Goal: Task Accomplishment & Management: Use online tool/utility

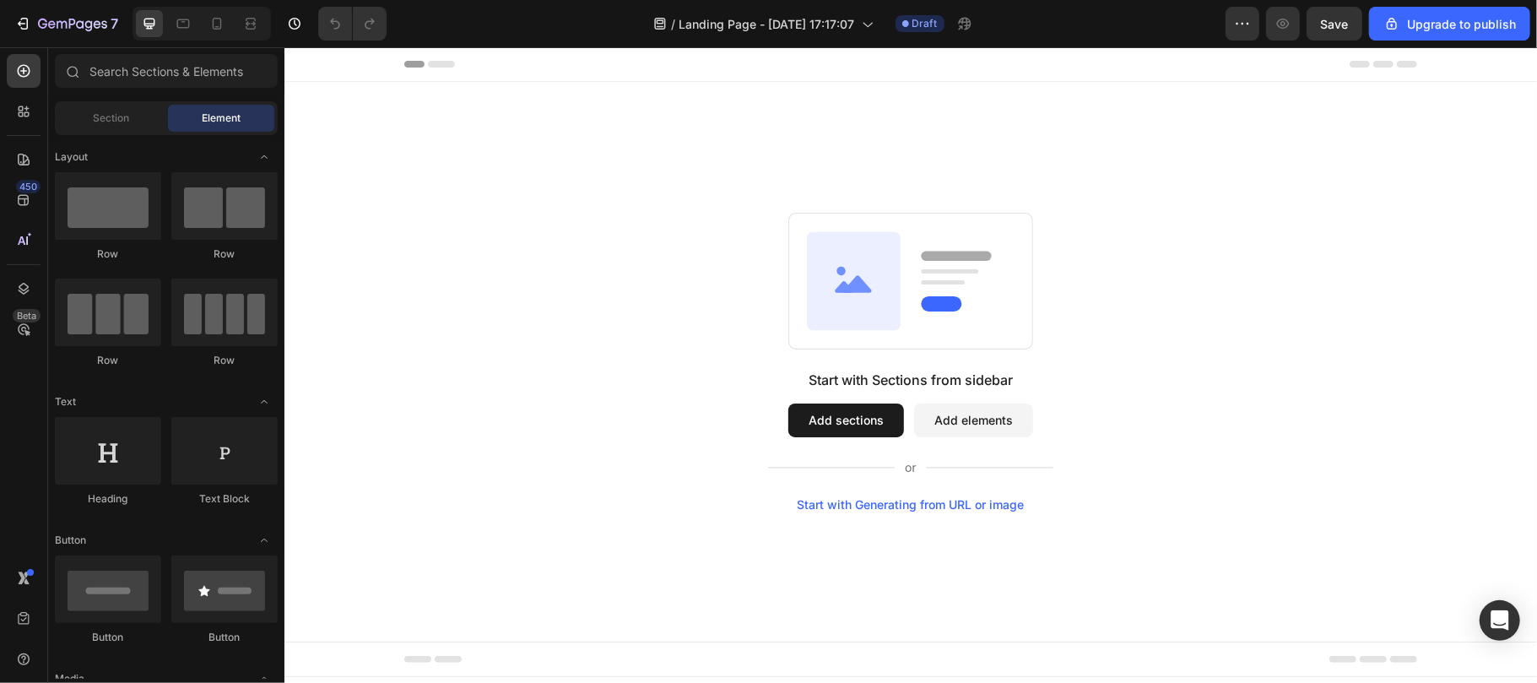
click at [814, 415] on button "Add sections" at bounding box center [845, 420] width 116 height 34
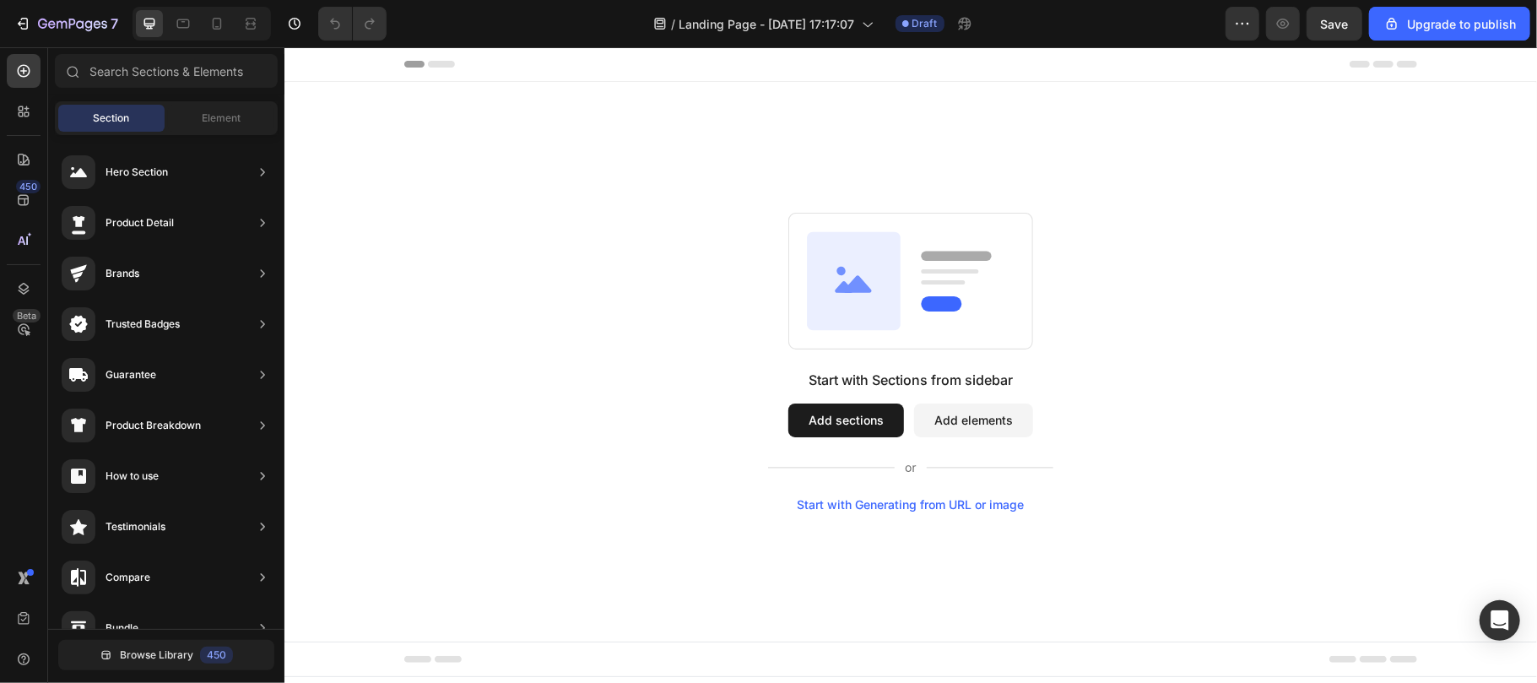
click at [871, 419] on button "Add sections" at bounding box center [845, 420] width 116 height 34
click at [869, 418] on button "Add sections" at bounding box center [845, 420] width 116 height 34
click at [223, 122] on span "Element" at bounding box center [221, 118] width 39 height 15
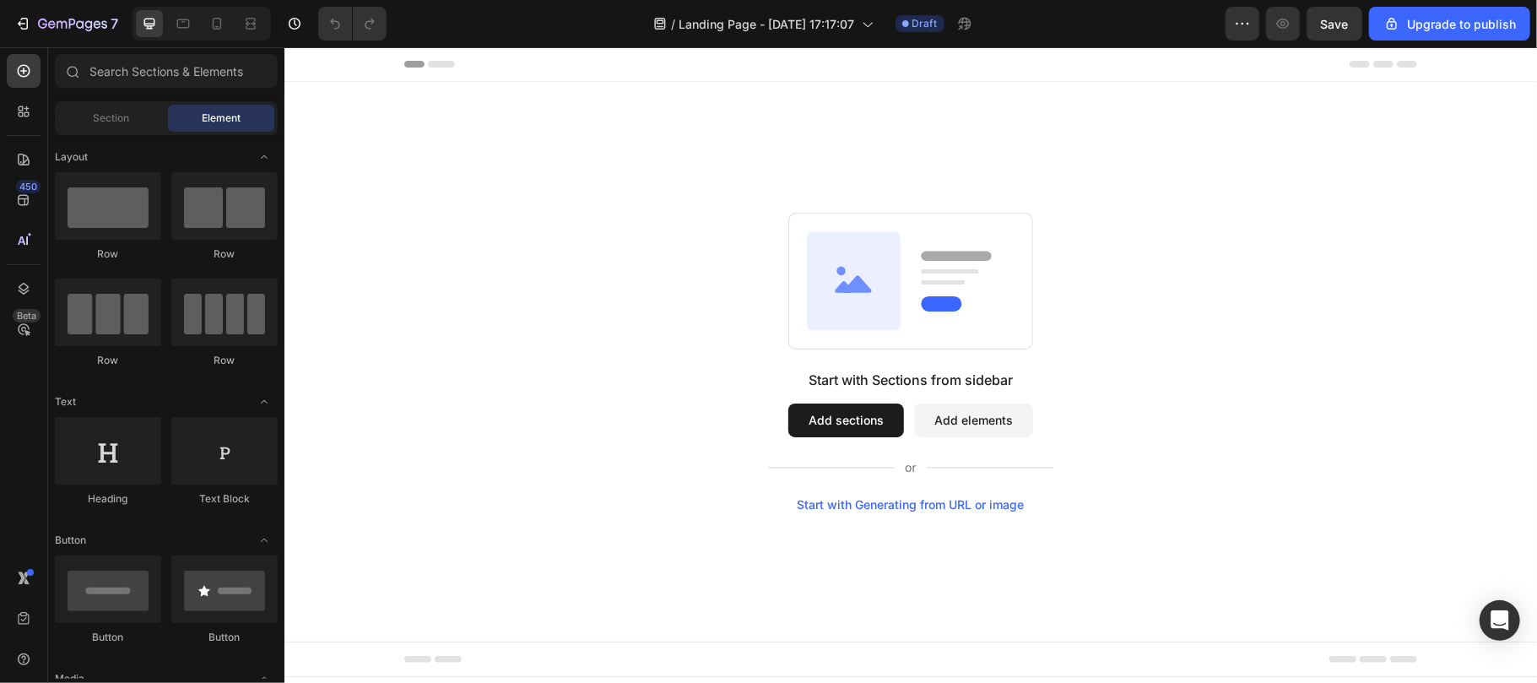
click at [987, 425] on button "Add elements" at bounding box center [972, 420] width 119 height 34
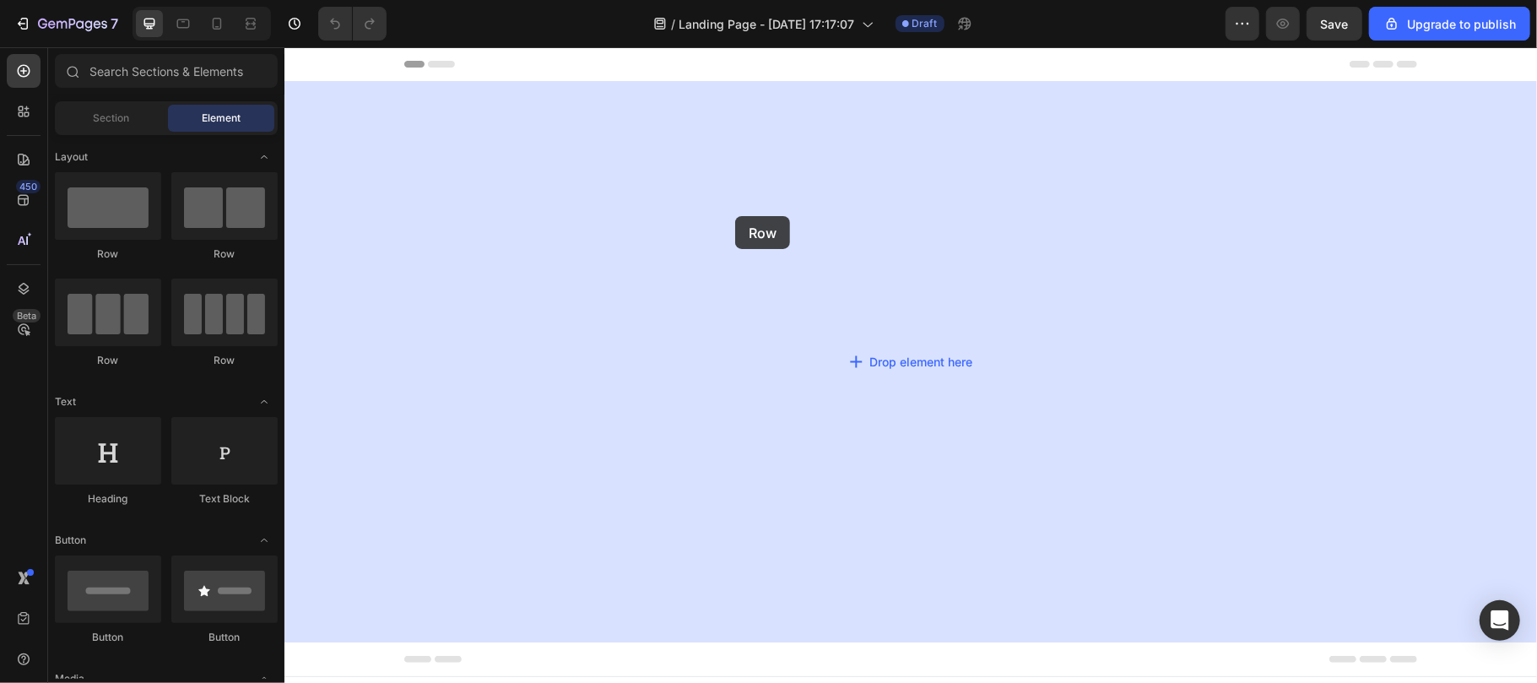
drag, startPoint x: 527, startPoint y: 261, endPoint x: 734, endPoint y: 215, distance: 212.6
click at [284, 46] on div "Add section Choose templates inspired by CRO experts Generate layout from URL o…" at bounding box center [284, 46] width 0 height 0
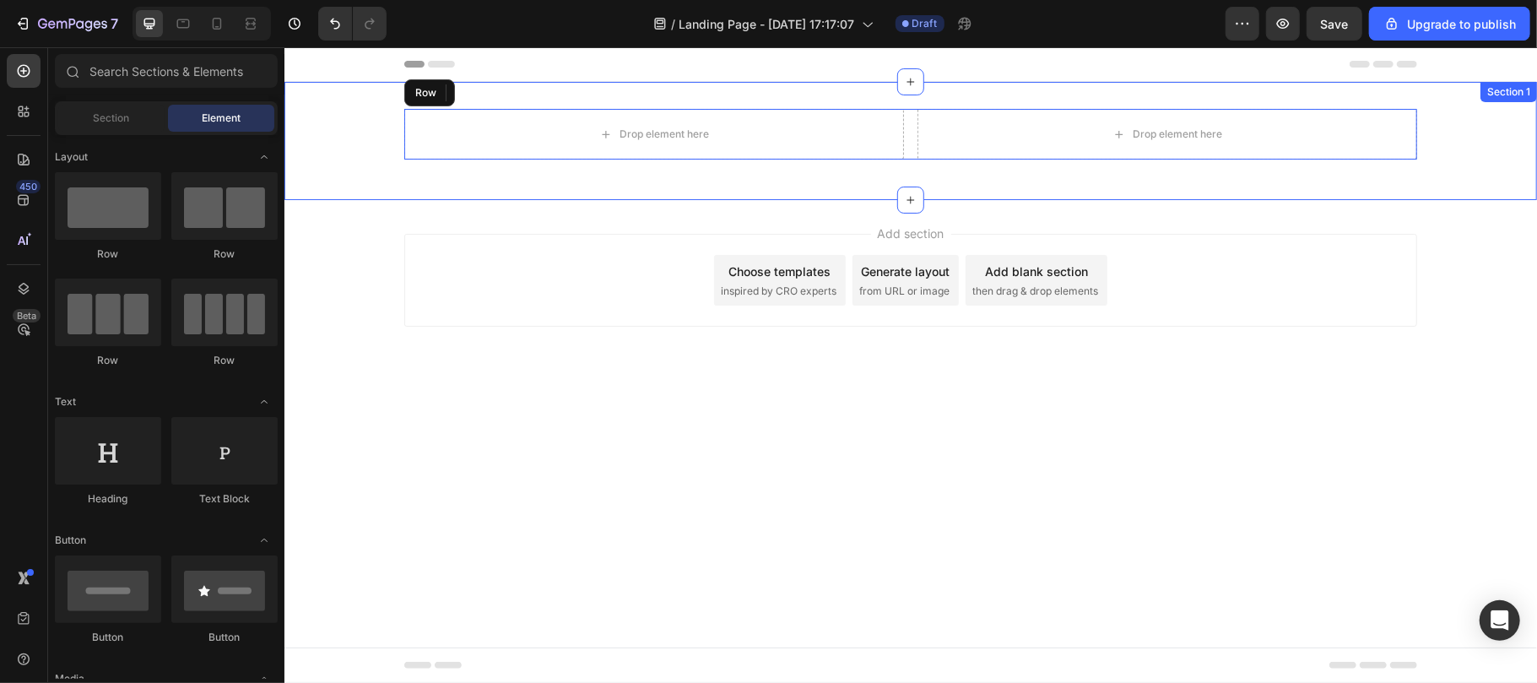
click at [343, 149] on div "Drop element here Drop element here Row" at bounding box center [910, 140] width 1253 height 64
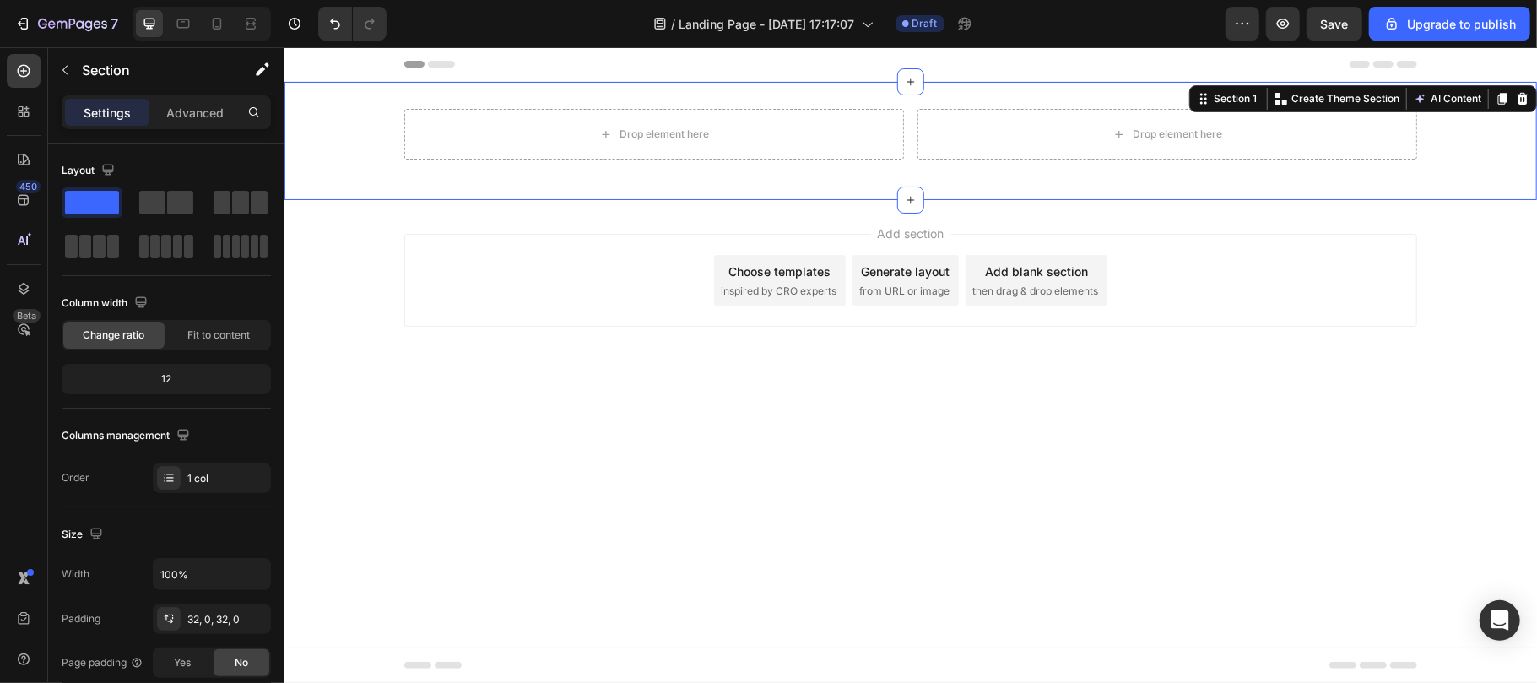
drag, startPoint x: 255, startPoint y: 62, endPoint x: 191, endPoint y: 128, distance: 92.5
click at [191, 128] on div "Sections(18) Elements(83) Section Element Hero Section Product Detail Brands Tr…" at bounding box center [166, 365] width 236 height 636
click at [191, 115] on p "Advanced" at bounding box center [194, 113] width 57 height 18
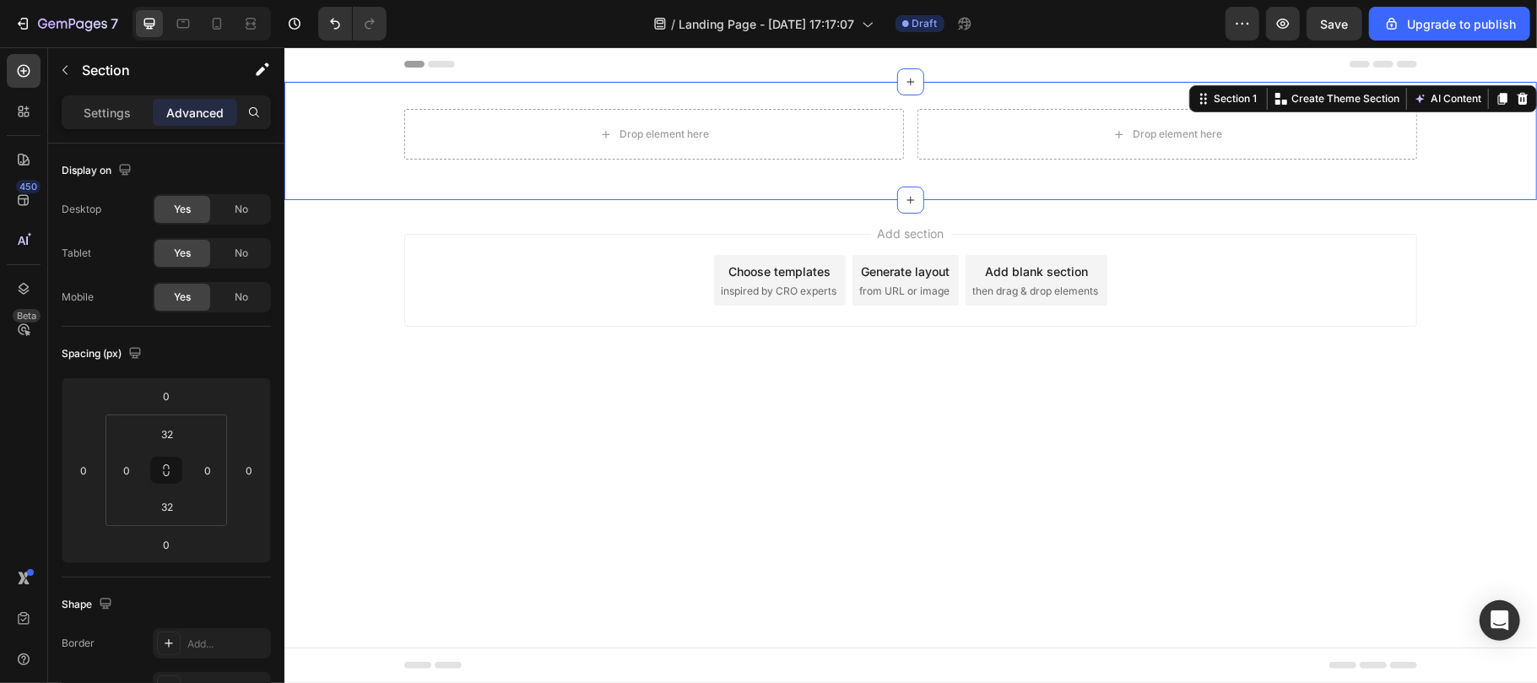
click at [191, 115] on p "Advanced" at bounding box center [194, 113] width 57 height 18
click at [177, 430] on input "32" at bounding box center [167, 433] width 34 height 25
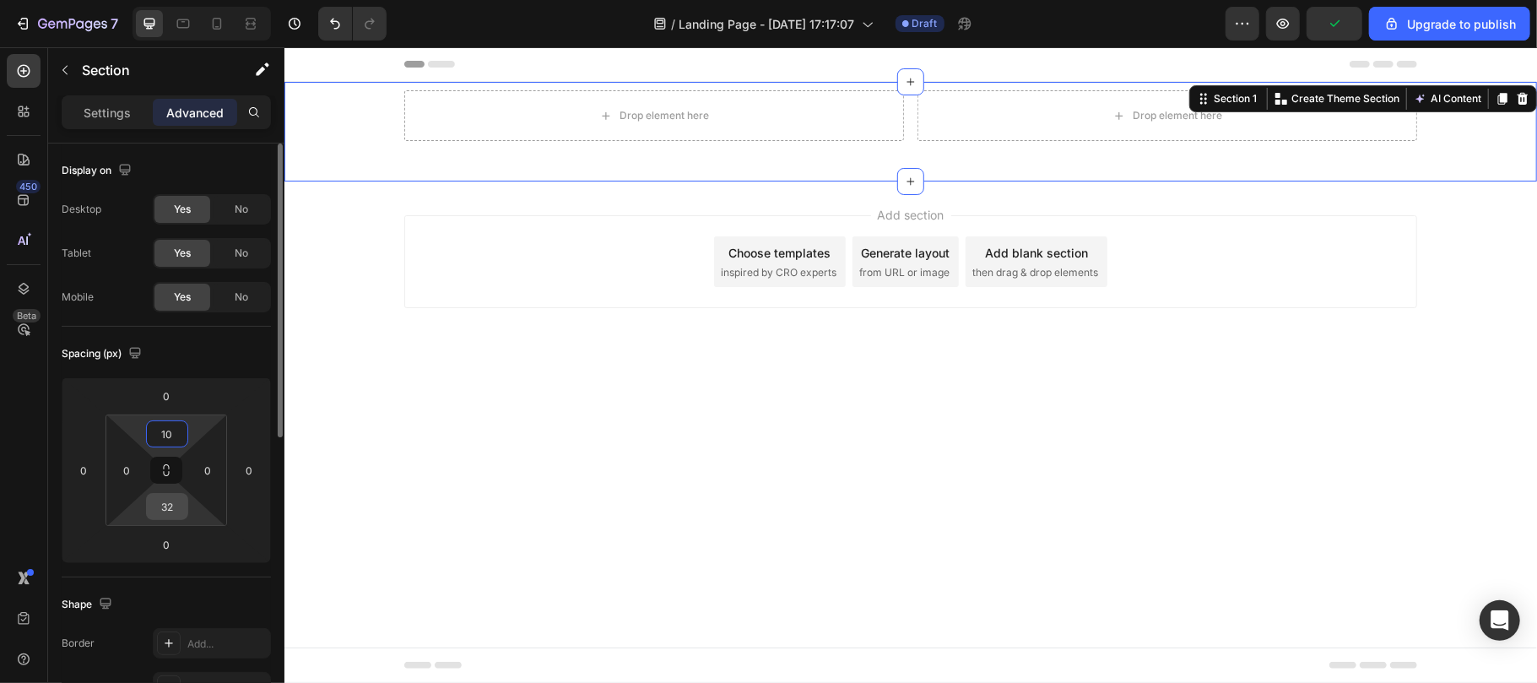
type input "10"
click at [174, 506] on input "32" at bounding box center [167, 506] width 34 height 25
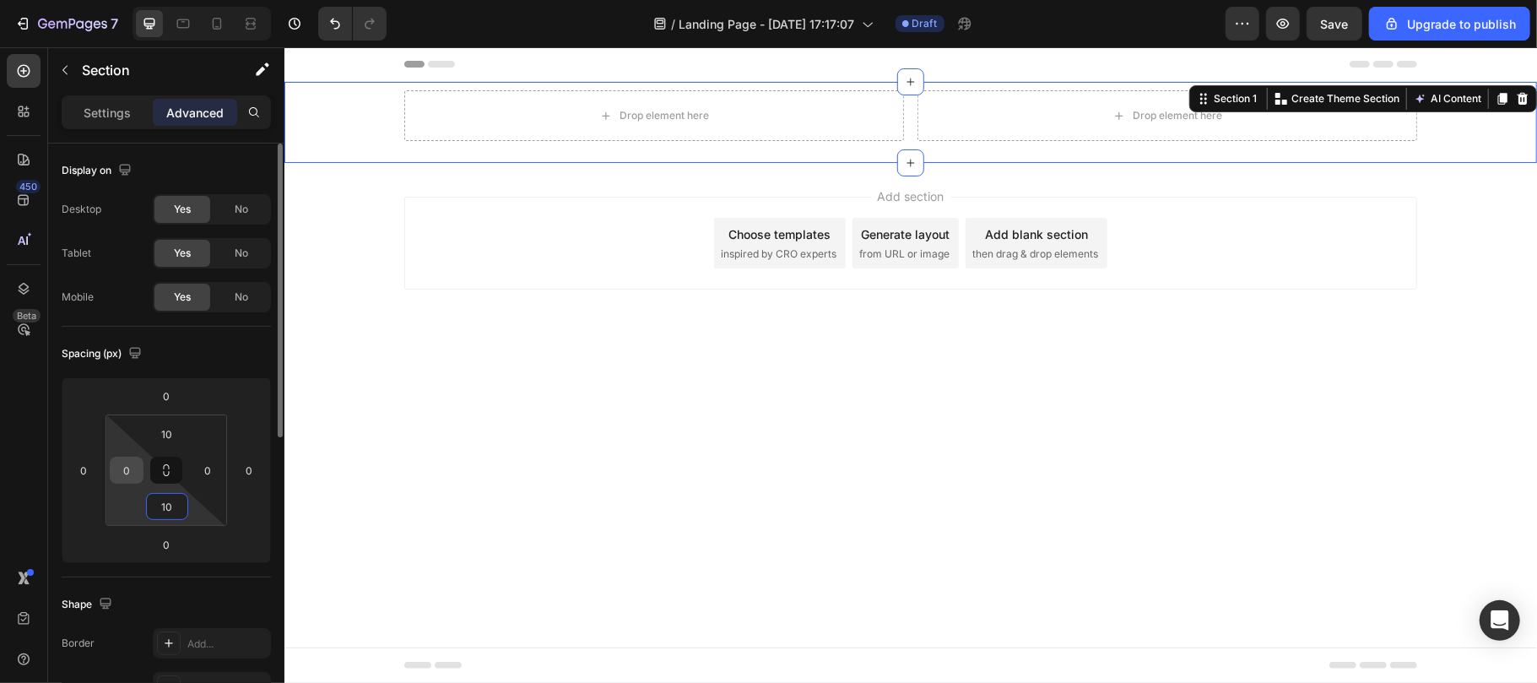
type input "10"
click at [132, 463] on input "0" at bounding box center [126, 469] width 25 height 25
type input "20"
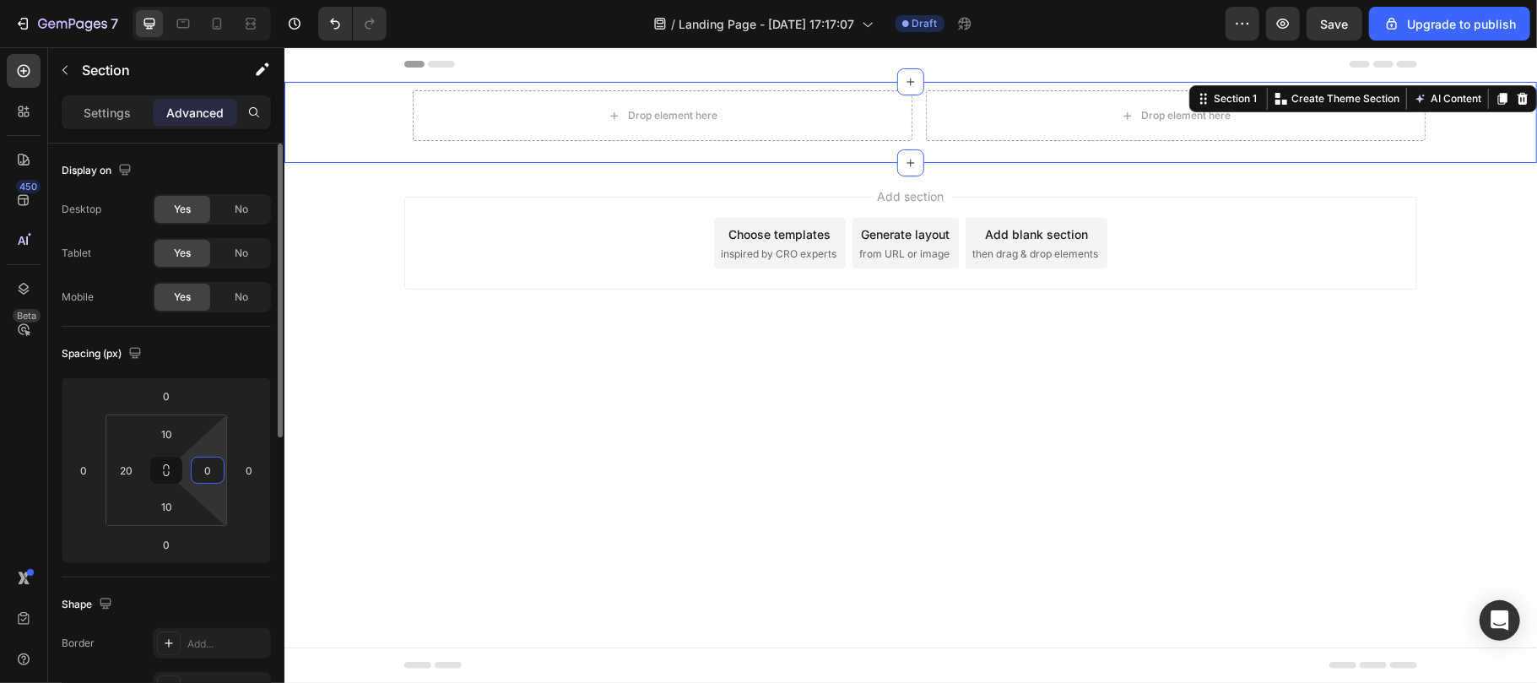
click at [214, 464] on input "0" at bounding box center [207, 469] width 25 height 25
type input "20"
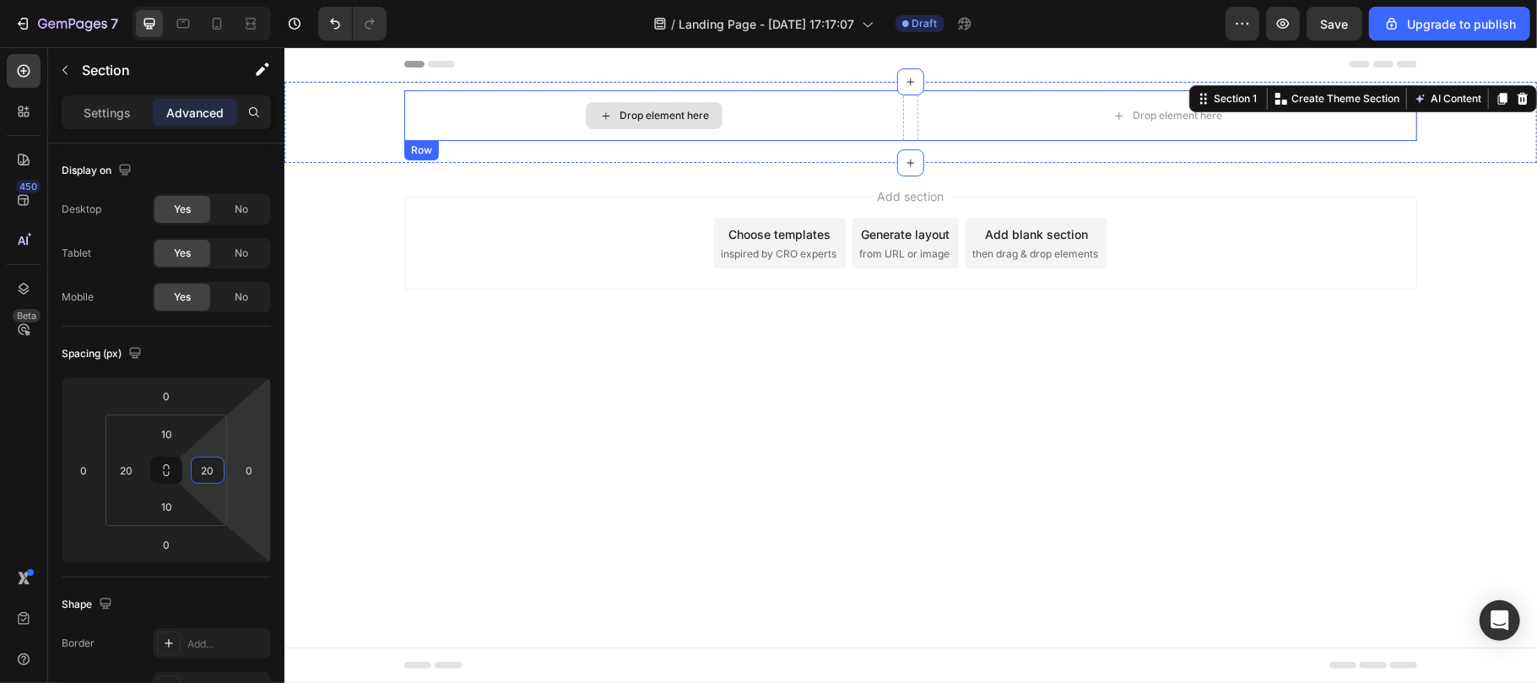
click at [658, 111] on div "Drop element here" at bounding box center [663, 115] width 89 height 14
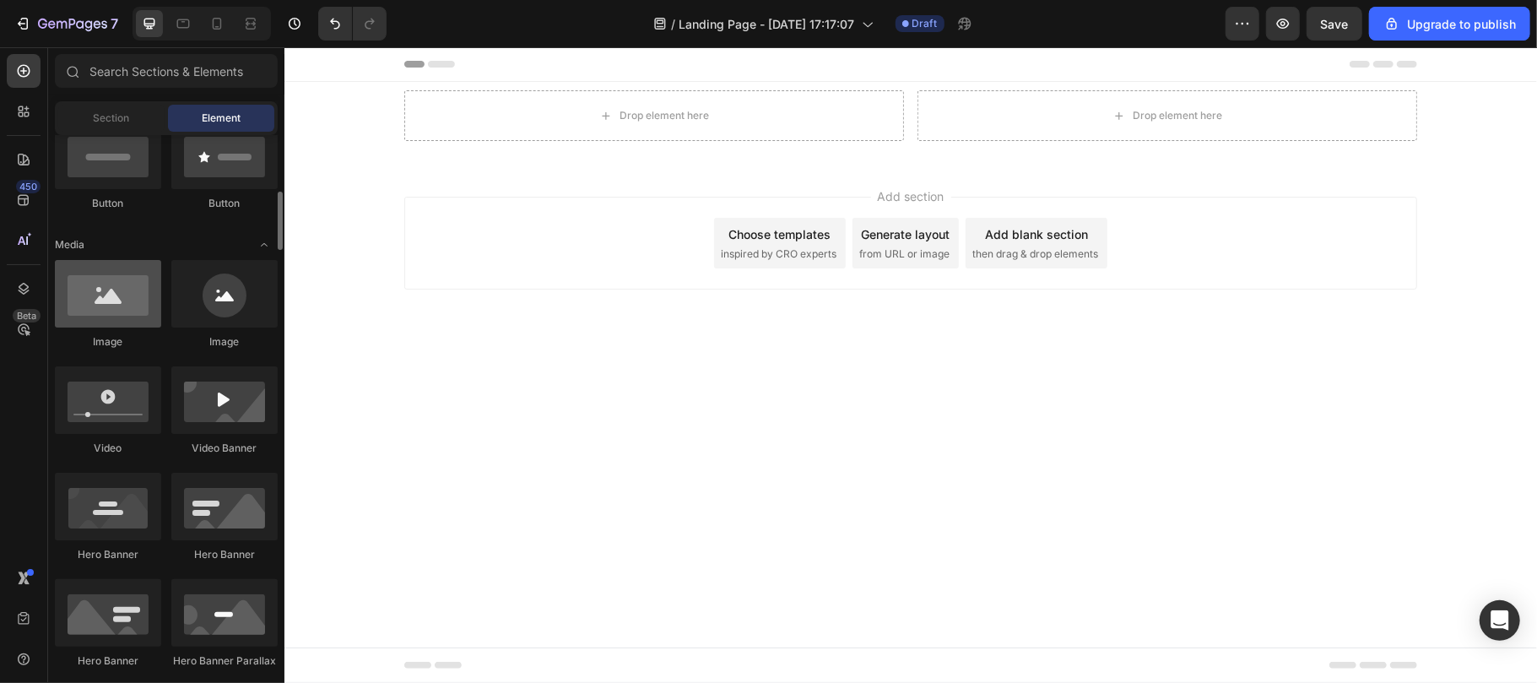
scroll to position [443, 0]
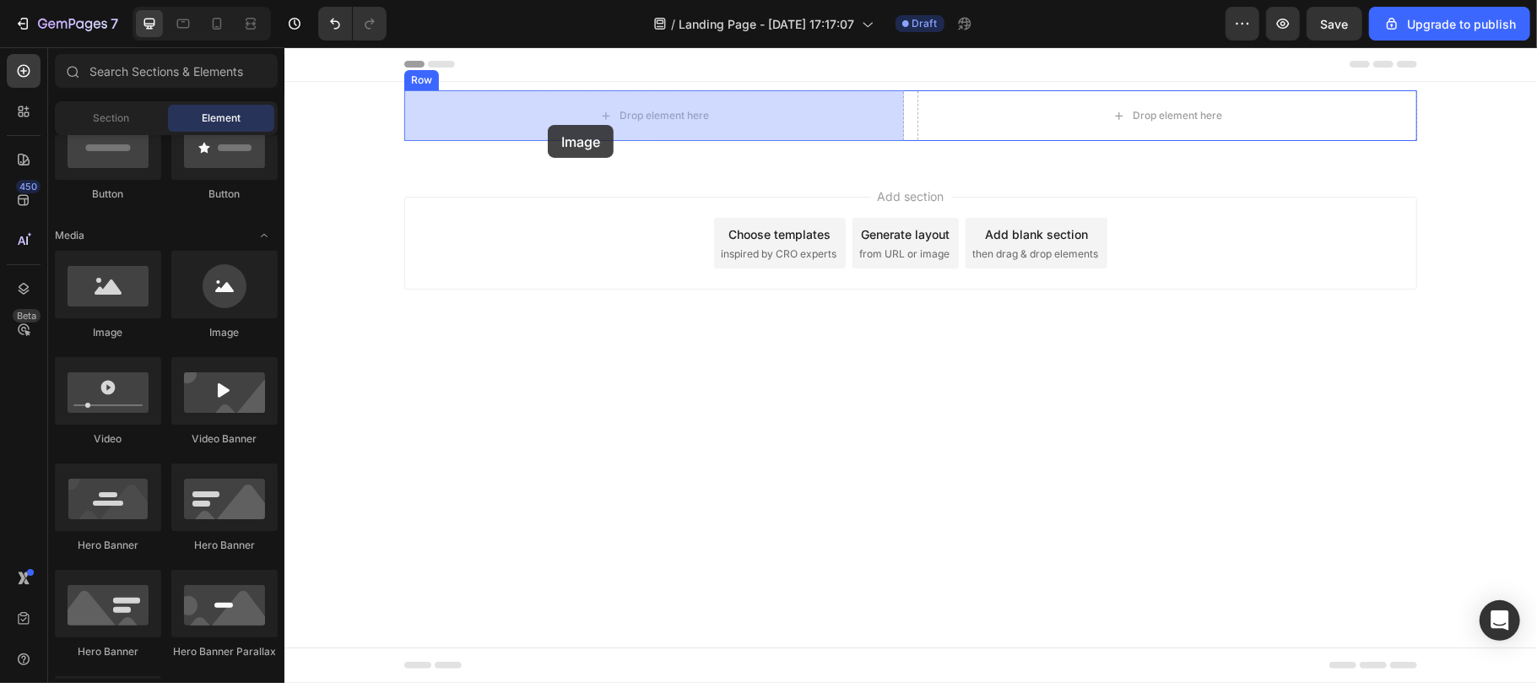
drag, startPoint x: 390, startPoint y: 354, endPoint x: 549, endPoint y: 122, distance: 281.2
click at [549, 122] on div "Drop element here" at bounding box center [653, 114] width 500 height 51
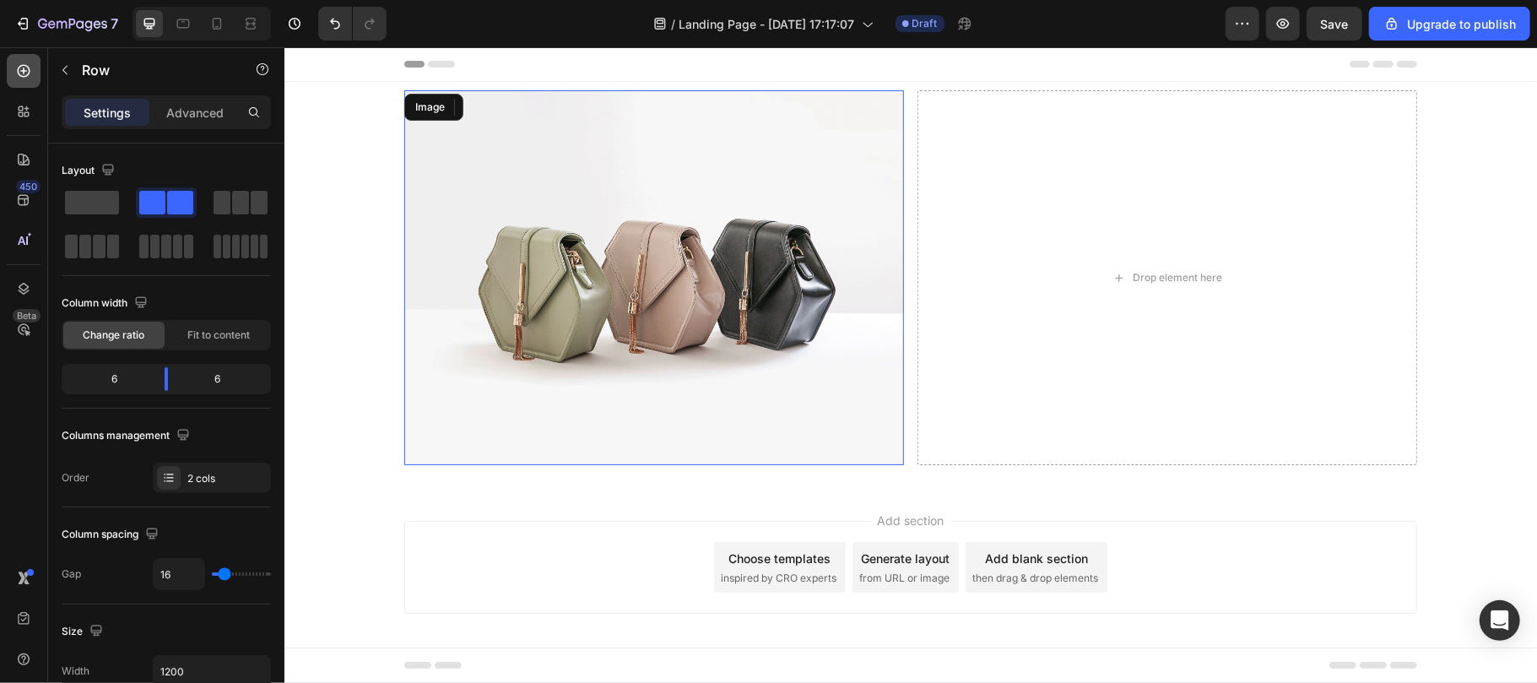
click at [28, 68] on icon at bounding box center [24, 71] width 13 height 13
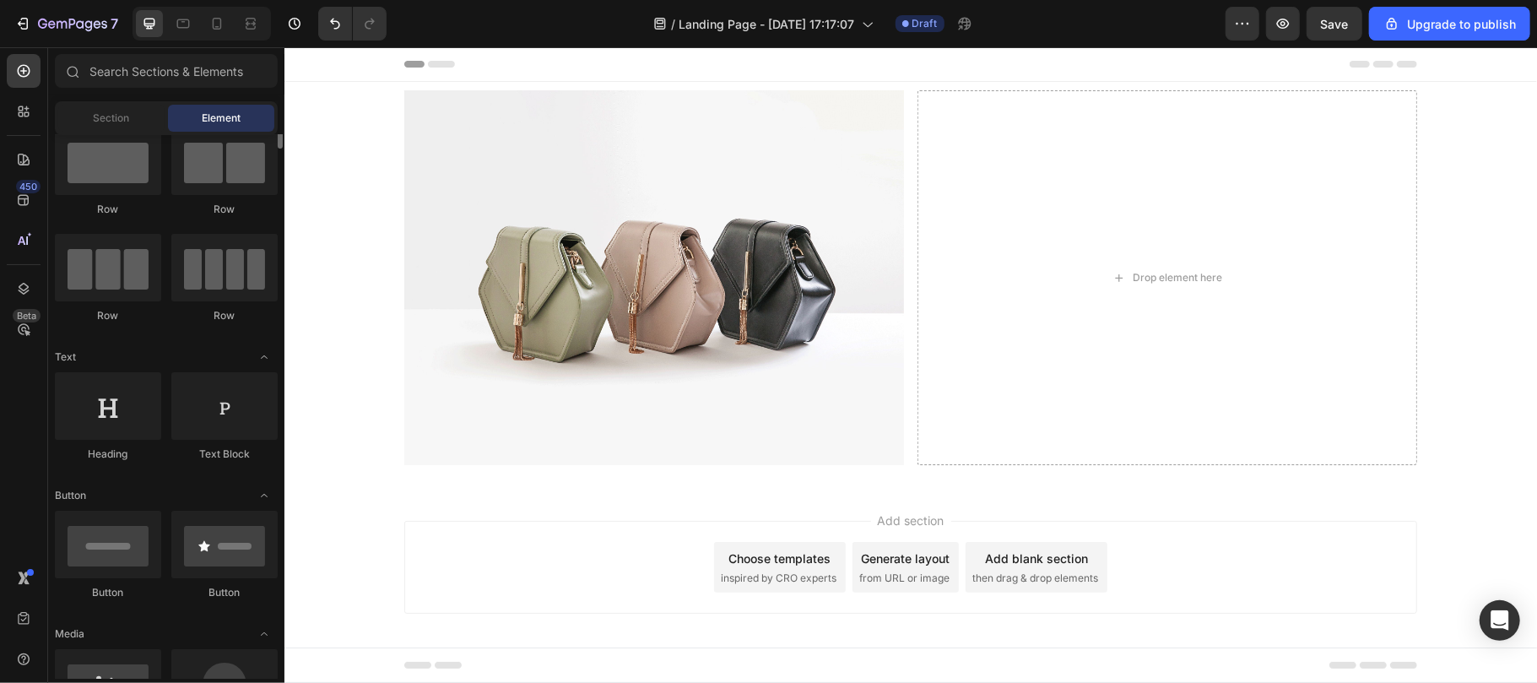
scroll to position [0, 0]
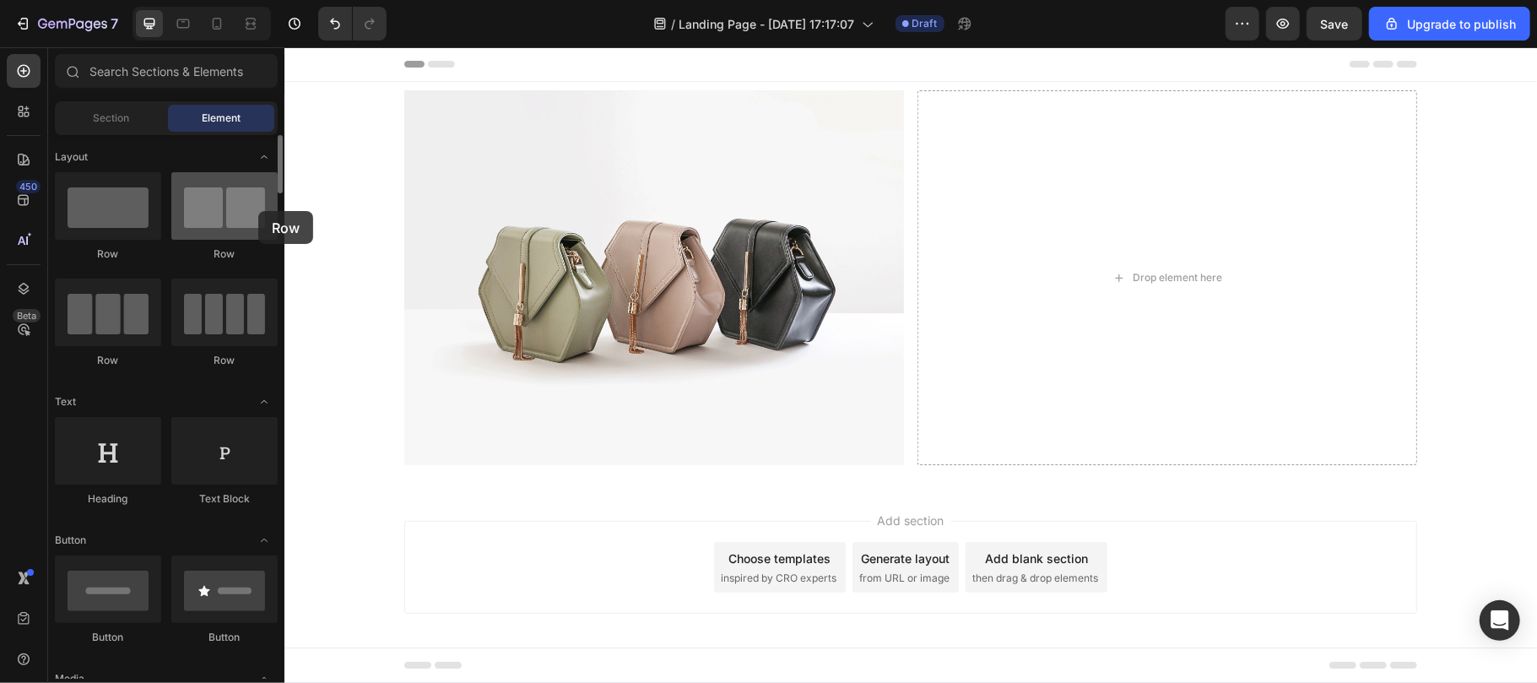
click at [258, 211] on div at bounding box center [224, 206] width 106 height 68
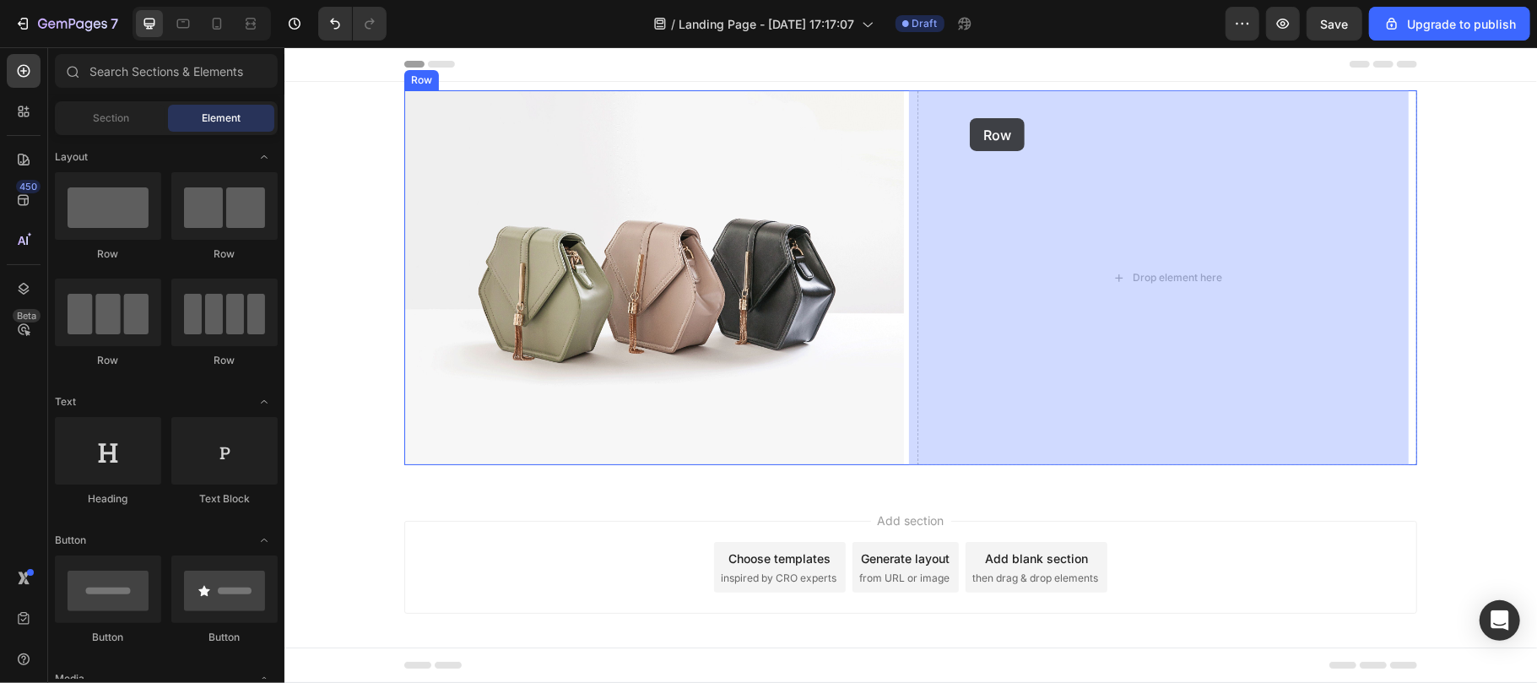
drag, startPoint x: 505, startPoint y: 257, endPoint x: 969, endPoint y: 117, distance: 484.6
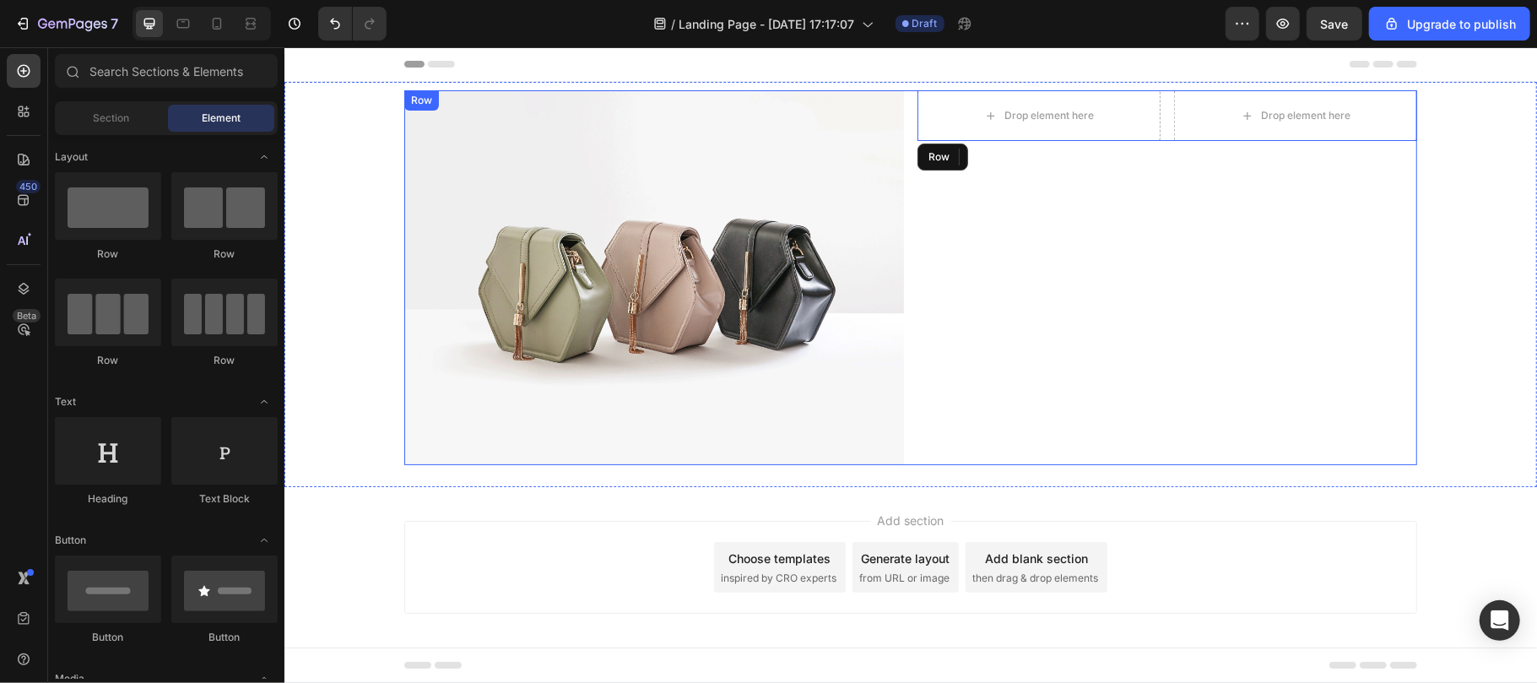
click at [963, 379] on div "Drop element here Drop element here Row" at bounding box center [1167, 276] width 500 height 375
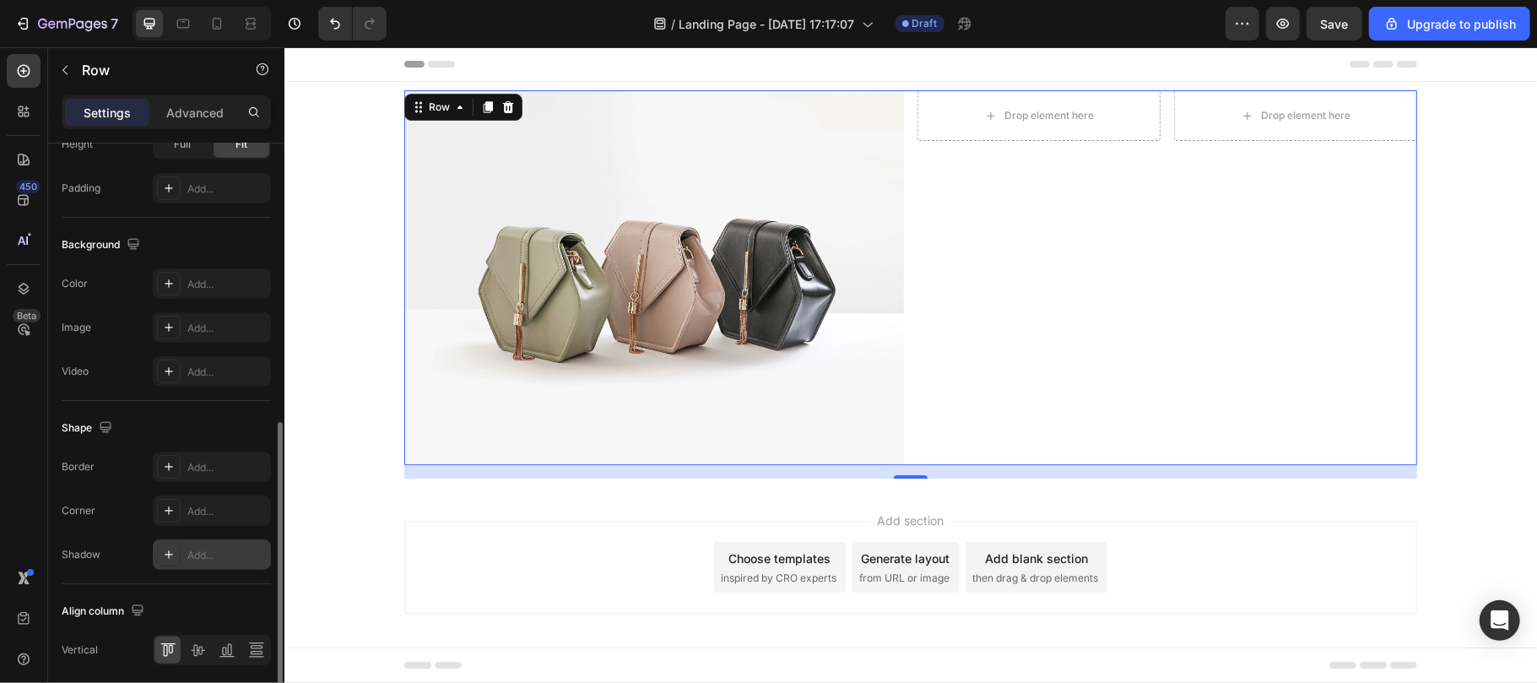
scroll to position [575, 0]
click at [197, 277] on div "Add..." at bounding box center [226, 280] width 79 height 15
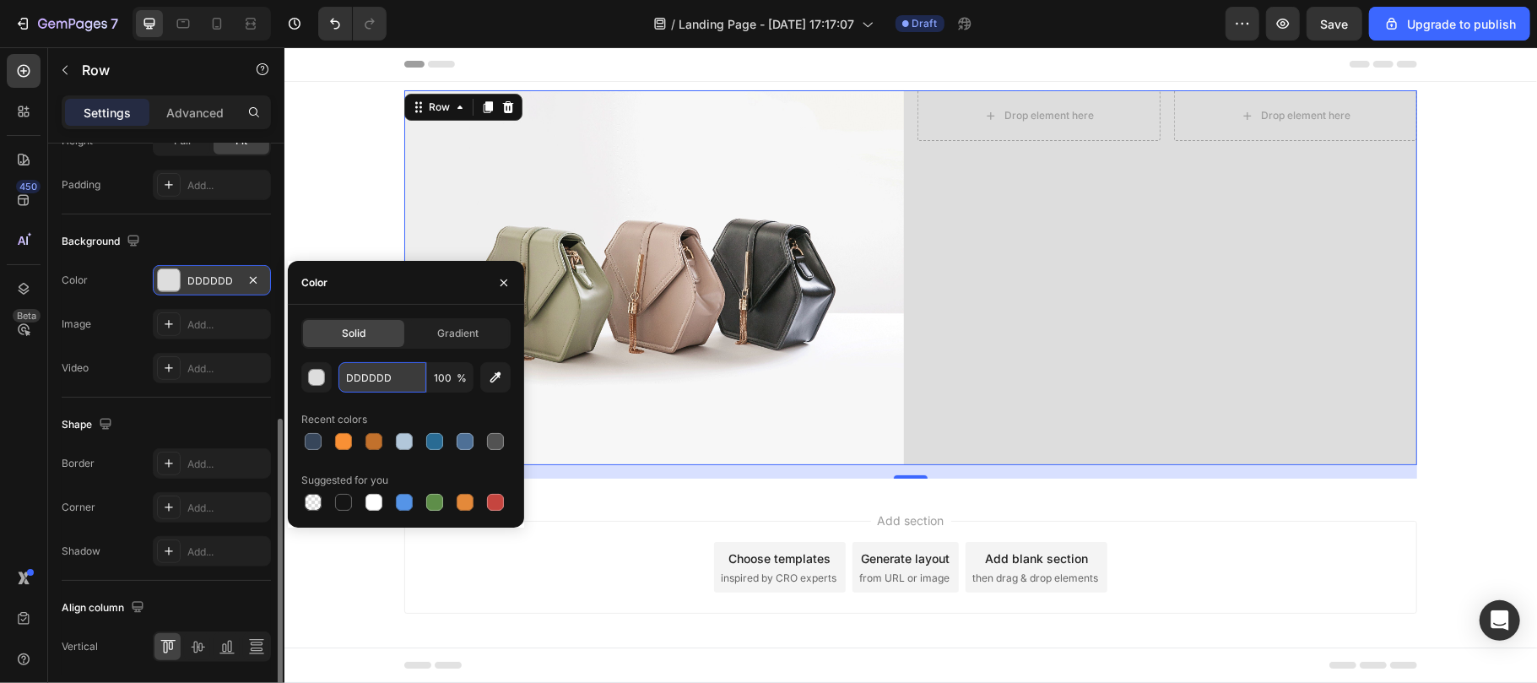
click at [399, 368] on input "DDDDDD" at bounding box center [382, 377] width 88 height 30
paste input "#E2E0D7"
type input "E2E0D7"
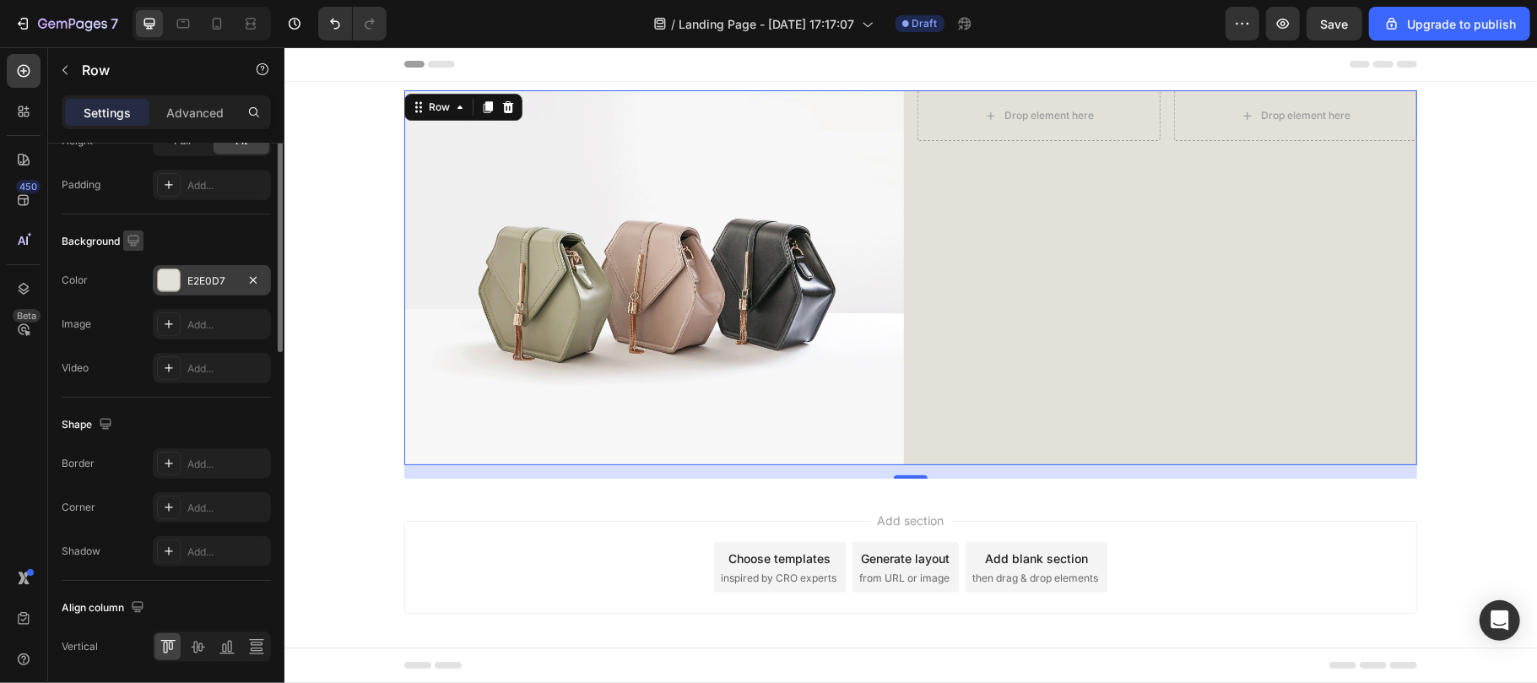
scroll to position [284, 0]
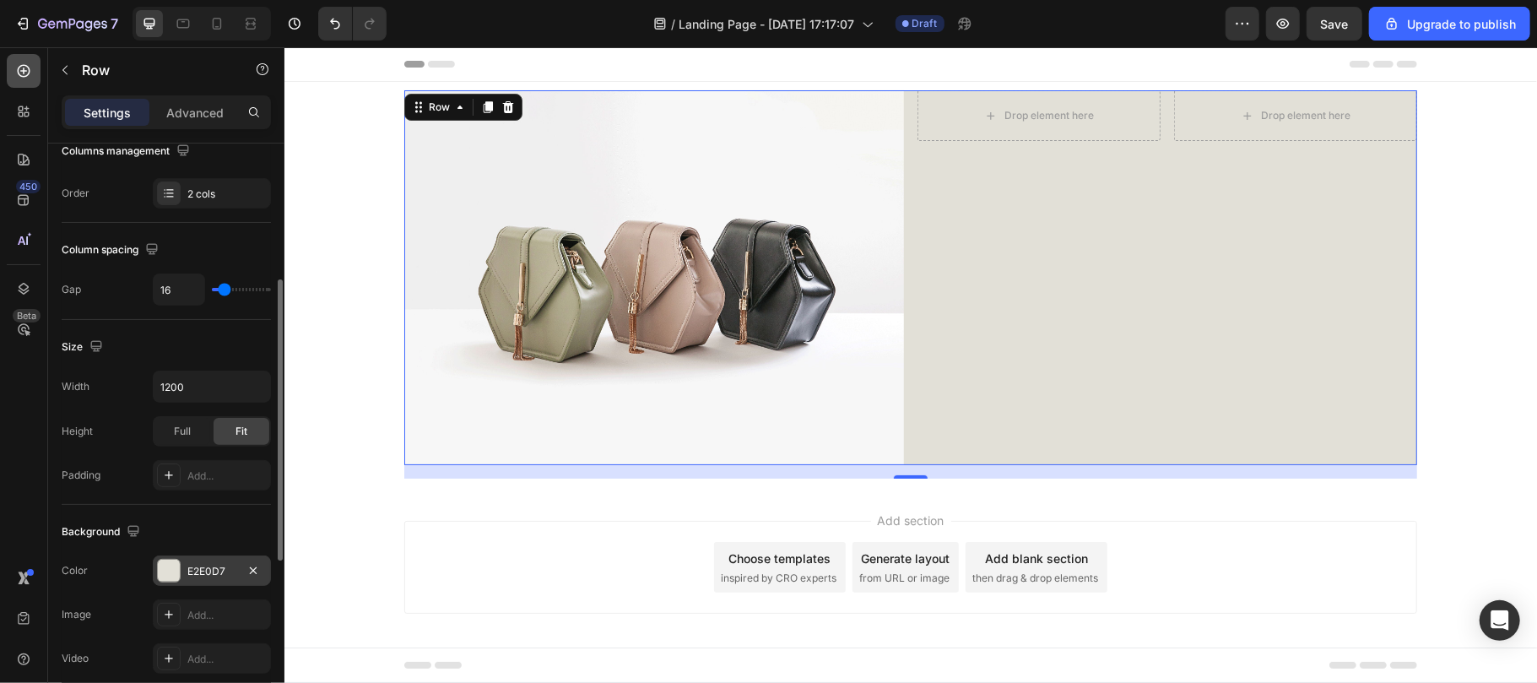
click at [14, 58] on div at bounding box center [24, 71] width 34 height 34
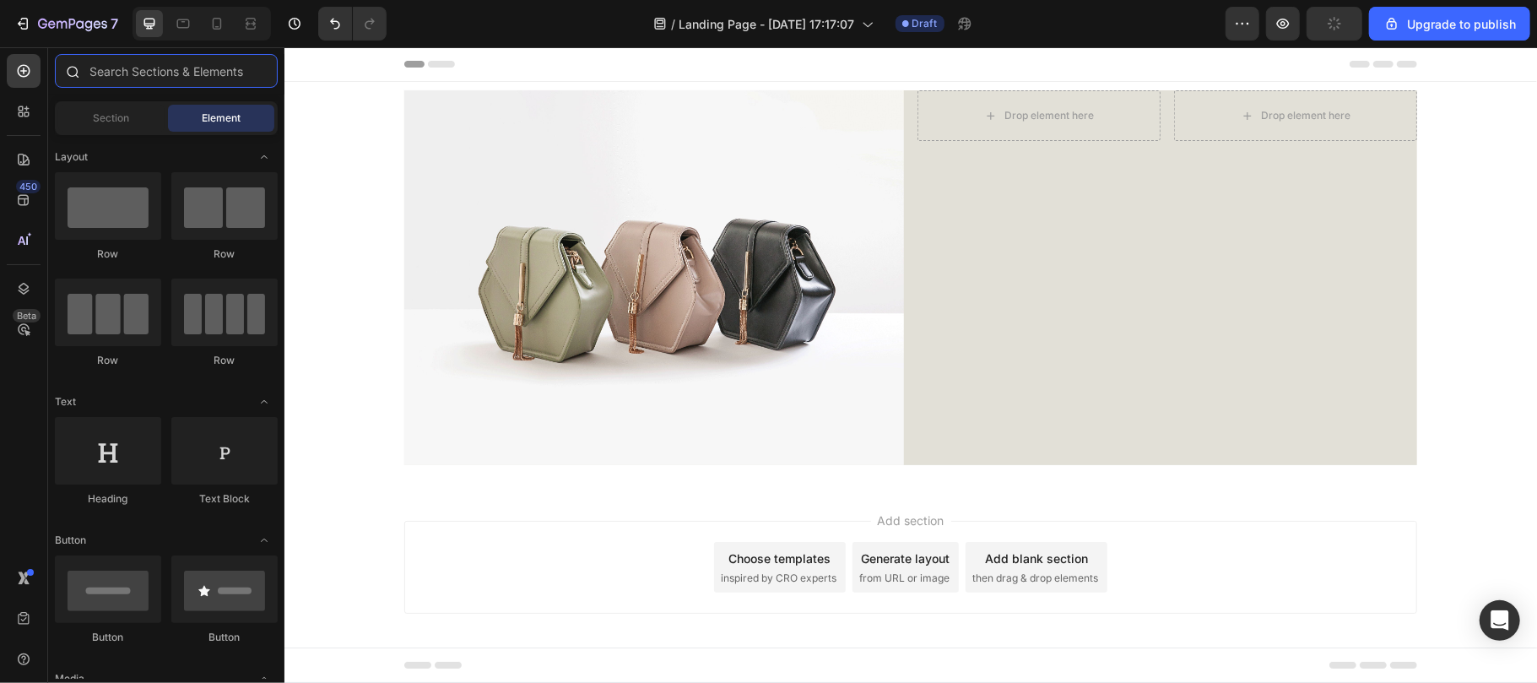
click at [147, 72] on input "text" at bounding box center [166, 71] width 223 height 34
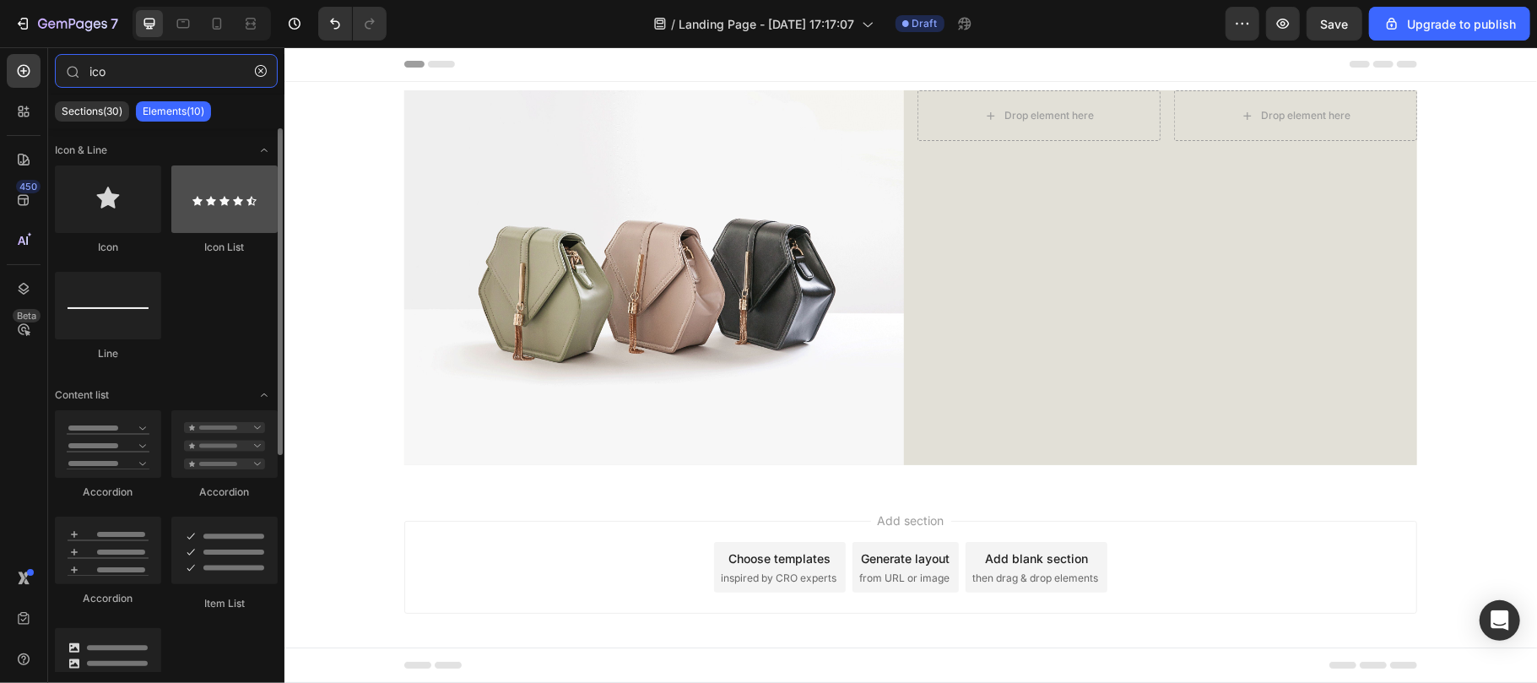
type input "ico"
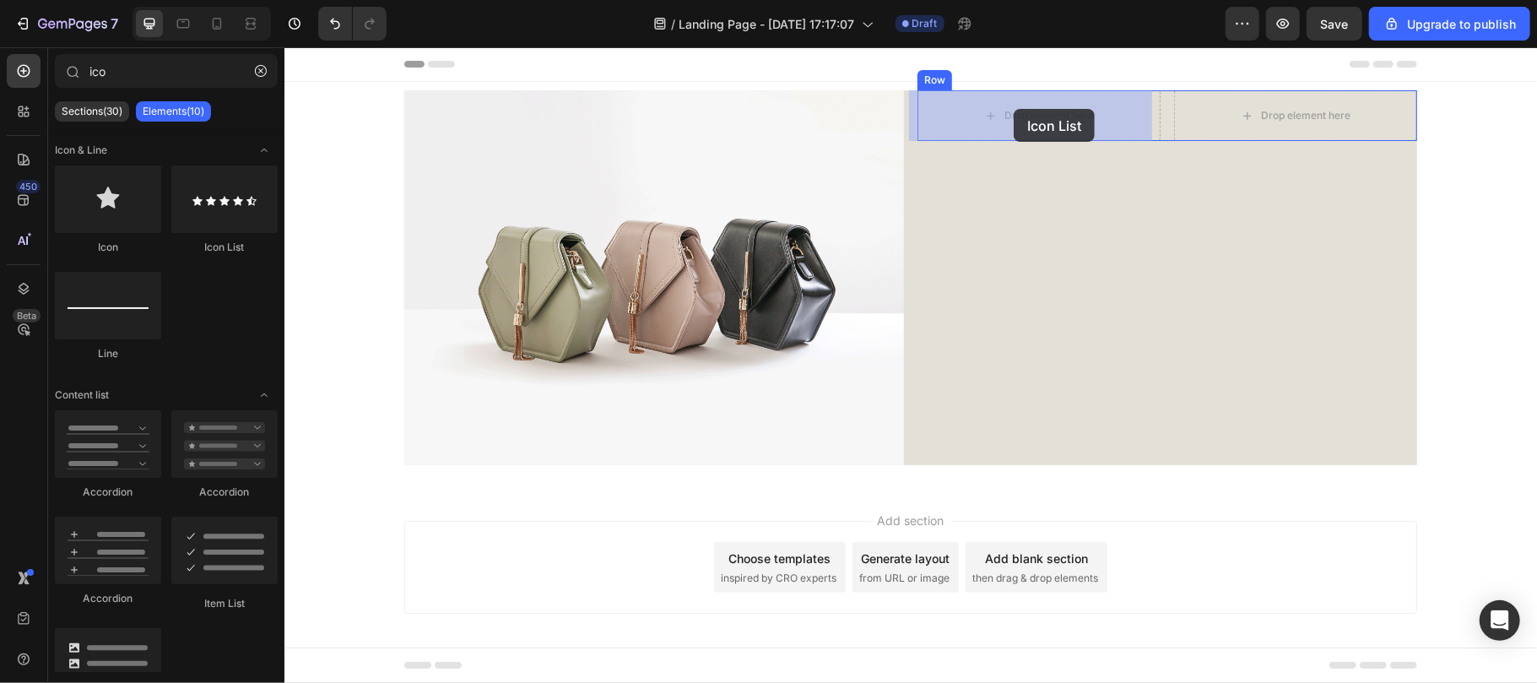
drag, startPoint x: 501, startPoint y: 254, endPoint x: 1013, endPoint y: 108, distance: 531.9
click at [1013, 108] on div "Drop element here" at bounding box center [1038, 114] width 243 height 51
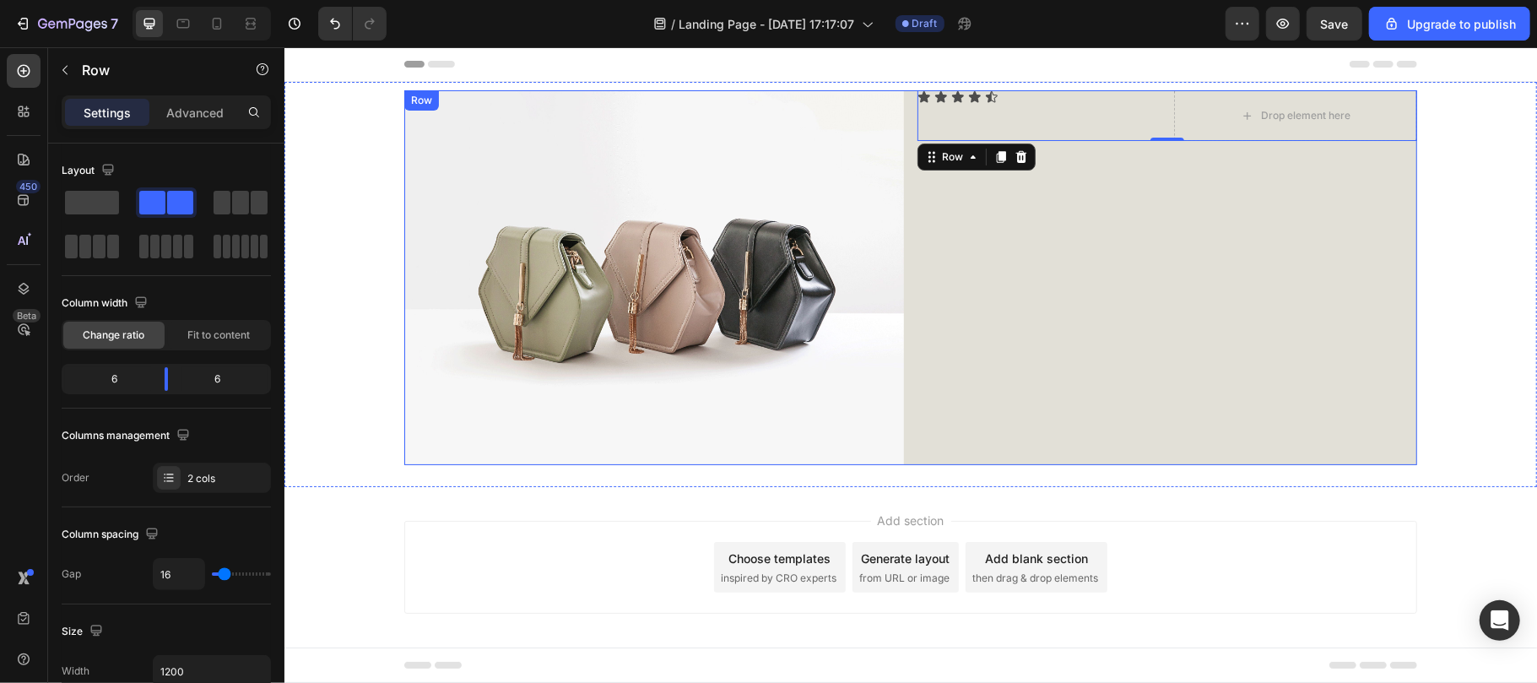
click at [1034, 262] on div "Icon Icon Icon Icon Icon Icon List Drop element here Row 0" at bounding box center [1167, 276] width 500 height 375
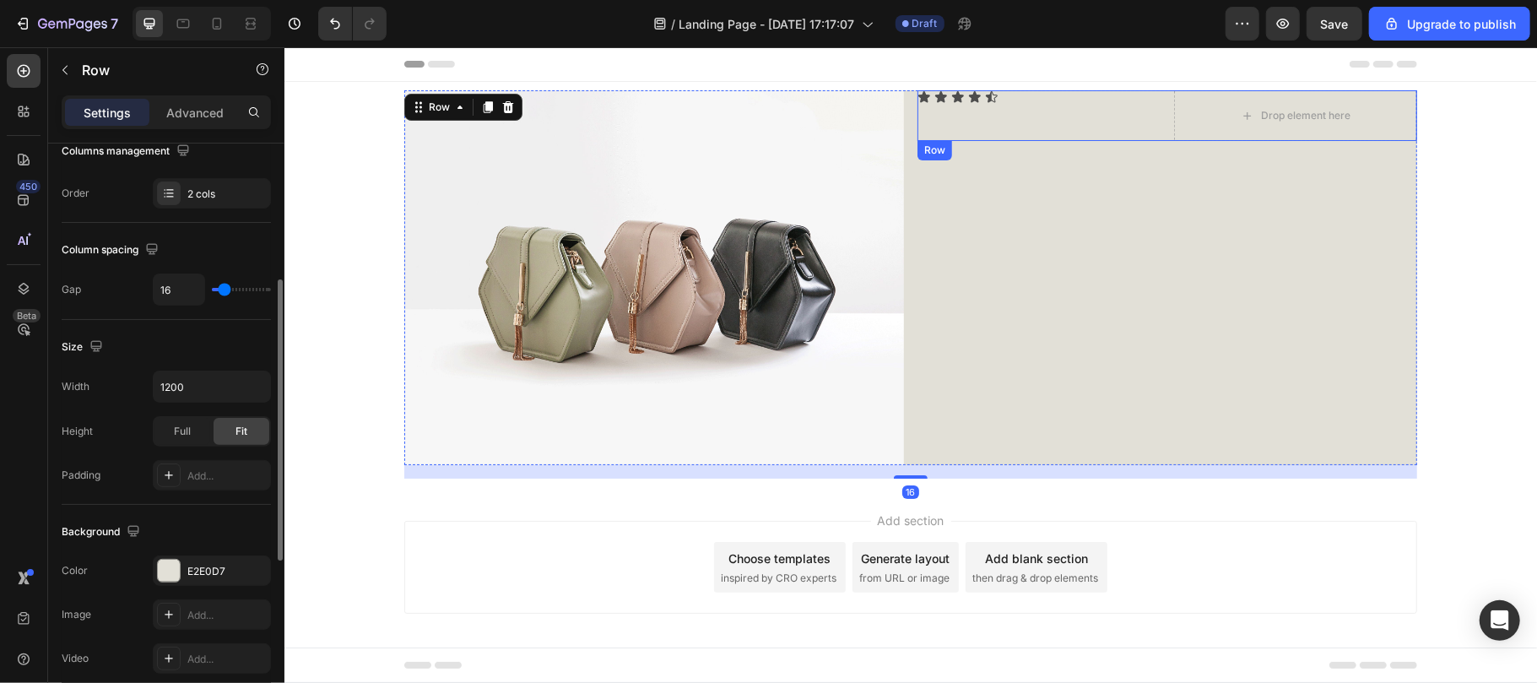
click at [1149, 132] on div "Icon Icon Icon Icon Icon Icon List" at bounding box center [1038, 114] width 243 height 51
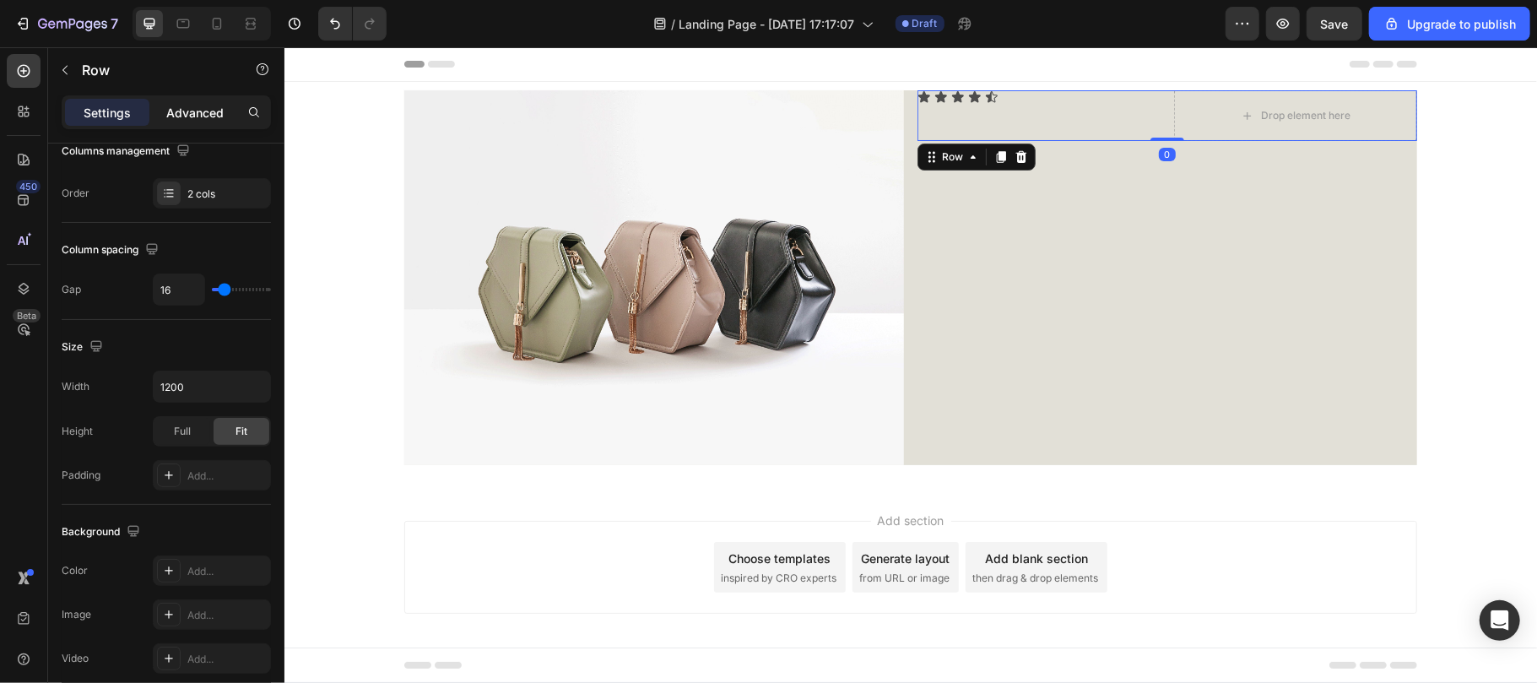
click at [201, 109] on p "Advanced" at bounding box center [194, 113] width 57 height 18
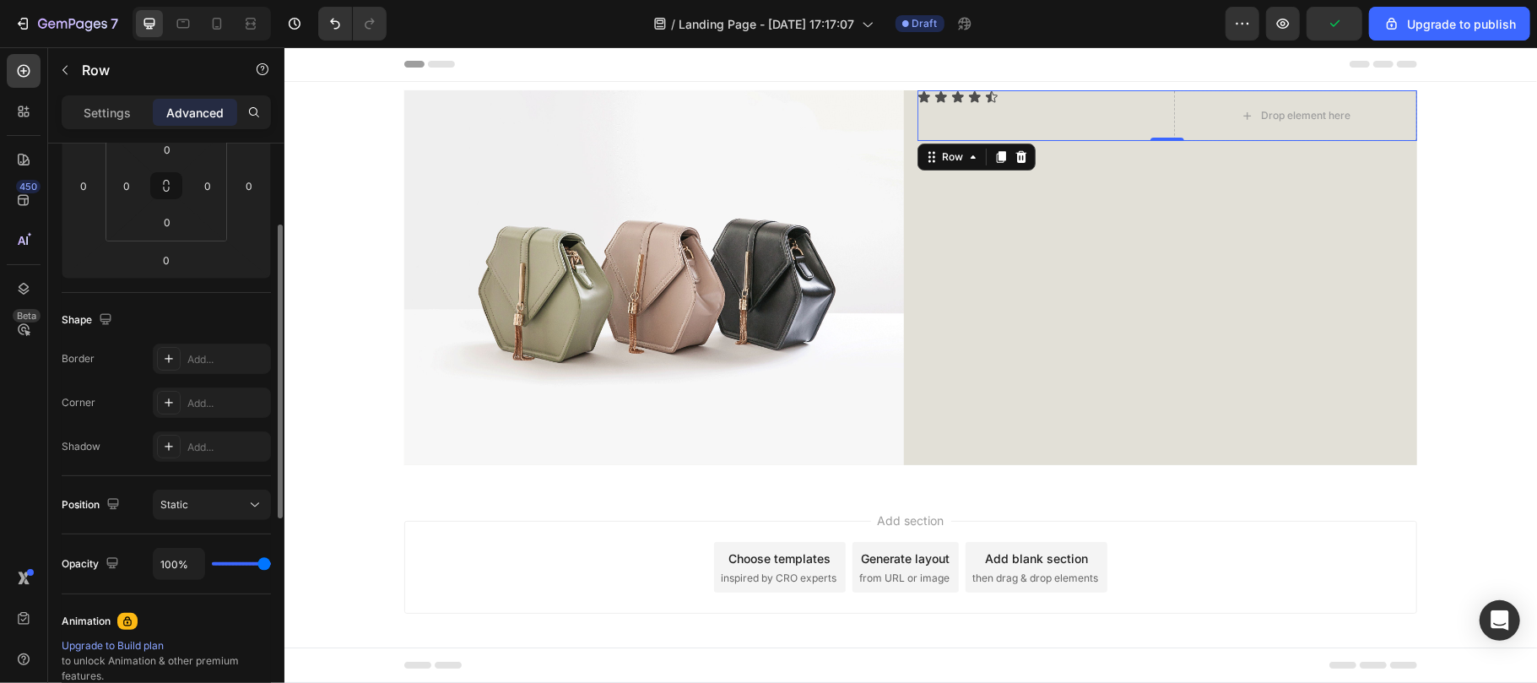
scroll to position [244, 0]
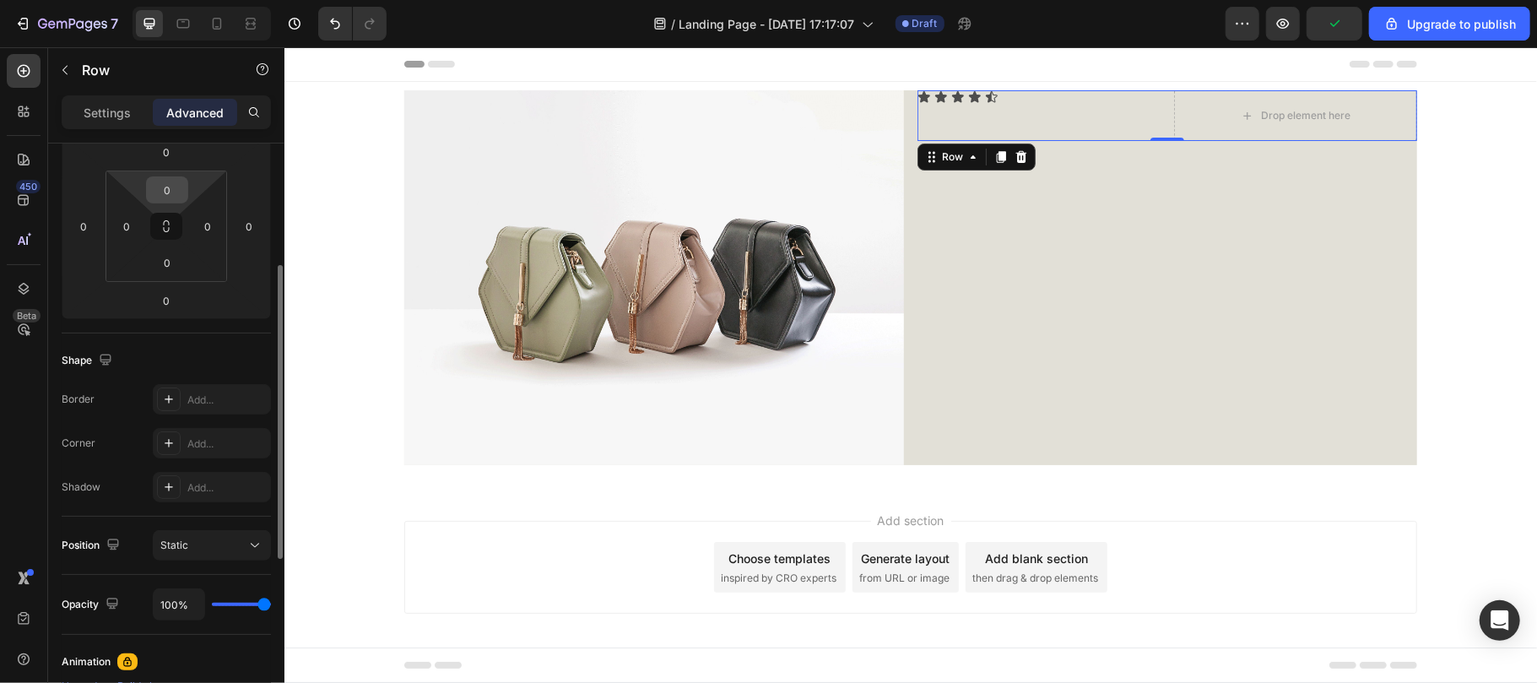
click at [169, 186] on input "0" at bounding box center [167, 189] width 34 height 25
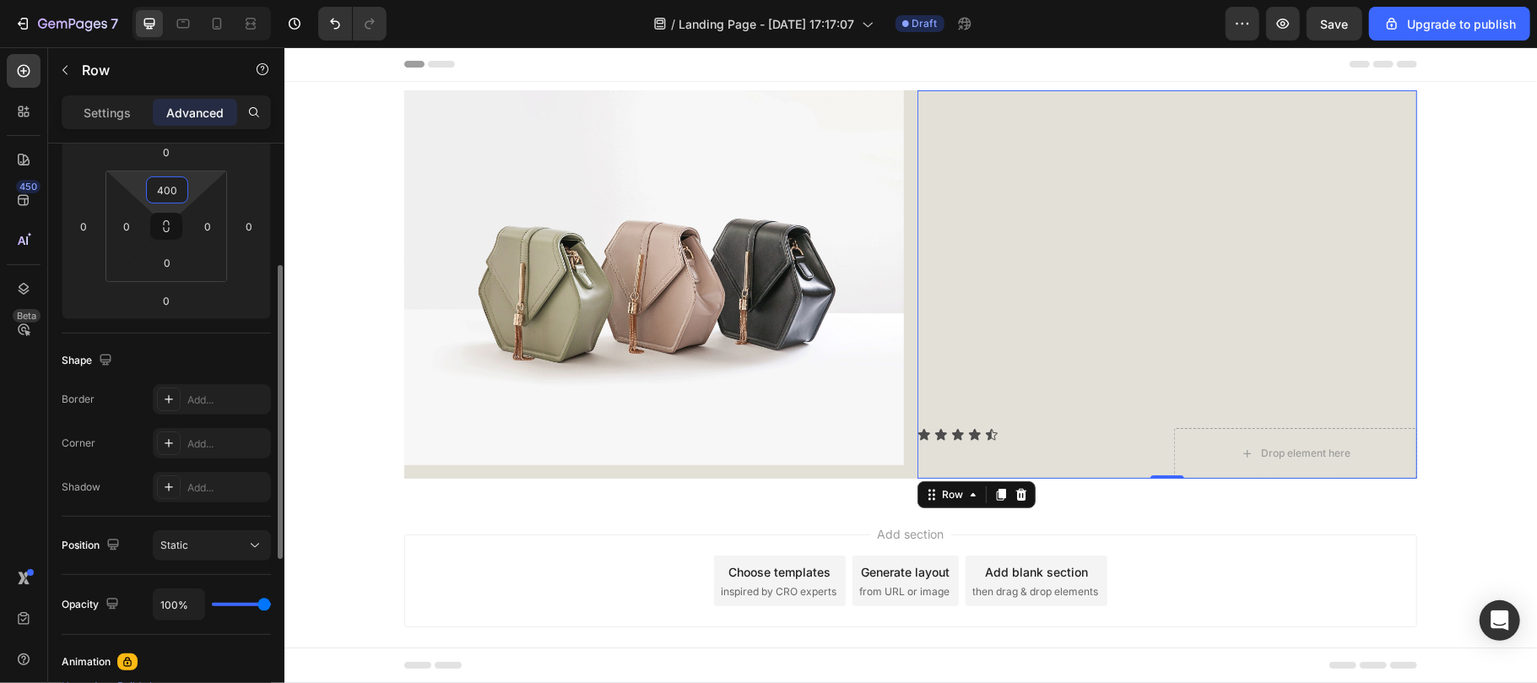
type input "40"
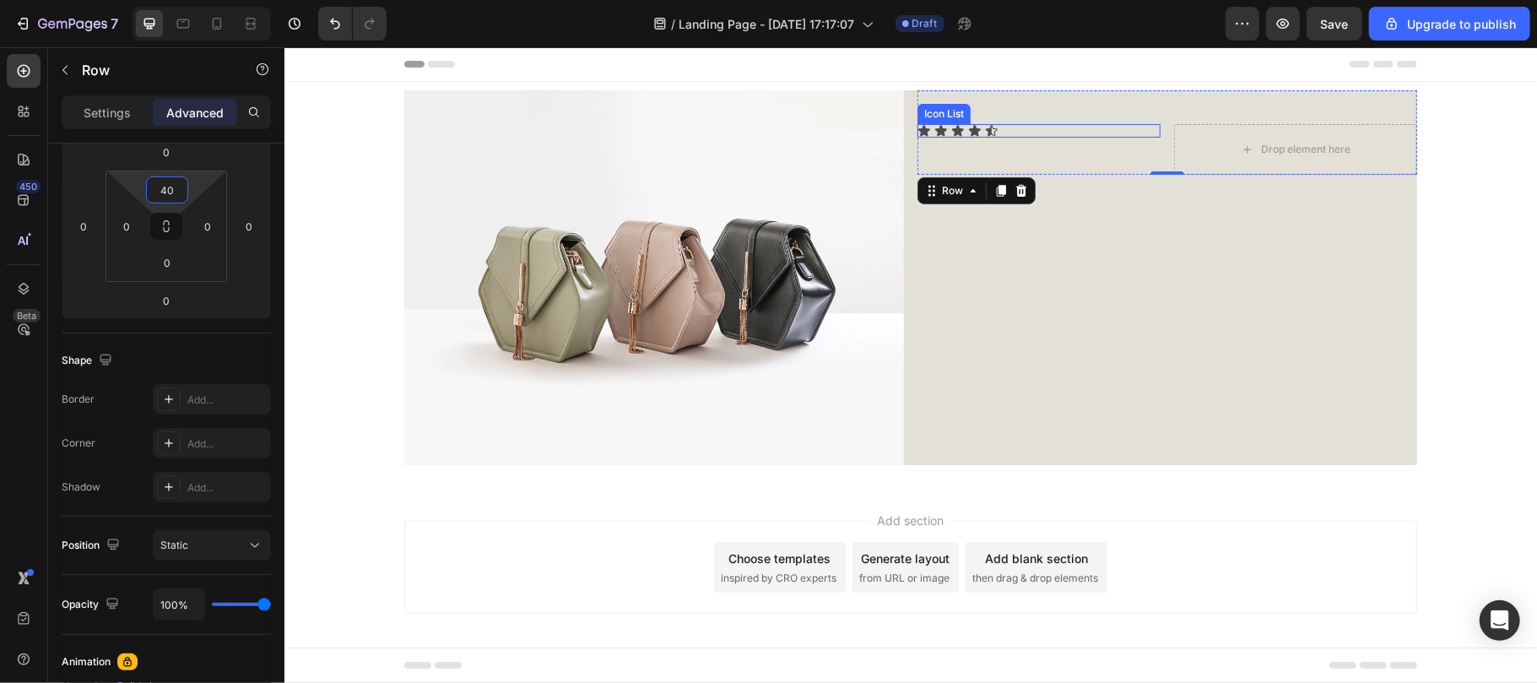
click at [1004, 128] on div "Icon Icon Icon Icon Icon" at bounding box center [1038, 130] width 243 height 14
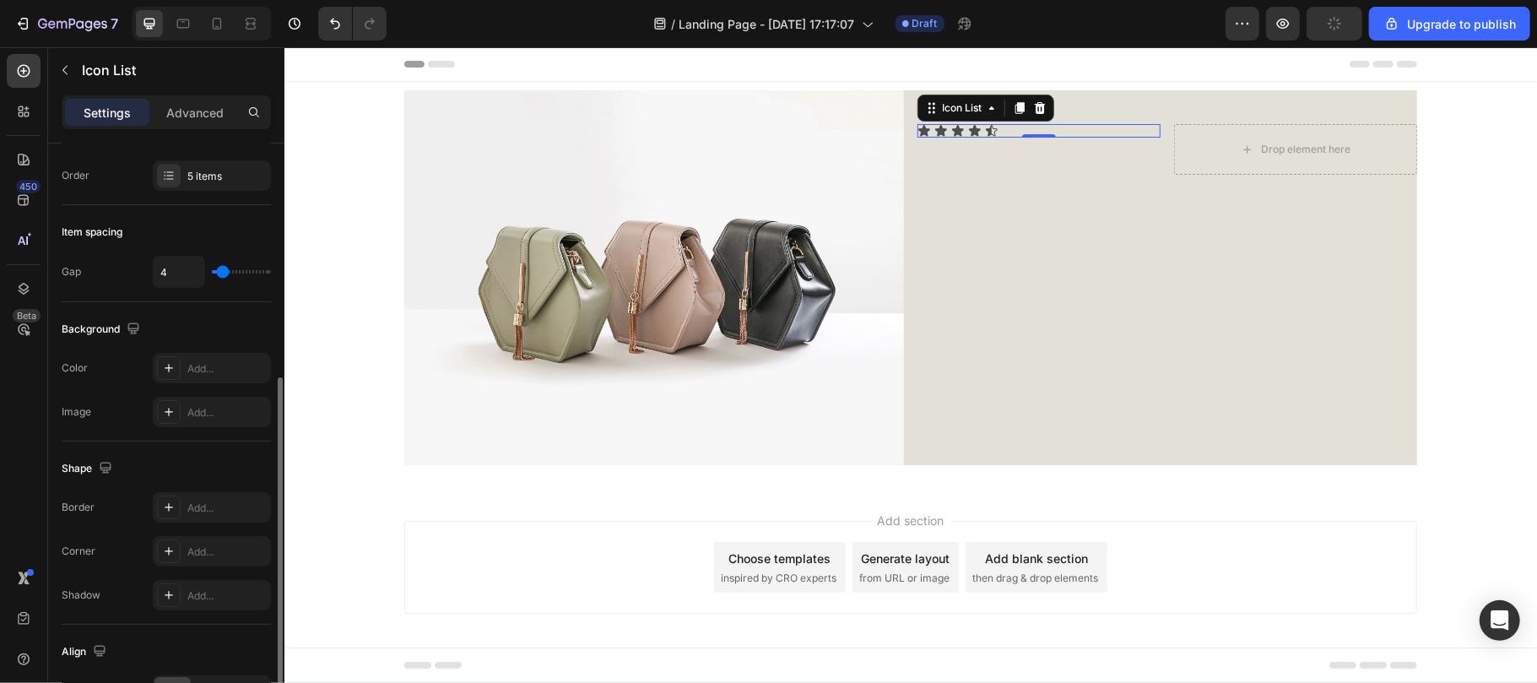
scroll to position [0, 0]
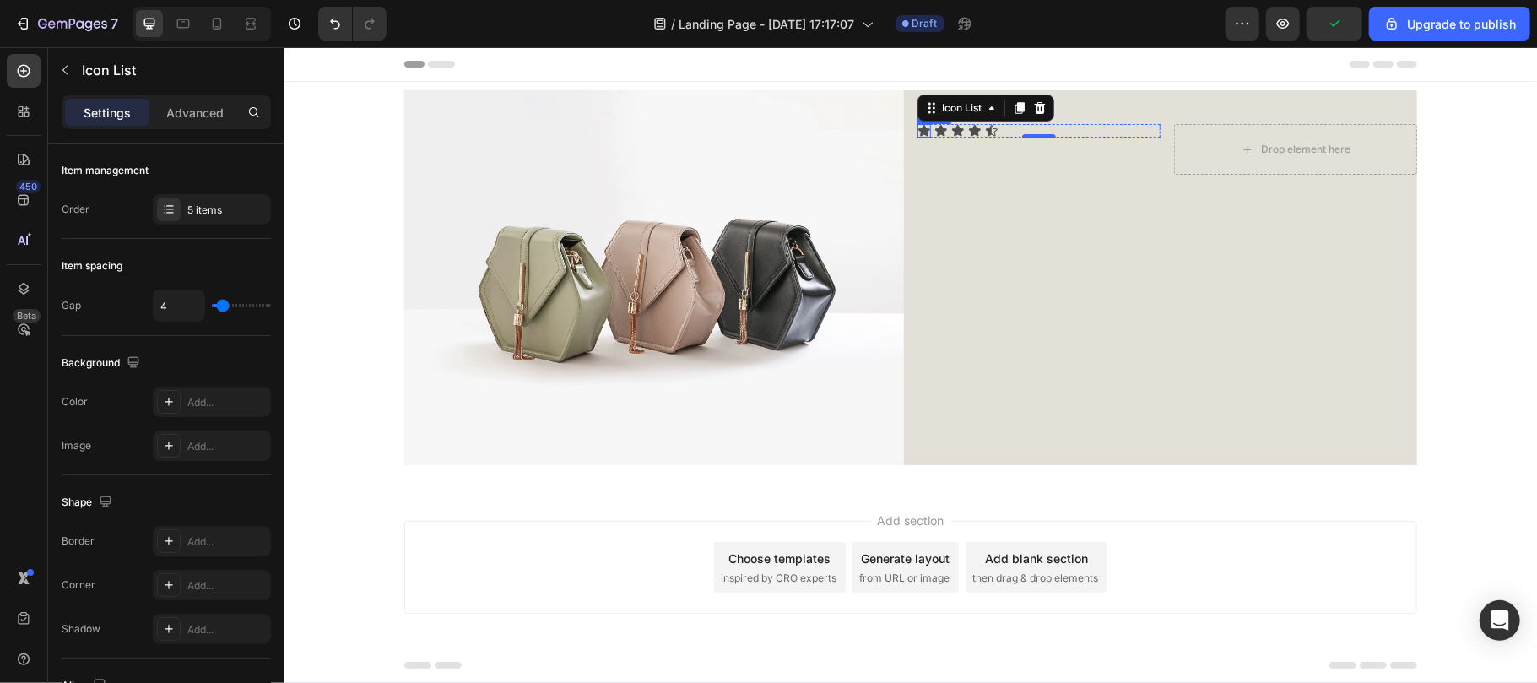
click at [917, 129] on div "Icon" at bounding box center [924, 130] width 14 height 14
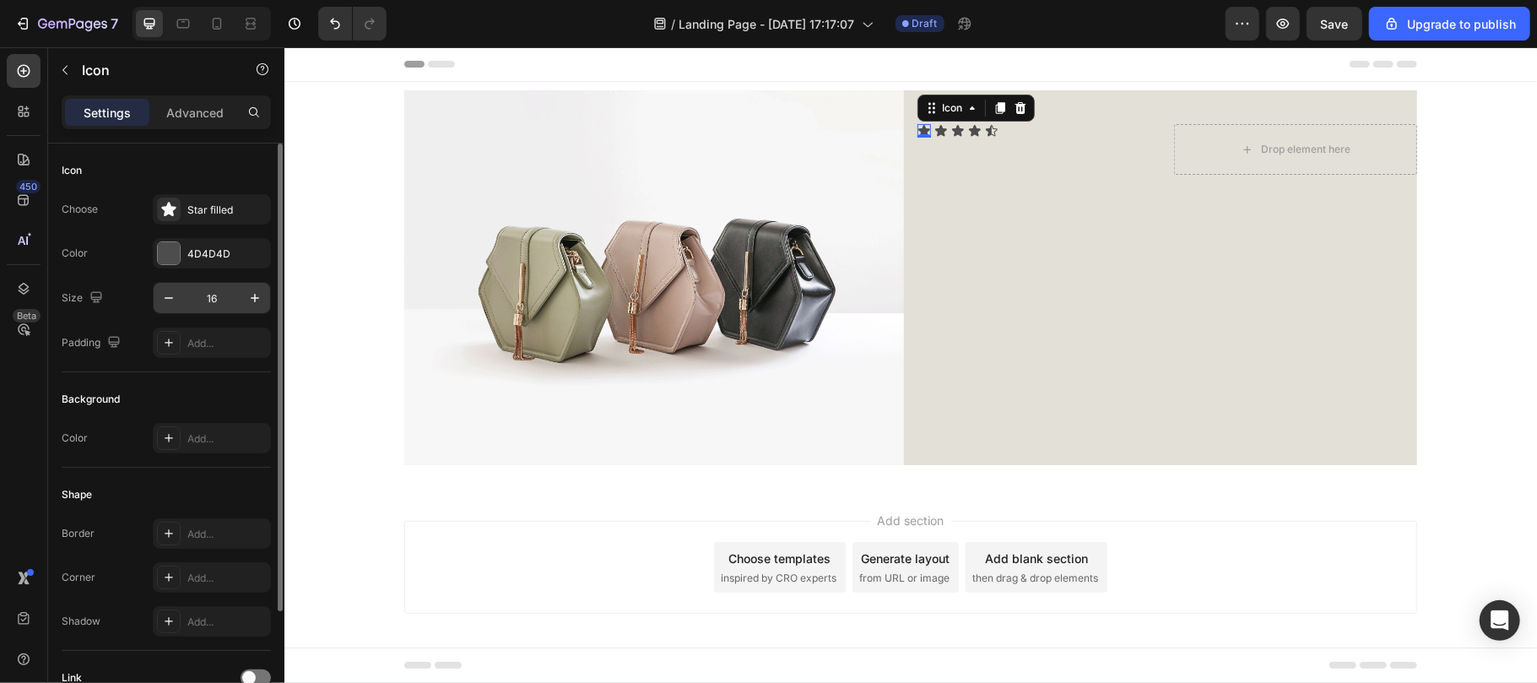
click at [219, 304] on input "16" at bounding box center [212, 298] width 56 height 30
click at [225, 304] on input "3" at bounding box center [212, 298] width 56 height 30
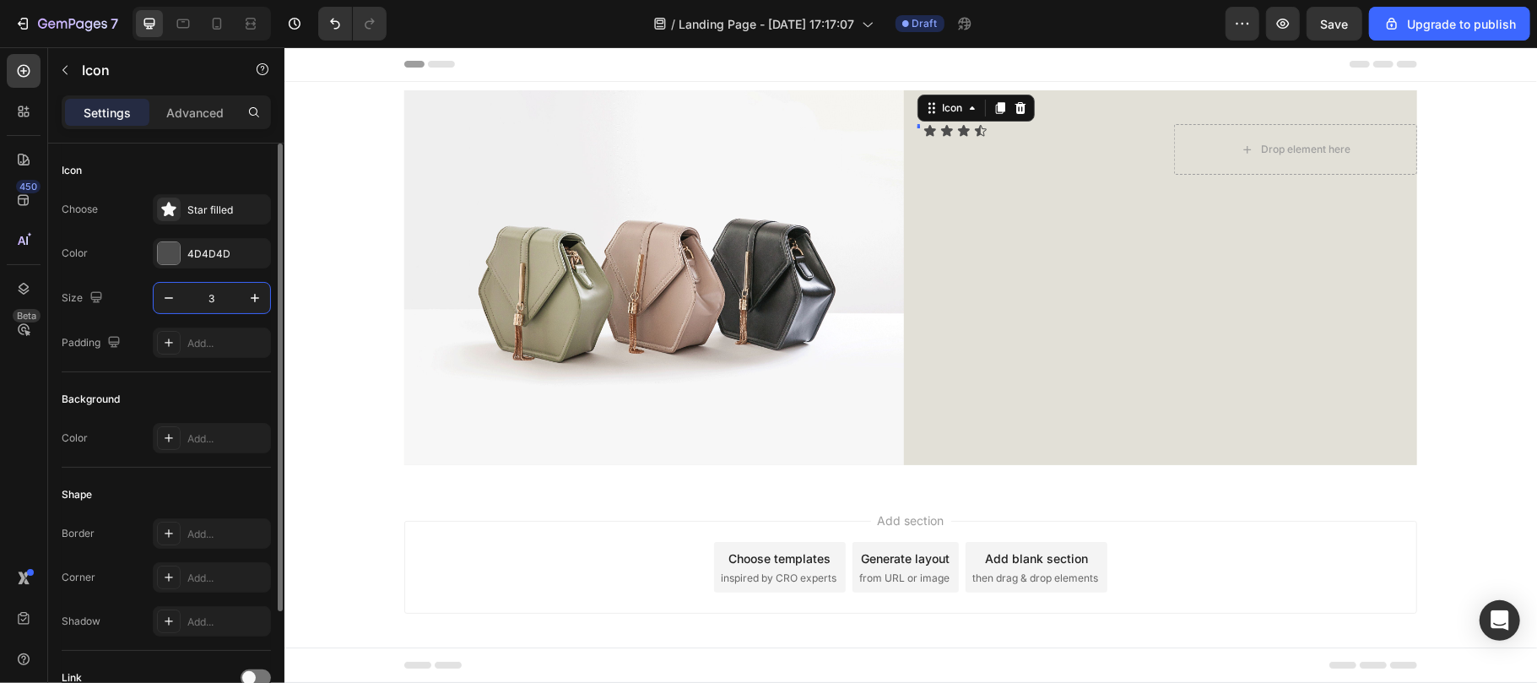
click at [225, 304] on input "3" at bounding box center [212, 298] width 56 height 30
click at [224, 294] on input "35" at bounding box center [212, 298] width 56 height 30
type input "35"
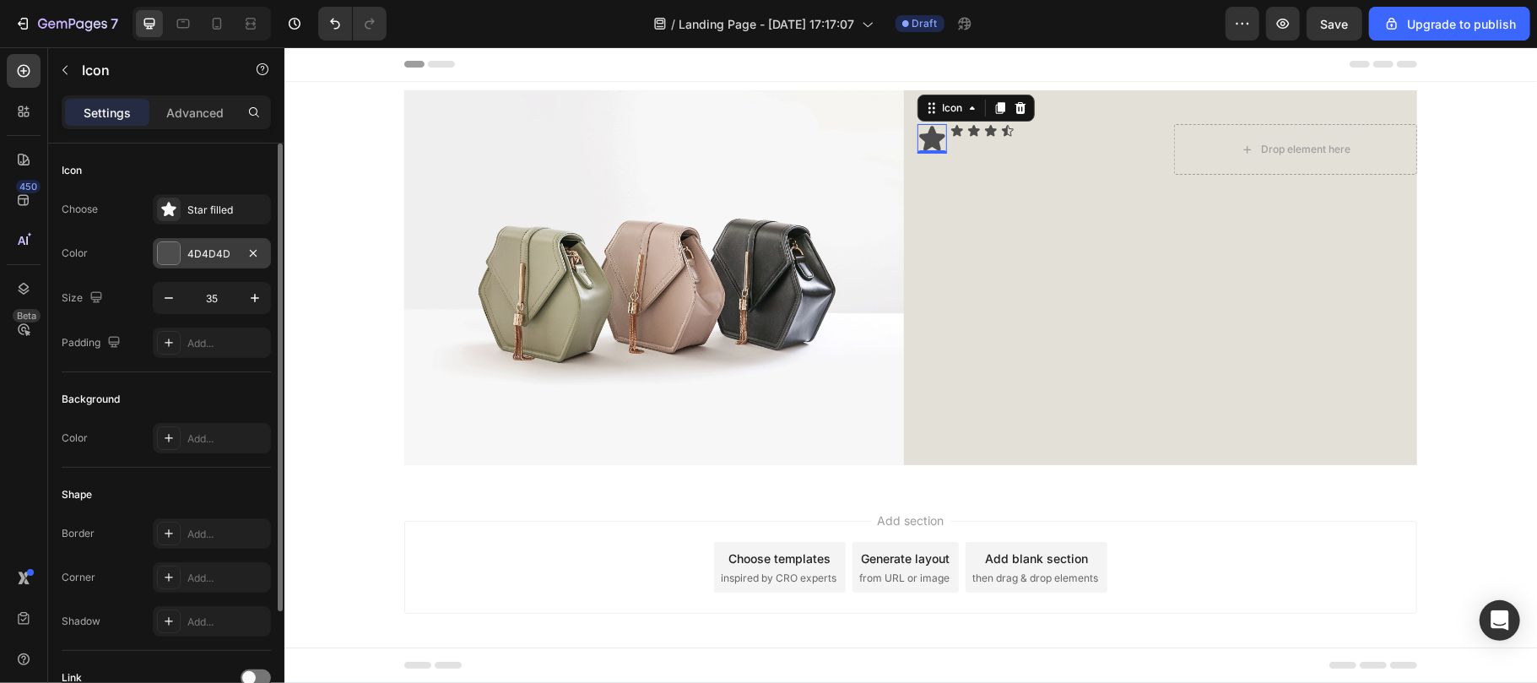
click at [173, 254] on div at bounding box center [169, 253] width 22 height 22
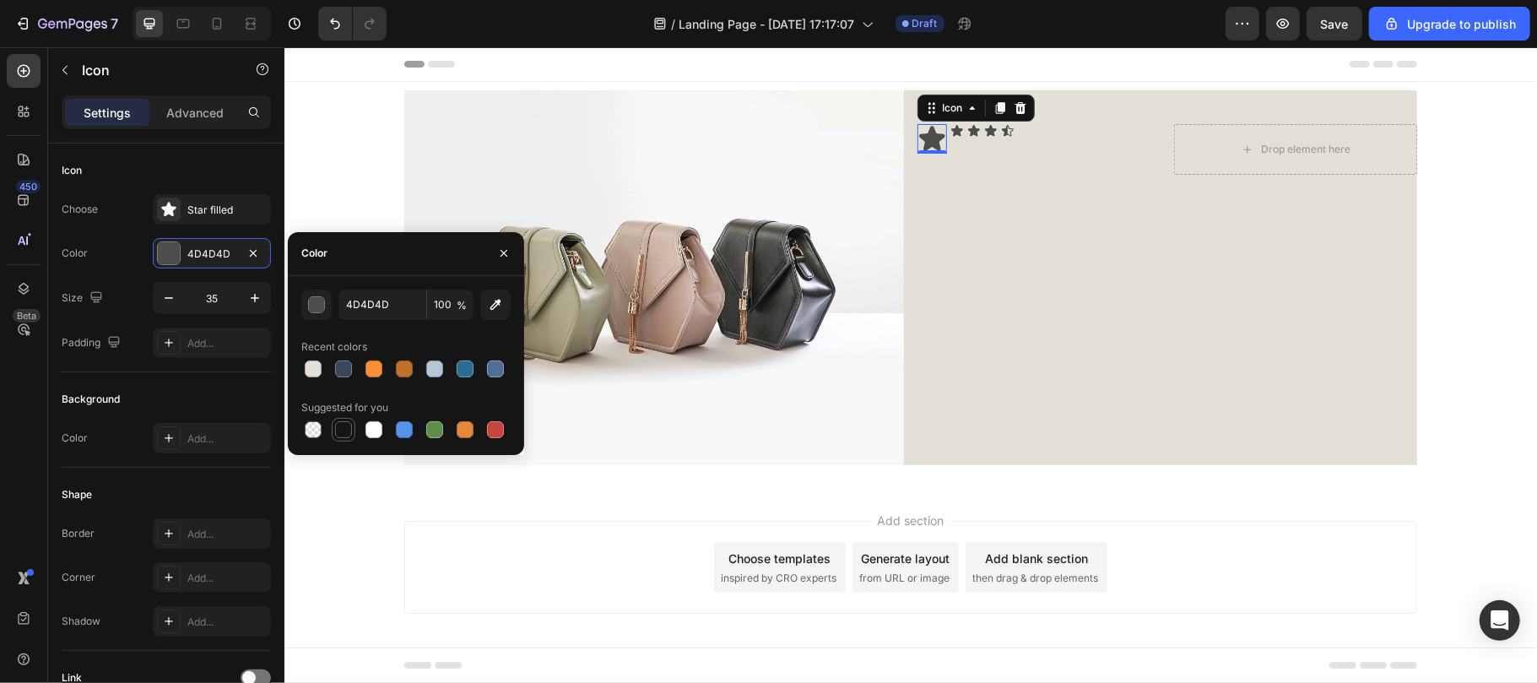
click at [341, 424] on div at bounding box center [343, 429] width 17 height 17
type input "151515"
click at [950, 127] on icon at bounding box center [957, 130] width 14 height 14
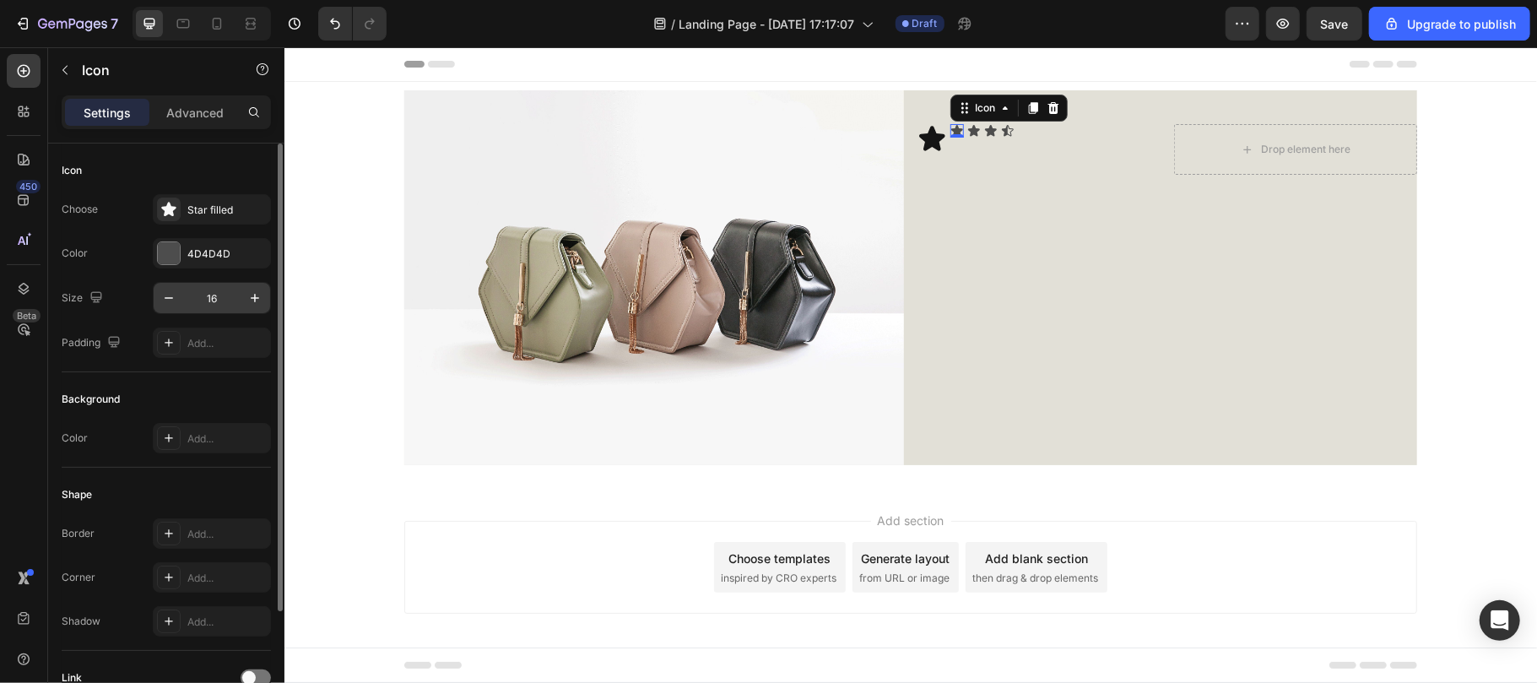
click at [225, 291] on input "16" at bounding box center [212, 298] width 56 height 30
paste input "35"
type input "35"
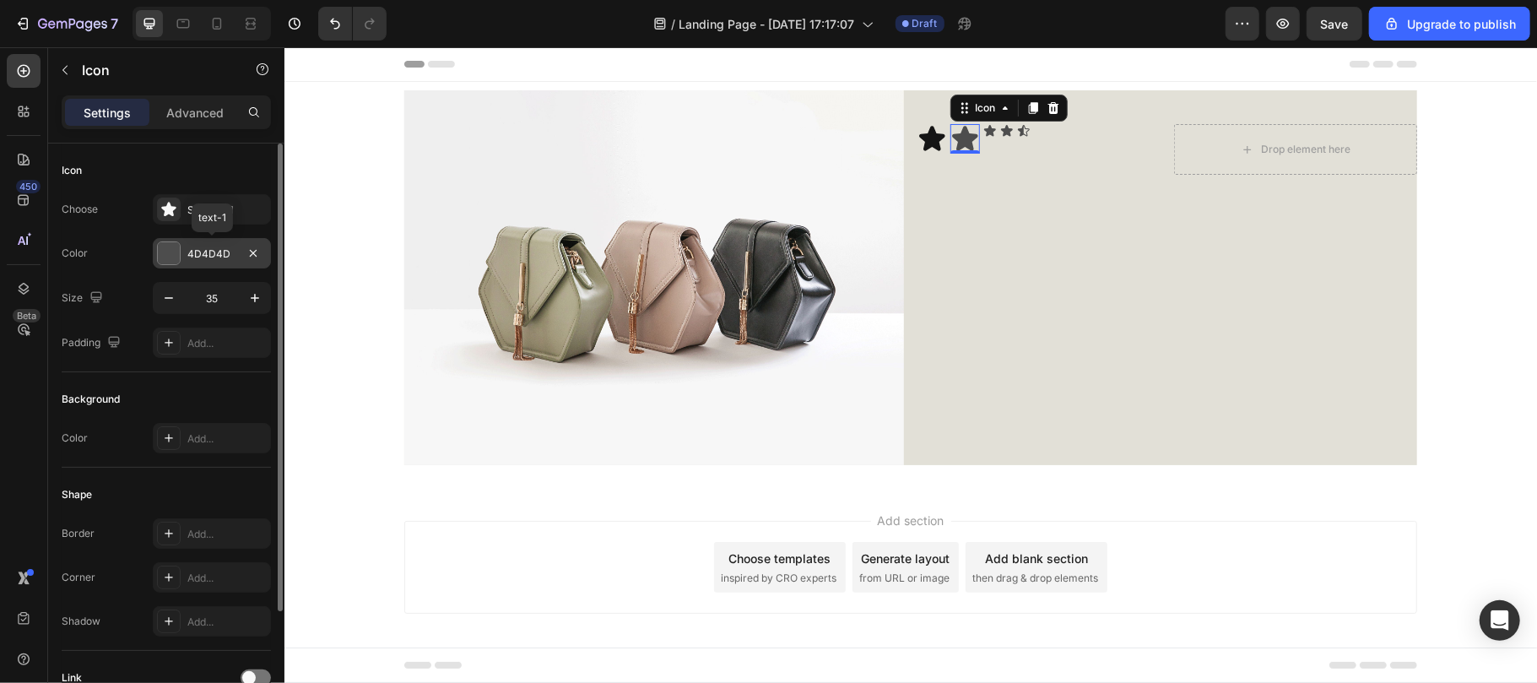
click at [167, 255] on div at bounding box center [169, 253] width 22 height 22
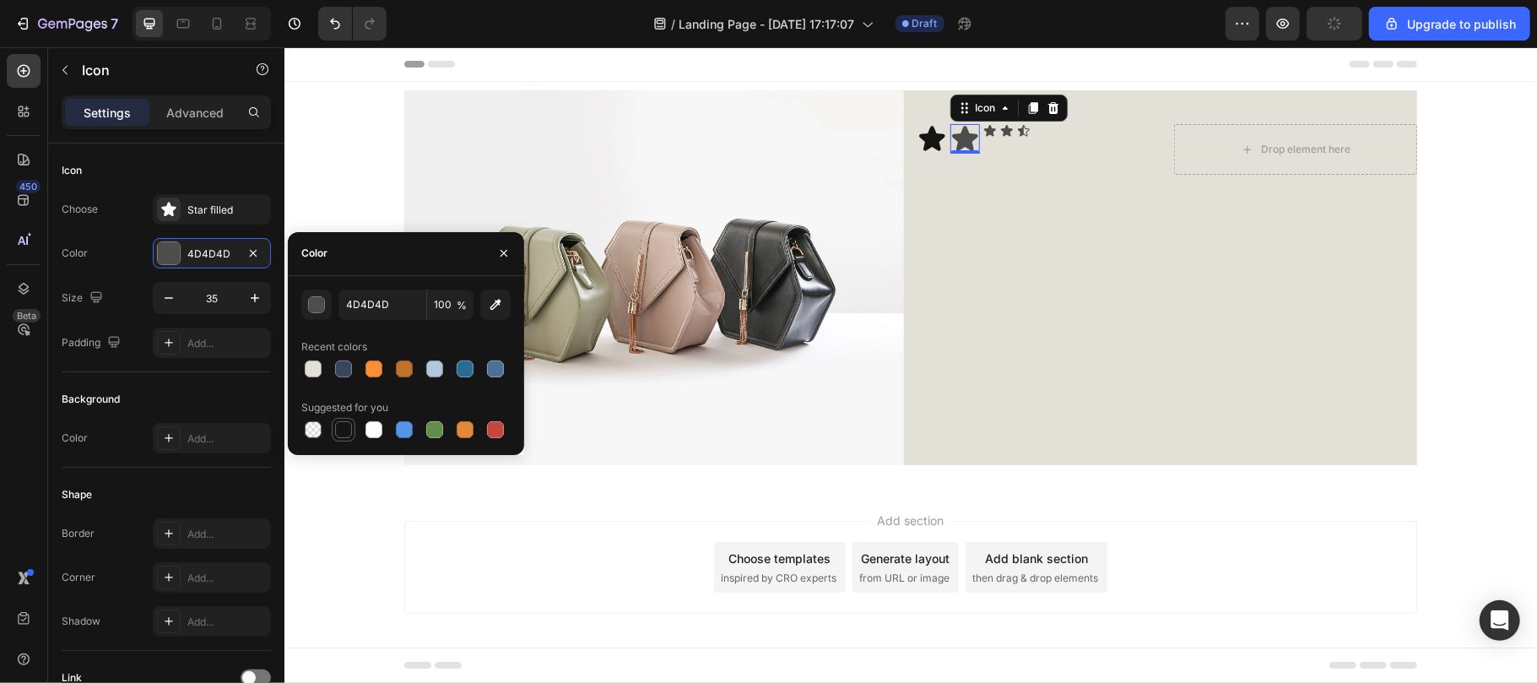
click at [339, 424] on div at bounding box center [343, 429] width 17 height 17
type input "151515"
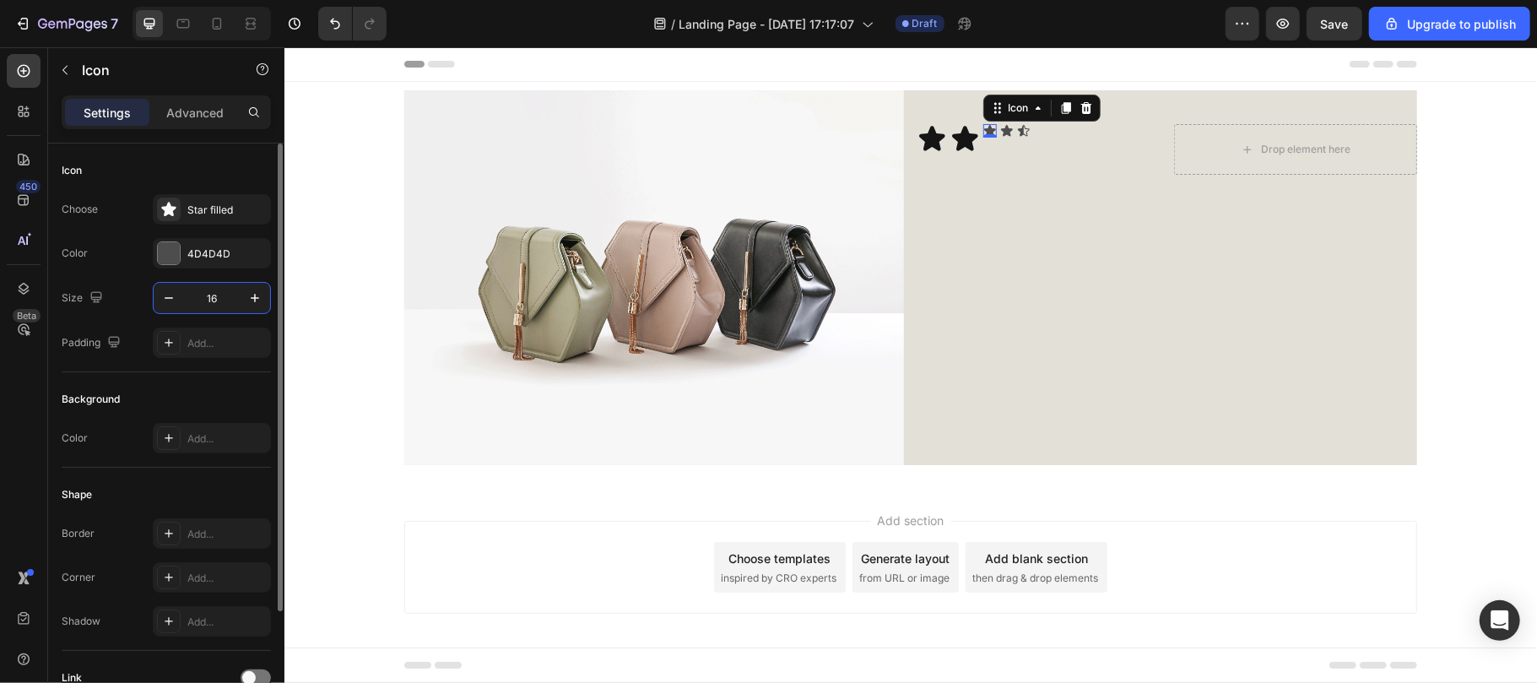
click at [227, 298] on input "16" at bounding box center [212, 298] width 56 height 30
paste input "35"
type input "35"
click at [167, 255] on div at bounding box center [169, 253] width 22 height 22
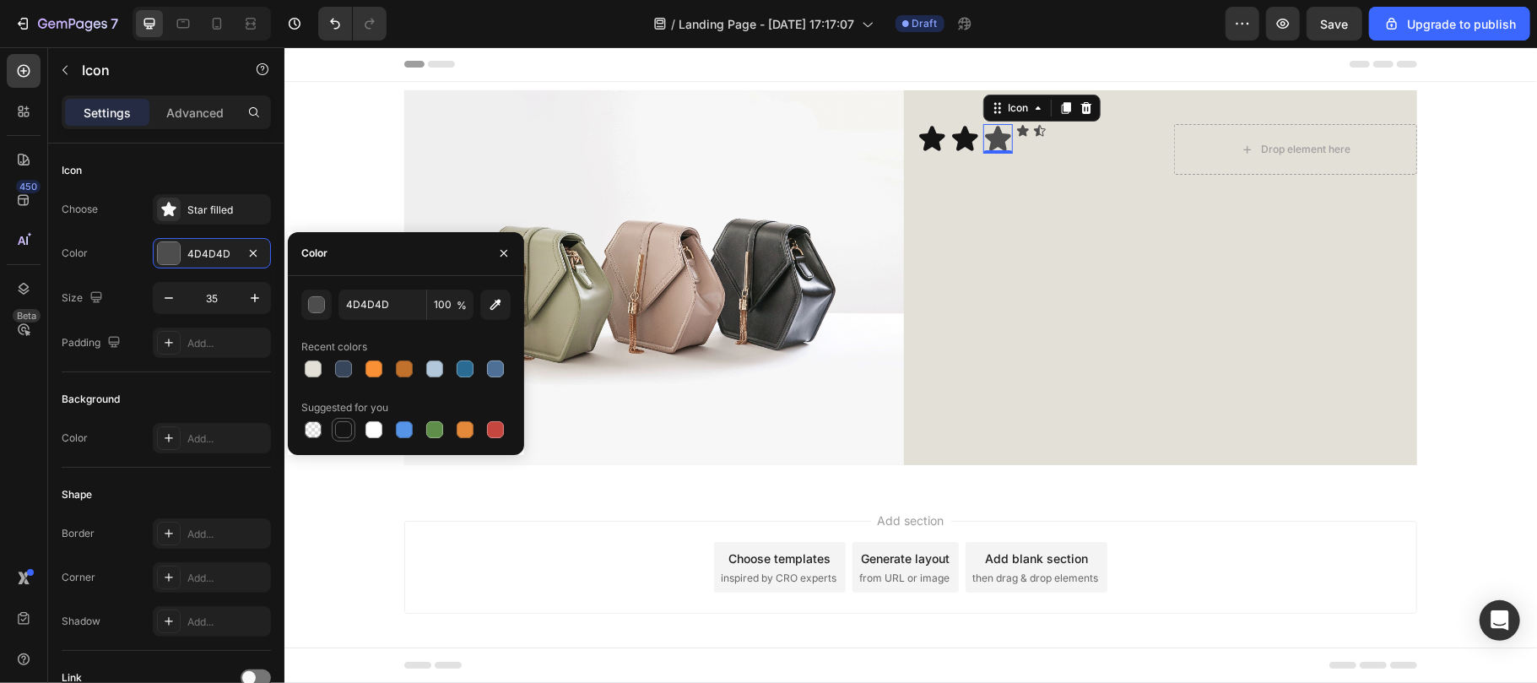
click at [342, 426] on div at bounding box center [343, 429] width 17 height 17
type input "151515"
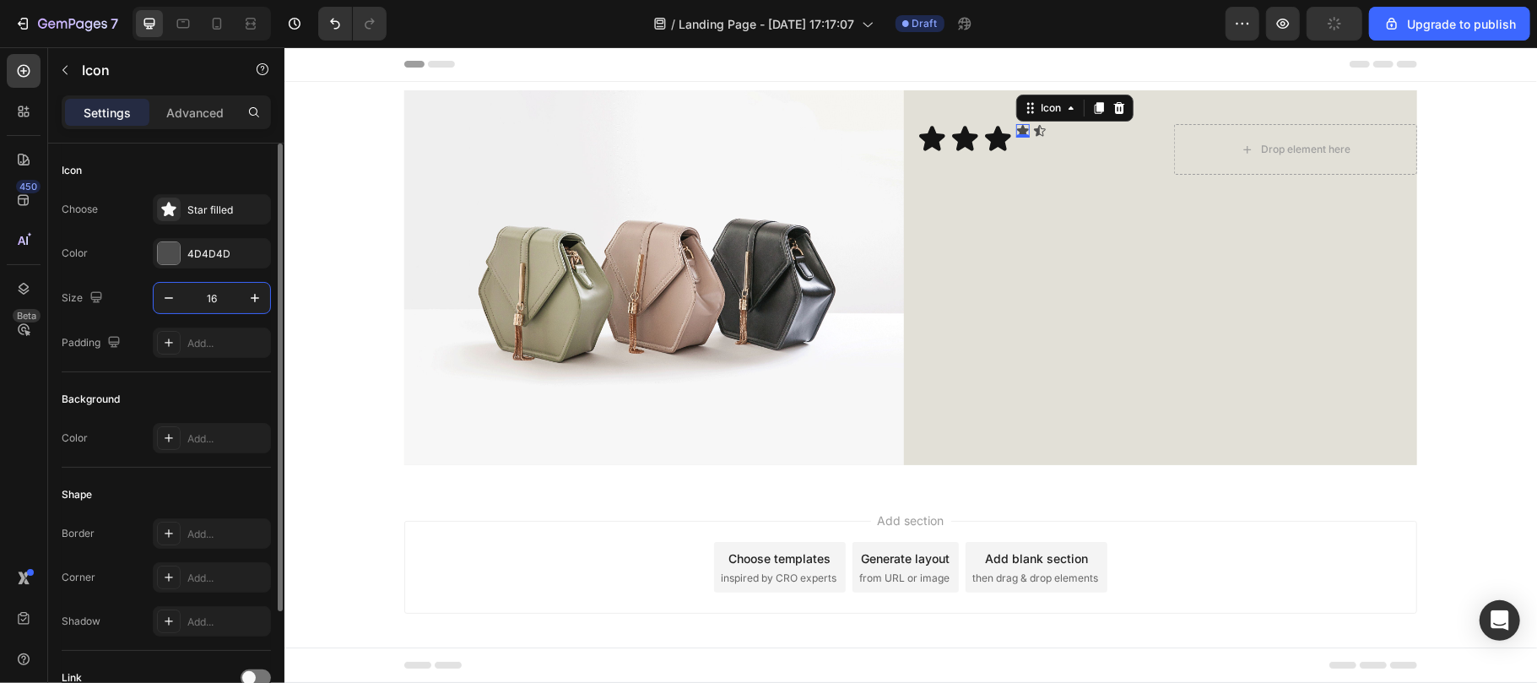
click at [223, 290] on input "16" at bounding box center [212, 298] width 56 height 30
paste input "35"
type input "35"
click at [177, 255] on div at bounding box center [169, 253] width 22 height 22
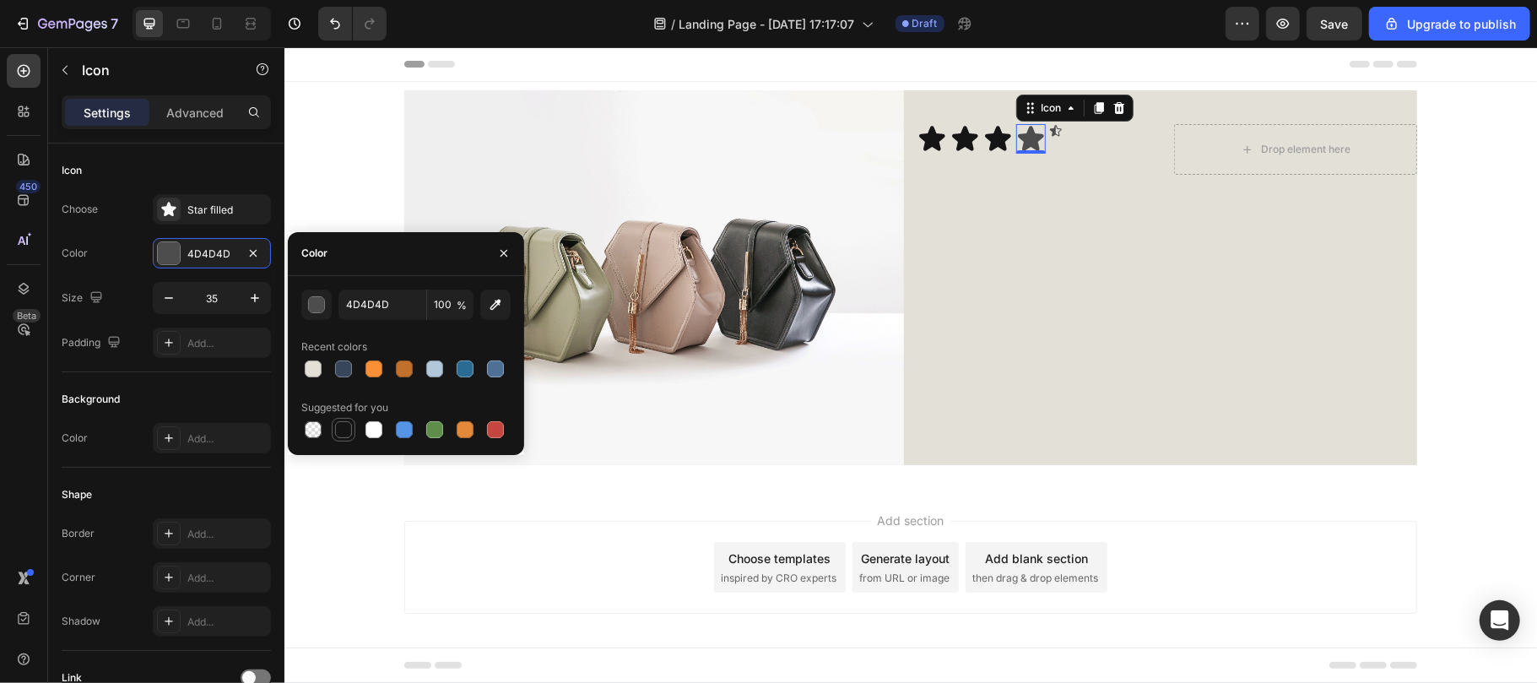
click at [346, 426] on div at bounding box center [343, 429] width 17 height 17
type input "151515"
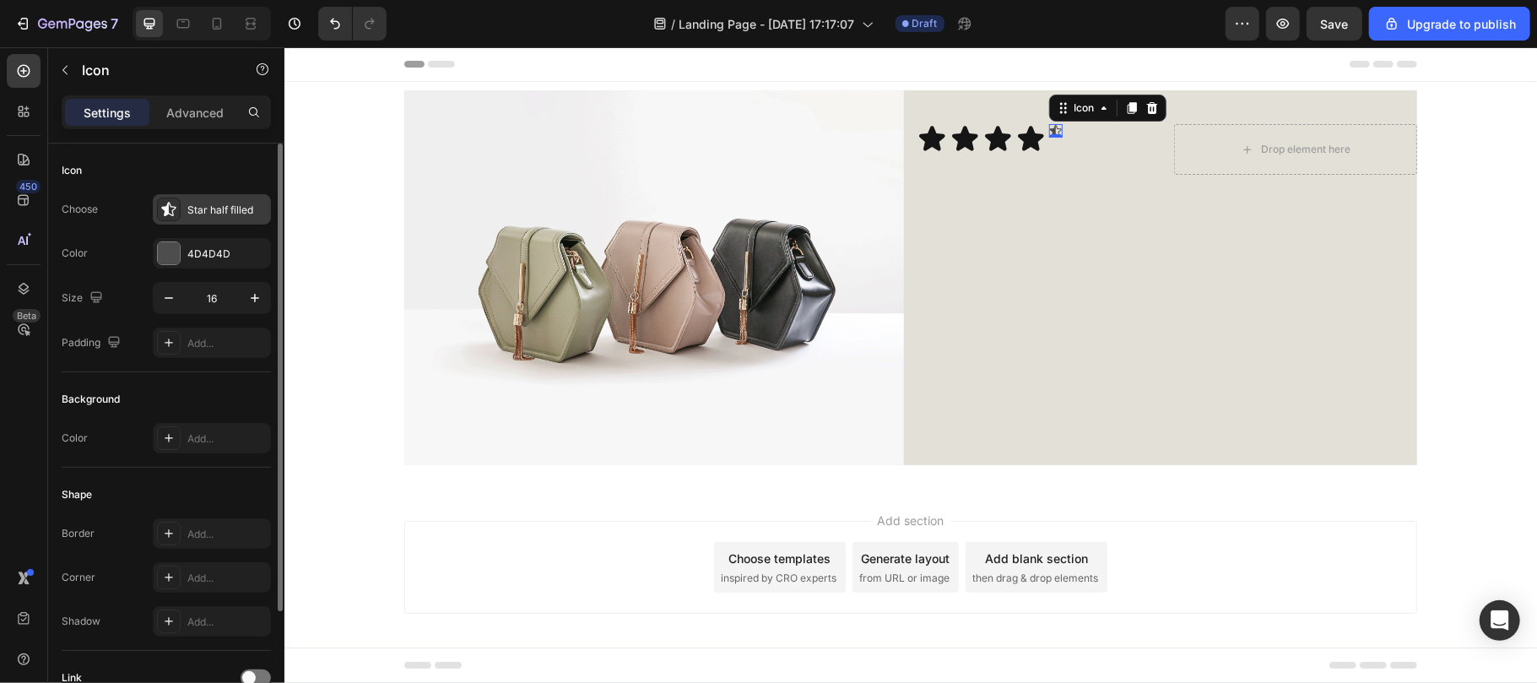
click at [218, 213] on div "Star half filled" at bounding box center [226, 210] width 79 height 15
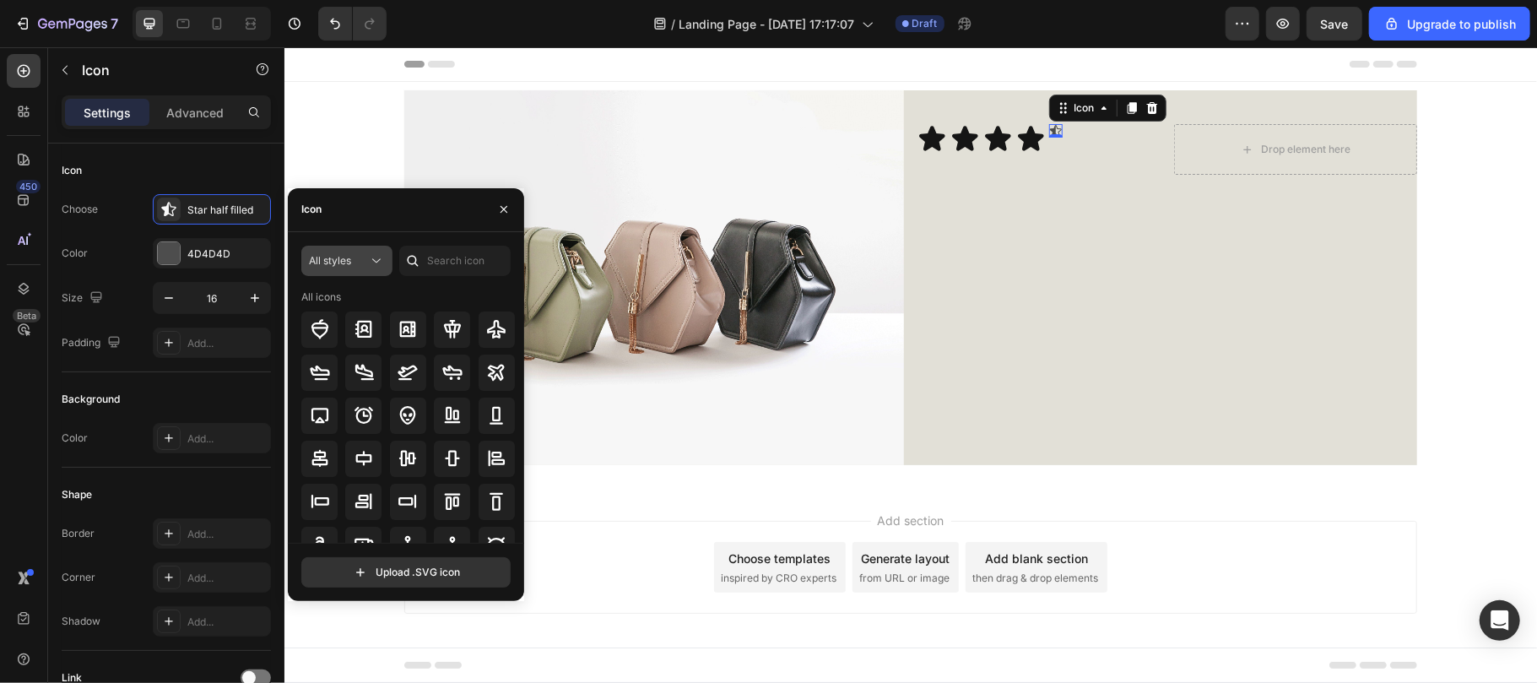
click at [365, 262] on div "All styles" at bounding box center [338, 260] width 59 height 15
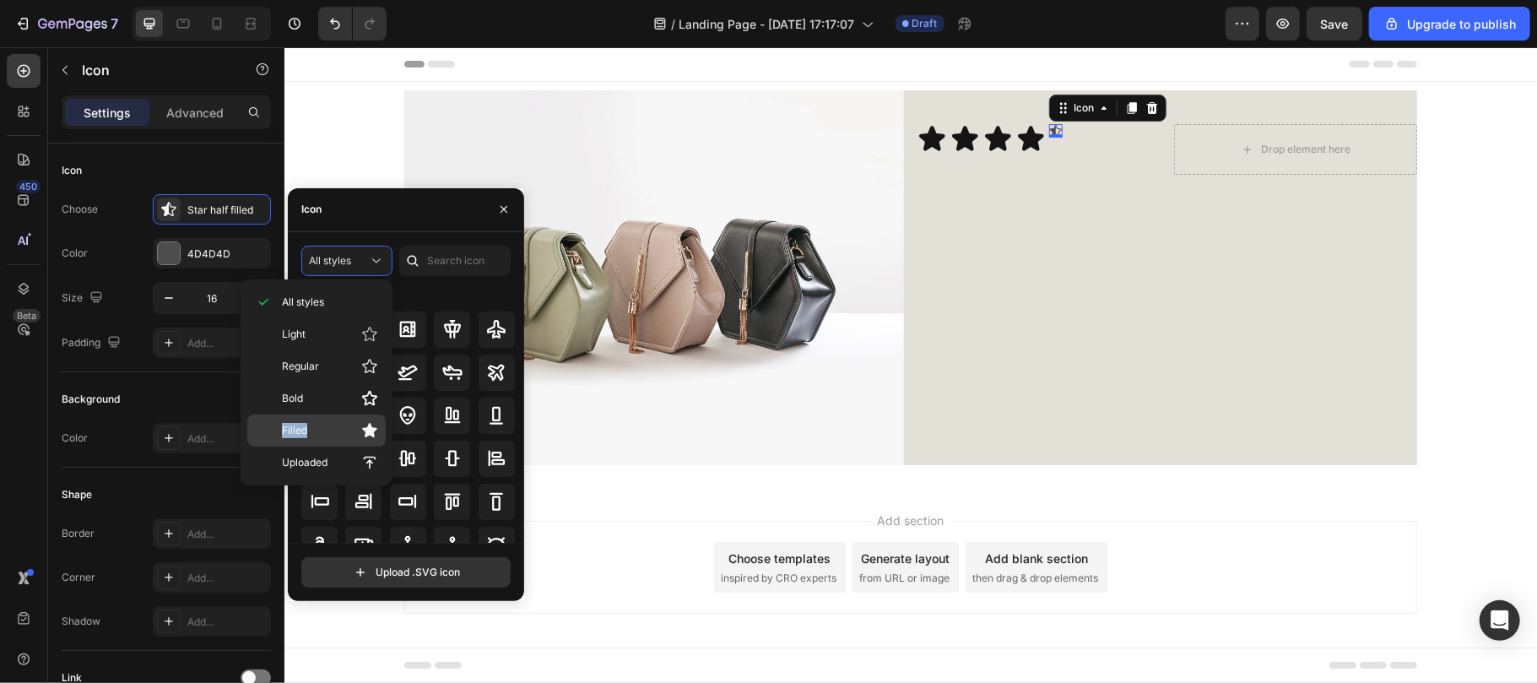
drag, startPoint x: 318, startPoint y: 403, endPoint x: 318, endPoint y: 429, distance: 26.2
click at [318, 429] on div "All styles Light Regular Bold Filled Uploaded" at bounding box center [316, 382] width 138 height 192
click at [318, 429] on p "Filled" at bounding box center [330, 430] width 96 height 17
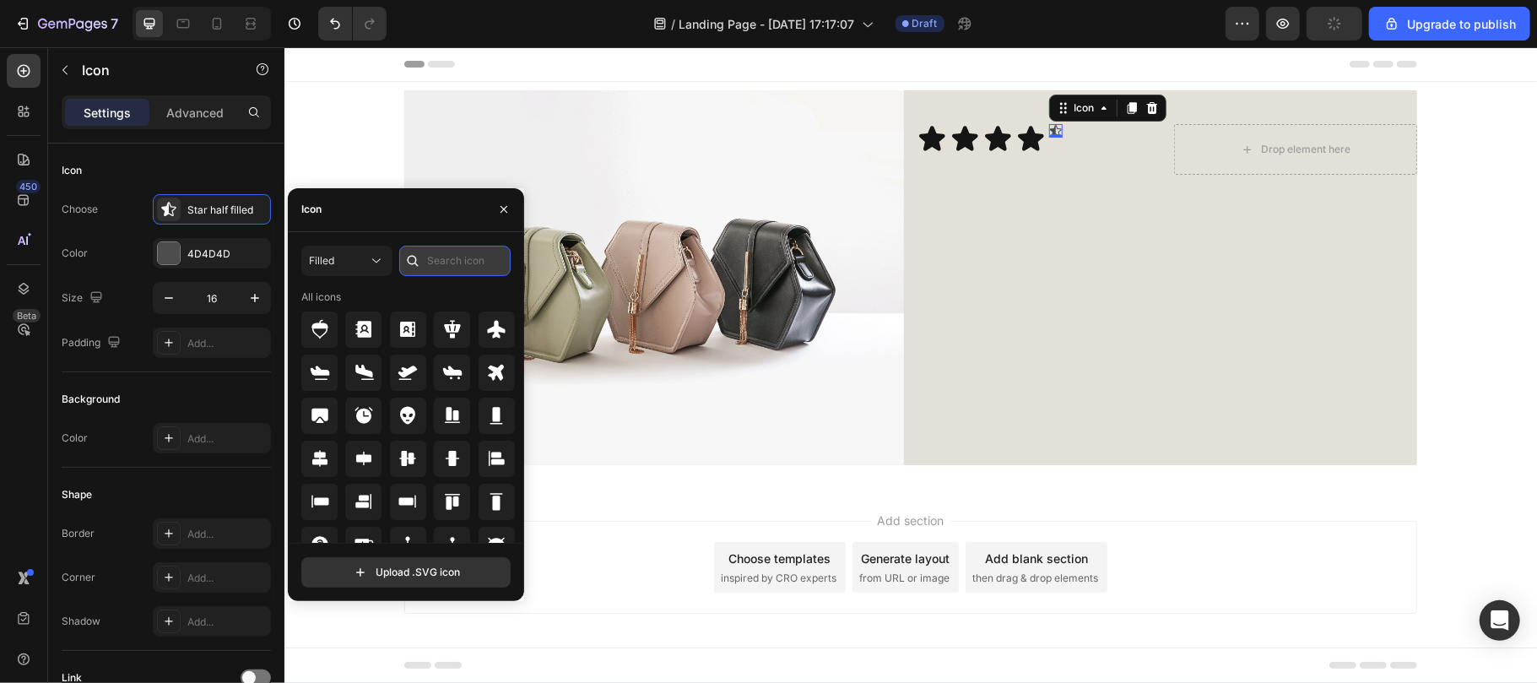
click at [446, 258] on input "text" at bounding box center [454, 261] width 111 height 30
type input "star"
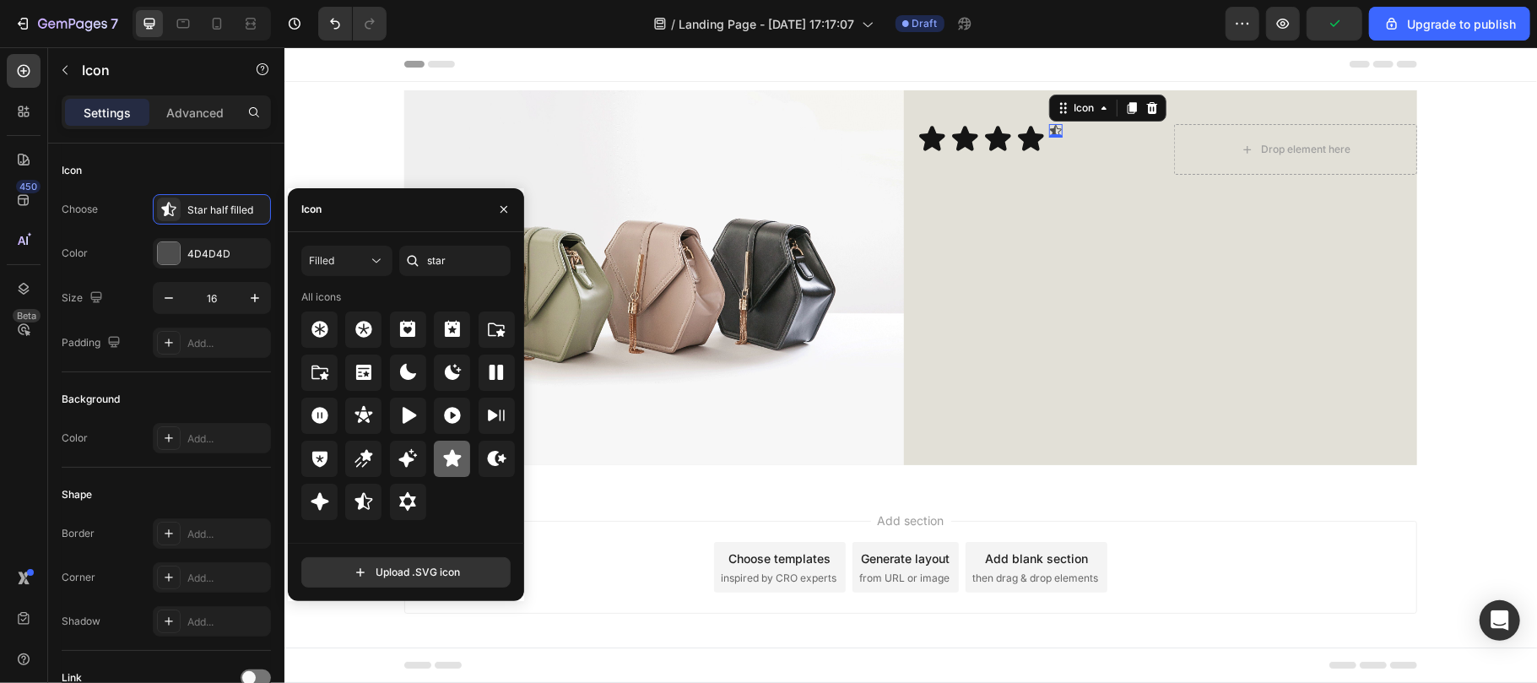
click at [450, 461] on icon at bounding box center [452, 458] width 18 height 17
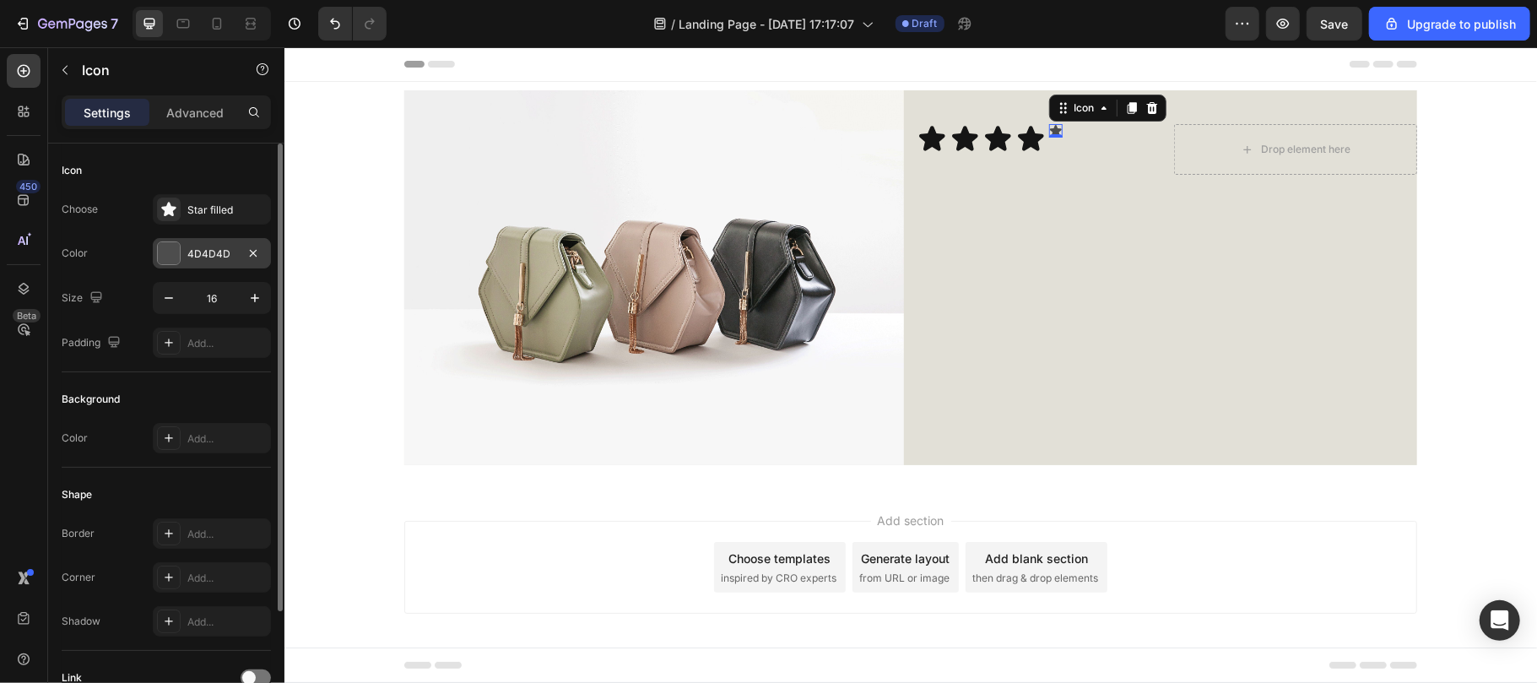
click at [166, 261] on div at bounding box center [169, 253] width 22 height 22
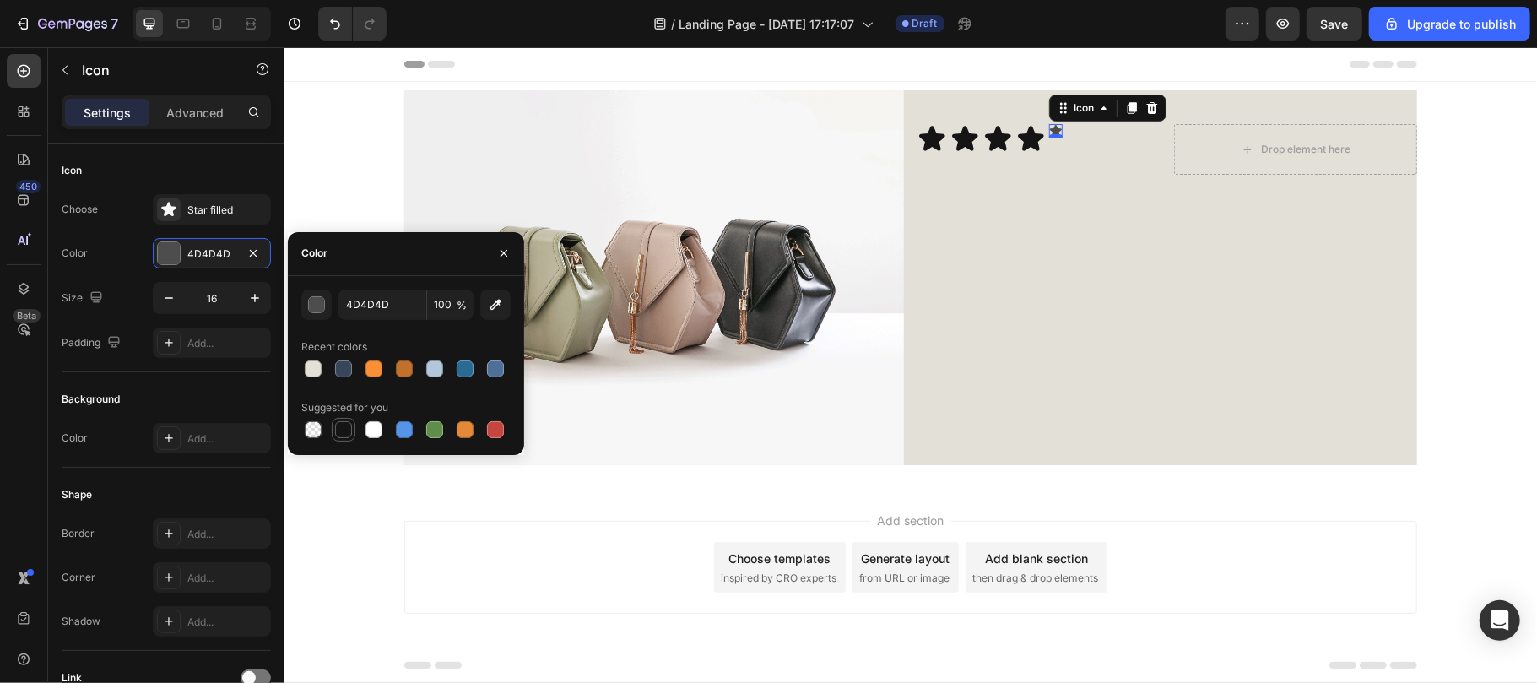
click at [341, 422] on div at bounding box center [343, 429] width 17 height 17
type input "151515"
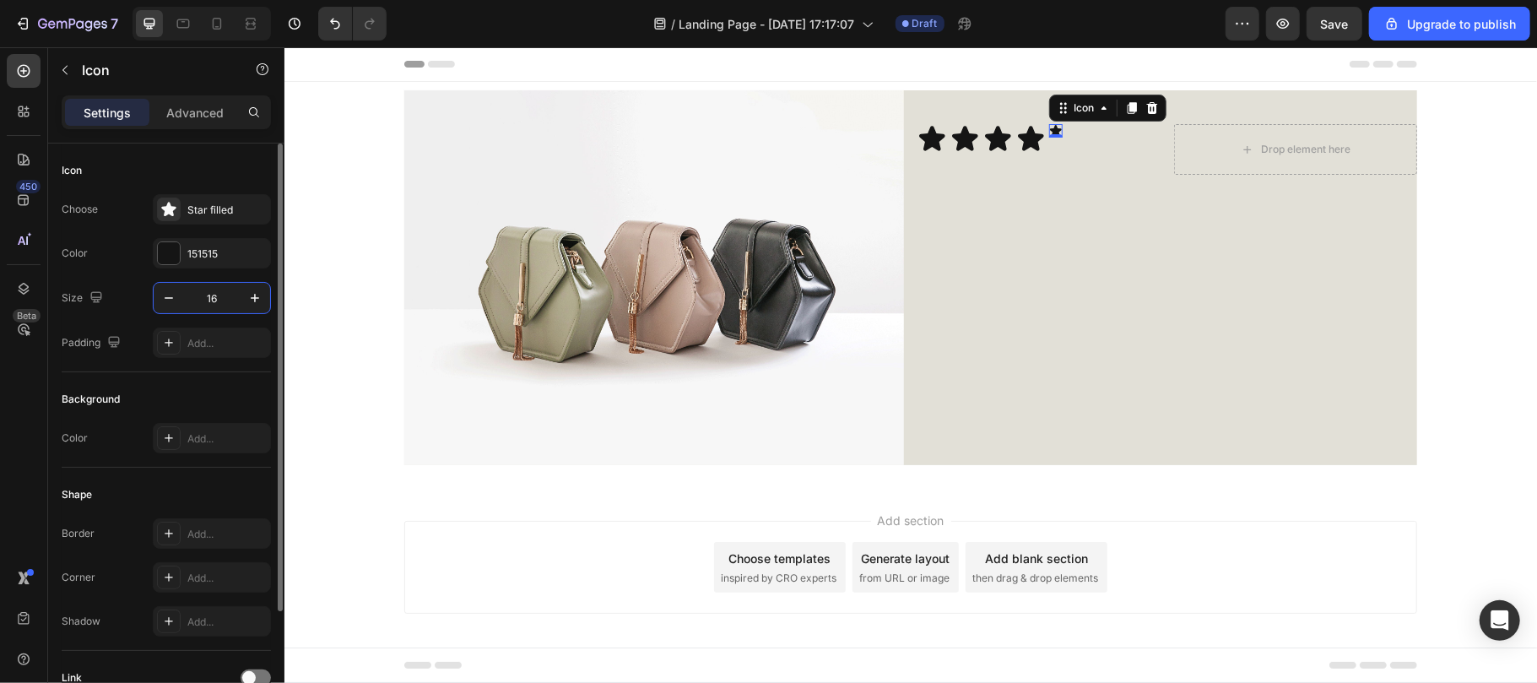
click at [218, 297] on input "16" at bounding box center [212, 298] width 56 height 30
paste input "35"
type input "35"
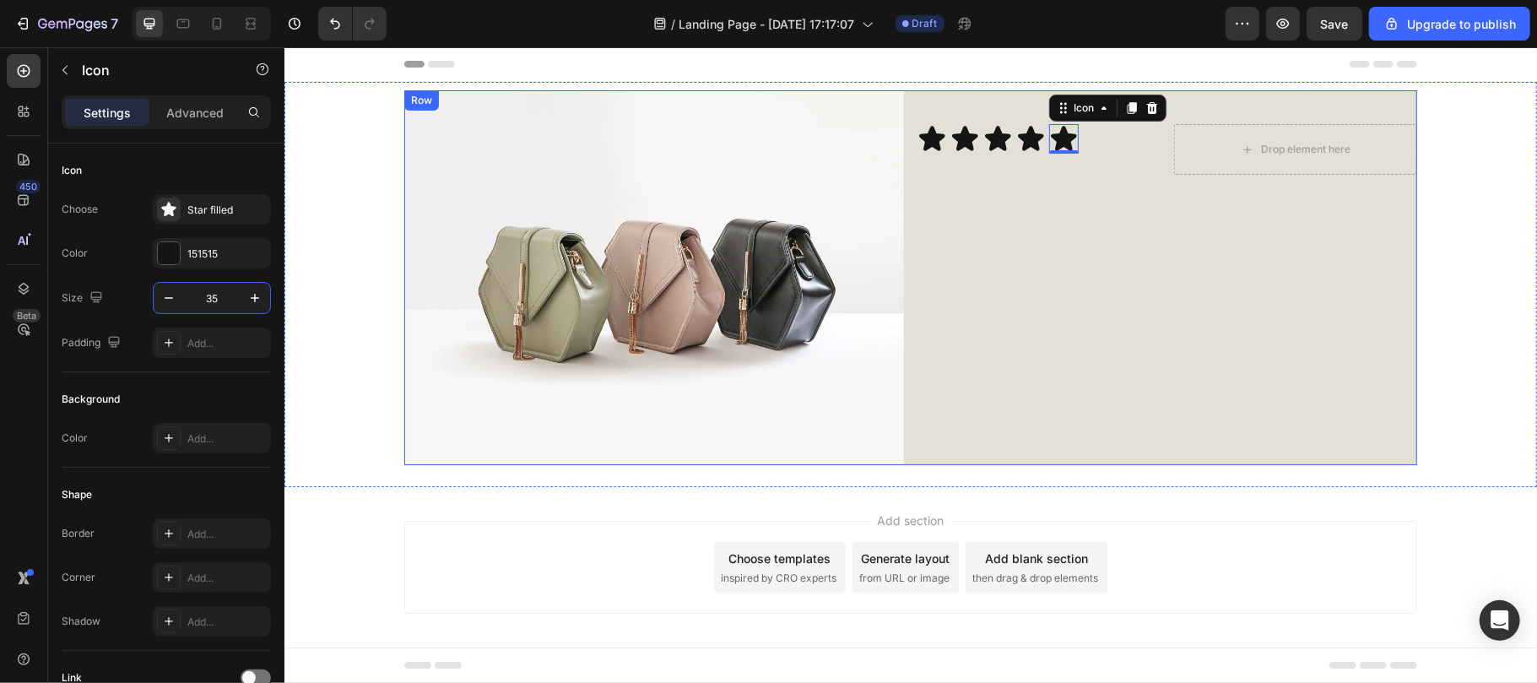
click at [917, 236] on div "Icon Icon Icon Icon Icon 0 Icon List Drop element here Row" at bounding box center [1167, 276] width 500 height 375
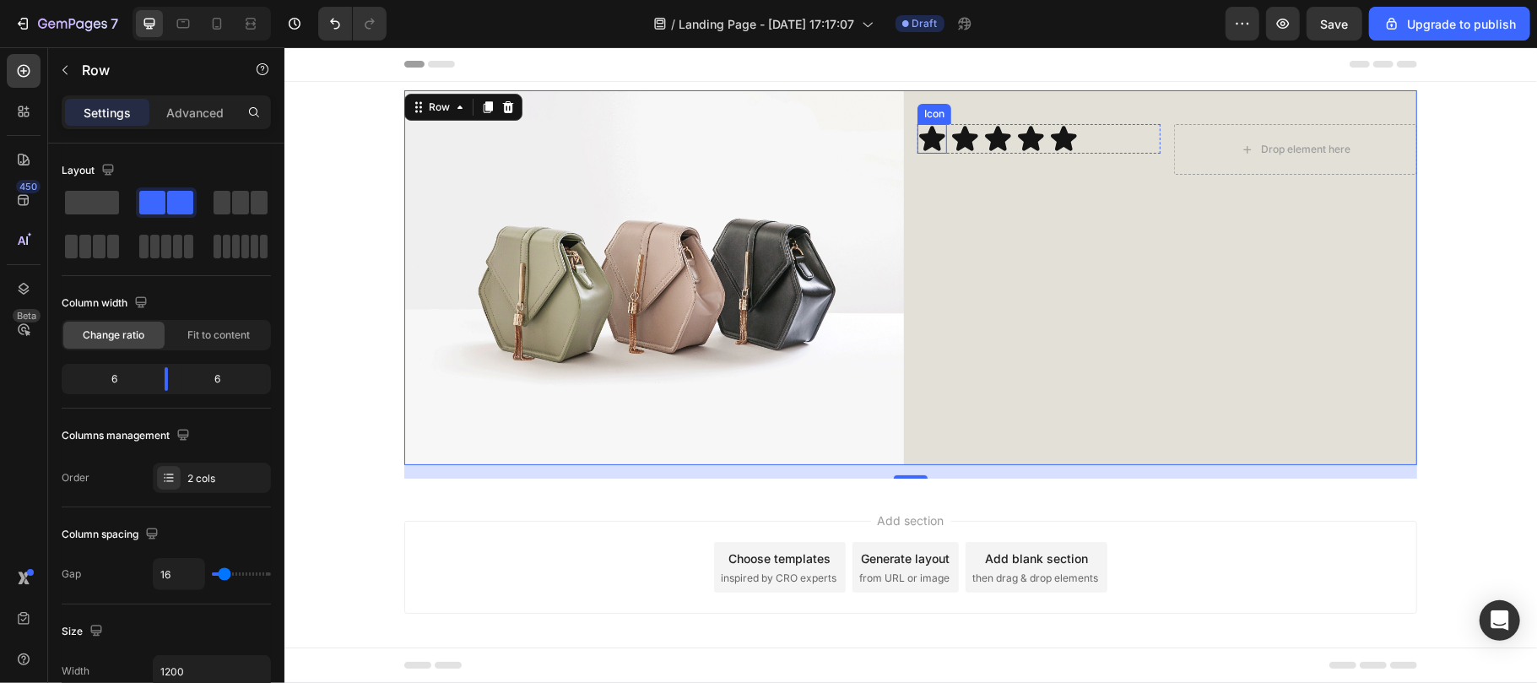
click at [918, 144] on icon at bounding box center [931, 137] width 26 height 25
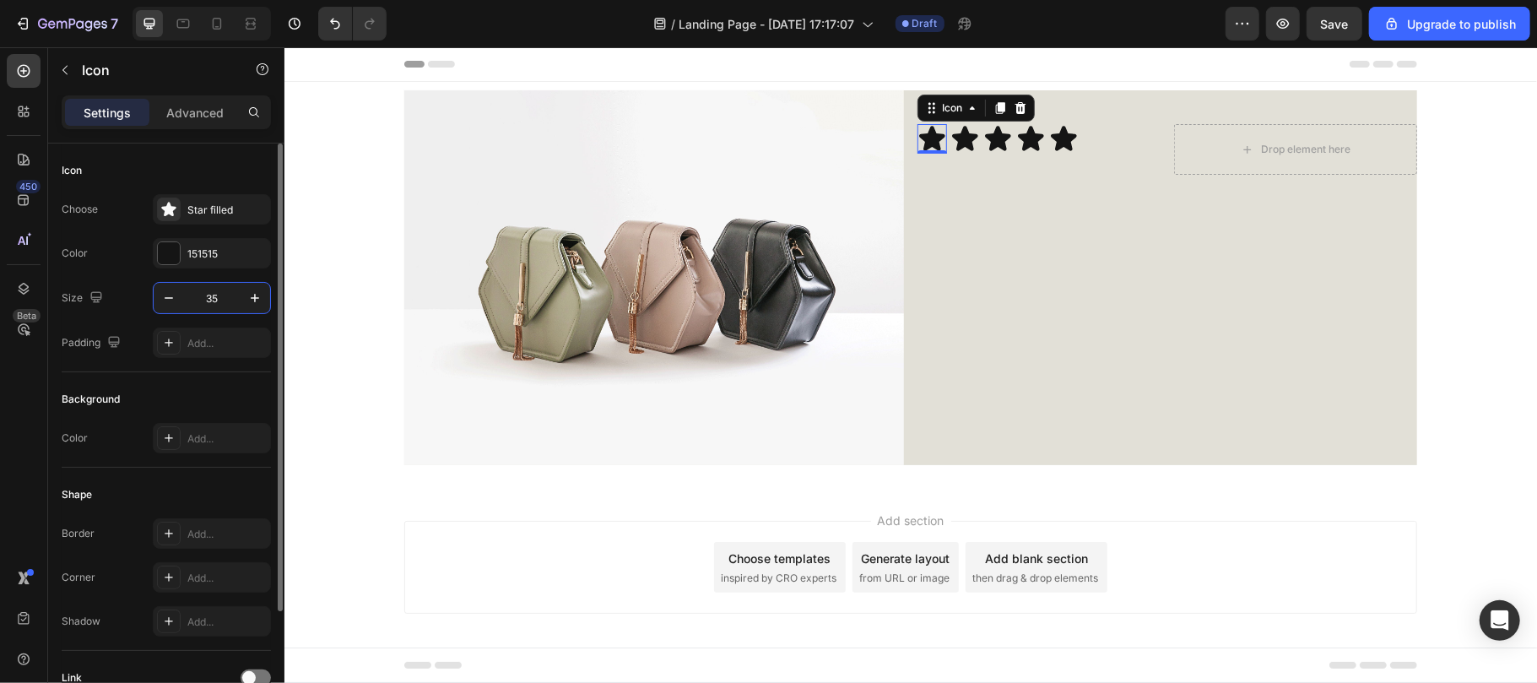
click at [208, 299] on input "35" at bounding box center [212, 298] width 56 height 30
click at [213, 298] on input "35" at bounding box center [212, 298] width 56 height 30
type input "25"
click at [225, 295] on input "25" at bounding box center [212, 298] width 56 height 30
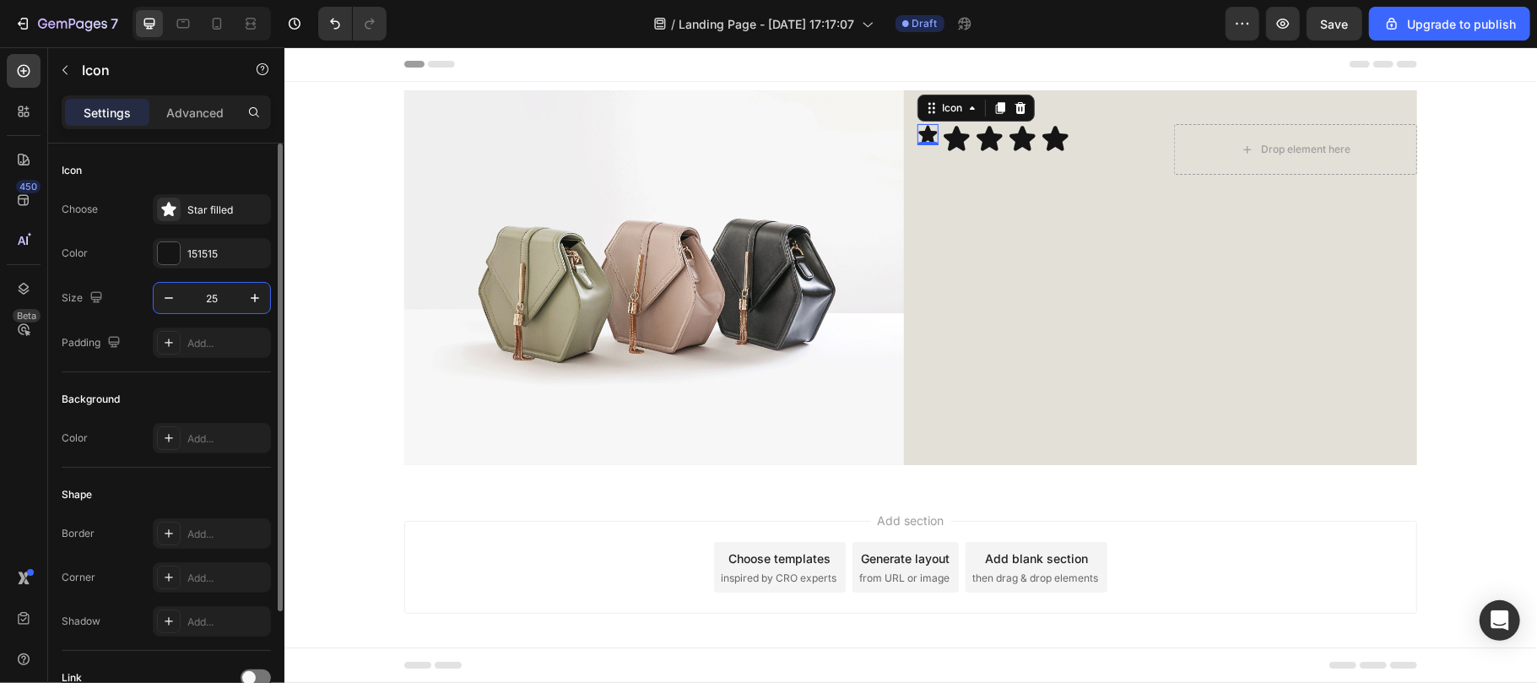
click at [225, 295] on input "25" at bounding box center [212, 298] width 56 height 30
click at [950, 132] on icon at bounding box center [956, 137] width 26 height 25
click at [221, 290] on input "35" at bounding box center [212, 298] width 56 height 30
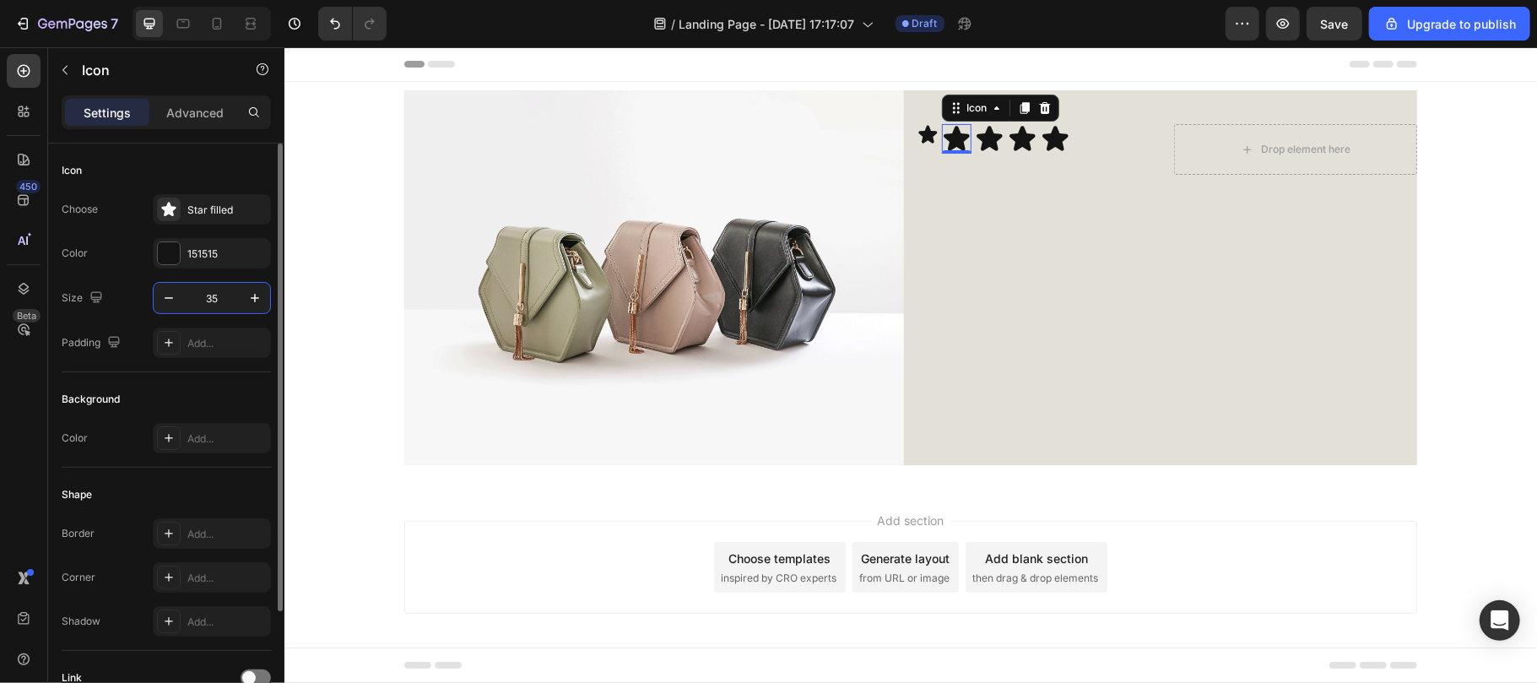
paste input "2"
type input "25"
click at [984, 143] on icon at bounding box center [981, 138] width 30 height 30
click at [219, 285] on input "35" at bounding box center [212, 298] width 56 height 30
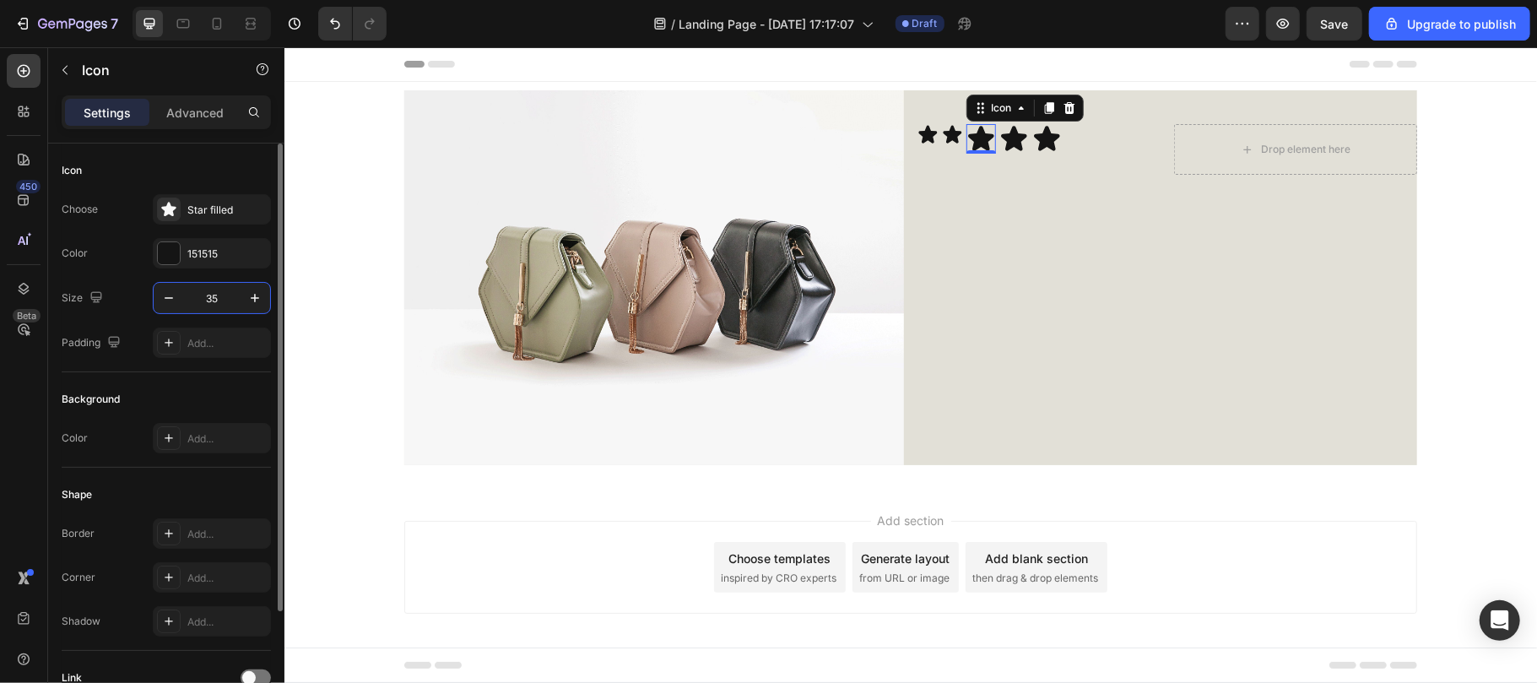
paste input "2"
type input "25"
click at [998, 135] on icon at bounding box center [1005, 137] width 26 height 25
click at [211, 297] on input "35" at bounding box center [212, 298] width 56 height 30
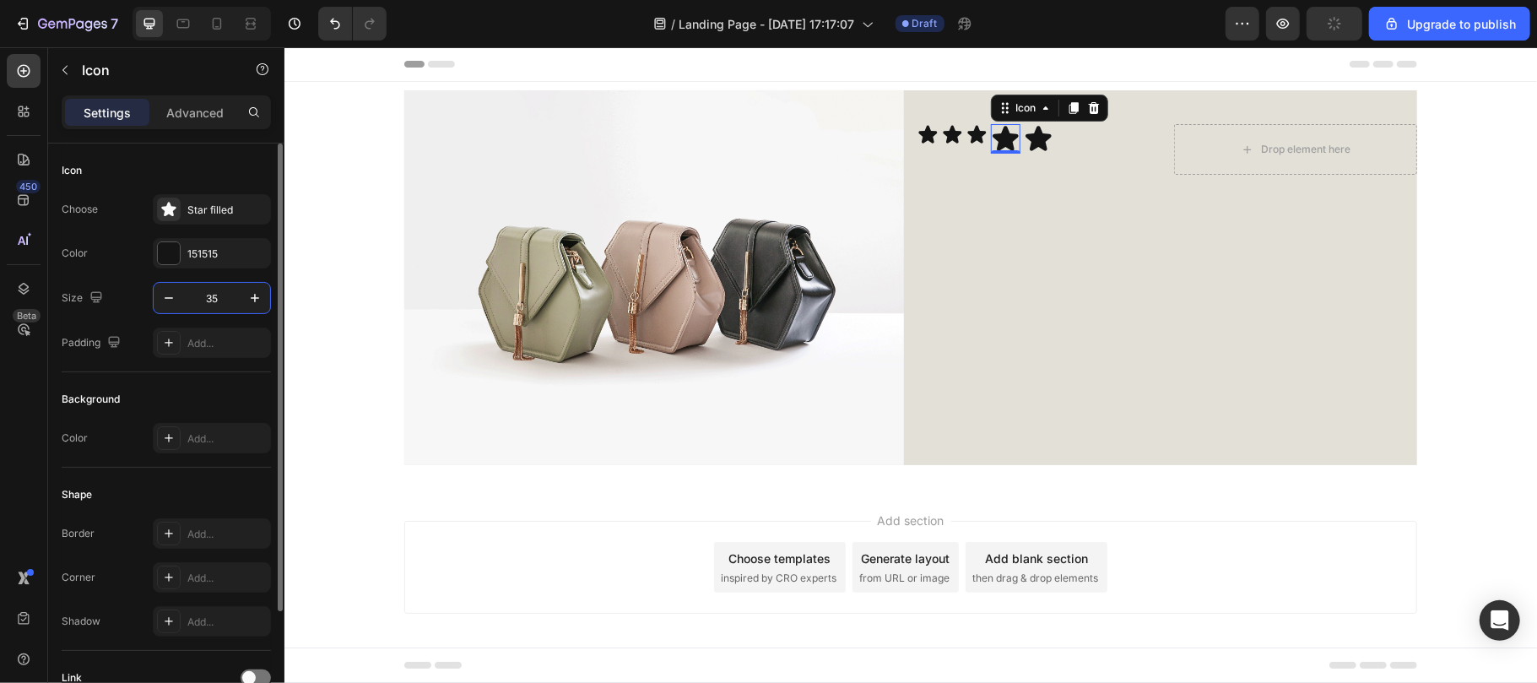
click at [211, 297] on input "35" at bounding box center [212, 298] width 56 height 30
paste input "2"
click at [211, 297] on input "35" at bounding box center [212, 298] width 56 height 30
type input "25"
click at [1028, 141] on icon at bounding box center [1030, 138] width 30 height 30
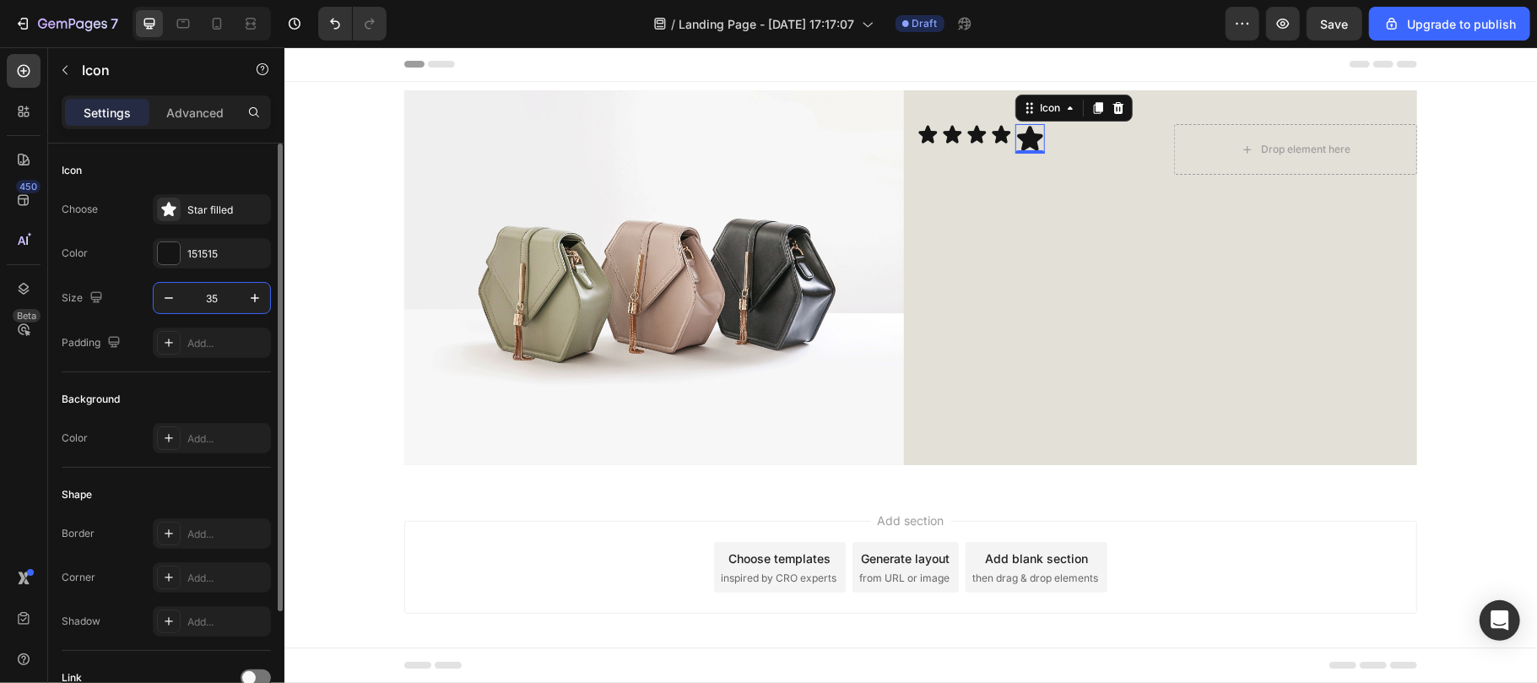
click at [230, 294] on input "35" at bounding box center [212, 298] width 56 height 30
paste input "2"
type input "25"
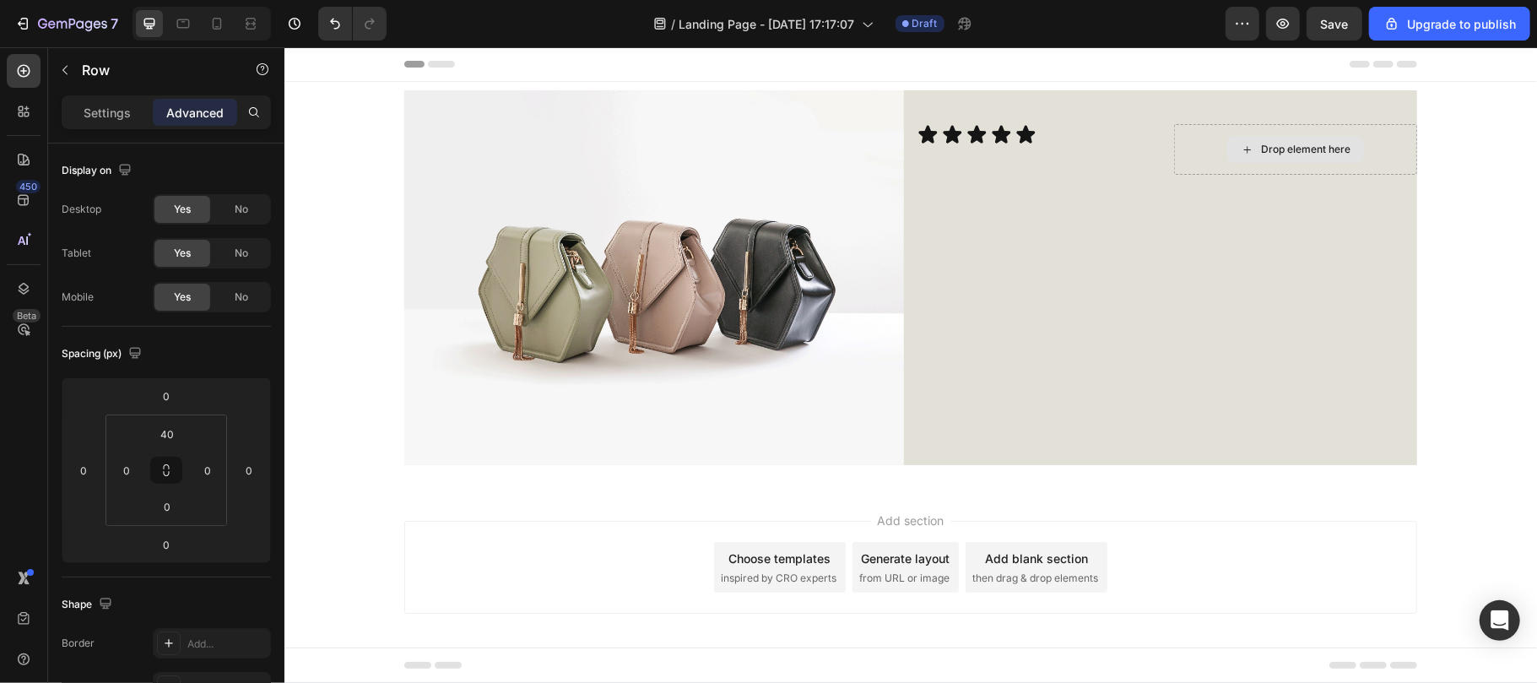
click at [1286, 149] on div "Drop element here" at bounding box center [1304, 149] width 89 height 14
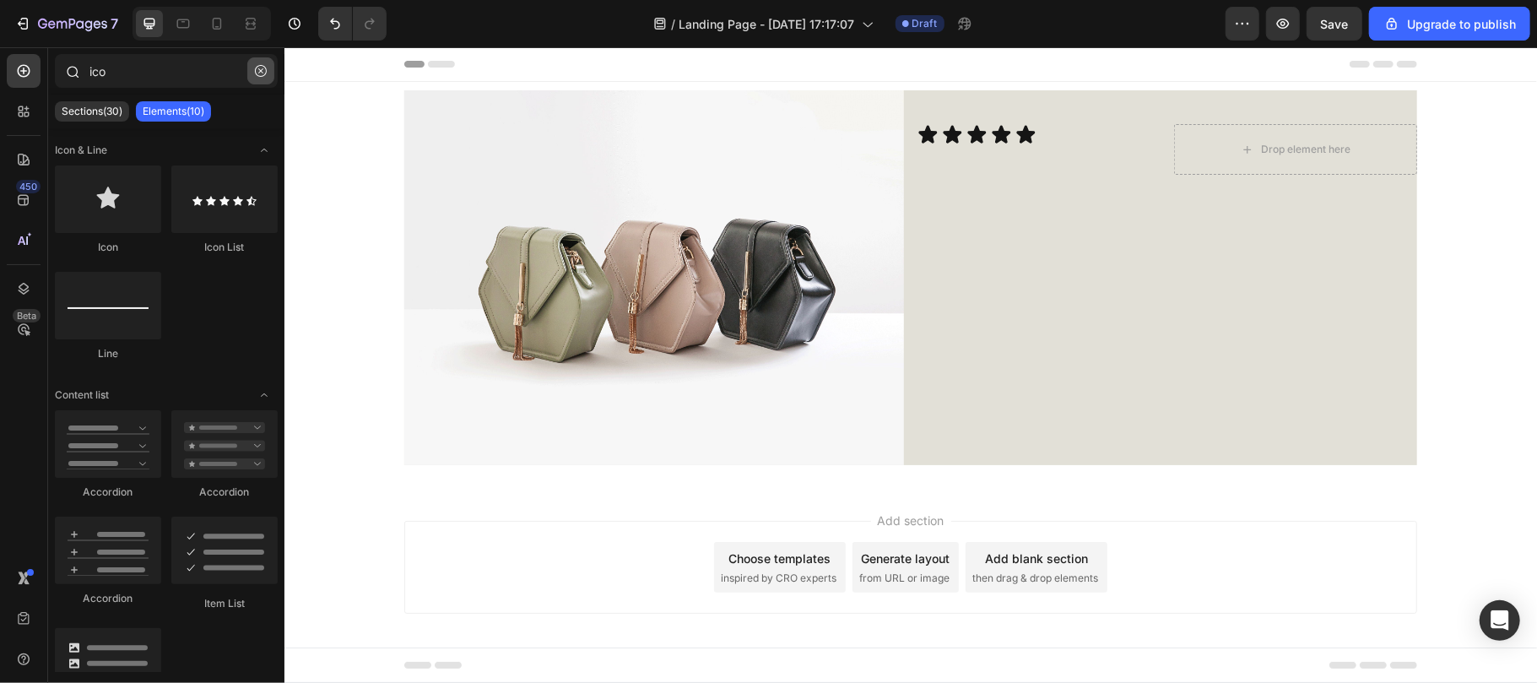
click at [258, 65] on icon "button" at bounding box center [261, 71] width 12 height 12
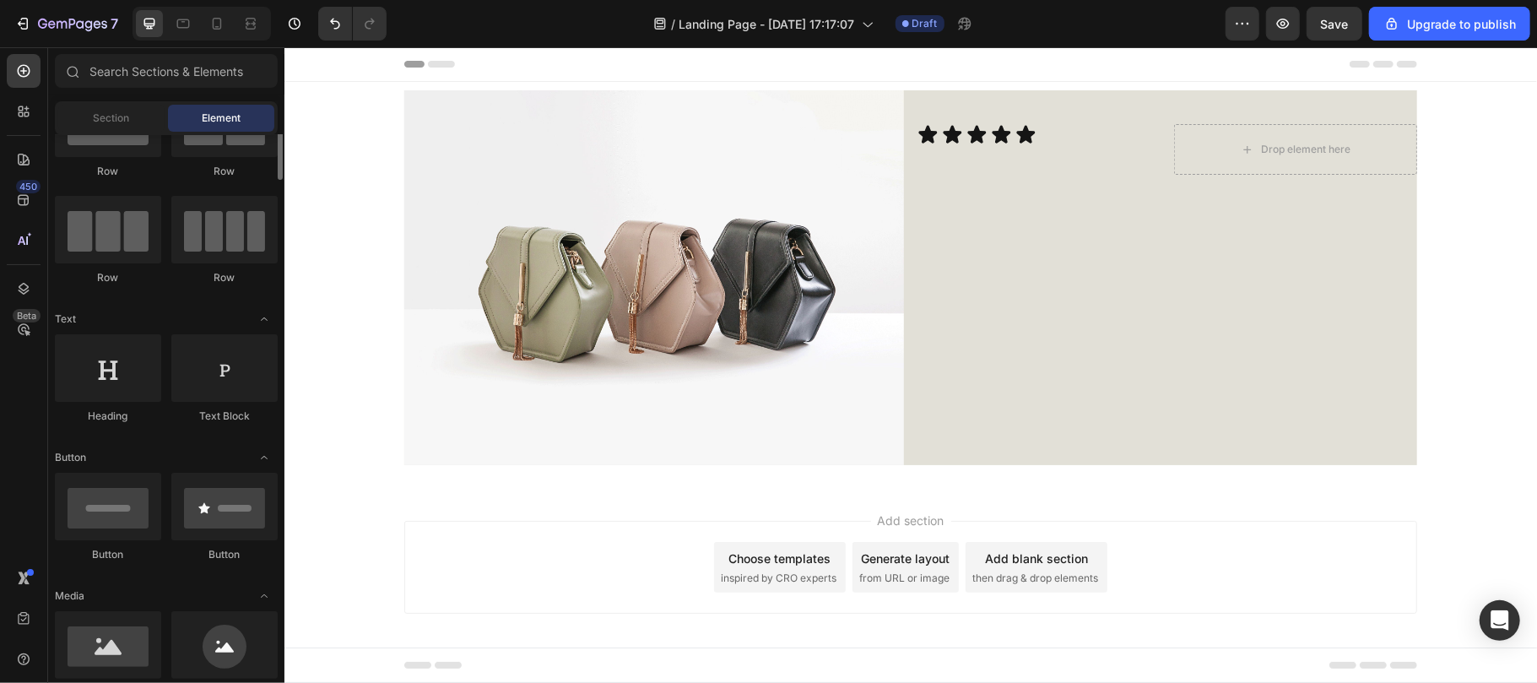
scroll to position [56, 0]
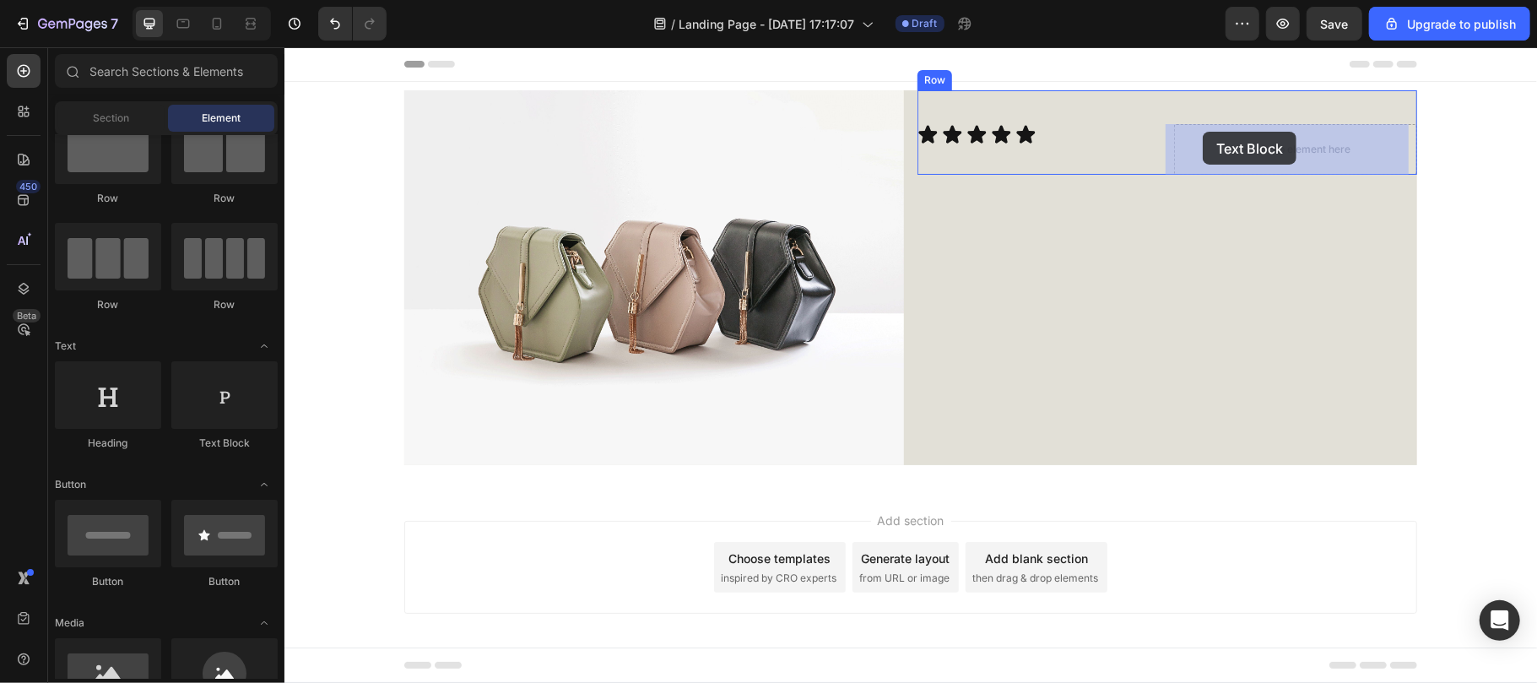
drag, startPoint x: 514, startPoint y: 445, endPoint x: 1202, endPoint y: 132, distance: 755.8
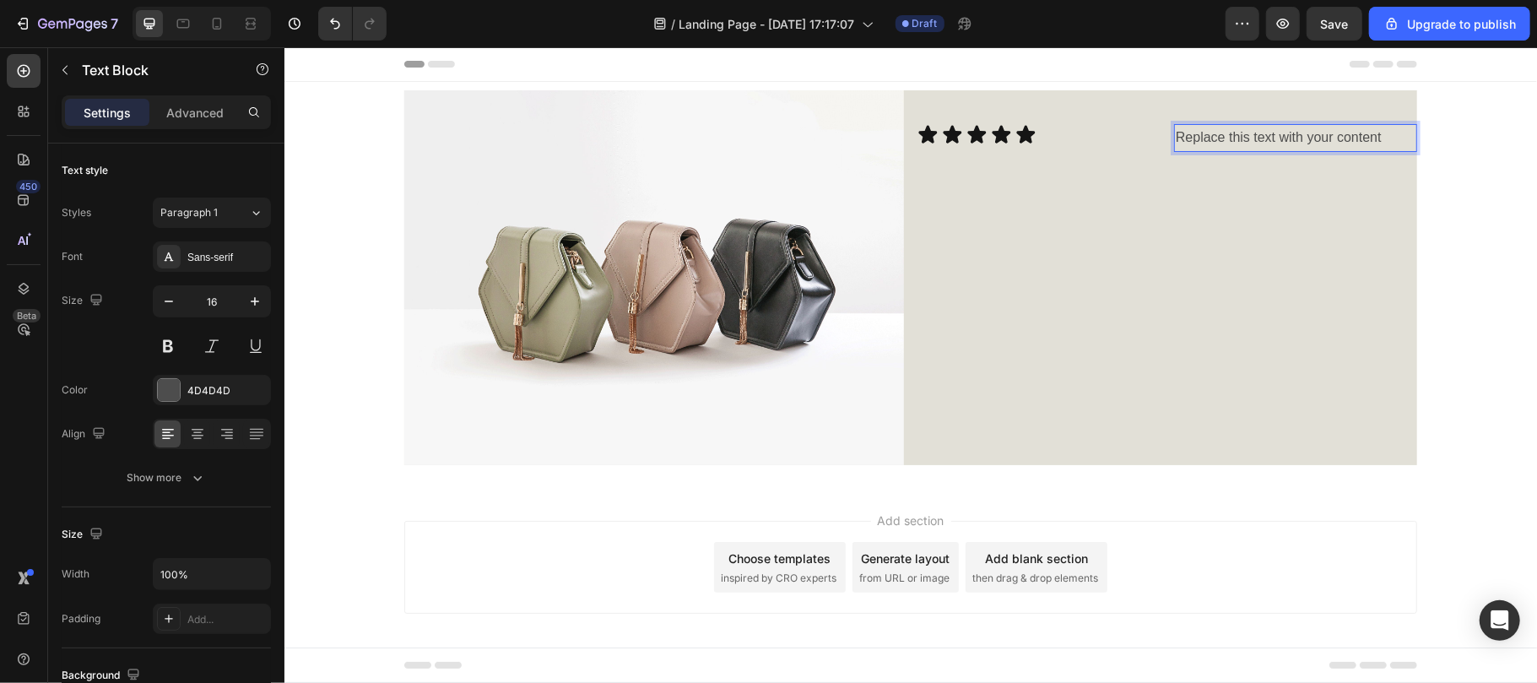
click at [1213, 131] on p "Replace this text with your content" at bounding box center [1295, 137] width 240 height 24
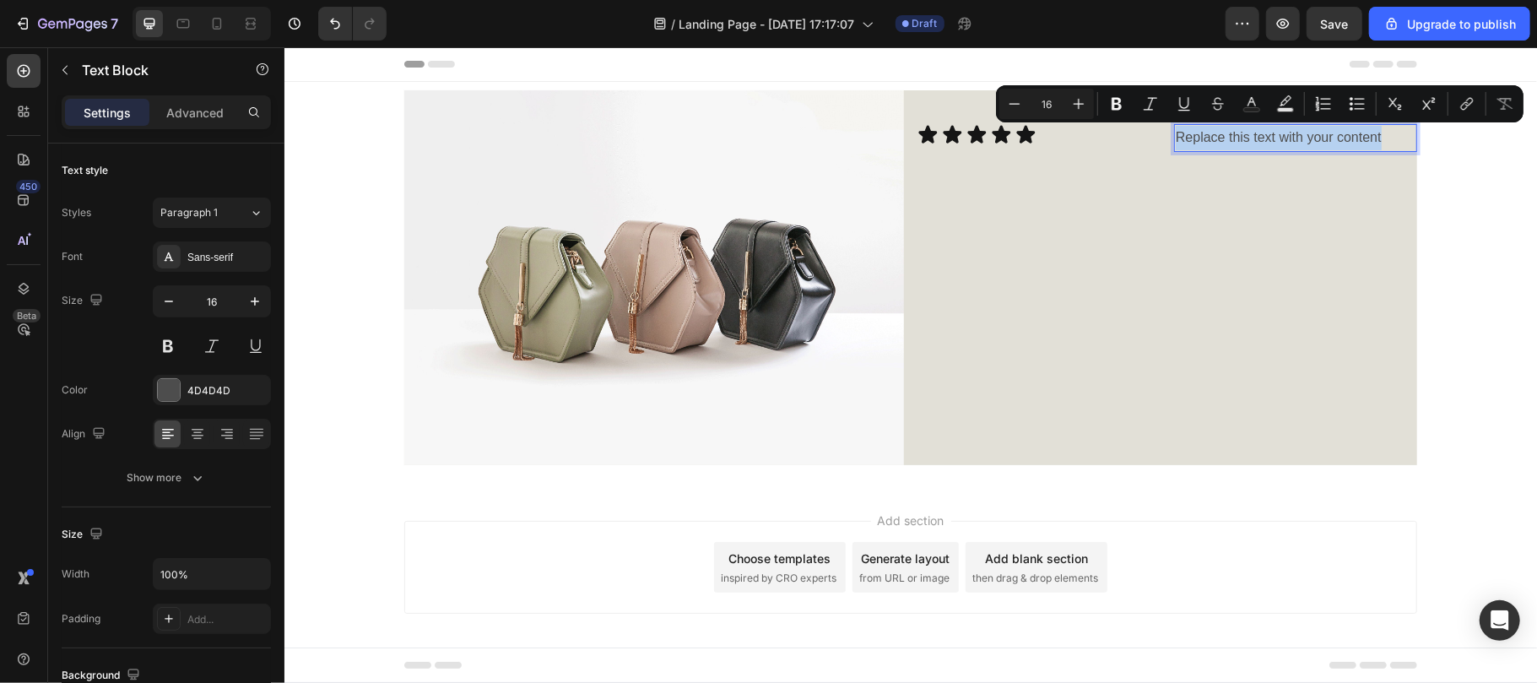
click at [1213, 131] on p "Replace this text with your content" at bounding box center [1295, 137] width 240 height 24
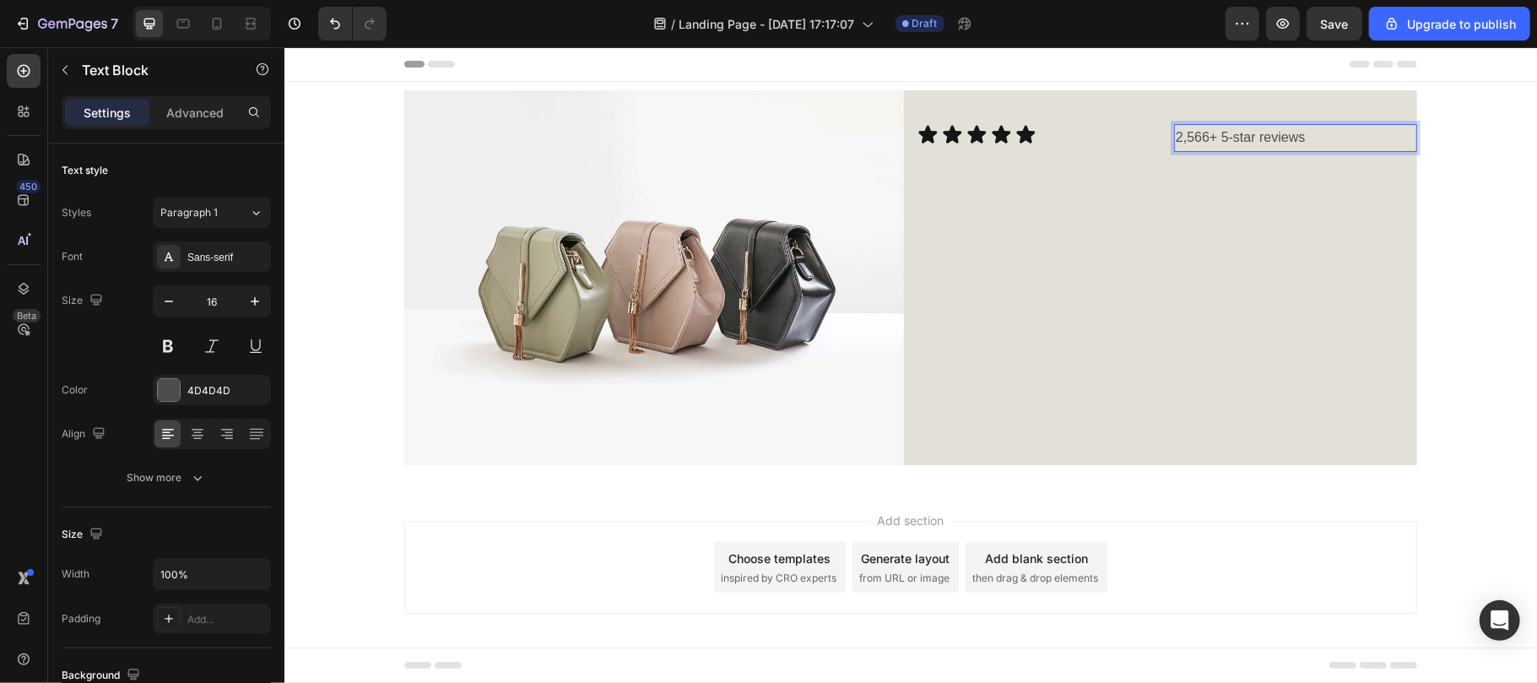
click at [1213, 131] on p "2,566+ 5-star reviews" at bounding box center [1295, 137] width 240 height 24
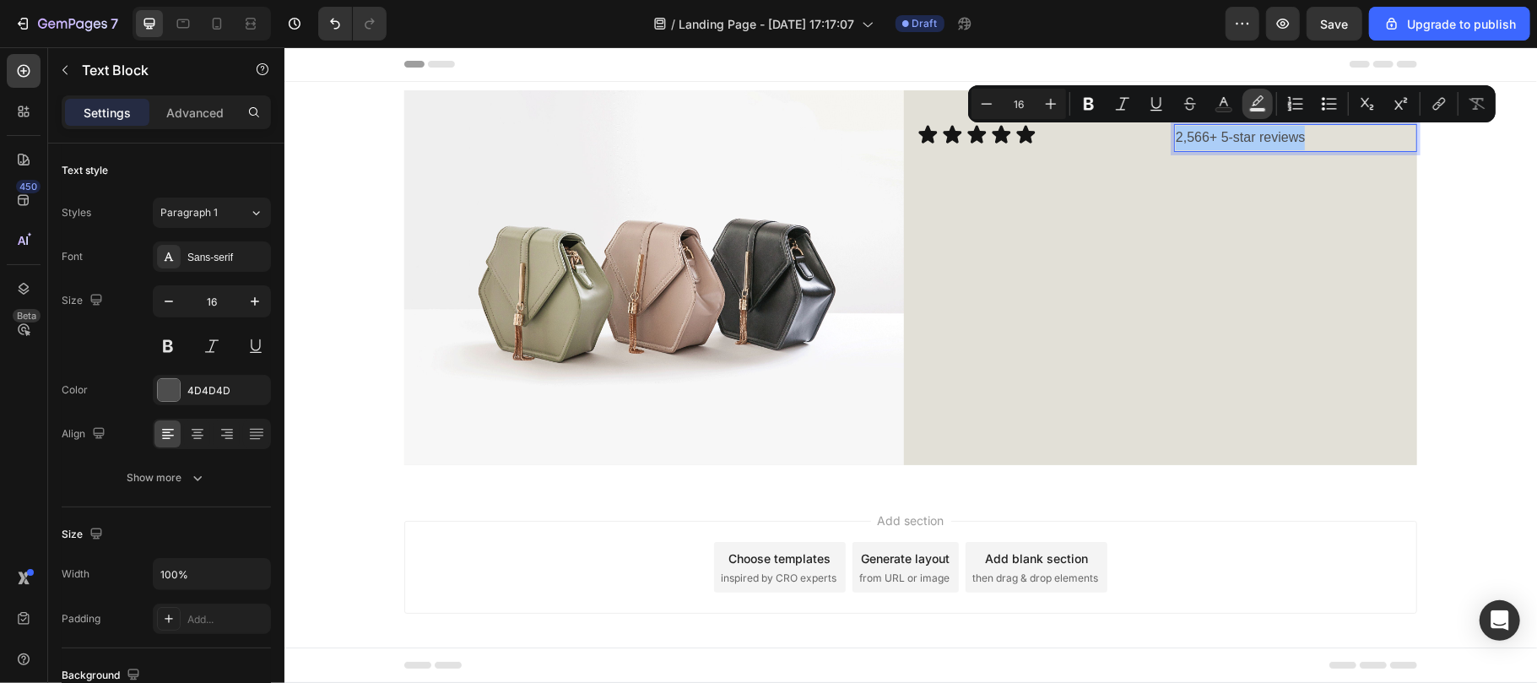
click at [1254, 112] on button "Text Background Color" at bounding box center [1257, 104] width 30 height 30
type input "000000"
type input "77"
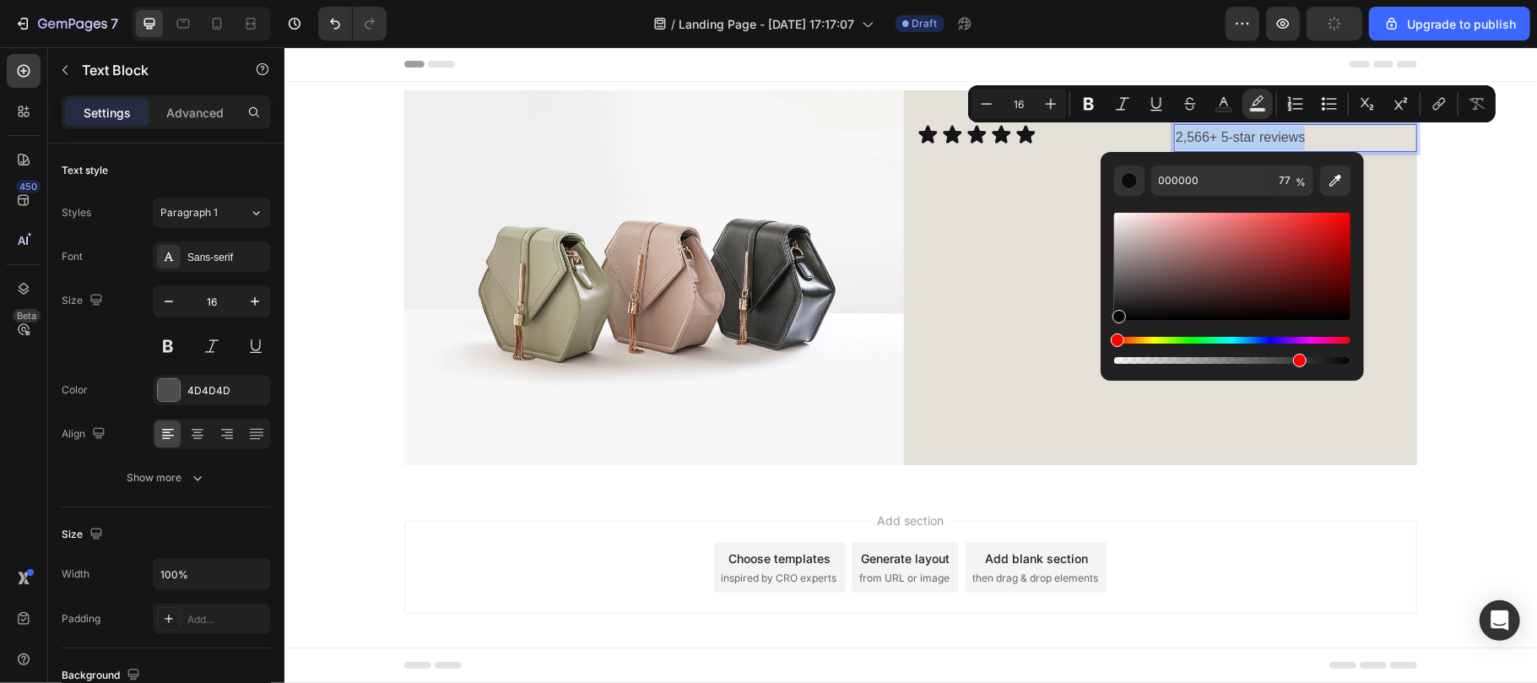
click at [1117, 317] on div "Editor contextual toolbar" at bounding box center [1119, 317] width 14 height 14
type input "050505"
click at [1298, 359] on div "Editor contextual toolbar" at bounding box center [1300, 361] width 14 height 14
drag, startPoint x: 1582, startPoint y: 406, endPoint x: 1081, endPoint y: 357, distance: 502.9
type input "0"
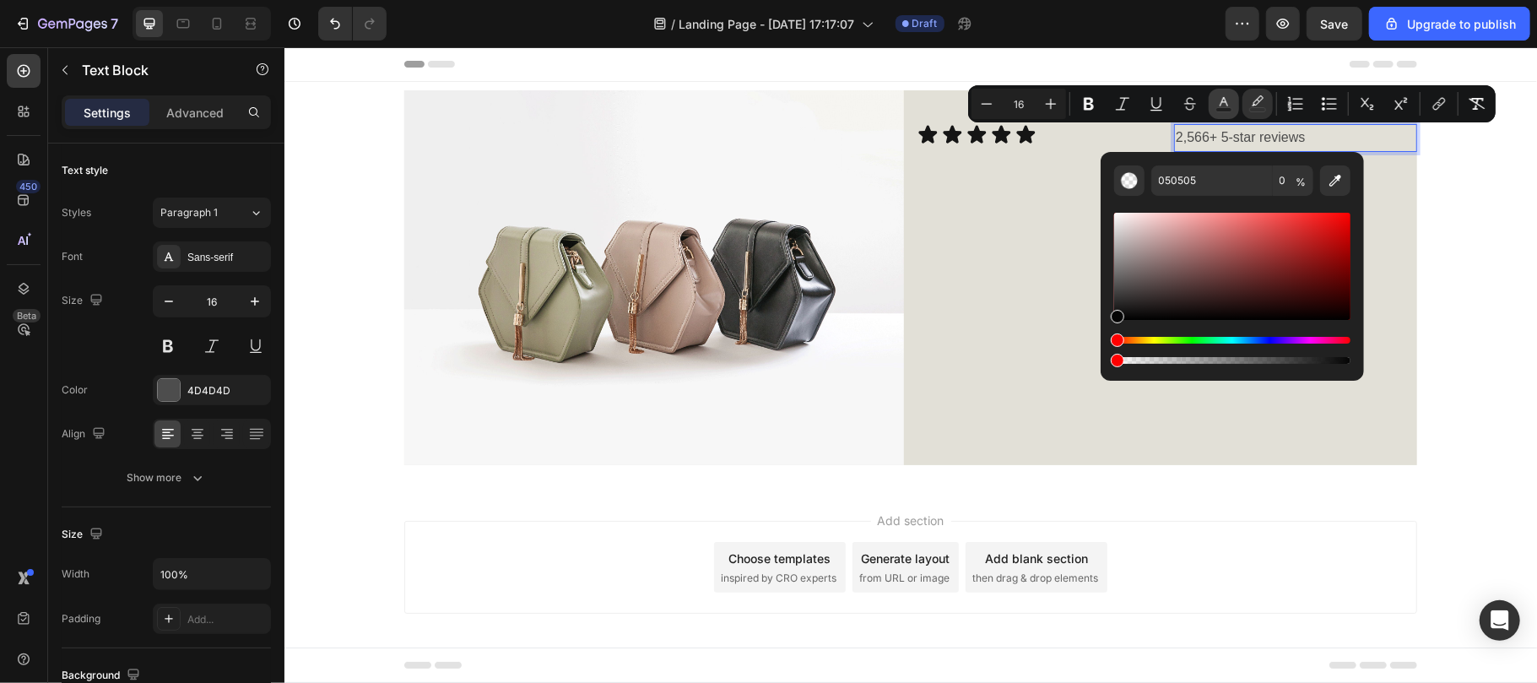
click at [1214, 108] on button "Text Color" at bounding box center [1224, 104] width 30 height 30
type input "4D4D4D"
drag, startPoint x: 1116, startPoint y: 295, endPoint x: 1117, endPoint y: 325, distance: 30.4
click at [1117, 325] on div "Editor contextual toolbar" at bounding box center [1232, 288] width 236 height 158
type input "000000"
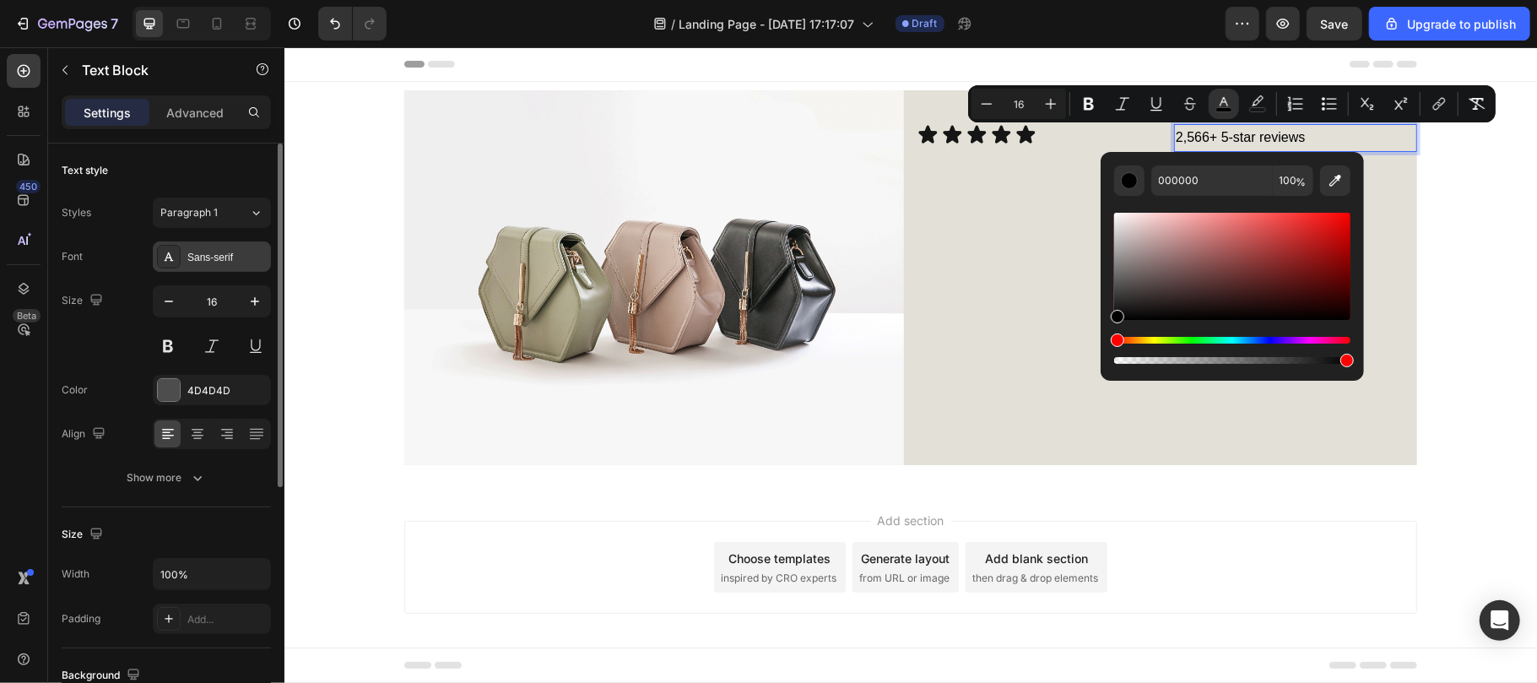
click at [233, 252] on div "Sans-serif" at bounding box center [226, 257] width 79 height 15
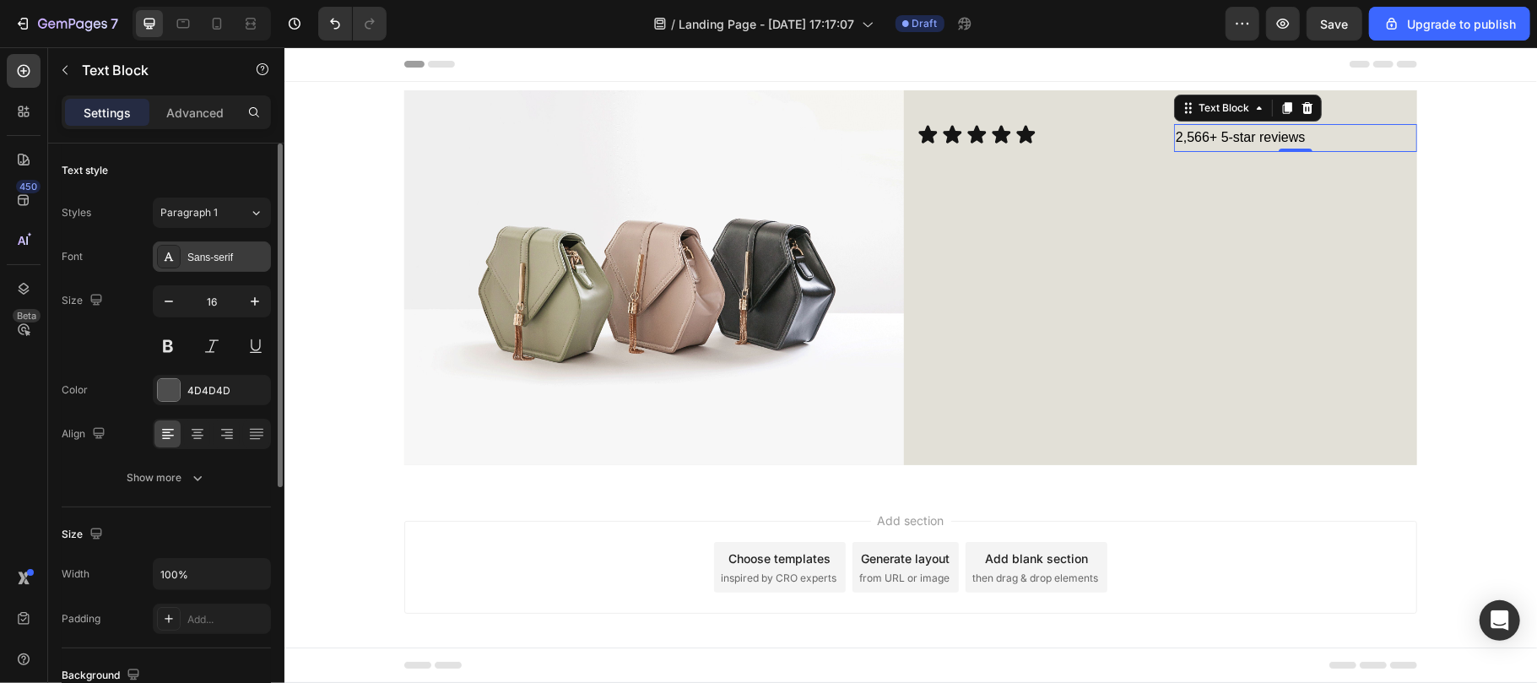
click at [233, 252] on div "Sans-serif" at bounding box center [226, 257] width 79 height 15
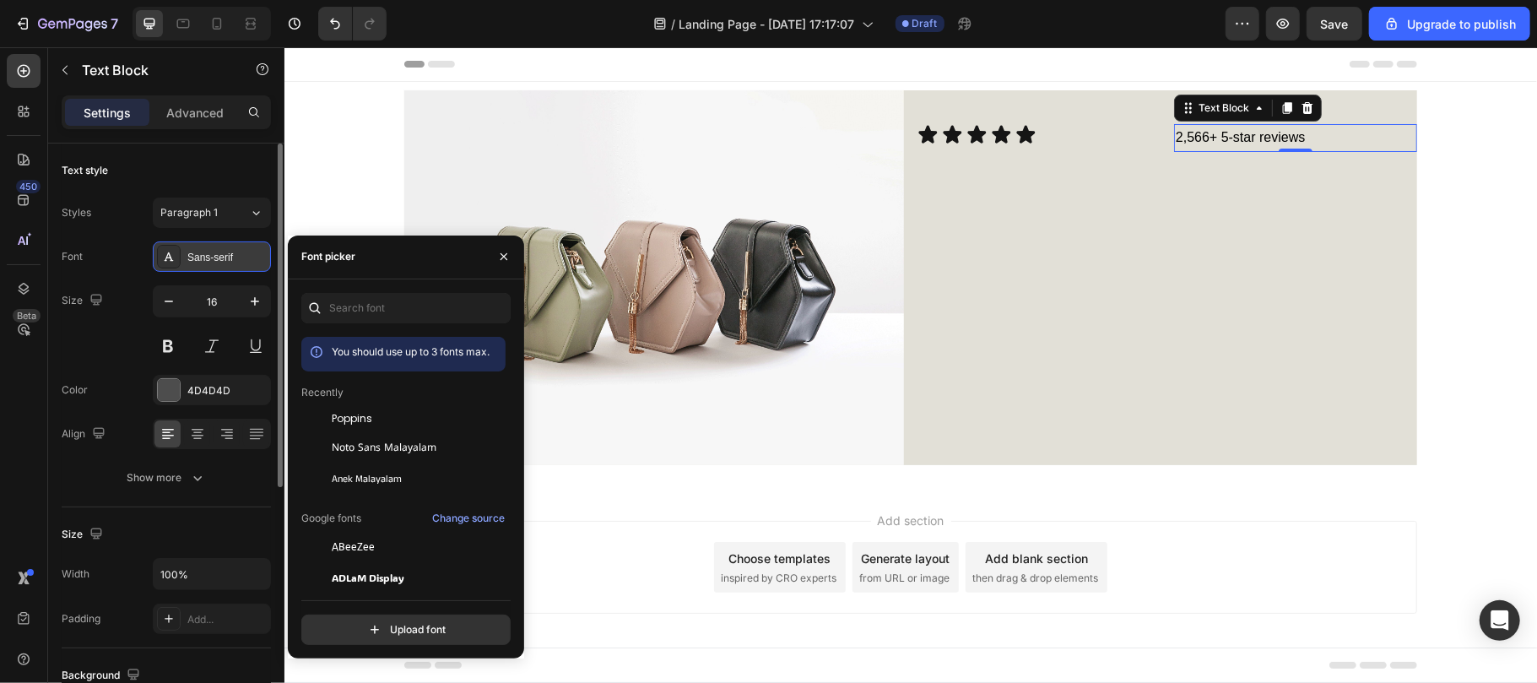
click at [233, 252] on div "Sans-serif" at bounding box center [226, 257] width 79 height 15
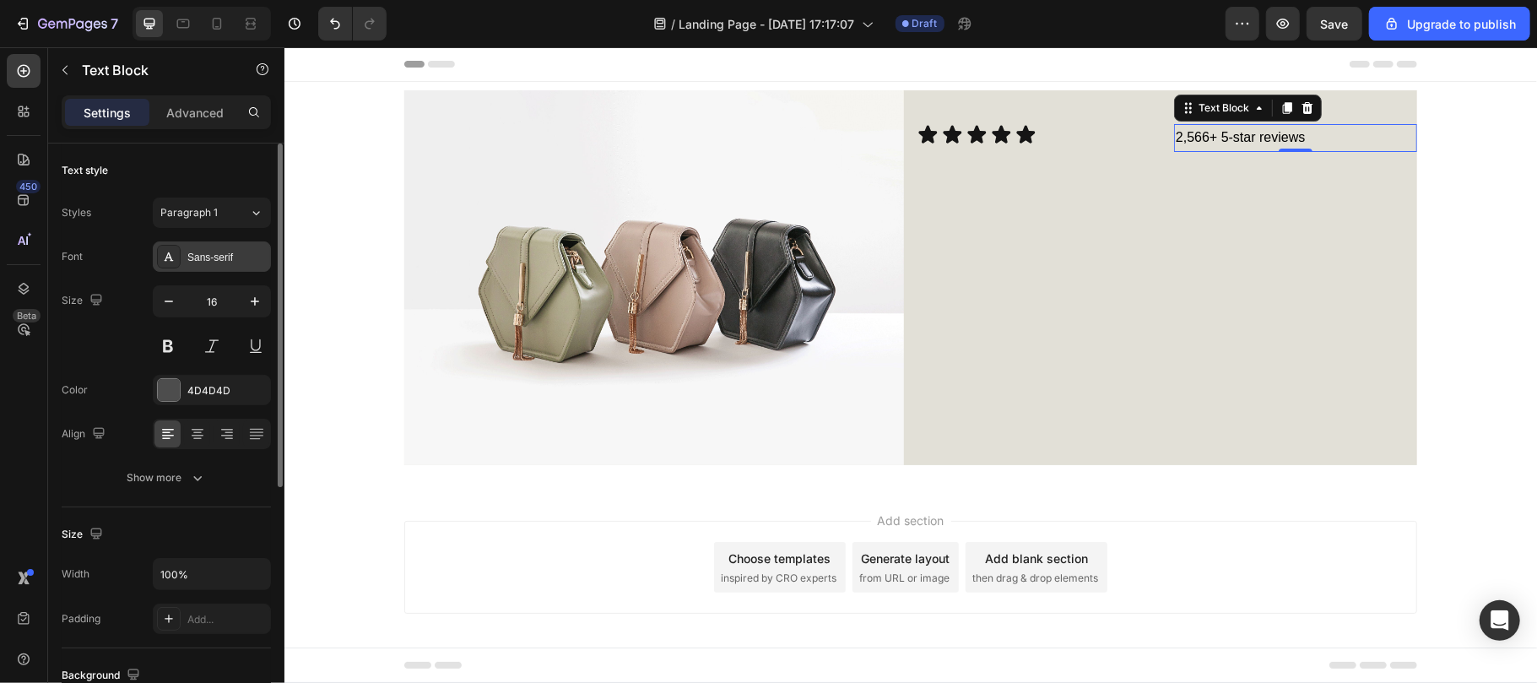
click at [233, 252] on div "Sans-serif" at bounding box center [226, 257] width 79 height 15
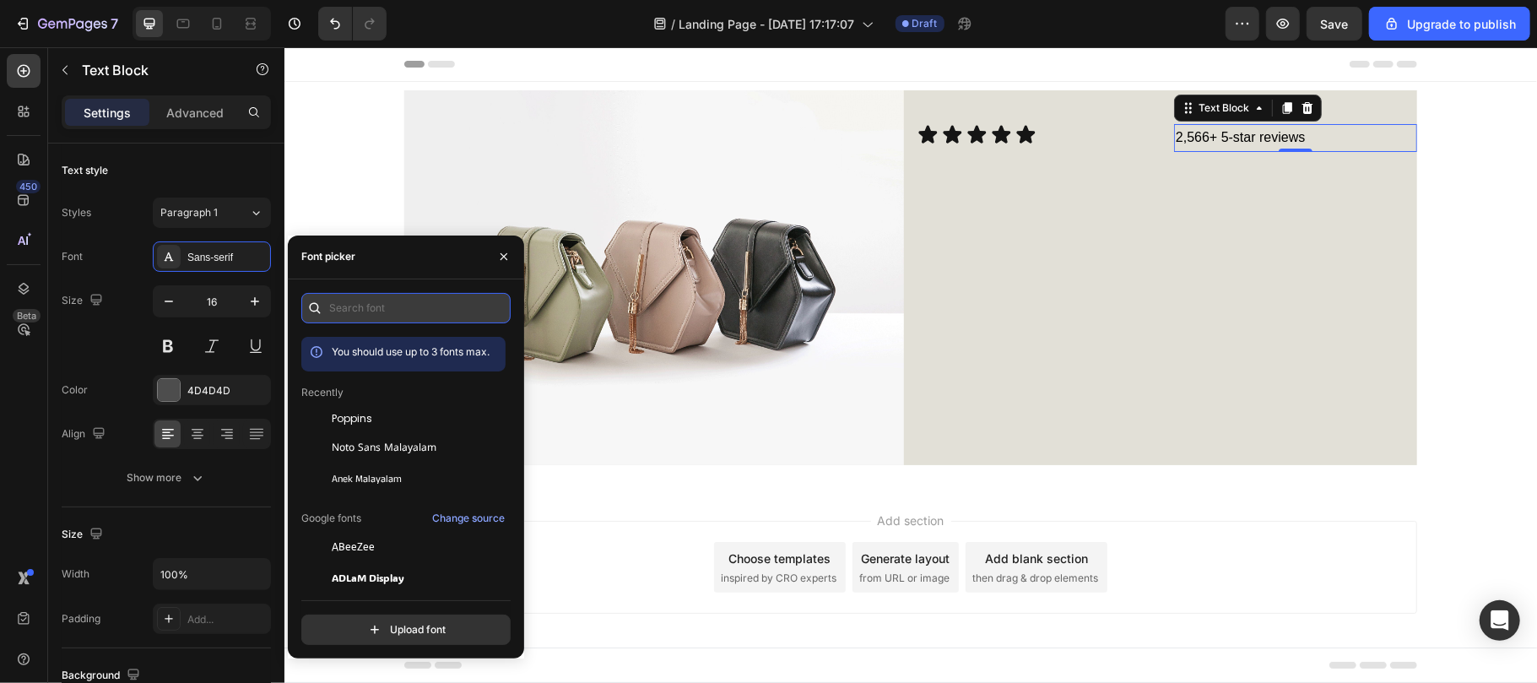
click at [392, 299] on input "text" at bounding box center [405, 308] width 209 height 30
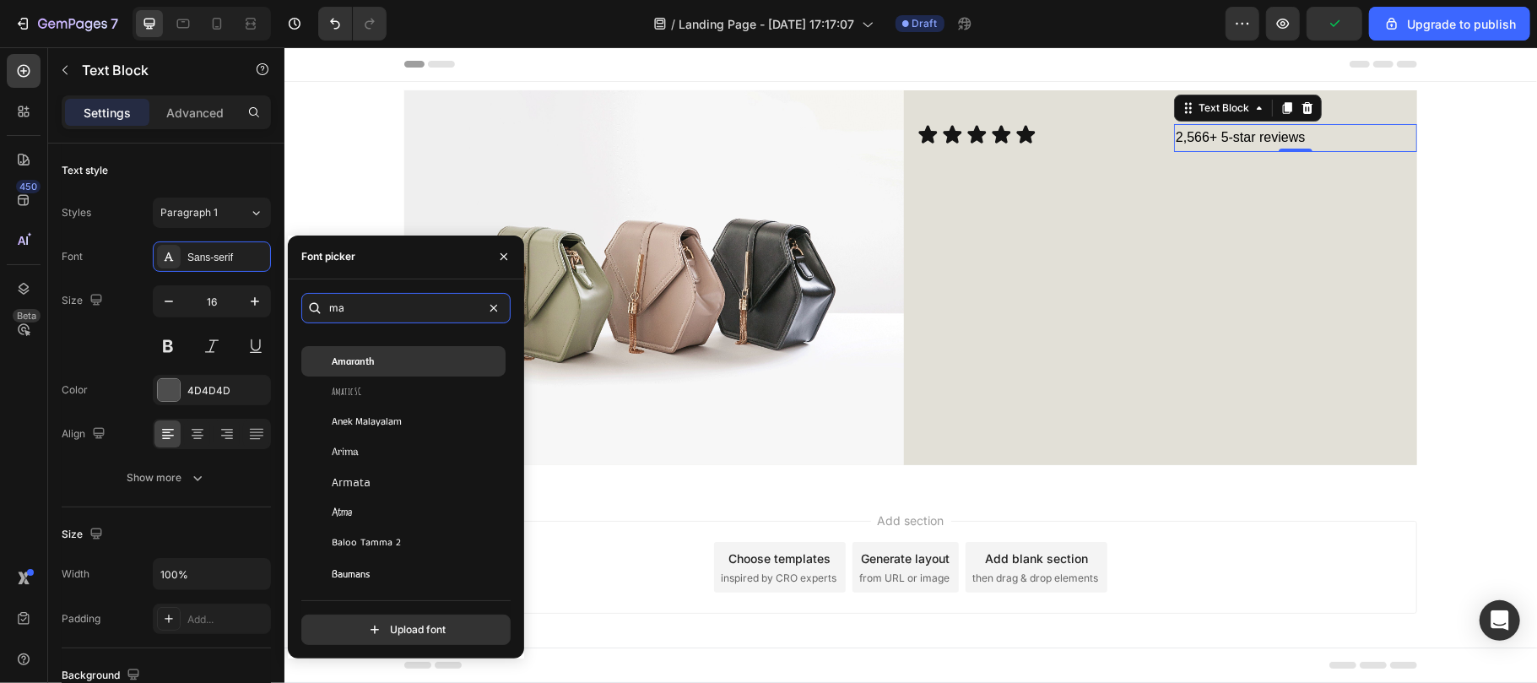
scroll to position [0, 0]
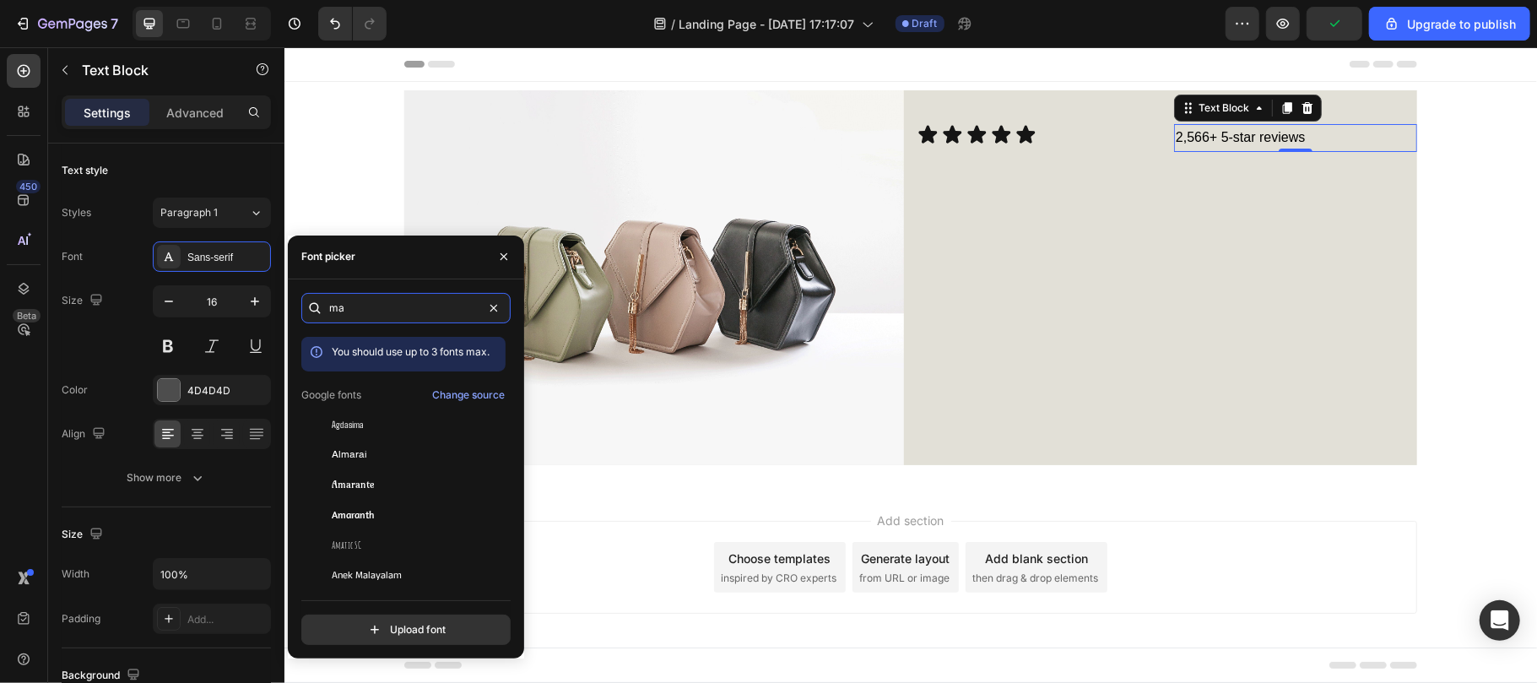
type input "ma"
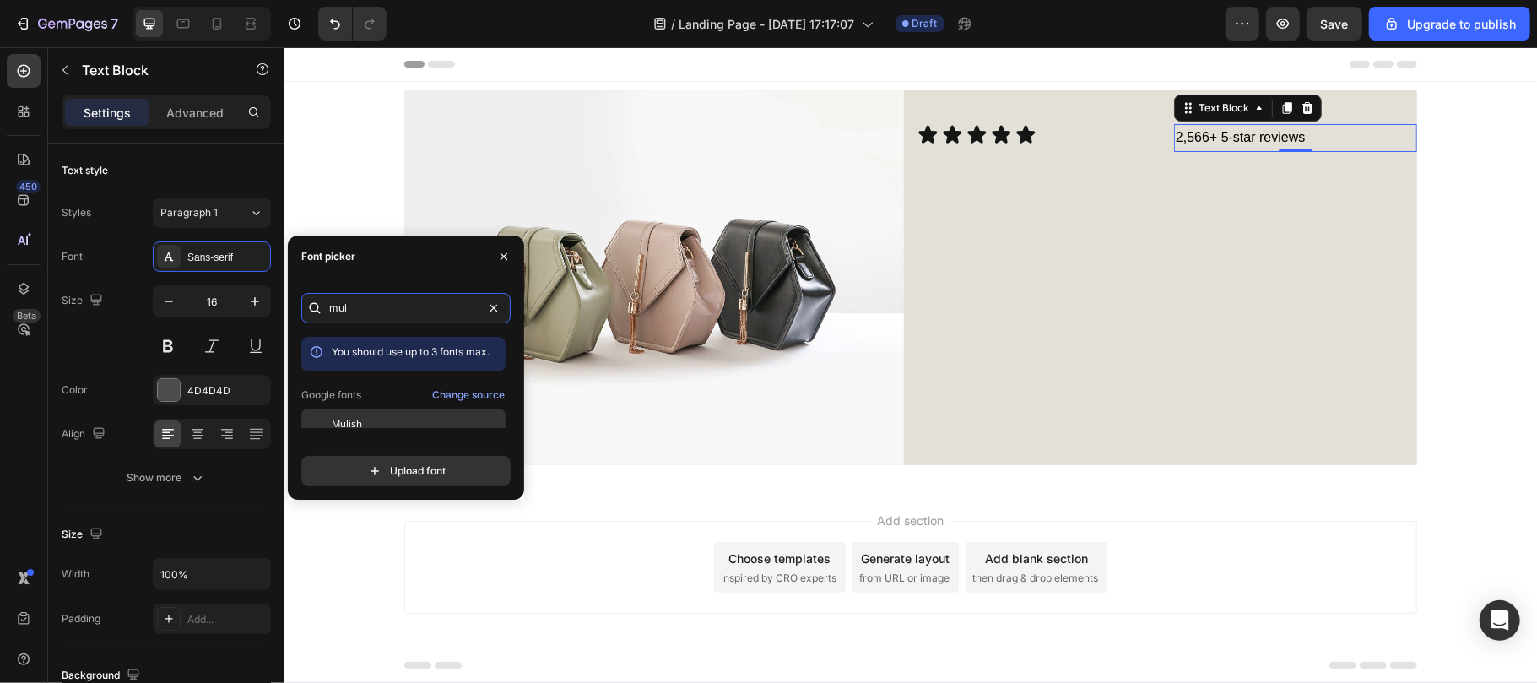
type input "mul"
click at [360, 419] on span "Mulish" at bounding box center [347, 423] width 30 height 15
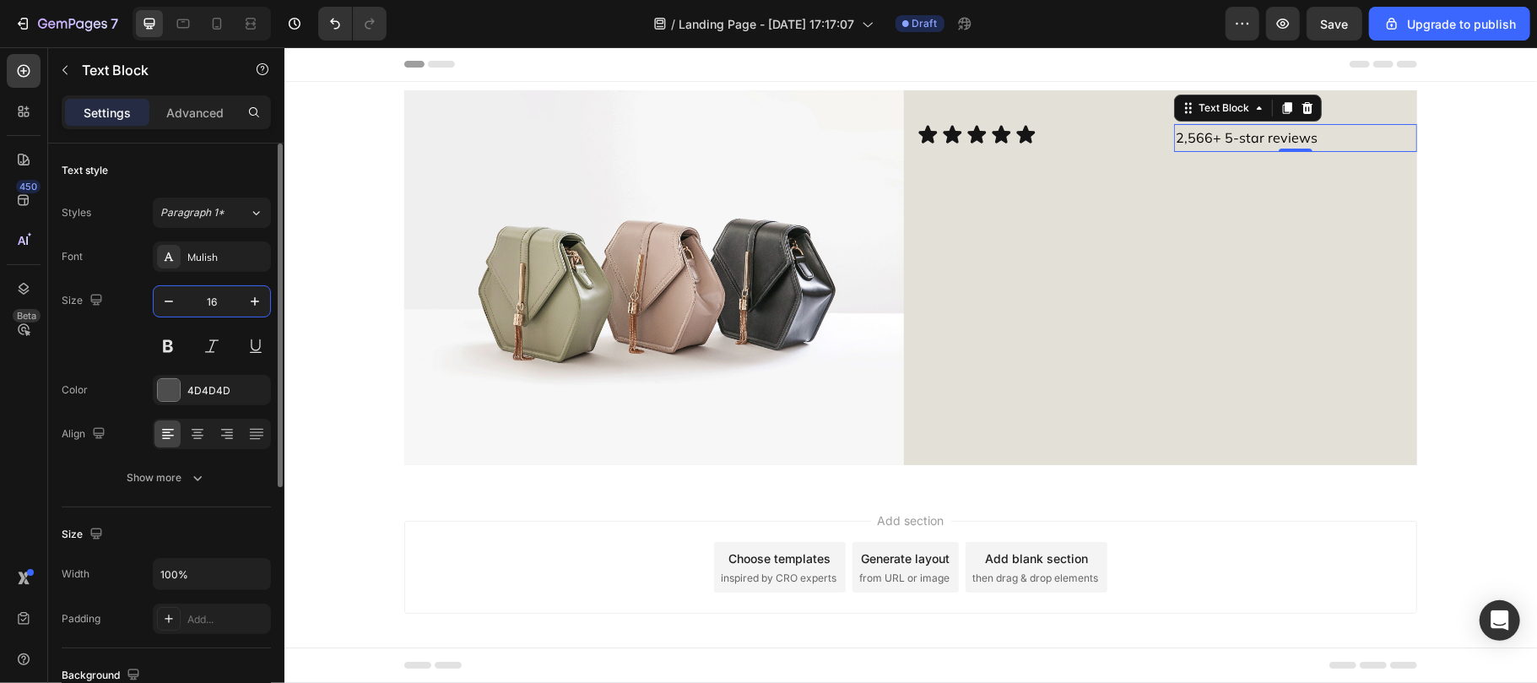
click at [221, 300] on input "16" at bounding box center [212, 301] width 56 height 30
type input "1"
type input "20"
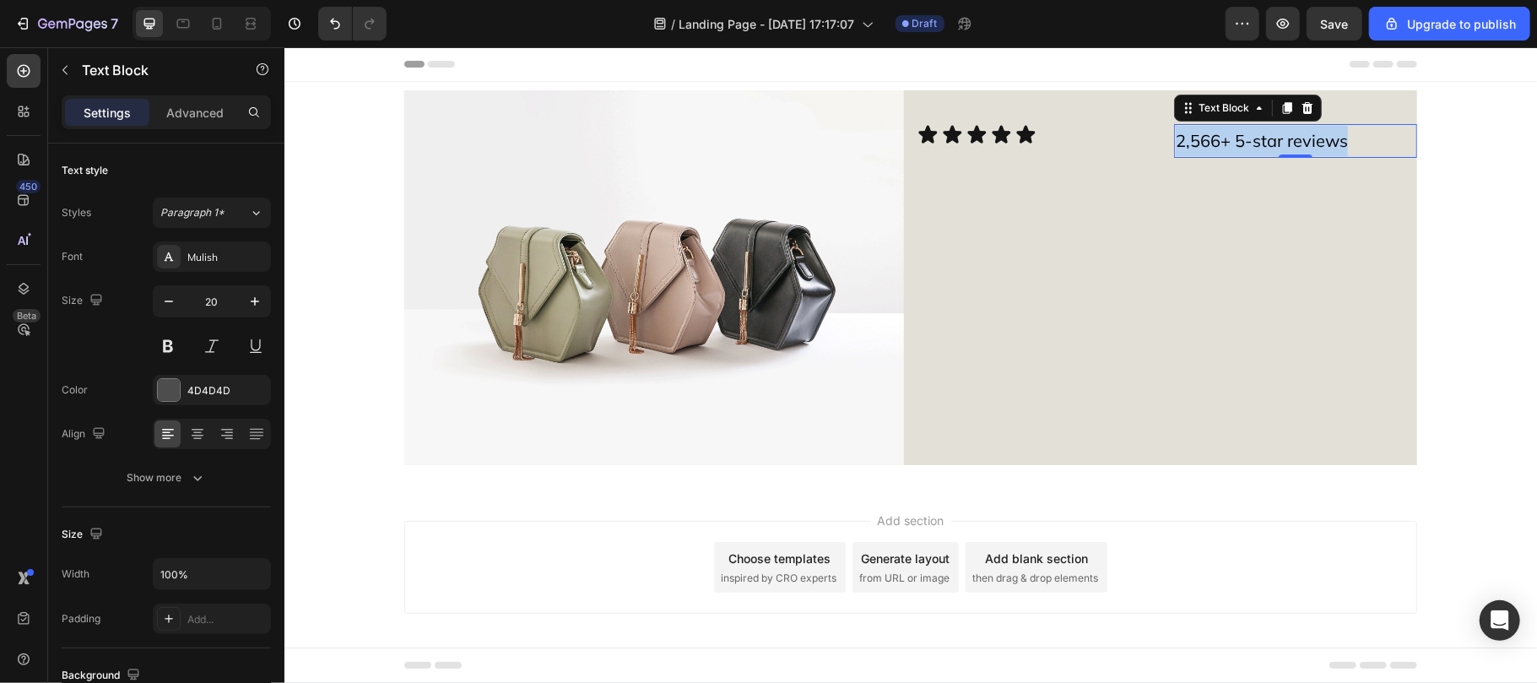
click at [1230, 146] on span "2,566+ 5-star reviews" at bounding box center [1261, 139] width 172 height 21
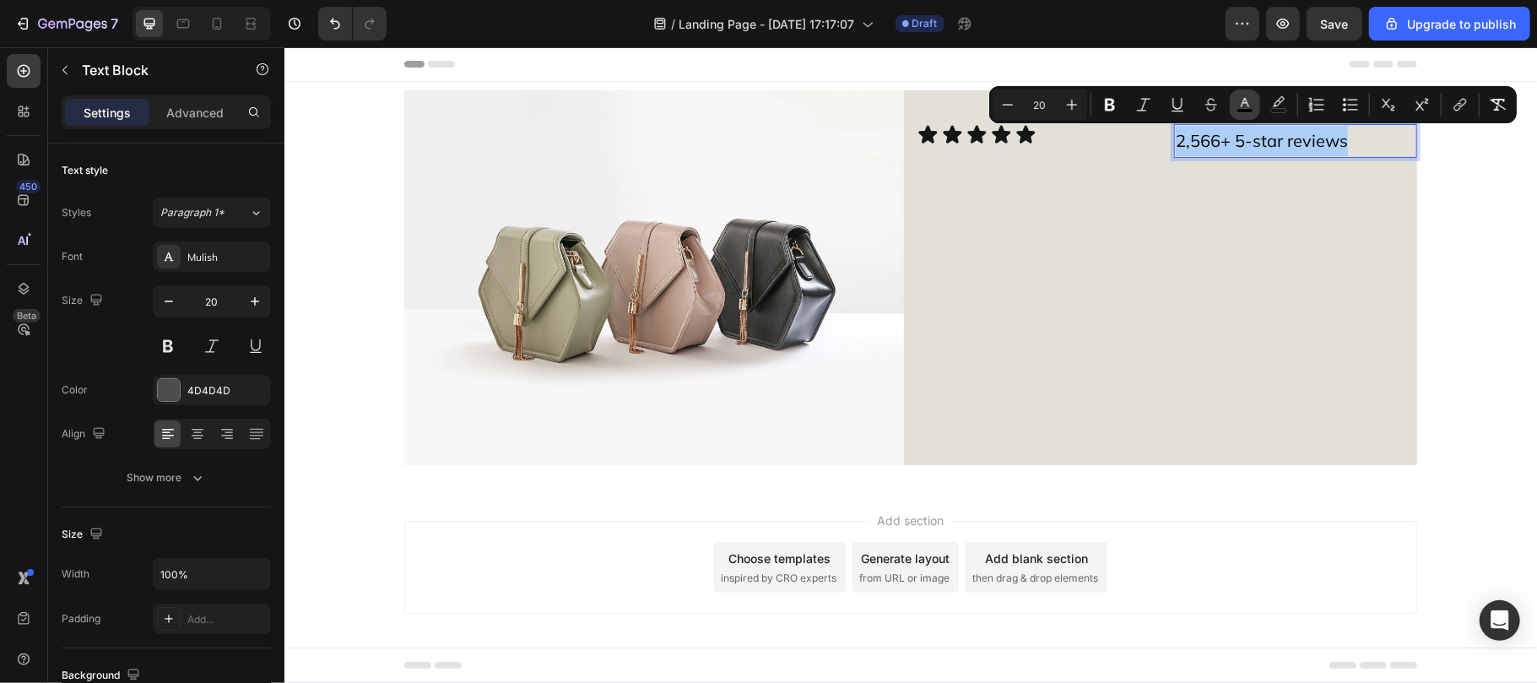
click at [1241, 111] on rect "Editor contextual toolbar" at bounding box center [1245, 111] width 16 height 4
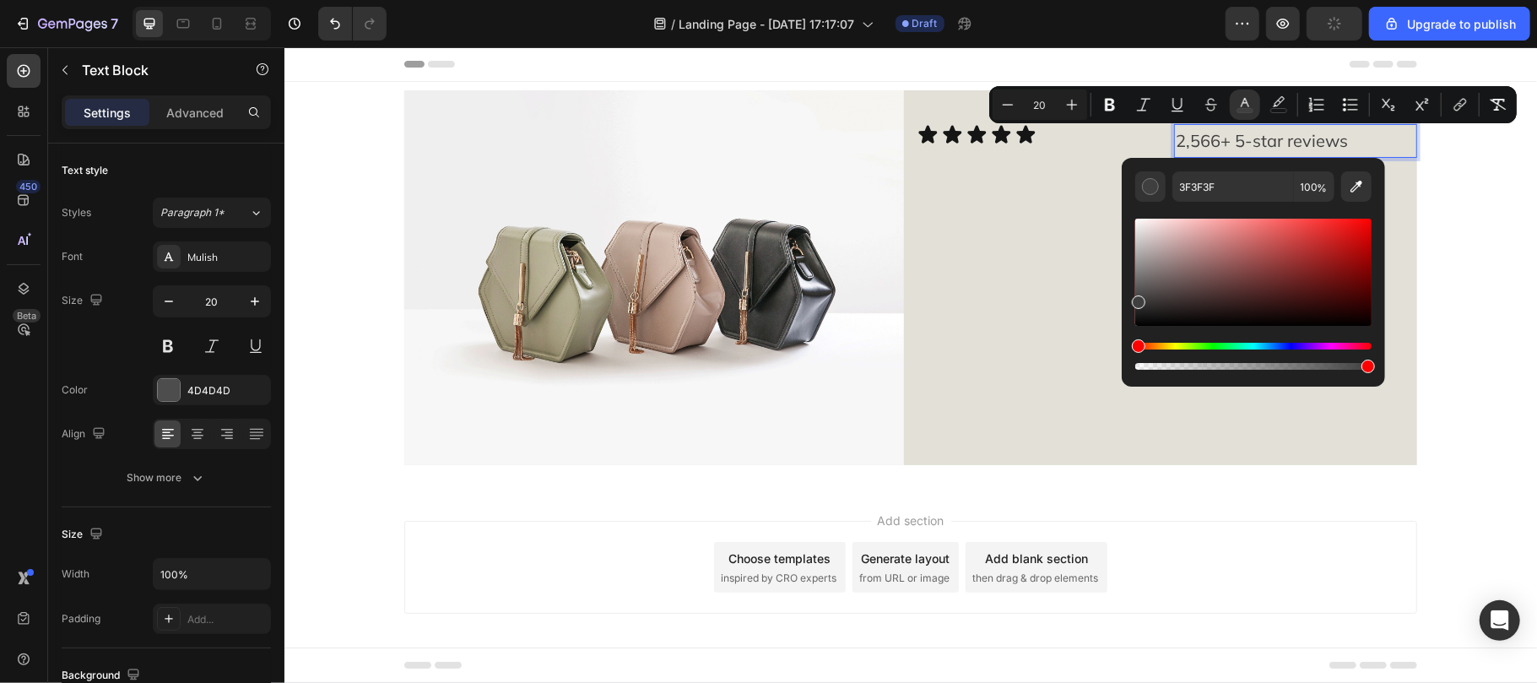
drag, startPoint x: 1136, startPoint y: 325, endPoint x: 1139, endPoint y: 304, distance: 21.3
click at [1139, 304] on div "Editor contextual toolbar" at bounding box center [1139, 302] width 14 height 14
type input "333232"
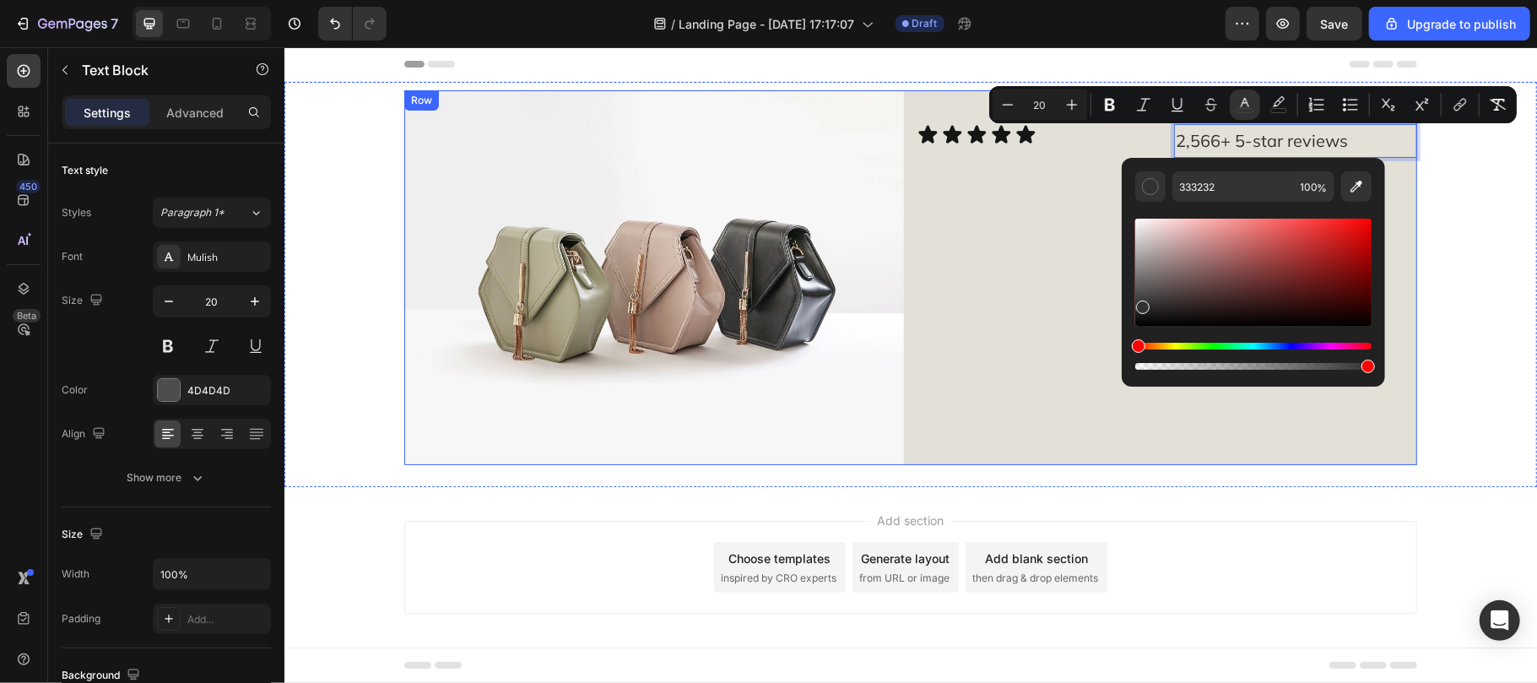
click at [946, 239] on div "Icon Icon Icon Icon Icon Icon List 2,566+ 5-star reviews Text Block 0 Row" at bounding box center [1167, 276] width 500 height 375
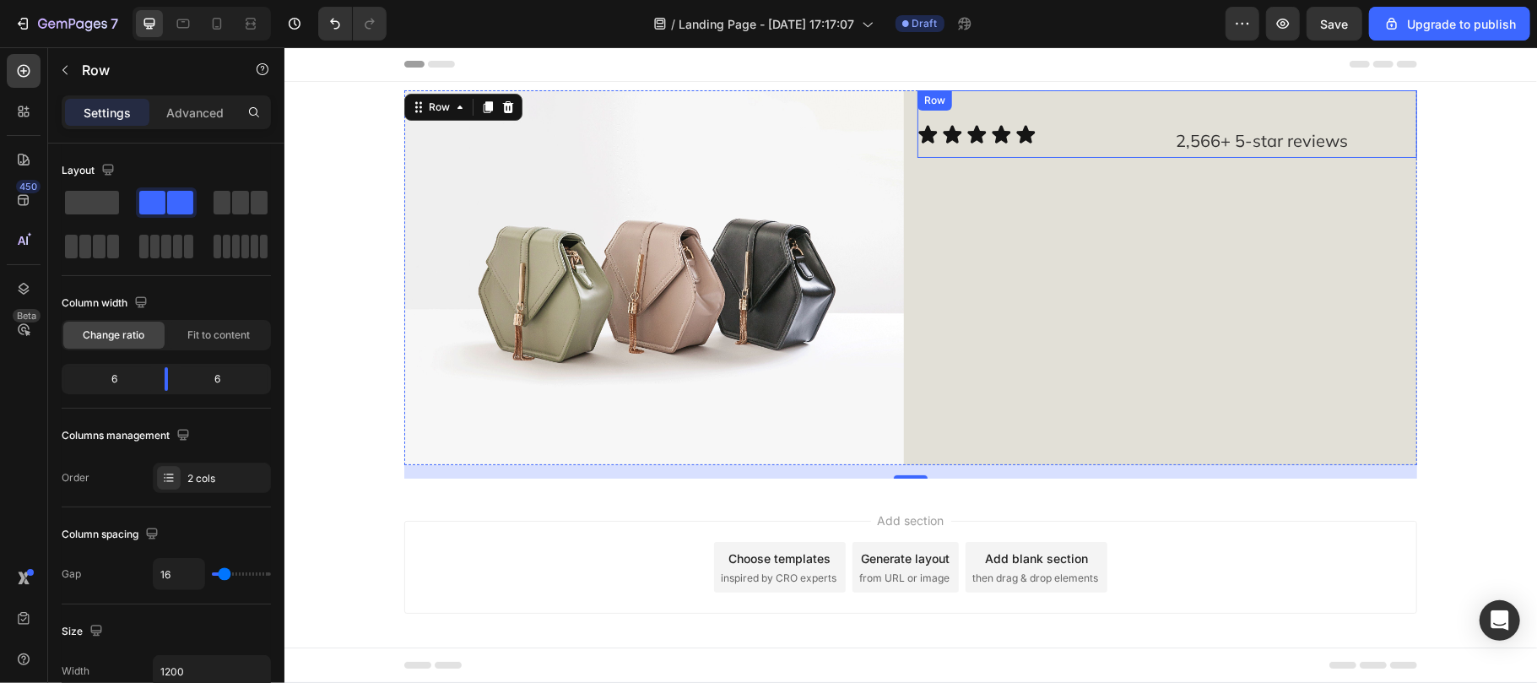
click at [1148, 146] on div "Icon Icon Icon Icon Icon Icon List" at bounding box center [1038, 140] width 243 height 34
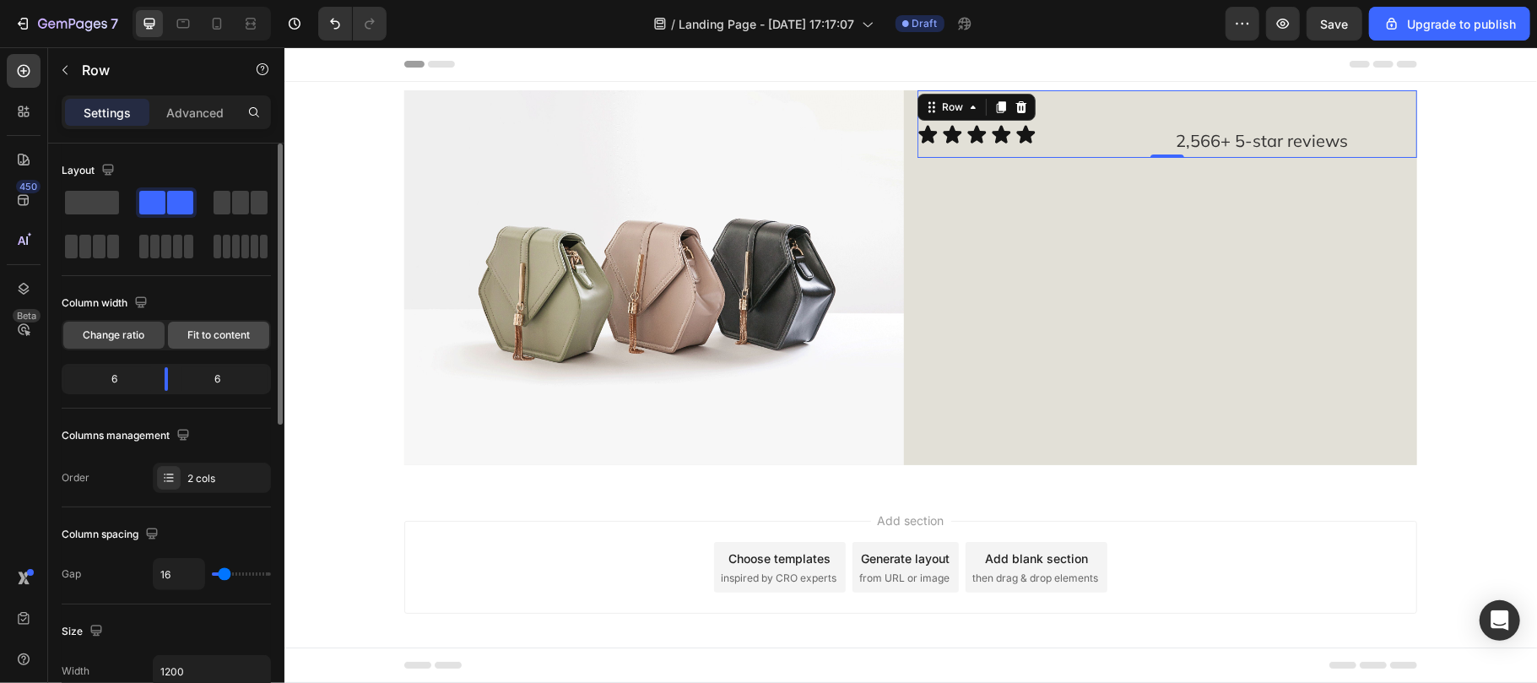
click at [211, 325] on div "Fit to content" at bounding box center [218, 335] width 101 height 27
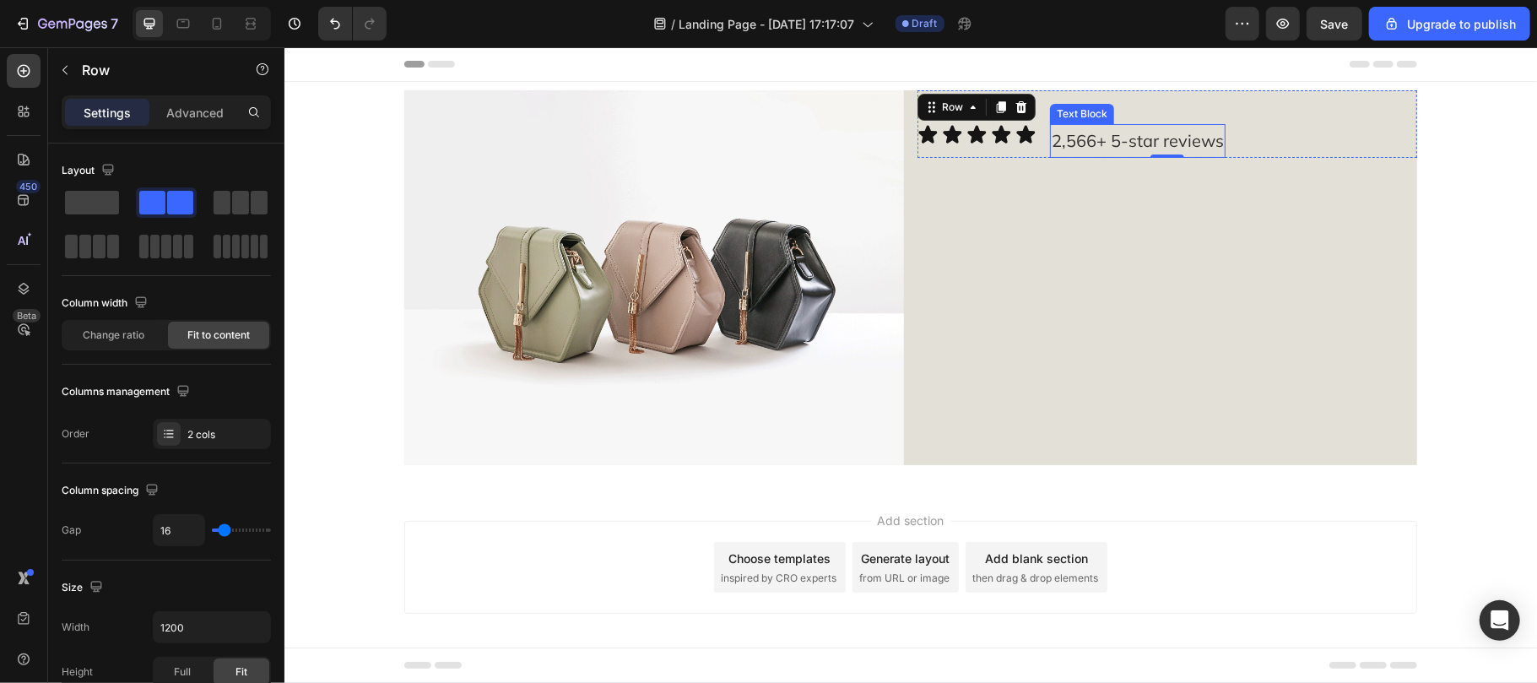
click at [1101, 146] on span "2,566+ 5-star reviews" at bounding box center [1137, 139] width 172 height 21
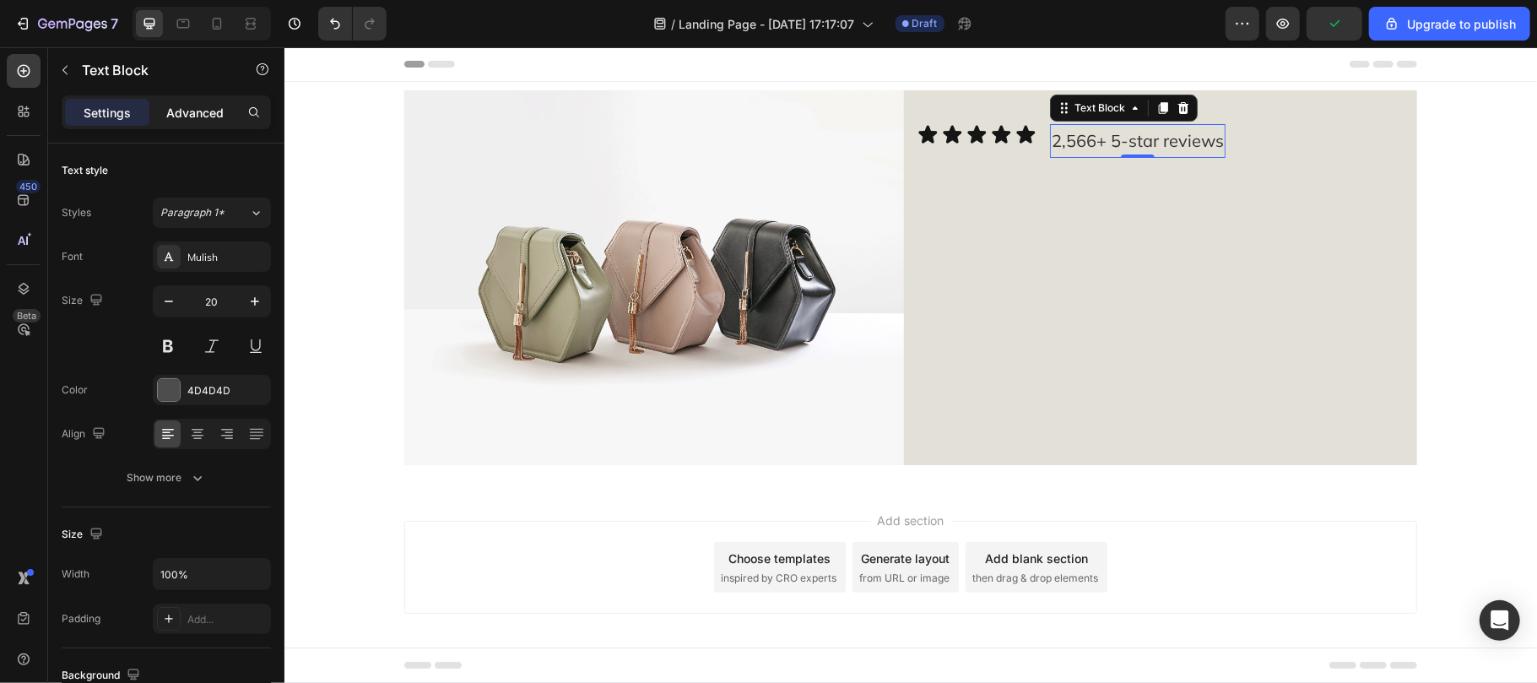
click at [197, 112] on p "Advanced" at bounding box center [194, 113] width 57 height 18
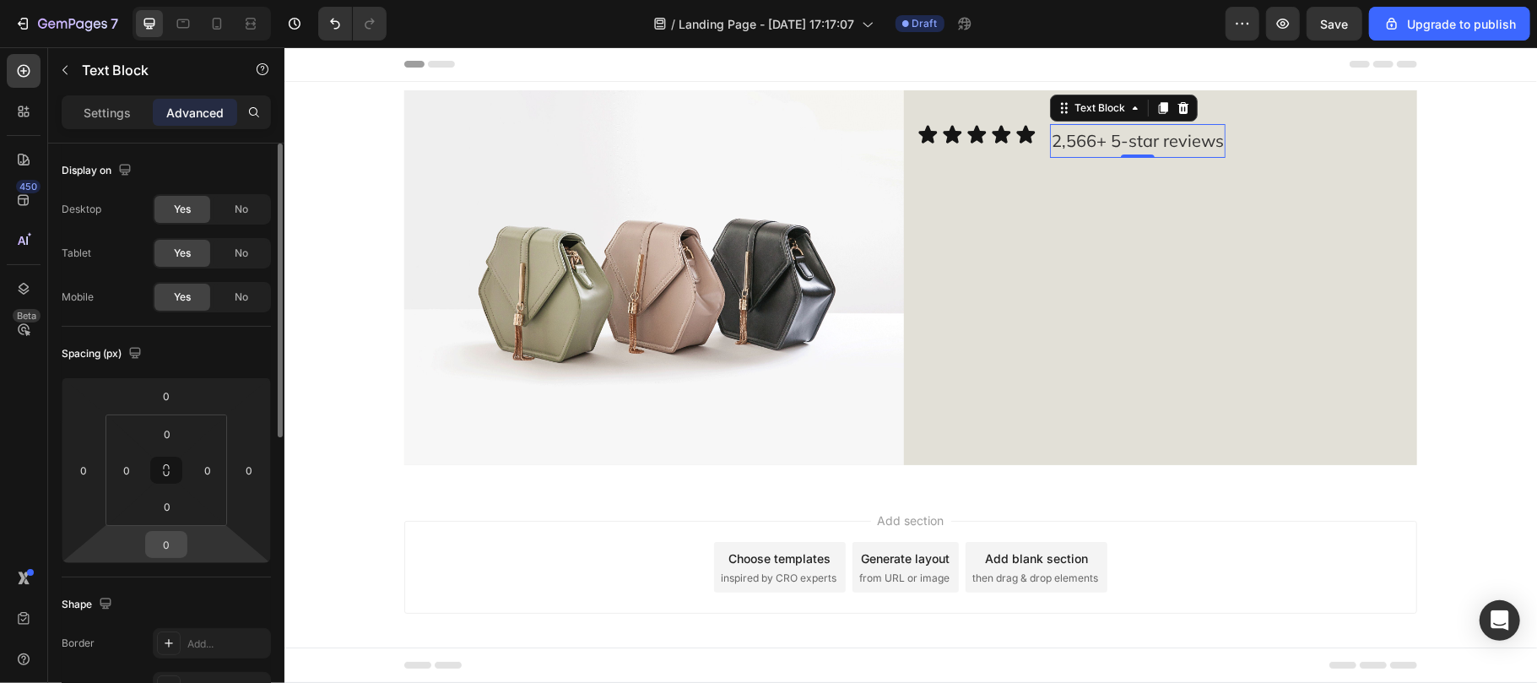
click at [170, 542] on input "0" at bounding box center [166, 544] width 34 height 25
type input "5"
click at [990, 142] on icon at bounding box center [1000, 133] width 21 height 21
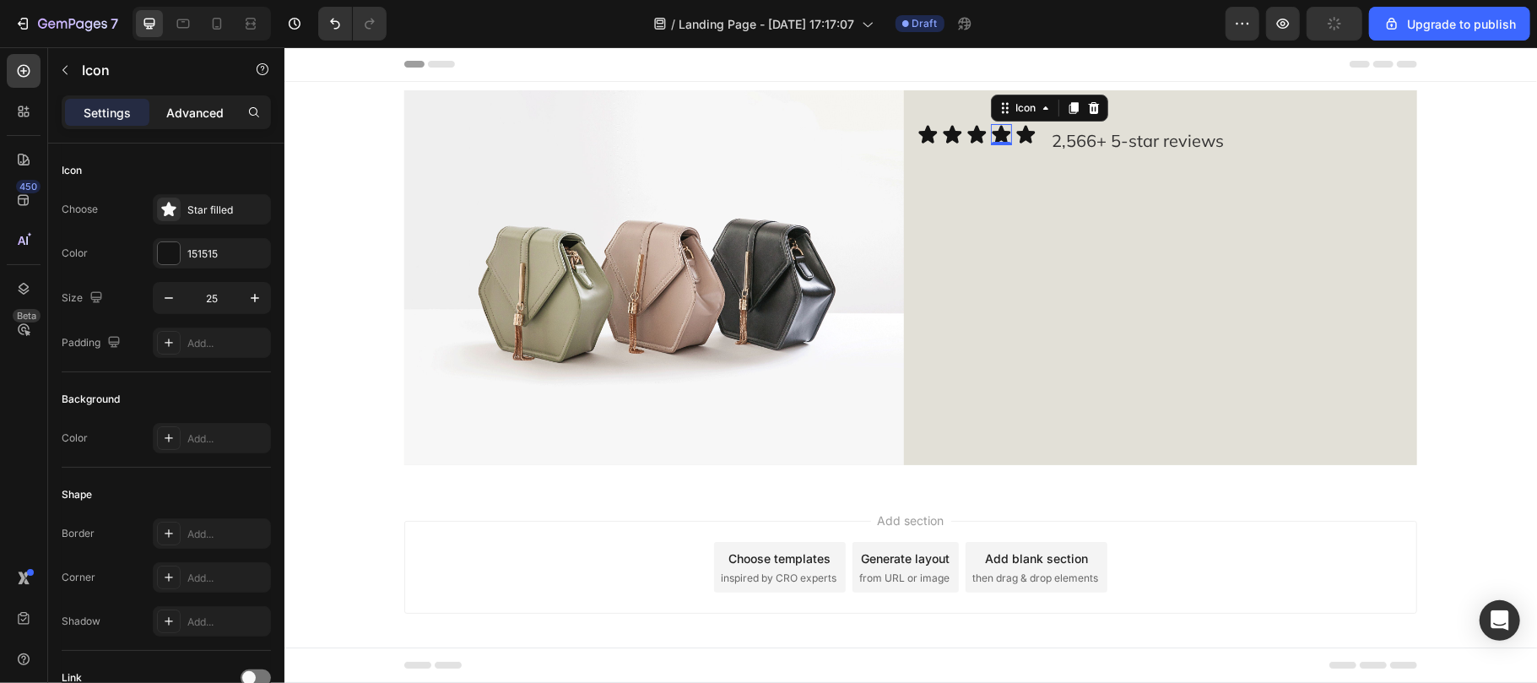
click at [187, 111] on p "Advanced" at bounding box center [194, 113] width 57 height 18
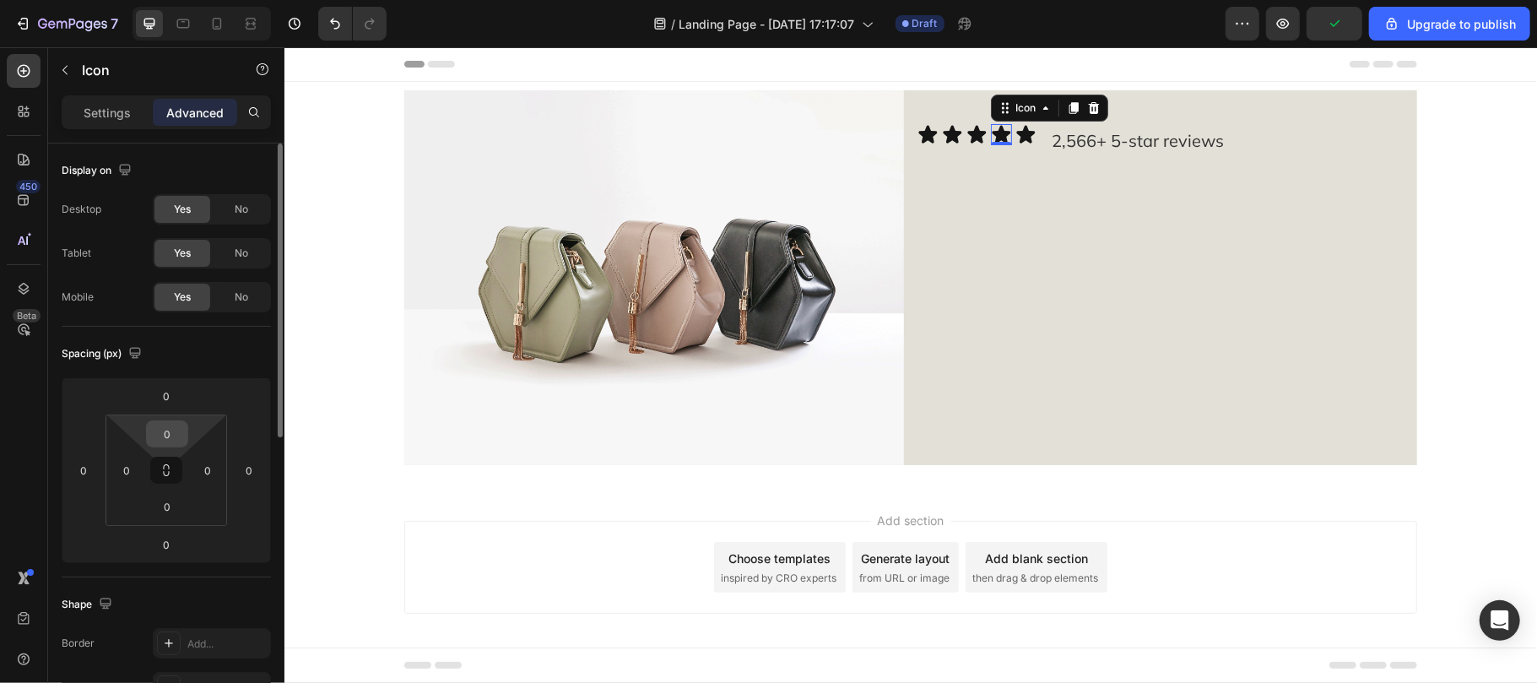
click at [173, 436] on input "0" at bounding box center [167, 433] width 34 height 25
type input "55555"
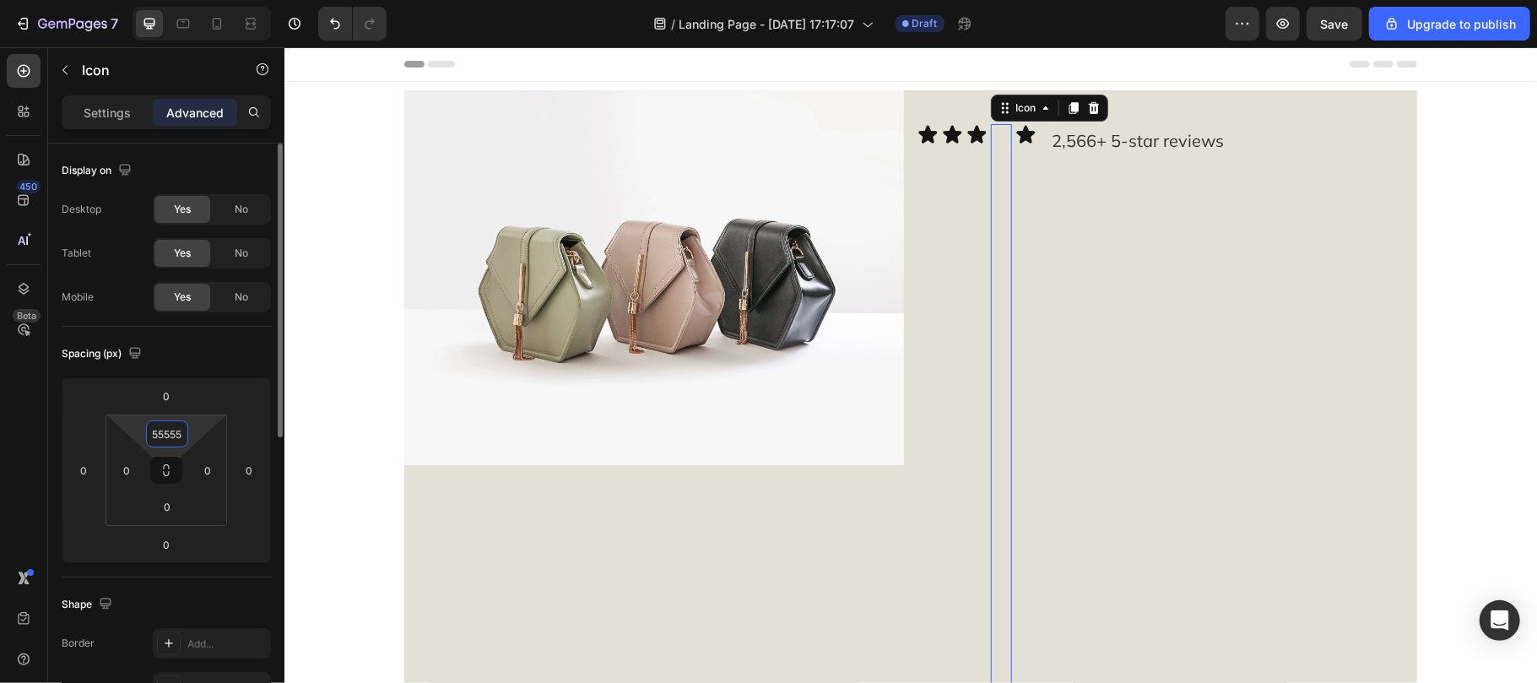
click at [173, 436] on input "55555" at bounding box center [167, 433] width 34 height 25
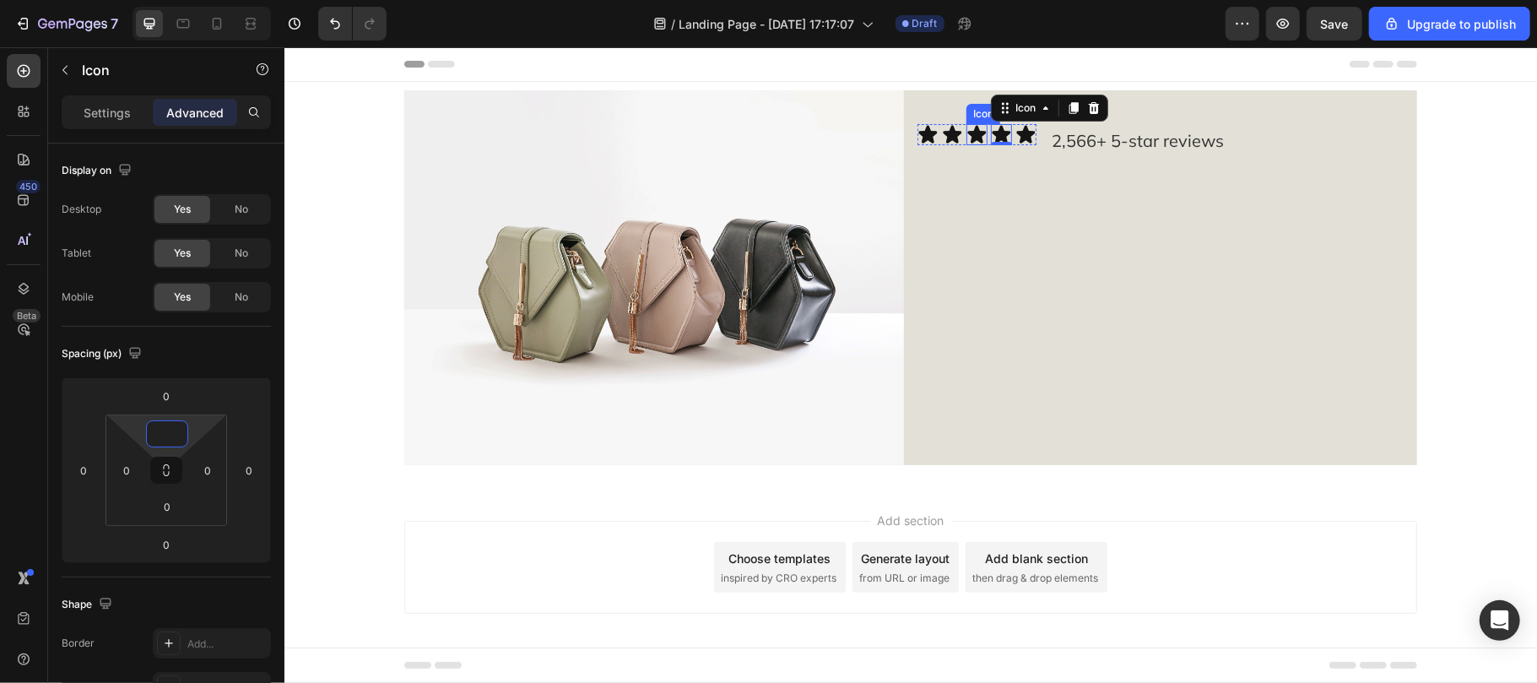
click at [967, 139] on icon at bounding box center [976, 134] width 19 height 18
click at [987, 107] on div "Icon" at bounding box center [1000, 107] width 27 height 0
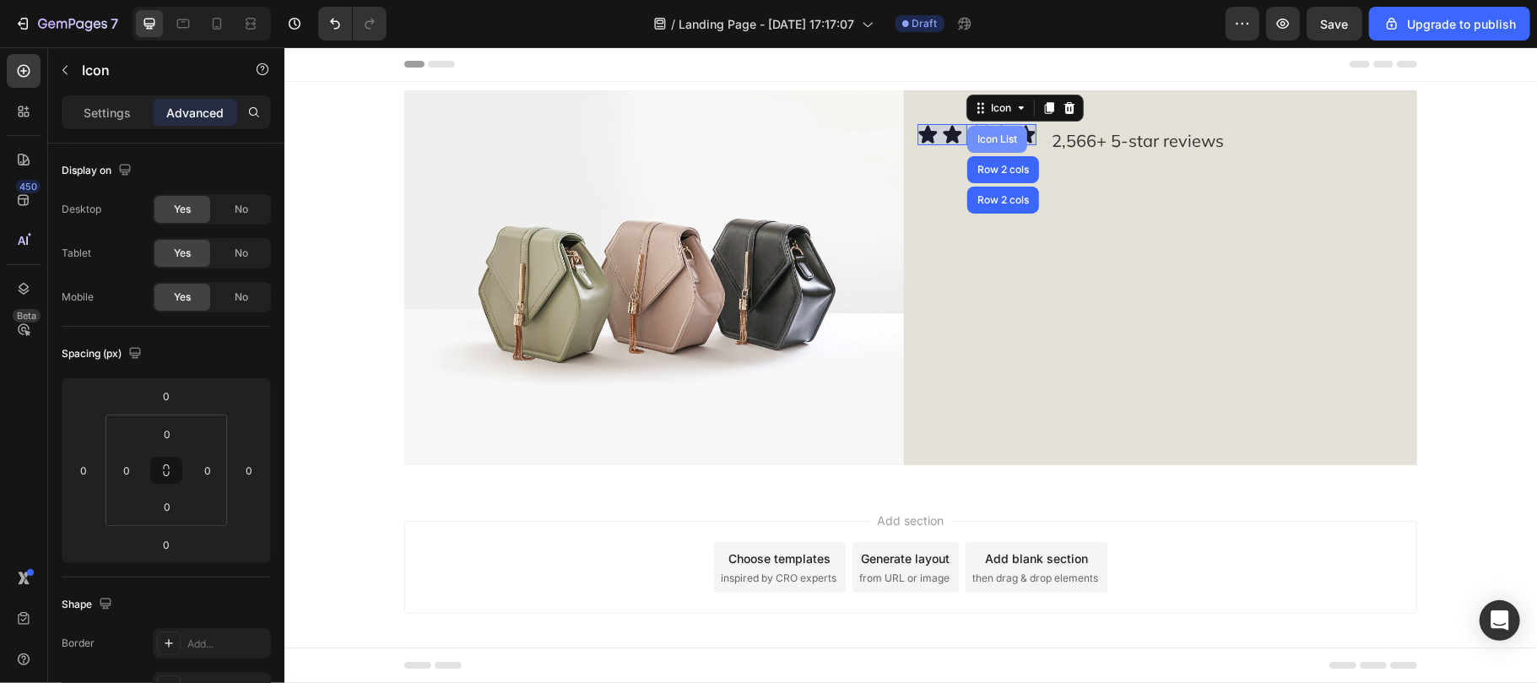
click at [986, 138] on div "Icon List" at bounding box center [996, 138] width 46 height 10
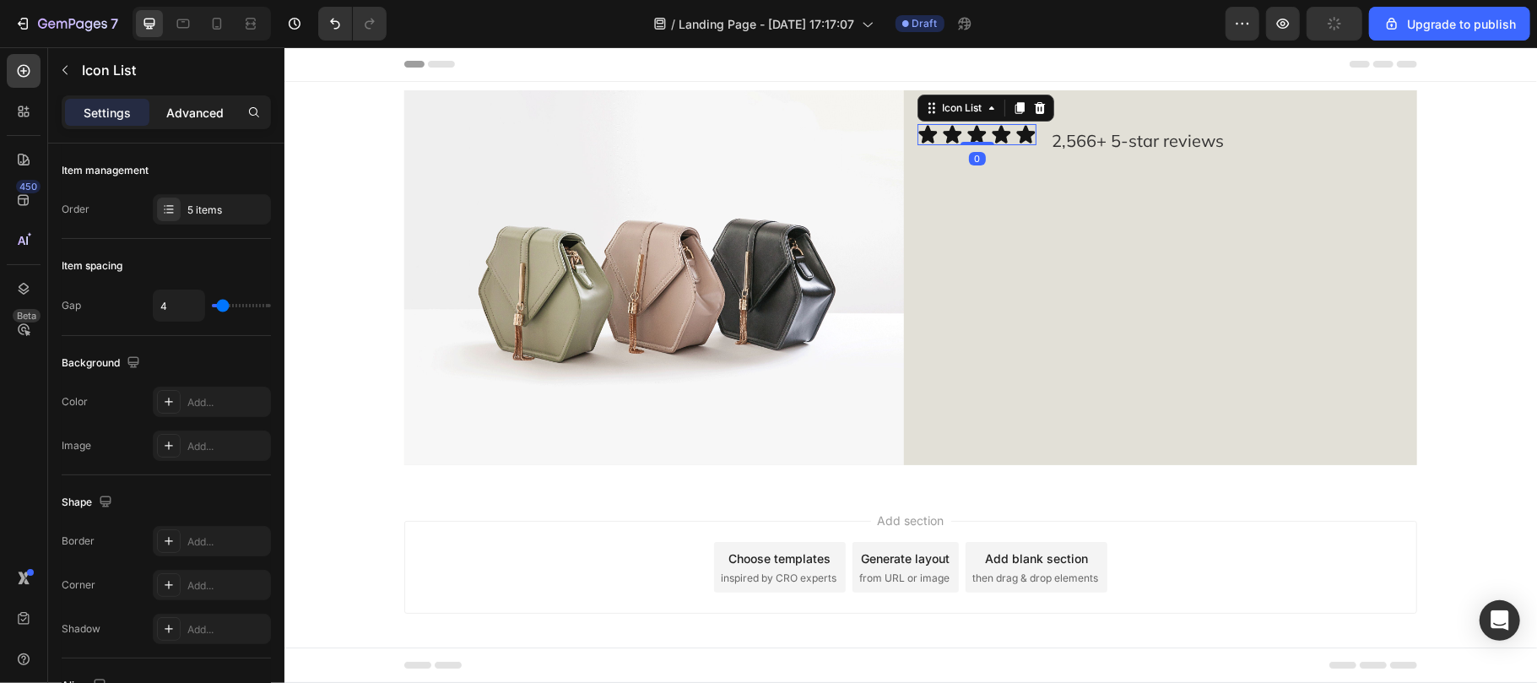
click at [197, 105] on p "Advanced" at bounding box center [194, 113] width 57 height 18
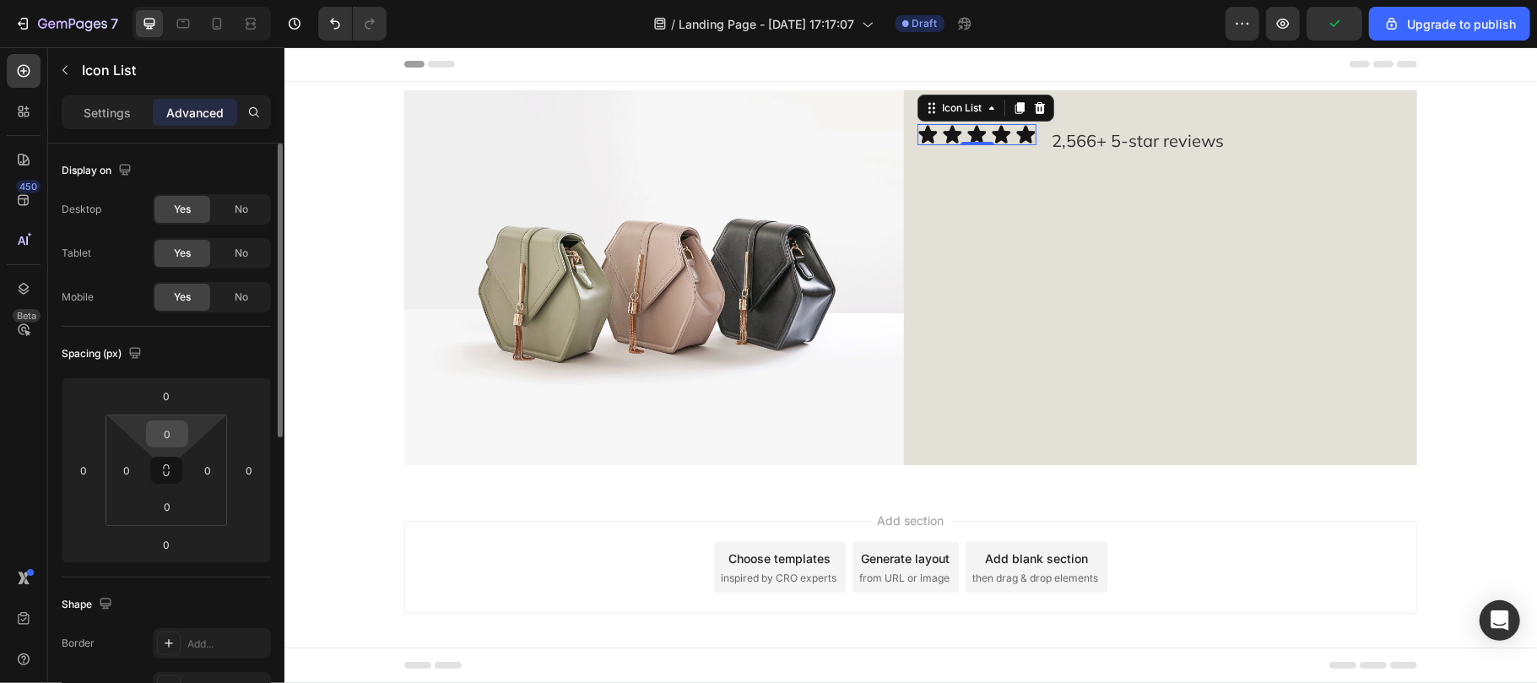
click at [169, 439] on input "0" at bounding box center [167, 433] width 34 height 25
click at [174, 436] on input "5" at bounding box center [167, 433] width 34 height 25
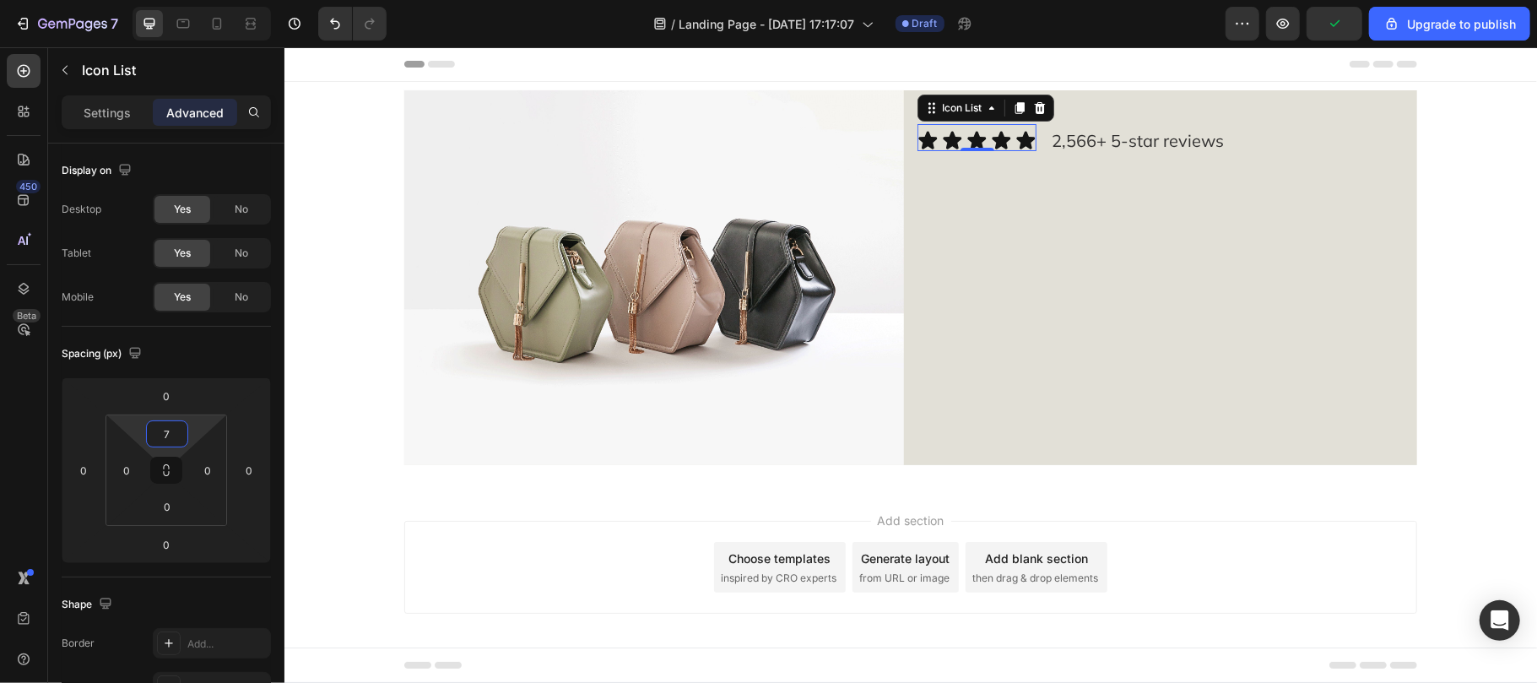
type input "7"
click at [1036, 149] on div "Icon Icon Icon Icon Icon Icon List 0 2,566+ 5-star reviews Text Block Row" at bounding box center [1167, 123] width 500 height 68
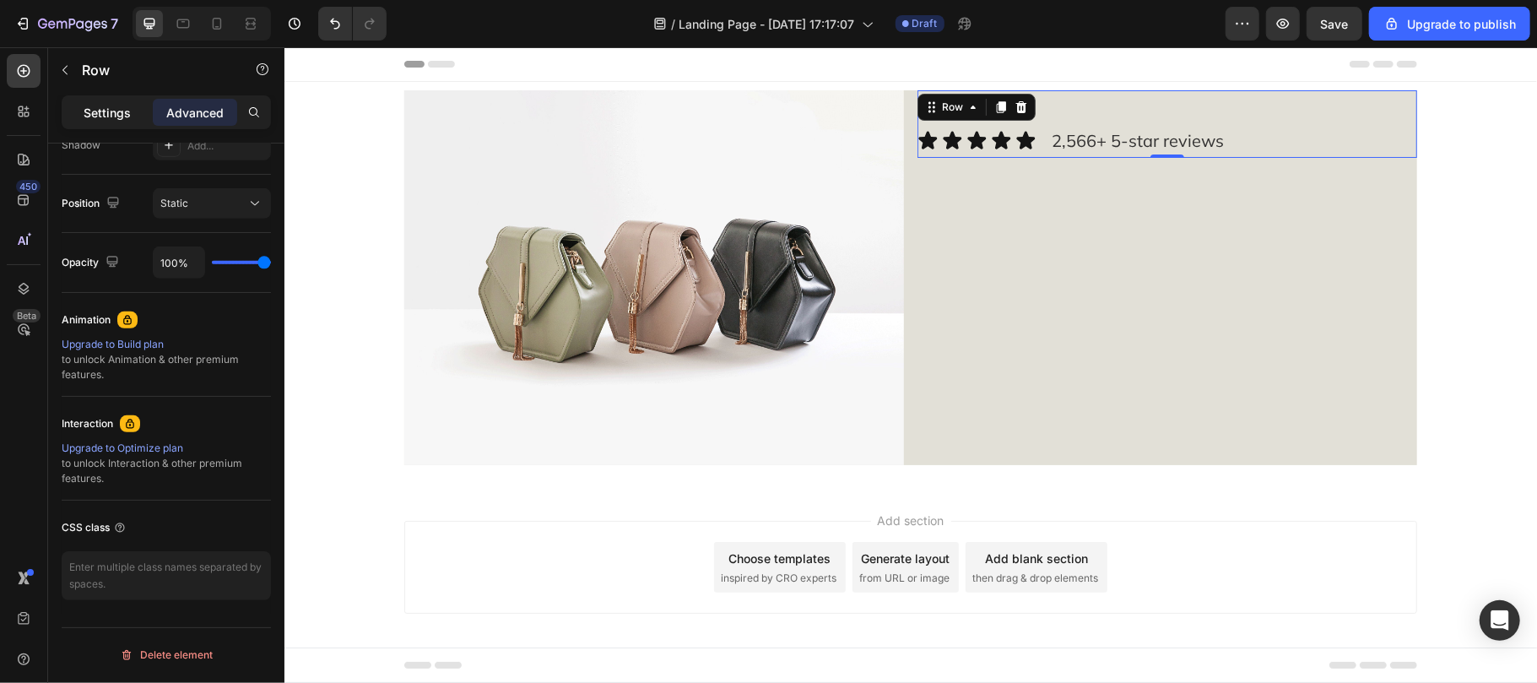
click at [91, 118] on p "Settings" at bounding box center [107, 113] width 47 height 18
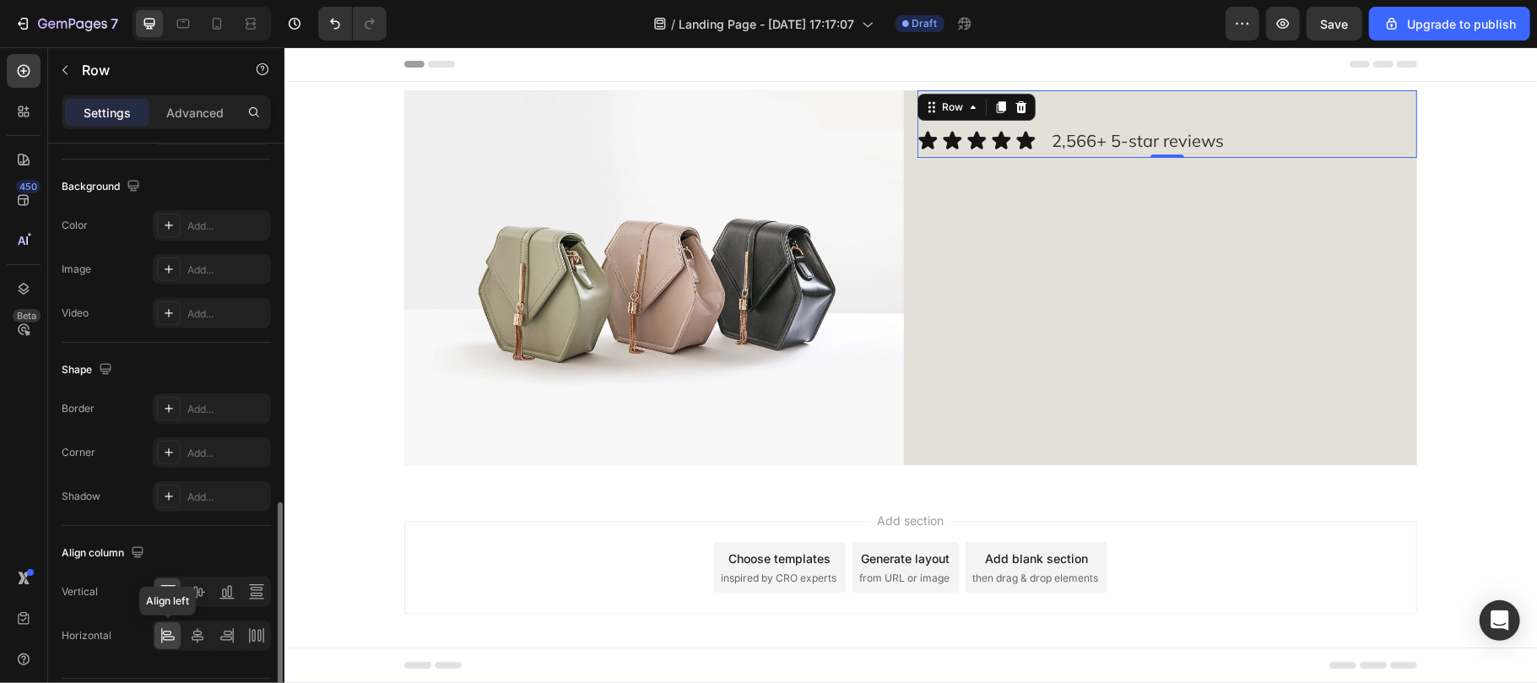
scroll to position [638, 0]
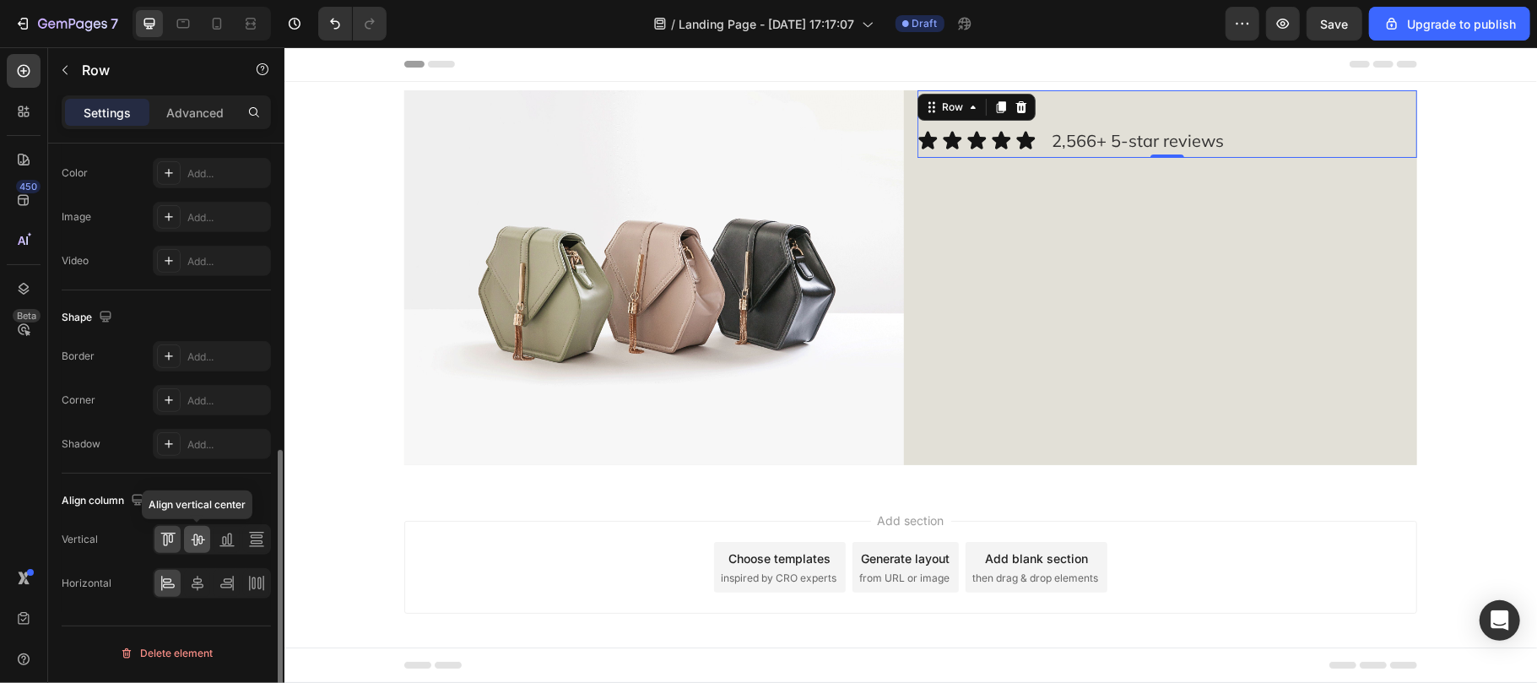
click at [197, 544] on icon at bounding box center [198, 540] width 14 height 12
click at [197, 588] on icon at bounding box center [197, 583] width 17 height 17
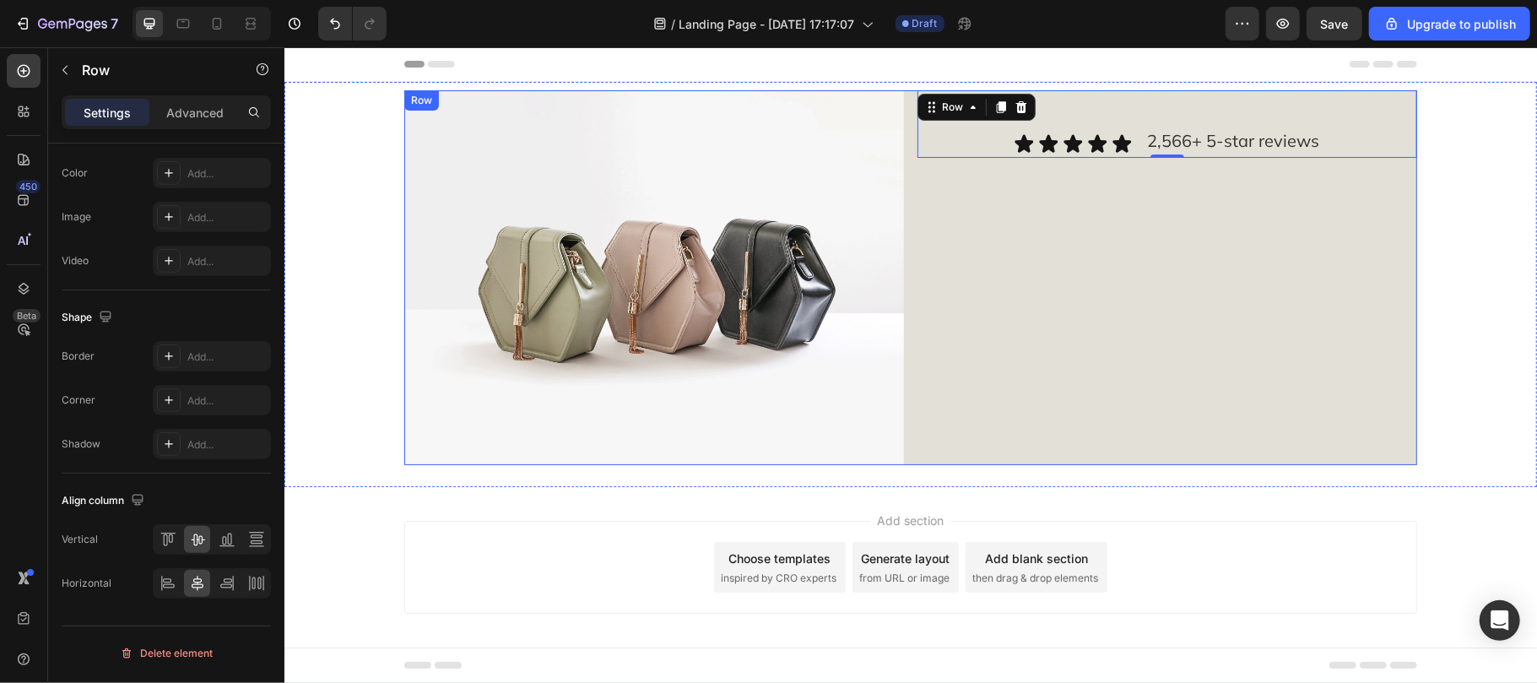
click at [1142, 304] on div "Icon Icon Icon Icon Icon Icon List 2,566+ 5-star reviews Text Block Row 0" at bounding box center [1167, 276] width 500 height 375
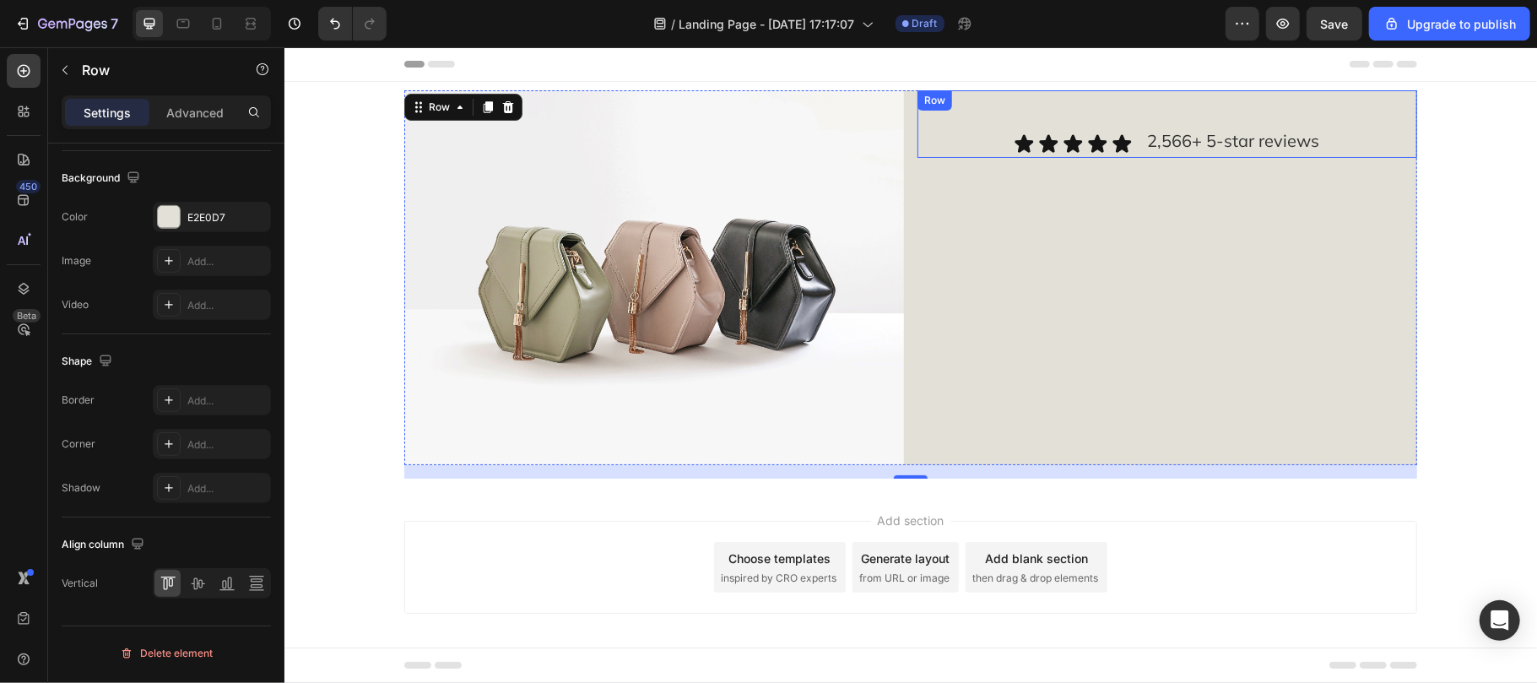
click at [1084, 115] on div "Icon Icon Icon Icon Icon Icon List 2,566+ 5-star reviews Text Block Row" at bounding box center [1167, 123] width 500 height 68
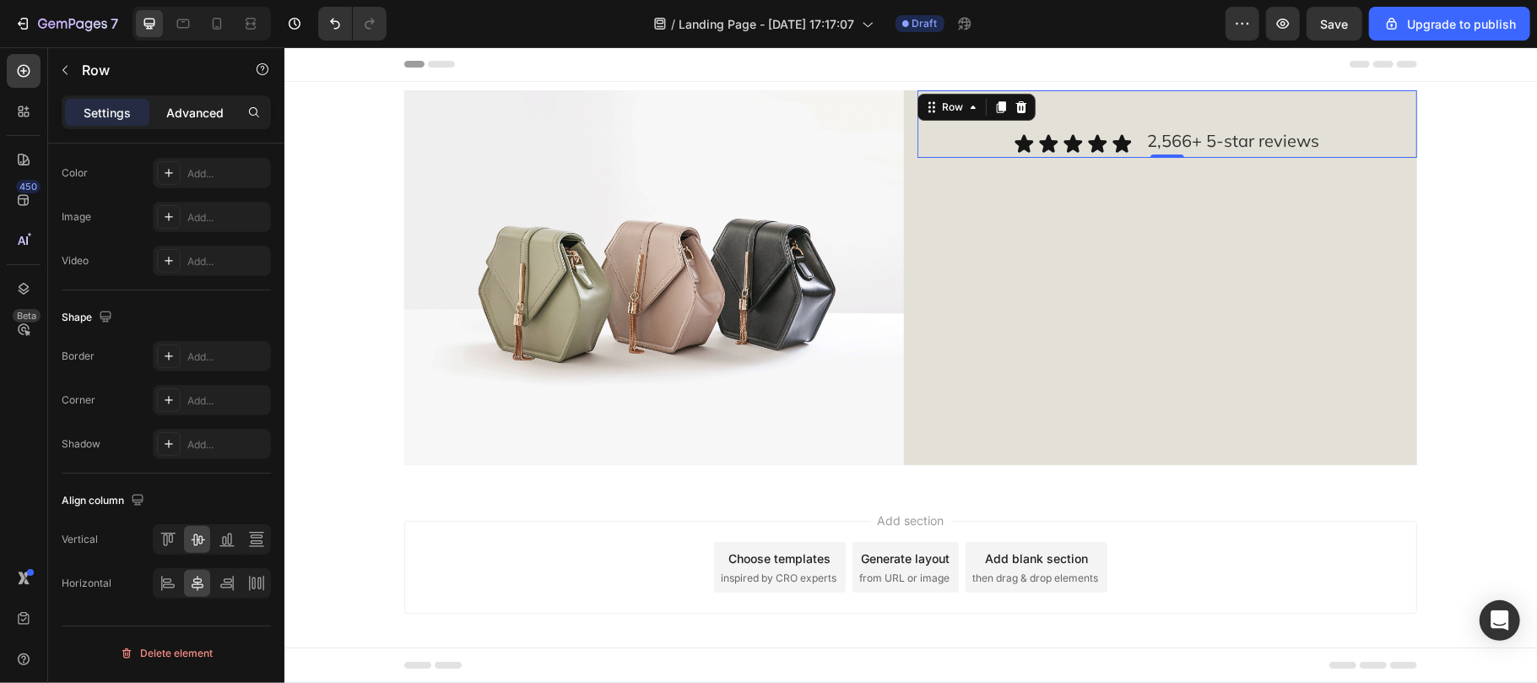
click at [197, 113] on p "Advanced" at bounding box center [194, 113] width 57 height 18
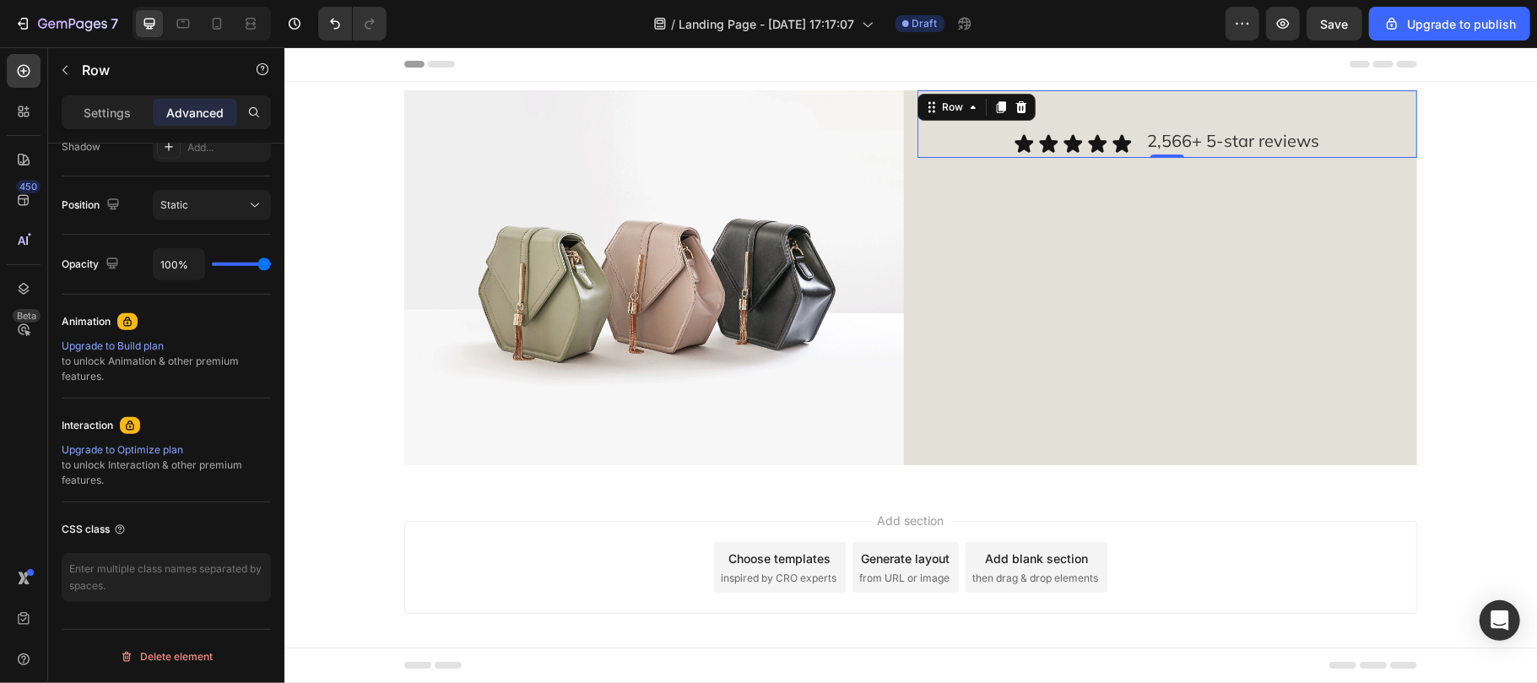
scroll to position [0, 0]
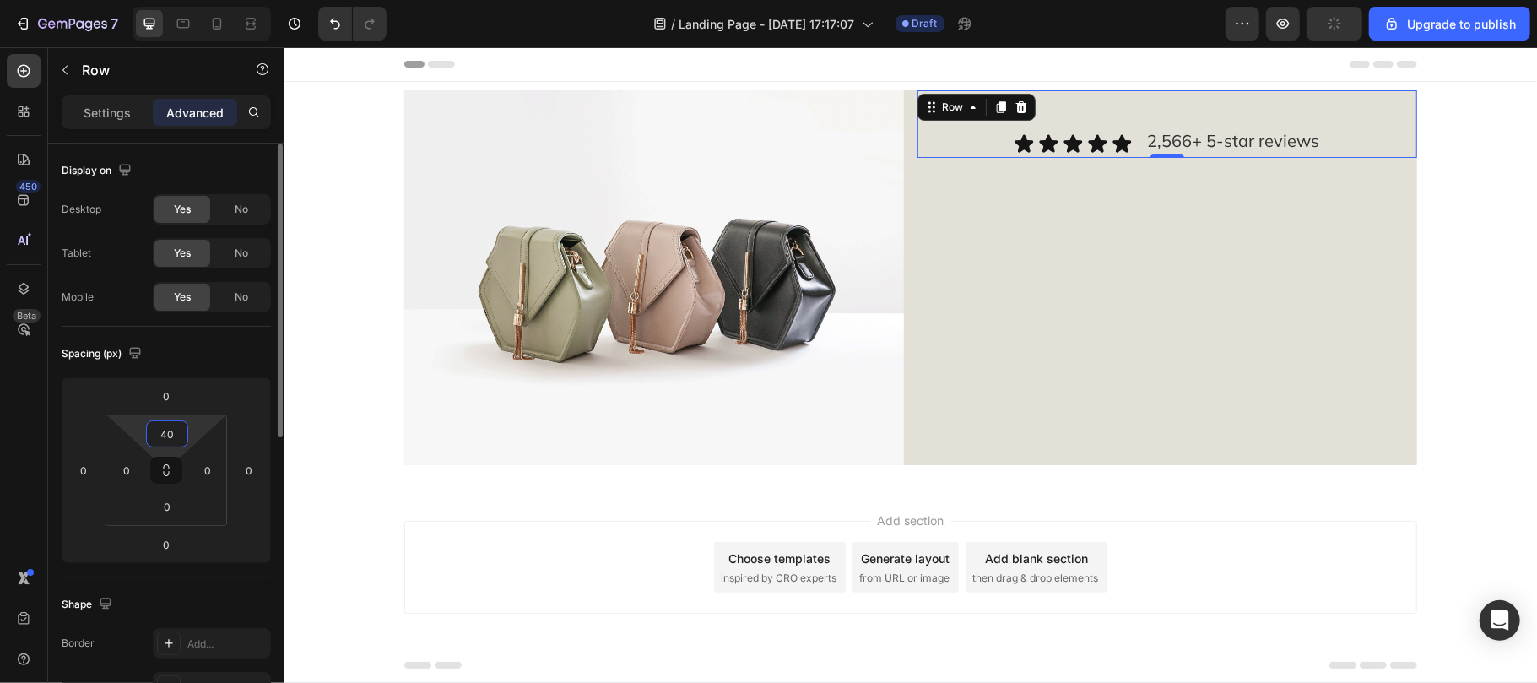
click at [176, 430] on input "40" at bounding box center [167, 433] width 34 height 25
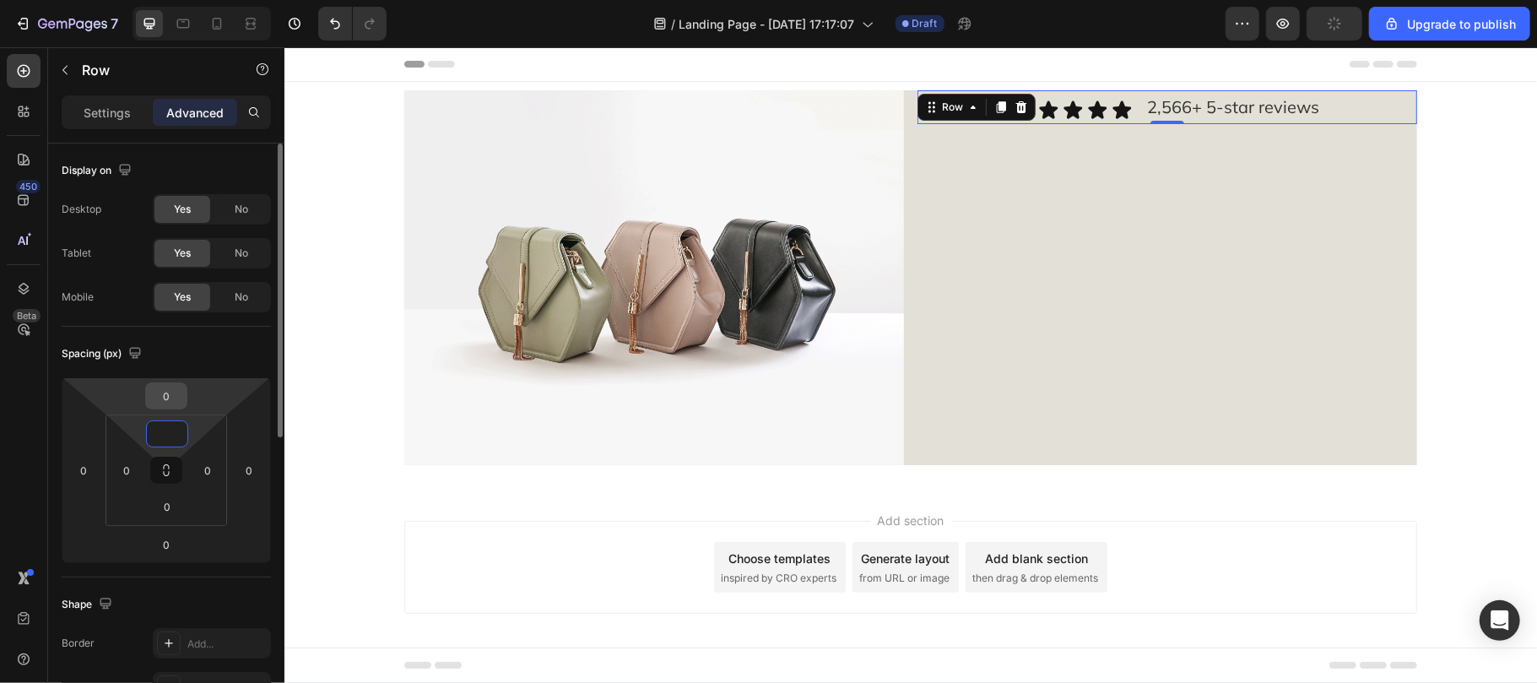
type input "0"
click at [170, 402] on input "0" at bounding box center [166, 395] width 34 height 25
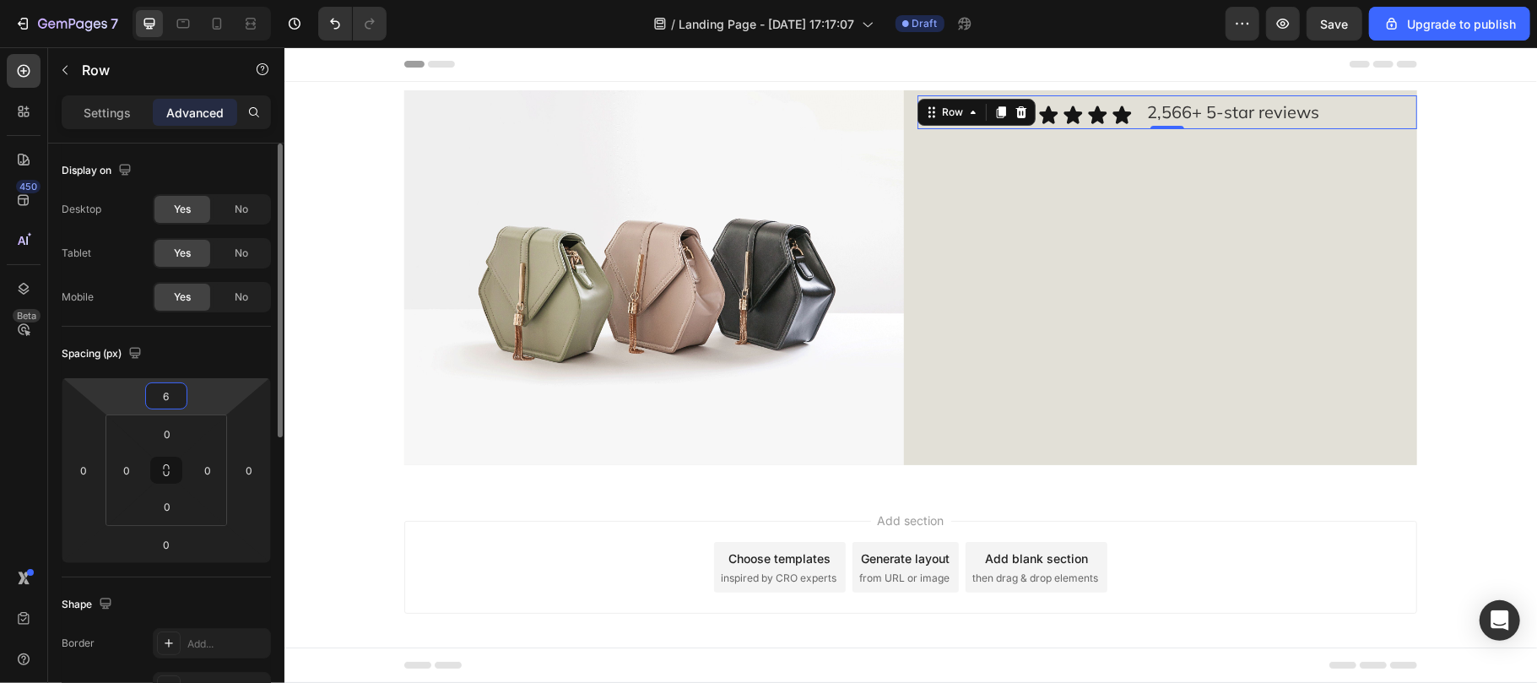
type input "60"
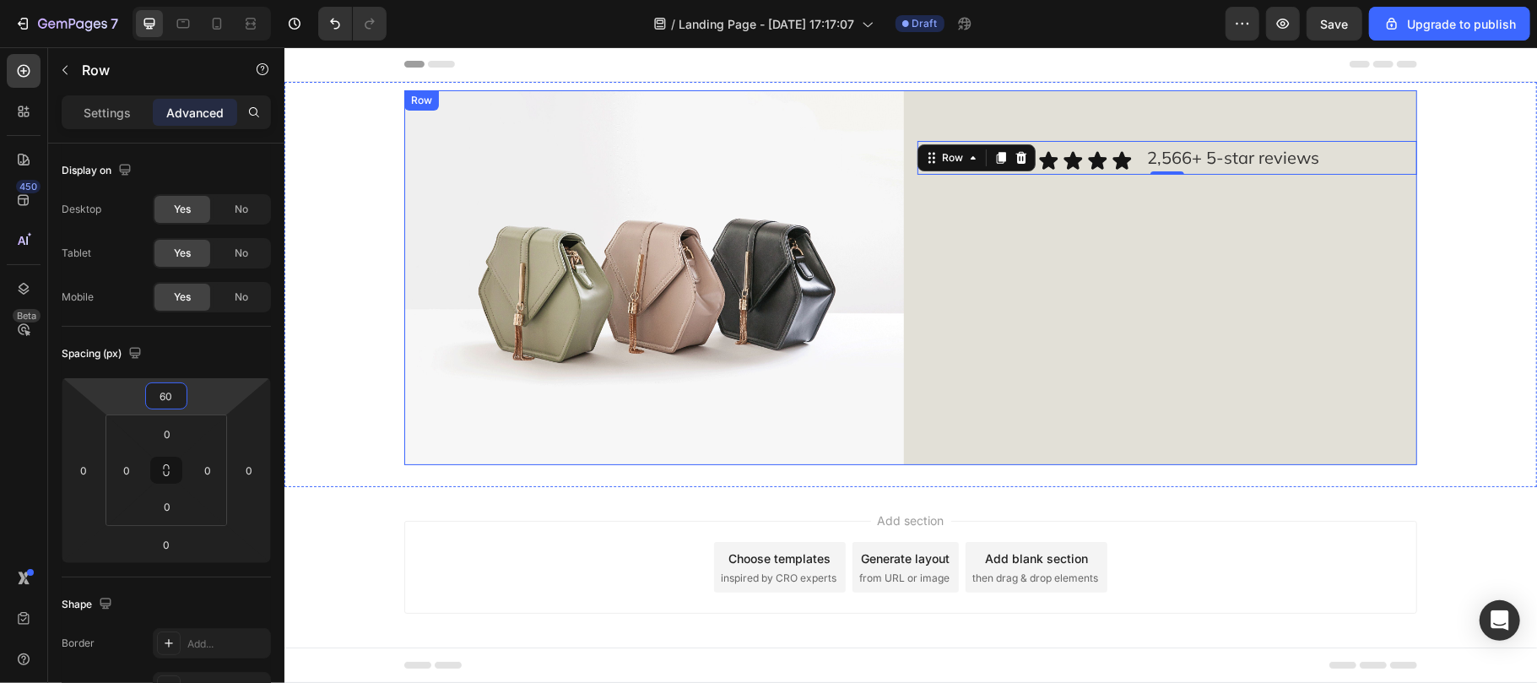
click at [1291, 252] on div "Icon Icon Icon Icon Icon Icon List 2,566+ 5-star reviews Text Block Row 0" at bounding box center [1167, 276] width 500 height 375
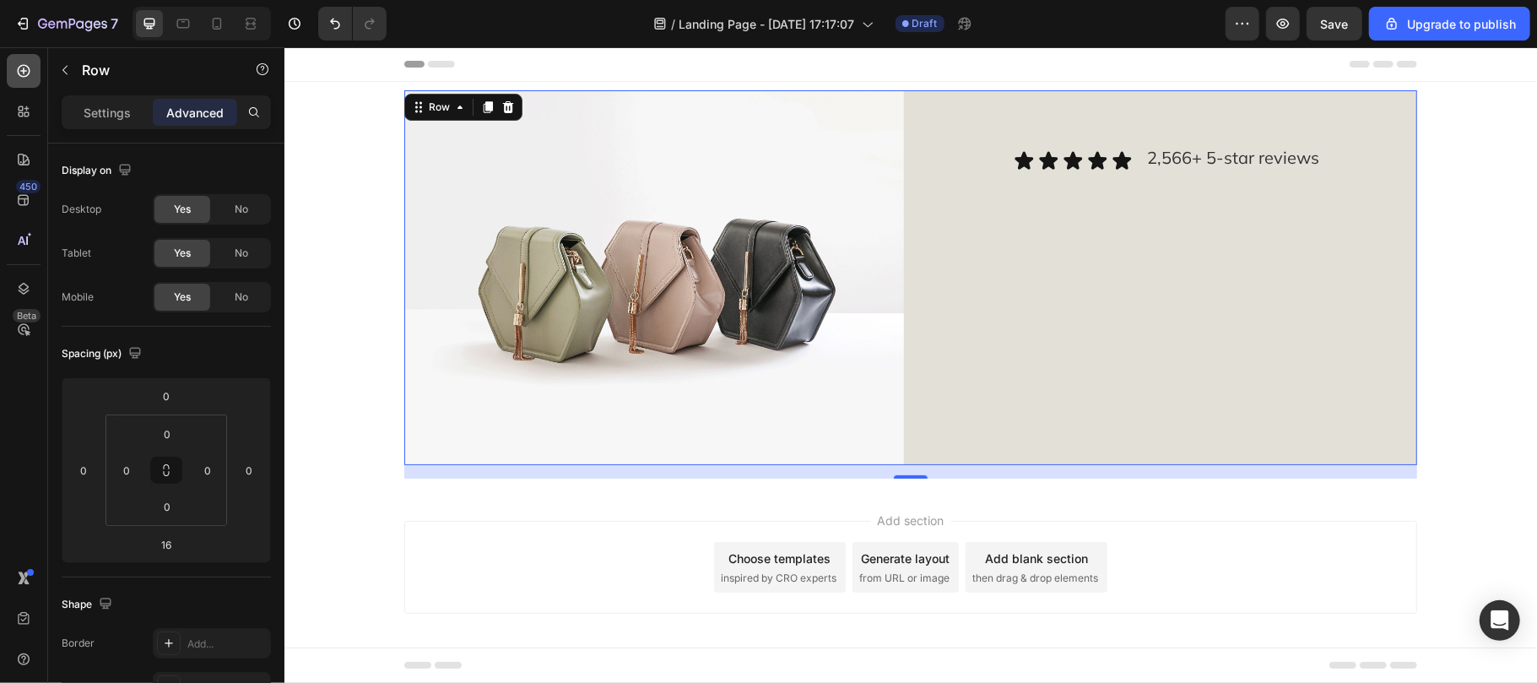
click at [19, 78] on icon at bounding box center [23, 70] width 17 height 17
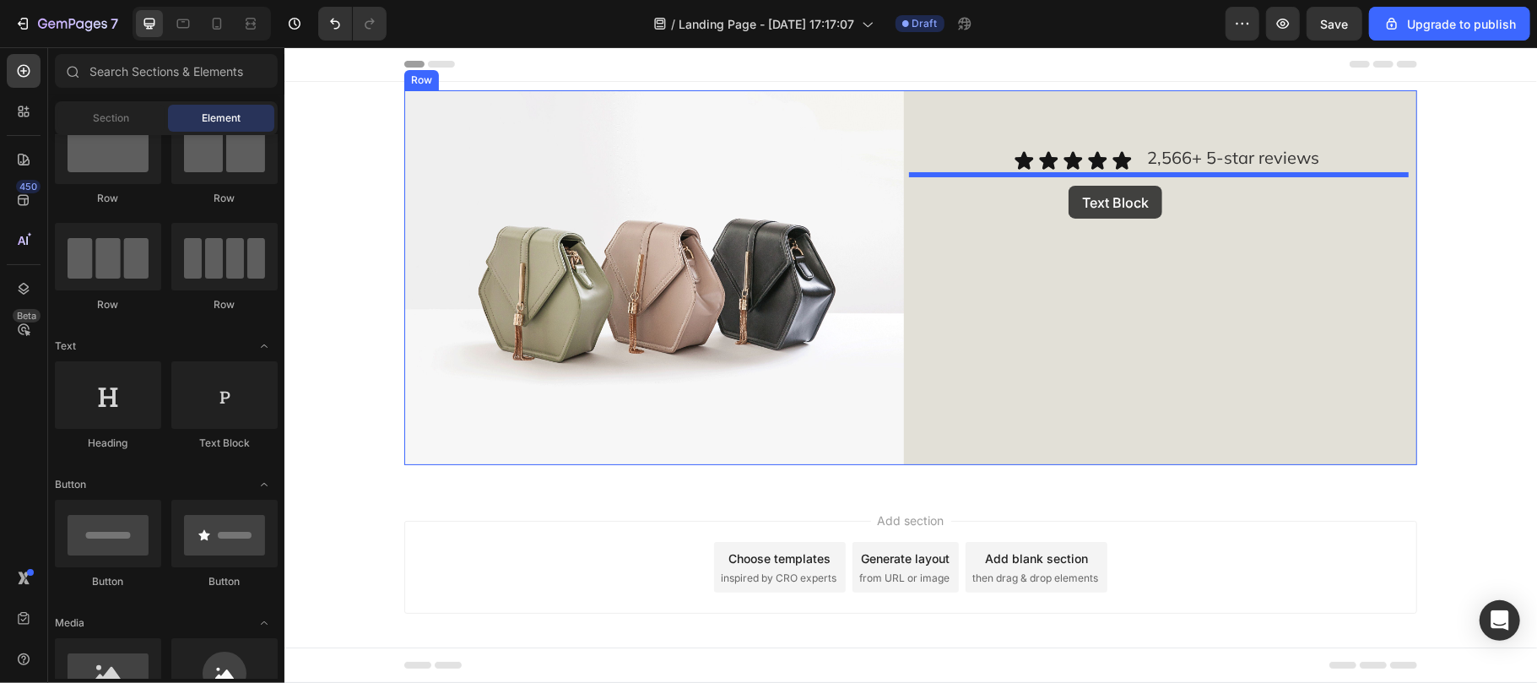
drag, startPoint x: 503, startPoint y: 445, endPoint x: 1068, endPoint y: 185, distance: 621.6
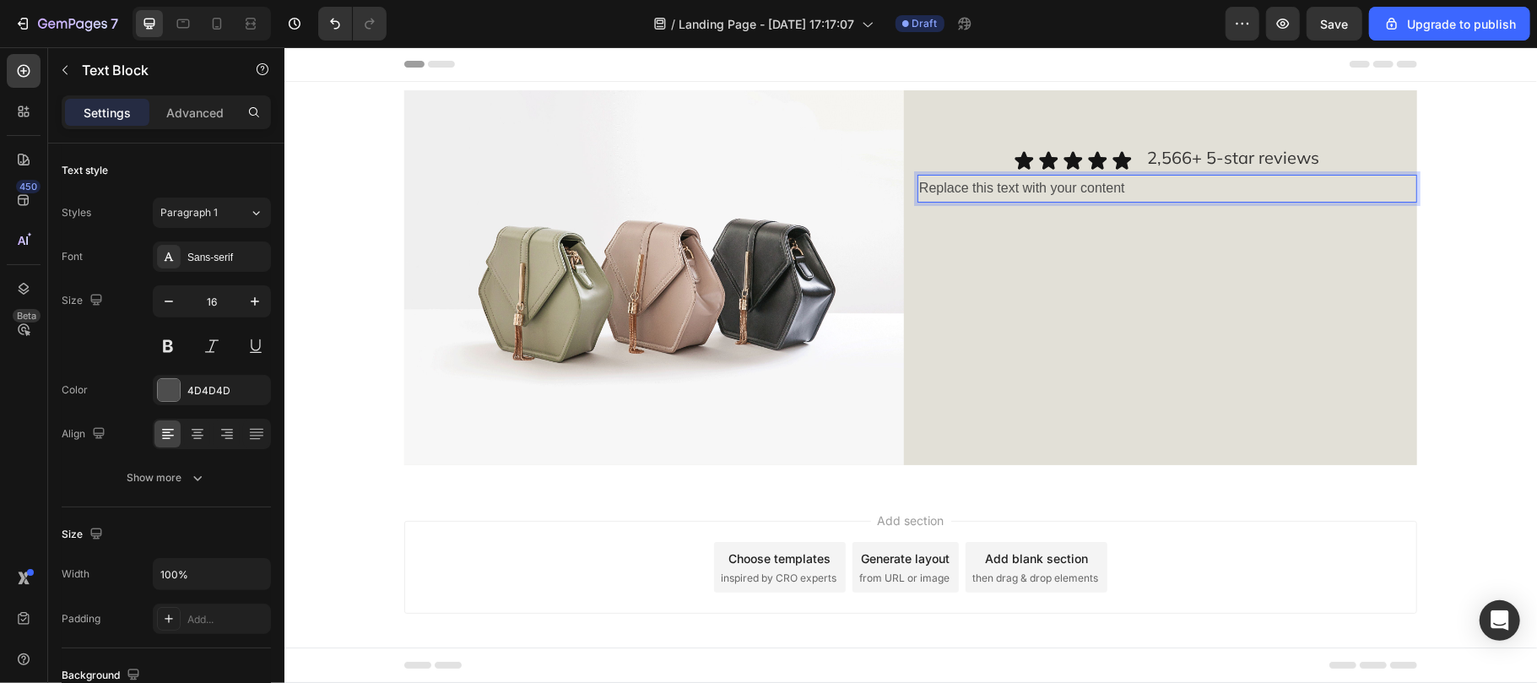
click at [1077, 192] on p "Replace this text with your content" at bounding box center [1166, 188] width 496 height 24
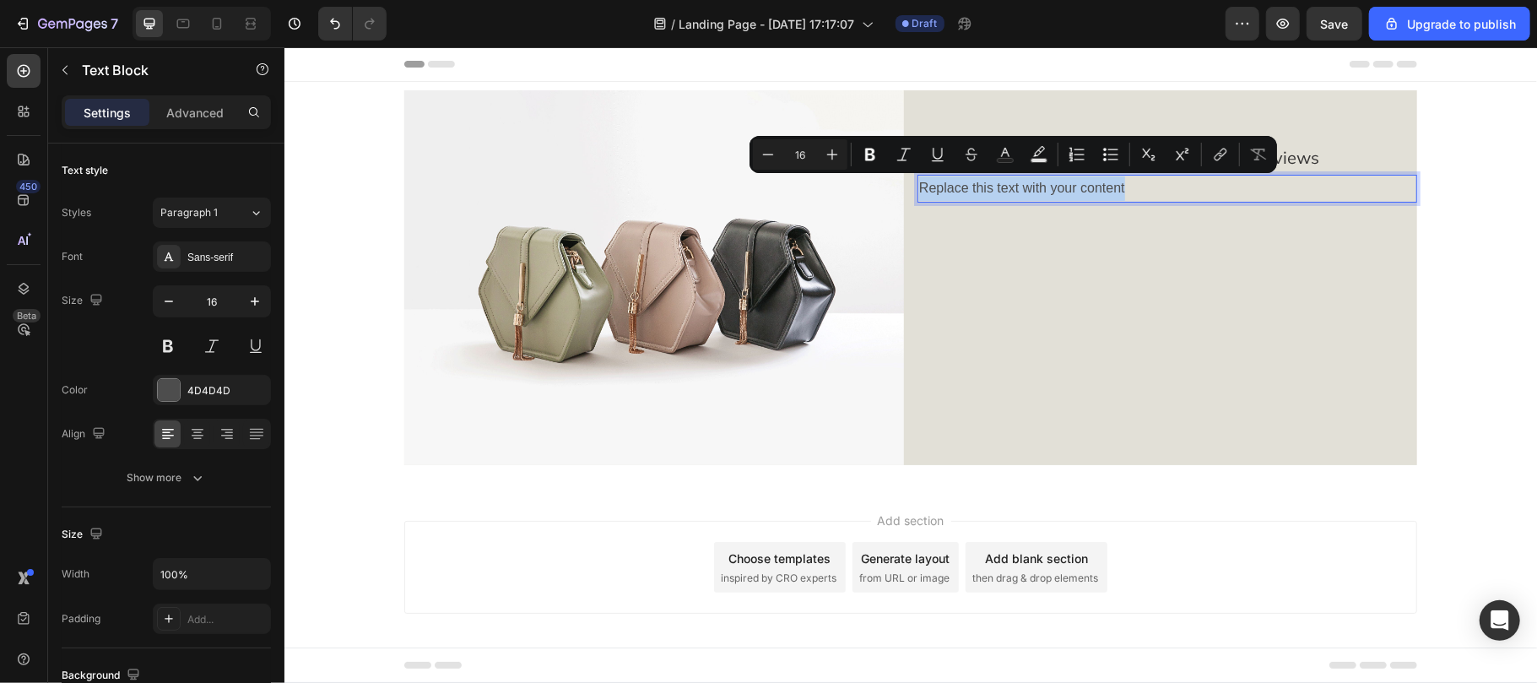
click at [1077, 192] on p "Replace this text with your content" at bounding box center [1166, 188] width 496 height 24
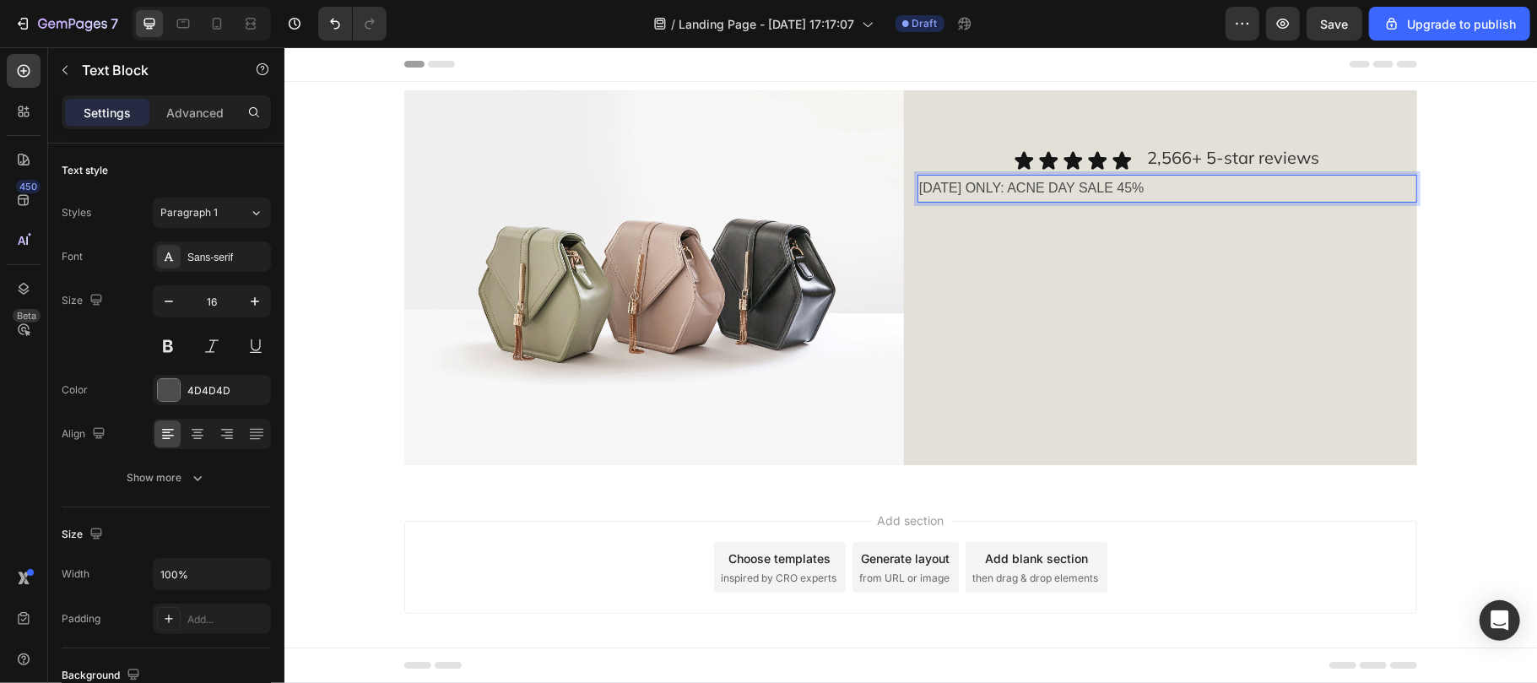
click at [1077, 192] on p "[DATE] ONLY: ACNE DAY SALE 45%" at bounding box center [1166, 188] width 496 height 24
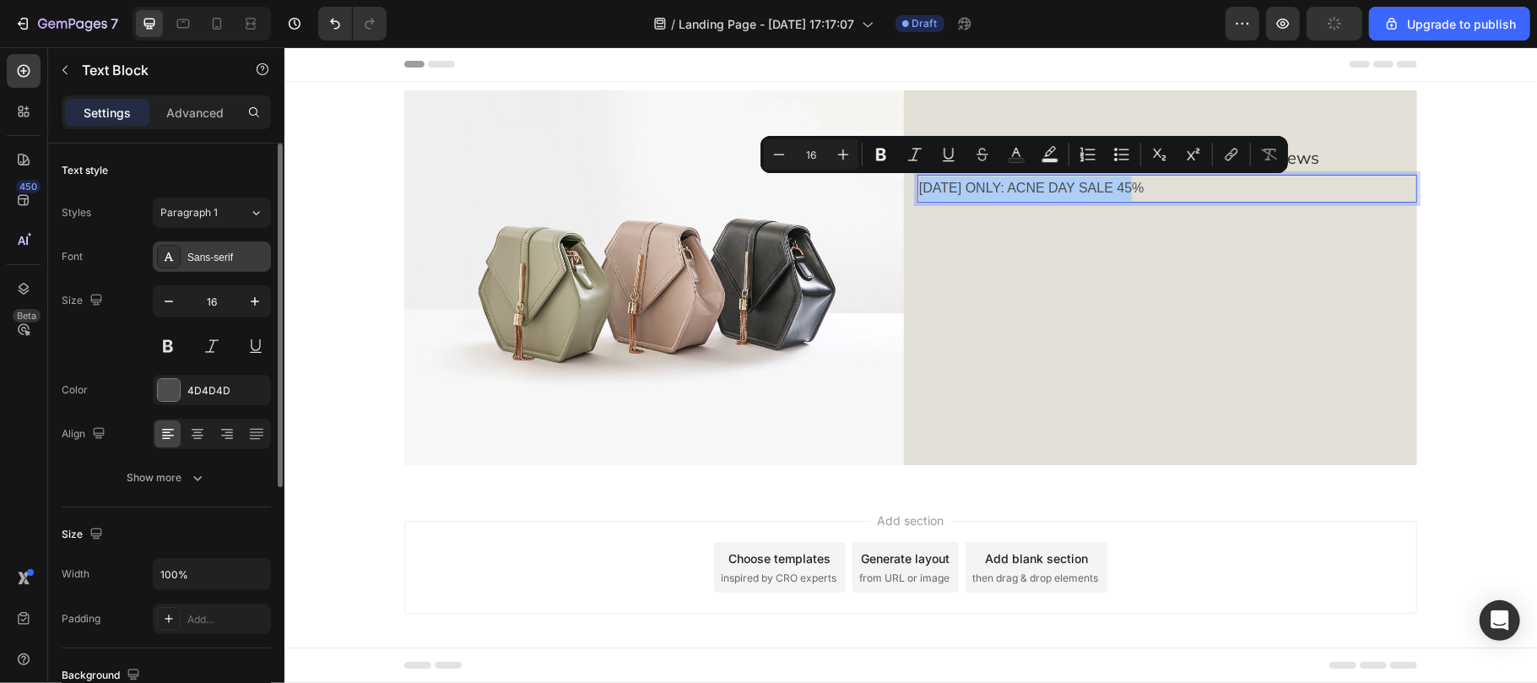
click at [235, 248] on div "Sans-serif" at bounding box center [212, 256] width 118 height 30
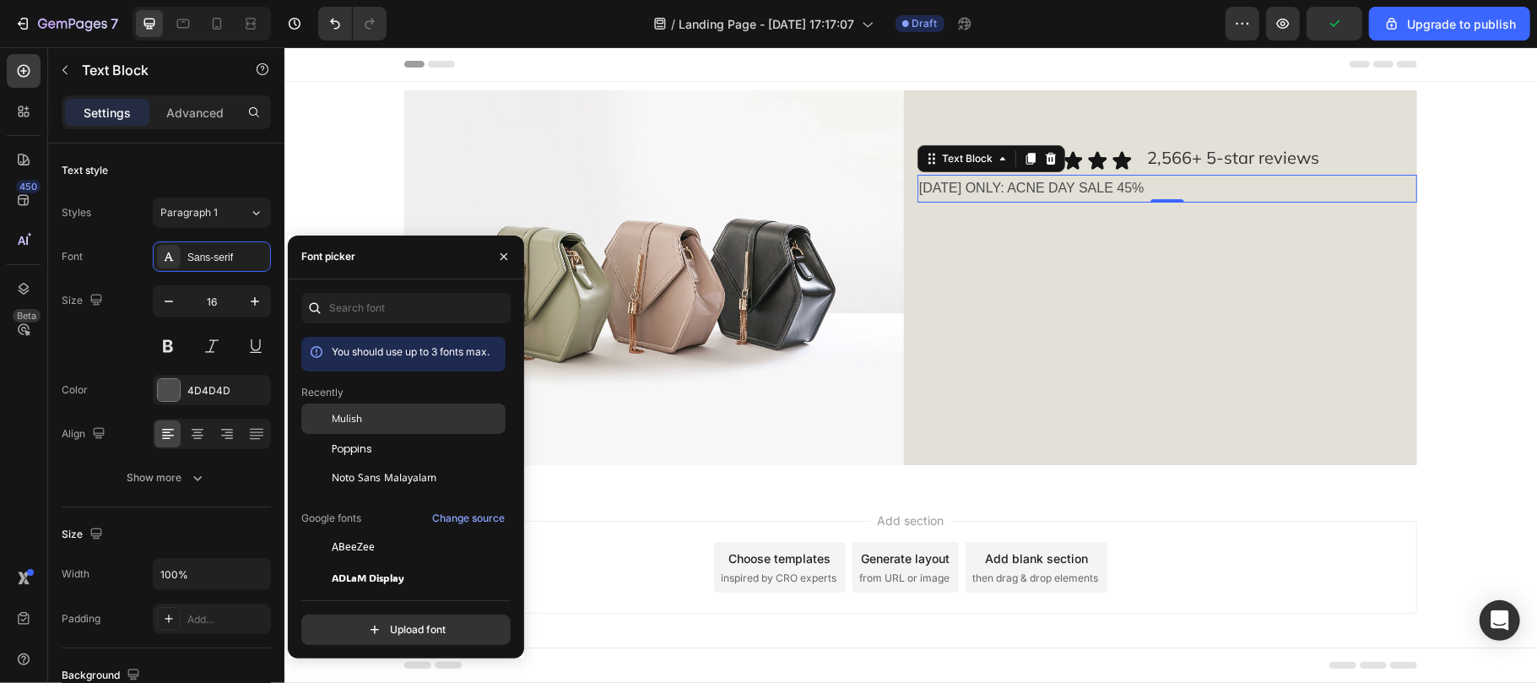
click at [354, 412] on span "Mulish" at bounding box center [347, 418] width 30 height 15
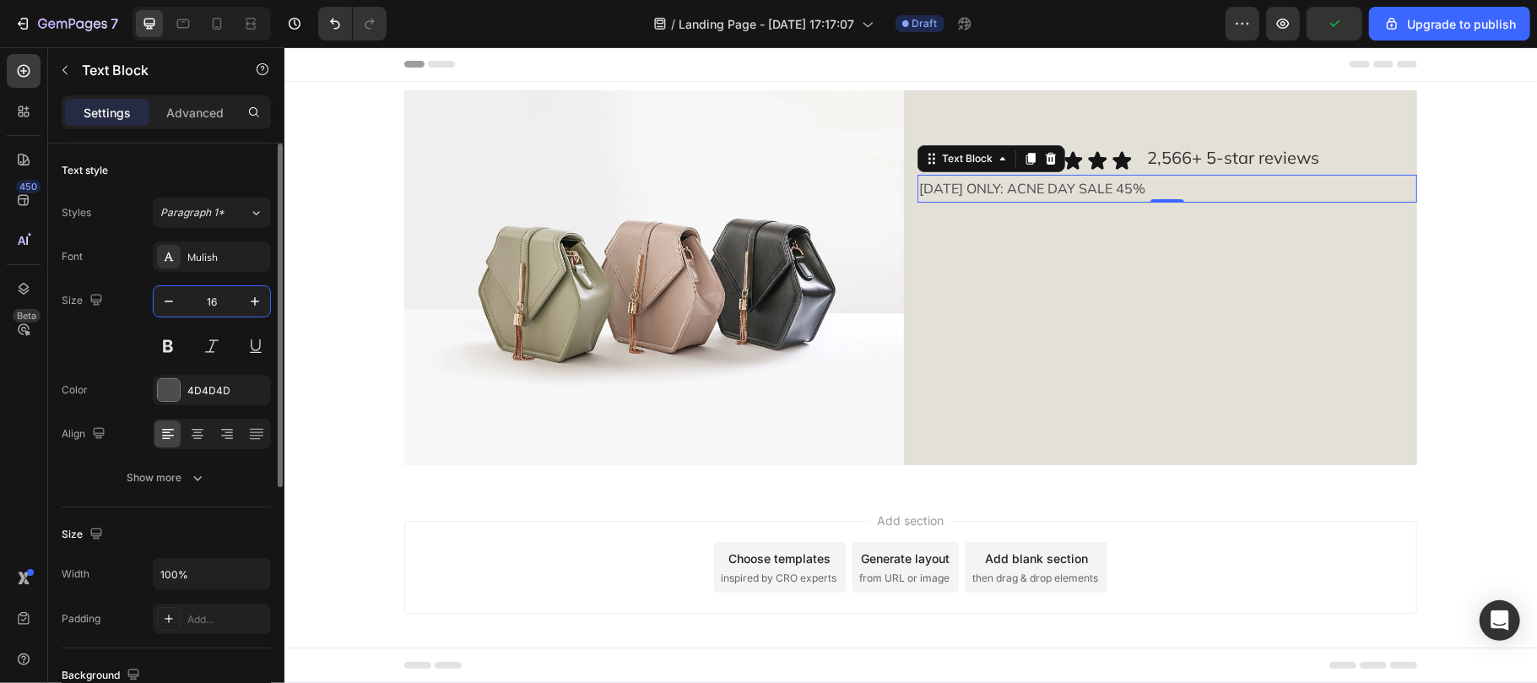
click at [220, 299] on input "16" at bounding box center [212, 301] width 56 height 30
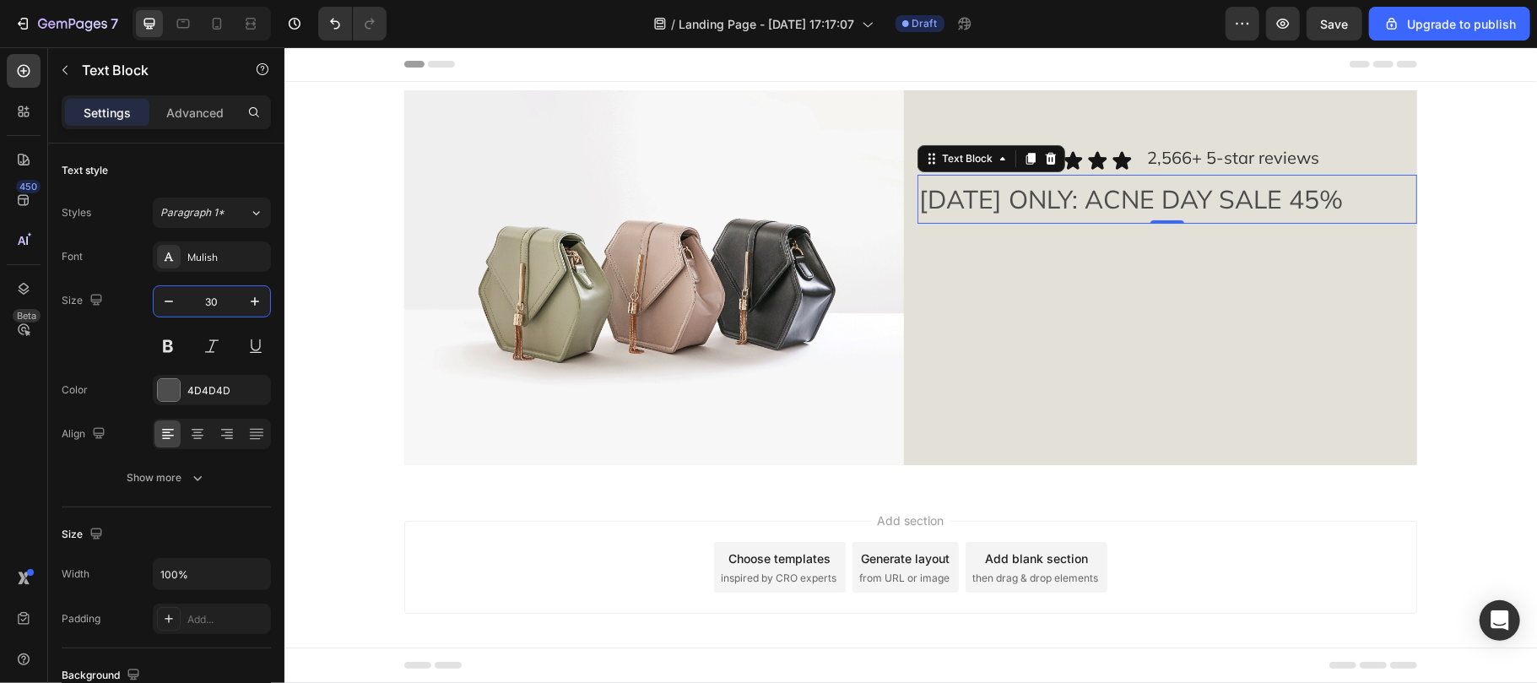
type input "30"
click at [1119, 207] on p "[DATE] ONLY: ACNE DAY SALE 45%" at bounding box center [1166, 199] width 496 height 46
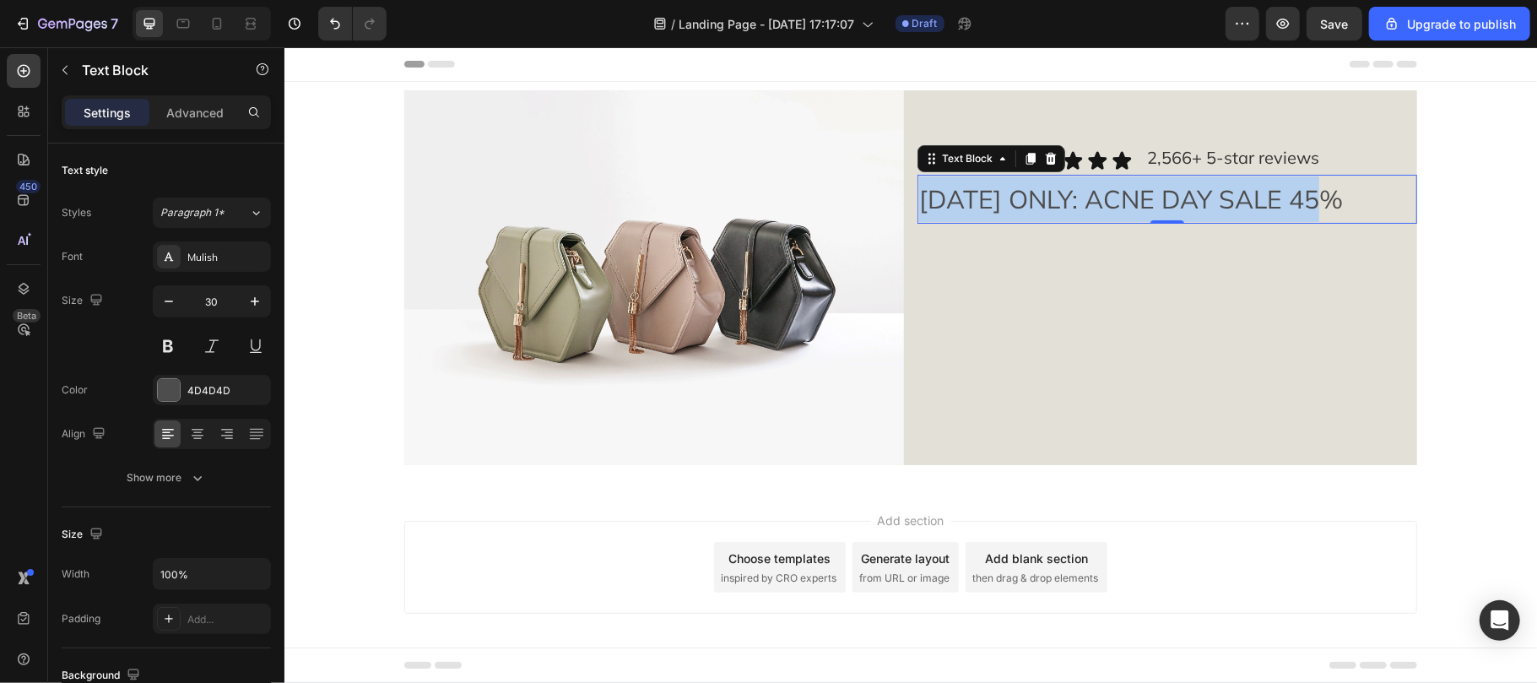
click at [1119, 207] on p "[DATE] ONLY: ACNE DAY SALE 45%" at bounding box center [1166, 199] width 496 height 46
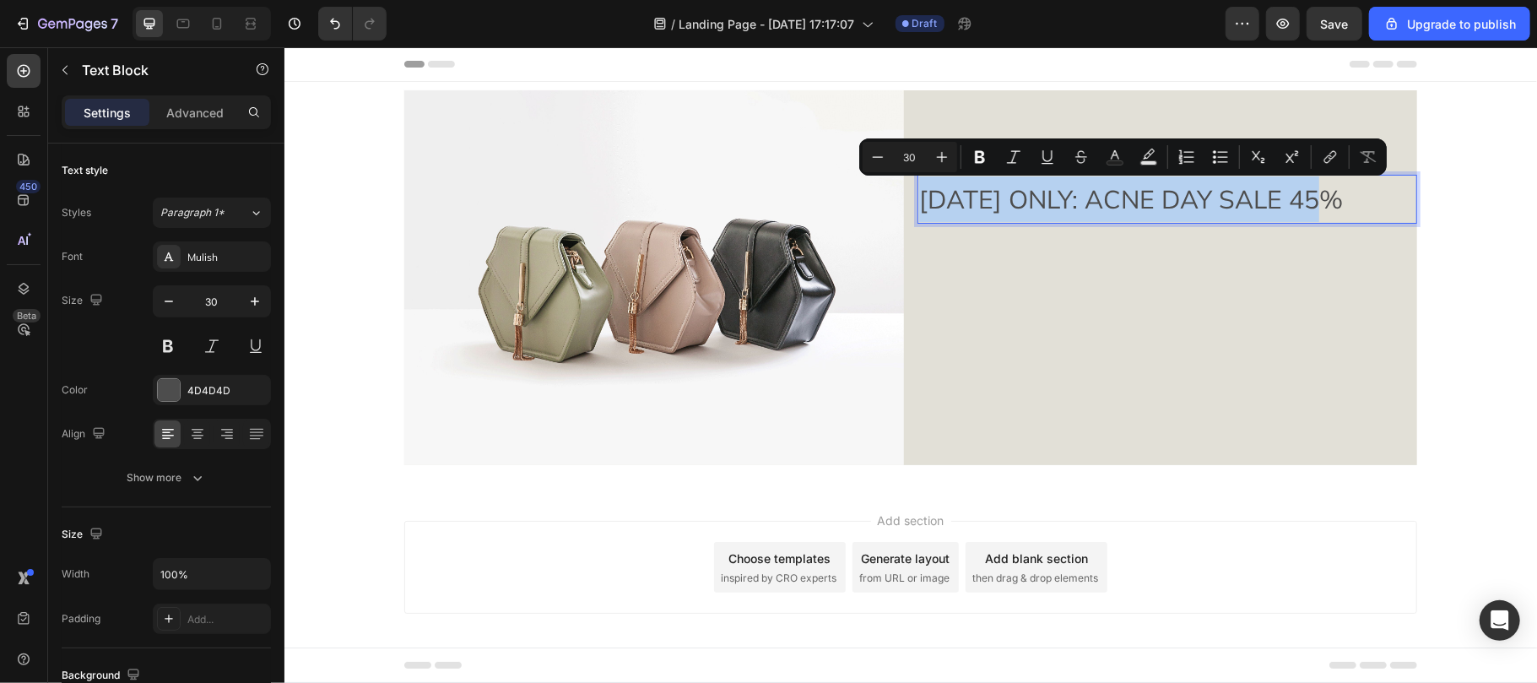
click at [1119, 207] on p "[DATE] ONLY: ACNE DAY SALE 45%" at bounding box center [1166, 199] width 496 height 46
click at [1144, 161] on rect "Editor contextual toolbar" at bounding box center [1149, 163] width 16 height 4
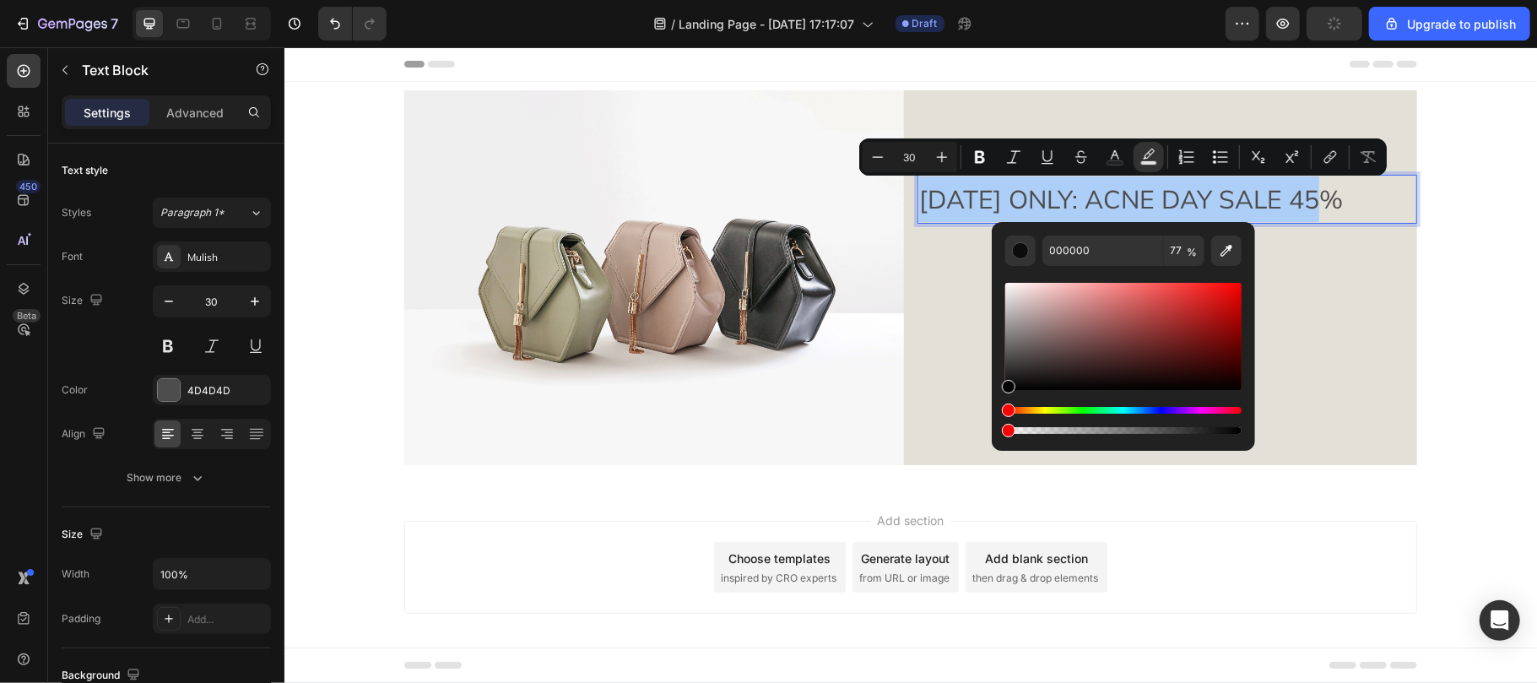
drag, startPoint x: 1469, startPoint y: 473, endPoint x: 986, endPoint y: 442, distance: 484.6
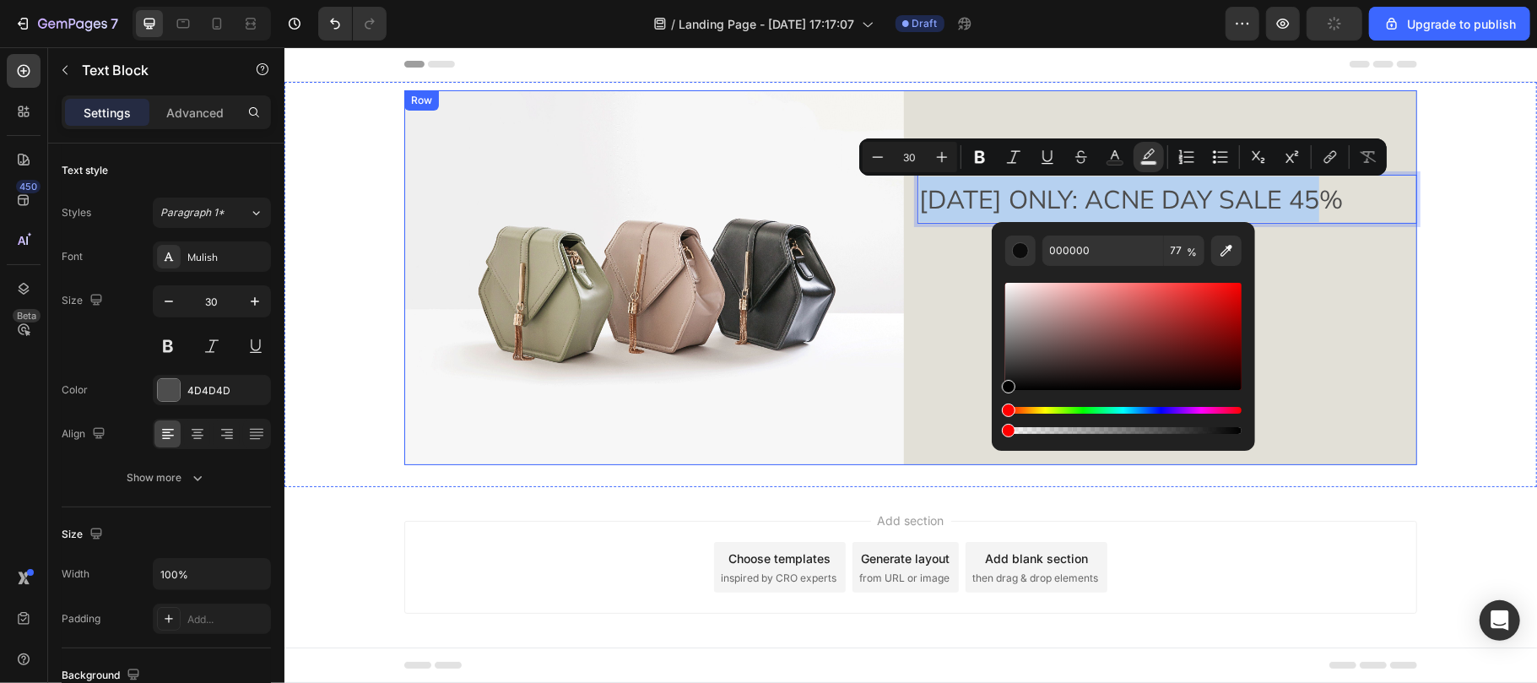
type input "0"
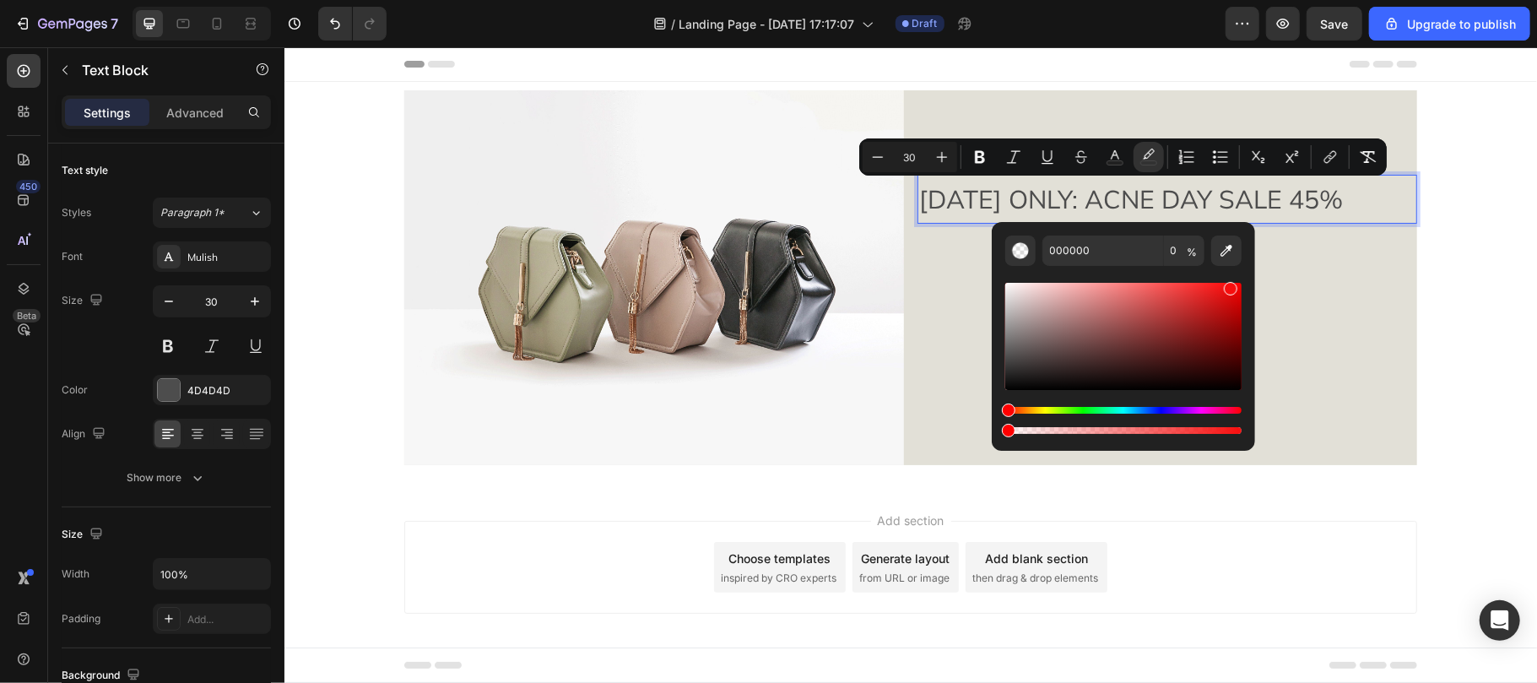
click at [1227, 285] on div "Editor contextual toolbar" at bounding box center [1123, 336] width 236 height 107
click at [1227, 285] on div "Editor contextual toolbar" at bounding box center [1231, 289] width 14 height 14
click at [1229, 287] on div "Editor contextual toolbar" at bounding box center [1231, 291] width 14 height 14
type input "F20E0E"
click at [1080, 202] on span "[DATE] ONLY: ACNE DAY SALE 45%" at bounding box center [1130, 198] width 424 height 32
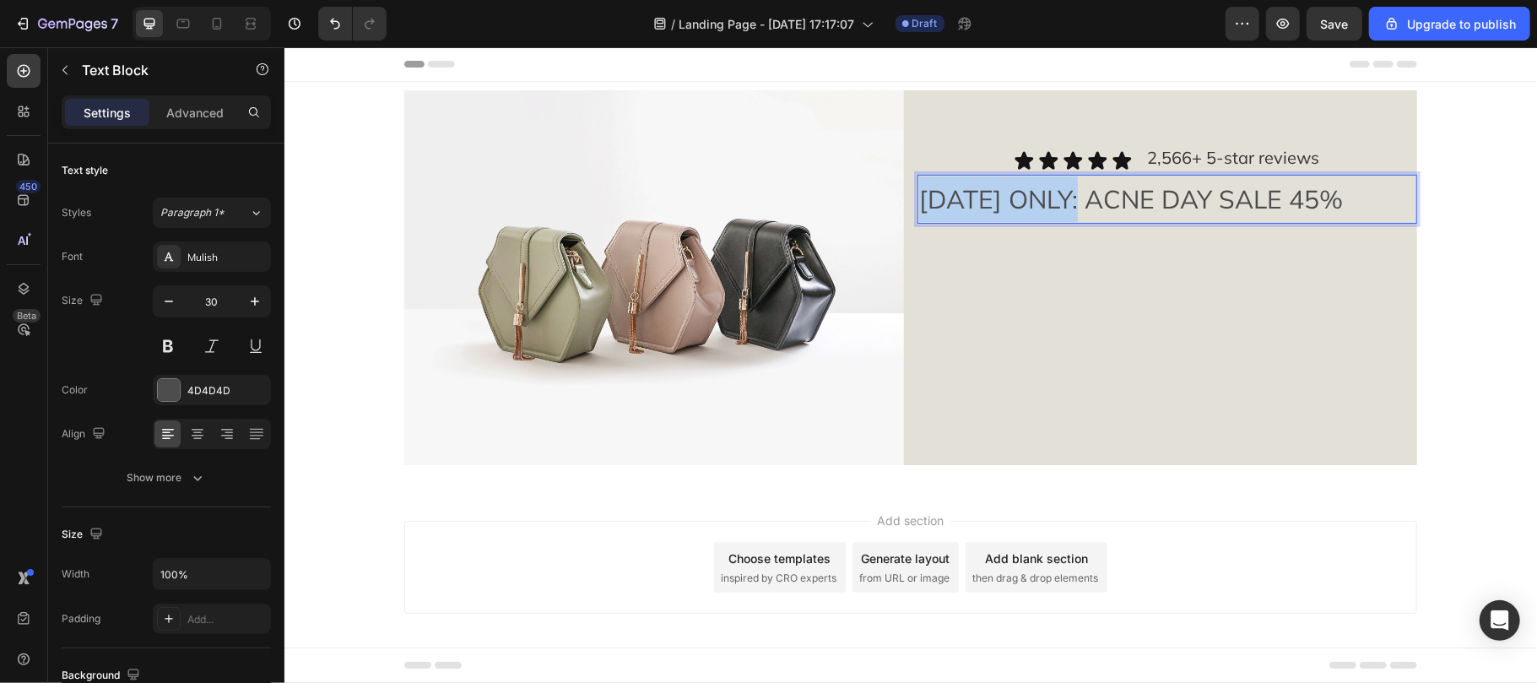
click at [1080, 202] on span "[DATE] ONLY: ACNE DAY SALE 45%" at bounding box center [1130, 198] width 424 height 32
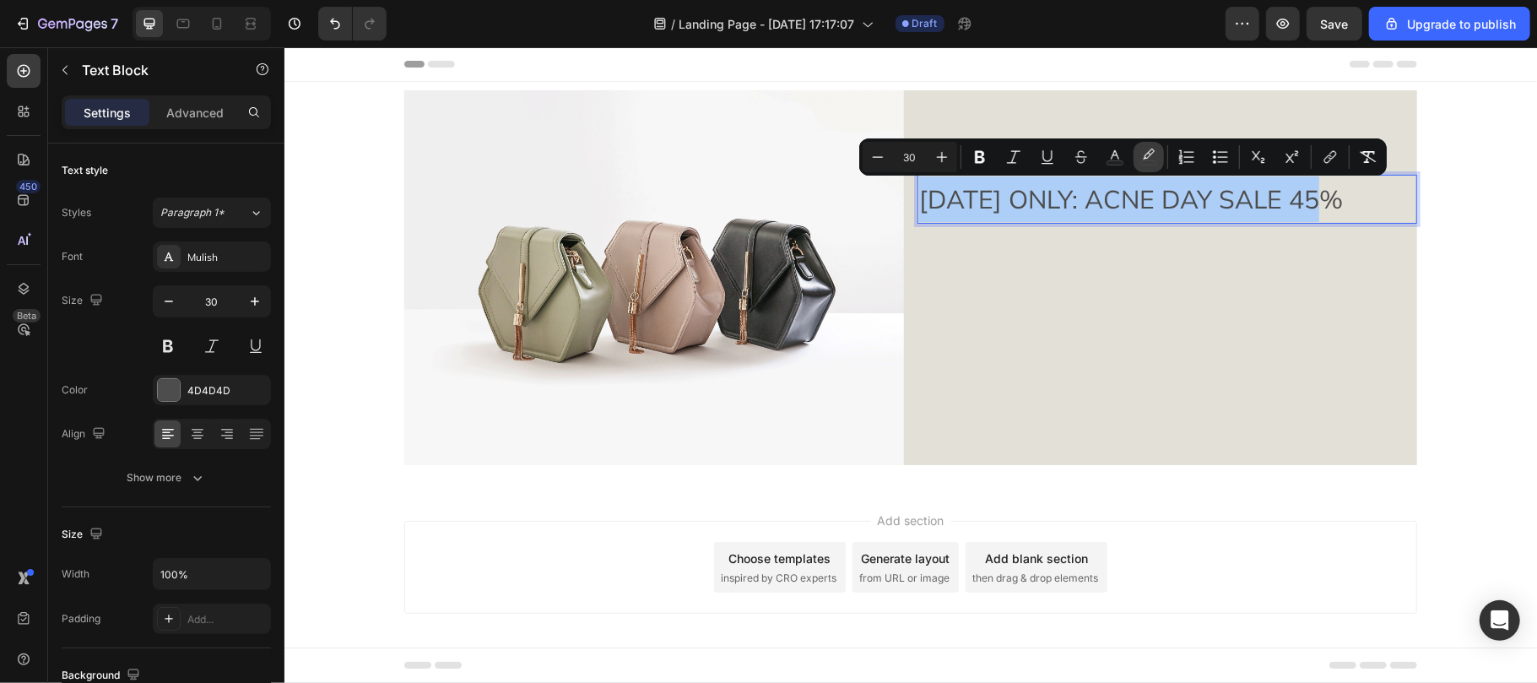
click at [1146, 153] on icon "Editor contextual toolbar" at bounding box center [1148, 157] width 17 height 17
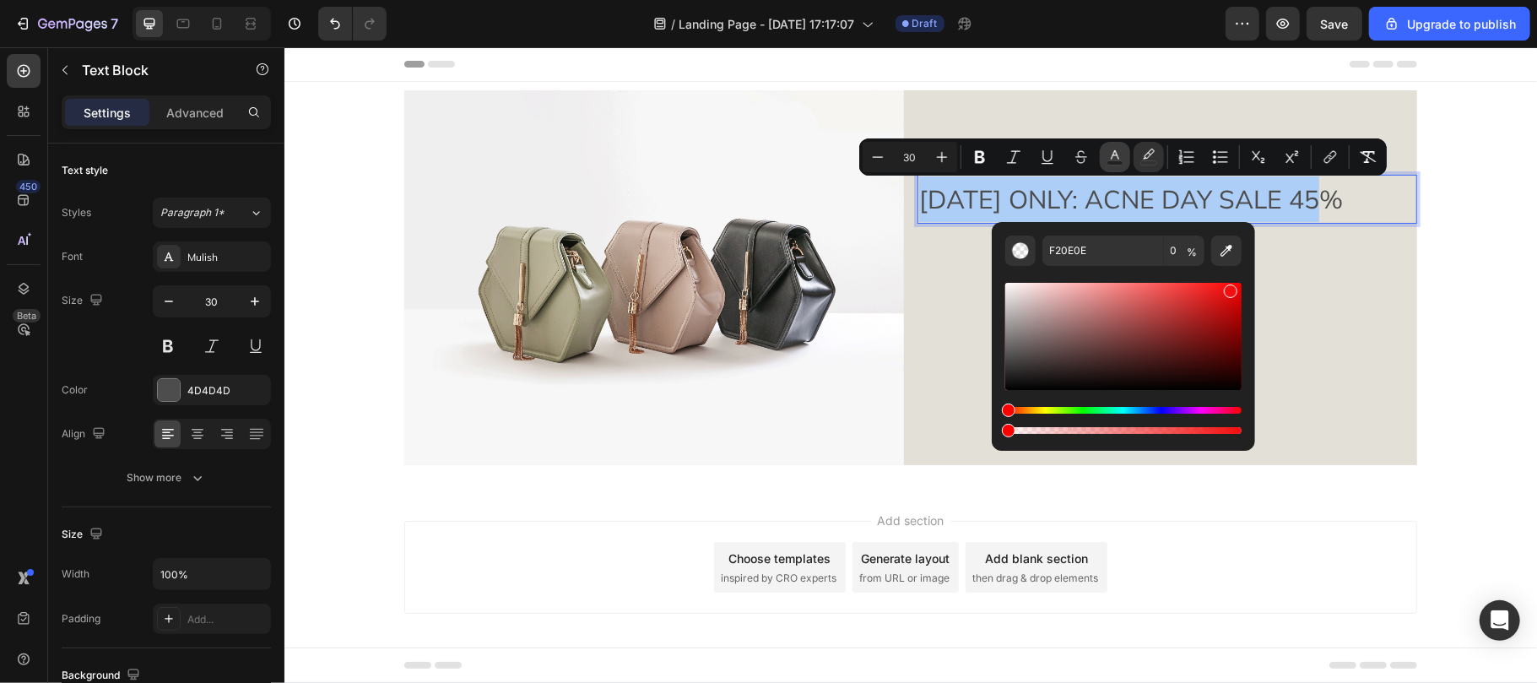
click at [1112, 156] on icon "Editor contextual toolbar" at bounding box center [1115, 157] width 17 height 17
type input "F90000"
drag, startPoint x: 1006, startPoint y: 360, endPoint x: 1247, endPoint y: 284, distance: 252.3
click at [1247, 284] on div "F90000 100 %" at bounding box center [1123, 329] width 263 height 215
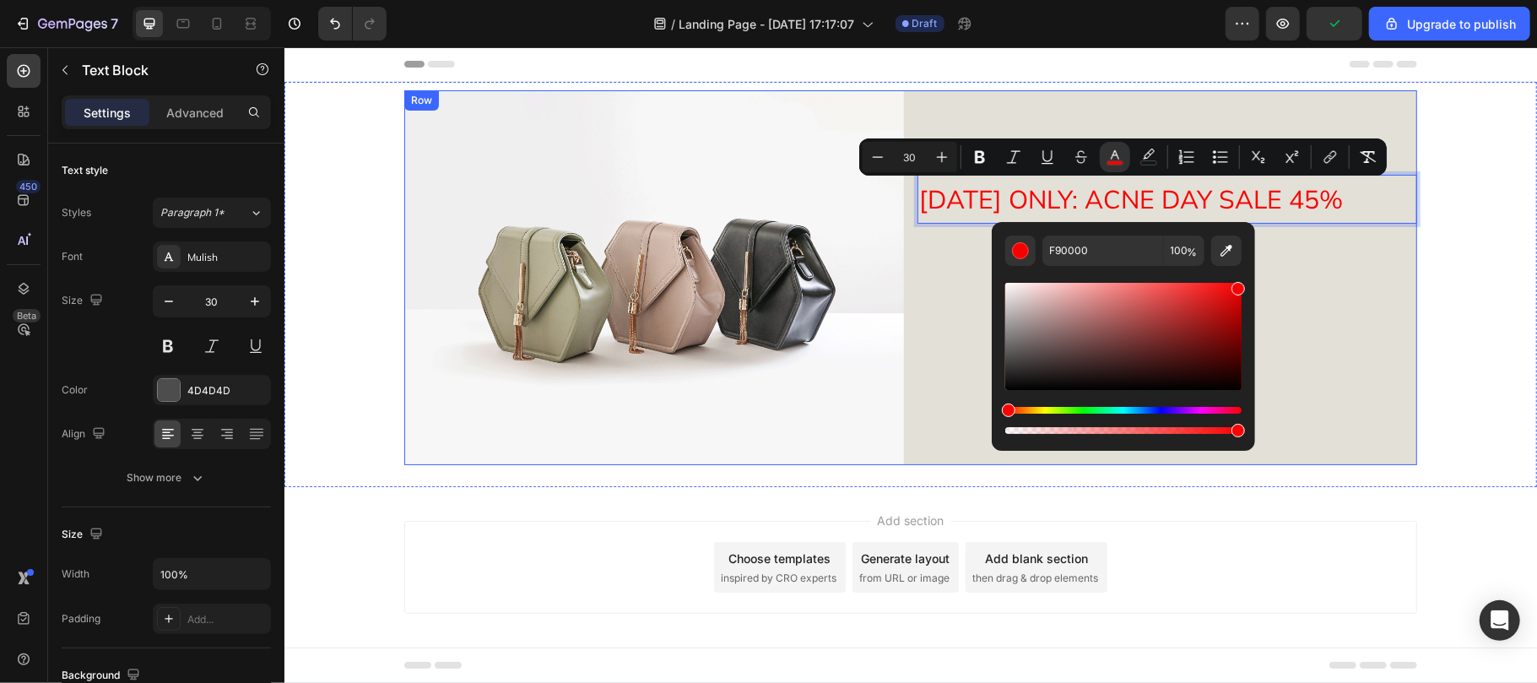
click at [1325, 259] on div "Icon Icon Icon Icon Icon Icon List 2,566+ 5-star reviews Text Block Row TODAY O…" at bounding box center [1167, 276] width 500 height 375
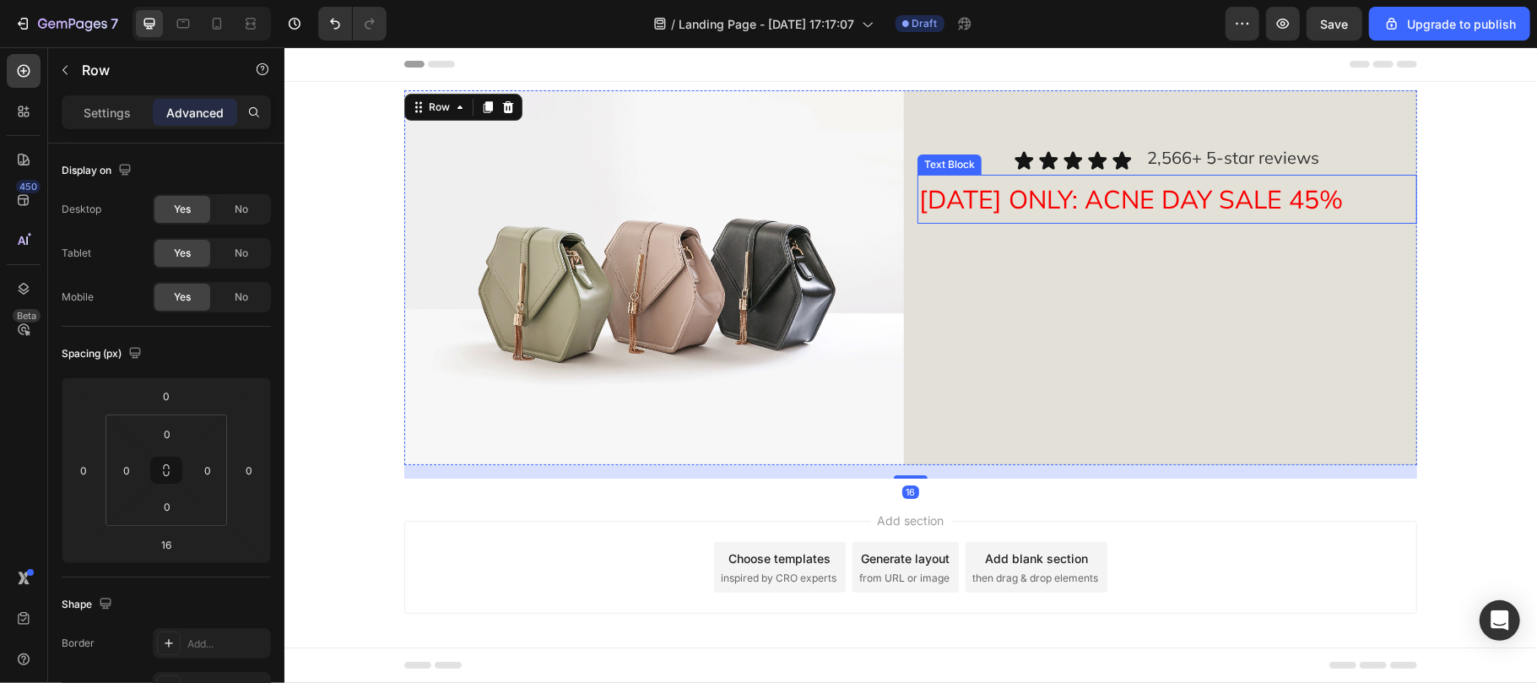
click at [1107, 192] on span "[DATE] ONLY: ACNE DAY SALE 45%" at bounding box center [1130, 198] width 424 height 32
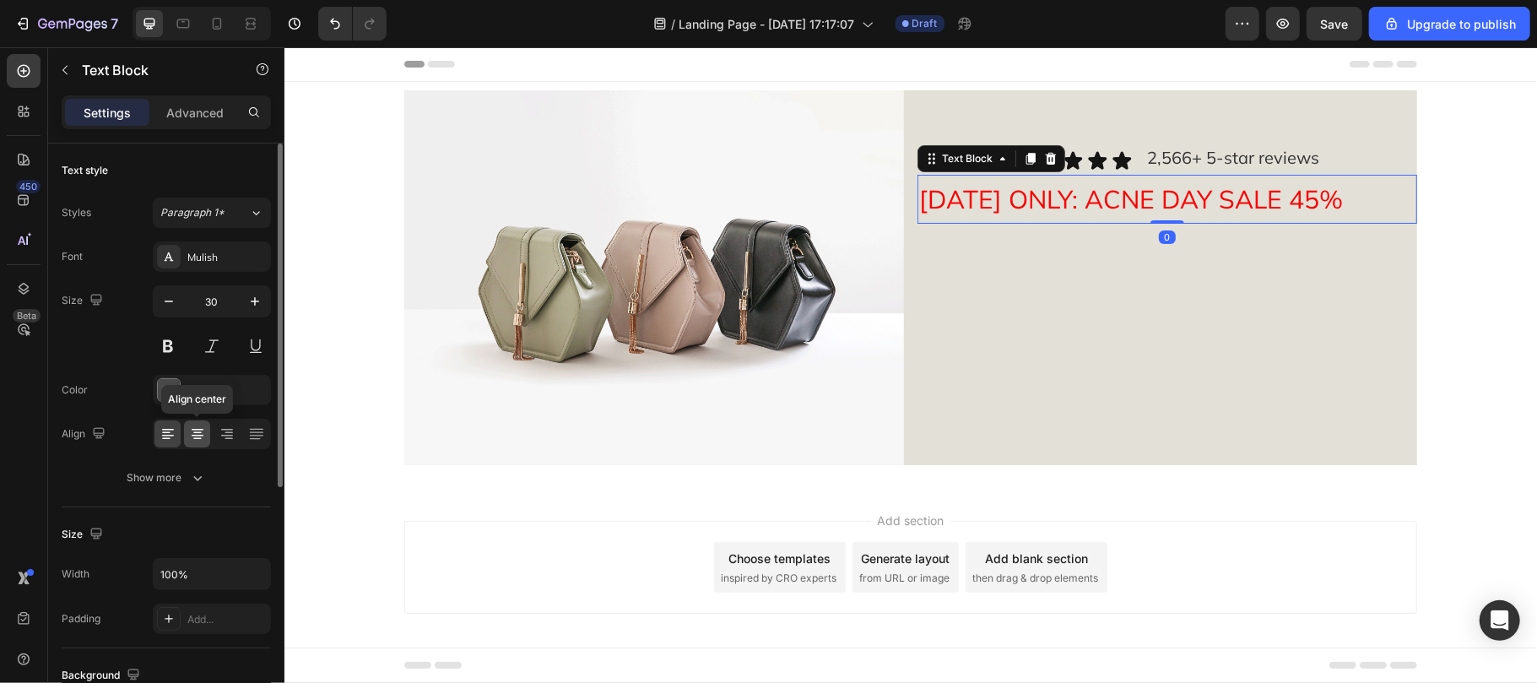
click at [193, 436] on icon at bounding box center [198, 436] width 12 height 2
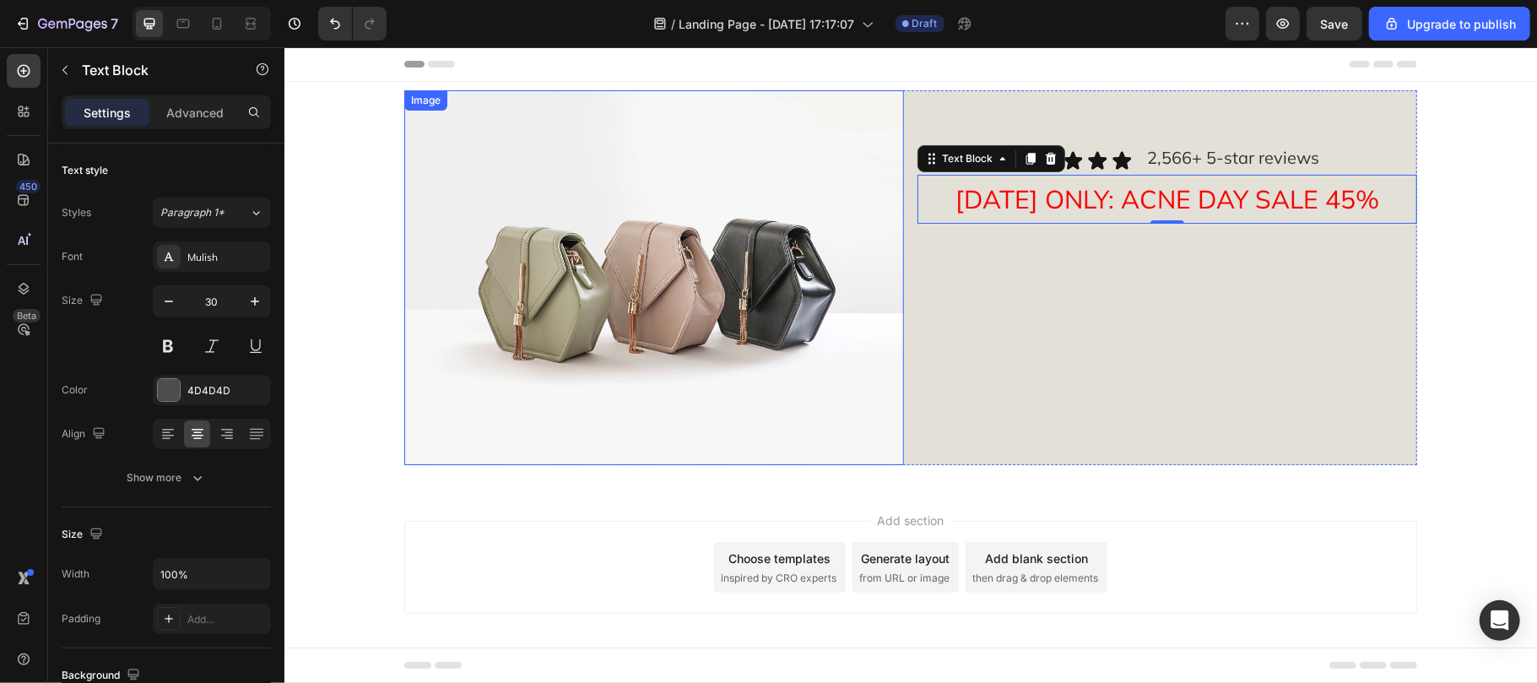
click at [890, 388] on img at bounding box center [653, 276] width 500 height 375
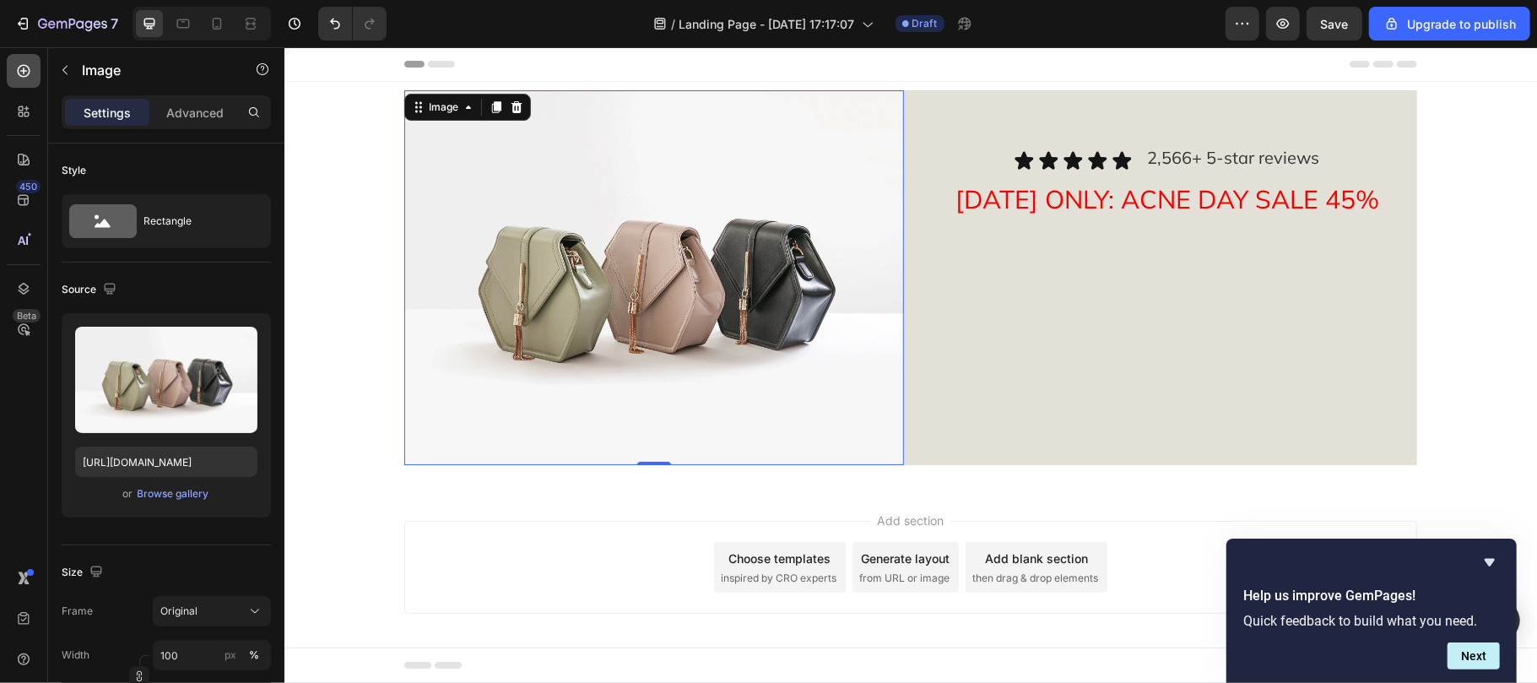
click at [31, 59] on div at bounding box center [24, 71] width 34 height 34
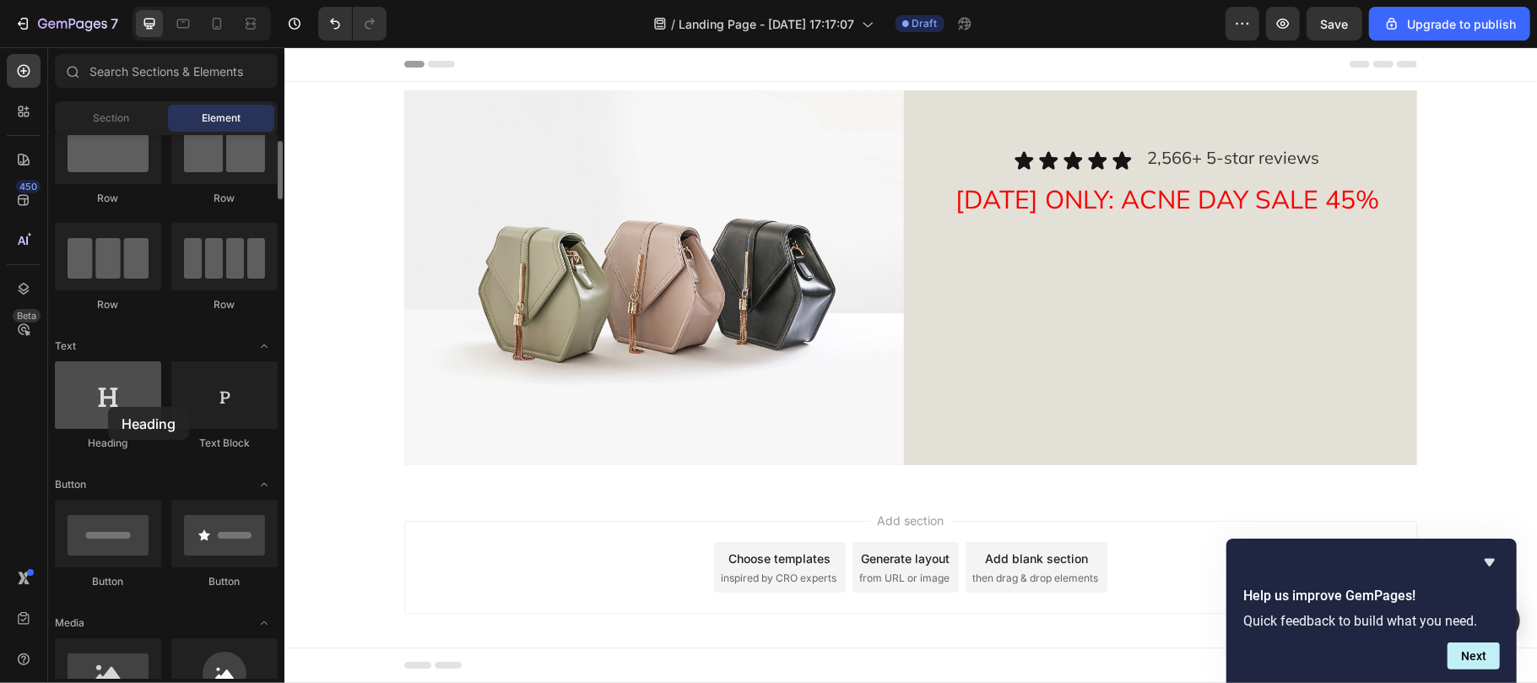
drag, startPoint x: 166, startPoint y: 354, endPoint x: 108, endPoint y: 406, distance: 77.7
click at [108, 406] on div at bounding box center [108, 395] width 106 height 68
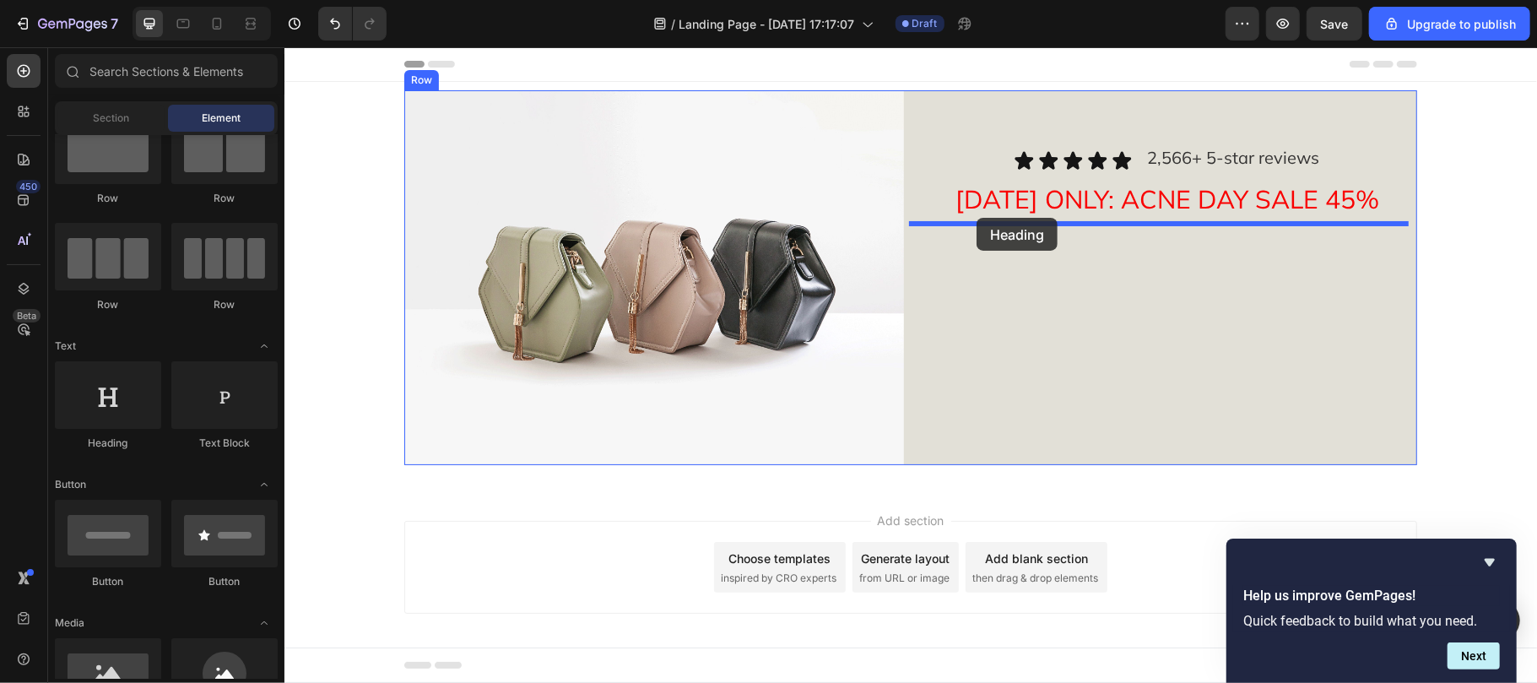
drag, startPoint x: 820, startPoint y: 216, endPoint x: 1000, endPoint y: 227, distance: 180.1
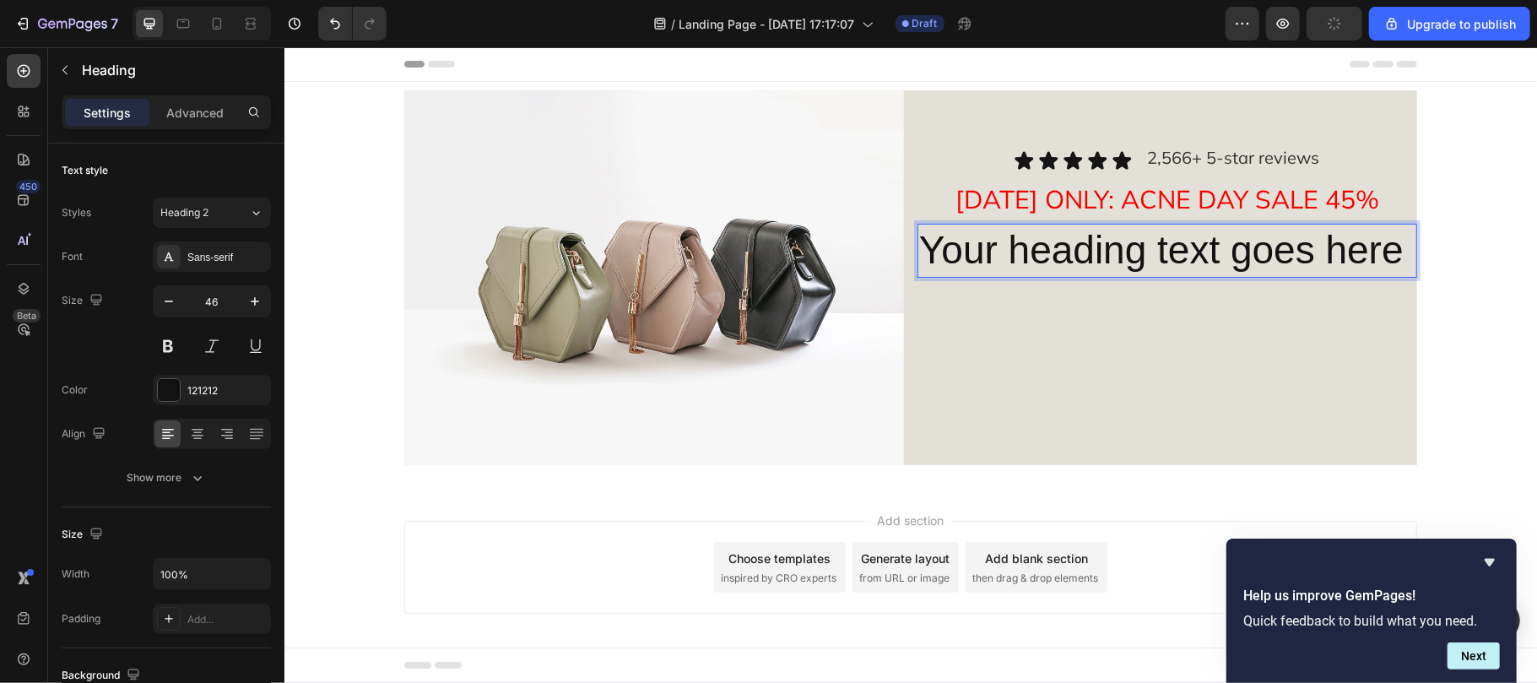
click at [1128, 256] on p "Your heading text goes here" at bounding box center [1166, 250] width 496 height 51
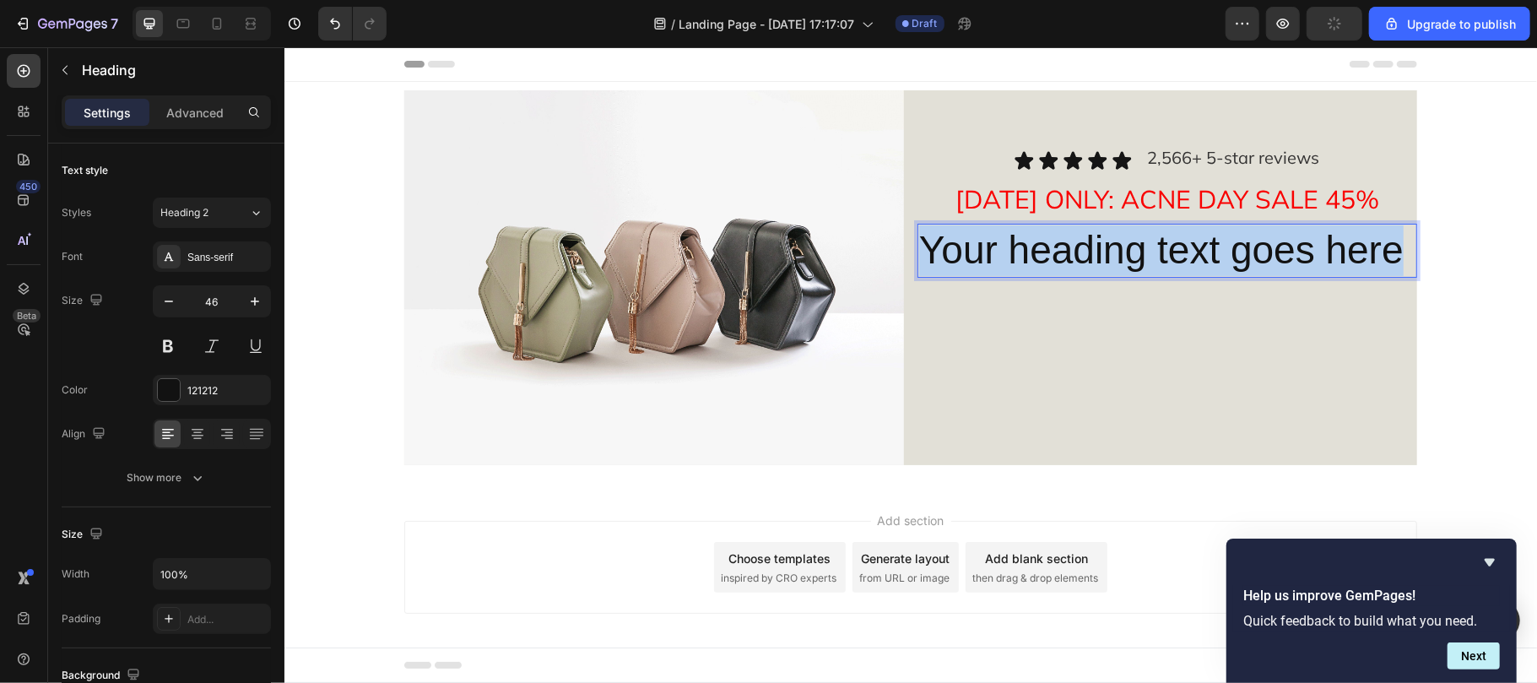
click at [1128, 256] on p "Your heading text goes here" at bounding box center [1166, 250] width 496 height 51
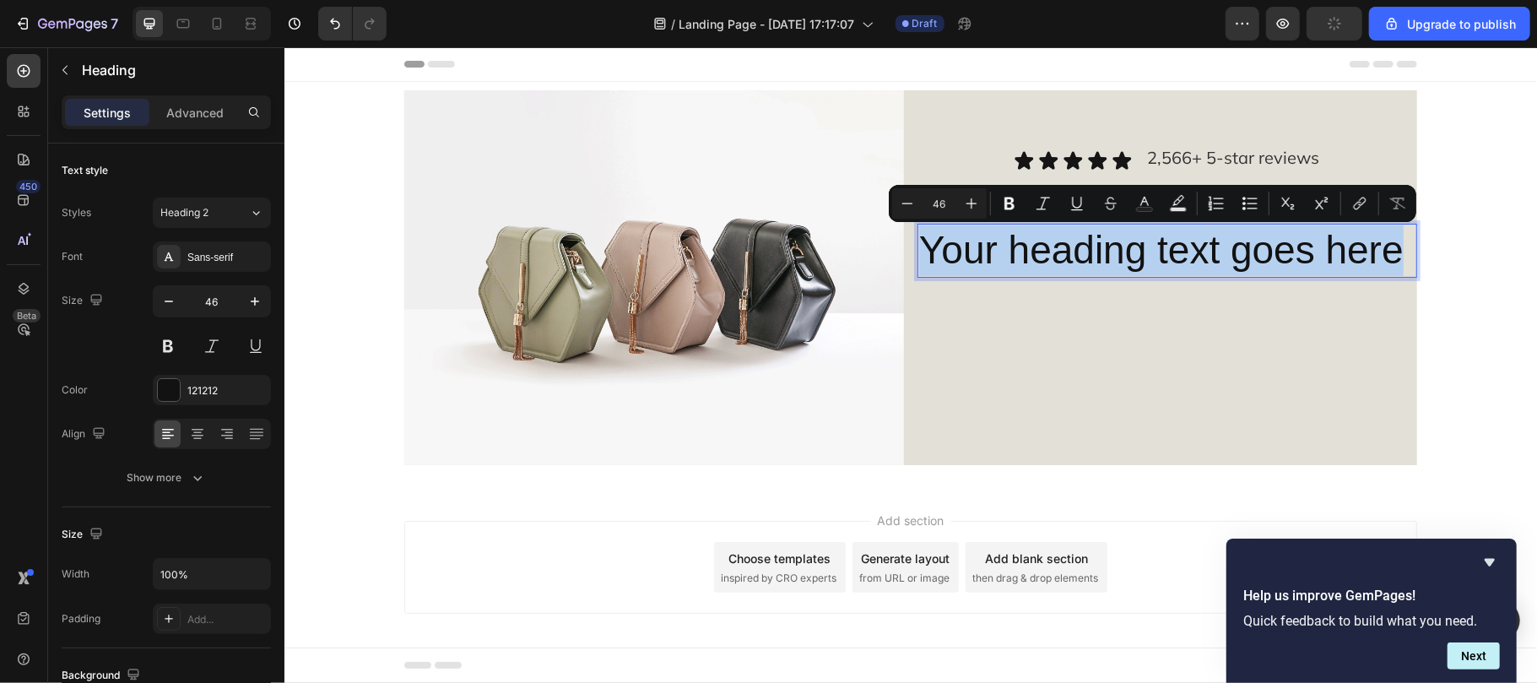
click at [1128, 256] on p "Your heading text goes here" at bounding box center [1166, 250] width 496 height 51
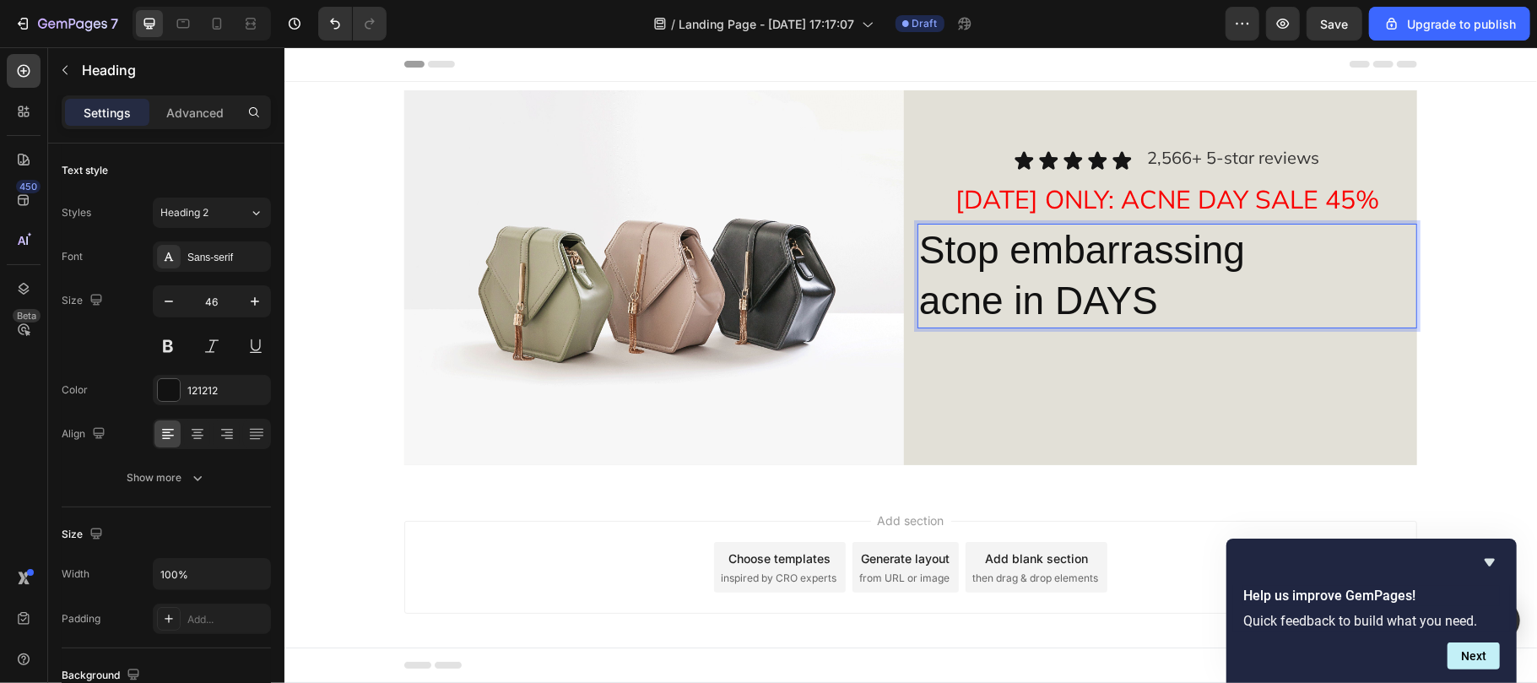
click at [1097, 273] on p "Stop embarrassing acne in DAYS" at bounding box center [1166, 275] width 496 height 101
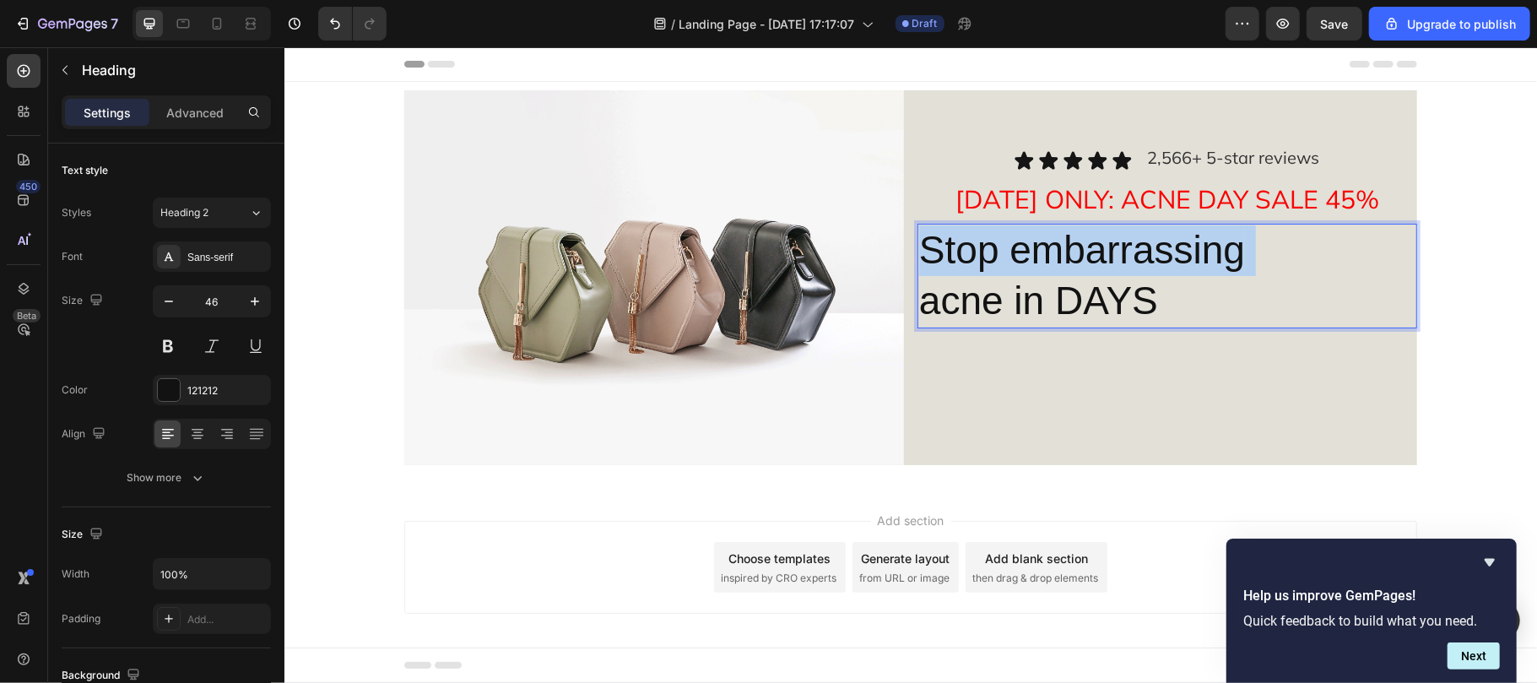
click at [1097, 273] on p "Stop embarrassing acne in DAYS" at bounding box center [1166, 275] width 496 height 101
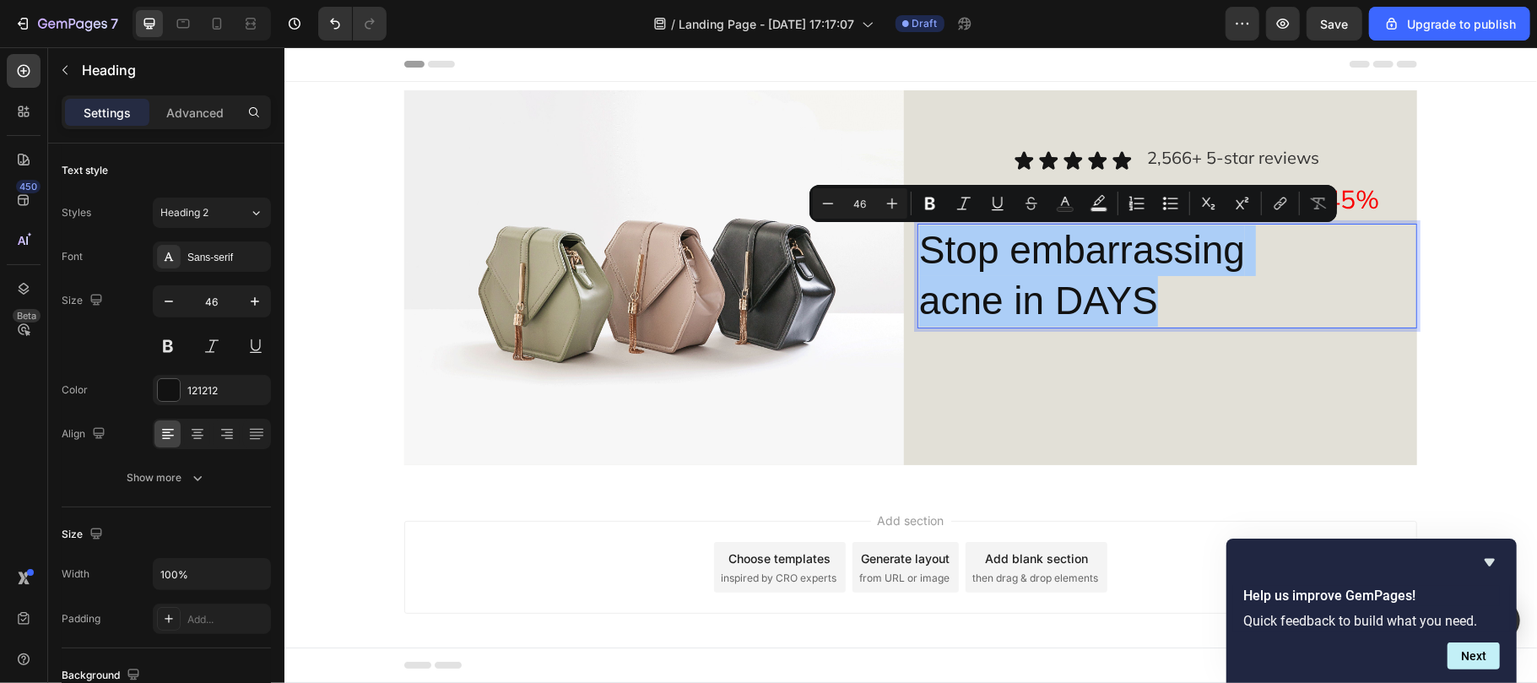
click at [866, 200] on input "46" at bounding box center [860, 203] width 34 height 20
click at [191, 426] on icon at bounding box center [197, 433] width 17 height 17
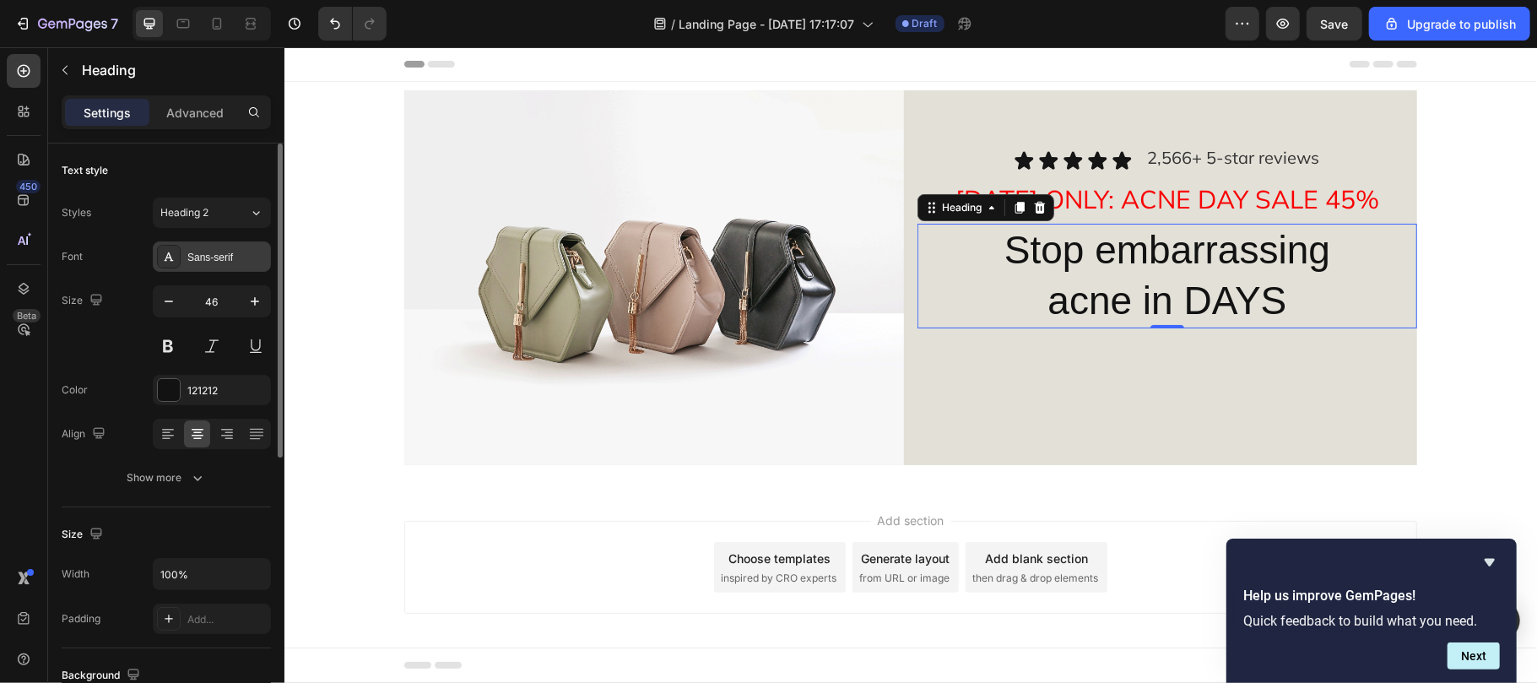
click at [211, 252] on div "Sans-serif" at bounding box center [226, 257] width 79 height 15
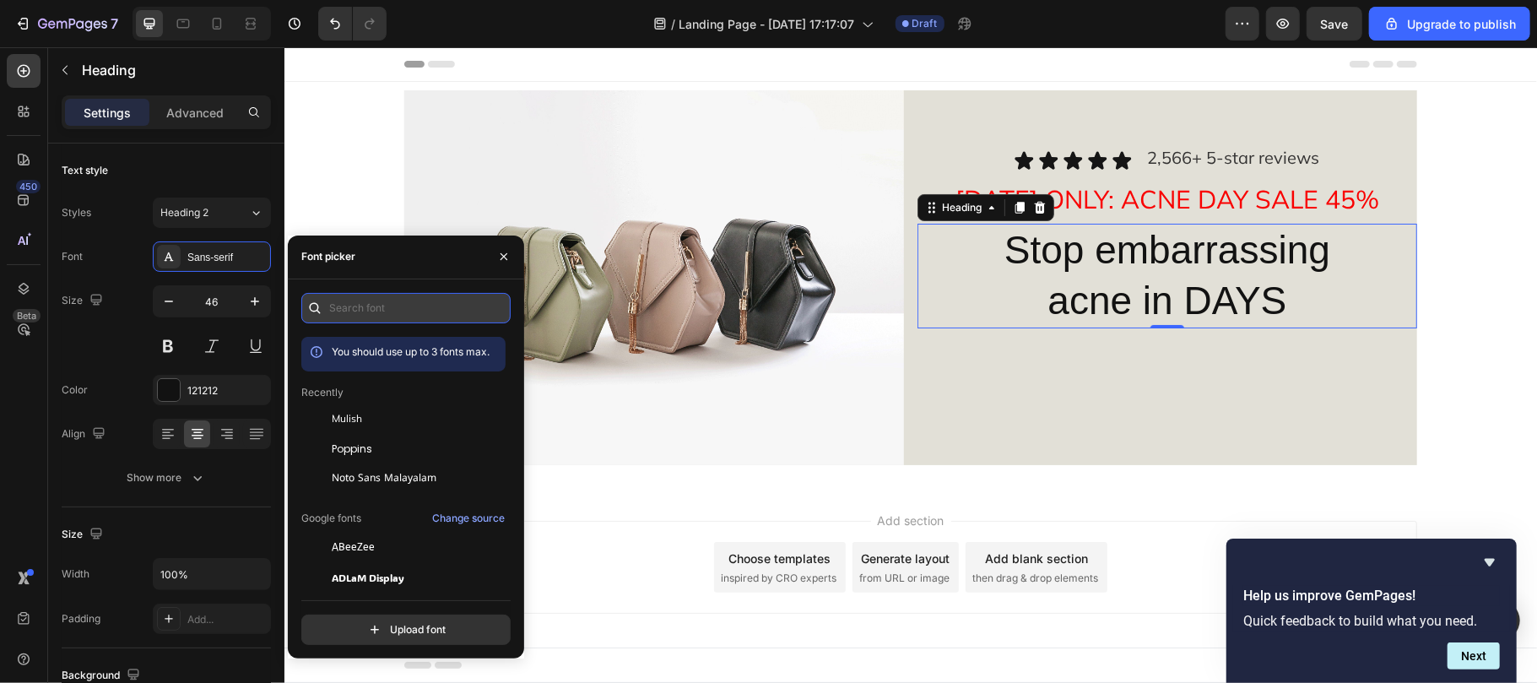
click at [378, 305] on input "text" at bounding box center [405, 308] width 209 height 30
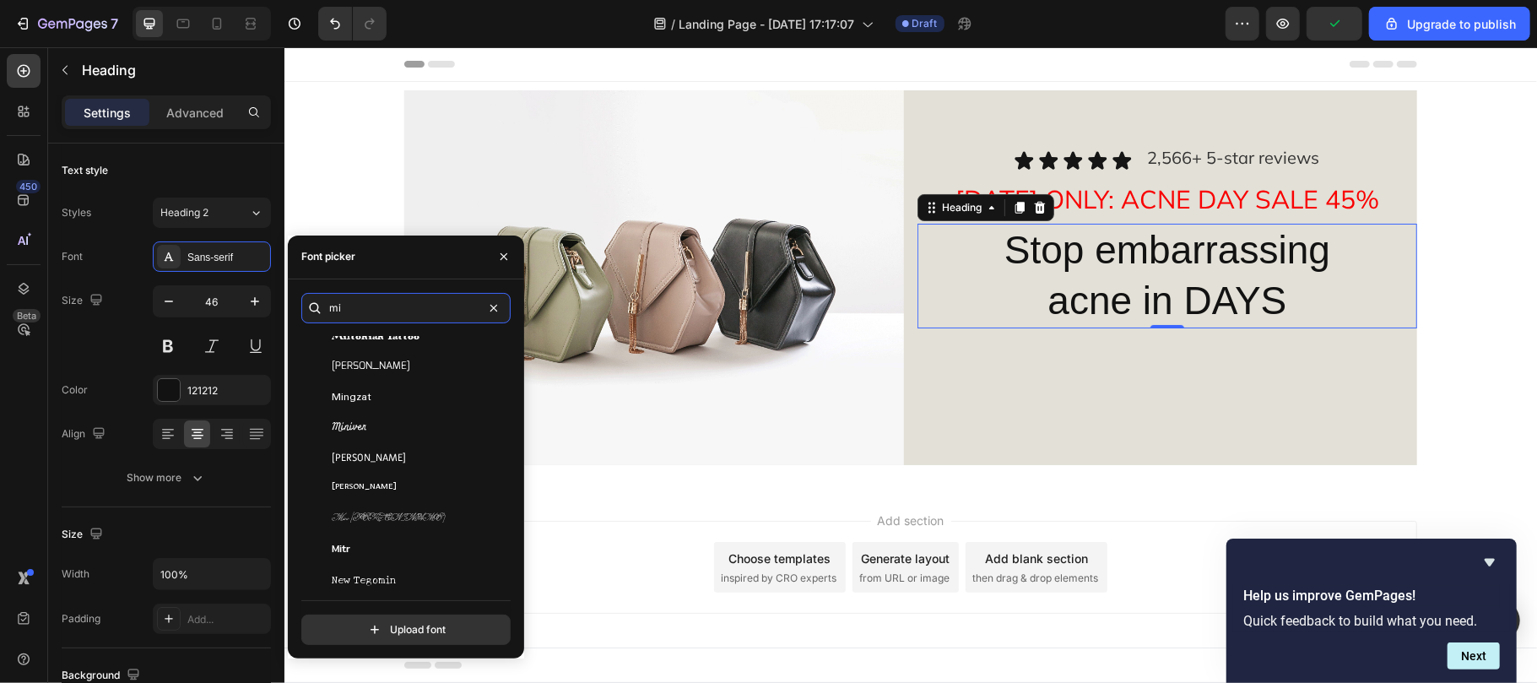
scroll to position [1143, 0]
type input "mi"
click at [376, 388] on div "Mingzat" at bounding box center [403, 398] width 204 height 30
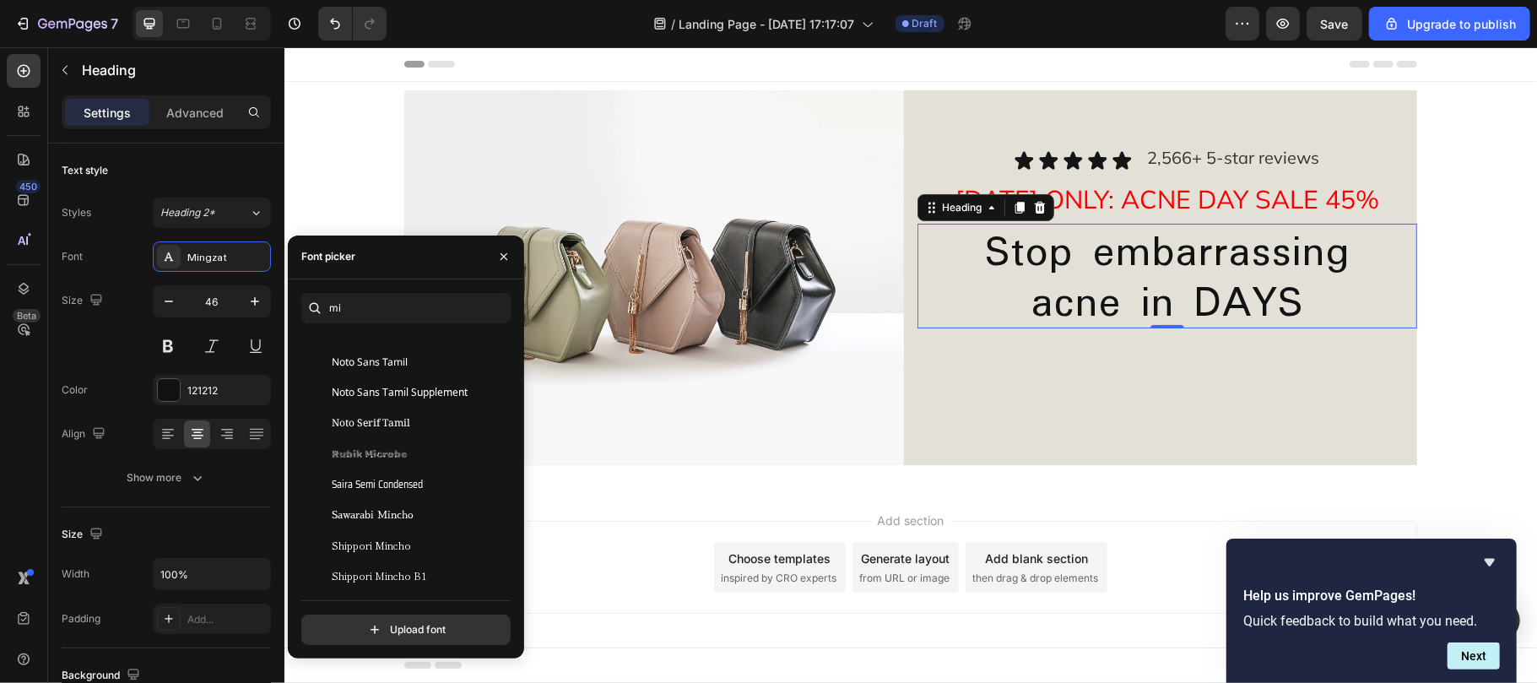
scroll to position [1574, 0]
click at [375, 442] on div "Rubik Microbe" at bounding box center [403, 453] width 204 height 30
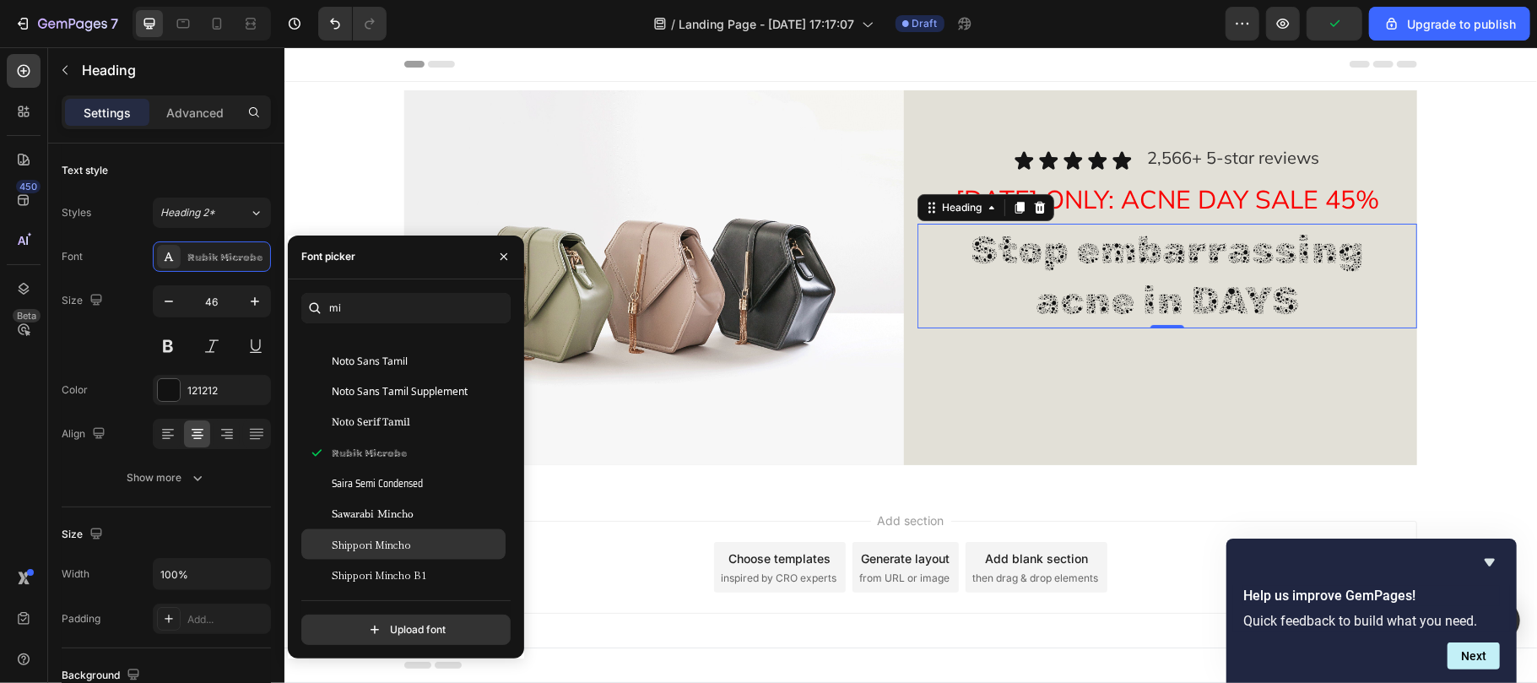
scroll to position [1621, 0]
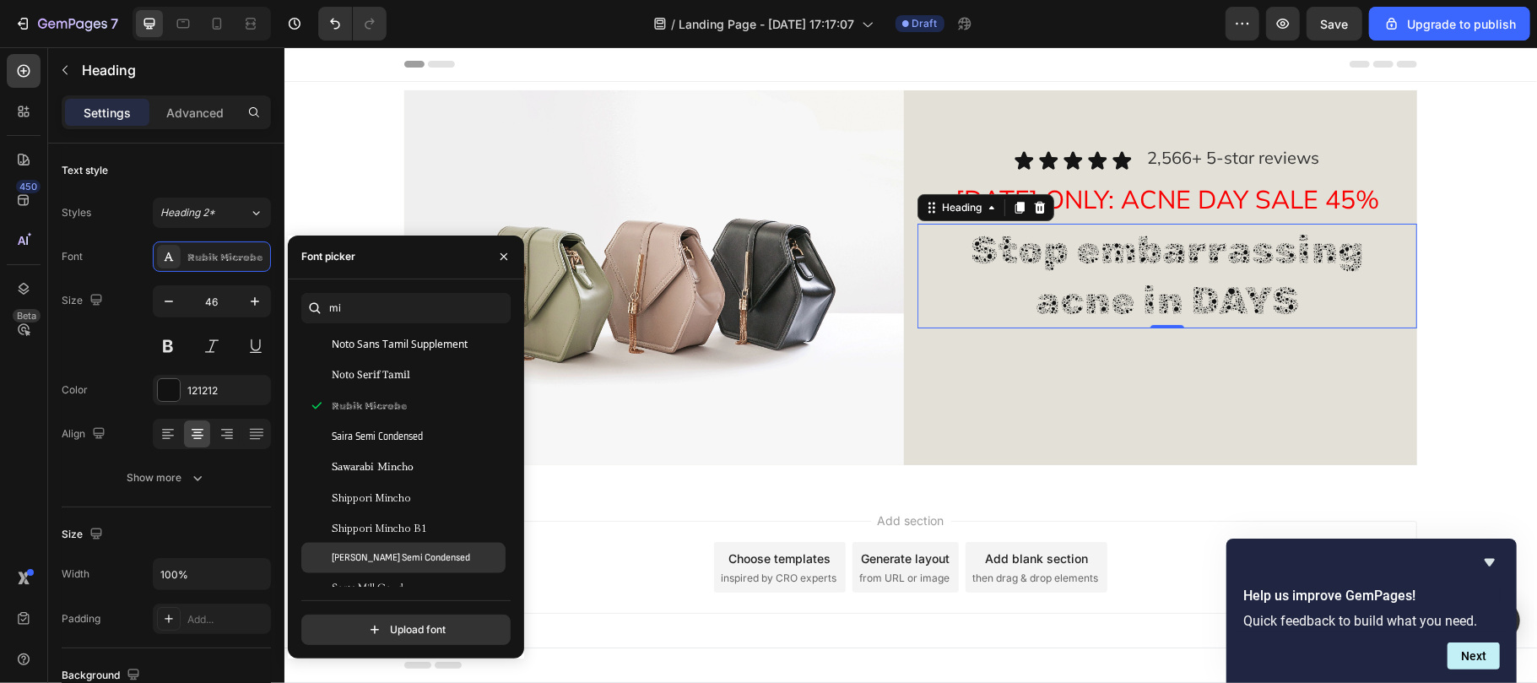
click at [423, 550] on span "Sofia Sans Semi Condensed" at bounding box center [401, 557] width 138 height 15
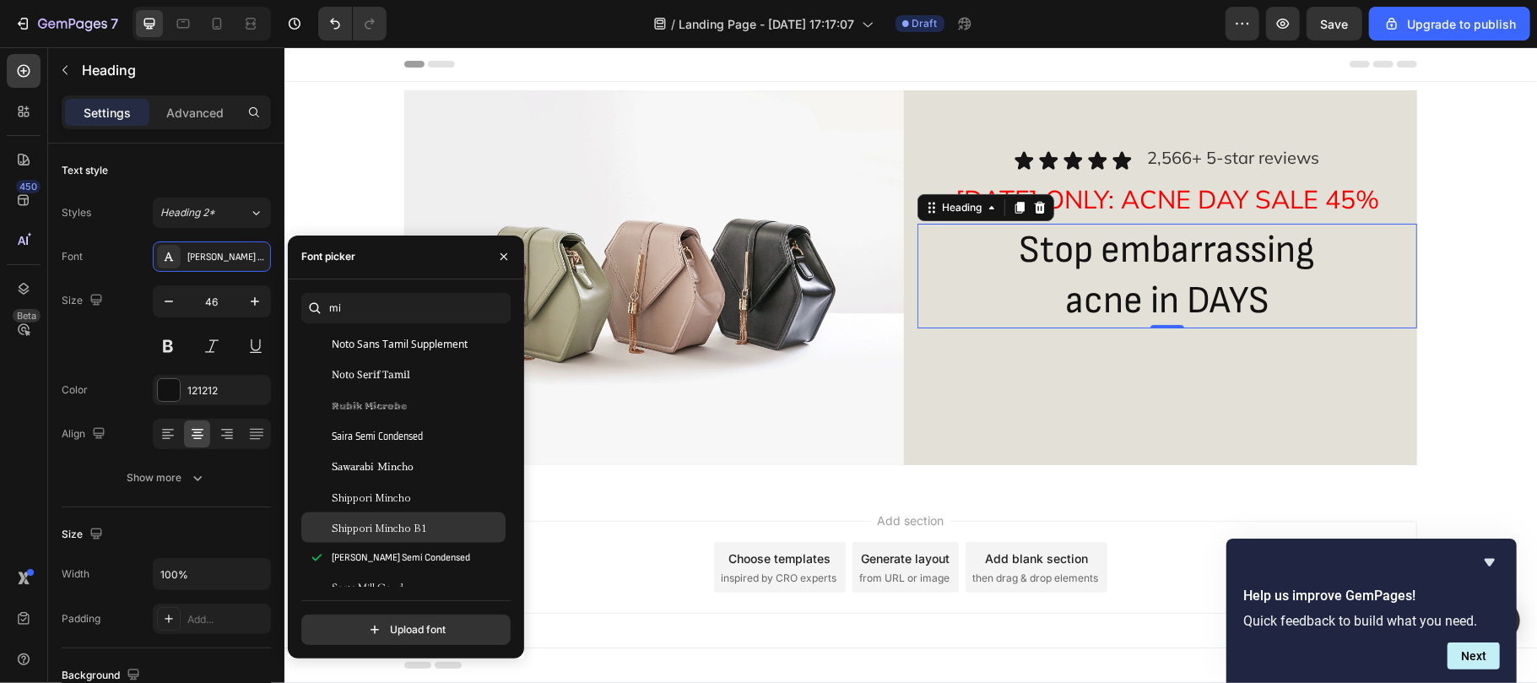
click at [407, 521] on span "Shippori Mincho B1" at bounding box center [379, 527] width 95 height 15
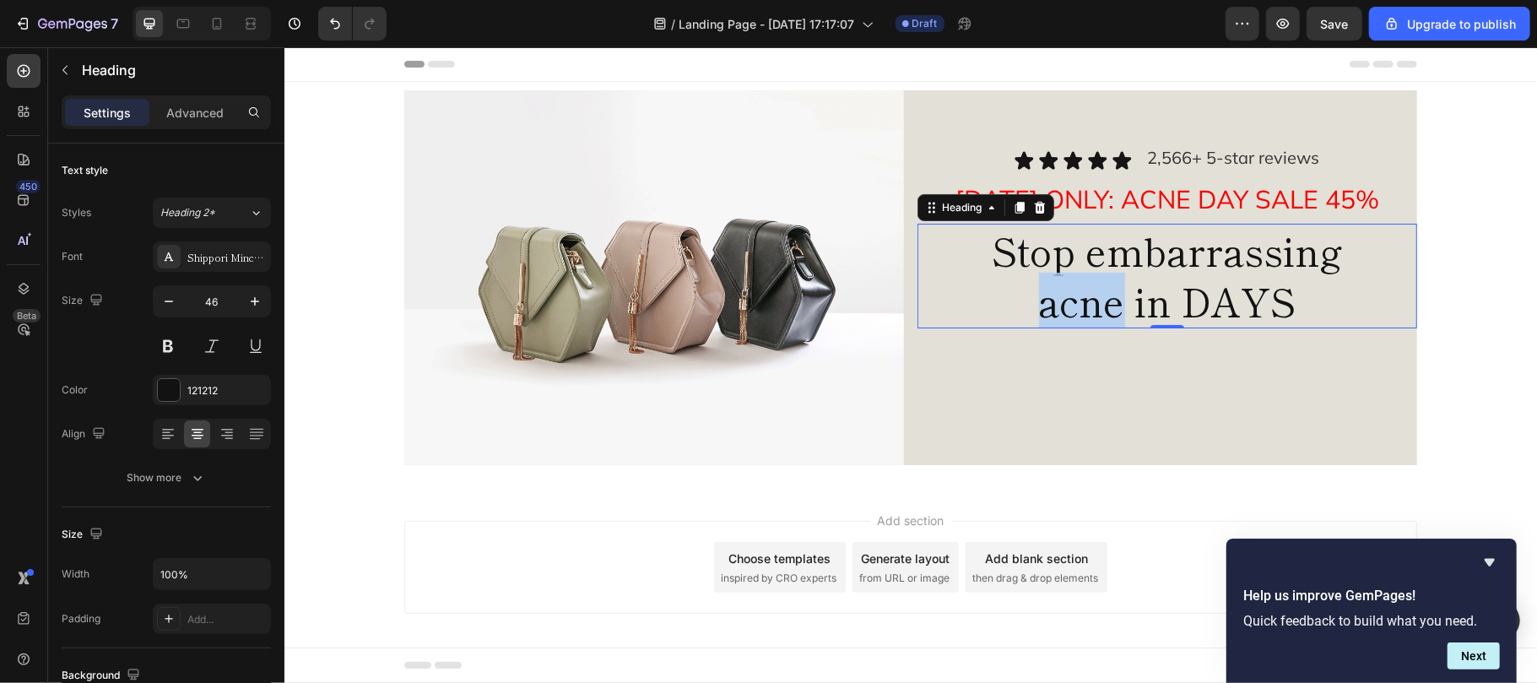
click at [1079, 278] on p "Stop embarrassing acne in DAYS" at bounding box center [1166, 275] width 496 height 101
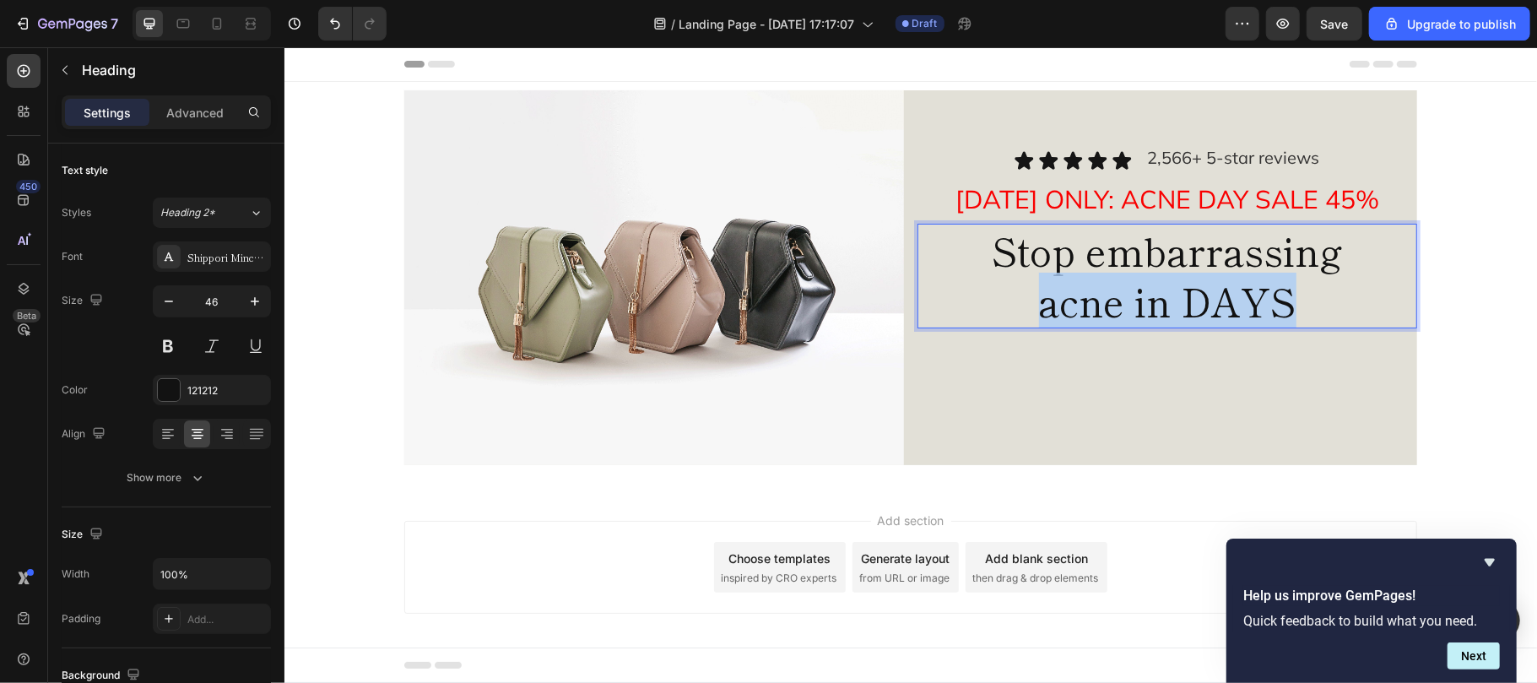
click at [1079, 278] on p "Stop embarrassing acne in DAYS" at bounding box center [1166, 275] width 496 height 101
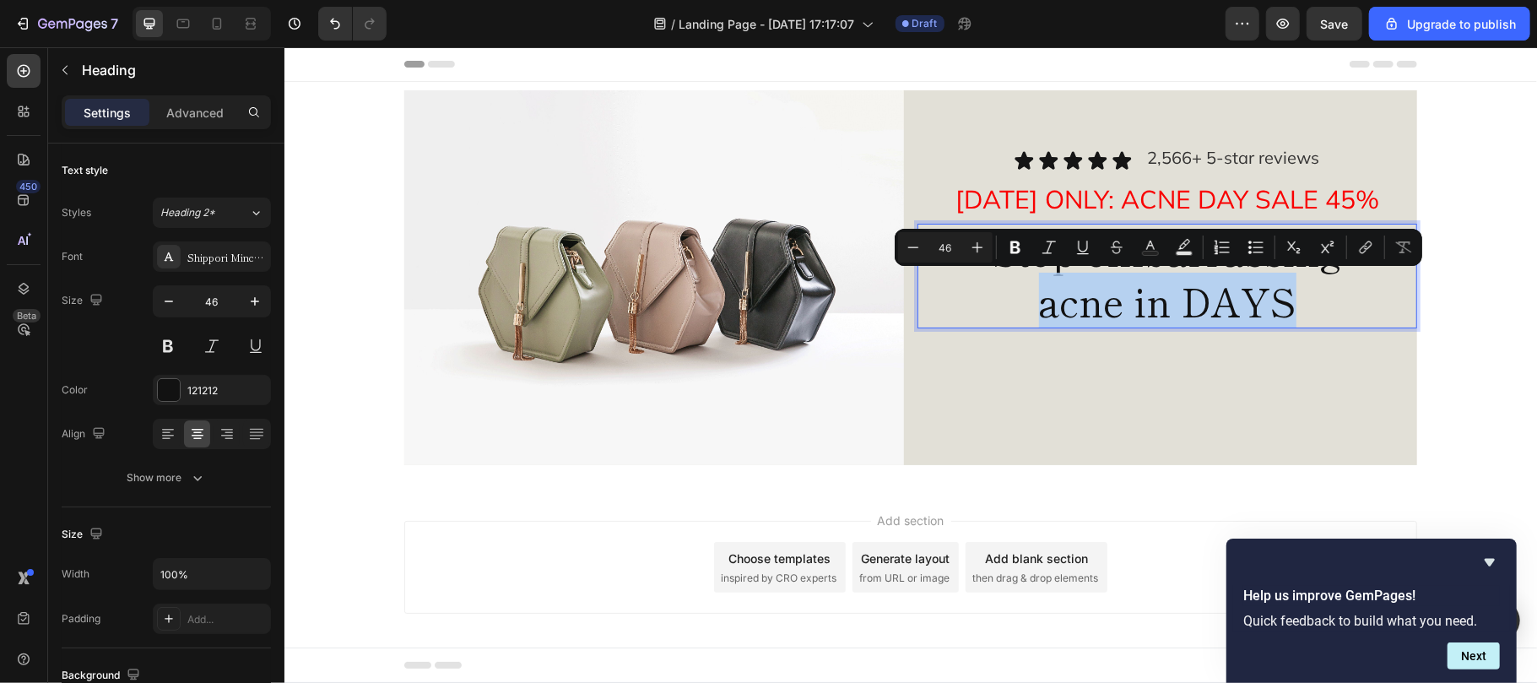
click at [1079, 278] on p "Stop embarrassing acne in DAYS" at bounding box center [1166, 275] width 496 height 101
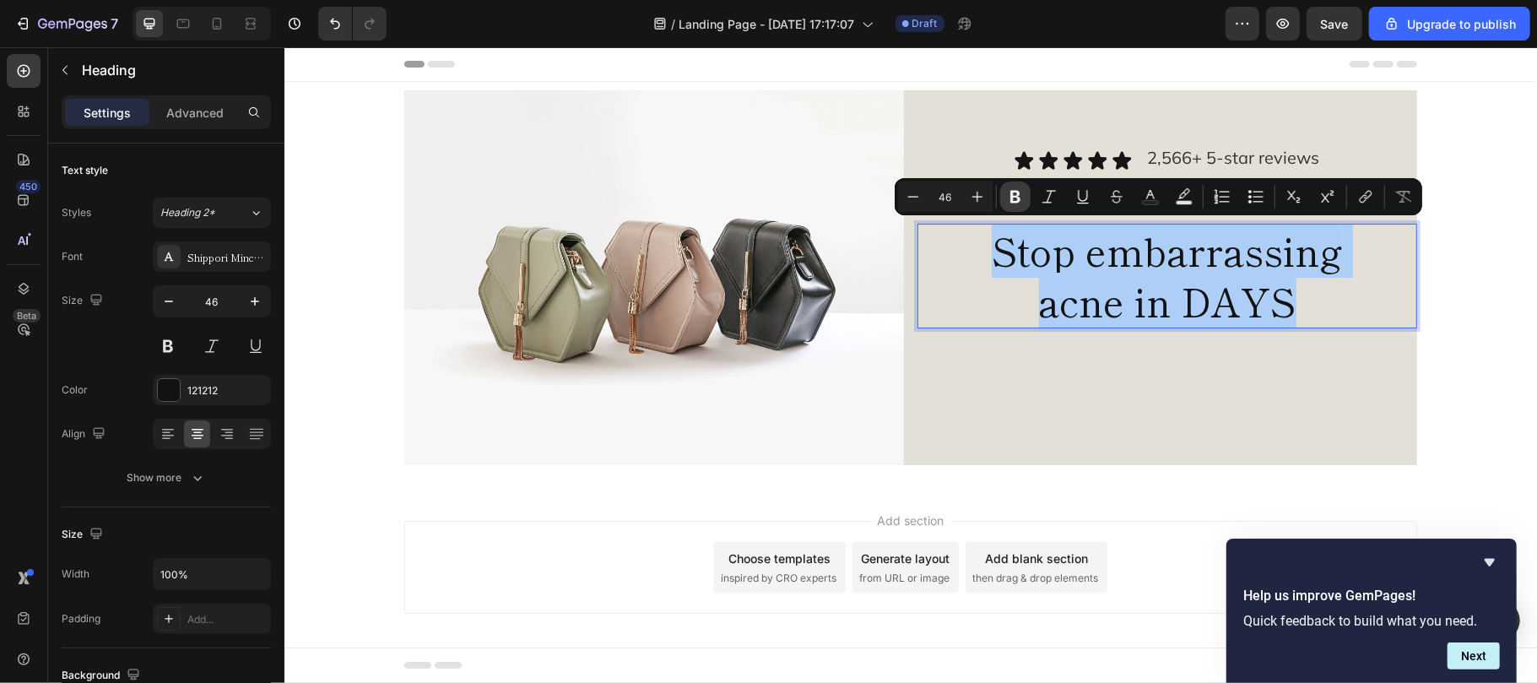
click at [1008, 203] on icon "Editor contextual toolbar" at bounding box center [1015, 196] width 17 height 17
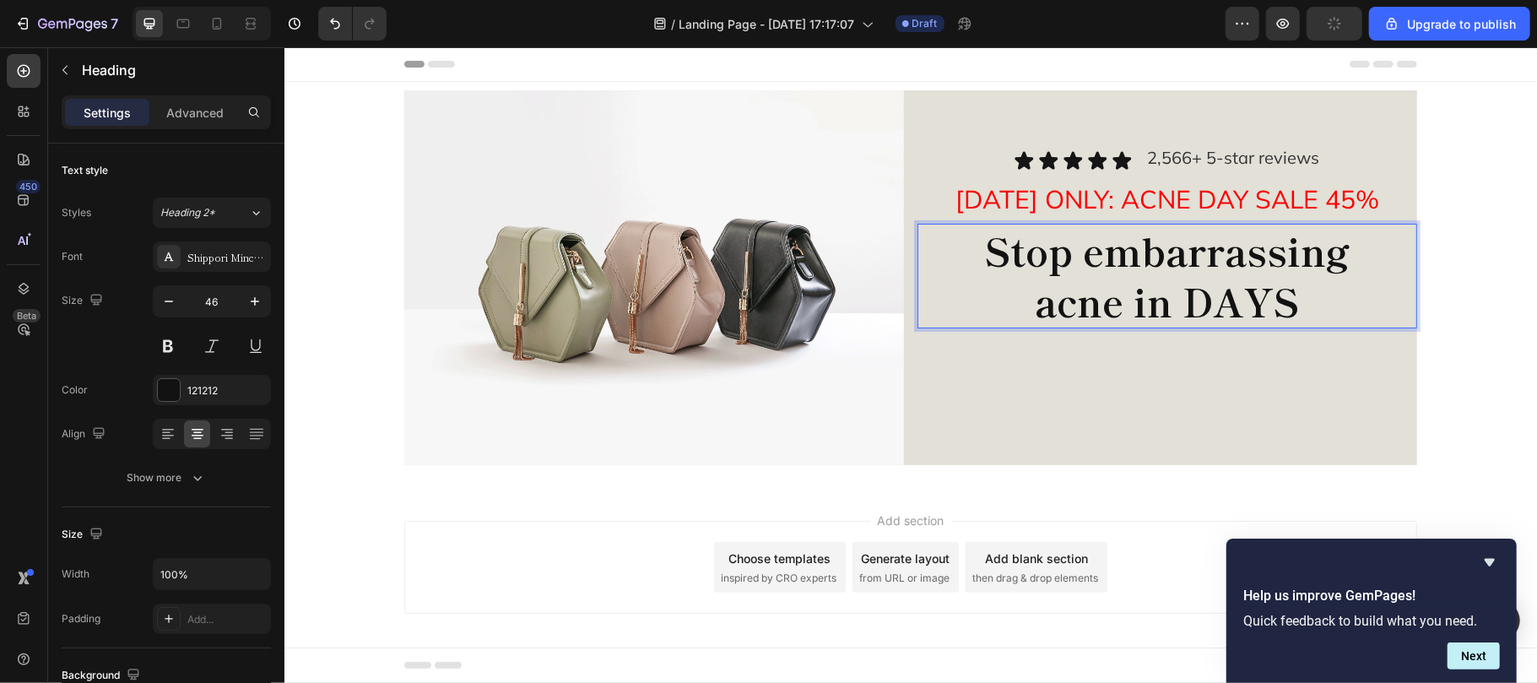
click at [1027, 249] on strong "Stop embarrassing" at bounding box center [1166, 249] width 365 height 56
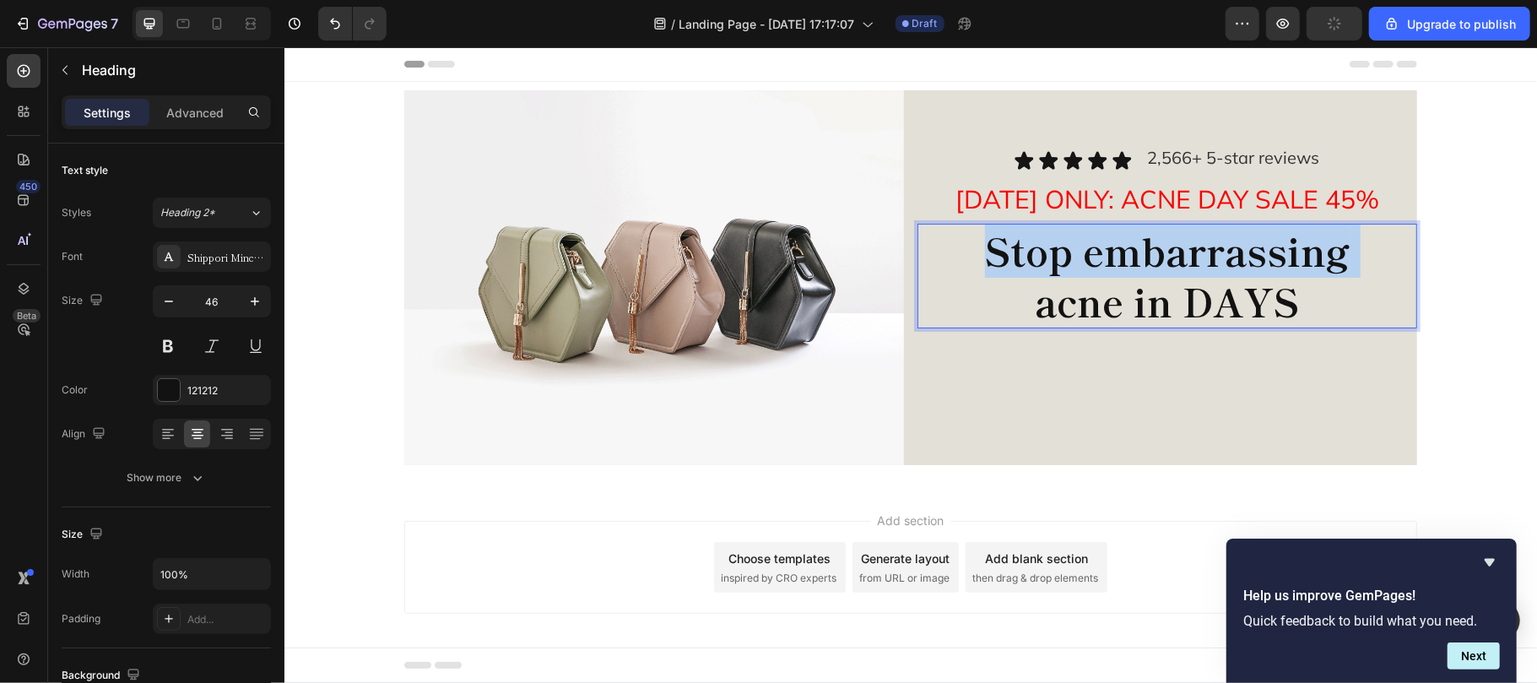
click at [1027, 249] on strong "Stop embarrassing" at bounding box center [1166, 249] width 365 height 56
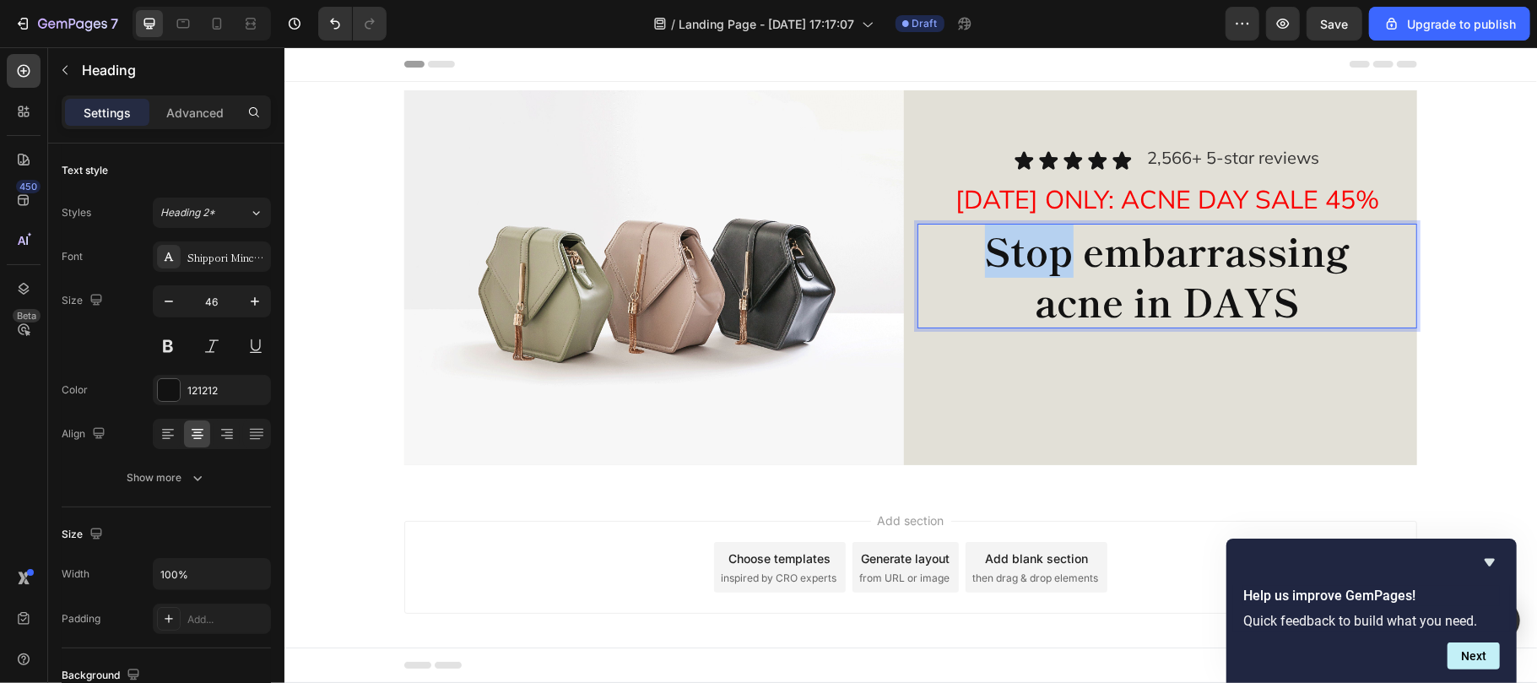
click at [1027, 249] on strong "Stop embarrassing" at bounding box center [1166, 249] width 365 height 56
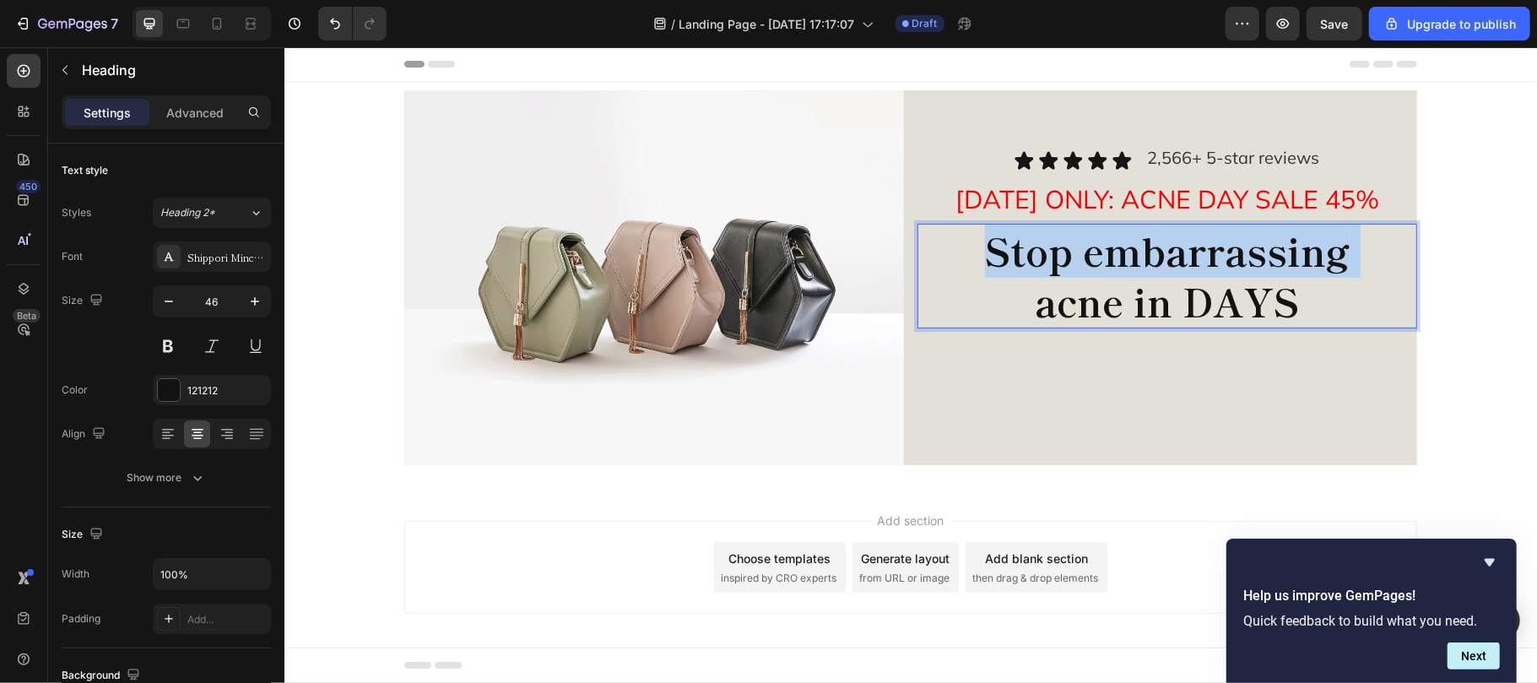
click at [1027, 249] on strong "Stop embarrassing" at bounding box center [1166, 249] width 365 height 56
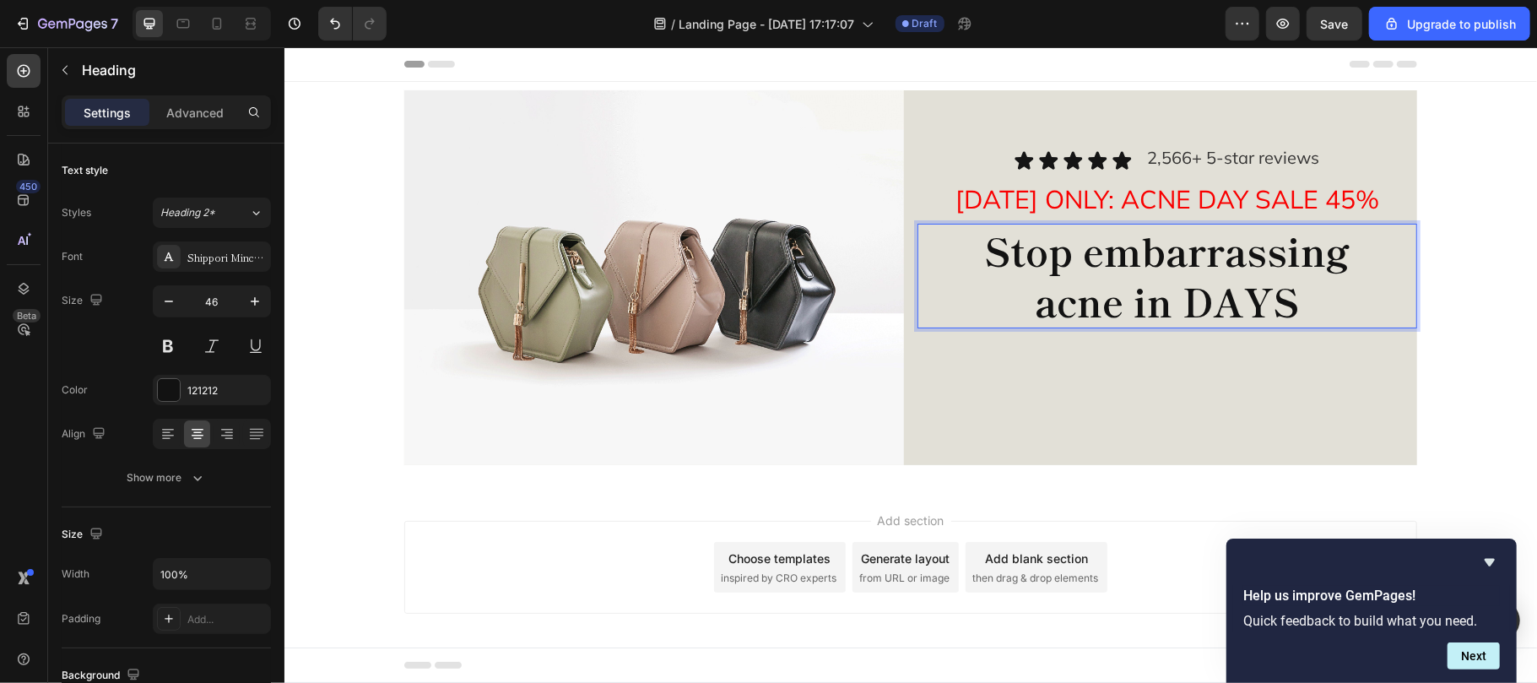
click at [1027, 249] on strong "Stop embarrassing" at bounding box center [1166, 249] width 365 height 56
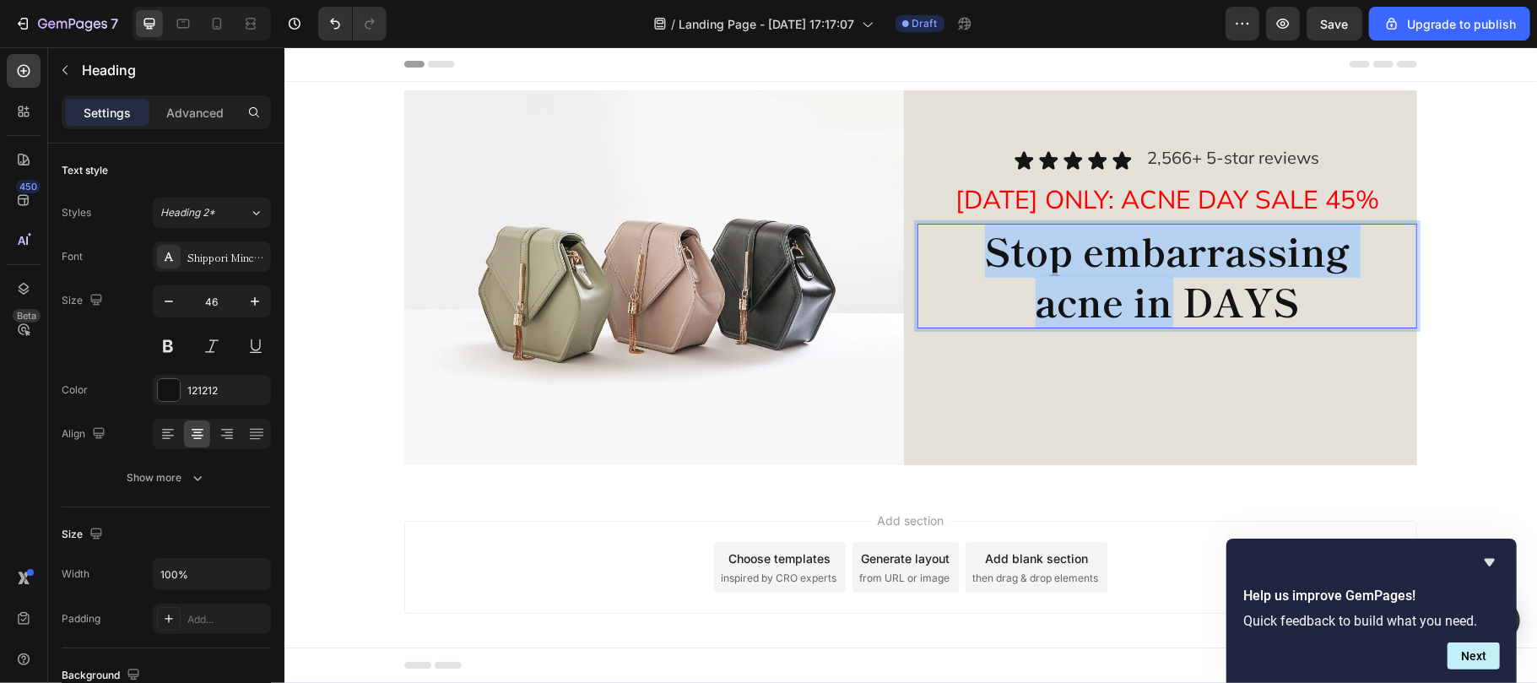
drag, startPoint x: 1027, startPoint y: 249, endPoint x: 1139, endPoint y: 273, distance: 113.9
click at [1139, 273] on p "Stop embarrassing acne in DAYS" at bounding box center [1166, 275] width 496 height 101
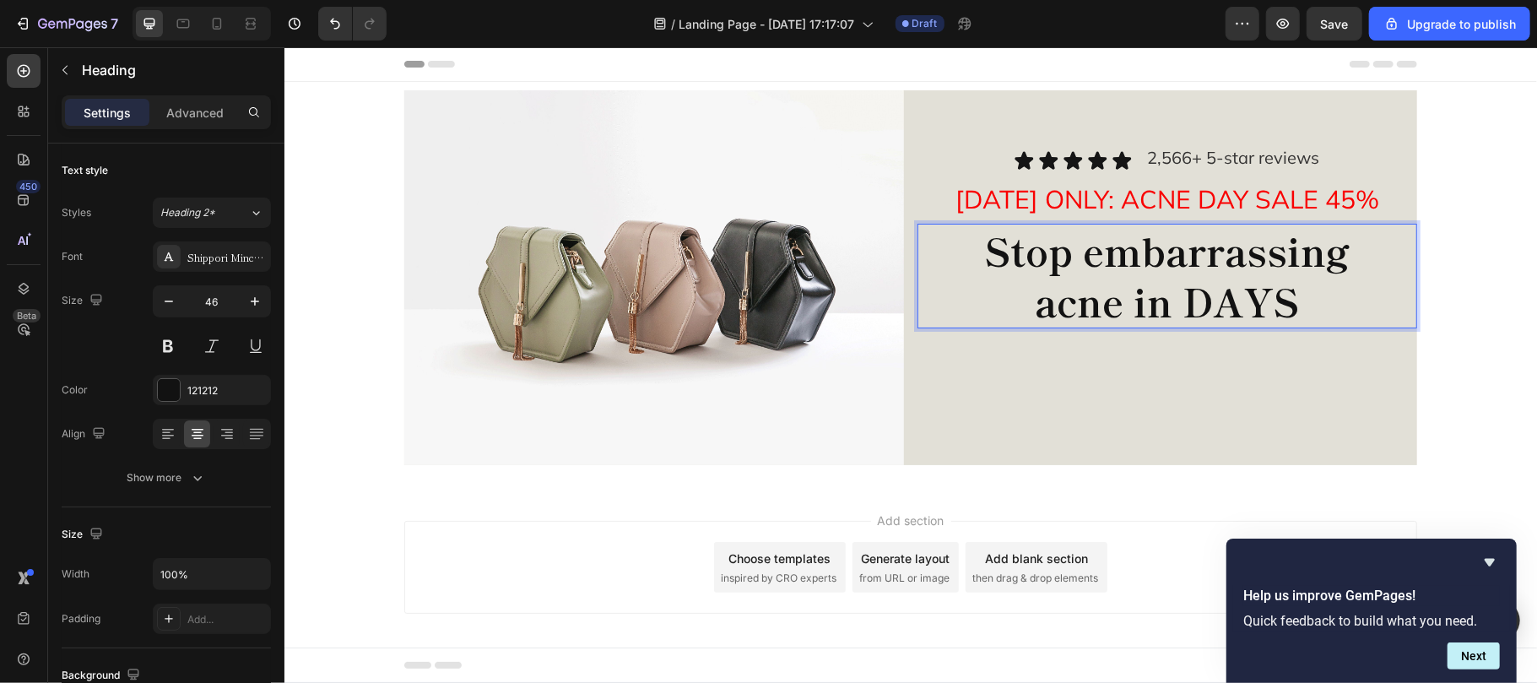
click at [1270, 284] on strong "acne in DAYS" at bounding box center [1167, 300] width 264 height 56
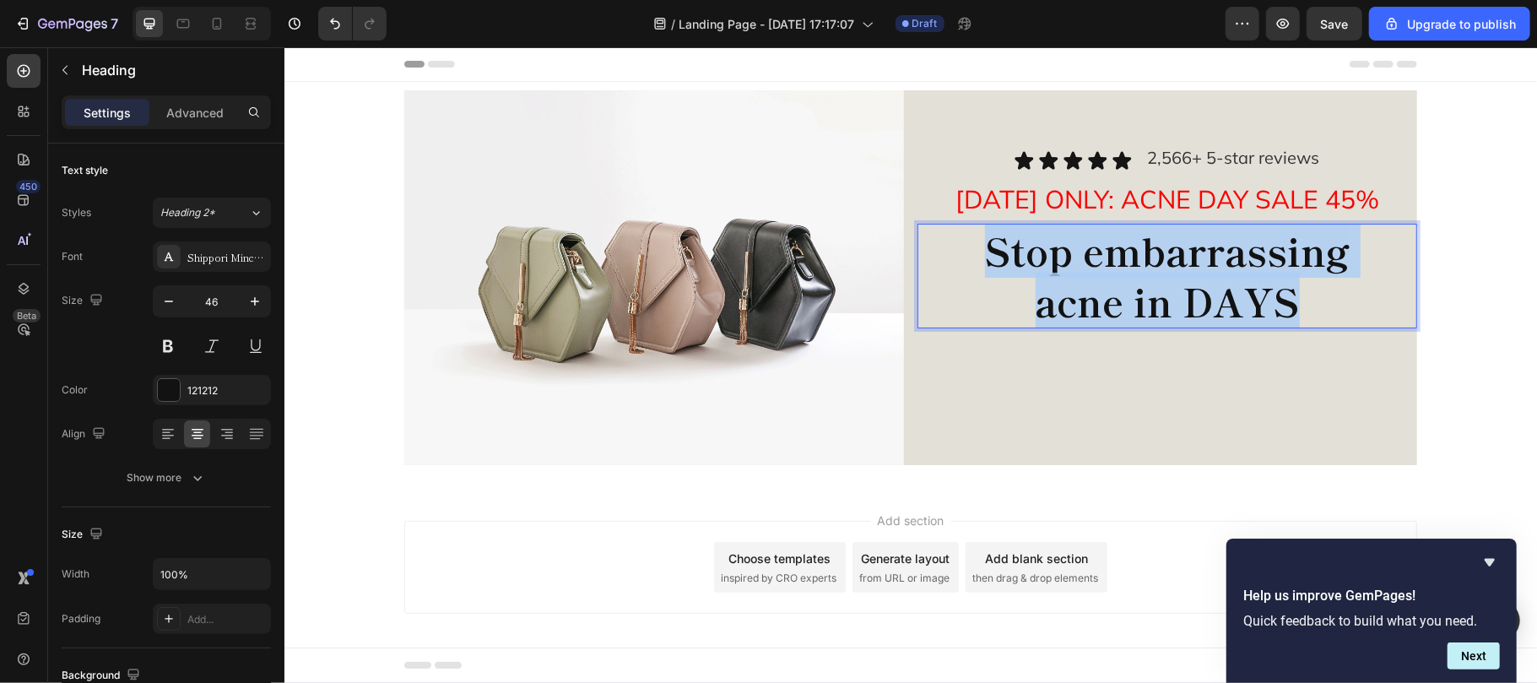
drag, startPoint x: 982, startPoint y: 240, endPoint x: 1304, endPoint y: 310, distance: 329.1
click at [160, 349] on button at bounding box center [168, 346] width 30 height 30
drag, startPoint x: 959, startPoint y: 257, endPoint x: 1310, endPoint y: 300, distance: 353.8
click at [1310, 300] on p "Stop embarrassing acne in DAYS" at bounding box center [1166, 275] width 496 height 101
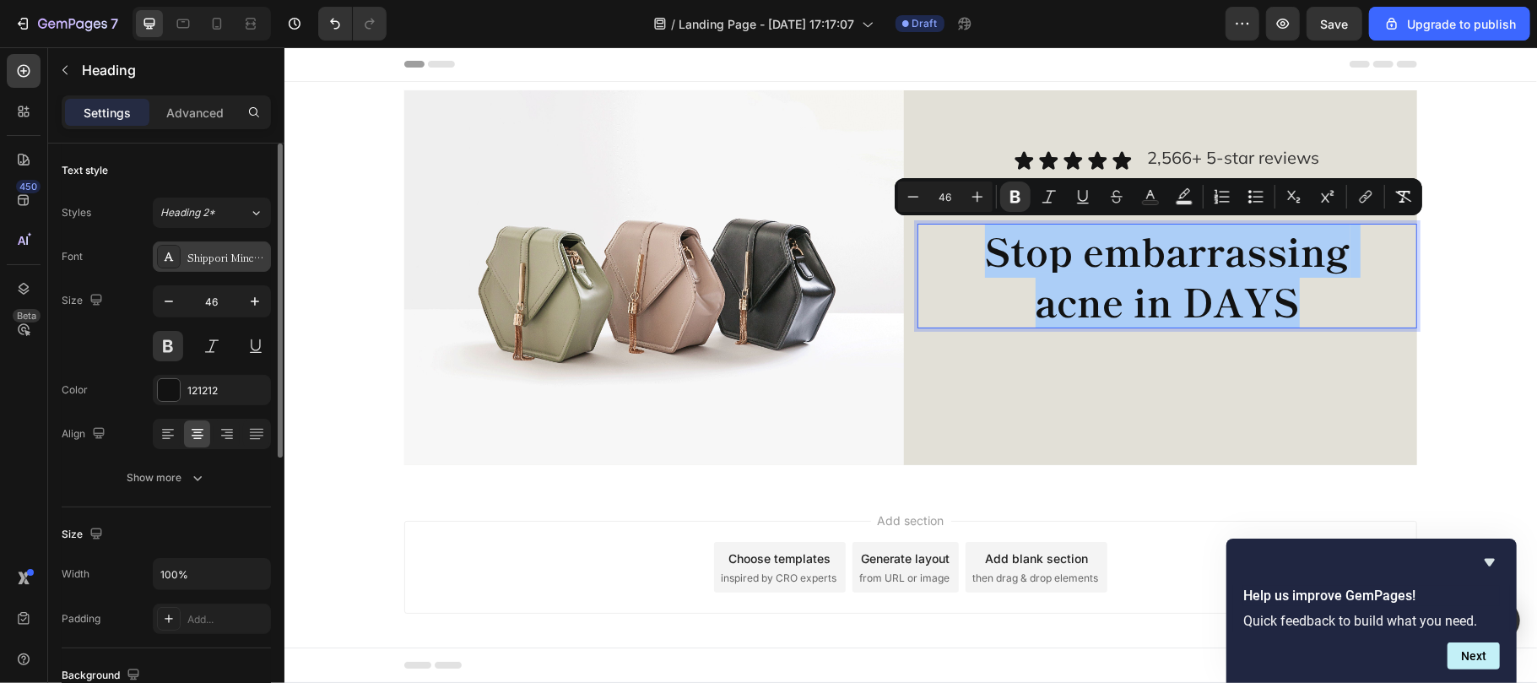
click at [197, 244] on div "Shippori Mincho B1" at bounding box center [212, 256] width 118 height 30
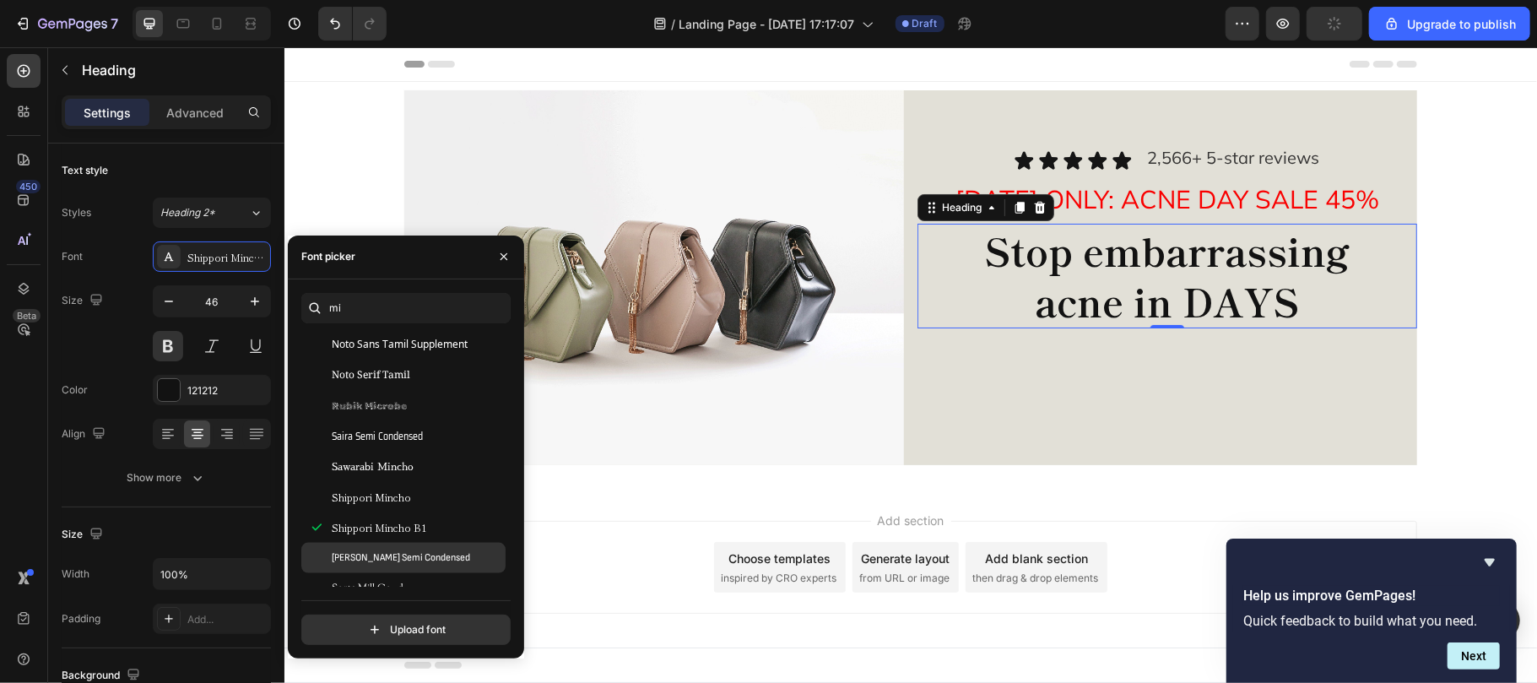
click at [400, 547] on div "Sofia Sans Semi Condensed" at bounding box center [403, 558] width 204 height 30
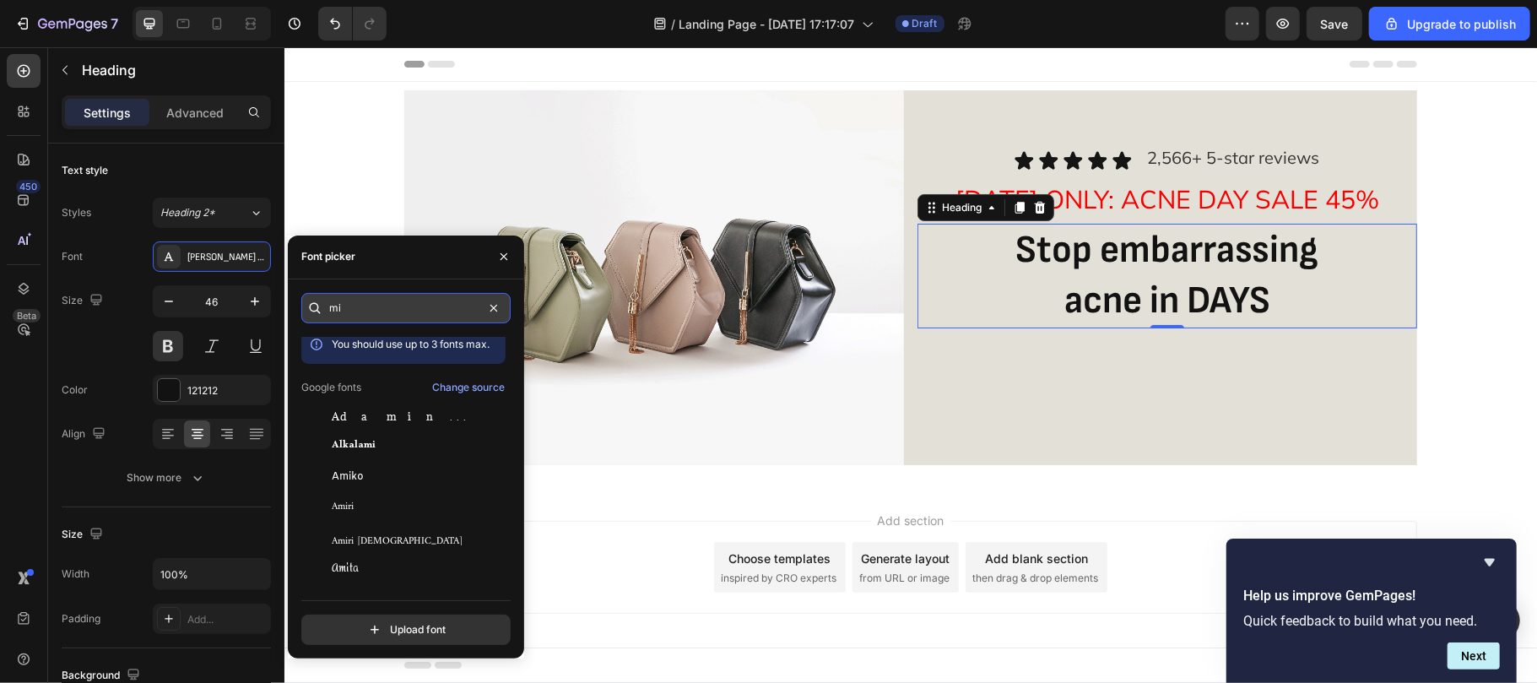
scroll to position [0, 0]
click at [378, 295] on input "mi" at bounding box center [405, 308] width 209 height 30
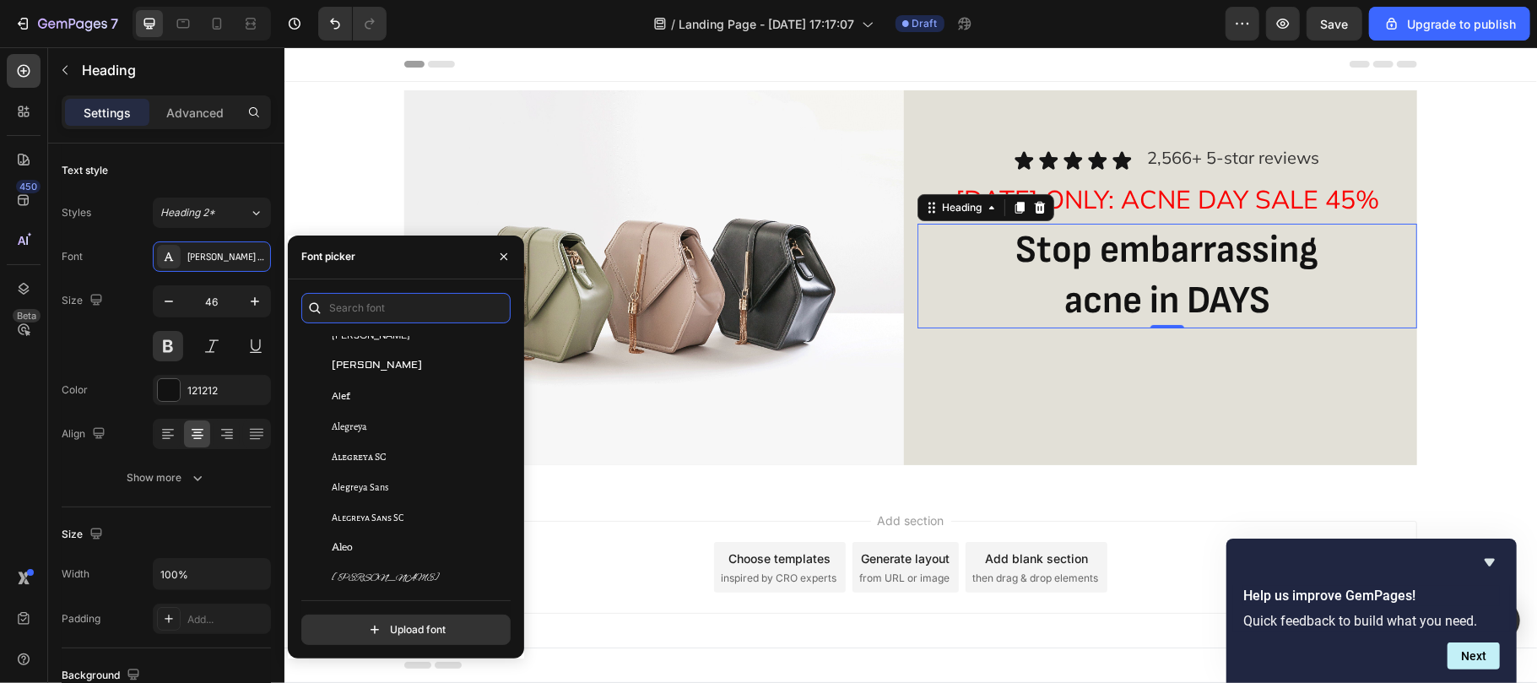
scroll to position [1055, 0]
click at [405, 451] on div "Alegreya SC" at bounding box center [417, 455] width 170 height 15
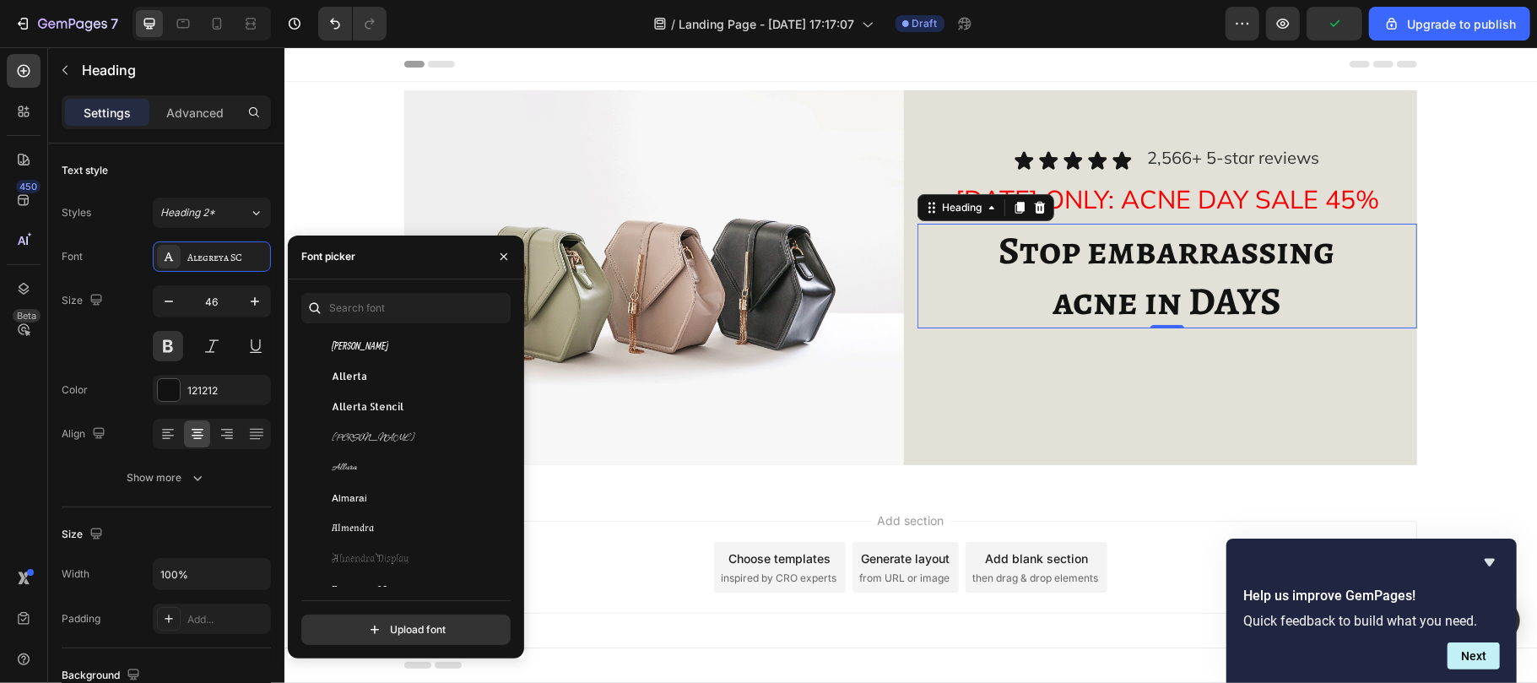
scroll to position [1566, 0]
click at [410, 494] on div "Almendra" at bounding box center [417, 491] width 170 height 15
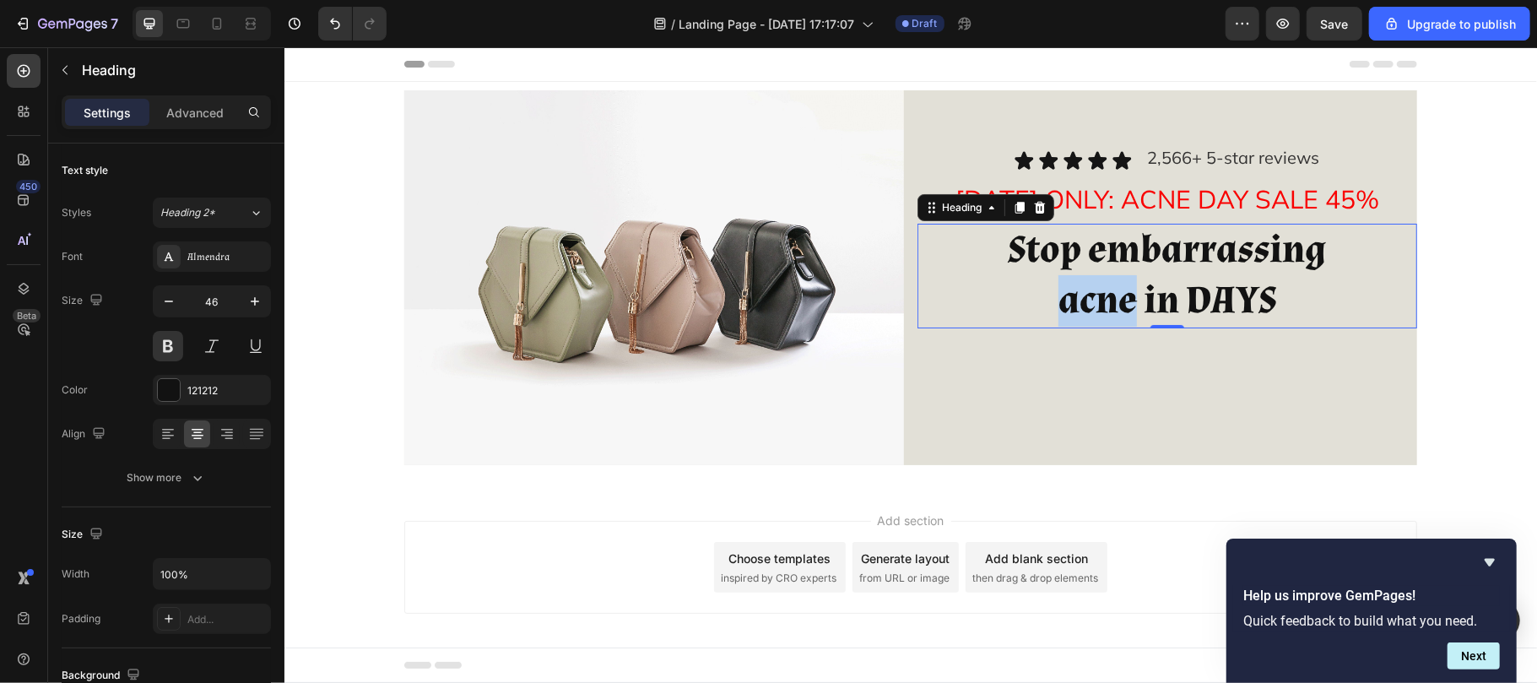
click at [1091, 310] on strong "acne in DAYS" at bounding box center [1167, 299] width 218 height 51
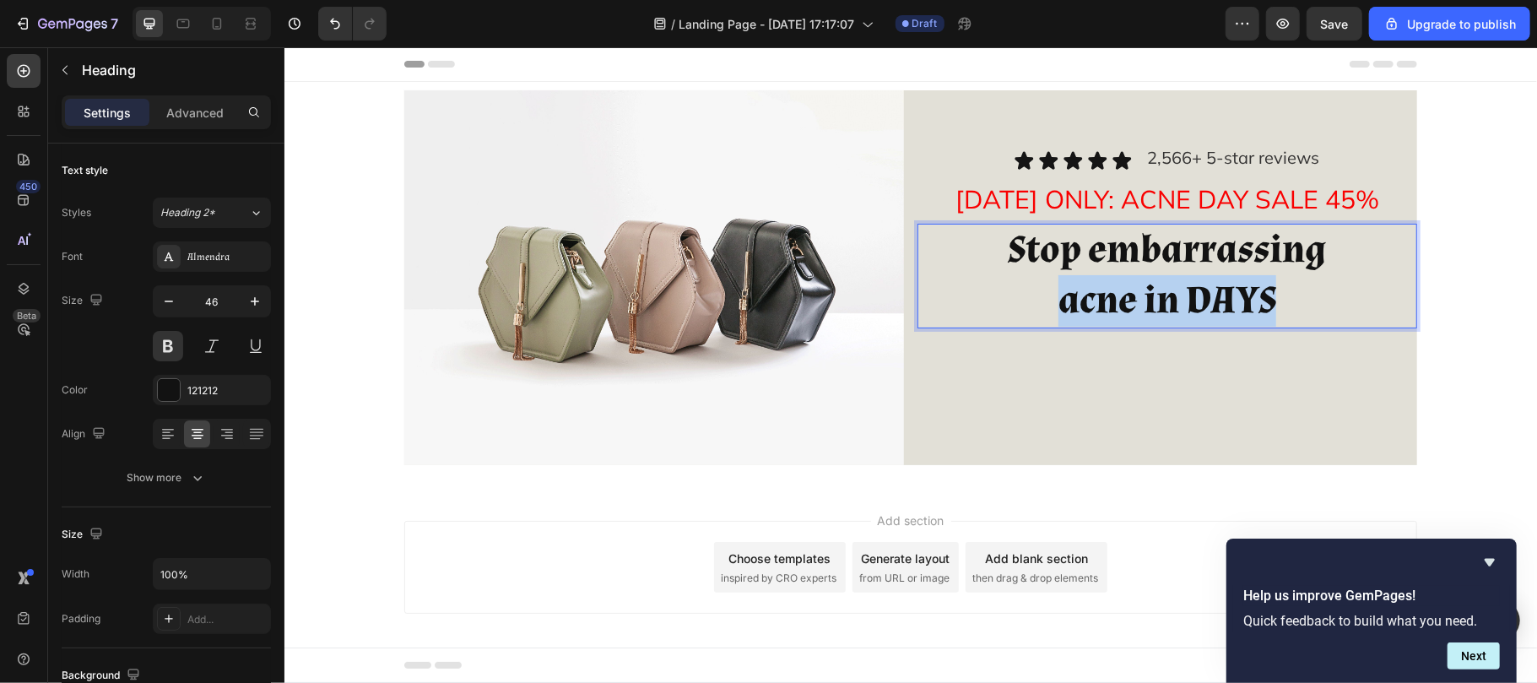
click at [1091, 310] on strong "acne in DAYS" at bounding box center [1167, 299] width 218 height 51
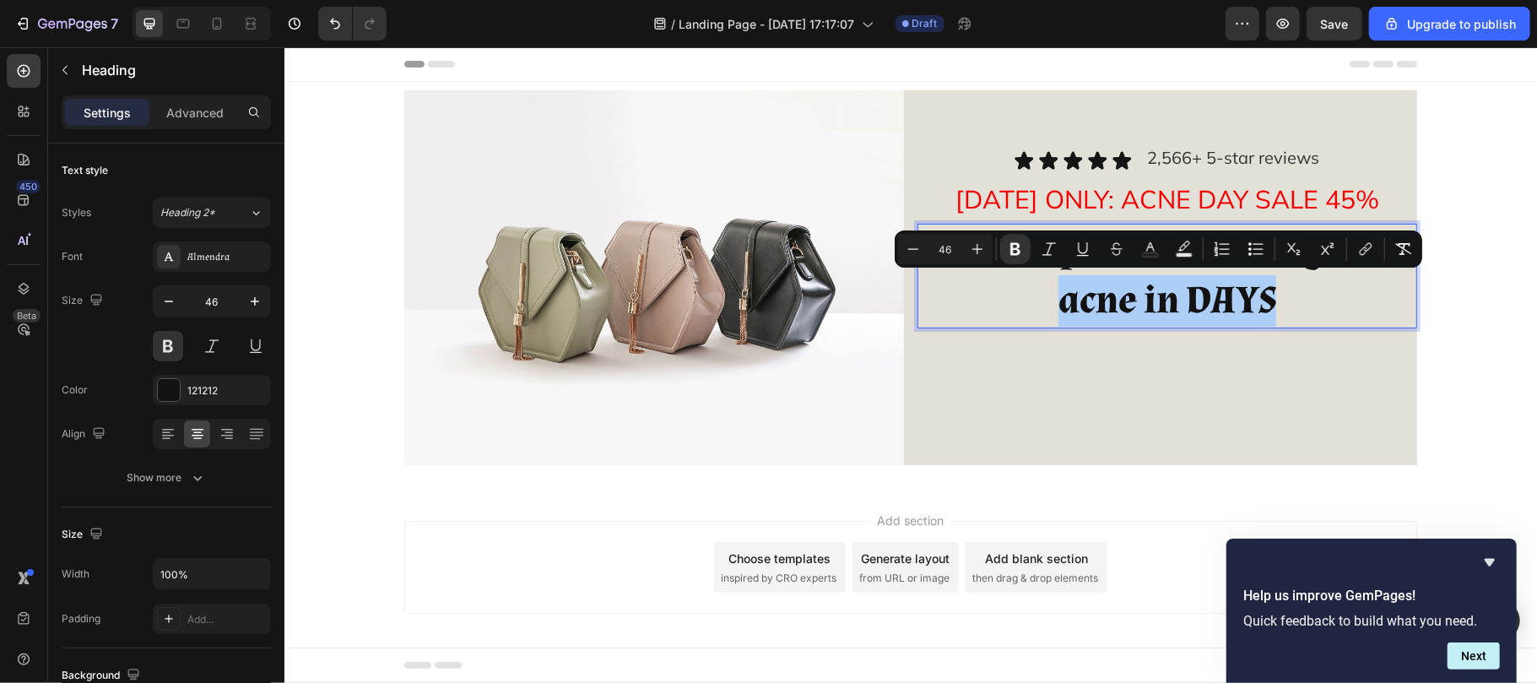
click at [950, 248] on input "46" at bounding box center [945, 249] width 34 height 20
type input "25555555"
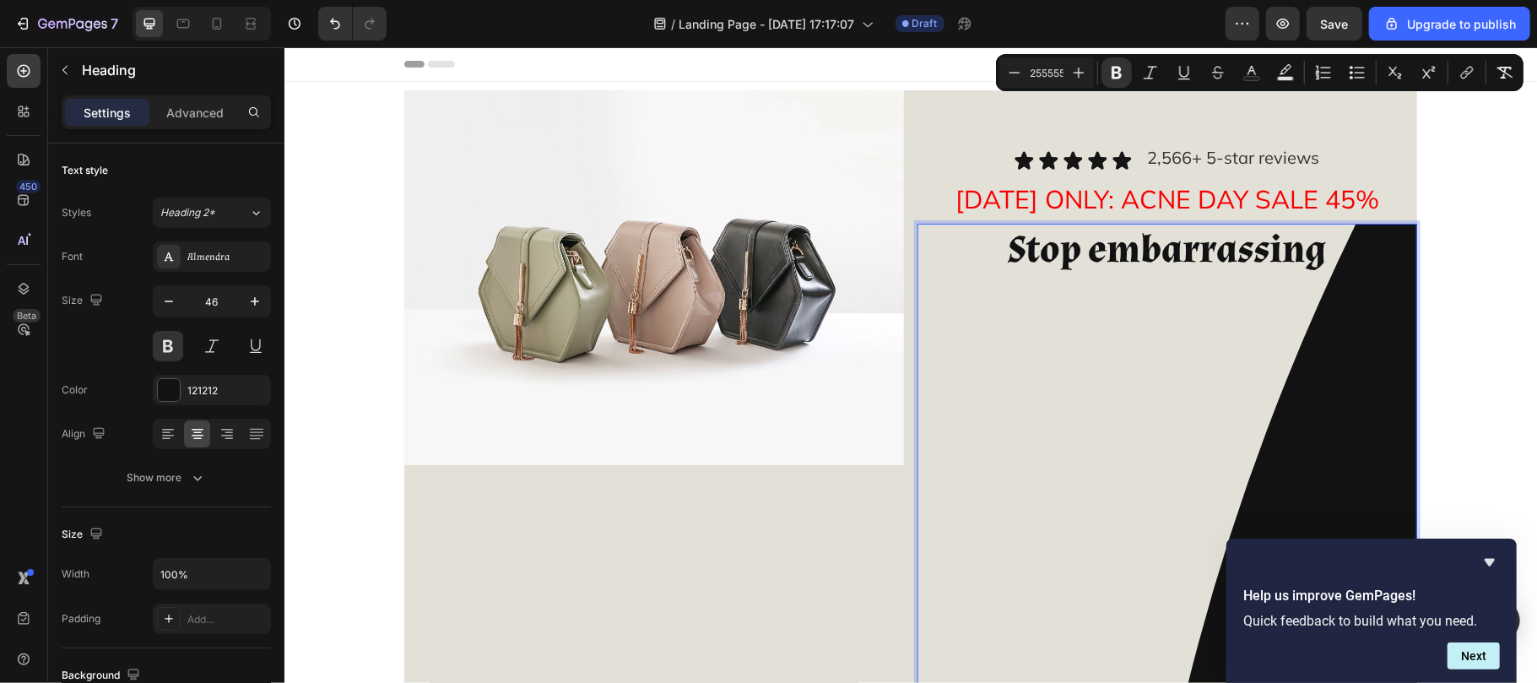
scroll to position [0, 14]
click at [1047, 62] on input "25555555" at bounding box center [1047, 72] width 34 height 20
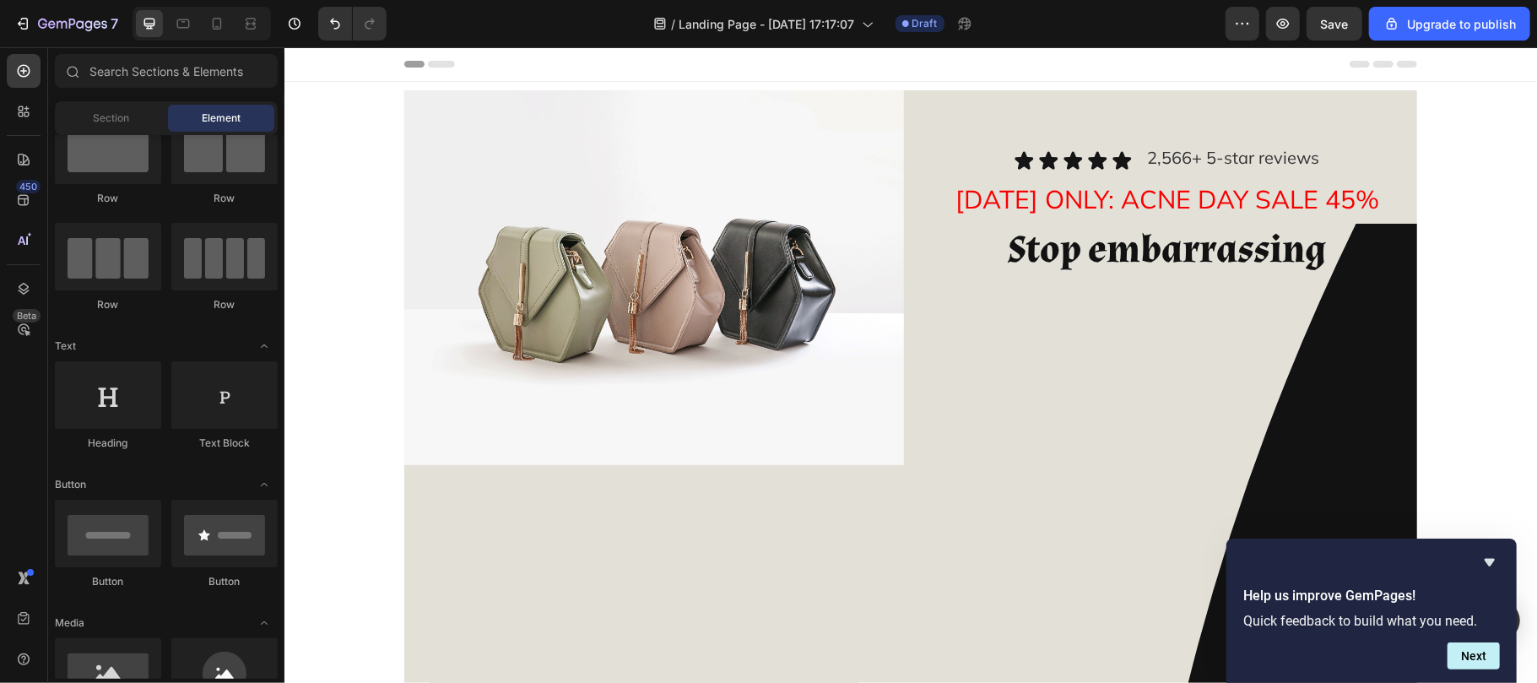
drag, startPoint x: 1330, startPoint y: 109, endPoint x: 1045, endPoint y: 62, distance: 289.2
click at [1045, 62] on div "Header" at bounding box center [909, 63] width 1013 height 34
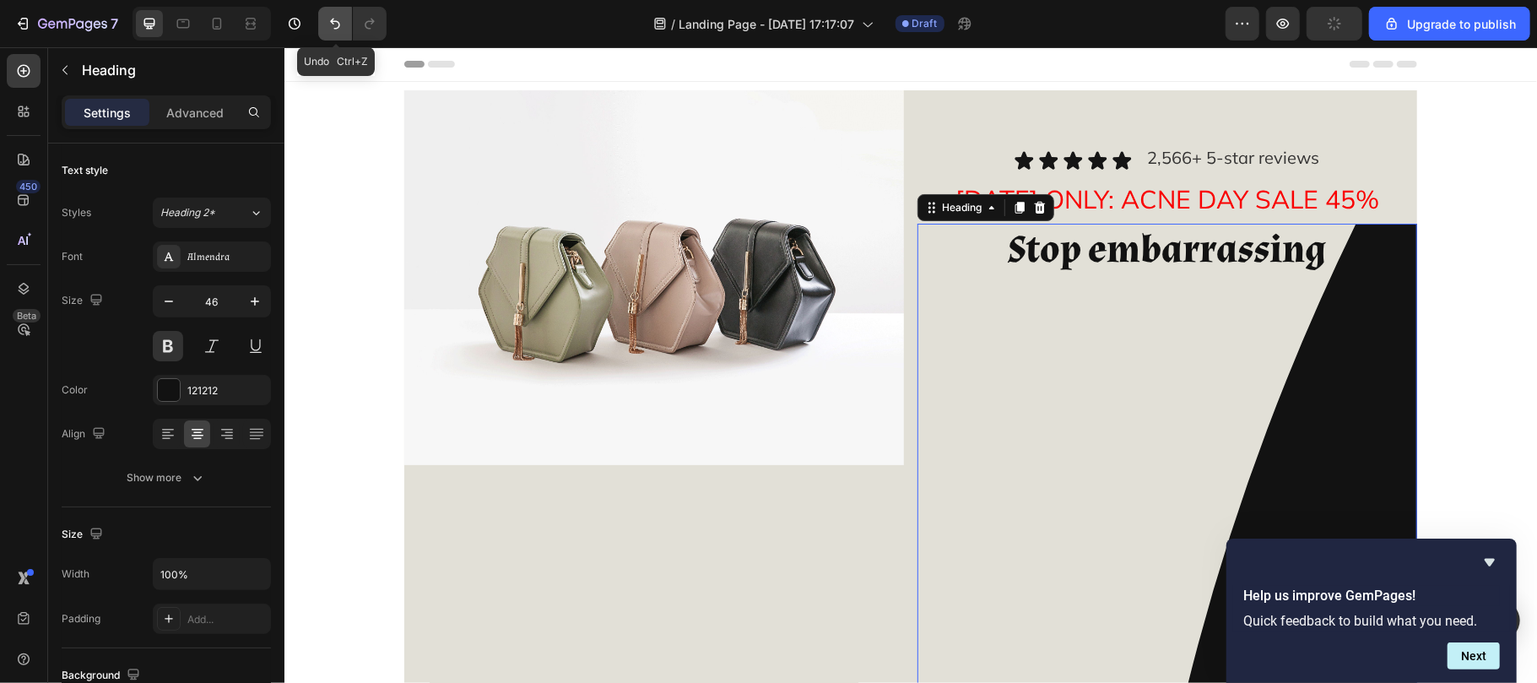
click at [336, 19] on icon "Undo/Redo" at bounding box center [335, 23] width 17 height 17
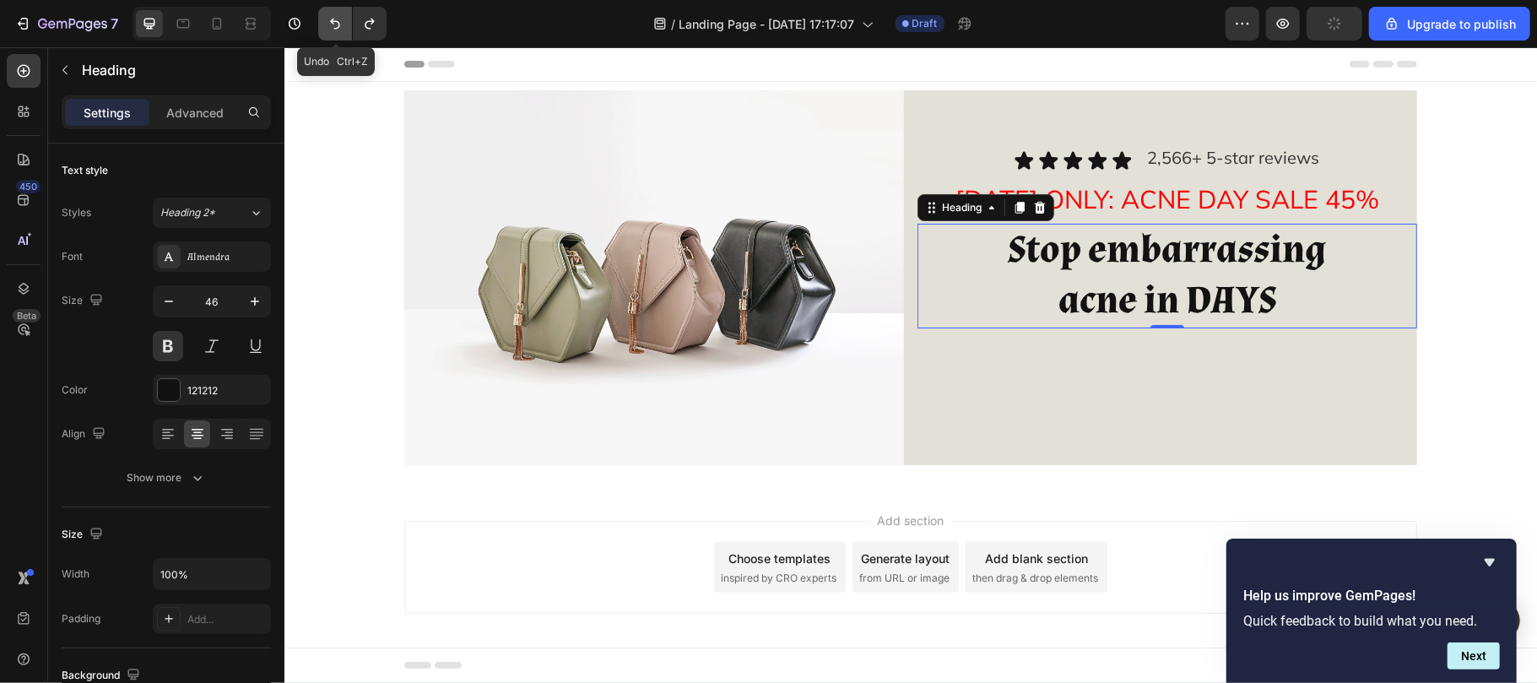
click at [336, 19] on icon "Undo/Redo" at bounding box center [335, 23] width 17 height 17
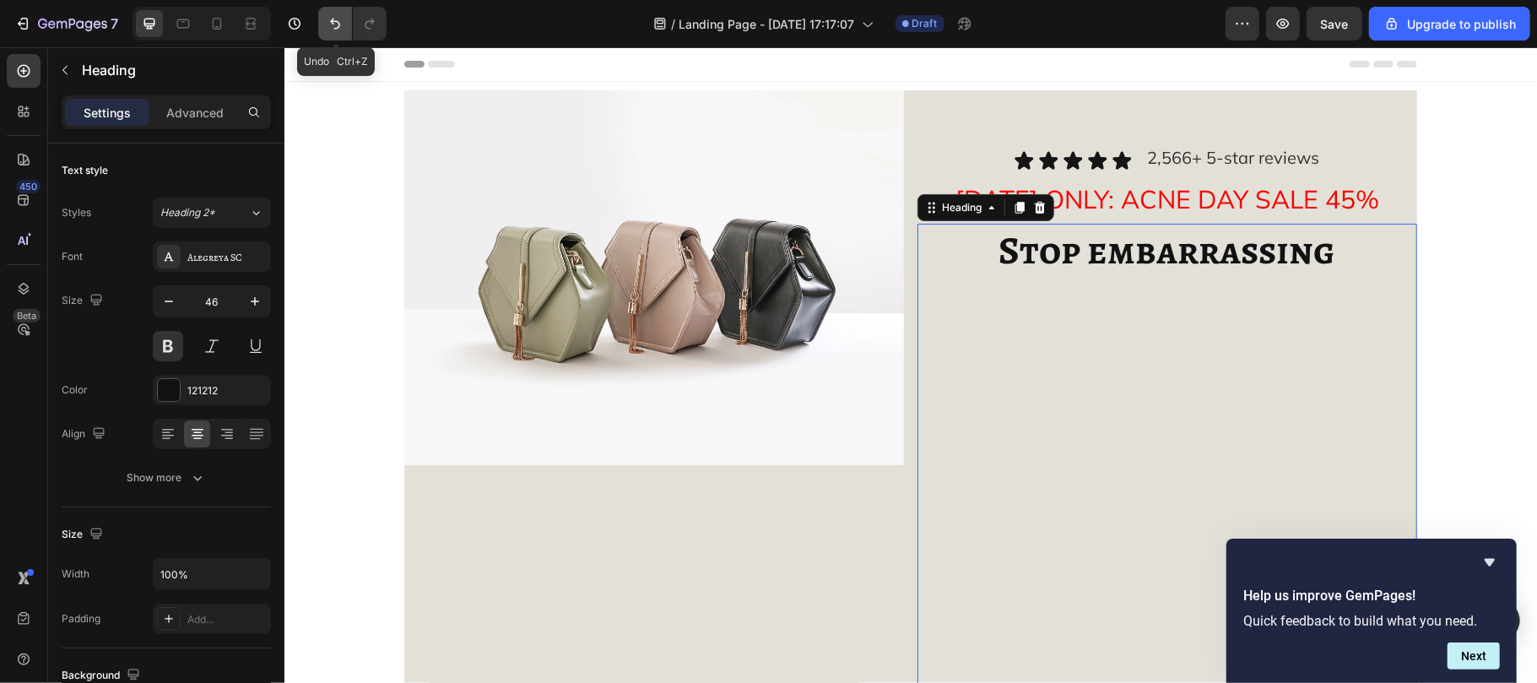
click at [339, 30] on icon "Undo/Redo" at bounding box center [335, 23] width 17 height 17
click at [336, 17] on icon "Undo/Redo" at bounding box center [335, 23] width 17 height 17
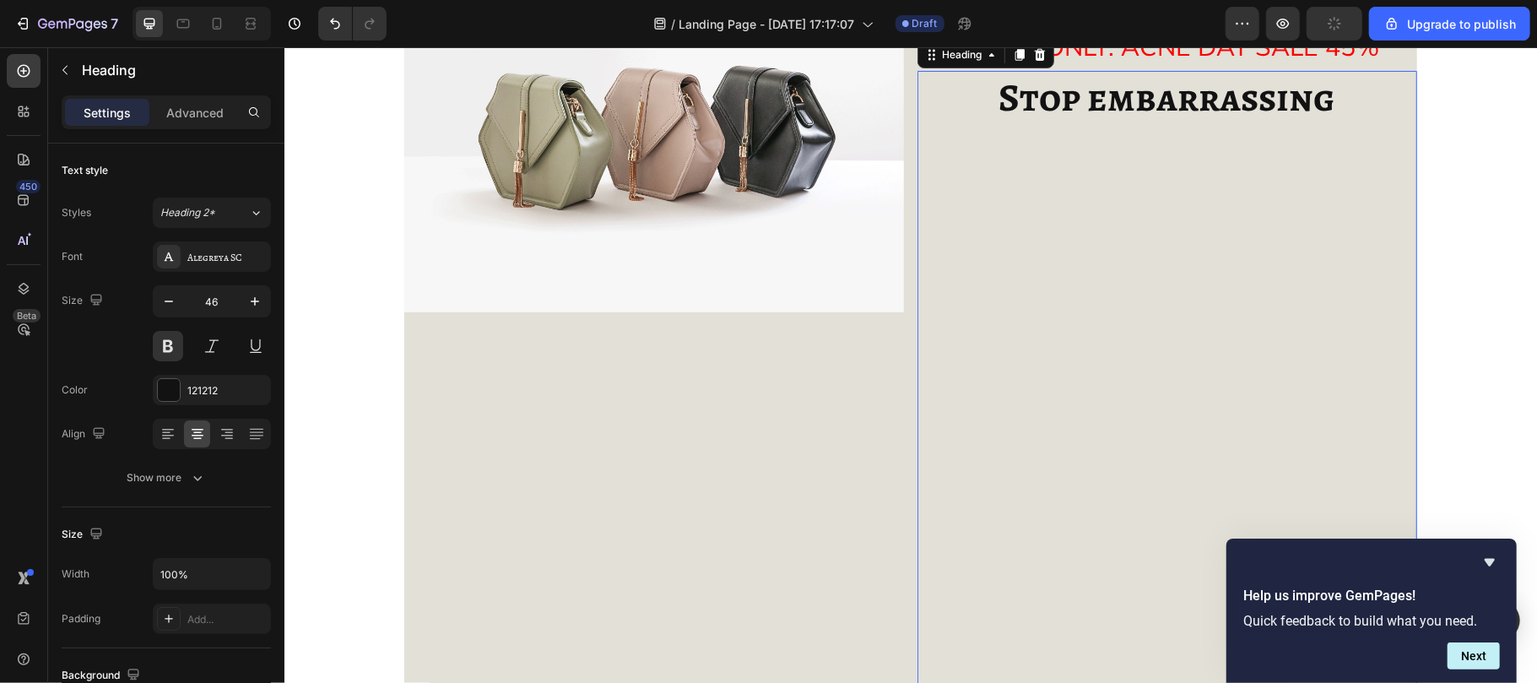
scroll to position [0, 0]
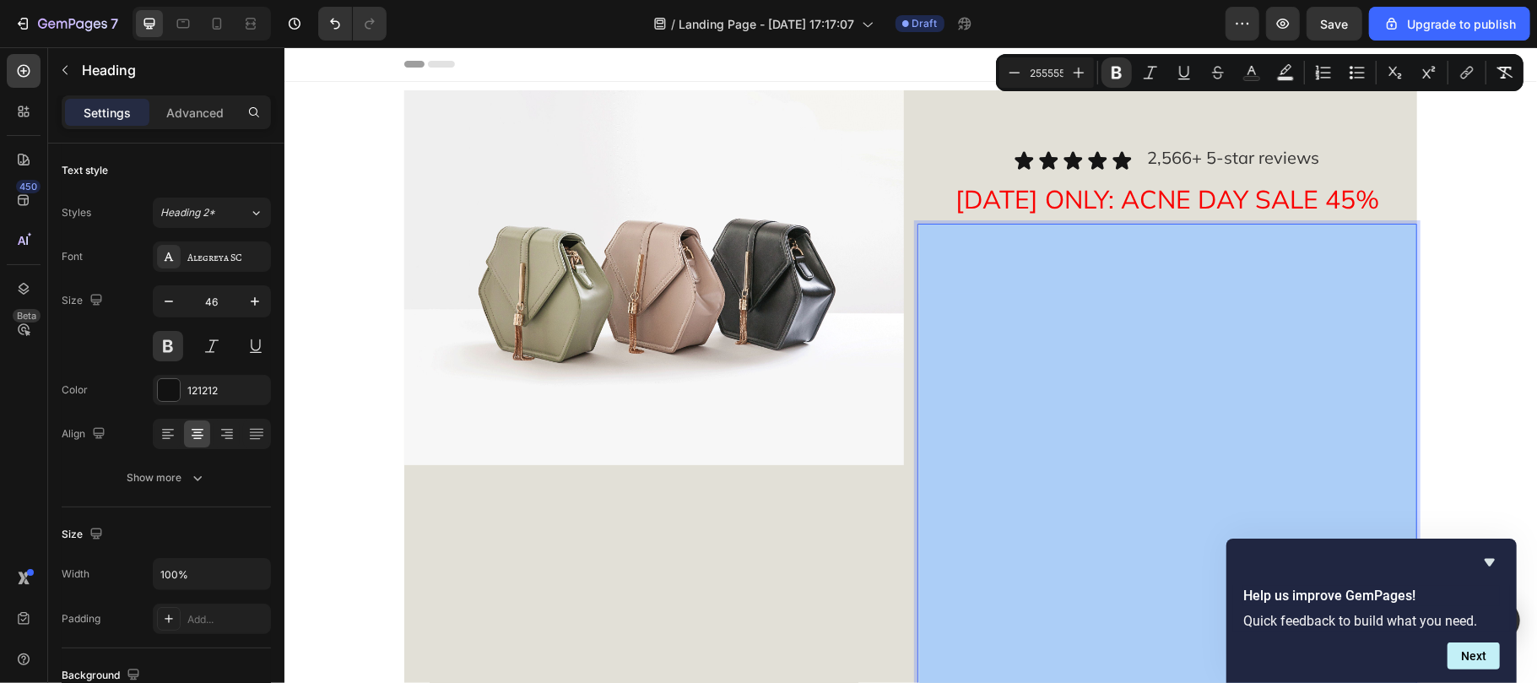
click at [1045, 68] on input "25555555" at bounding box center [1047, 72] width 34 height 20
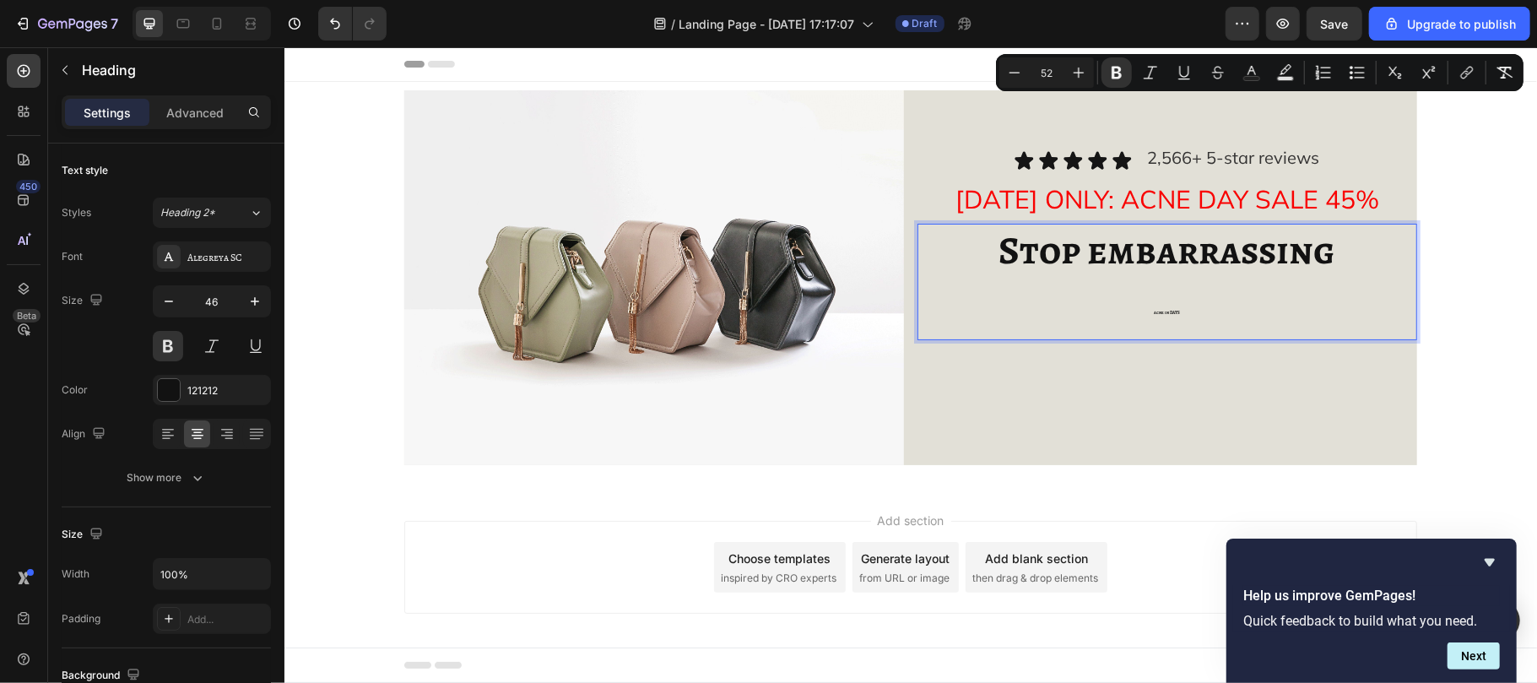
type input "52"
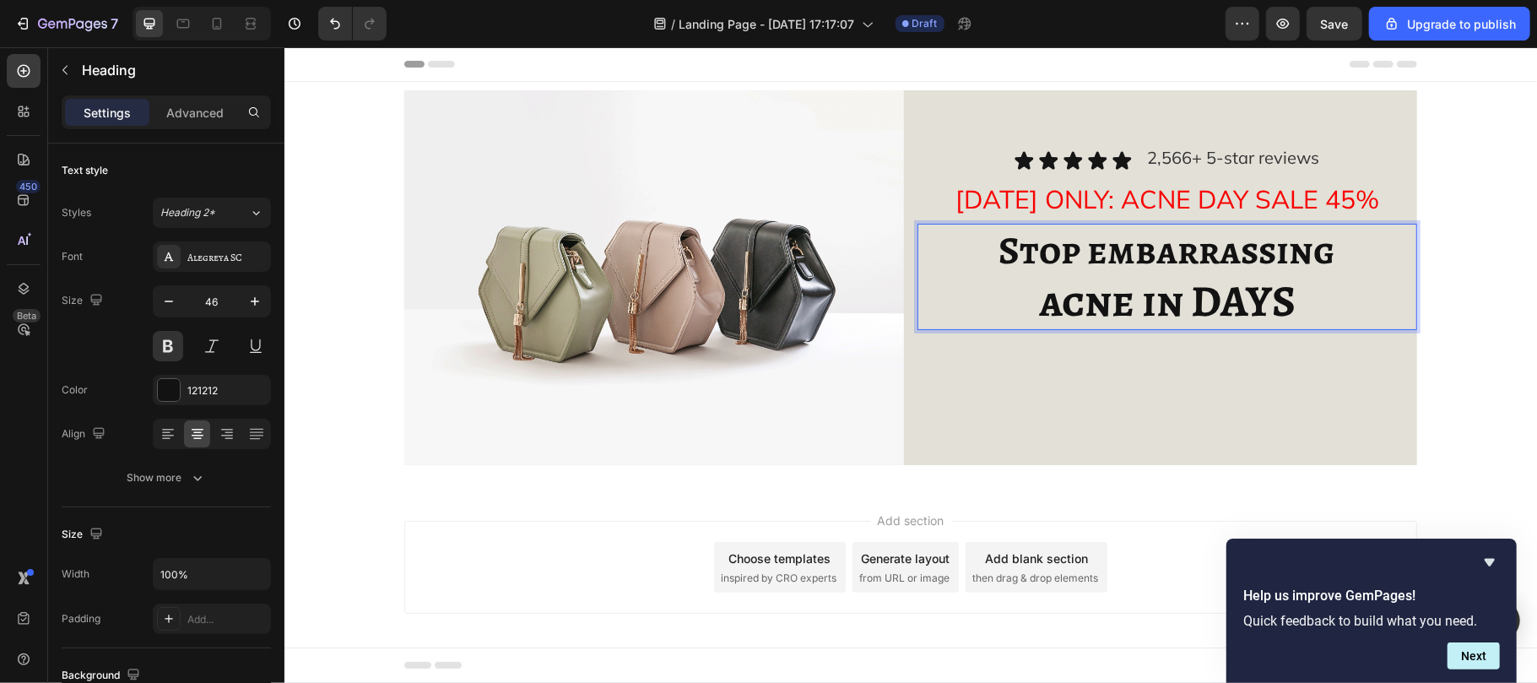
drag, startPoint x: 999, startPoint y: 269, endPoint x: 989, endPoint y: 244, distance: 27.3
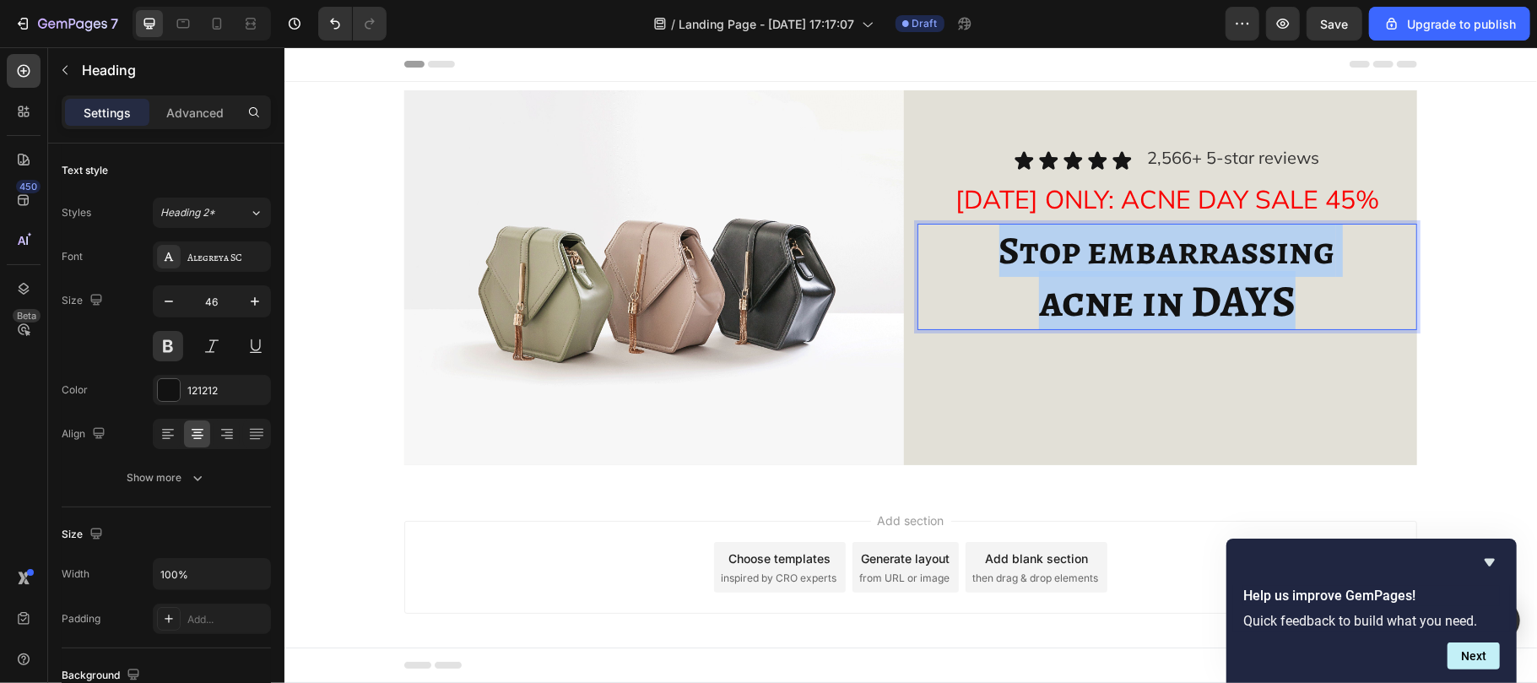
drag, startPoint x: 989, startPoint y: 244, endPoint x: 1298, endPoint y: 291, distance: 312.5
click at [1298, 291] on p "Stop embarrassing acne in DAYS" at bounding box center [1166, 276] width 496 height 103
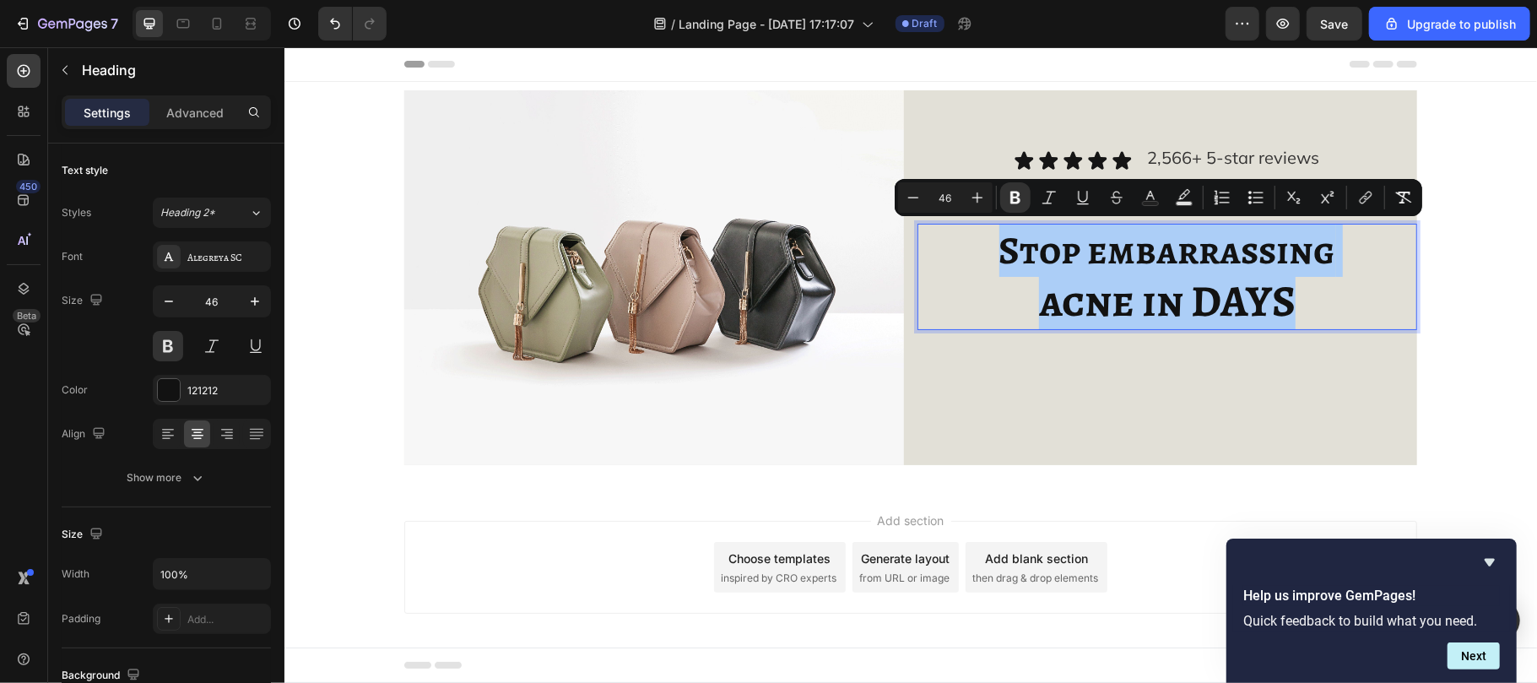
click at [953, 191] on input "46" at bounding box center [945, 197] width 34 height 20
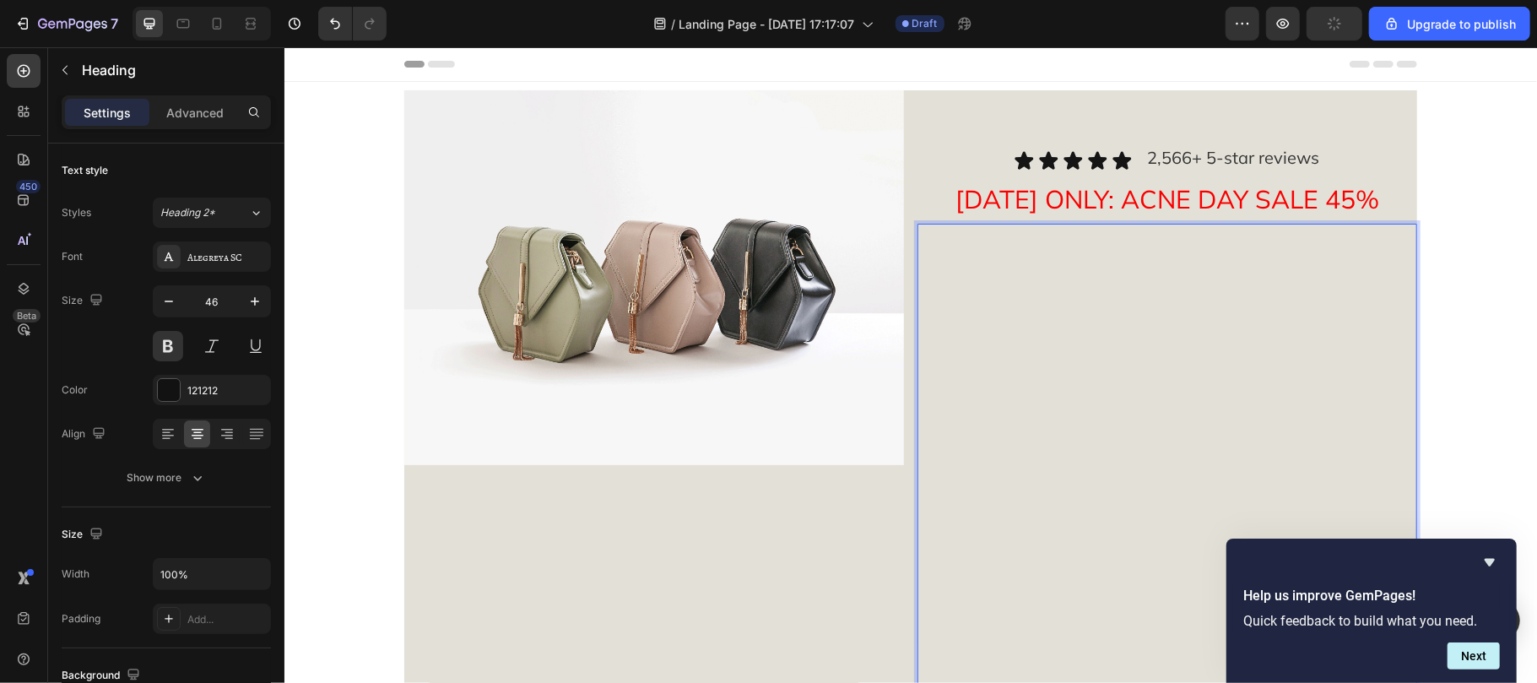
type input "55555"
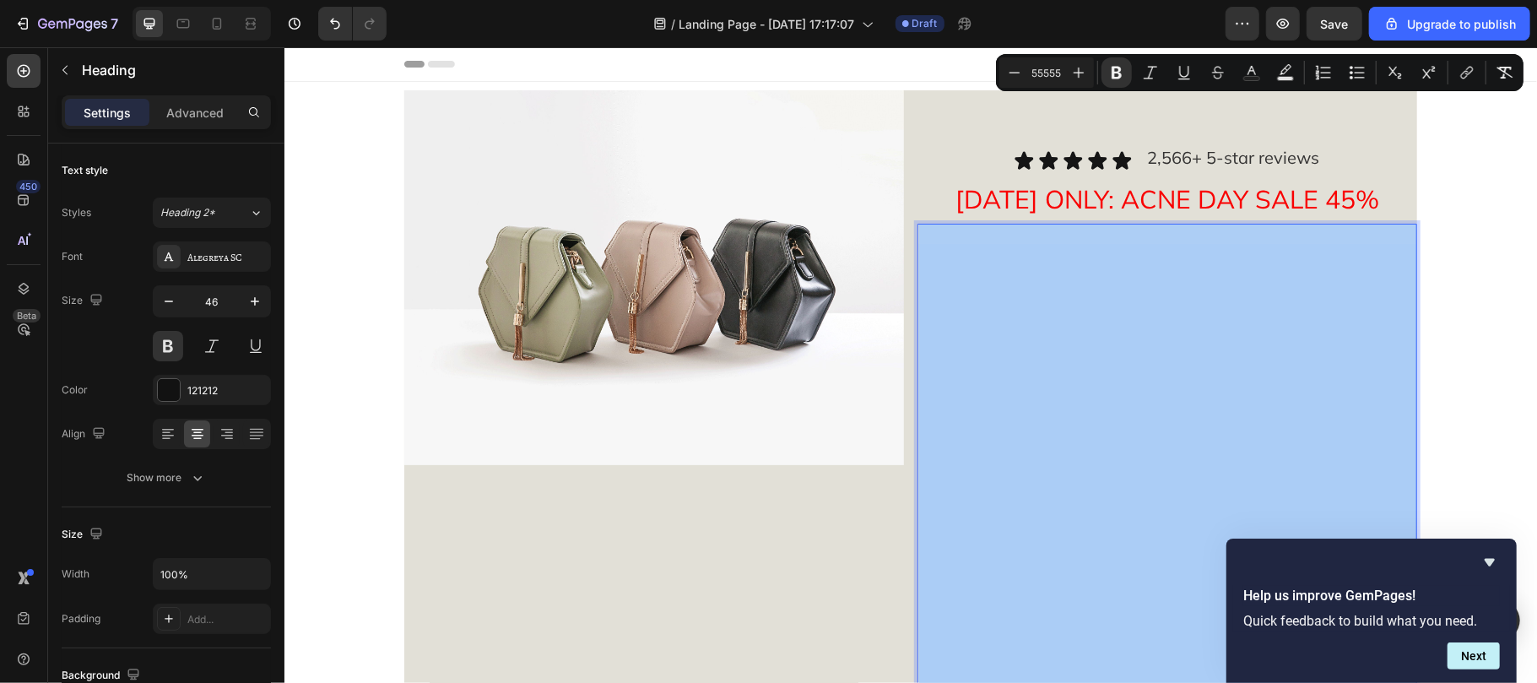
click at [1053, 76] on input "55555" at bounding box center [1047, 72] width 34 height 20
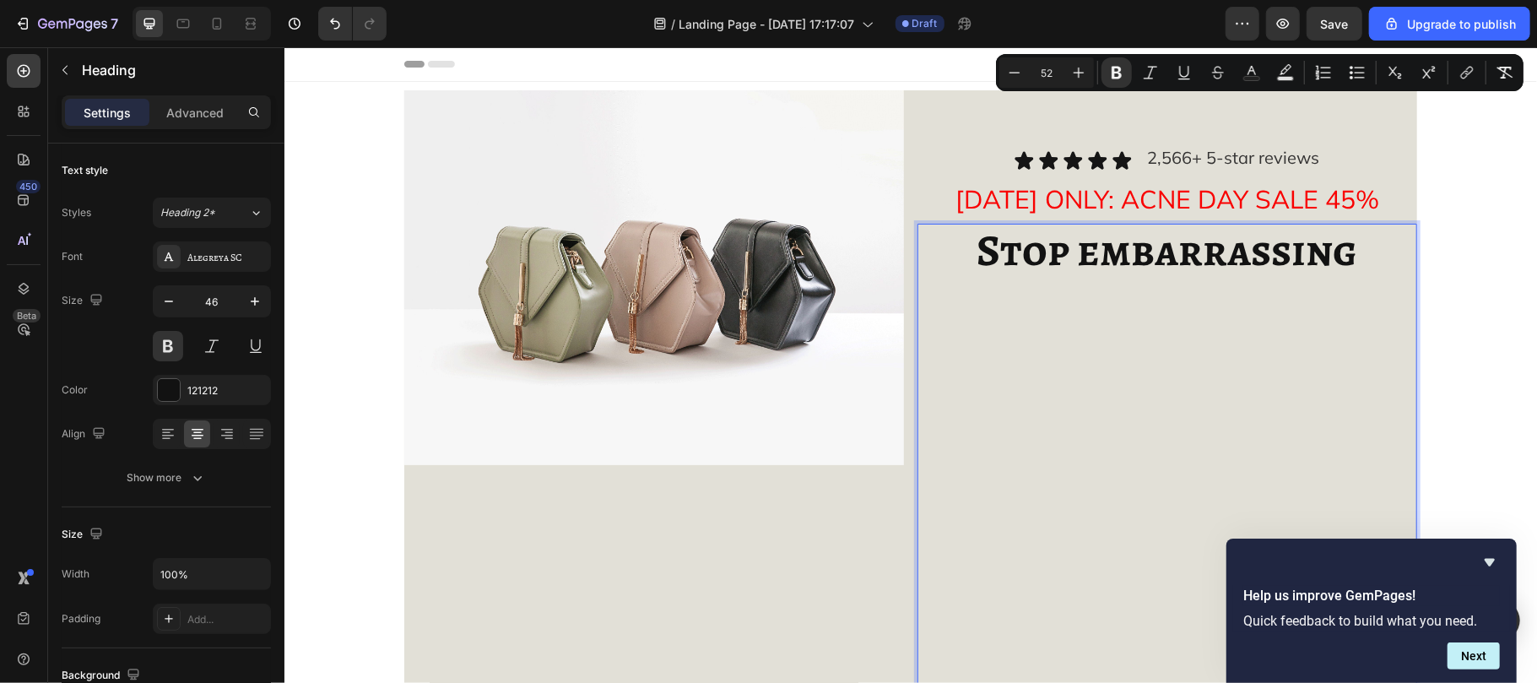
type input "55555"
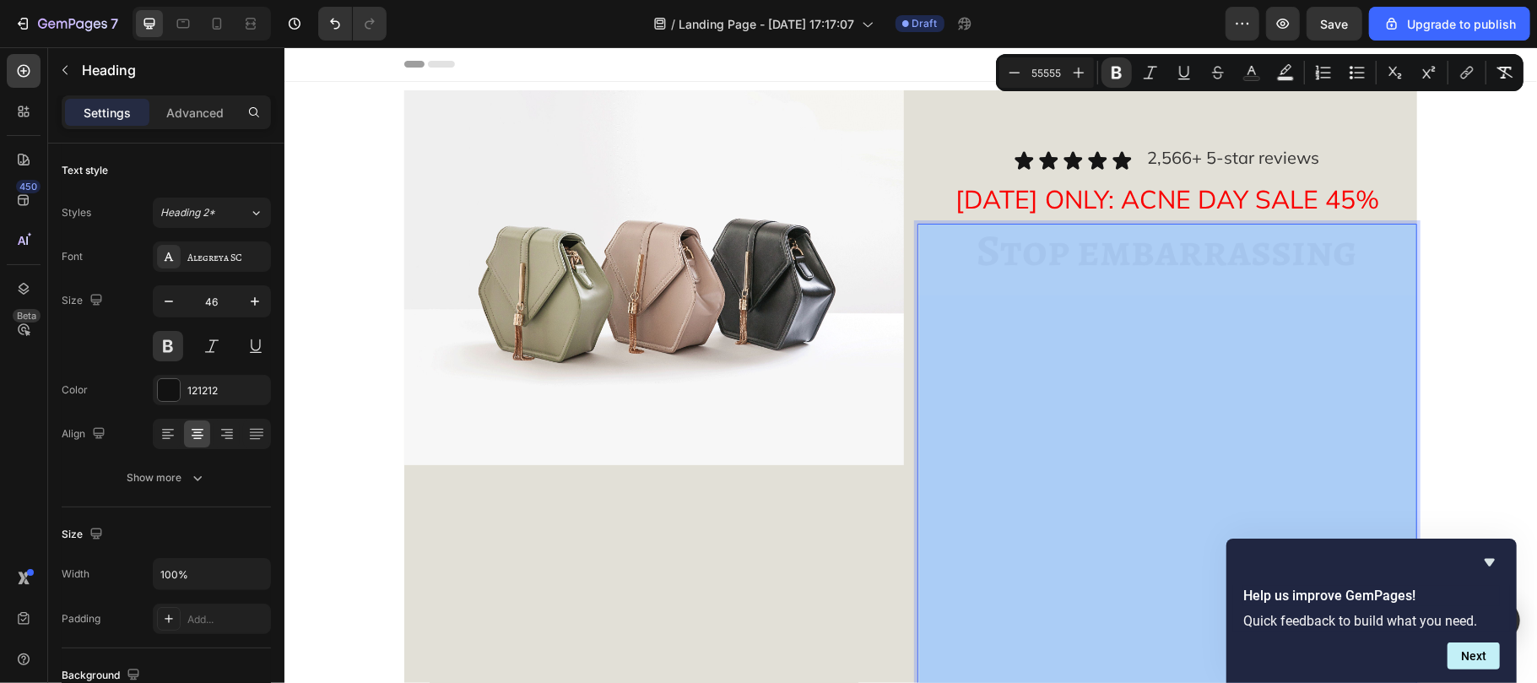
type input "52"
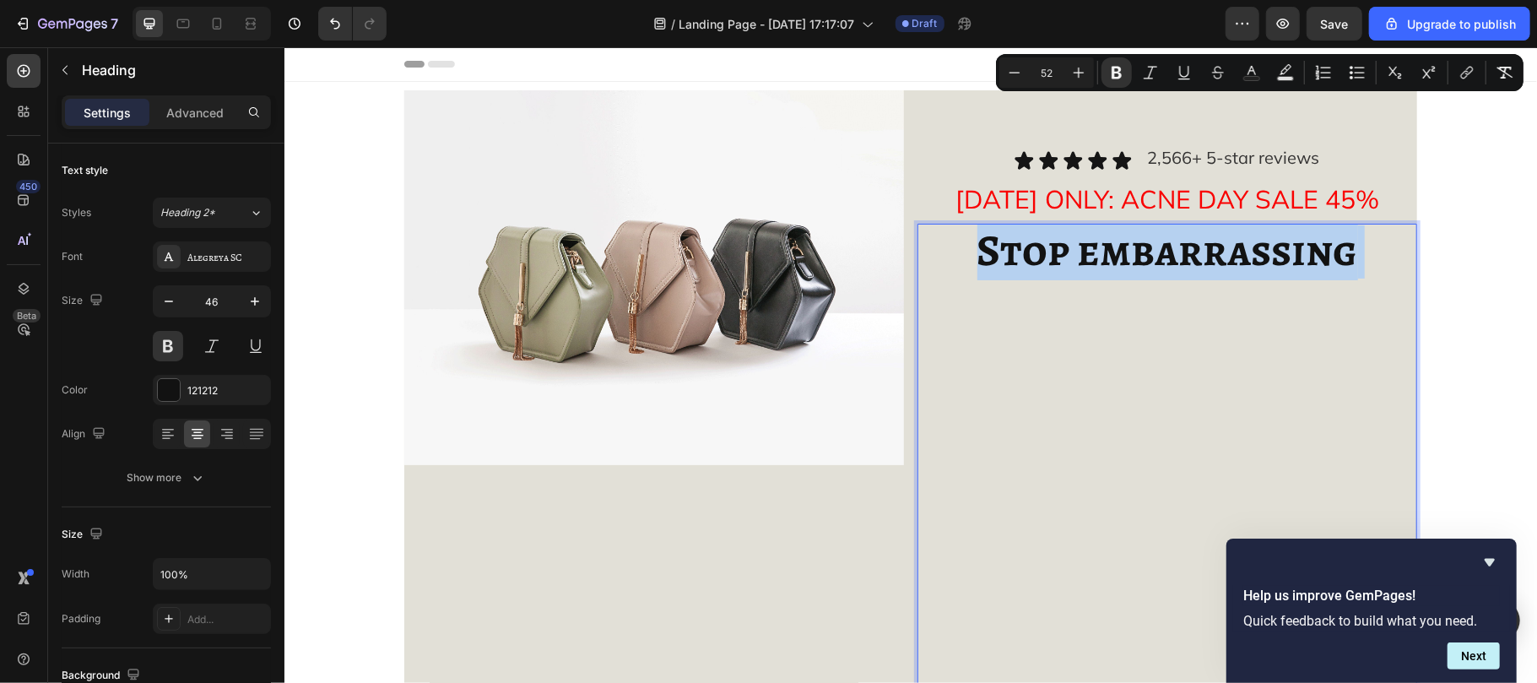
type input "55555"
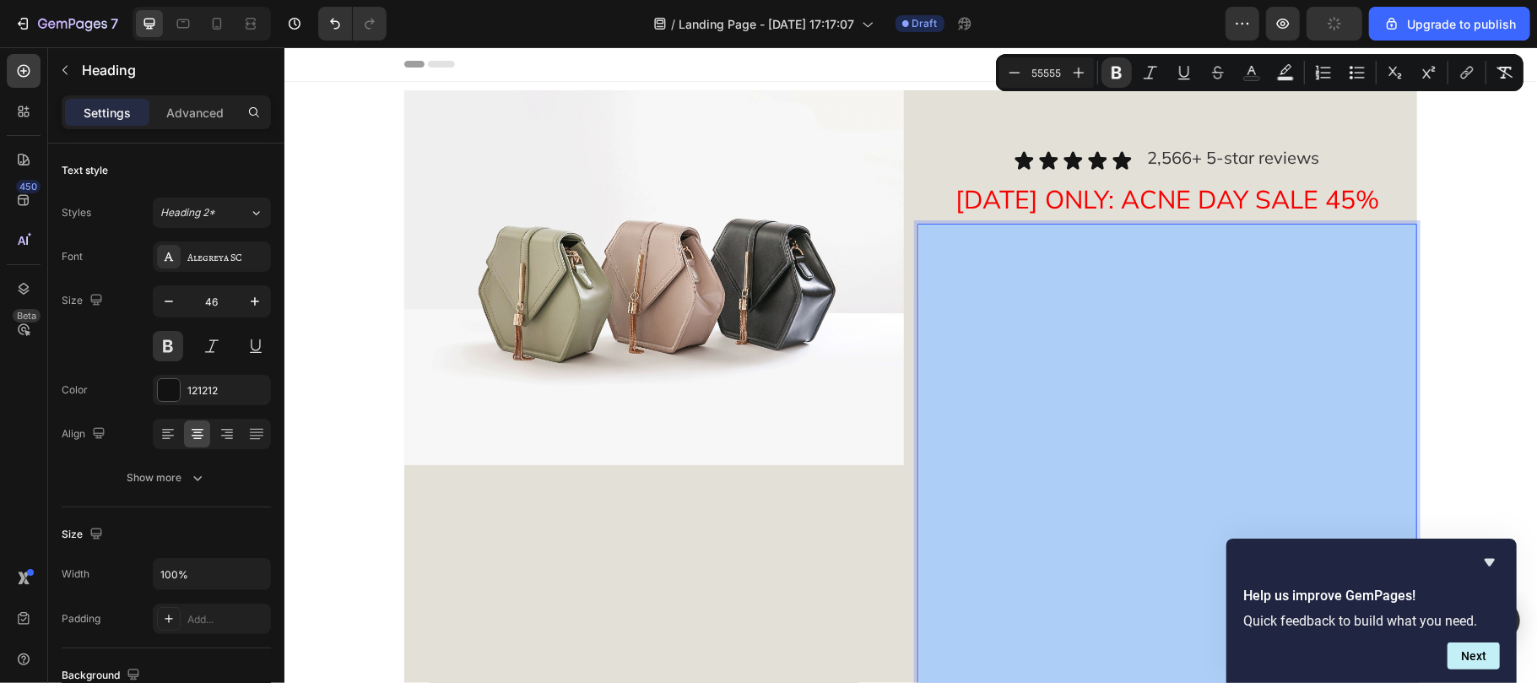
click at [1062, 68] on input "55555" at bounding box center [1047, 72] width 34 height 20
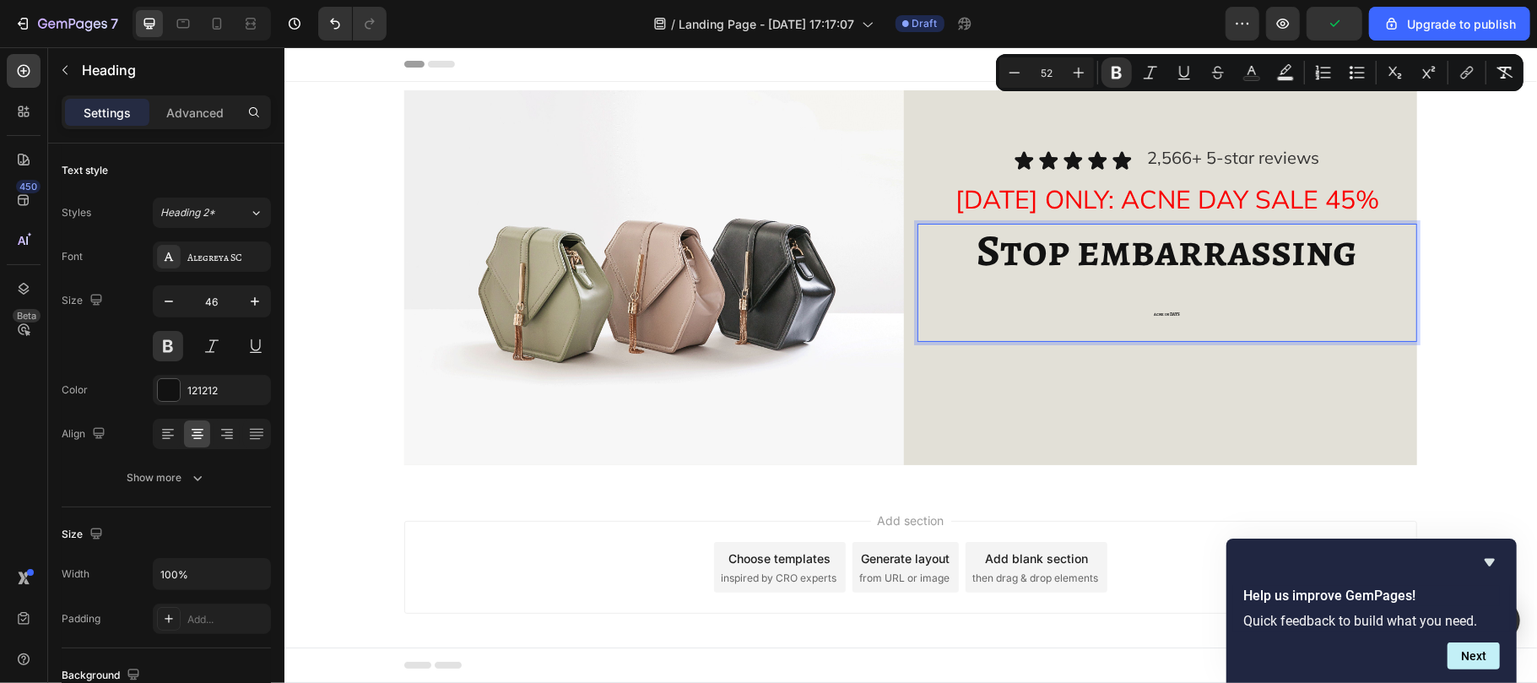
type input "52"
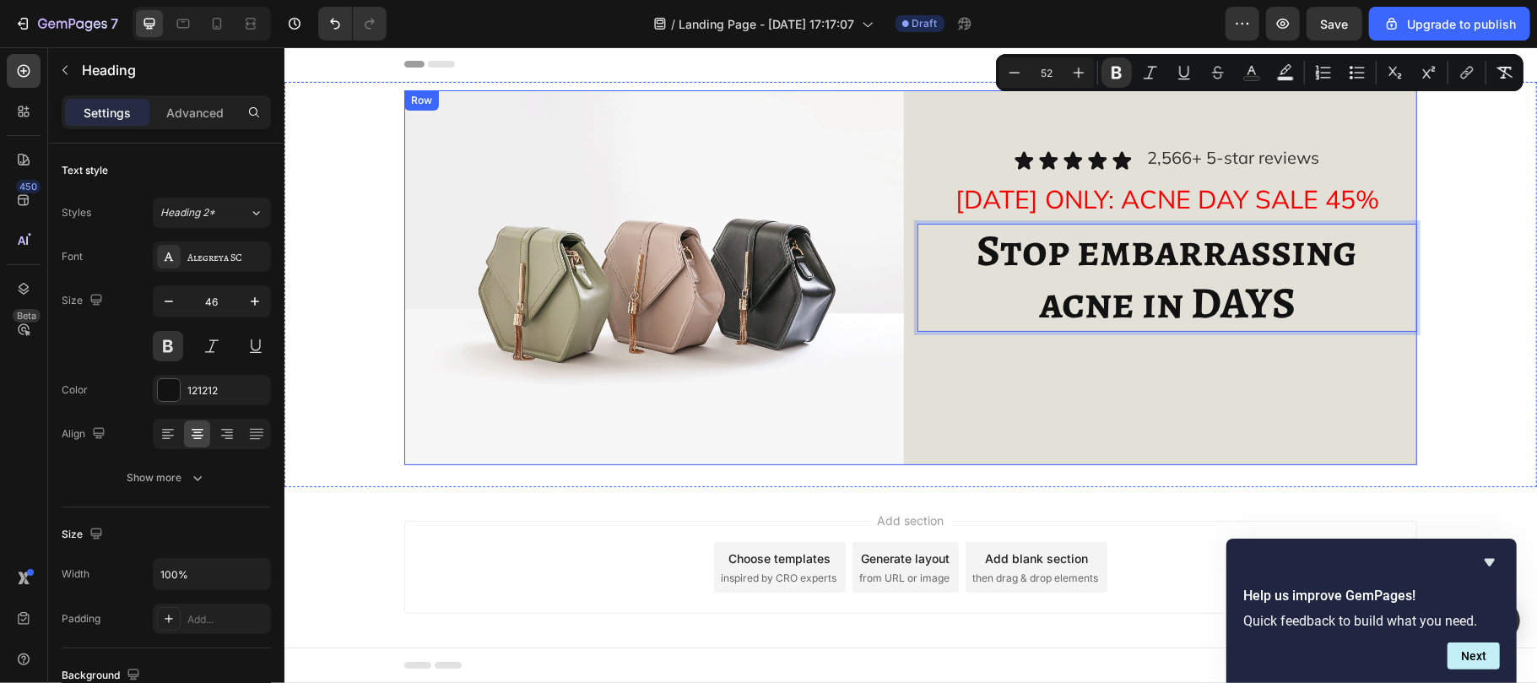
click at [1112, 360] on div "Icon Icon Icon Icon Icon Icon List 2,566+ 5-star reviews Text Block Row TODAY O…" at bounding box center [1167, 276] width 500 height 375
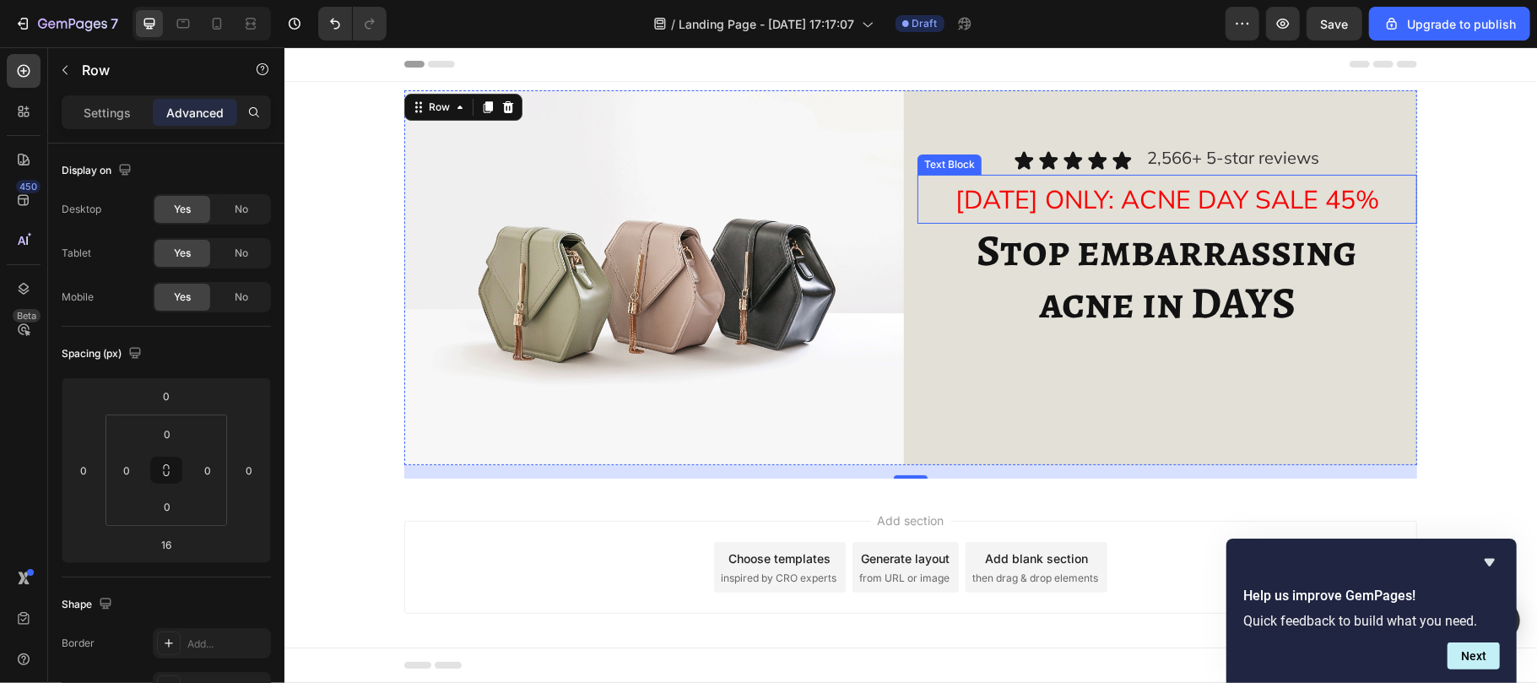
click at [1050, 197] on span "[DATE] ONLY: ACNE DAY SALE 45%" at bounding box center [1167, 198] width 424 height 32
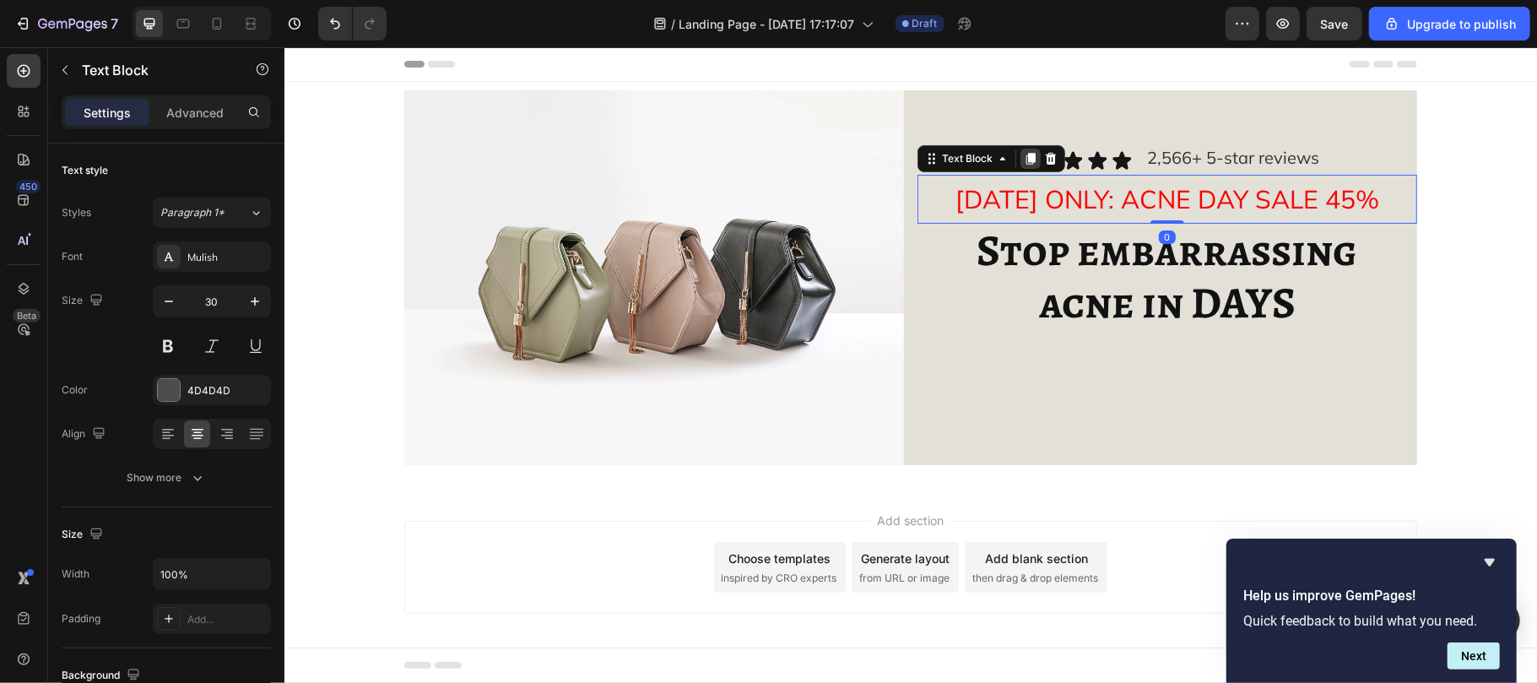
click at [1025, 158] on icon at bounding box center [1029, 158] width 9 height 12
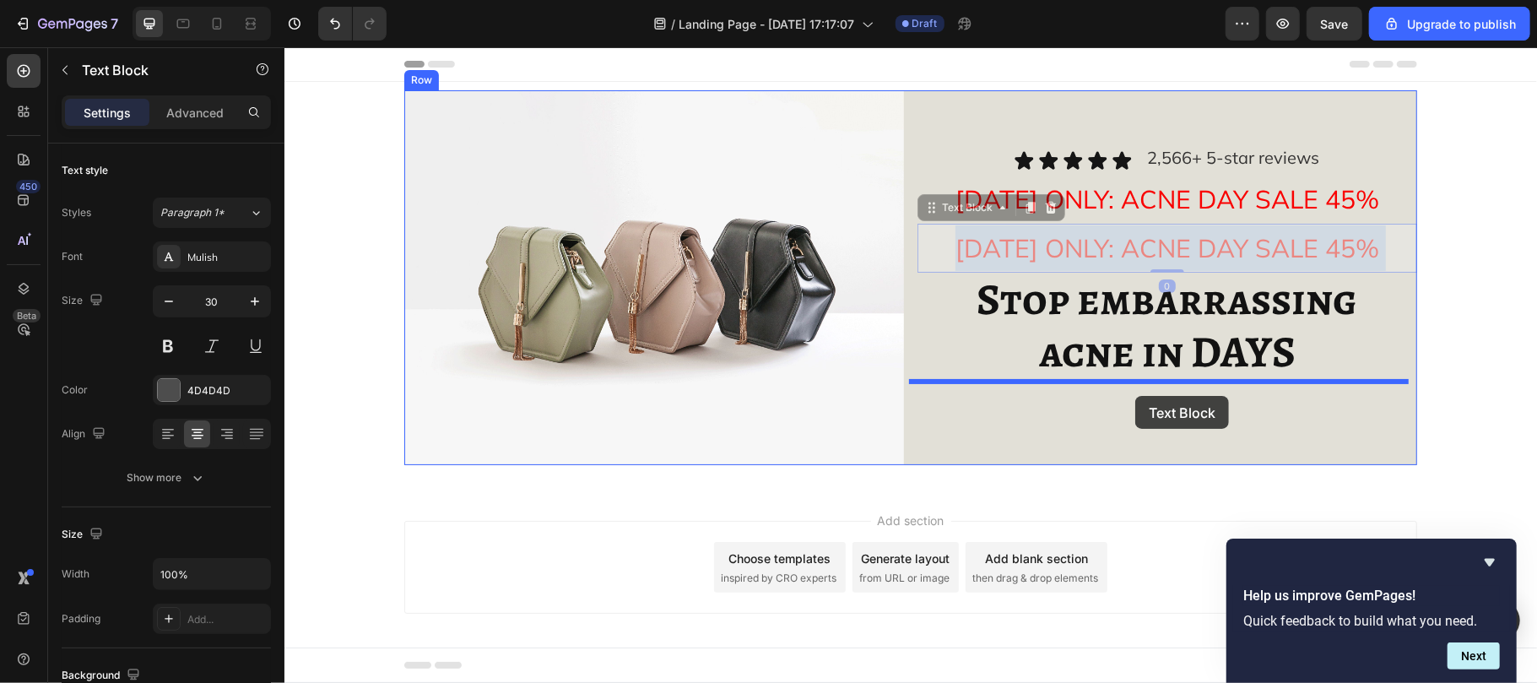
drag, startPoint x: 1145, startPoint y: 246, endPoint x: 1134, endPoint y: 395, distance: 149.0
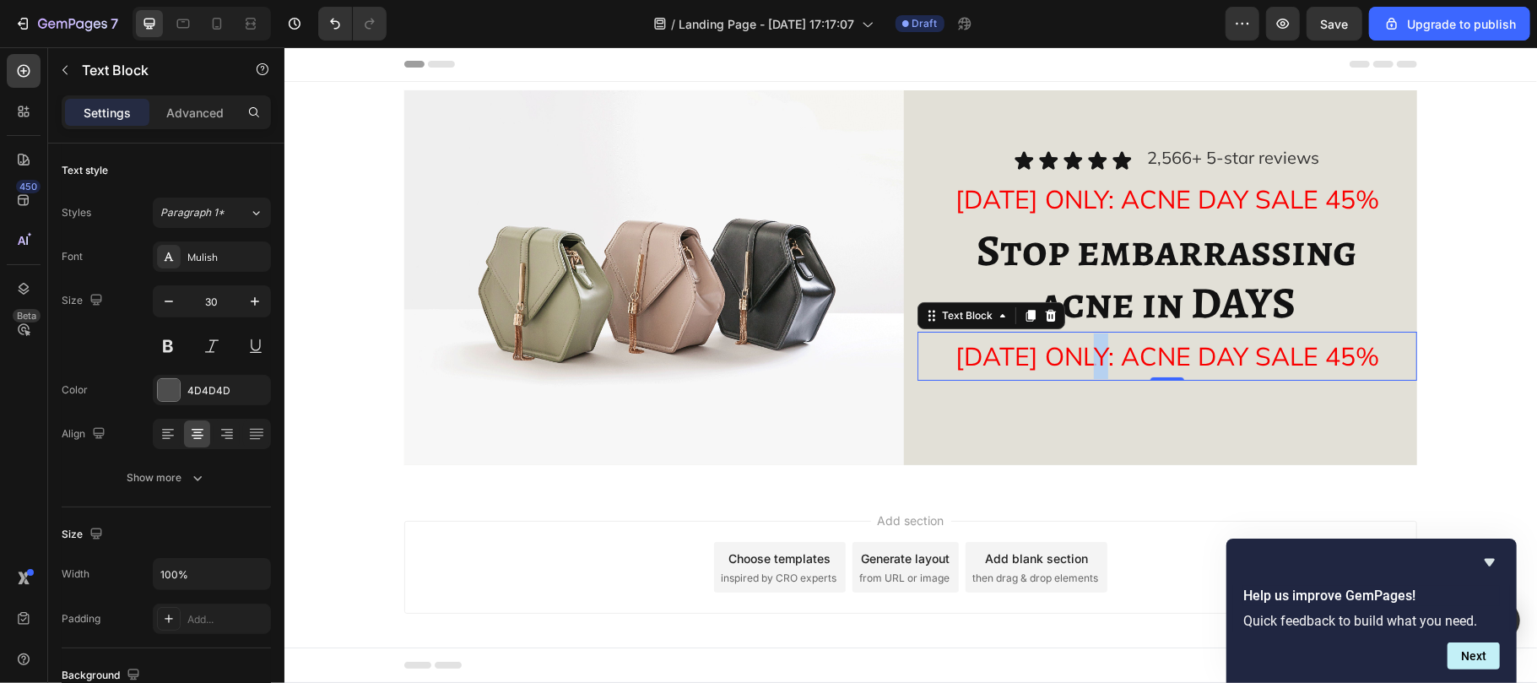
click at [1098, 367] on span "[DATE] ONLY: ACNE DAY SALE 45%" at bounding box center [1167, 355] width 424 height 32
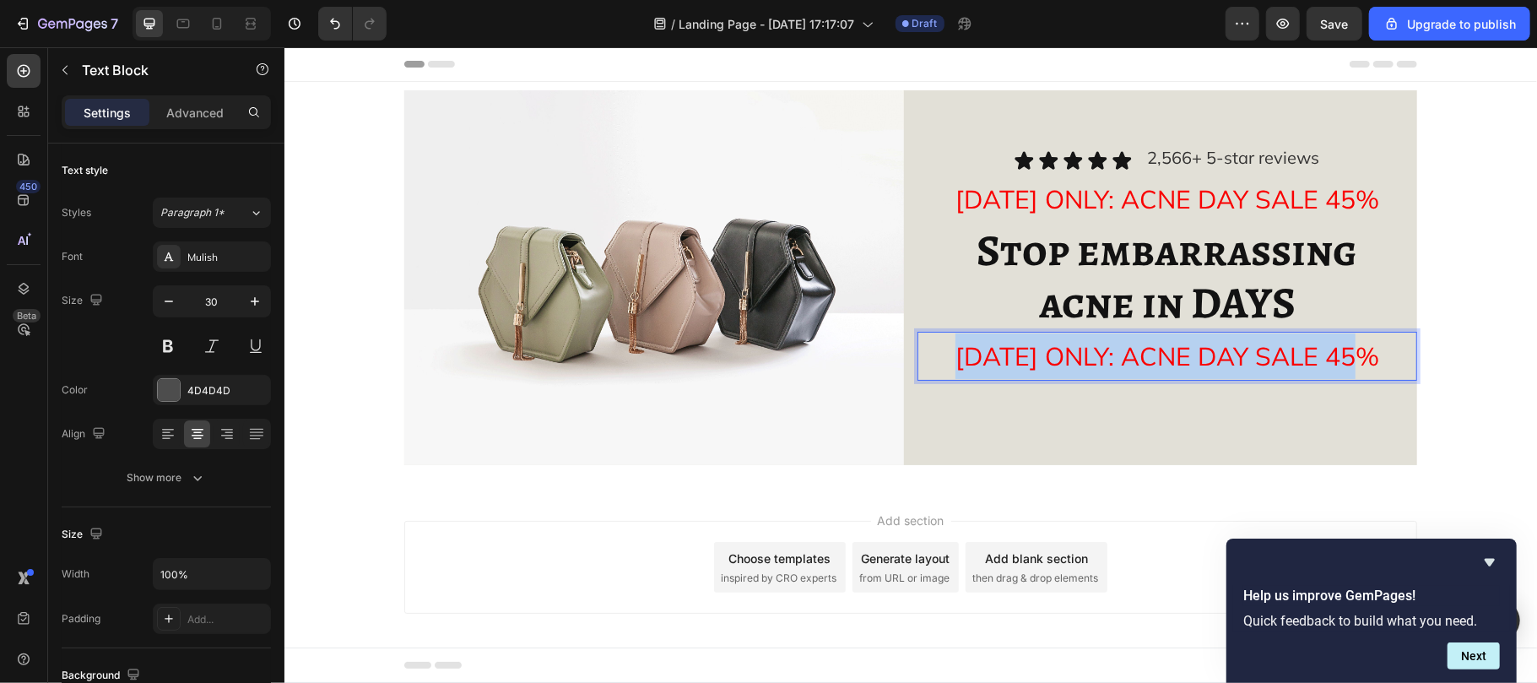
click at [1098, 367] on span "[DATE] ONLY: ACNE DAY SALE 45%" at bounding box center [1167, 355] width 424 height 32
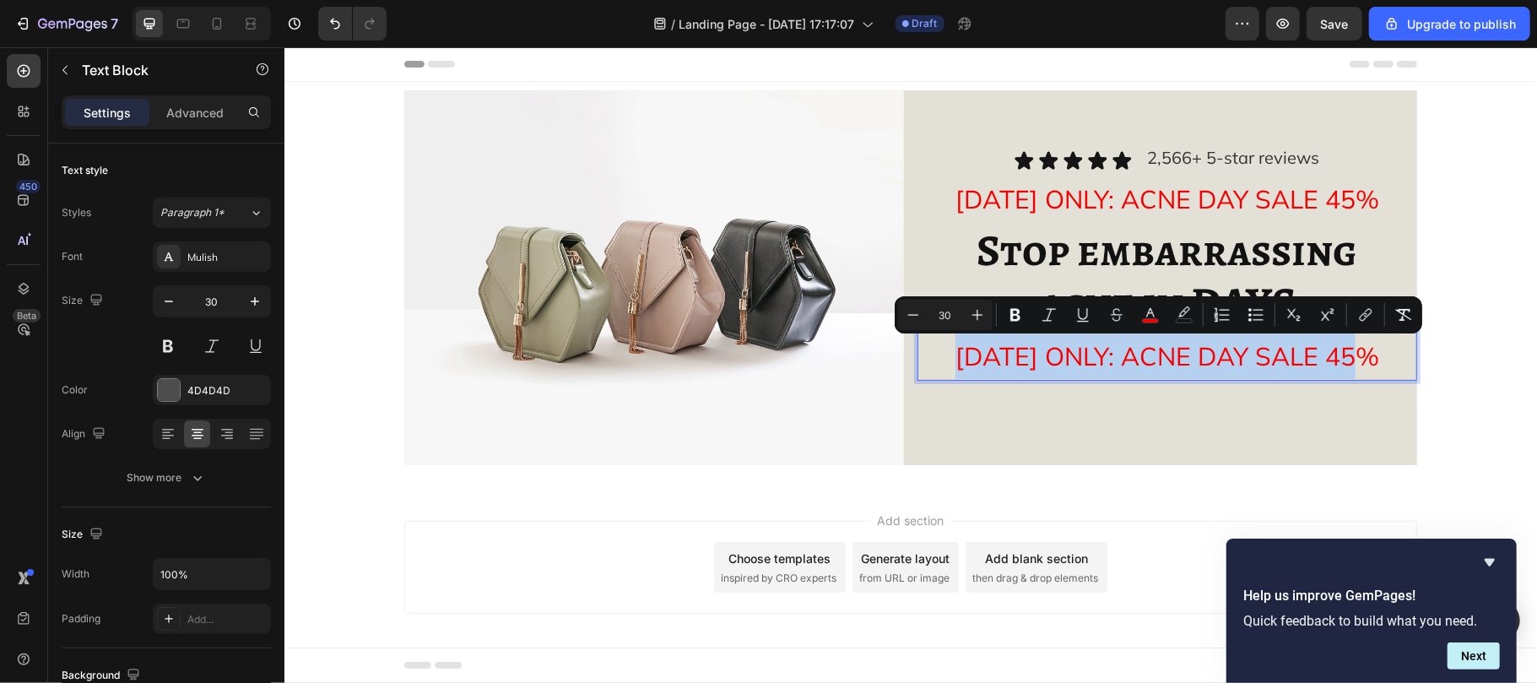
click at [1098, 367] on span "[DATE] ONLY: ACNE DAY SALE 45%" at bounding box center [1167, 355] width 424 height 32
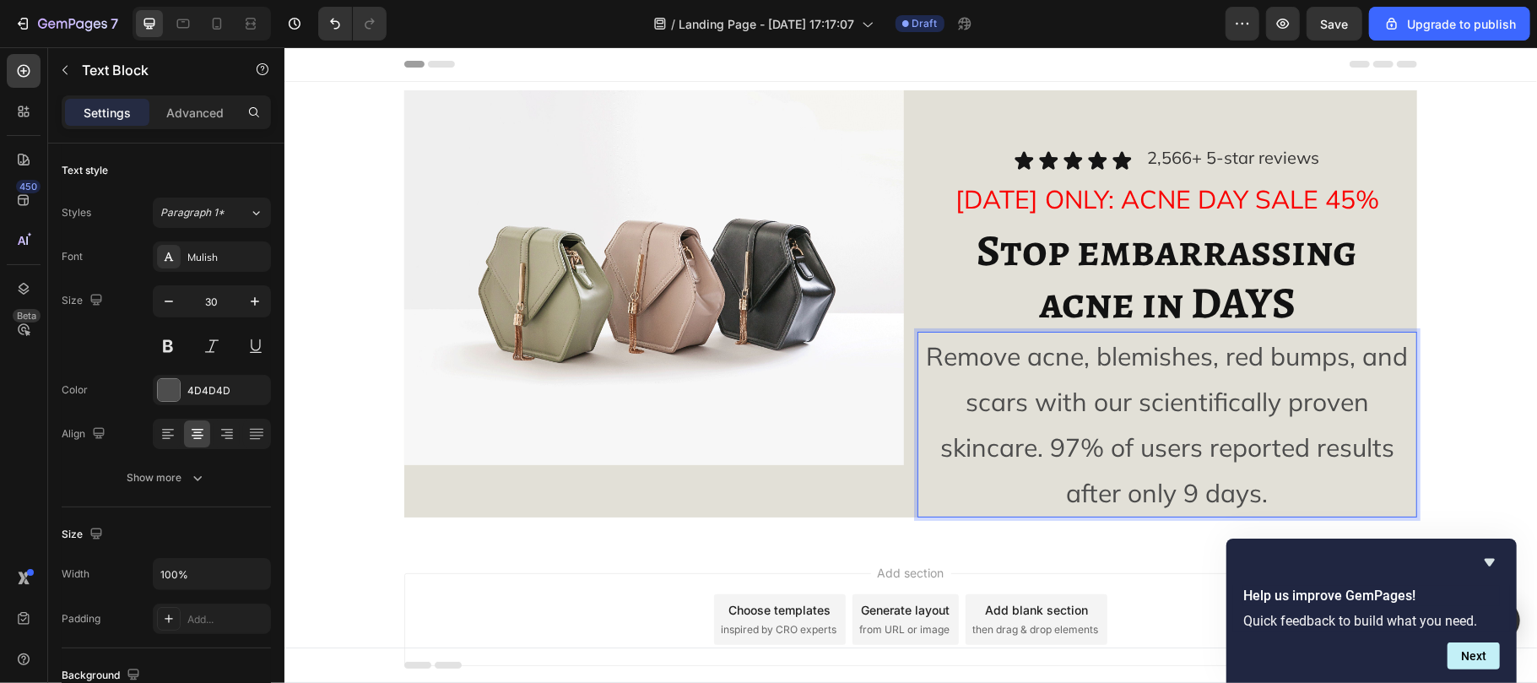
click at [1132, 432] on p "Remove acne, blemishes, red bumps, and scars with our scientifically proven ski…" at bounding box center [1166, 424] width 496 height 182
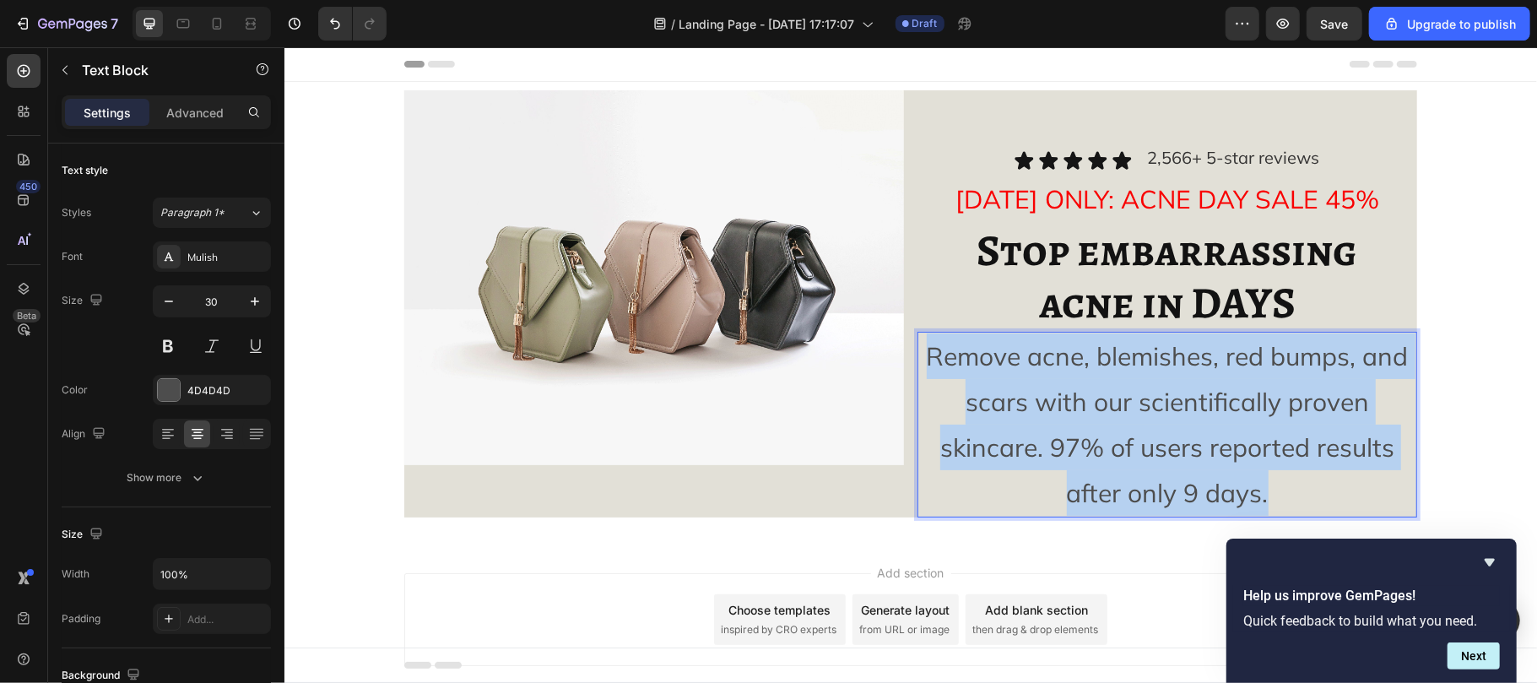
click at [1132, 432] on p "Remove acne, blemishes, red bumps, and scars with our scientifically proven ski…" at bounding box center [1166, 424] width 496 height 182
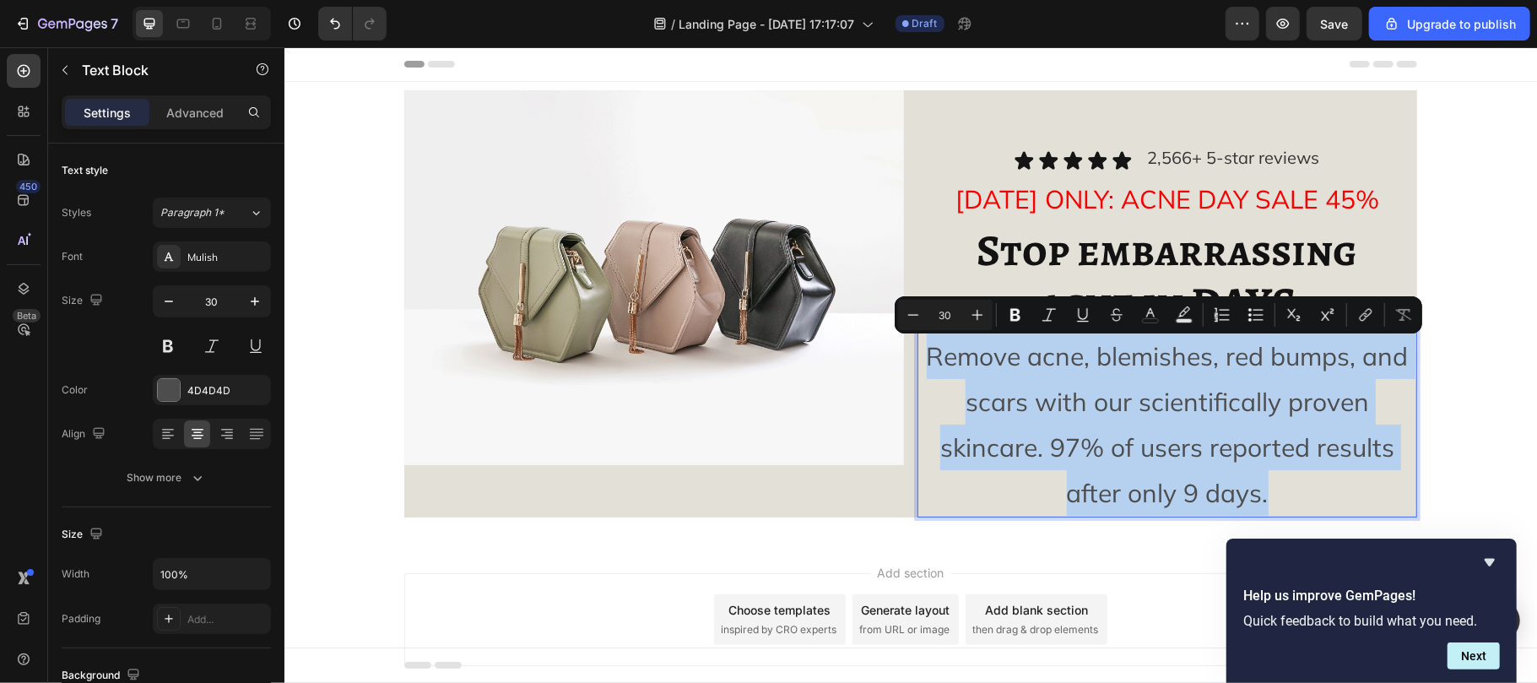
click at [1132, 432] on p "Remove acne, blemishes, red bumps, and scars with our scientifically proven ski…" at bounding box center [1166, 424] width 496 height 182
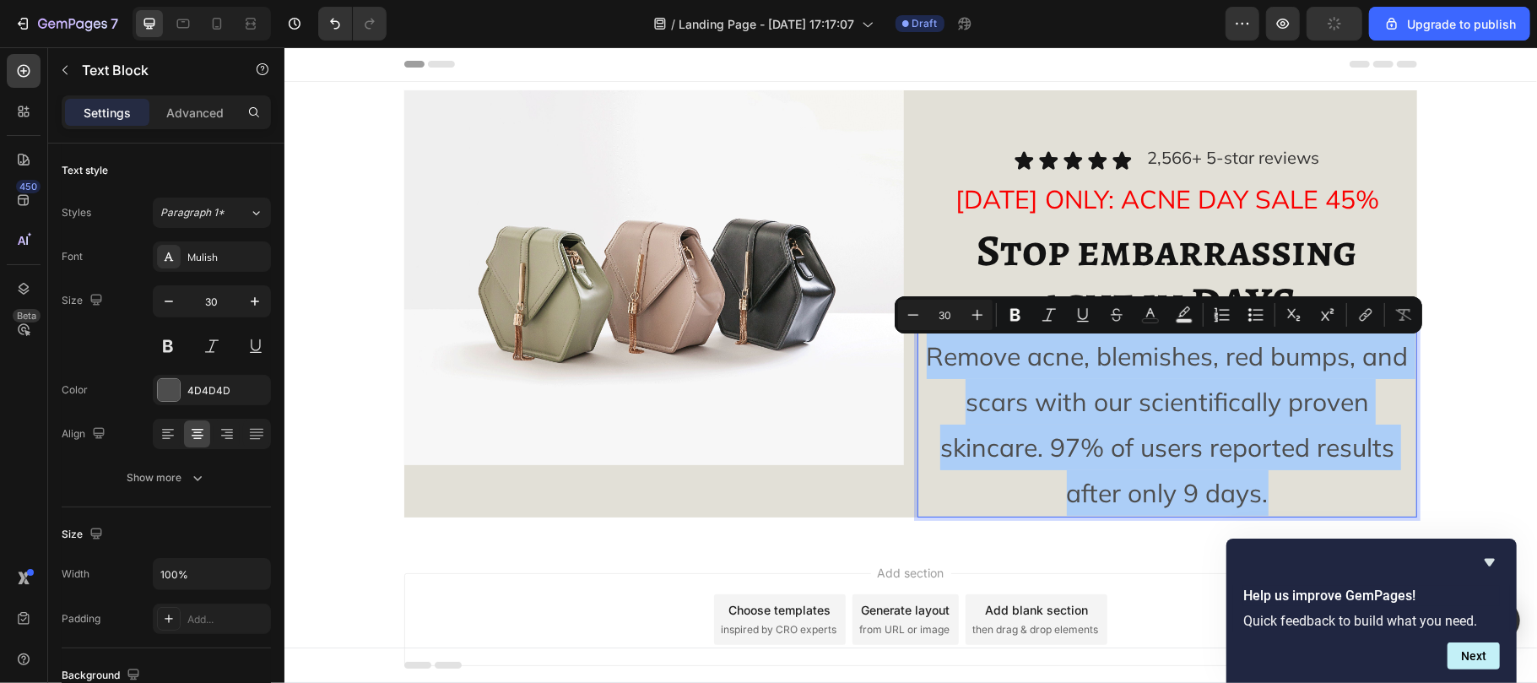
click at [944, 314] on input "30" at bounding box center [945, 315] width 34 height 20
type input "20"
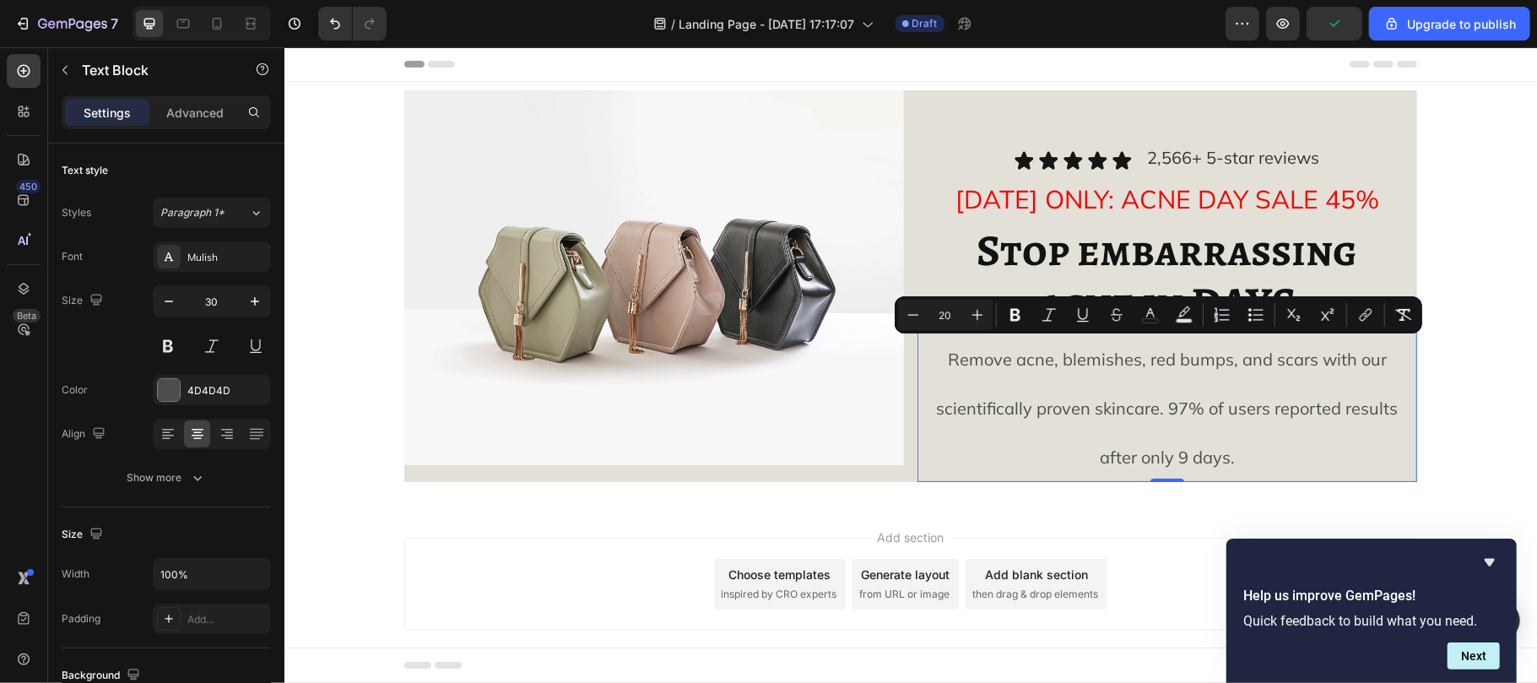
click at [1061, 389] on p "Remove acne, blemishes, red bumps, and scars with our scientifically proven ski…" at bounding box center [1166, 406] width 496 height 147
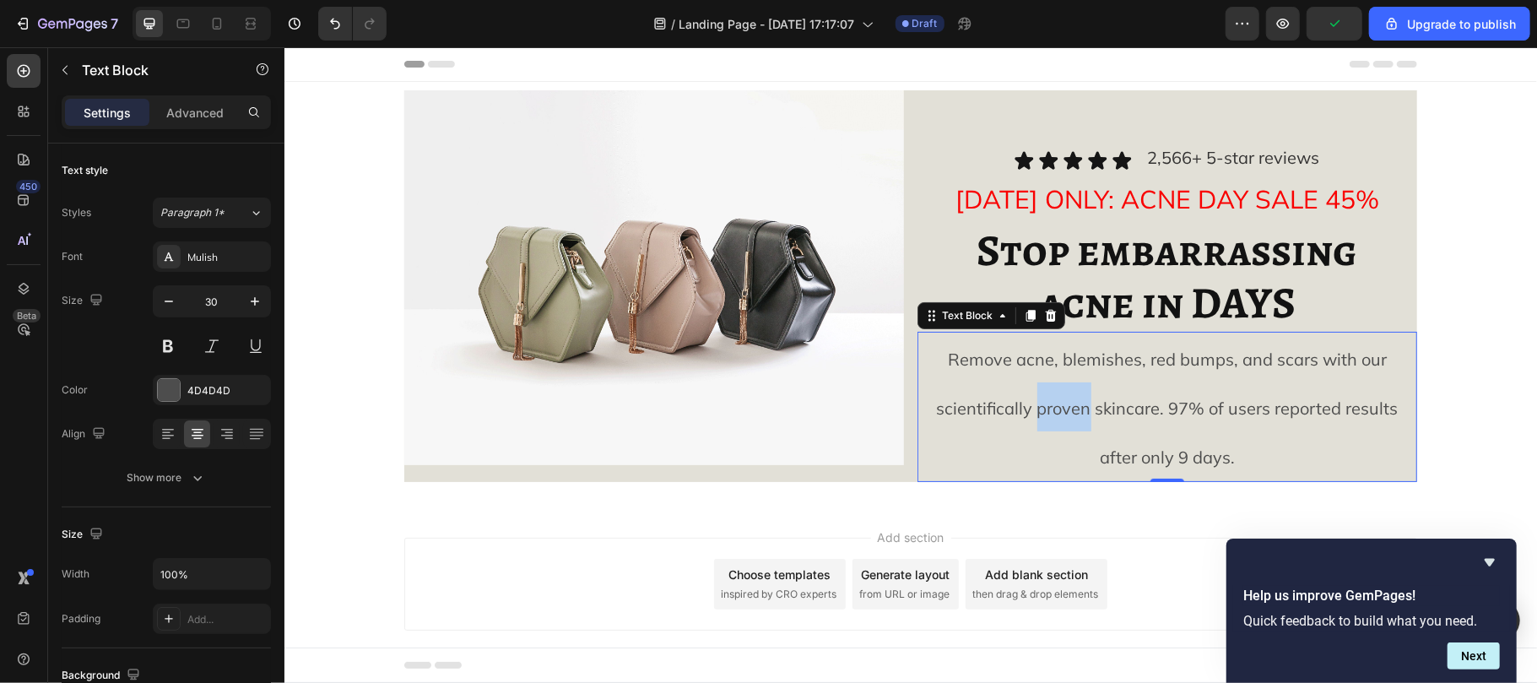
click at [1061, 389] on p "Remove acne, blemishes, red bumps, and scars with our scientifically proven ski…" at bounding box center [1166, 406] width 496 height 147
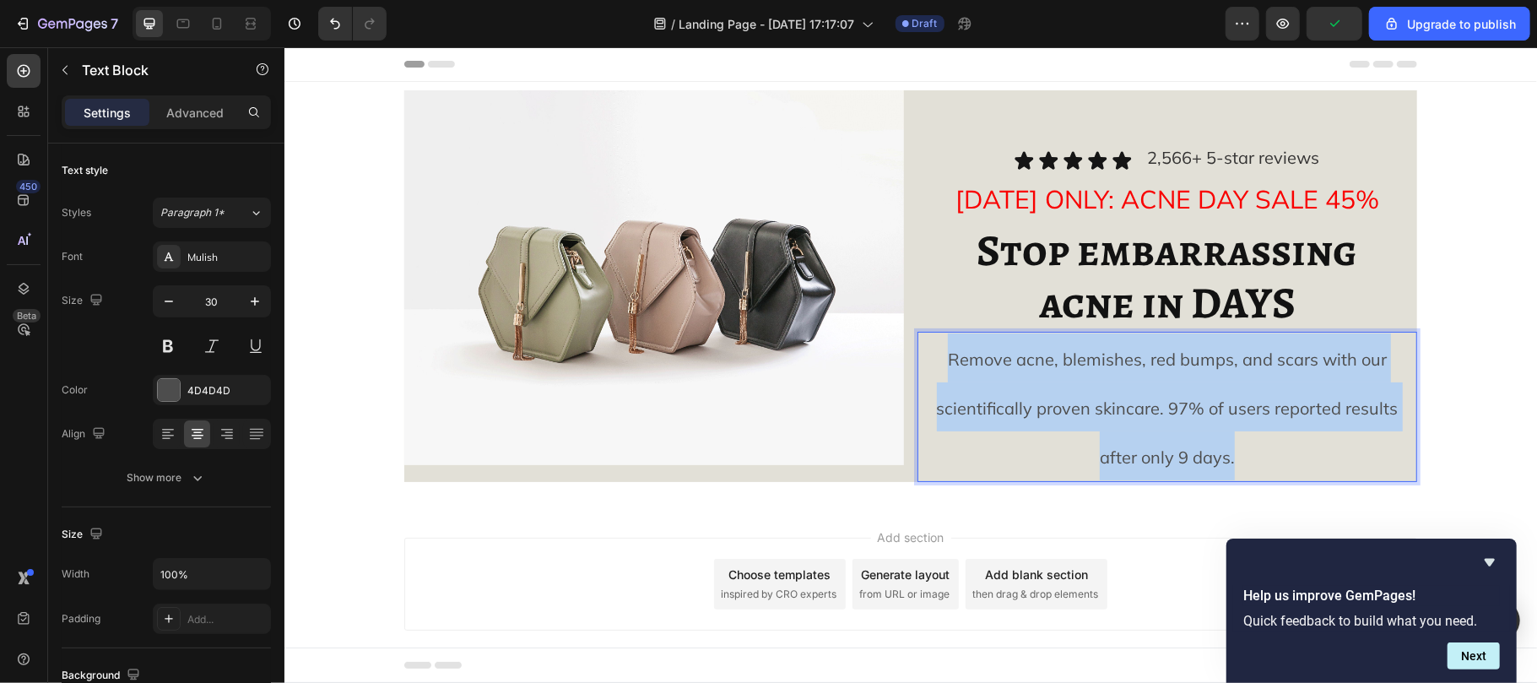
click at [1061, 389] on p "Remove acne, blemishes, red bumps, and scars with our scientifically proven ski…" at bounding box center [1166, 406] width 496 height 147
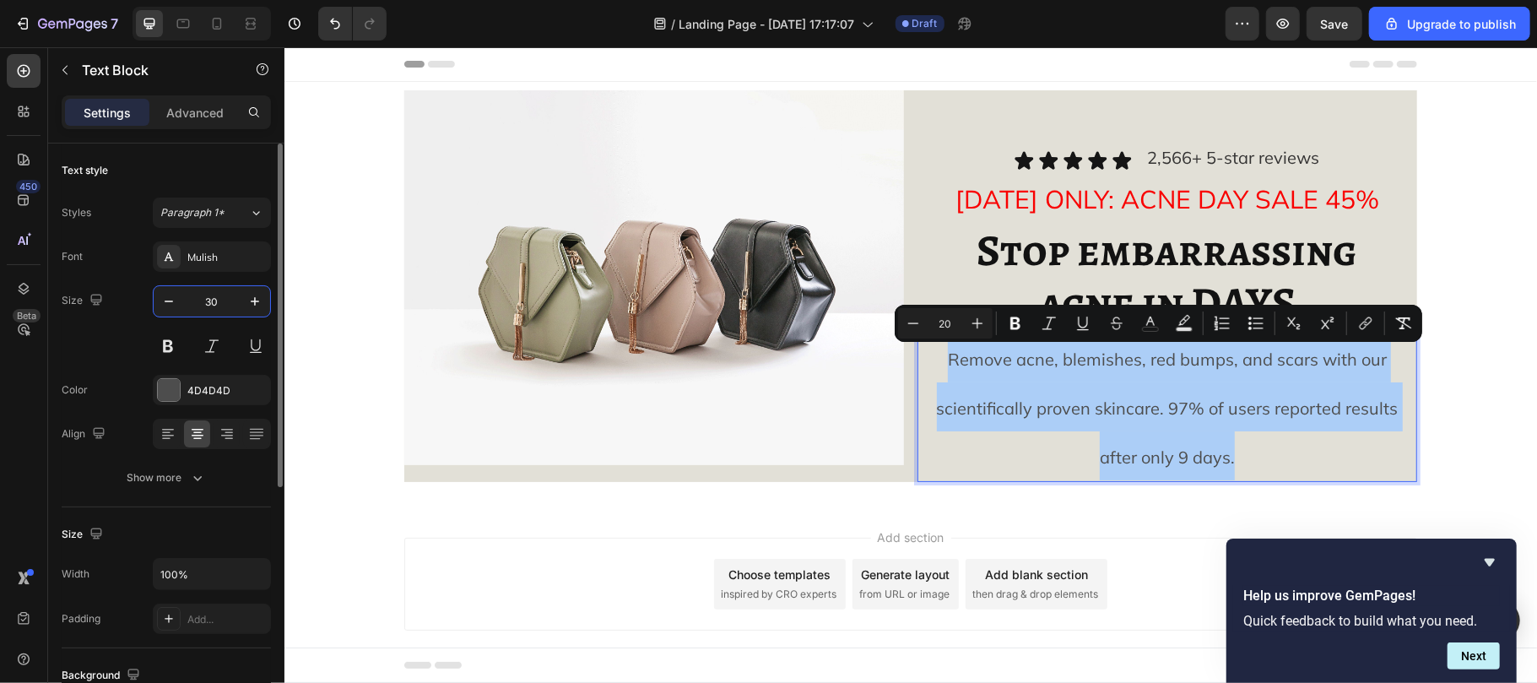
click at [223, 294] on input "30" at bounding box center [212, 301] width 56 height 30
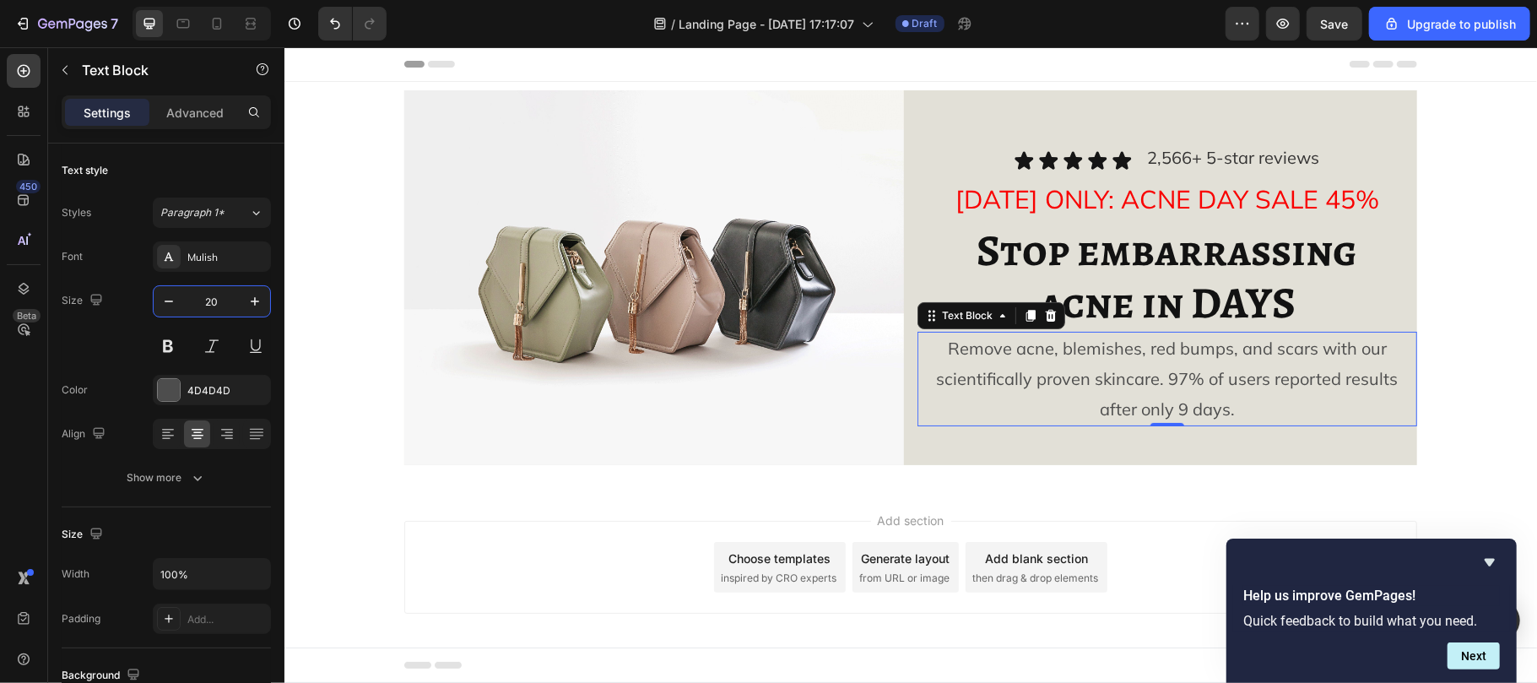
type input "20"
click at [1058, 392] on p "Remove acne, blemishes, red bumps, and scars with our scientifically proven ski…" at bounding box center [1166, 378] width 496 height 91
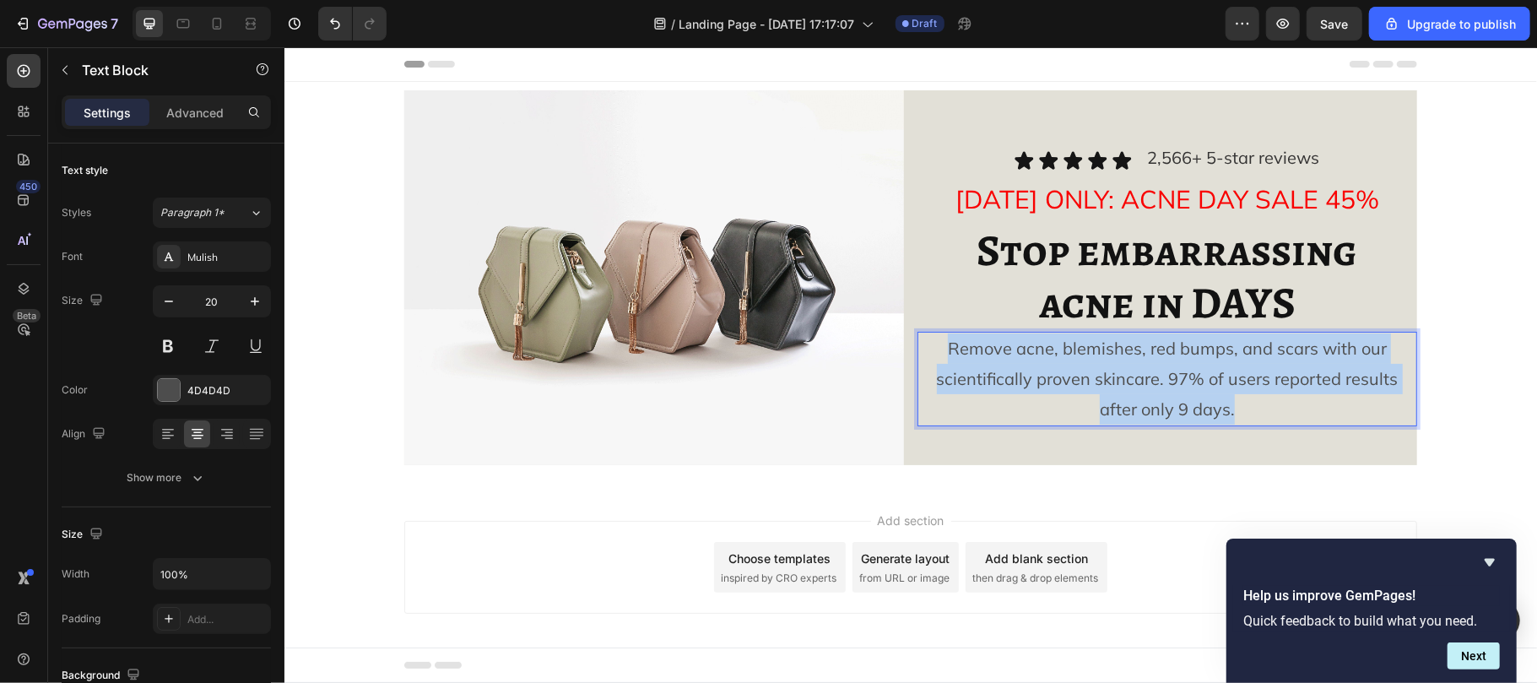
click at [1058, 392] on p "Remove acne, blemishes, red bumps, and scars with our scientifically proven ski…" at bounding box center [1166, 378] width 496 height 91
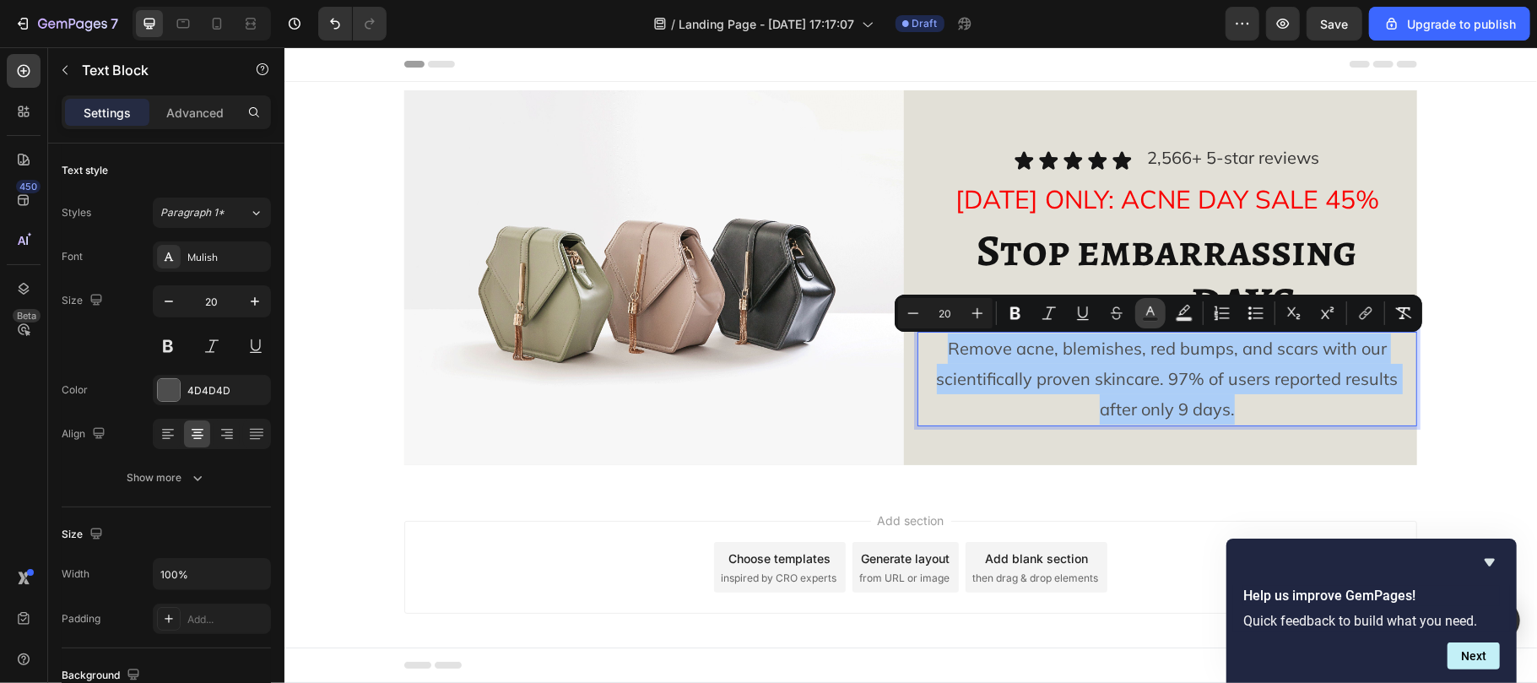
click at [1153, 319] on rect "Editor contextual toolbar" at bounding box center [1151, 319] width 16 height 4
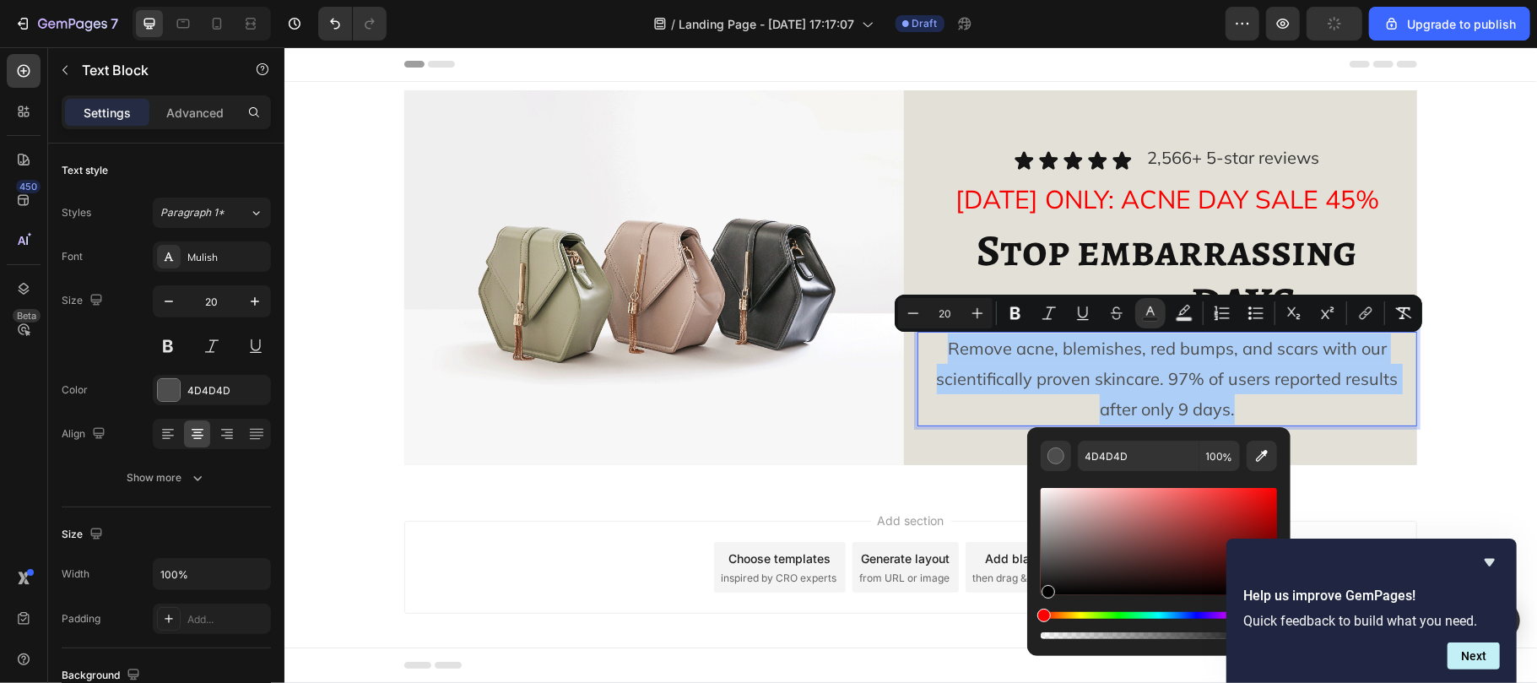
drag, startPoint x: 1045, startPoint y: 565, endPoint x: 1047, endPoint y: 604, distance: 38.9
click at [1047, 604] on div "Editor contextual toolbar" at bounding box center [1159, 563] width 236 height 158
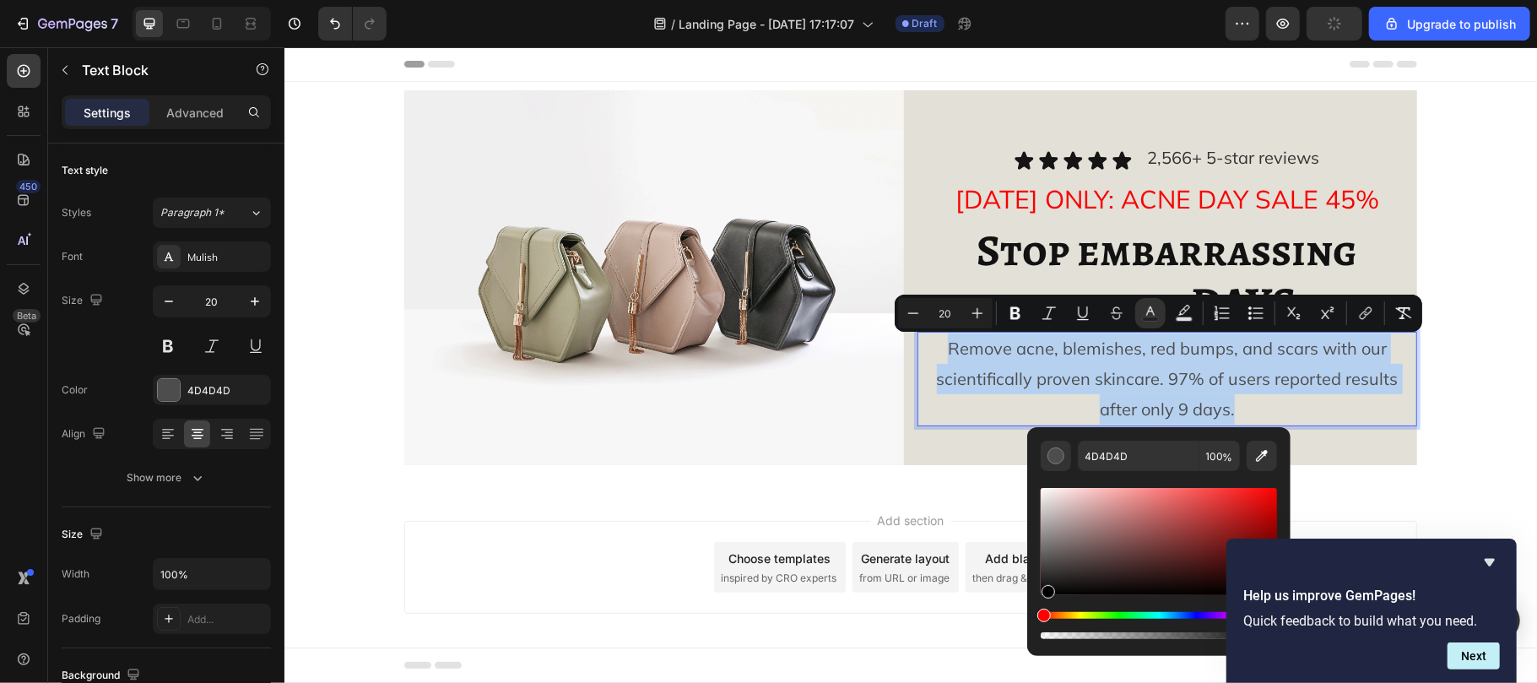
type input "000000"
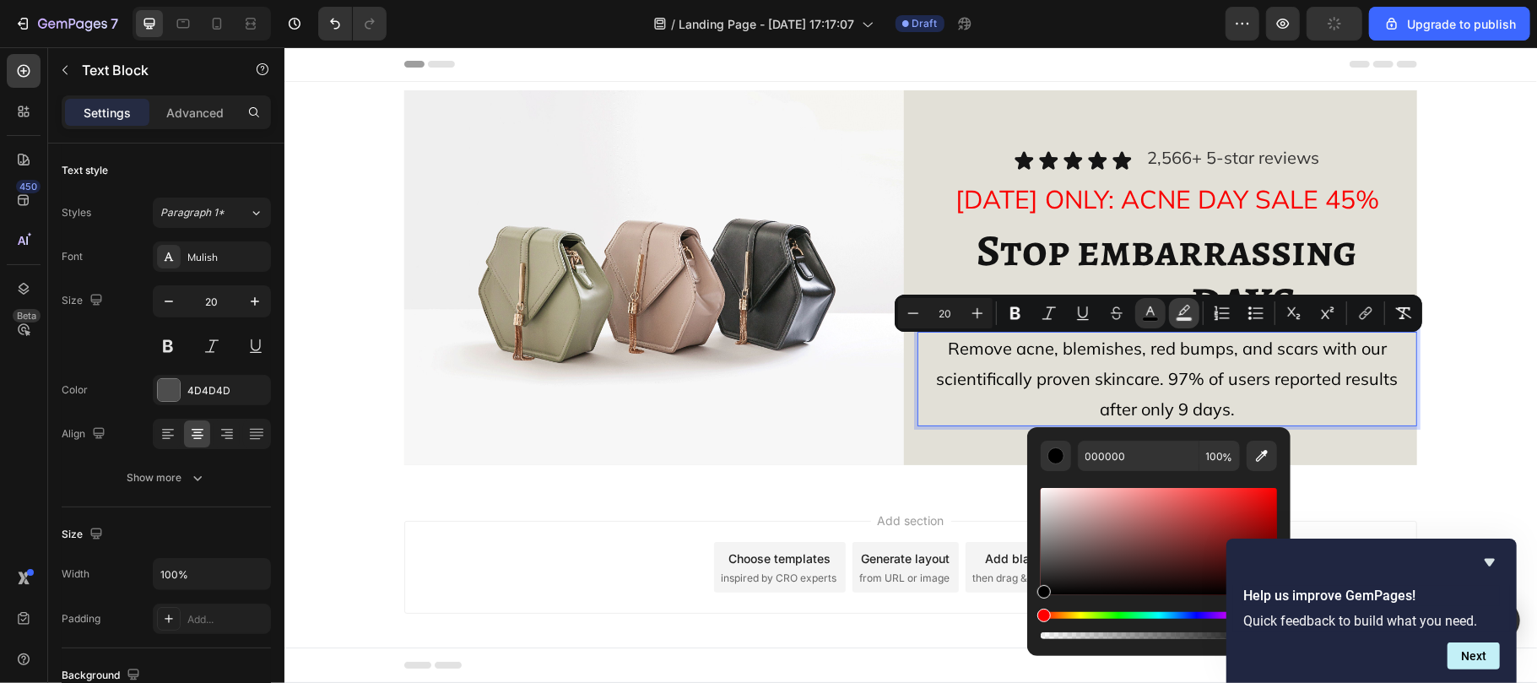
click at [1185, 307] on icon "Editor contextual toolbar" at bounding box center [1184, 313] width 17 height 17
drag, startPoint x: 1506, startPoint y: 682, endPoint x: 1015, endPoint y: 630, distance: 493.9
type input "0"
click at [918, 262] on p "⁠⁠⁠⁠⁠⁠⁠ Stop embarrassing acne in DAYS" at bounding box center [1166, 277] width 496 height 105
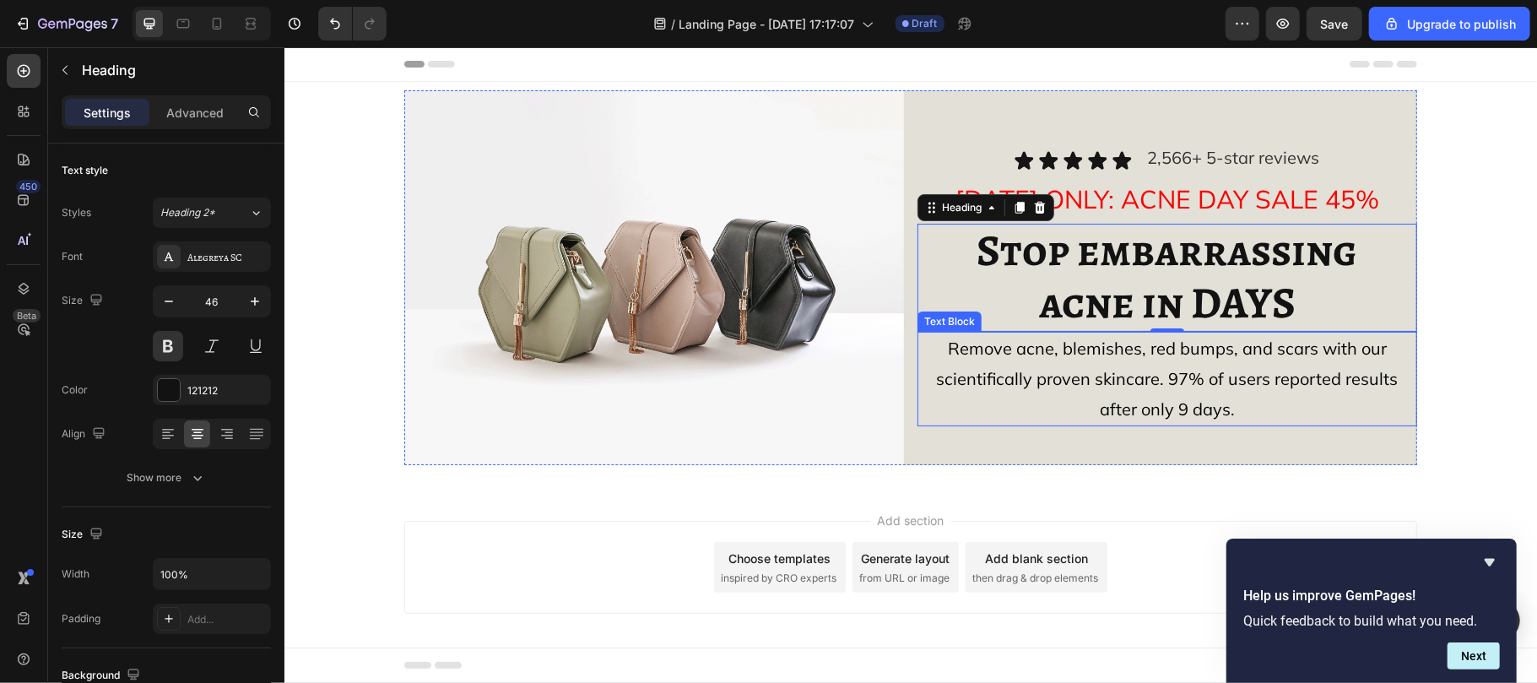
click at [1008, 341] on span "Remove acne, blemishes, red bumps, and scars with our scientifically proven ski…" at bounding box center [1167, 378] width 462 height 82
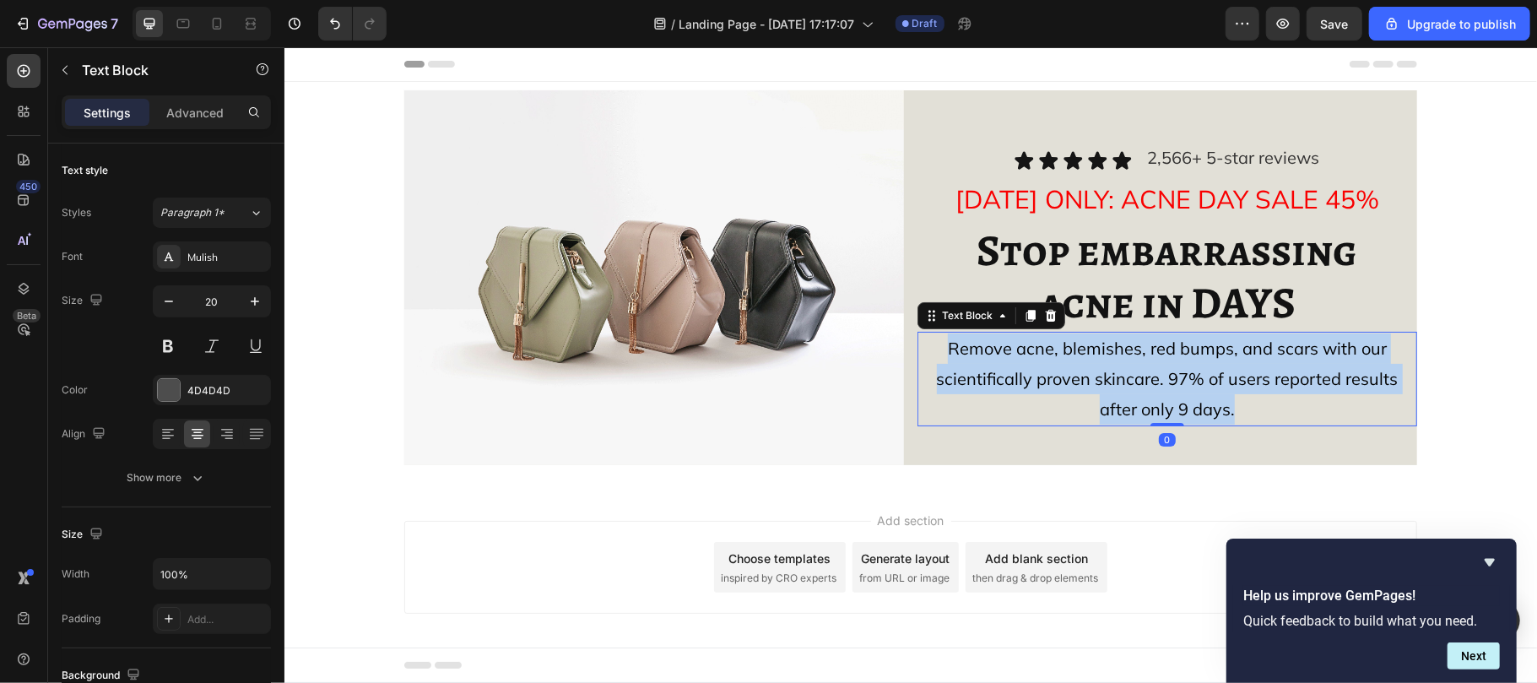
click at [1008, 341] on span "Remove acne, blemishes, red bumps, and scars with our scientifically proven ski…" at bounding box center [1167, 378] width 462 height 82
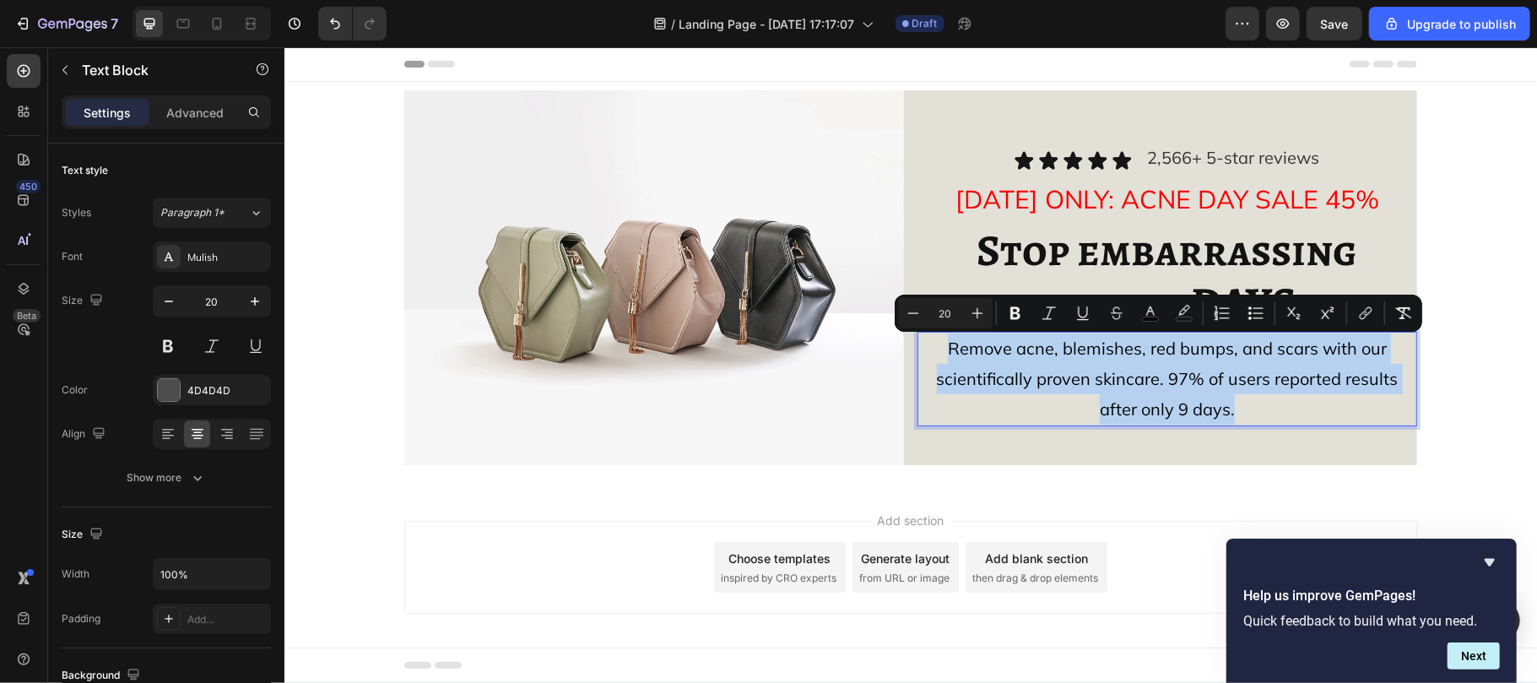
click at [1010, 347] on span "Remove acne, blemishes, red bumps, and scars with our scientifically proven ski…" at bounding box center [1167, 378] width 462 height 82
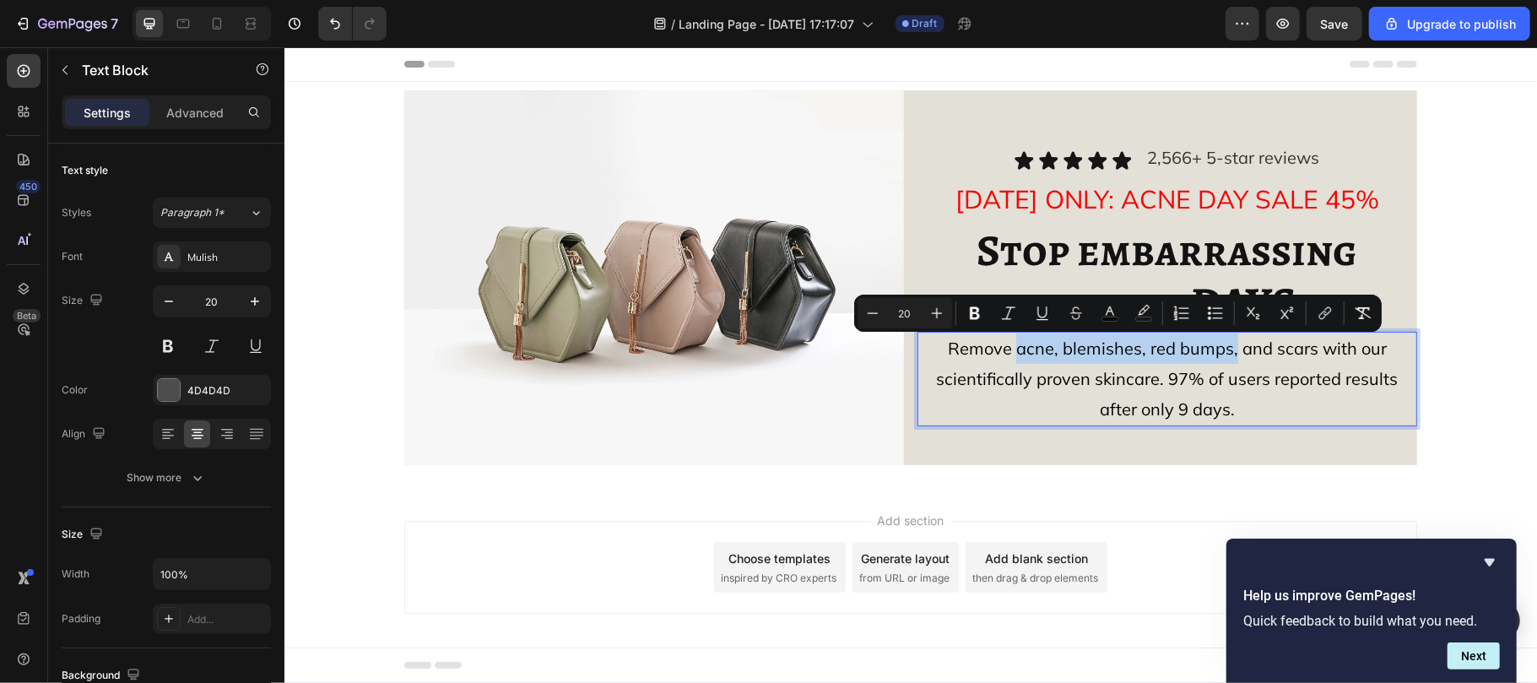
drag, startPoint x: 1010, startPoint y: 344, endPoint x: 1226, endPoint y: 350, distance: 216.1
click at [1226, 350] on span "Remove acne, blemishes, red bumps, and scars with our scientifically proven ski…" at bounding box center [1167, 378] width 462 height 82
click at [984, 309] on button "Bold" at bounding box center [975, 313] width 30 height 30
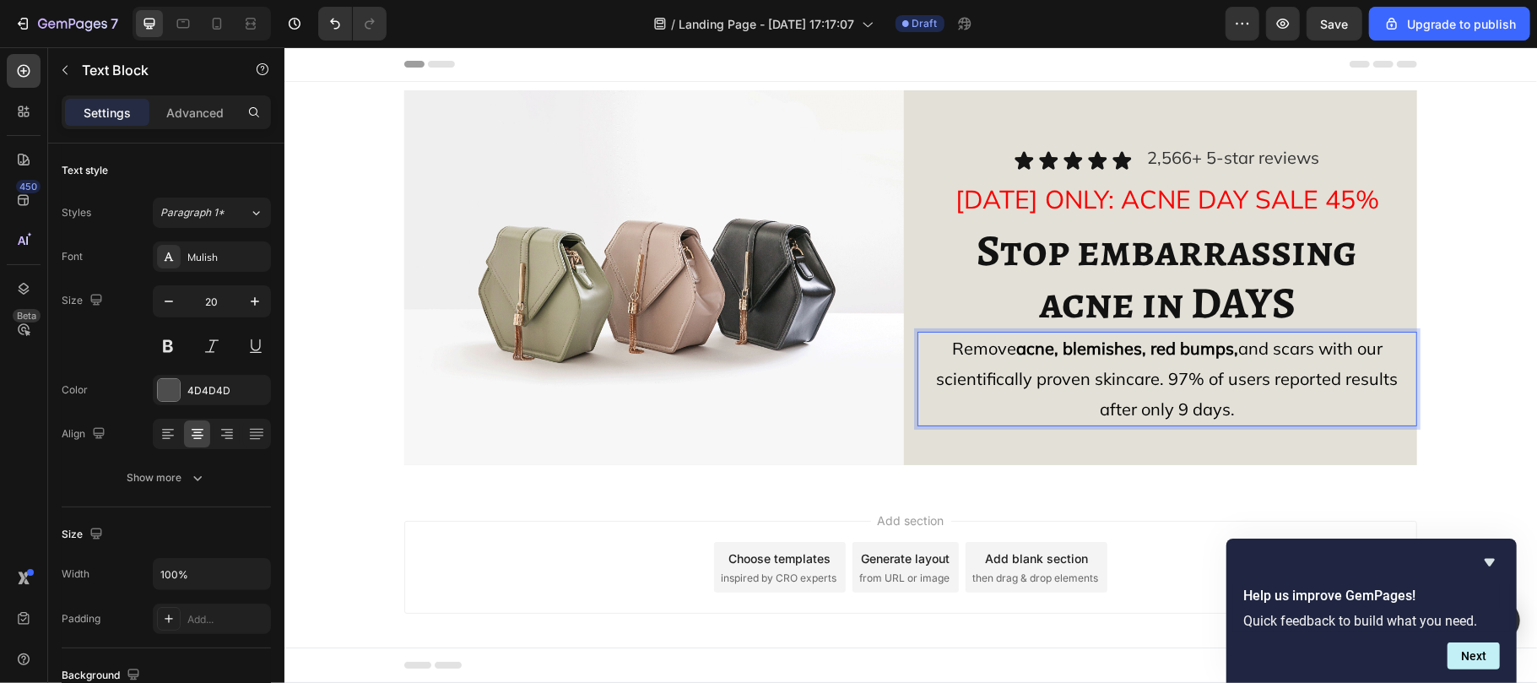
click at [1040, 395] on p "Remove acne, blemishes, red bumps, and scars with our scientifically proven ski…" at bounding box center [1166, 378] width 496 height 91
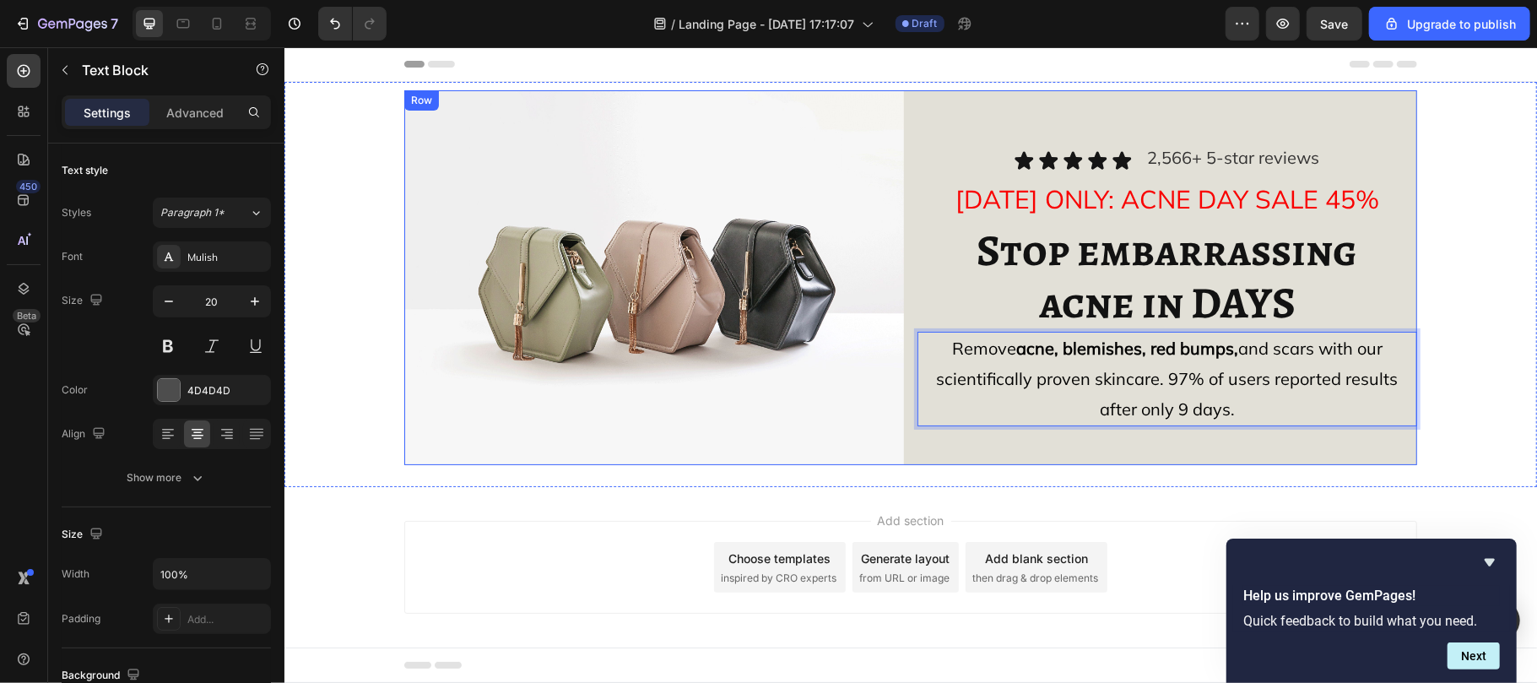
click at [1074, 457] on div "Icon Icon Icon Icon Icon Icon List 2,566+ 5-star reviews Text Block Row TODAY O…" at bounding box center [1167, 276] width 500 height 375
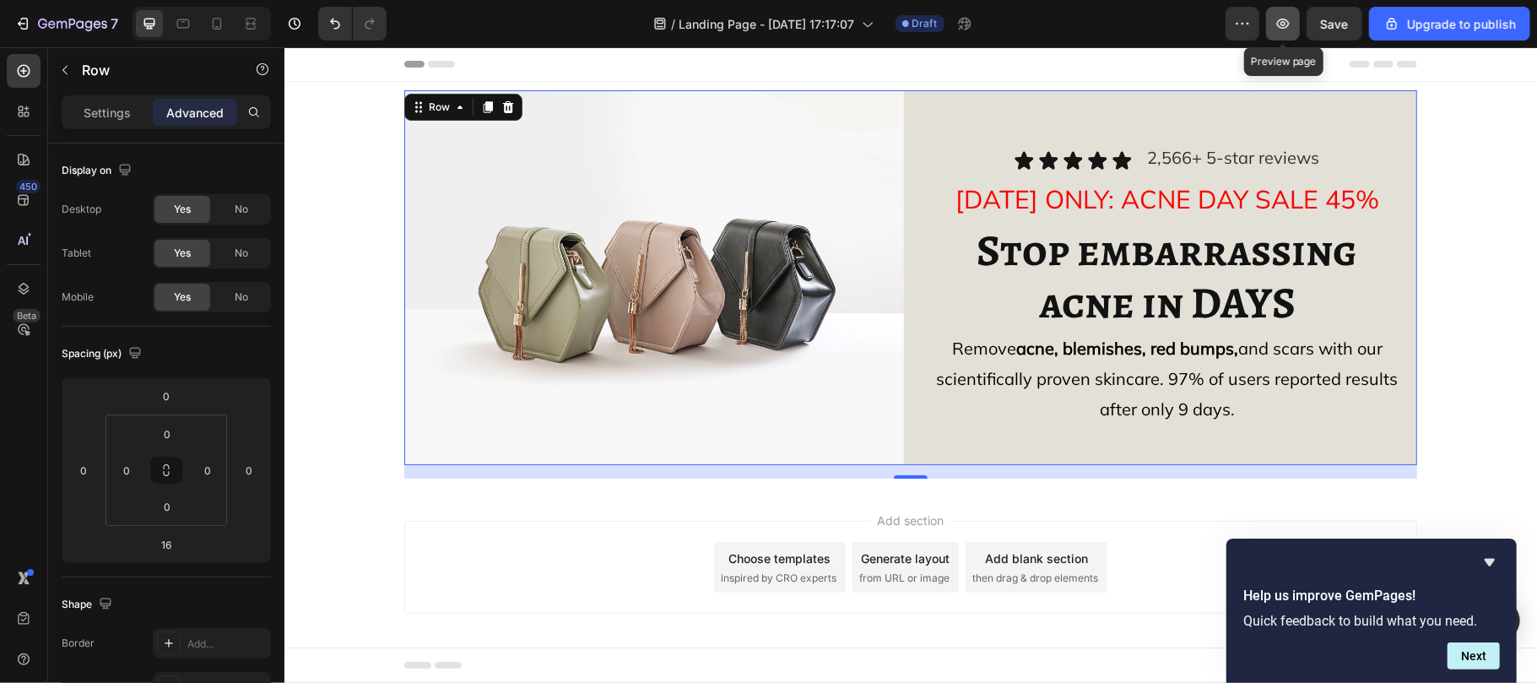
click at [1288, 15] on icon "button" at bounding box center [1282, 23] width 17 height 17
click at [22, 65] on icon at bounding box center [24, 71] width 13 height 13
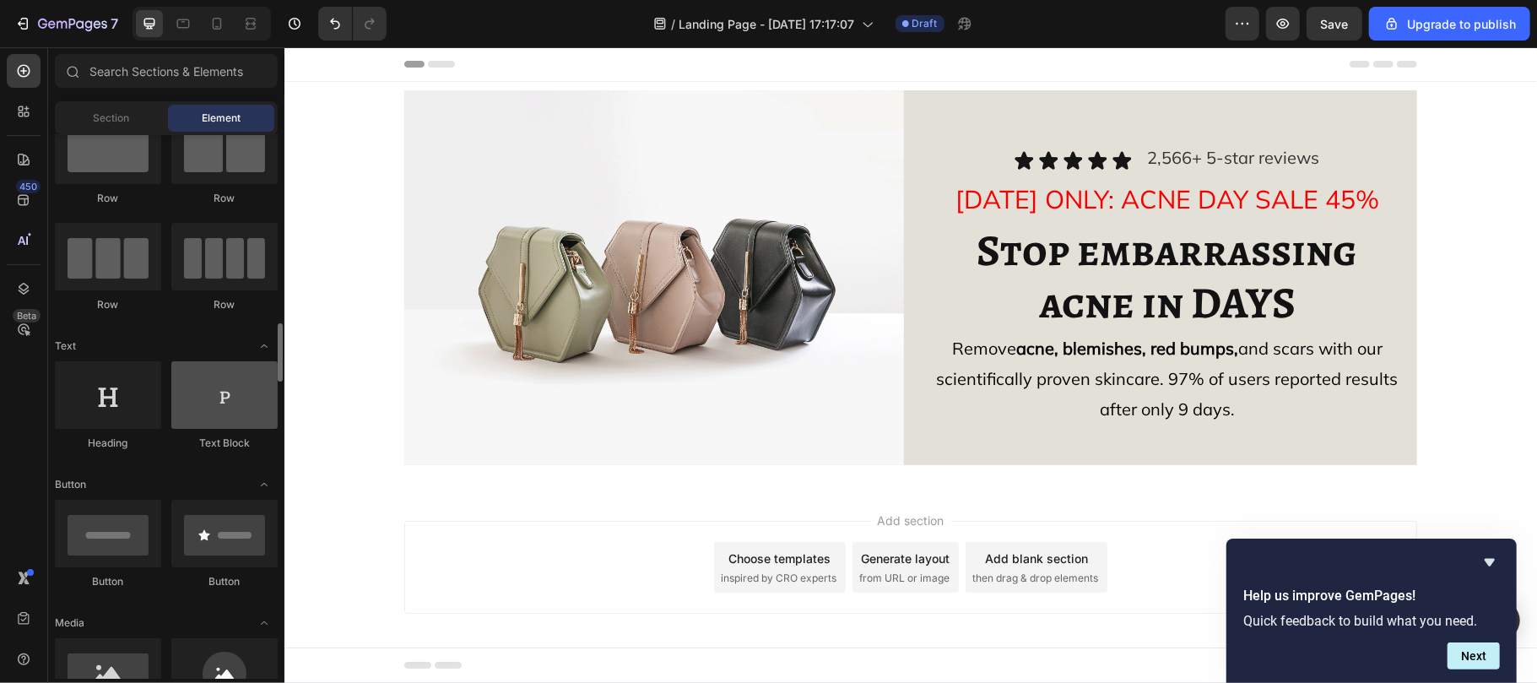
scroll to position [267, 0]
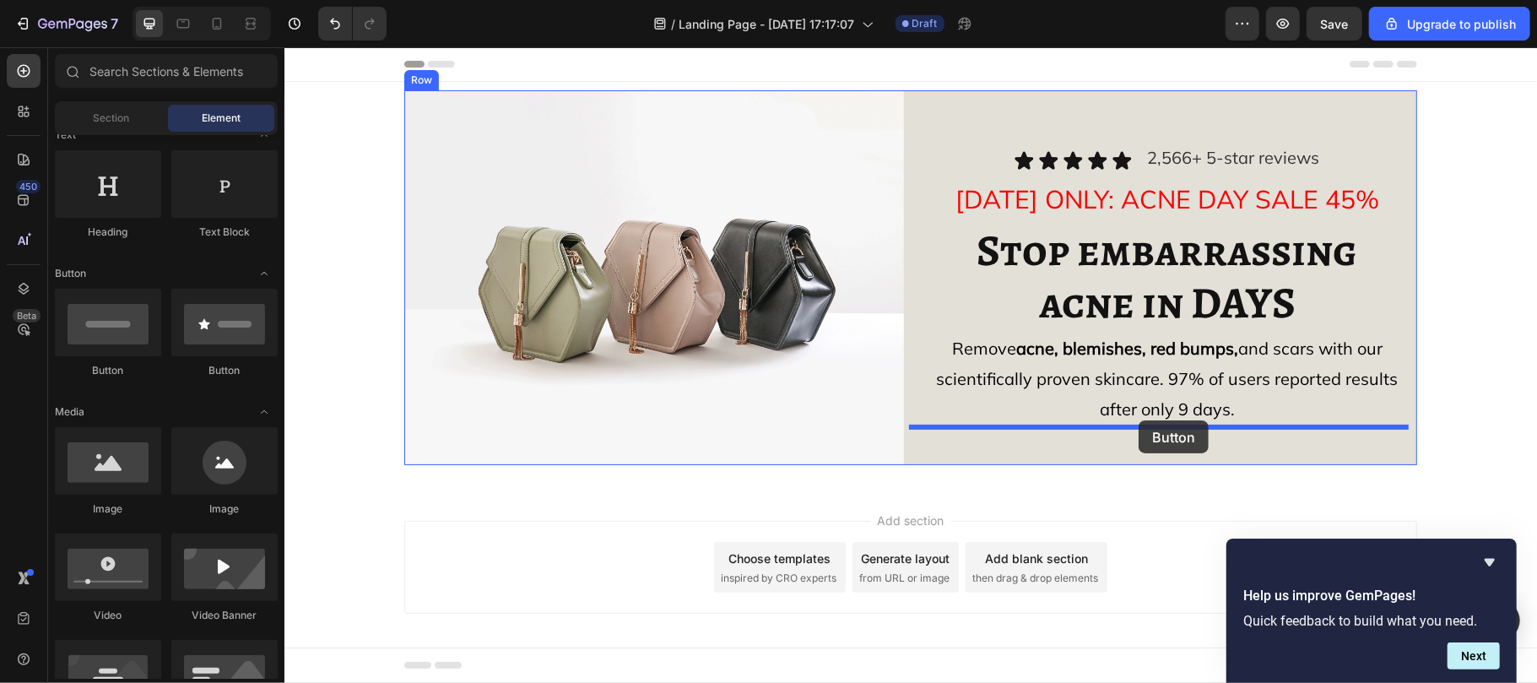
drag, startPoint x: 396, startPoint y: 385, endPoint x: 1138, endPoint y: 419, distance: 742.7
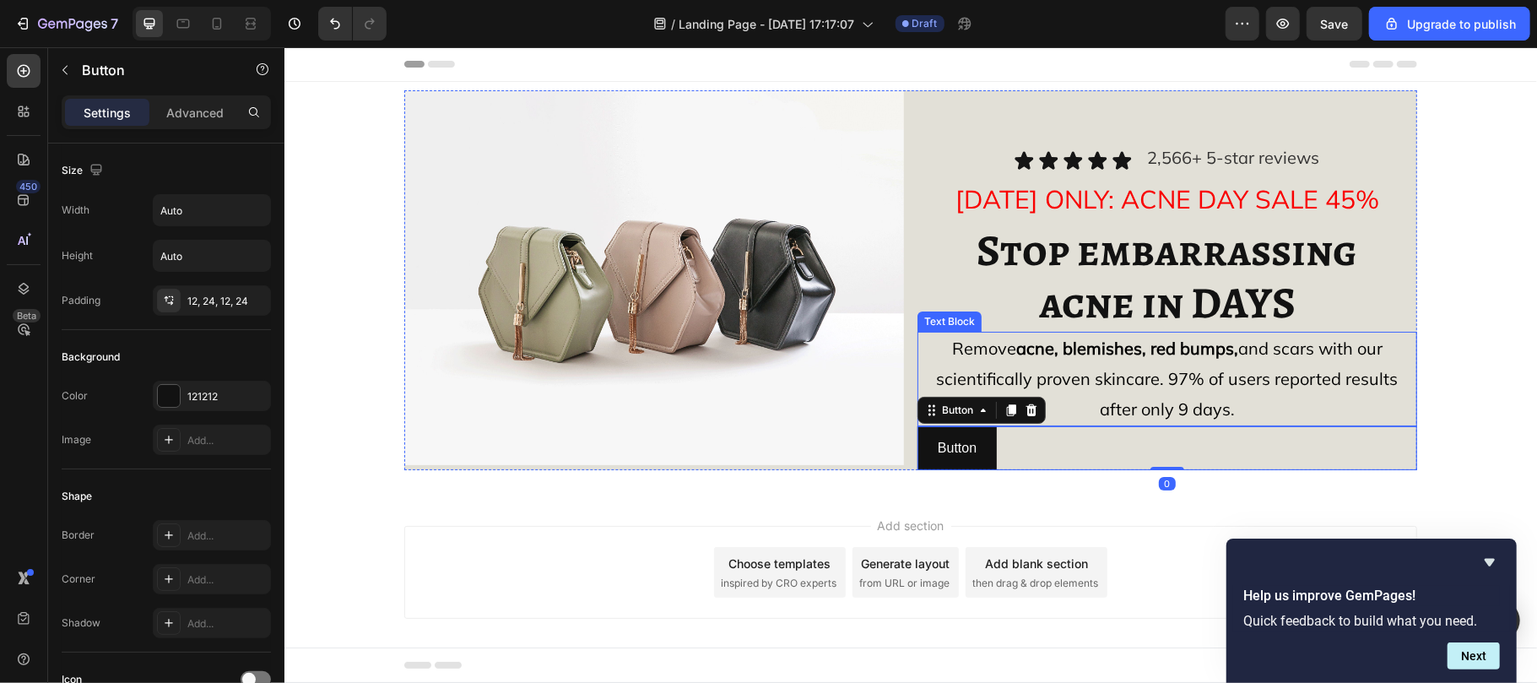
click at [1132, 398] on p "Remove acne, blemishes, red bumps, and scars with our scientifically proven ski…" at bounding box center [1166, 378] width 496 height 91
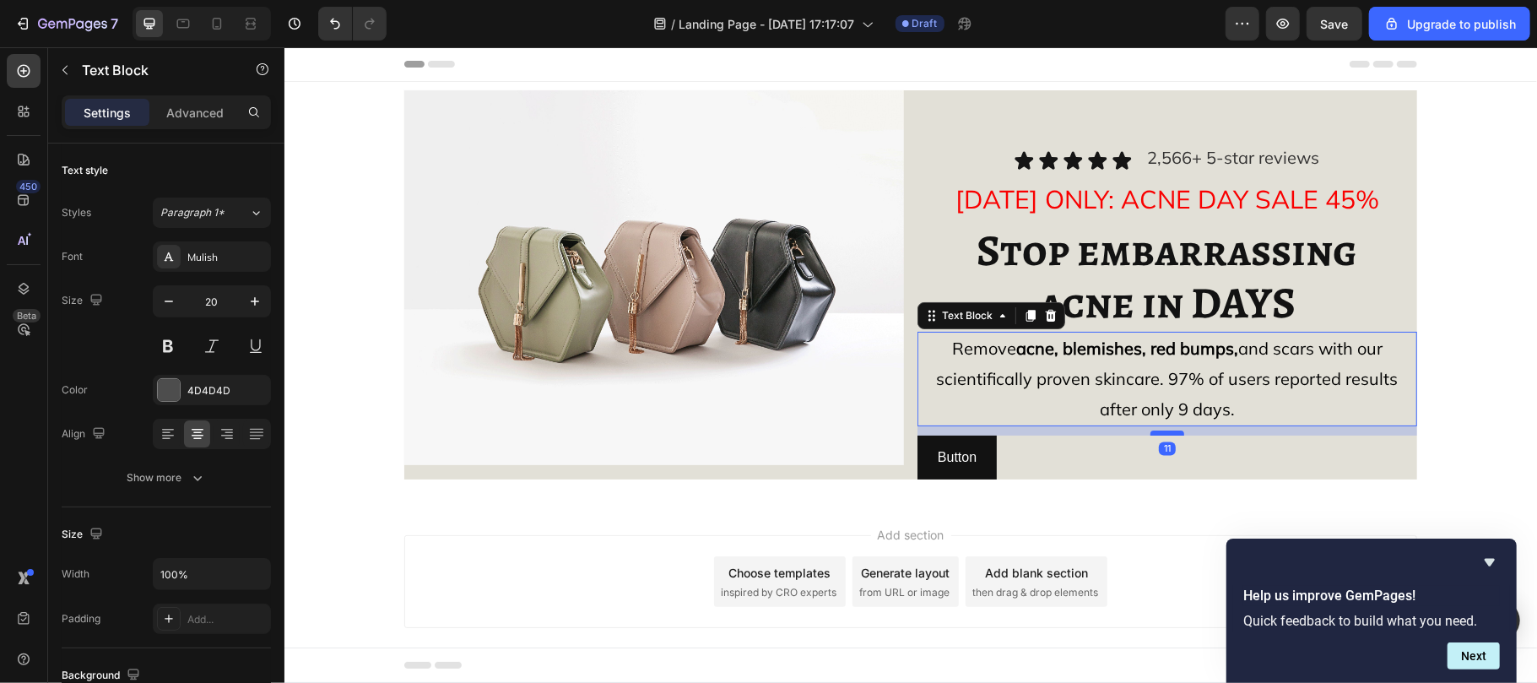
drag, startPoint x: 1155, startPoint y: 422, endPoint x: 1155, endPoint y: 431, distance: 9.3
click at [1155, 431] on div at bounding box center [1167, 432] width 34 height 5
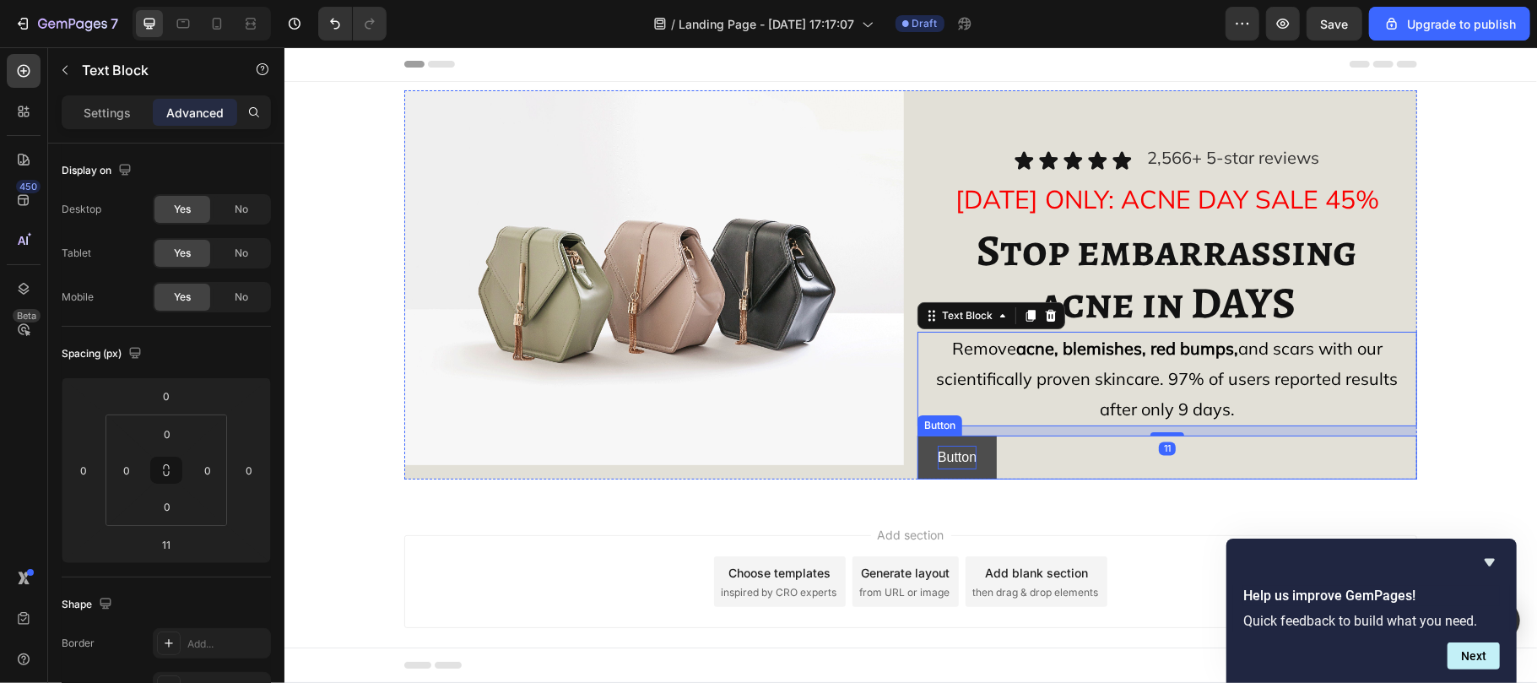
click at [953, 453] on p "Button" at bounding box center [956, 457] width 39 height 24
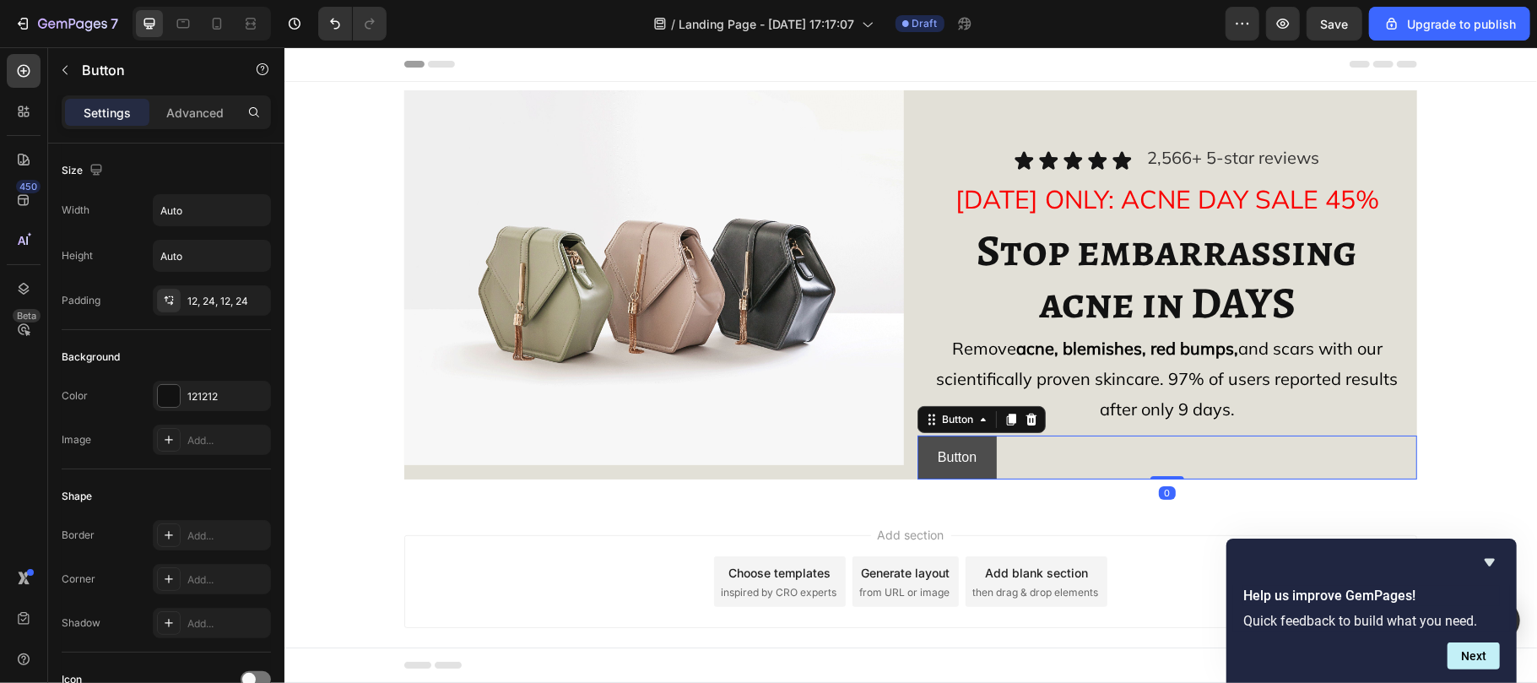
click at [917, 453] on button "Button" at bounding box center [956, 457] width 79 height 45
click at [920, 457] on button "Button" at bounding box center [956, 457] width 79 height 45
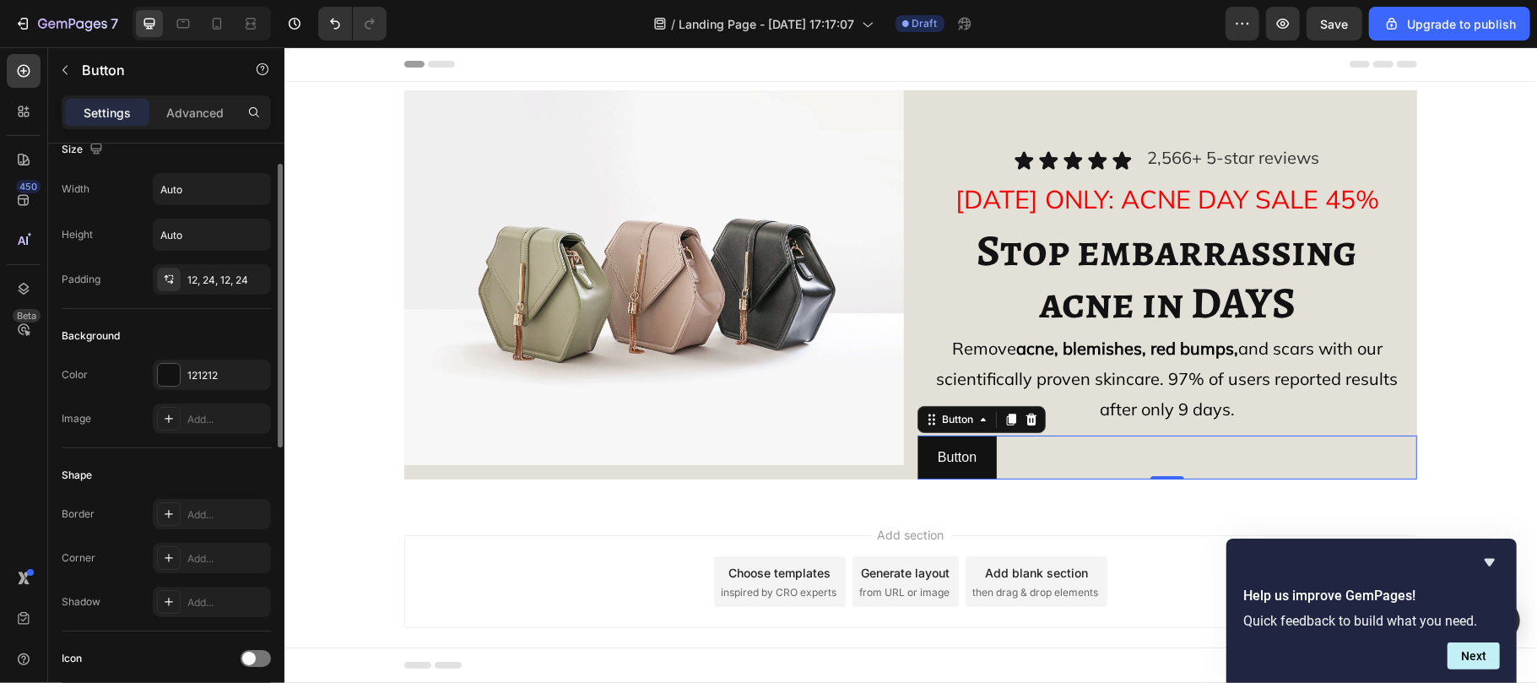
scroll to position [18, 0]
click at [199, 417] on div "Add..." at bounding box center [226, 422] width 79 height 15
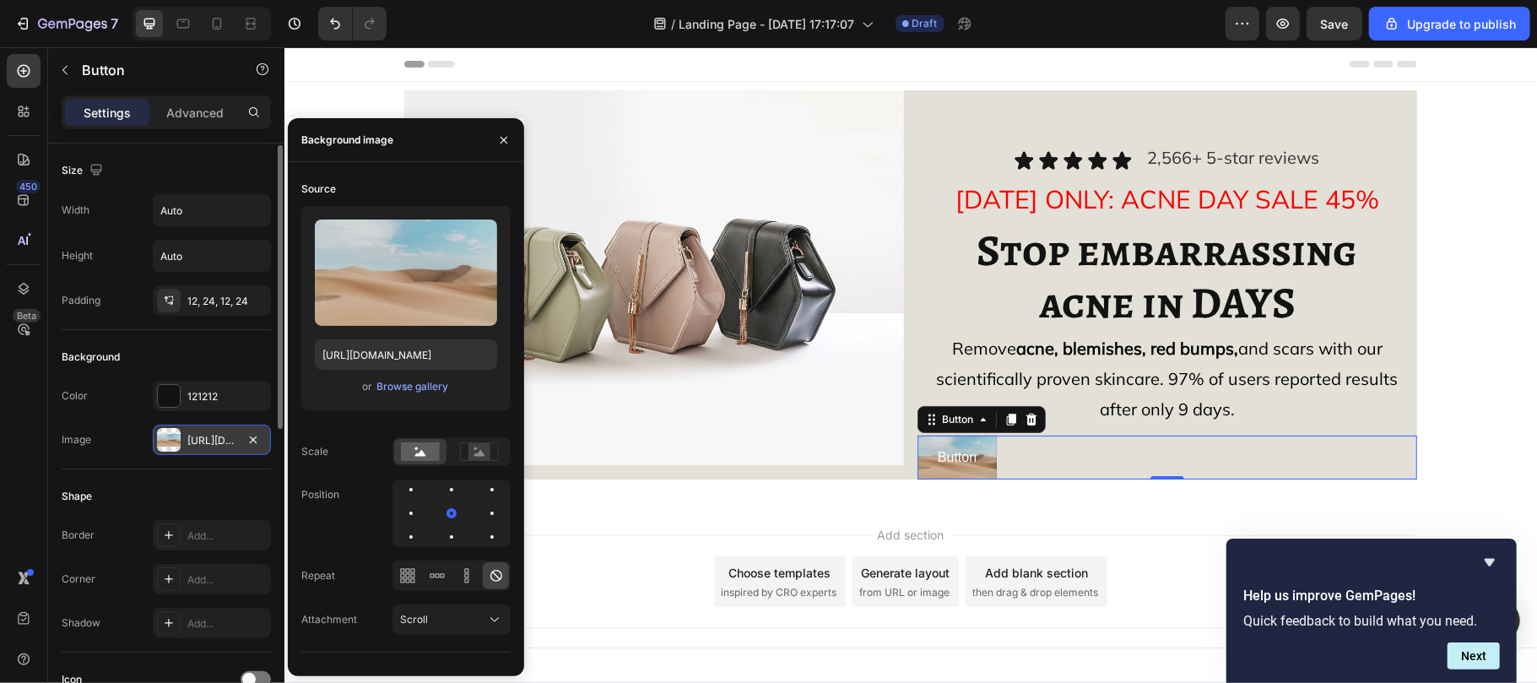
scroll to position [1, 0]
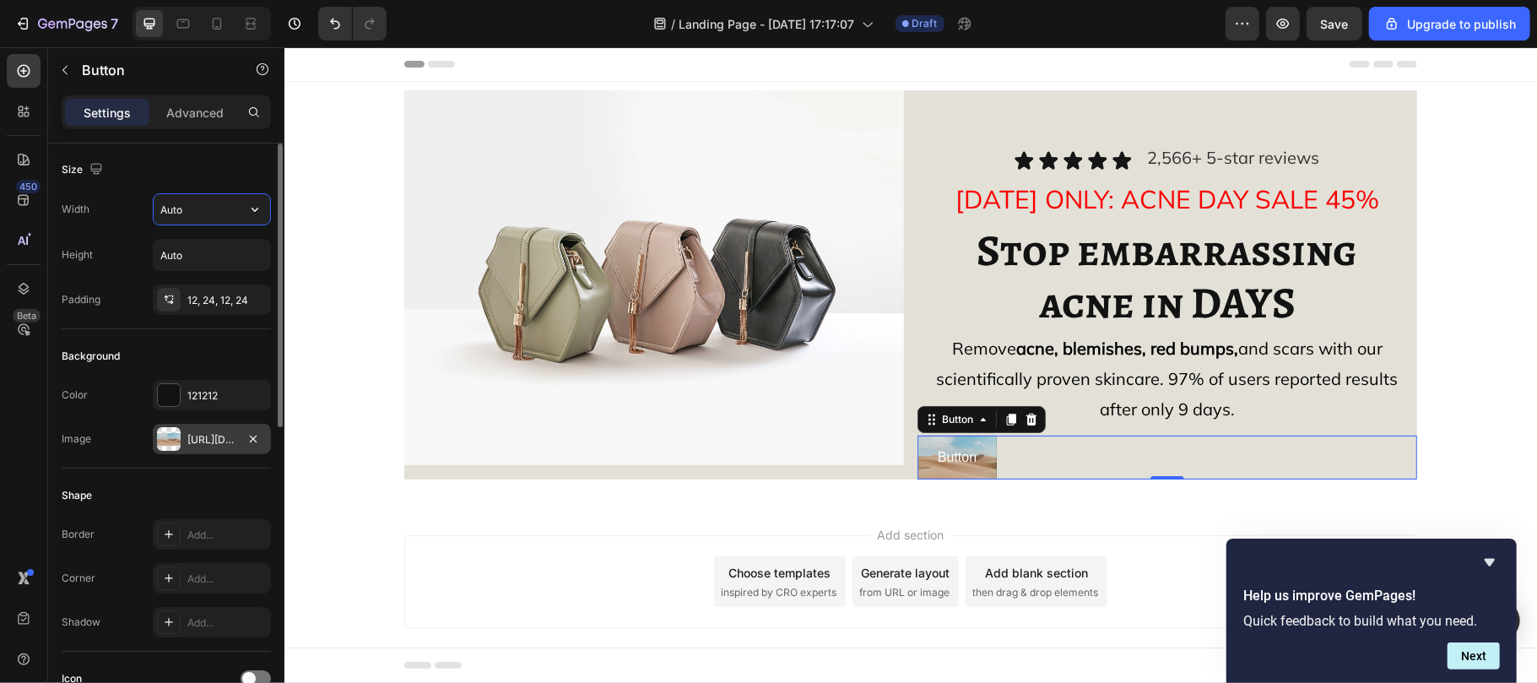
click at [204, 208] on input "Auto" at bounding box center [212, 209] width 116 height 30
click at [257, 214] on icon "button" at bounding box center [254, 209] width 17 height 17
click at [209, 209] on input "Auto" at bounding box center [212, 209] width 116 height 30
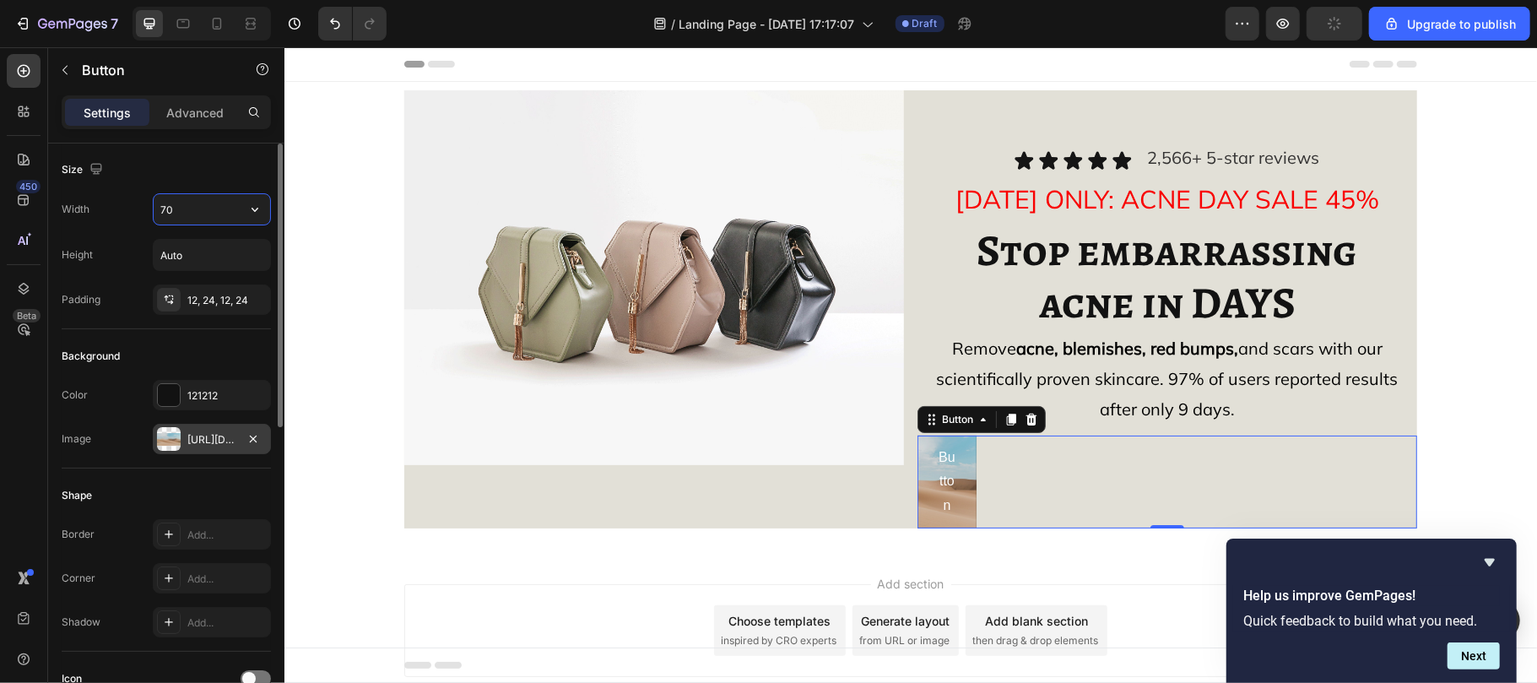
type input "7"
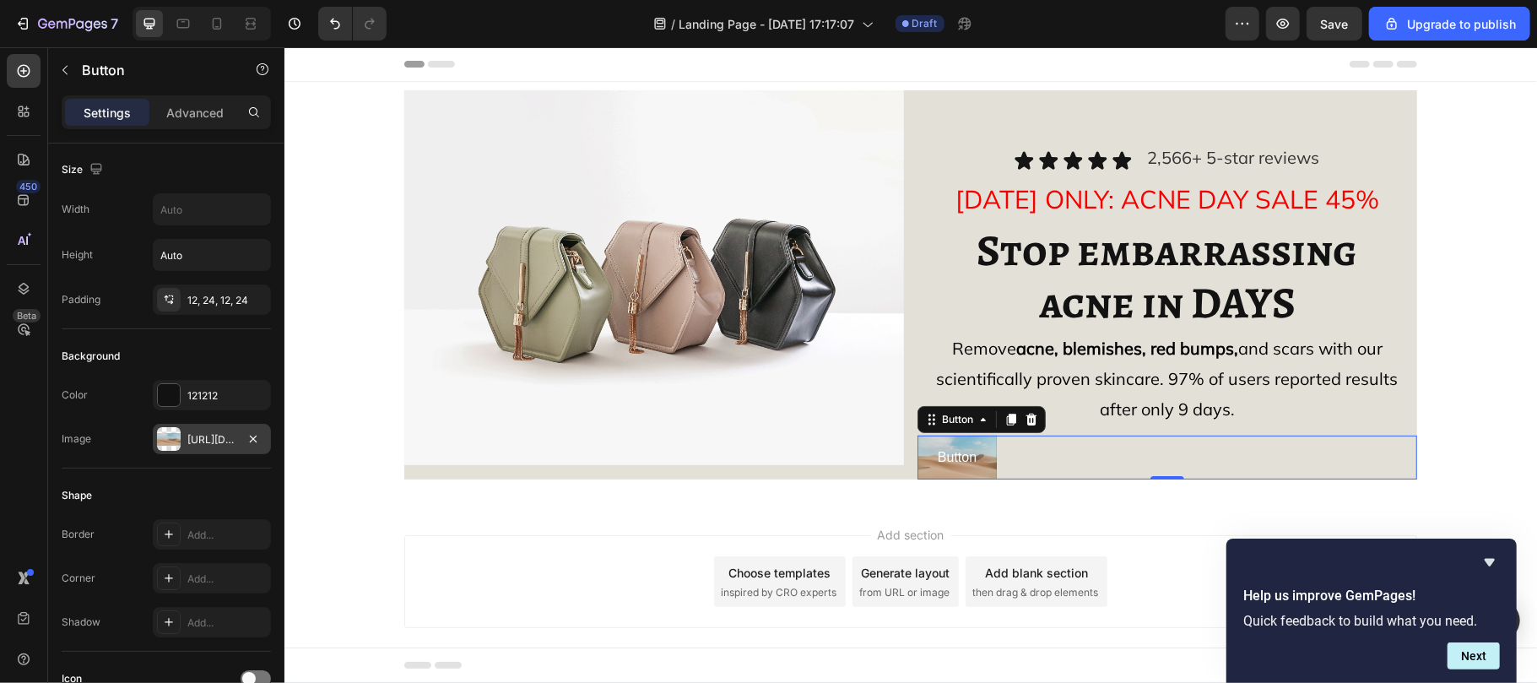
click at [217, 441] on div "https://cdn.shopify.com/s/files/1/2005/9307/files/background_settings.jpg" at bounding box center [211, 439] width 49 height 15
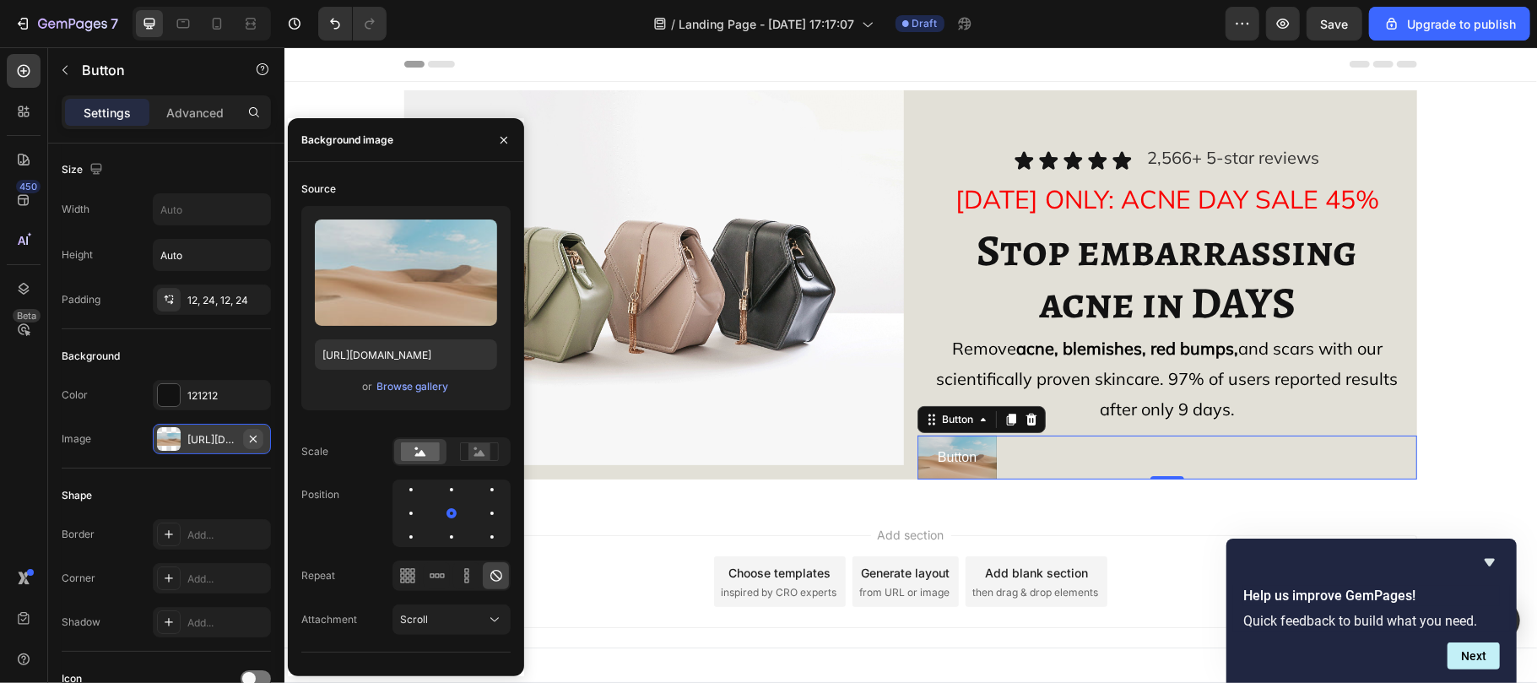
click at [253, 439] on icon "button" at bounding box center [253, 439] width 14 height 14
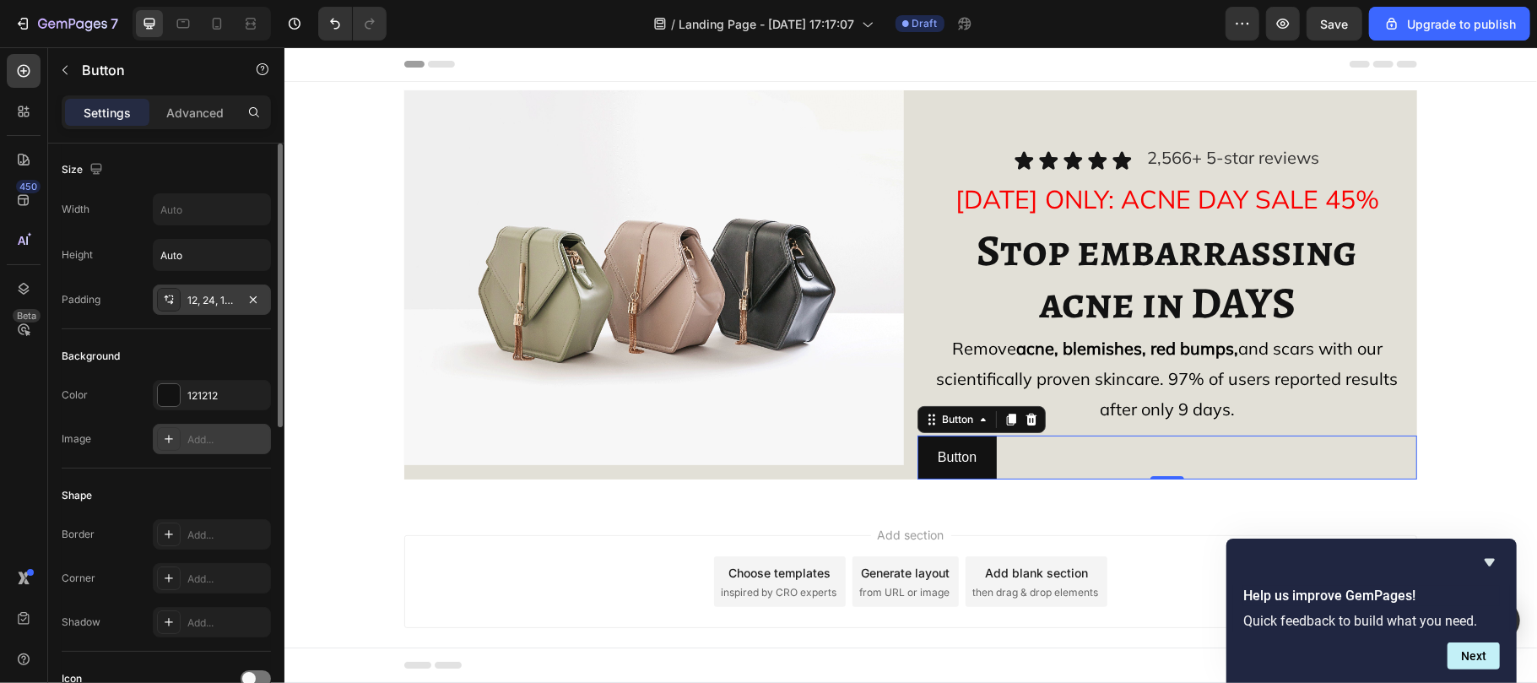
click at [187, 307] on div "12, 24, 12, 24" at bounding box center [211, 300] width 49 height 15
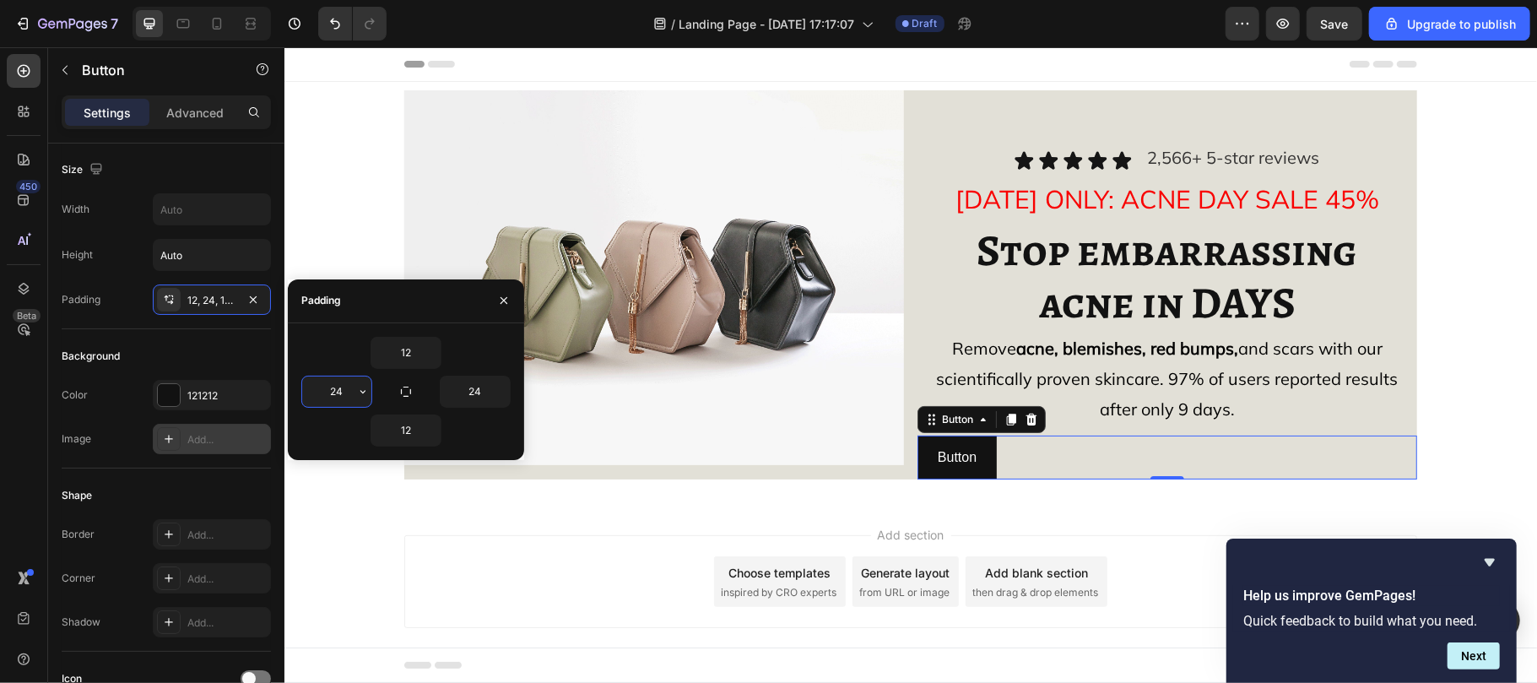
click at [349, 393] on input "24" at bounding box center [336, 391] width 69 height 30
click at [343, 392] on input "text" at bounding box center [336, 391] width 69 height 30
type input "24"
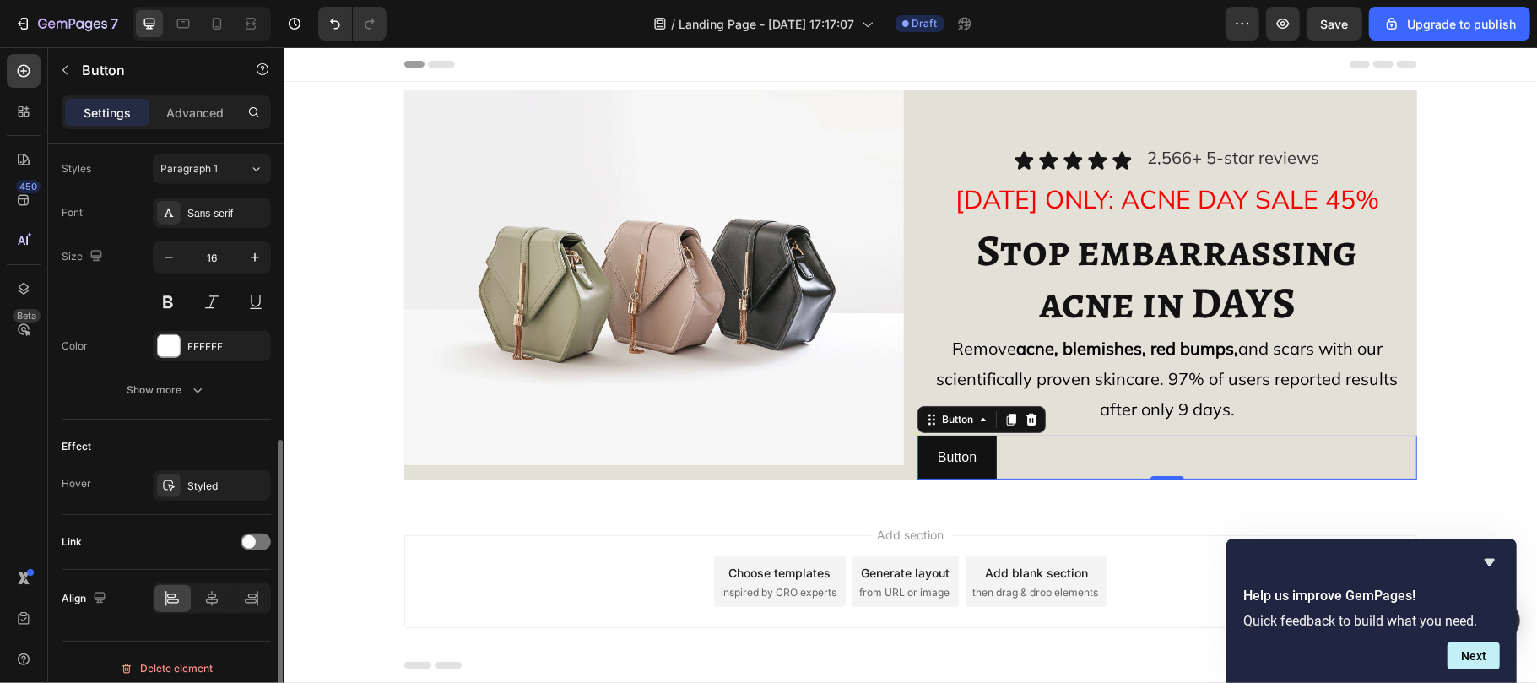
scroll to position [626, 0]
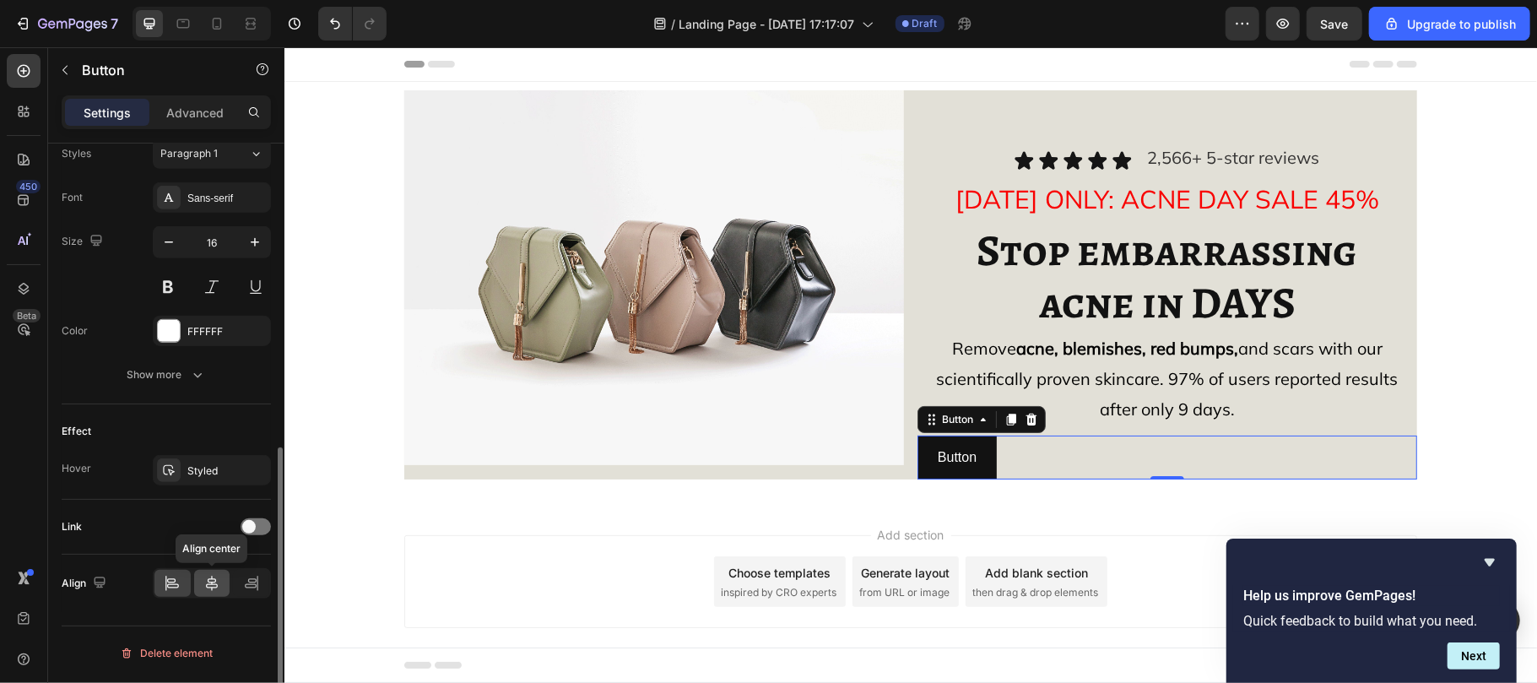
click at [214, 592] on icon at bounding box center [211, 583] width 17 height 17
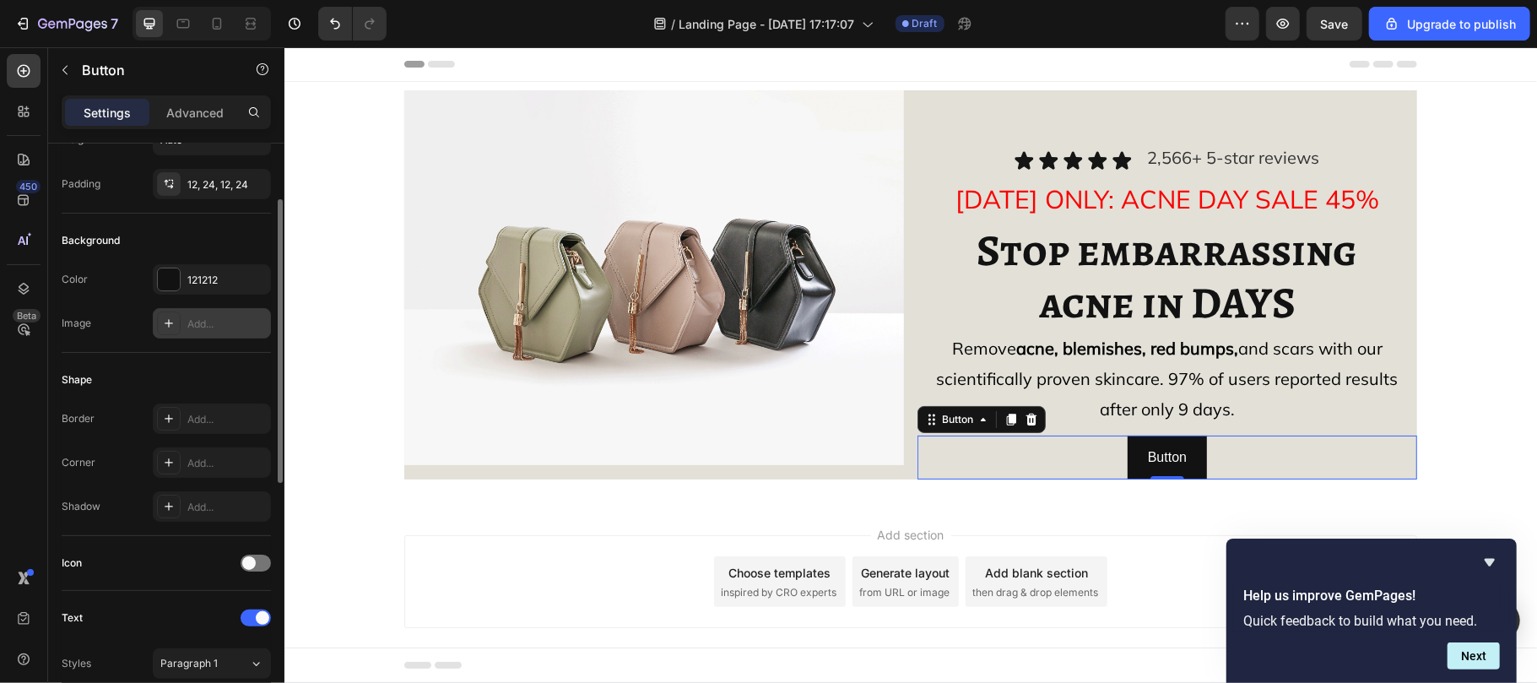
scroll to position [0, 0]
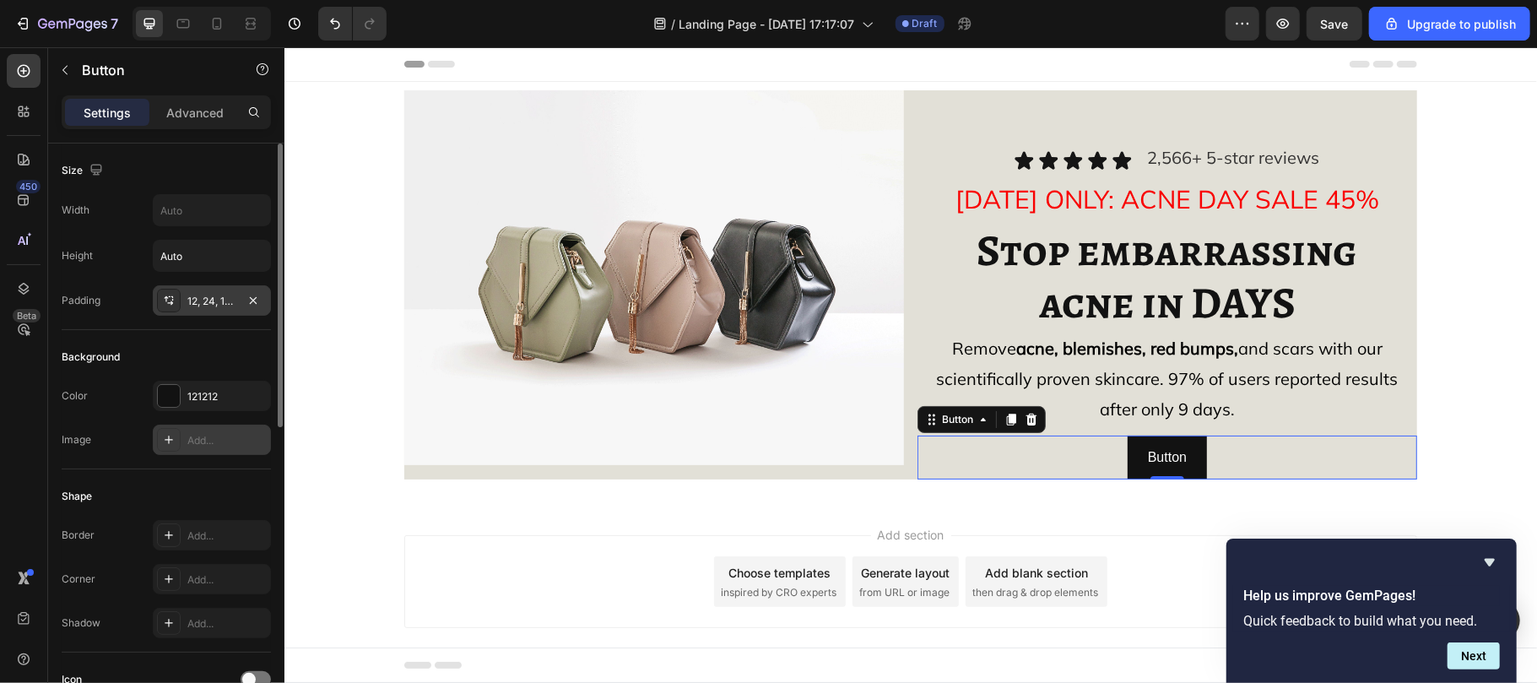
click at [201, 292] on div "12, 24, 12, 24" at bounding box center [212, 300] width 118 height 30
click at [193, 336] on div "Background Color 121212 Image Add..." at bounding box center [166, 399] width 209 height 139
click at [182, 118] on p "Advanced" at bounding box center [194, 113] width 57 height 18
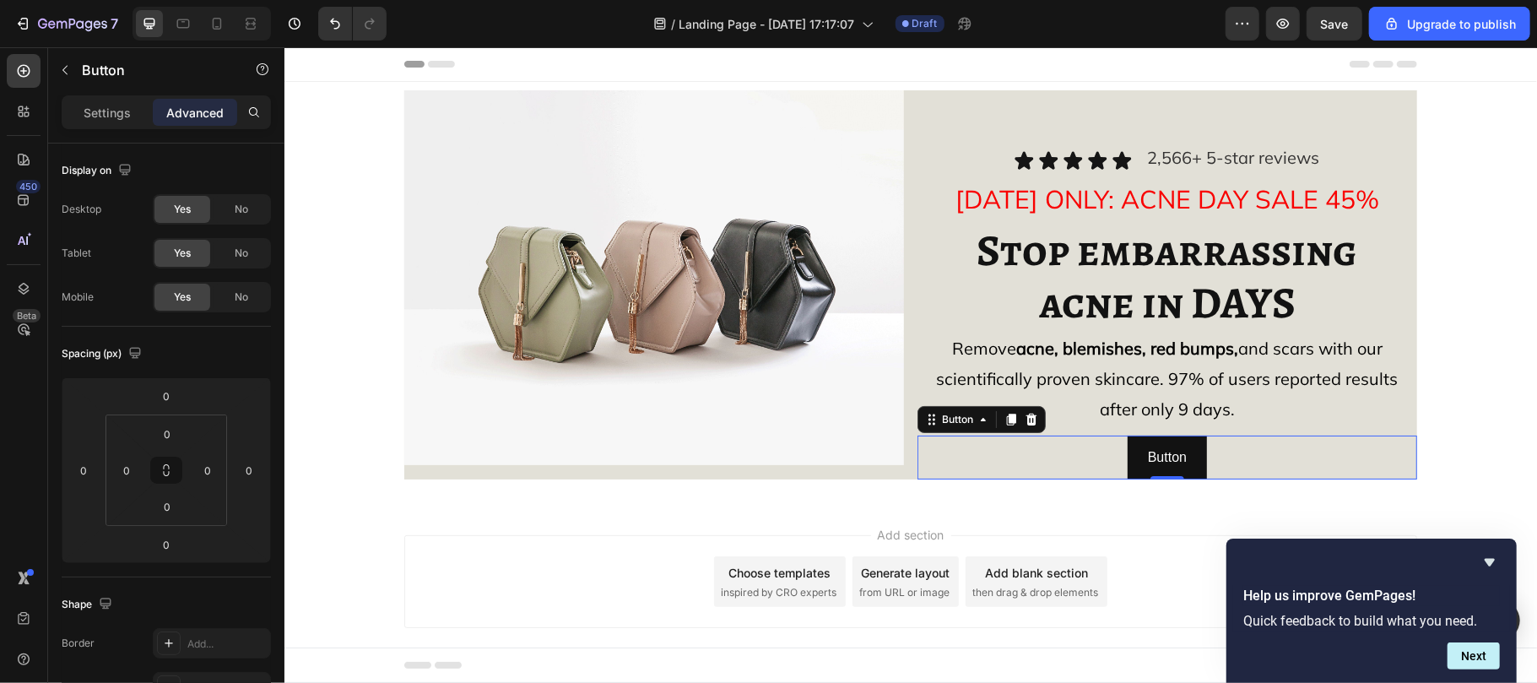
click at [994, 467] on div "Button Button 0" at bounding box center [1167, 457] width 500 height 45
click at [99, 112] on p "Settings" at bounding box center [107, 113] width 47 height 18
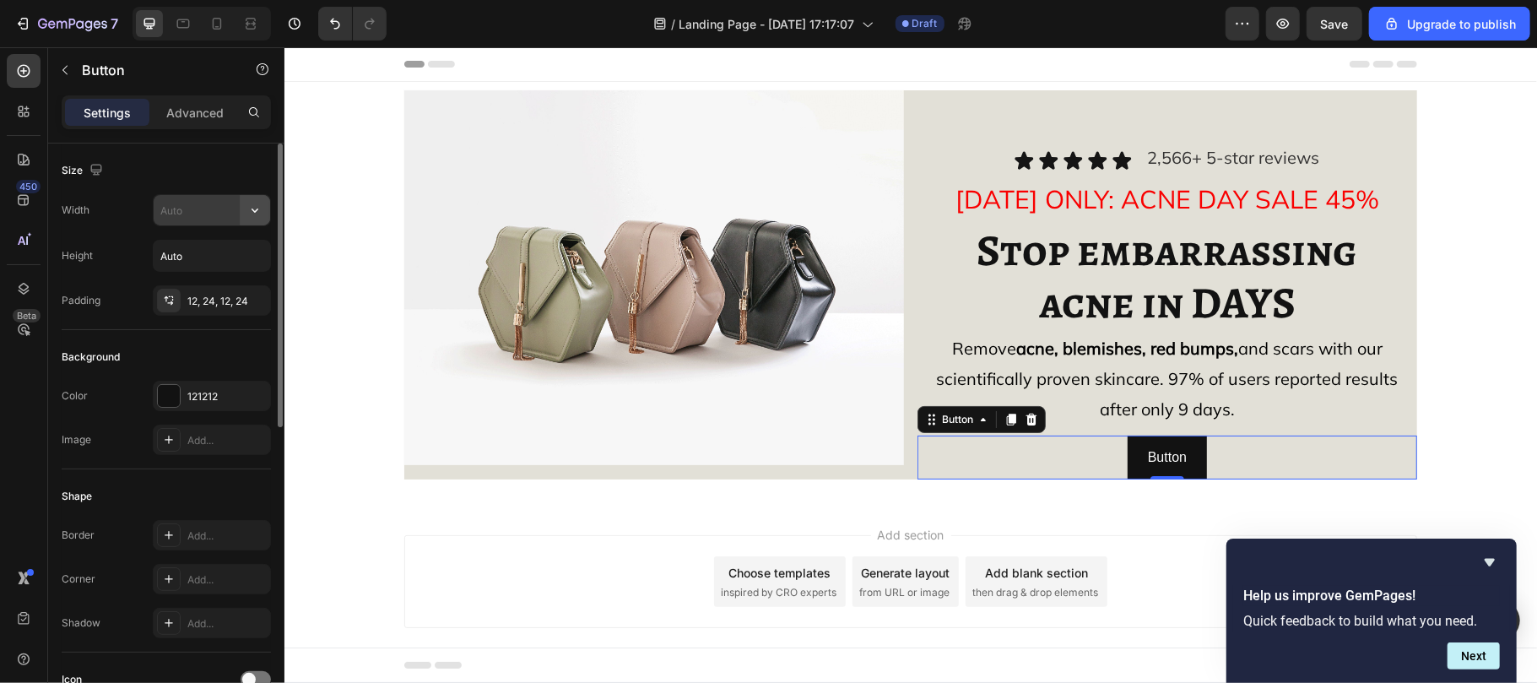
click at [253, 217] on icon "button" at bounding box center [254, 210] width 17 height 17
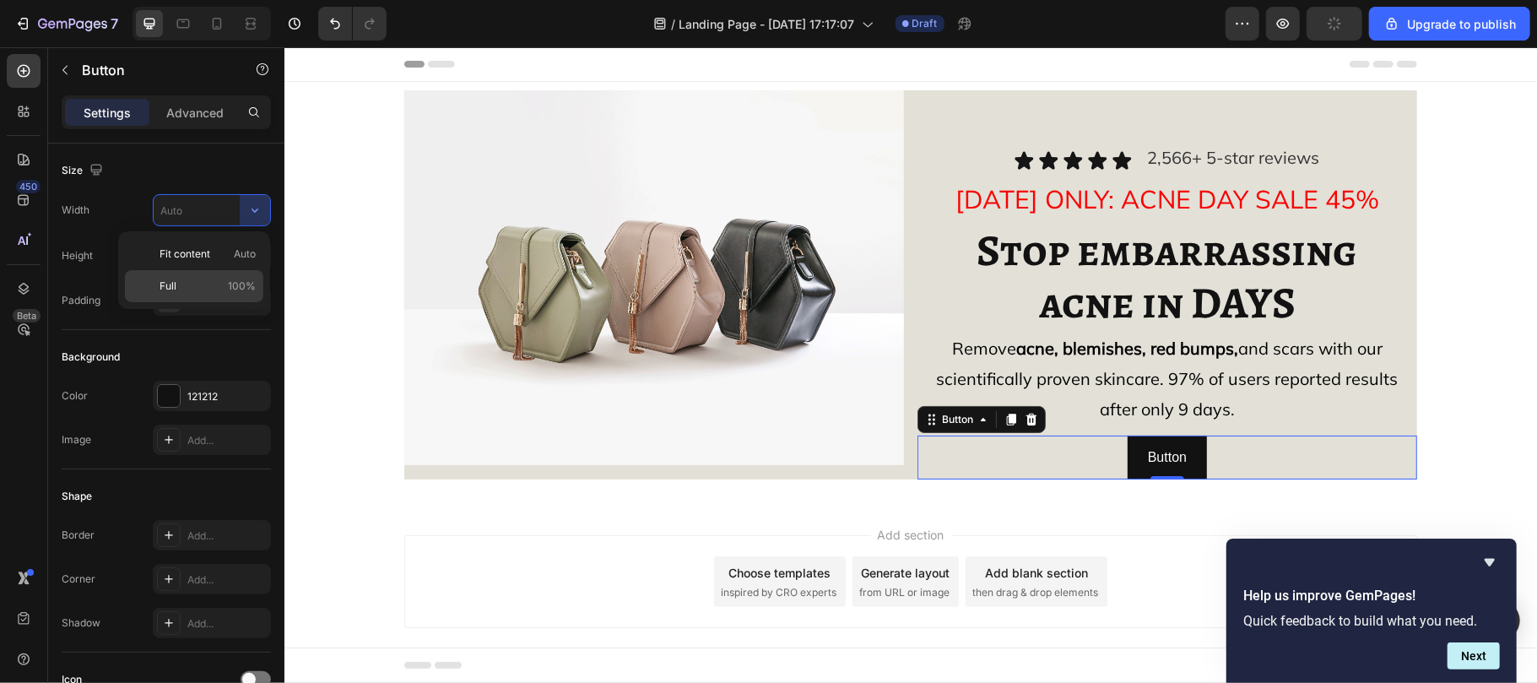
click at [245, 281] on span "100%" at bounding box center [242, 286] width 28 height 15
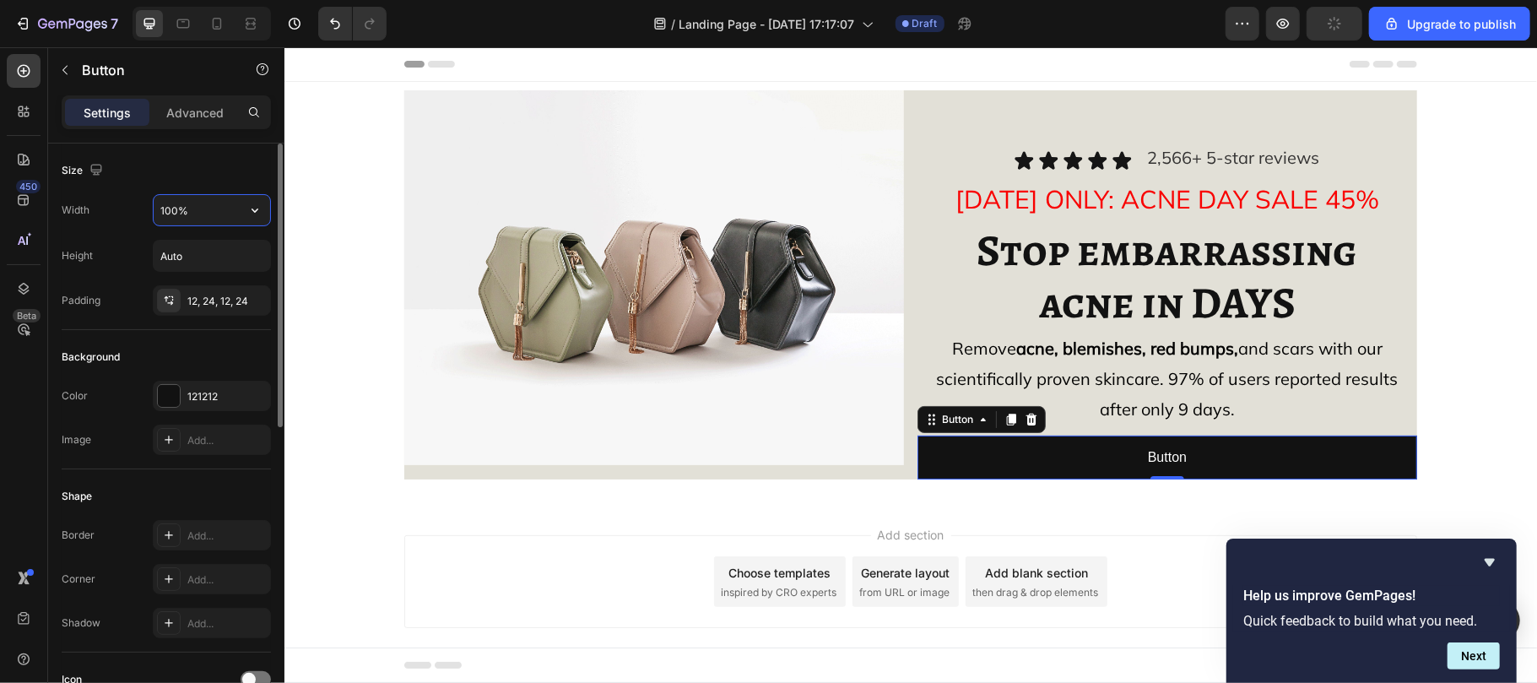
click at [176, 208] on input "100%" at bounding box center [212, 210] width 116 height 30
type input "80%"
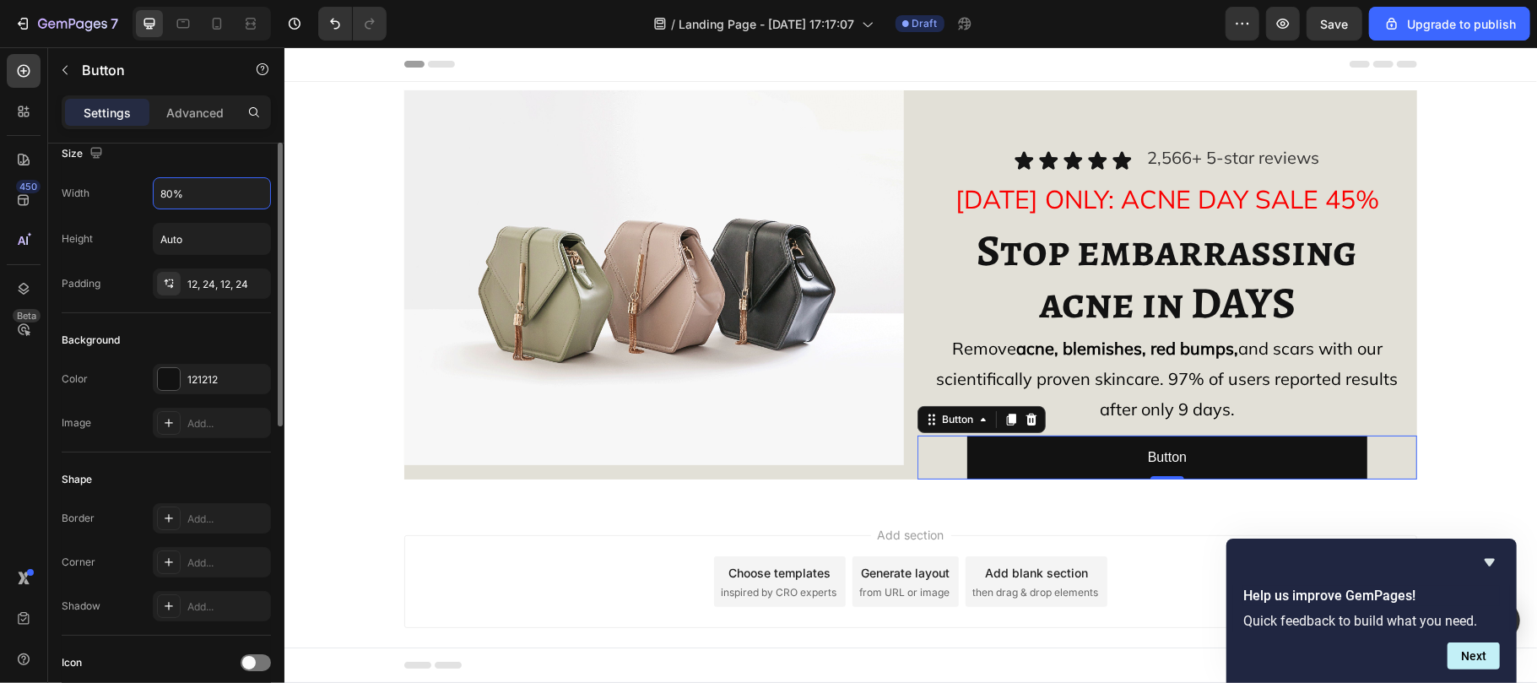
scroll to position [4, 0]
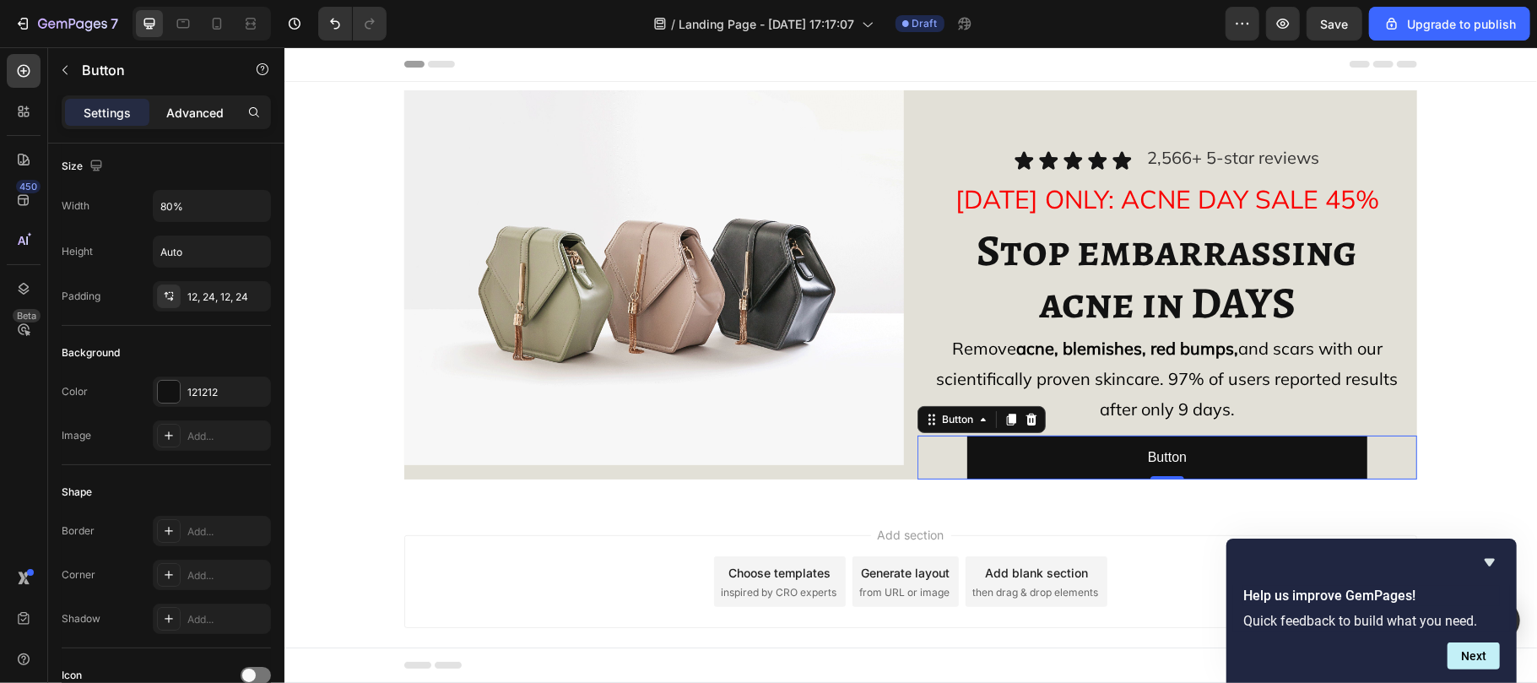
click at [191, 106] on p "Advanced" at bounding box center [194, 113] width 57 height 18
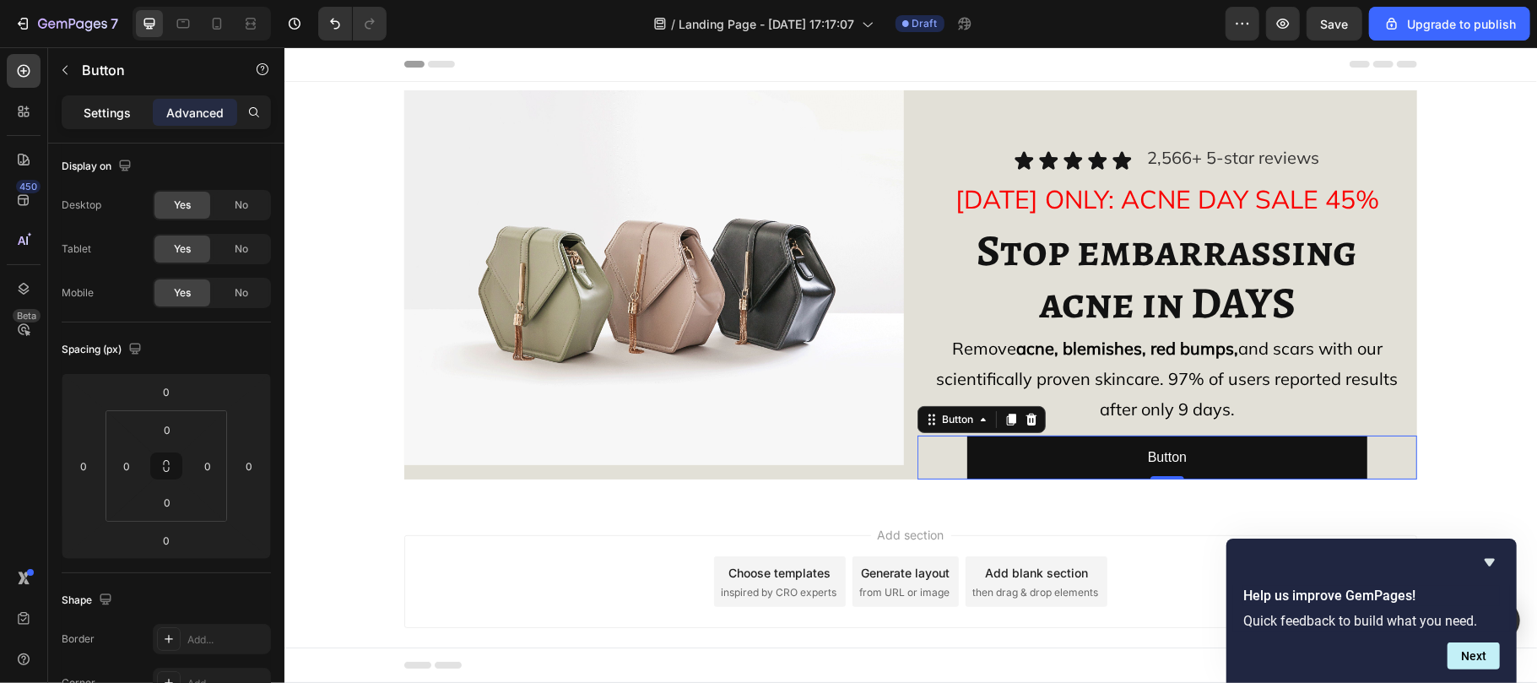
click at [111, 106] on p "Settings" at bounding box center [107, 113] width 47 height 18
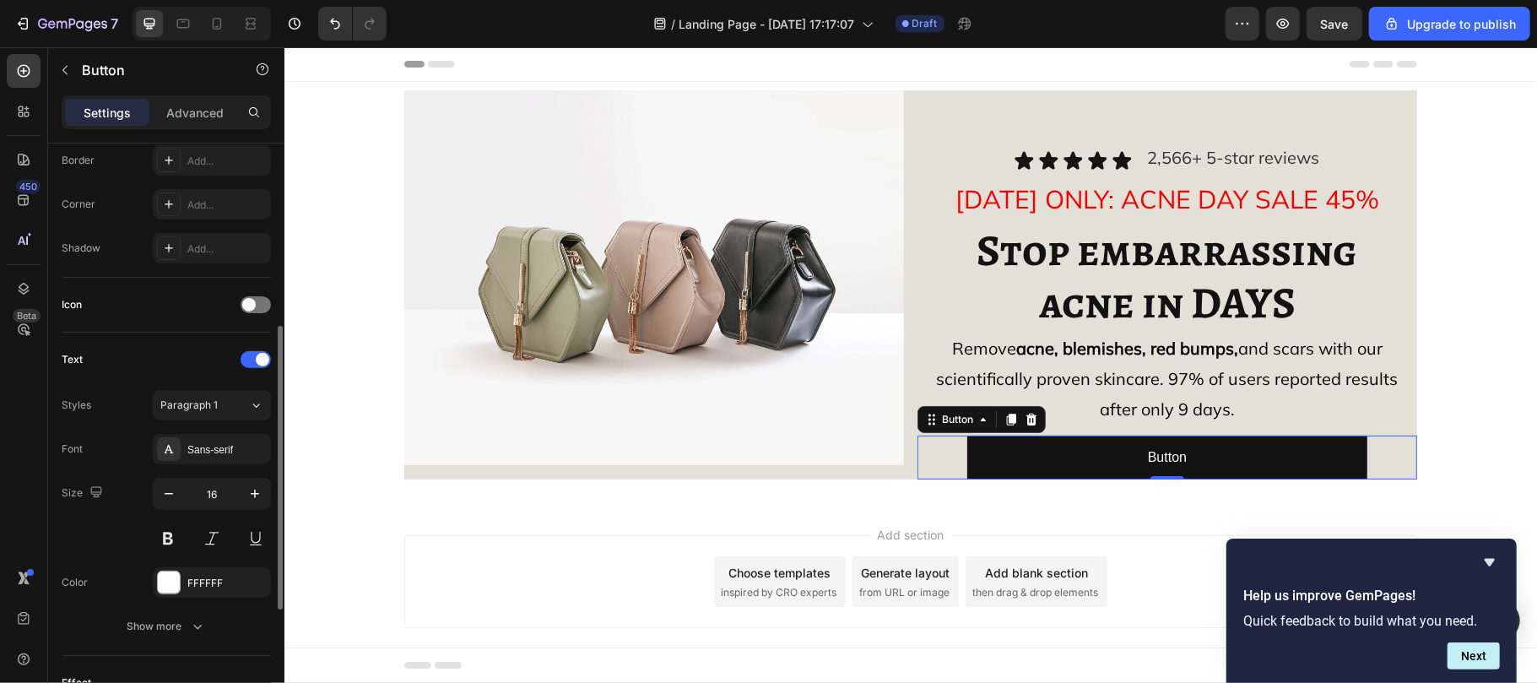
scroll to position [376, 0]
click at [246, 308] on span at bounding box center [249, 304] width 14 height 14
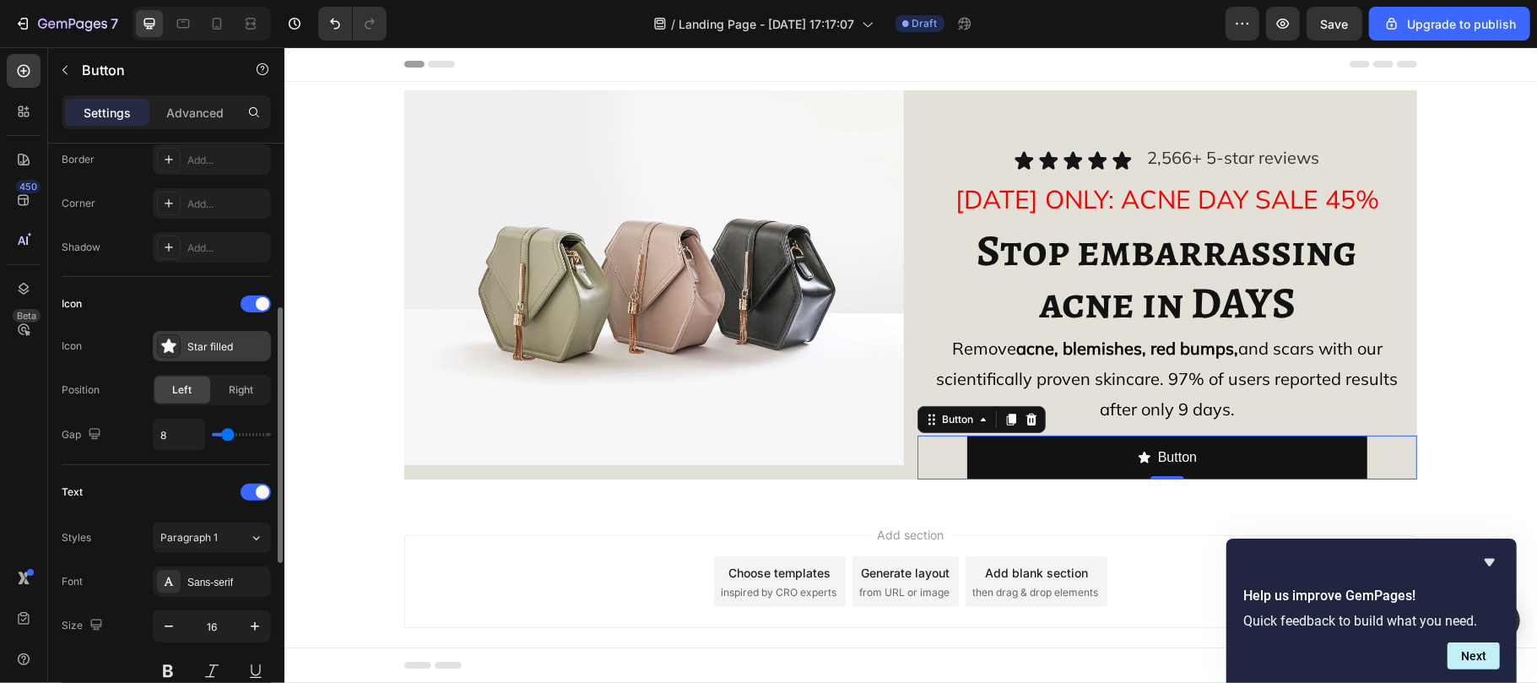
click at [174, 346] on icon at bounding box center [168, 345] width 14 height 14
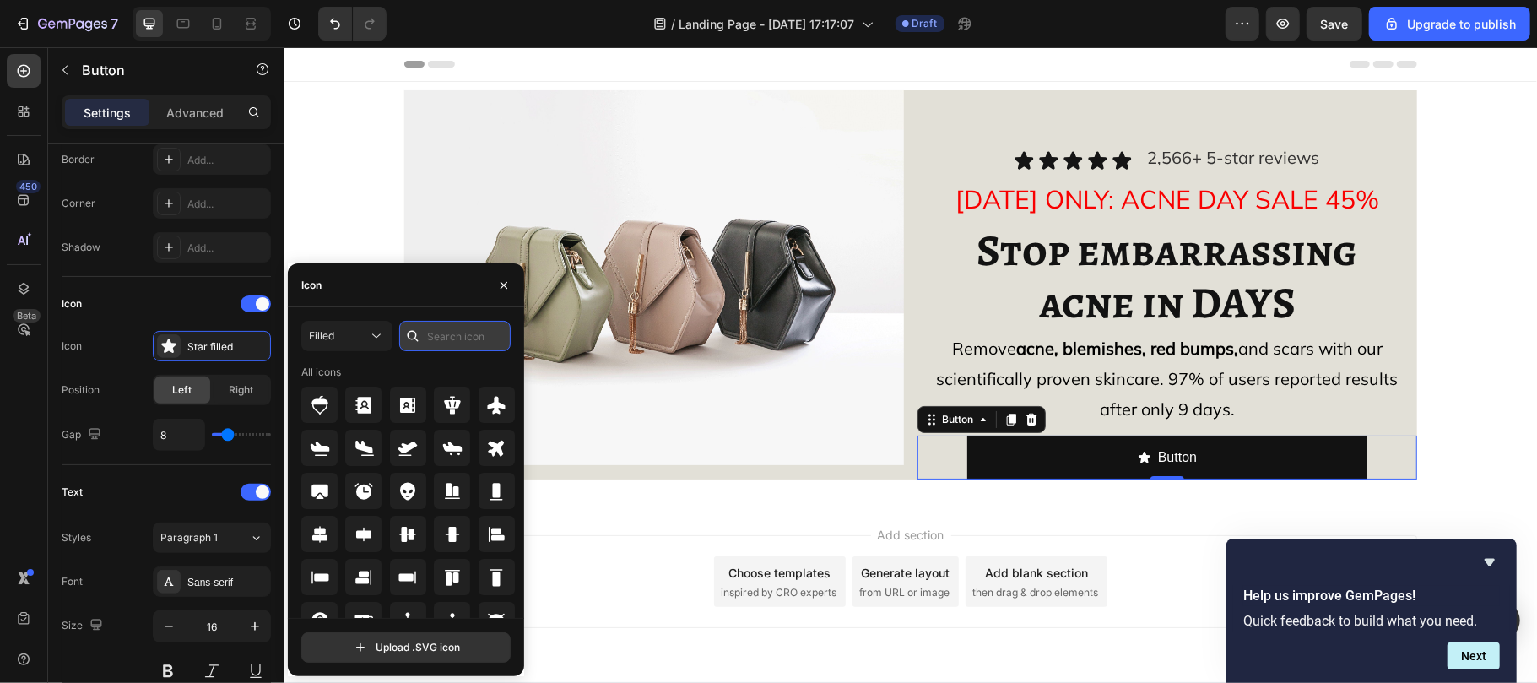
click at [441, 332] on input "text" at bounding box center [454, 336] width 111 height 30
type input "lock"
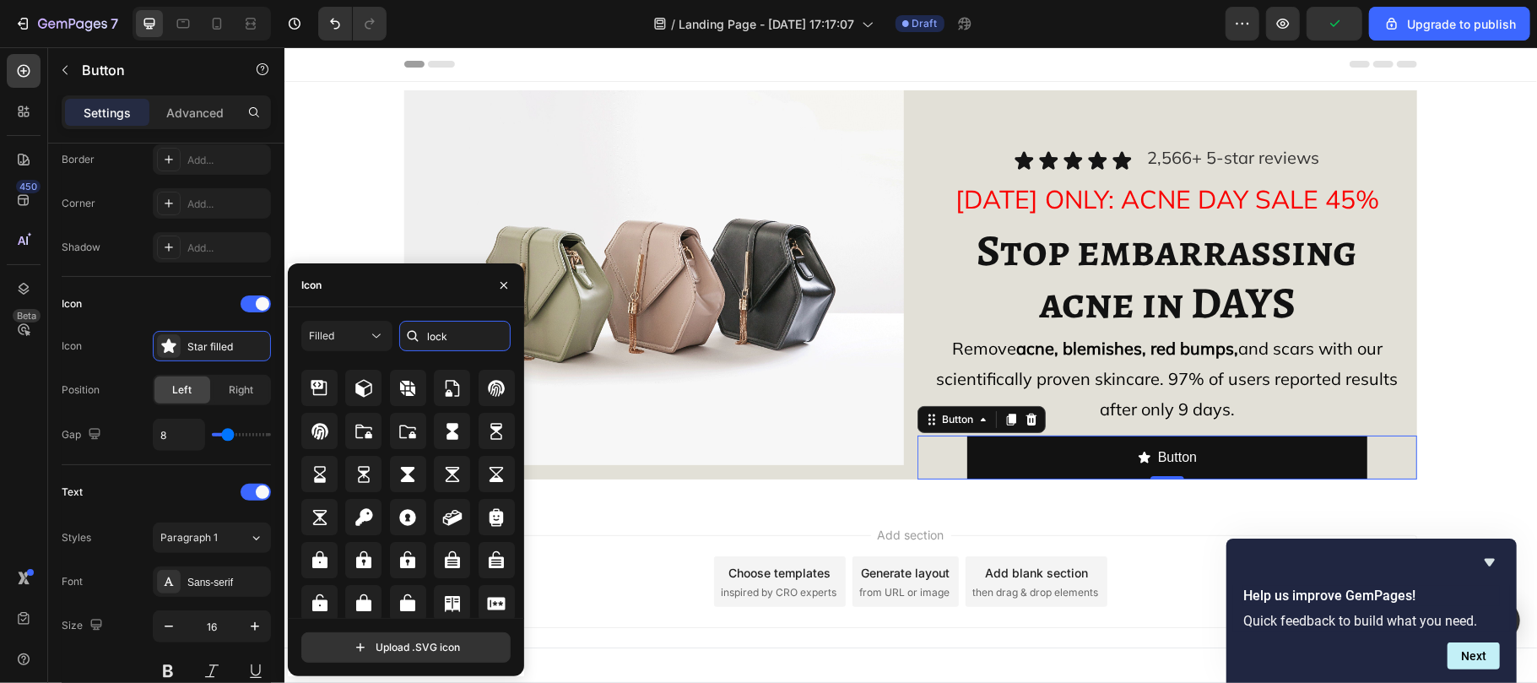
scroll to position [186, 0]
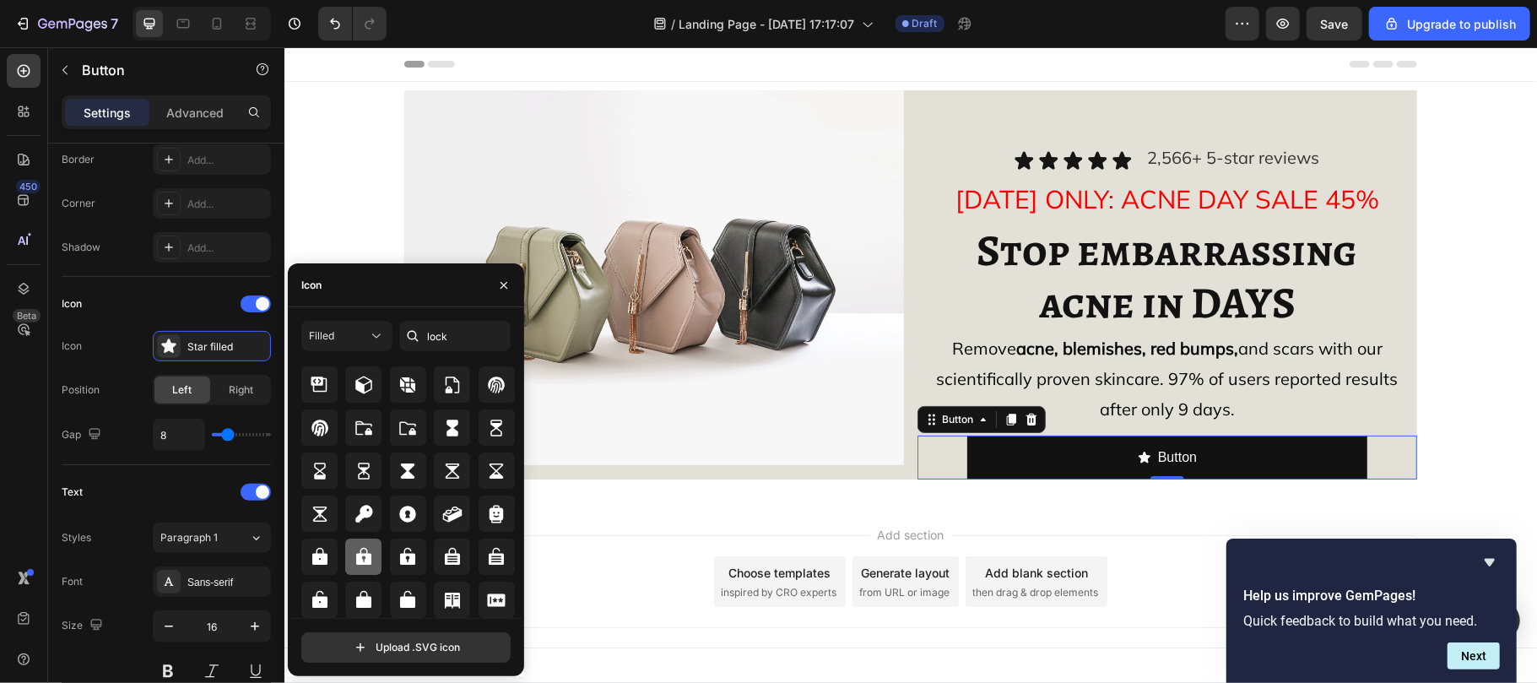
click at [361, 565] on icon at bounding box center [364, 557] width 20 height 20
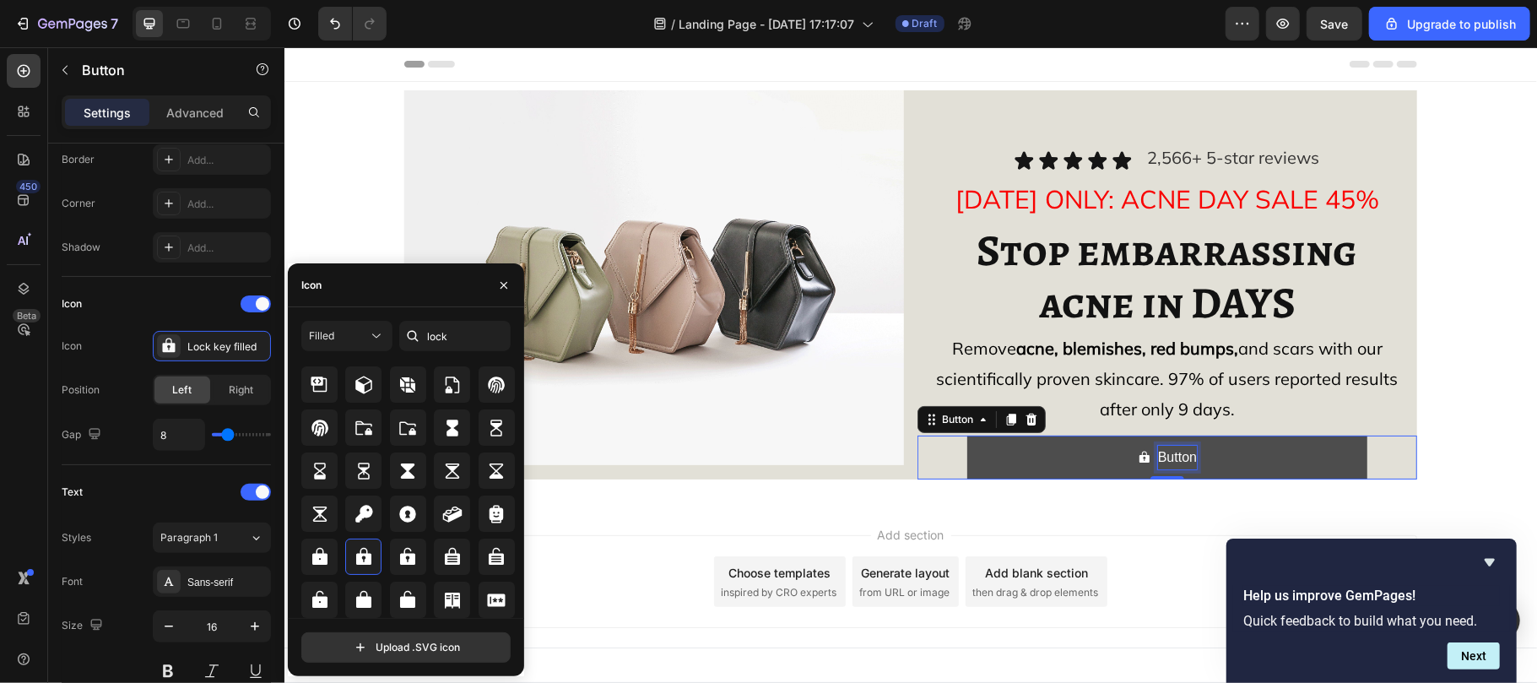
click at [1169, 459] on p "Button" at bounding box center [1176, 457] width 39 height 24
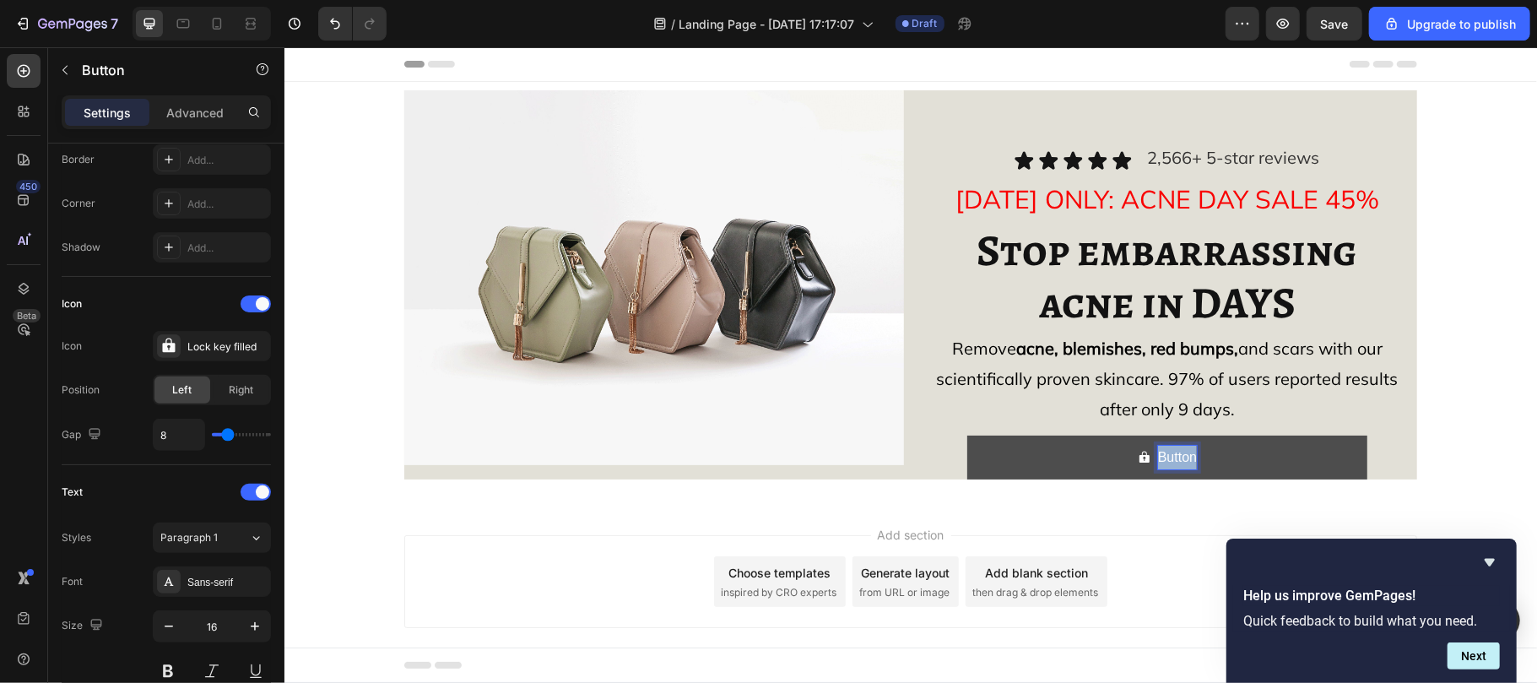
click at [1169, 459] on p "Button" at bounding box center [1176, 457] width 39 height 24
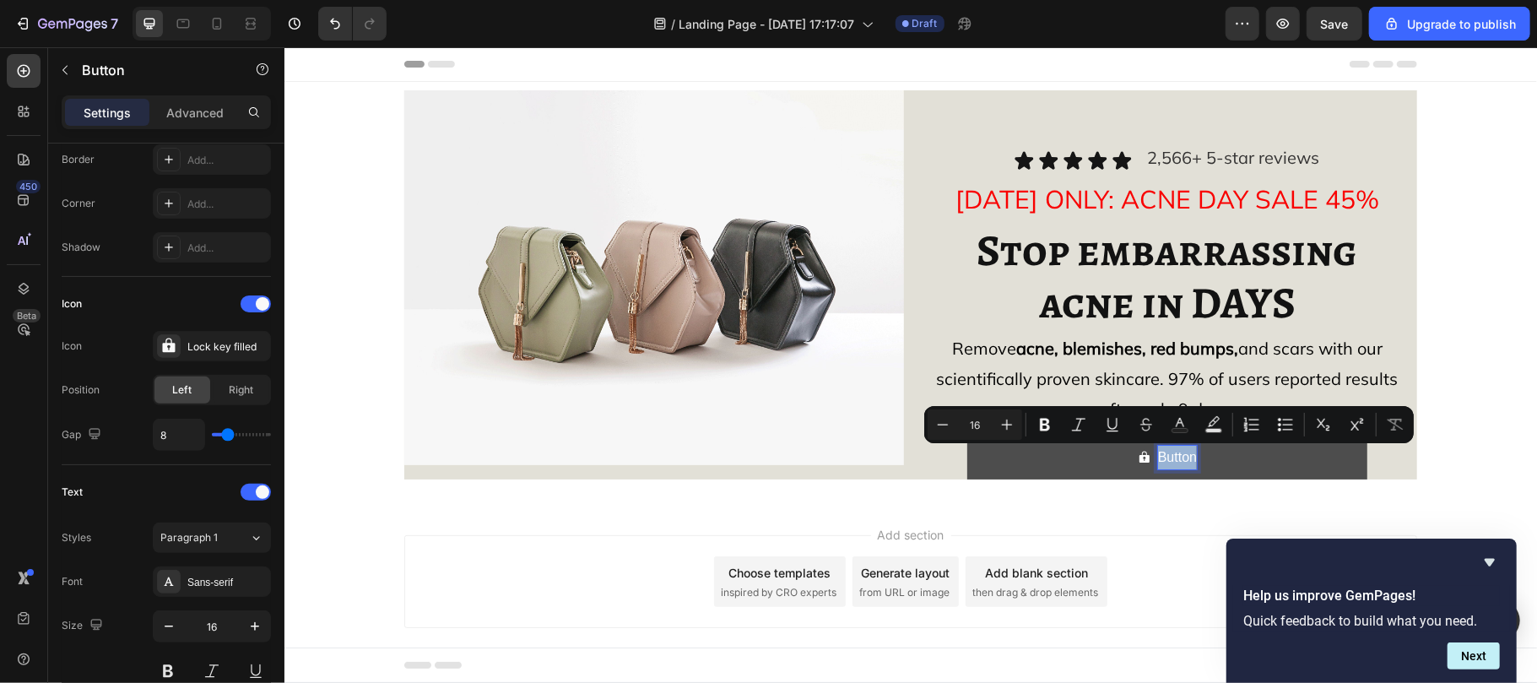
click at [1169, 459] on p "Button" at bounding box center [1176, 457] width 39 height 24
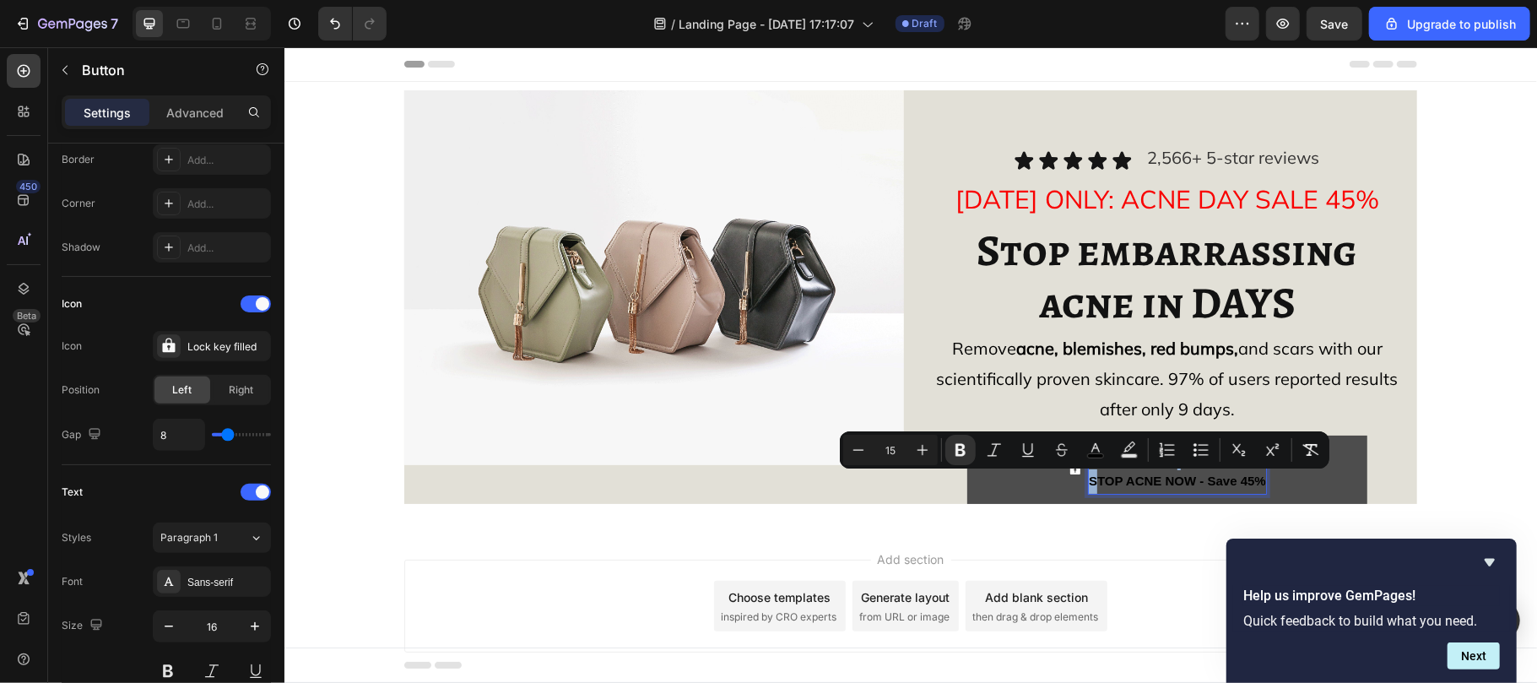
drag, startPoint x: 1169, startPoint y: 459, endPoint x: 1085, endPoint y: 479, distance: 85.8
click at [1088, 479] on p "STOP ACNE NOW - Save 45%" at bounding box center [1176, 469] width 177 height 49
click at [1088, 479] on strong "STOP ACNE NOW - Save 45%" at bounding box center [1176, 480] width 177 height 14
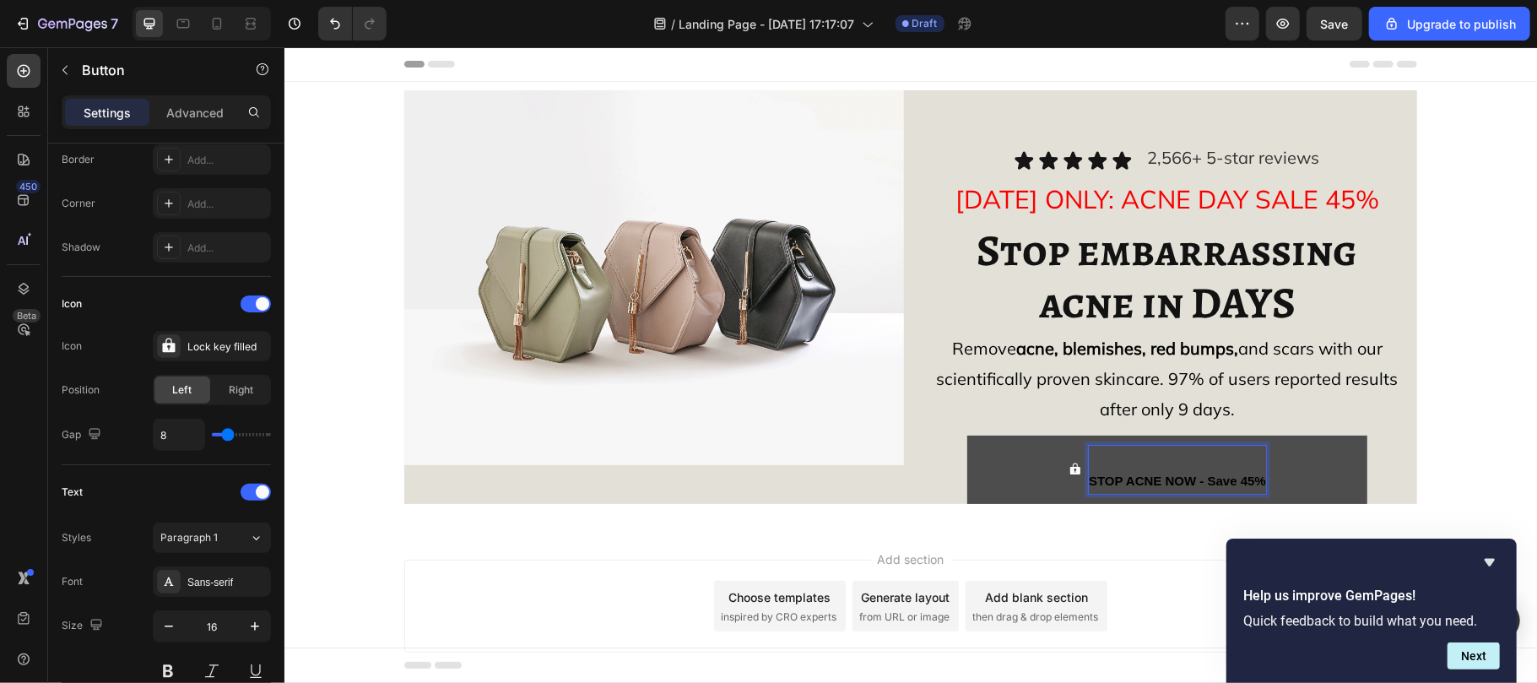
click at [1088, 479] on strong "STOP ACNE NOW - Save 45%" at bounding box center [1176, 480] width 177 height 14
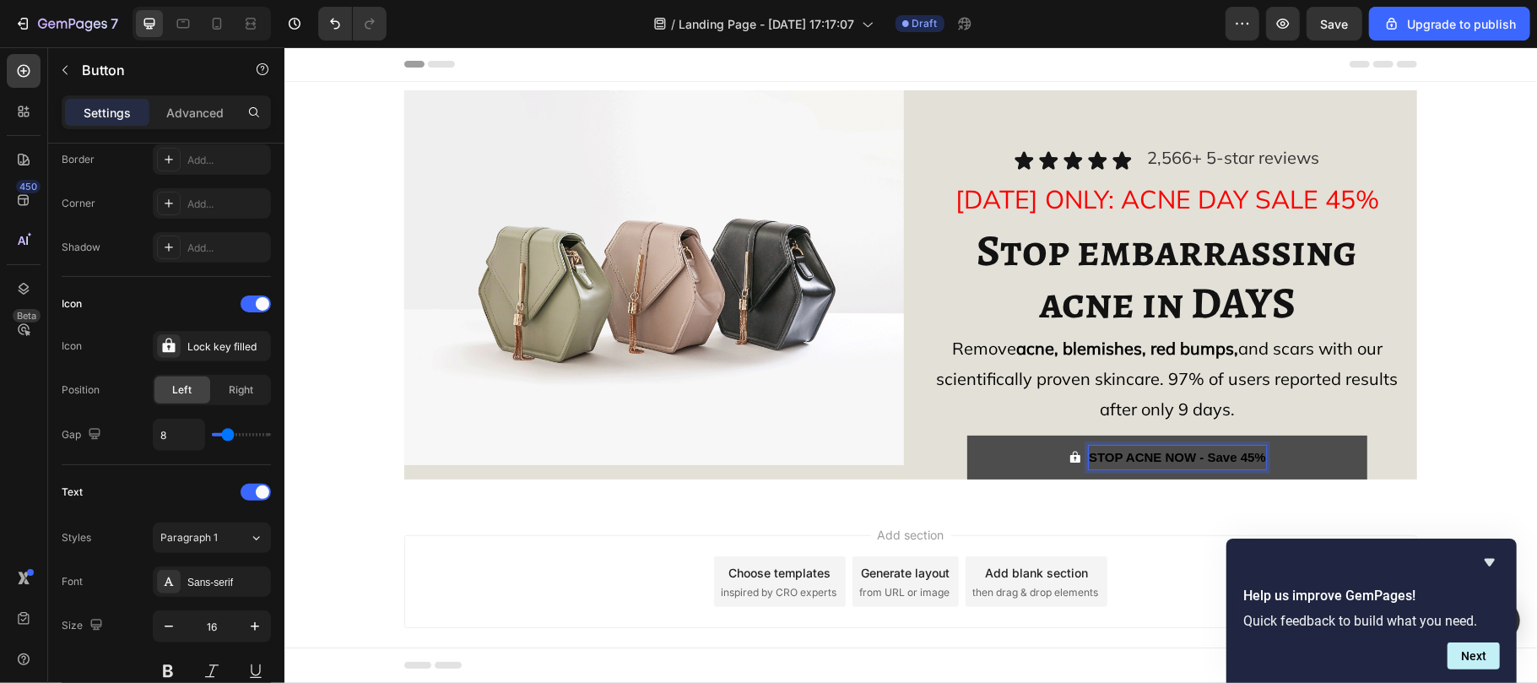
click at [1144, 456] on strong "STOP ACNE NOW - Save 45%" at bounding box center [1176, 456] width 177 height 14
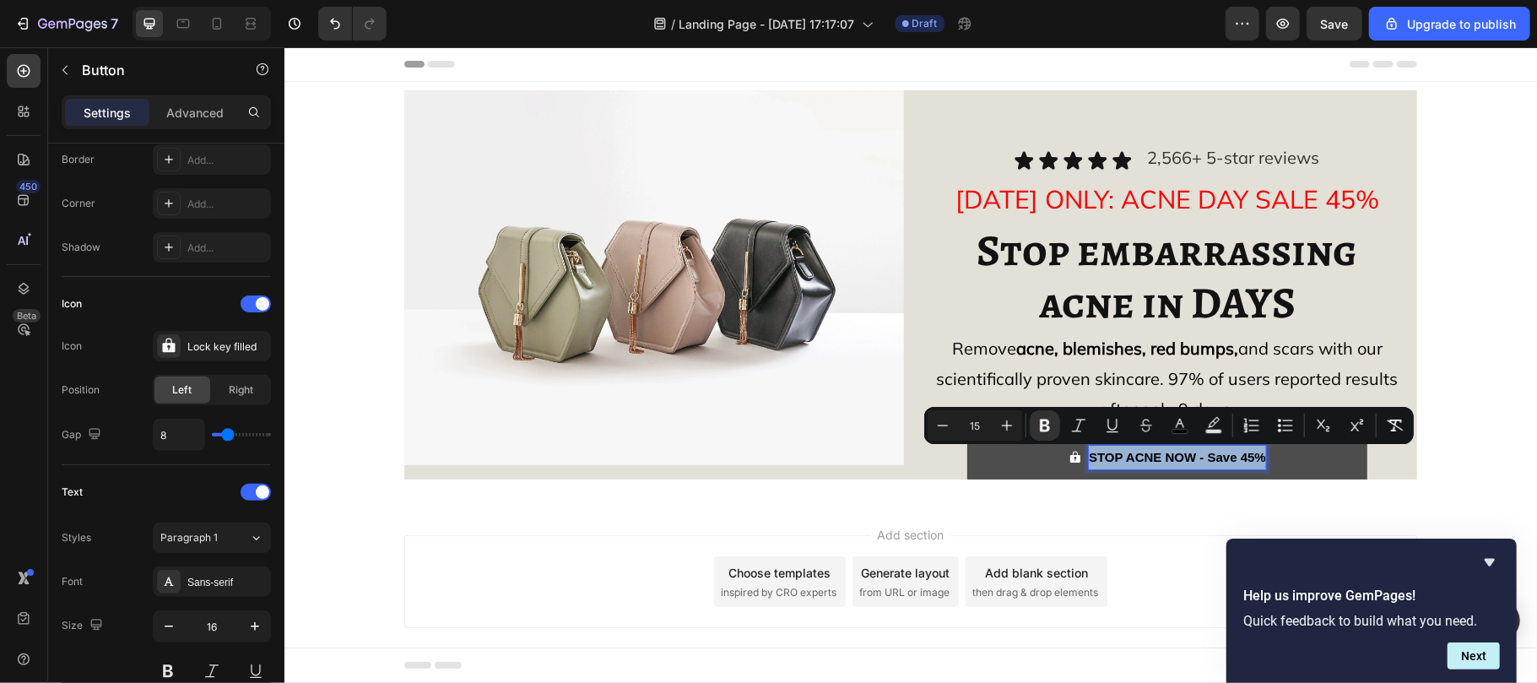
click at [1144, 456] on strong "STOP ACNE NOW - Save 45%" at bounding box center [1176, 456] width 177 height 14
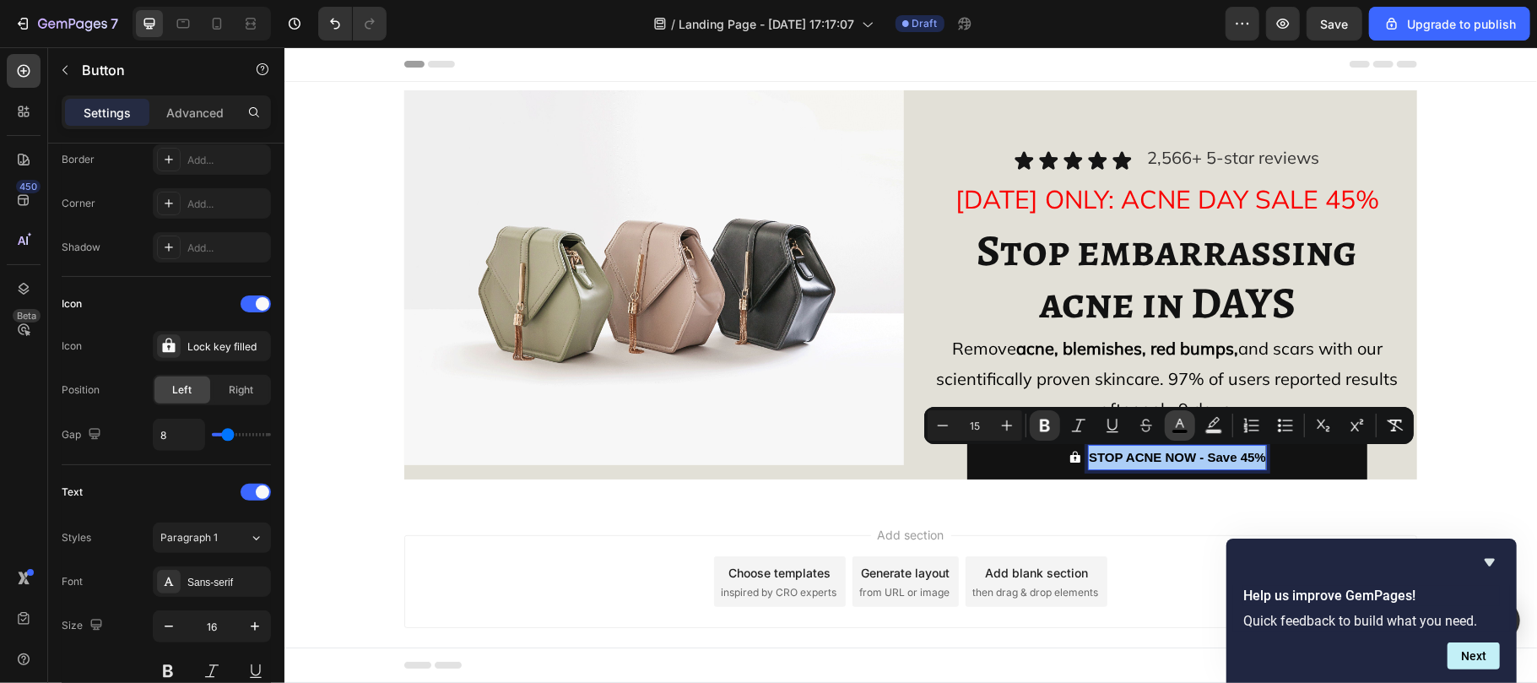
click at [1180, 434] on button "color" at bounding box center [1180, 425] width 30 height 30
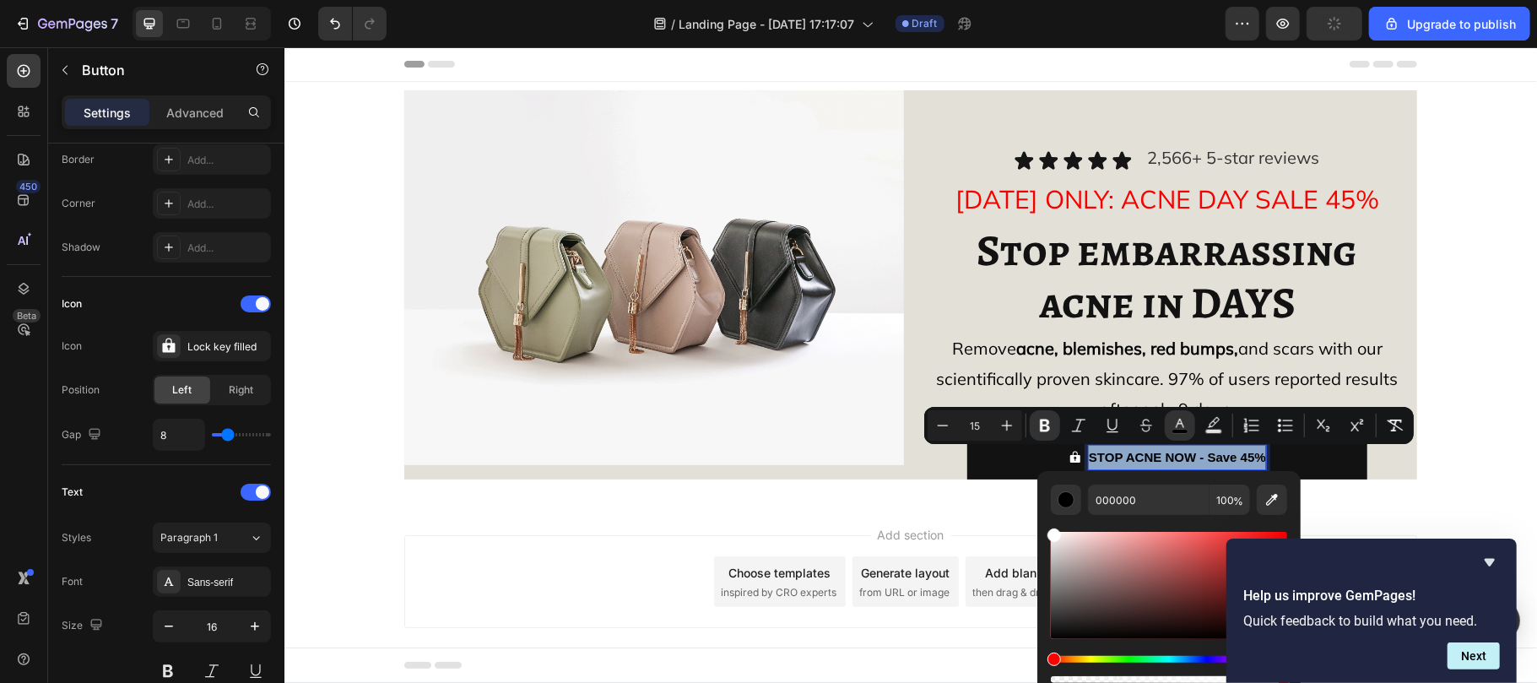
type input "FFFFFF"
drag, startPoint x: 1335, startPoint y: 679, endPoint x: 1004, endPoint y: 507, distance: 373.3
click at [983, 424] on input "15" at bounding box center [975, 425] width 34 height 20
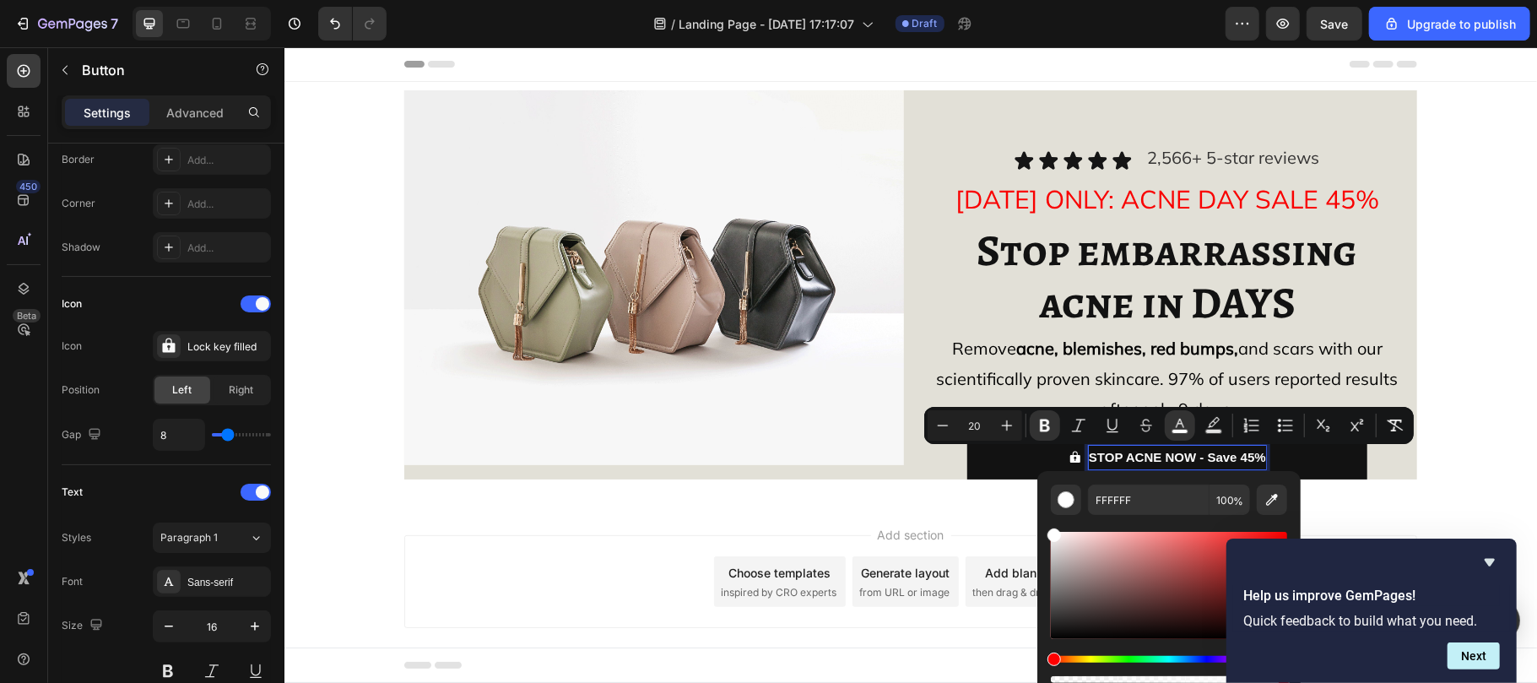
type input "20"
click at [1055, 426] on button "Bold" at bounding box center [1045, 425] width 30 height 30
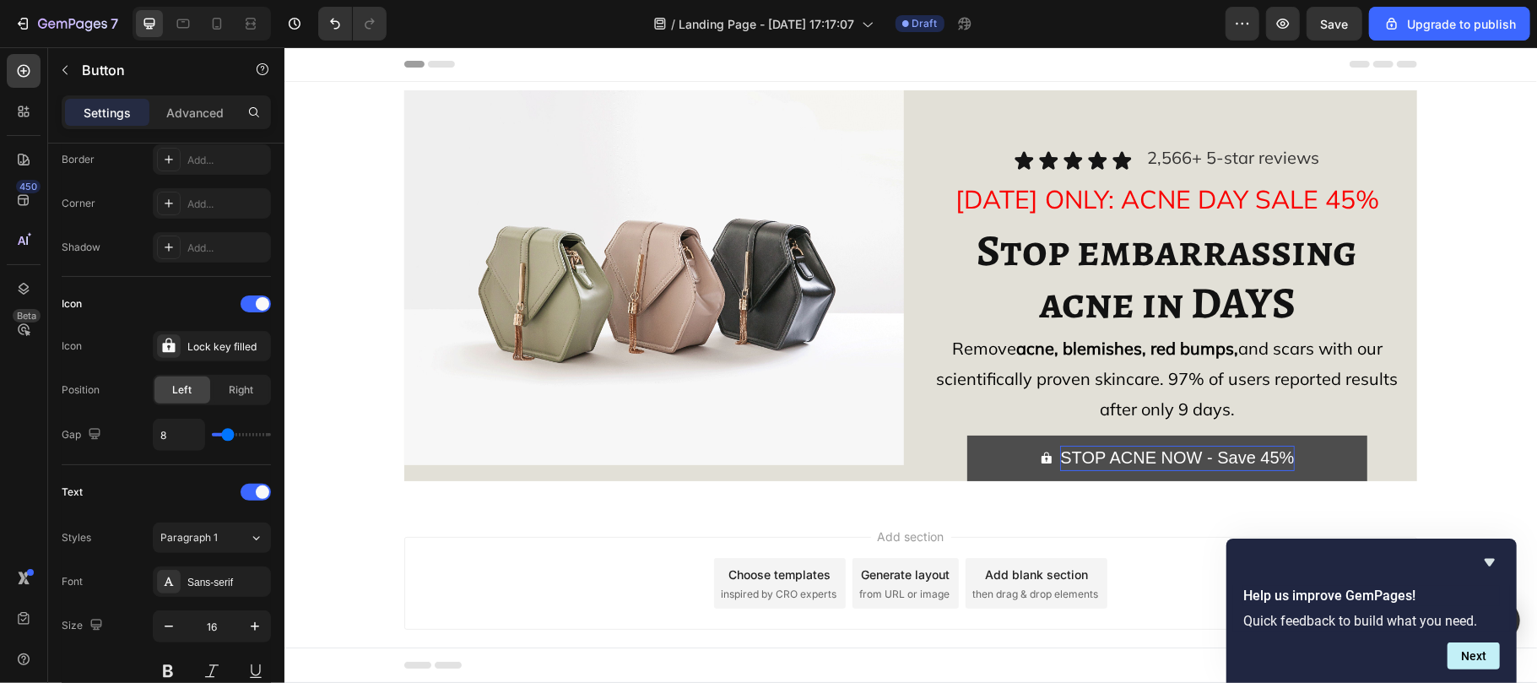
click at [1079, 453] on span "STOP ACNE NOW - Save 45%" at bounding box center [1176, 456] width 234 height 19
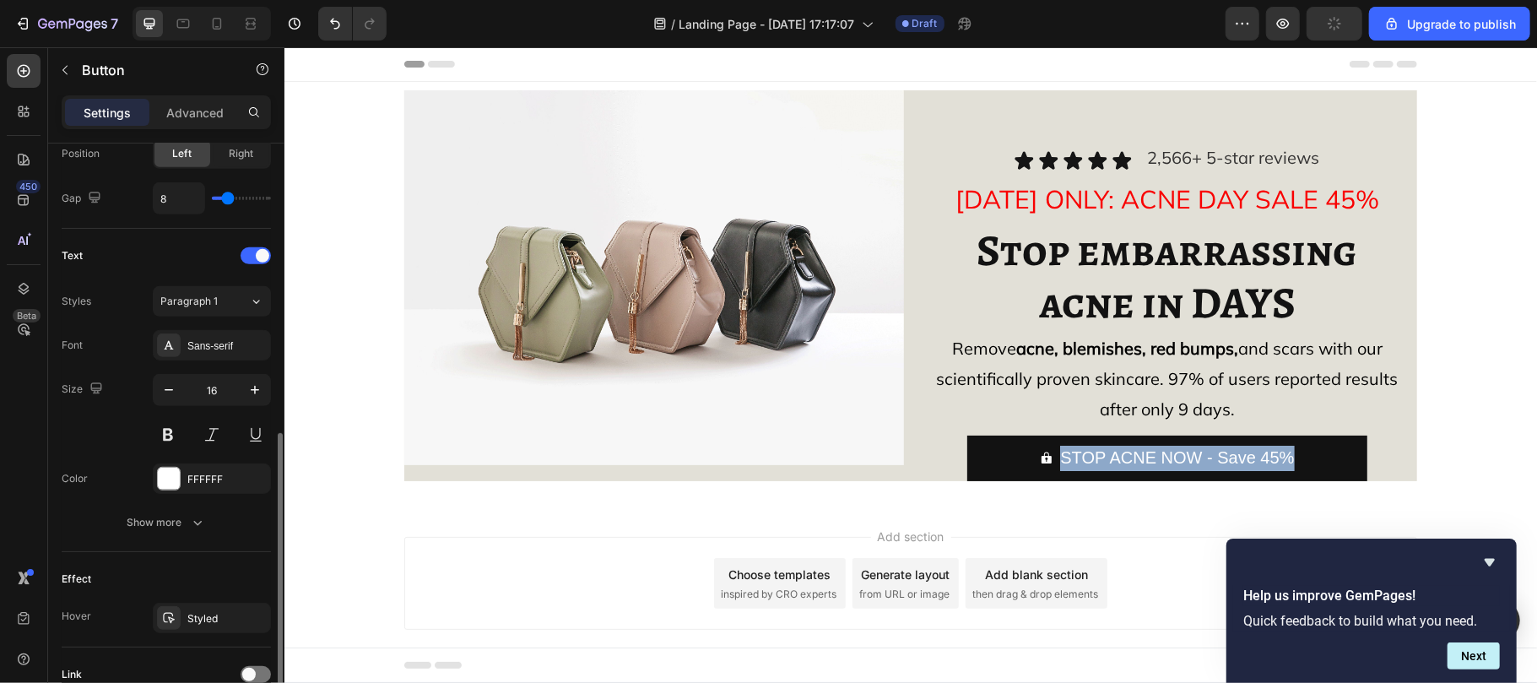
scroll to position [636, 0]
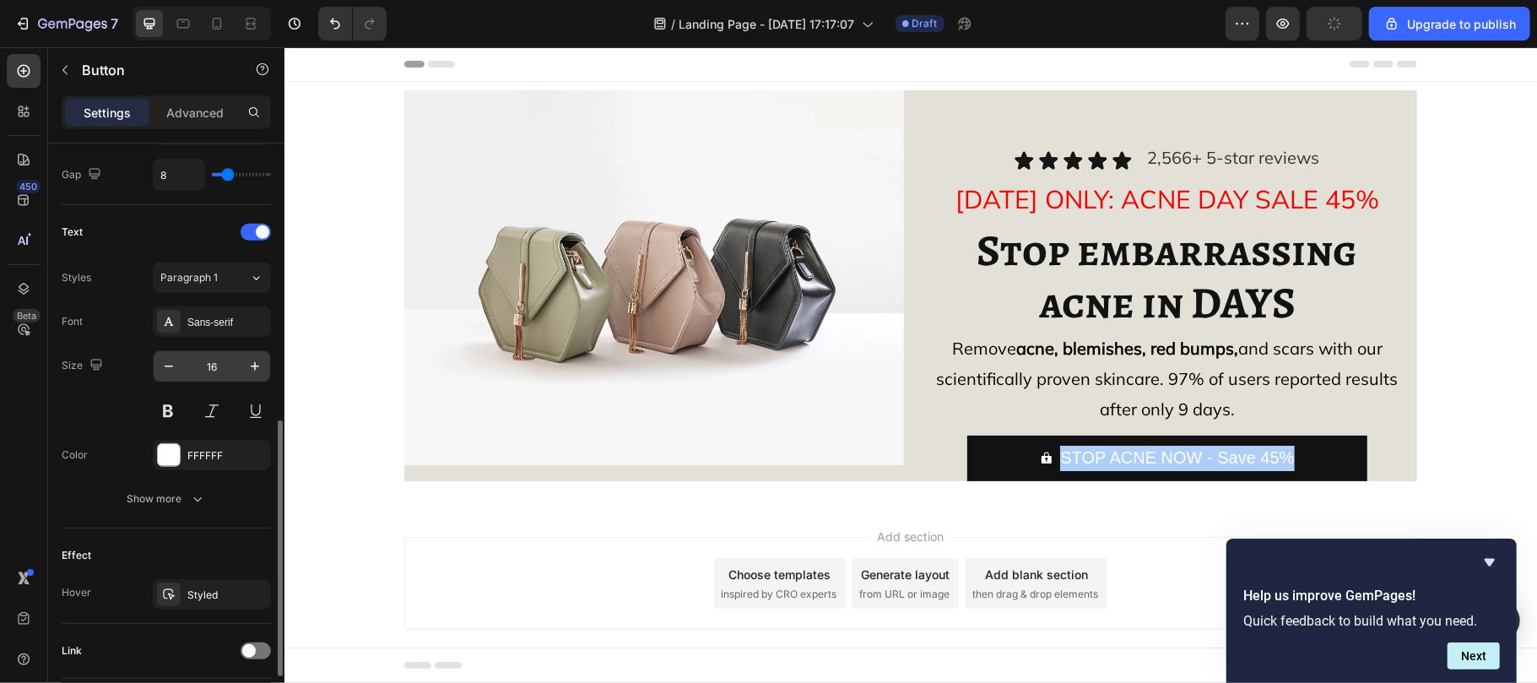
click at [225, 360] on input "16" at bounding box center [212, 366] width 56 height 30
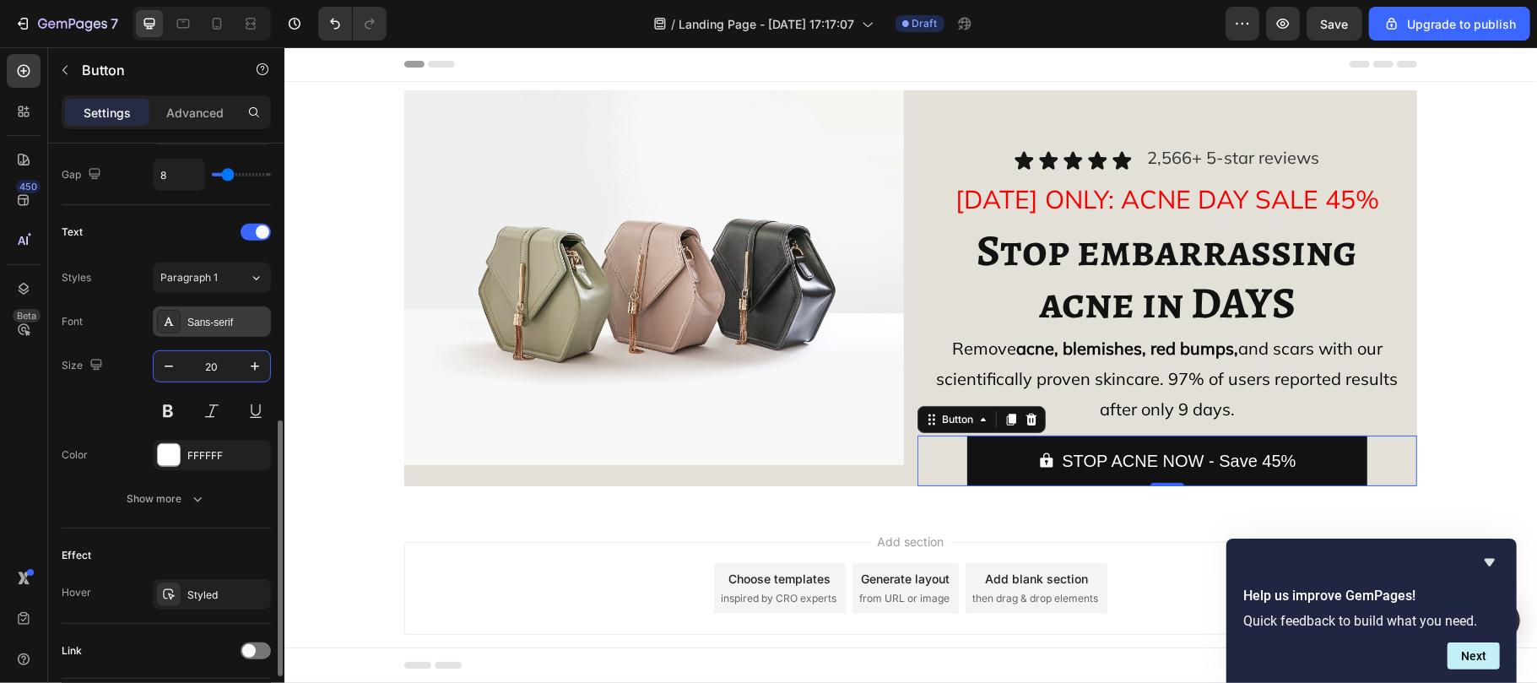
type input "20"
click at [209, 319] on div "Sans-serif" at bounding box center [226, 322] width 79 height 15
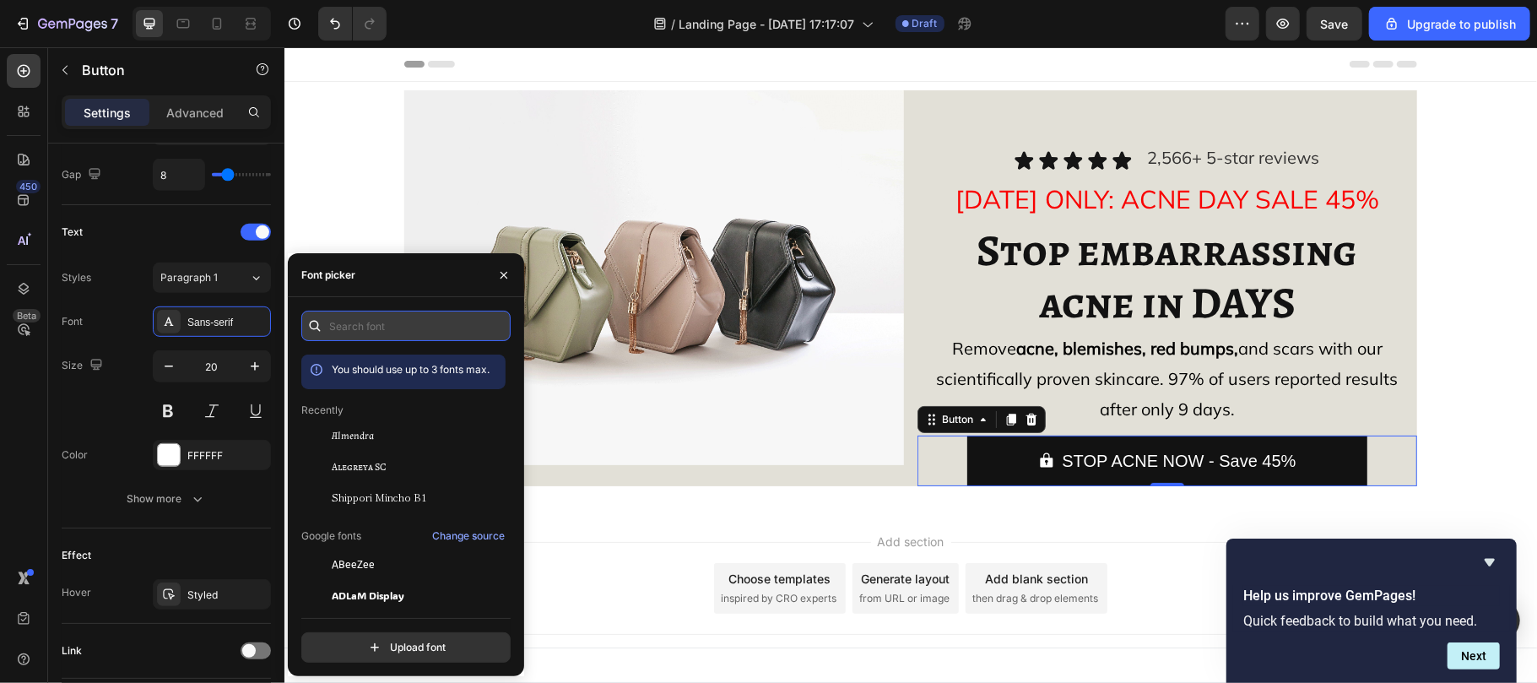
click at [344, 326] on input "text" at bounding box center [405, 326] width 209 height 30
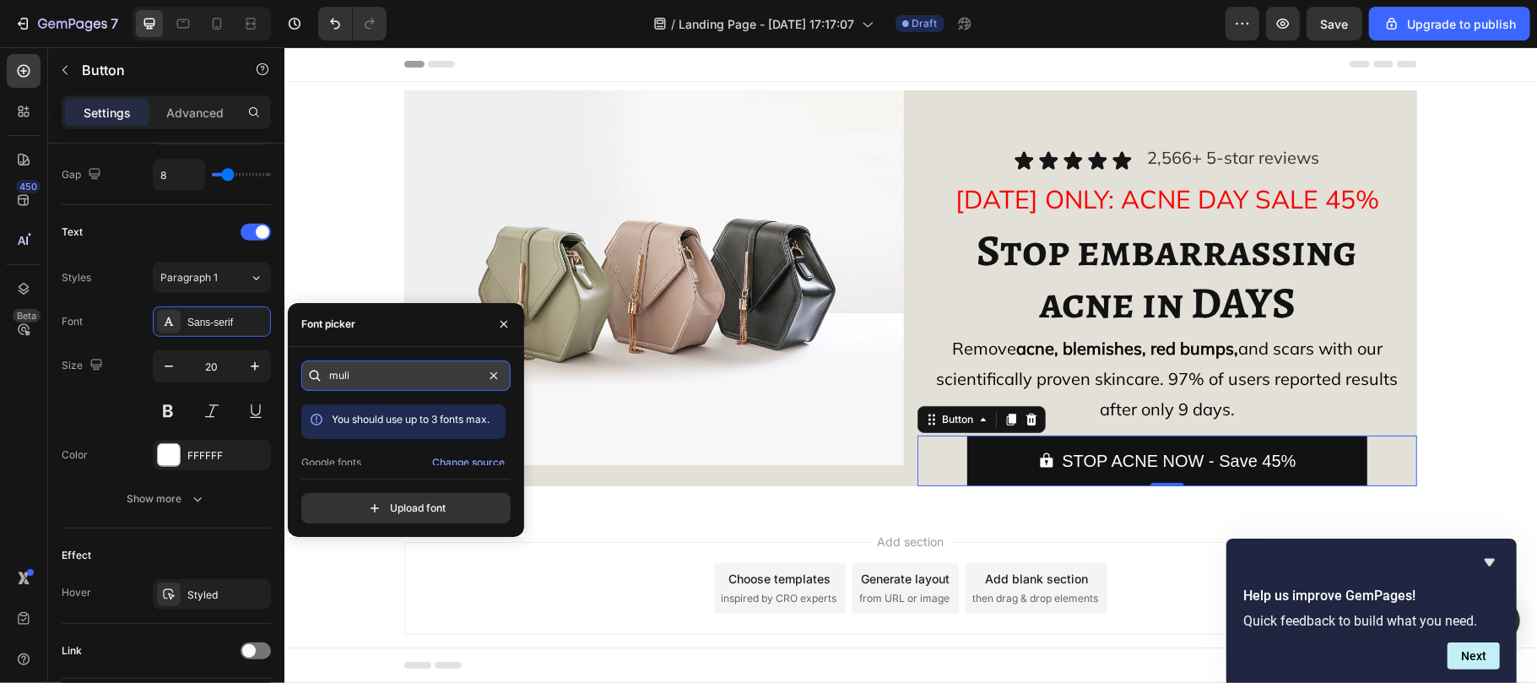
scroll to position [34, 0]
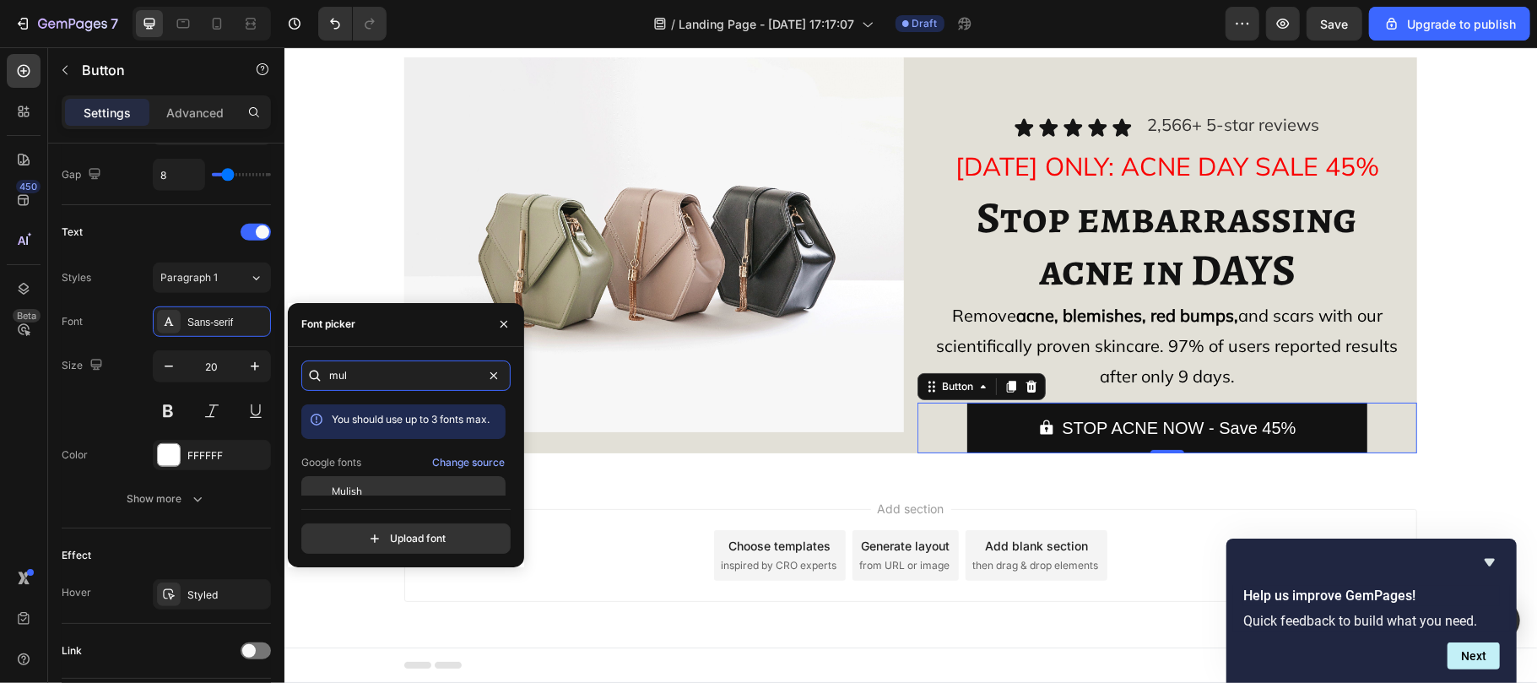
type input "mul"
click at [365, 488] on div "Mulish" at bounding box center [417, 491] width 170 height 15
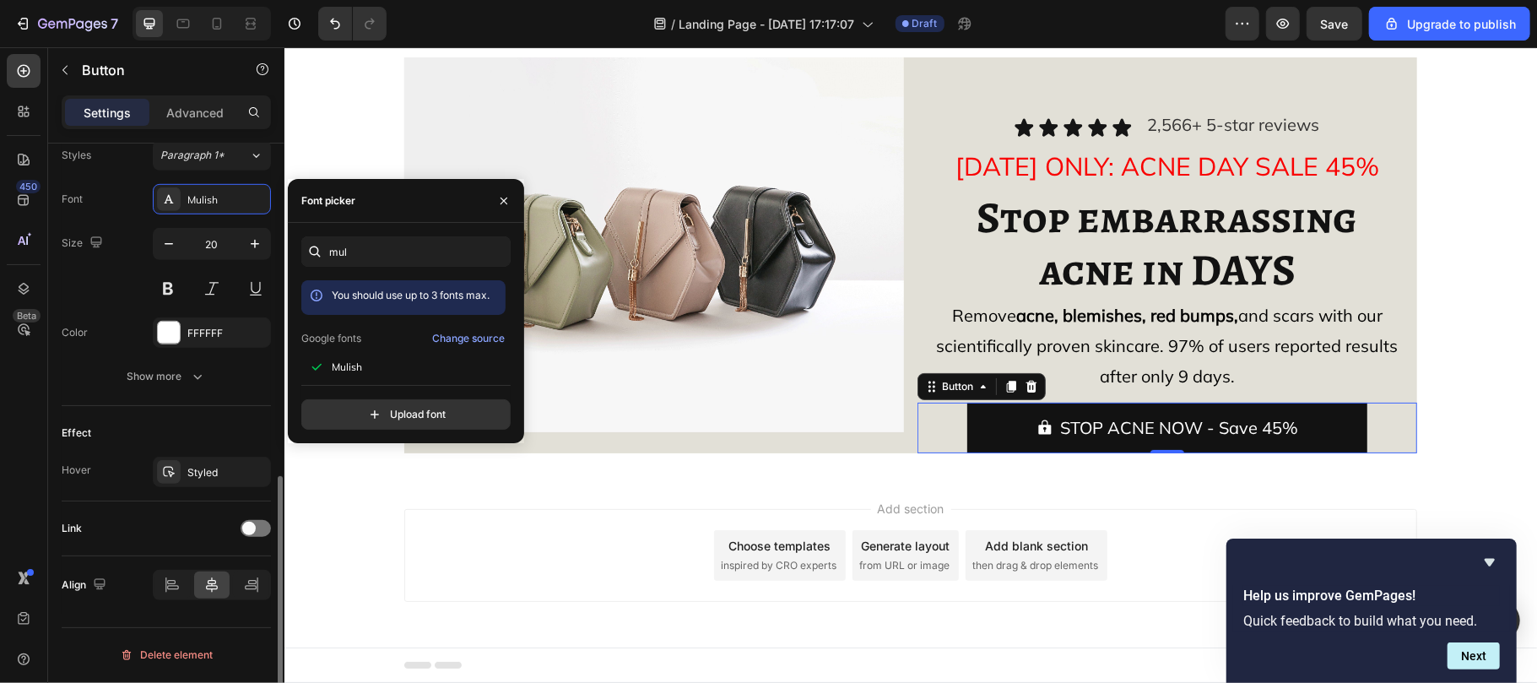
scroll to position [760, 0]
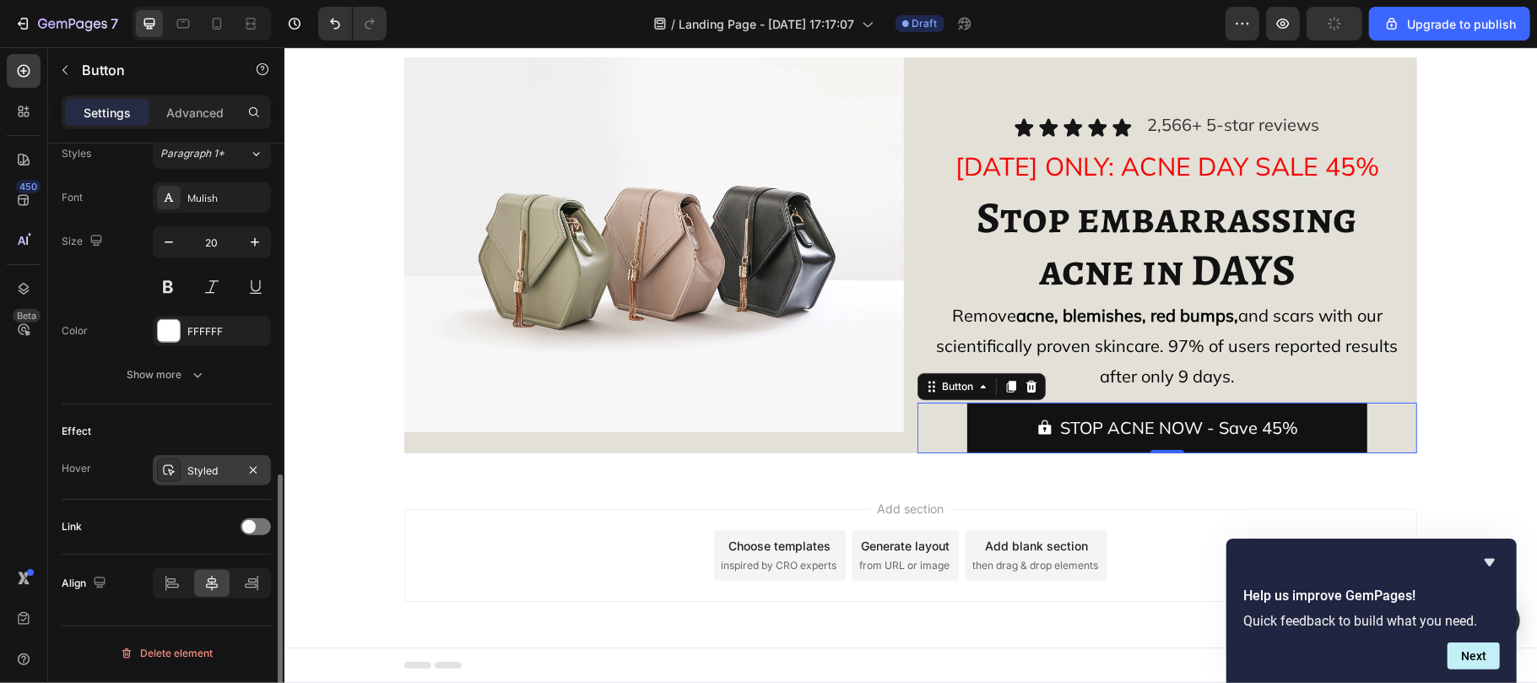
click at [194, 476] on div "Styled" at bounding box center [211, 470] width 49 height 15
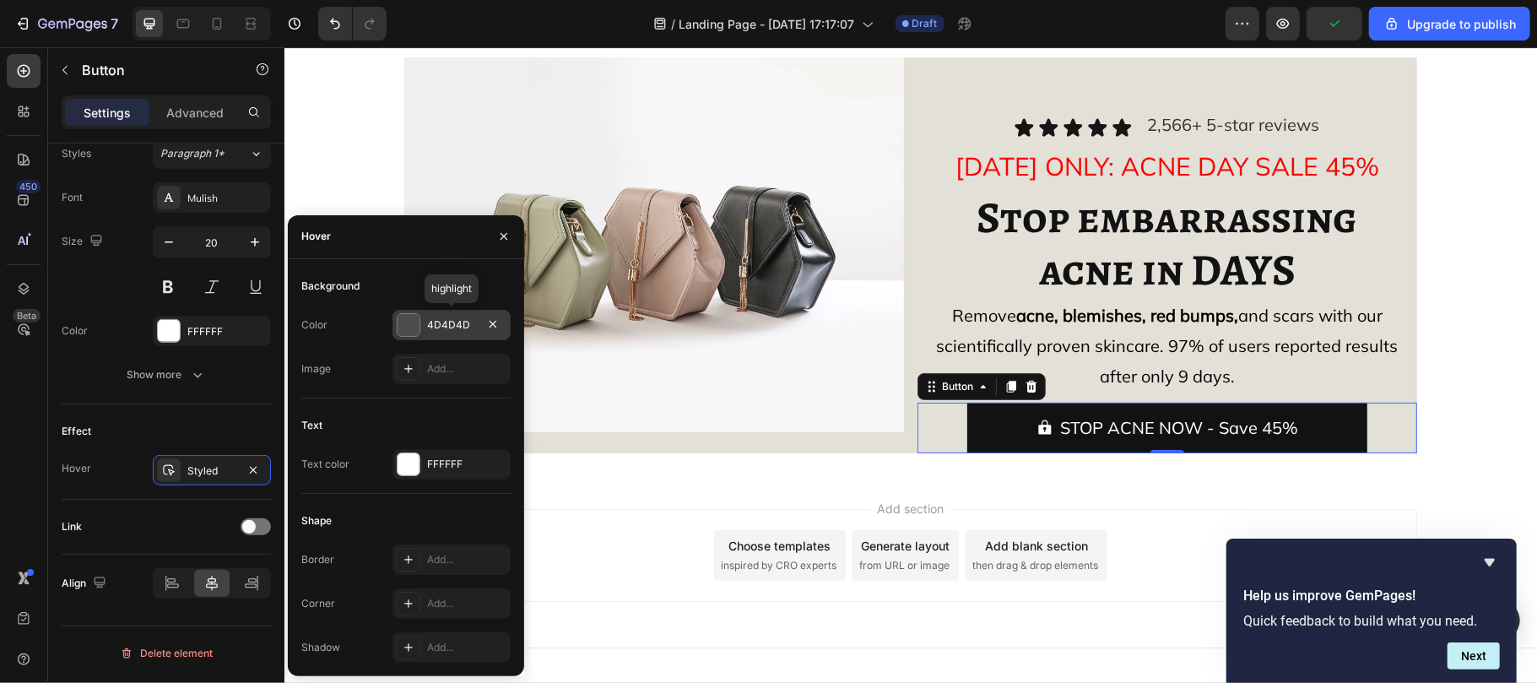
click at [415, 324] on div at bounding box center [409, 325] width 22 height 22
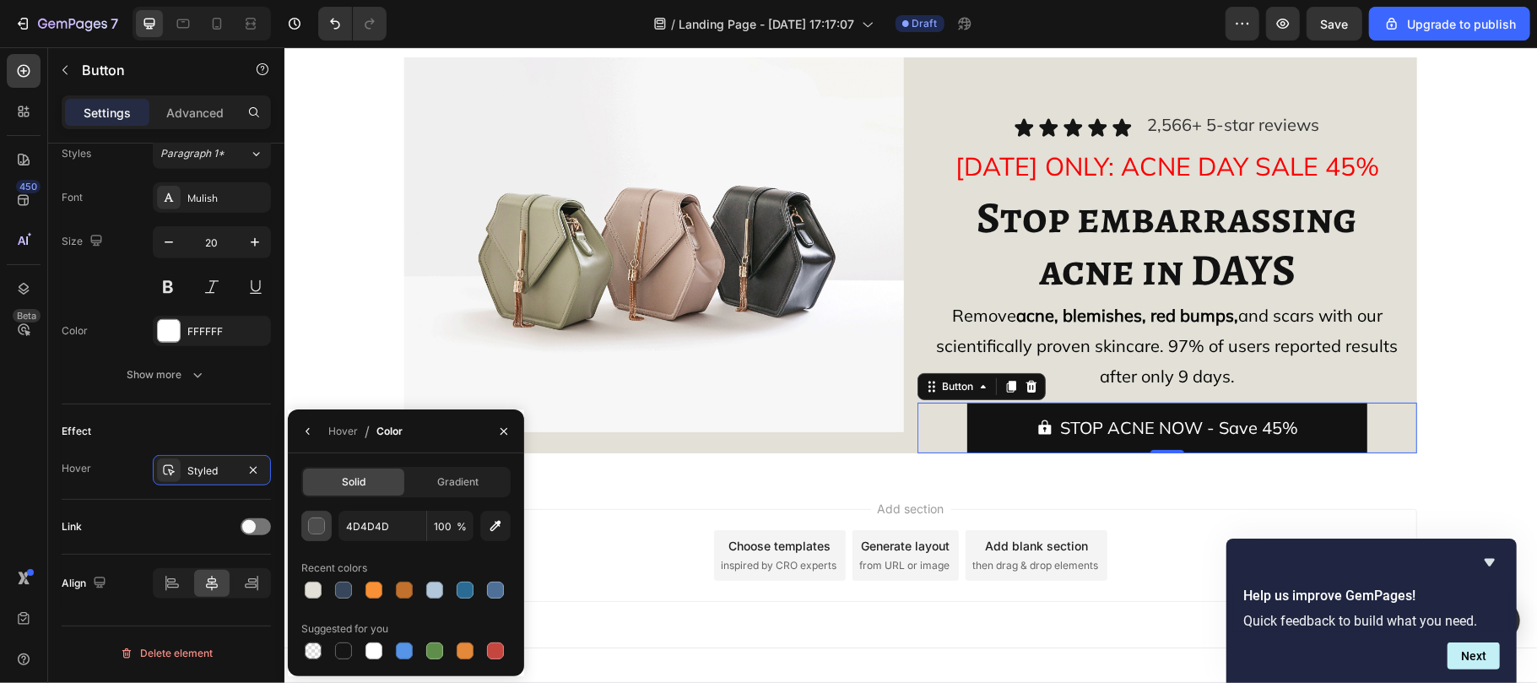
click at [316, 520] on div "button" at bounding box center [317, 526] width 17 height 17
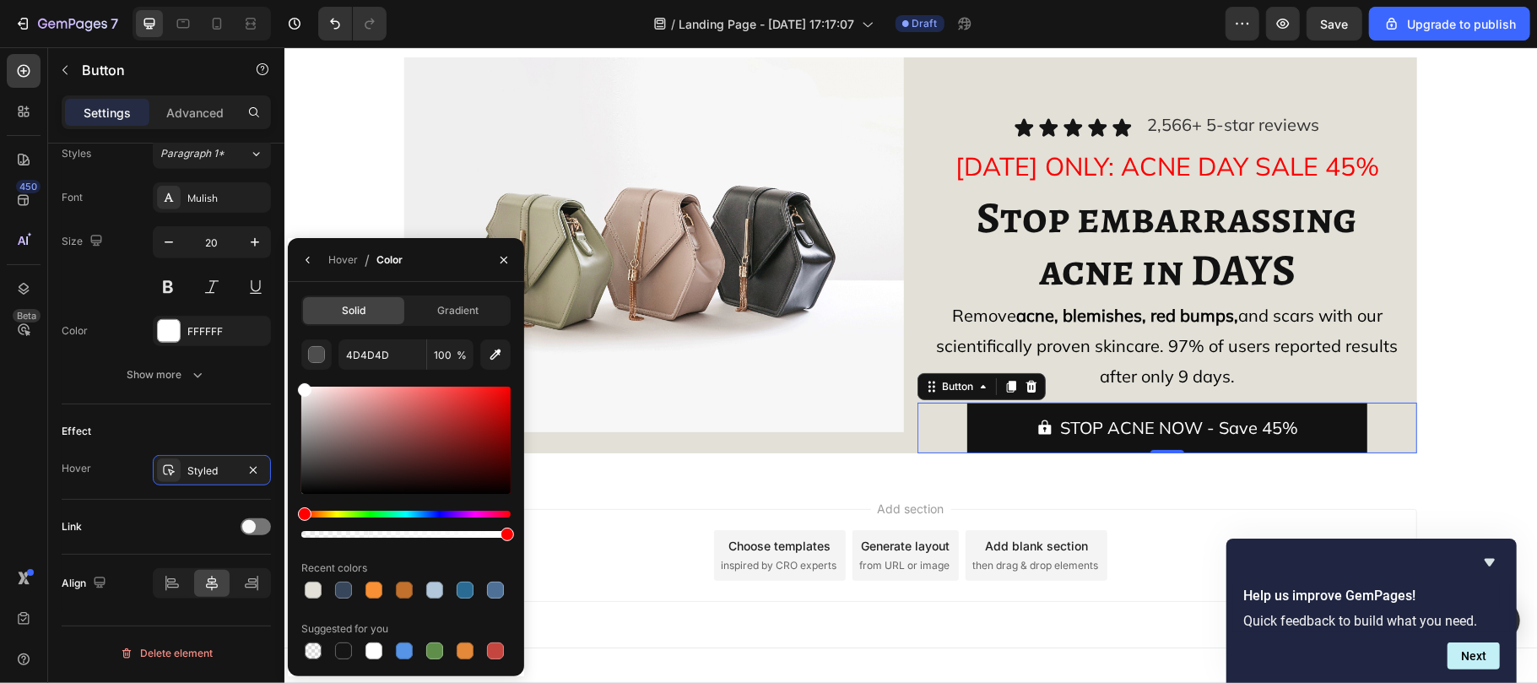
drag, startPoint x: 305, startPoint y: 496, endPoint x: 294, endPoint y: 372, distance: 124.6
click at [294, 372] on div "Solid Gradient 4D4D4D 100 % Recent colors Suggested for you" at bounding box center [406, 478] width 236 height 367
type input "FFFFFF"
click at [332, 250] on div "Hover" at bounding box center [343, 259] width 30 height 27
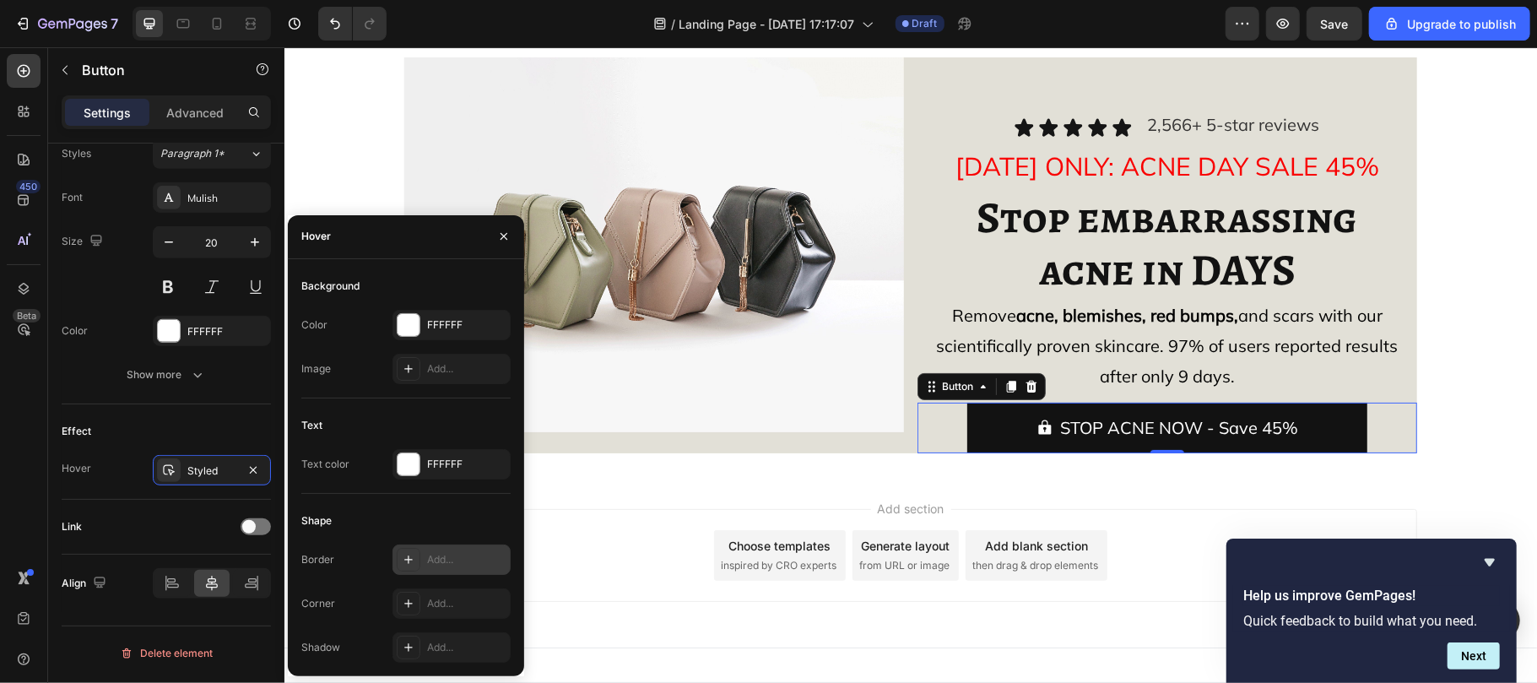
click at [413, 561] on icon at bounding box center [409, 560] width 14 height 14
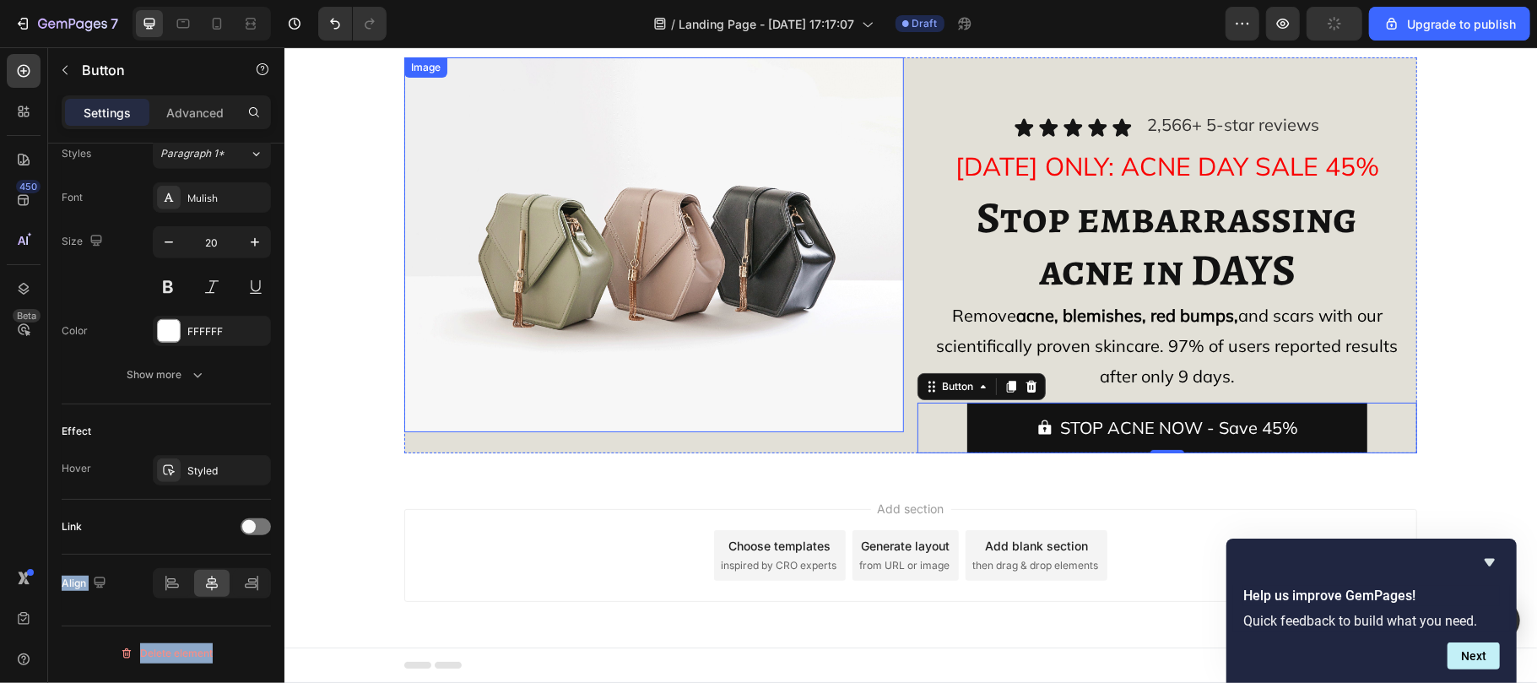
drag, startPoint x: 481, startPoint y: 551, endPoint x: 755, endPoint y: 388, distance: 318.3
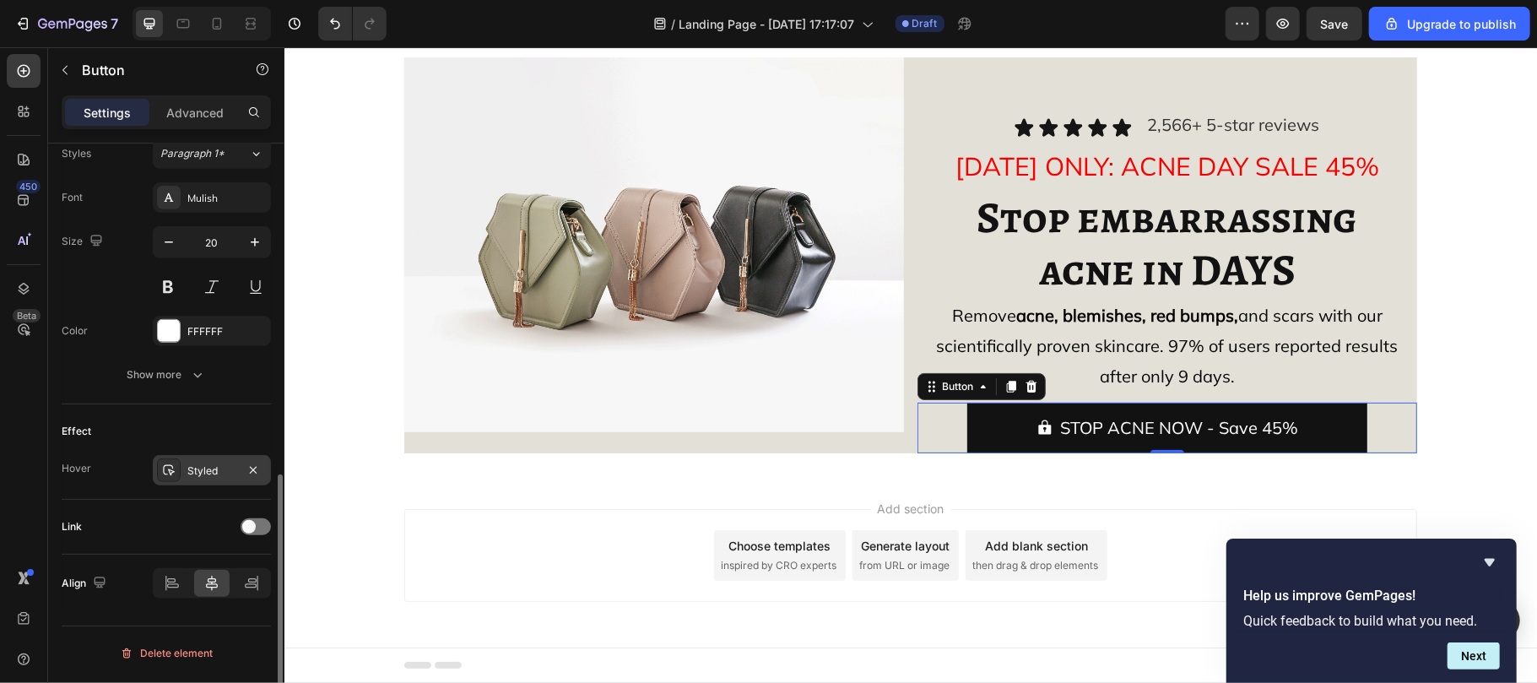
click at [211, 461] on div "Styled" at bounding box center [212, 470] width 118 height 30
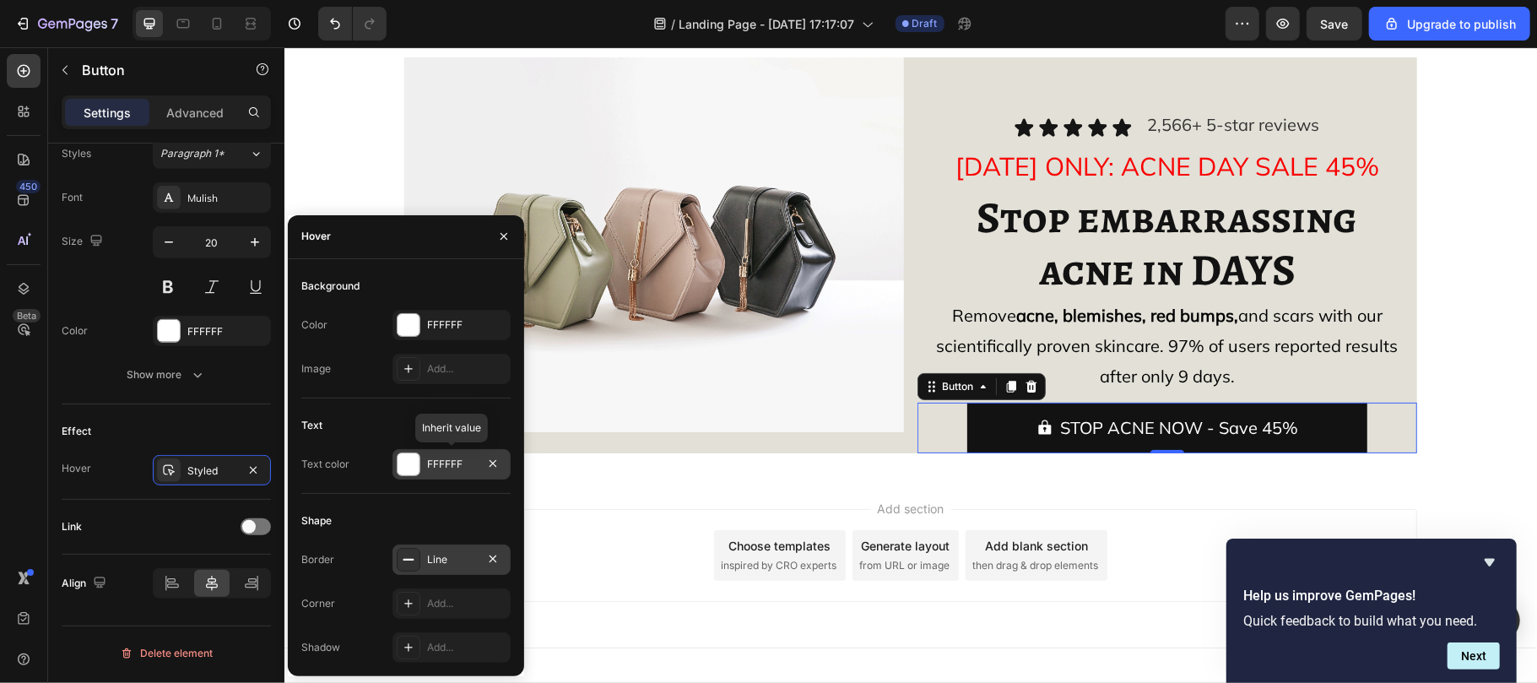
click at [409, 469] on div at bounding box center [409, 464] width 22 height 22
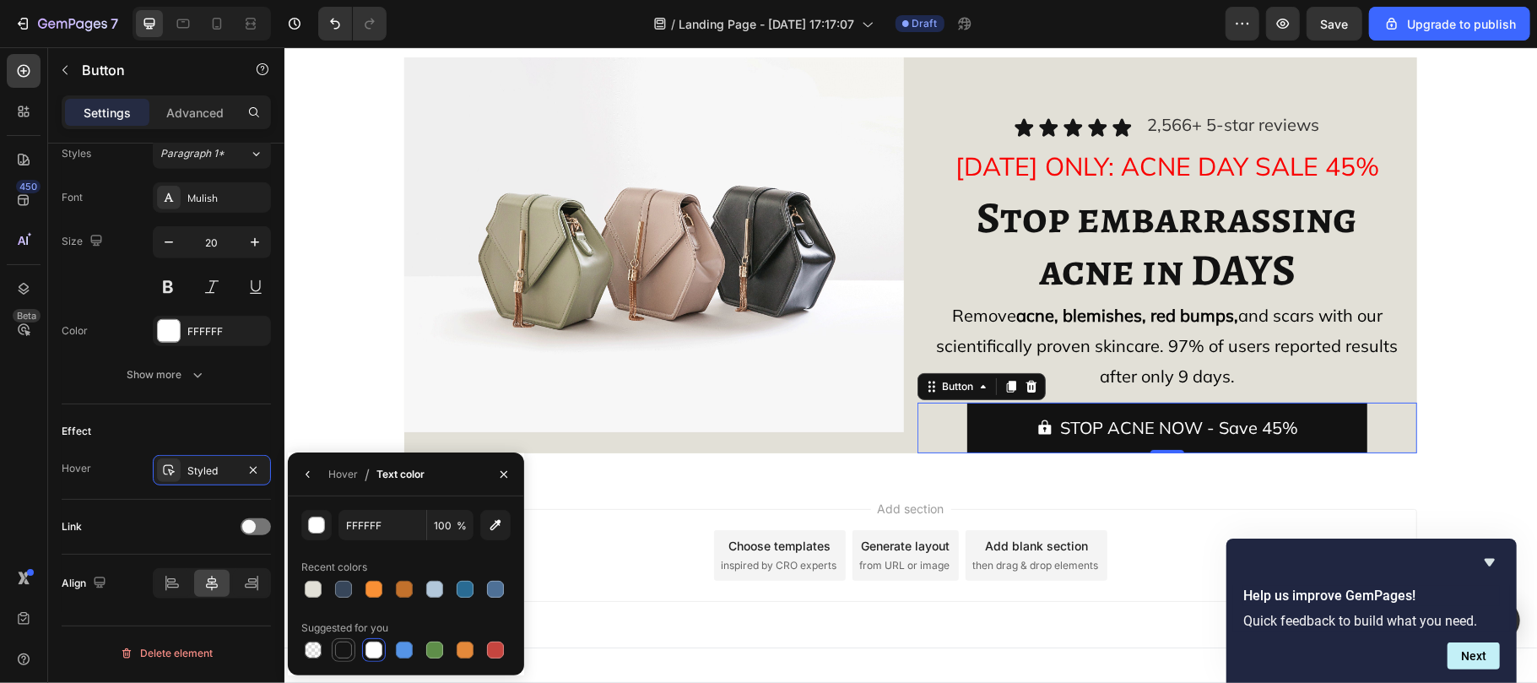
click at [336, 649] on div at bounding box center [343, 649] width 17 height 17
type input "151515"
click at [351, 471] on div "Hover" at bounding box center [343, 474] width 30 height 15
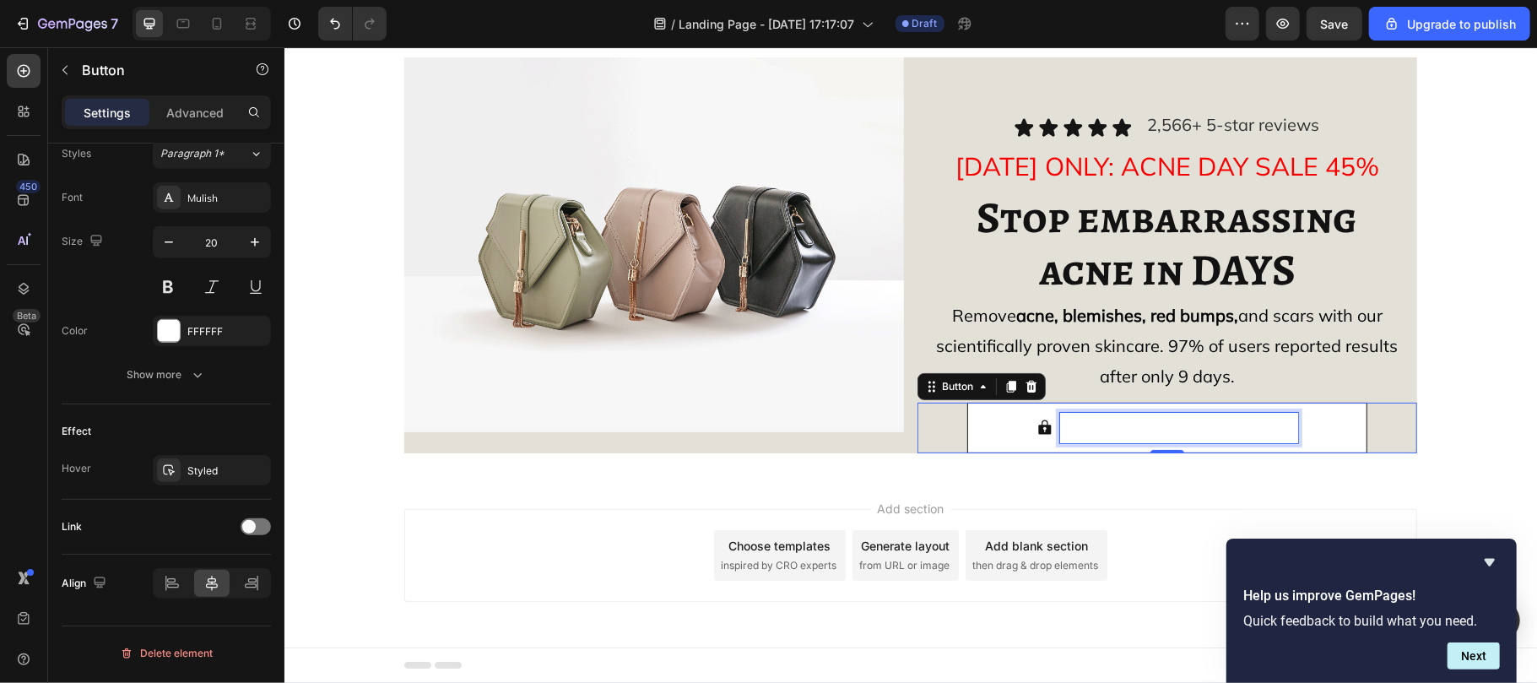
click at [1102, 429] on span "STOP ACNE NOW - Save 45%" at bounding box center [1178, 426] width 238 height 21
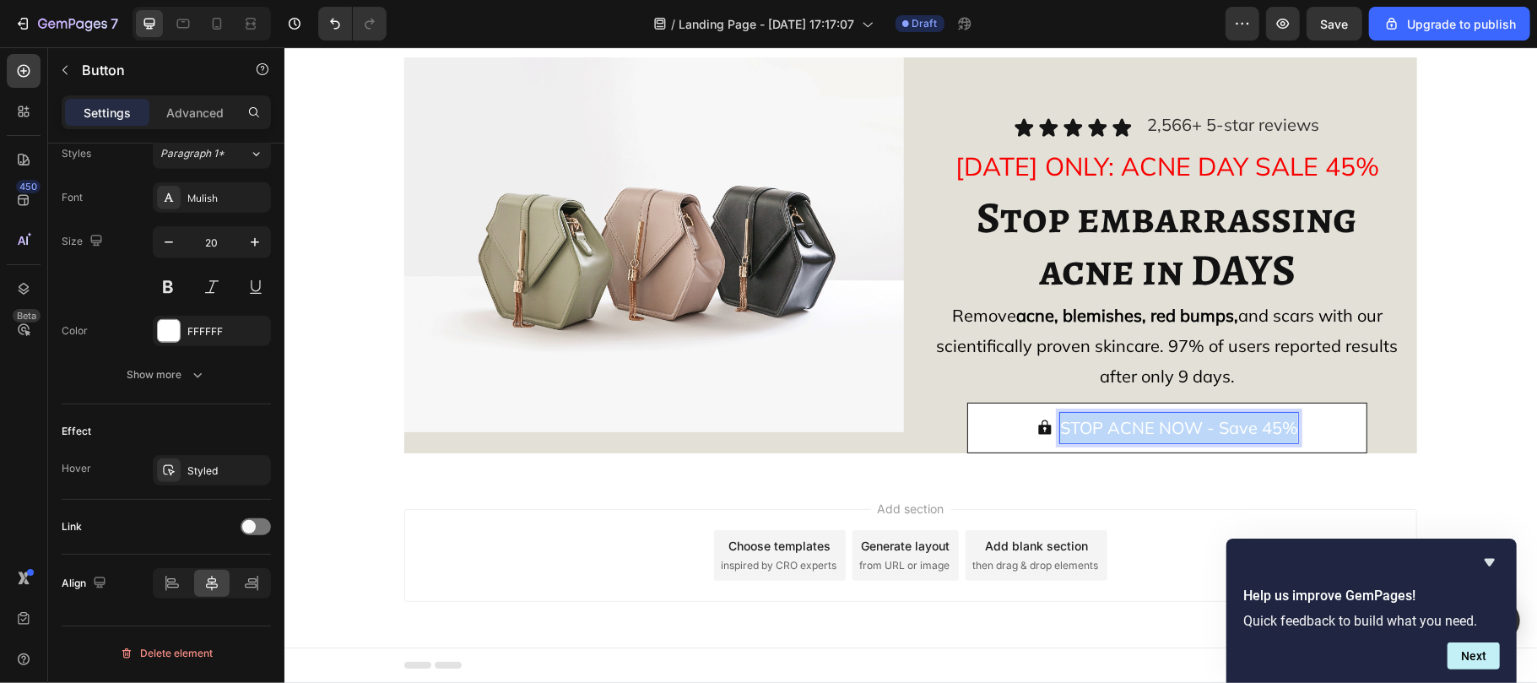
click at [1102, 429] on span "STOP ACNE NOW - Save 45%" at bounding box center [1178, 426] width 238 height 21
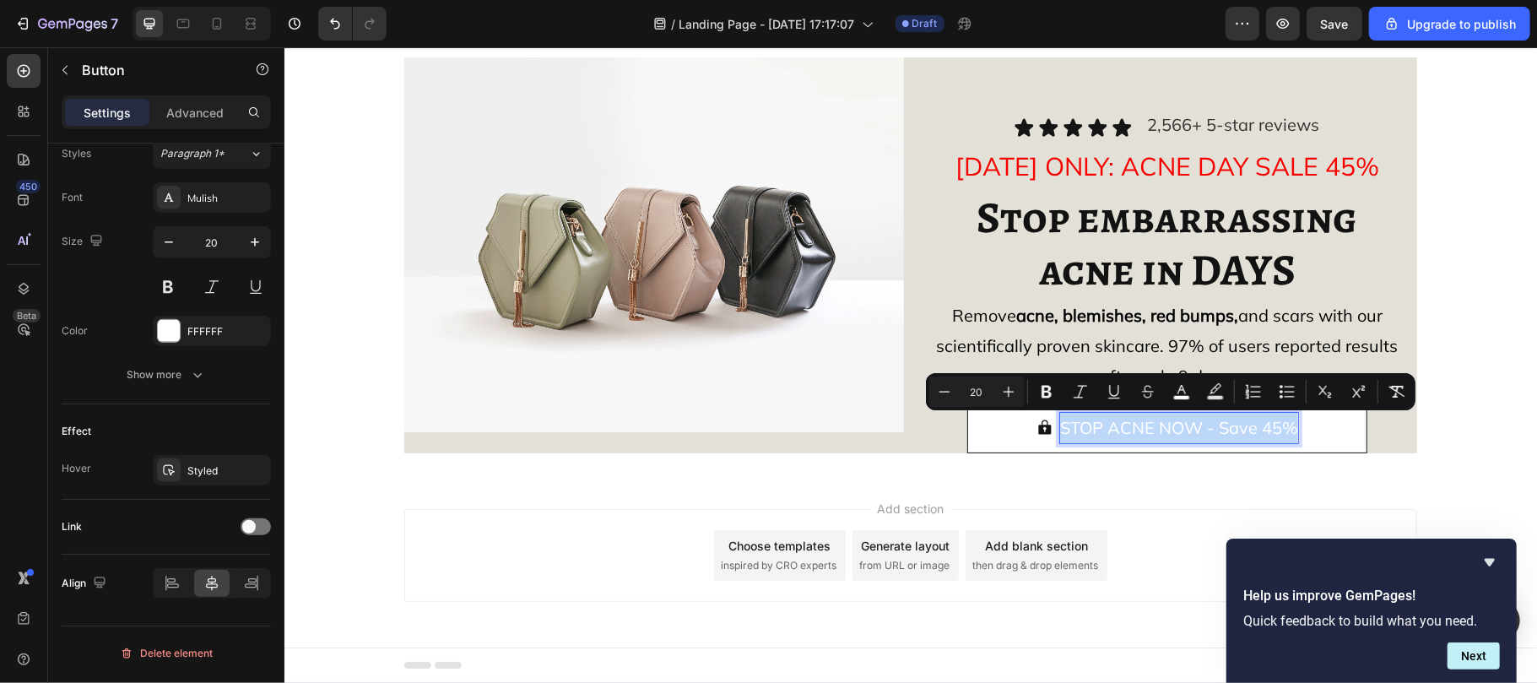
click at [1102, 429] on span "STOP ACNE NOW - Save 45%" at bounding box center [1178, 426] width 238 height 21
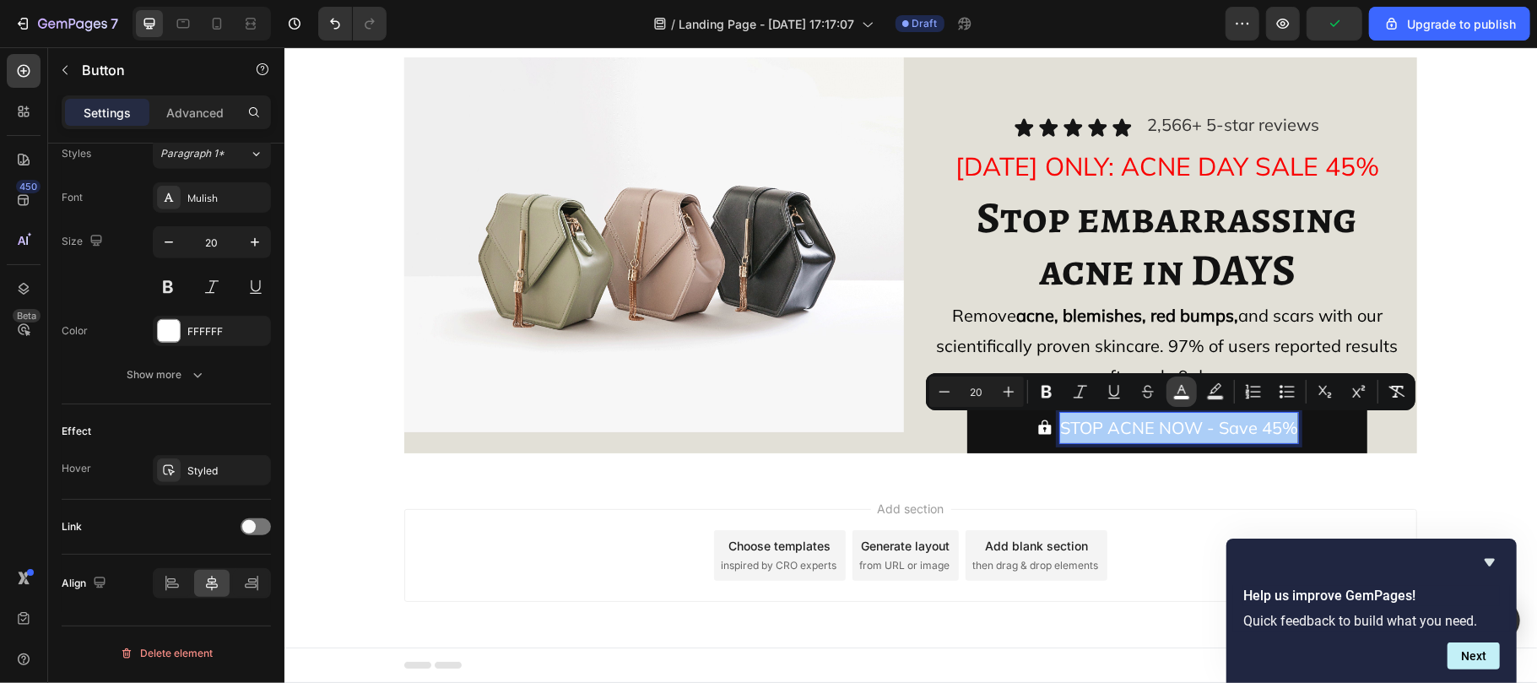
click at [1179, 397] on rect "Editor contextual toolbar" at bounding box center [1182, 398] width 16 height 4
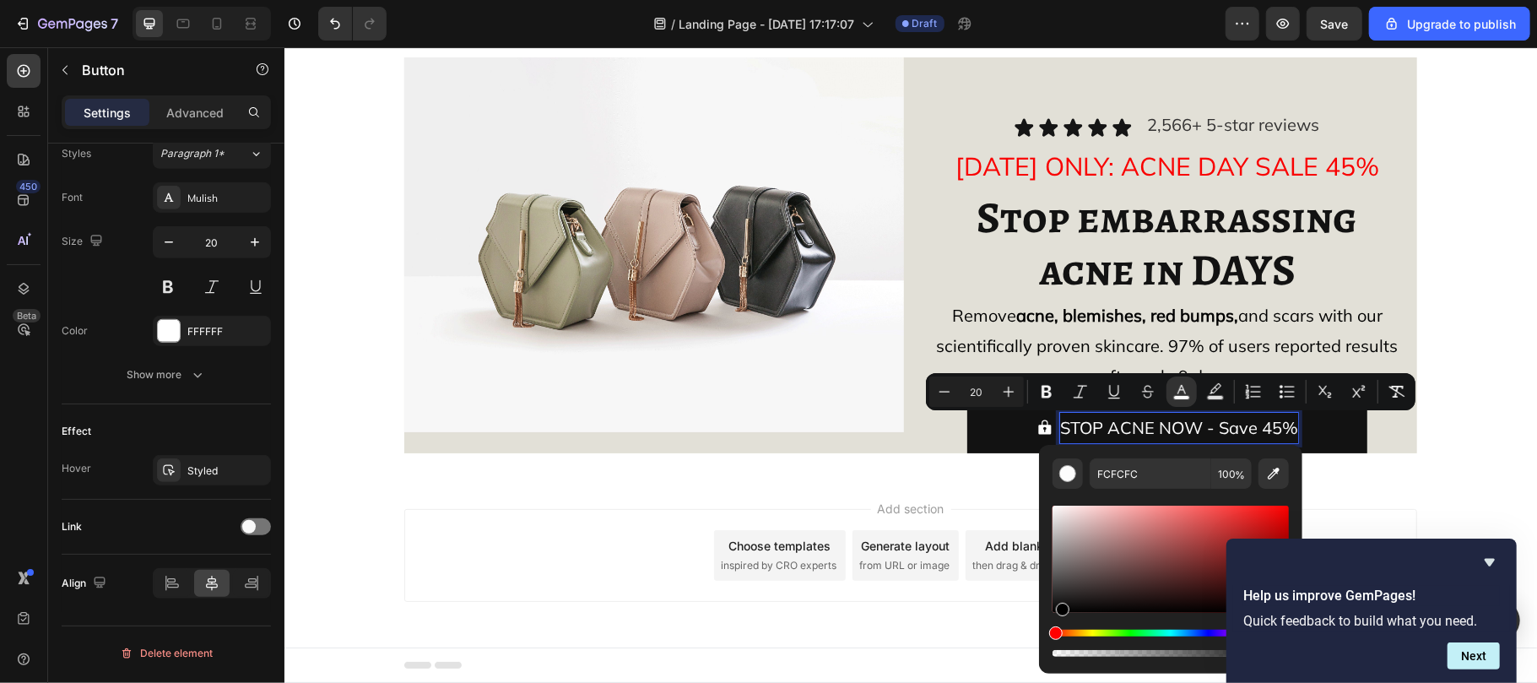
type input "000000"
drag, startPoint x: 1052, startPoint y: 506, endPoint x: 1062, endPoint y: 636, distance: 130.4
click at [1062, 636] on div "Editor contextual toolbar" at bounding box center [1170, 581] width 236 height 158
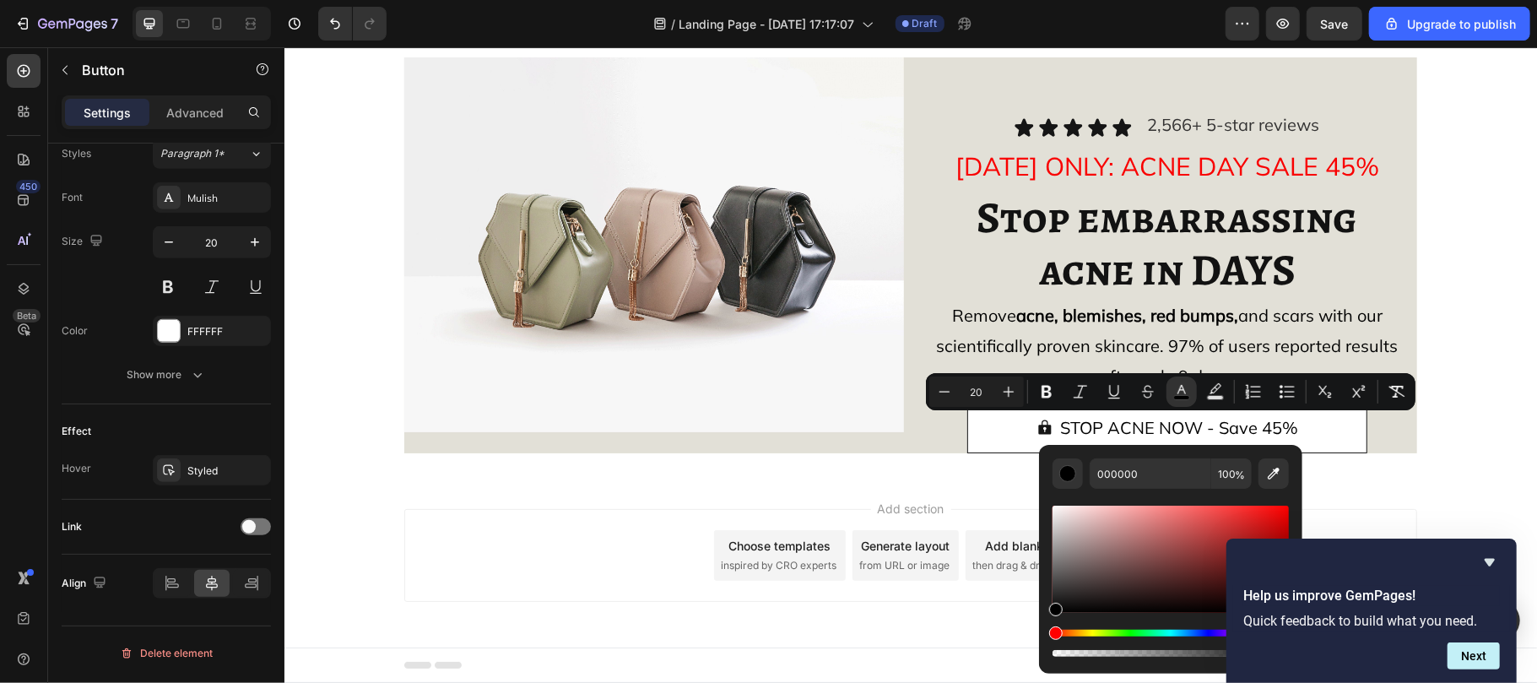
click at [977, 419] on button "STOP ACNE NOW - Save 45%" at bounding box center [1166, 427] width 400 height 51
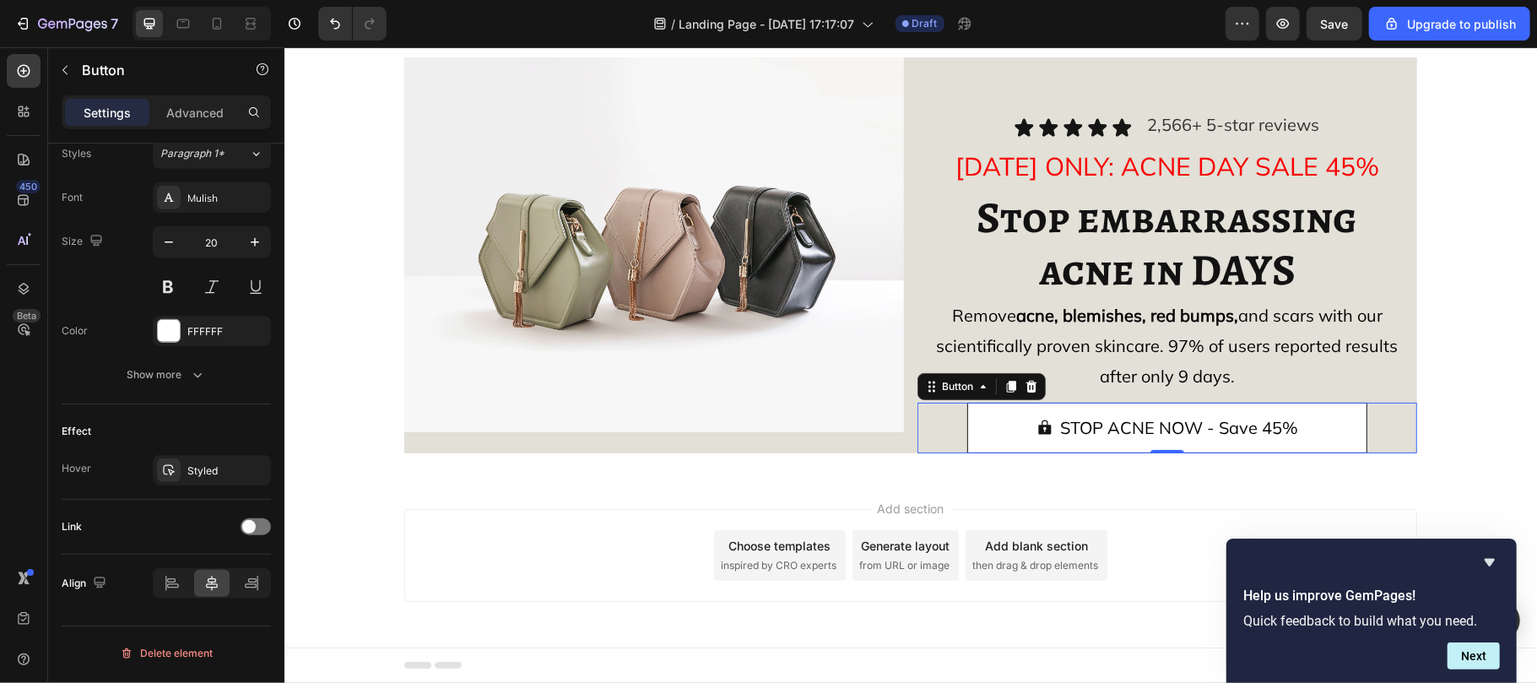
click at [1011, 419] on button "STOP ACNE NOW - Save 45%" at bounding box center [1166, 427] width 400 height 51
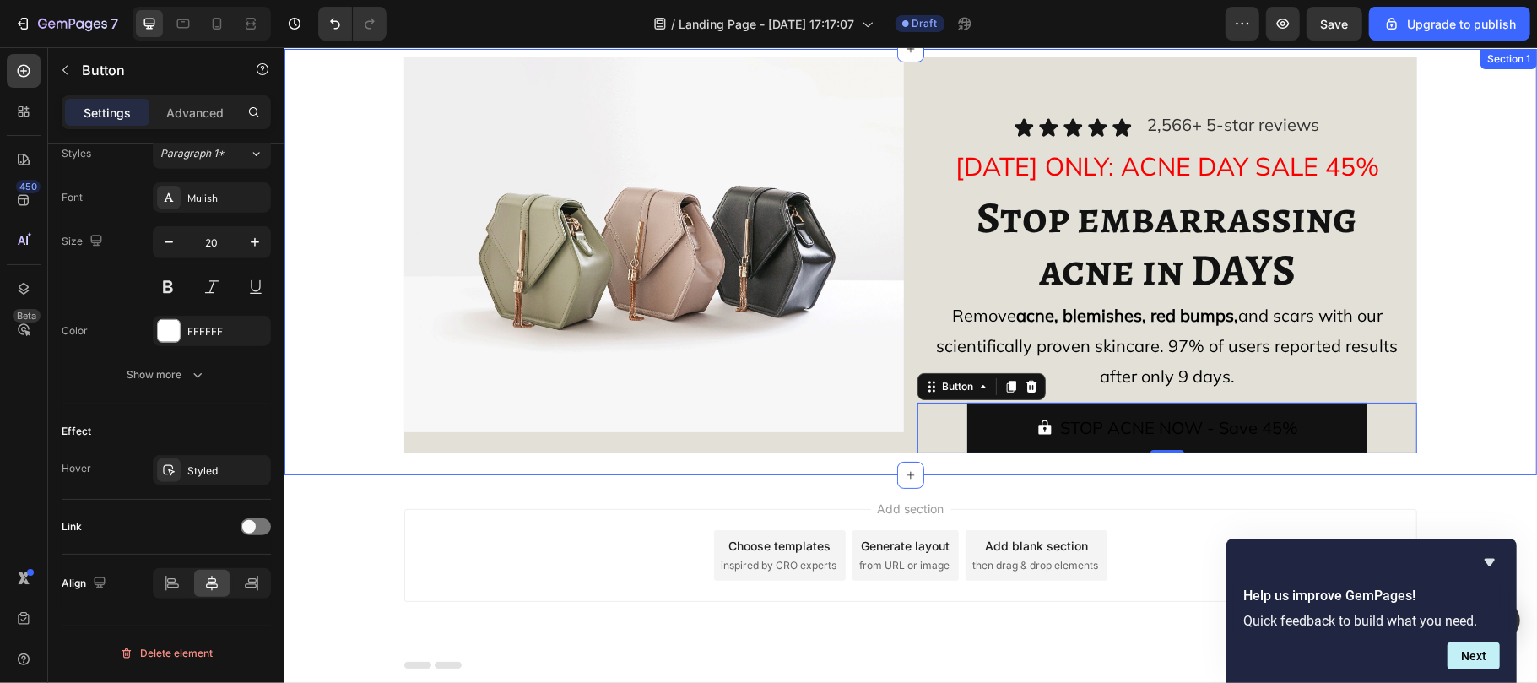
click at [1139, 460] on div "Image Icon Icon Icon Icon Icon Icon List 2,566+ 5-star reviews Text Block Row T…" at bounding box center [909, 261] width 1219 height 409
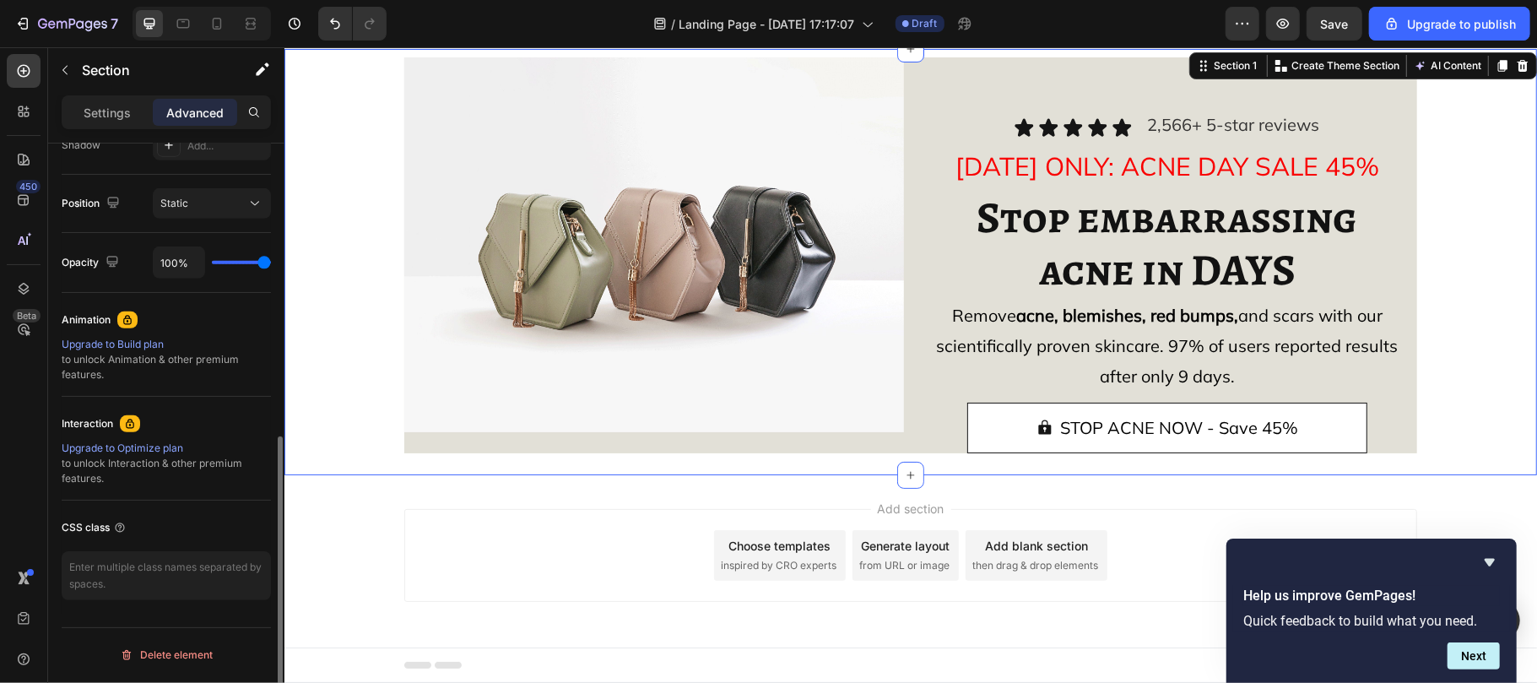
scroll to position [0, 0]
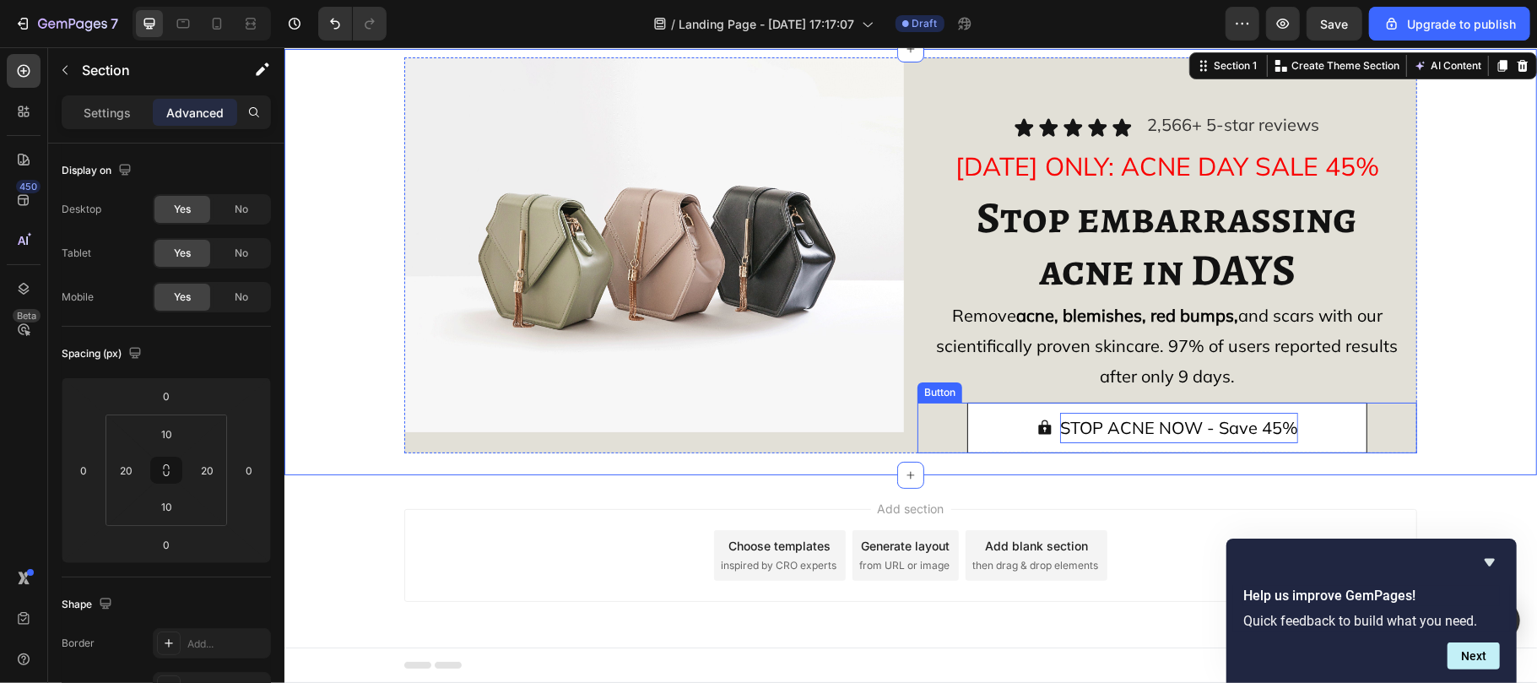
click at [1079, 431] on span "STOP ACNE NOW - Save 45%" at bounding box center [1178, 426] width 238 height 21
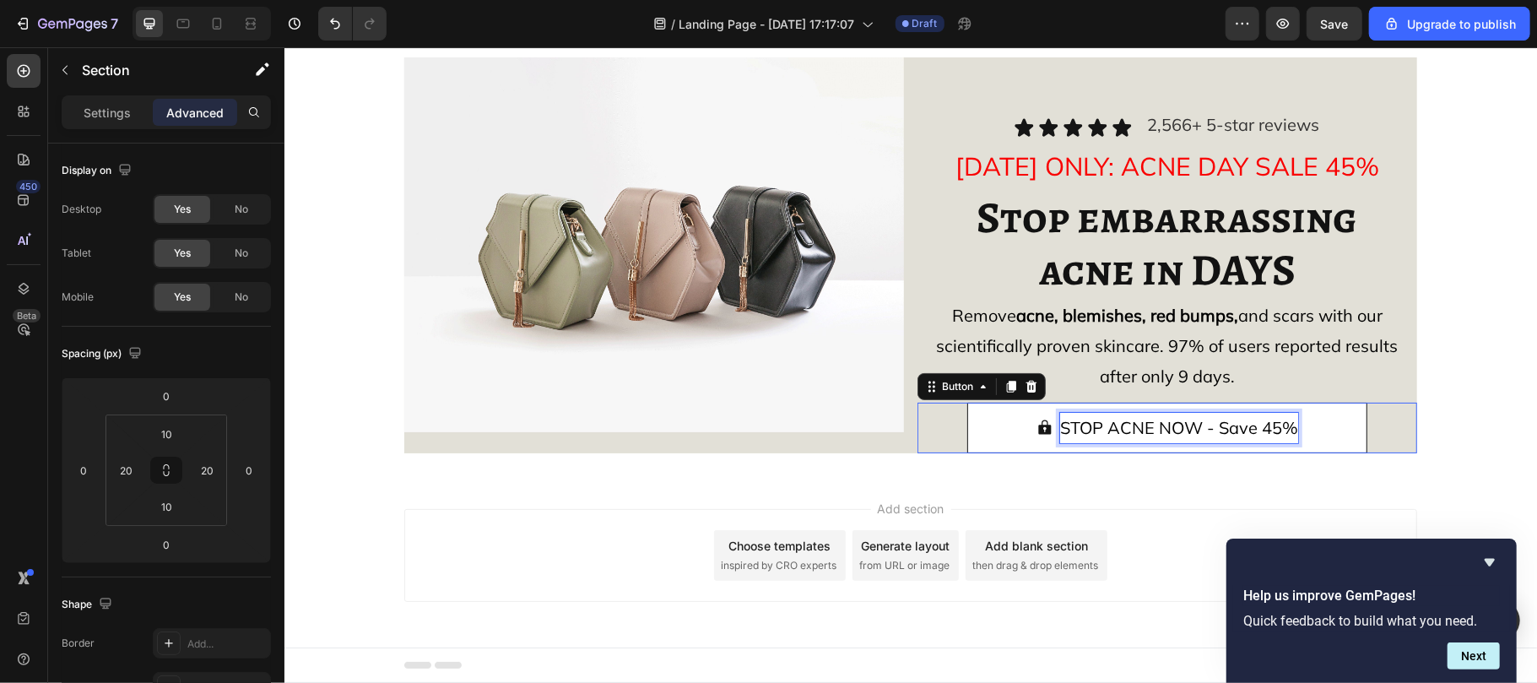
click at [1079, 431] on span "STOP ACNE NOW - Save 45%" at bounding box center [1178, 426] width 238 height 21
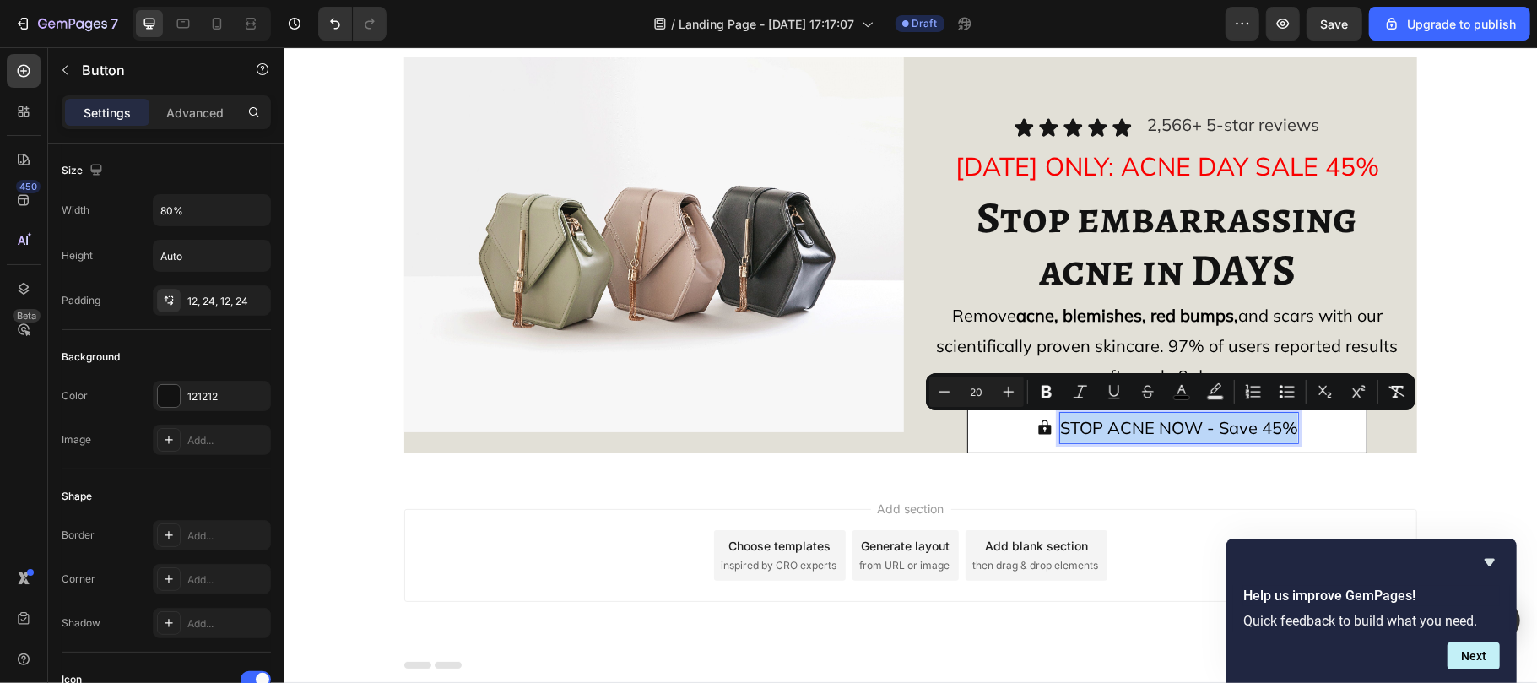
click at [1079, 431] on span "STOP ACNE NOW - Save 45%" at bounding box center [1178, 426] width 238 height 21
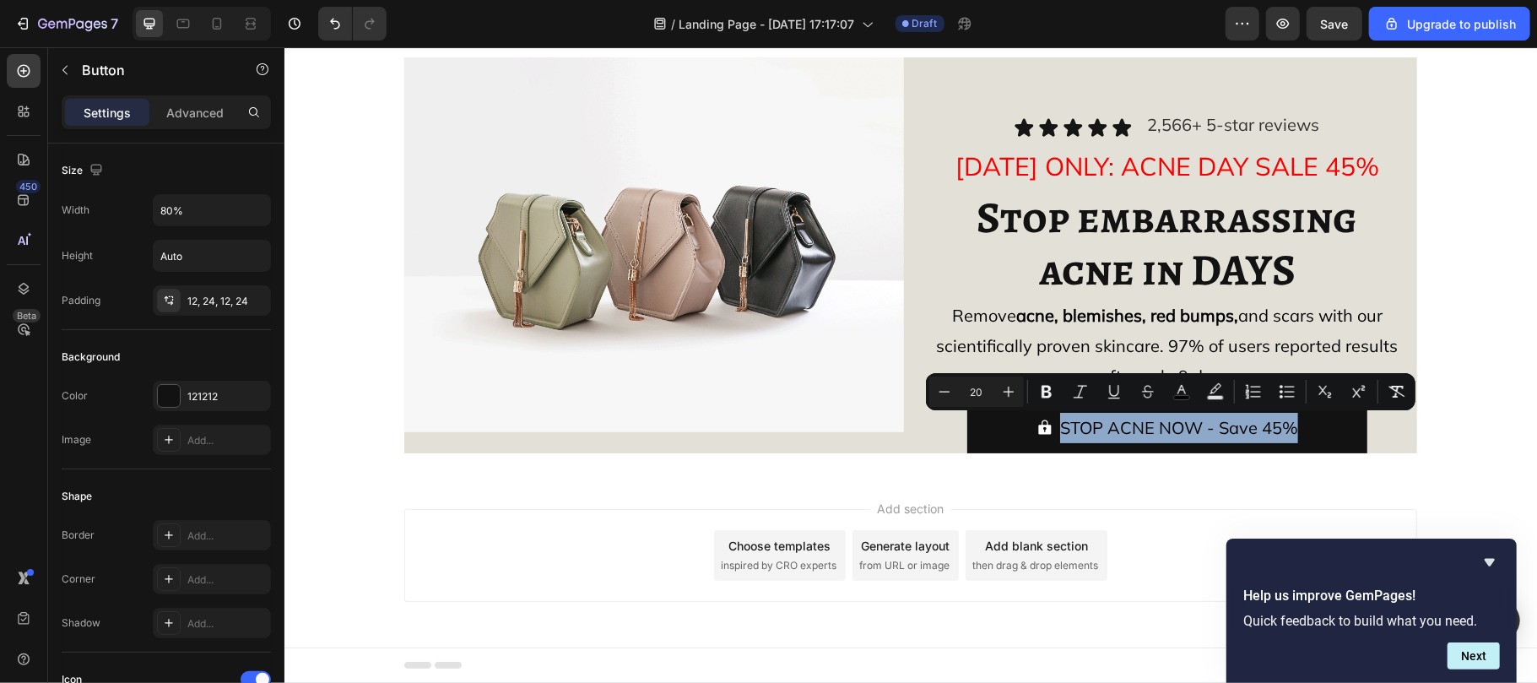
click at [942, 426] on div "STOP ACNE NOW - Save 45% Button 0" at bounding box center [1167, 427] width 500 height 51
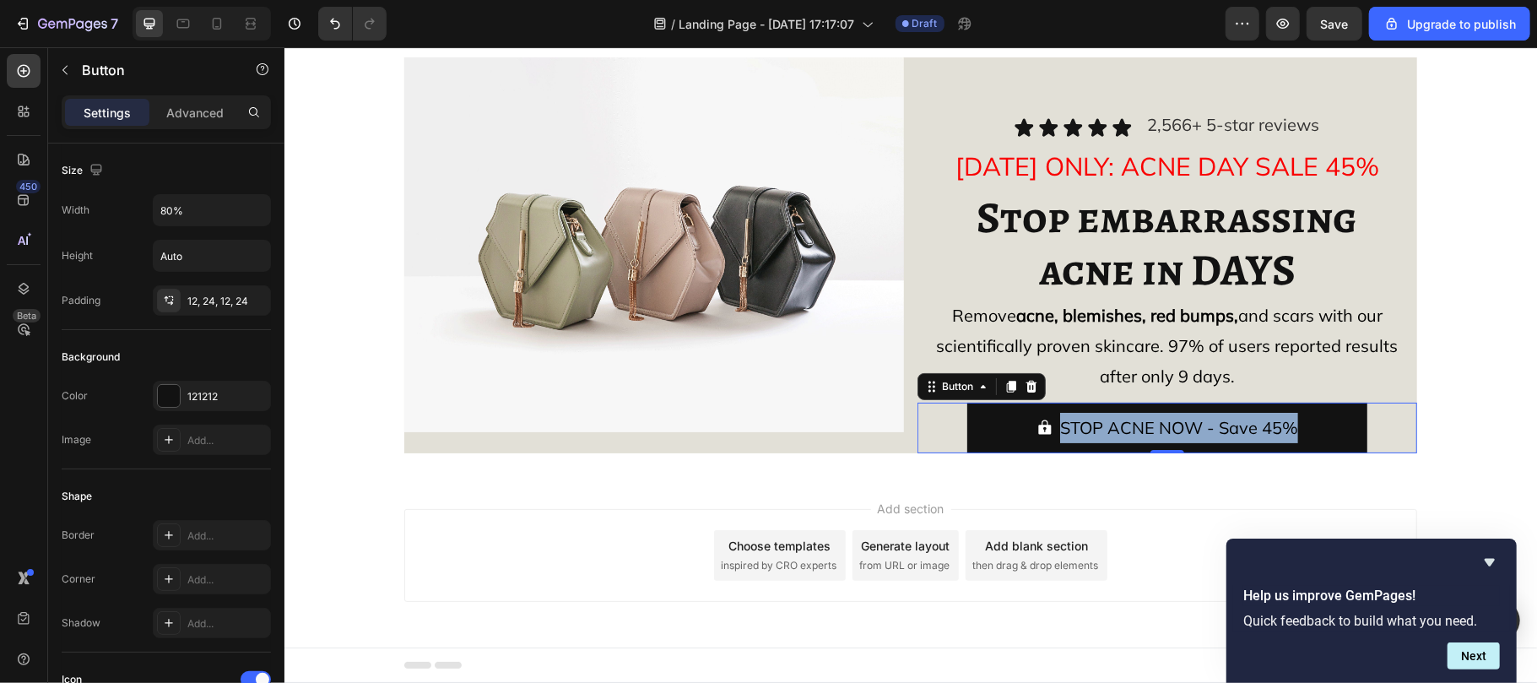
click at [956, 426] on div "STOP ACNE NOW - Save 45% Button 0" at bounding box center [1167, 427] width 500 height 51
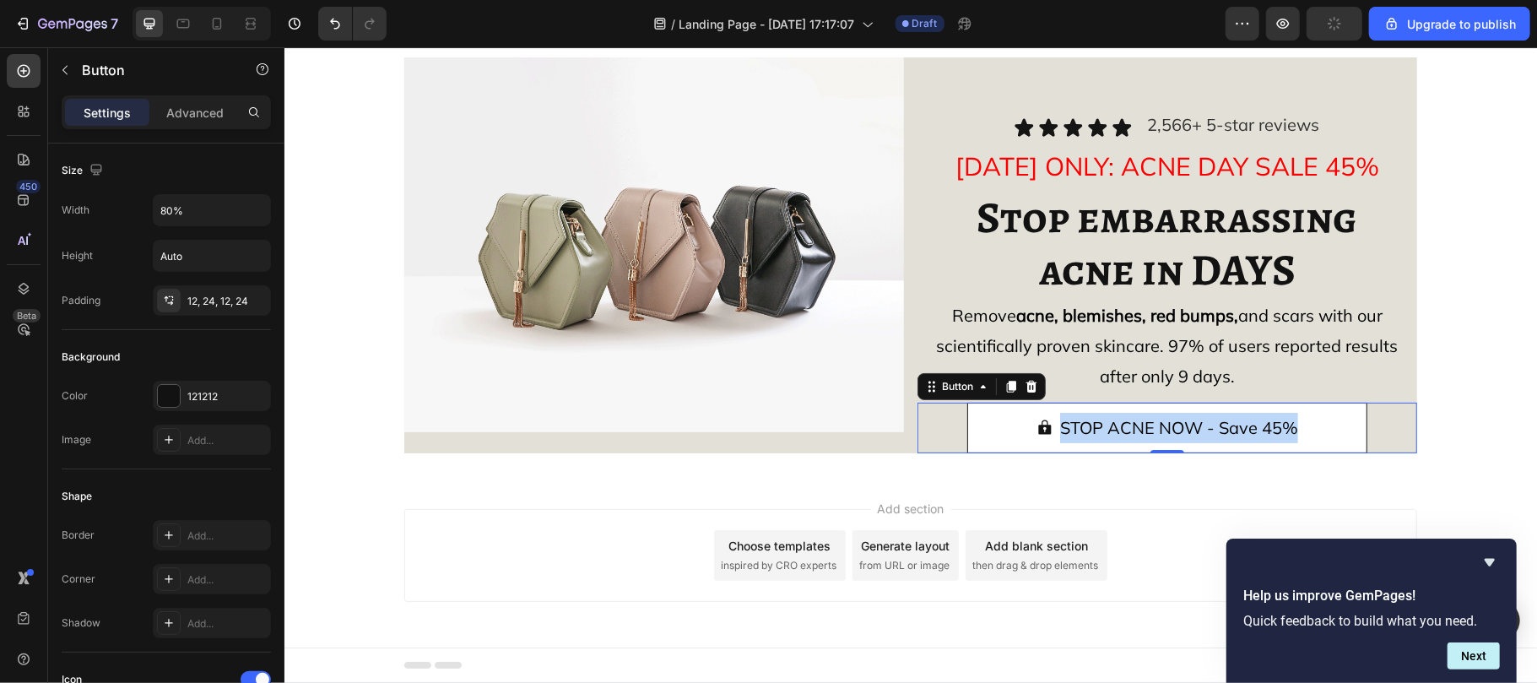
click at [996, 419] on button "STOP ACNE NOW - Save 45%" at bounding box center [1166, 427] width 400 height 51
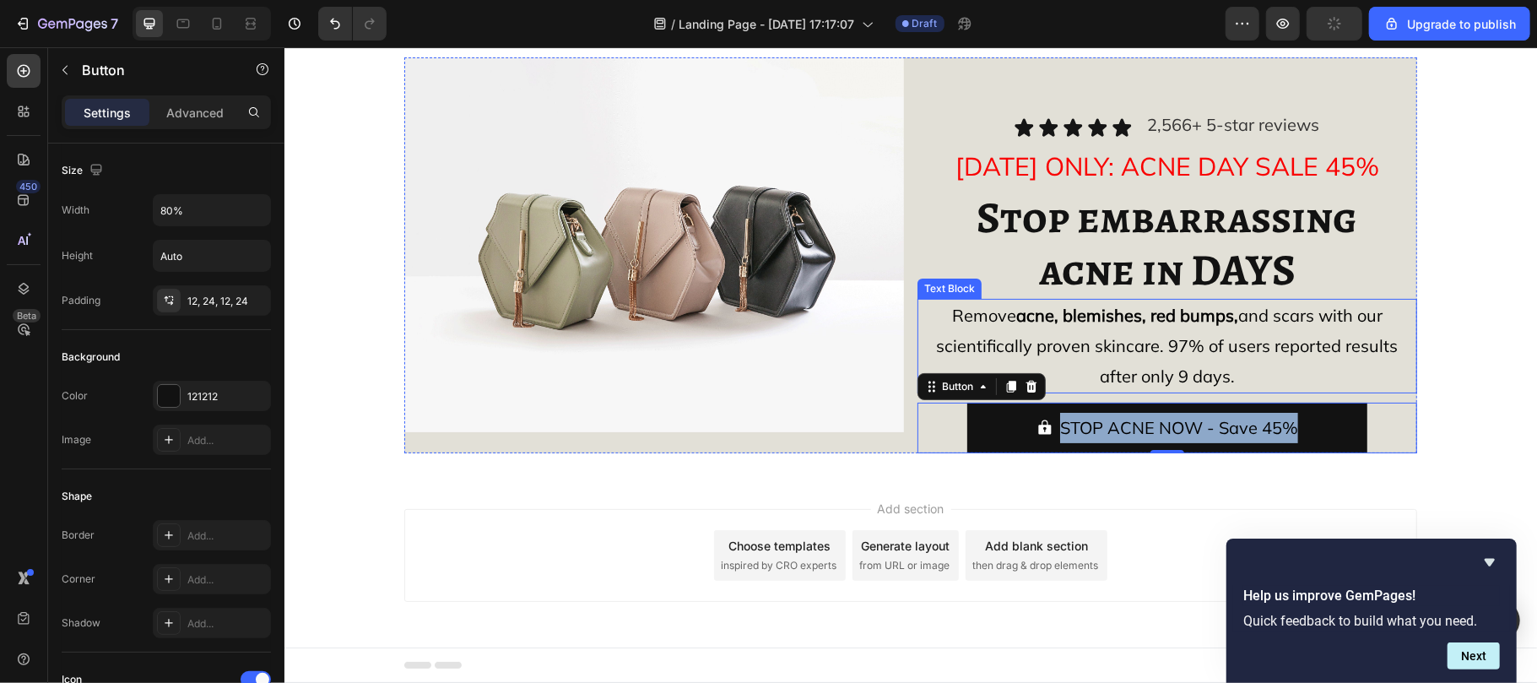
click at [1296, 348] on span "Remove acne, blemishes, red bumps, and scars with our scientifically proven ski…" at bounding box center [1167, 345] width 462 height 82
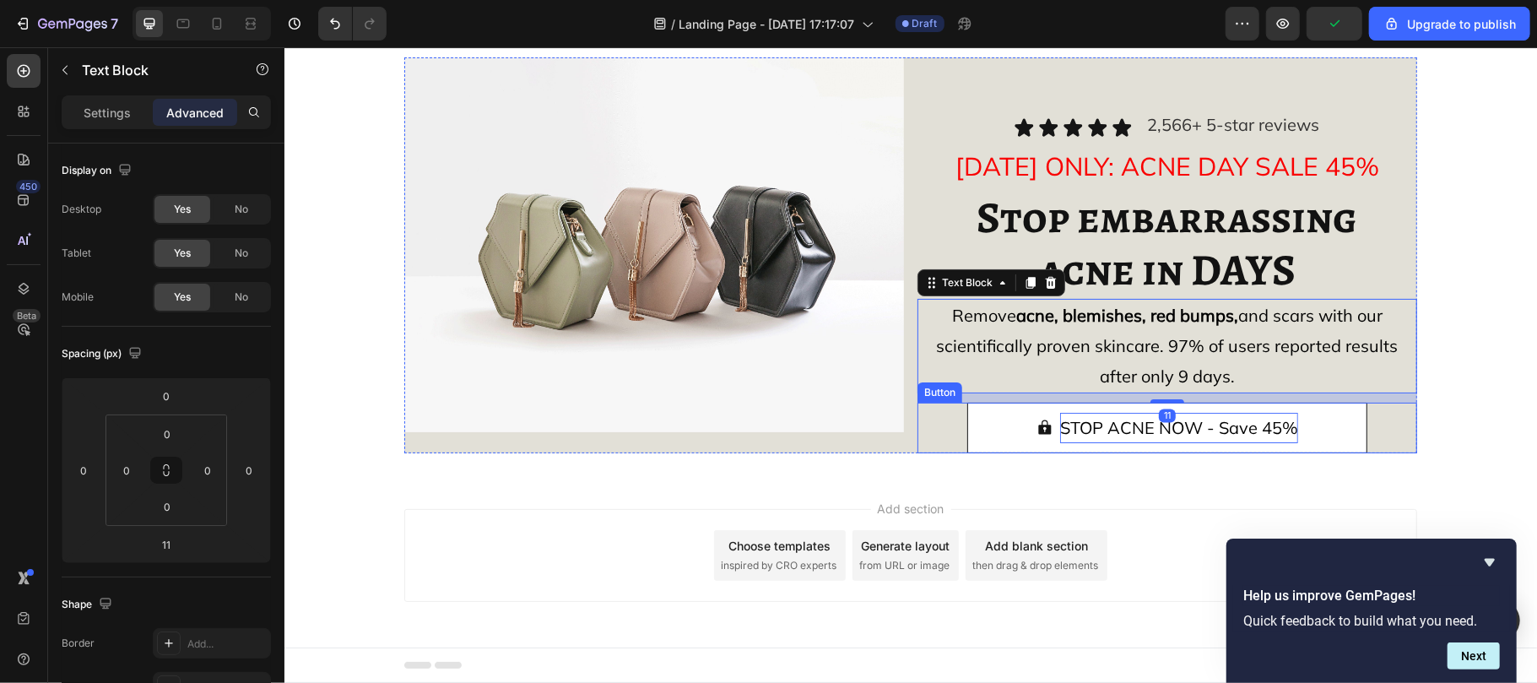
click at [1220, 421] on span "STOP ACNE NOW - Save 45%" at bounding box center [1178, 426] width 238 height 21
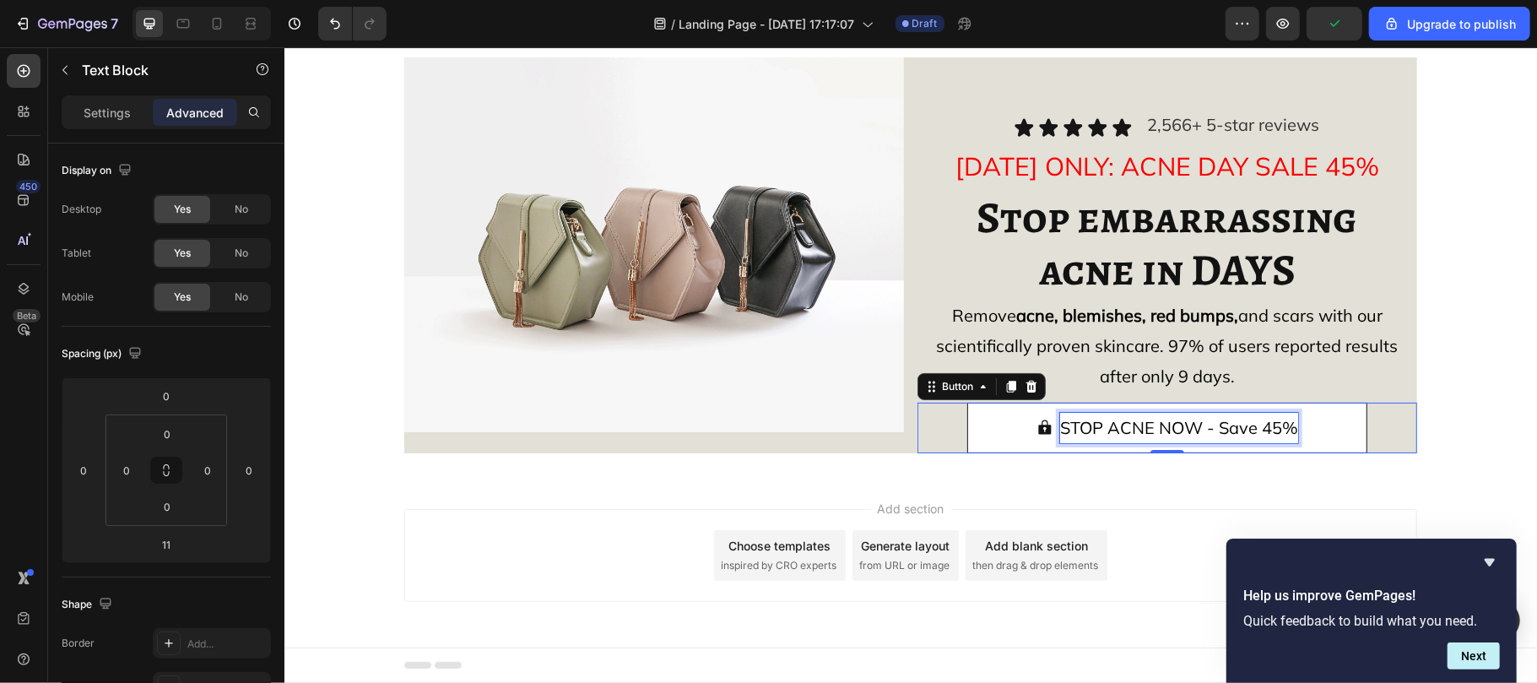
click at [1220, 421] on span "STOP ACNE NOW - Save 45%" at bounding box center [1178, 426] width 238 height 21
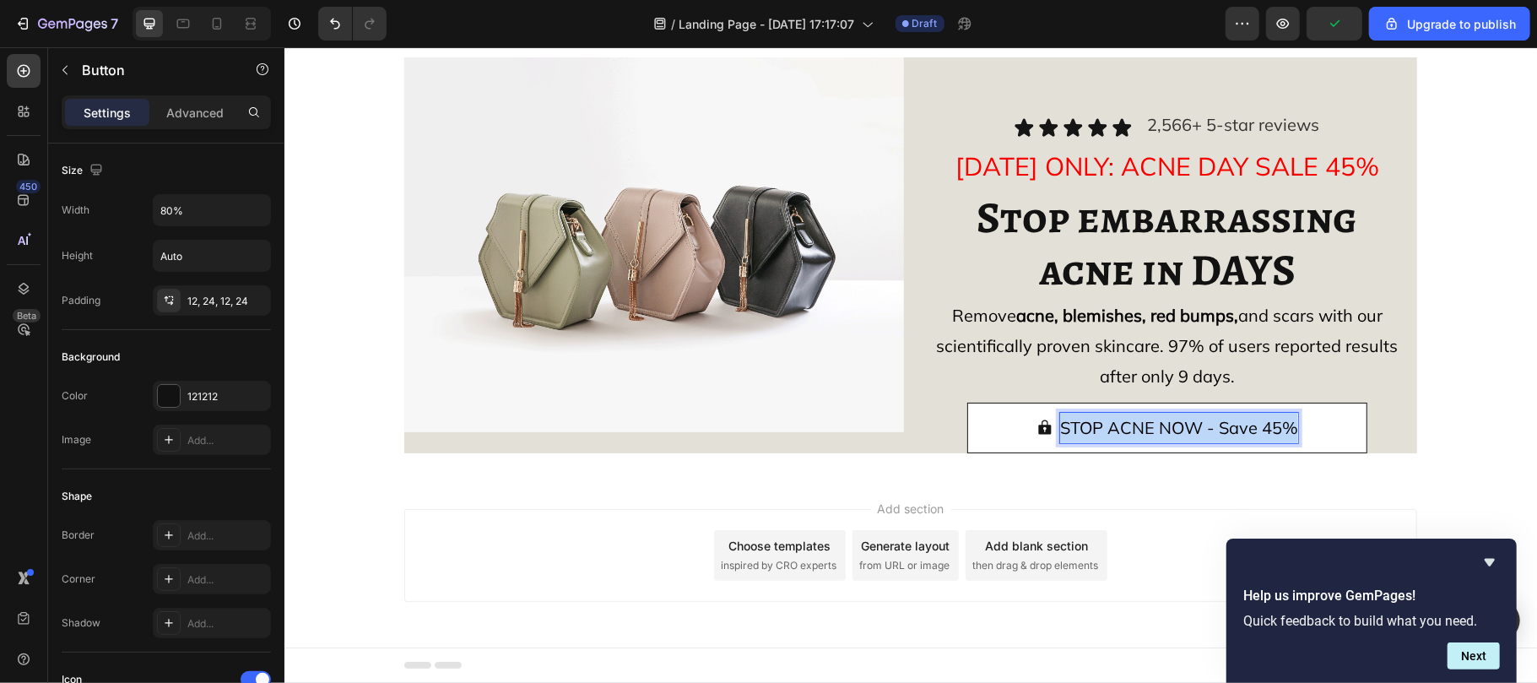
click at [1220, 421] on span "STOP ACNE NOW - Save 45%" at bounding box center [1178, 426] width 238 height 21
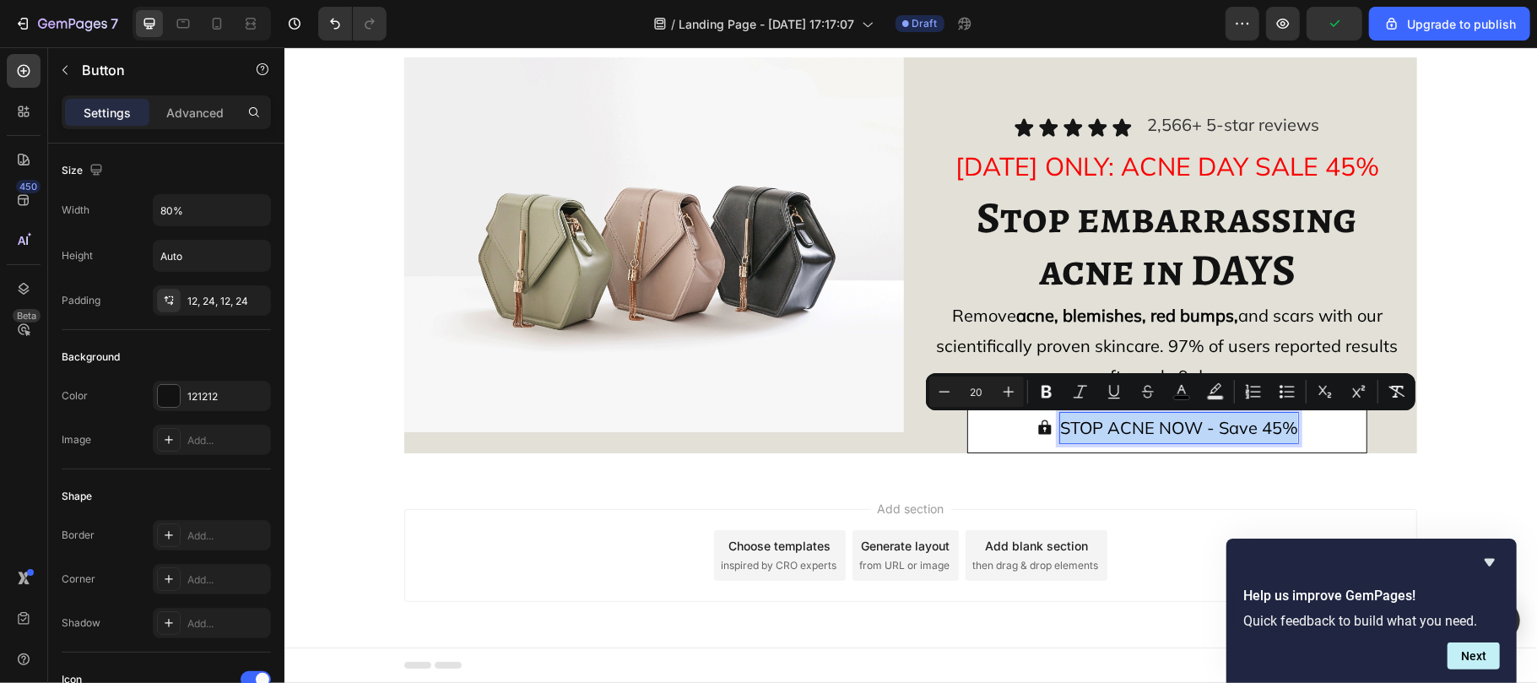
click at [1220, 421] on span "STOP ACNE NOW - Save 45%" at bounding box center [1178, 426] width 238 height 21
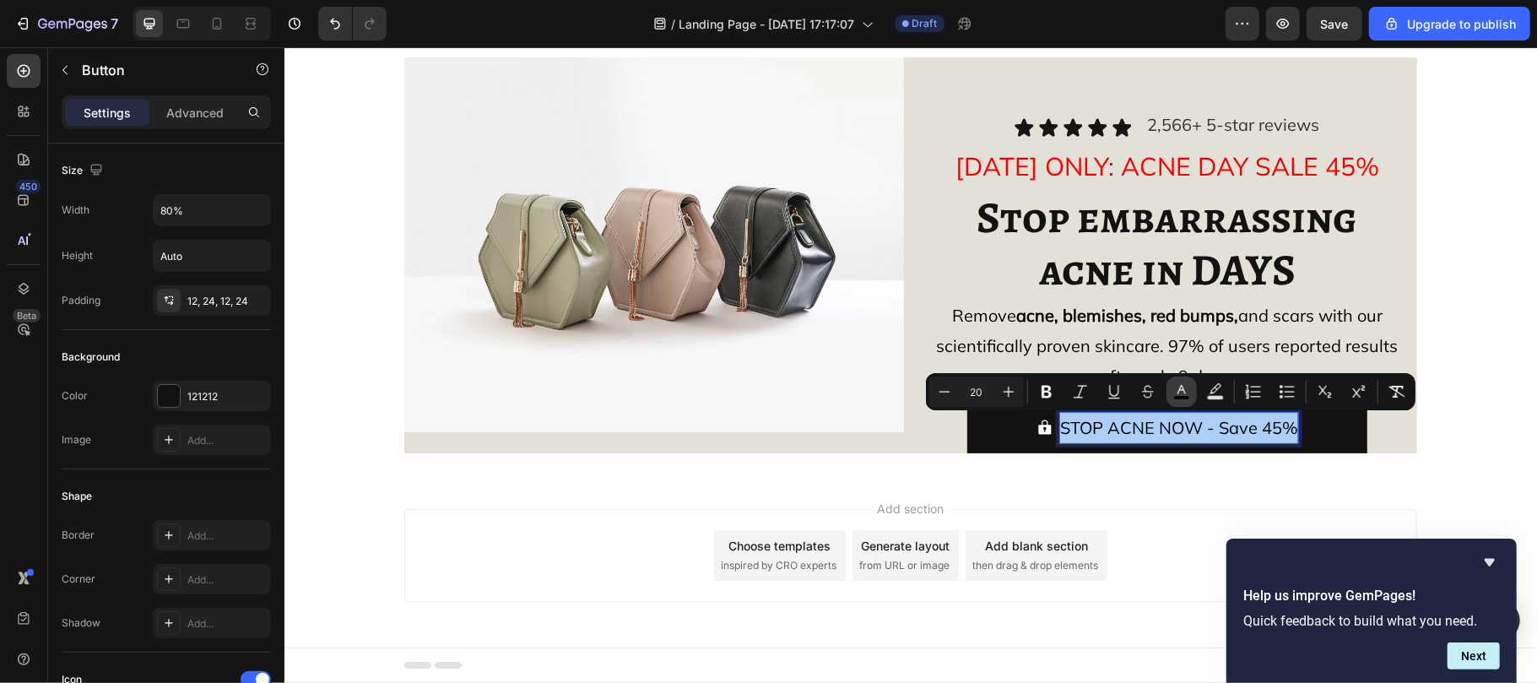
click at [1178, 392] on icon "Editor contextual toolbar" at bounding box center [1181, 391] width 17 height 17
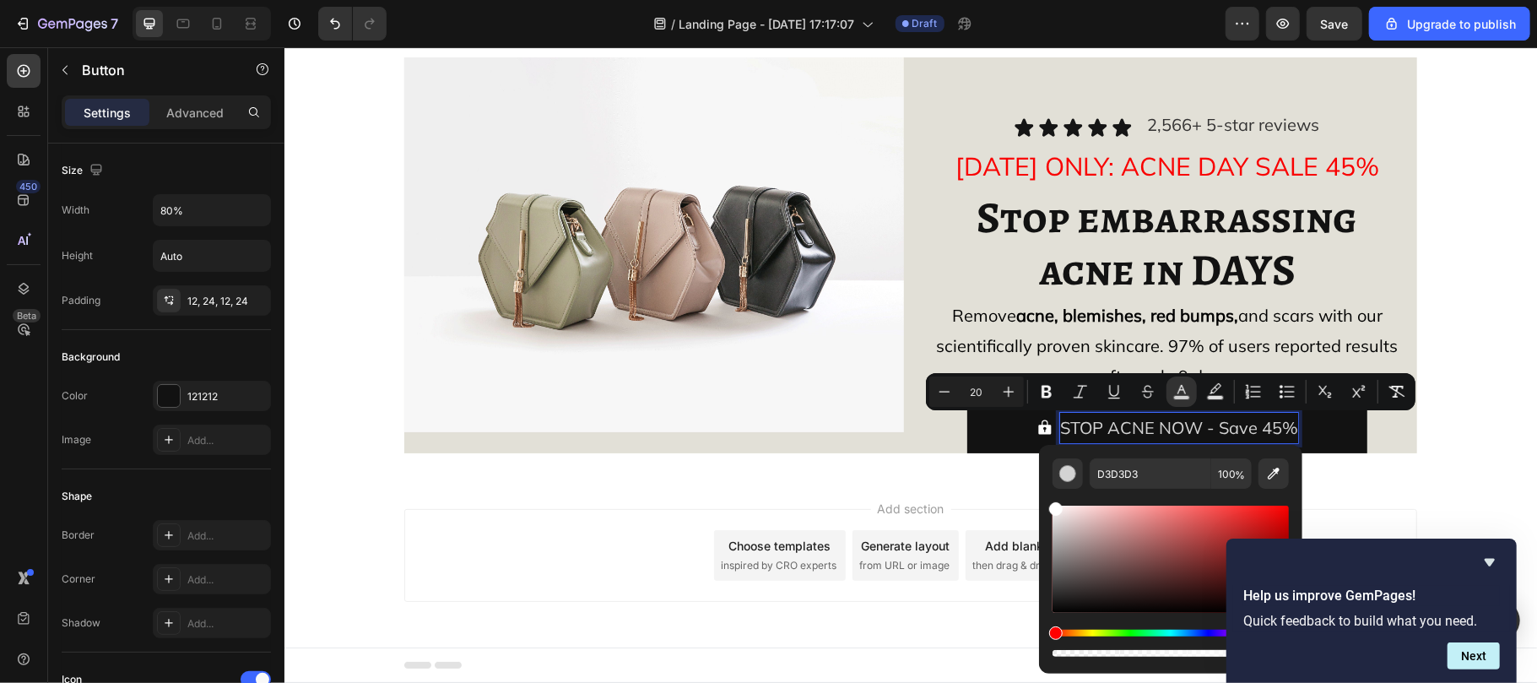
type input "FFFFFF"
drag, startPoint x: 1334, startPoint y: 656, endPoint x: 1004, endPoint y: 473, distance: 377.0
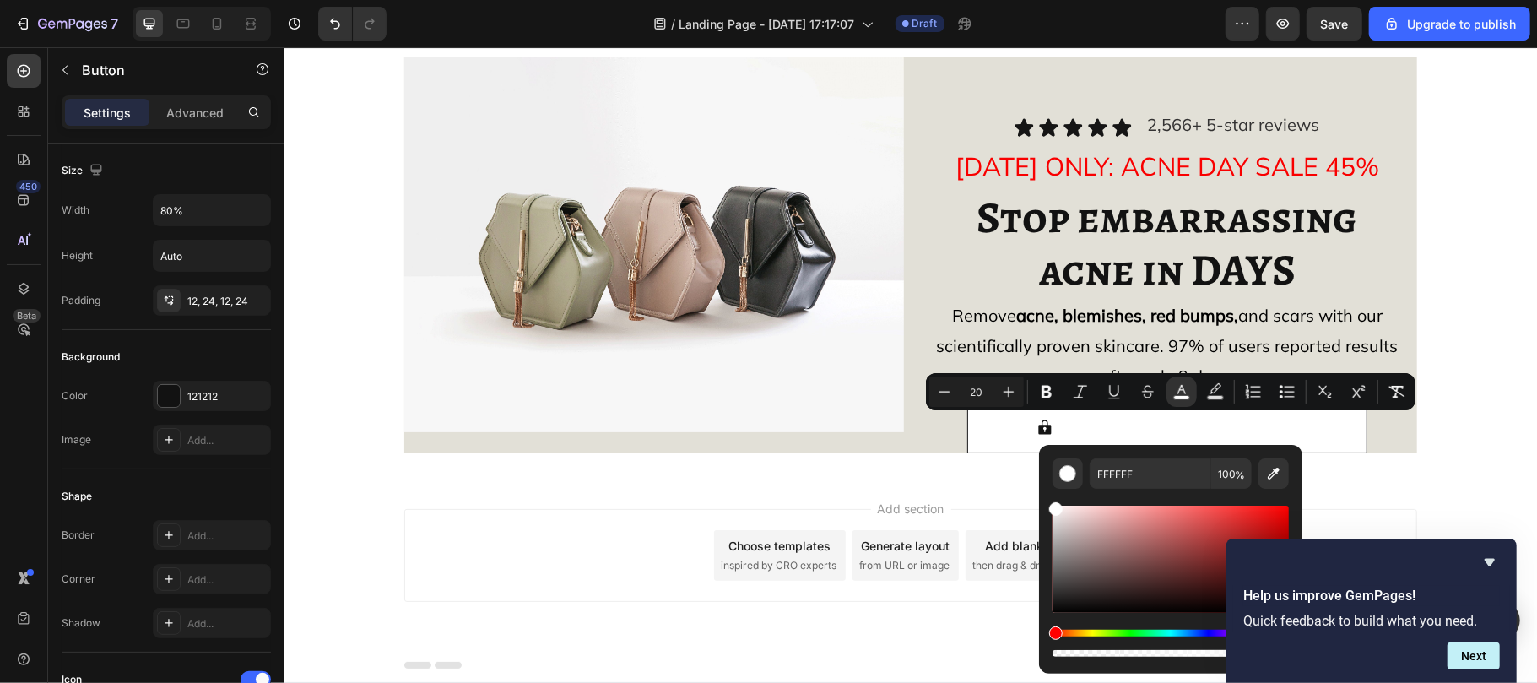
click at [971, 442] on button "STOP ACNE NOW - Save 45%" at bounding box center [1166, 427] width 400 height 51
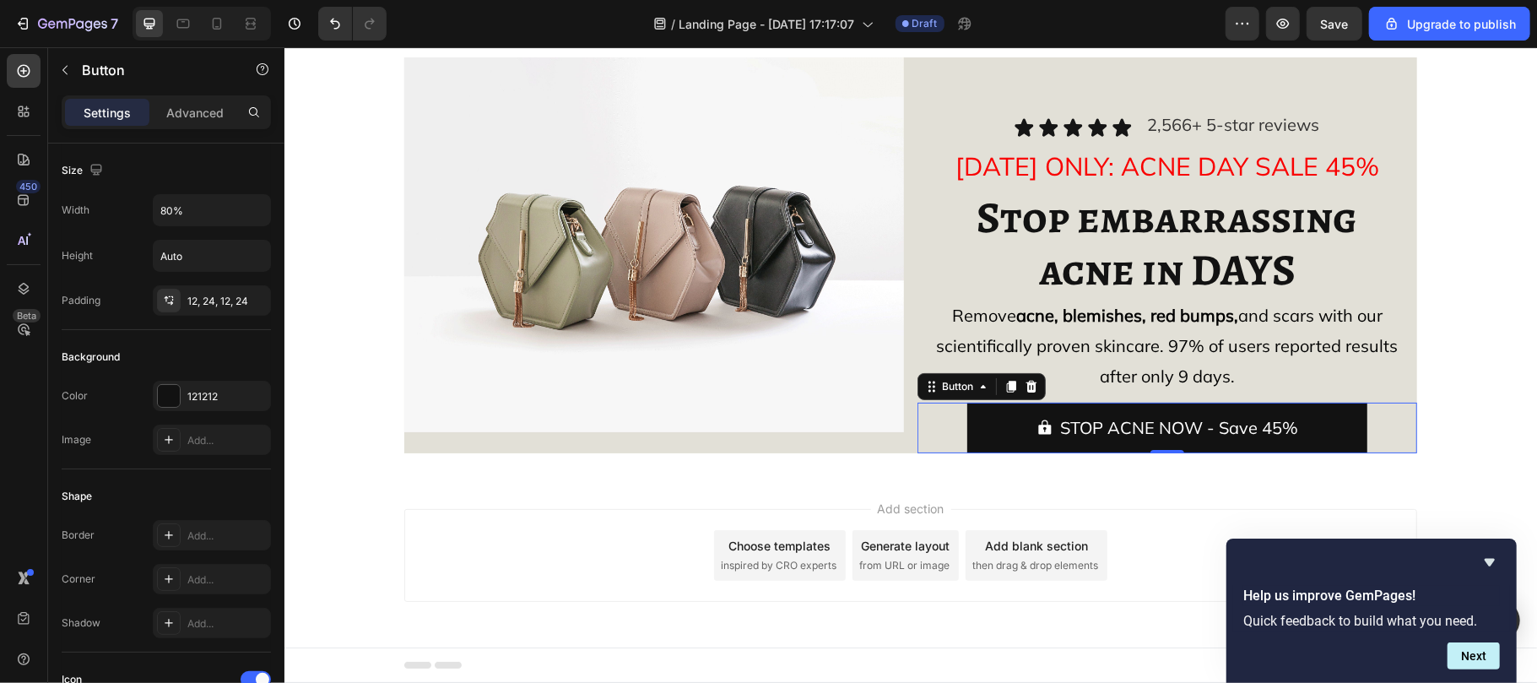
click at [917, 431] on div "STOP ACNE NOW - Save 45% Button 0" at bounding box center [1167, 427] width 500 height 51
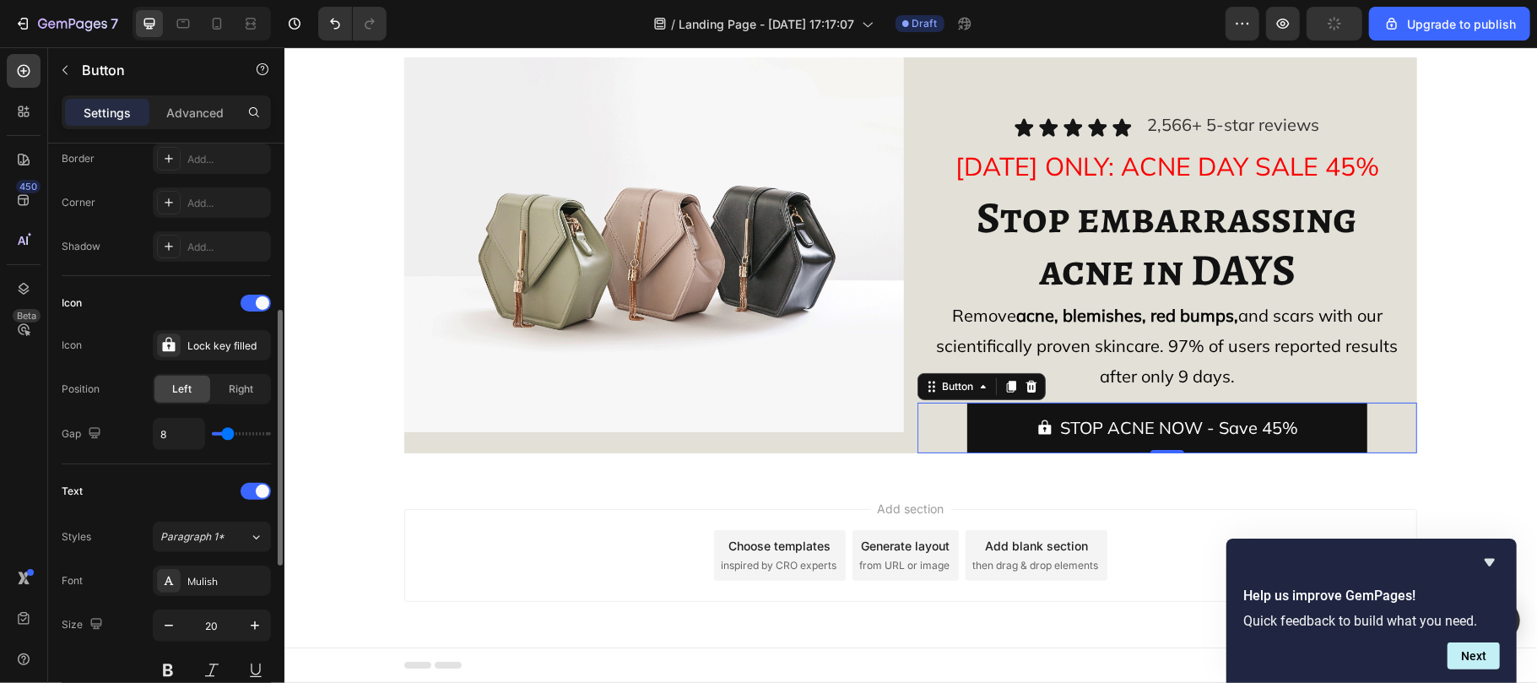
scroll to position [378, 0]
click at [176, 432] on input "8" at bounding box center [179, 432] width 51 height 30
type input "2"
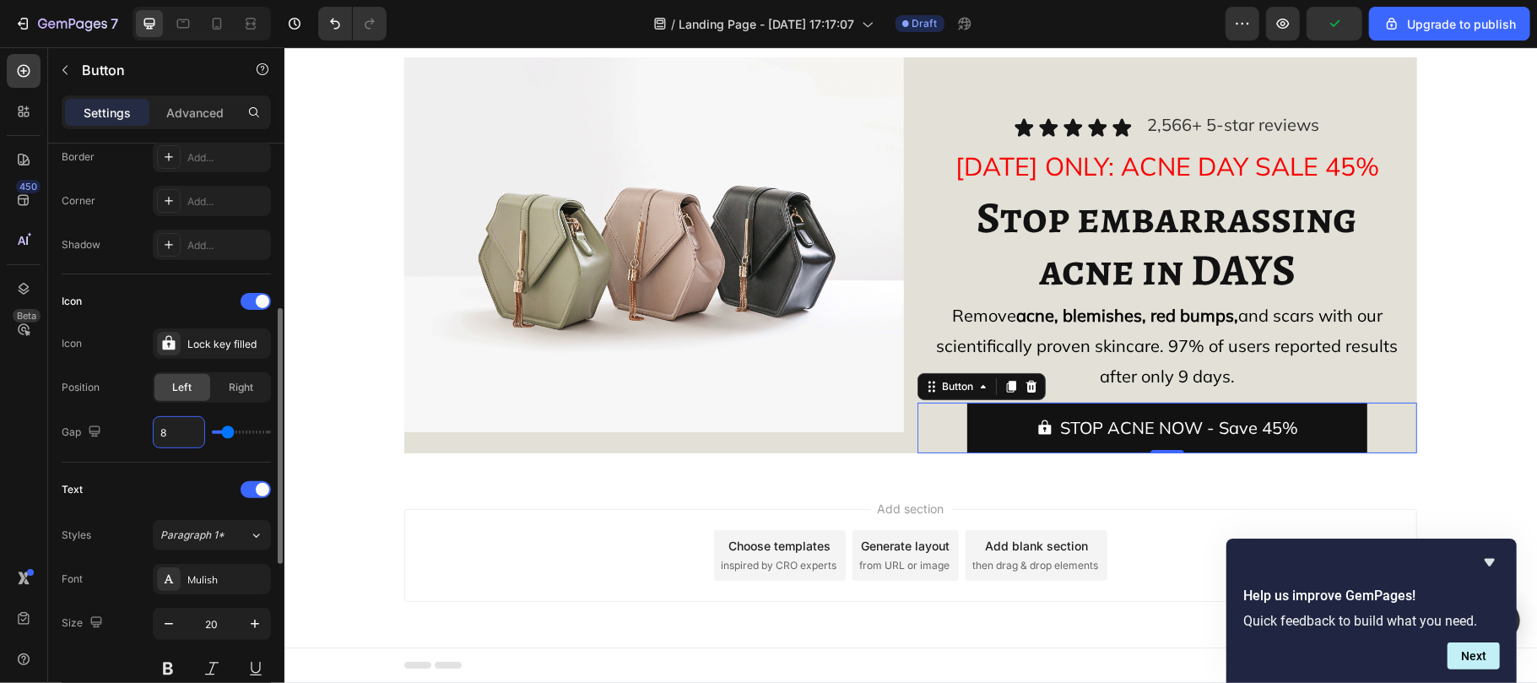
type input "2"
type input "20"
type input "18"
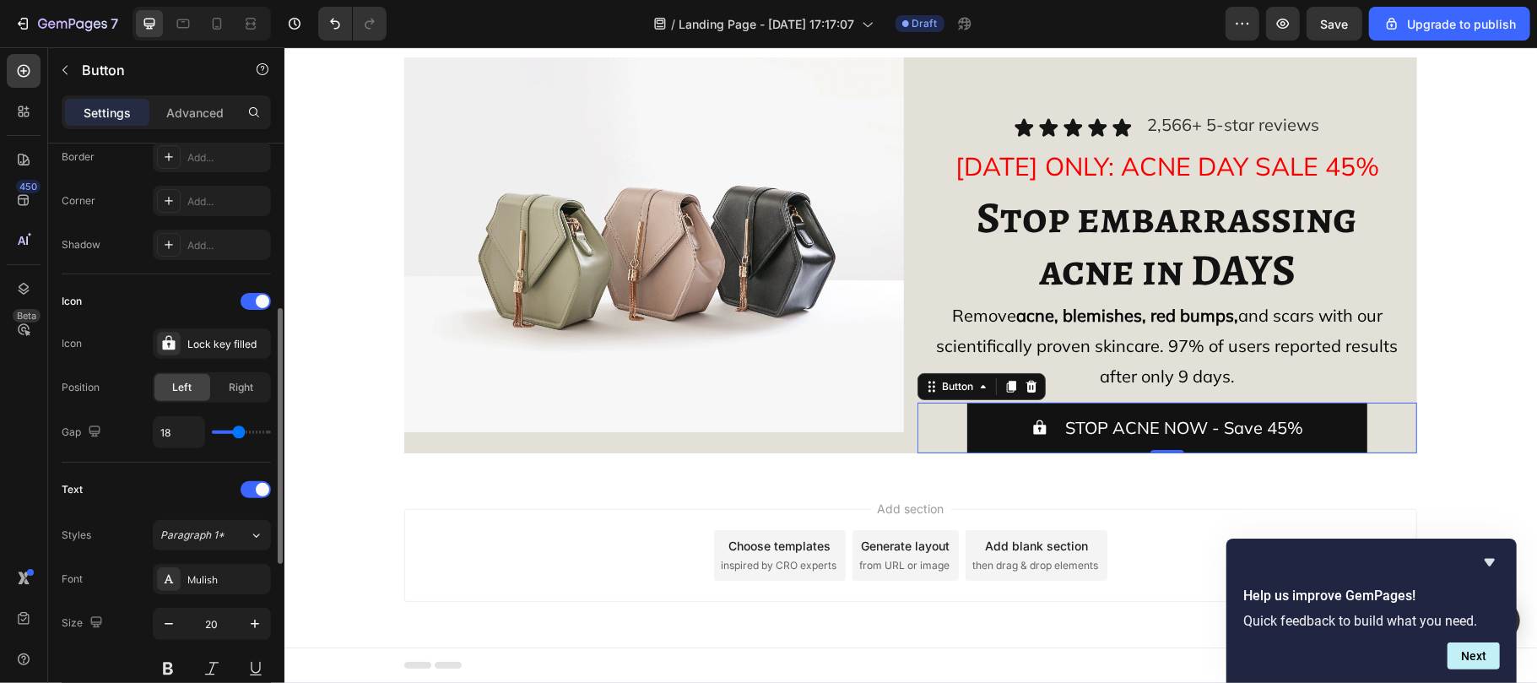
type input "16"
type input "15"
type input "13"
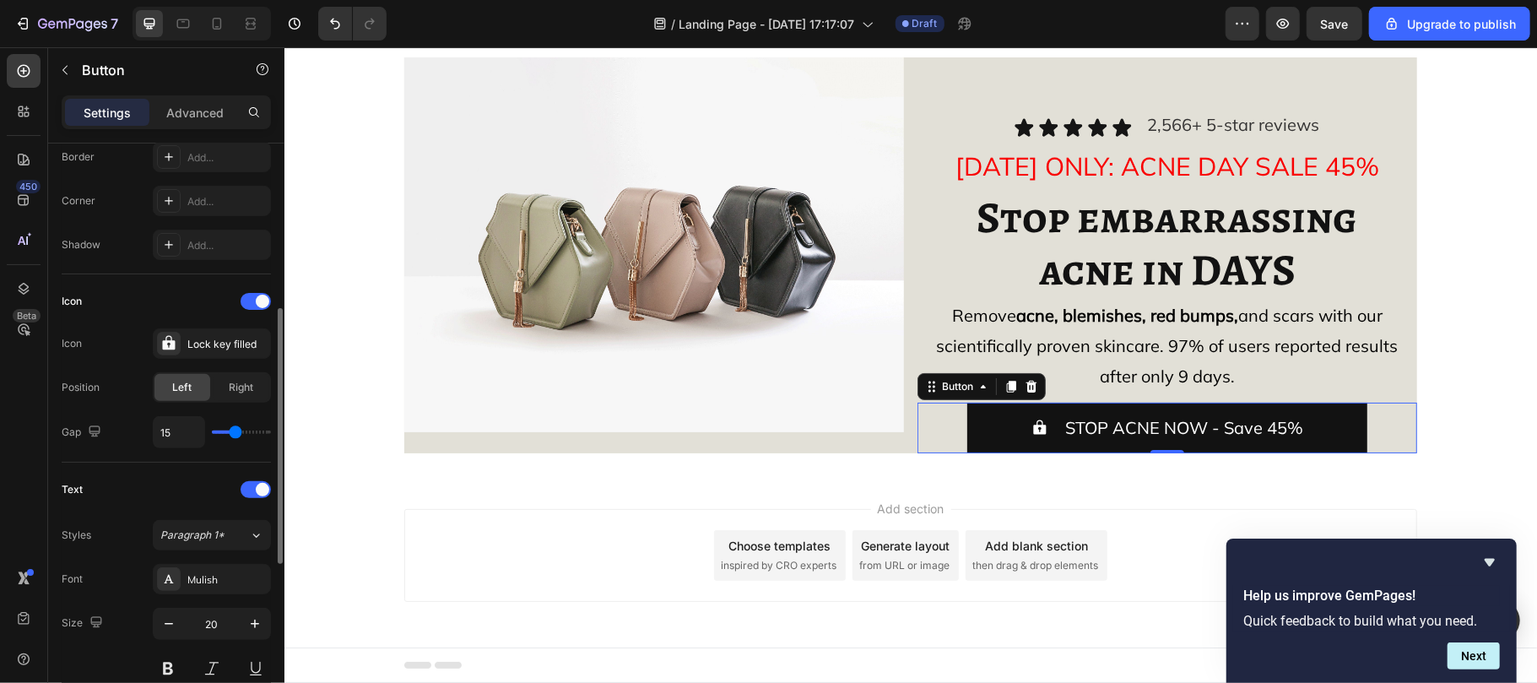
type input "13"
type input "12"
drag, startPoint x: 240, startPoint y: 436, endPoint x: 231, endPoint y: 433, distance: 8.8
type input "12"
click at [231, 433] on input "range" at bounding box center [241, 431] width 59 height 3
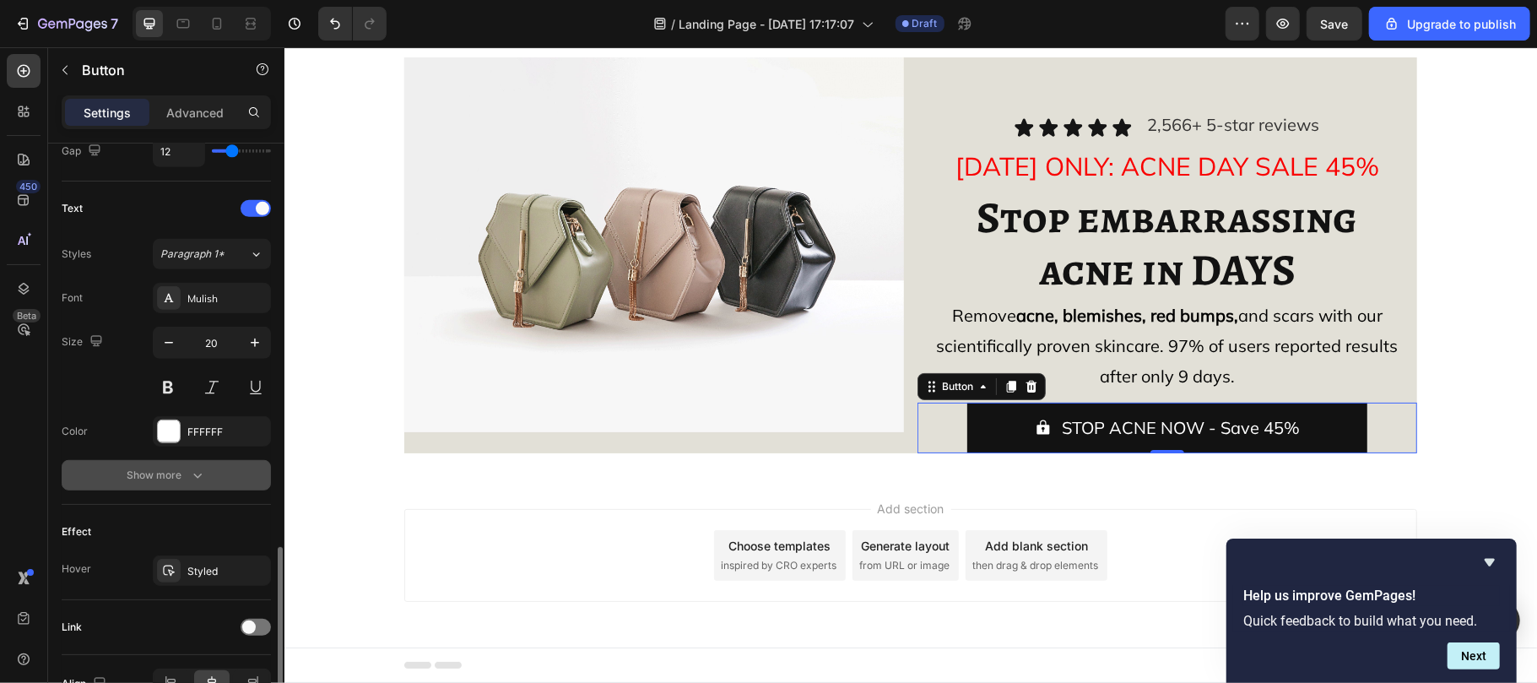
scroll to position [760, 0]
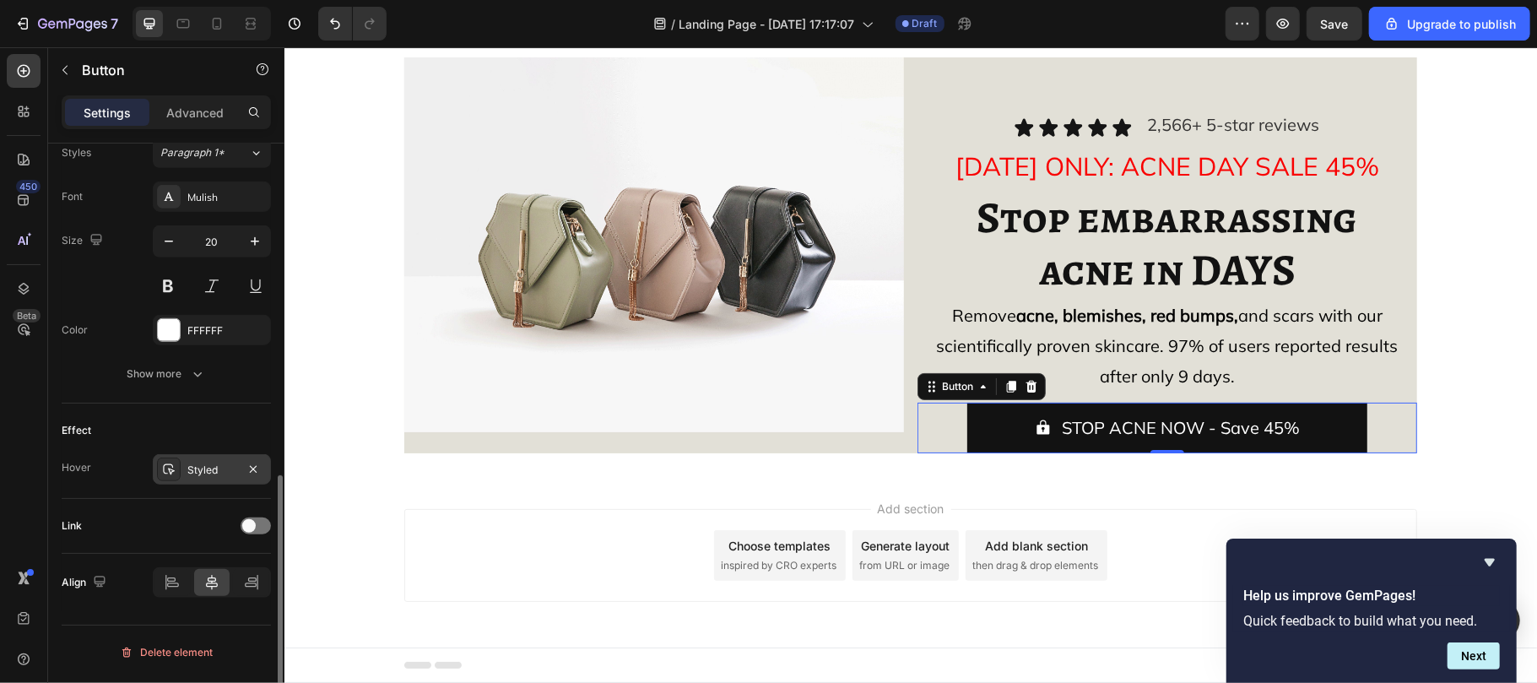
click at [174, 469] on icon at bounding box center [169, 470] width 14 height 14
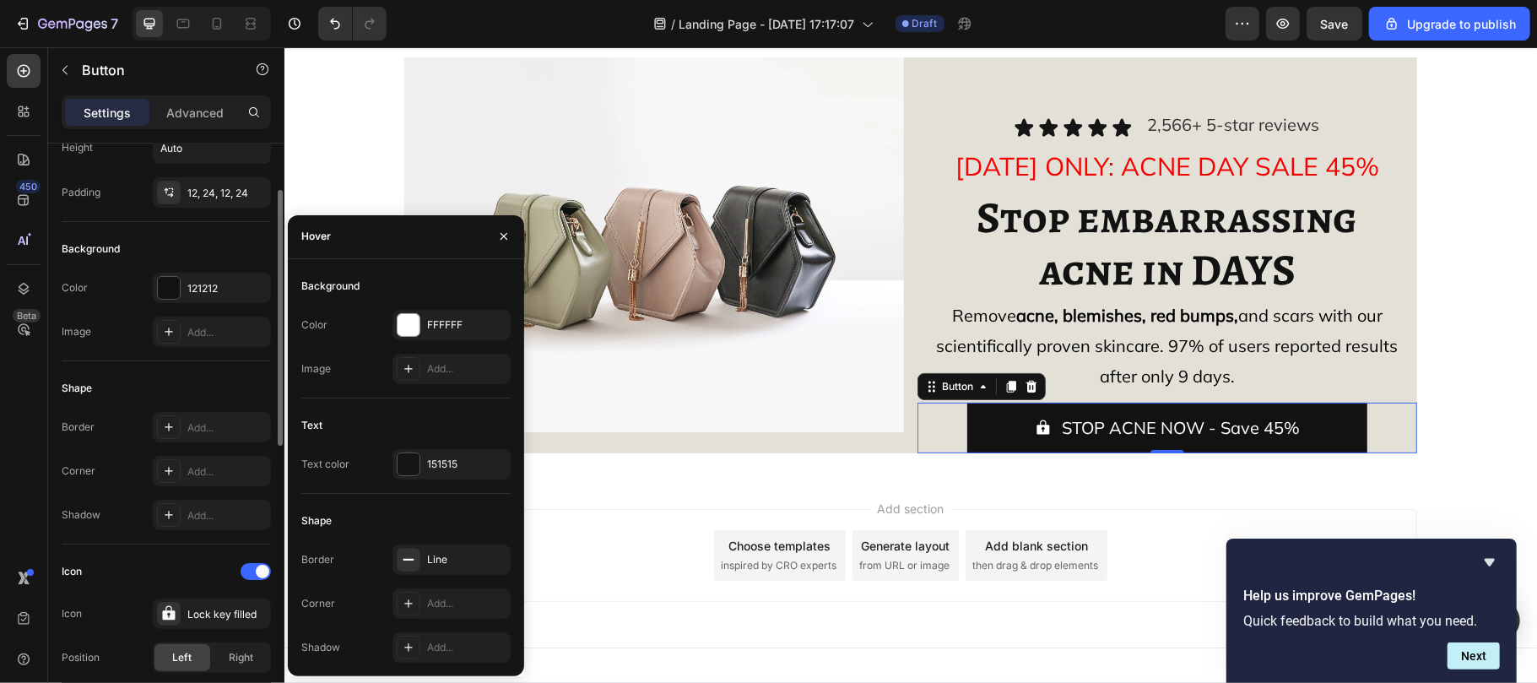
scroll to position [78, 0]
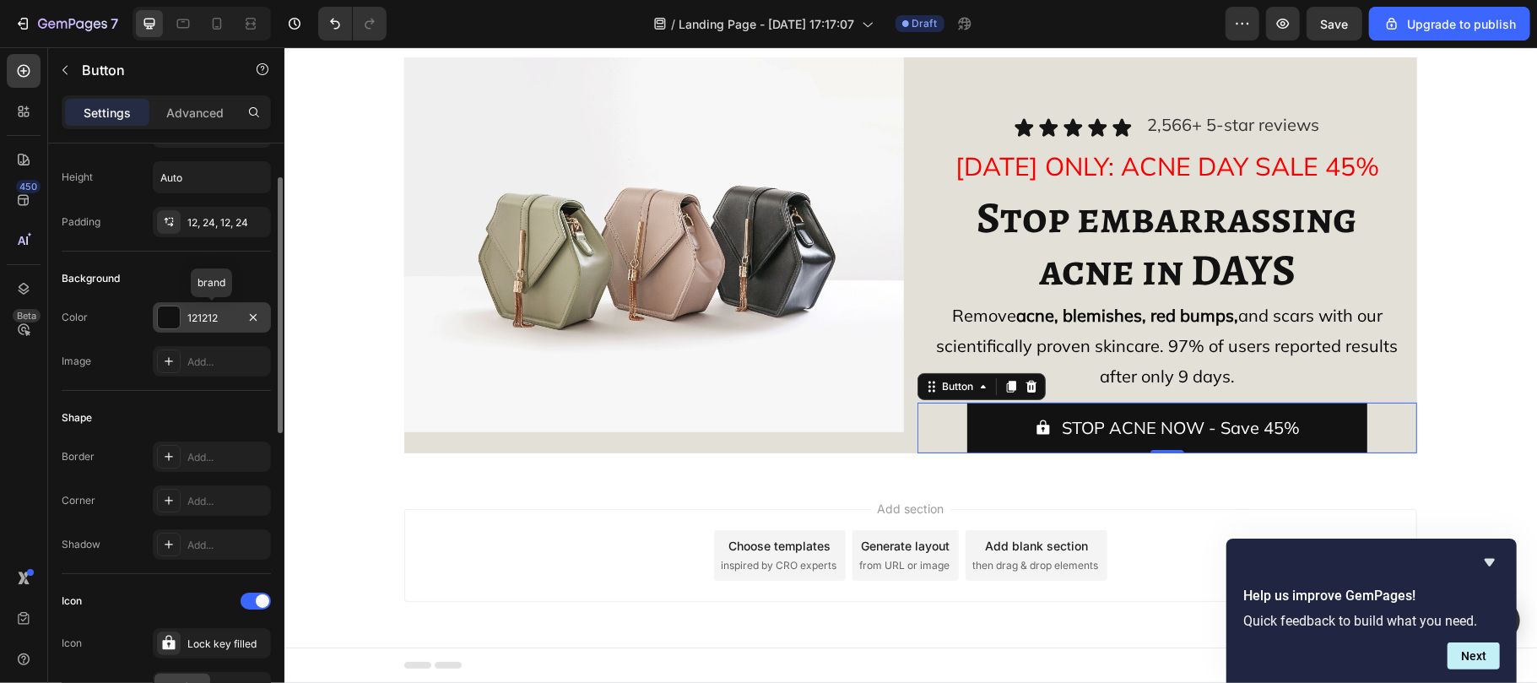
click at [167, 314] on div at bounding box center [169, 317] width 22 height 22
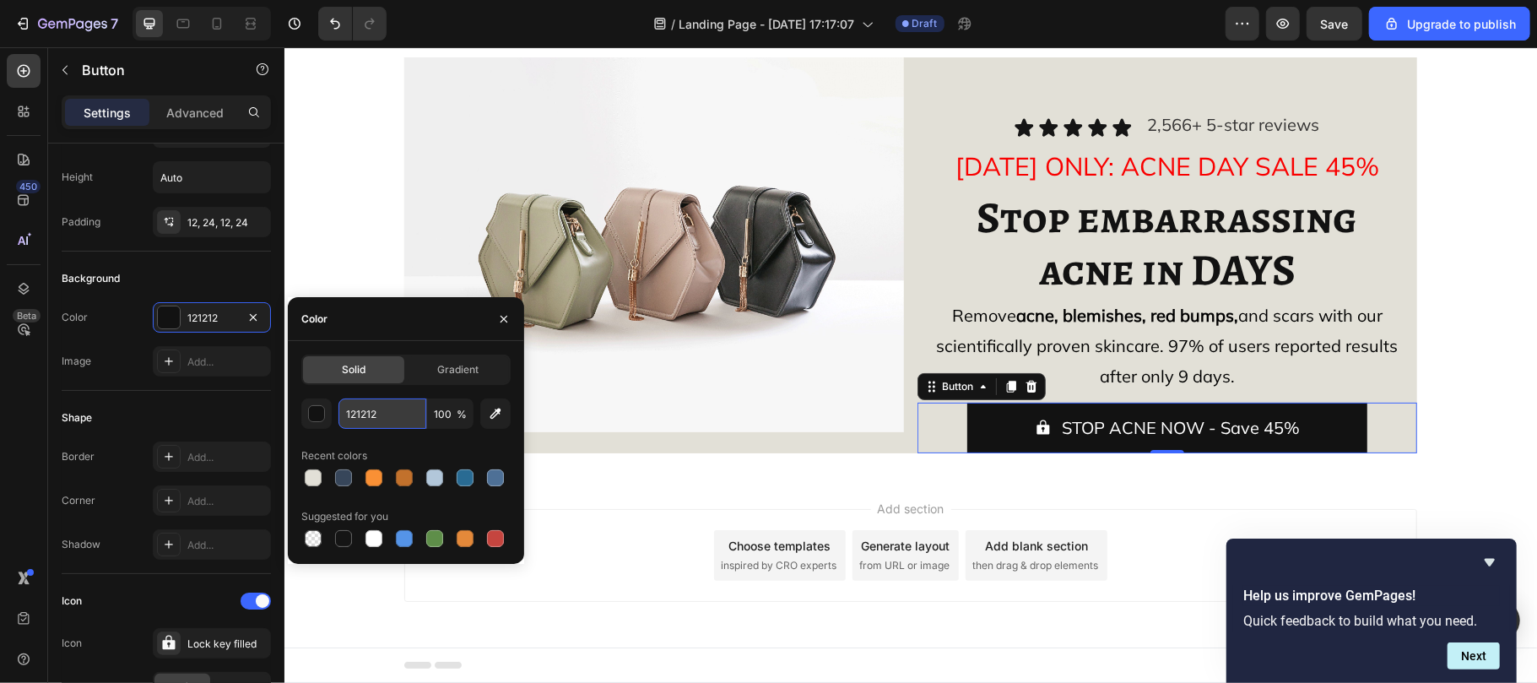
click at [406, 410] on input "121212" at bounding box center [382, 413] width 88 height 30
paste input "#E16203"
type input "#E16203"
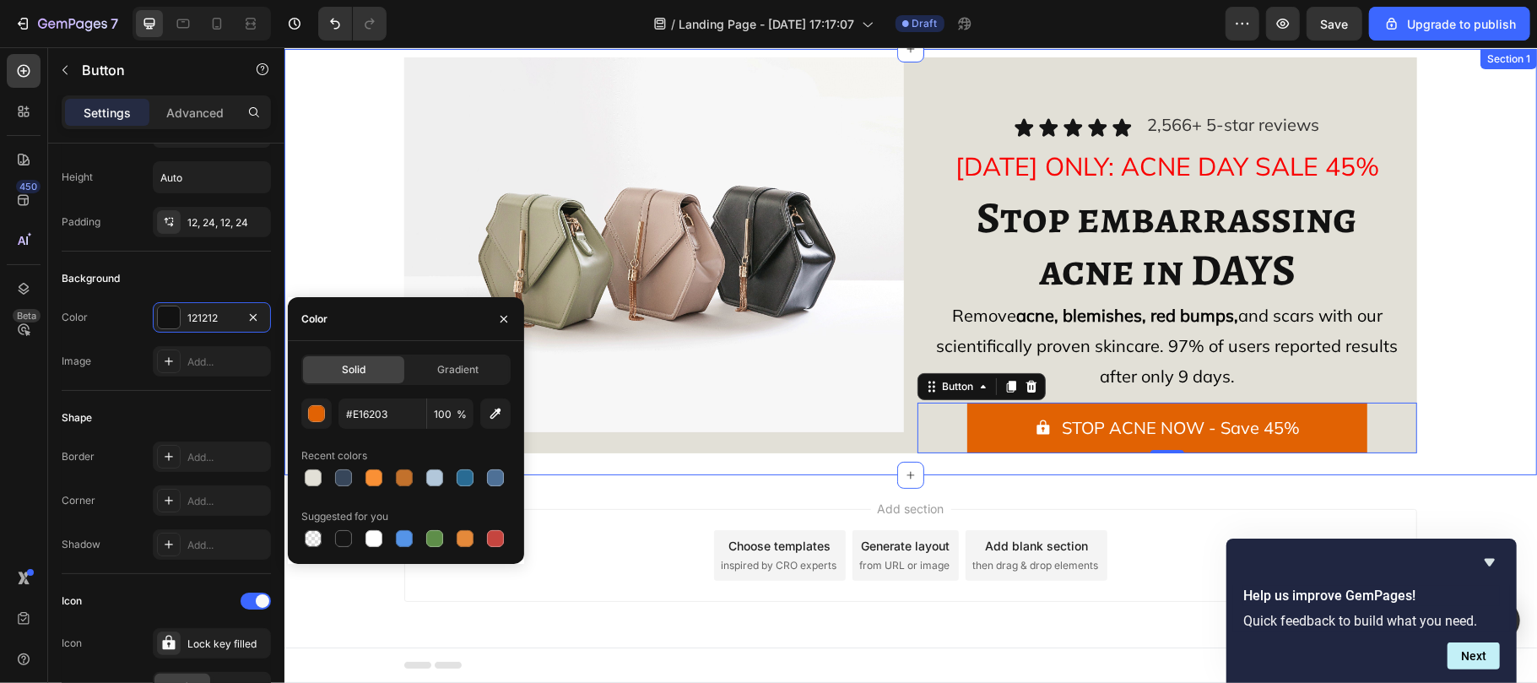
click at [825, 459] on div "Image Icon Icon Icon Icon Icon Icon List 2,566+ 5-star reviews Text Block Row T…" at bounding box center [909, 261] width 1219 height 409
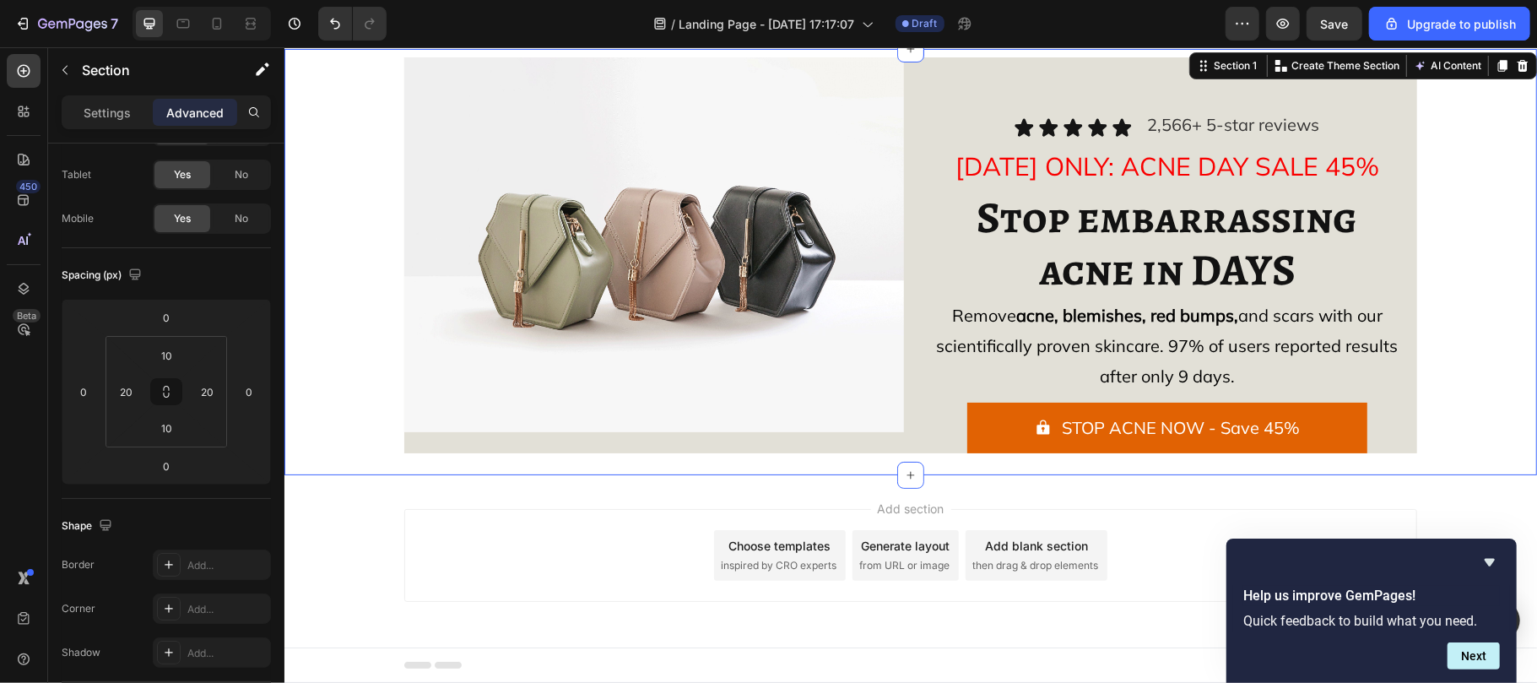
scroll to position [0, 0]
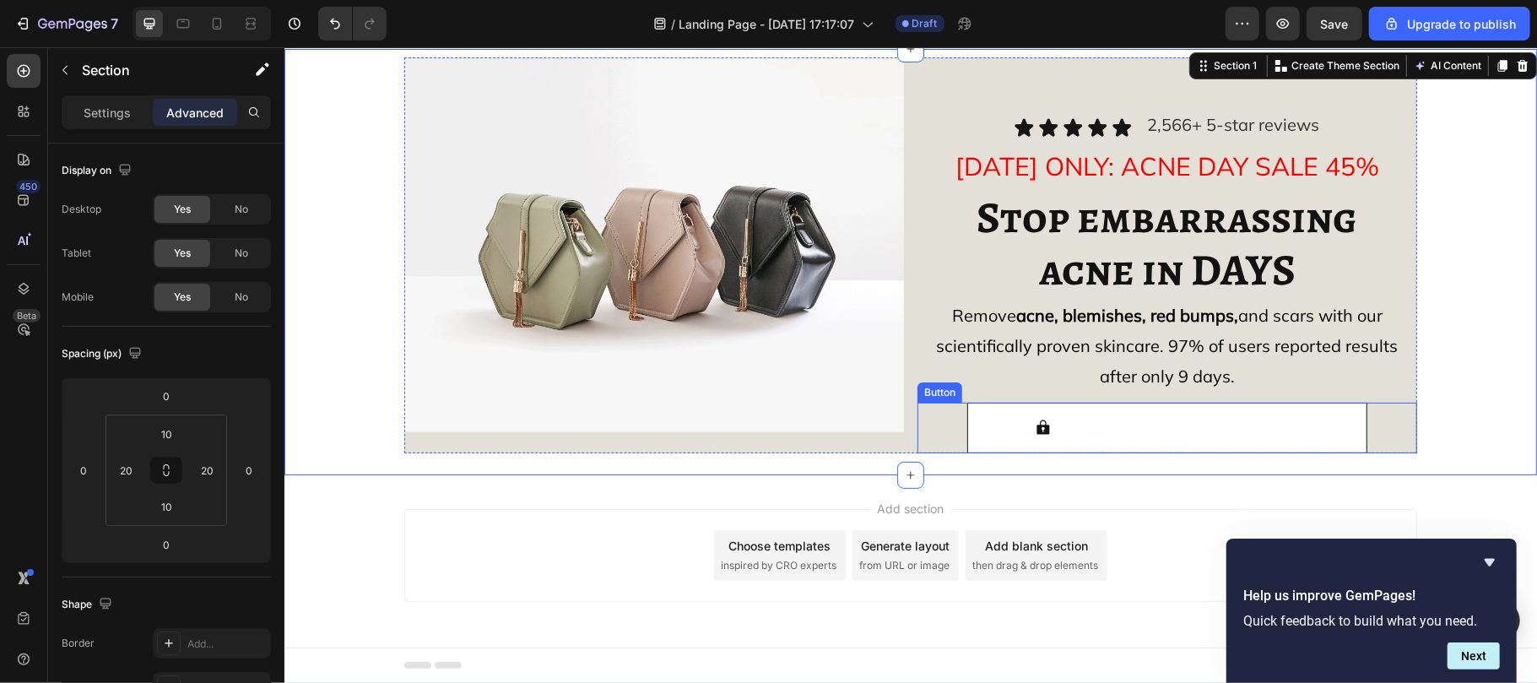
click at [966, 416] on button "STOP ACNE NOW - Save 45%" at bounding box center [1166, 427] width 400 height 51
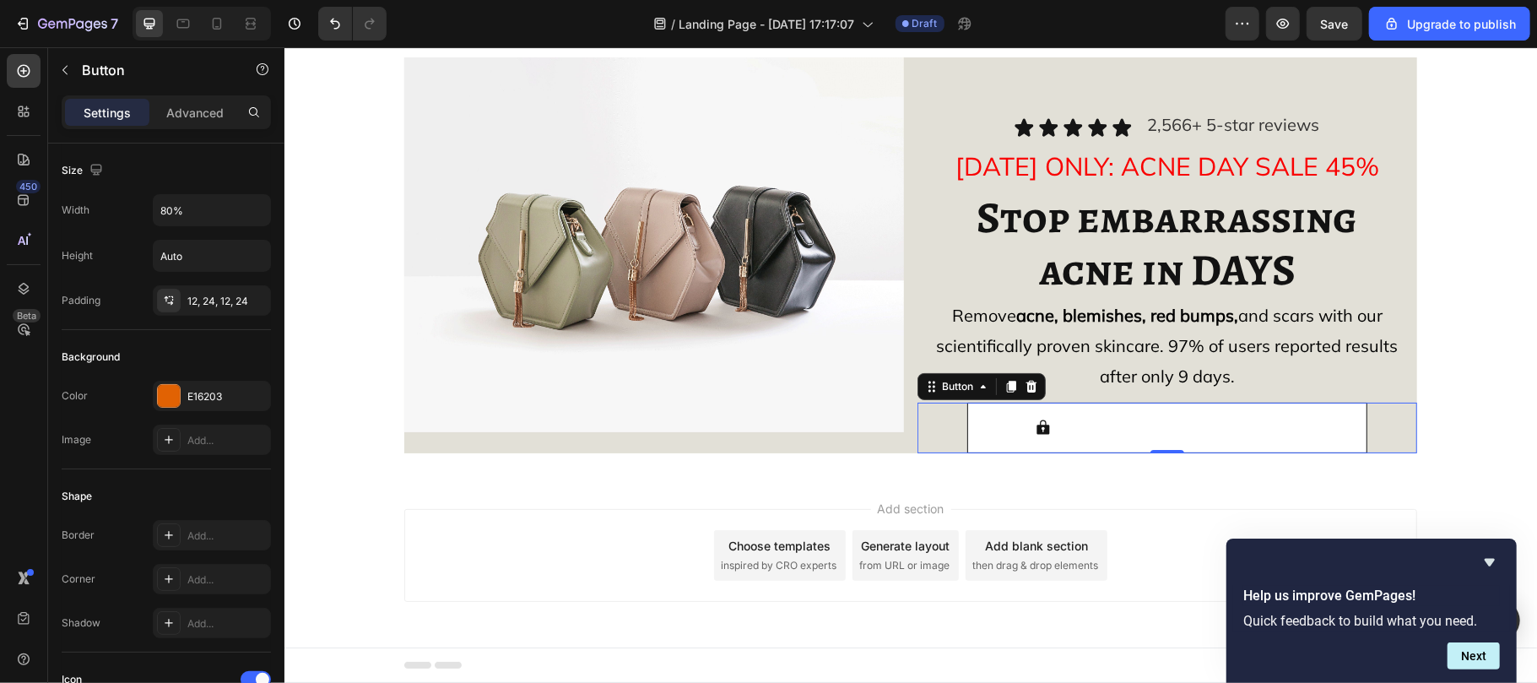
click at [1020, 408] on button "STOP ACNE NOW - Save 45%" at bounding box center [1166, 427] width 400 height 51
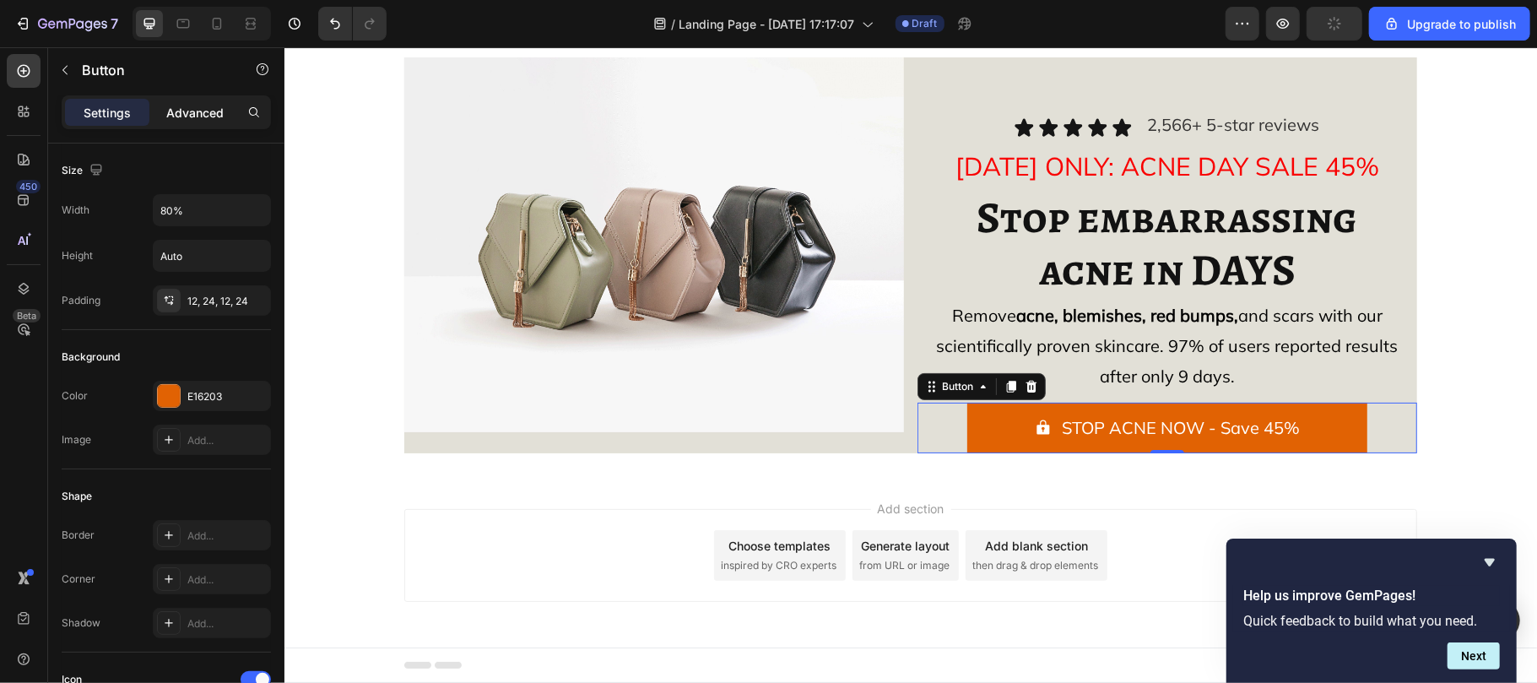
click at [200, 110] on p "Advanced" at bounding box center [194, 113] width 57 height 18
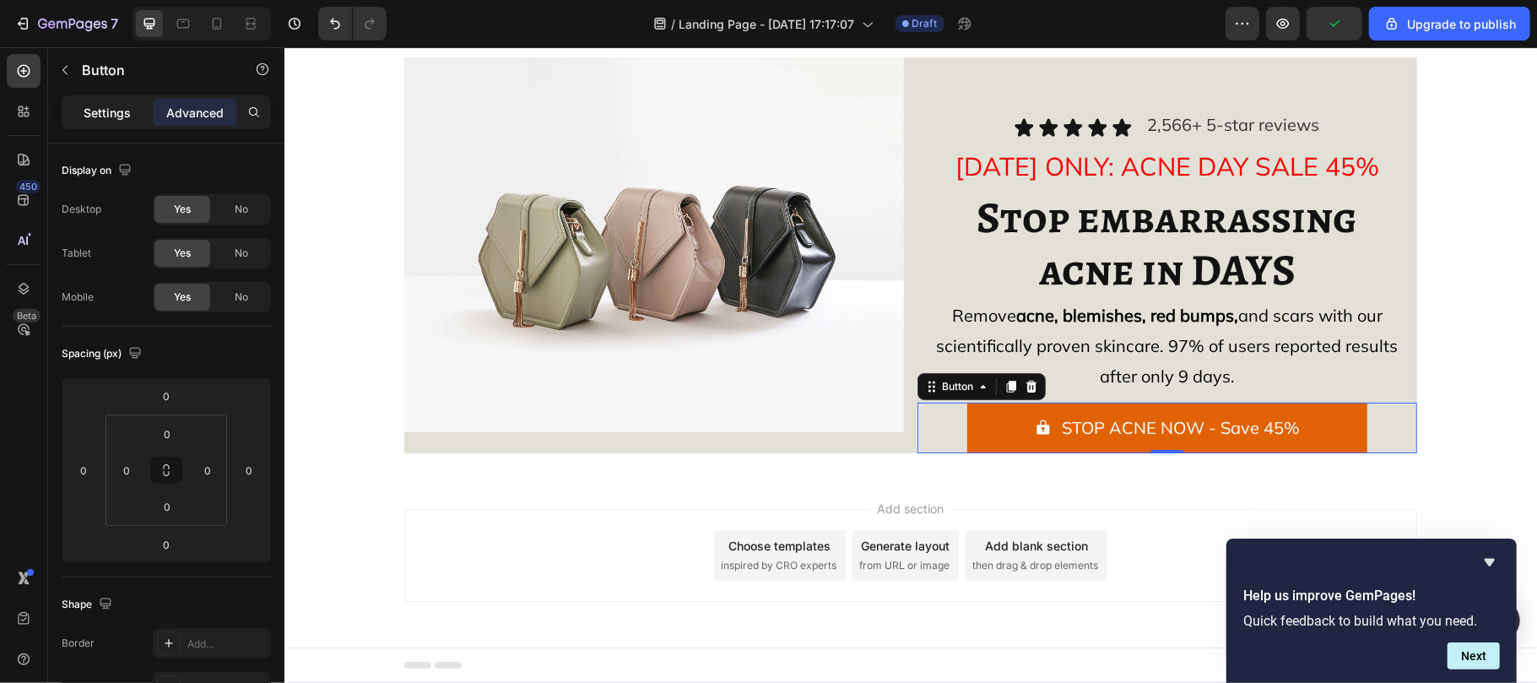
click at [113, 120] on p "Settings" at bounding box center [107, 113] width 47 height 18
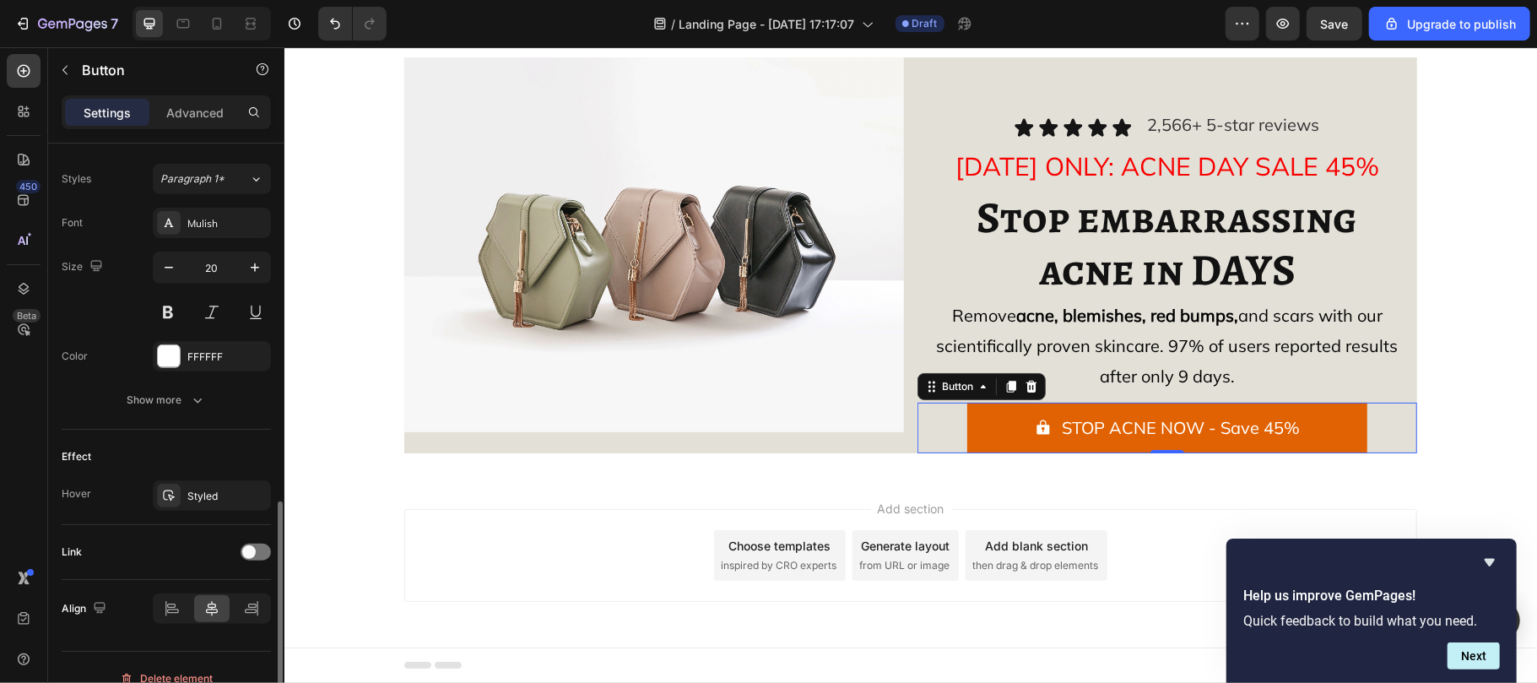
scroll to position [760, 0]
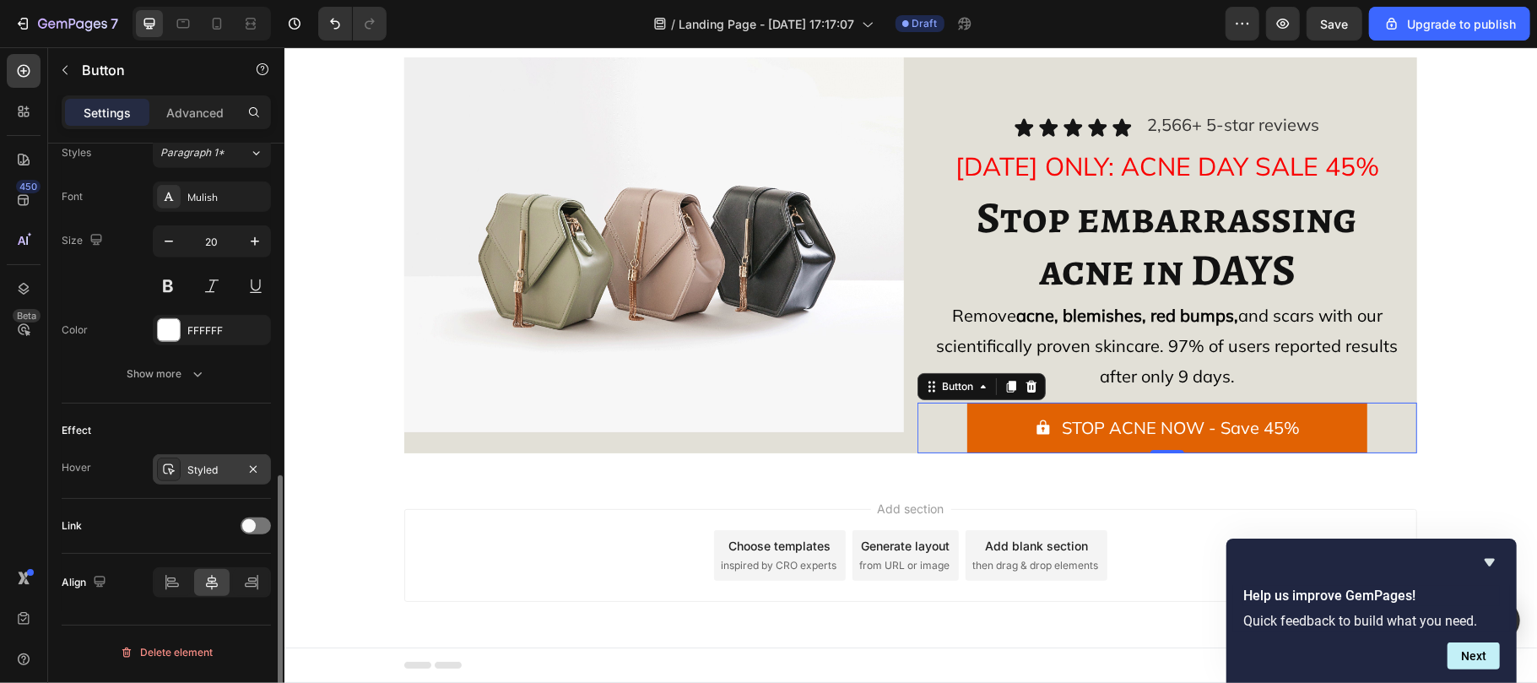
click at [194, 476] on div "Styled" at bounding box center [211, 470] width 49 height 15
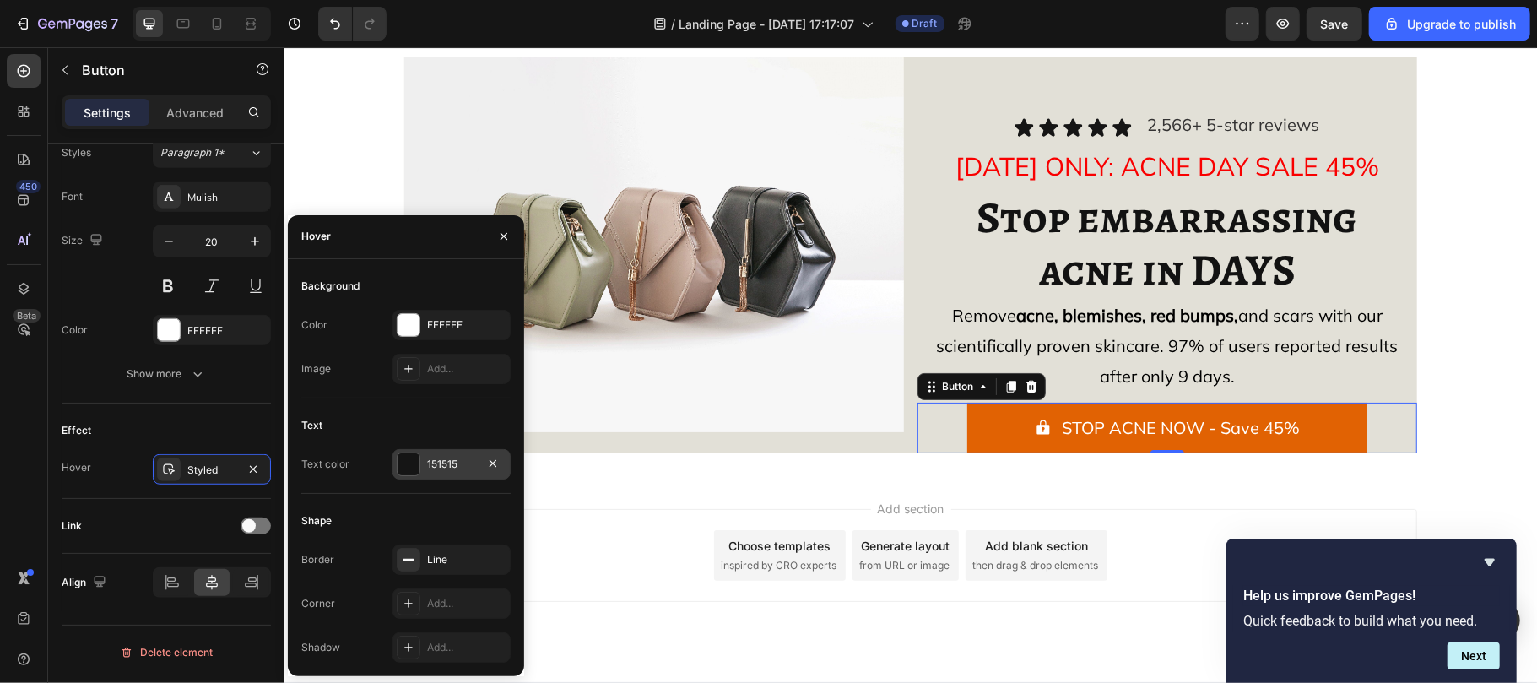
click at [413, 463] on div at bounding box center [409, 464] width 22 height 22
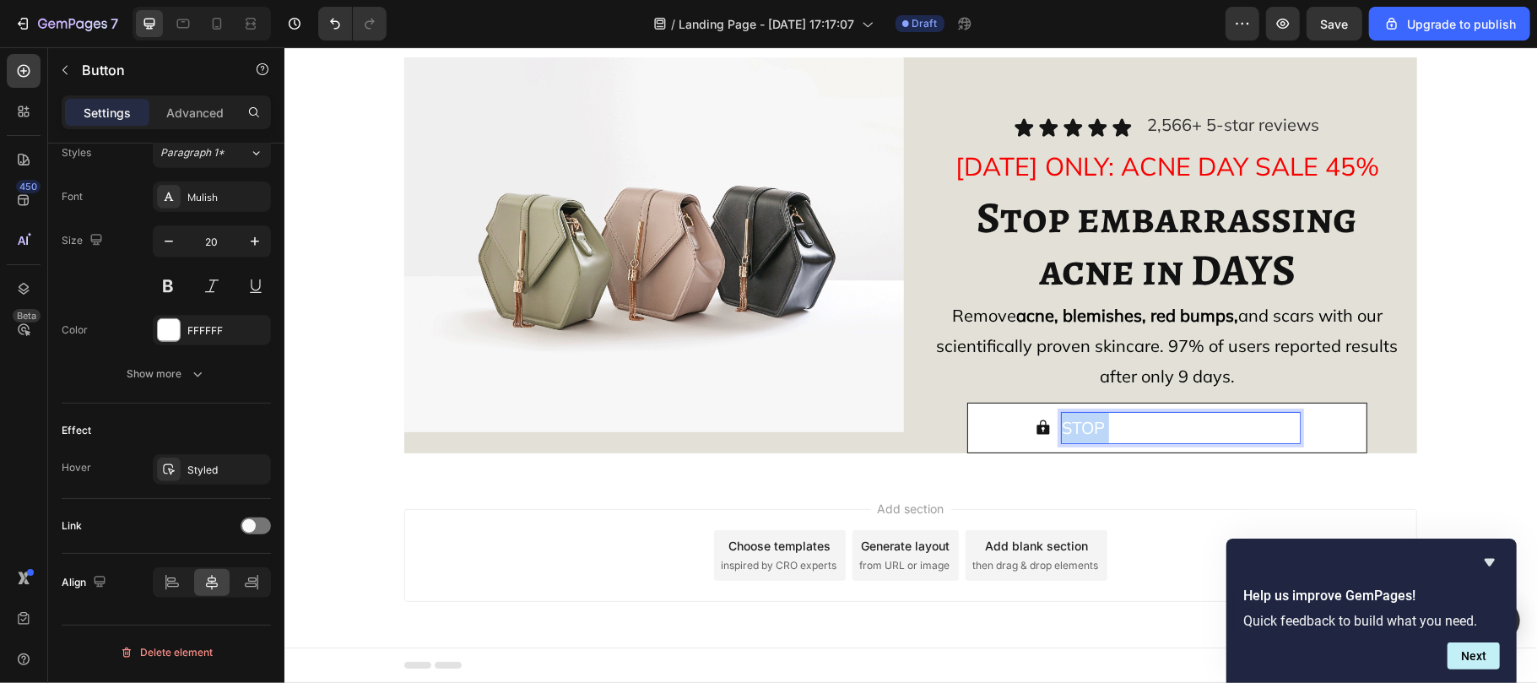
click at [1085, 422] on span "STOP ACNE NOW - Save 45%" at bounding box center [1180, 426] width 238 height 21
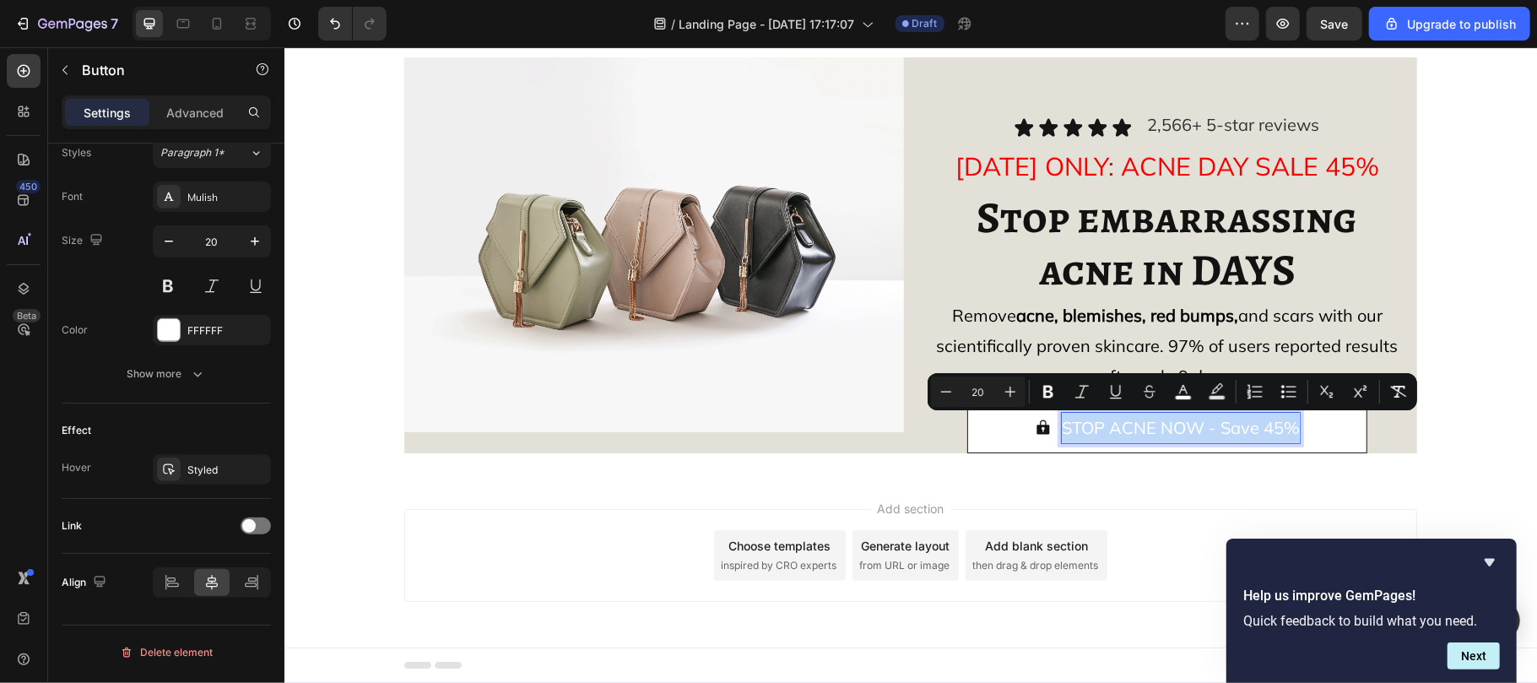
click at [1085, 422] on span "STOP ACNE NOW - Save 45%" at bounding box center [1180, 426] width 238 height 21
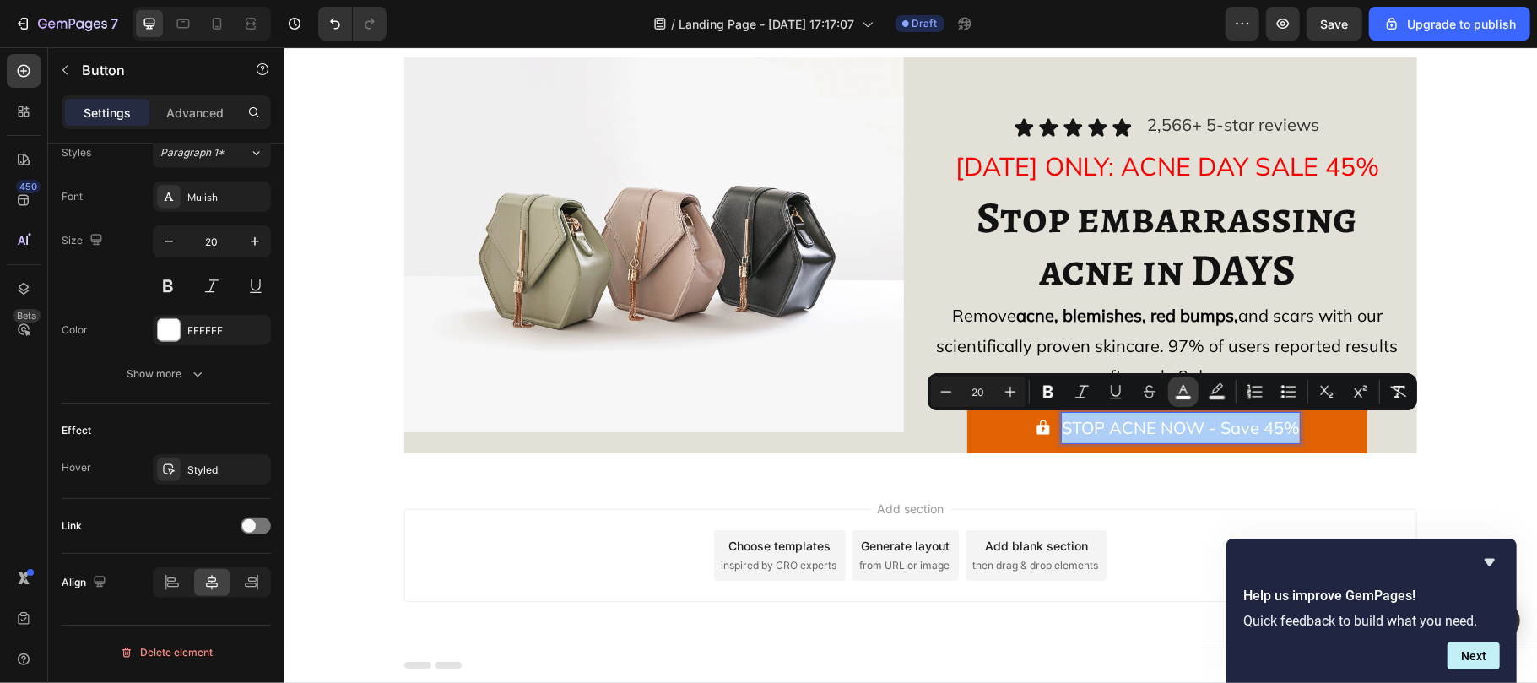
click at [1179, 390] on icon "Editor contextual toolbar" at bounding box center [1183, 391] width 17 height 17
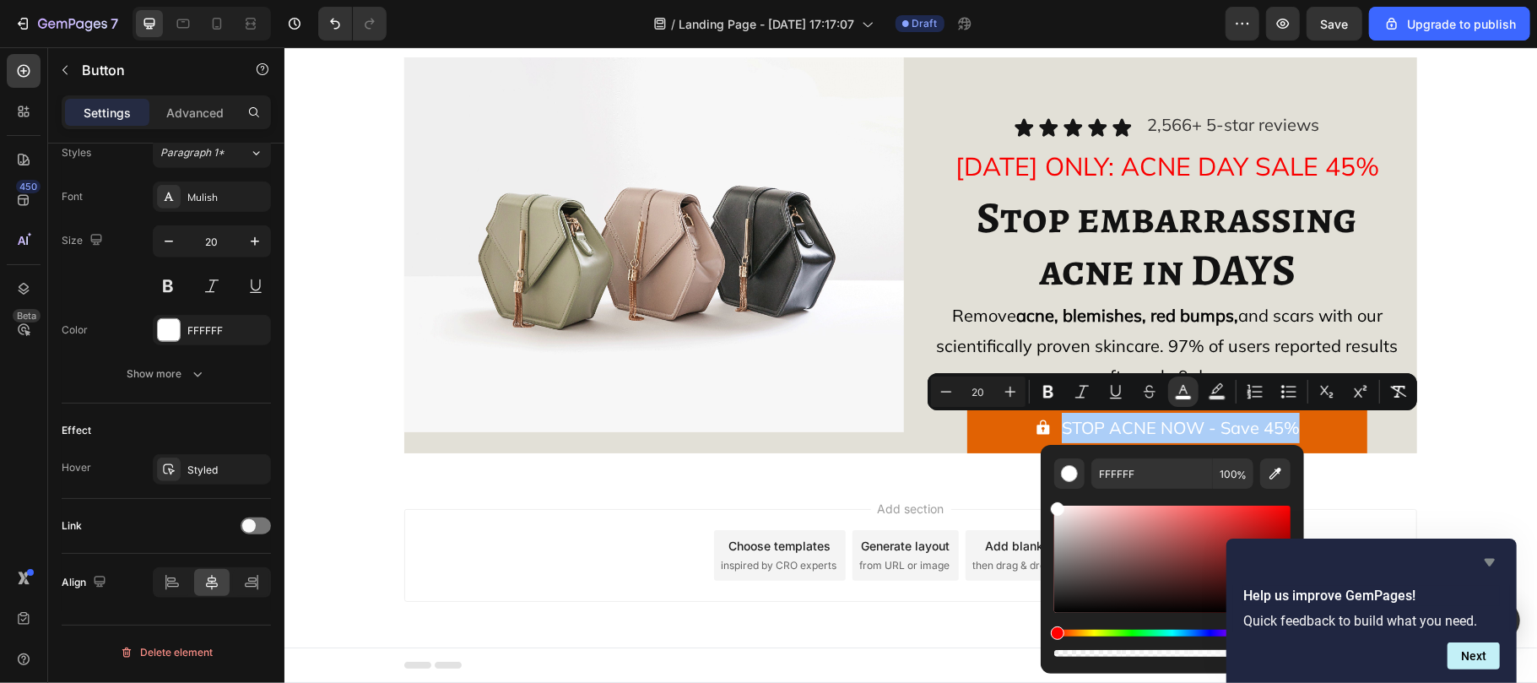
click at [1490, 555] on icon "Hide survey" at bounding box center [1490, 562] width 20 height 20
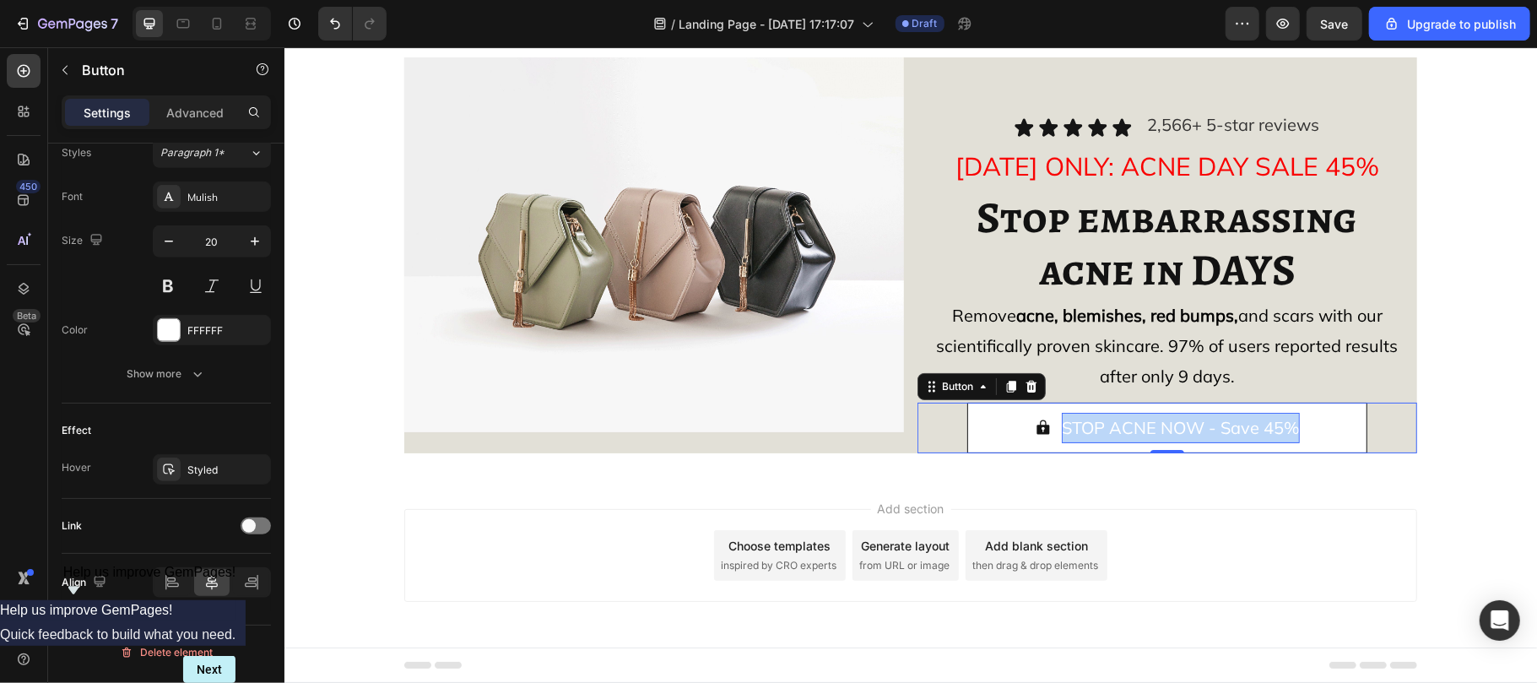
click at [1163, 422] on span "STOP ACNE NOW - Save 45%" at bounding box center [1180, 426] width 238 height 21
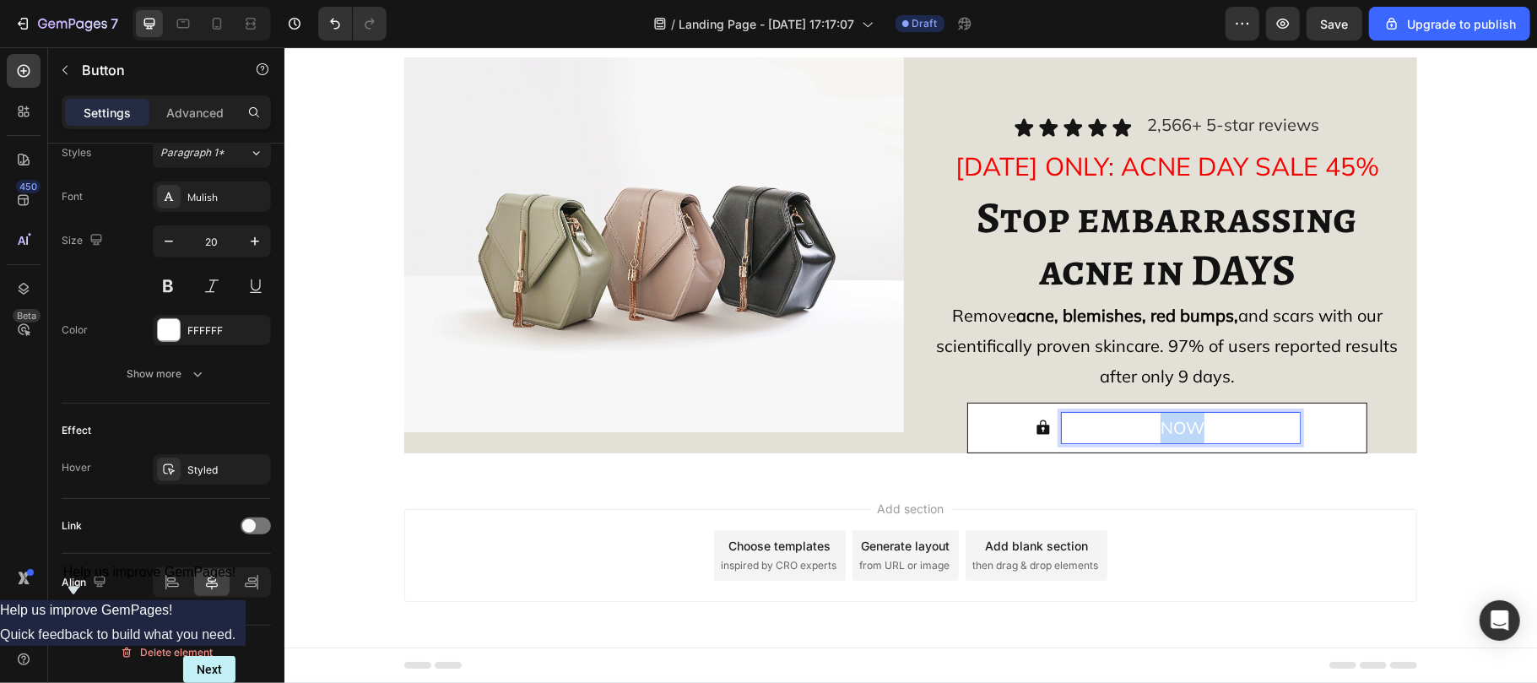
click at [1163, 422] on span "STOP ACNE NOW - Save 45%" at bounding box center [1180, 426] width 238 height 21
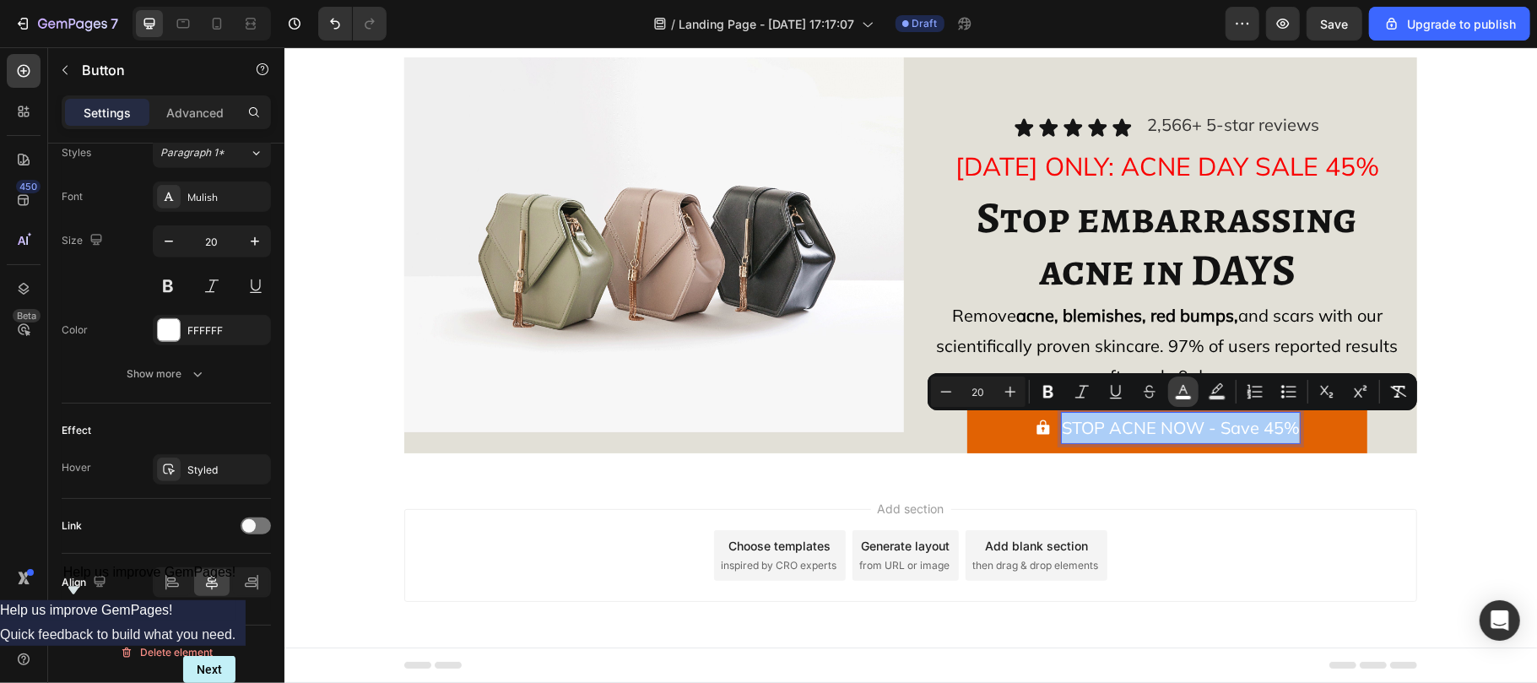
click at [1186, 387] on icon "Editor contextual toolbar" at bounding box center [1183, 391] width 17 height 17
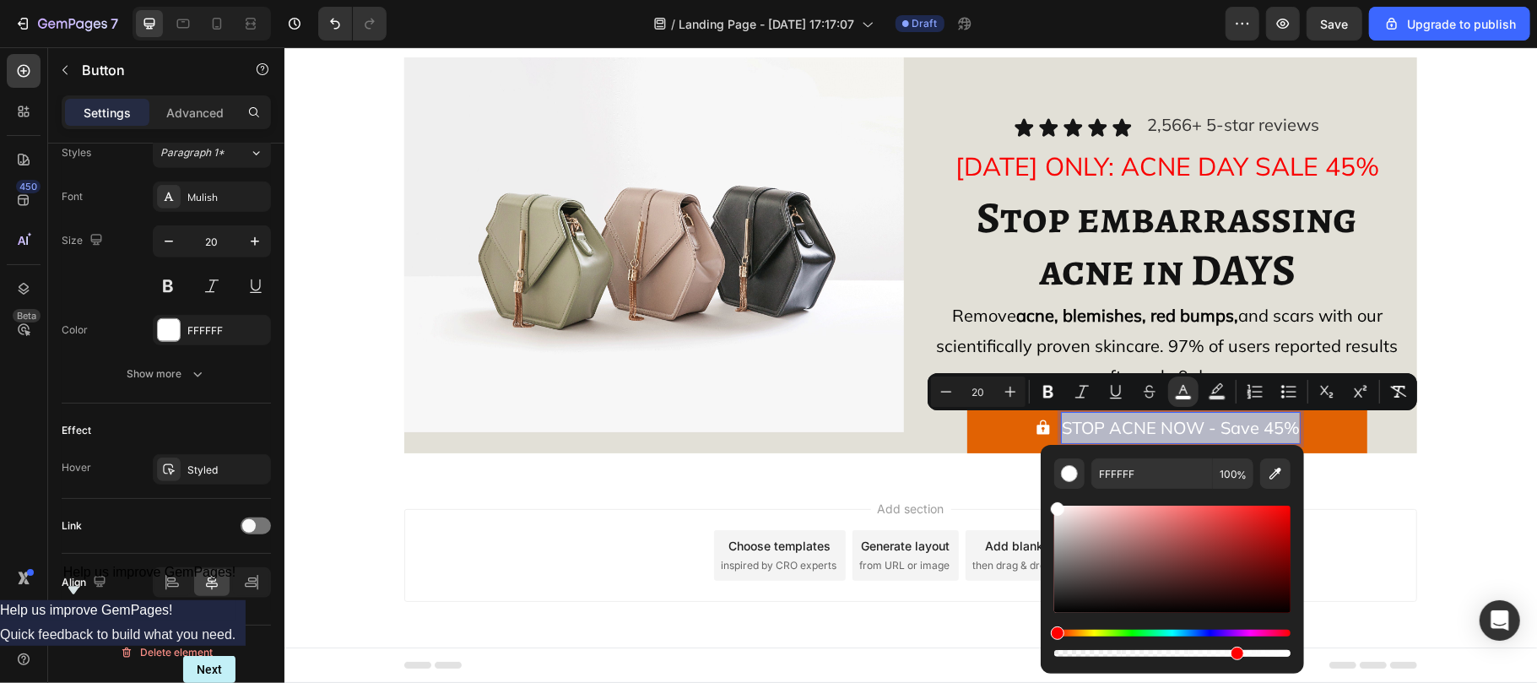
click at [1234, 650] on div "Editor contextual toolbar" at bounding box center [1172, 653] width 236 height 7
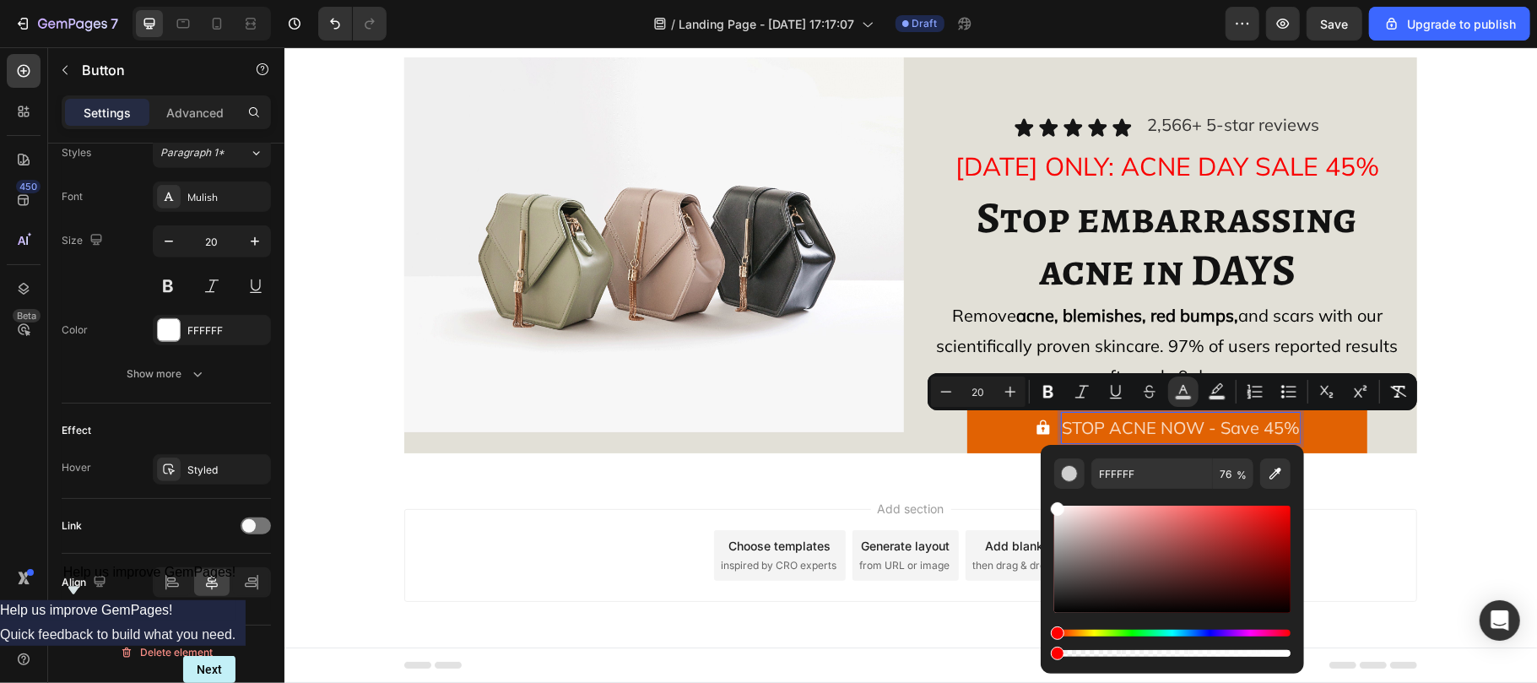
type input "0"
drag, startPoint x: 1518, startPoint y: 696, endPoint x: 1010, endPoint y: 649, distance: 509.4
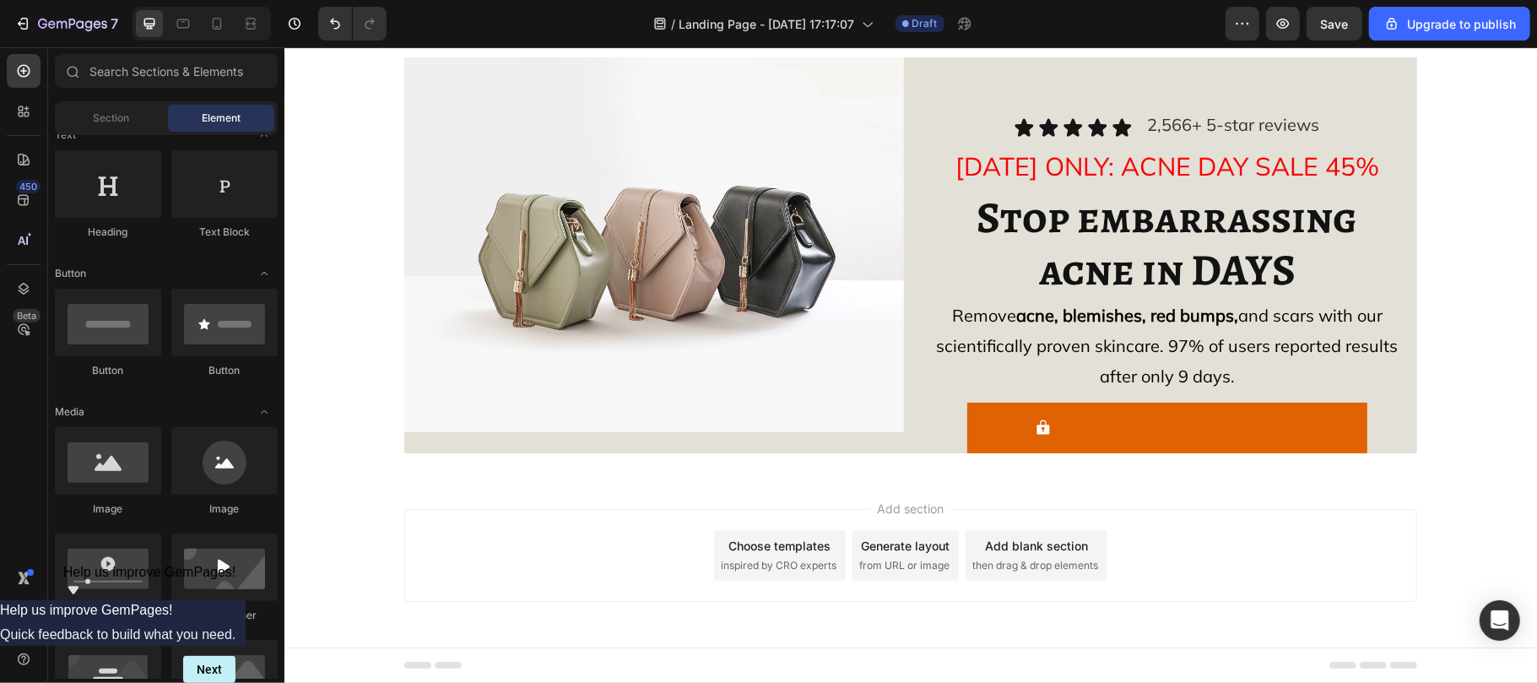
click at [993, 482] on div "Add section Choose templates inspired by CRO experts Generate layout from URL o…" at bounding box center [910, 578] width 1253 height 208
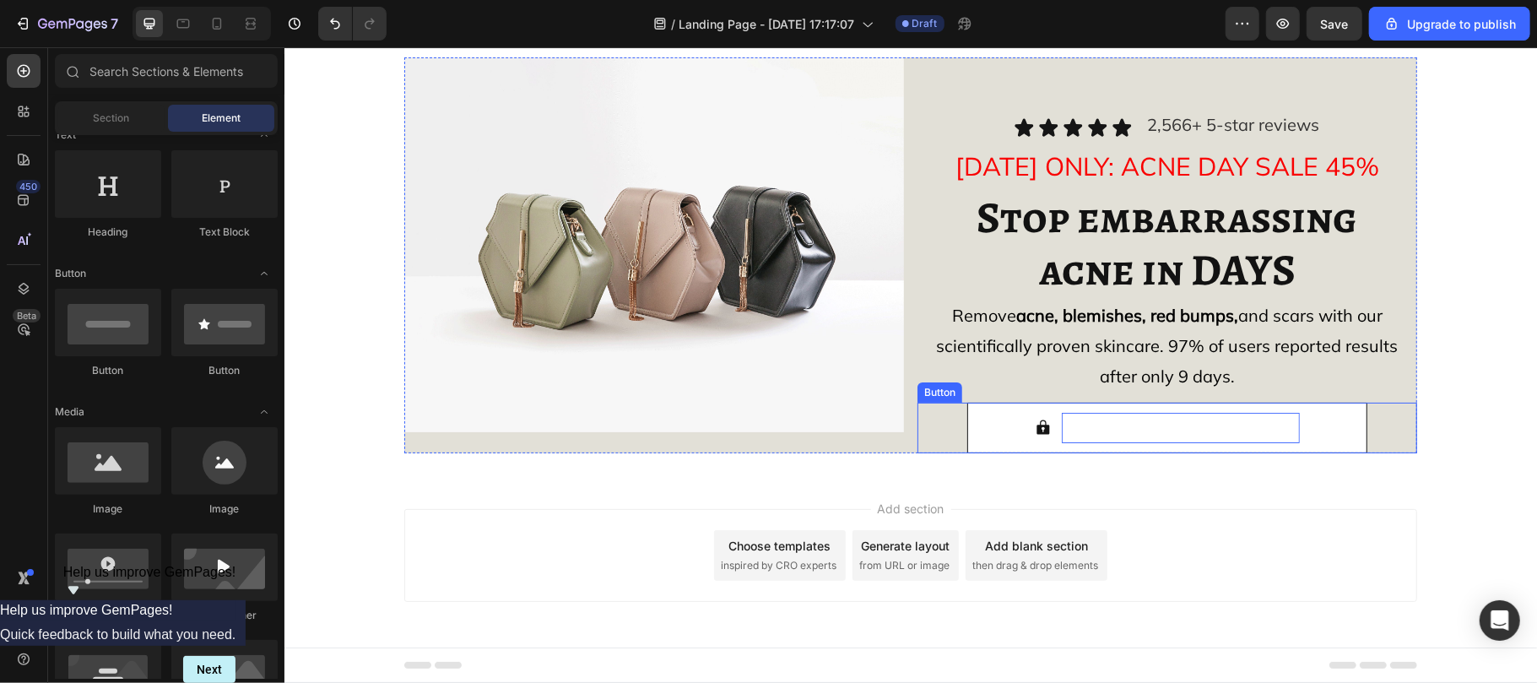
click at [1123, 425] on span "STOP ACNE NOW - Save 45%" at bounding box center [1180, 426] width 238 height 21
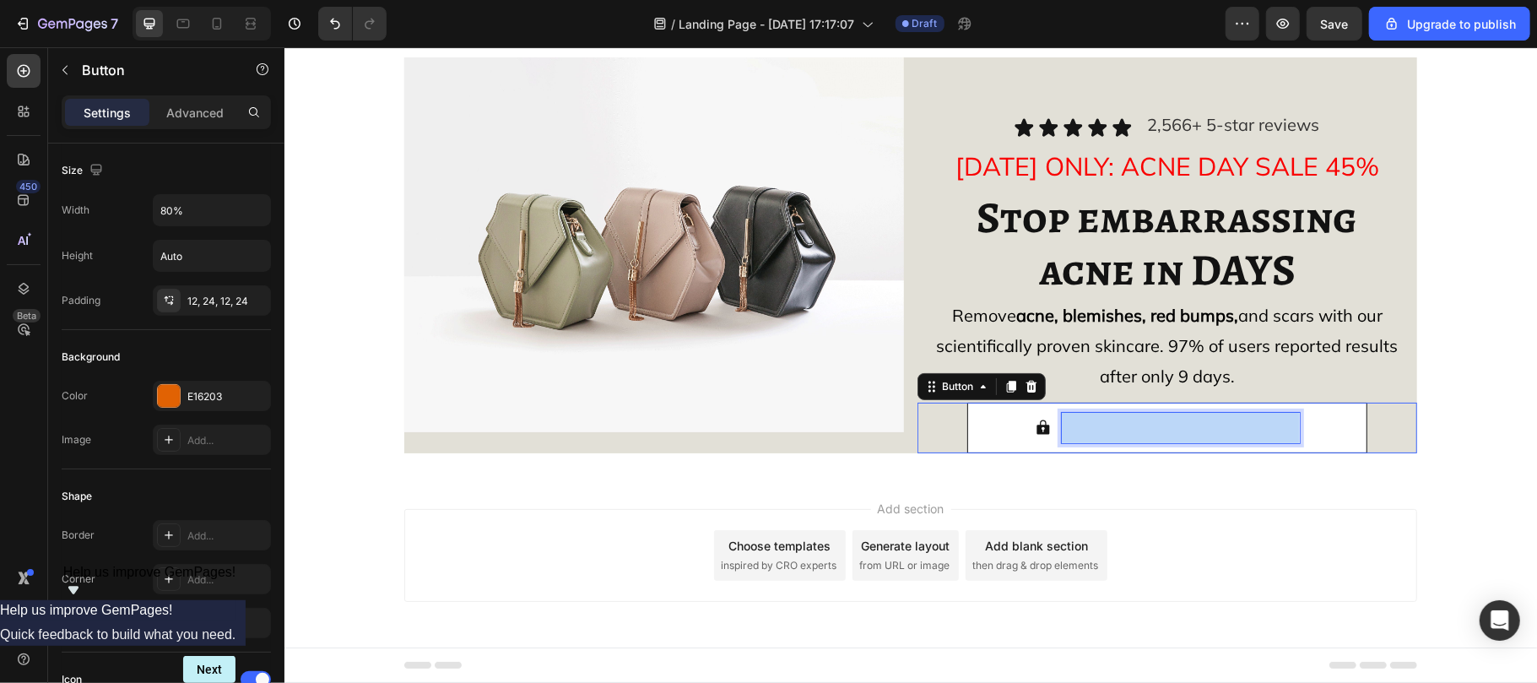
click at [1123, 425] on span "STOP ACNE NOW - Save 45%" at bounding box center [1180, 426] width 238 height 21
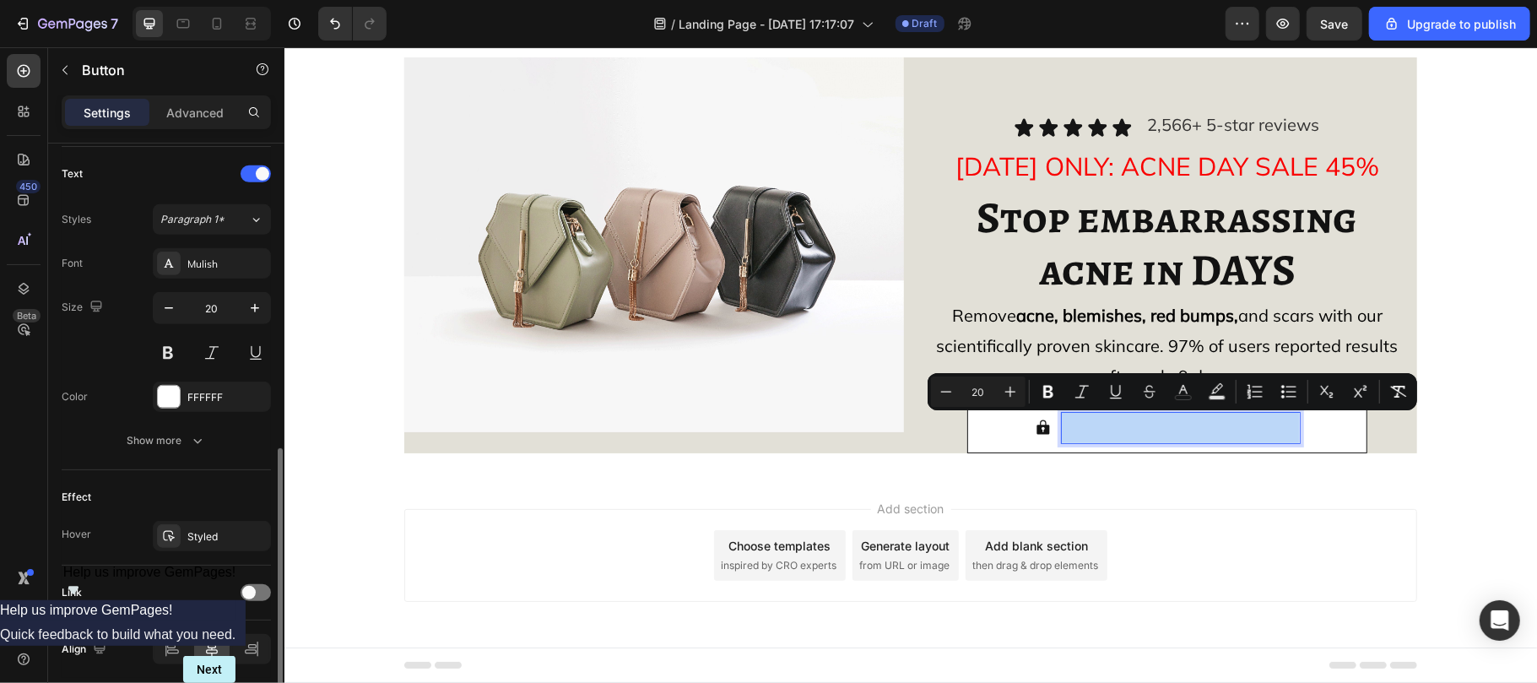
scroll to position [695, 0]
click at [173, 390] on div at bounding box center [169, 395] width 22 height 22
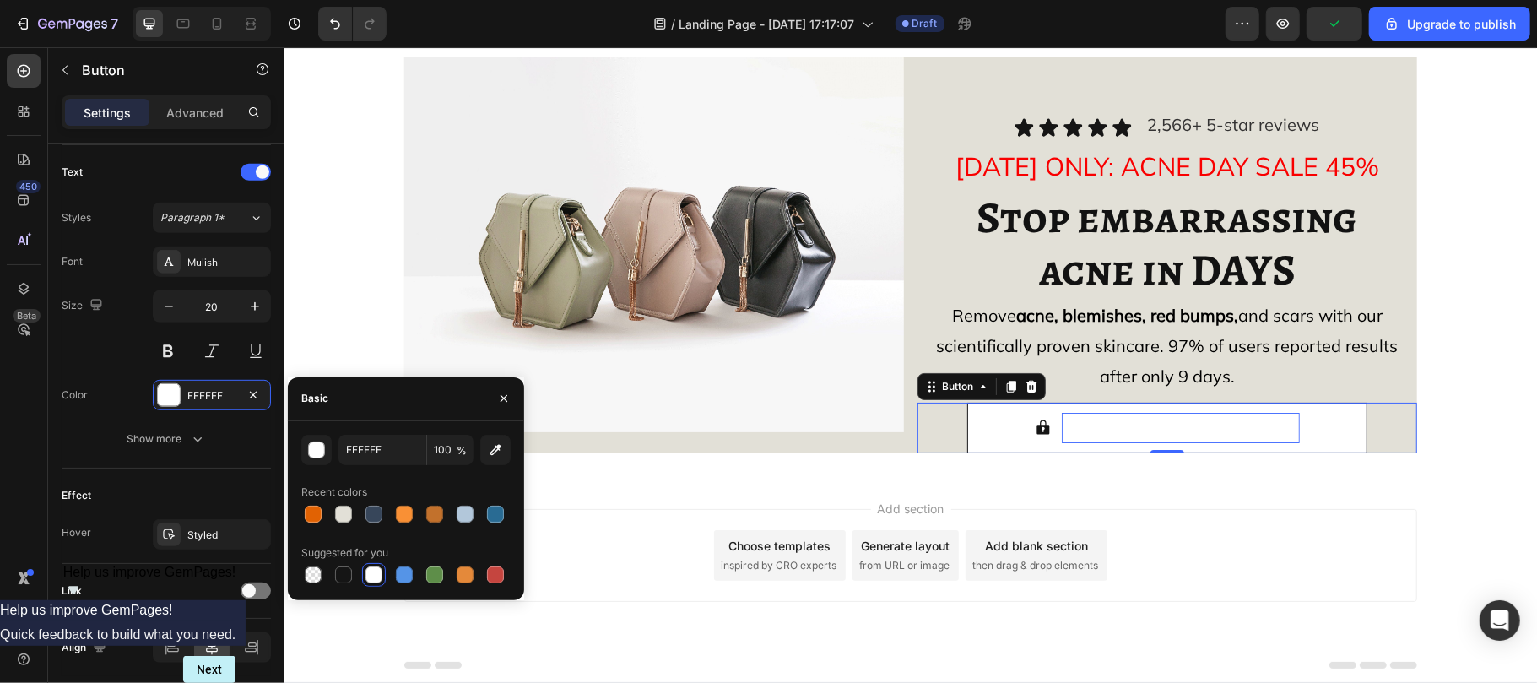
click at [376, 571] on div at bounding box center [373, 574] width 17 height 17
click at [206, 531] on div "Styled" at bounding box center [211, 535] width 49 height 15
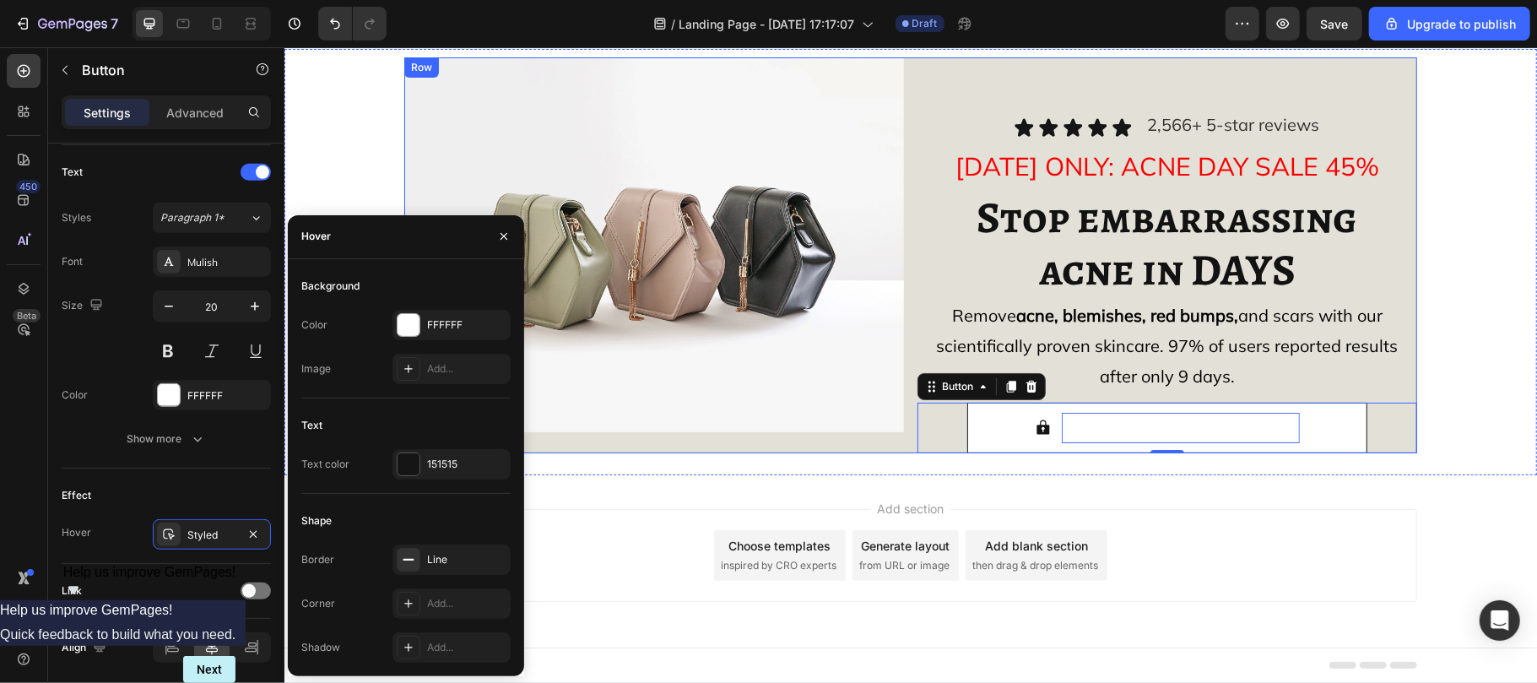
click at [803, 435] on div "Image" at bounding box center [653, 255] width 500 height 396
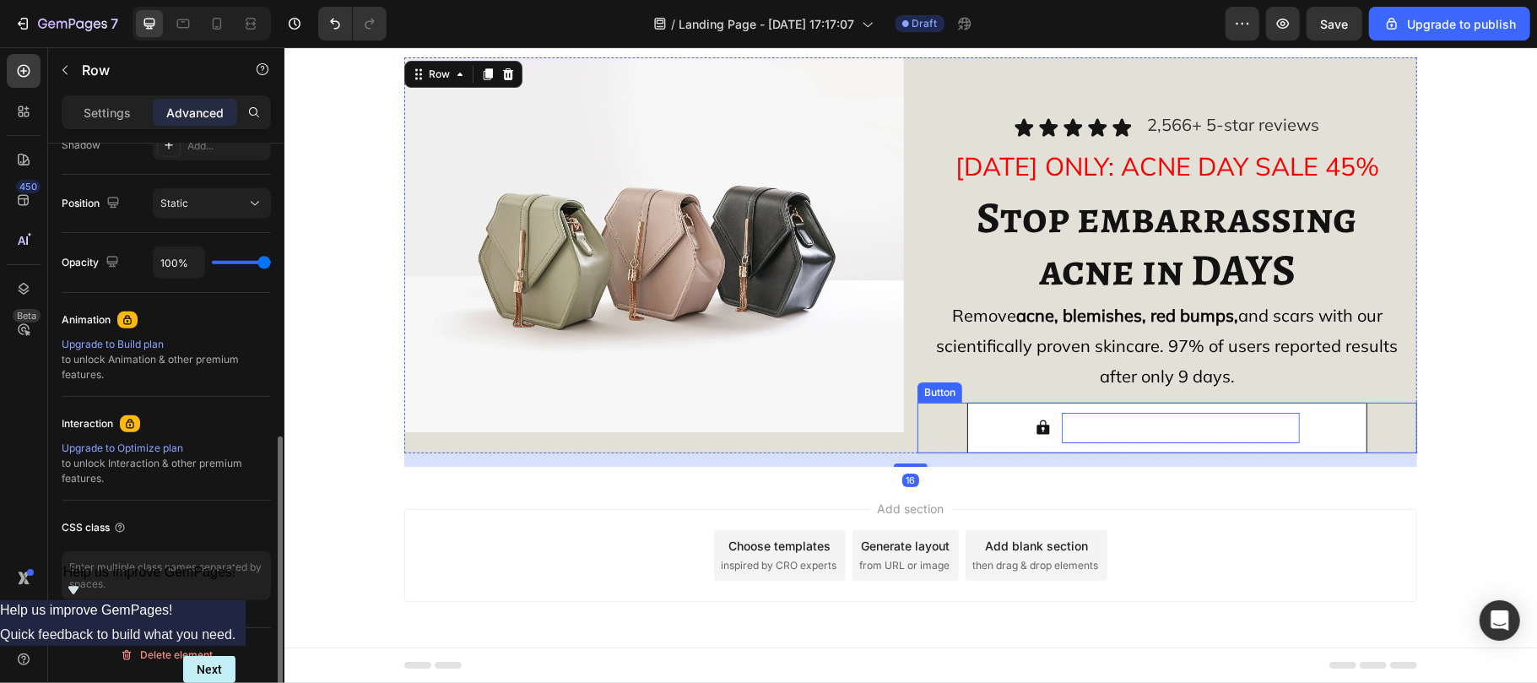
scroll to position [0, 0]
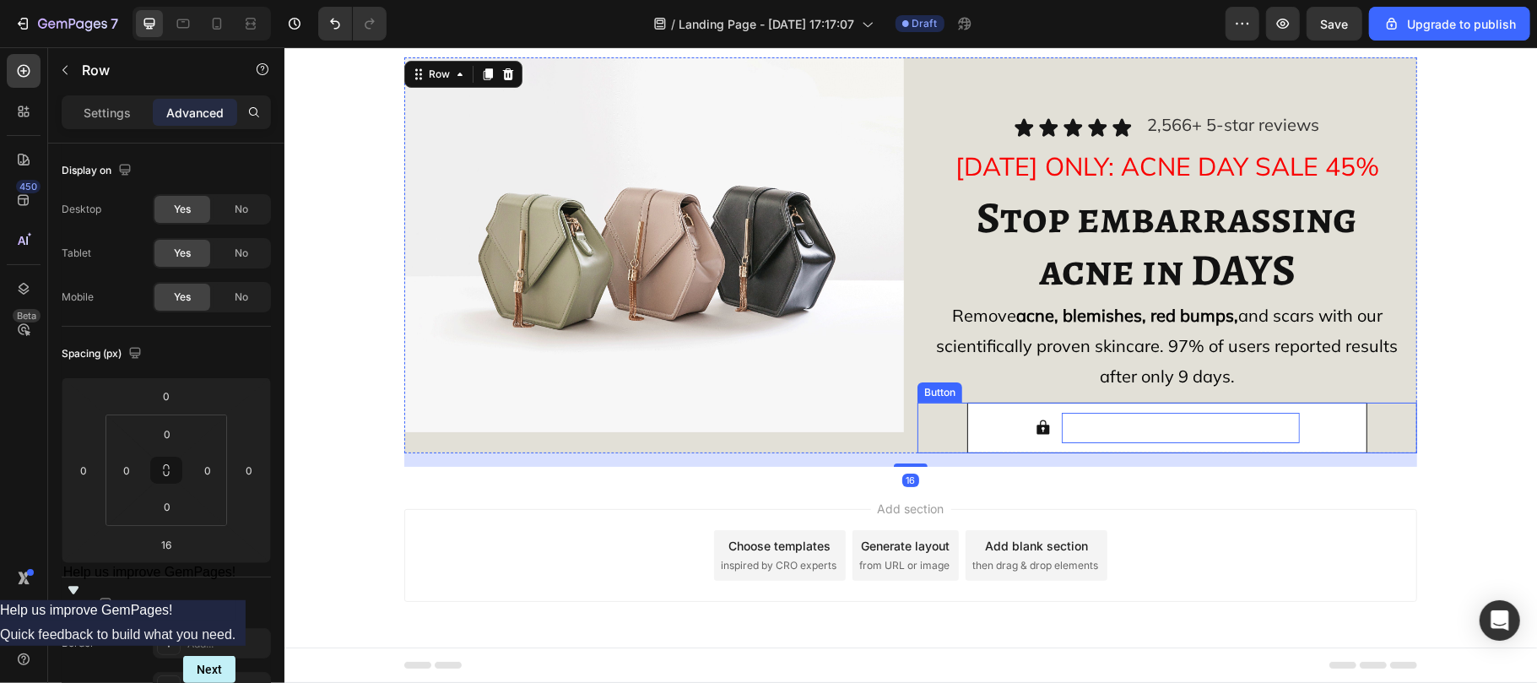
click at [1116, 429] on span "STOP ACNE NOW - Save 45%" at bounding box center [1180, 426] width 238 height 21
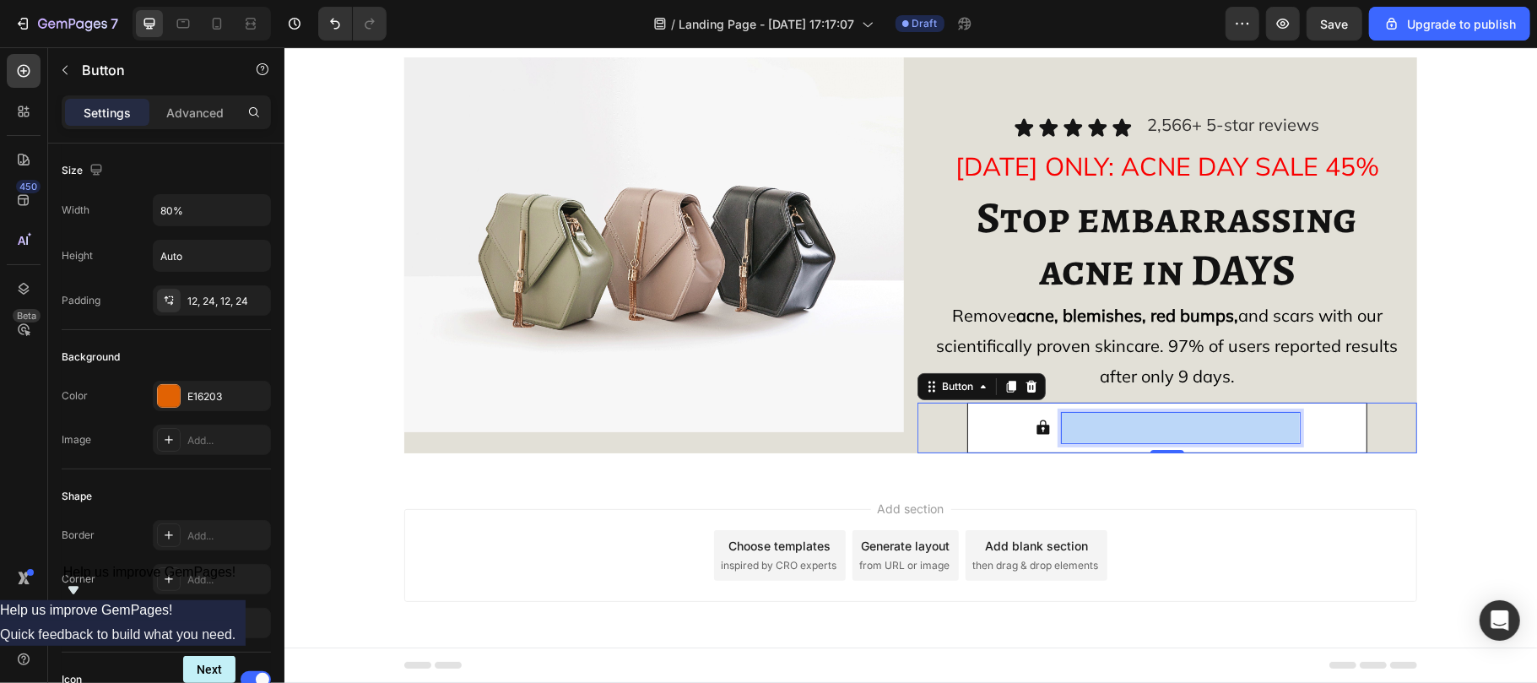
click at [1116, 429] on span "STOP ACNE NOW - Save 45%" at bounding box center [1180, 426] width 238 height 21
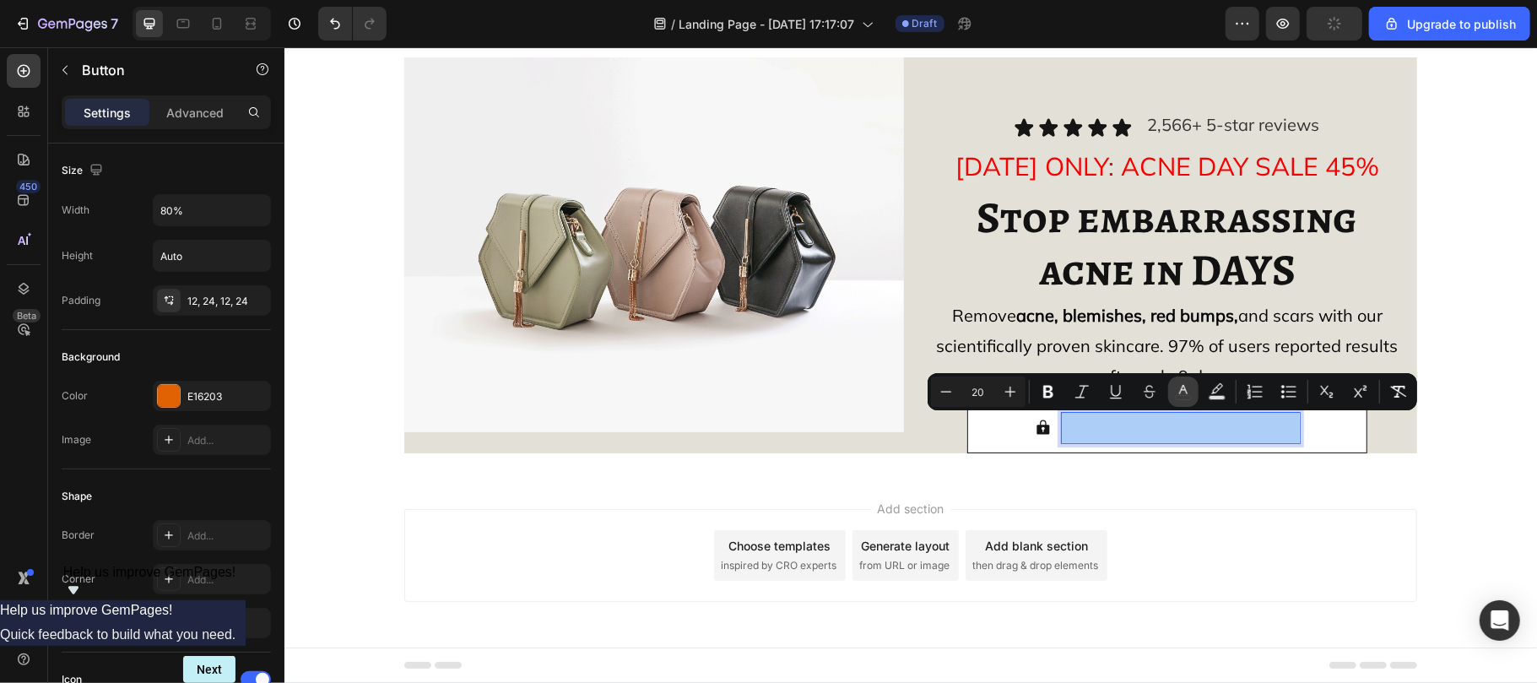
click at [1182, 393] on icon "Editor contextual toolbar" at bounding box center [1183, 391] width 17 height 17
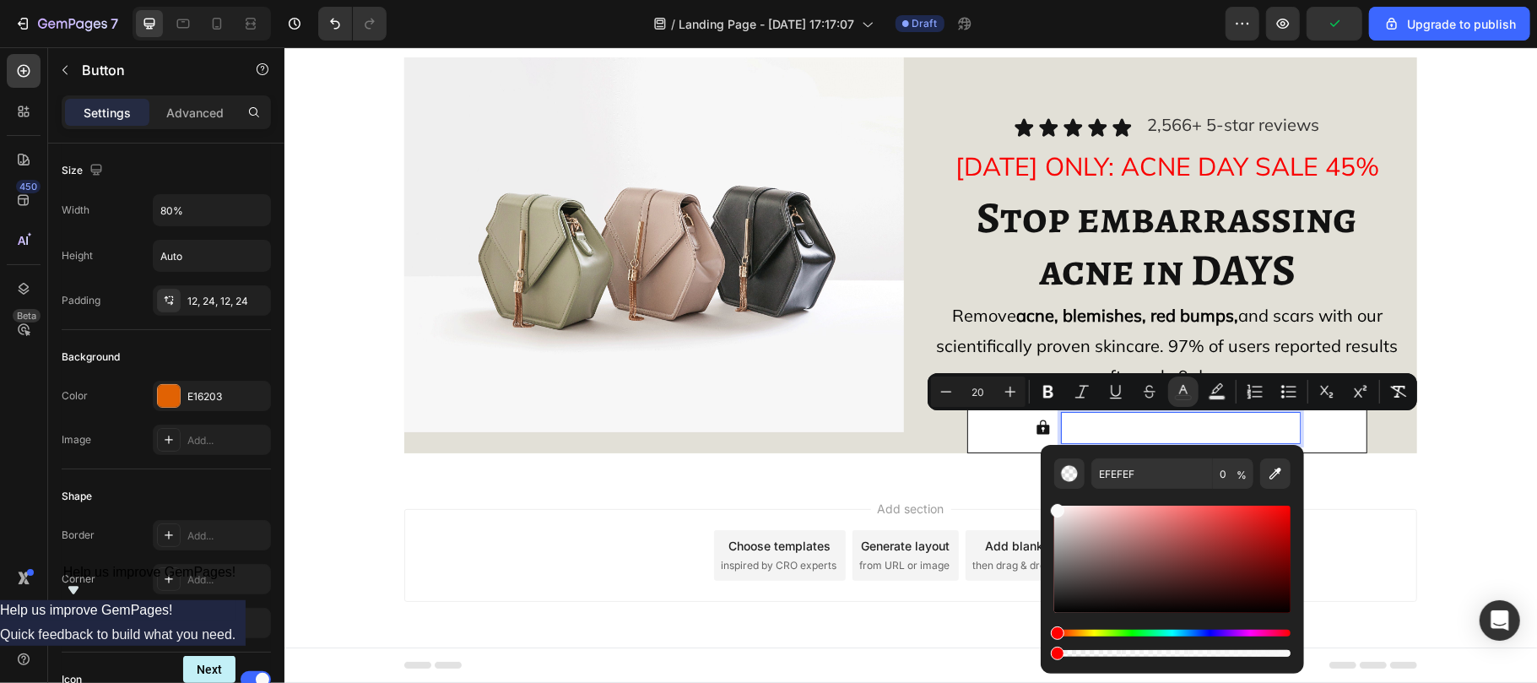
click at [1054, 507] on div "Editor contextual toolbar" at bounding box center [1058, 511] width 14 height 14
type input "F9F9F9"
drag, startPoint x: 1340, startPoint y: 701, endPoint x: 1337, endPoint y: 625, distance: 76.9
type input "100"
drag, startPoint x: 1544, startPoint y: 696, endPoint x: 1379, endPoint y: 632, distance: 176.6
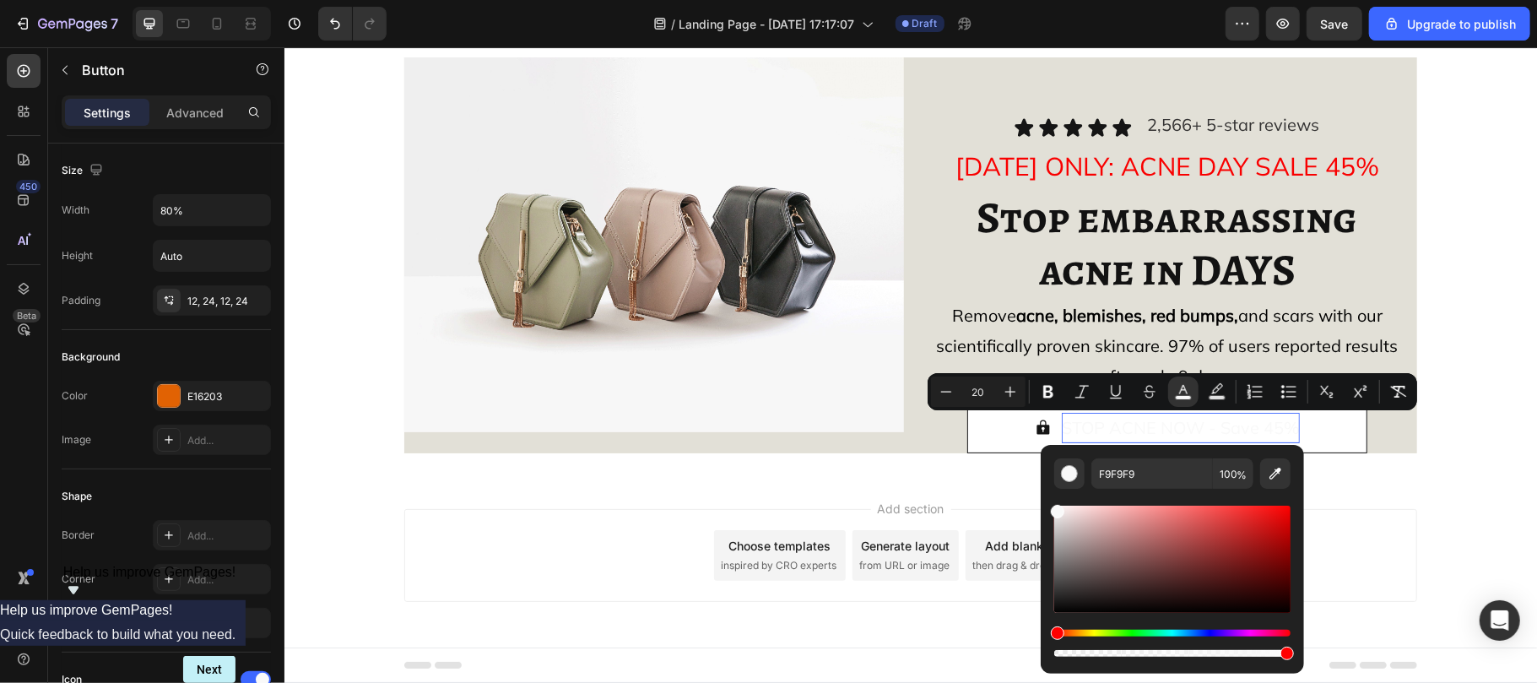
click at [1308, 442] on button "STOP ACNE NOW - Save 45%" at bounding box center [1166, 427] width 400 height 51
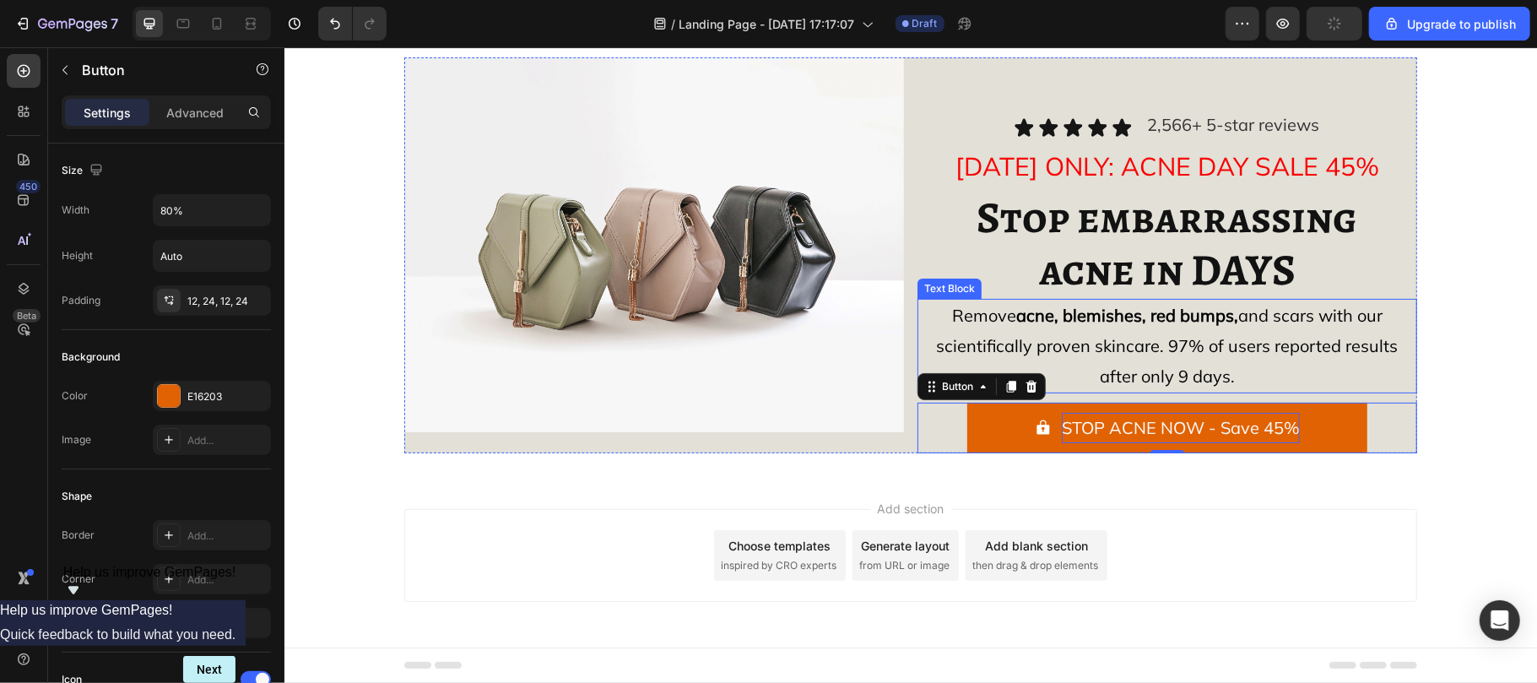
click at [1337, 378] on p "Remove acne, blemishes, red bumps, and scars with our scientifically proven ski…" at bounding box center [1166, 345] width 496 height 91
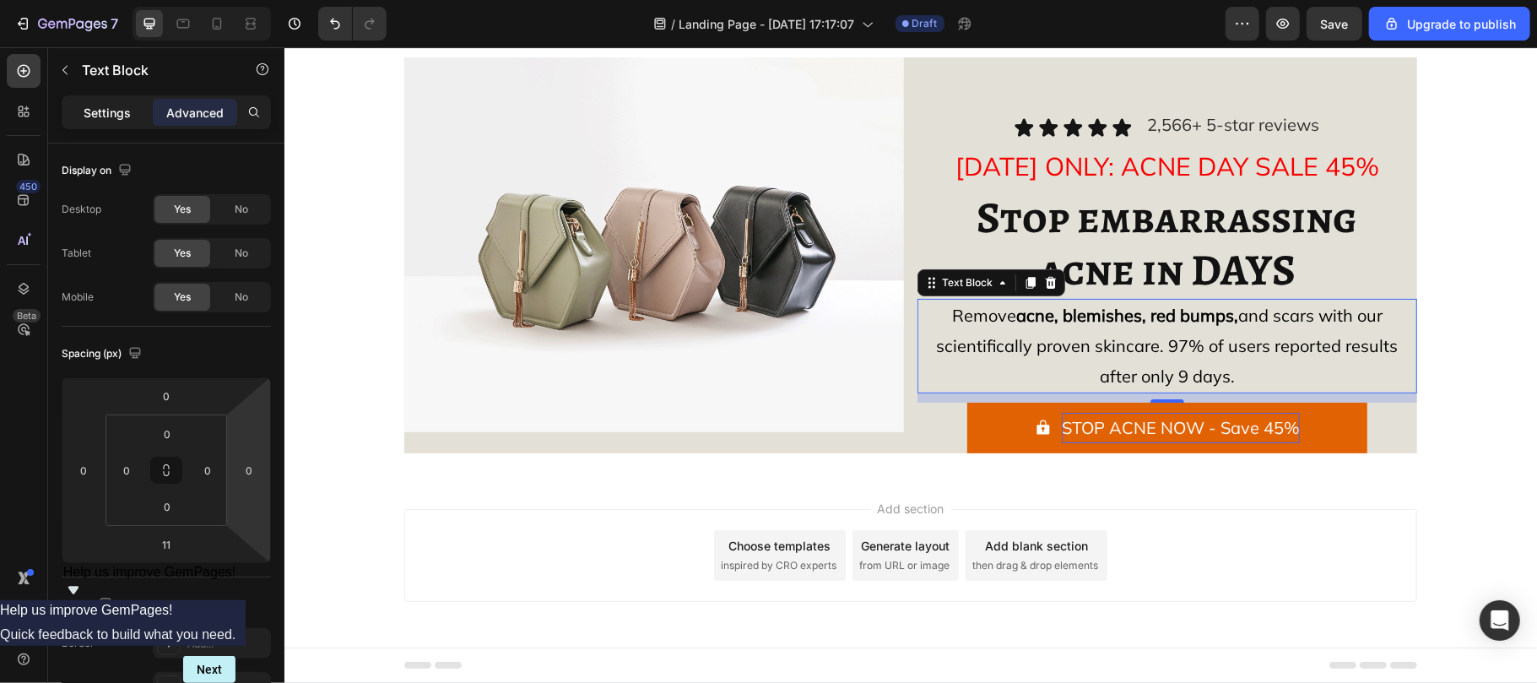
click at [103, 113] on p "Settings" at bounding box center [107, 113] width 47 height 18
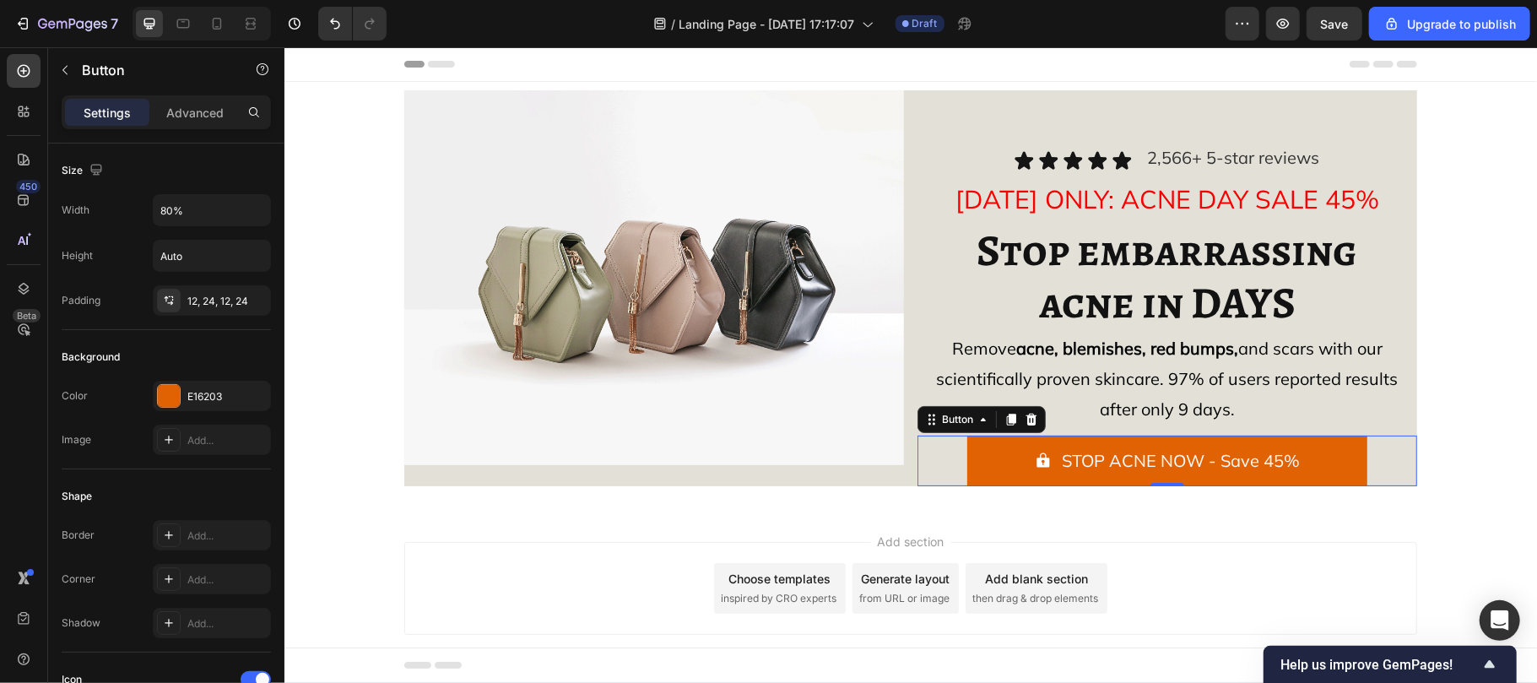
scroll to position [34, 0]
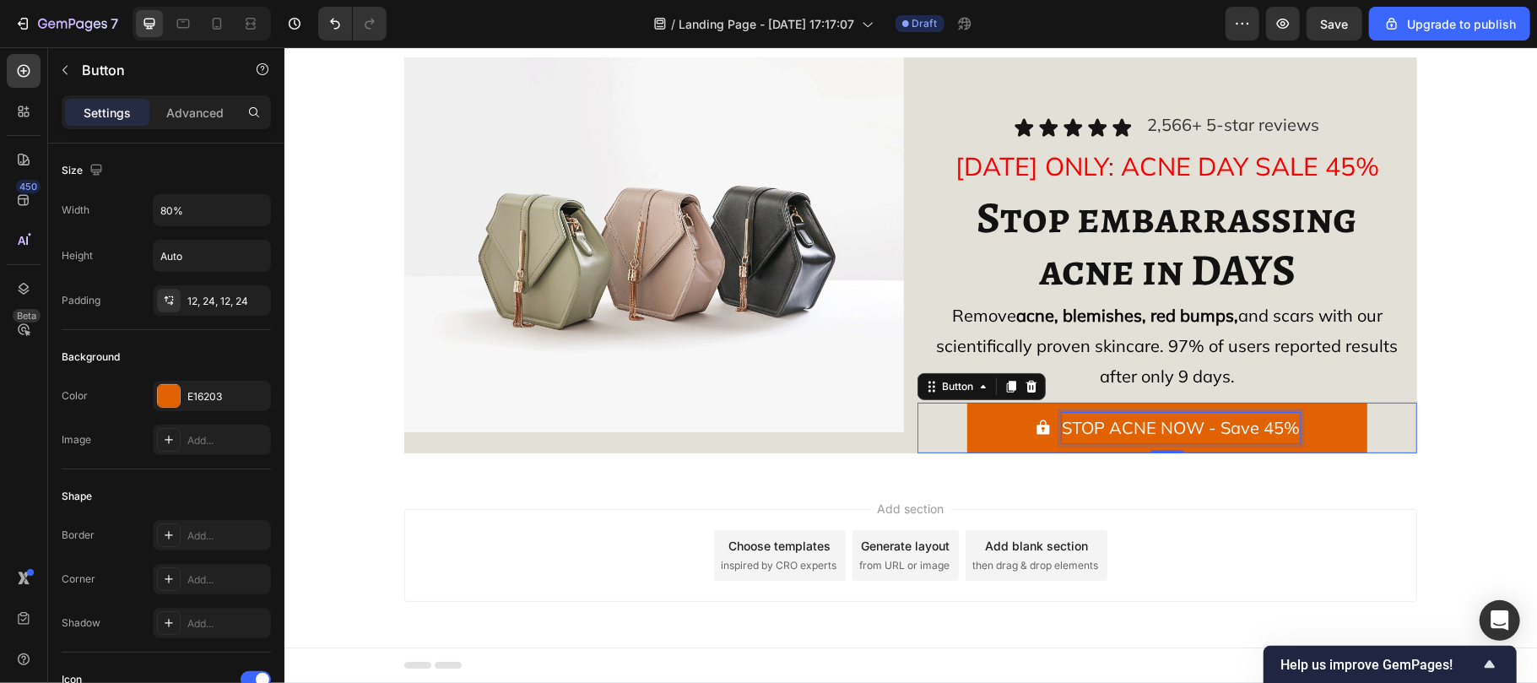
click at [1071, 421] on span "STOP ACNE NOW - Save 45%" at bounding box center [1180, 426] width 238 height 21
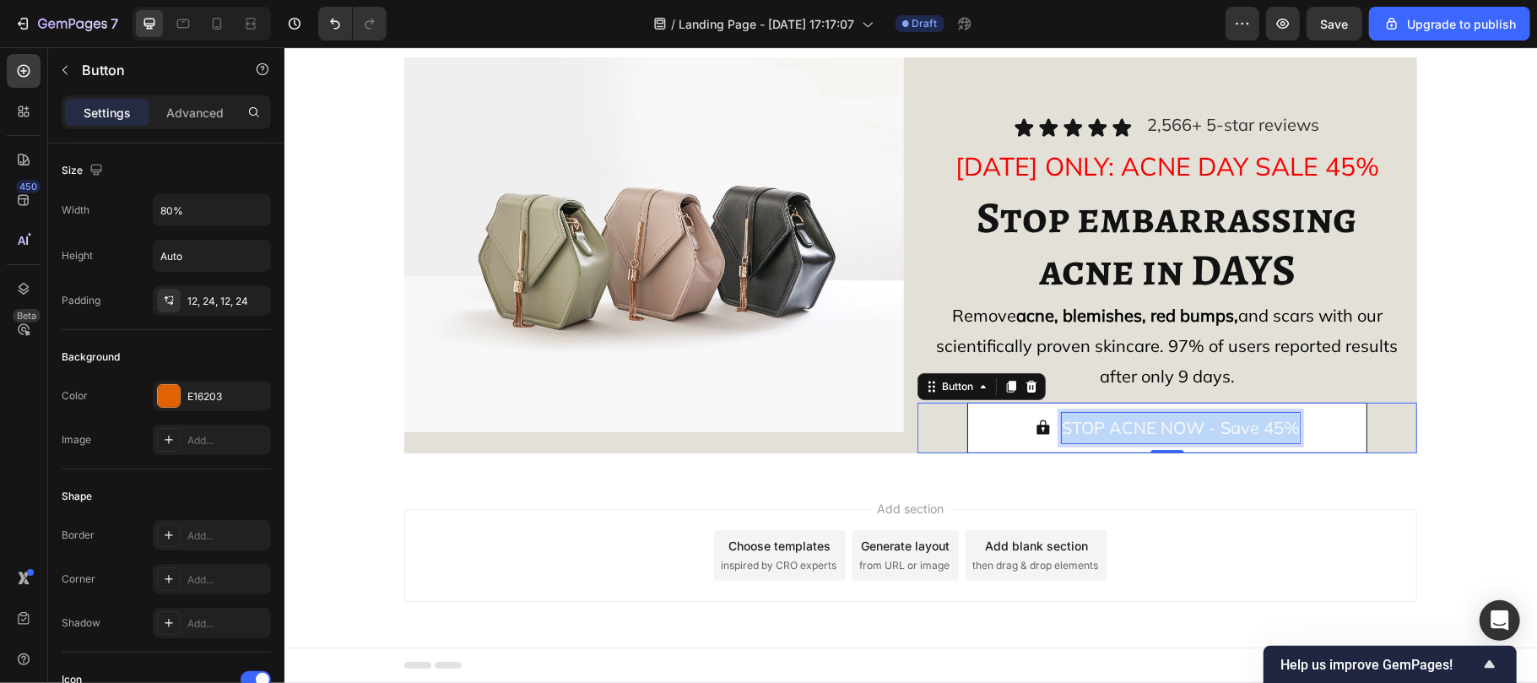
drag, startPoint x: 284, startPoint y: 46, endPoint x: 1071, endPoint y: 421, distance: 872.1
click at [1071, 421] on span "STOP ACNE NOW - Save 45%" at bounding box center [1180, 426] width 238 height 21
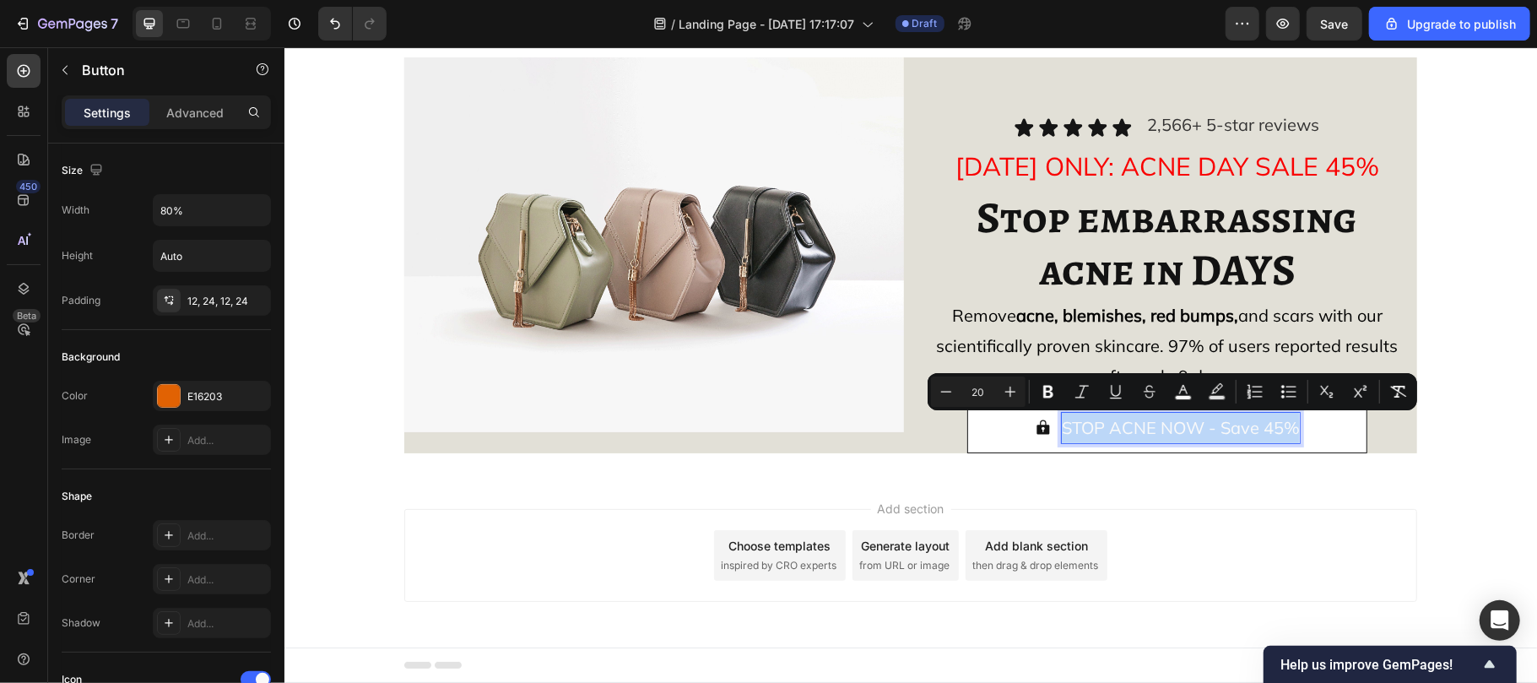
click at [1071, 421] on span "STOP ACNE NOW - Save 45%" at bounding box center [1180, 426] width 238 height 21
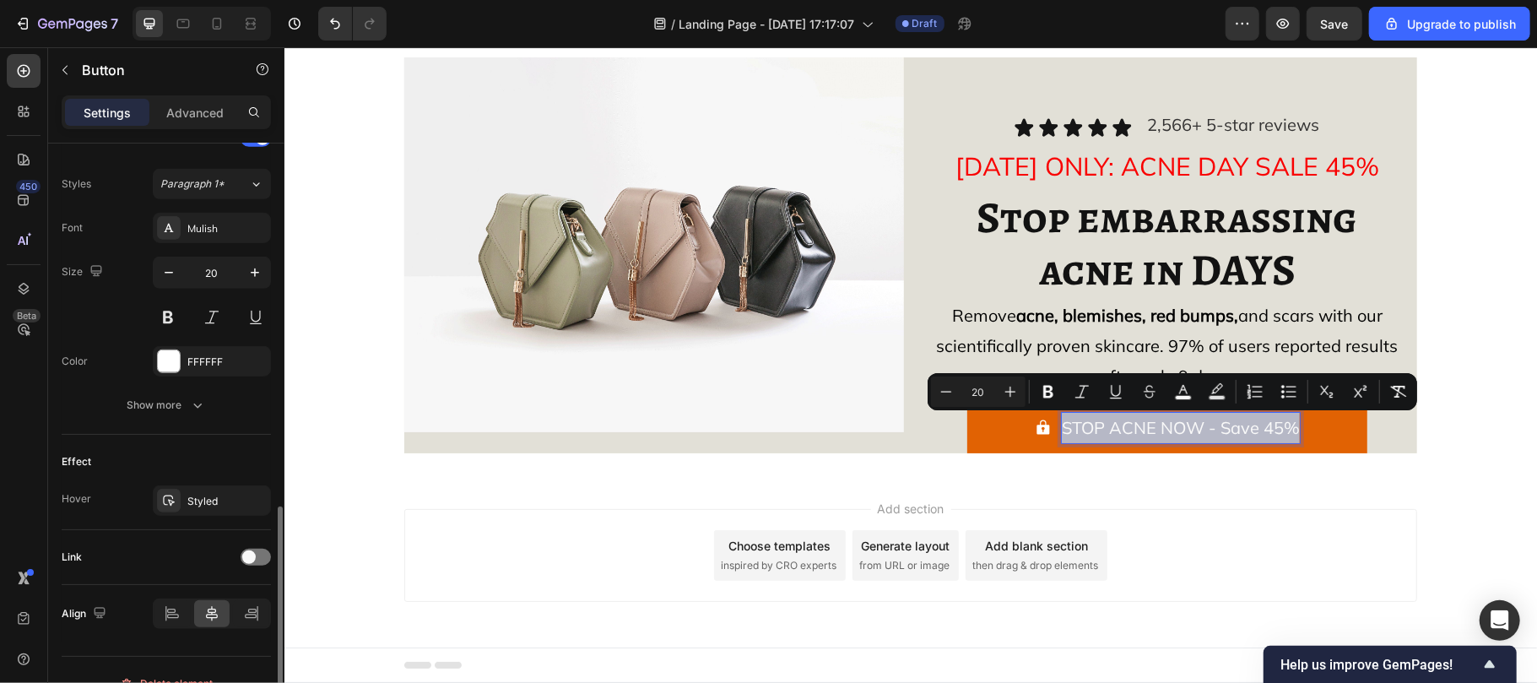
scroll to position [760, 0]
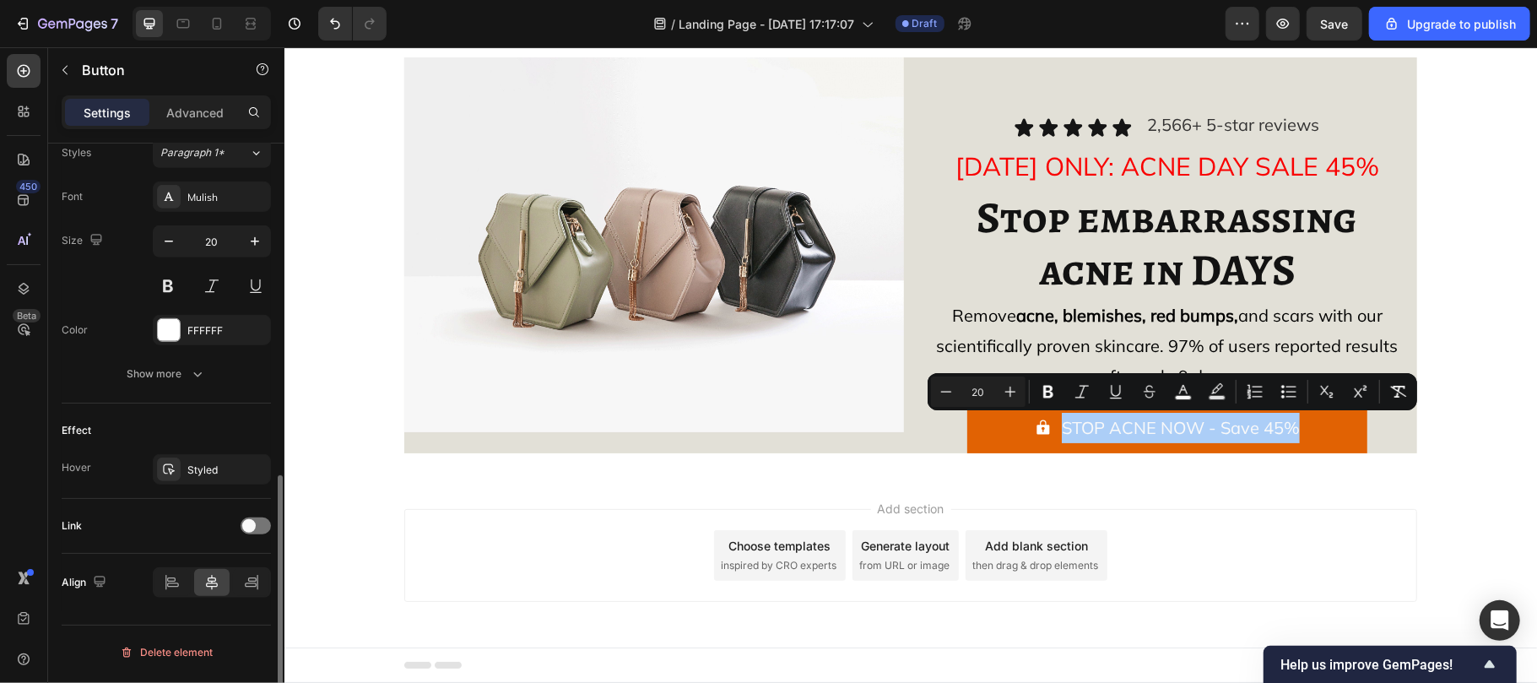
click at [177, 379] on div "Show more" at bounding box center [166, 373] width 78 height 17
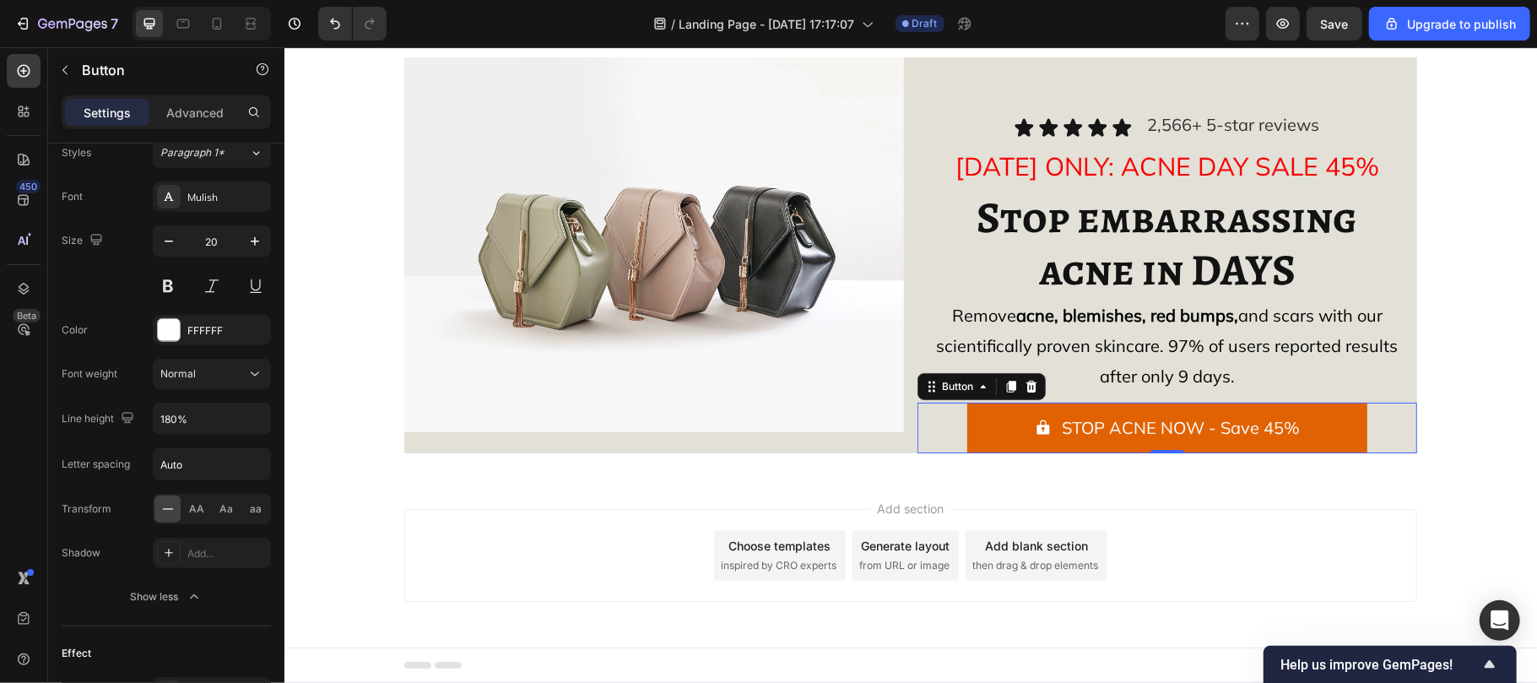
scroll to position [984, 0]
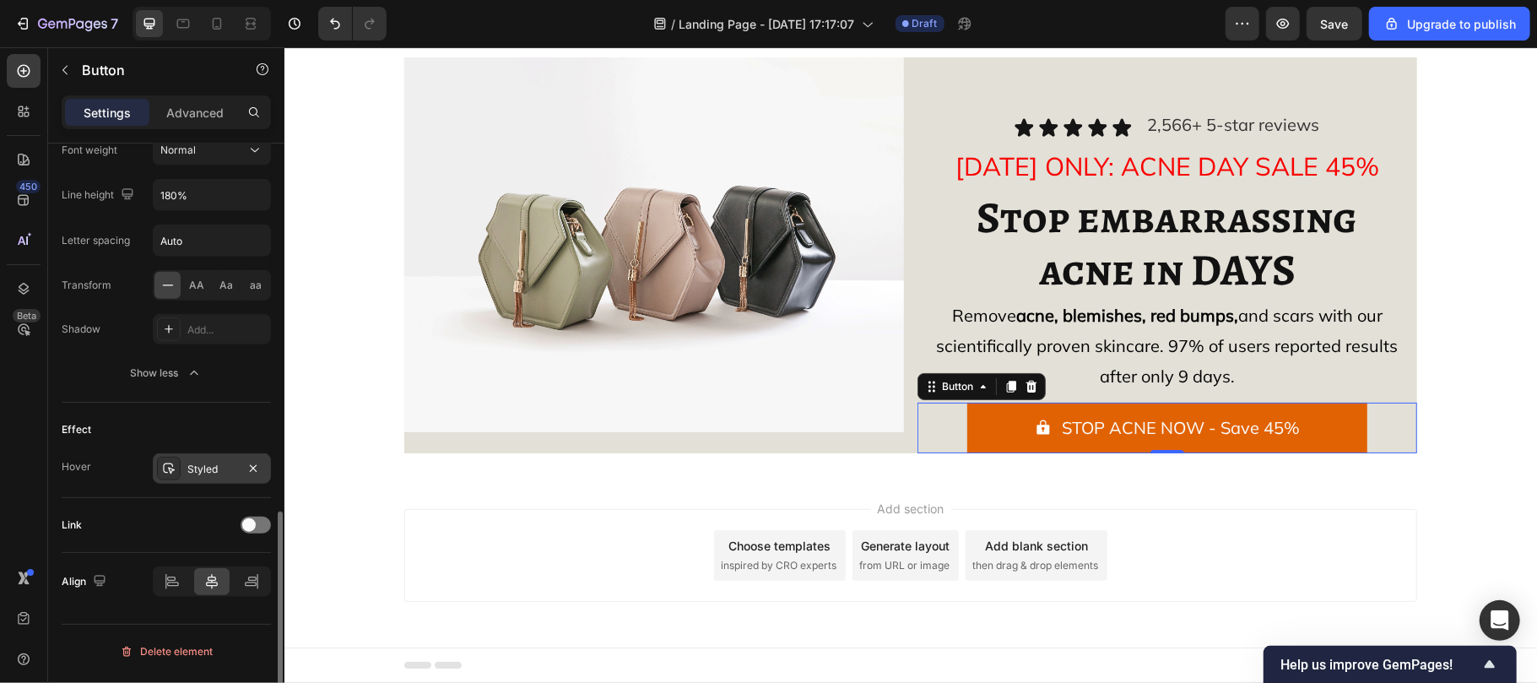
click at [192, 484] on div "Styled" at bounding box center [212, 468] width 118 height 30
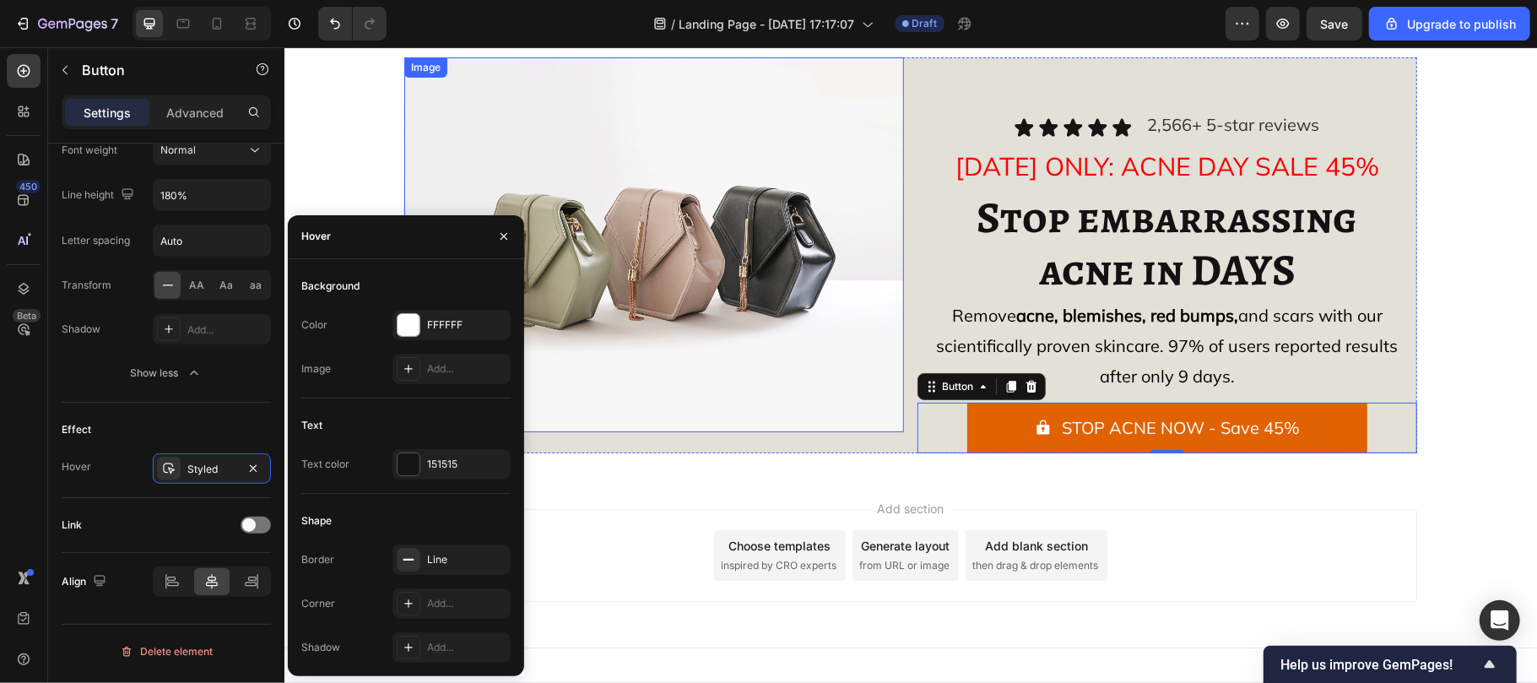
click at [692, 408] on img at bounding box center [653, 244] width 500 height 375
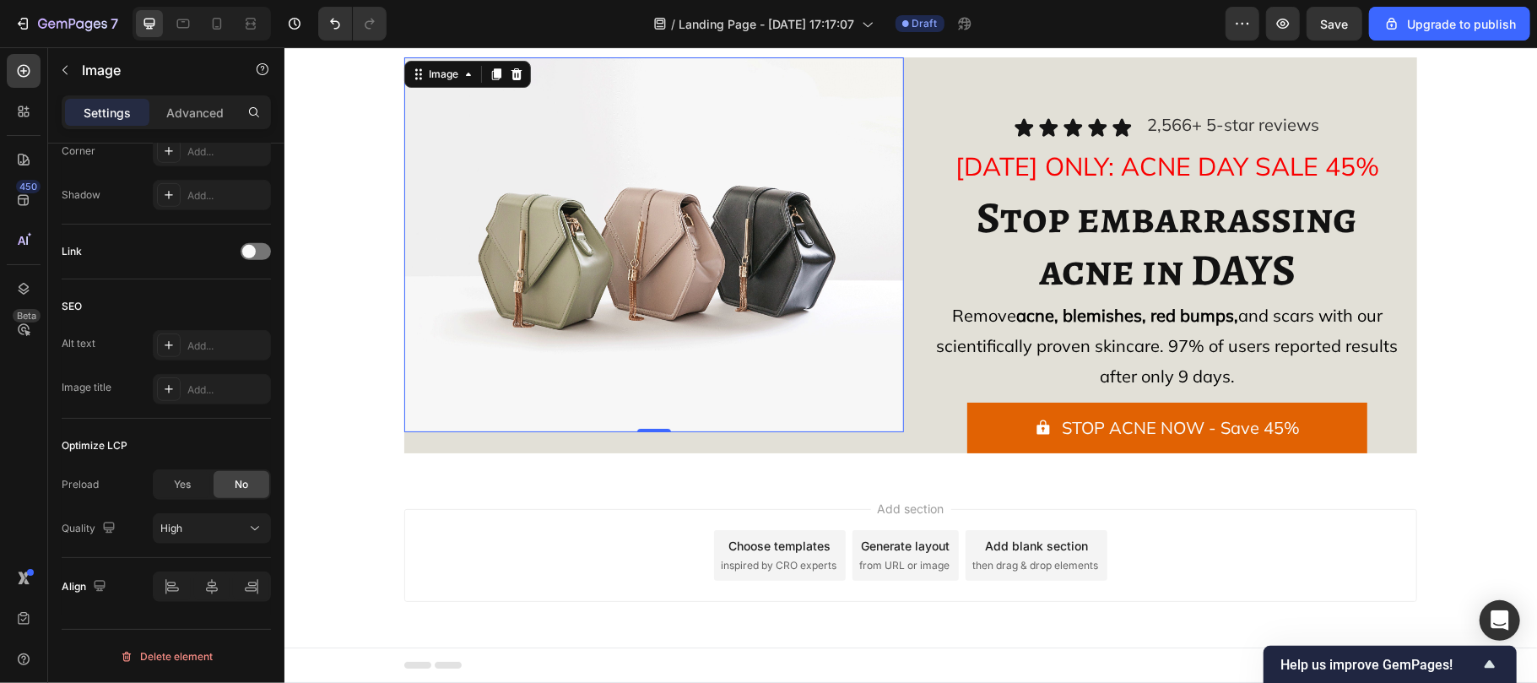
scroll to position [0, 0]
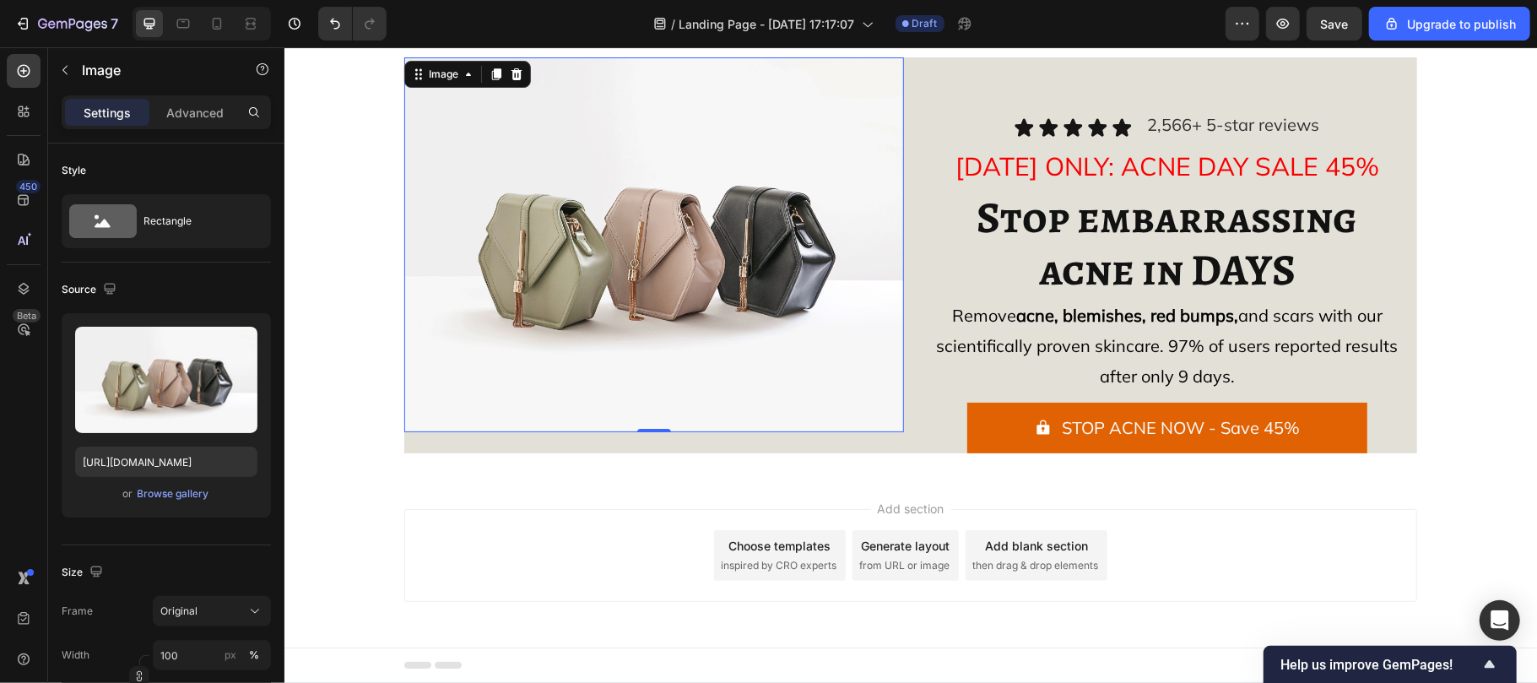
drag, startPoint x: 548, startPoint y: 298, endPoint x: 146, endPoint y: 500, distance: 449.9
click at [284, 500] on html "Header Image 0 Icon Icon Icon Icon Icon Icon List 2,566+ 5-star reviews Text Bl…" at bounding box center [910, 348] width 1253 height 668
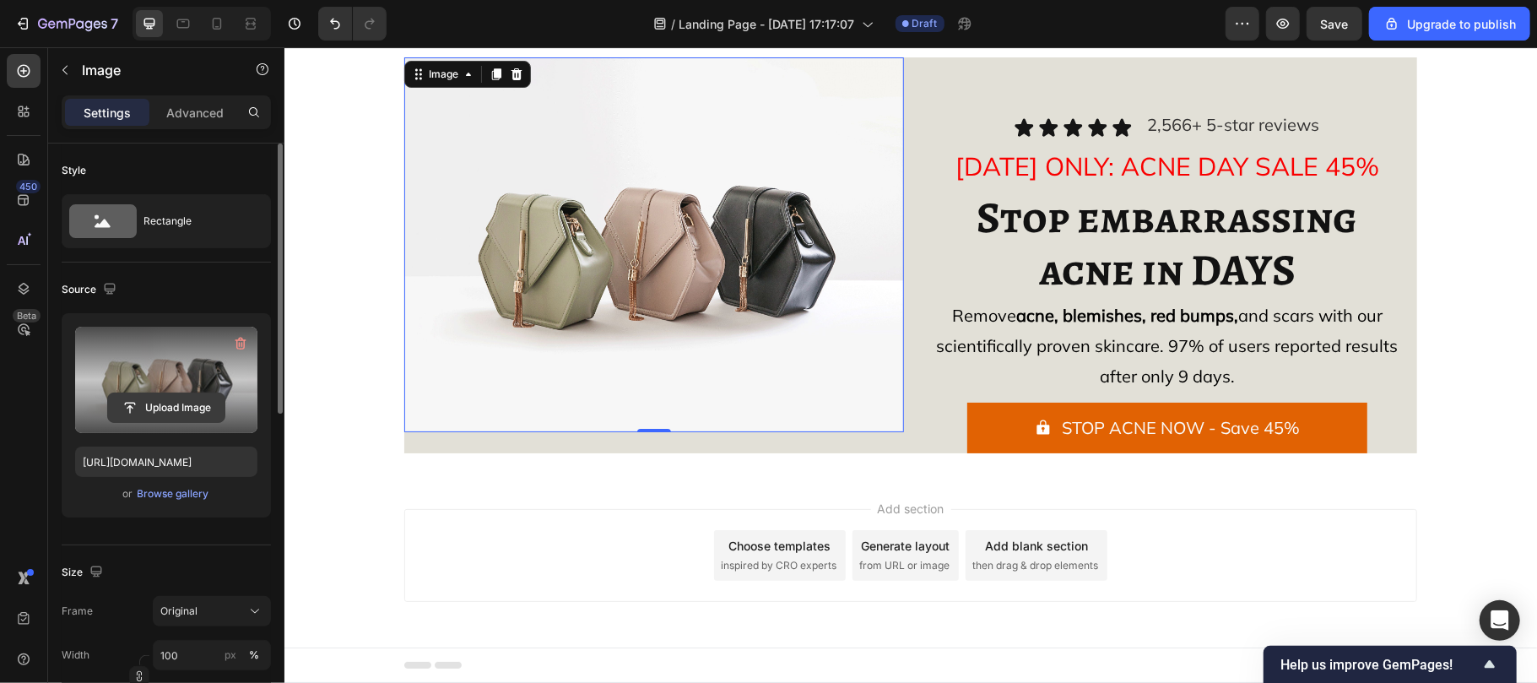
click at [162, 406] on input "file" at bounding box center [166, 407] width 116 height 29
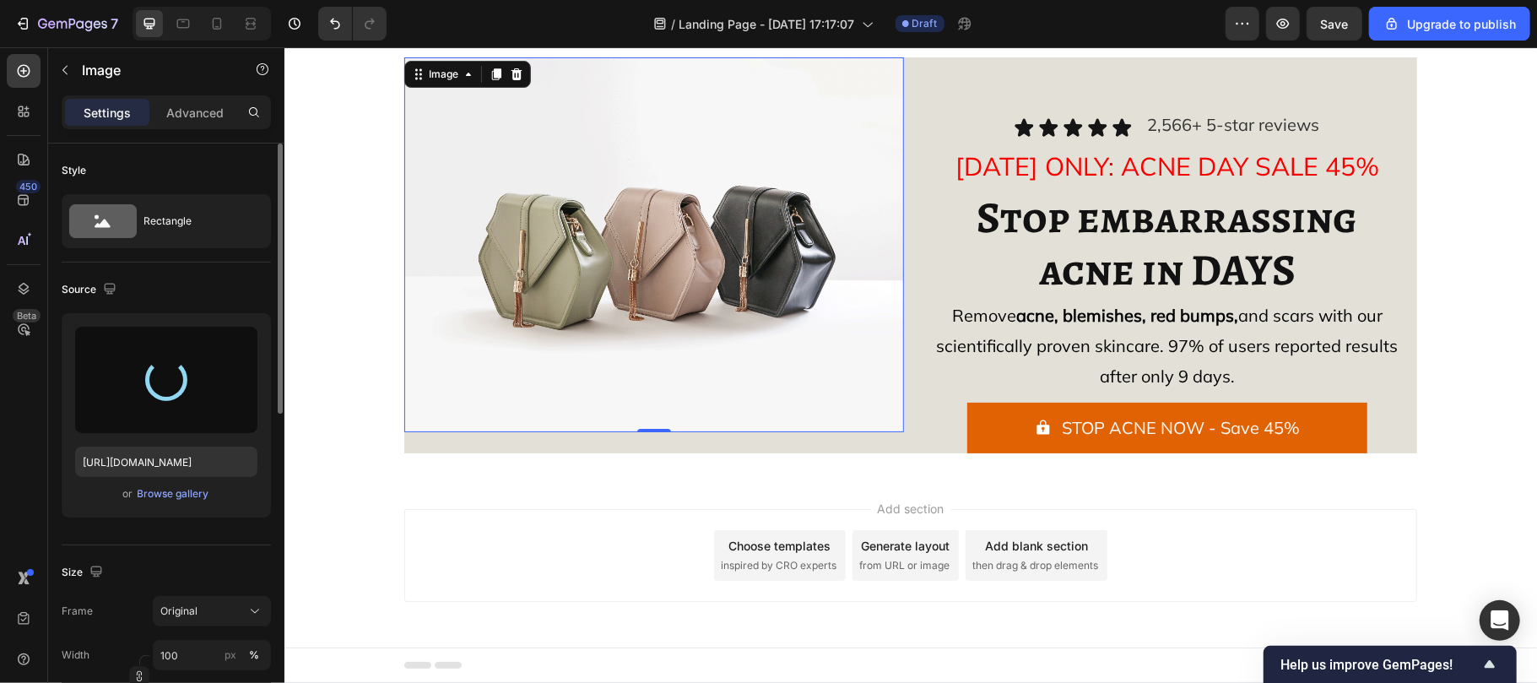
type input "[URL][DOMAIN_NAME]"
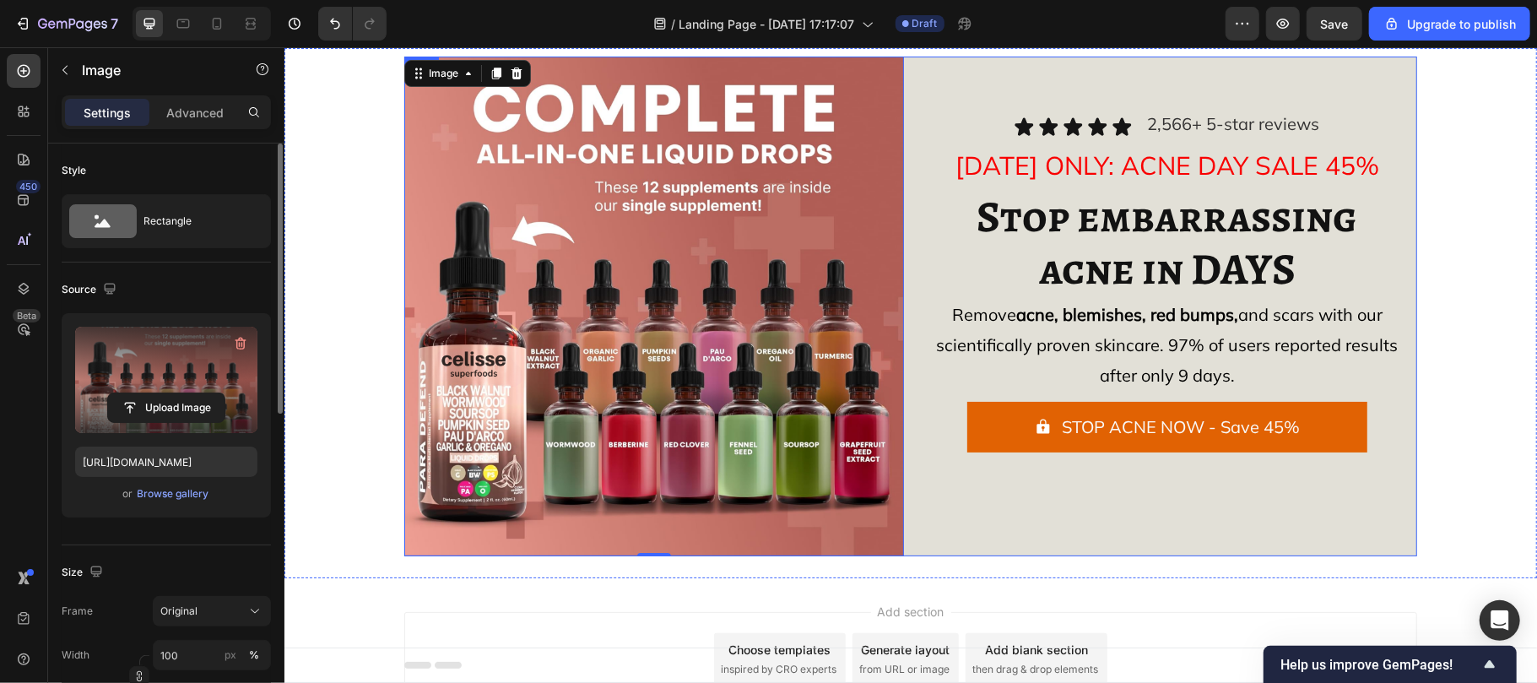
click at [917, 534] on div "Icon Icon Icon Icon Icon Icon List 2,566+ 5-star reviews Text Block Row [DATE] …" at bounding box center [1167, 306] width 500 height 500
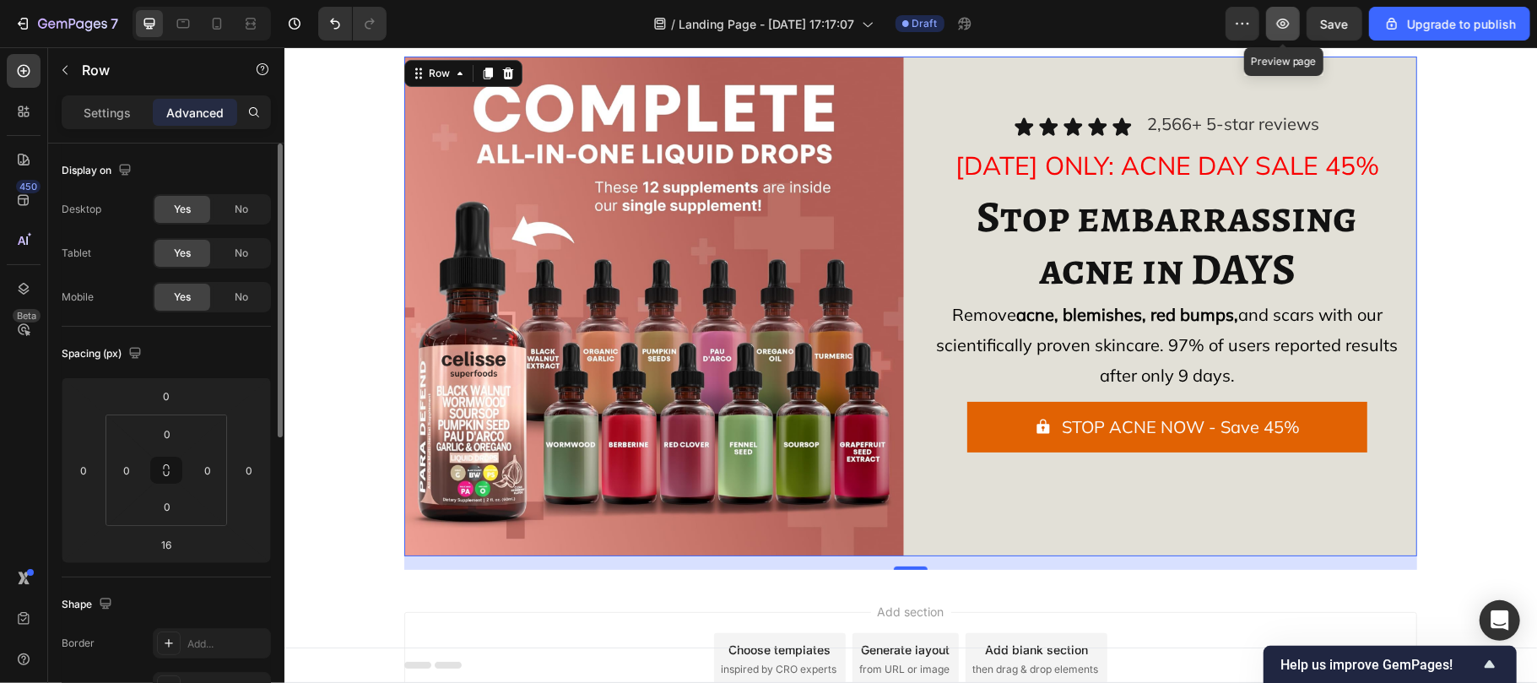
click at [1280, 21] on icon "button" at bounding box center [1283, 24] width 13 height 10
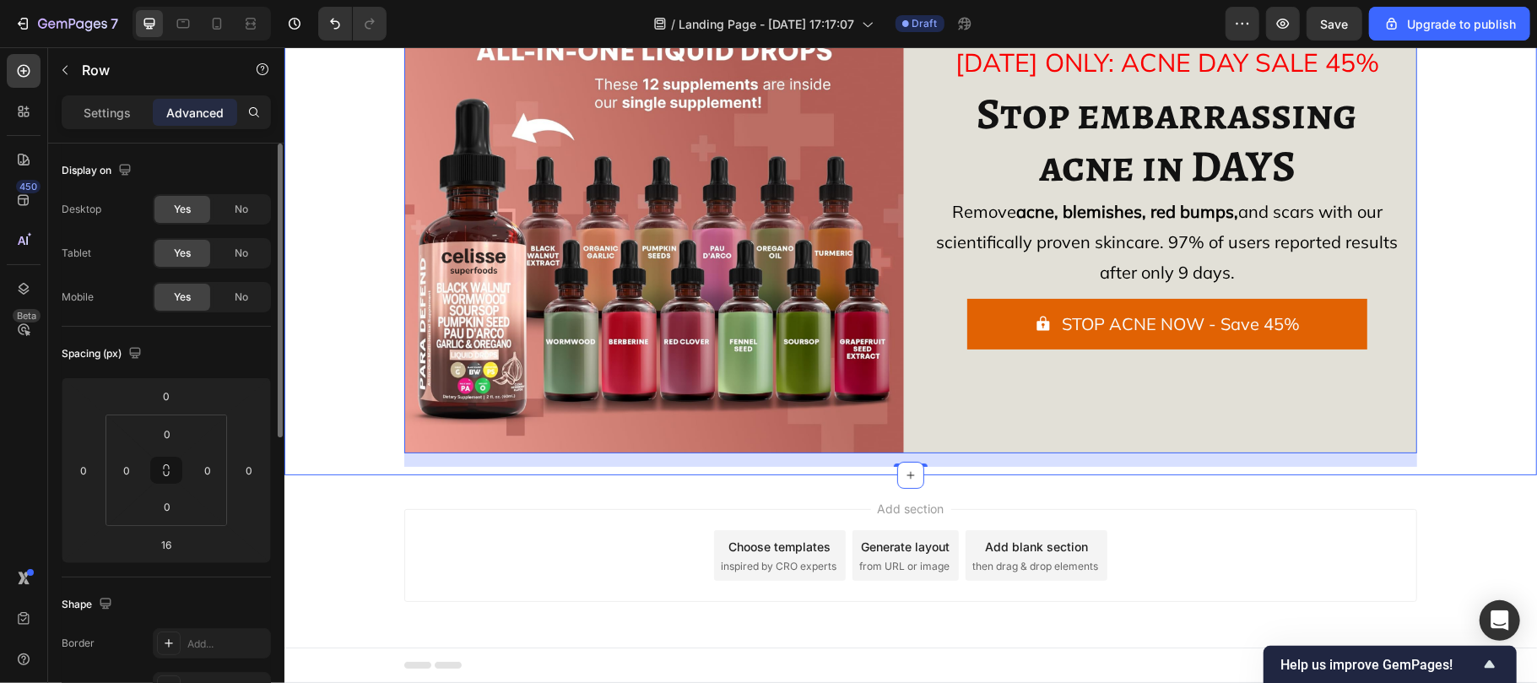
click at [309, 408] on div "Image Icon Icon Icon Icon Icon Icon List 2,566+ 5-star reviews Text Block Row […" at bounding box center [909, 209] width 1219 height 513
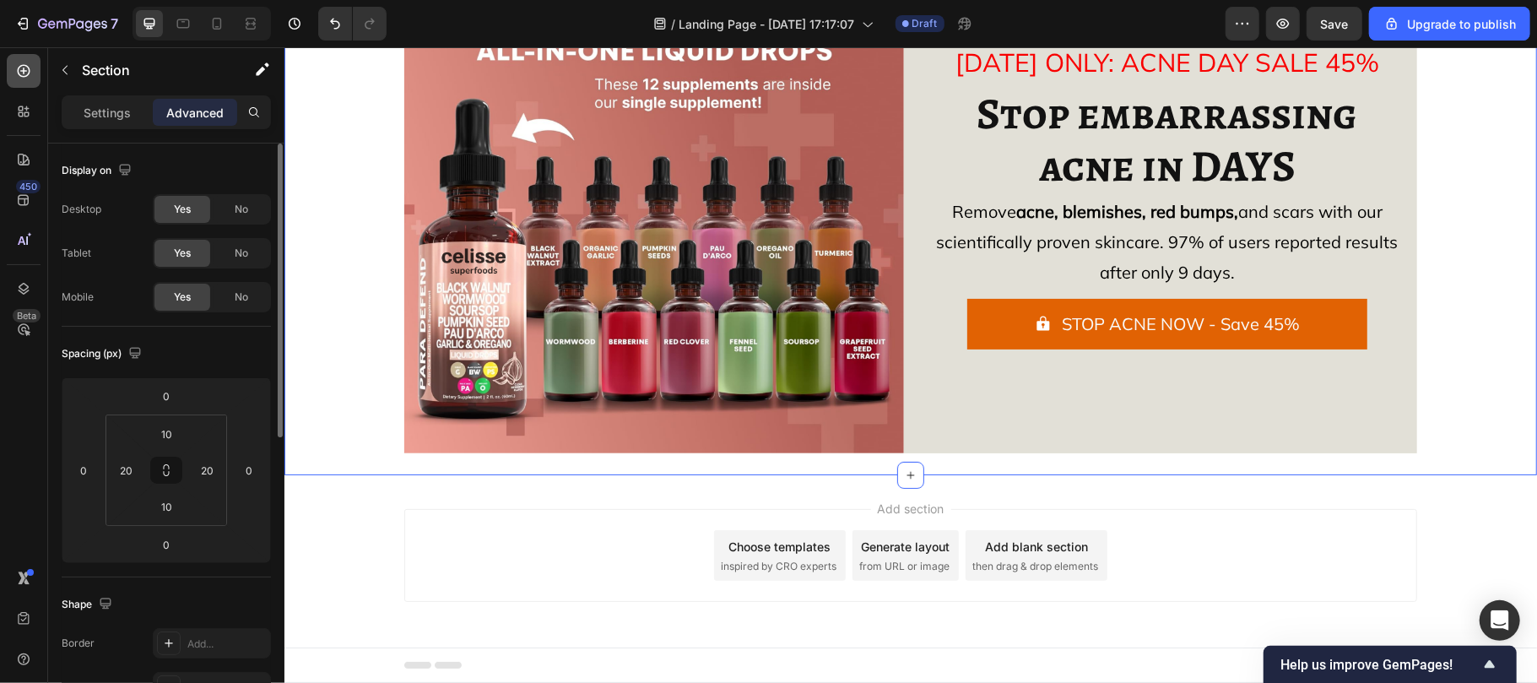
click at [24, 68] on icon at bounding box center [23, 70] width 17 height 17
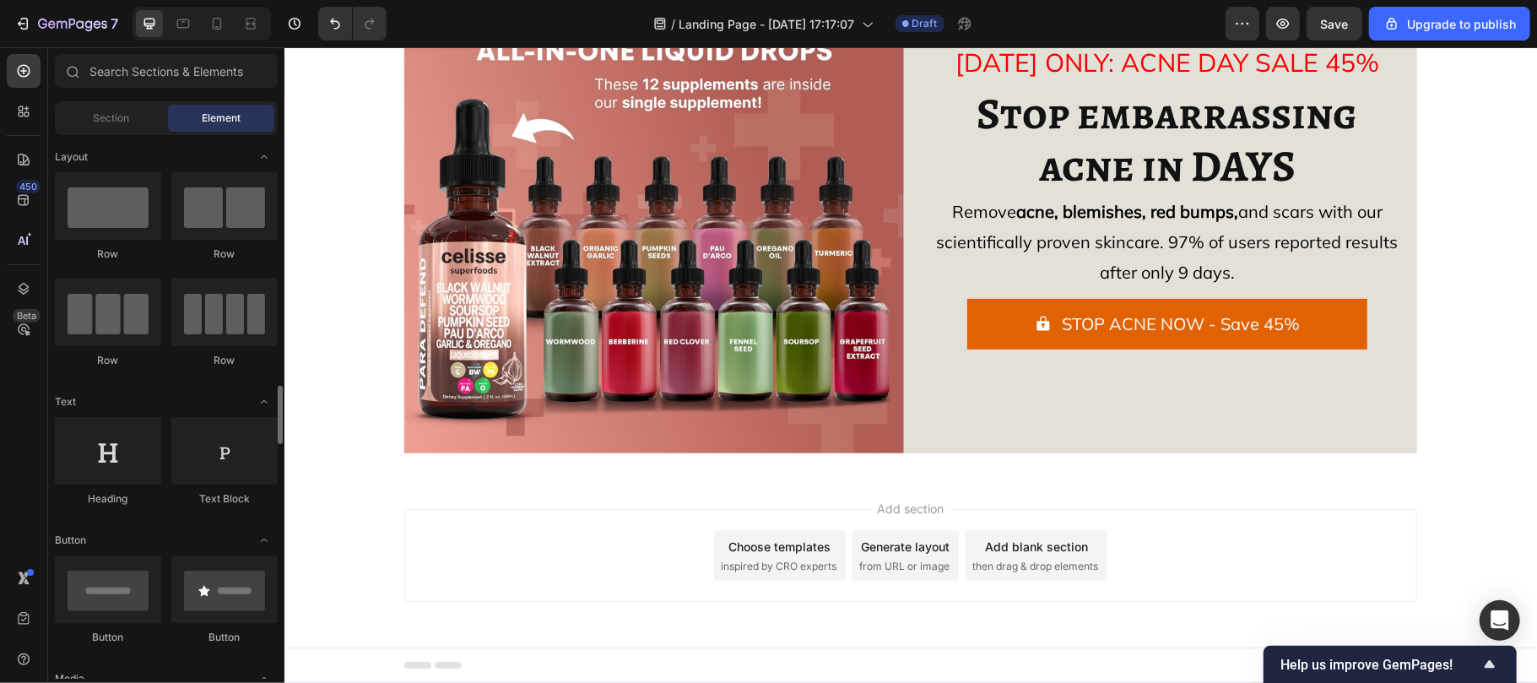
scroll to position [225, 0]
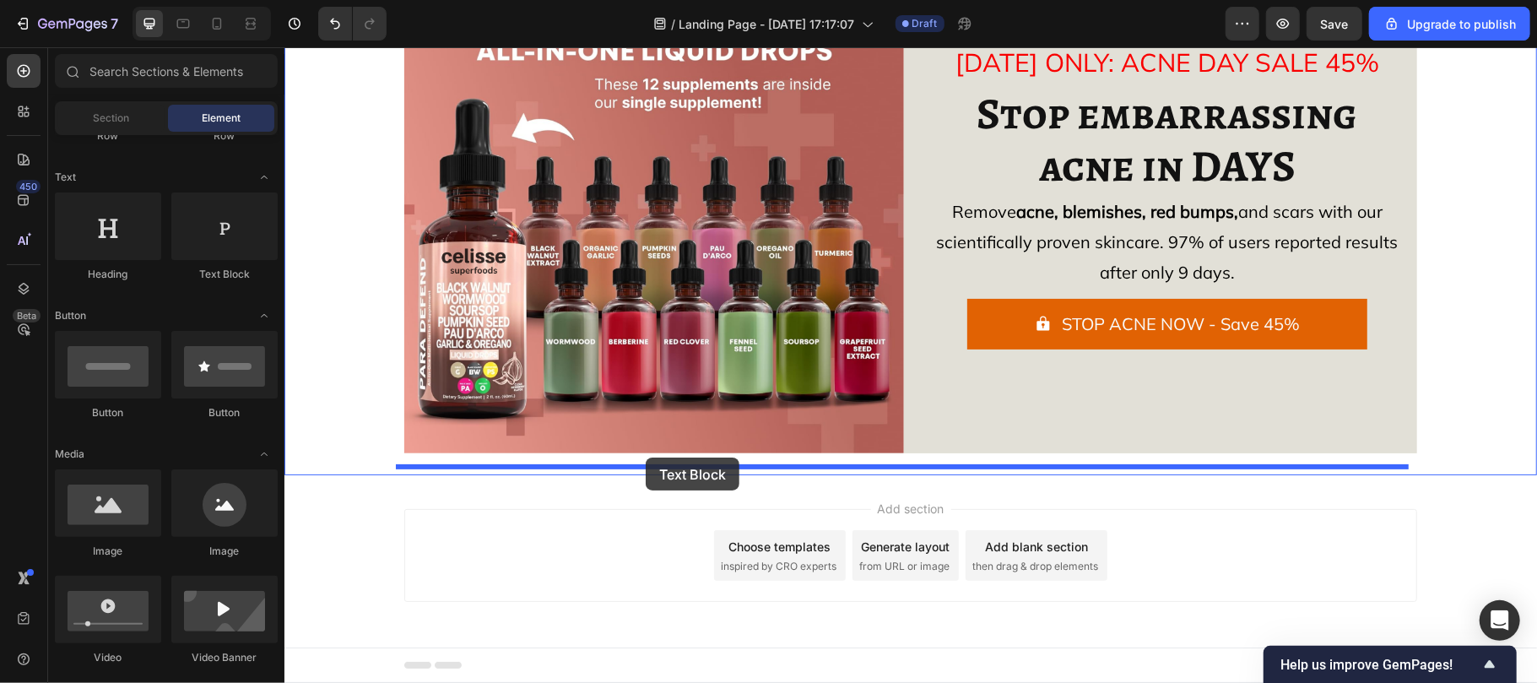
drag, startPoint x: 481, startPoint y: 296, endPoint x: 645, endPoint y: 457, distance: 229.2
click at [645, 457] on div "Image Icon Icon Icon Icon Icon Icon List 2,566+ 5-star reviews Text Block Row […" at bounding box center [909, 209] width 1219 height 513
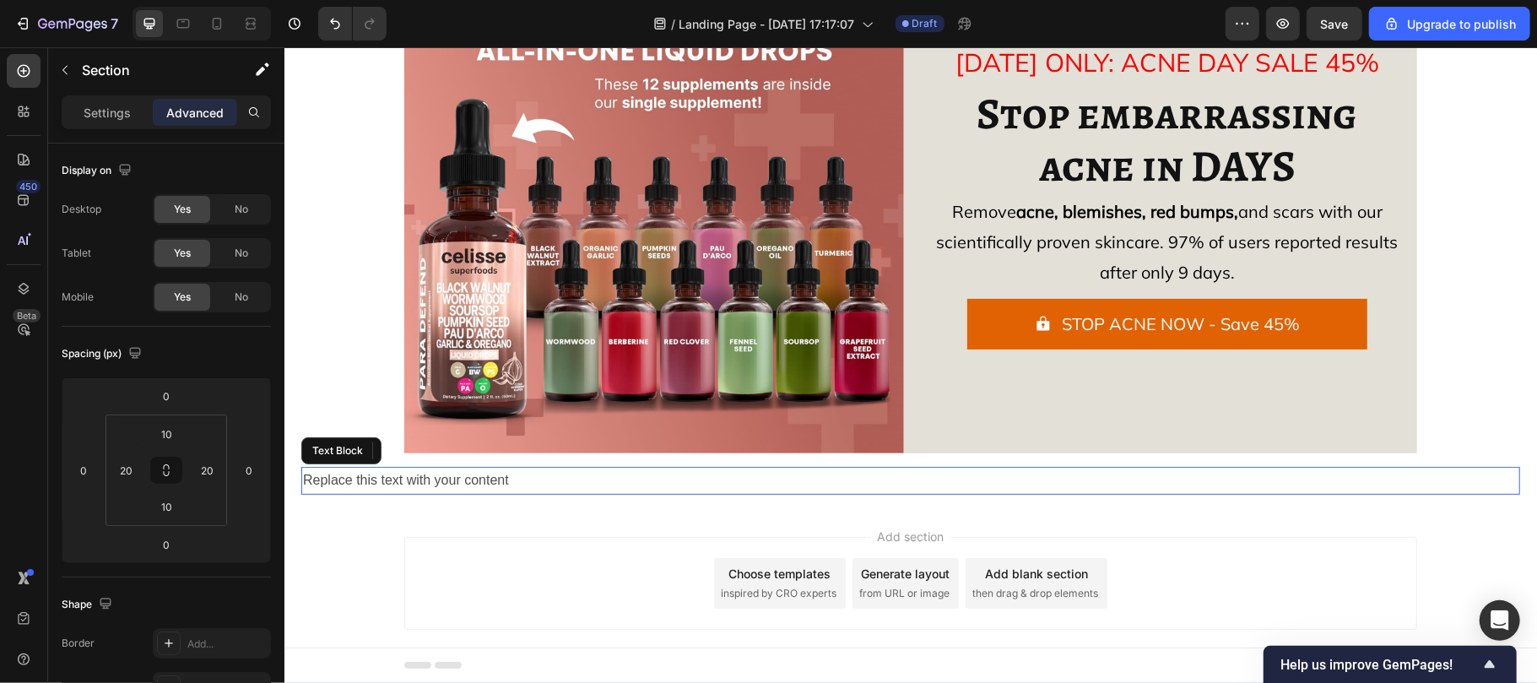
click at [538, 475] on div "Replace this text with your content" at bounding box center [909, 480] width 1219 height 28
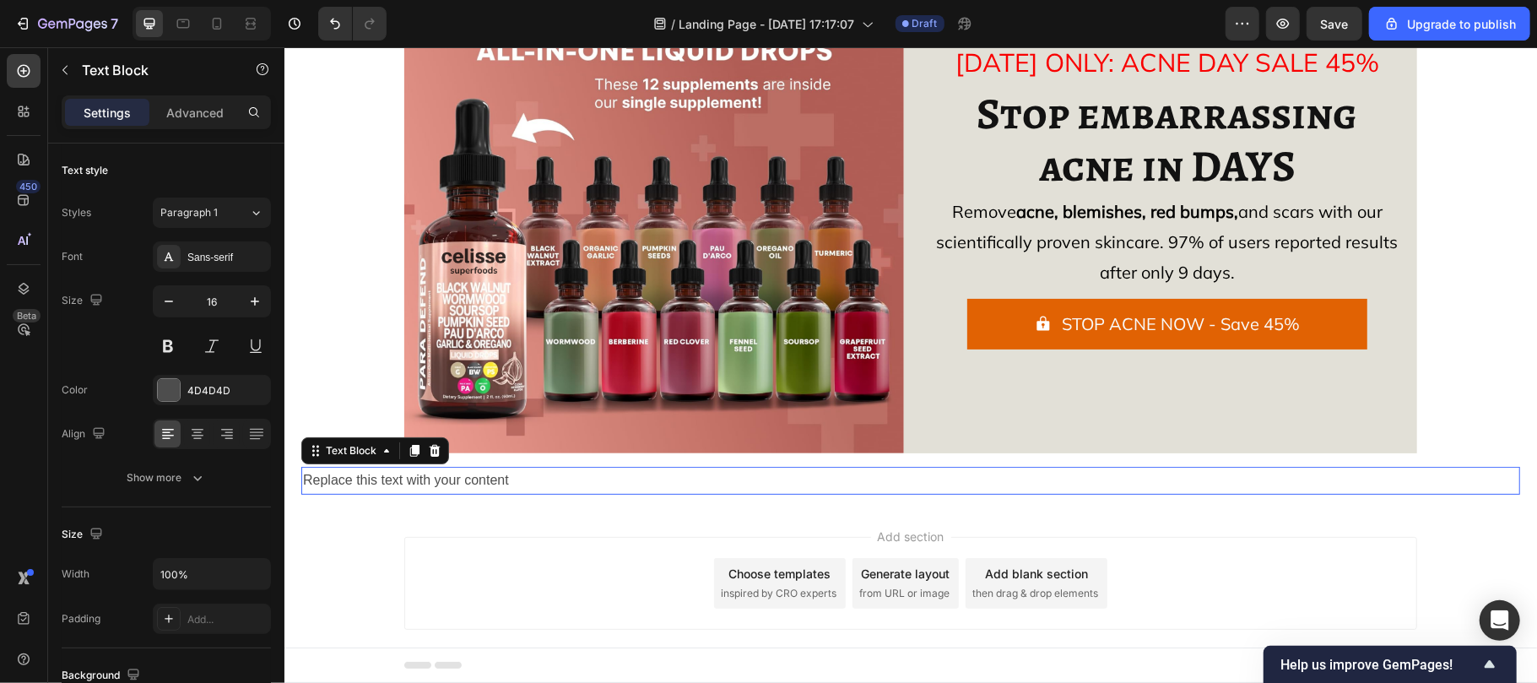
click at [538, 475] on p "Replace this text with your content" at bounding box center [909, 480] width 1215 height 24
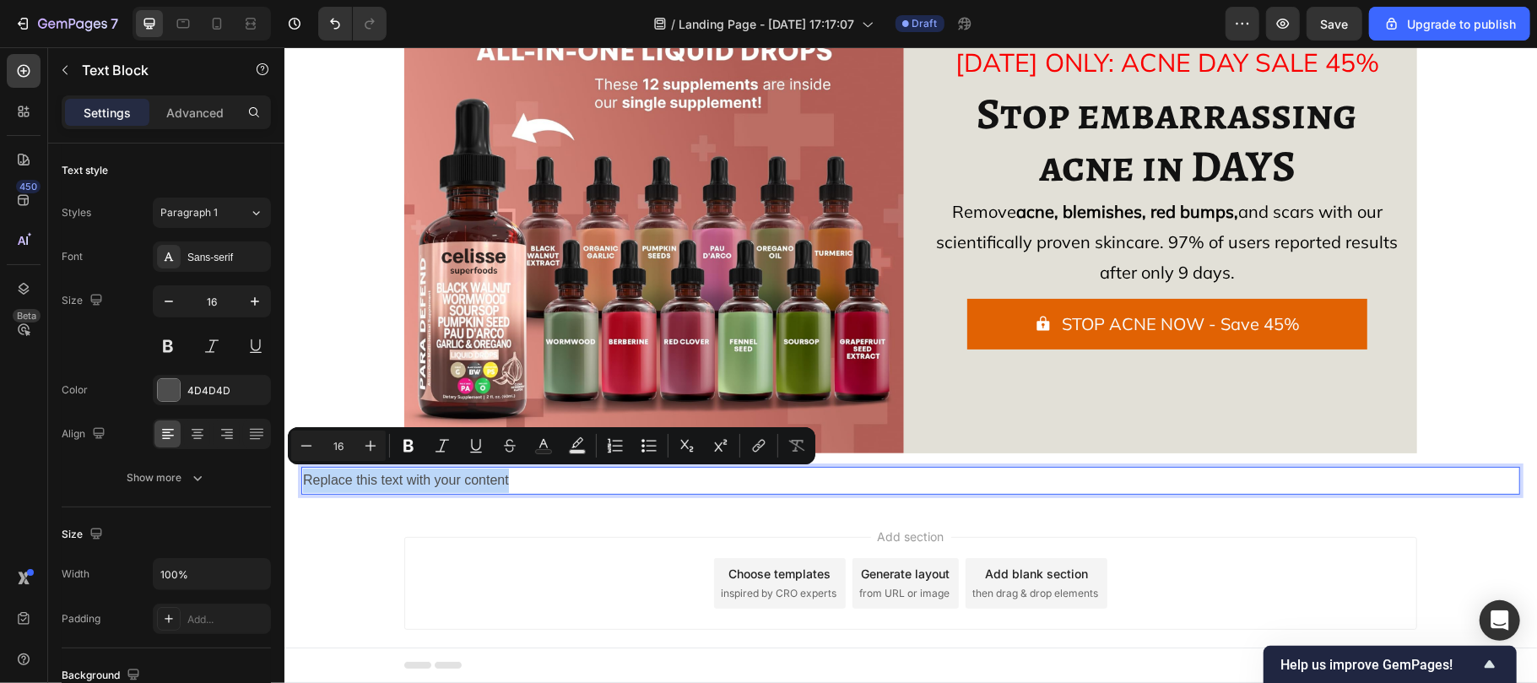
click at [538, 475] on p "Replace this text with your content" at bounding box center [909, 480] width 1215 height 24
click at [335, 335] on div "Image Icon Icon Icon Icon Icon Icon List 2,566+ 5-star reviews Text Block Row […" at bounding box center [909, 223] width 1219 height 541
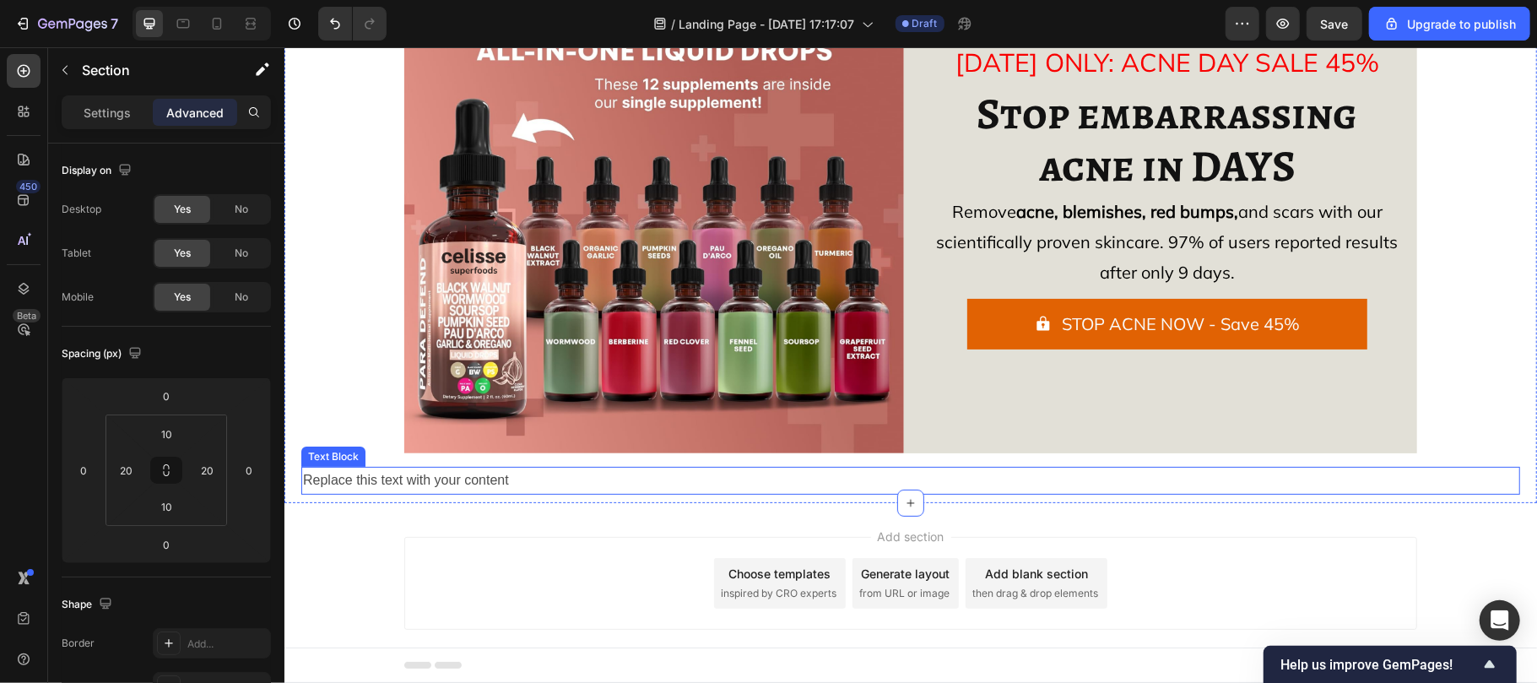
click at [314, 482] on p "Replace this text with your content" at bounding box center [909, 480] width 1215 height 24
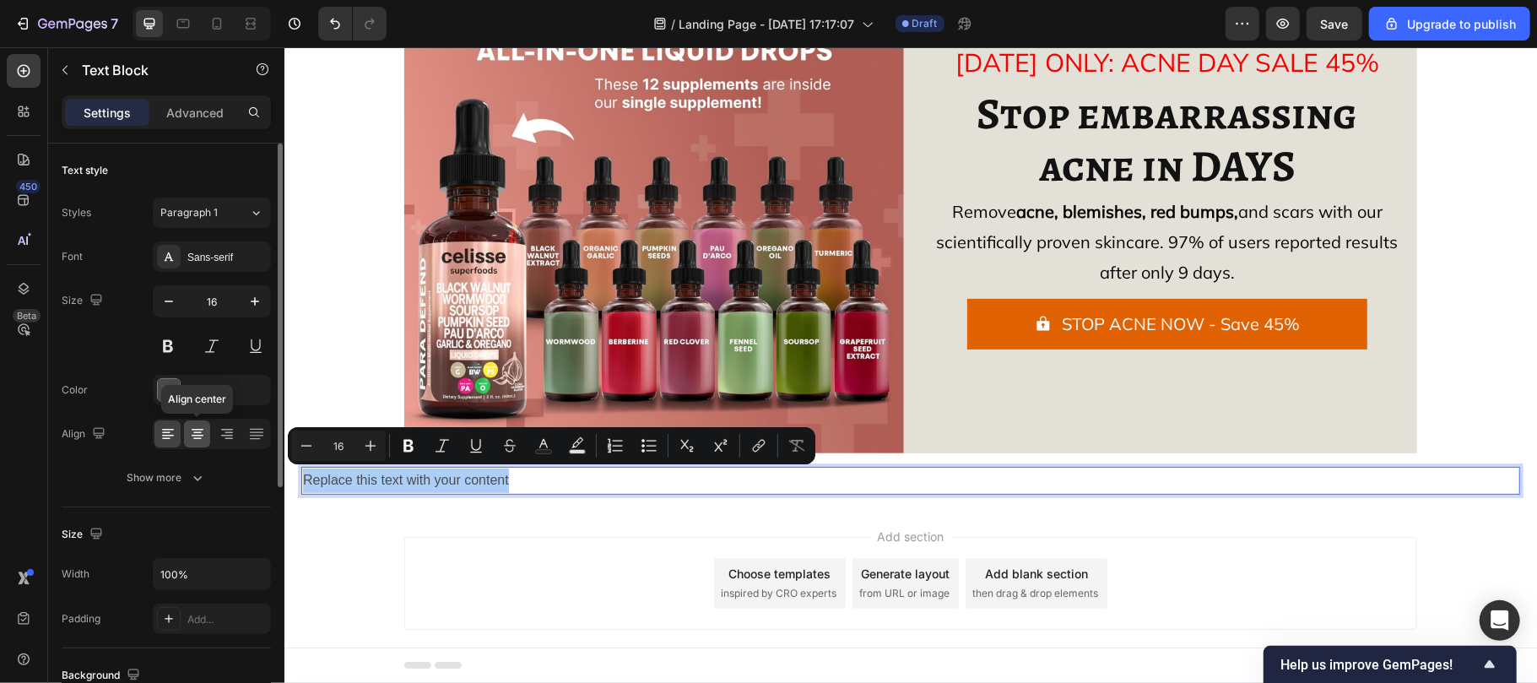
click at [193, 436] on icon at bounding box center [198, 436] width 12 height 2
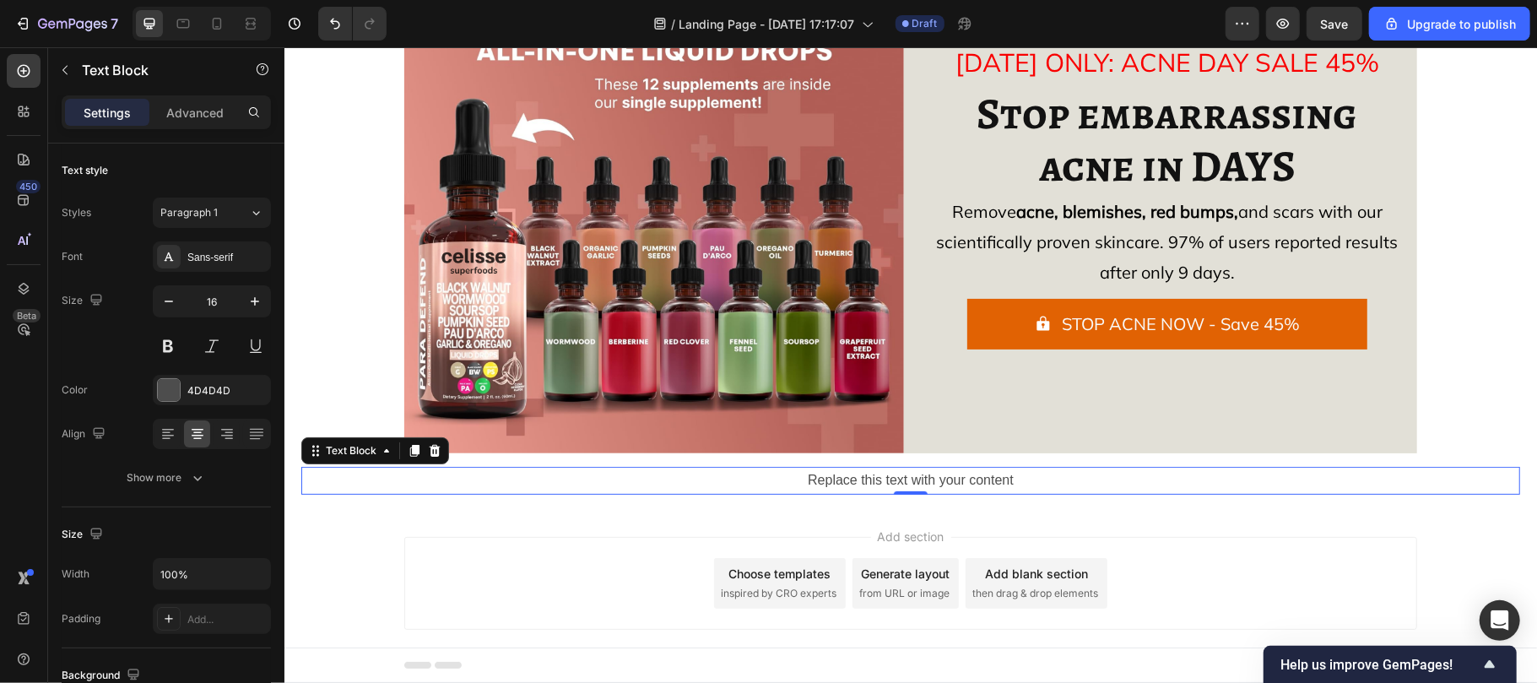
click at [841, 475] on p "Replace this text with your content" at bounding box center [909, 480] width 1215 height 24
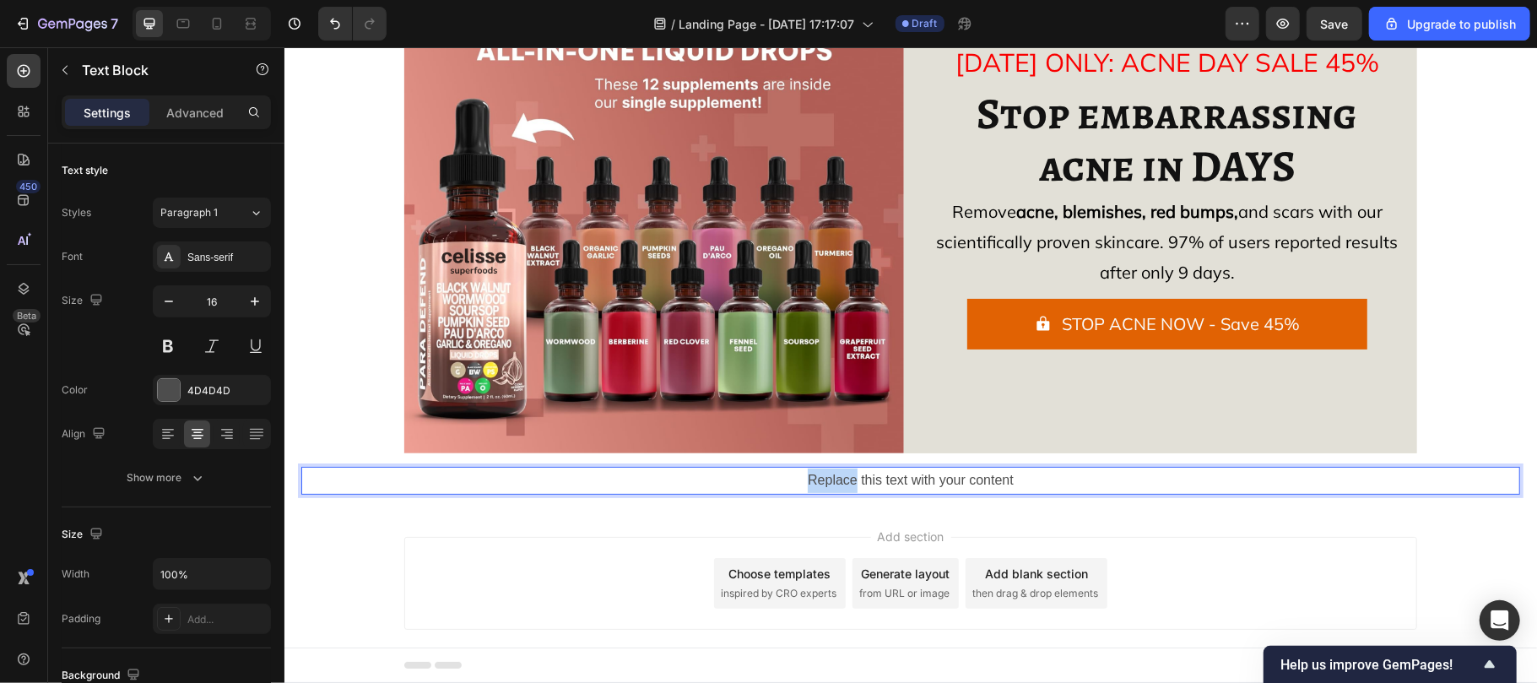
click at [841, 475] on p "Replace this text with your content" at bounding box center [909, 480] width 1215 height 24
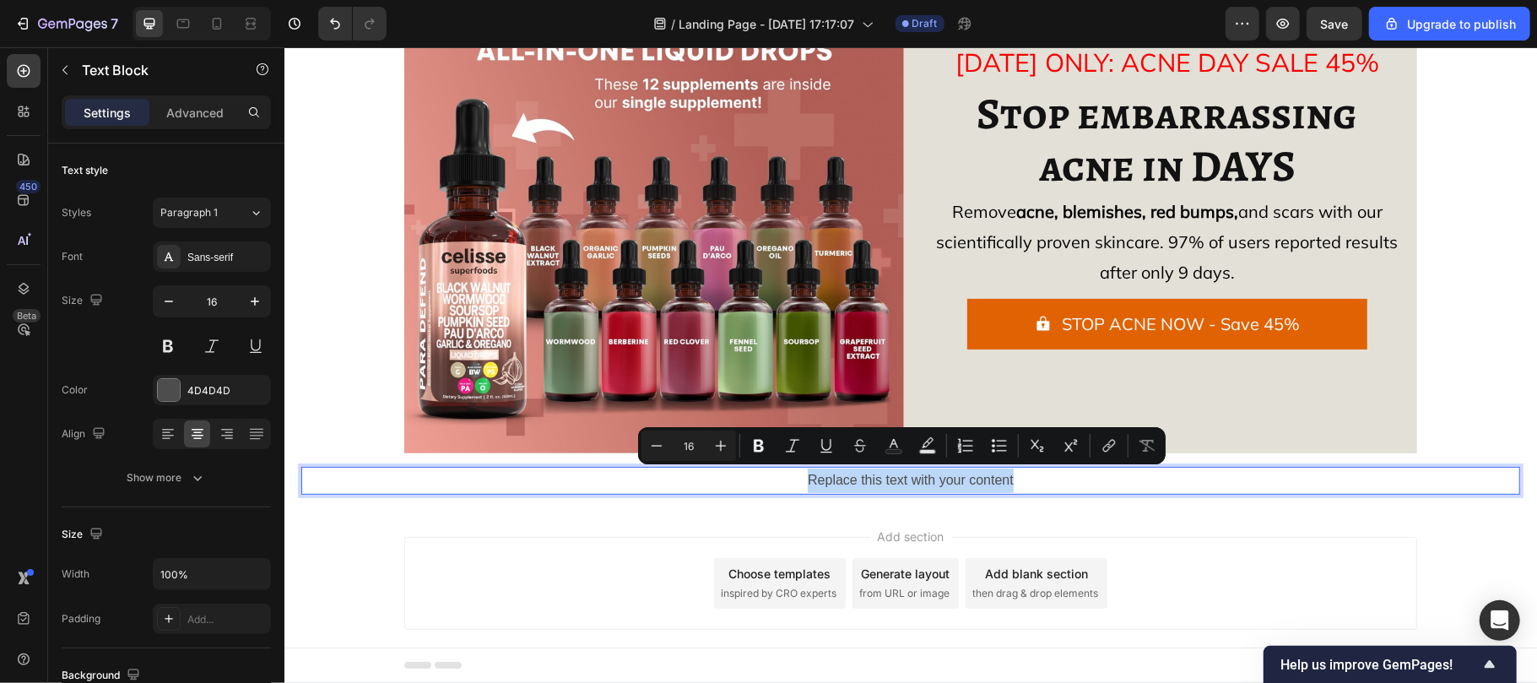
click at [841, 475] on p "Replace this text with your content" at bounding box center [909, 480] width 1215 height 24
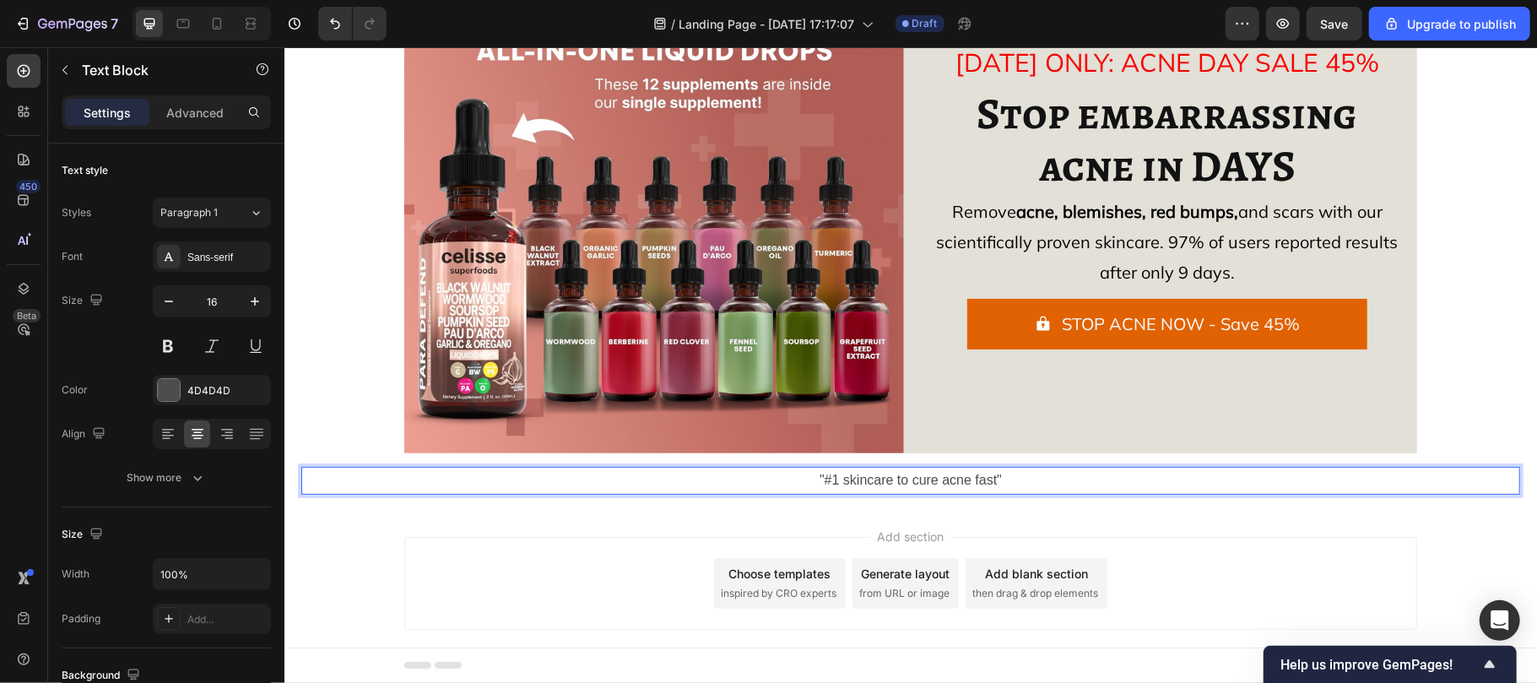
click at [841, 475] on p ""#1 skincare to cure acne fast"" at bounding box center [909, 480] width 1215 height 24
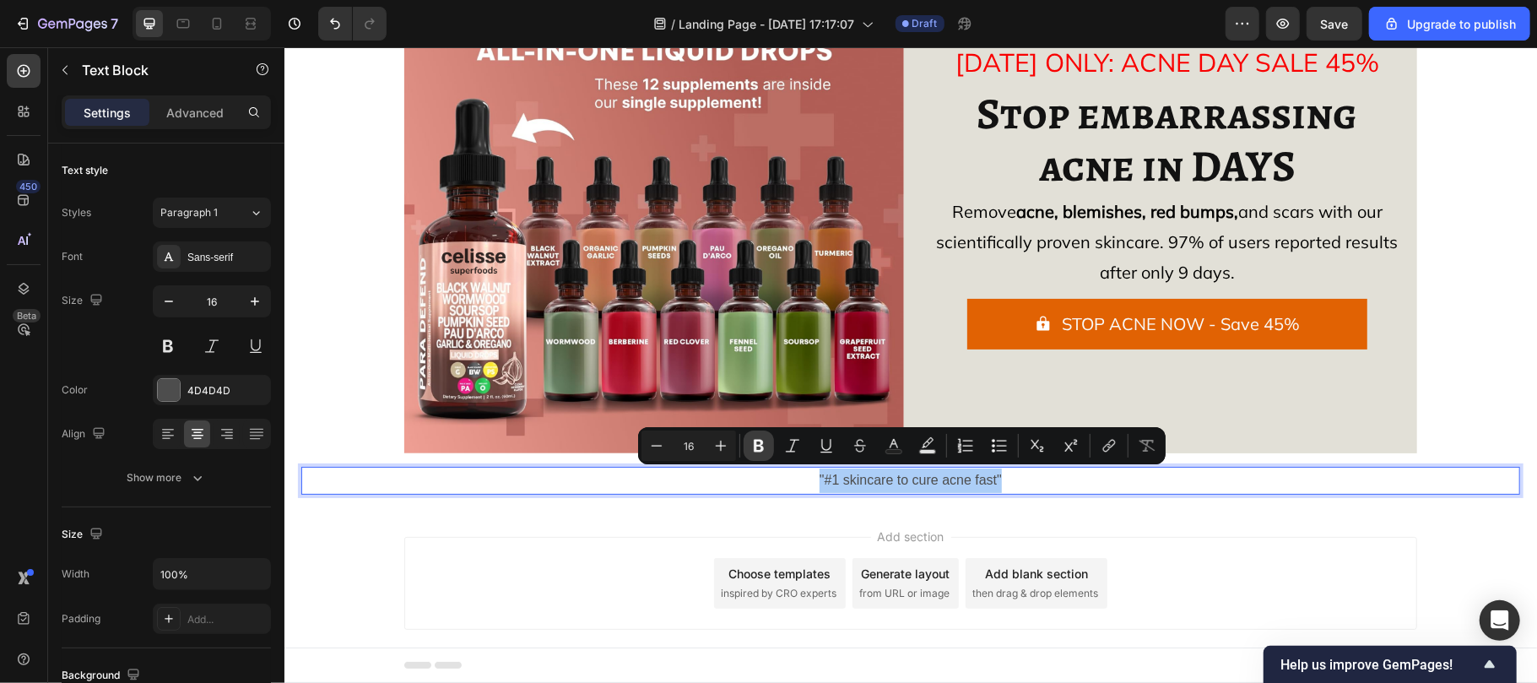
click at [751, 446] on icon "Editor contextual toolbar" at bounding box center [758, 445] width 17 height 17
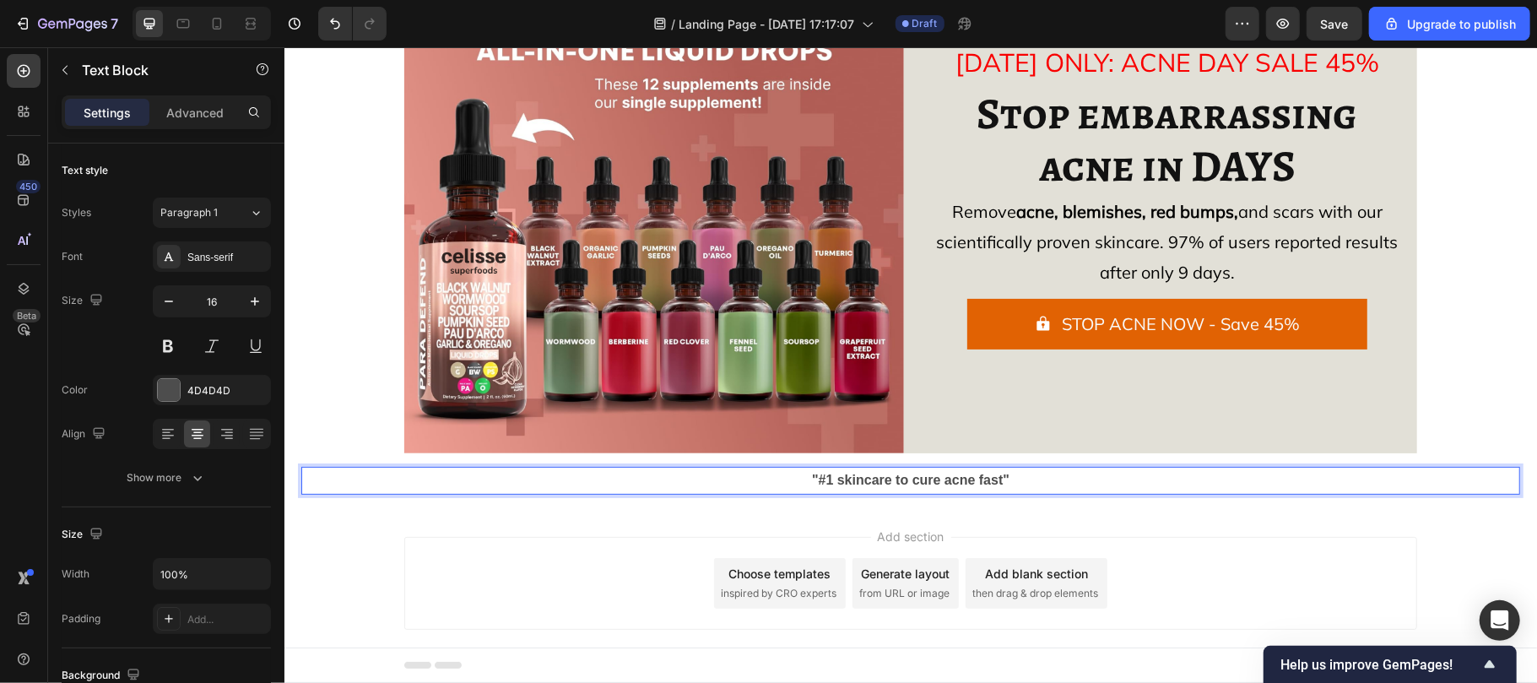
click at [828, 480] on strong ""#1 skincare to cure acne fast"" at bounding box center [909, 479] width 197 height 14
click at [706, 473] on p ""#1 skincare to cure acne fast"" at bounding box center [909, 480] width 1215 height 24
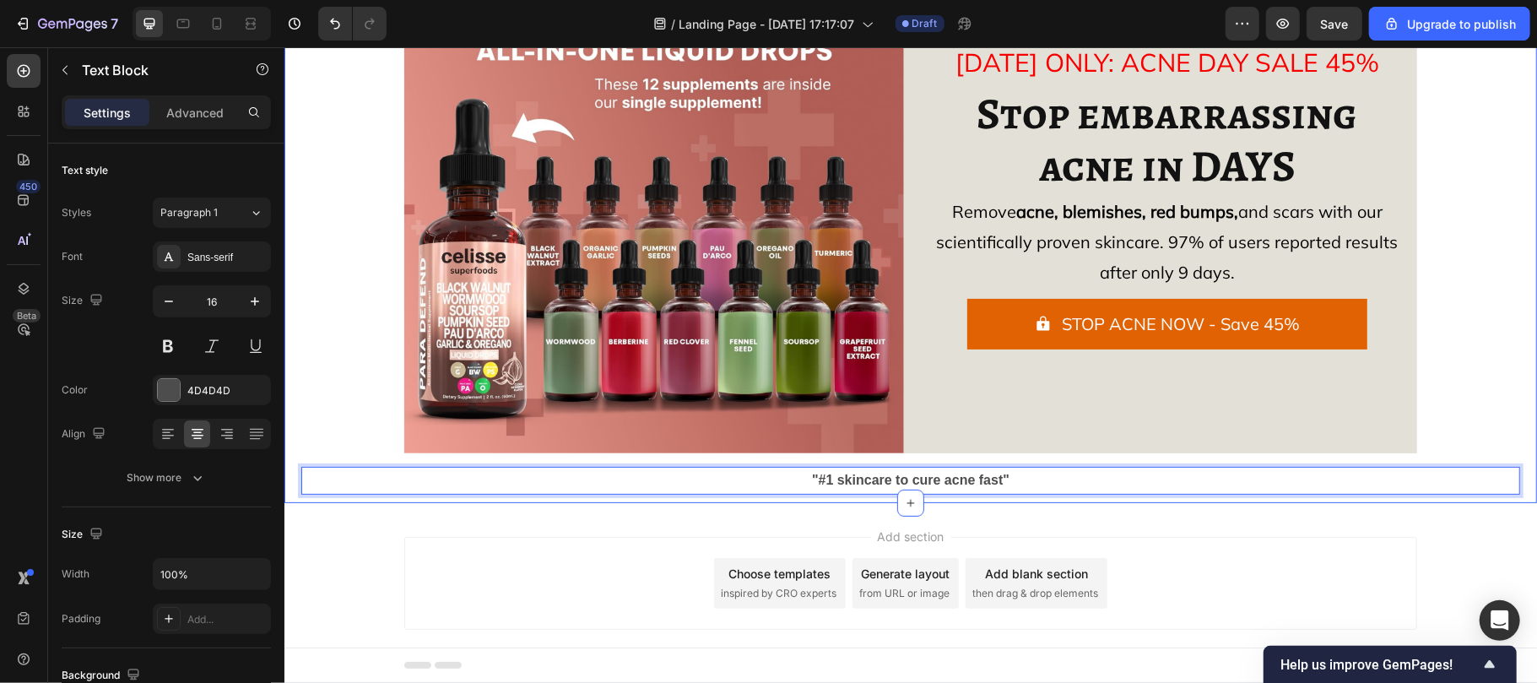
click at [702, 452] on div "Image Icon Icon Icon Icon Icon Icon List 2,566+ 5-star reviews Text Block Row […" at bounding box center [909, 223] width 1219 height 541
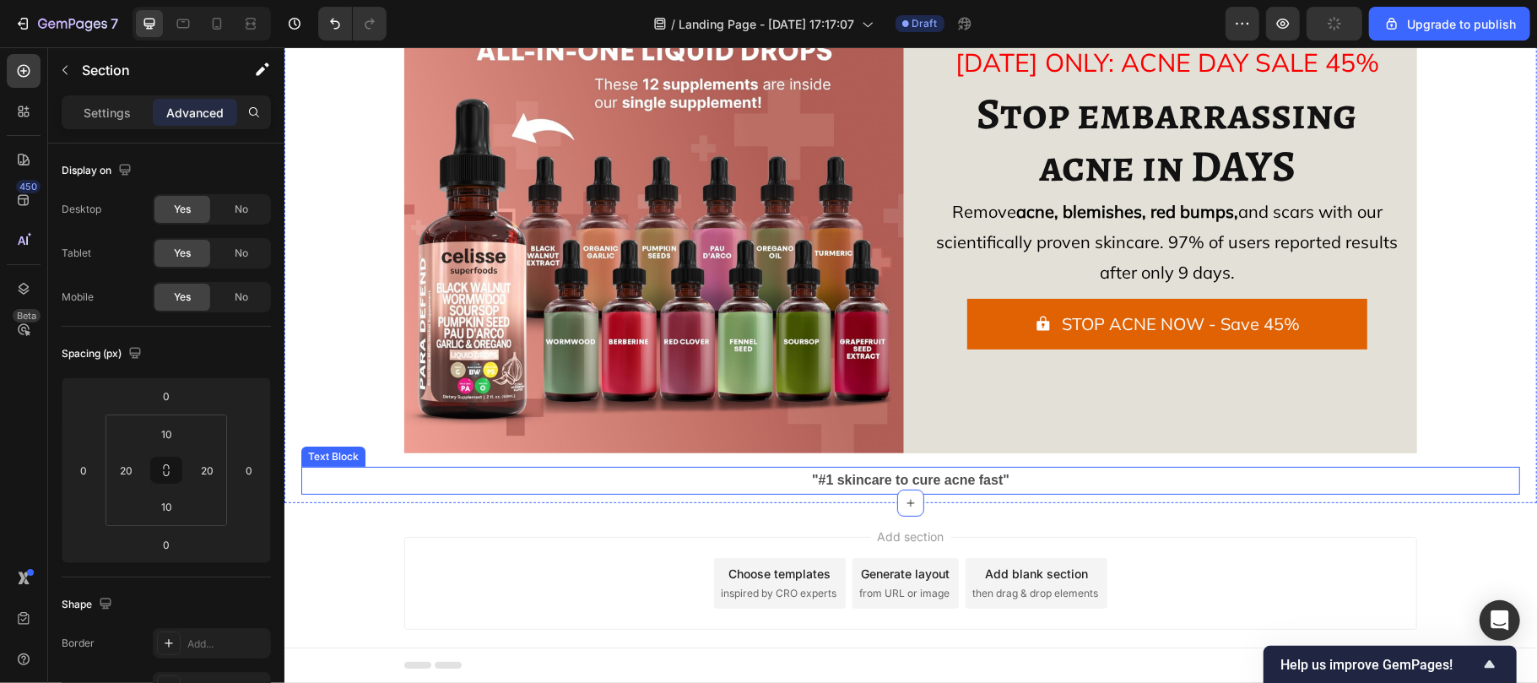
click at [832, 479] on strong ""#1 skincare to cure acne fast"" at bounding box center [909, 479] width 197 height 14
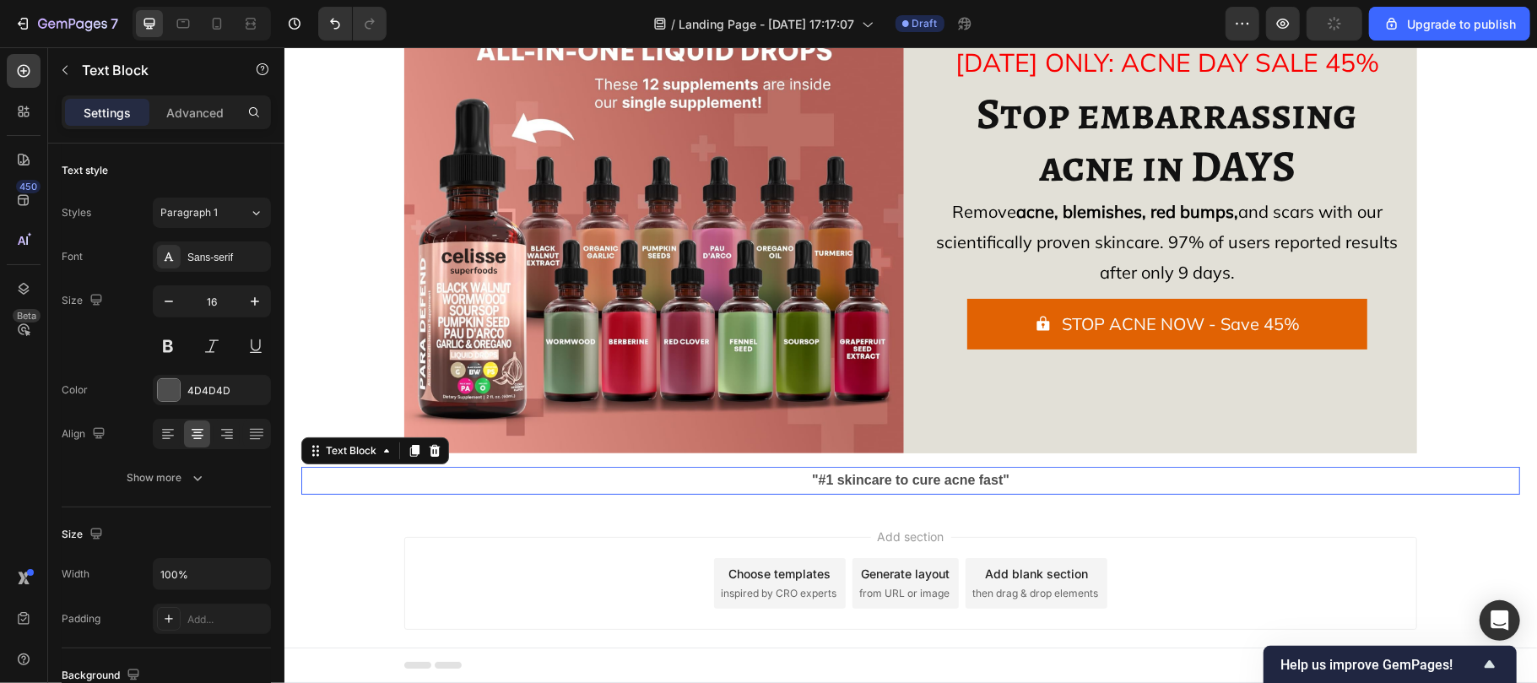
click at [832, 479] on strong ""#1 skincare to cure acne fast"" at bounding box center [909, 479] width 197 height 14
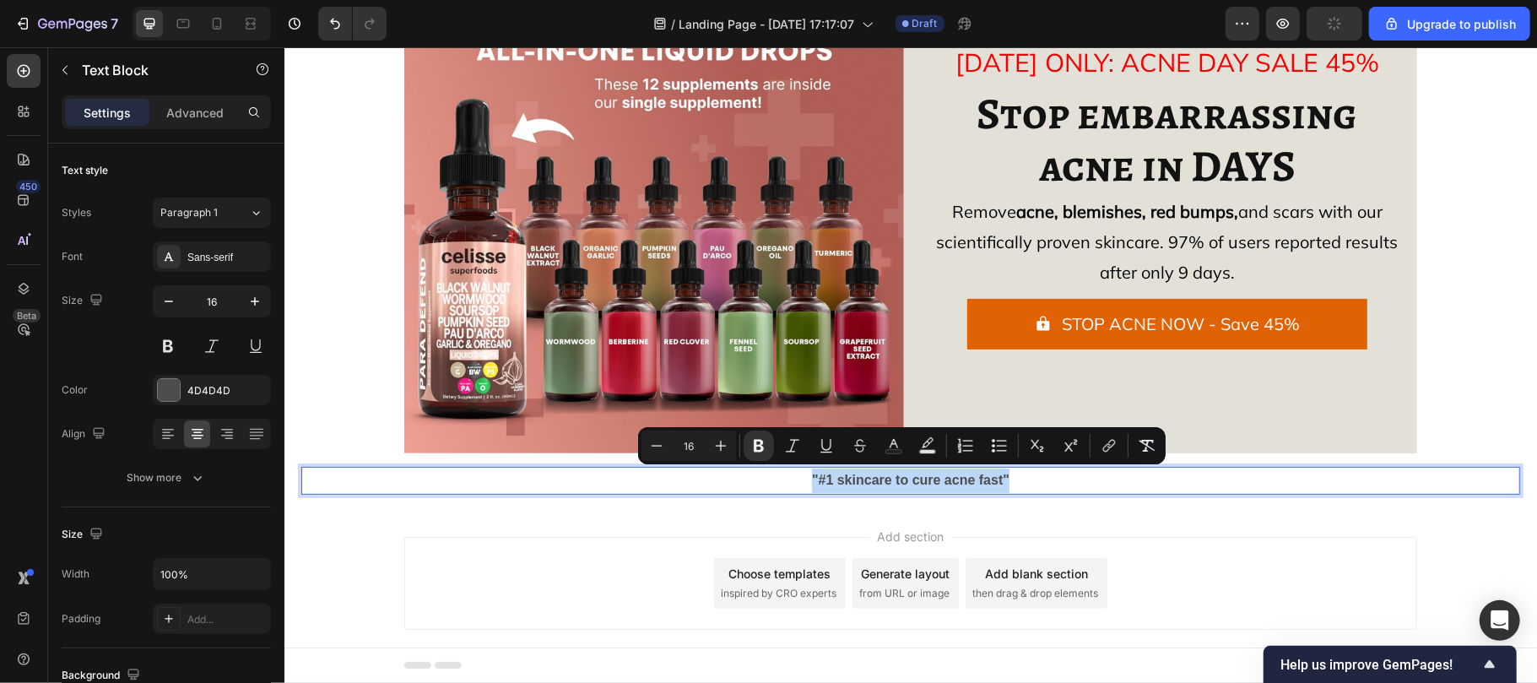
click at [832, 479] on strong ""#1 skincare to cure acne fast"" at bounding box center [909, 479] width 197 height 14
click at [696, 441] on input "16" at bounding box center [689, 446] width 34 height 20
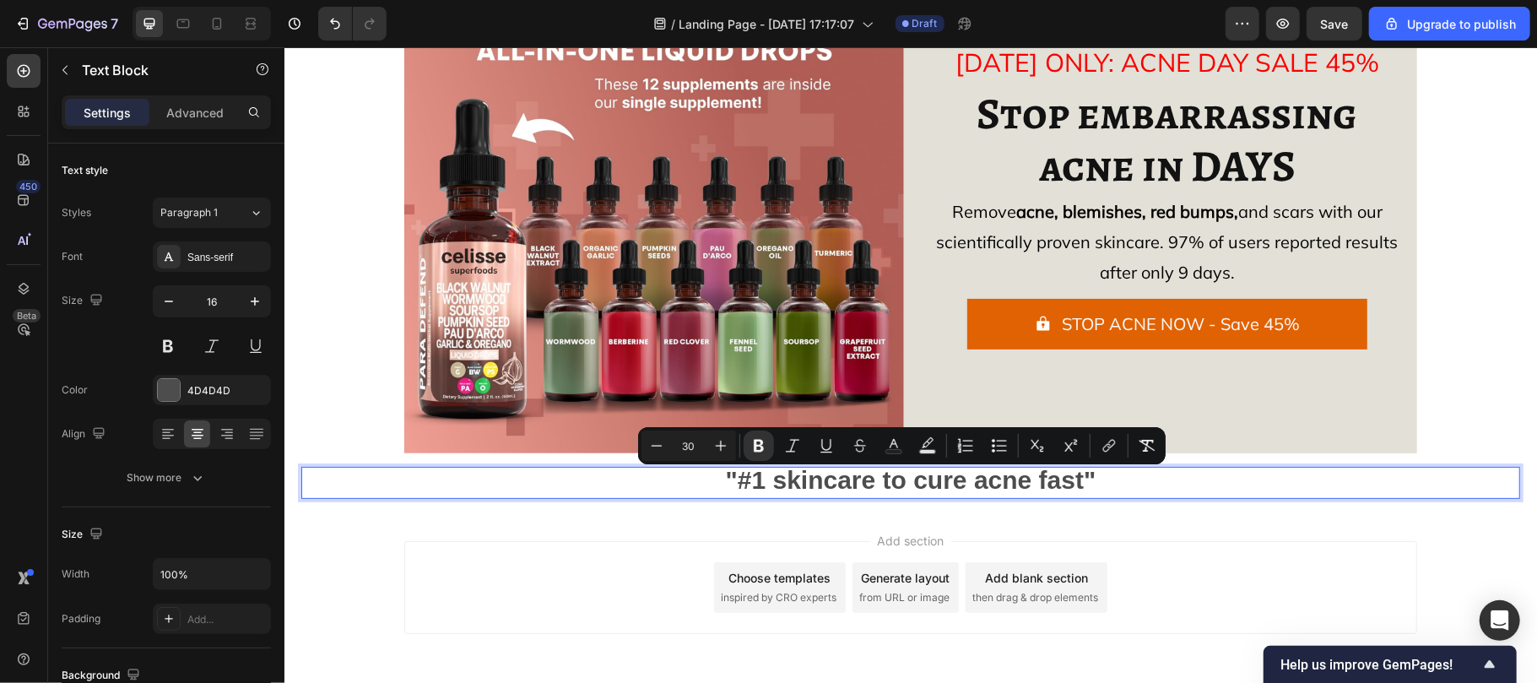
click at [696, 442] on input "30" at bounding box center [689, 446] width 34 height 20
type input "20"
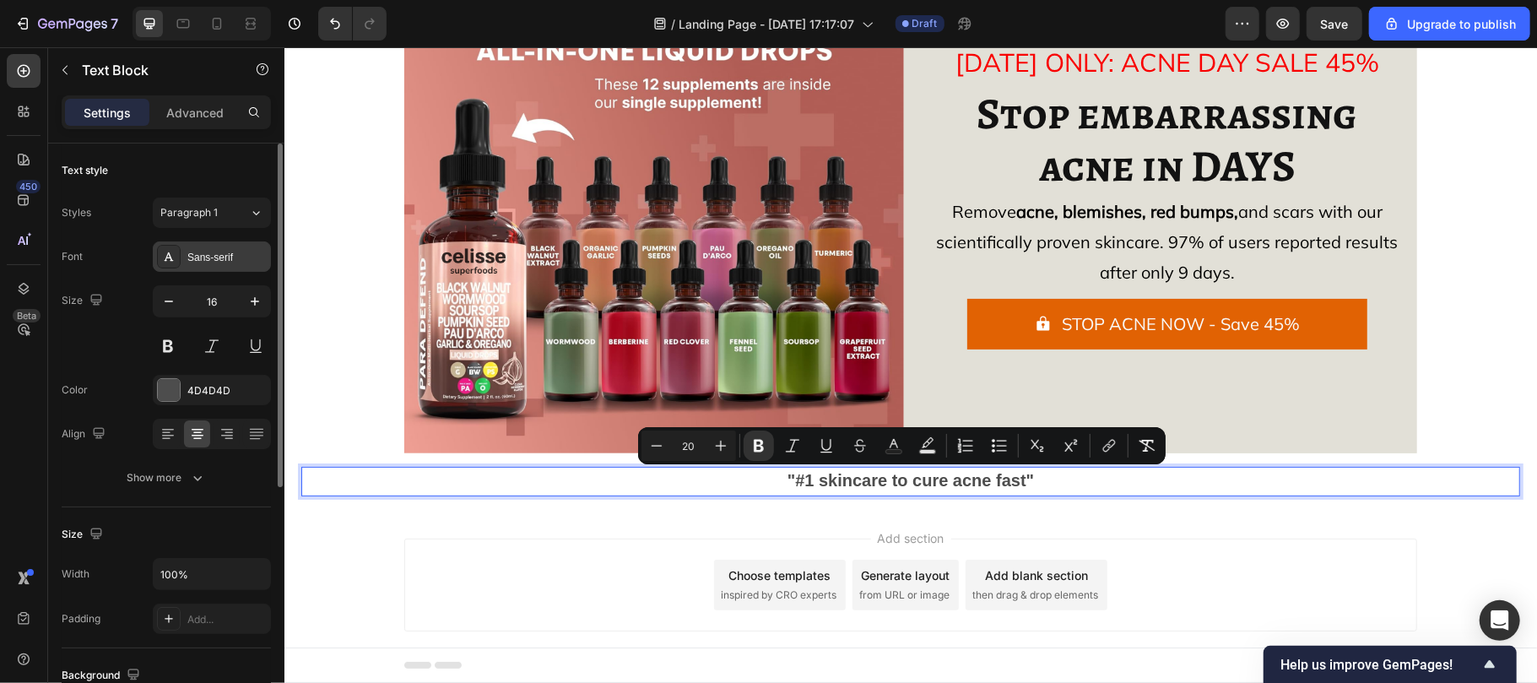
click at [214, 255] on div "Sans-serif" at bounding box center [226, 257] width 79 height 15
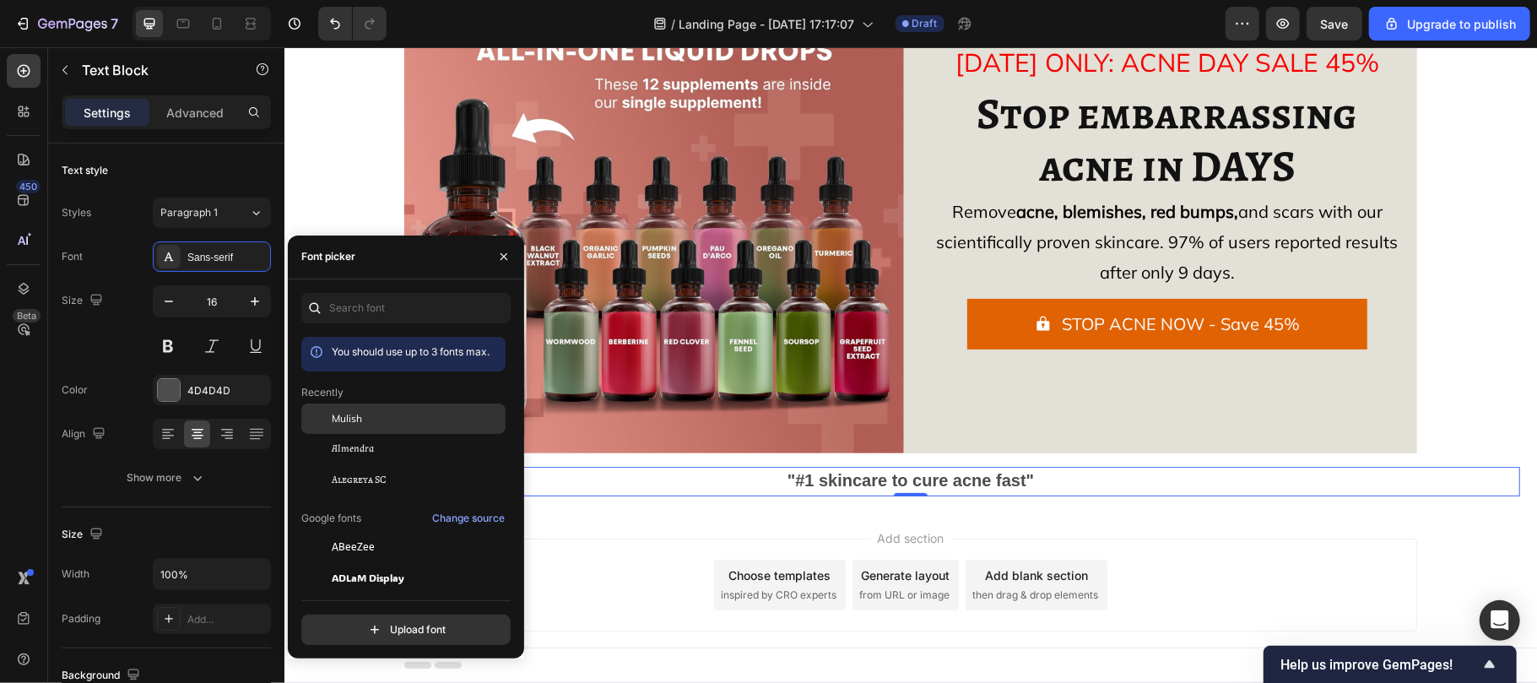
click at [338, 419] on span "Mulish" at bounding box center [347, 418] width 30 height 15
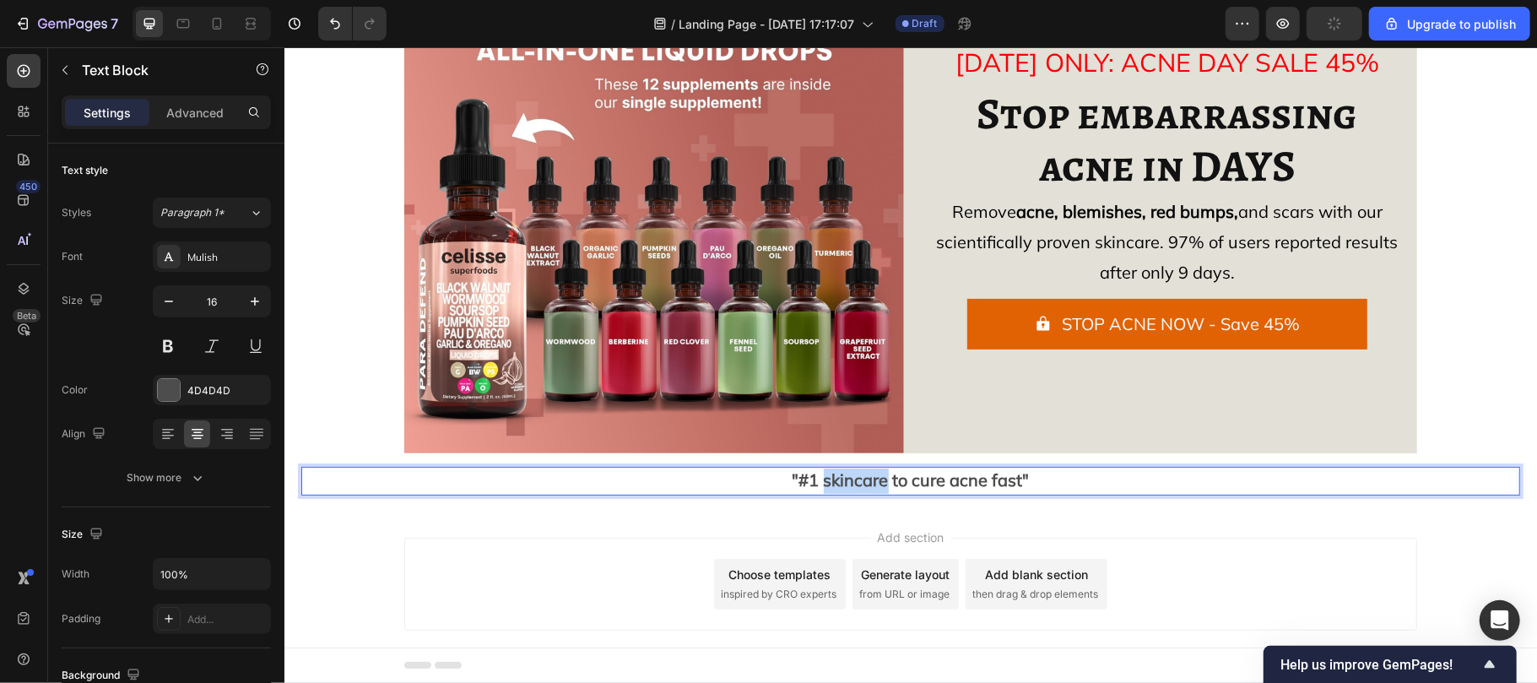
click at [862, 475] on strong ""#1 skincare to cure acne fast"" at bounding box center [910, 478] width 237 height 21
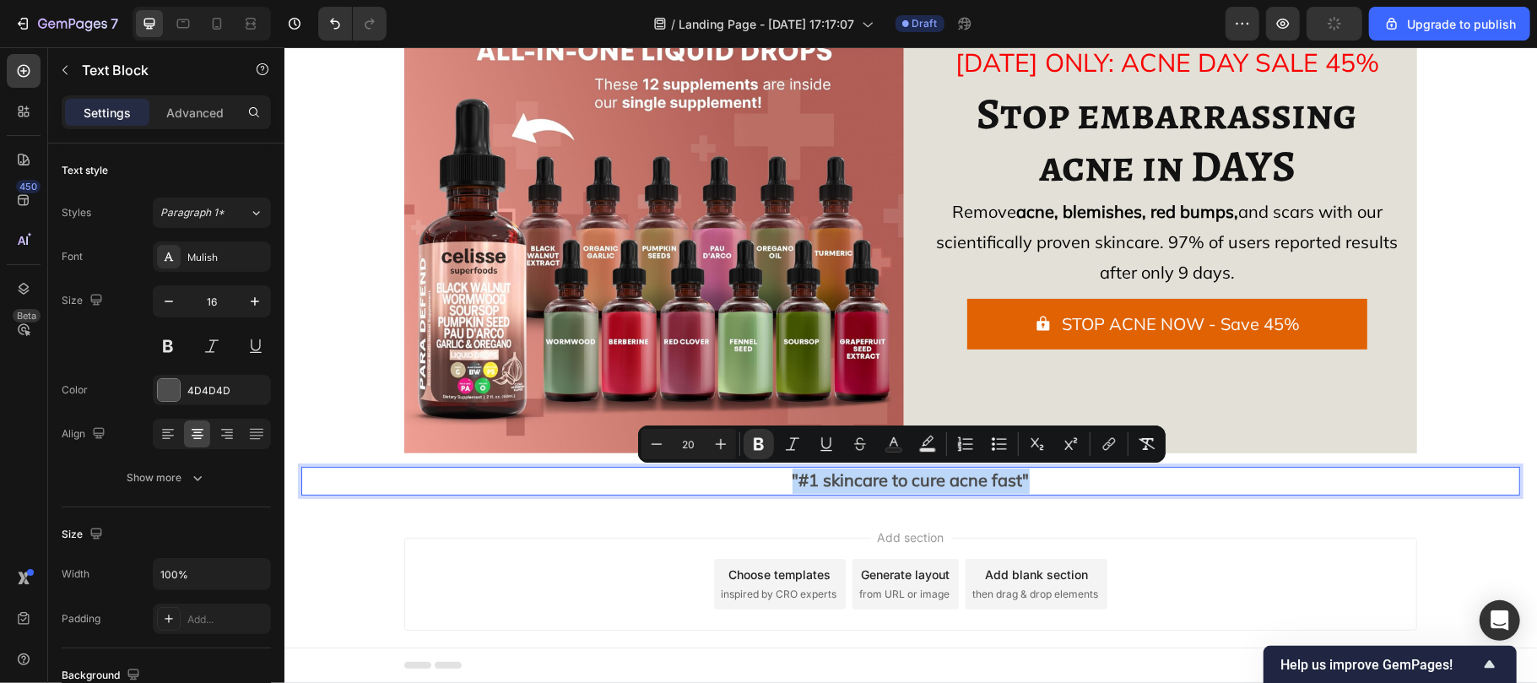
click at [862, 475] on strong ""#1 skincare to cure acne fast"" at bounding box center [910, 478] width 237 height 21
click at [160, 348] on button at bounding box center [168, 346] width 30 height 30
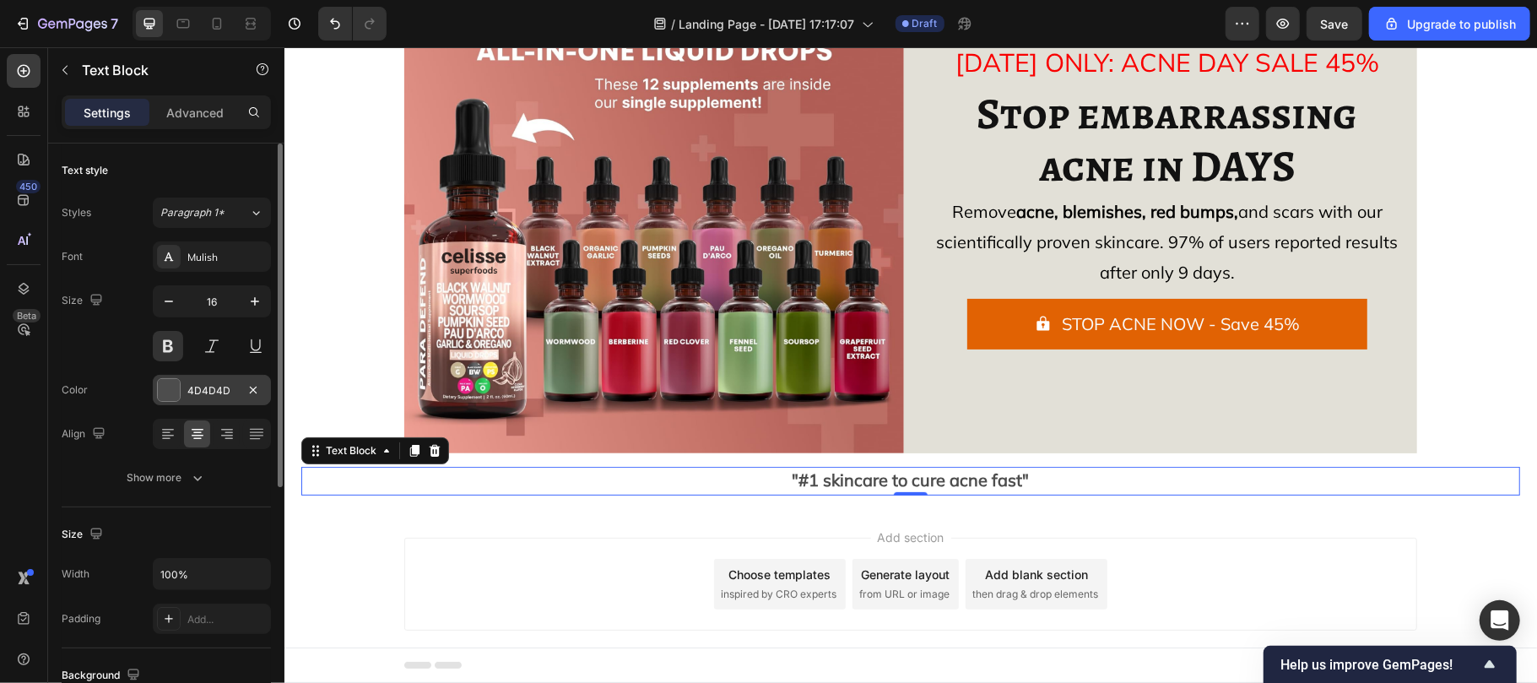
click at [176, 393] on div at bounding box center [169, 390] width 22 height 22
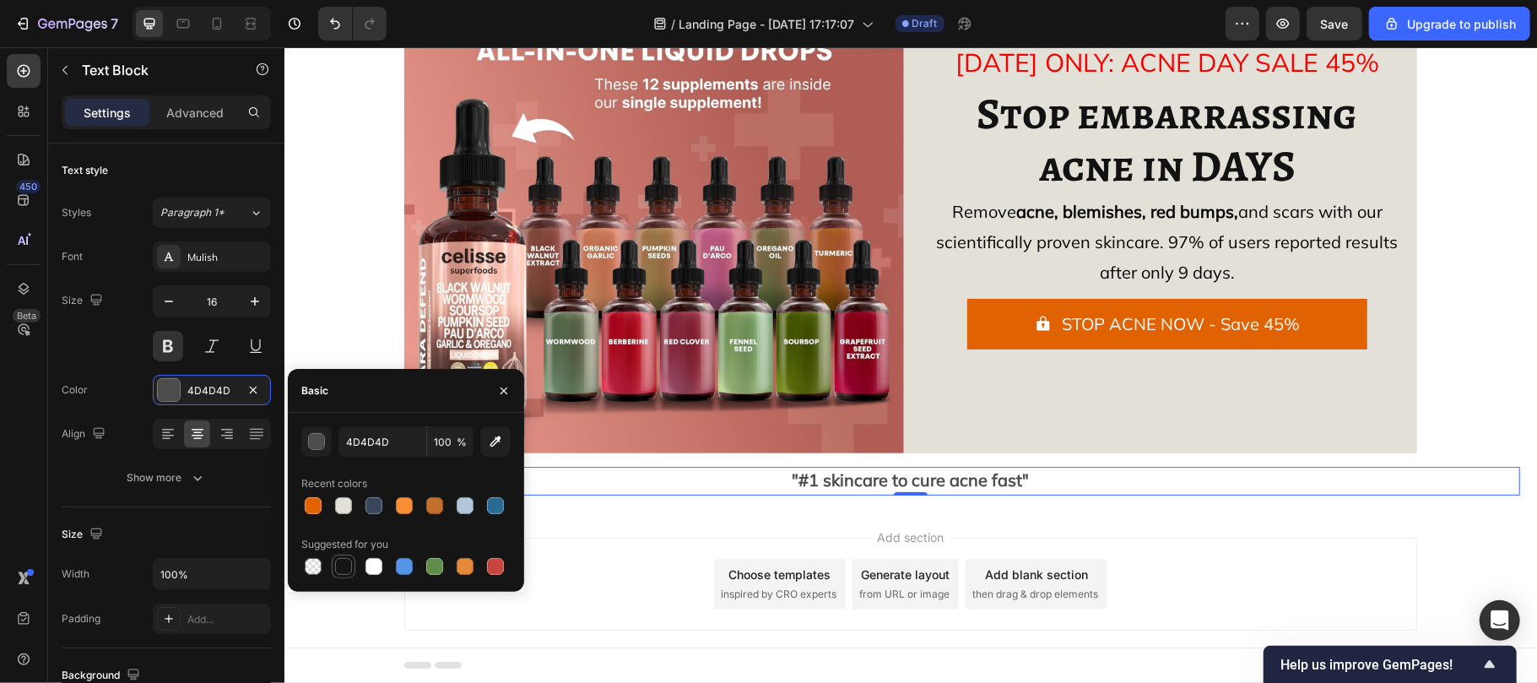
click at [338, 565] on div at bounding box center [343, 566] width 17 height 17
type input "151515"
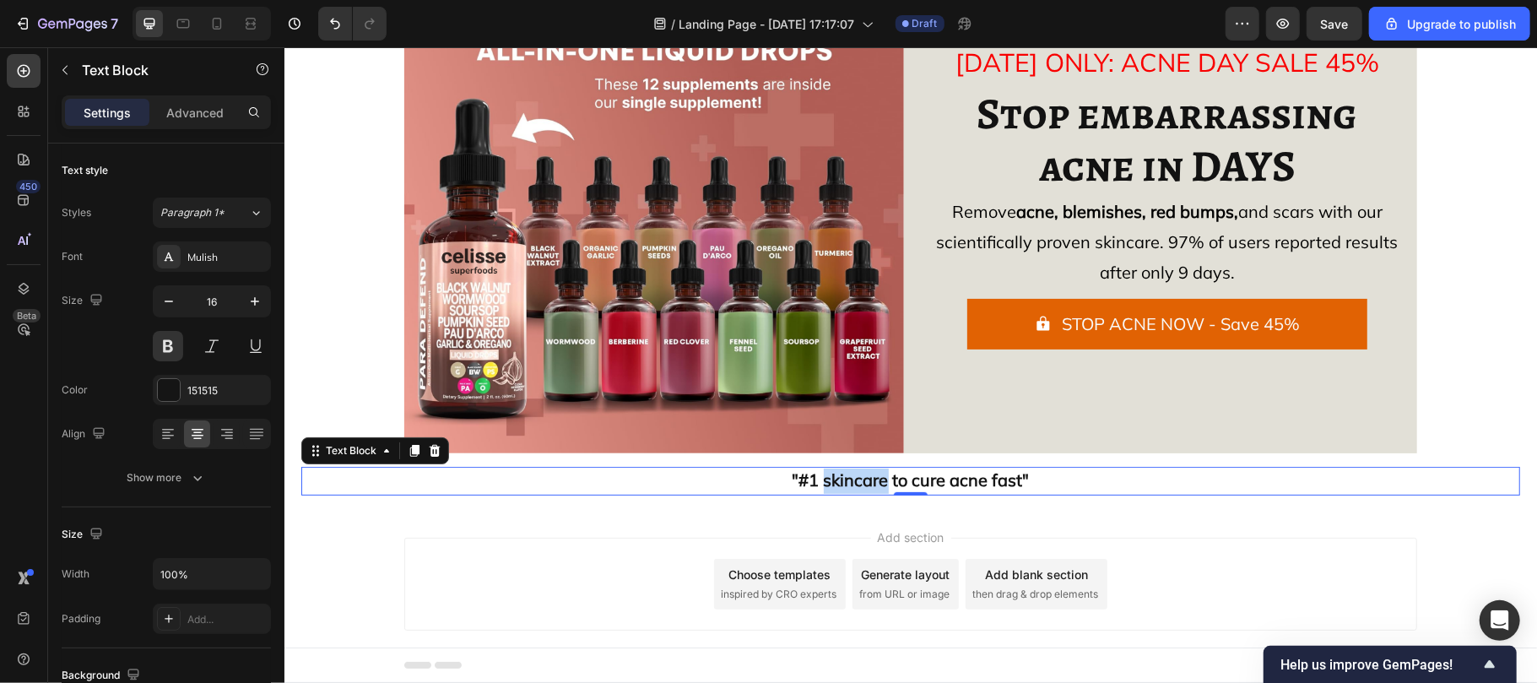
click at [834, 468] on strong ""#1 skincare to cure acne fast"" at bounding box center [910, 478] width 237 height 21
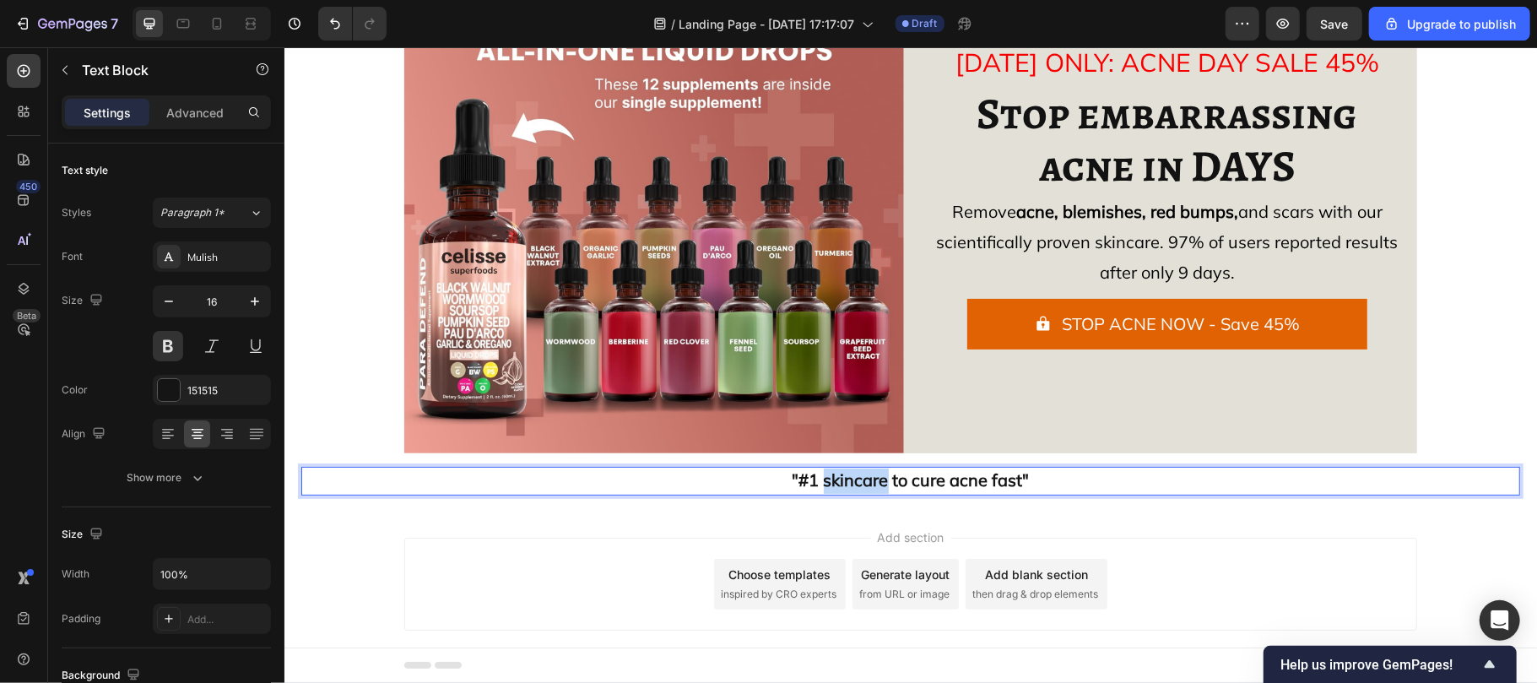
click at [834, 468] on strong ""#1 skincare to cure acne fast"" at bounding box center [910, 478] width 237 height 21
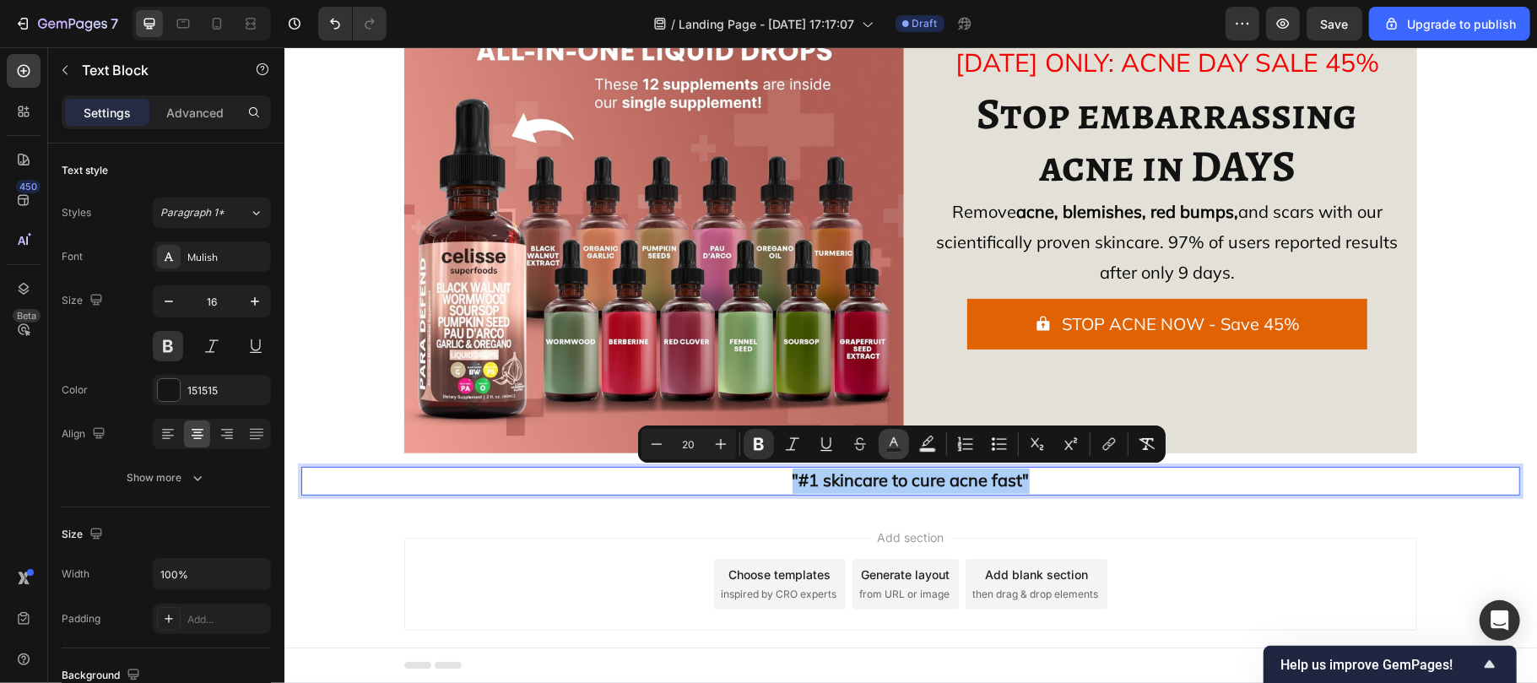
click at [896, 439] on icon "Editor contextual toolbar" at bounding box center [893, 444] width 17 height 17
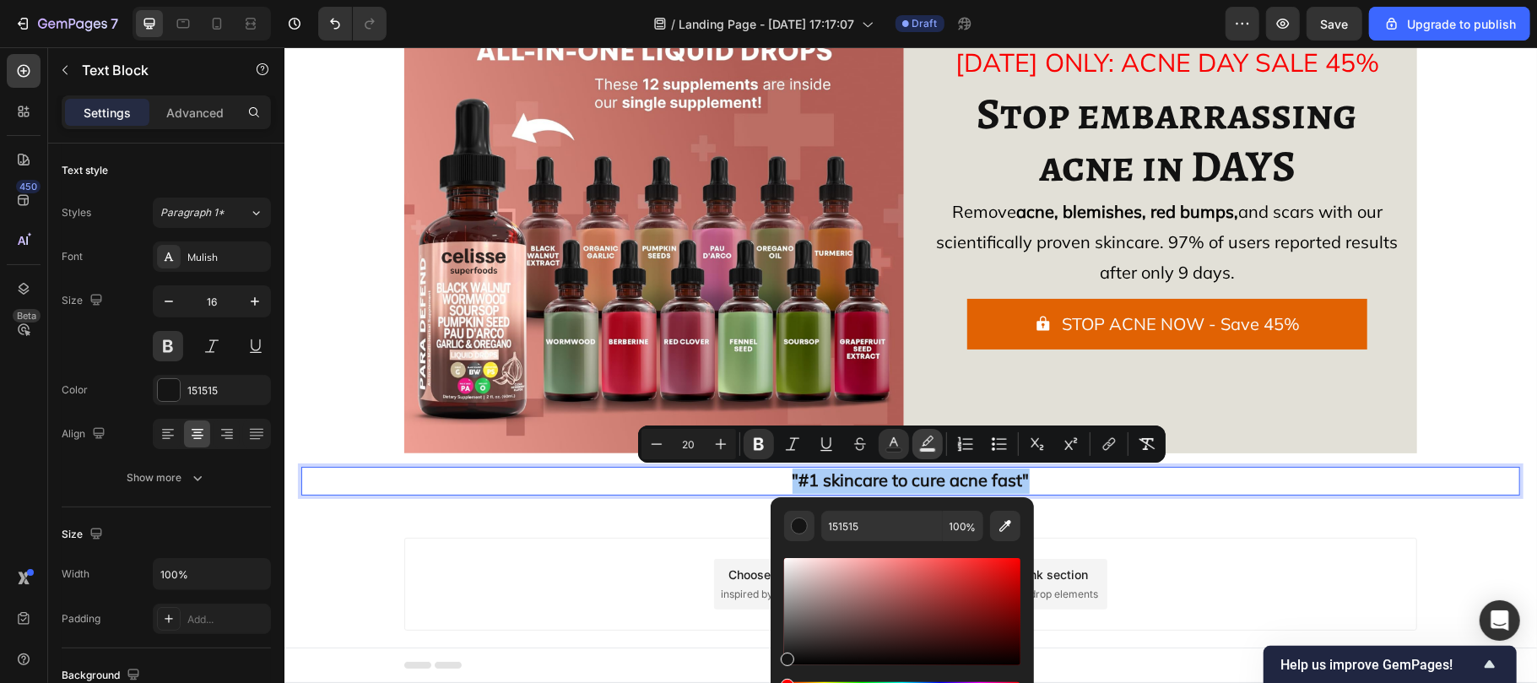
click at [933, 442] on icon "Editor contextual toolbar" at bounding box center [927, 444] width 17 height 17
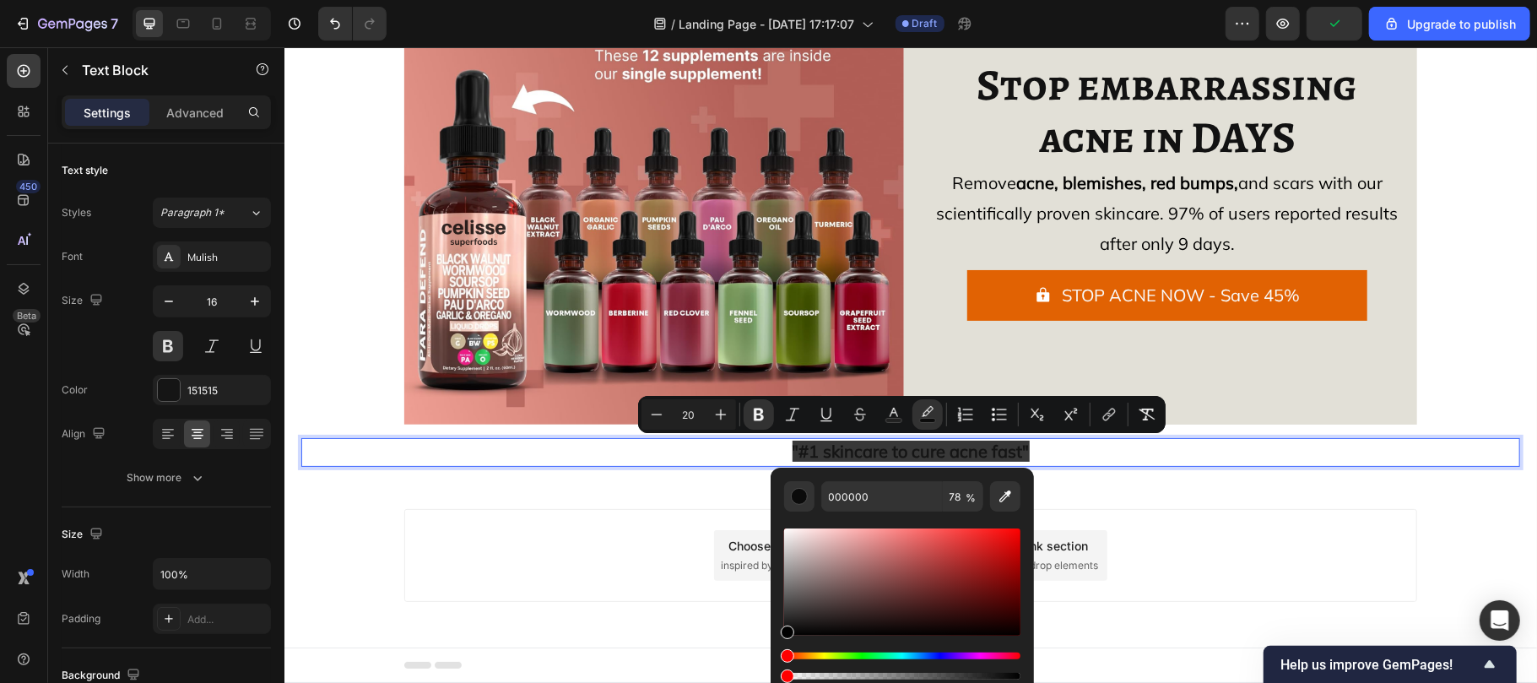
type input "0"
drag, startPoint x: 1253, startPoint y: 720, endPoint x: 733, endPoint y: 668, distance: 521.6
click at [565, 460] on p ""#1 skincare to cure acne fast"" at bounding box center [909, 451] width 1215 height 25
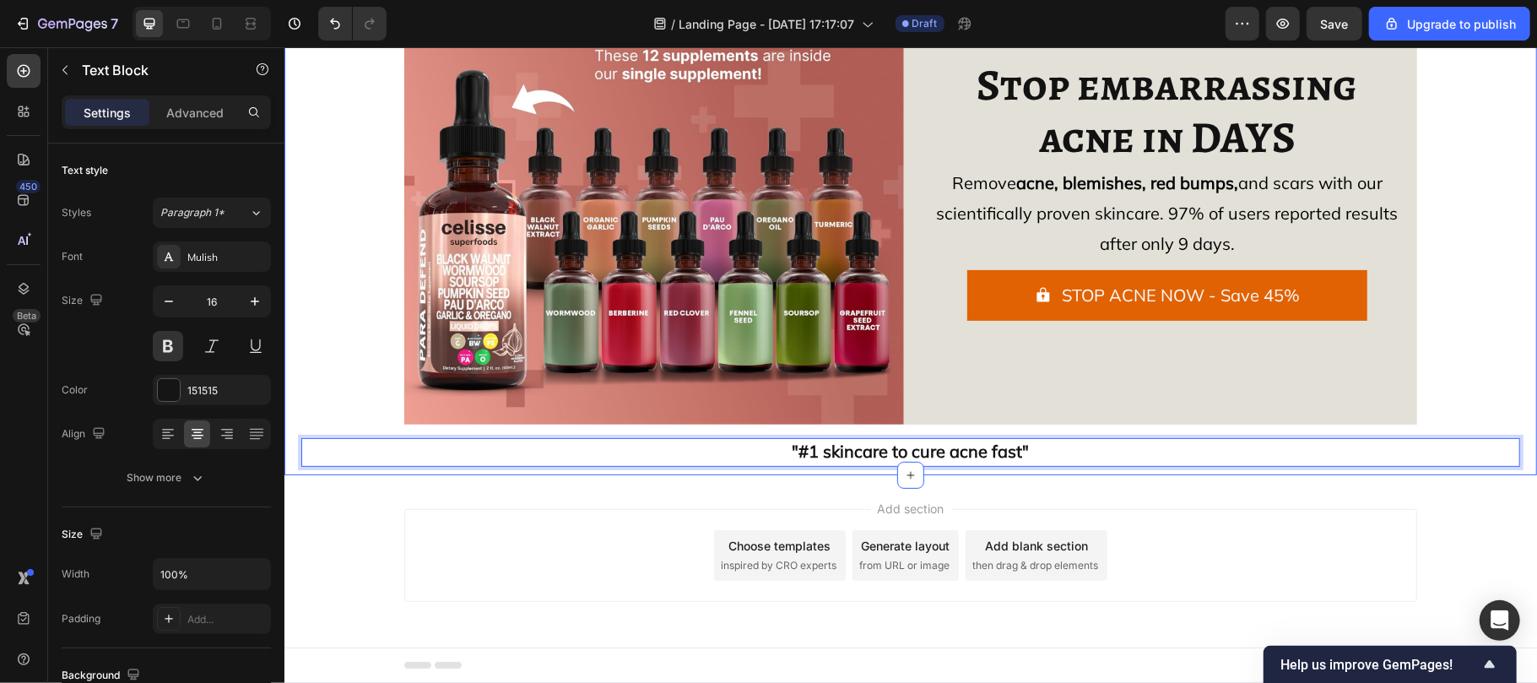
click at [811, 470] on div "Image Icon Icon Icon Icon Icon Icon List 2,566+ 5-star reviews Text Block Row […" at bounding box center [910, 195] width 1253 height 559
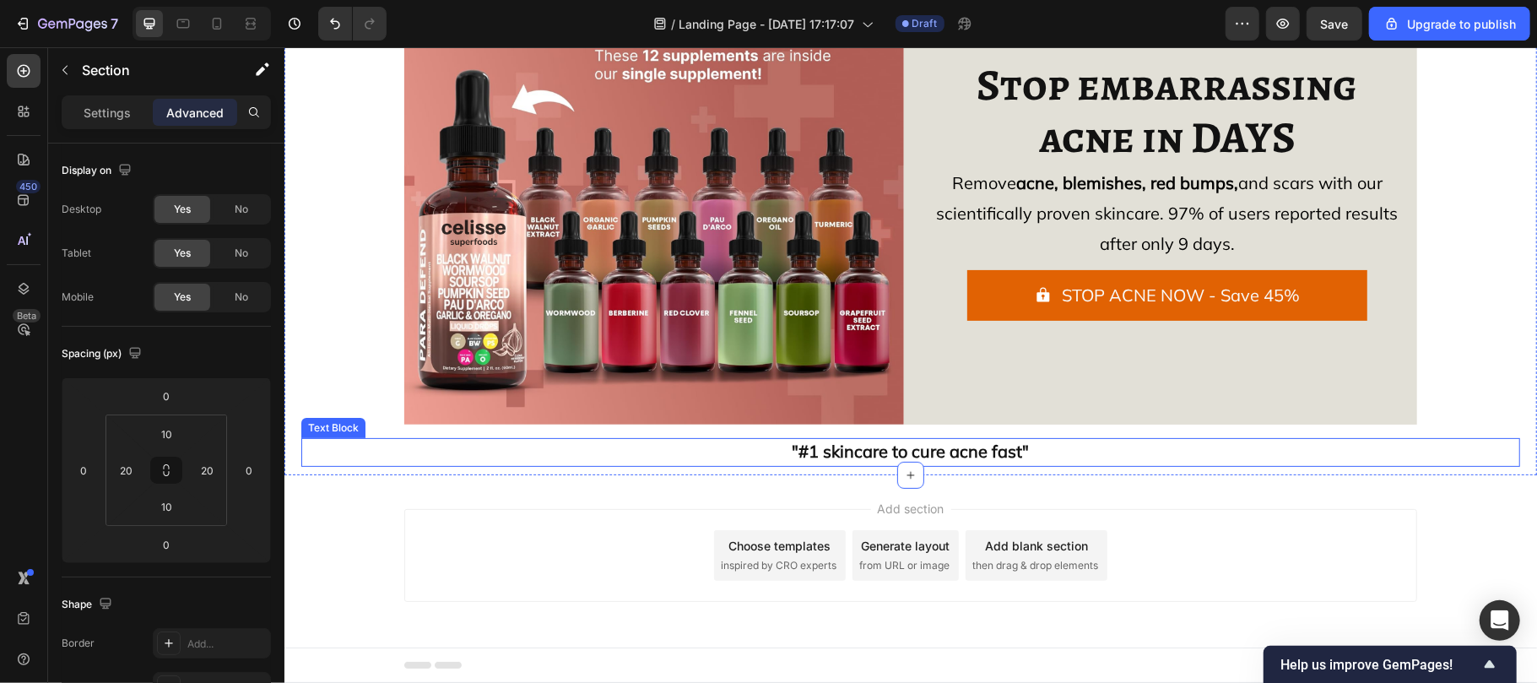
click at [642, 458] on p ""#1 skincare to cure acne fast"" at bounding box center [909, 451] width 1215 height 25
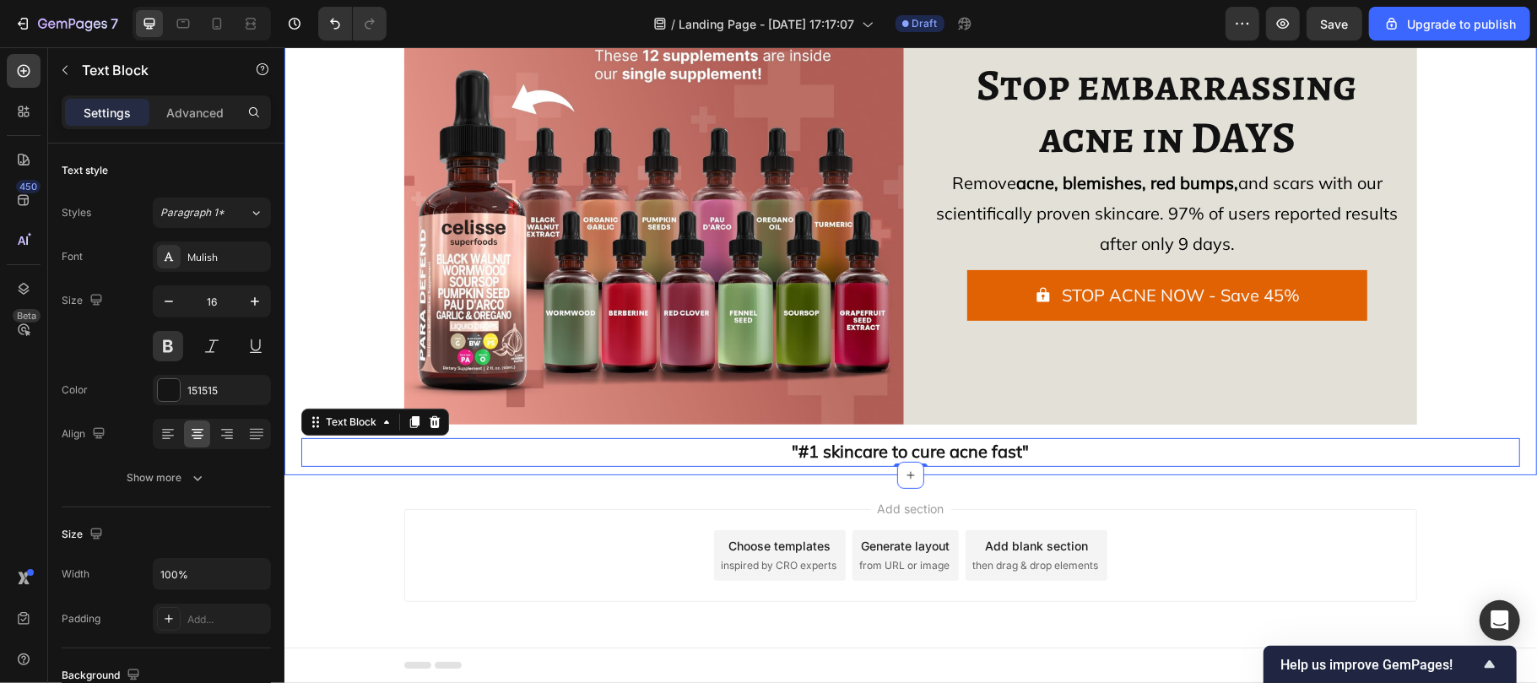
click at [300, 377] on div "Image Icon Icon Icon Icon Icon Icon List 2,566+ 5-star reviews Text Block Row […" at bounding box center [909, 195] width 1219 height 542
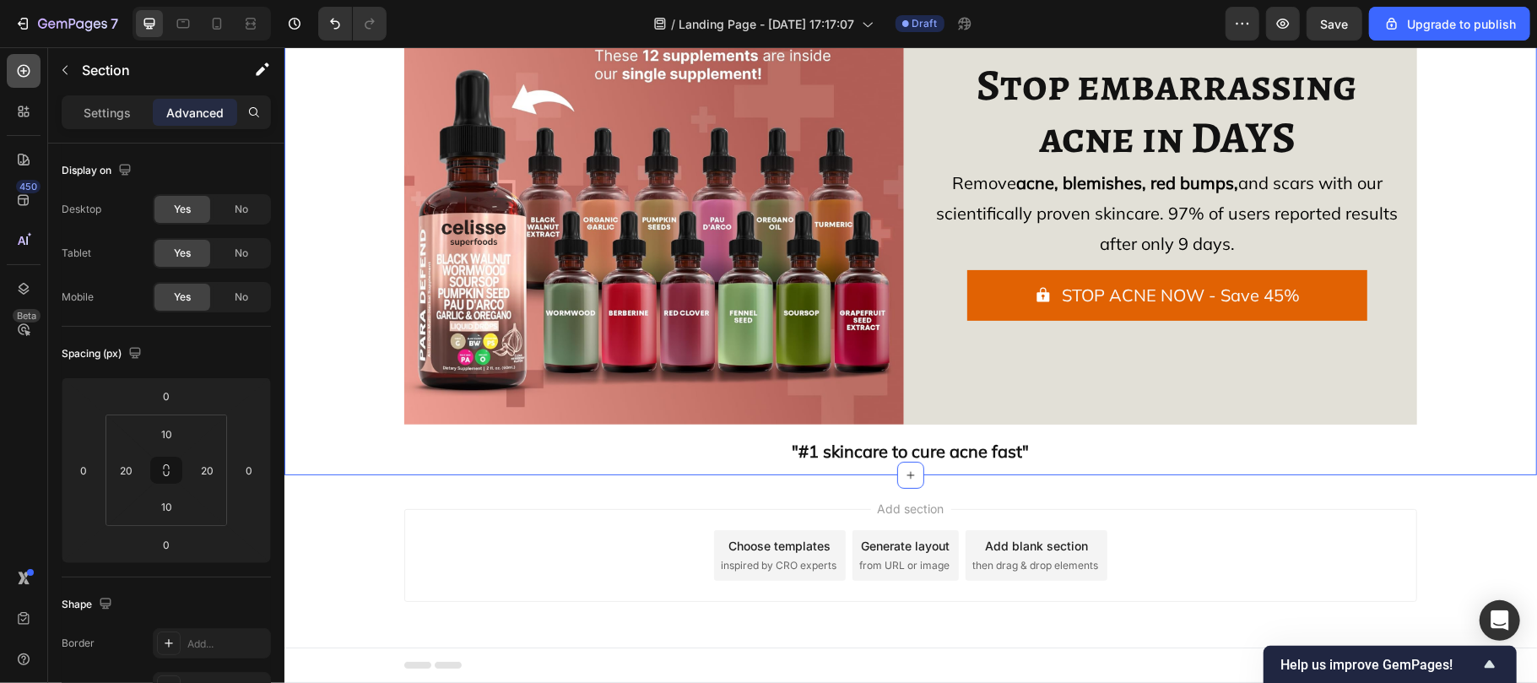
click at [20, 58] on div at bounding box center [24, 71] width 34 height 34
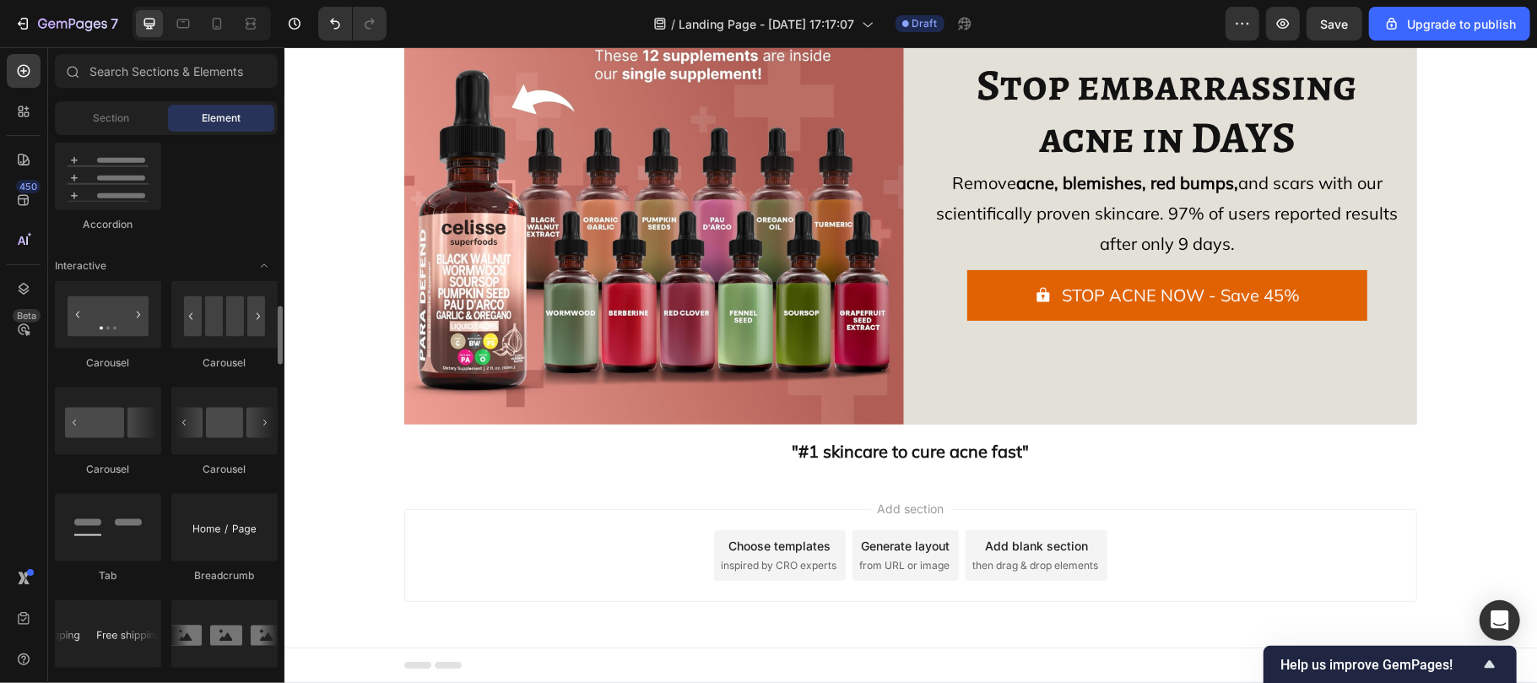
scroll to position [1577, 0]
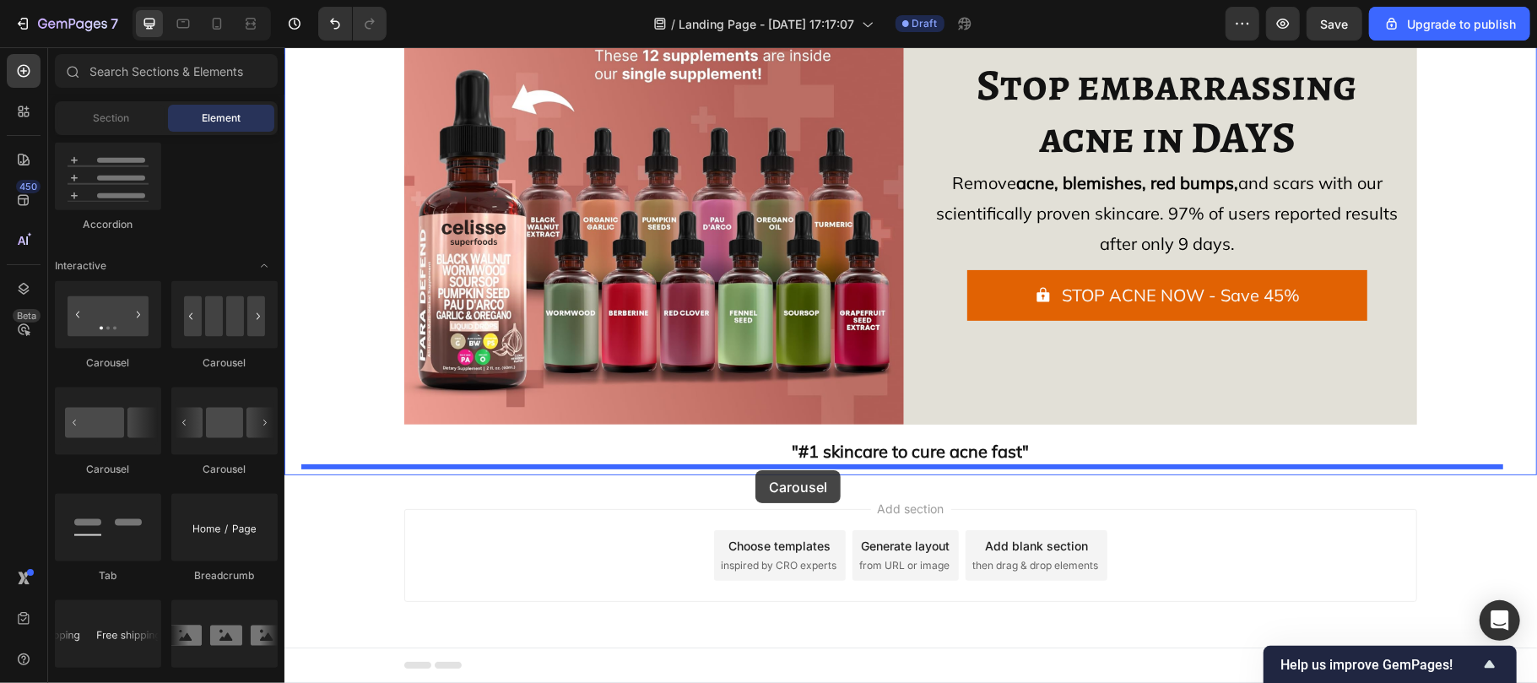
drag, startPoint x: 497, startPoint y: 487, endPoint x: 756, endPoint y: 469, distance: 259.7
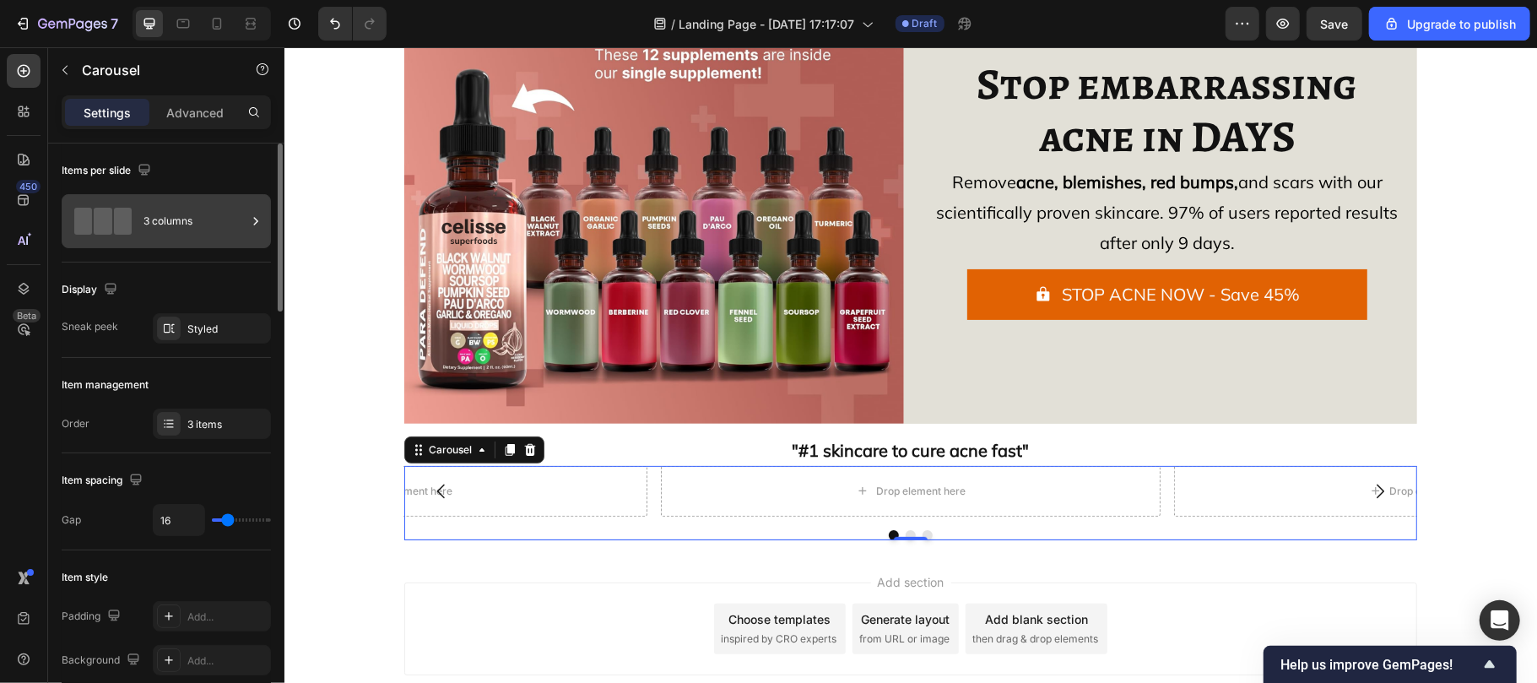
click at [190, 241] on div "3 columns" at bounding box center [166, 221] width 209 height 54
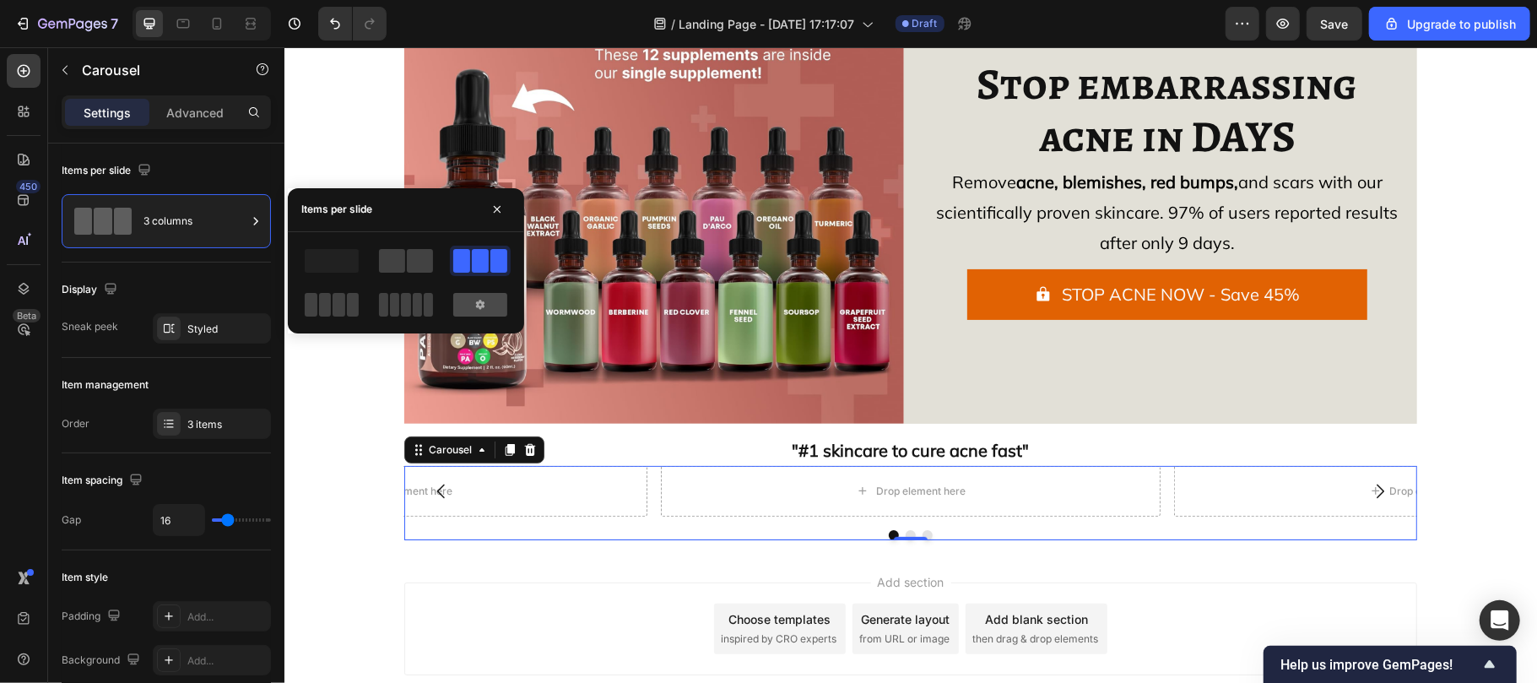
click at [478, 300] on icon at bounding box center [480, 305] width 14 height 14
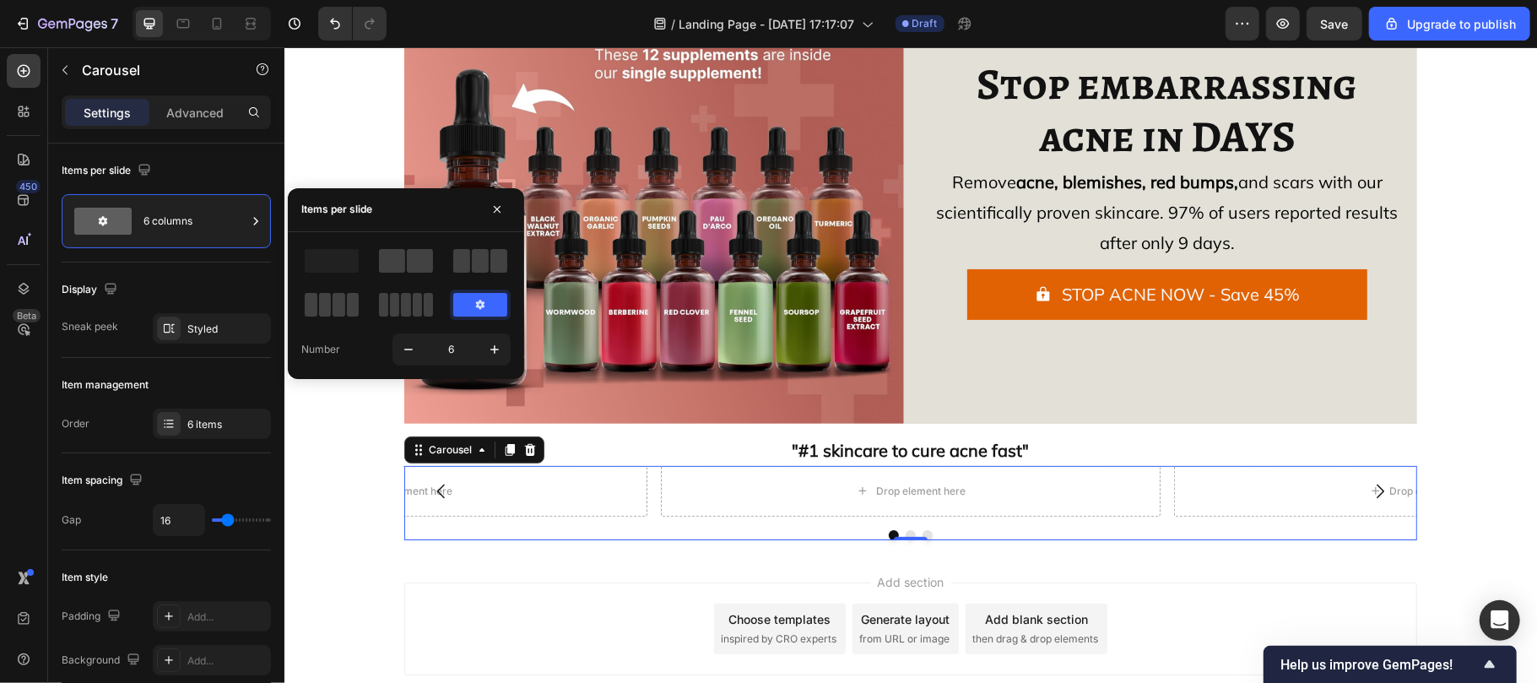
click at [480, 306] on icon at bounding box center [480, 304] width 8 height 9
click at [554, 487] on div "Drop element here" at bounding box center [601, 490] width 137 height 27
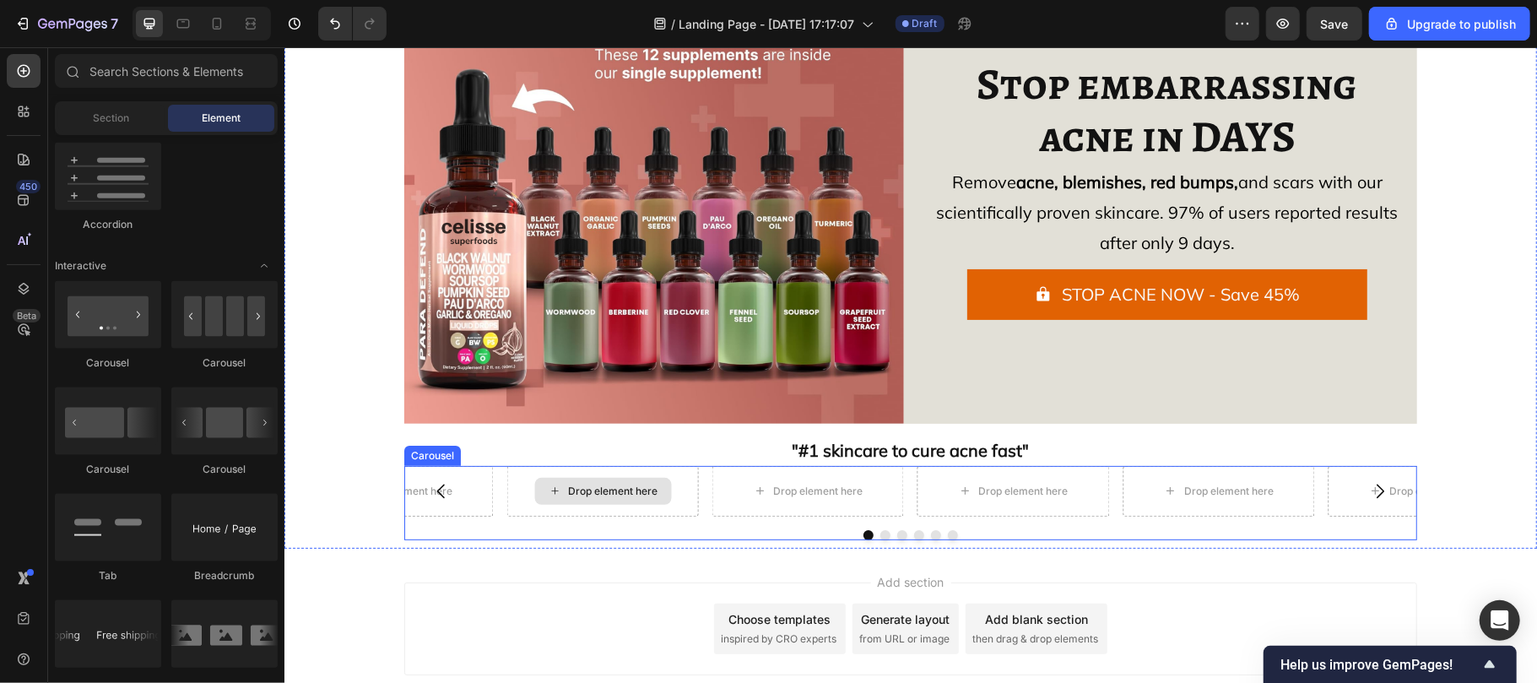
click at [571, 493] on div "Drop element here" at bounding box center [611, 491] width 89 height 14
click at [623, 494] on div "Drop element here" at bounding box center [611, 491] width 89 height 14
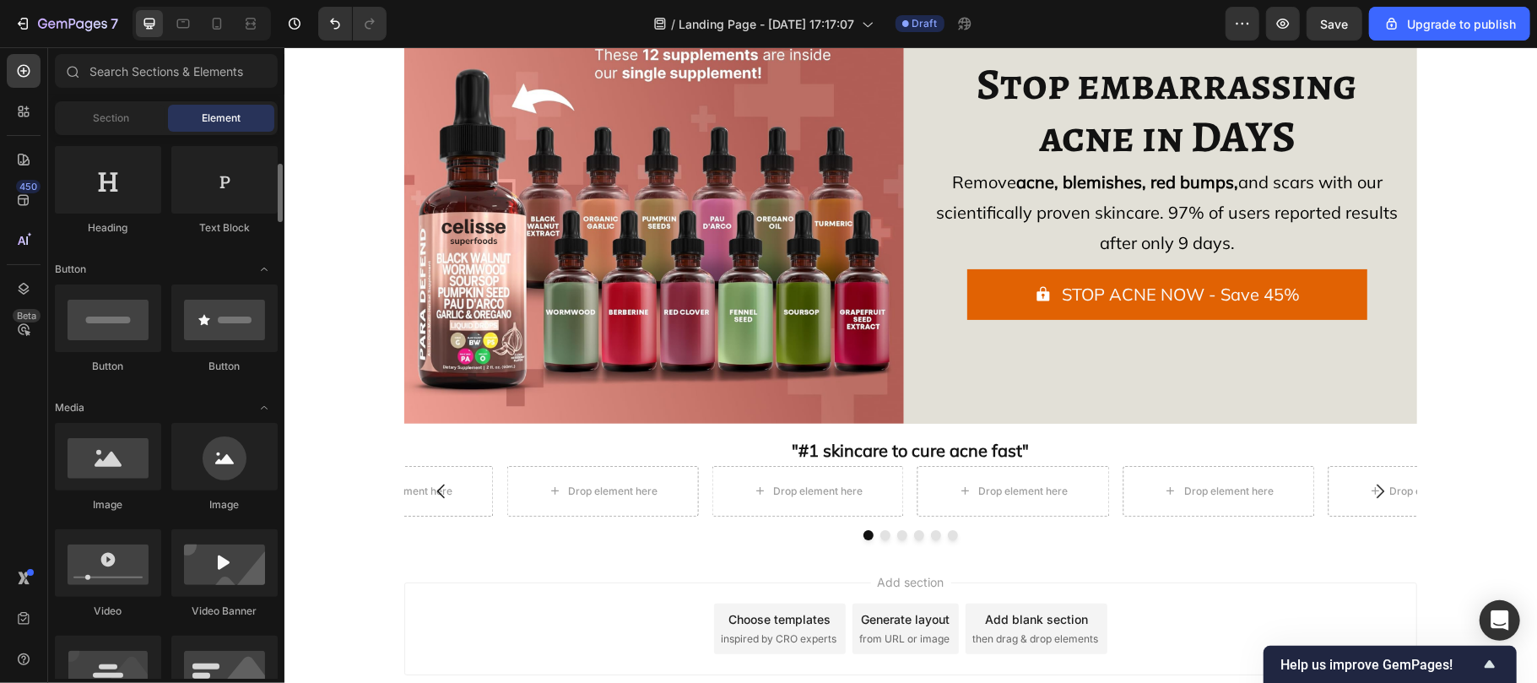
scroll to position [416, 0]
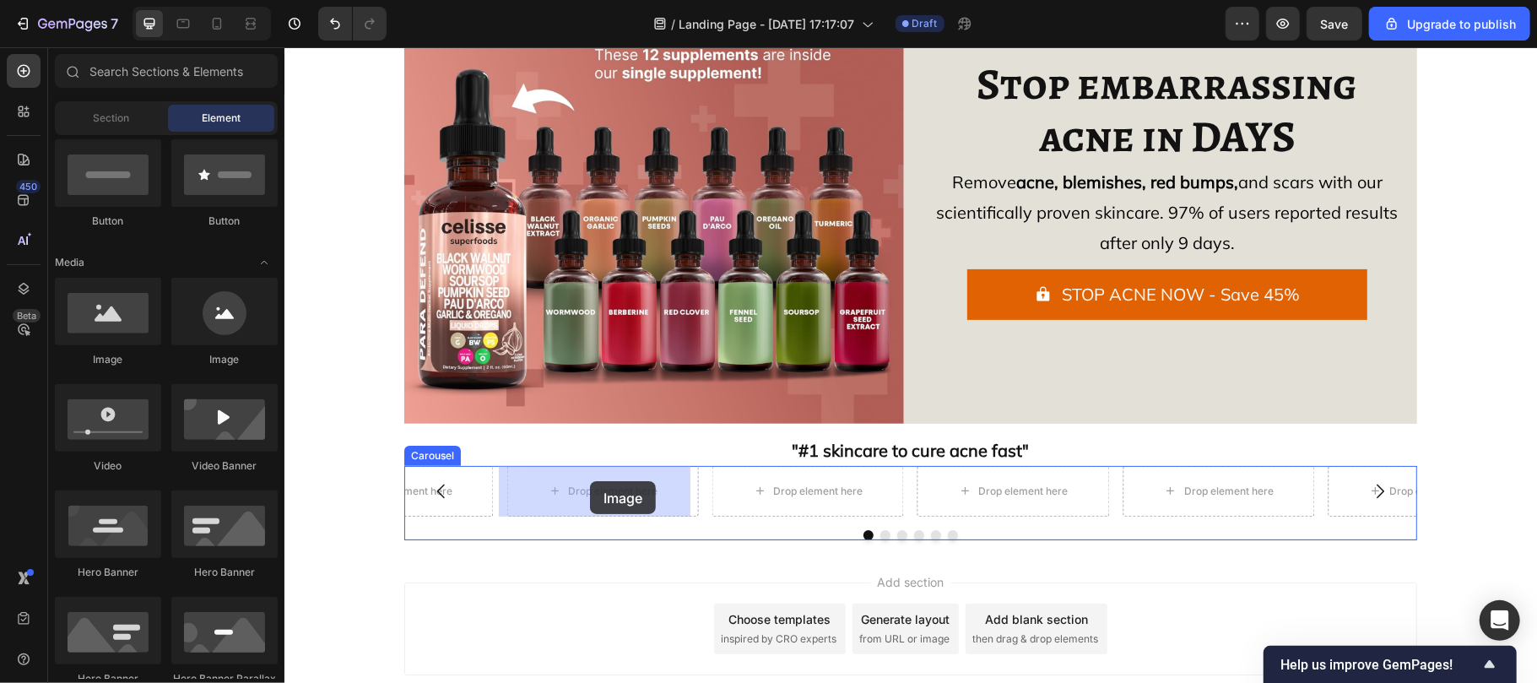
drag, startPoint x: 388, startPoint y: 362, endPoint x: 589, endPoint y: 480, distance: 233.1
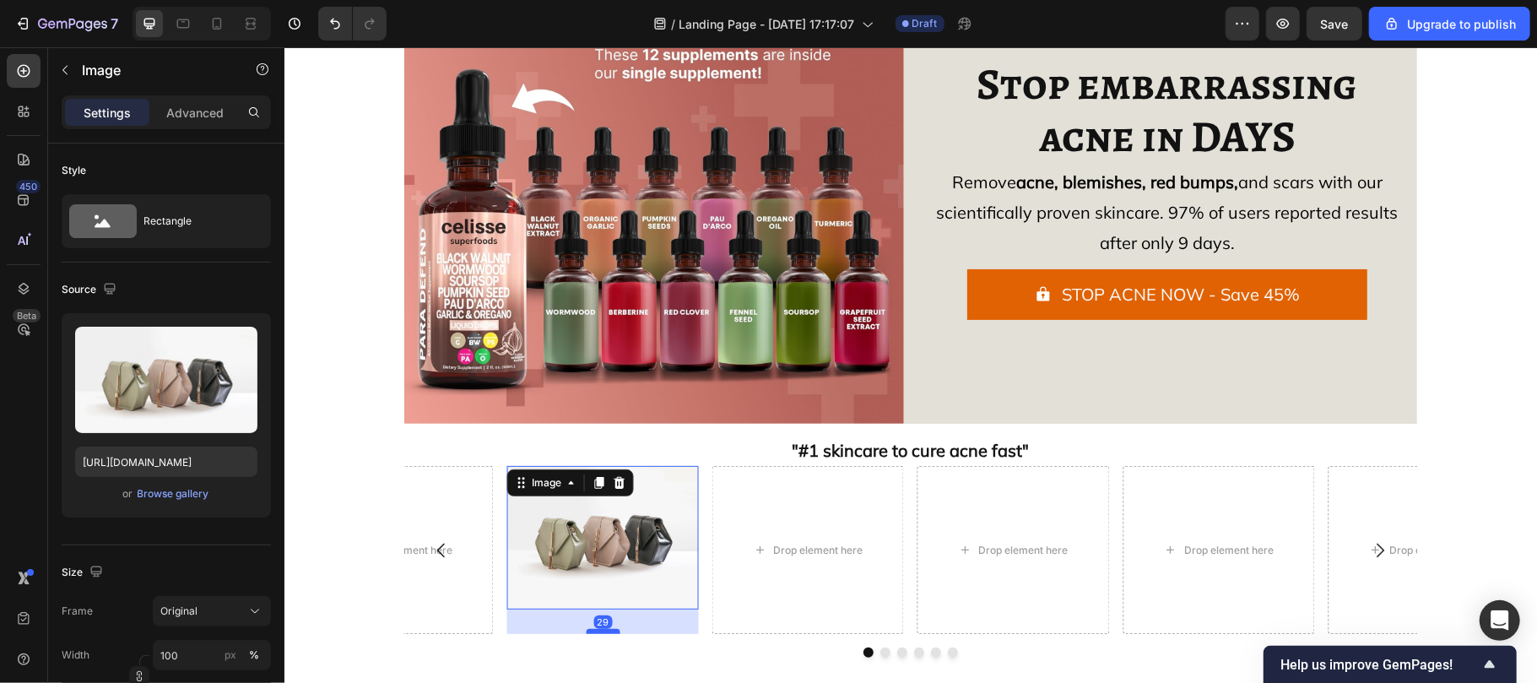
drag, startPoint x: 589, startPoint y: 607, endPoint x: 592, endPoint y: 631, distance: 24.7
click at [592, 631] on div at bounding box center [602, 630] width 34 height 5
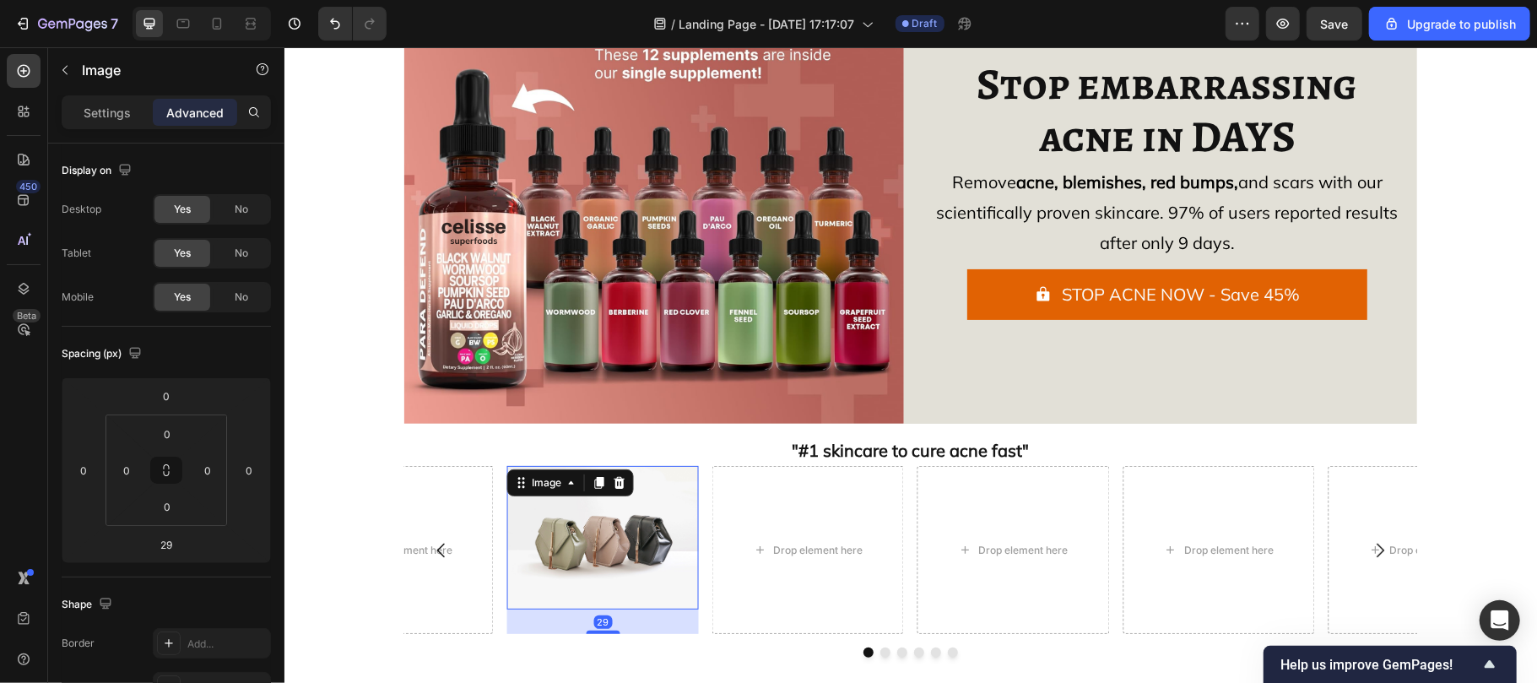
click at [595, 590] on img at bounding box center [602, 536] width 192 height 143
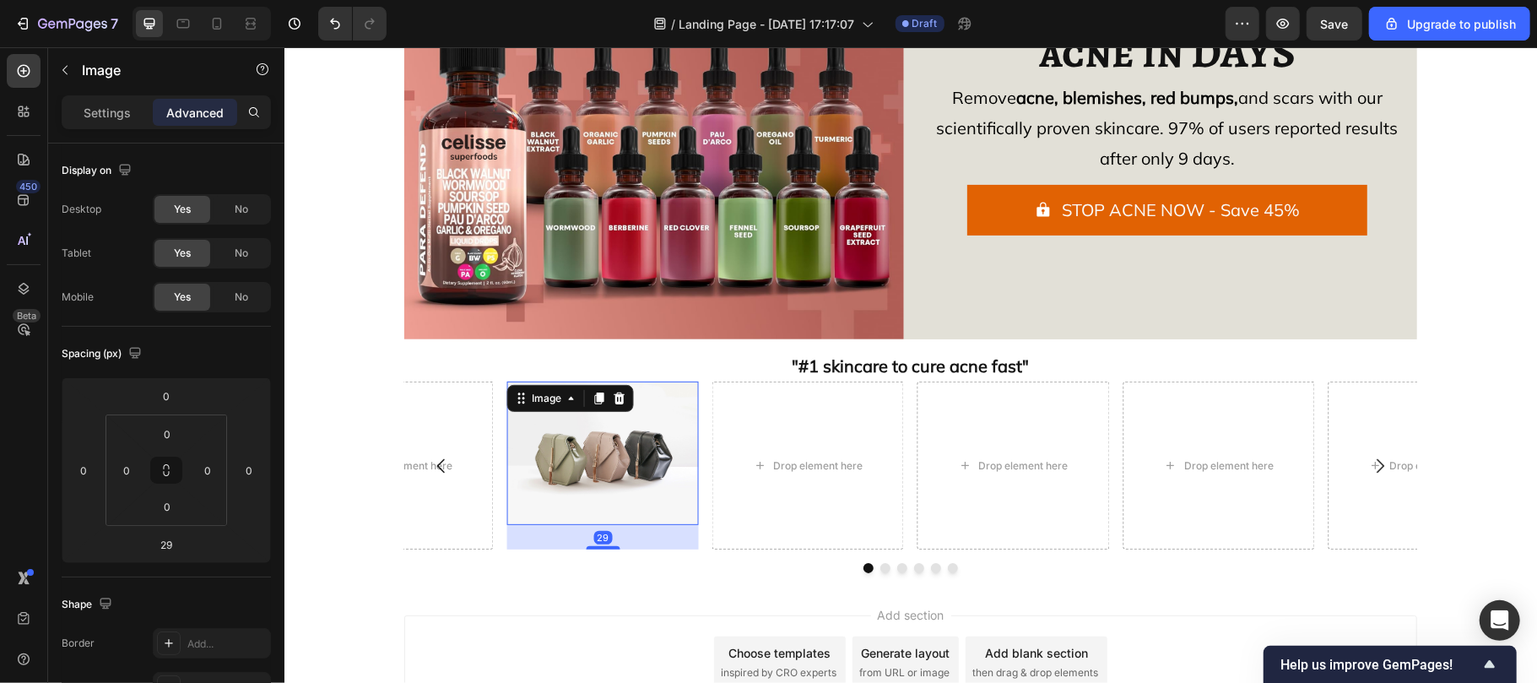
scroll to position [262, 0]
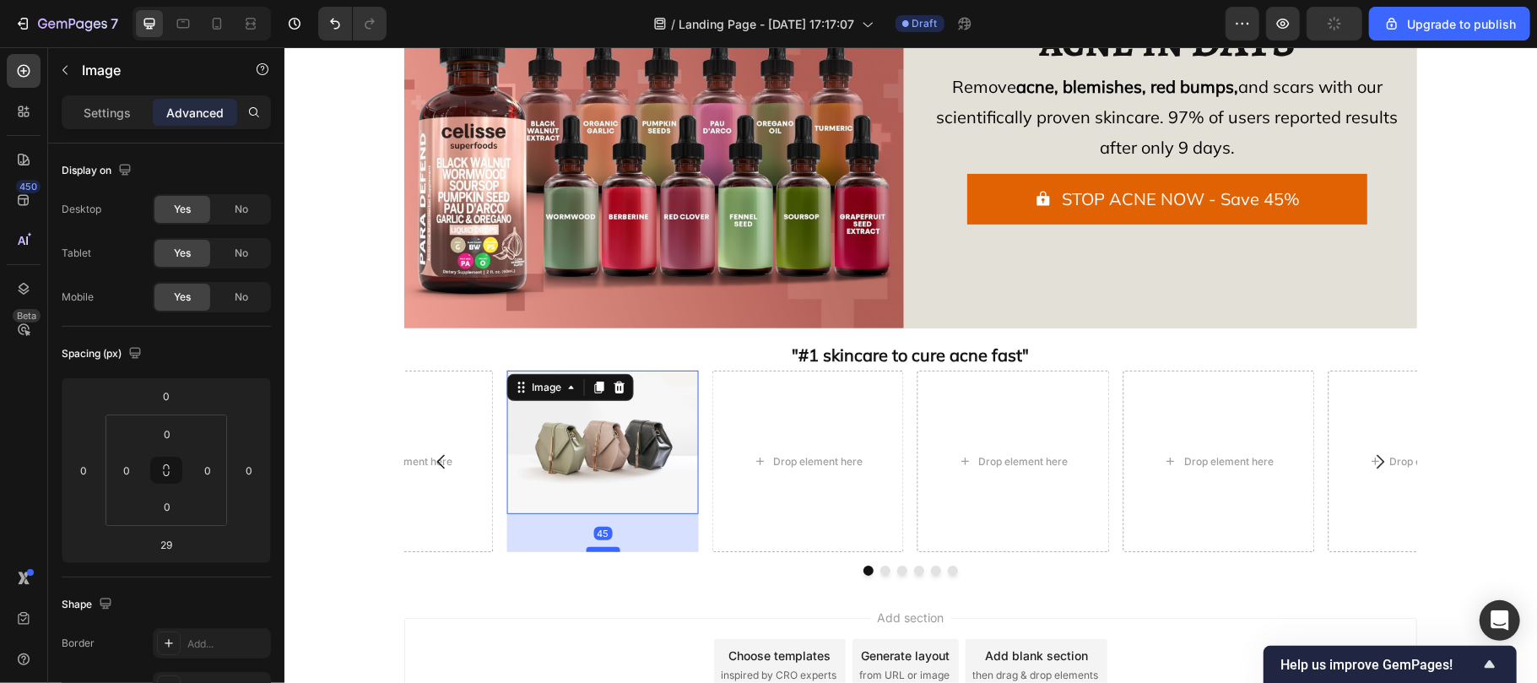
drag, startPoint x: 587, startPoint y: 537, endPoint x: 589, endPoint y: 550, distance: 13.6
click at [589, 550] on div at bounding box center [602, 548] width 34 height 5
type input "45"
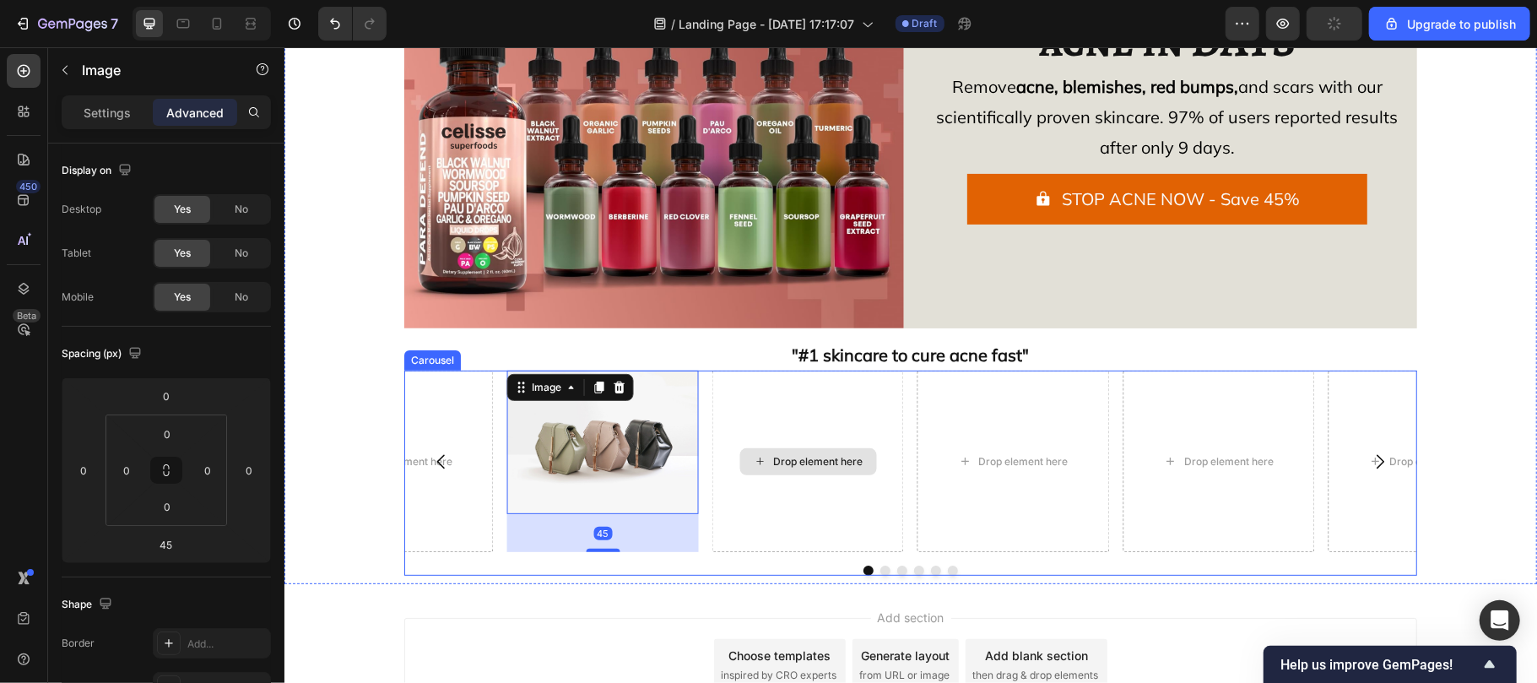
click at [737, 529] on div "Drop element here" at bounding box center [808, 460] width 192 height 181
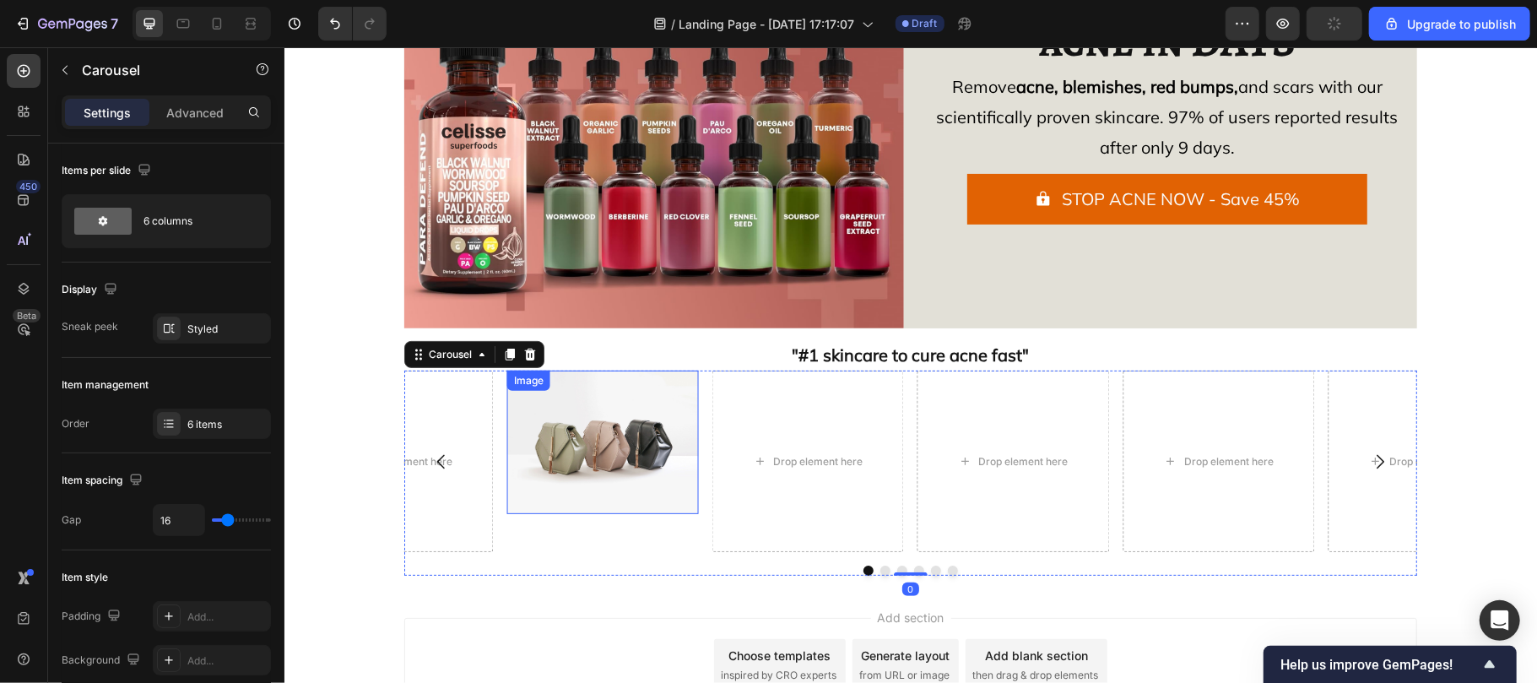
click at [598, 480] on img at bounding box center [602, 441] width 192 height 143
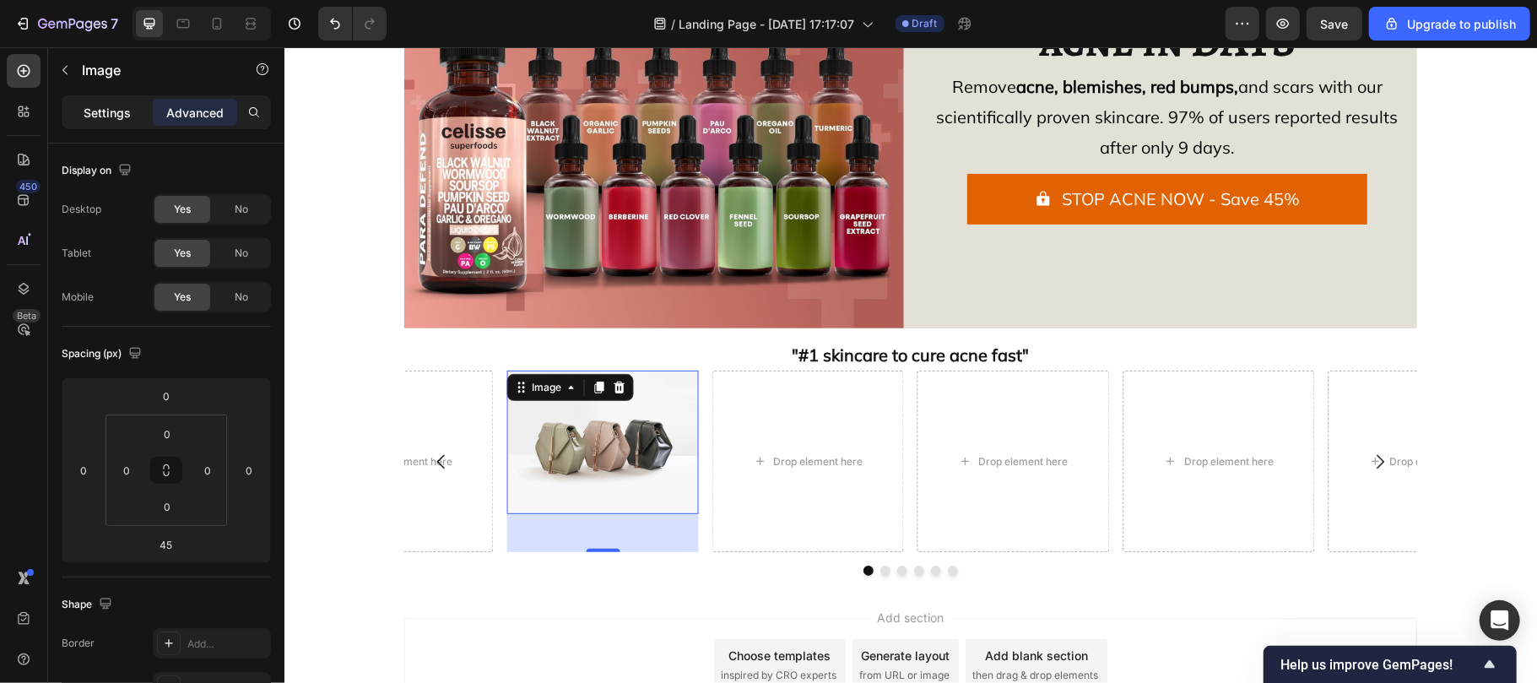
click at [105, 125] on div "Settings" at bounding box center [107, 112] width 84 height 27
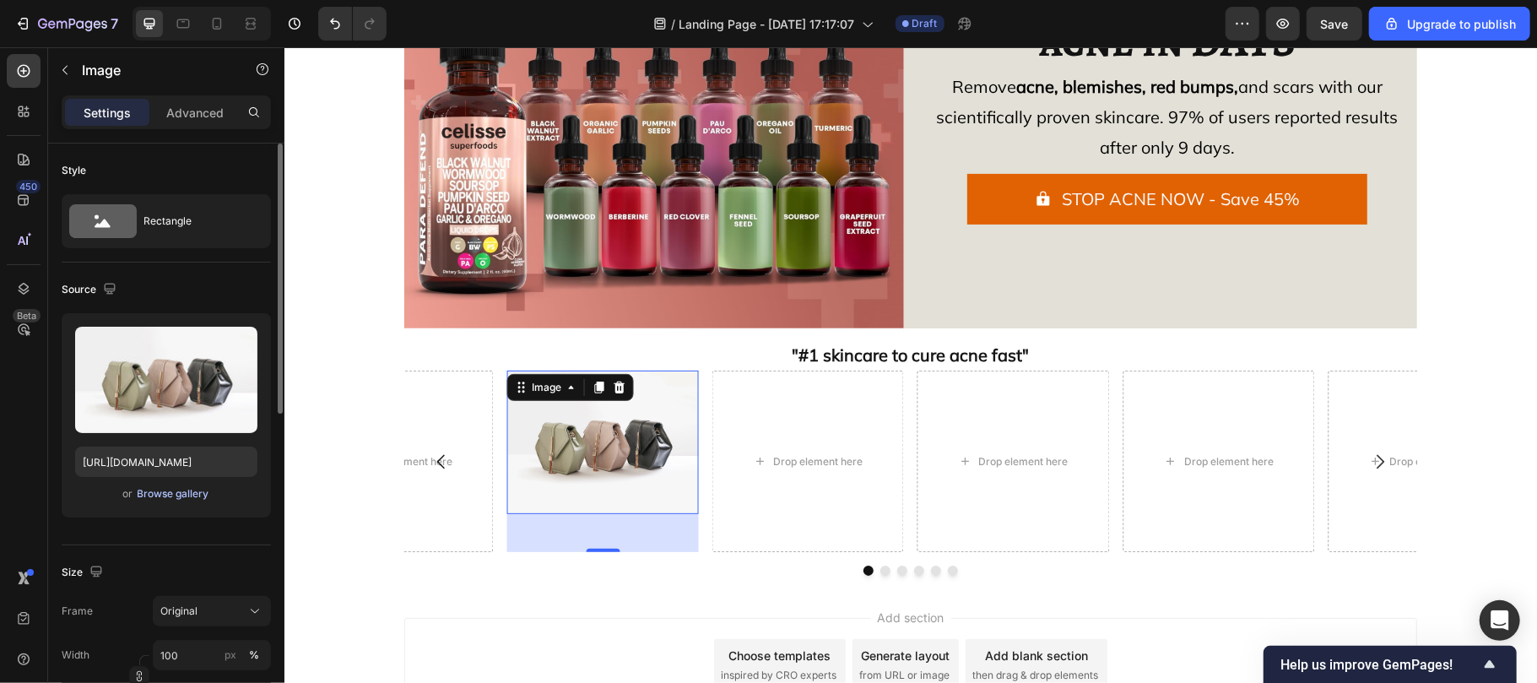
click at [170, 494] on div "Browse gallery" at bounding box center [174, 493] width 72 height 15
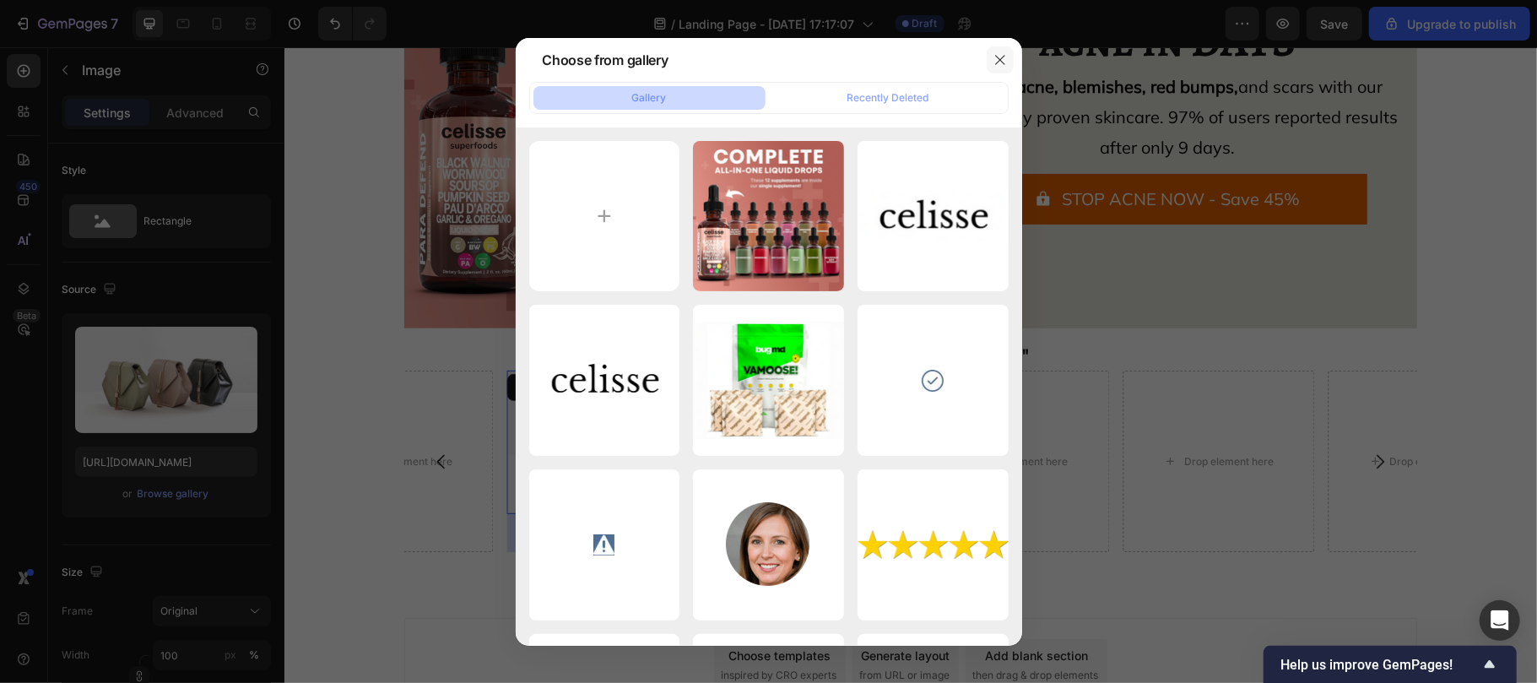
click at [1006, 59] on icon "button" at bounding box center [1000, 60] width 14 height 14
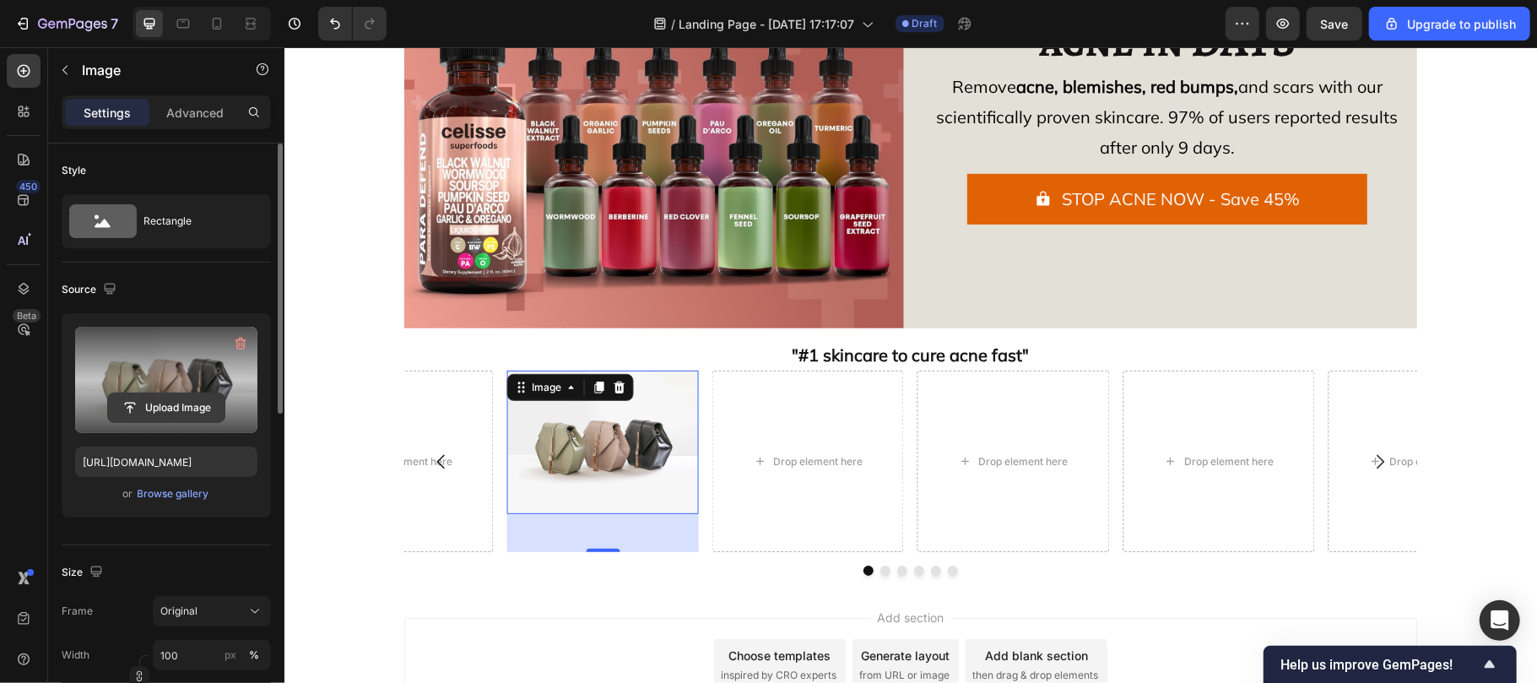
click at [149, 403] on input "file" at bounding box center [166, 407] width 116 height 29
click at [149, 402] on input "file" at bounding box center [166, 407] width 116 height 29
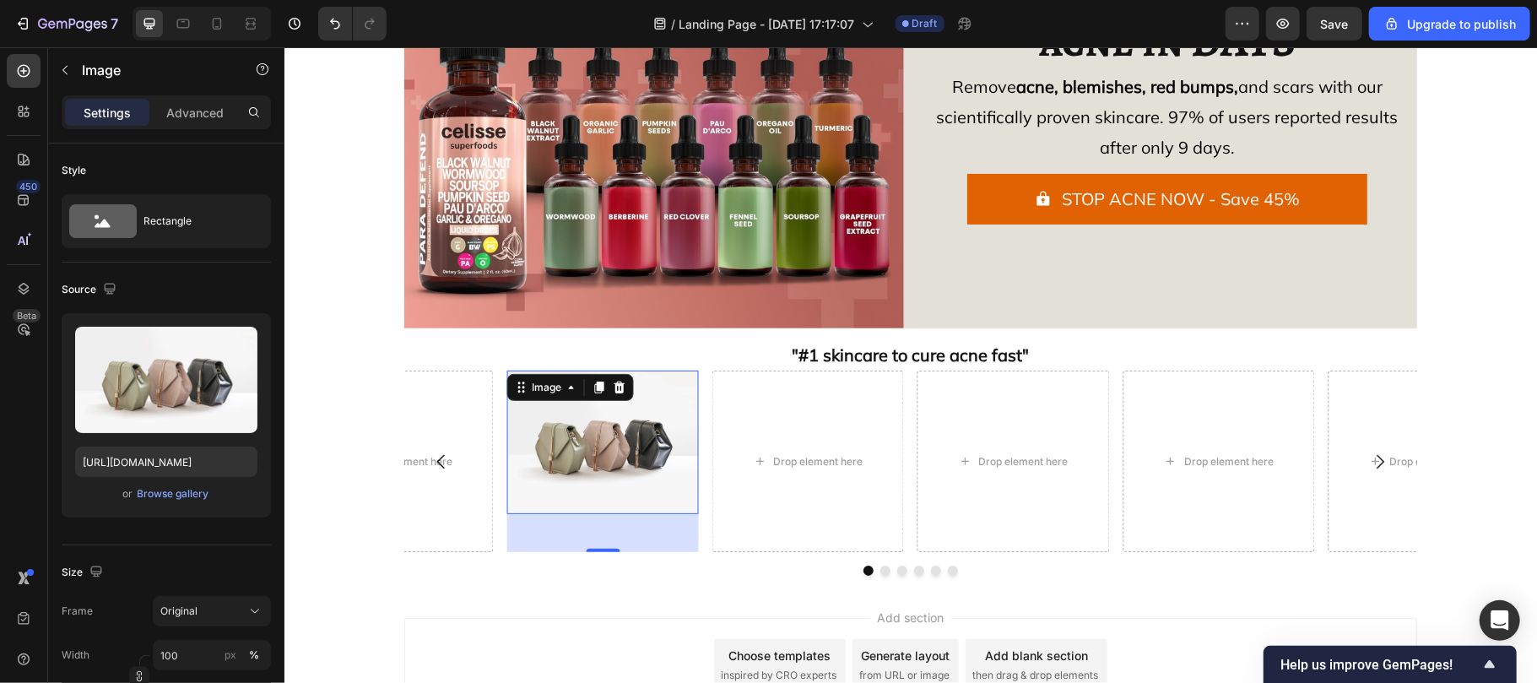
click at [587, 469] on img at bounding box center [602, 441] width 192 height 143
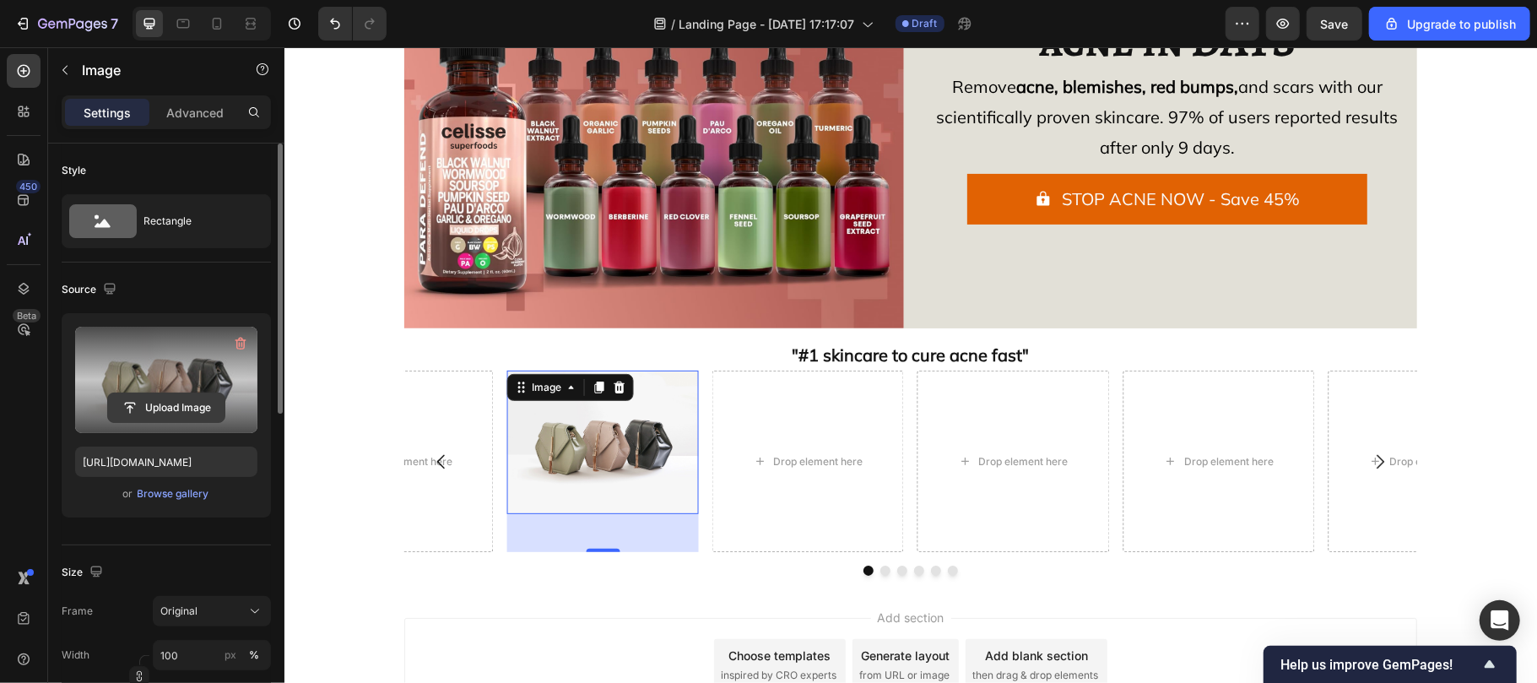
click at [182, 413] on input "file" at bounding box center [166, 407] width 116 height 29
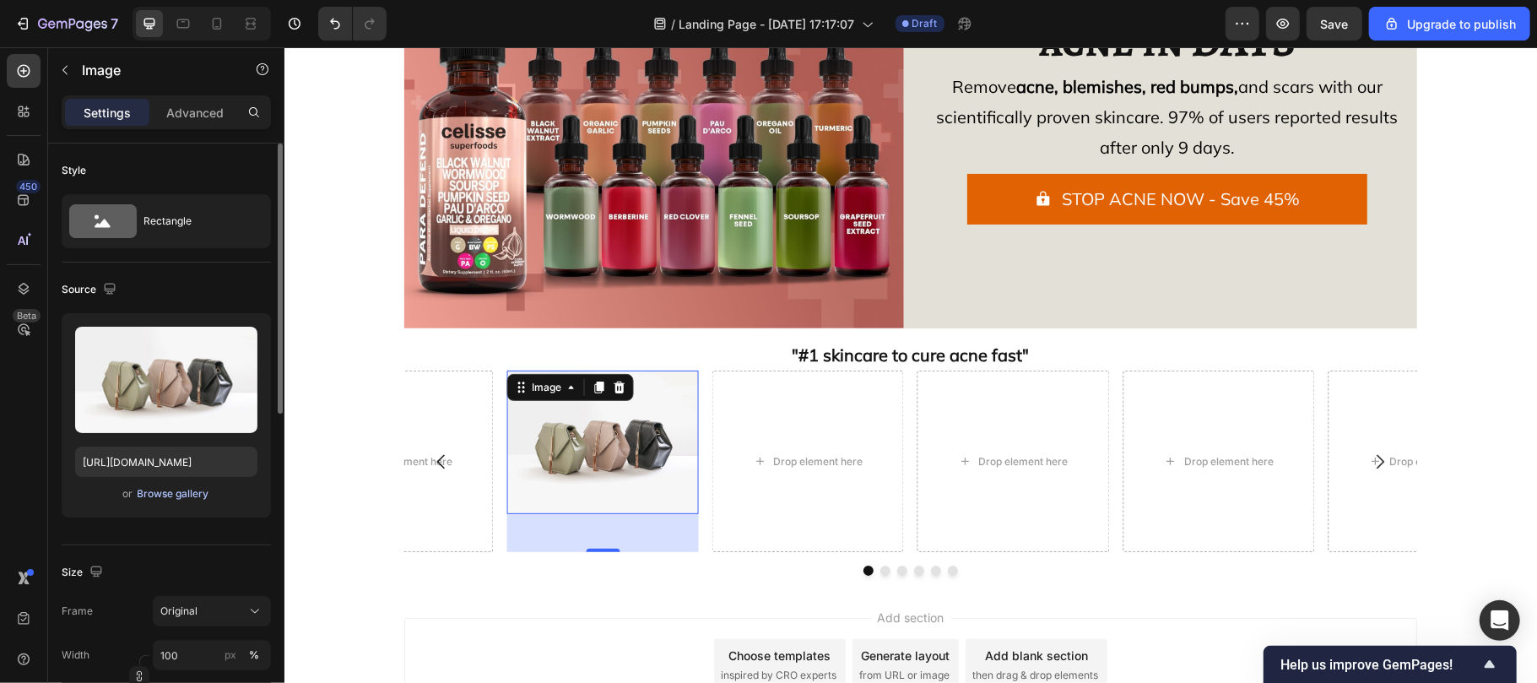
click at [174, 496] on div "Browse gallery" at bounding box center [174, 493] width 72 height 15
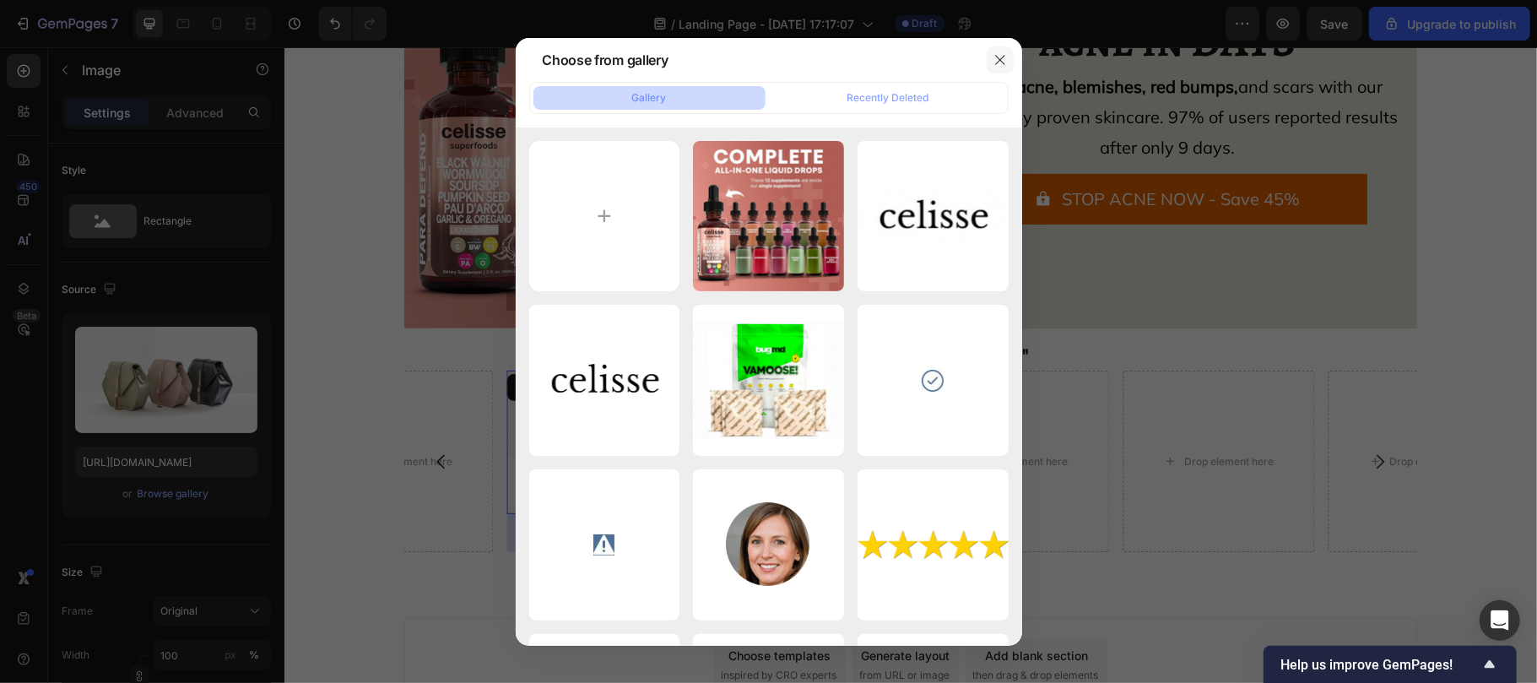
click at [1004, 49] on button "button" at bounding box center [1000, 59] width 27 height 27
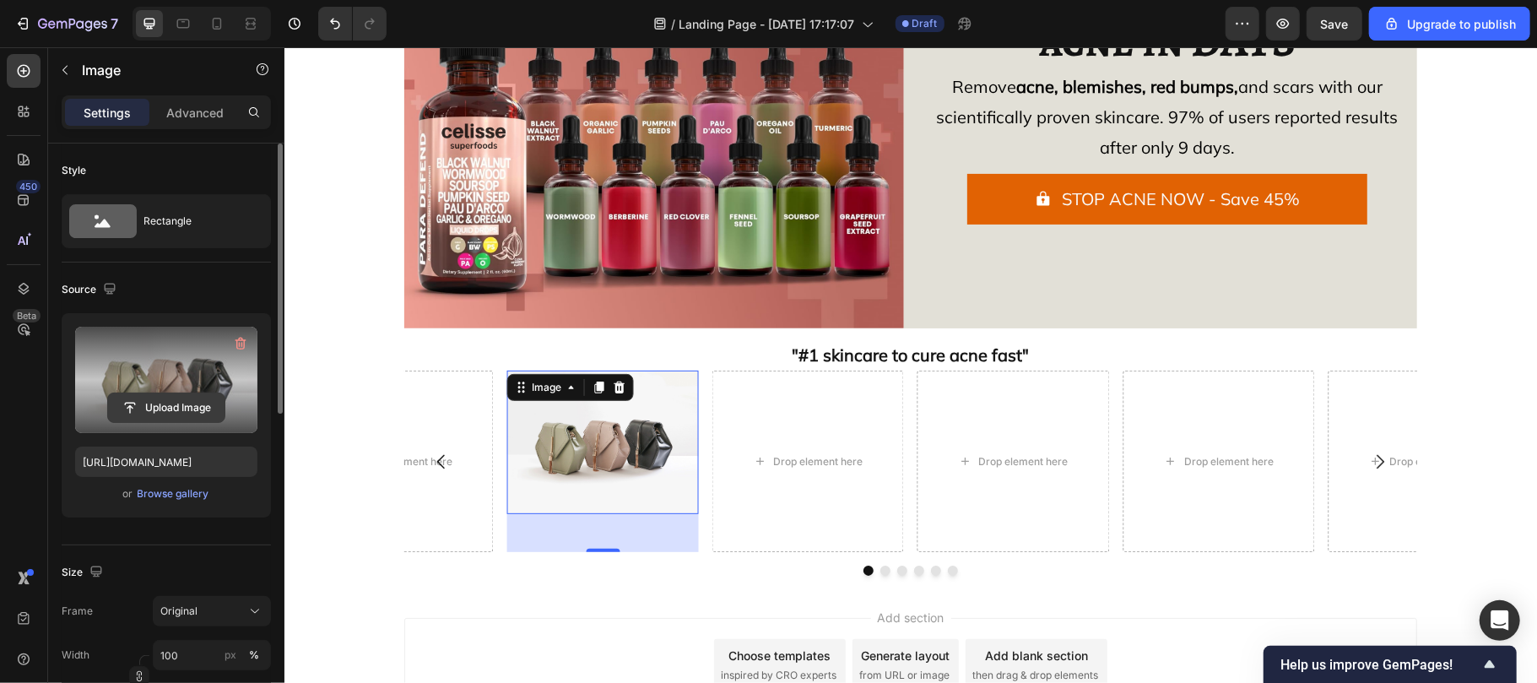
click at [156, 409] on input "file" at bounding box center [166, 407] width 116 height 29
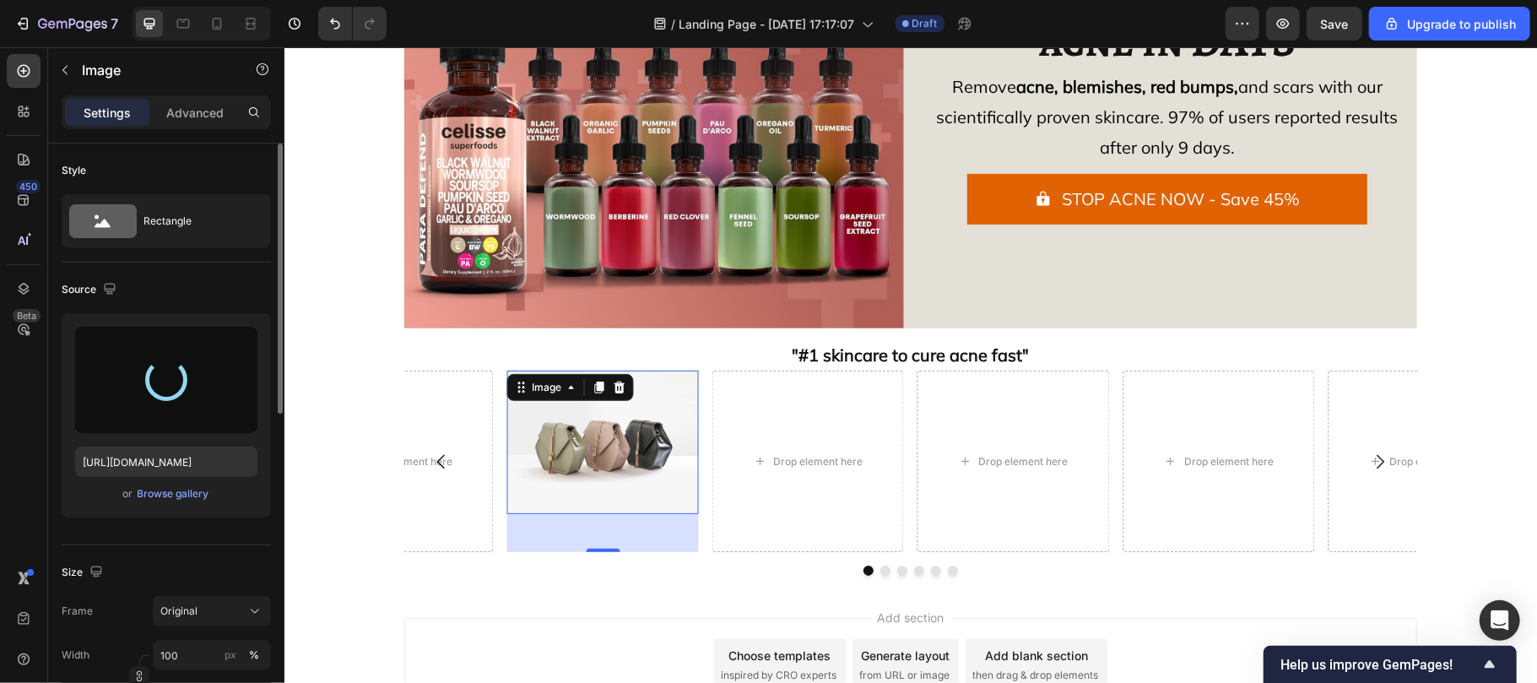
type input "[URL][DOMAIN_NAME]"
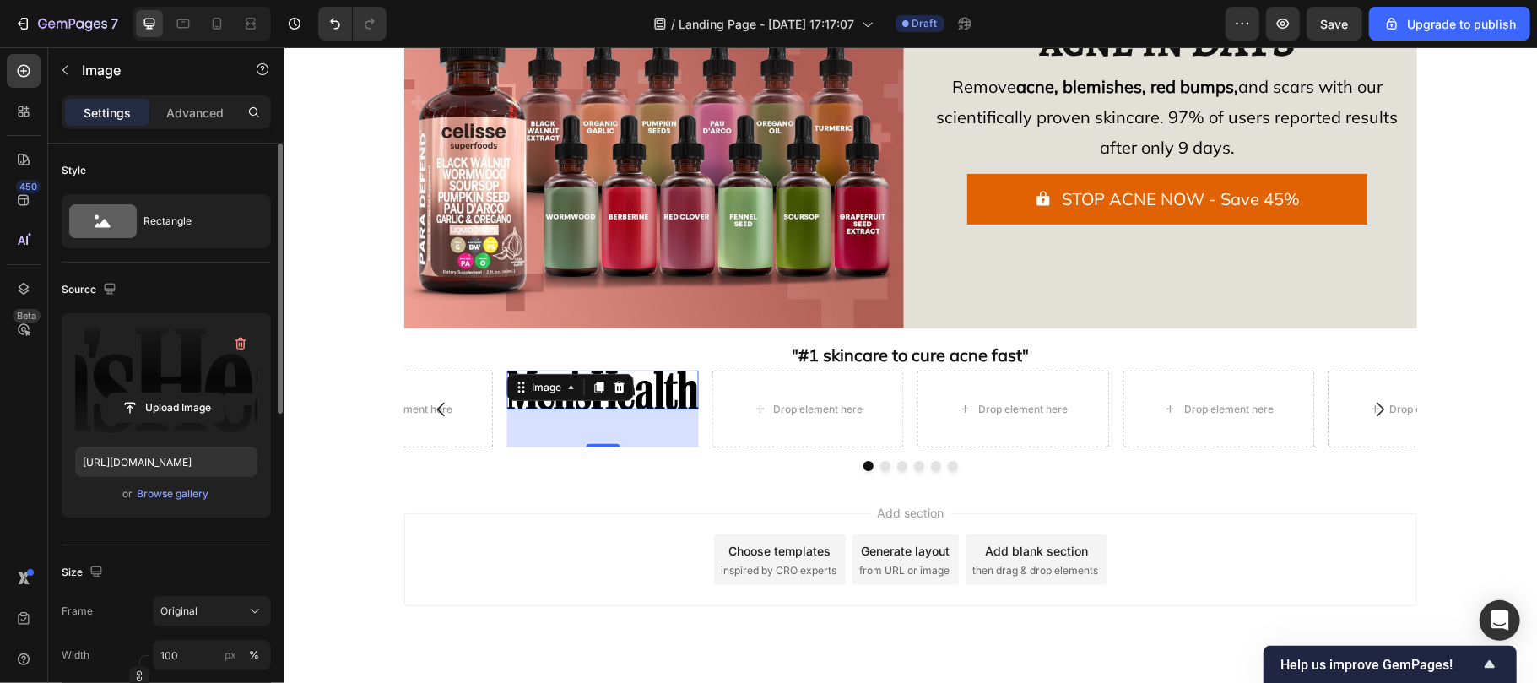
click at [618, 415] on div "45" at bounding box center [602, 428] width 192 height 38
click at [176, 122] on div "Advanced" at bounding box center [195, 112] width 84 height 27
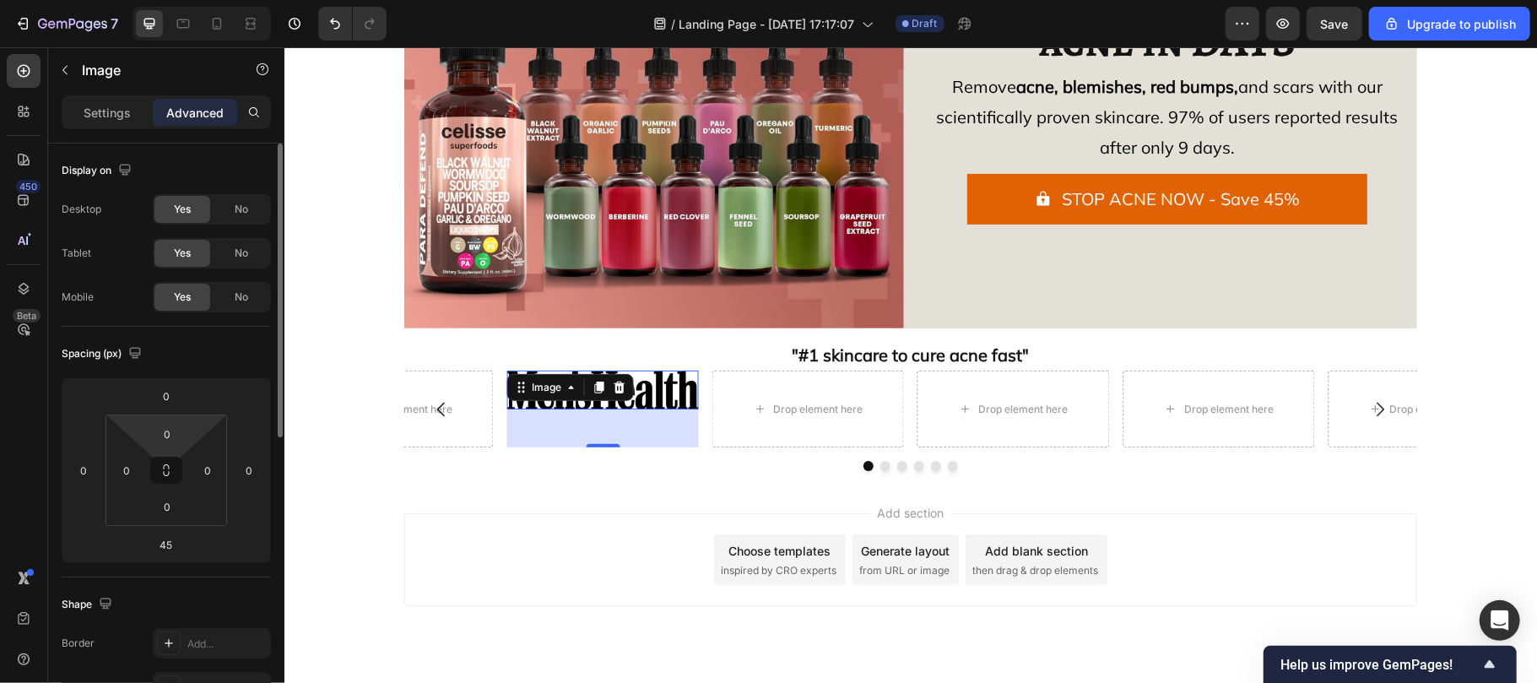
click at [170, 0] on html "7 / Landing Page - [DATE] 17:17:07 Draft Preview Save Upgrade to publish 450 Be…" at bounding box center [768, 0] width 1537 height 0
click at [22, 65] on icon at bounding box center [24, 71] width 13 height 13
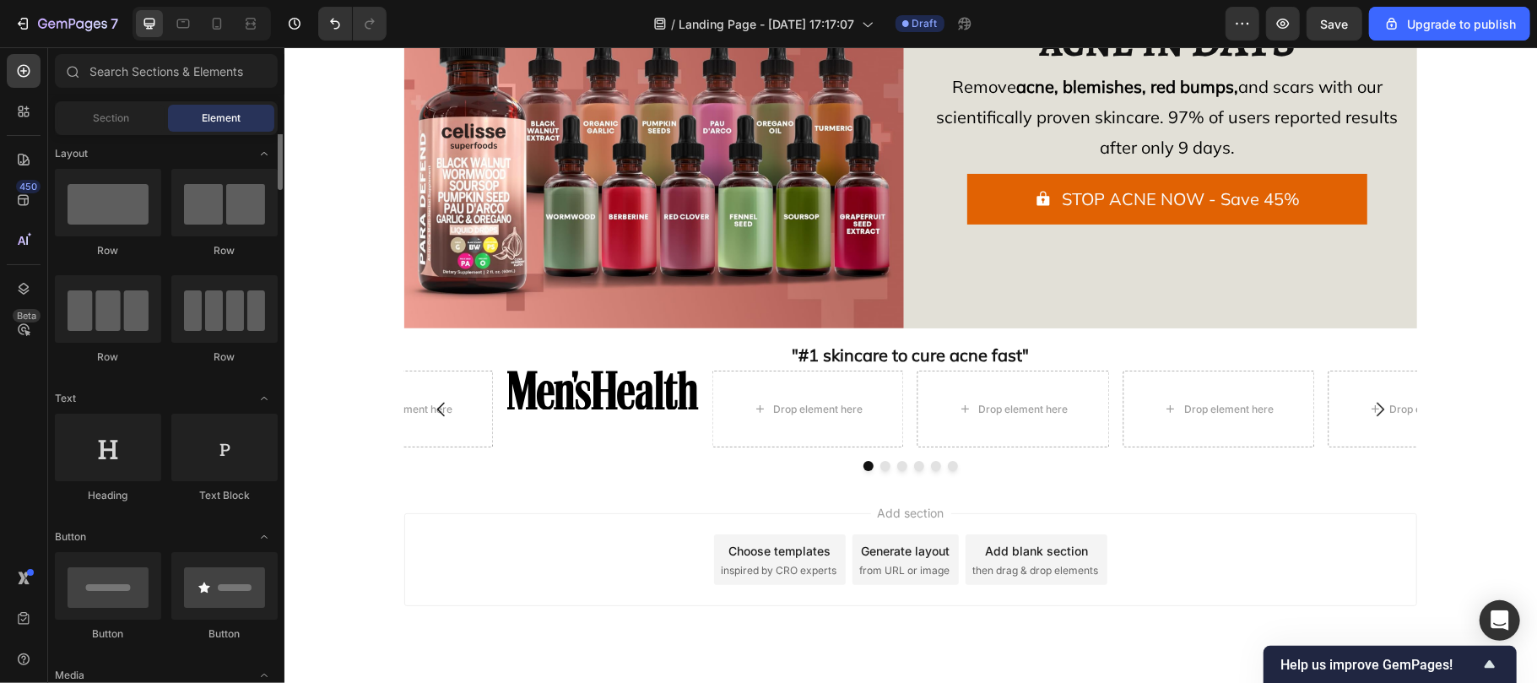
scroll to position [0, 0]
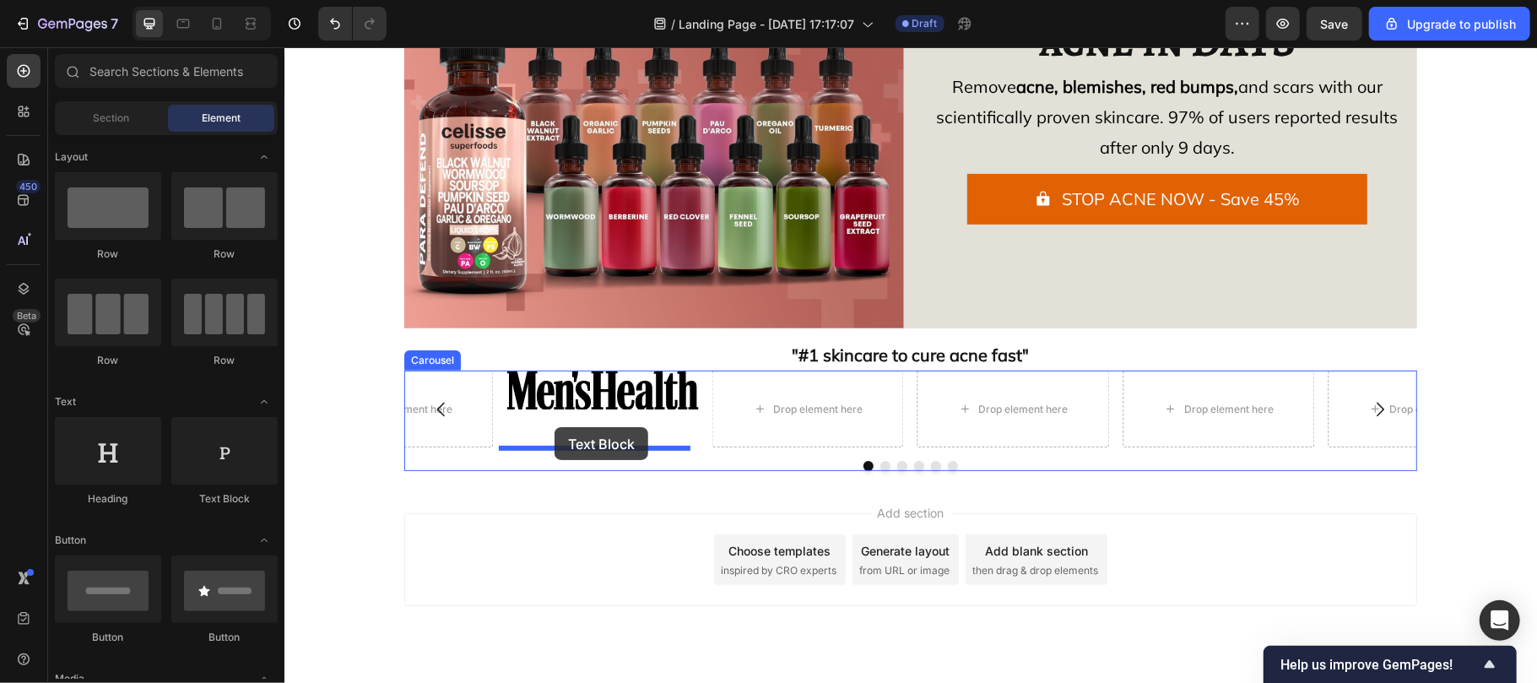
drag, startPoint x: 571, startPoint y: 403, endPoint x: 554, endPoint y: 426, distance: 29.0
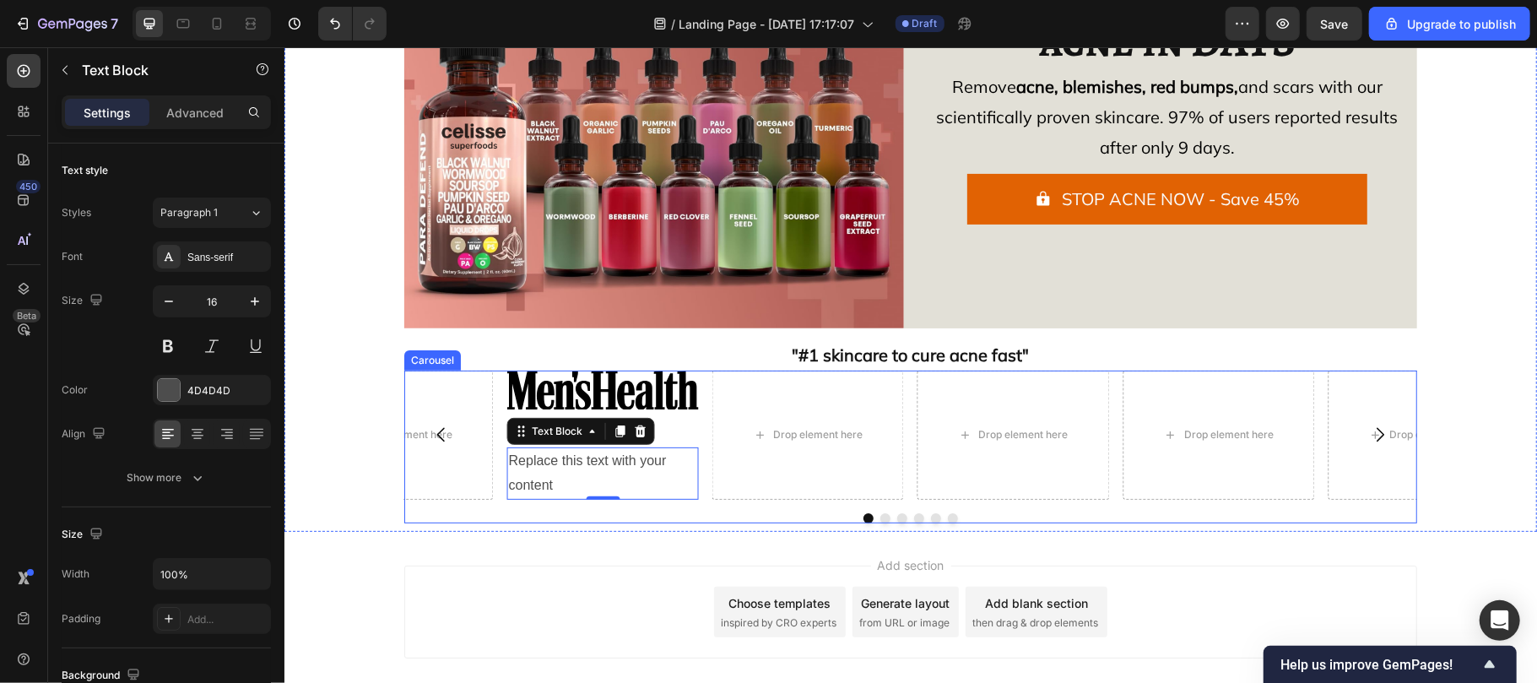
click at [667, 443] on div "Image Replace this text with your content Text Block 0" at bounding box center [602, 434] width 192 height 129
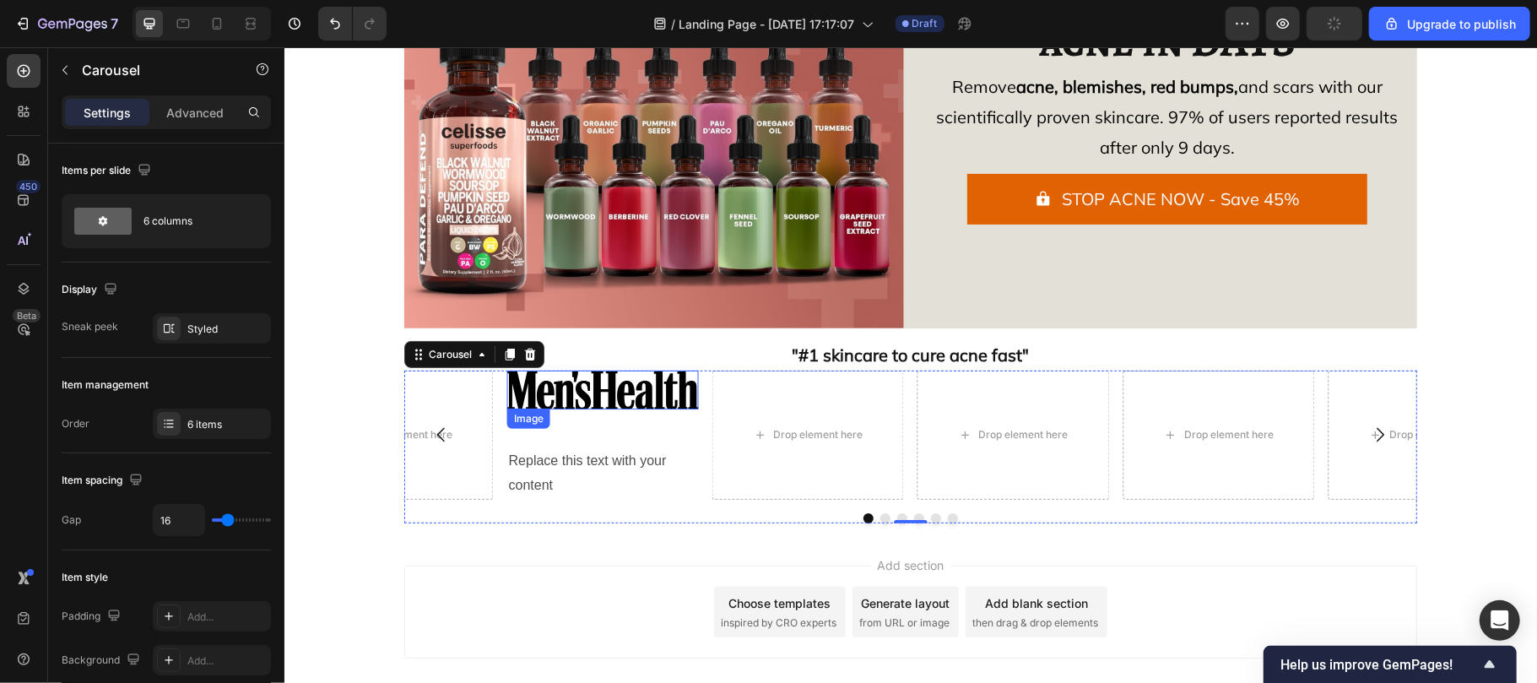
click at [578, 403] on img at bounding box center [602, 390] width 192 height 40
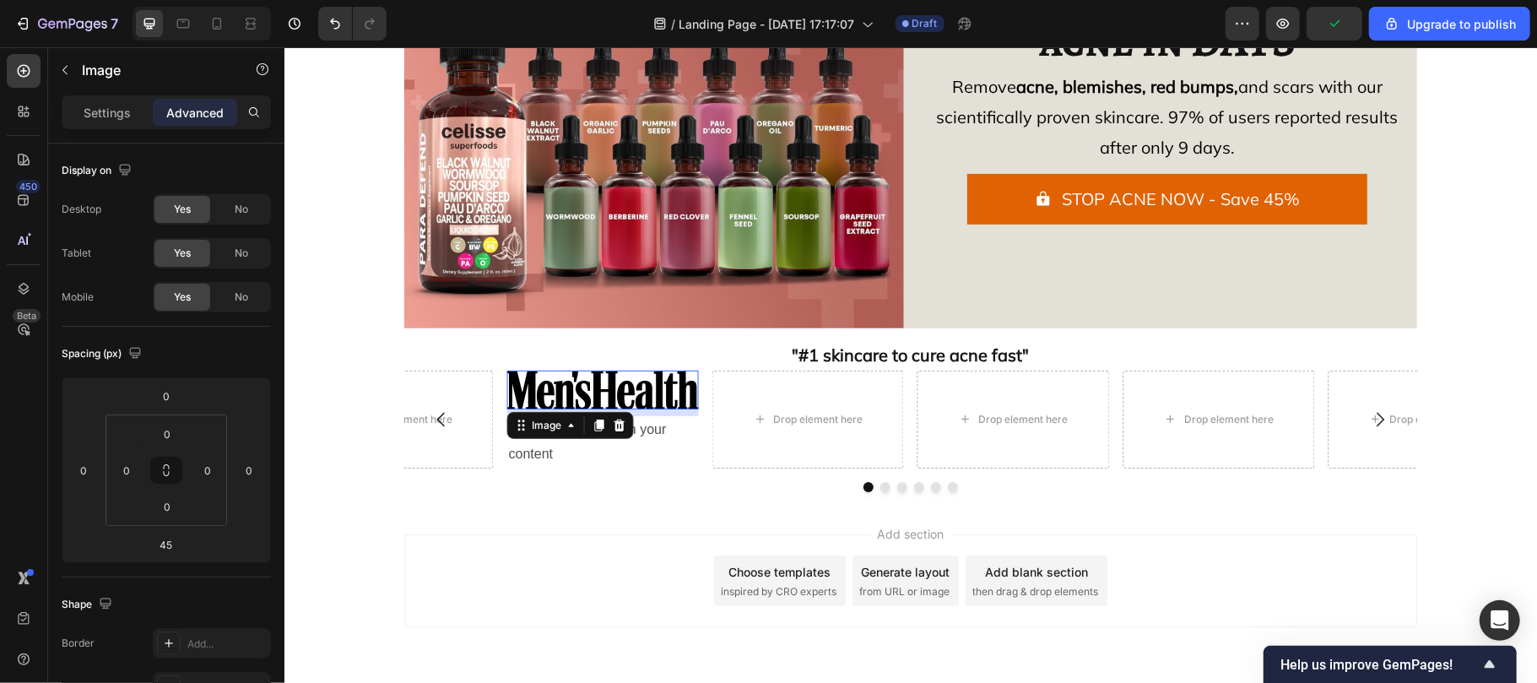
drag, startPoint x: 599, startPoint y: 442, endPoint x: 596, endPoint y: 411, distance: 31.4
click at [596, 409] on div "Image 8" at bounding box center [602, 390] width 192 height 40
type input "8"
click at [657, 422] on div "Replace this text with your content" at bounding box center [602, 441] width 192 height 52
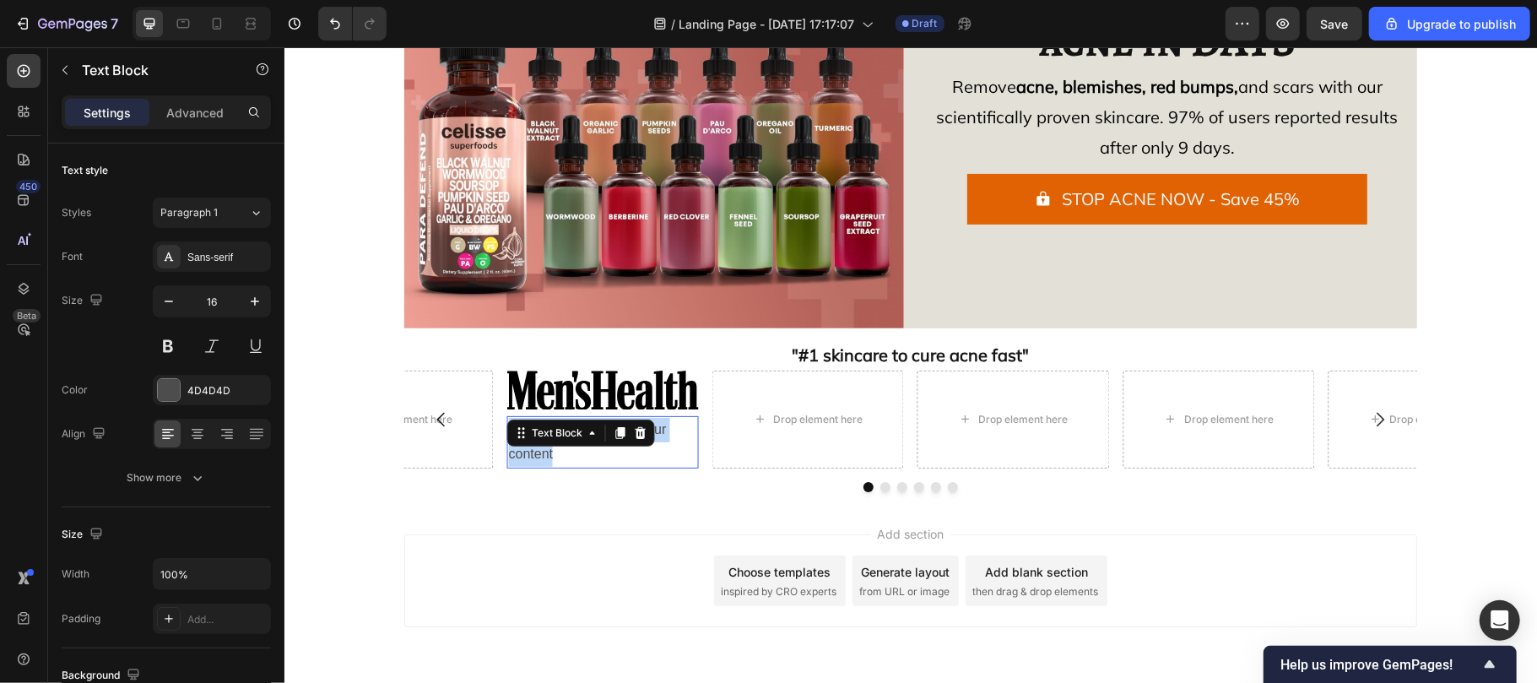
click at [657, 422] on p "Replace this text with your content" at bounding box center [602, 441] width 188 height 49
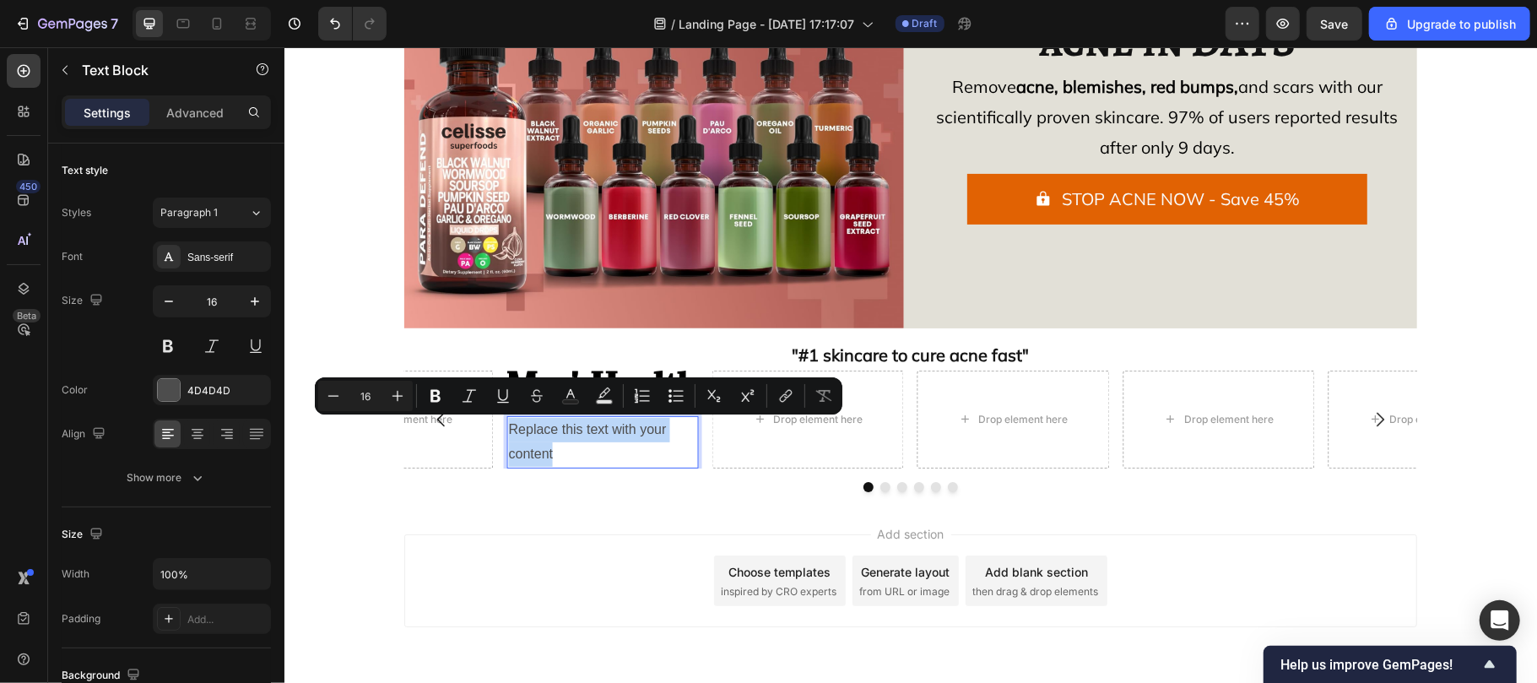
click at [657, 422] on p "Replace this text with your content" at bounding box center [602, 441] width 188 height 49
click at [602, 446] on p "Replace this text with your content" at bounding box center [602, 441] width 188 height 49
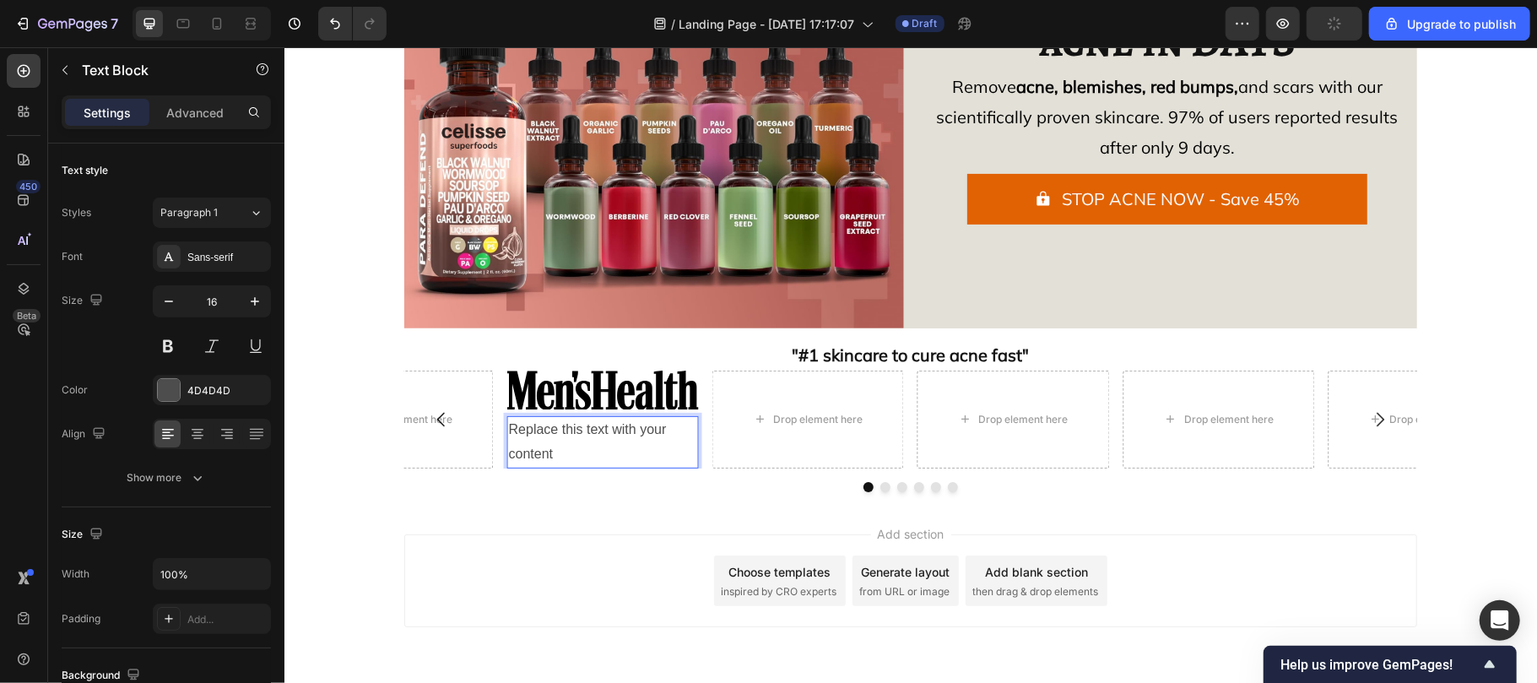
click at [602, 446] on p "Replace this text with your content" at bounding box center [602, 441] width 188 height 49
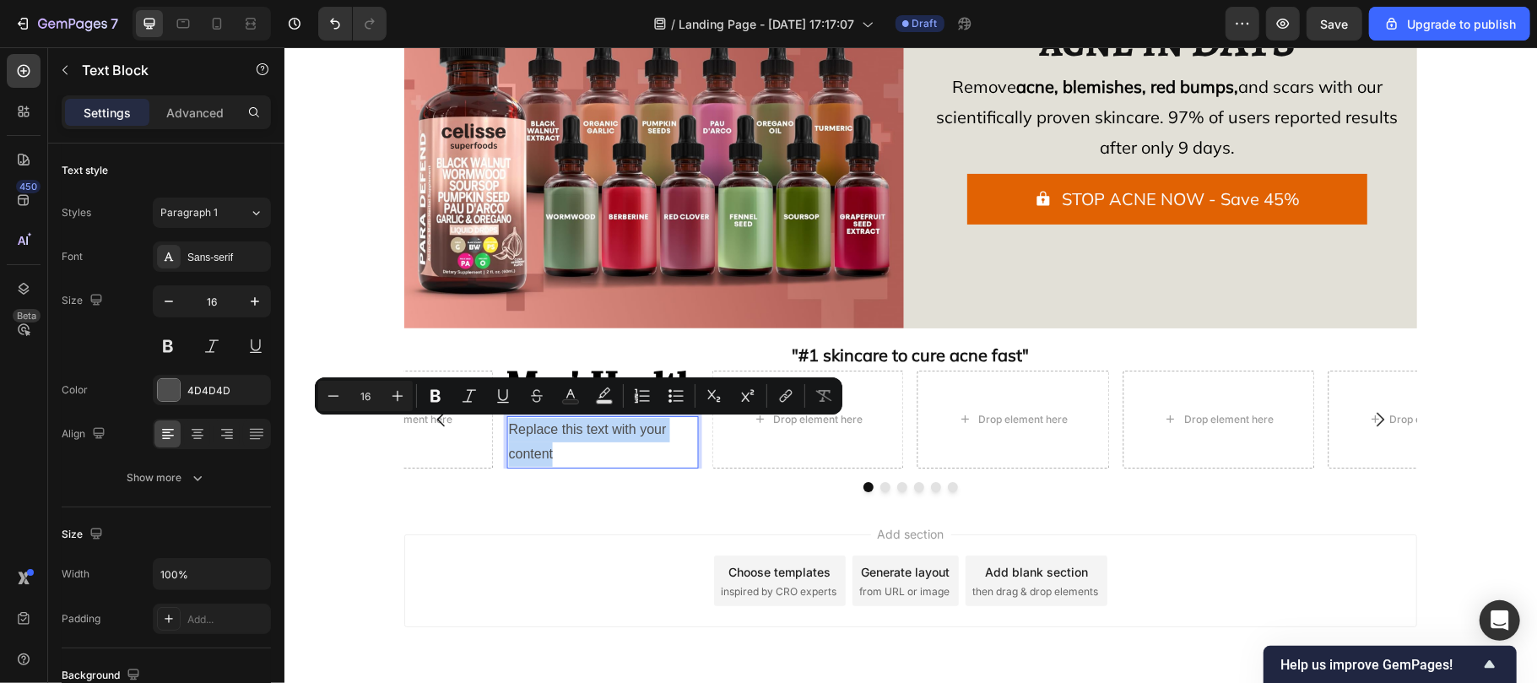
click at [559, 443] on p "Replace this text with your content" at bounding box center [602, 441] width 188 height 49
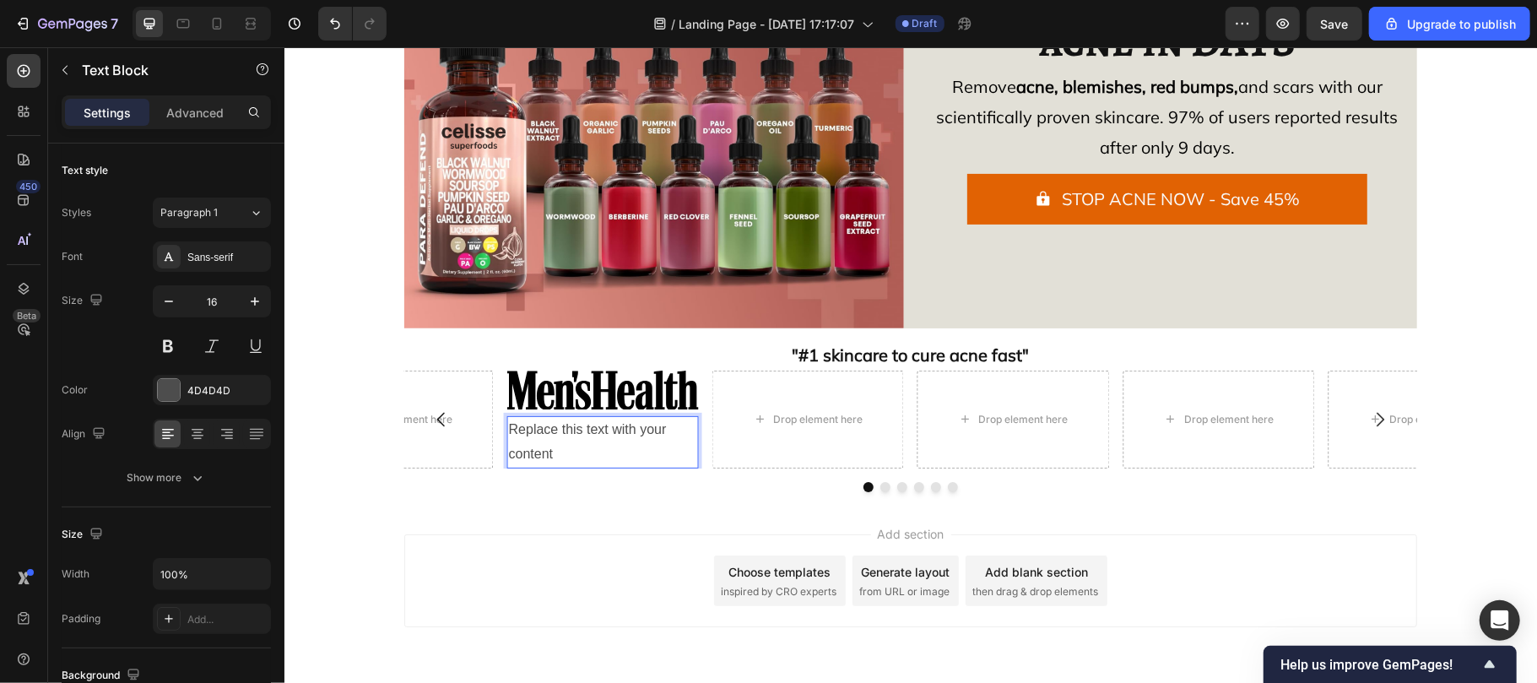
click at [559, 443] on p "Replace this text with your content" at bounding box center [602, 441] width 188 height 49
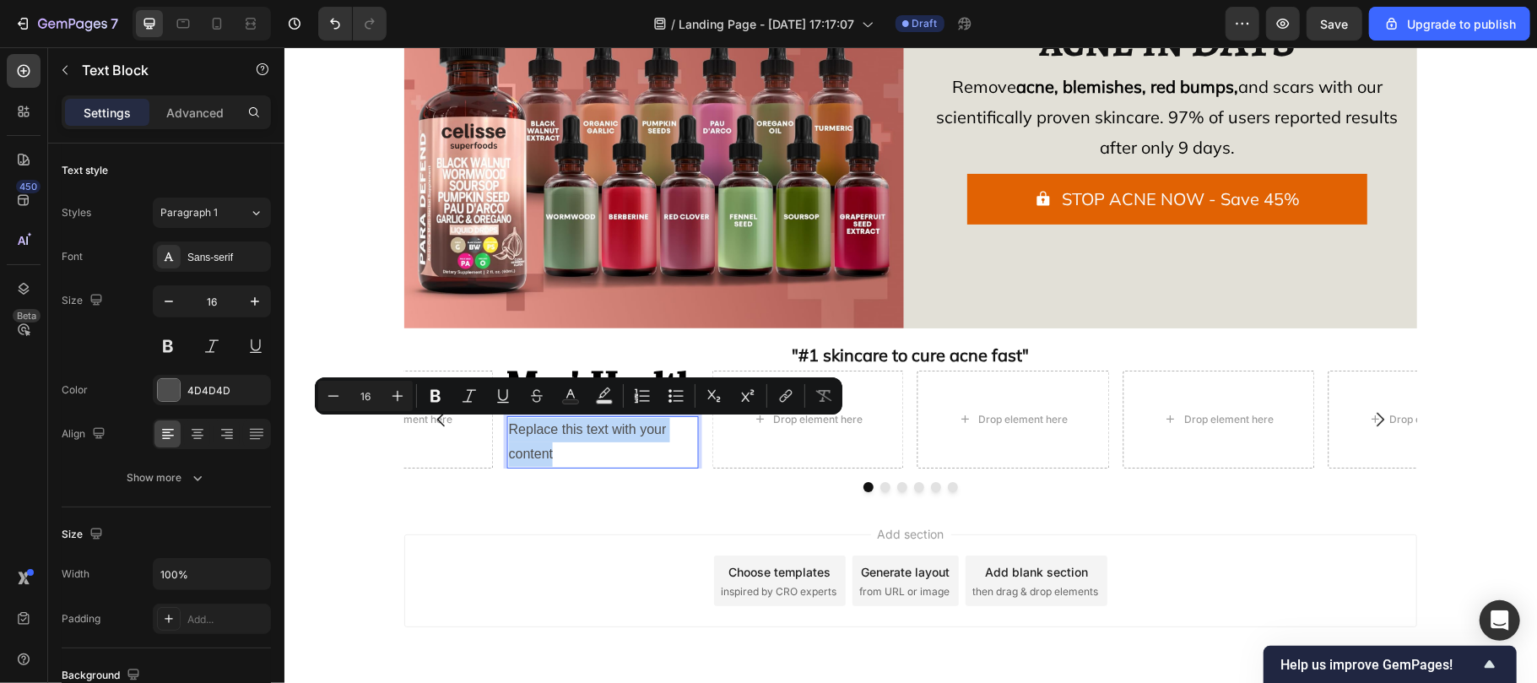
click at [559, 443] on p "Replace this text with your content" at bounding box center [602, 441] width 188 height 49
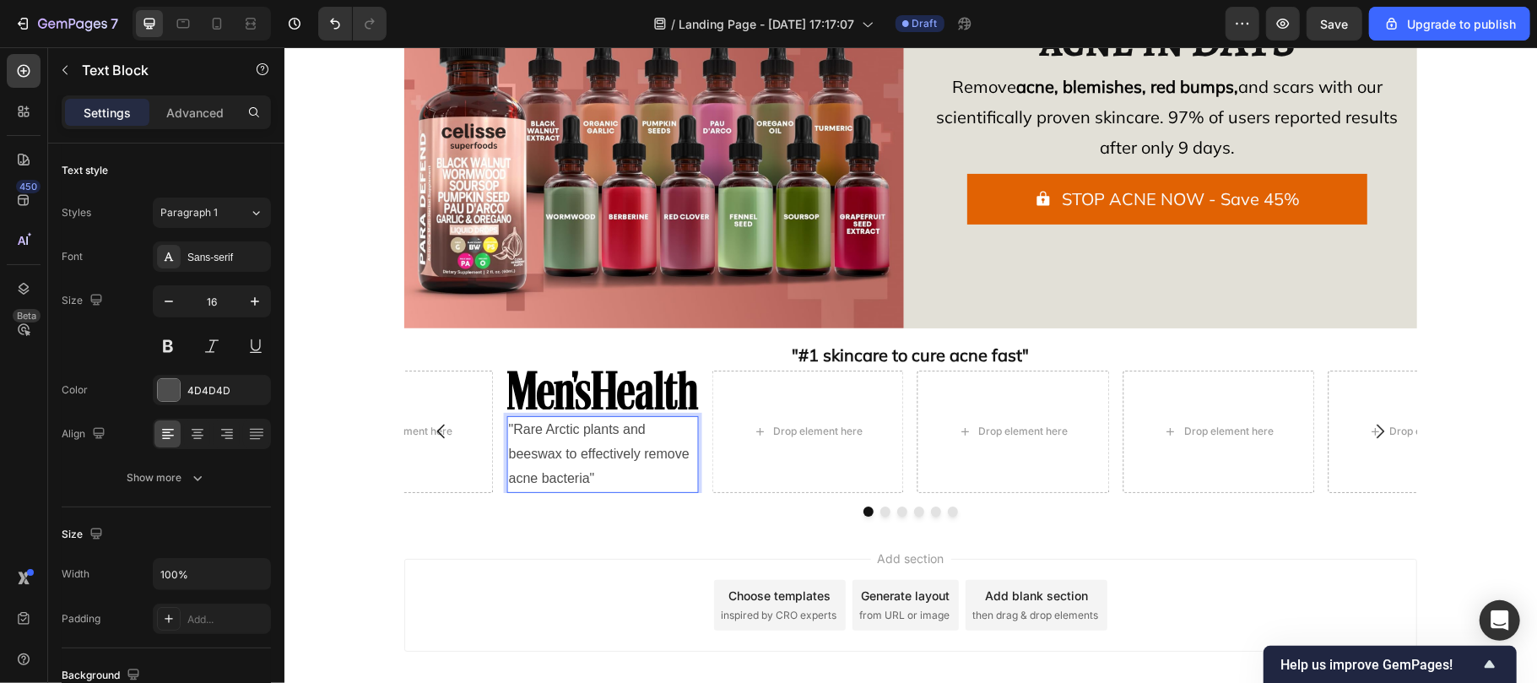
click at [558, 476] on p ""Rare Arctic plants and beeswax to effectively remove acne bacteria"" at bounding box center [602, 453] width 188 height 73
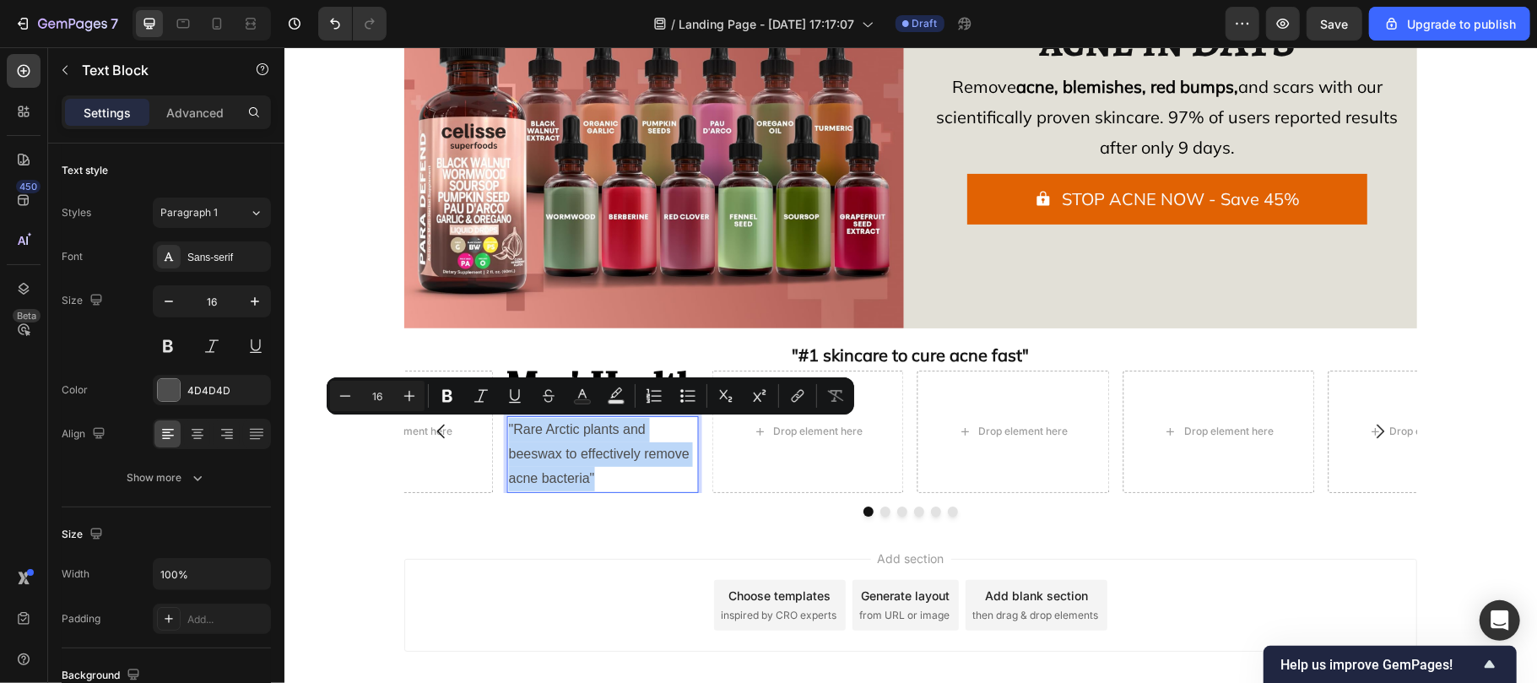
click at [558, 476] on p ""Rare Arctic plants and beeswax to effectively remove acne bacteria"" at bounding box center [602, 453] width 188 height 73
click at [386, 386] on input "16" at bounding box center [377, 396] width 34 height 20
type input "20"
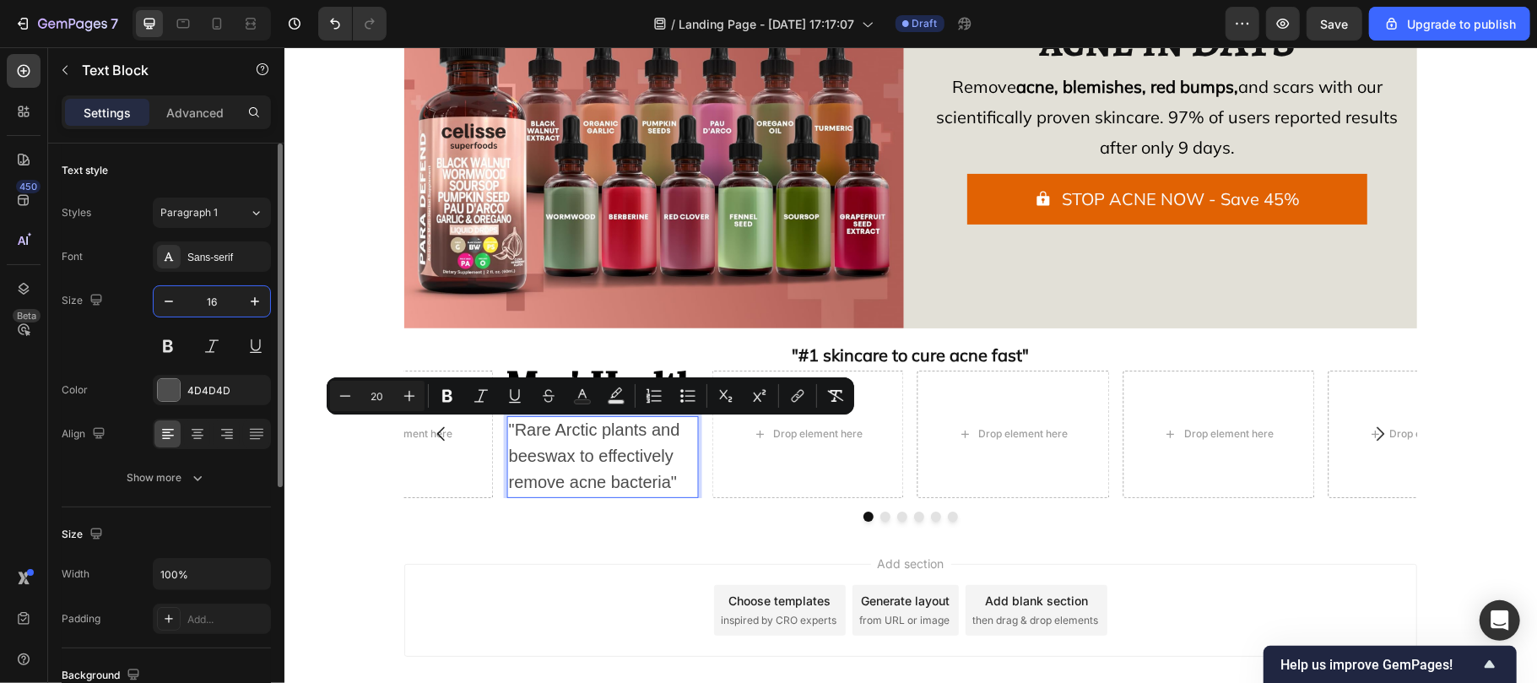
click at [231, 300] on input "16" at bounding box center [212, 301] width 56 height 30
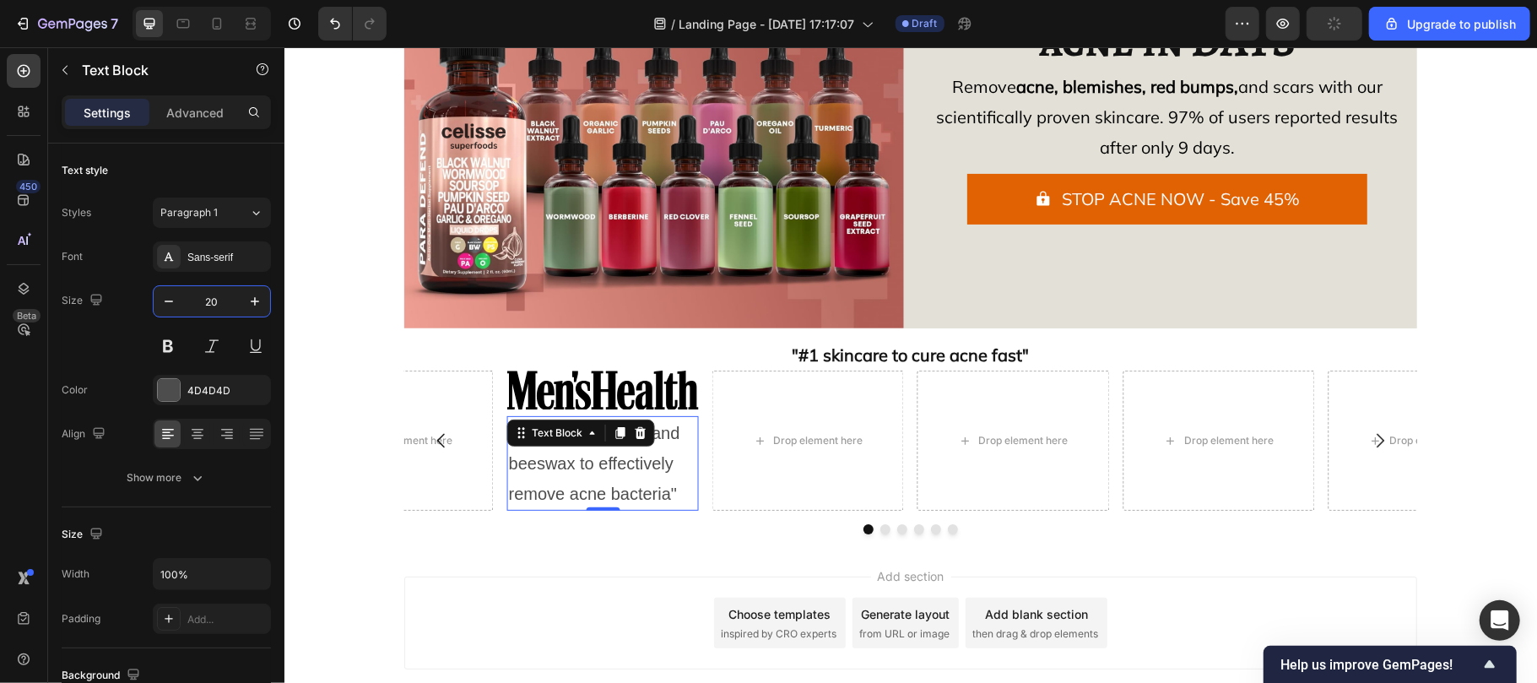
type input "20"
click at [613, 486] on span ""Rare Arctic plants and beeswax to effectively remove acne bacteria"" at bounding box center [593, 462] width 171 height 79
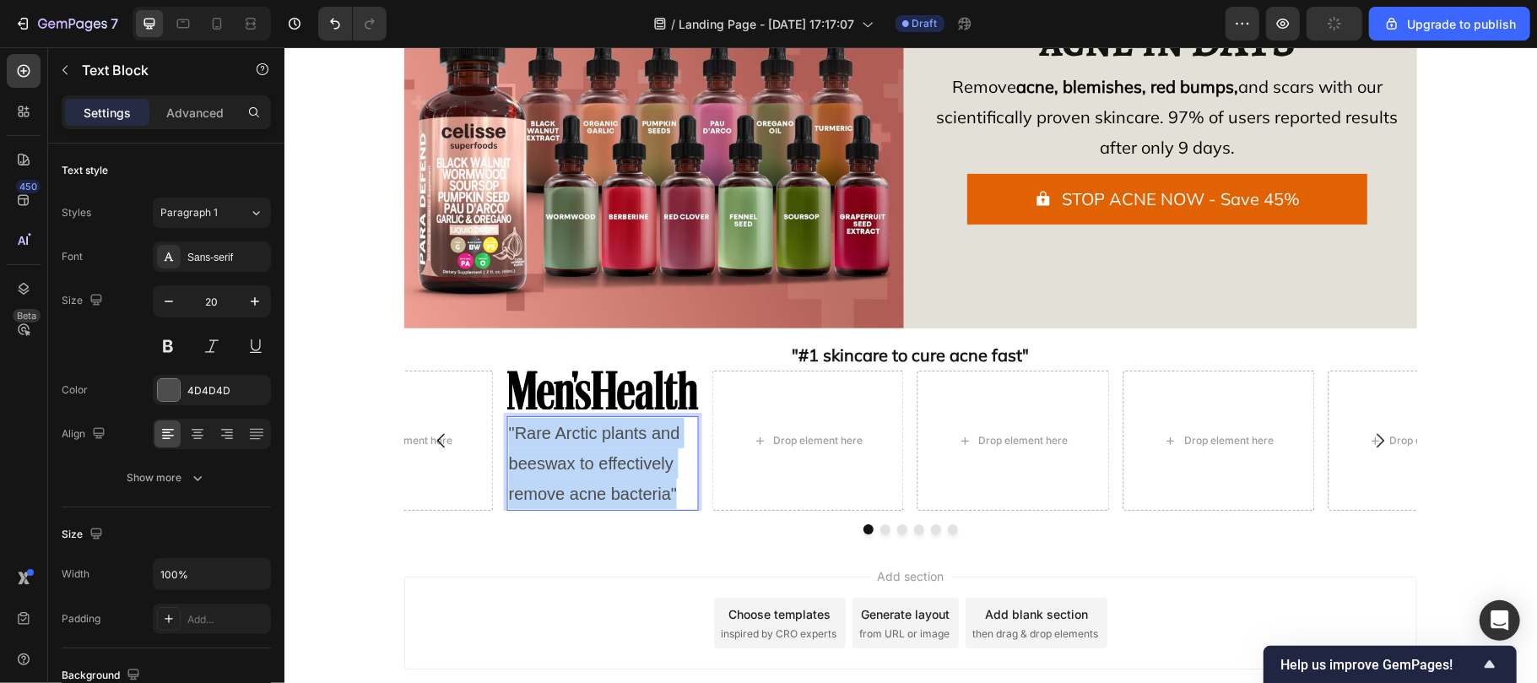
click at [613, 486] on span ""Rare Arctic plants and beeswax to effectively remove acne bacteria"" at bounding box center [593, 462] width 171 height 79
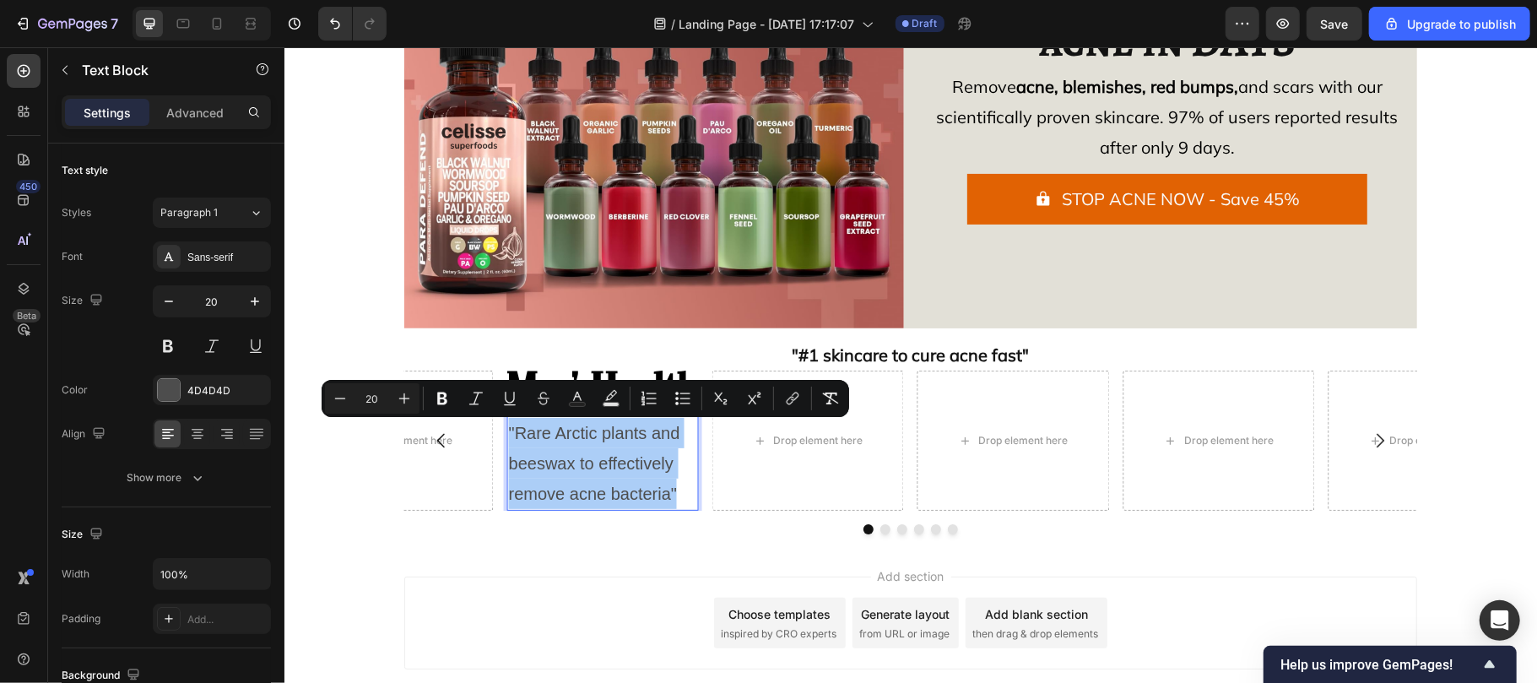
click at [379, 392] on input "20" at bounding box center [372, 398] width 34 height 20
type input "18"
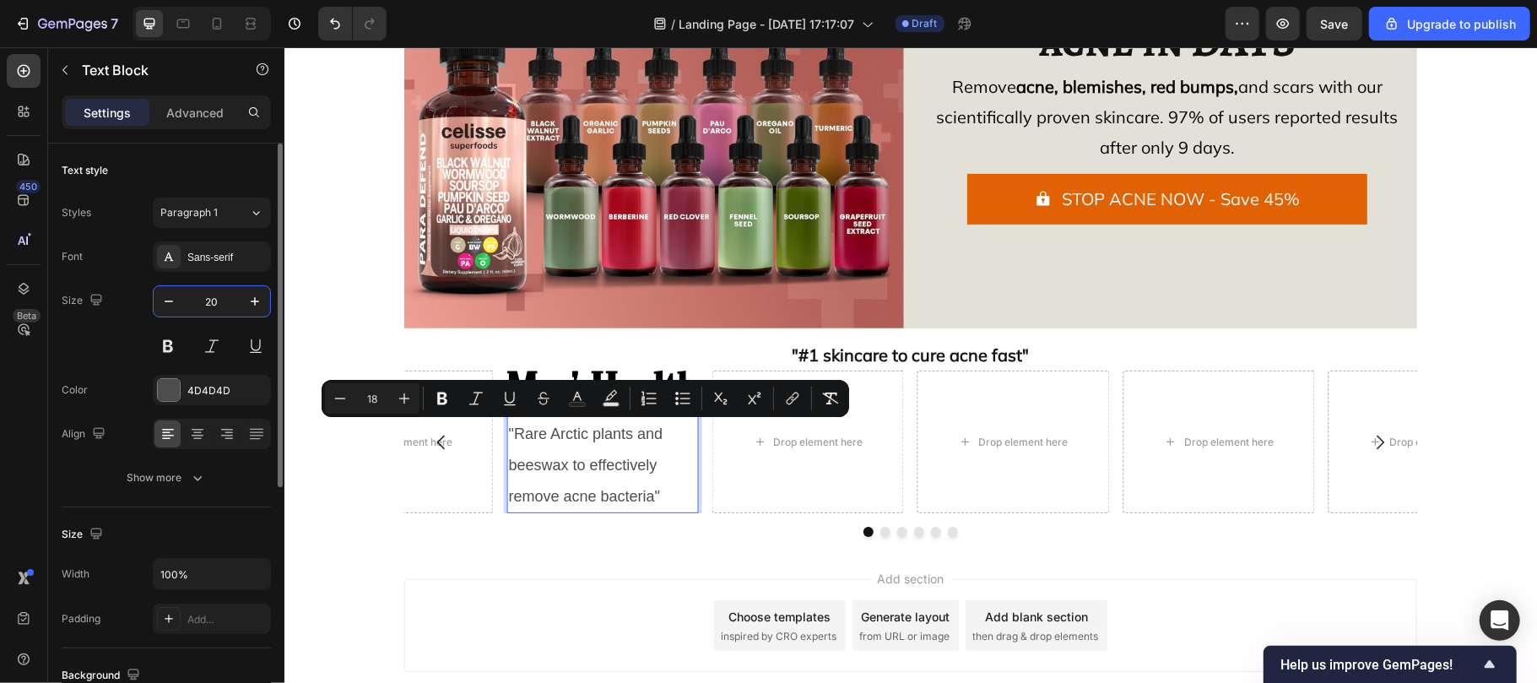
click at [226, 302] on input "20" at bounding box center [212, 301] width 56 height 30
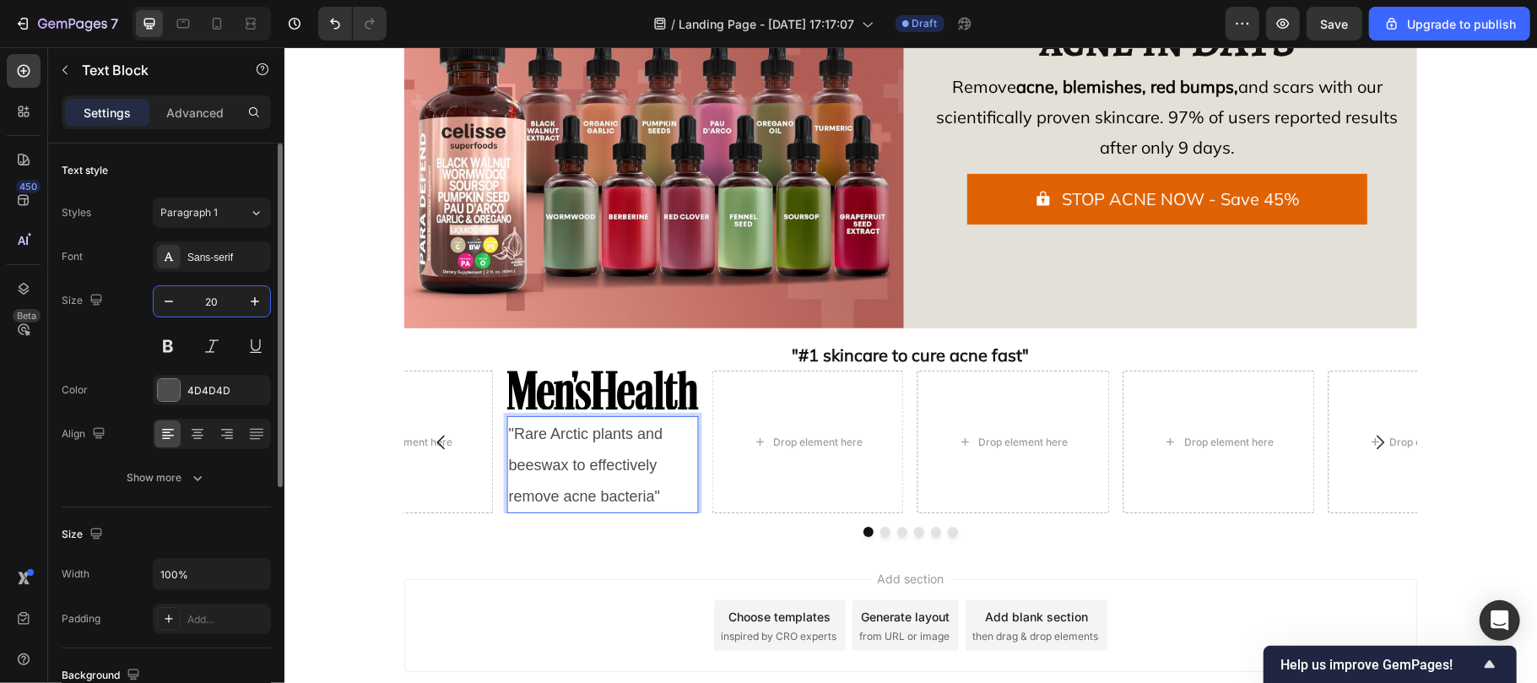
click at [226, 302] on input "20" at bounding box center [212, 301] width 56 height 30
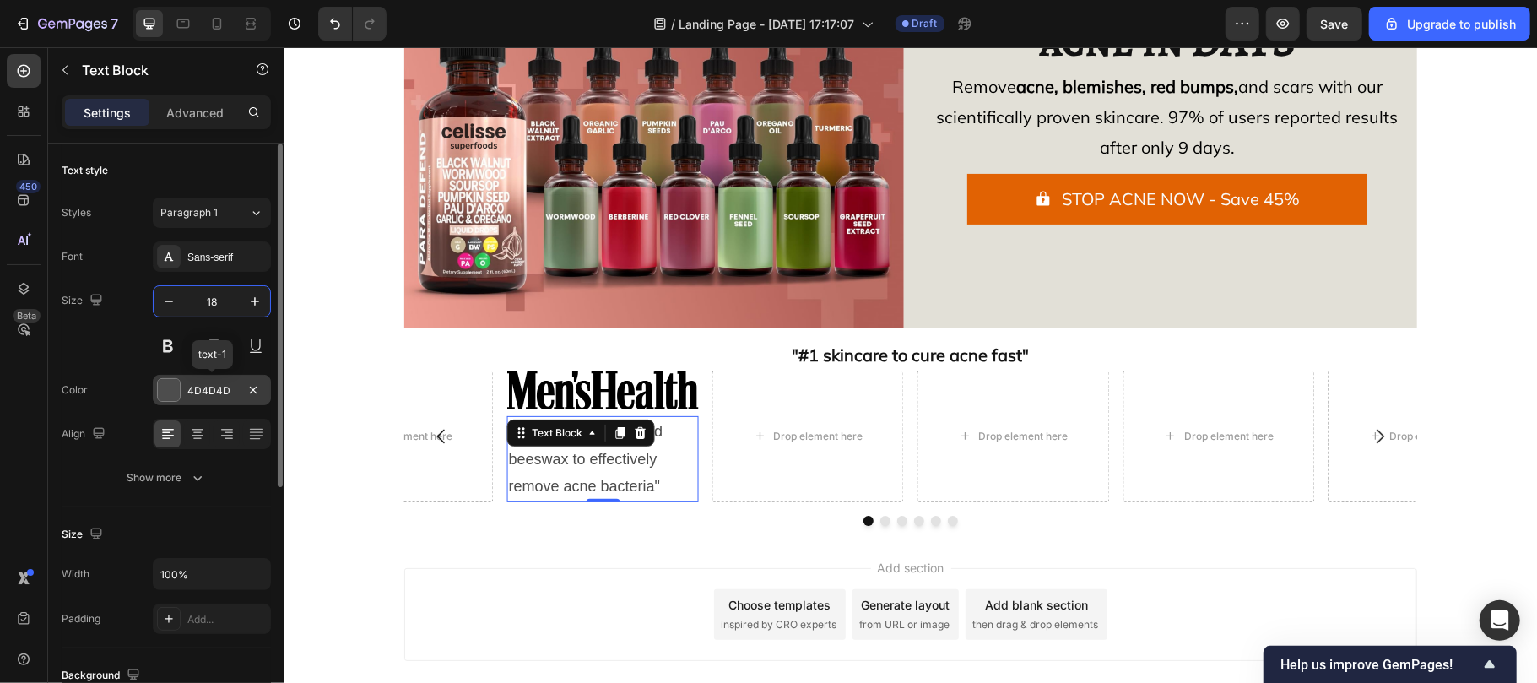
type input "18"
click at [164, 398] on div at bounding box center [169, 390] width 22 height 22
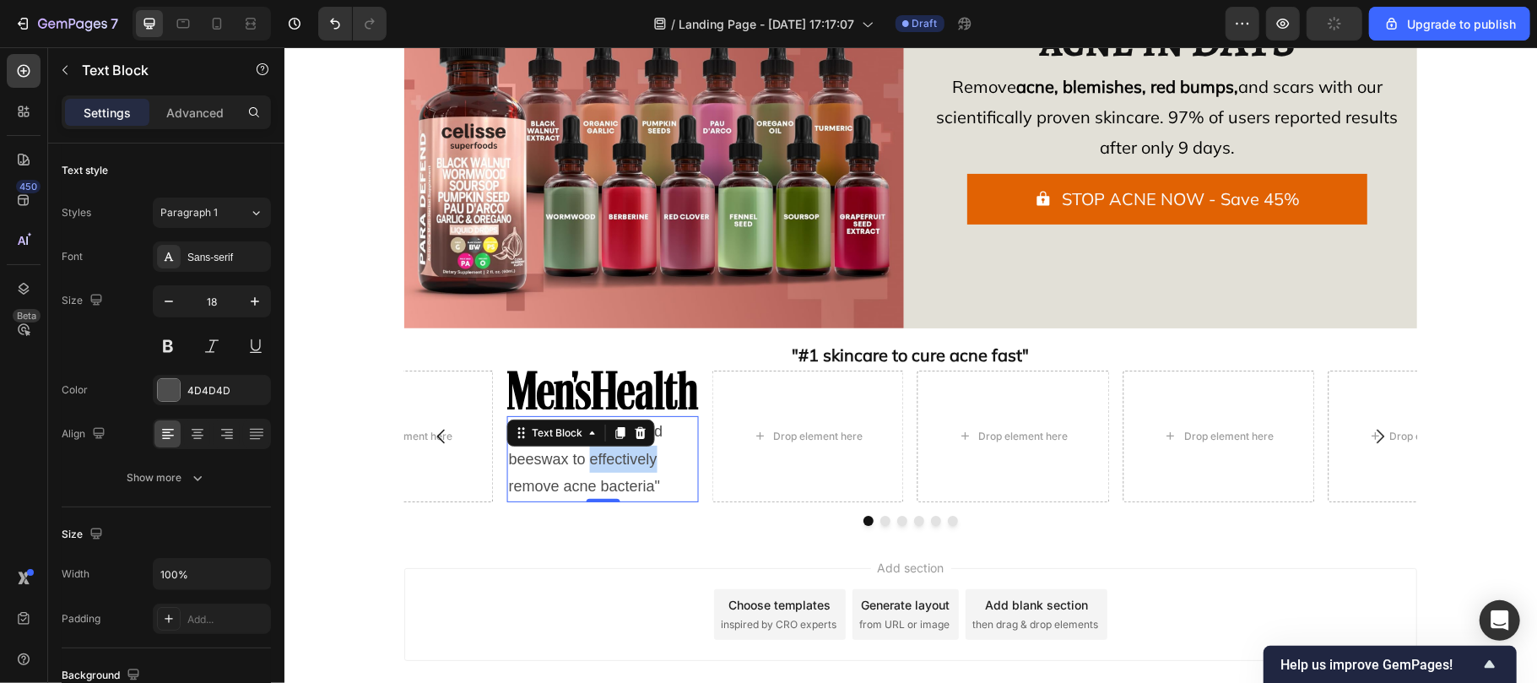
click at [579, 472] on p ""Rare Arctic plants and beeswax to effectively remove acne bacteria"" at bounding box center [602, 458] width 188 height 82
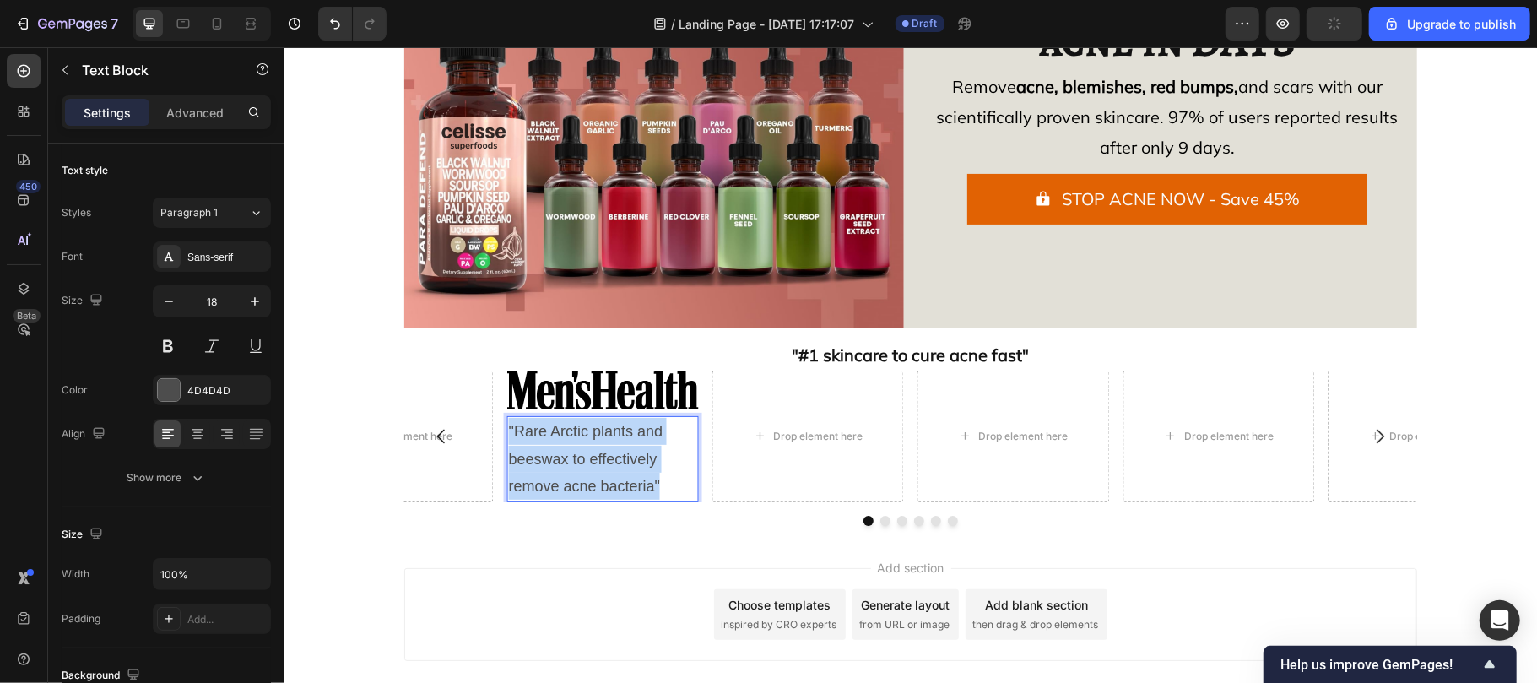
click at [579, 472] on p ""Rare Arctic plants and beeswax to effectively remove acne bacteria"" at bounding box center [602, 458] width 188 height 82
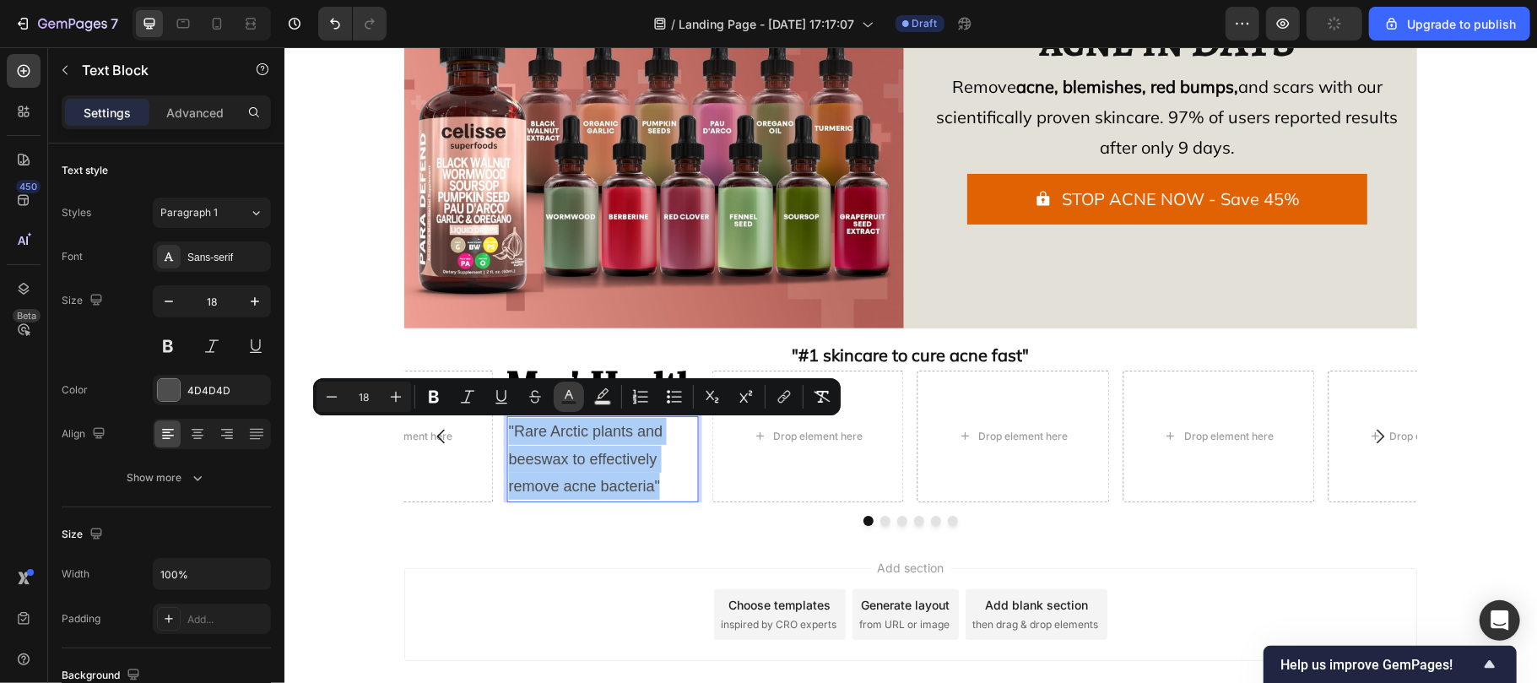
click at [571, 398] on icon "Editor contextual toolbar" at bounding box center [568, 396] width 17 height 17
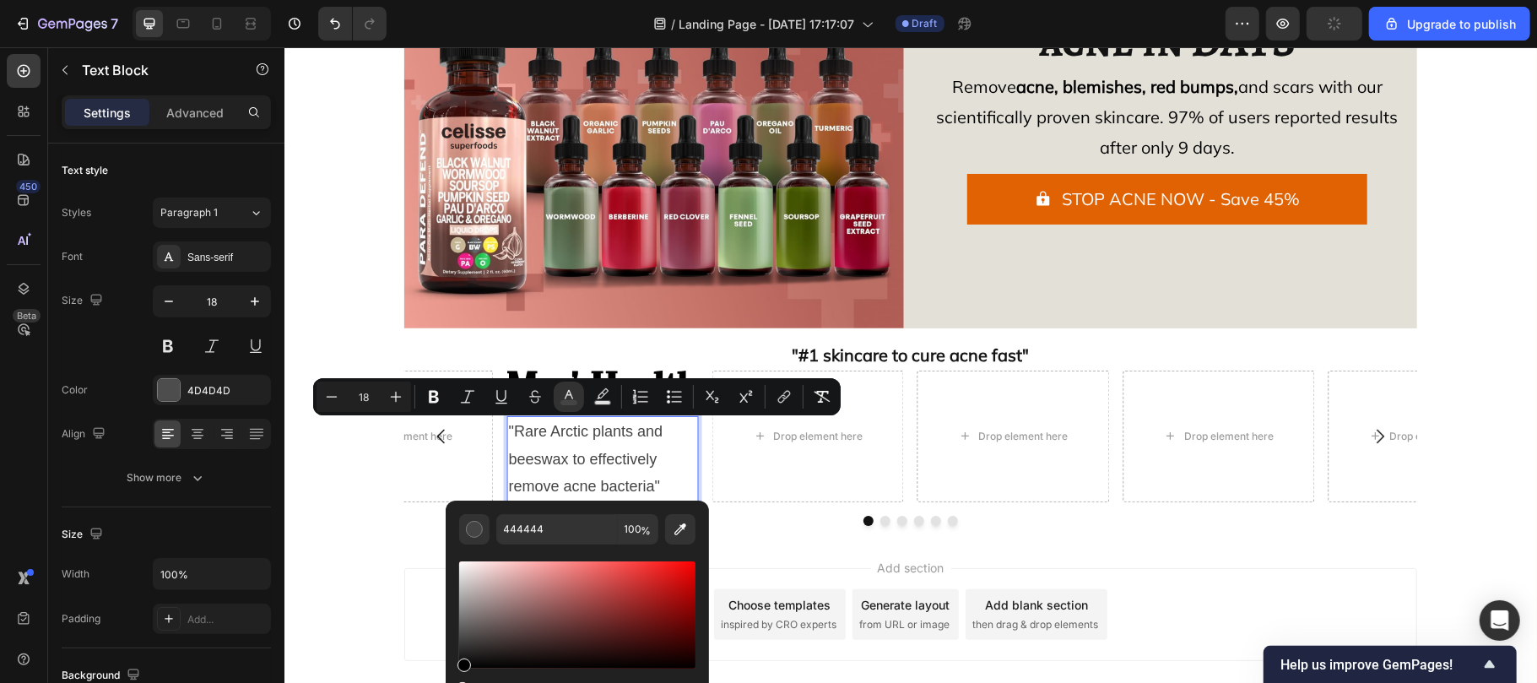
drag, startPoint x: 463, startPoint y: 639, endPoint x: 463, endPoint y: 677, distance: 38.0
click at [463, 677] on div "Editor contextual toolbar" at bounding box center [577, 637] width 236 height 158
type input "000000"
click at [595, 393] on icon "Editor contextual toolbar" at bounding box center [602, 396] width 17 height 17
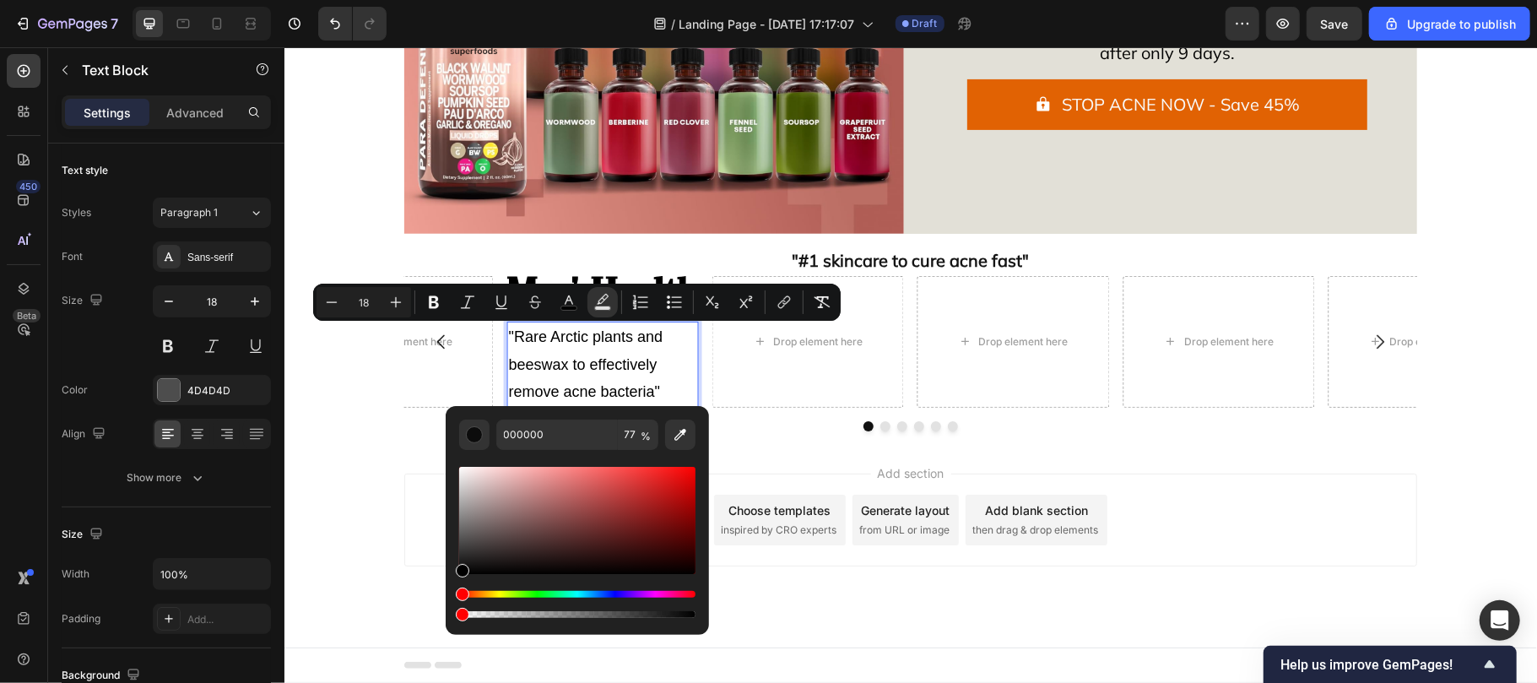
drag, startPoint x: 927, startPoint y: 659, endPoint x: 406, endPoint y: 615, distance: 522.6
type input "0"
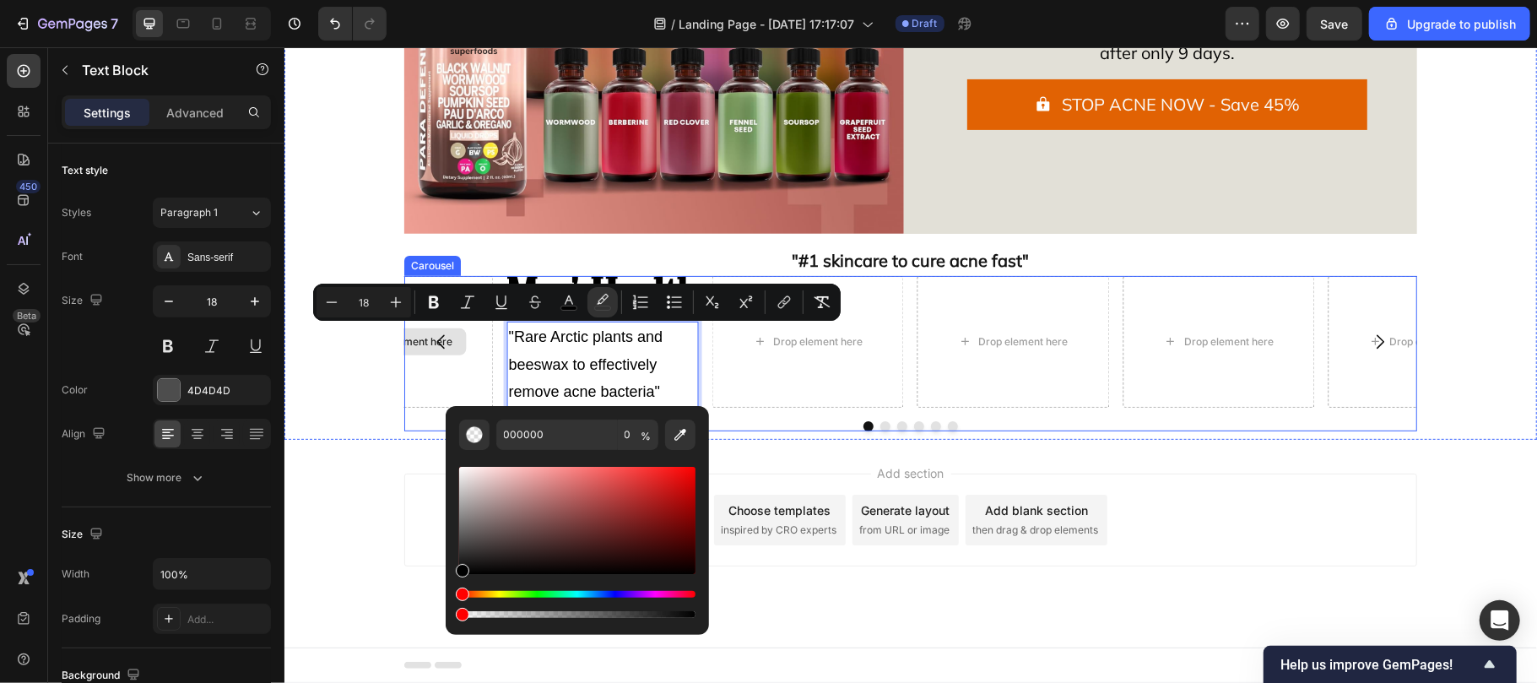
click at [398, 369] on div "Drop element here" at bounding box center [396, 341] width 192 height 132
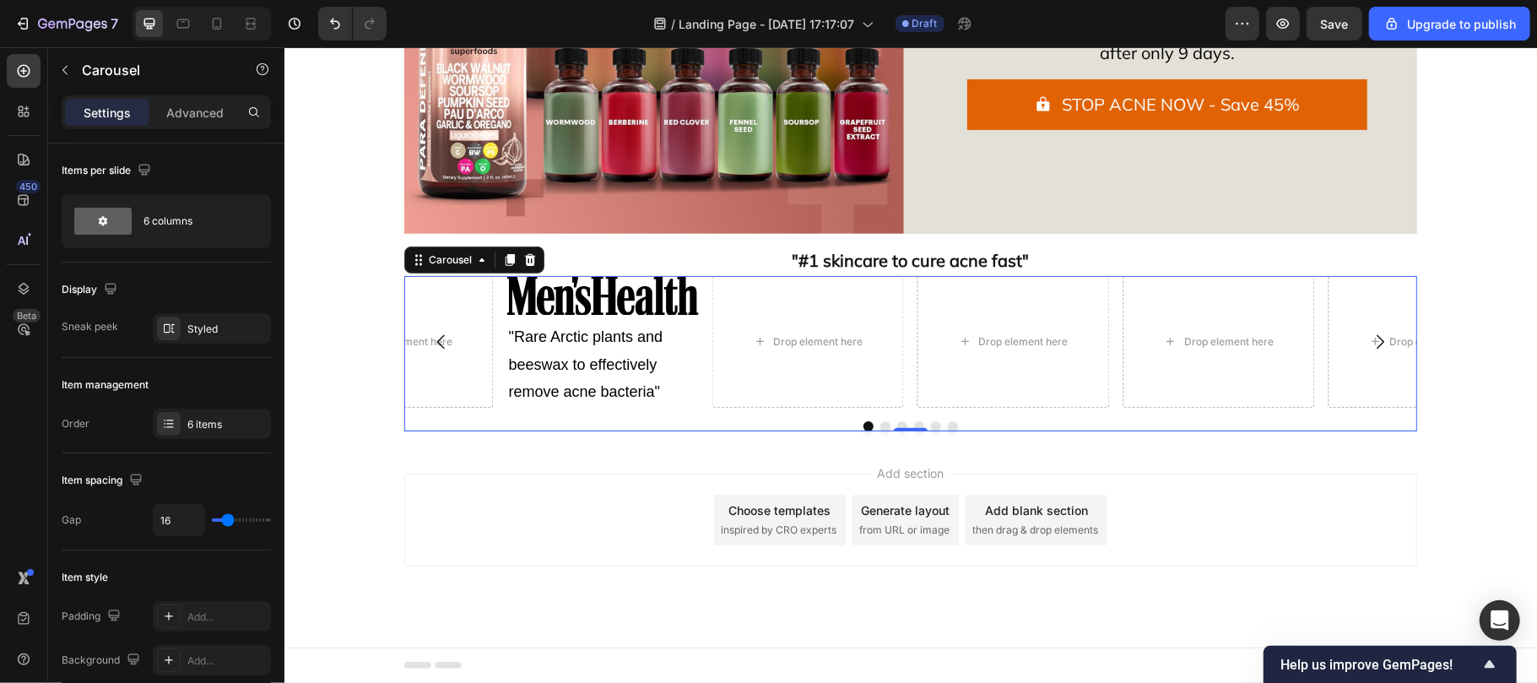
click at [491, 344] on div "Image "Rare Arctic plants and beeswax to effectively remove acne bacteria" Text…" at bounding box center [909, 341] width 1013 height 132
click at [518, 298] on img at bounding box center [602, 295] width 192 height 40
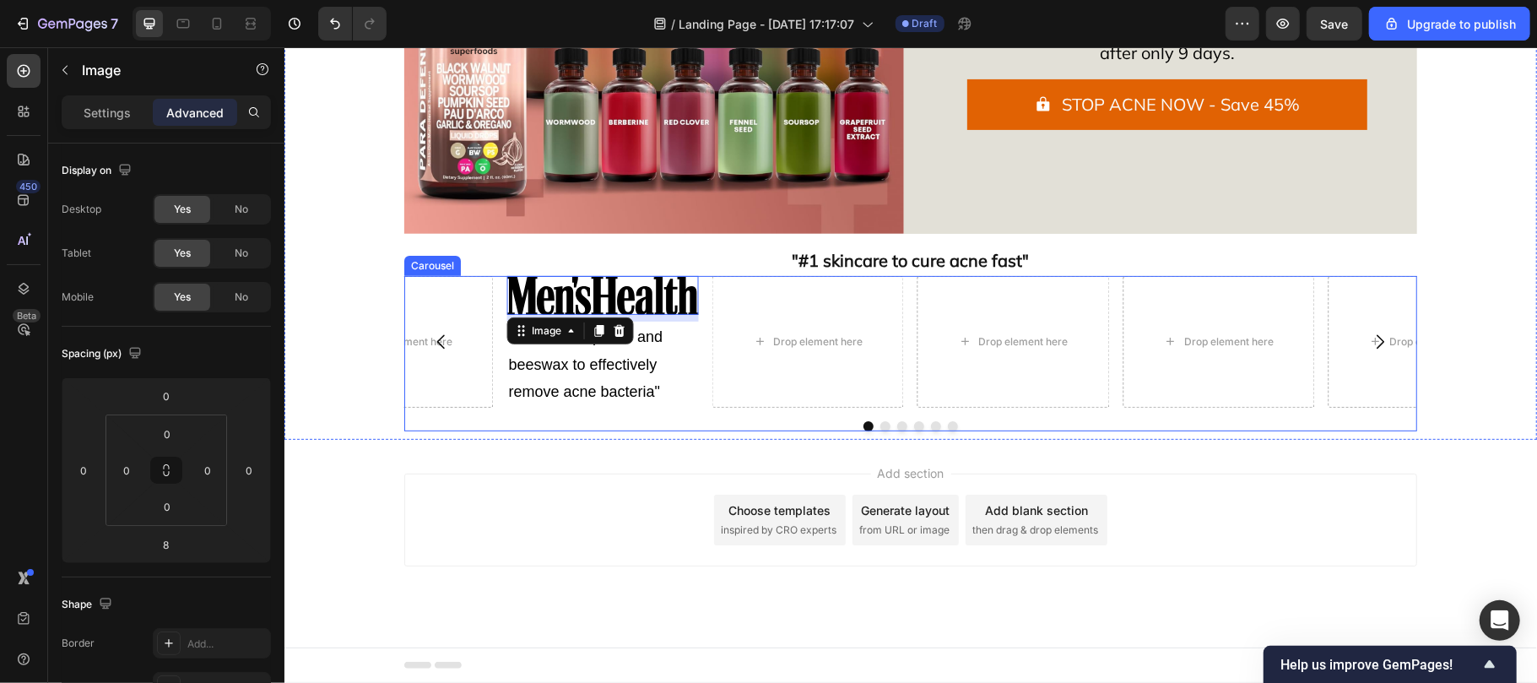
click at [491, 304] on div "Image 8 "Rare Arctic plants and beeswax to effectively remove acne bacteria" Te…" at bounding box center [909, 341] width 1013 height 132
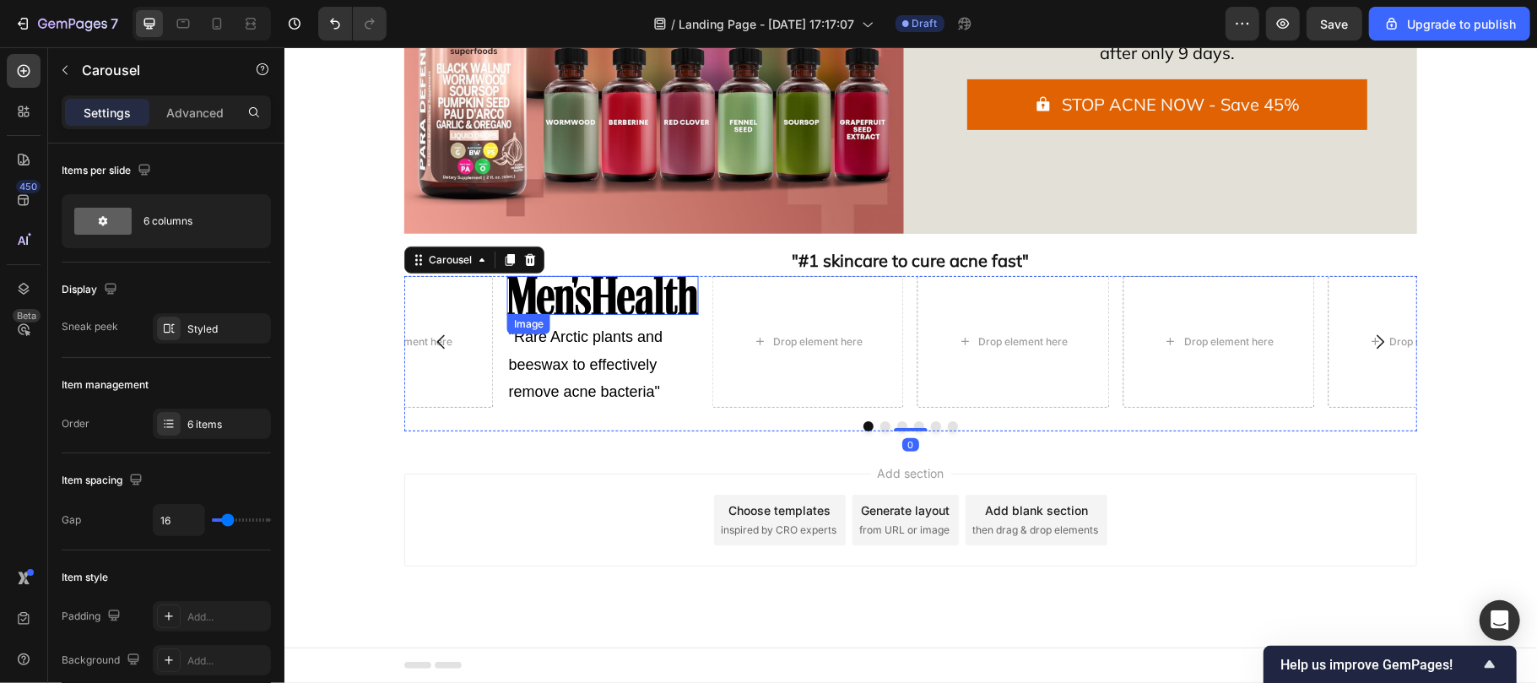
click at [591, 300] on img at bounding box center [602, 295] width 192 height 40
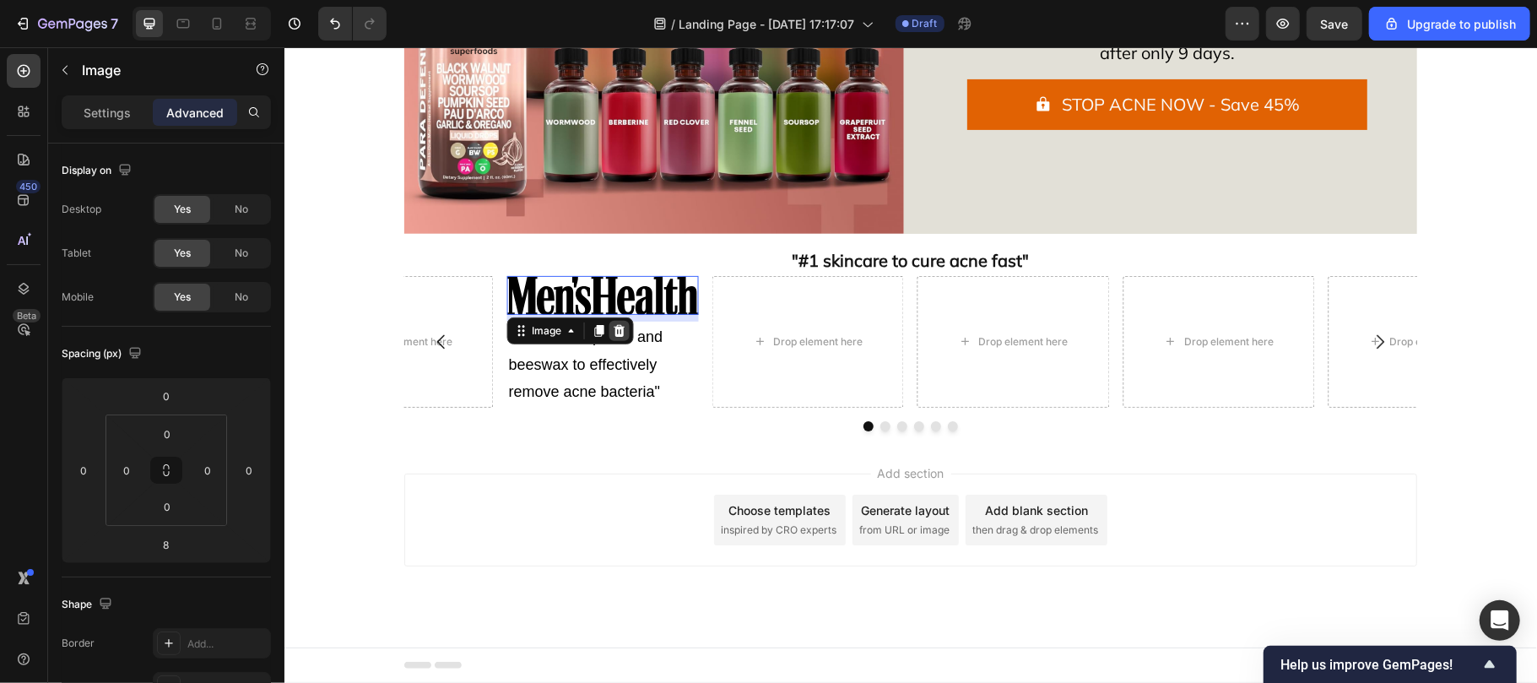
click at [612, 323] on icon at bounding box center [619, 330] width 14 height 14
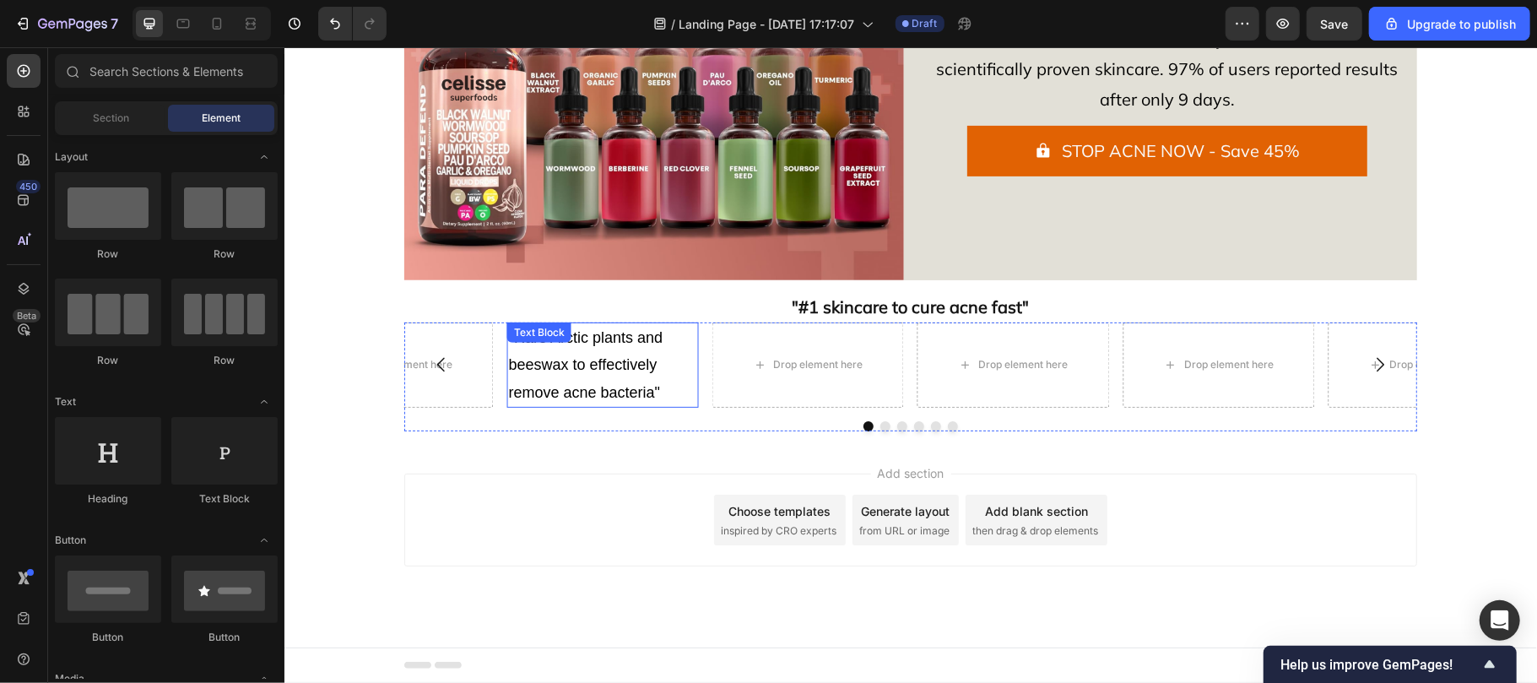
scroll to position [311, 0]
click at [611, 357] on span ""Rare Arctic plants and beeswax to effectively remove acne bacteria"" at bounding box center [585, 364] width 154 height 72
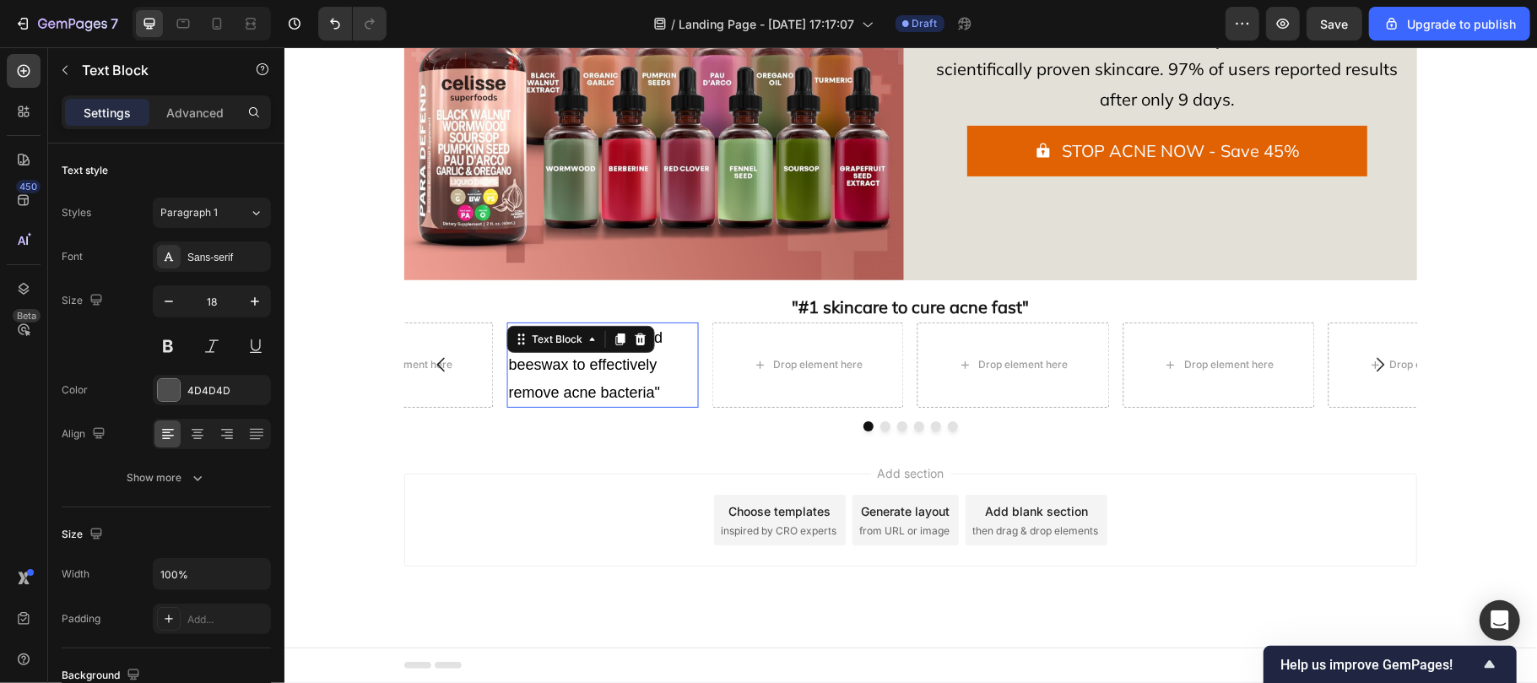
click at [611, 357] on span ""Rare Arctic plants and beeswax to effectively remove acne bacteria"" at bounding box center [585, 364] width 154 height 72
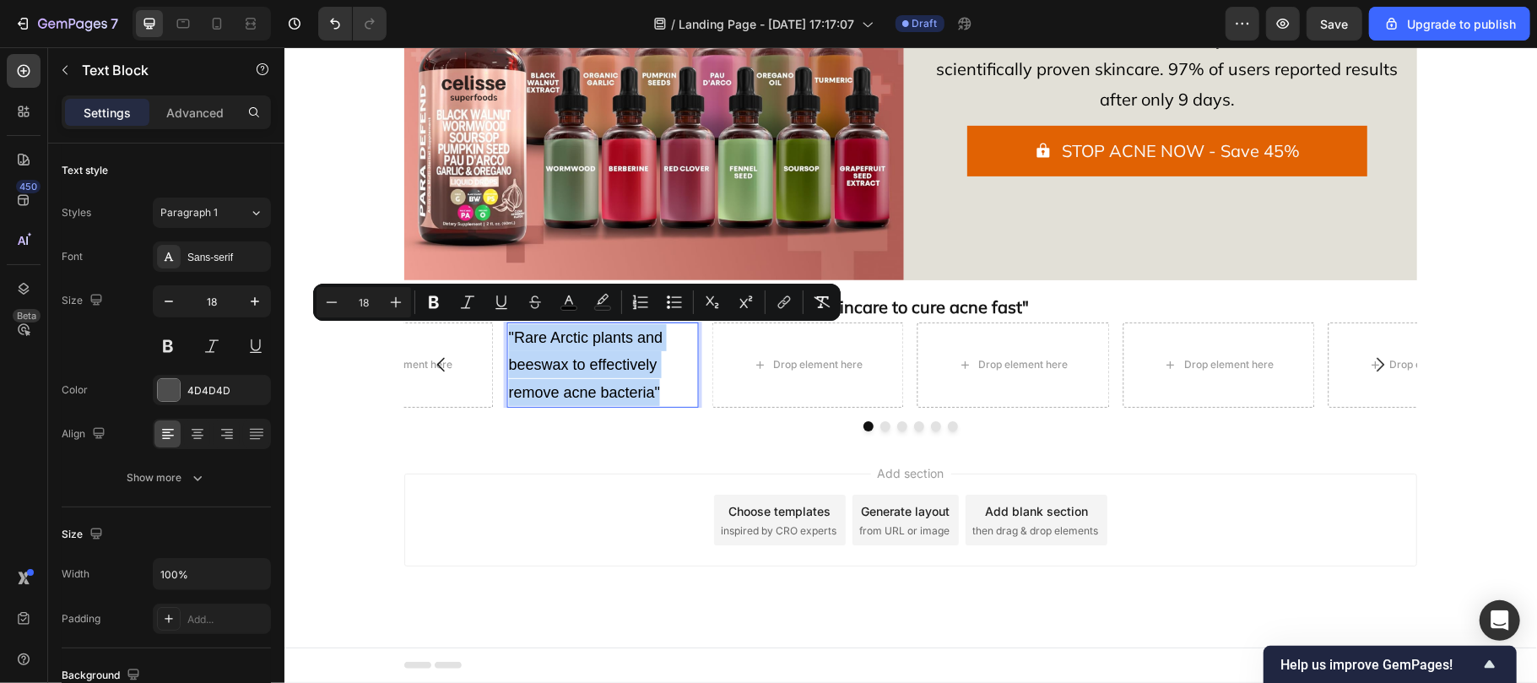
click at [611, 357] on span ""Rare Arctic plants and beeswax to effectively remove acne bacteria"" at bounding box center [585, 364] width 154 height 72
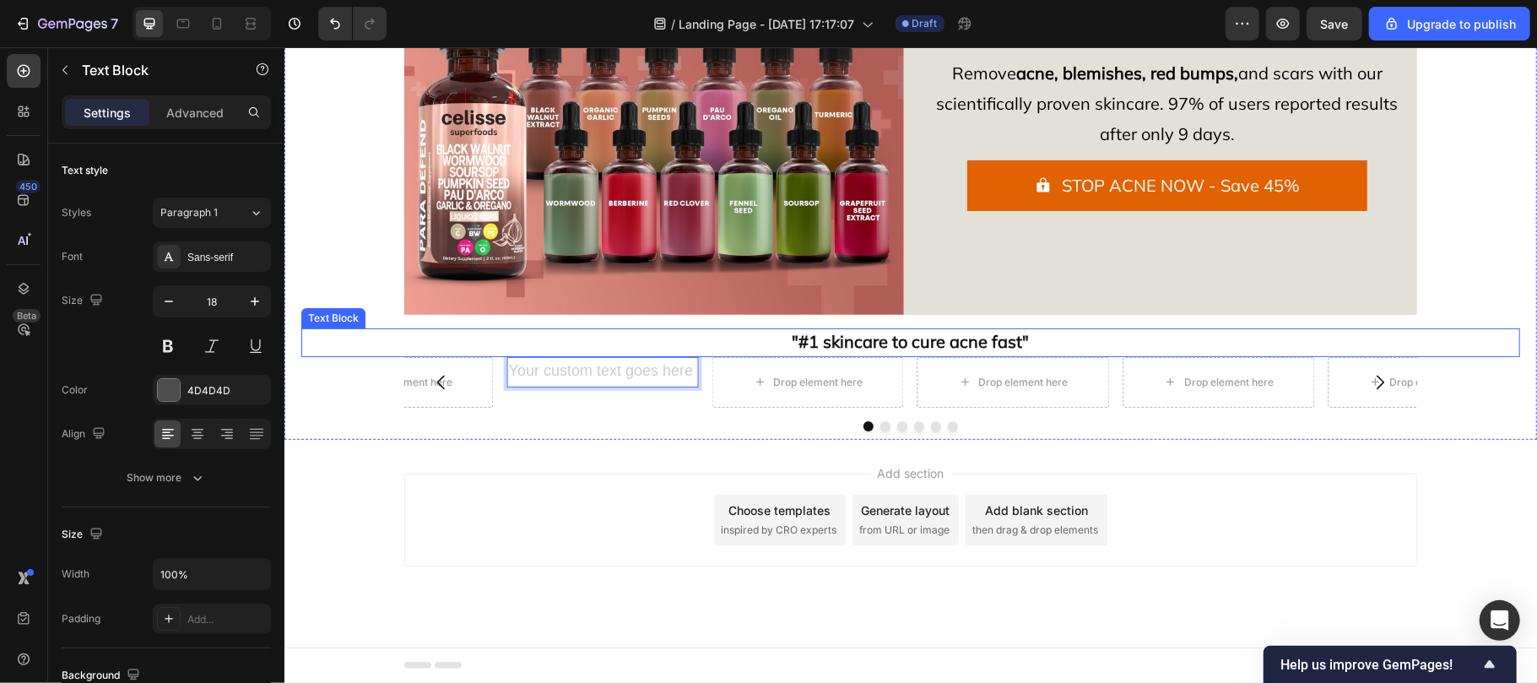
click at [575, 342] on p ""#1 skincare to cure acne fast"" at bounding box center [909, 341] width 1215 height 25
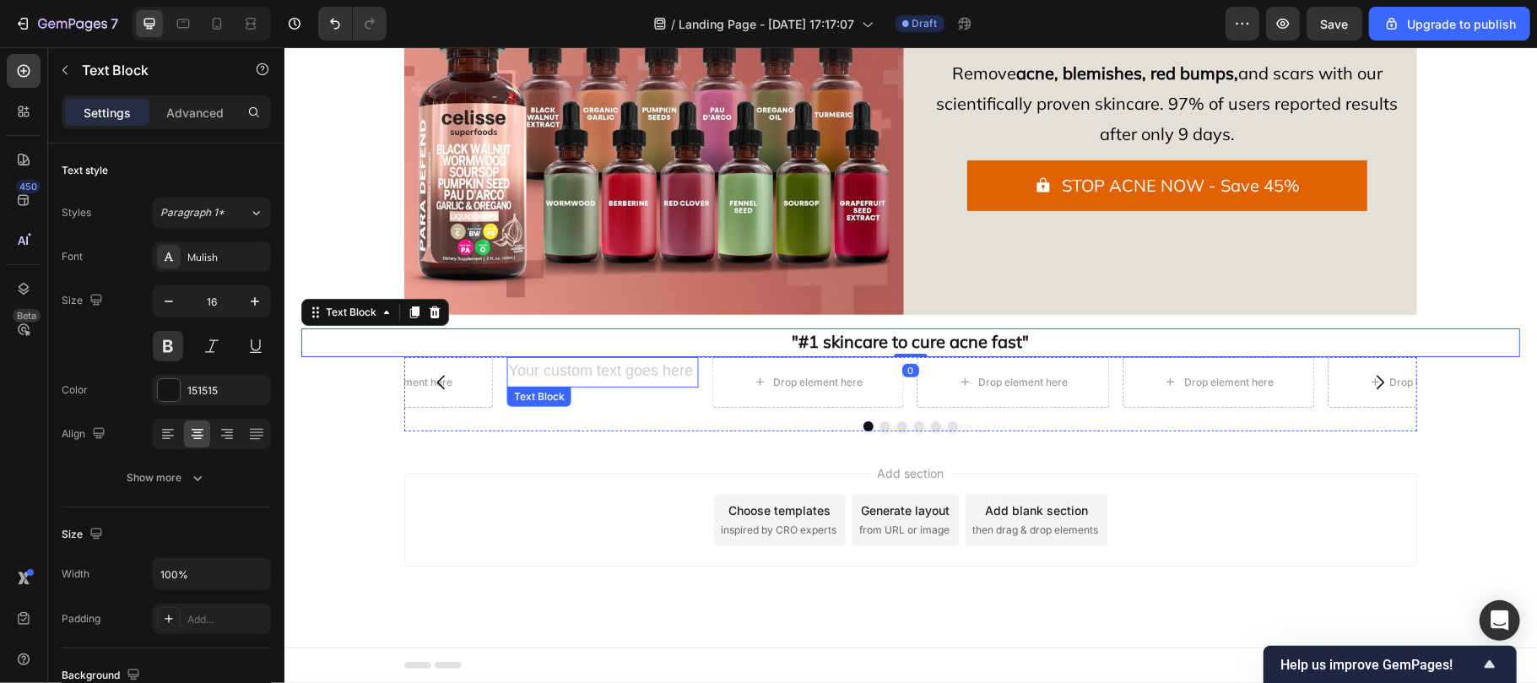
click at [574, 359] on div "Rich Text Editor. Editing area: main" at bounding box center [602, 371] width 192 height 30
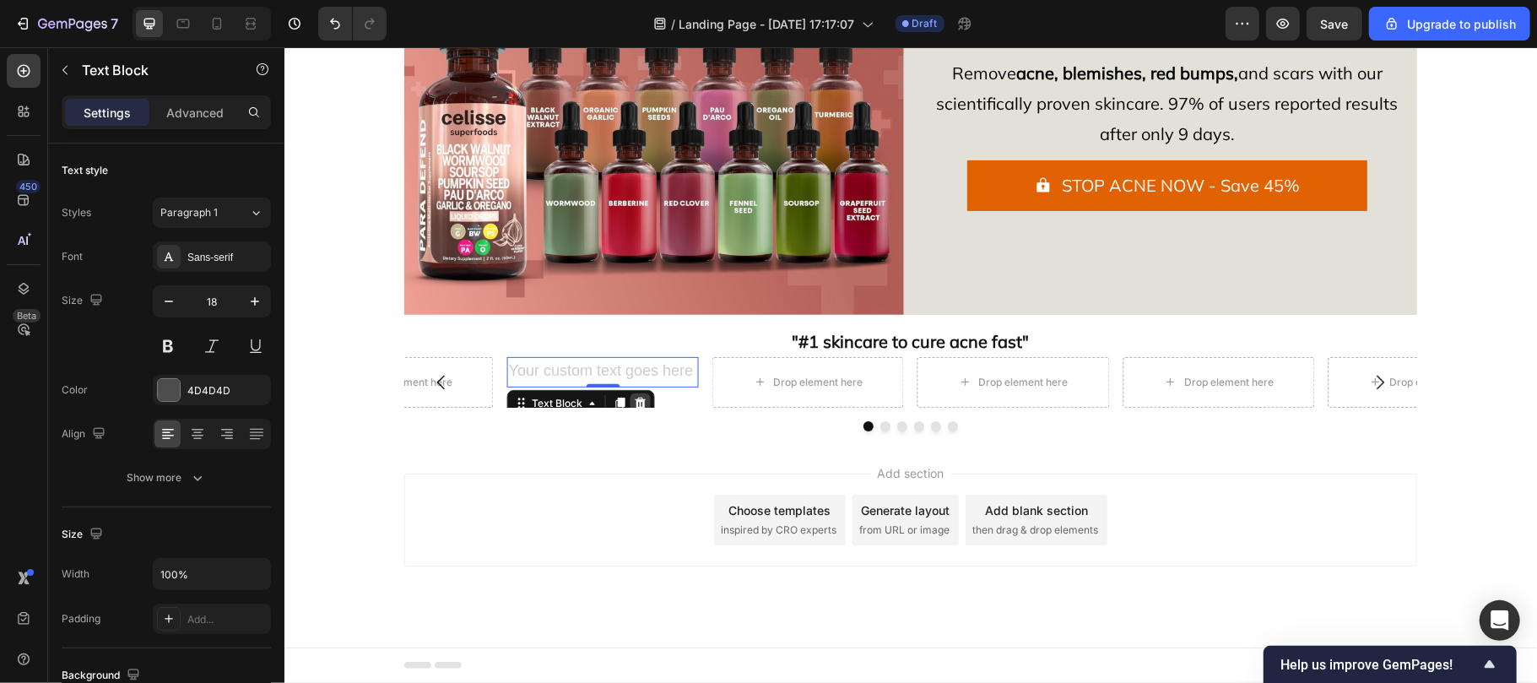
click at [630, 392] on div at bounding box center [640, 402] width 20 height 20
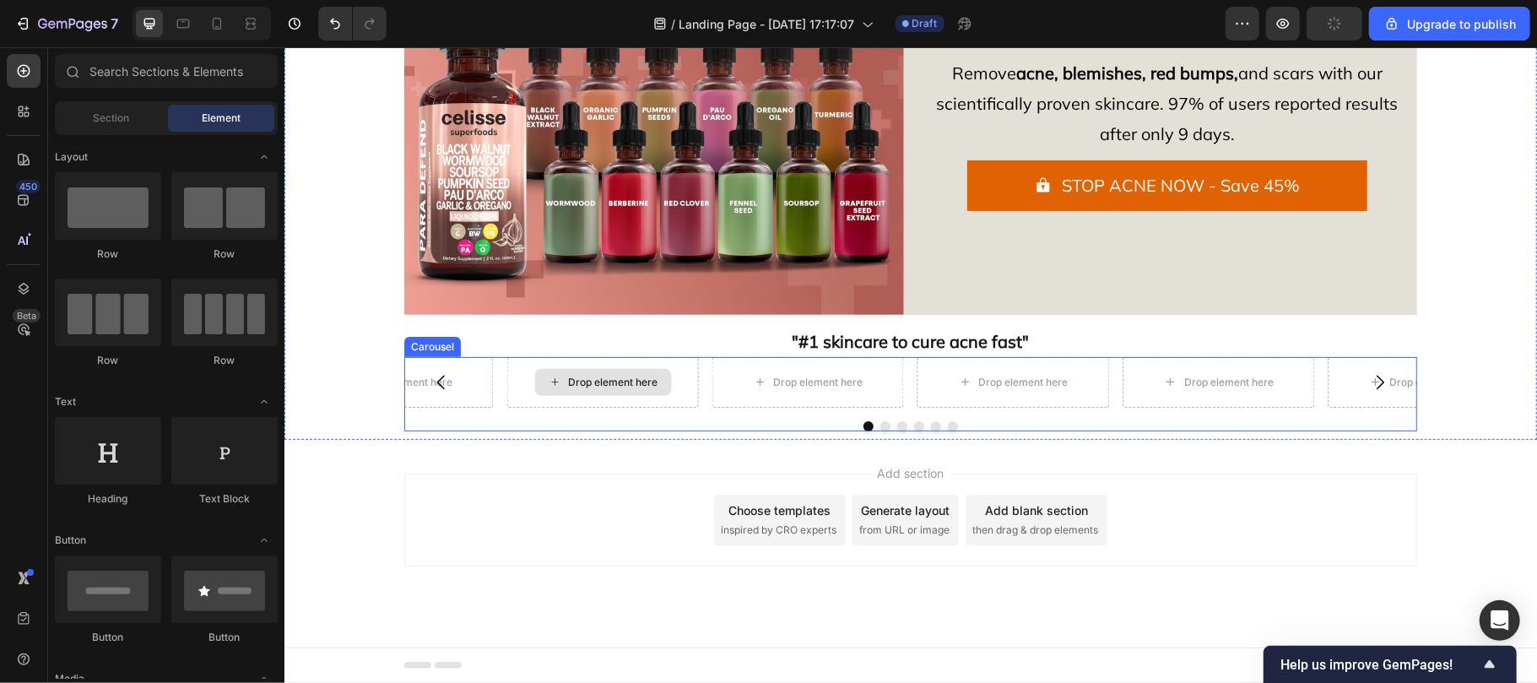
click at [510, 395] on div "Drop element here" at bounding box center [602, 381] width 192 height 51
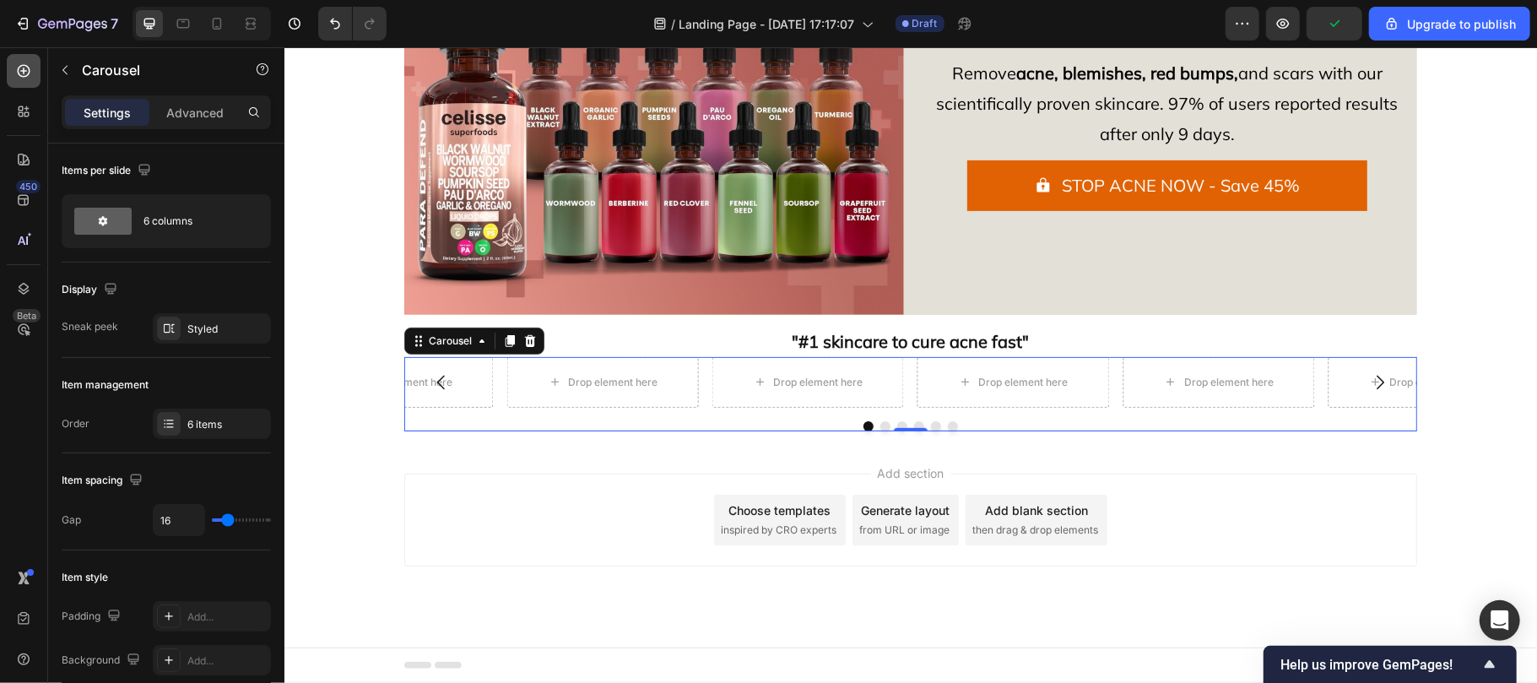
click at [15, 73] on icon at bounding box center [23, 70] width 17 height 17
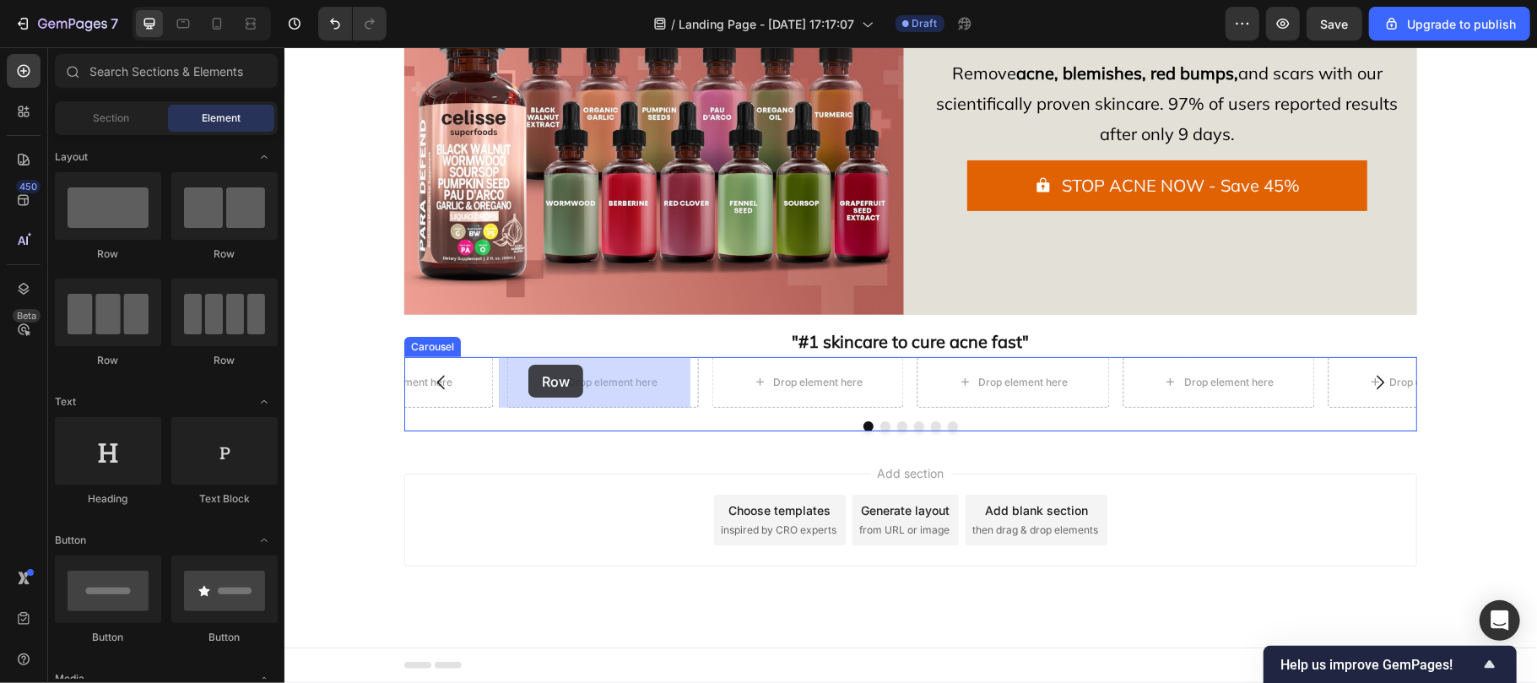
drag, startPoint x: 403, startPoint y: 254, endPoint x: 528, endPoint y: 364, distance: 166.3
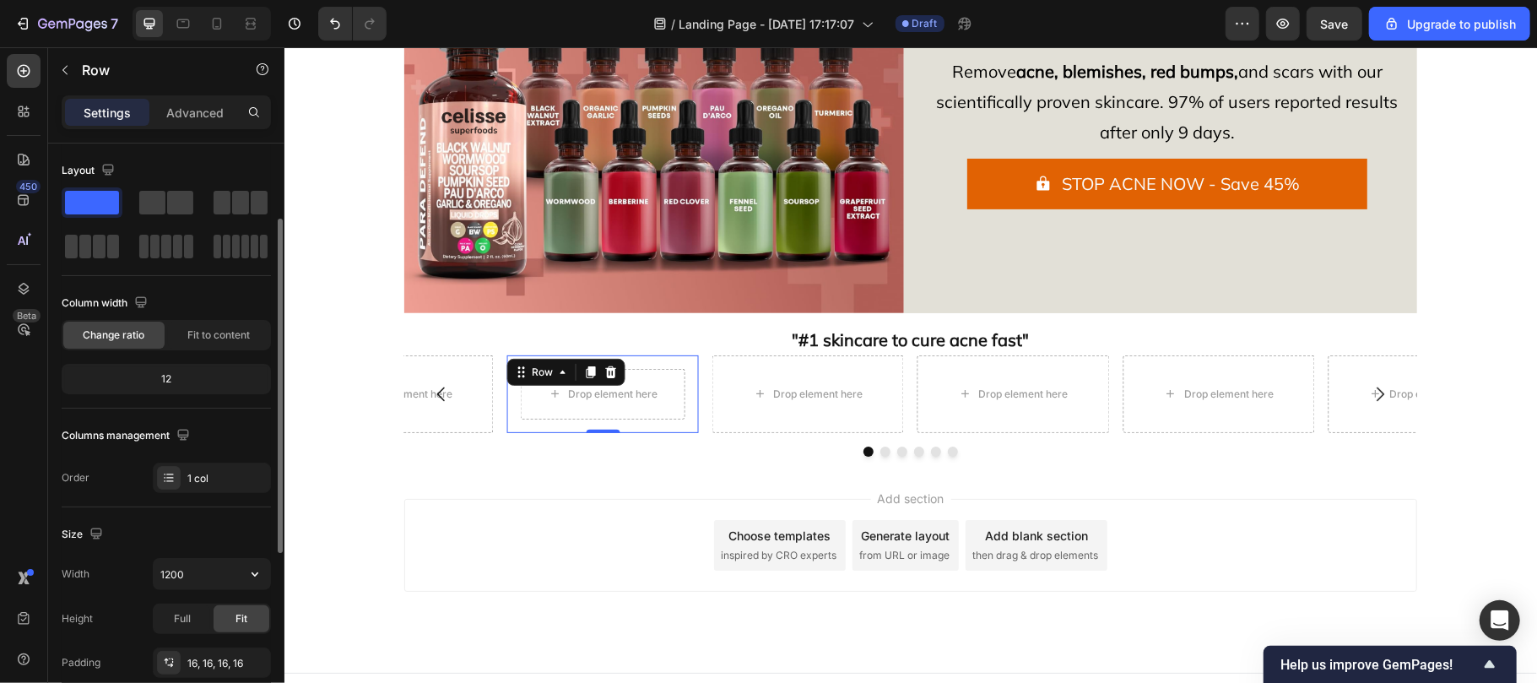
scroll to position [49, 0]
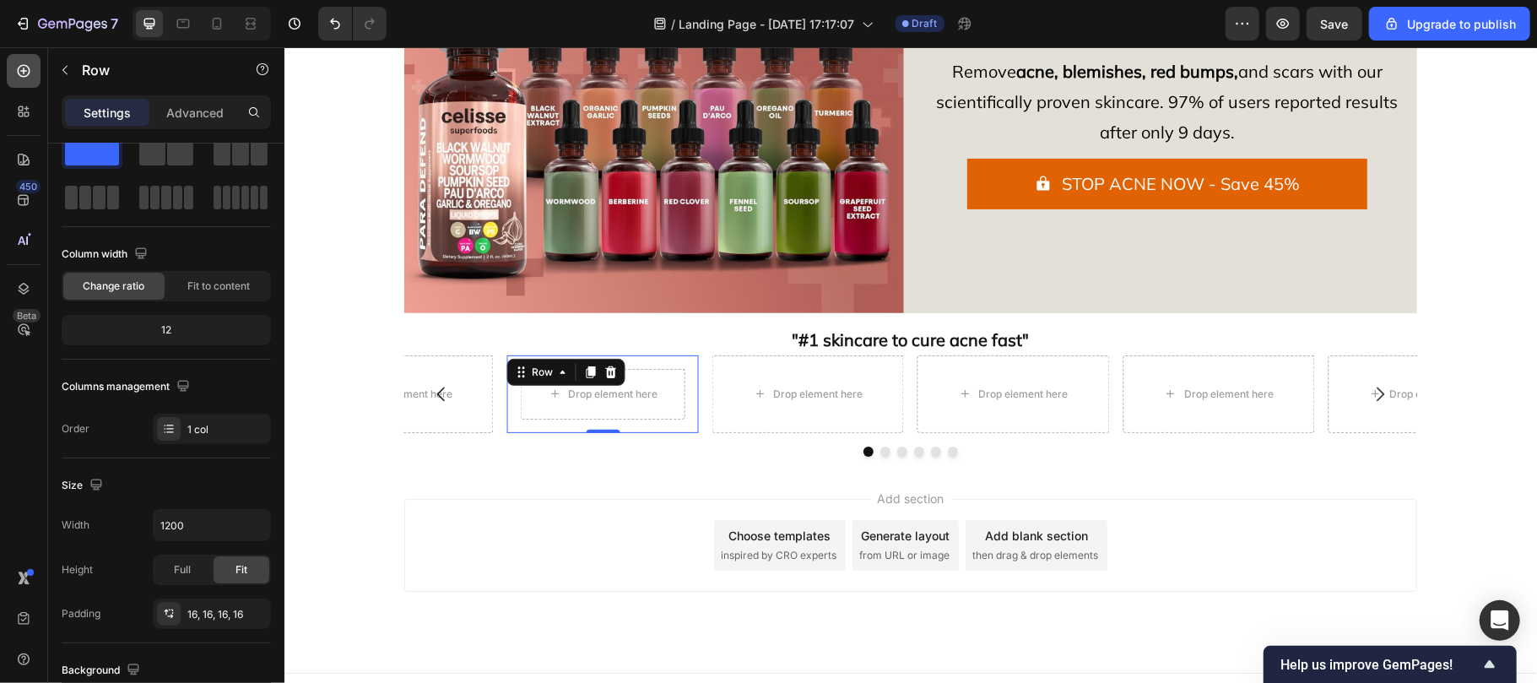
click at [25, 65] on icon at bounding box center [24, 71] width 13 height 13
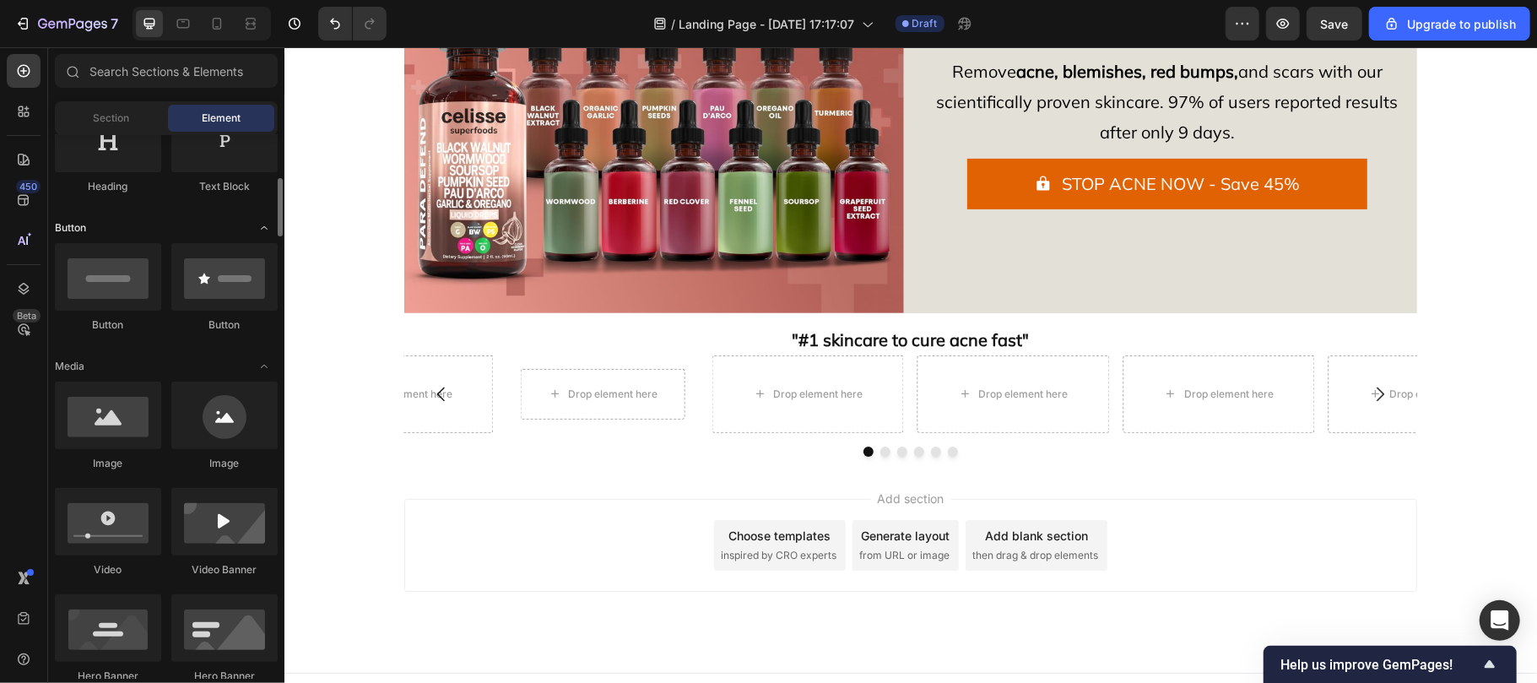
scroll to position [322, 0]
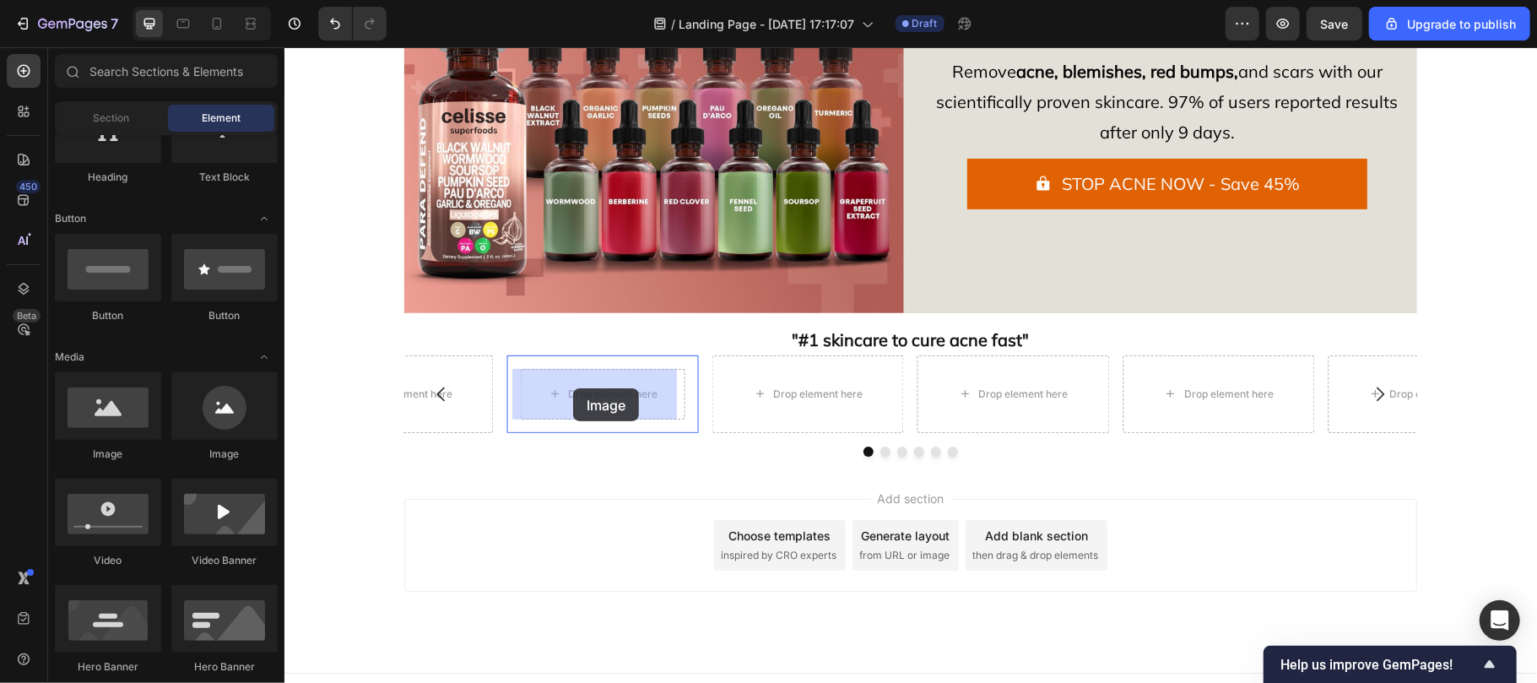
drag, startPoint x: 609, startPoint y: 362, endPoint x: 571, endPoint y: 388, distance: 46.1
click at [571, 388] on div "Drop element here Row" at bounding box center [602, 393] width 192 height 78
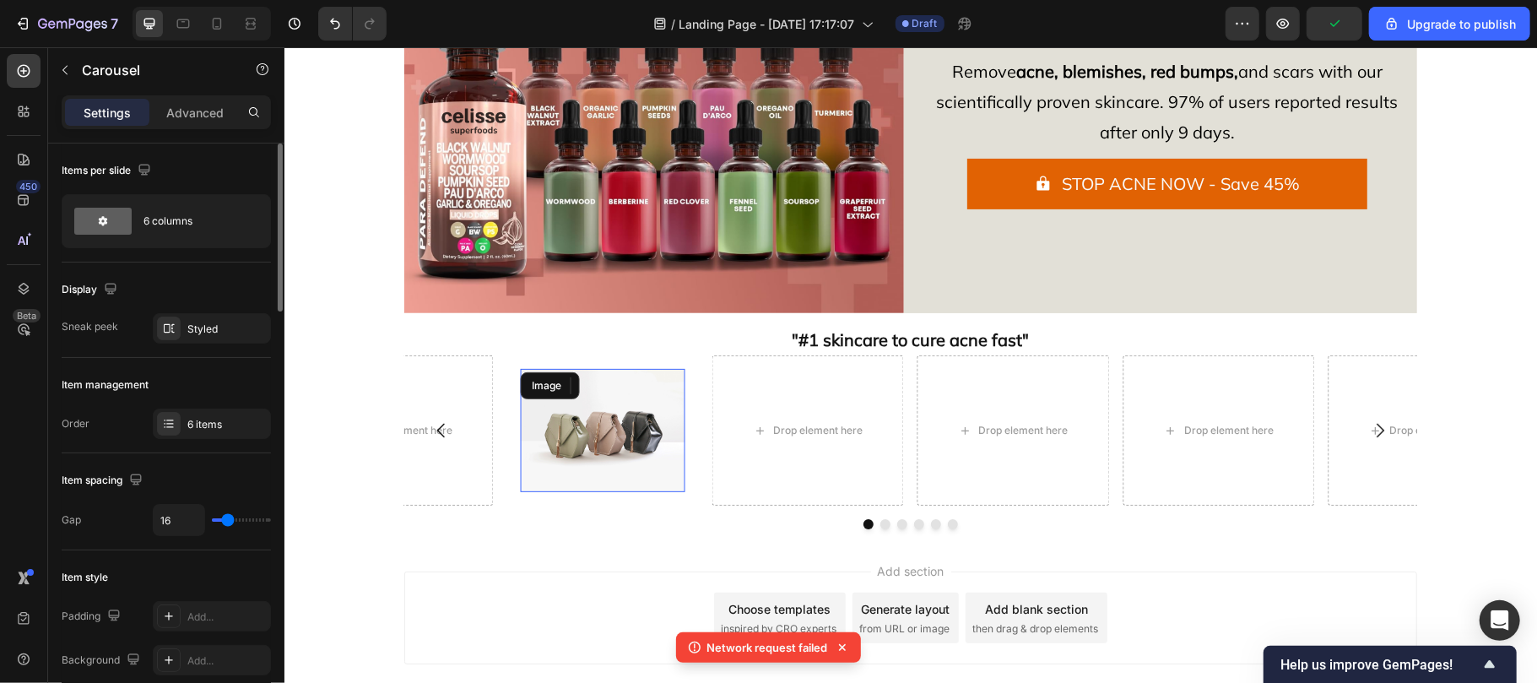
type input "0"
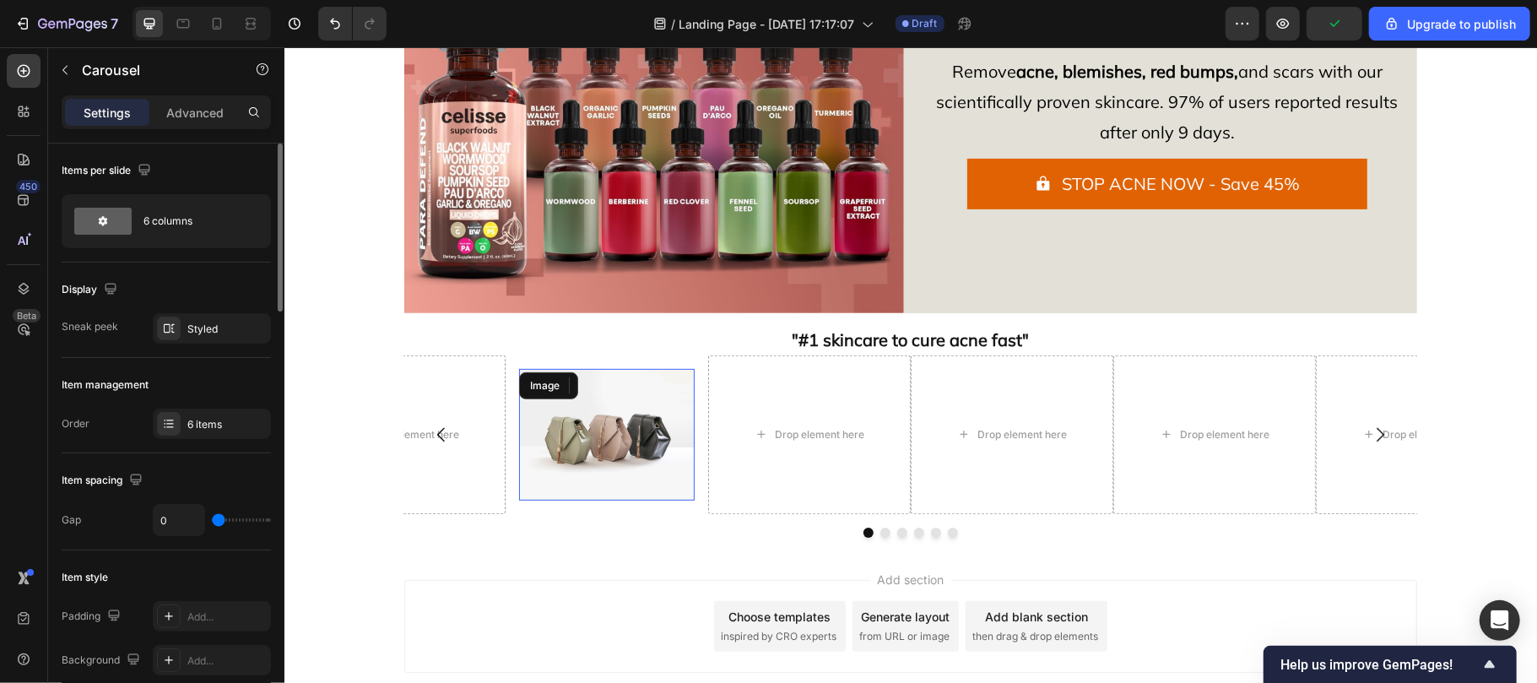
type input "13"
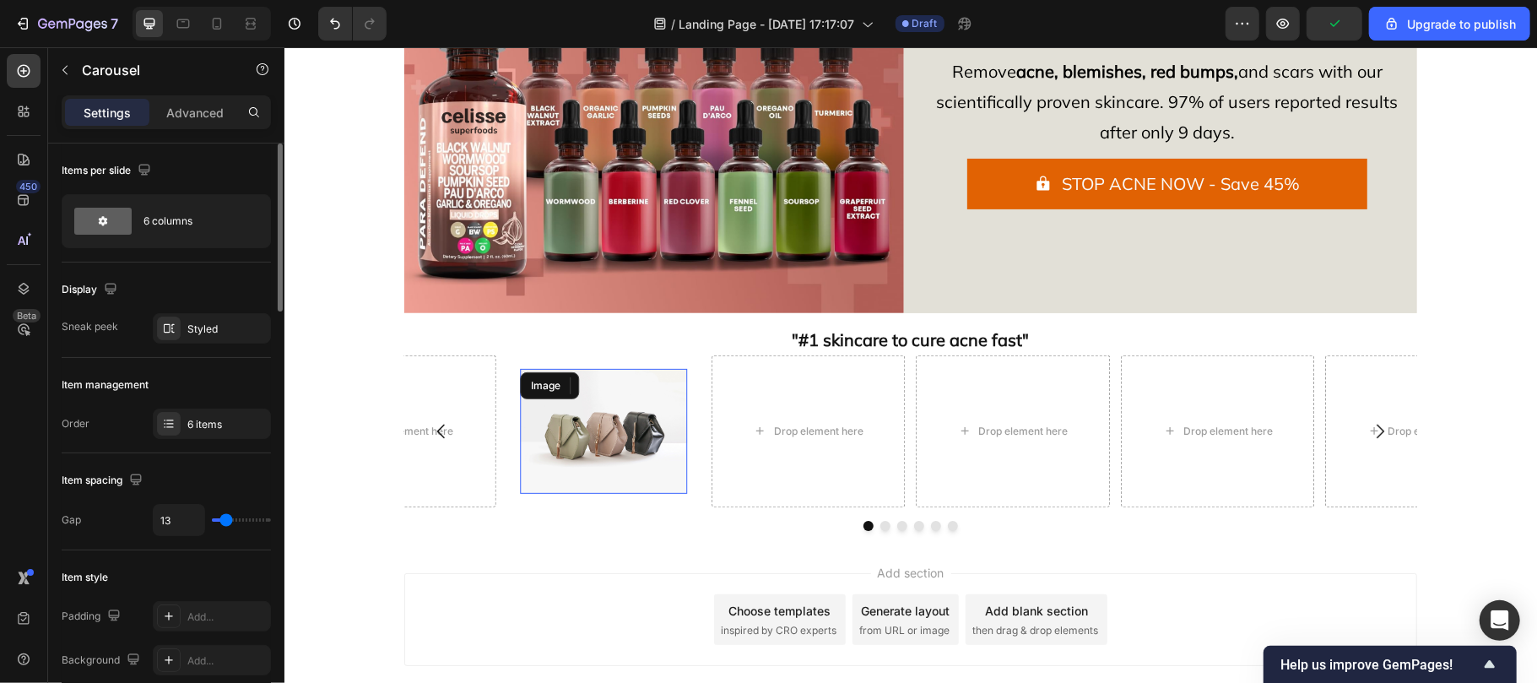
type input "5"
type input "3"
click at [220, 518] on input "range" at bounding box center [241, 519] width 59 height 3
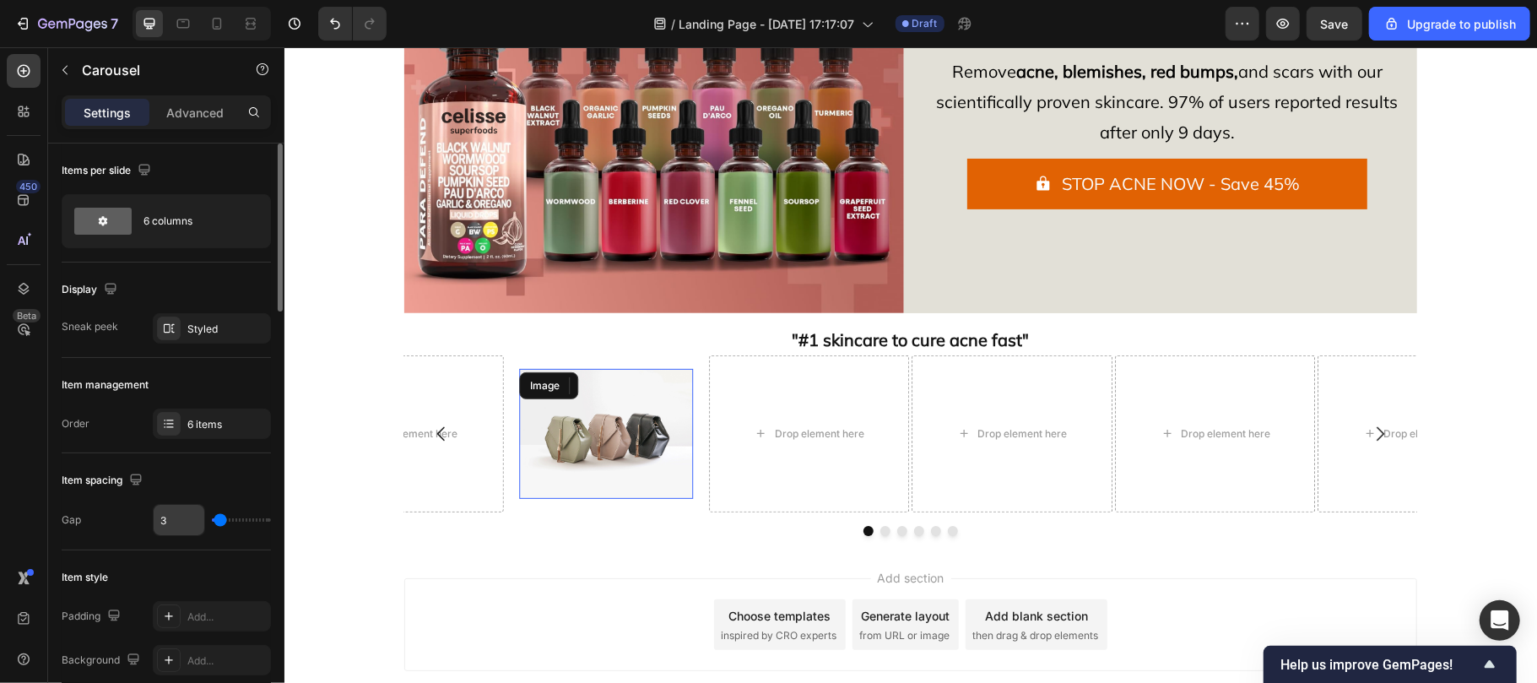
click at [169, 518] on input "3" at bounding box center [179, 520] width 51 height 30
type input "10"
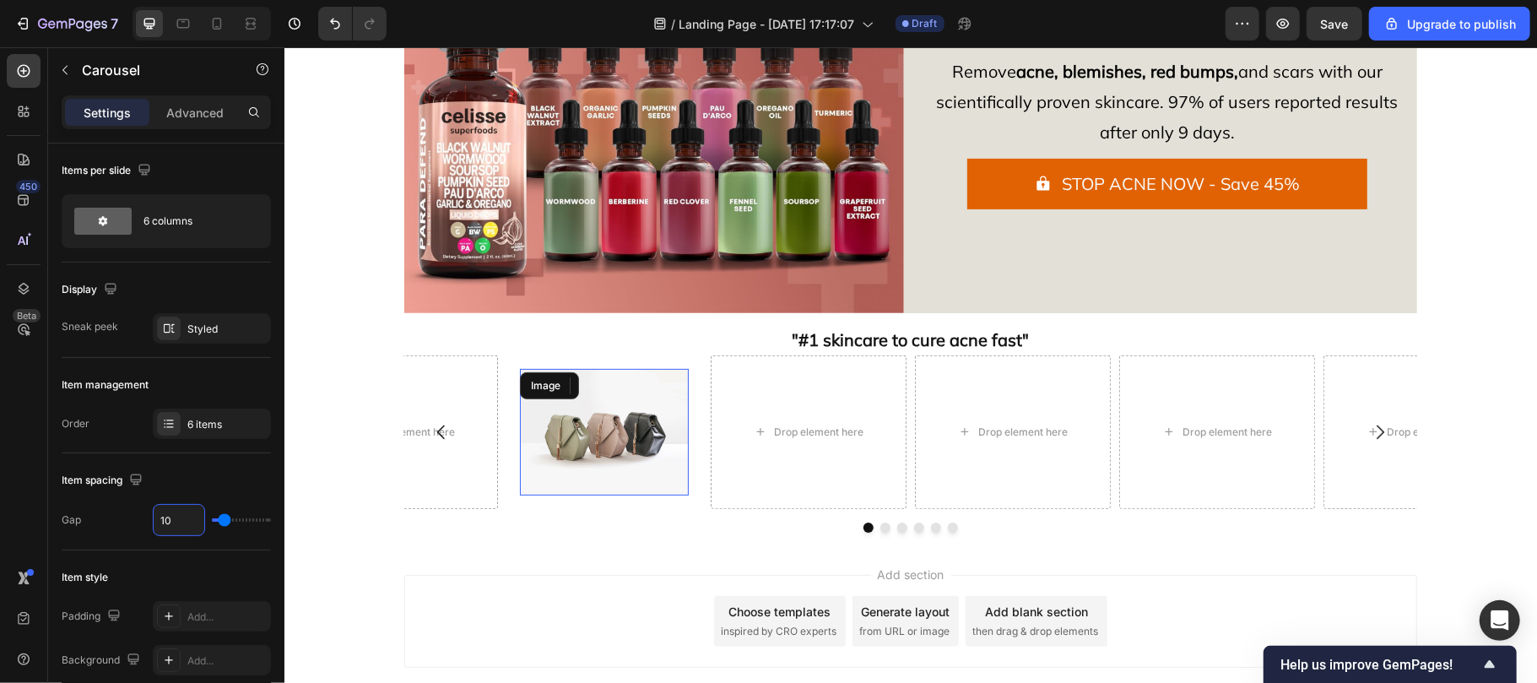
click at [623, 431] on div "Image Row Drop element here Drop element here Drop element here Drop element he…" at bounding box center [909, 431] width 1013 height 154
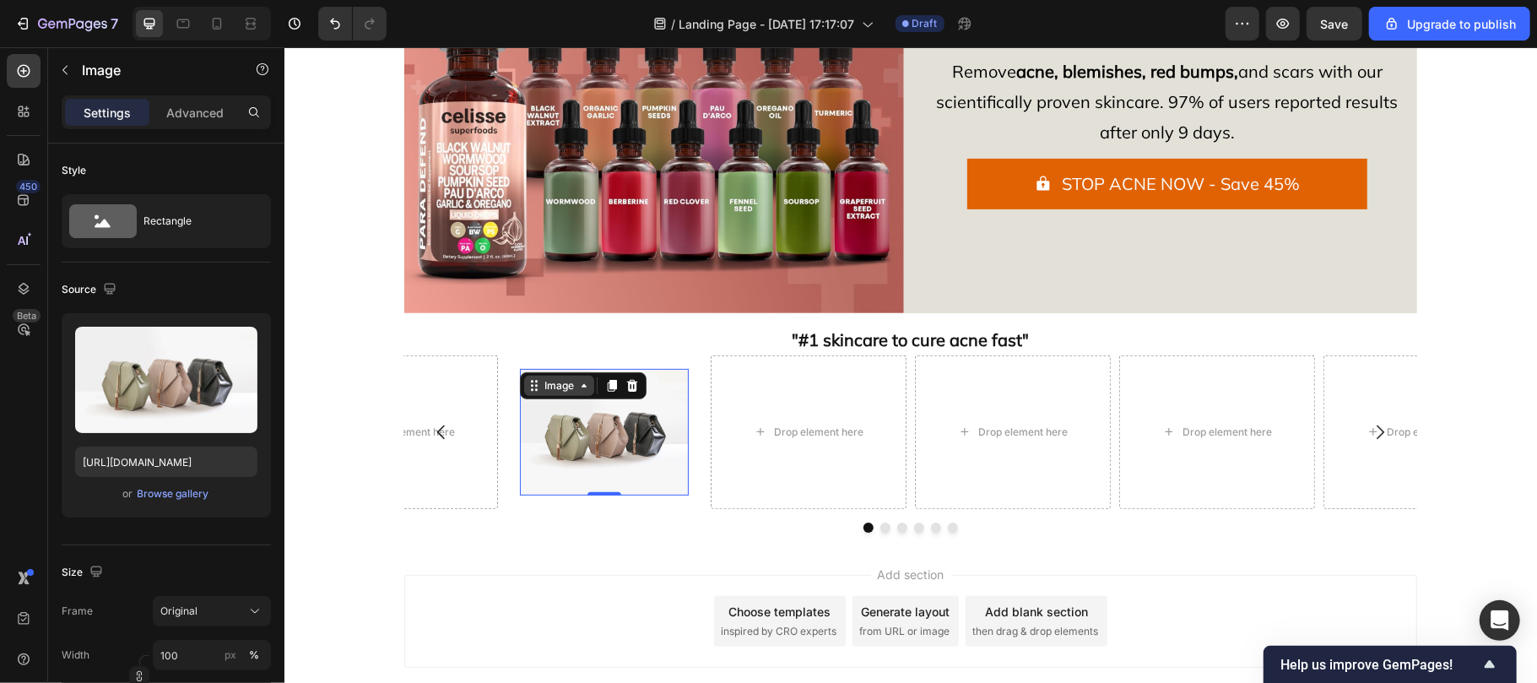
click at [555, 381] on div "Image" at bounding box center [558, 384] width 36 height 15
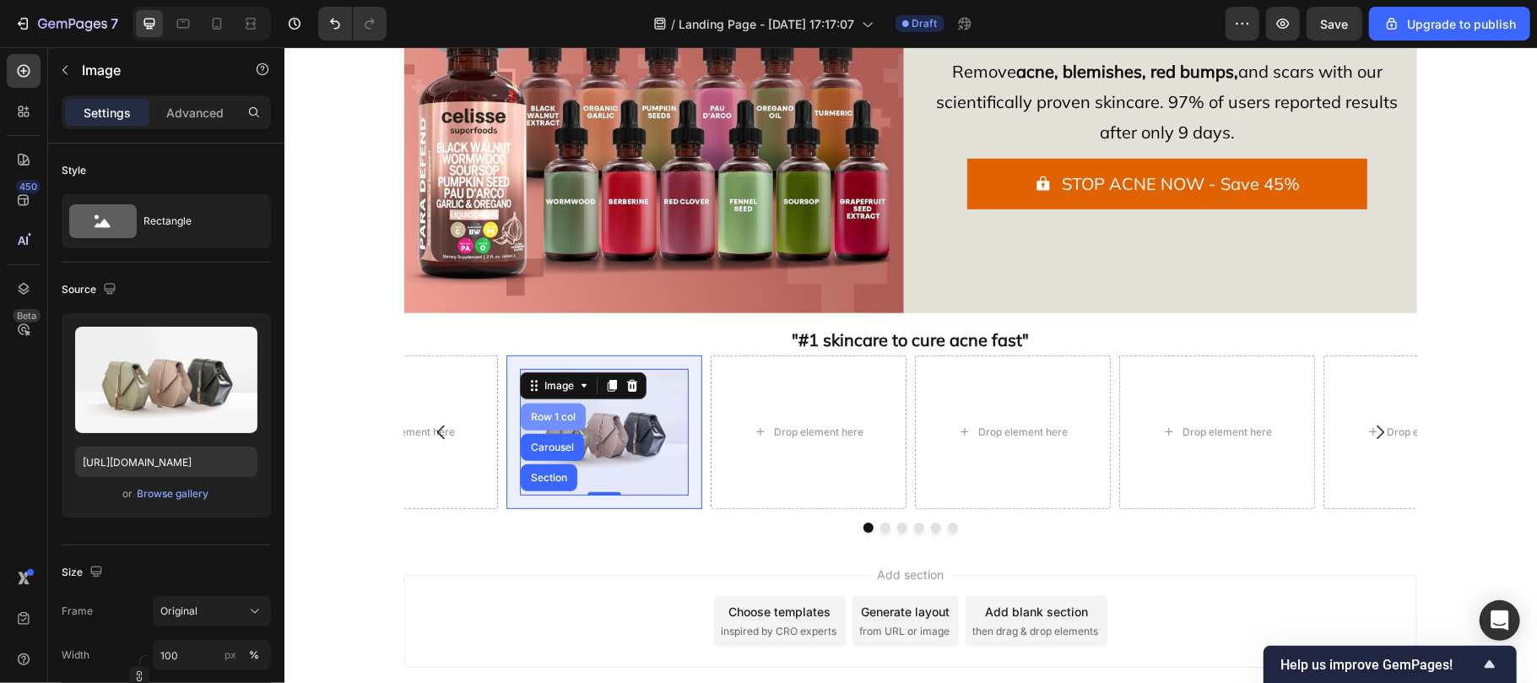
click at [541, 418] on div "Row 1 col" at bounding box center [552, 416] width 51 height 10
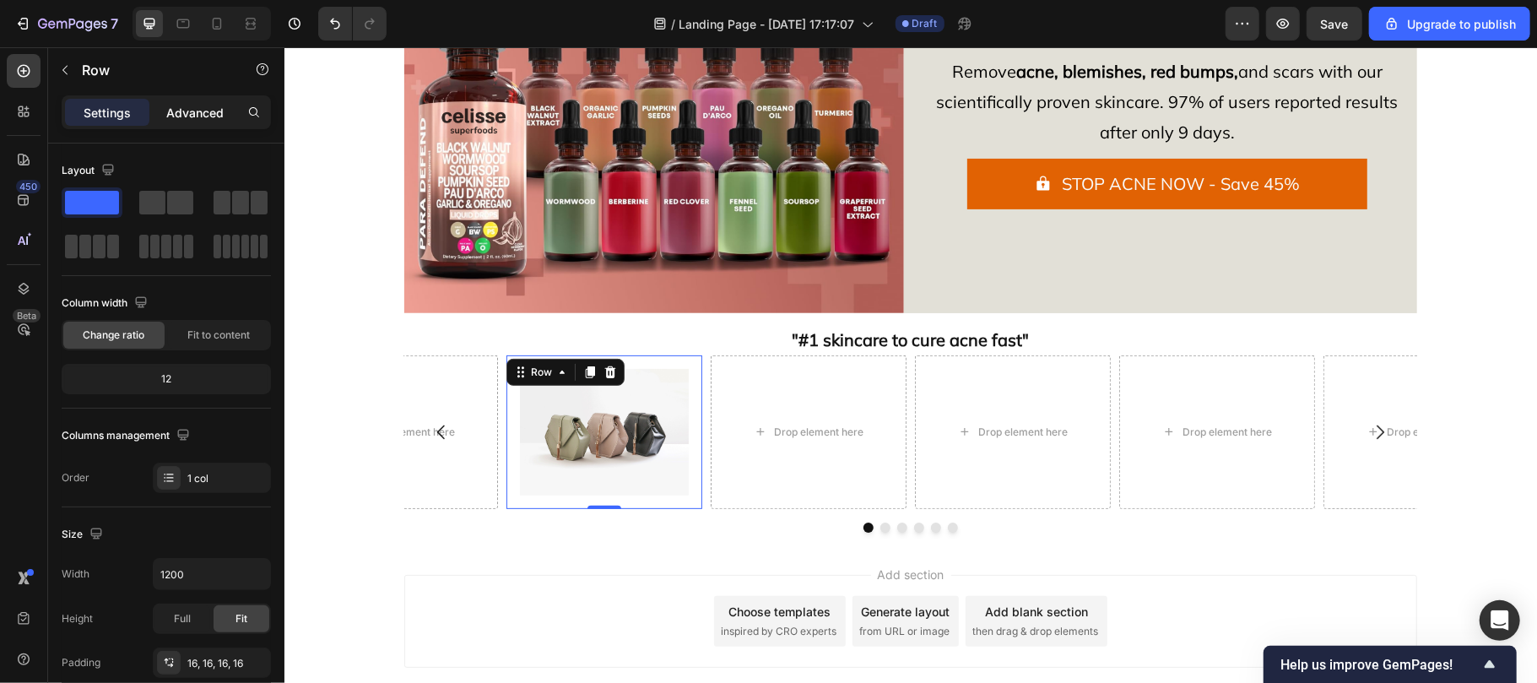
click at [170, 109] on p "Advanced" at bounding box center [194, 113] width 57 height 18
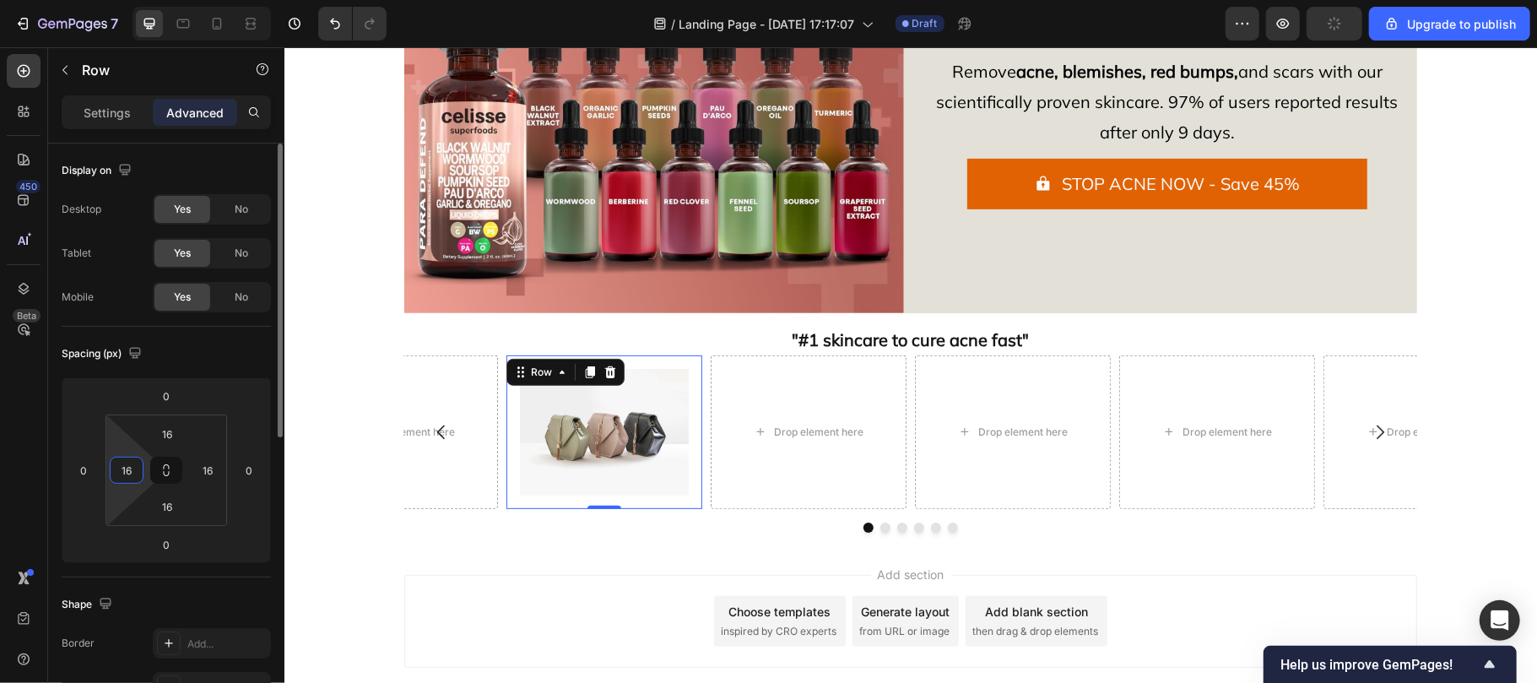
click at [137, 466] on input "16" at bounding box center [126, 469] width 25 height 25
type input "0"
click at [213, 464] on input "16" at bounding box center [207, 469] width 25 height 25
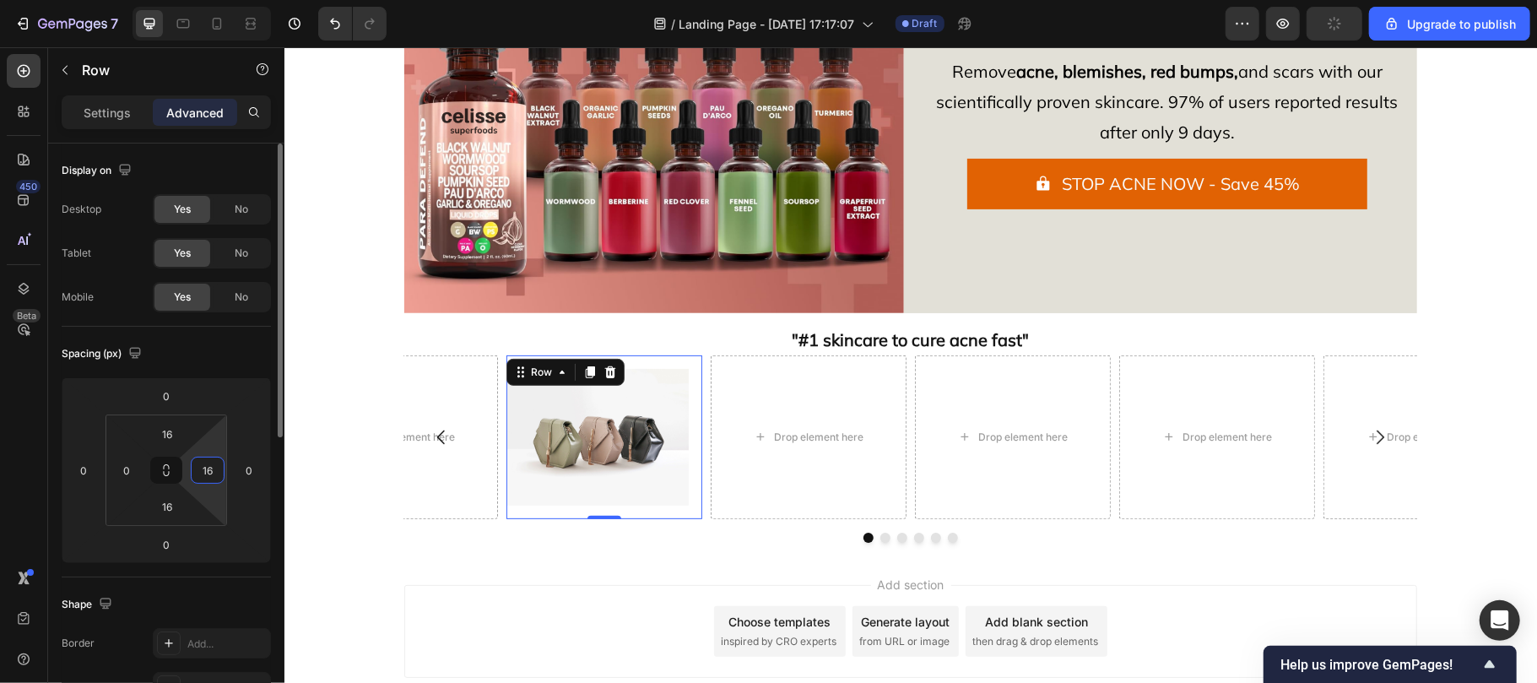
click at [213, 464] on input "16" at bounding box center [207, 469] width 25 height 25
click at [213, 464] on input at bounding box center [207, 469] width 25 height 25
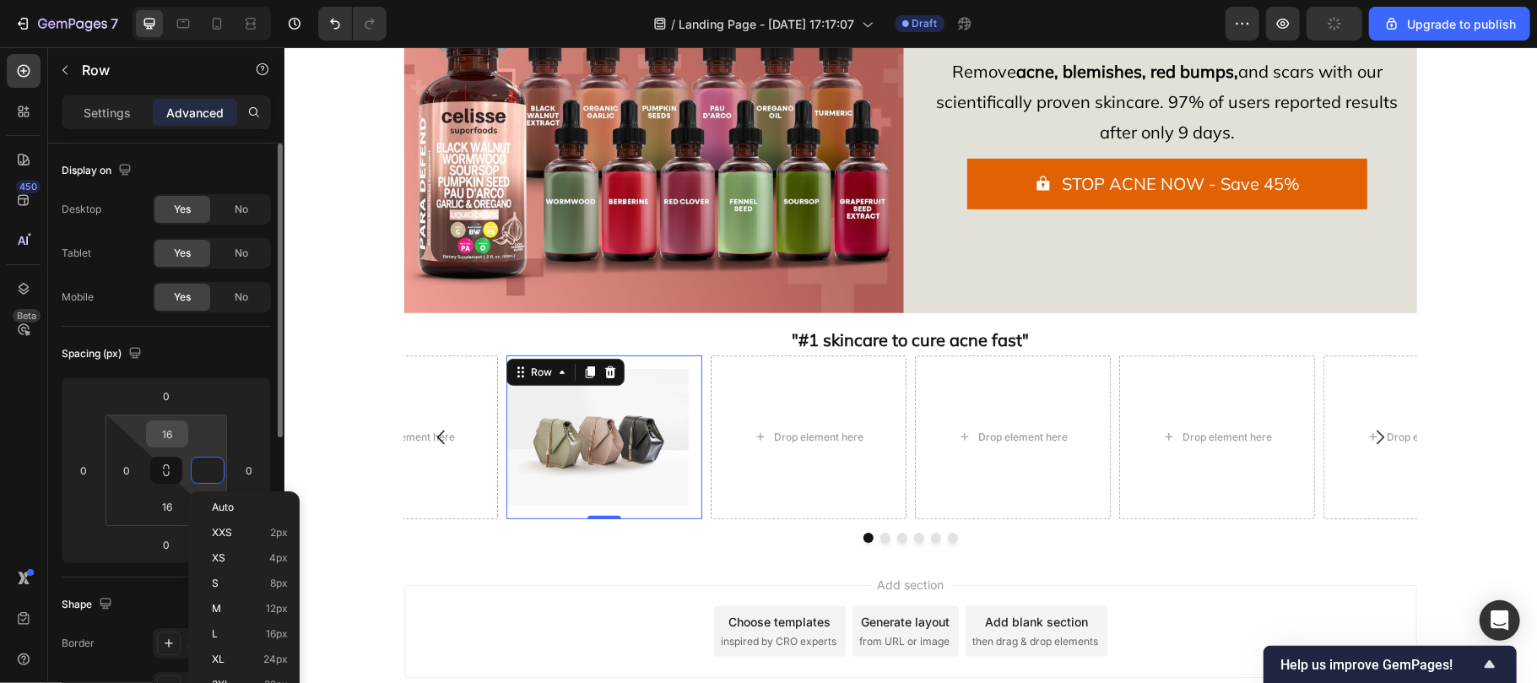
type input "0"
click at [167, 429] on input "16" at bounding box center [167, 433] width 34 height 25
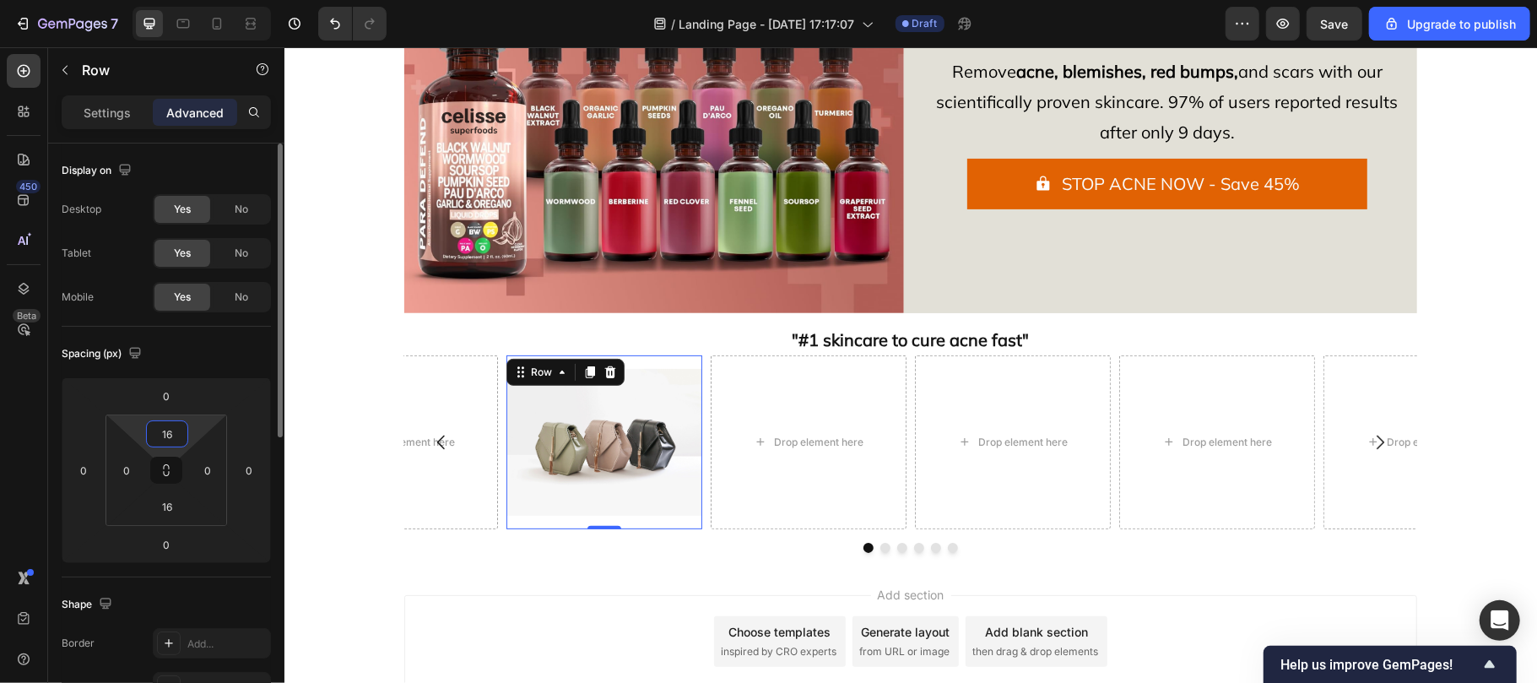
click at [167, 429] on input "16" at bounding box center [167, 433] width 34 height 25
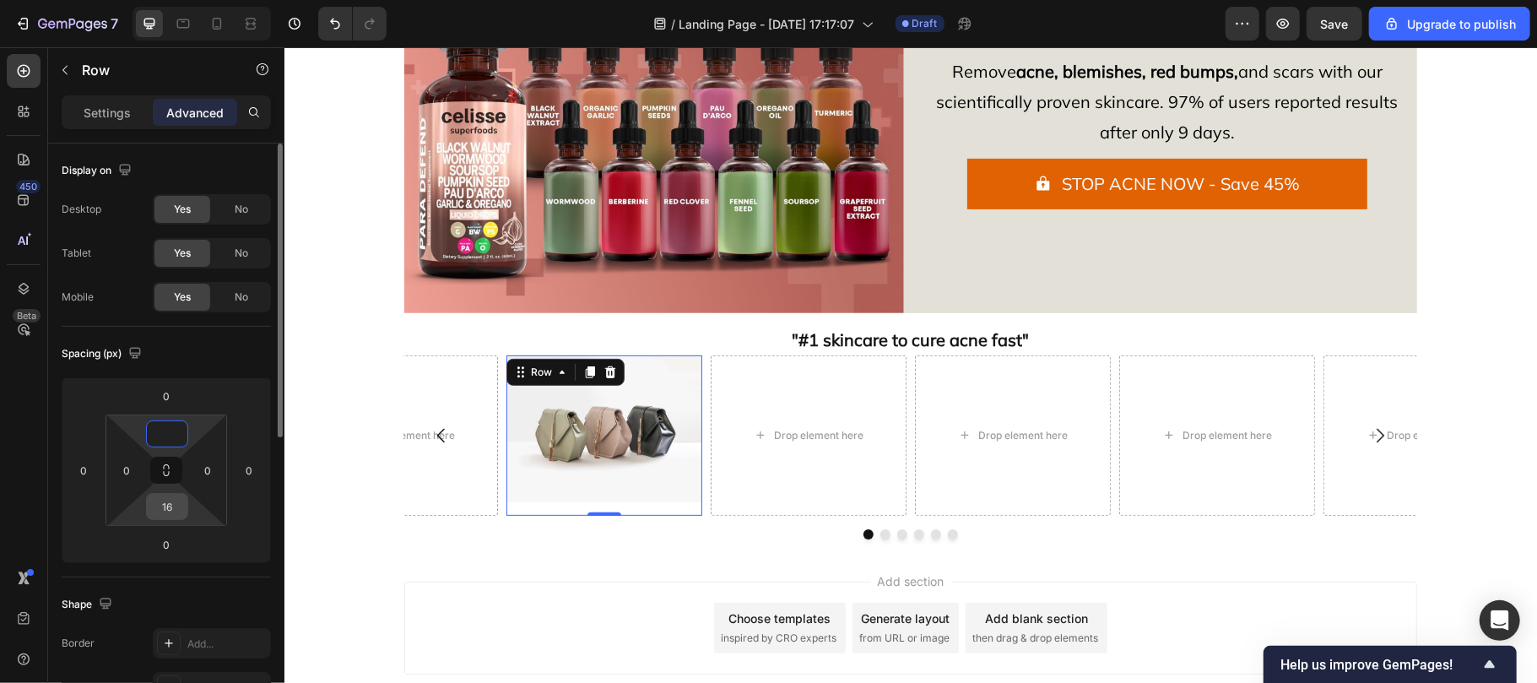
type input "0"
click at [173, 500] on input "16" at bounding box center [167, 506] width 34 height 25
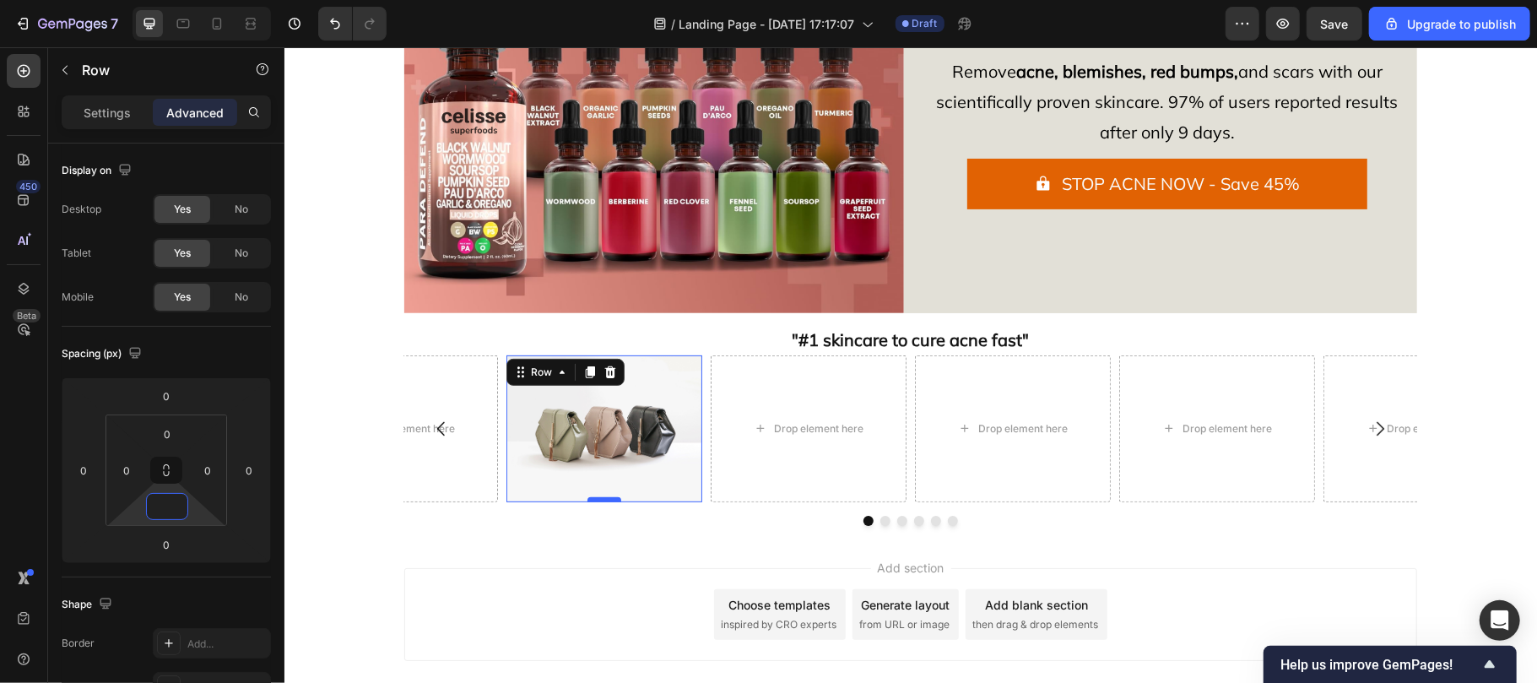
type input "0"
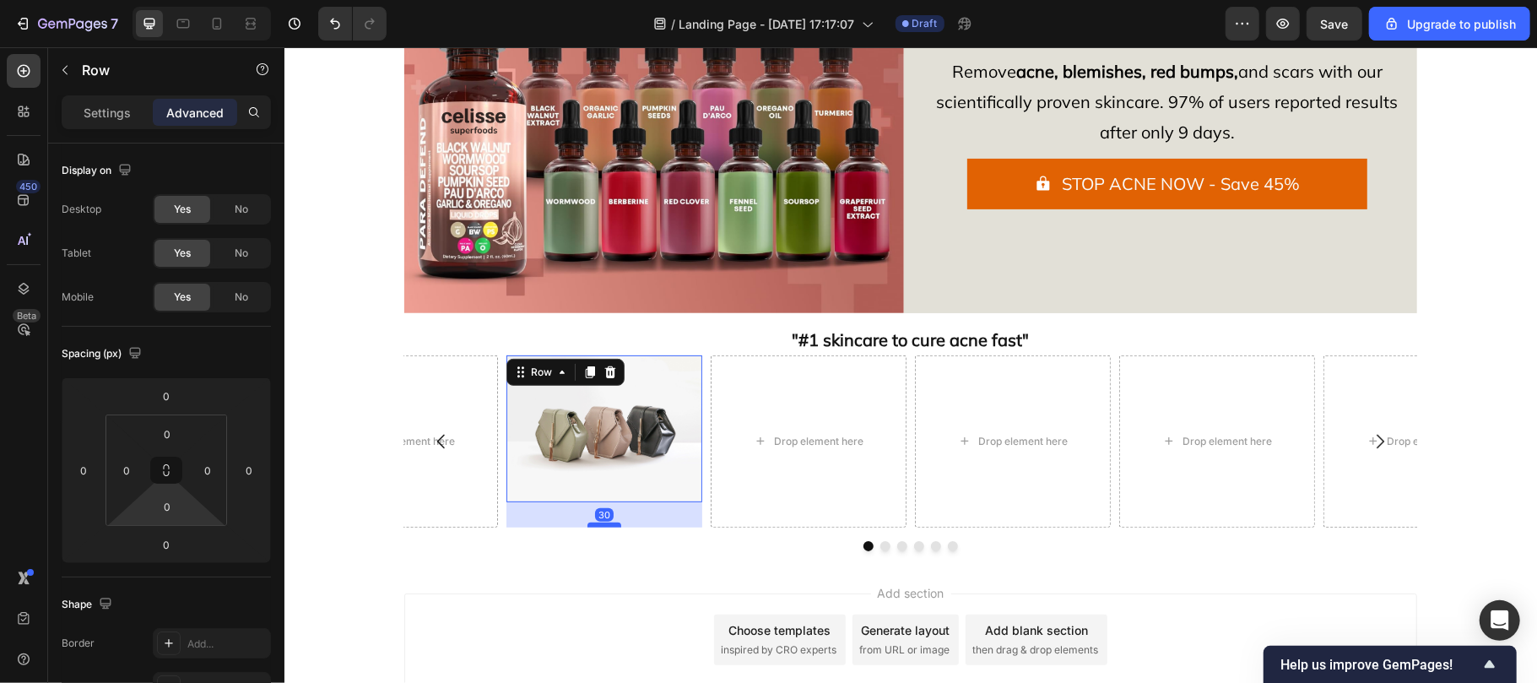
drag, startPoint x: 601, startPoint y: 497, endPoint x: 598, endPoint y: 522, distance: 25.5
click at [598, 522] on div at bounding box center [604, 524] width 34 height 5
type input "30"
click at [592, 452] on img at bounding box center [604, 427] width 196 height 147
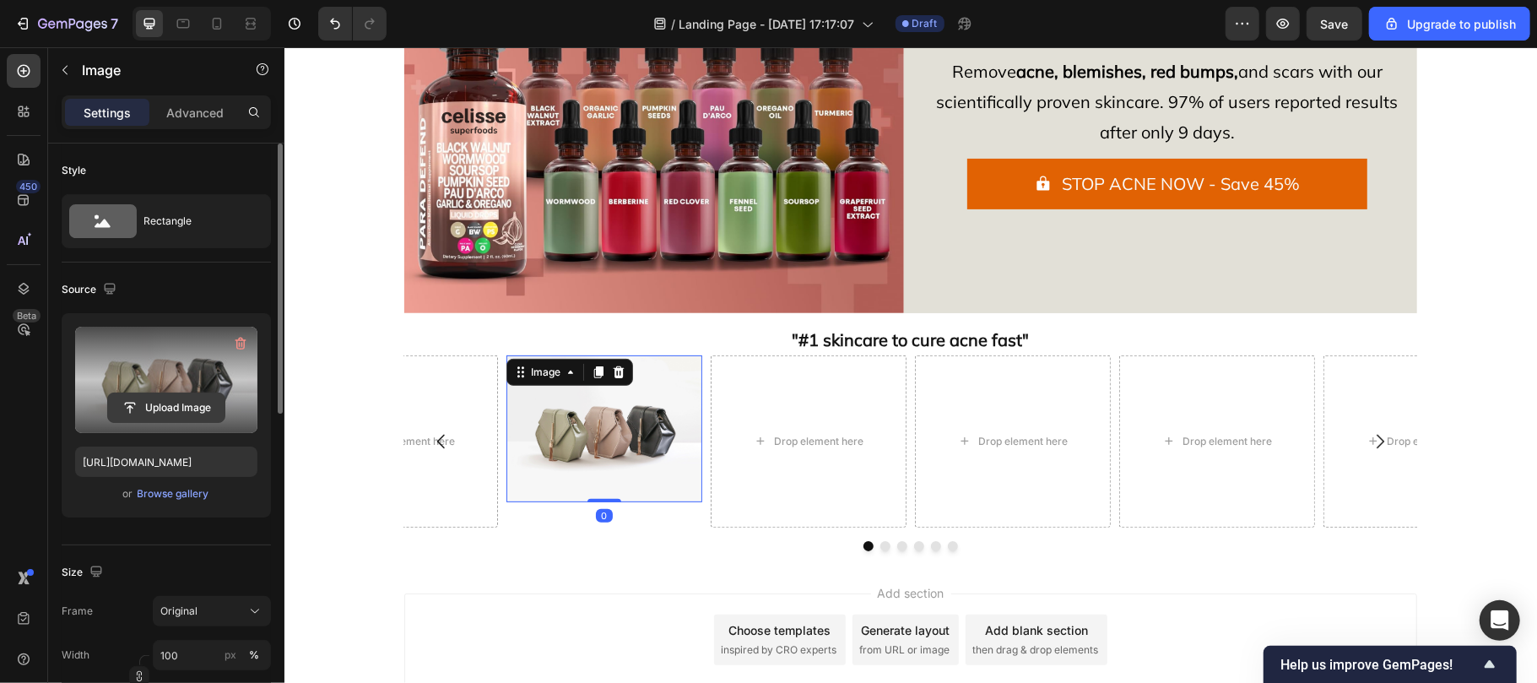
click at [156, 410] on input "file" at bounding box center [166, 407] width 116 height 29
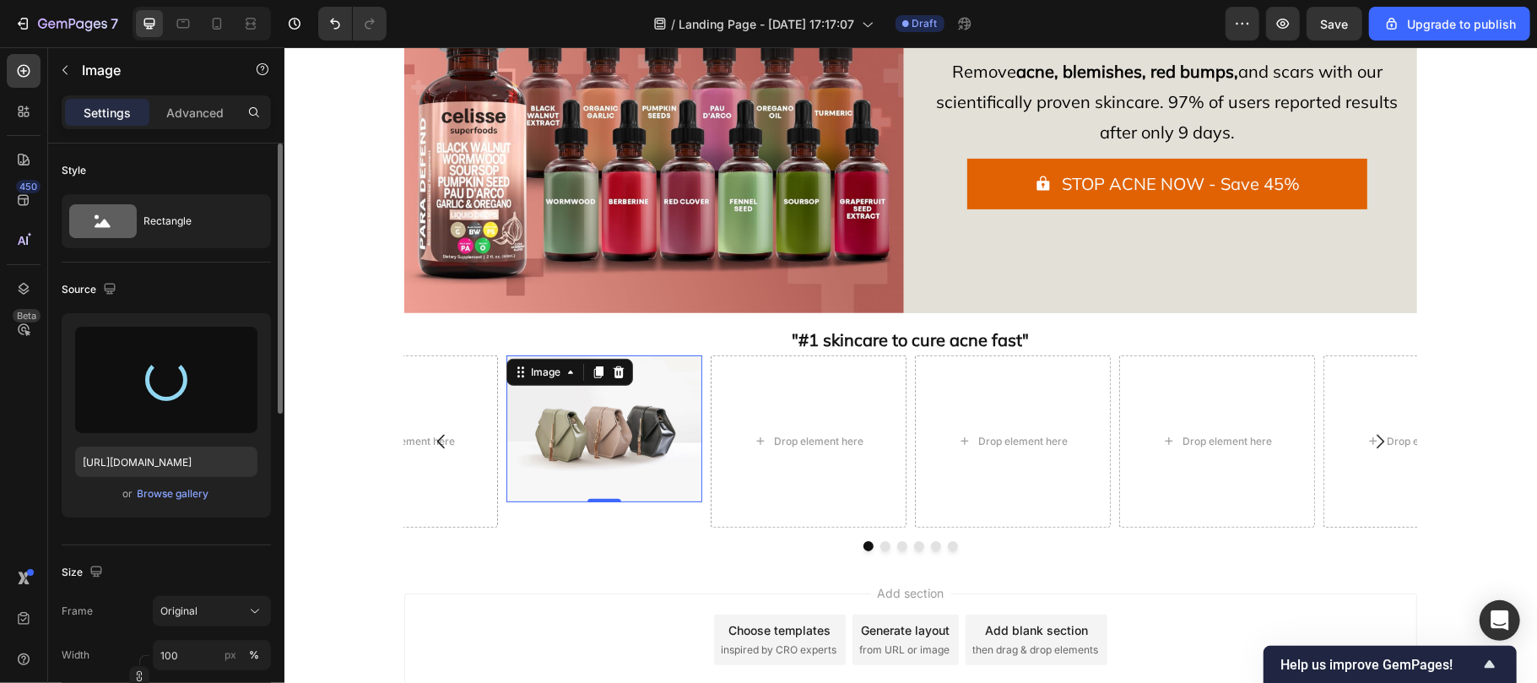
type input "https://cdn.shopify.com/s/files/1/0929/7821/7334/files/gempages_582252457871016…"
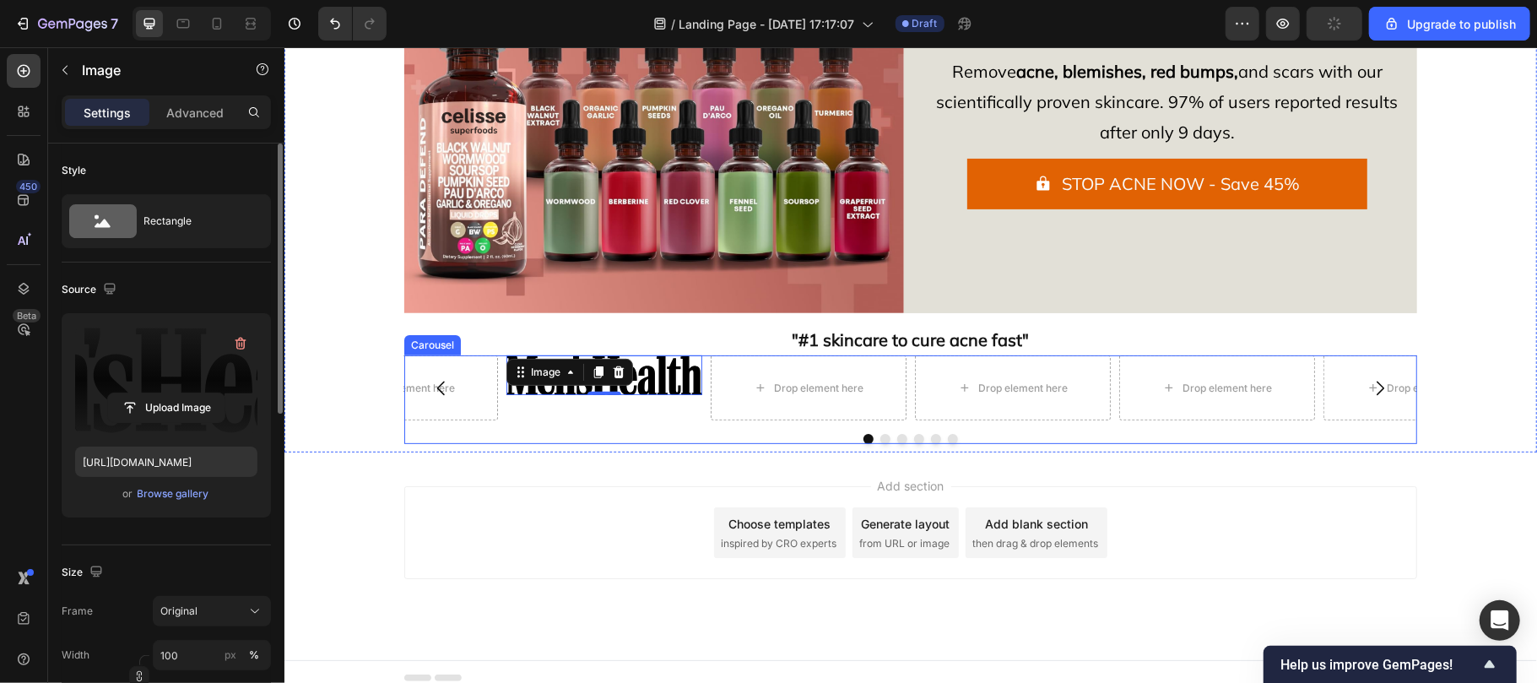
click at [620, 416] on div "Image 0 Row" at bounding box center [604, 387] width 196 height 66
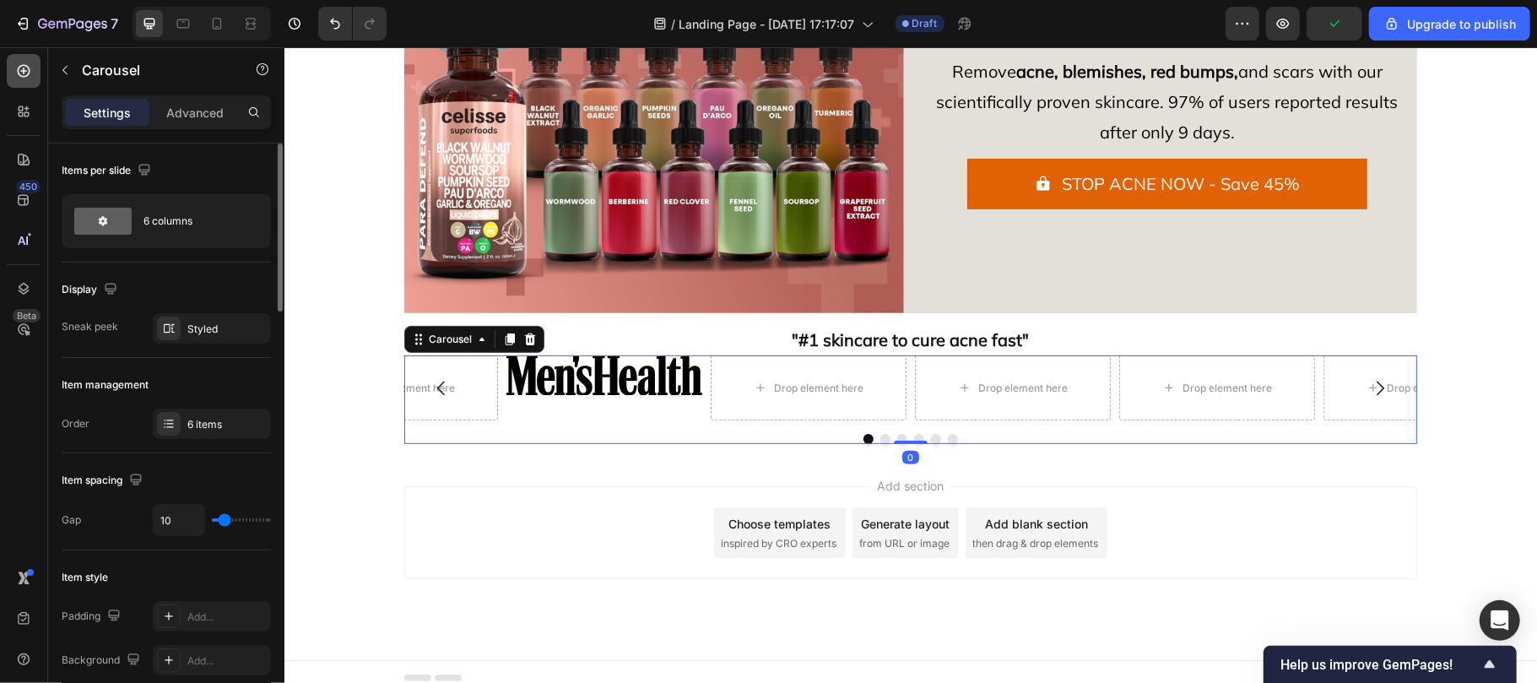
click at [31, 61] on div at bounding box center [24, 71] width 34 height 34
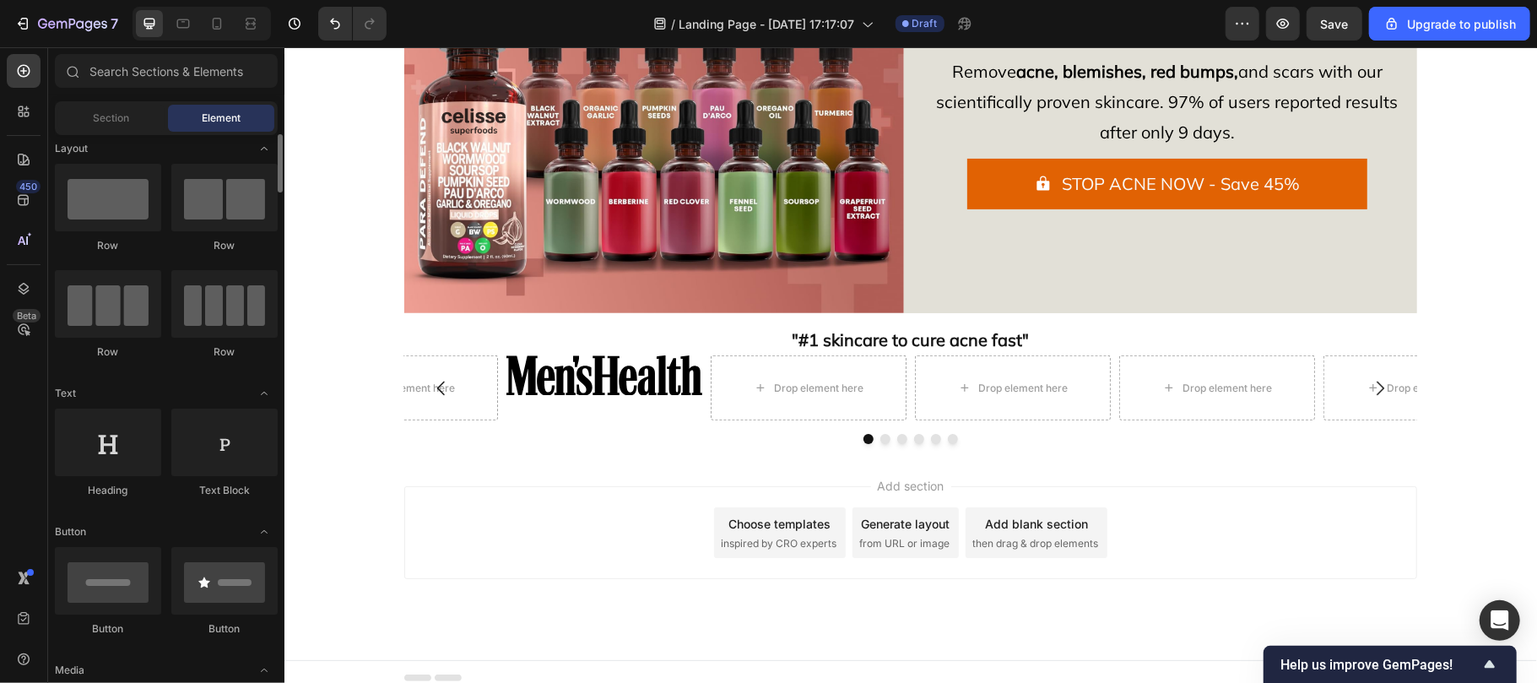
scroll to position [8, 0]
drag, startPoint x: 481, startPoint y: 495, endPoint x: 564, endPoint y: 403, distance: 124.3
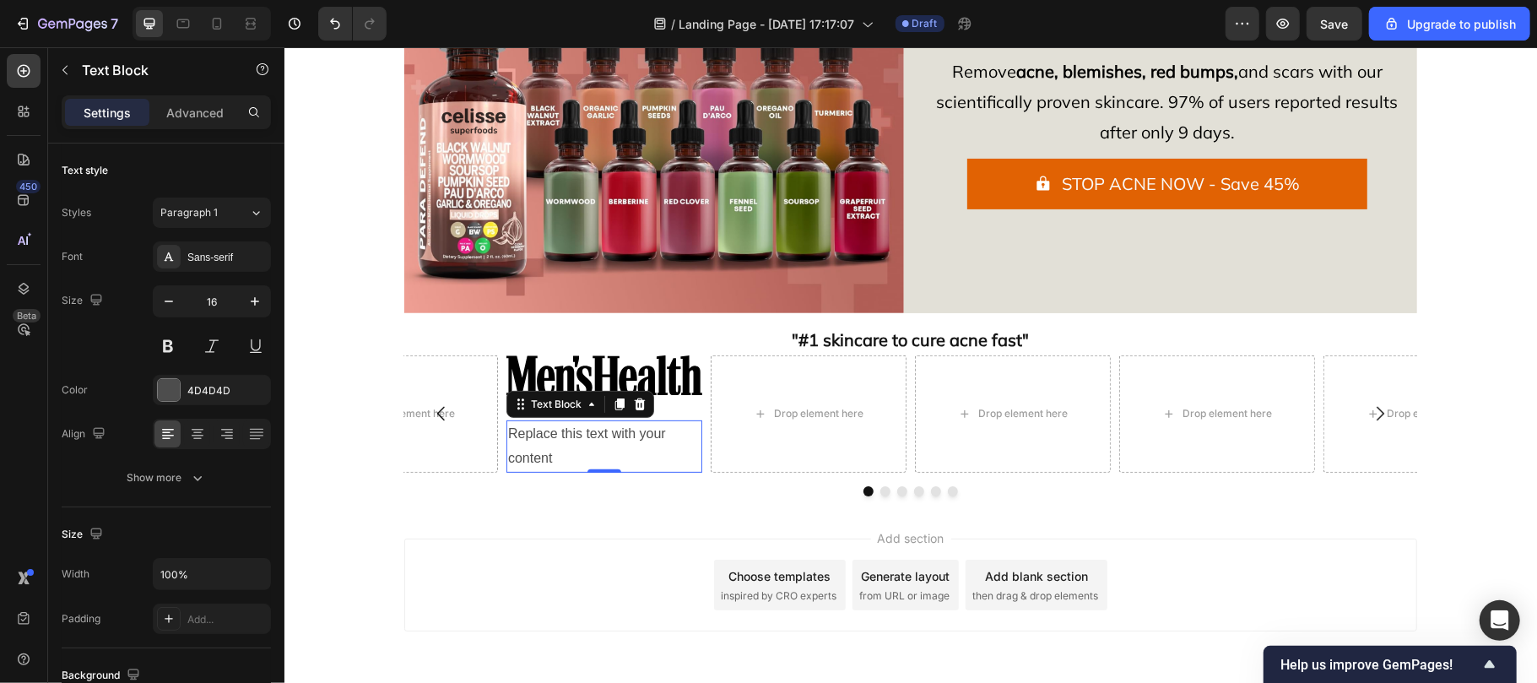
click at [575, 431] on div "Replace this text with your content" at bounding box center [604, 445] width 196 height 52
click at [575, 431] on p "Replace this text with your content" at bounding box center [603, 445] width 192 height 49
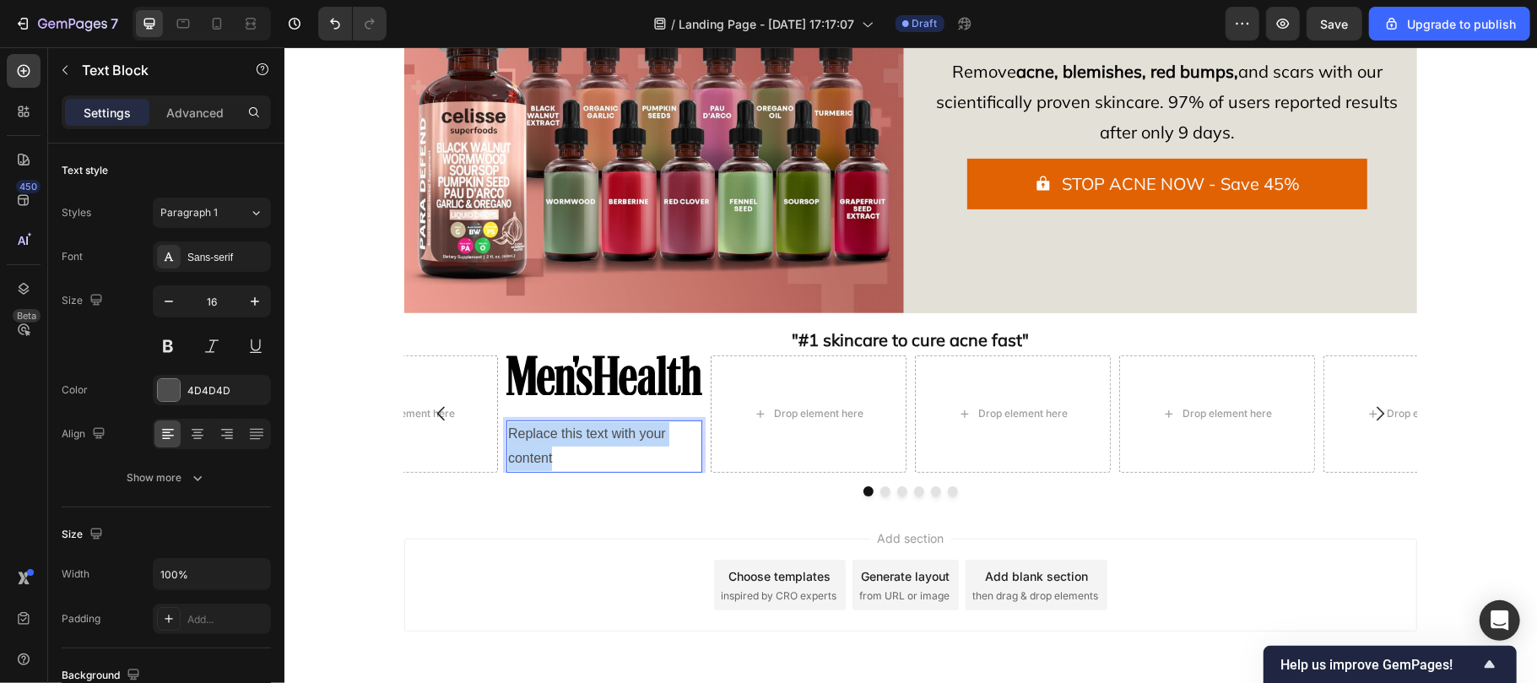
click at [575, 431] on p "Replace this text with your content" at bounding box center [603, 445] width 192 height 49
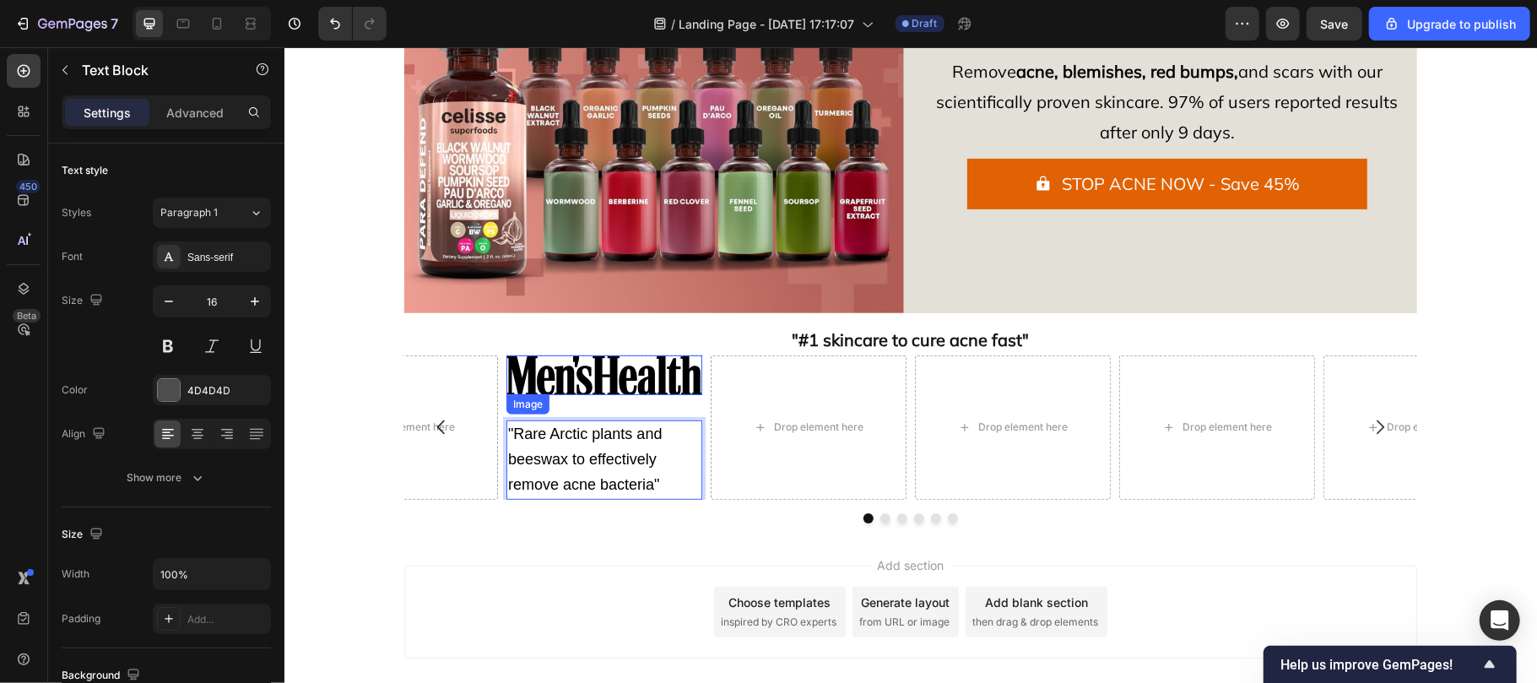
click at [577, 385] on img at bounding box center [604, 374] width 196 height 41
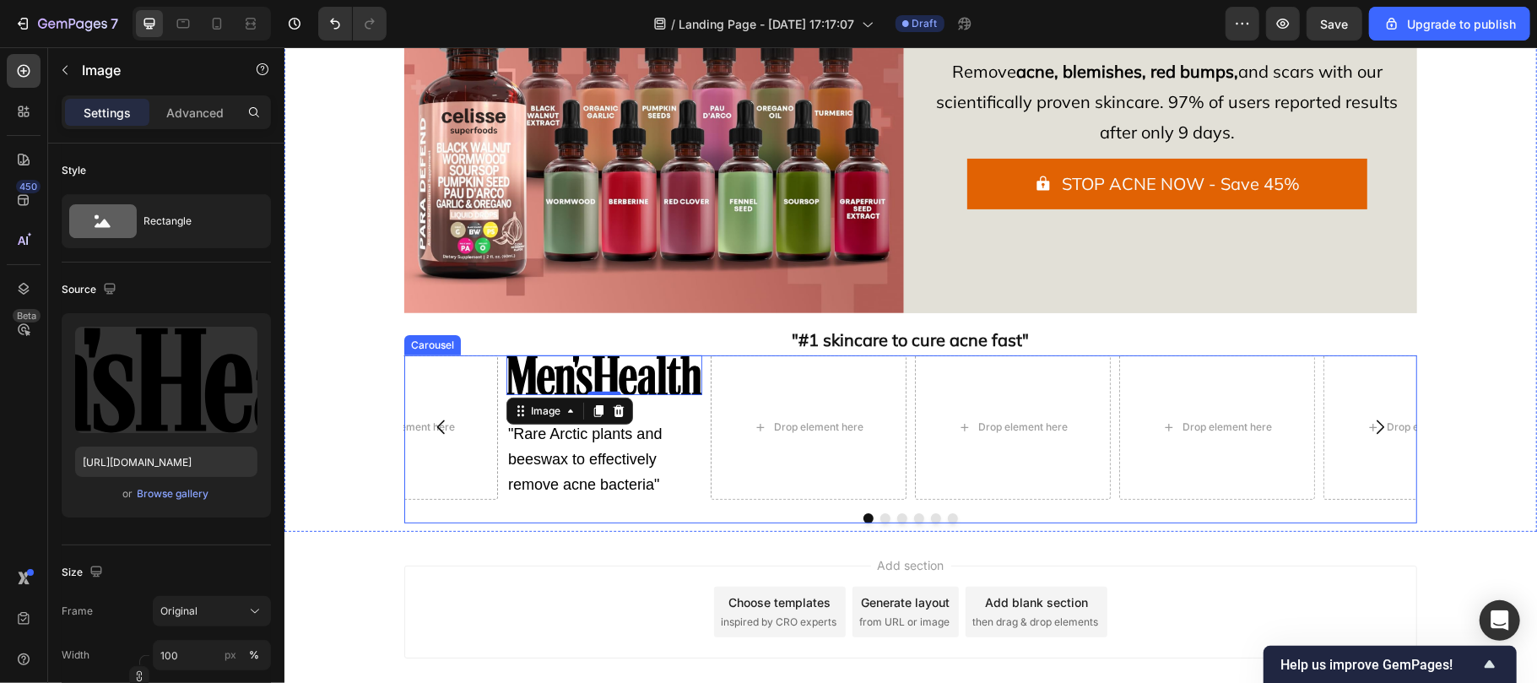
click at [677, 404] on div "Image 0 Row "Rare Arctic plants and beeswax to effectively remove acne bacteria…" at bounding box center [604, 426] width 196 height 144
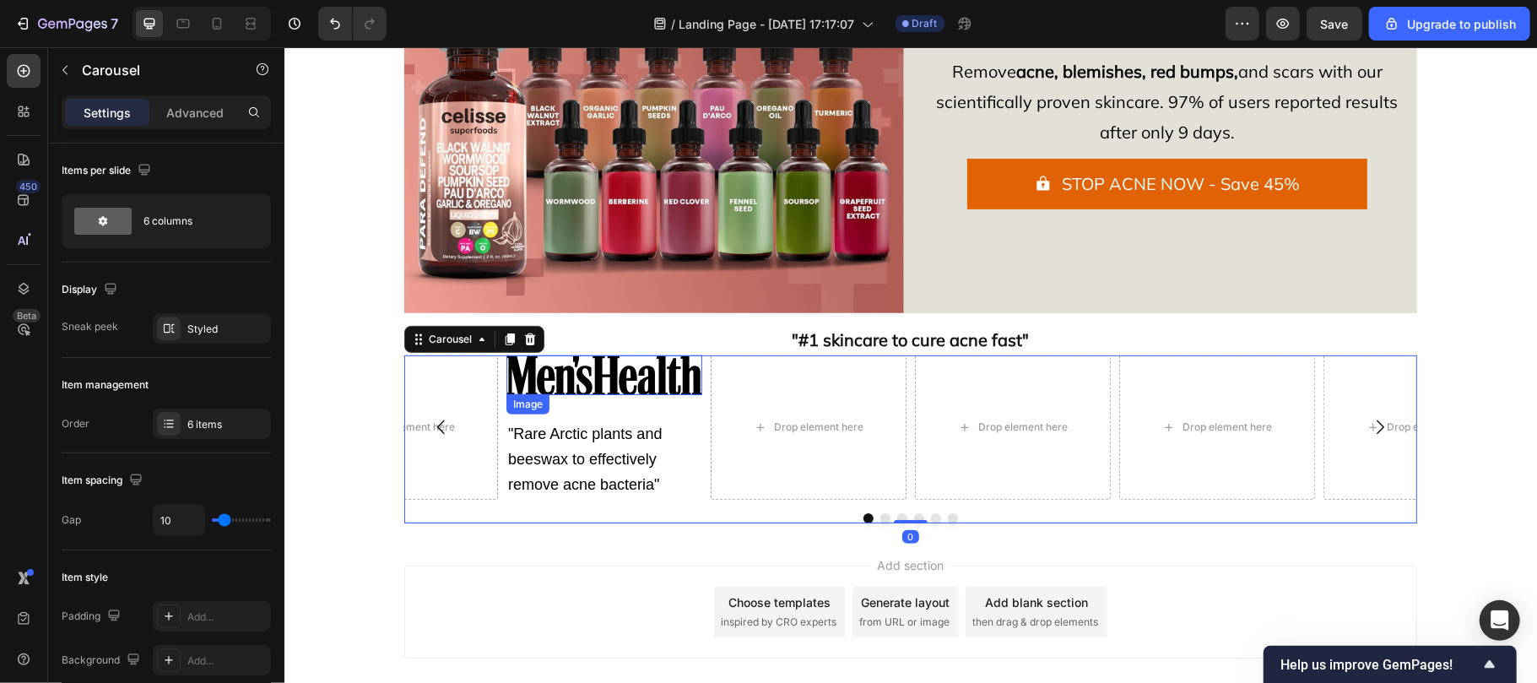
click at [596, 372] on img at bounding box center [604, 374] width 196 height 41
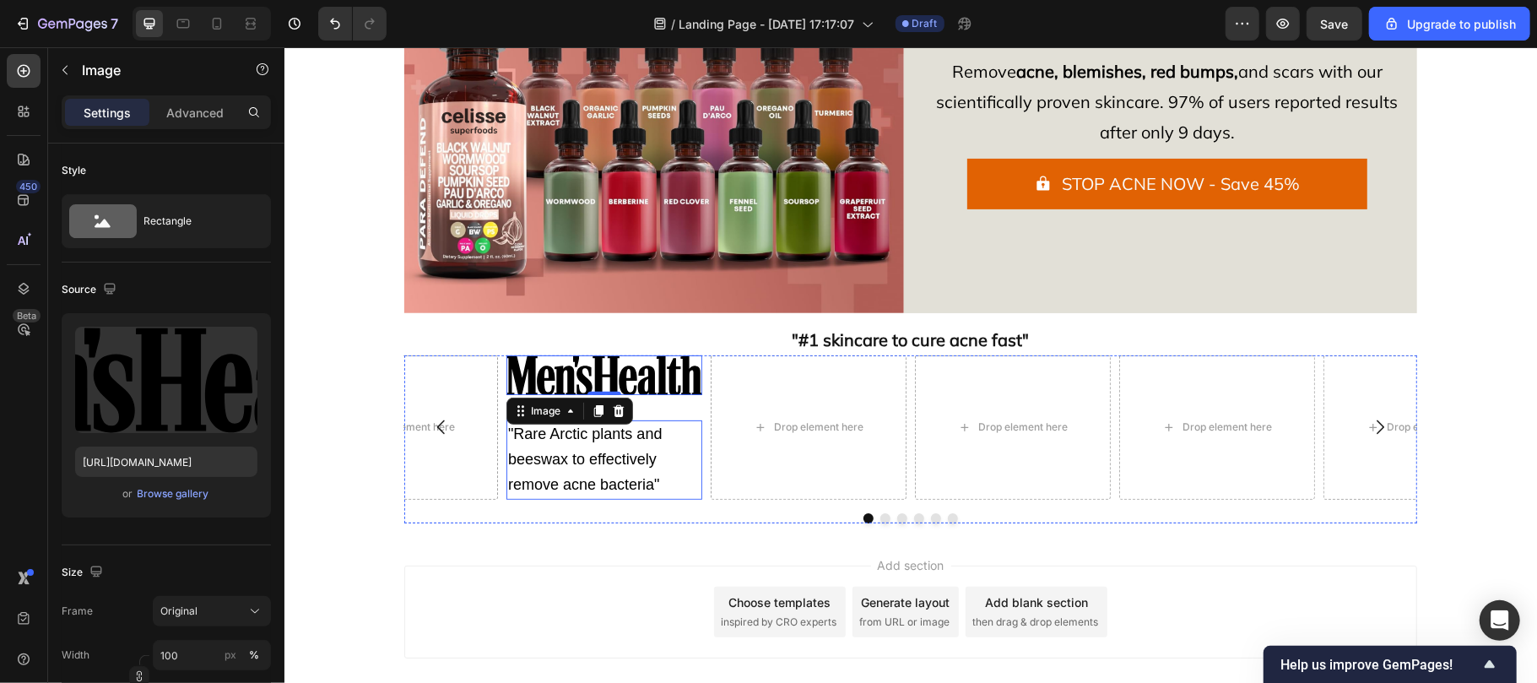
click at [667, 421] on p ""Rare Arctic plants and beeswax to effectively remove acne bacteria"" at bounding box center [603, 458] width 192 height 75
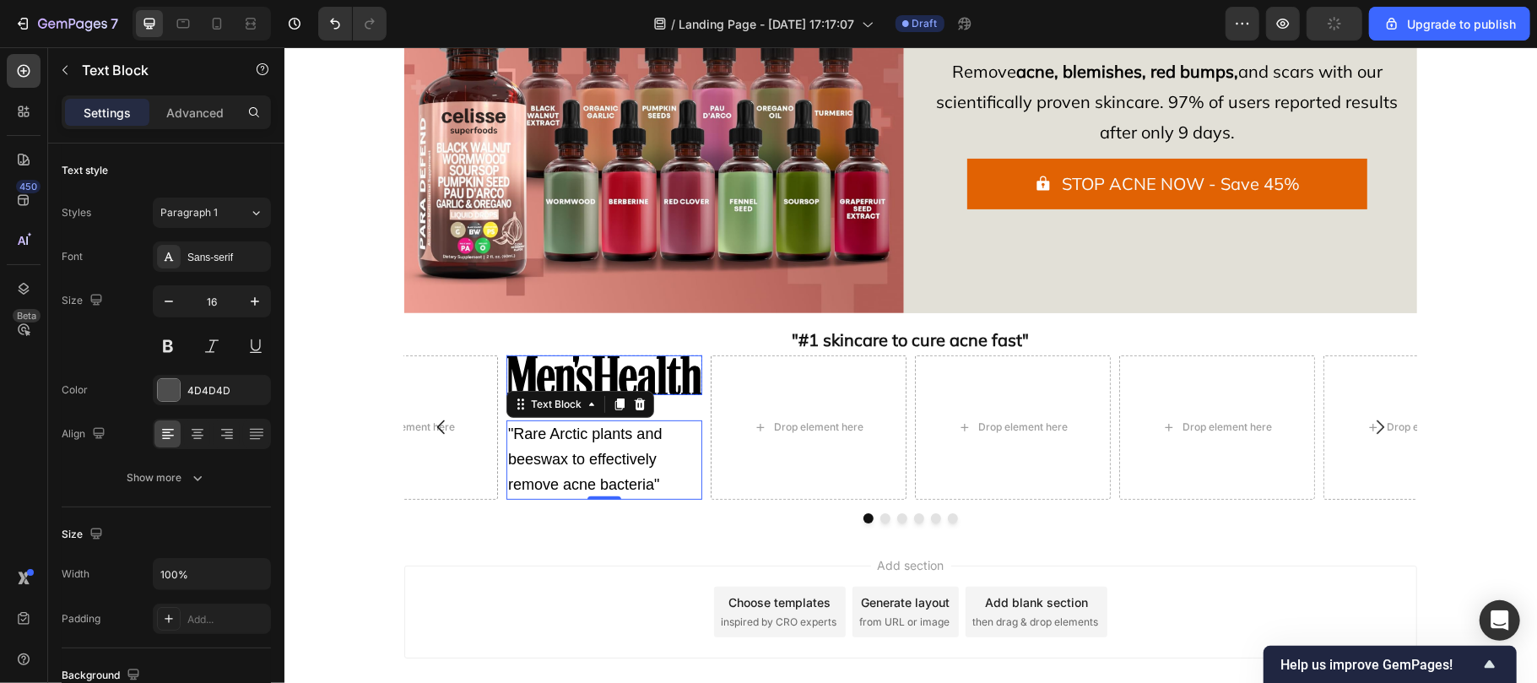
click at [672, 360] on img at bounding box center [604, 374] width 196 height 41
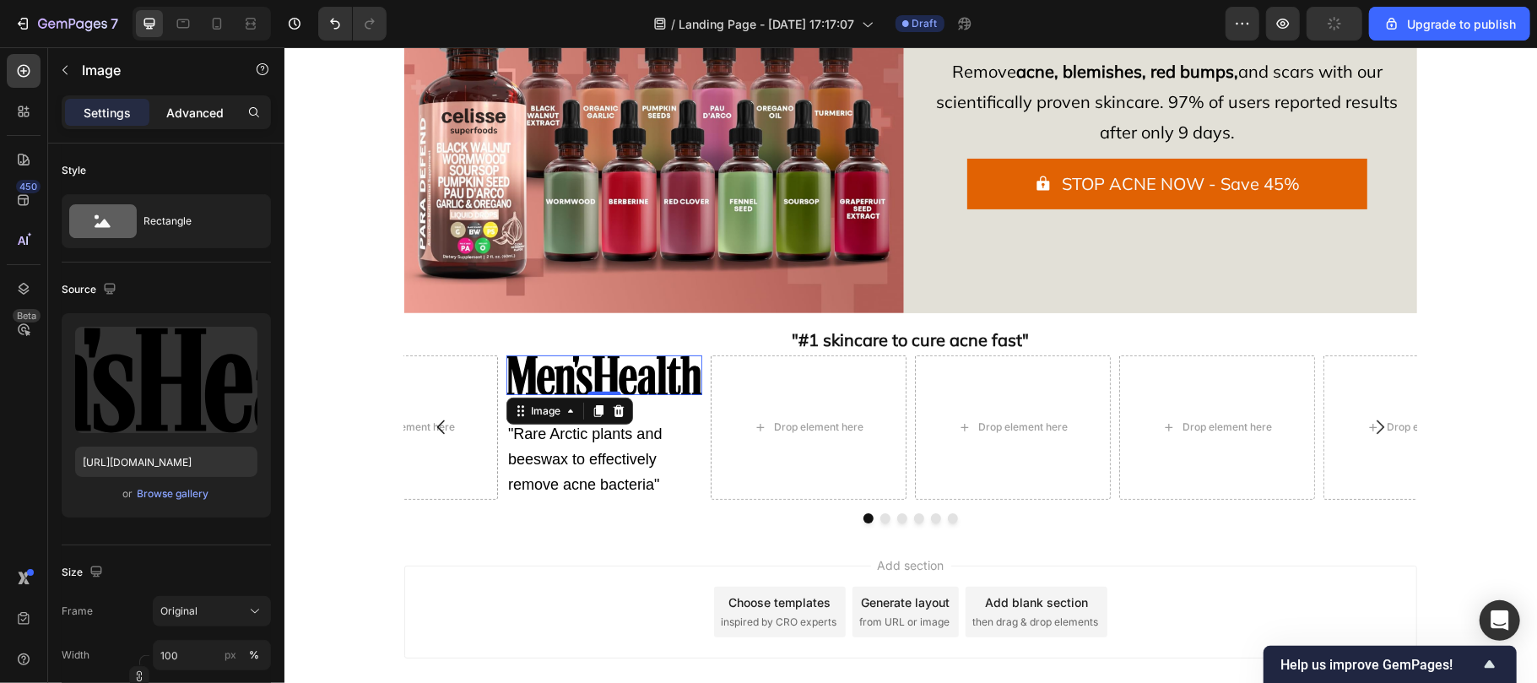
click at [200, 104] on p "Advanced" at bounding box center [194, 113] width 57 height 18
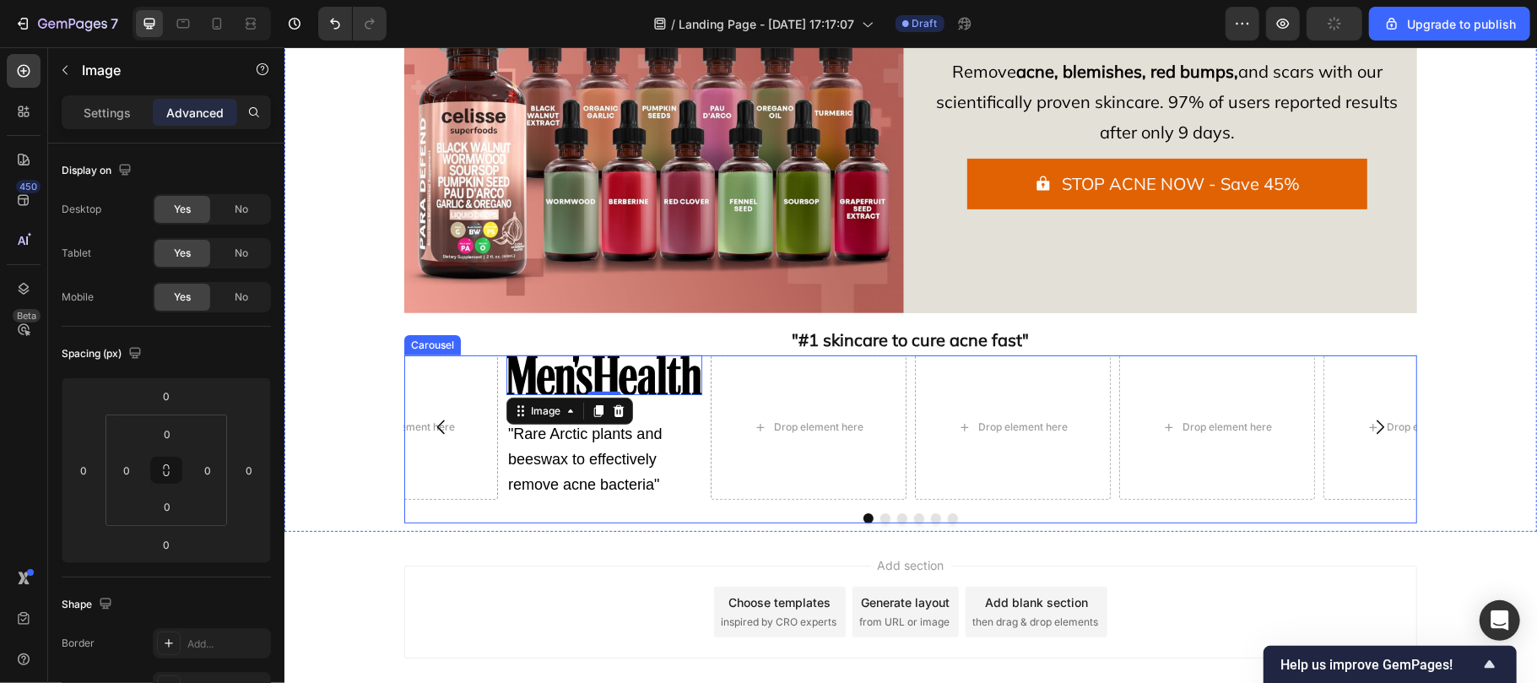
click at [629, 398] on div "Image 0 Row "Rare Arctic plants and beeswax to effectively remove acne bacteria…" at bounding box center [604, 426] width 196 height 144
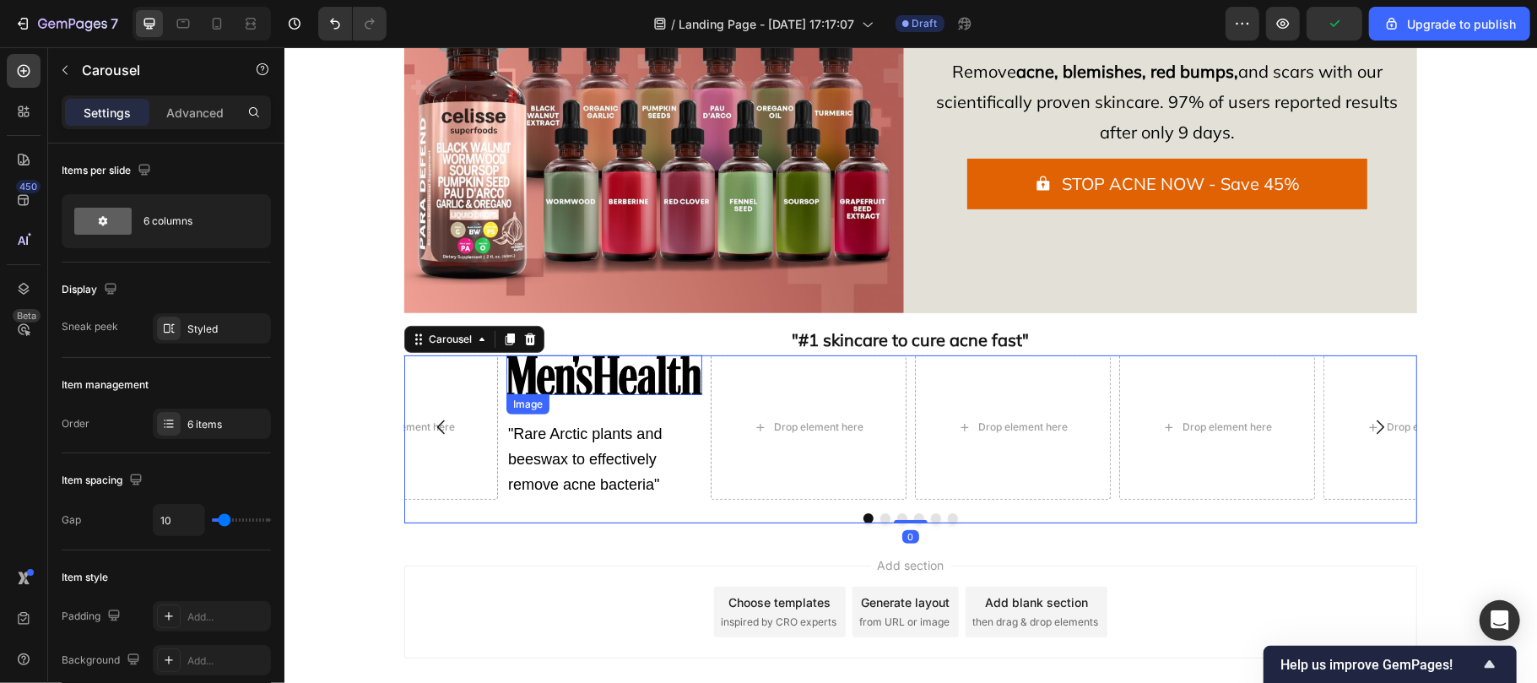
click at [609, 385] on img at bounding box center [604, 374] width 196 height 41
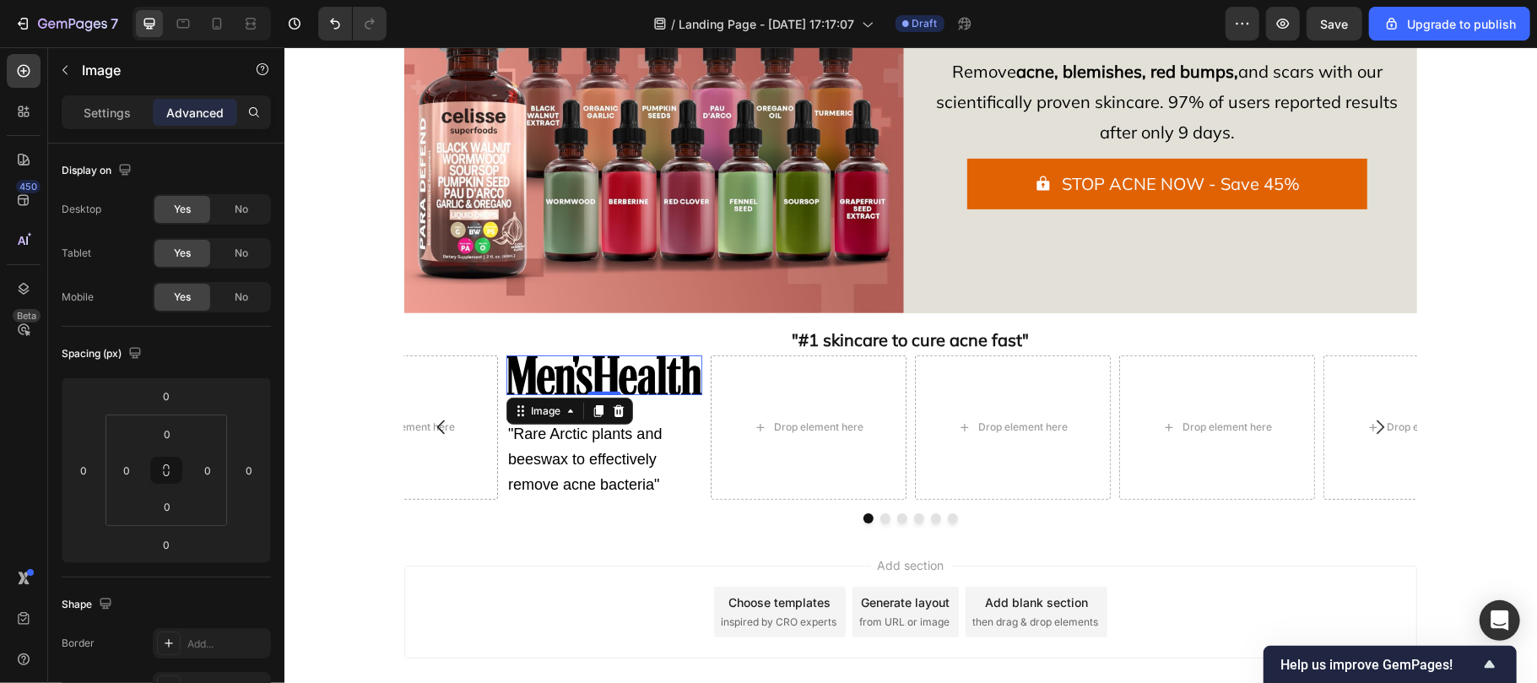
click at [561, 384] on img at bounding box center [604, 374] width 196 height 41
click at [531, 409] on div "Image" at bounding box center [545, 410] width 36 height 15
click at [541, 443] on div "Row 1 col" at bounding box center [538, 441] width 51 height 10
click at [173, 541] on input "30" at bounding box center [166, 544] width 34 height 25
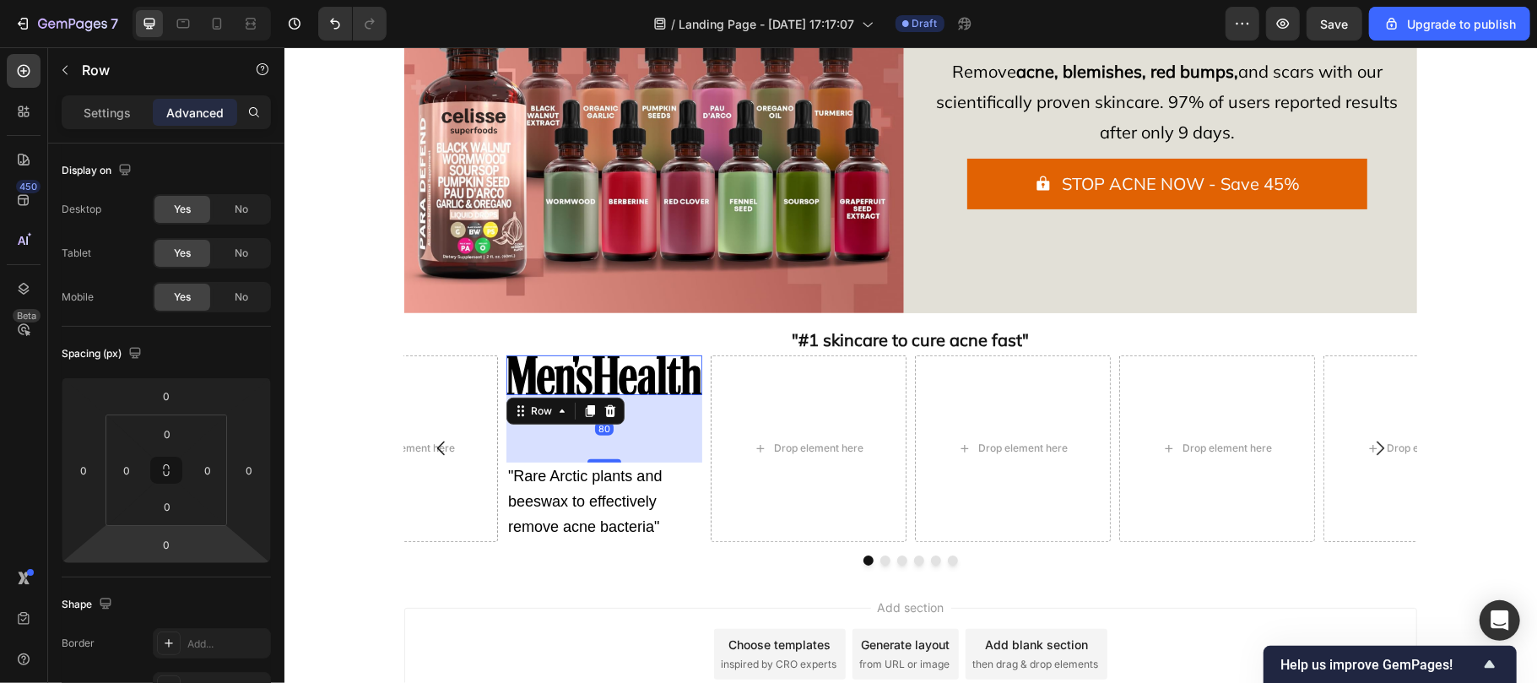
drag, startPoint x: 592, startPoint y: 394, endPoint x: 592, endPoint y: 462, distance: 67.5
click at [592, 462] on div at bounding box center [604, 459] width 34 height 3
type input "80"
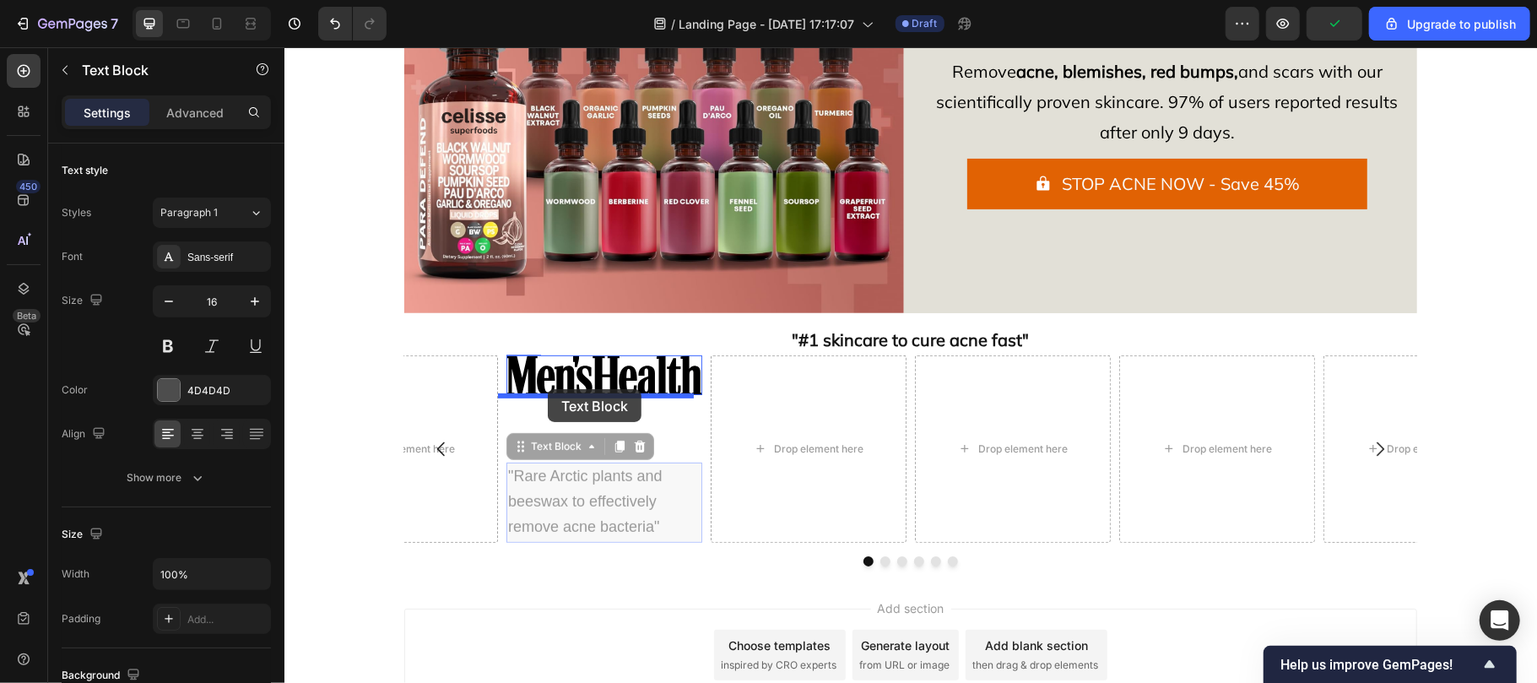
drag, startPoint x: 603, startPoint y: 507, endPoint x: 551, endPoint y: 391, distance: 127.3
click at [551, 391] on img at bounding box center [604, 374] width 196 height 41
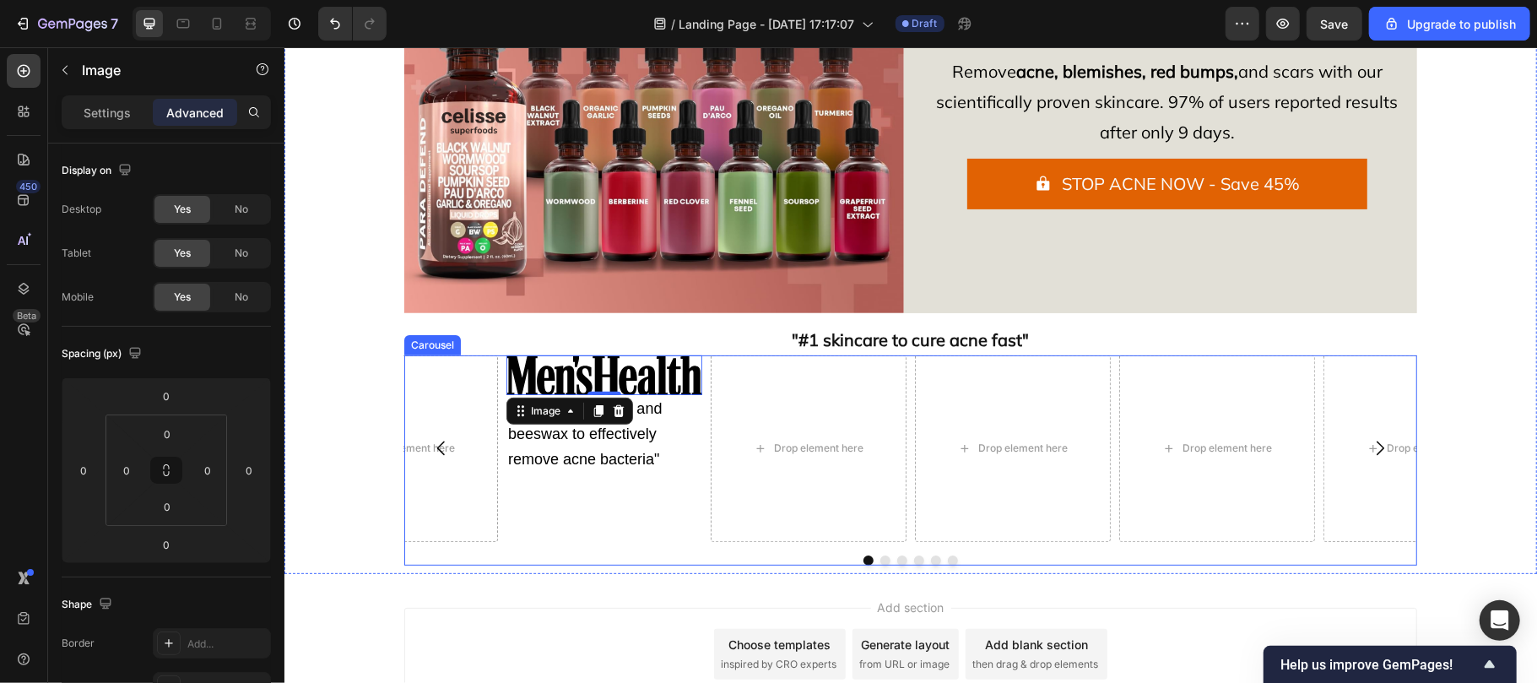
click at [636, 497] on div "Image 0 "Rare Arctic plants and beeswax to effectively remove acne bacteria" Te…" at bounding box center [604, 447] width 196 height 187
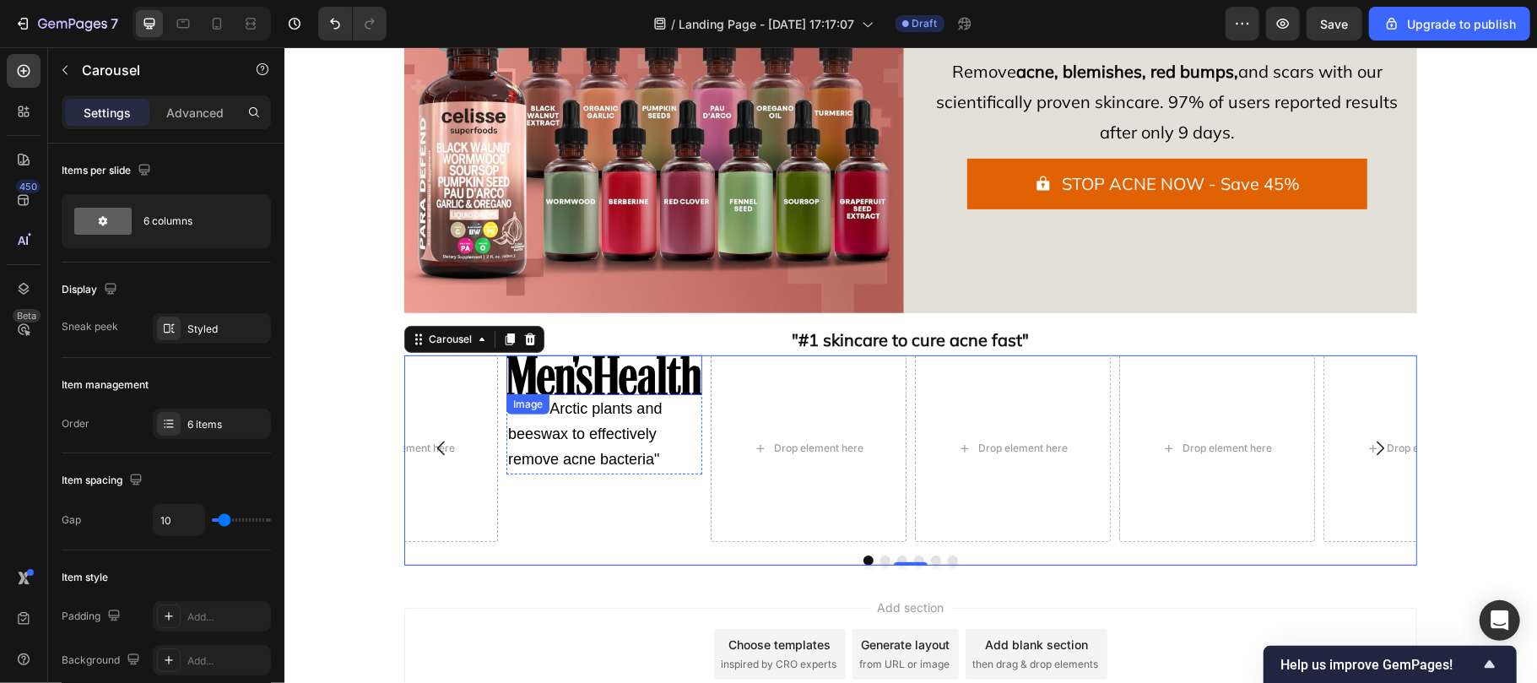
click at [549, 382] on img at bounding box center [604, 374] width 196 height 41
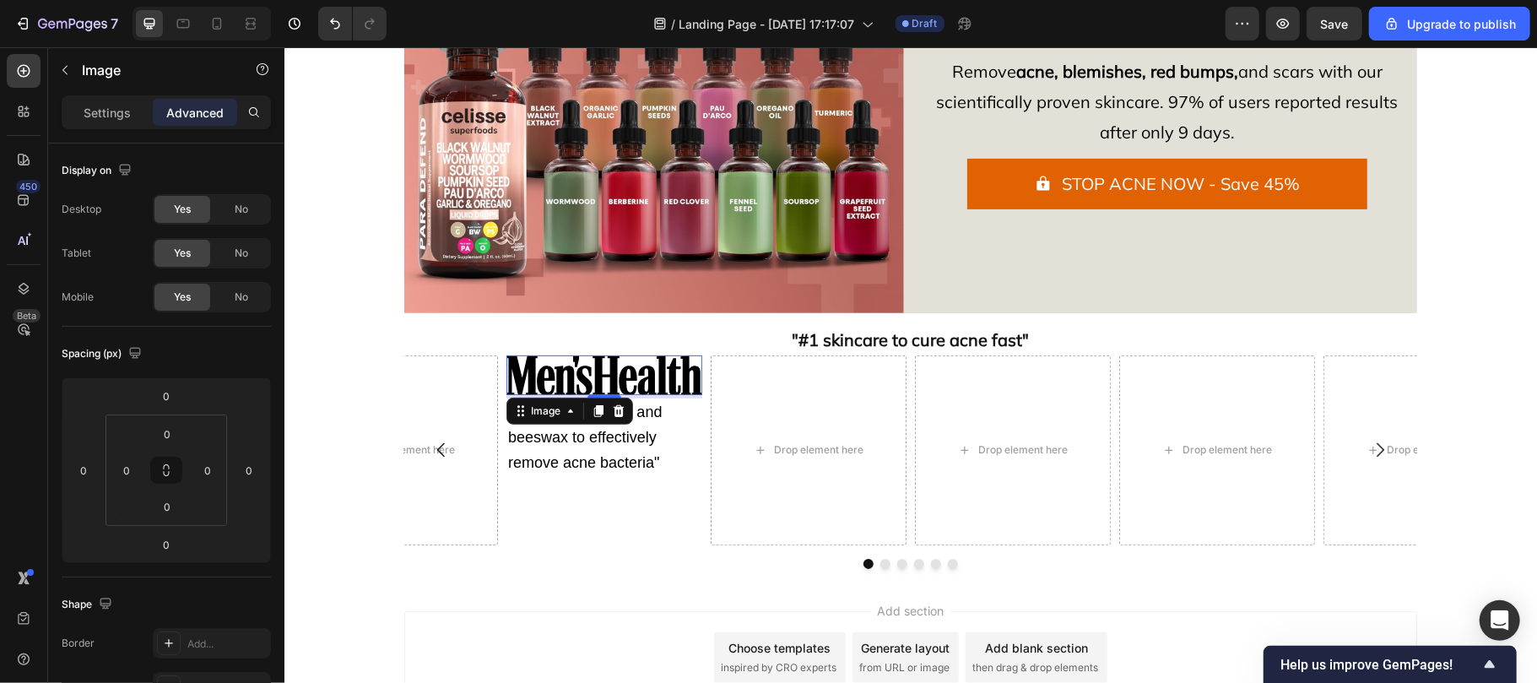
click at [589, 394] on div at bounding box center [604, 395] width 34 height 3
type input "4"
click at [653, 433] on p ""Rare Arctic plants and beeswax to effectively remove acne bacteria"" at bounding box center [603, 436] width 192 height 75
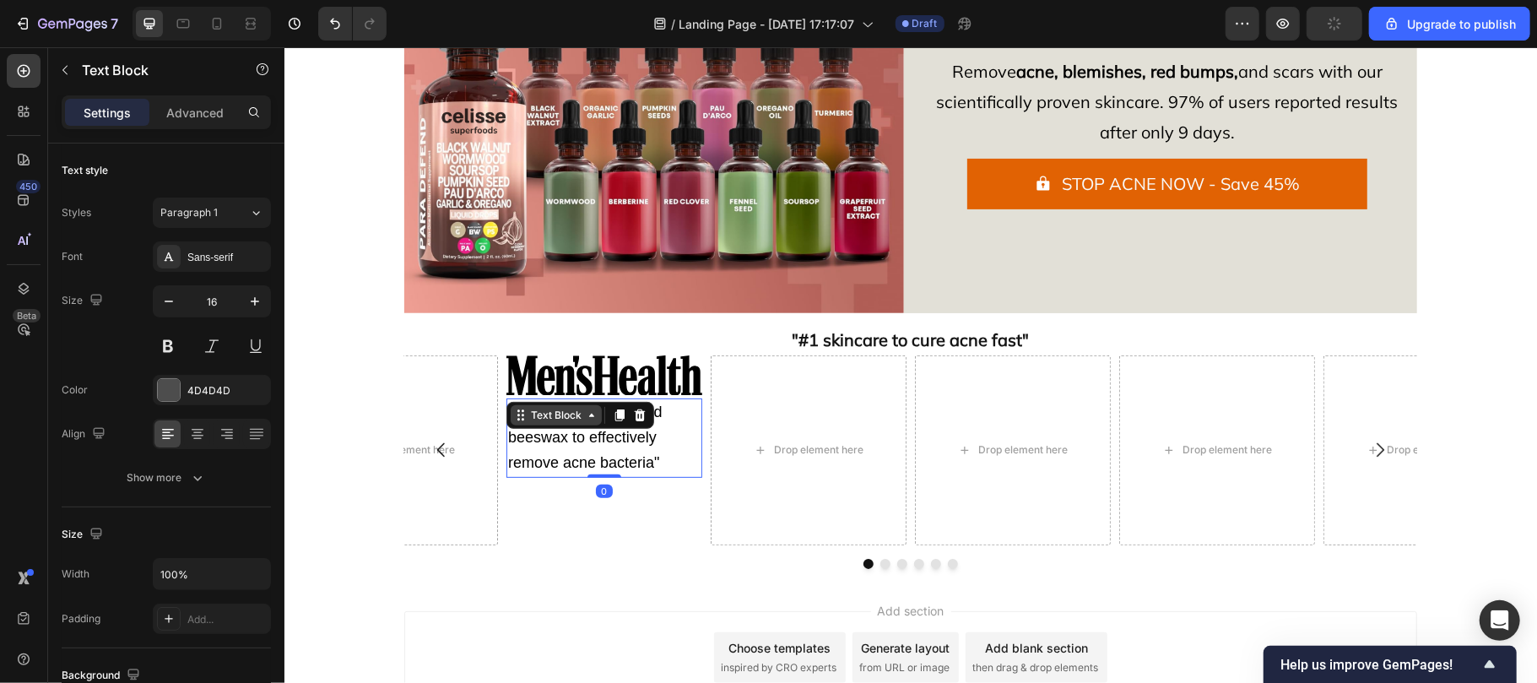
click at [569, 414] on div "Text Block" at bounding box center [555, 414] width 57 height 15
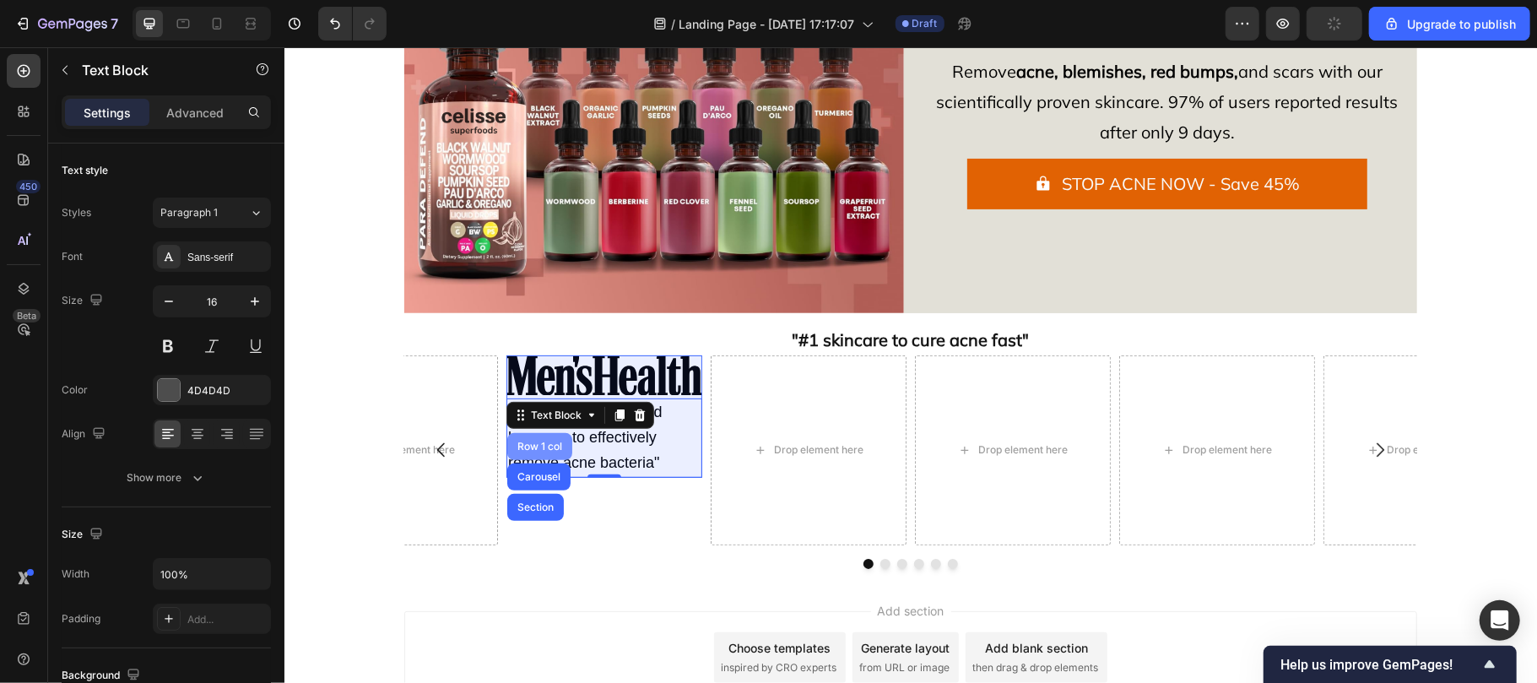
click at [534, 446] on div "Row 1 col" at bounding box center [538, 446] width 51 height 10
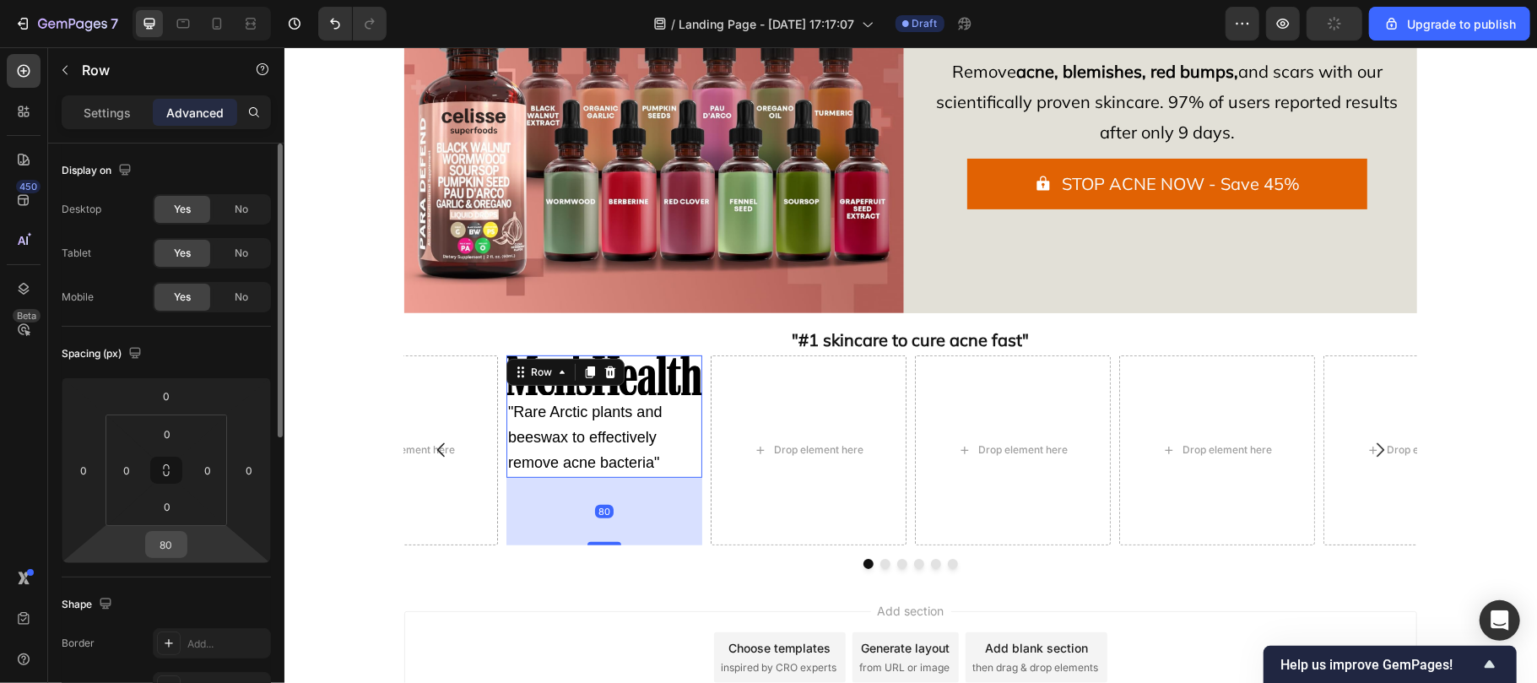
click at [167, 534] on input "80" at bounding box center [166, 544] width 34 height 25
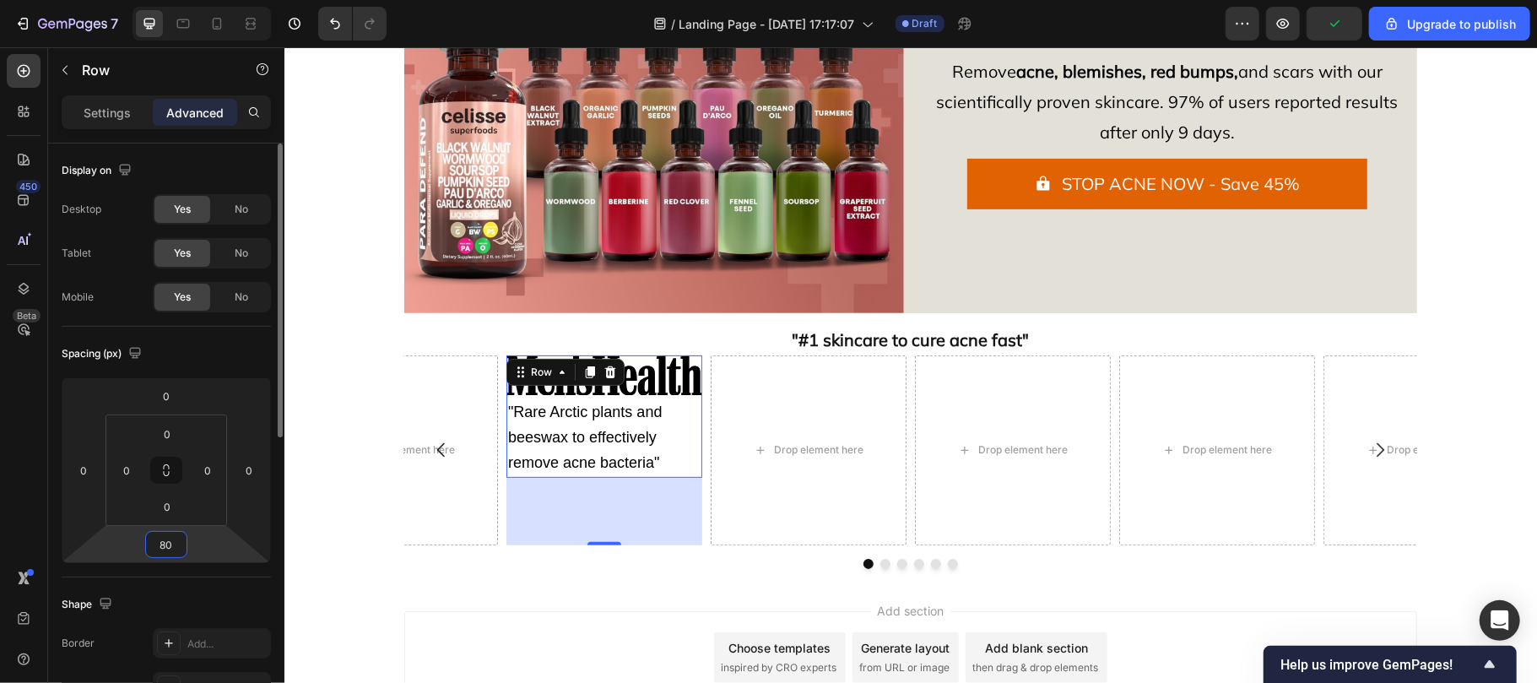
click at [167, 534] on input "80" at bounding box center [166, 544] width 34 height 25
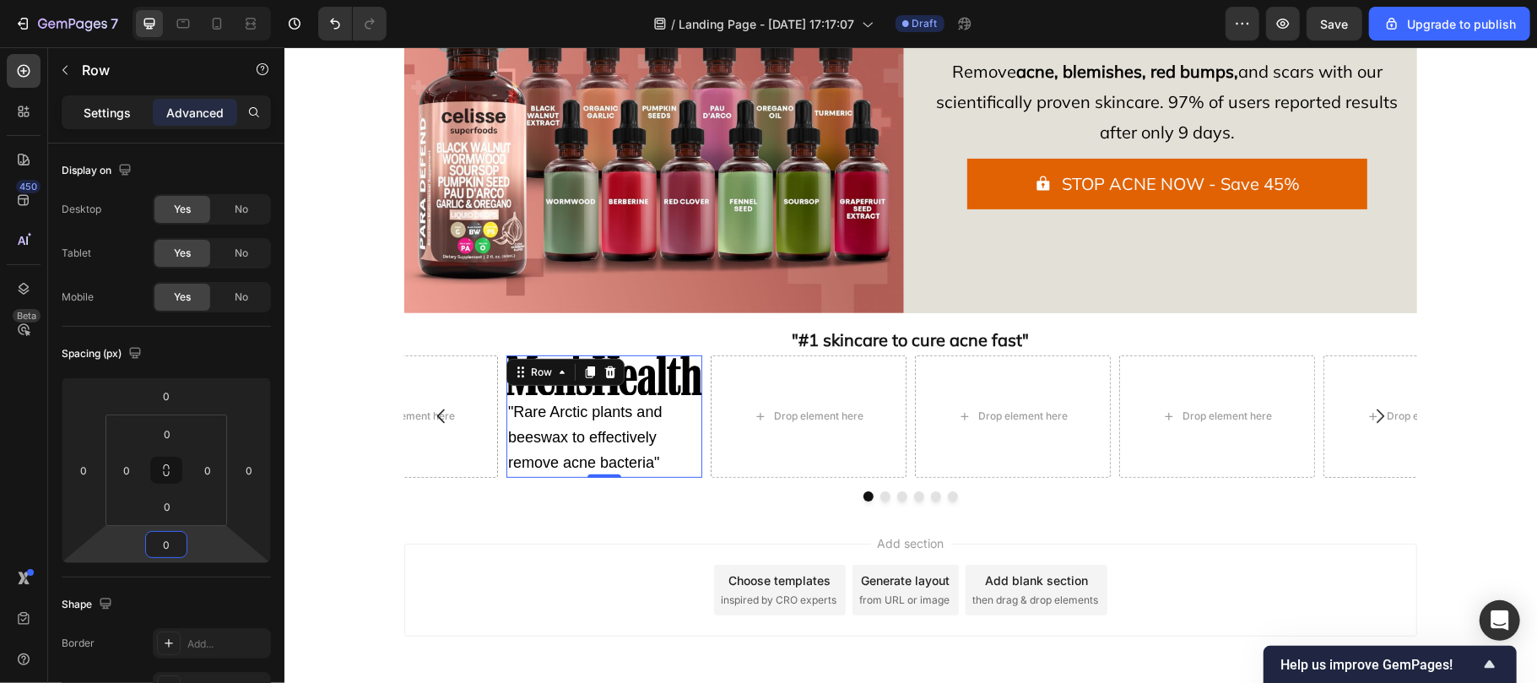
click at [92, 111] on p "Settings" at bounding box center [107, 113] width 47 height 18
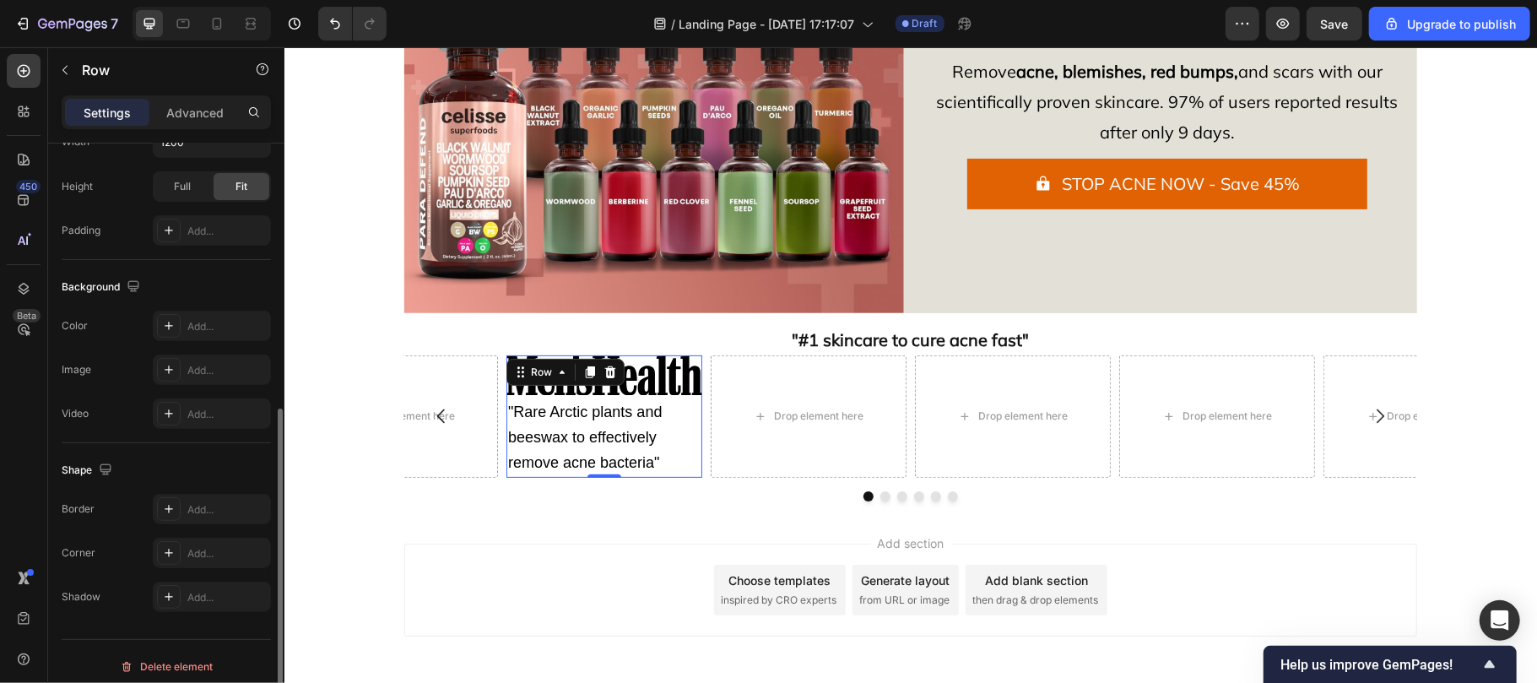
scroll to position [444, 0]
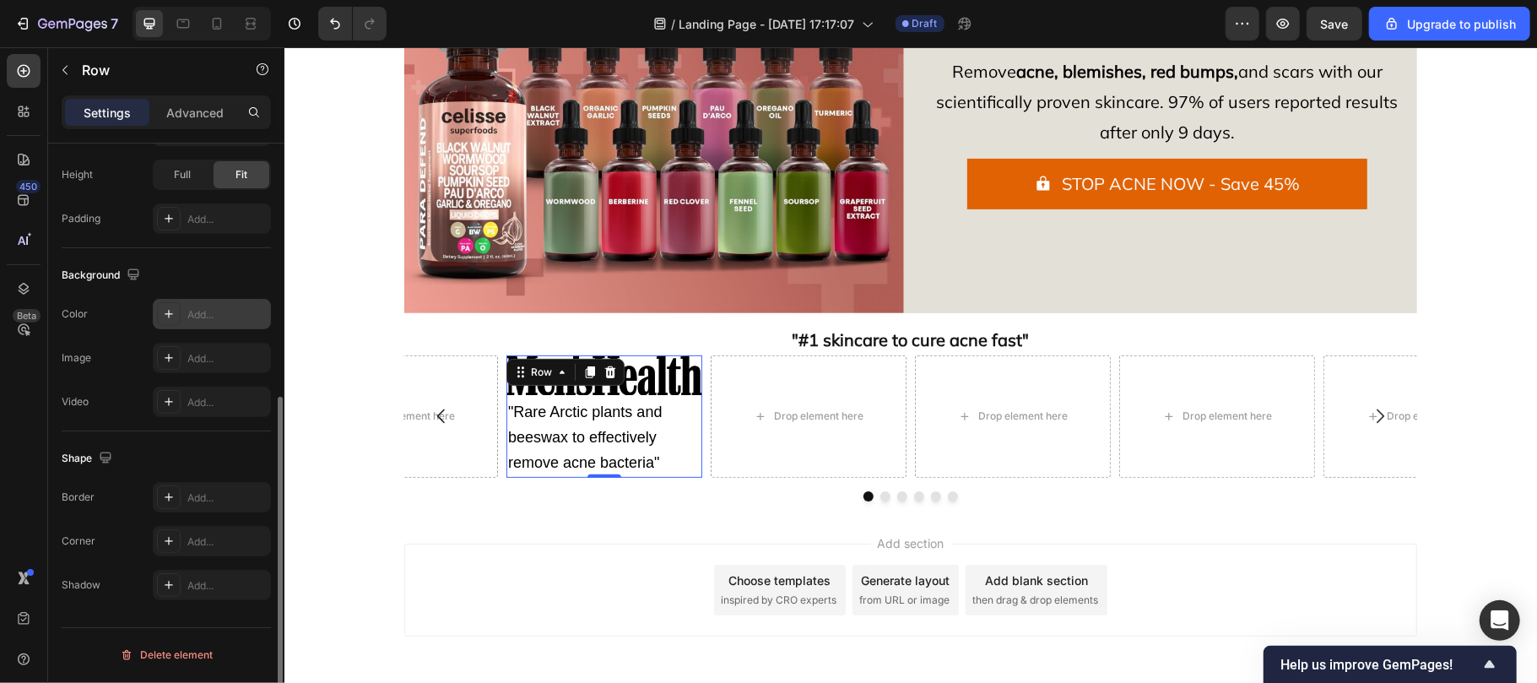
click at [214, 317] on div "Add..." at bounding box center [226, 314] width 79 height 15
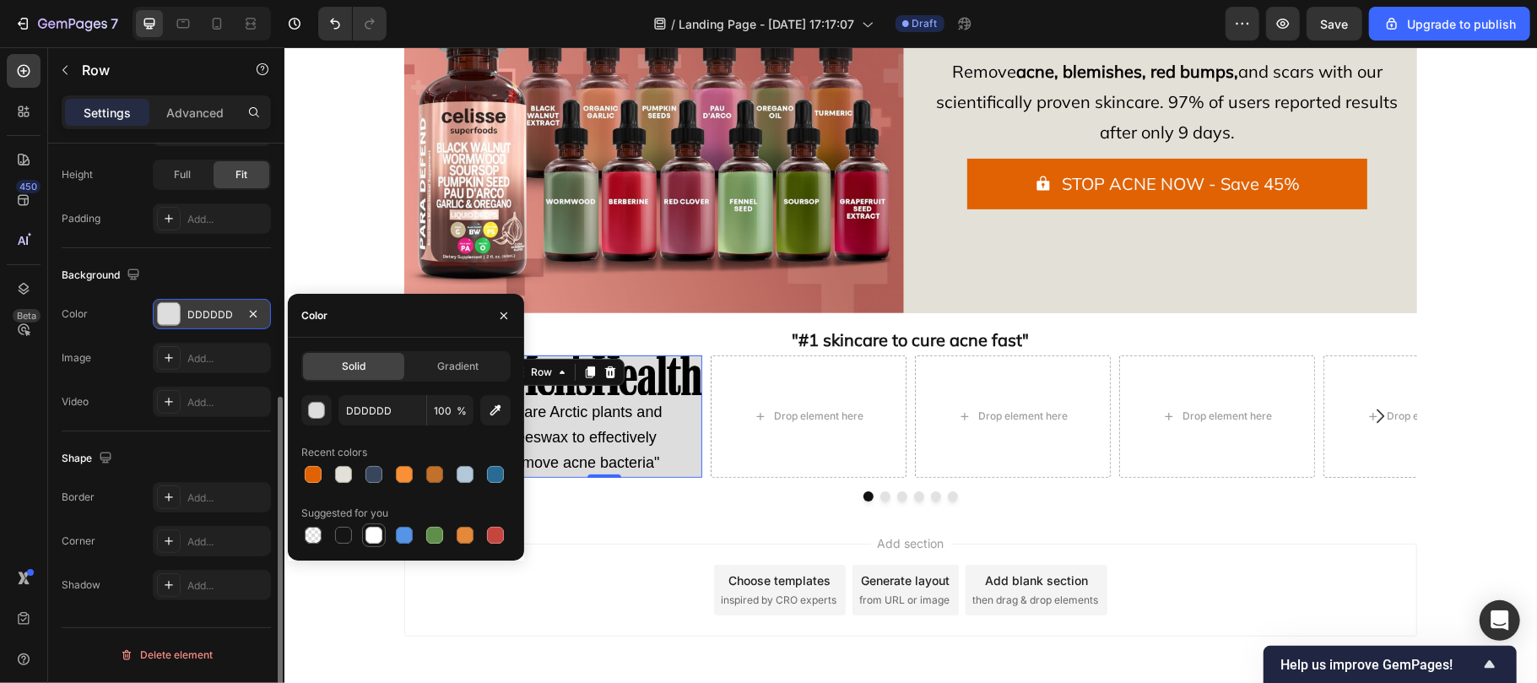
click at [373, 533] on div at bounding box center [373, 535] width 17 height 17
type input "FFFFFF"
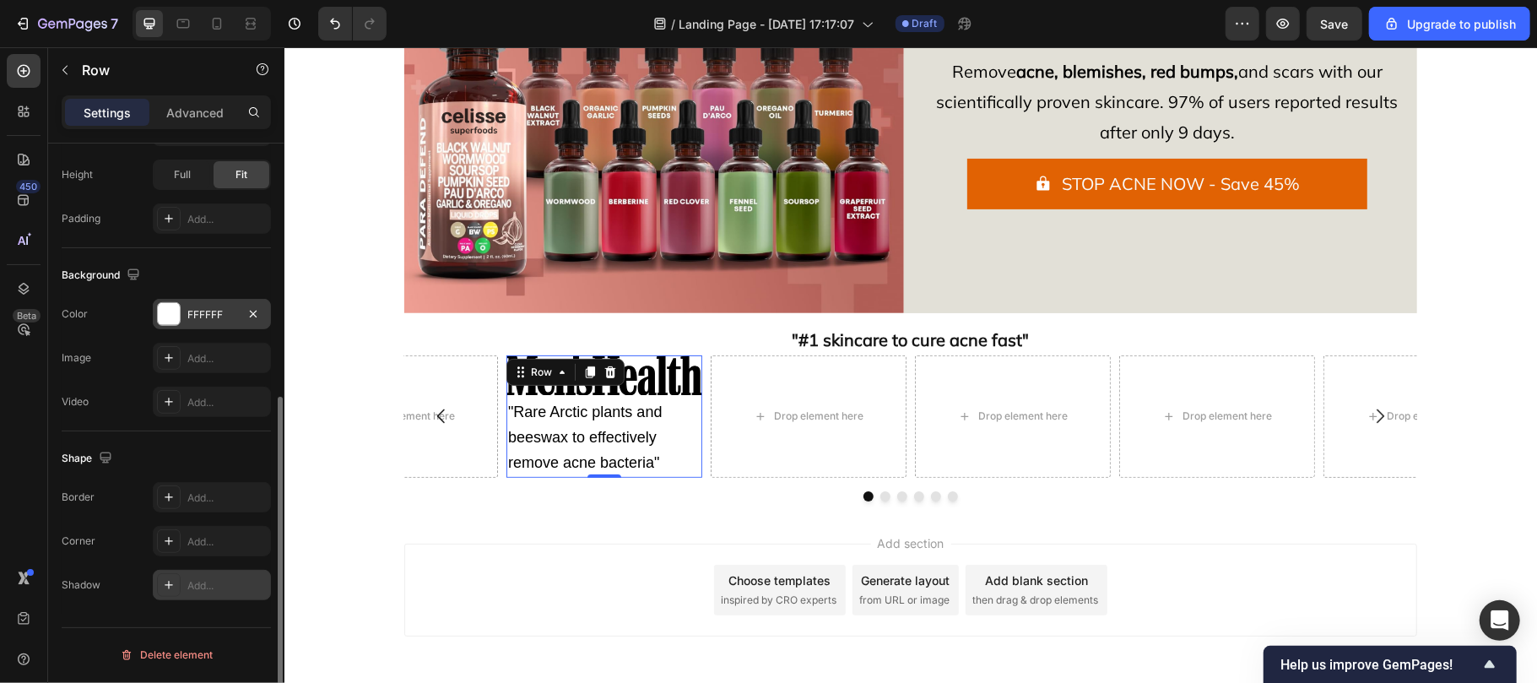
click at [230, 587] on div "Add..." at bounding box center [226, 585] width 79 height 15
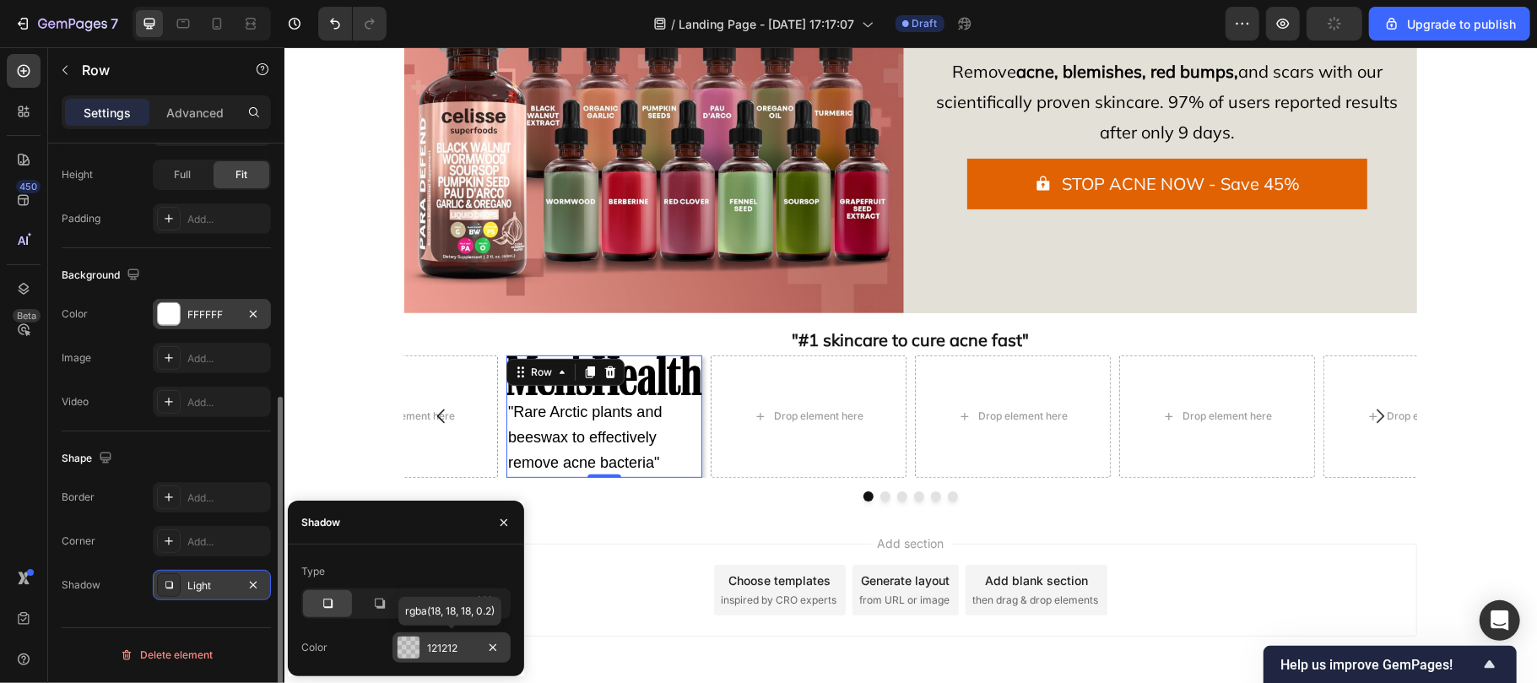
click at [405, 641] on div at bounding box center [409, 647] width 22 height 22
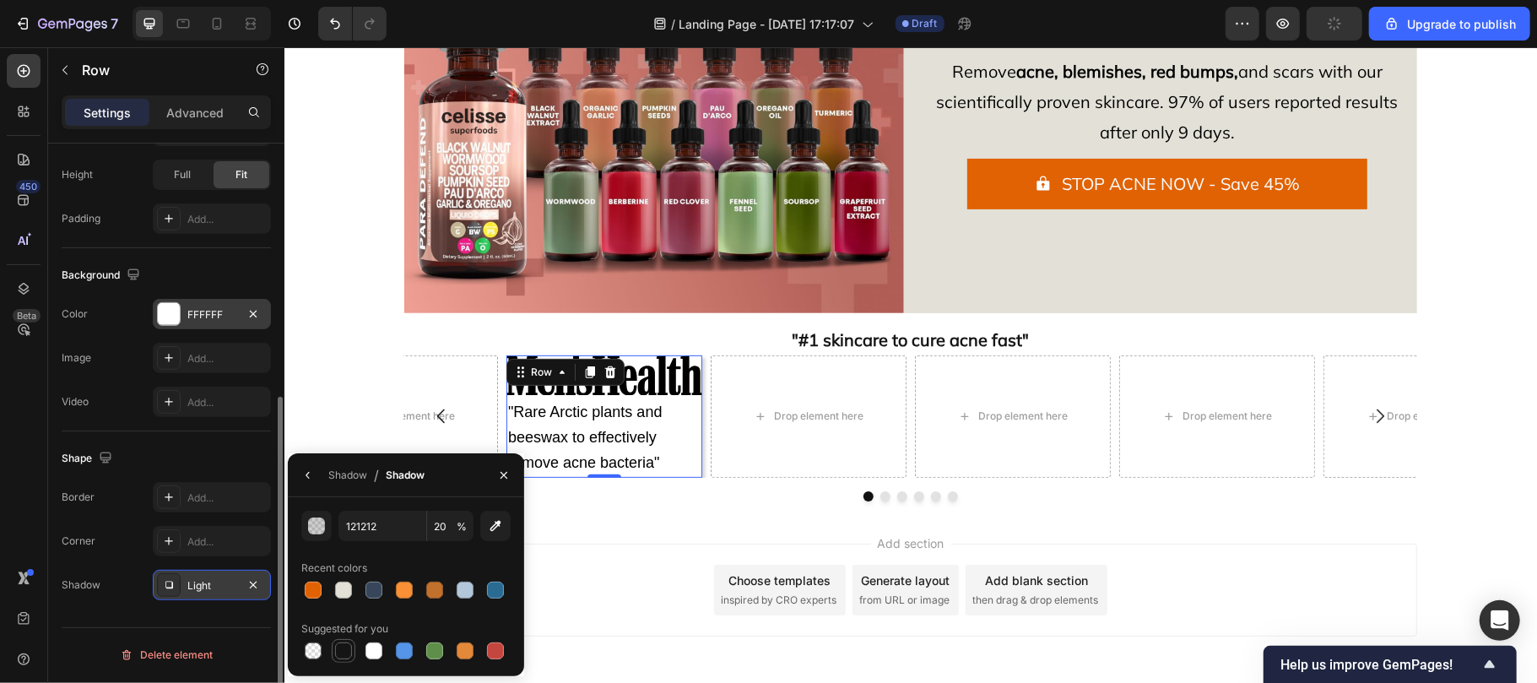
click at [352, 649] on div at bounding box center [343, 651] width 20 height 20
type input "151515"
type input "100"
click at [314, 518] on div "button" at bounding box center [317, 526] width 17 height 17
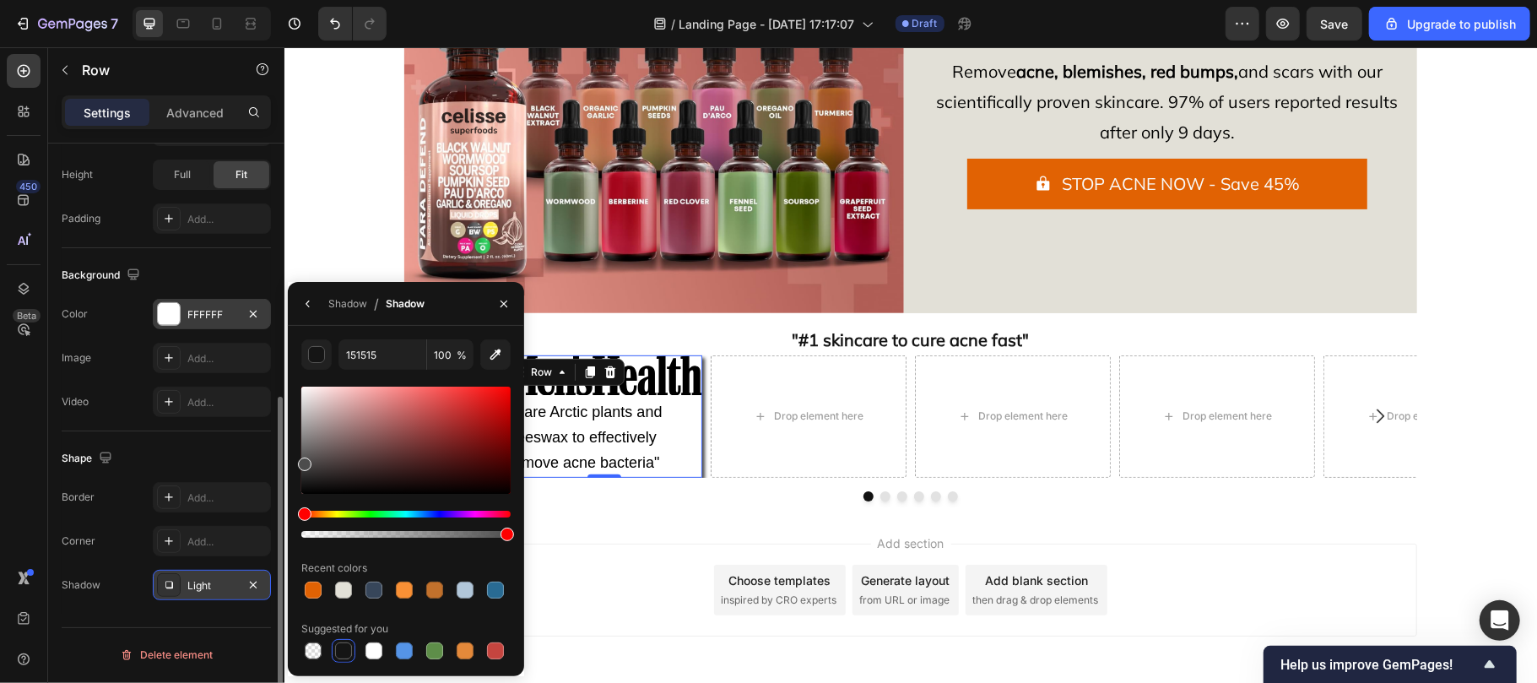
drag, startPoint x: 308, startPoint y: 484, endPoint x: 305, endPoint y: 467, distance: 17.2
click at [305, 467] on div at bounding box center [305, 464] width 14 height 14
type input "3F3F3F"
click at [348, 305] on div "Shadow" at bounding box center [347, 303] width 39 height 15
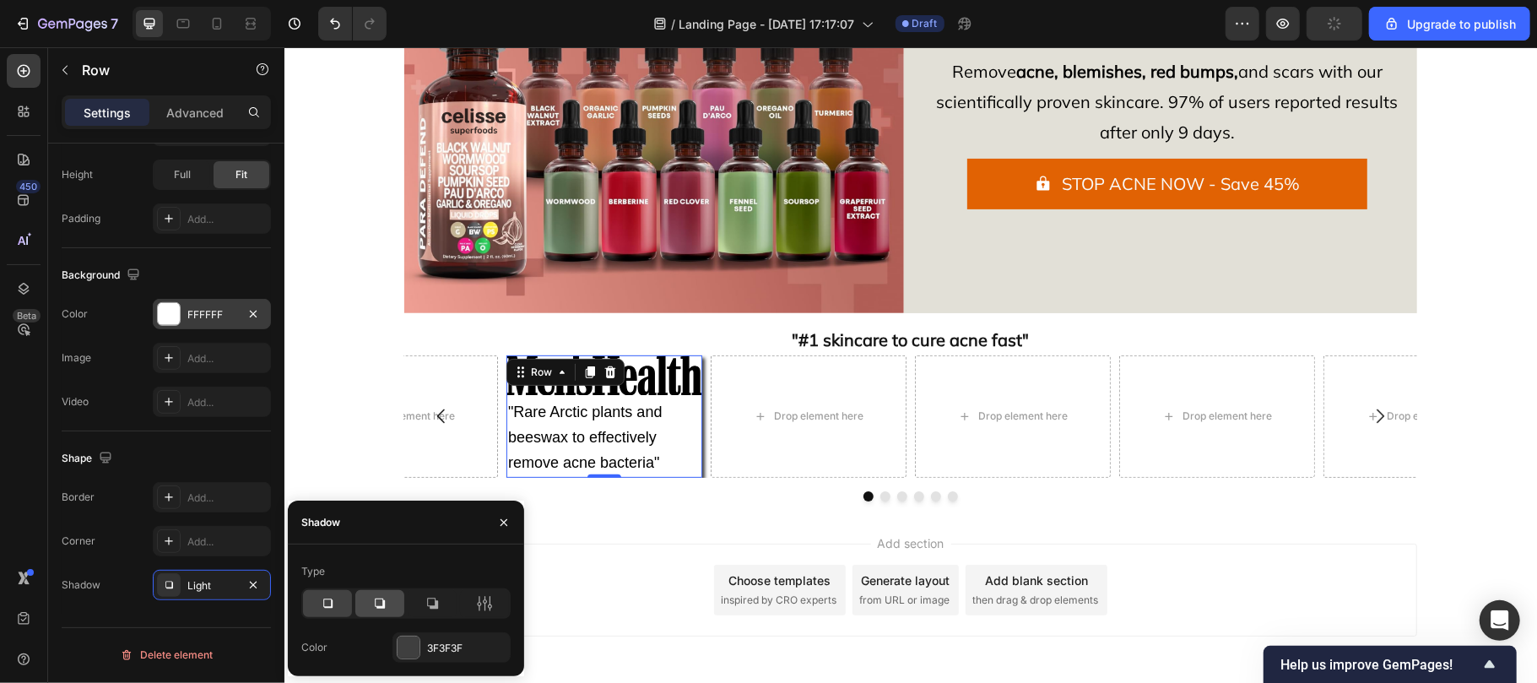
click at [373, 602] on icon at bounding box center [379, 603] width 17 height 17
click at [434, 599] on icon at bounding box center [432, 603] width 17 height 17
click at [487, 599] on icon at bounding box center [484, 603] width 17 height 17
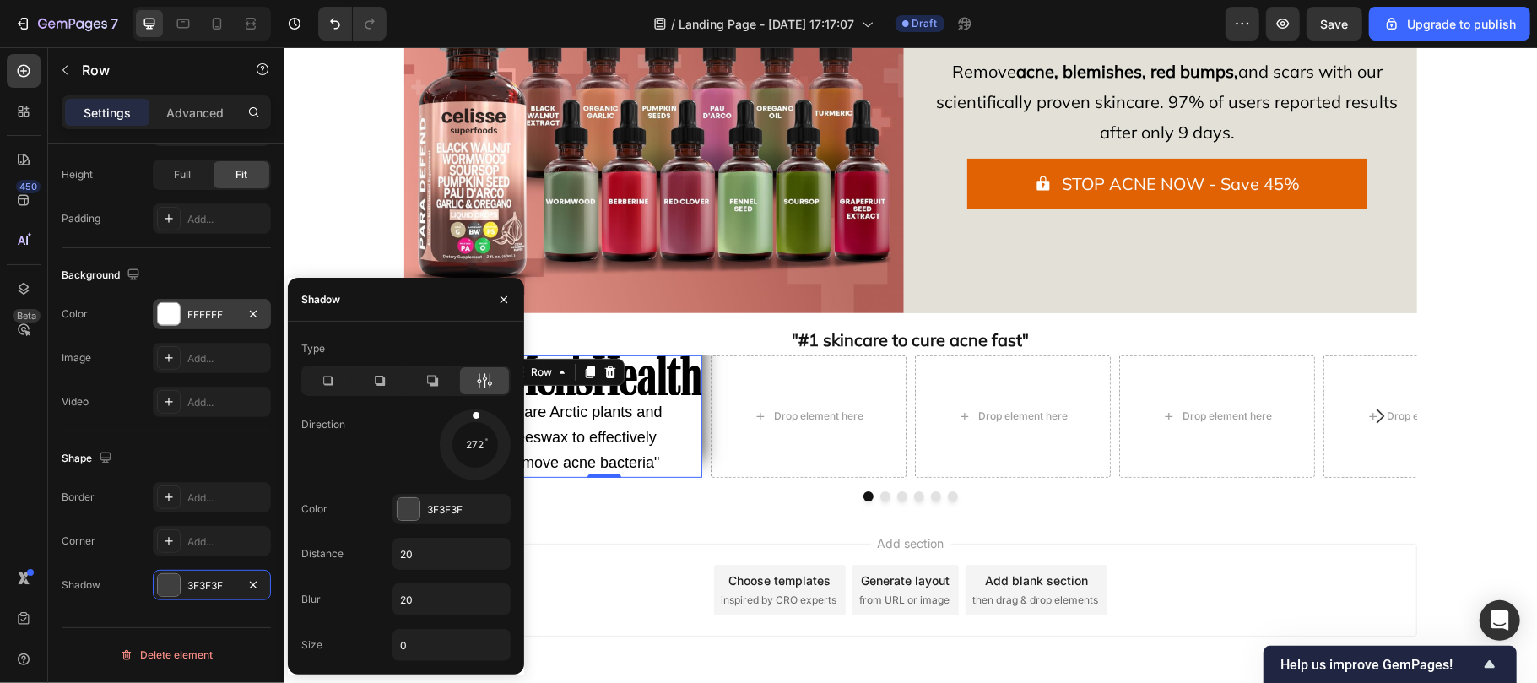
drag, startPoint x: 497, startPoint y: 453, endPoint x: 474, endPoint y: 399, distance: 58.6
click at [474, 399] on div "Type Direction 272 Color 3F3F3F Distance 20 Blur 20 Size 0" at bounding box center [406, 498] width 236 height 326
click at [647, 463] on span ""Rare Arctic plants and beeswax to effectively remove acne bacteria"" at bounding box center [584, 437] width 154 height 68
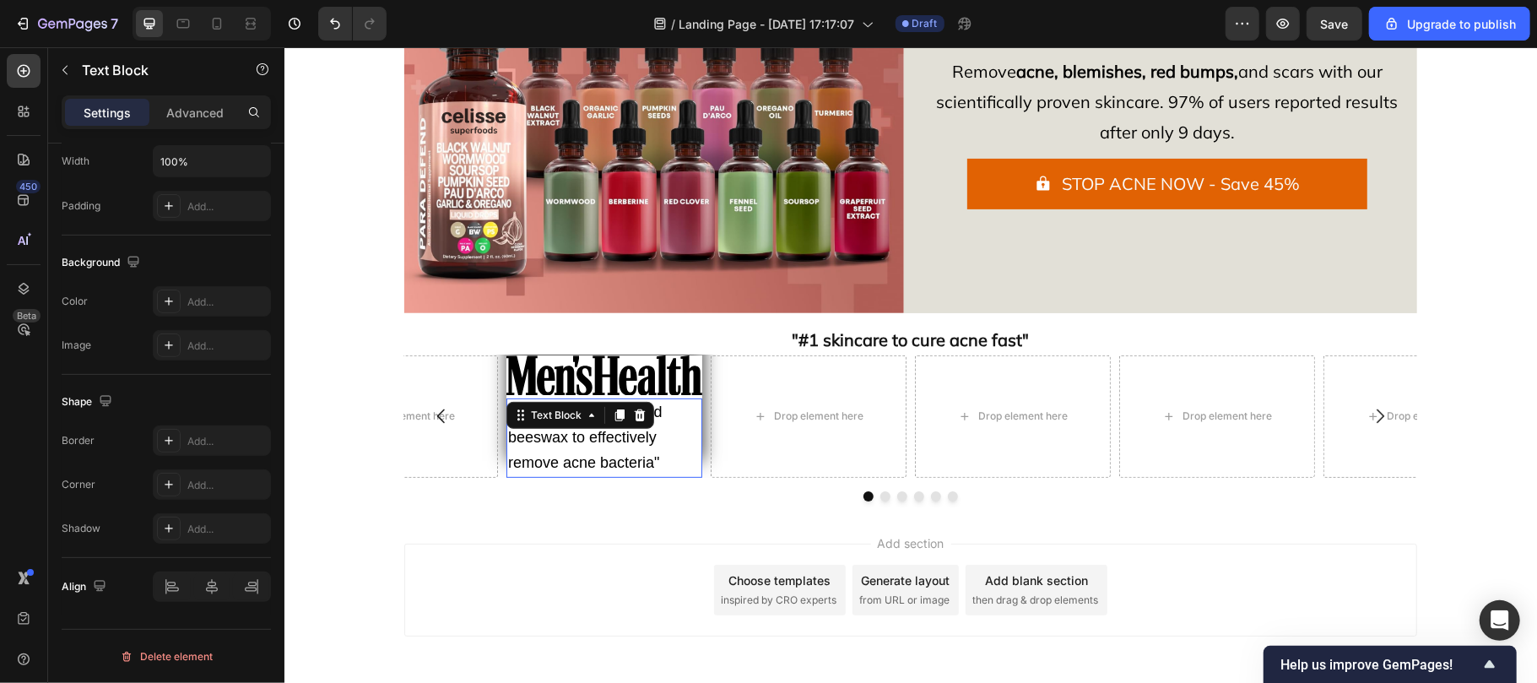
scroll to position [0, 0]
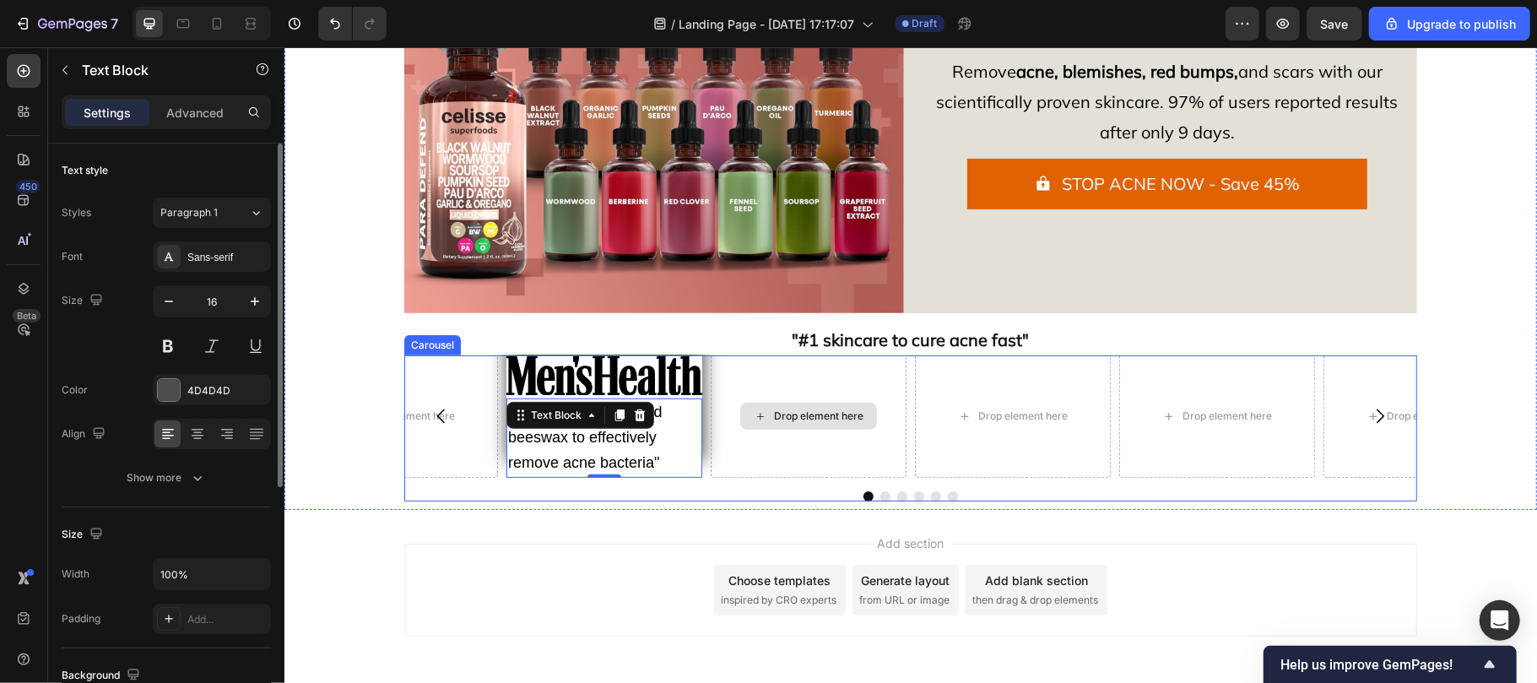
click at [728, 448] on div "Drop element here" at bounding box center [808, 415] width 196 height 122
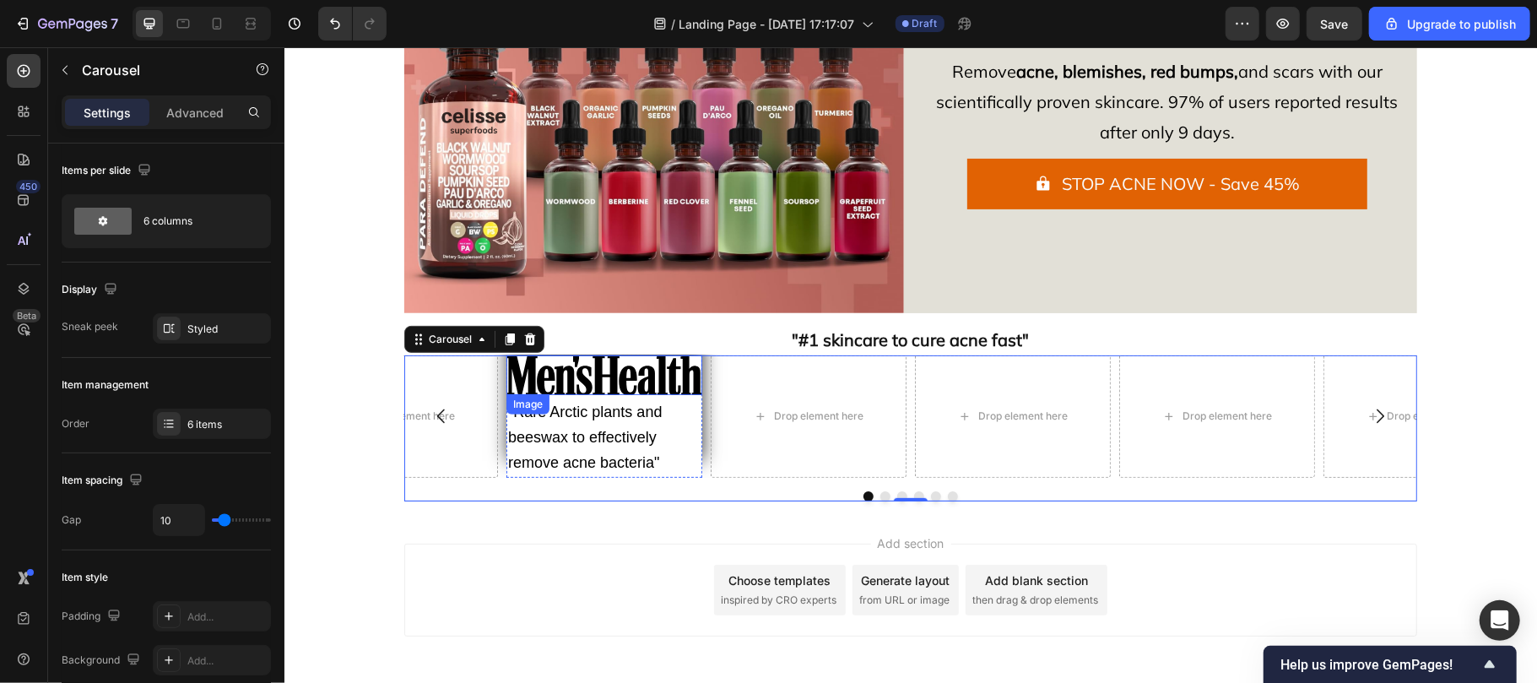
click at [635, 381] on img at bounding box center [604, 374] width 196 height 41
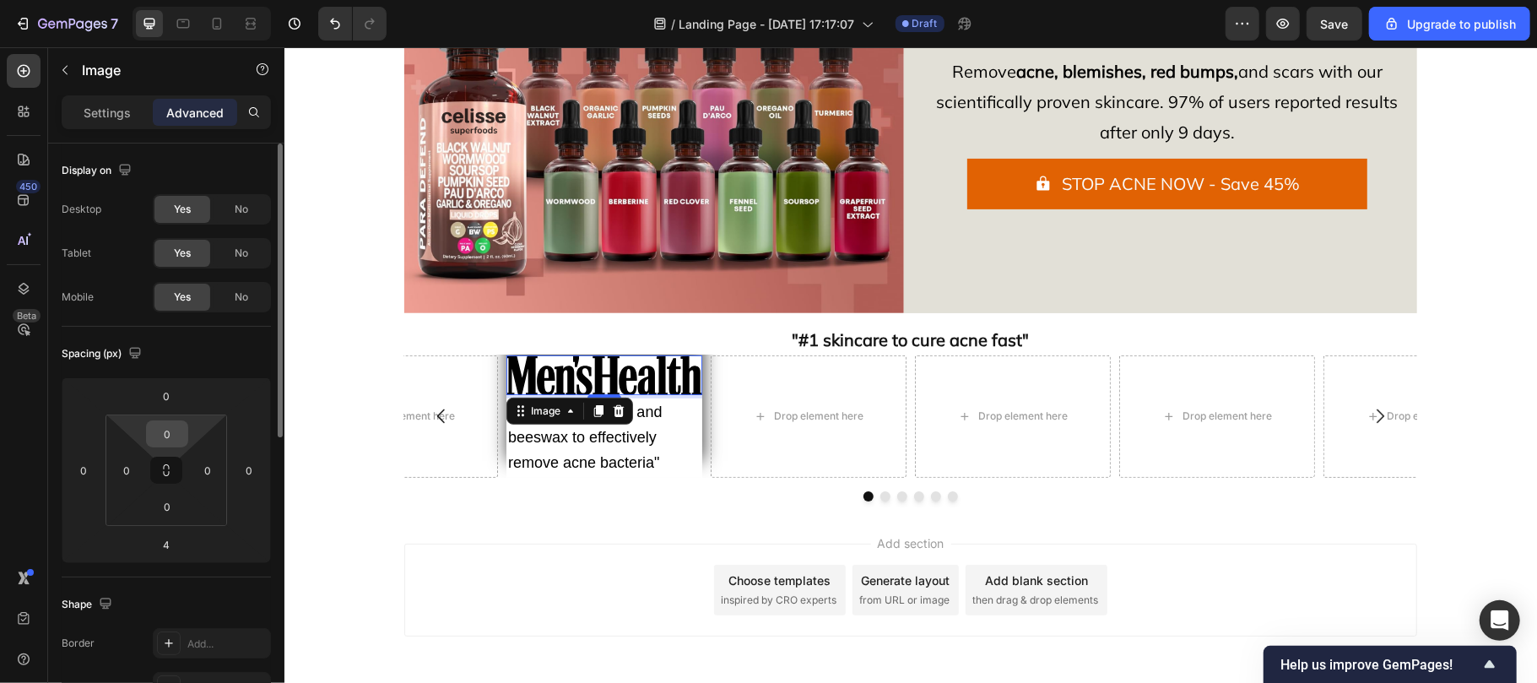
click at [177, 434] on input "0" at bounding box center [167, 433] width 34 height 25
type input "10"
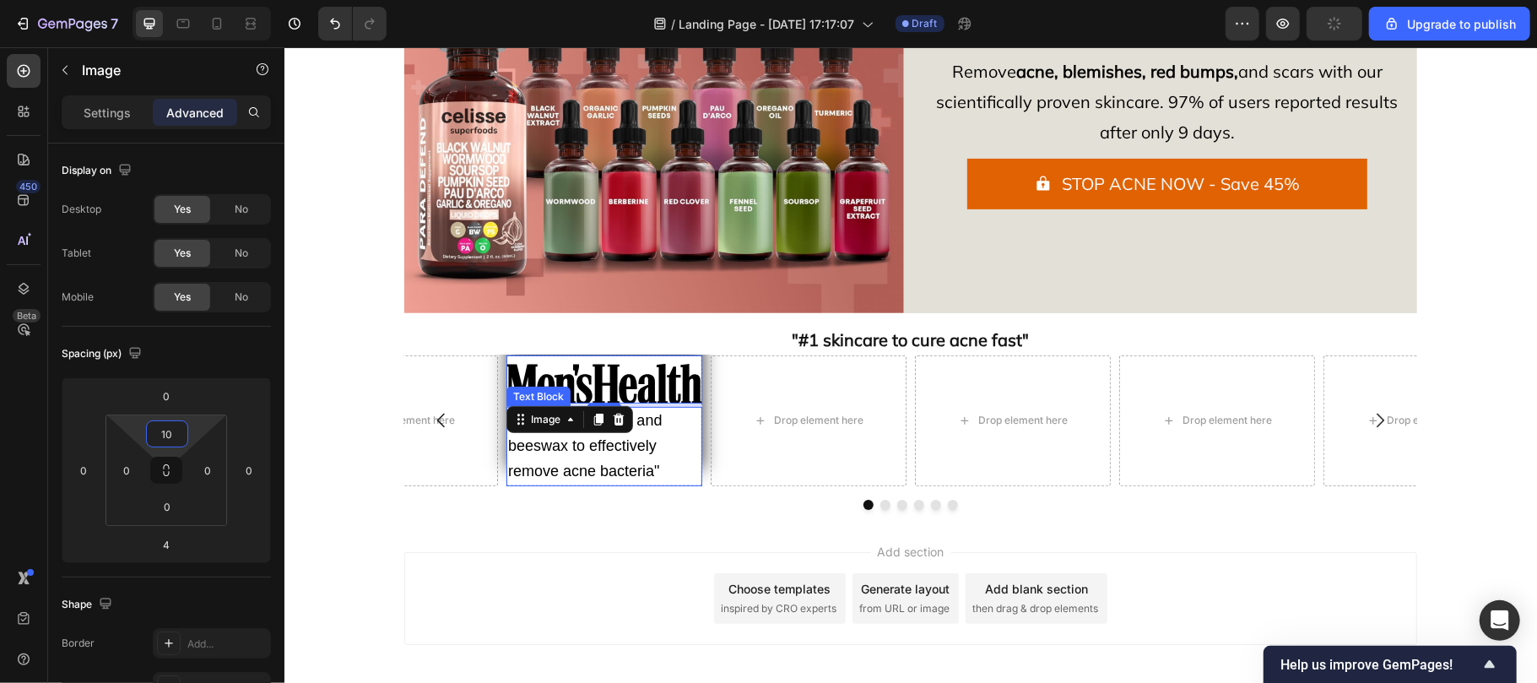
click at [545, 468] on span ""Rare Arctic plants and beeswax to effectively remove acne bacteria"" at bounding box center [584, 445] width 154 height 68
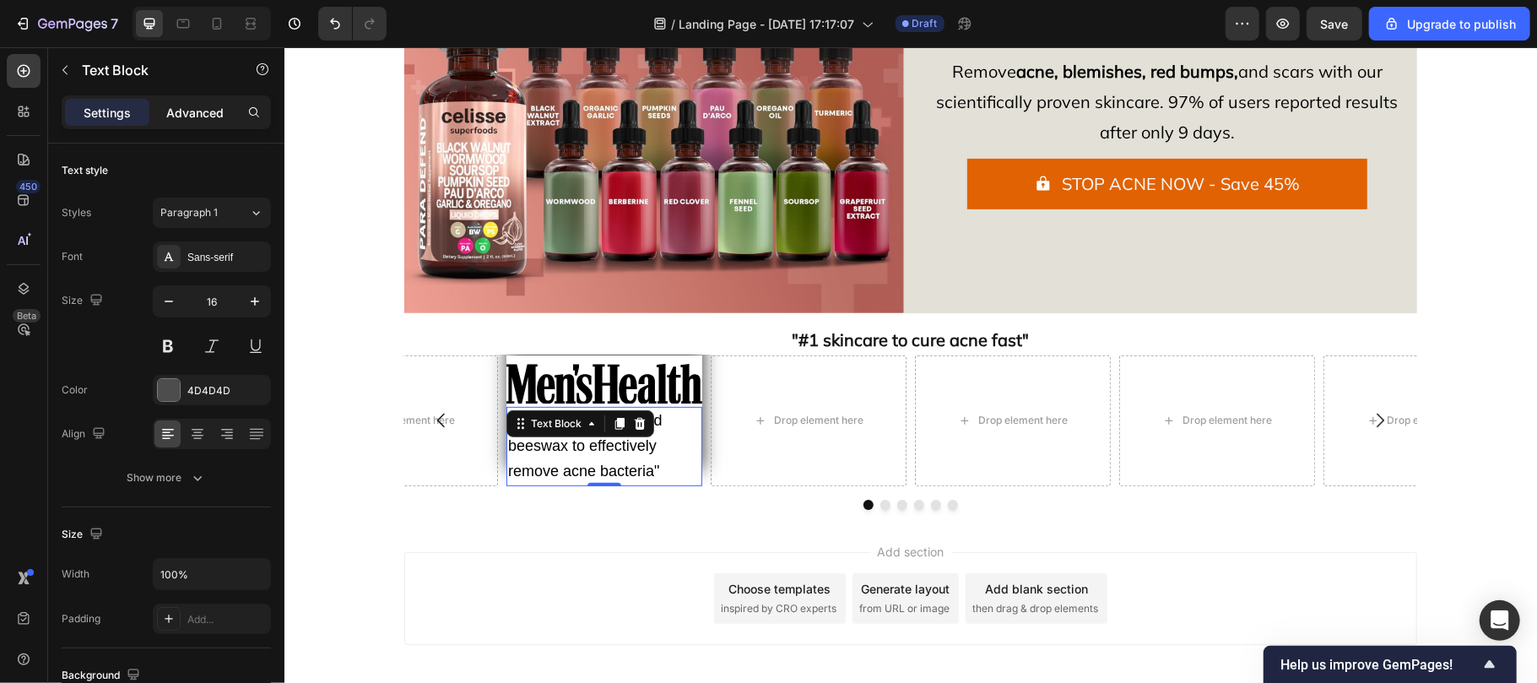
click at [200, 102] on div "Advanced" at bounding box center [195, 112] width 84 height 27
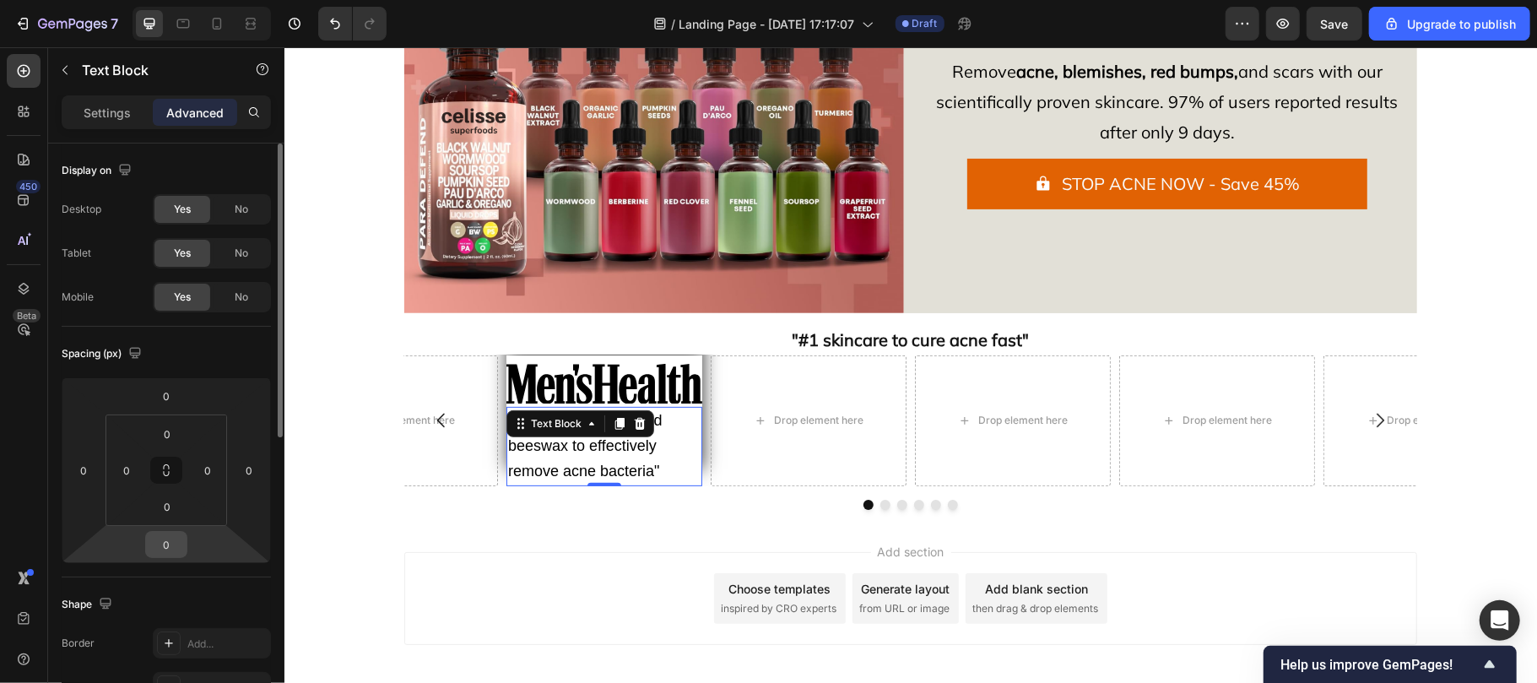
click at [180, 540] on input "0" at bounding box center [166, 544] width 34 height 25
type input "10"
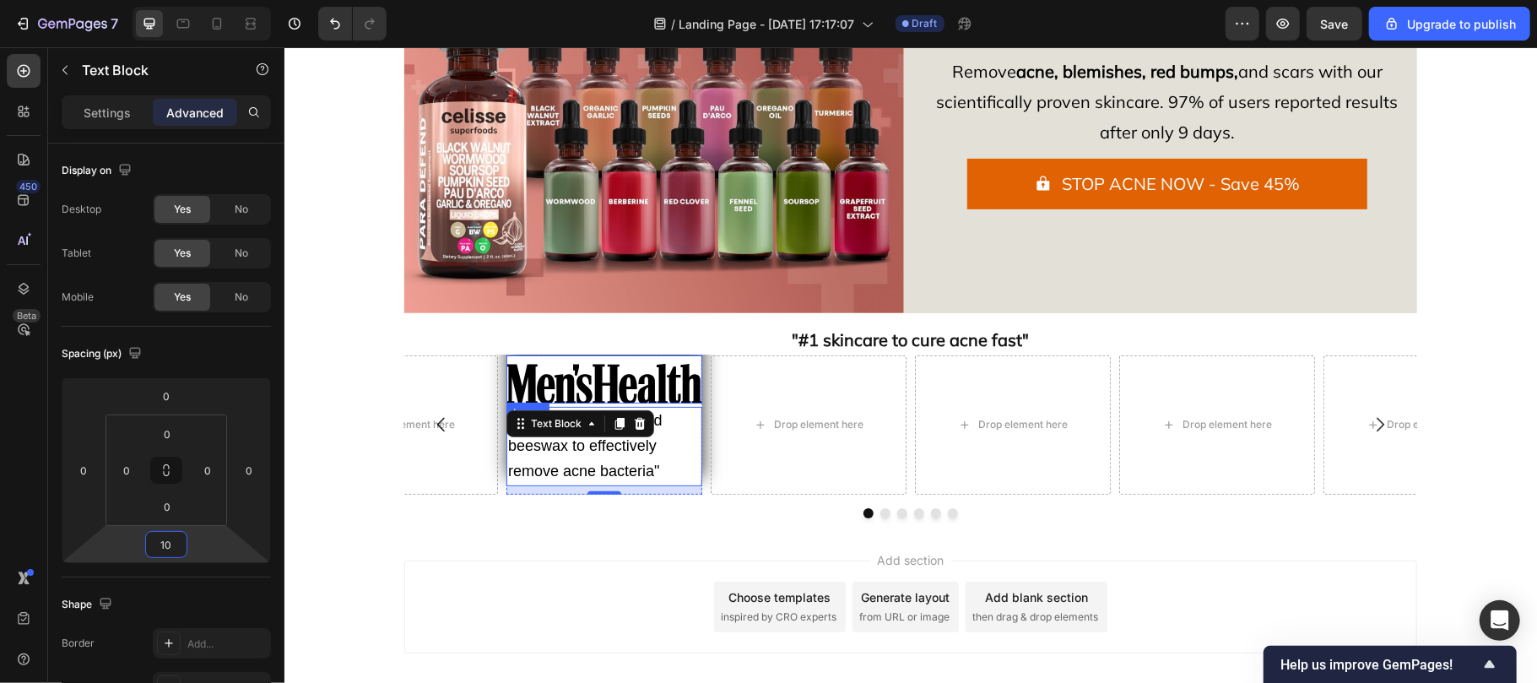
click at [676, 361] on div "Image" at bounding box center [604, 378] width 196 height 49
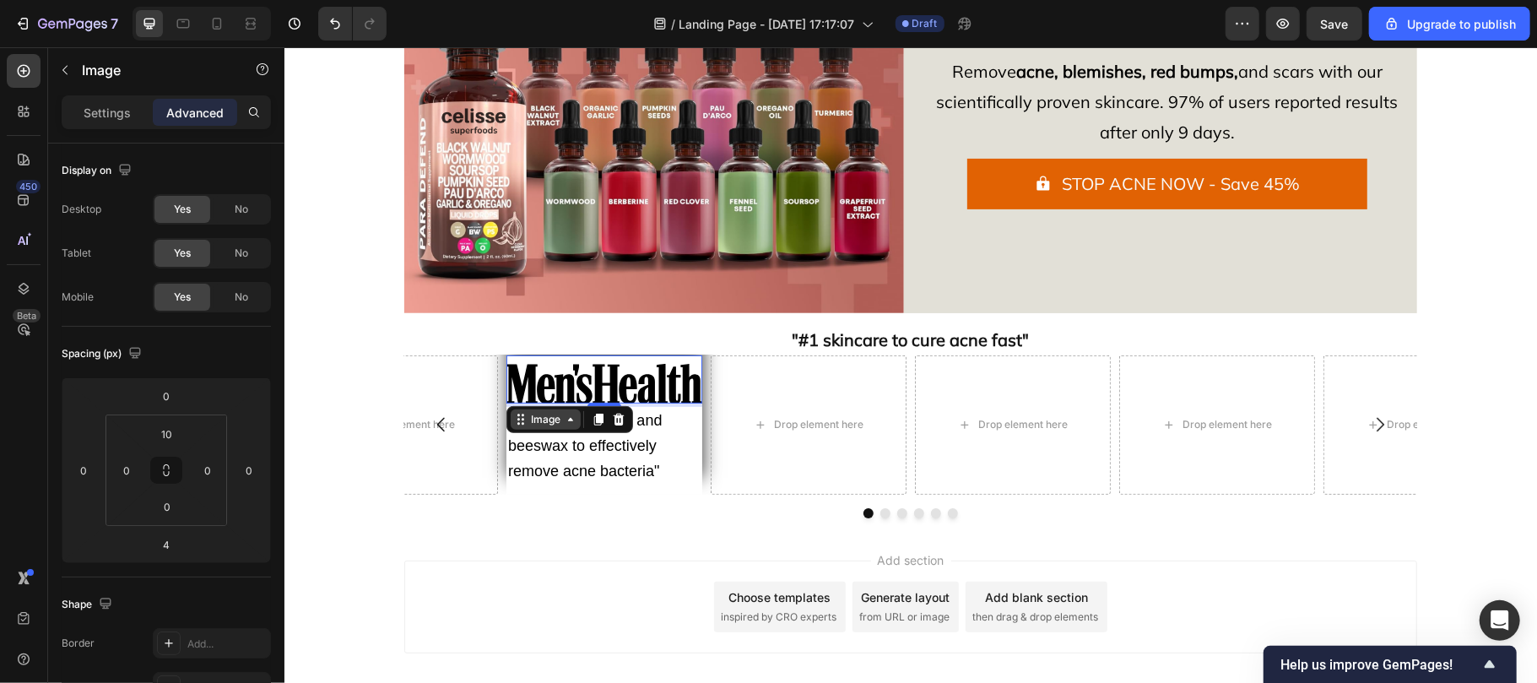
click at [540, 416] on div "Image" at bounding box center [545, 418] width 36 height 15
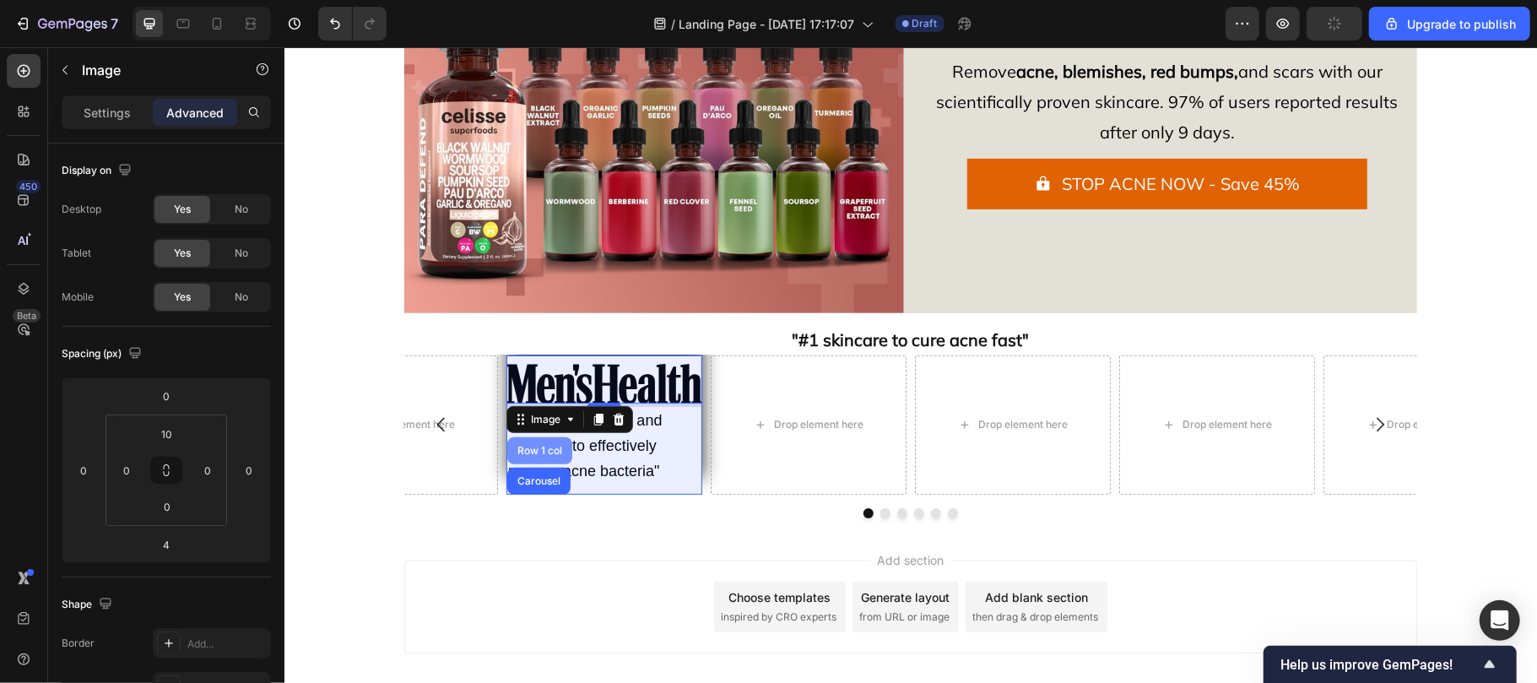
click at [537, 449] on div "Row 1 col" at bounding box center [538, 450] width 51 height 10
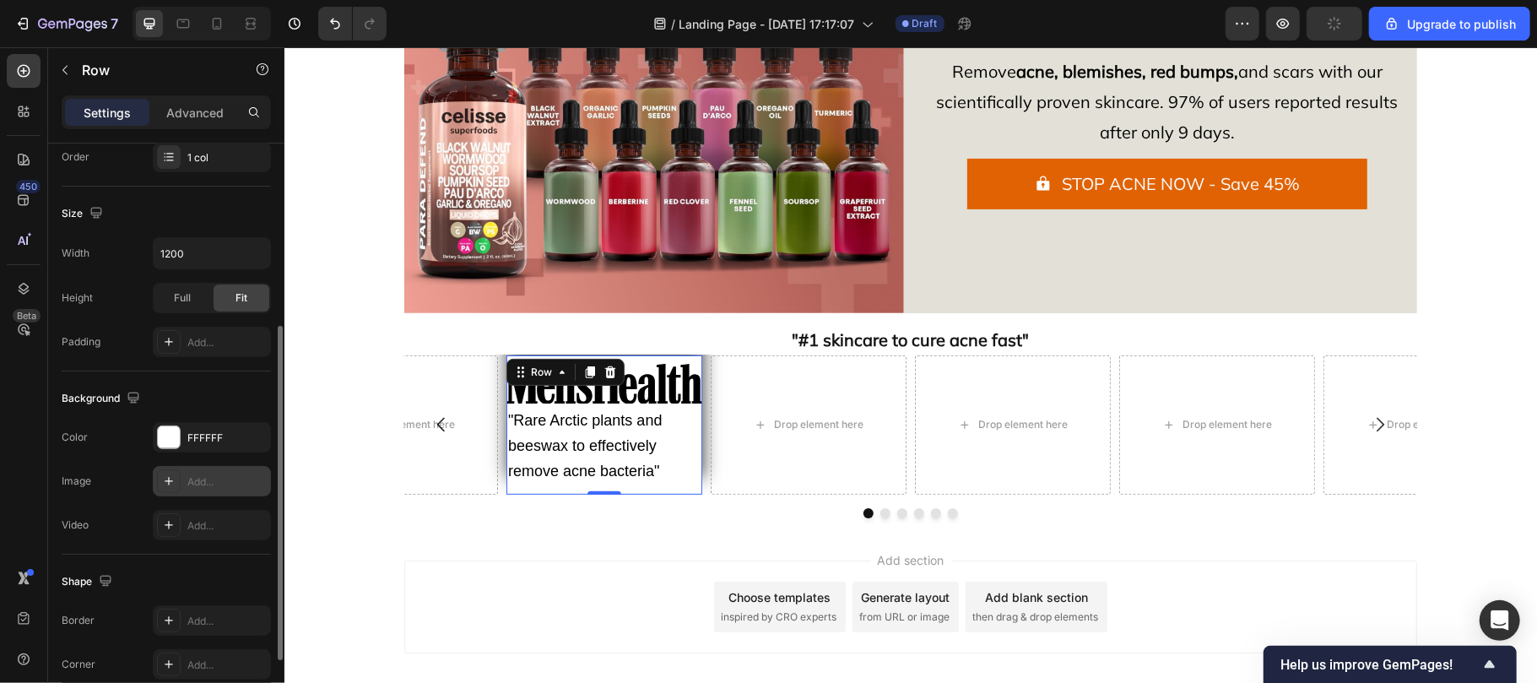
scroll to position [444, 0]
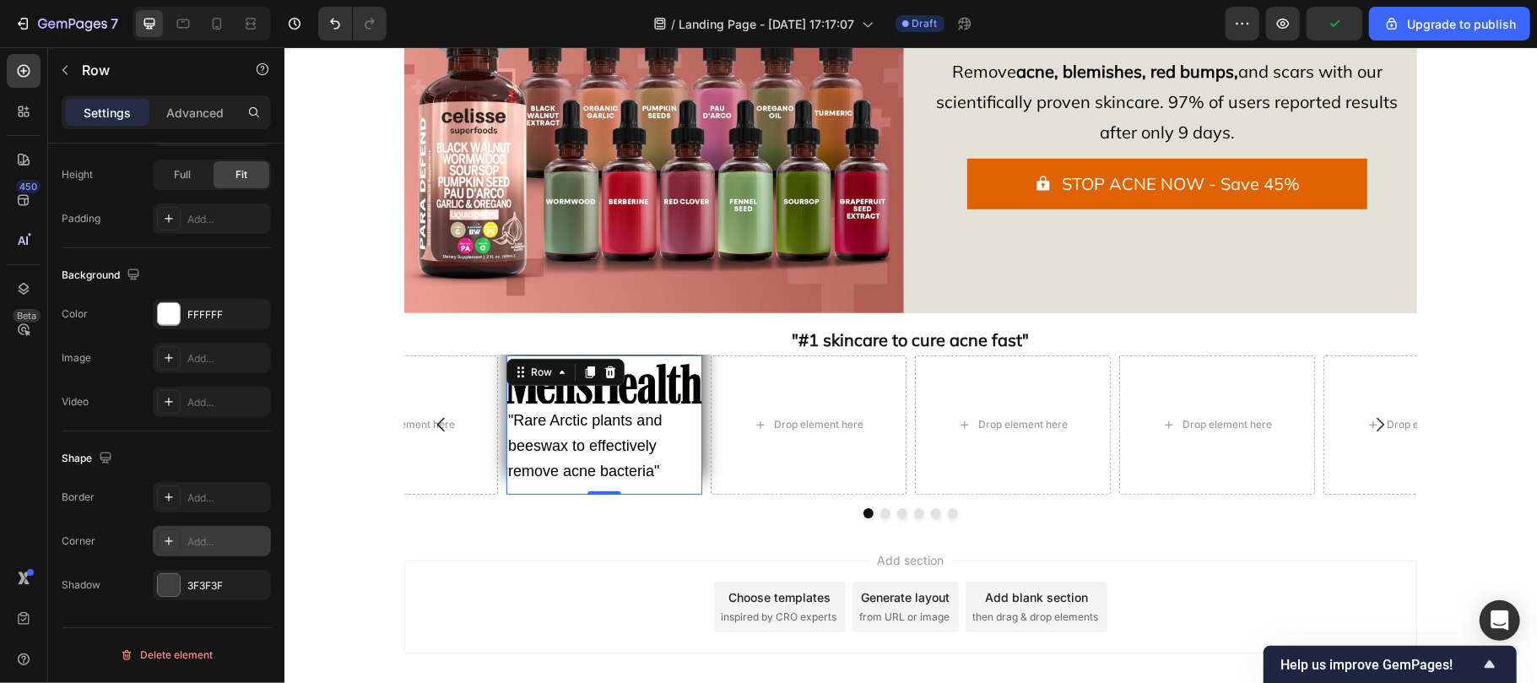
click at [213, 548] on div "Add..." at bounding box center [226, 541] width 79 height 15
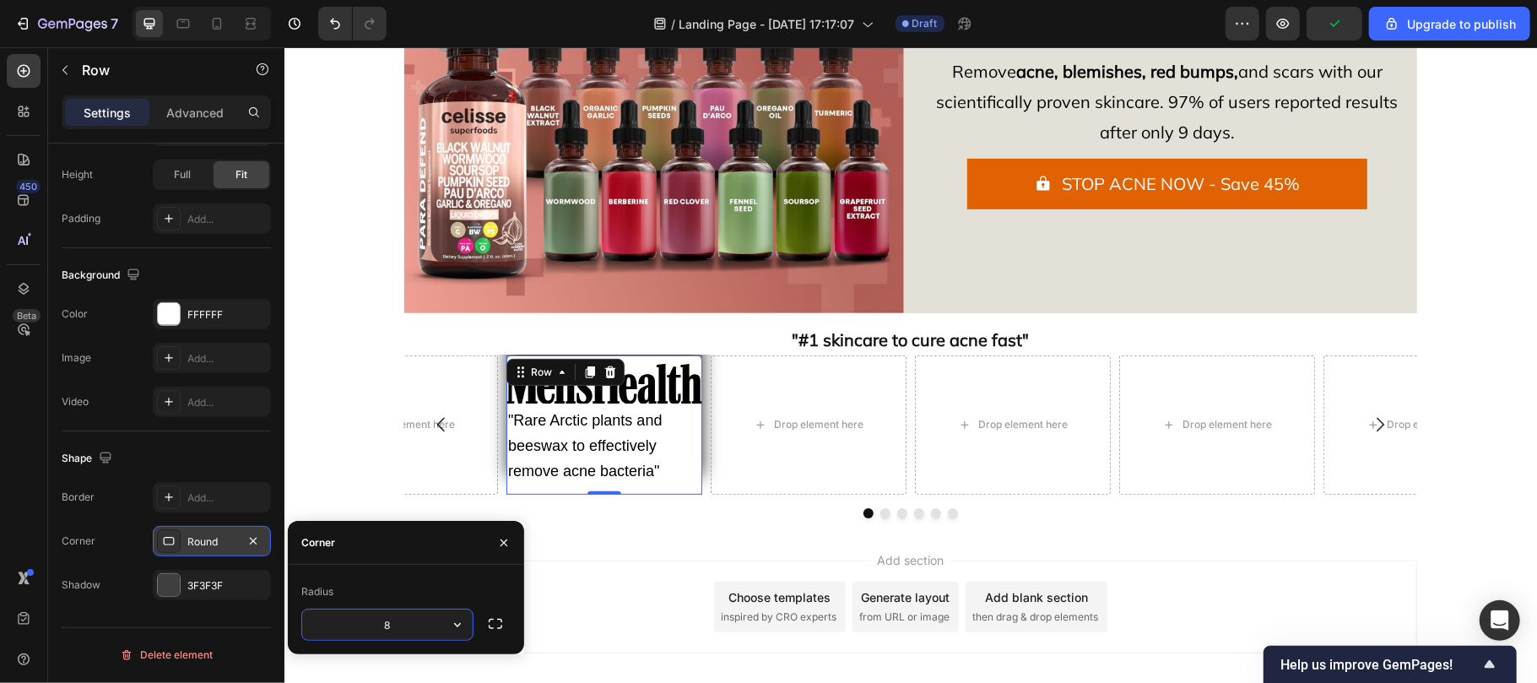
click at [396, 620] on input "8" at bounding box center [387, 624] width 170 height 30
click at [396, 620] on input "9" at bounding box center [387, 624] width 170 height 30
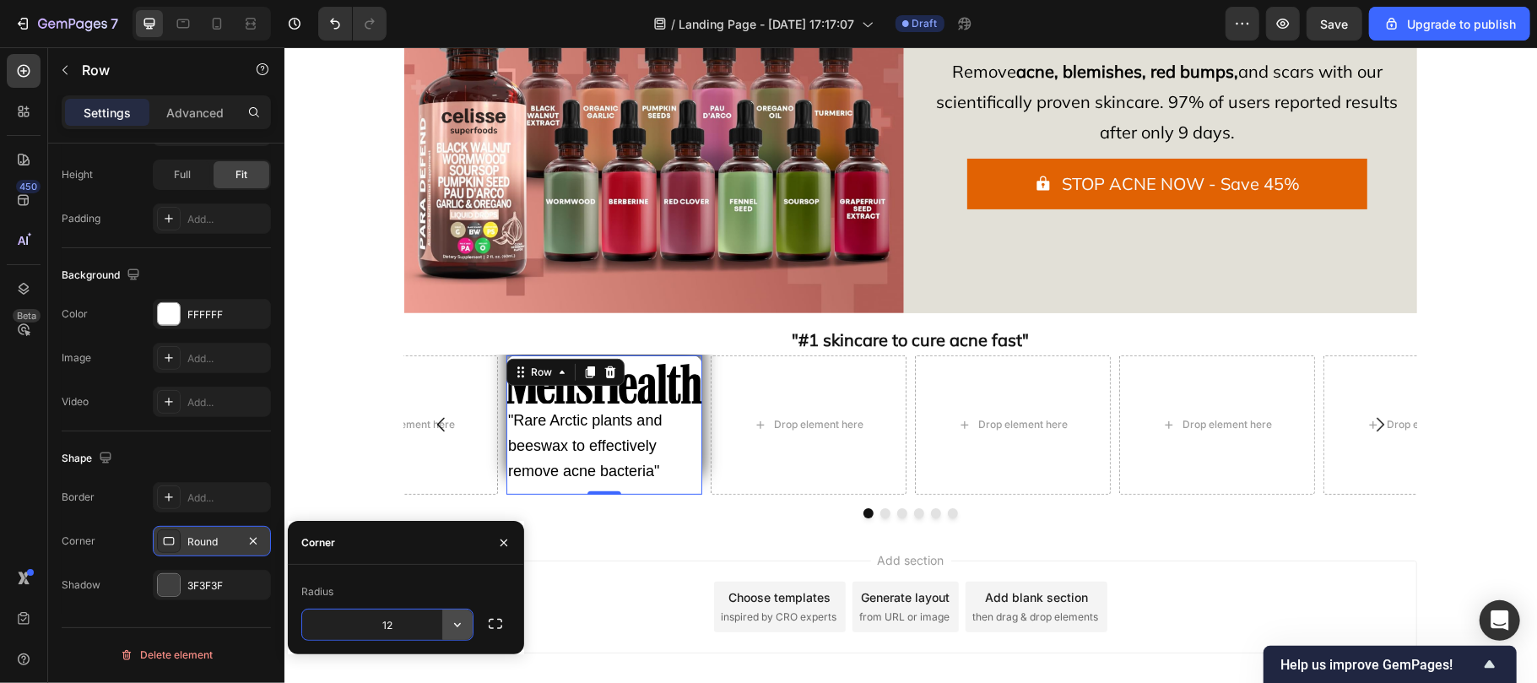
click at [443, 623] on button "button" at bounding box center [457, 624] width 30 height 30
click at [409, 615] on input "12" at bounding box center [387, 624] width 170 height 30
type input "2"
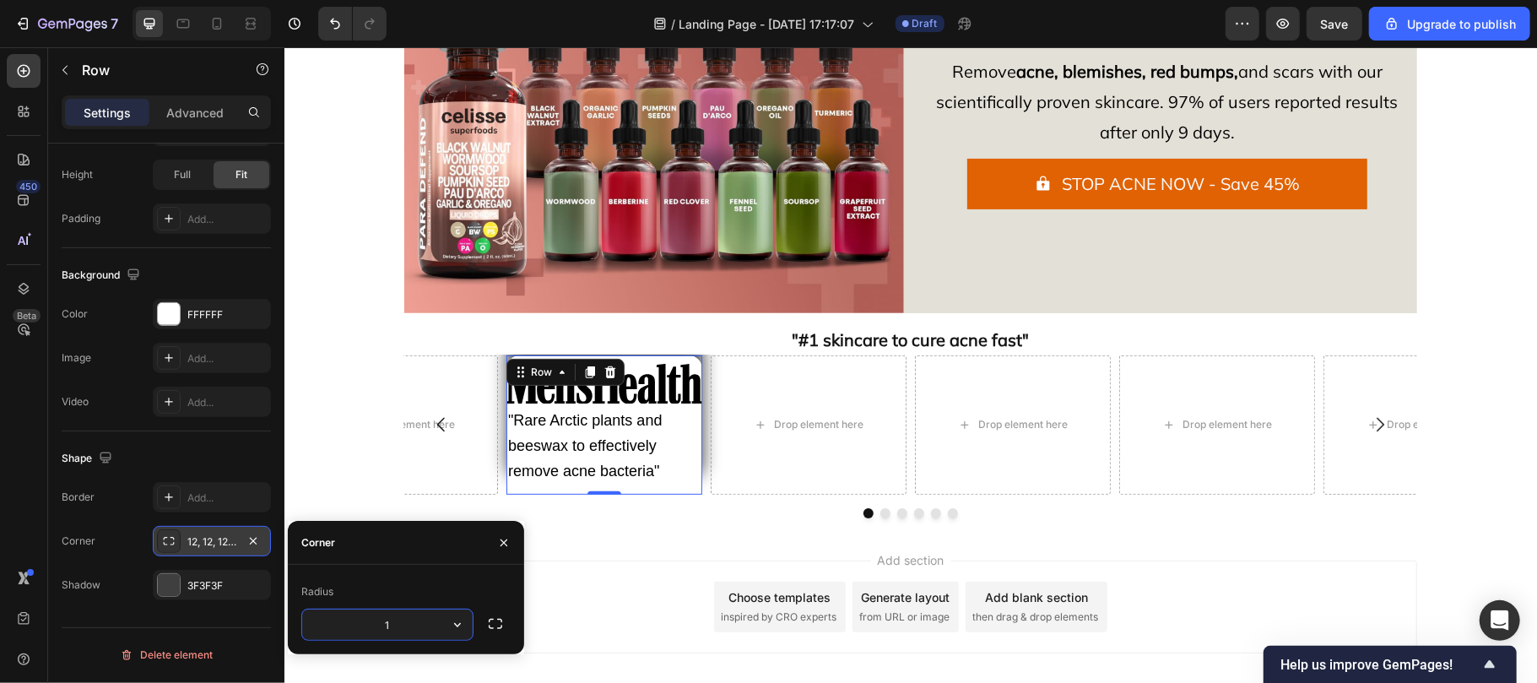
type input "12"
click at [569, 429] on div ""Rare Arctic plants and beeswax to effectively remove acne bacteria" Text Block" at bounding box center [604, 445] width 196 height 78
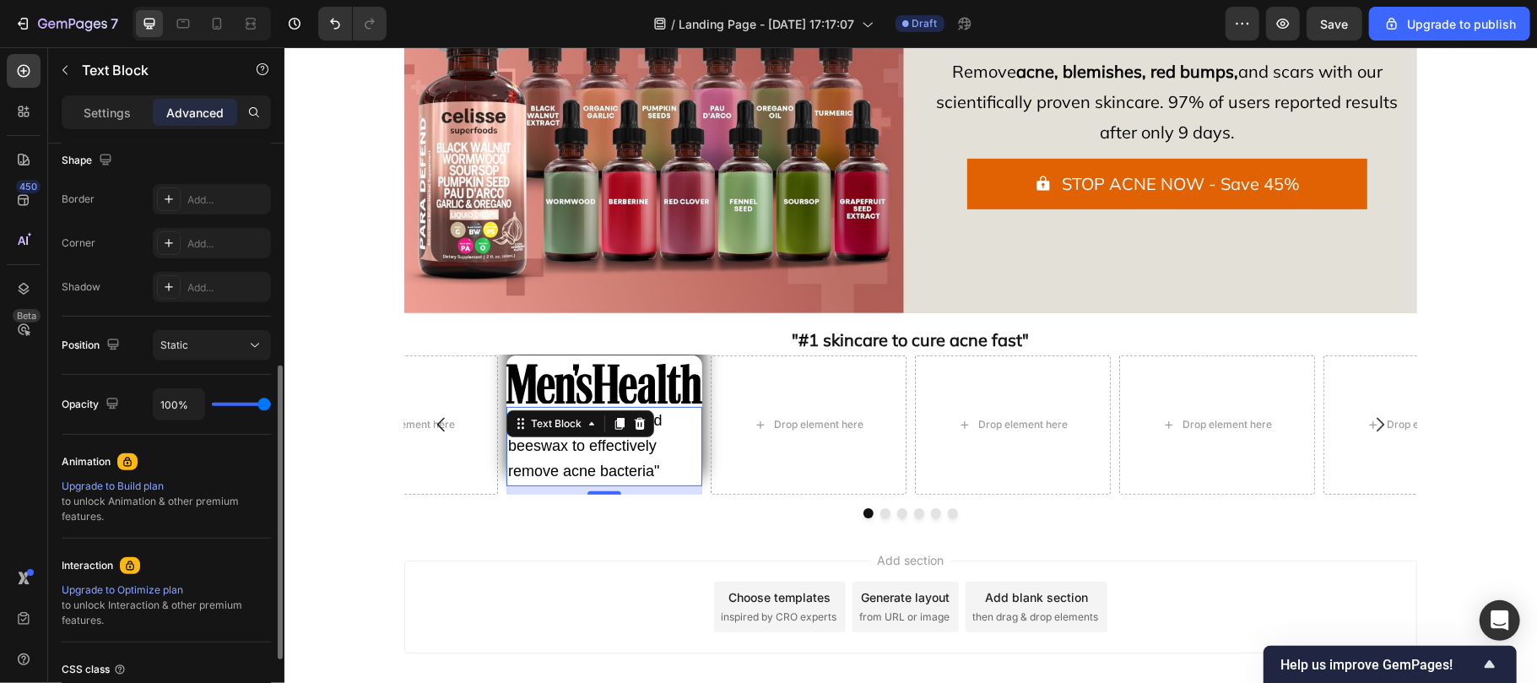
scroll to position [0, 0]
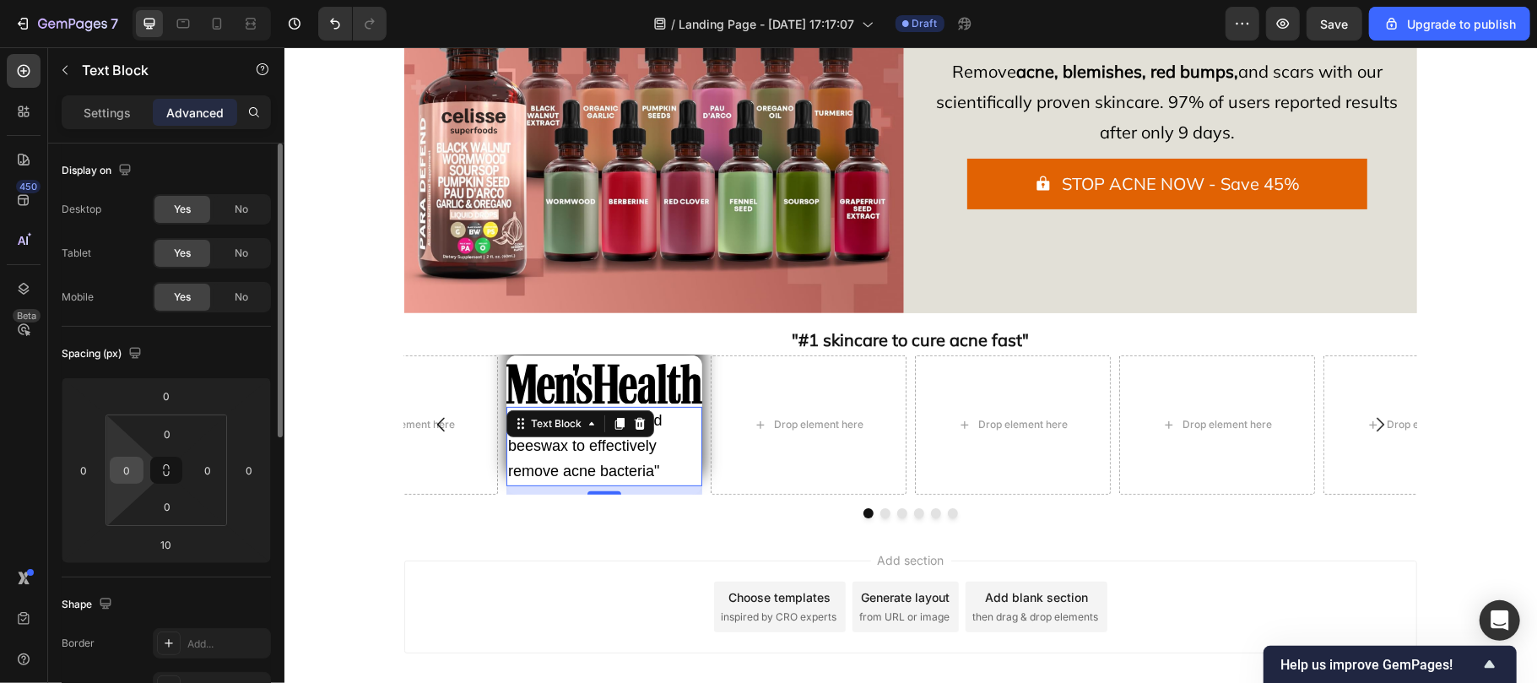
click at [133, 459] on input "0" at bounding box center [126, 469] width 25 height 25
type input "10"
click at [214, 468] on input "0" at bounding box center [207, 469] width 25 height 25
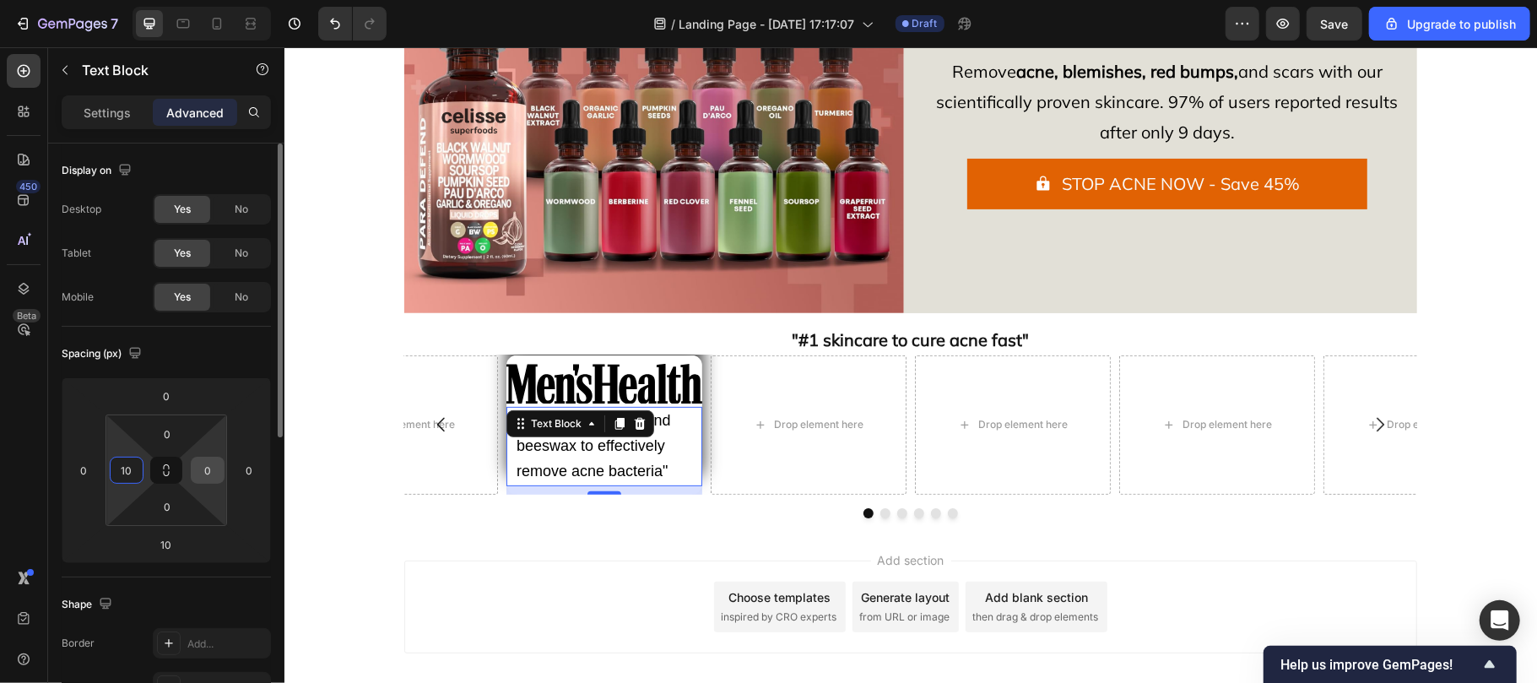
click at [214, 468] on input "0" at bounding box center [207, 469] width 25 height 25
type input "10"
click at [626, 381] on img at bounding box center [604, 383] width 196 height 41
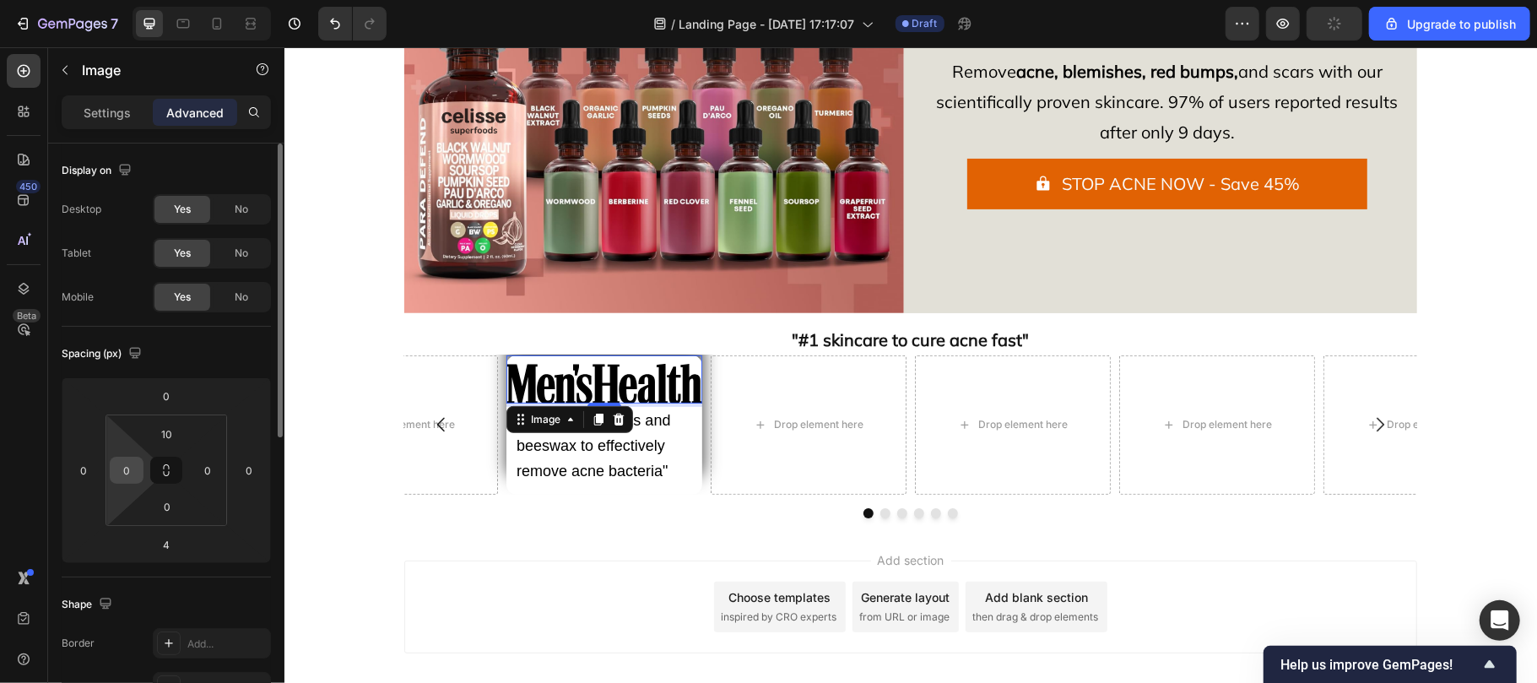
click at [129, 468] on input "0" at bounding box center [126, 469] width 25 height 25
type input "10"
click at [216, 463] on input "0" at bounding box center [207, 469] width 25 height 25
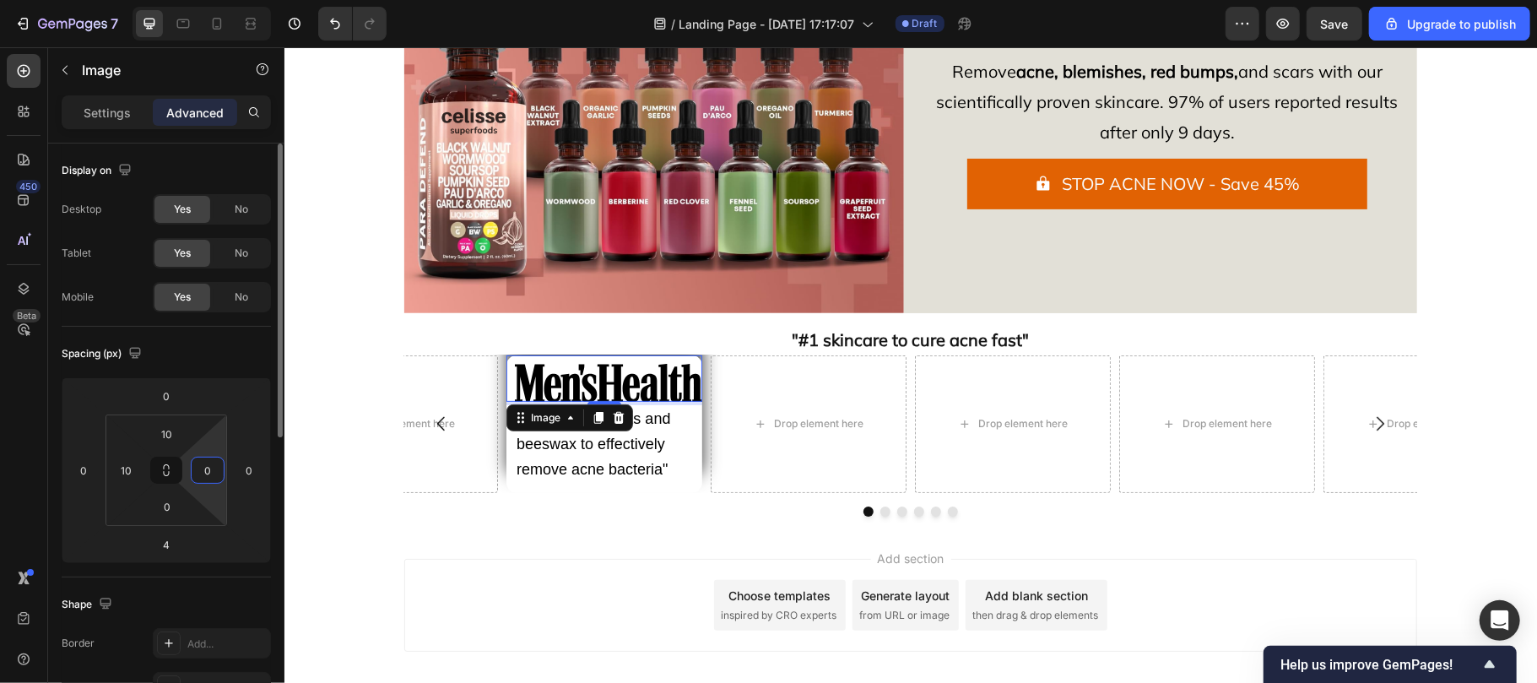
click at [216, 463] on input "0" at bounding box center [207, 469] width 25 height 25
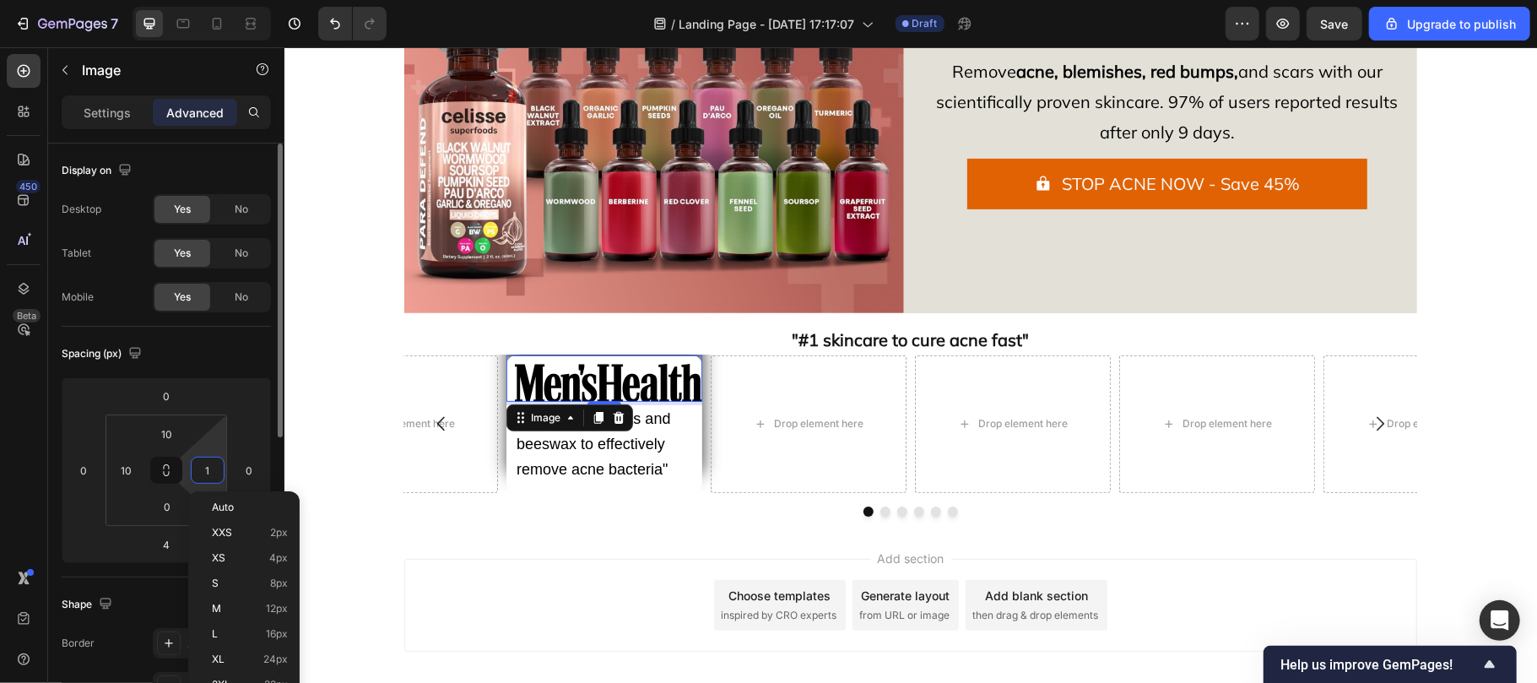
type input "10"
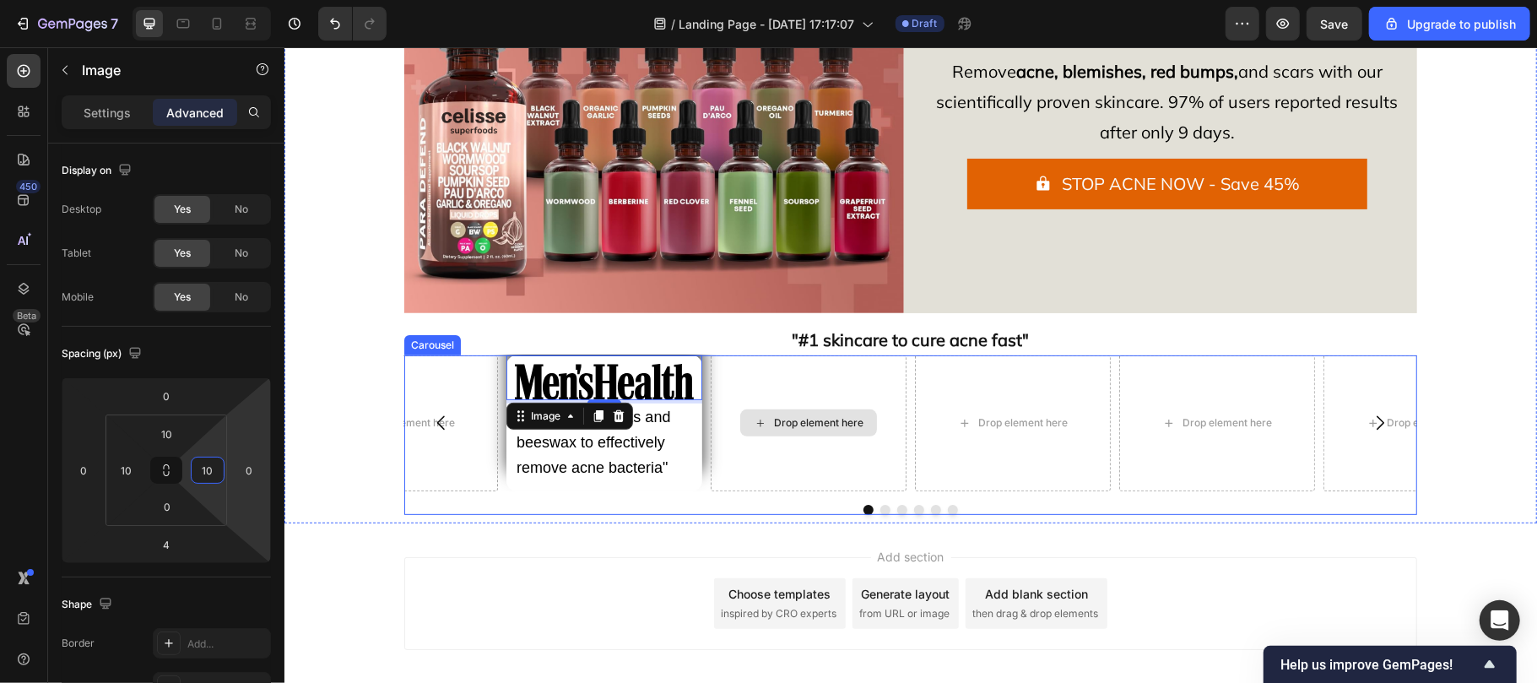
click at [729, 392] on div "Drop element here" at bounding box center [808, 422] width 196 height 136
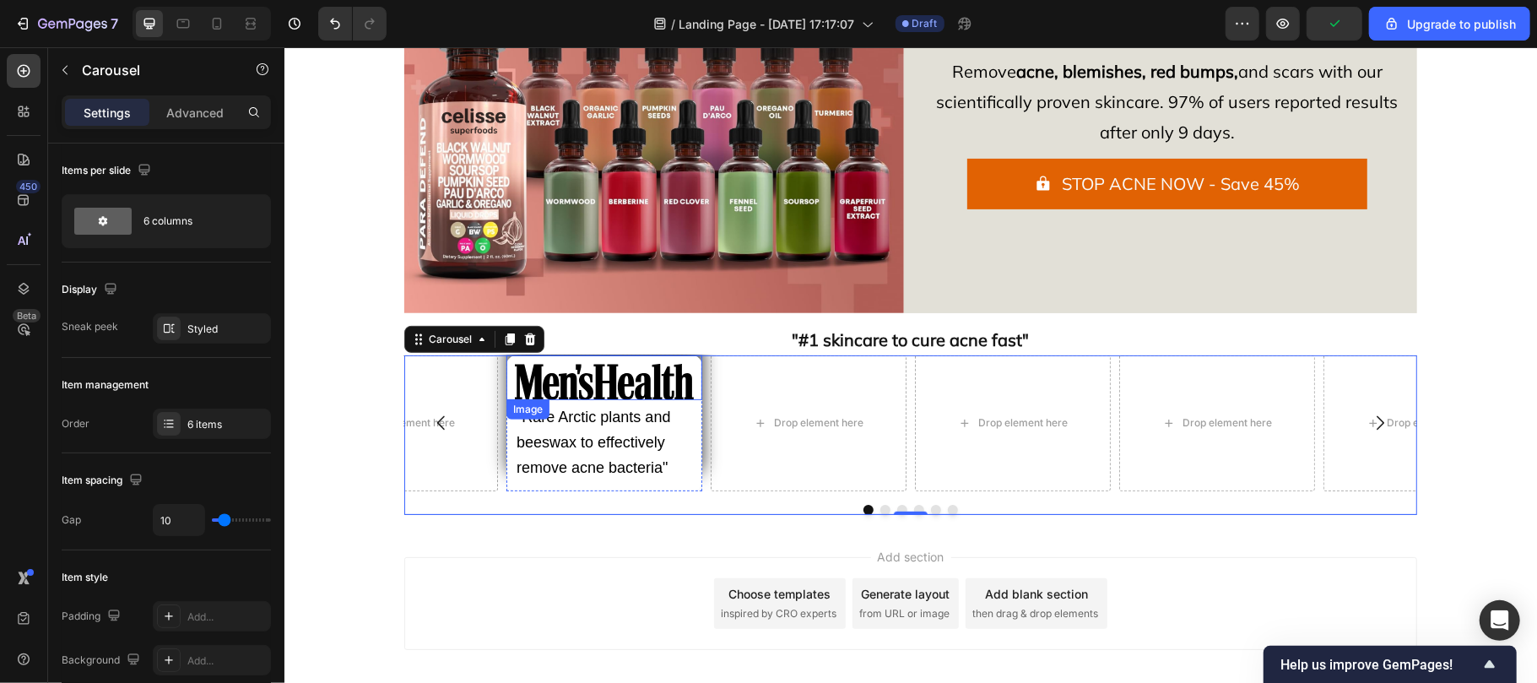
click at [679, 355] on div "Image" at bounding box center [604, 377] width 196 height 46
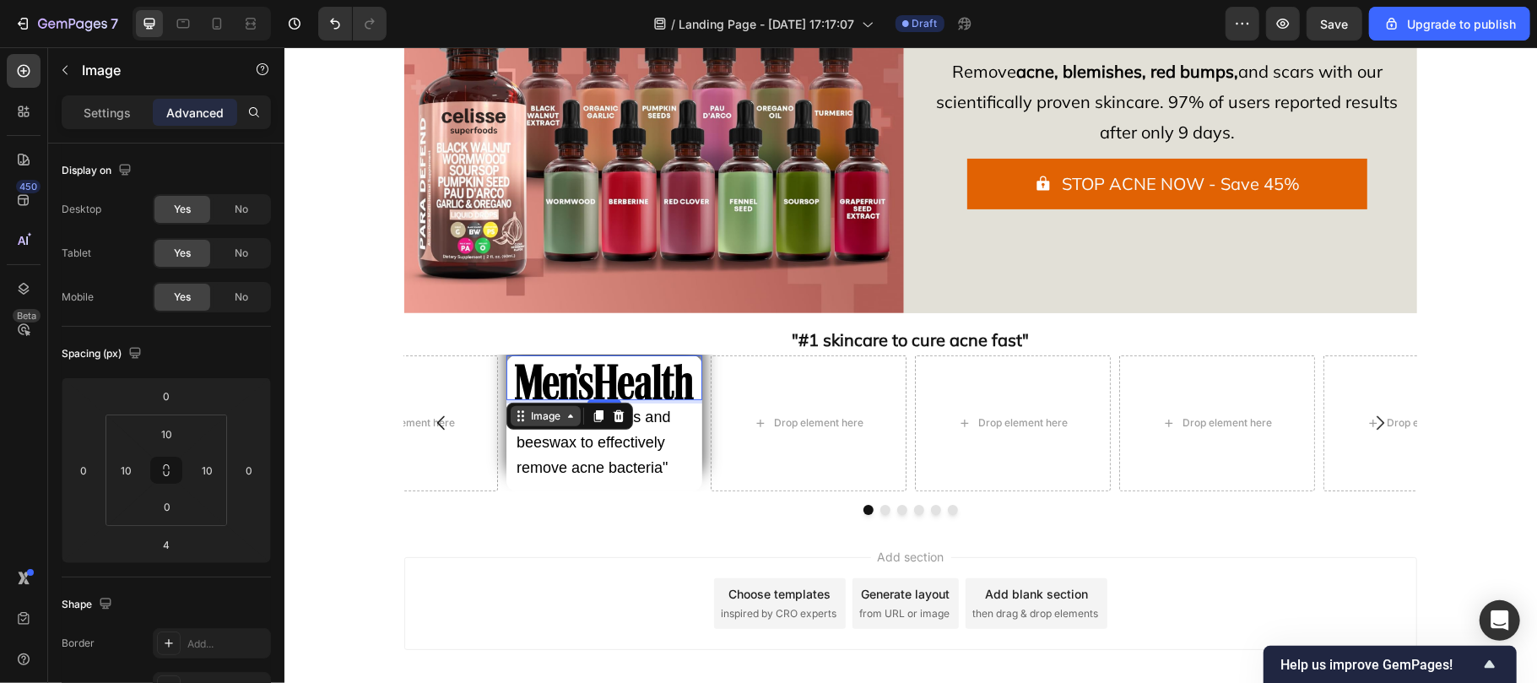
click at [548, 415] on div "Image" at bounding box center [545, 415] width 36 height 15
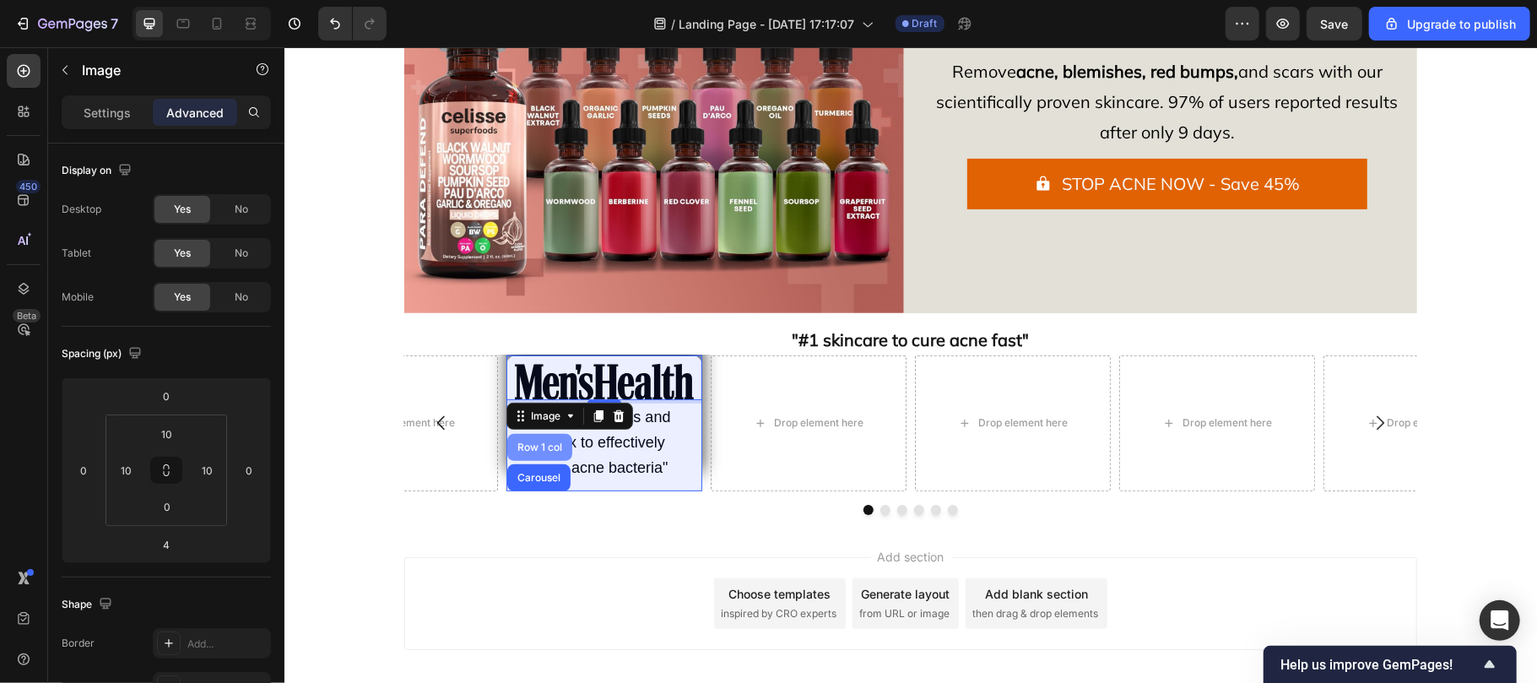
click at [542, 448] on div "Row 1 col" at bounding box center [538, 446] width 51 height 10
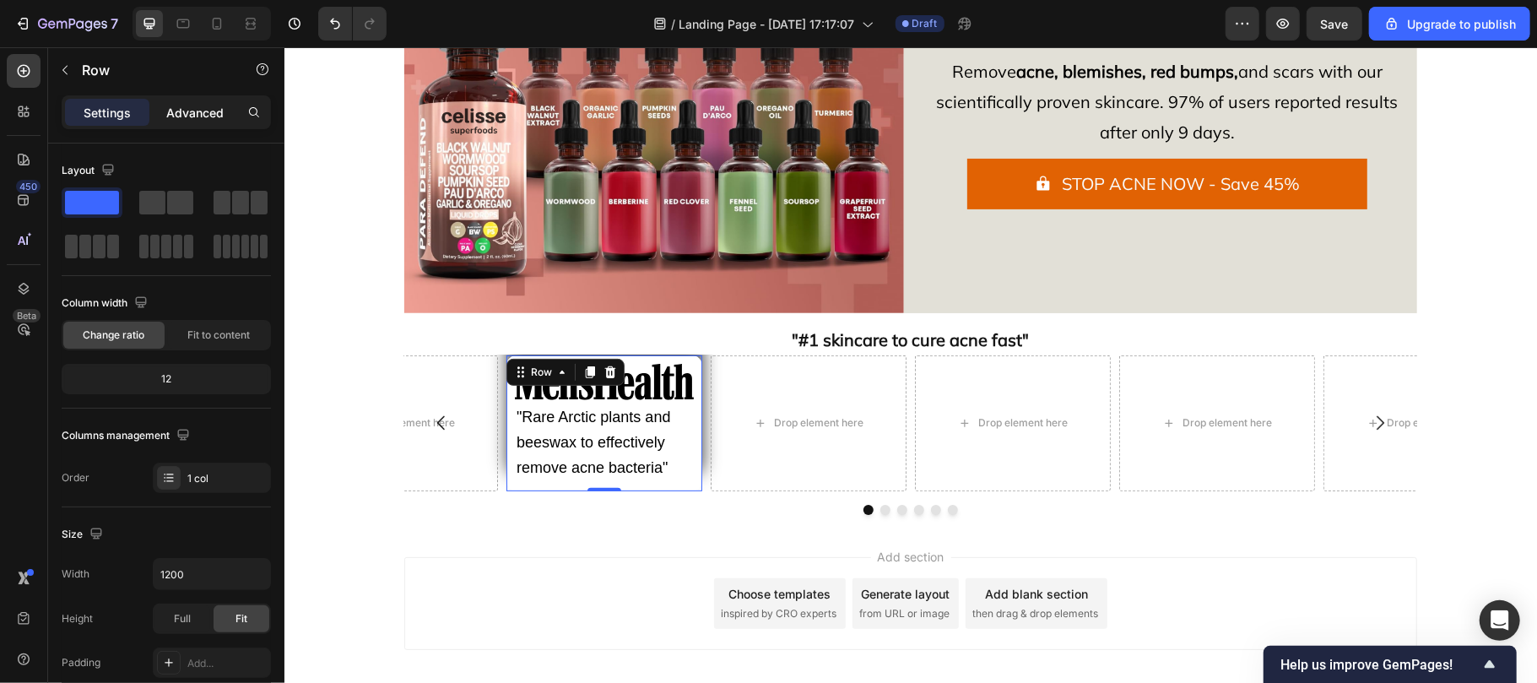
click at [193, 104] on p "Advanced" at bounding box center [194, 113] width 57 height 18
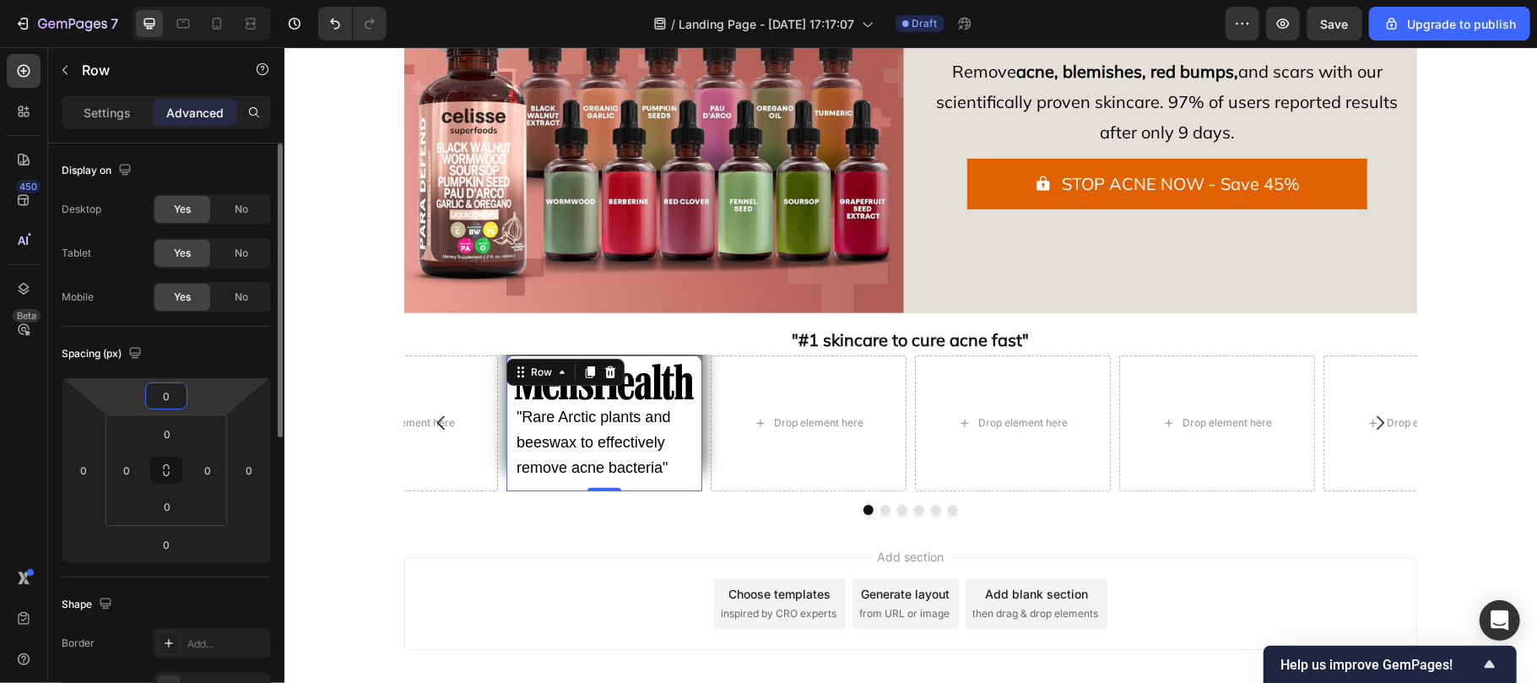
click at [176, 402] on input "0" at bounding box center [166, 395] width 34 height 25
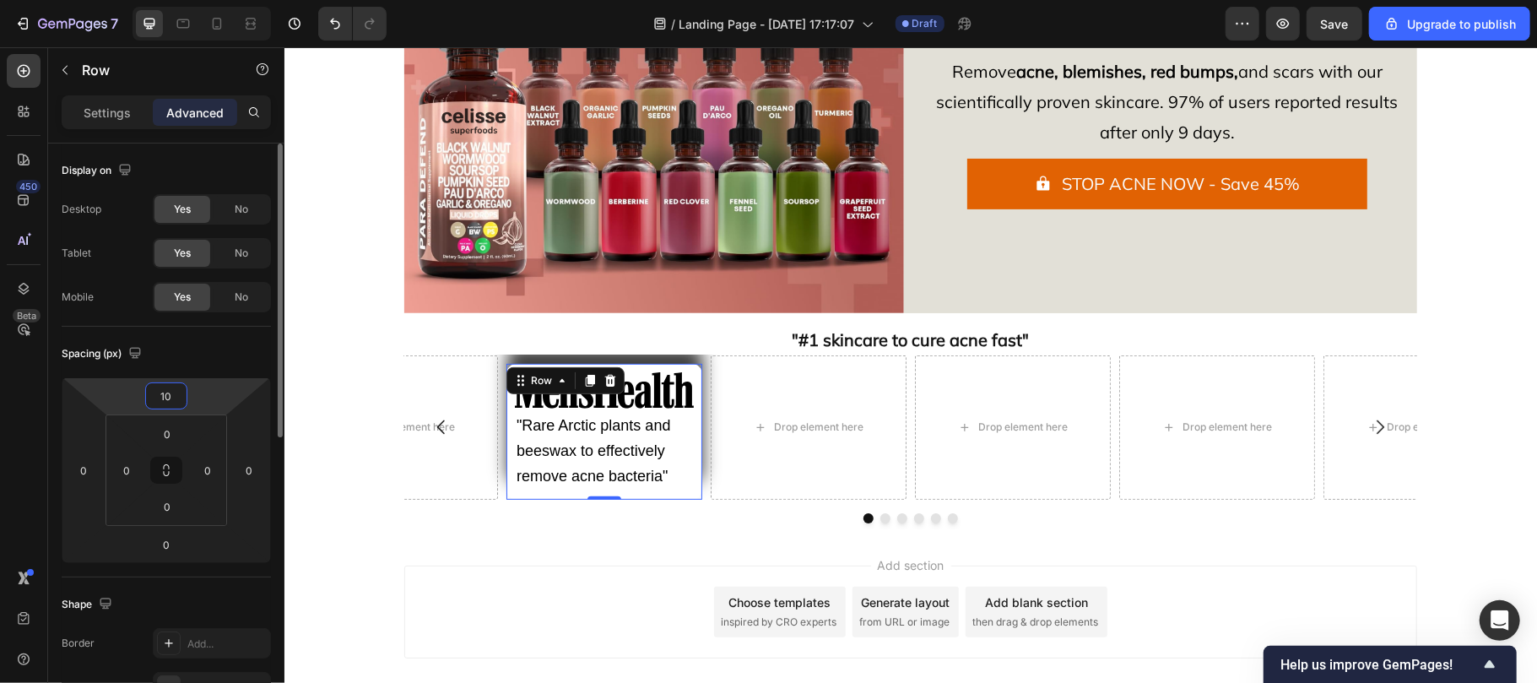
click at [172, 0] on html "7 / Landing Page - [DATE] 17:17:07 Draft Preview Save Upgrade to publish 450 Be…" at bounding box center [768, 0] width 1537 height 0
click at [173, 403] on input "10" at bounding box center [166, 395] width 34 height 25
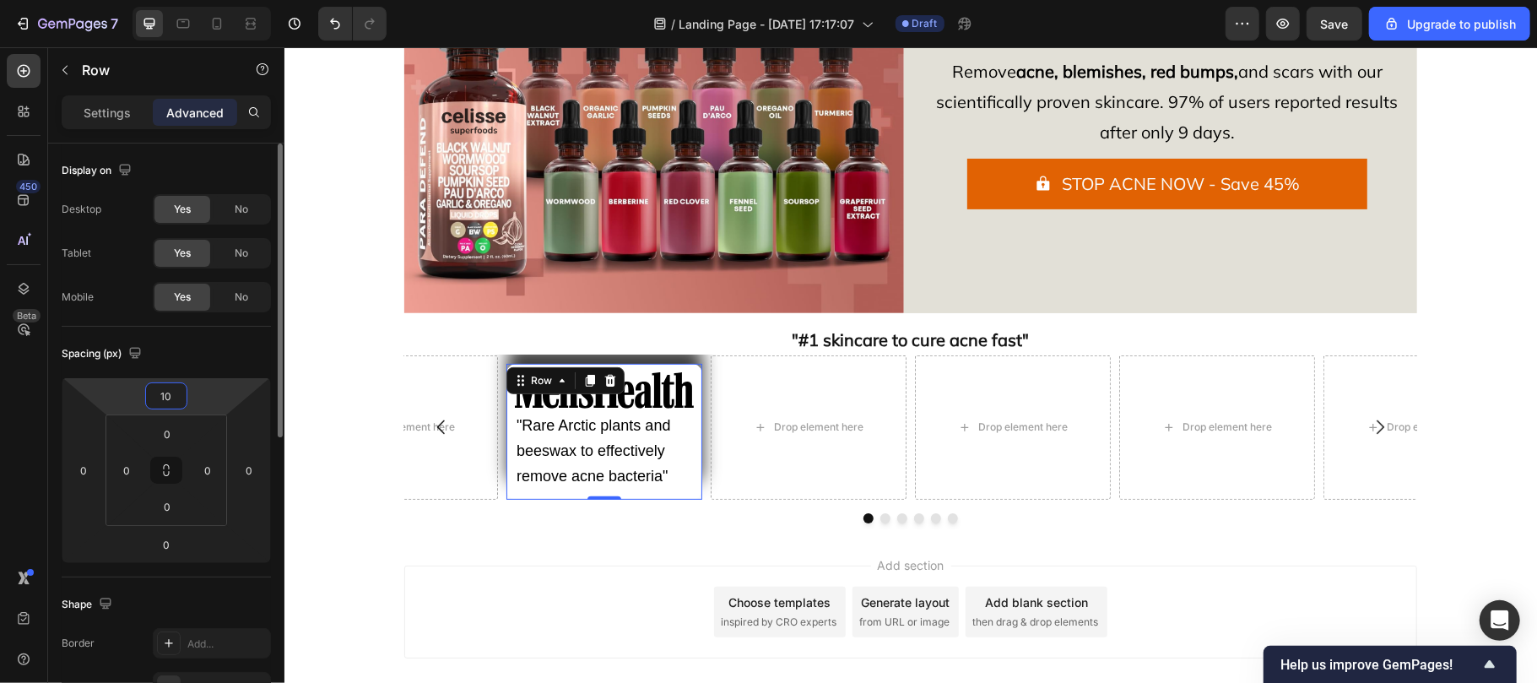
click at [173, 403] on input "10" at bounding box center [166, 395] width 34 height 25
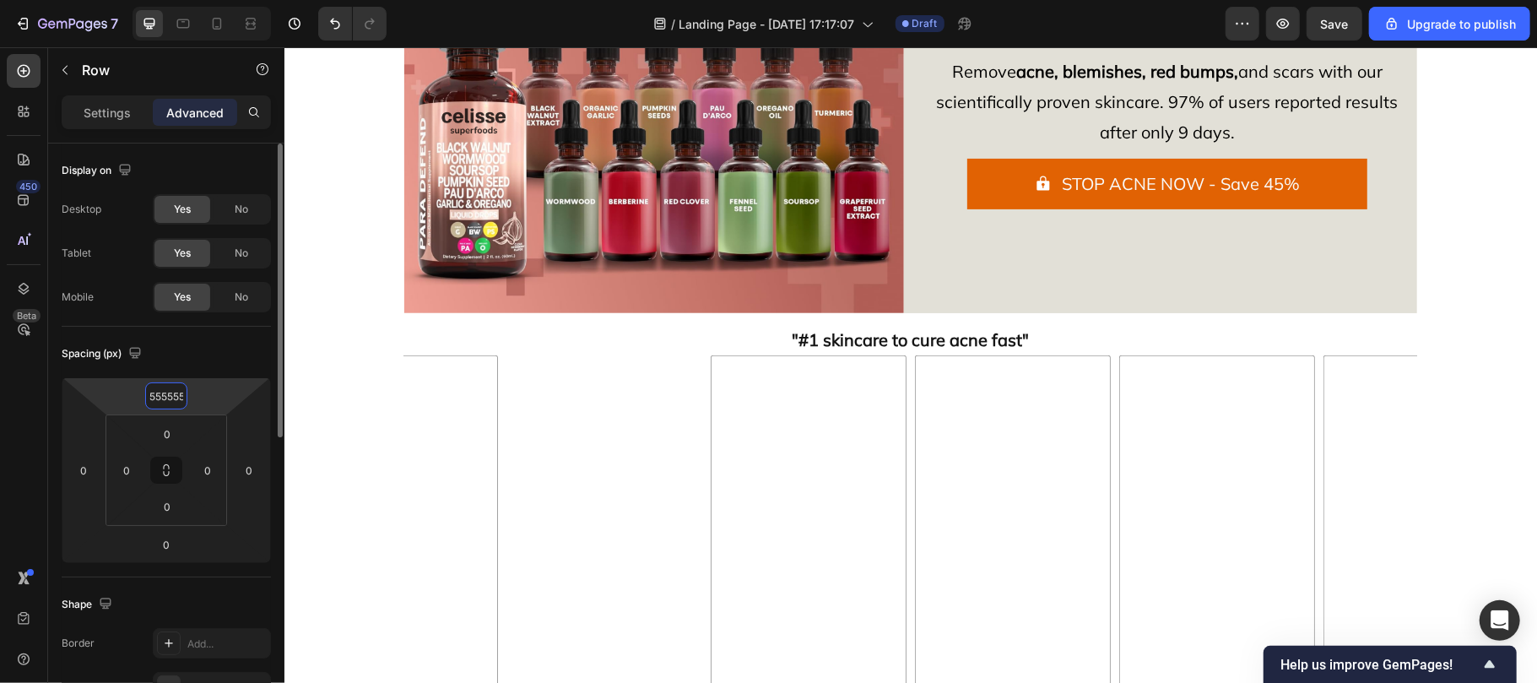
scroll to position [0, 14]
click at [173, 403] on input "55555555" at bounding box center [166, 395] width 34 height 25
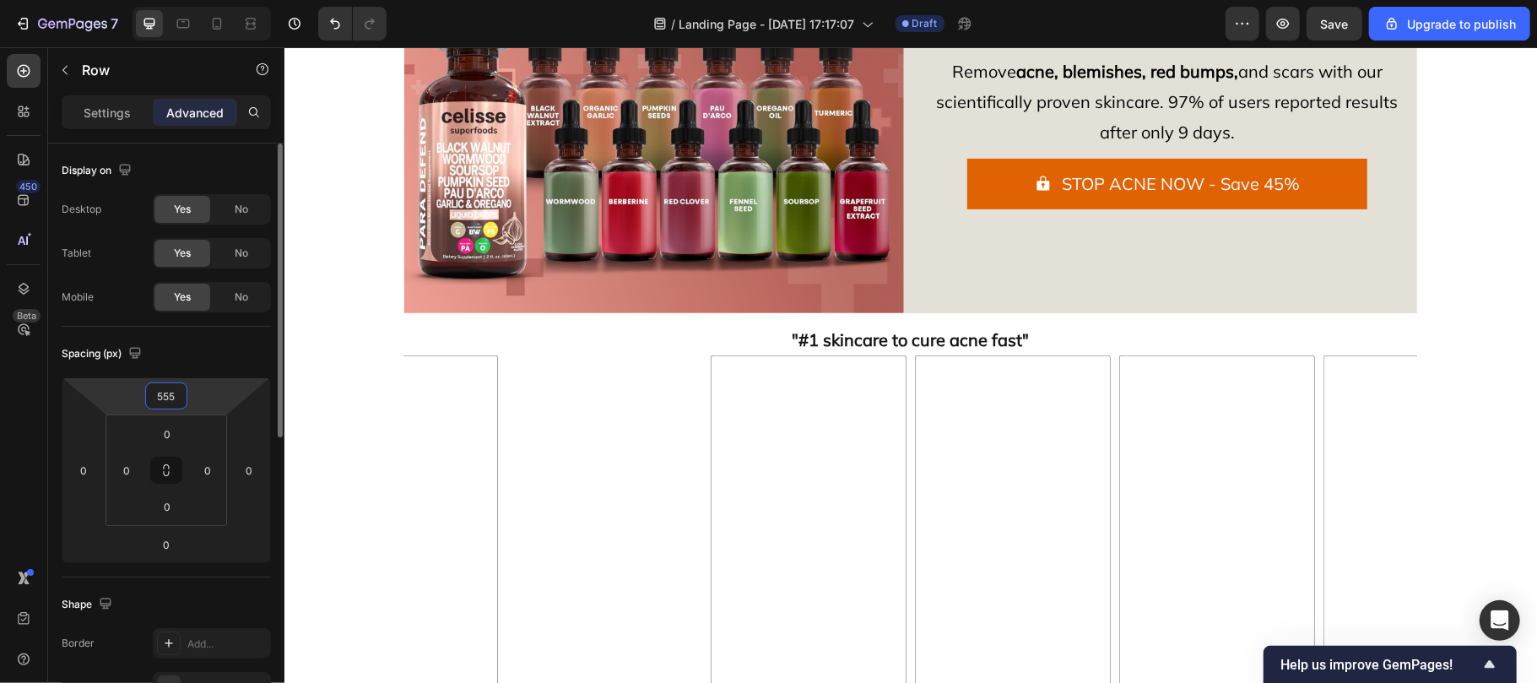
click at [173, 403] on input "555" at bounding box center [166, 395] width 34 height 25
click at [173, 403] on input "5555" at bounding box center [166, 395] width 34 height 25
click at [173, 403] on input "5" at bounding box center [166, 395] width 34 height 25
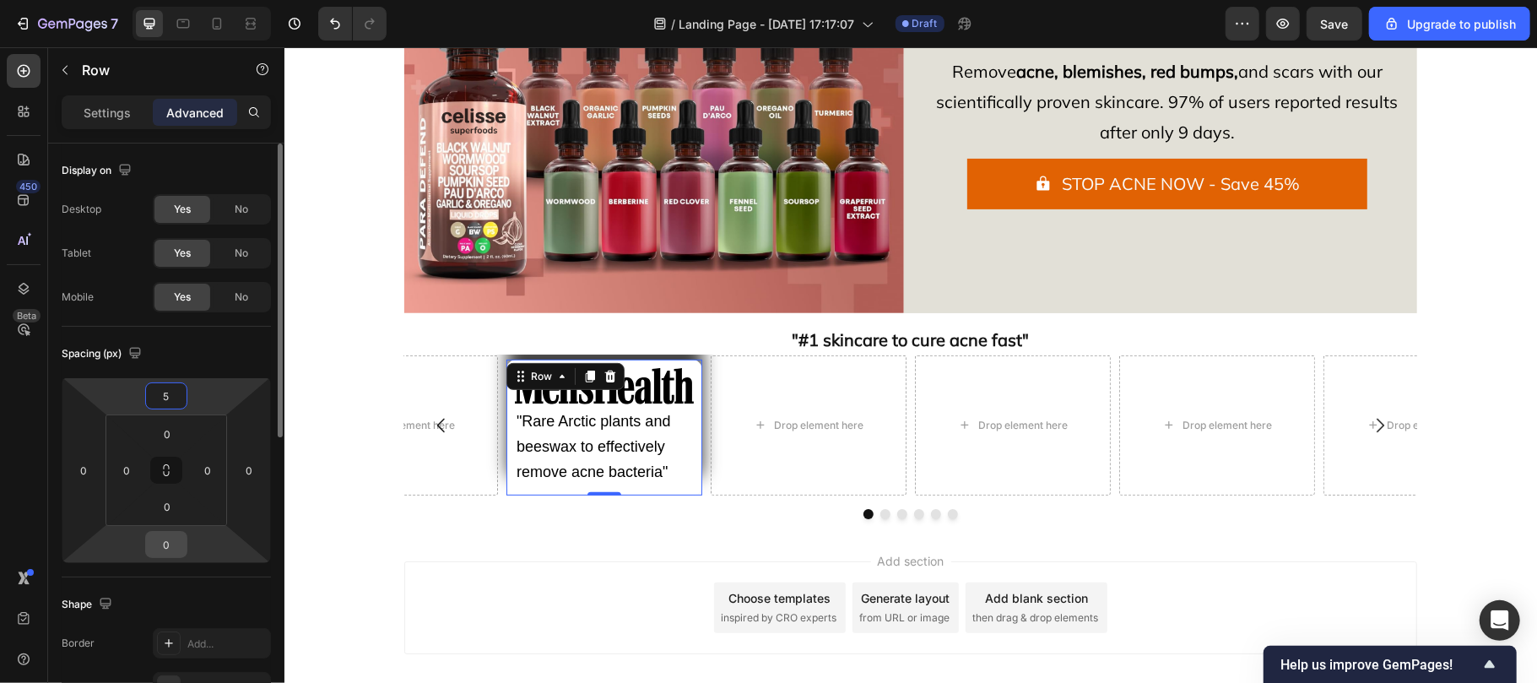
type input "5"
click at [170, 549] on input "0" at bounding box center [166, 544] width 34 height 25
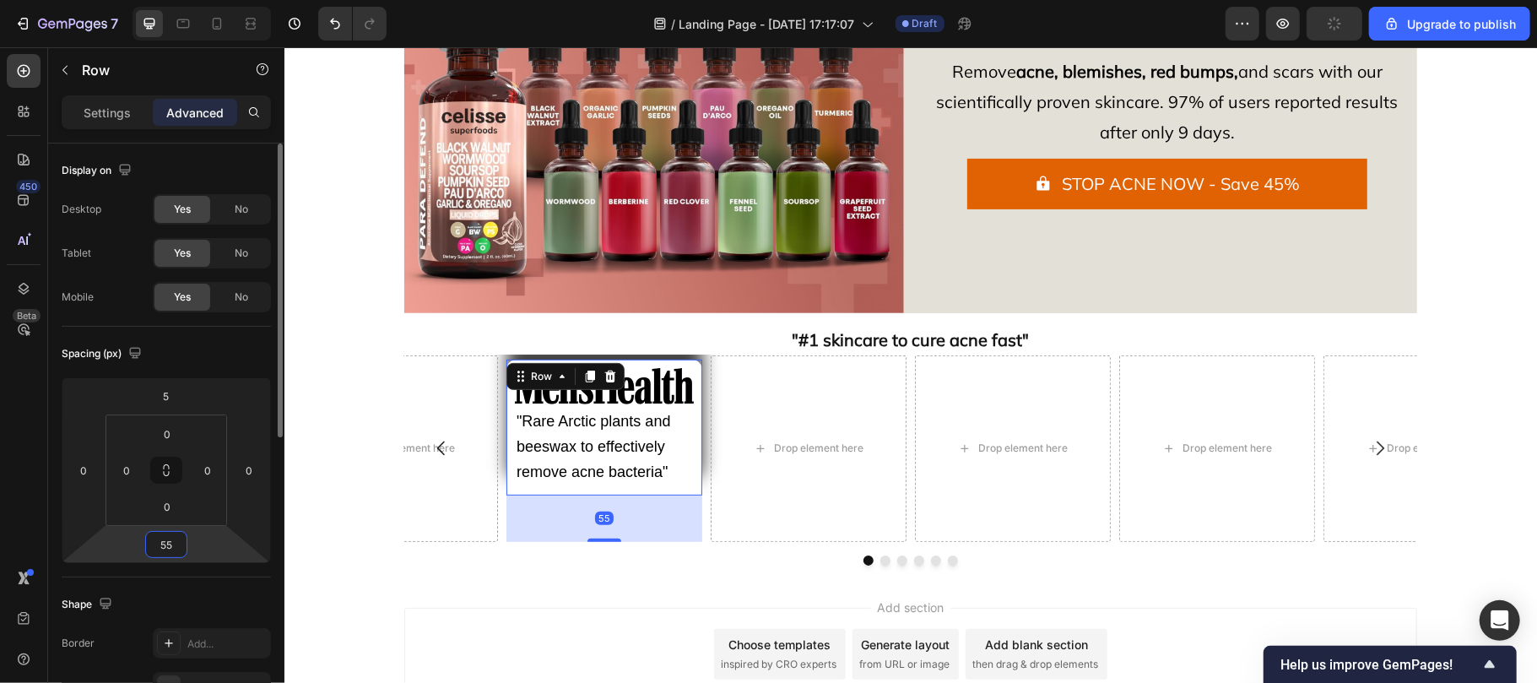
click at [170, 549] on input "55" at bounding box center [166, 544] width 34 height 25
type input "5"
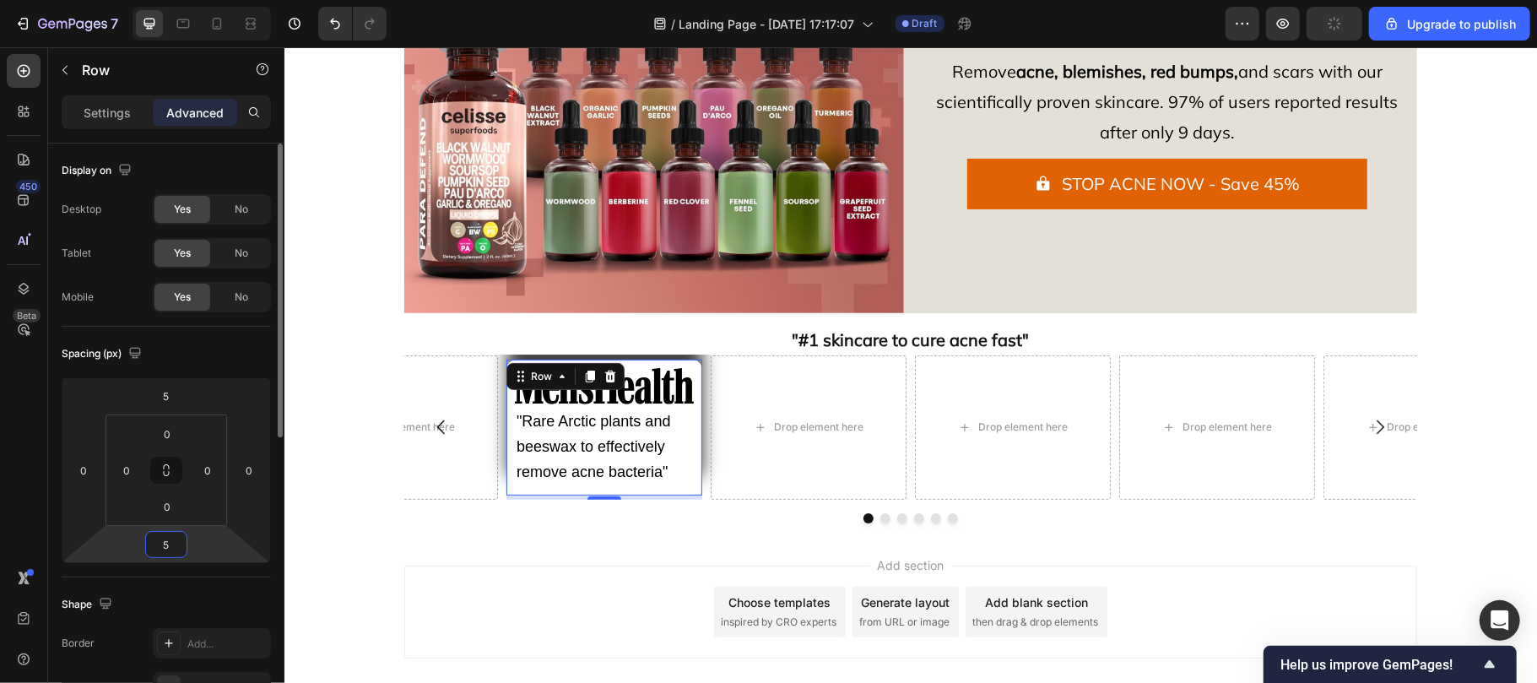
click at [170, 549] on input "5" at bounding box center [166, 544] width 34 height 25
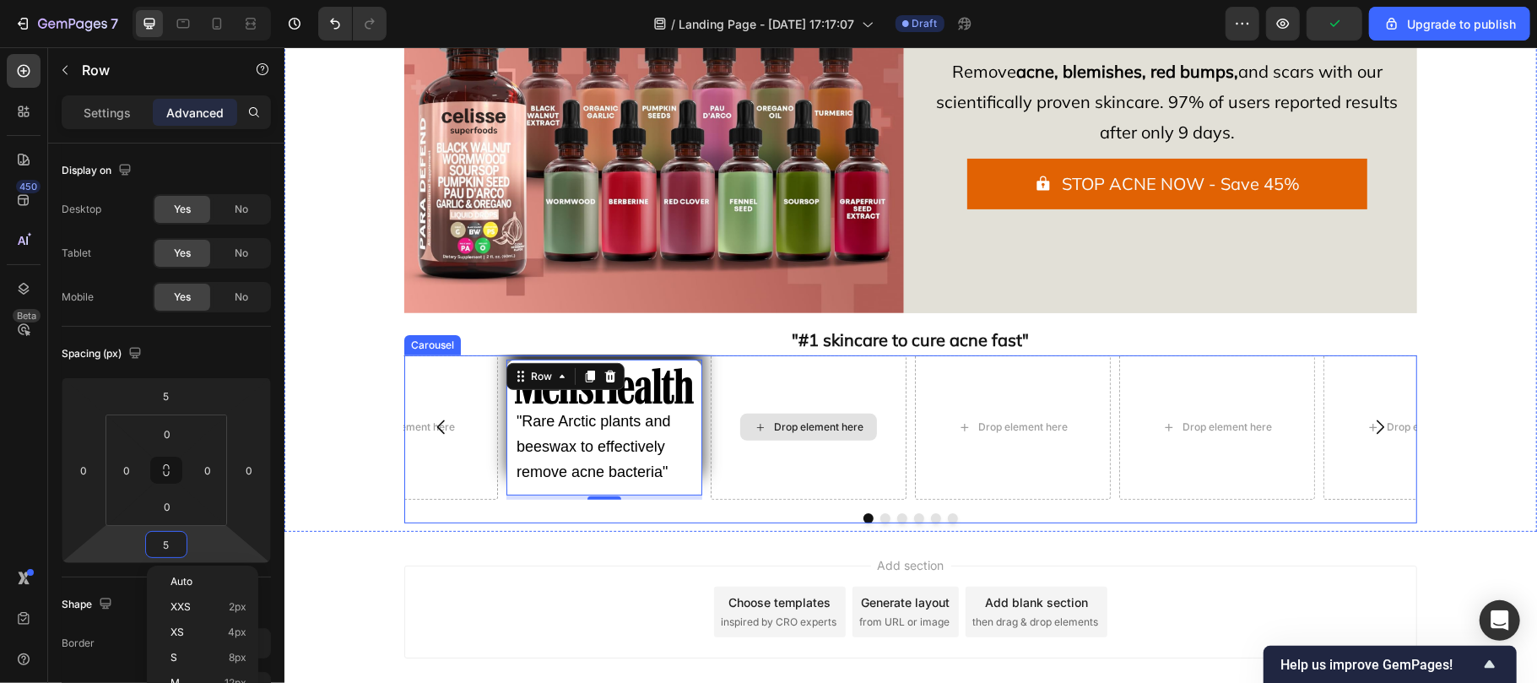
click at [847, 443] on div "Drop element here" at bounding box center [808, 426] width 196 height 144
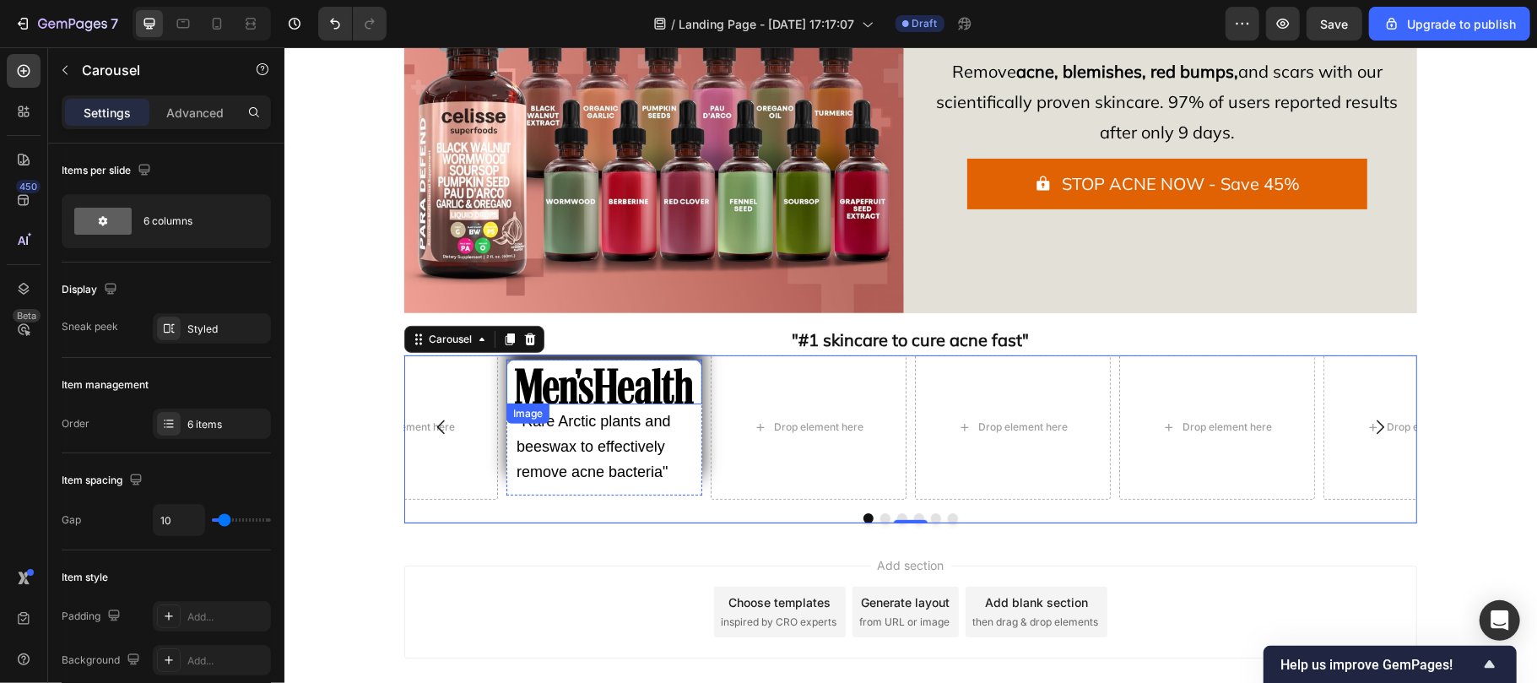
click at [538, 389] on img at bounding box center [603, 385] width 179 height 37
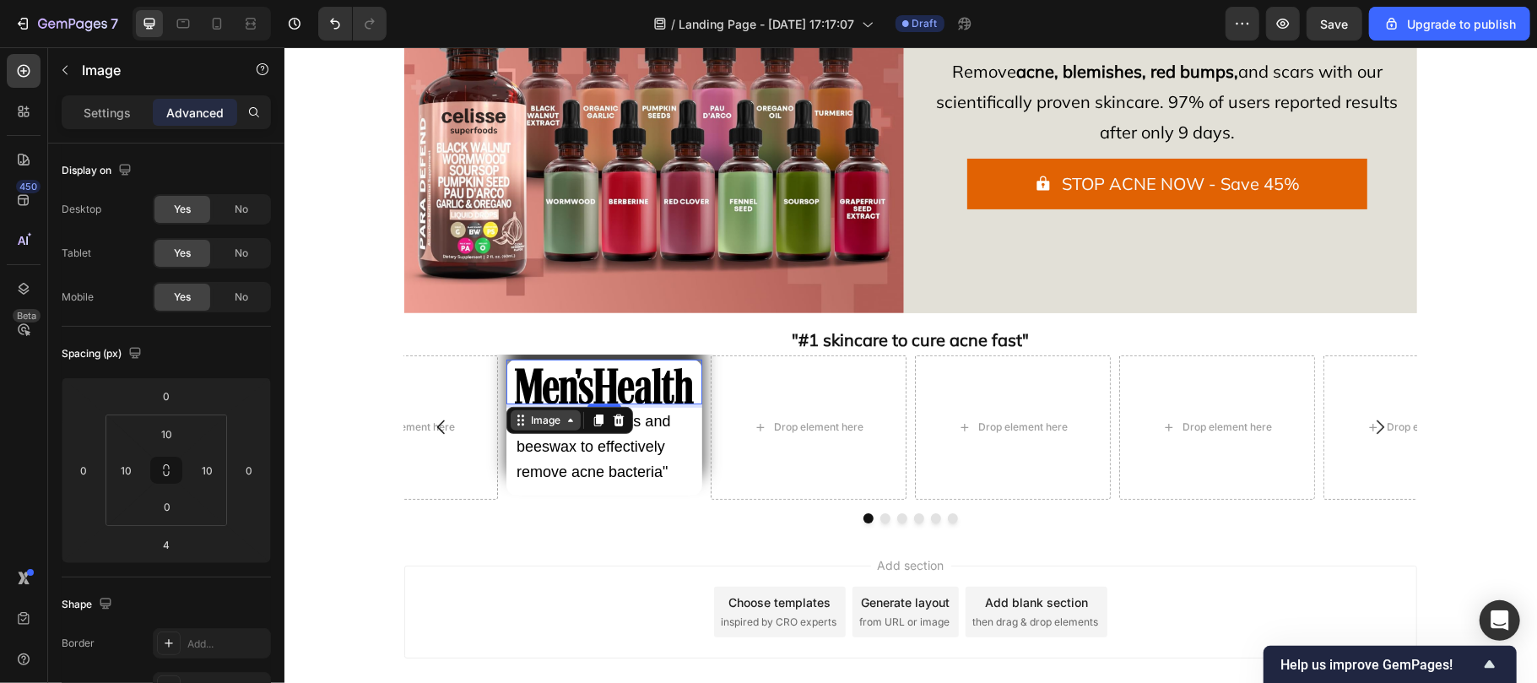
click at [547, 418] on div "Image" at bounding box center [545, 419] width 36 height 15
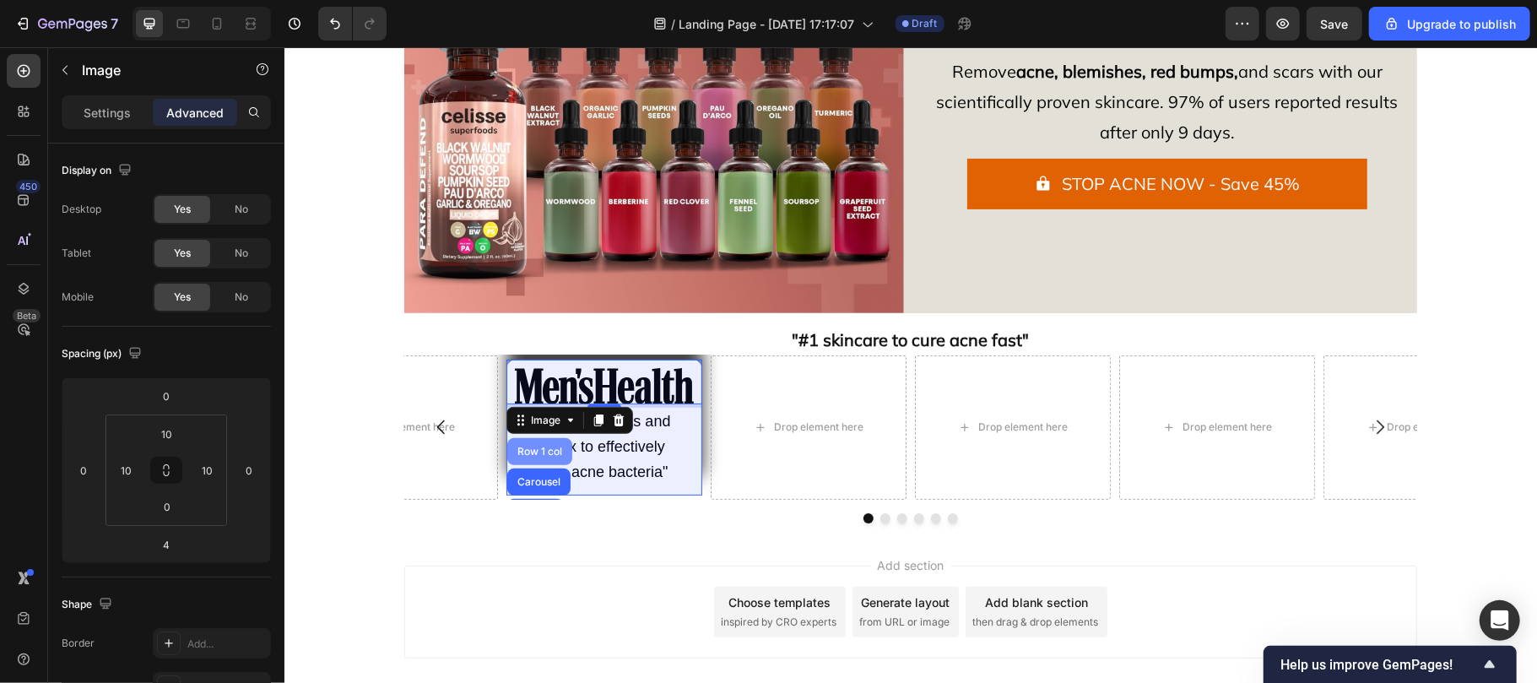
click at [528, 446] on div "Row 1 col" at bounding box center [538, 451] width 51 height 10
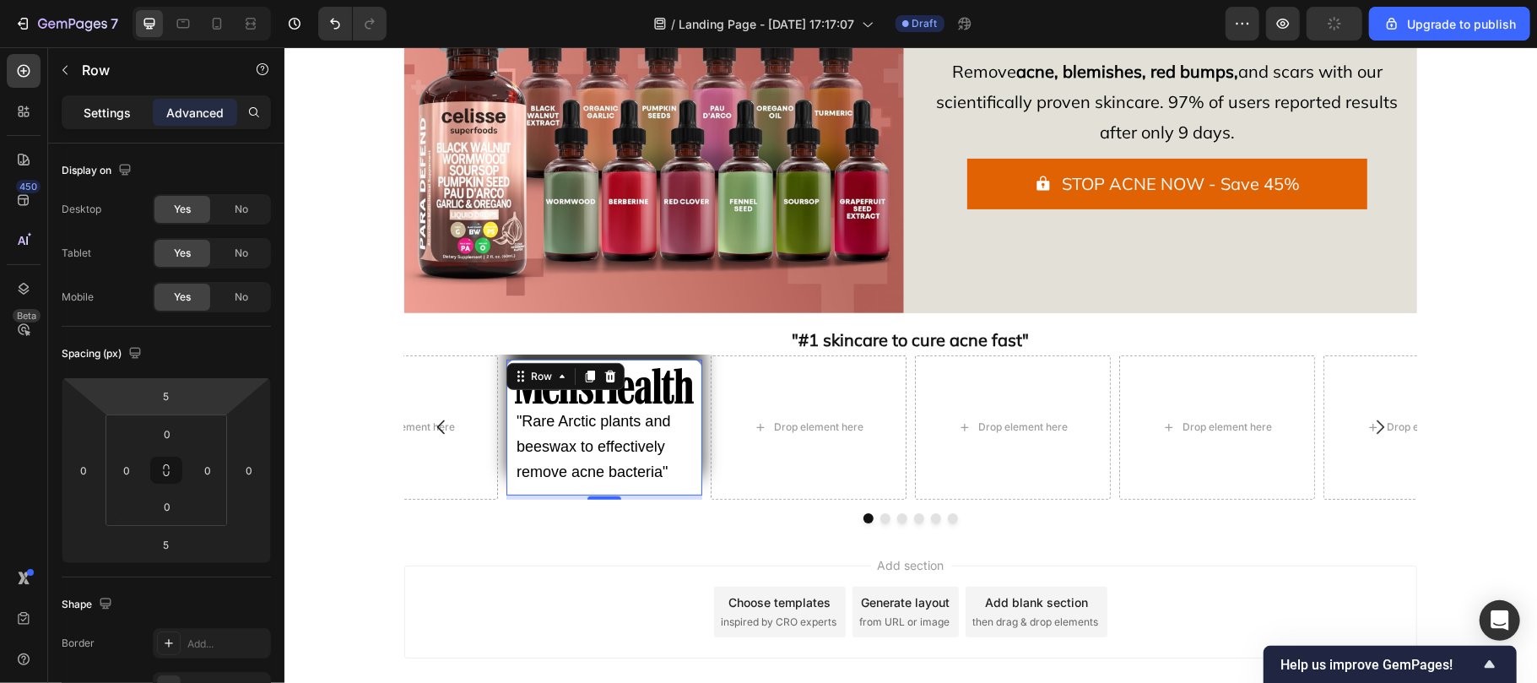
click at [98, 116] on p "Settings" at bounding box center [107, 113] width 47 height 18
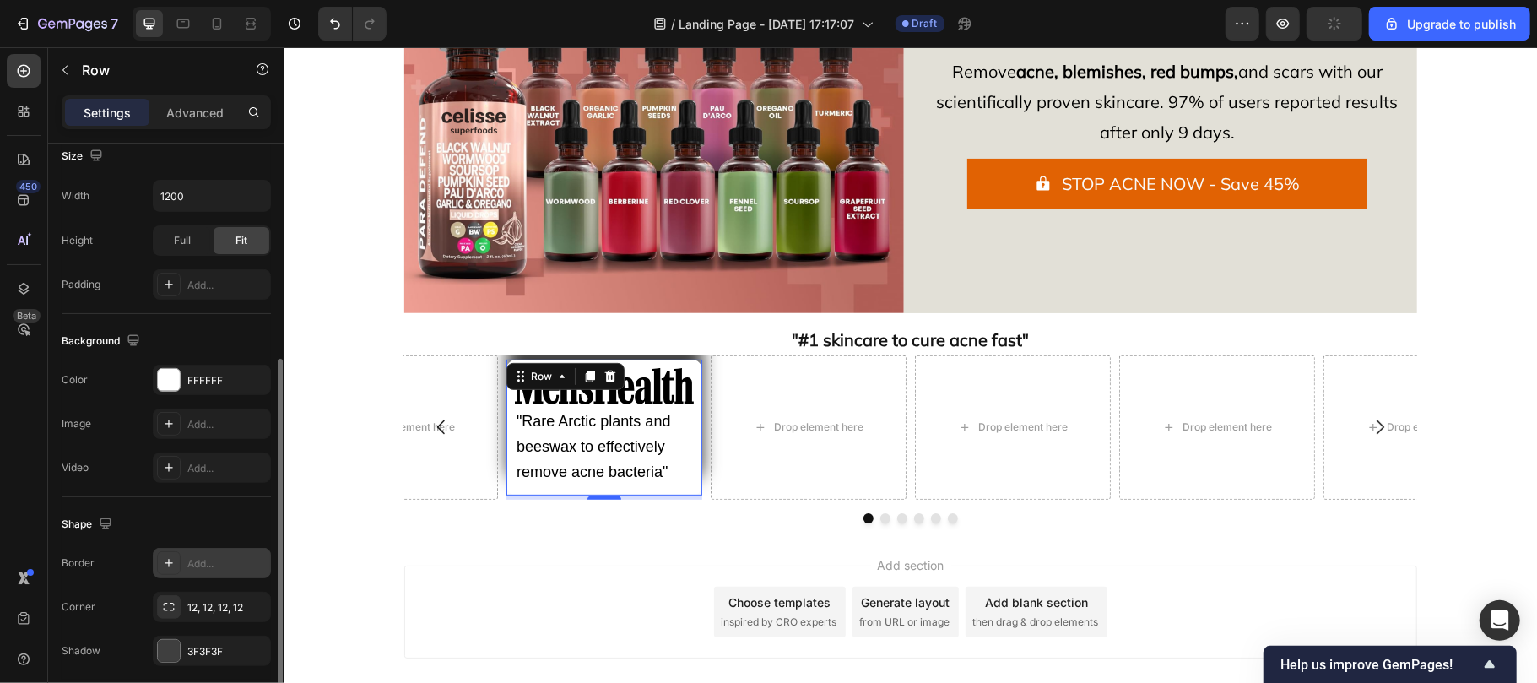
scroll to position [444, 0]
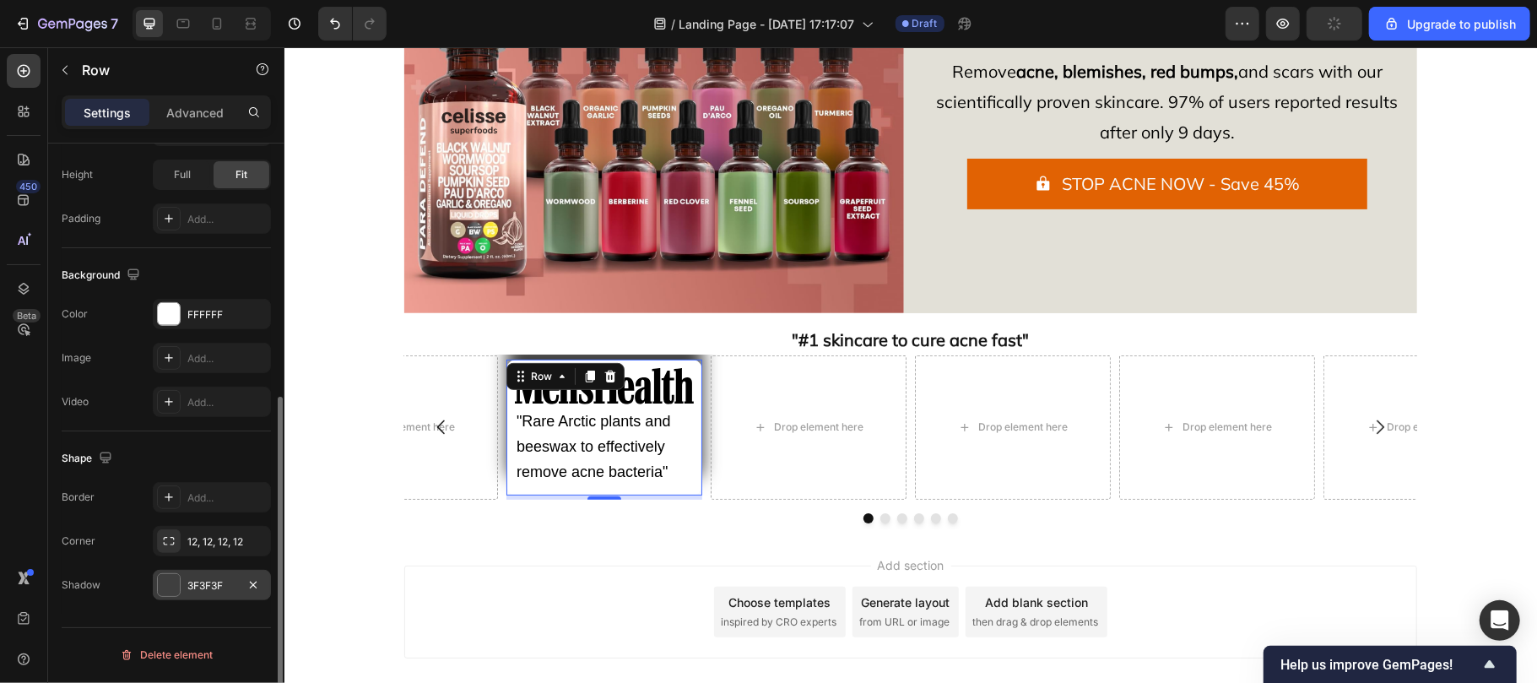
click at [206, 577] on div "3F3F3F" at bounding box center [212, 585] width 118 height 30
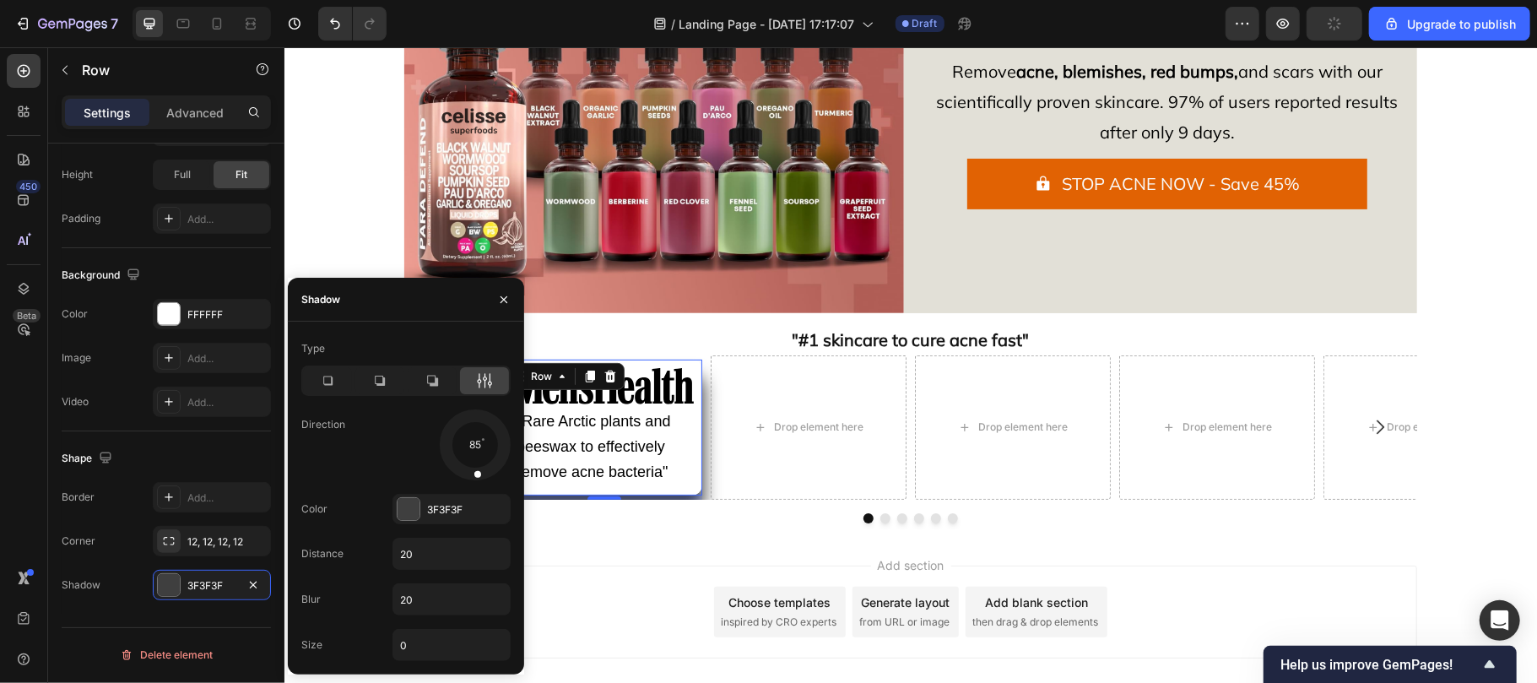
drag, startPoint x: 473, startPoint y: 407, endPoint x: 478, endPoint y: 486, distance: 79.4
click at [478, 486] on div "Type Direction 85 Color 3F3F3F Distance 20 Blur 20 Size 0" at bounding box center [406, 498] width 236 height 326
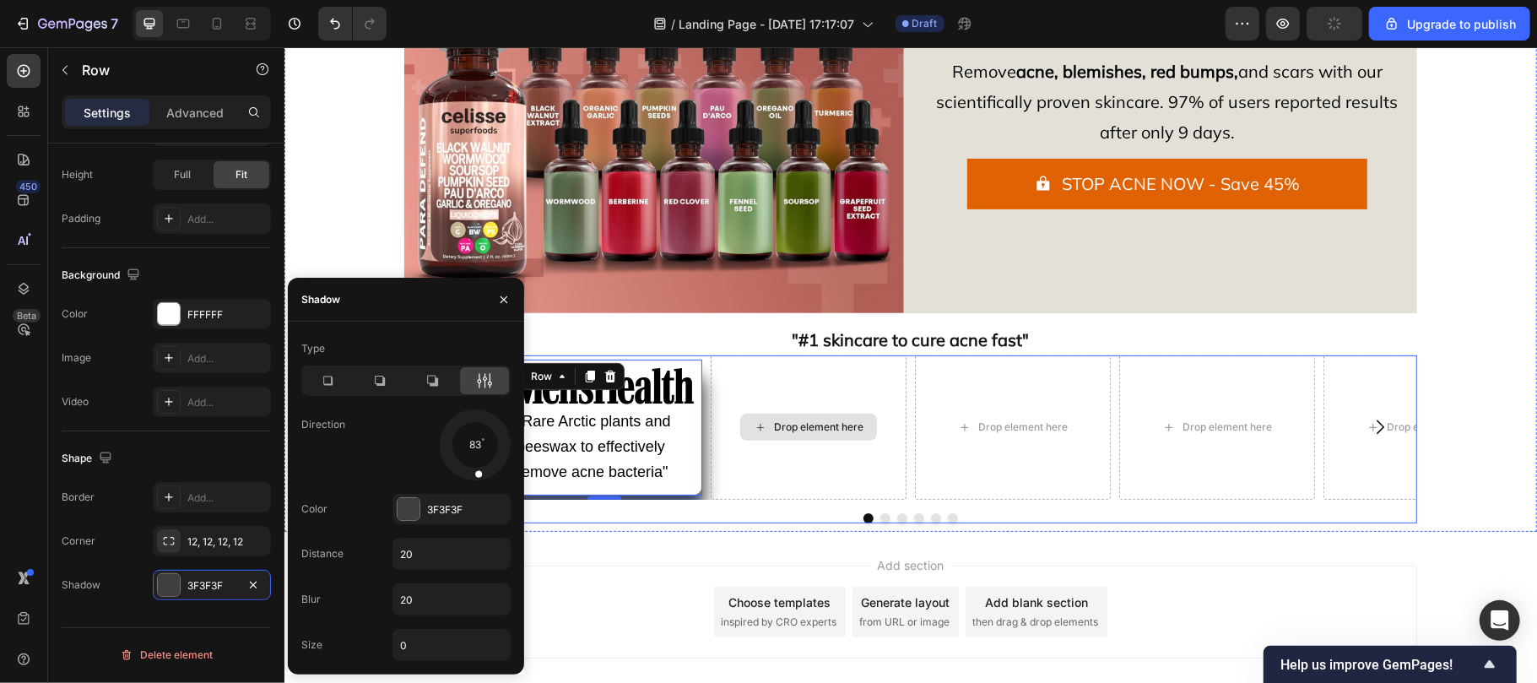
click at [785, 467] on div "Drop element here" at bounding box center [808, 426] width 196 height 144
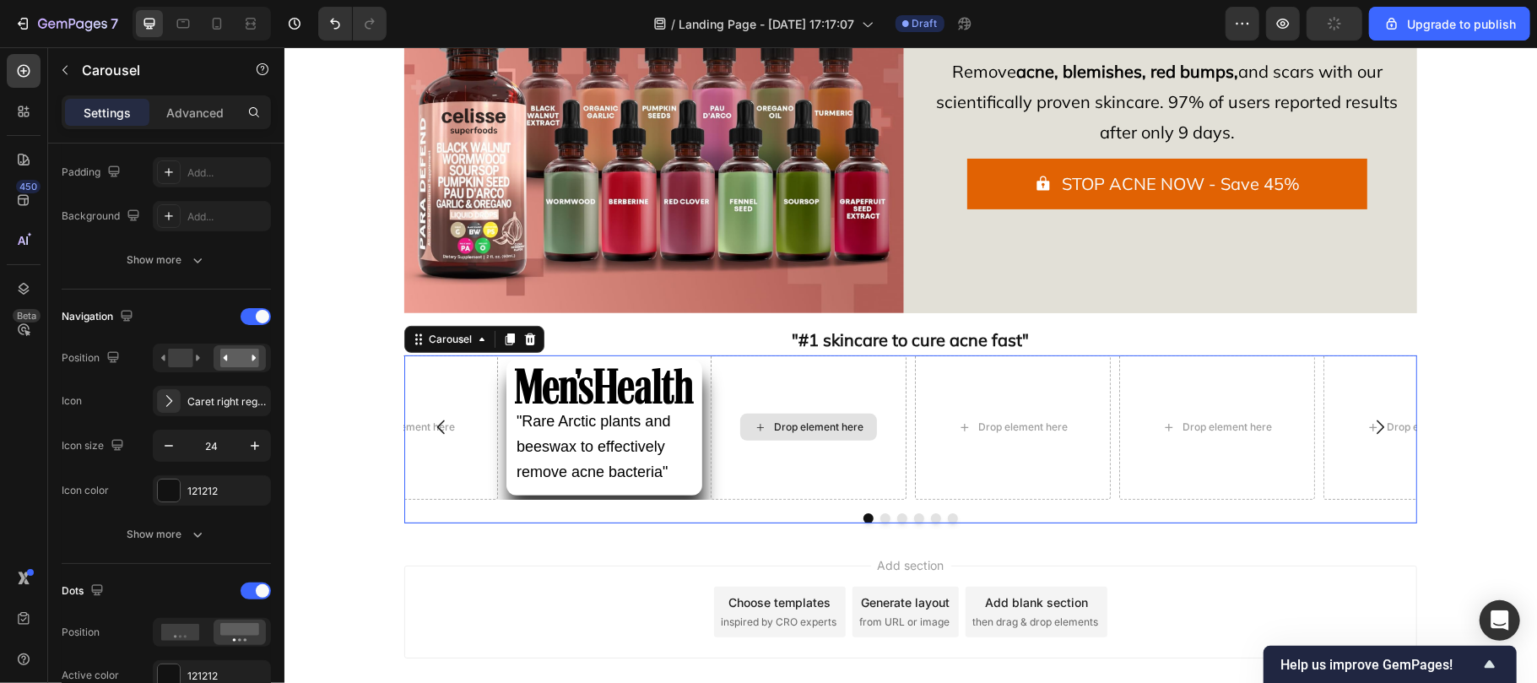
scroll to position [0, 0]
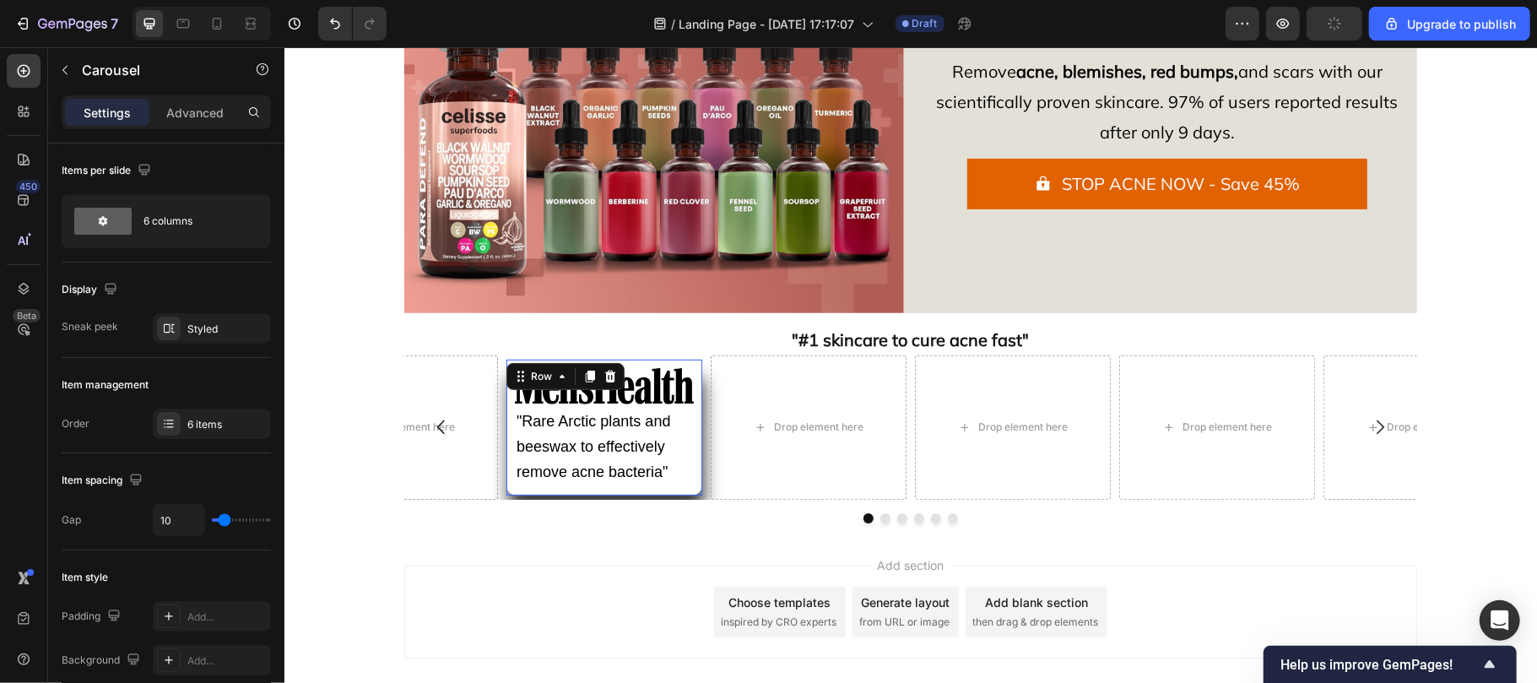
click at [672, 493] on div "Image "Rare Arctic plants and beeswax to effectively remove acne bacteria" Text…" at bounding box center [604, 427] width 196 height 136
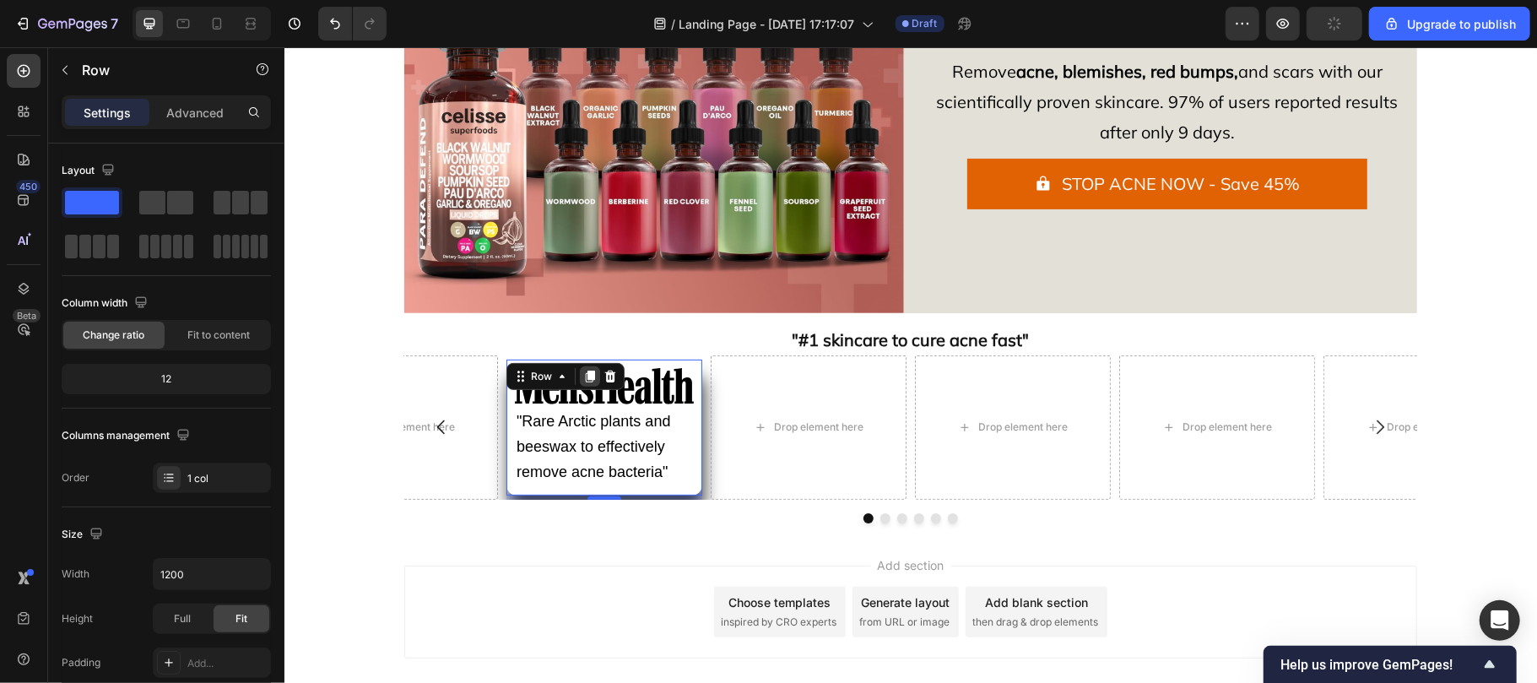
click at [585, 371] on icon at bounding box center [589, 376] width 9 height 12
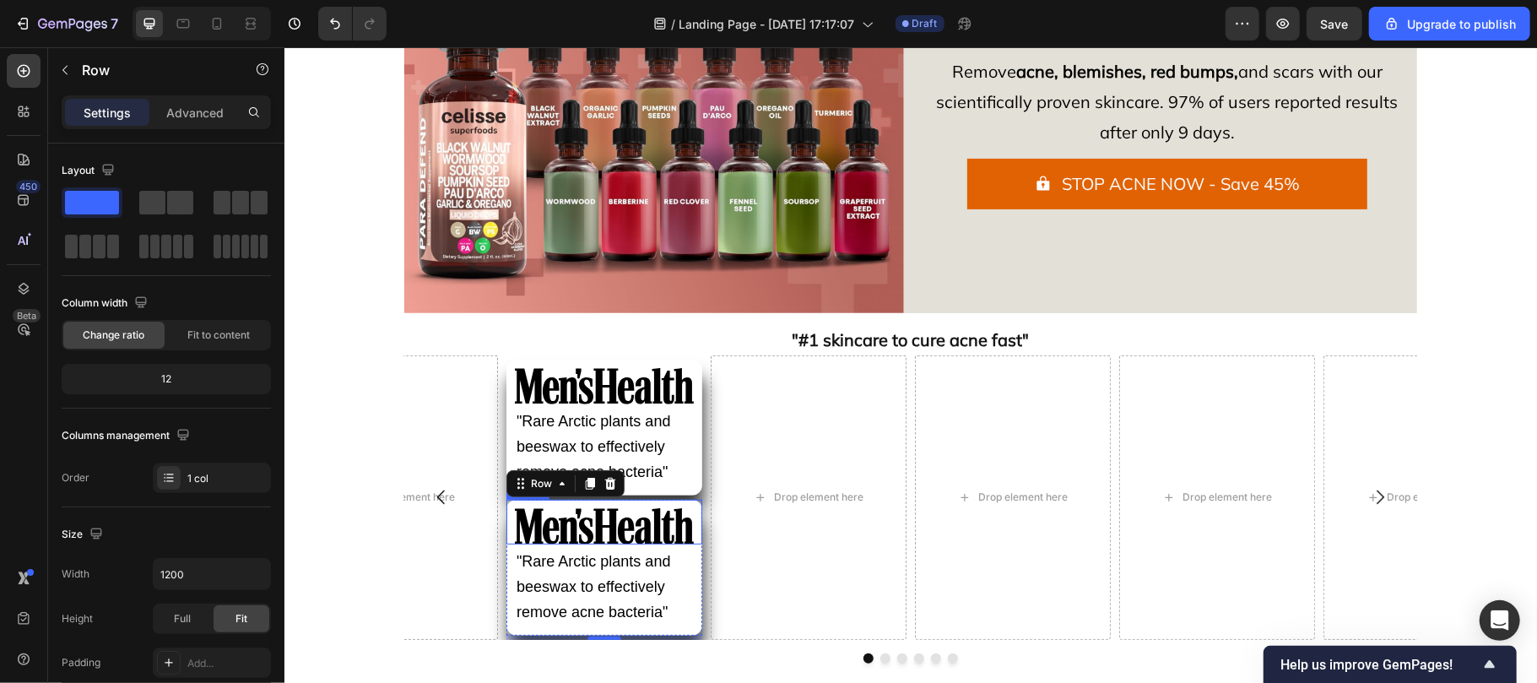
scroll to position [279, 0]
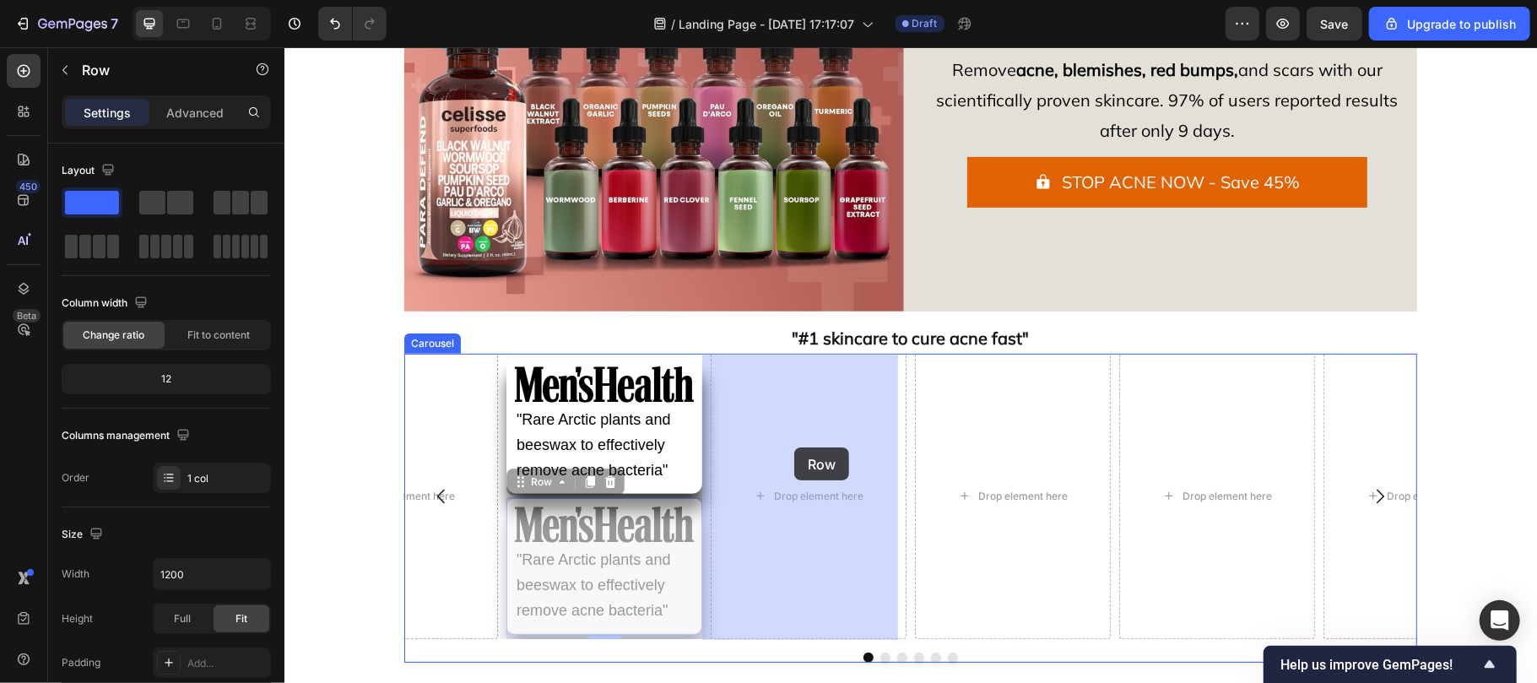
drag, startPoint x: 525, startPoint y: 482, endPoint x: 793, endPoint y: 446, distance: 270.7
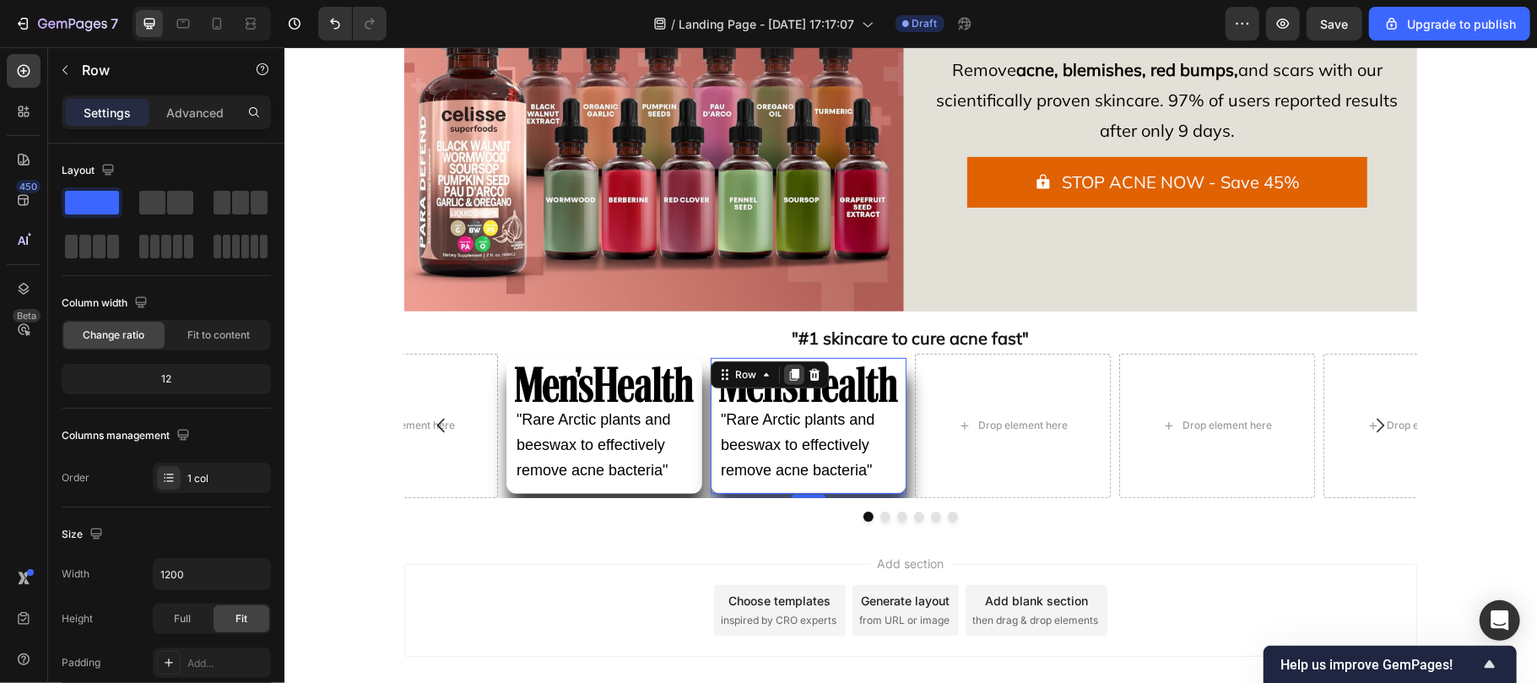
click at [789, 374] on icon at bounding box center [793, 374] width 9 height 12
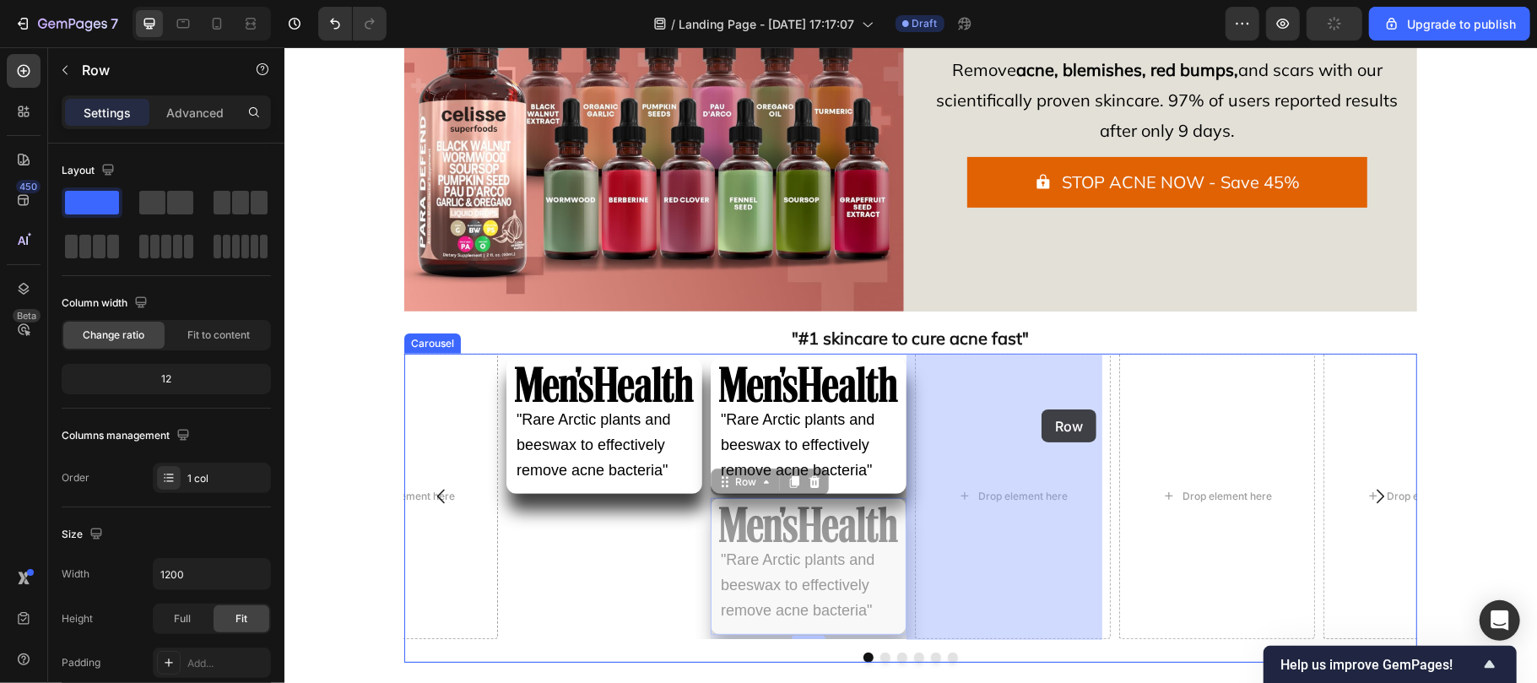
drag, startPoint x: 738, startPoint y: 480, endPoint x: 1041, endPoint y: 409, distance: 311.4
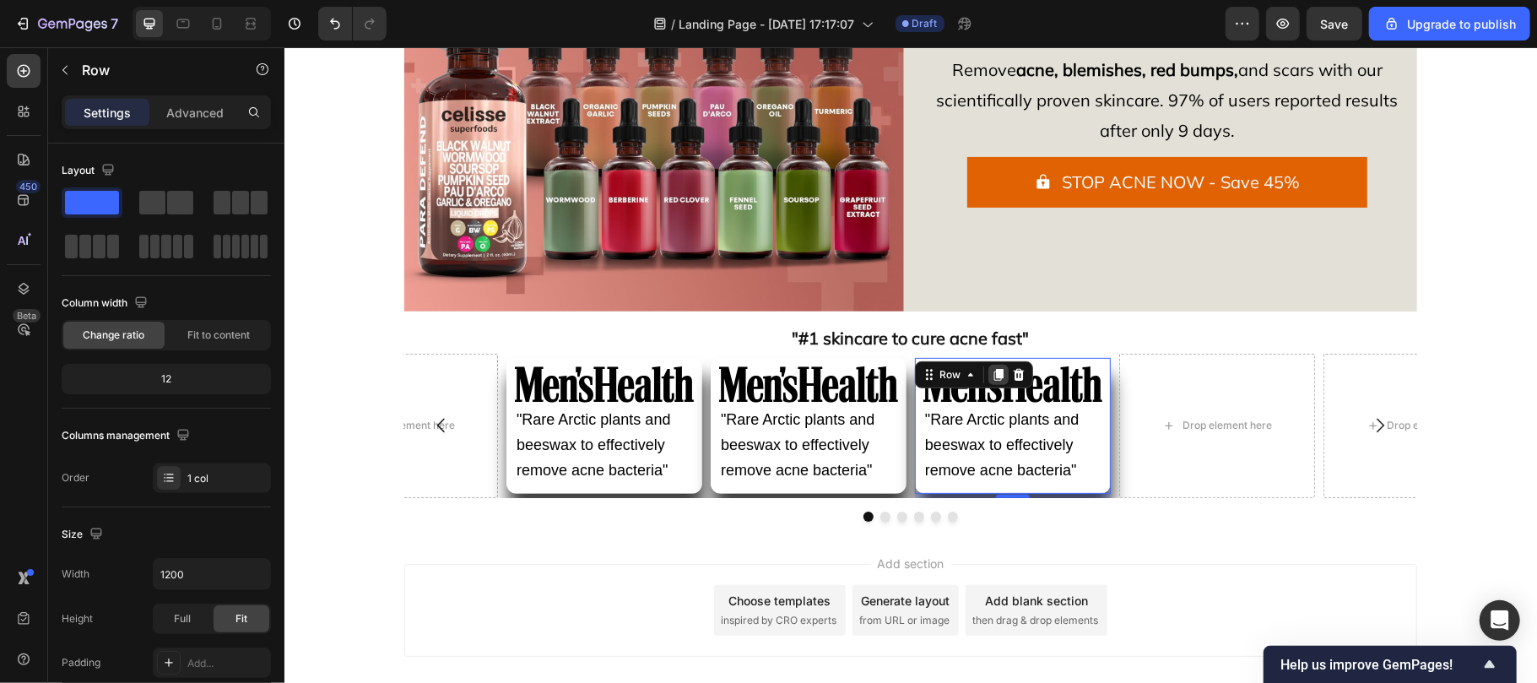
click at [993, 375] on icon at bounding box center [997, 374] width 9 height 12
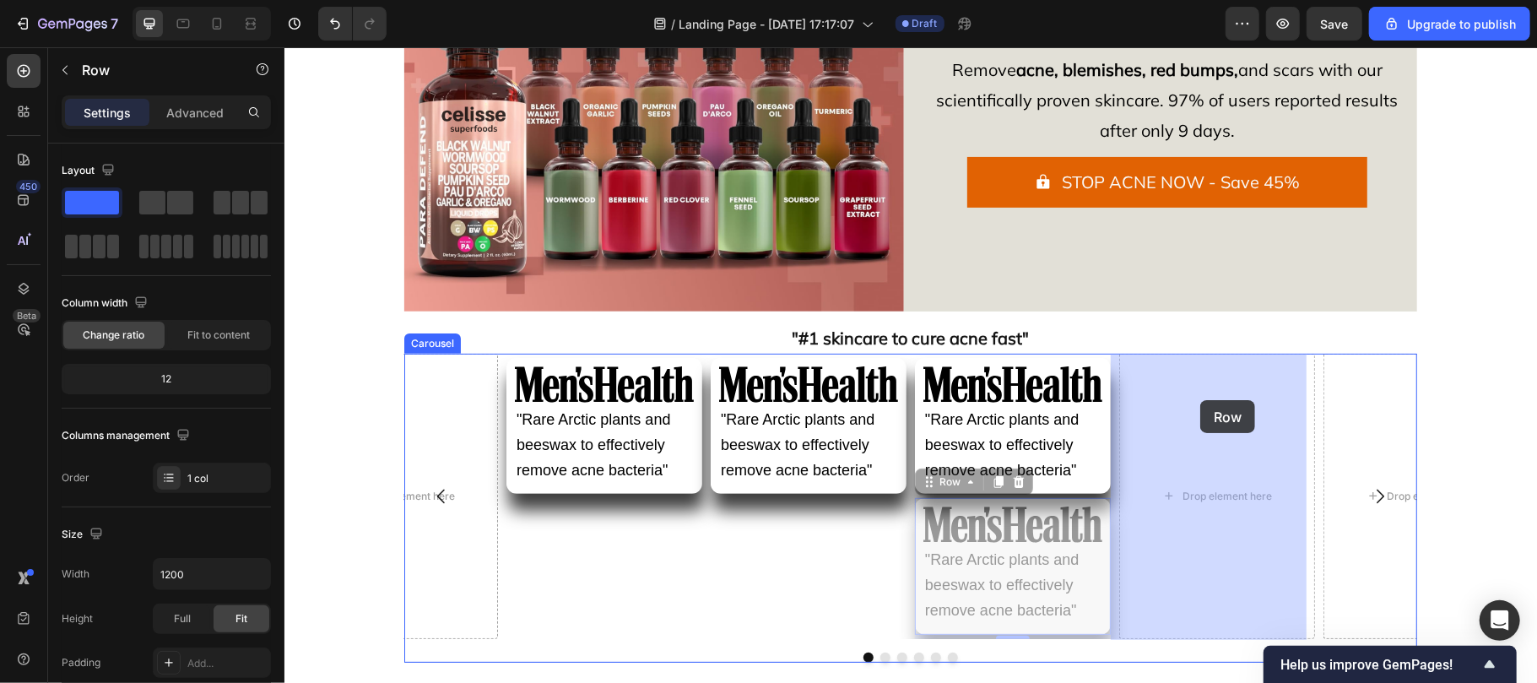
drag, startPoint x: 936, startPoint y: 476, endPoint x: 1183, endPoint y: 406, distance: 257.0
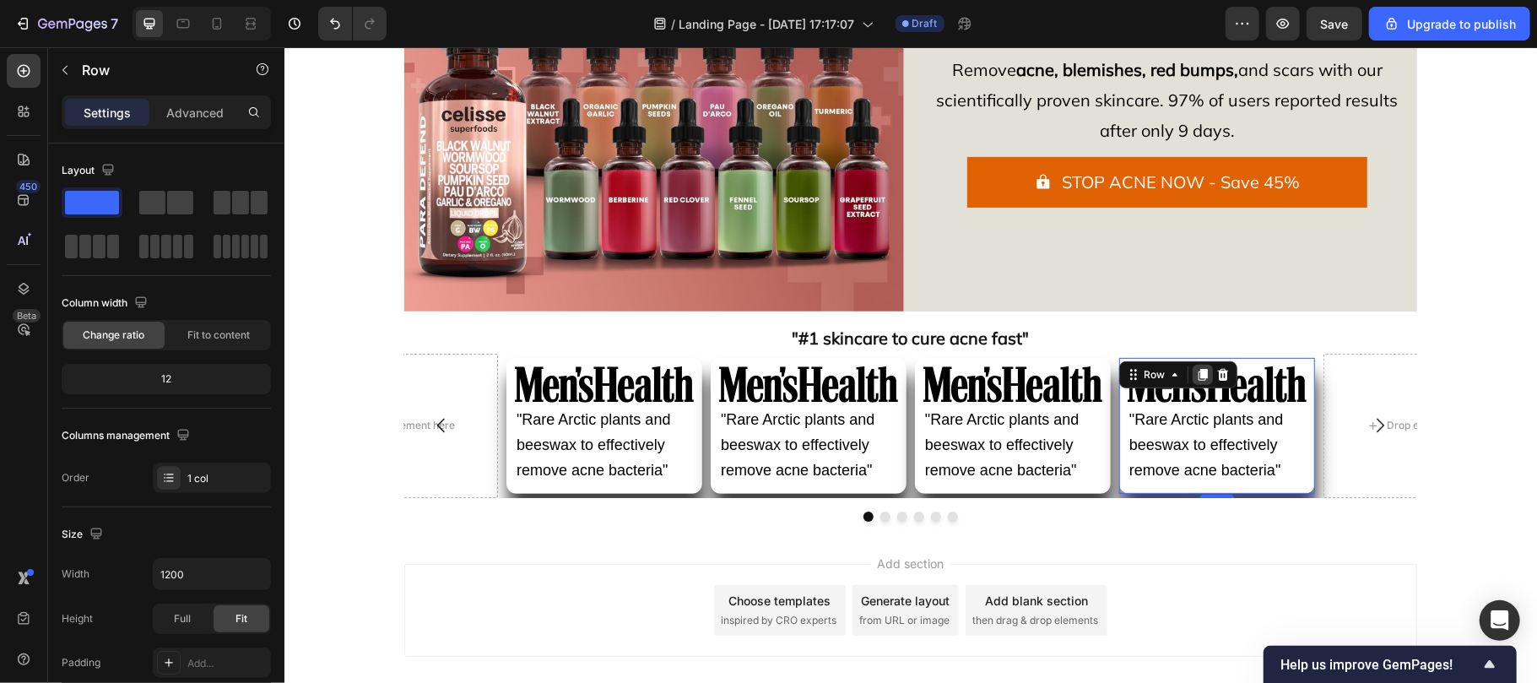
click at [1198, 376] on icon at bounding box center [1202, 374] width 9 height 12
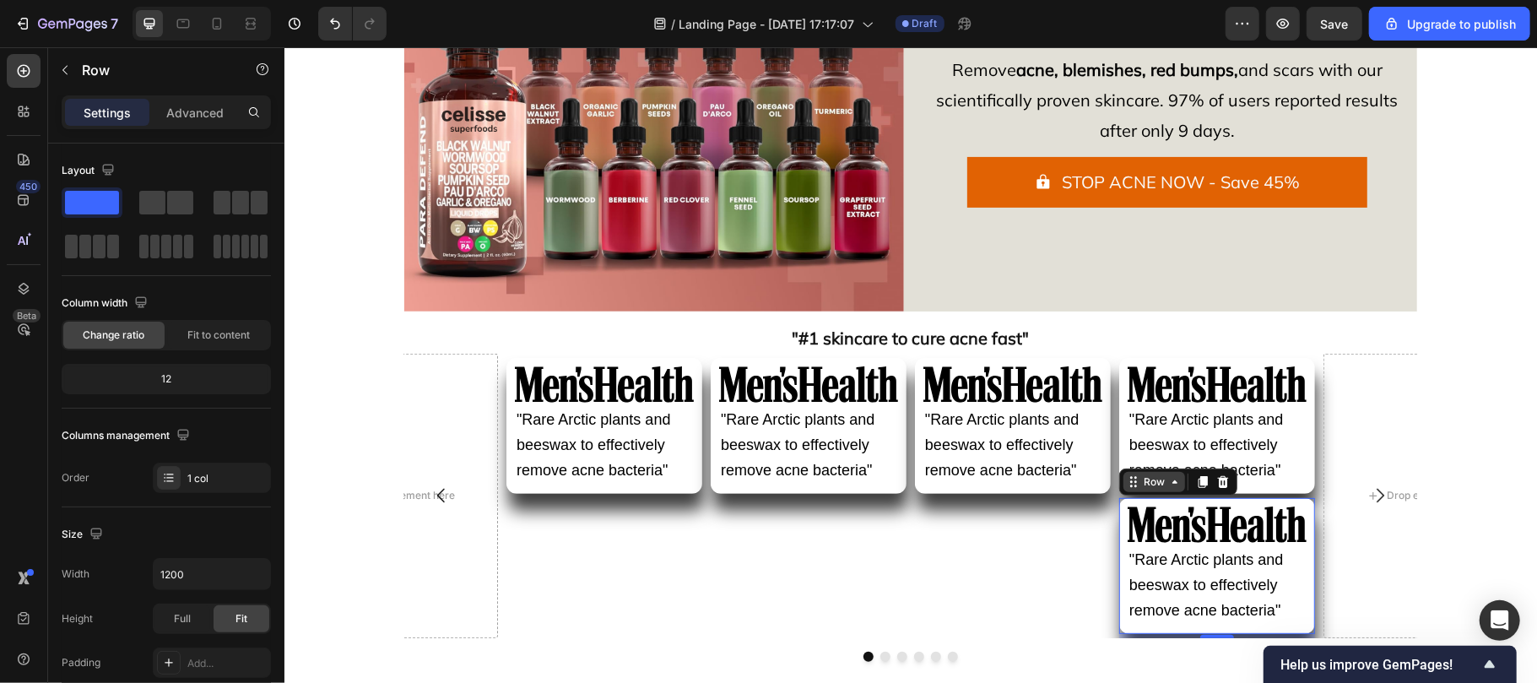
scroll to position [277, 0]
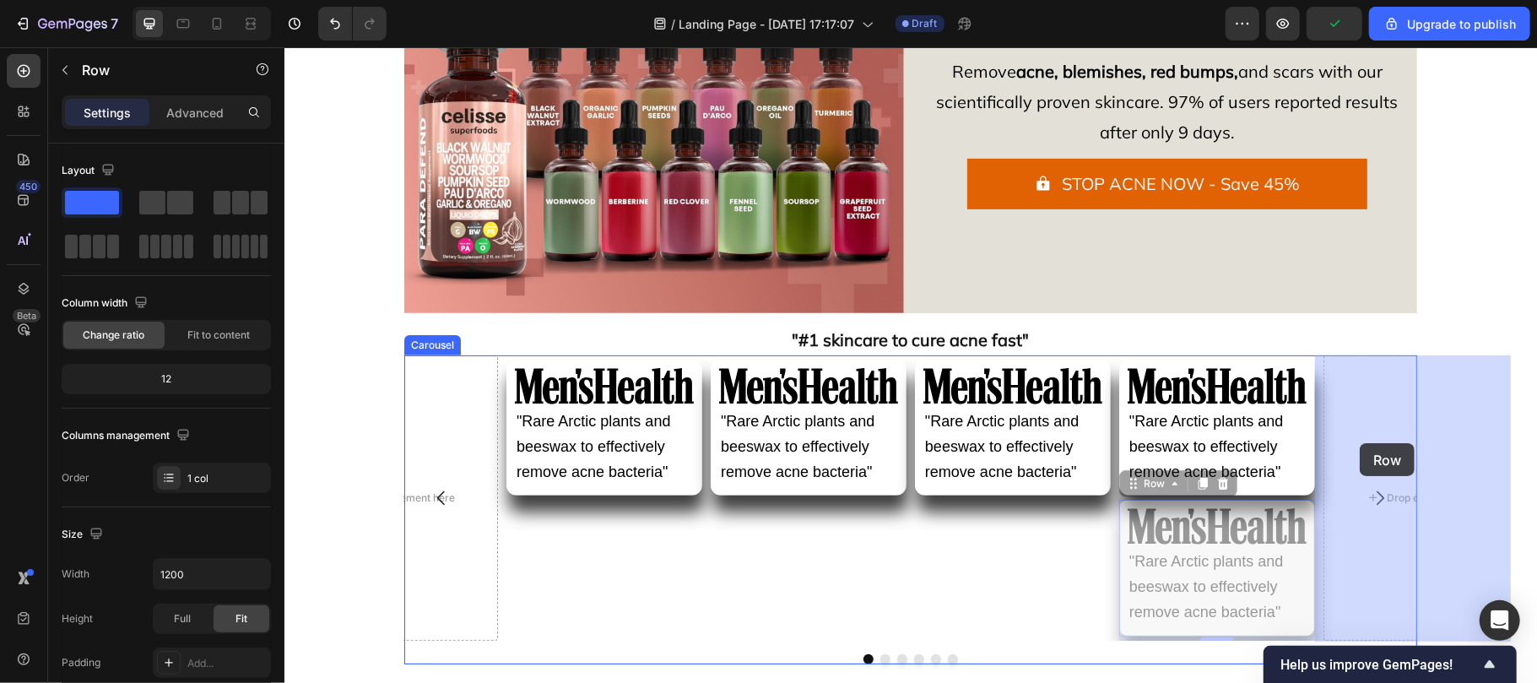
drag, startPoint x: 1150, startPoint y: 483, endPoint x: 1358, endPoint y: 442, distance: 212.4
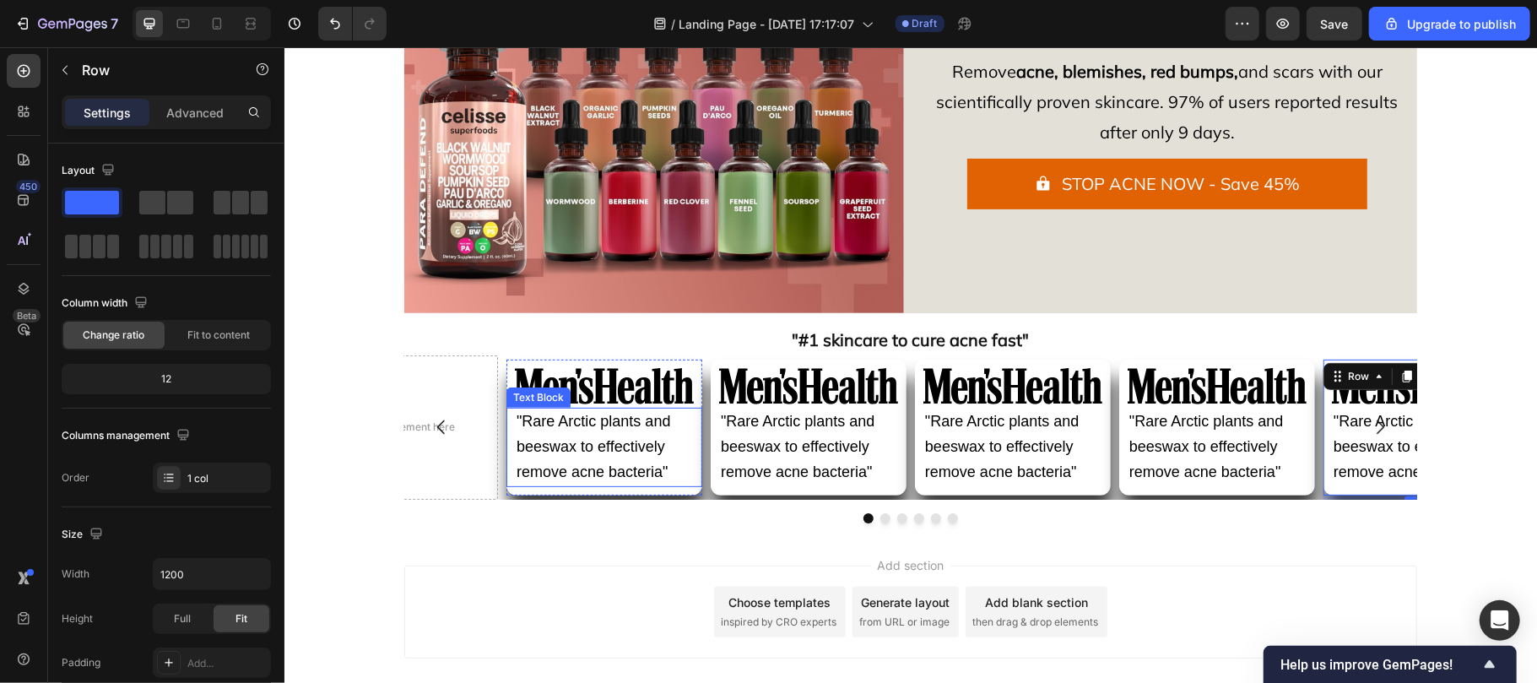
click at [518, 392] on div "Image "Rare Arctic plants and beeswax to effectively remove acne bacteria" Text…" at bounding box center [604, 427] width 196 height 136
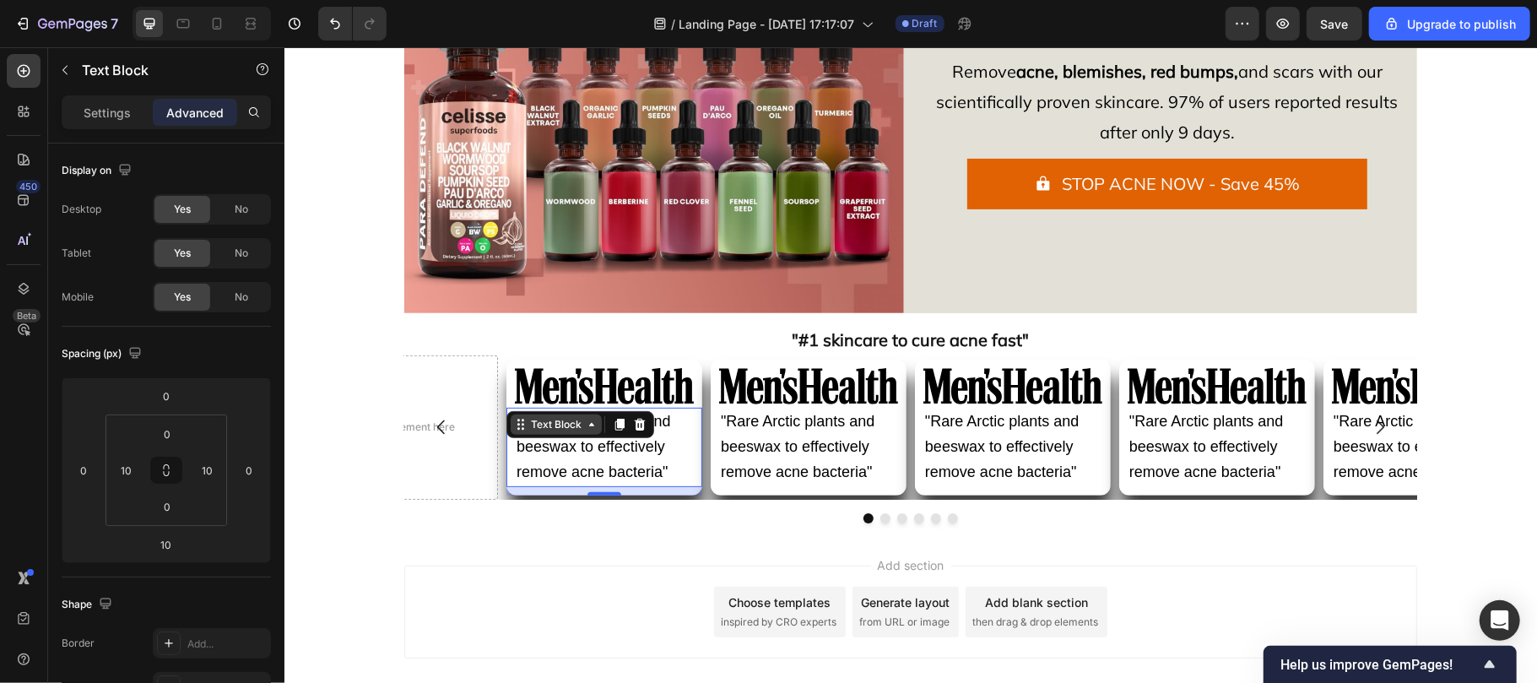
click at [533, 421] on div "Text Block" at bounding box center [555, 423] width 57 height 15
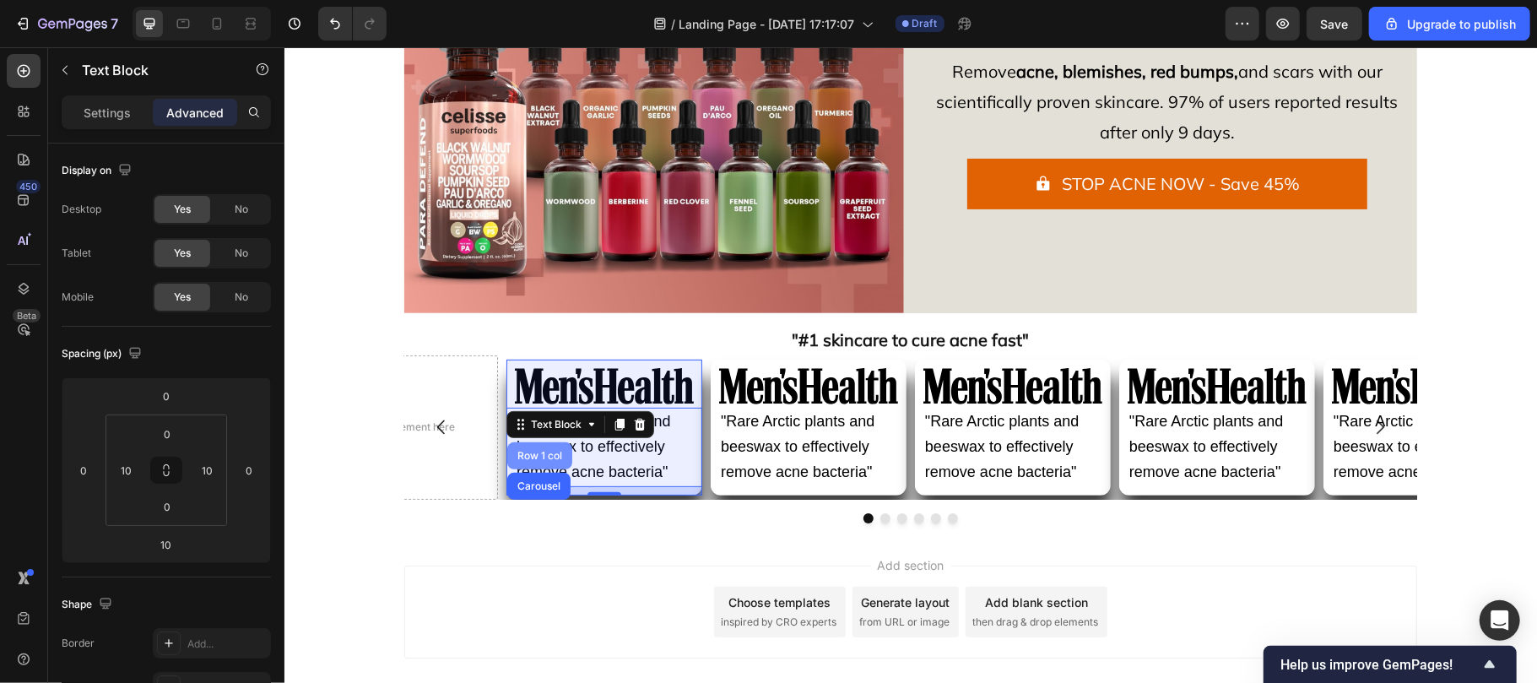
click at [528, 463] on div "Row 1 col" at bounding box center [538, 454] width 65 height 27
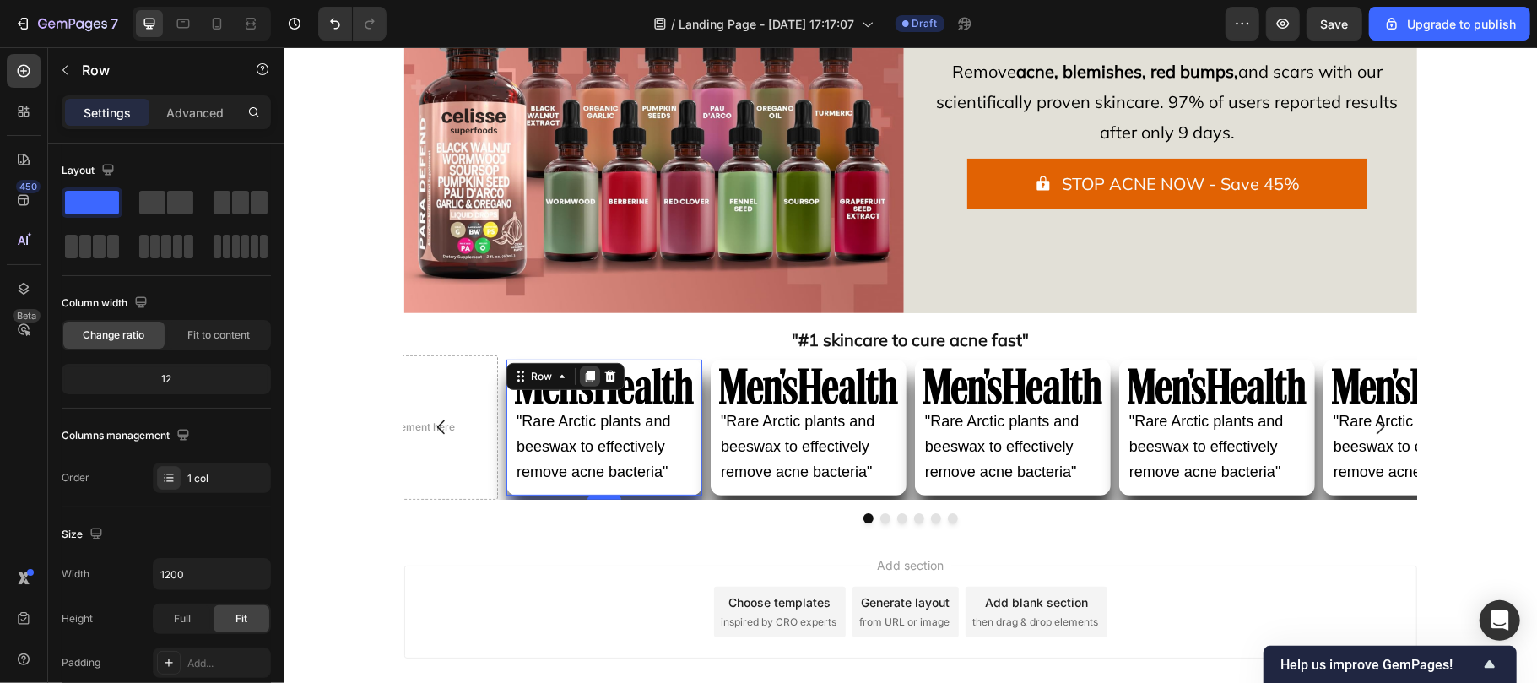
click at [585, 374] on icon at bounding box center [589, 376] width 9 height 12
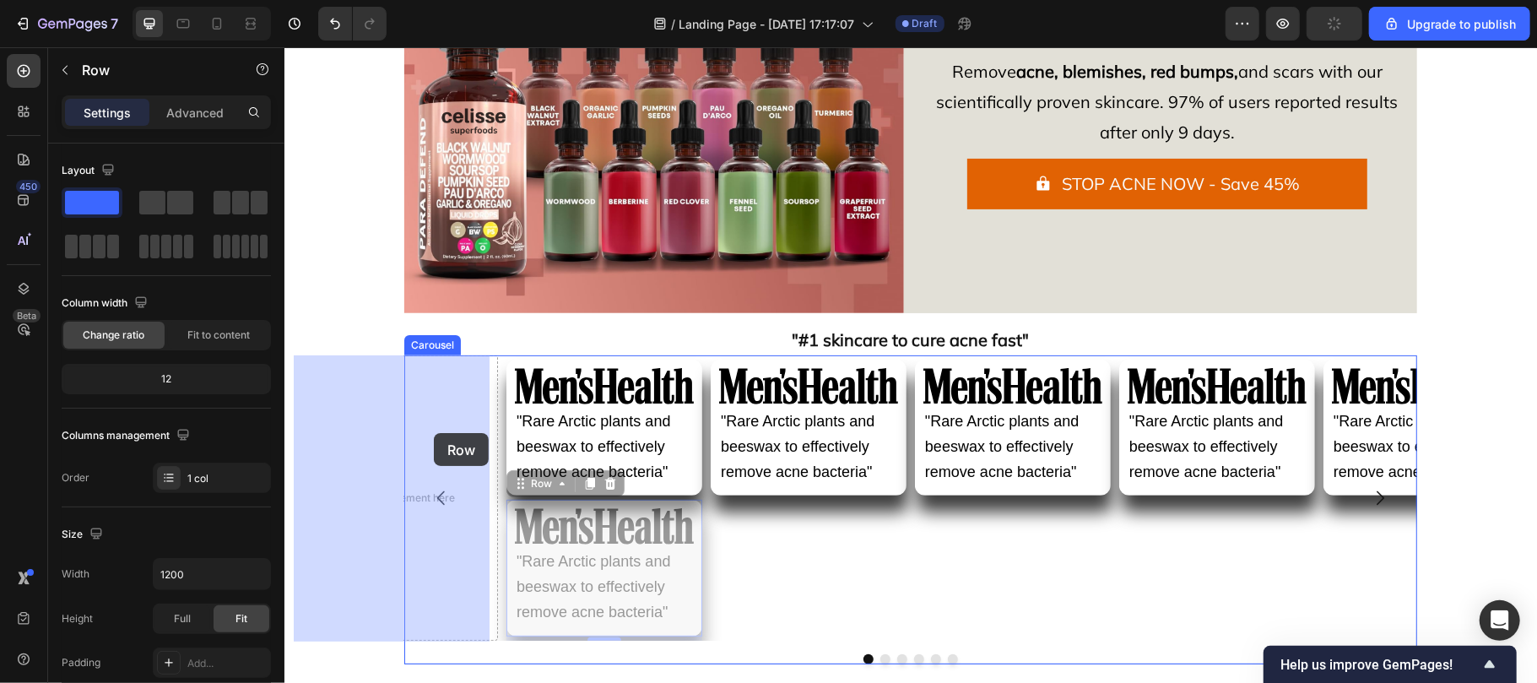
drag, startPoint x: 535, startPoint y: 489, endPoint x: 433, endPoint y: 432, distance: 116.7
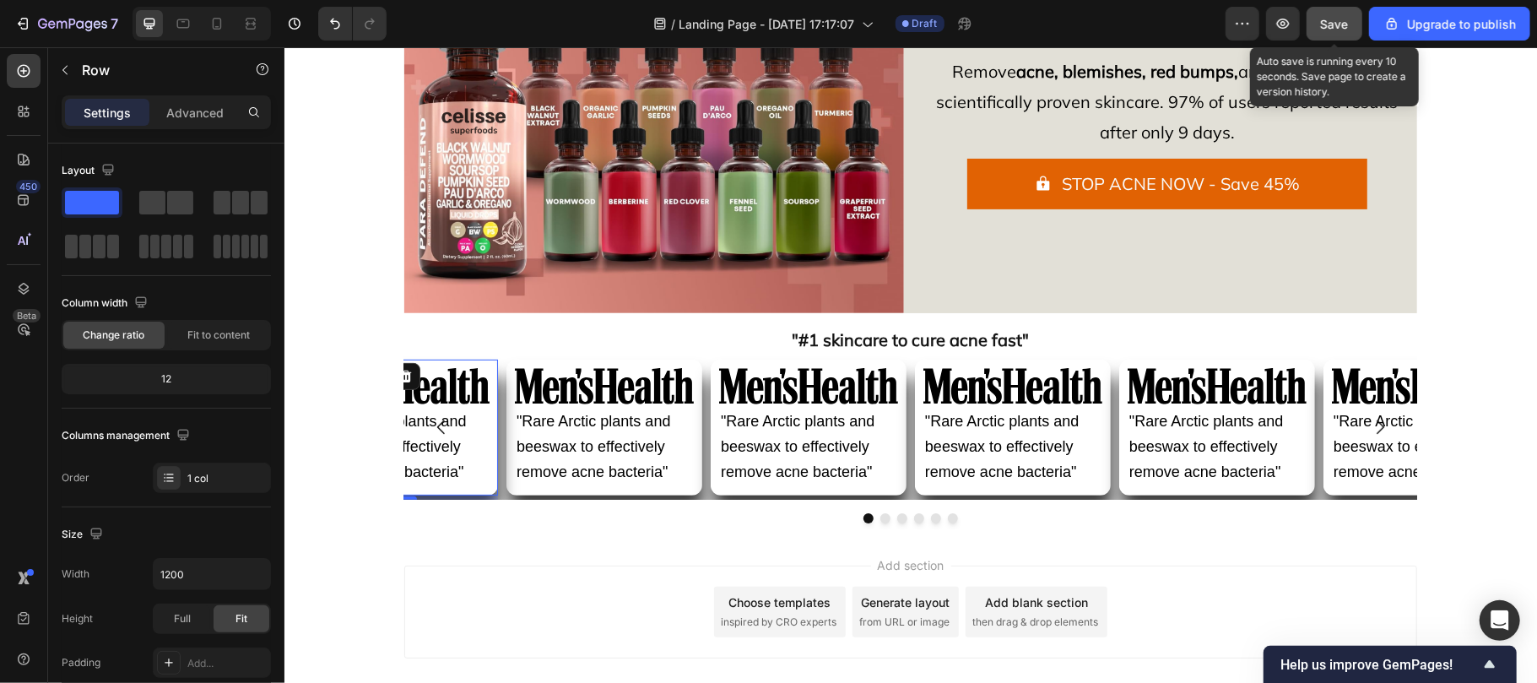
click at [1334, 30] on div "Save" at bounding box center [1335, 24] width 28 height 18
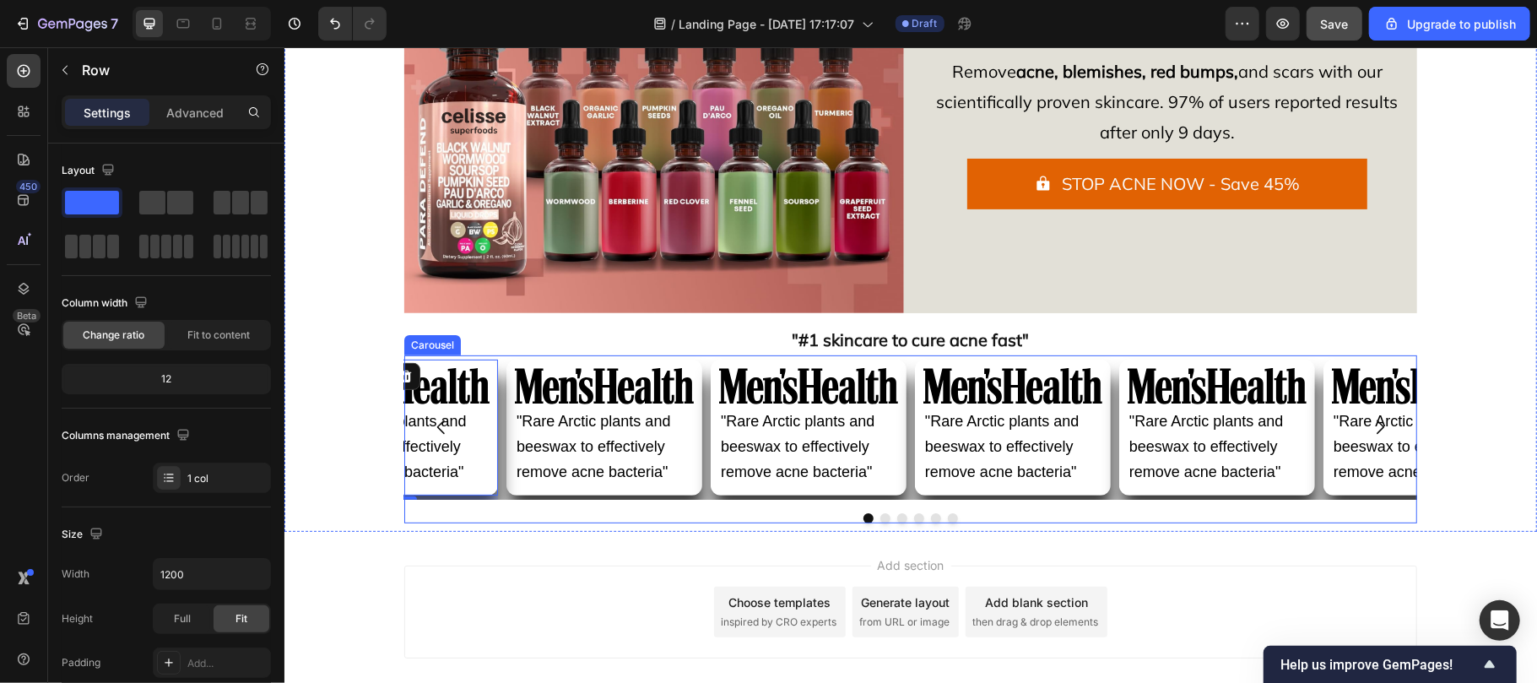
click at [481, 503] on div "Image "Rare Arctic plants and beeswax to effectively remove acne bacteria" Text…" at bounding box center [909, 438] width 1013 height 168
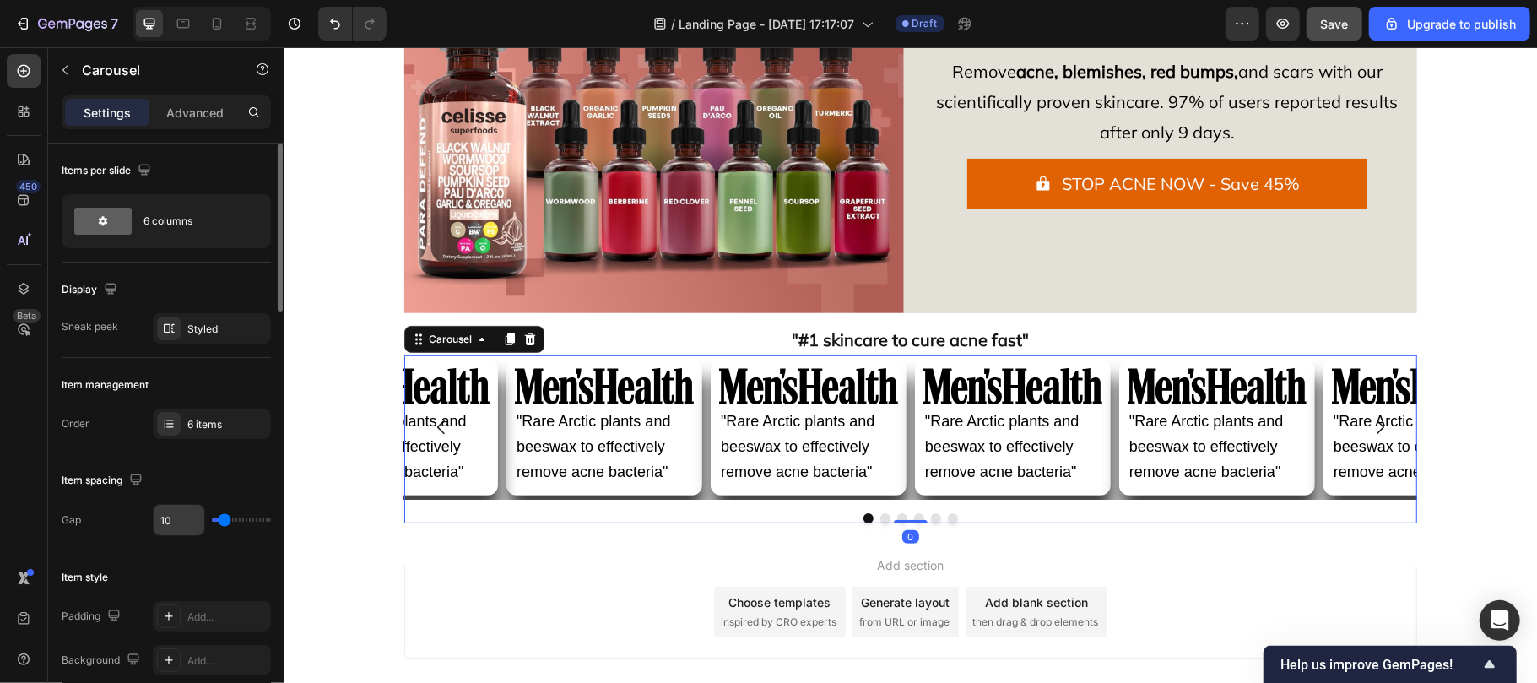
click at [182, 523] on input "10" at bounding box center [179, 520] width 51 height 30
type input "18"
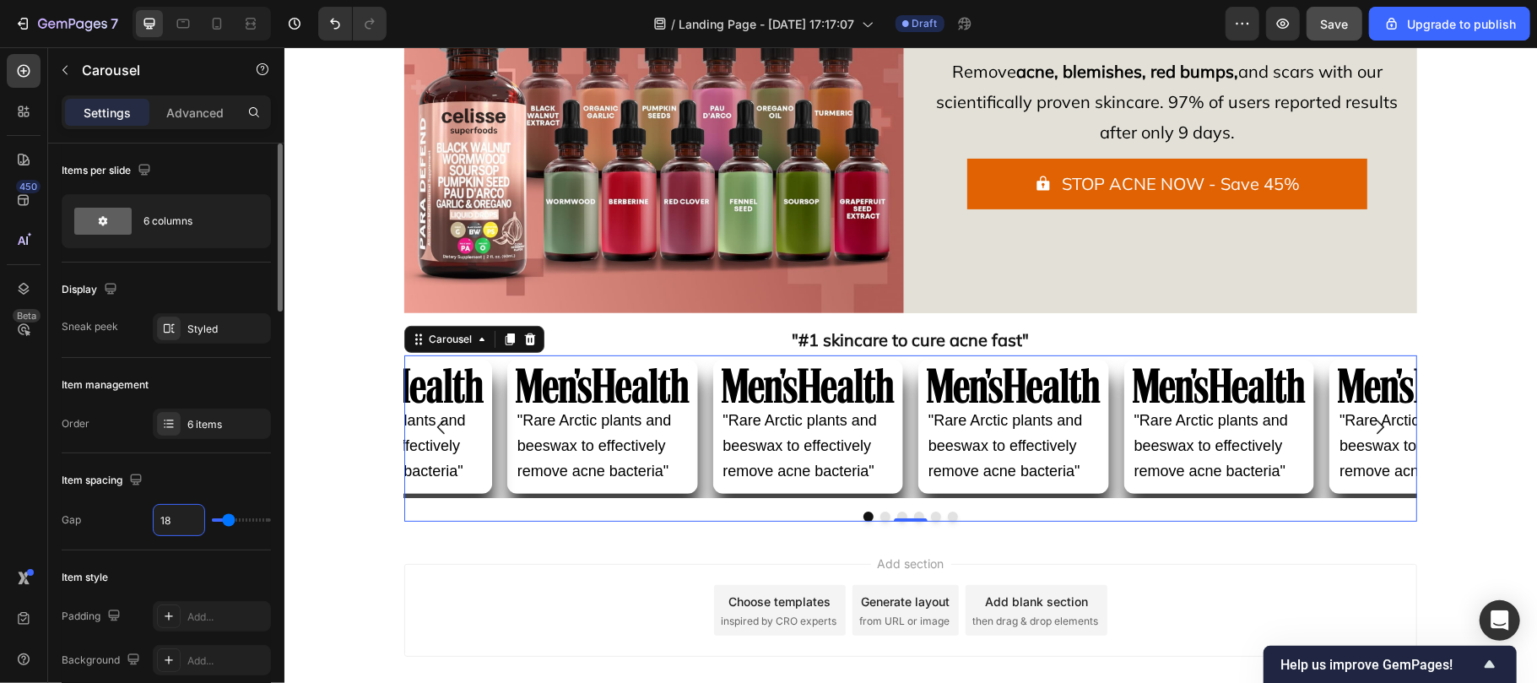
type input "1"
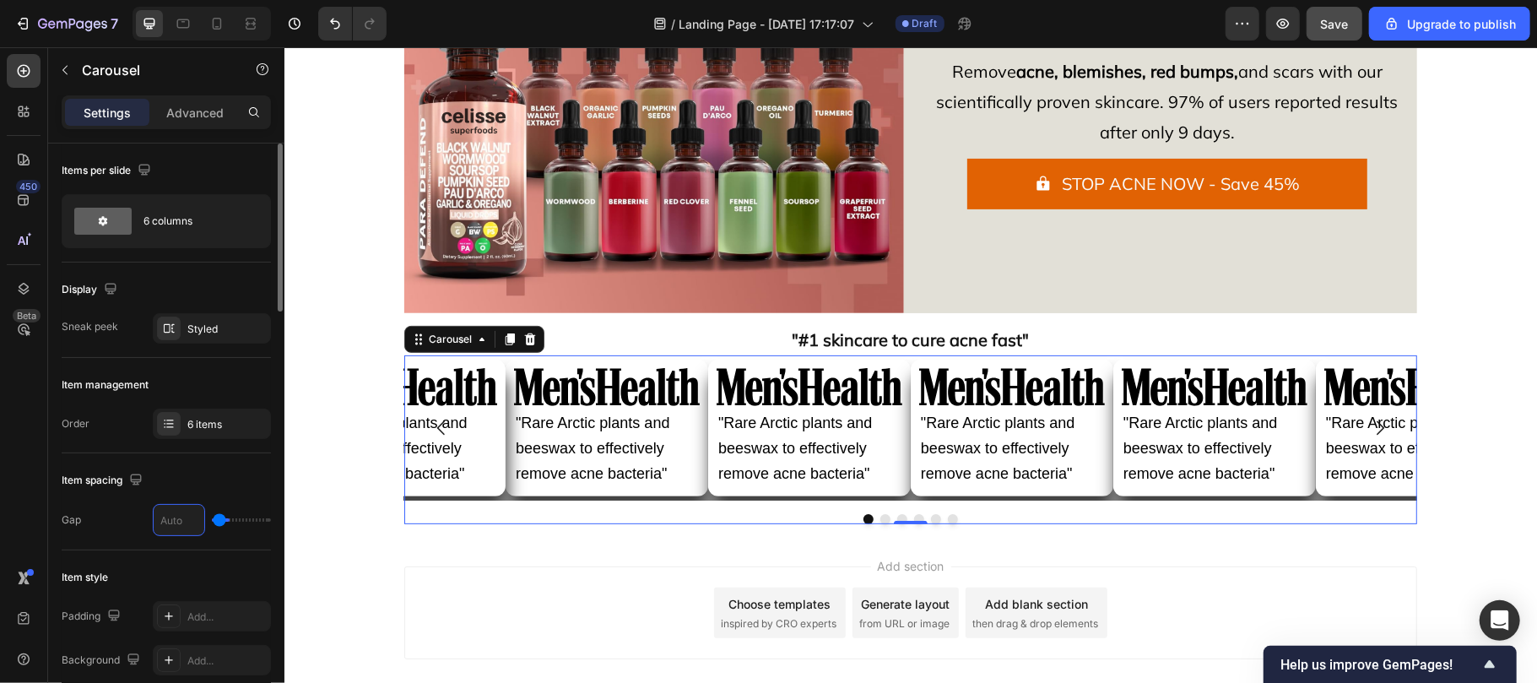
type input "0"
type input "2"
type input "20"
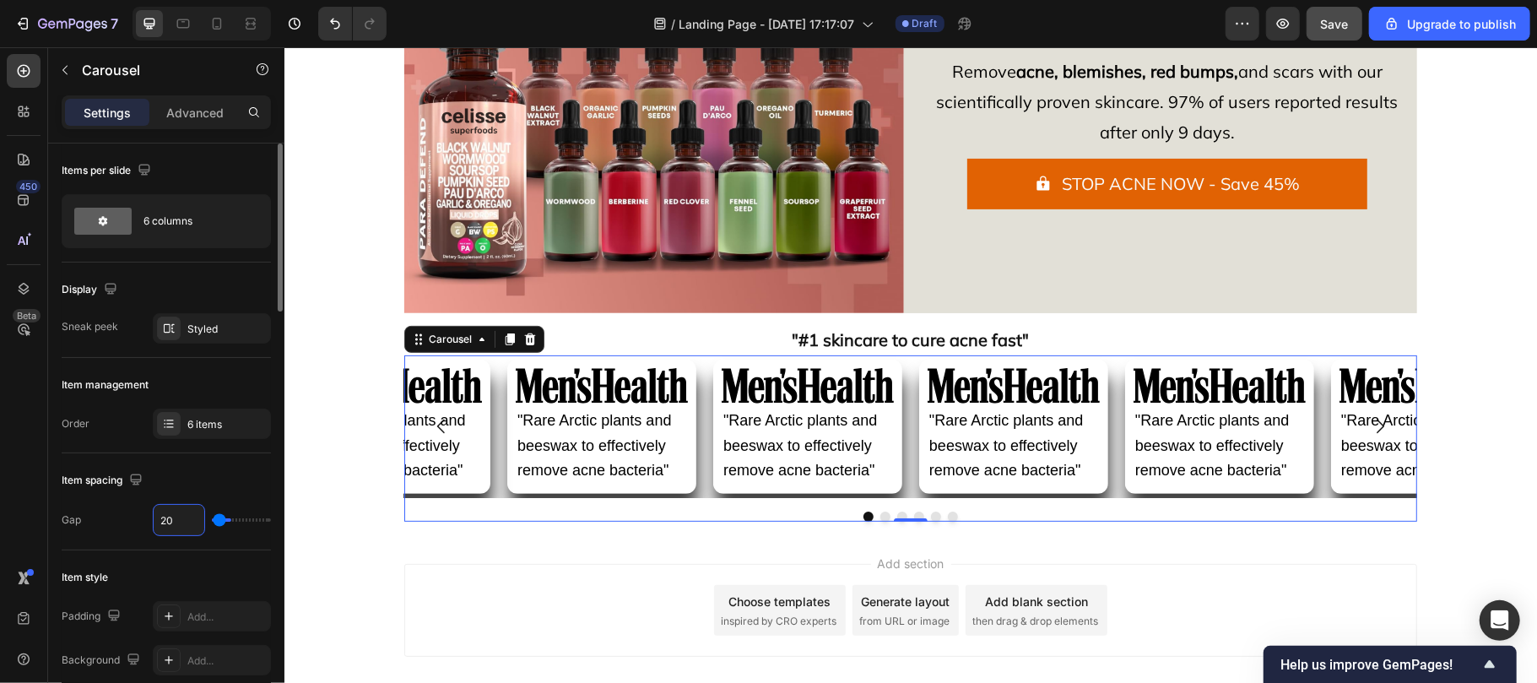
type input "20"
click at [676, 490] on div "Image "Rare Arctic plants and beeswax to effectively remove acne bacteria" Text…" at bounding box center [909, 425] width 1013 height 143
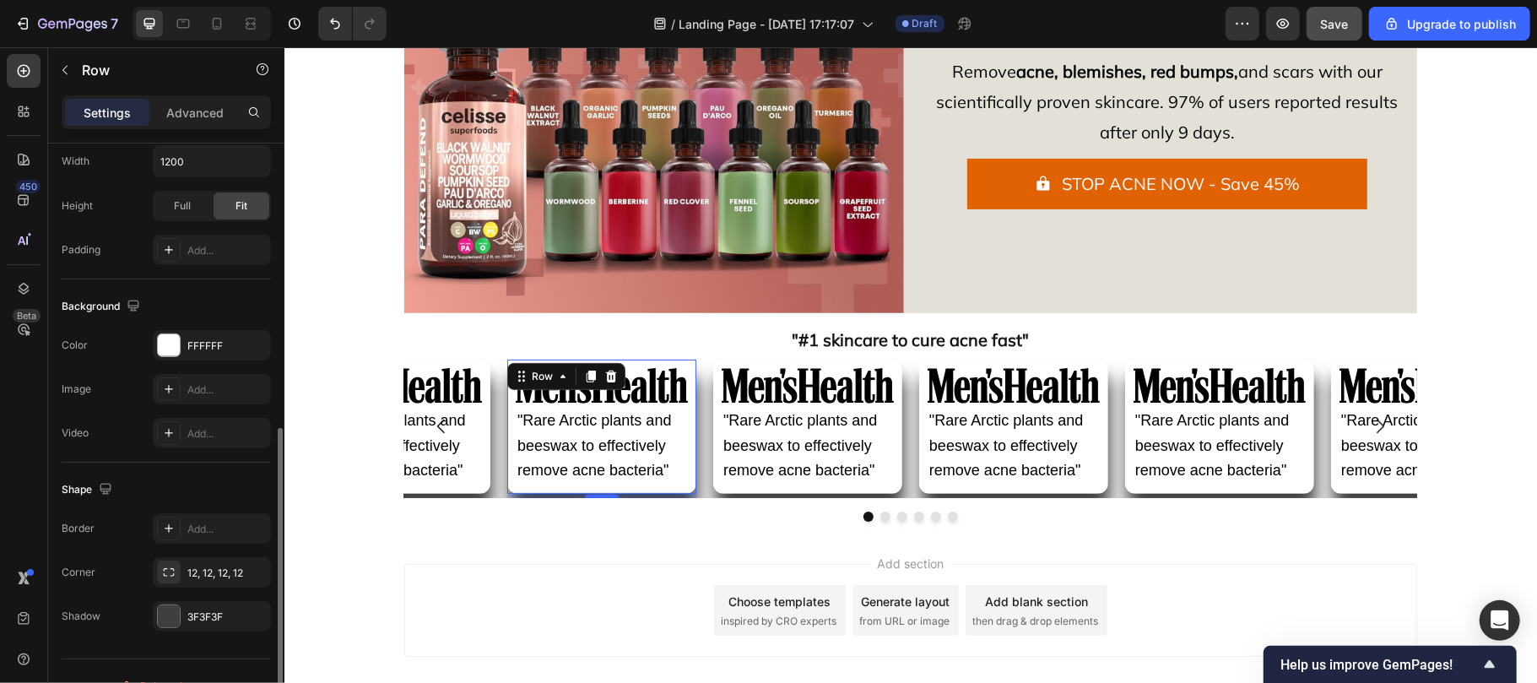
scroll to position [444, 0]
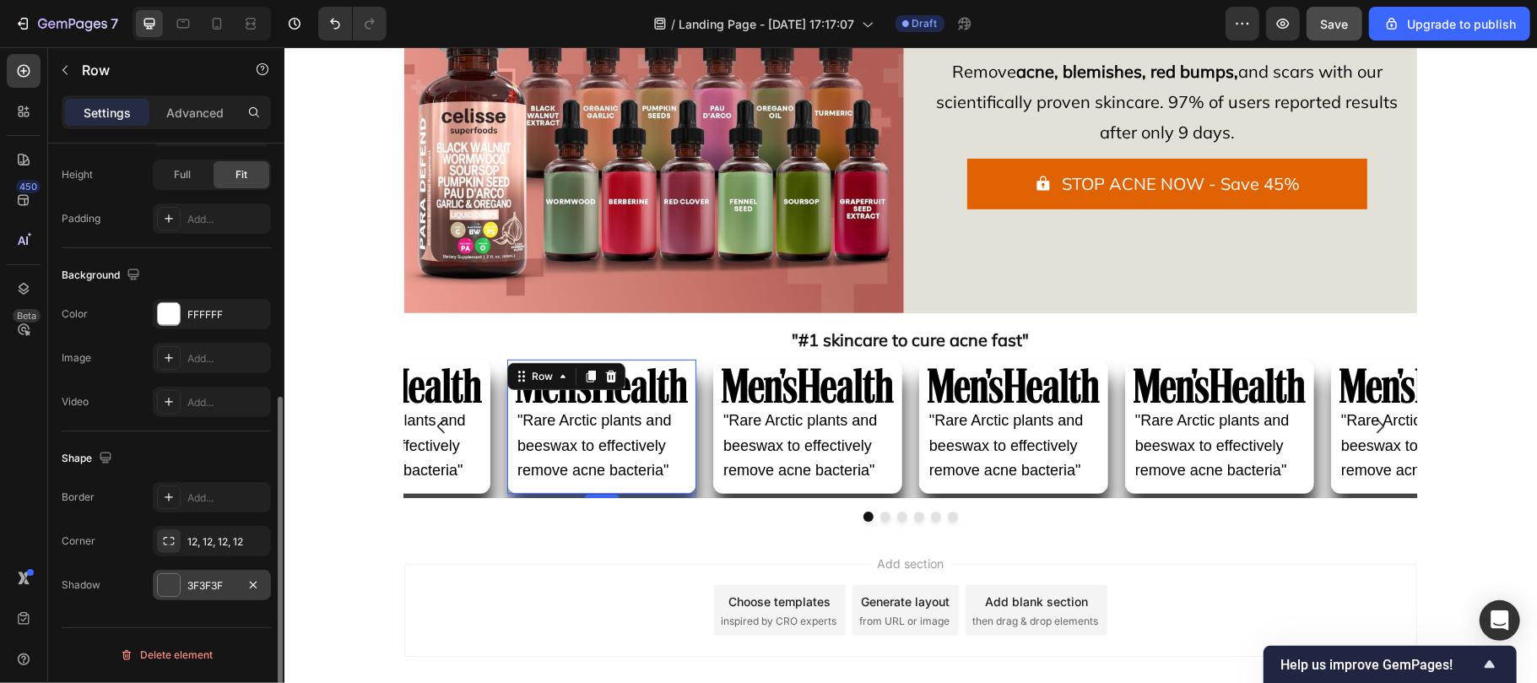
click at [193, 593] on div "3F3F3F" at bounding box center [211, 585] width 49 height 15
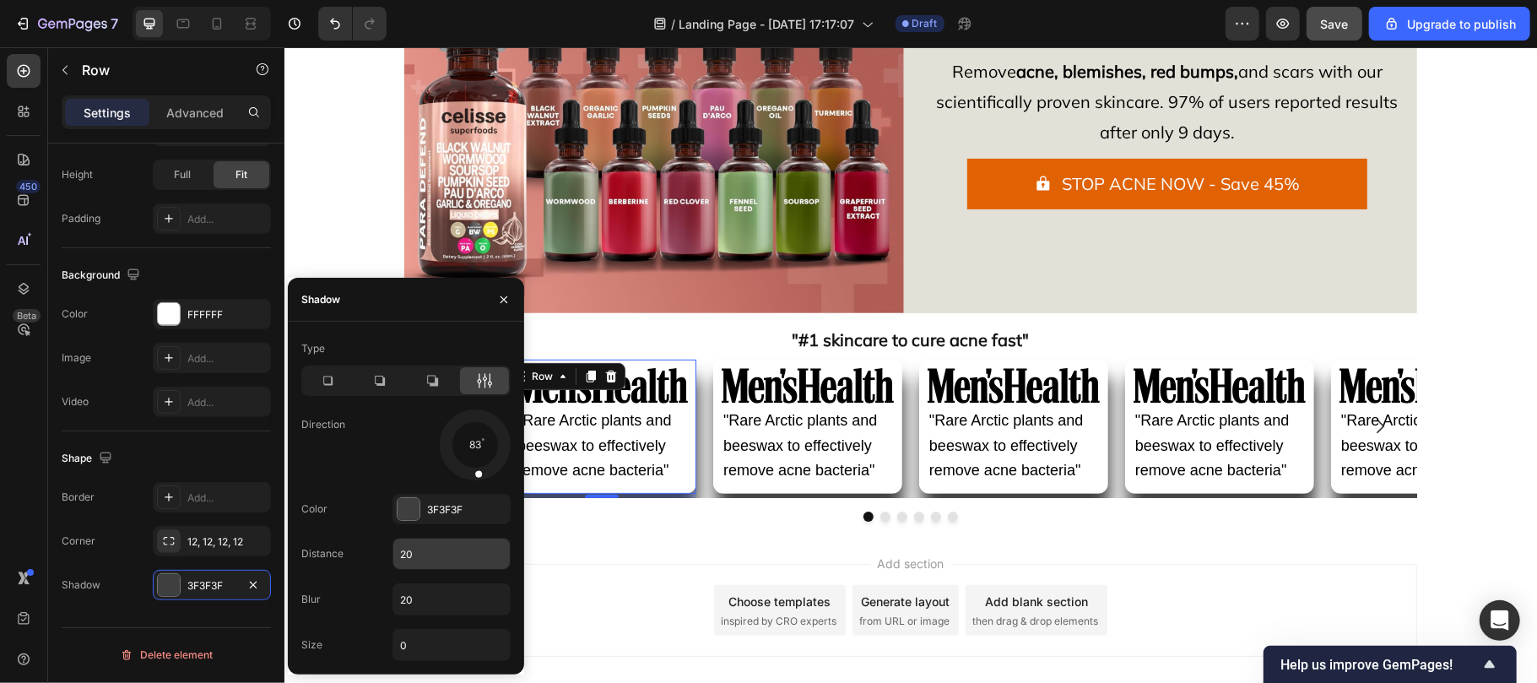
click at [429, 557] on input "20" at bounding box center [451, 553] width 116 height 30
type input "1"
click at [420, 598] on input "20" at bounding box center [451, 599] width 116 height 30
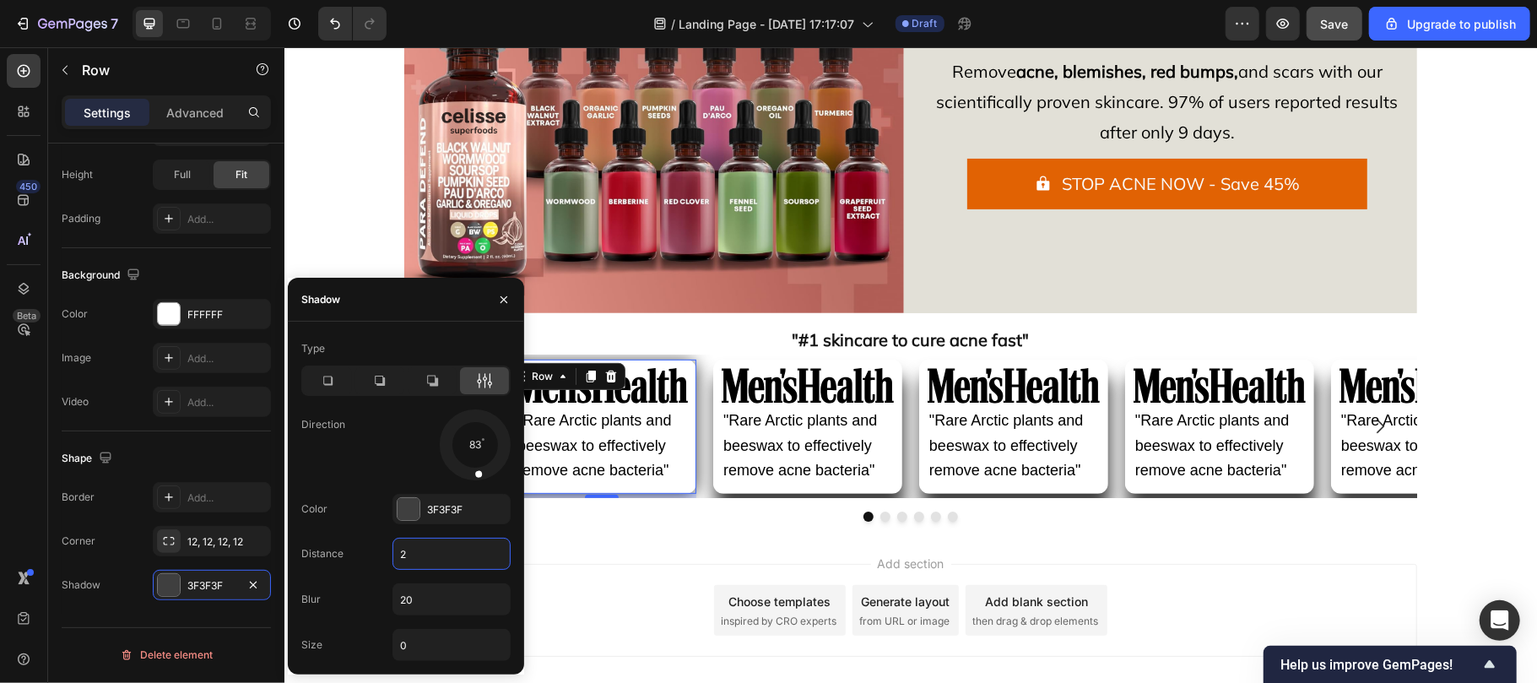
click at [415, 550] on input "2" at bounding box center [451, 553] width 116 height 30
click at [415, 550] on input "6" at bounding box center [451, 553] width 116 height 30
type input "6"
click at [424, 602] on input "20" at bounding box center [451, 599] width 116 height 30
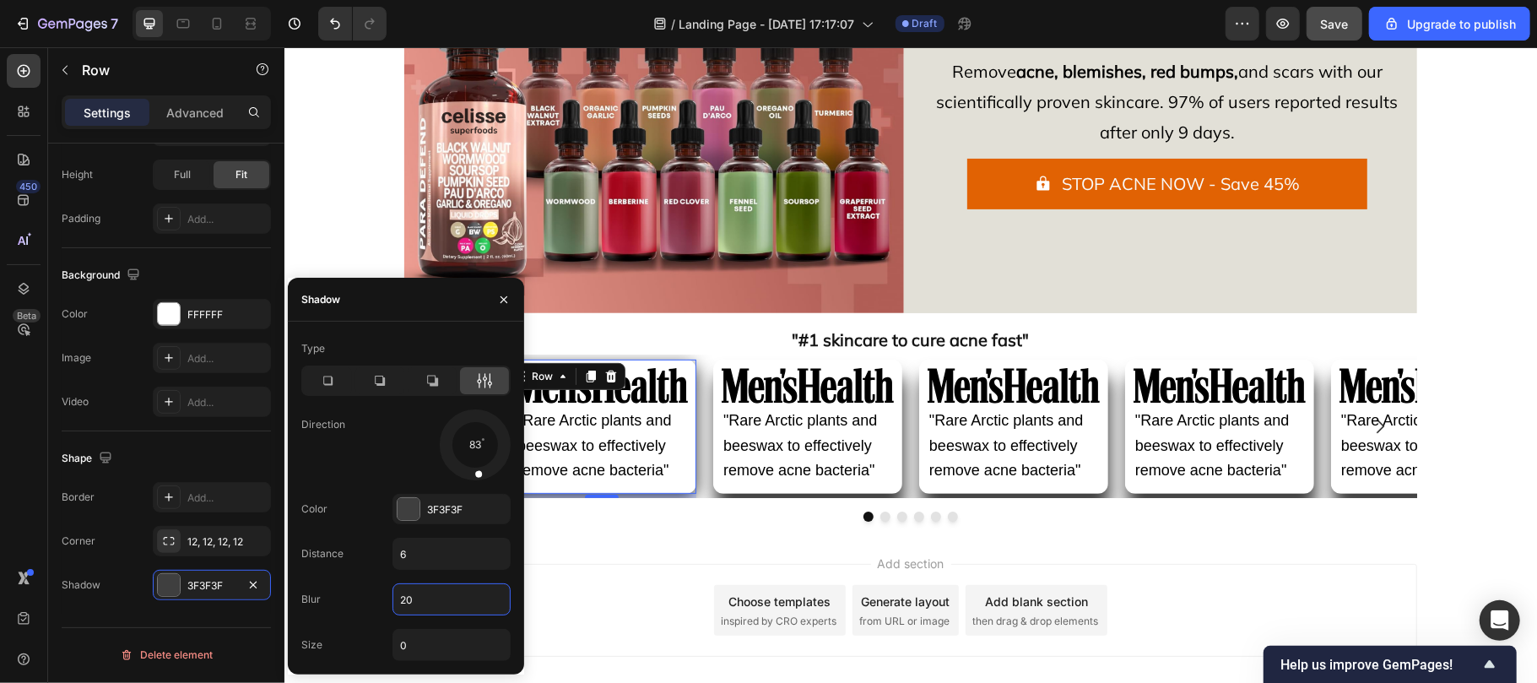
click at [424, 602] on input "20" at bounding box center [451, 599] width 116 height 30
type input "6"
click at [407, 550] on input "6" at bounding box center [451, 553] width 116 height 30
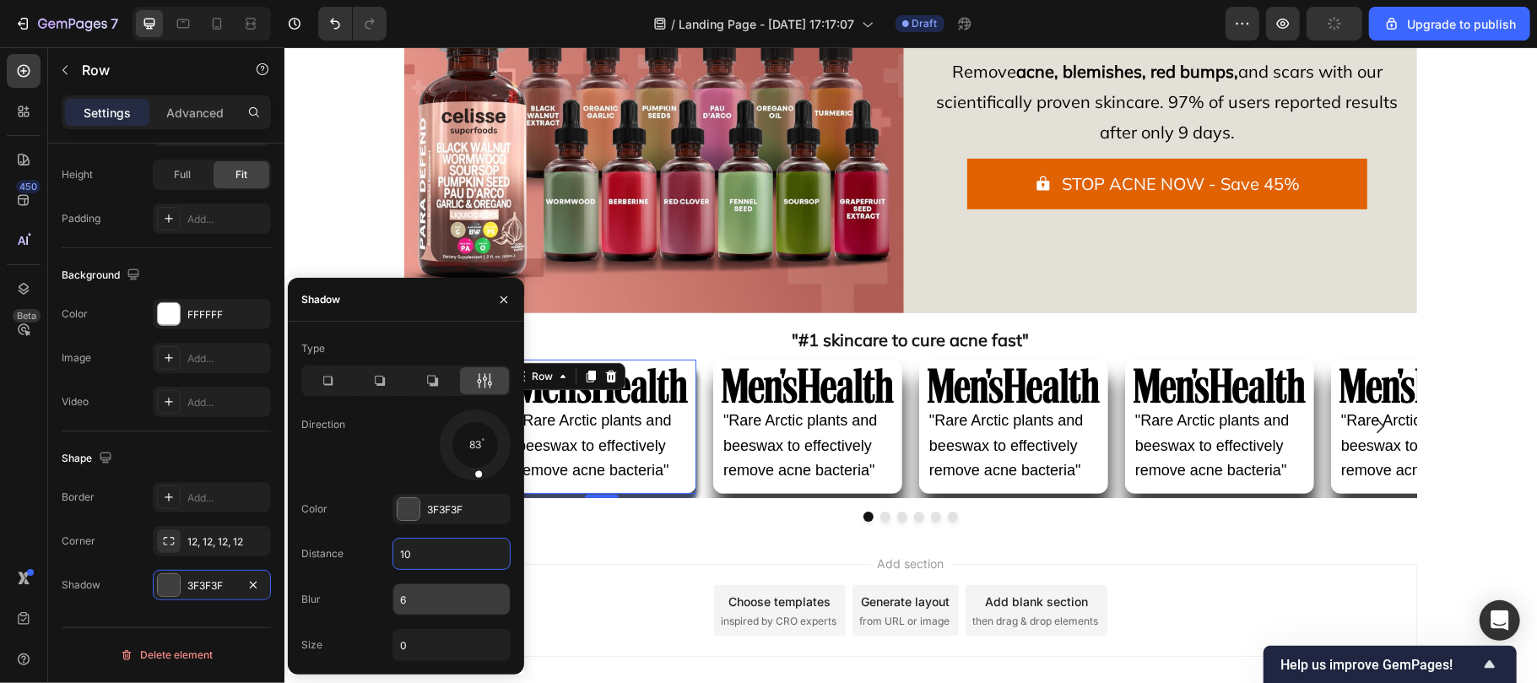
type input "10"
click at [433, 596] on input "6" at bounding box center [451, 599] width 116 height 30
type input "8"
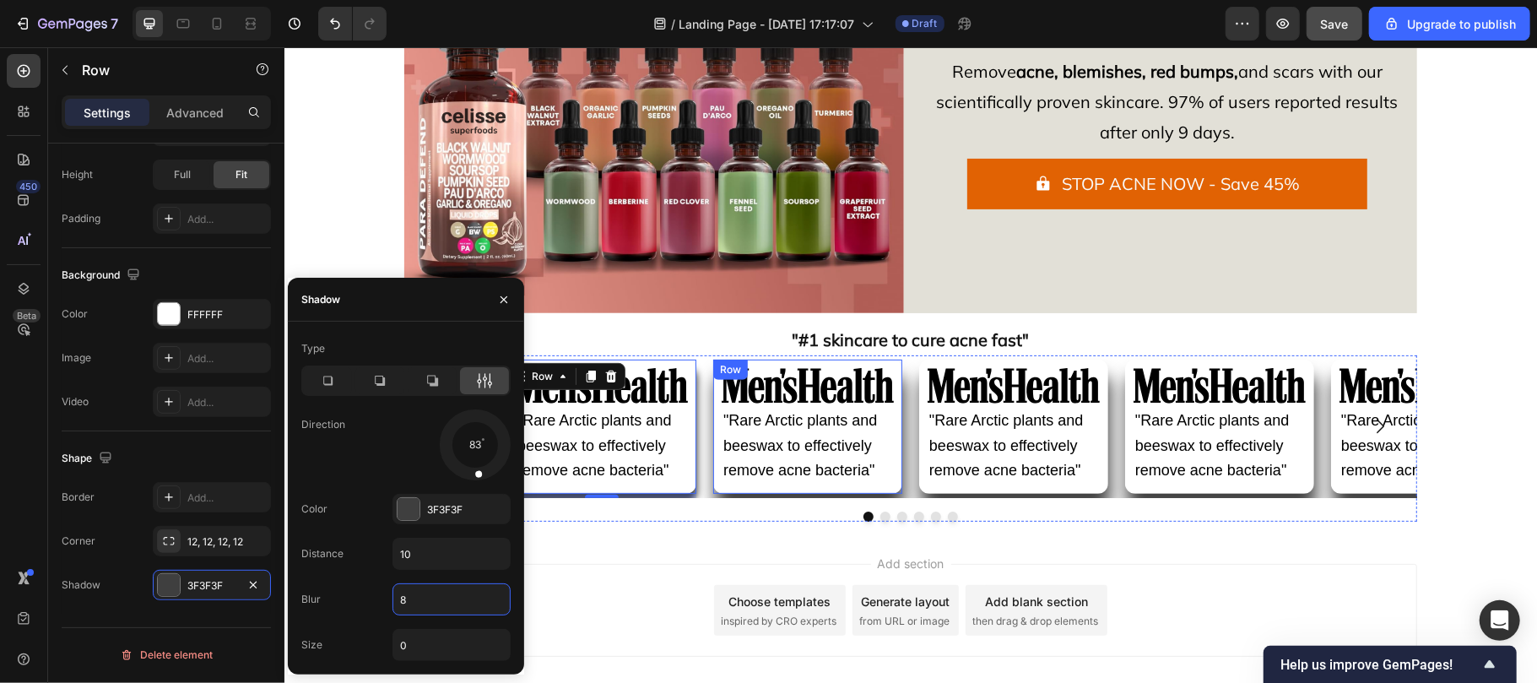
click at [712, 489] on div "Image "Rare Arctic plants and beeswax to effectively remove acne bacteria" Text…" at bounding box center [806, 426] width 189 height 134
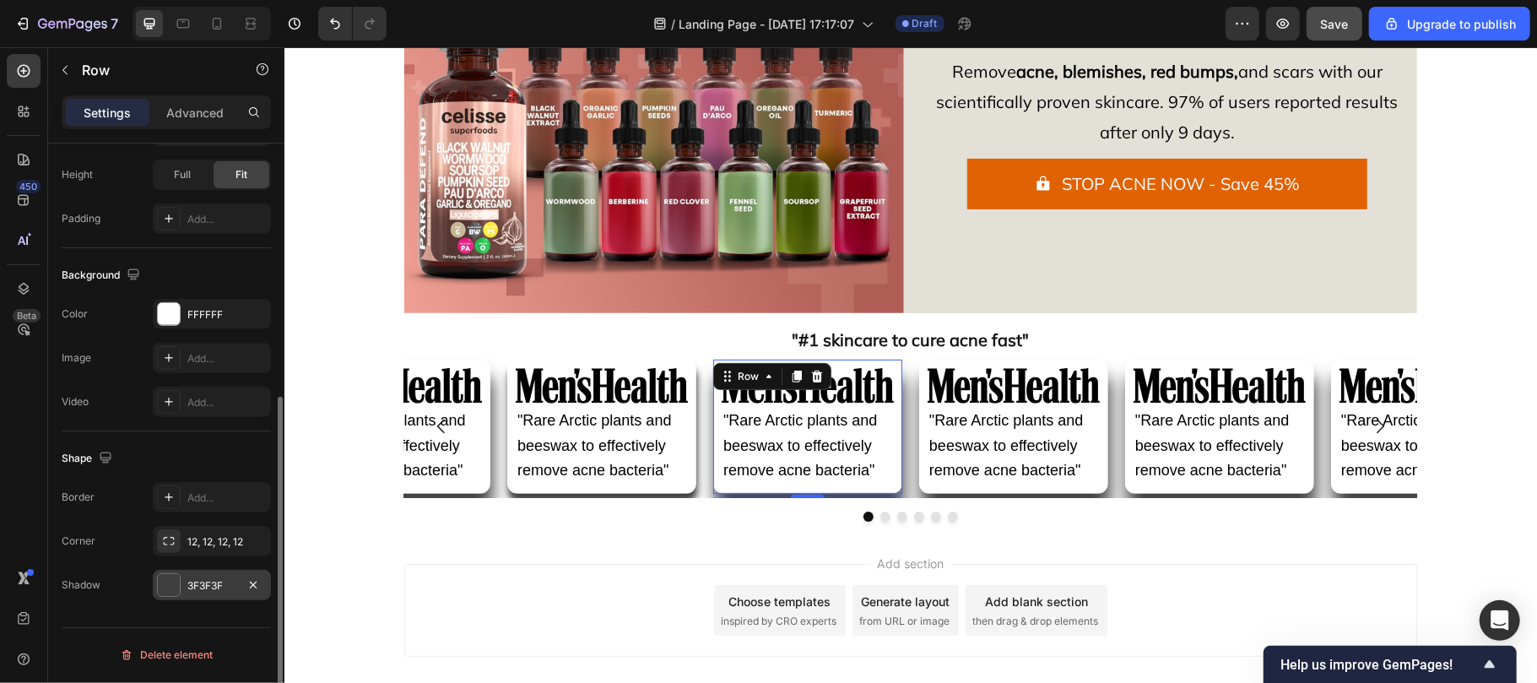
click at [190, 576] on div "3F3F3F" at bounding box center [212, 585] width 118 height 30
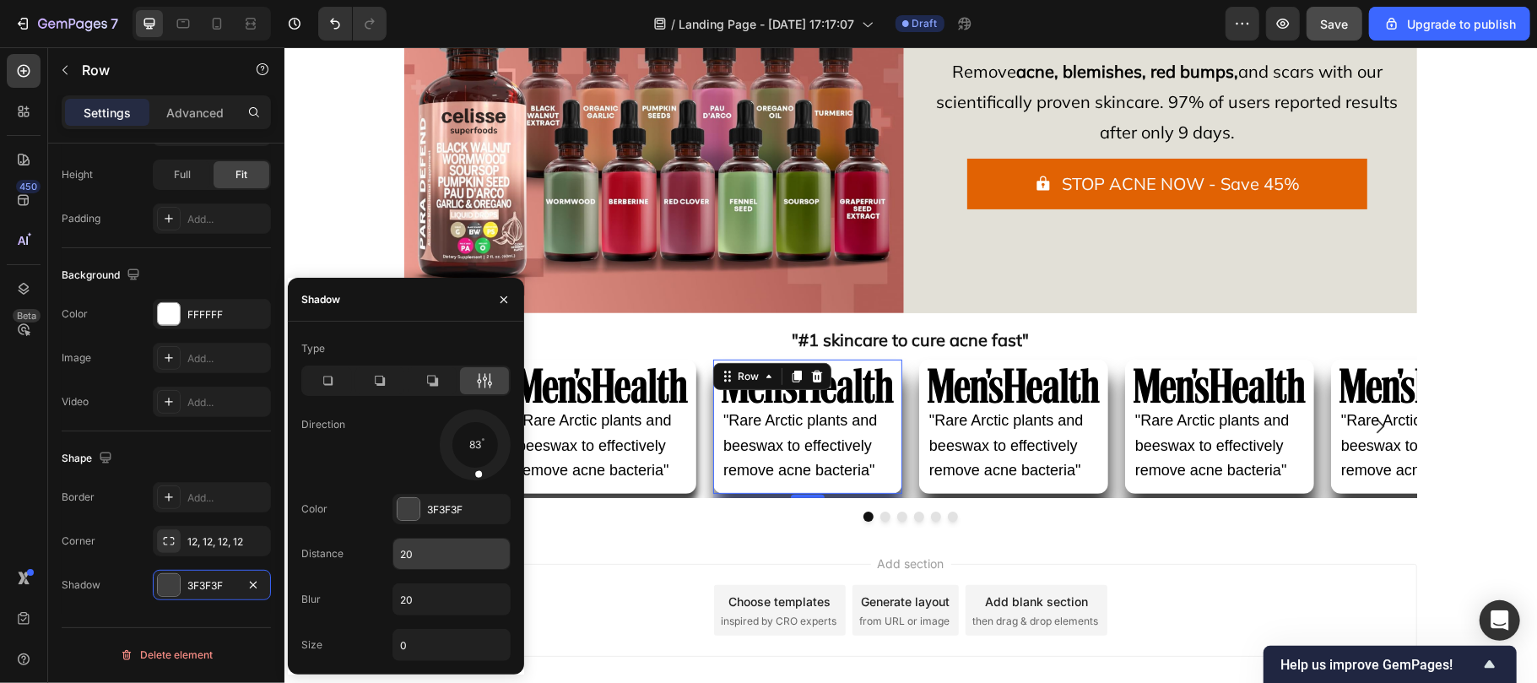
click at [429, 548] on input "20" at bounding box center [451, 553] width 116 height 30
type input "10"
click at [430, 603] on input "20" at bounding box center [451, 599] width 116 height 30
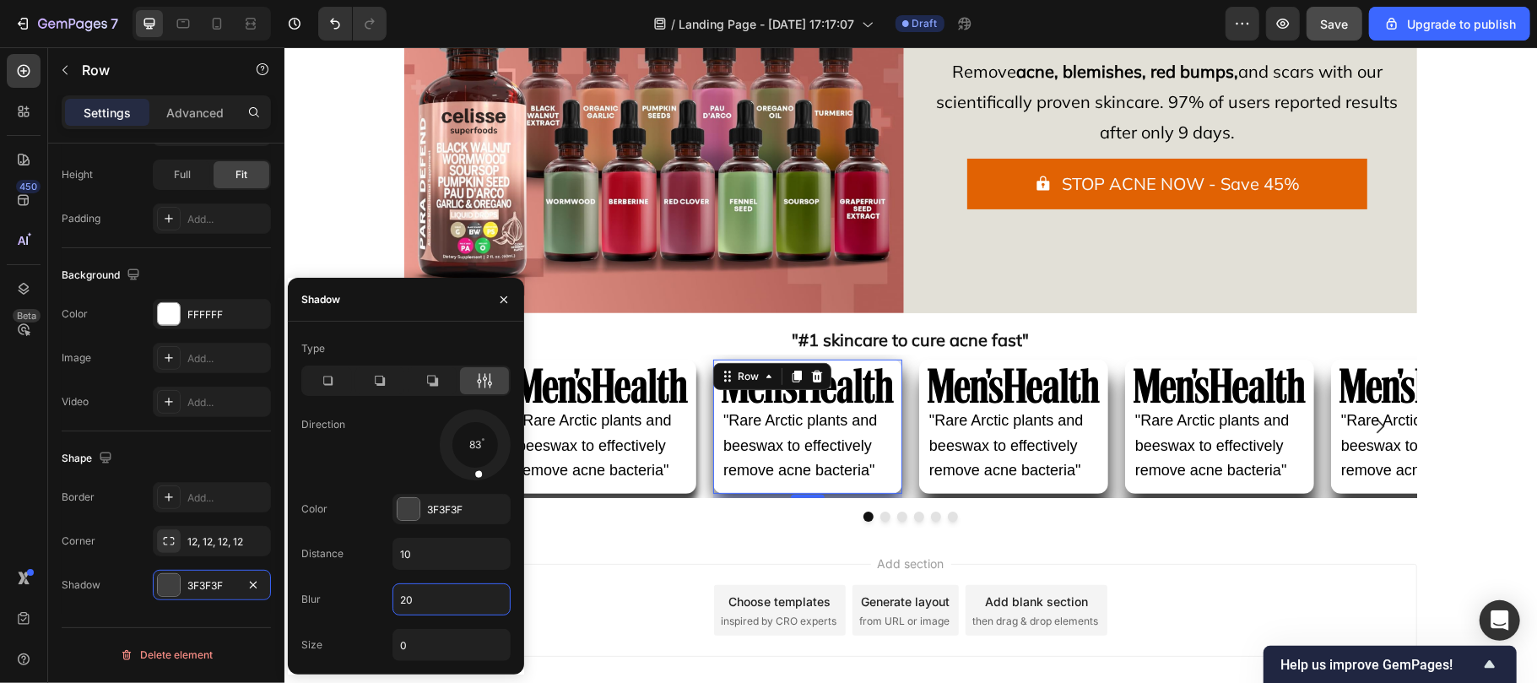
click at [430, 603] on input "20" at bounding box center [451, 599] width 116 height 30
type input "8"
click at [923, 487] on div "Image "Rare Arctic plants and beeswax to effectively remove acne bacteria" Text…" at bounding box center [1012, 426] width 189 height 134
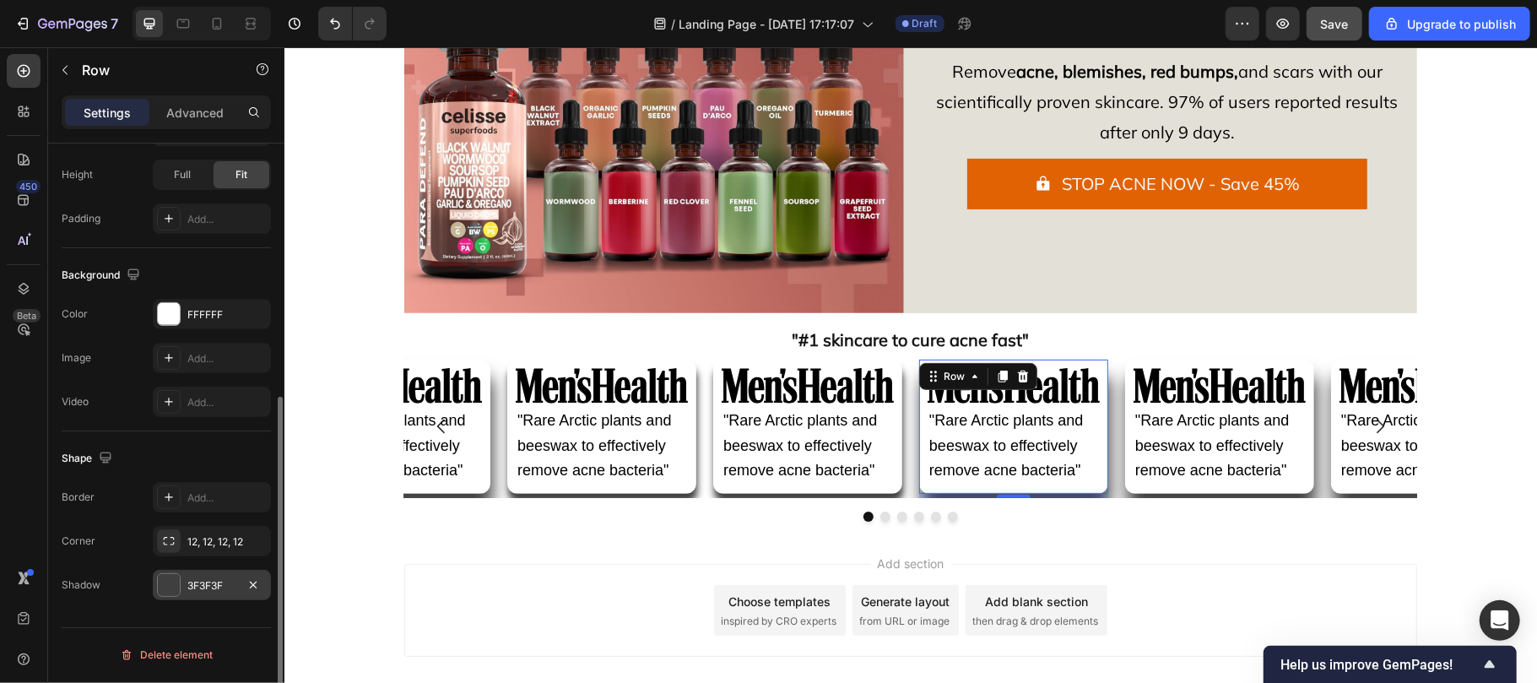
click at [224, 582] on div "3F3F3F" at bounding box center [211, 585] width 49 height 15
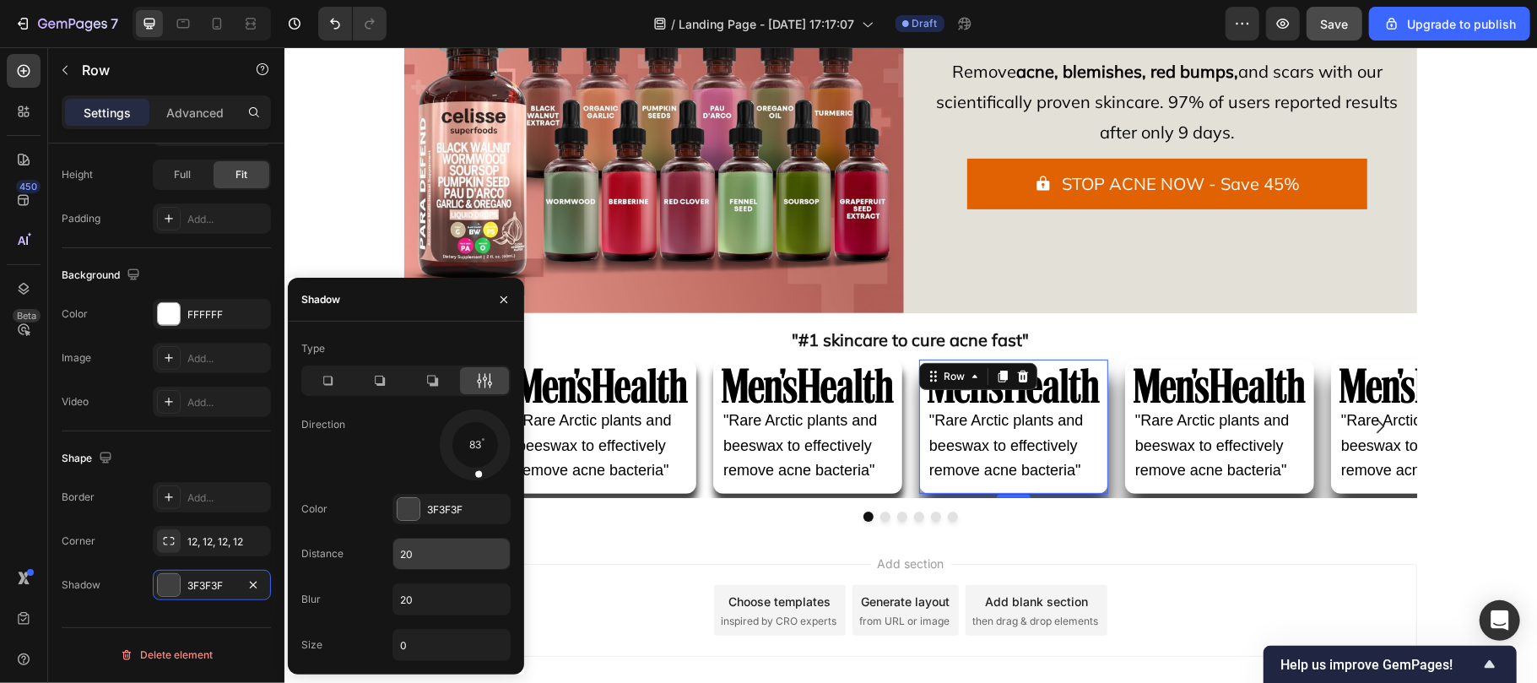
click at [432, 555] on input "20" at bounding box center [451, 553] width 116 height 30
type input "10"
click at [419, 598] on input "20" at bounding box center [451, 599] width 116 height 30
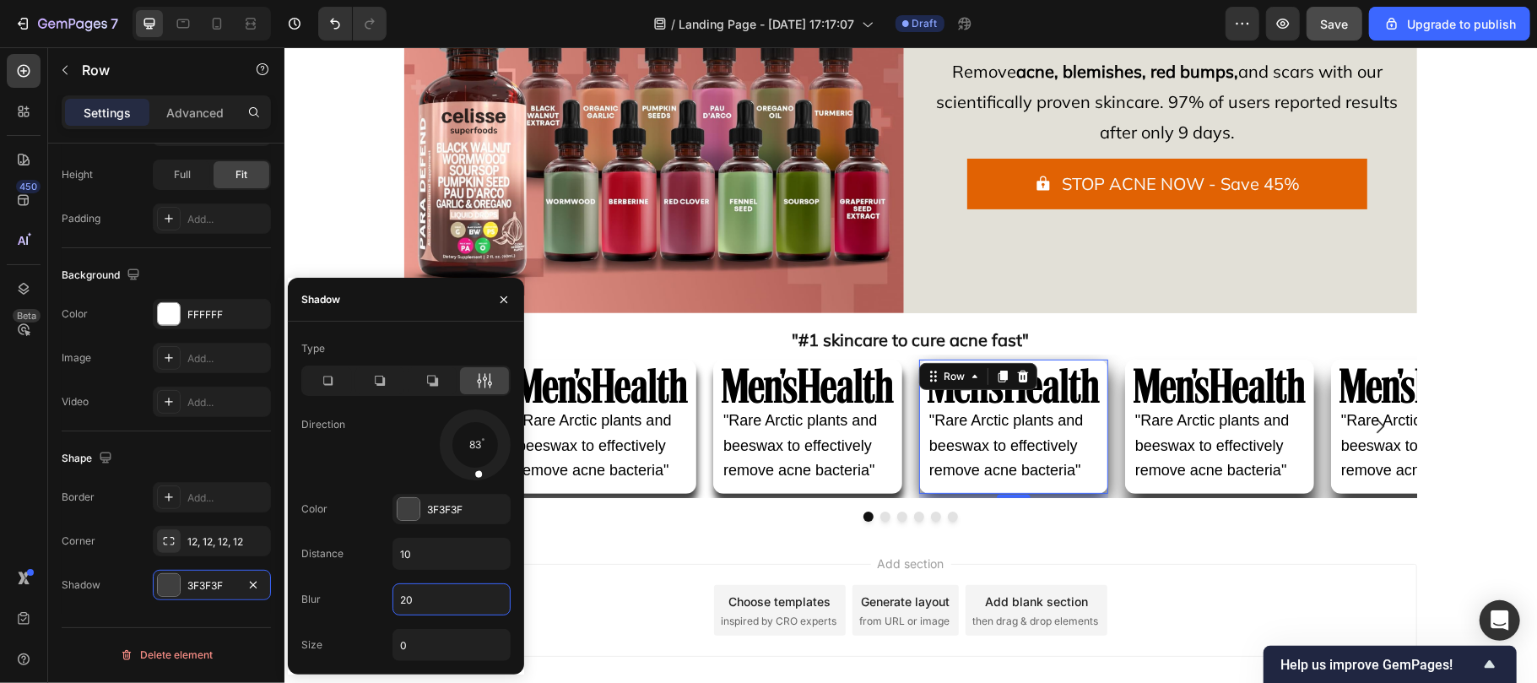
click at [419, 598] on input "20" at bounding box center [451, 599] width 116 height 30
type input "8"
click at [1124, 409] on div ""Rare Arctic plants and beeswax to effectively remove acne bacteria" Text Block" at bounding box center [1218, 445] width 189 height 78
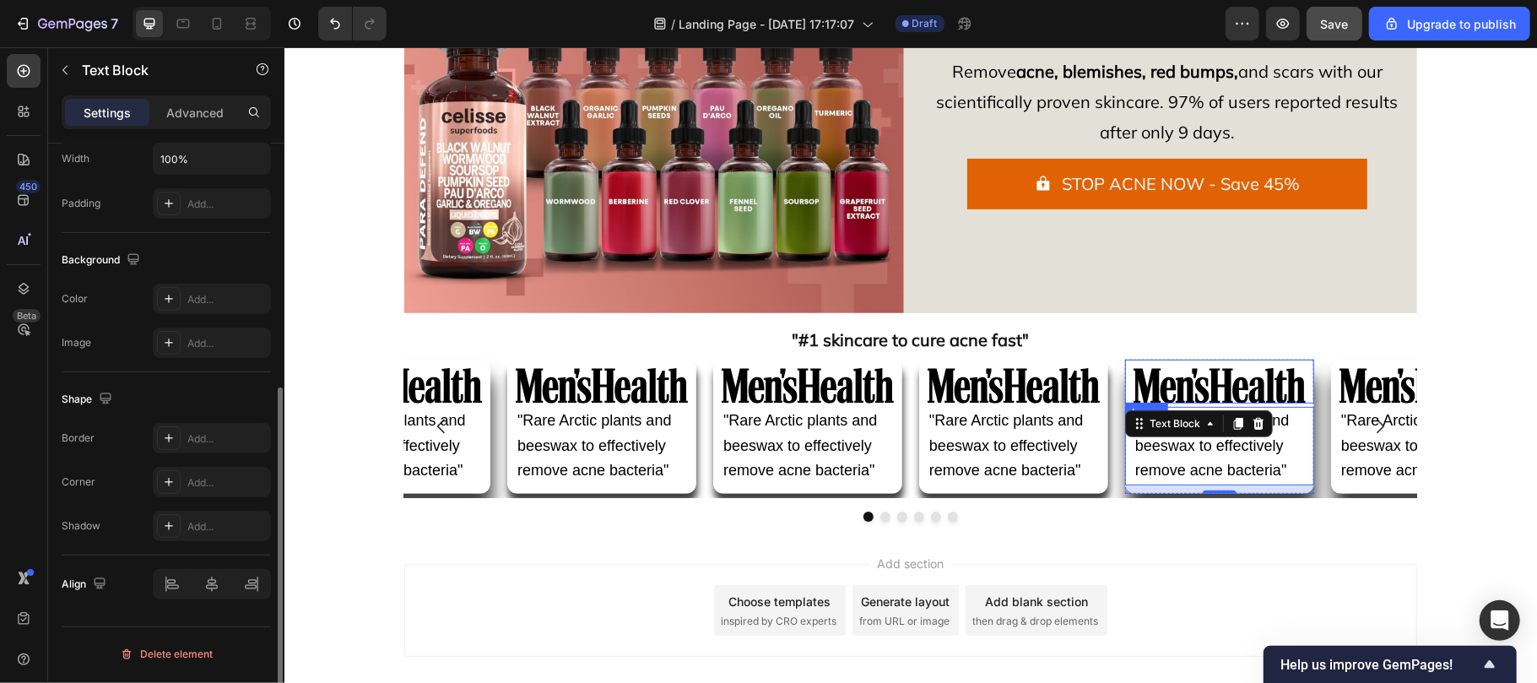
scroll to position [0, 0]
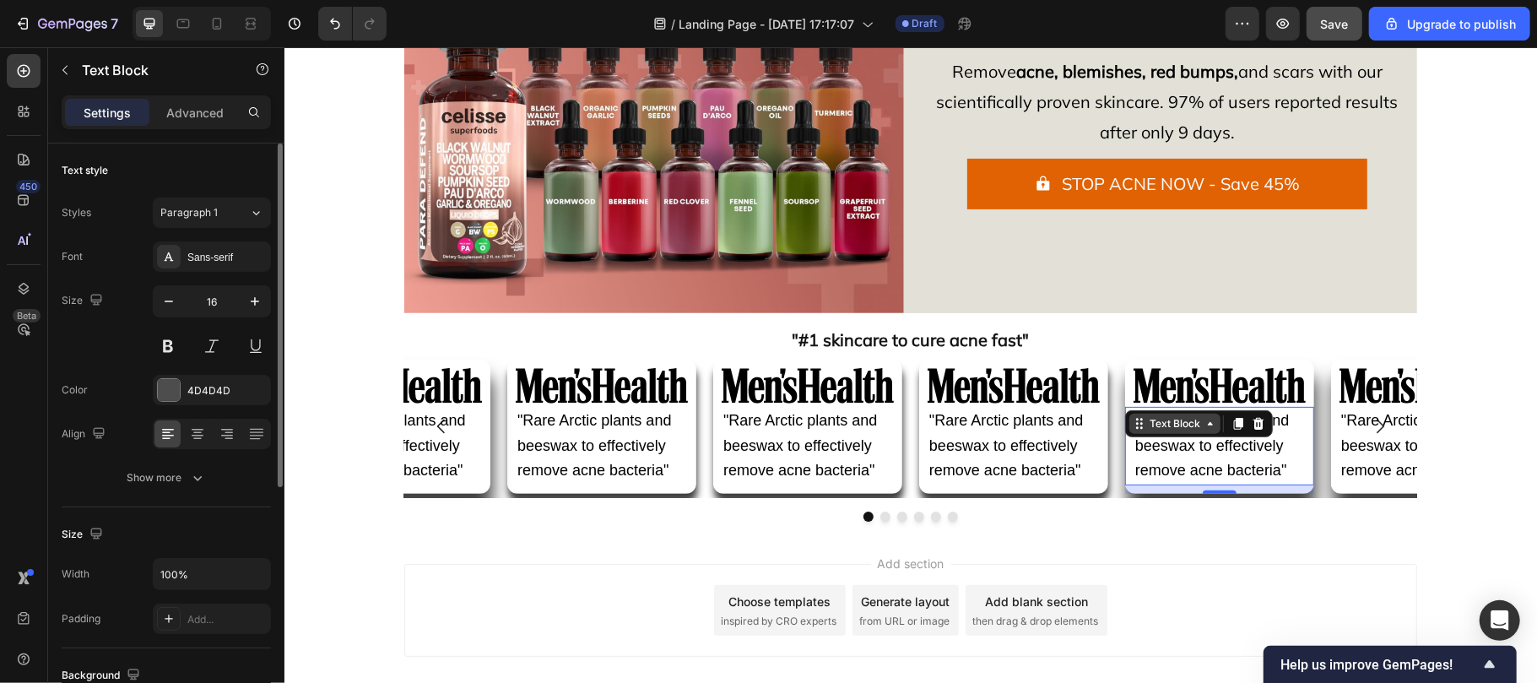
click at [1162, 415] on div "Text Block" at bounding box center [1173, 422] width 57 height 15
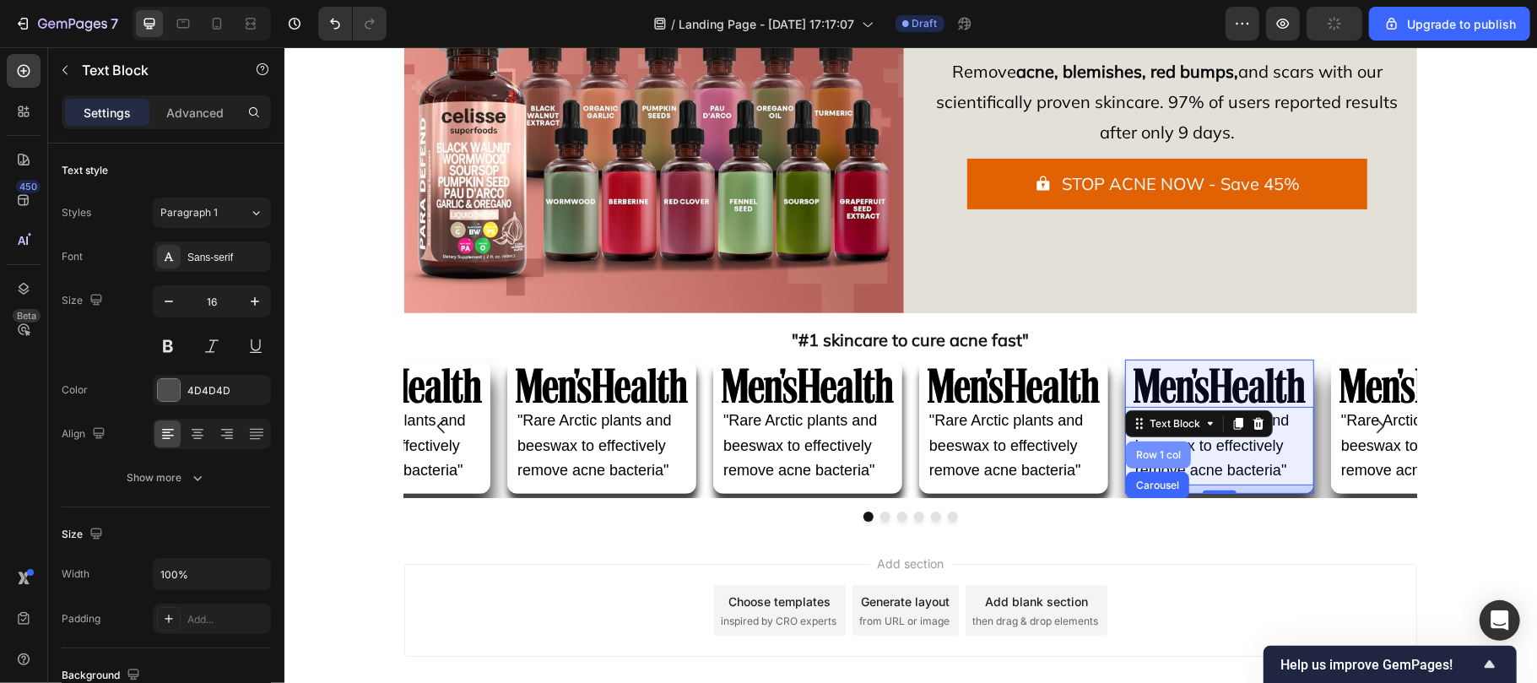
click at [1136, 457] on div "Row 1 col" at bounding box center [1157, 454] width 51 height 10
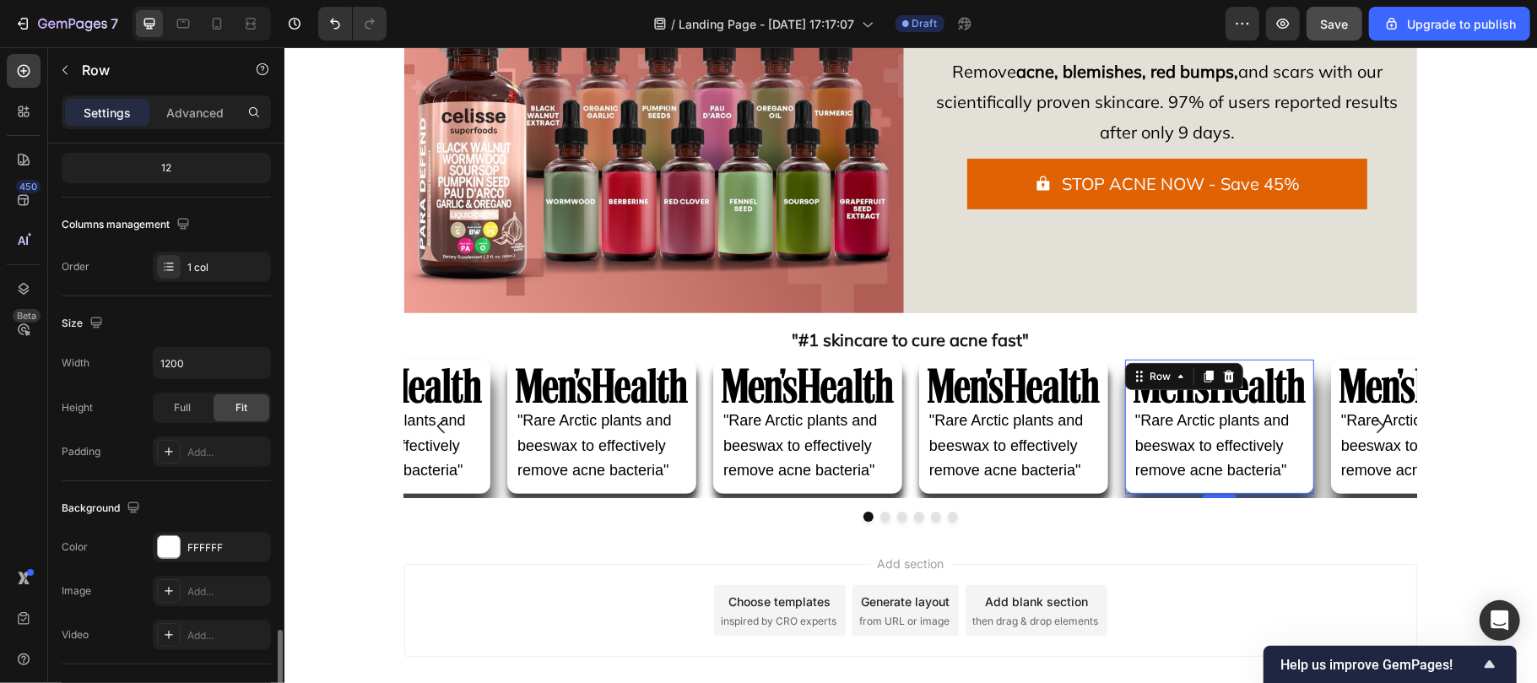
scroll to position [444, 0]
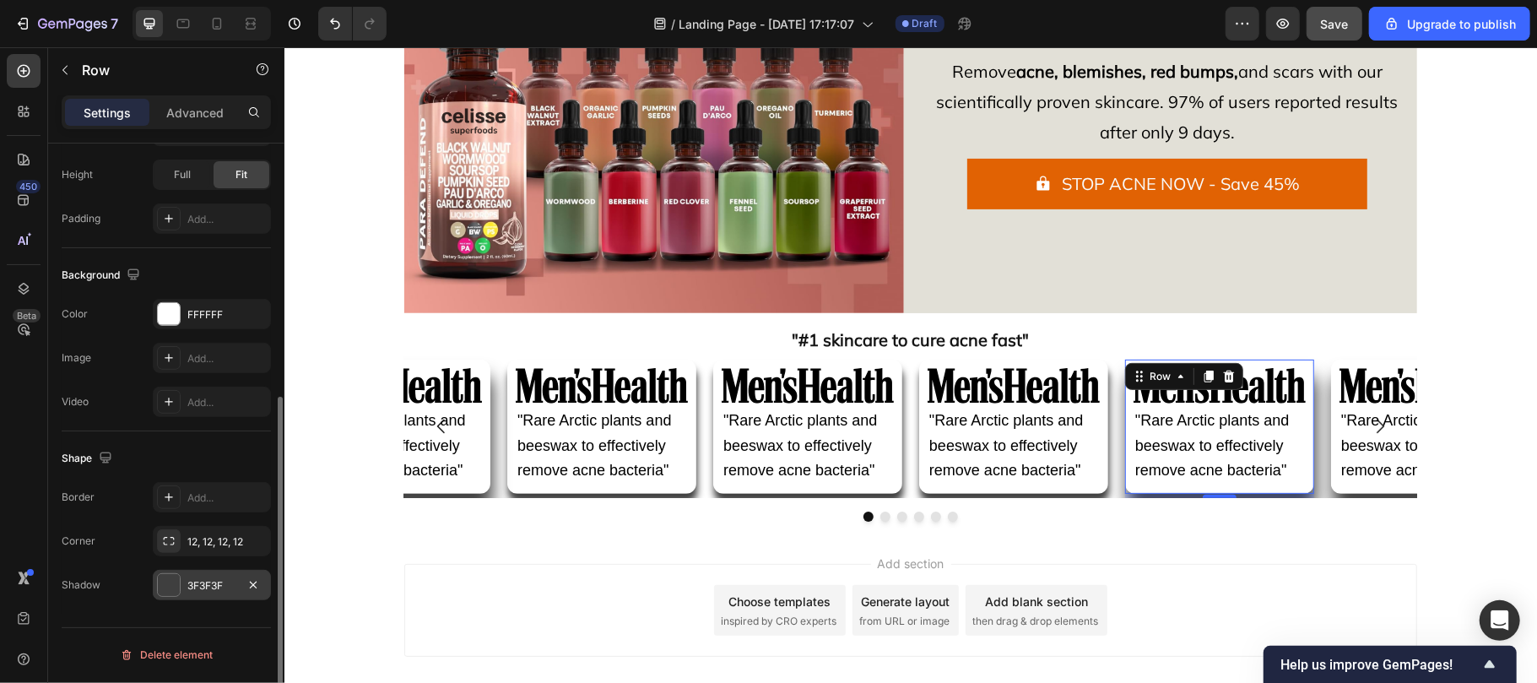
click at [194, 589] on div "3F3F3F" at bounding box center [211, 585] width 49 height 15
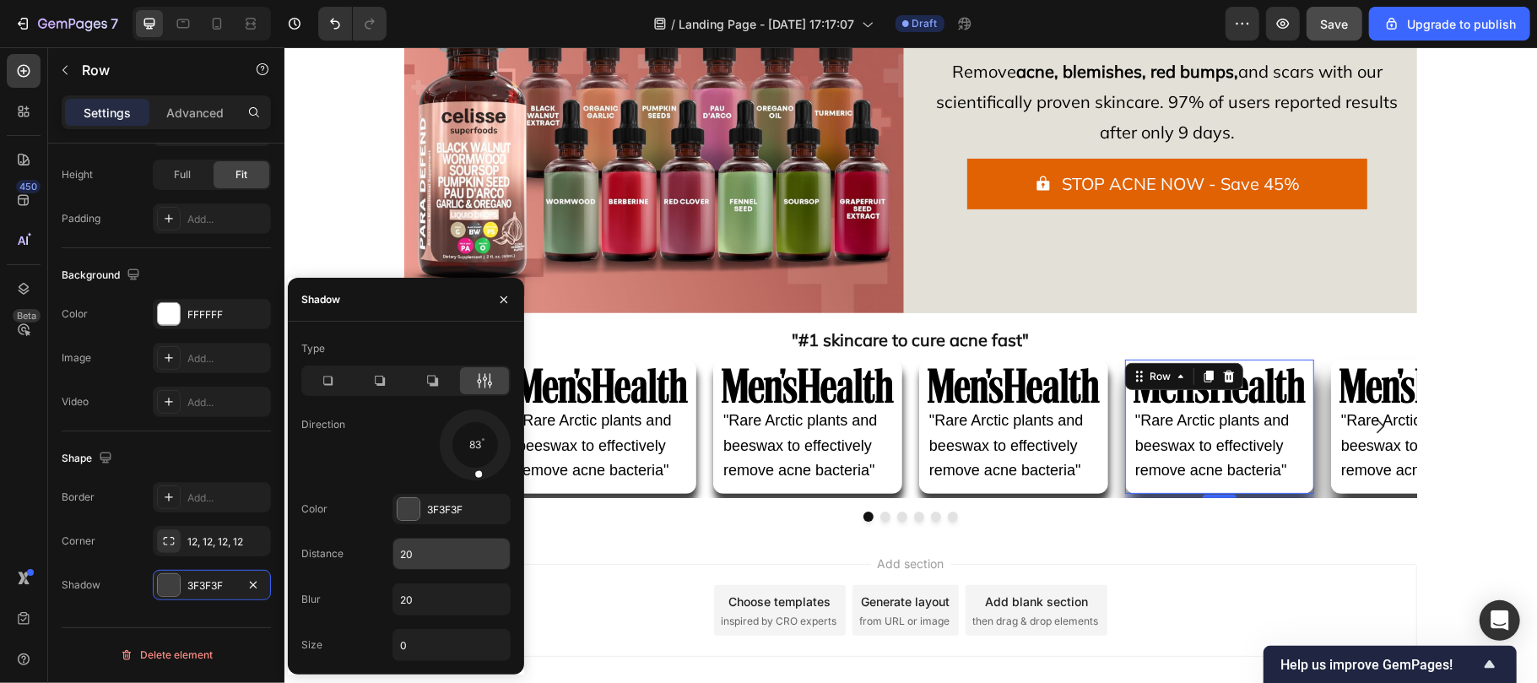
click at [446, 554] on input "20" at bounding box center [451, 553] width 116 height 30
type input "10"
click at [432, 588] on input "20" at bounding box center [451, 599] width 116 height 30
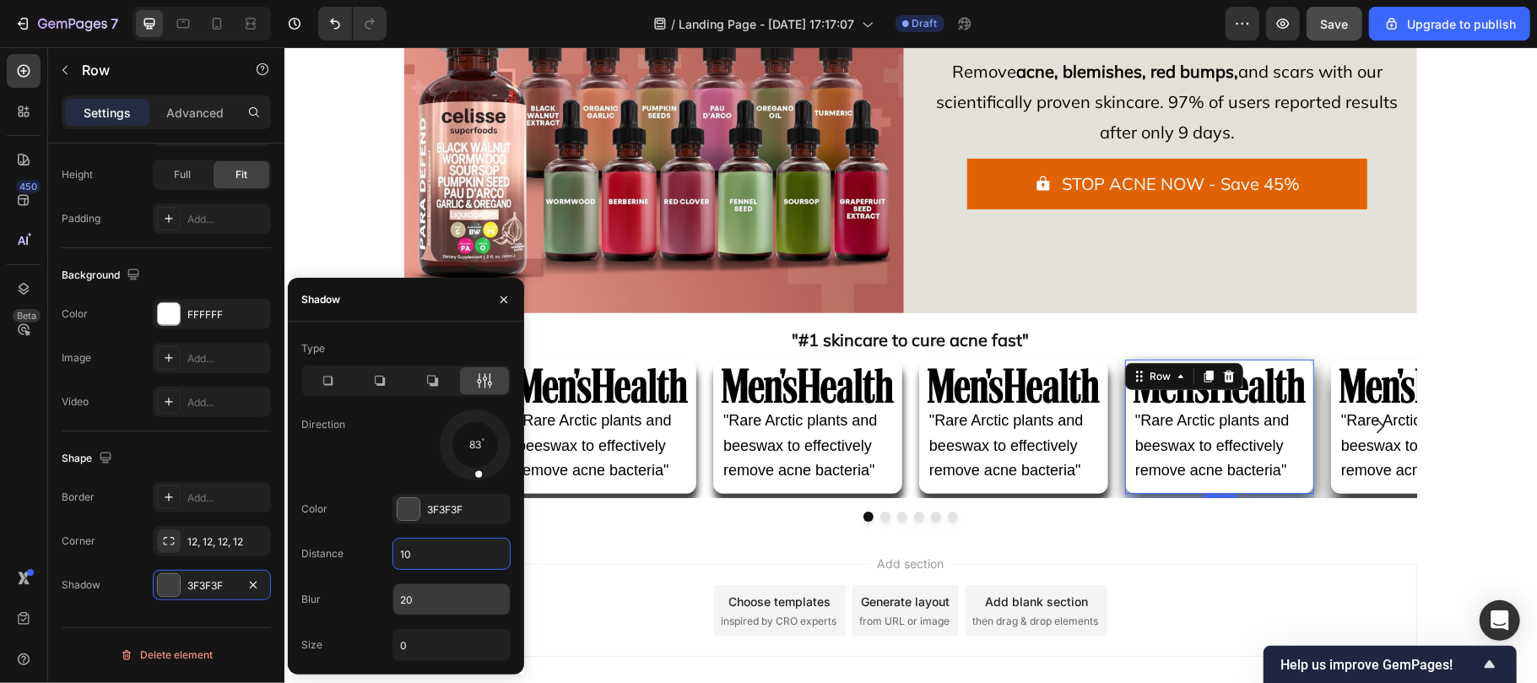
click at [432, 588] on input "20" at bounding box center [451, 599] width 116 height 30
type input "8"
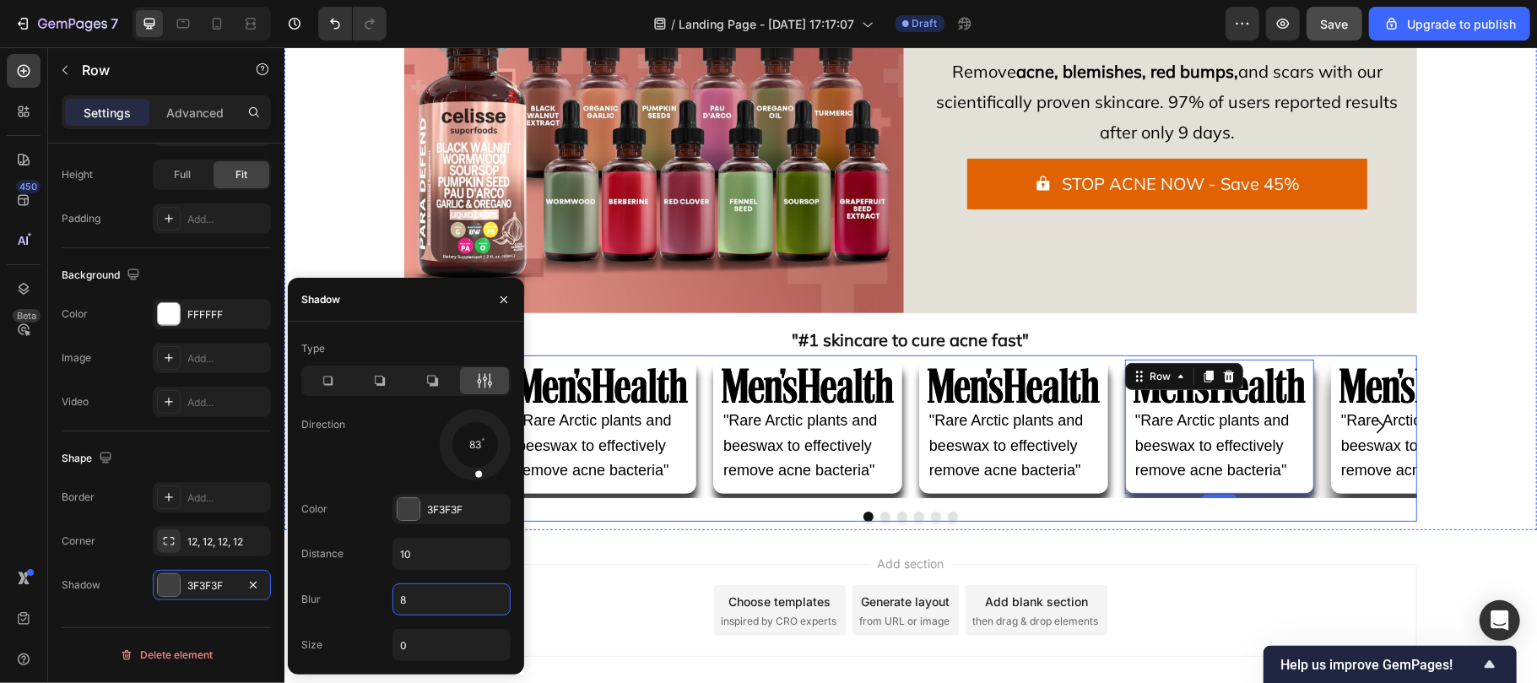
click at [1341, 446] on span ""Rare Arctic plants and beeswax to effectively remove acne bacteria"" at bounding box center [1417, 445] width 154 height 68
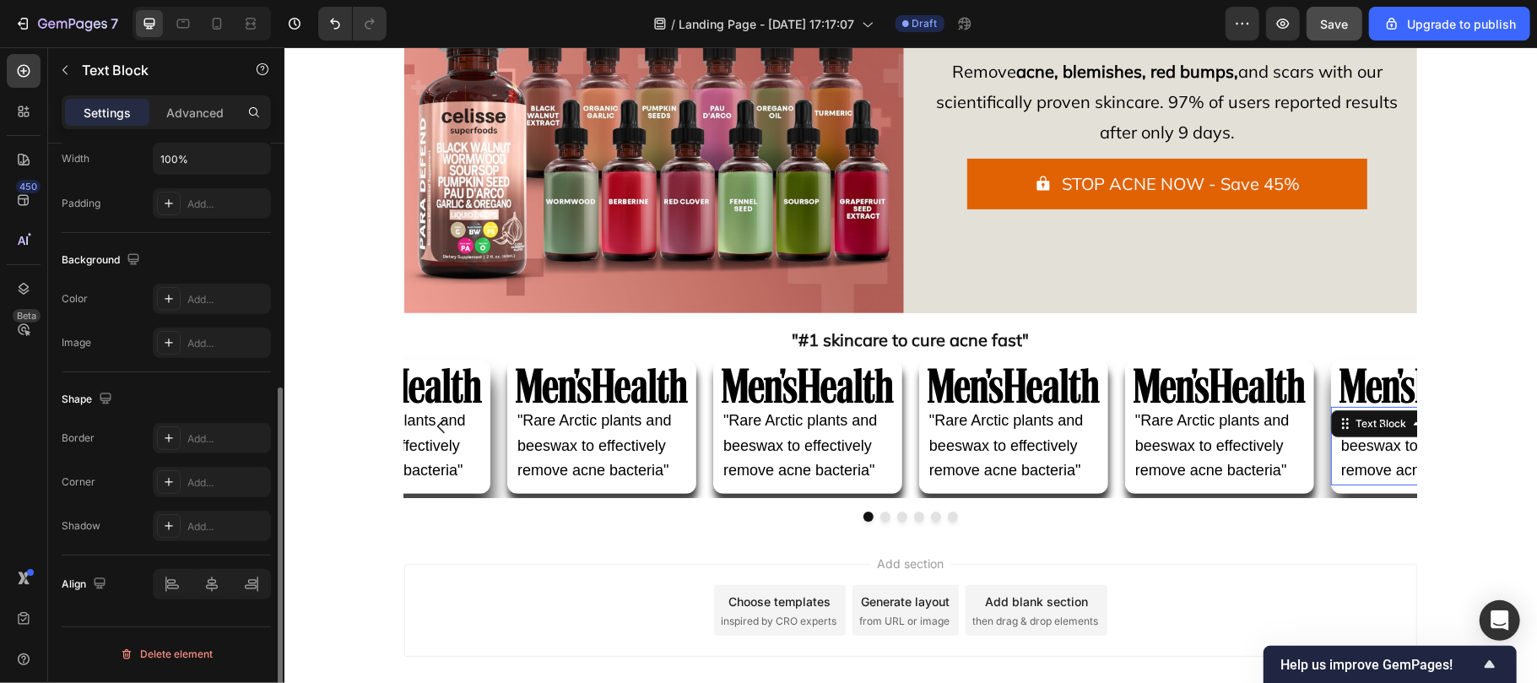
scroll to position [0, 0]
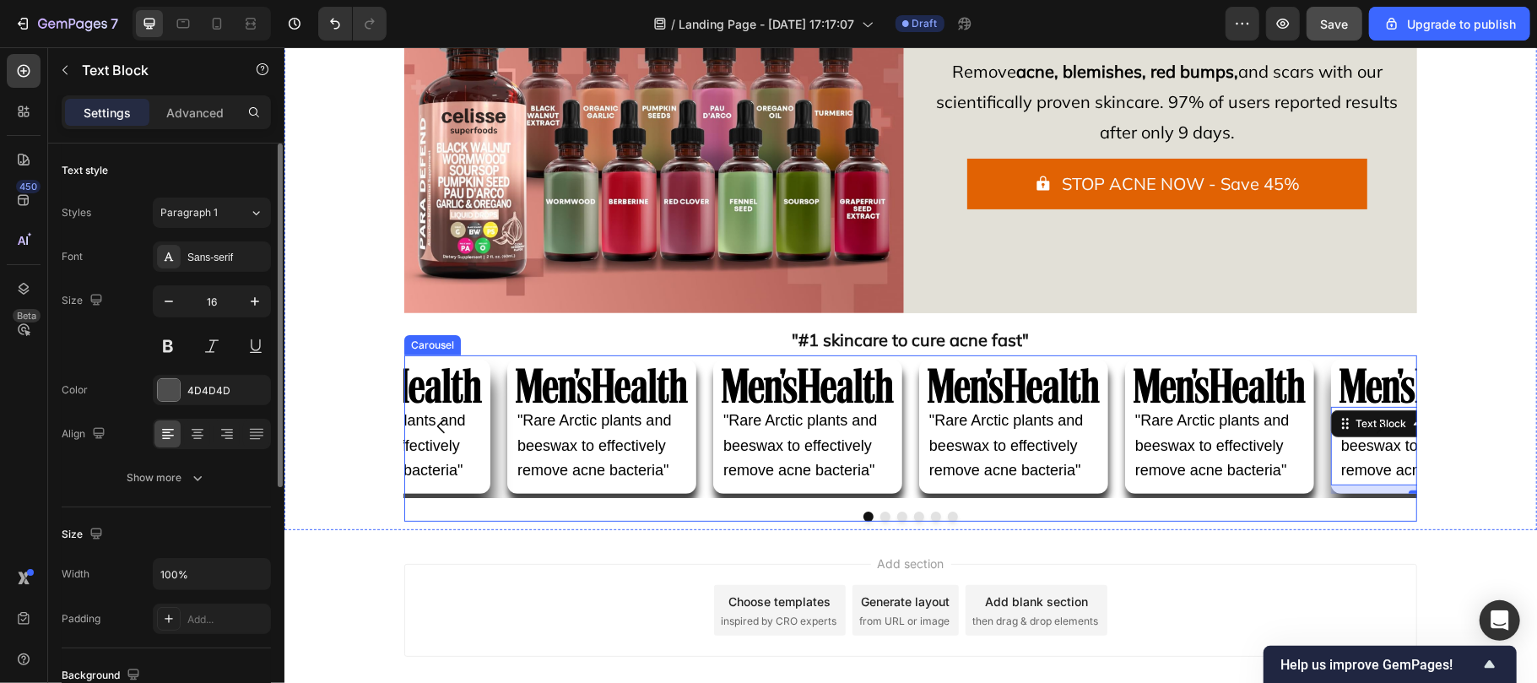
click at [1369, 419] on icon "Carousel Next Arrow" at bounding box center [1379, 425] width 20 height 20
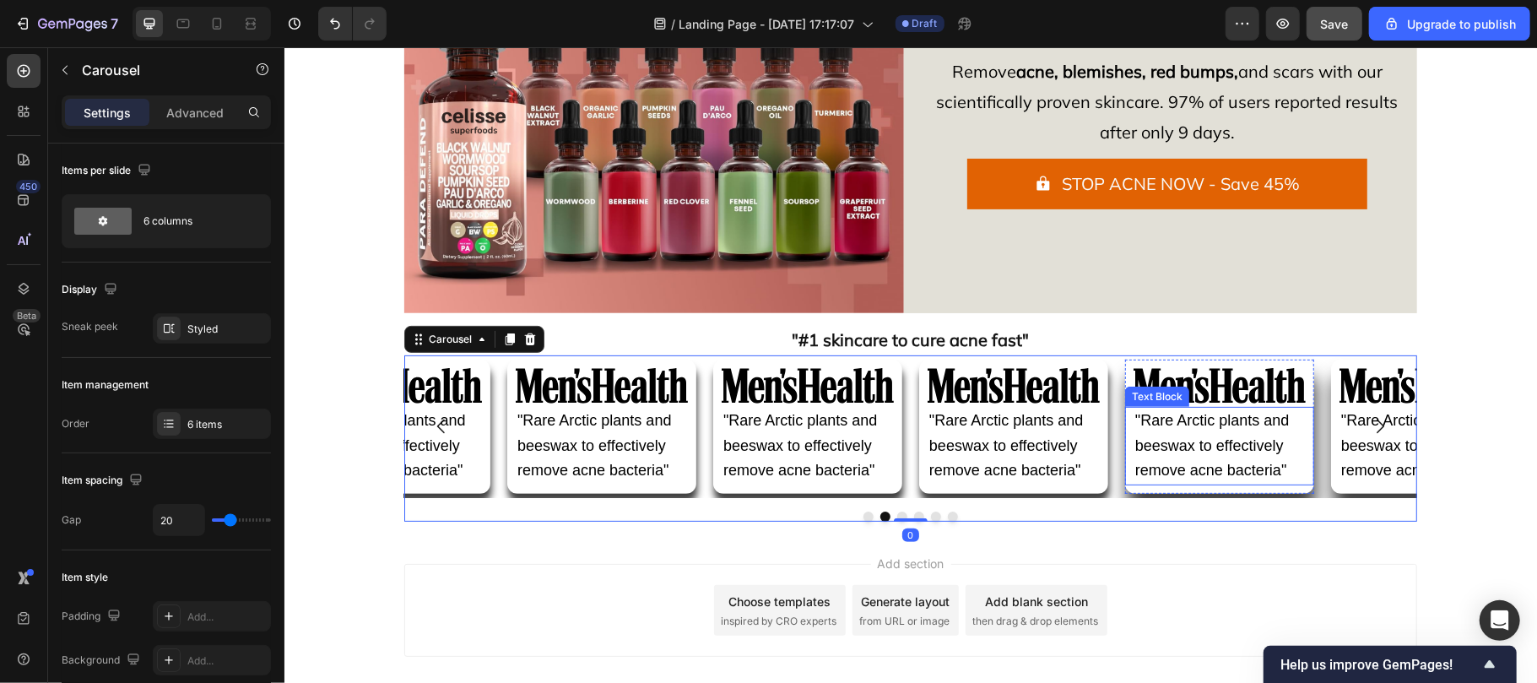
click at [1190, 436] on div ""Rare Arctic plants and beeswax to effectively remove acne bacteria" Text Block" at bounding box center [1218, 445] width 189 height 78
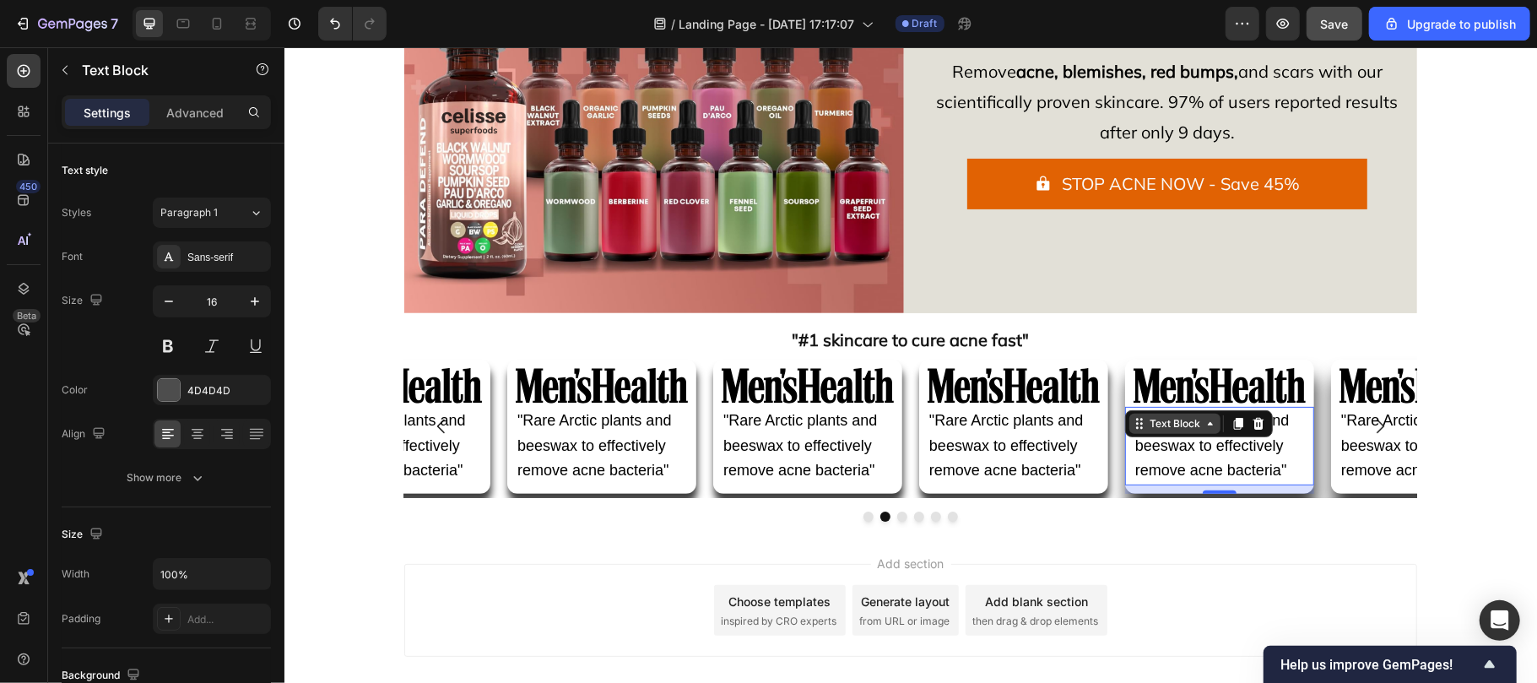
click at [1170, 422] on div "Text Block" at bounding box center [1173, 422] width 57 height 15
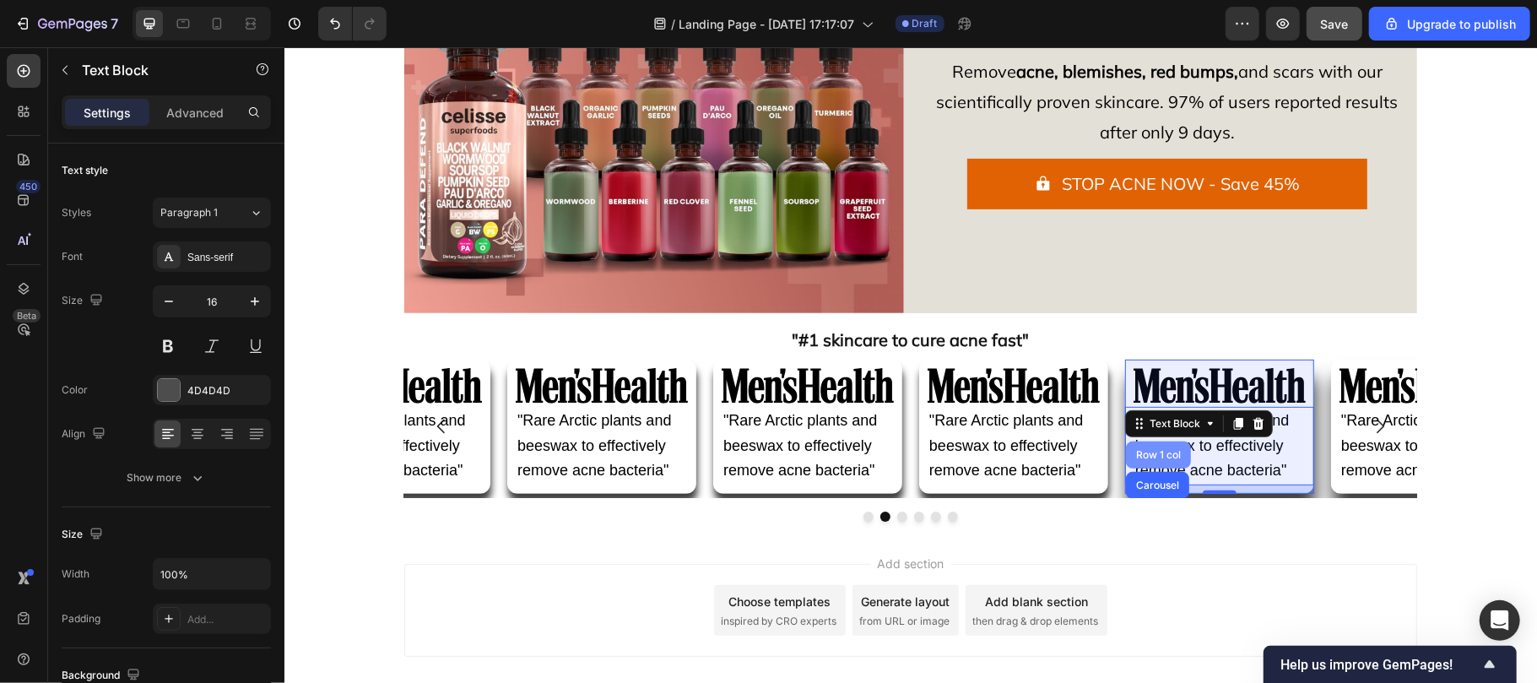
click at [1152, 449] on div "Row 1 col" at bounding box center [1157, 454] width 51 height 10
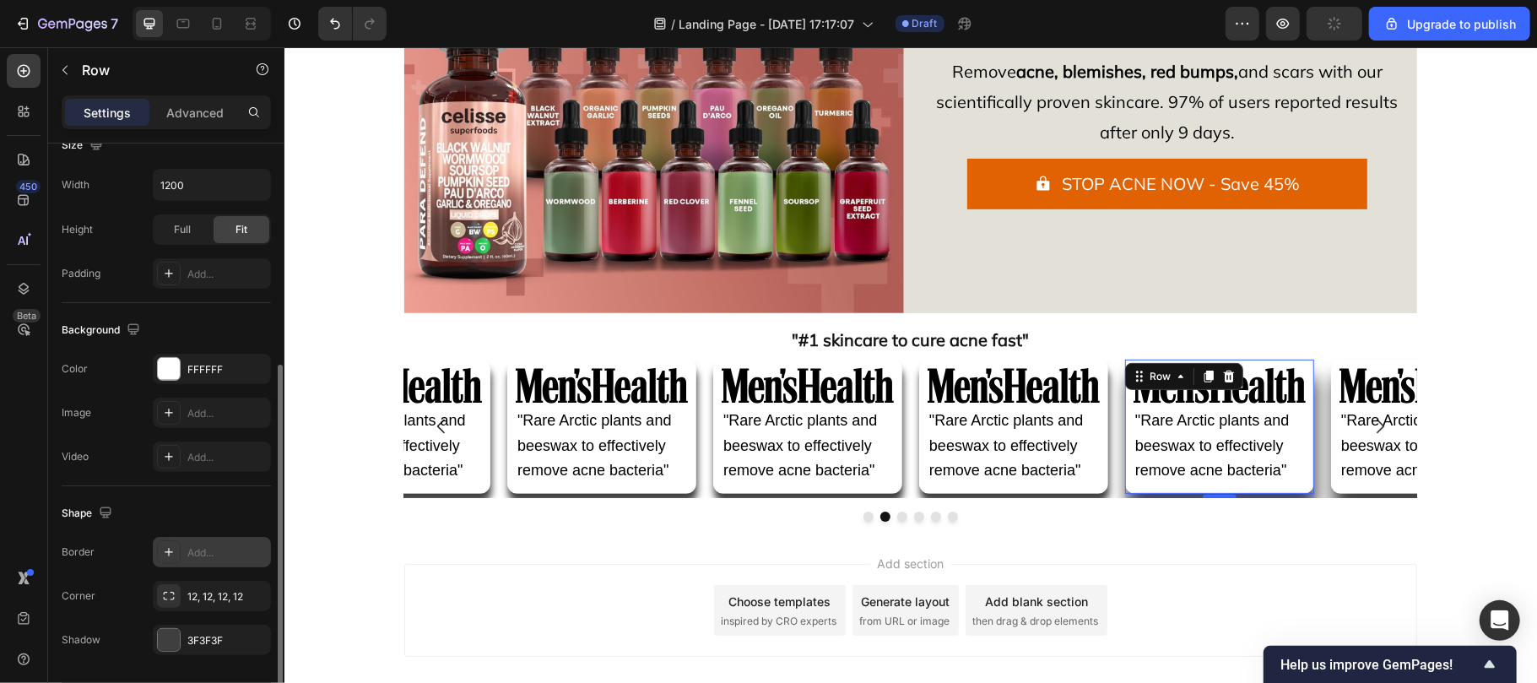
scroll to position [444, 0]
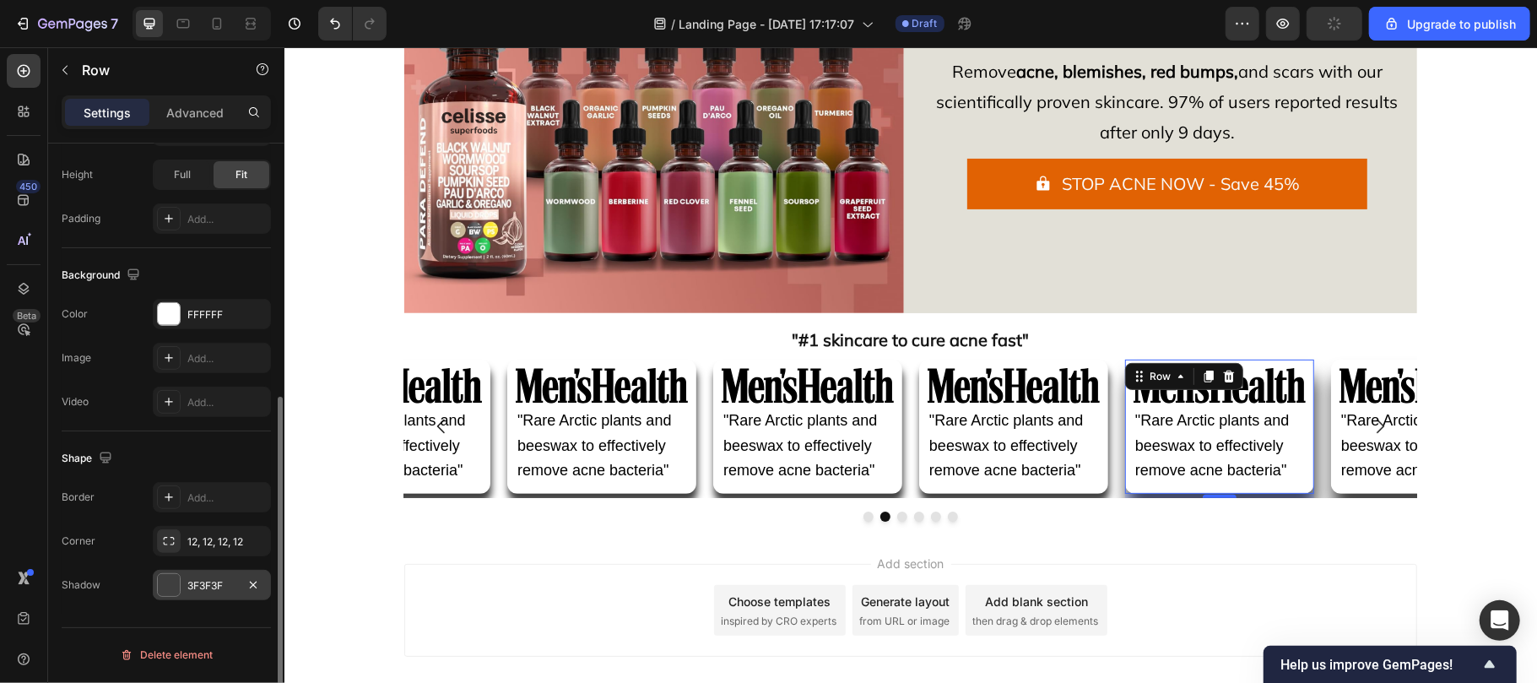
click at [203, 592] on div "3F3F3F" at bounding box center [211, 585] width 49 height 15
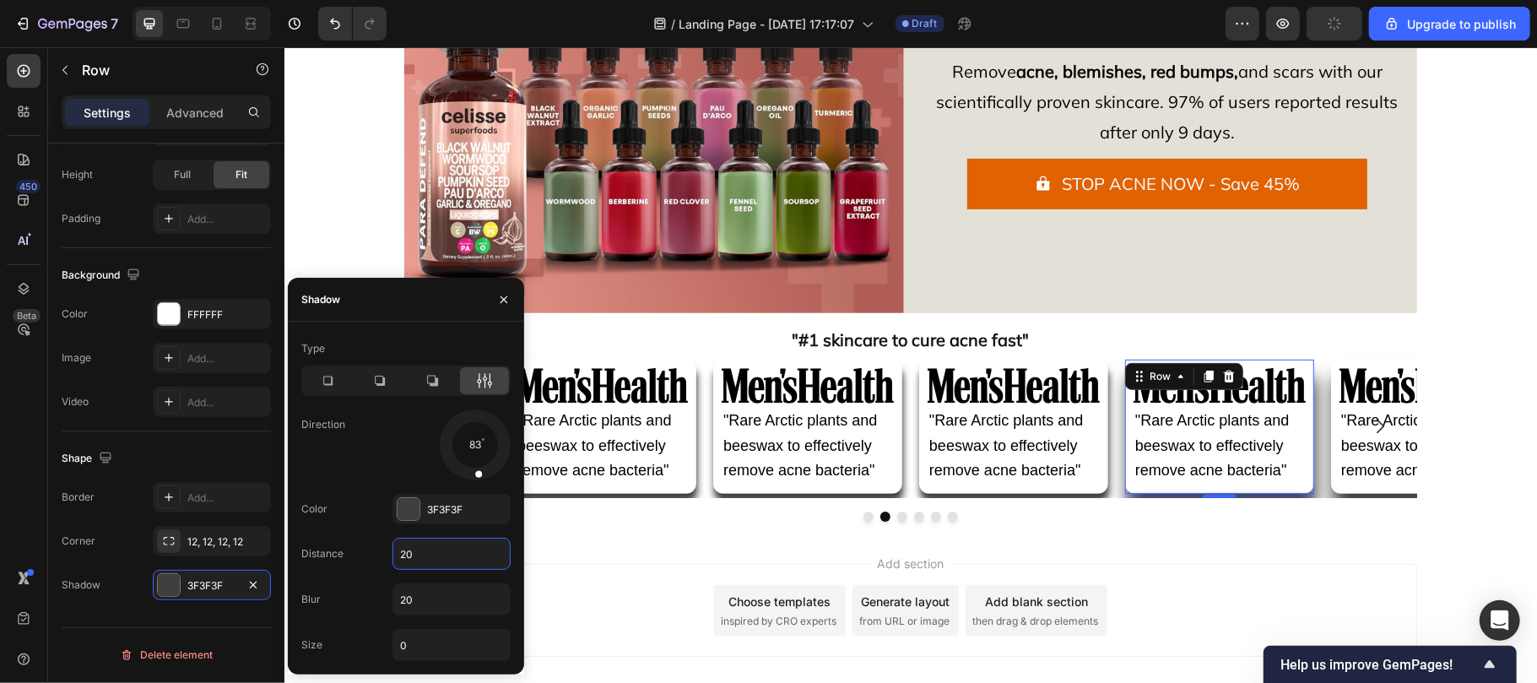
click at [430, 558] on input "20" at bounding box center [451, 553] width 116 height 30
type input "10"
click at [426, 596] on input "20" at bounding box center [451, 599] width 116 height 30
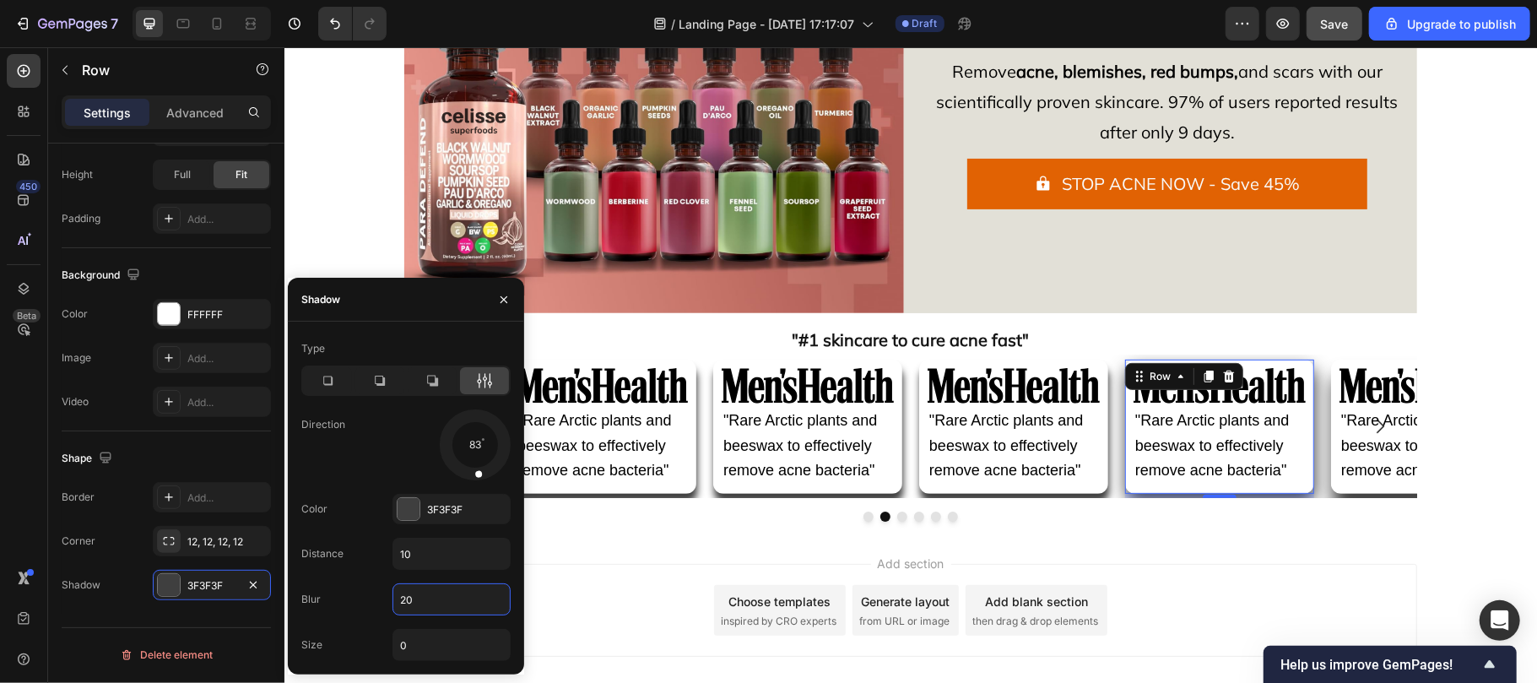
click at [426, 596] on input "20" at bounding box center [451, 599] width 116 height 30
type input "8"
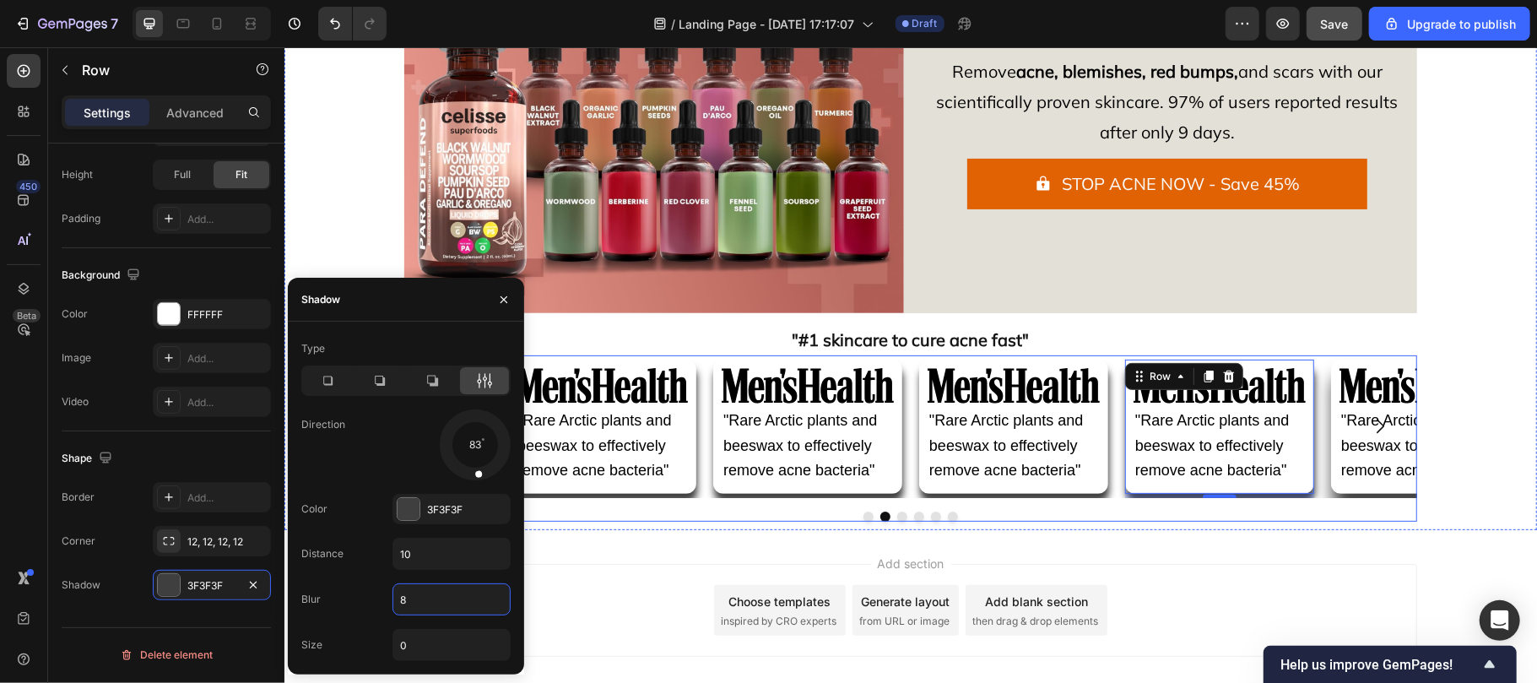
click at [1376, 402] on button "Carousel Next Arrow" at bounding box center [1378, 425] width 47 height 47
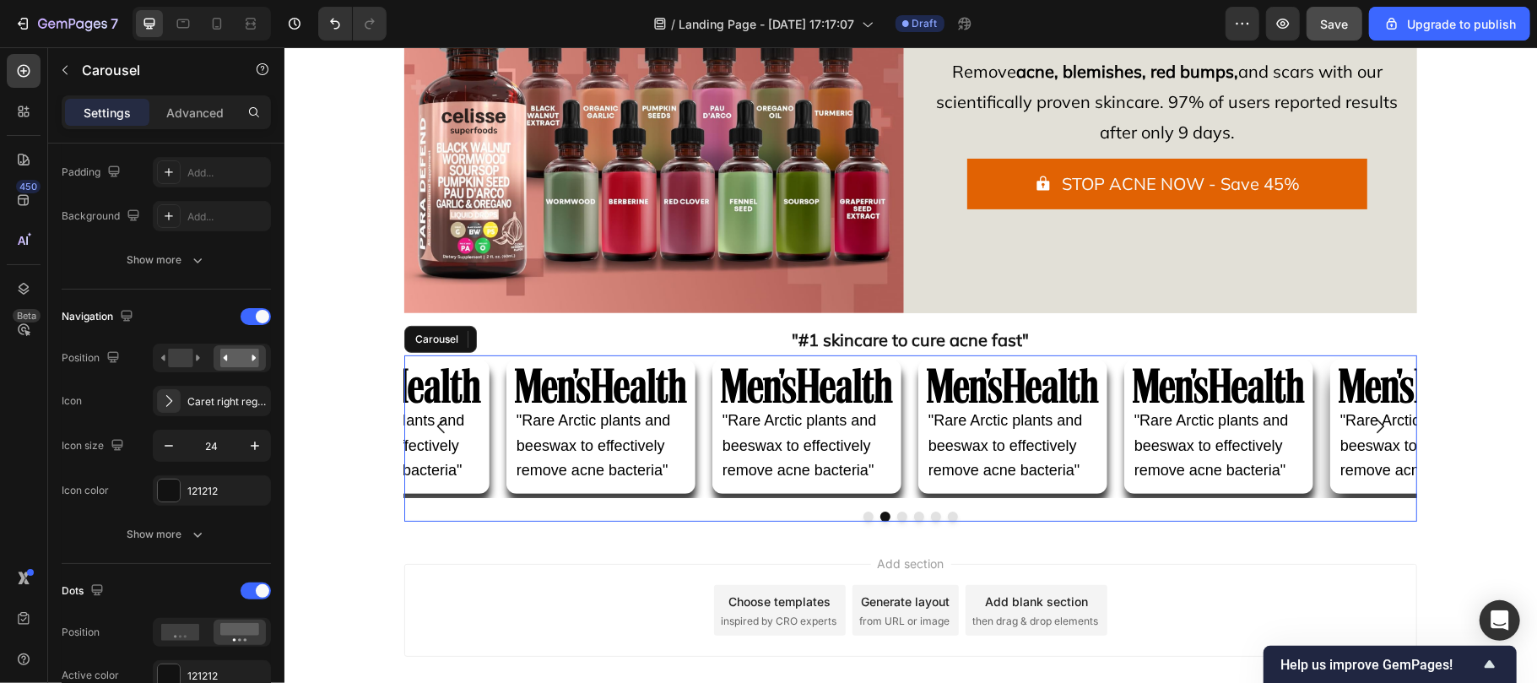
scroll to position [0, 0]
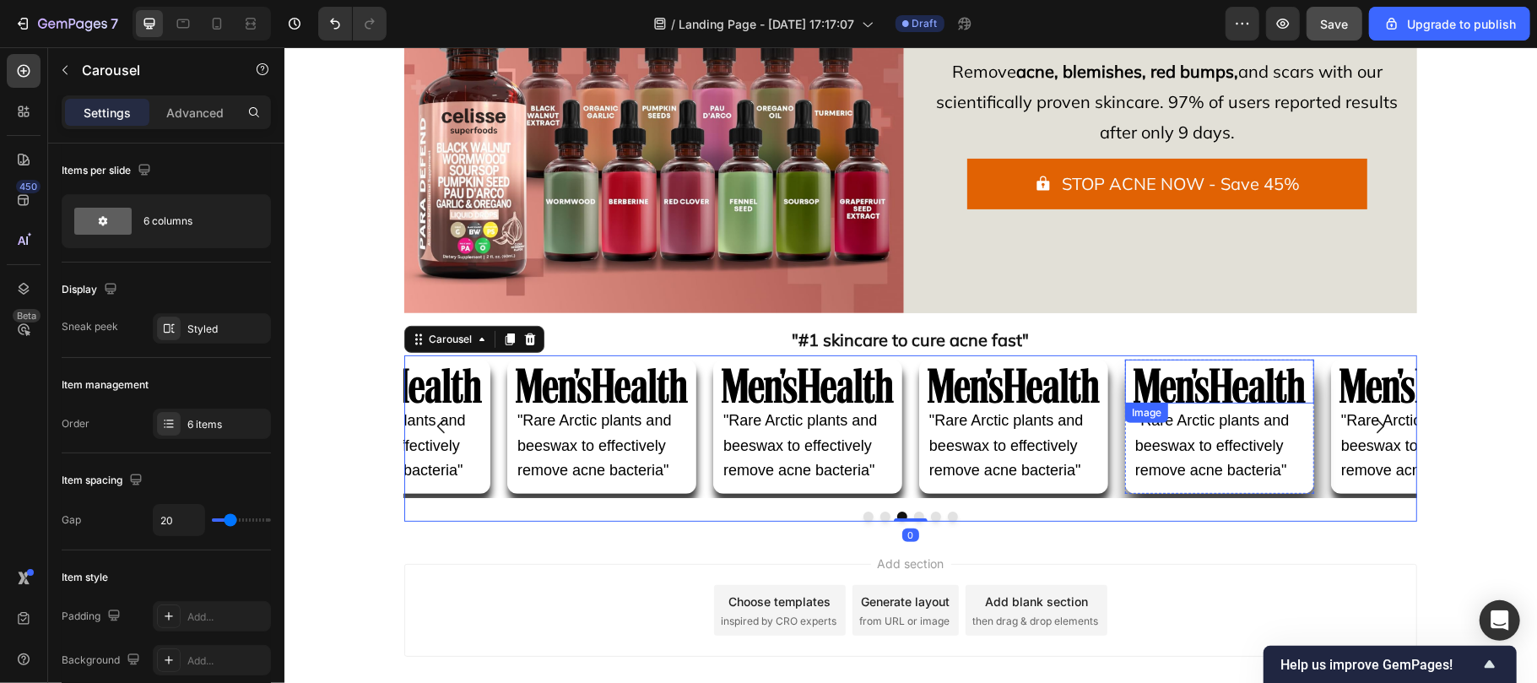
click at [1196, 391] on img at bounding box center [1219, 384] width 172 height 35
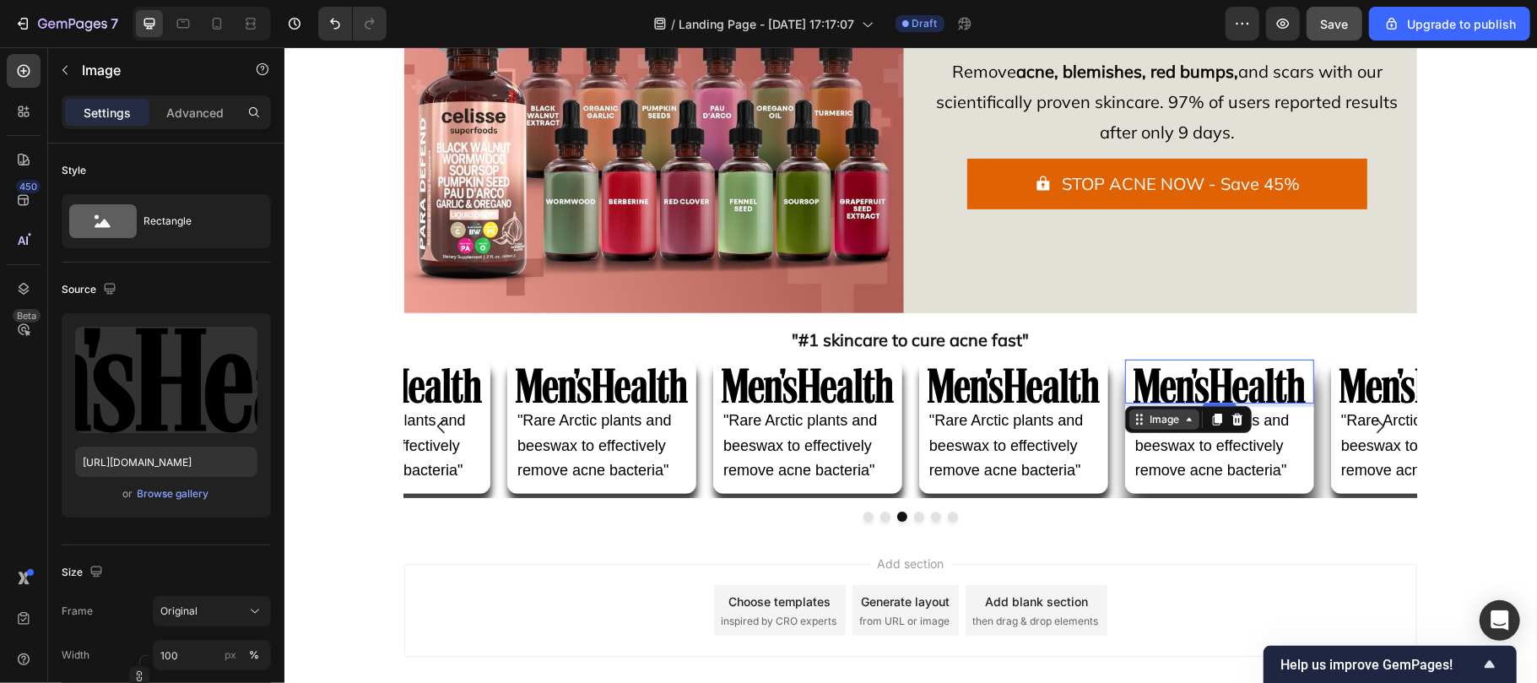
click at [1153, 418] on div "Image" at bounding box center [1163, 418] width 36 height 15
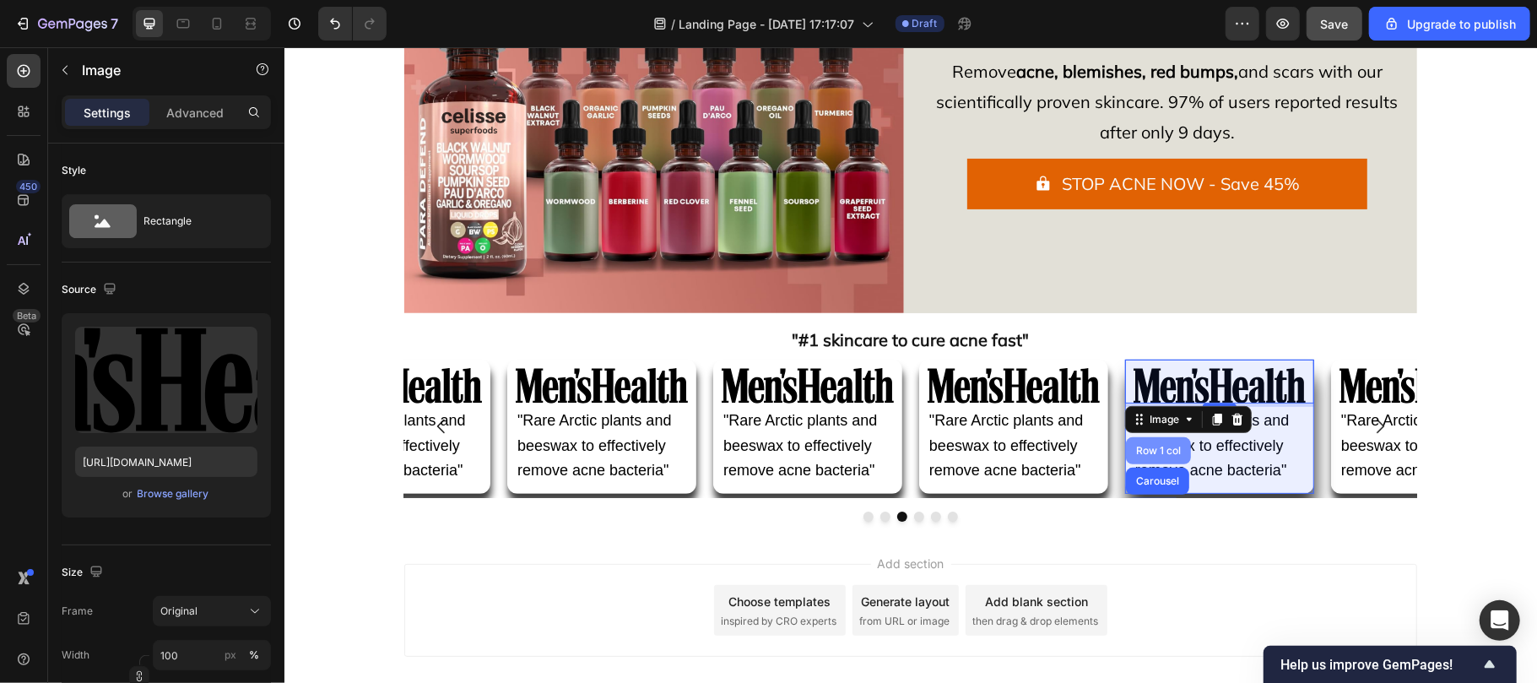
click at [1149, 455] on div "Row 1 col" at bounding box center [1157, 450] width 51 height 10
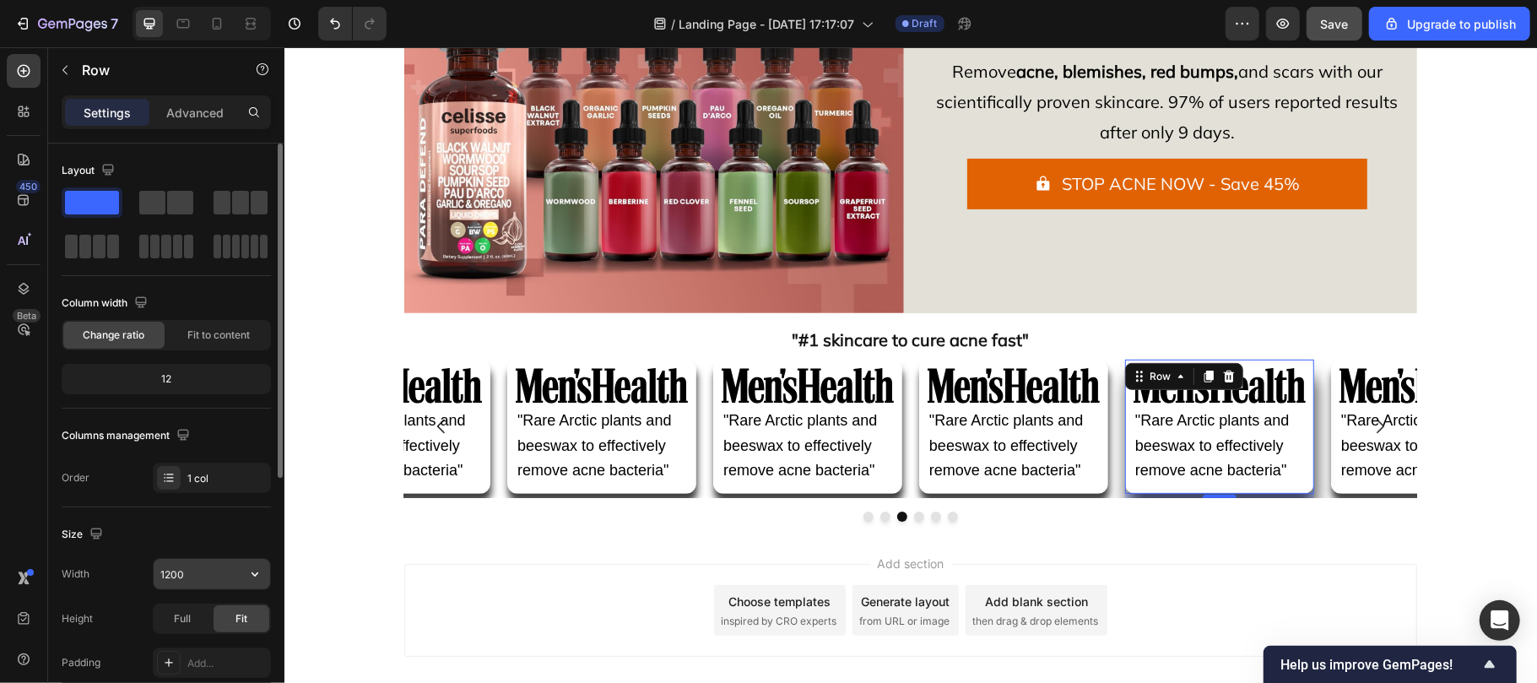
scroll to position [444, 0]
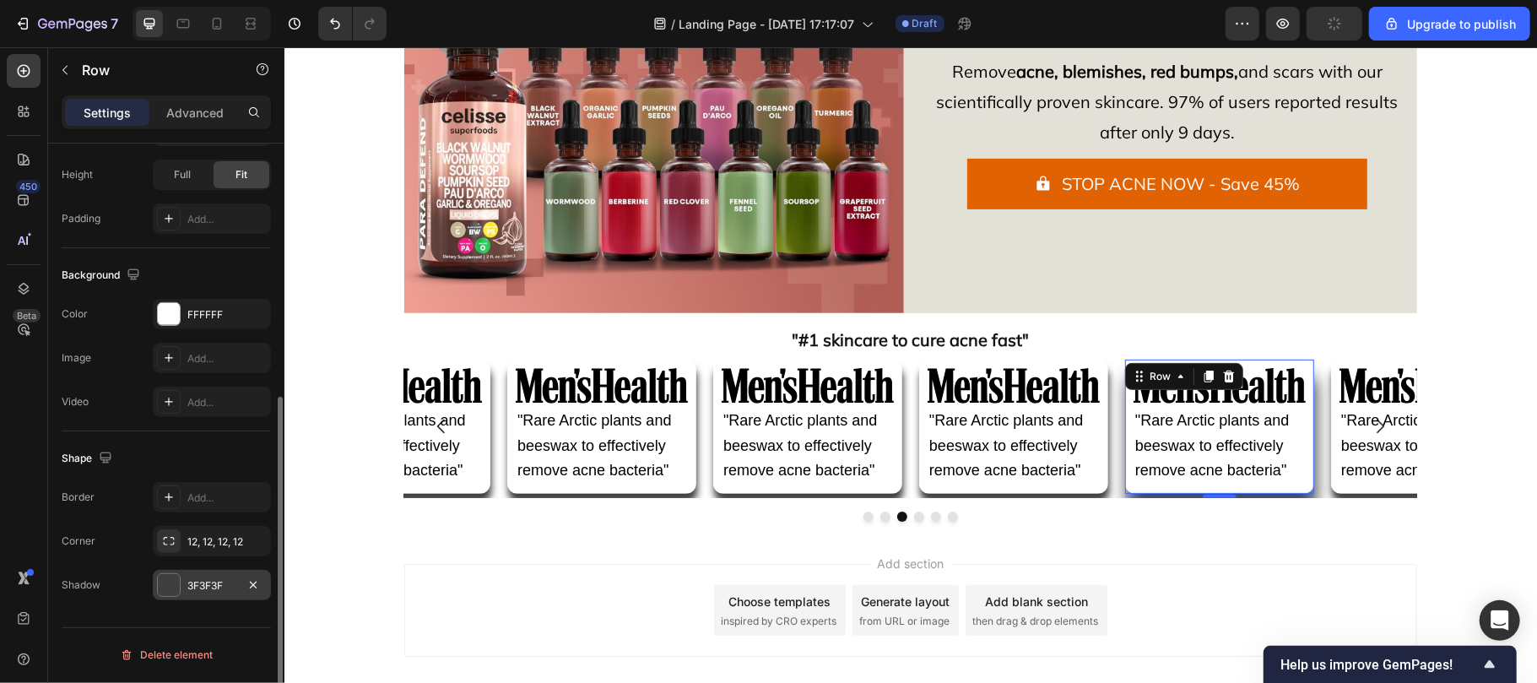
click at [203, 585] on div "3F3F3F" at bounding box center [211, 585] width 49 height 15
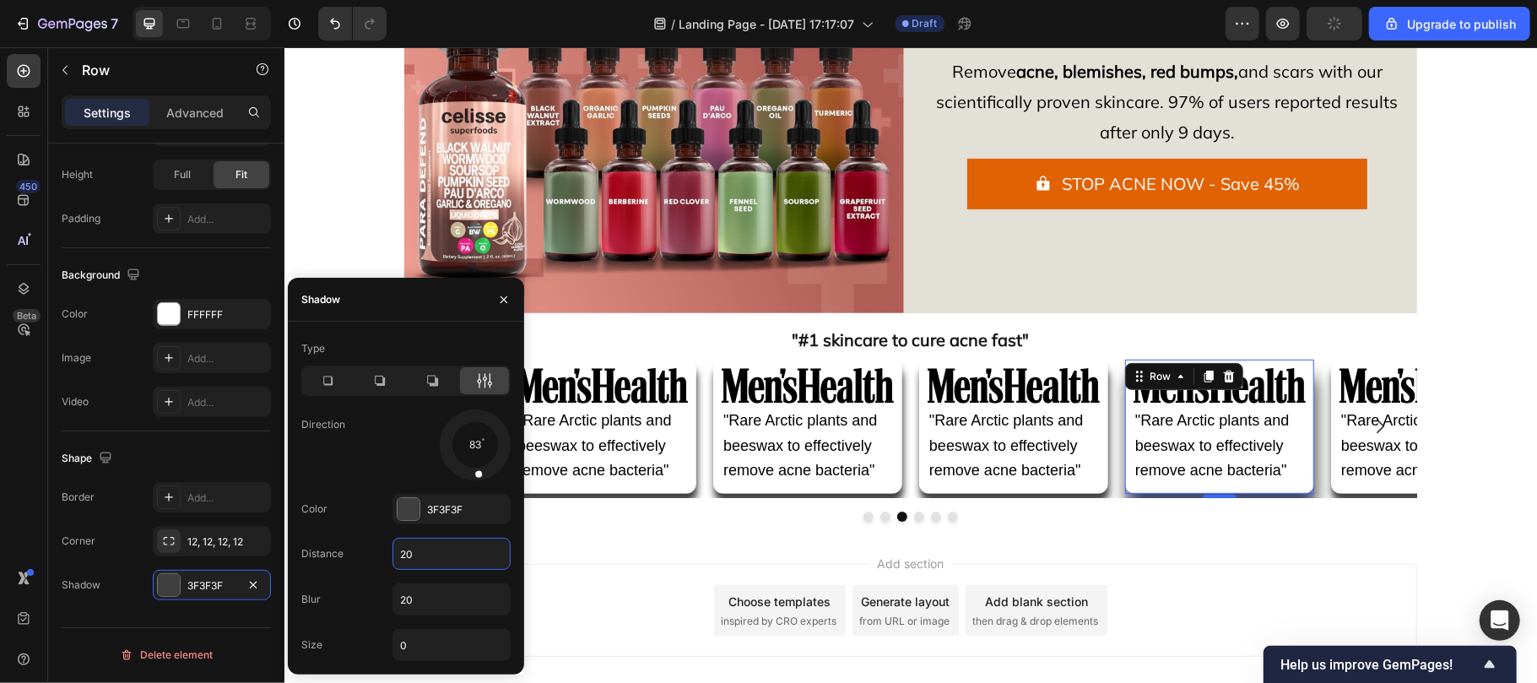
click at [417, 549] on input "20" at bounding box center [451, 553] width 116 height 30
type input "10"
click at [424, 598] on input "20" at bounding box center [451, 599] width 116 height 30
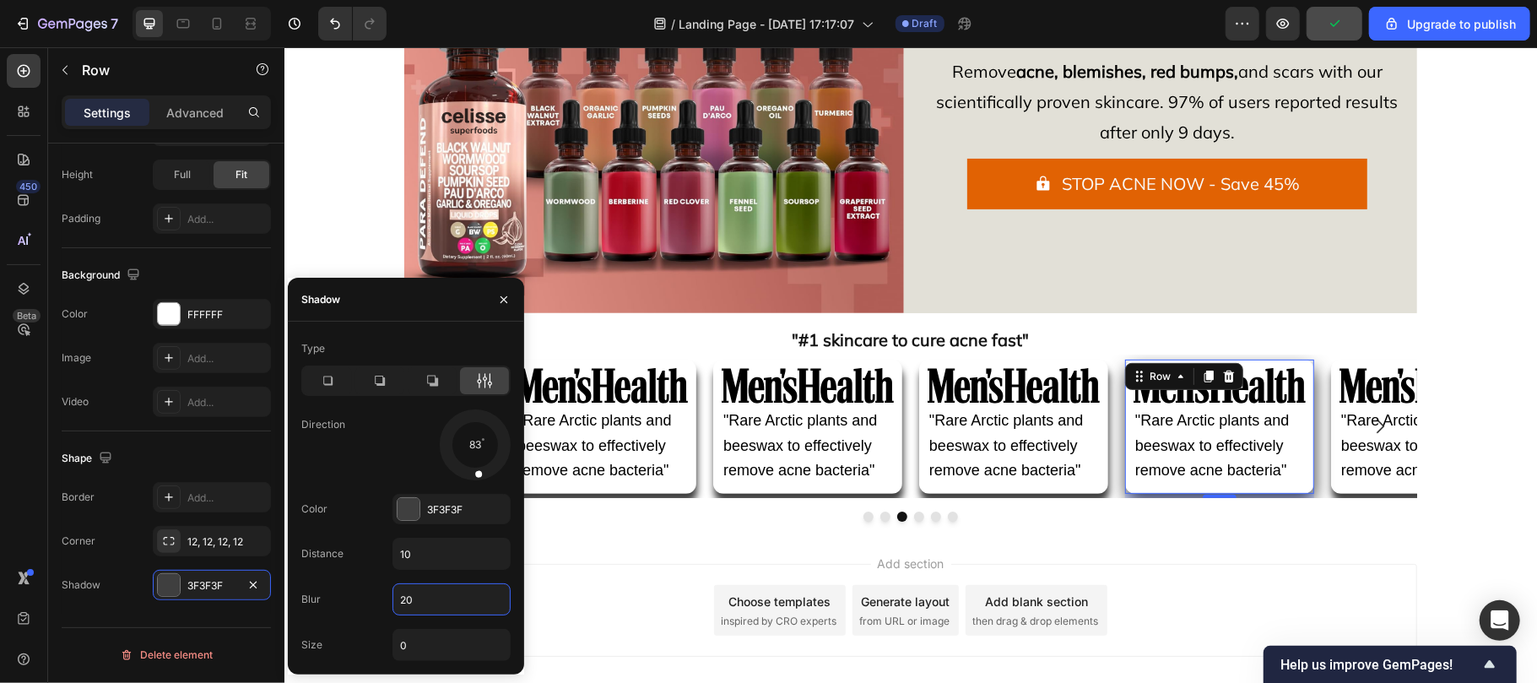
click at [424, 598] on input "20" at bounding box center [451, 599] width 116 height 30
type input "8"
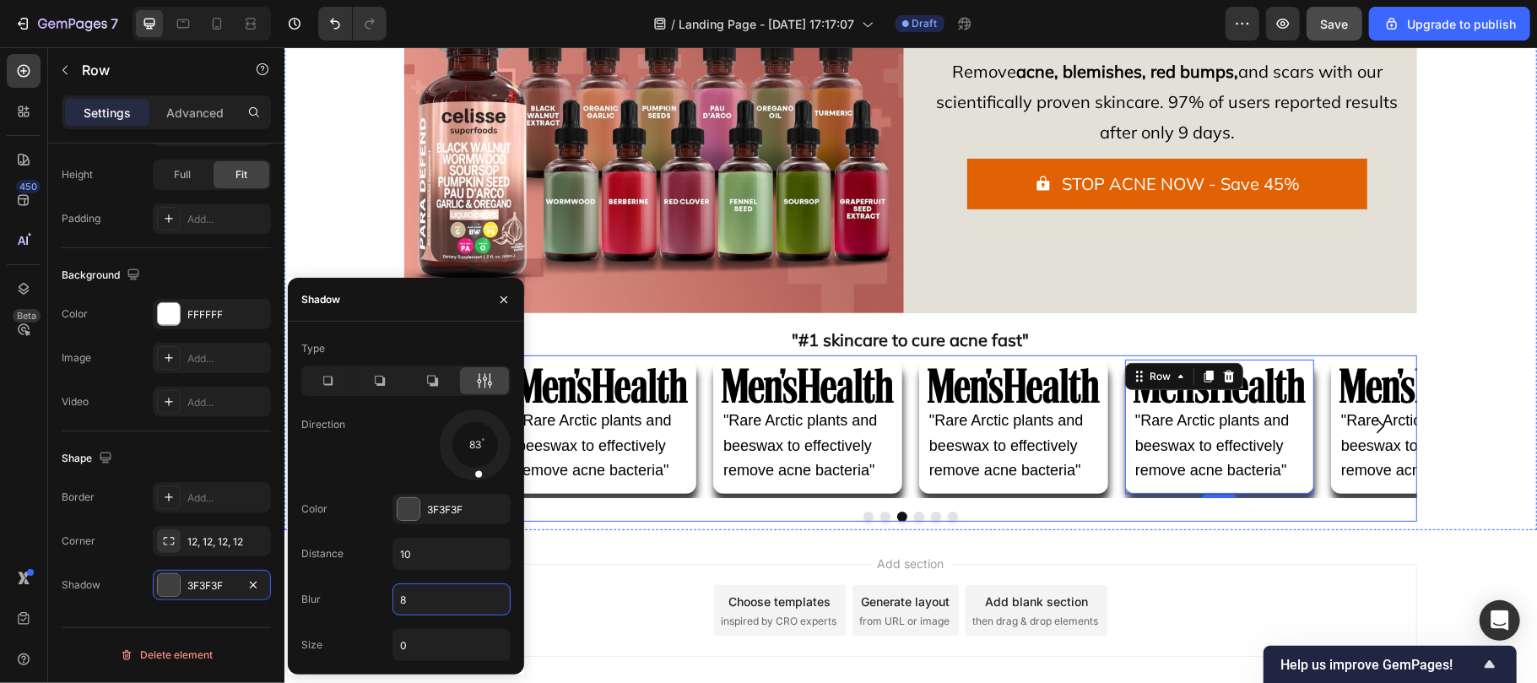
click at [1257, 516] on div at bounding box center [909, 516] width 1013 height 10
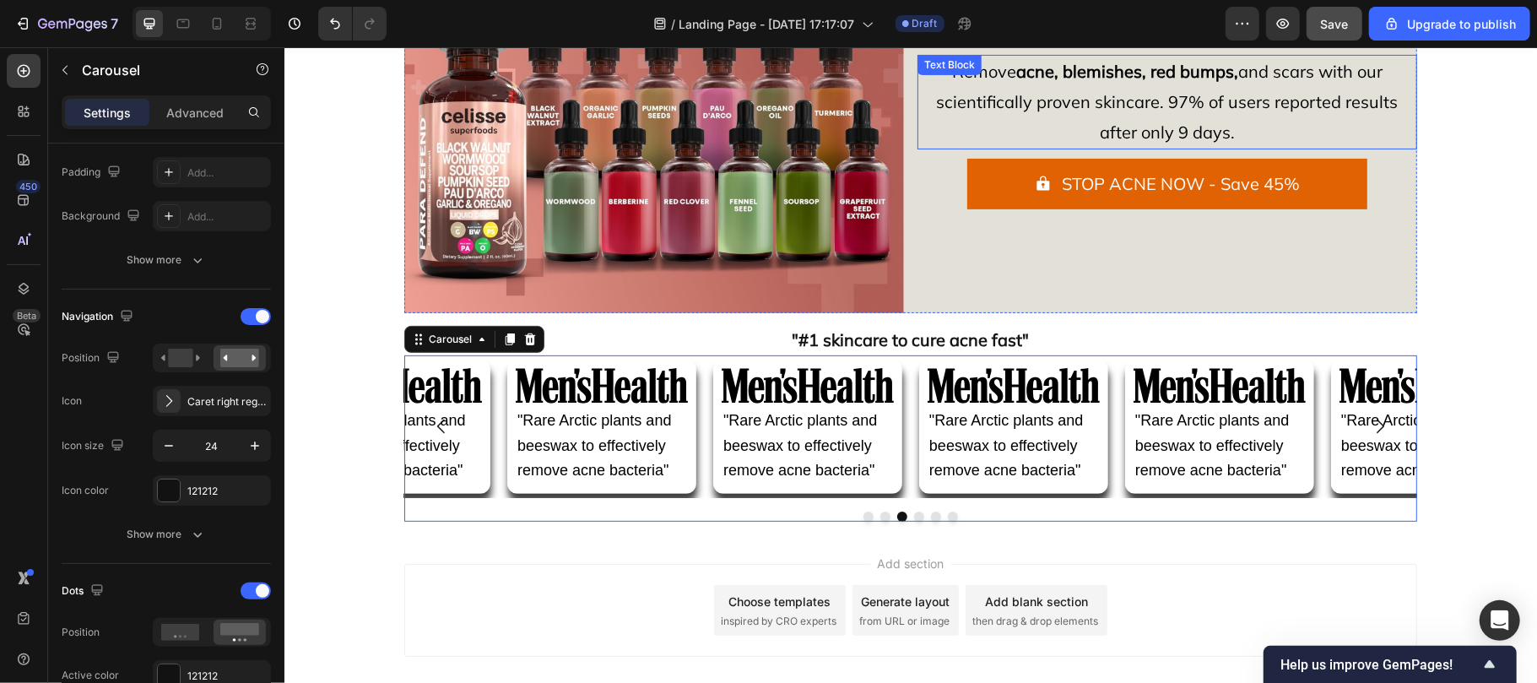
scroll to position [0, 0]
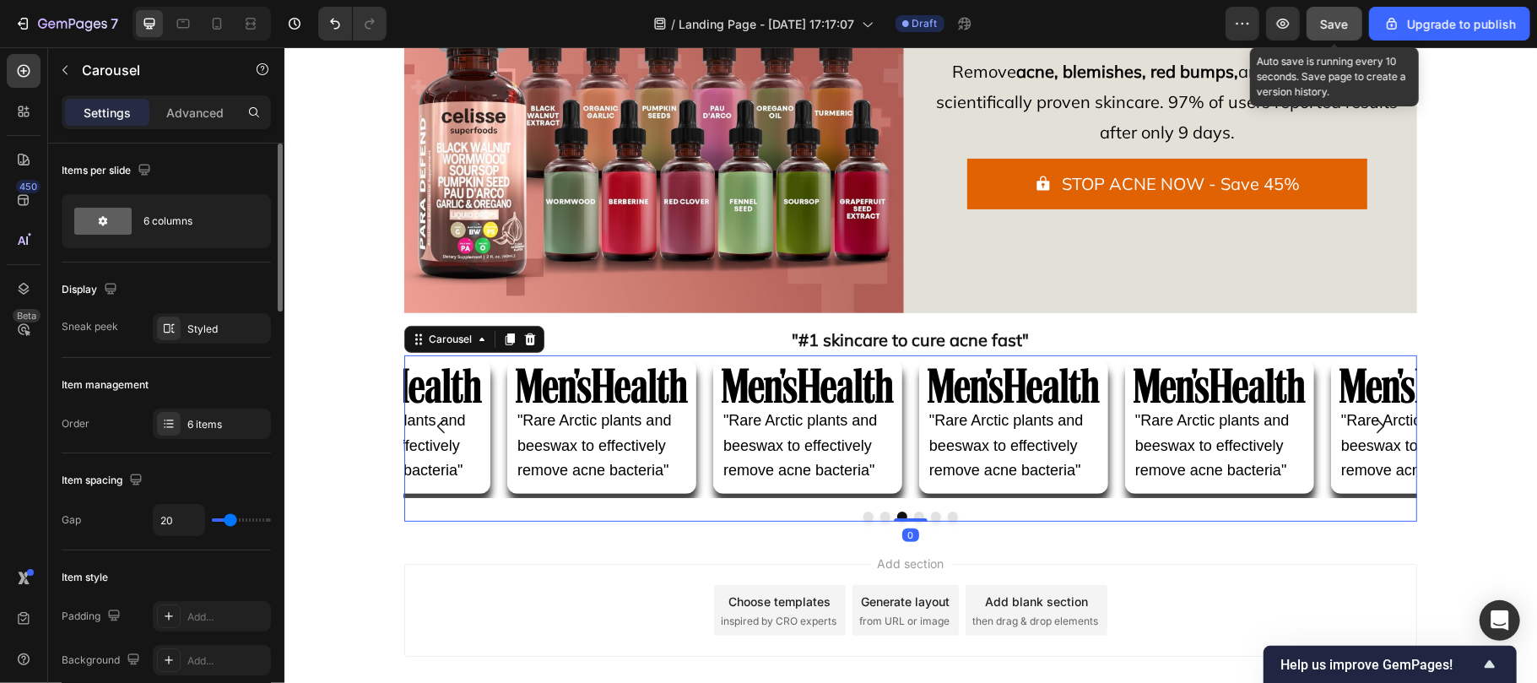
click at [1350, 15] on button "Save" at bounding box center [1335, 24] width 56 height 34
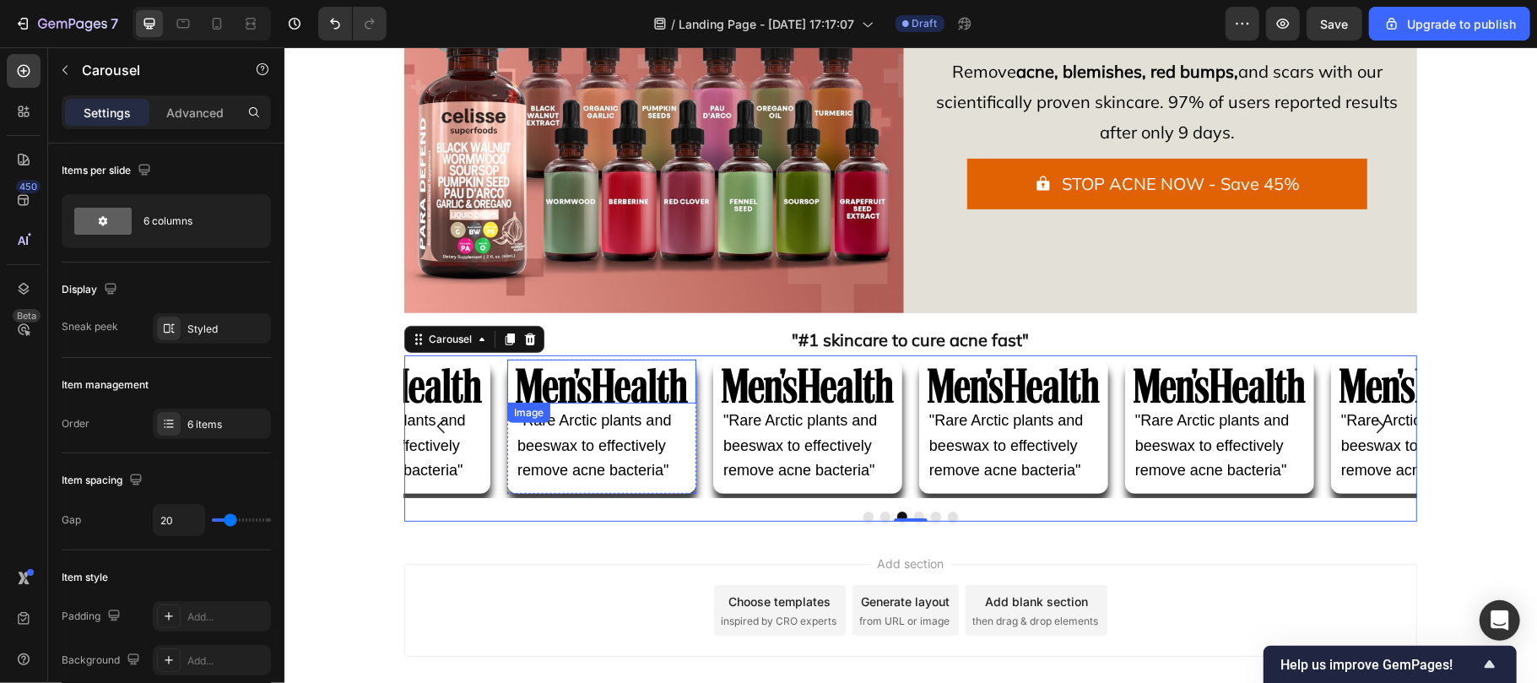
click at [578, 386] on img at bounding box center [601, 384] width 172 height 35
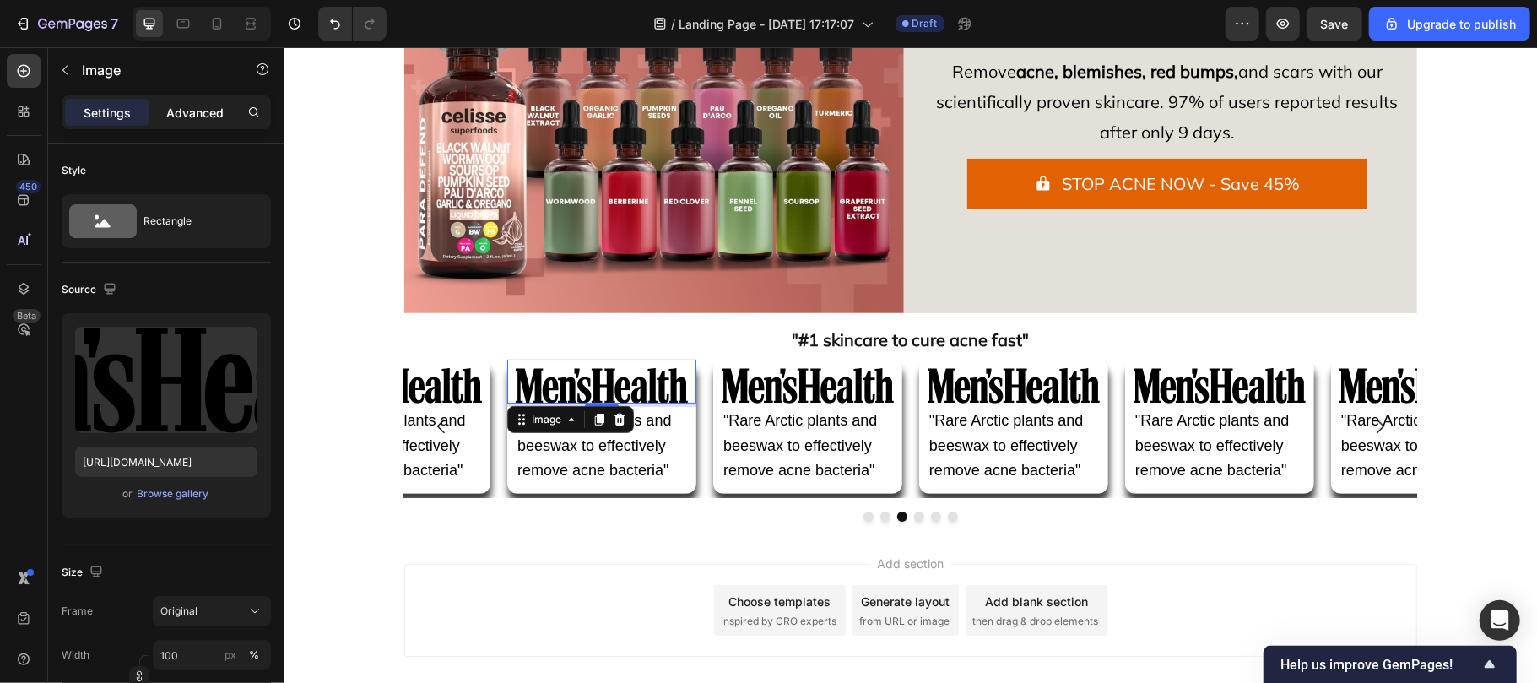
click at [200, 122] on div "Advanced" at bounding box center [195, 112] width 84 height 27
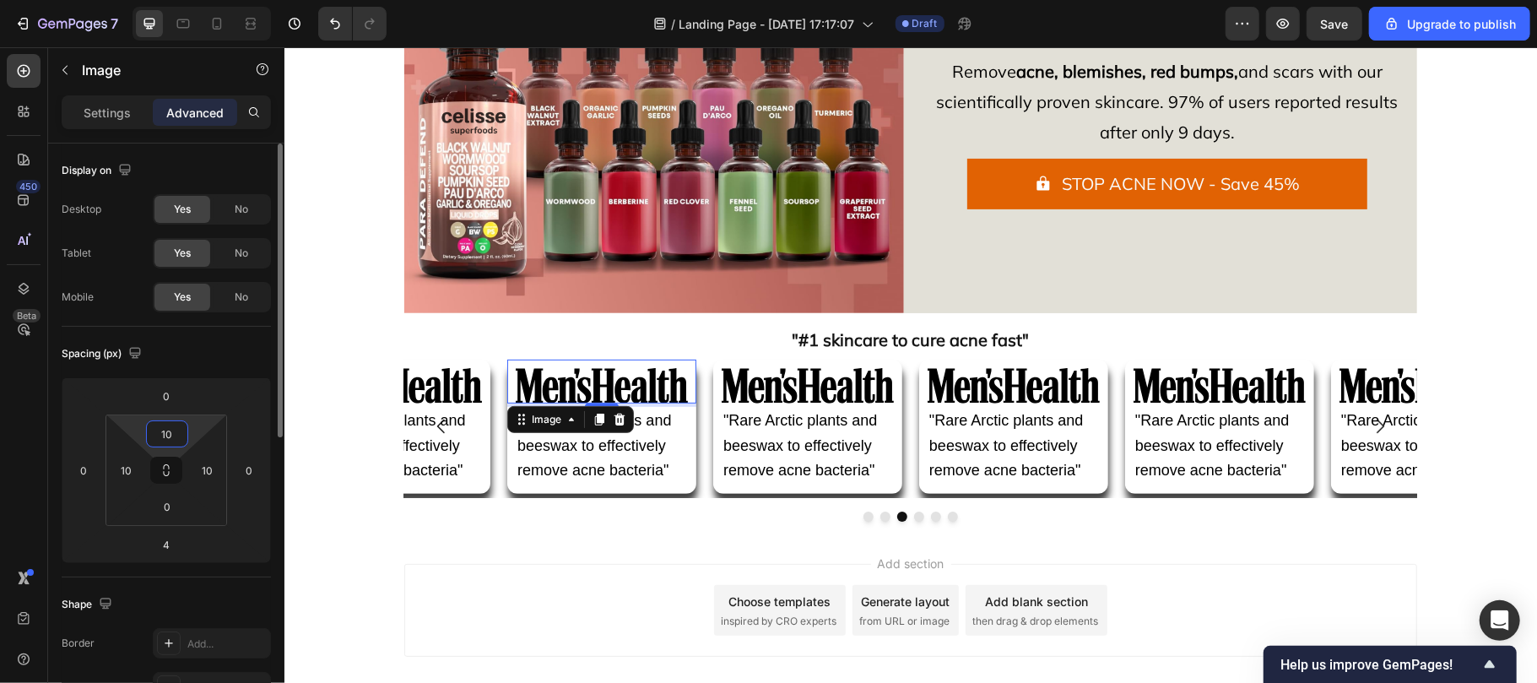
click at [176, 434] on input "10" at bounding box center [167, 433] width 34 height 25
type input "20"
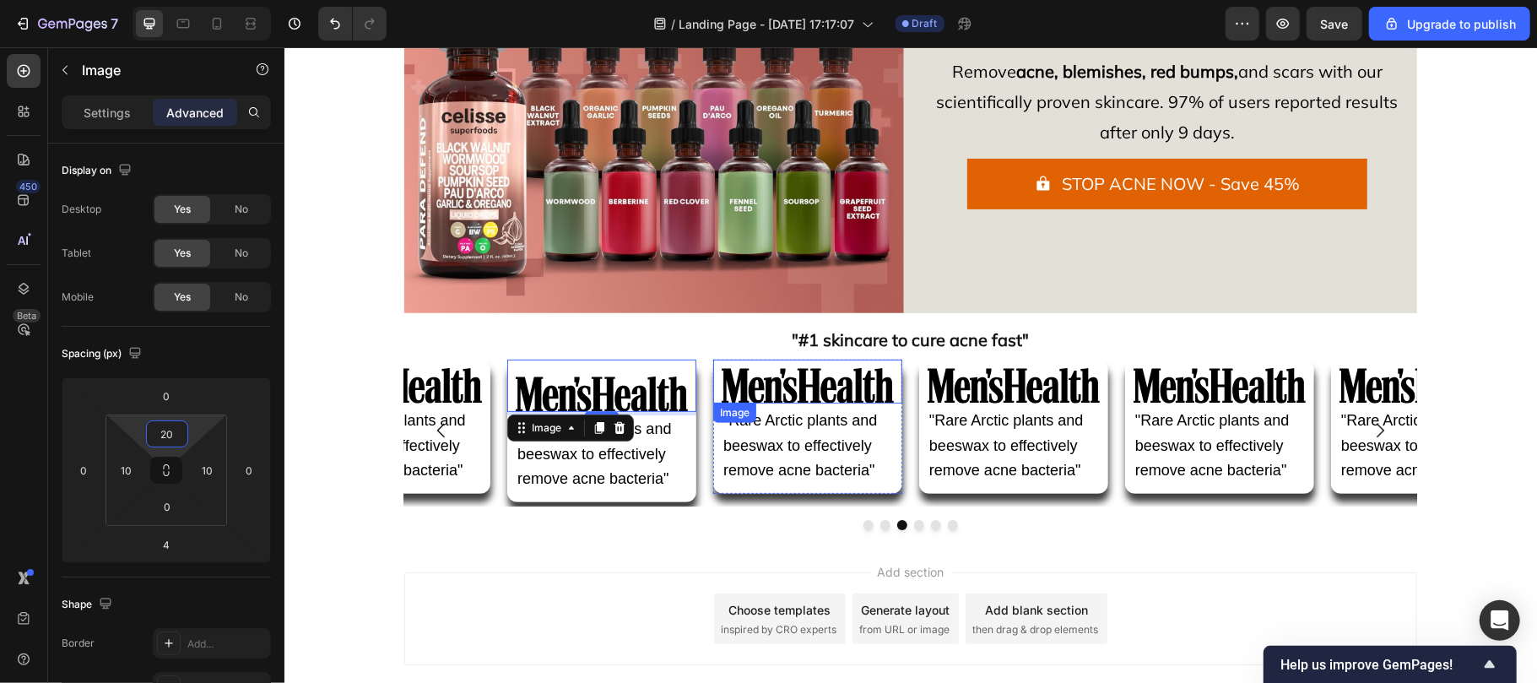
click at [815, 384] on img at bounding box center [807, 384] width 172 height 35
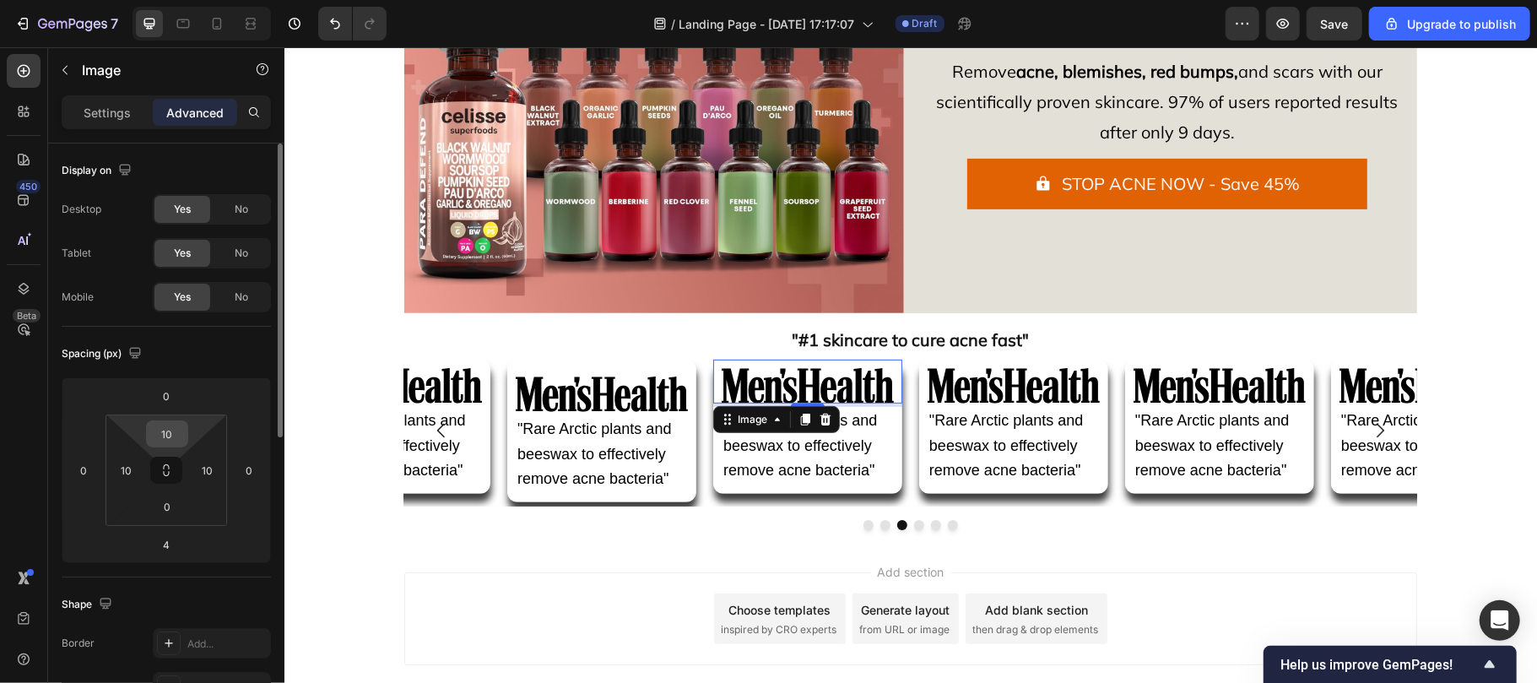
click at [176, 430] on input "10" at bounding box center [167, 433] width 34 height 25
type input "20"
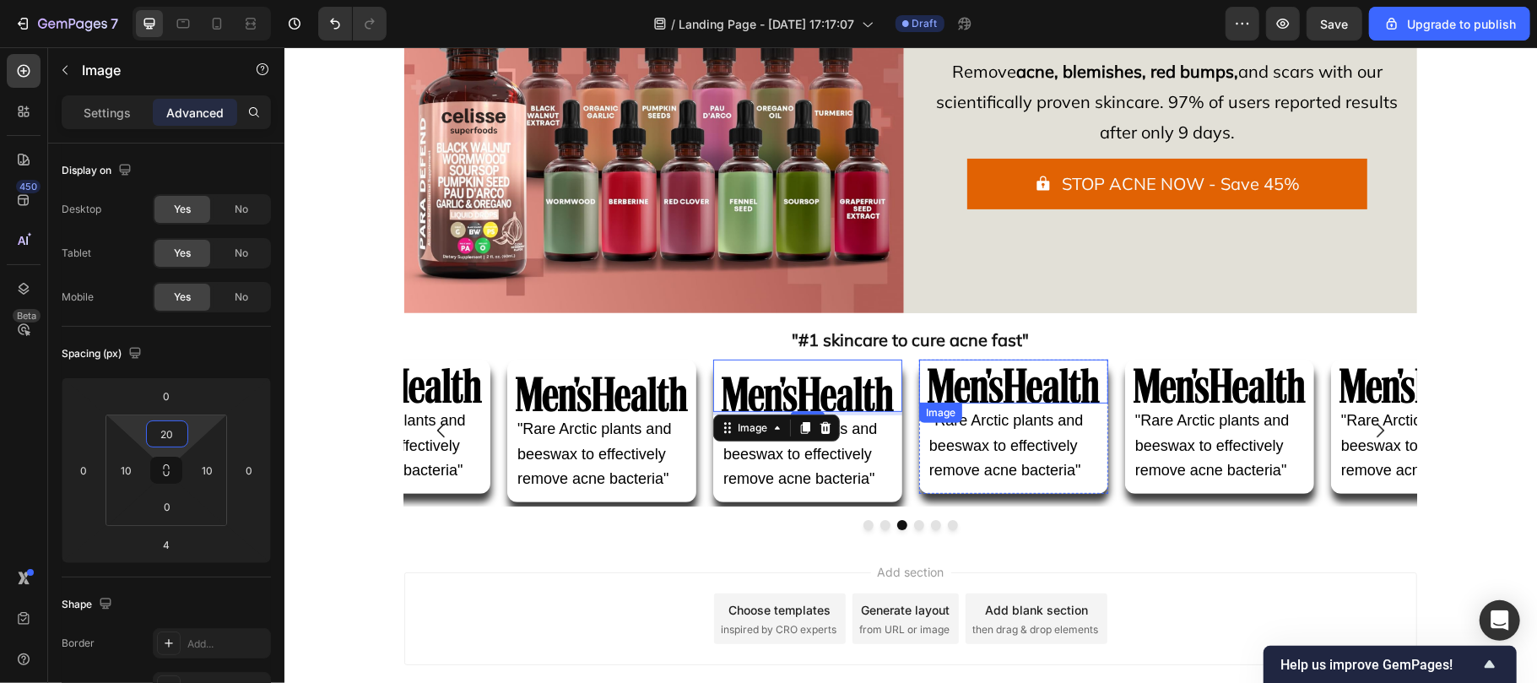
click at [942, 384] on img at bounding box center [1013, 384] width 172 height 35
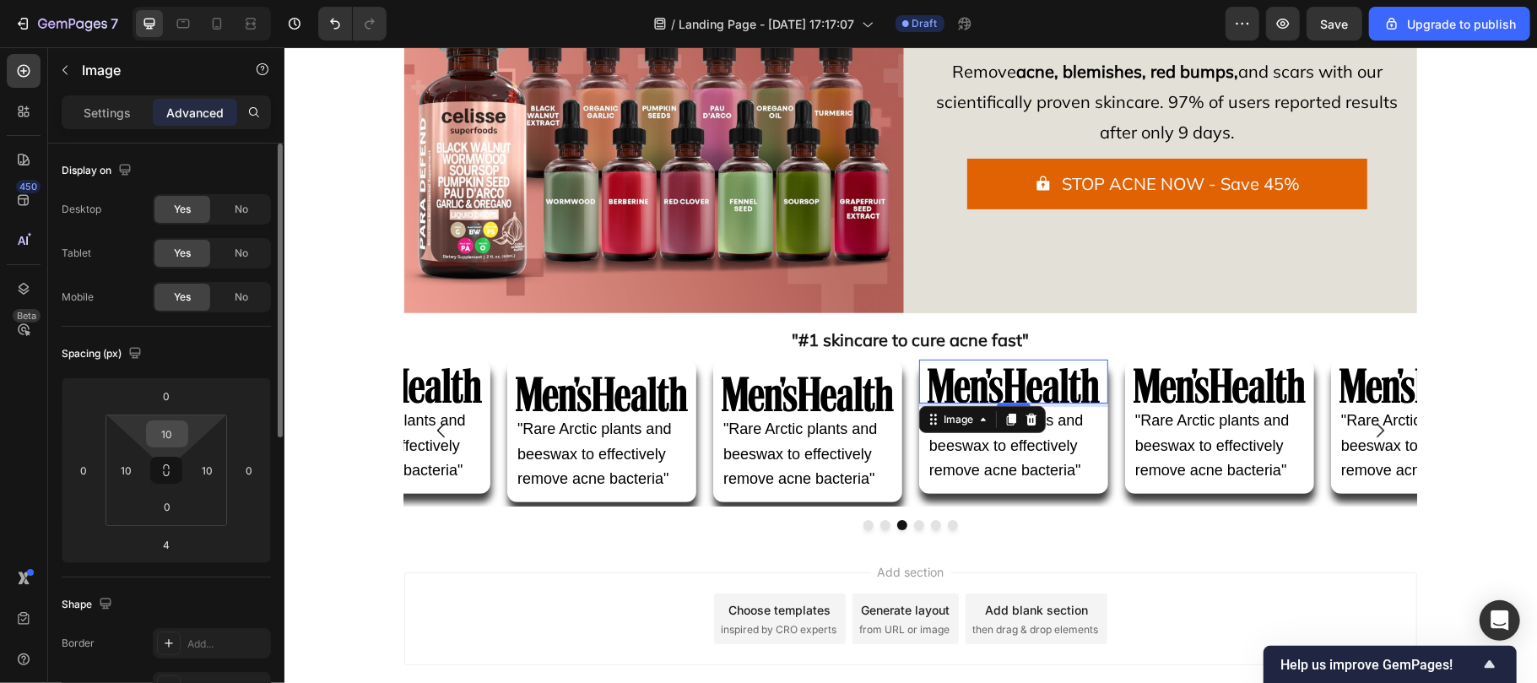
click at [177, 432] on input "10" at bounding box center [167, 433] width 34 height 25
type input "20"
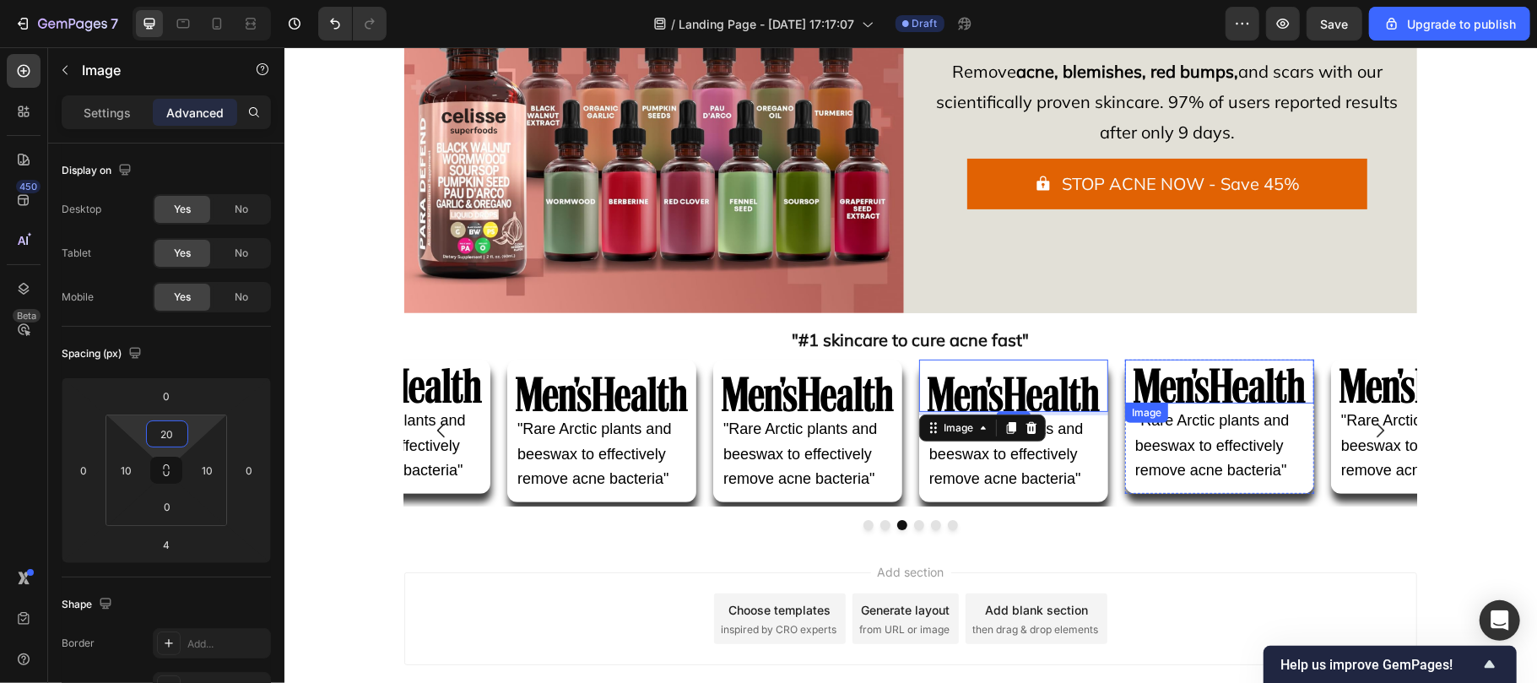
click at [1246, 394] on img at bounding box center [1219, 384] width 172 height 35
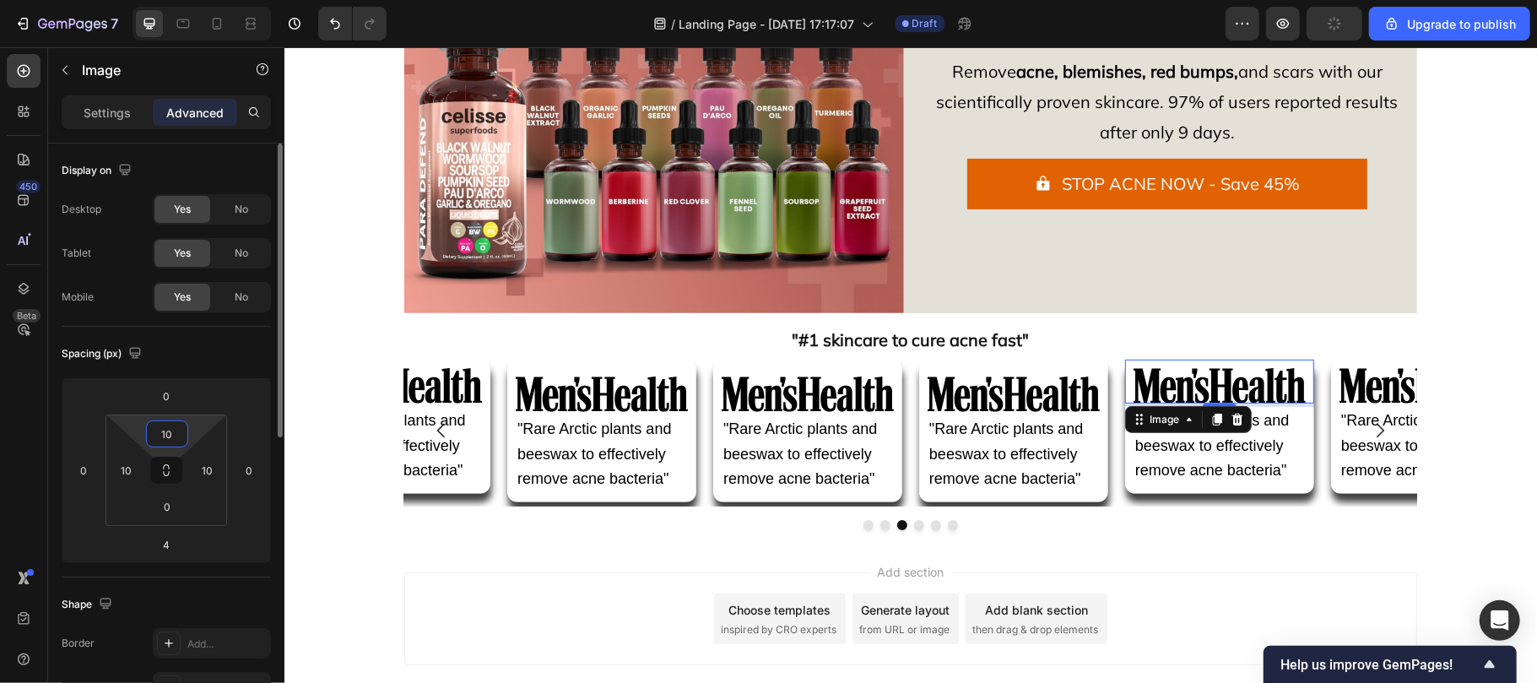
click at [182, 425] on input "10" at bounding box center [167, 433] width 34 height 25
type input "20"
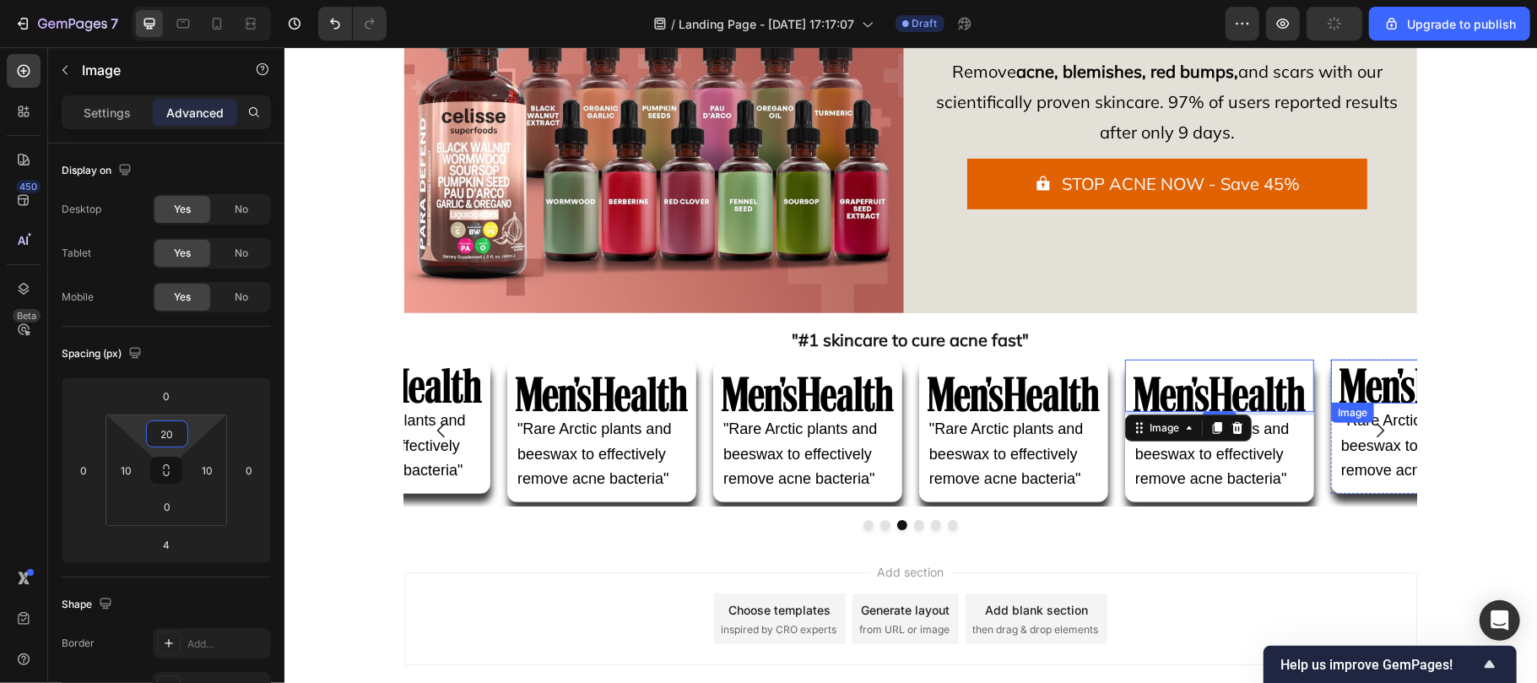
click at [1382, 381] on img at bounding box center [1425, 384] width 172 height 35
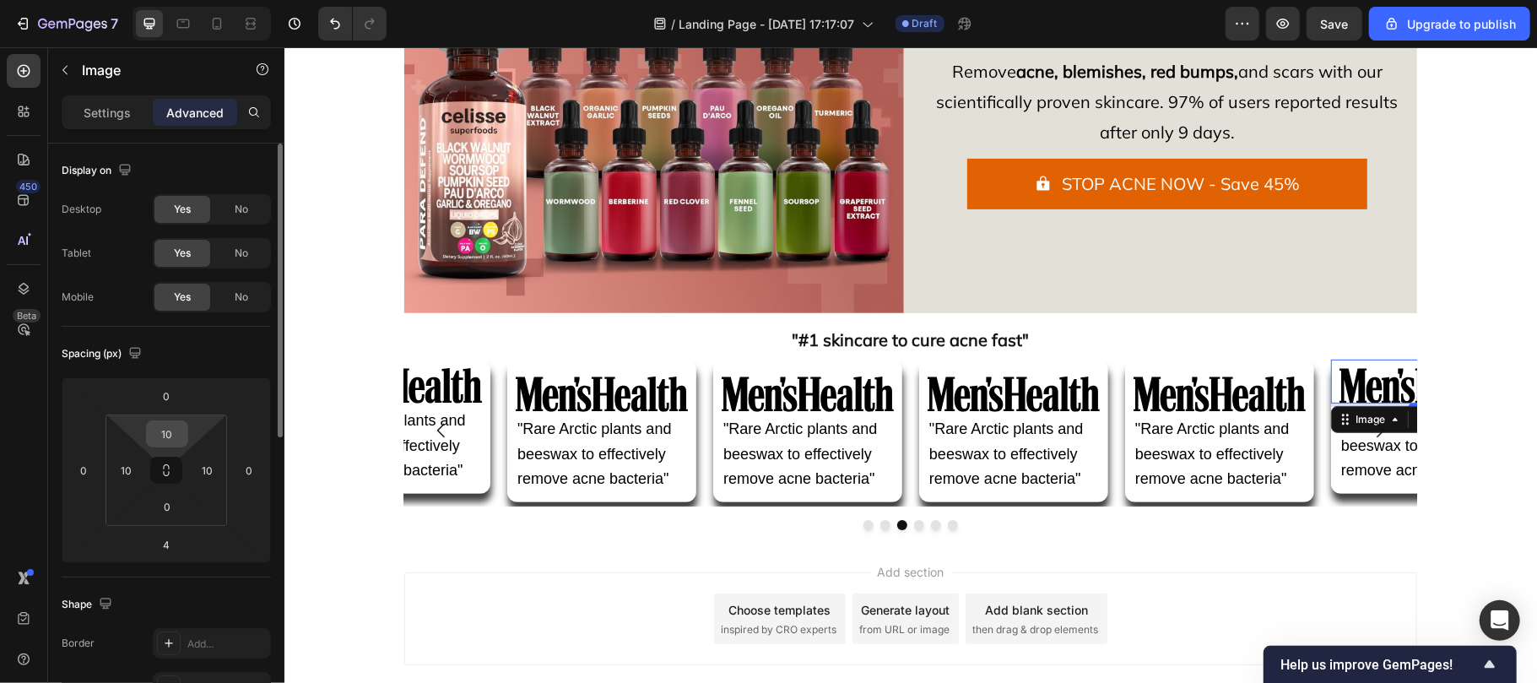
click at [184, 430] on div "10" at bounding box center [167, 433] width 42 height 27
click at [177, 430] on input "10" at bounding box center [167, 433] width 34 height 25
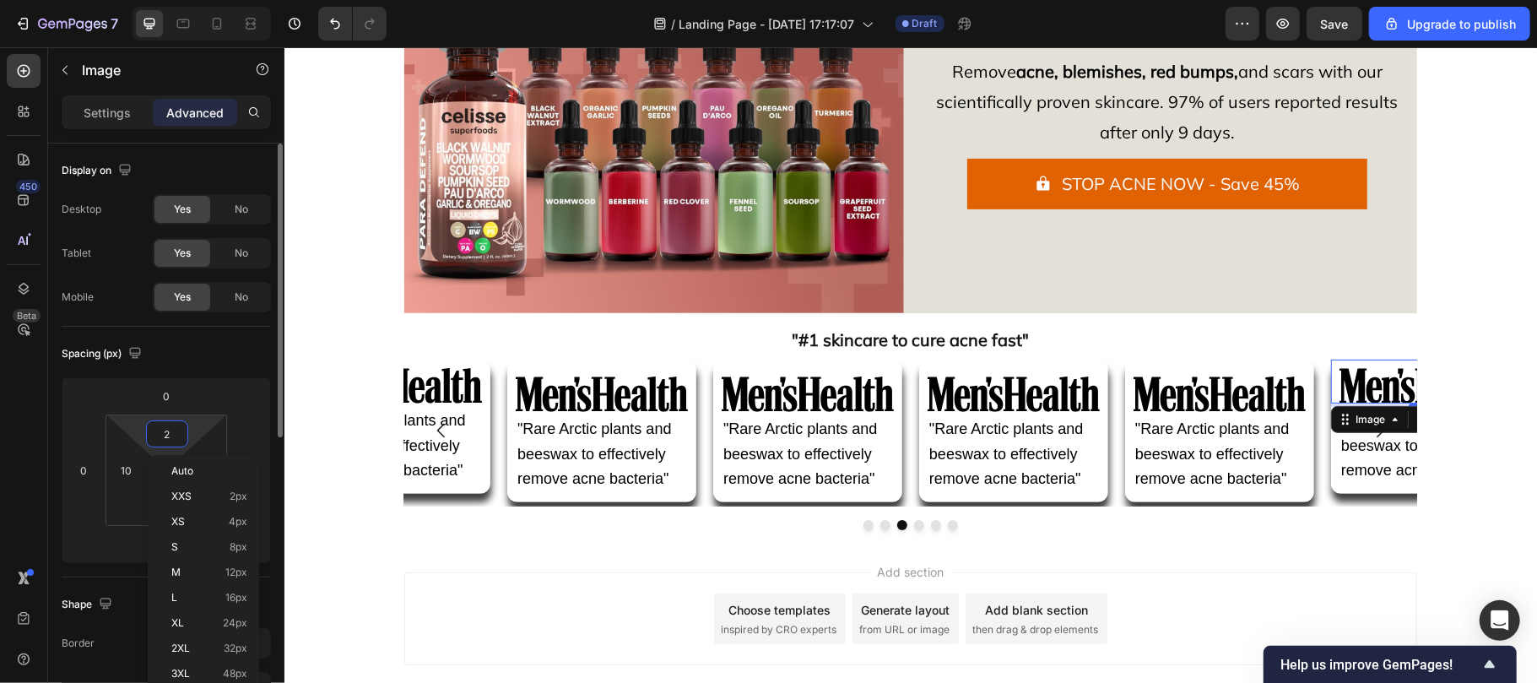
type input "20"
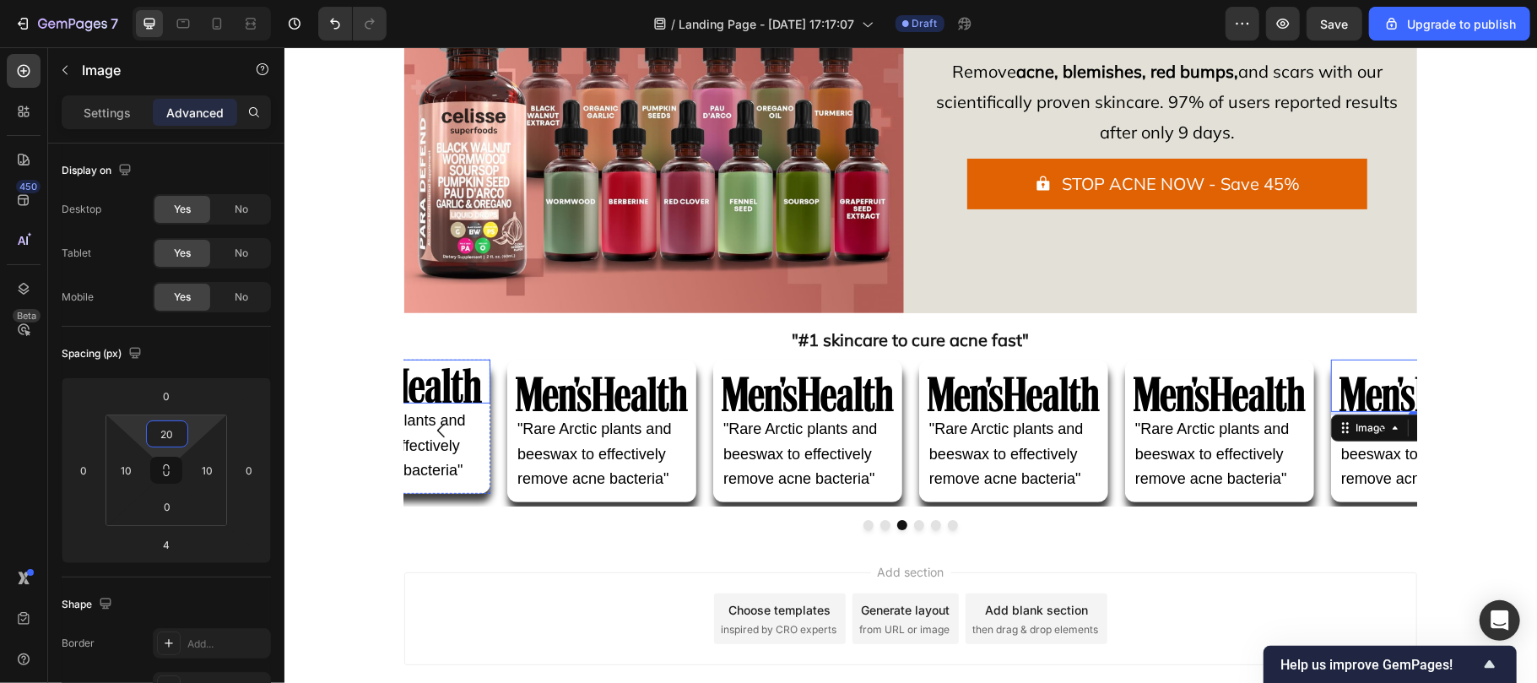
click at [417, 386] on img at bounding box center [395, 384] width 172 height 35
click at [176, 436] on input "10" at bounding box center [167, 433] width 34 height 25
type input "20"
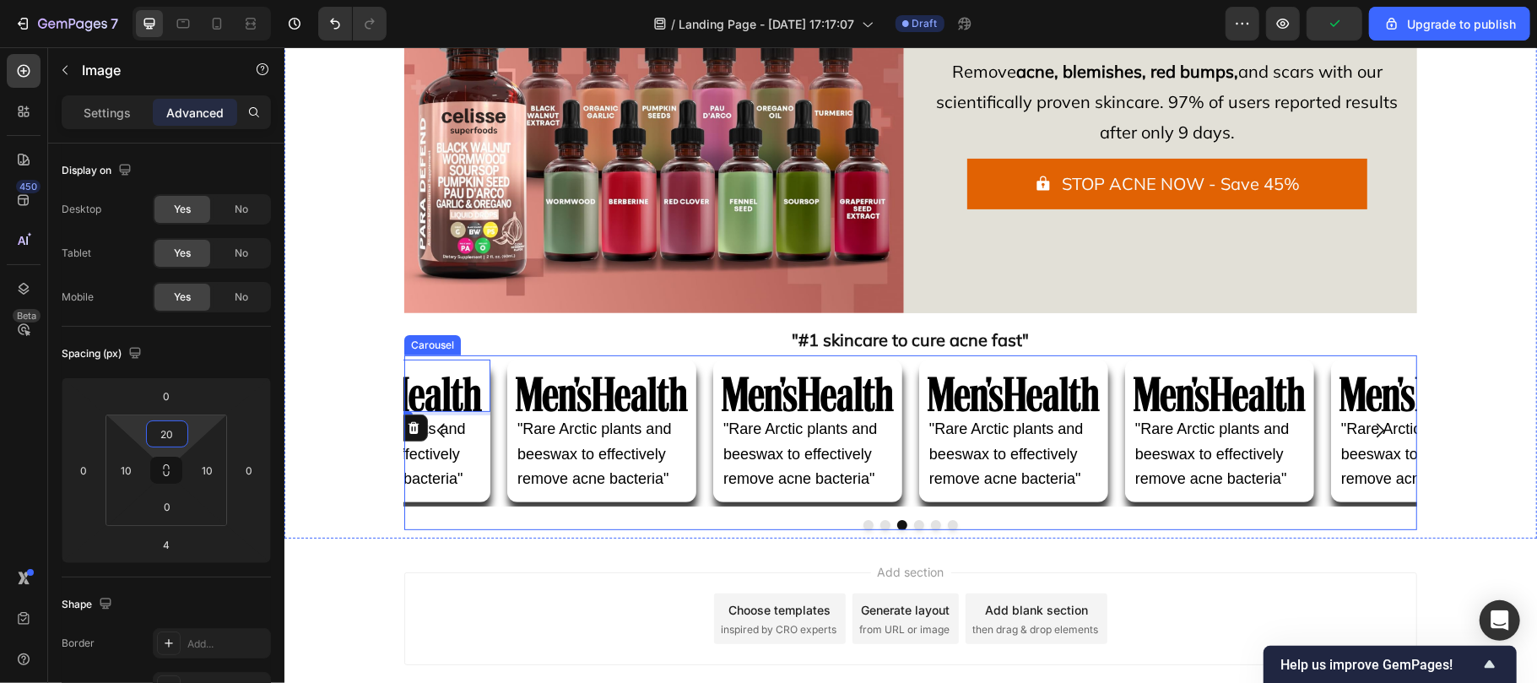
click at [1372, 419] on icon "Carousel Next Arrow" at bounding box center [1379, 429] width 20 height 20
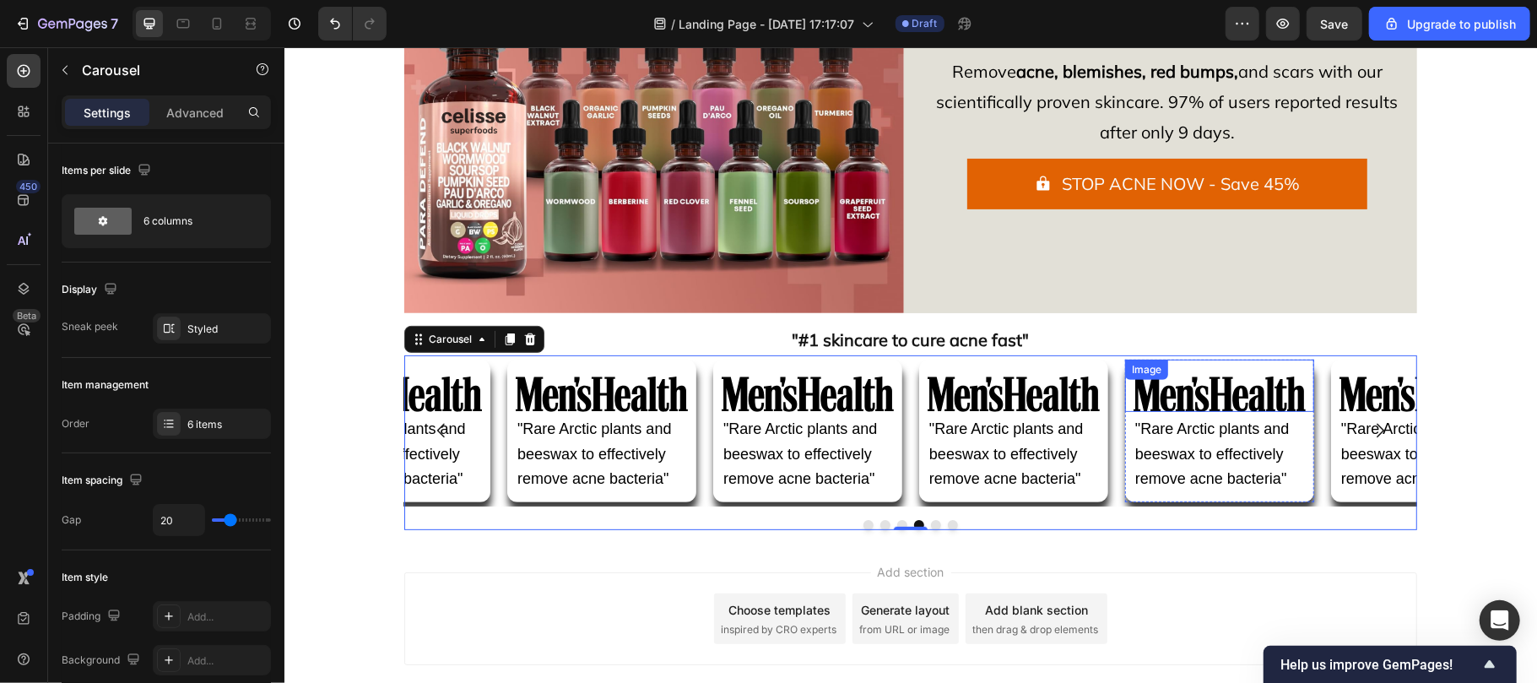
click at [1232, 411] on img at bounding box center [1219, 393] width 172 height 35
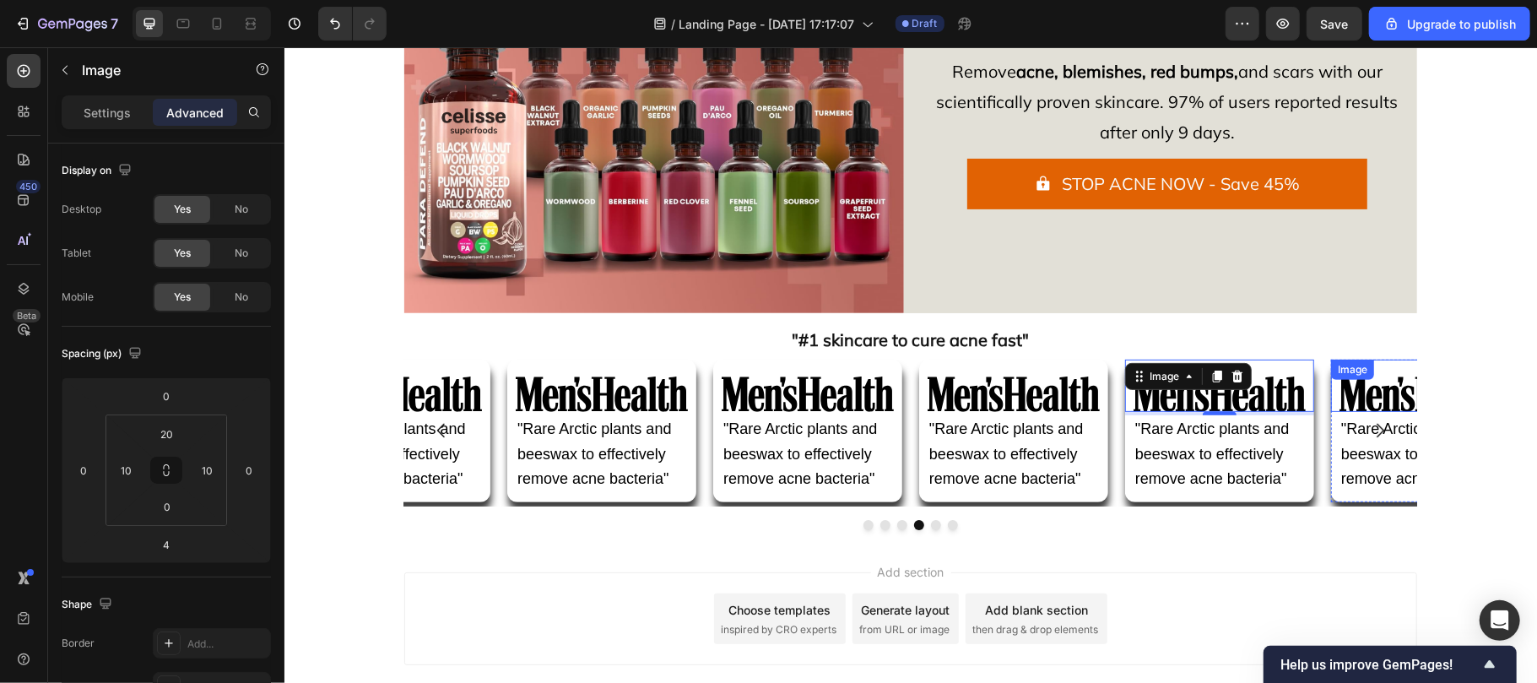
click at [1352, 398] on img at bounding box center [1425, 393] width 172 height 35
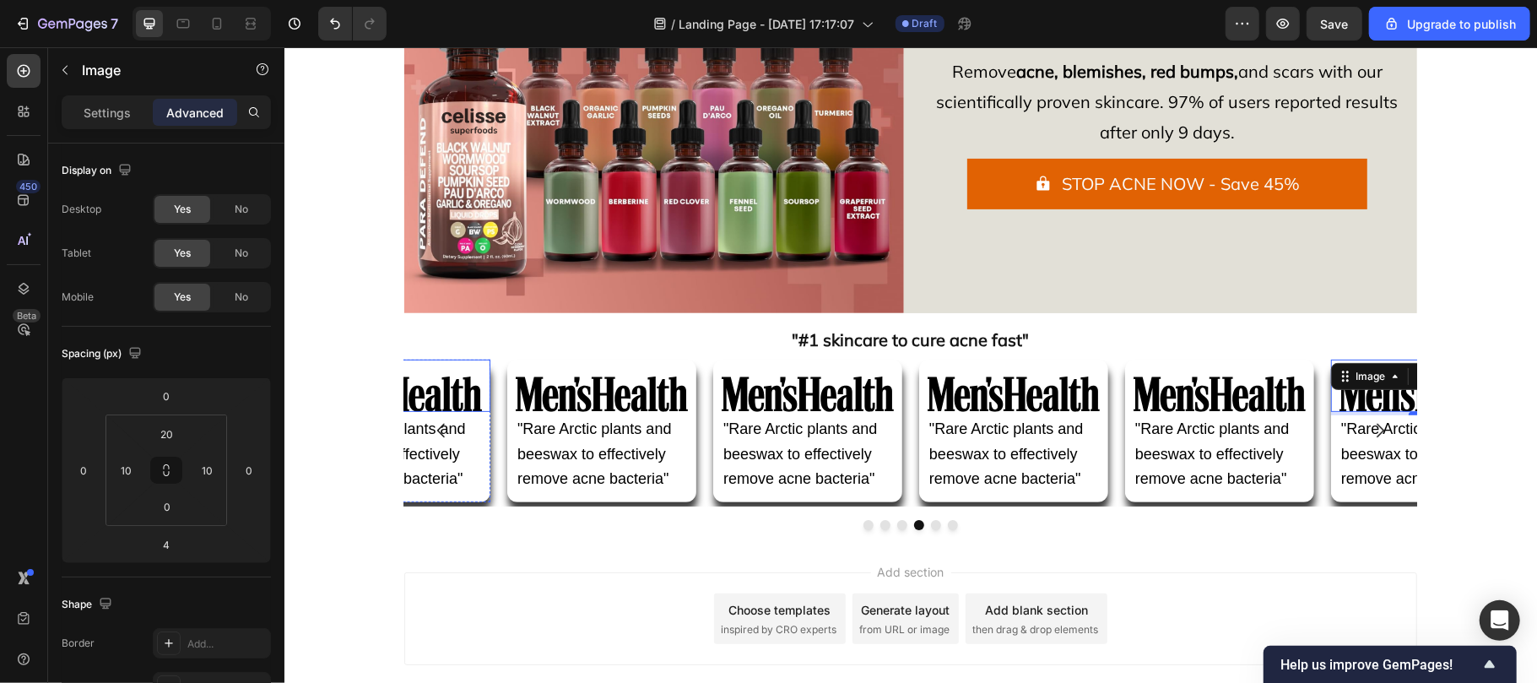
click at [426, 394] on img at bounding box center [395, 393] width 172 height 35
click at [829, 402] on img at bounding box center [807, 393] width 172 height 35
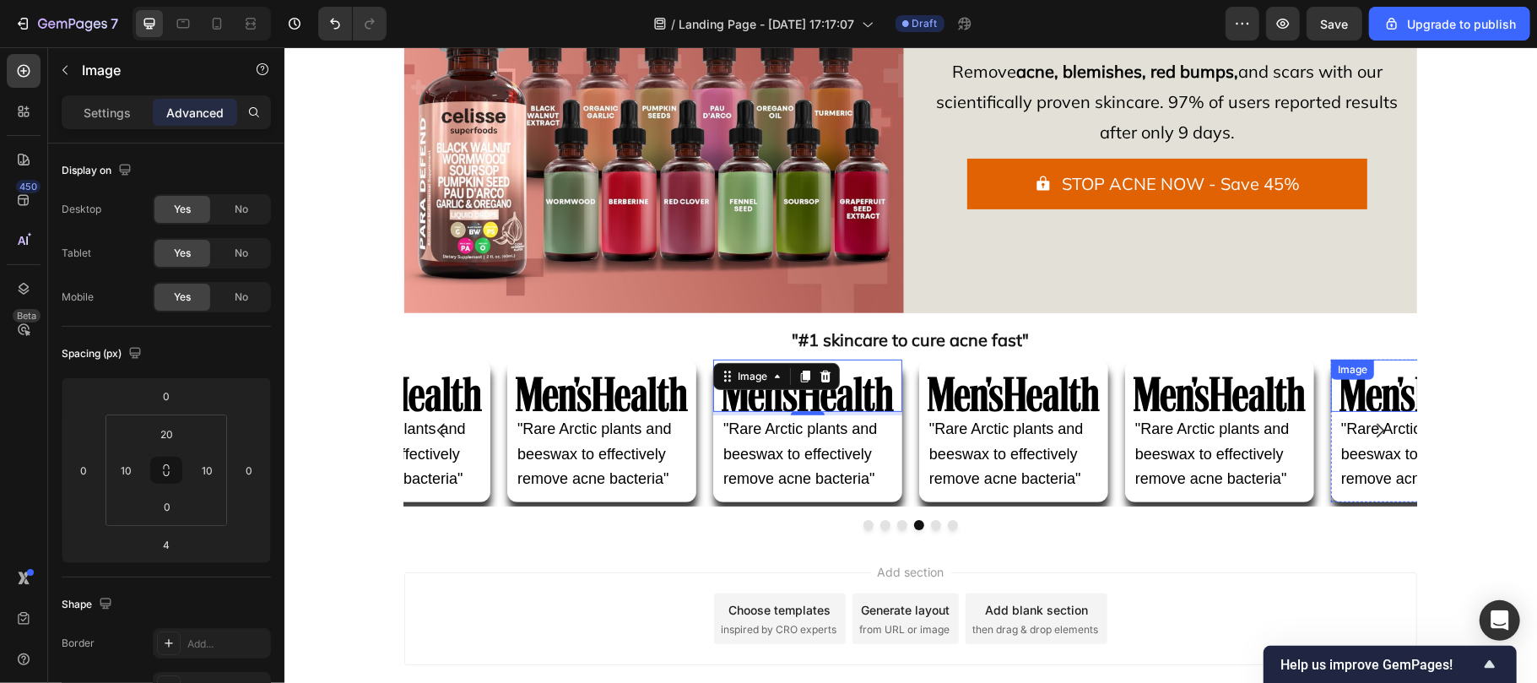
click at [1350, 403] on img at bounding box center [1425, 393] width 172 height 35
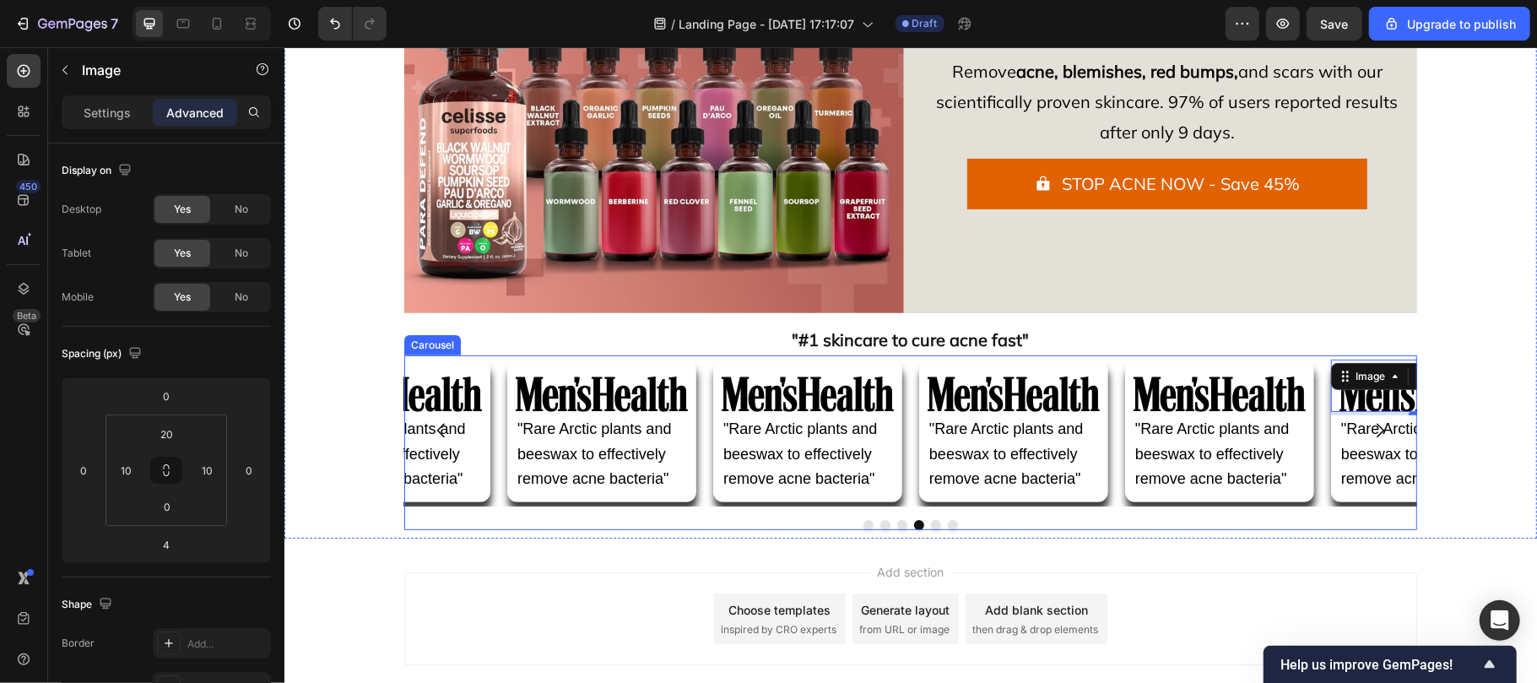
click at [1376, 426] on icon "Carousel Next Arrow" at bounding box center [1379, 429] width 20 height 20
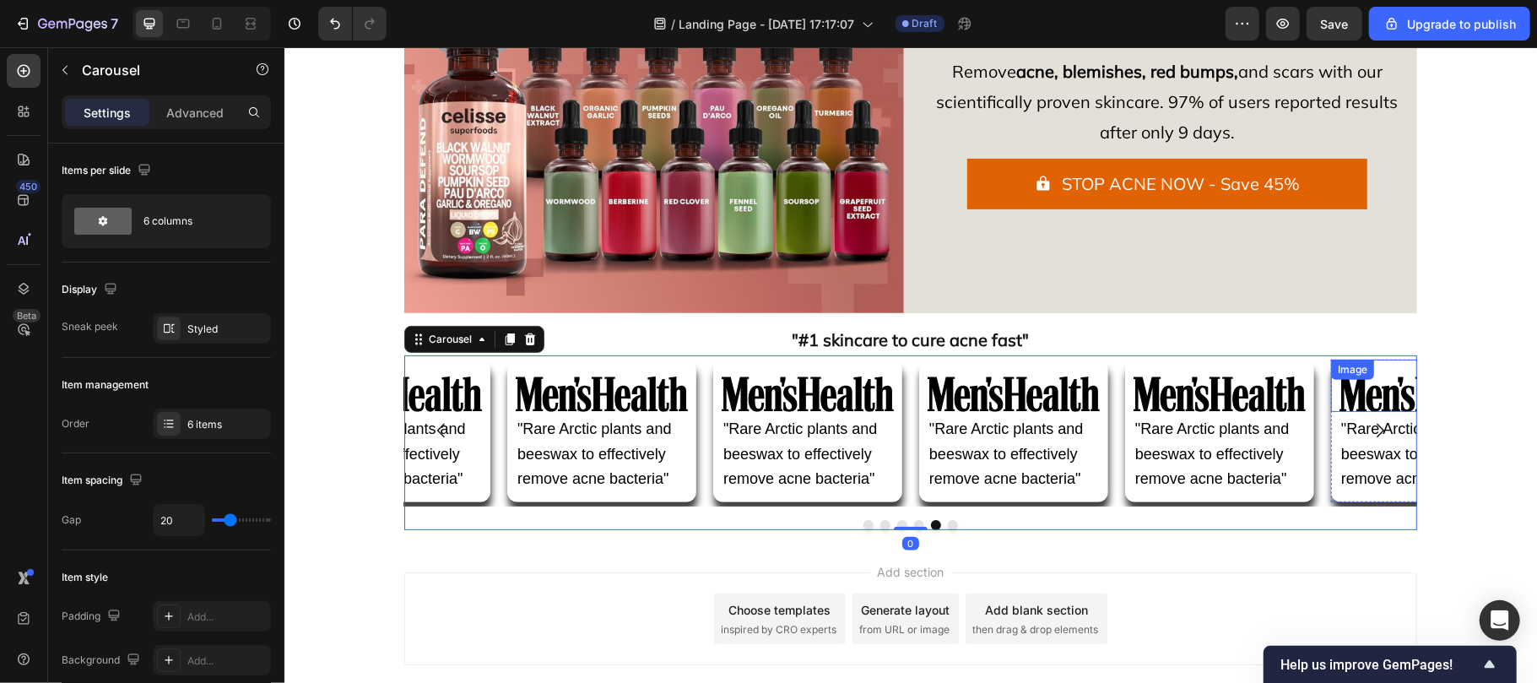
click at [1339, 403] on img at bounding box center [1425, 393] width 172 height 35
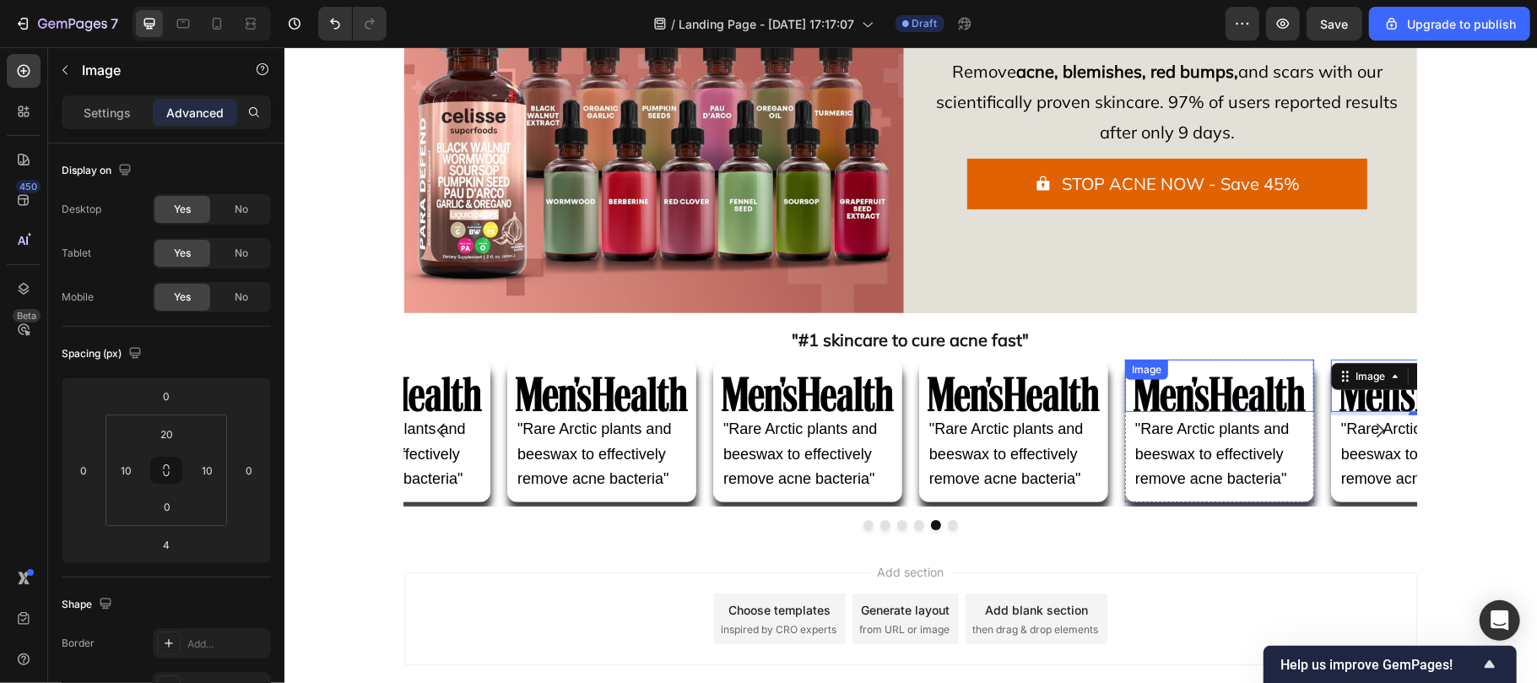
click at [1259, 405] on img at bounding box center [1219, 393] width 172 height 35
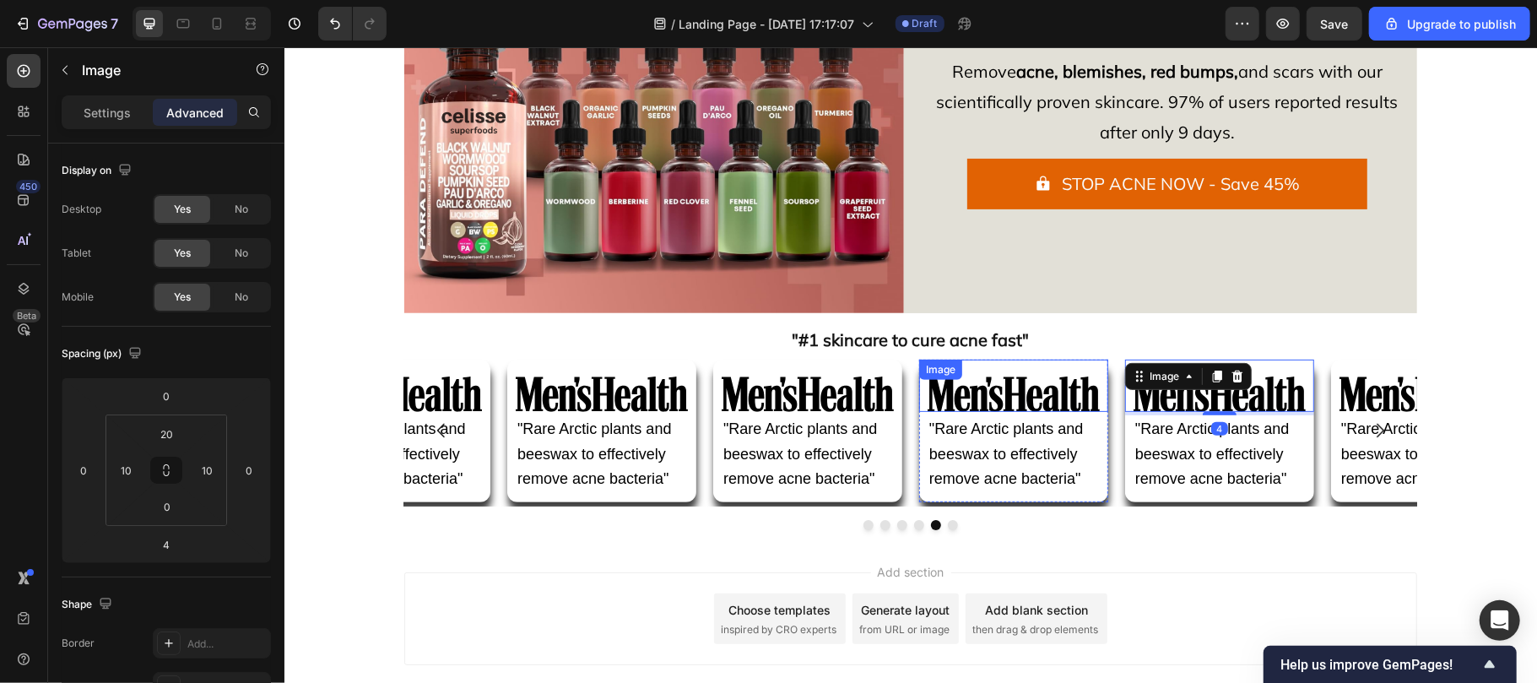
click at [1011, 382] on img at bounding box center [1013, 393] width 172 height 35
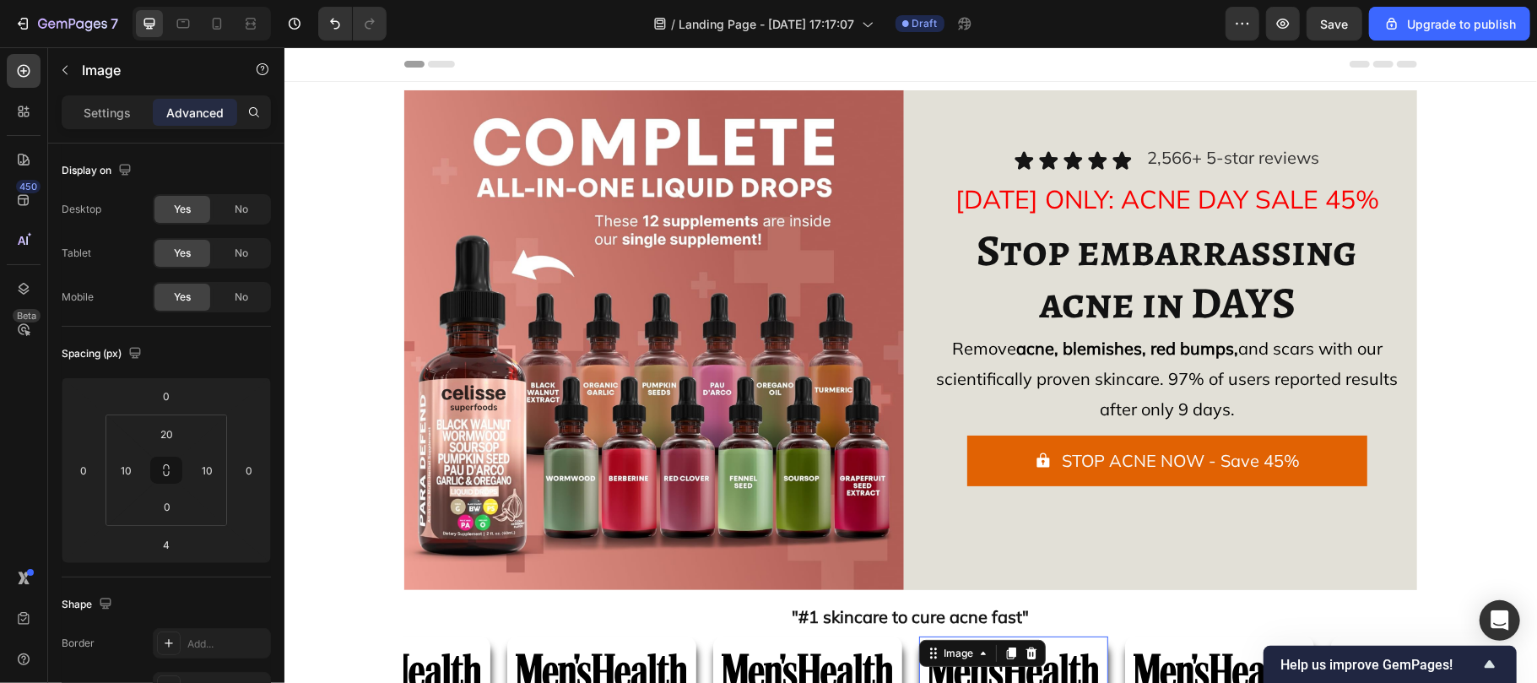
scroll to position [277, 0]
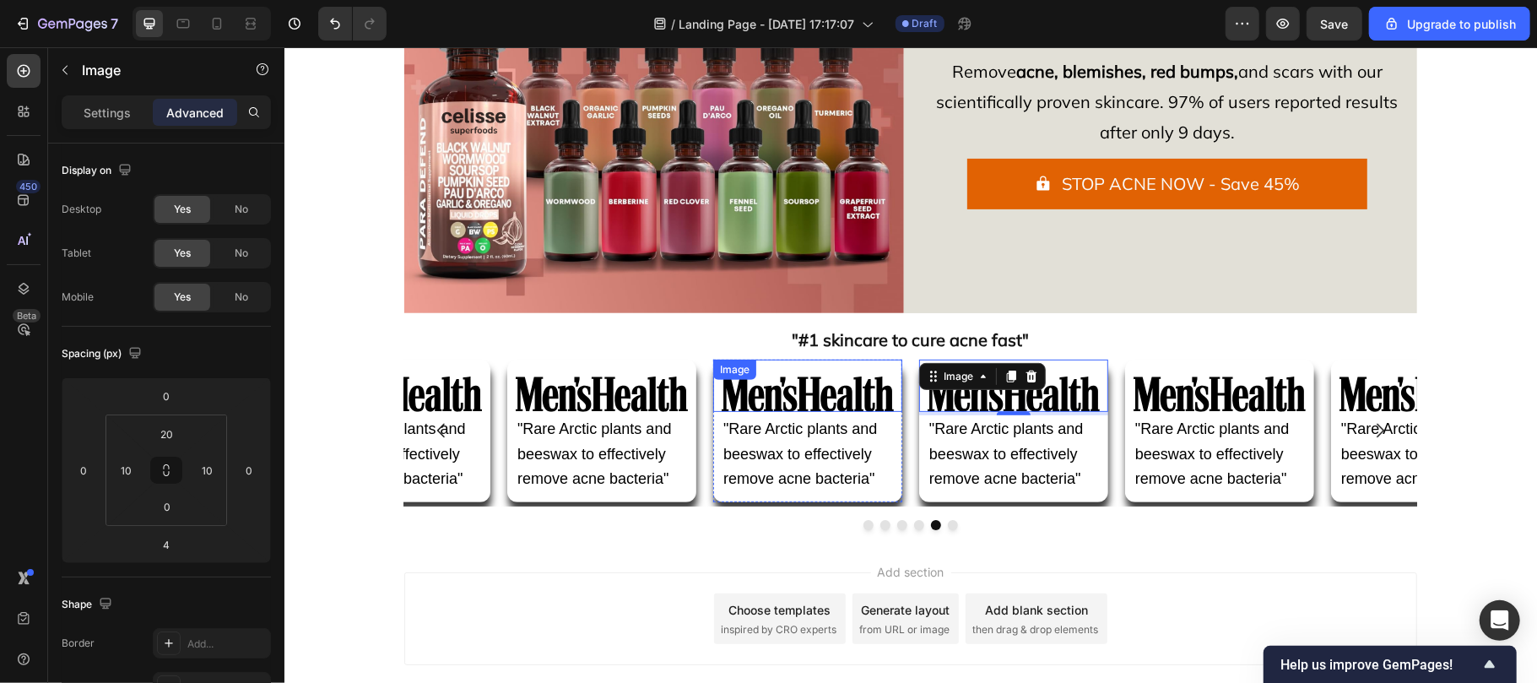
click at [770, 386] on img at bounding box center [807, 393] width 172 height 35
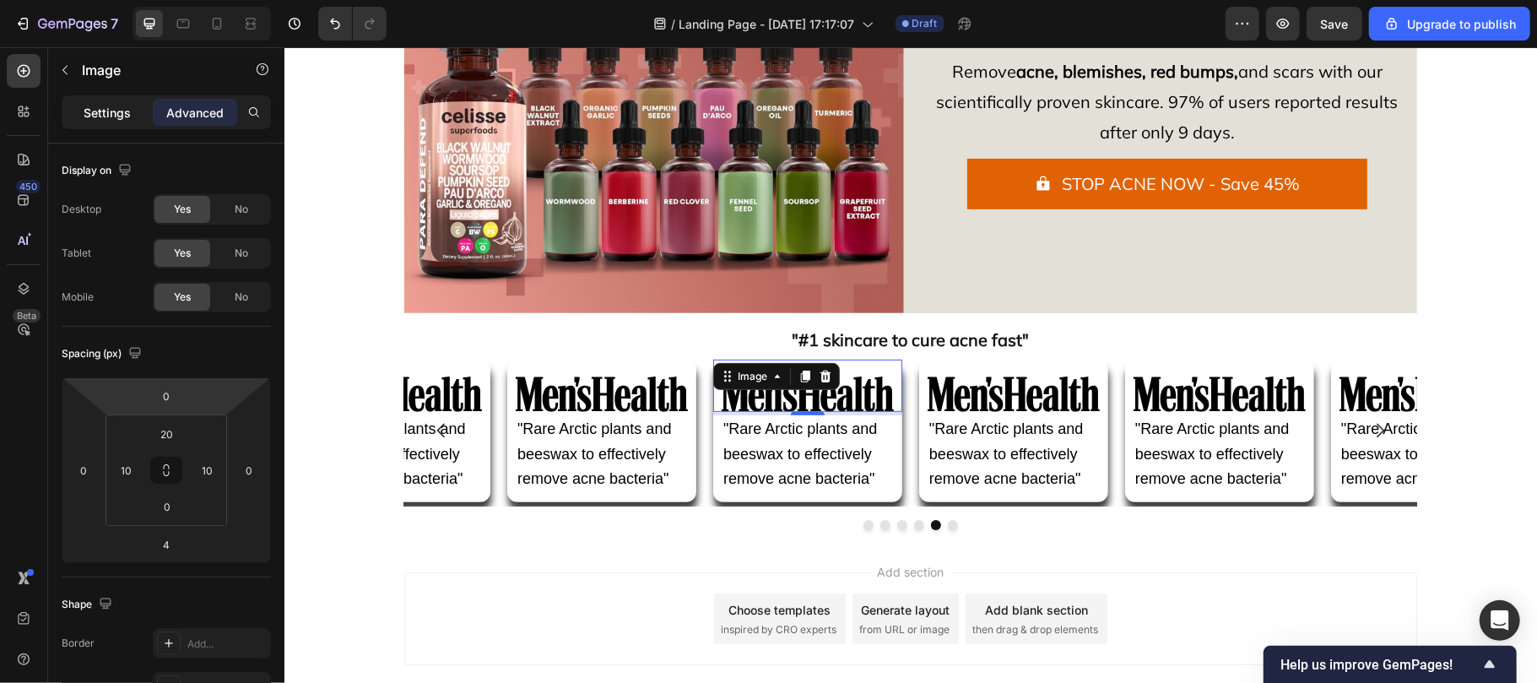
click at [102, 106] on p "Settings" at bounding box center [107, 113] width 47 height 18
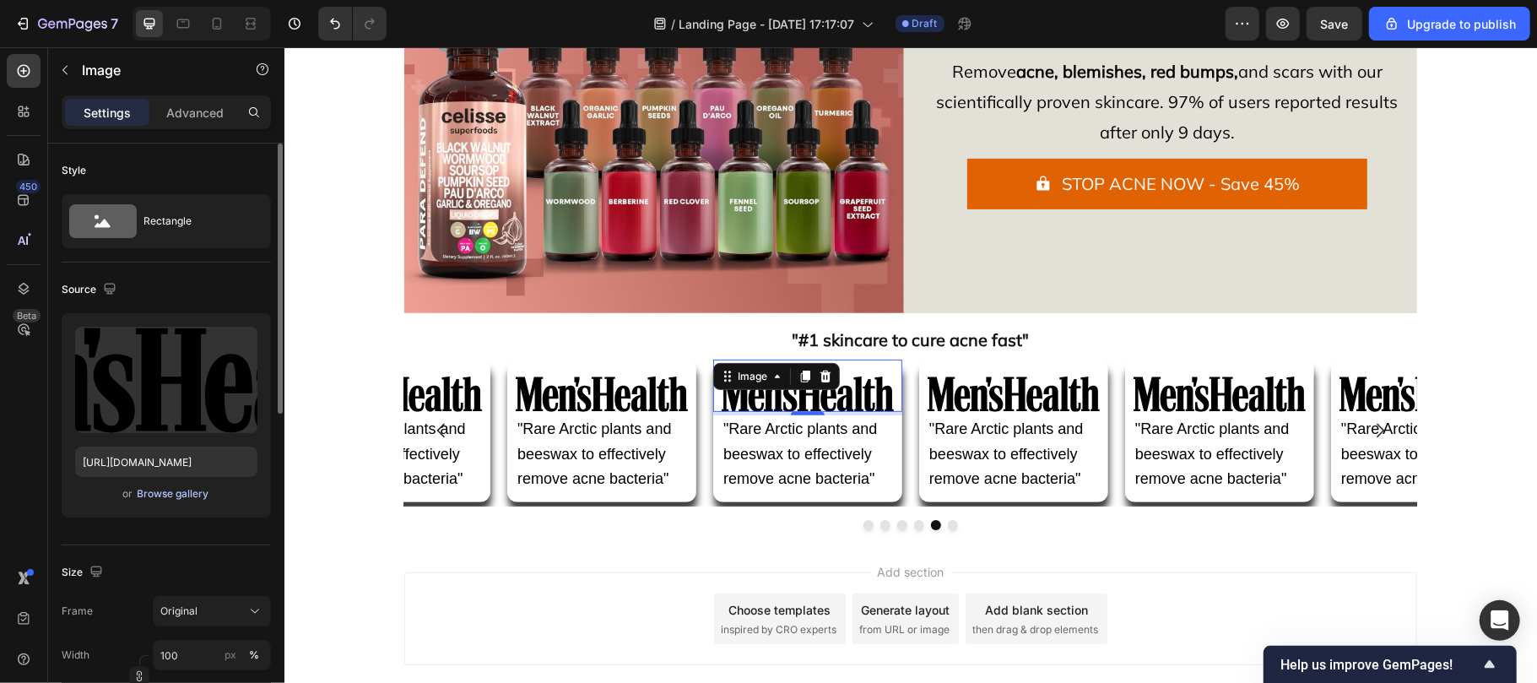
click at [157, 490] on div "Browse gallery" at bounding box center [174, 493] width 72 height 15
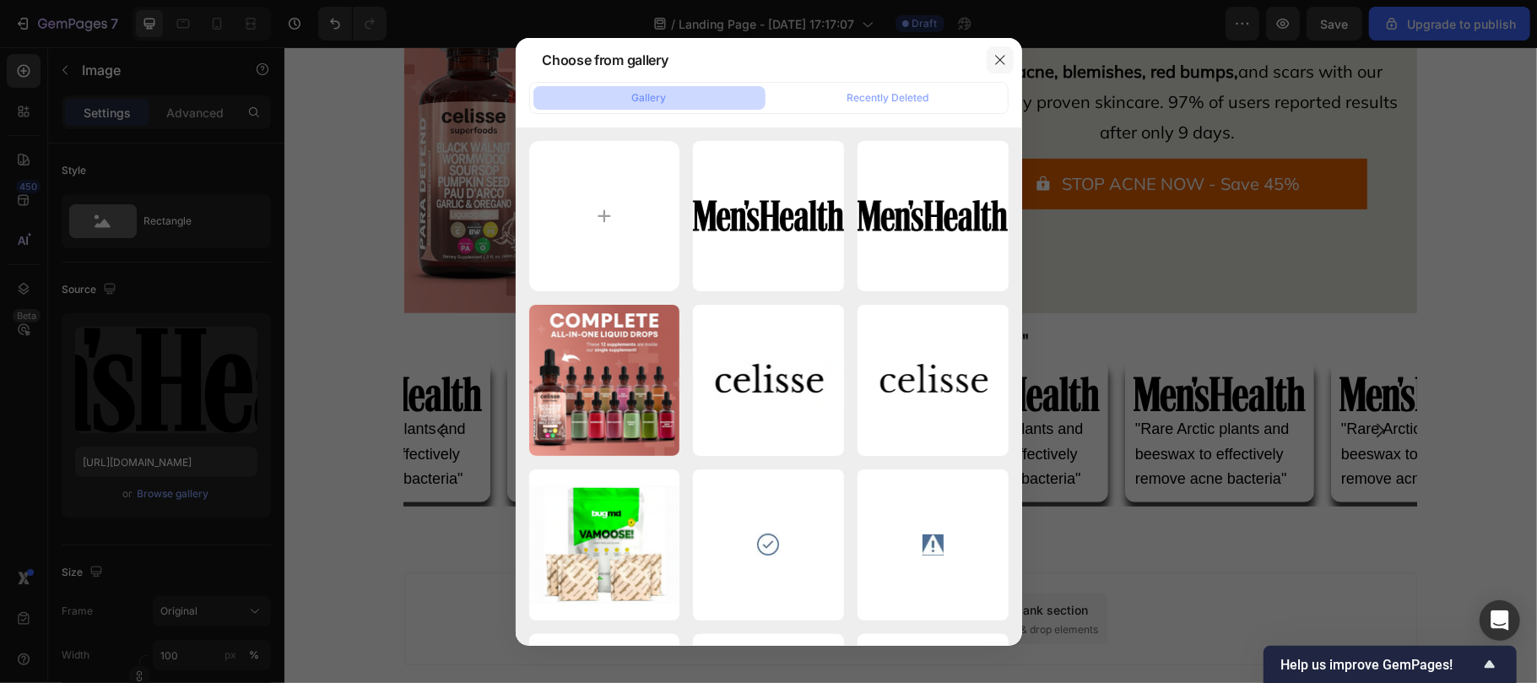
click at [997, 58] on icon "button" at bounding box center [1000, 60] width 14 height 14
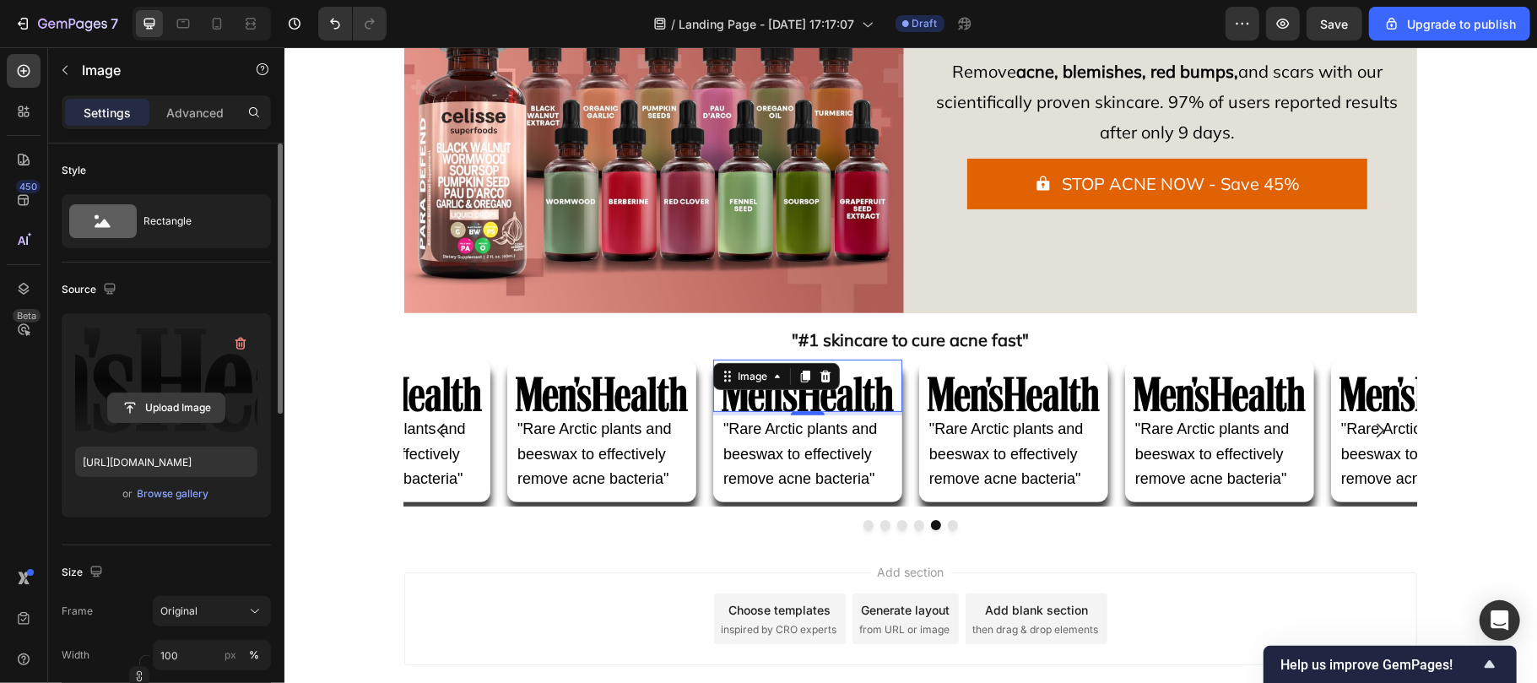
click at [179, 405] on input "file" at bounding box center [166, 407] width 116 height 29
type input "https://cdn.shopify.com/s/files/1/0929/7821/7334/files/gempages_582252457871016…"
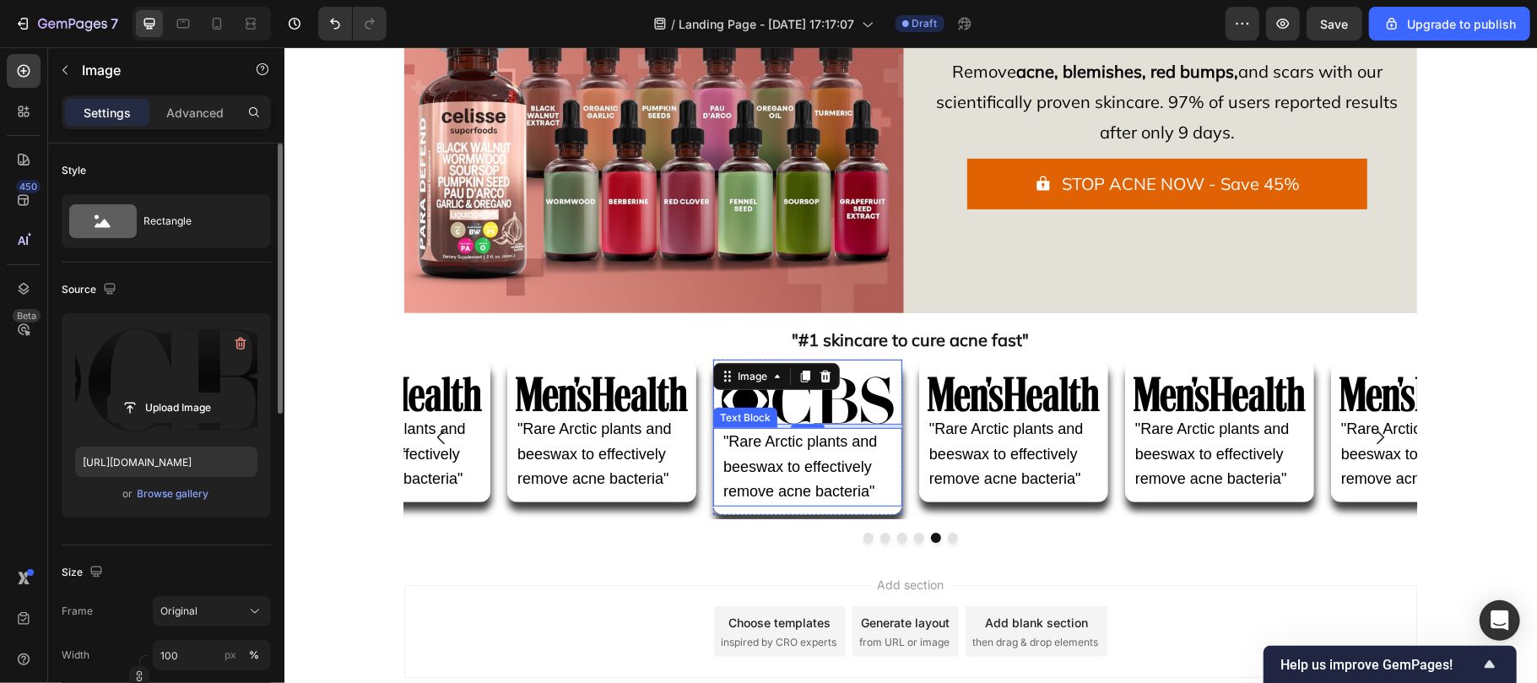
click at [818, 457] on span ""Rare Arctic plants and beeswax to effectively remove acne bacteria"" at bounding box center [799, 466] width 154 height 68
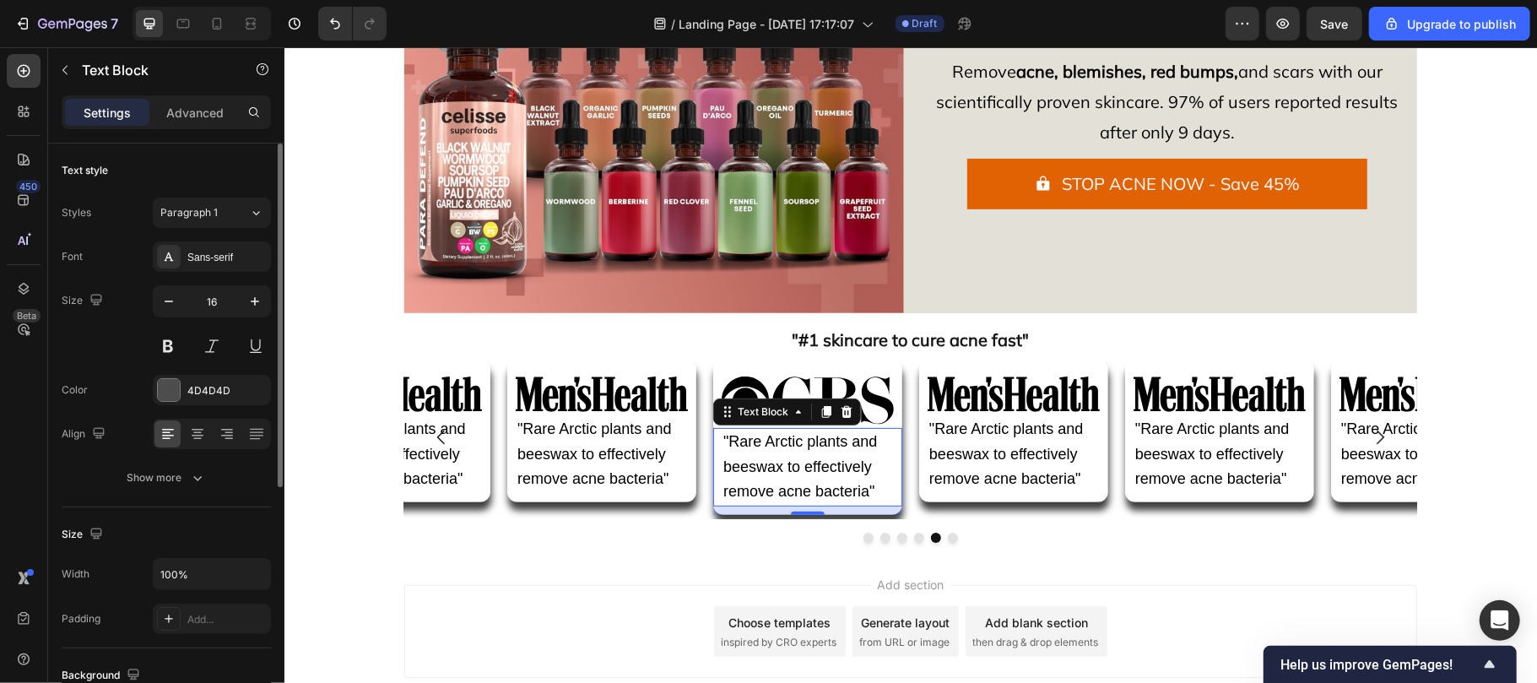
click at [749, 480] on p ""Rare Arctic plants and beeswax to effectively remove acne bacteria"" at bounding box center [806, 466] width 169 height 75
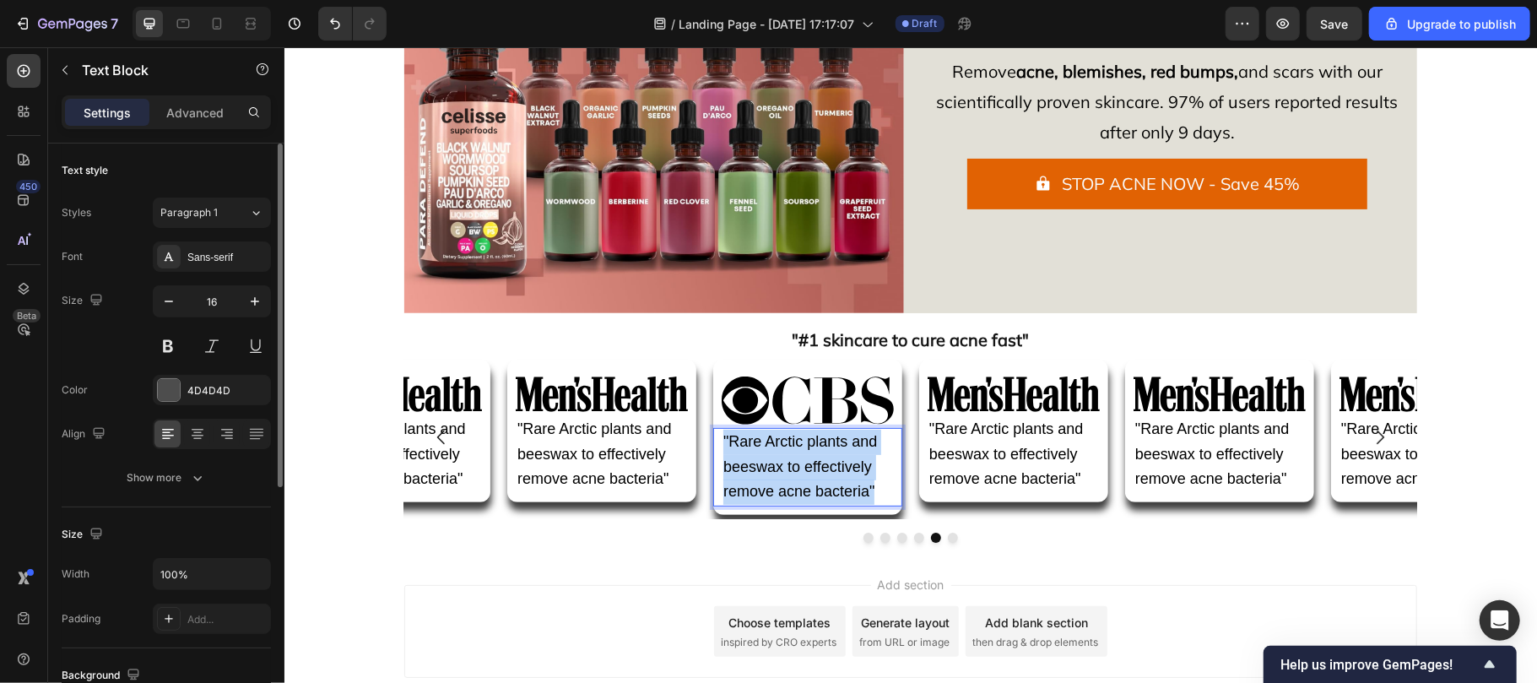
click at [749, 480] on p ""Rare Arctic plants and beeswax to effectively remove acne bacteria"" at bounding box center [806, 466] width 169 height 75
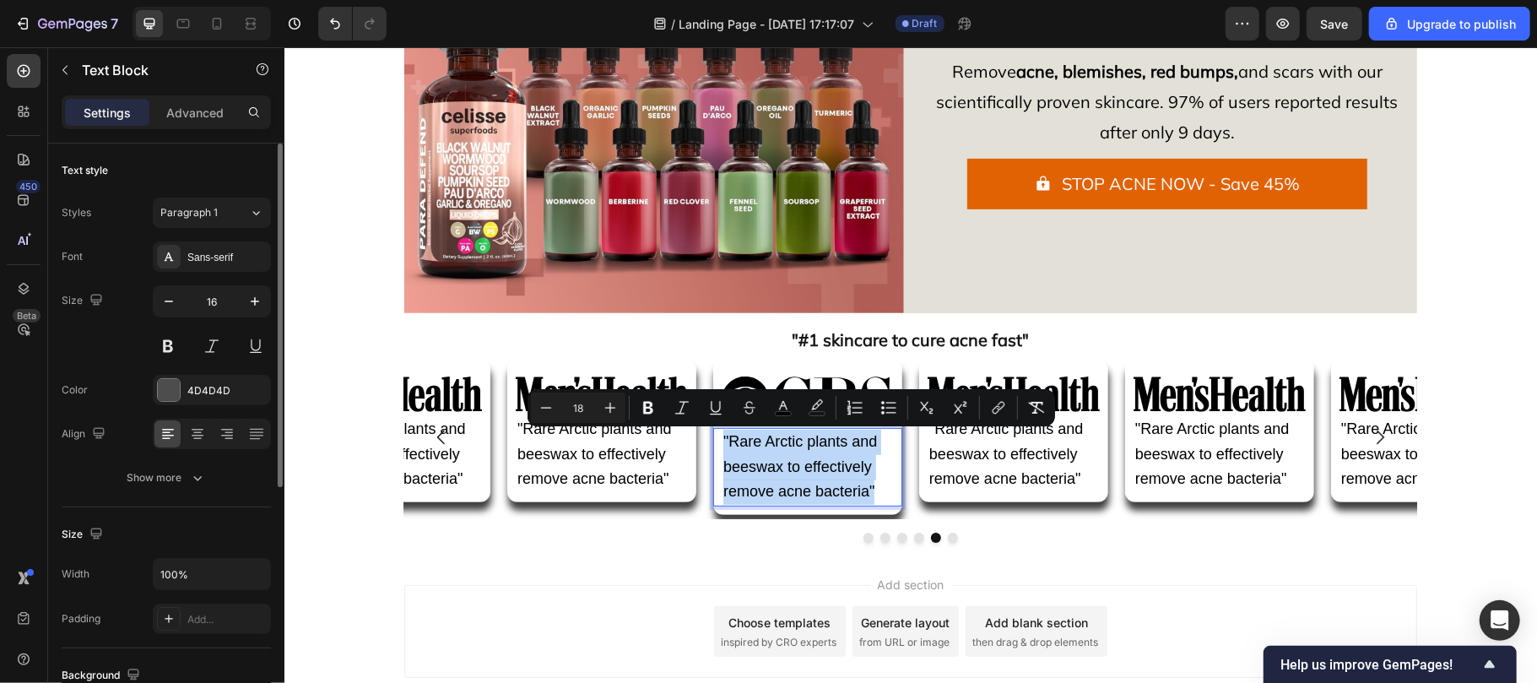
click at [749, 480] on p ""Rare Arctic plants and beeswax to effectively remove acne bacteria"" at bounding box center [806, 466] width 169 height 75
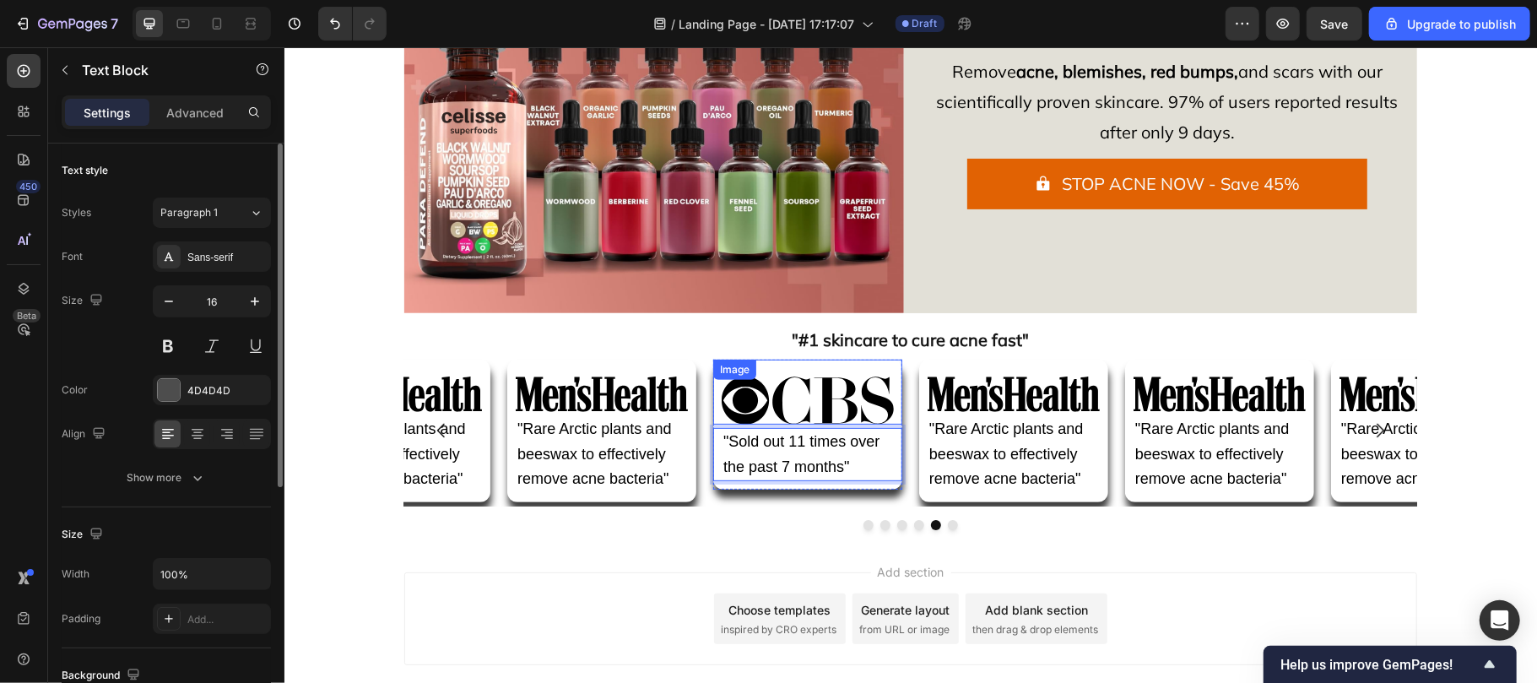
click at [794, 396] on img at bounding box center [807, 400] width 172 height 48
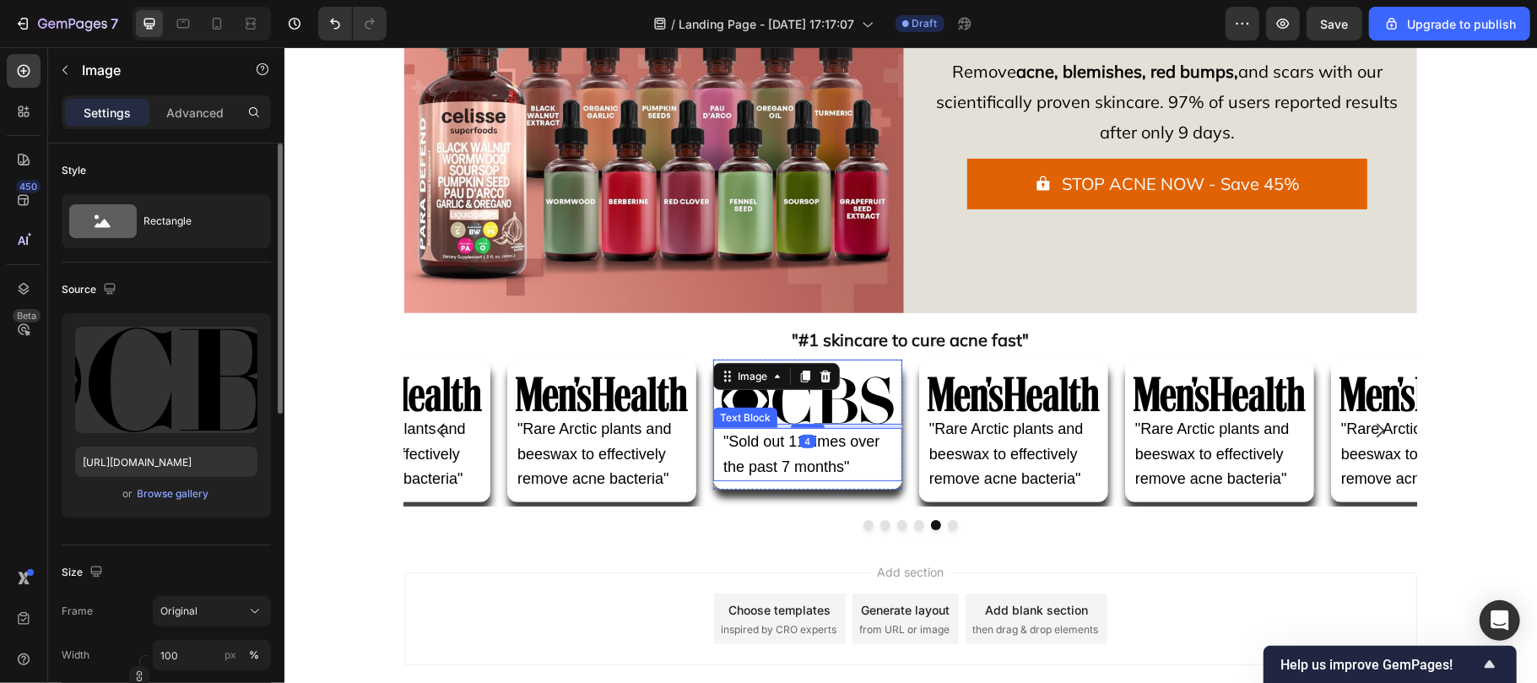
click at [788, 459] on span ""Sold out 11 times over the past 7 months"" at bounding box center [800, 453] width 156 height 42
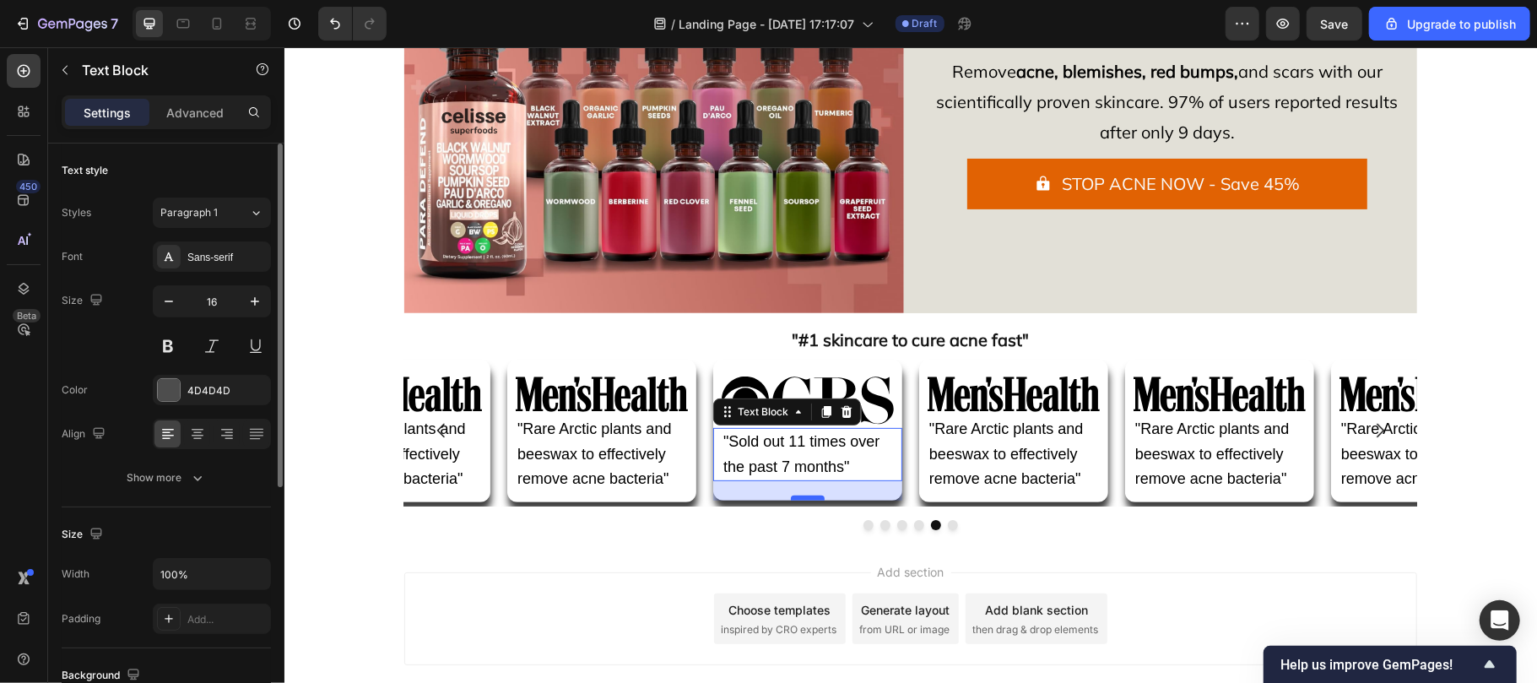
drag, startPoint x: 793, startPoint y: 485, endPoint x: 800, endPoint y: 496, distance: 12.9
click at [800, 496] on div at bounding box center [807, 497] width 34 height 5
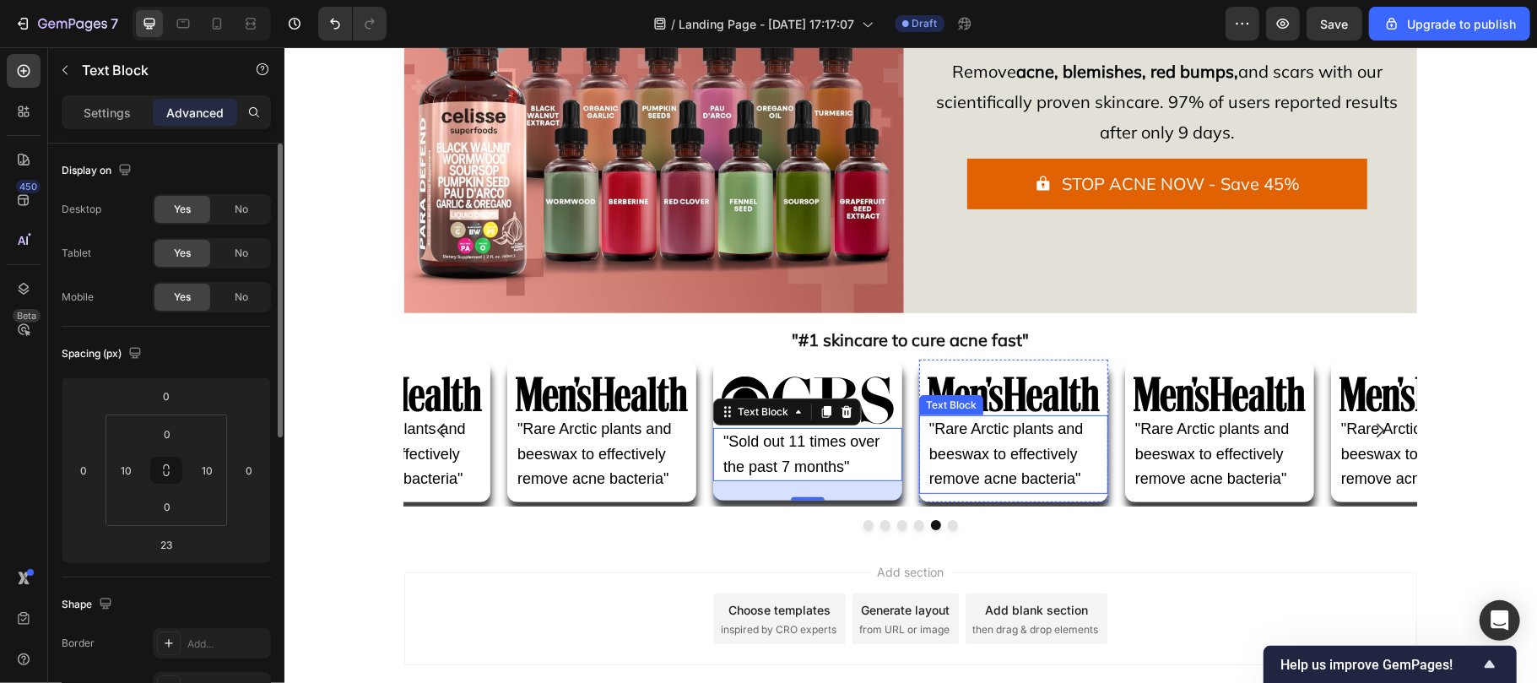
click at [963, 455] on span ""Rare Arctic plants and beeswax to effectively remove acne bacteria"" at bounding box center [1005, 453] width 154 height 68
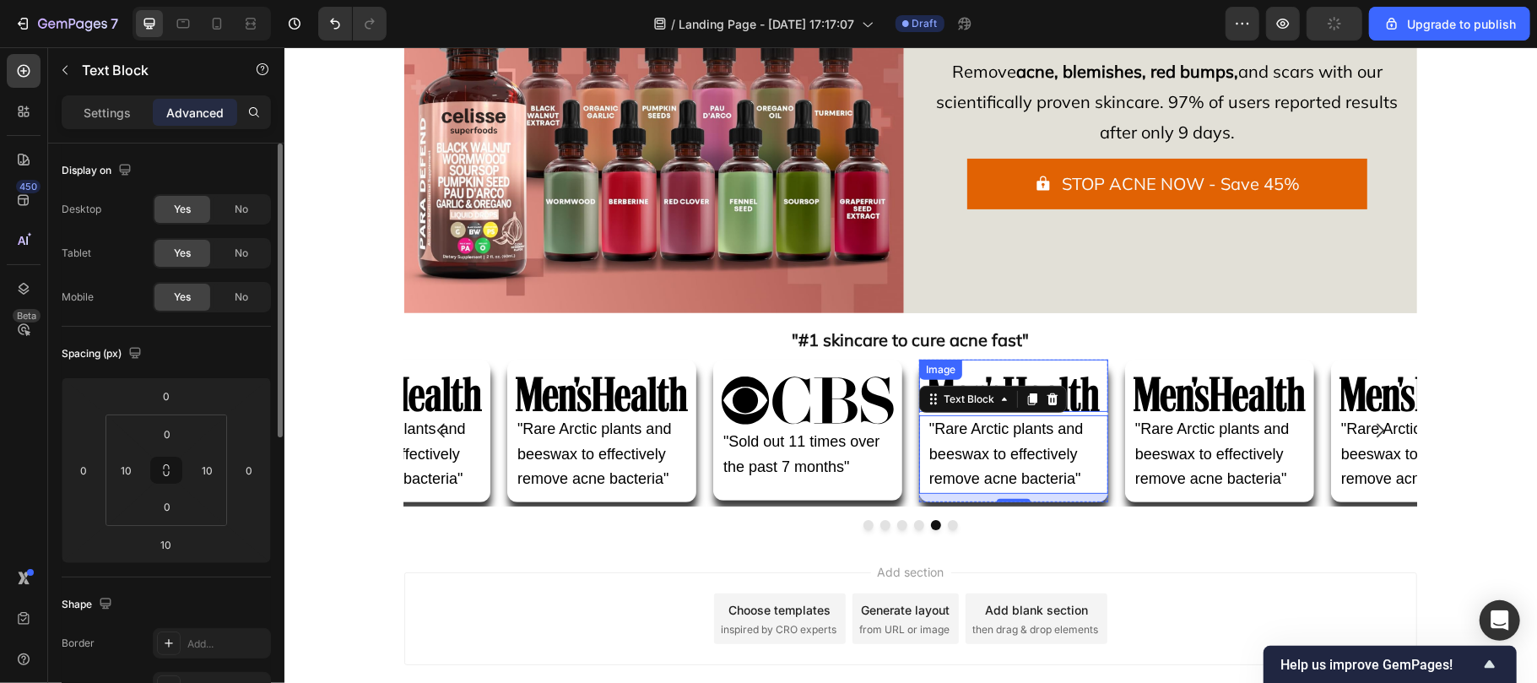
click at [1082, 392] on img at bounding box center [1013, 393] width 172 height 35
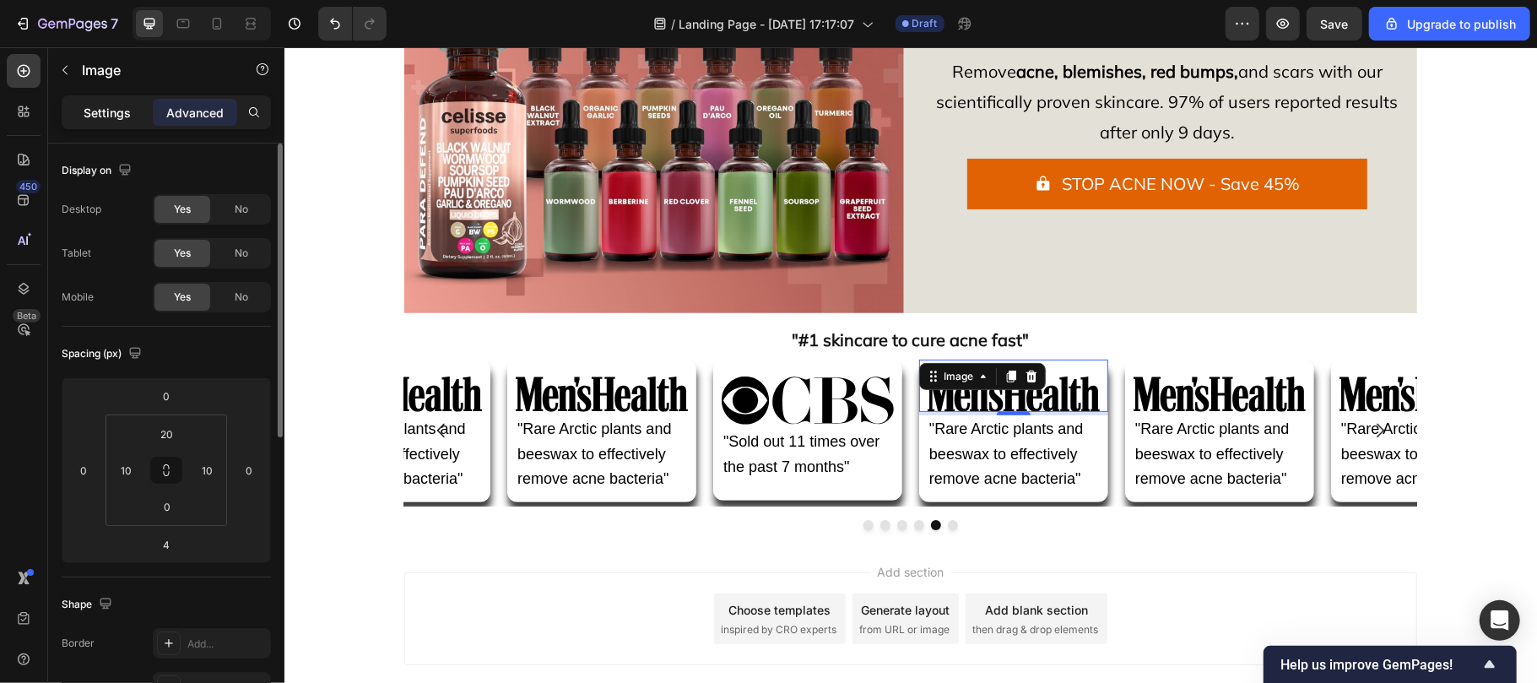
click at [110, 109] on p "Settings" at bounding box center [107, 113] width 47 height 18
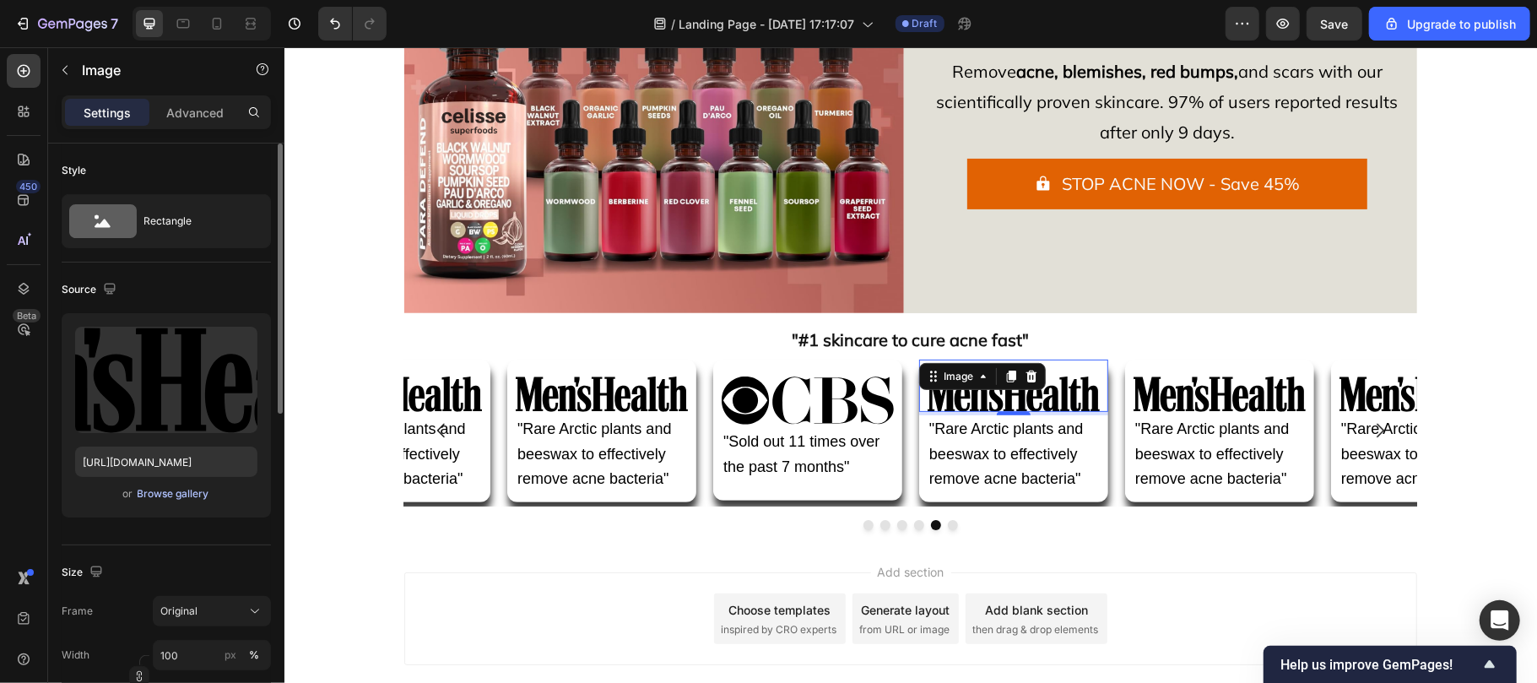
click at [191, 491] on div "Browse gallery" at bounding box center [174, 493] width 72 height 15
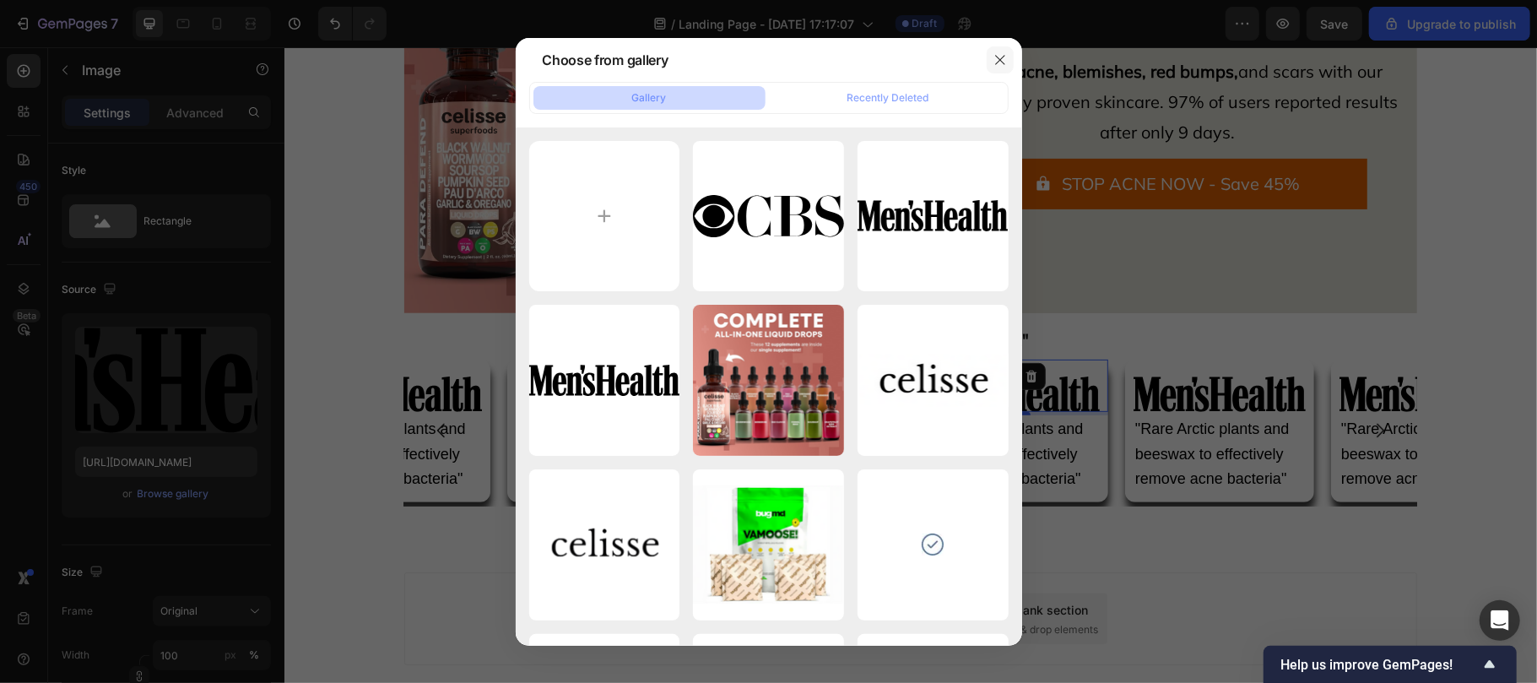
click at [996, 46] on button "button" at bounding box center [1000, 59] width 27 height 27
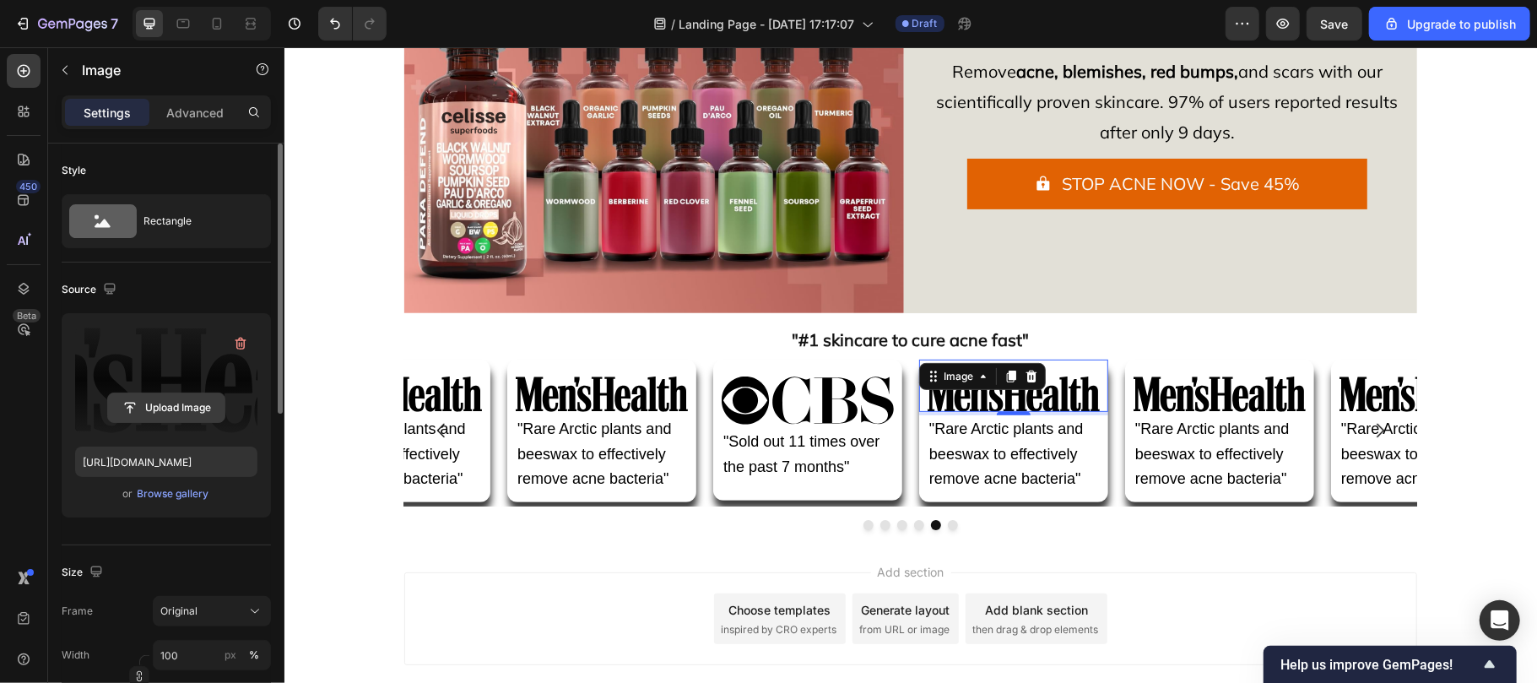
click at [170, 414] on input "file" at bounding box center [166, 407] width 116 height 29
type input "C:\fakepath\stanford_uni_cropeped.avif"
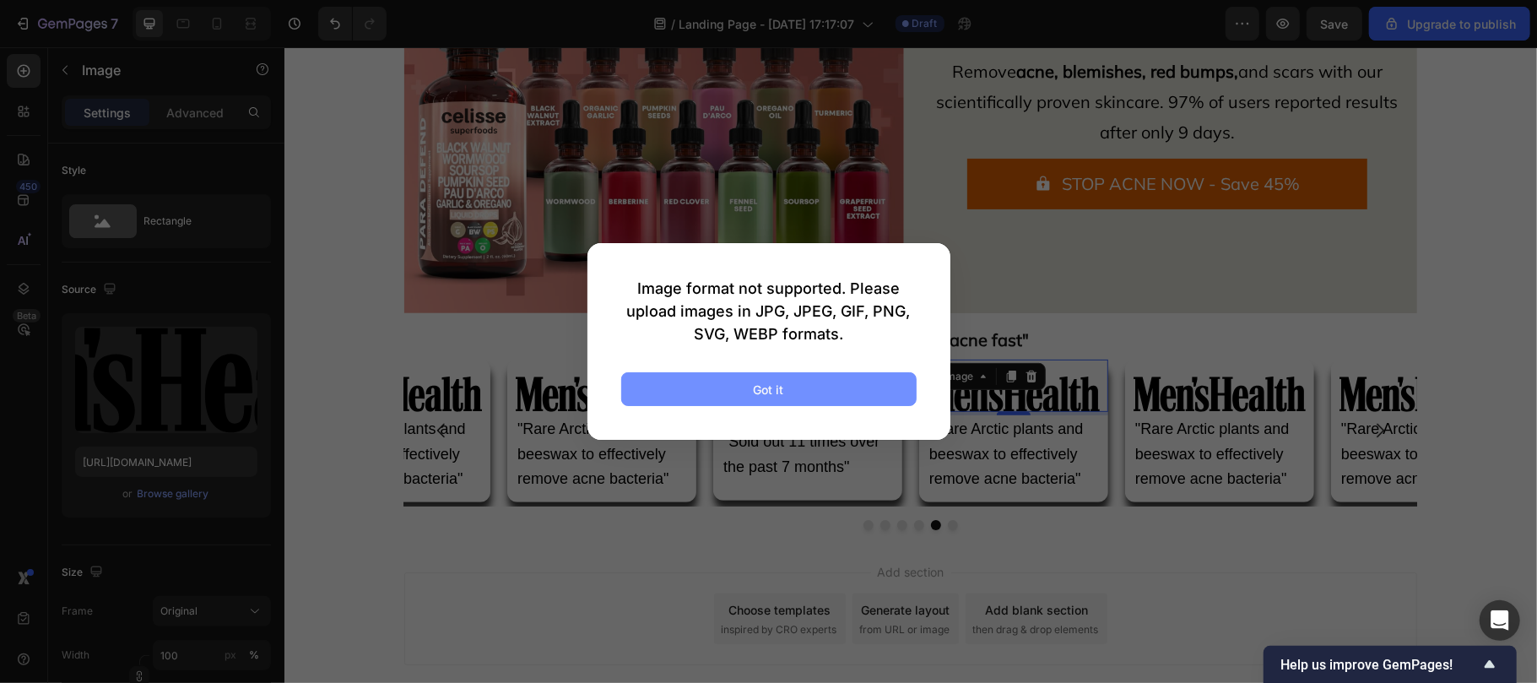
click at [739, 397] on button "Got it" at bounding box center [768, 389] width 295 height 34
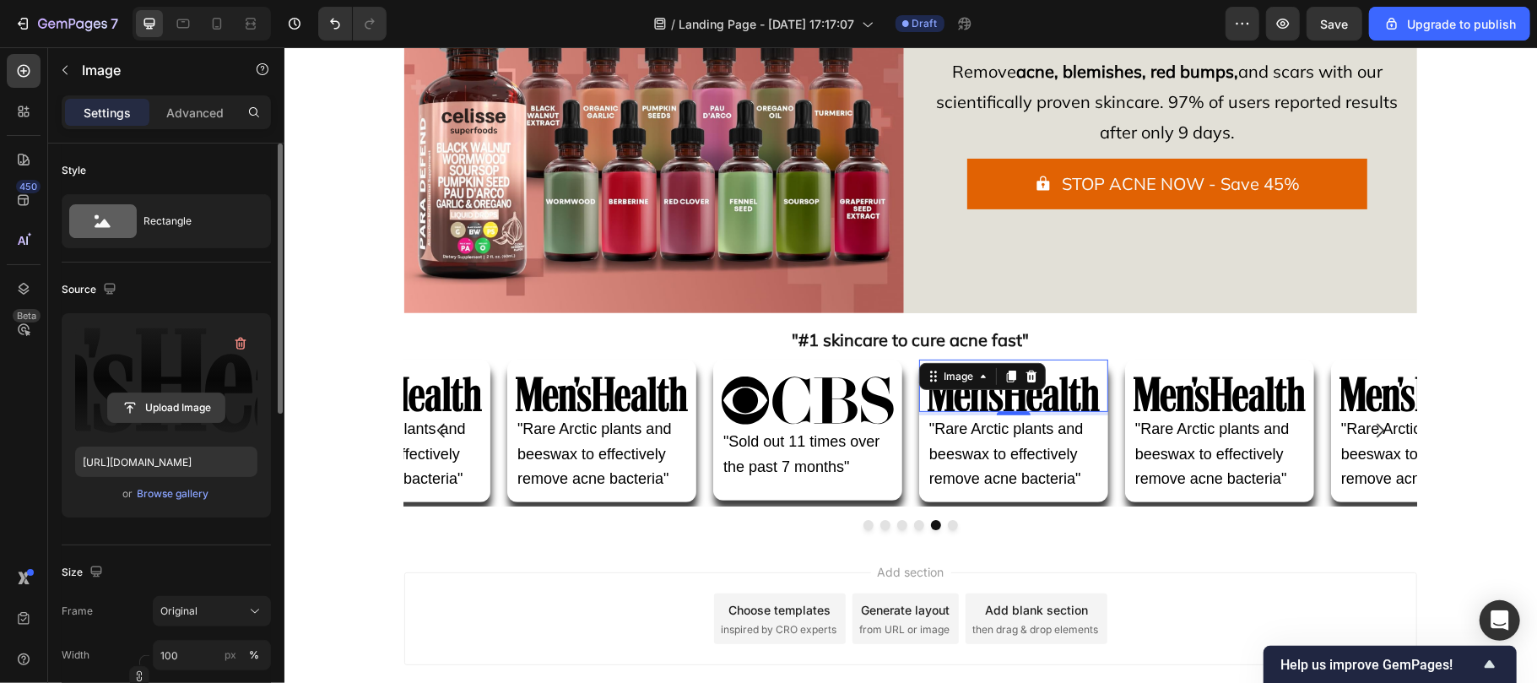
click at [160, 413] on input "file" at bounding box center [166, 407] width 116 height 29
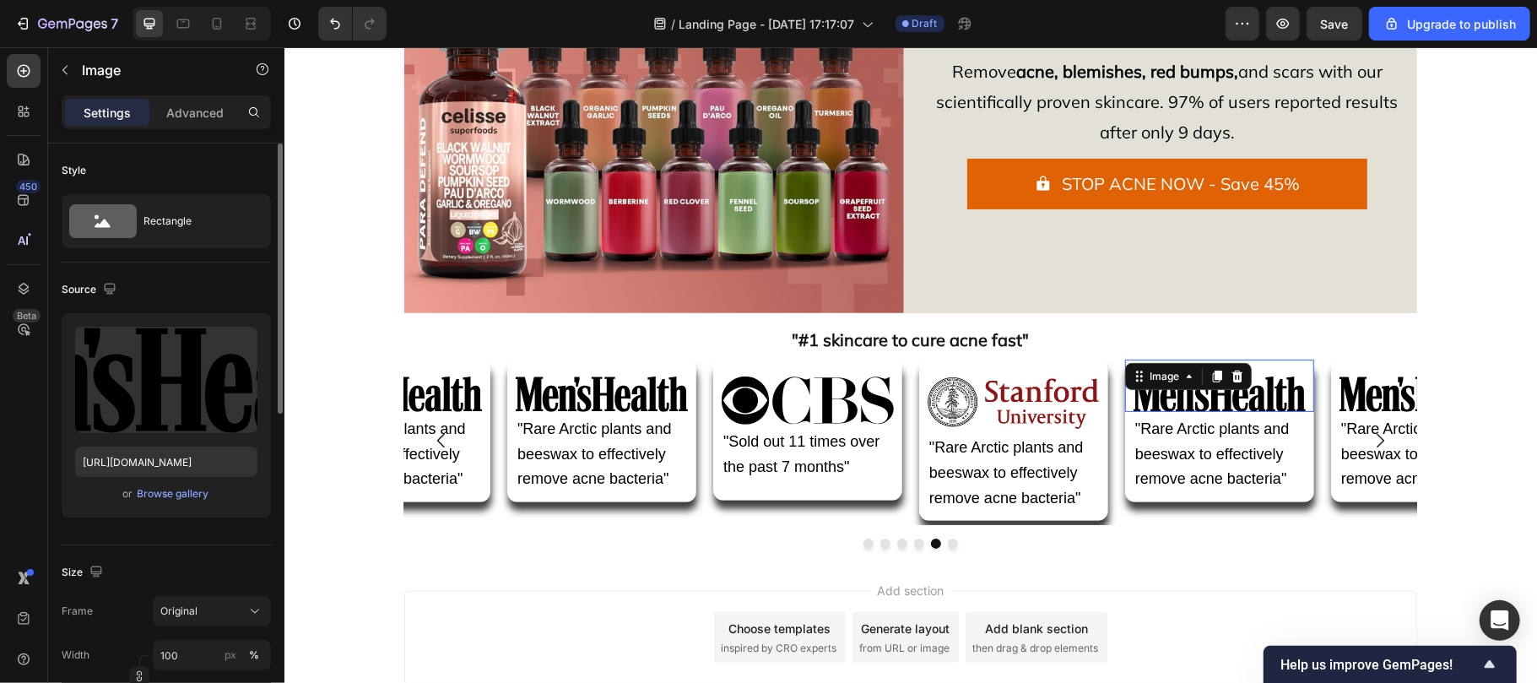
click at [1150, 399] on img at bounding box center [1219, 393] width 172 height 35
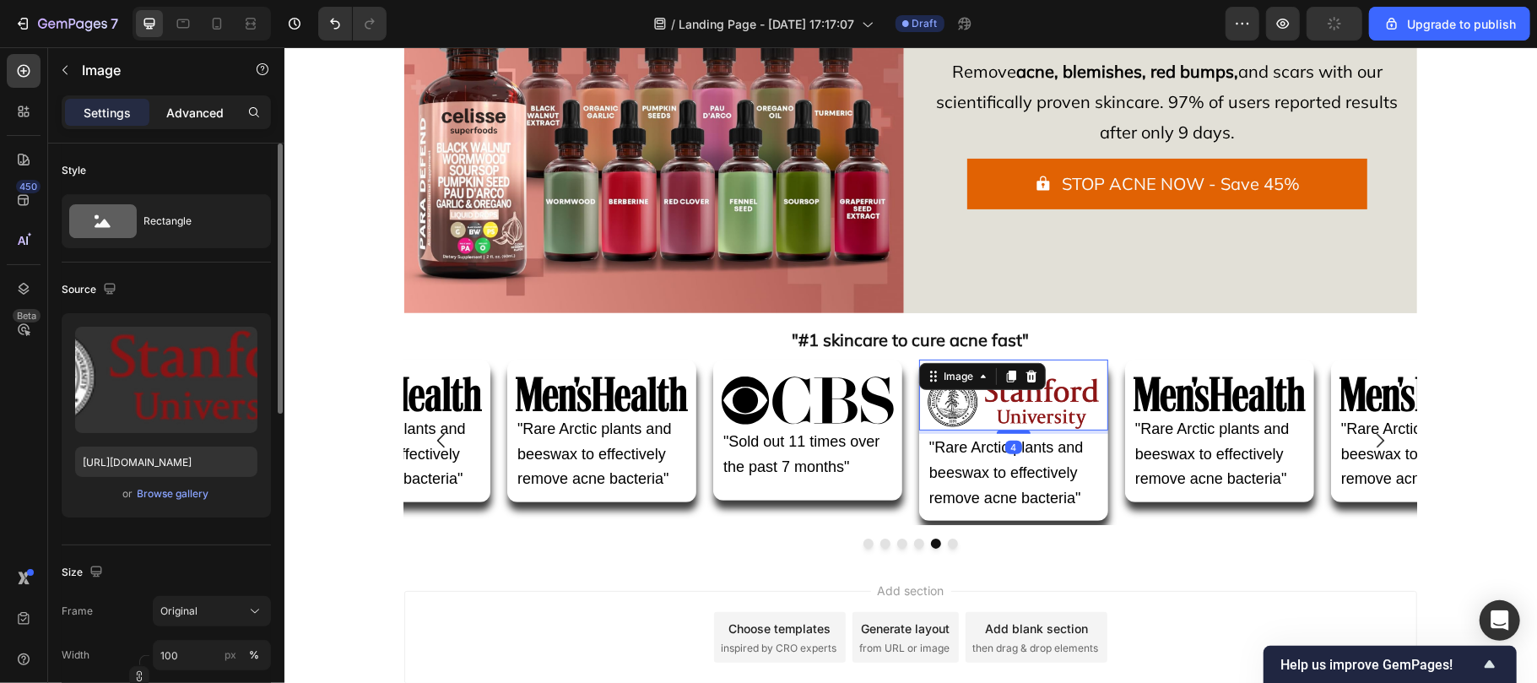
click at [197, 122] on div "Advanced" at bounding box center [195, 112] width 84 height 27
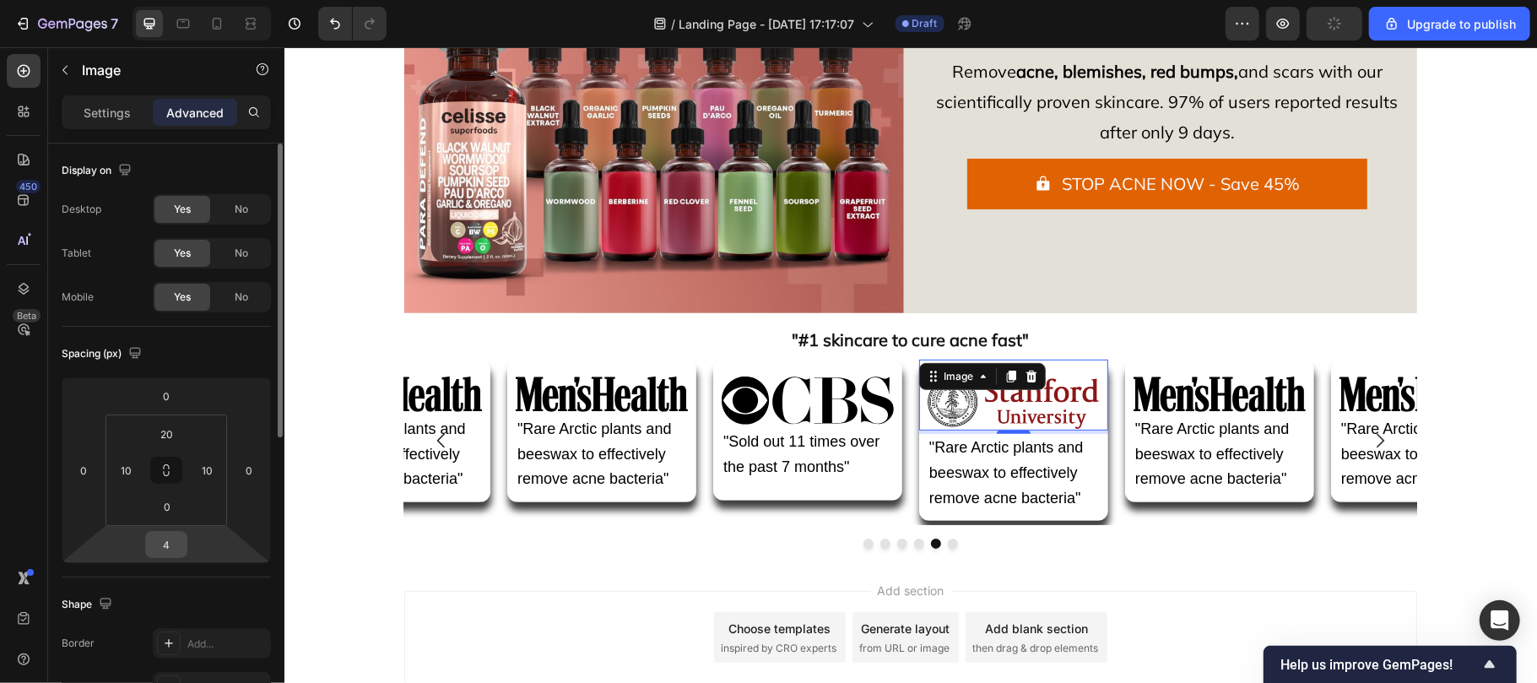
click at [176, 541] on input "4" at bounding box center [166, 544] width 34 height 25
type input "4"
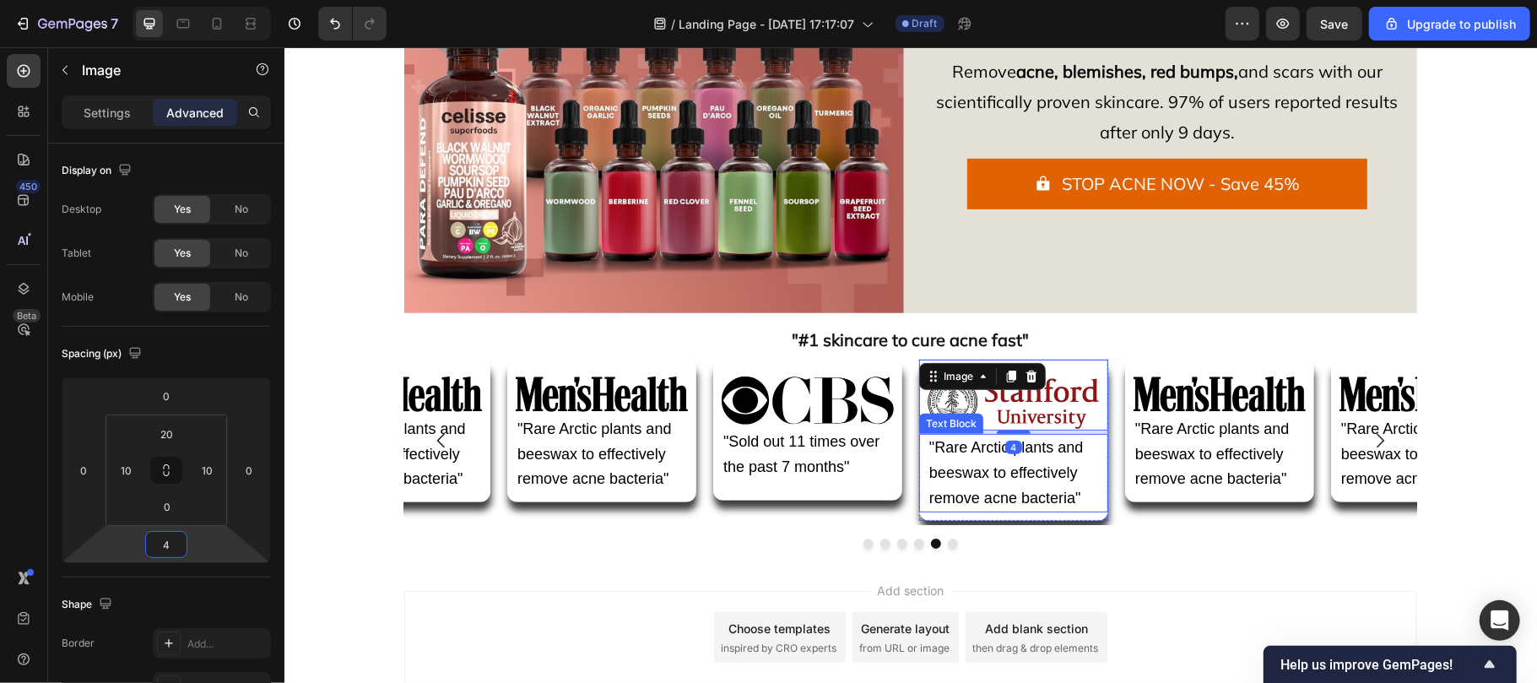
click at [962, 493] on span ""Rare Arctic plants and beeswax to effectively remove acne bacteria"" at bounding box center [1005, 472] width 154 height 68
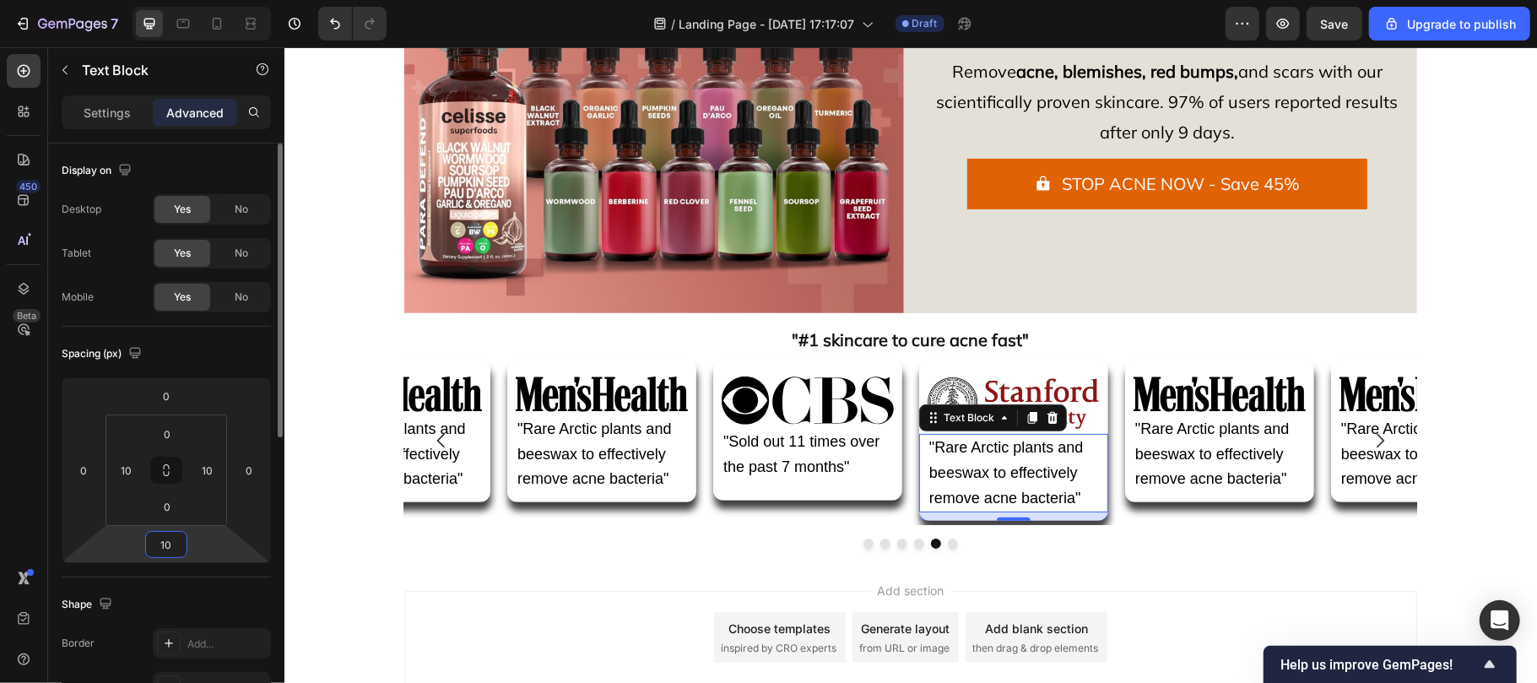
click at [176, 549] on input "10" at bounding box center [166, 544] width 34 height 25
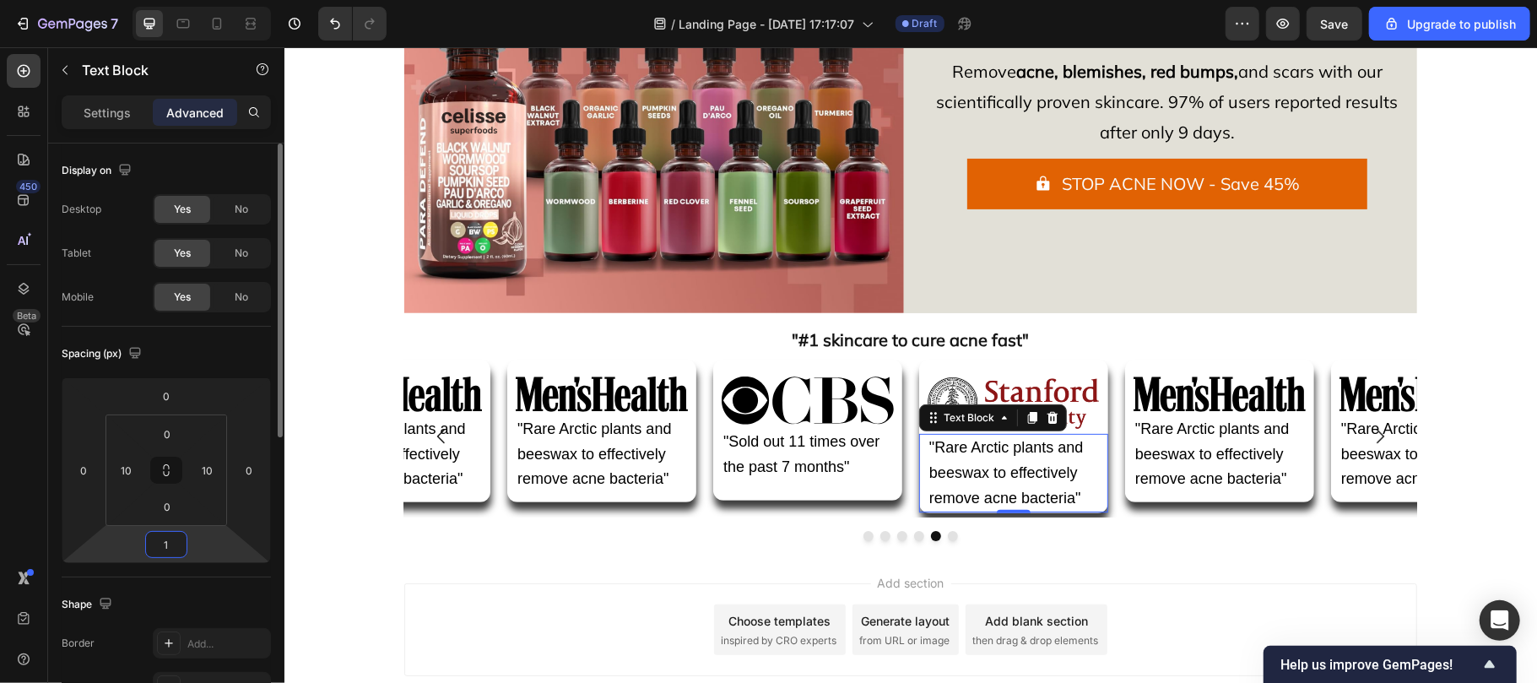
type input "10"
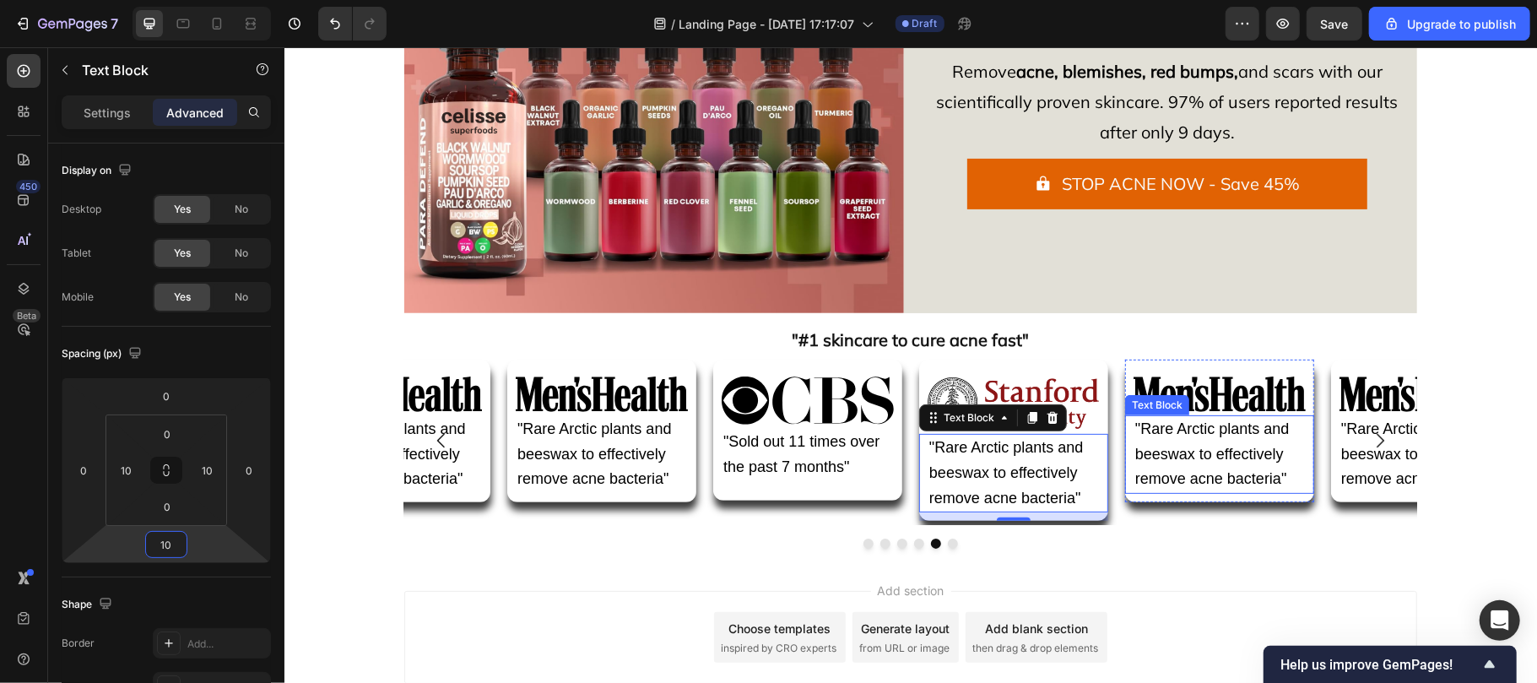
click at [1171, 414] on div ""Rare Arctic plants and beeswax to effectively remove acne bacteria" Text Block" at bounding box center [1218, 453] width 189 height 78
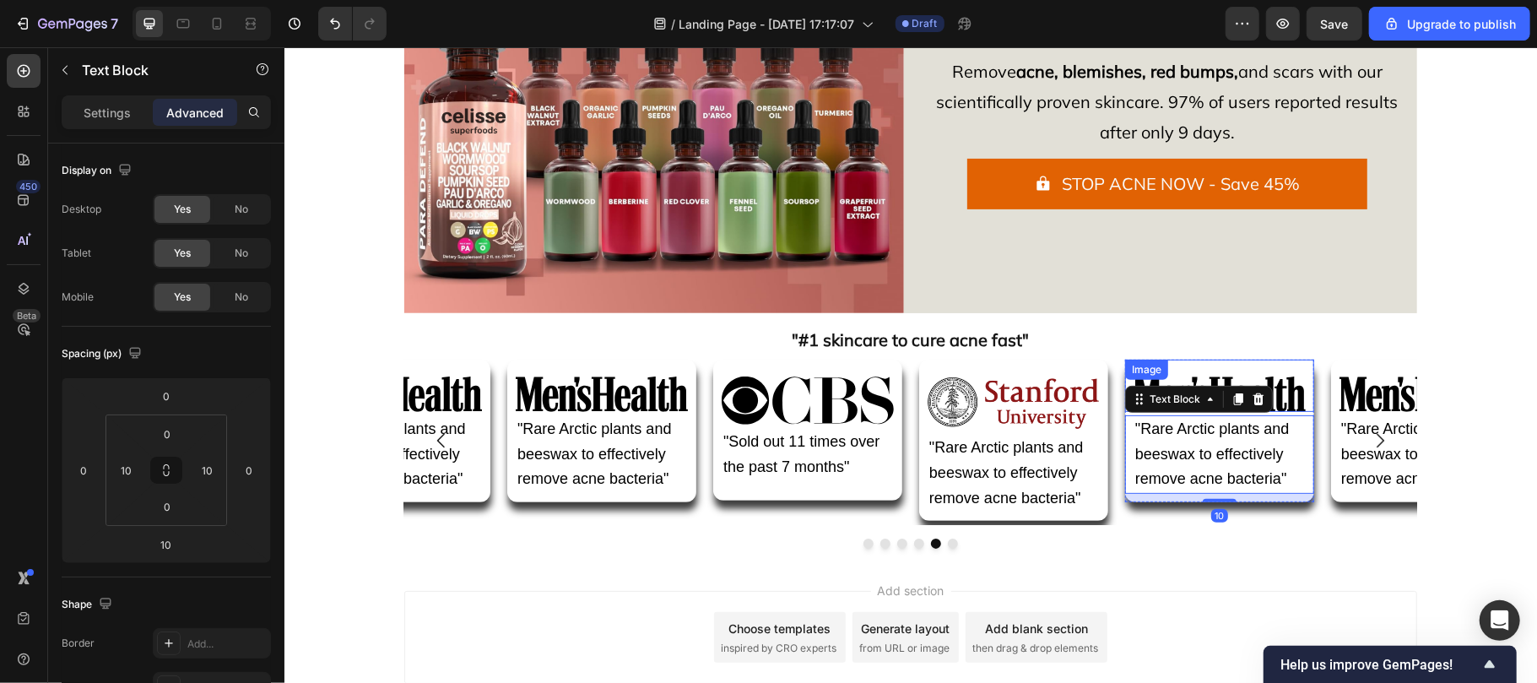
click at [1243, 376] on img at bounding box center [1219, 393] width 172 height 35
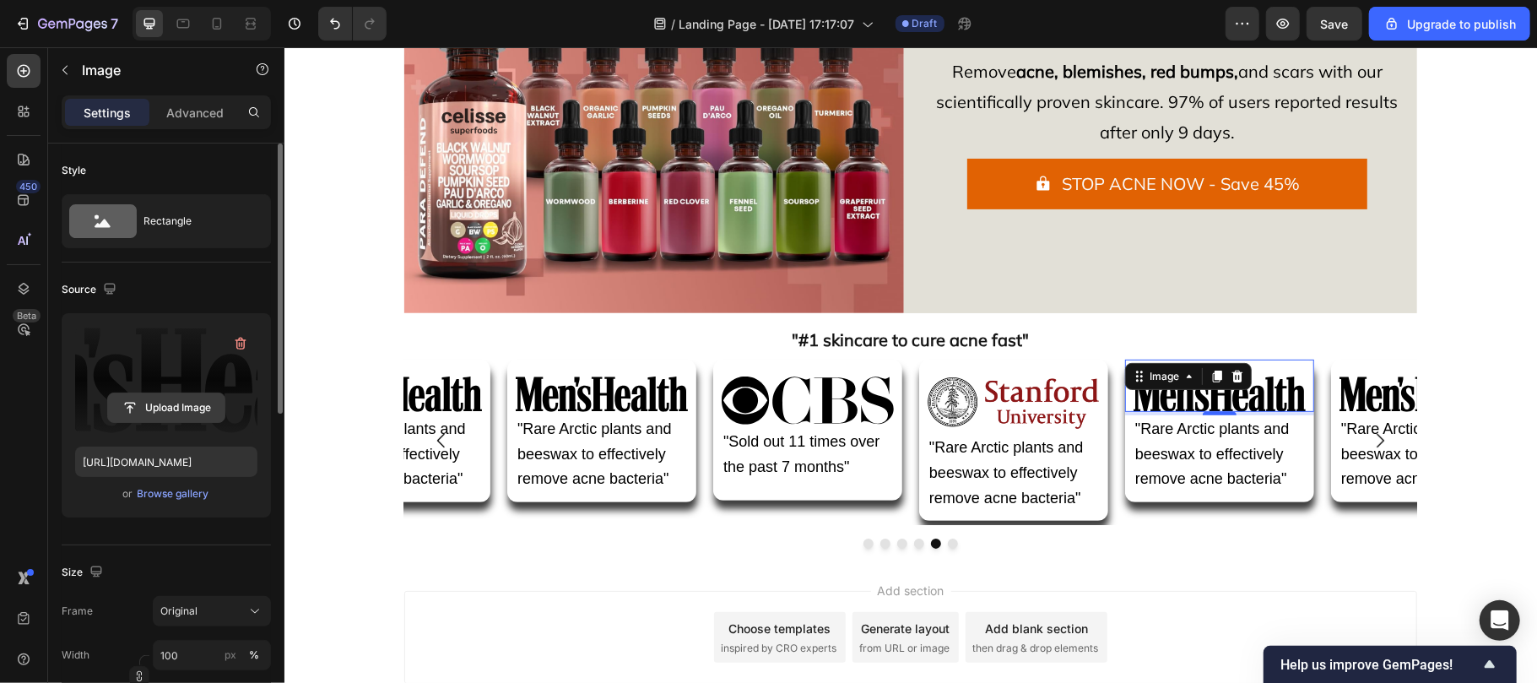
click at [182, 416] on input "file" at bounding box center [166, 407] width 116 height 29
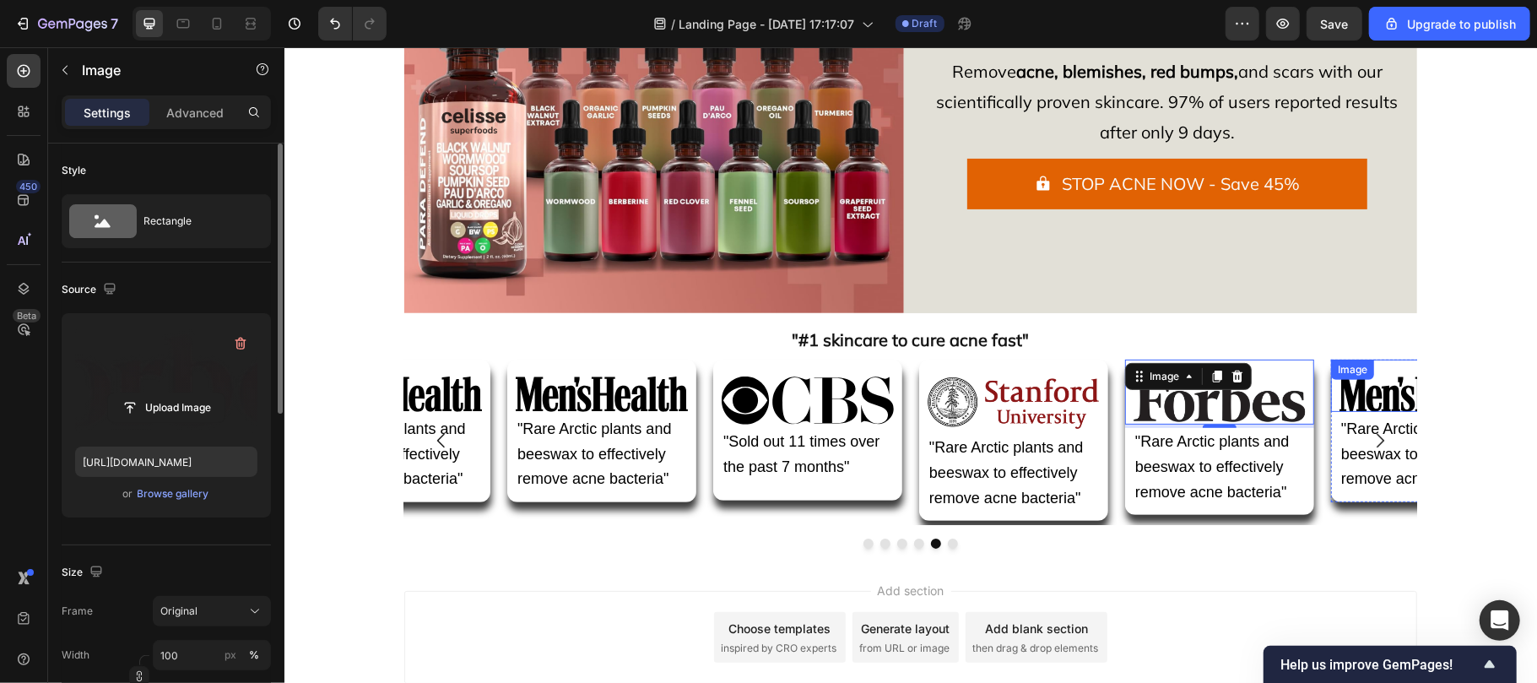
click at [1361, 386] on div "Image" at bounding box center [1424, 385] width 189 height 52
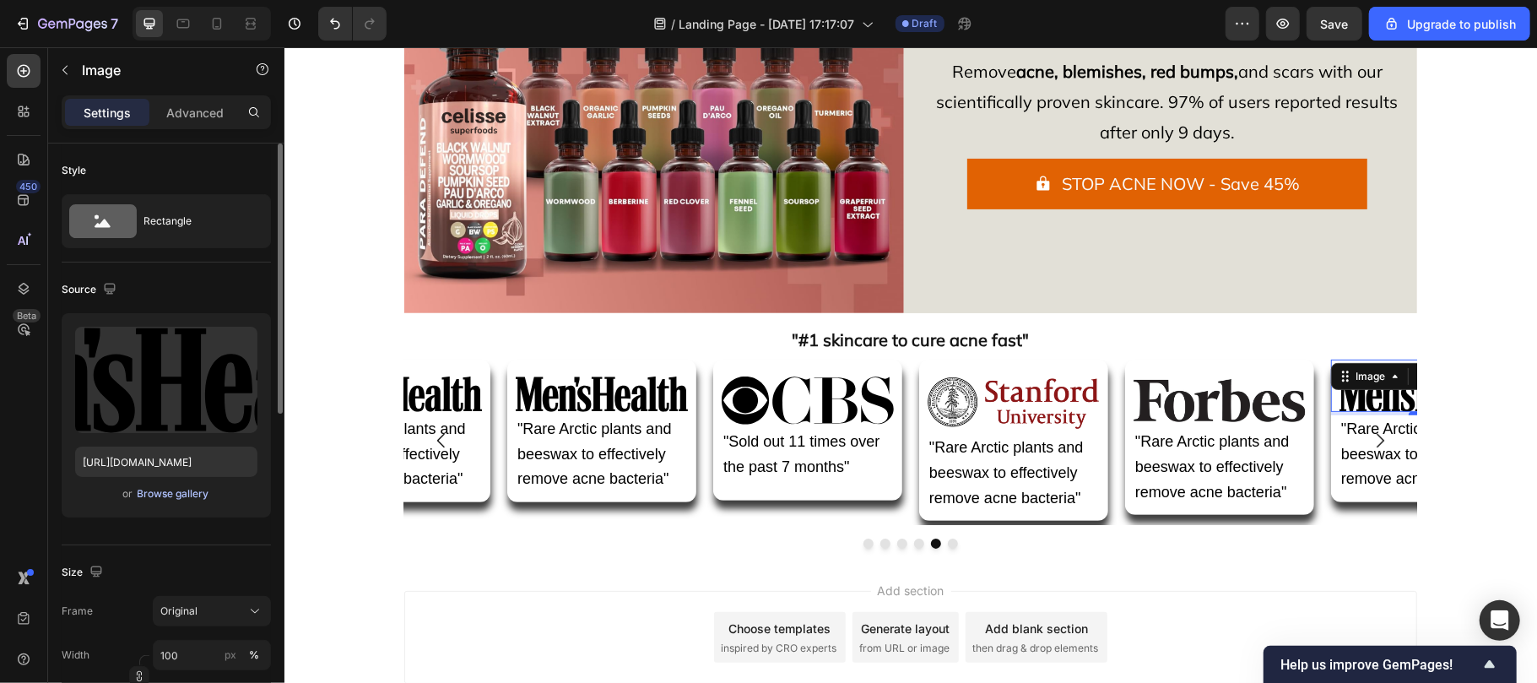
click at [177, 493] on div "Browse gallery" at bounding box center [174, 493] width 72 height 15
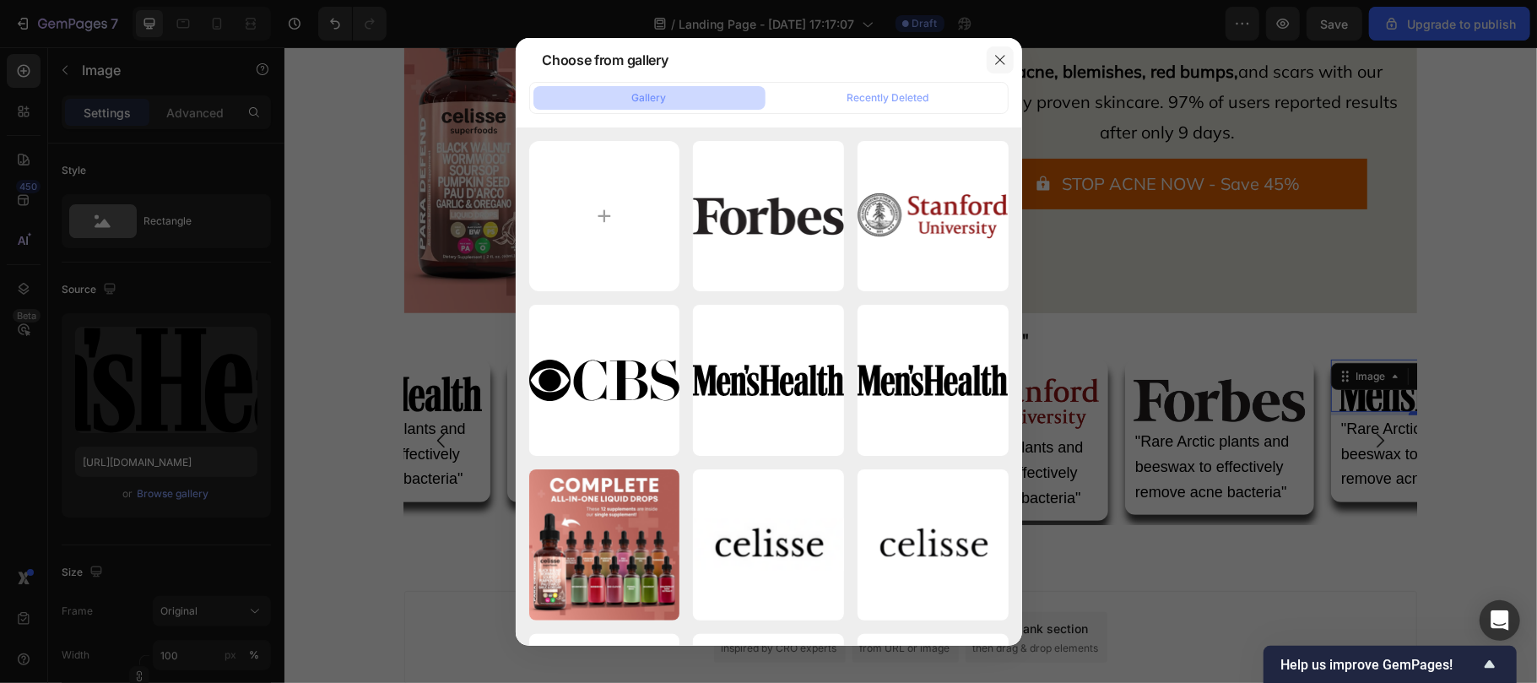
click at [1000, 51] on button "button" at bounding box center [1000, 59] width 27 height 27
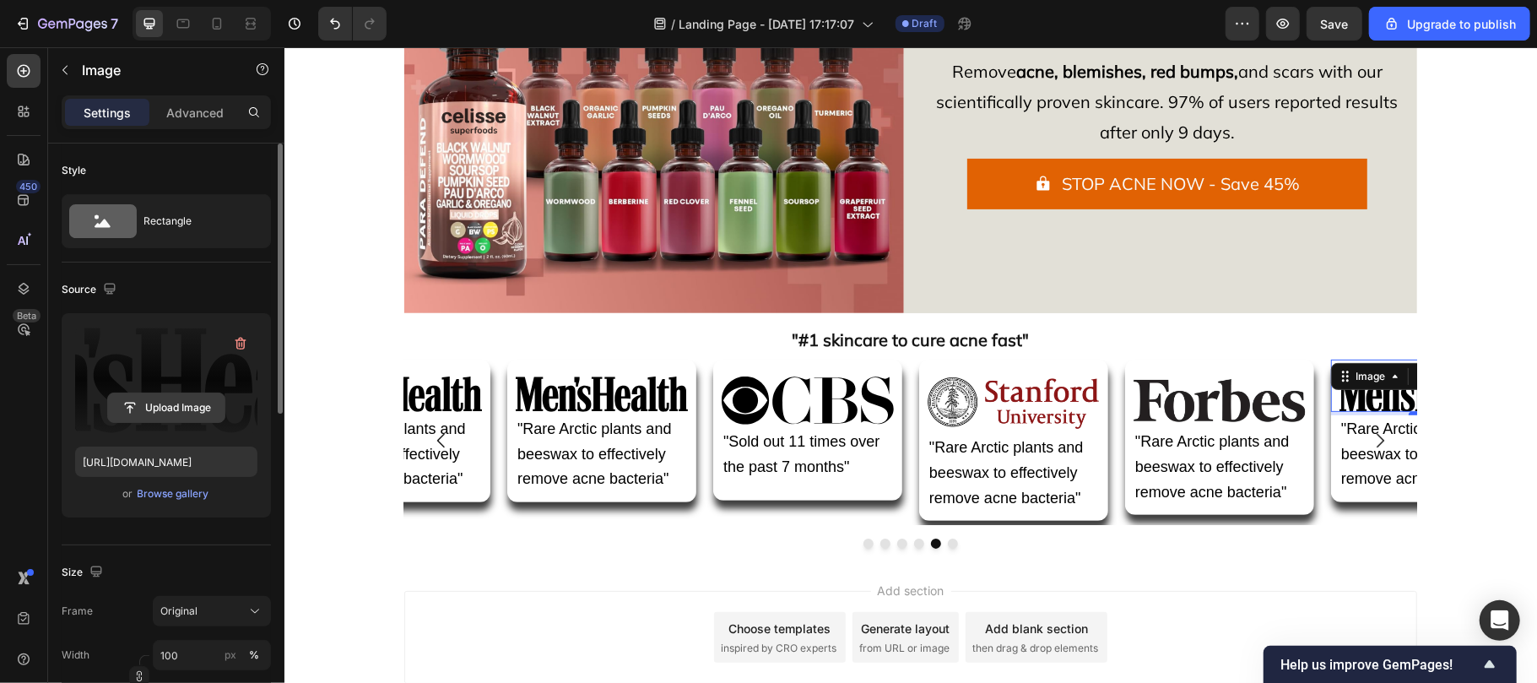
click at [149, 413] on input "file" at bounding box center [166, 407] width 116 height 29
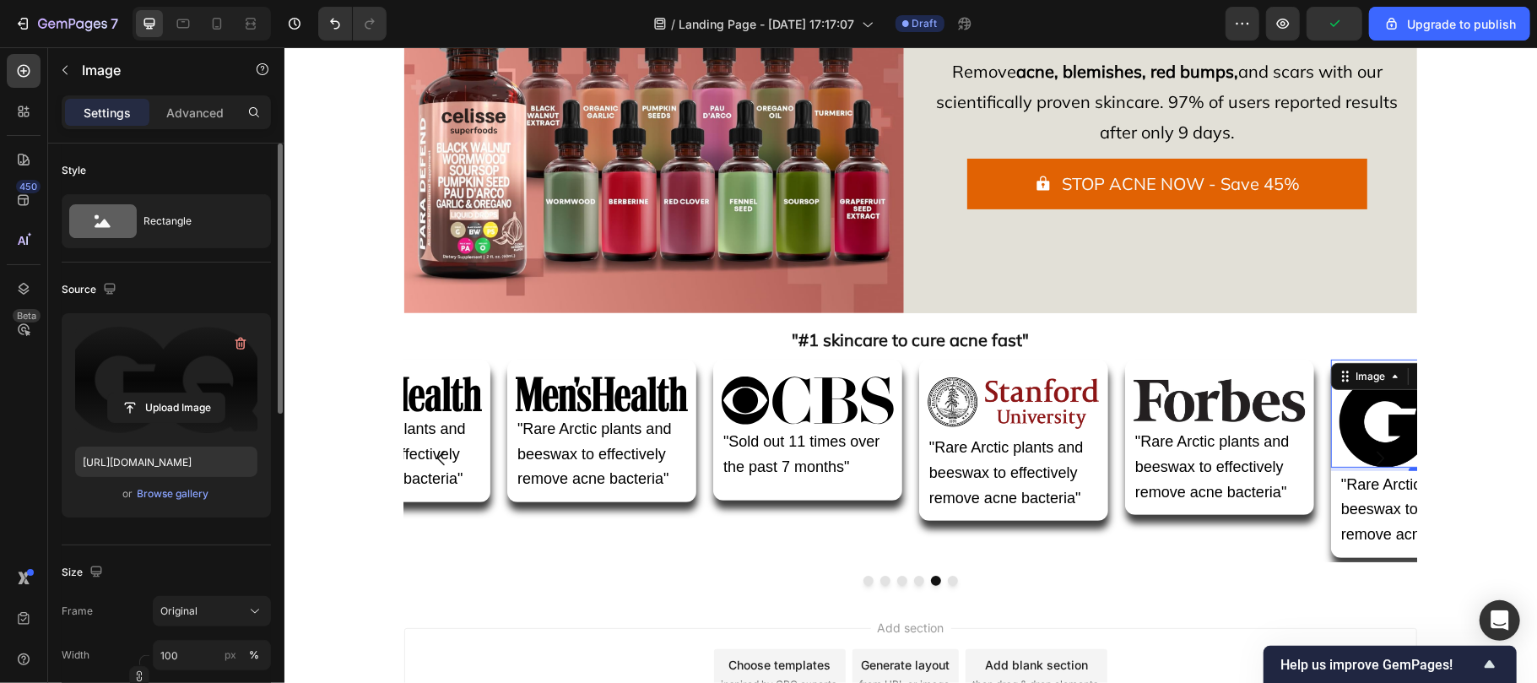
click at [446, 480] on button "Carousel Back Arrow" at bounding box center [440, 457] width 47 height 47
click at [484, 514] on div "Image "Rare Arctic plants and beeswax to effectively remove acne bacteria" Text…" at bounding box center [909, 457] width 1013 height 207
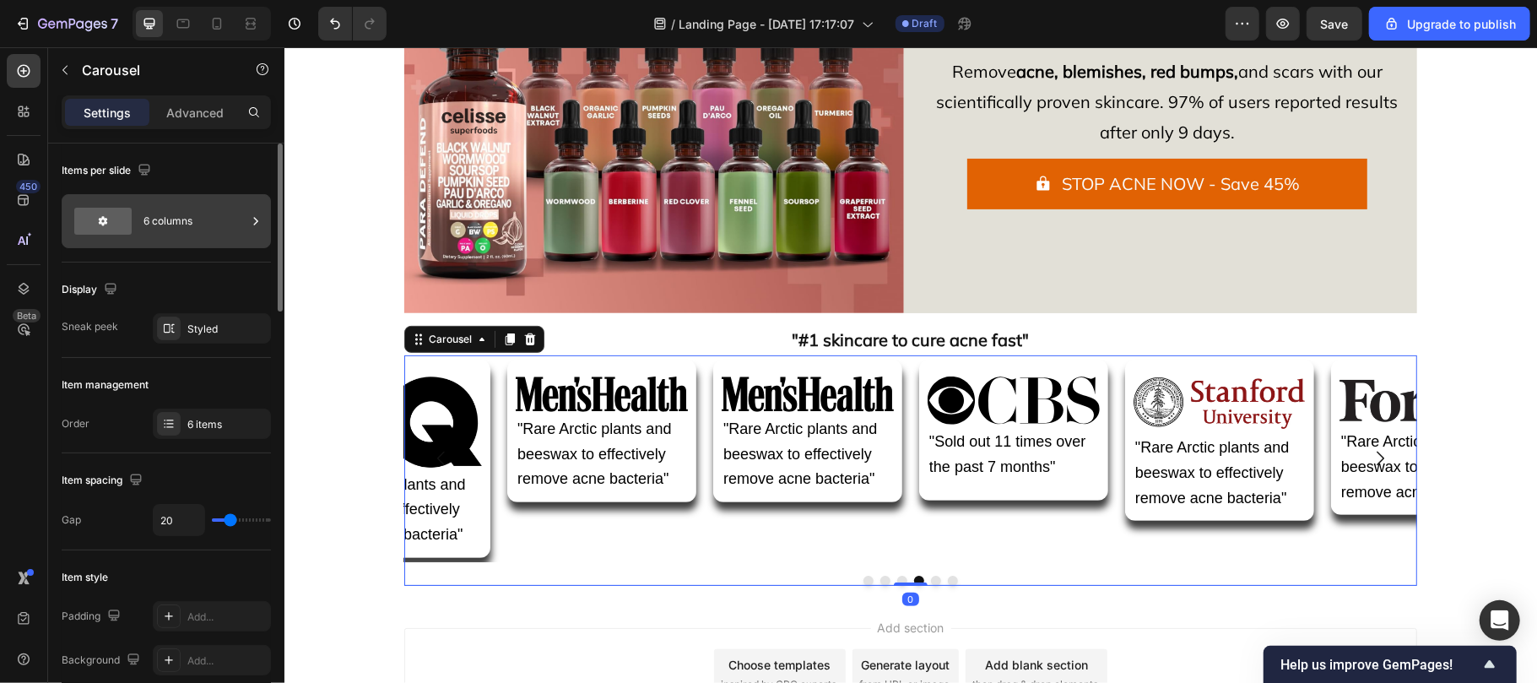
click at [154, 223] on div "6 columns" at bounding box center [194, 221] width 103 height 39
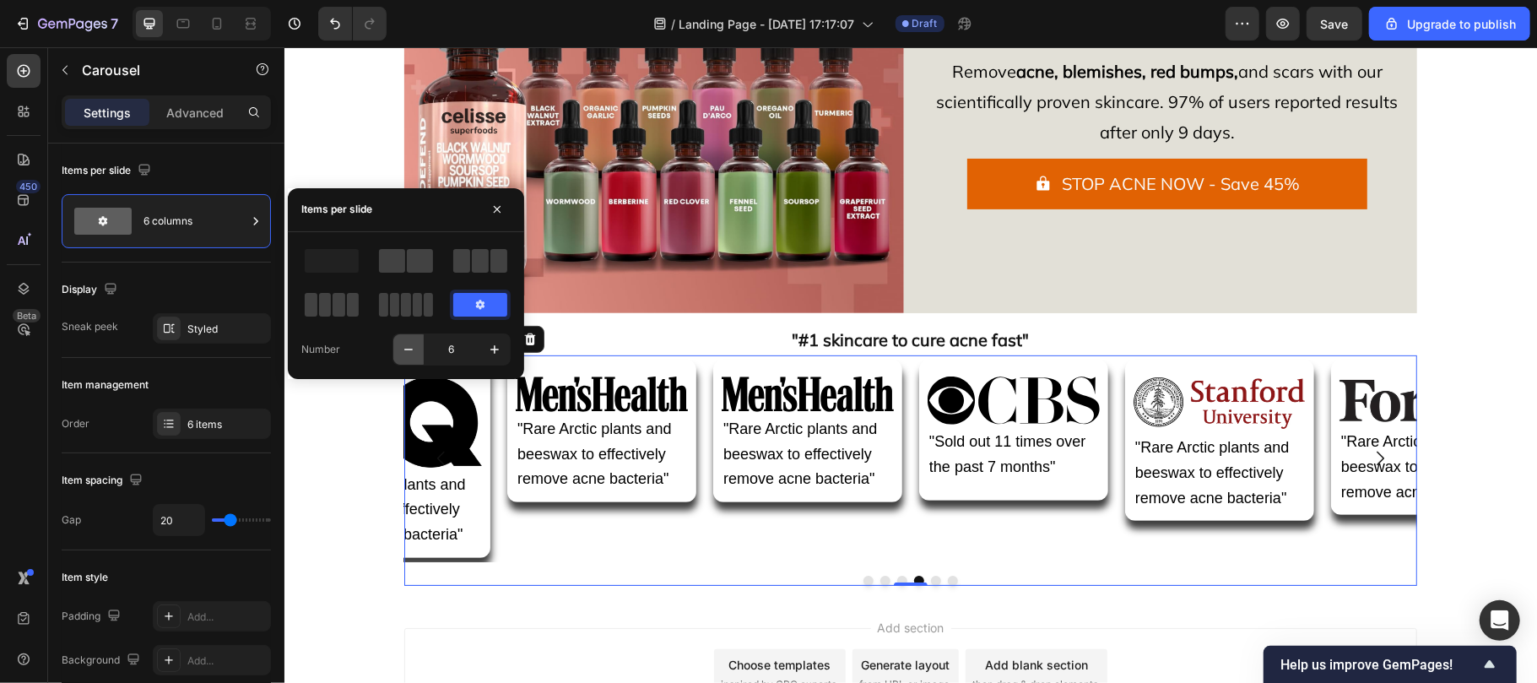
click at [407, 354] on icon "button" at bounding box center [408, 349] width 17 height 17
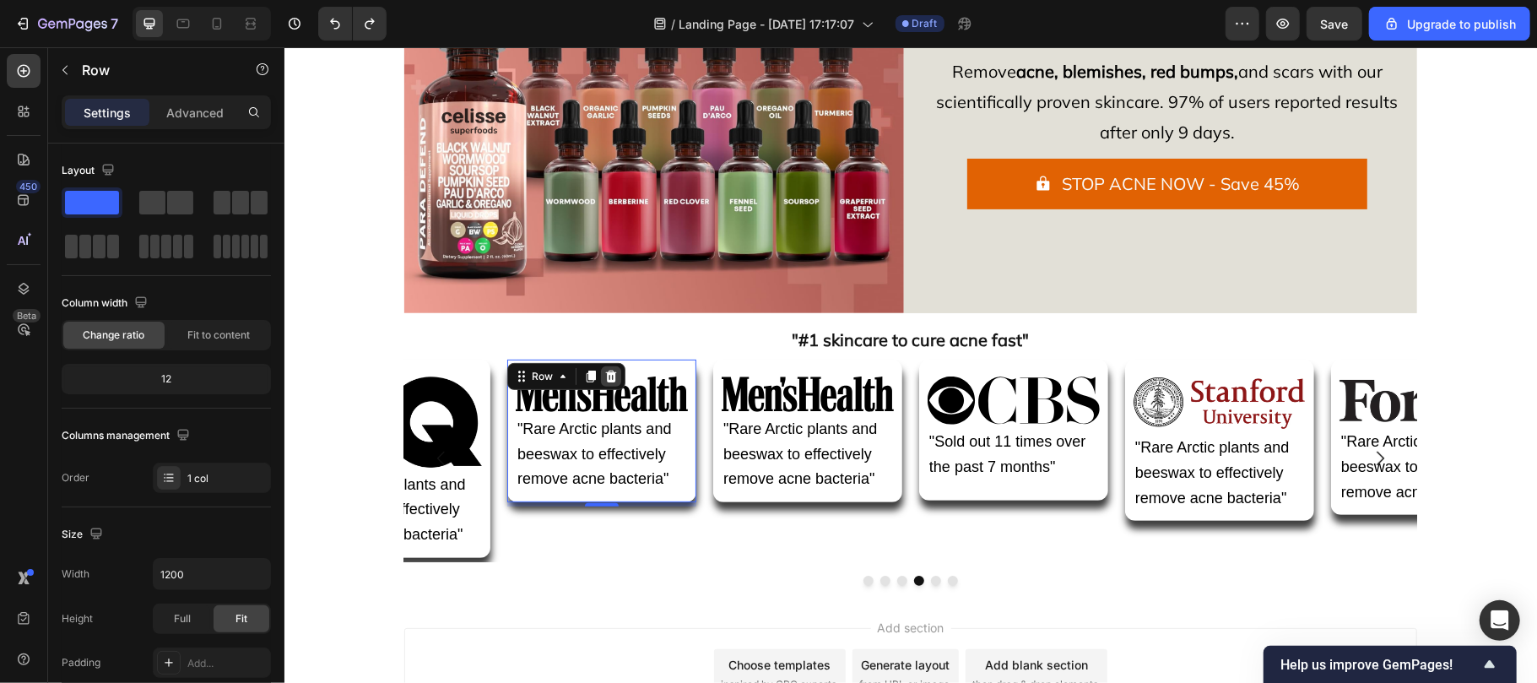
click at [605, 375] on icon at bounding box center [610, 376] width 11 height 12
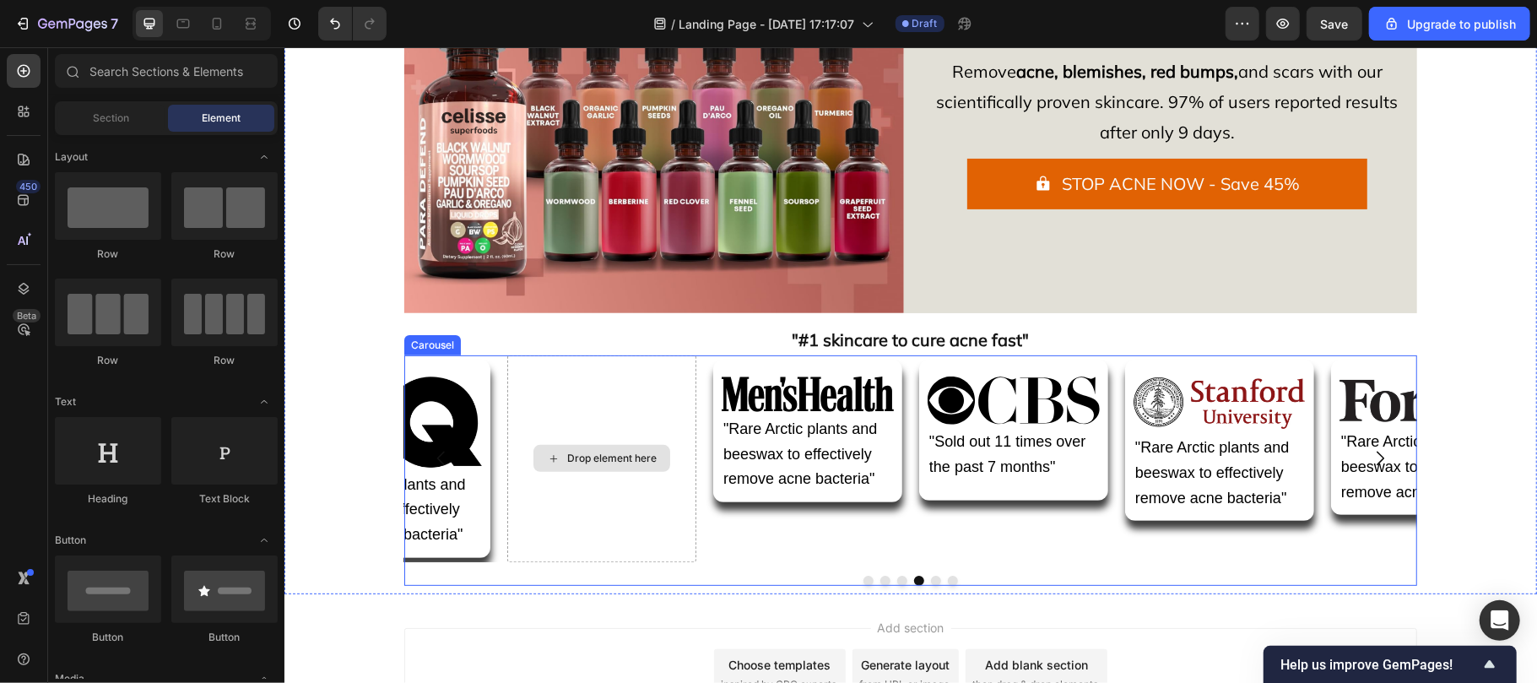
click at [613, 415] on div "Drop element here" at bounding box center [600, 457] width 189 height 207
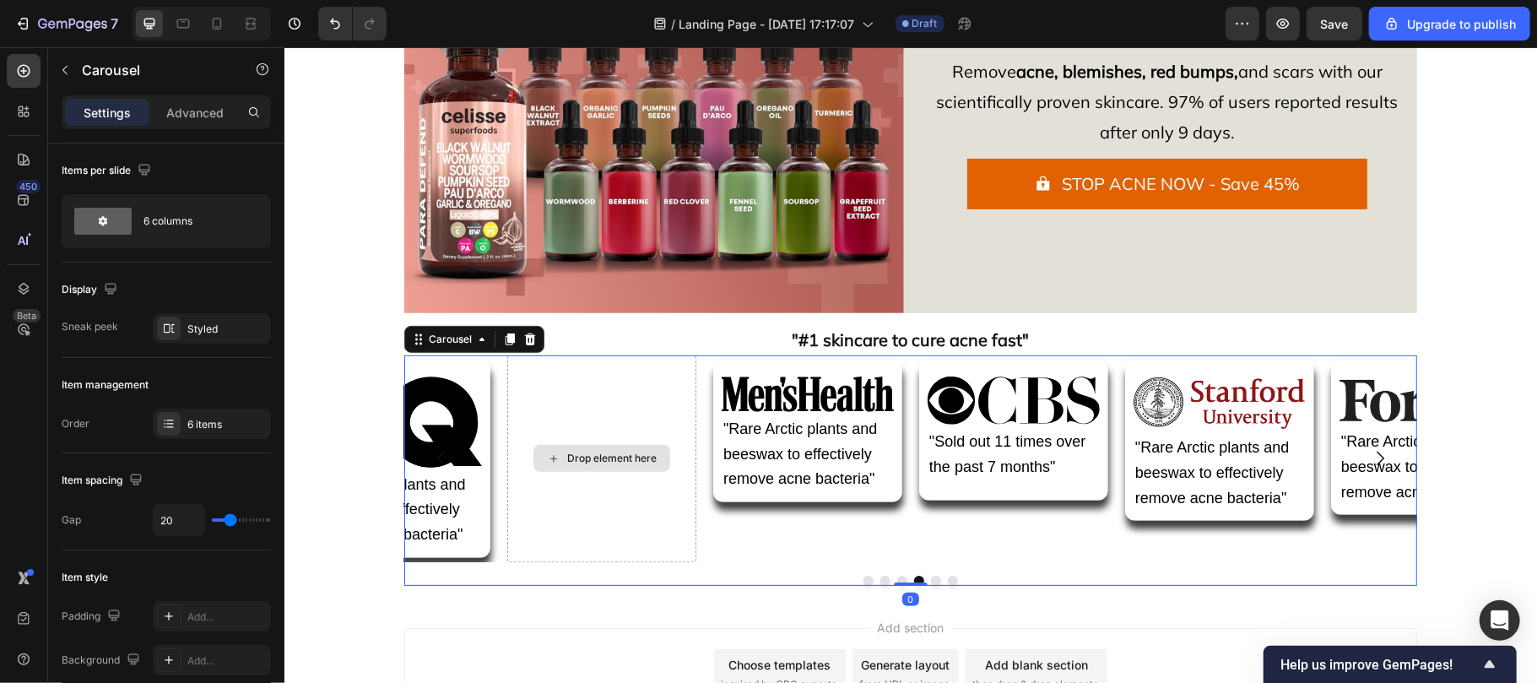
click at [510, 459] on div "Drop element here" at bounding box center [600, 457] width 189 height 207
click at [571, 467] on div "Drop element here" at bounding box center [601, 457] width 137 height 27
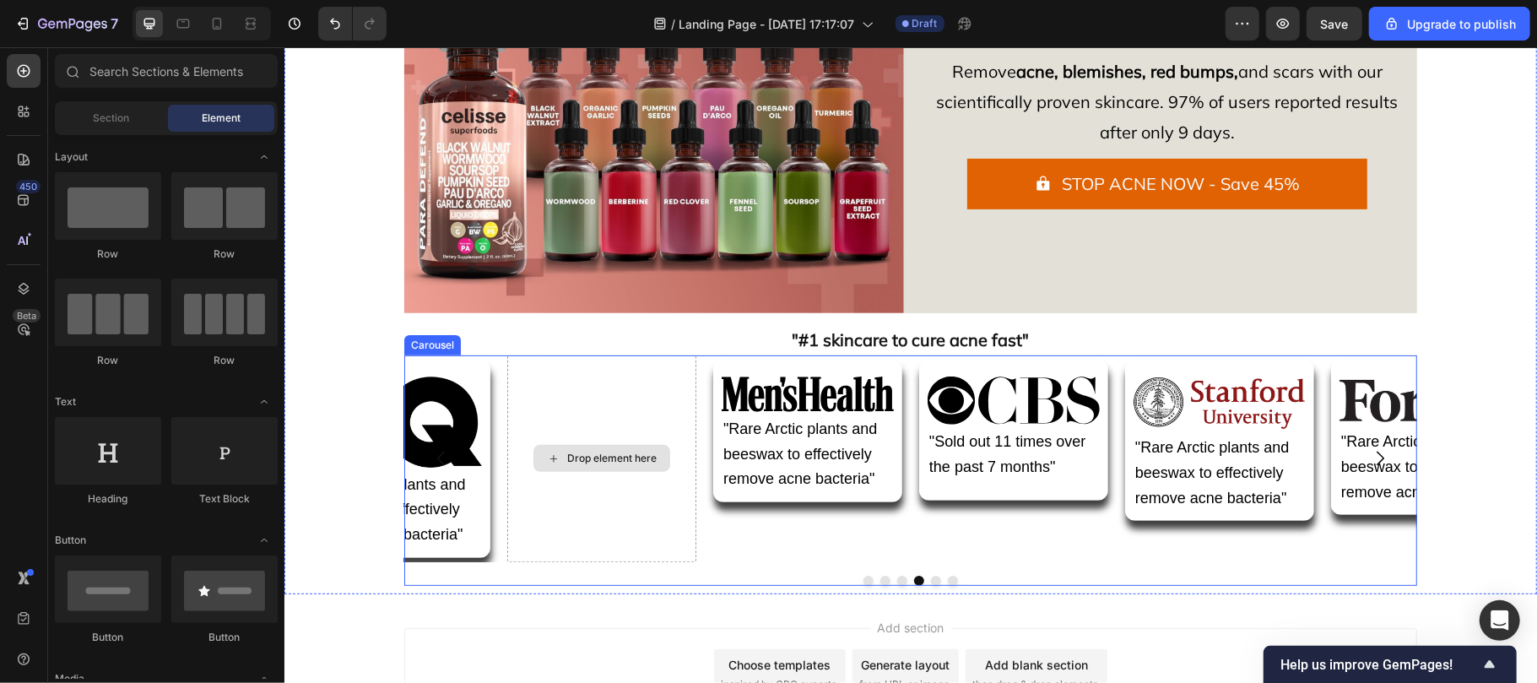
click at [544, 398] on div "Drop element here" at bounding box center [600, 457] width 189 height 207
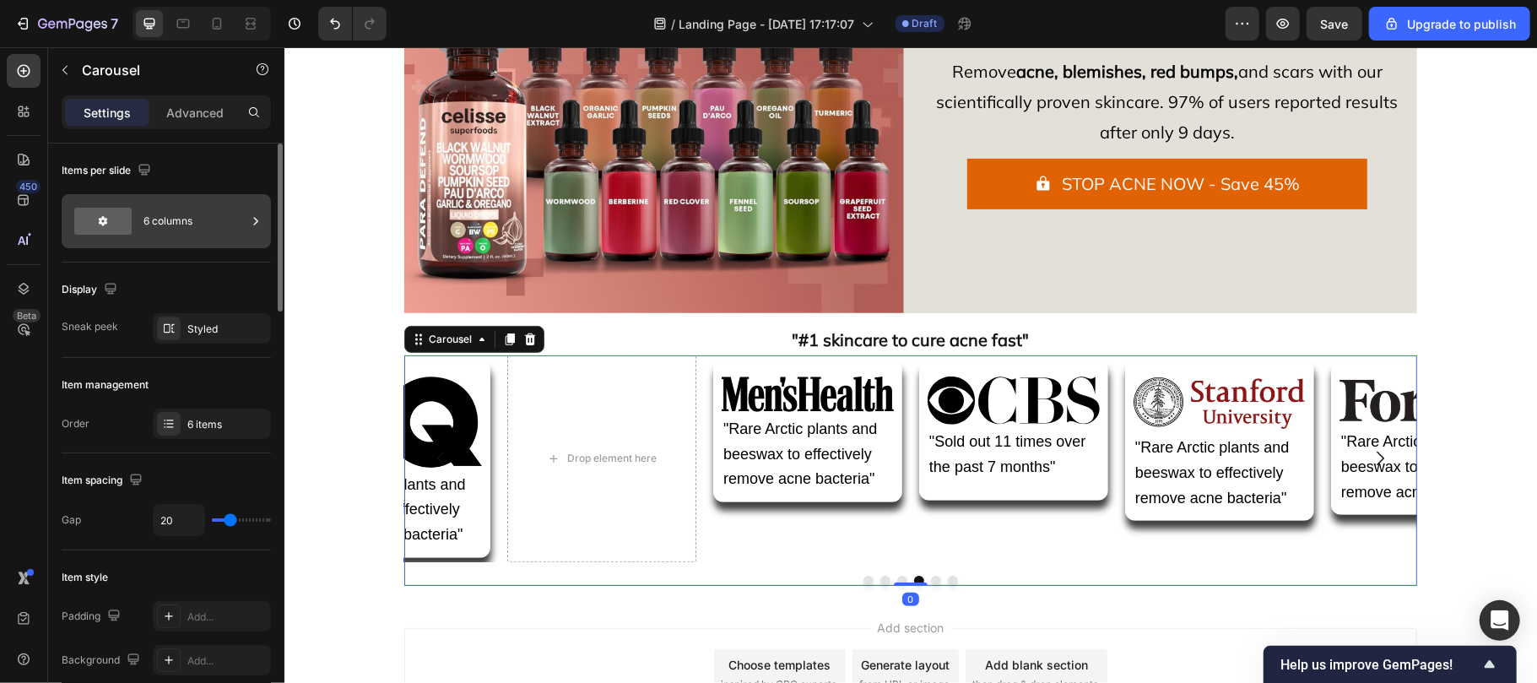
click at [173, 218] on div "6 columns" at bounding box center [194, 221] width 103 height 39
click at [182, 284] on div "Display" at bounding box center [166, 289] width 209 height 27
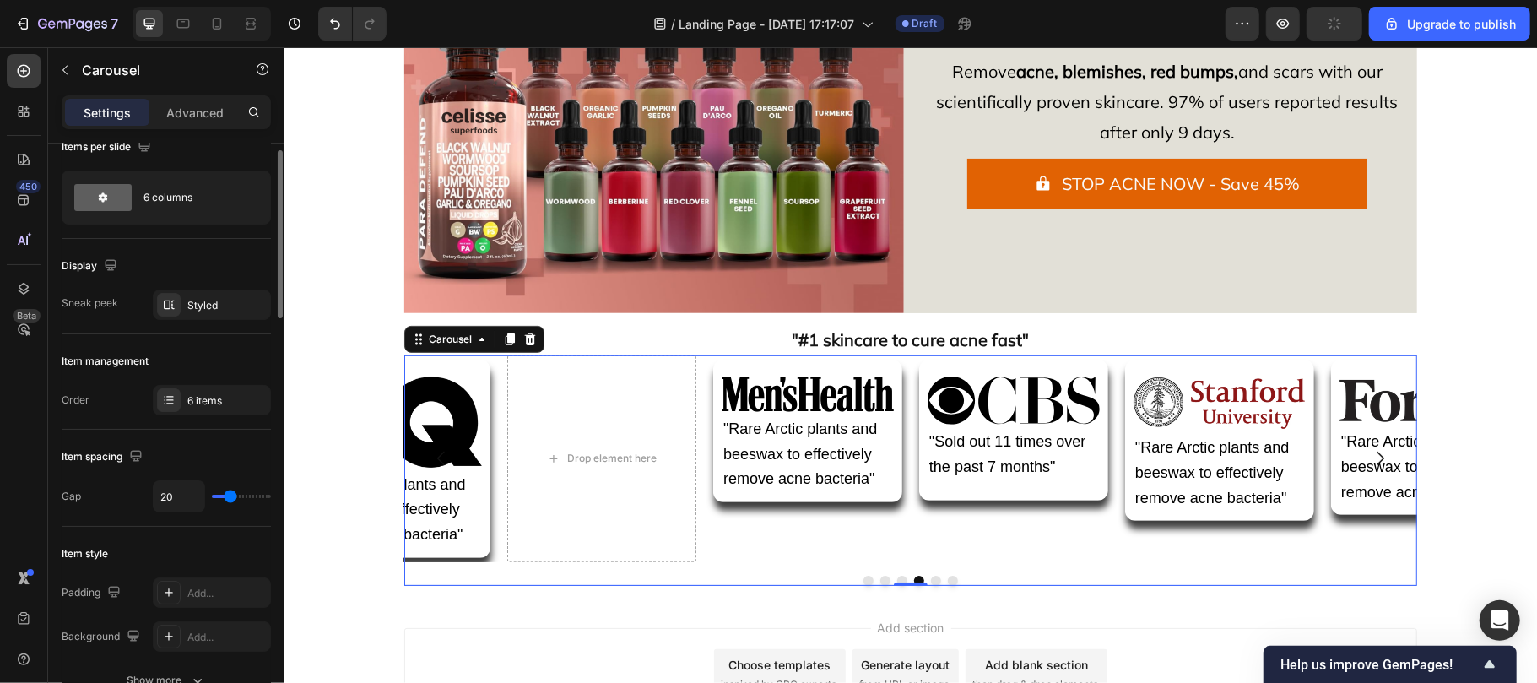
click at [213, 399] on div "6 items" at bounding box center [226, 400] width 79 height 15
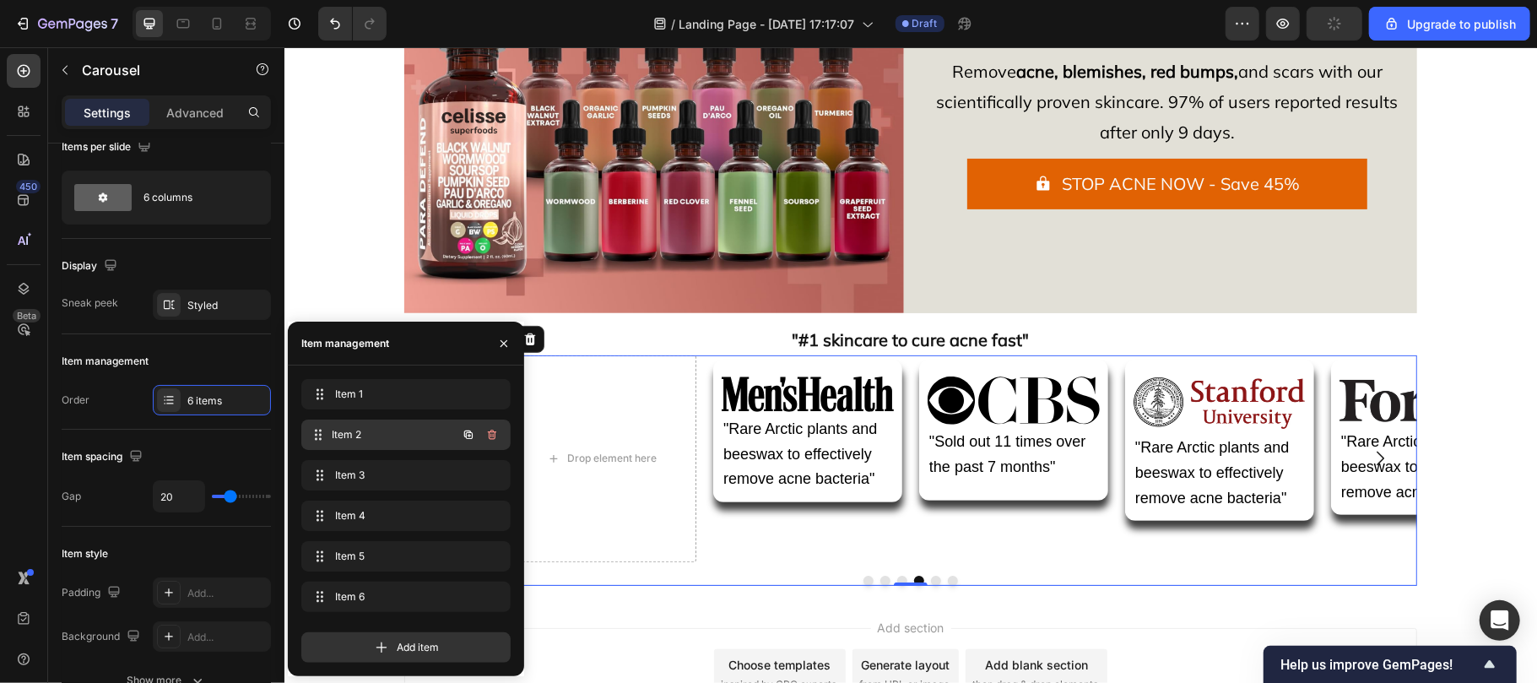
click at [344, 446] on div "Item 2 Item 2" at bounding box center [382, 435] width 149 height 24
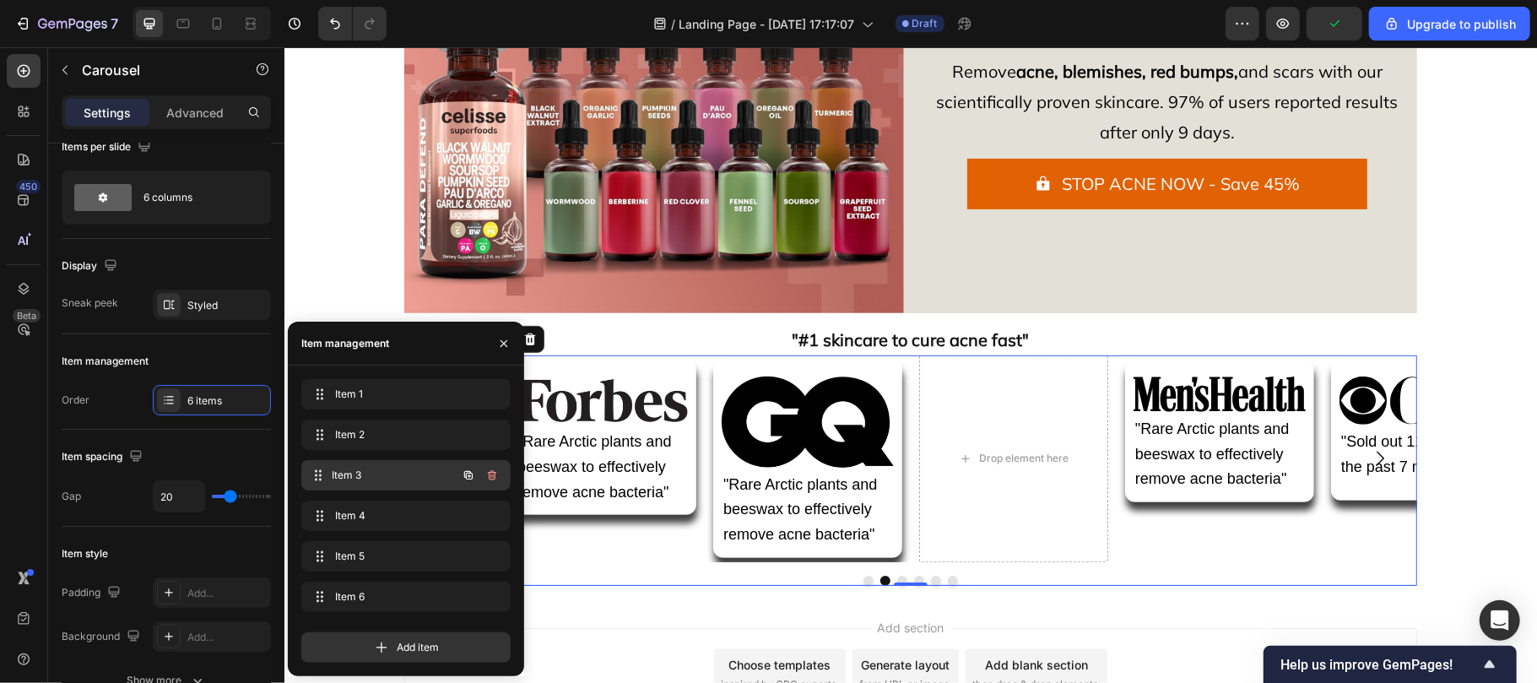
click at [363, 480] on span "Item 3" at bounding box center [394, 475] width 125 height 15
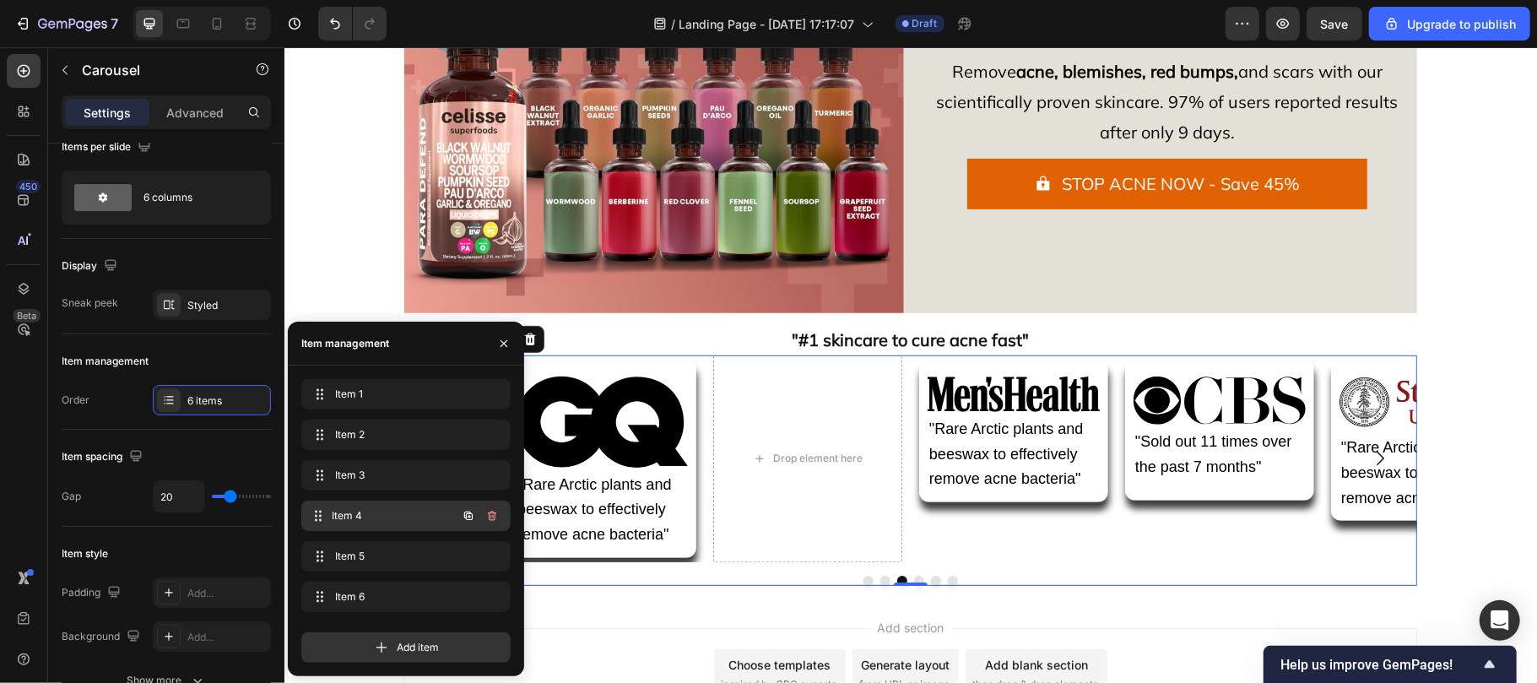
click at [369, 522] on span "Item 4" at bounding box center [394, 515] width 125 height 15
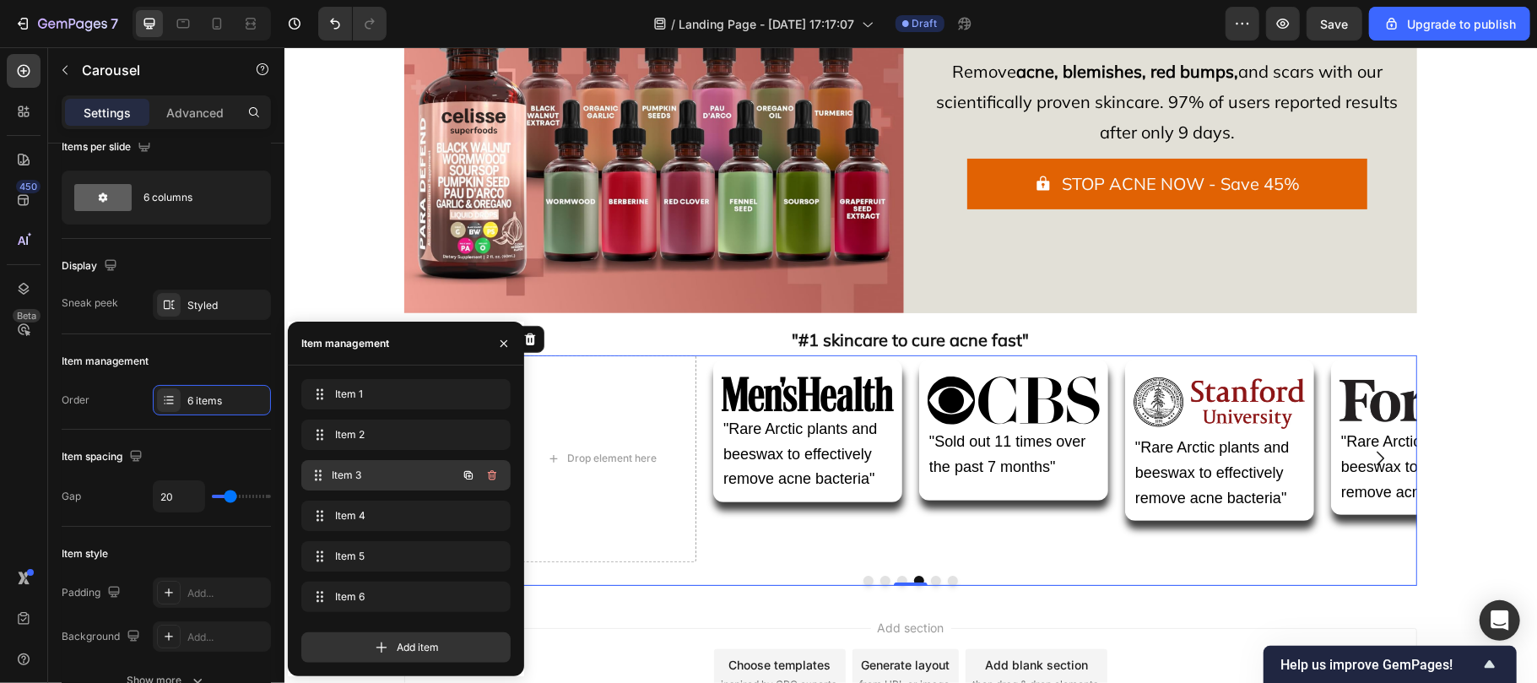
click at [389, 483] on span "Item 3" at bounding box center [394, 475] width 125 height 15
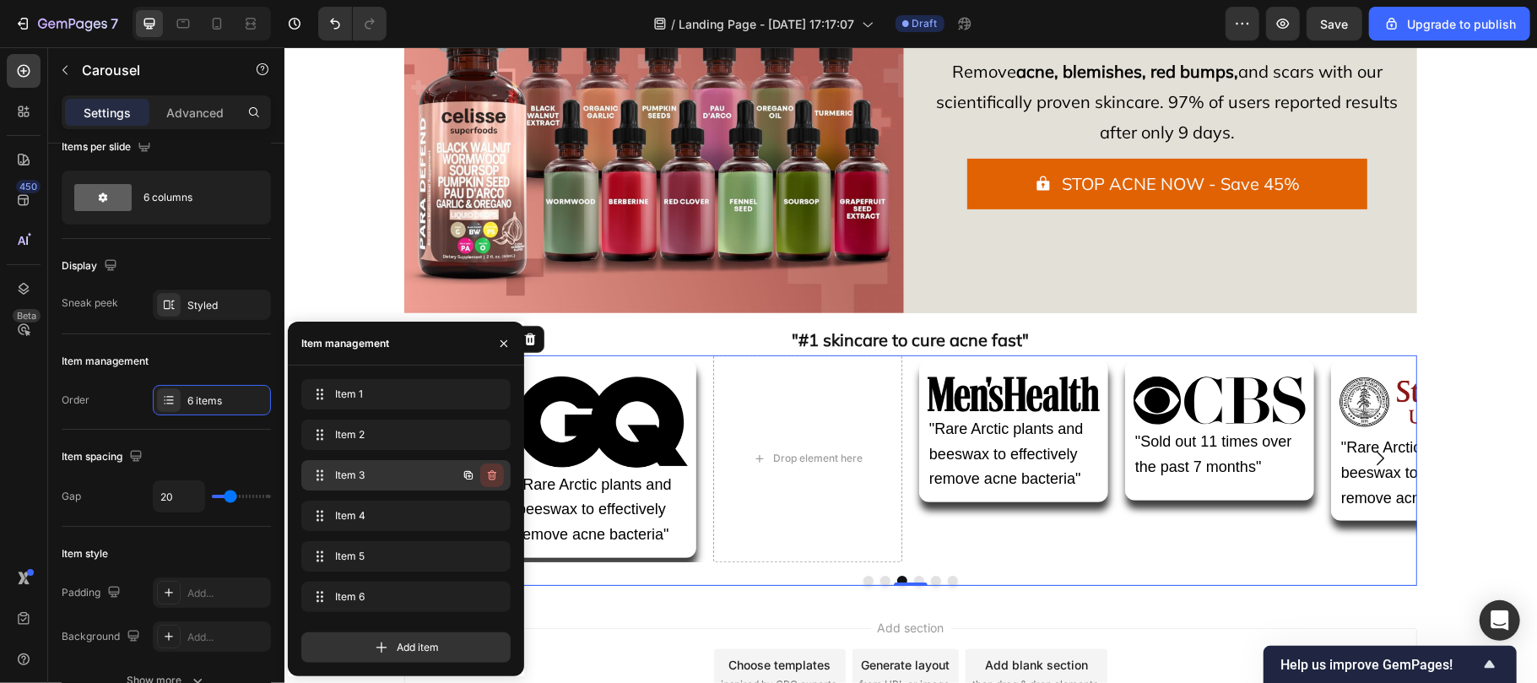
click at [491, 473] on icon "button" at bounding box center [492, 475] width 14 height 14
click at [468, 473] on div "Delete" at bounding box center [480, 475] width 31 height 15
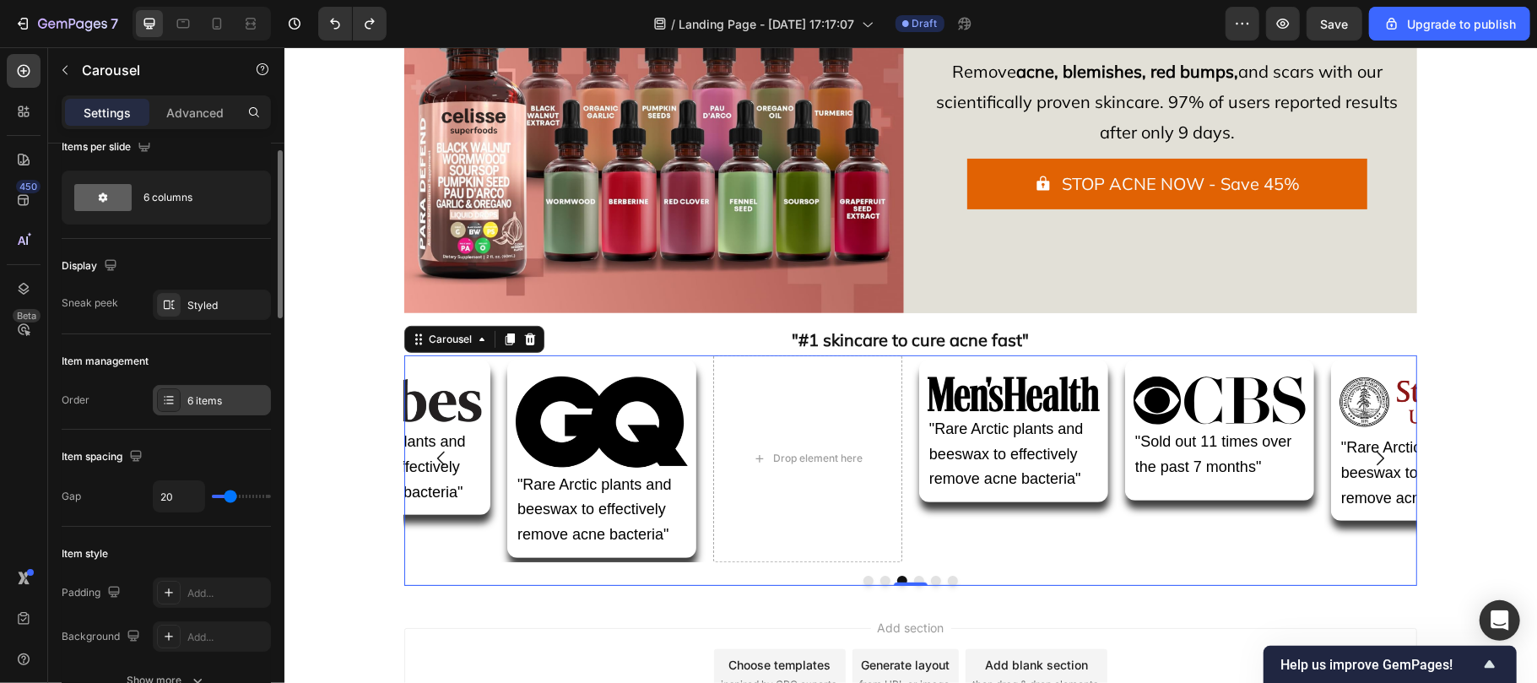
click at [186, 392] on div "6 items" at bounding box center [212, 400] width 118 height 30
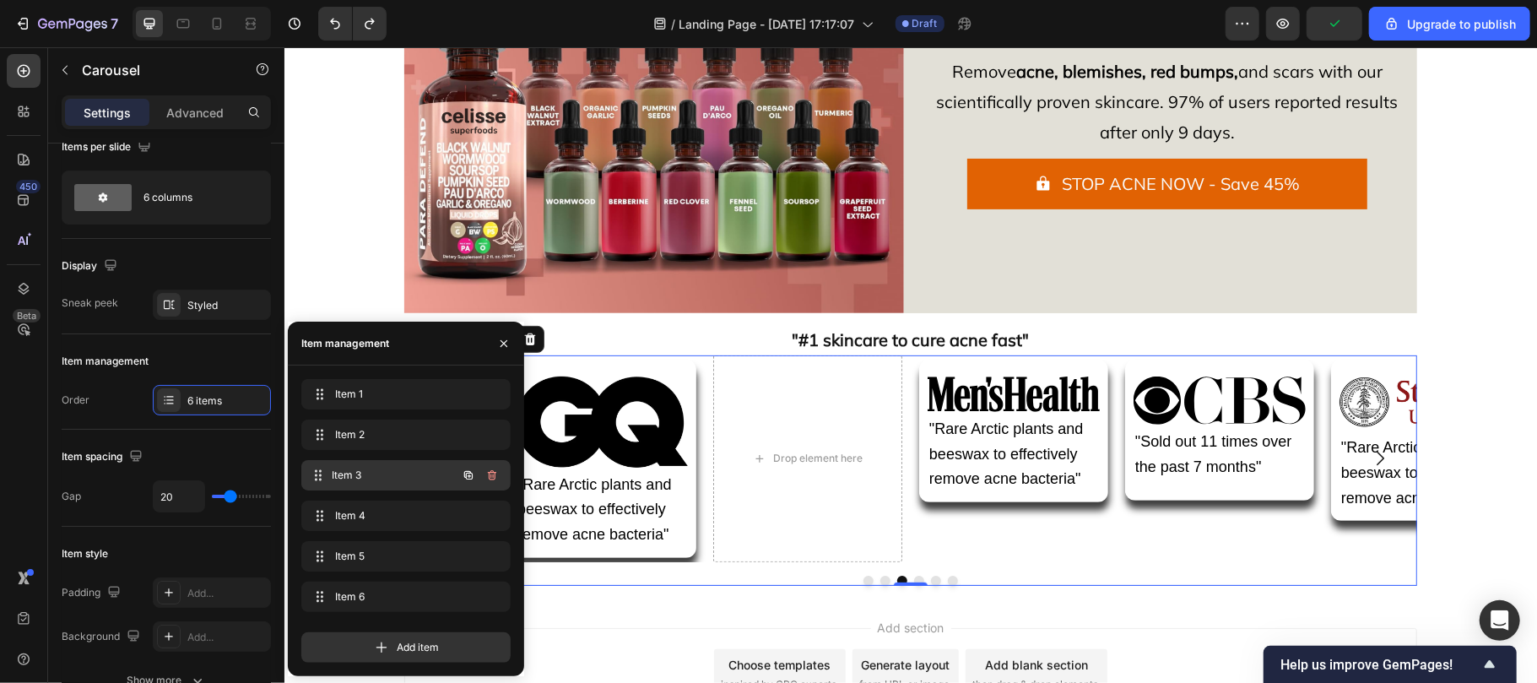
click at [373, 484] on div "Item 3 Item 3" at bounding box center [382, 475] width 149 height 24
click at [366, 402] on span "Item 1" at bounding box center [394, 394] width 125 height 15
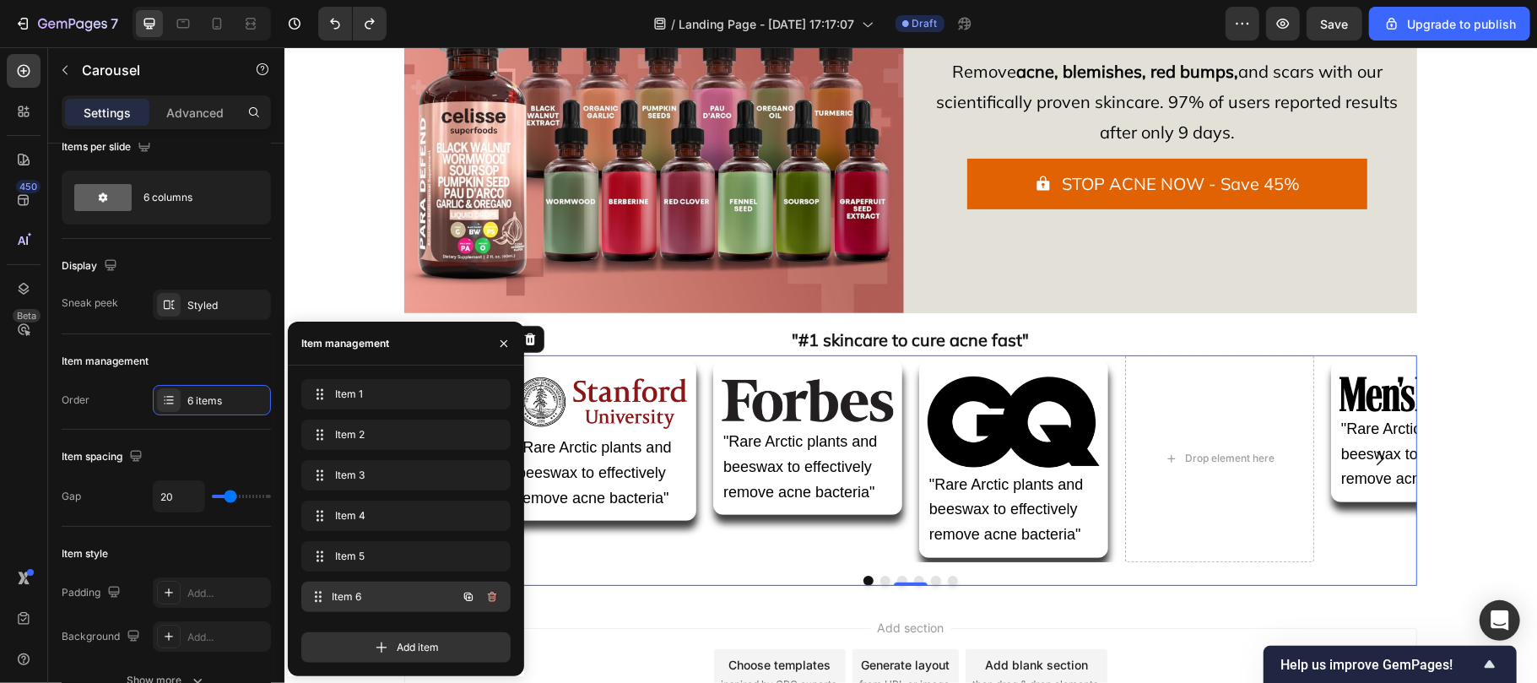
click at [395, 604] on span "Item 6" at bounding box center [394, 596] width 125 height 15
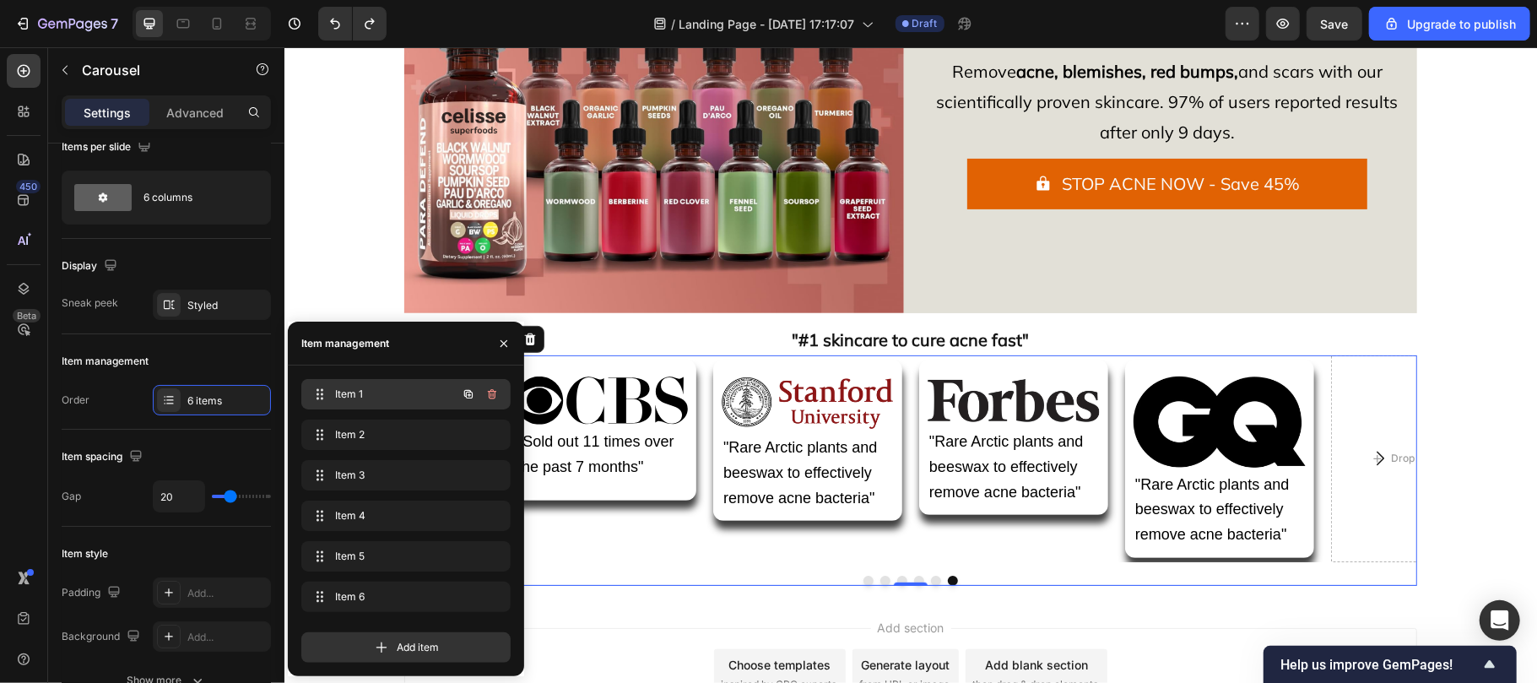
click at [366, 392] on span "Item 1" at bounding box center [382, 394] width 95 height 15
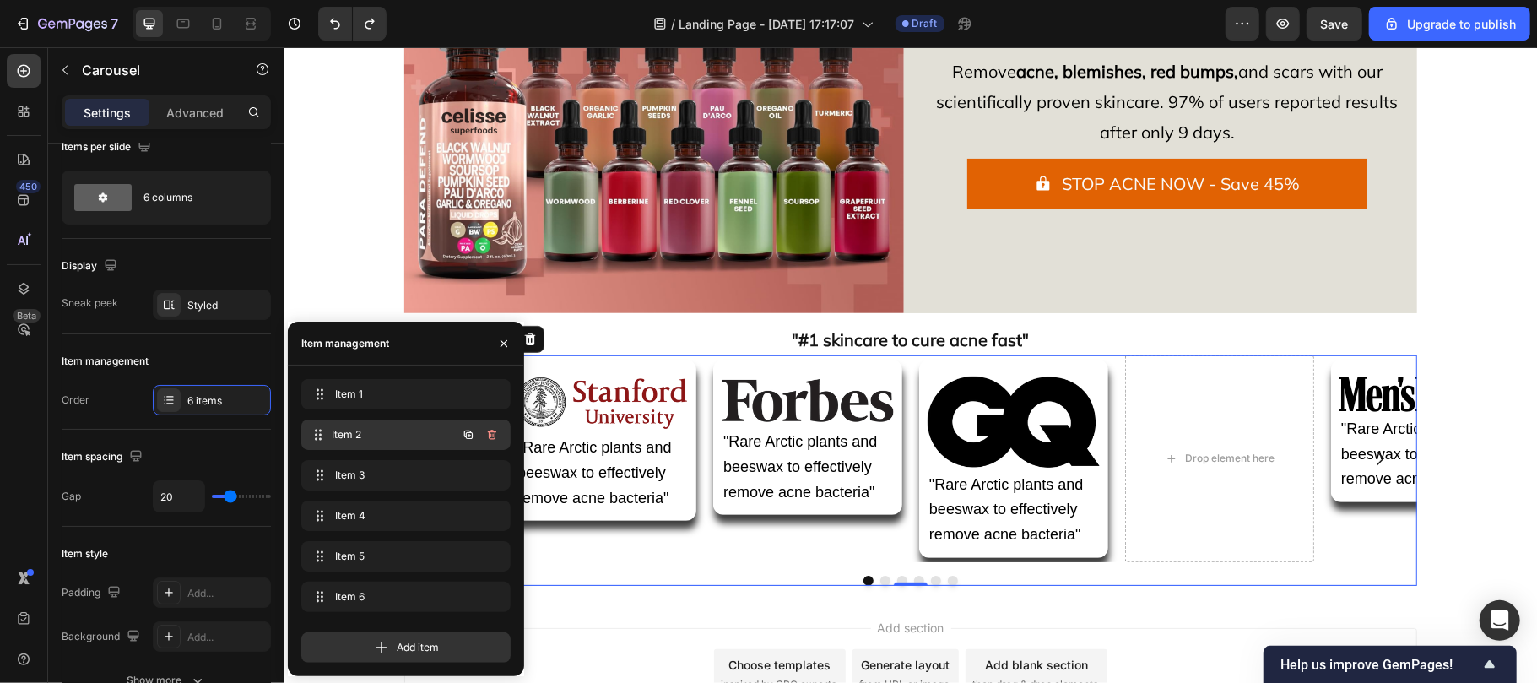
click at [387, 424] on div "Item 2 Item 2" at bounding box center [382, 435] width 149 height 24
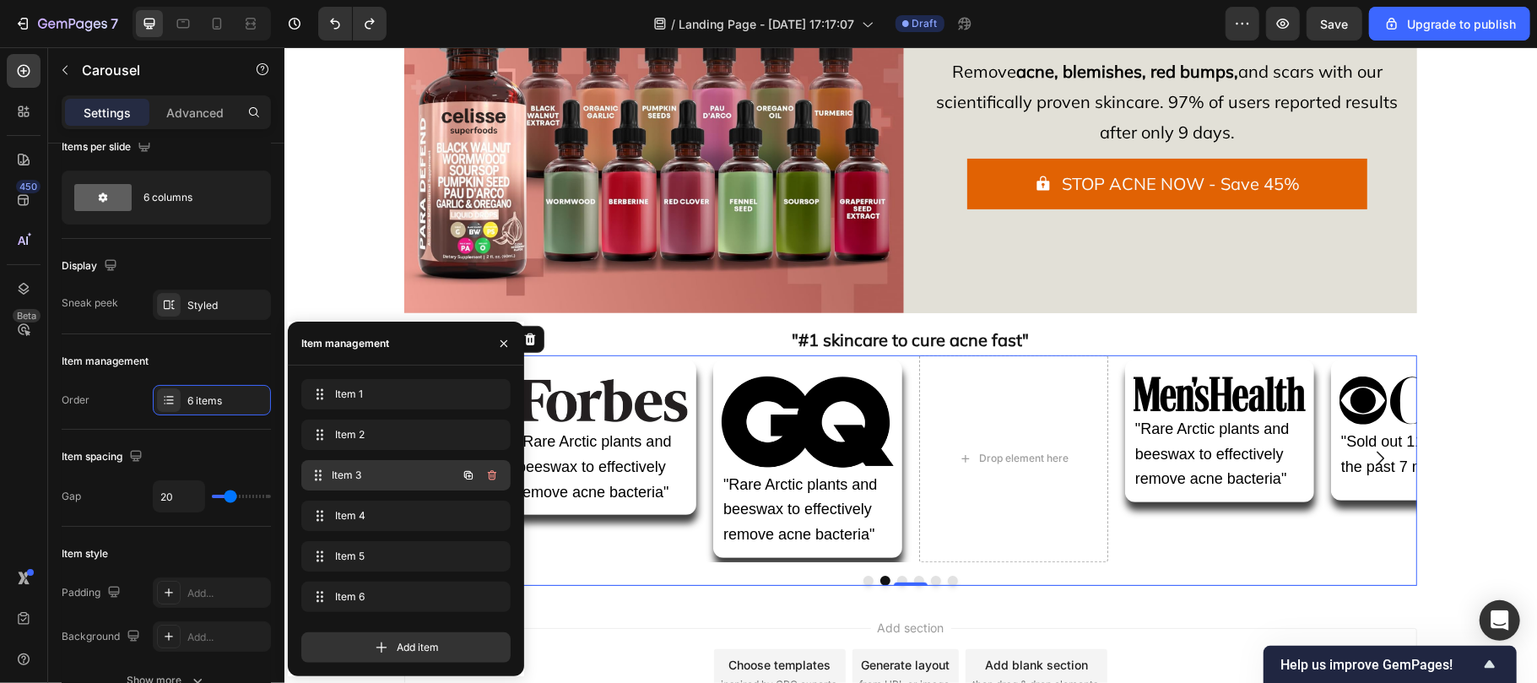
click at [390, 487] on div "Item 3 Item 3" at bounding box center [405, 475] width 209 height 30
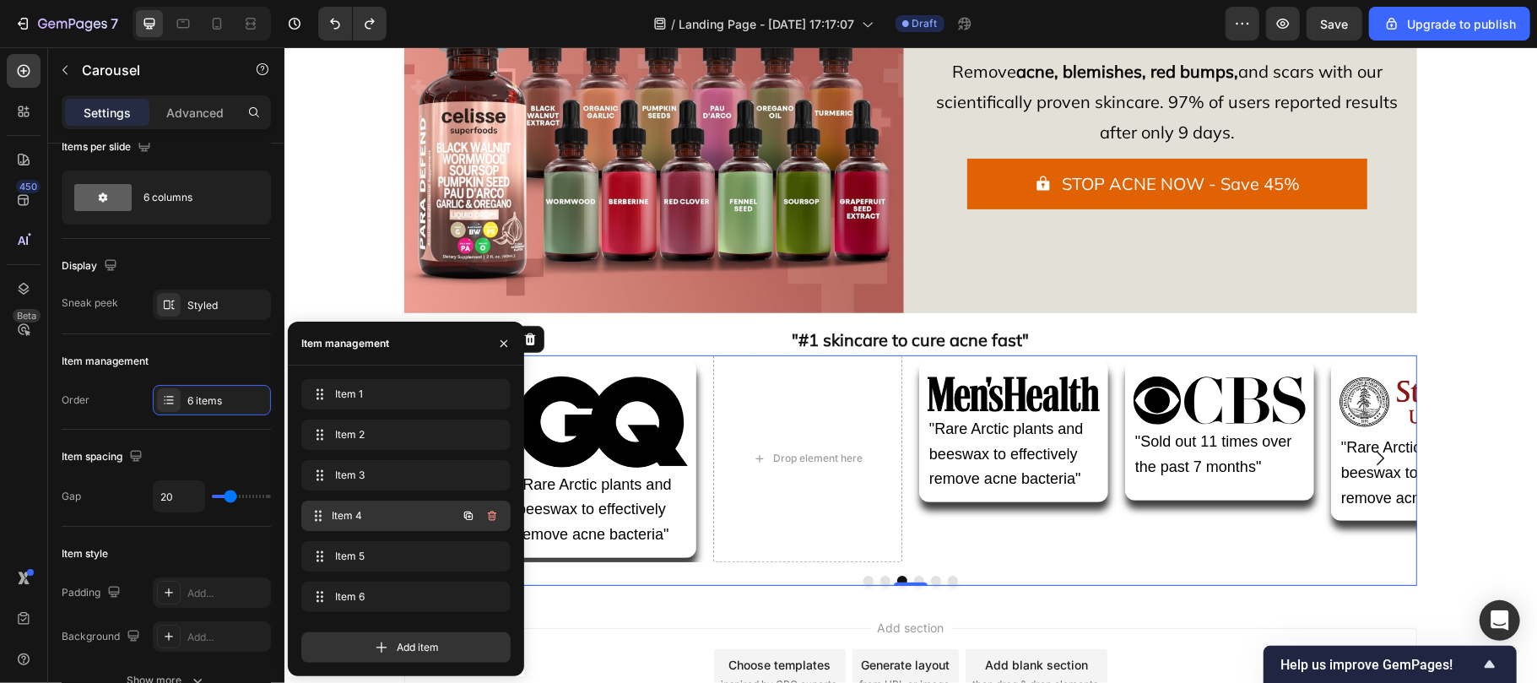
click at [397, 508] on span "Item 4" at bounding box center [394, 515] width 125 height 15
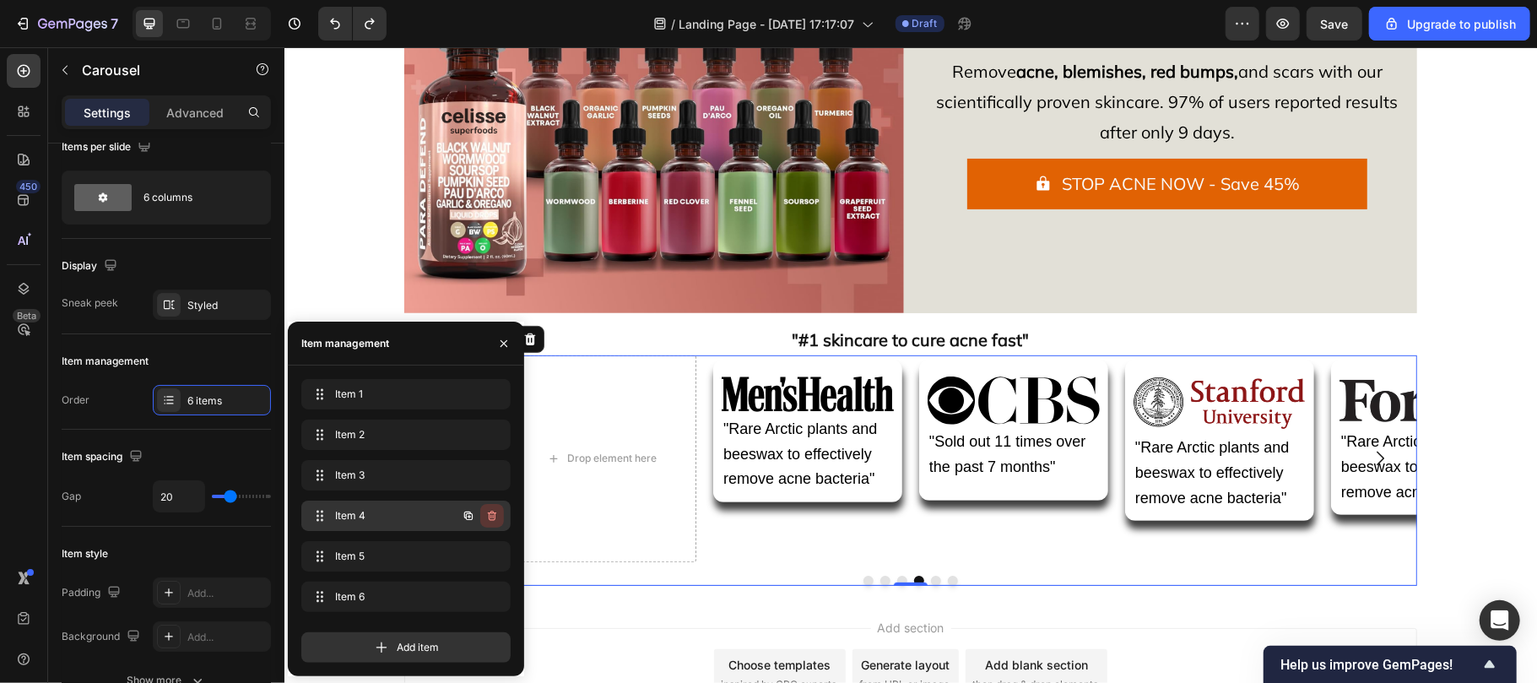
click at [493, 511] on icon "button" at bounding box center [492, 516] width 14 height 14
click at [396, 515] on span "Item 4" at bounding box center [367, 515] width 75 height 15
click at [429, 510] on div "Cancel" at bounding box center [430, 515] width 34 height 15
click at [466, 511] on icon "button" at bounding box center [469, 516] width 14 height 14
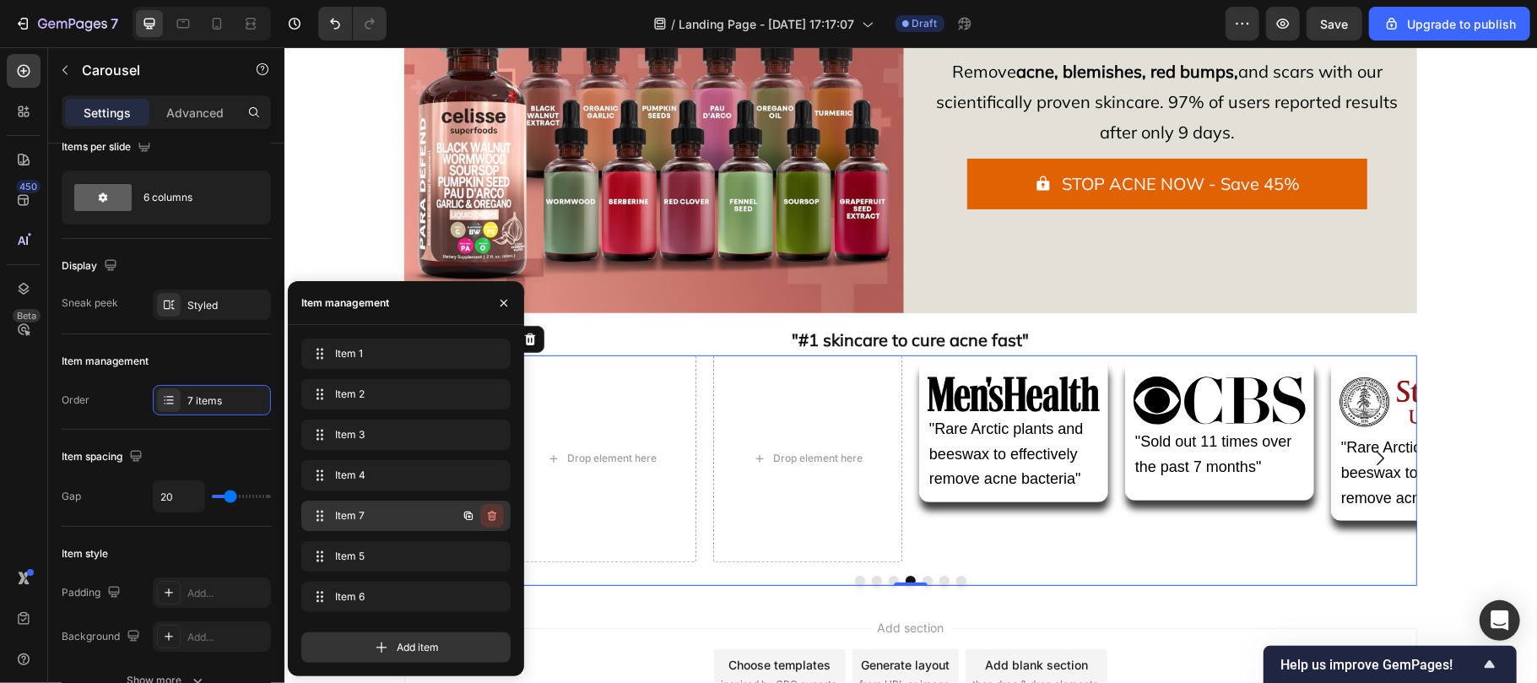
click at [490, 507] on button "button" at bounding box center [492, 516] width 24 height 24
click at [490, 508] on div "Delete" at bounding box center [480, 515] width 31 height 15
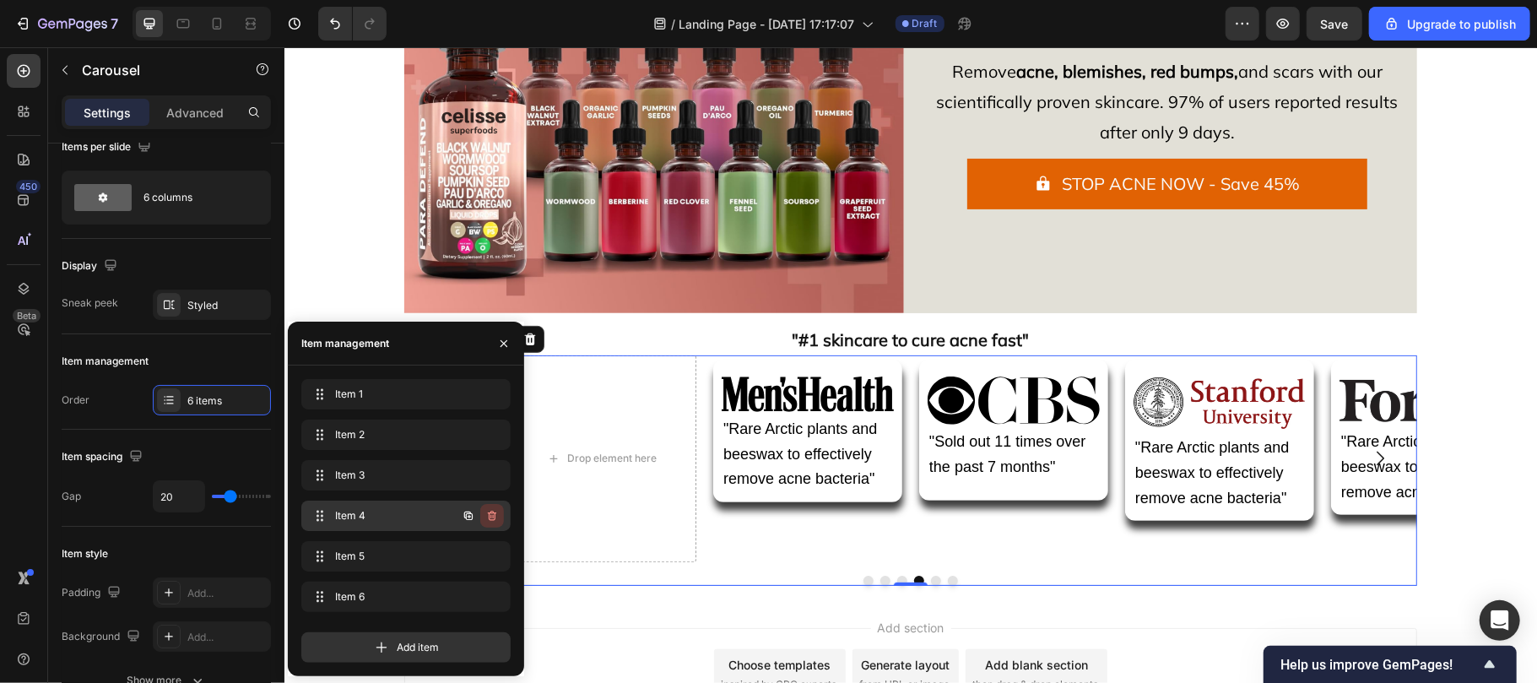
click at [490, 510] on icon "button" at bounding box center [492, 516] width 14 height 14
click at [484, 511] on div "Delete" at bounding box center [480, 515] width 31 height 15
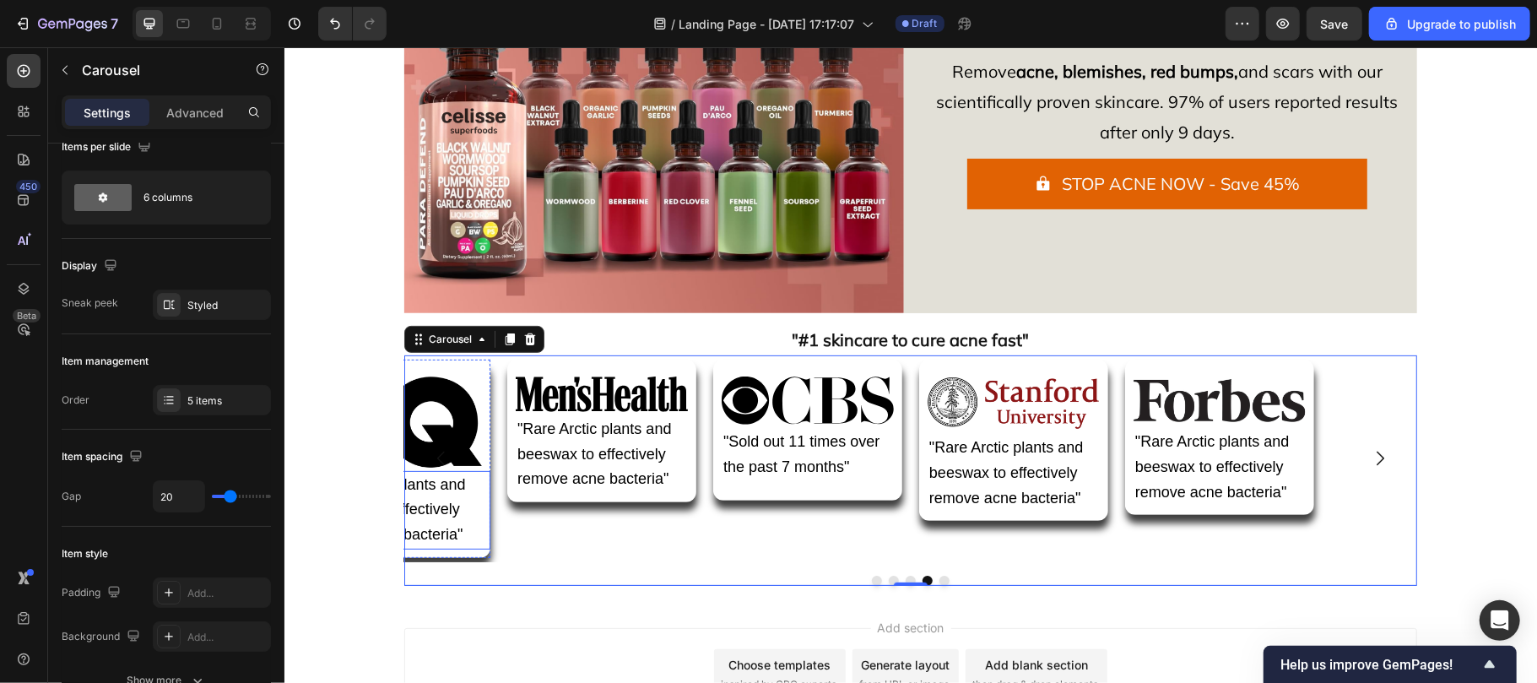
click at [441, 520] on p ""Rare Arctic plants and beeswax to effectively remove acne bacteria"" at bounding box center [395, 509] width 169 height 75
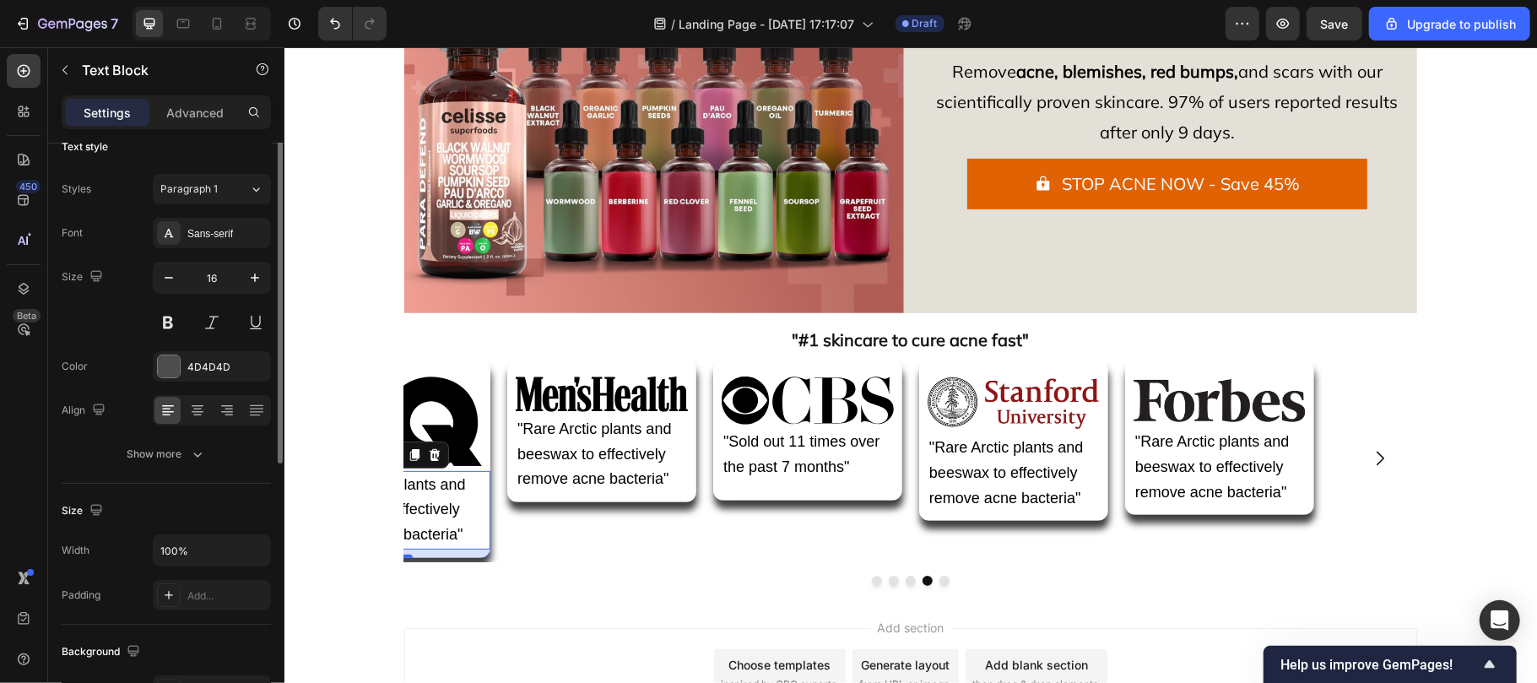
scroll to position [0, 0]
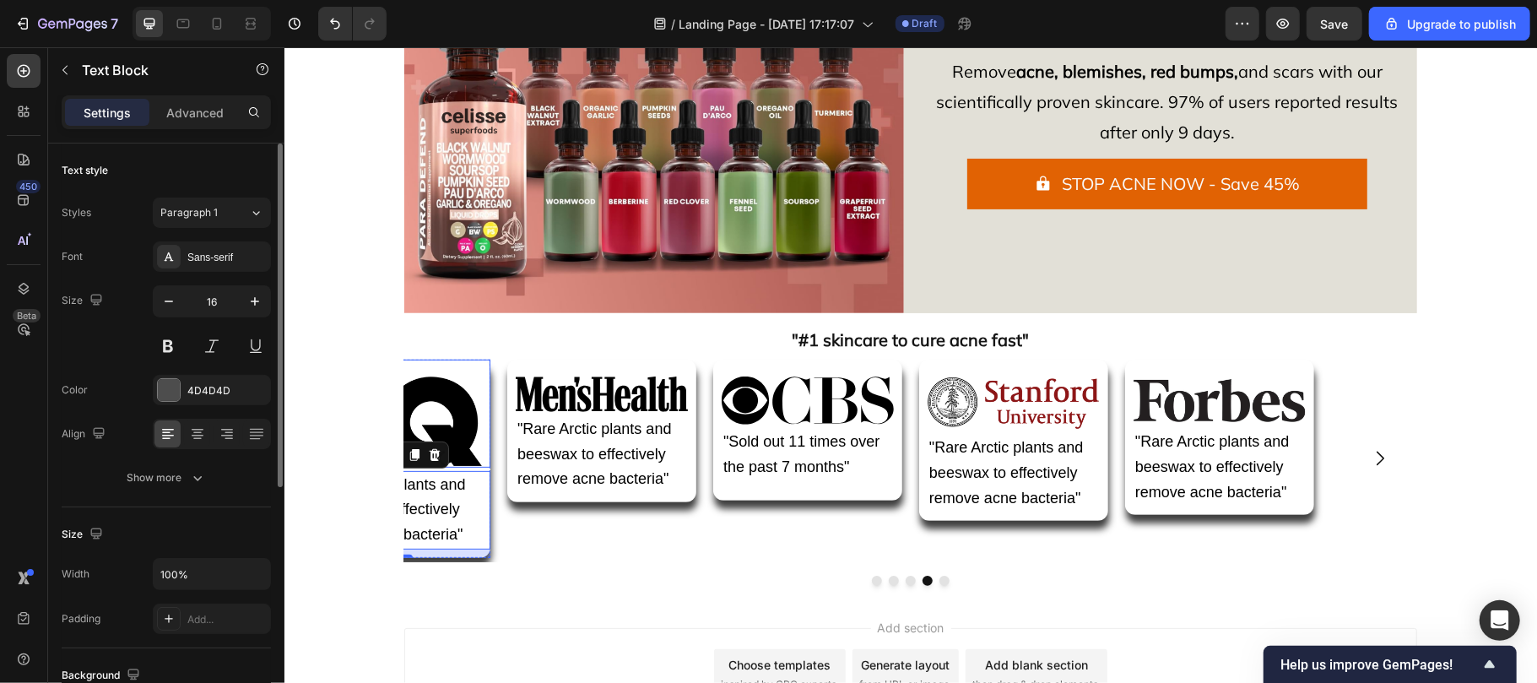
click at [454, 422] on img at bounding box center [395, 421] width 172 height 91
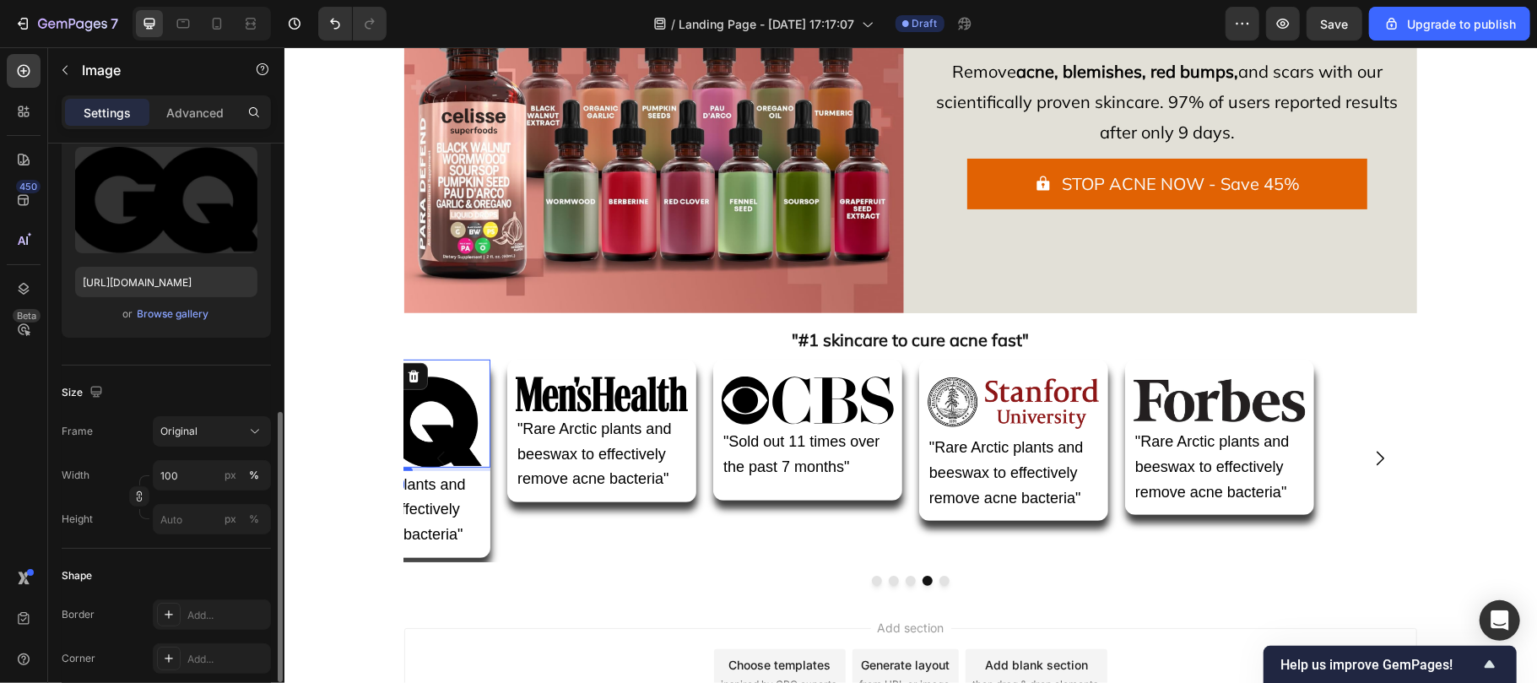
scroll to position [317, 0]
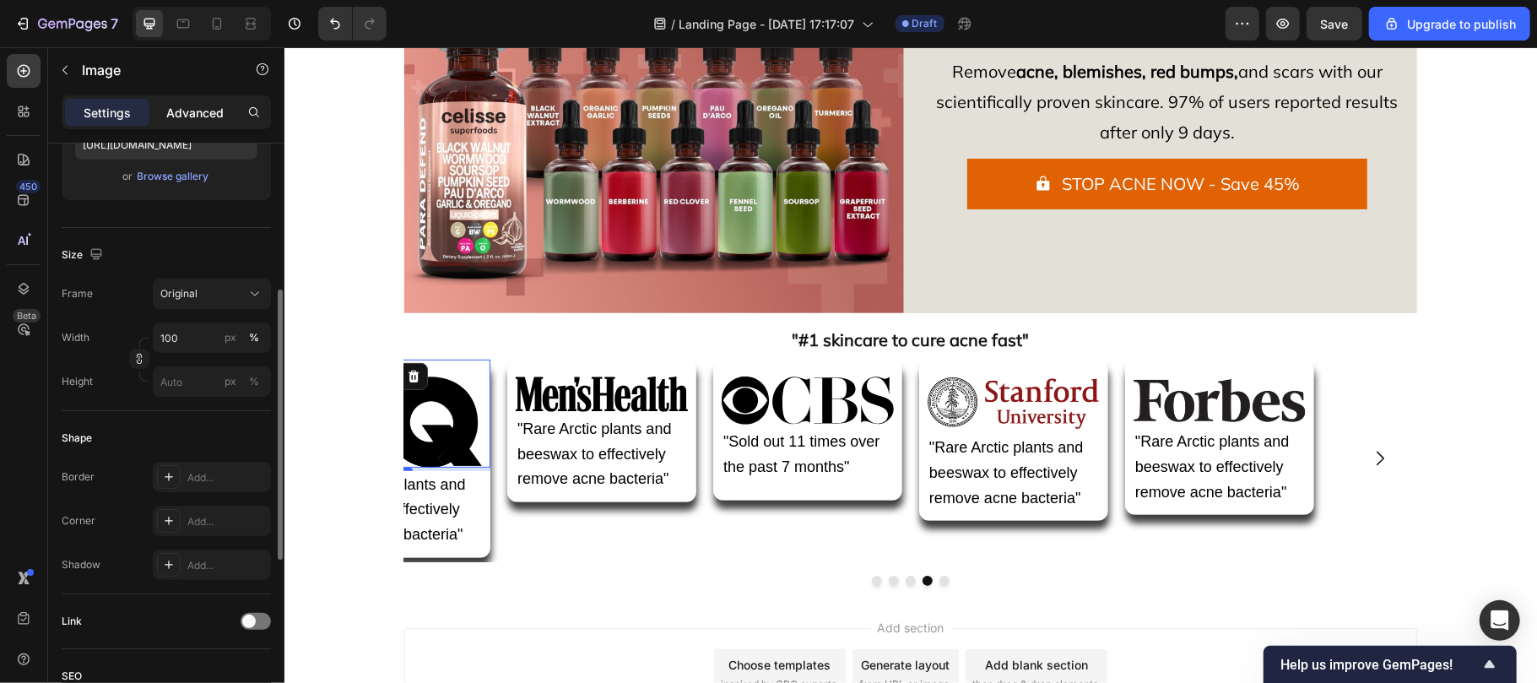
click at [179, 118] on p "Advanced" at bounding box center [194, 113] width 57 height 18
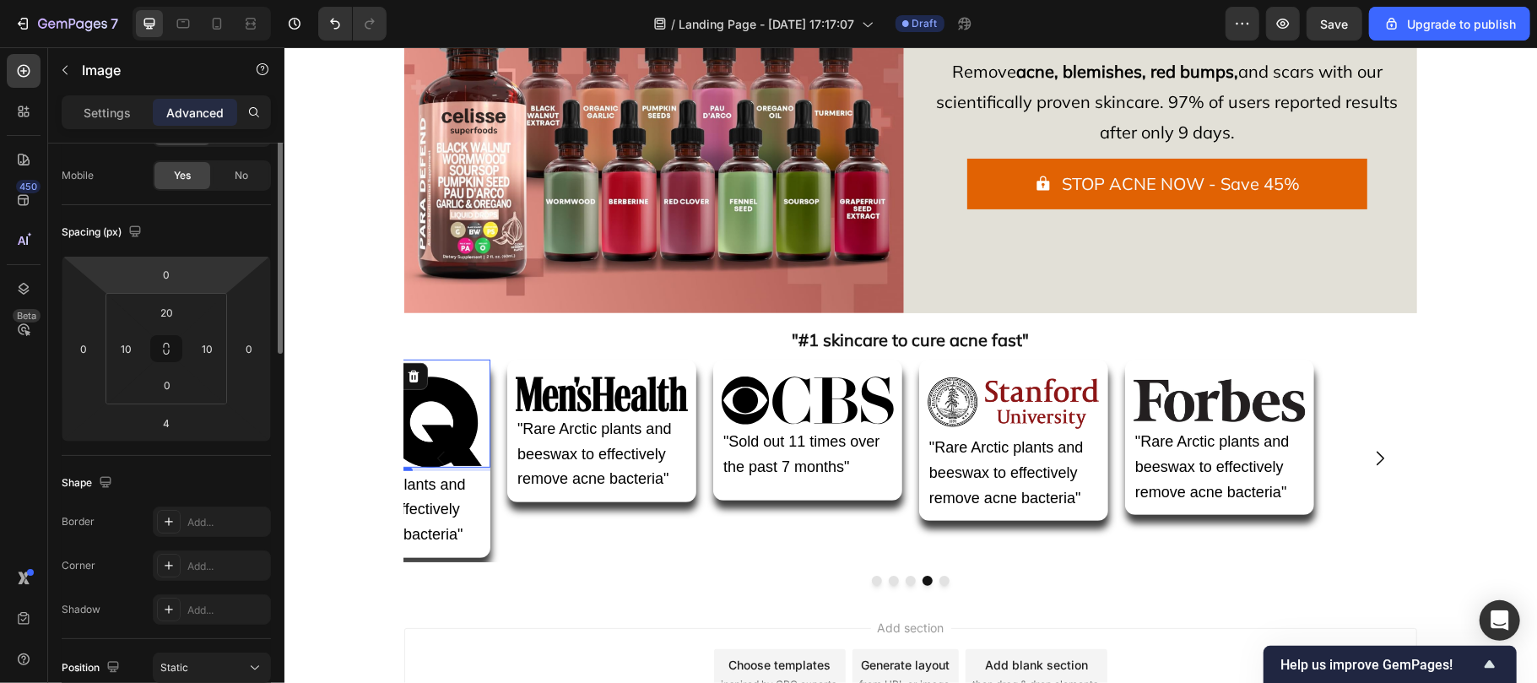
scroll to position [25, 0]
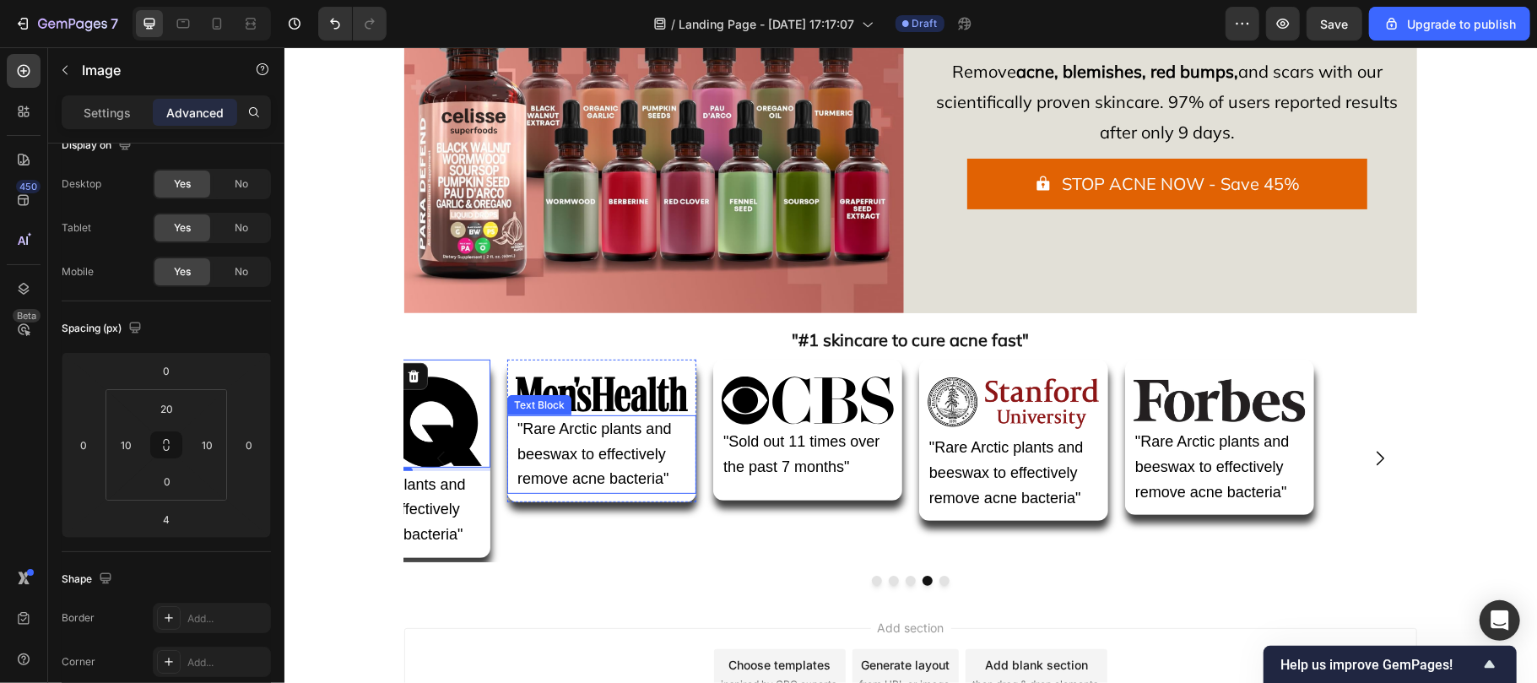
click at [535, 490] on p ""Rare Arctic plants and beeswax to effectively remove acne bacteria"" at bounding box center [601, 453] width 169 height 75
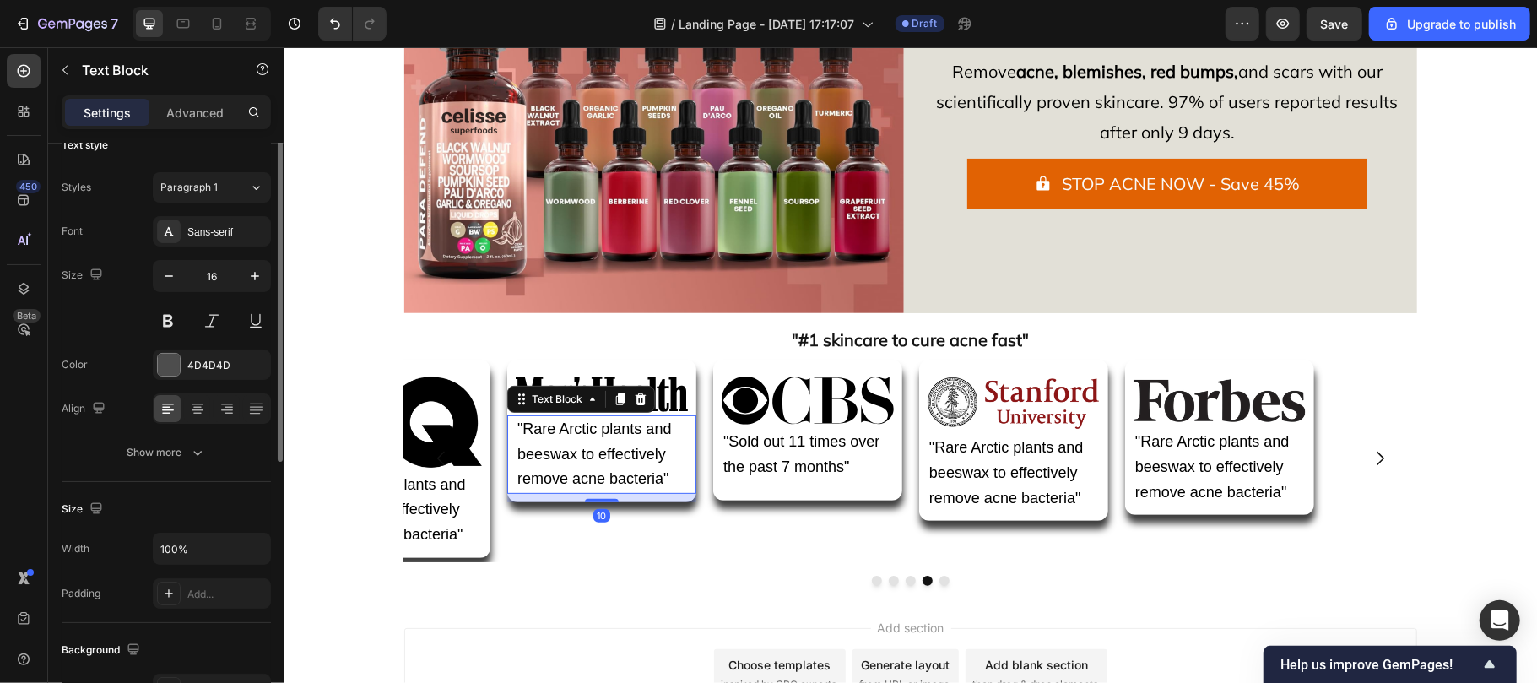
scroll to position [0, 0]
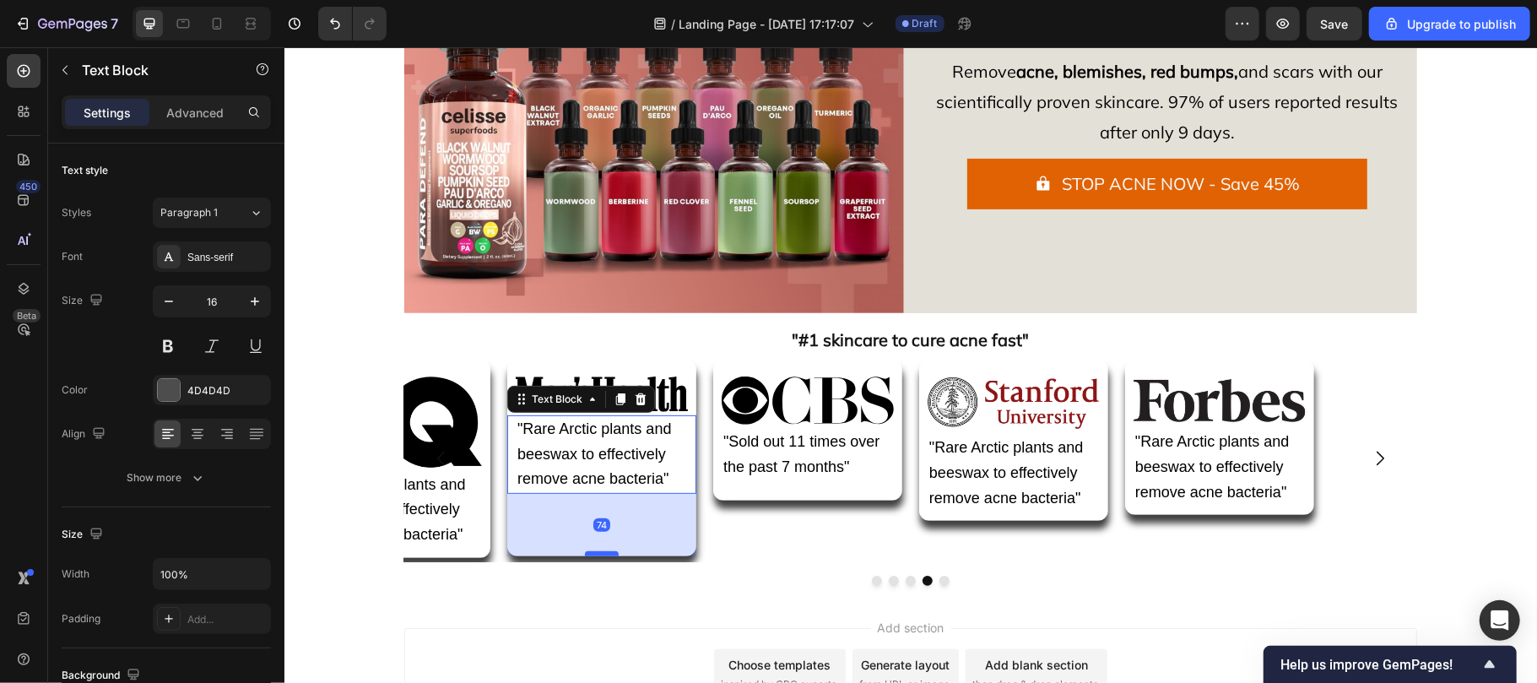
drag, startPoint x: 592, startPoint y: 500, endPoint x: 591, endPoint y: 554, distance: 54.0
click at [591, 554] on div at bounding box center [601, 552] width 34 height 5
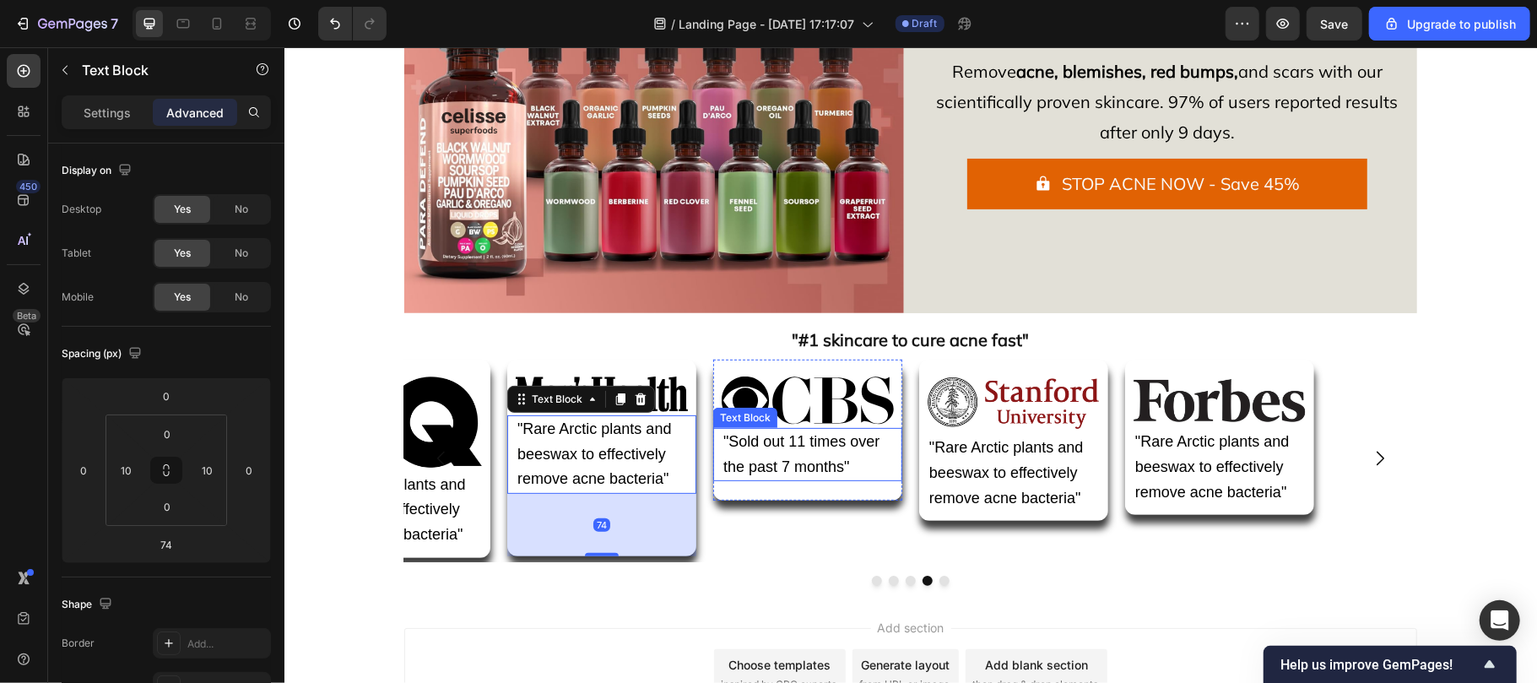
click at [757, 473] on span ""Sold out 11 times over the past 7 months"" at bounding box center [800, 453] width 156 height 42
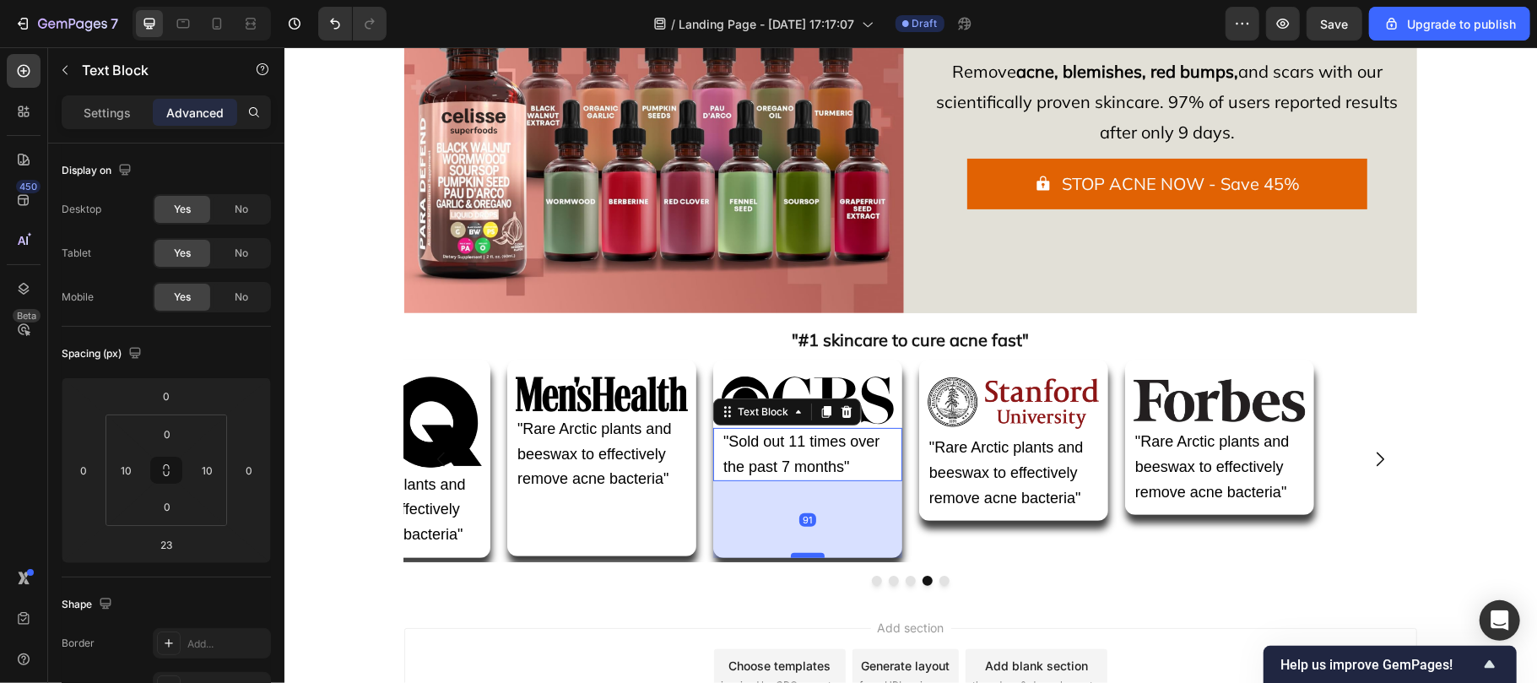
drag, startPoint x: 802, startPoint y: 497, endPoint x: 804, endPoint y: 555, distance: 57.4
click at [804, 555] on div at bounding box center [807, 554] width 34 height 5
click at [1027, 487] on p ""Rare Arctic plants and beeswax to effectively remove acne bacteria"" at bounding box center [1012, 472] width 169 height 75
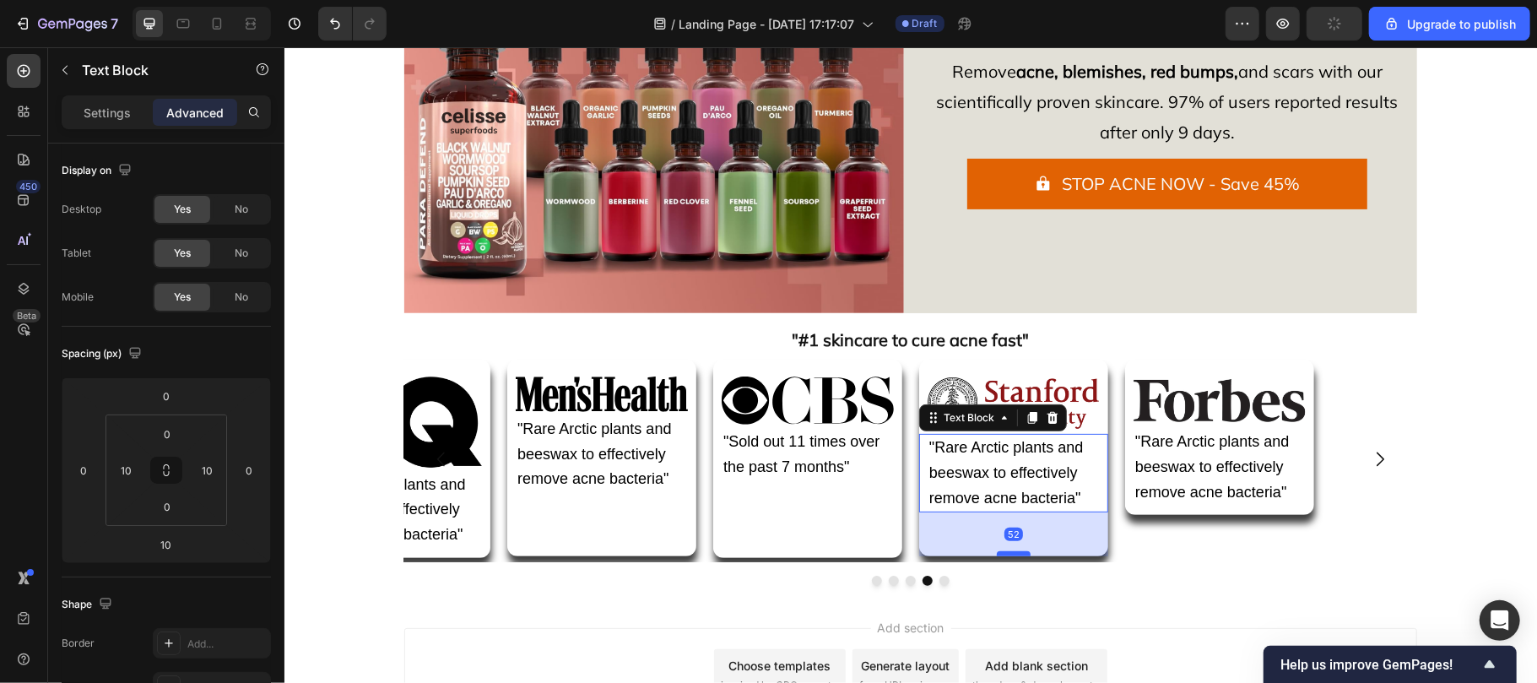
drag, startPoint x: 996, startPoint y: 519, endPoint x: 993, endPoint y: 555, distance: 35.6
click at [996, 555] on div at bounding box center [1013, 552] width 34 height 5
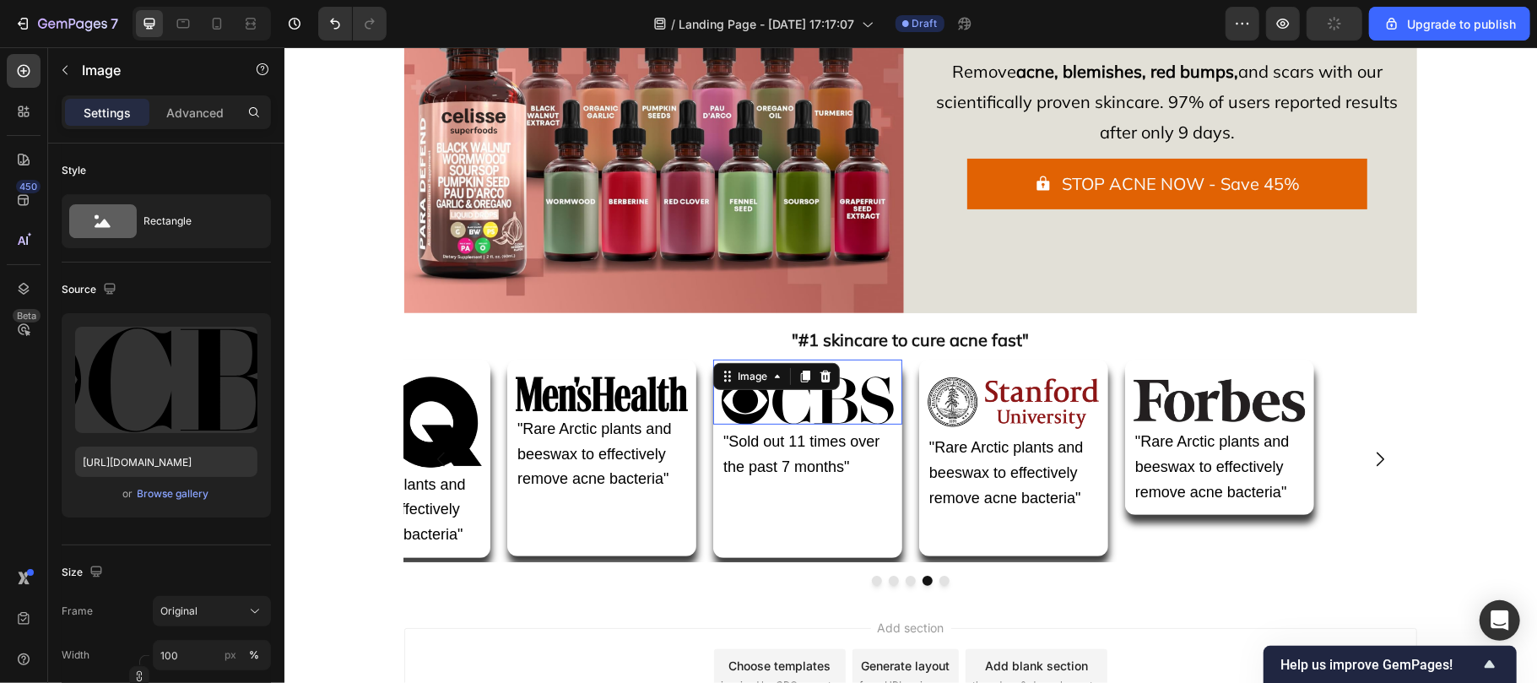
click at [811, 415] on img at bounding box center [807, 400] width 172 height 48
click at [972, 473] on span ""Rare Arctic plants and beeswax to effectively remove acne bacteria"" at bounding box center [1005, 472] width 154 height 68
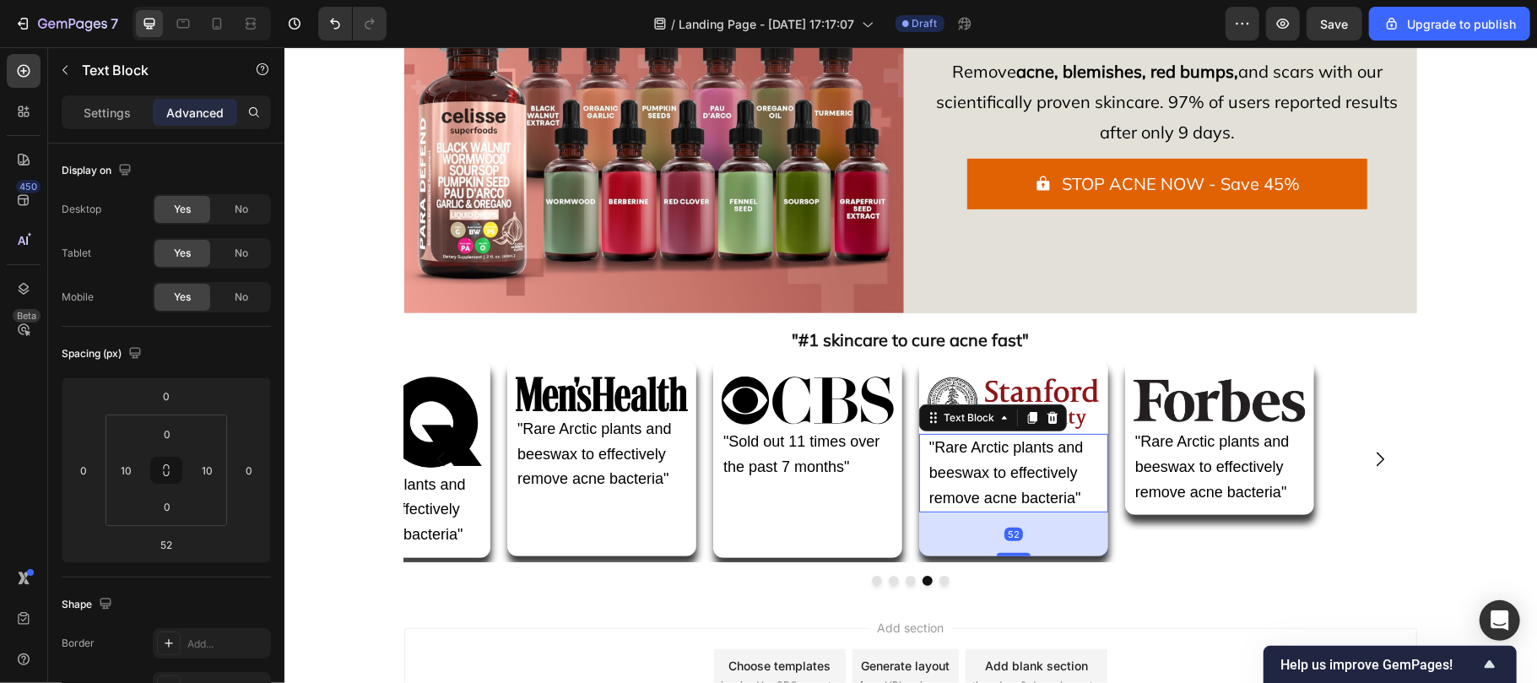
click at [972, 473] on span ""Rare Arctic plants and beeswax to effectively remove acne bacteria"" at bounding box center [1005, 472] width 154 height 68
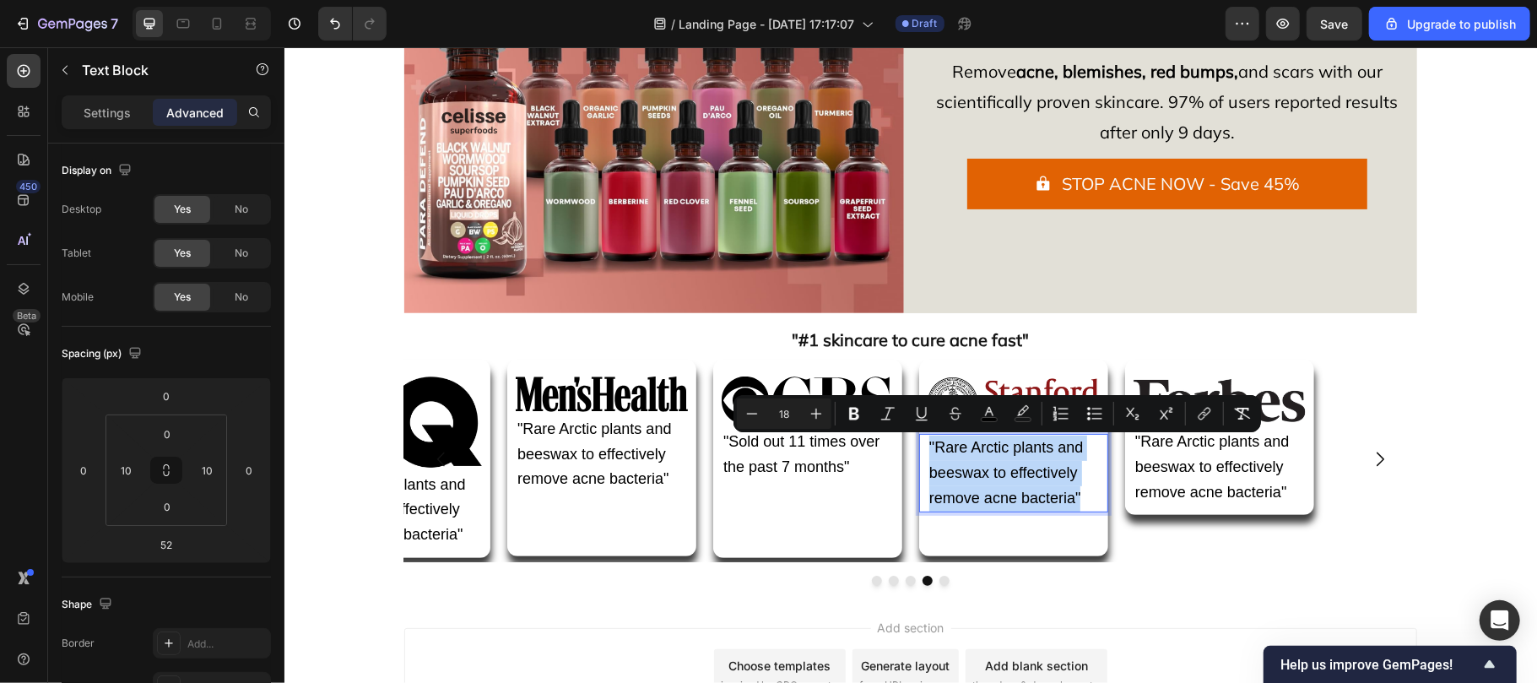
click at [972, 473] on span ""Rare Arctic plants and beeswax to effectively remove acne bacteria"" at bounding box center [1005, 472] width 154 height 68
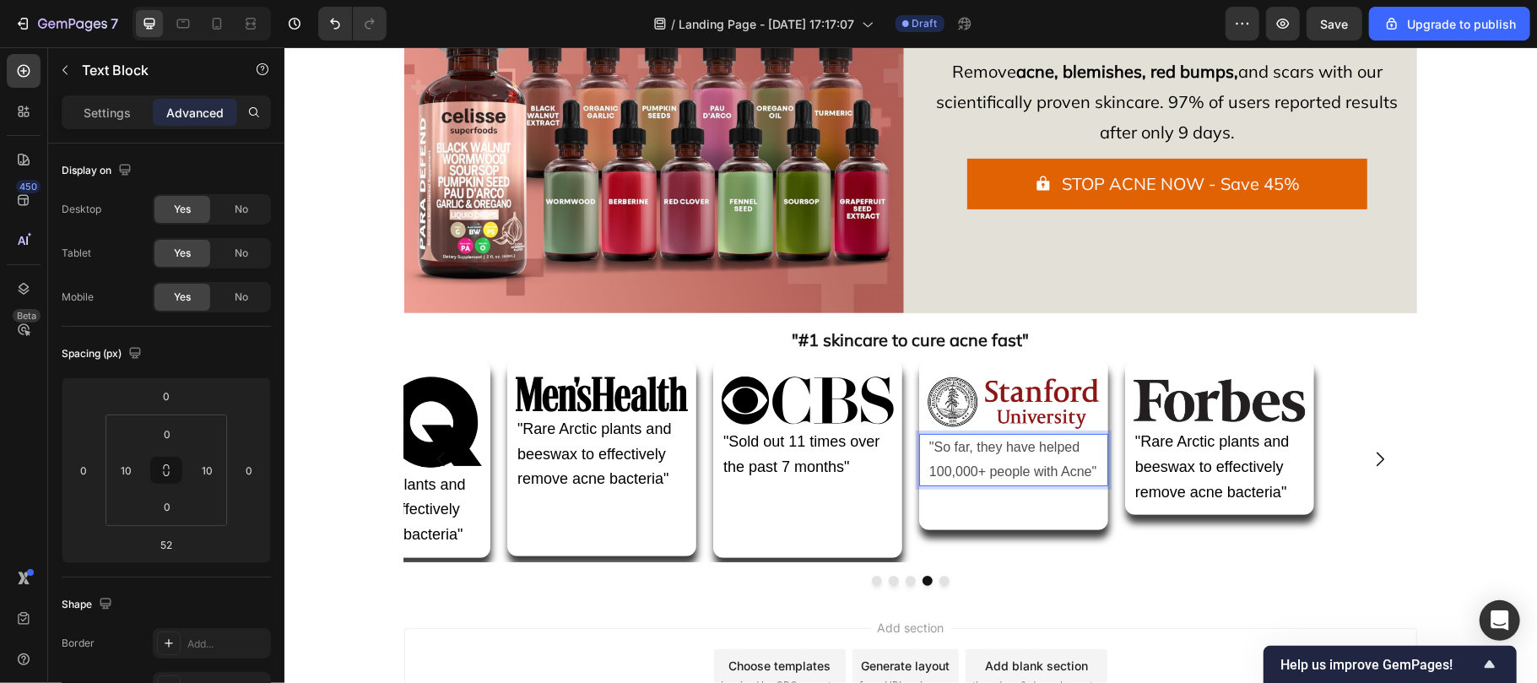
click at [1043, 438] on p ""So far, they have helped 100,000+ people with Acne"" at bounding box center [1012, 459] width 169 height 49
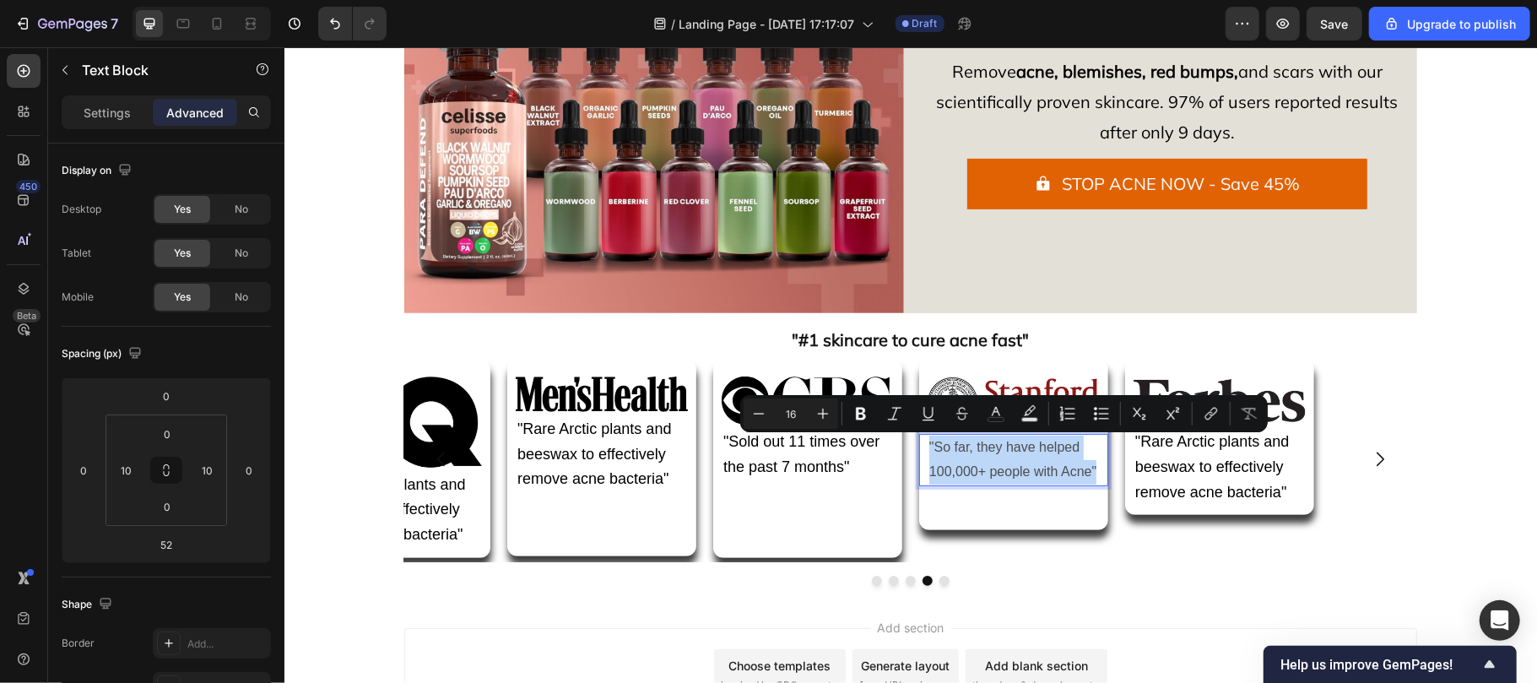
click at [1043, 438] on p ""So far, they have helped 100,000+ people with Acne"" at bounding box center [1012, 459] width 169 height 49
click at [993, 409] on icon "Editor contextual toolbar" at bounding box center [995, 413] width 17 height 17
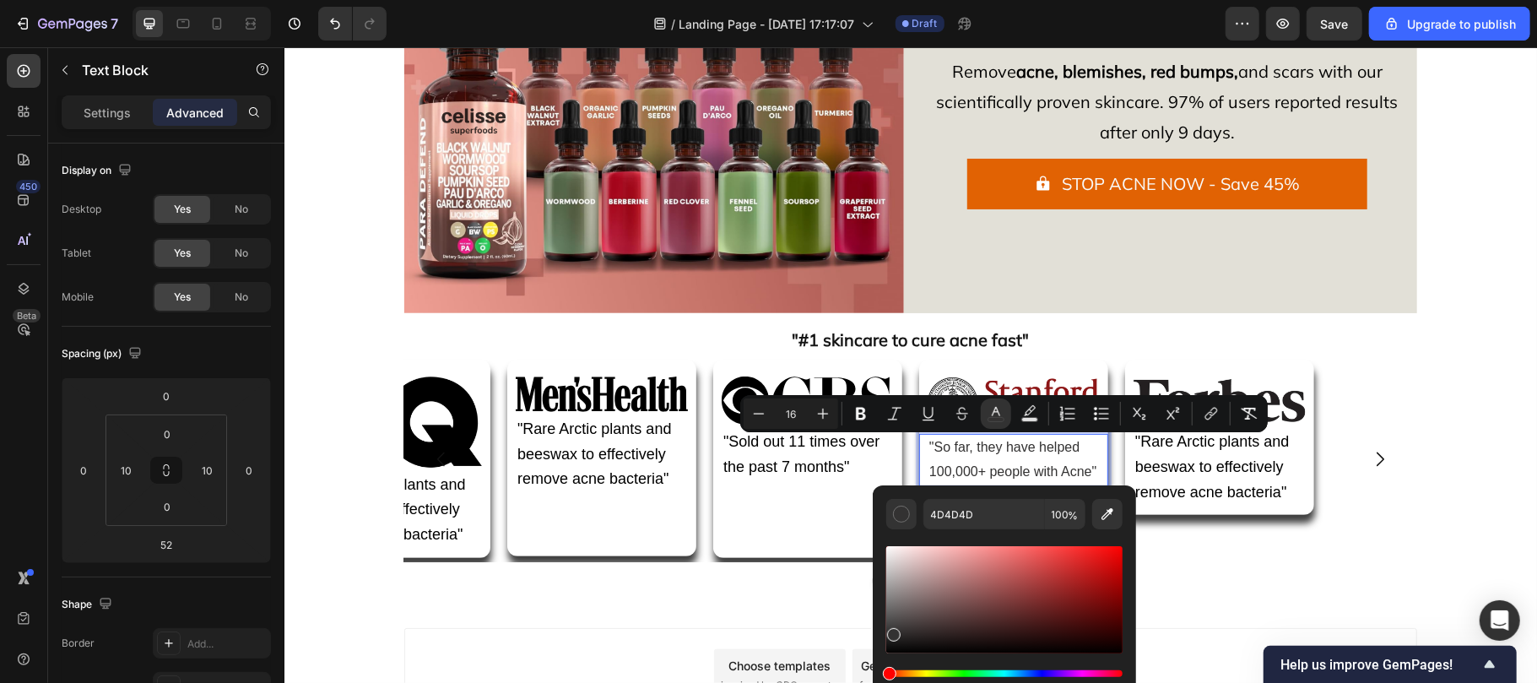
click at [890, 631] on div "Editor contextual toolbar" at bounding box center [1004, 599] width 236 height 107
drag, startPoint x: 890, startPoint y: 631, endPoint x: 881, endPoint y: 662, distance: 31.5
click at [881, 662] on div "4D4D4D 100 %" at bounding box center [1004, 592] width 263 height 215
click at [1209, 483] on span ""Rare Arctic plants and beeswax to effectively remove acne bacteria"" at bounding box center [1211, 466] width 154 height 68
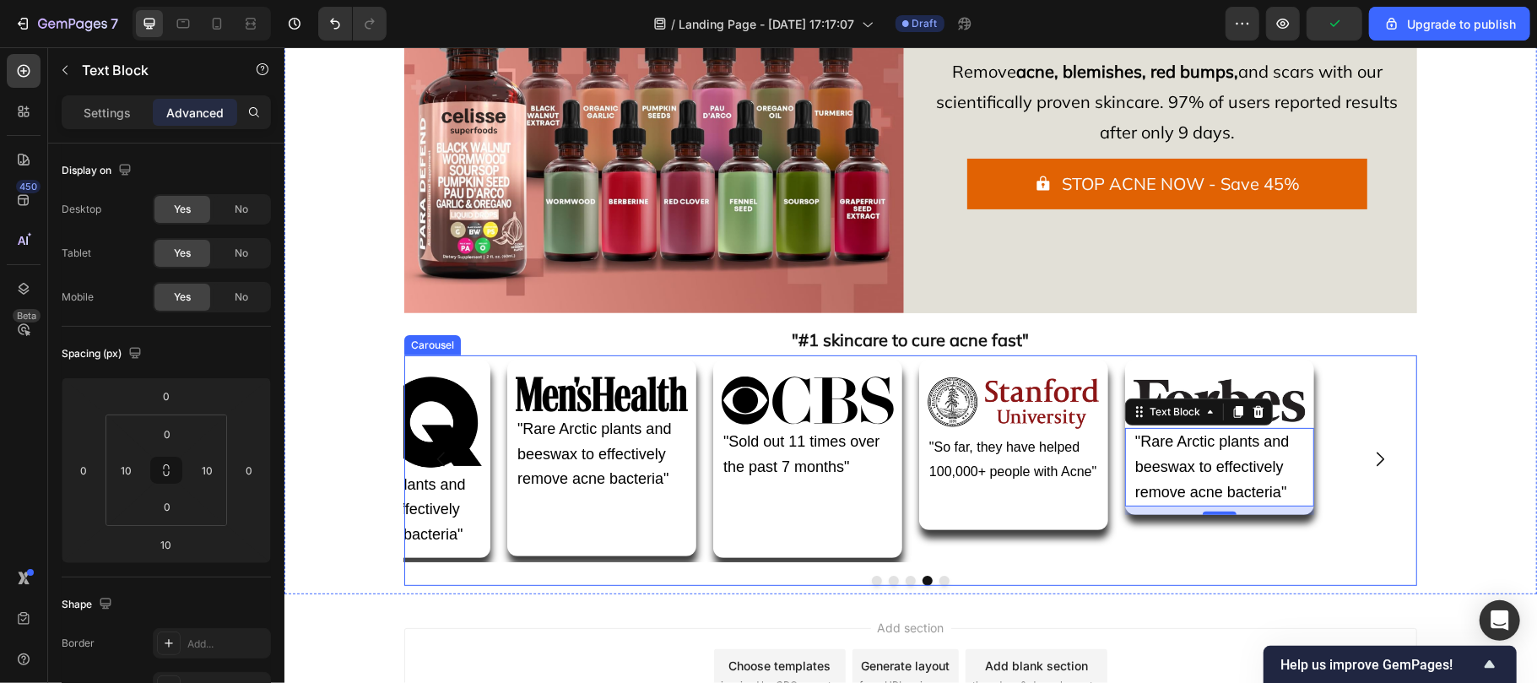
click at [432, 479] on button "Carousel Back Arrow" at bounding box center [440, 458] width 47 height 47
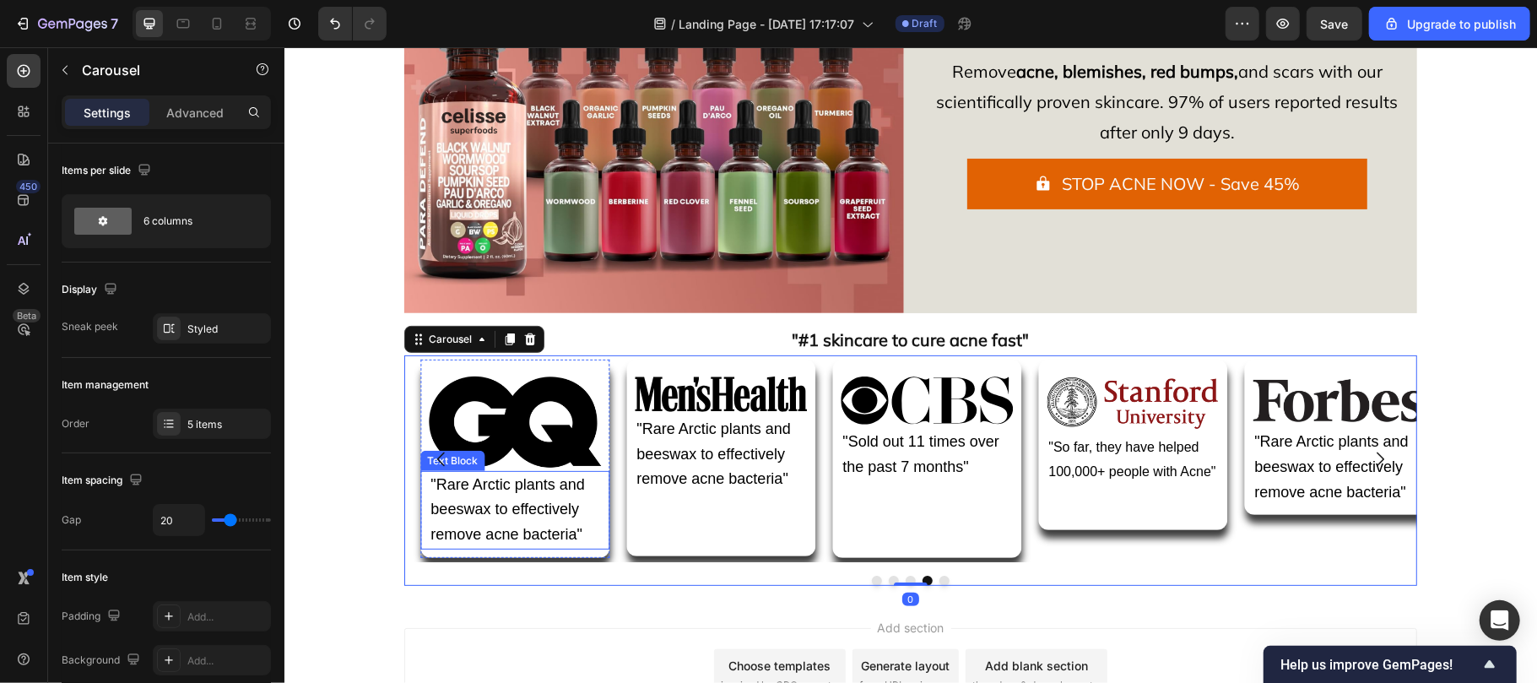
click at [1252, 506] on div ""Rare Arctic plants and beeswax to effectively remove acne bacteria"" at bounding box center [1338, 466] width 172 height 78
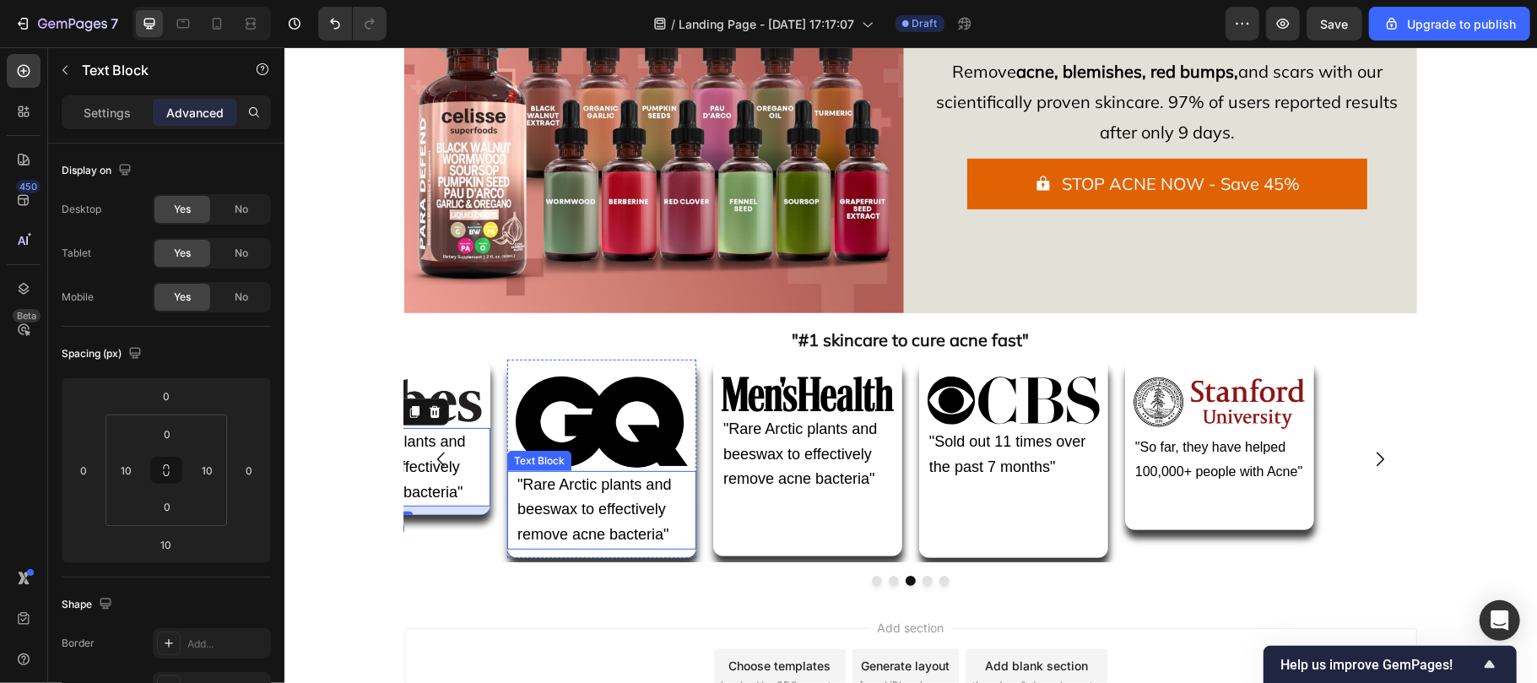
click at [555, 507] on span ""Rare Arctic plants and beeswax to effectively remove acne bacteria"" at bounding box center [594, 509] width 154 height 68
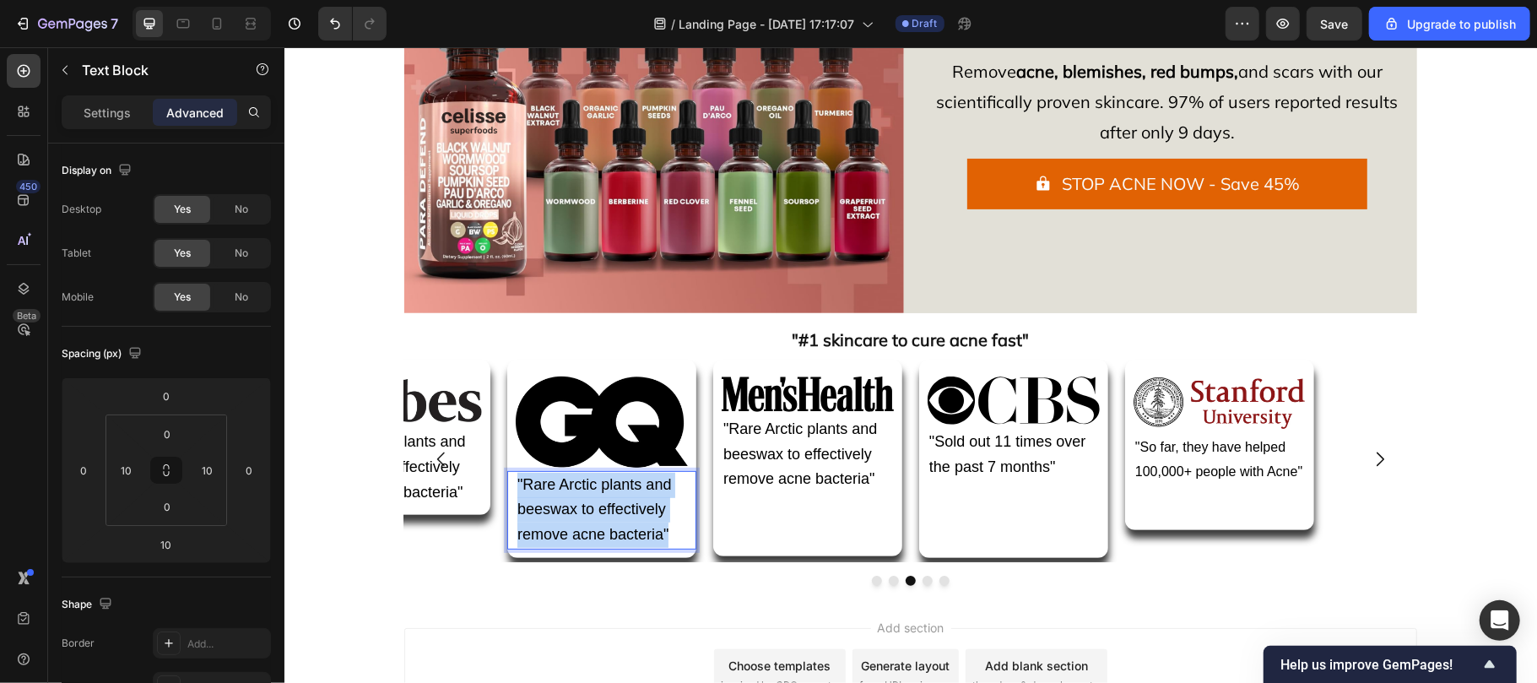
click at [555, 507] on span ""Rare Arctic plants and beeswax to effectively remove acne bacteria"" at bounding box center [594, 509] width 154 height 68
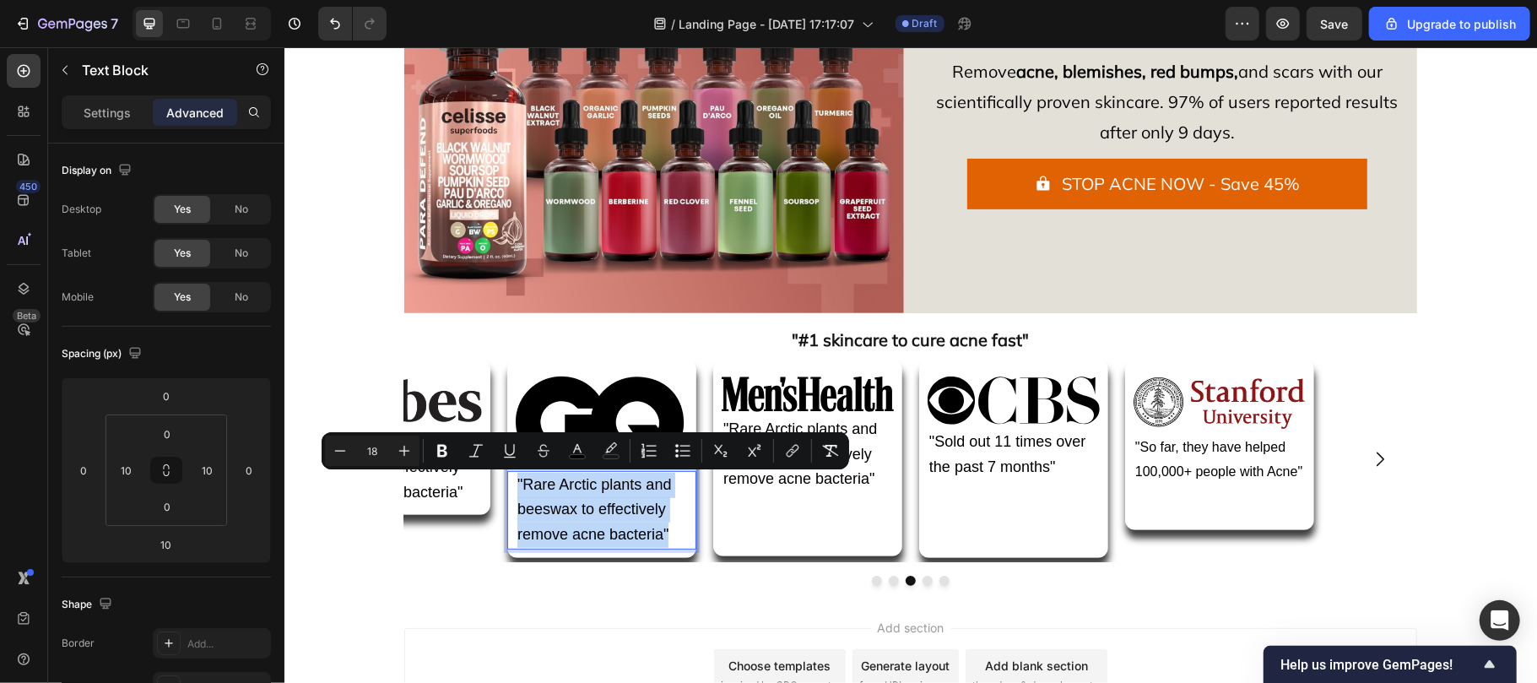
click at [555, 507] on span ""Rare Arctic plants and beeswax to effectively remove acne bacteria"" at bounding box center [594, 509] width 154 height 68
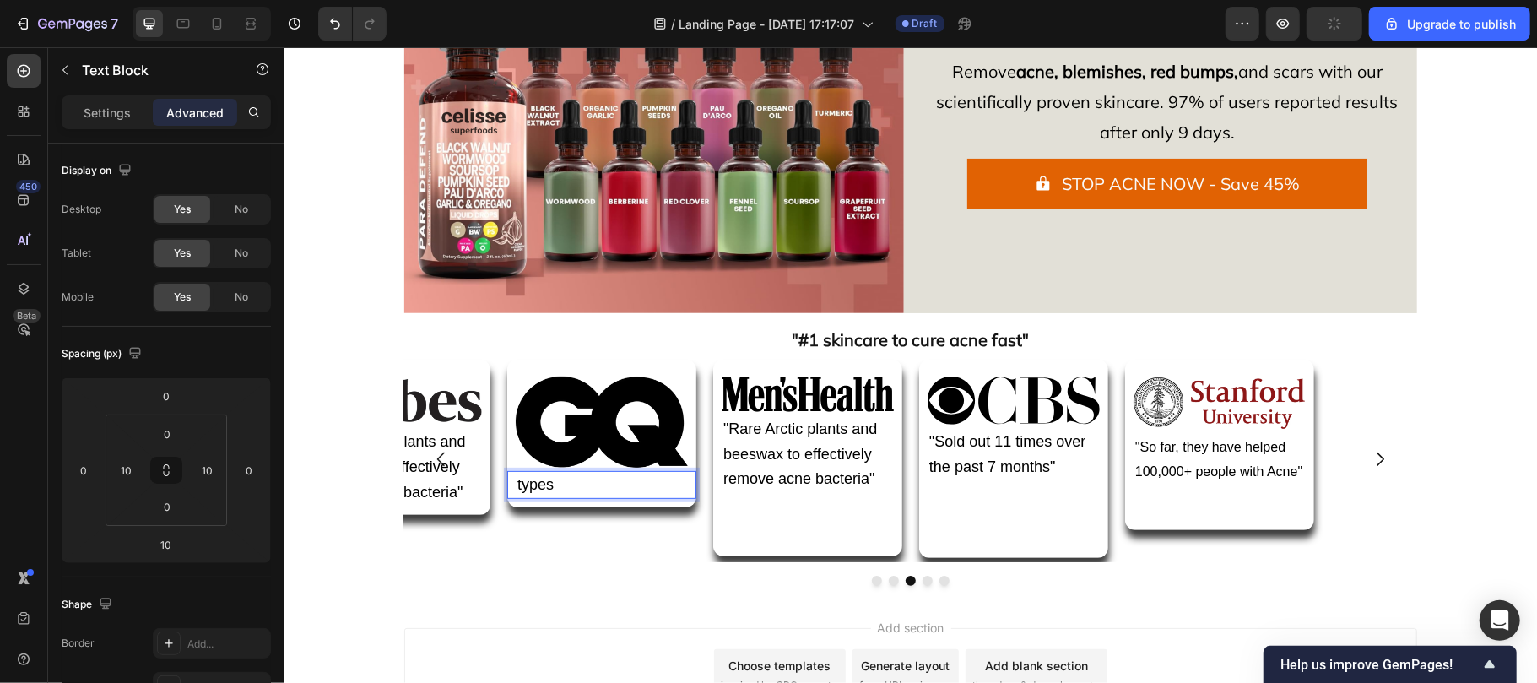
click at [609, 473] on p "types" at bounding box center [601, 484] width 169 height 25
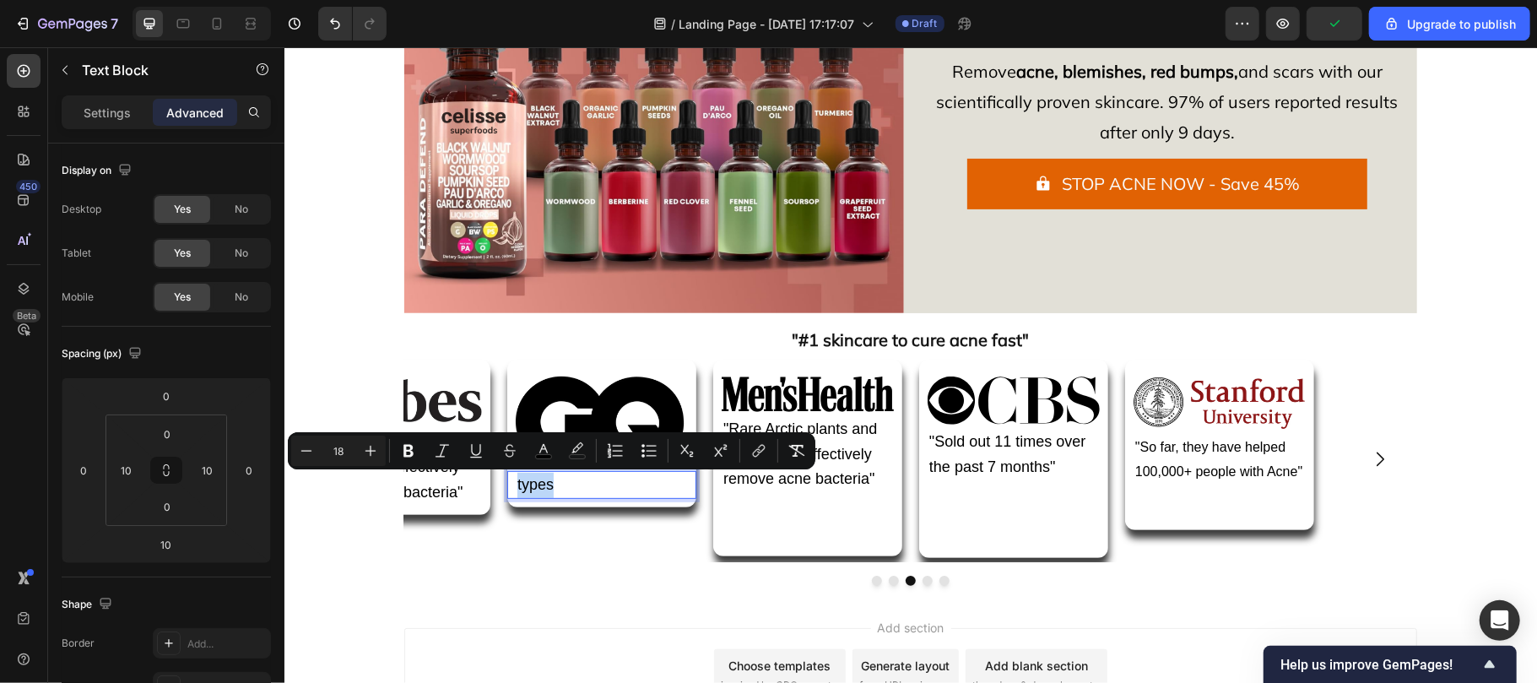
click at [609, 473] on p "types" at bounding box center [601, 484] width 169 height 25
click at [579, 480] on p "types" at bounding box center [601, 484] width 169 height 25
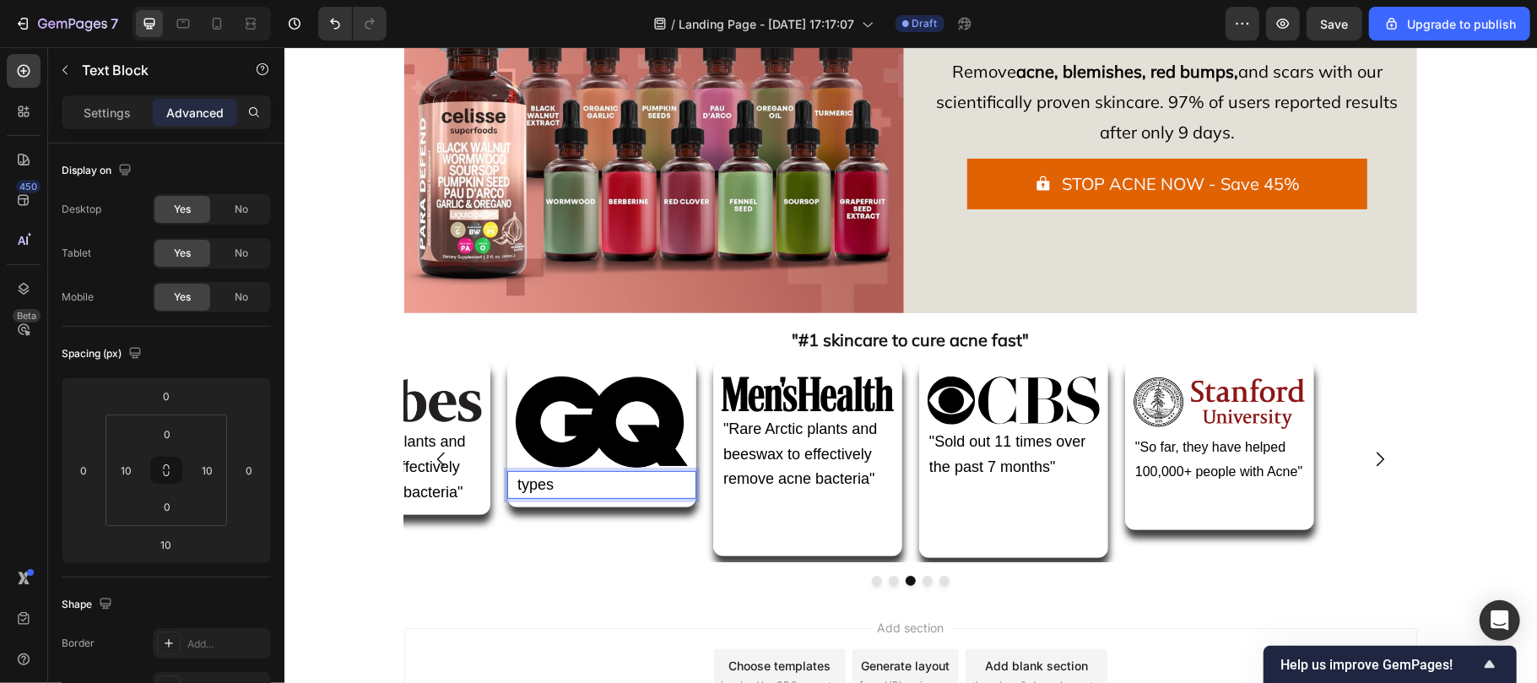
click at [579, 482] on p "types" at bounding box center [601, 484] width 169 height 25
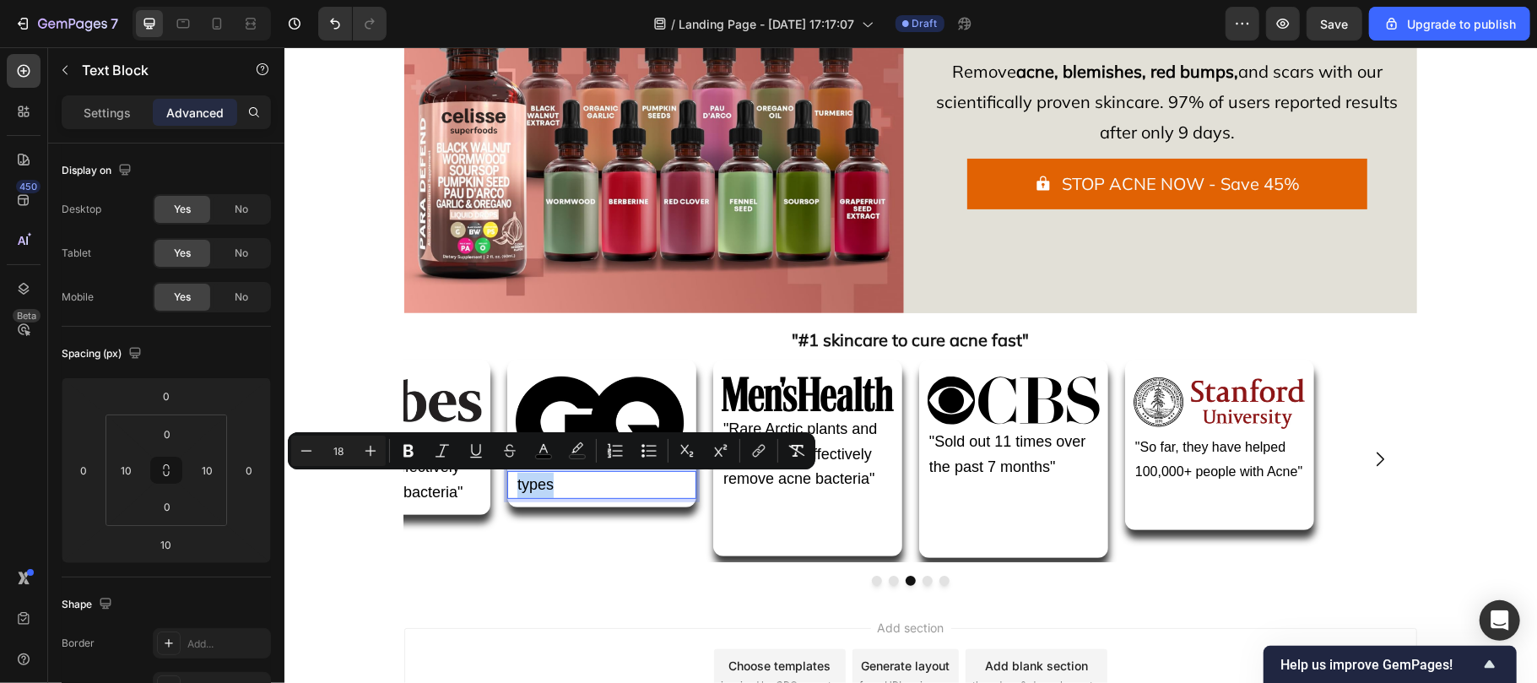
click at [579, 482] on p "types" at bounding box center [601, 484] width 169 height 25
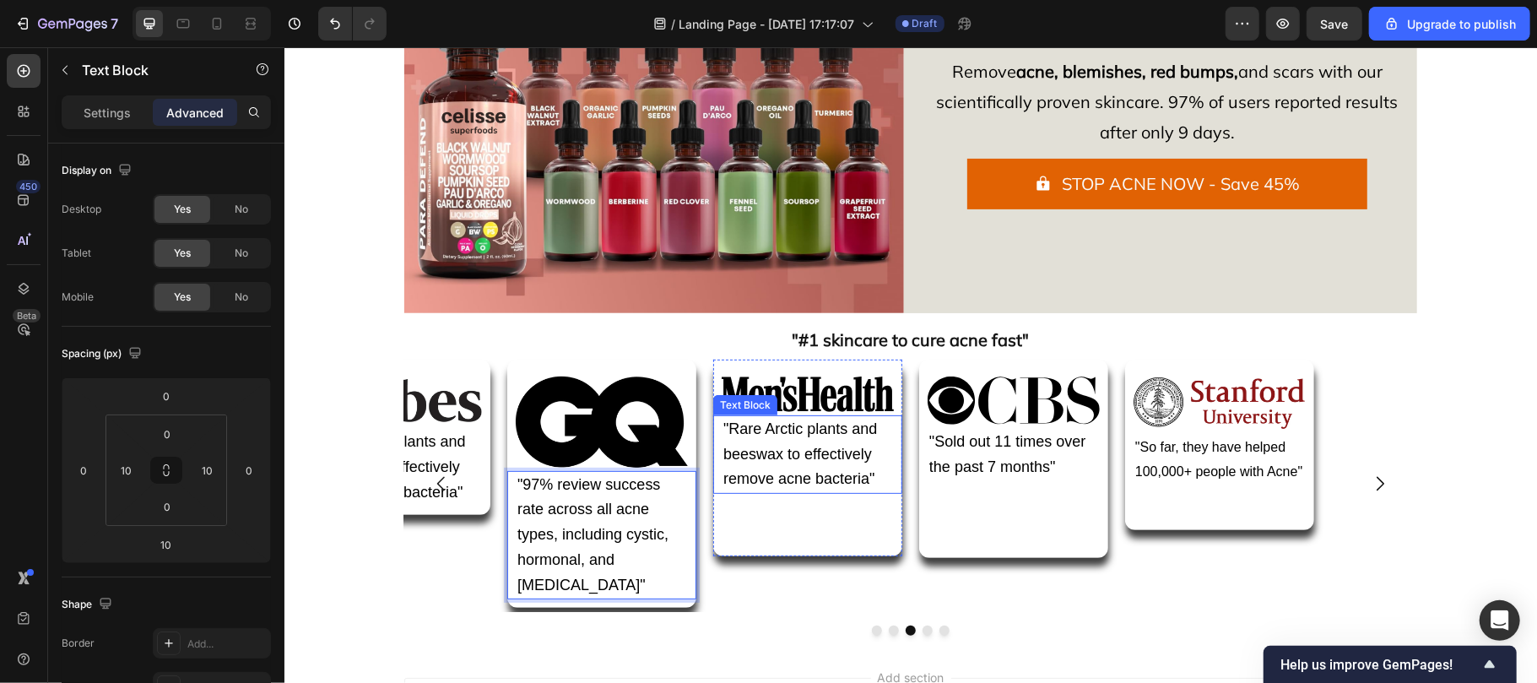
click at [861, 479] on span ""Rare Arctic plants and beeswax to effectively remove acne bacteria"" at bounding box center [799, 453] width 154 height 68
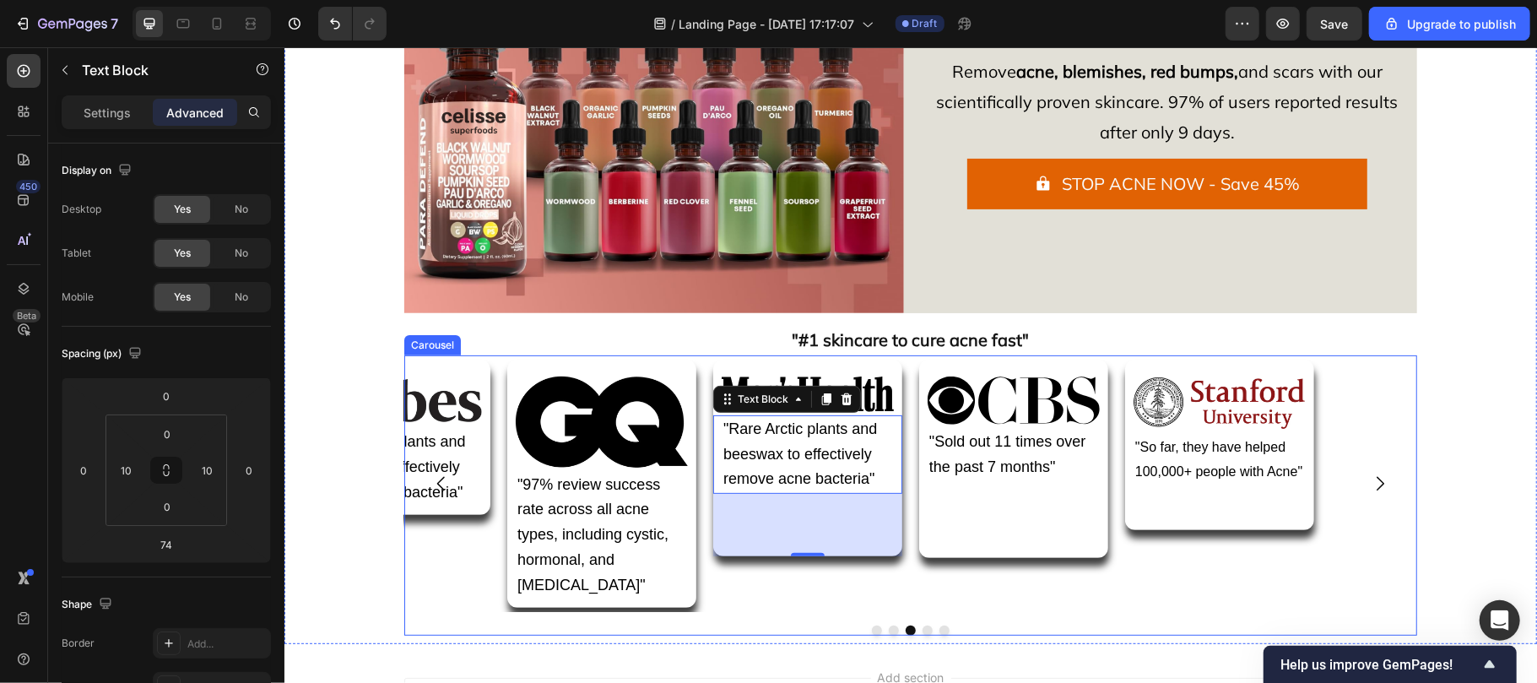
click at [1158, 551] on div "Image "So far, they have helped 100,000+ people with Acne" Text Block Row" at bounding box center [1218, 487] width 189 height 257
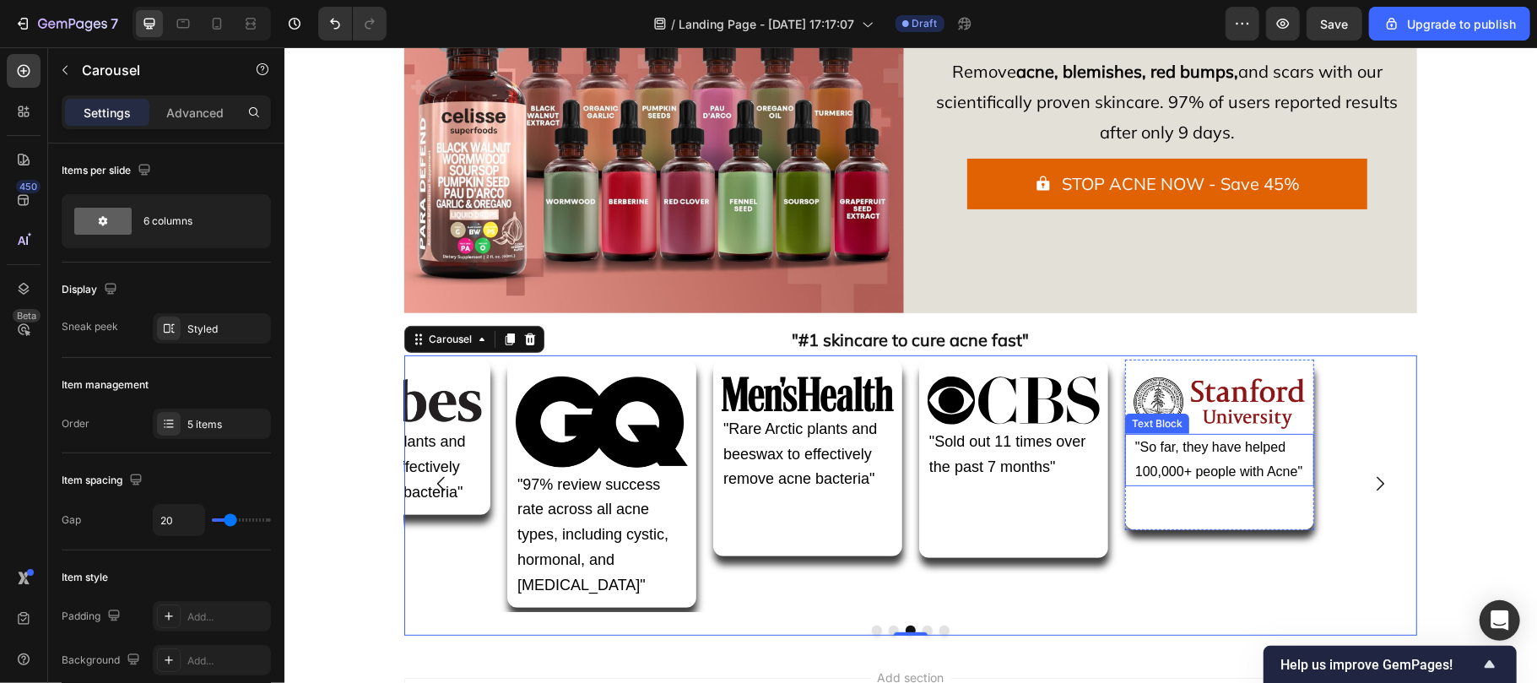
click at [1182, 484] on div ""So far, they have helped 100,000+ people with Acne"" at bounding box center [1219, 459] width 172 height 52
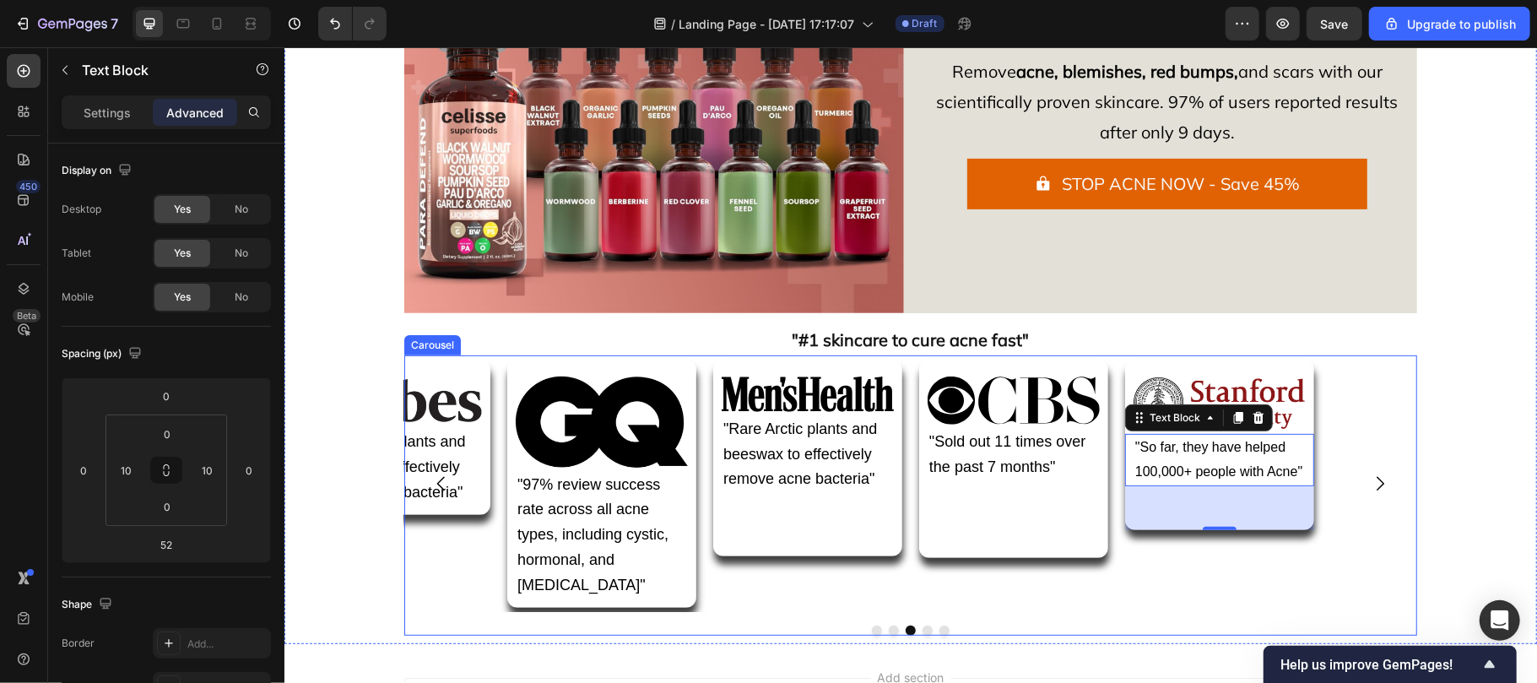
click at [425, 460] on button "Carousel Back Arrow" at bounding box center [440, 482] width 47 height 47
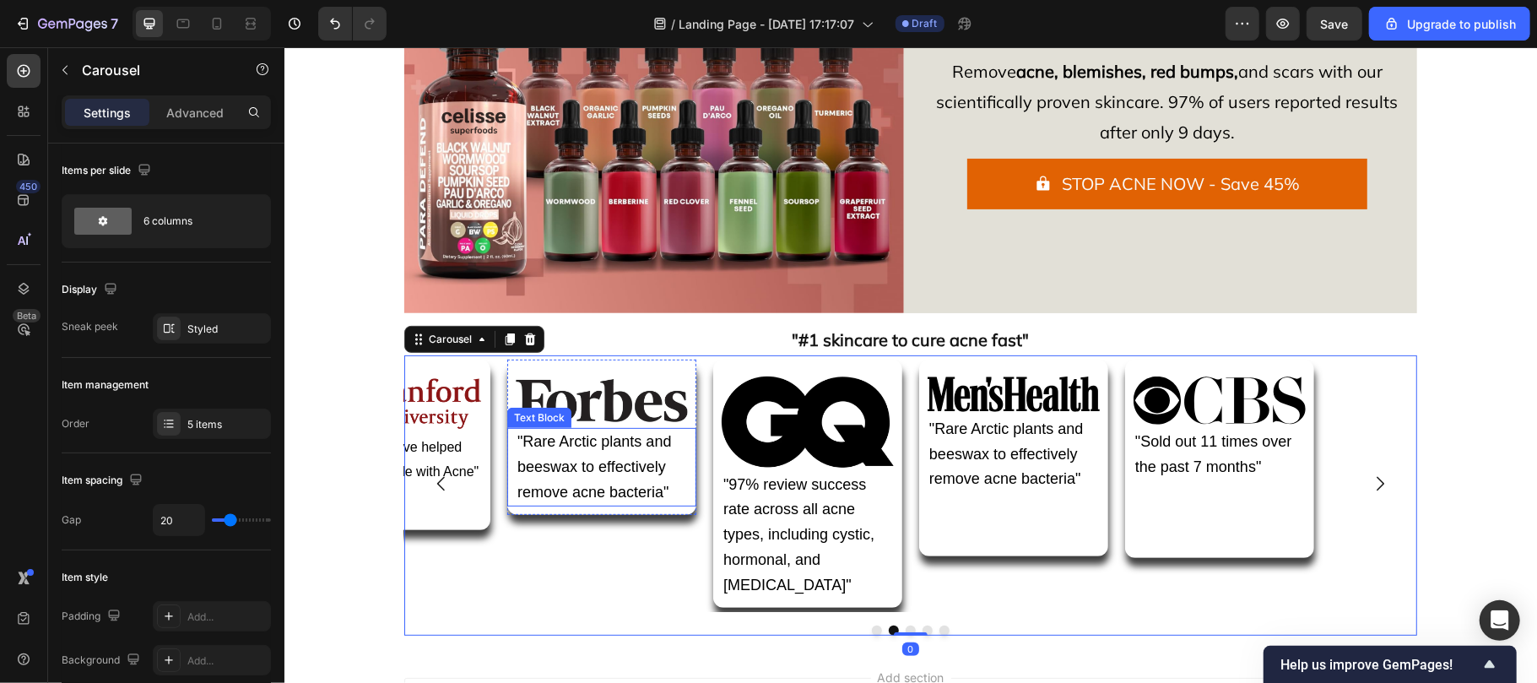
click at [618, 477] on p ""Rare Arctic plants and beeswax to effectively remove acne bacteria"" at bounding box center [601, 466] width 169 height 75
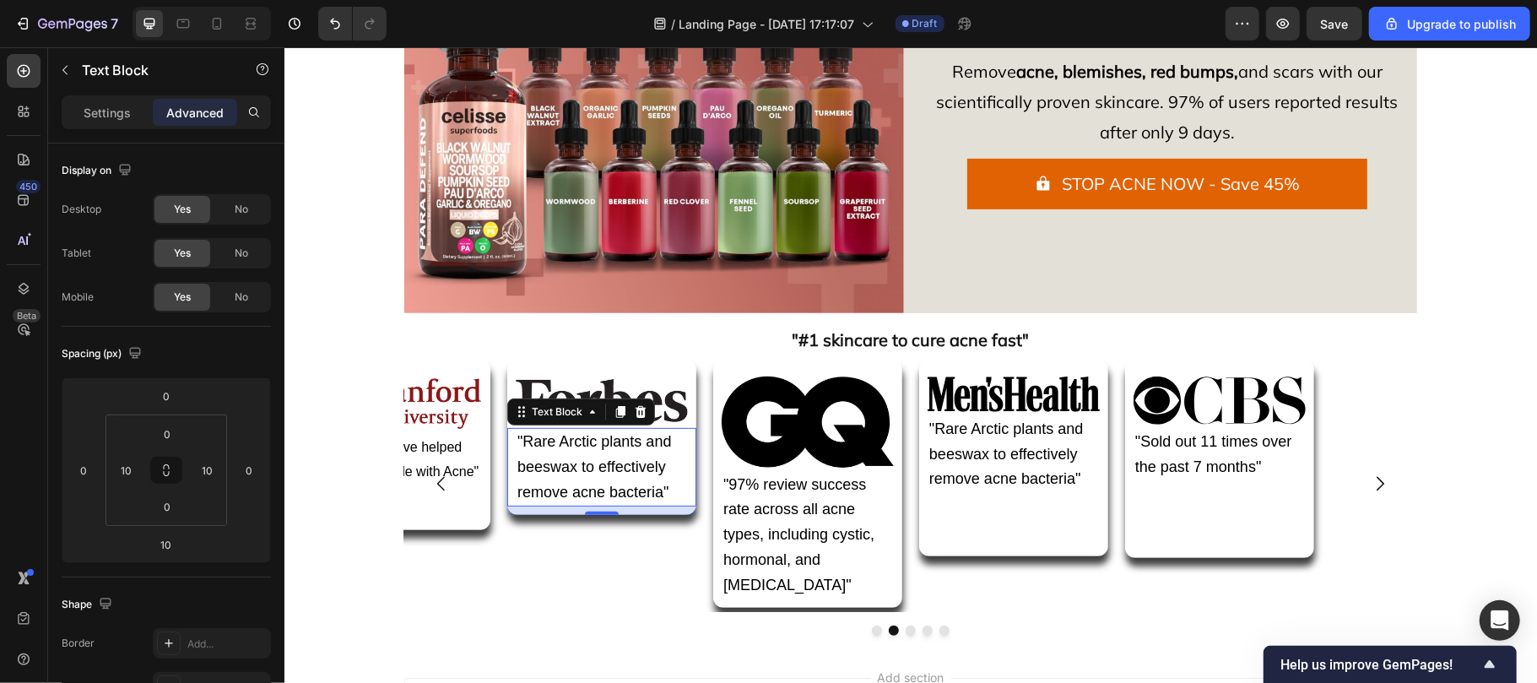
click at [577, 459] on span ""Rare Arctic plants and beeswax to effectively remove acne bacteria"" at bounding box center [594, 466] width 154 height 68
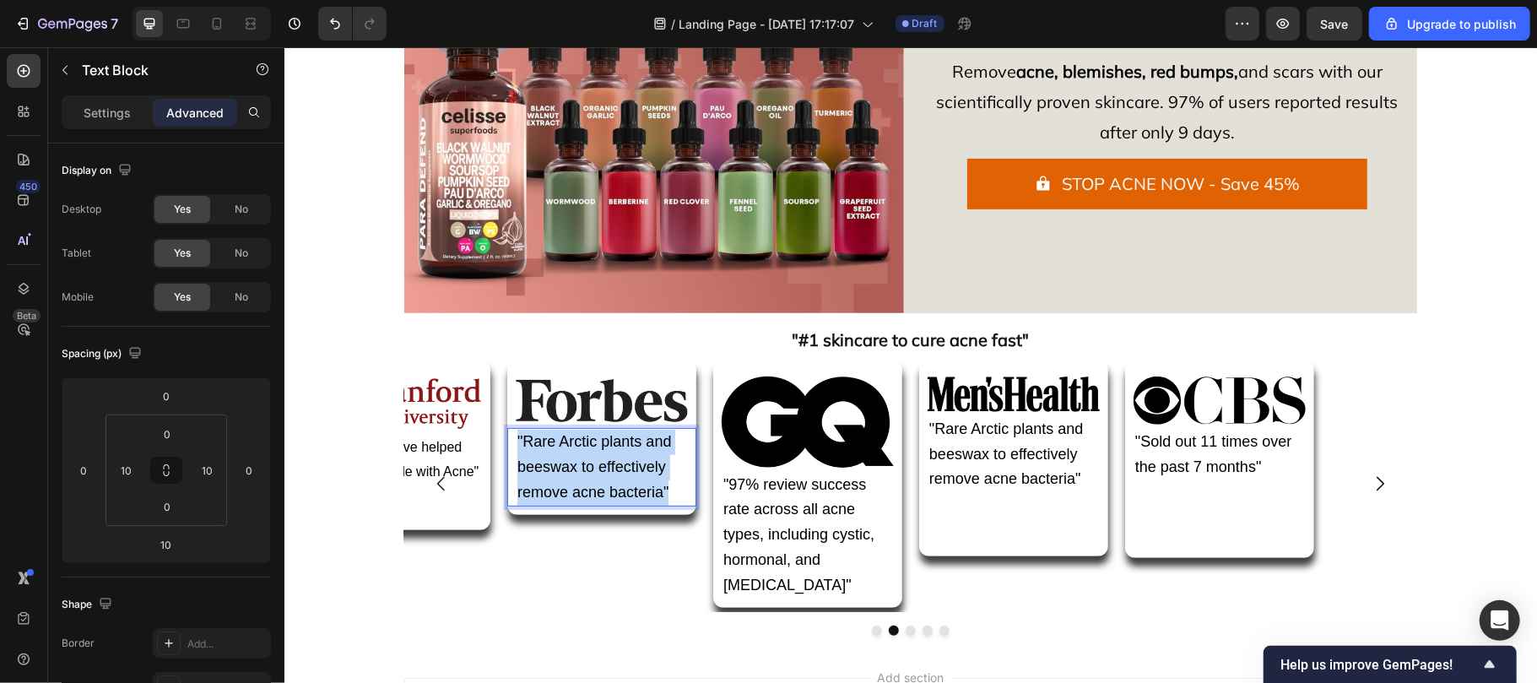
click at [577, 459] on span ""Rare Arctic plants and beeswax to effectively remove acne bacteria"" at bounding box center [594, 466] width 154 height 68
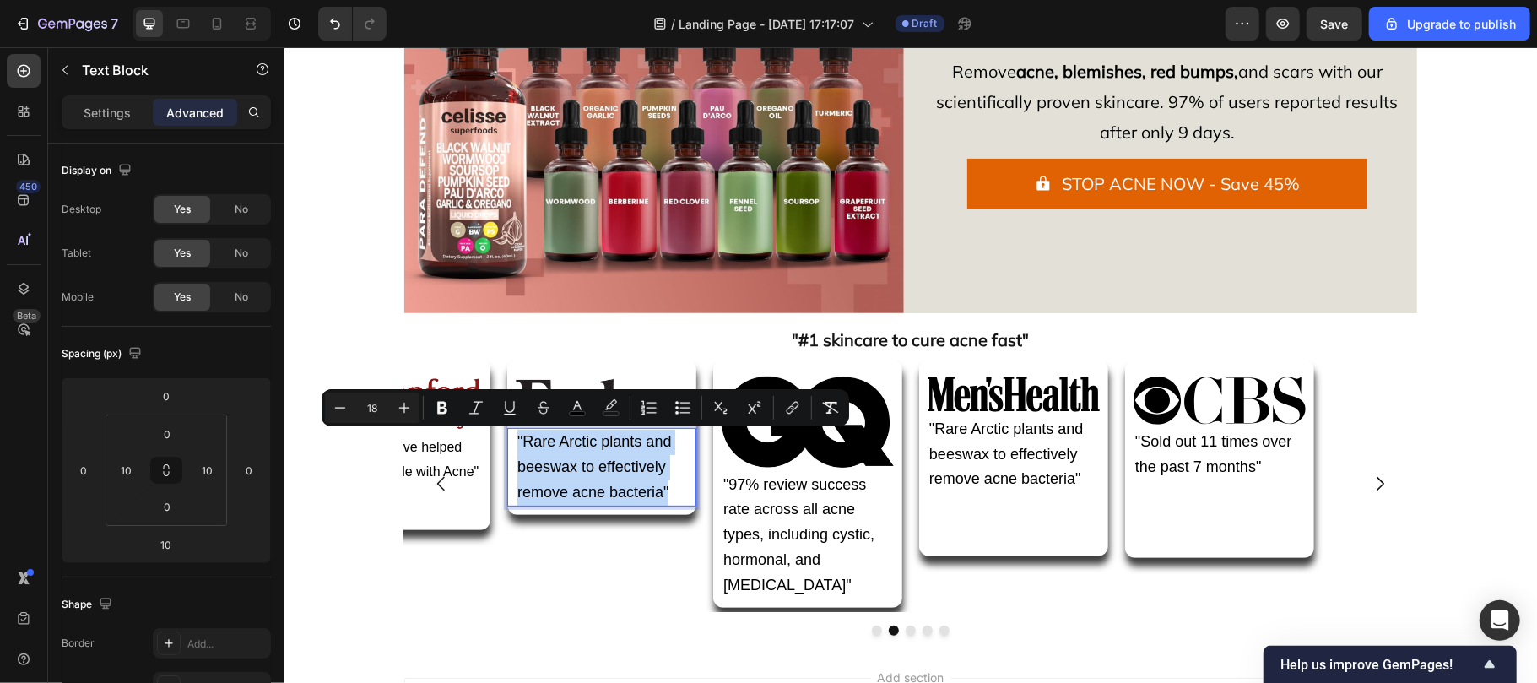
click at [577, 459] on span ""Rare Arctic plants and beeswax to effectively remove acne bacteria"" at bounding box center [594, 466] width 154 height 68
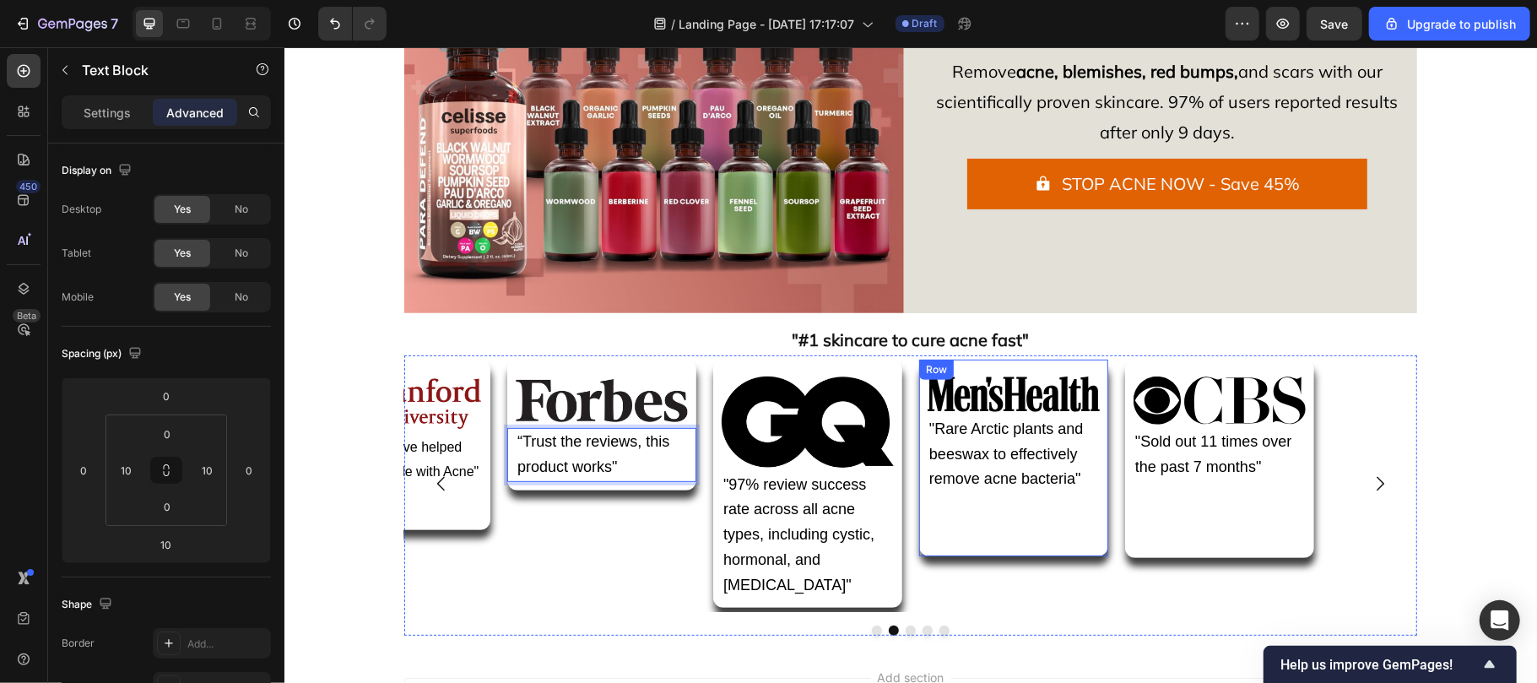
click at [977, 527] on div "Image "Rare Arctic plants and beeswax to effectively remove acne bacteria" Text…" at bounding box center [1012, 457] width 189 height 197
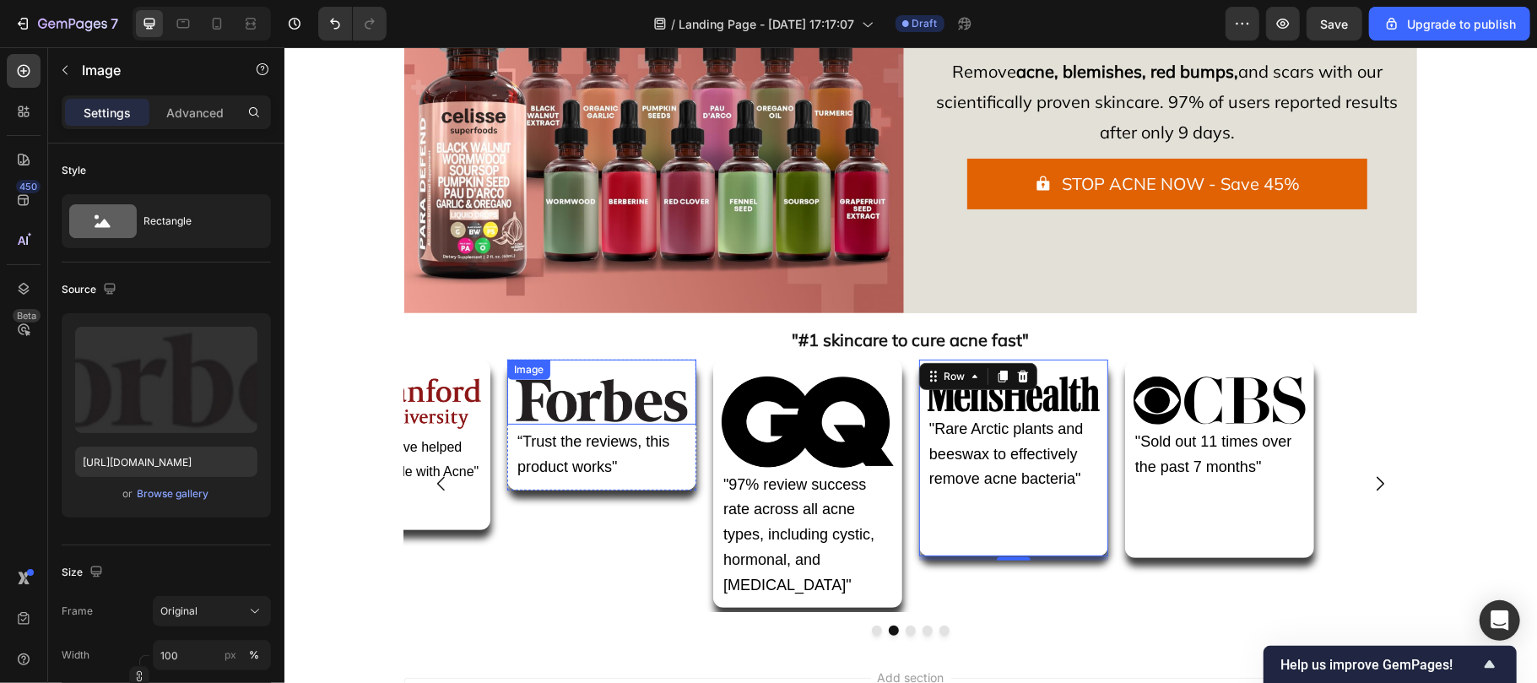
click at [625, 381] on div "Image" at bounding box center [600, 391] width 189 height 65
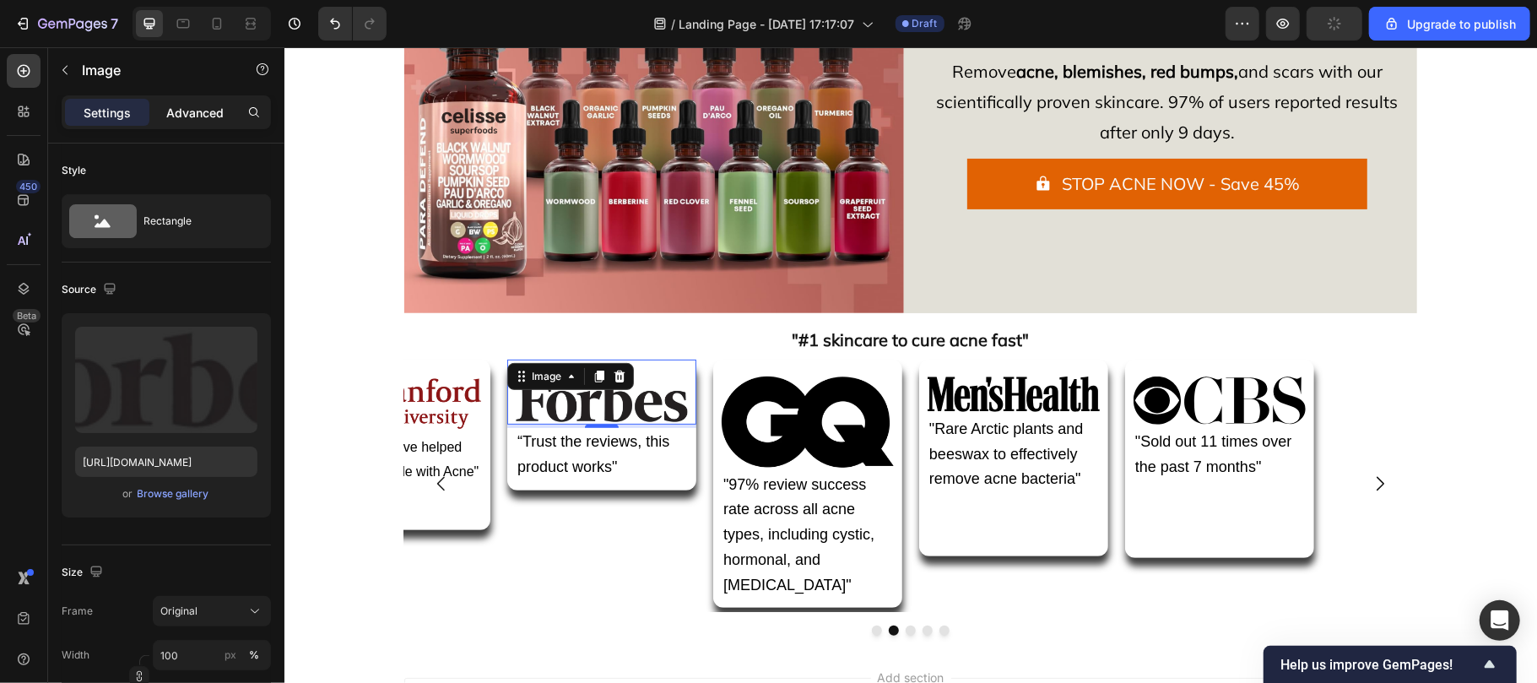
click at [194, 115] on p "Advanced" at bounding box center [194, 113] width 57 height 18
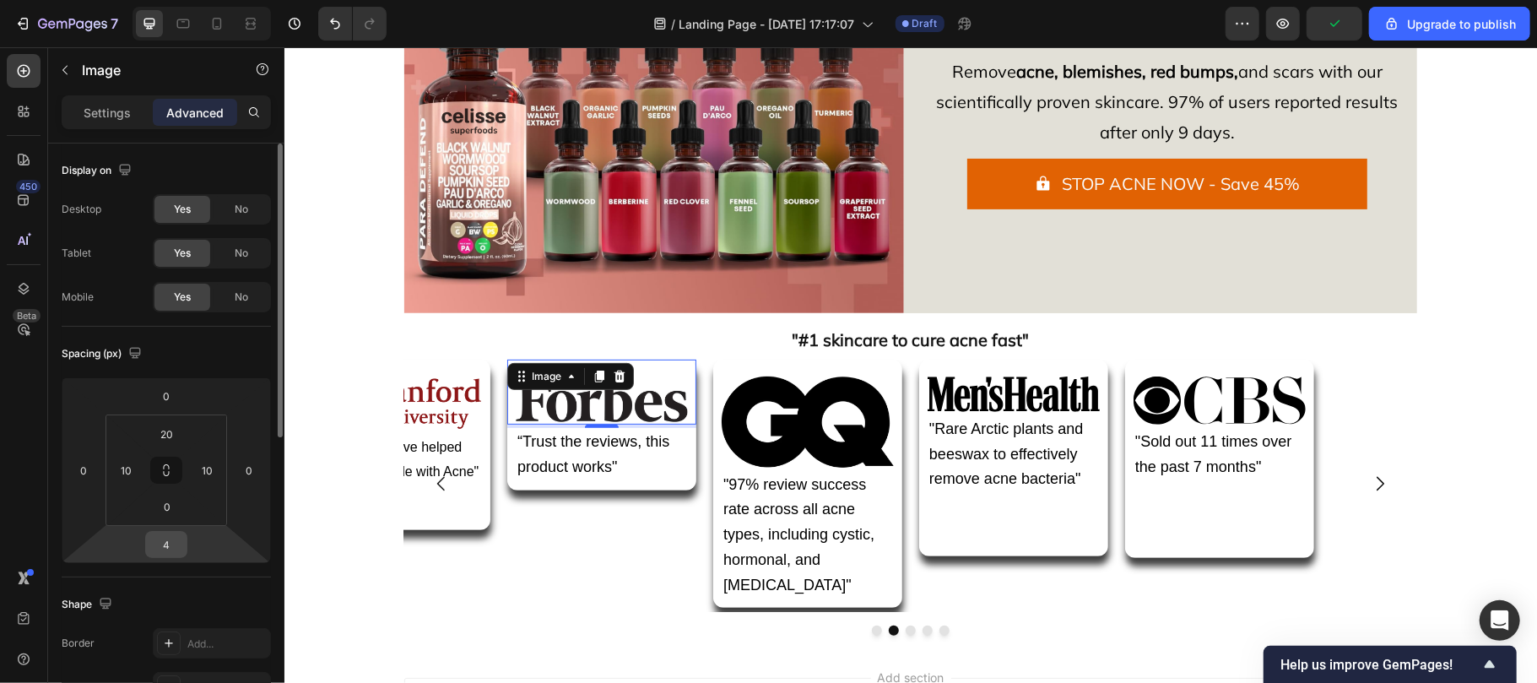
click at [170, 544] on input "4" at bounding box center [166, 544] width 34 height 25
type input "10"
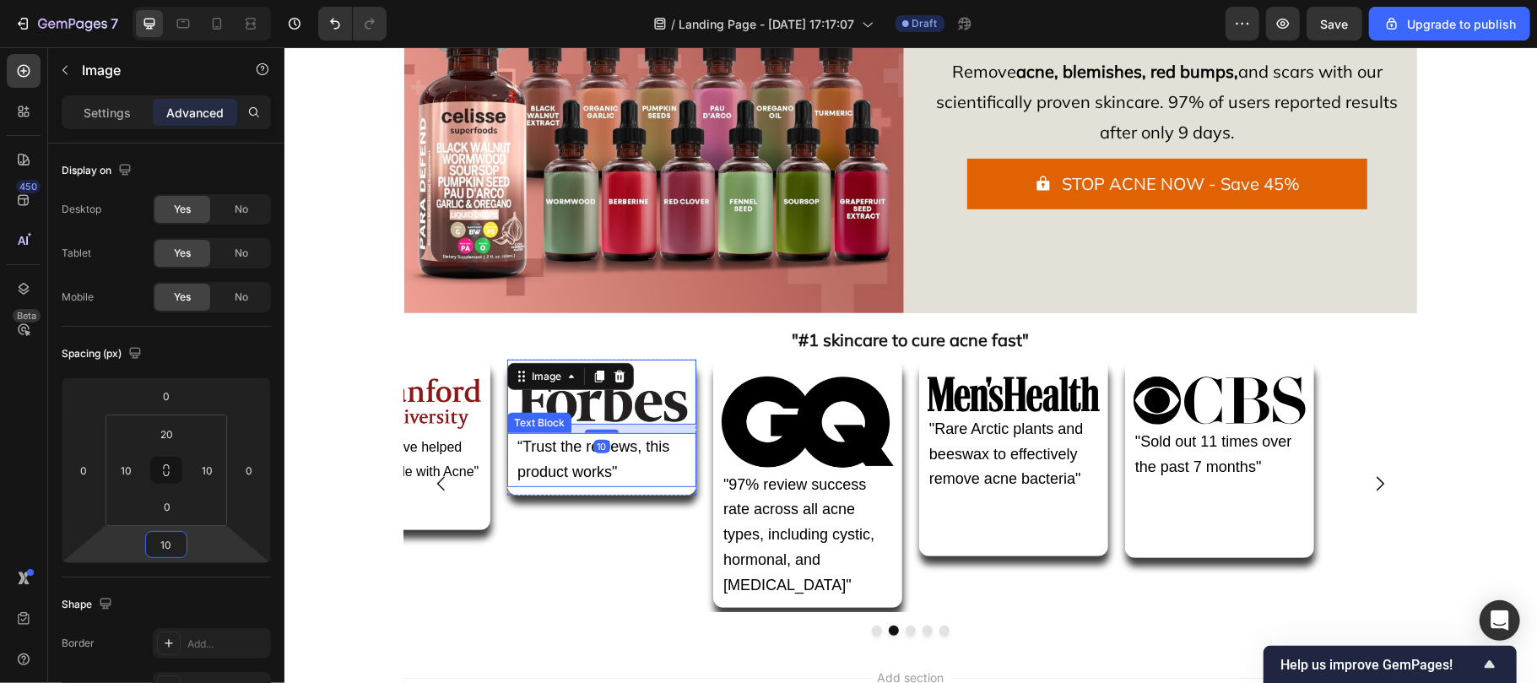
click at [567, 473] on span "“Trust the reviews, this product works"" at bounding box center [593, 458] width 152 height 42
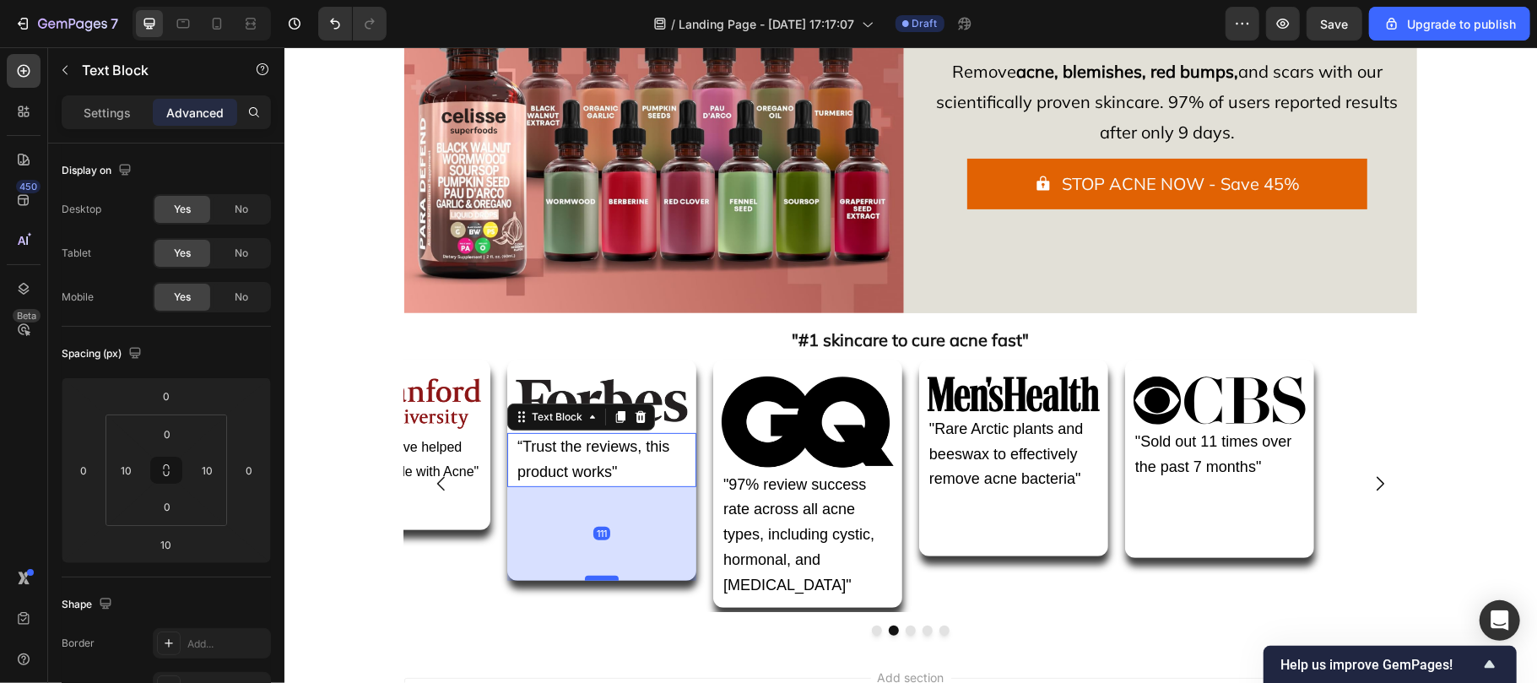
drag, startPoint x: 589, startPoint y: 492, endPoint x: 599, endPoint y: 577, distance: 85.8
click at [599, 577] on div at bounding box center [601, 577] width 34 height 5
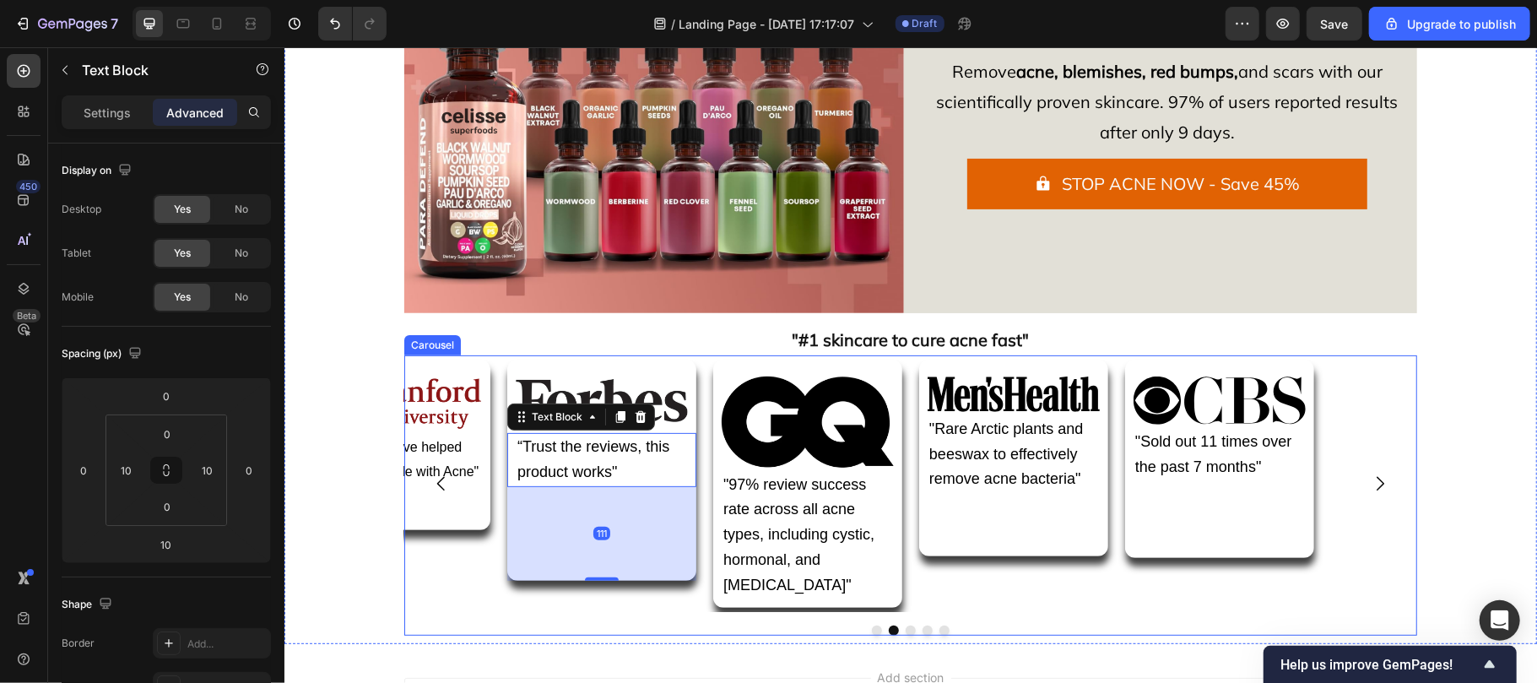
click at [702, 439] on div "Image "So far, they have helped 100,000+ people with Acne" Text Block Row Image…" at bounding box center [909, 482] width 1013 height 257
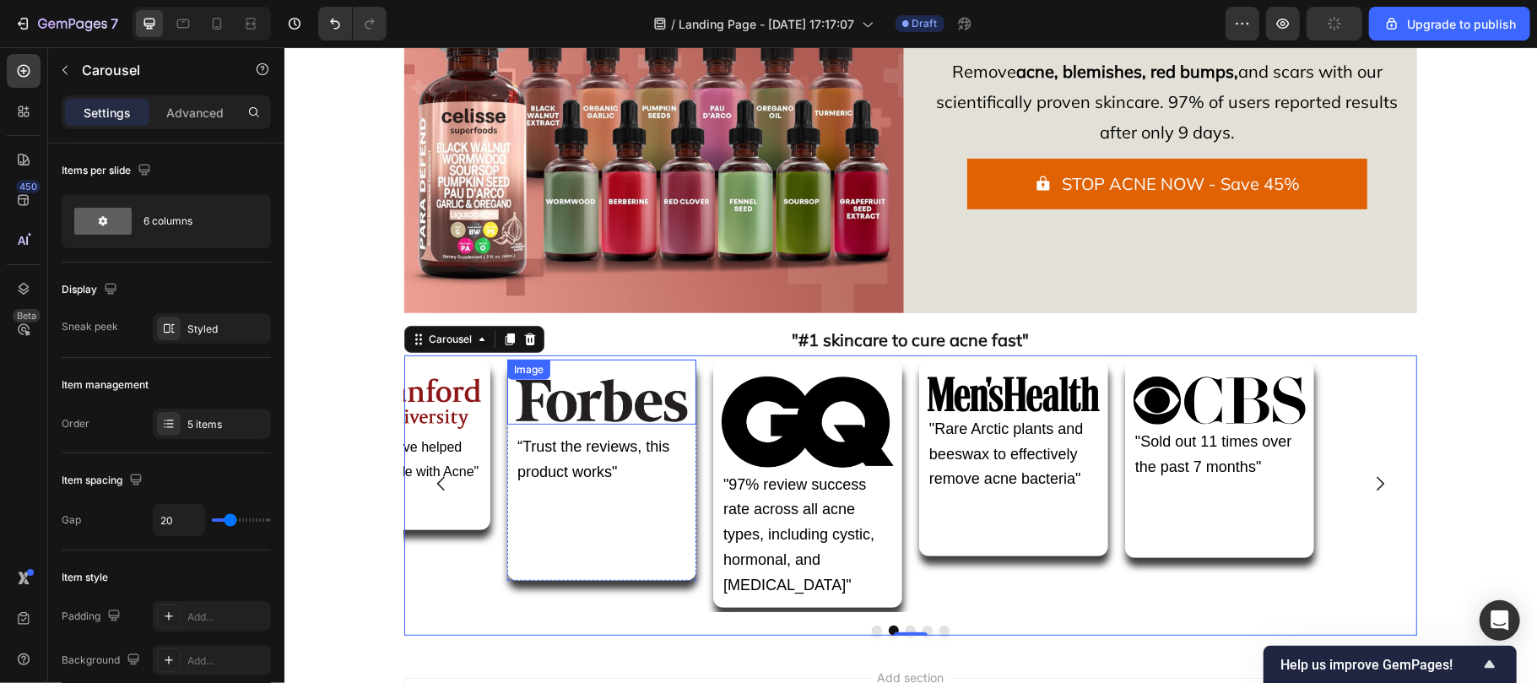
click at [577, 401] on img at bounding box center [601, 400] width 172 height 48
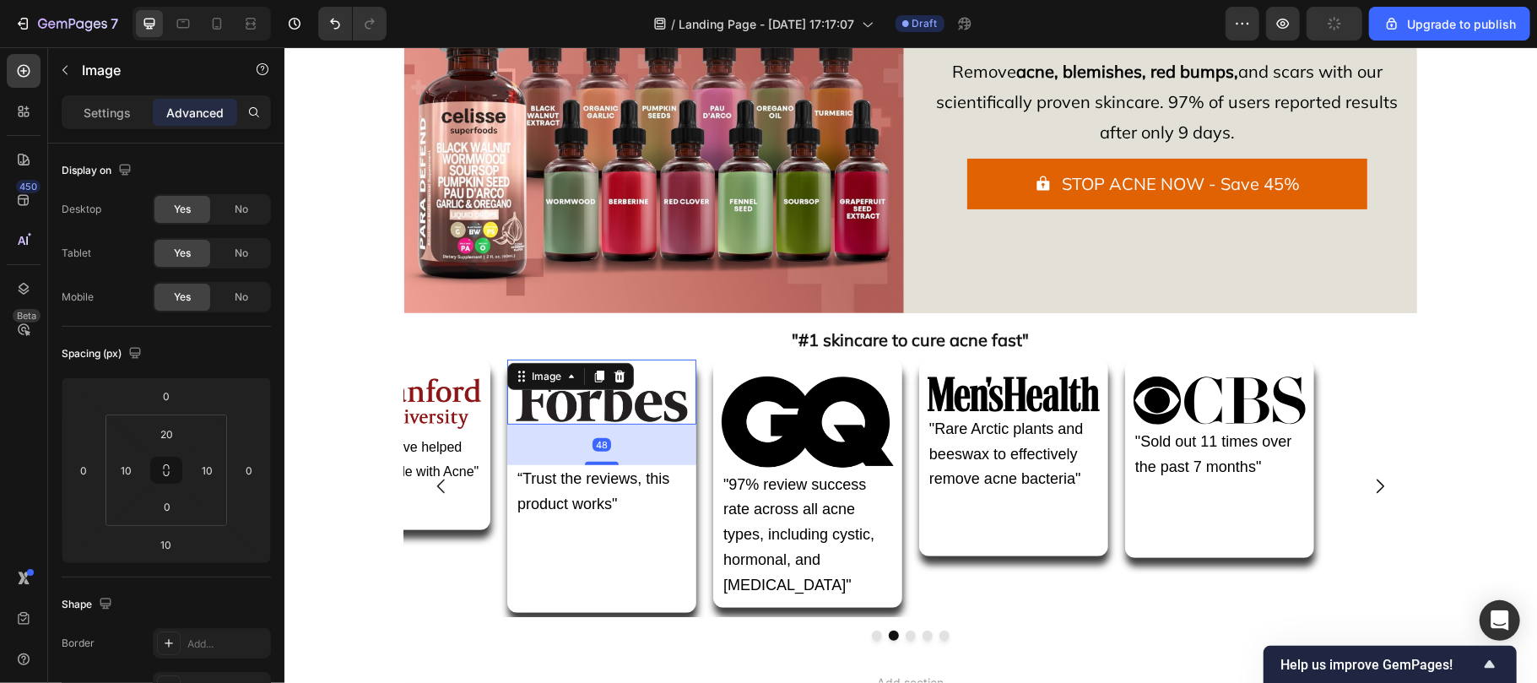
drag, startPoint x: 592, startPoint y: 426, endPoint x: 592, endPoint y: 458, distance: 32.1
click at [592, 424] on div "48" at bounding box center [609, 424] width 189 height 0
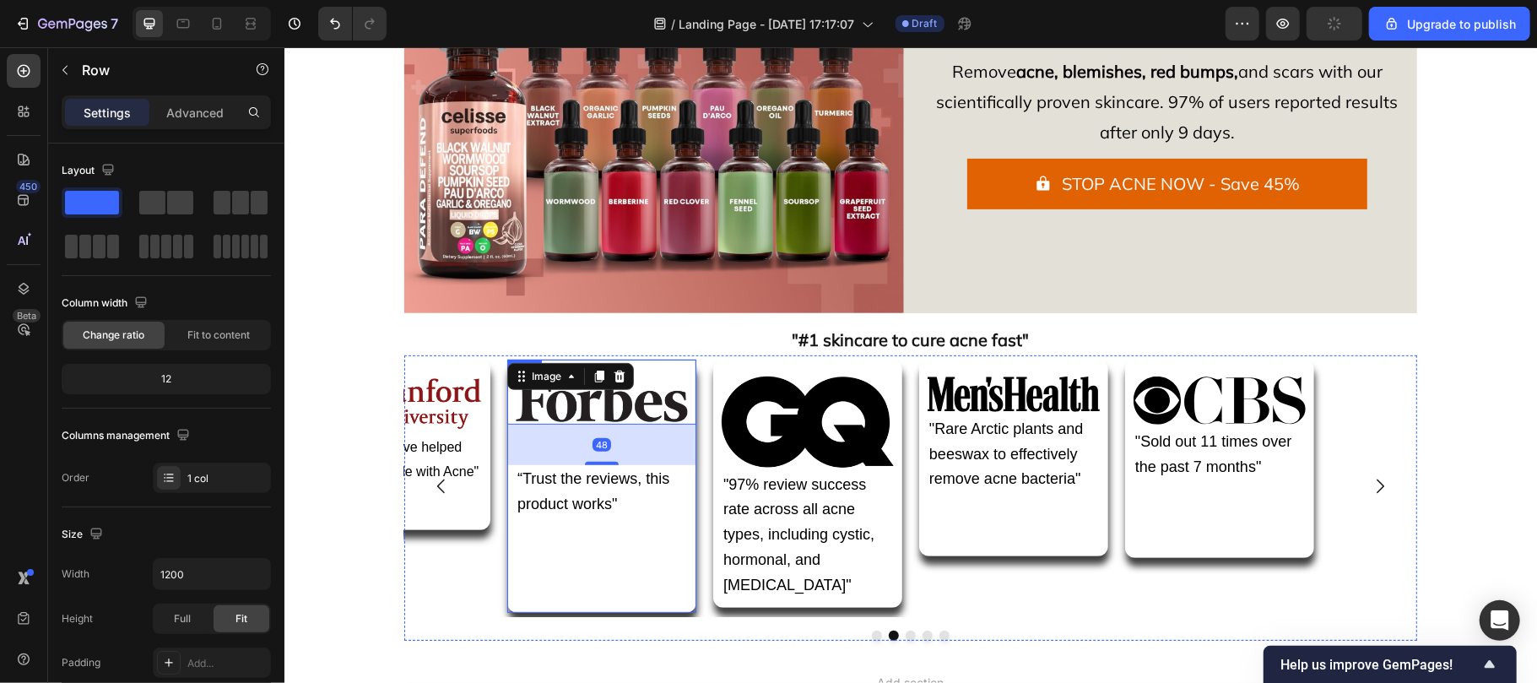
click at [591, 536] on div "Image 48 “Trust the reviews, this product works" Text Block" at bounding box center [600, 485] width 189 height 253
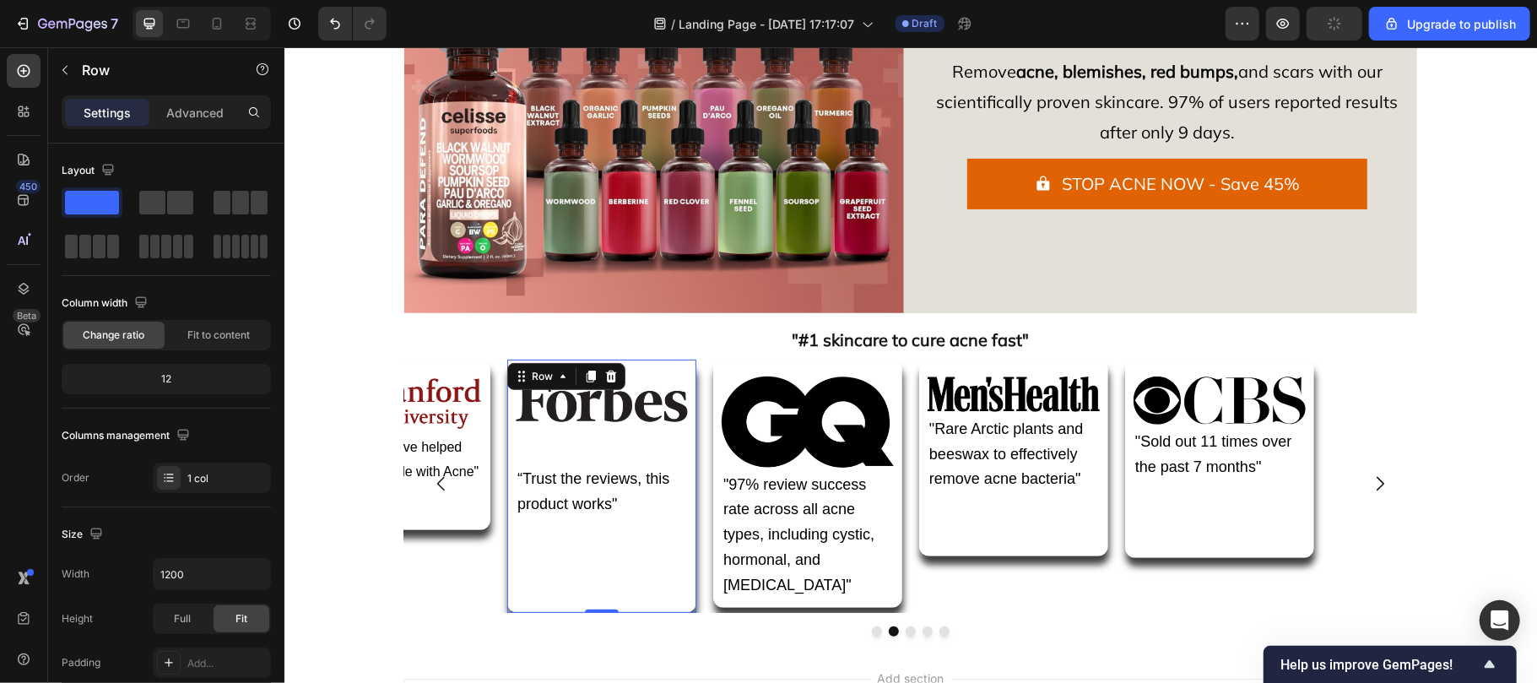
drag, startPoint x: 594, startPoint y: 614, endPoint x: 584, endPoint y: 578, distance: 36.9
click at [584, 578] on div "Image “Trust the reviews, this product works" Text Block Row 0" at bounding box center [600, 485] width 189 height 253
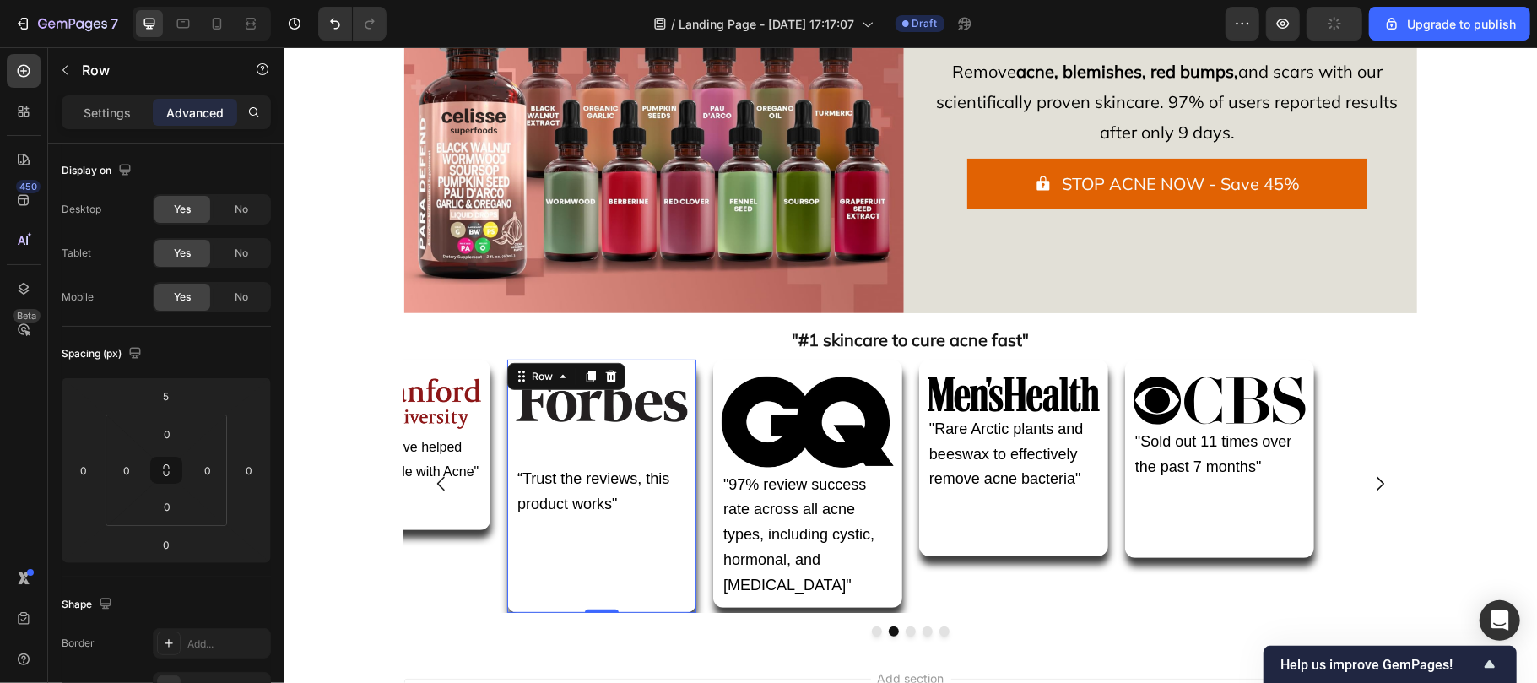
drag, startPoint x: 595, startPoint y: 610, endPoint x: 592, endPoint y: 575, distance: 35.5
click at [592, 575] on div "Image “Trust the reviews, this product works" Text Block Row 0" at bounding box center [600, 485] width 189 height 253
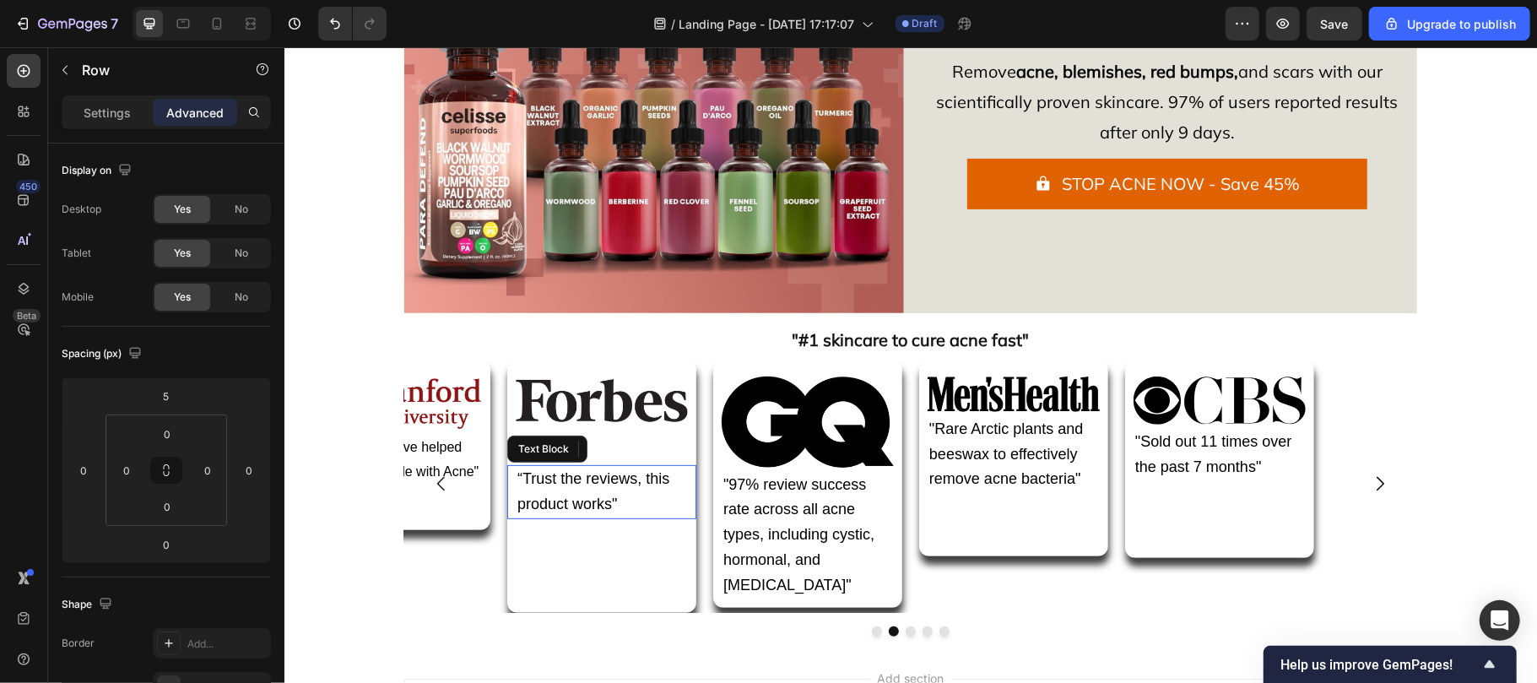
click at [571, 510] on span "“Trust the reviews, this product works"" at bounding box center [593, 490] width 152 height 42
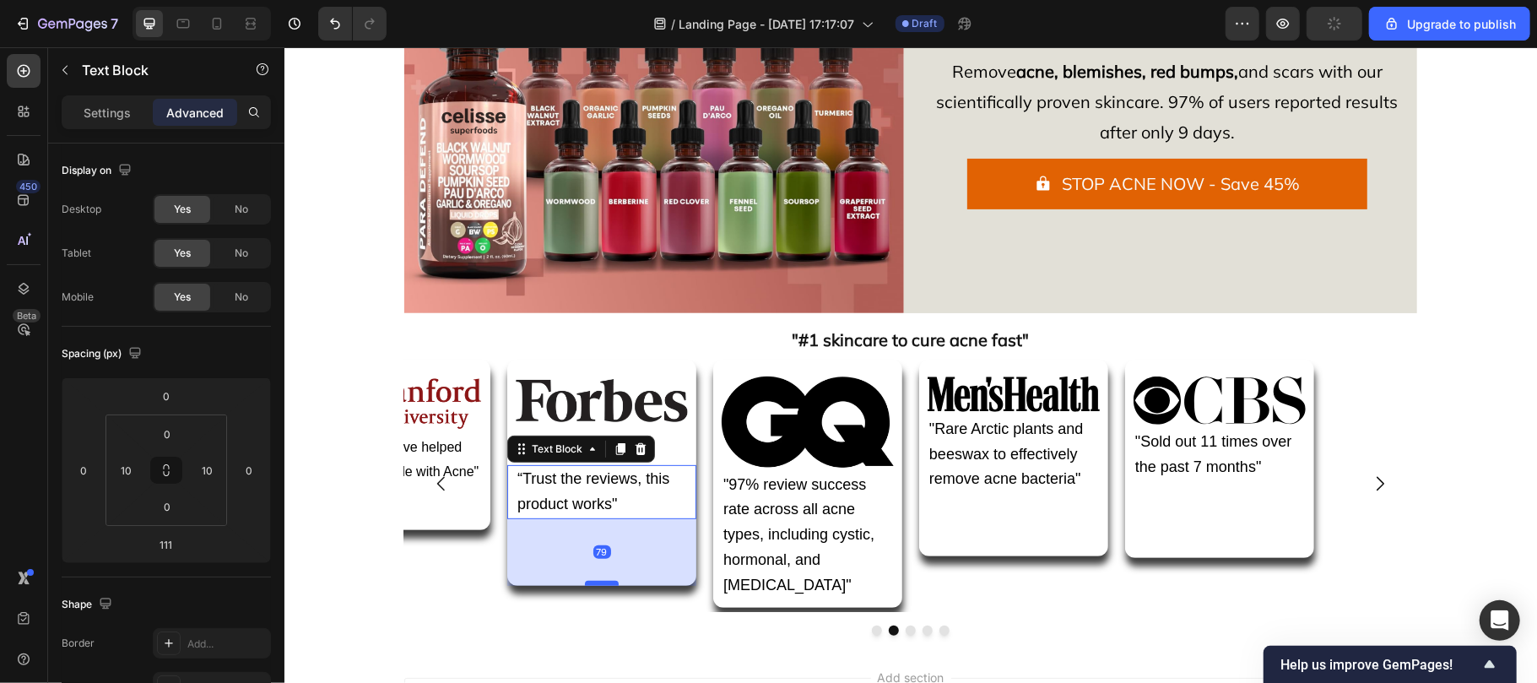
drag, startPoint x: 596, startPoint y: 609, endPoint x: 598, endPoint y: 582, distance: 27.1
click at [598, 582] on div at bounding box center [601, 582] width 34 height 5
click at [724, 550] on span ""97% review success rate across all acne types, including cystic, hormonal, and…" at bounding box center [797, 533] width 151 height 117
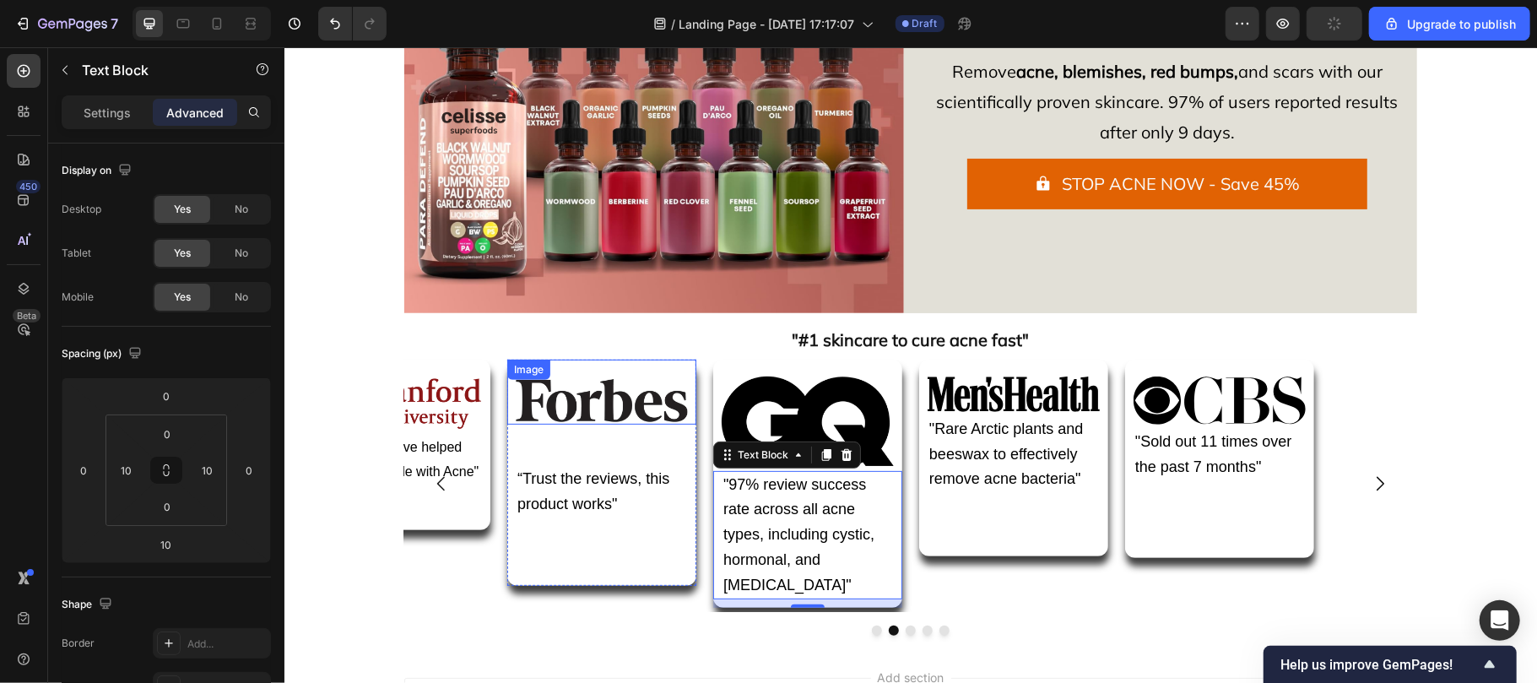
click at [565, 405] on img at bounding box center [601, 400] width 172 height 48
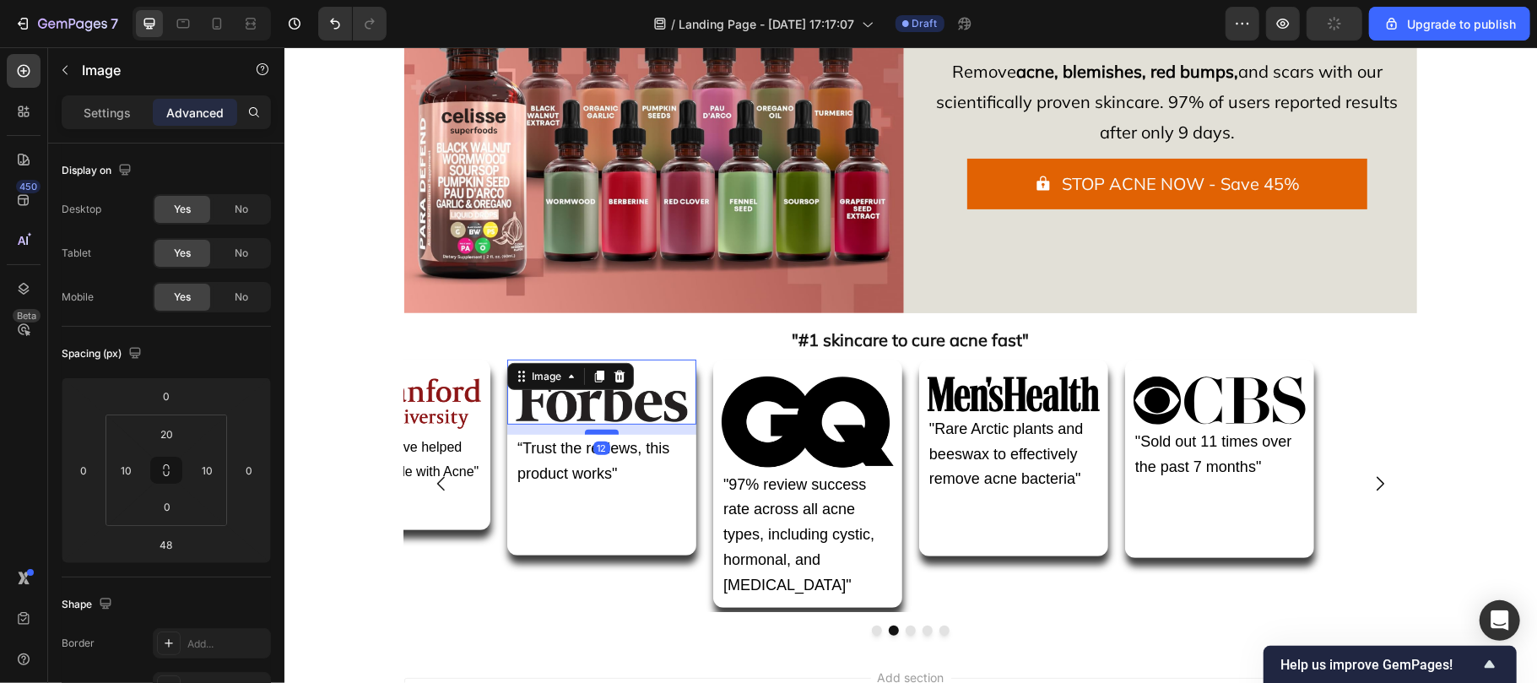
drag, startPoint x: 591, startPoint y: 463, endPoint x: 591, endPoint y: 433, distance: 29.5
click at [591, 433] on div at bounding box center [601, 431] width 34 height 5
click at [608, 512] on div "Image 13 “Trust the reviews, this product works" Text Block" at bounding box center [600, 457] width 189 height 197
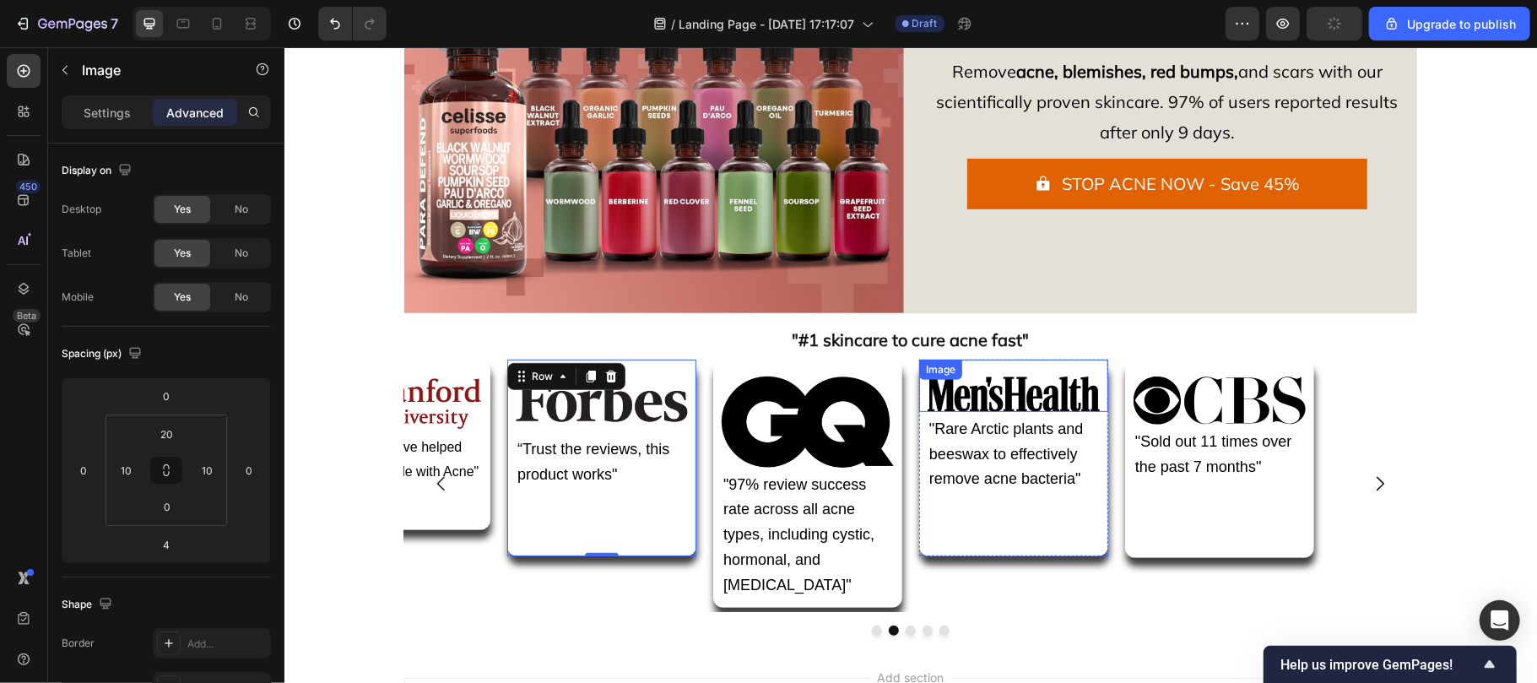
click at [1004, 398] on img at bounding box center [1013, 393] width 172 height 35
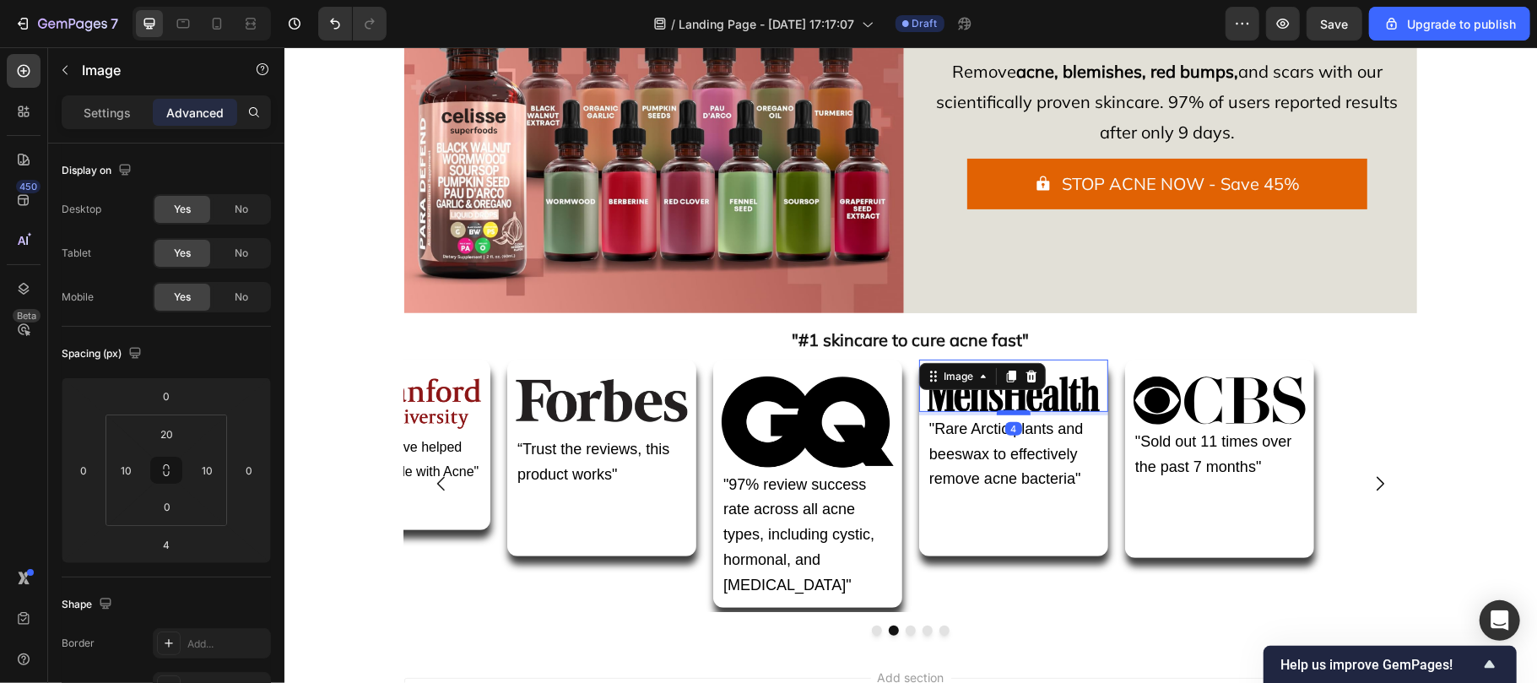
click at [1001, 409] on div at bounding box center [1013, 411] width 34 height 5
click at [609, 388] on img at bounding box center [601, 400] width 172 height 48
click at [967, 404] on img at bounding box center [1013, 393] width 172 height 35
click at [176, 544] on input "4" at bounding box center [166, 544] width 34 height 25
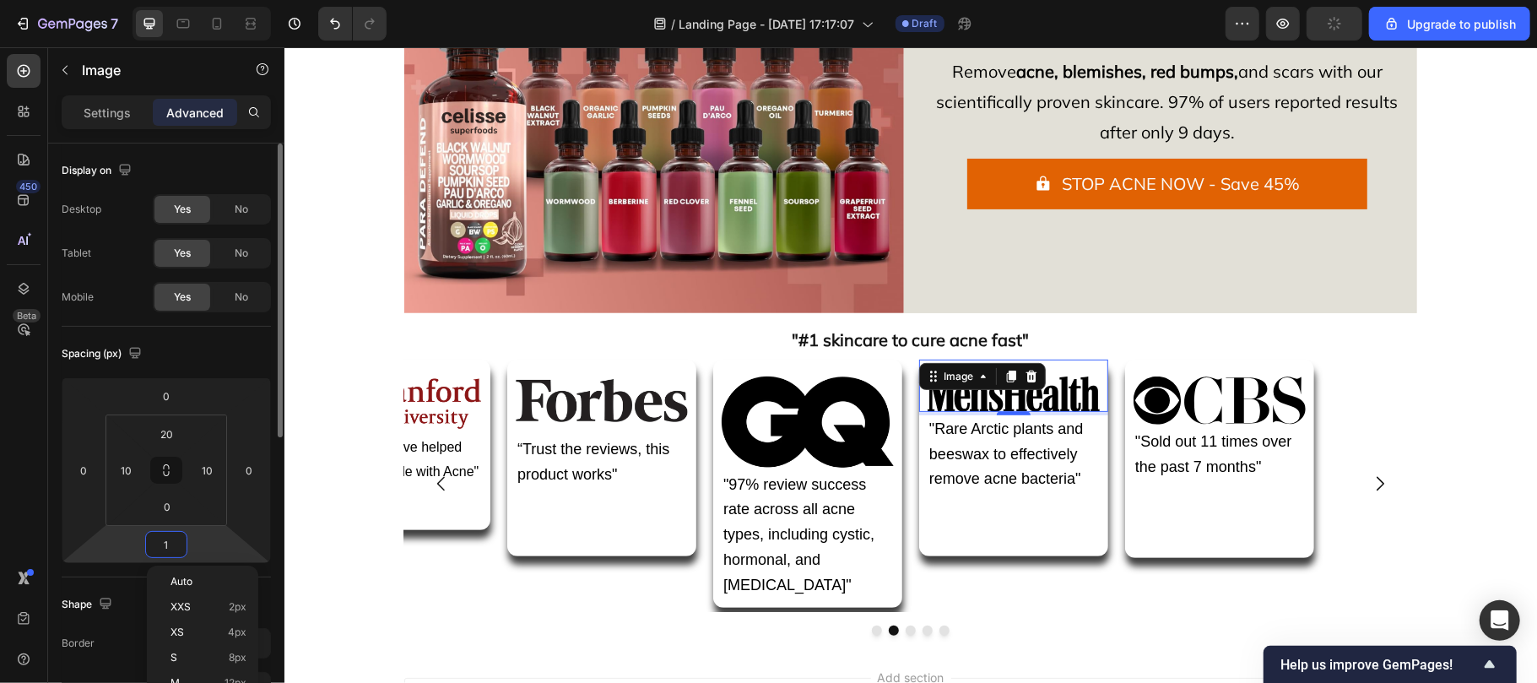
type input "10"
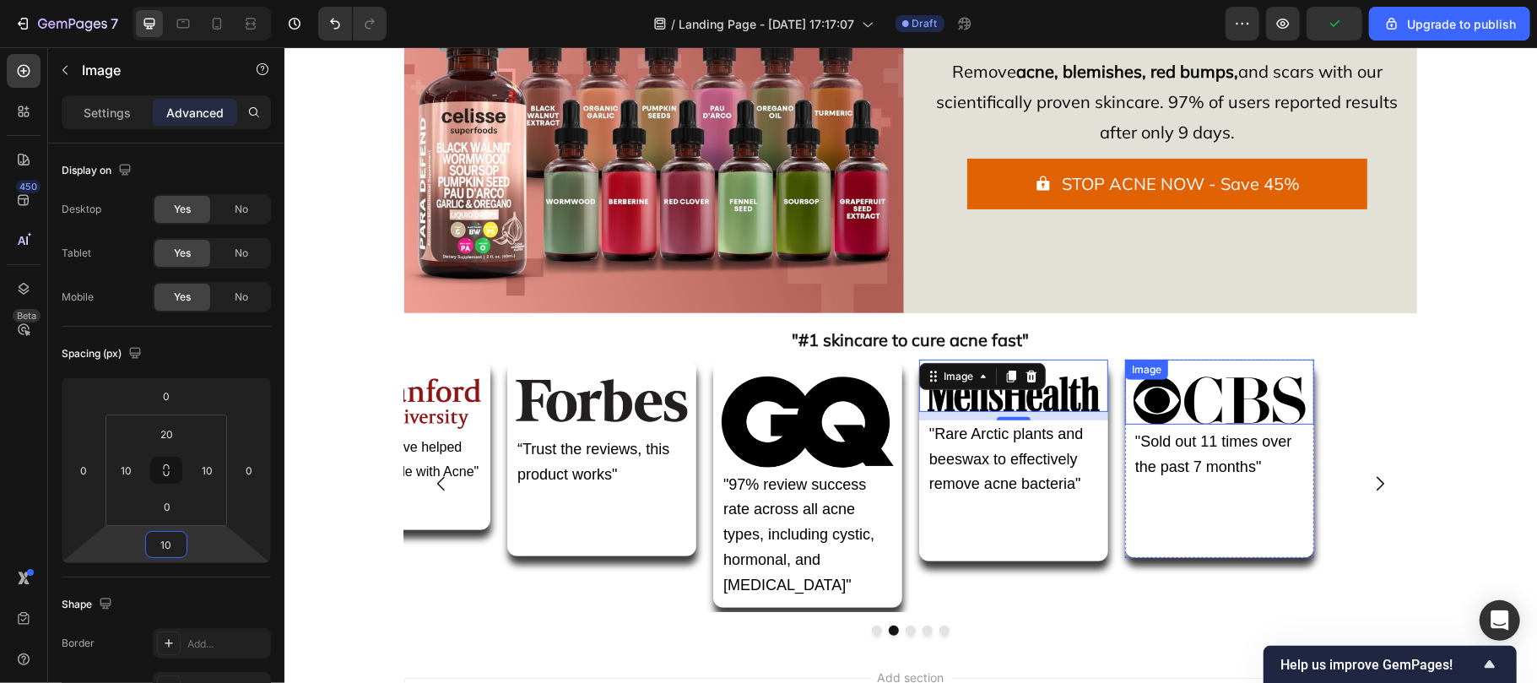
click at [1215, 402] on img at bounding box center [1219, 400] width 172 height 48
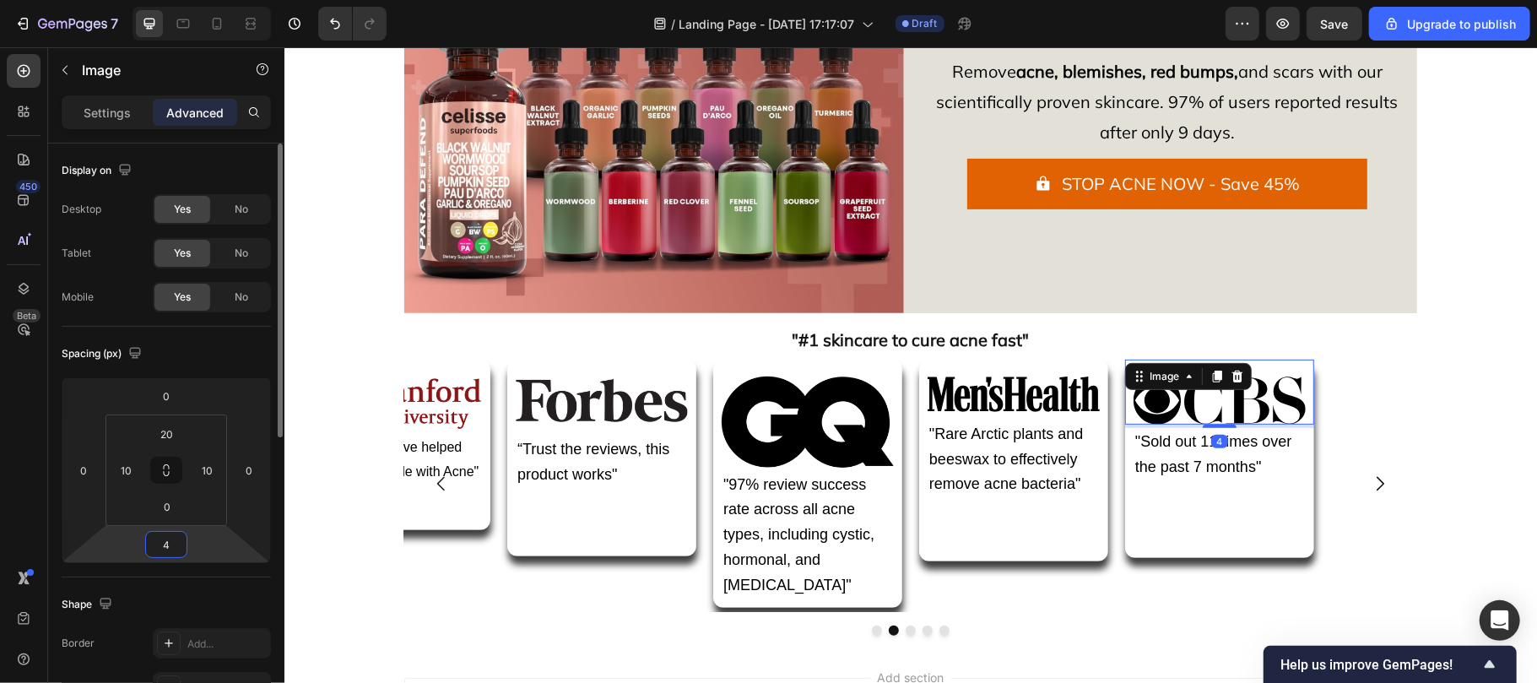
click at [170, 548] on input "4" at bounding box center [166, 544] width 34 height 25
type input "10"
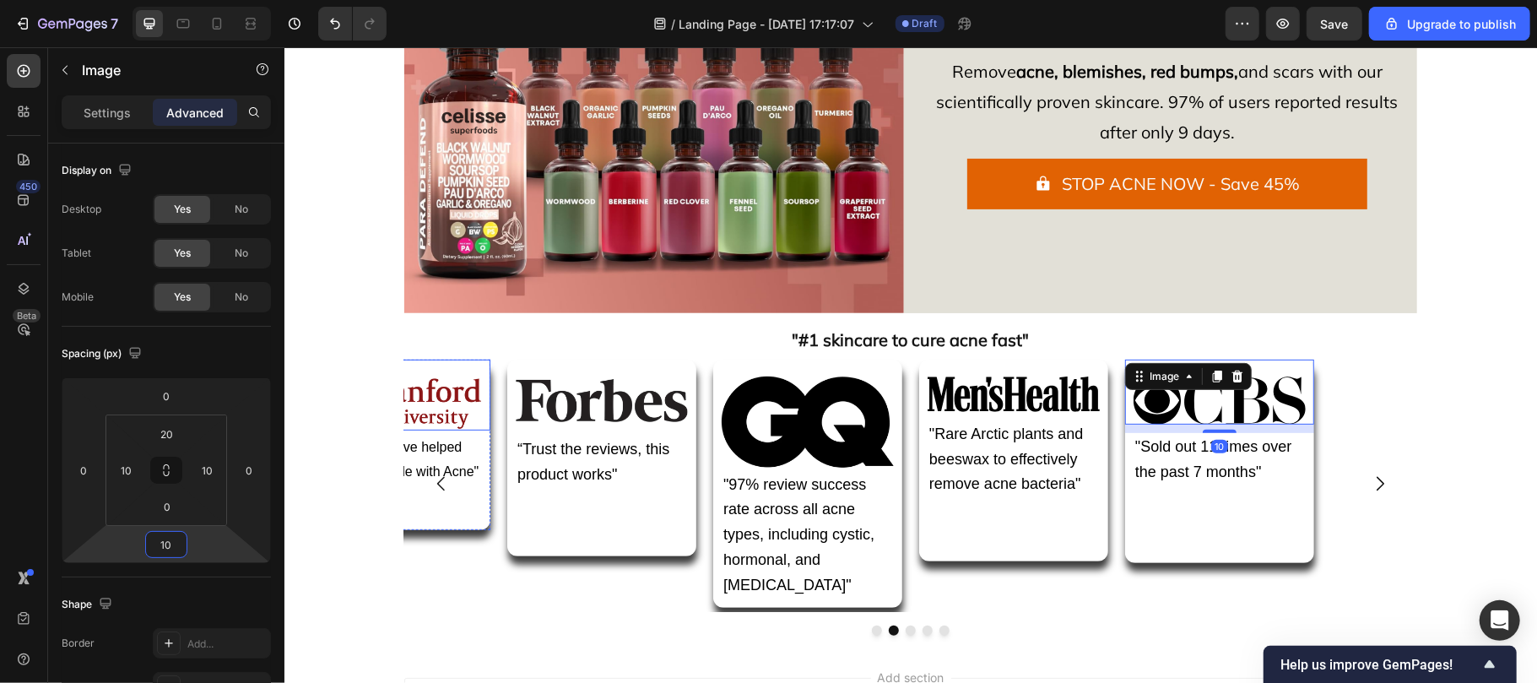
click at [429, 394] on img at bounding box center [395, 403] width 172 height 54
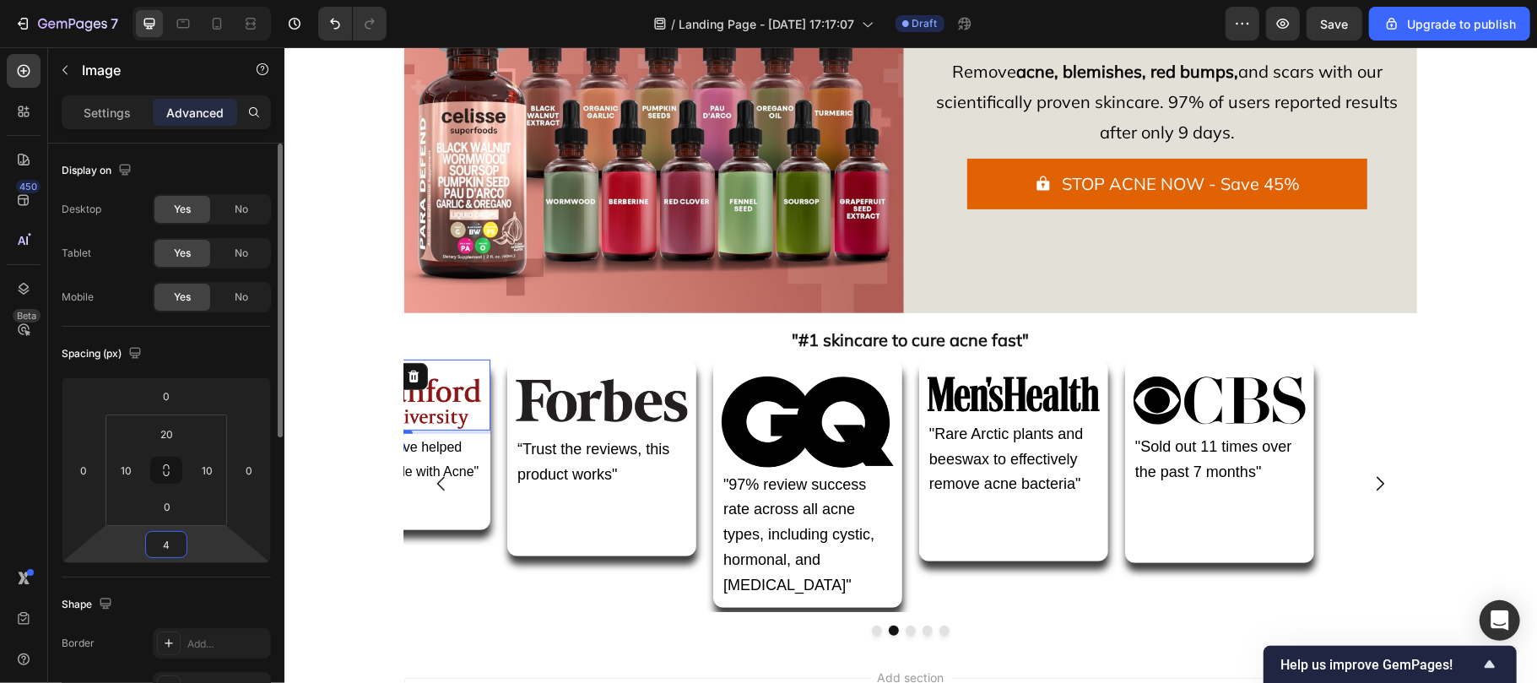
click at [170, 538] on input "4" at bounding box center [166, 544] width 34 height 25
type input "10"
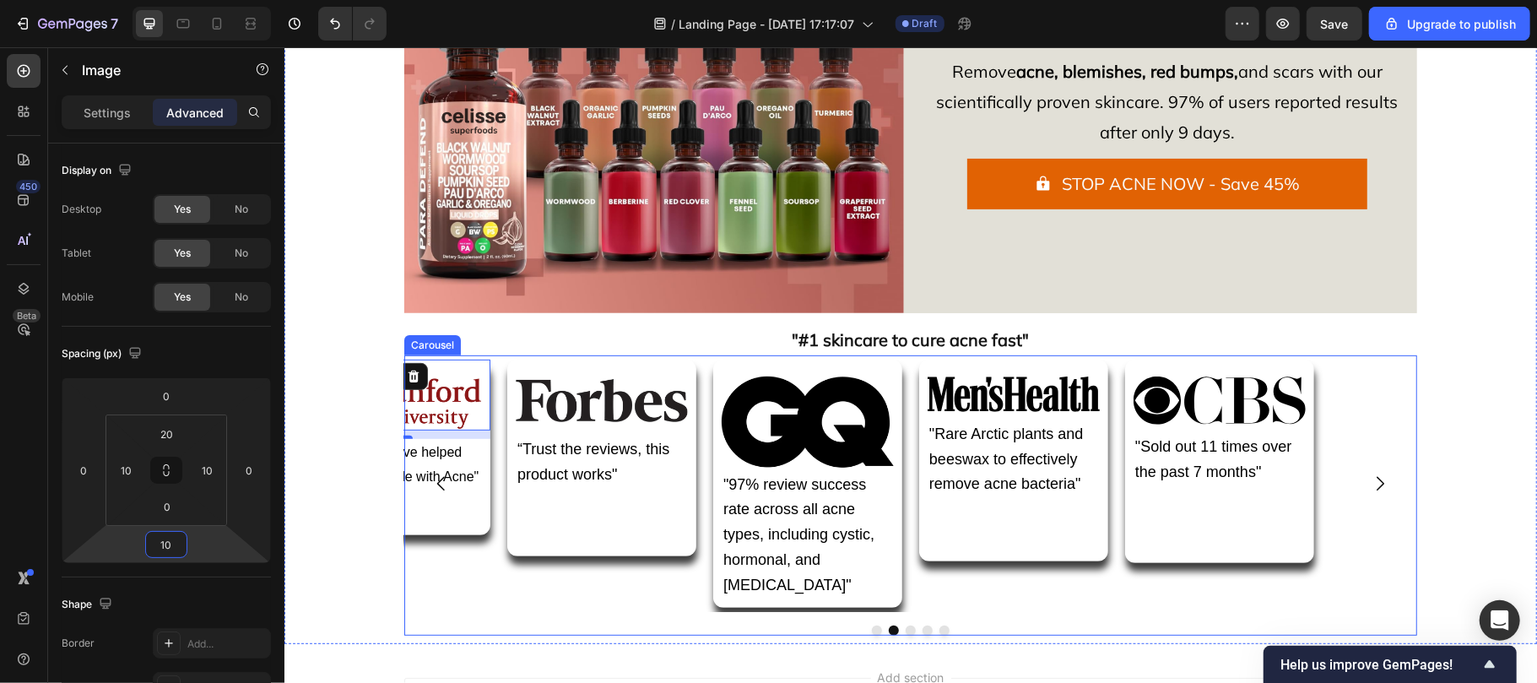
click at [1372, 473] on icon "Carousel Next Arrow" at bounding box center [1379, 483] width 20 height 20
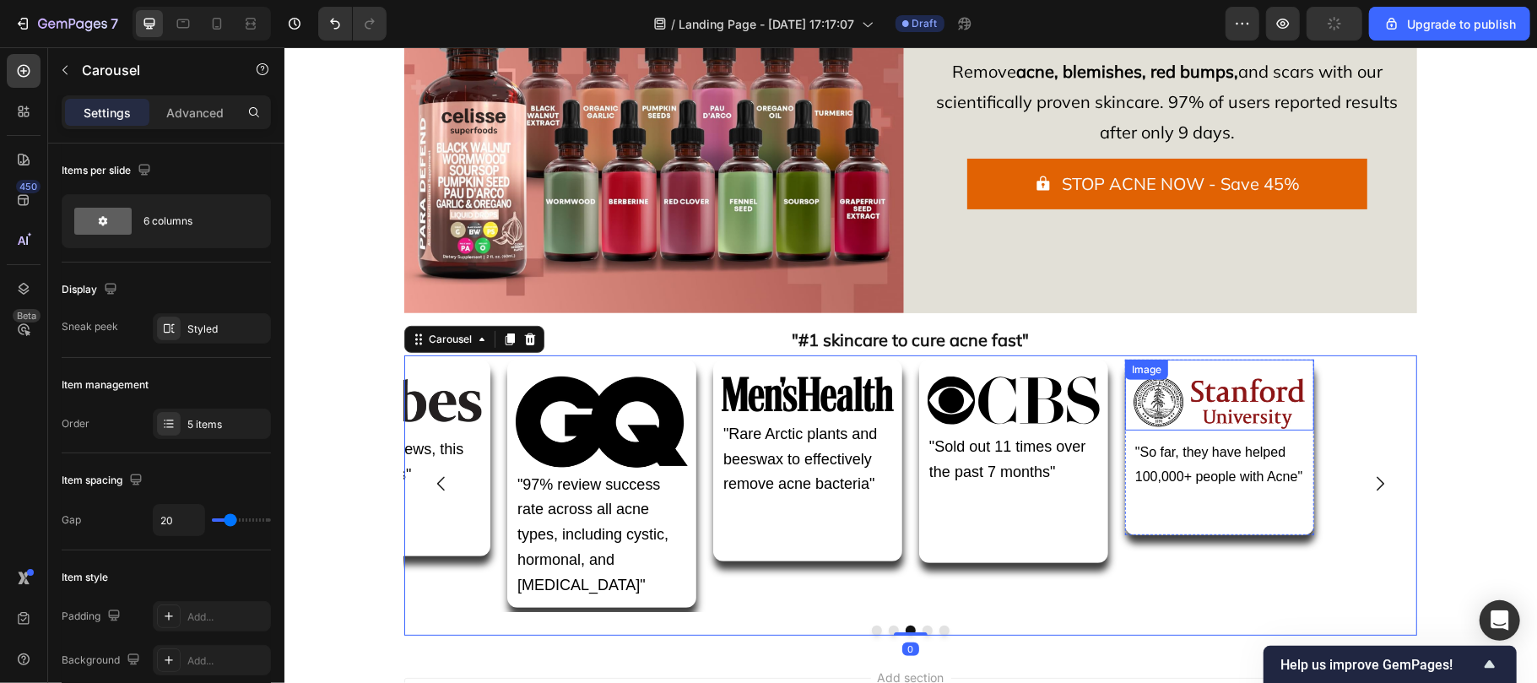
click at [1209, 421] on img at bounding box center [1219, 403] width 172 height 54
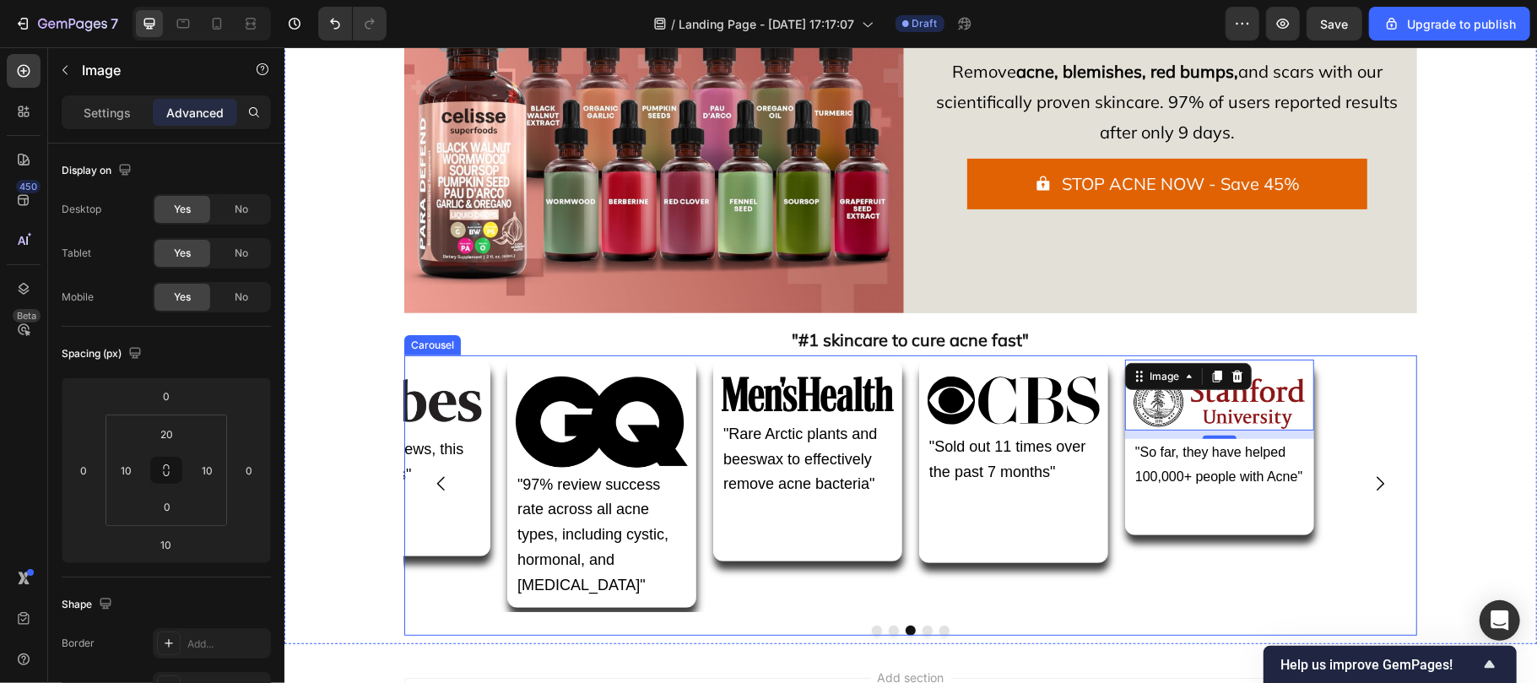
click at [710, 592] on div "Image 10 "So far, they have helped 100,000+ people with Acne" Text Block Row Im…" at bounding box center [909, 494] width 1013 height 281
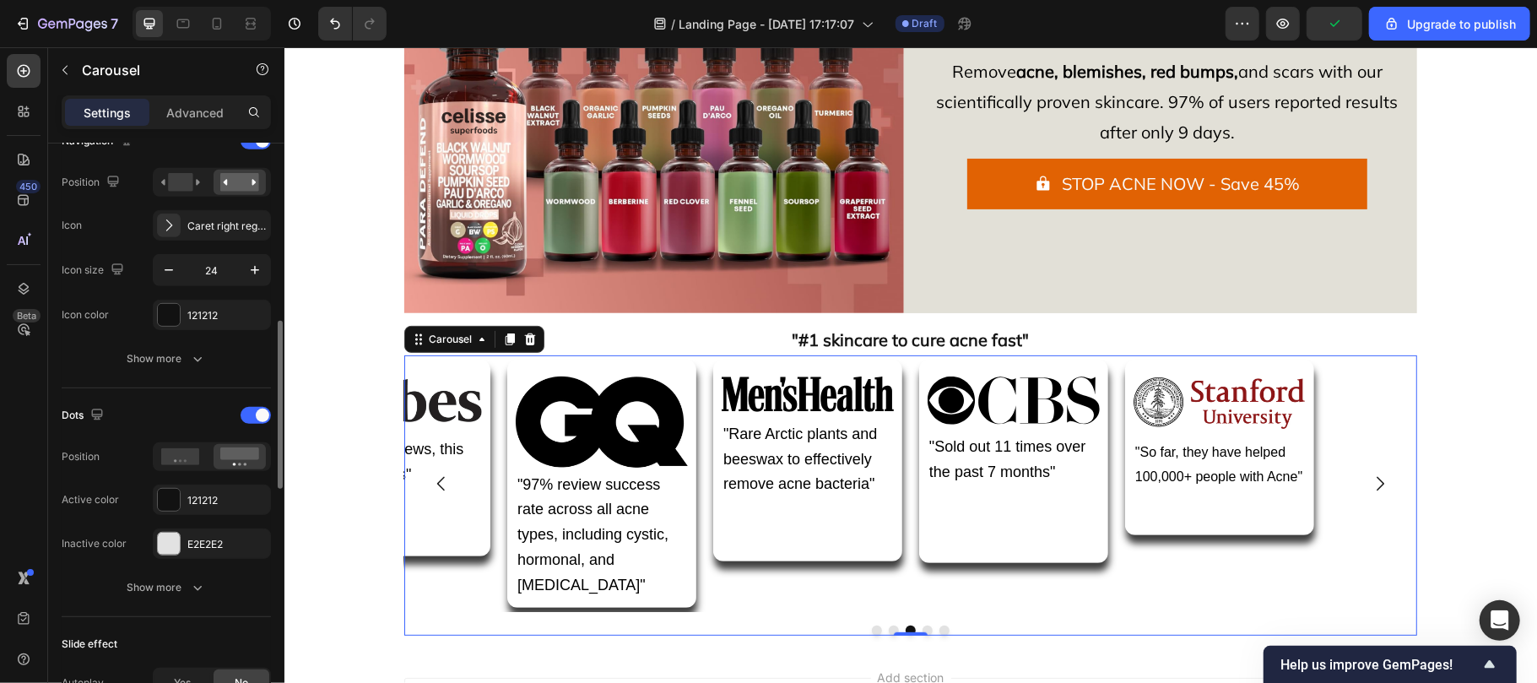
scroll to position [621, 0]
click at [177, 452] on icon at bounding box center [180, 454] width 39 height 17
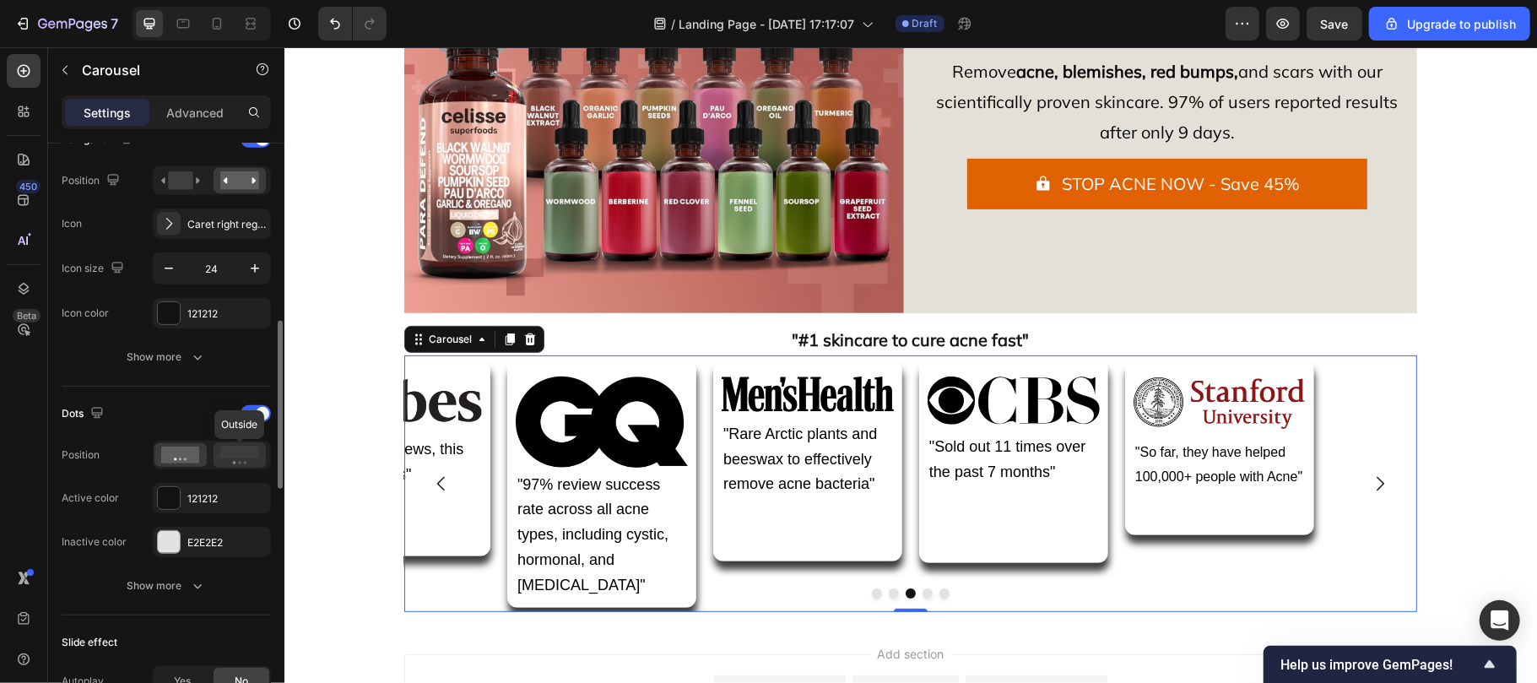
click at [231, 458] on rect at bounding box center [239, 452] width 39 height 13
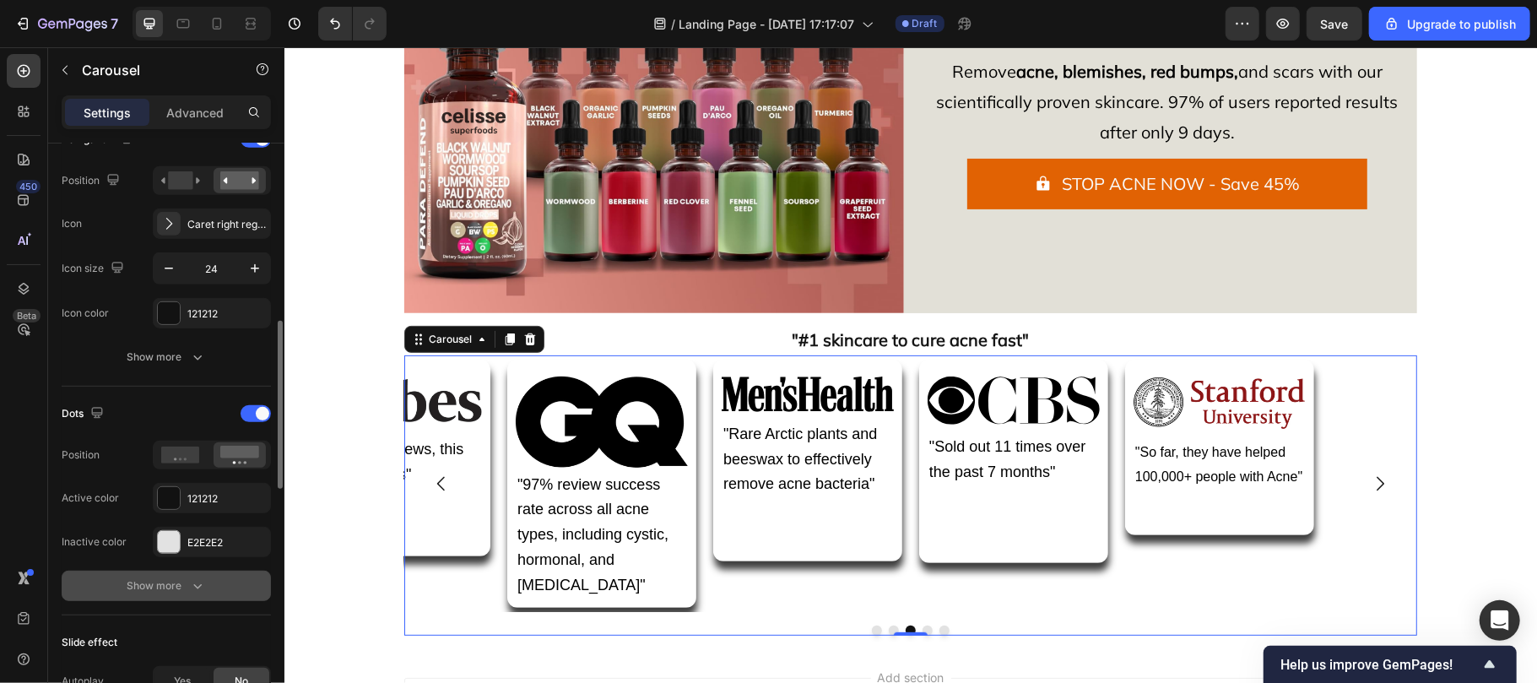
click at [170, 592] on div "Show more" at bounding box center [166, 585] width 78 height 17
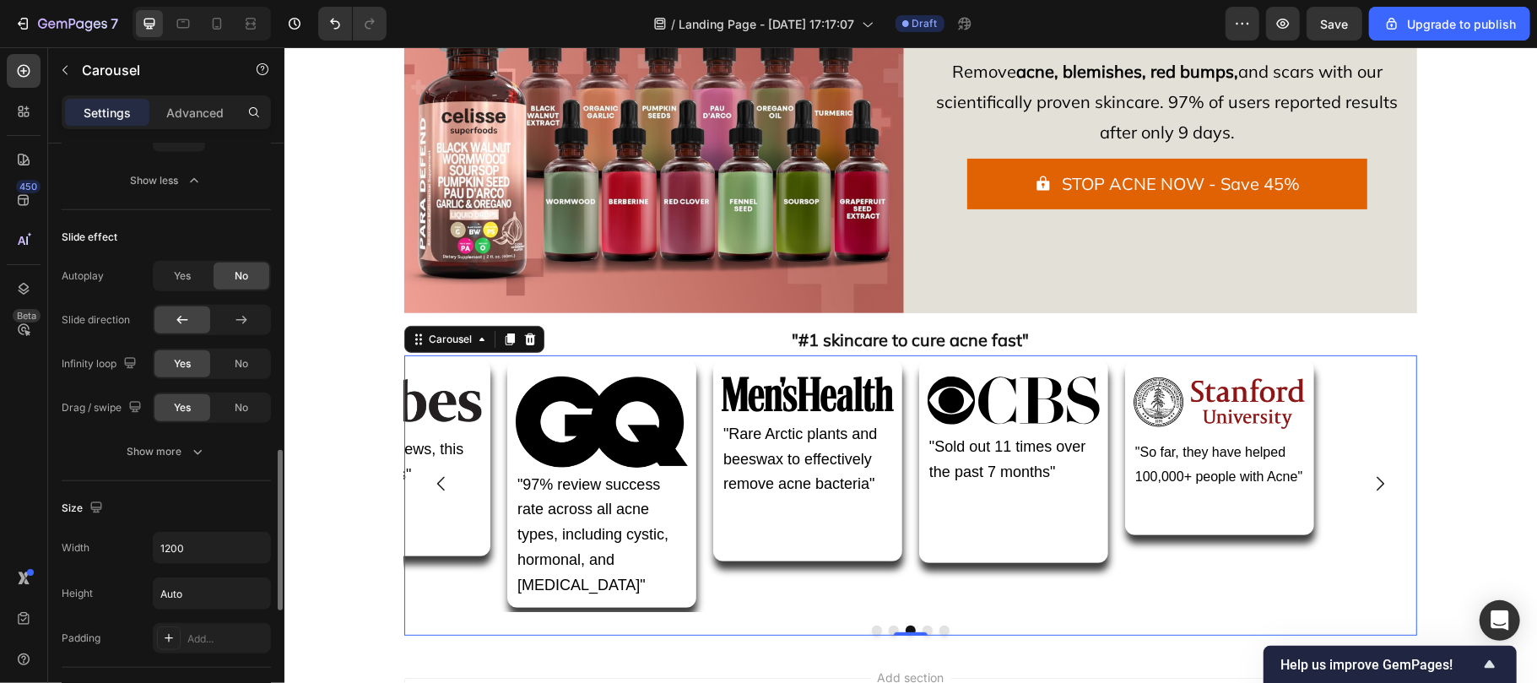
scroll to position [278, 0]
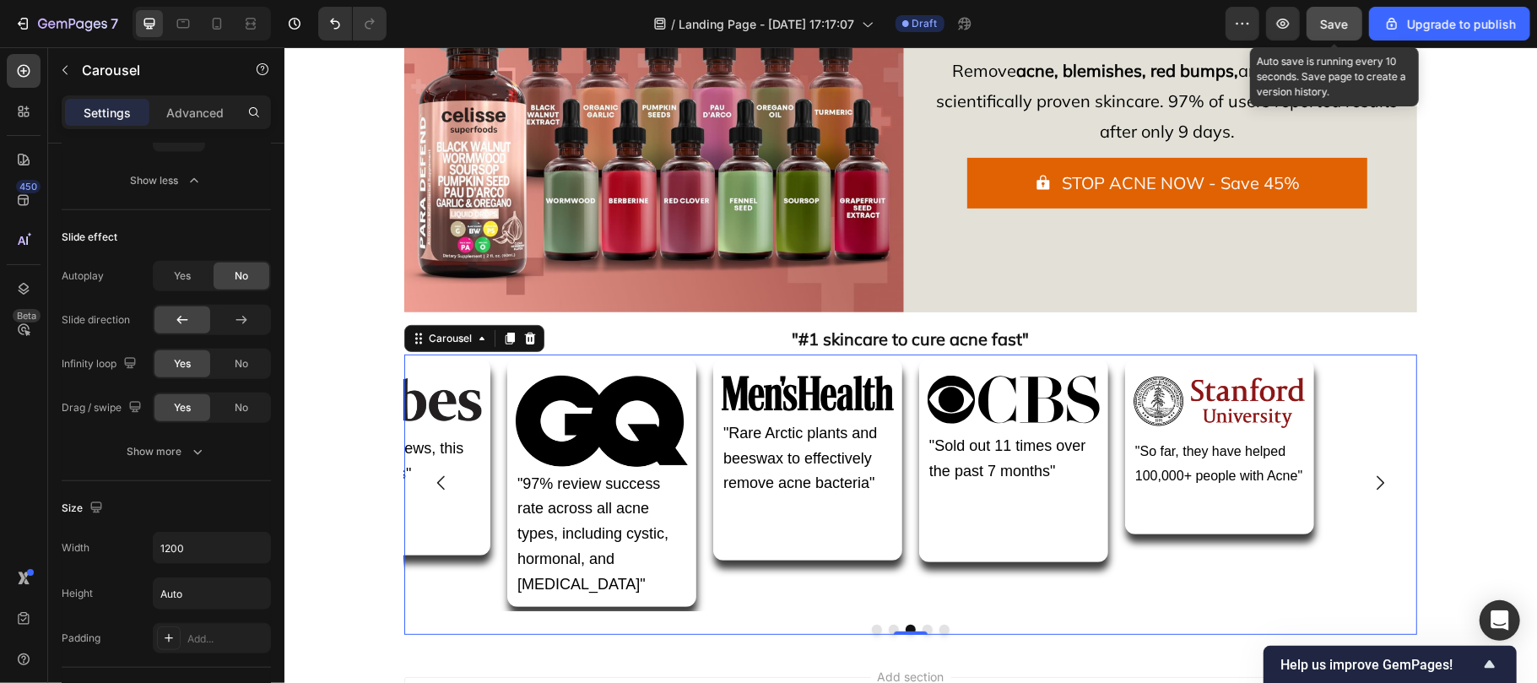
click at [1335, 24] on span "Save" at bounding box center [1335, 24] width 28 height 14
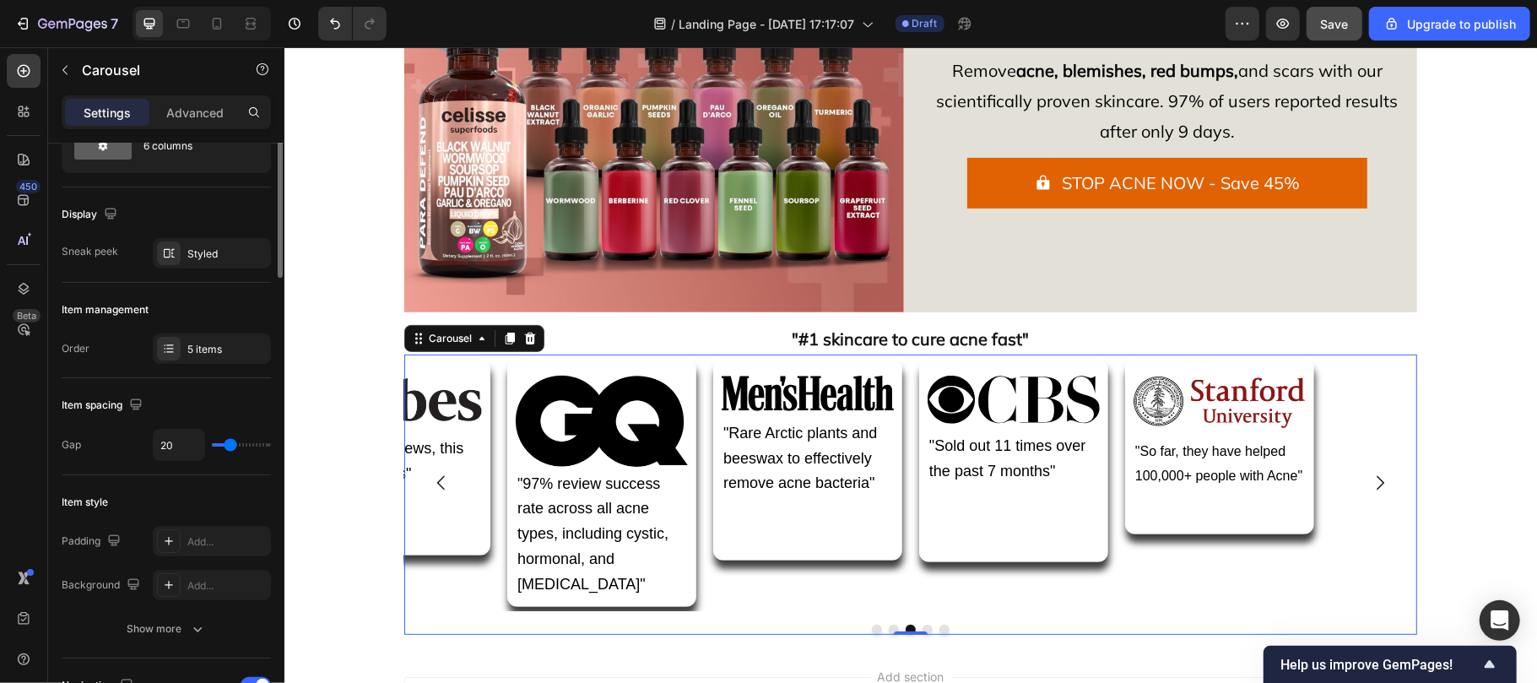
scroll to position [0, 0]
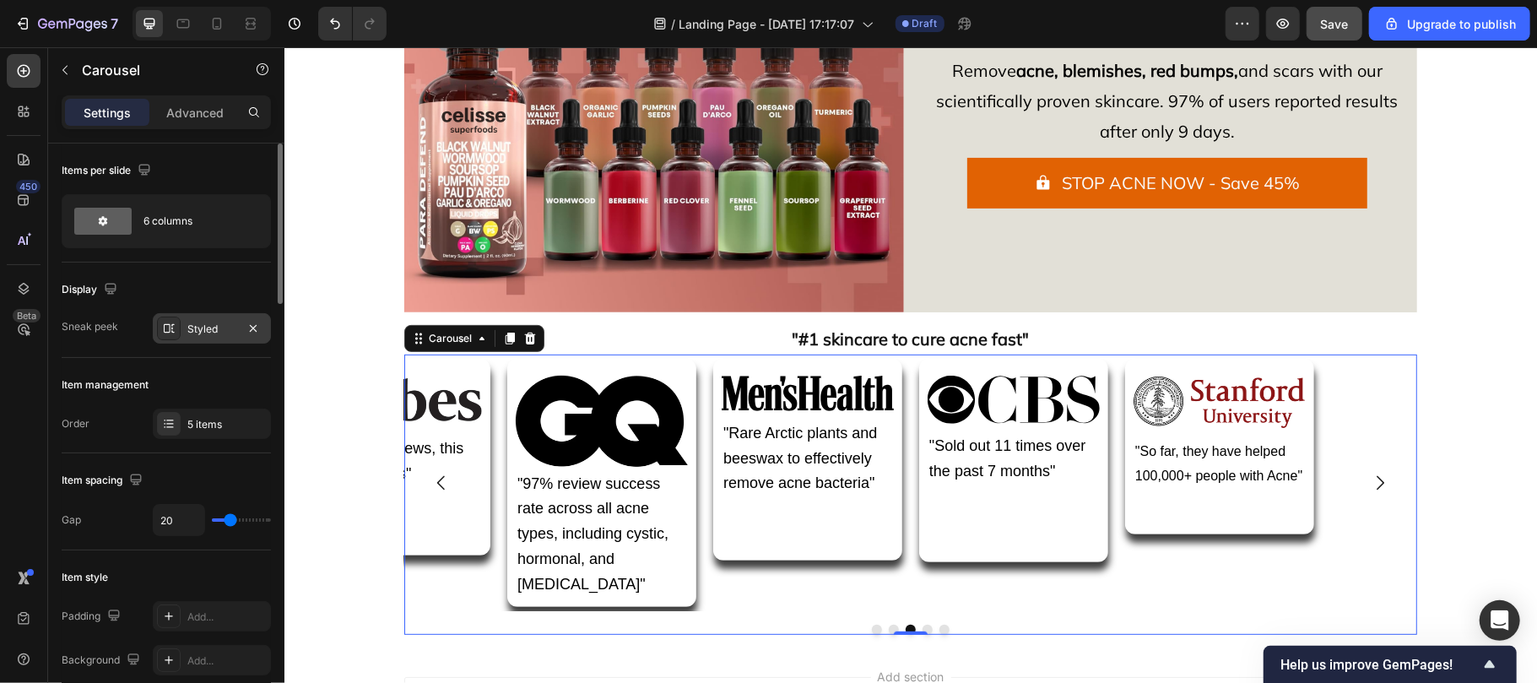
click at [170, 321] on div at bounding box center [169, 329] width 24 height 24
click at [187, 362] on div "Item management Order 5 items" at bounding box center [166, 405] width 209 height 95
click at [180, 331] on div at bounding box center [169, 329] width 24 height 24
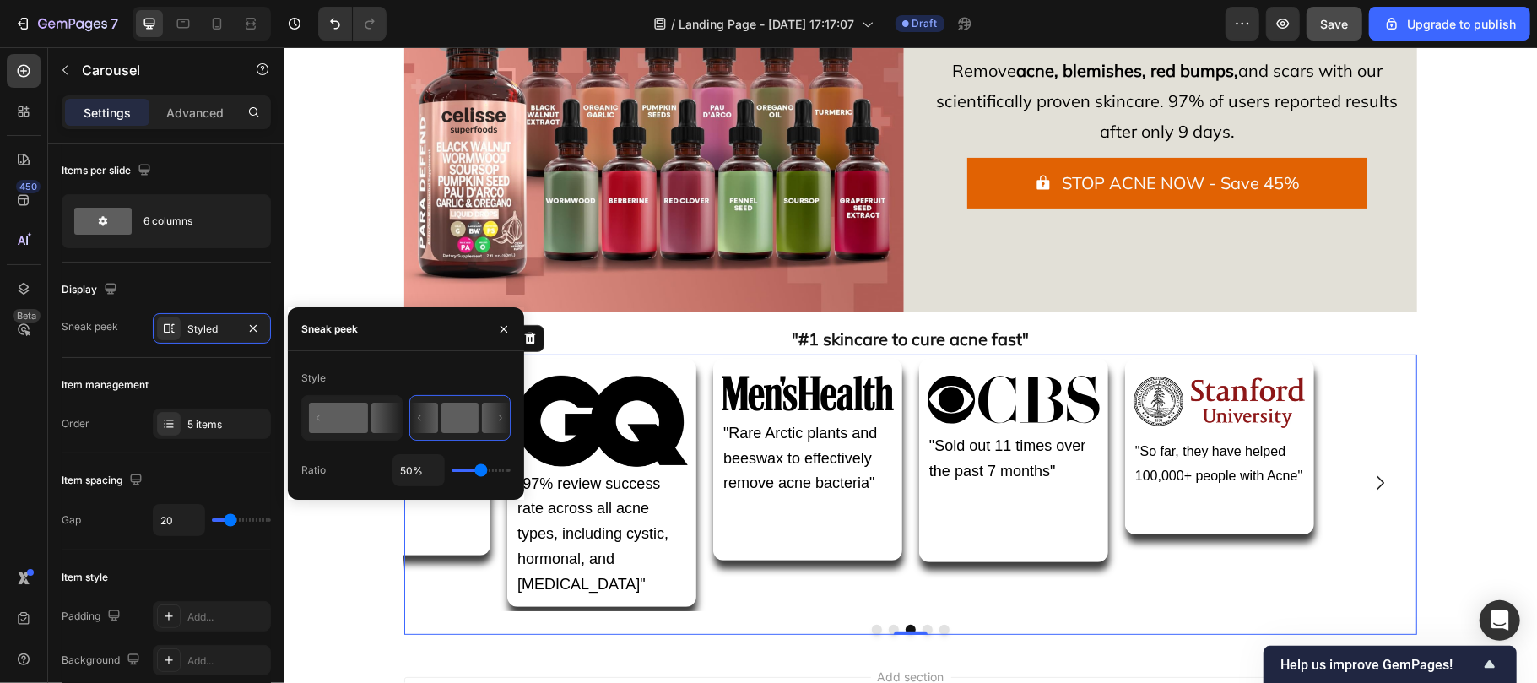
click at [359, 419] on rect at bounding box center [338, 418] width 59 height 30
click at [452, 414] on rect at bounding box center [459, 418] width 37 height 30
type input "86"
click at [497, 468] on input "range" at bounding box center [481, 469] width 59 height 3
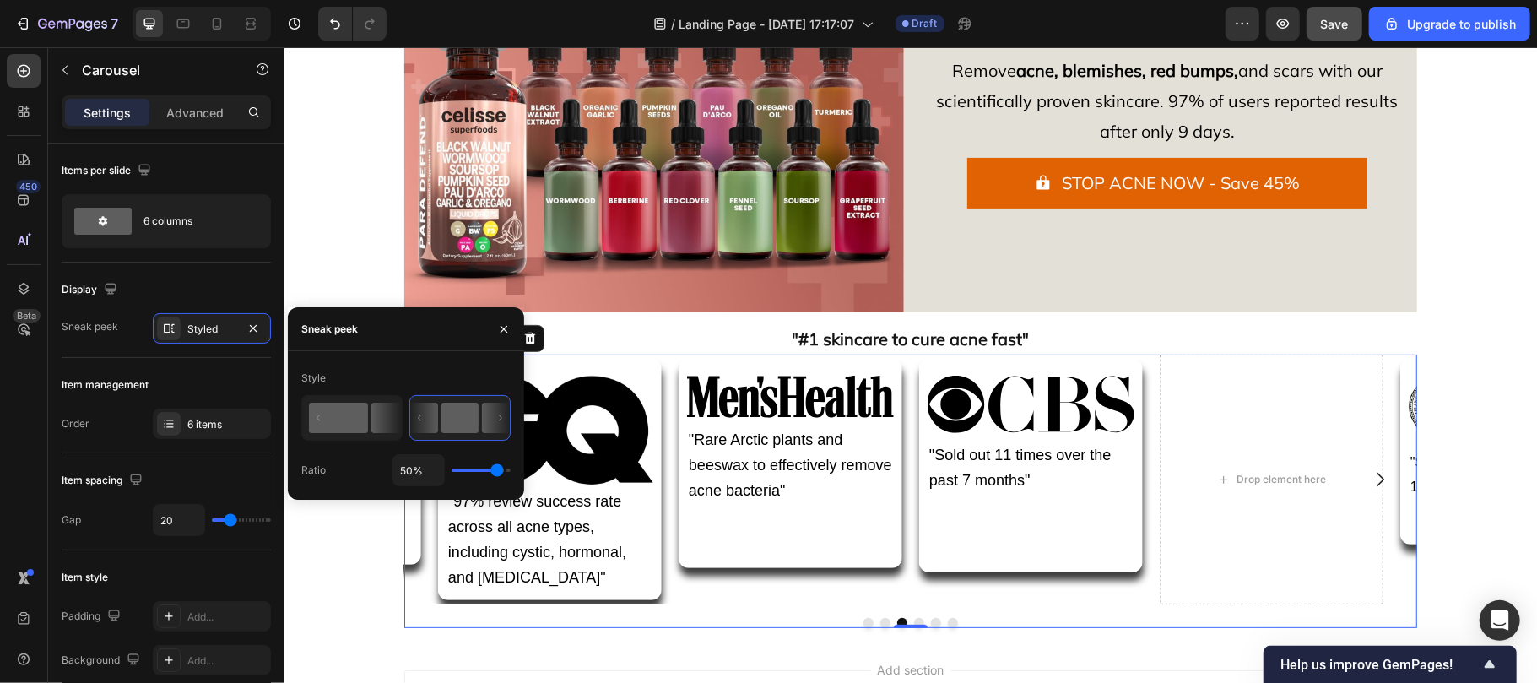
drag, startPoint x: 378, startPoint y: 422, endPoint x: 342, endPoint y: 436, distance: 39.0
click at [378, 422] on icon at bounding box center [386, 418] width 30 height 30
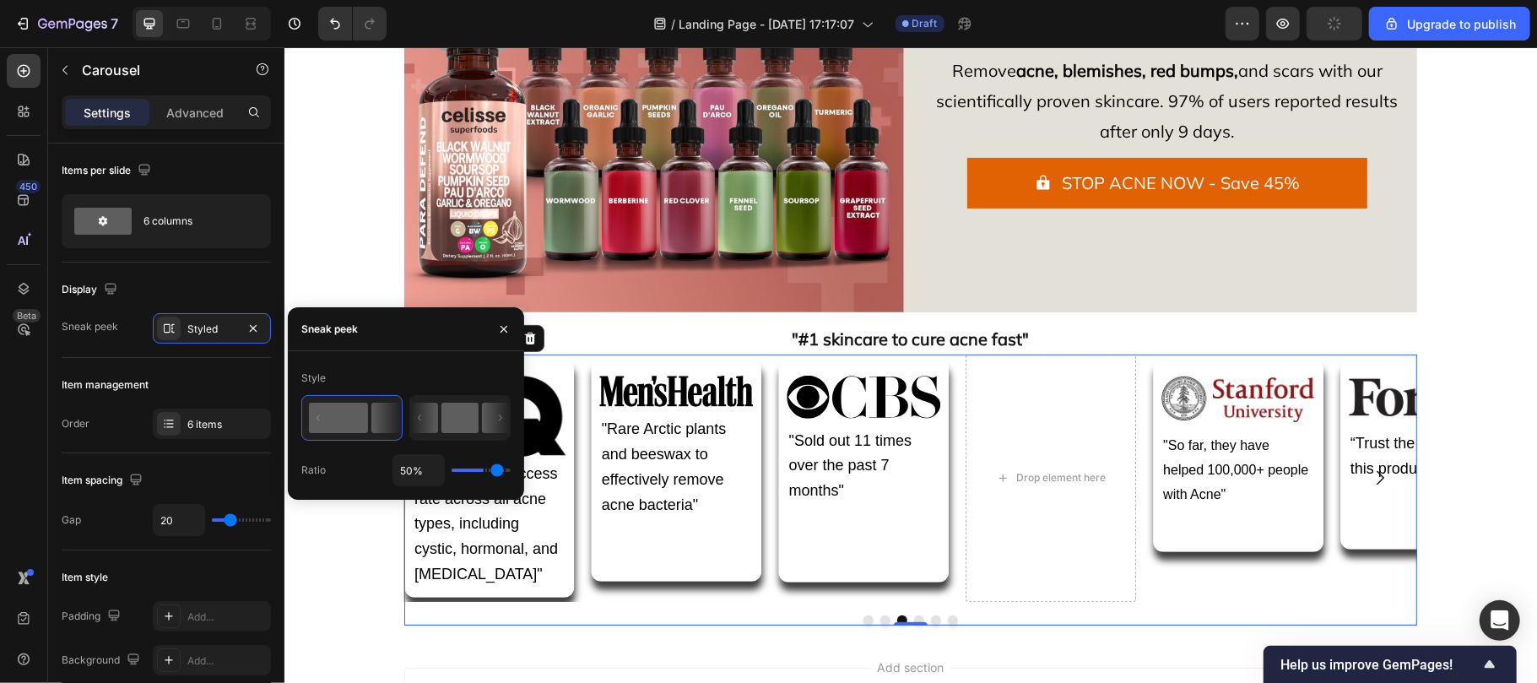
click at [469, 429] on rect at bounding box center [459, 418] width 37 height 30
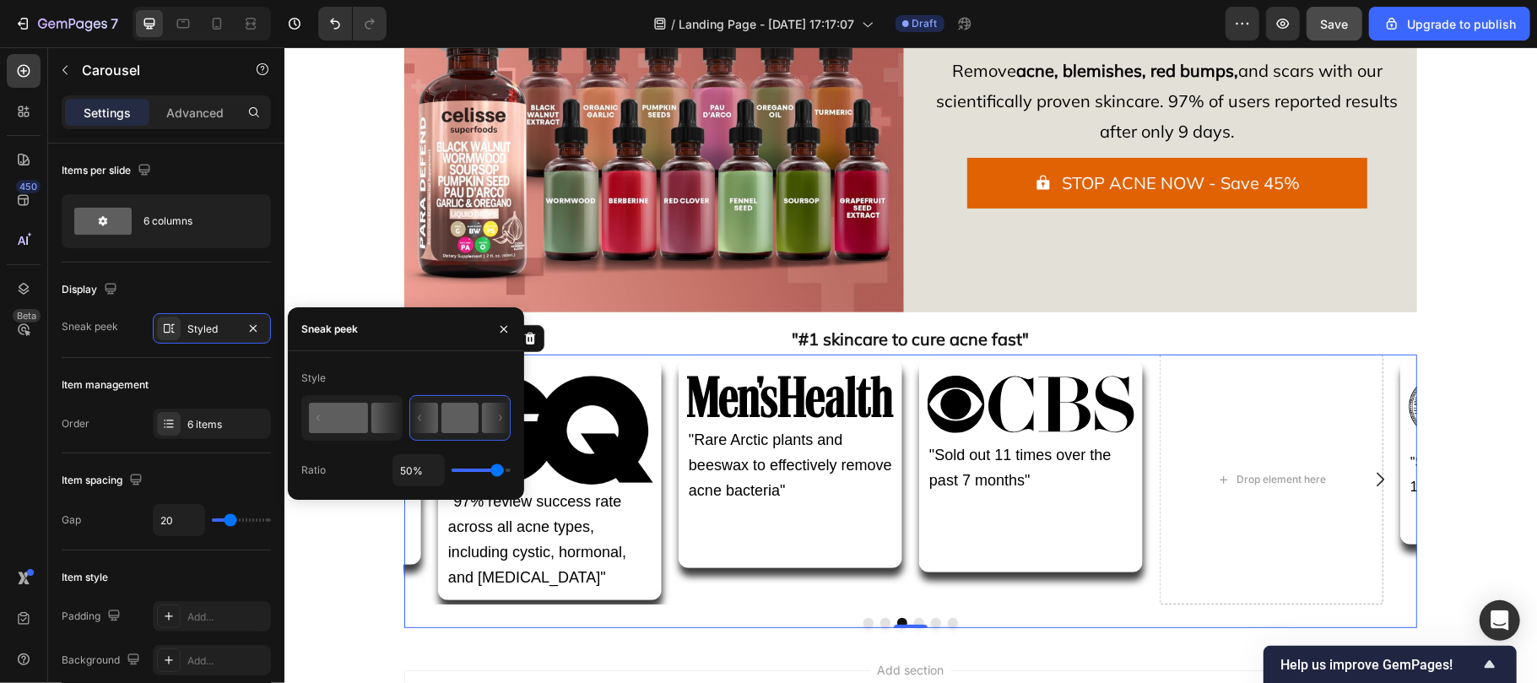
click at [392, 415] on icon at bounding box center [386, 418] width 30 height 30
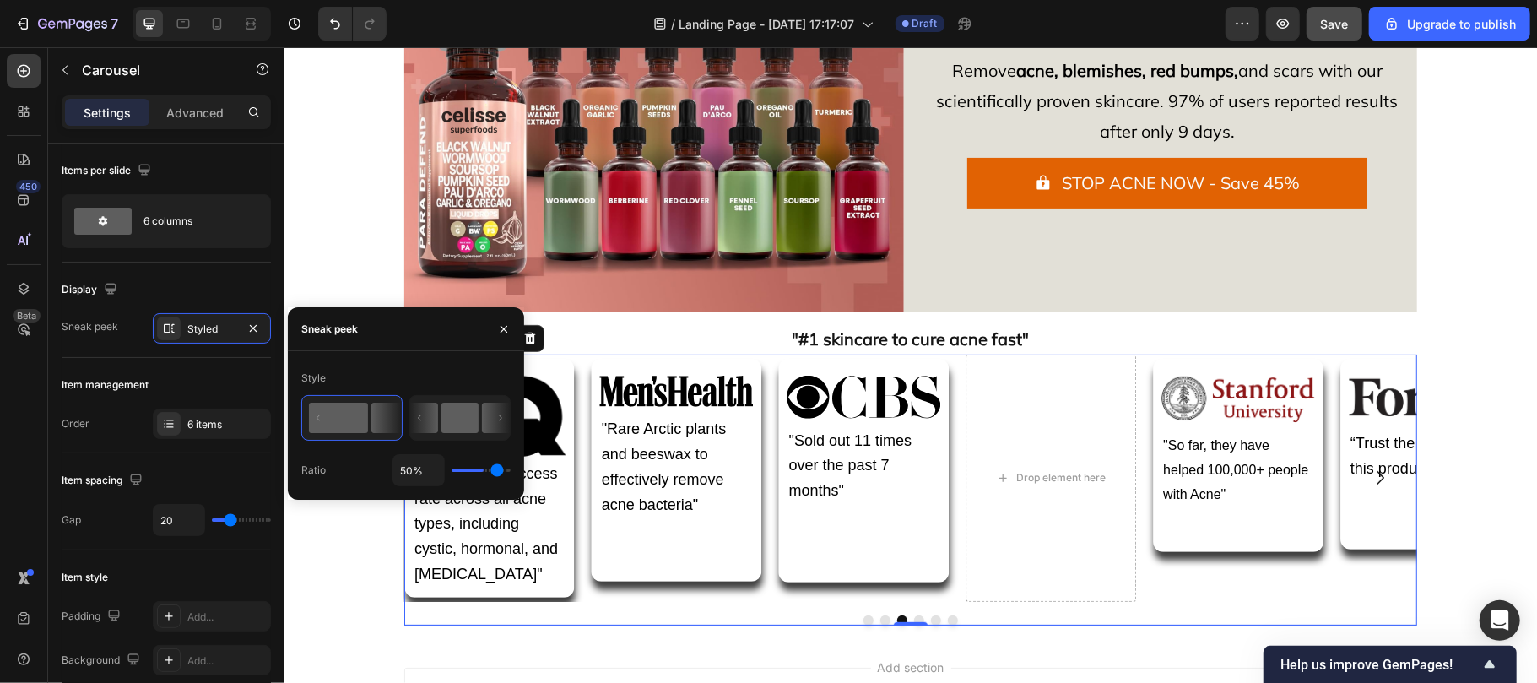
click at [449, 414] on rect at bounding box center [459, 418] width 37 height 30
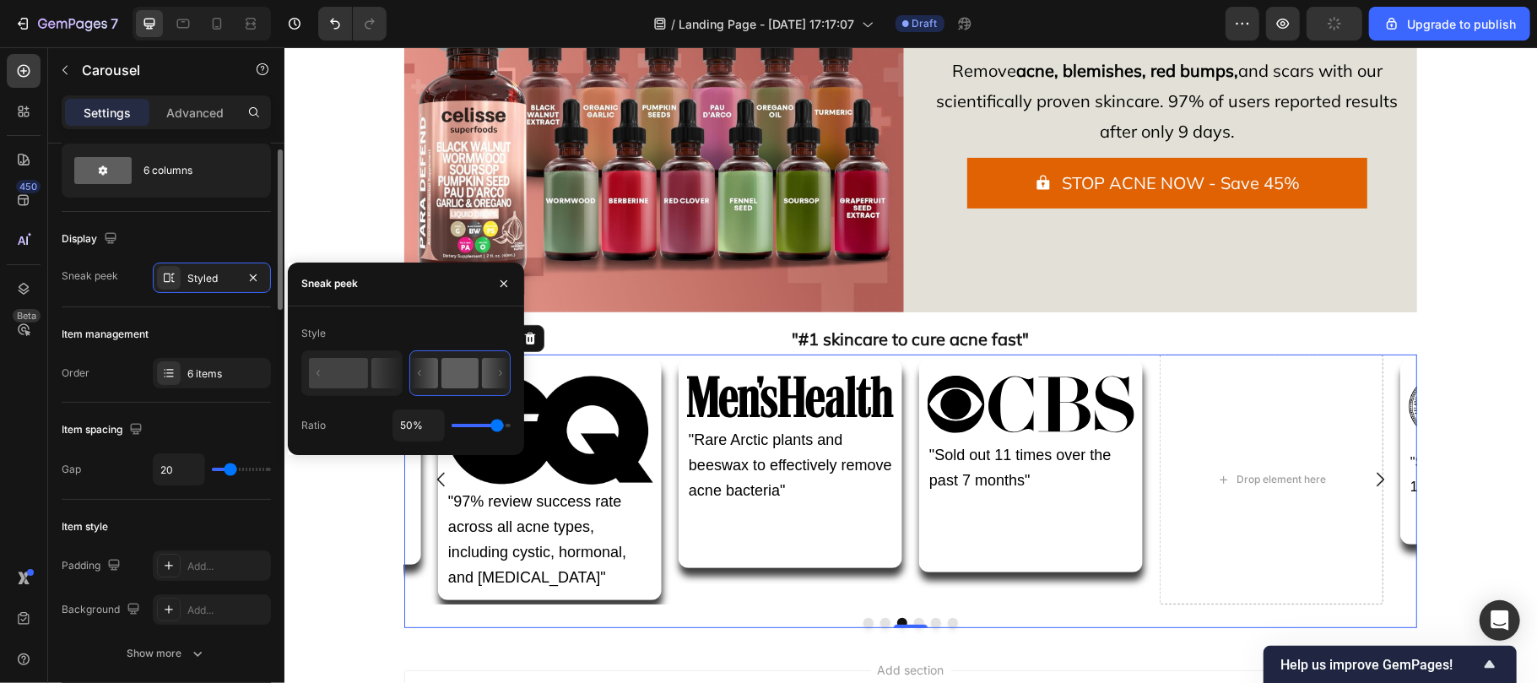
scroll to position [61, 0]
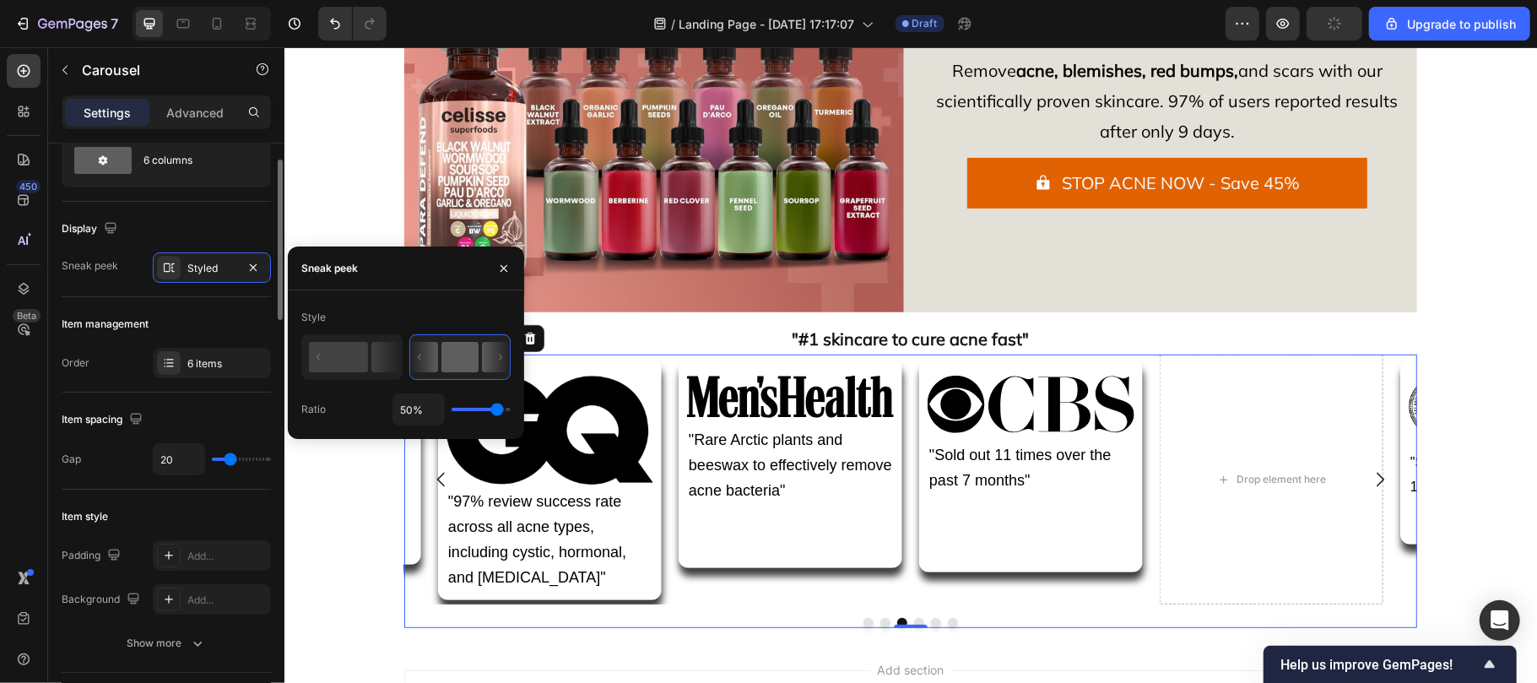
click at [221, 452] on div "20" at bounding box center [212, 459] width 118 height 32
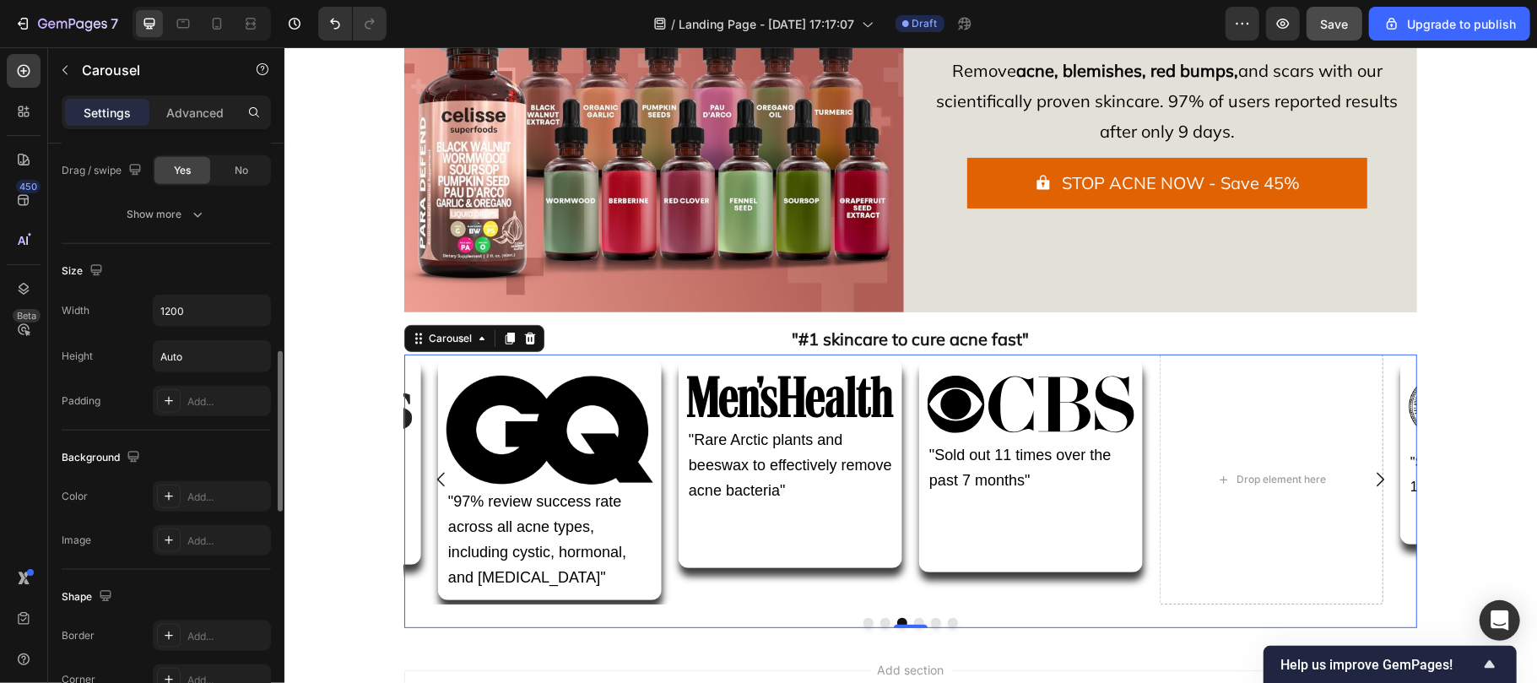
scroll to position [1226, 0]
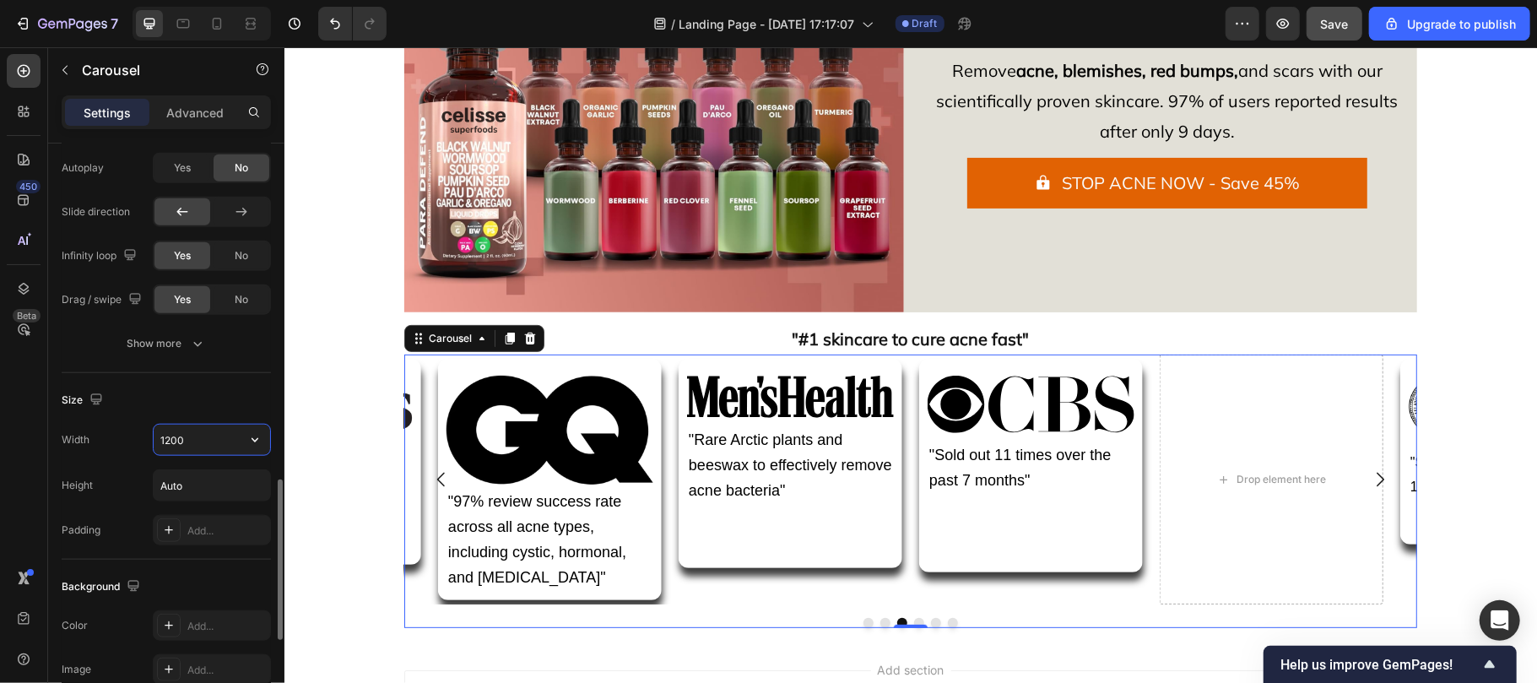
click at [183, 441] on input "1200" at bounding box center [212, 440] width 116 height 30
click at [248, 443] on icon "button" at bounding box center [254, 439] width 17 height 17
click at [241, 505] on div "Full 100%" at bounding box center [194, 520] width 138 height 32
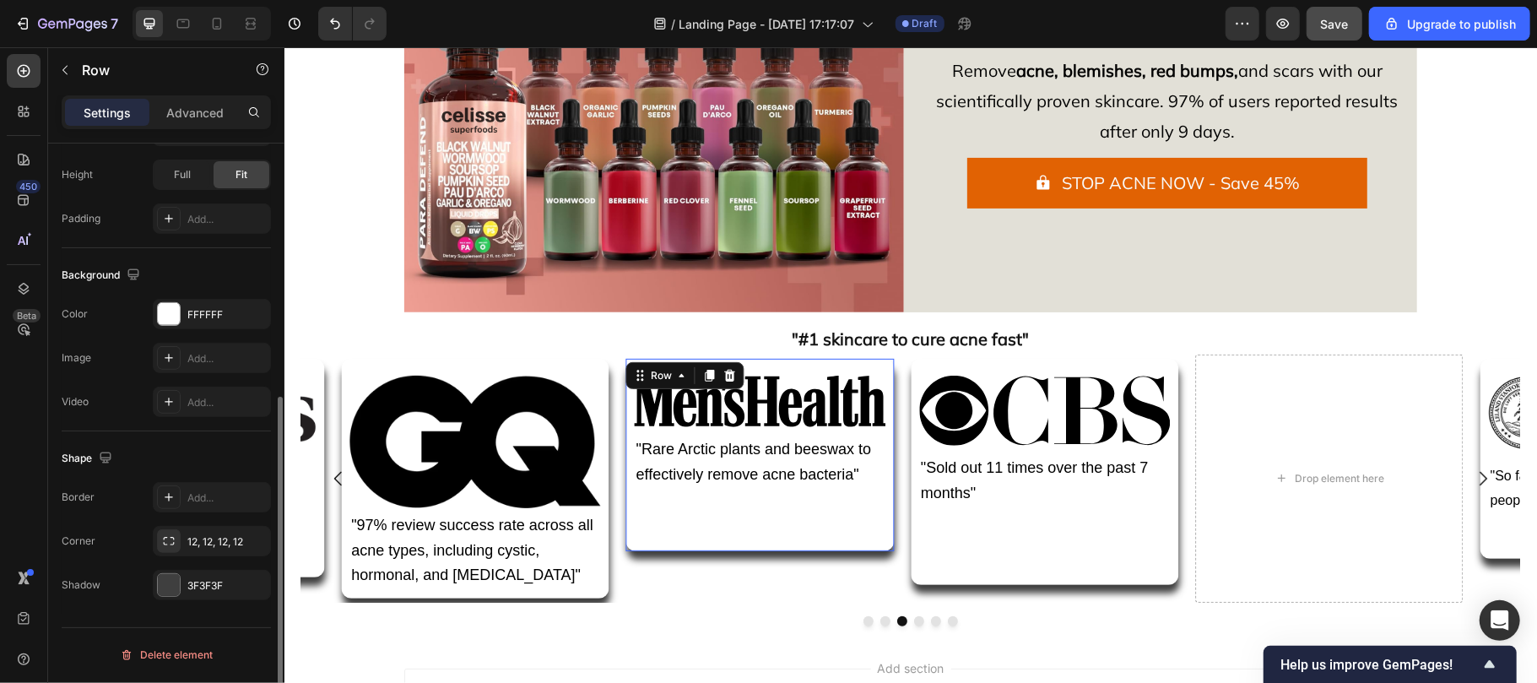
click at [723, 516] on div "Image "Rare Arctic plants and beeswax to effectively remove acne bacteria" Text…" at bounding box center [759, 454] width 268 height 193
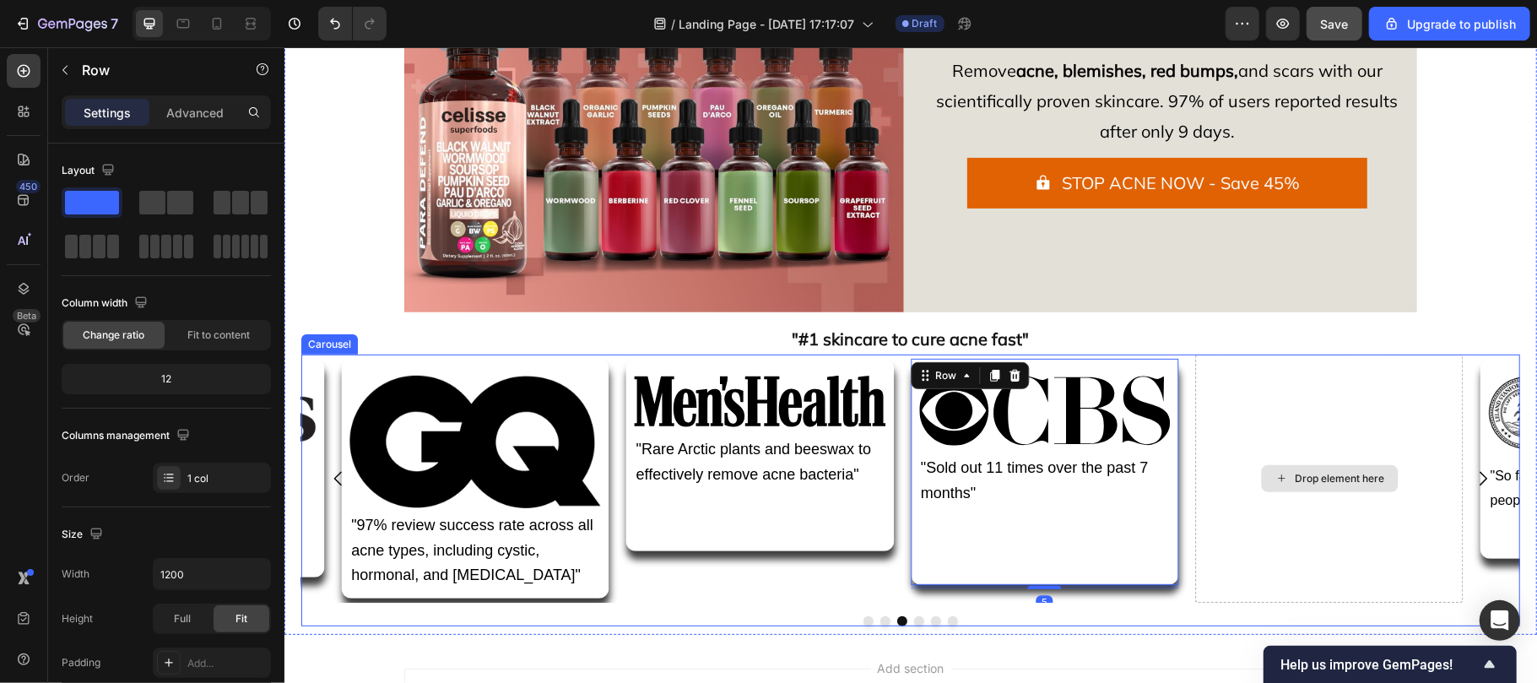
click at [1227, 412] on div "Drop element here" at bounding box center [1328, 478] width 268 height 248
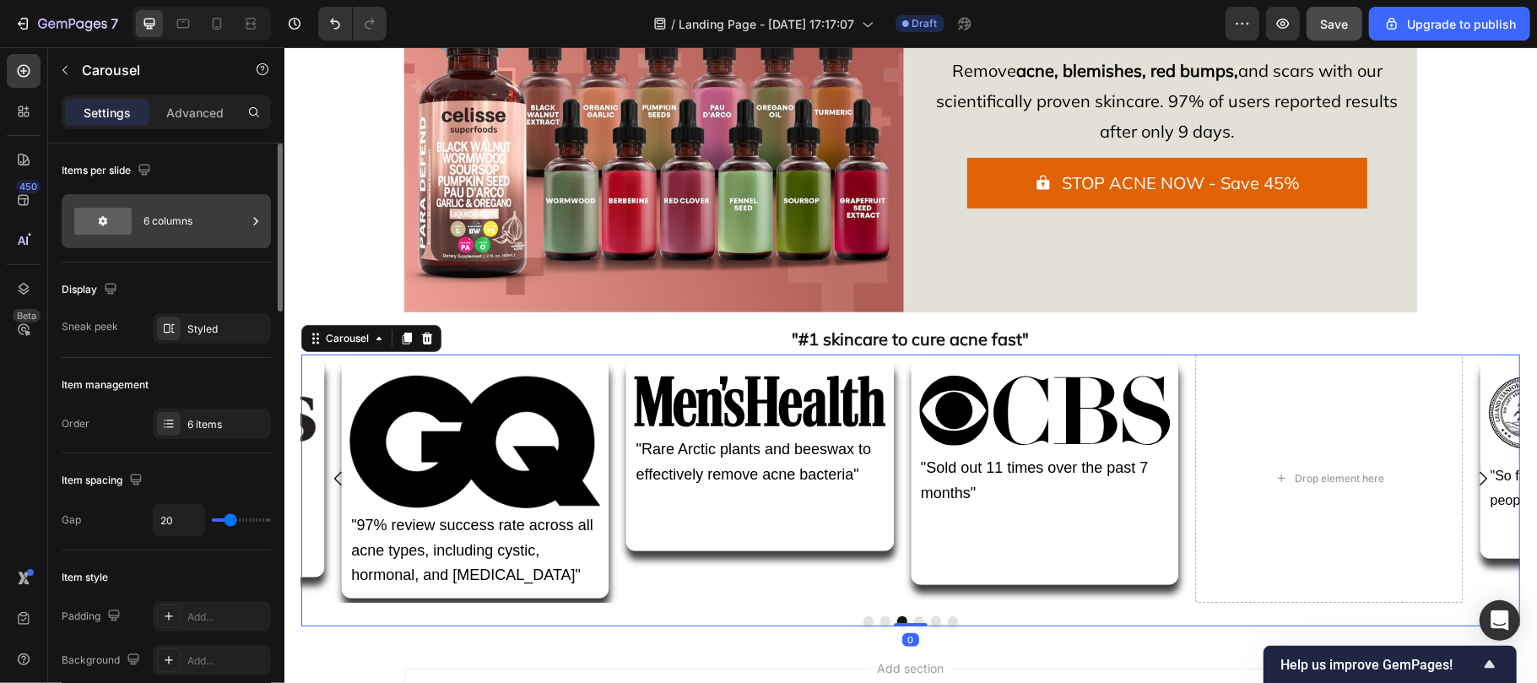
click at [125, 223] on div at bounding box center [102, 221] width 57 height 27
click at [193, 279] on div "Display" at bounding box center [166, 289] width 209 height 27
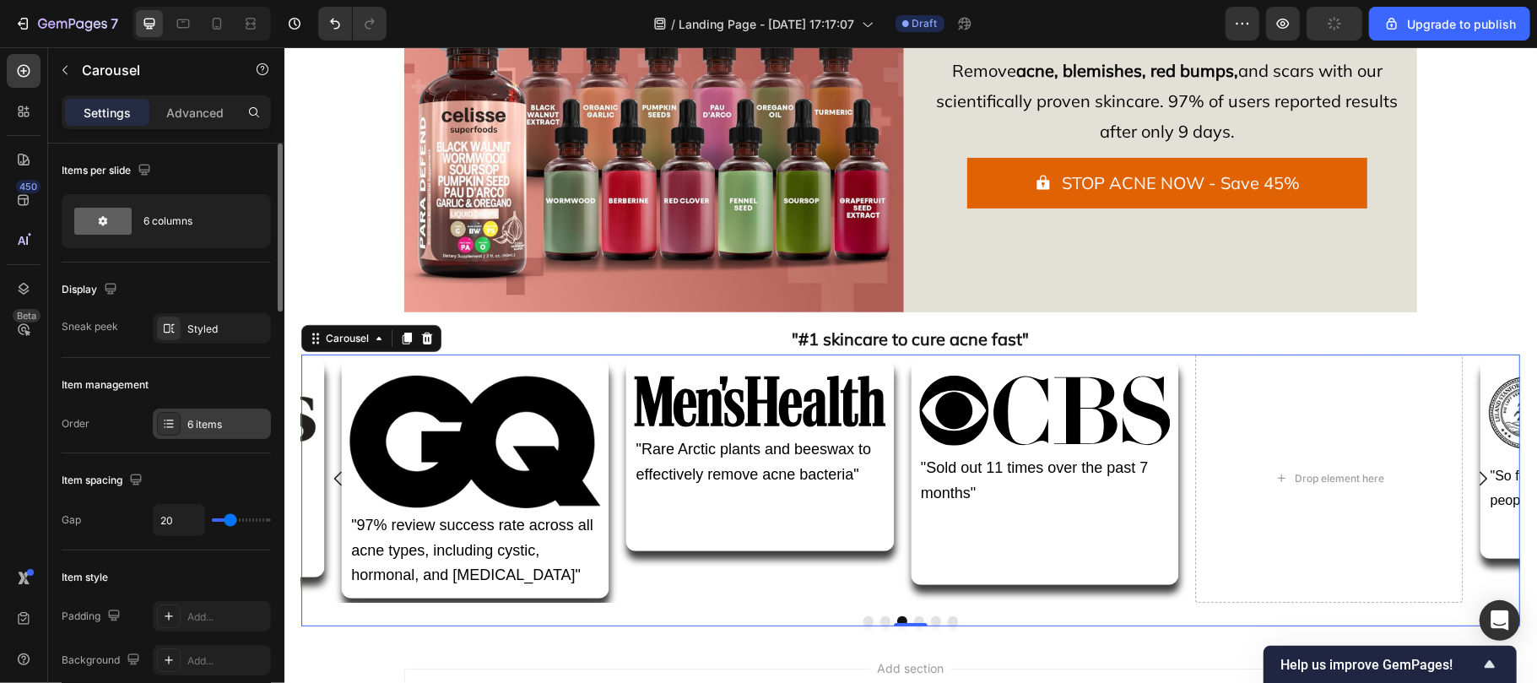
click at [210, 426] on div "6 items" at bounding box center [226, 424] width 79 height 15
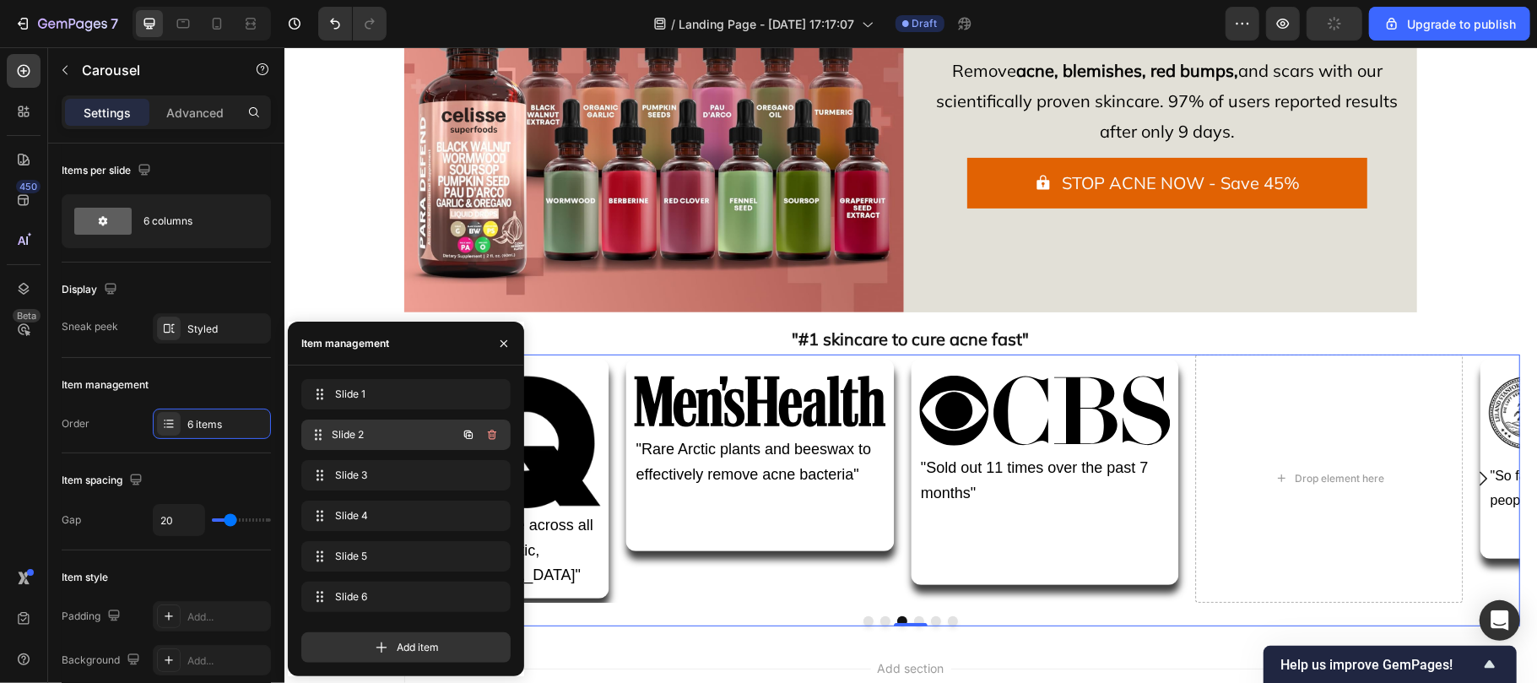
click at [375, 434] on span "Slide 2" at bounding box center [394, 434] width 125 height 15
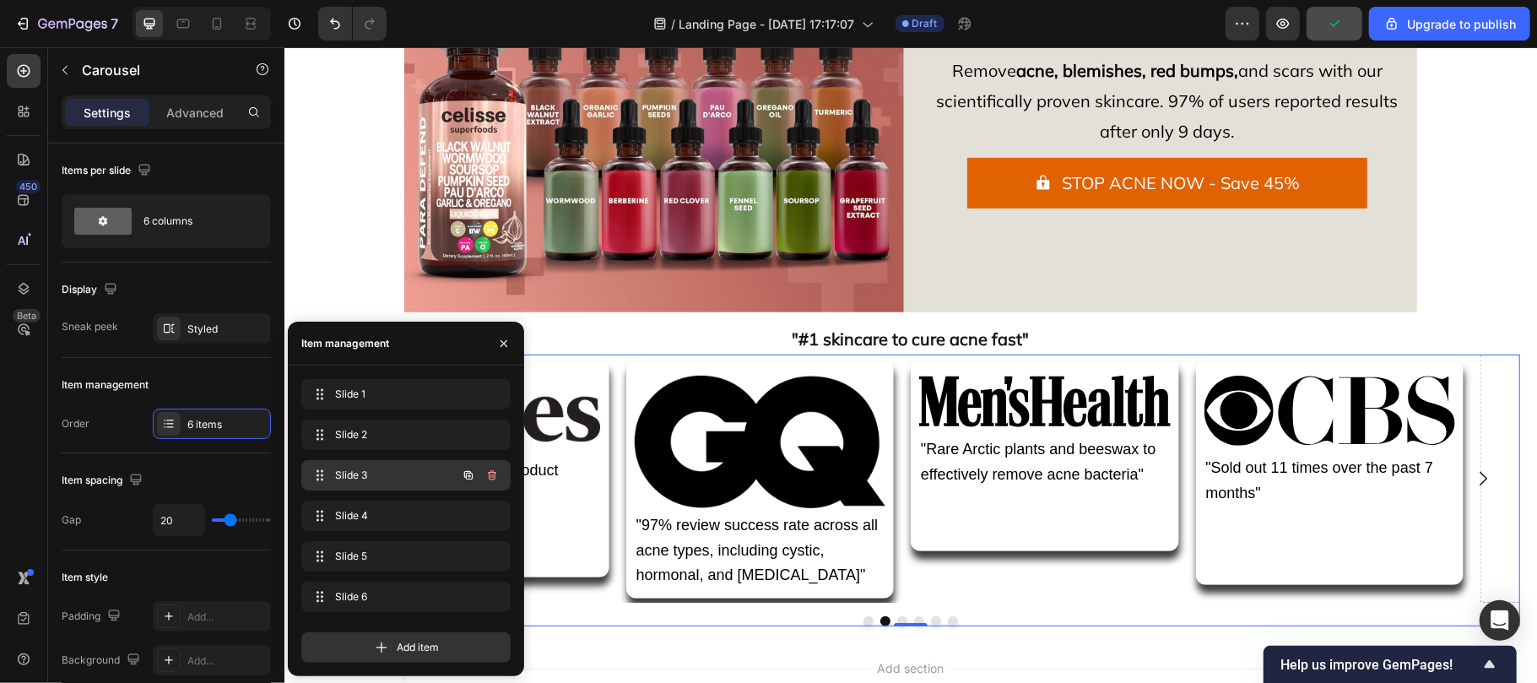
click at [386, 471] on span "Slide 3" at bounding box center [382, 475] width 95 height 15
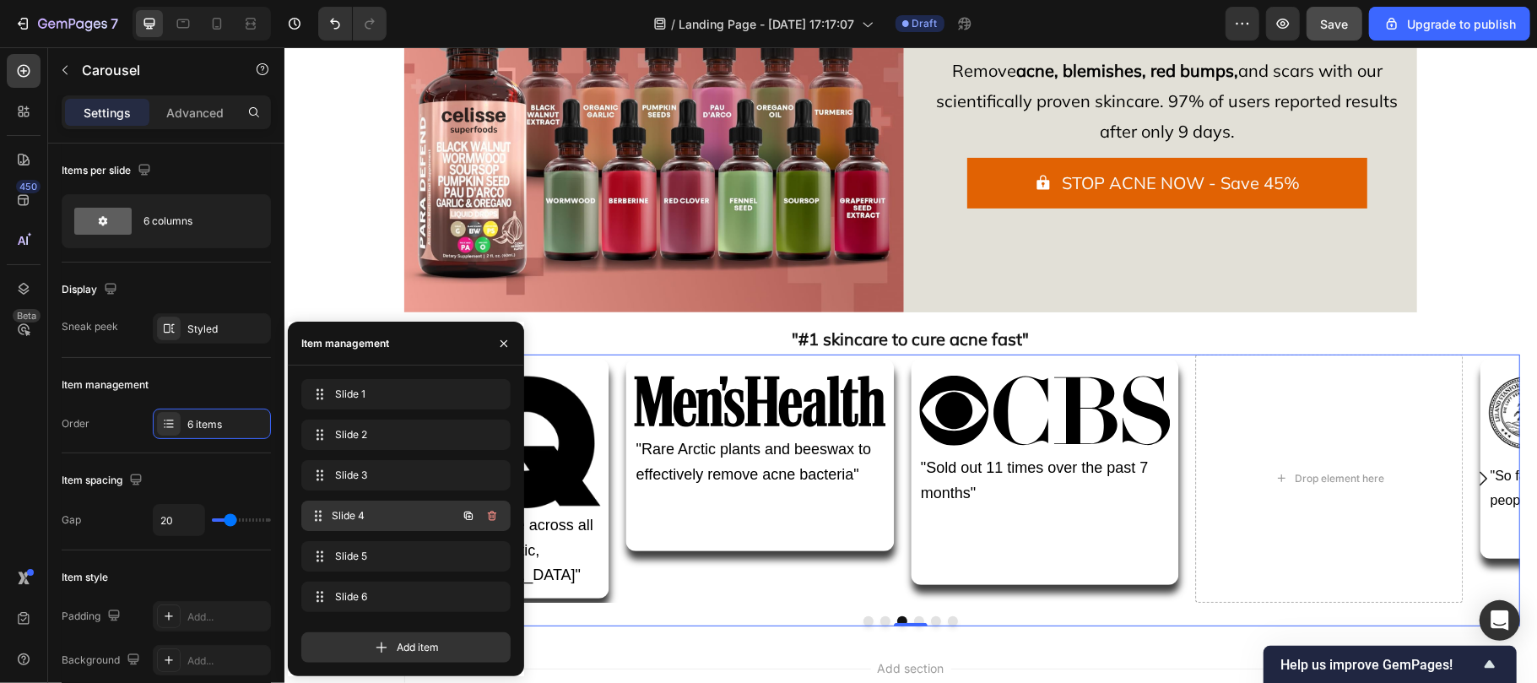
click at [396, 508] on span "Slide 4" at bounding box center [394, 515] width 125 height 15
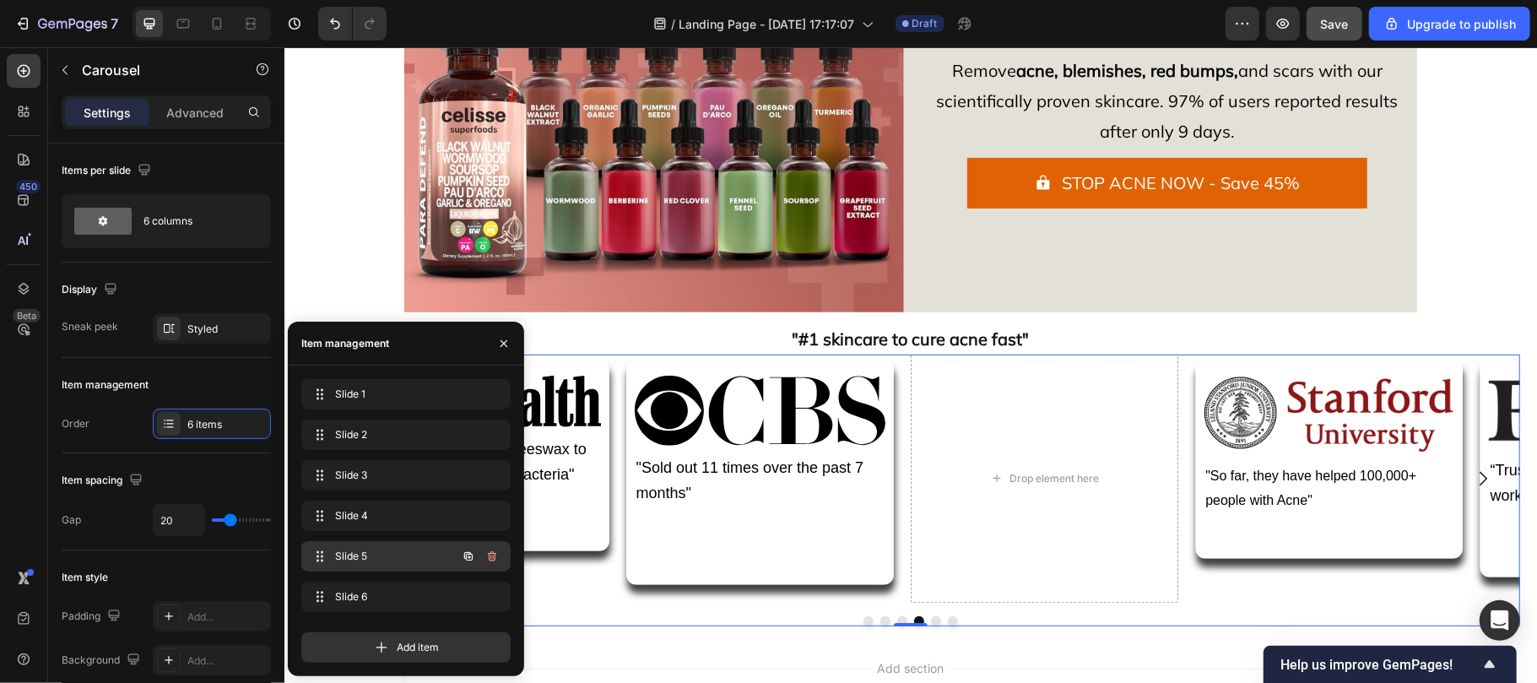
click at [400, 558] on span "Slide 5" at bounding box center [382, 556] width 95 height 15
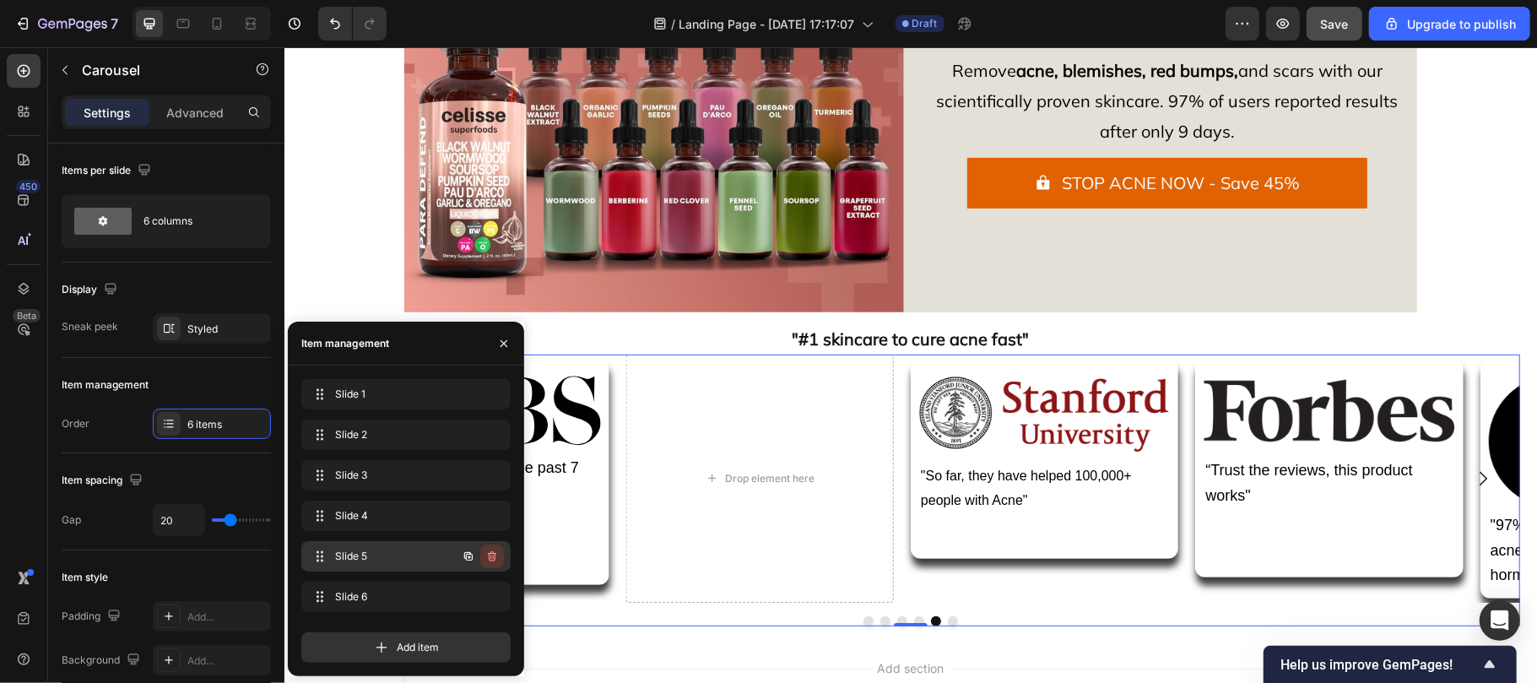
click at [495, 552] on icon "button" at bounding box center [492, 556] width 14 height 14
click at [479, 554] on div "Delete" at bounding box center [480, 556] width 31 height 15
click at [471, 551] on icon "button" at bounding box center [469, 556] width 14 height 14
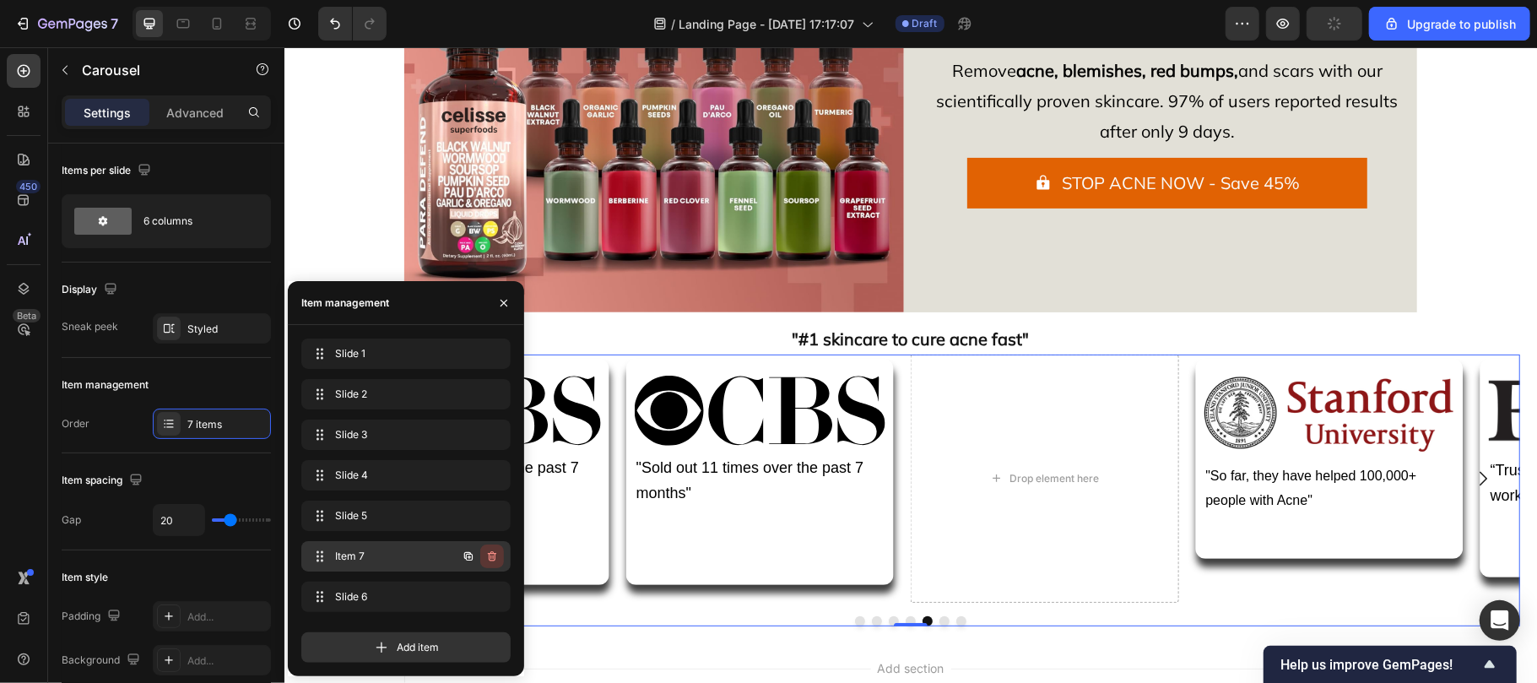
click at [490, 551] on icon "button" at bounding box center [492, 556] width 14 height 14
click at [490, 551] on div "Delete" at bounding box center [480, 556] width 31 height 15
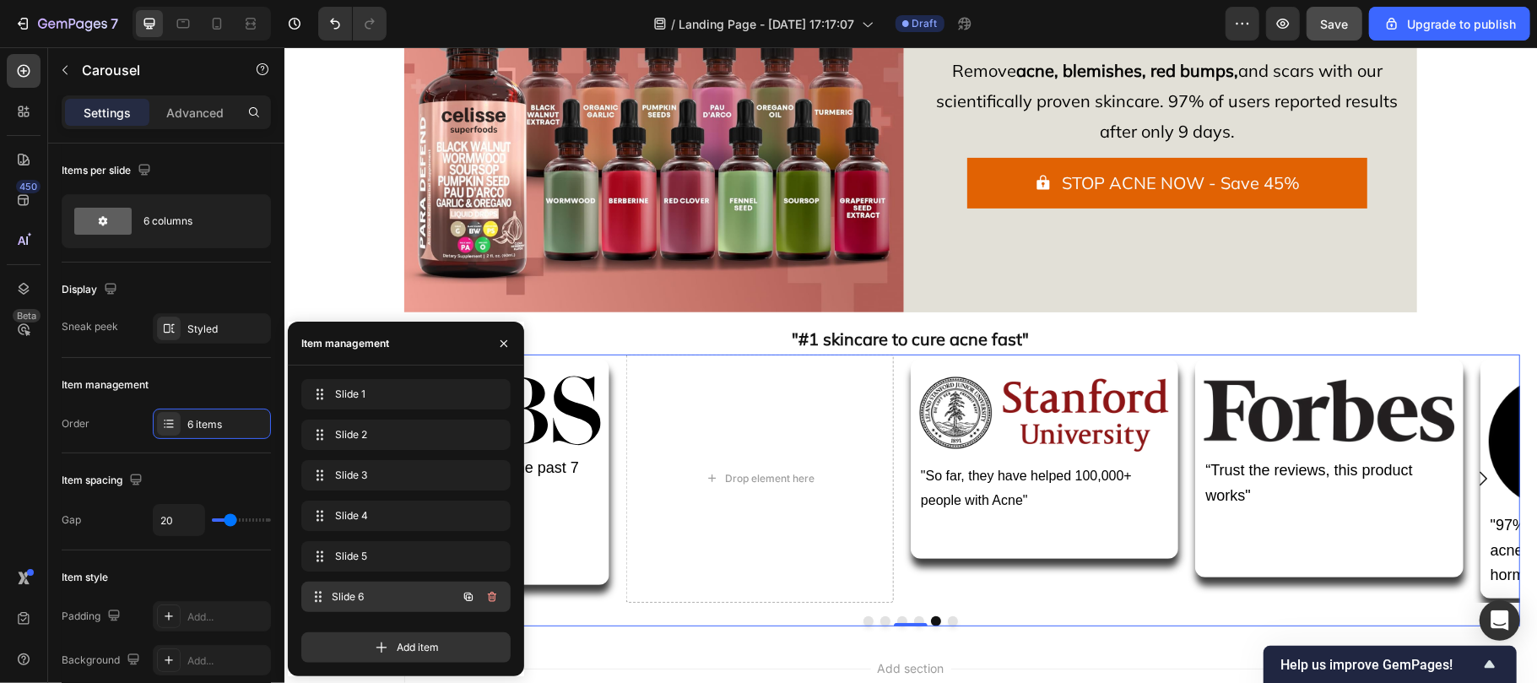
click at [396, 609] on div "Slide 6 Slide 6" at bounding box center [405, 597] width 209 height 30
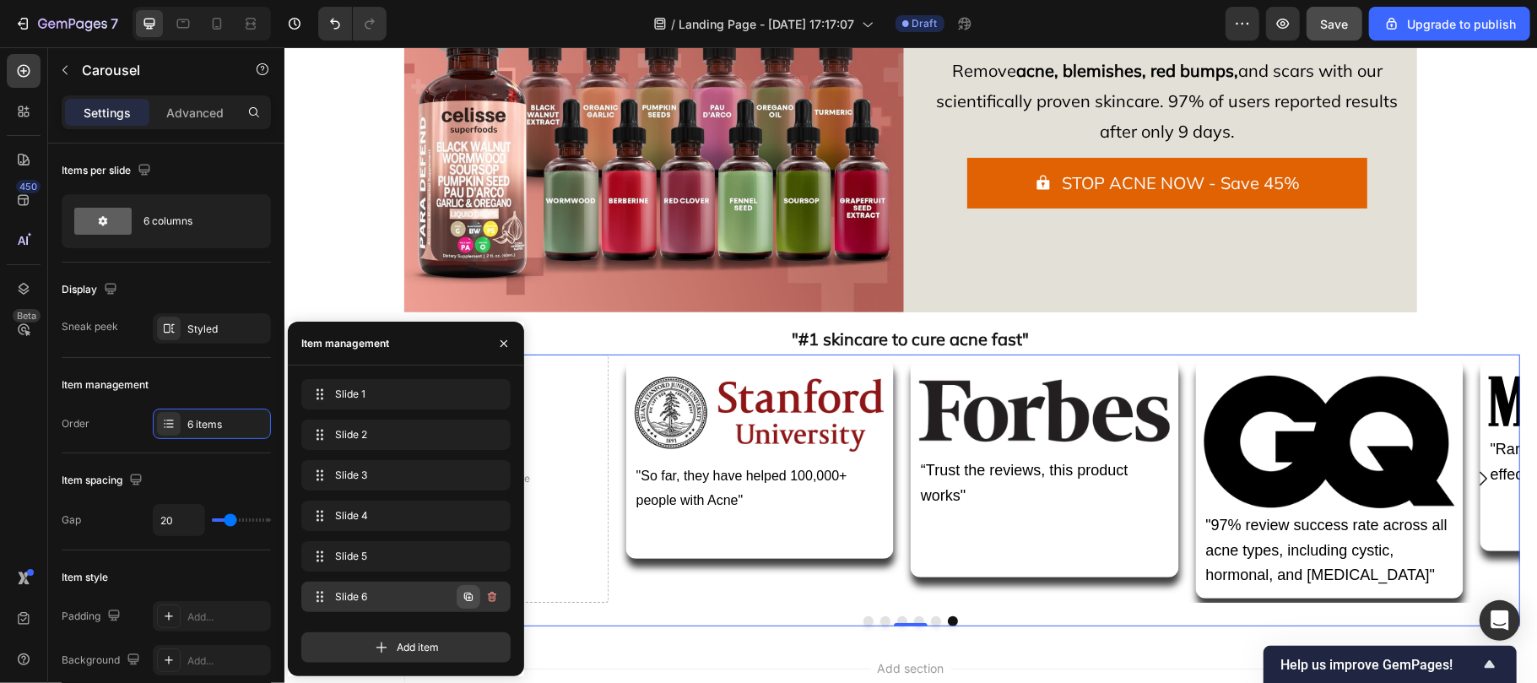
click at [464, 592] on icon "button" at bounding box center [468, 596] width 8 height 8
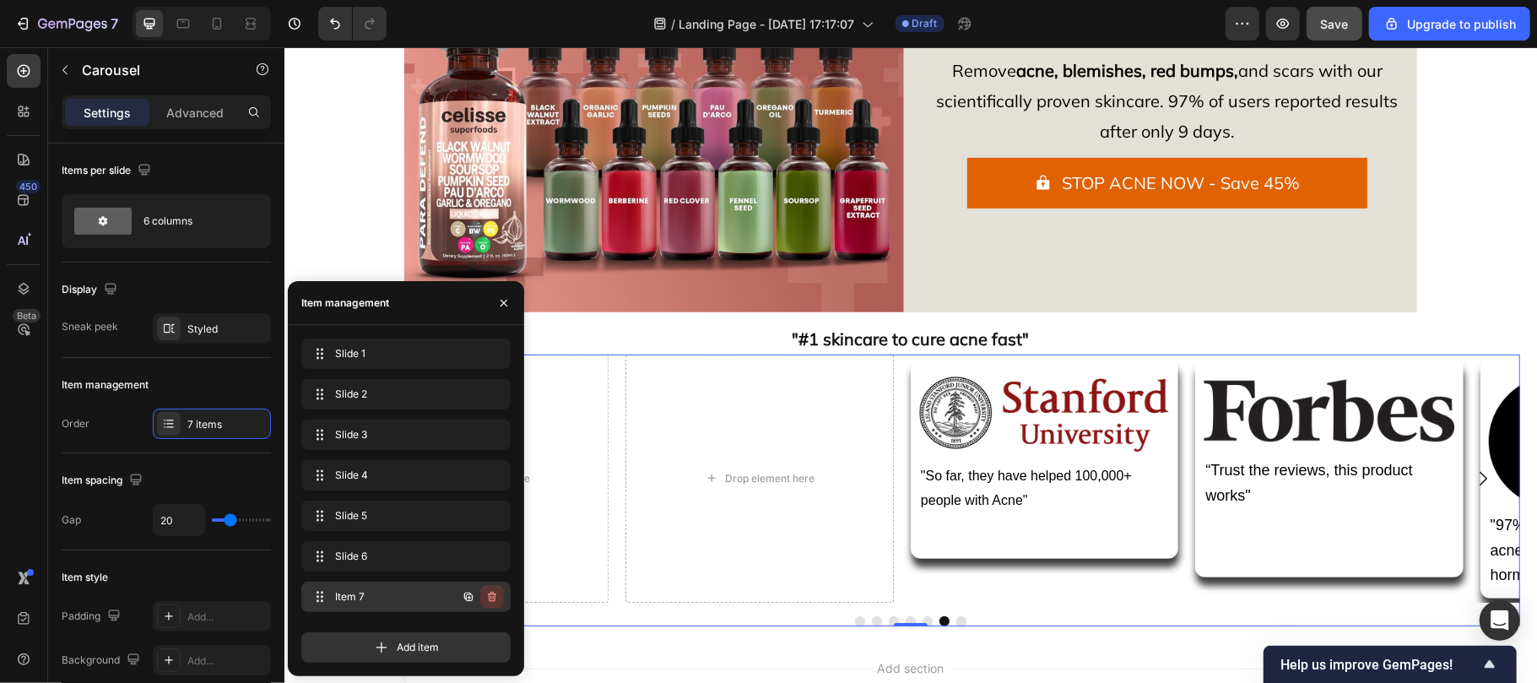
click at [488, 592] on icon "button" at bounding box center [492, 597] width 14 height 14
click at [488, 592] on div "Delete" at bounding box center [480, 596] width 31 height 15
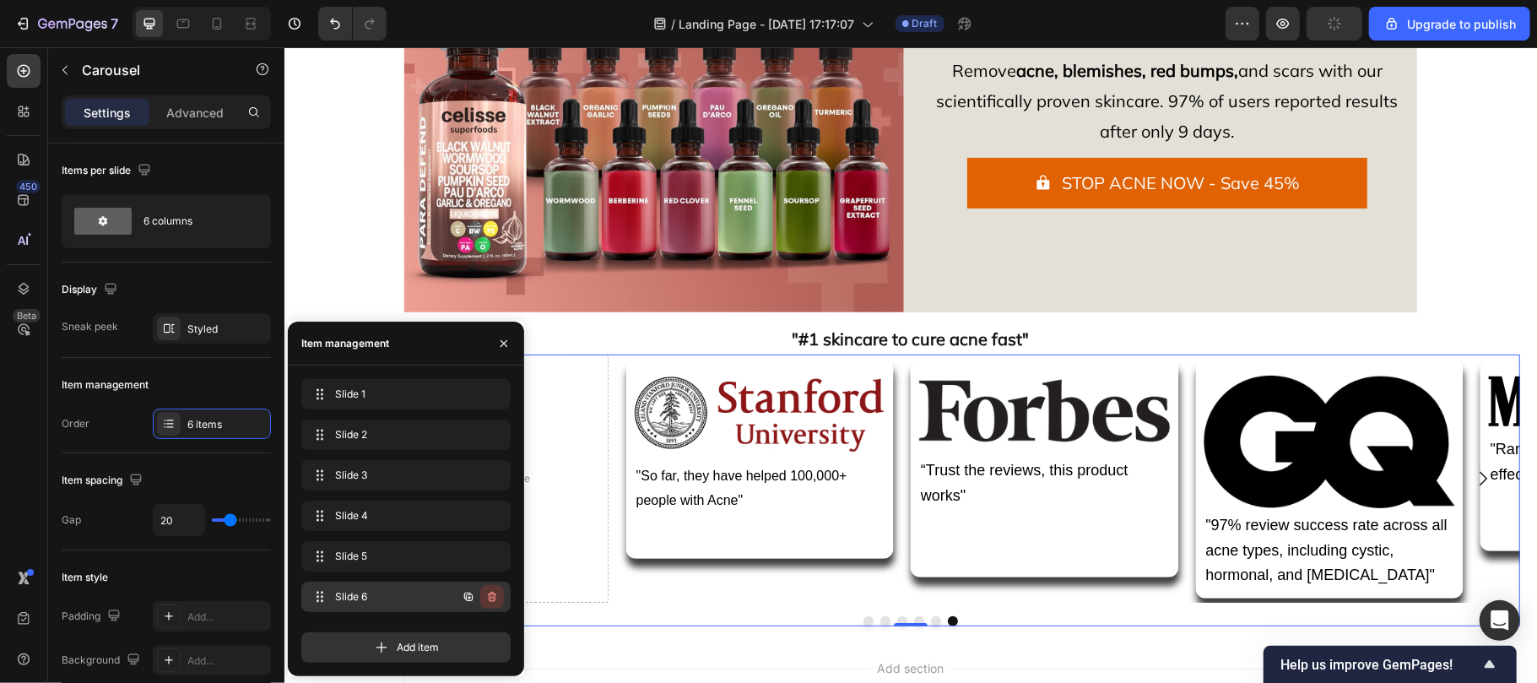
click at [490, 592] on icon "button" at bounding box center [492, 597] width 14 height 14
click at [490, 592] on div "Delete" at bounding box center [480, 596] width 31 height 15
click at [490, 632] on div "Add item" at bounding box center [405, 647] width 209 height 30
click at [490, 592] on icon "button" at bounding box center [492, 597] width 14 height 14
click at [490, 592] on div "Delete" at bounding box center [480, 596] width 31 height 15
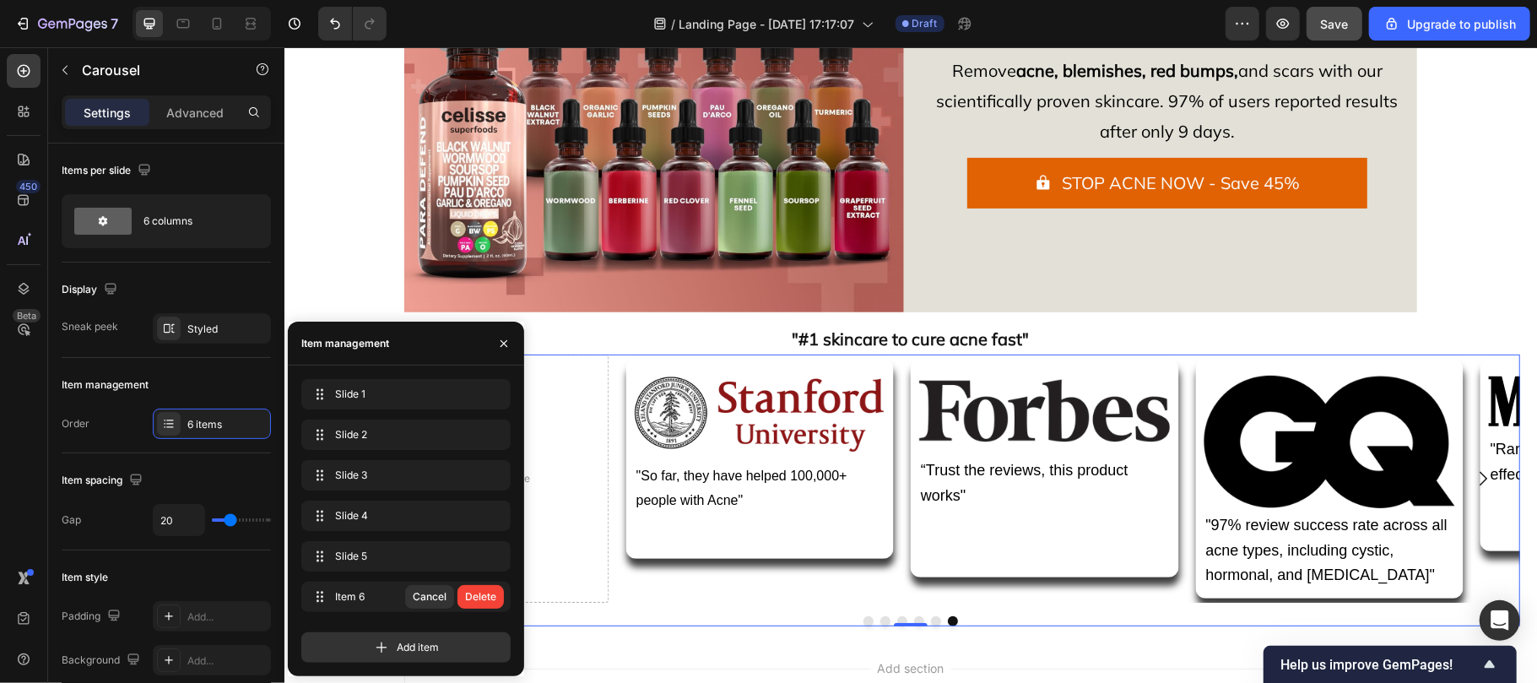
click at [490, 632] on div "Add item" at bounding box center [405, 647] width 209 height 30
click at [488, 604] on button "button" at bounding box center [492, 597] width 24 height 24
click at [480, 596] on div "Delete" at bounding box center [480, 596] width 31 height 15
click at [480, 632] on div "Add item" at bounding box center [405, 647] width 209 height 30
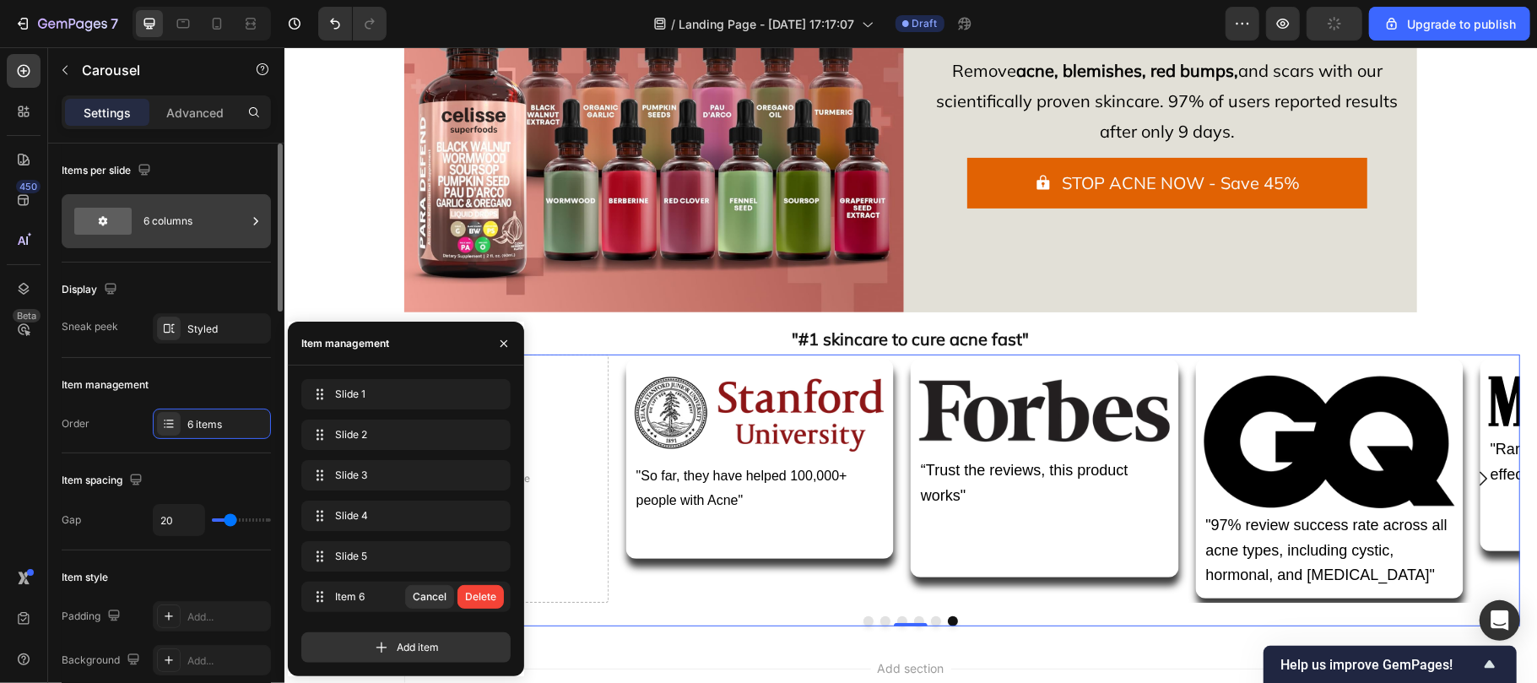
drag, startPoint x: 480, startPoint y: 596, endPoint x: 173, endPoint y: 219, distance: 485.9
click at [470, 596] on div "Slide 1 Slide 1 Slide 2 Slide 2 Slide 3 Slide 3 Slide 4 Slide 4 Slide 5 Slide 5…" at bounding box center [405, 499] width 209 height 240
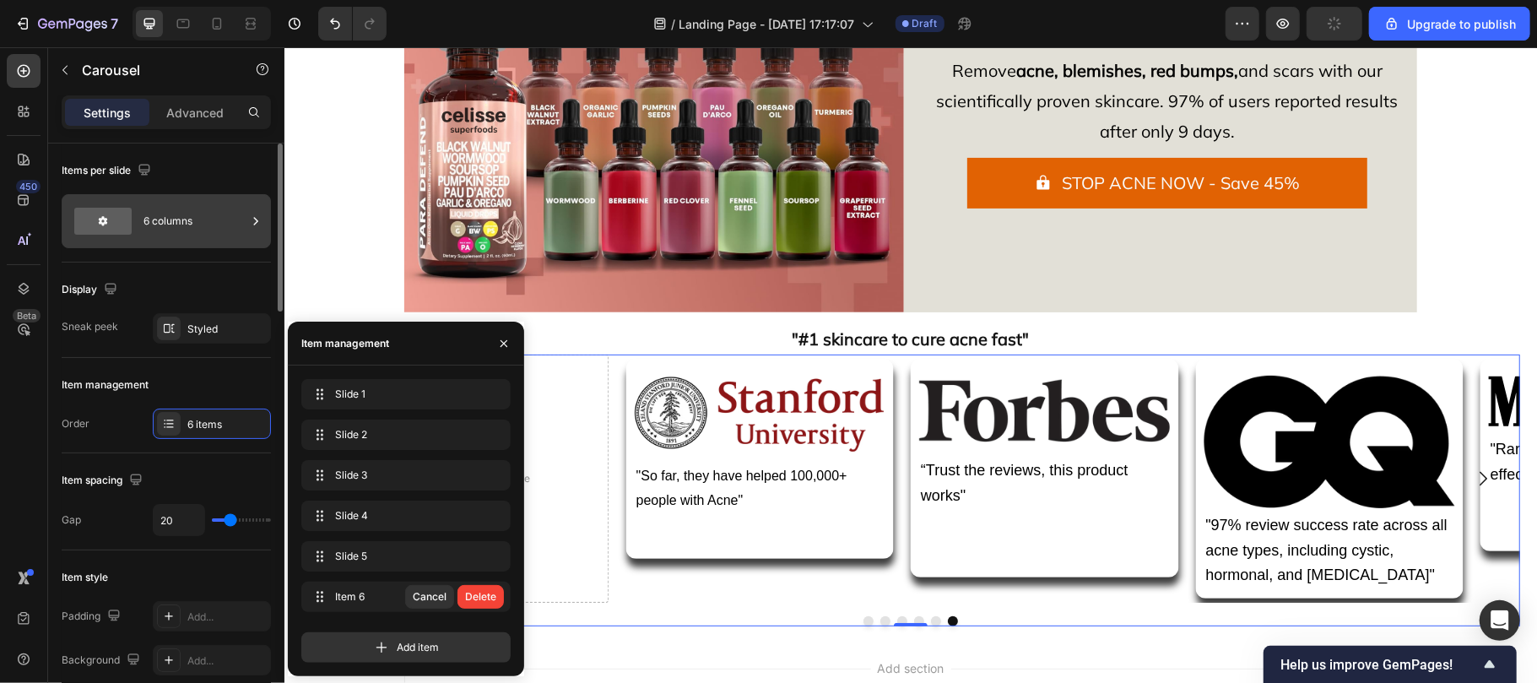
click at [470, 596] on div "Slide 1 Slide 1 Slide 2 Slide 2 Slide 3 Slide 3 Slide 4 Slide 4 Slide 5 Slide 5…" at bounding box center [405, 499] width 209 height 240
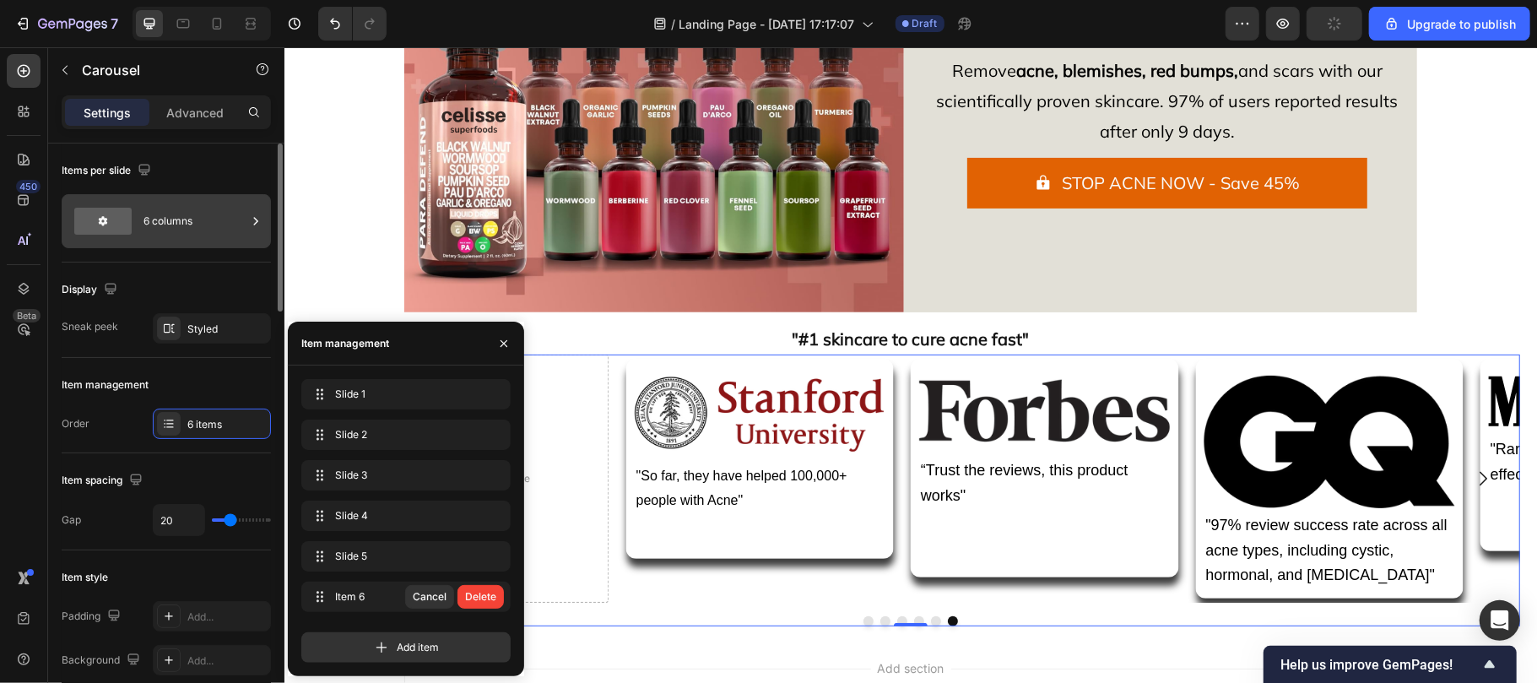
click at [470, 596] on div "Slide 1 Slide 1 Slide 2 Slide 2 Slide 3 Slide 3 Slide 4 Slide 4 Slide 5 Slide 5…" at bounding box center [405, 499] width 209 height 240
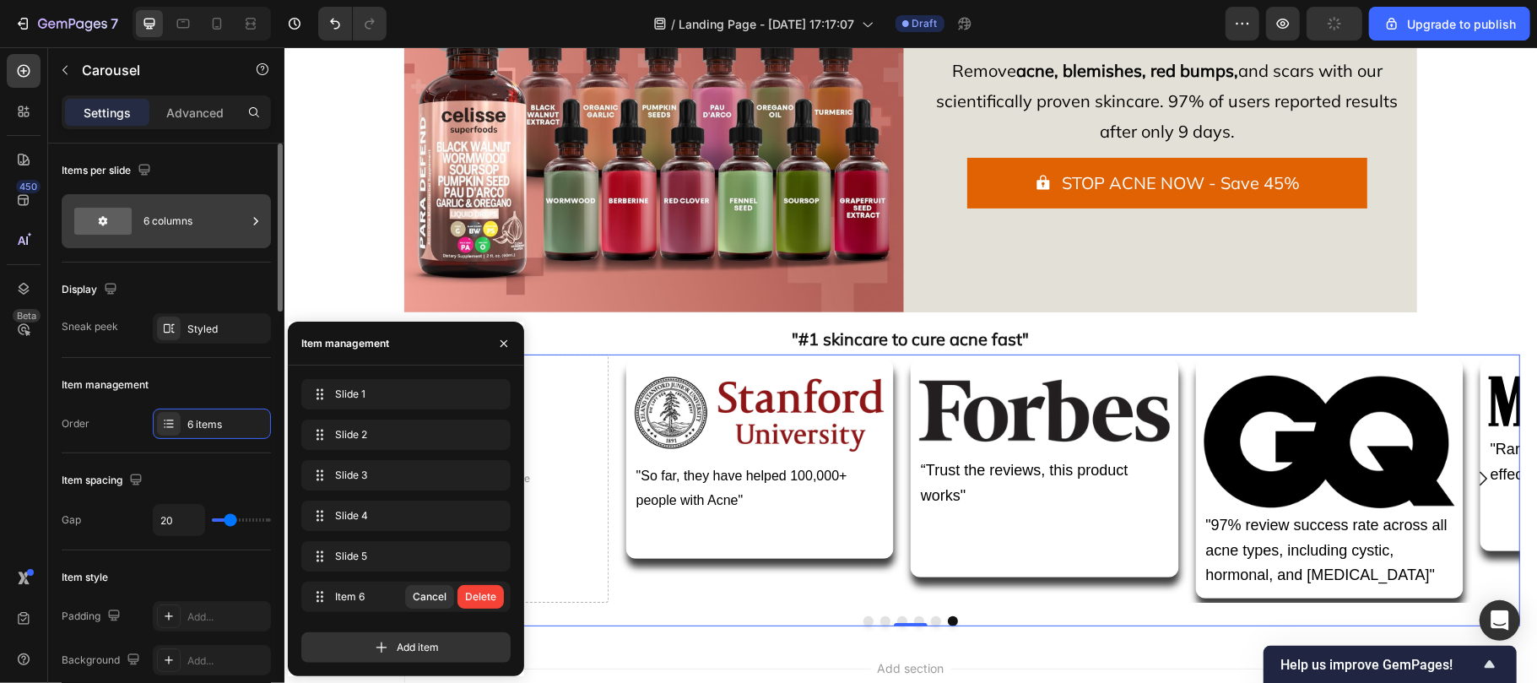
click at [160, 214] on div "6 columns" at bounding box center [194, 221] width 103 height 39
click at [173, 219] on div "6 columns" at bounding box center [194, 221] width 103 height 39
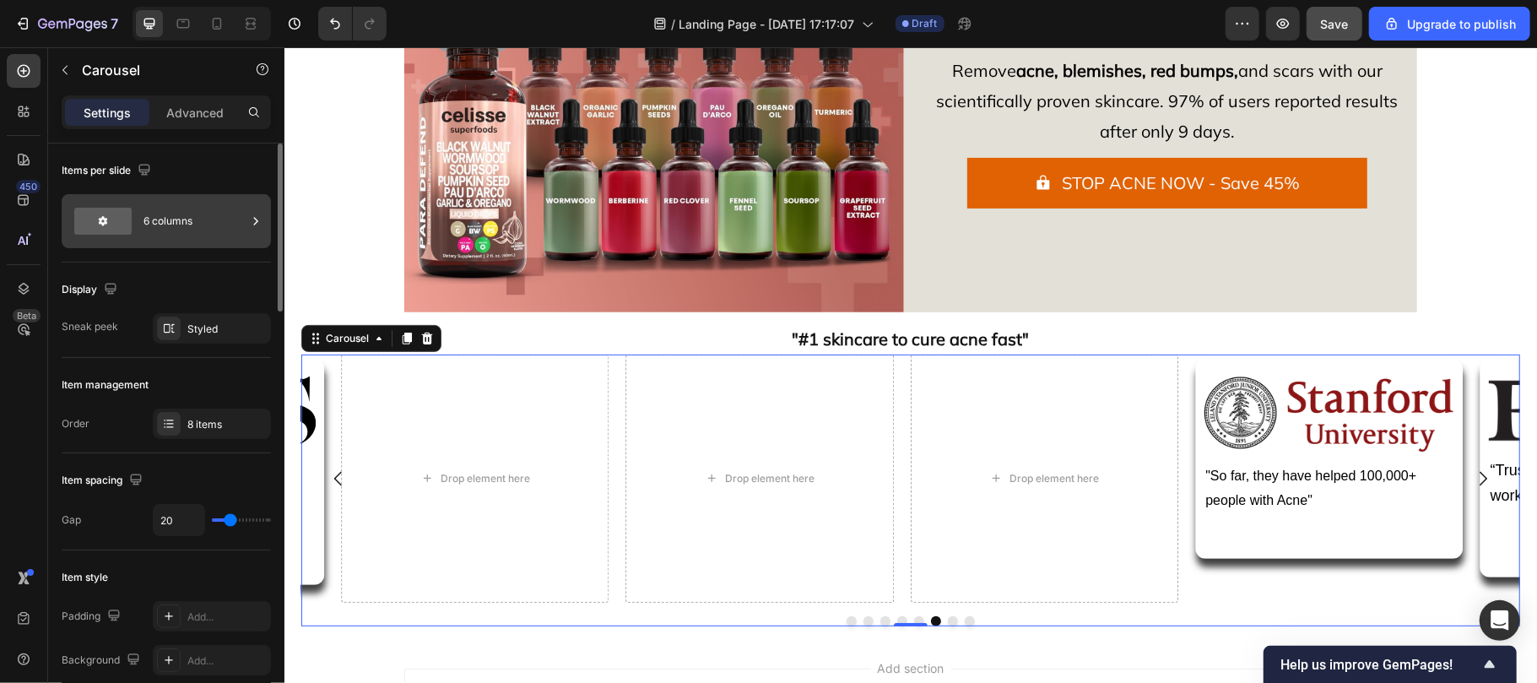
click at [192, 226] on div "6 columns" at bounding box center [194, 221] width 103 height 39
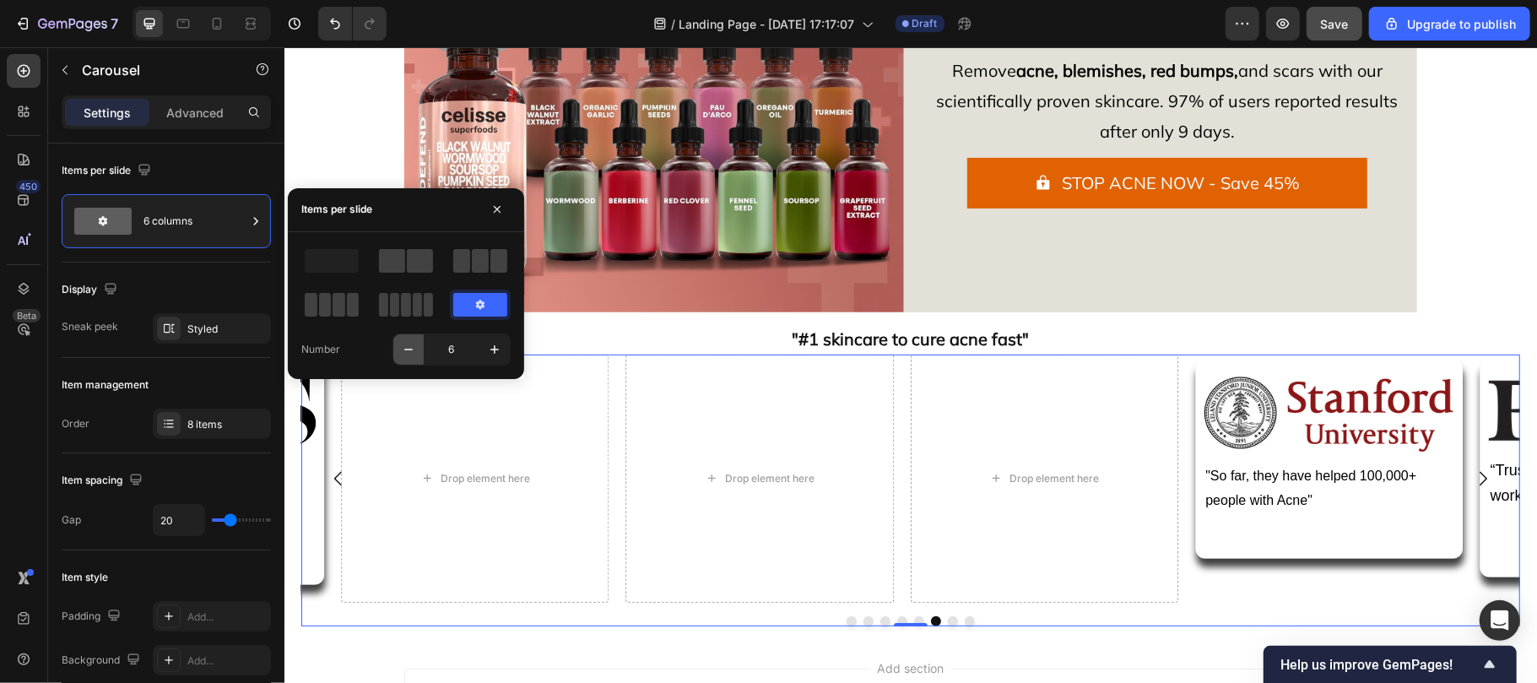
click at [412, 336] on button "button" at bounding box center [408, 349] width 30 height 30
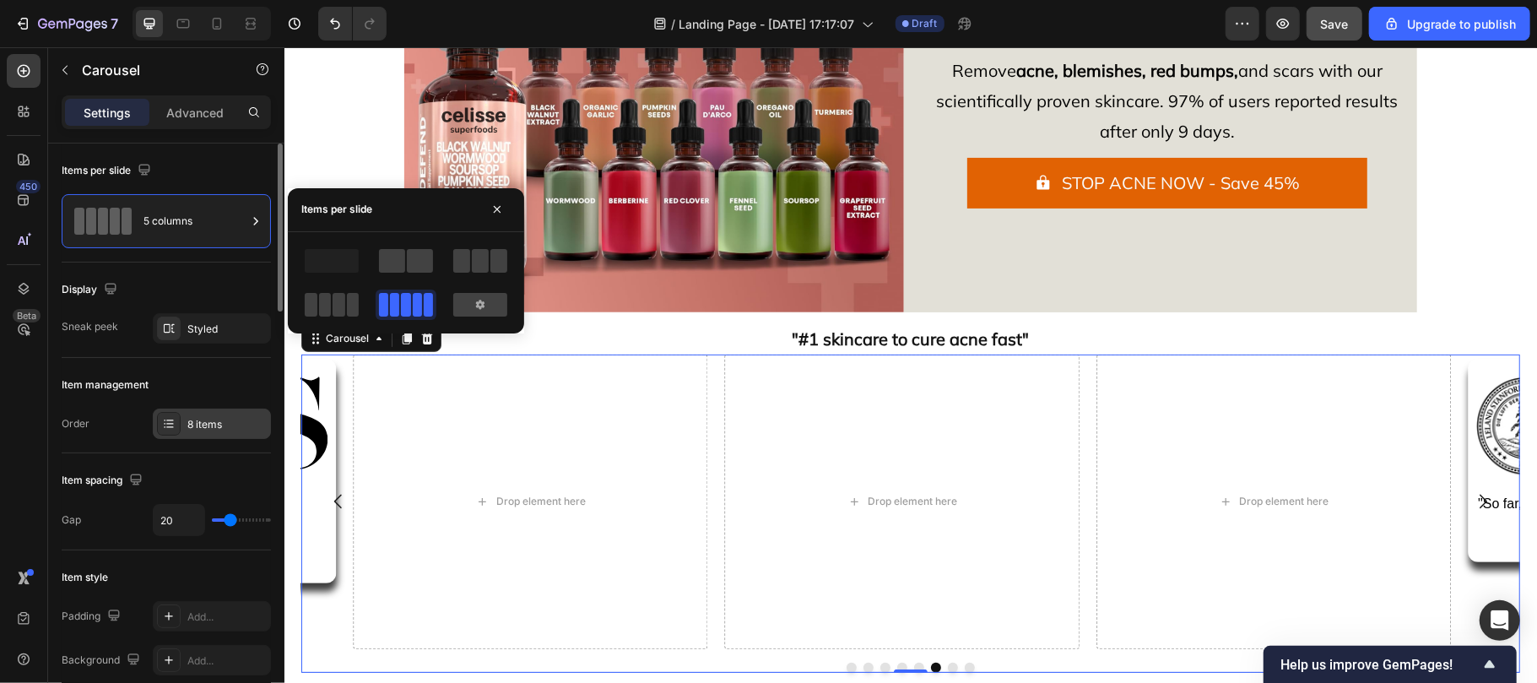
click at [214, 430] on div "8 items" at bounding box center [226, 424] width 79 height 15
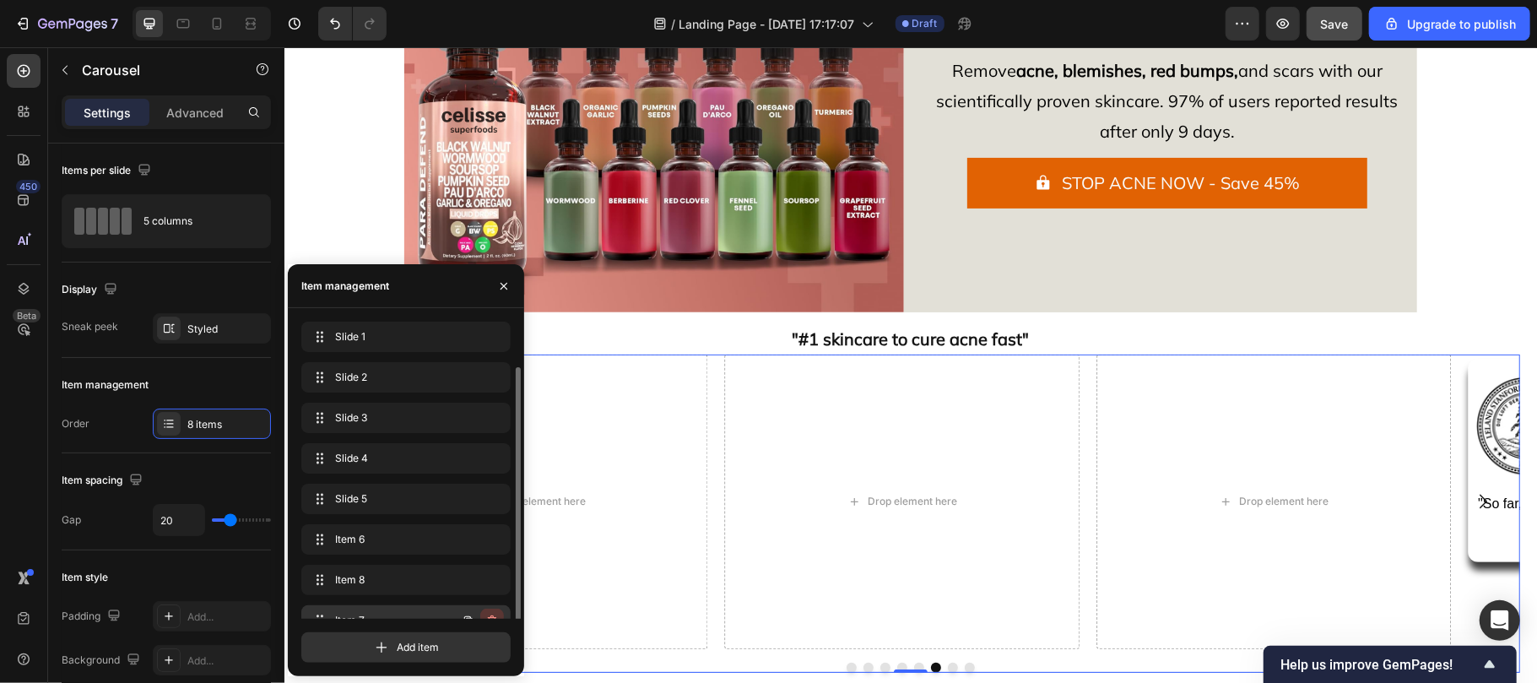
click at [483, 609] on button "button" at bounding box center [492, 621] width 24 height 24
click at [483, 613] on div "Delete" at bounding box center [480, 620] width 31 height 15
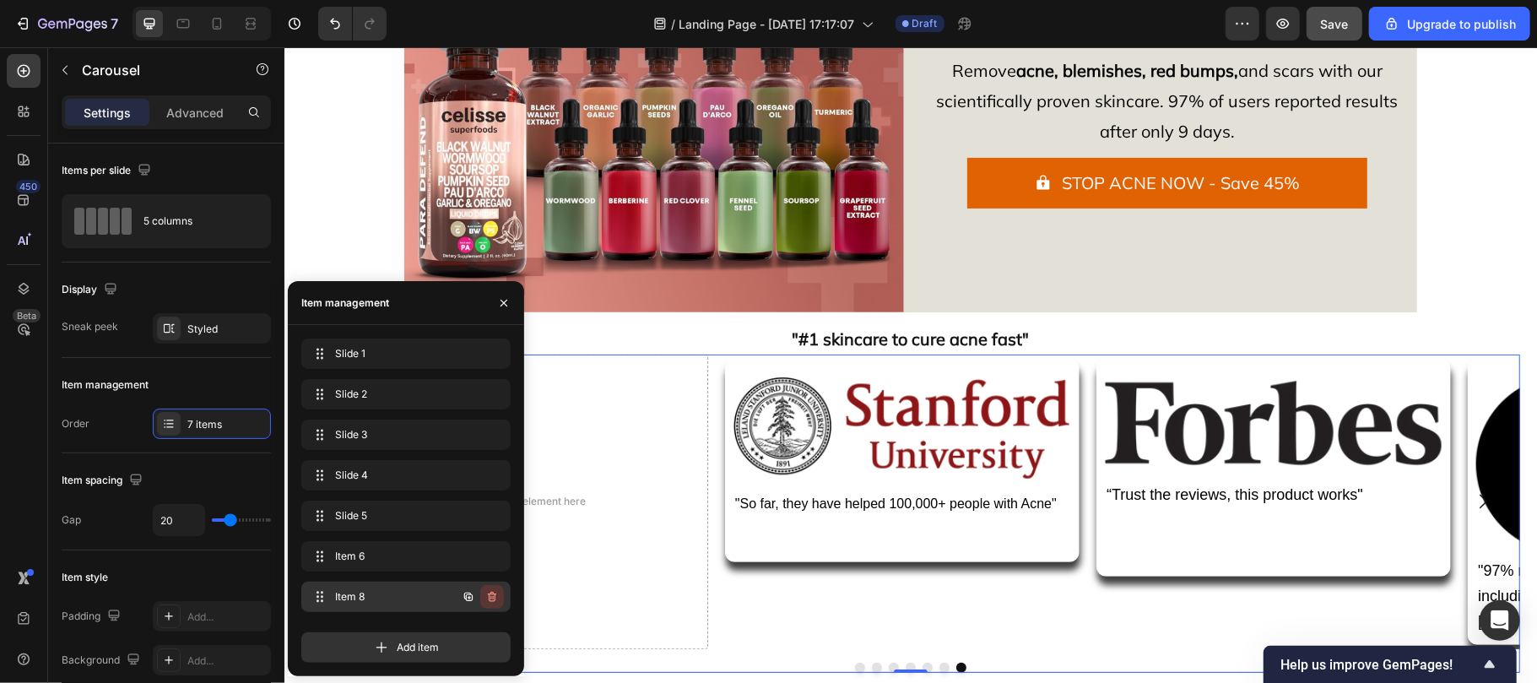
click at [484, 589] on button "button" at bounding box center [492, 597] width 24 height 24
click at [474, 592] on div "Delete" at bounding box center [480, 596] width 31 height 15
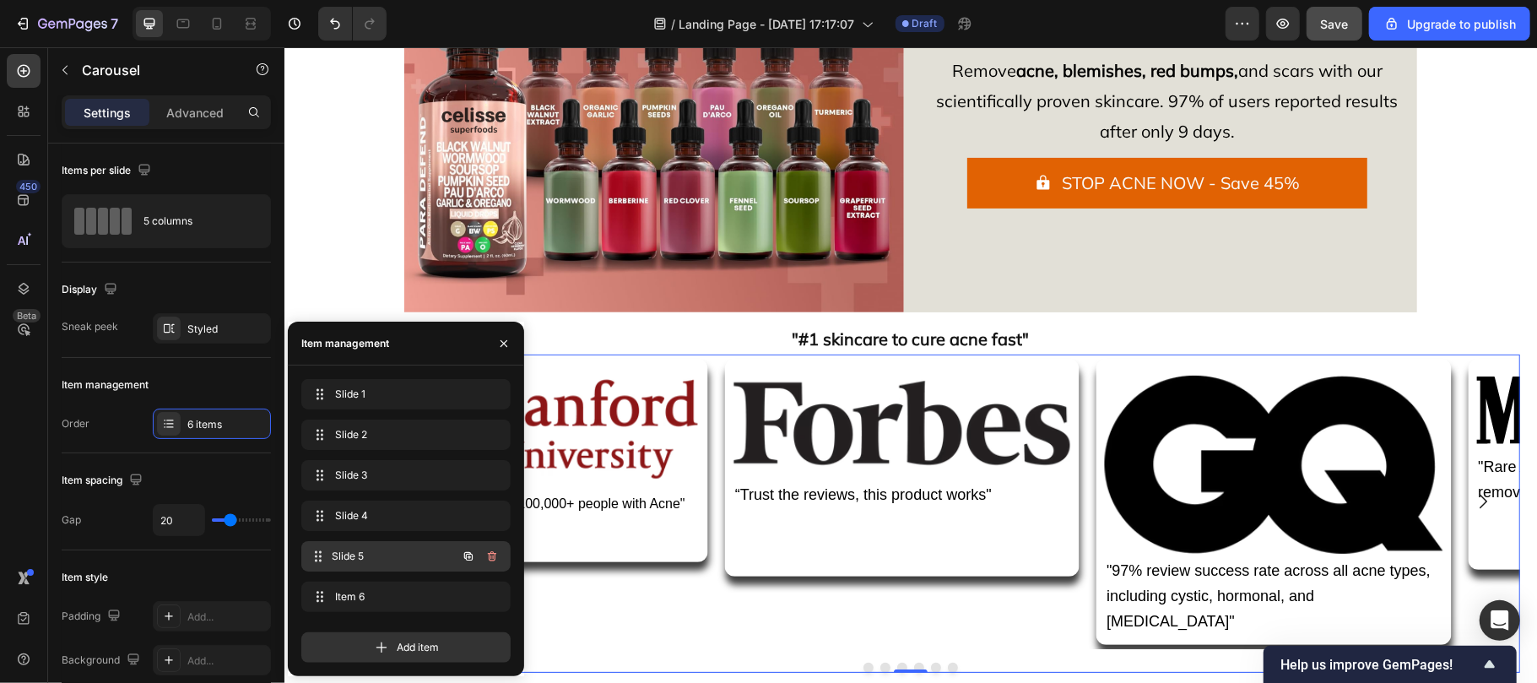
click at [419, 557] on span "Slide 5" at bounding box center [394, 556] width 125 height 15
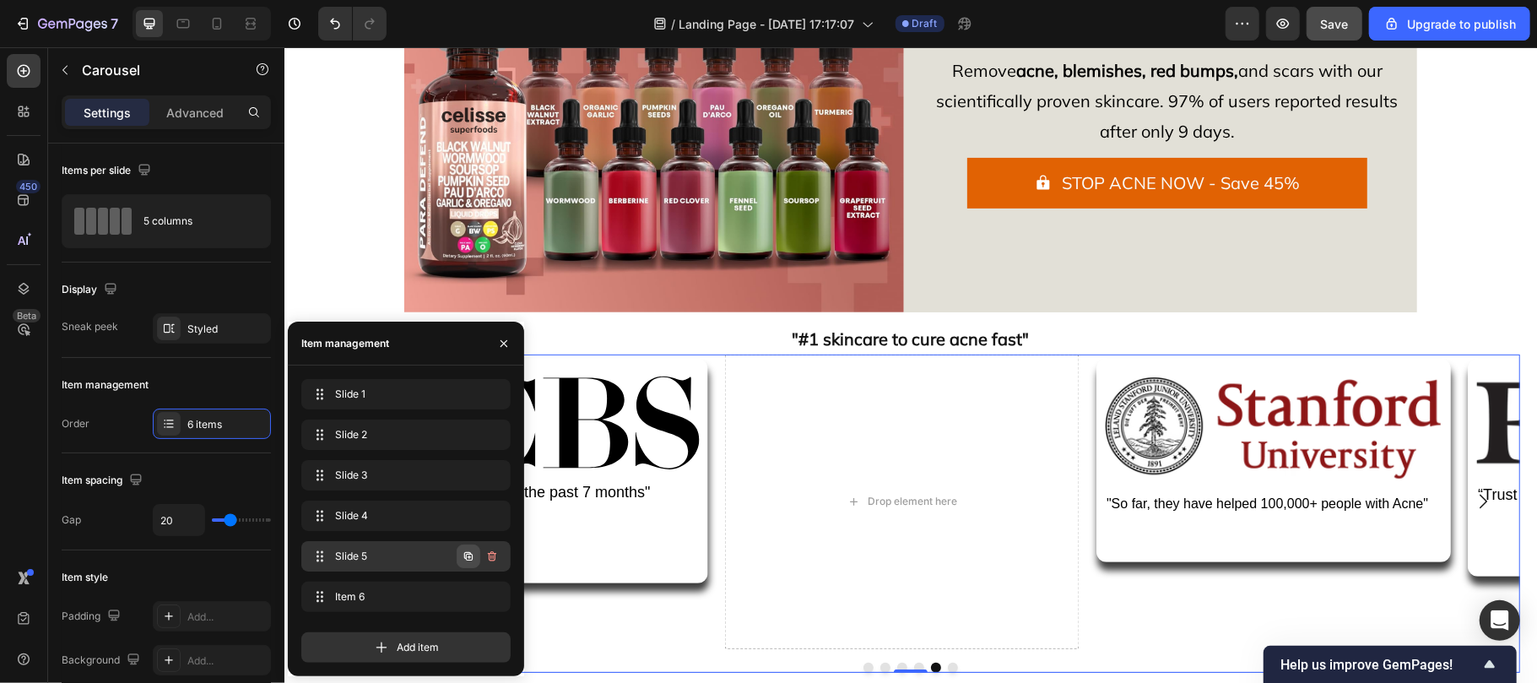
click at [467, 557] on icon "button" at bounding box center [469, 556] width 14 height 14
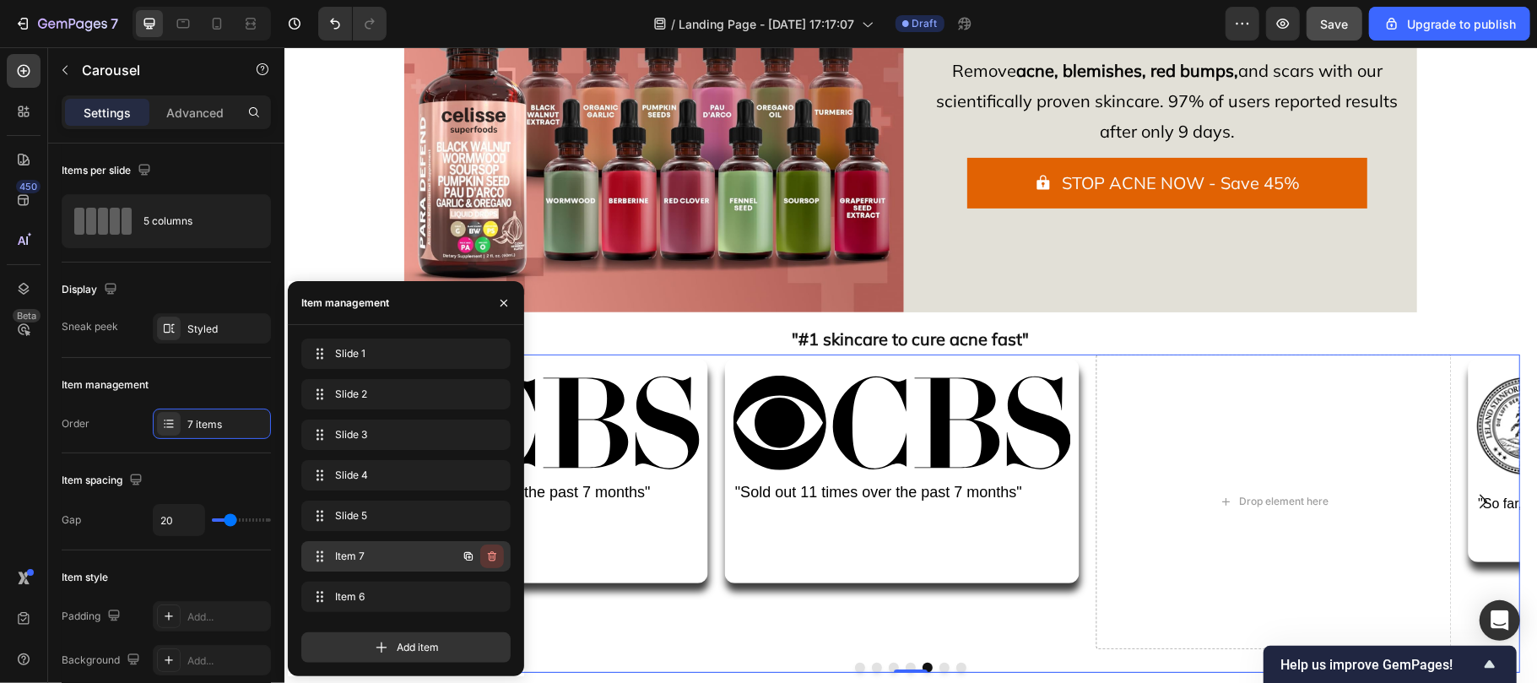
click at [490, 555] on icon "button" at bounding box center [492, 556] width 14 height 14
click at [490, 555] on div "Delete" at bounding box center [480, 556] width 31 height 15
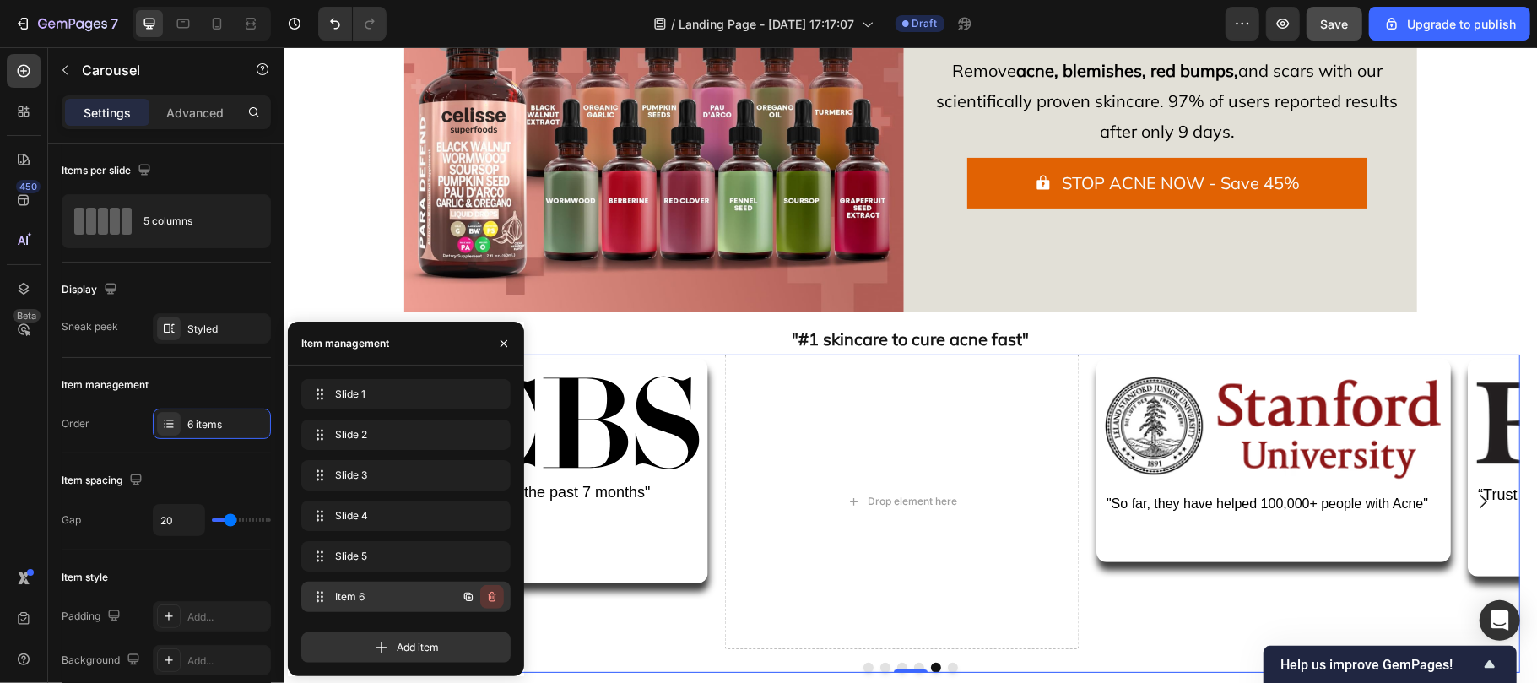
click at [495, 598] on icon "button" at bounding box center [492, 597] width 8 height 10
click at [484, 596] on div "Delete" at bounding box center [480, 596] width 31 height 15
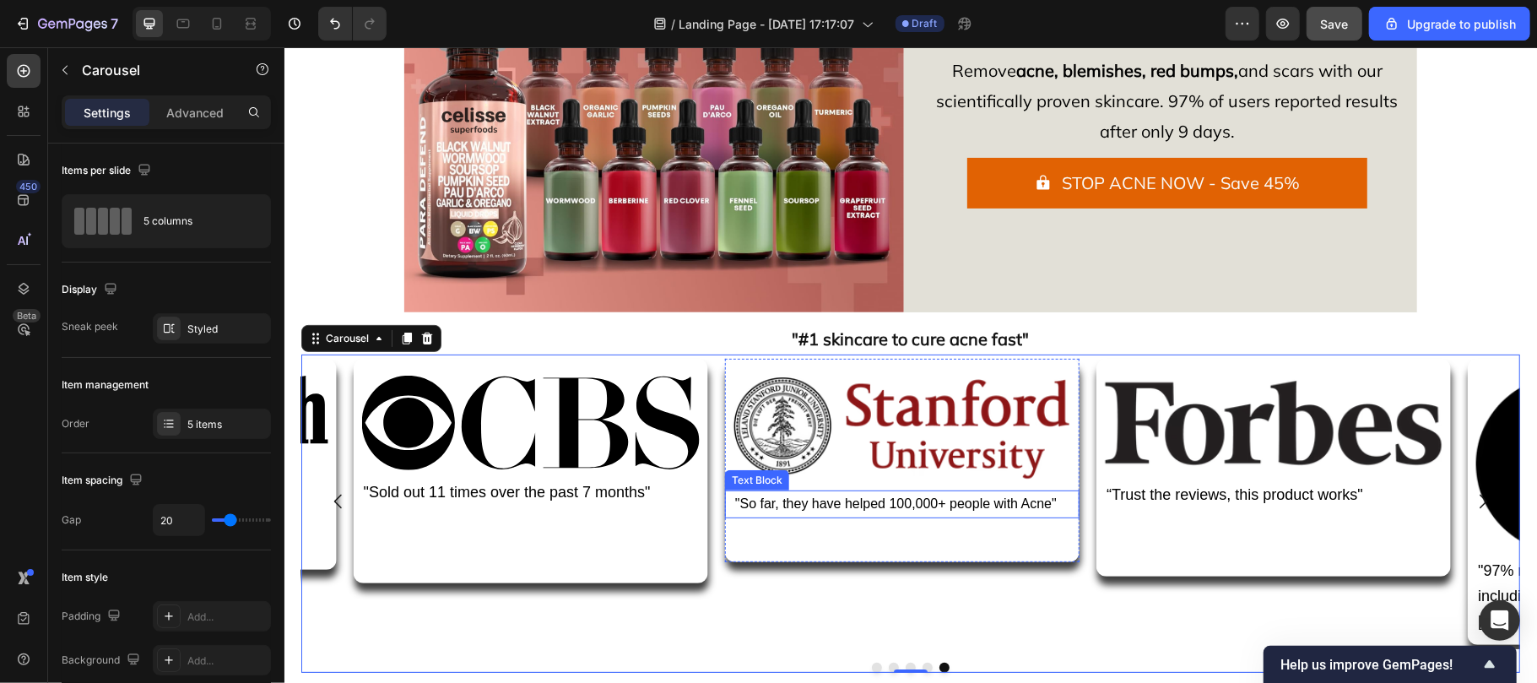
click at [788, 504] on span ""So far, they have helped 100,000+ people with Acne"" at bounding box center [895, 502] width 322 height 14
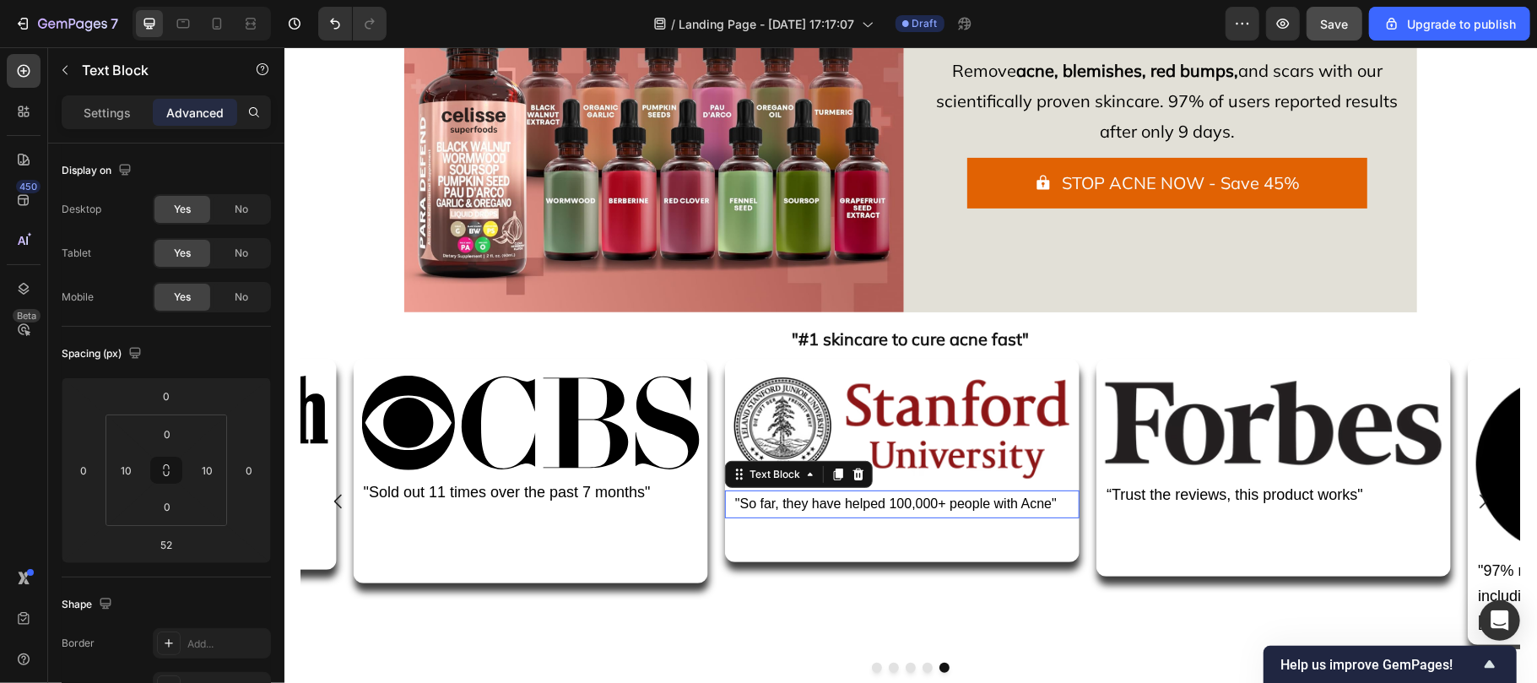
click at [788, 504] on span ""So far, they have helped 100,000+ people with Acne"" at bounding box center [895, 502] width 322 height 14
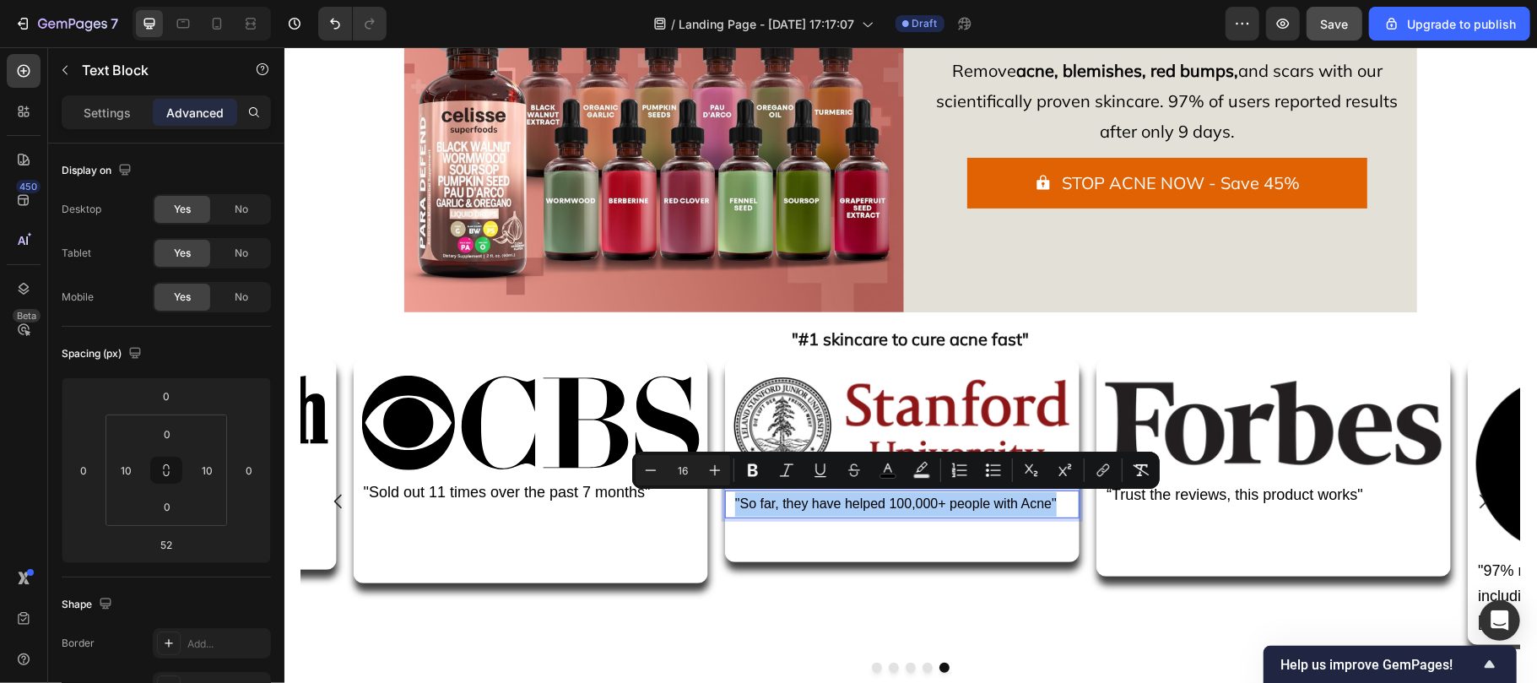
click at [689, 466] on input "16" at bounding box center [683, 470] width 34 height 20
type input "20"
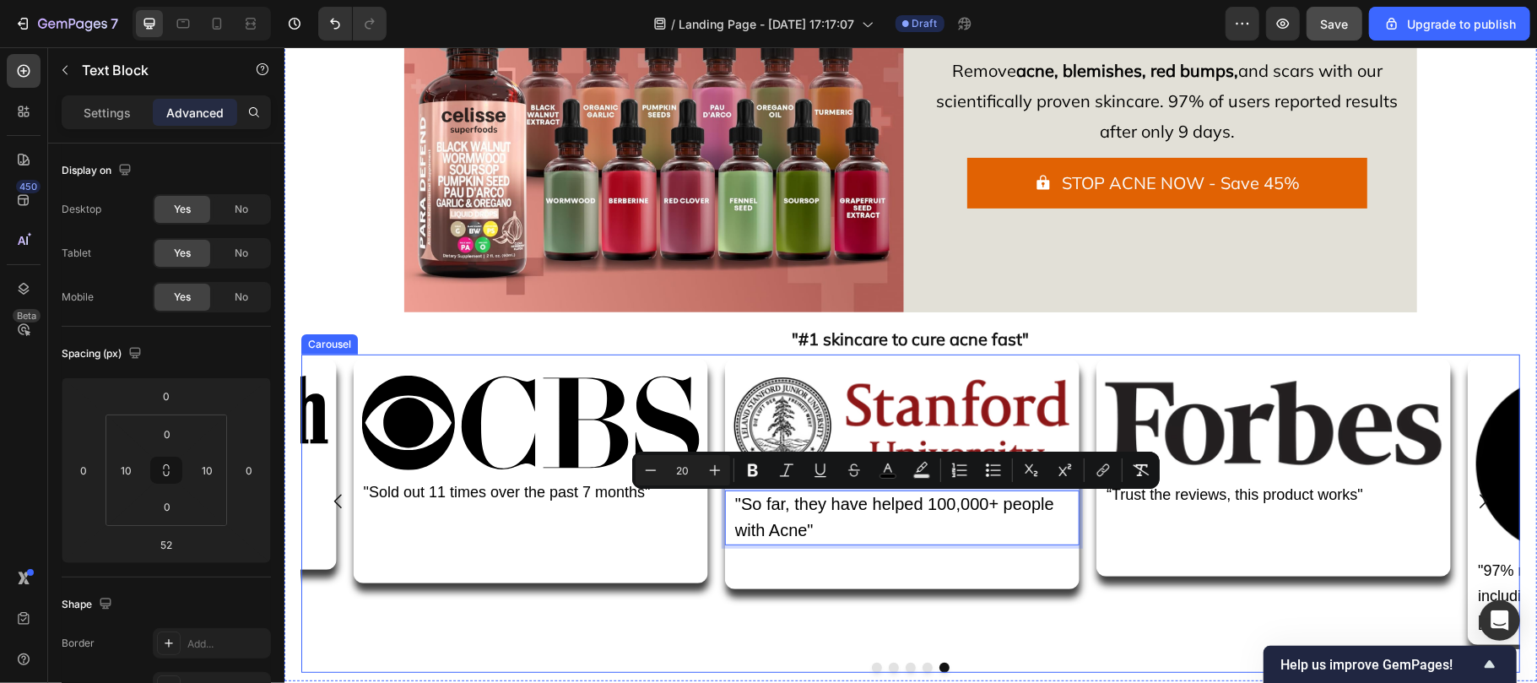
click at [685, 602] on div "Image "Sold out 11 times over the past 7 months" Text Block Row" at bounding box center [530, 505] width 354 height 295
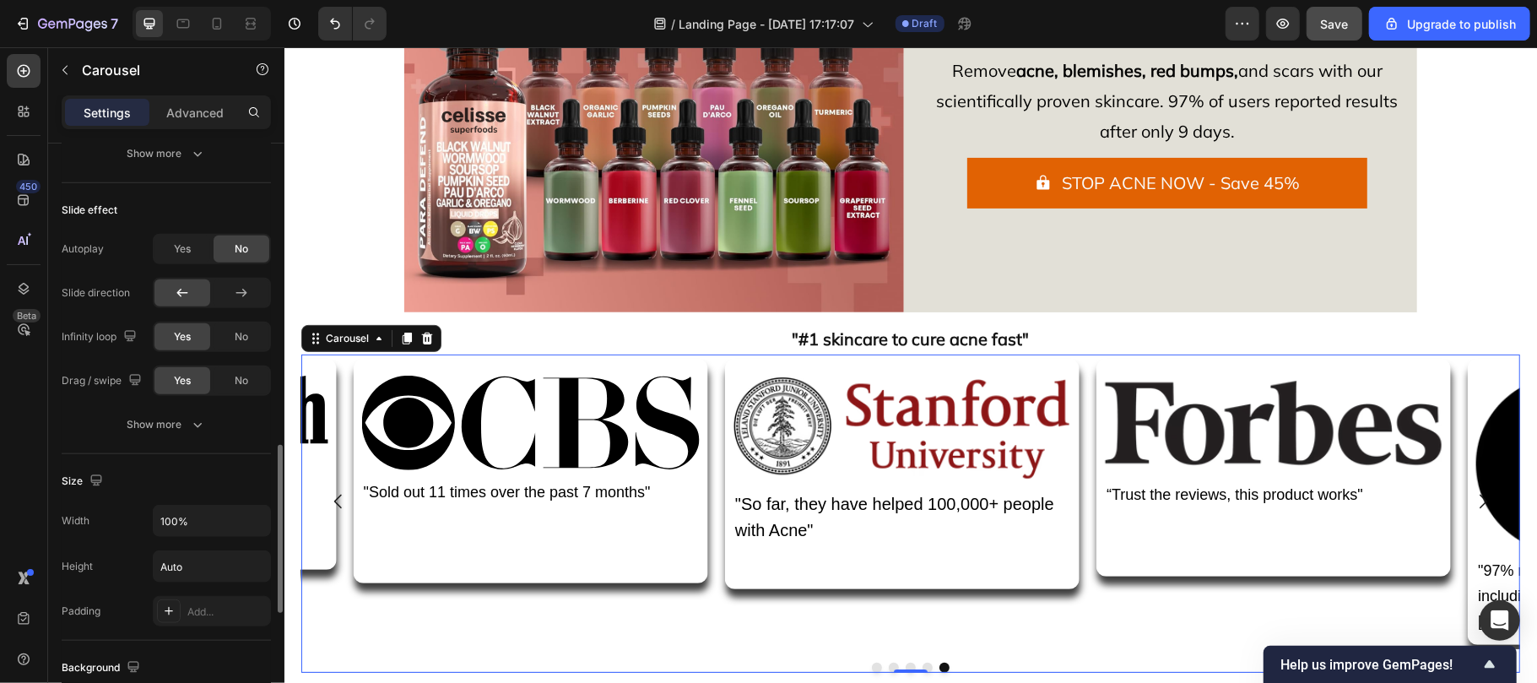
scroll to position [1051, 0]
click at [177, 530] on input "100%" at bounding box center [212, 523] width 116 height 30
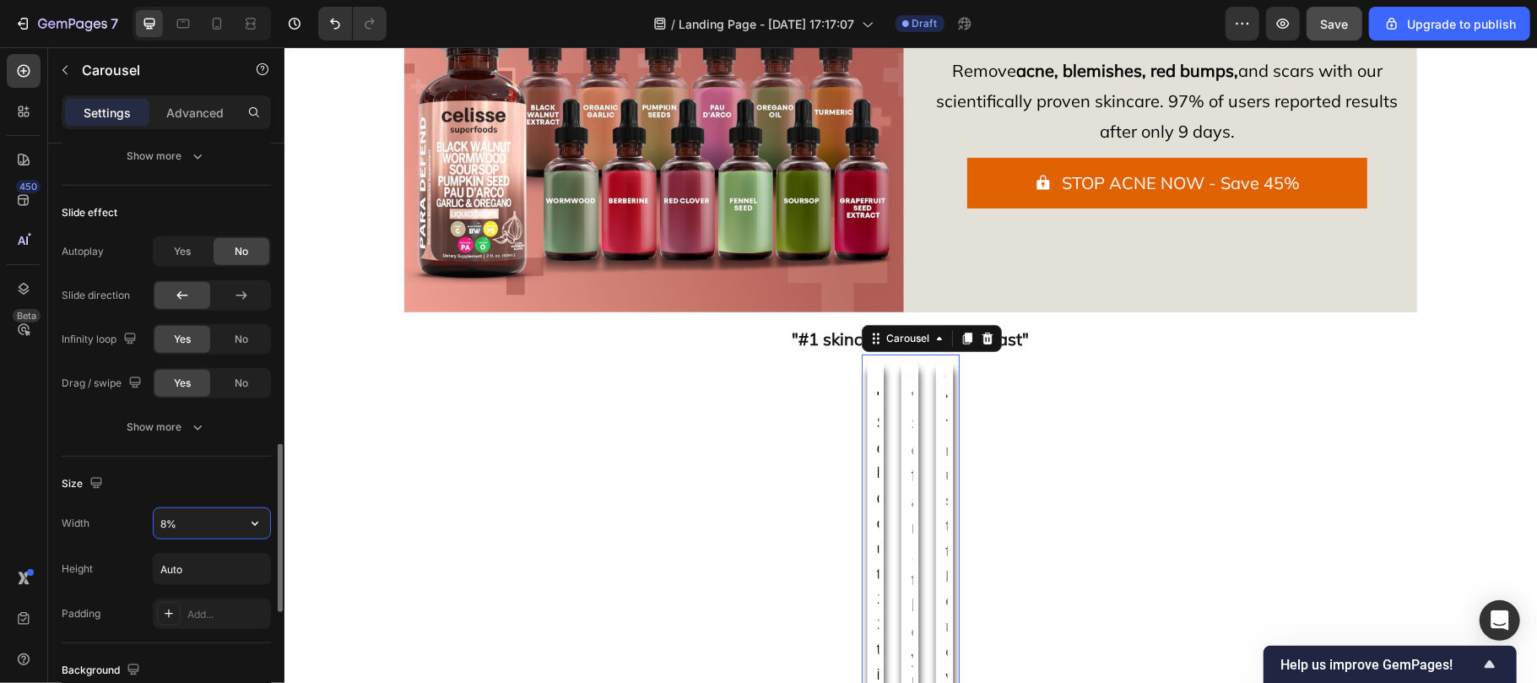
type input "80%"
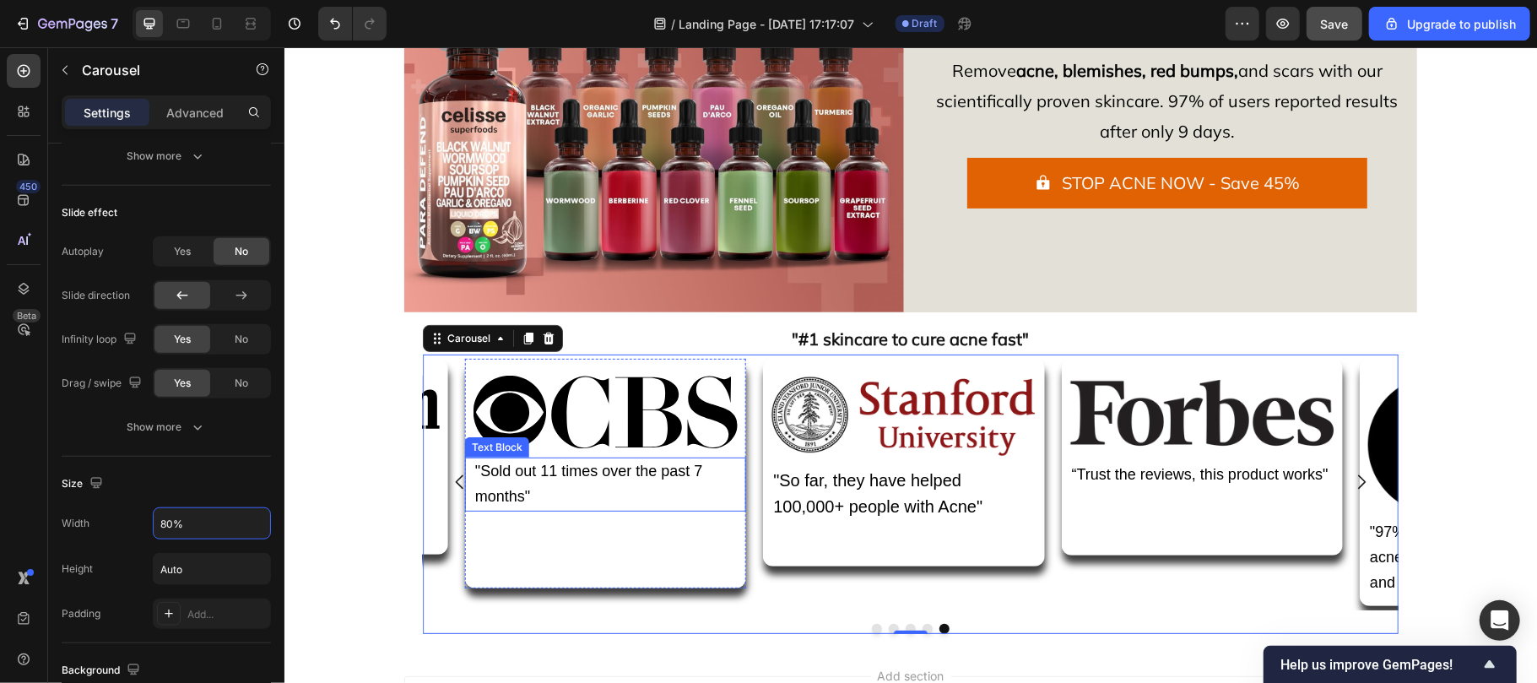
click at [528, 490] on div "Image "So far, they have helped 100,000+ people with Acne" Text Block Row Image…" at bounding box center [909, 482] width 975 height 256
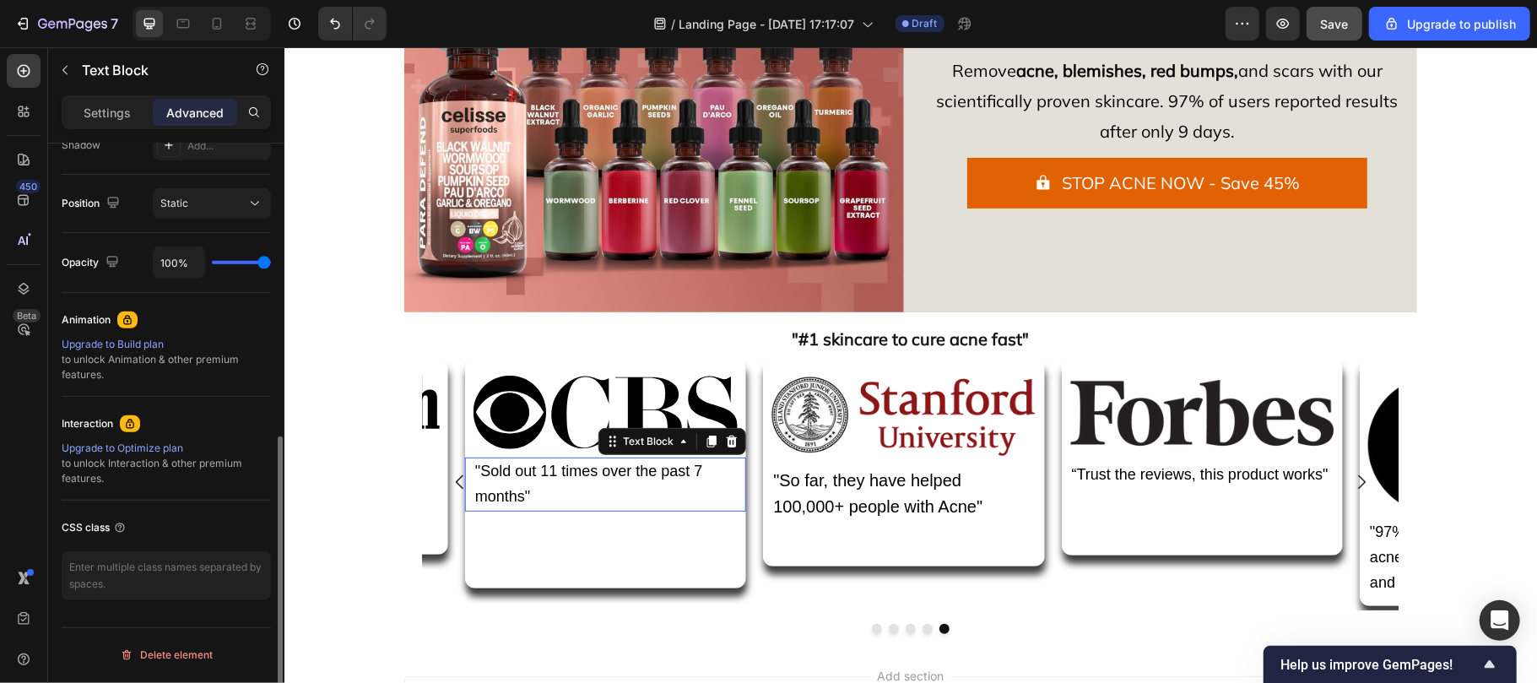
scroll to position [0, 0]
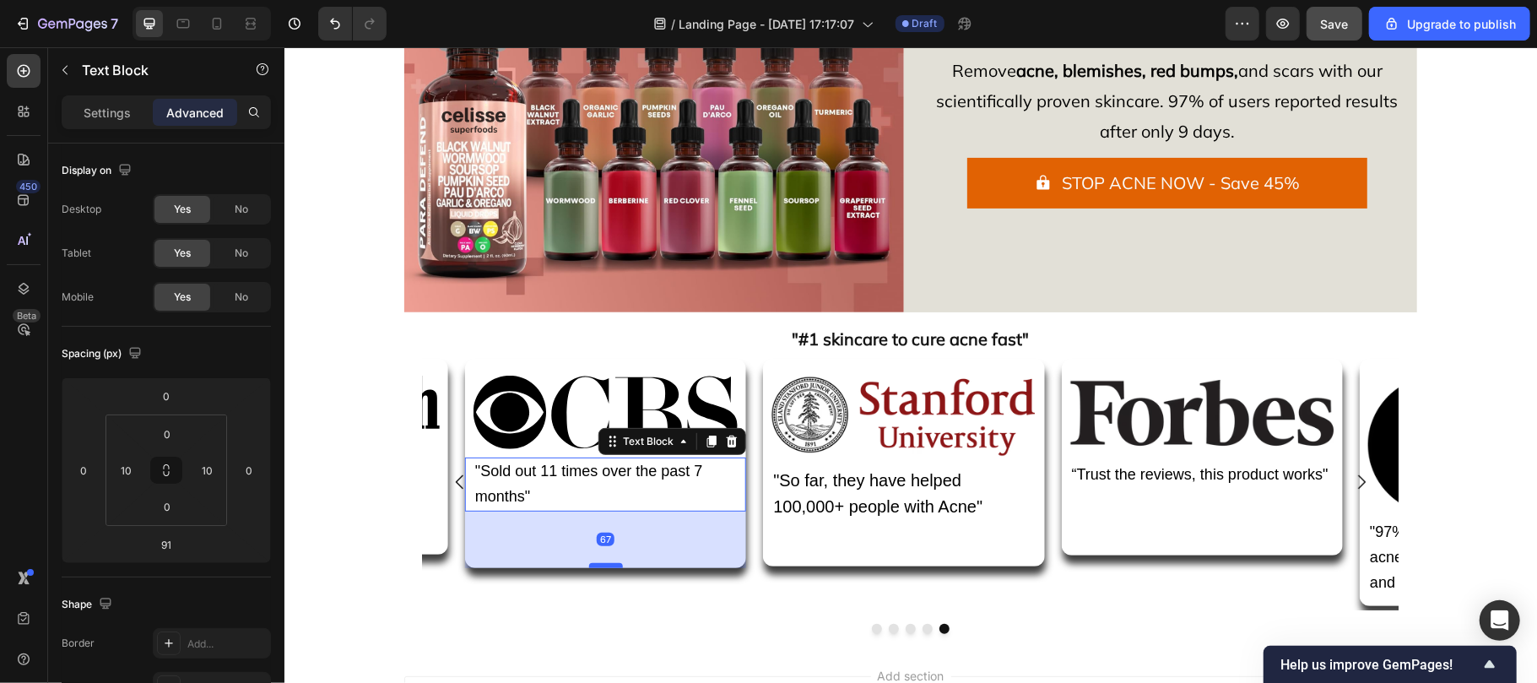
drag, startPoint x: 609, startPoint y: 584, endPoint x: 604, endPoint y: 564, distance: 20.9
click at [604, 564] on div at bounding box center [605, 564] width 34 height 5
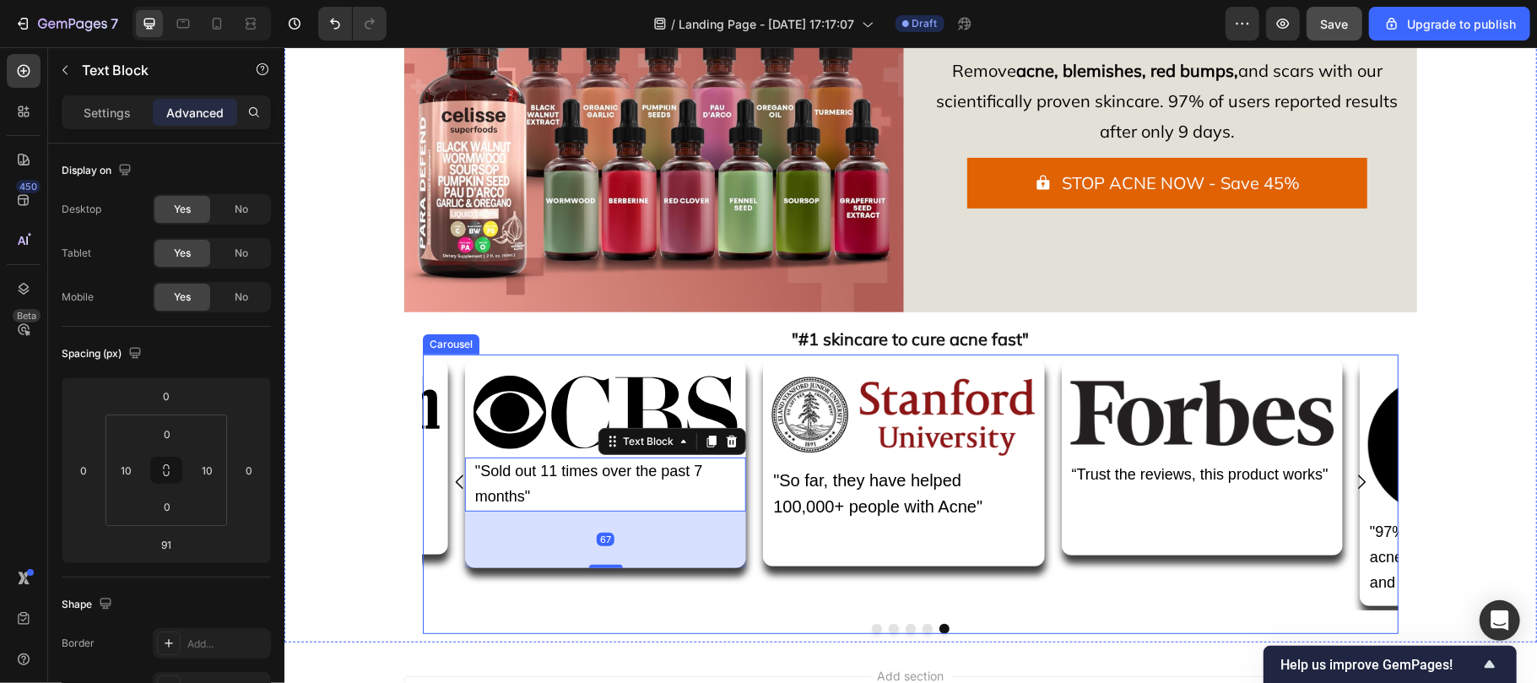
click at [1357, 480] on icon "Carousel Next Arrow" at bounding box center [1361, 481] width 8 height 14
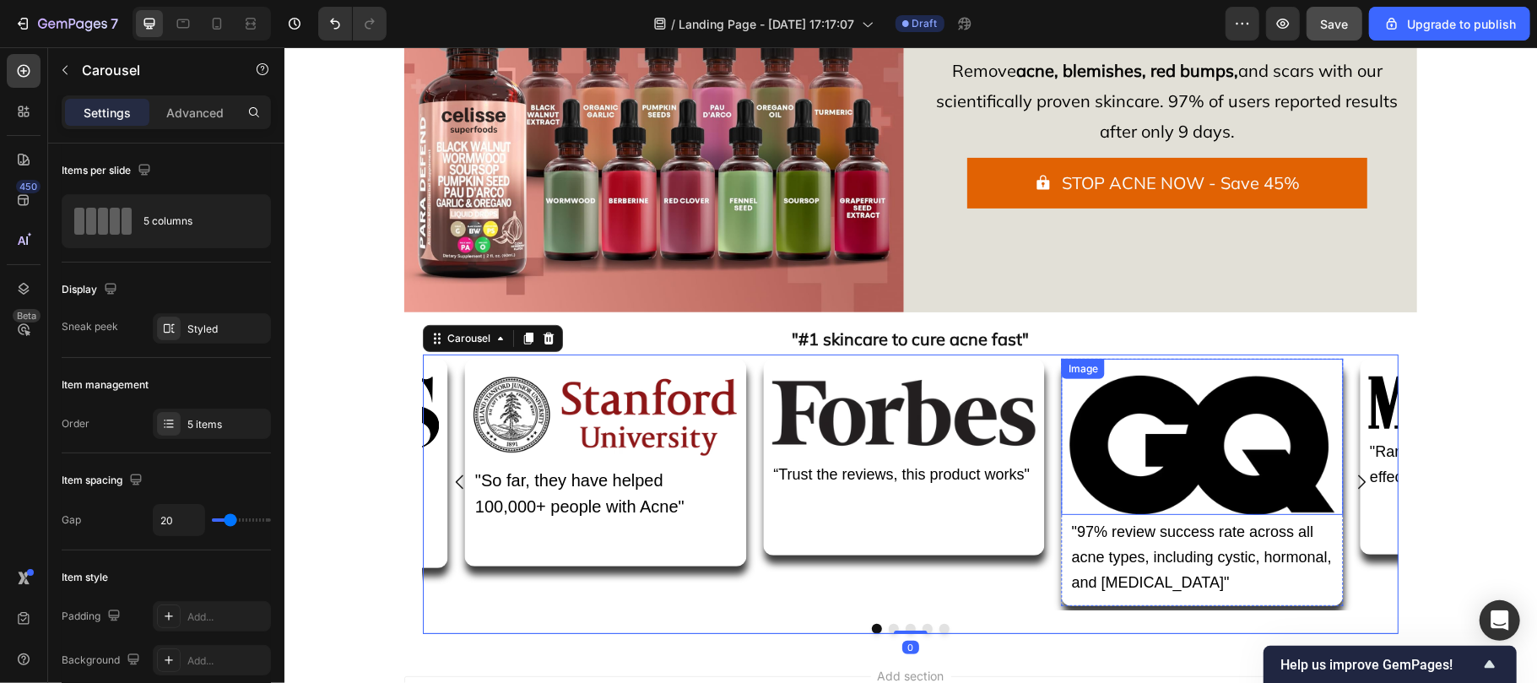
click at [1256, 457] on img at bounding box center [1201, 444] width 264 height 139
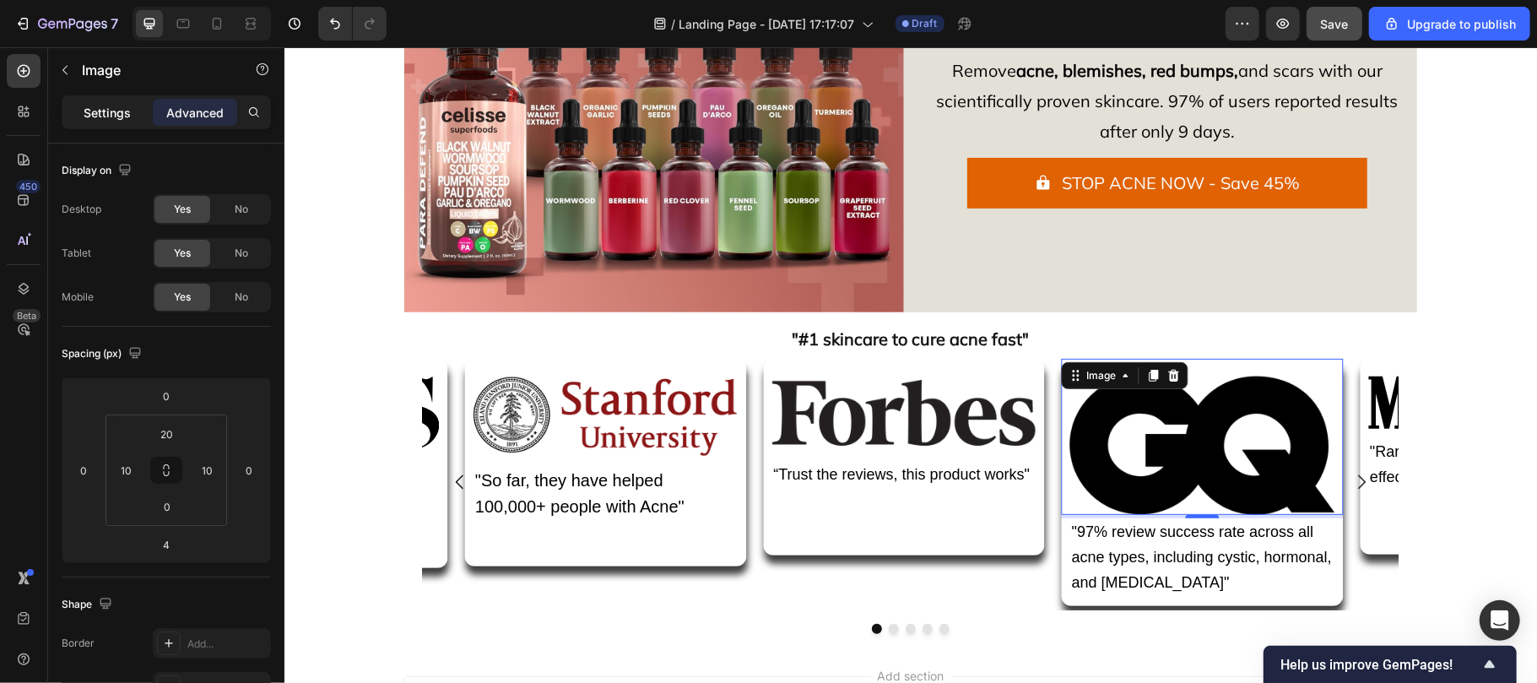
click at [106, 120] on p "Settings" at bounding box center [107, 113] width 47 height 18
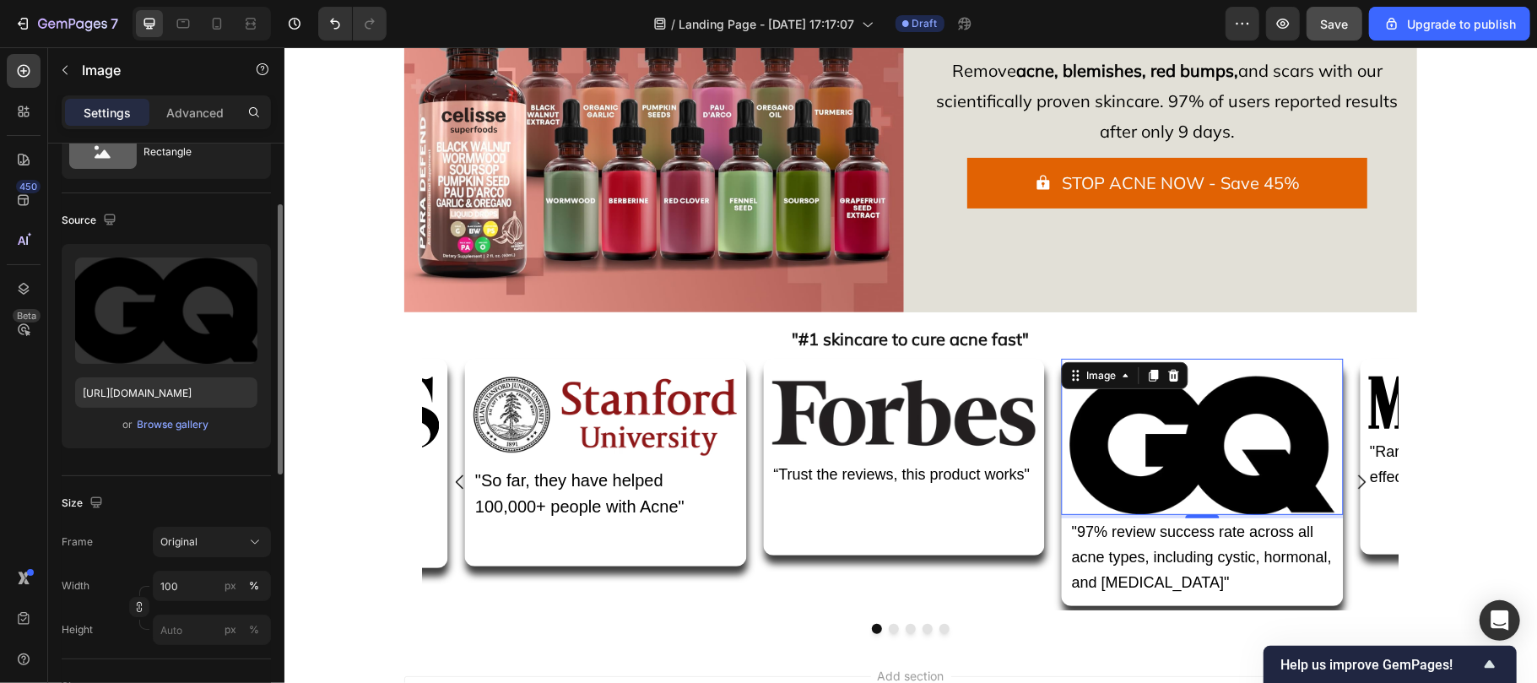
scroll to position [101, 0]
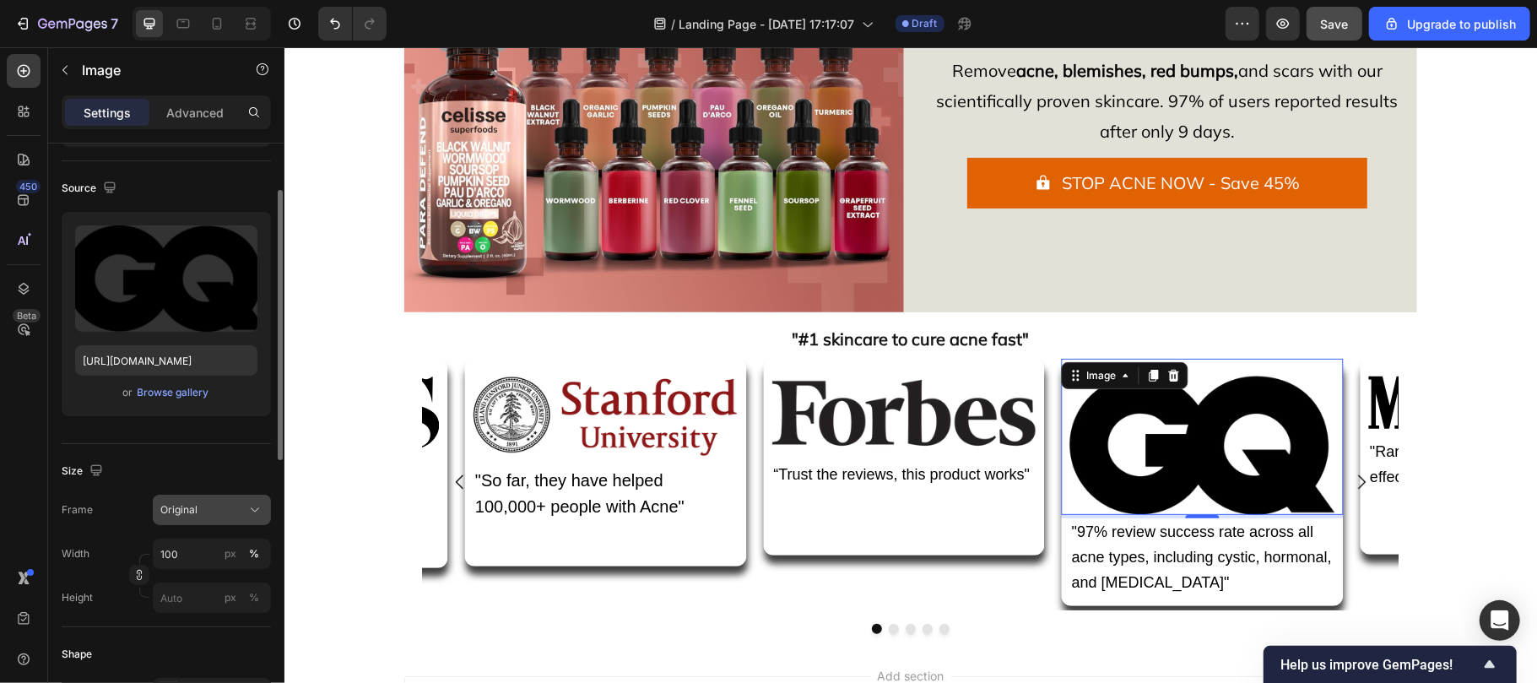
click at [224, 514] on div "Original" at bounding box center [201, 509] width 83 height 15
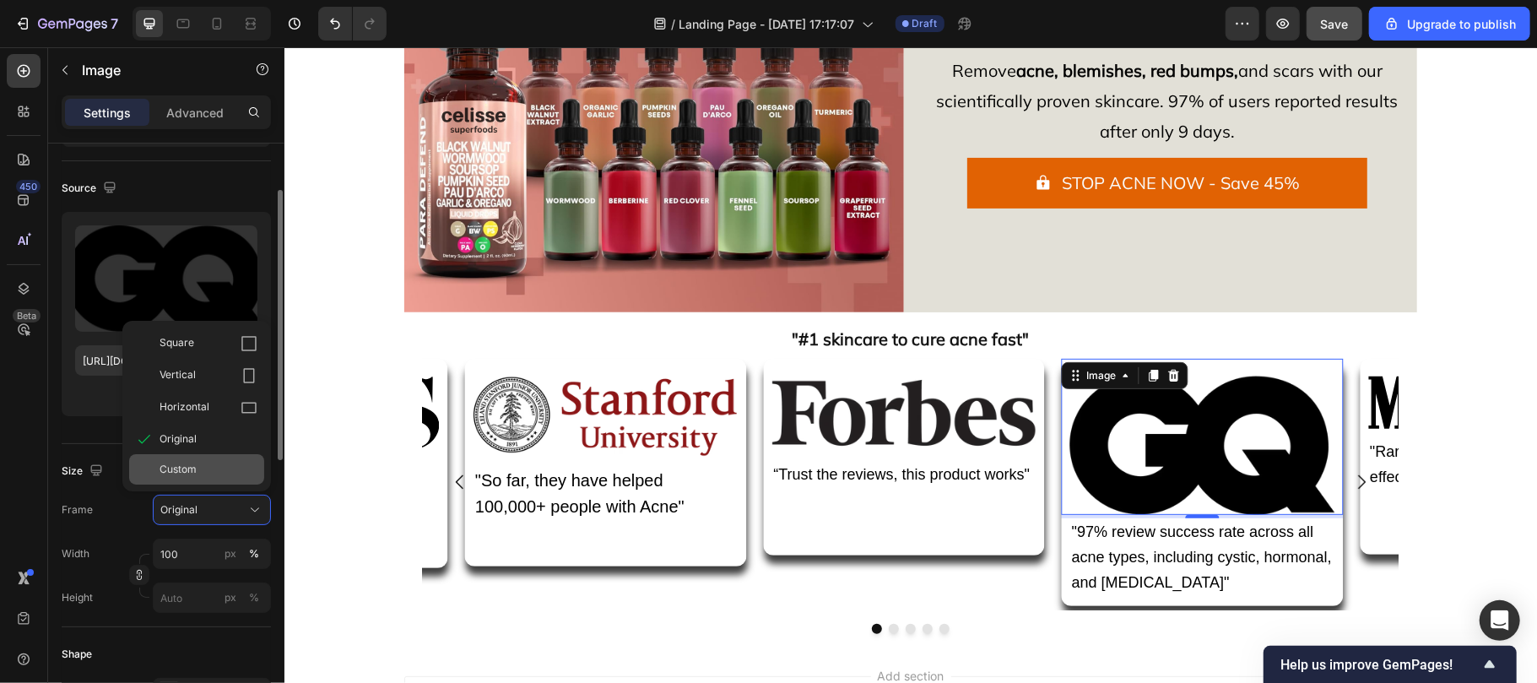
click at [189, 473] on span "Custom" at bounding box center [178, 469] width 37 height 15
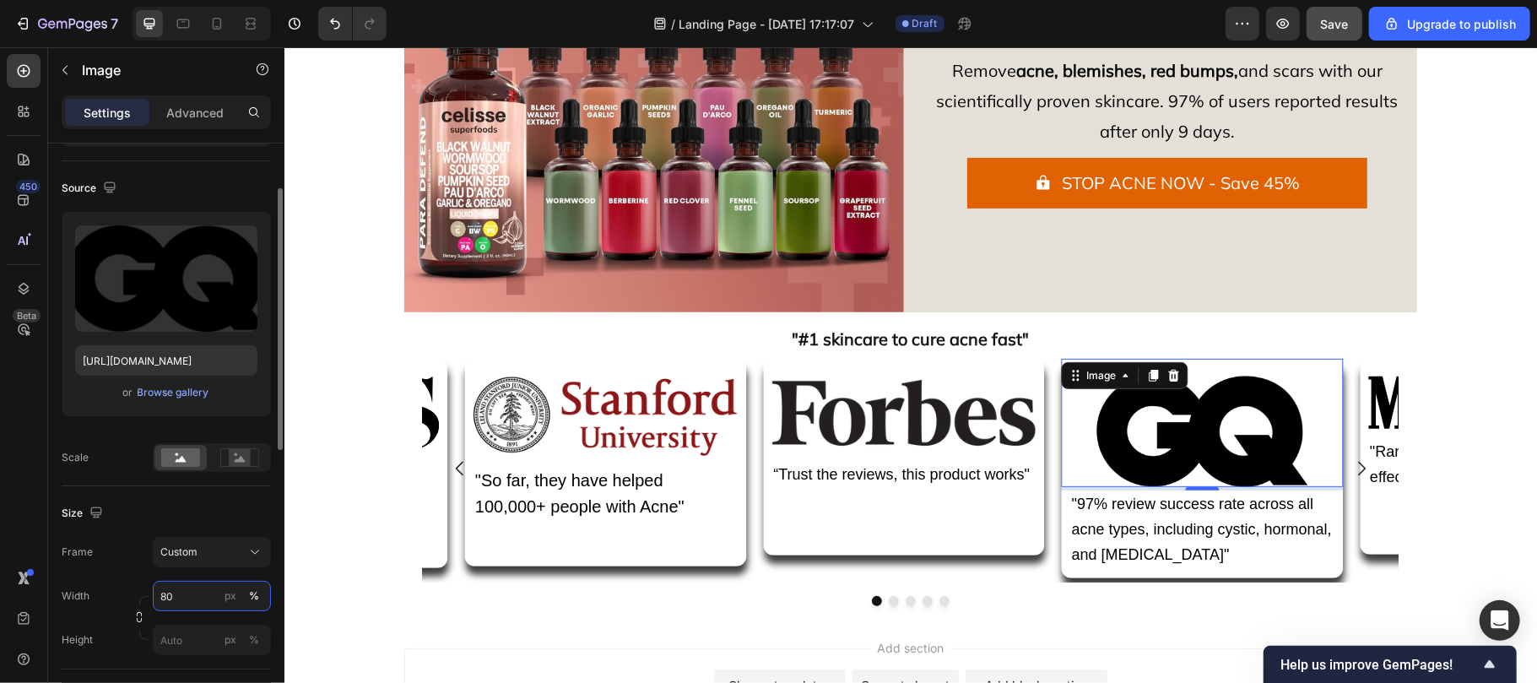
type input "8"
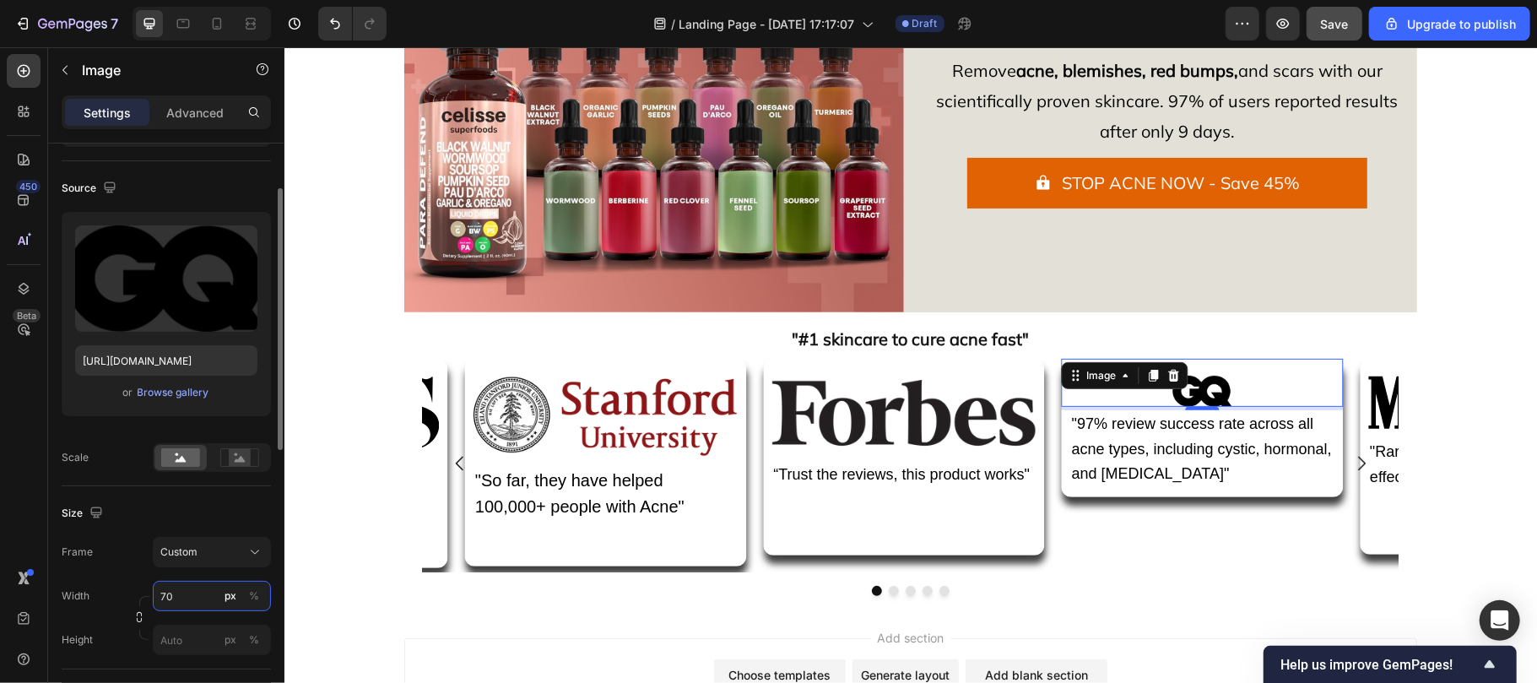
type input "7"
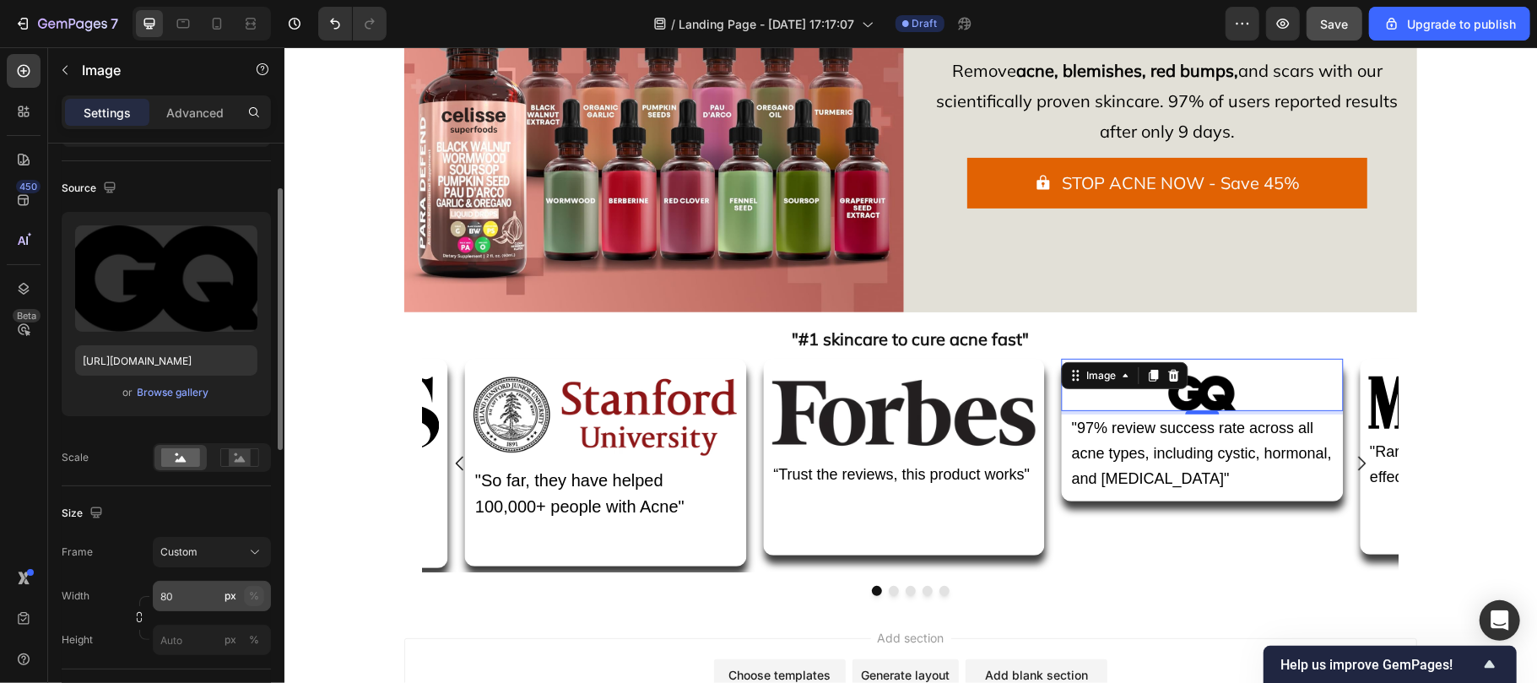
click at [257, 598] on div "%" at bounding box center [254, 595] width 10 height 15
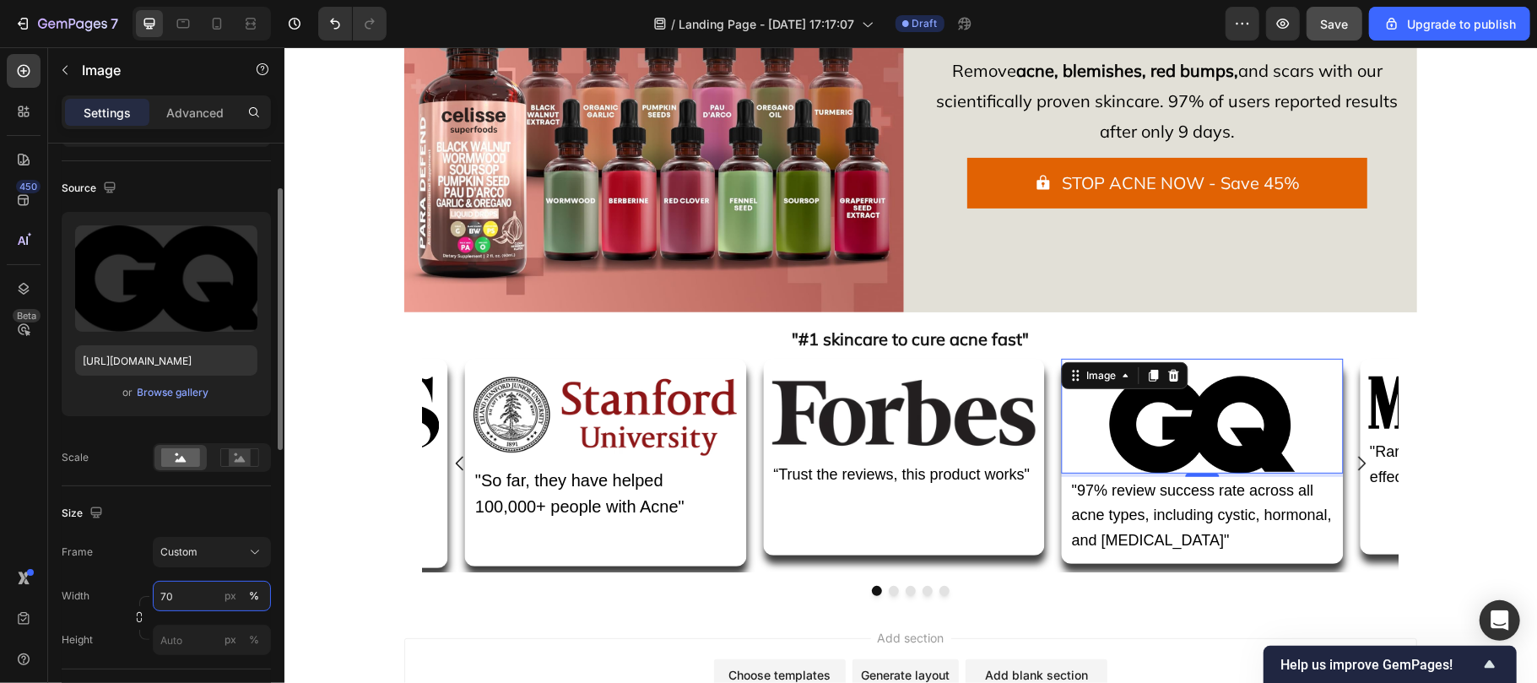
click at [176, 598] on input "70" at bounding box center [212, 596] width 118 height 30
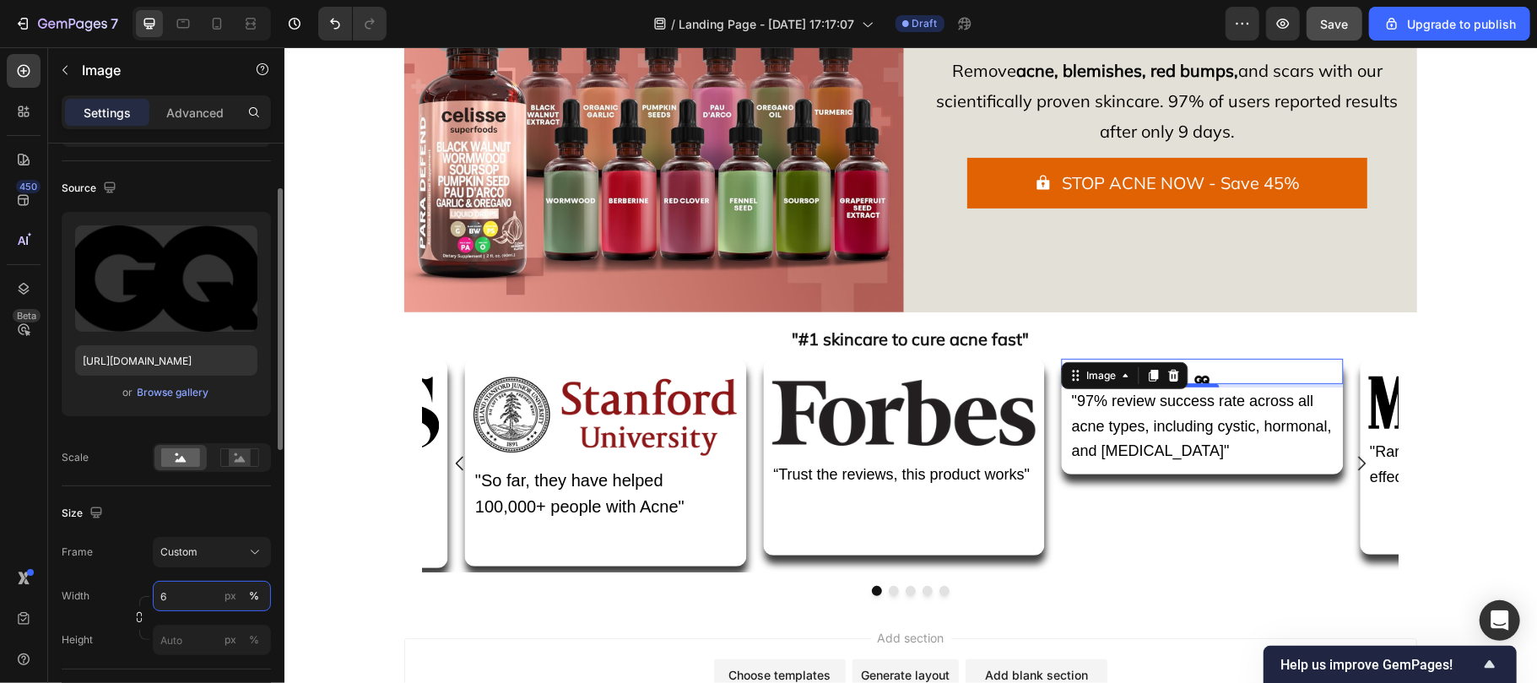
type input "66"
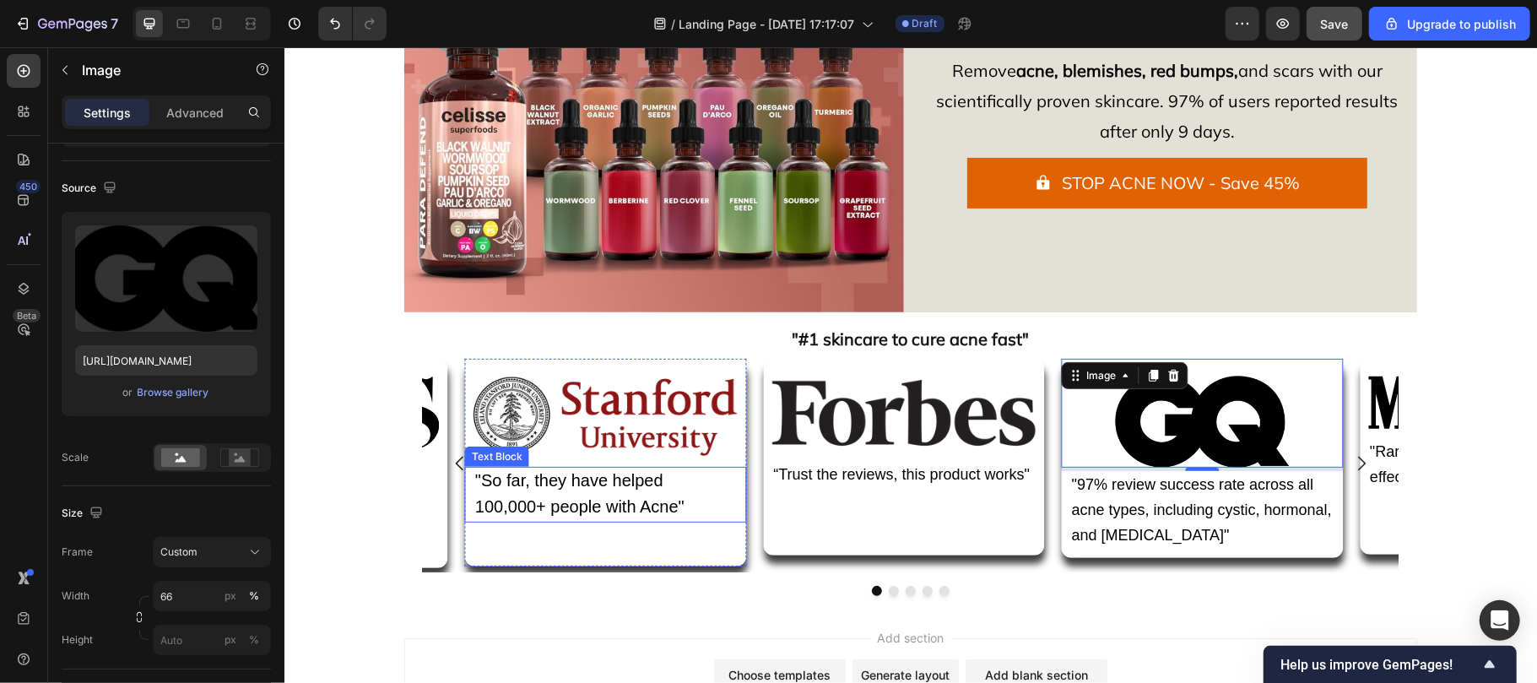
click at [602, 490] on span ""So far, they have helped 100,000+ people with Acne"" at bounding box center [578, 492] width 209 height 45
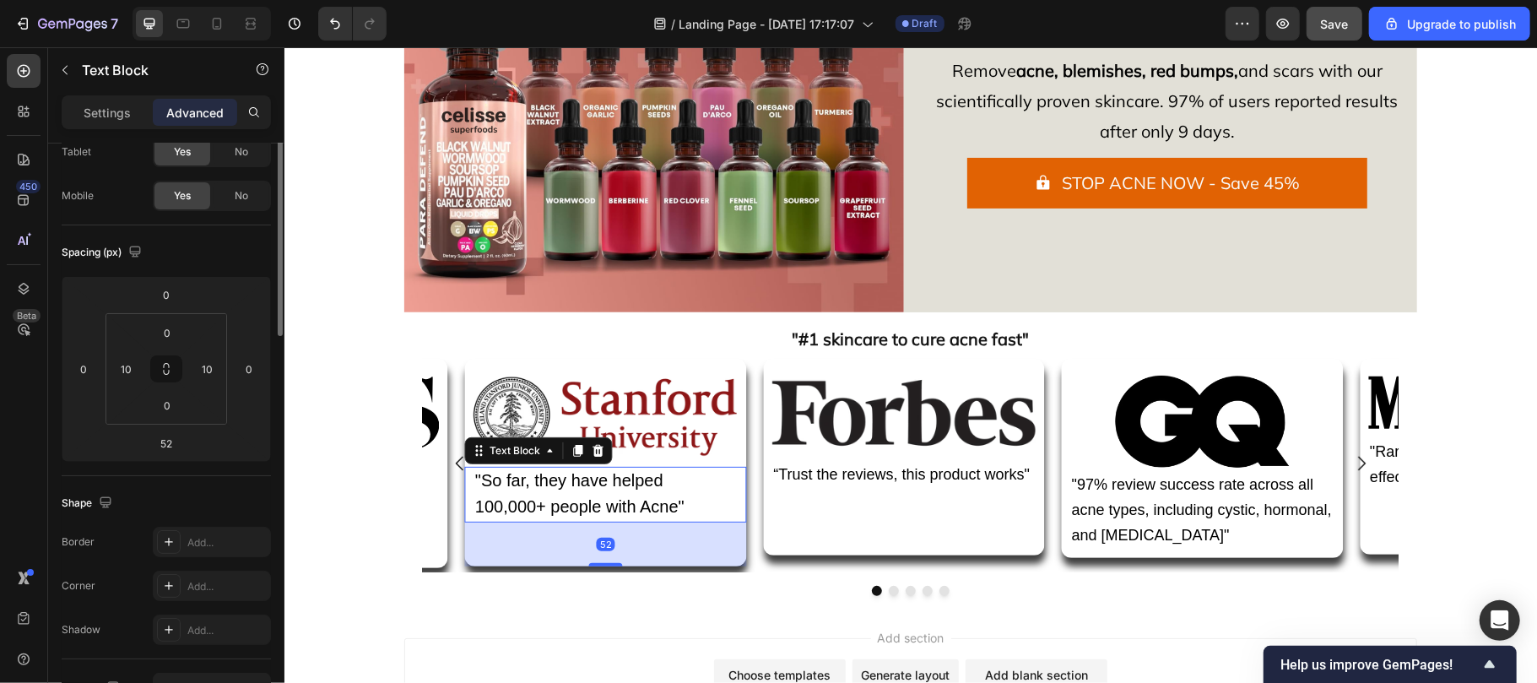
scroll to position [0, 0]
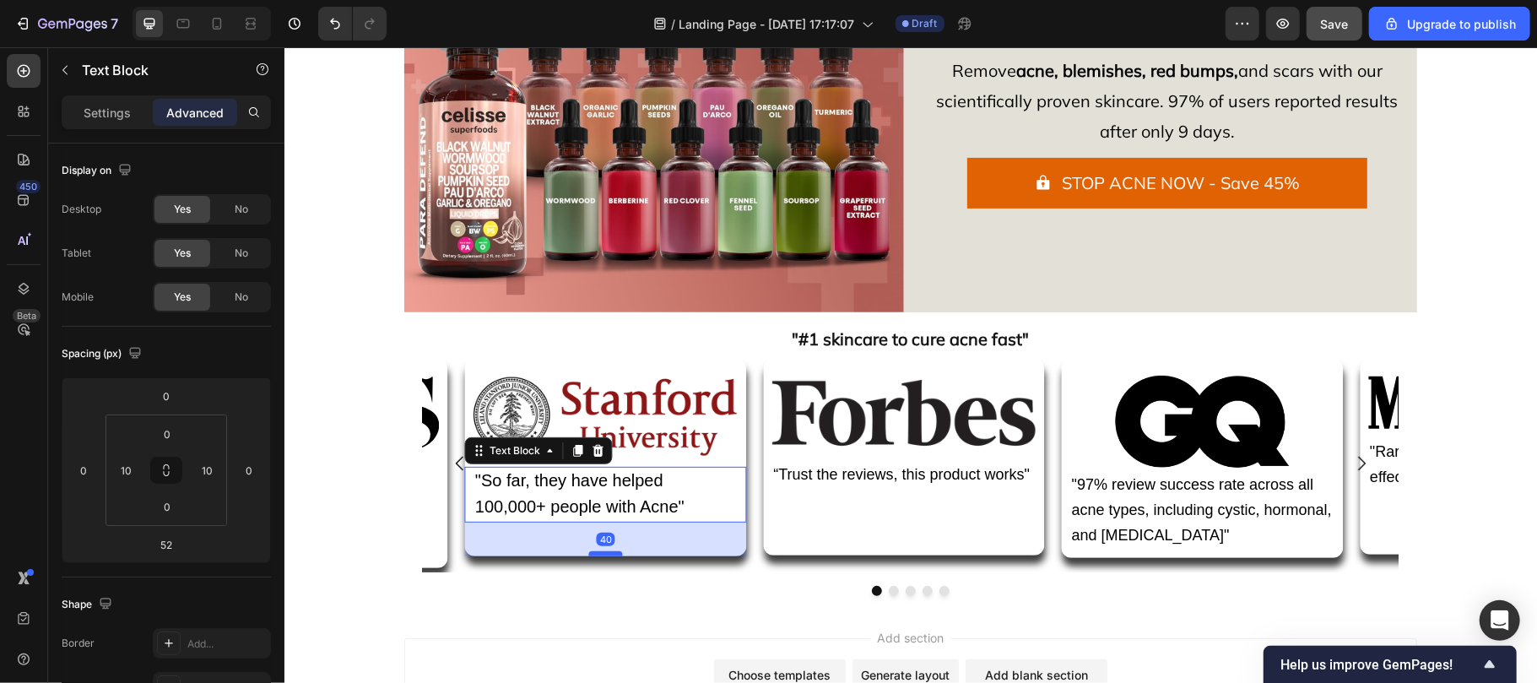
drag, startPoint x: 609, startPoint y: 565, endPoint x: 608, endPoint y: 555, distance: 10.2
click at [608, 555] on div at bounding box center [605, 552] width 34 height 5
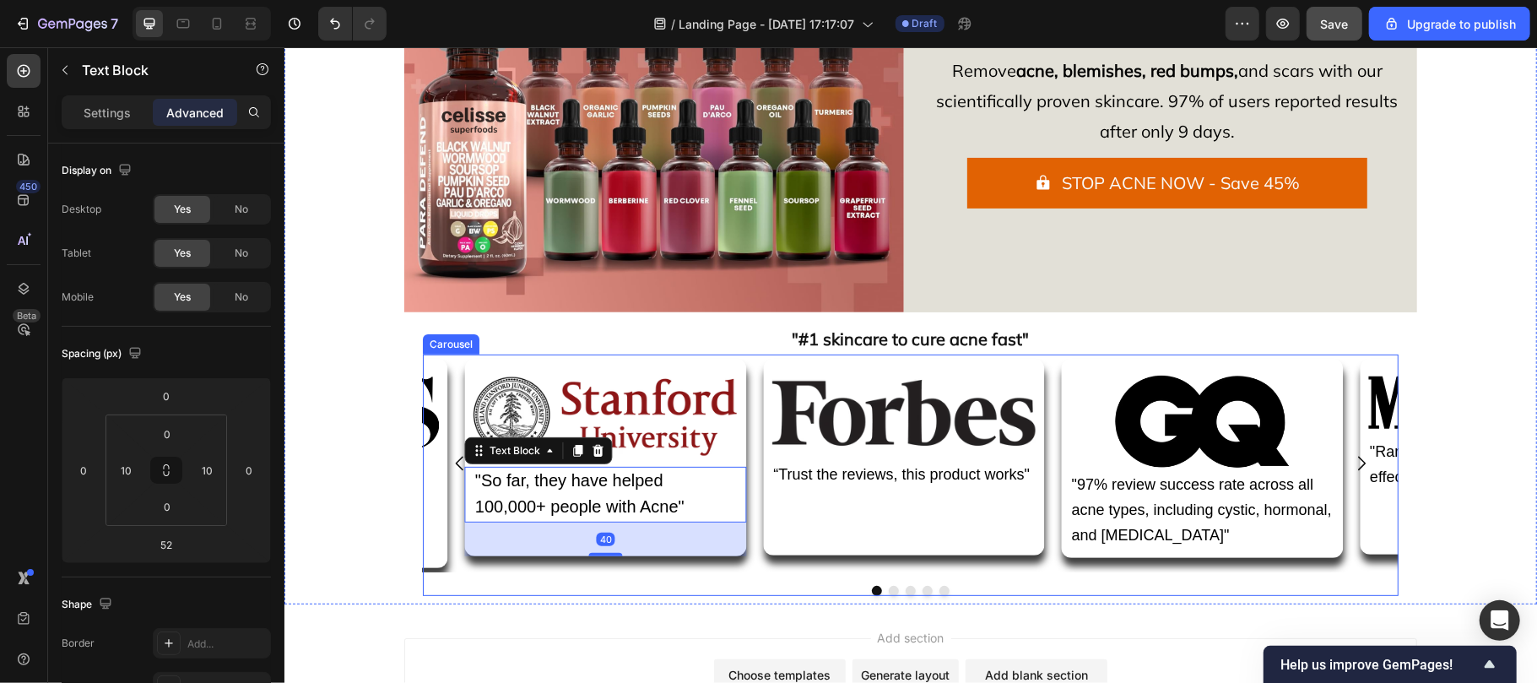
click at [457, 459] on icon "Carousel Back Arrow" at bounding box center [459, 463] width 8 height 14
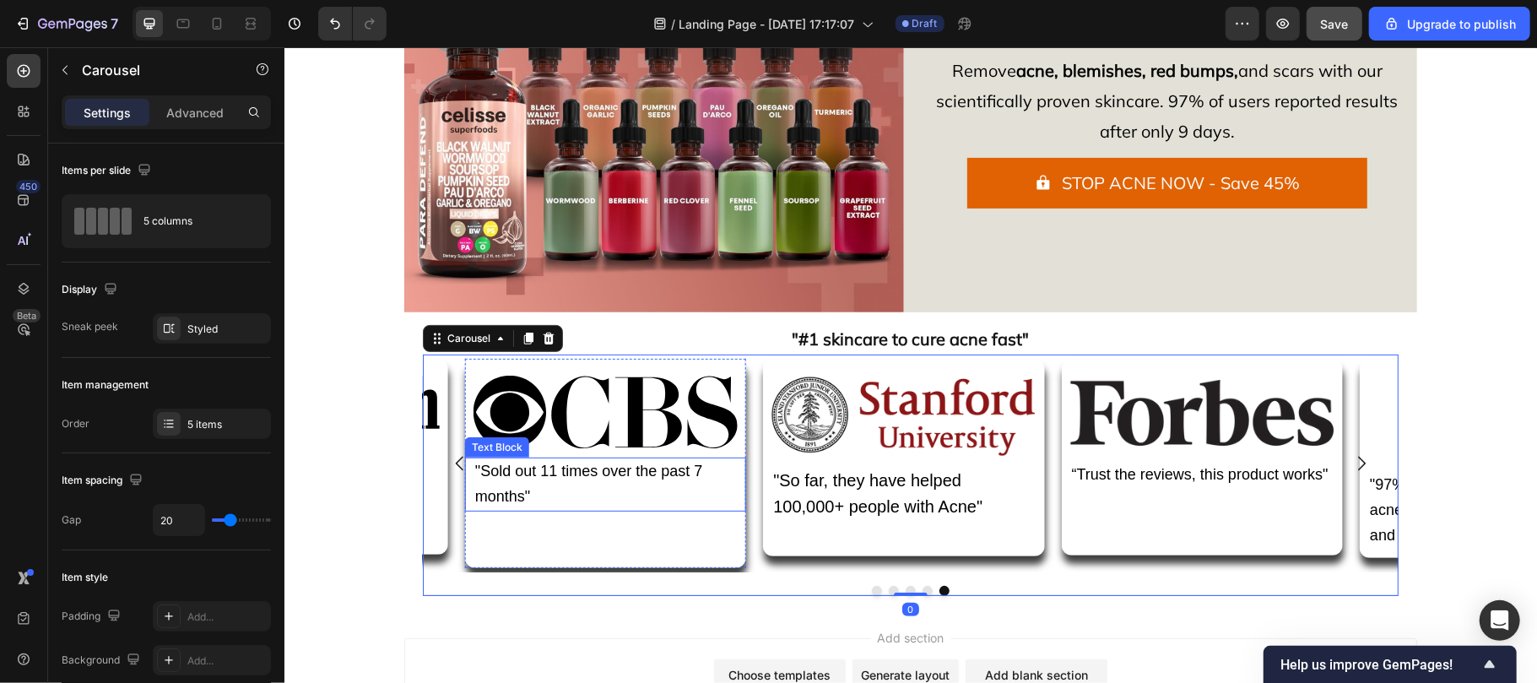
click at [562, 462] on span ""Sold out 11 times over the past 7 months"" at bounding box center [588, 483] width 228 height 42
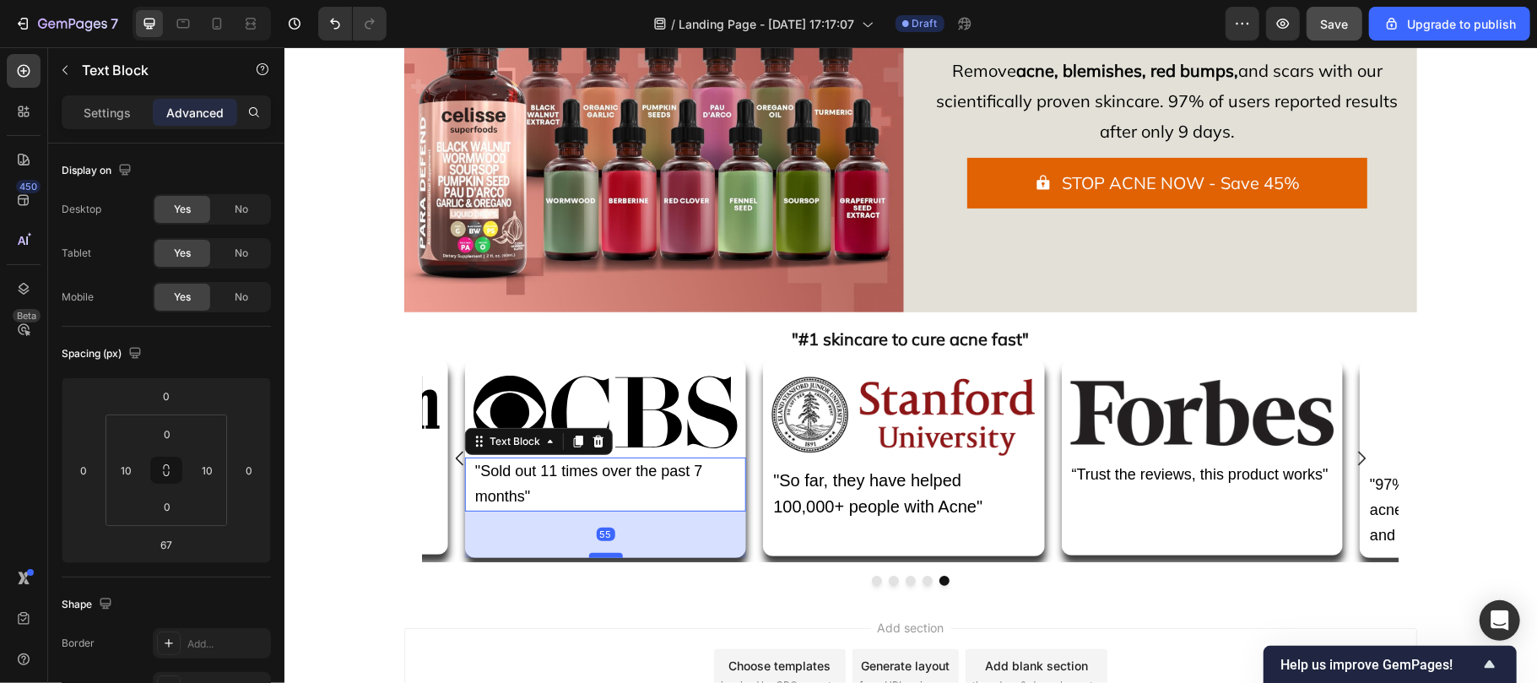
drag, startPoint x: 606, startPoint y: 567, endPoint x: 602, endPoint y: 557, distance: 11.0
click at [602, 557] on div at bounding box center [605, 554] width 34 height 5
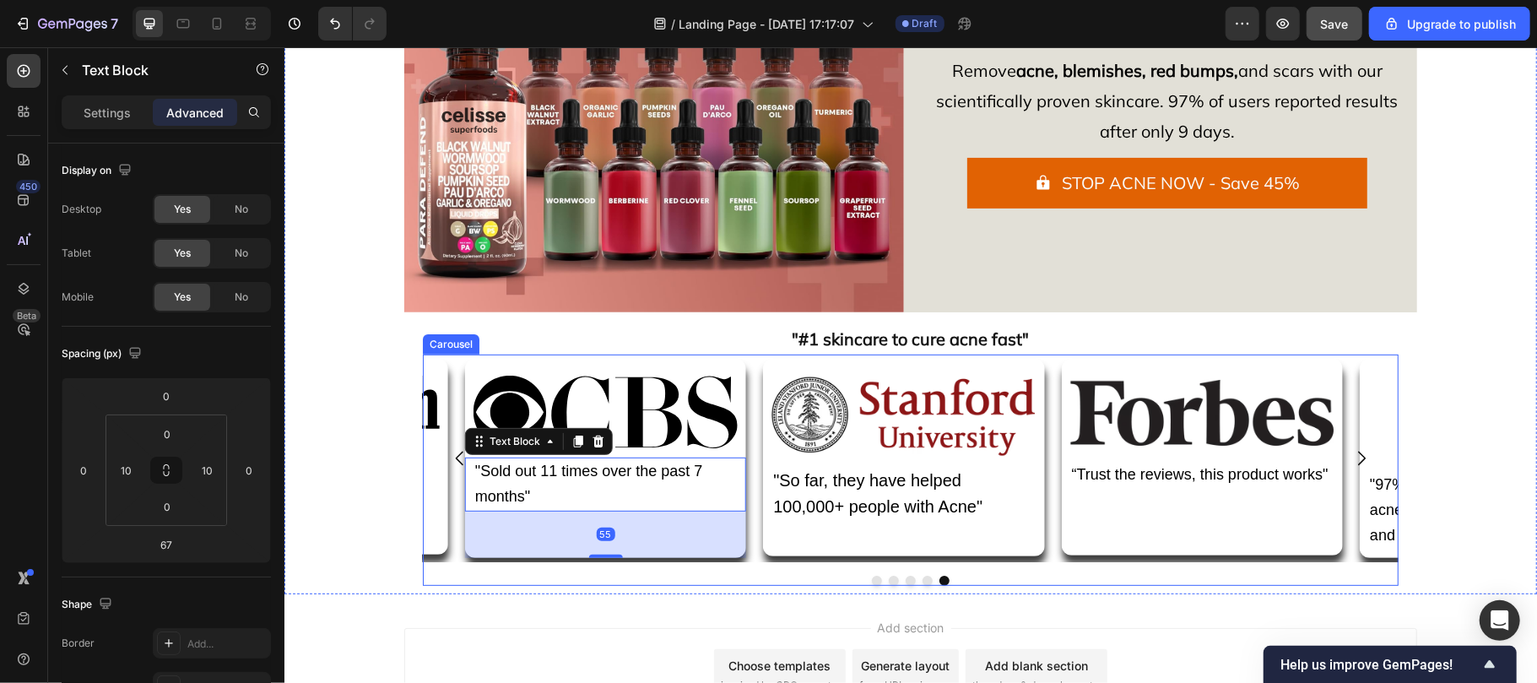
click at [459, 452] on icon "Carousel Back Arrow" at bounding box center [459, 458] width 8 height 14
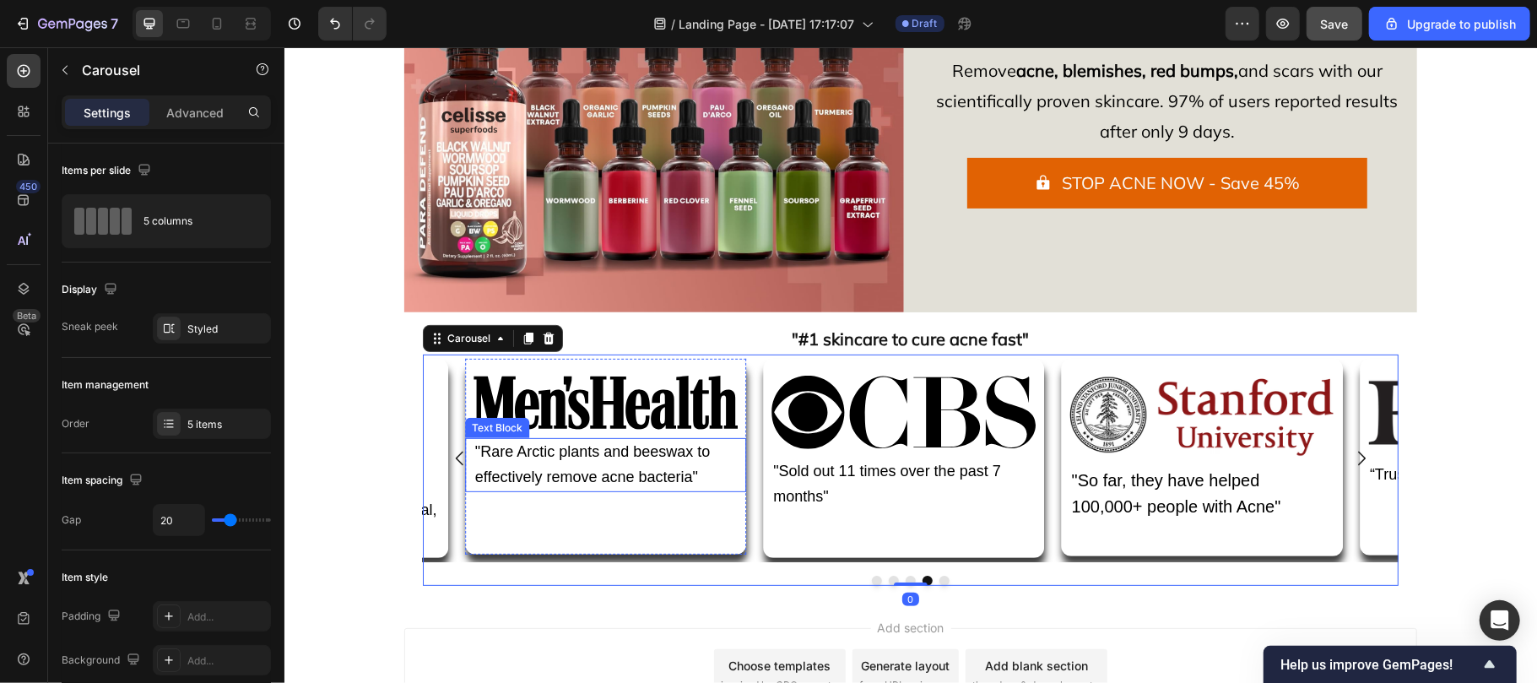
click at [569, 453] on span ""Rare Arctic plants and beeswax to effectively remove acne bacteria"" at bounding box center [591, 463] width 235 height 42
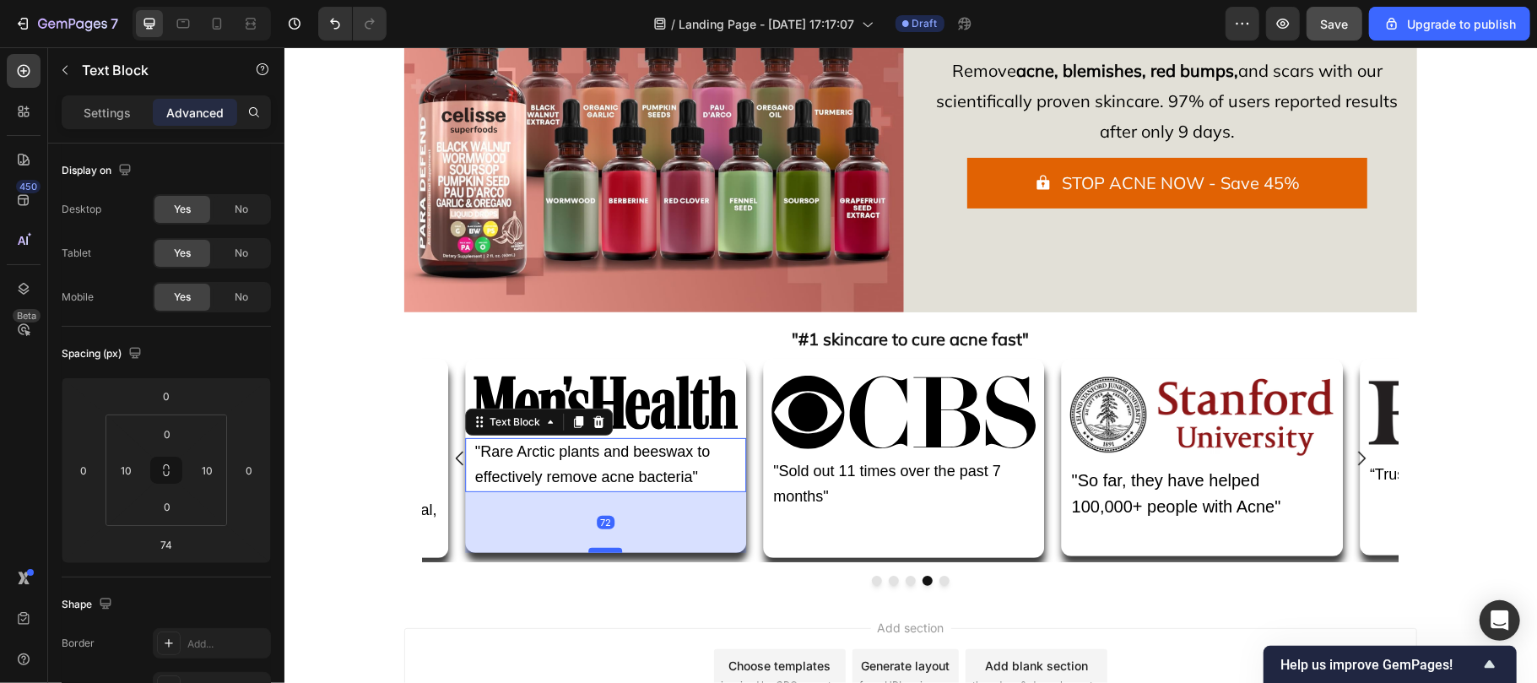
click at [615, 551] on div at bounding box center [605, 549] width 34 height 5
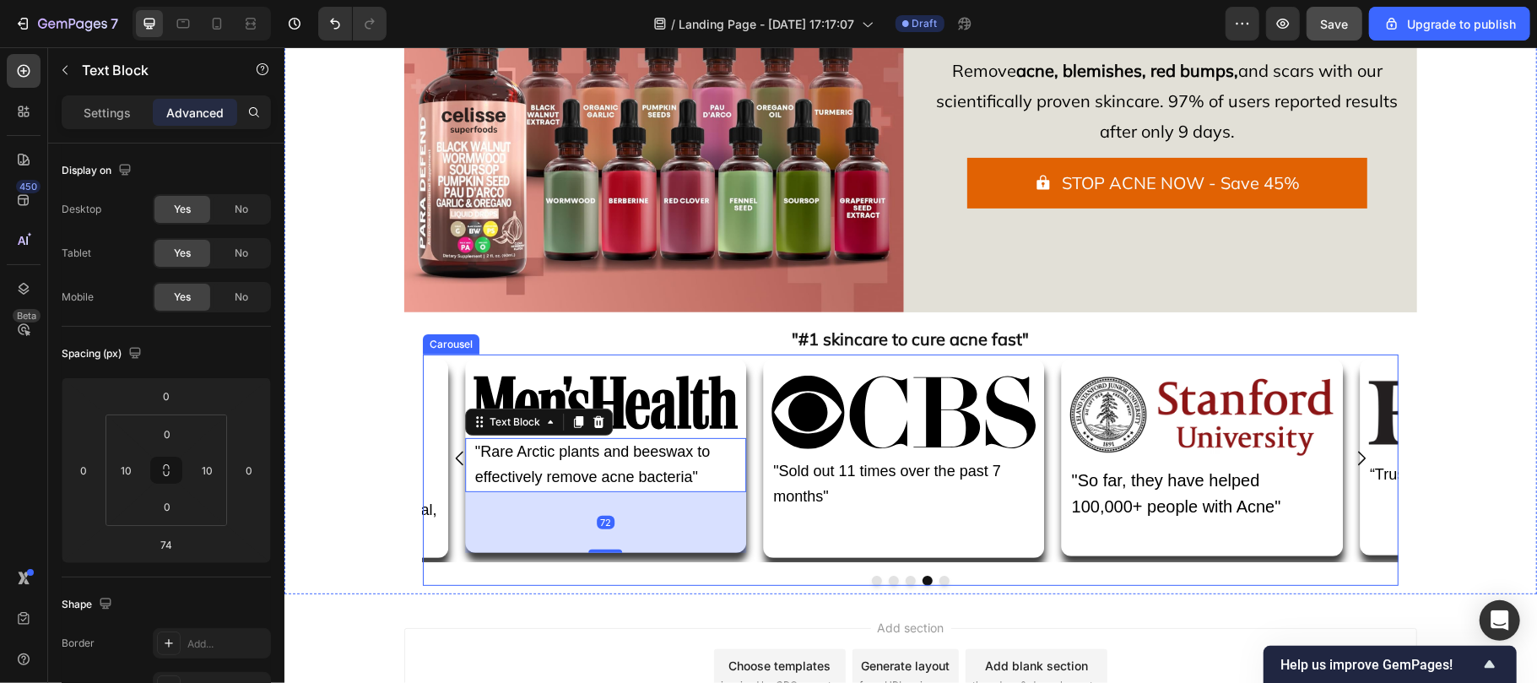
click at [455, 458] on icon "Carousel Back Arrow" at bounding box center [459, 458] width 8 height 14
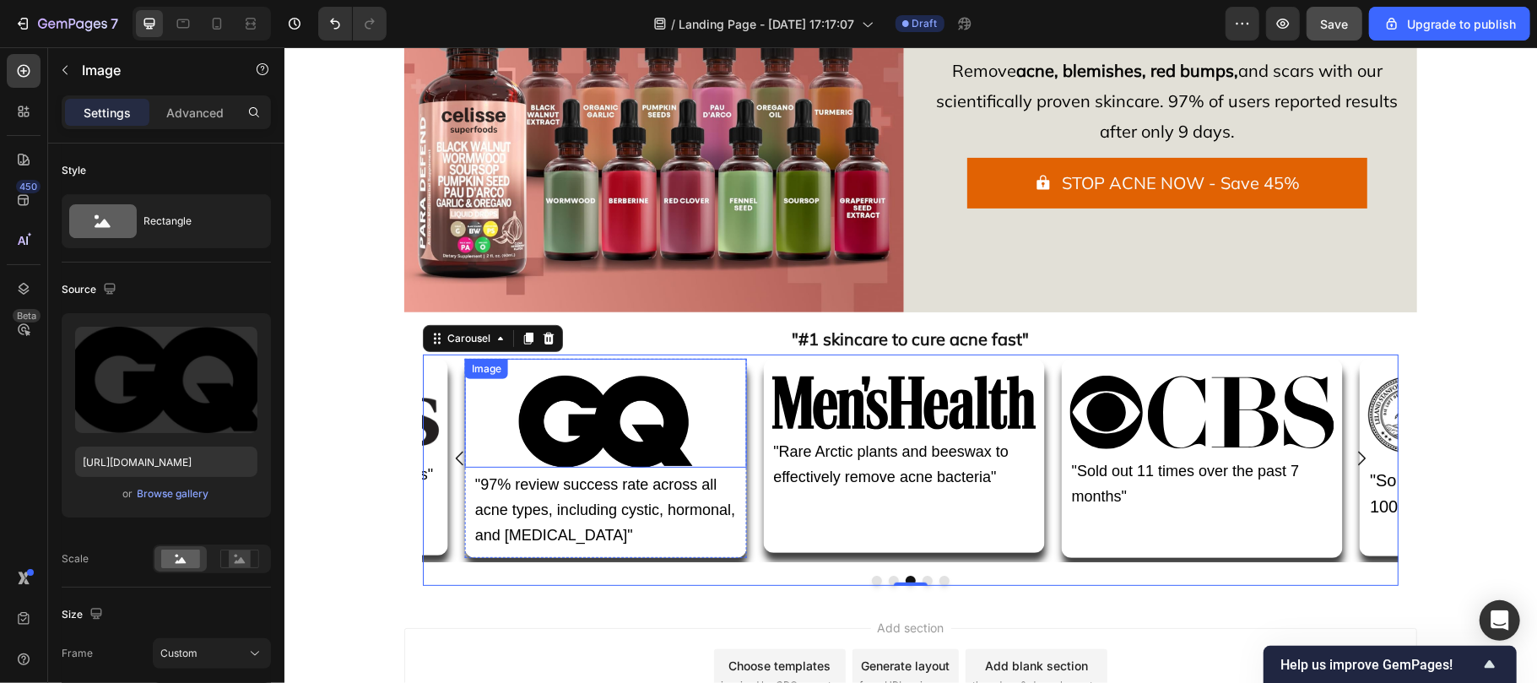
click at [657, 449] on img at bounding box center [604, 421] width 175 height 92
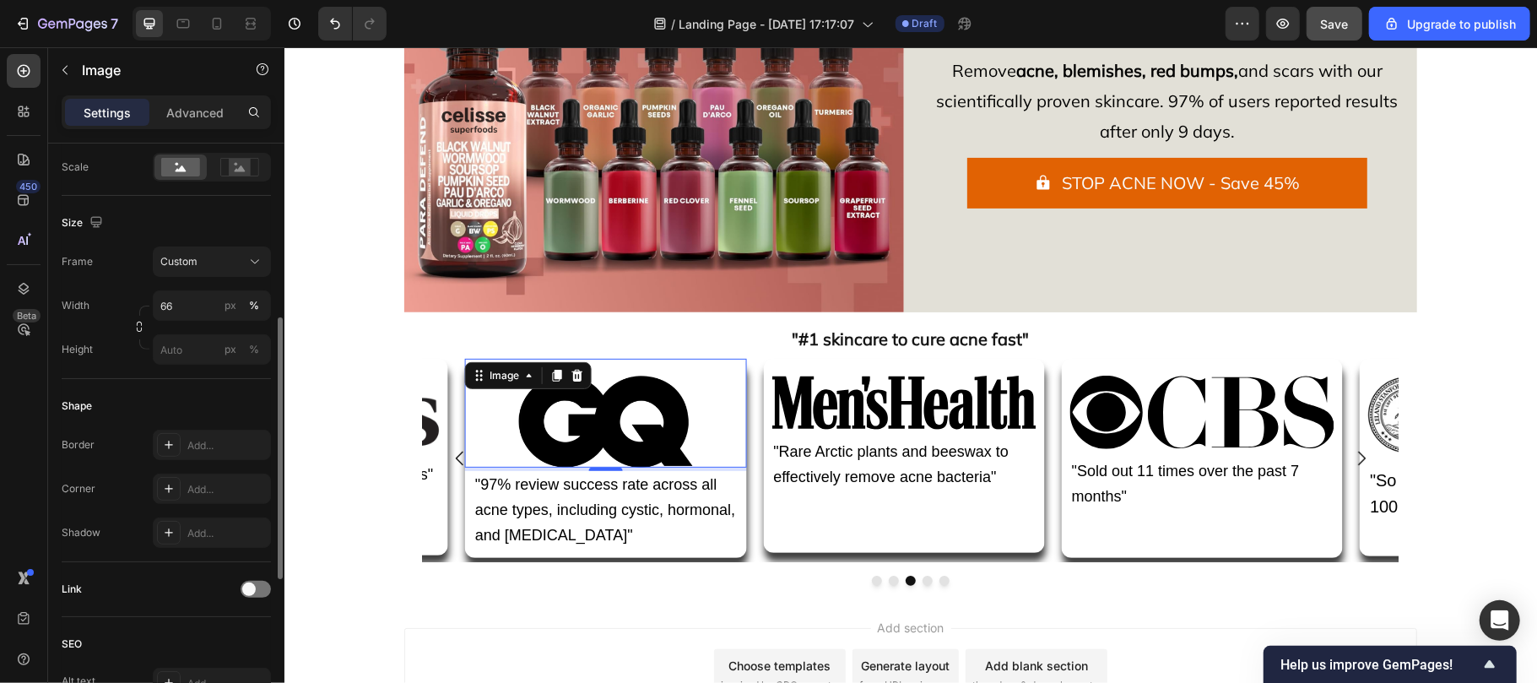
scroll to position [392, 0]
click at [180, 309] on input "66" at bounding box center [212, 304] width 118 height 30
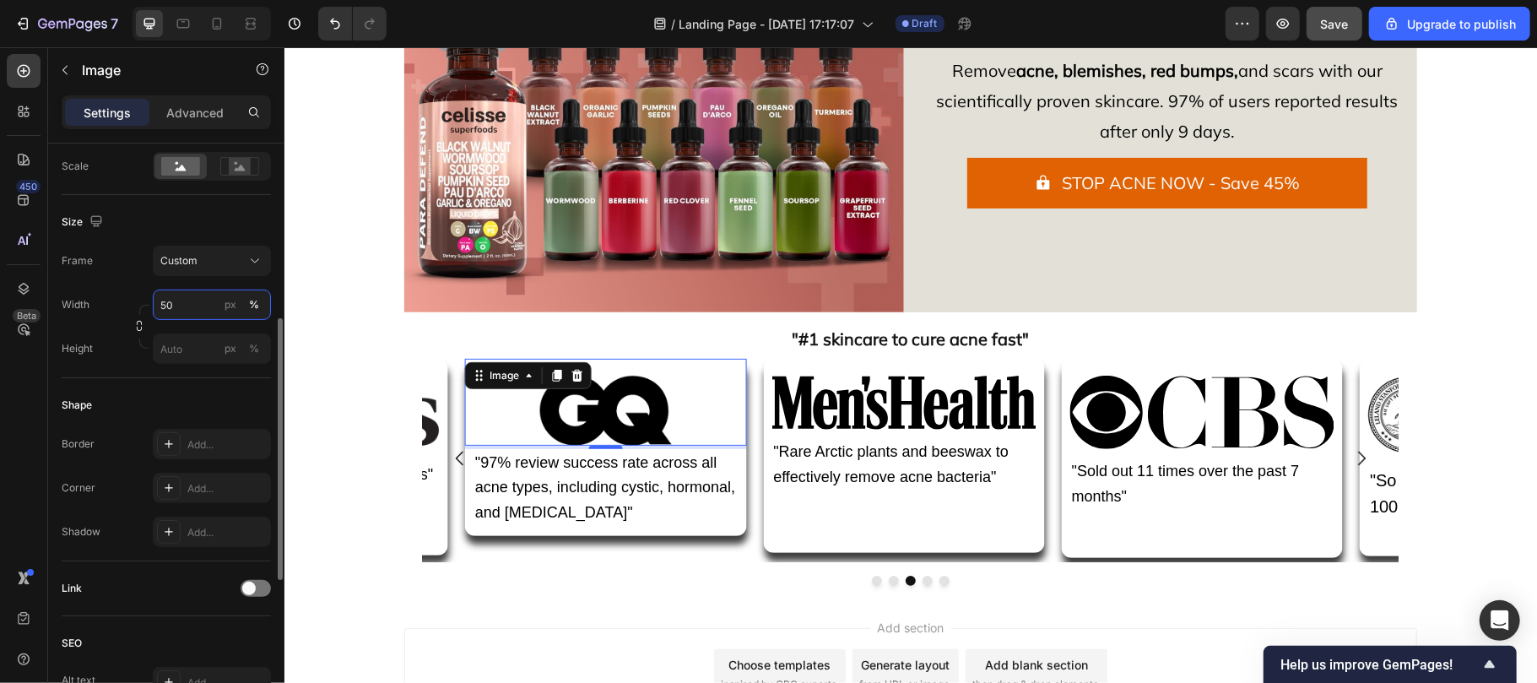
click at [180, 309] on input "50" at bounding box center [212, 304] width 118 height 30
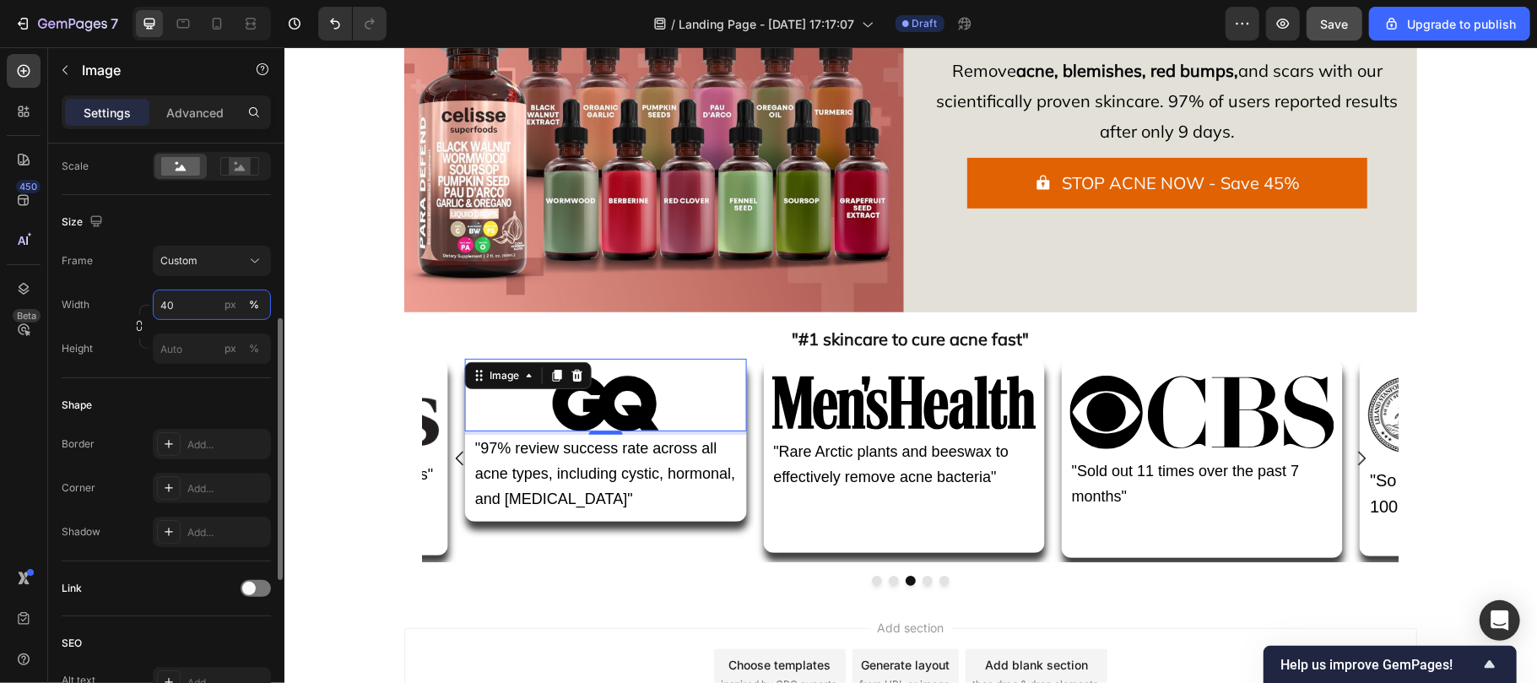
click at [180, 309] on input "40" at bounding box center [212, 304] width 118 height 30
type input "50"
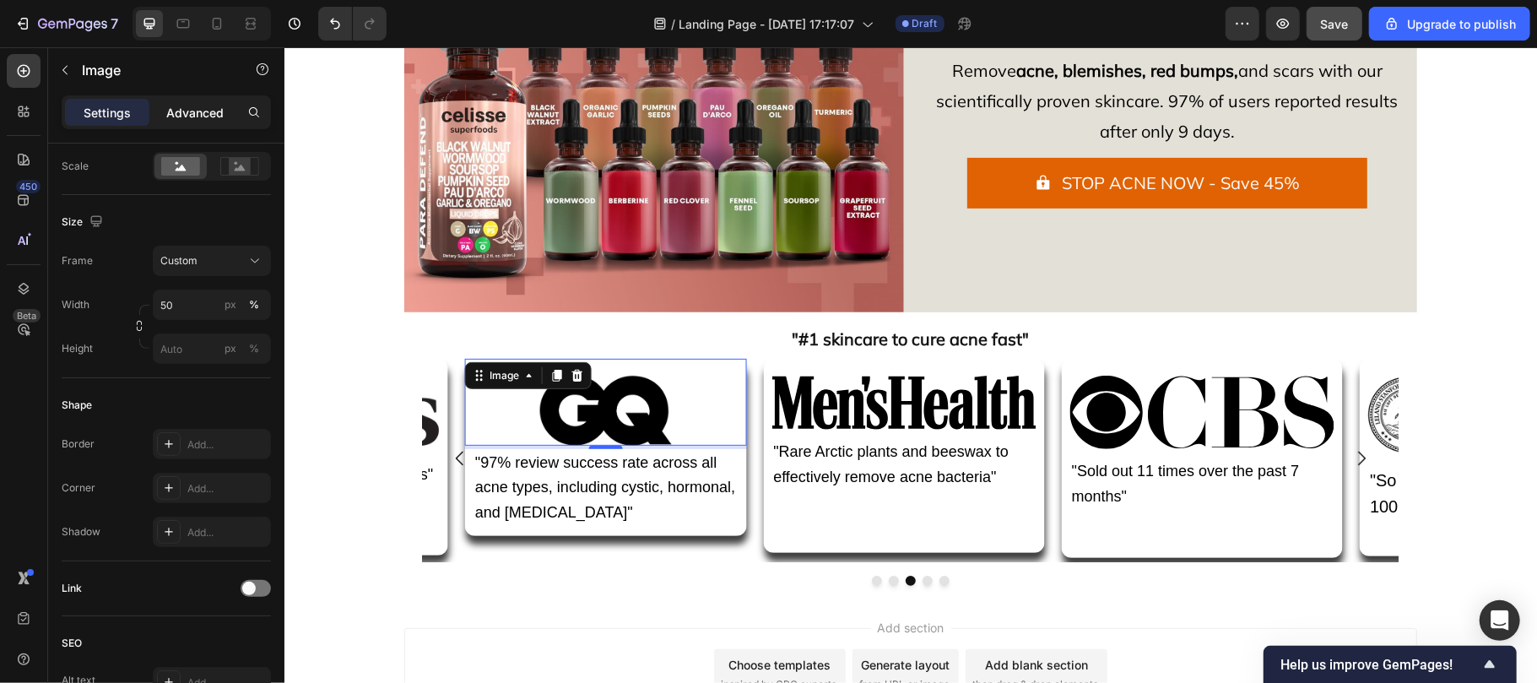
click at [180, 120] on p "Advanced" at bounding box center [194, 113] width 57 height 18
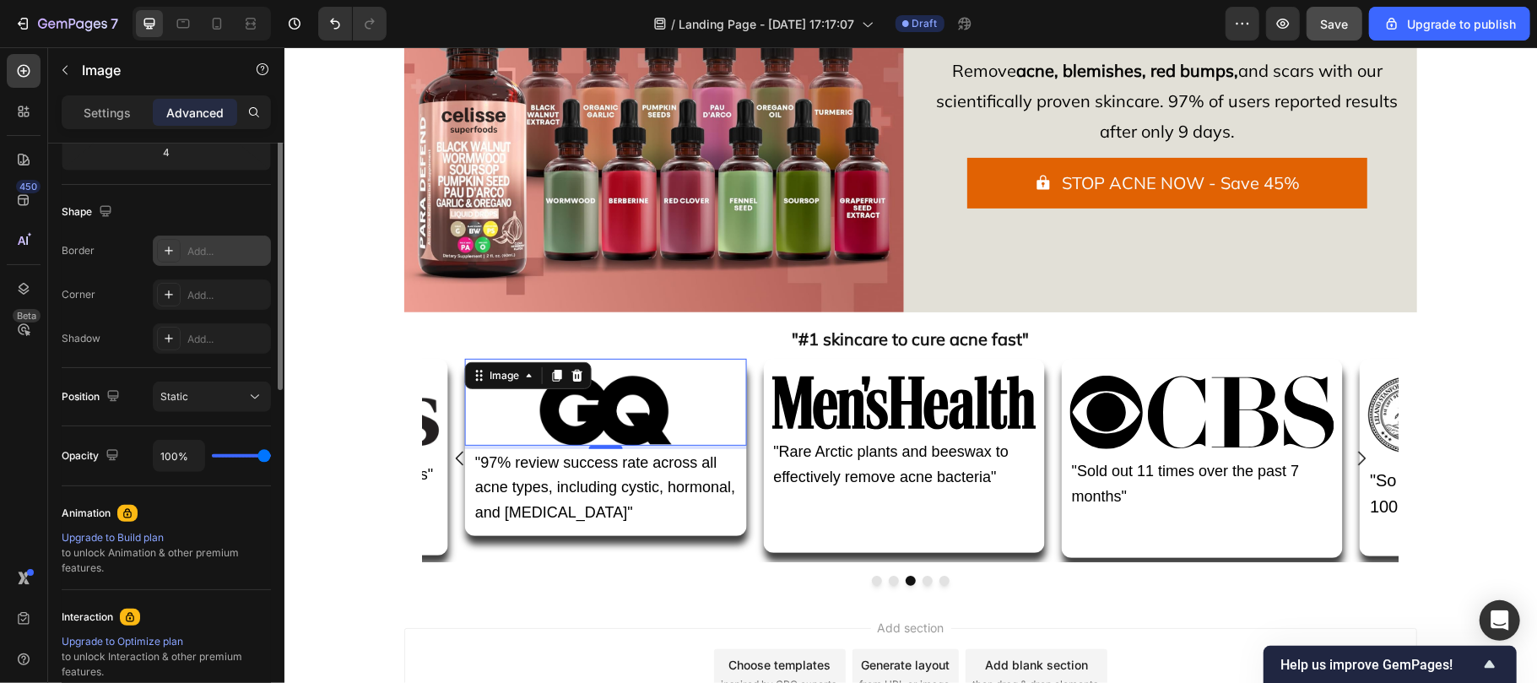
scroll to position [230, 0]
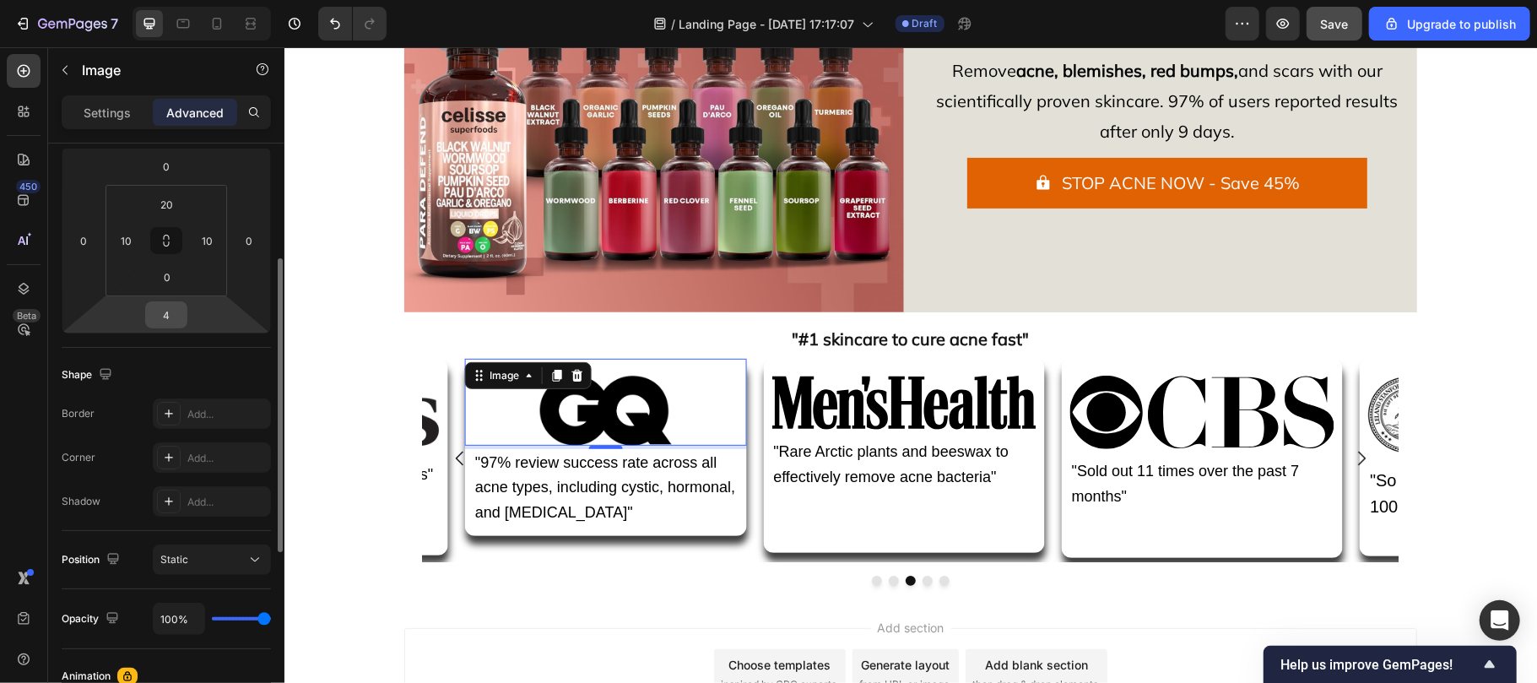
click at [166, 317] on input "4" at bounding box center [166, 314] width 34 height 25
type input "10"
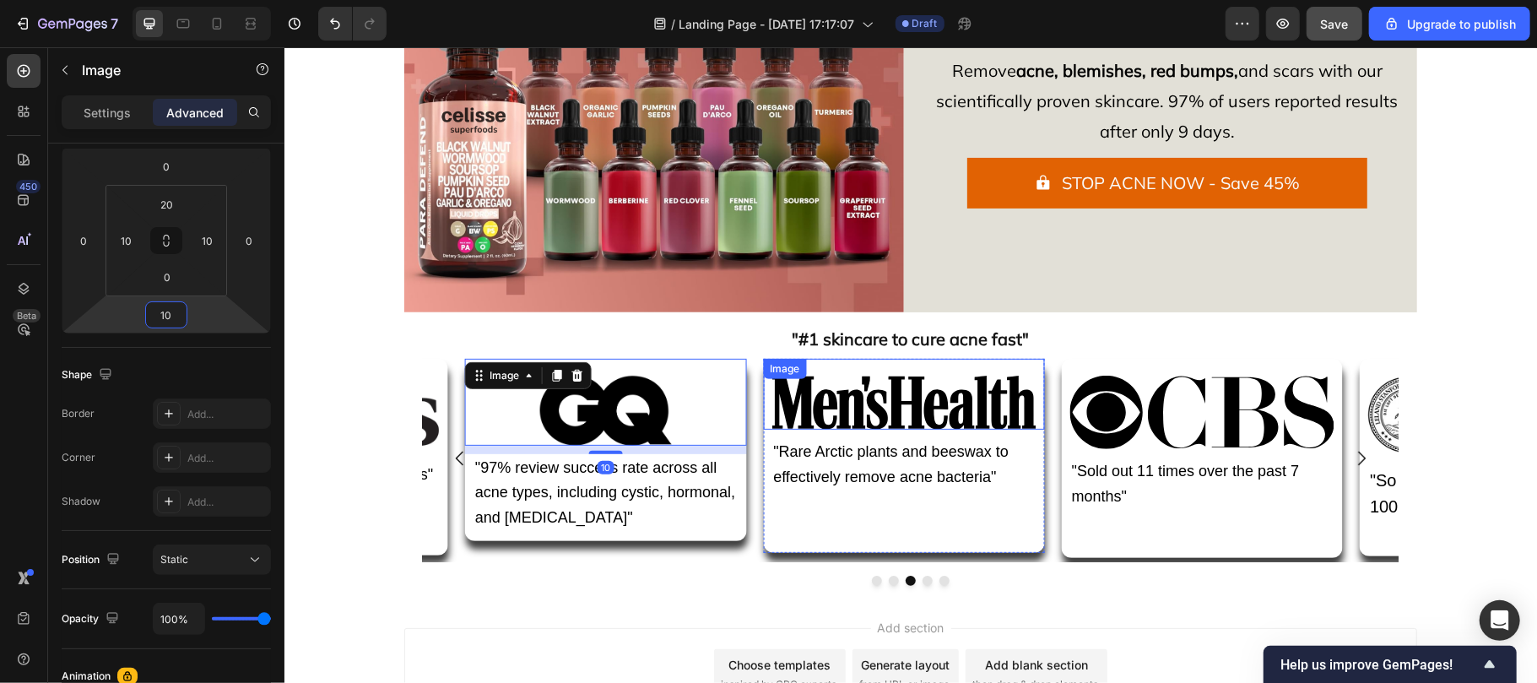
click at [841, 409] on img at bounding box center [903, 402] width 264 height 54
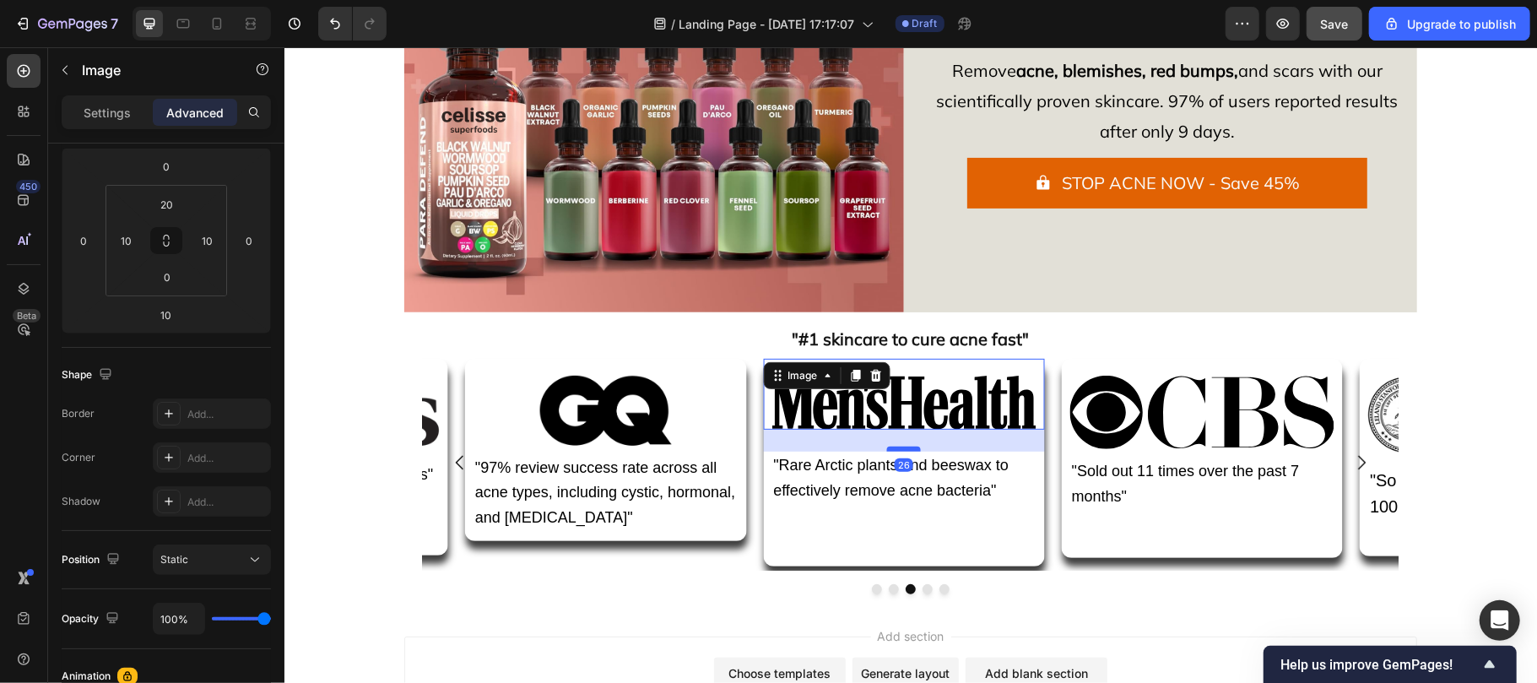
drag, startPoint x: 898, startPoint y: 436, endPoint x: 900, endPoint y: 446, distance: 10.3
click at [900, 446] on div at bounding box center [903, 448] width 34 height 5
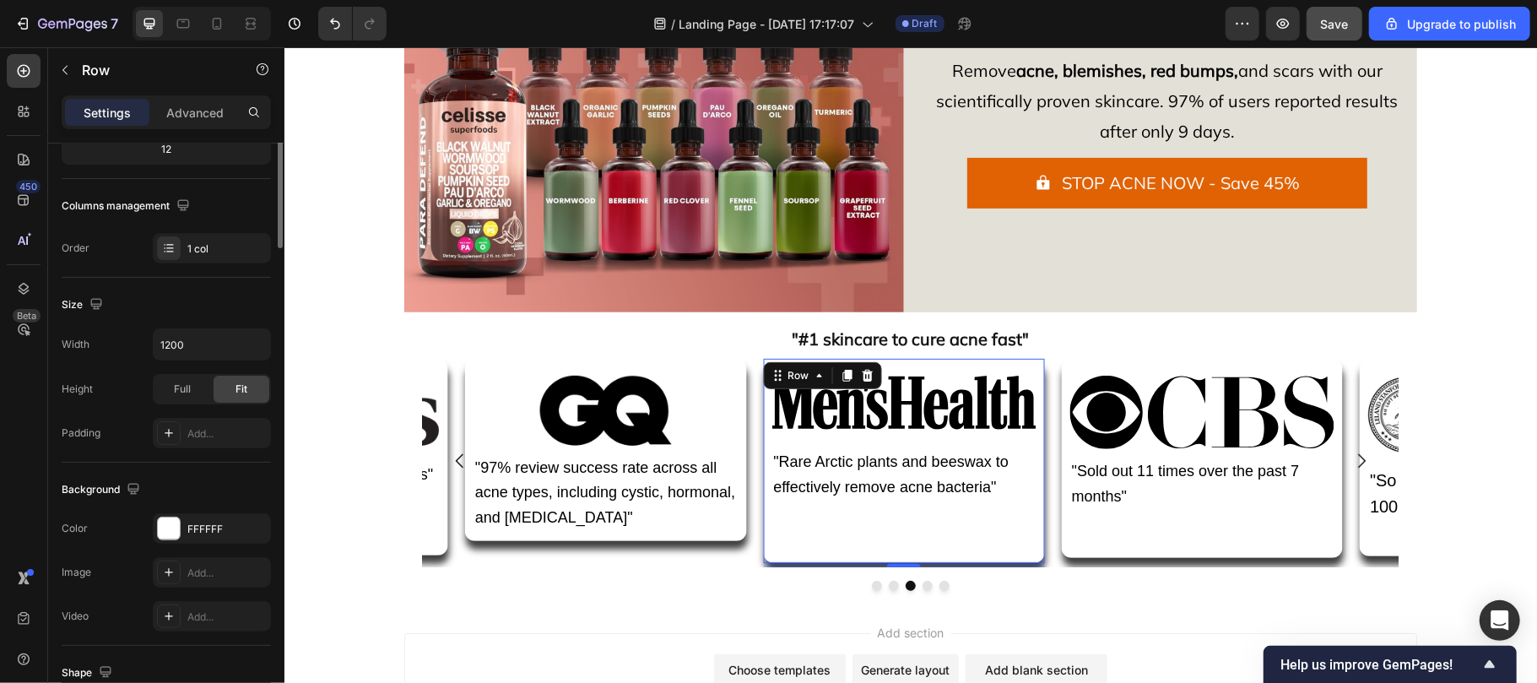
scroll to position [0, 0]
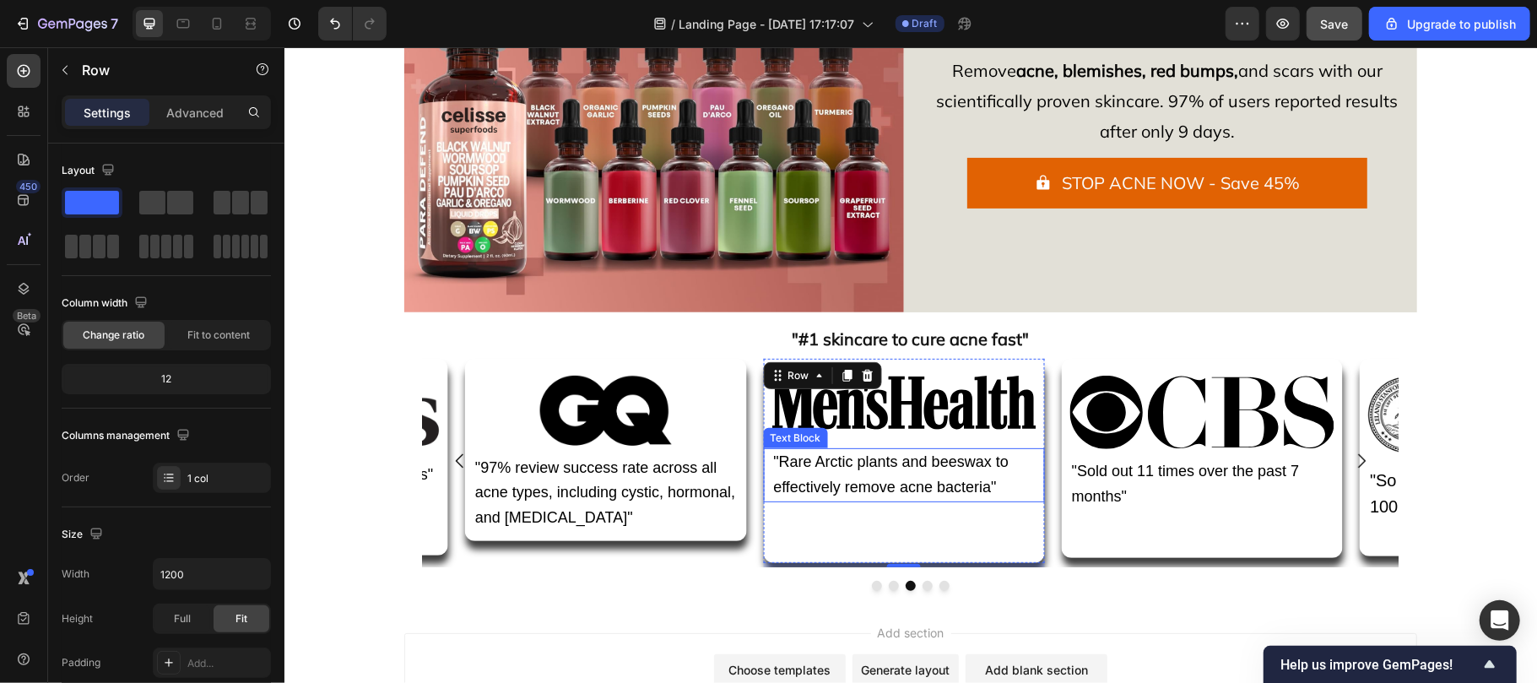
click at [878, 489] on span ""Rare Arctic plants and beeswax to effectively remove acne bacteria"" at bounding box center [889, 473] width 235 height 42
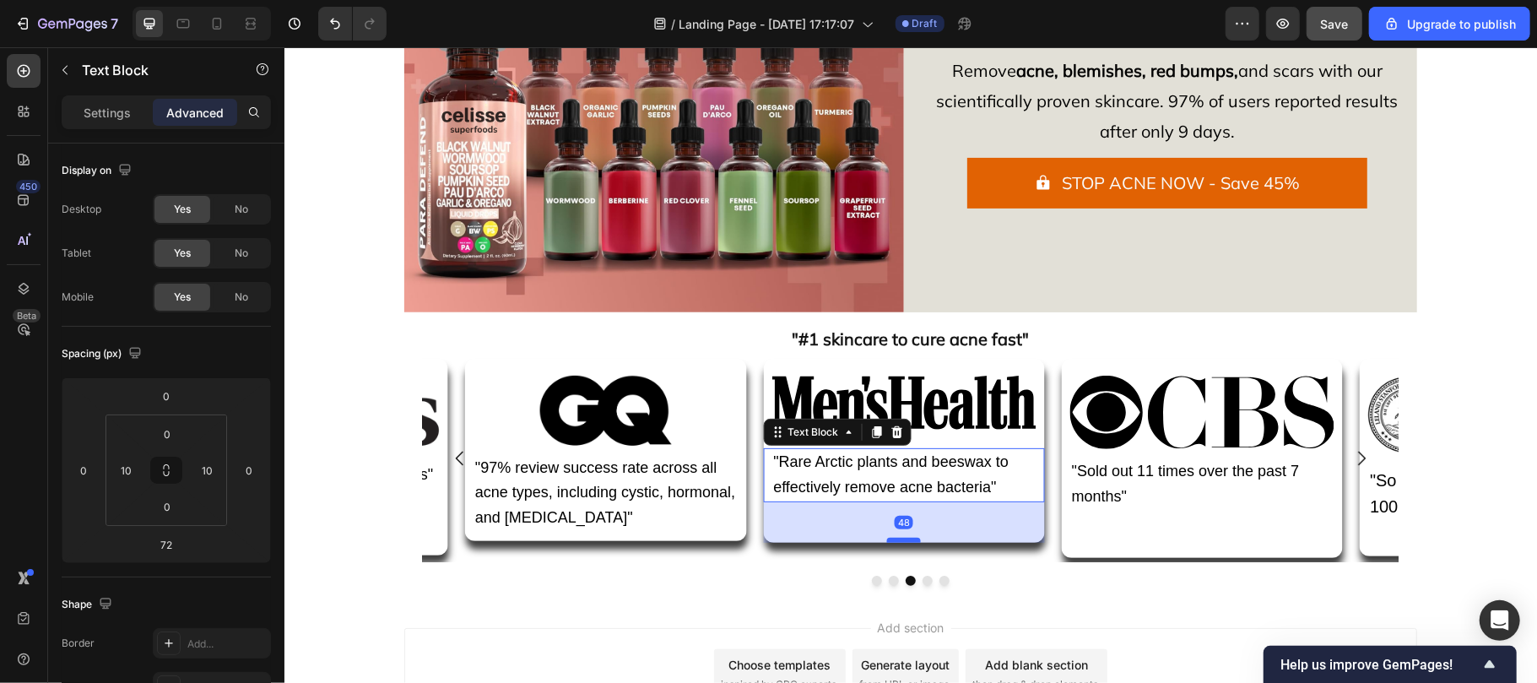
drag, startPoint x: 898, startPoint y: 561, endPoint x: 895, endPoint y: 549, distance: 12.3
click at [895, 542] on div at bounding box center [903, 539] width 34 height 5
click at [896, 539] on div at bounding box center [903, 536] width 34 height 5
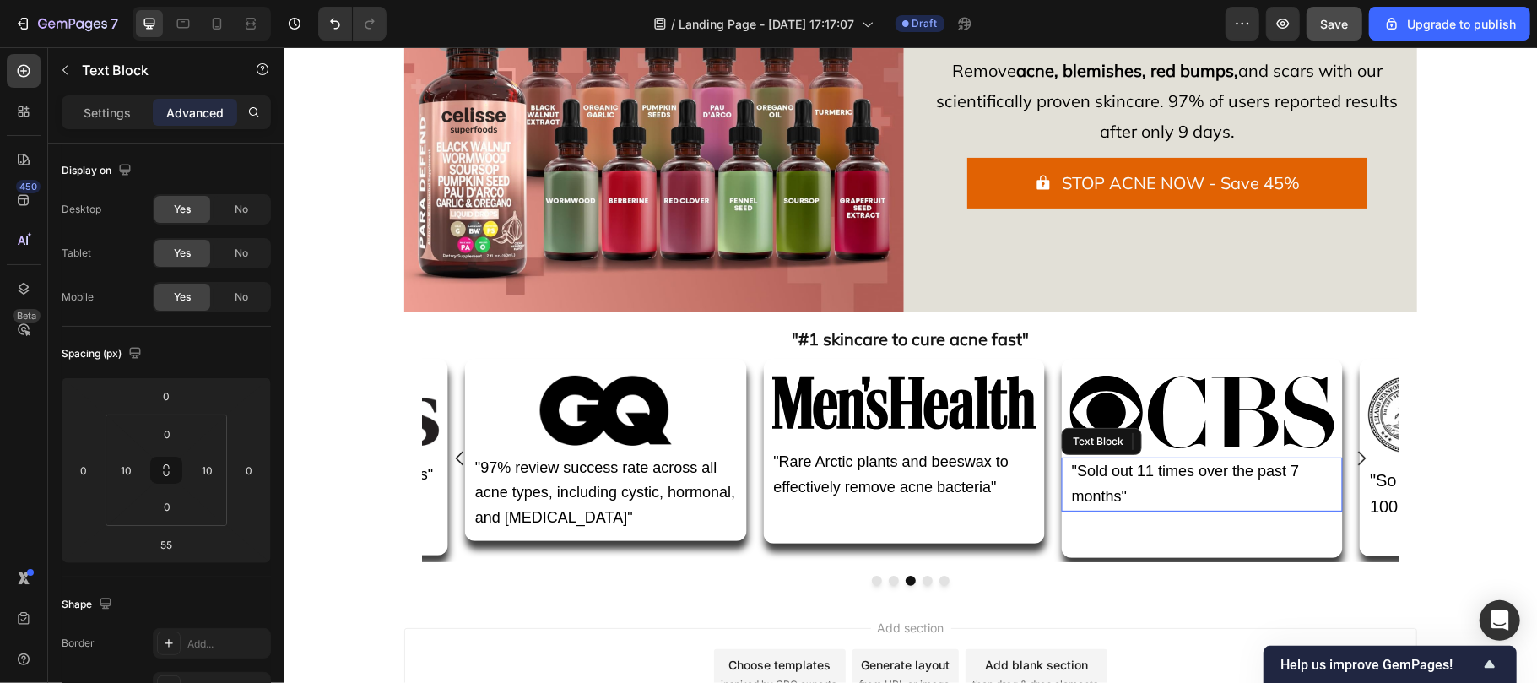
click at [1209, 477] on span ""Sold out 11 times over the past 7 months"" at bounding box center [1185, 483] width 228 height 42
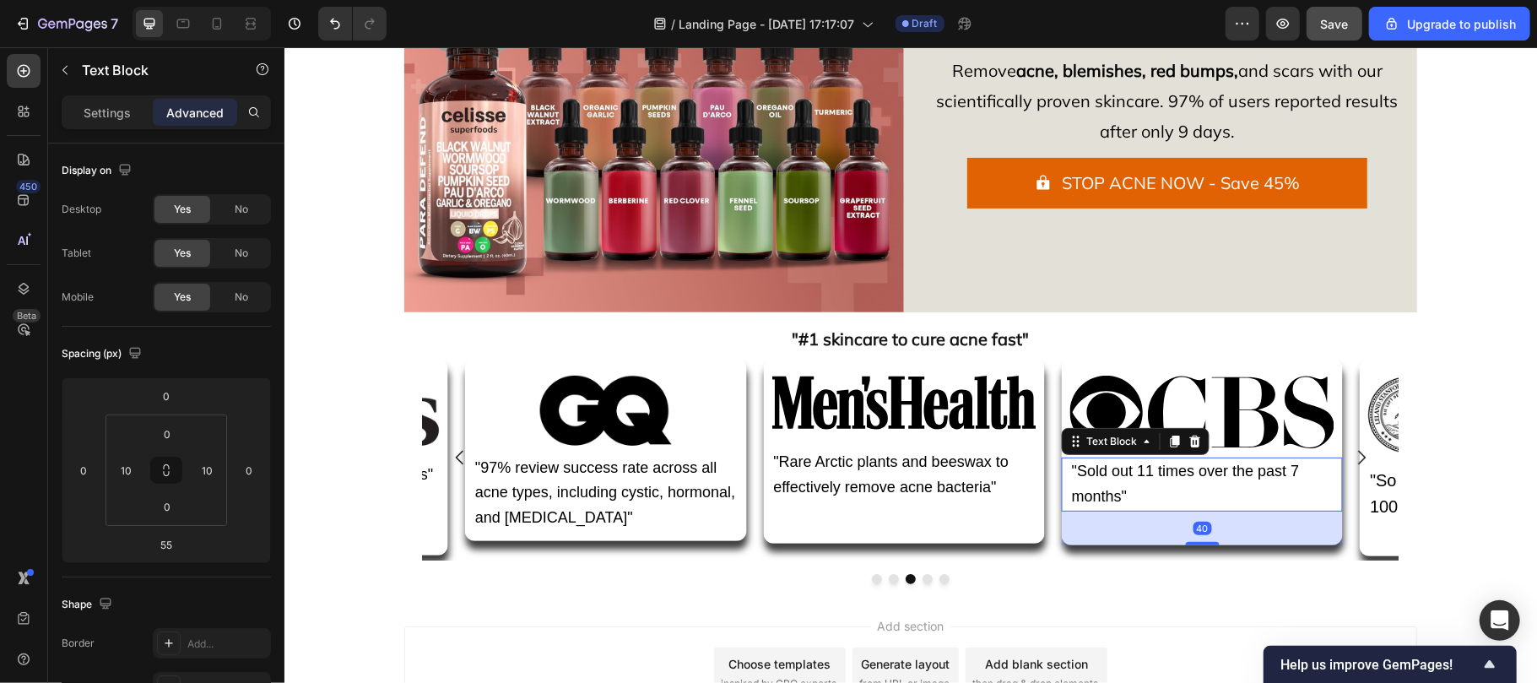
drag, startPoint x: 1199, startPoint y: 557, endPoint x: 1193, endPoint y: 544, distance: 14.0
click at [1193, 511] on div "40" at bounding box center [1209, 511] width 281 height 0
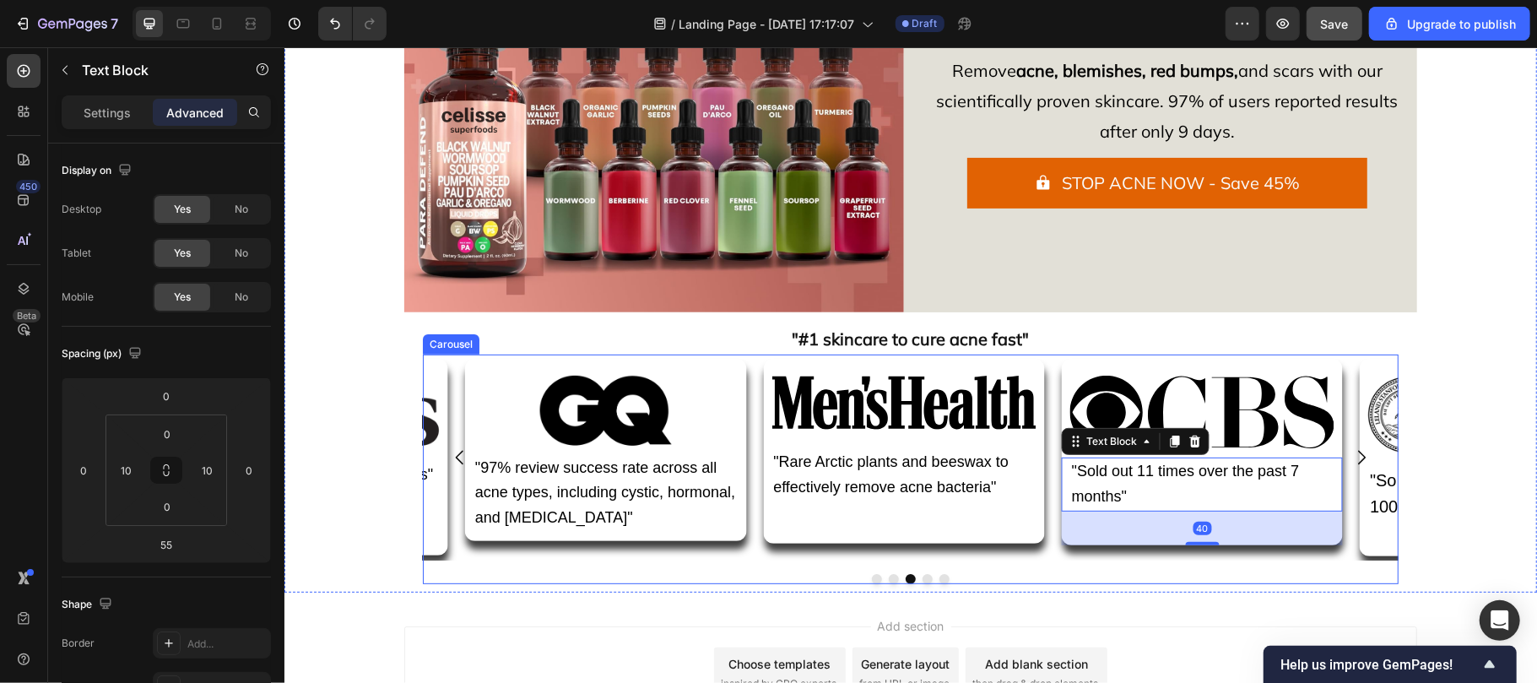
click at [1350, 456] on icon "Carousel Next Arrow" at bounding box center [1360, 456] width 20 height 20
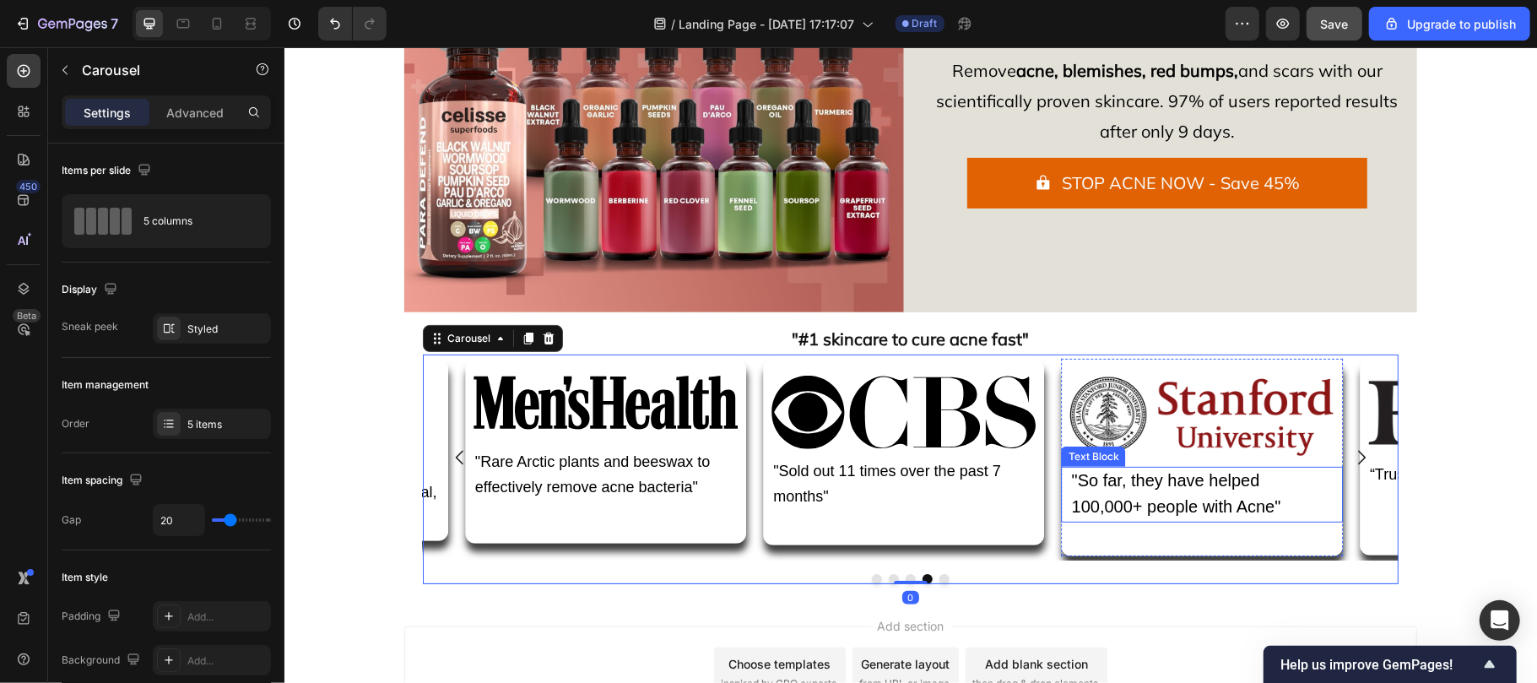
click at [1226, 485] on span ""So far, they have helped 100,000+ people with Acne"" at bounding box center [1175, 492] width 209 height 45
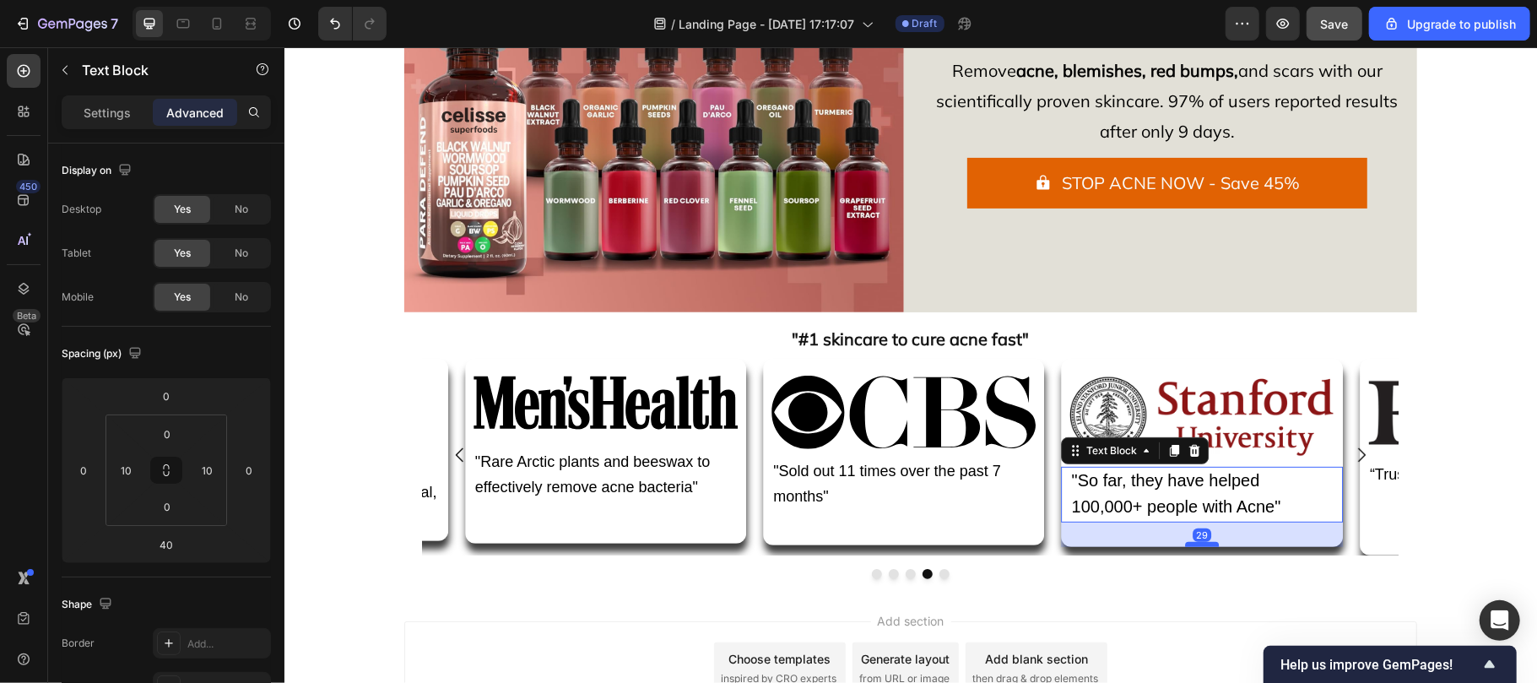
drag, startPoint x: 1203, startPoint y: 554, endPoint x: 1198, endPoint y: 544, distance: 10.2
click at [1198, 544] on div at bounding box center [1201, 543] width 34 height 5
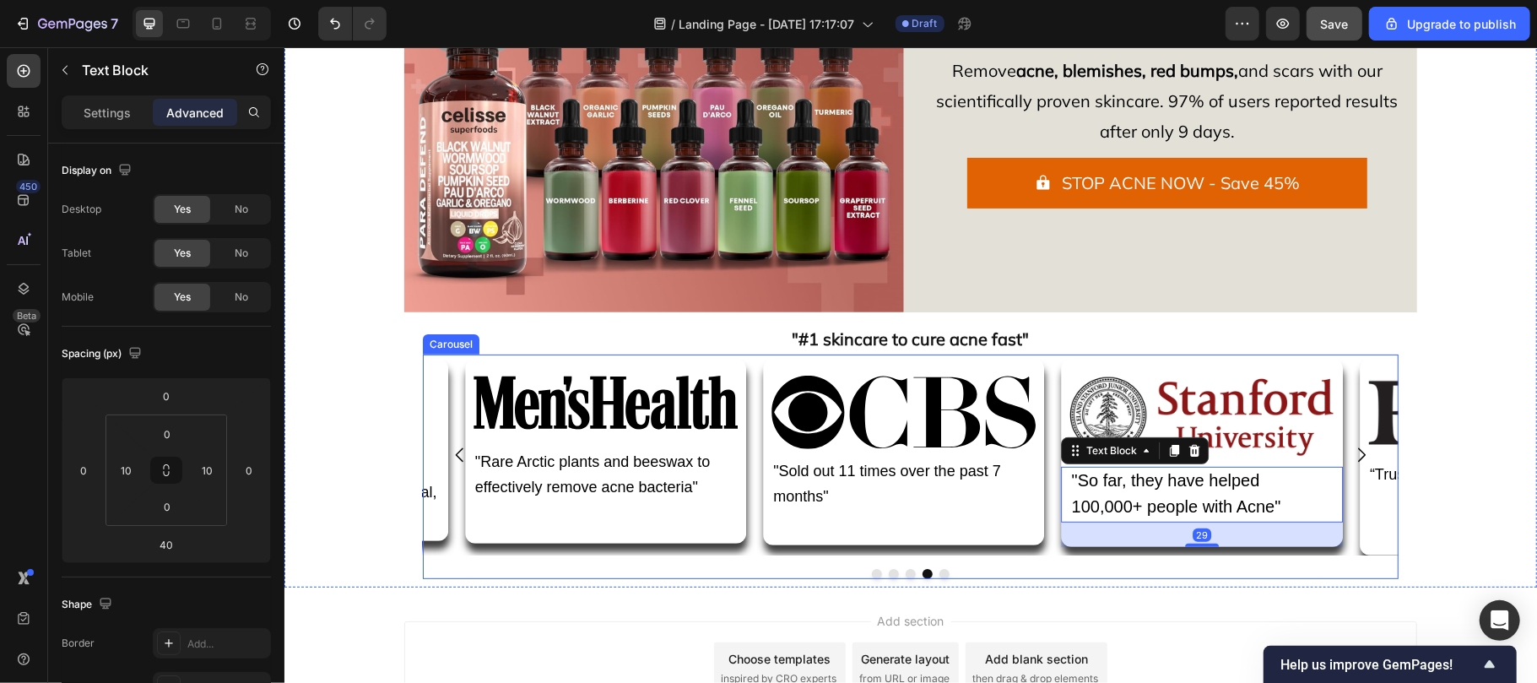
click at [1350, 452] on icon "Carousel Next Arrow" at bounding box center [1360, 454] width 20 height 20
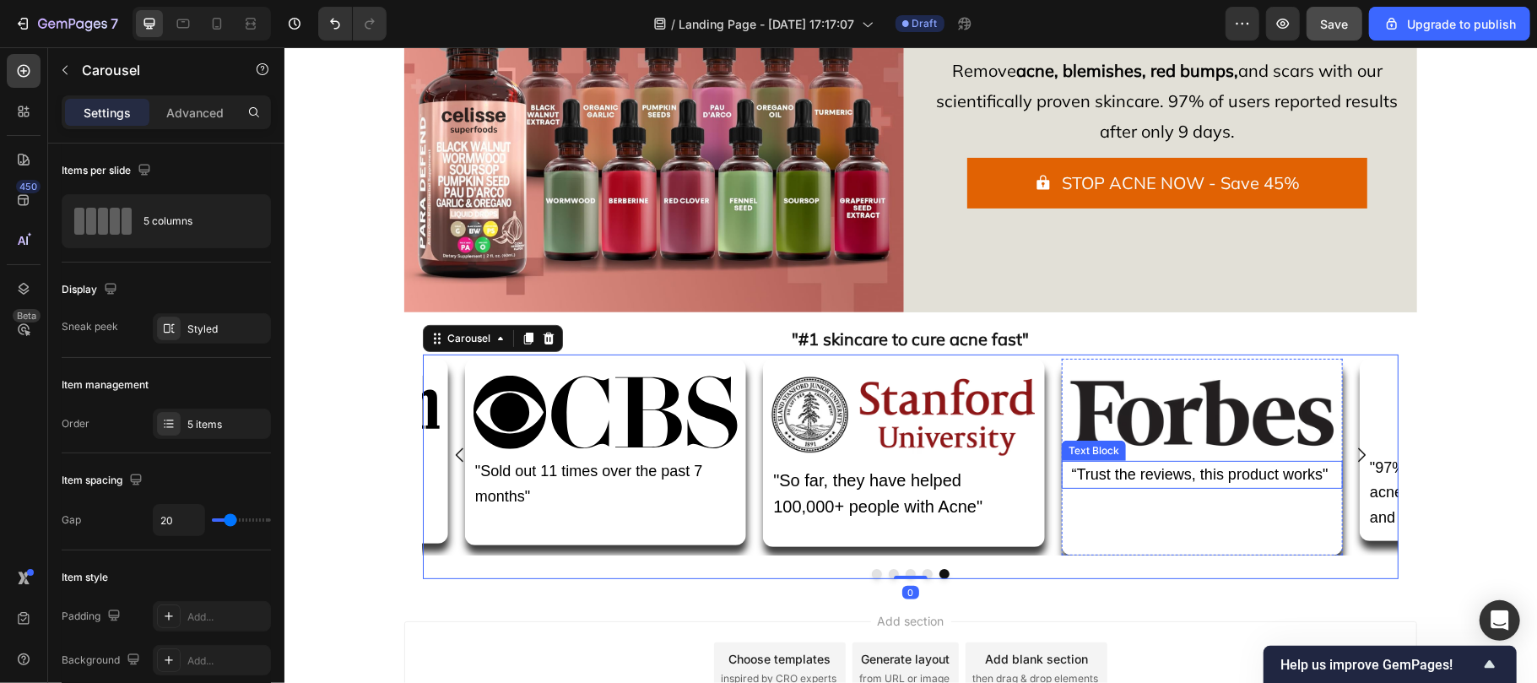
click at [1237, 467] on span "“Trust the reviews, this product works"" at bounding box center [1199, 473] width 257 height 17
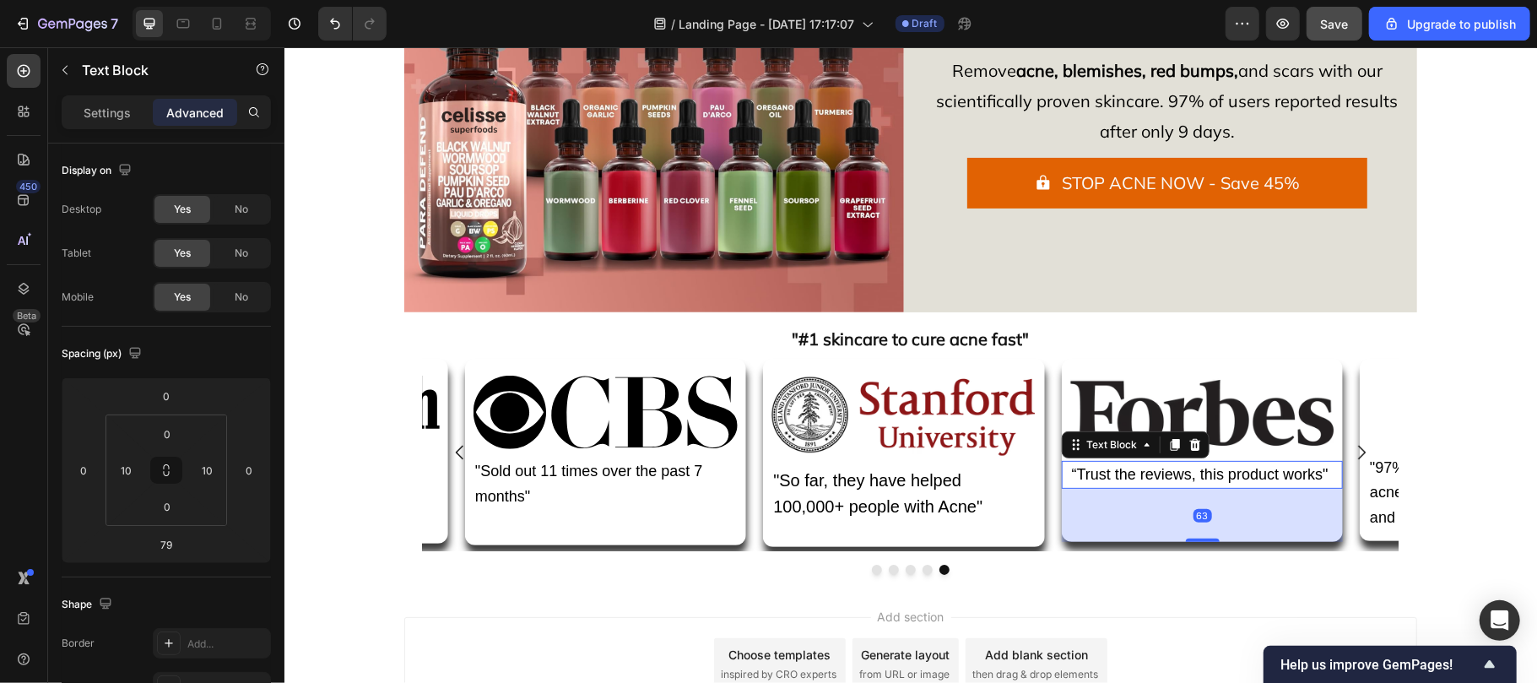
drag, startPoint x: 1192, startPoint y: 551, endPoint x: 1182, endPoint y: 537, distance: 17.6
click at [1182, 488] on div "63" at bounding box center [1209, 488] width 281 height 0
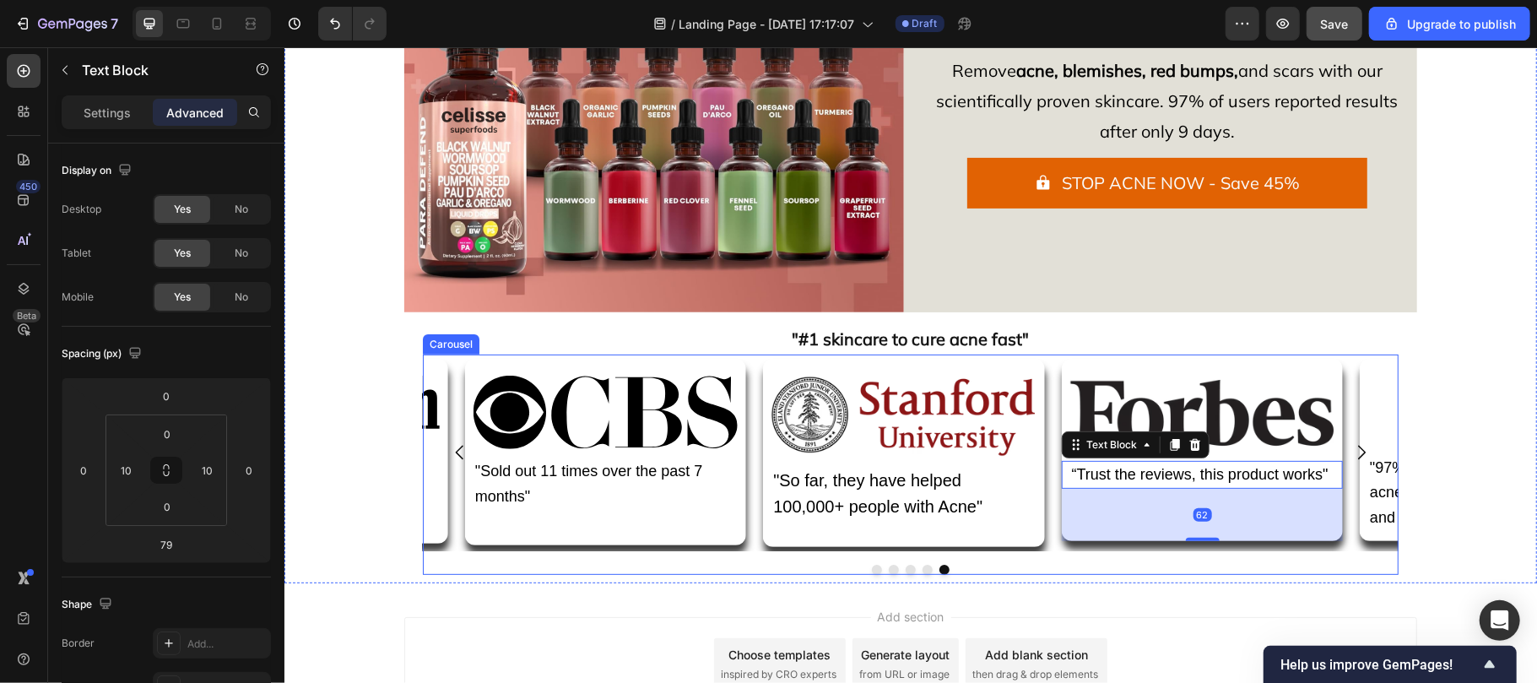
click at [1350, 446] on icon "Carousel Next Arrow" at bounding box center [1360, 451] width 20 height 20
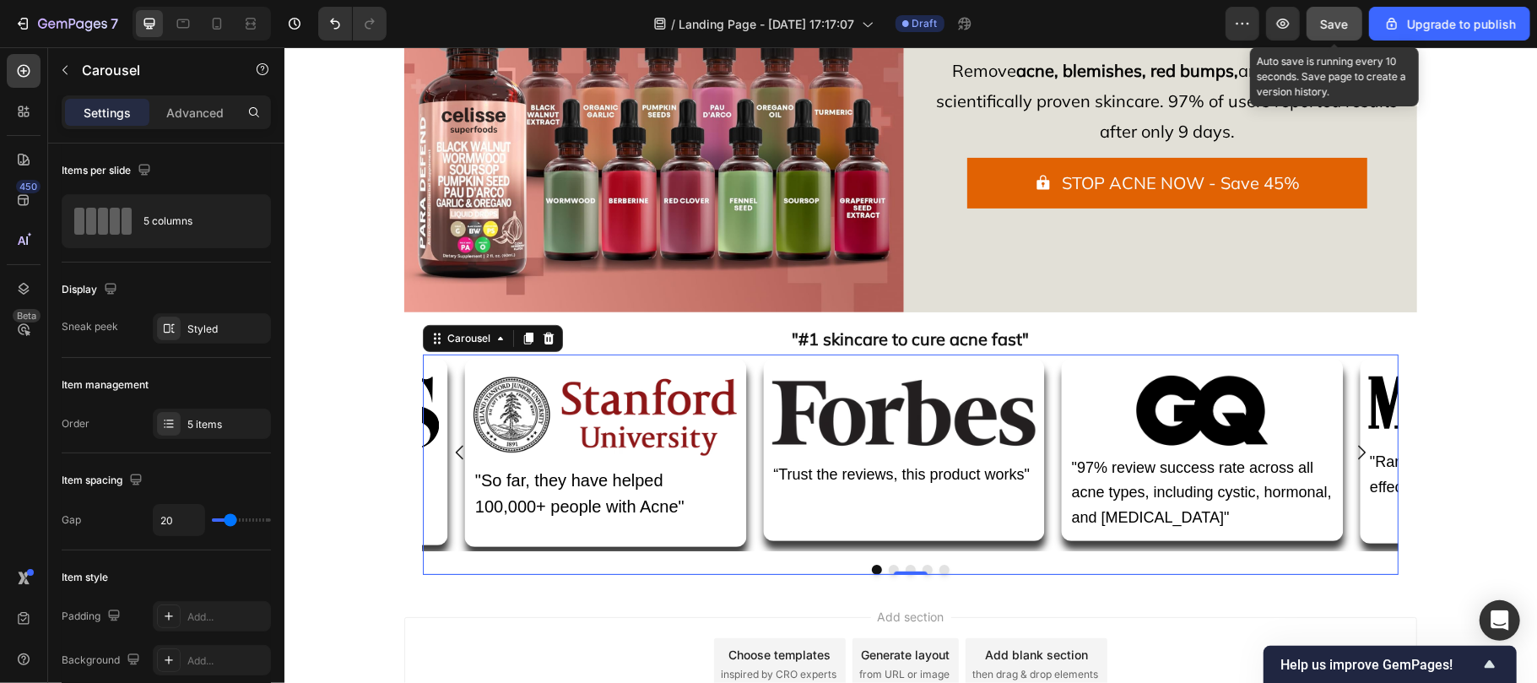
click at [1339, 25] on span "Save" at bounding box center [1335, 24] width 28 height 14
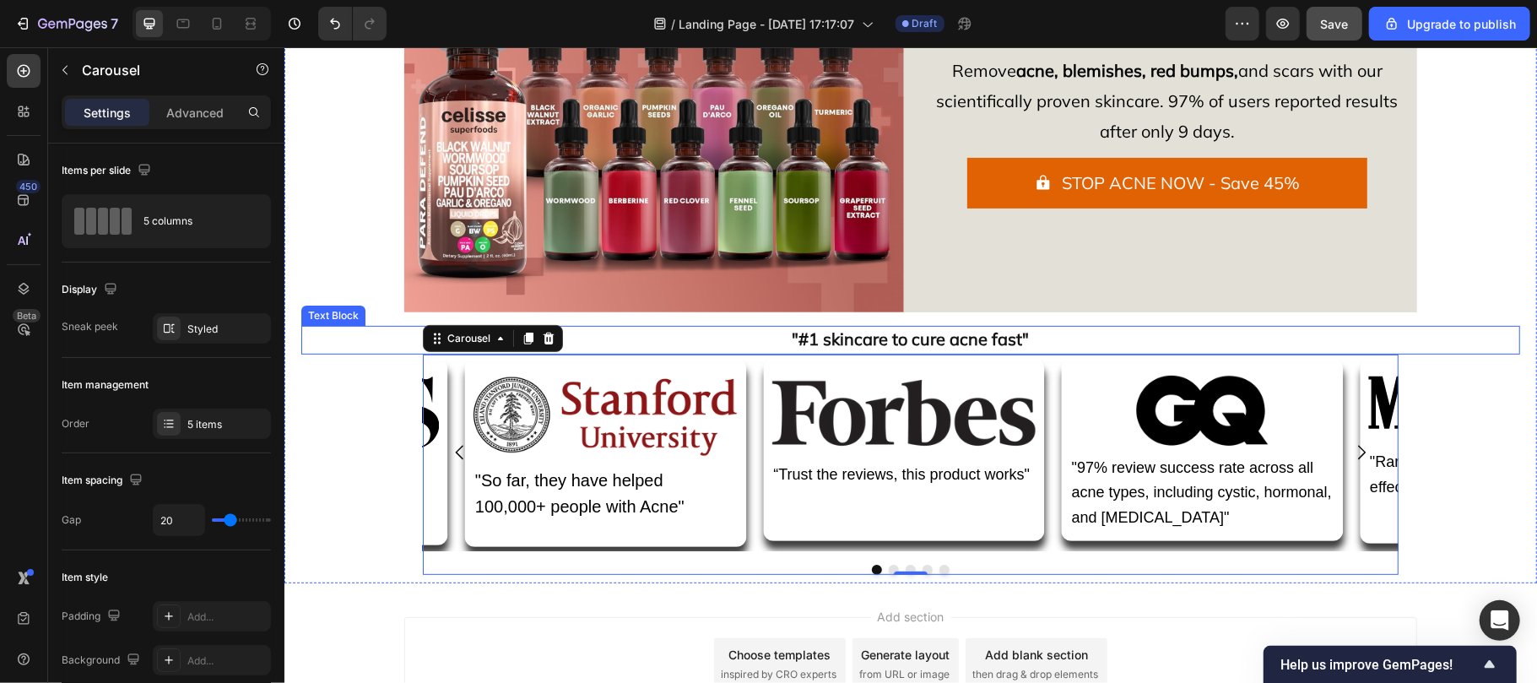
click at [761, 325] on div ""#1 skincare to cure acne fast"" at bounding box center [909, 339] width 1219 height 29
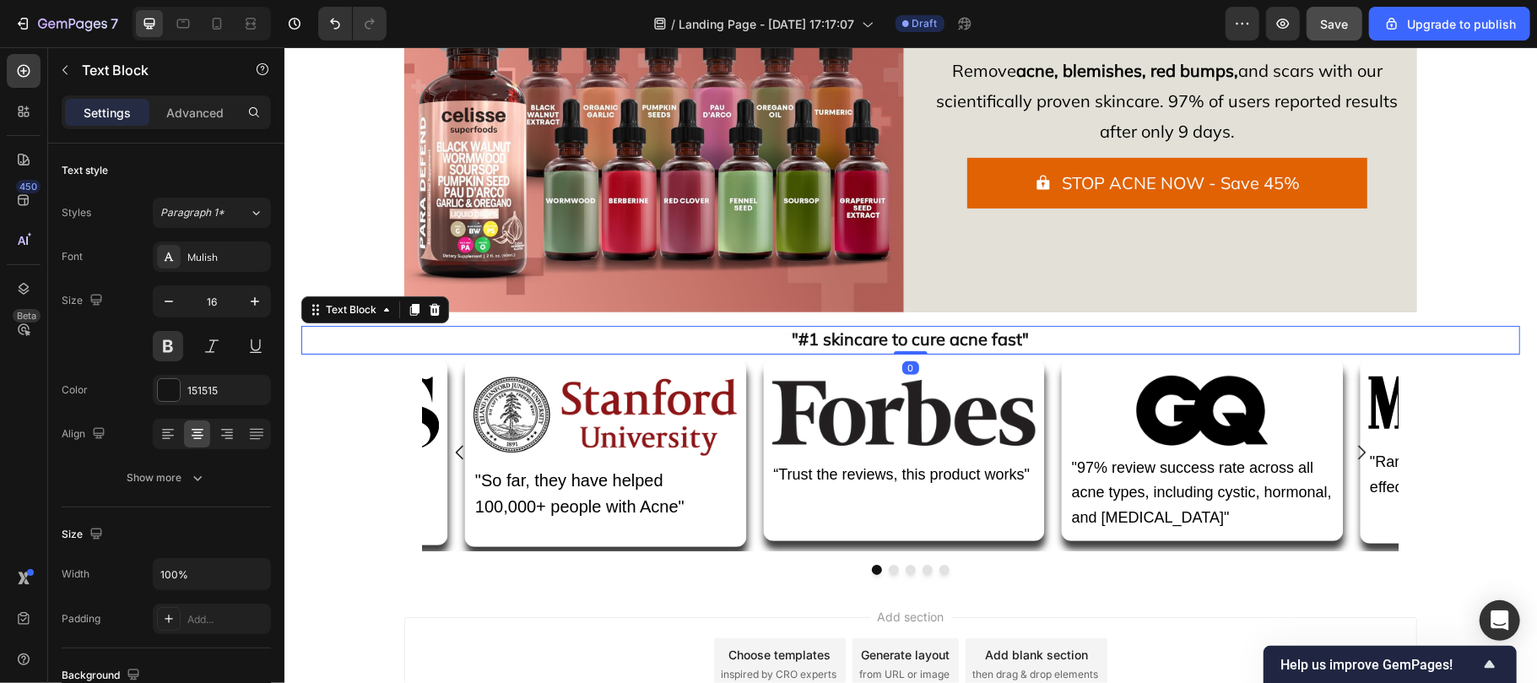
click at [412, 300] on div at bounding box center [413, 309] width 20 height 20
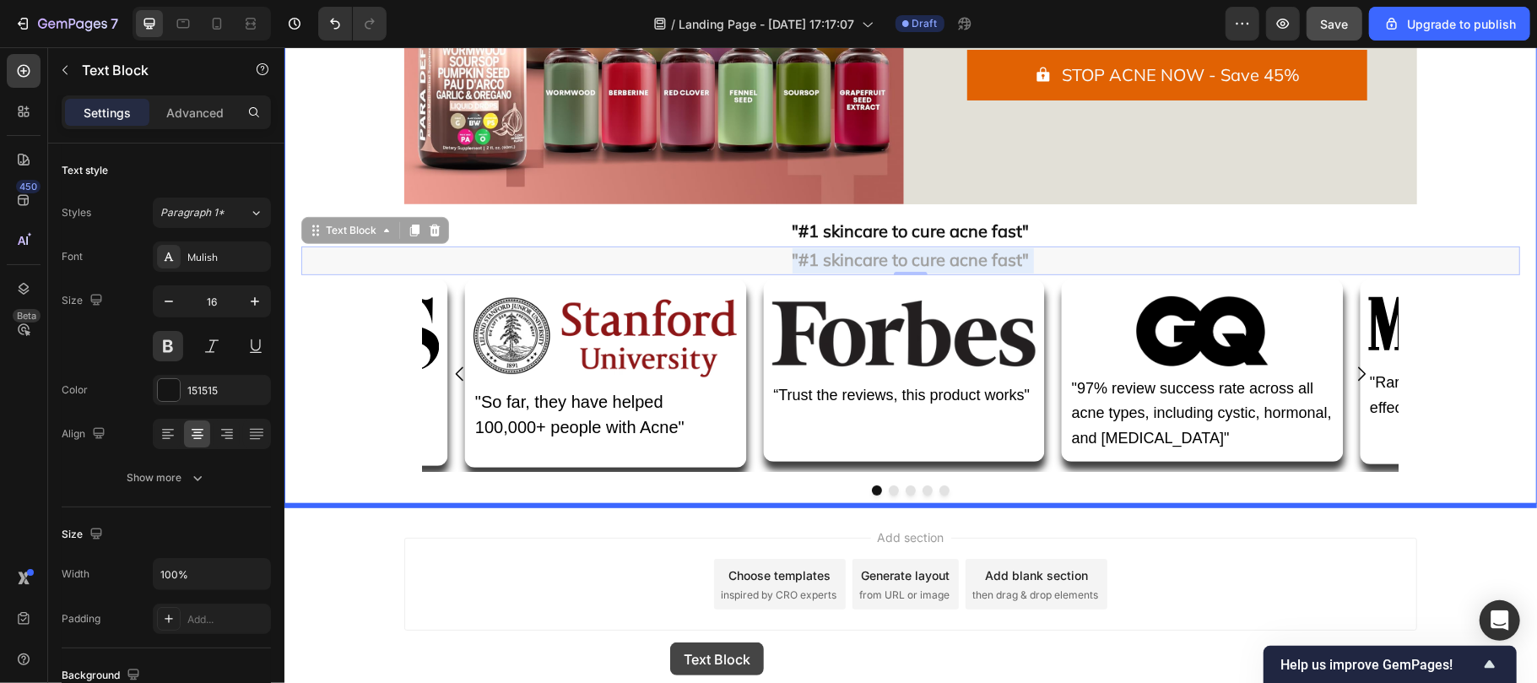
scroll to position [452, 0]
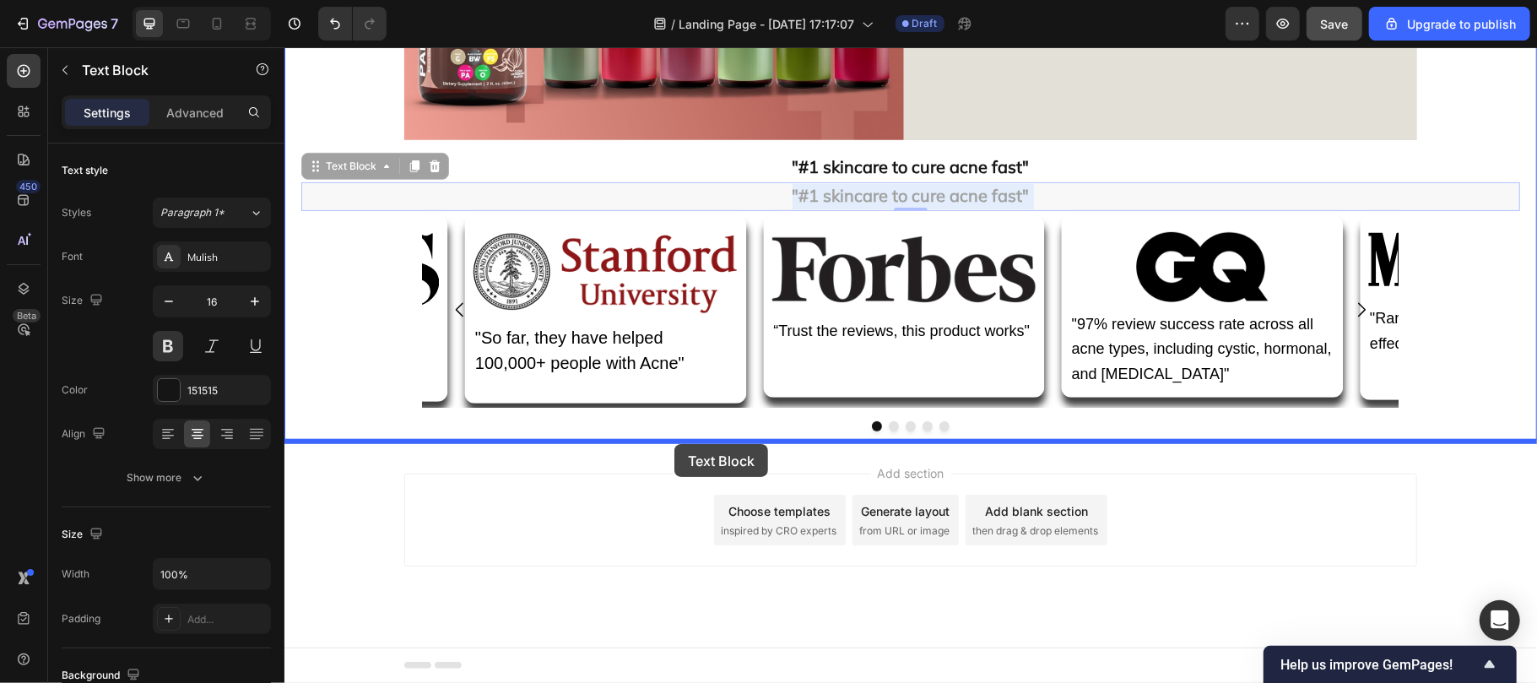
drag, startPoint x: 642, startPoint y: 369, endPoint x: 672, endPoint y: 445, distance: 81.5
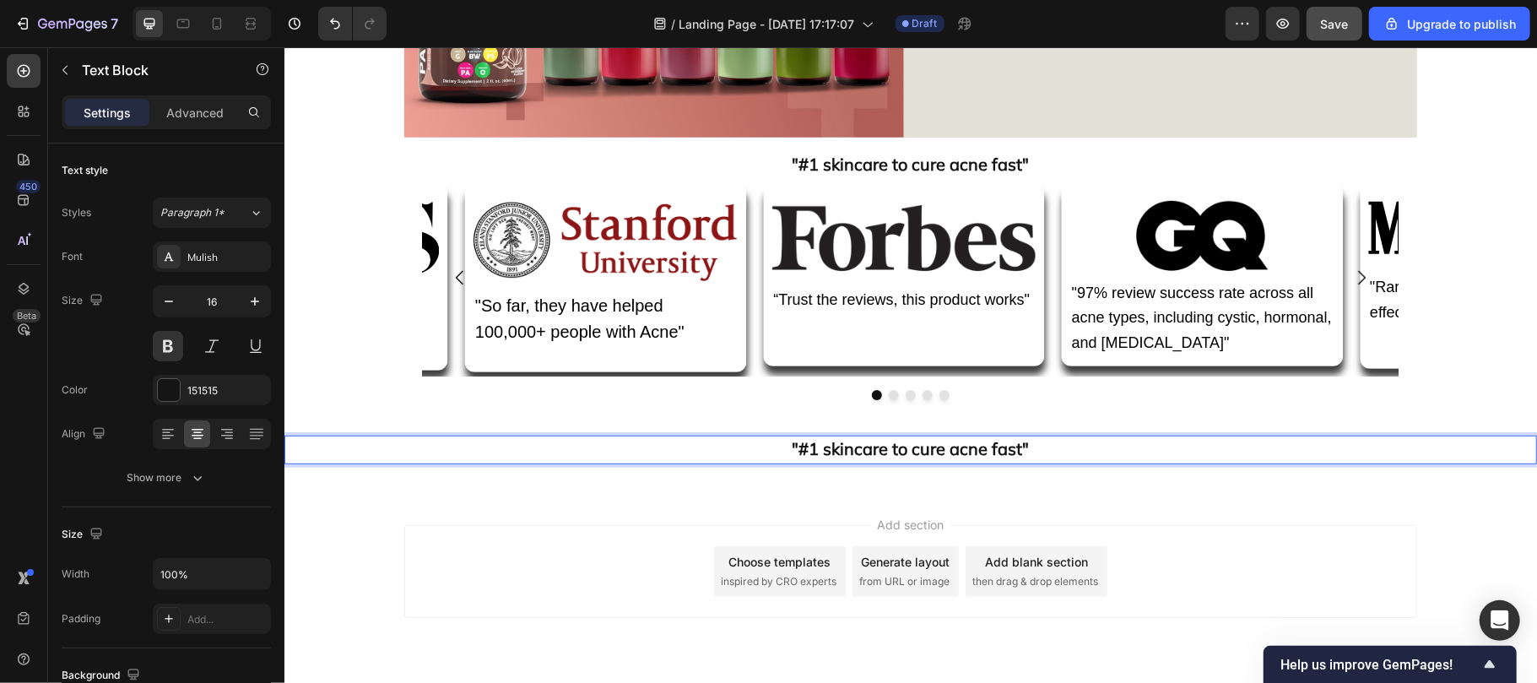
drag, startPoint x: 653, startPoint y: 452, endPoint x: 746, endPoint y: 480, distance: 97.2
click at [746, 480] on div ""#1 skincare to cure acne fast" Text Block 0 Section 2" at bounding box center [910, 449] width 1253 height 83
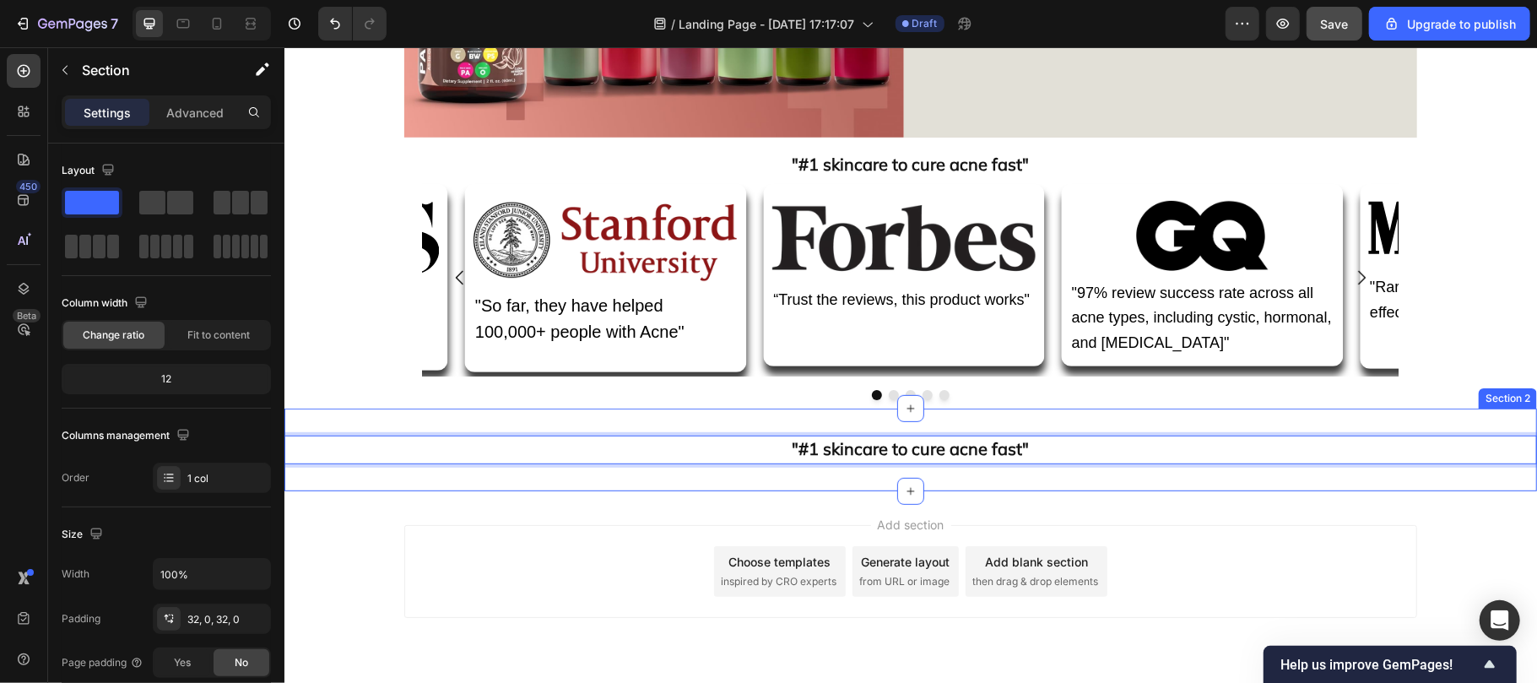
click at [746, 480] on div ""#1 skincare to cure acne fast" Text Block 0 Section 2" at bounding box center [910, 449] width 1253 height 83
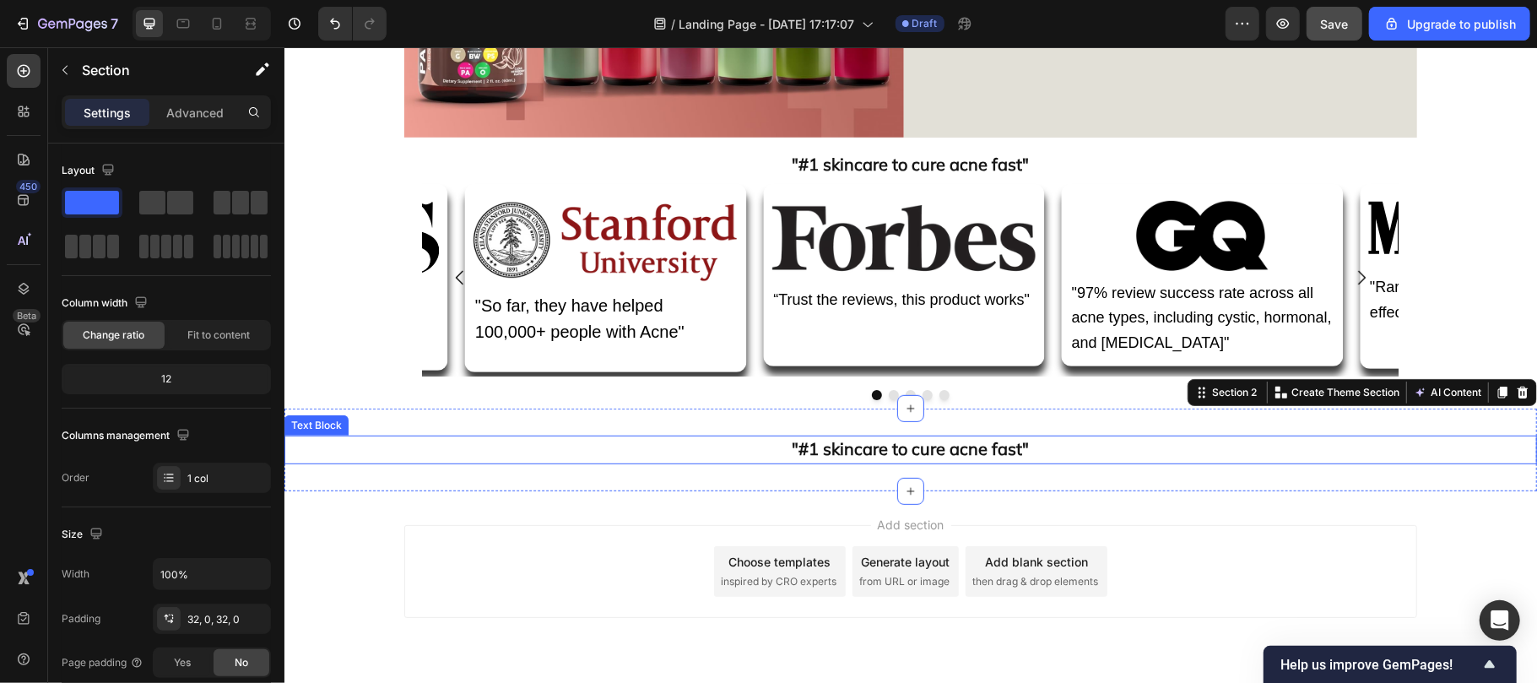
click at [741, 458] on p ""#1 skincare to cure acne fast"" at bounding box center [909, 448] width 1249 height 25
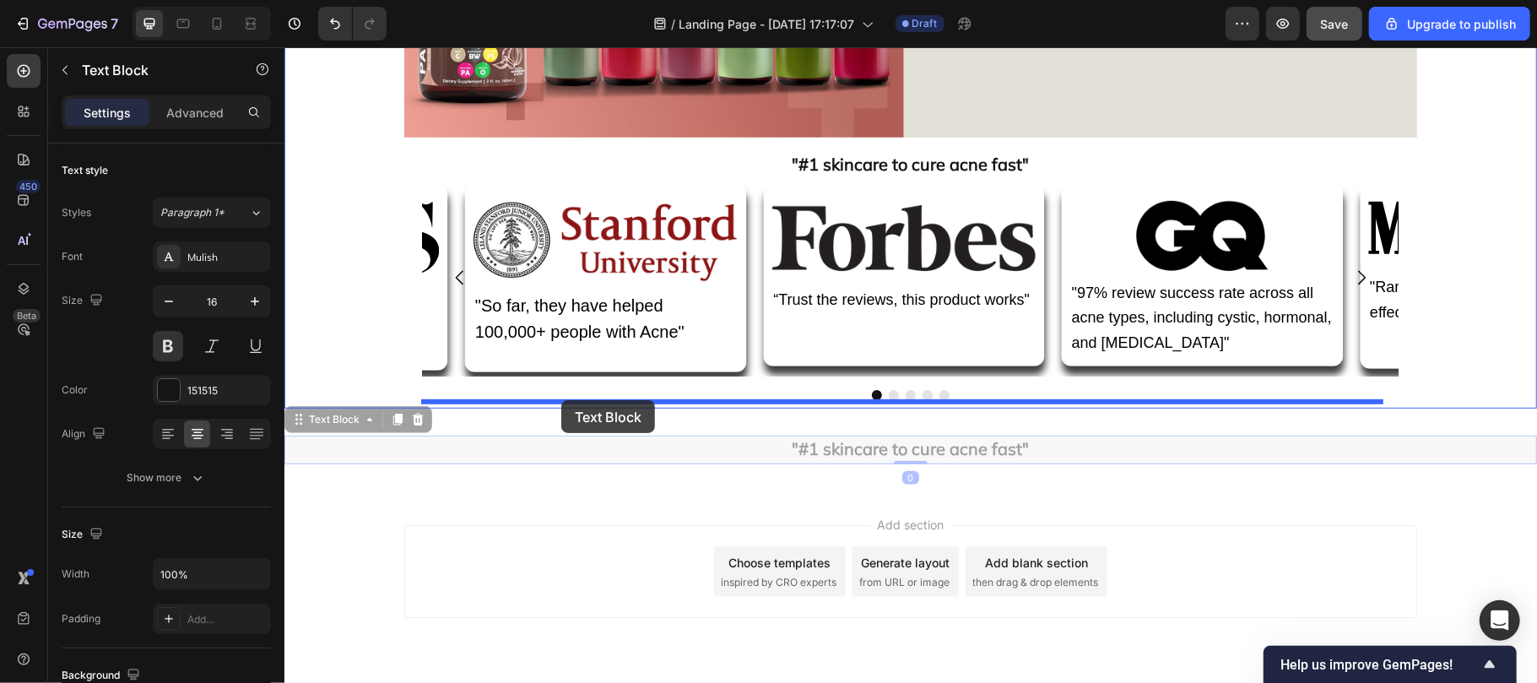
drag, startPoint x: 362, startPoint y: 422, endPoint x: 560, endPoint y: 399, distance: 199.6
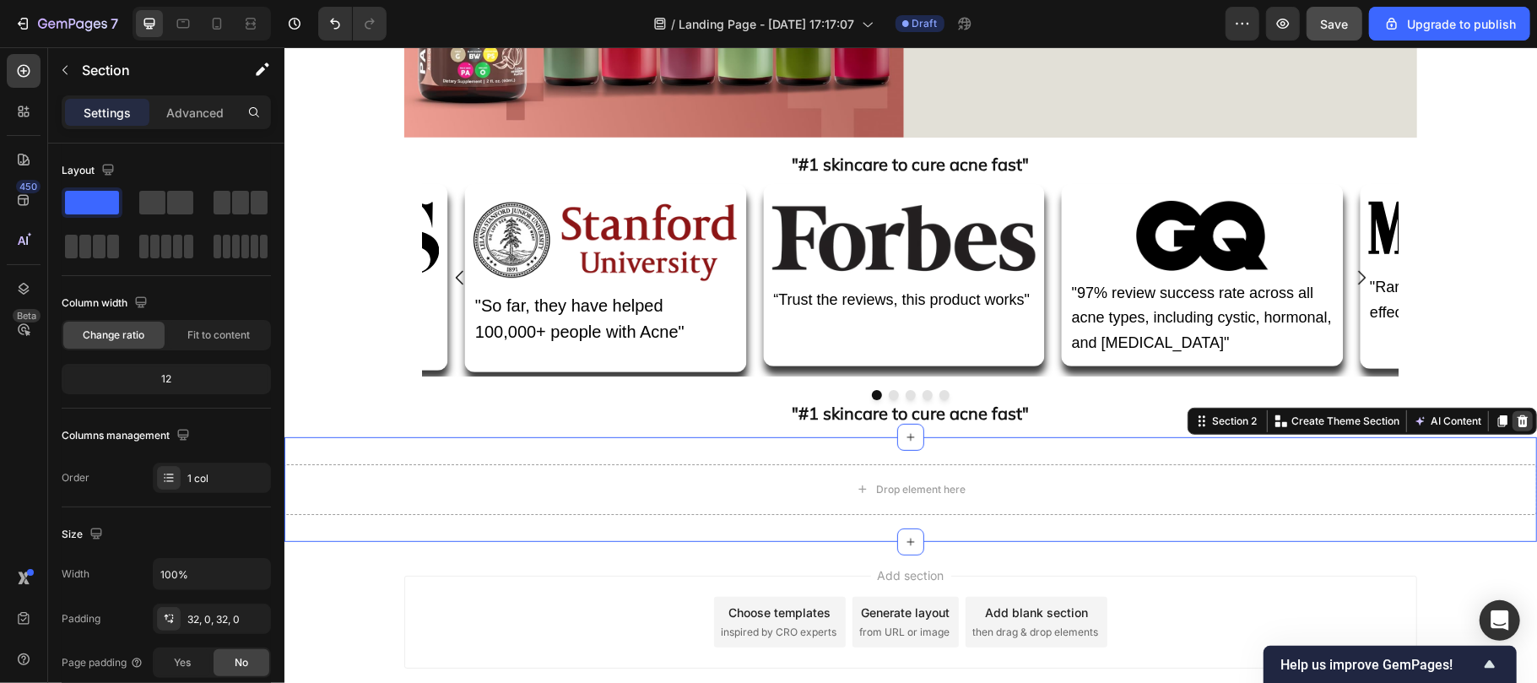
click at [1517, 423] on icon at bounding box center [1522, 420] width 11 height 12
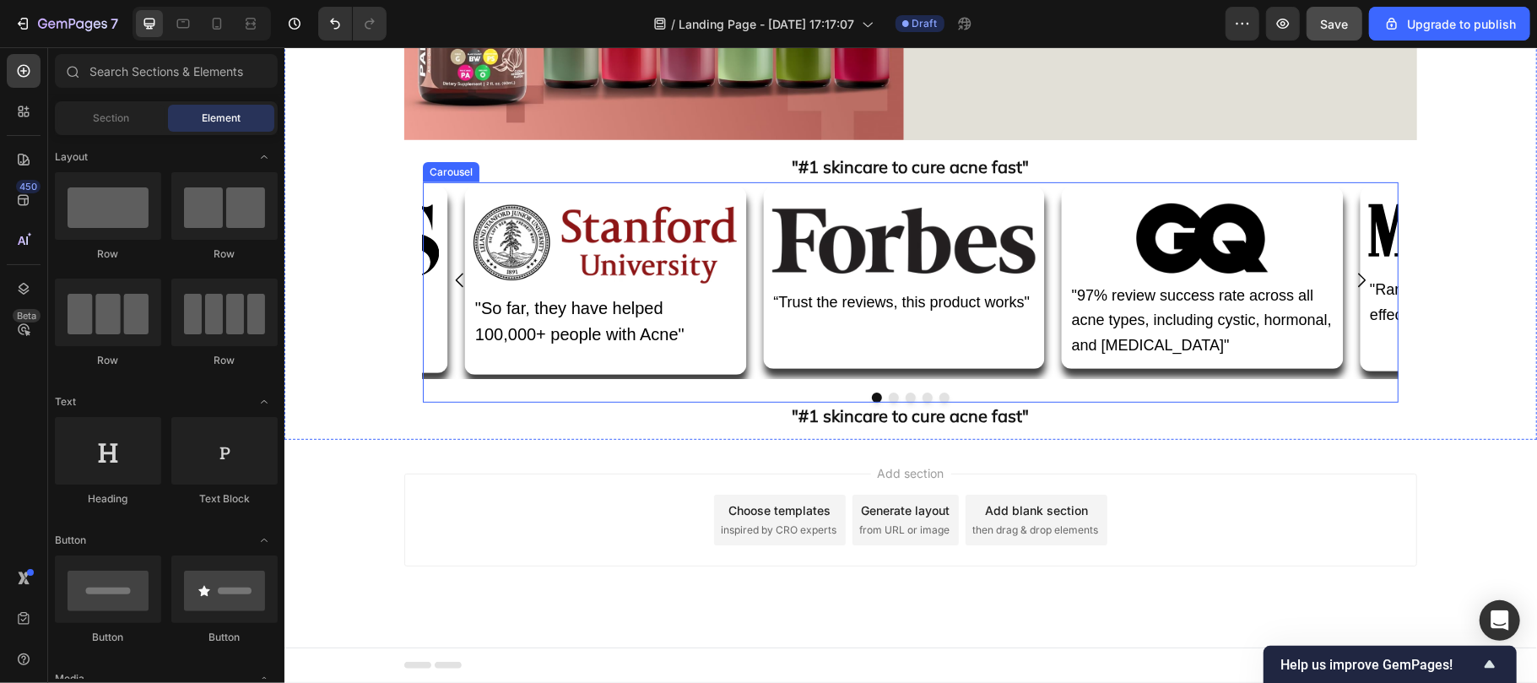
click at [977, 396] on div at bounding box center [909, 397] width 975 height 10
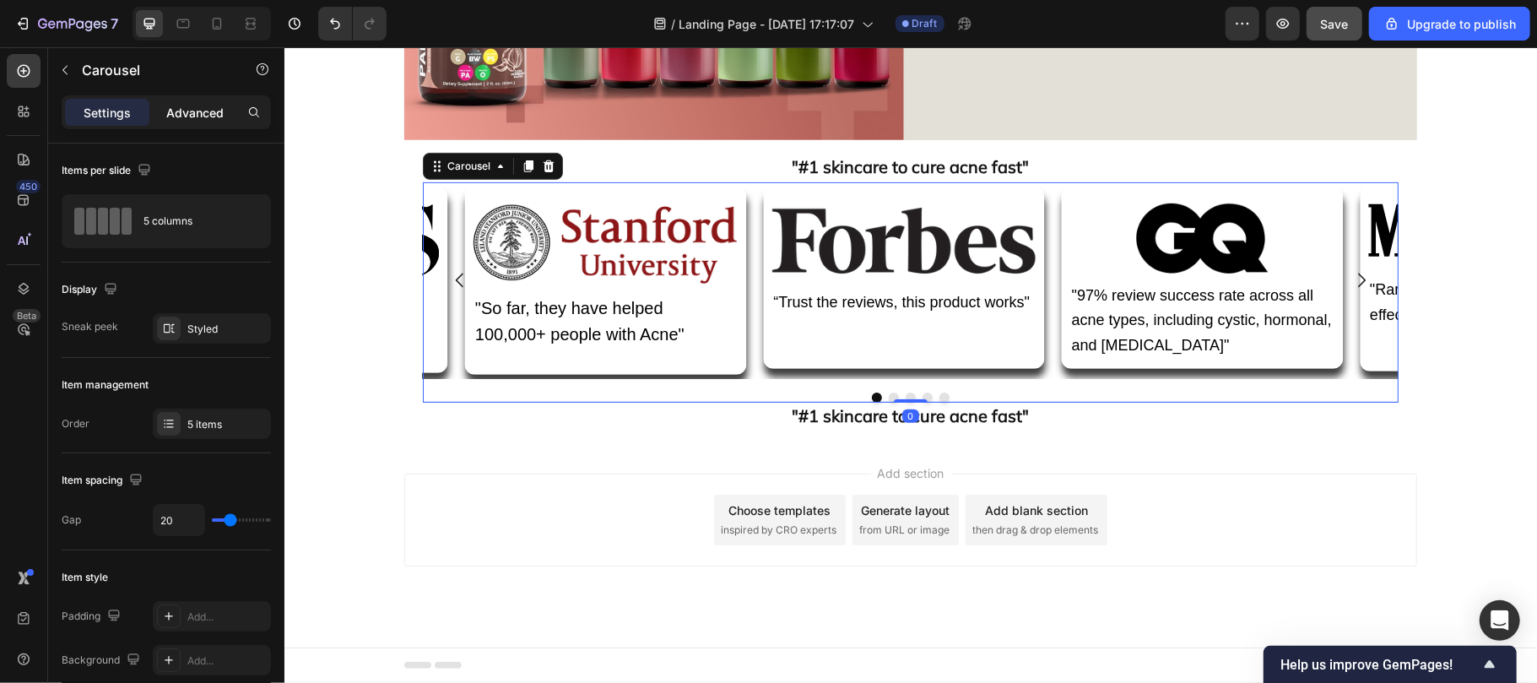
click at [184, 116] on p "Advanced" at bounding box center [194, 113] width 57 height 18
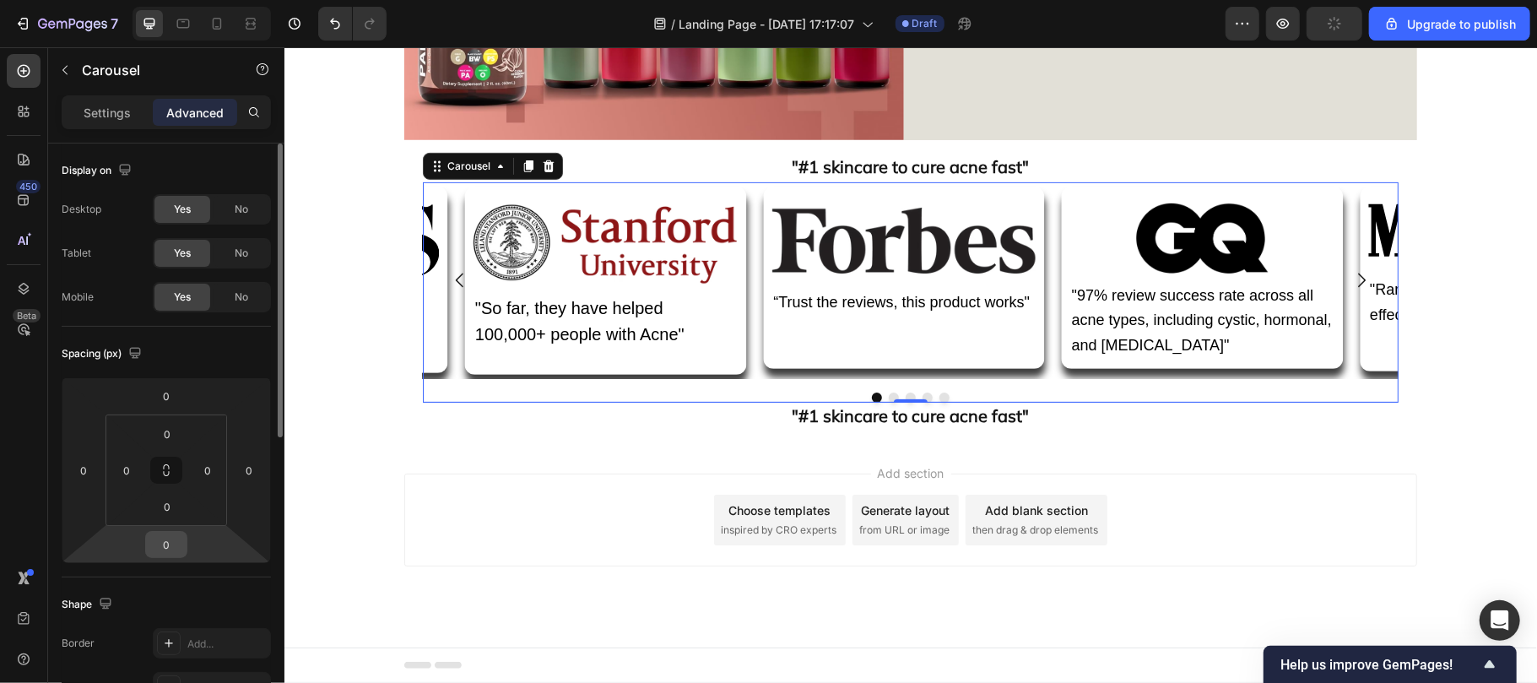
click at [170, 547] on input "0" at bounding box center [166, 544] width 34 height 25
type input "10"
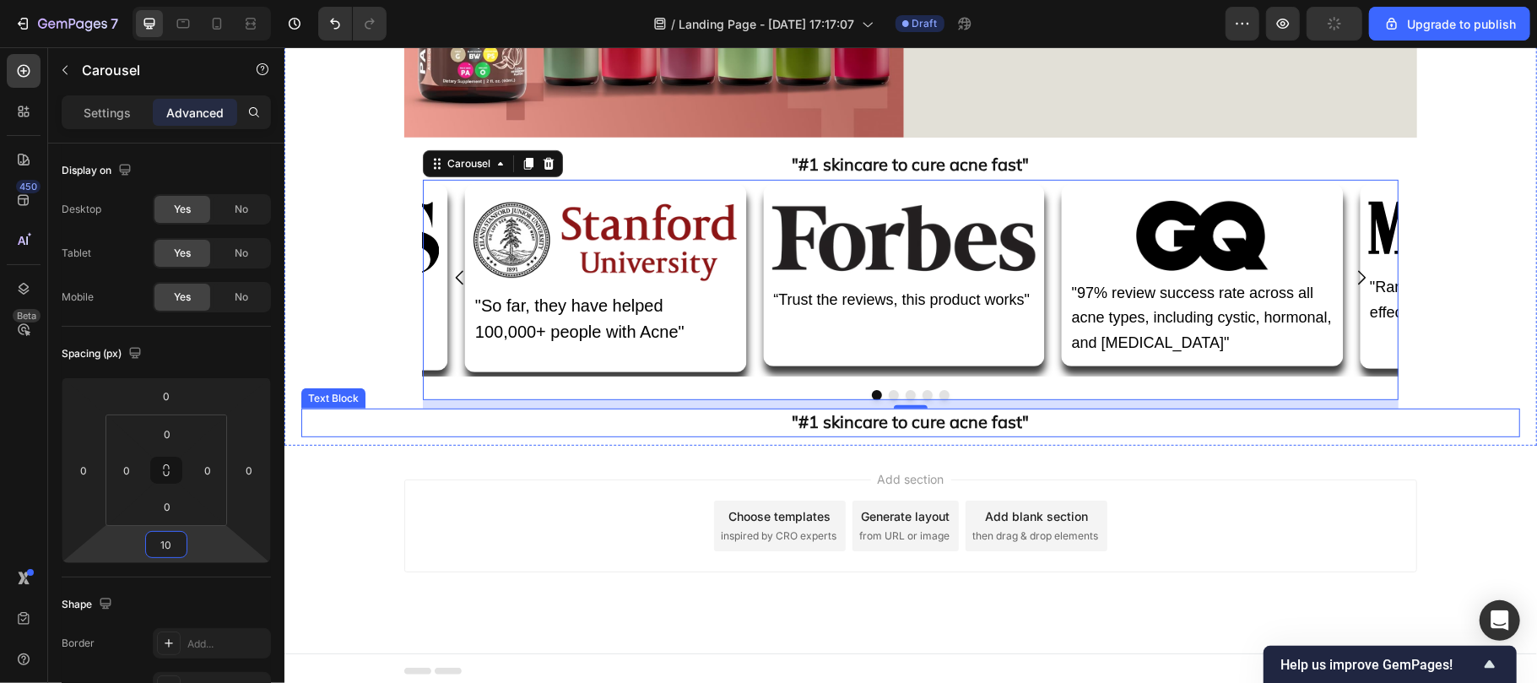
click at [925, 423] on strong ""#1 skincare to cure acne fast"" at bounding box center [910, 420] width 237 height 21
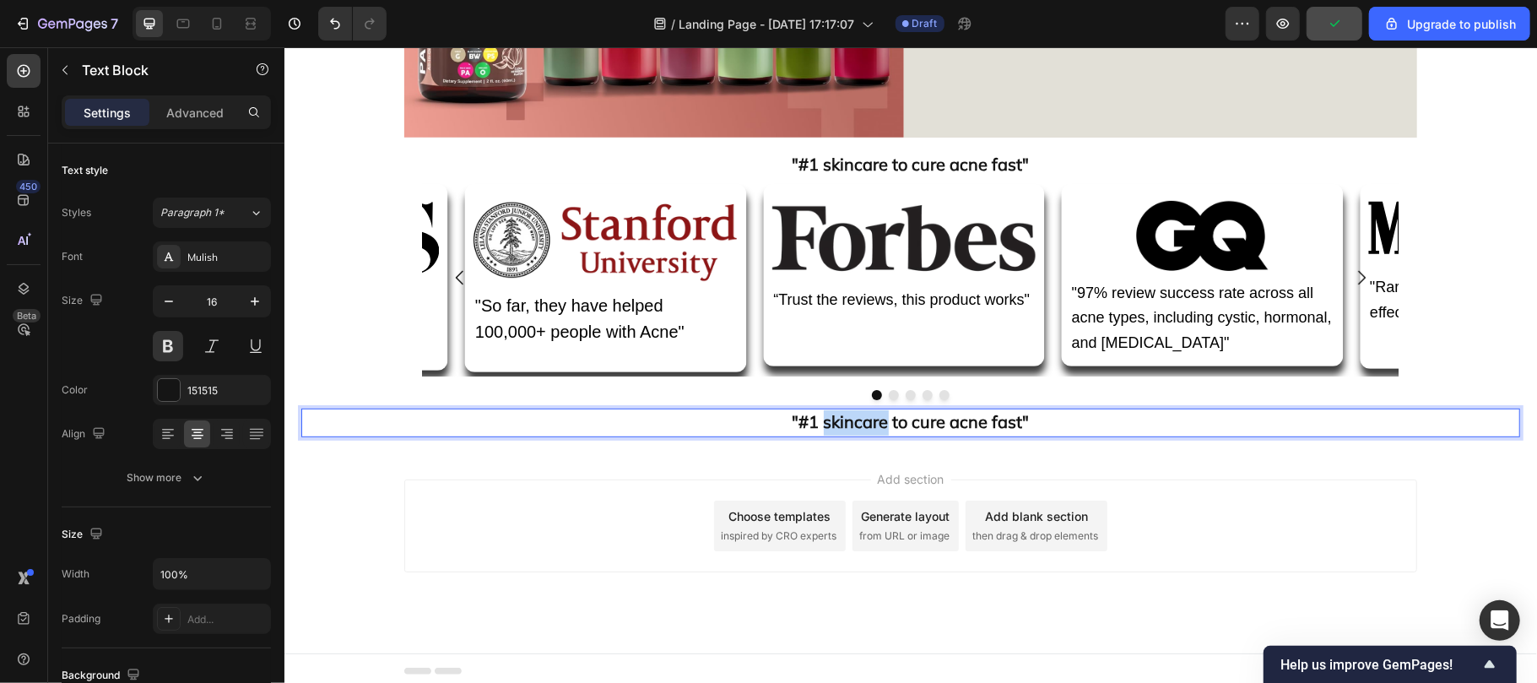
click at [819, 422] on strong ""#1 skincare to cure acne fast"" at bounding box center [910, 420] width 237 height 21
click at [861, 426] on strong "WE ONLY POST RAW, UNEDITED REVIEWS" at bounding box center [910, 420] width 344 height 21
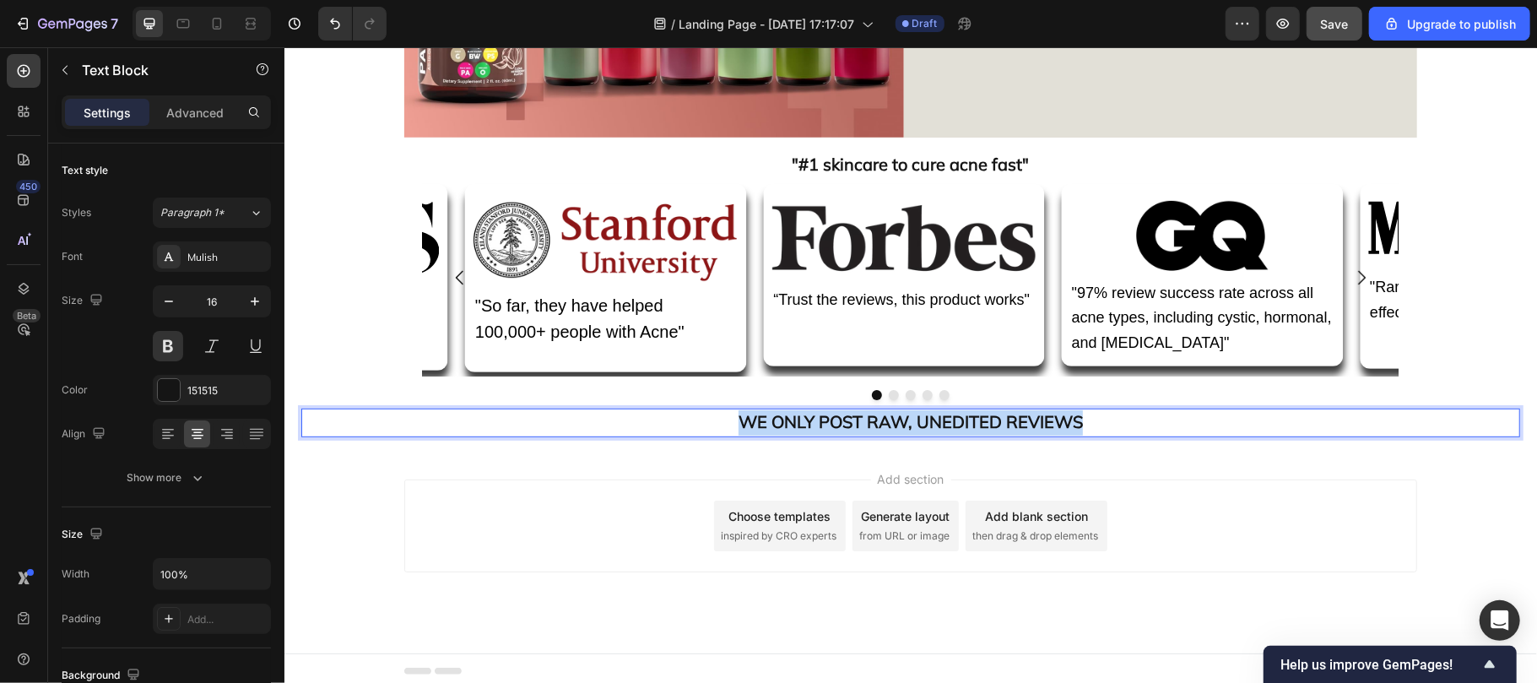
click at [861, 426] on strong "WE ONLY POST RAW, UNEDITED REVIEWS" at bounding box center [910, 420] width 344 height 21
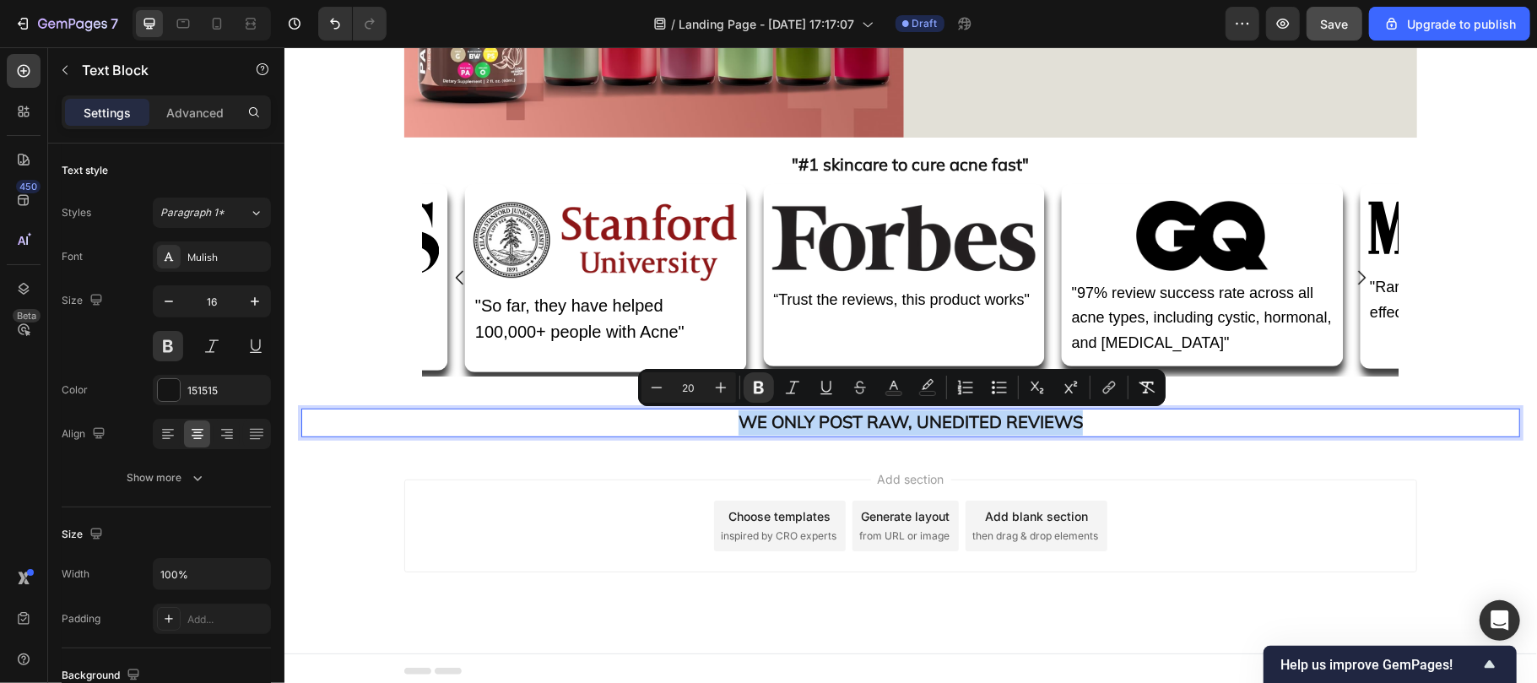
drag, startPoint x: 861, startPoint y: 426, endPoint x: 925, endPoint y: 421, distance: 64.3
click at [861, 426] on strong "WE ONLY POST RAW, UNEDITED REVIEWS" at bounding box center [910, 420] width 344 height 21
click at [219, 299] on input "16" at bounding box center [212, 301] width 56 height 30
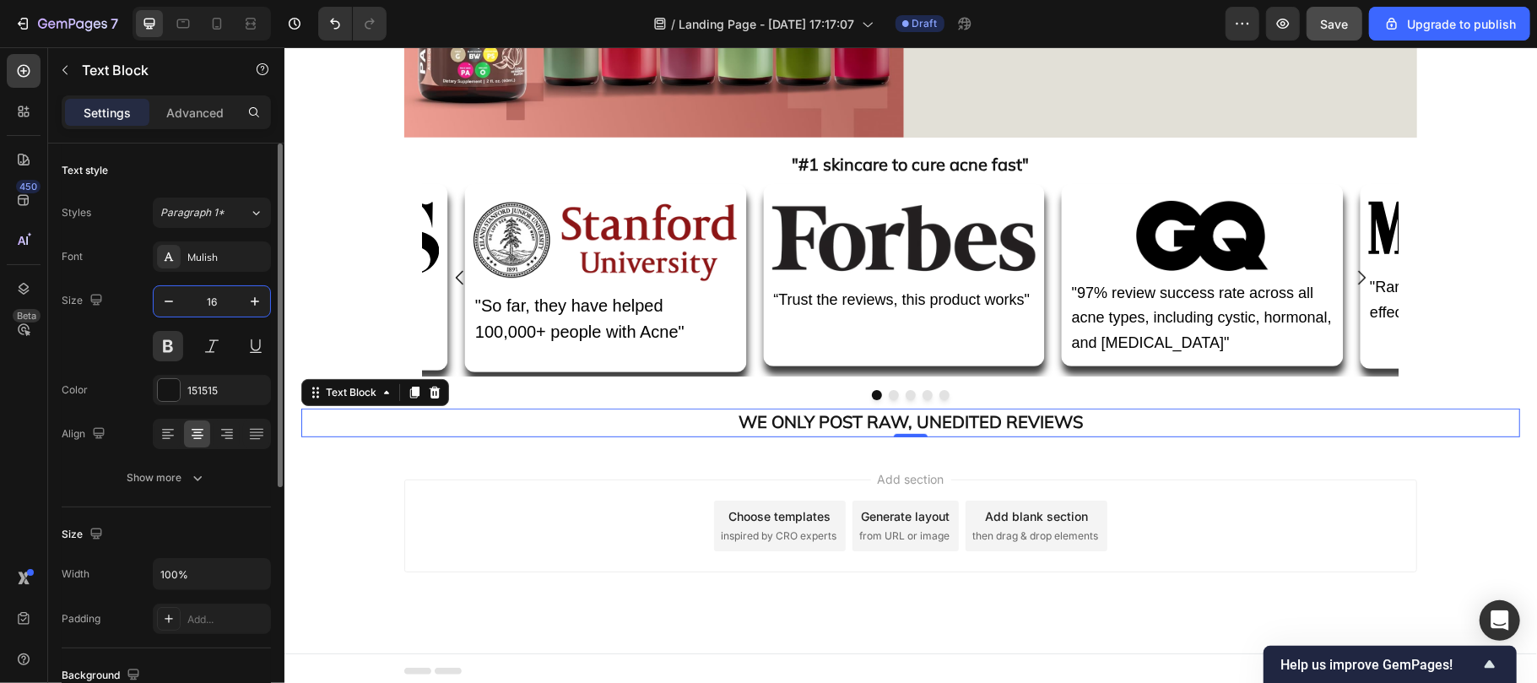
click at [219, 299] on input "16" at bounding box center [212, 301] width 56 height 30
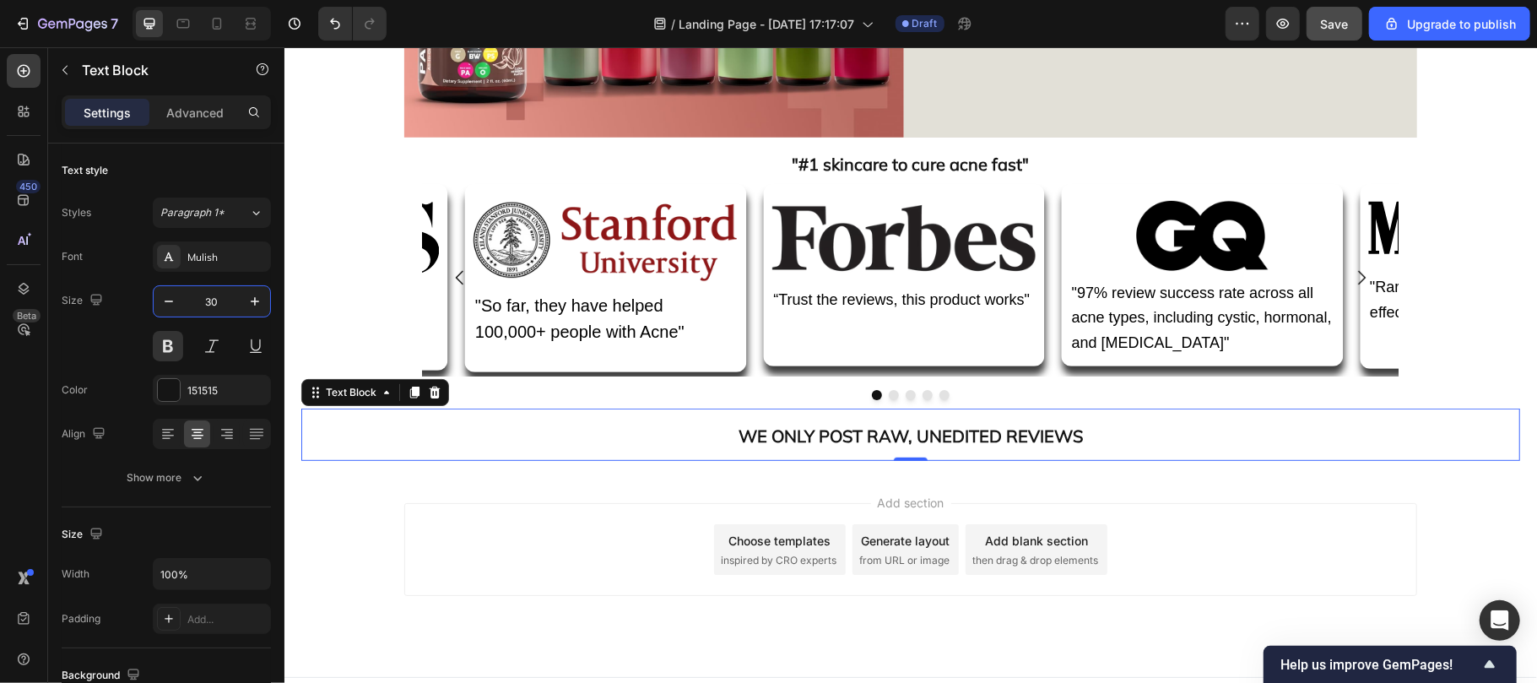
type input "30"
click at [902, 431] on strong "WE ONLY POST RAW, UNEDITED REVIEWS" at bounding box center [910, 435] width 344 height 21
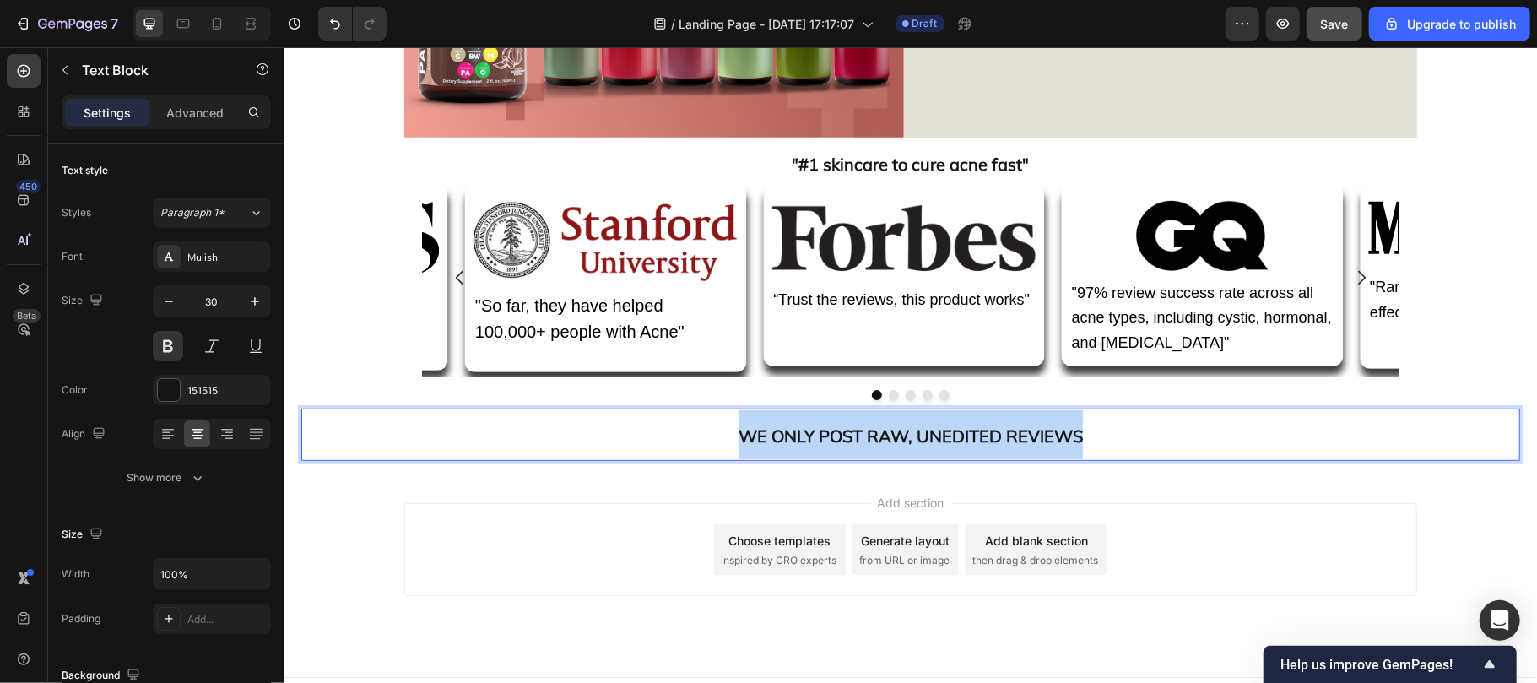
click at [902, 431] on strong "WE ONLY POST RAW, UNEDITED REVIEWS" at bounding box center [910, 435] width 344 height 21
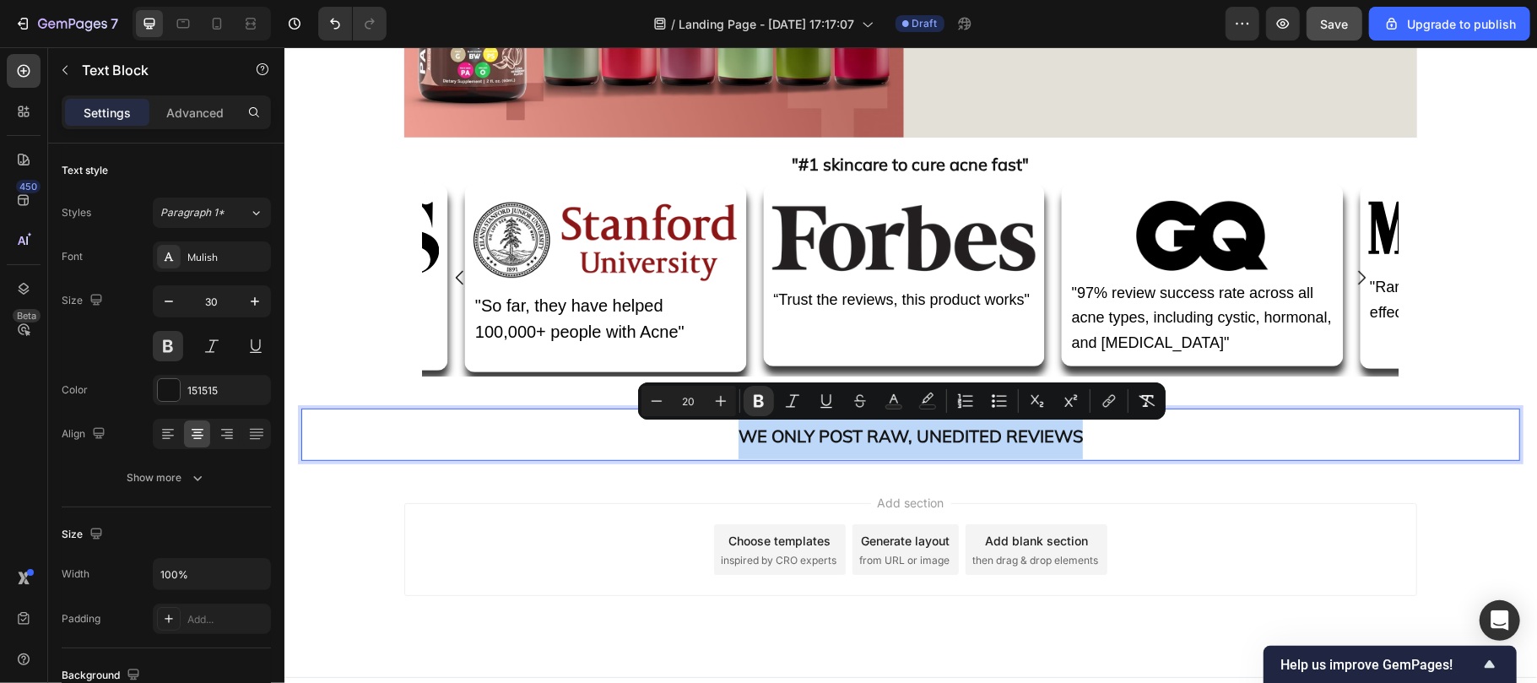
drag, startPoint x: 902, startPoint y: 431, endPoint x: 1047, endPoint y: 459, distance: 147.0
click at [902, 431] on strong "WE ONLY POST RAW, UNEDITED REVIEWS" at bounding box center [910, 435] width 344 height 21
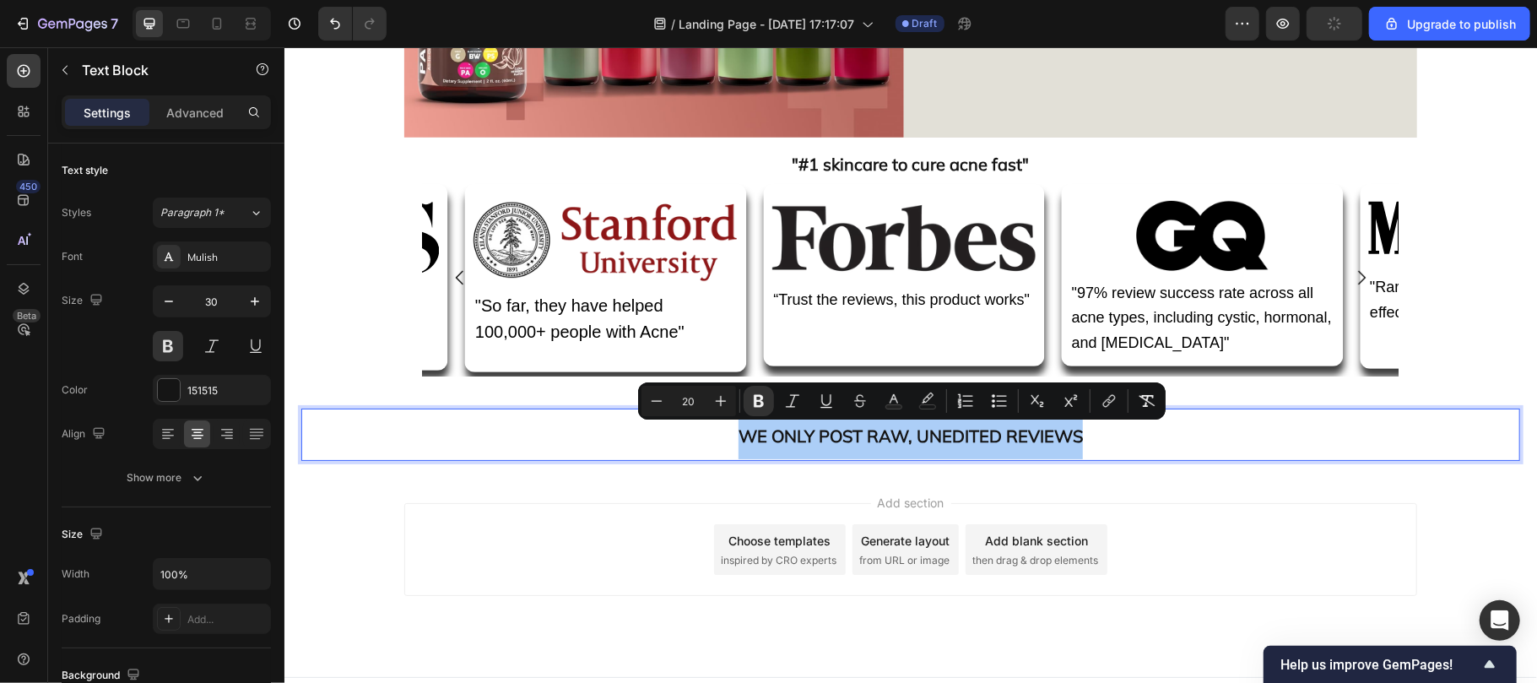
click at [696, 397] on input "20" at bounding box center [689, 401] width 34 height 20
type input "27"
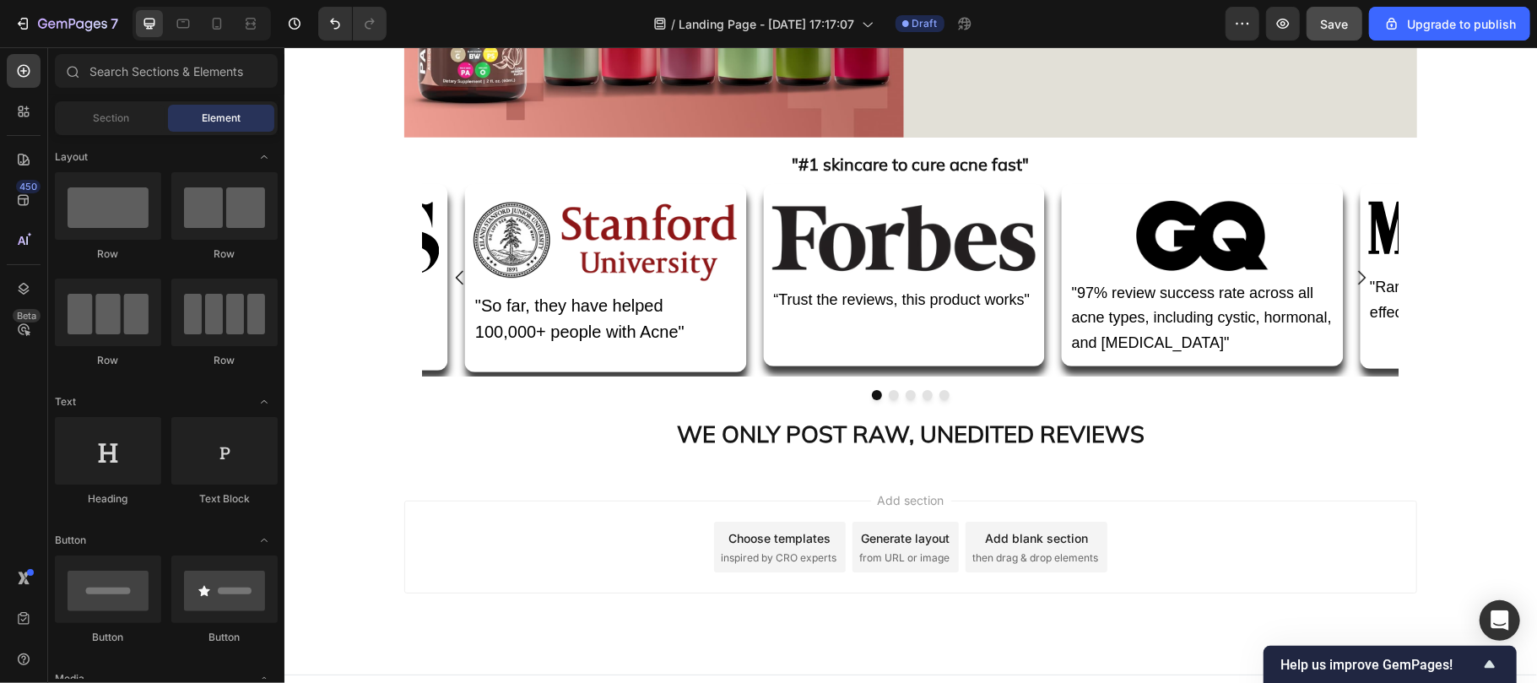
click at [1038, 479] on div "Add section Choose templates inspired by CRO experts Generate layout from URL o…" at bounding box center [910, 570] width 1253 height 208
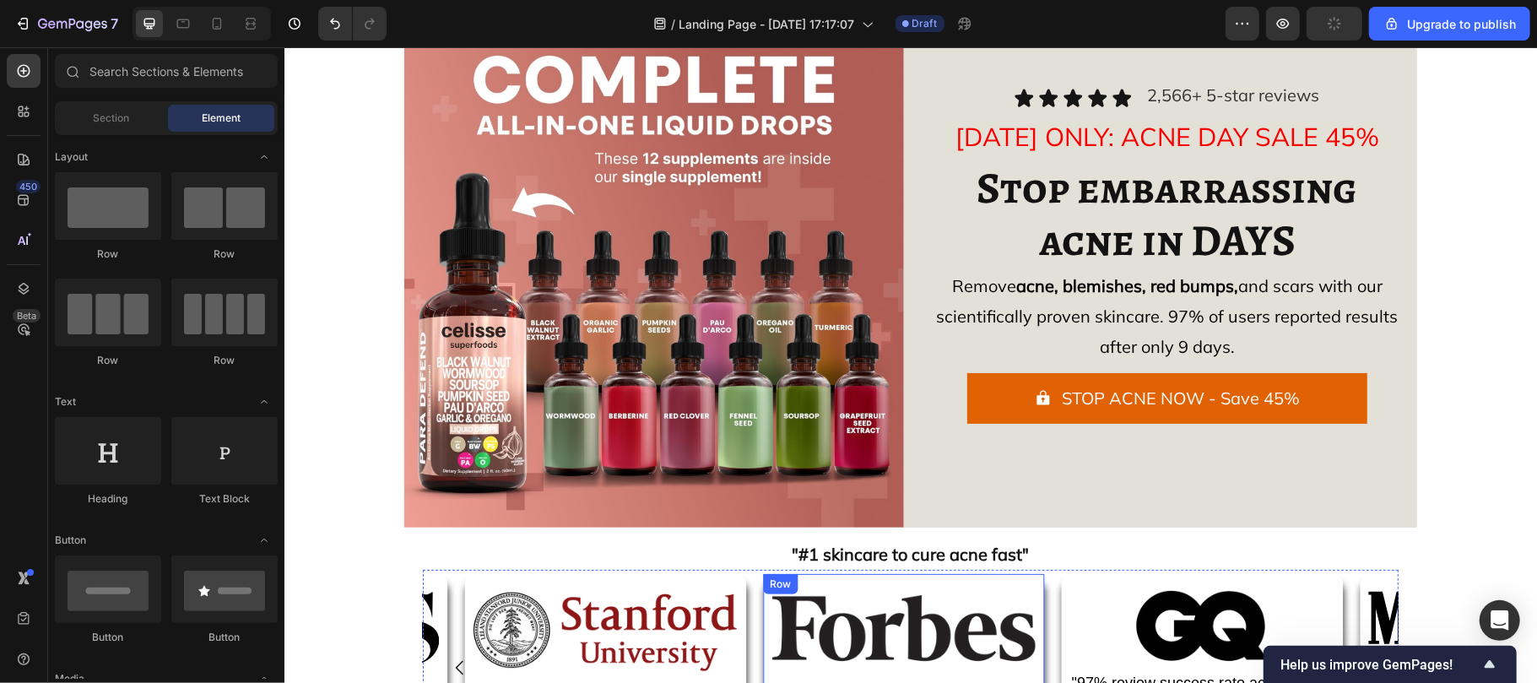
scroll to position [58, 0]
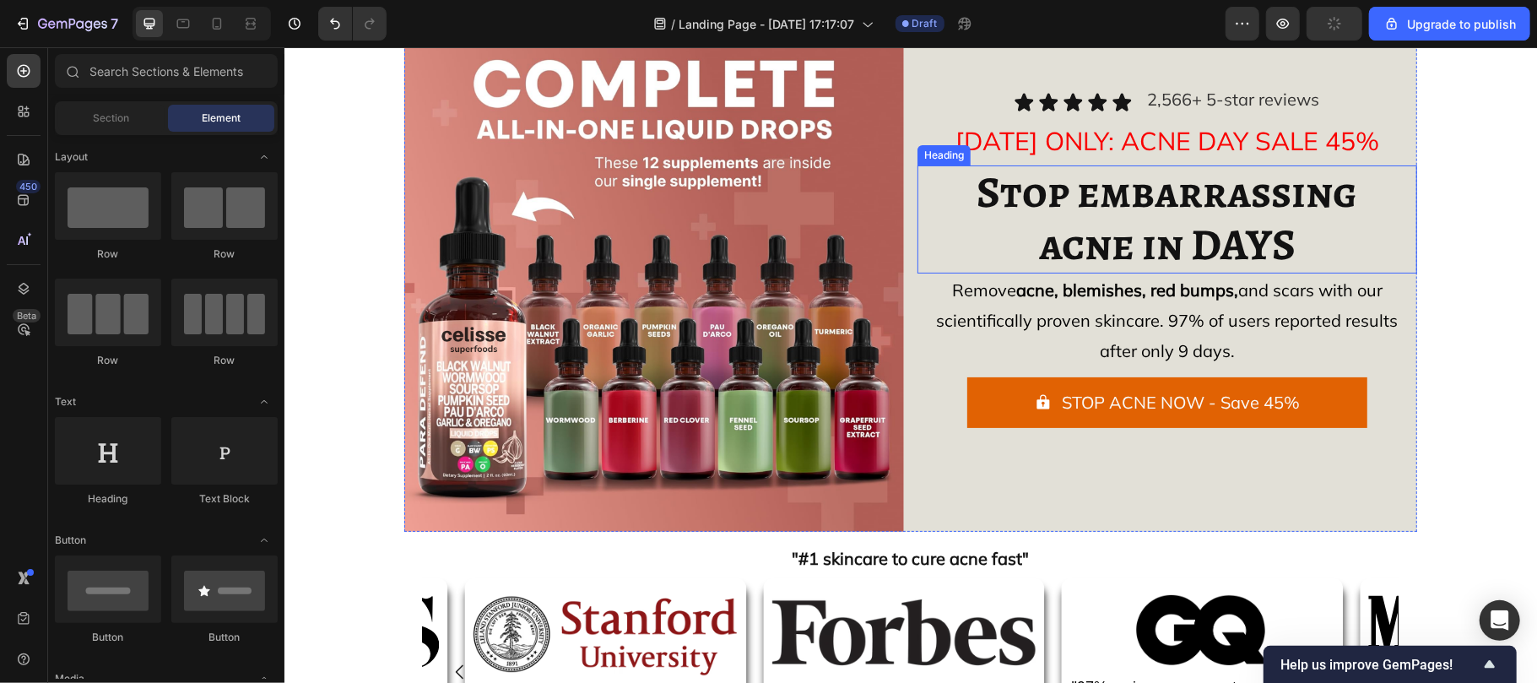
click at [1038, 217] on strong "acne in DAYS" at bounding box center [1166, 244] width 257 height 60
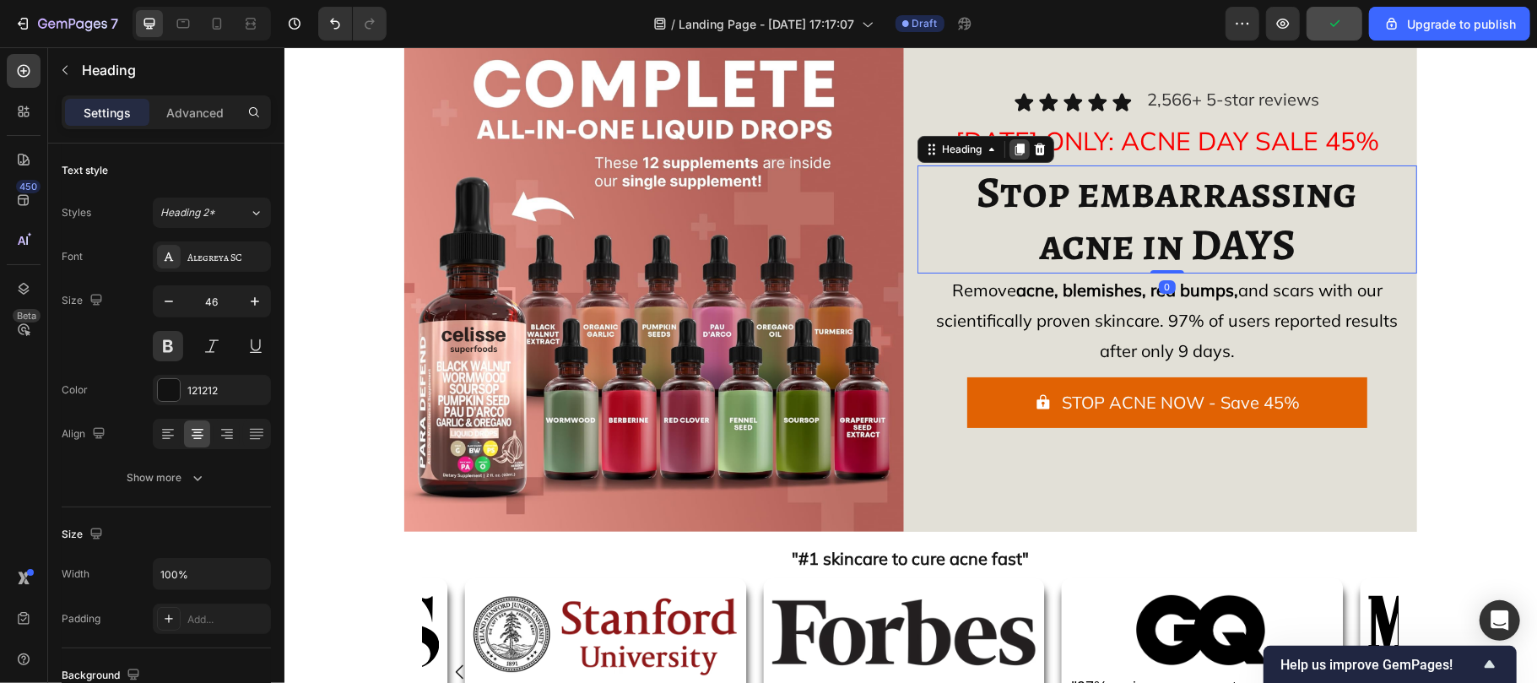
click at [1015, 143] on icon at bounding box center [1019, 149] width 9 height 12
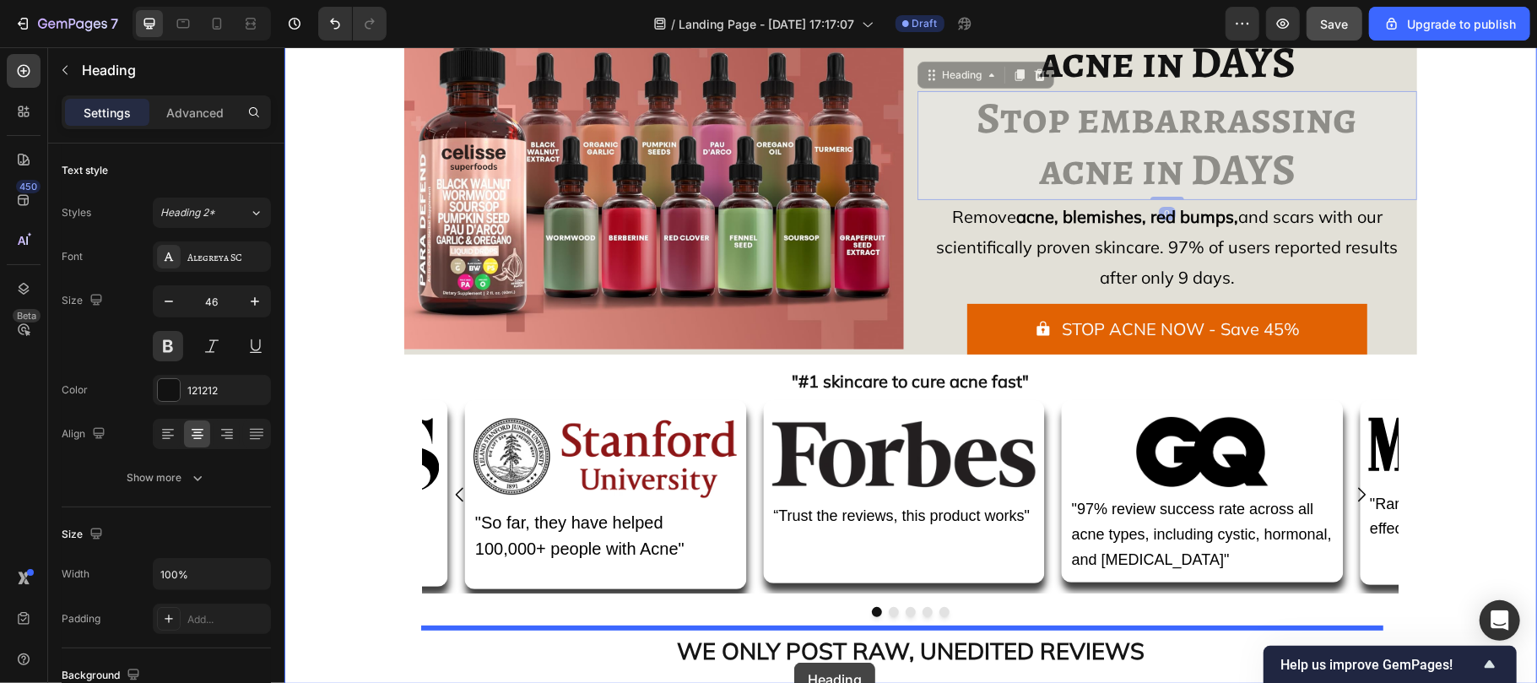
scroll to position [376, 0]
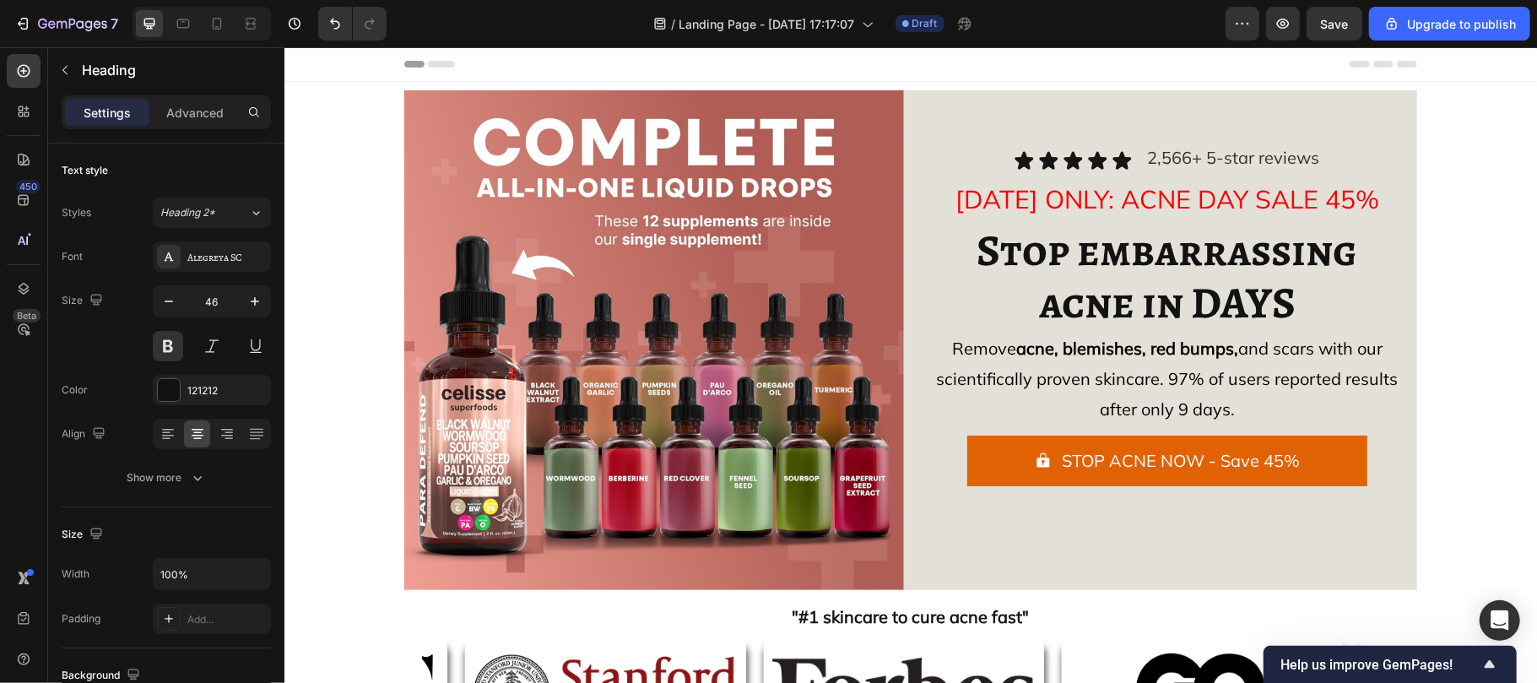
scroll to position [488, 0]
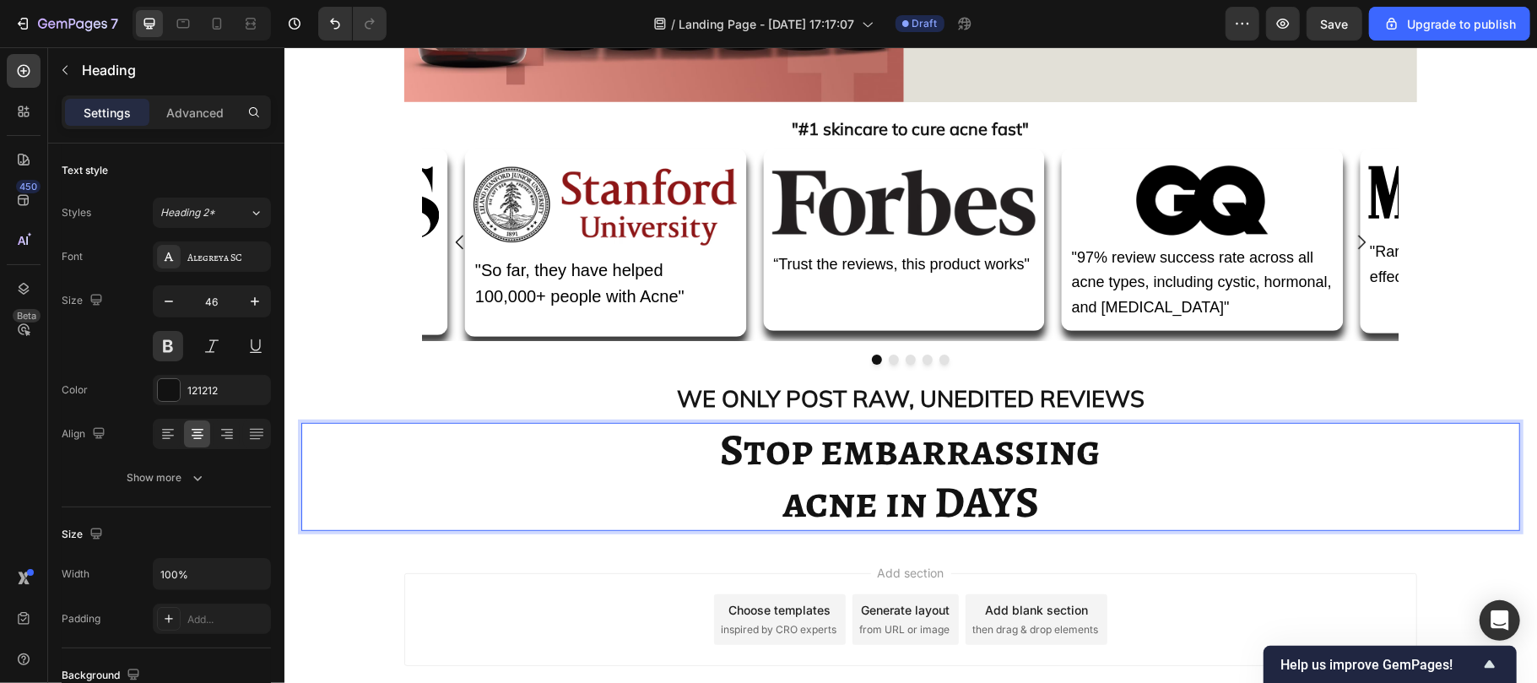
click at [838, 459] on strong "Stop embarrassing" at bounding box center [910, 449] width 381 height 60
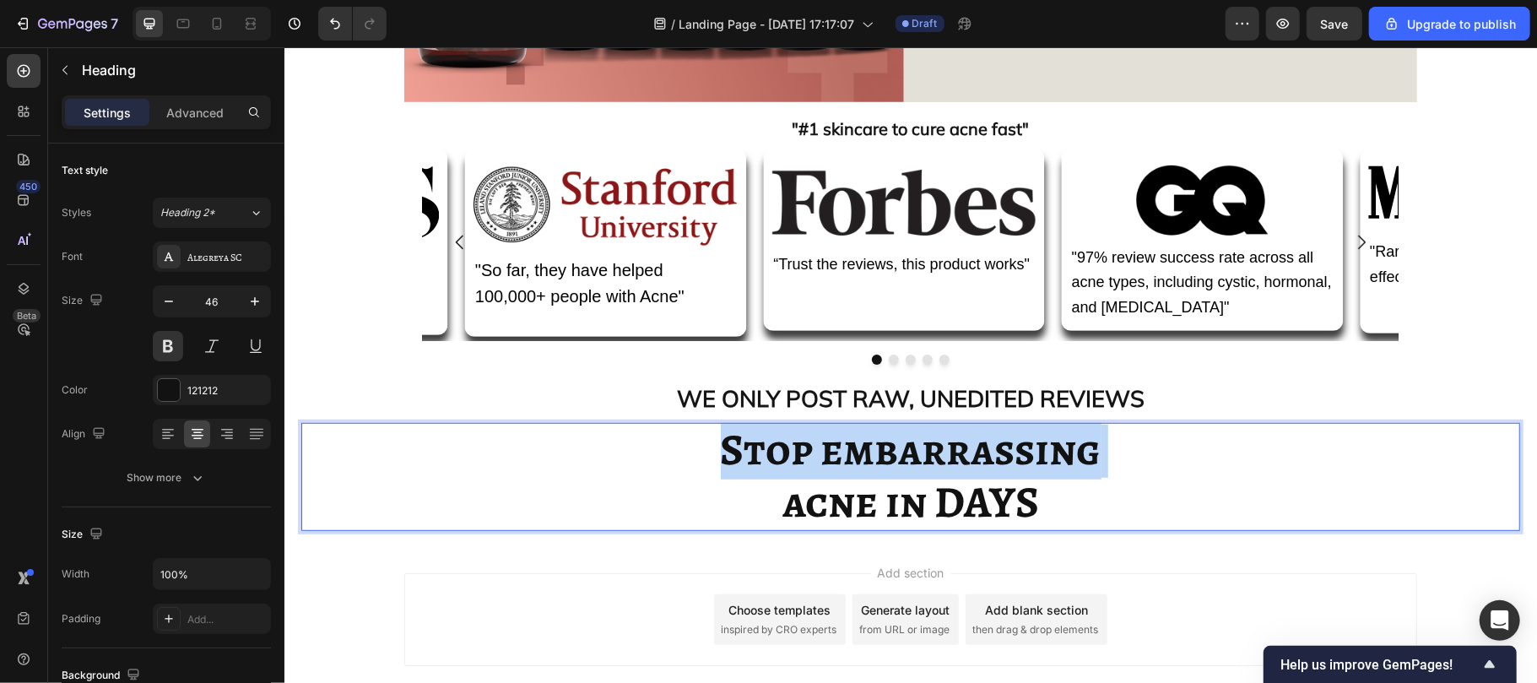
click at [838, 459] on strong "Stop embarrassing" at bounding box center [910, 449] width 381 height 60
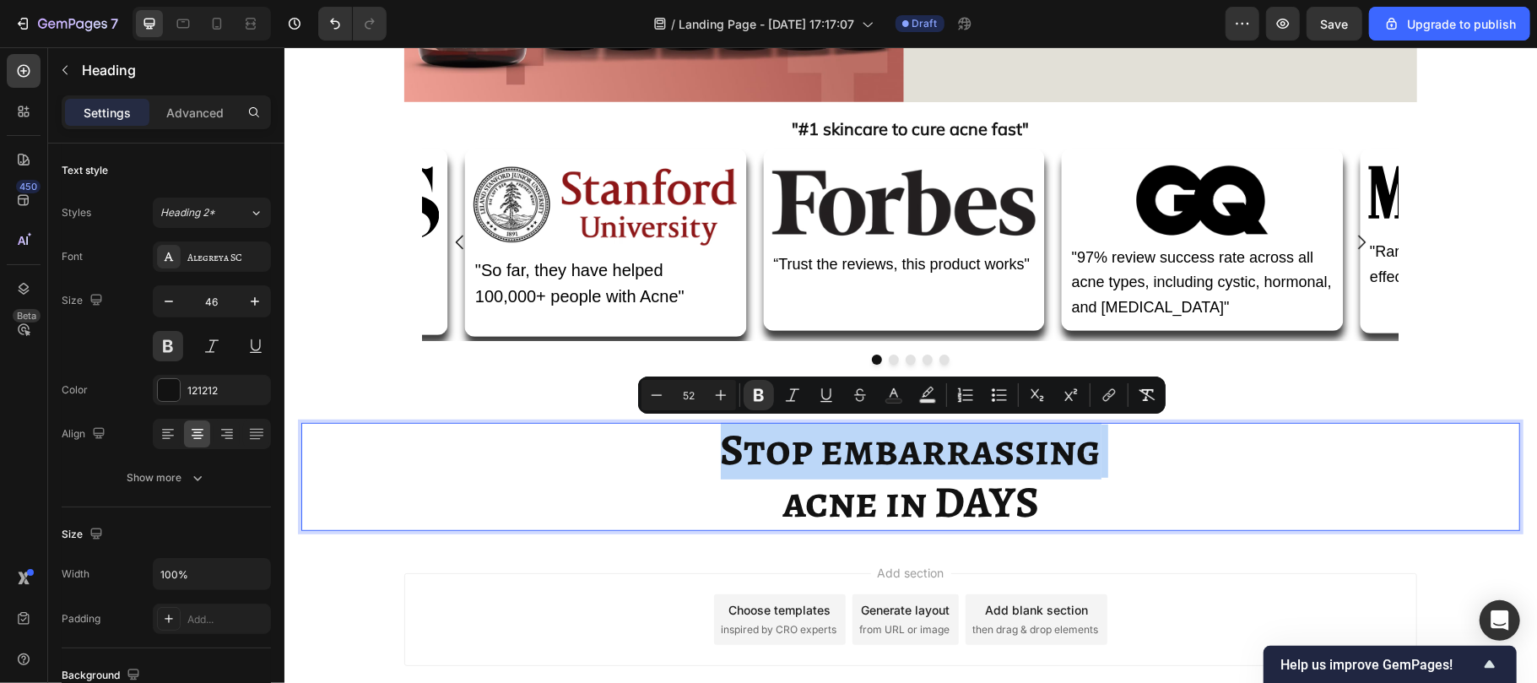
click at [838, 459] on strong "Stop embarrassing" at bounding box center [910, 449] width 381 height 60
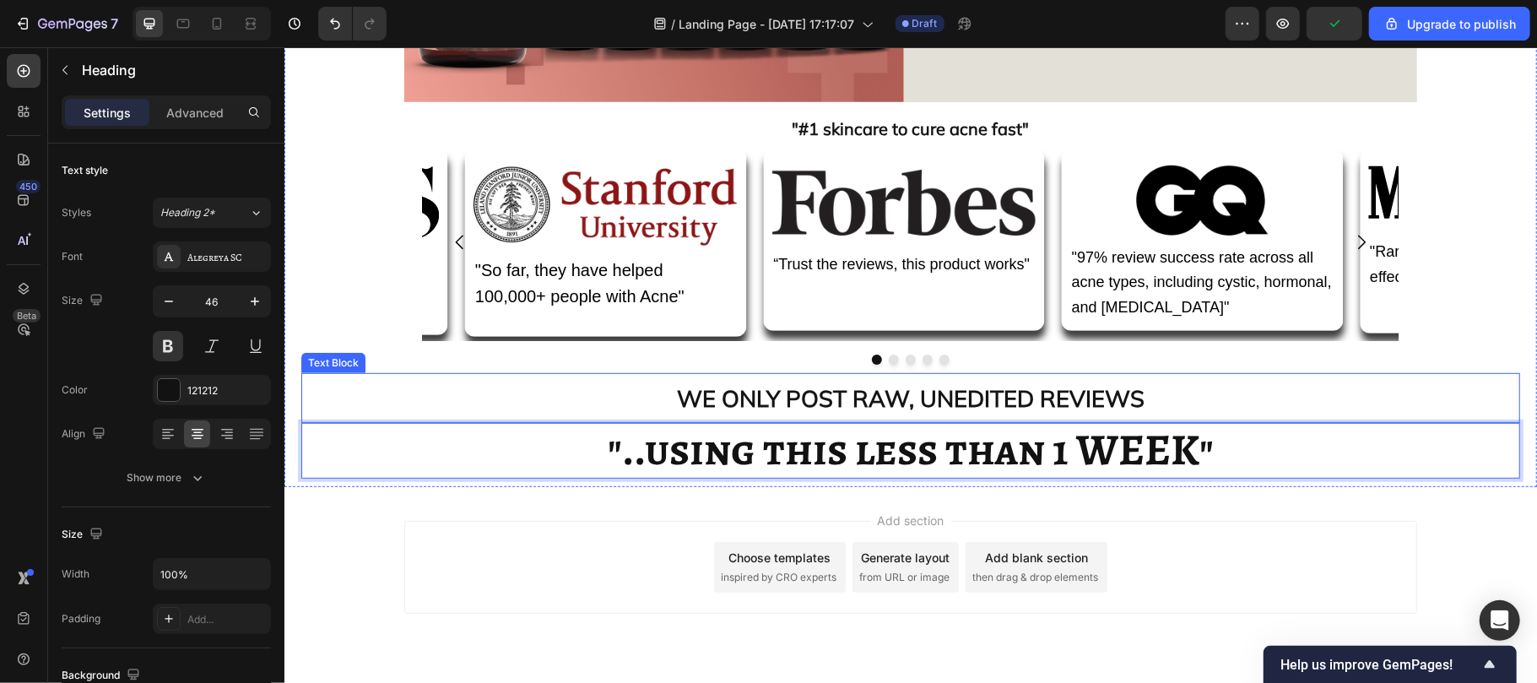
click at [1224, 409] on p "WE ONLY POST RAW, UNEDITED REVIEWS" at bounding box center [909, 397] width 1215 height 46
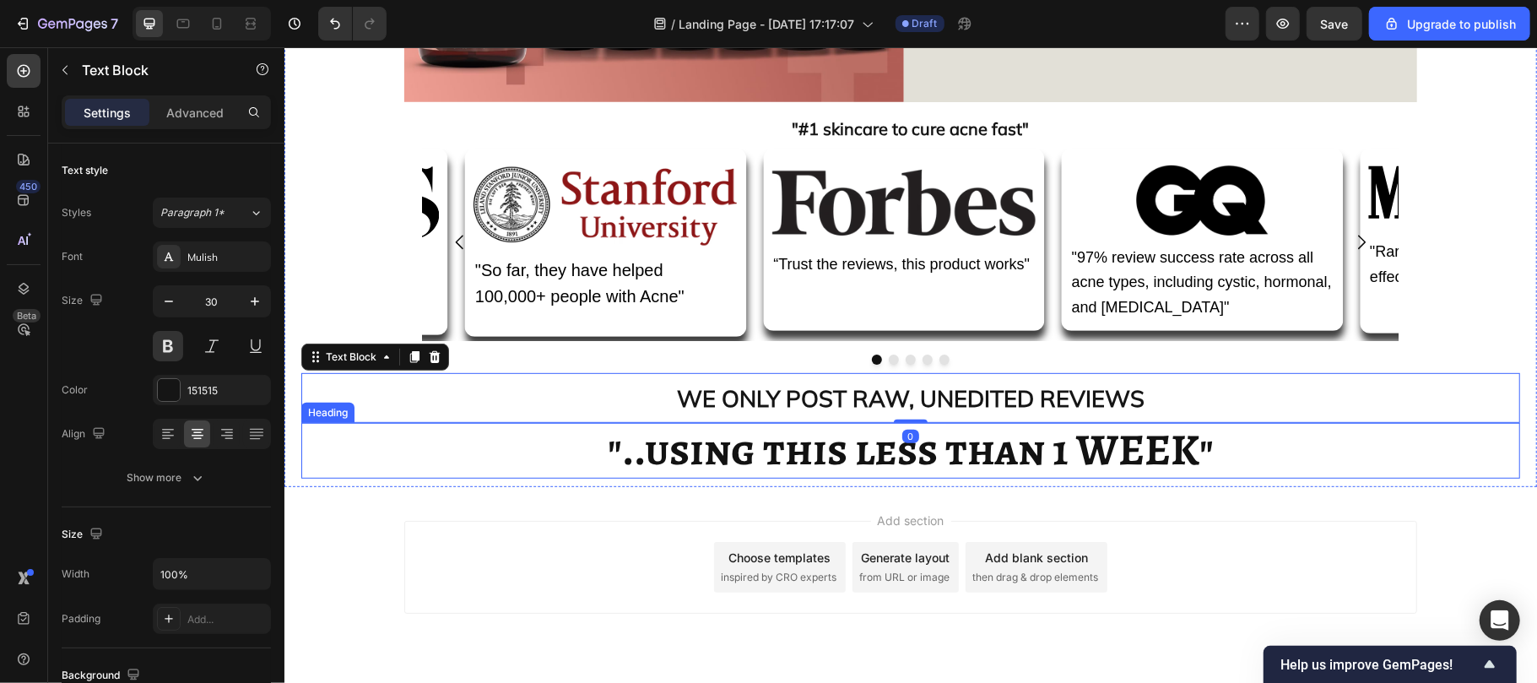
click at [557, 453] on p "⁠⁠⁠⁠⁠⁠⁠ "..using this less than 1 WEEK"" at bounding box center [909, 450] width 1215 height 52
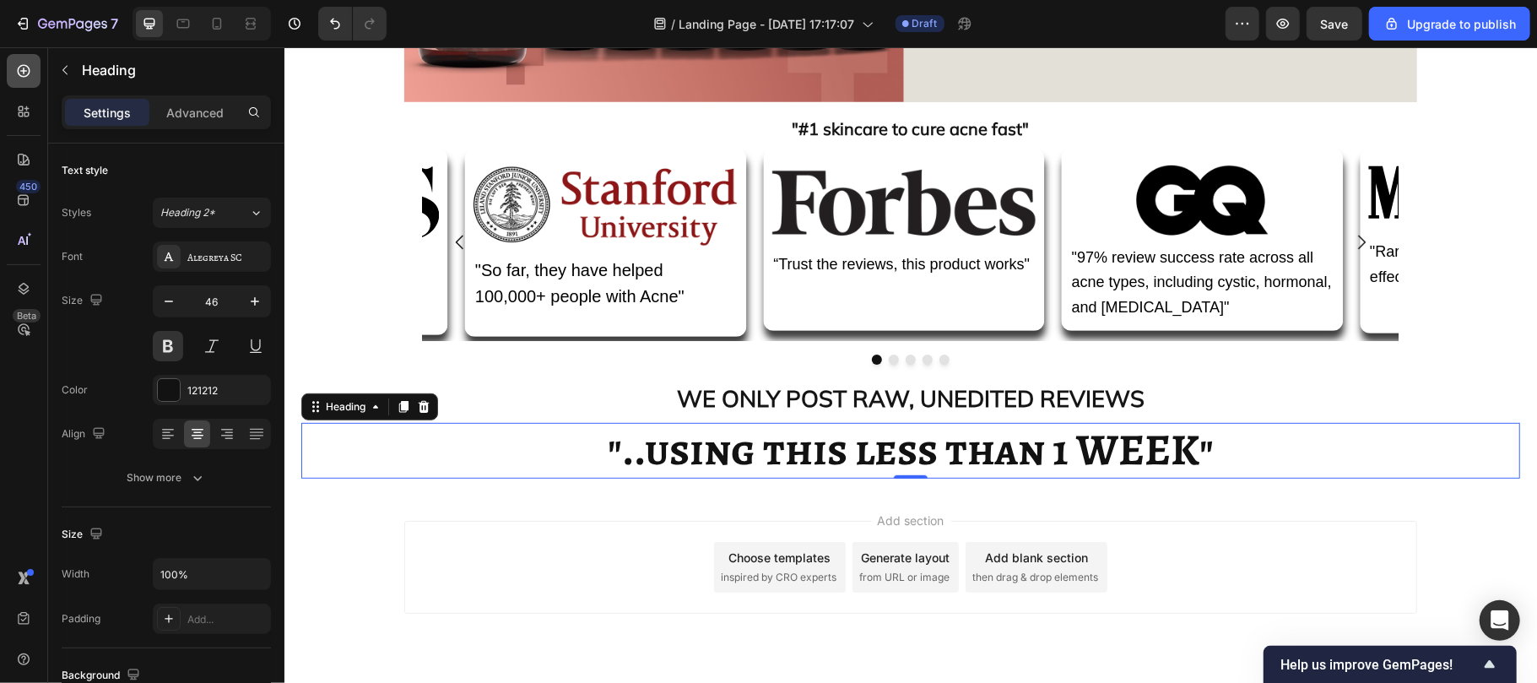
click at [24, 69] on icon at bounding box center [23, 70] width 17 height 17
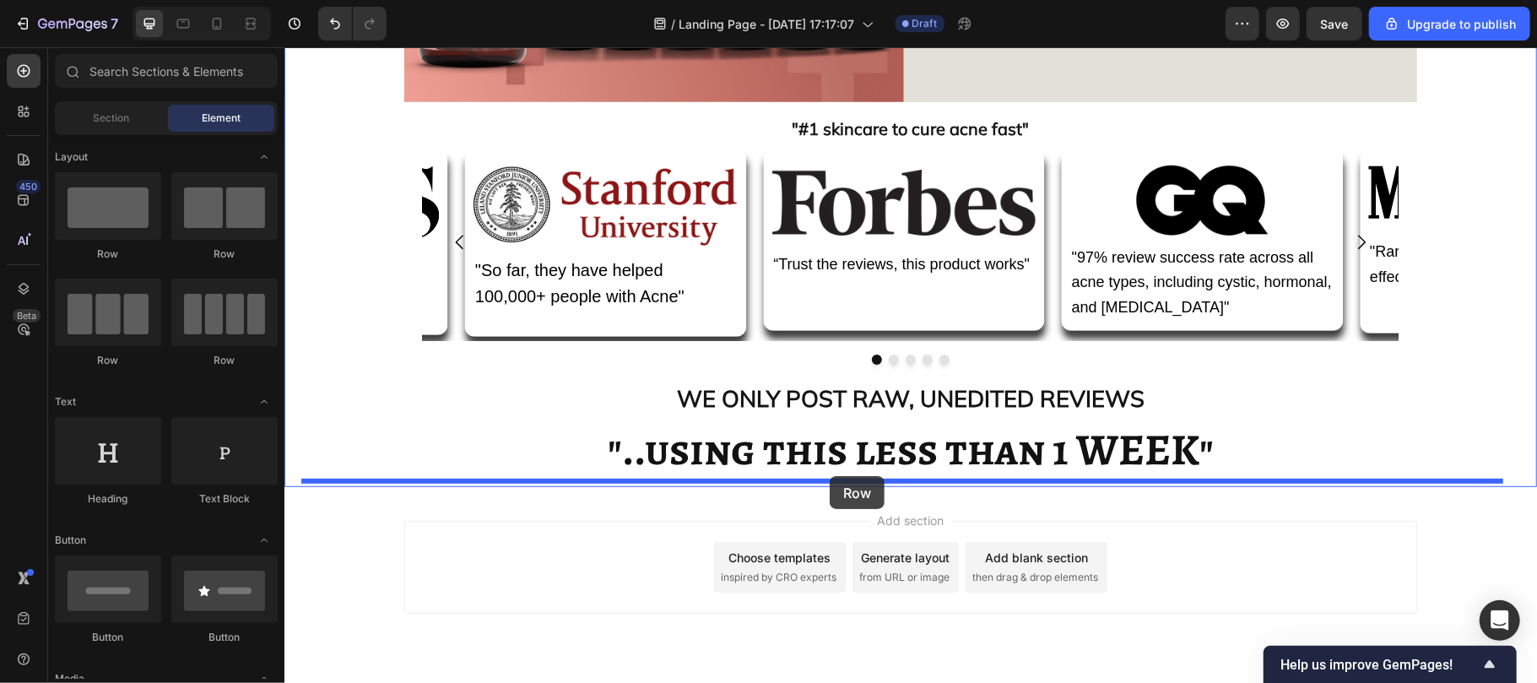
drag, startPoint x: 522, startPoint y: 249, endPoint x: 829, endPoint y: 475, distance: 381.5
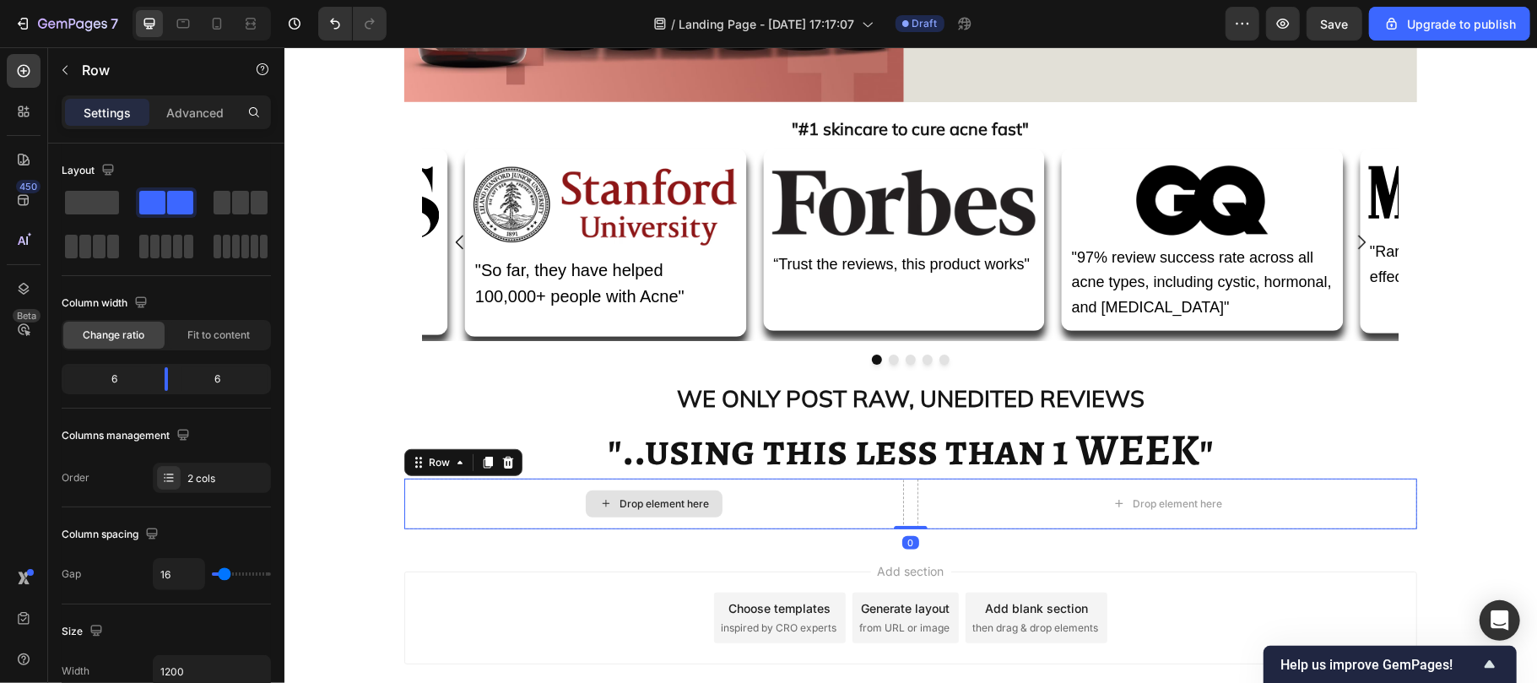
click at [606, 504] on div "Drop element here" at bounding box center [653, 503] width 137 height 27
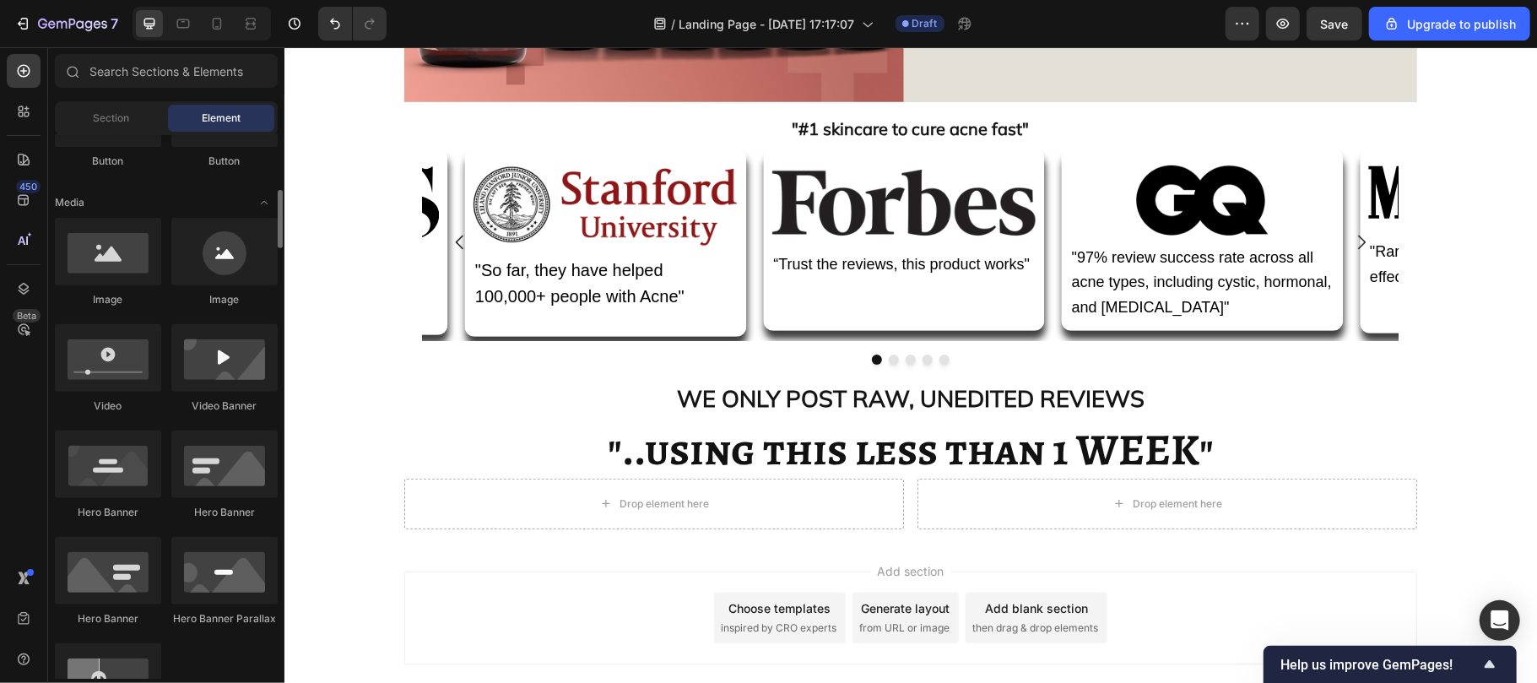
scroll to position [479, 0]
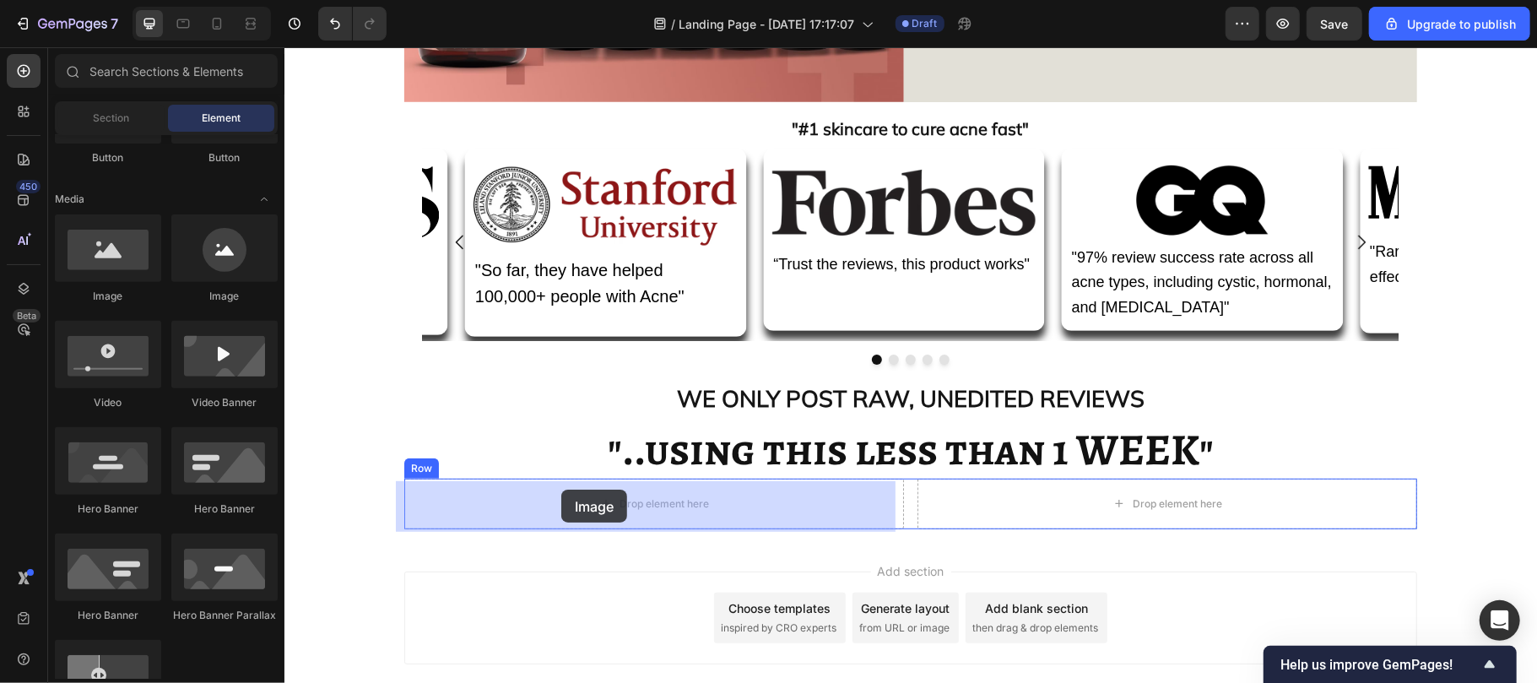
drag, startPoint x: 477, startPoint y: 305, endPoint x: 560, endPoint y: 489, distance: 202.1
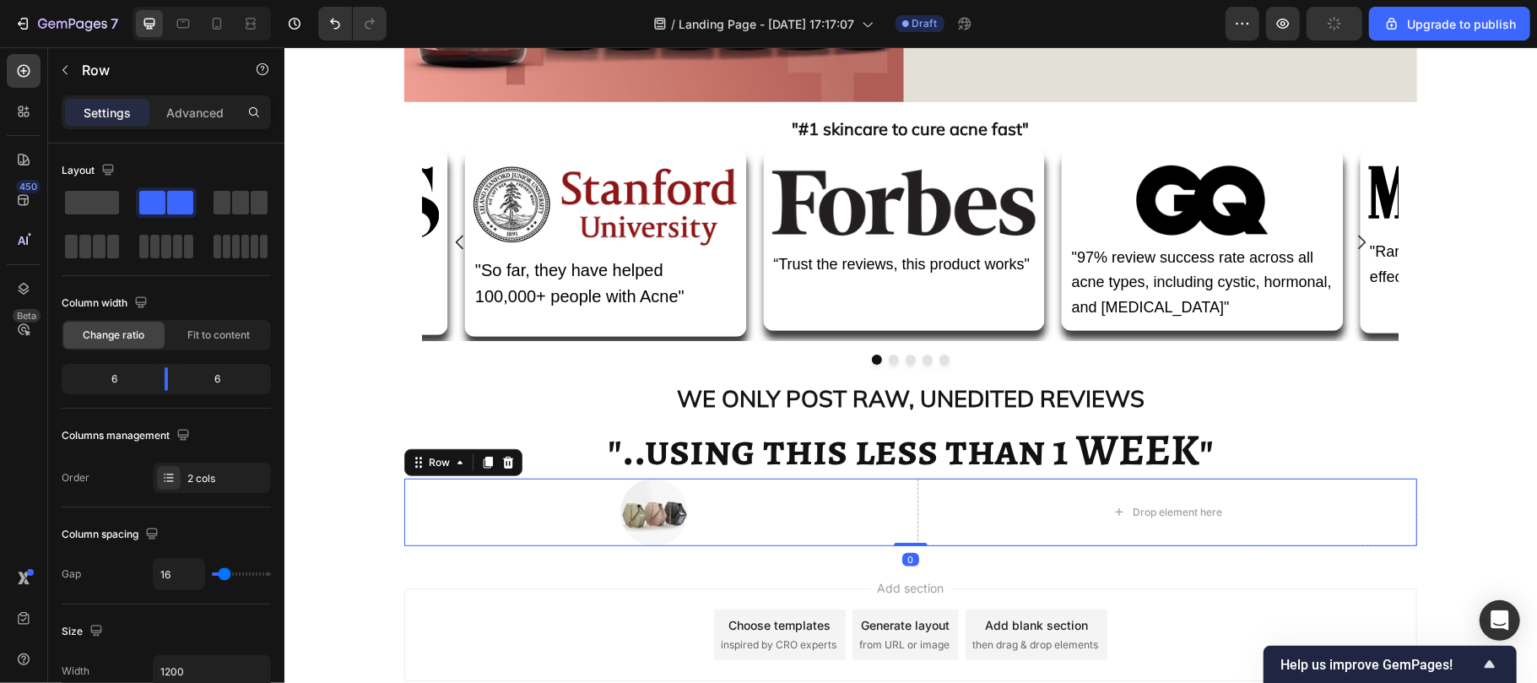
click at [899, 512] on div "Image Drop element here Row 0" at bounding box center [909, 512] width 1013 height 68
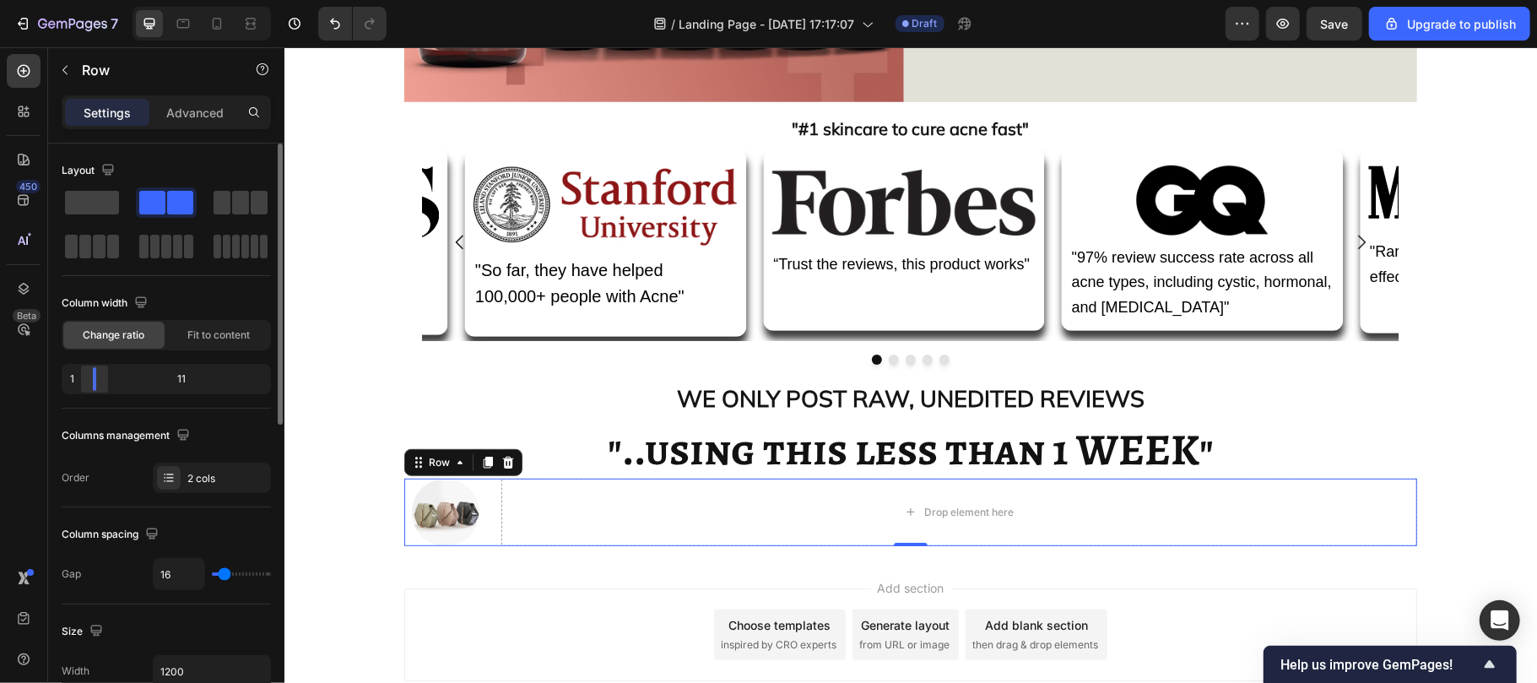
drag, startPoint x: 172, startPoint y: 373, endPoint x: 84, endPoint y: 371, distance: 87.8
click at [84, 371] on div at bounding box center [94, 379] width 30 height 24
click at [447, 507] on img at bounding box center [445, 512] width 68 height 68
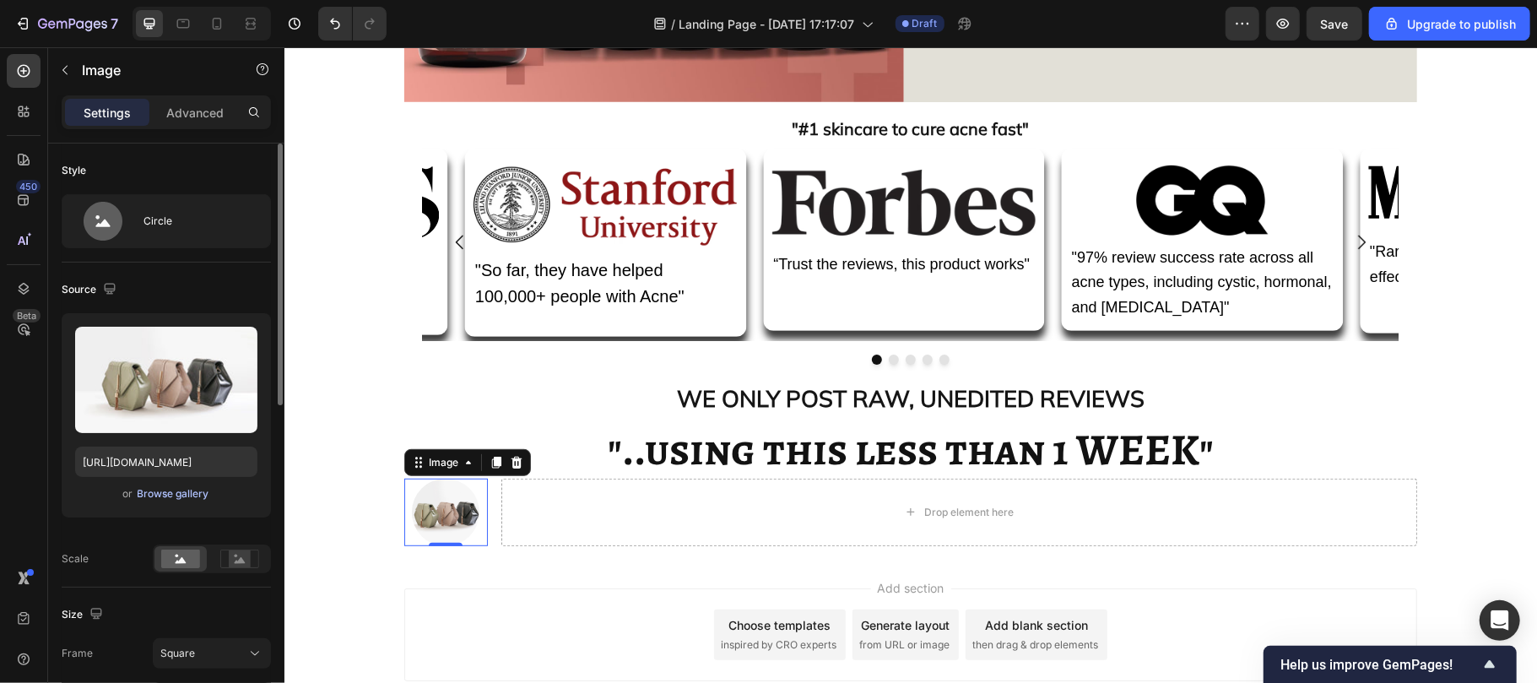
click at [167, 495] on div "Browse gallery" at bounding box center [174, 493] width 72 height 15
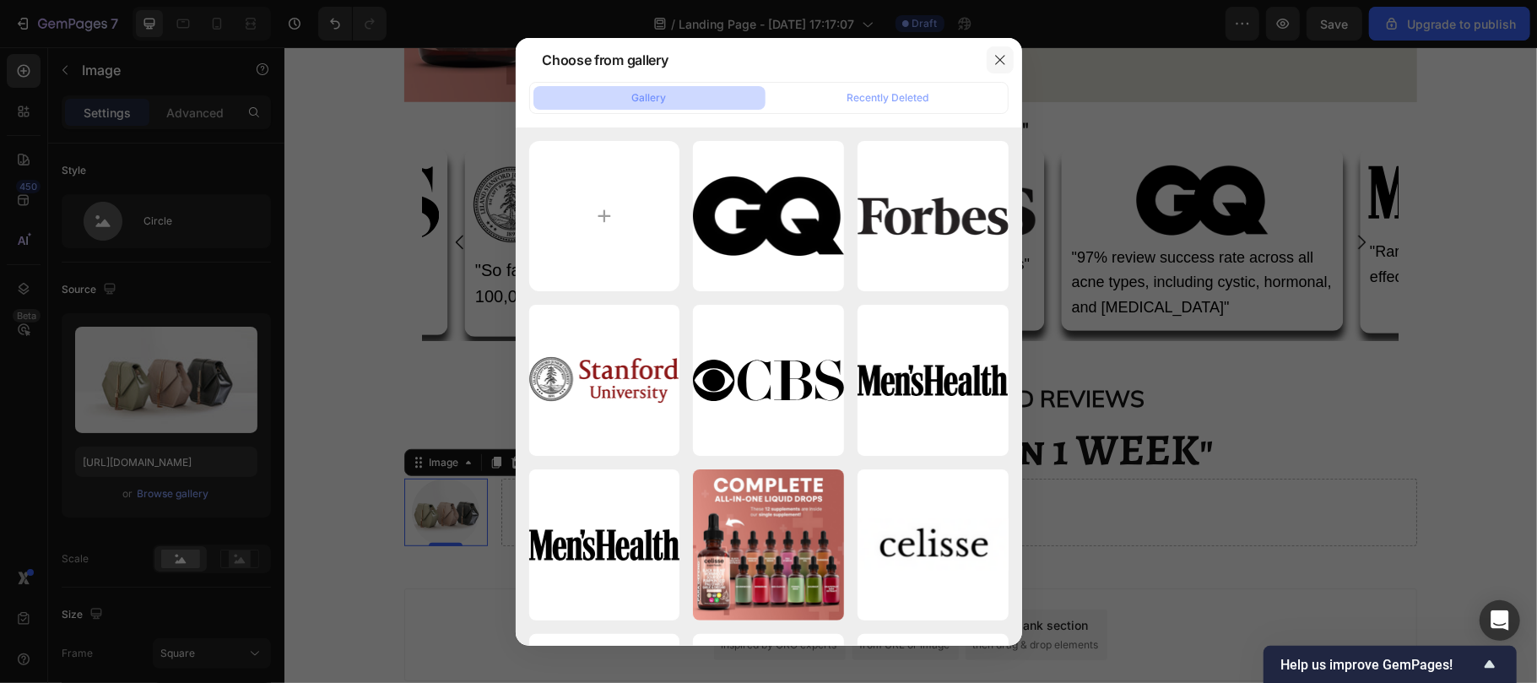
click at [1003, 58] on icon "button" at bounding box center [1000, 60] width 14 height 14
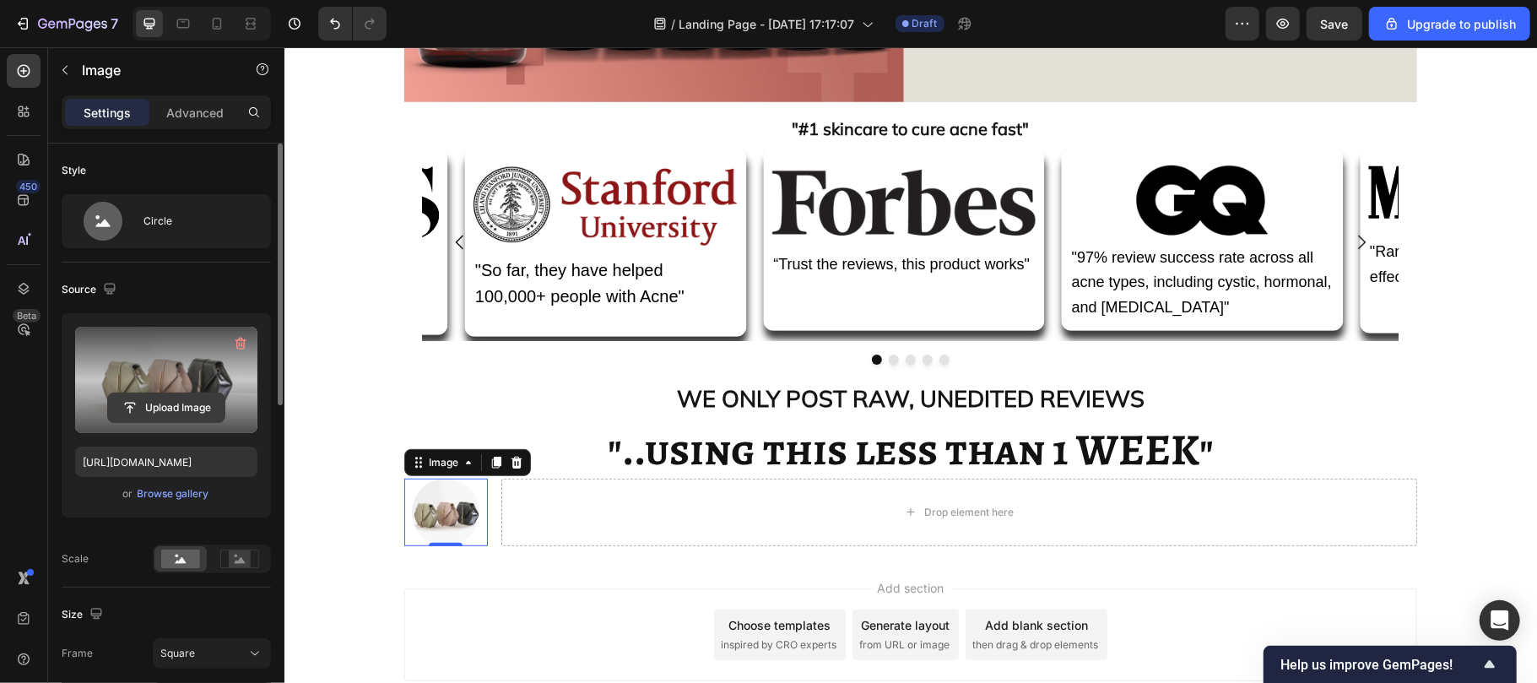
click at [156, 410] on input "file" at bounding box center [166, 407] width 116 height 29
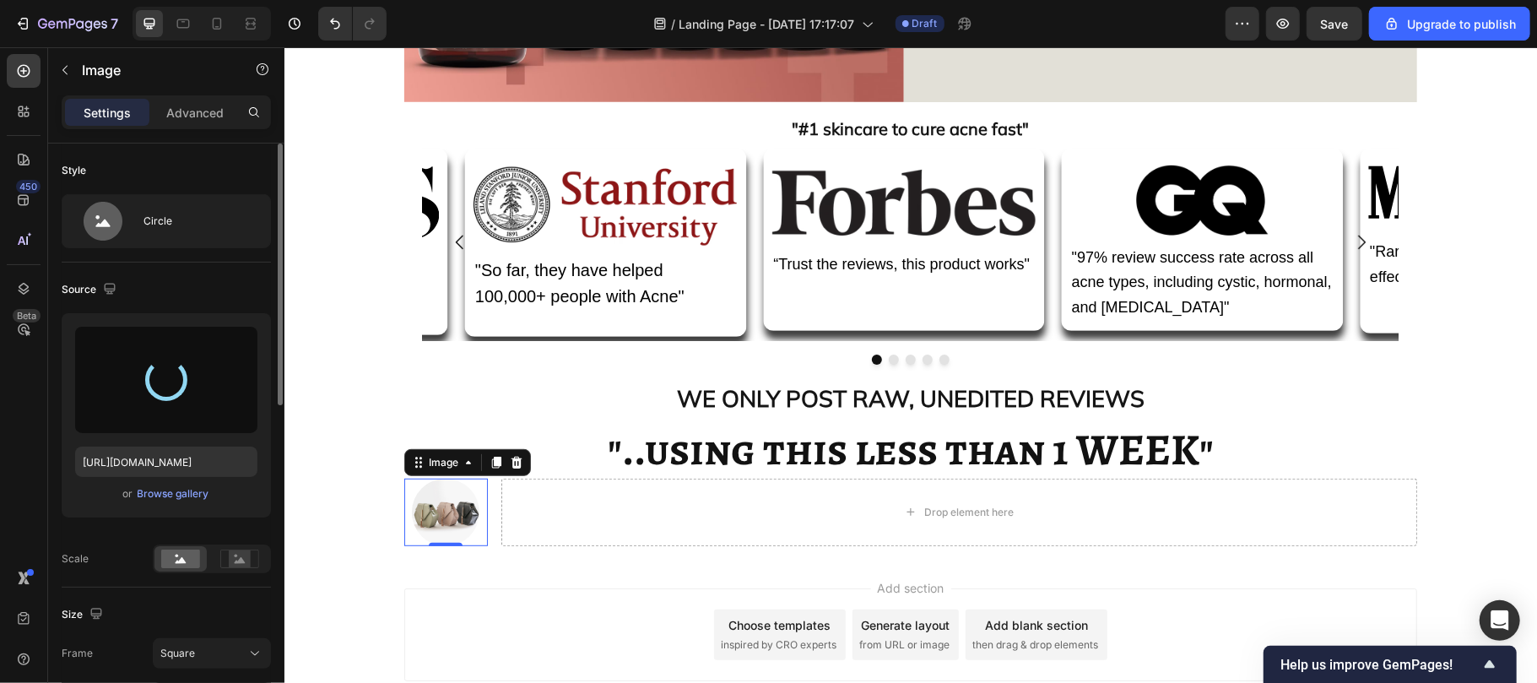
type input "https://cdn.shopify.com/s/files/1/0929/7821/7334/files/gempages_582252457871016…"
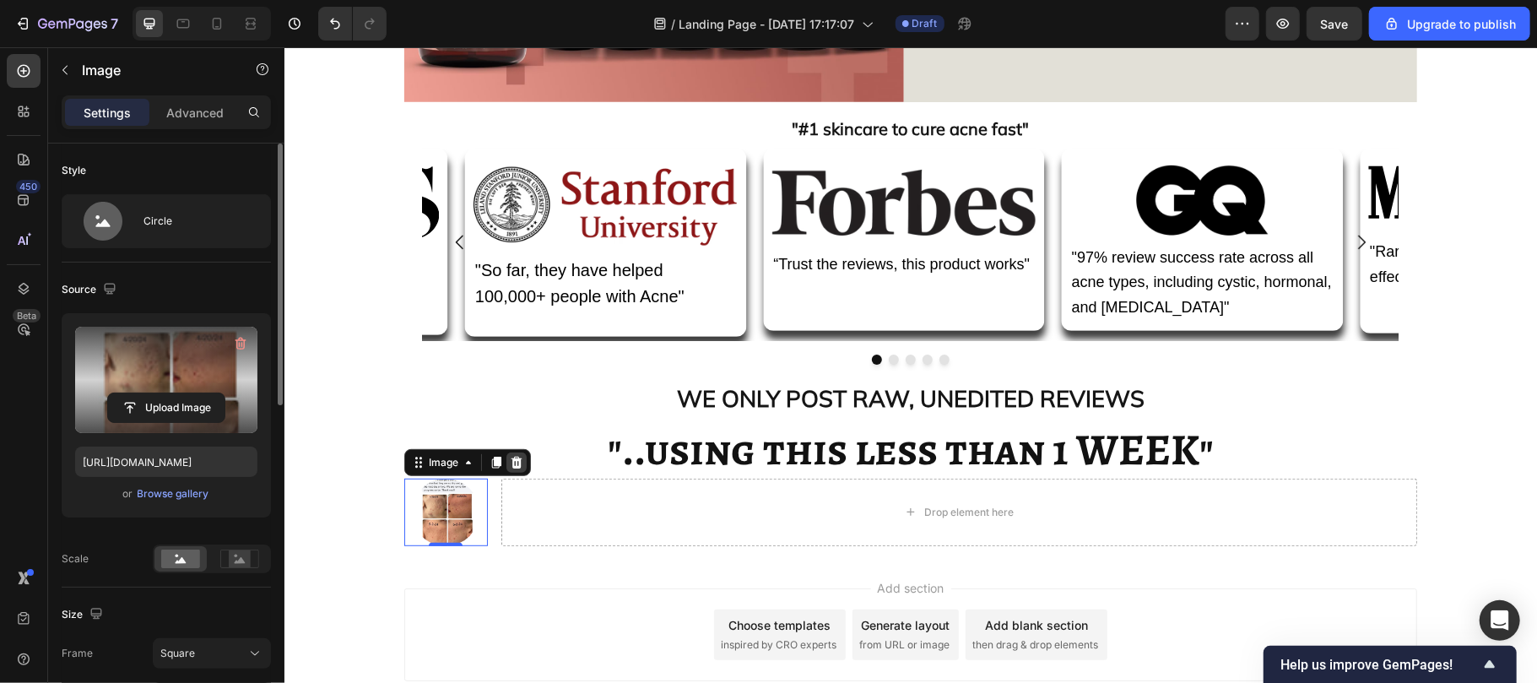
click at [511, 466] on icon at bounding box center [516, 462] width 11 height 12
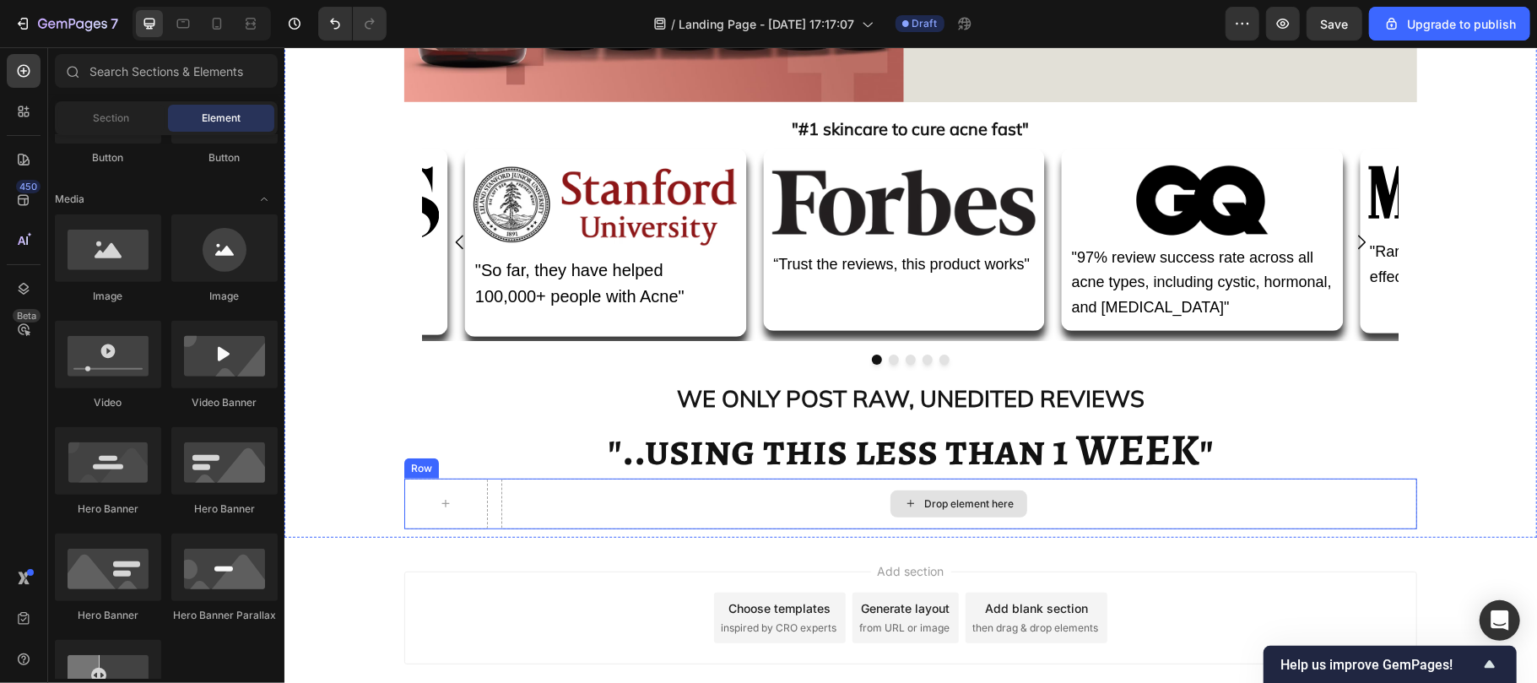
click at [500, 492] on div "Drop element here" at bounding box center [958, 503] width 916 height 51
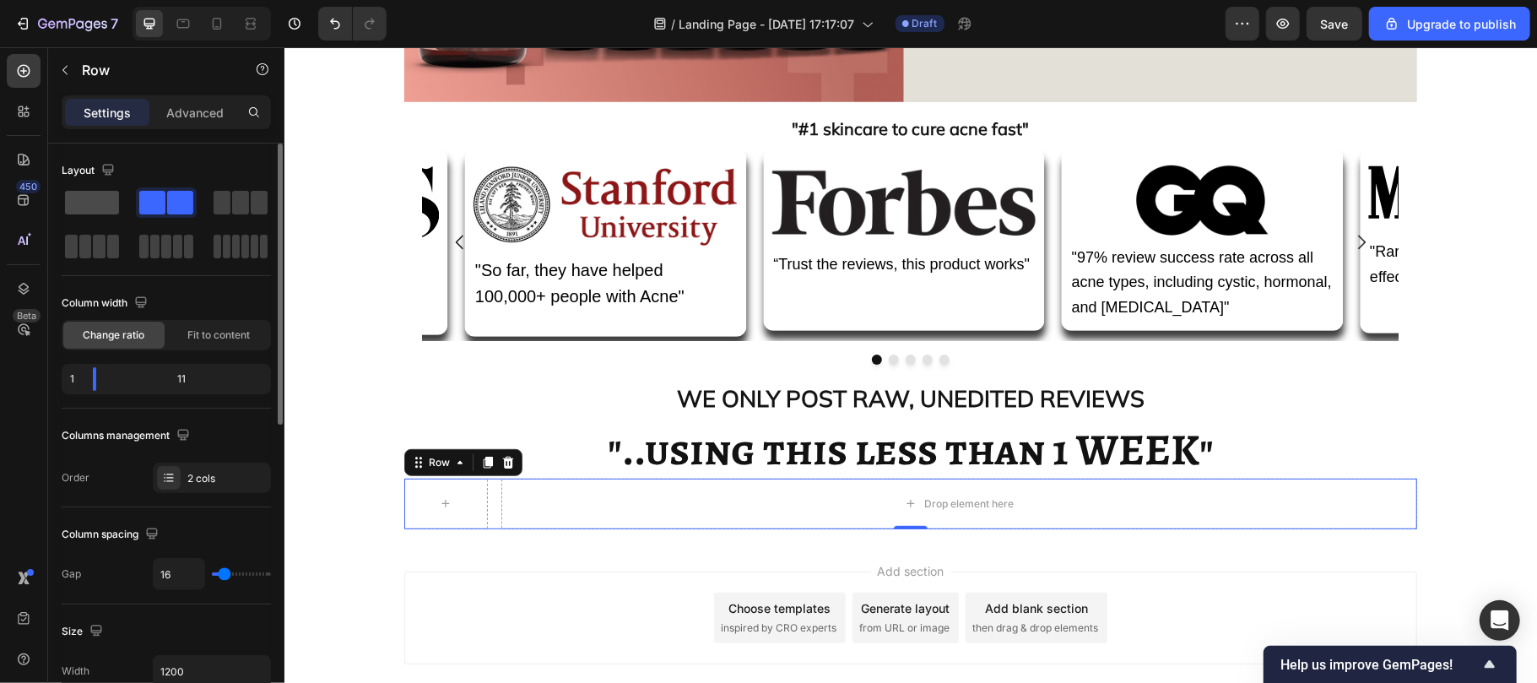
click at [86, 203] on span at bounding box center [92, 203] width 54 height 24
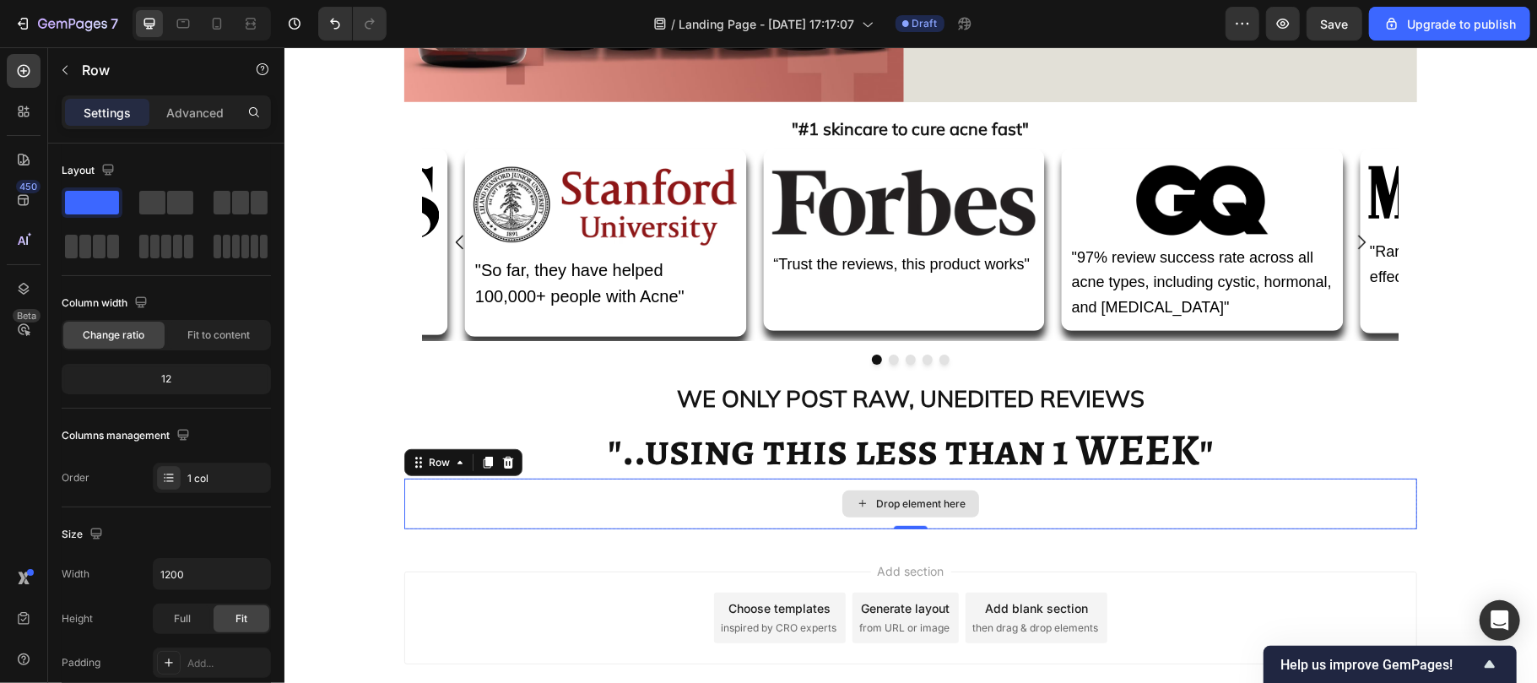
click at [855, 510] on icon at bounding box center [862, 502] width 14 height 14
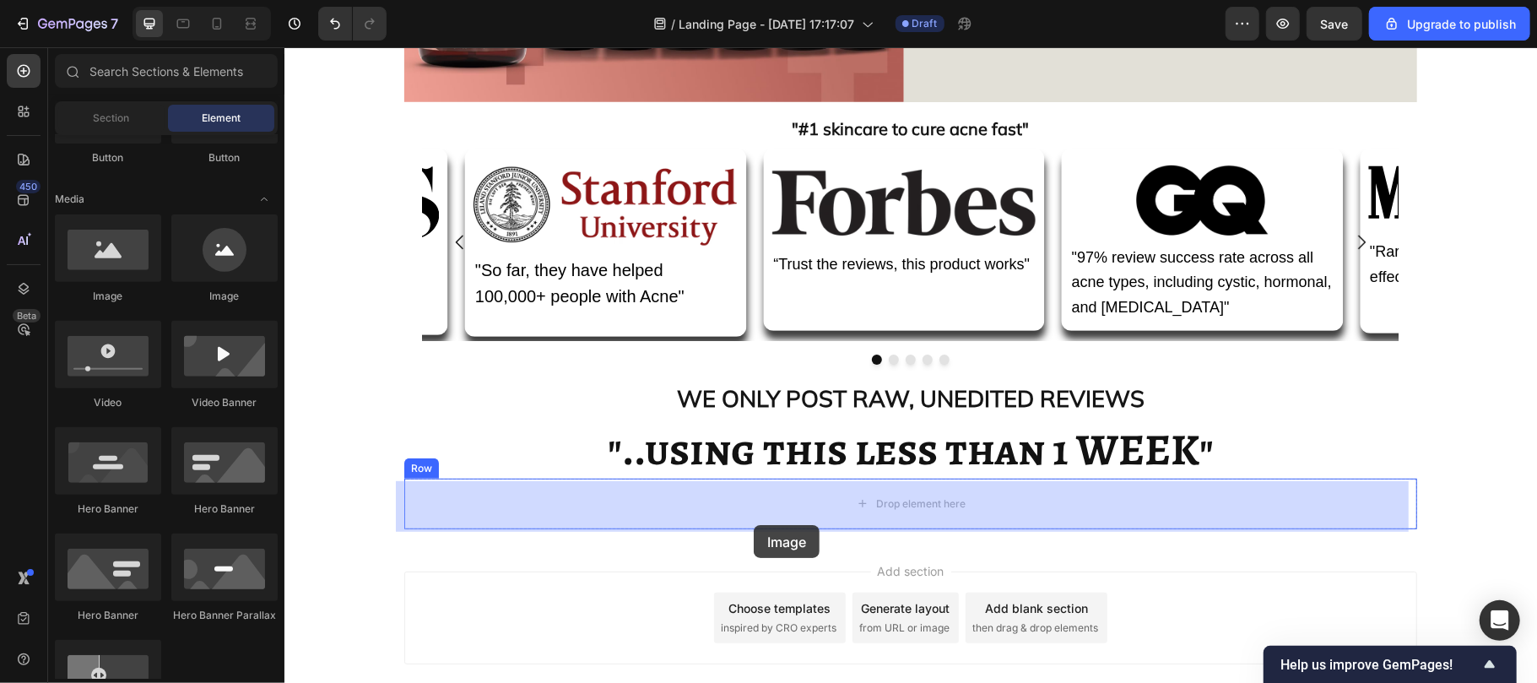
drag, startPoint x: 390, startPoint y: 324, endPoint x: 753, endPoint y: 524, distance: 414.4
click at [753, 571] on div "Add section Choose templates inspired by CRO experts Generate layout from URL o…" at bounding box center [909, 617] width 1013 height 93
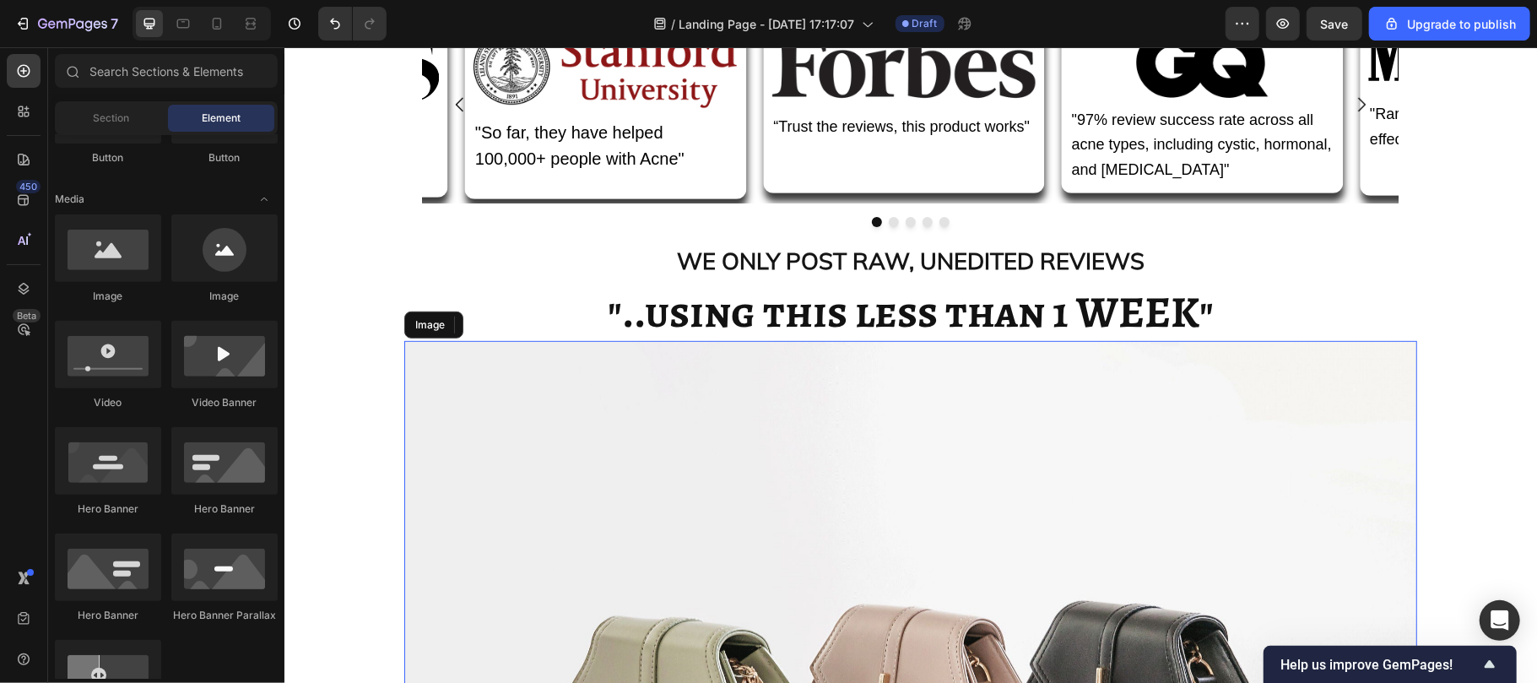
scroll to position [625, 0]
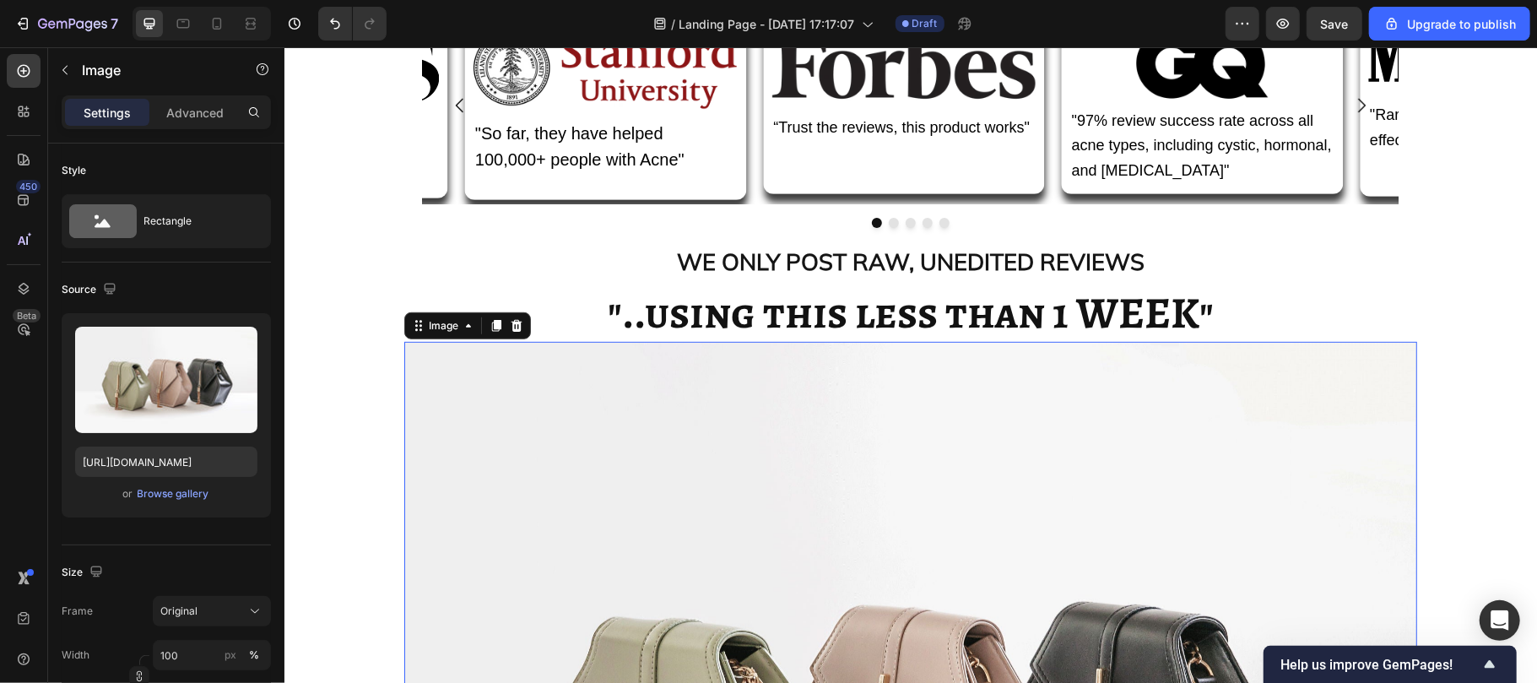
click at [170, 490] on div "Browse gallery" at bounding box center [174, 493] width 72 height 15
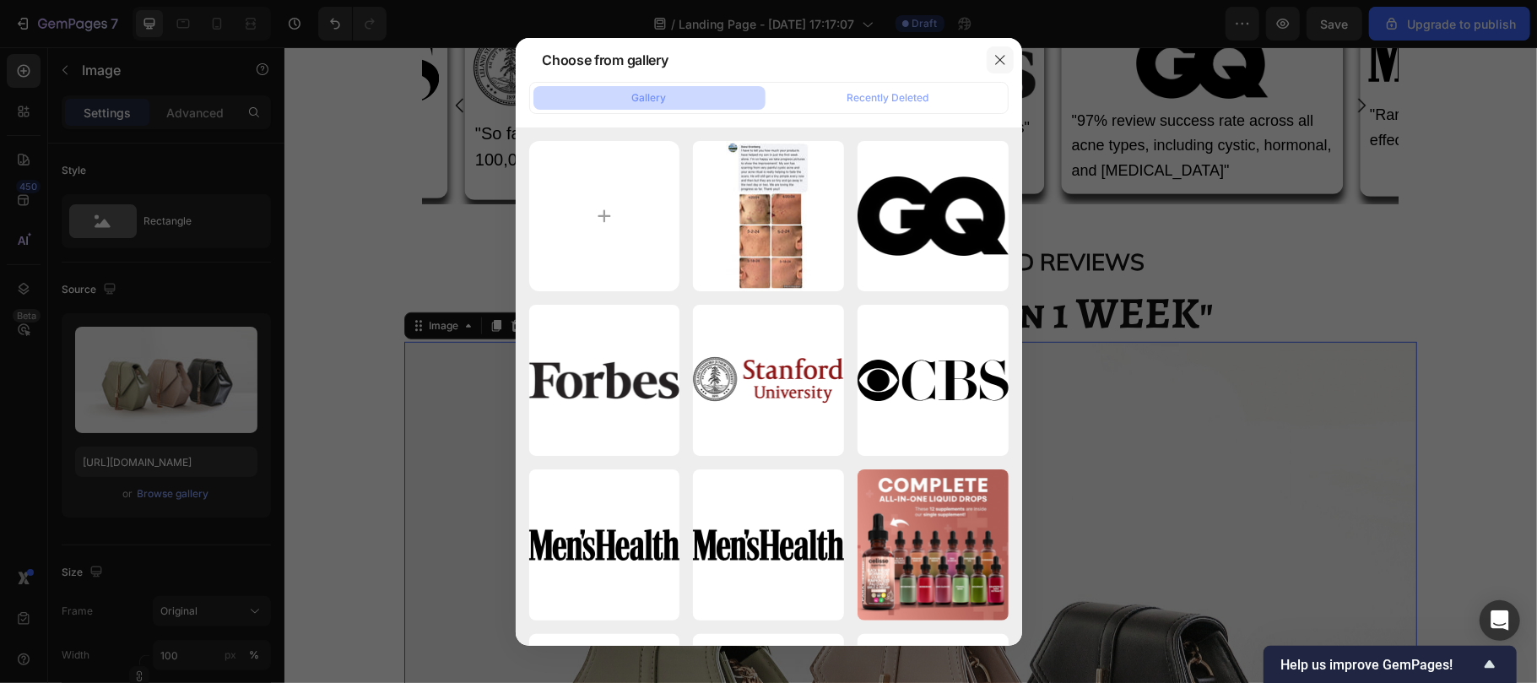
click at [994, 55] on icon "button" at bounding box center [1000, 60] width 14 height 14
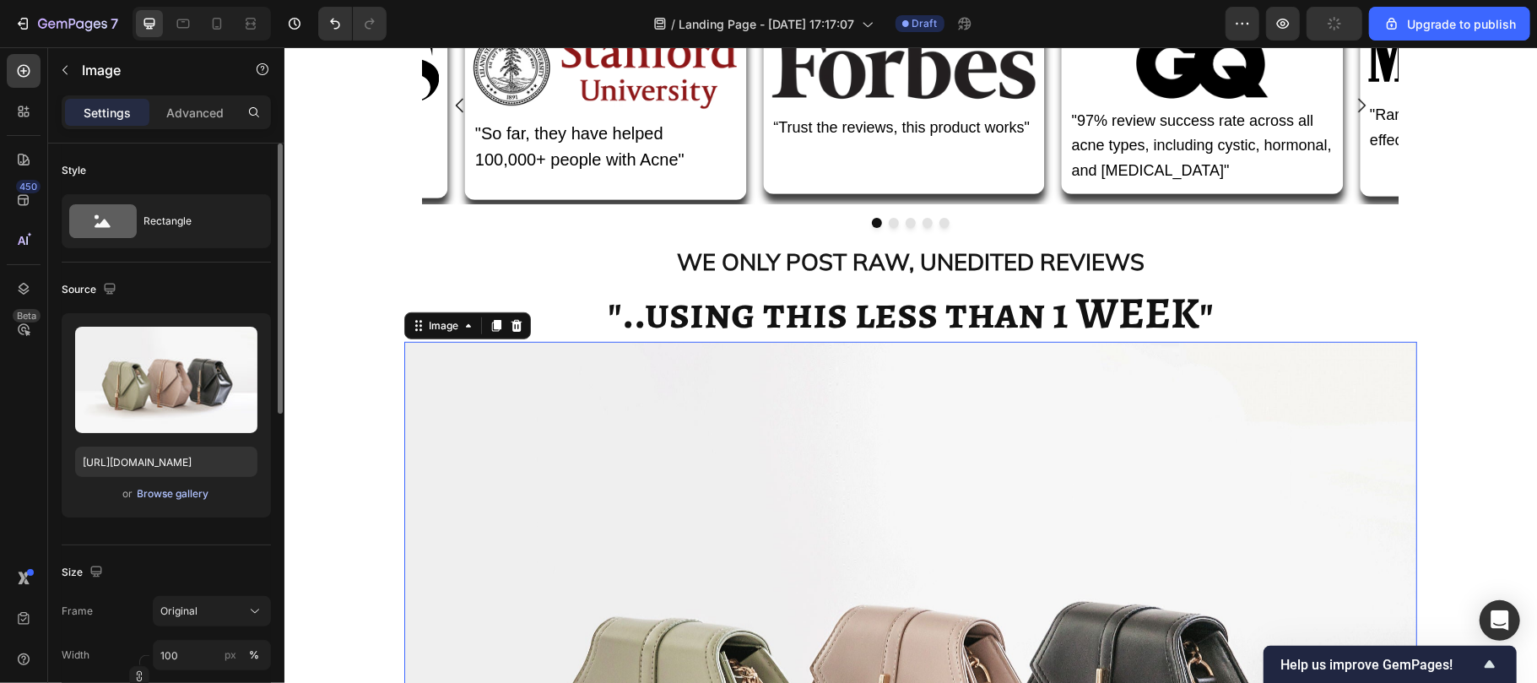
click at [186, 500] on div "Browse gallery" at bounding box center [174, 493] width 72 height 15
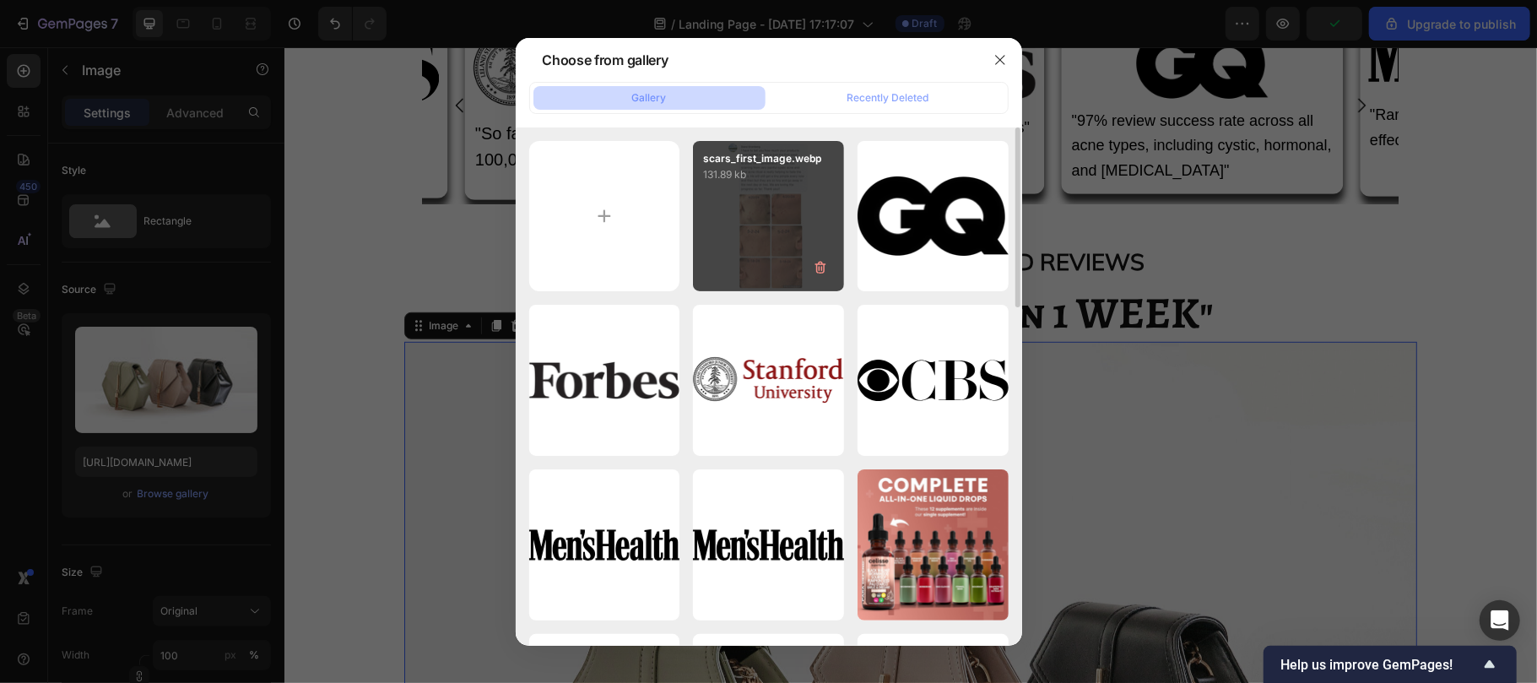
click at [728, 282] on div "scars_first_image.webp 131.89 kb" at bounding box center [768, 216] width 151 height 151
type input "https://cdn.shopify.com/s/files/1/0929/7821/7334/files/gempages_582252457871016…"
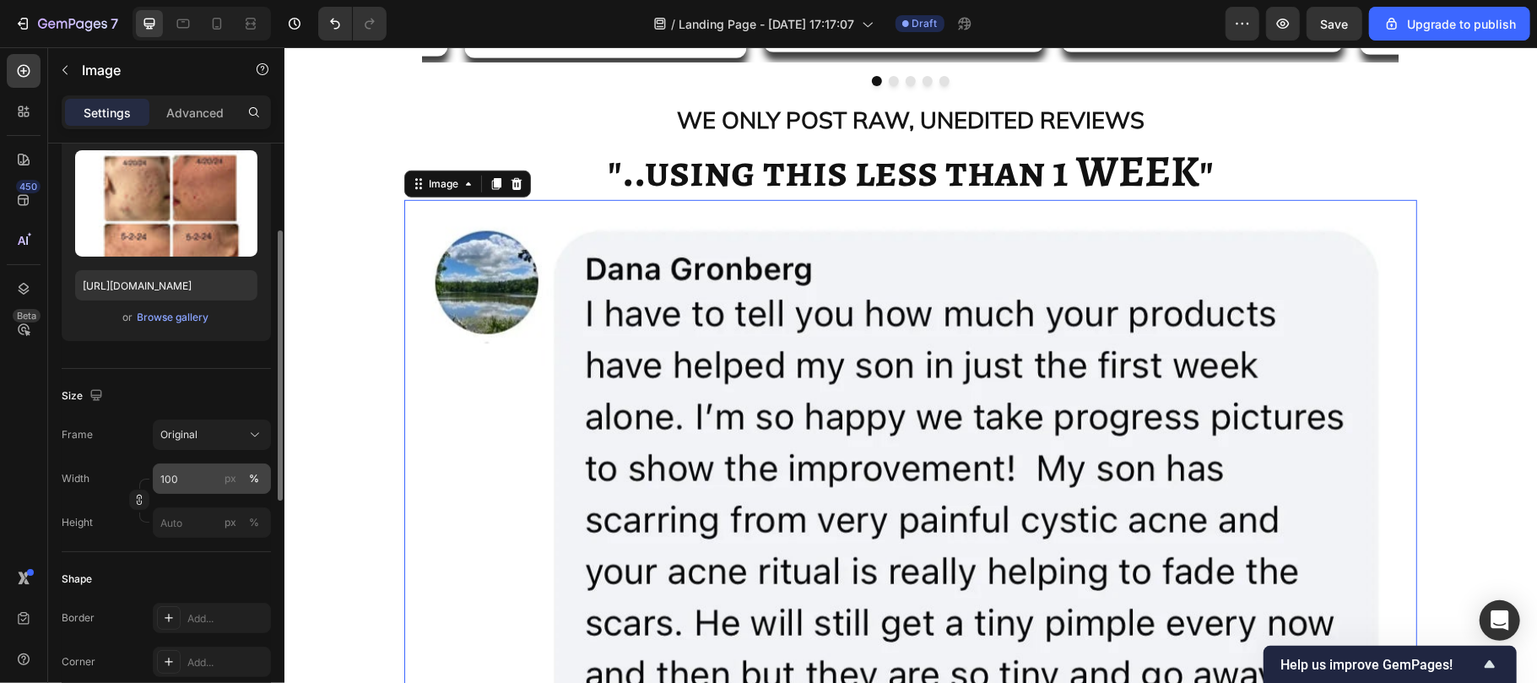
scroll to position [181, 0]
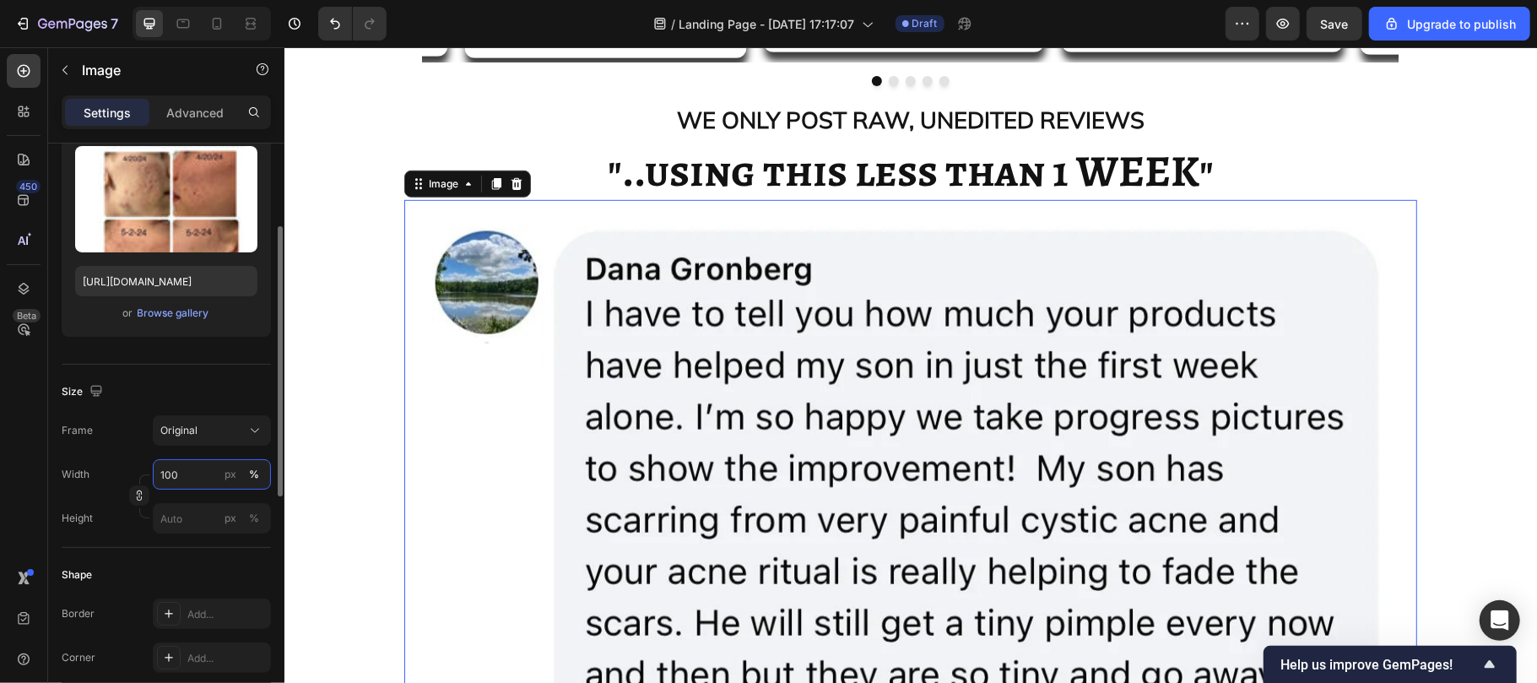
click at [182, 470] on input "100" at bounding box center [212, 474] width 118 height 30
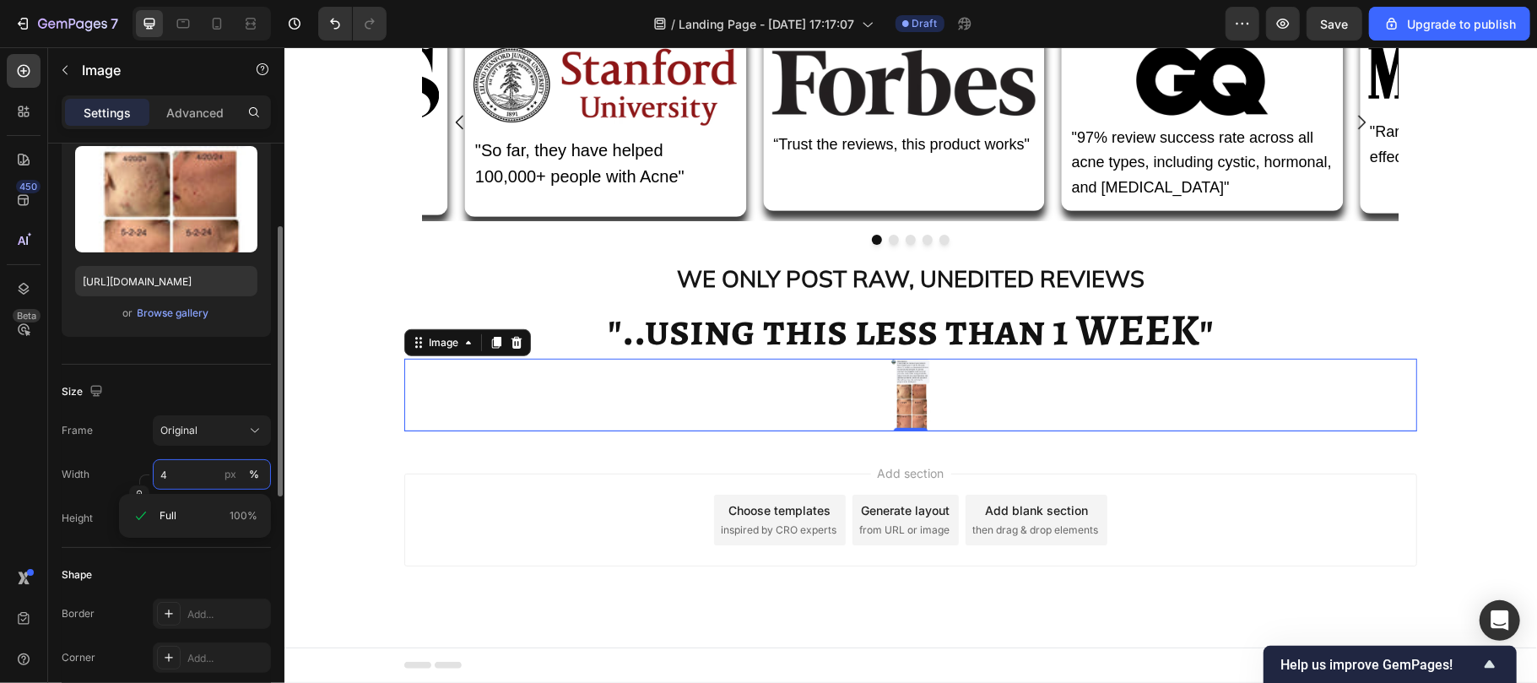
scroll to position [766, 0]
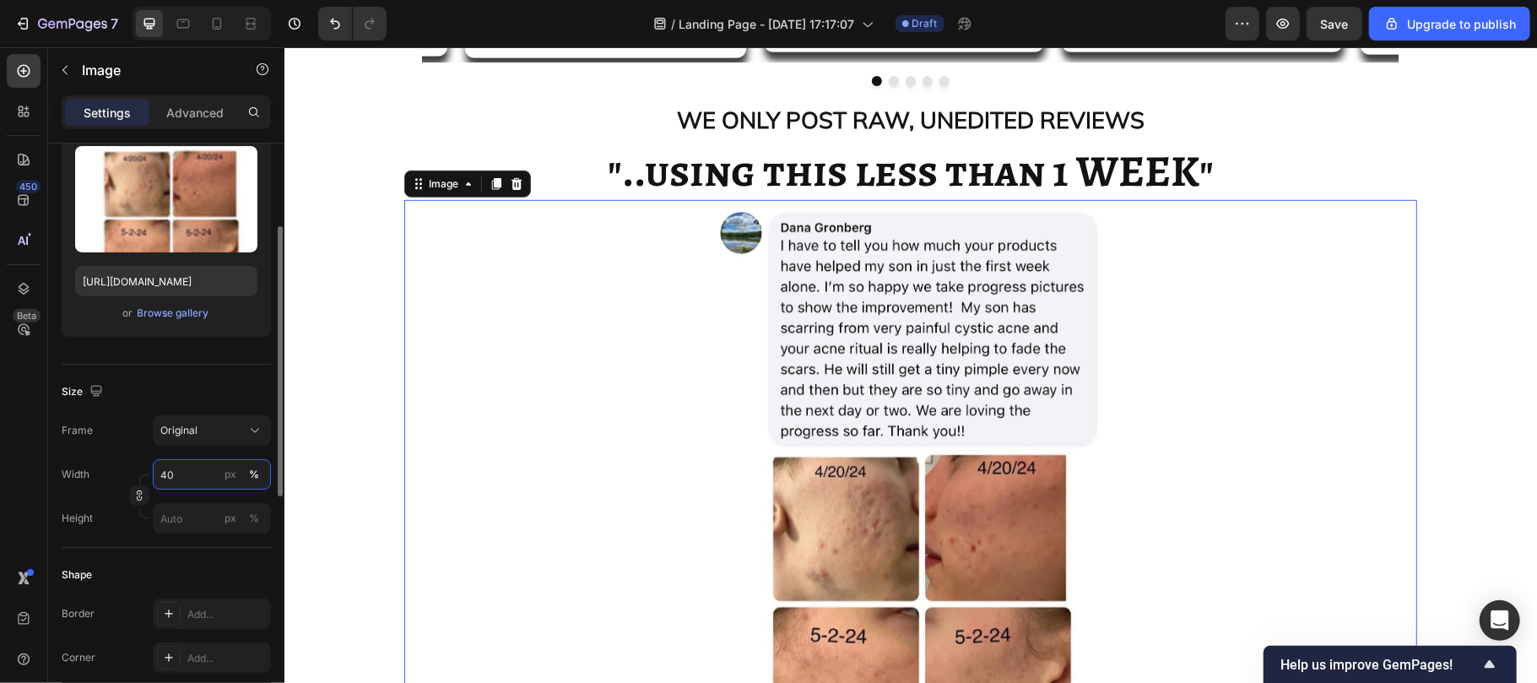
type input "4"
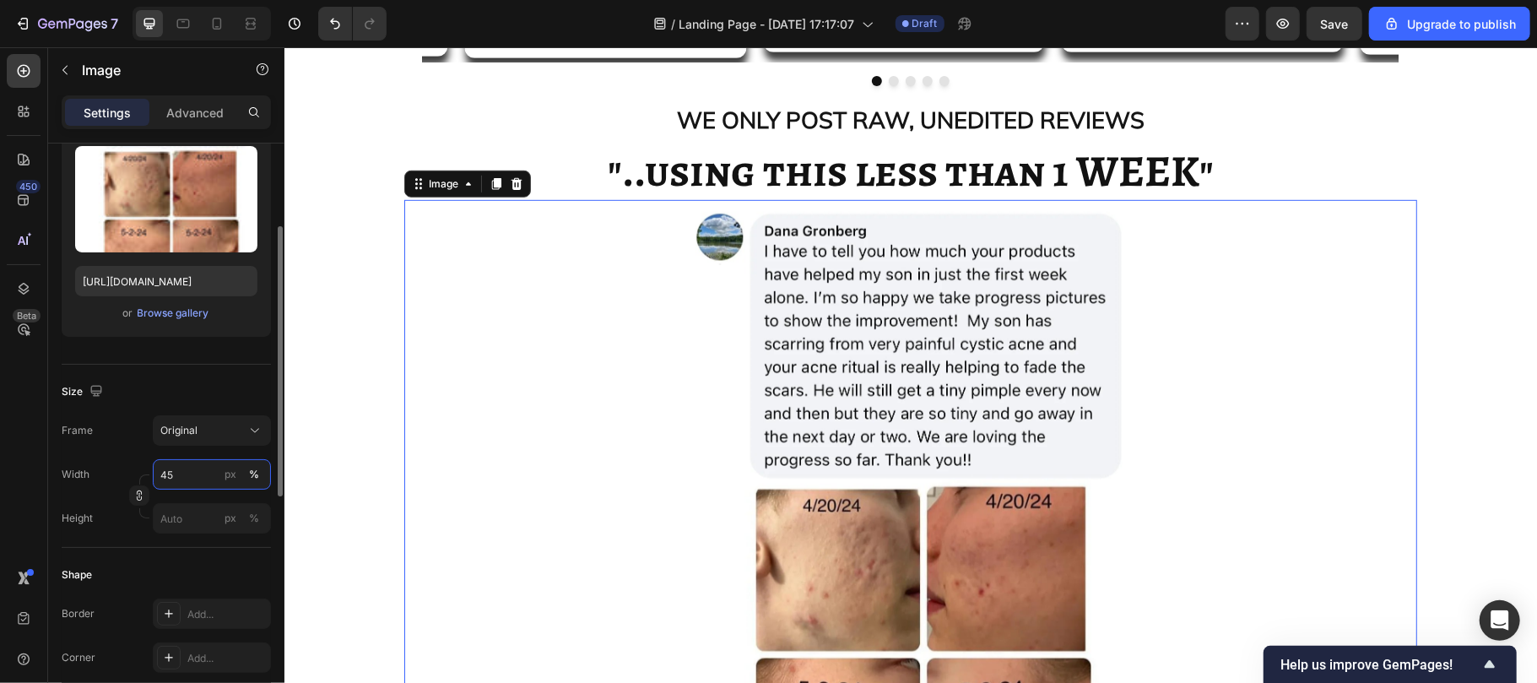
type input "4"
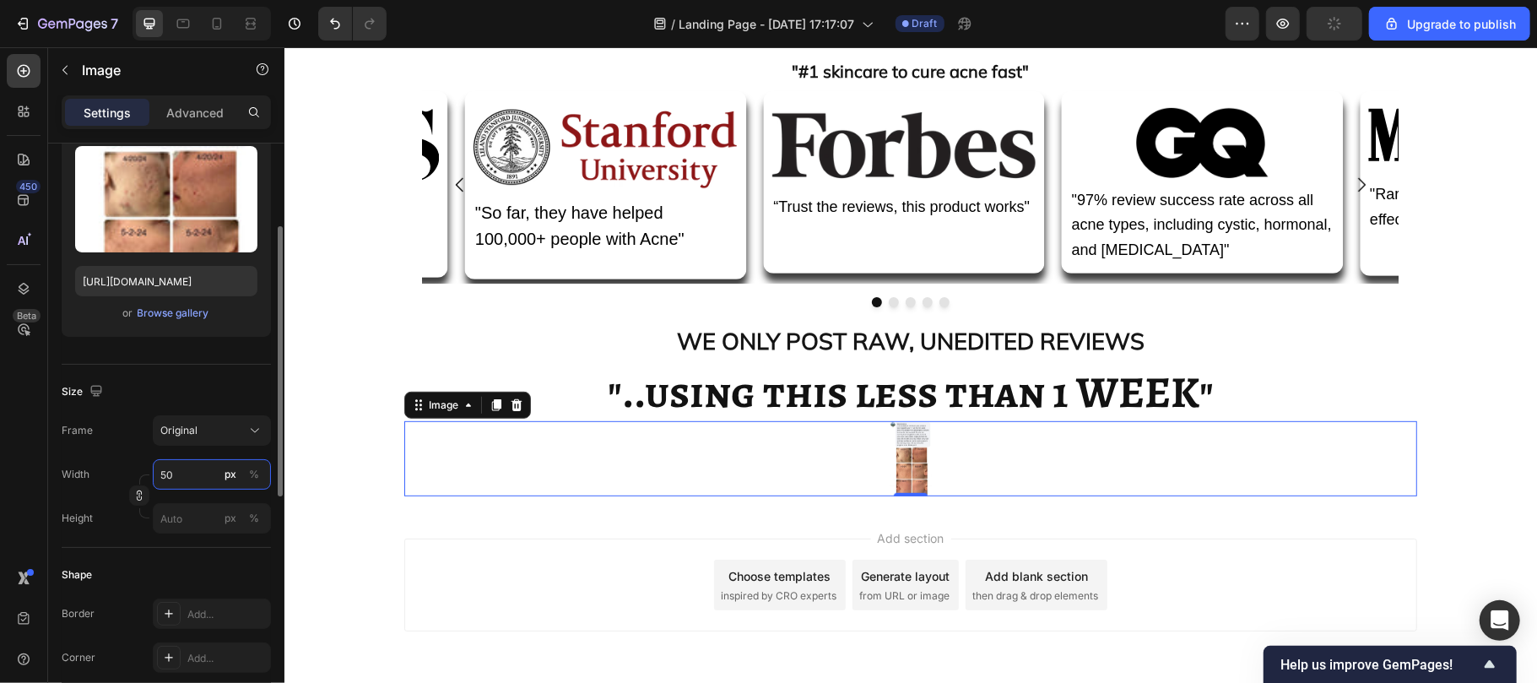
scroll to position [613, 0]
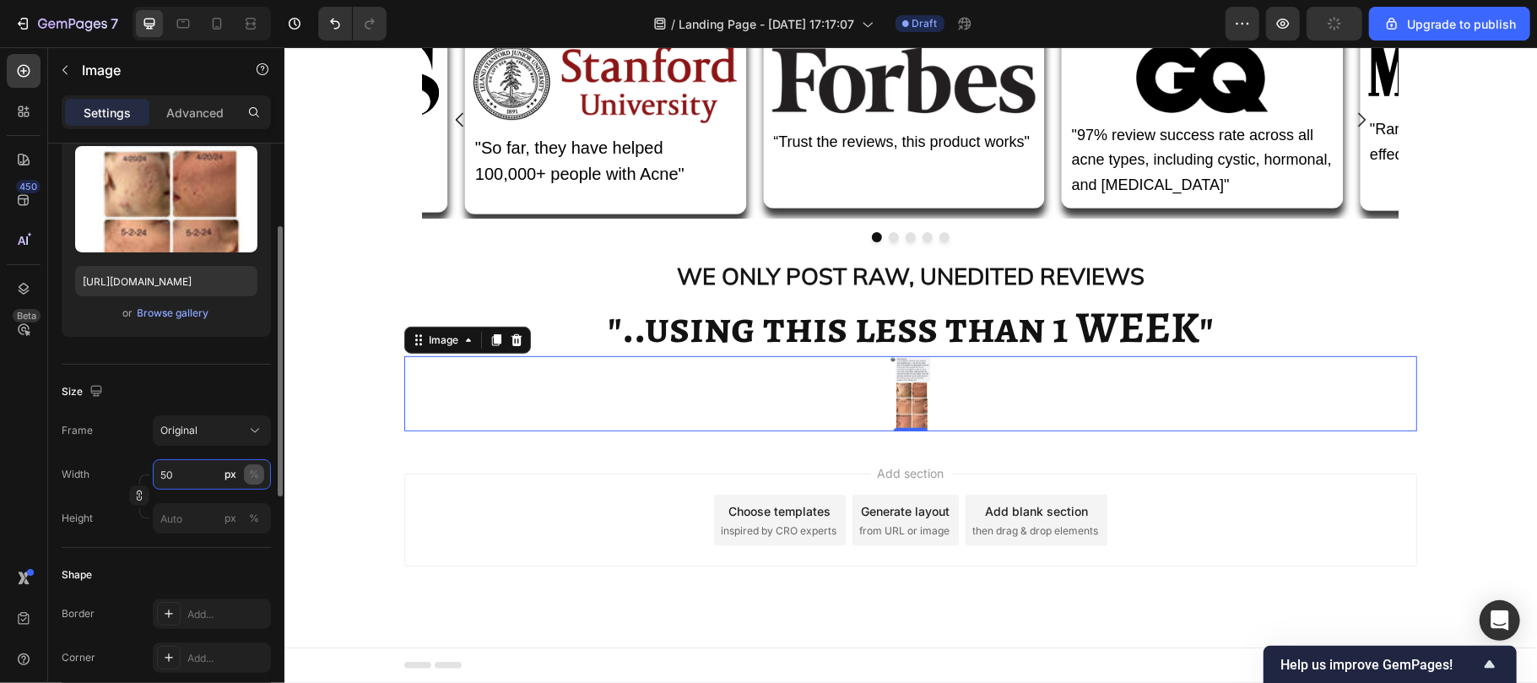
type input "50"
click at [263, 471] on button "%" at bounding box center [254, 474] width 20 height 20
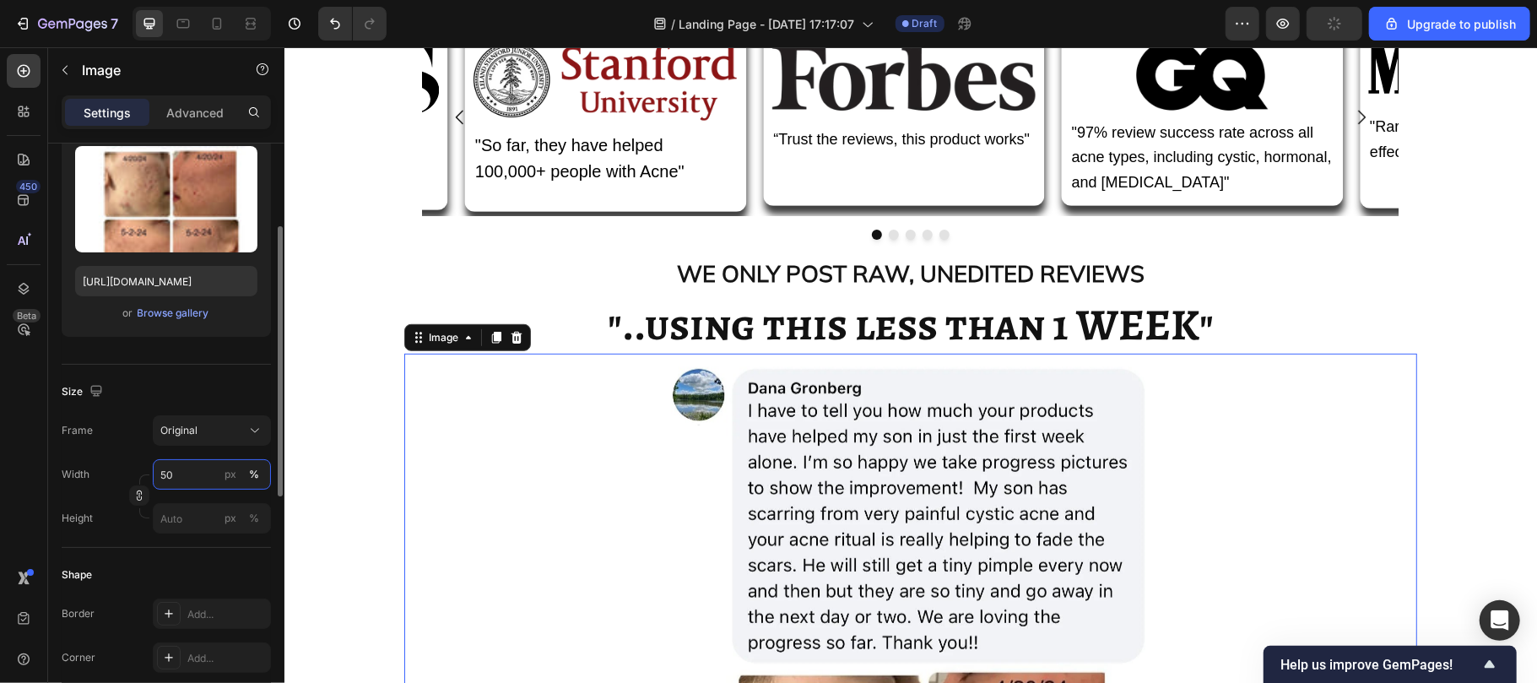
scroll to position [766, 0]
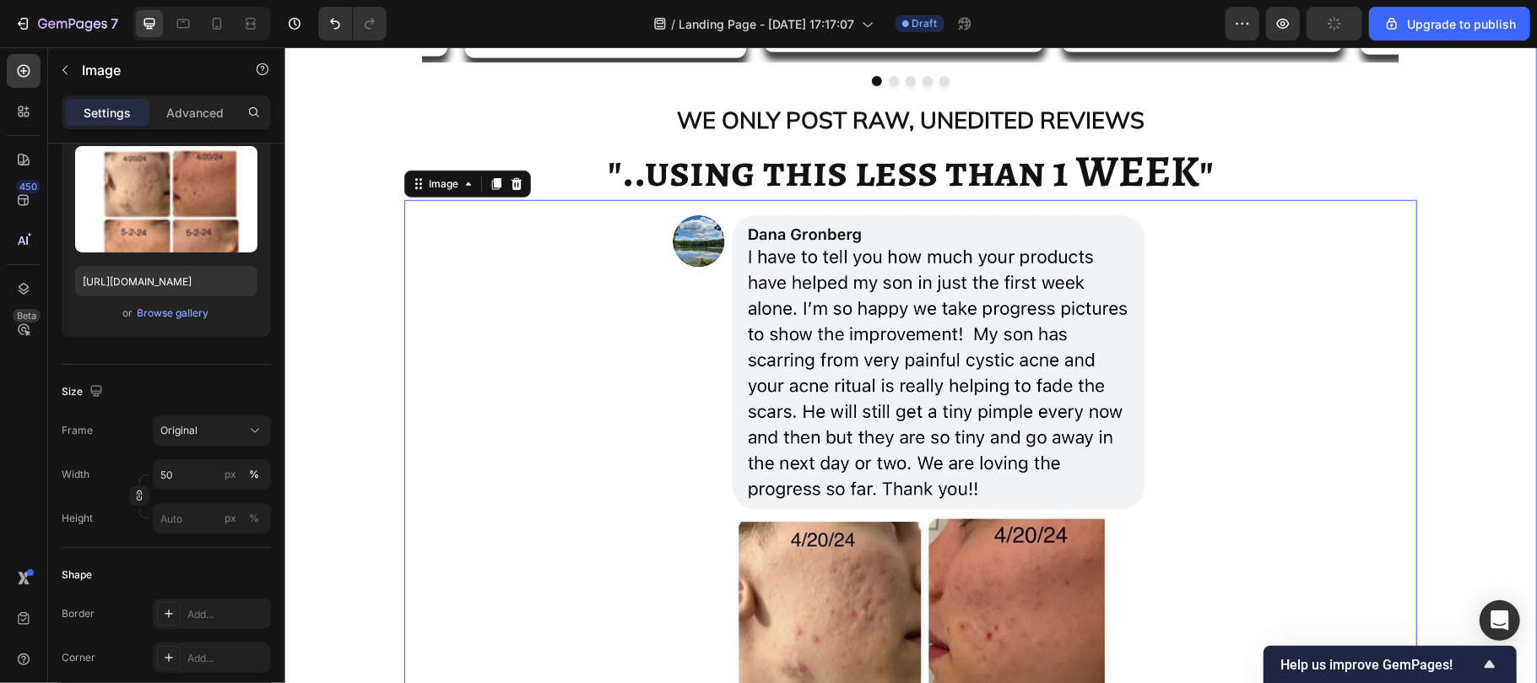
click at [353, 230] on div "Image Icon Icon Icon Icon Icon Icon List 2,566+ 5-star reviews Text Block Row T…" at bounding box center [909, 214] width 1219 height 1782
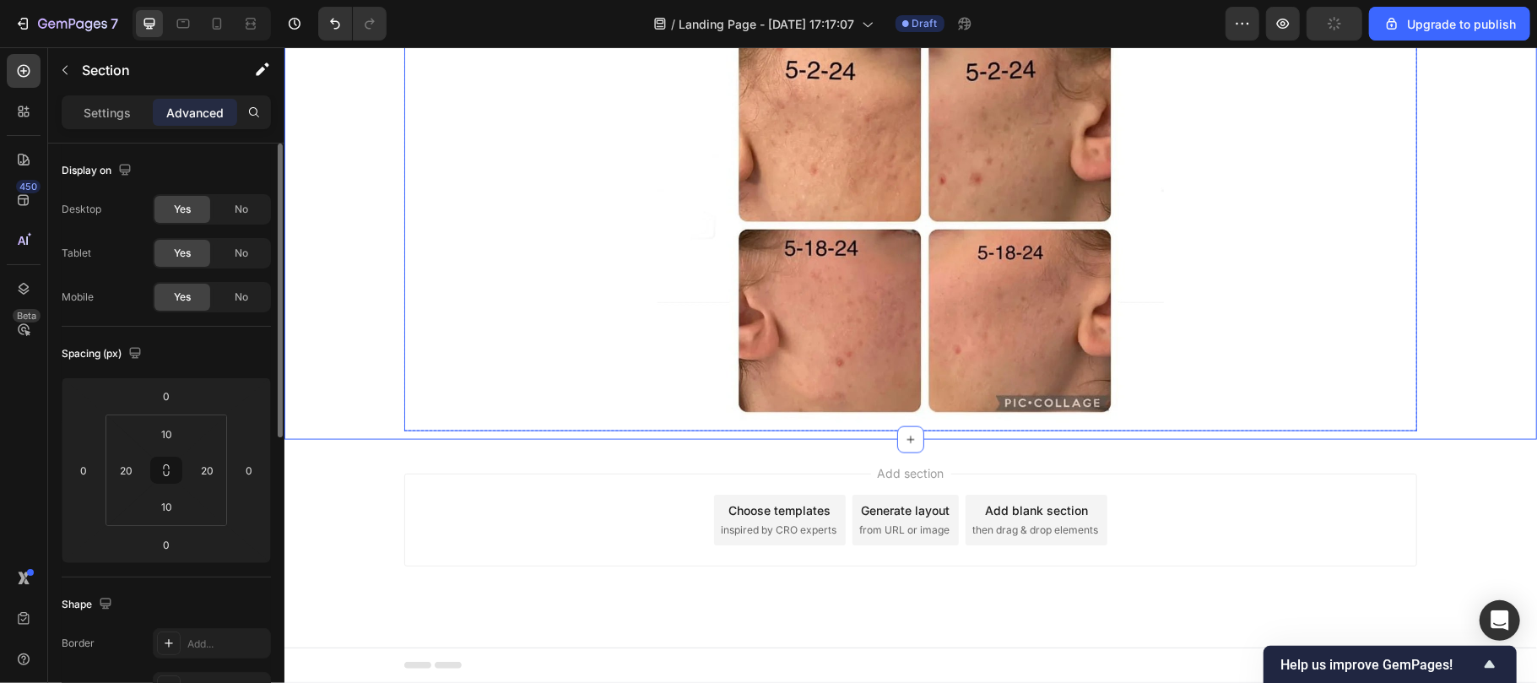
scroll to position [1443, 0]
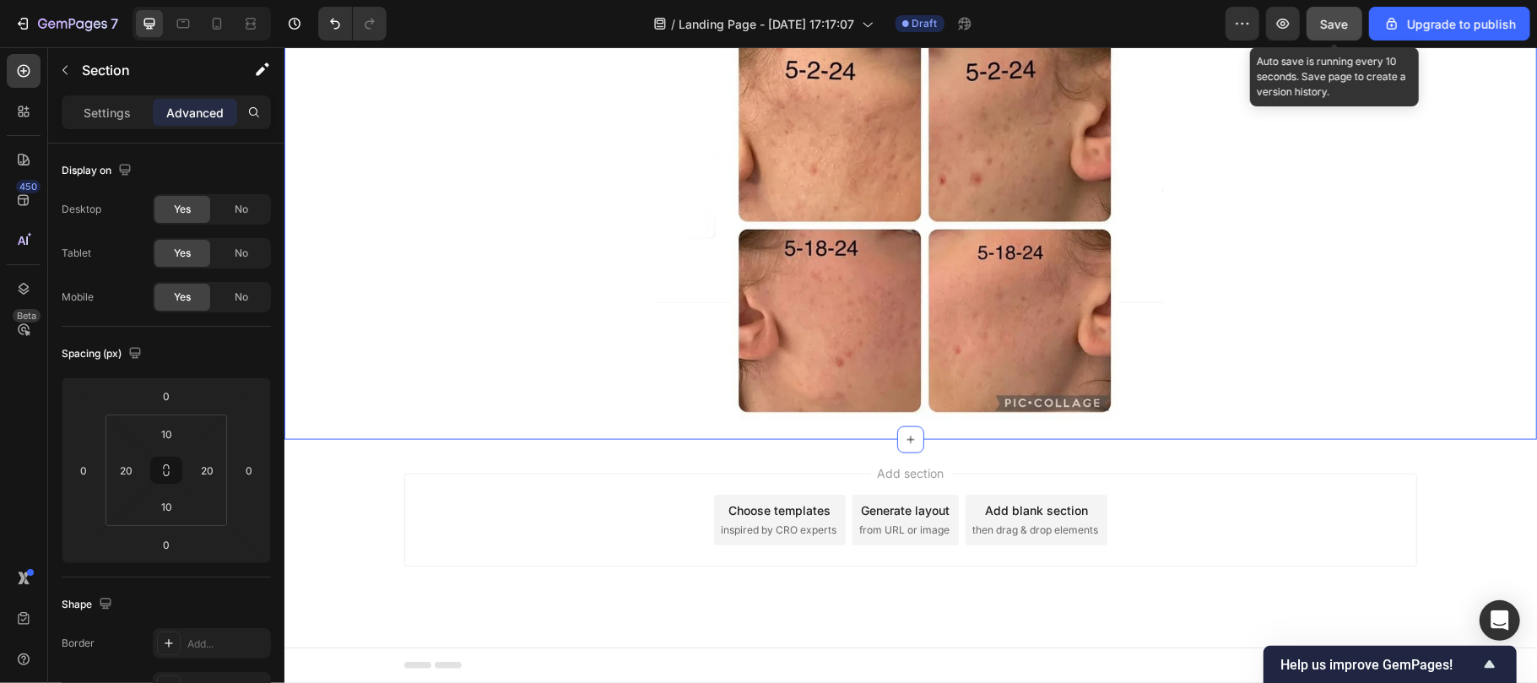
click at [1331, 21] on span "Save" at bounding box center [1335, 24] width 28 height 14
click at [1337, 8] on button "Save" at bounding box center [1335, 24] width 56 height 34
click at [1318, 25] on button "Save" at bounding box center [1335, 24] width 56 height 34
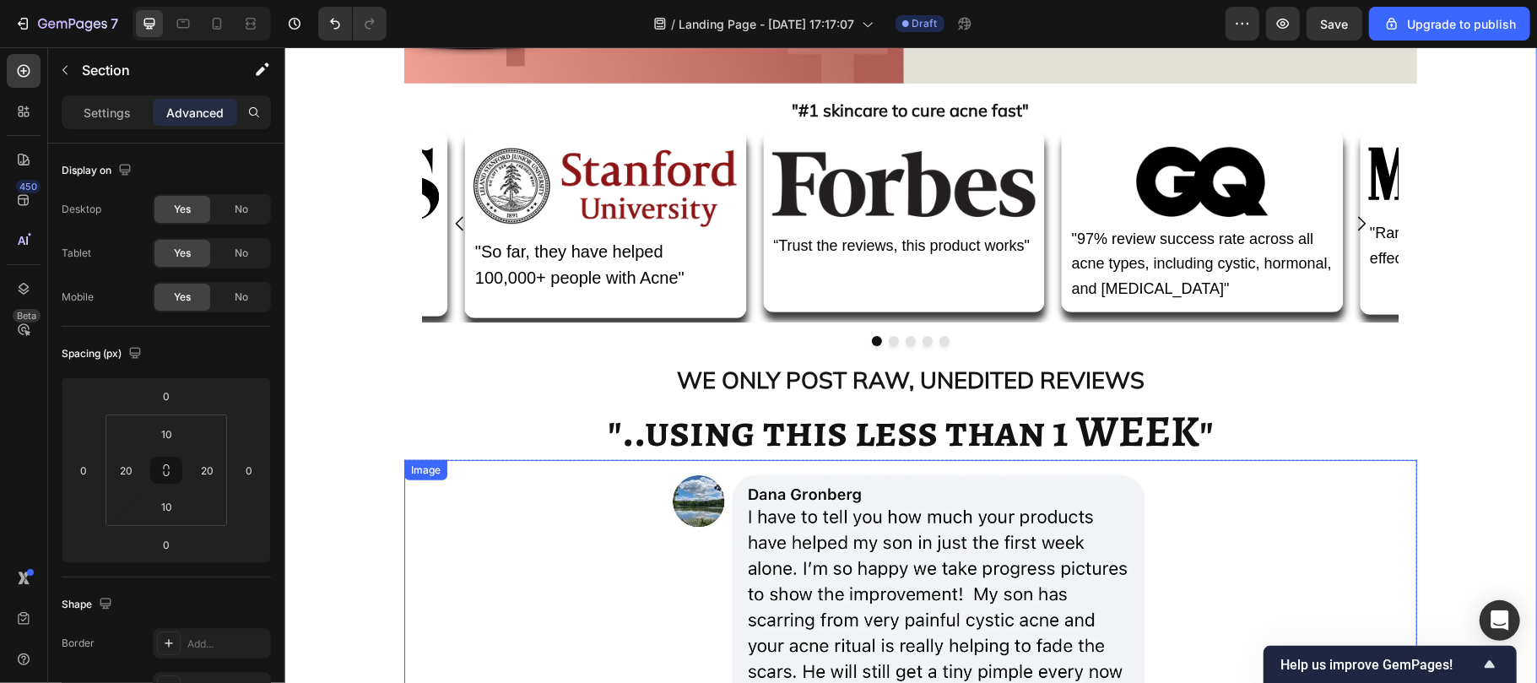
scroll to position [481, 0]
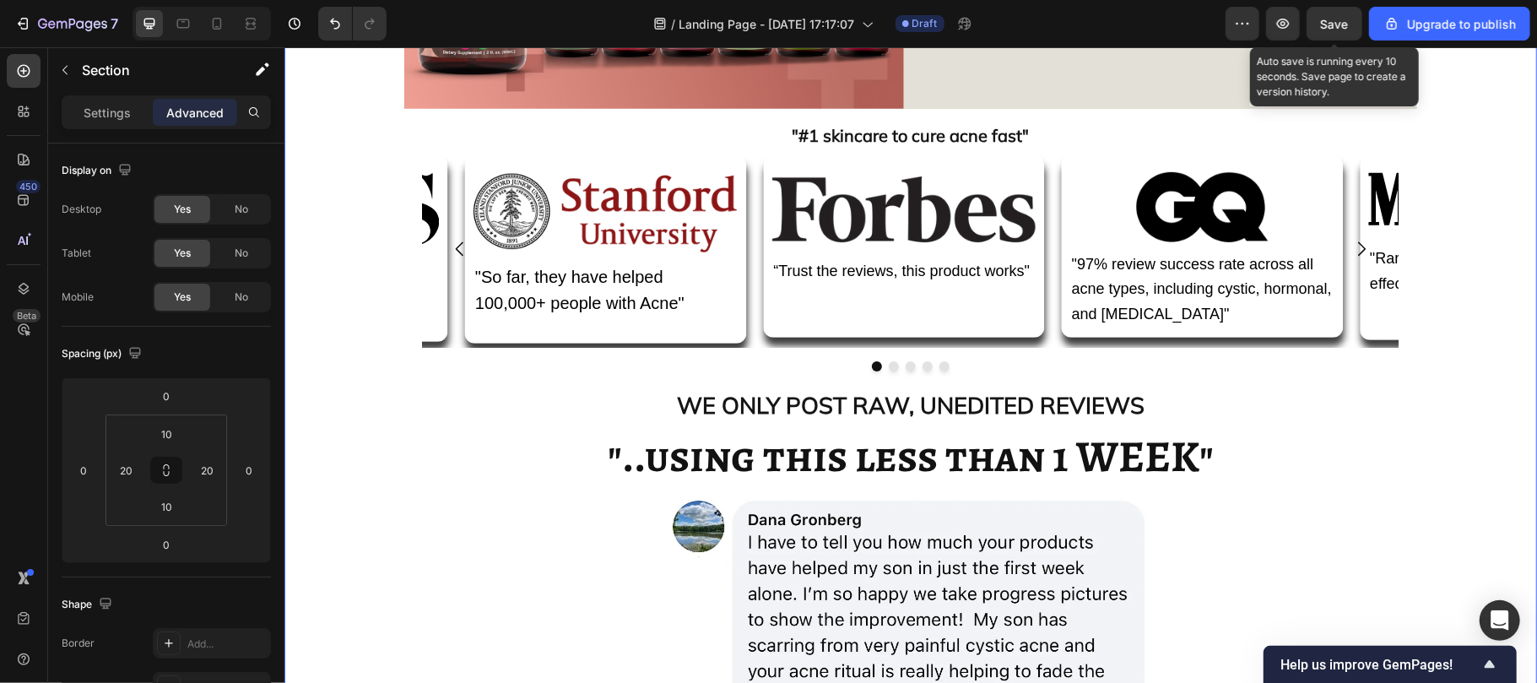
click at [1337, 19] on span "Save" at bounding box center [1335, 24] width 28 height 14
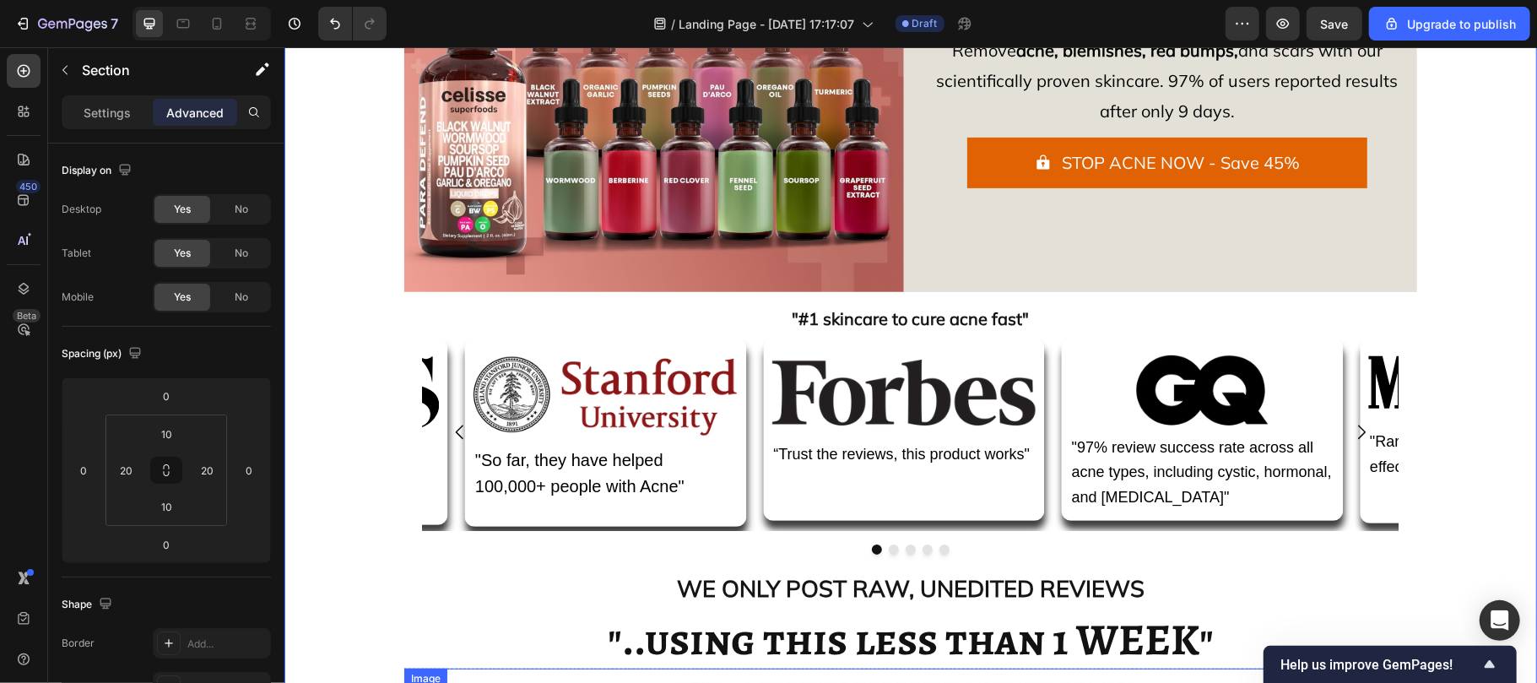
scroll to position [297, 0]
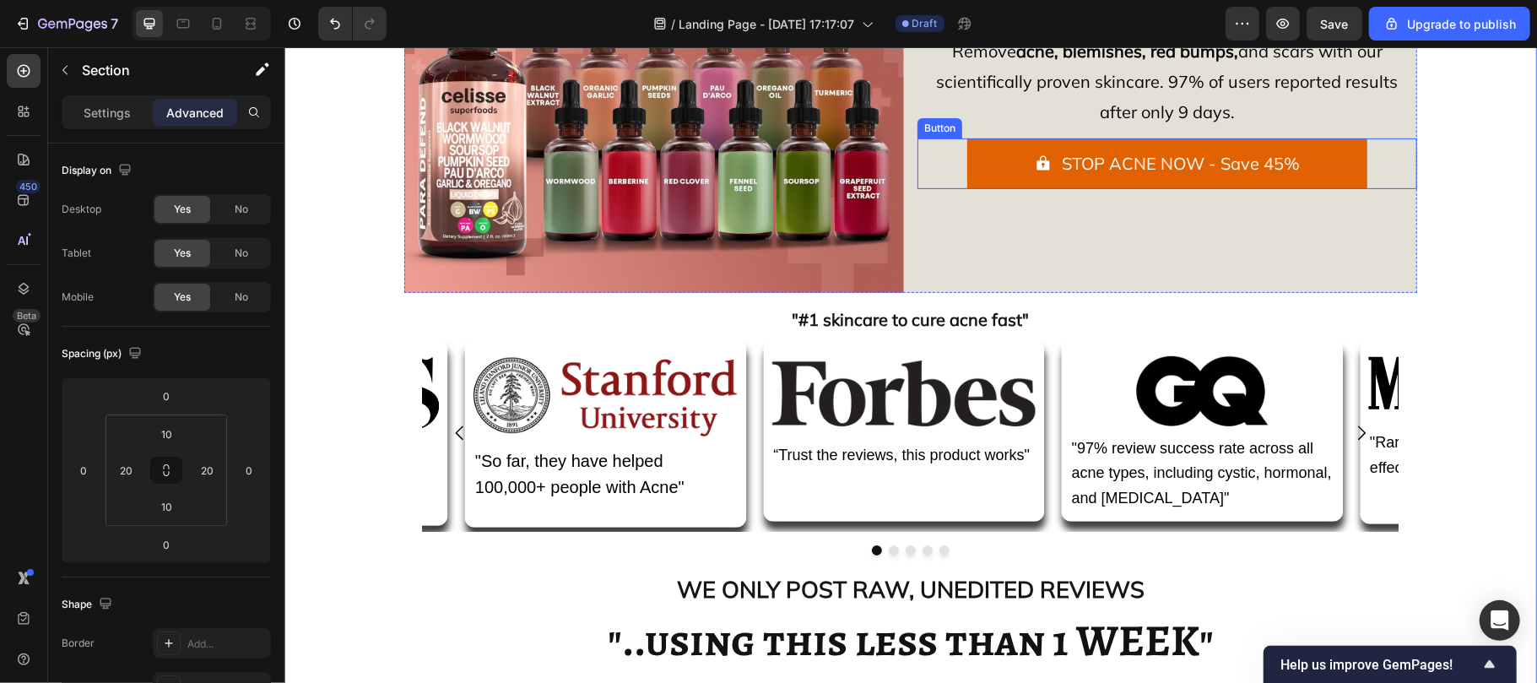
click at [947, 169] on div "STOP ACNE NOW - Save 45% Button" at bounding box center [1167, 163] width 500 height 51
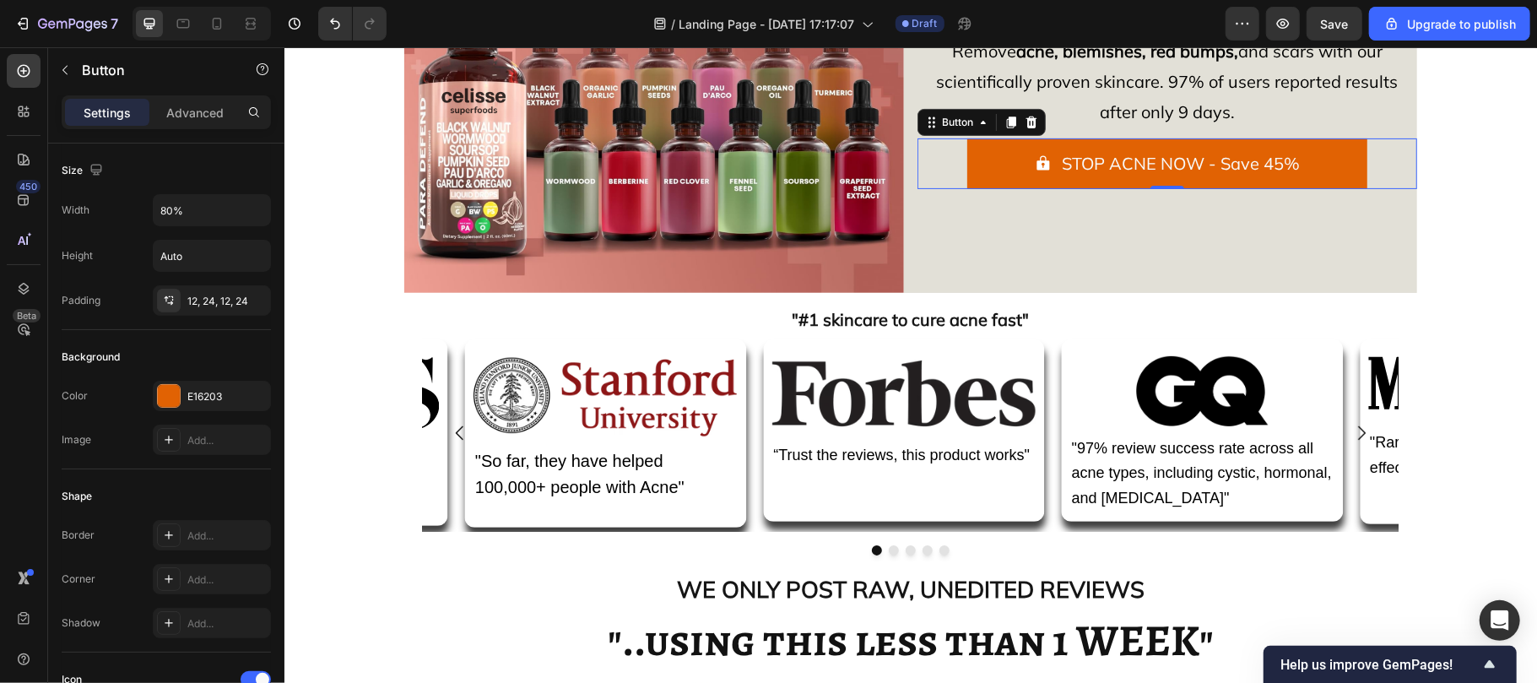
drag, startPoint x: 998, startPoint y: 118, endPoint x: 993, endPoint y: 129, distance: 11.8
click at [1004, 126] on icon at bounding box center [1011, 122] width 14 height 14
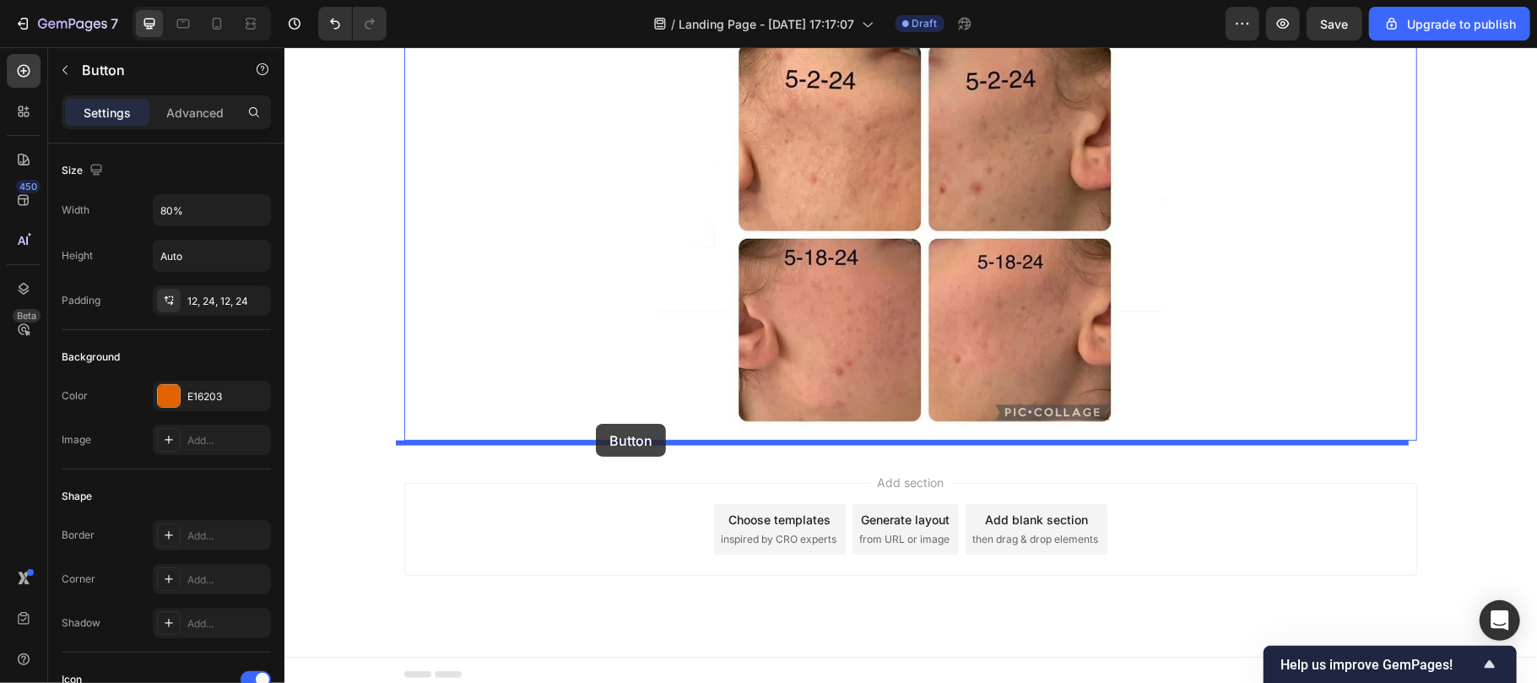
scroll to position [1443, 0]
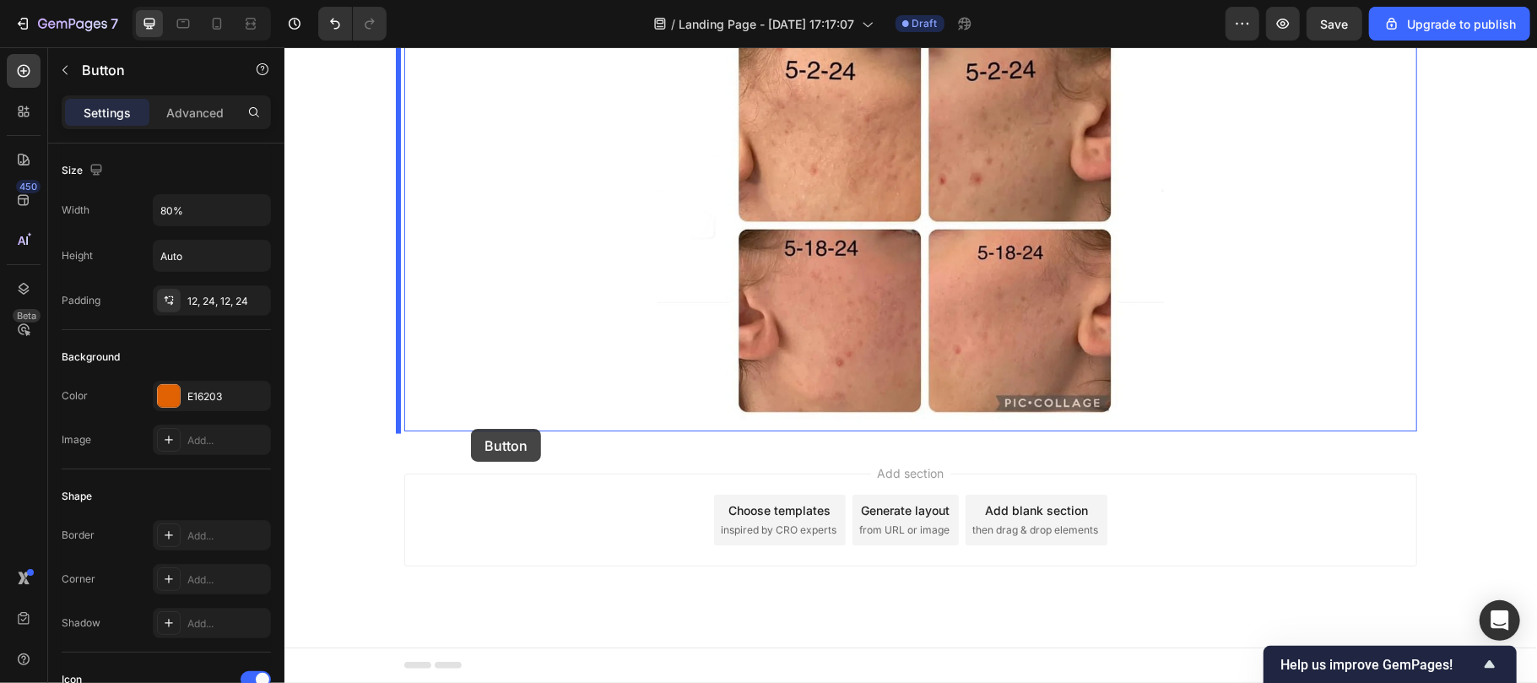
drag, startPoint x: 947, startPoint y: 176, endPoint x: 470, endPoint y: 428, distance: 539.1
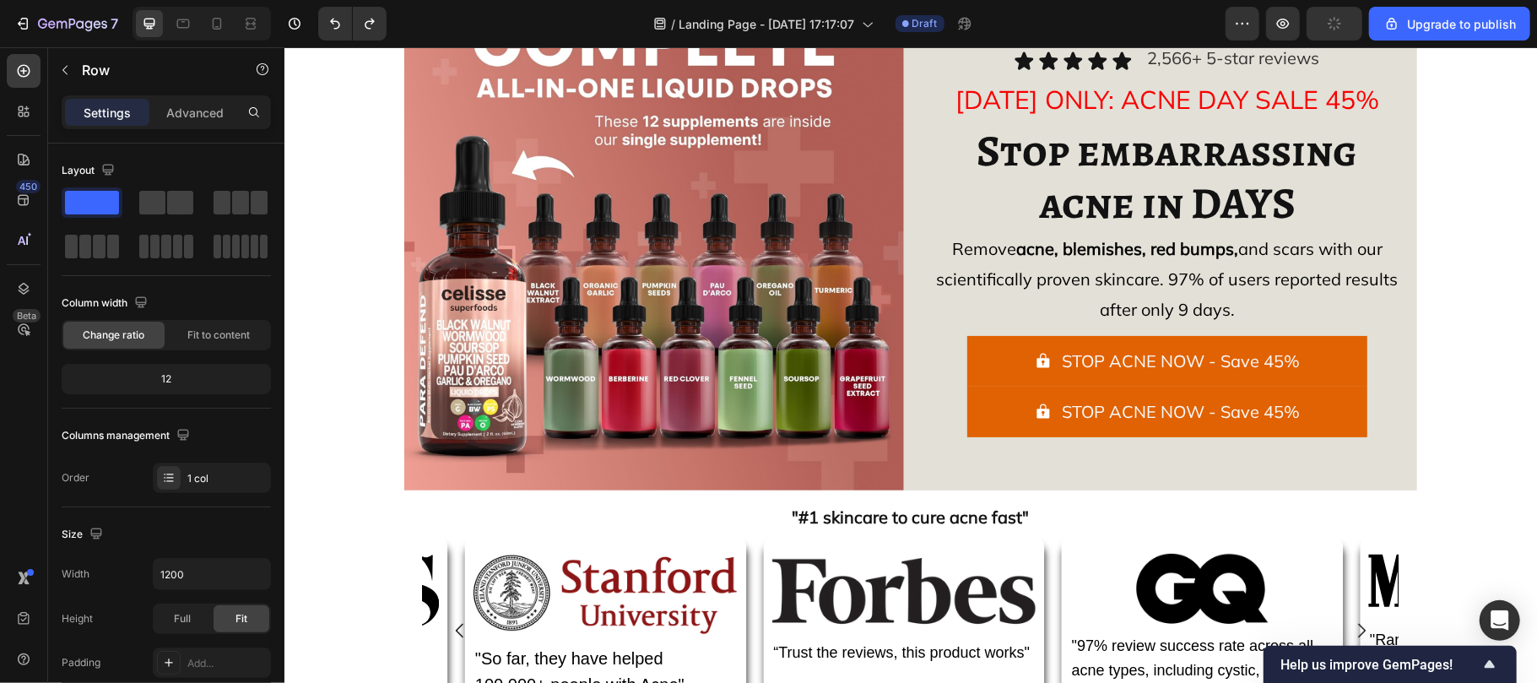
scroll to position [99, 0]
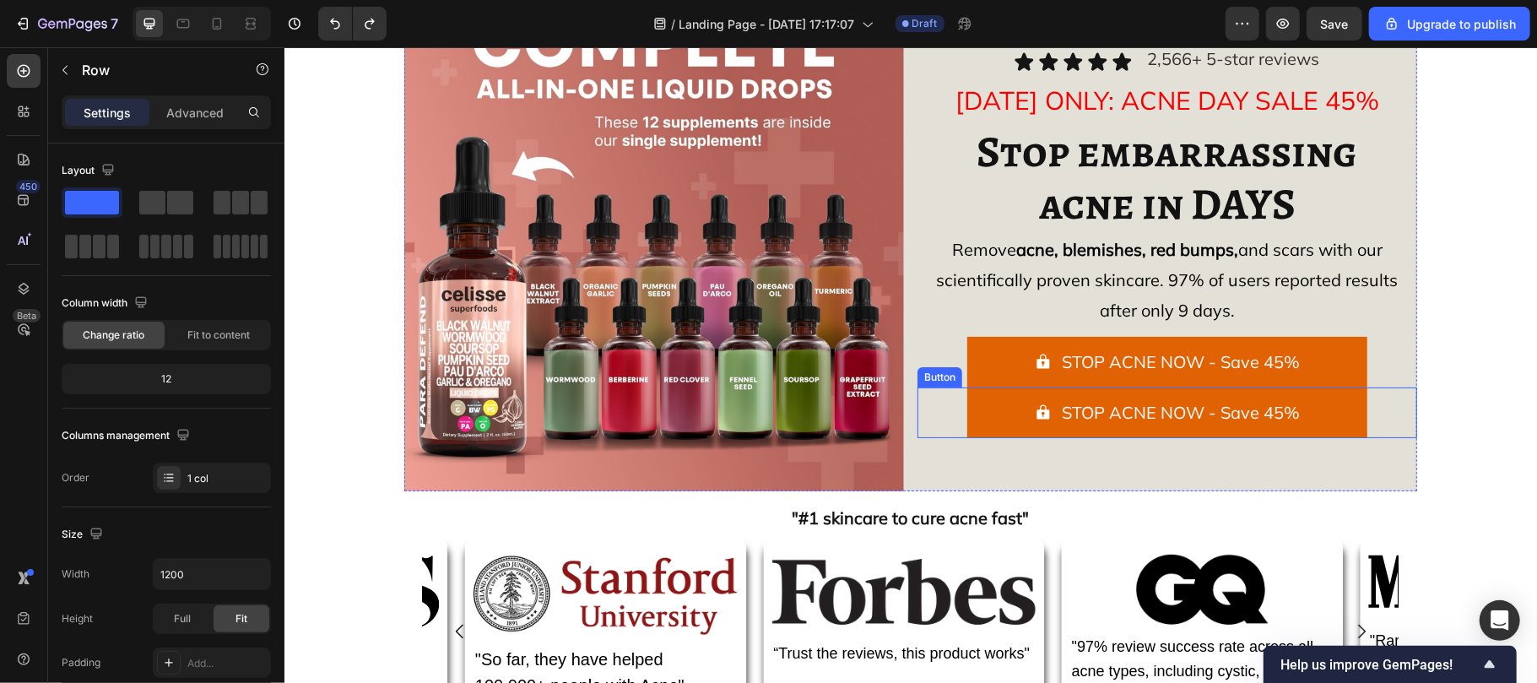
click at [952, 402] on div "STOP ACNE NOW - Save 45% Button" at bounding box center [1167, 412] width 500 height 51
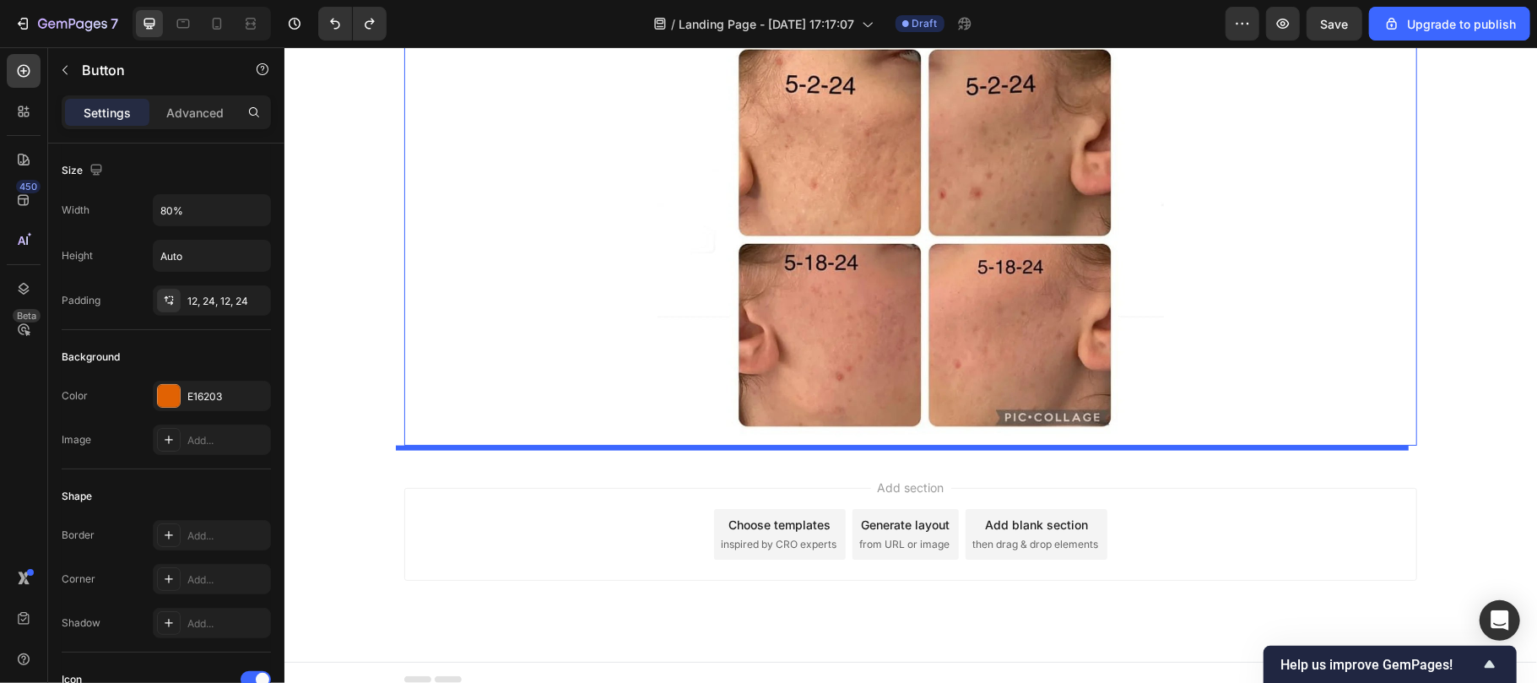
scroll to position [1443, 0]
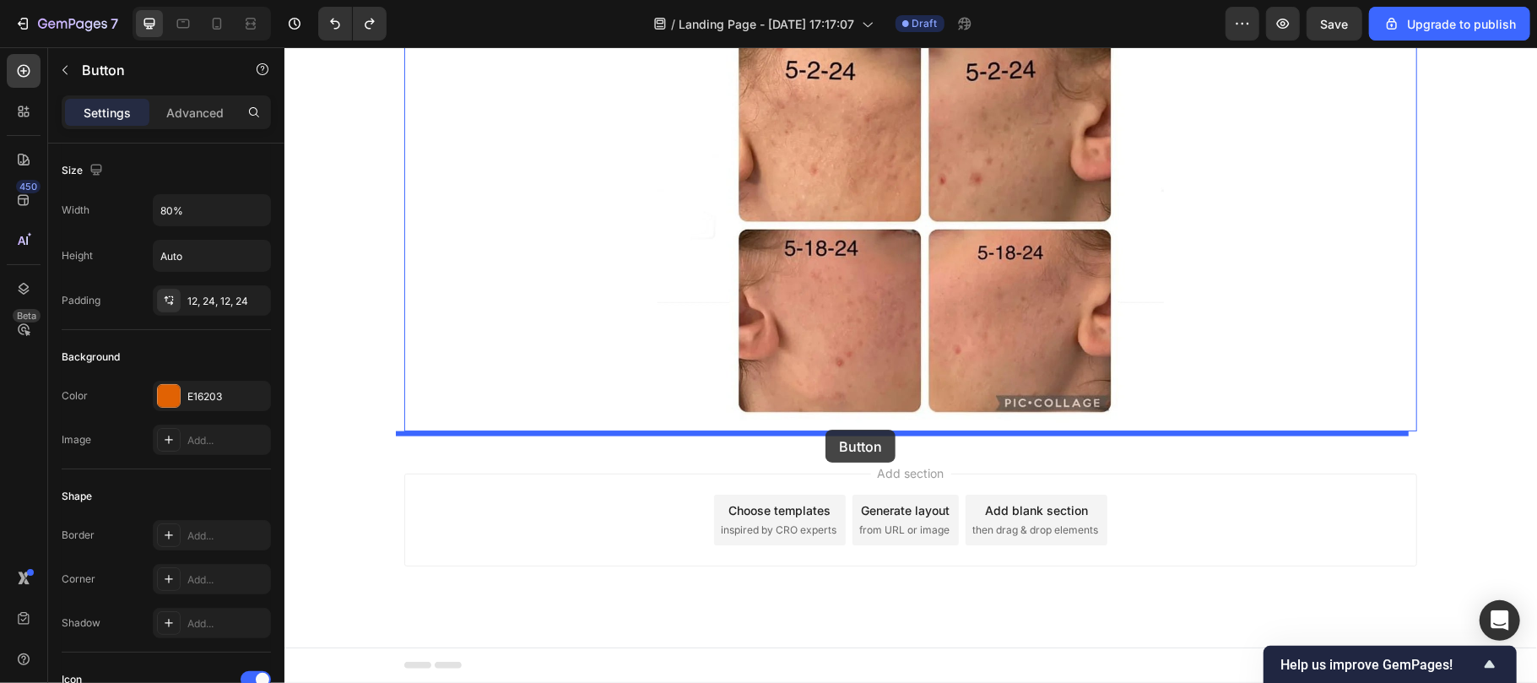
drag, startPoint x: 943, startPoint y: 369, endPoint x: 825, endPoint y: 429, distance: 132.5
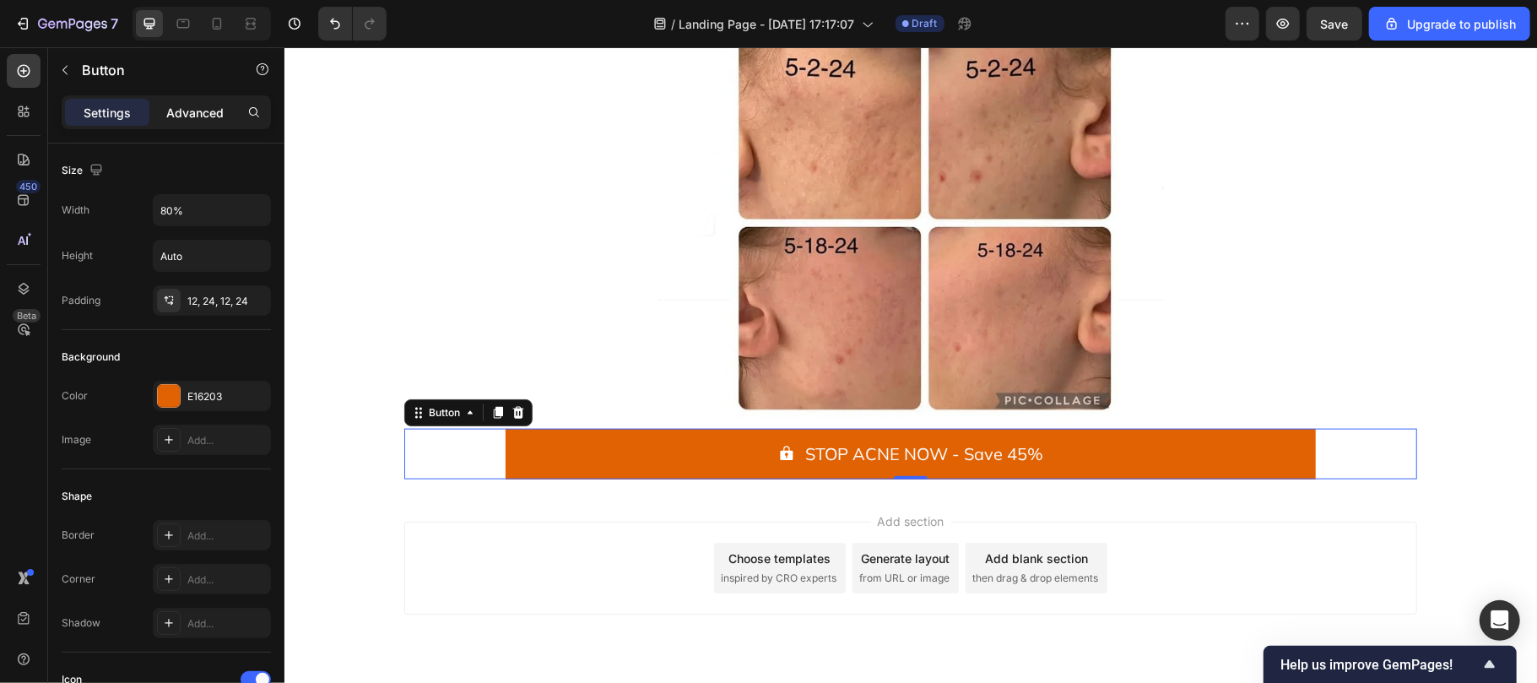
click at [176, 112] on p "Advanced" at bounding box center [194, 113] width 57 height 18
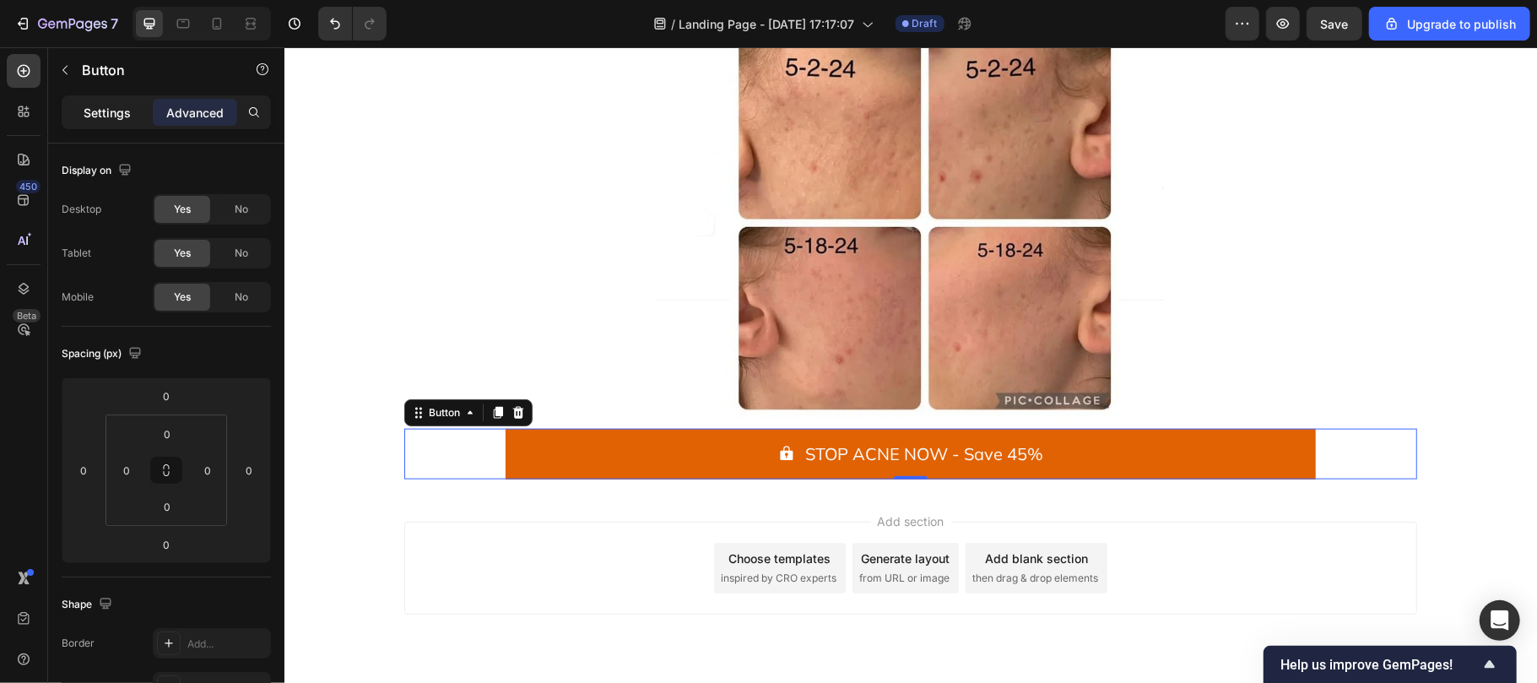
click at [93, 105] on p "Settings" at bounding box center [107, 113] width 47 height 18
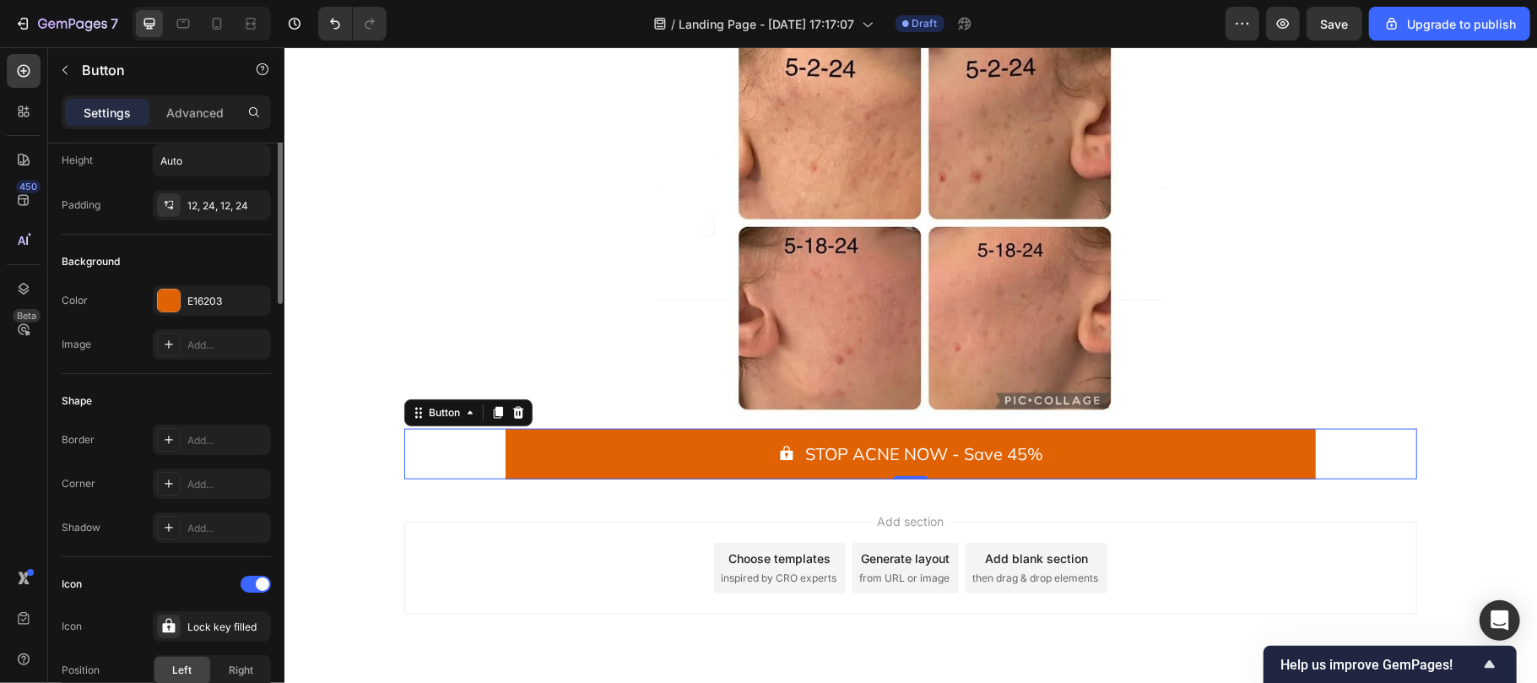
scroll to position [0, 0]
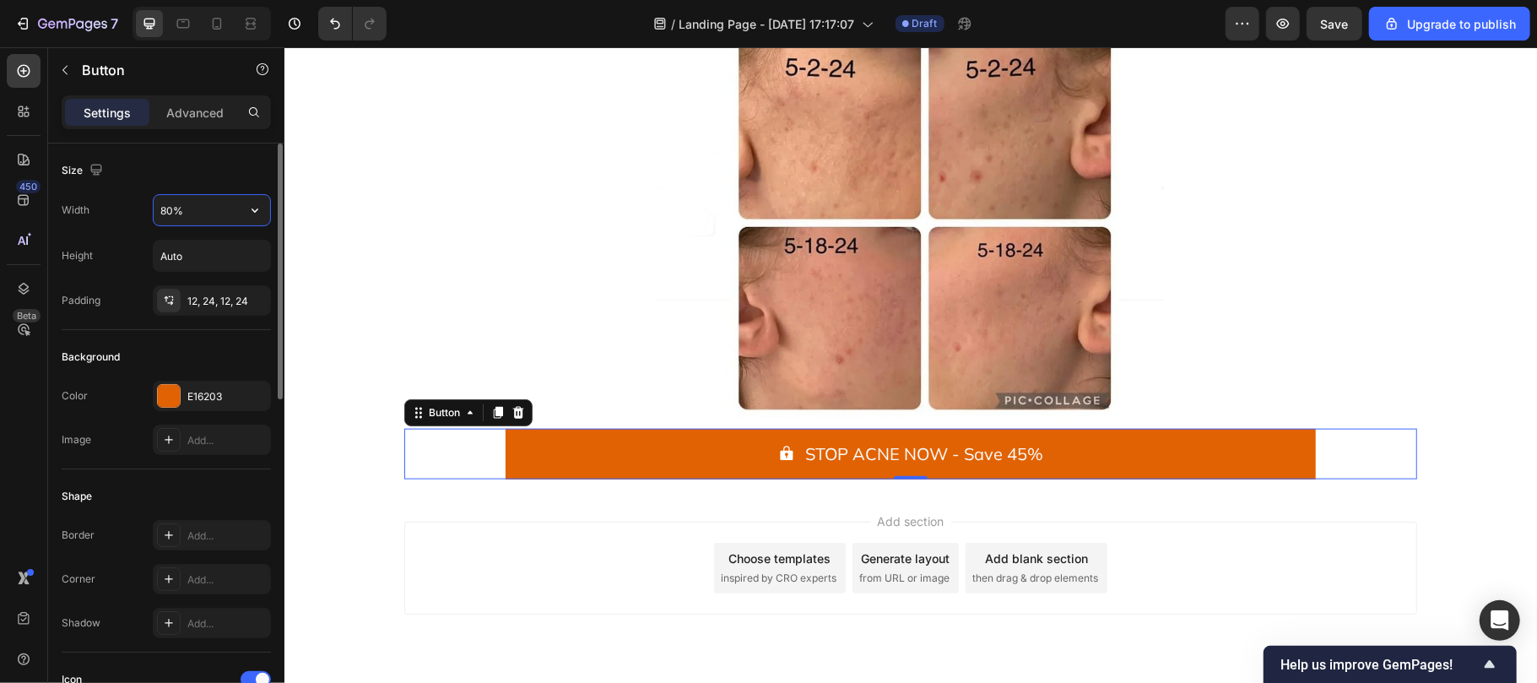
click at [170, 211] on input "80%" at bounding box center [212, 210] width 116 height 30
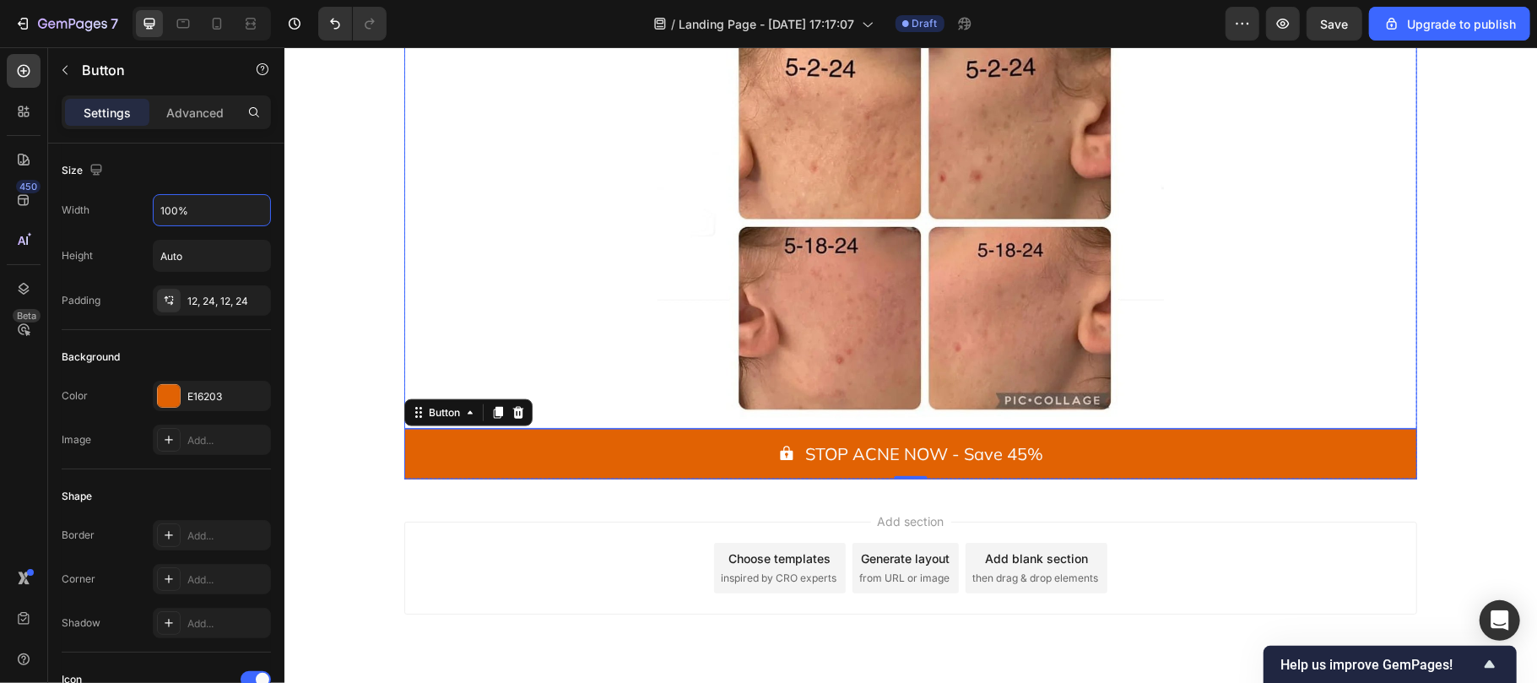
scroll to position [1494, 0]
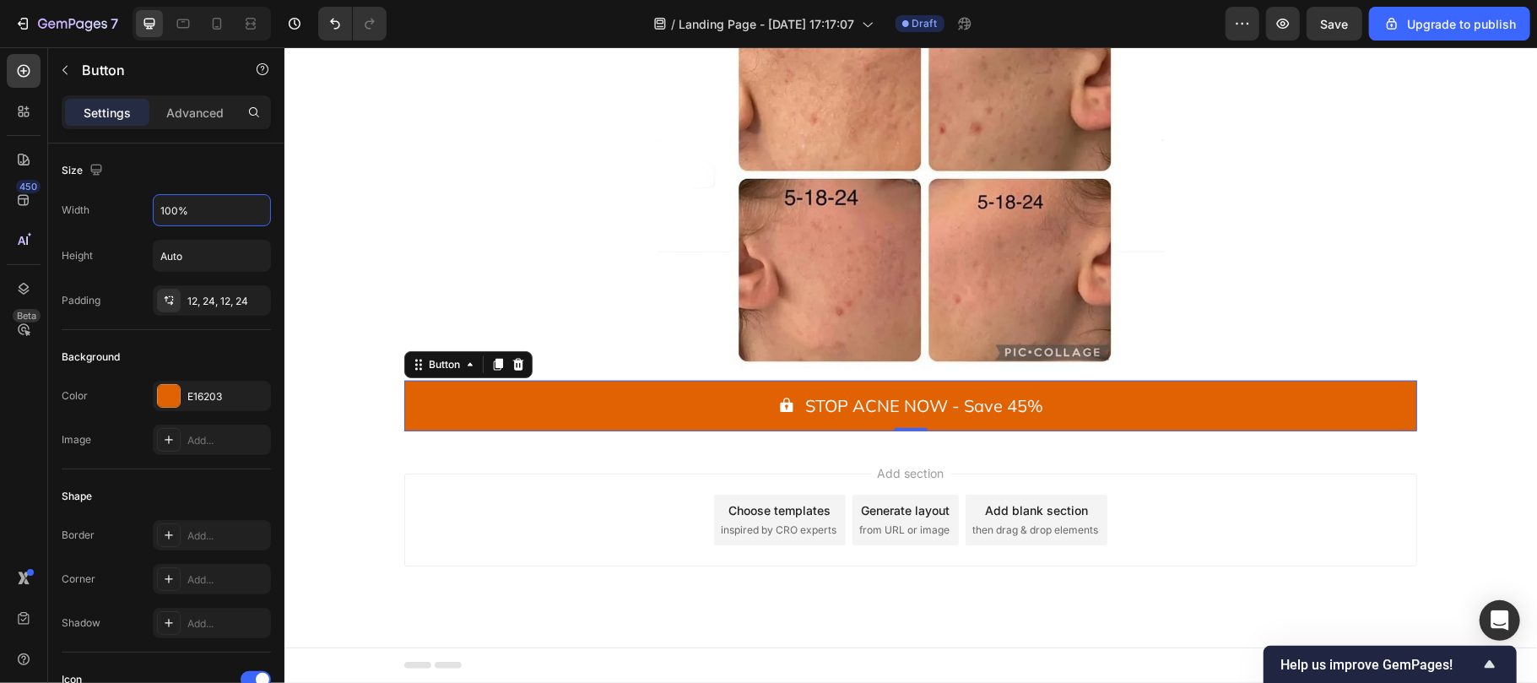
type input "100%"
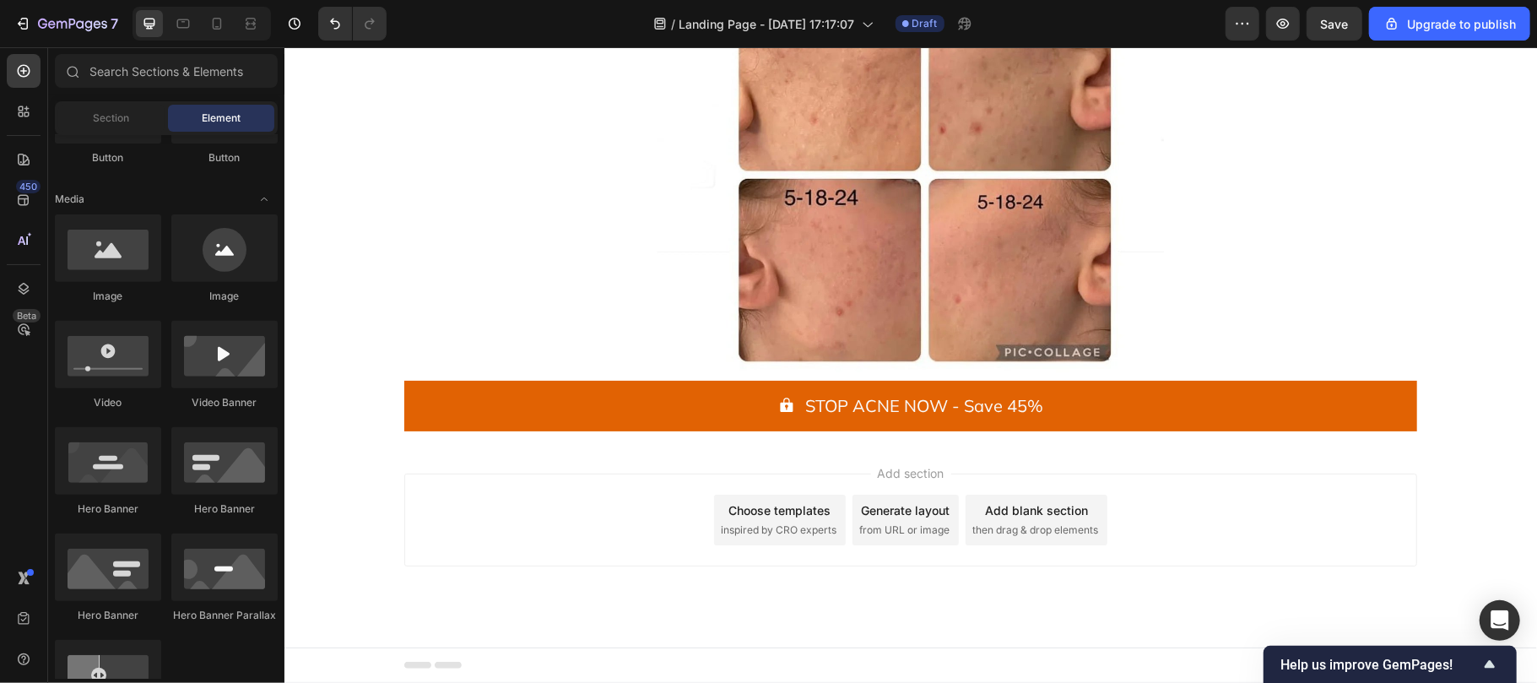
click at [746, 459] on div "Add section Choose templates inspired by CRO experts Generate layout from URL o…" at bounding box center [910, 543] width 1253 height 208
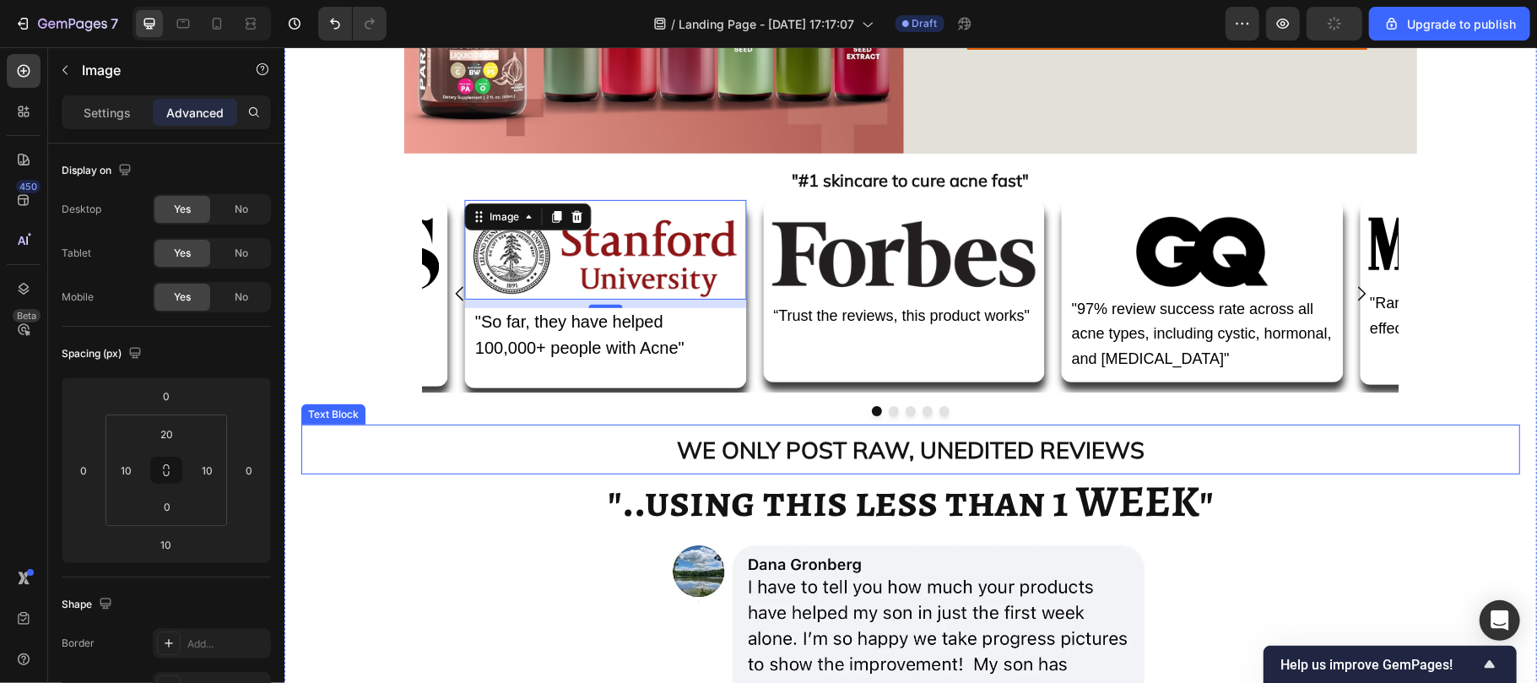
scroll to position [436, 0]
click at [620, 441] on p "WE ONLY POST RAW, UNEDITED REVIEWS" at bounding box center [909, 449] width 1215 height 46
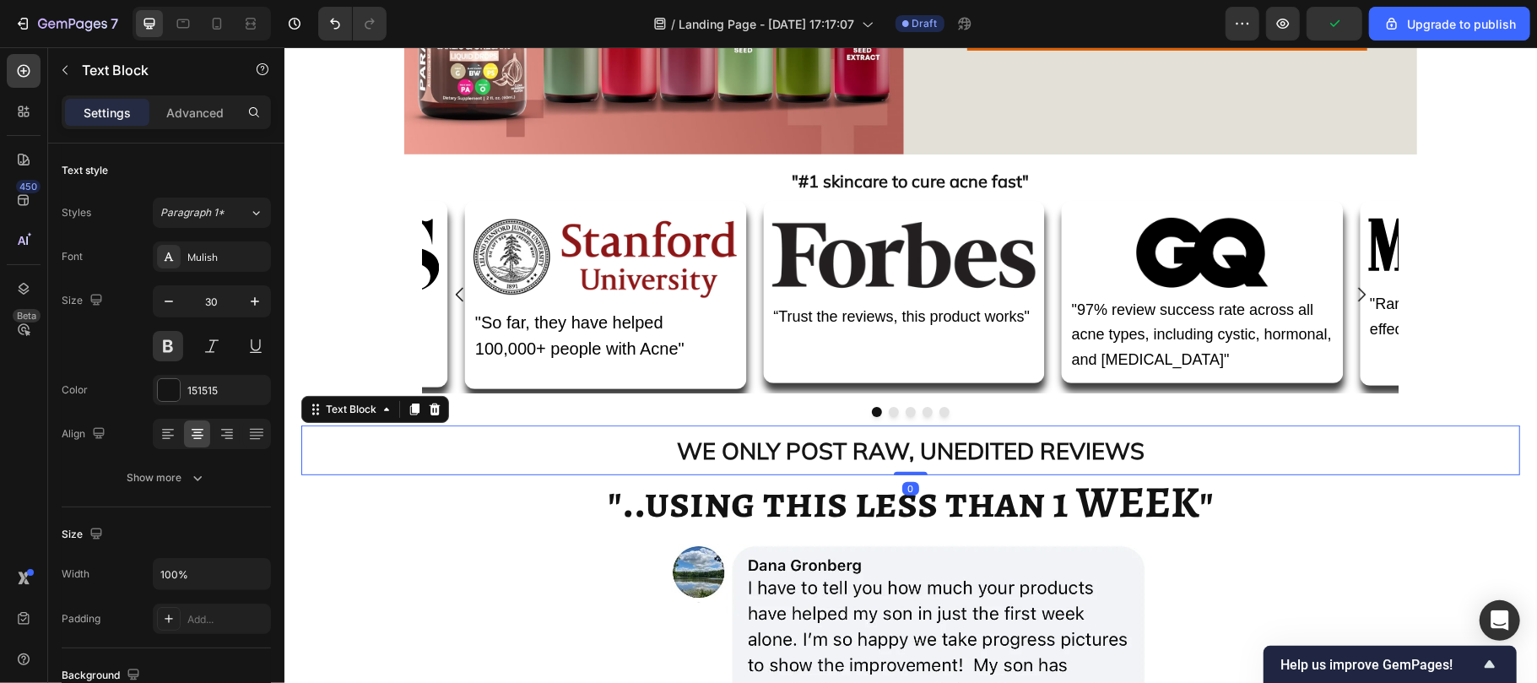
scroll to position [657, 0]
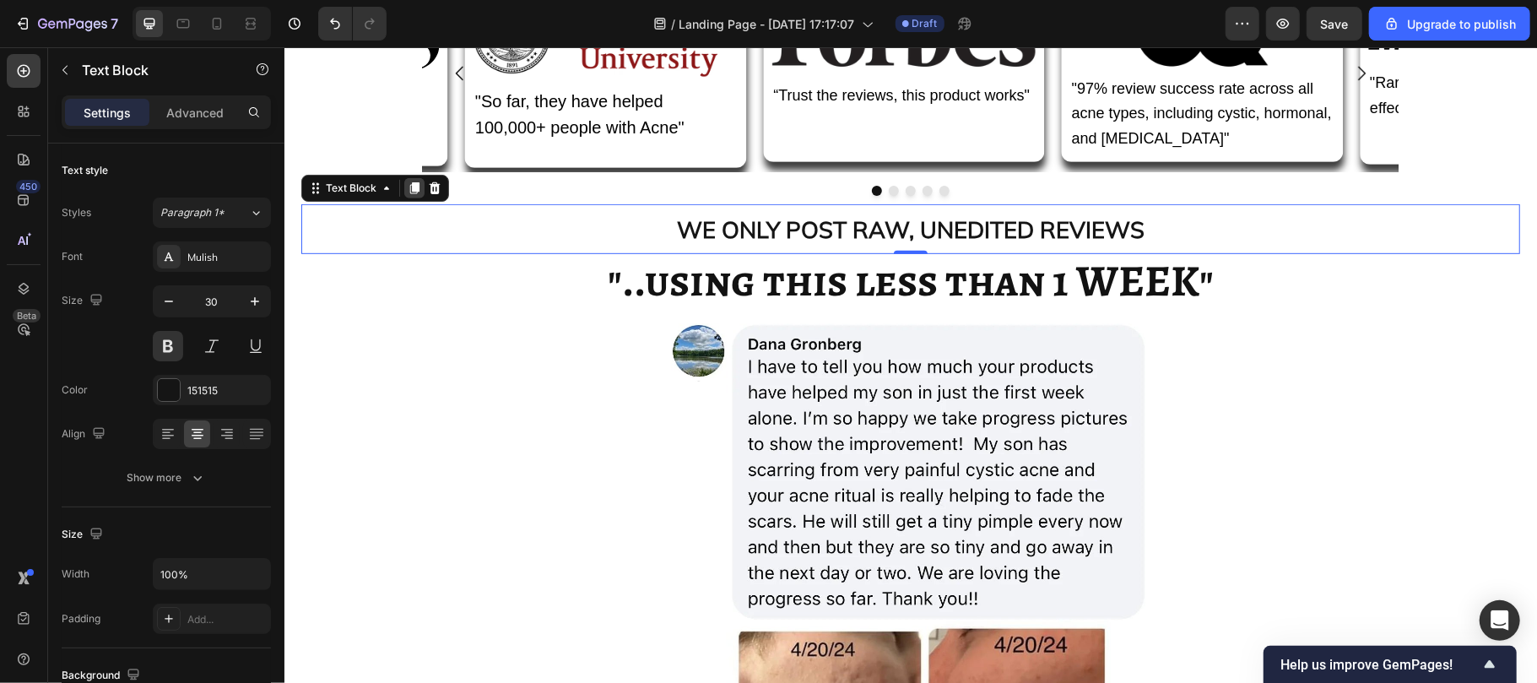
click at [412, 187] on icon at bounding box center [413, 187] width 9 height 12
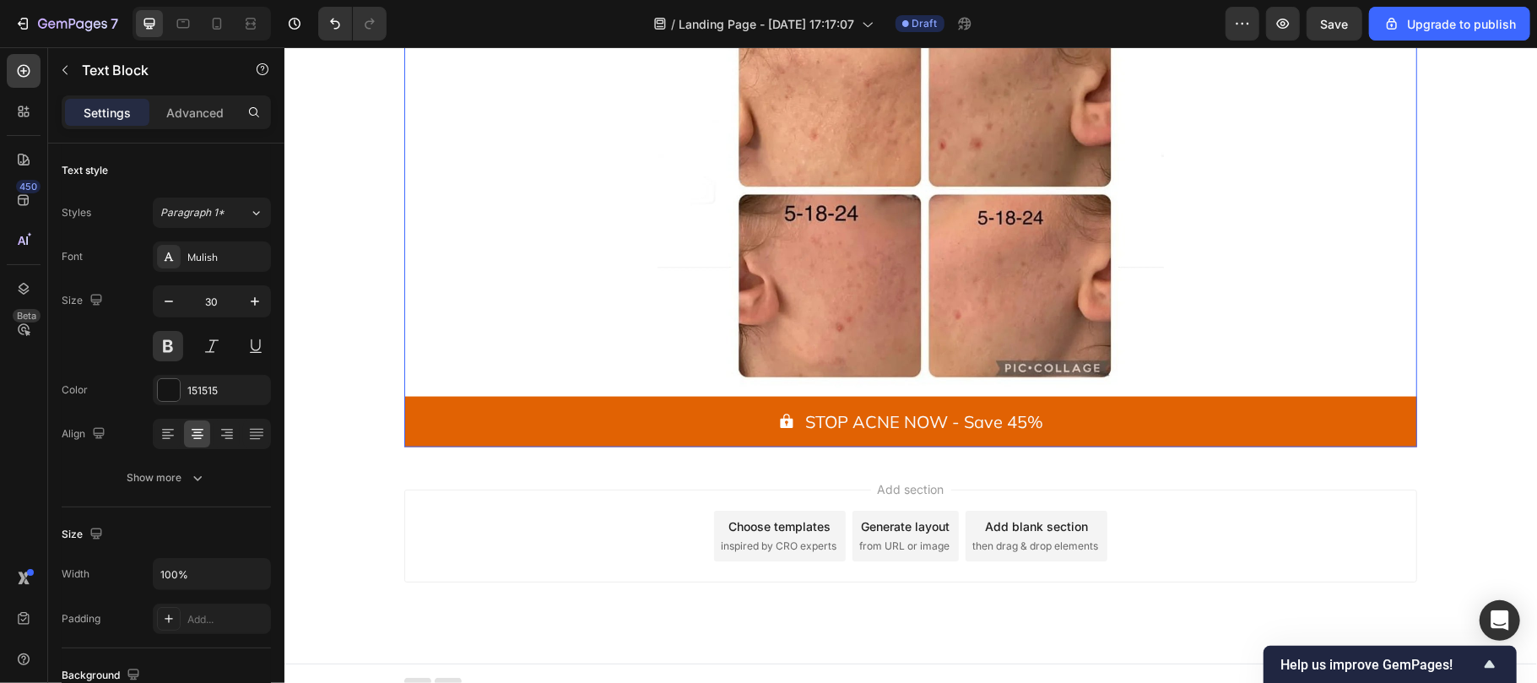
scroll to position [1594, 0]
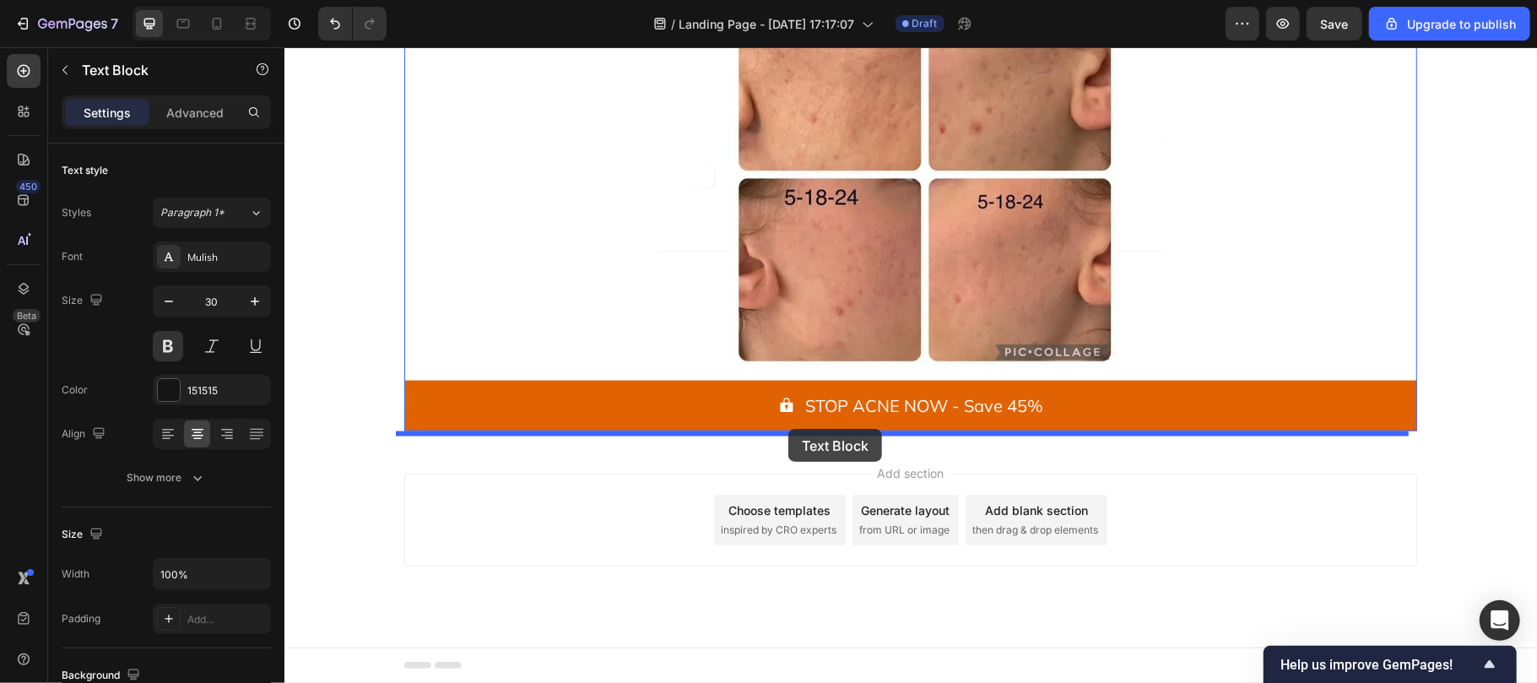
drag, startPoint x: 589, startPoint y: 277, endPoint x: 787, endPoint y: 428, distance: 249.3
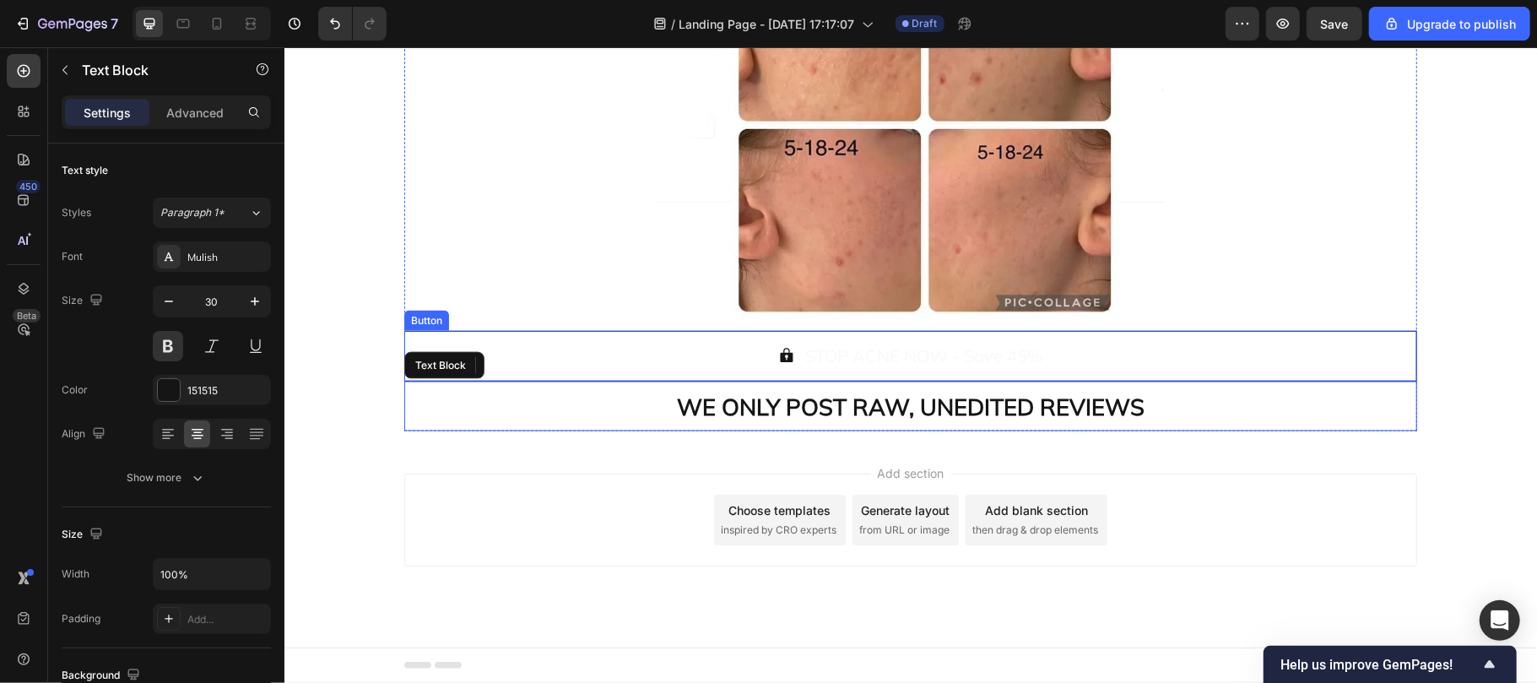
scroll to position [1544, 0]
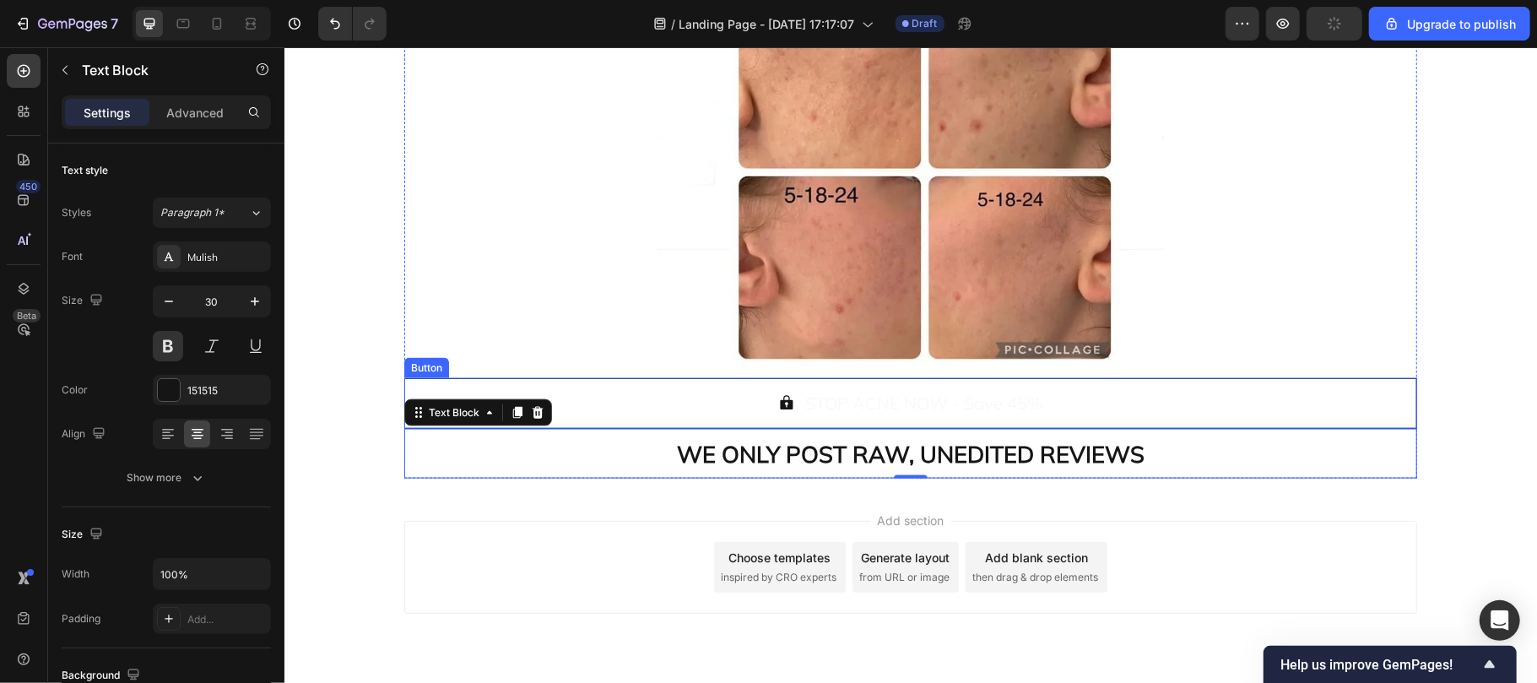
click at [686, 404] on button "STOP ACNE NOW - Save 45%" at bounding box center [909, 402] width 1013 height 51
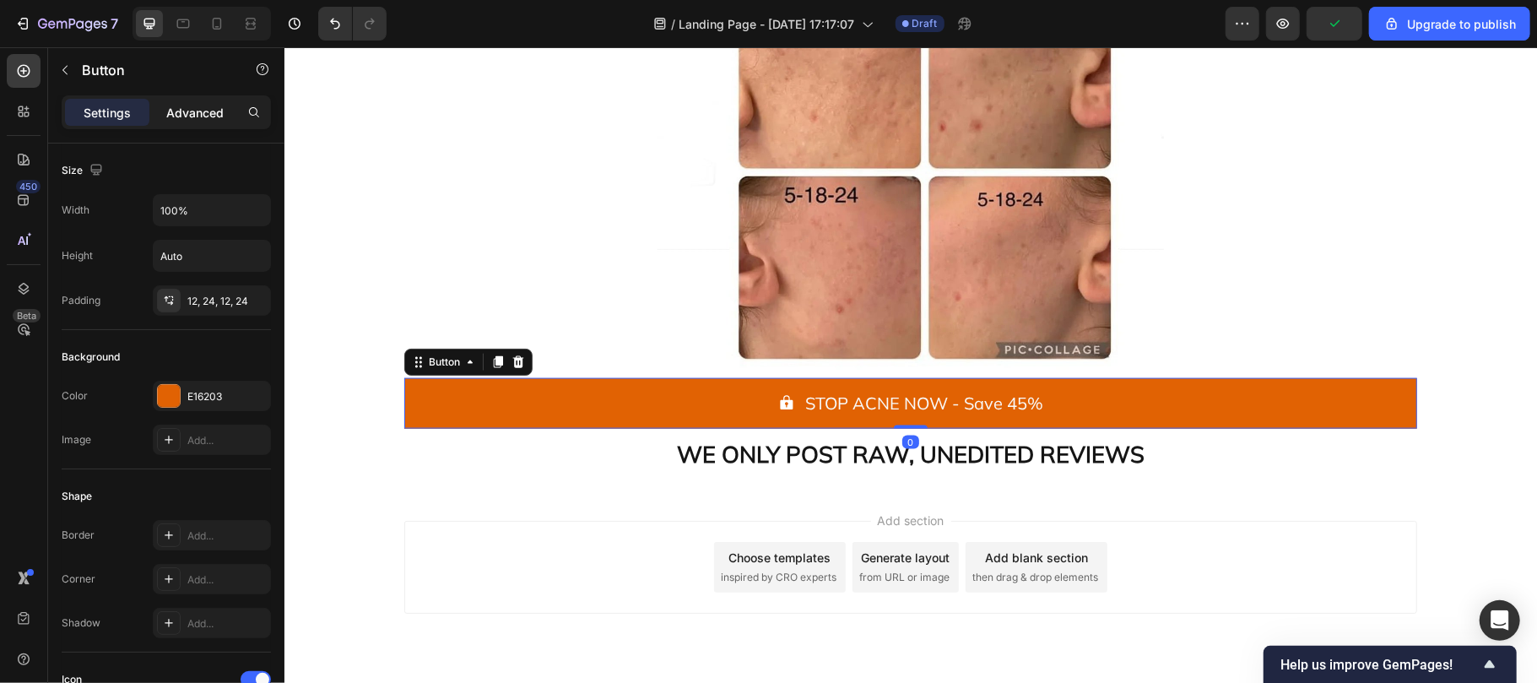
click at [183, 106] on p "Advanced" at bounding box center [194, 113] width 57 height 18
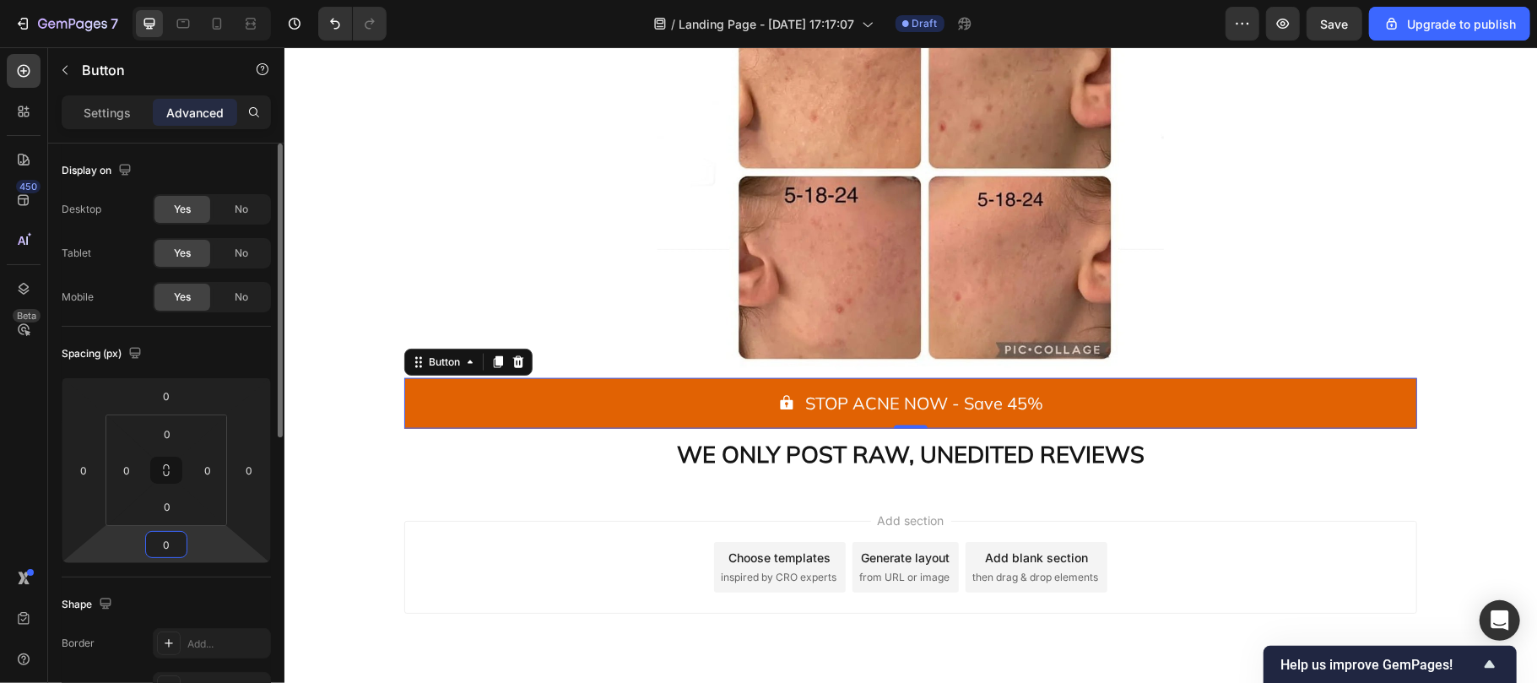
click at [170, 550] on input "0" at bounding box center [166, 544] width 34 height 25
type input "10"
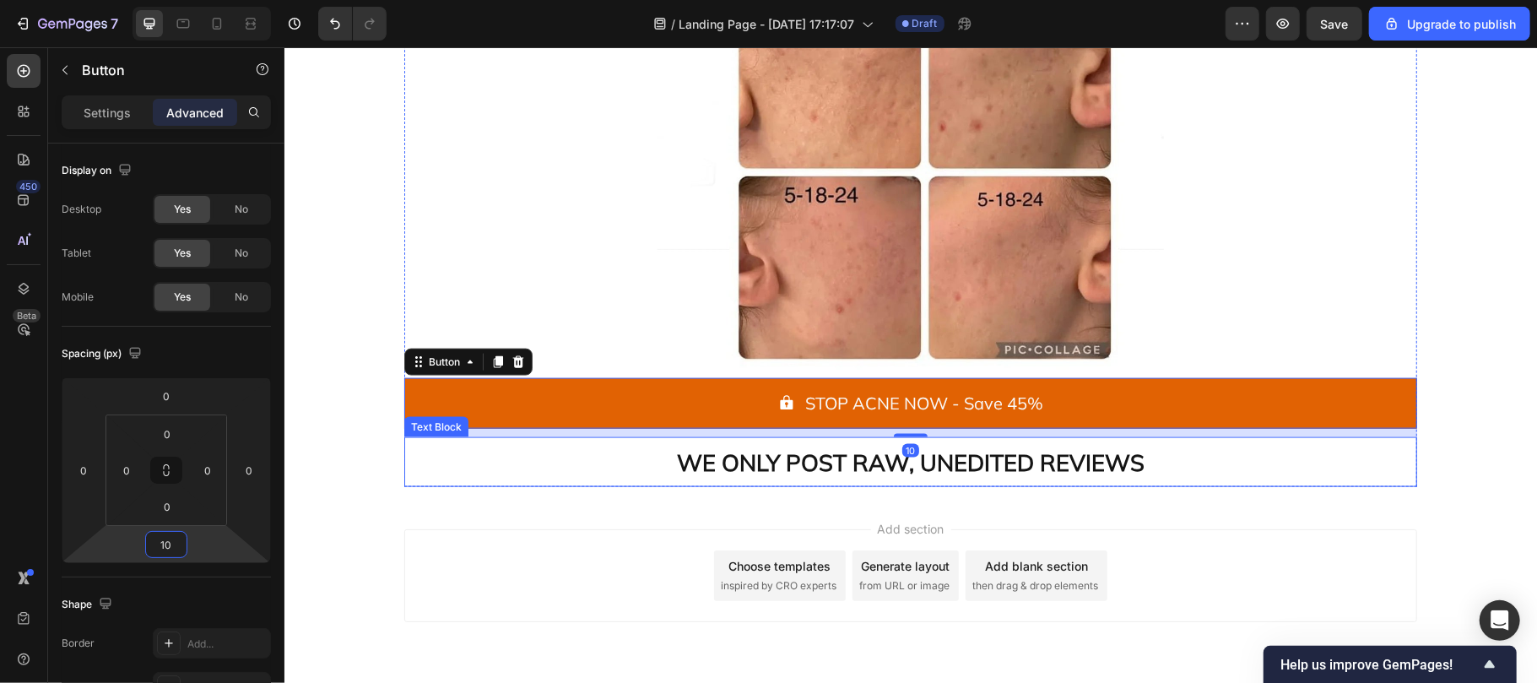
click at [737, 449] on strong "WE ONLY POST RAW, UNEDITED REVIEWS" at bounding box center [910, 461] width 468 height 29
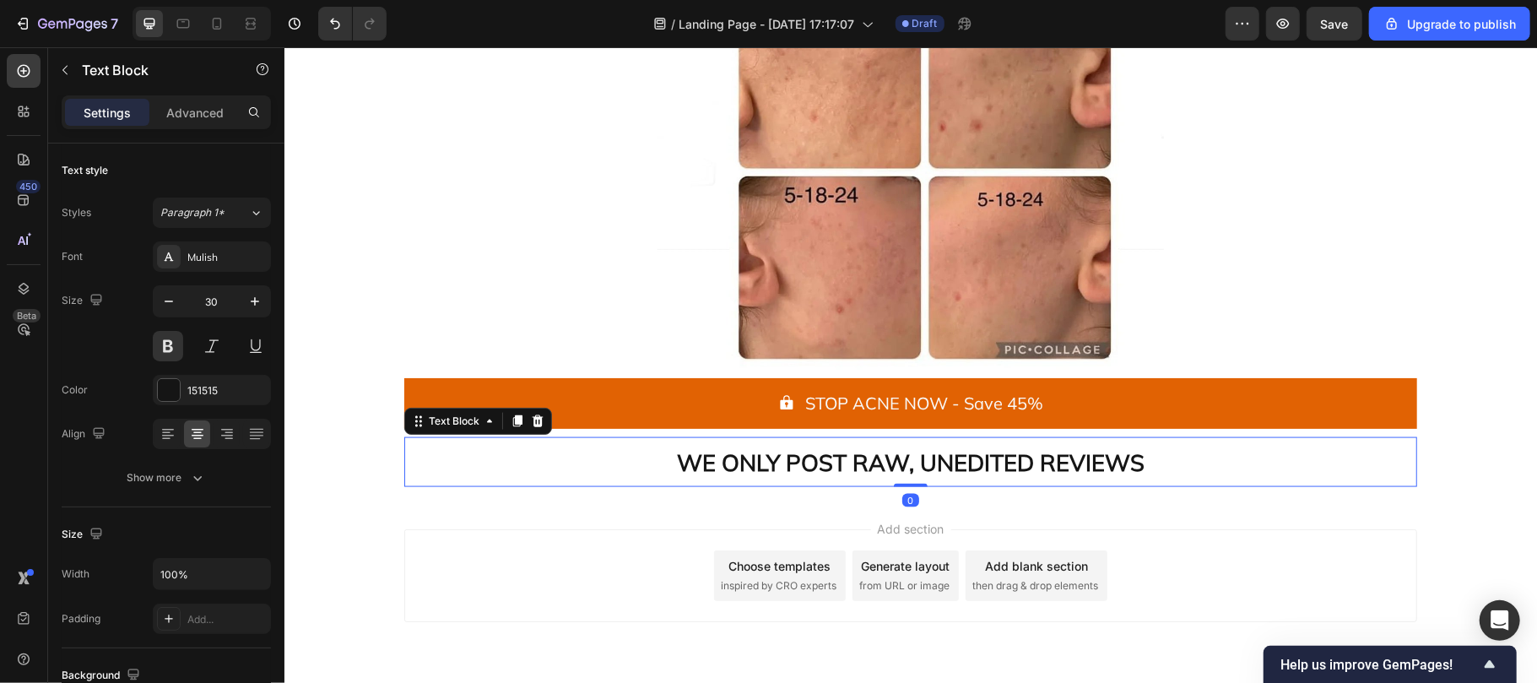
click at [737, 449] on strong "WE ONLY POST RAW, UNEDITED REVIEWS" at bounding box center [910, 461] width 468 height 29
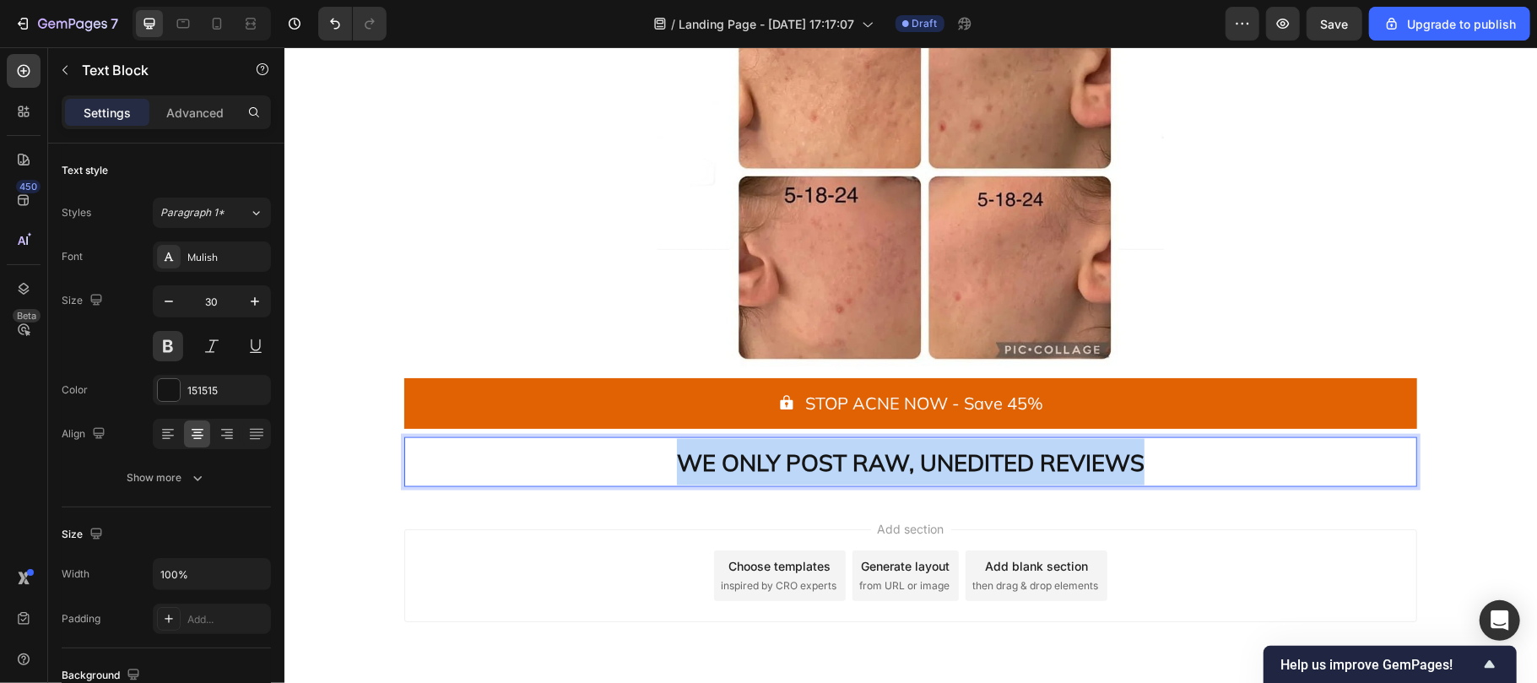
click at [737, 449] on strong "WE ONLY POST RAW, UNEDITED REVIEWS" at bounding box center [910, 461] width 468 height 29
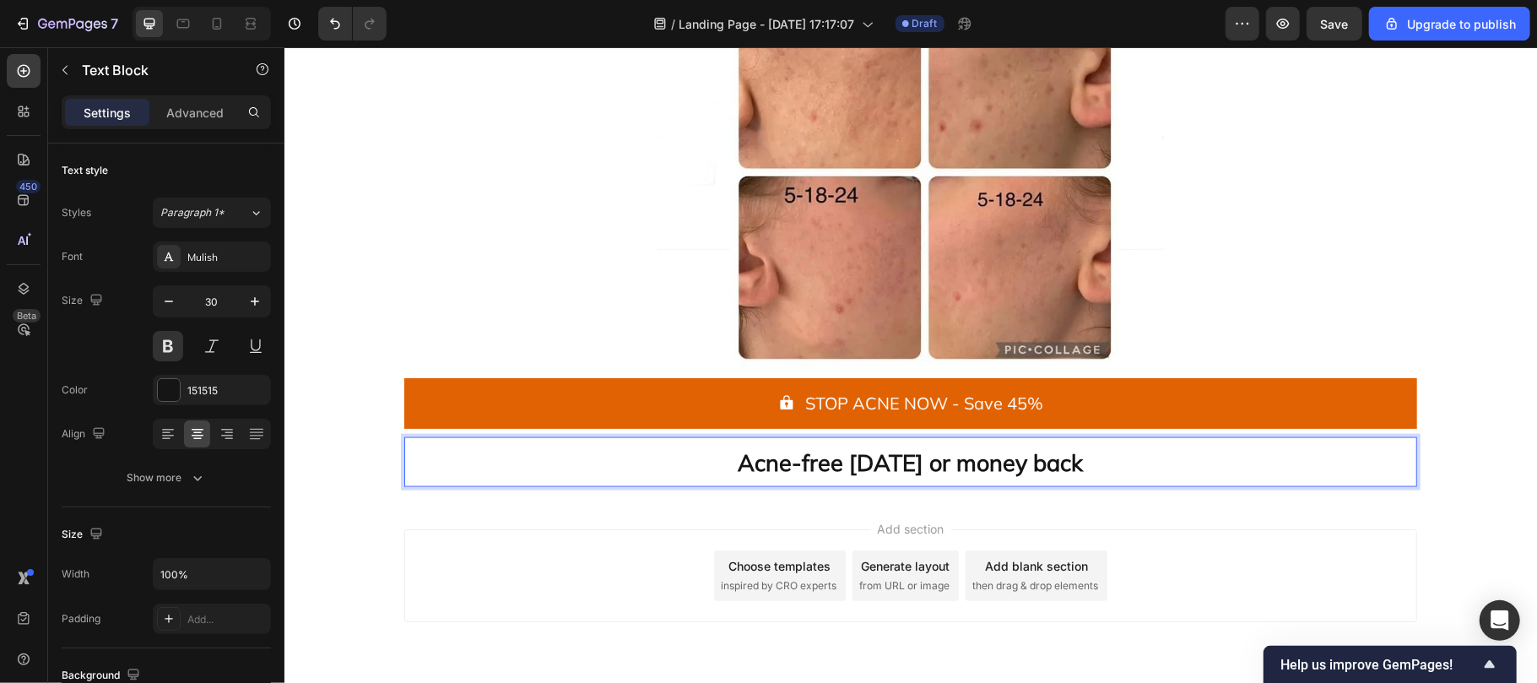
click at [844, 472] on strong "Acne-free in 60 days or money back" at bounding box center [910, 461] width 345 height 29
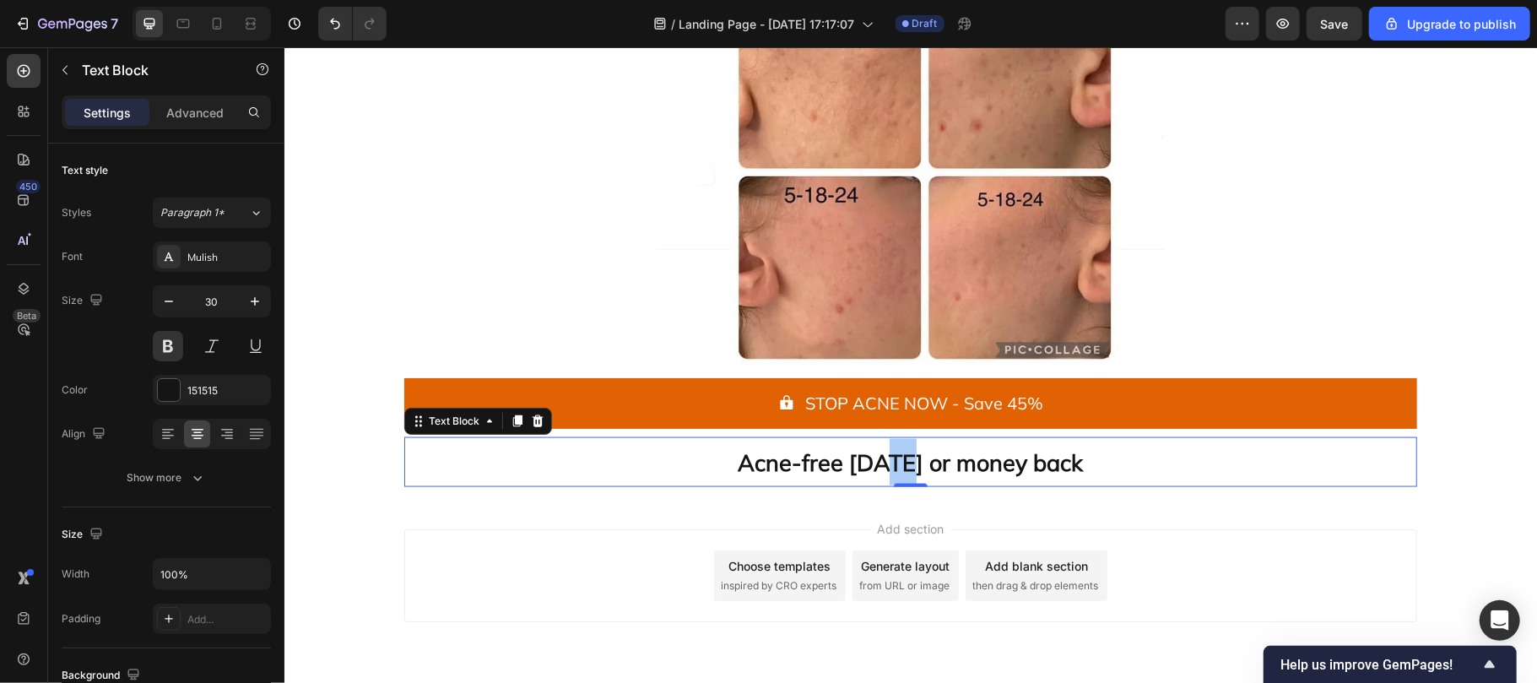
drag, startPoint x: 987, startPoint y: 457, endPoint x: 722, endPoint y: 446, distance: 264.4
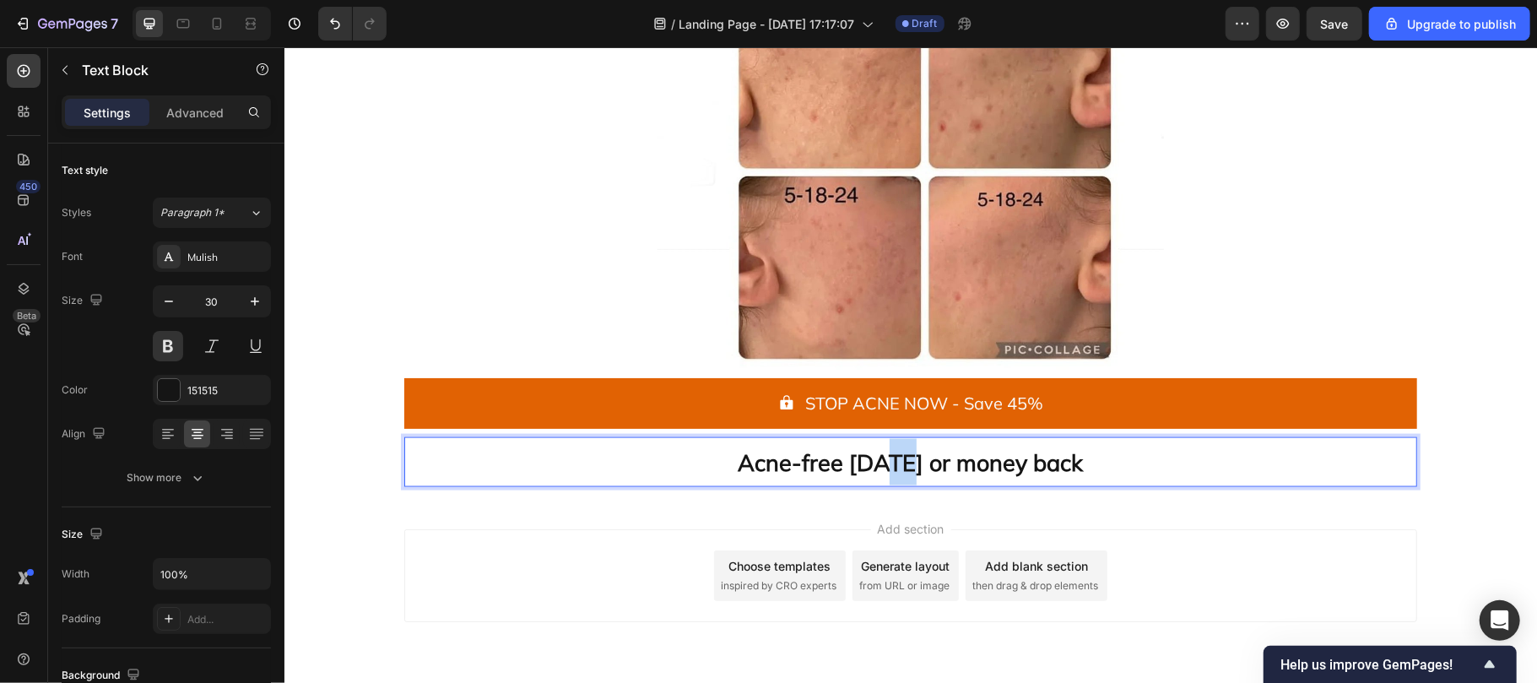
click at [722, 446] on p "Acne-free in 60 days or money back" at bounding box center [909, 461] width 1009 height 46
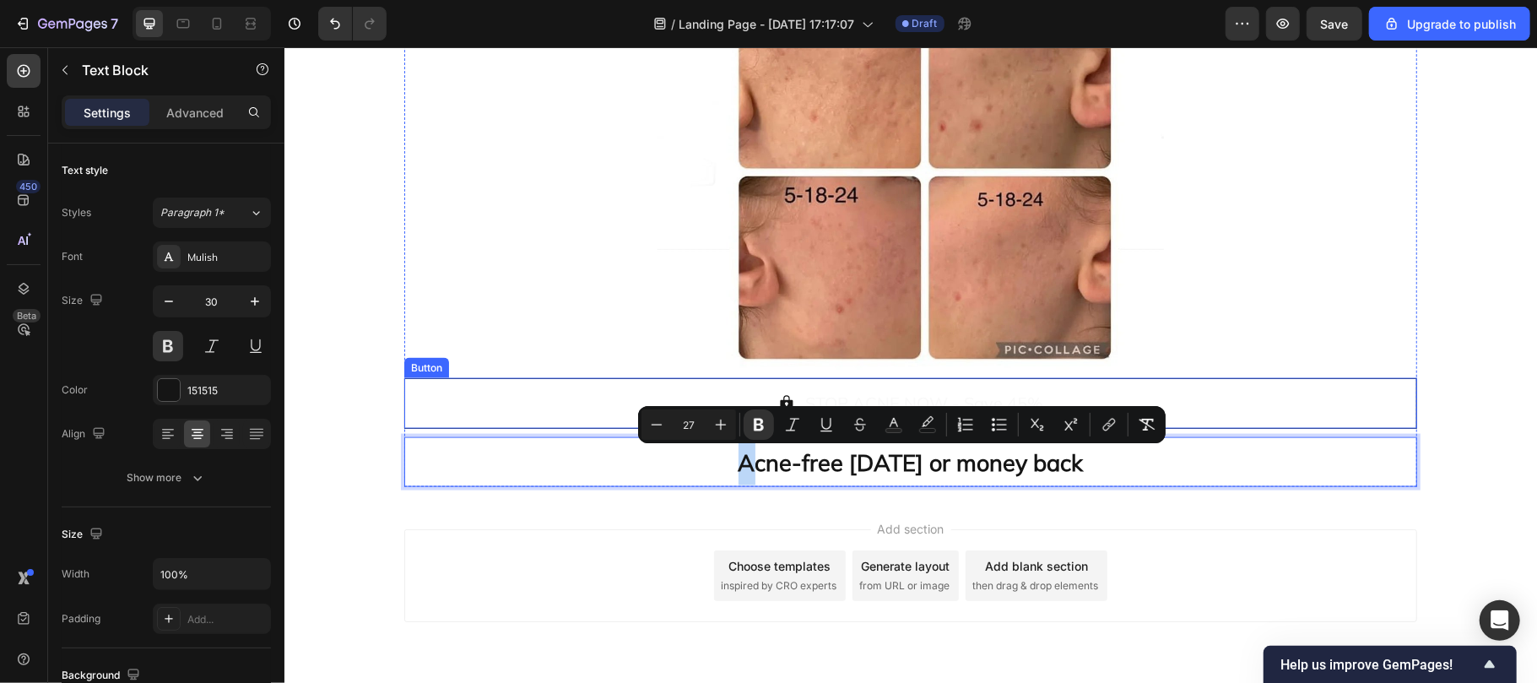
drag, startPoint x: 722, startPoint y: 446, endPoint x: 694, endPoint y: 418, distance: 40.6
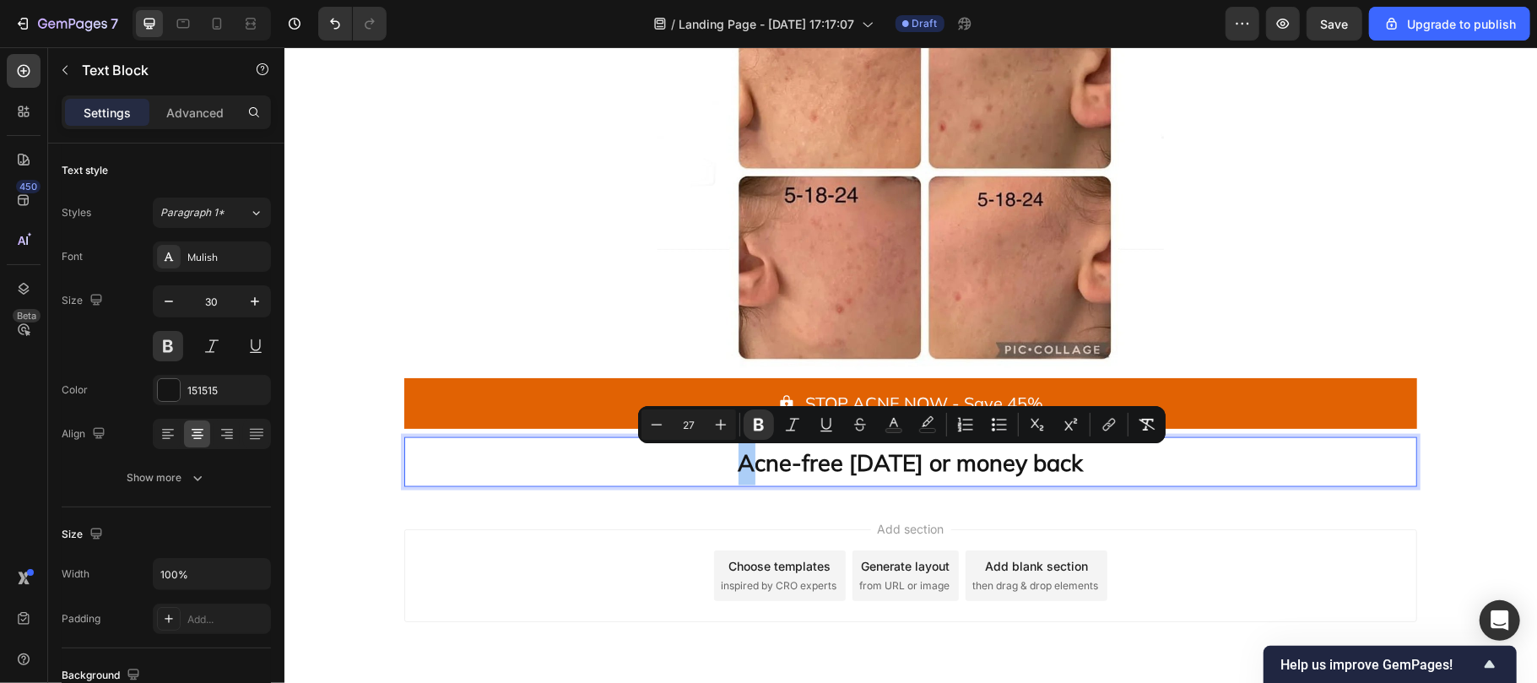
click at [695, 419] on input "27" at bounding box center [689, 424] width 34 height 20
type input "20"
click at [750, 417] on icon "Editor contextual toolbar" at bounding box center [758, 424] width 17 height 17
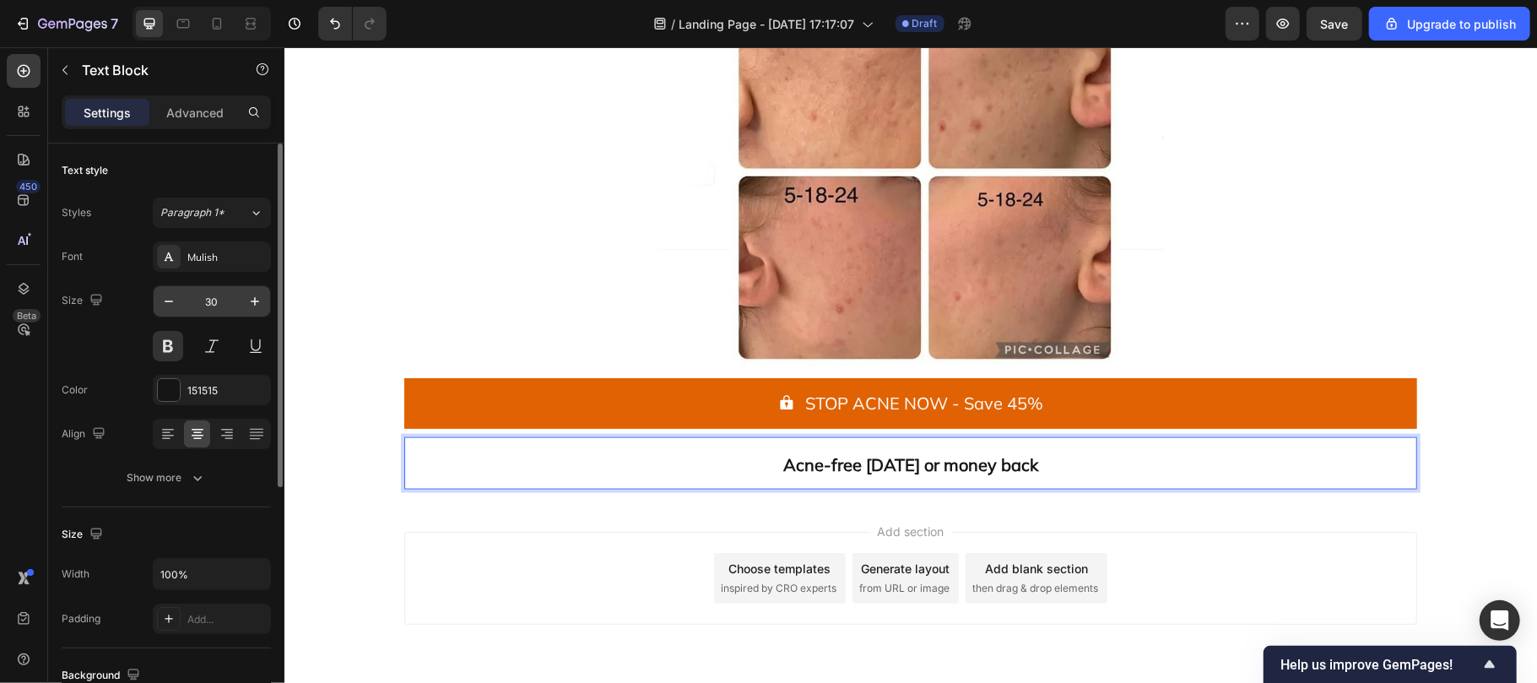
click at [227, 300] on input "30" at bounding box center [212, 301] width 56 height 30
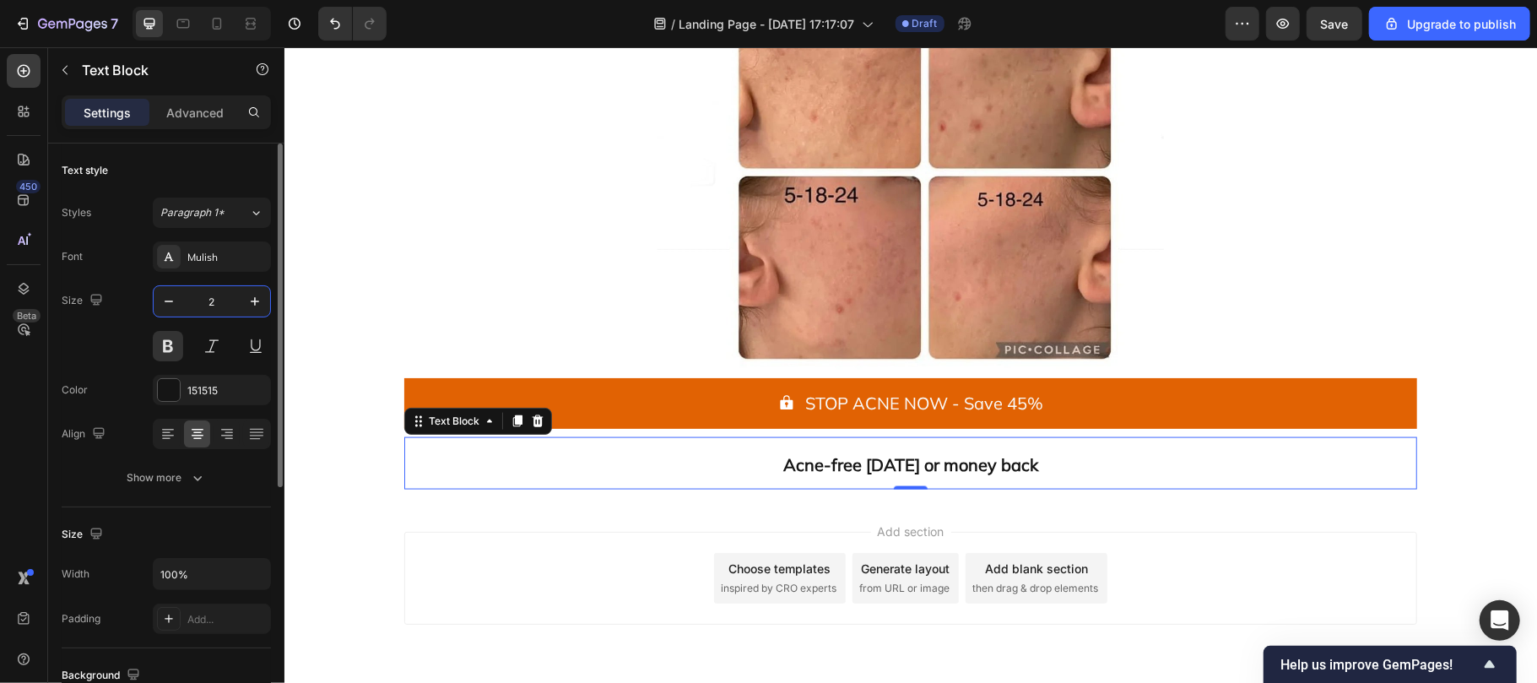
type input "20"
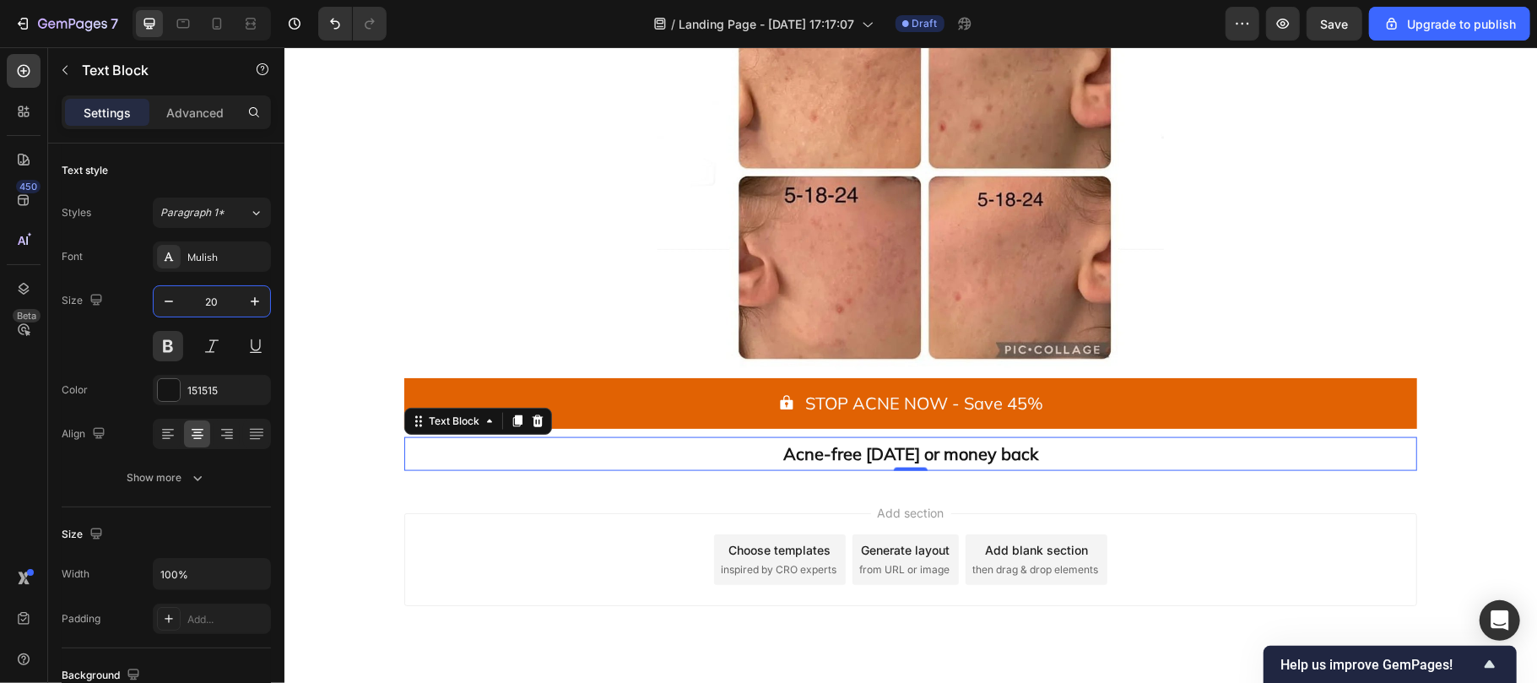
click at [763, 484] on div "Add section Choose templates inspired by CRO experts Generate layout from URL o…" at bounding box center [910, 583] width 1253 height 208
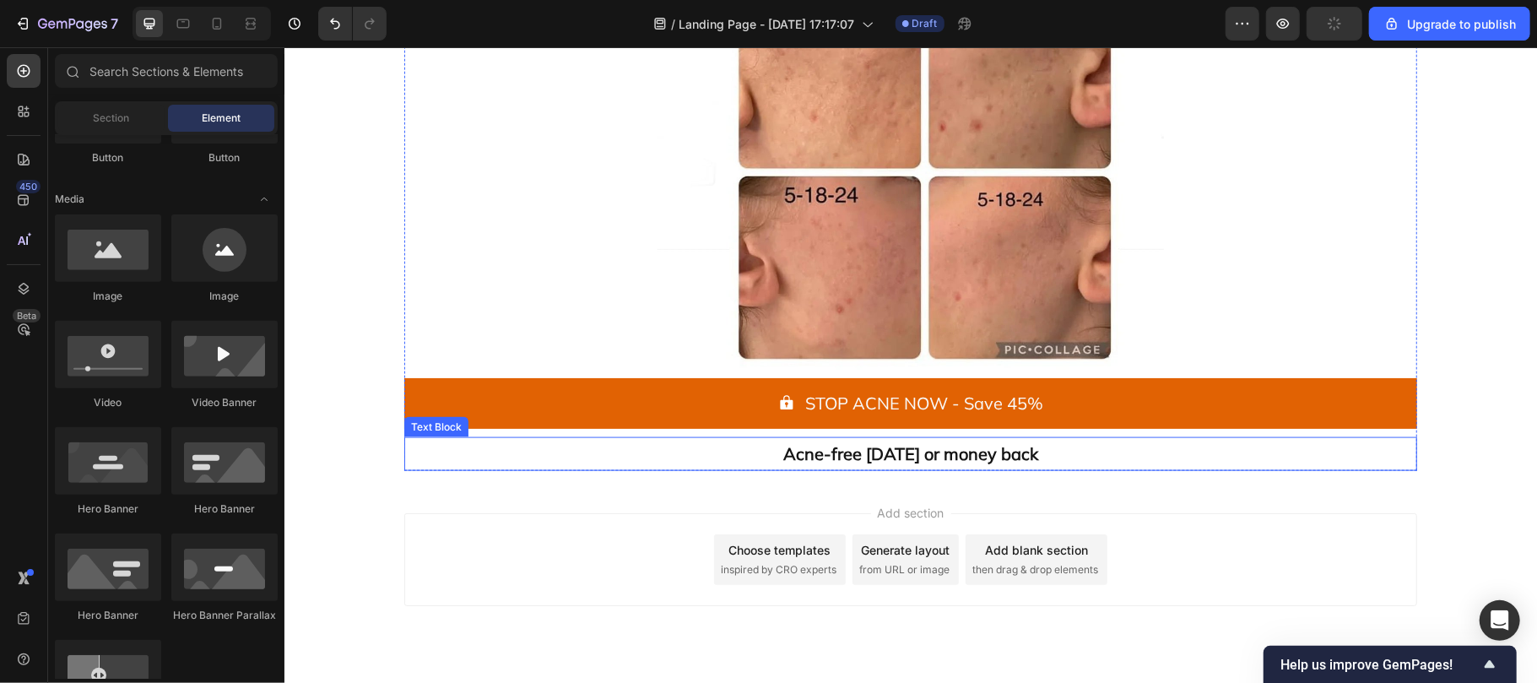
click at [842, 449] on span "Acne-free in 60 days or money back" at bounding box center [909, 452] width 255 height 21
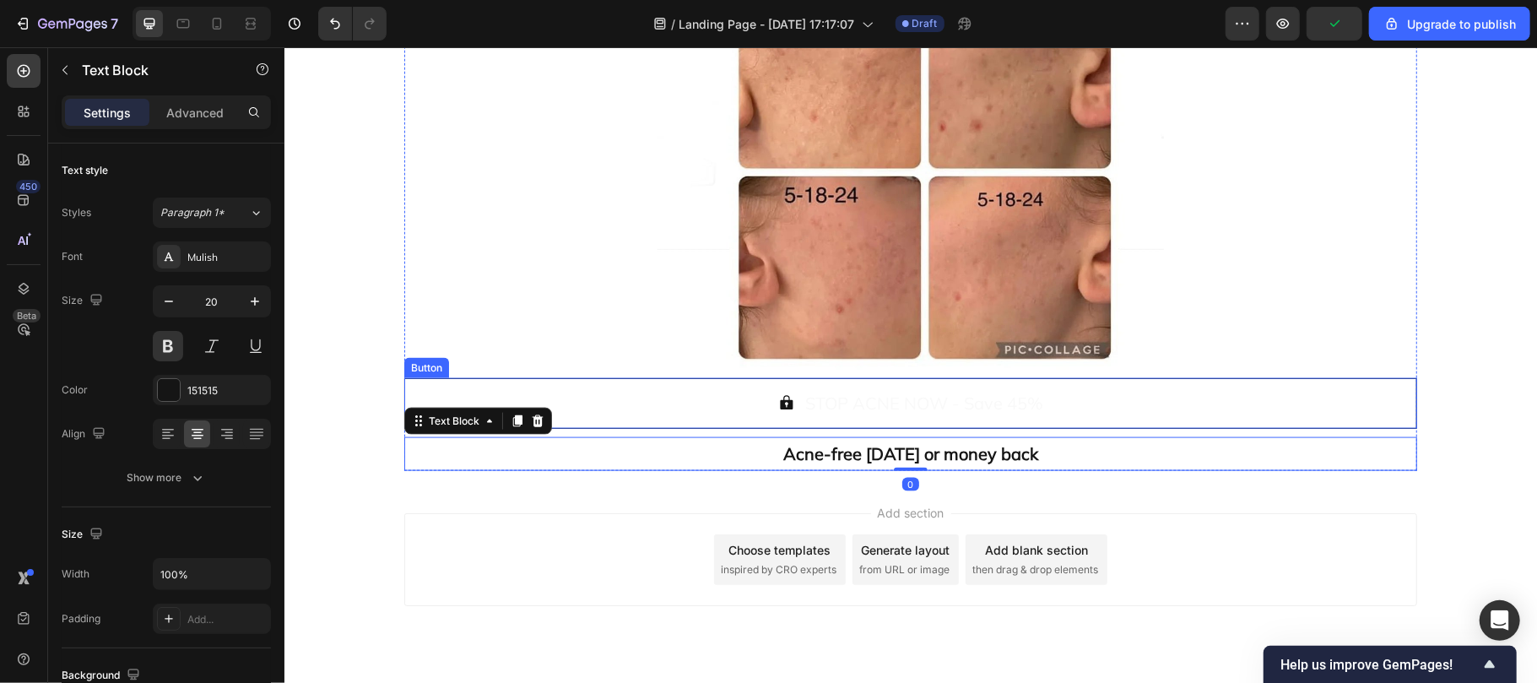
click at [620, 406] on button "STOP ACNE NOW - Save 45%" at bounding box center [909, 402] width 1013 height 51
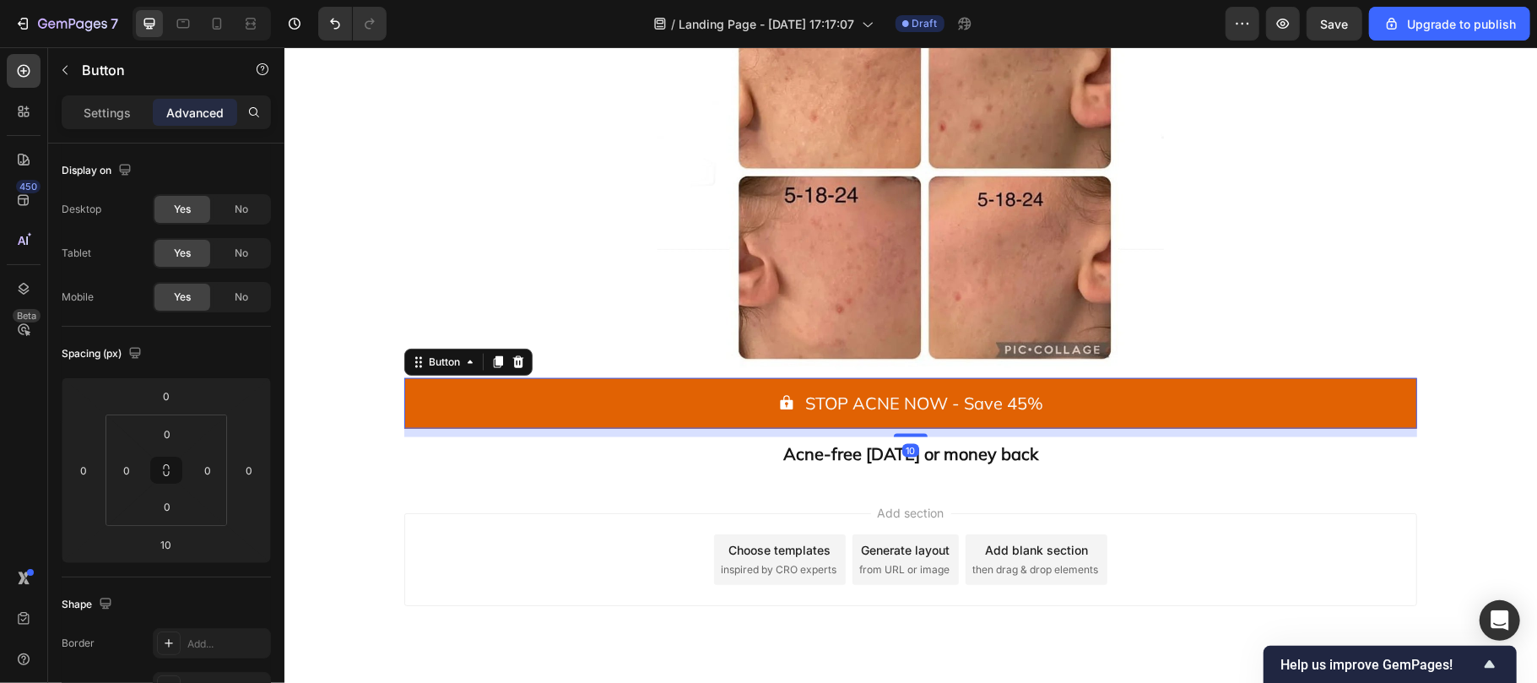
click at [186, 106] on p "Advanced" at bounding box center [194, 113] width 57 height 18
click at [176, 551] on input "10" at bounding box center [166, 544] width 34 height 25
click at [176, 551] on input "66" at bounding box center [166, 544] width 34 height 25
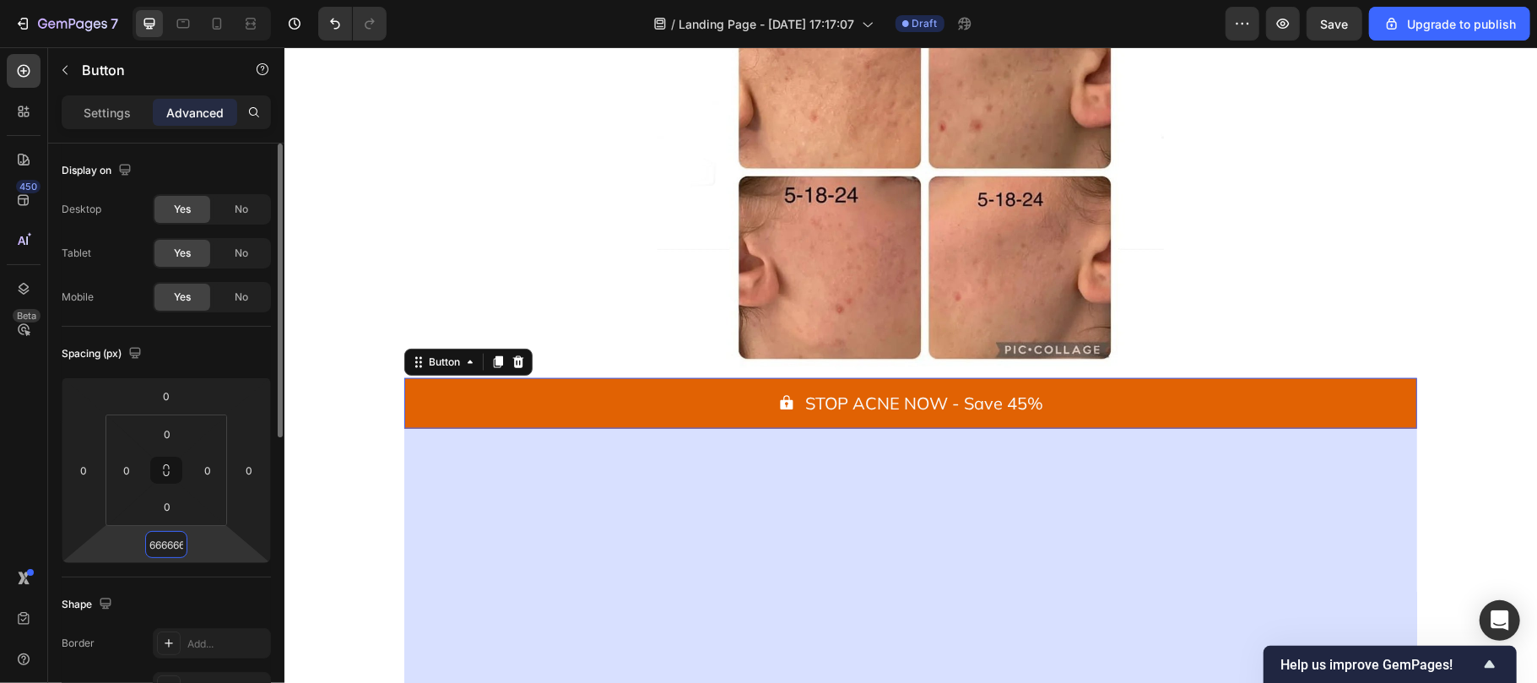
scroll to position [0, 35]
click at [172, 538] on input "66666666666" at bounding box center [166, 544] width 34 height 25
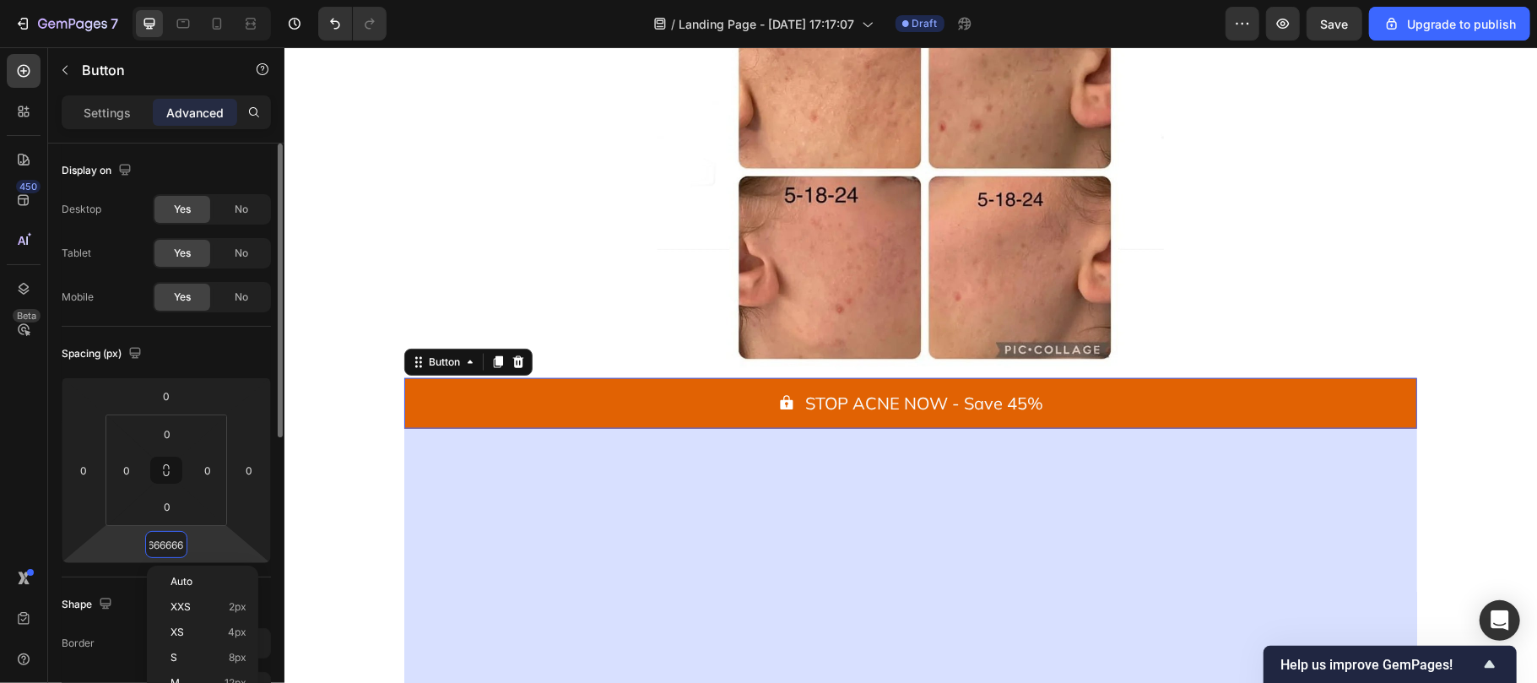
type input "6"
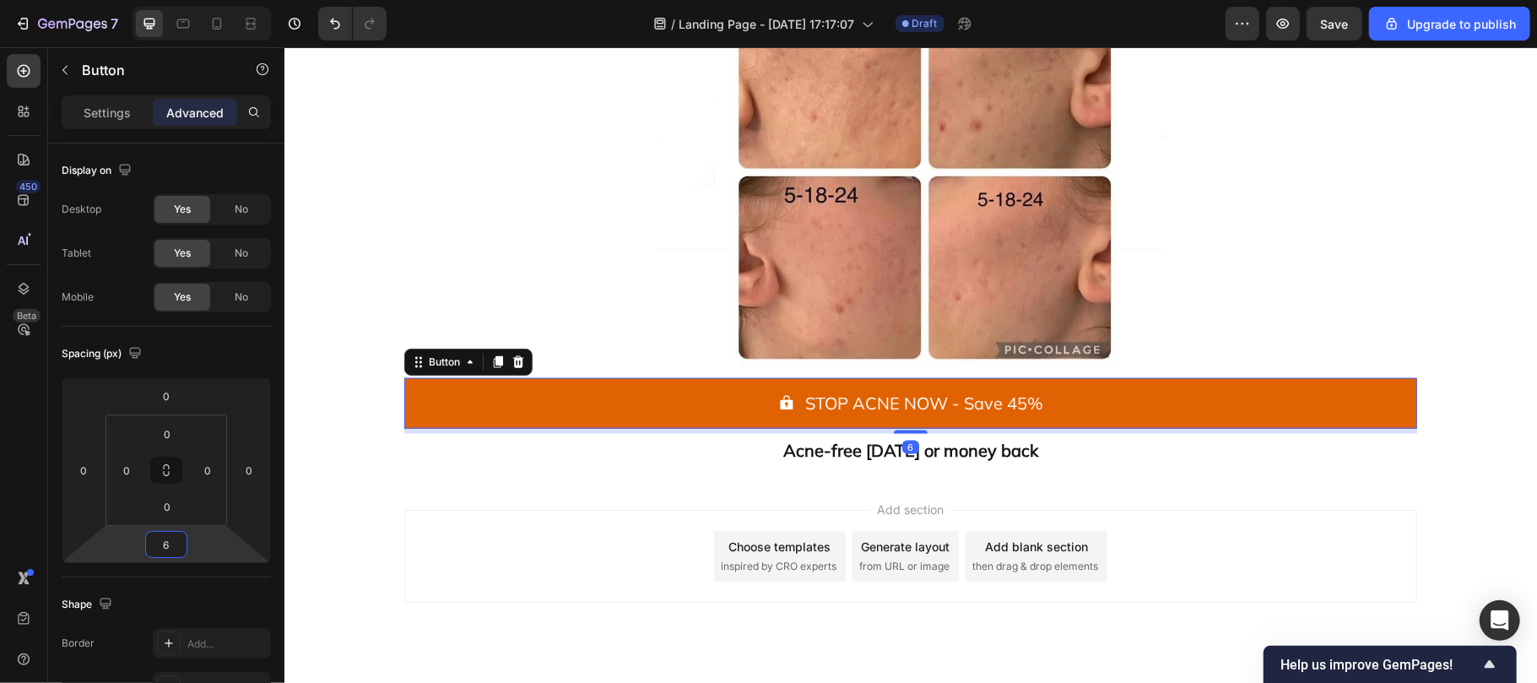
click at [622, 479] on div "Add section Choose templates inspired by CRO experts Generate layout from URL o…" at bounding box center [910, 579] width 1253 height 208
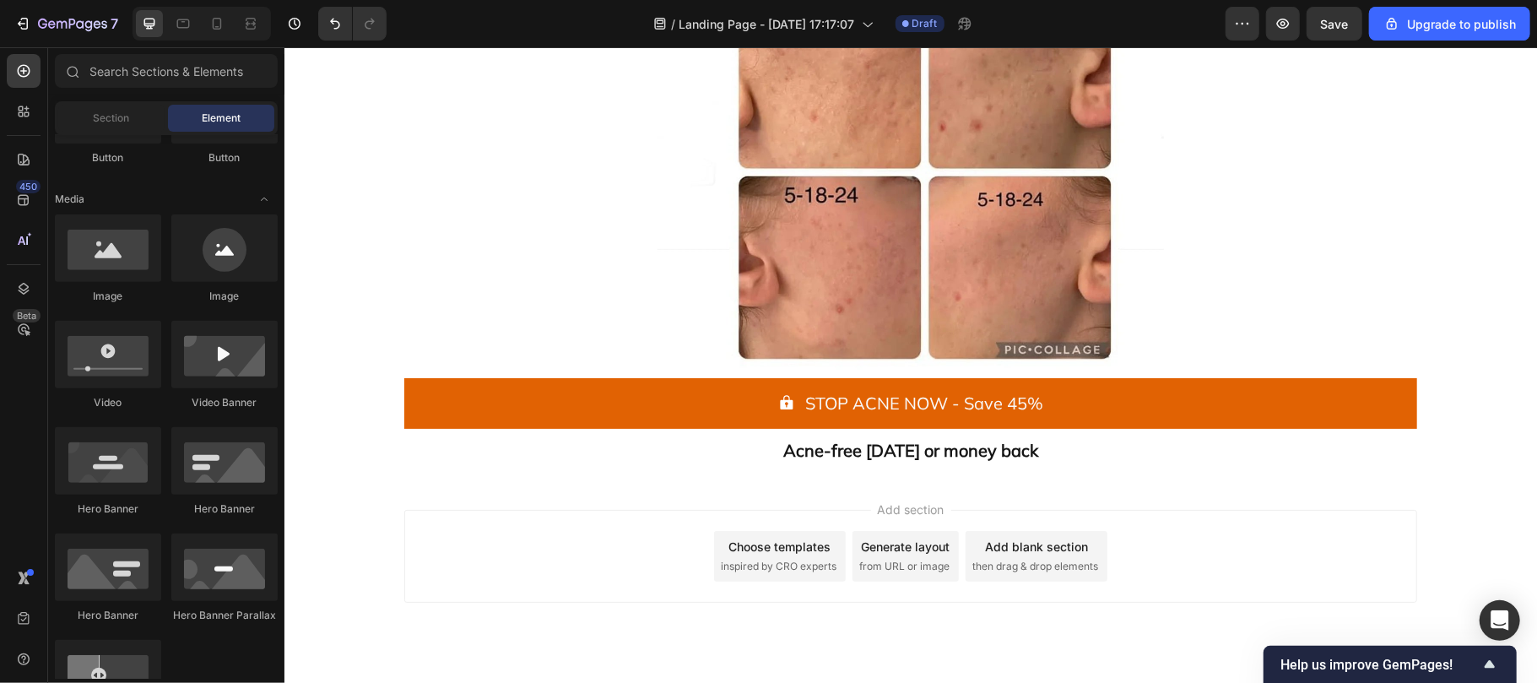
click at [989, 553] on div "Add blank section" at bounding box center [1035, 546] width 103 height 18
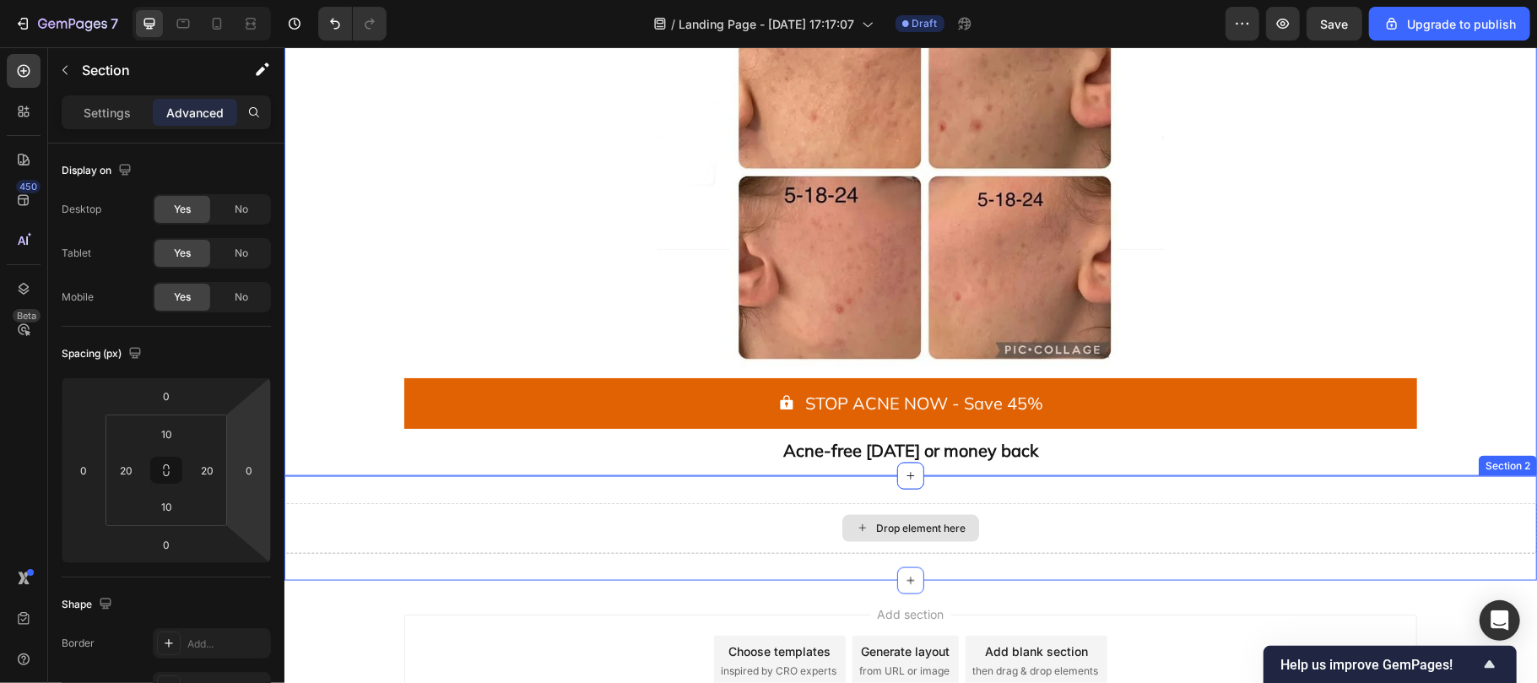
click at [410, 523] on div "Drop element here" at bounding box center [910, 527] width 1253 height 51
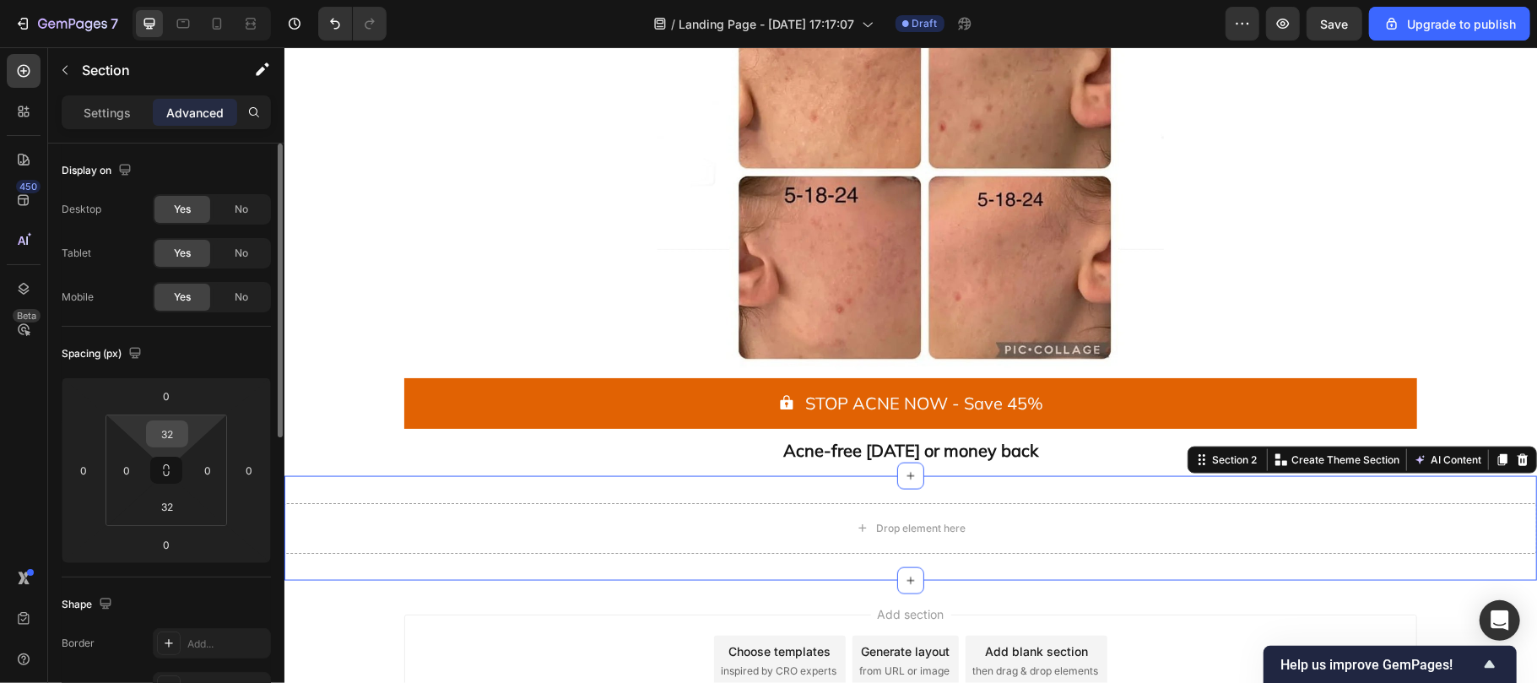
click at [172, 429] on input "32" at bounding box center [167, 433] width 34 height 25
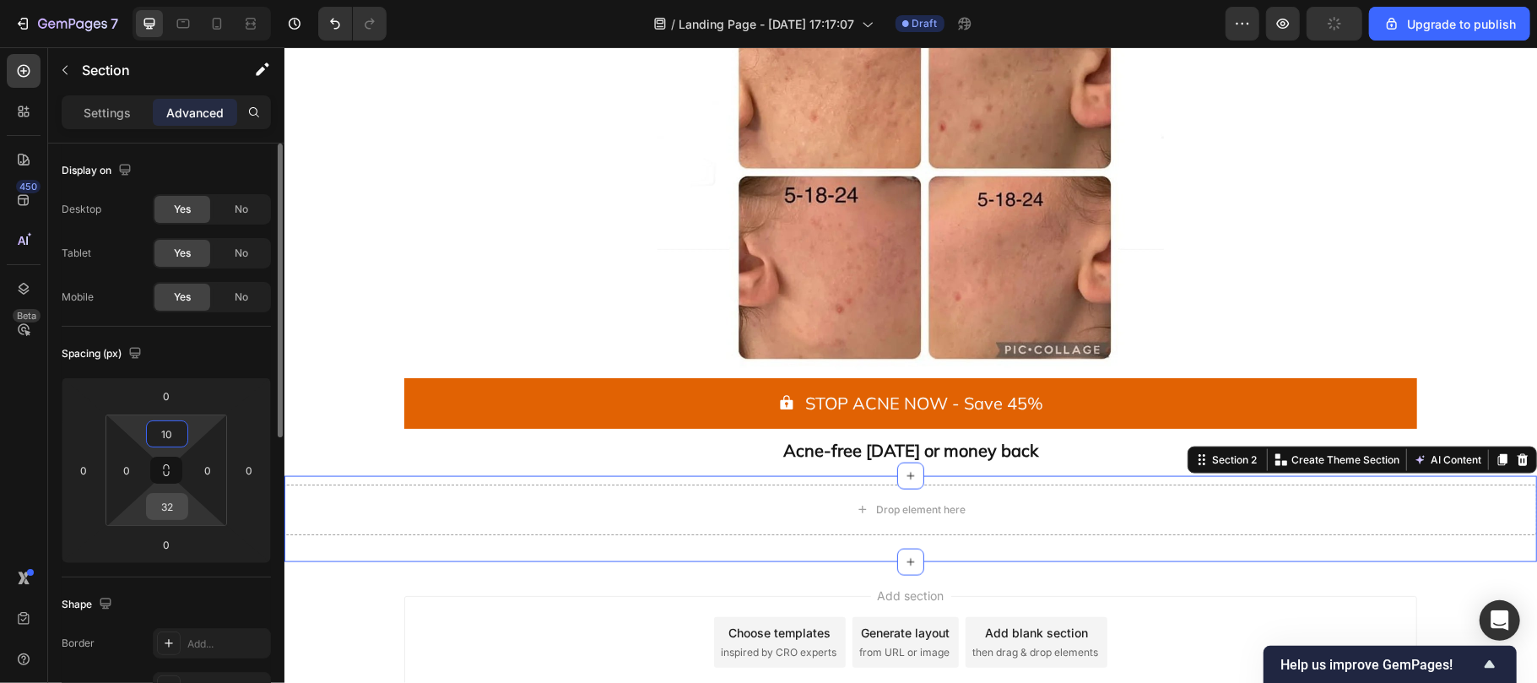
type input "10"
click at [176, 495] on input "32" at bounding box center [167, 506] width 34 height 25
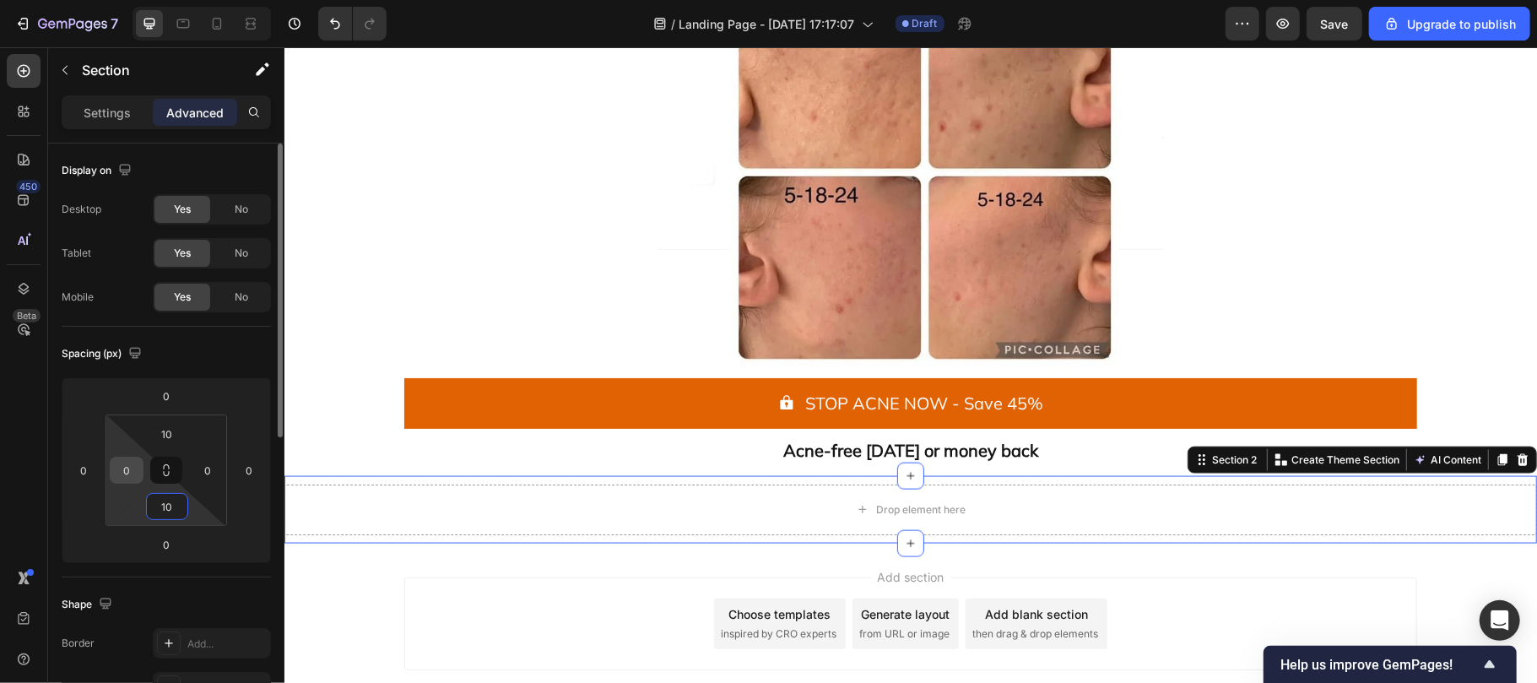
type input "10"
click at [133, 473] on input "0" at bounding box center [126, 469] width 25 height 25
type input "20"
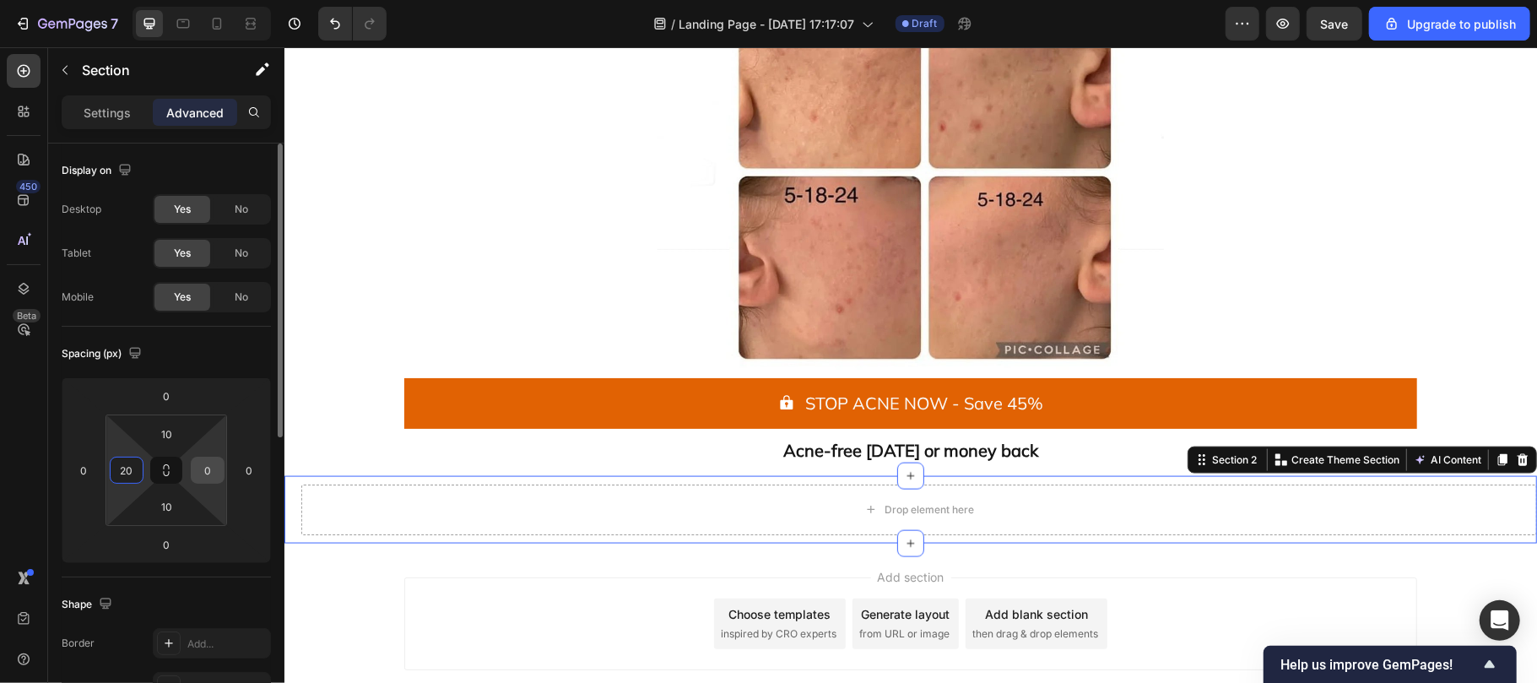
click at [213, 467] on input "0" at bounding box center [207, 469] width 25 height 25
type input "20"
click at [407, 489] on div "Drop element here" at bounding box center [909, 509] width 1219 height 51
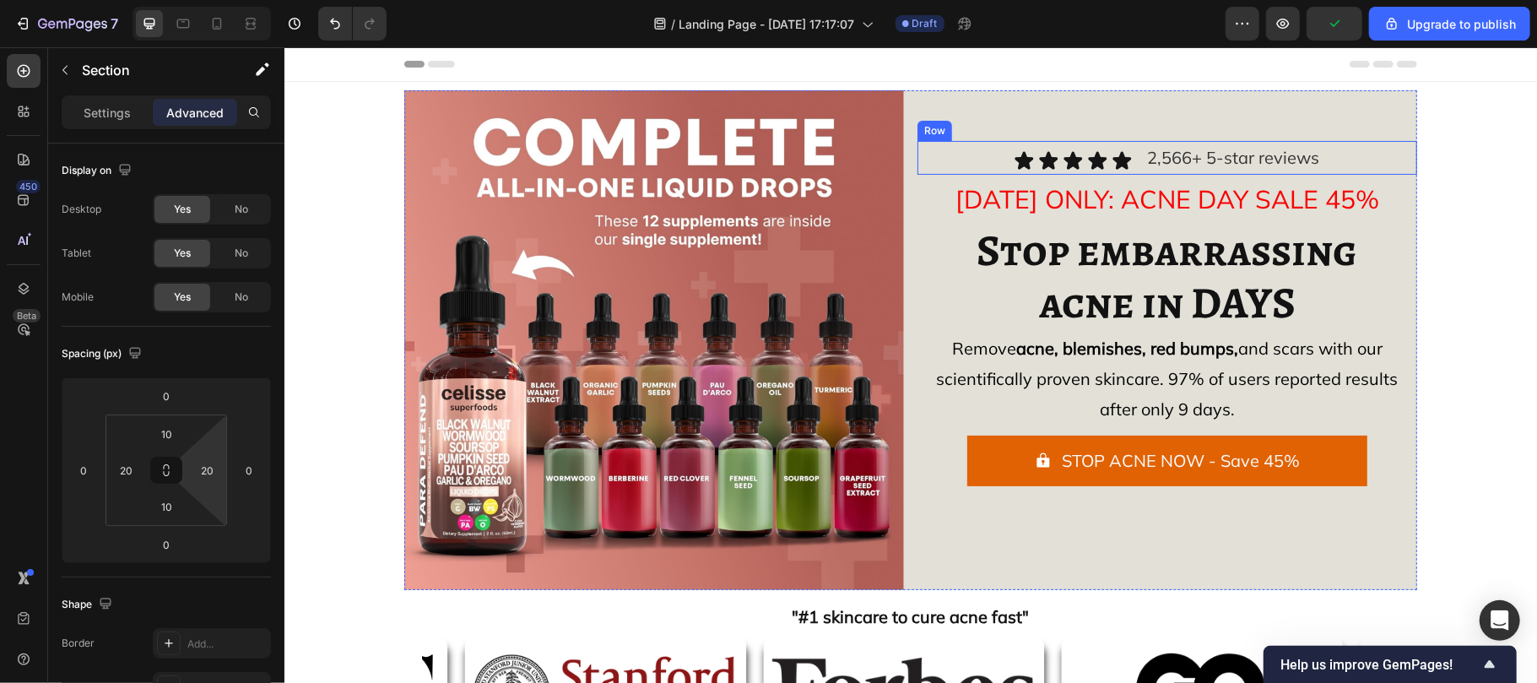
click at [970, 155] on div "Icon Icon Icon Icon Icon Icon List 2,566+ 5-star reviews Text Block Row" at bounding box center [1167, 157] width 500 height 34
click at [996, 122] on icon at bounding box center [1000, 124] width 9 height 12
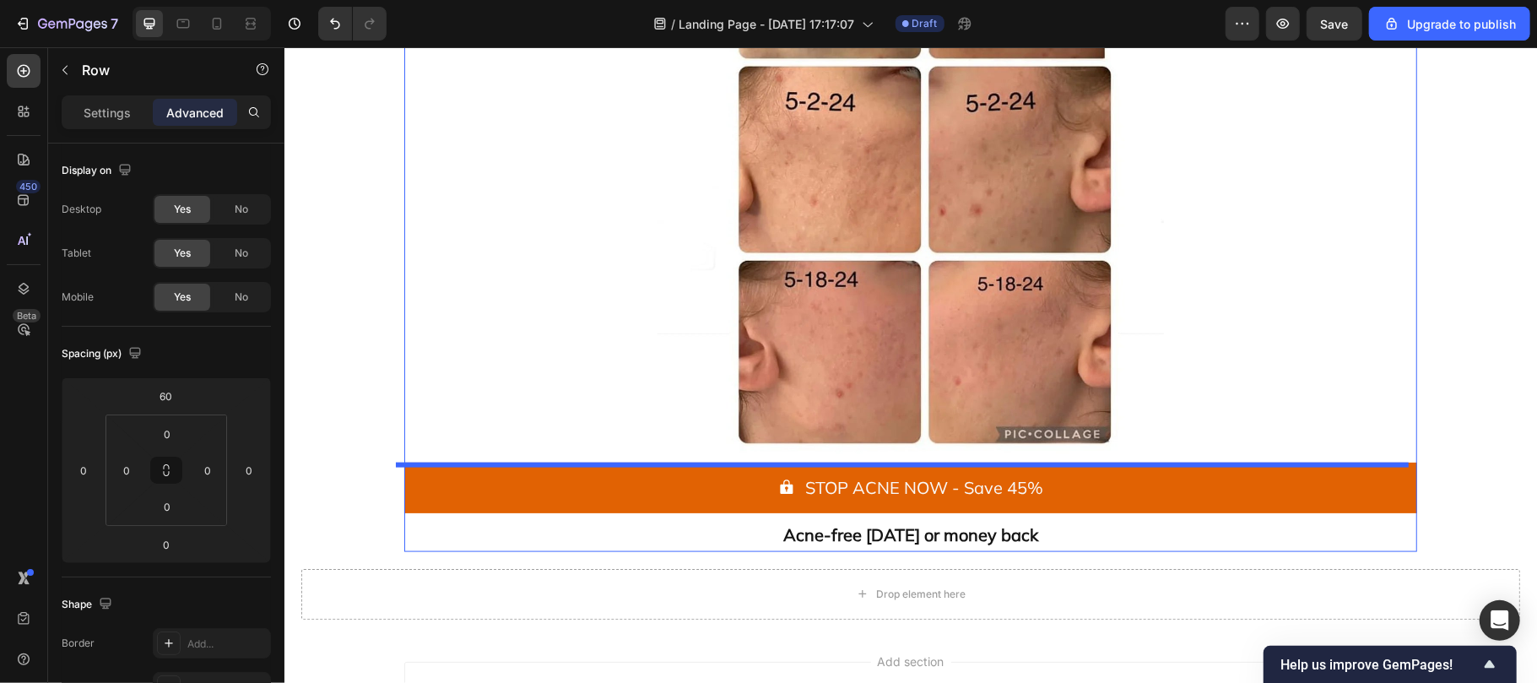
scroll to position [1651, 0]
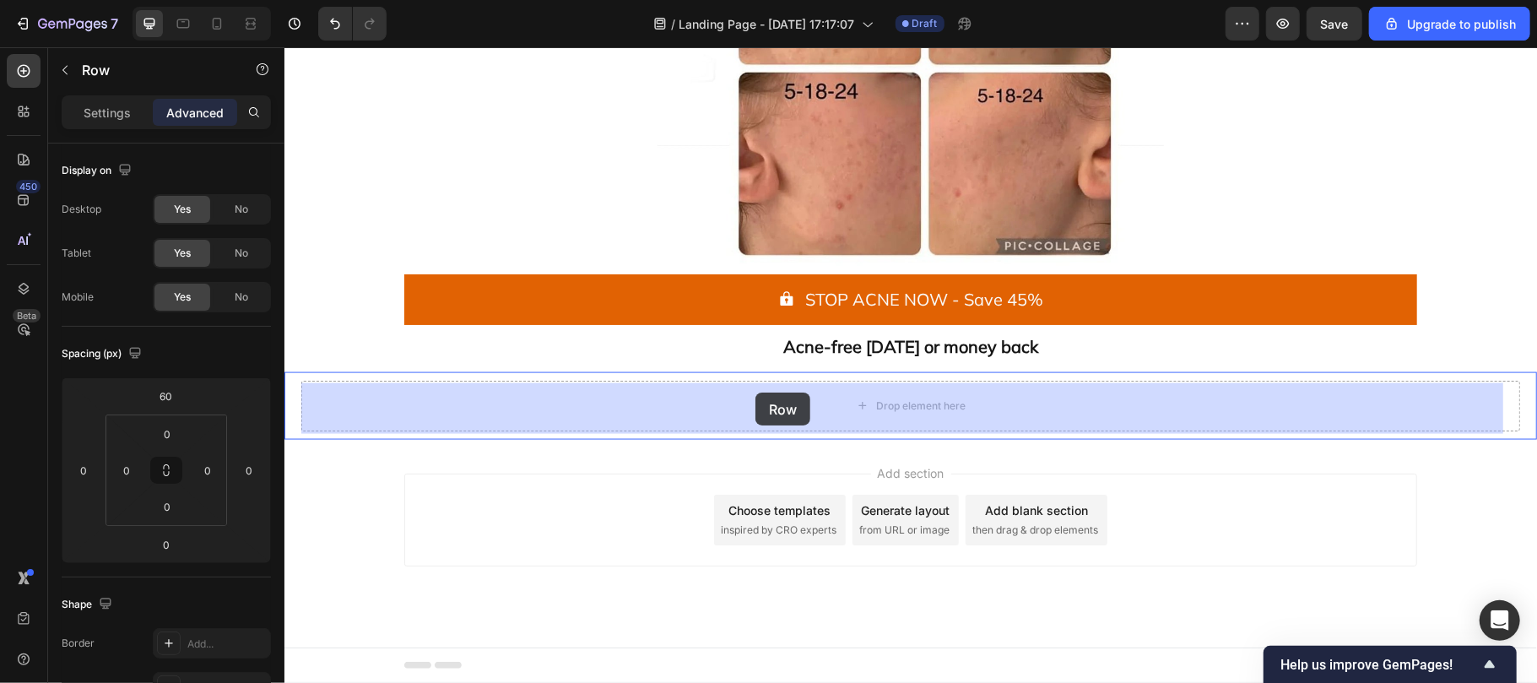
drag, startPoint x: 947, startPoint y: 212, endPoint x: 755, endPoint y: 392, distance: 263.3
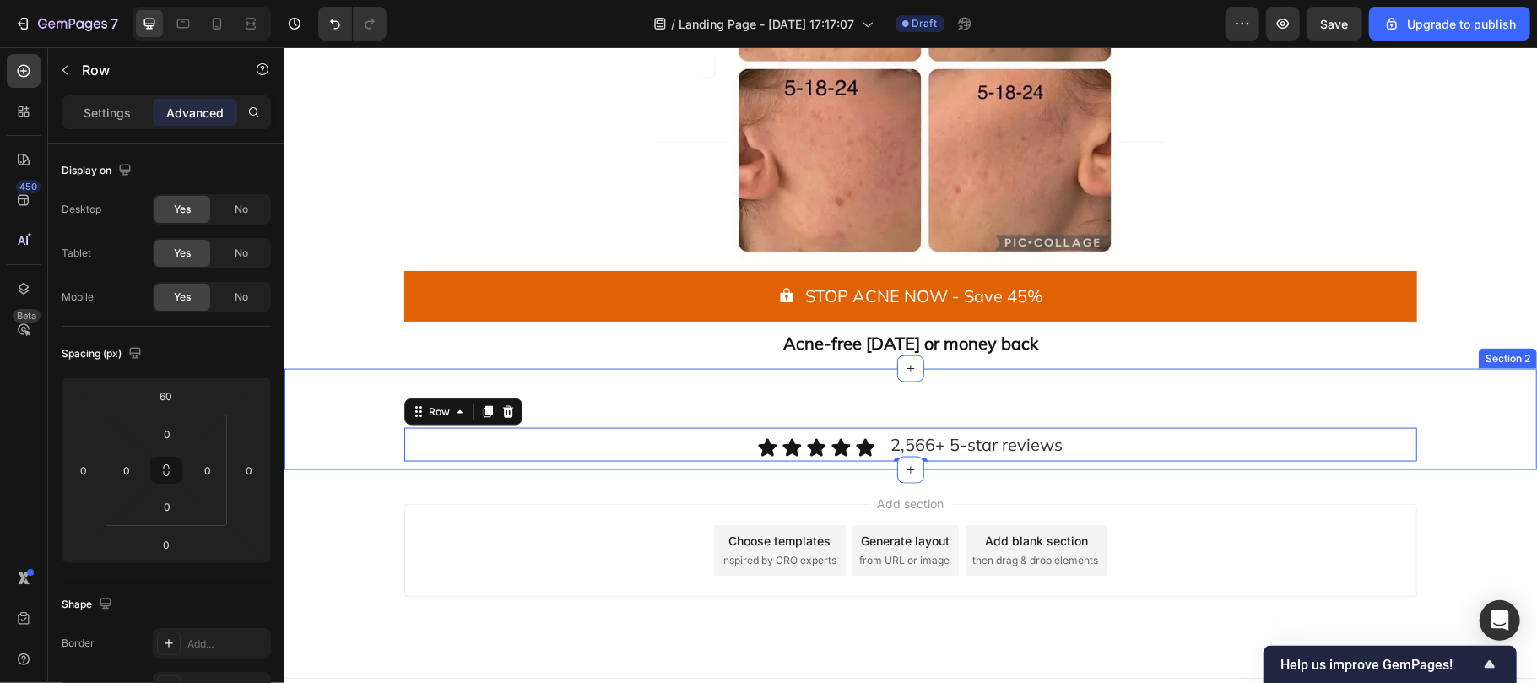
click at [684, 426] on div "Icon Icon Icon Icon Icon Icon List 2,566+ 5-star reviews Text Block Row 0" at bounding box center [909, 418] width 1219 height 84
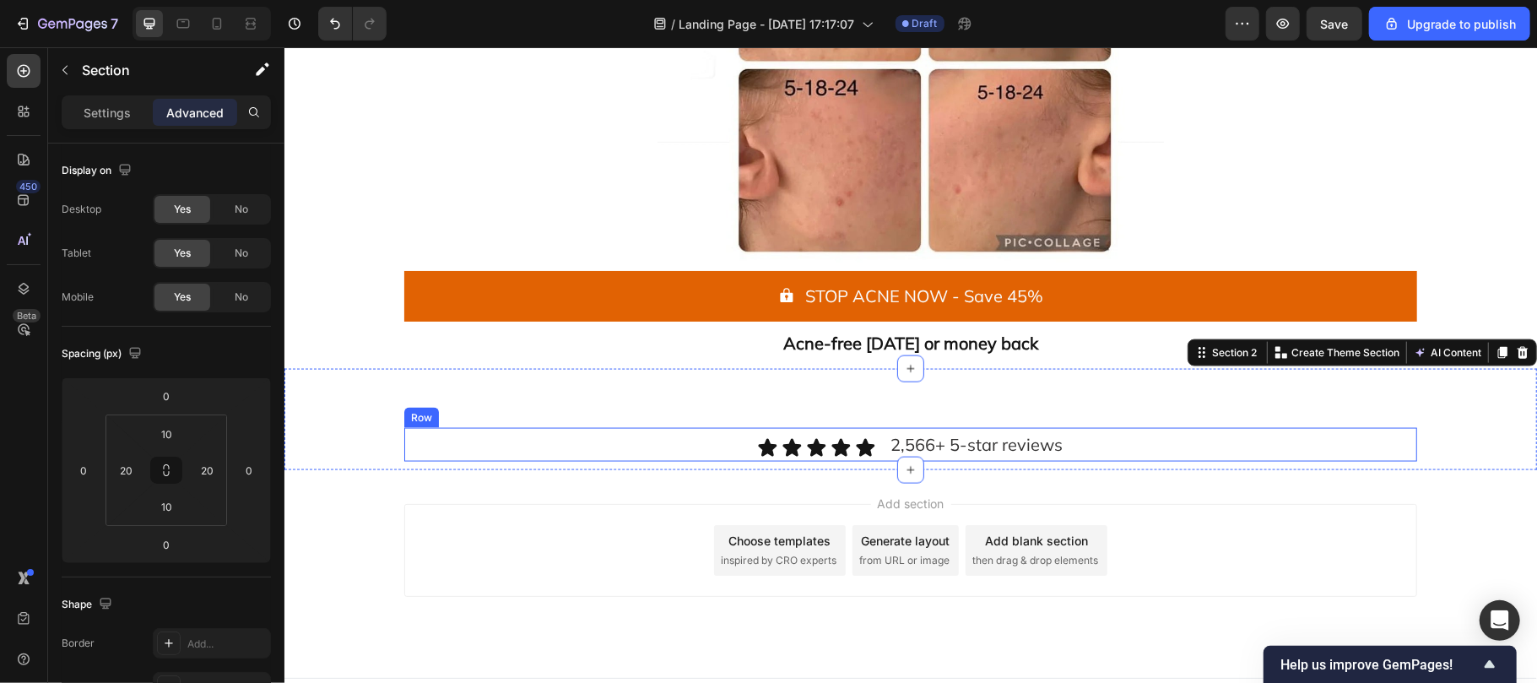
click at [511, 452] on div "Icon Icon Icon Icon Icon Icon List 2,566+ 5-star reviews Text Block Row" at bounding box center [909, 444] width 1013 height 34
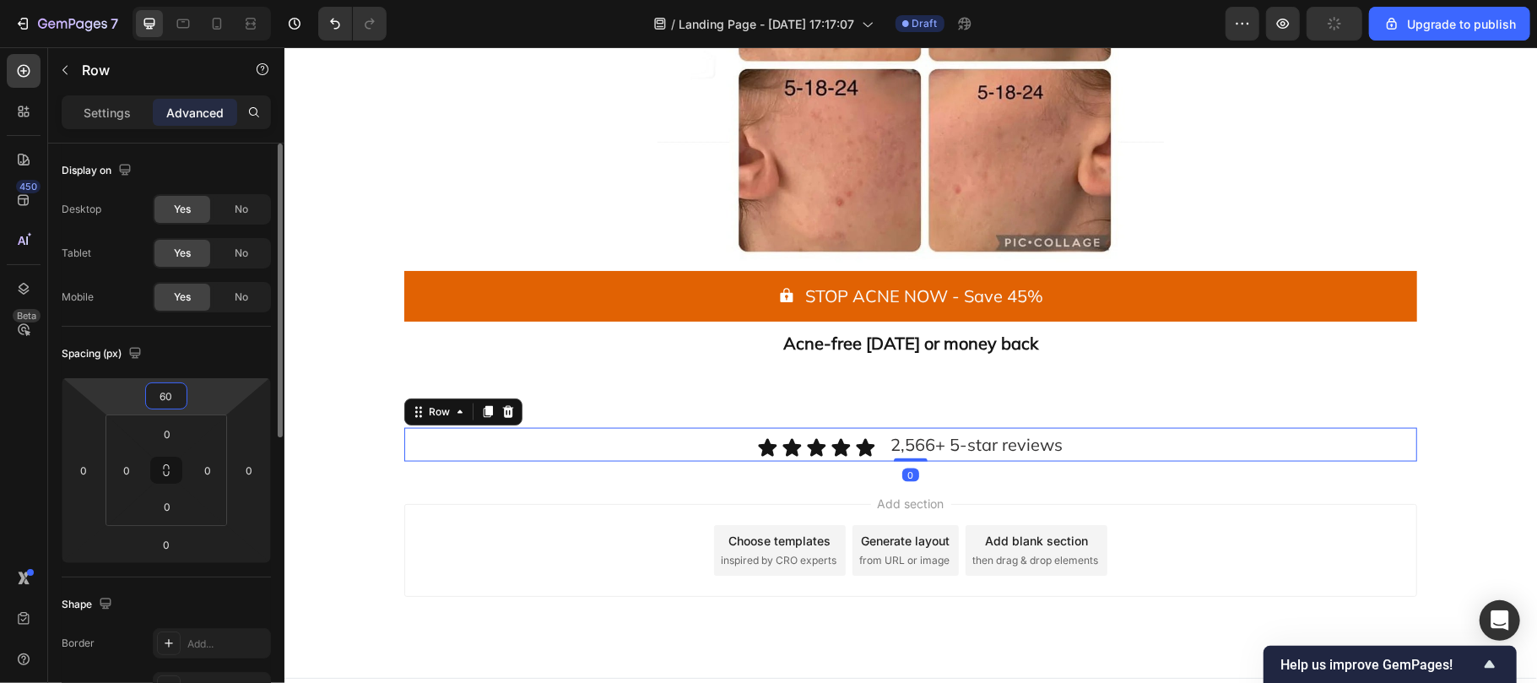
click at [182, 399] on input "60" at bounding box center [166, 395] width 34 height 25
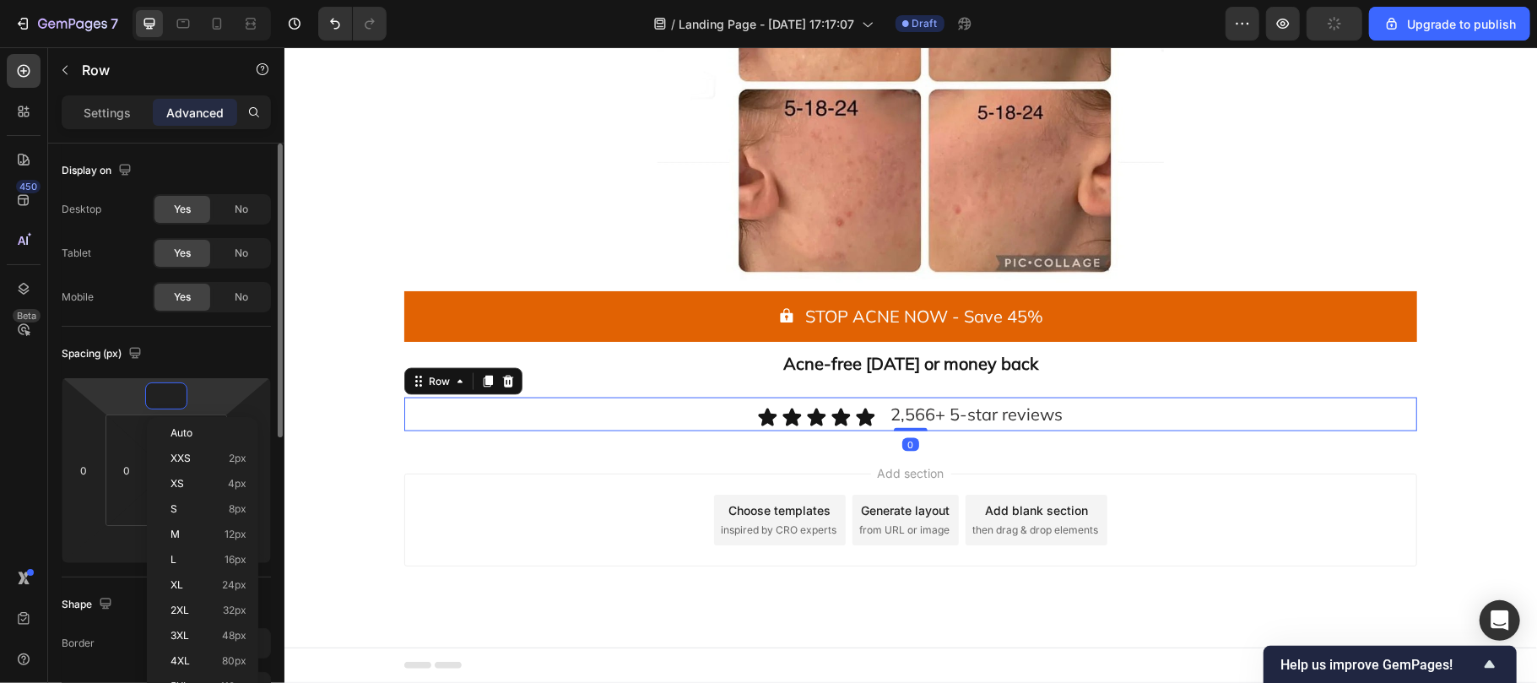
scroll to position [1634, 0]
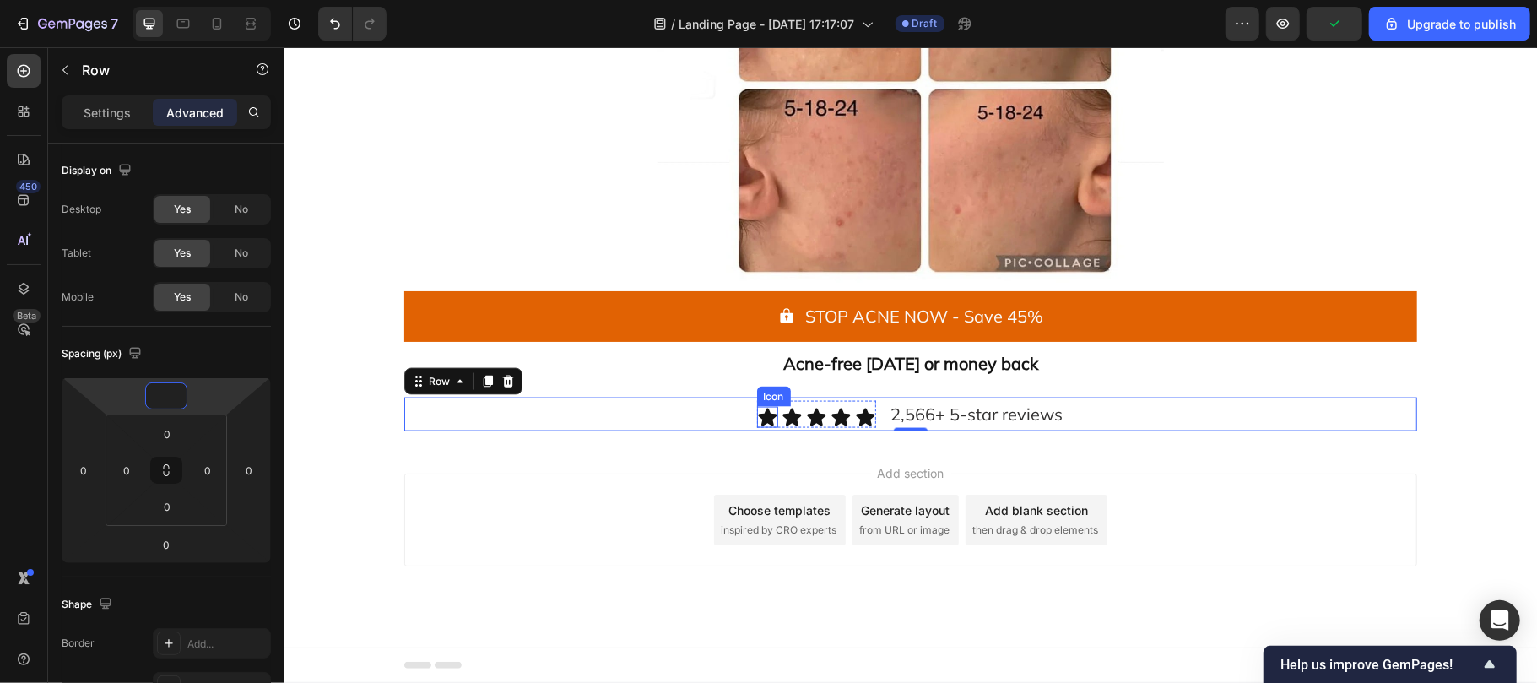
click at [760, 413] on icon at bounding box center [766, 416] width 19 height 18
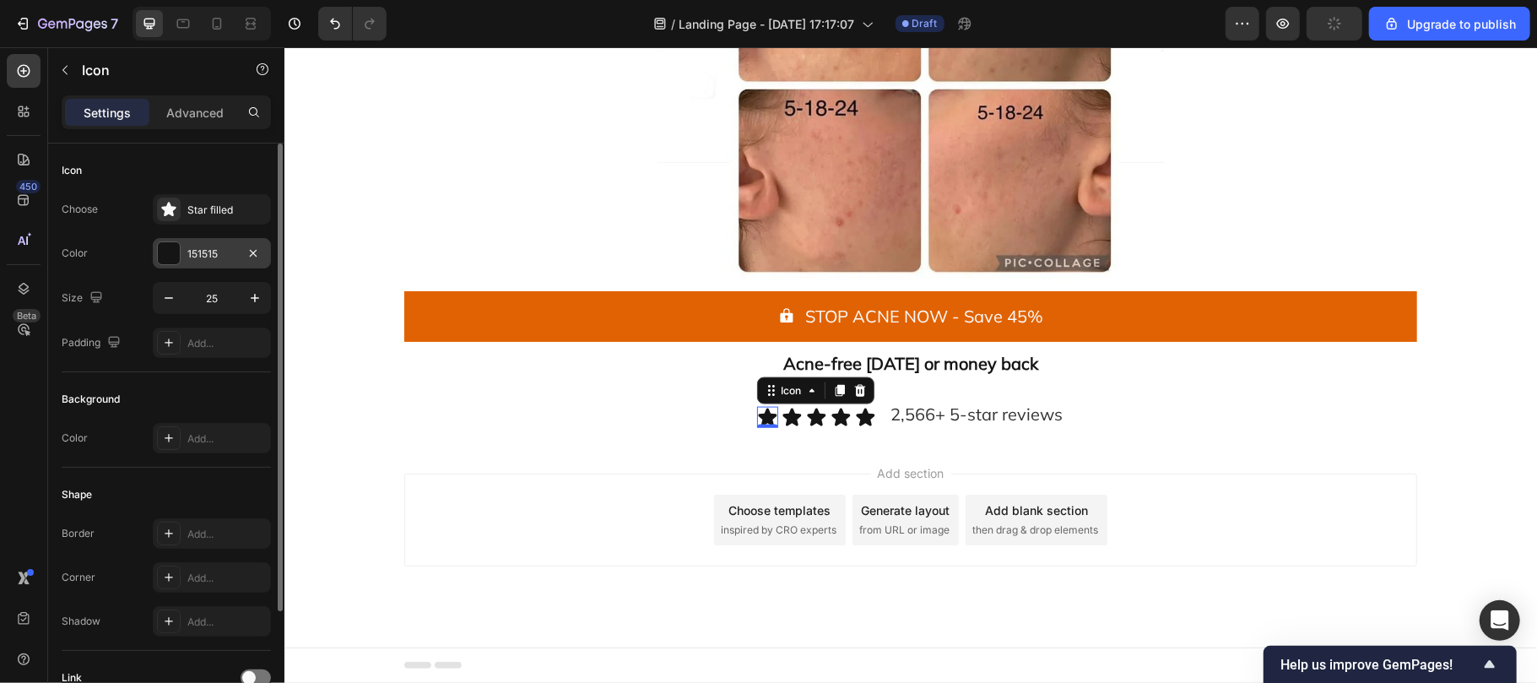
click at [160, 258] on div at bounding box center [169, 253] width 22 height 22
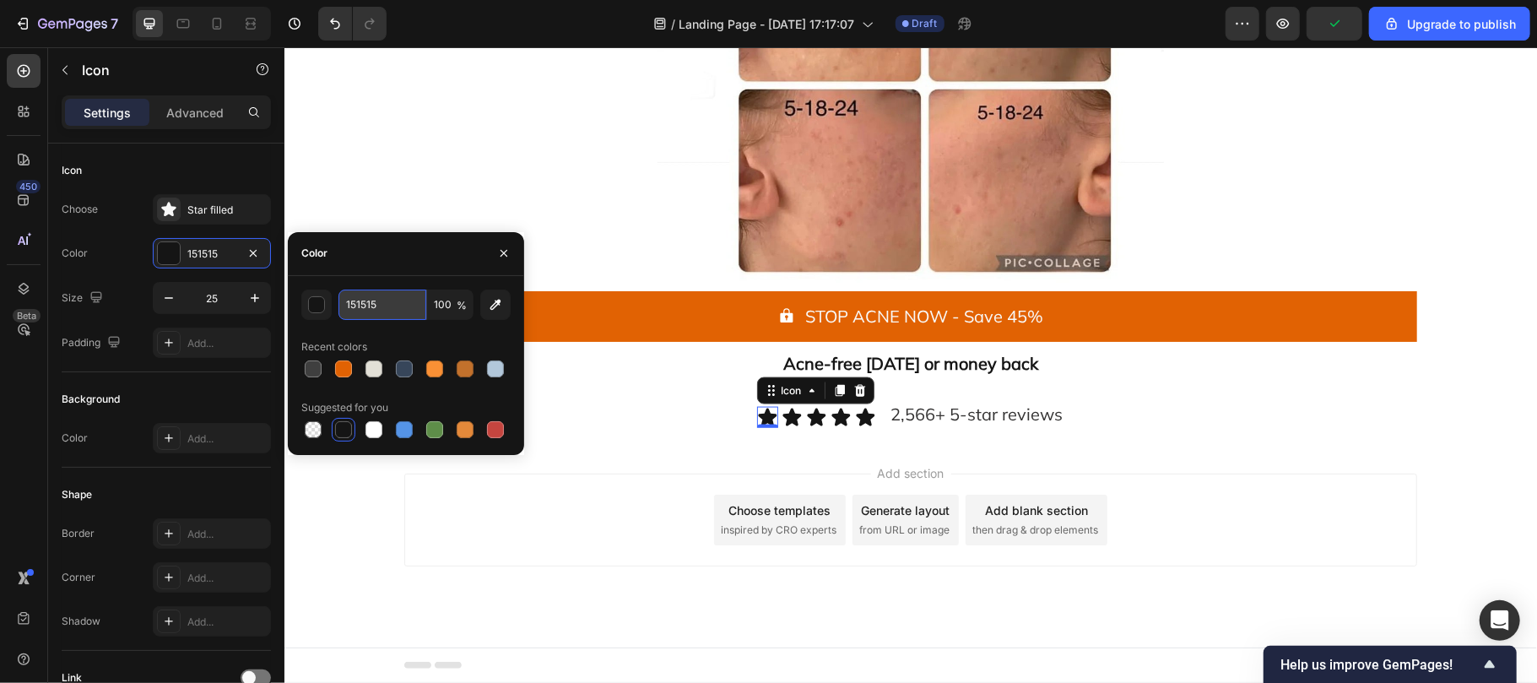
click at [380, 305] on input "151515" at bounding box center [382, 304] width 88 height 30
paste input "#C48A62"
type input "#C48A62"
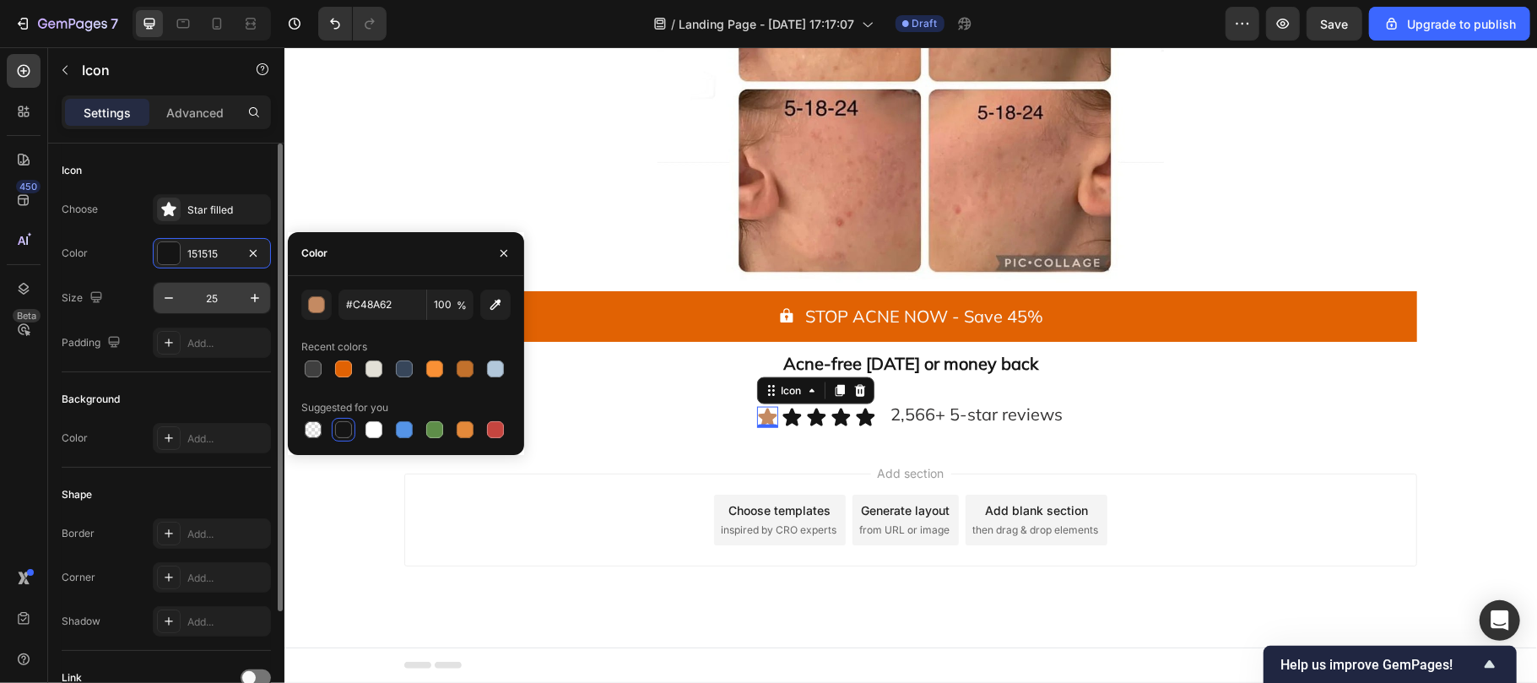
click at [224, 295] on input "25" at bounding box center [212, 298] width 56 height 30
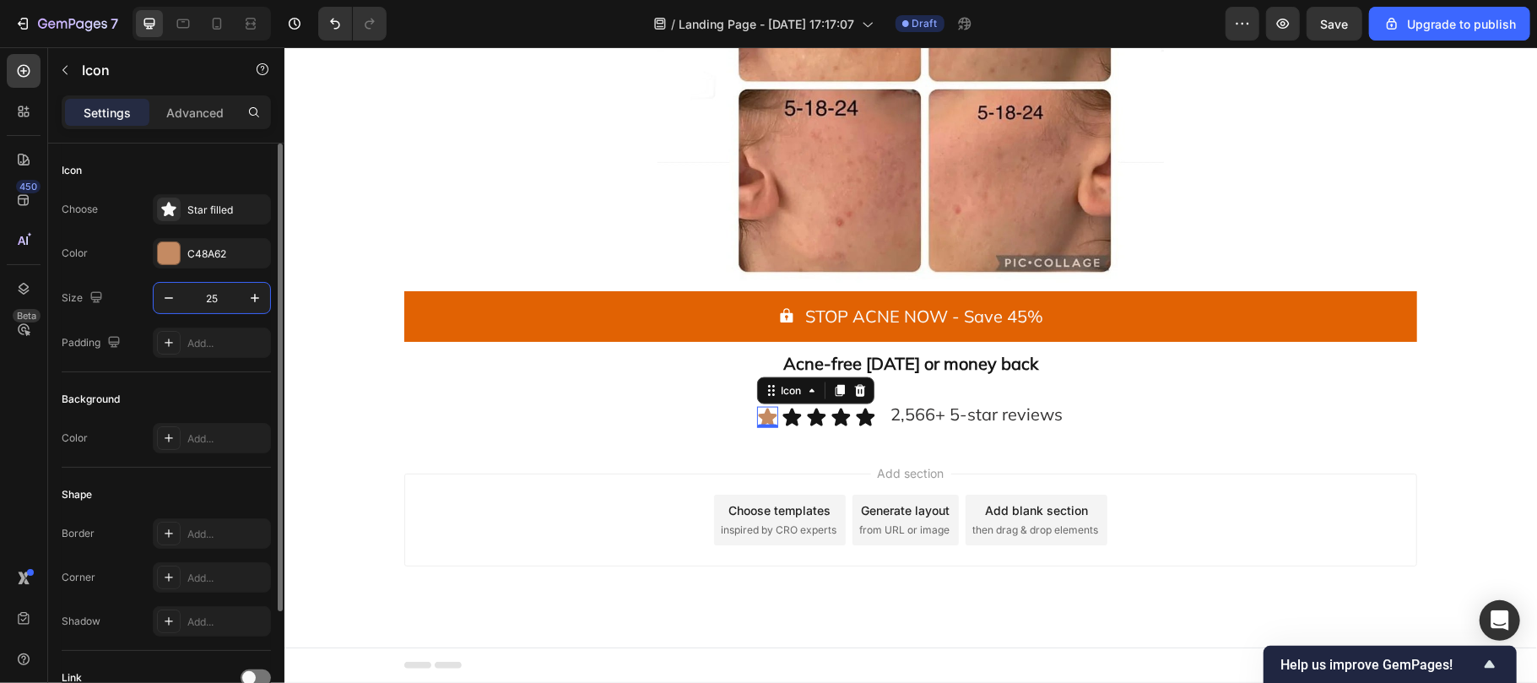
click at [224, 295] on input "25" at bounding box center [212, 298] width 56 height 30
type input "30"
click at [787, 414] on icon at bounding box center [793, 414] width 19 height 18
click at [196, 251] on div "151515" at bounding box center [211, 253] width 49 height 15
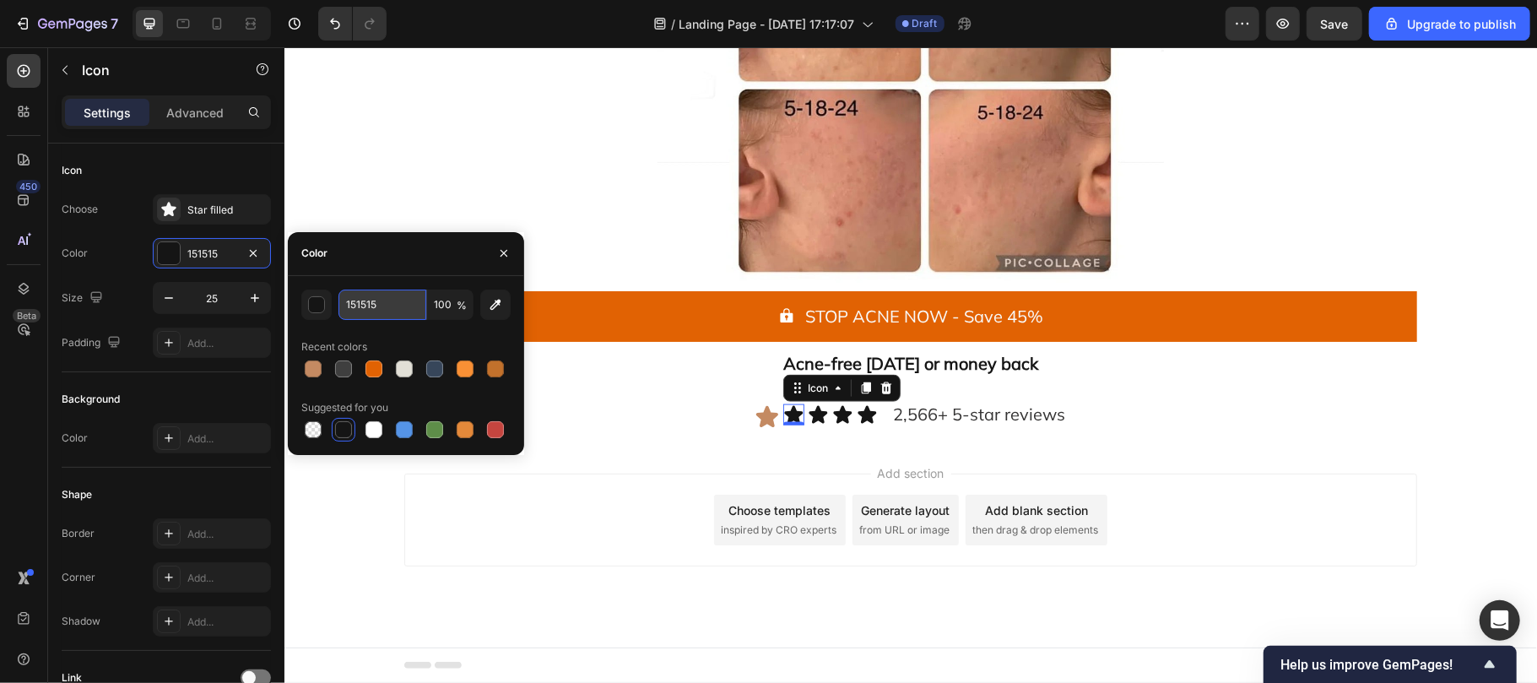
click at [375, 307] on input "151515" at bounding box center [382, 304] width 88 height 30
paste input "#C48A62"
type input "#C48A62"
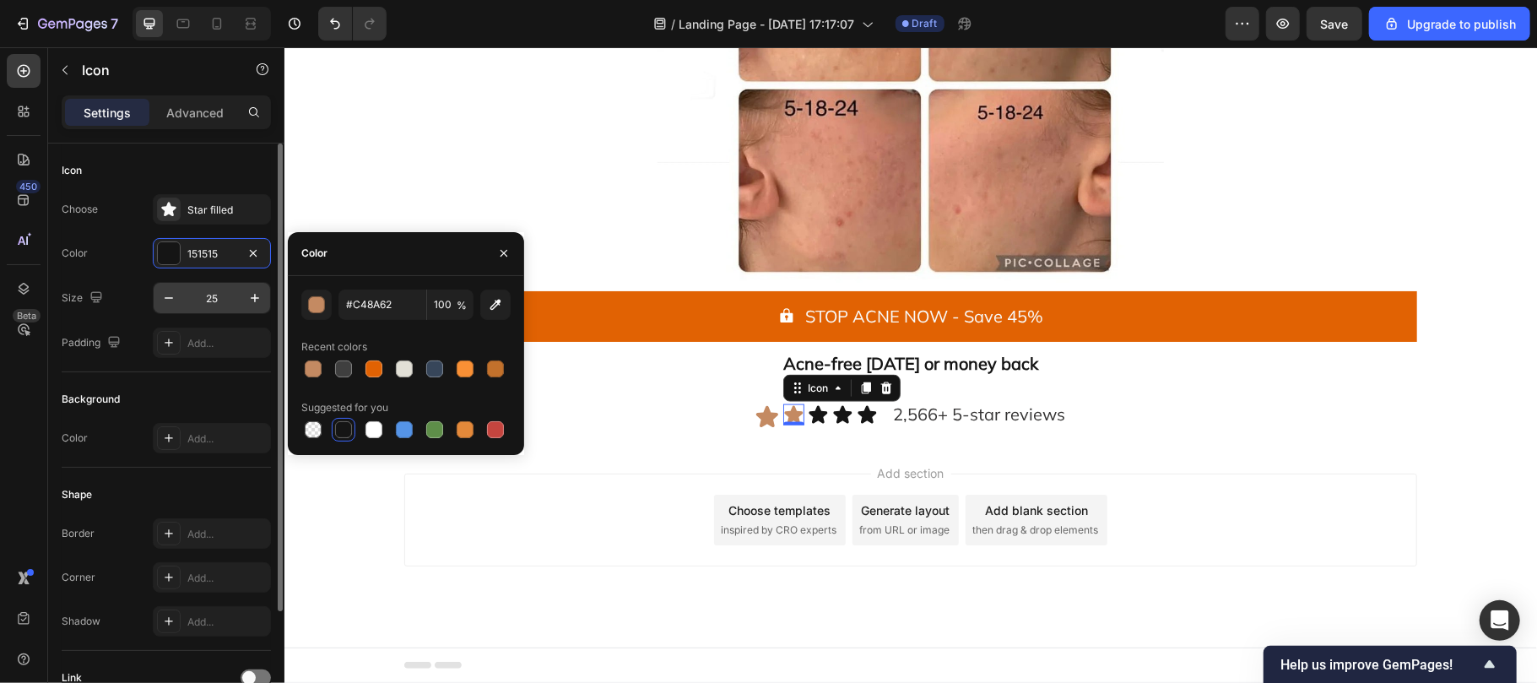
click at [228, 297] on input "25" at bounding box center [212, 298] width 56 height 30
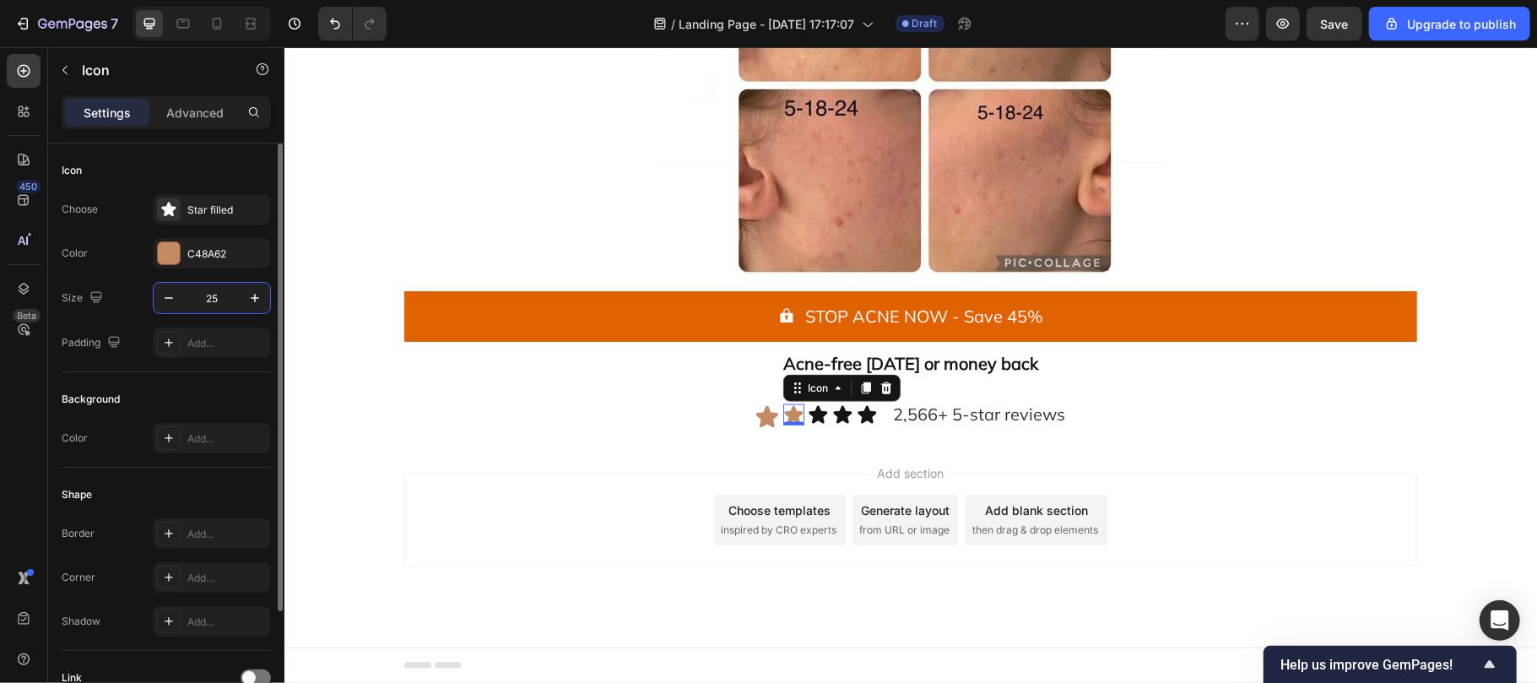
click at [228, 297] on input "25" at bounding box center [212, 298] width 56 height 30
type input "30"
click at [810, 409] on icon at bounding box center [819, 414] width 19 height 18
click at [225, 298] on input "25" at bounding box center [212, 298] width 56 height 30
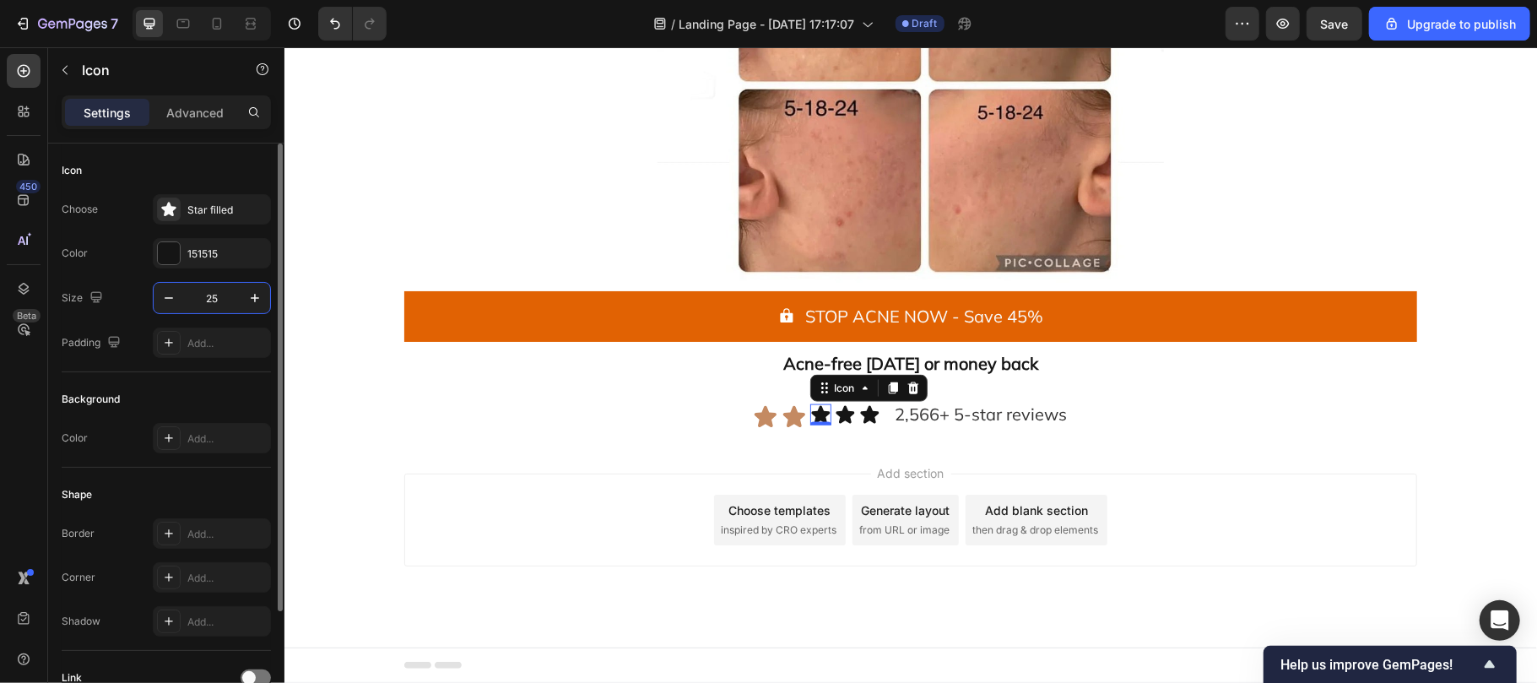
click at [225, 298] on input "25" at bounding box center [212, 298] width 56 height 30
type input "30"
click at [187, 254] on div "151515" at bounding box center [211, 253] width 49 height 15
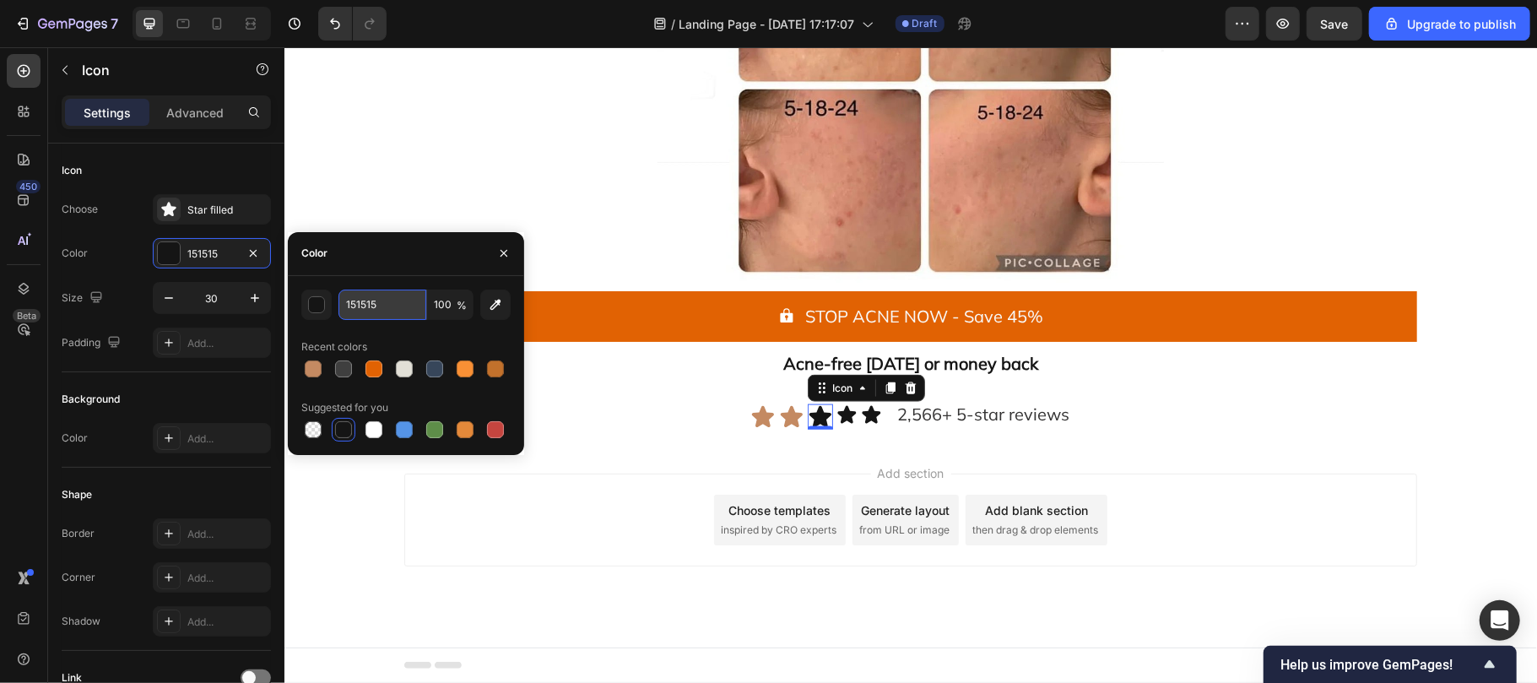
click at [395, 298] on input "151515" at bounding box center [382, 304] width 88 height 30
paste input "#C48A62"
type input "#C48A62"
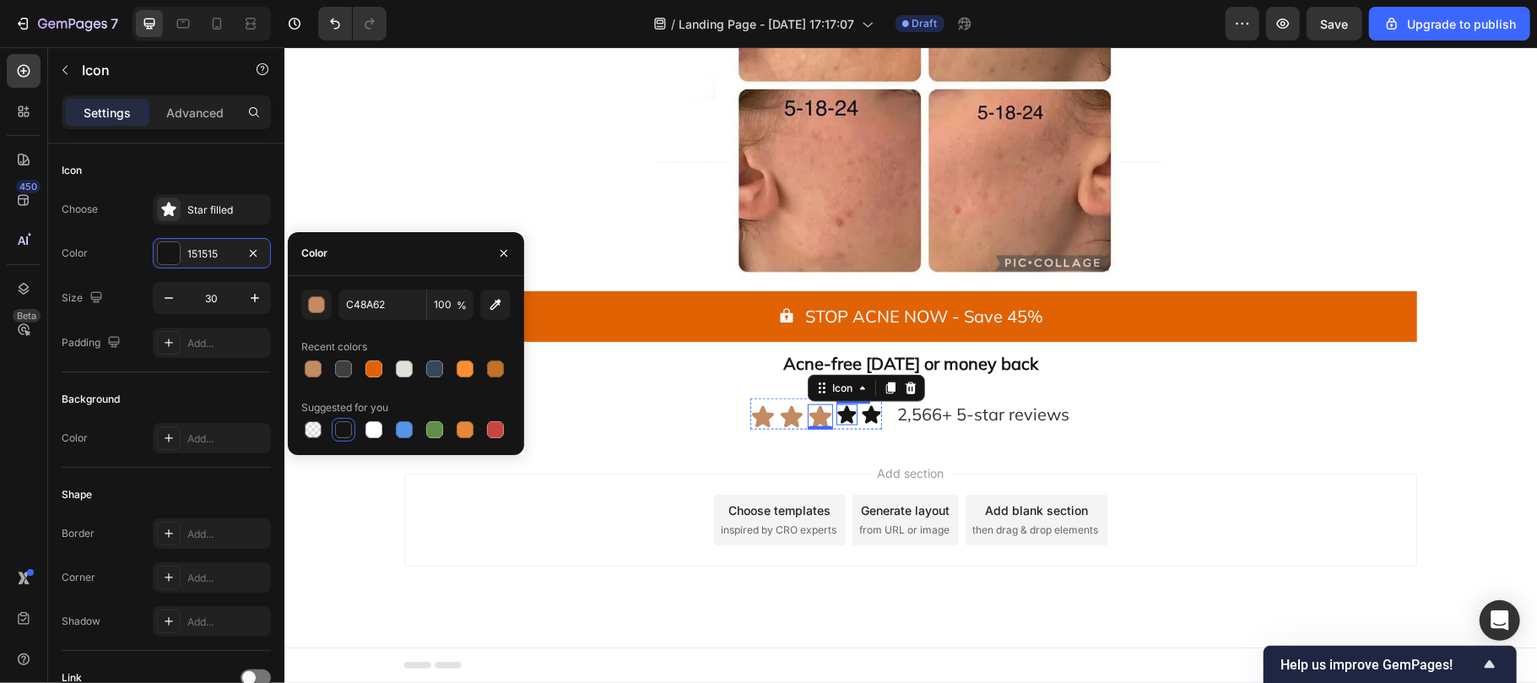
click at [836, 409] on icon at bounding box center [846, 413] width 21 height 21
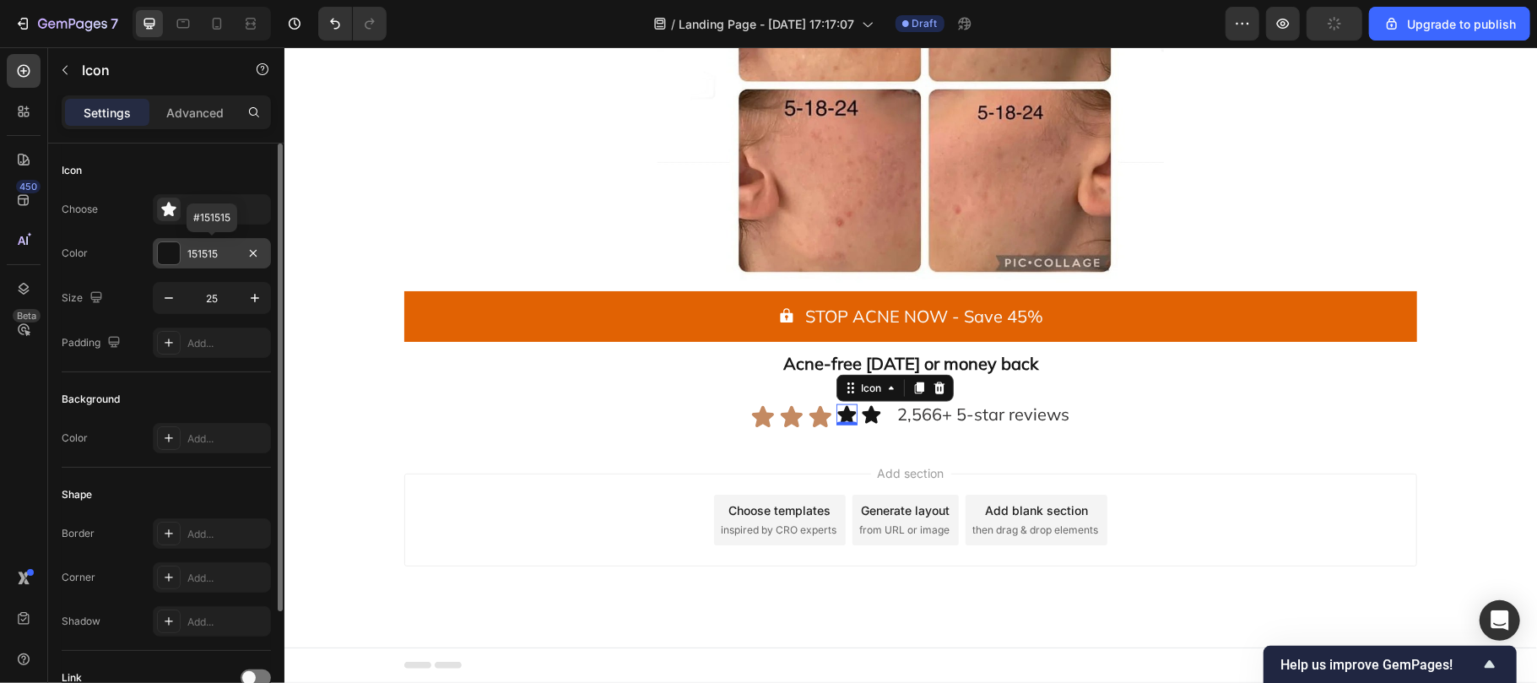
click at [203, 250] on div "151515" at bounding box center [211, 253] width 49 height 15
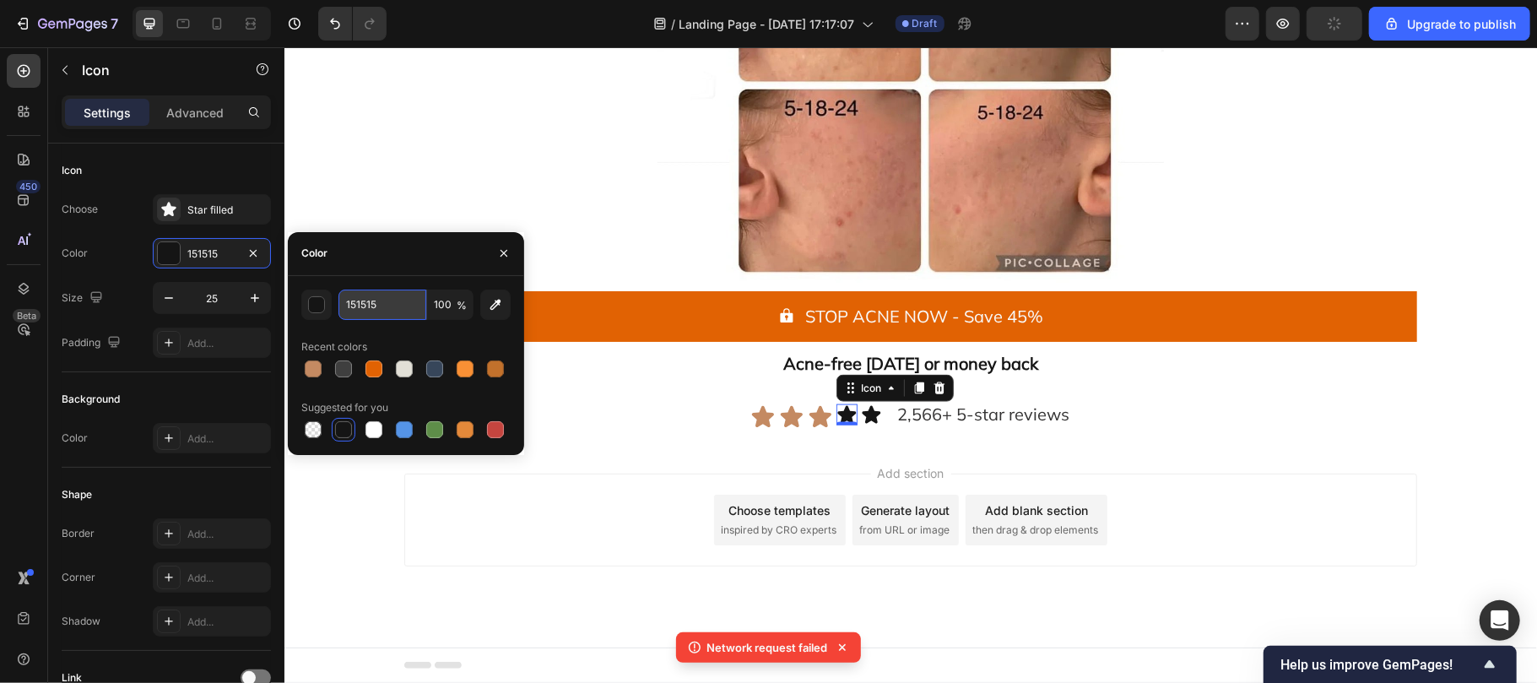
click at [392, 305] on input "151515" at bounding box center [382, 304] width 88 height 30
paste input "#C48A62"
type input "#C48A62"
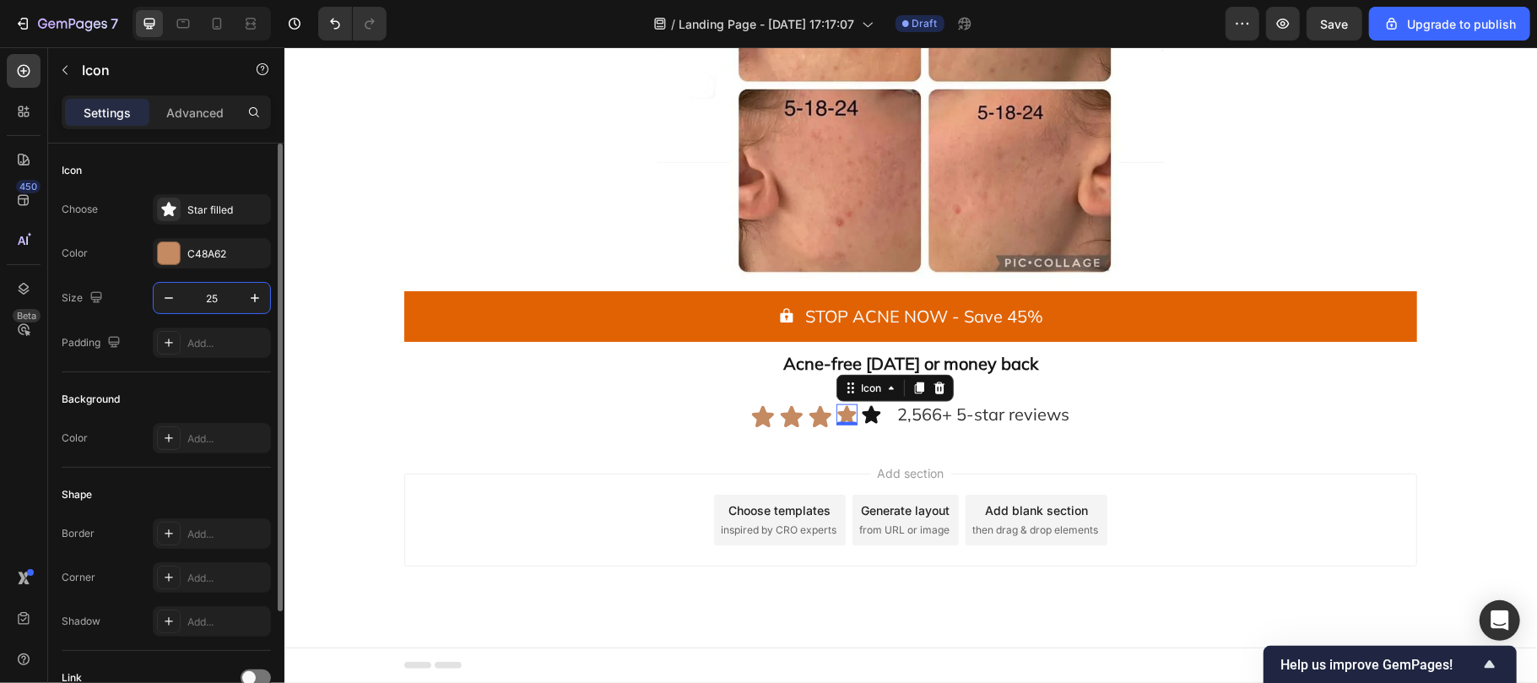
click at [224, 294] on input "25" at bounding box center [212, 298] width 56 height 30
type input "30"
click at [869, 412] on icon at bounding box center [872, 414] width 19 height 18
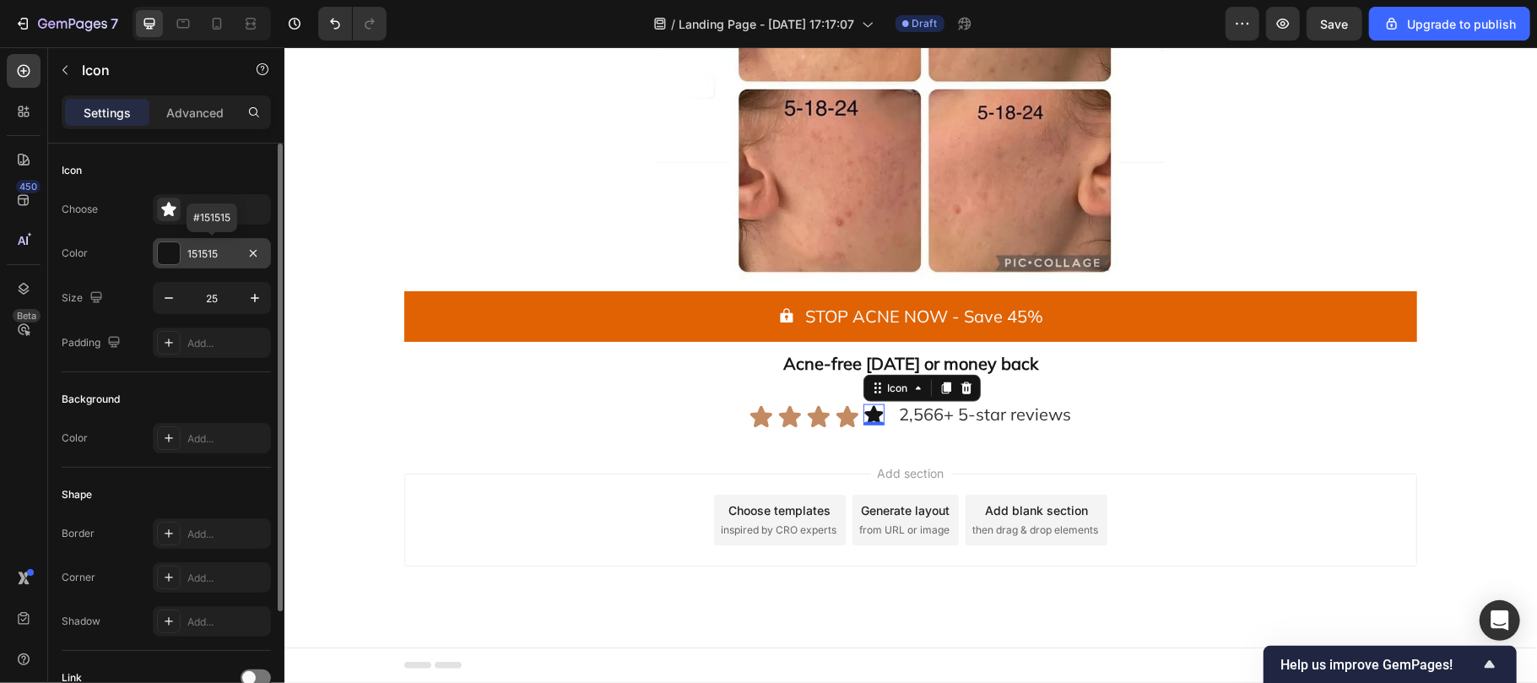
click at [210, 251] on div "151515" at bounding box center [211, 253] width 49 height 15
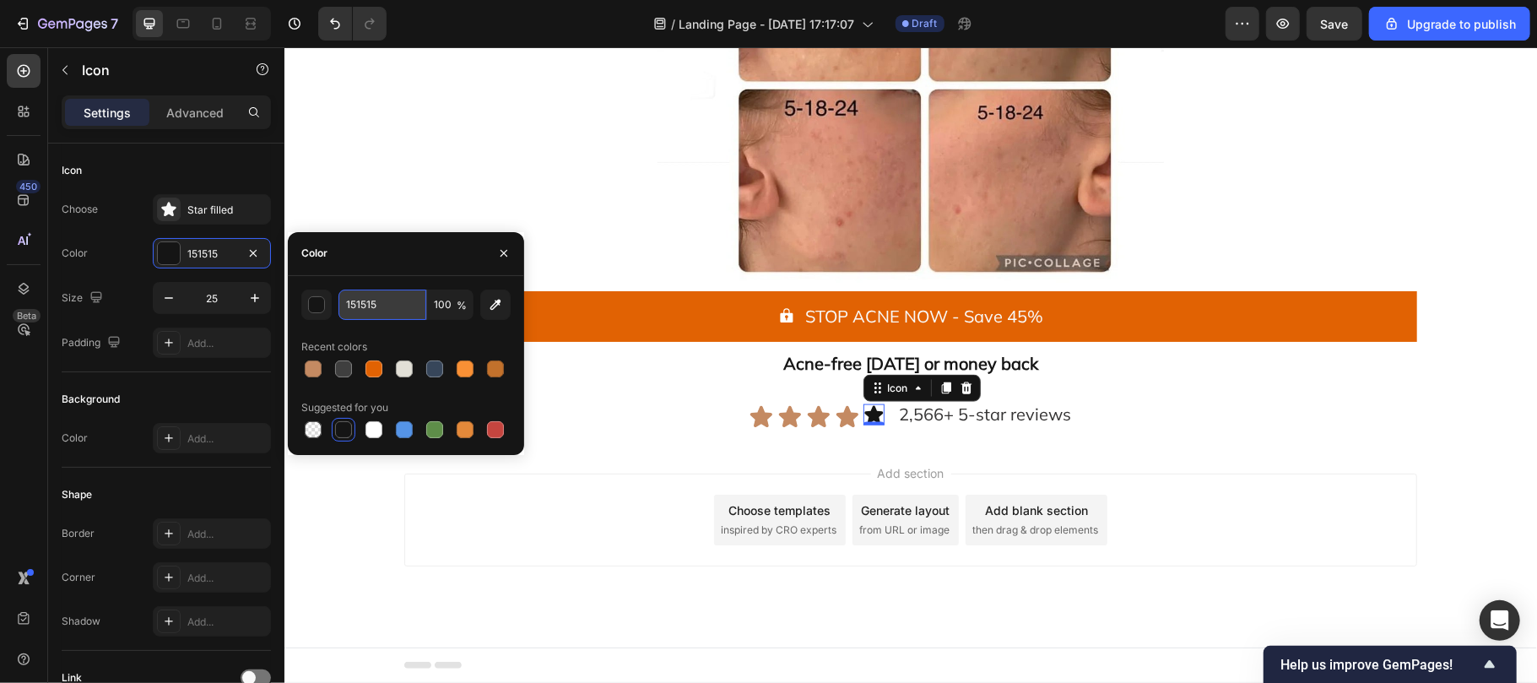
click at [403, 311] on input "151515" at bounding box center [382, 304] width 88 height 30
paste input "#C48A62"
type input "#C48A62"
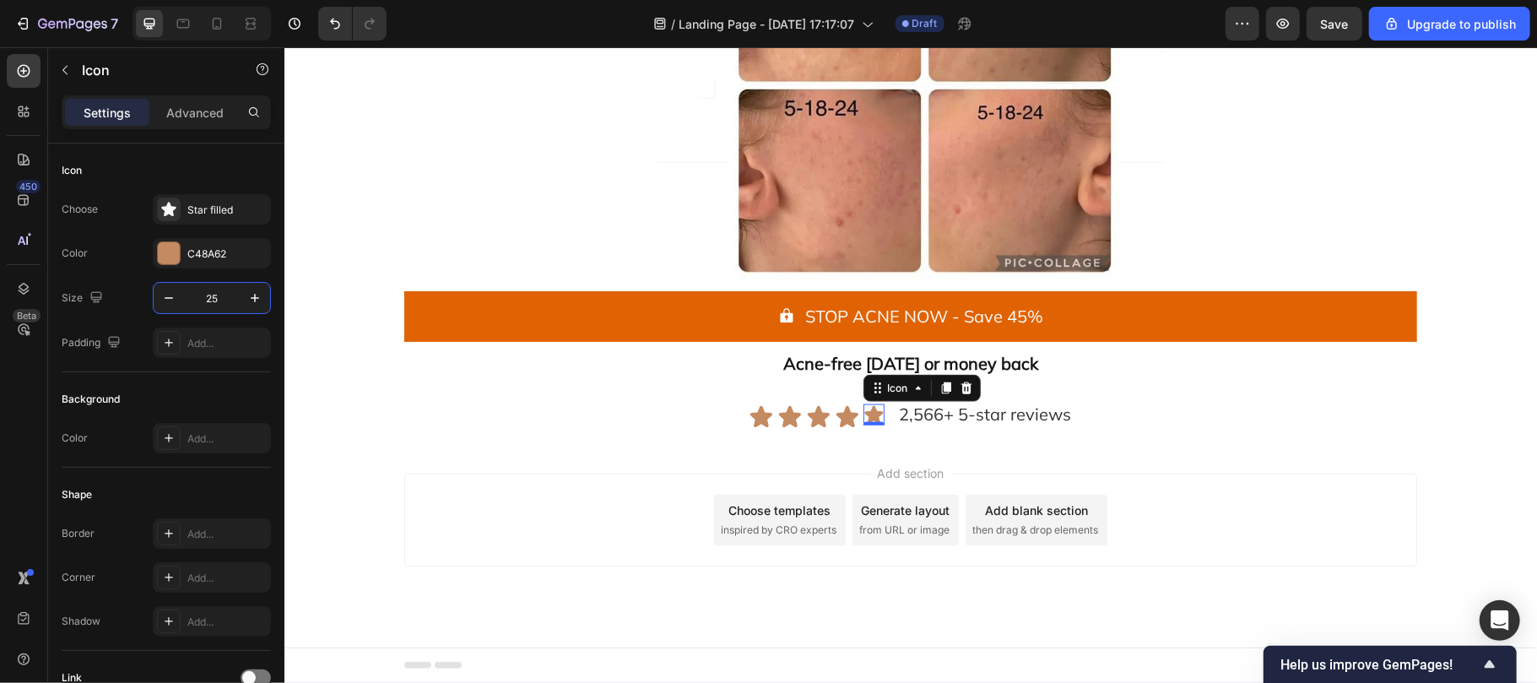
click at [224, 295] on input "25" at bounding box center [212, 298] width 56 height 30
type input "30"
click at [943, 412] on span "2,566+ 5-star reviews" at bounding box center [987, 413] width 172 height 21
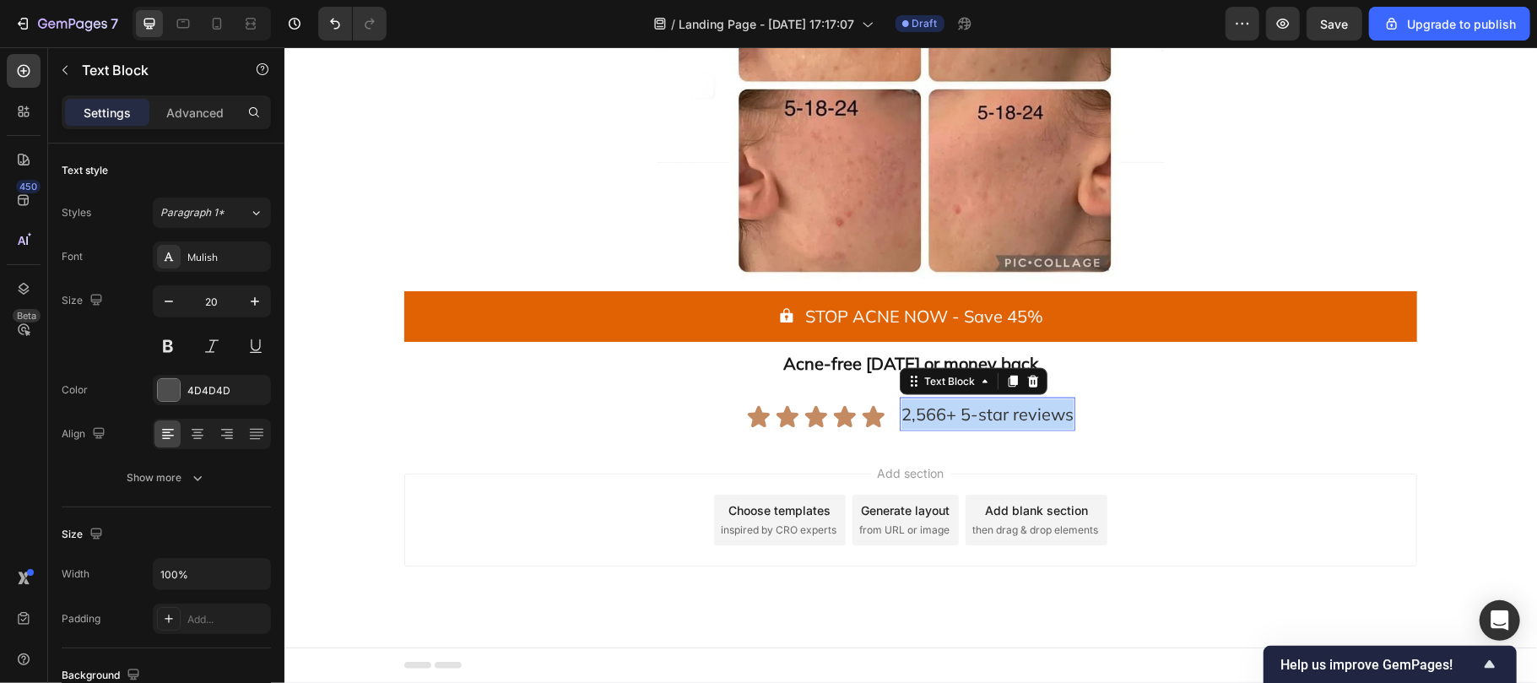
click at [943, 412] on span "2,566+ 5-star reviews" at bounding box center [987, 413] width 172 height 21
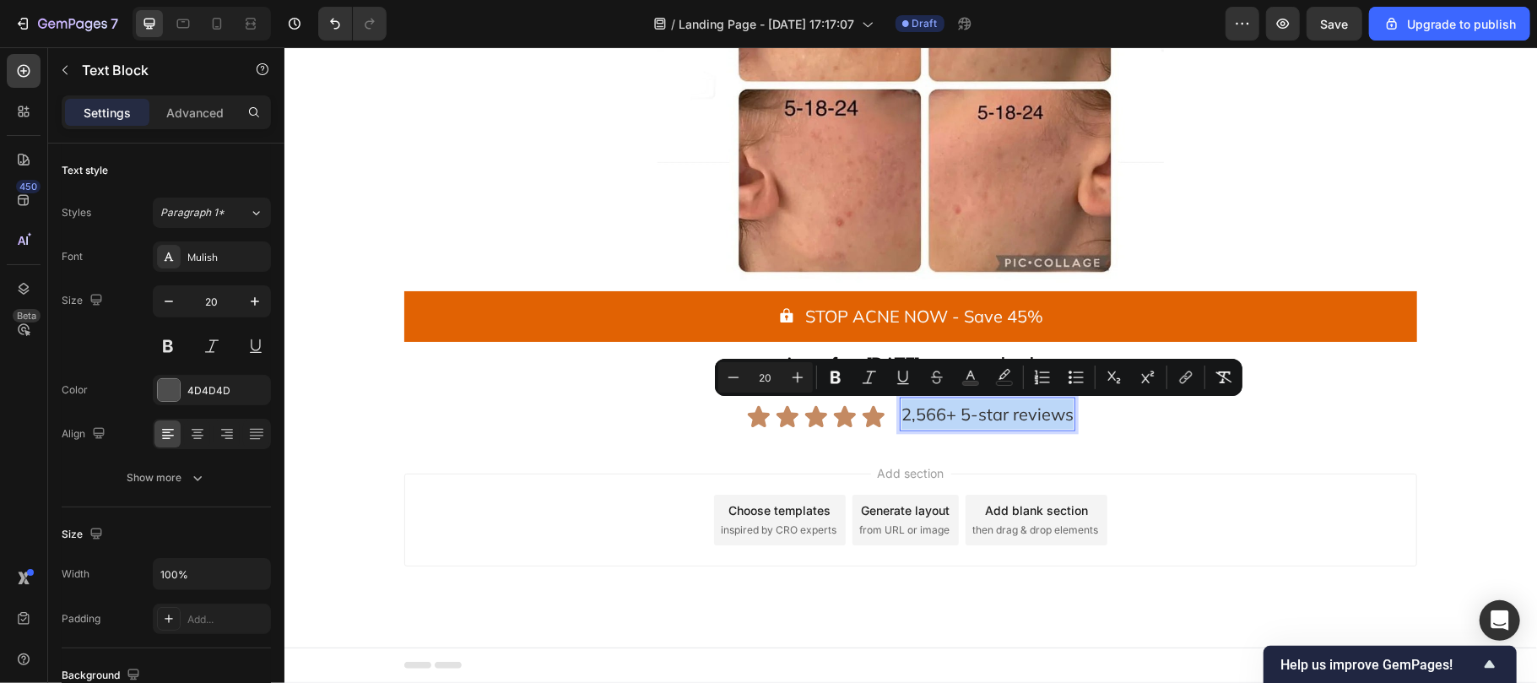
click at [943, 412] on span "2,566+ 5-star reviews" at bounding box center [987, 413] width 172 height 21
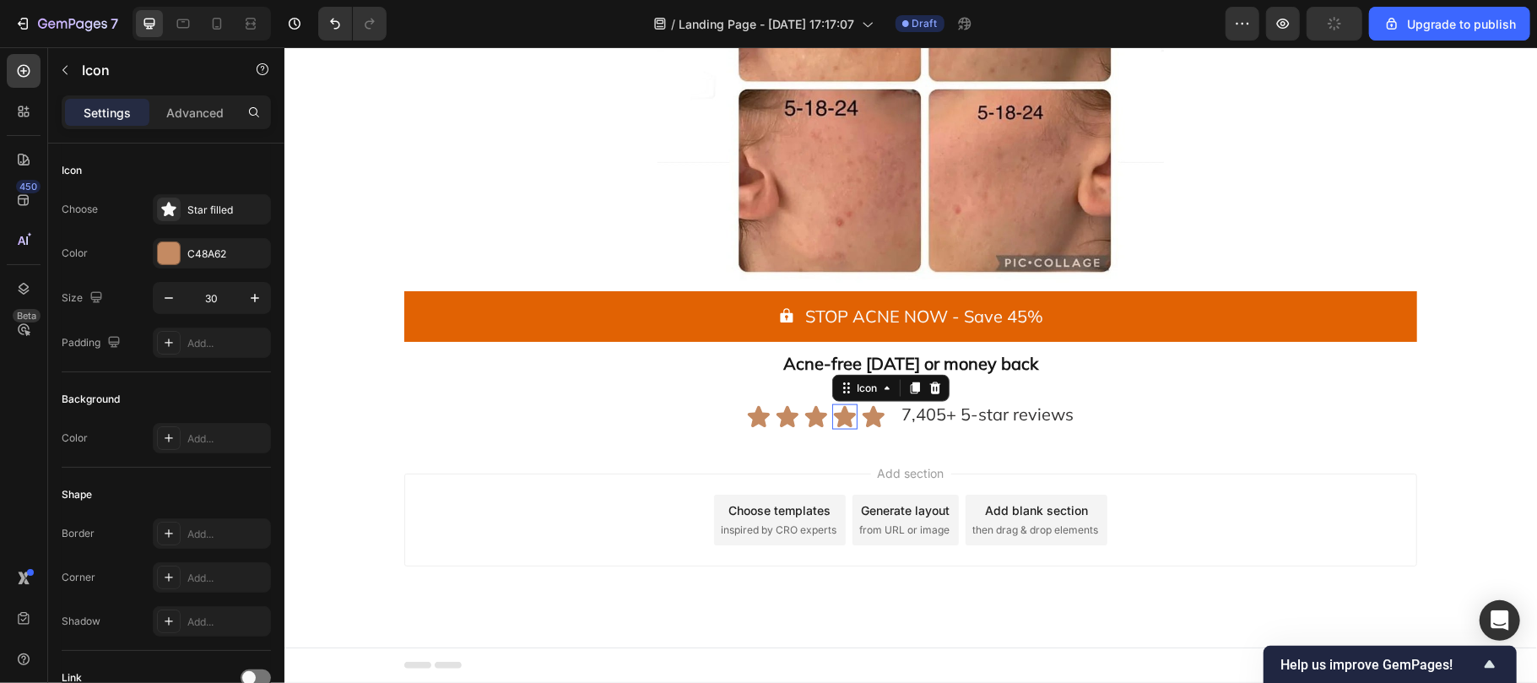
click at [841, 419] on icon at bounding box center [844, 415] width 22 height 21
click at [777, 387] on div "Icon" at bounding box center [779, 387] width 27 height 0
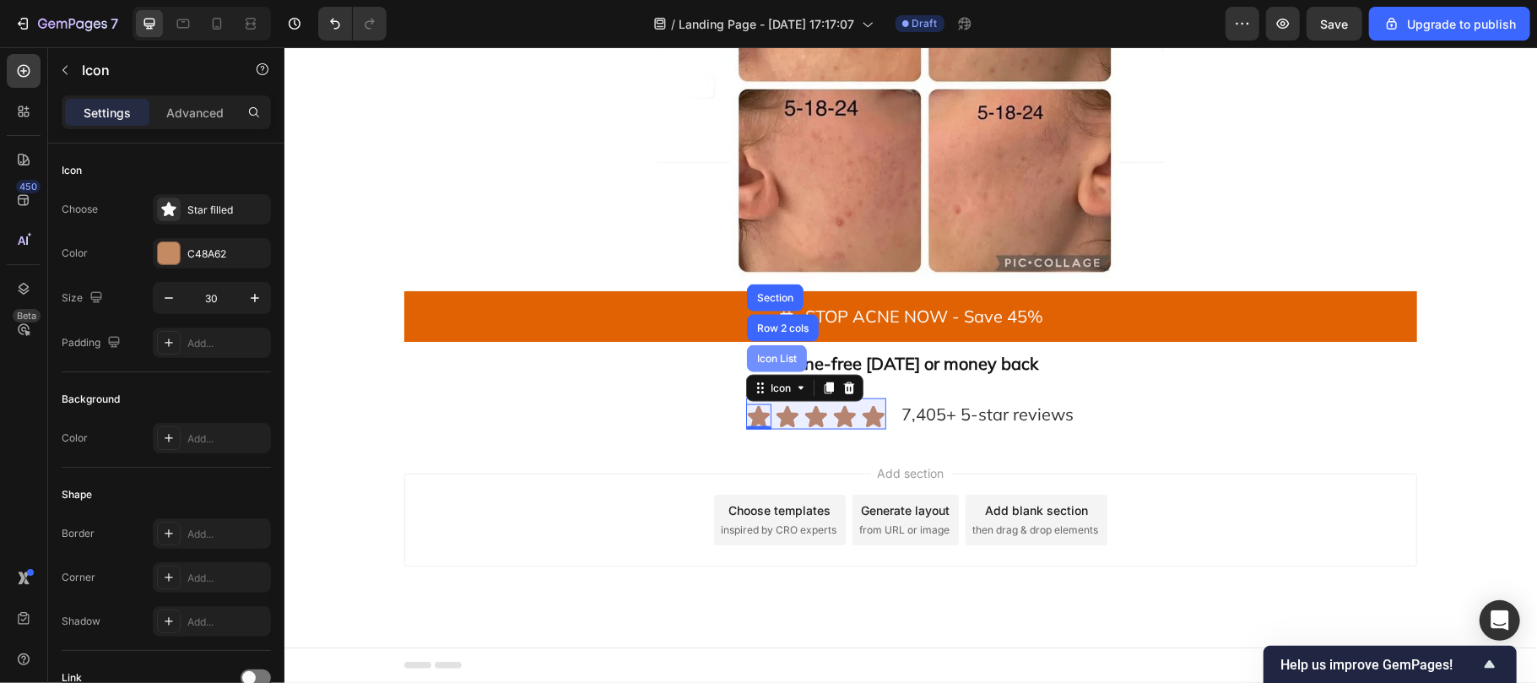
click at [764, 353] on div "Icon List" at bounding box center [776, 358] width 46 height 10
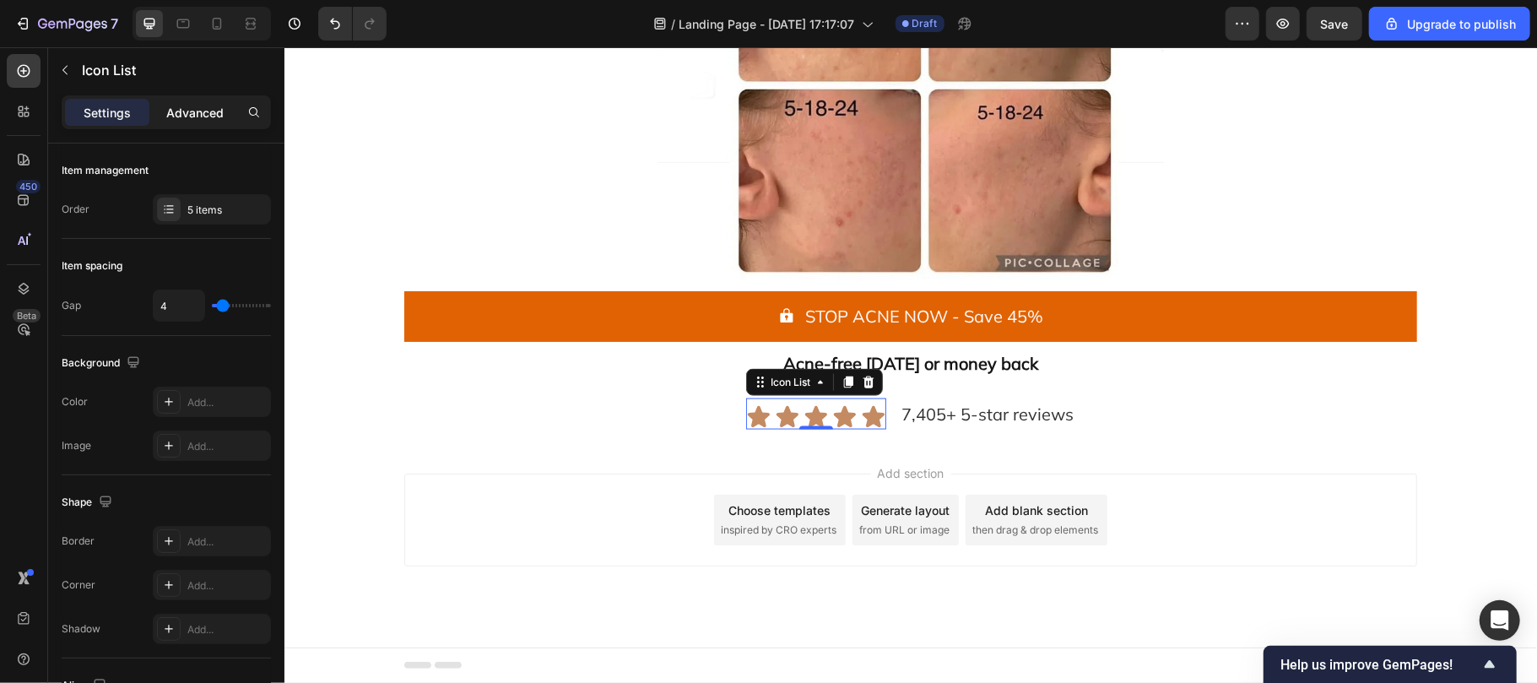
click at [172, 105] on p "Advanced" at bounding box center [194, 113] width 57 height 18
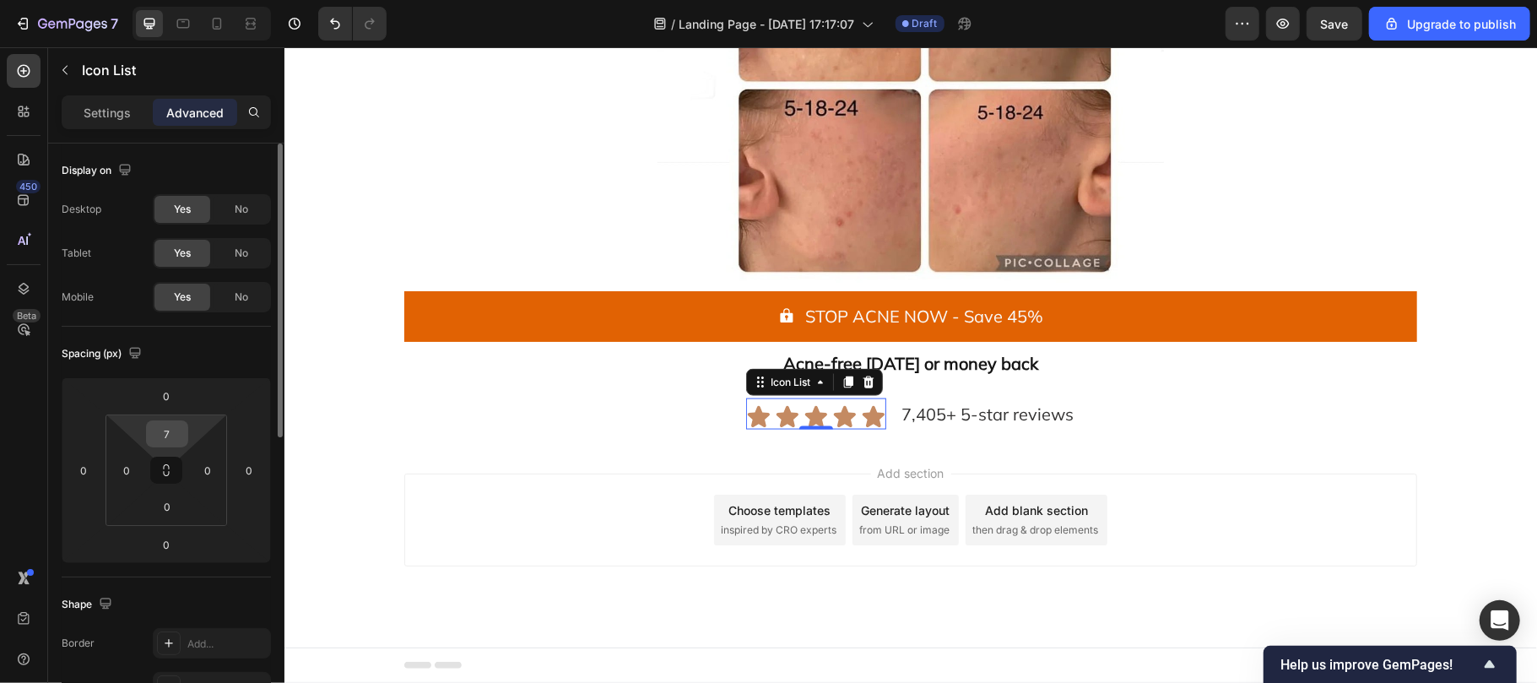
click at [170, 432] on input "7" at bounding box center [167, 433] width 34 height 25
type input "4"
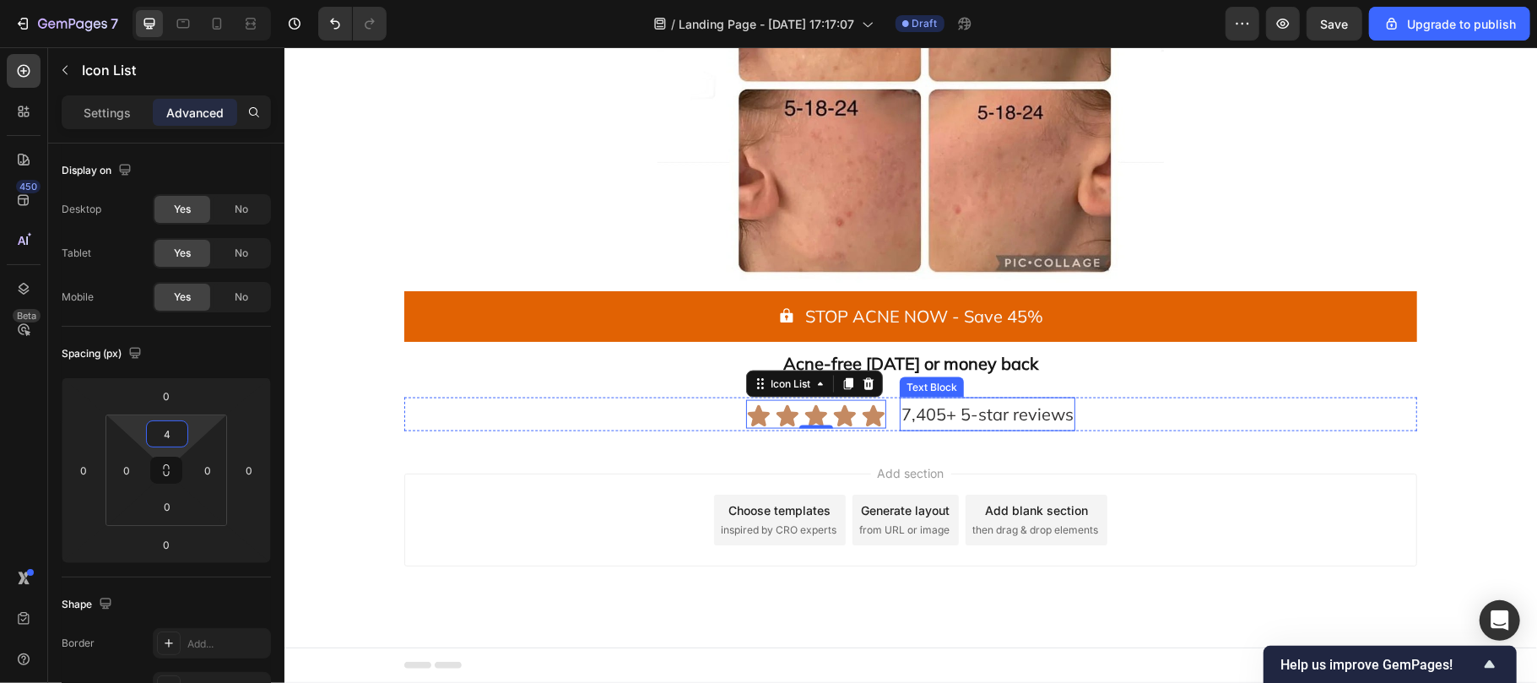
click at [960, 413] on span "7,405+ 5-star reviews" at bounding box center [987, 413] width 172 height 21
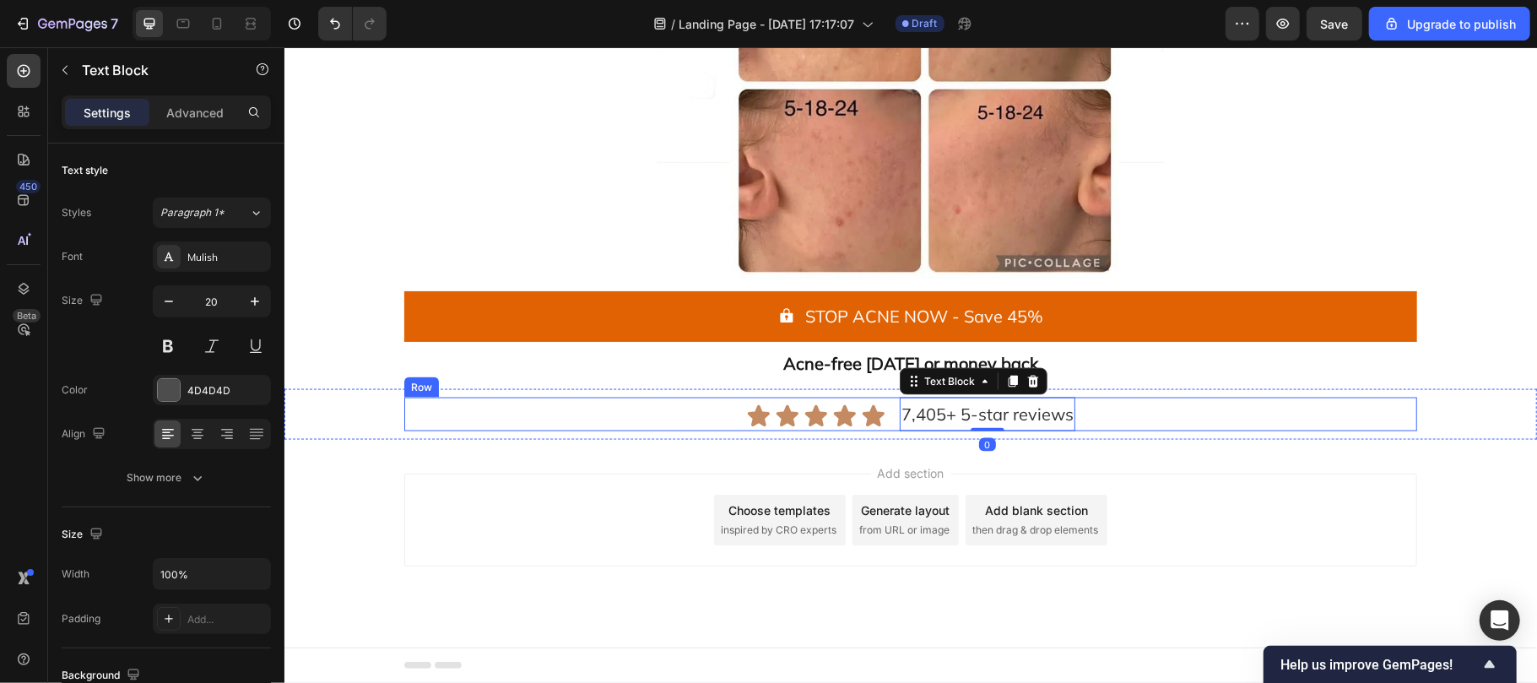
click at [693, 421] on div "Icon Icon Icon Icon Icon Icon List 7,405+ 5-star reviews Text Block 0 Row" at bounding box center [909, 414] width 1013 height 34
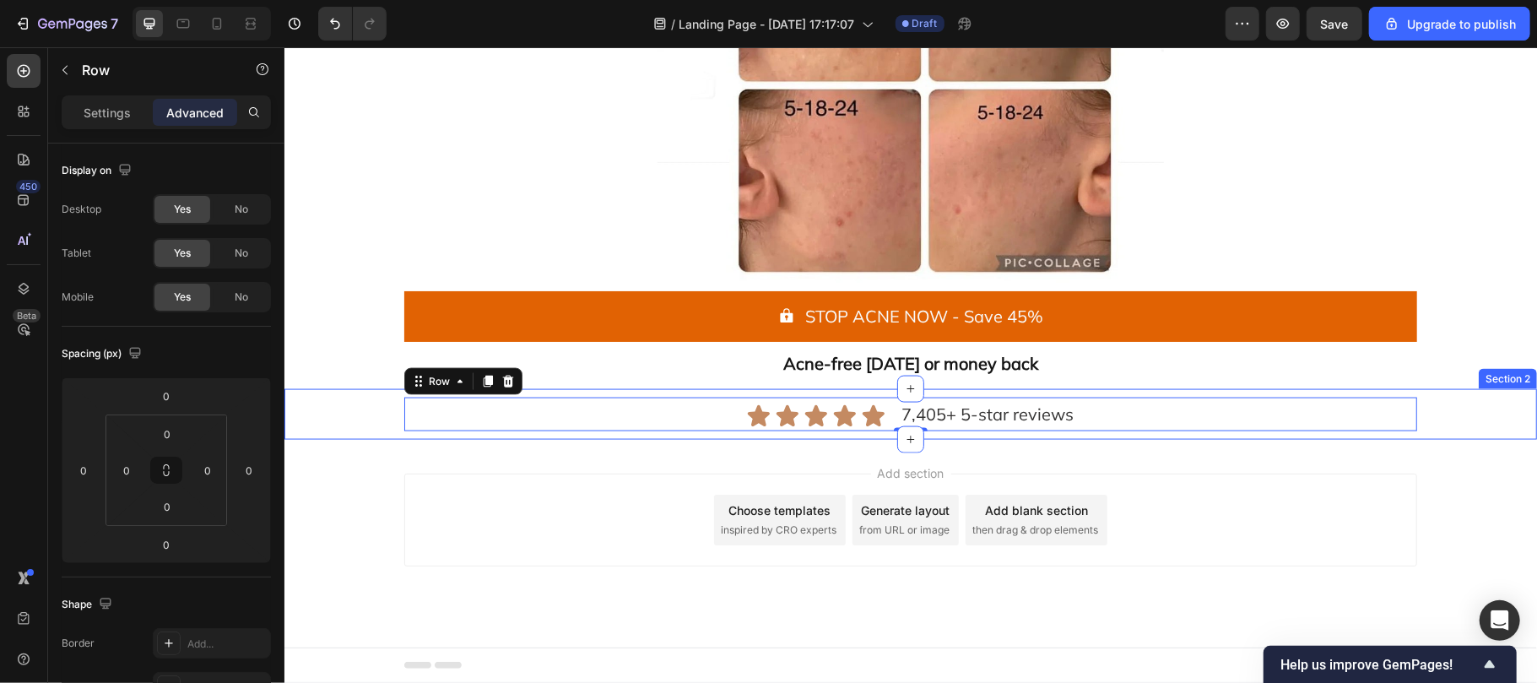
click at [358, 419] on div "Icon Icon Icon Icon Icon Icon List 7,405+ 5-star reviews Text Block Row 0" at bounding box center [909, 414] width 1219 height 34
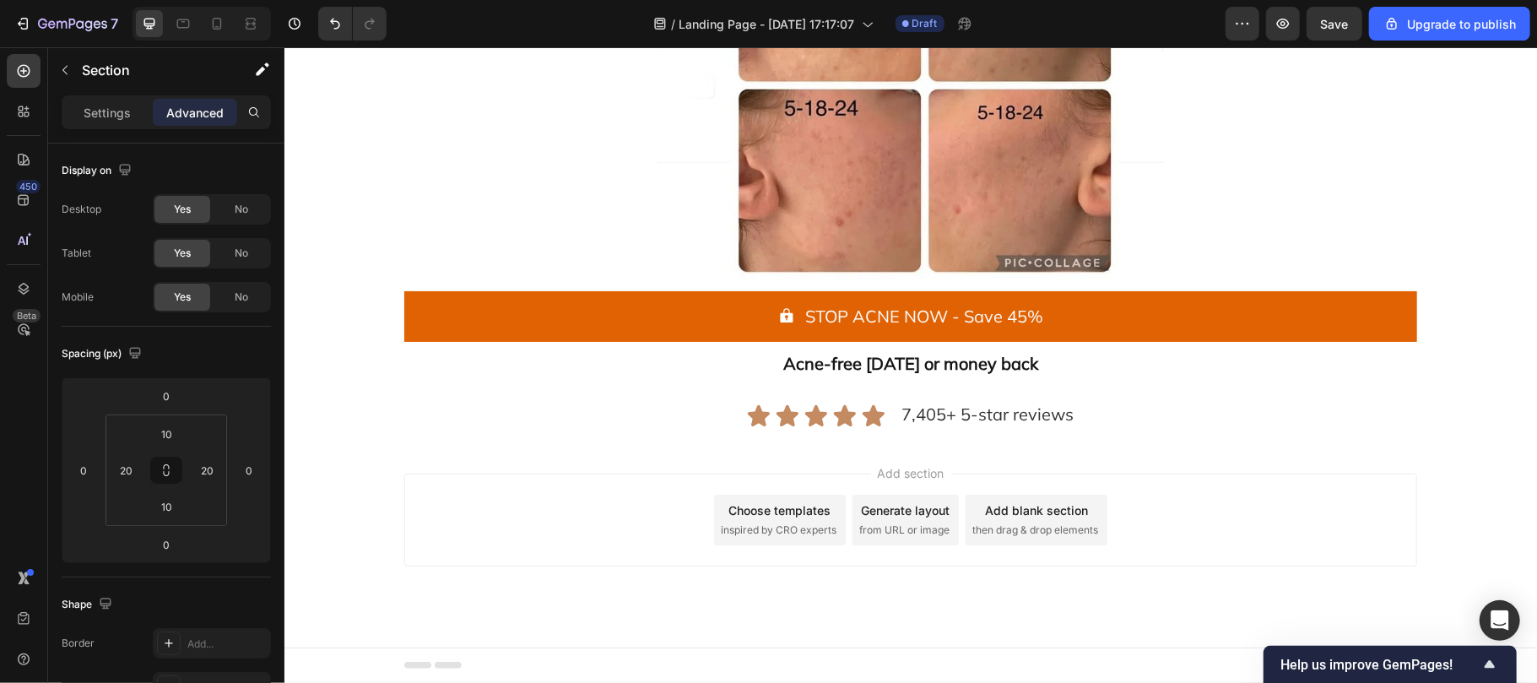
click at [623, 473] on div "Add section Choose templates inspired by CRO experts Generate layout from URL o…" at bounding box center [909, 519] width 1013 height 93
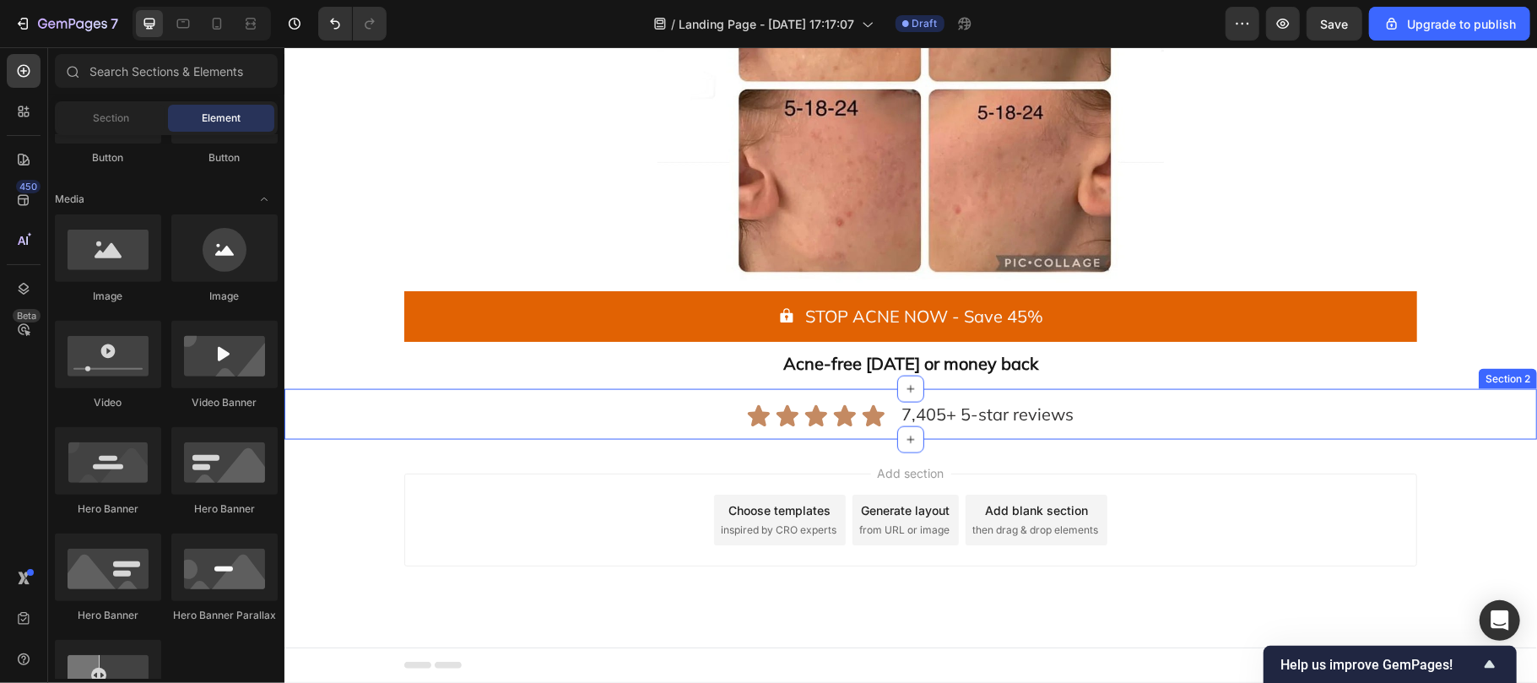
click at [362, 411] on div "Icon Icon Icon Icon Icon Icon List 7,405+ 5-star reviews Text Block Row" at bounding box center [909, 414] width 1219 height 34
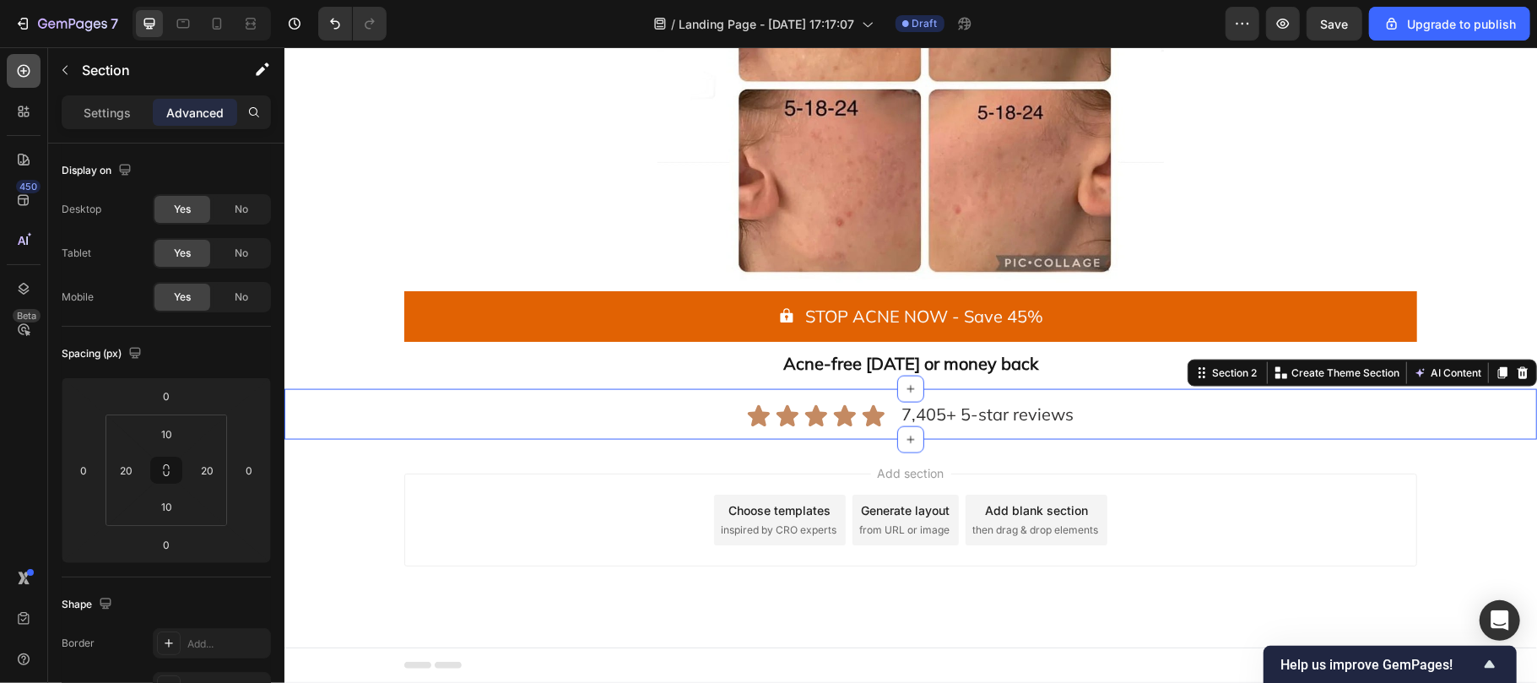
click at [18, 71] on icon at bounding box center [24, 71] width 13 height 13
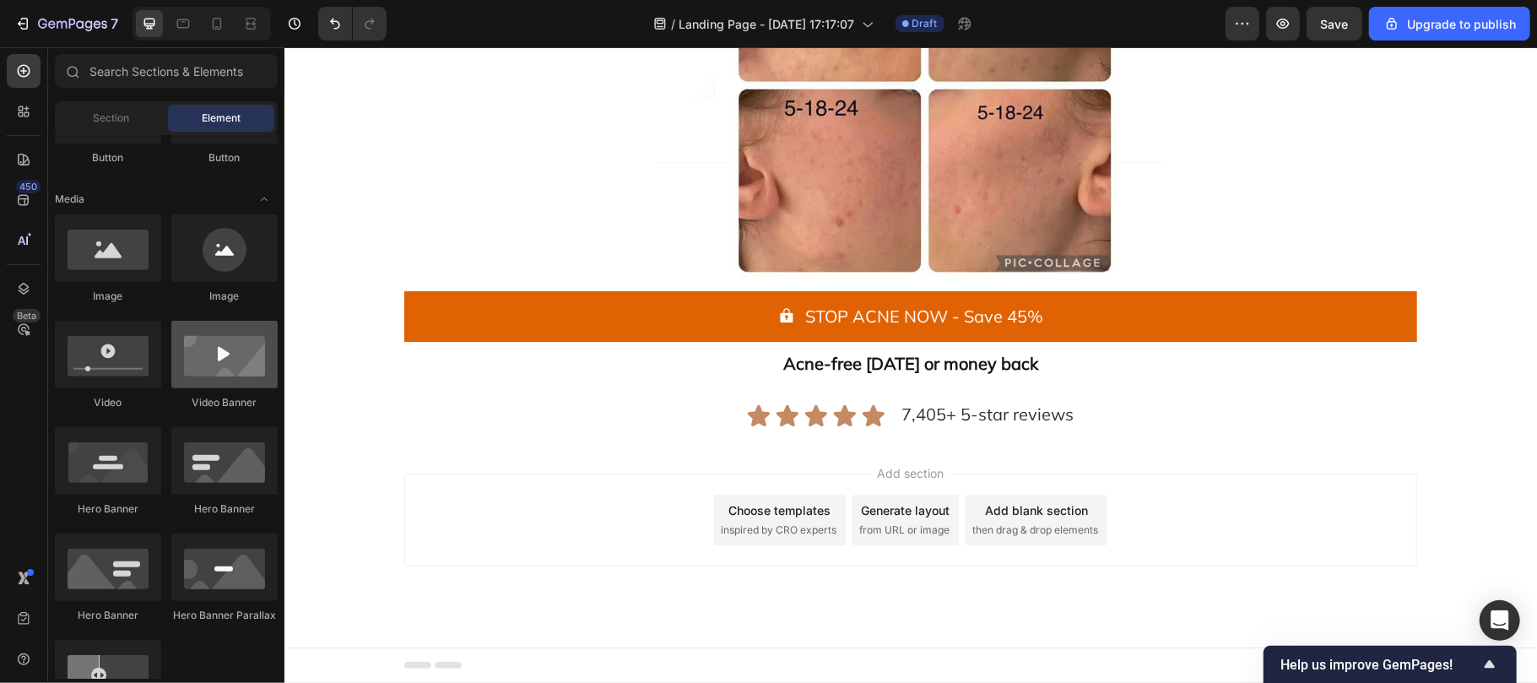
scroll to position [0, 0]
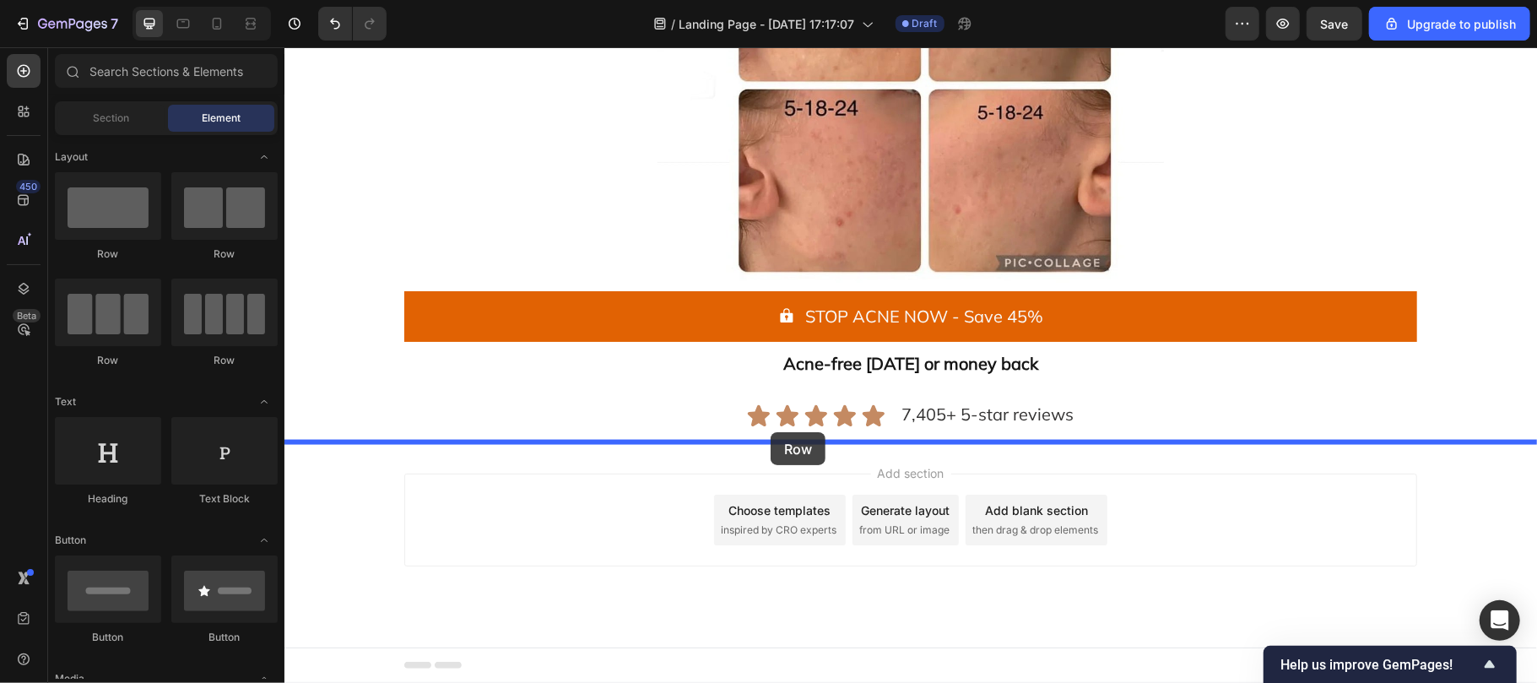
drag, startPoint x: 757, startPoint y: 521, endPoint x: 768, endPoint y: 431, distance: 90.1
click at [768, 431] on div "Icon Icon Icon Icon Icon Icon List 7,405+ 5-star reviews Text Block Row Section…" at bounding box center [910, 413] width 1253 height 51
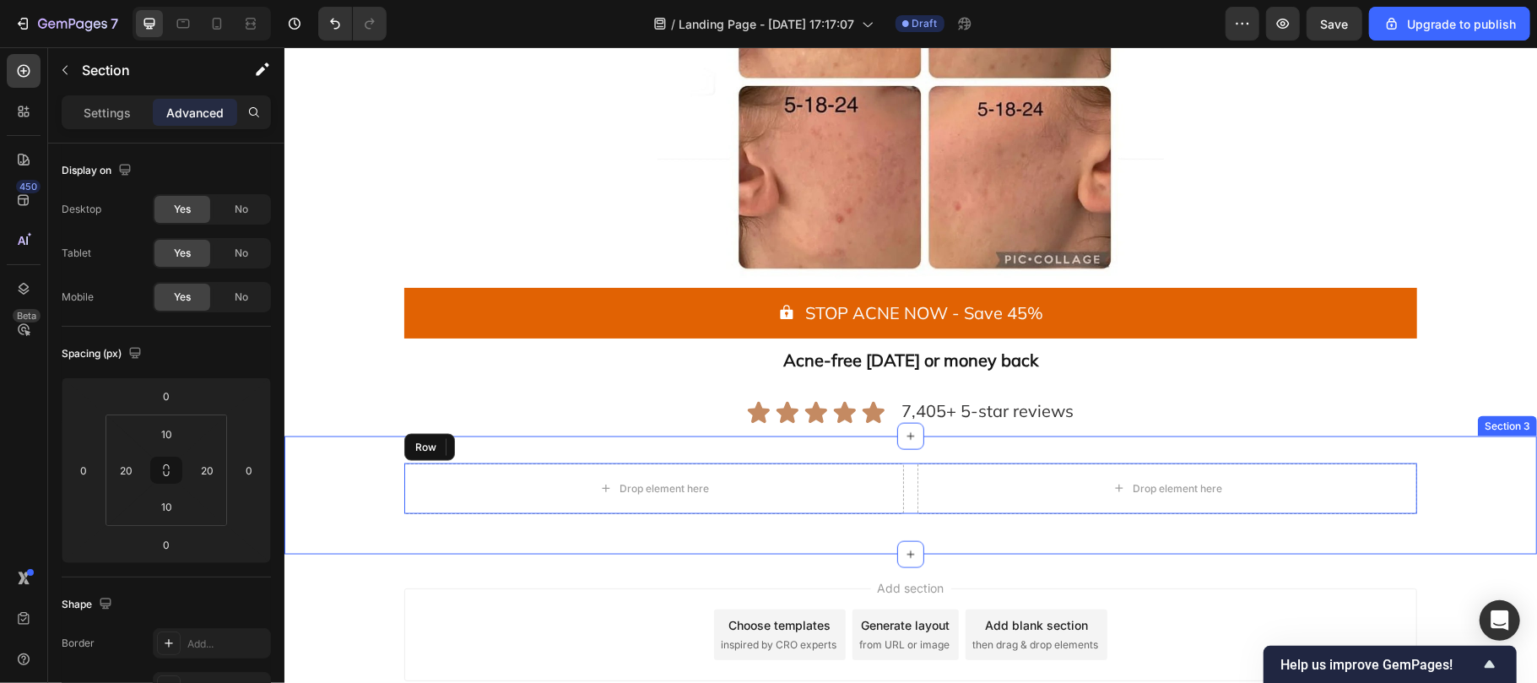
click at [696, 442] on div "Drop element here Drop element here Row Section 3" at bounding box center [910, 495] width 1253 height 118
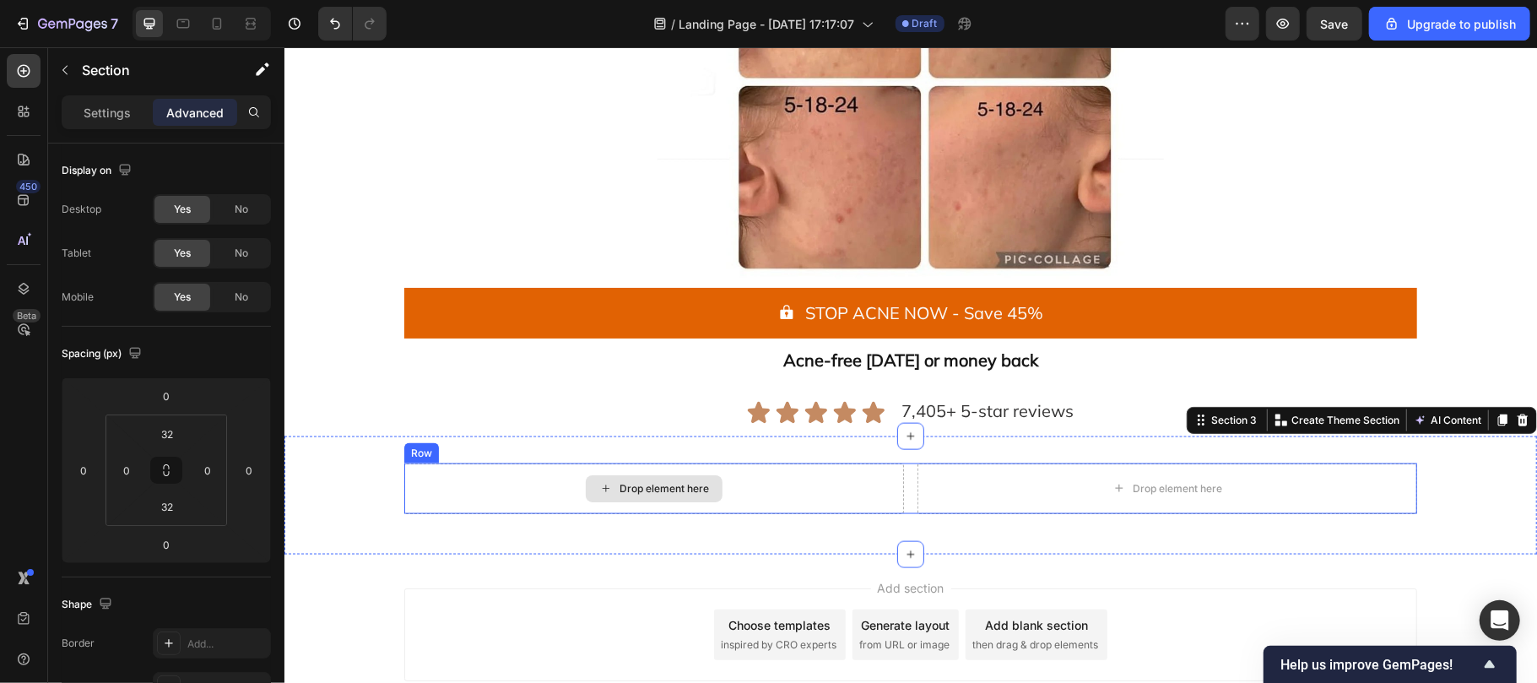
click at [419, 495] on div "Drop element here" at bounding box center [653, 488] width 500 height 51
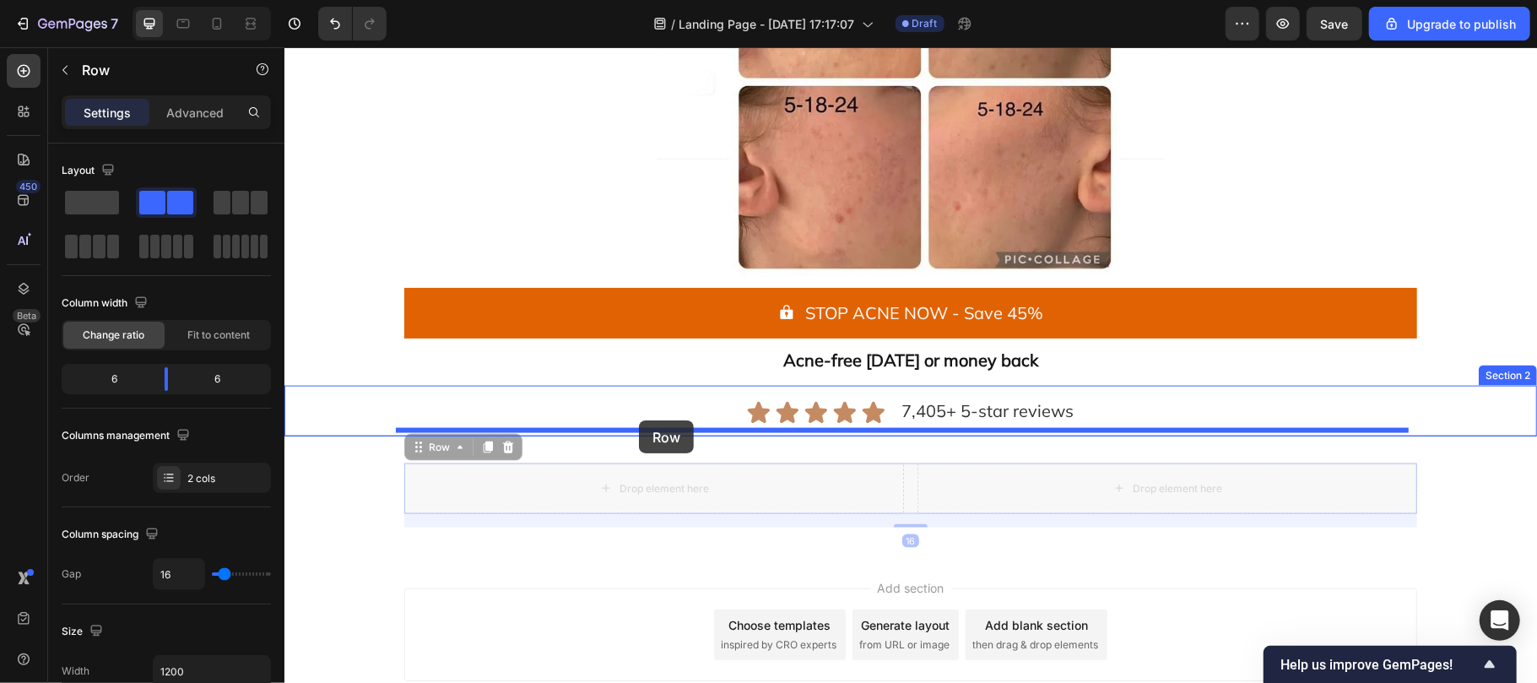
drag, startPoint x: 429, startPoint y: 446, endPoint x: 638, endPoint y: 419, distance: 210.9
click at [638, 419] on div "Icon Icon Icon Icon Icon Icon List 7,405+ 5-star reviews Text Block Row" at bounding box center [909, 410] width 1013 height 34
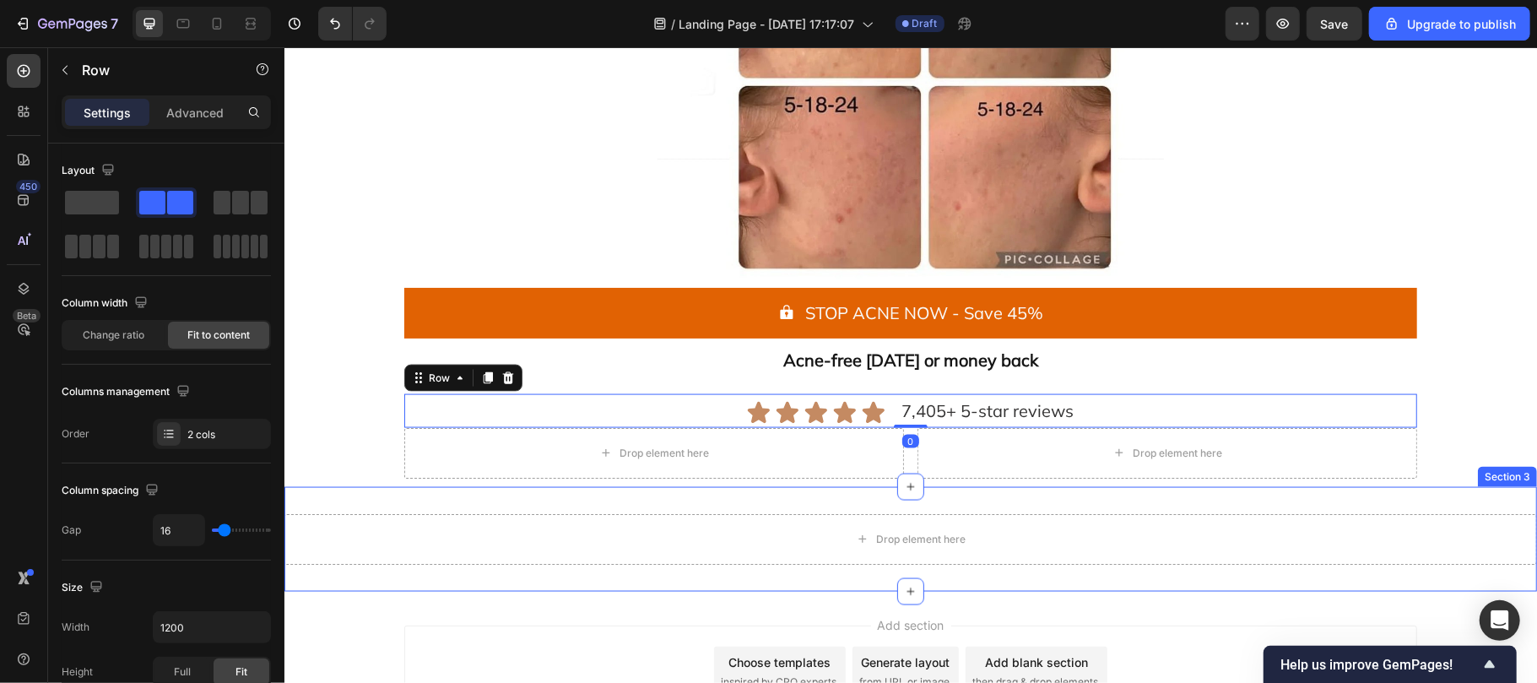
click at [787, 577] on div "Drop element here Section 3" at bounding box center [910, 538] width 1253 height 105
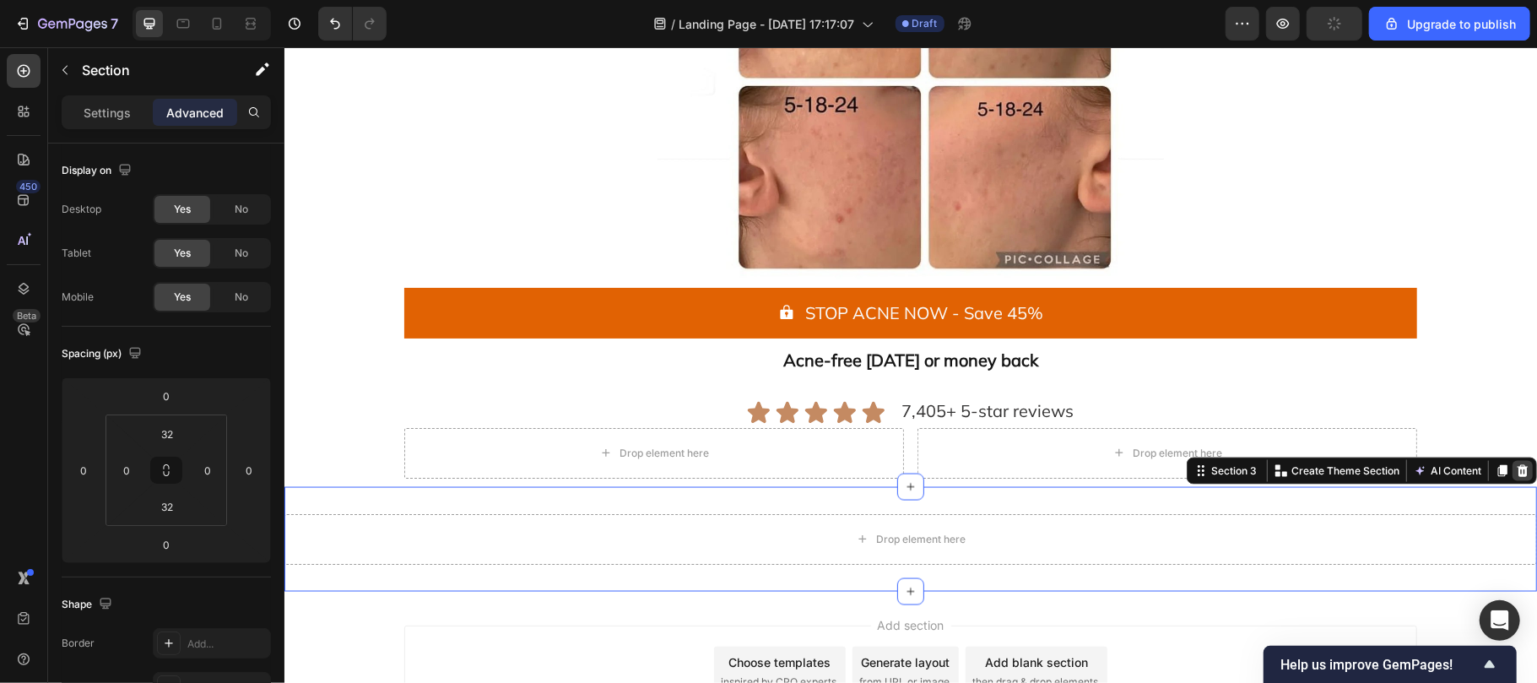
click at [1515, 473] on icon at bounding box center [1522, 470] width 14 height 14
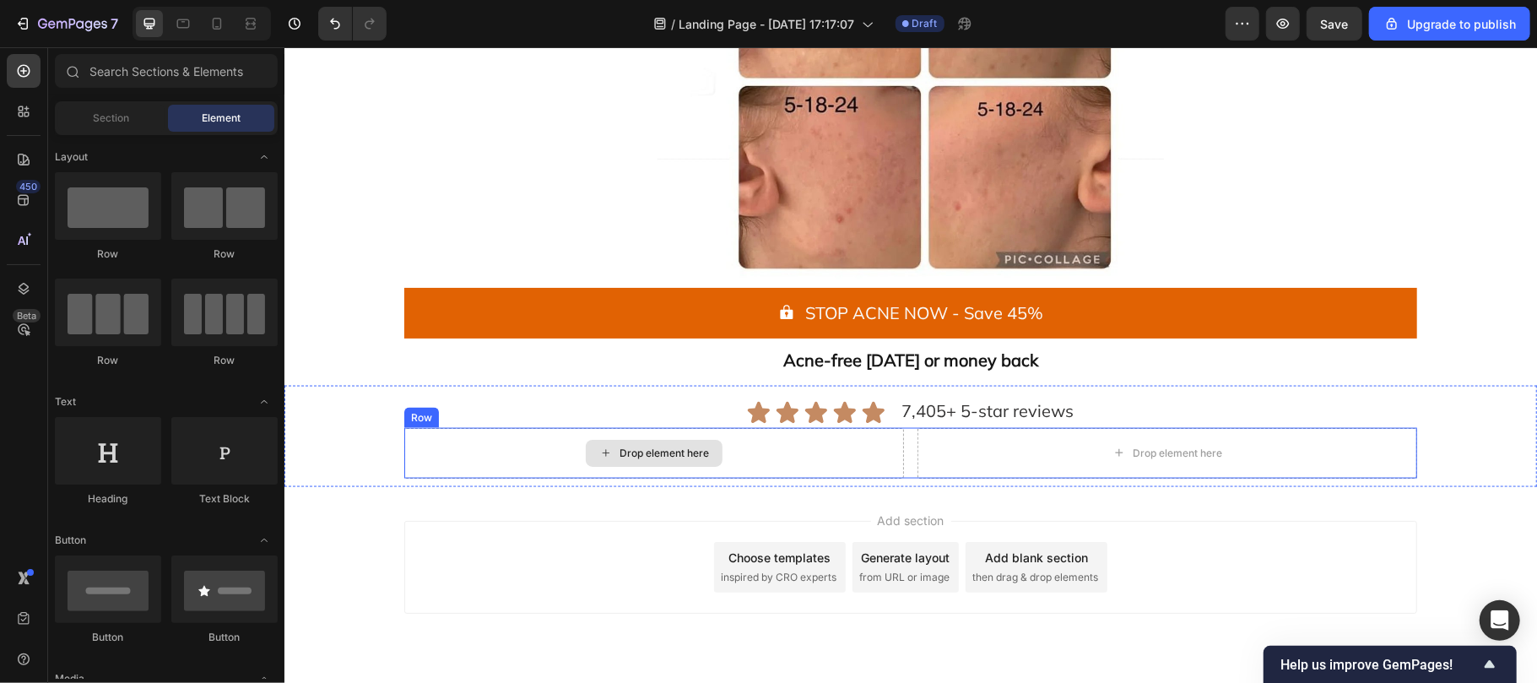
click at [665, 459] on div "Drop element here" at bounding box center [663, 453] width 89 height 14
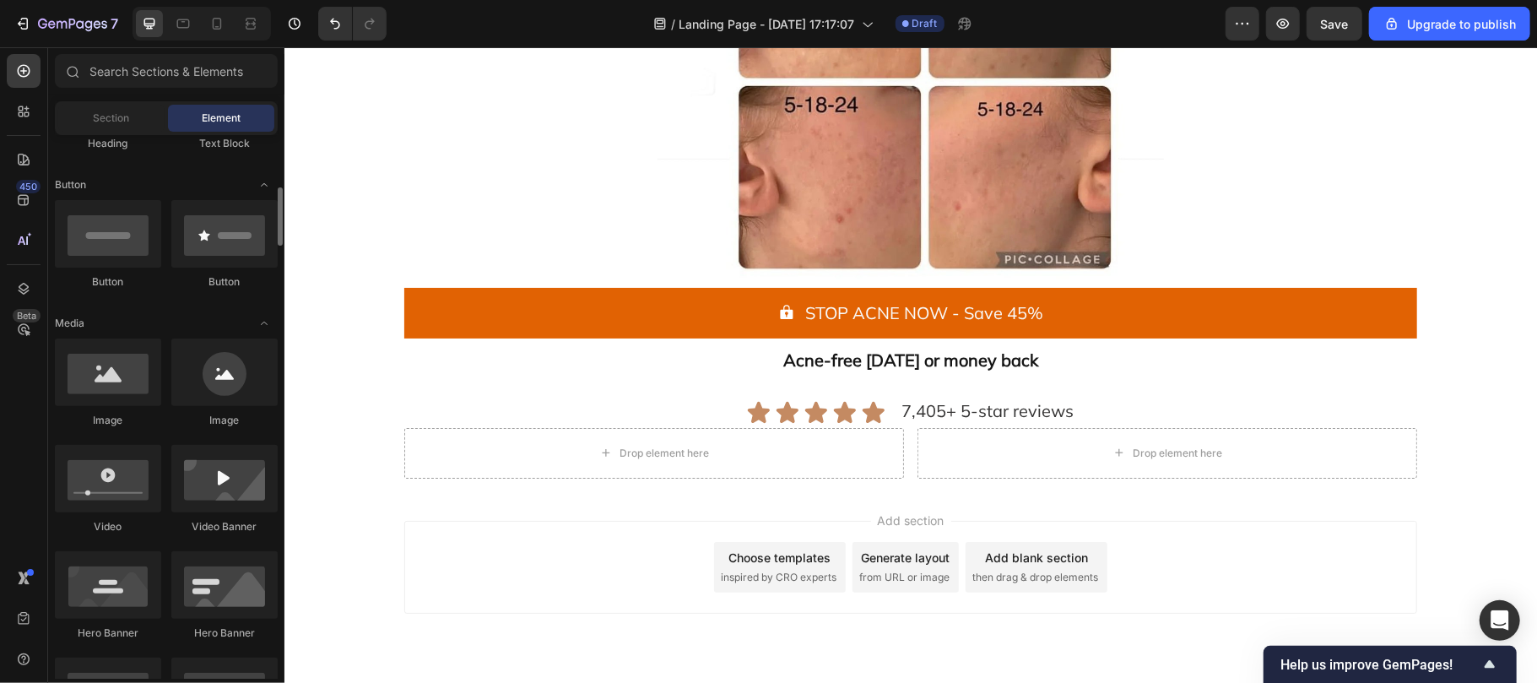
scroll to position [368, 0]
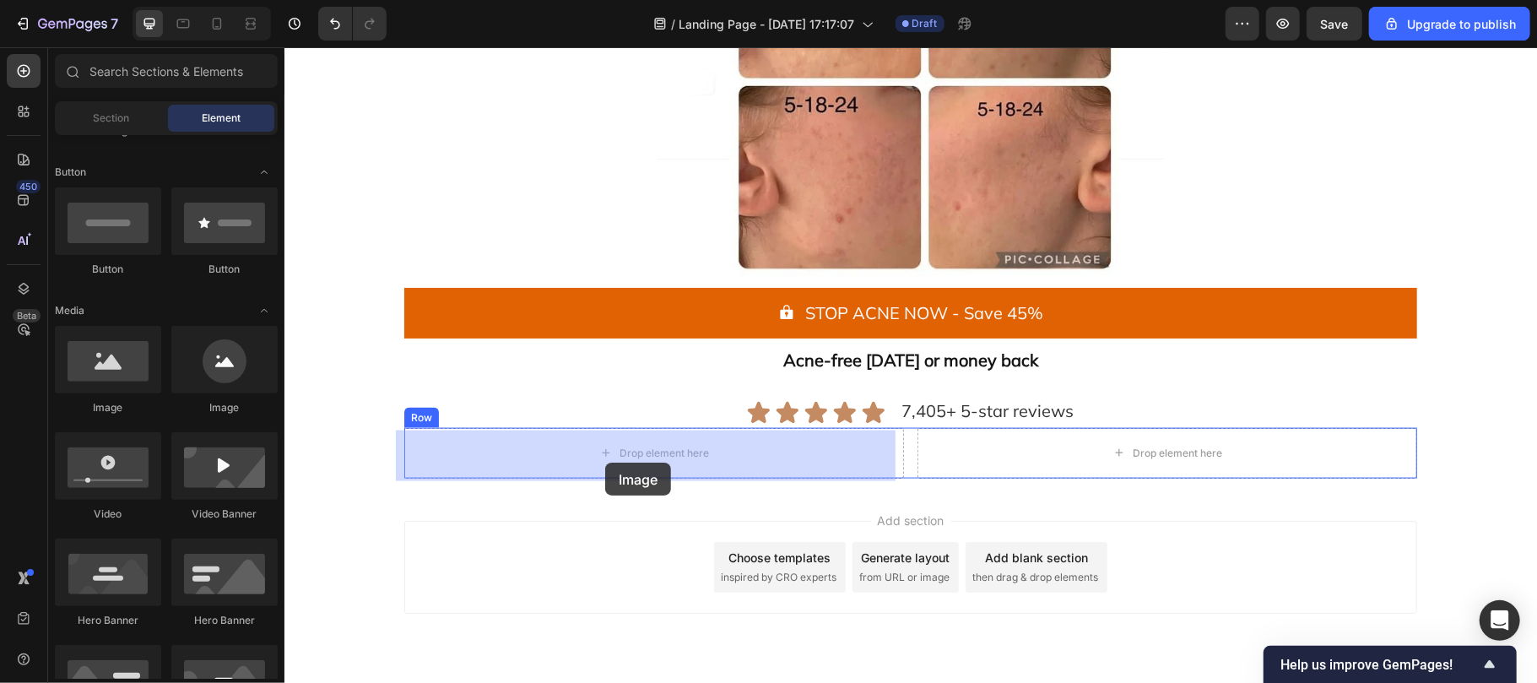
drag, startPoint x: 376, startPoint y: 405, endPoint x: 604, endPoint y: 460, distance: 235.2
click at [604, 460] on div "Drop element here" at bounding box center [653, 452] width 500 height 51
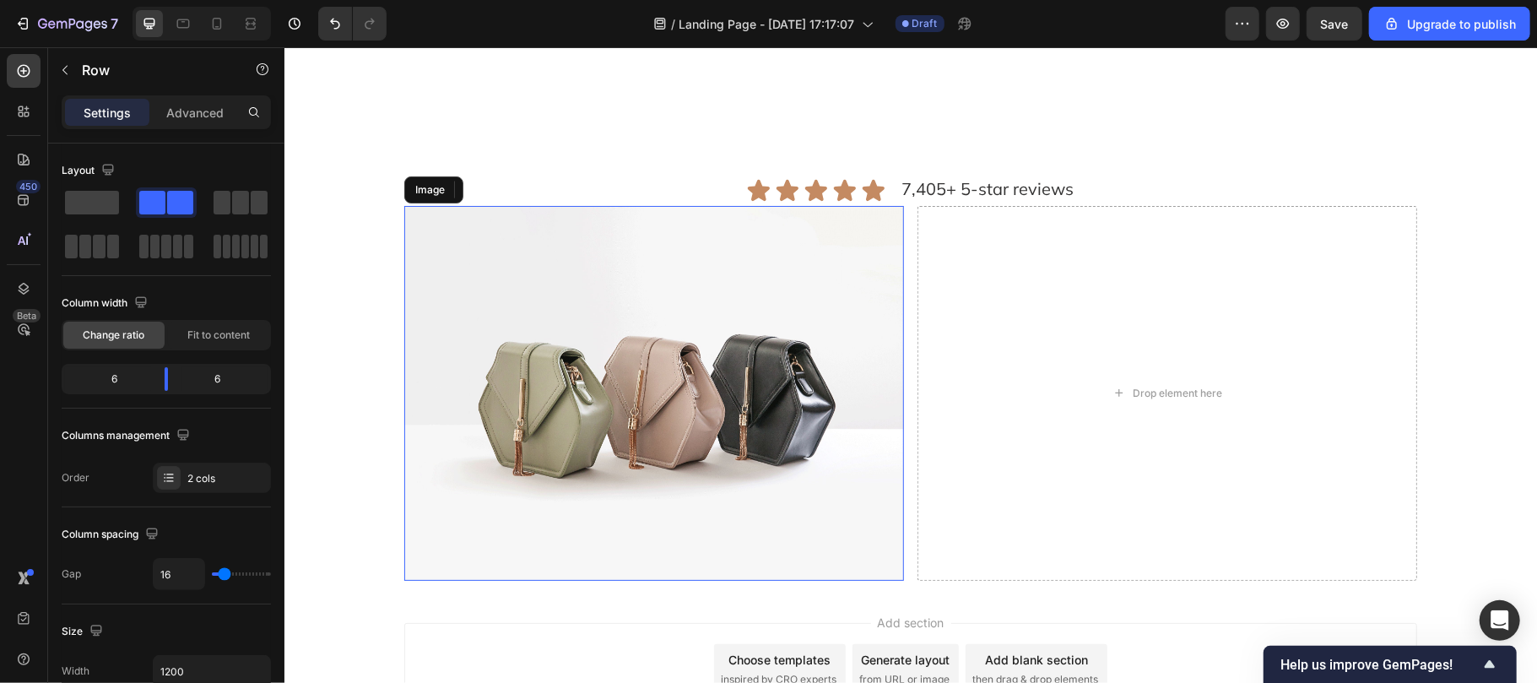
scroll to position [2009, 0]
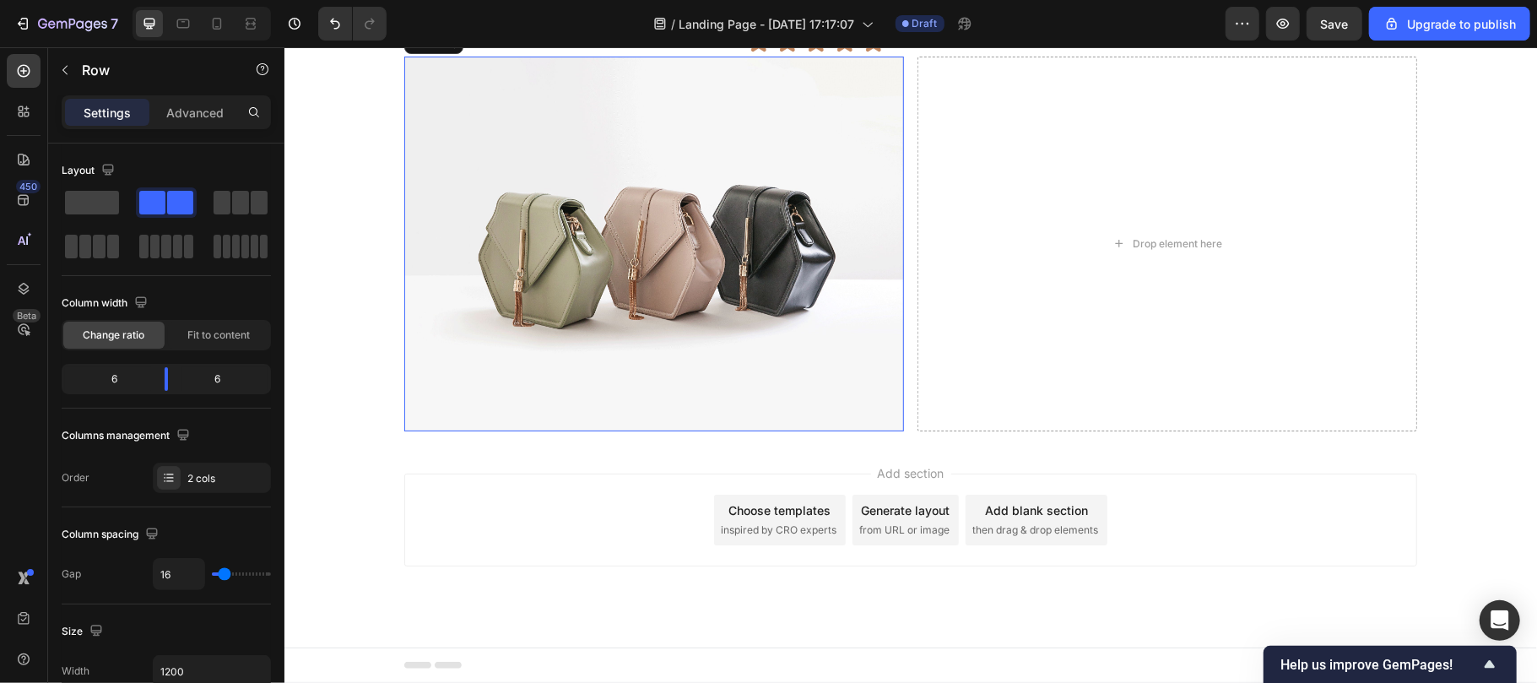
click at [552, 371] on img at bounding box center [653, 243] width 500 height 375
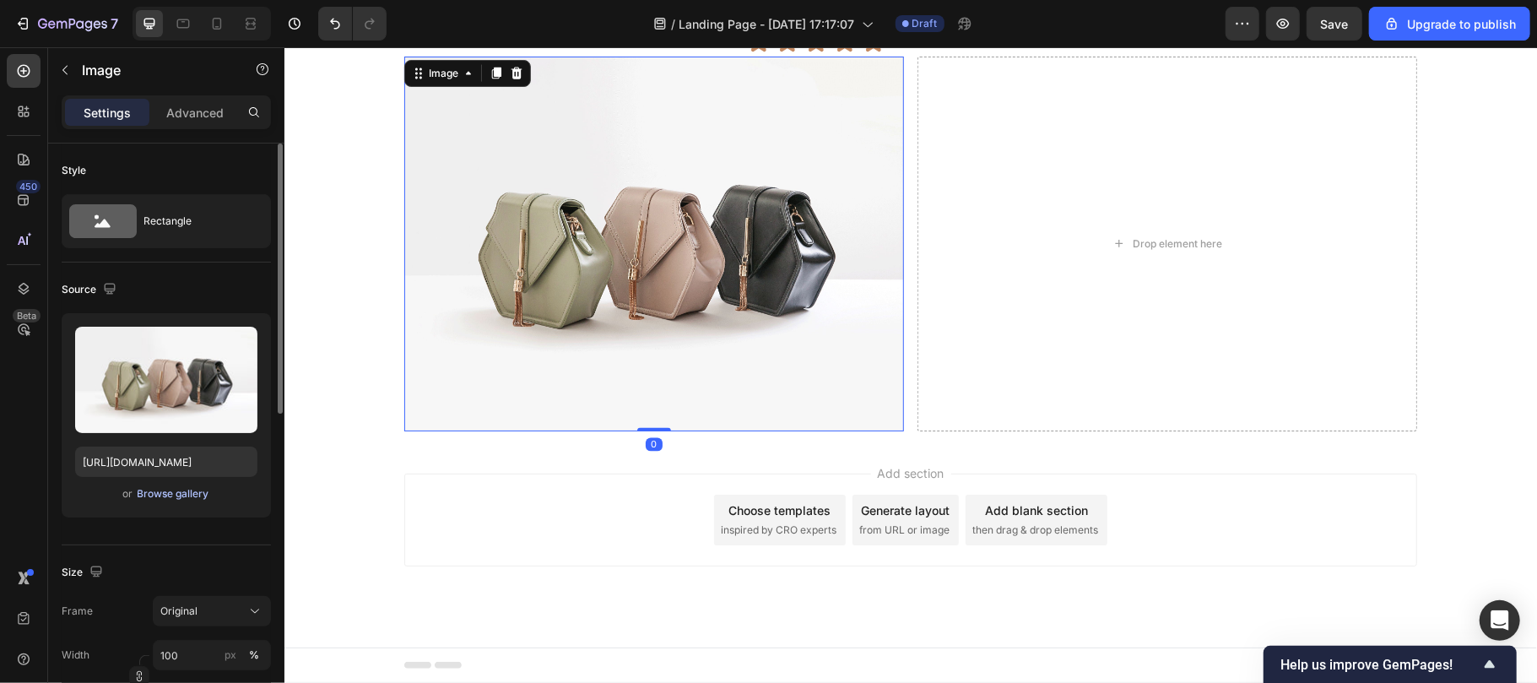
click at [176, 493] on div "Browse gallery" at bounding box center [174, 493] width 72 height 15
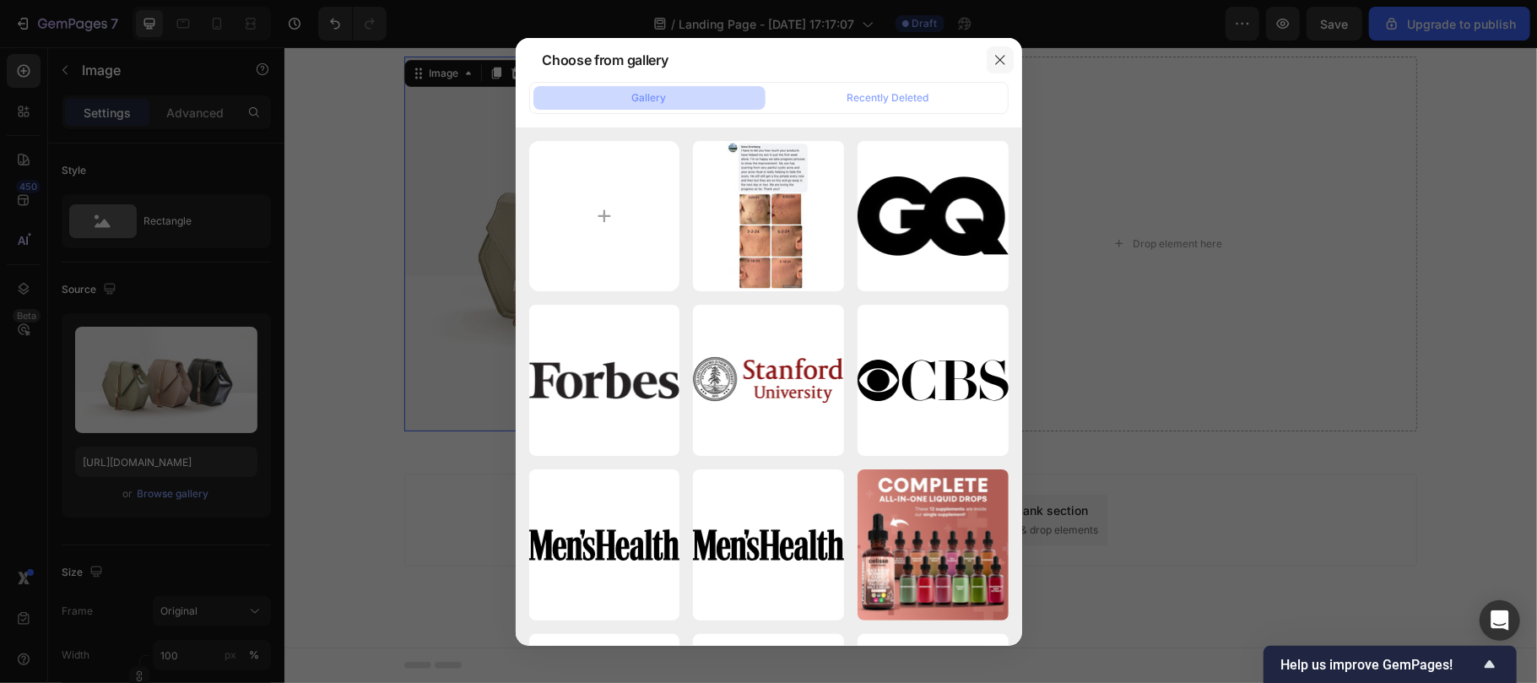
click at [997, 62] on icon "button" at bounding box center [1000, 60] width 14 height 14
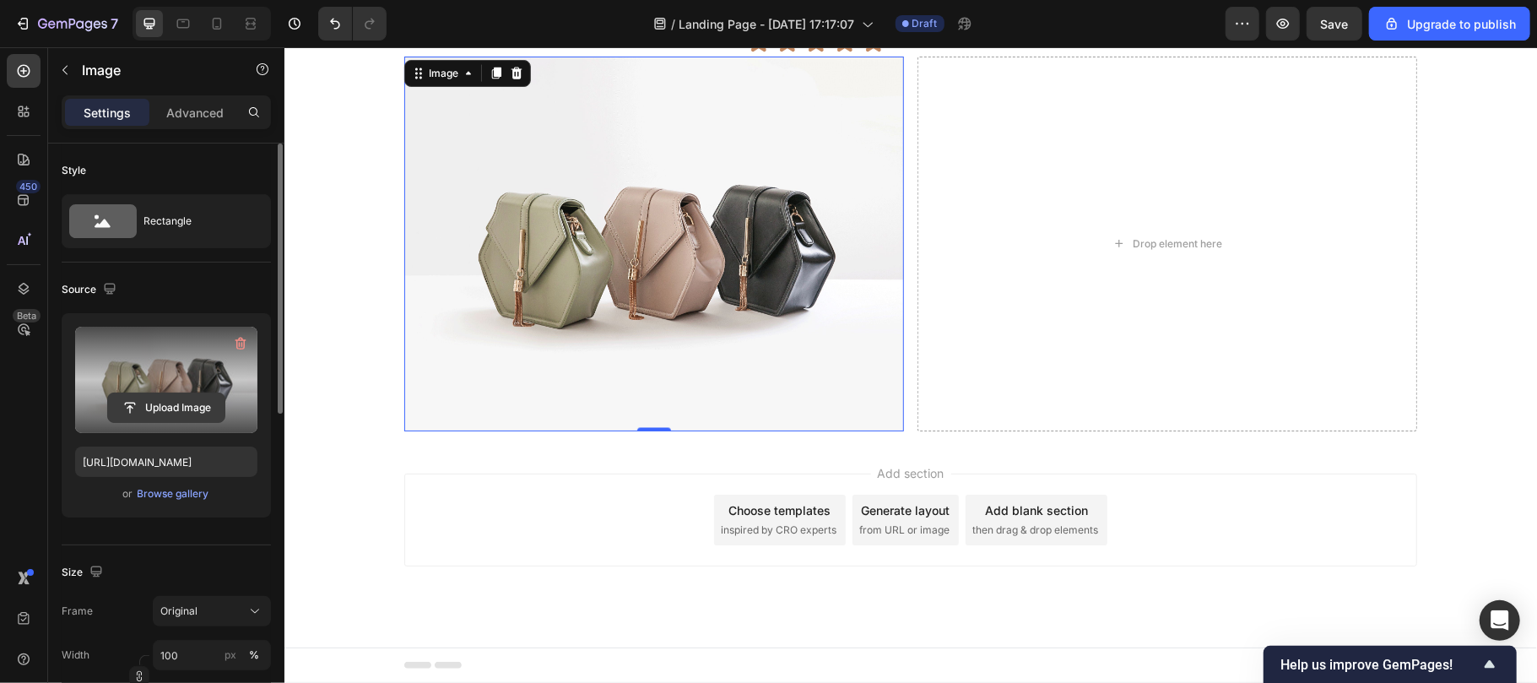
click at [177, 398] on input "file" at bounding box center [166, 407] width 116 height 29
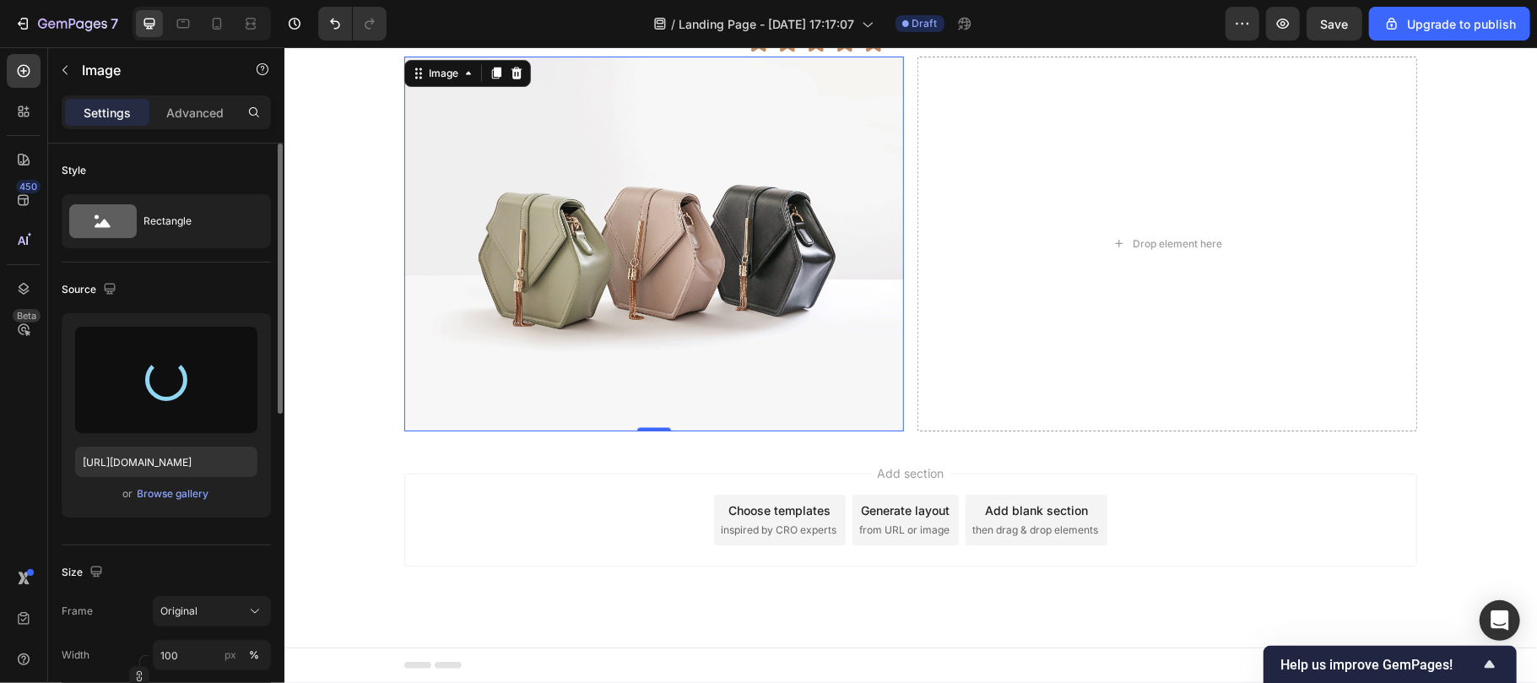
type input "https://cdn.shopify.com/s/files/1/0929/7821/7334/files/gempages_582252457871016…"
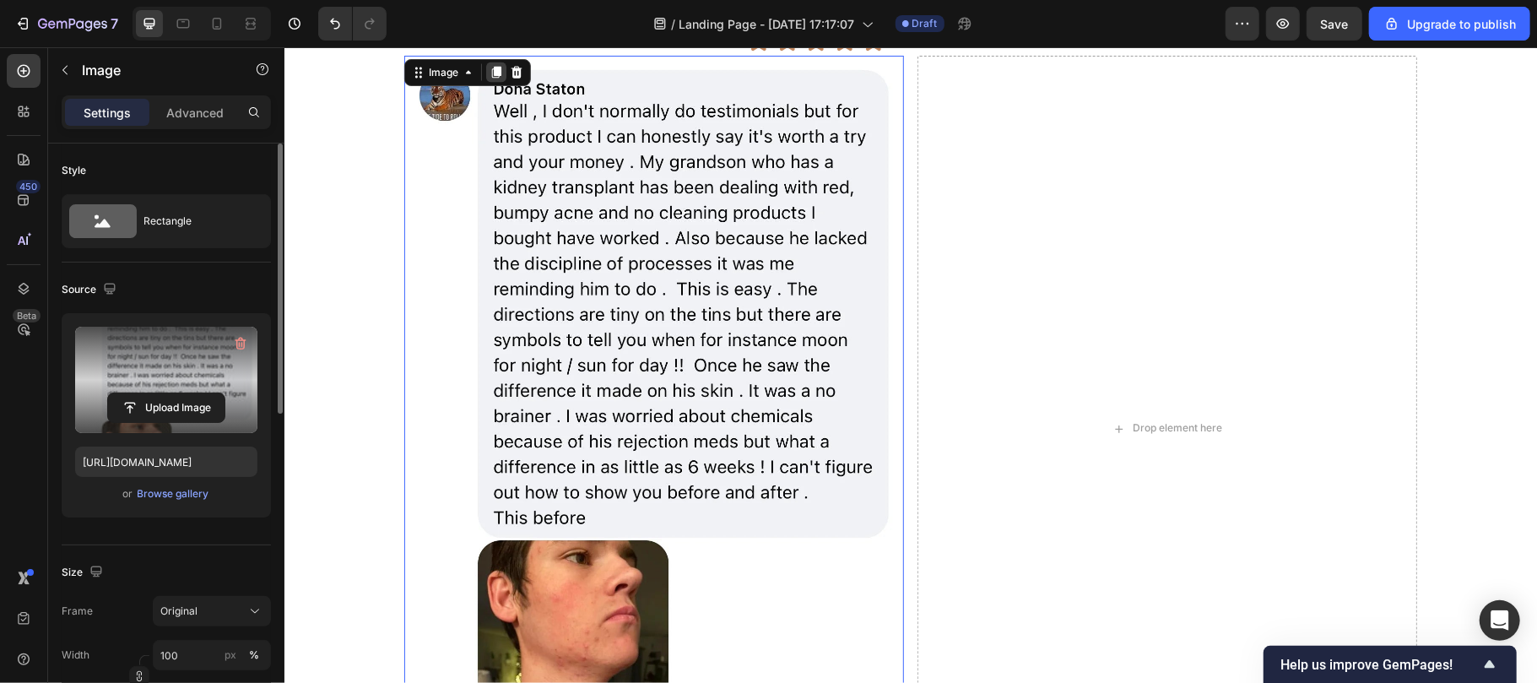
click at [491, 68] on icon at bounding box center [495, 72] width 9 height 12
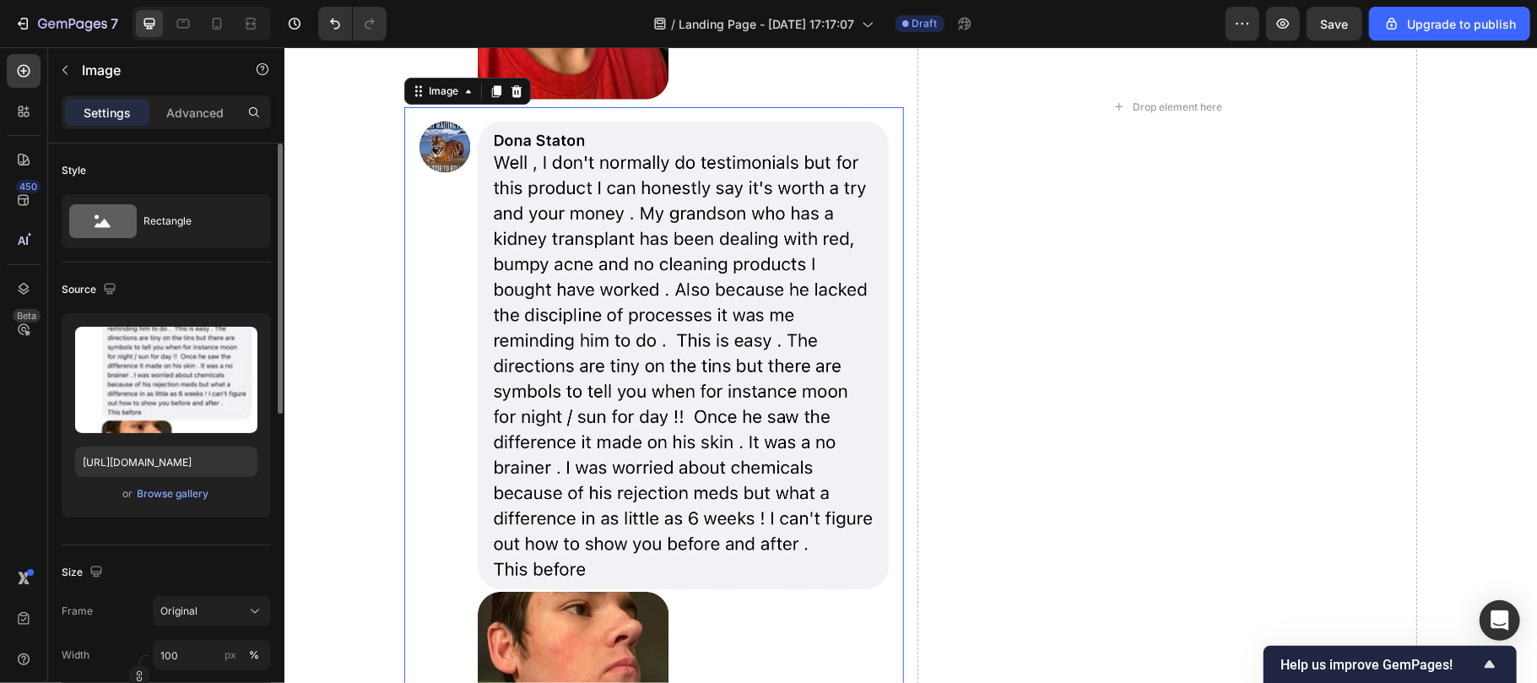
scroll to position [2705, 0]
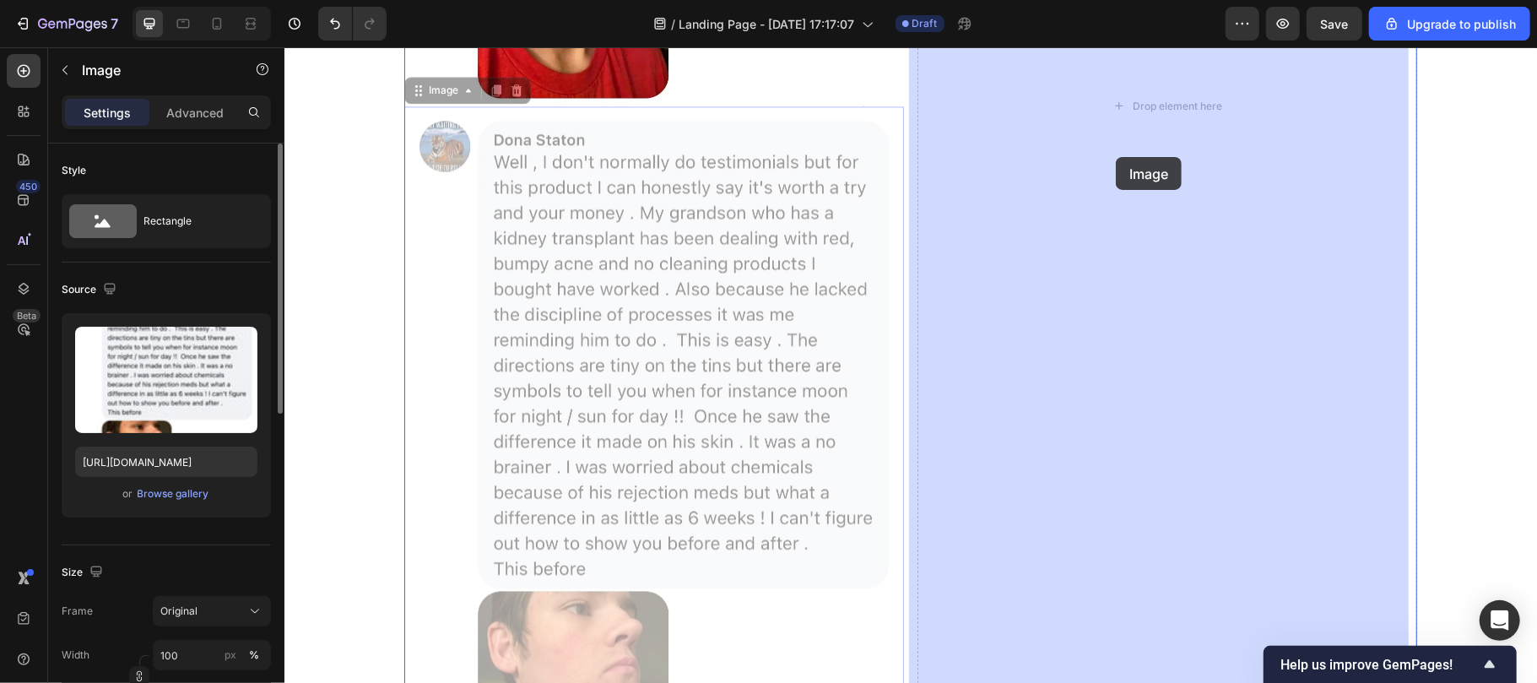
drag, startPoint x: 430, startPoint y: 94, endPoint x: 1112, endPoint y: 158, distance: 685.0
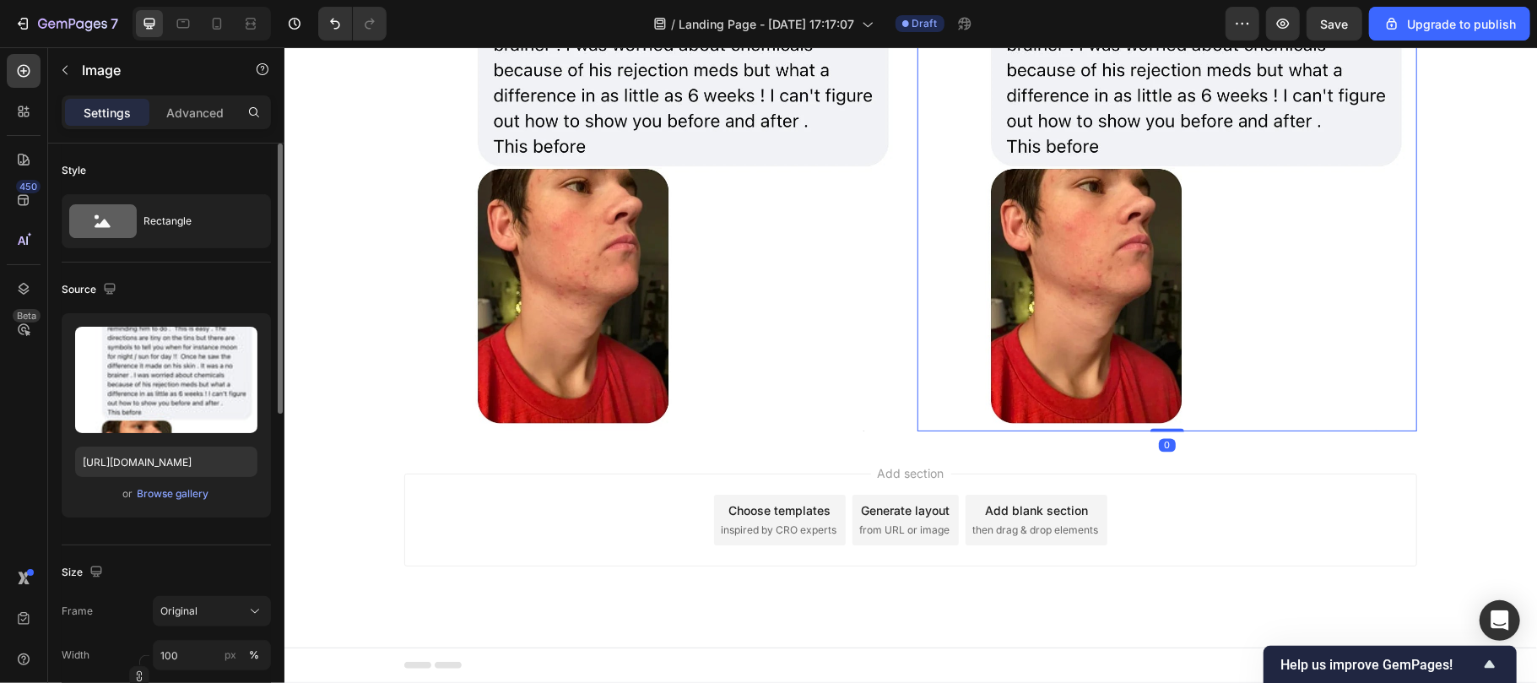
scroll to position [1858, 0]
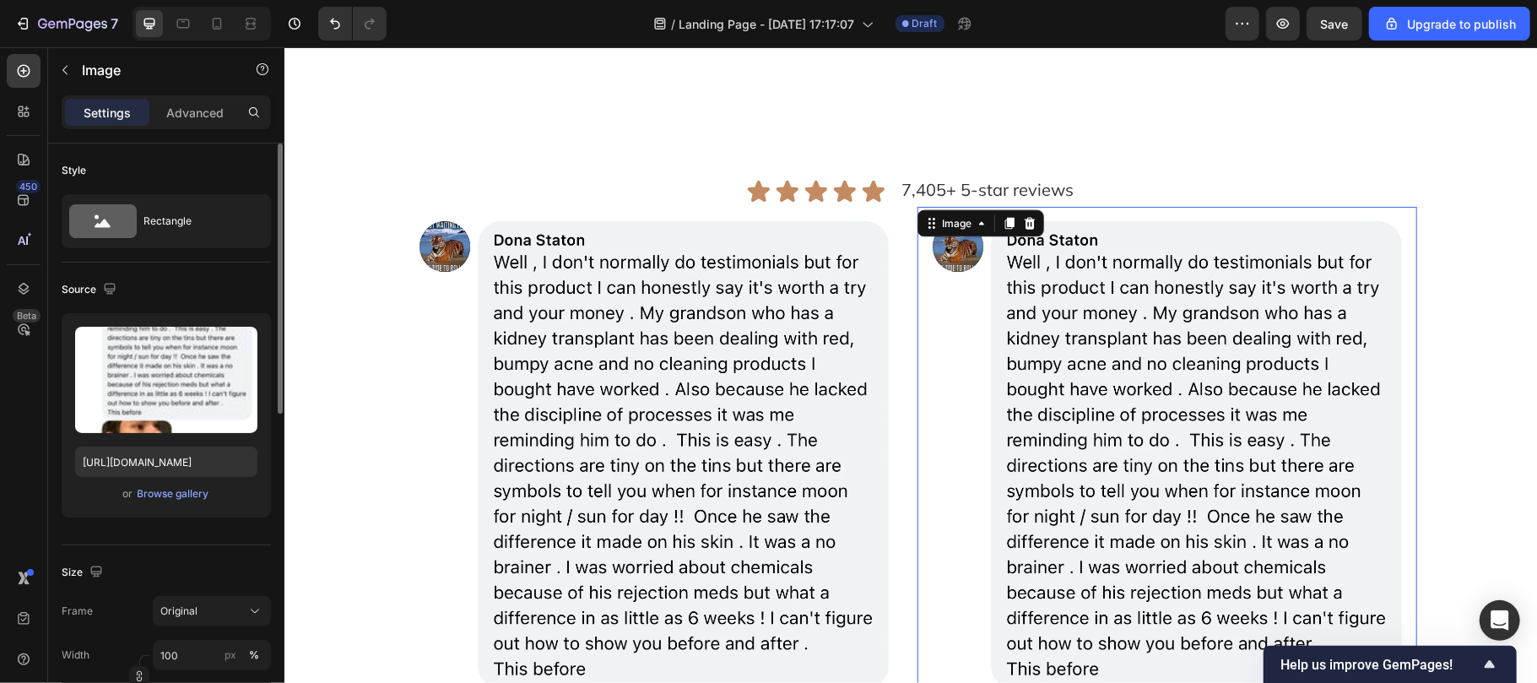
click at [986, 350] on img at bounding box center [1167, 579] width 500 height 747
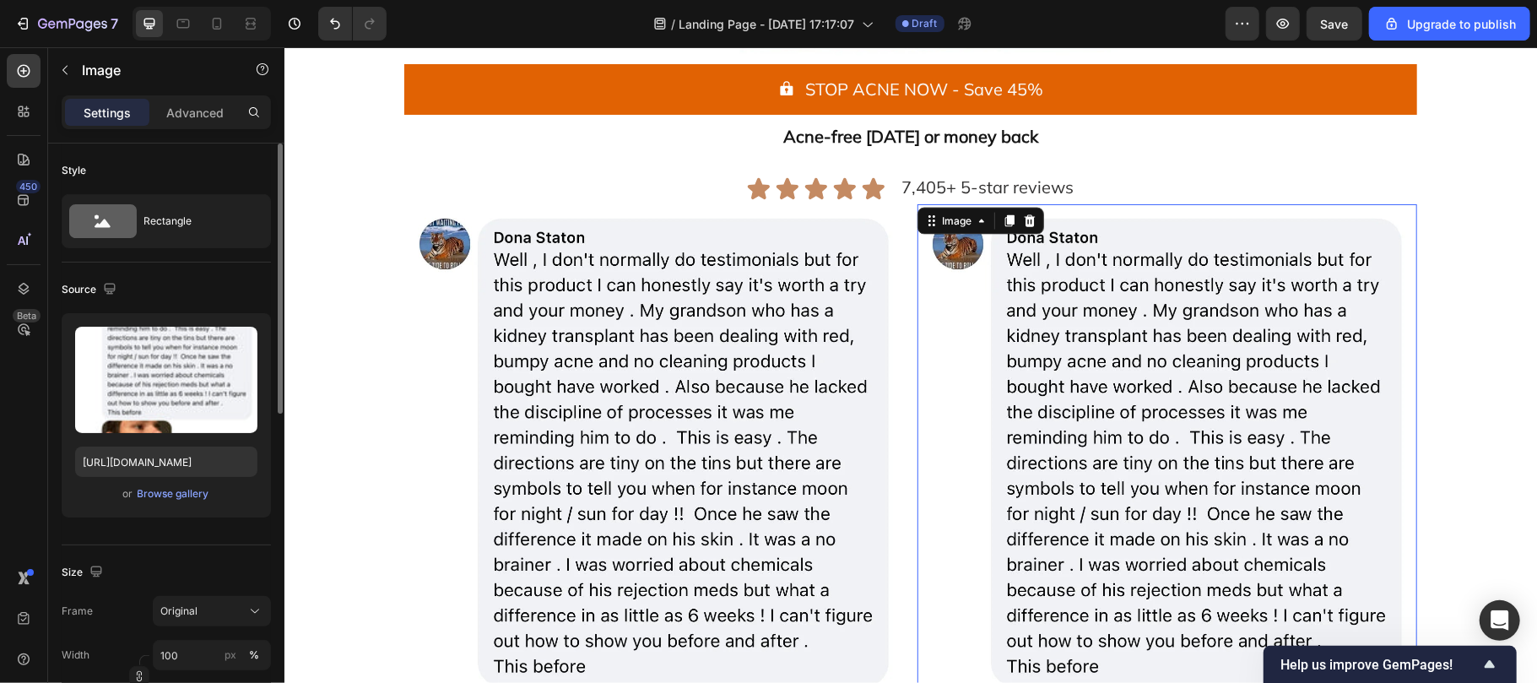
scroll to position [1788, 0]
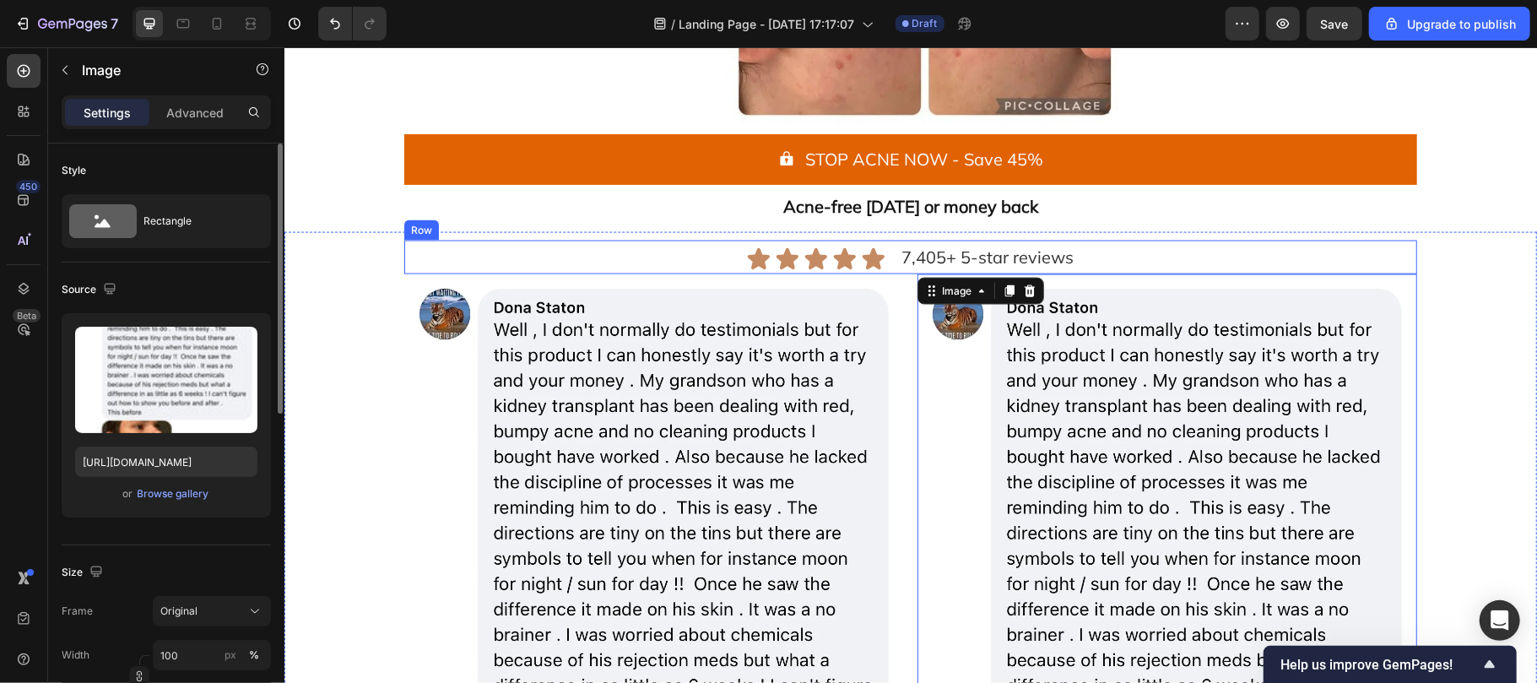
click at [685, 261] on div "Icon Icon Icon Icon Icon Icon List 7,405+ 5-star reviews Text Block Row" at bounding box center [909, 257] width 1013 height 34
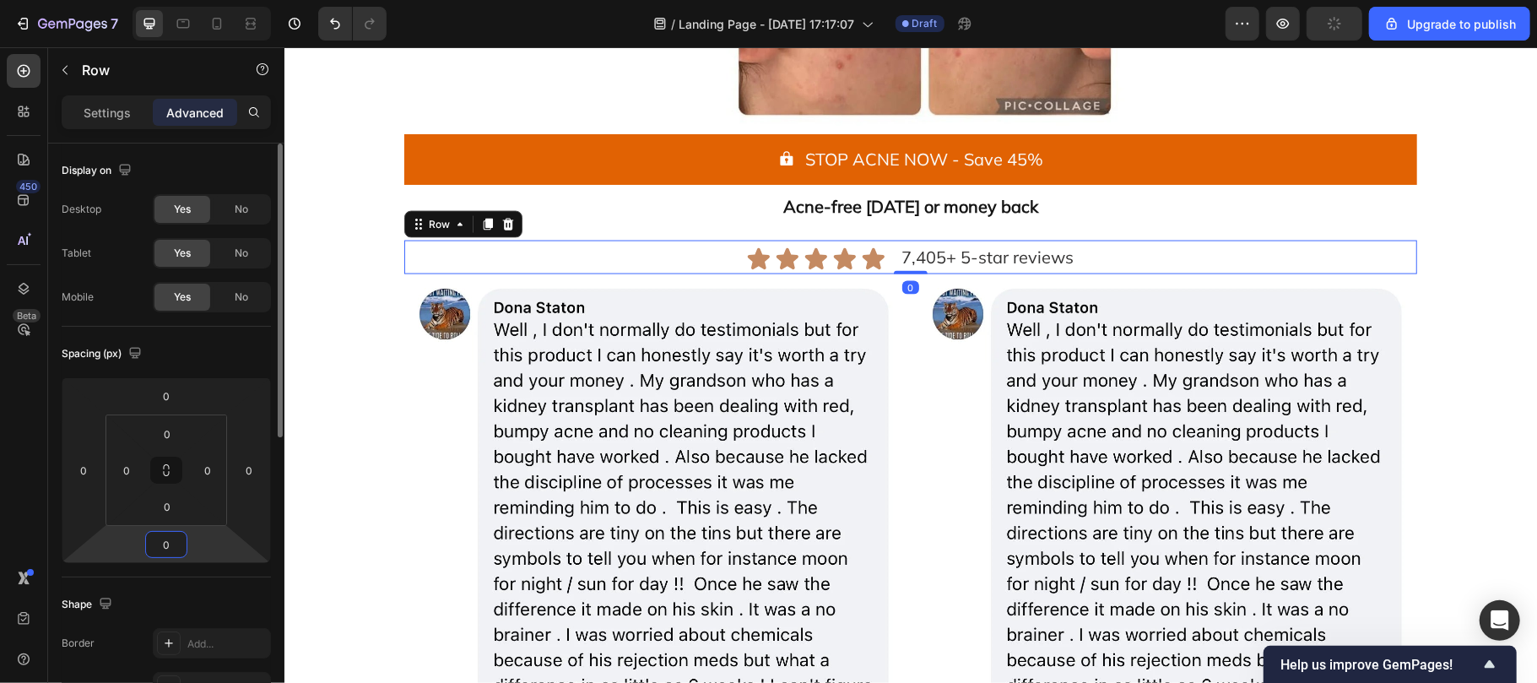
click at [170, 534] on input "0" at bounding box center [166, 544] width 34 height 25
type input "10"
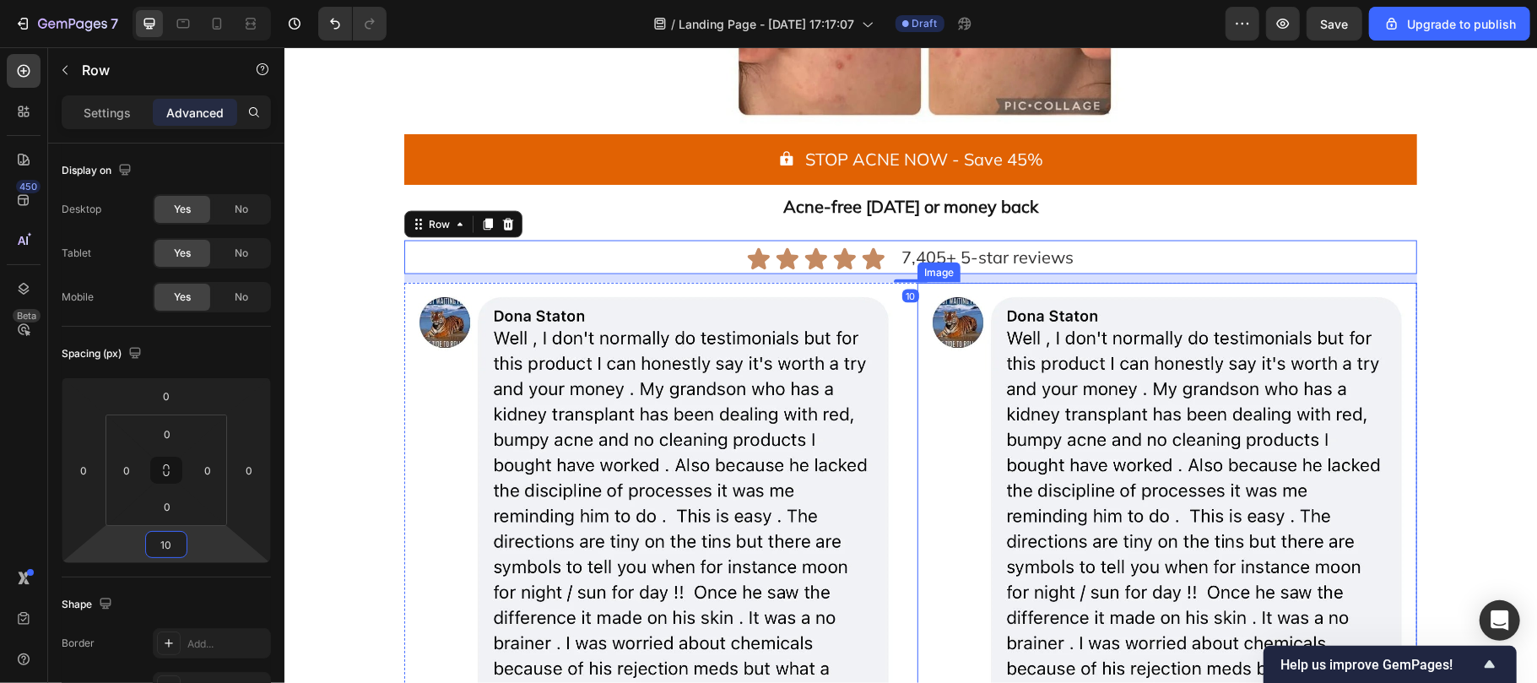
click at [1003, 504] on img at bounding box center [1167, 655] width 500 height 747
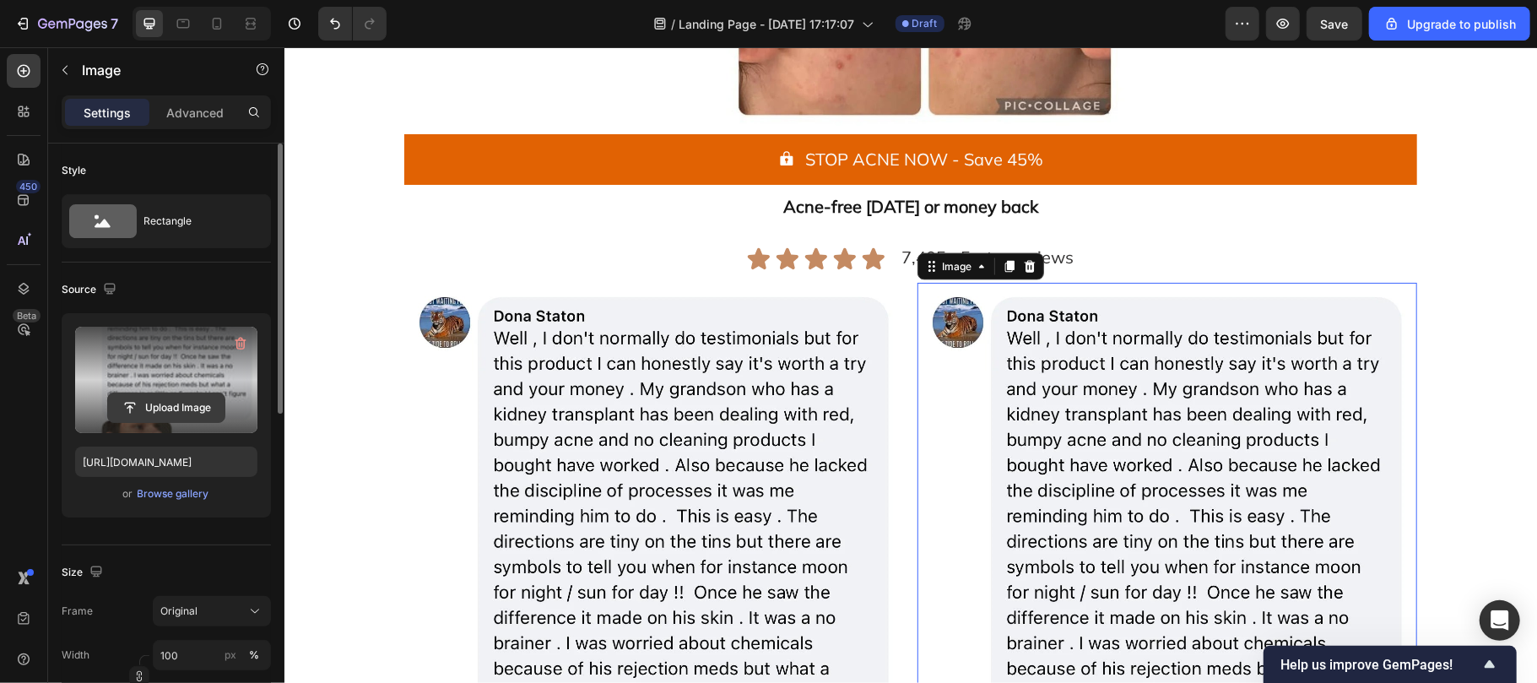
click at [157, 414] on input "file" at bounding box center [166, 407] width 116 height 29
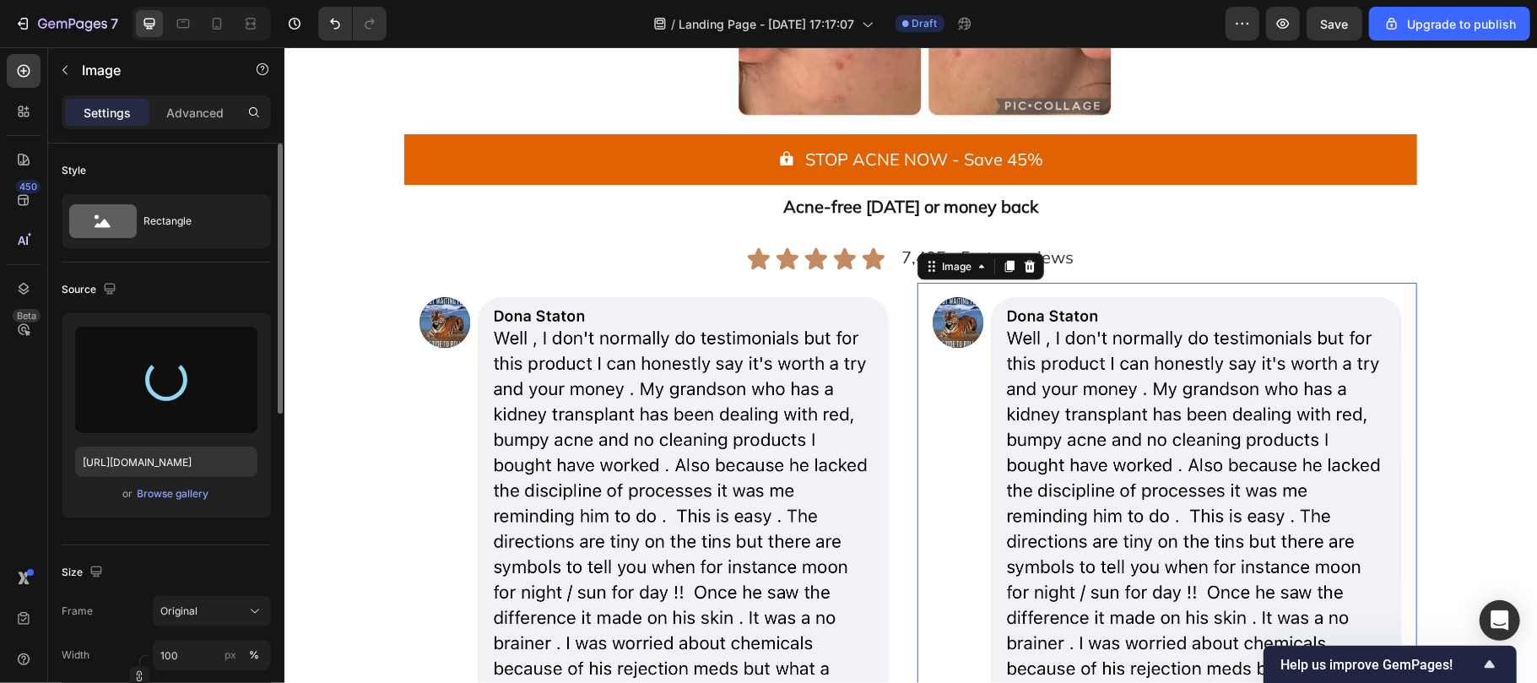
type input "https://cdn.shopify.com/s/files/1/0929/7821/7334/files/gempages_582252457871016…"
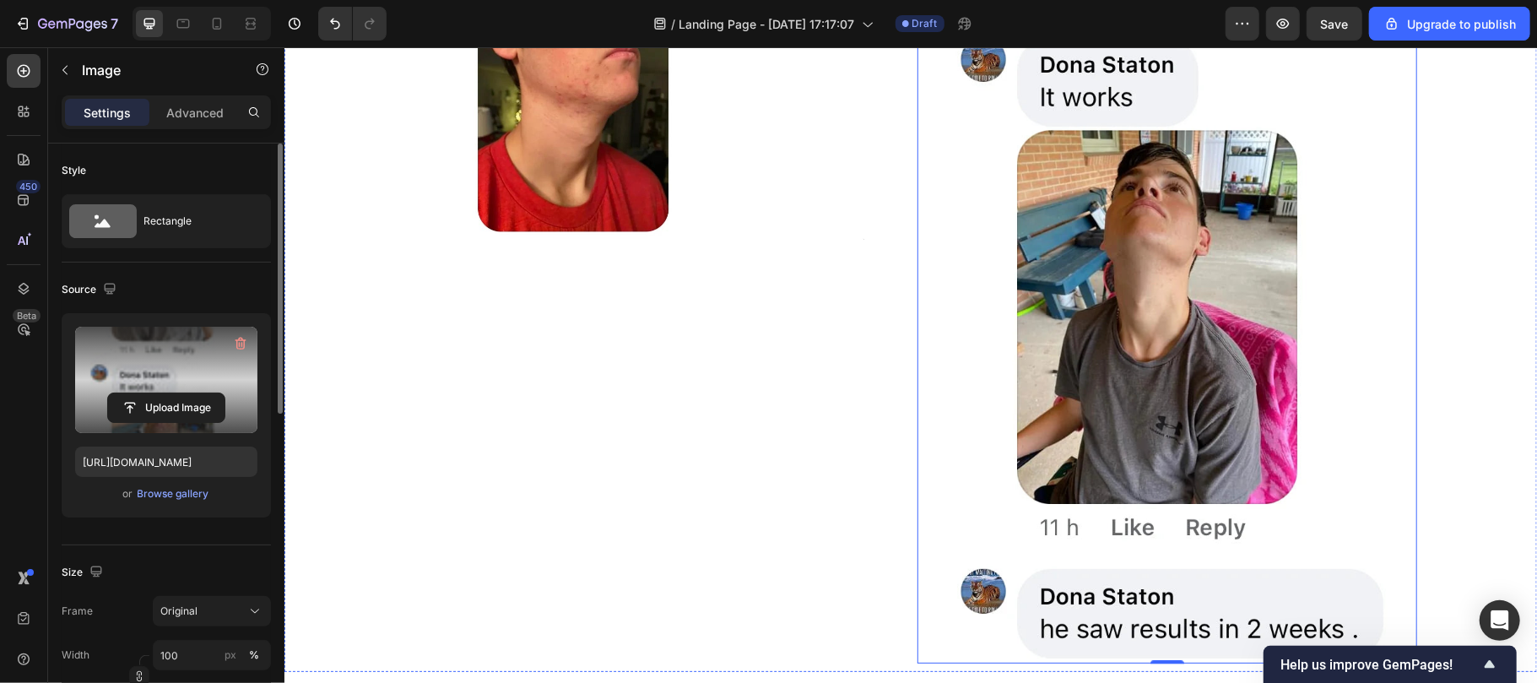
scroll to position [2583, 0]
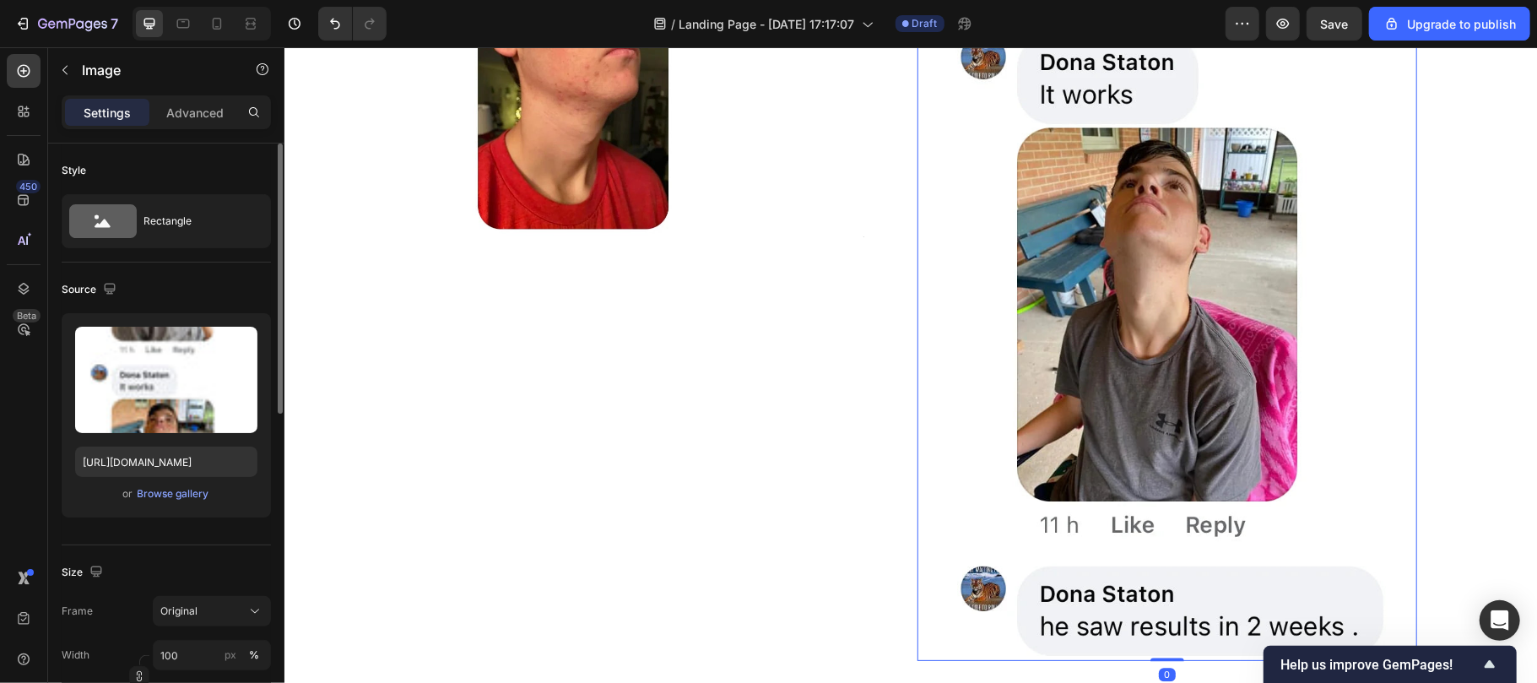
click at [1062, 419] on img at bounding box center [1167, 74] width 500 height 1171
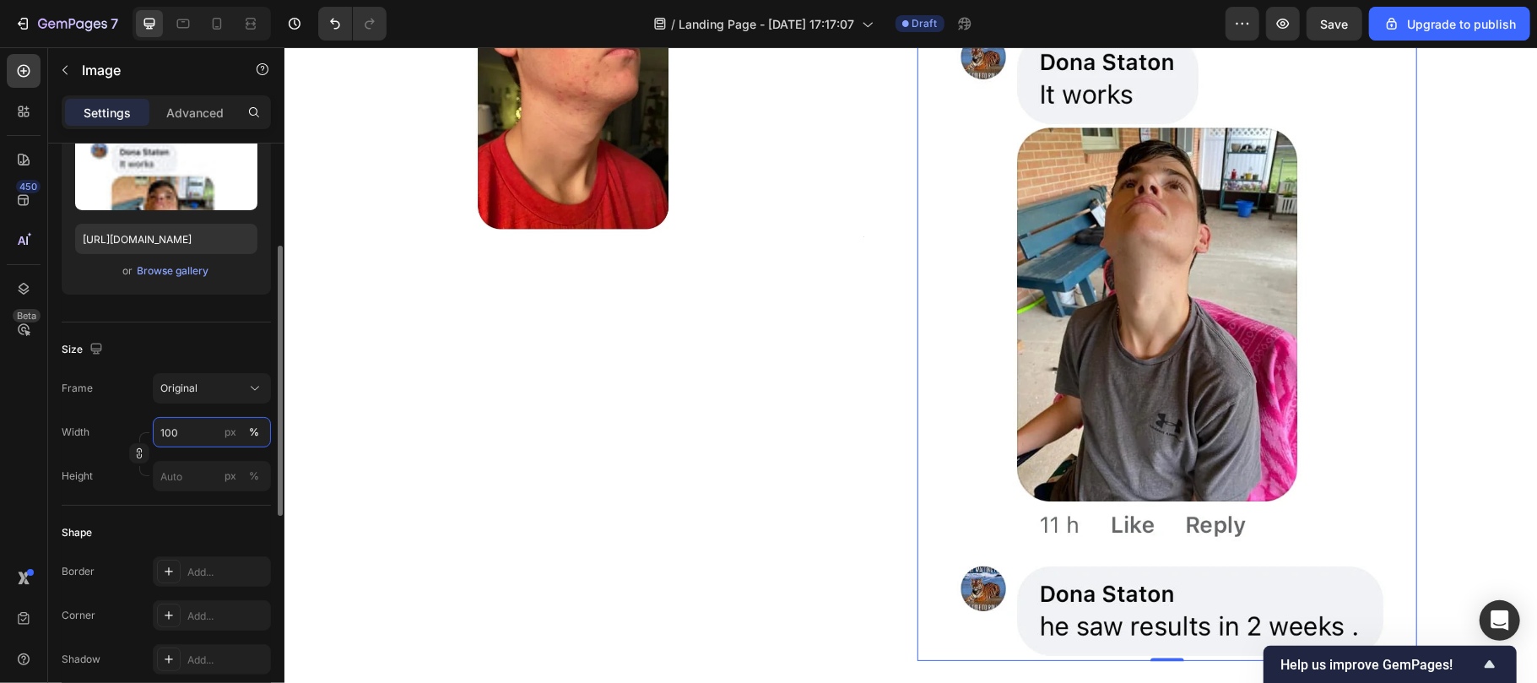
click at [174, 437] on input "100" at bounding box center [212, 432] width 118 height 30
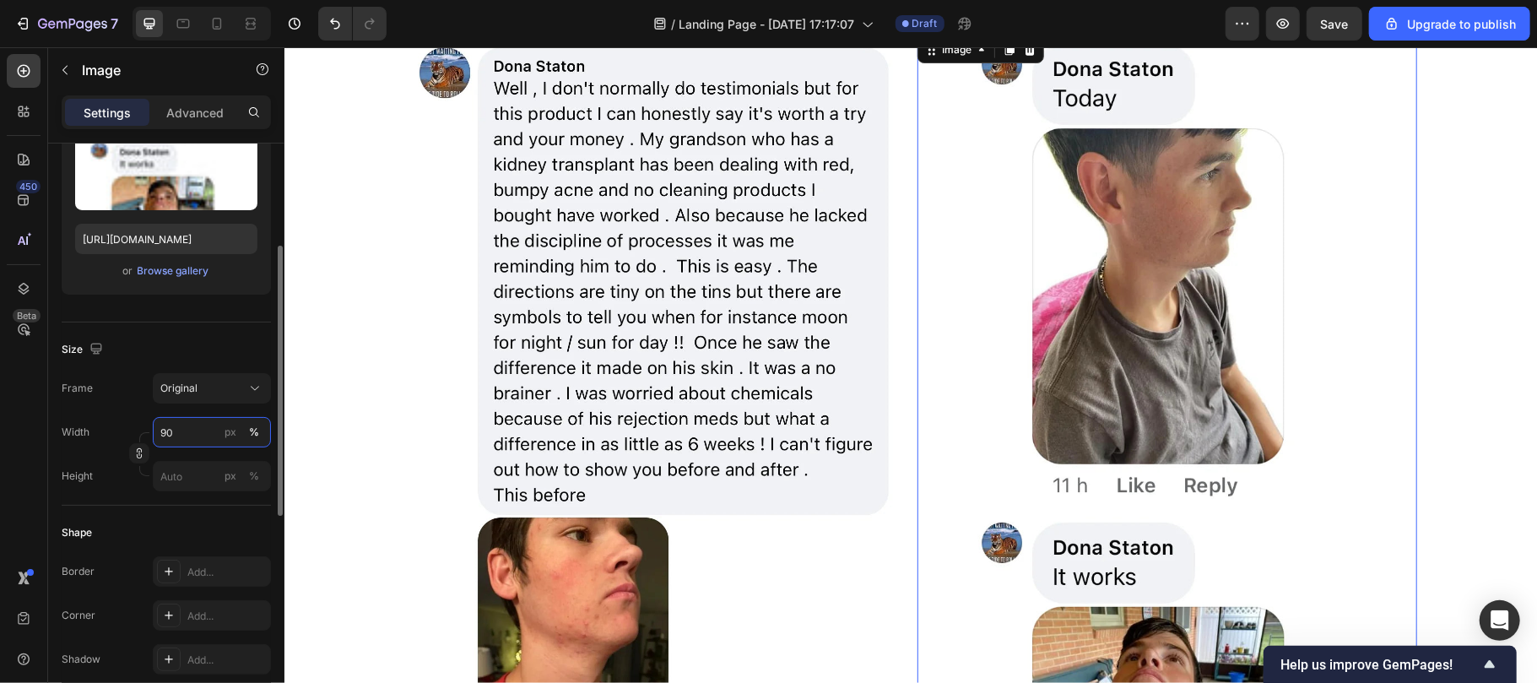
scroll to position [2041, 0]
click at [183, 430] on input "90" at bounding box center [212, 432] width 118 height 30
type input "80"
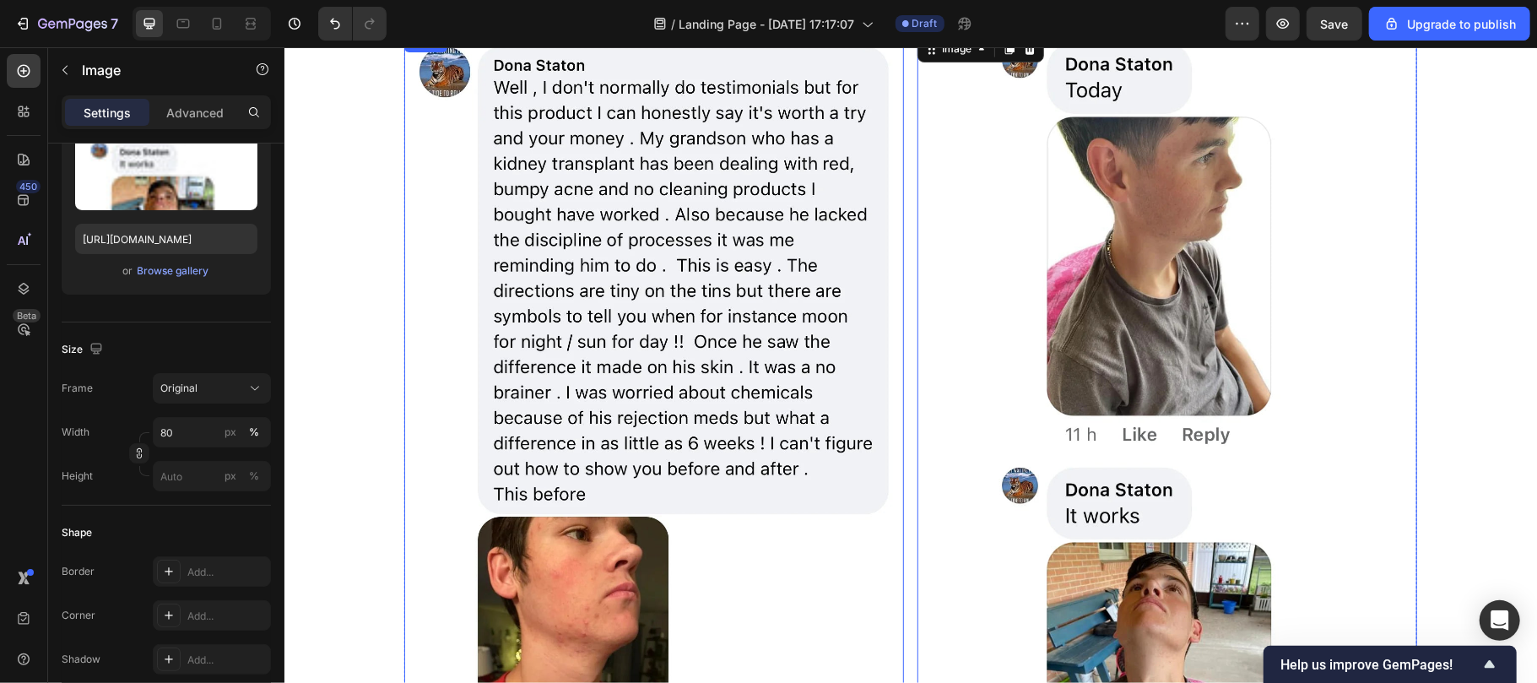
click at [533, 401] on img at bounding box center [653, 404] width 500 height 747
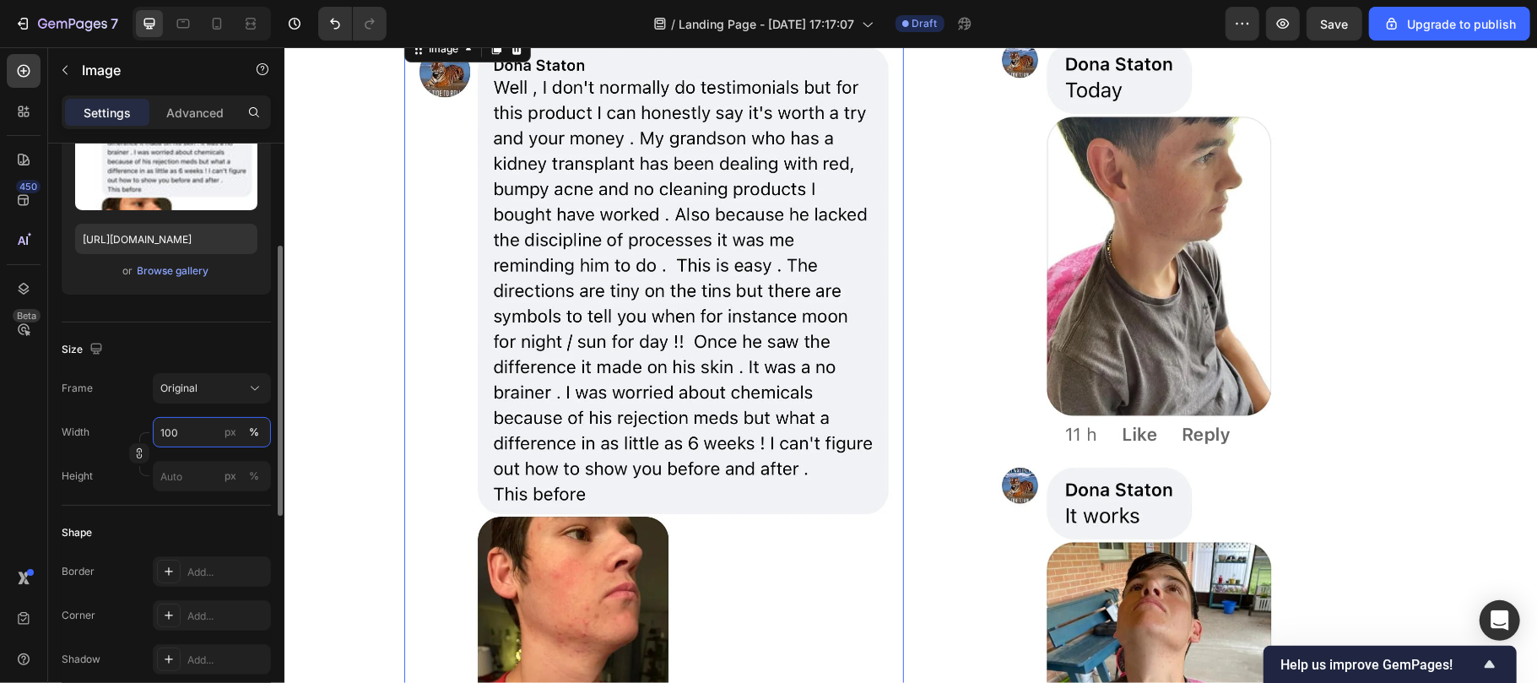
click at [179, 426] on input "100" at bounding box center [212, 432] width 118 height 30
type input "80"
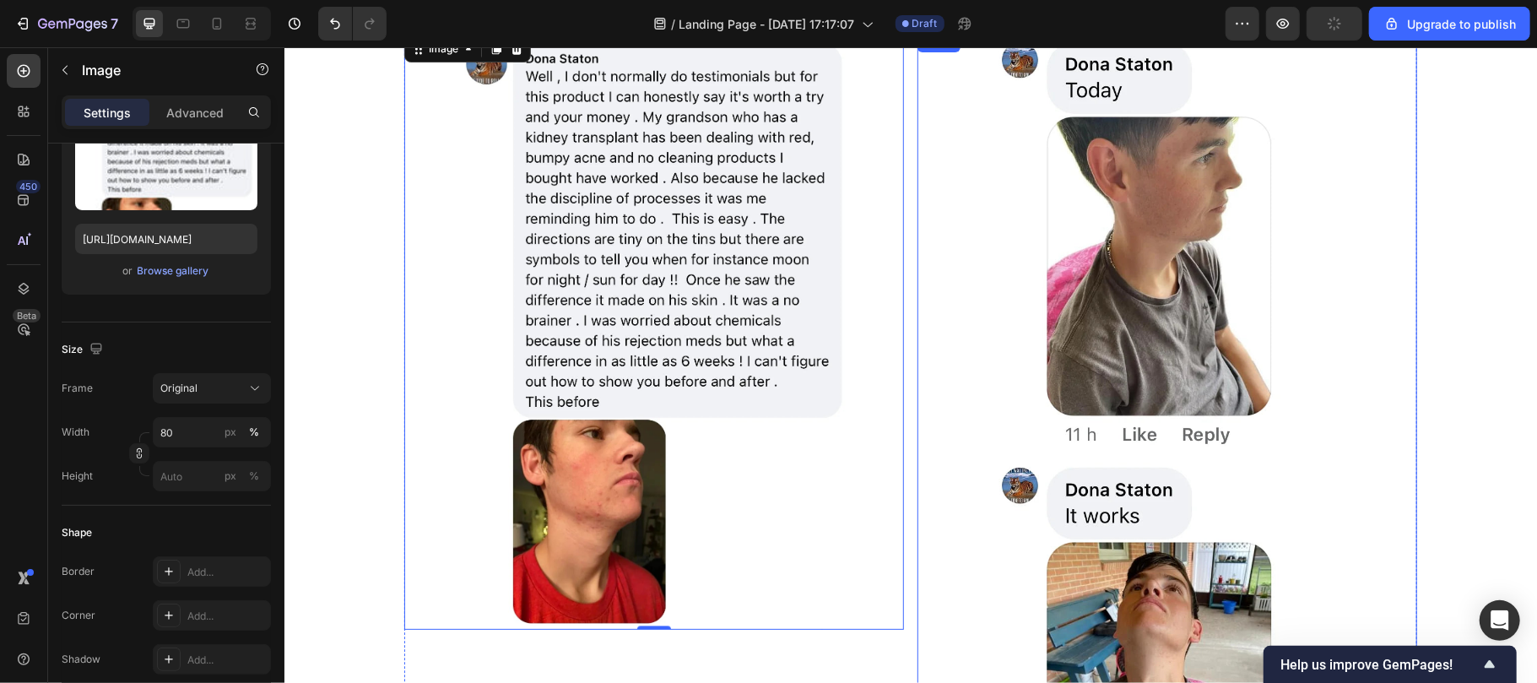
click at [974, 378] on img at bounding box center [1166, 499] width 400 height 937
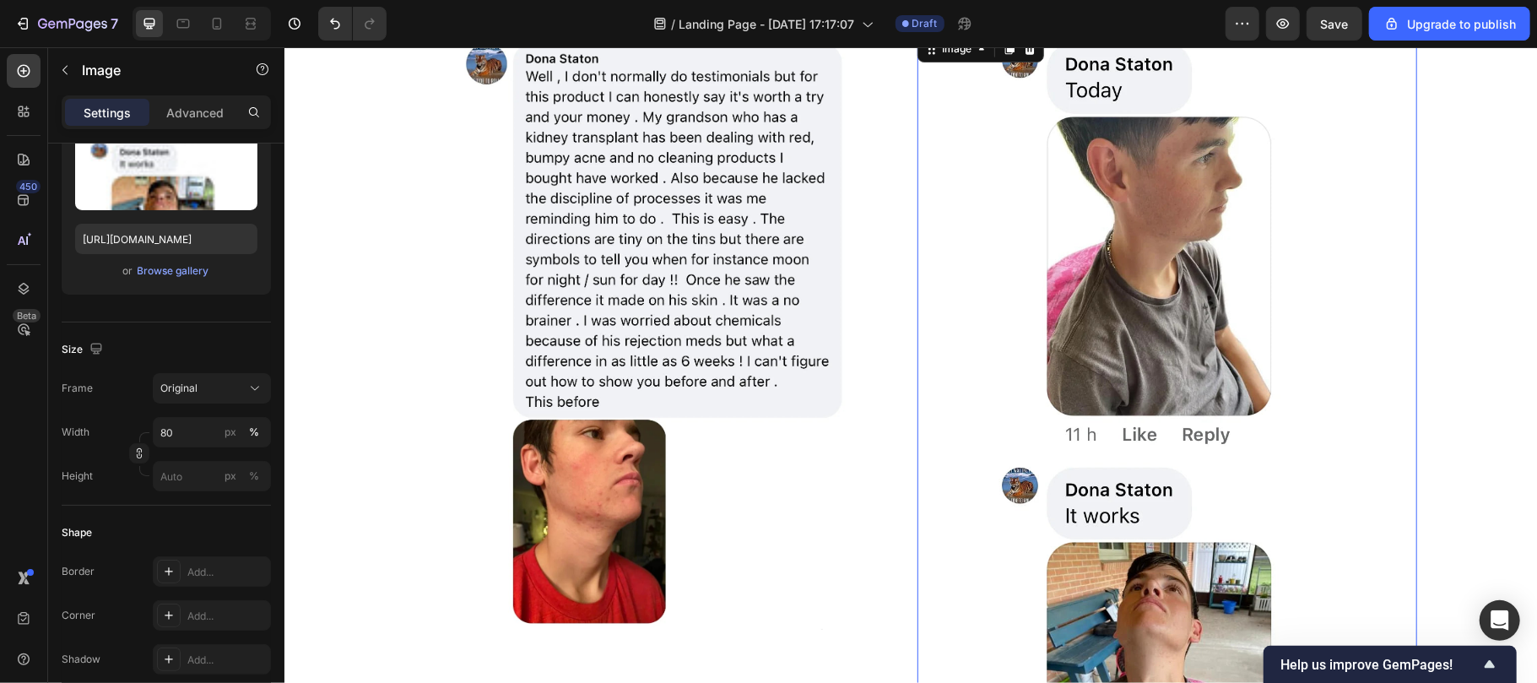
scroll to position [1745, 0]
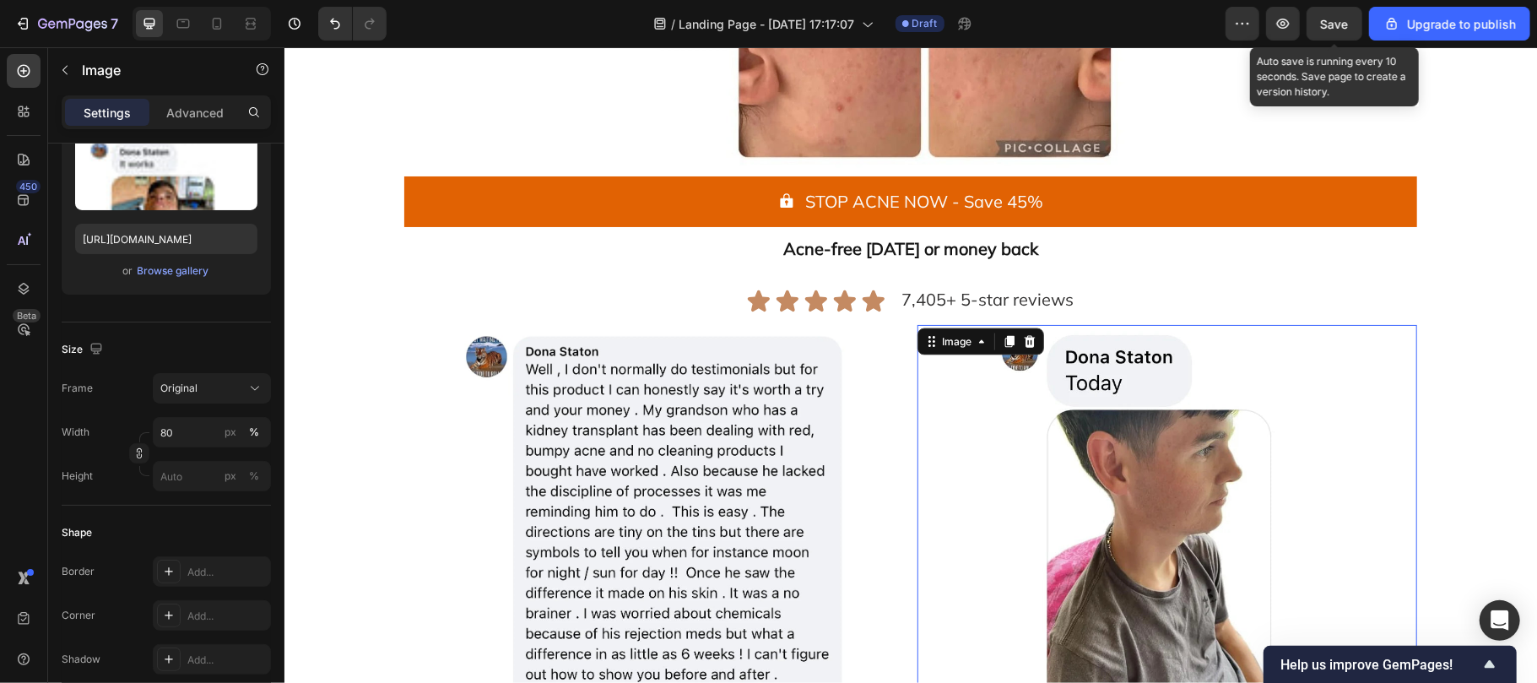
click at [1344, 18] on span "Save" at bounding box center [1335, 24] width 28 height 14
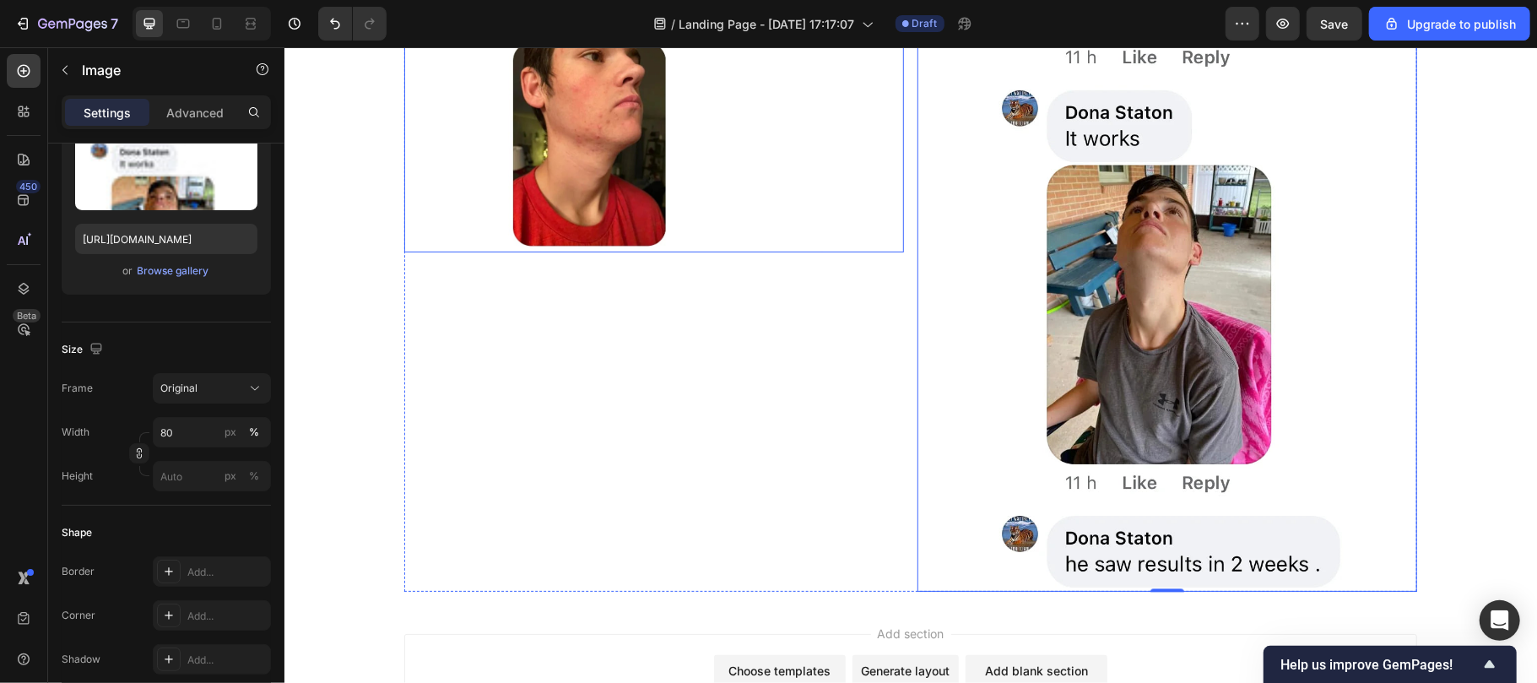
scroll to position [2419, 0]
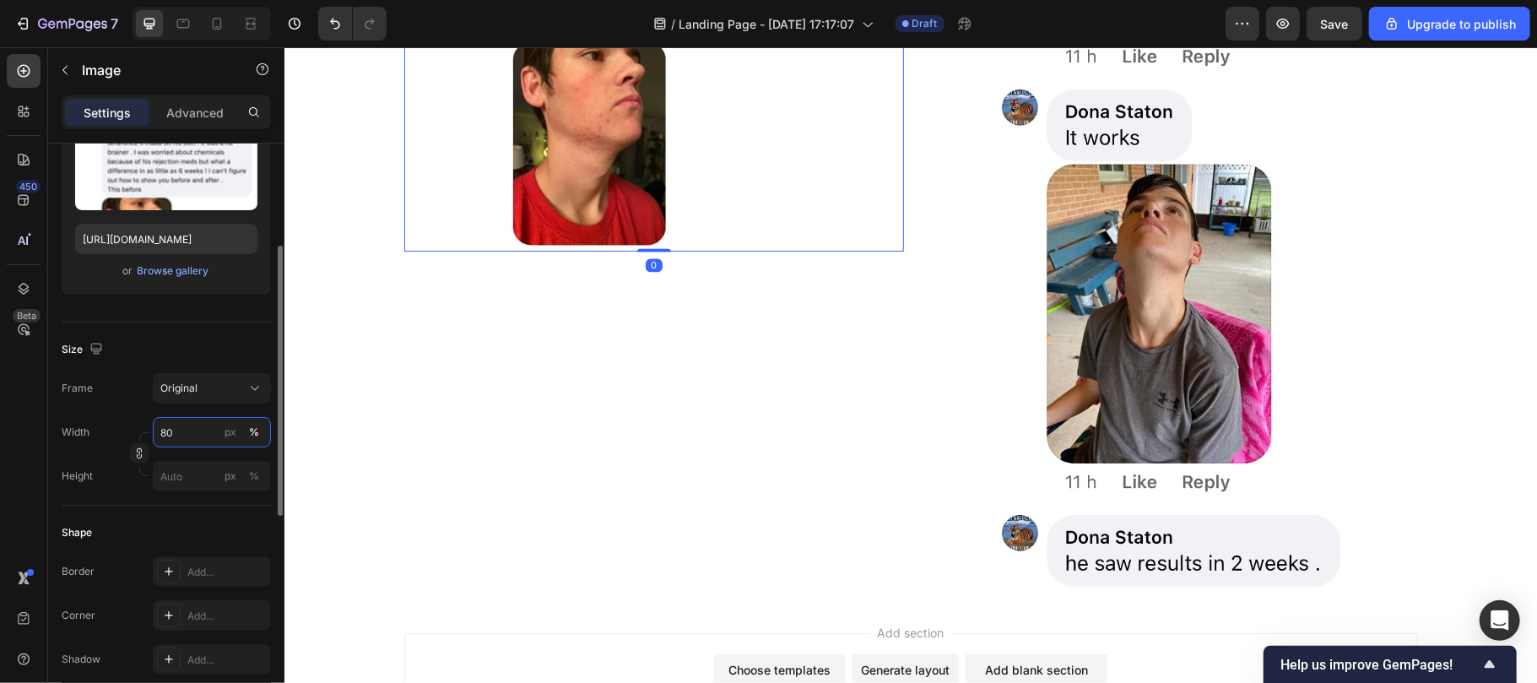
click at [177, 430] on input "80" at bounding box center [212, 432] width 118 height 30
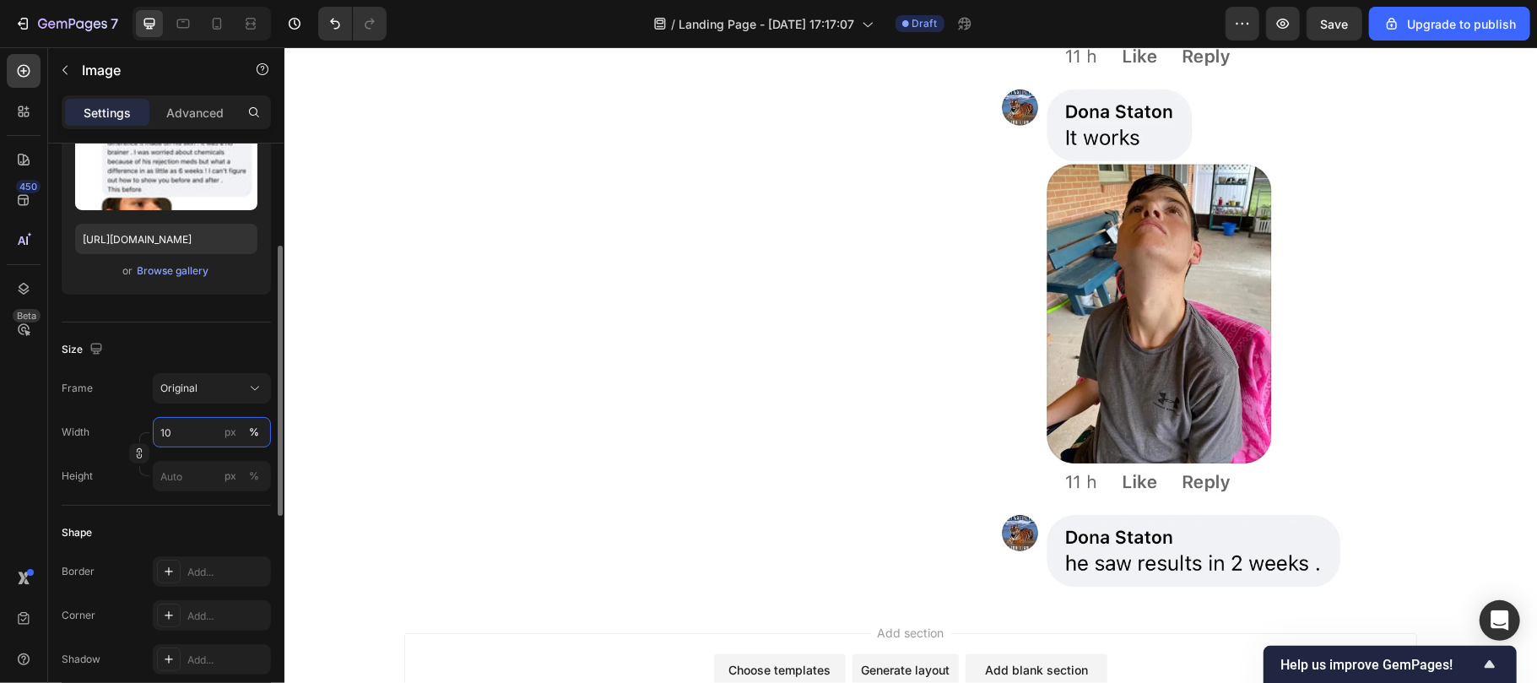
type input "100"
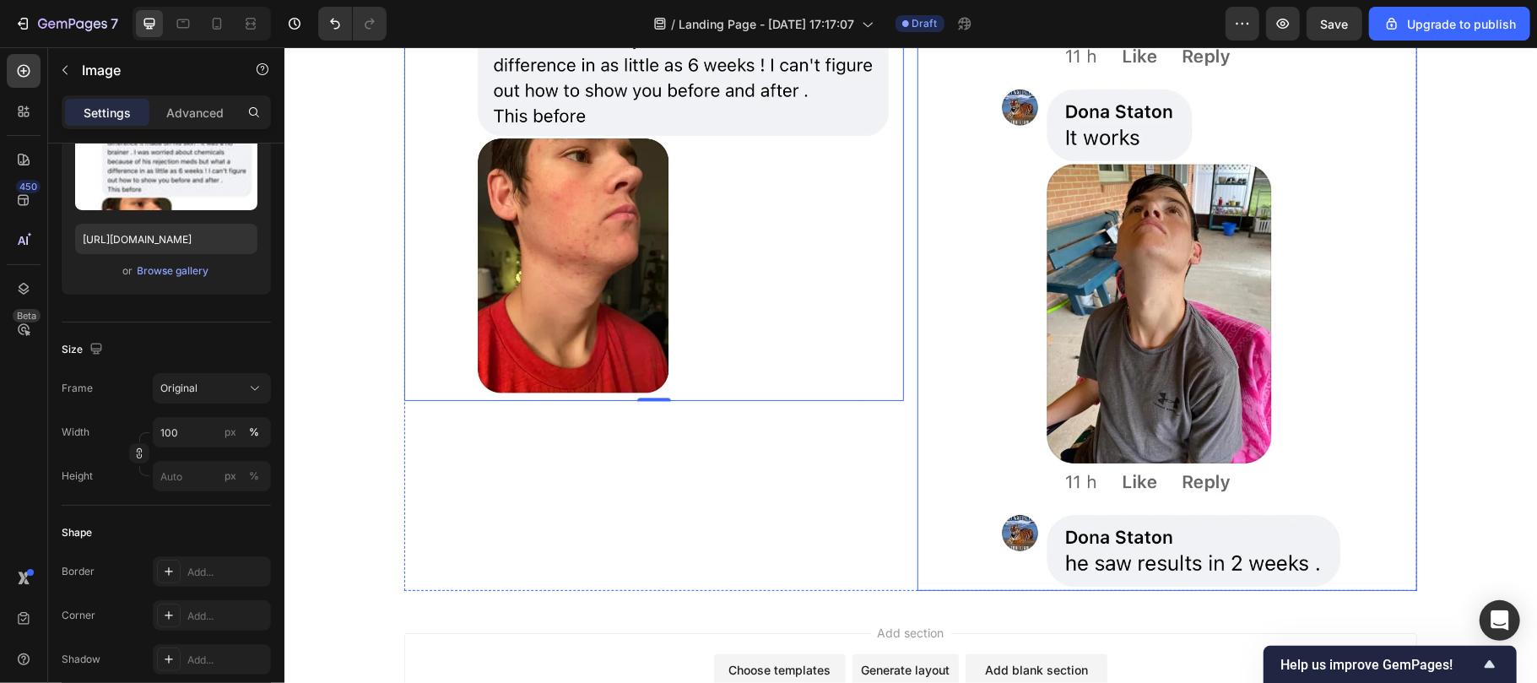
click at [994, 379] on img at bounding box center [1166, 121] width 400 height 937
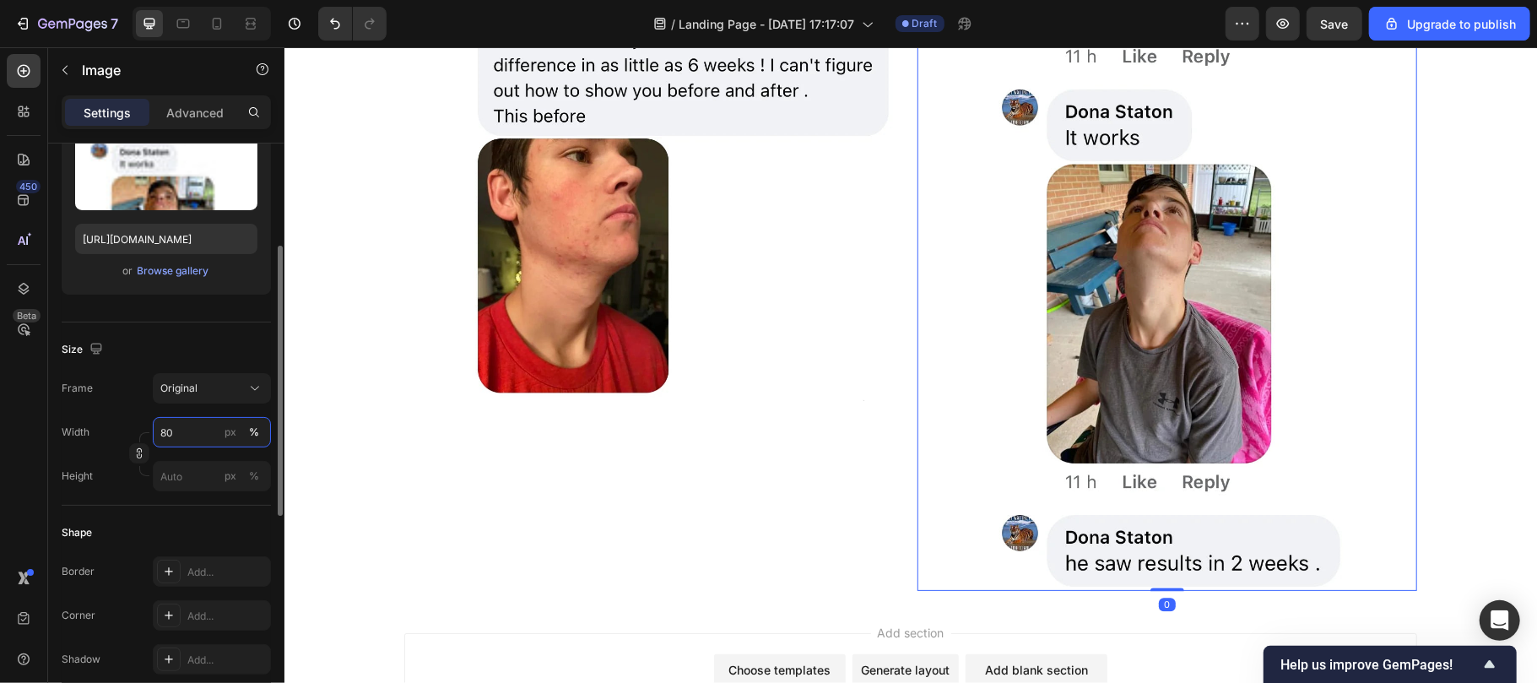
click at [180, 430] on input "80" at bounding box center [212, 432] width 118 height 30
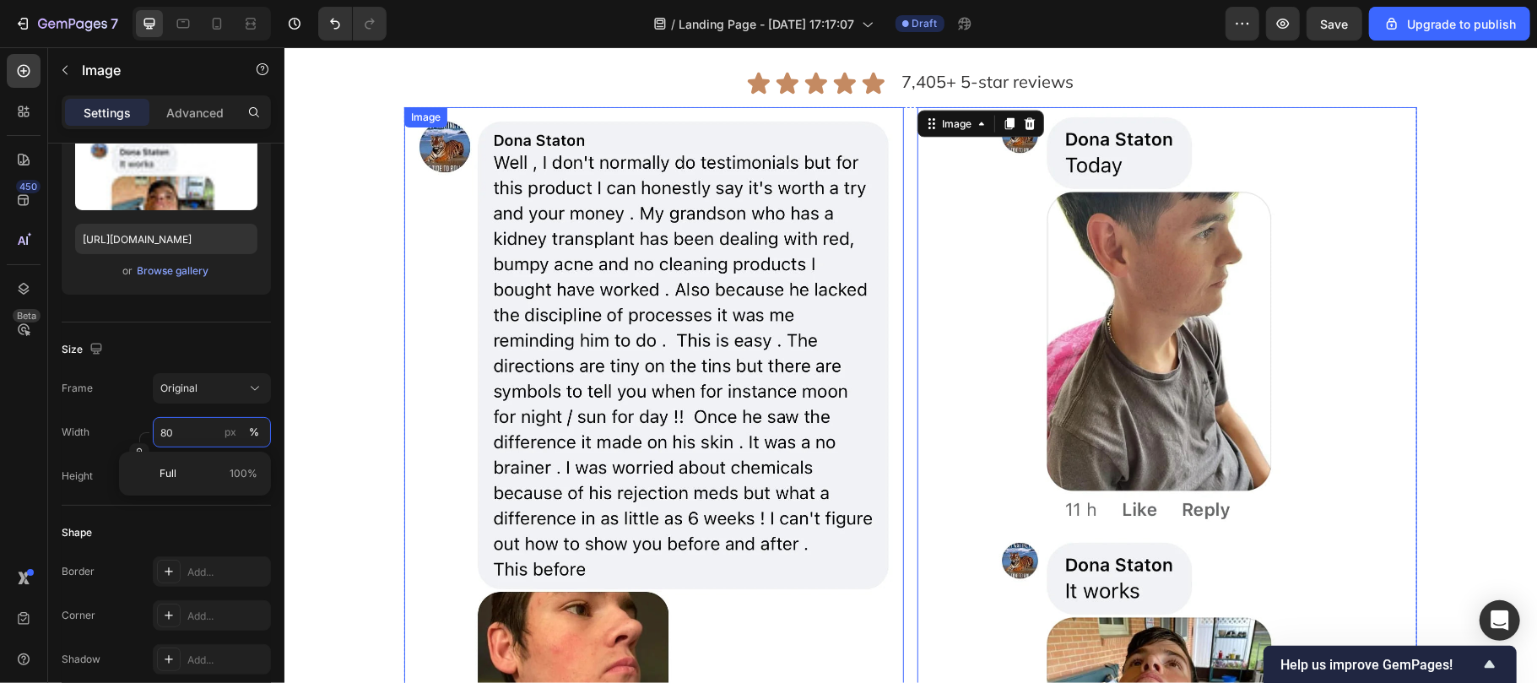
scroll to position [1776, 0]
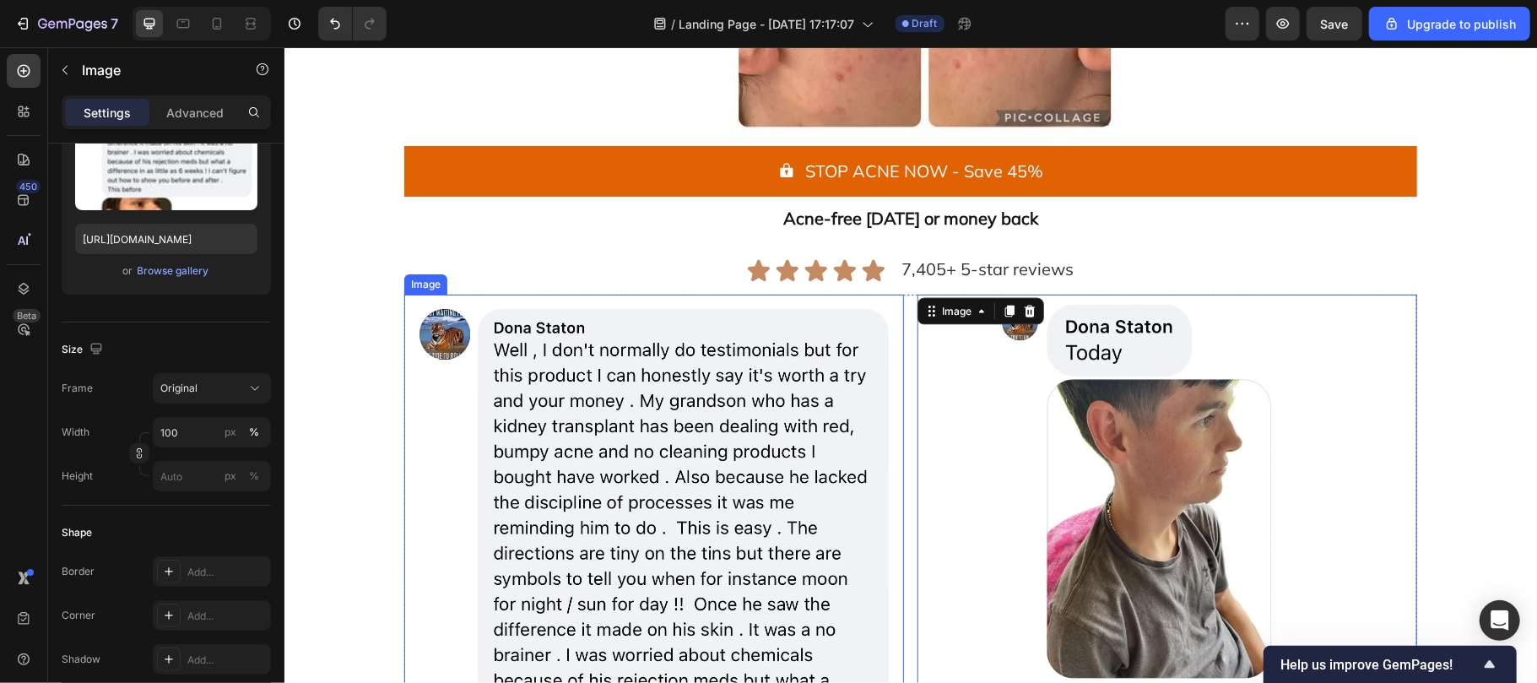
click at [734, 314] on img at bounding box center [653, 667] width 500 height 747
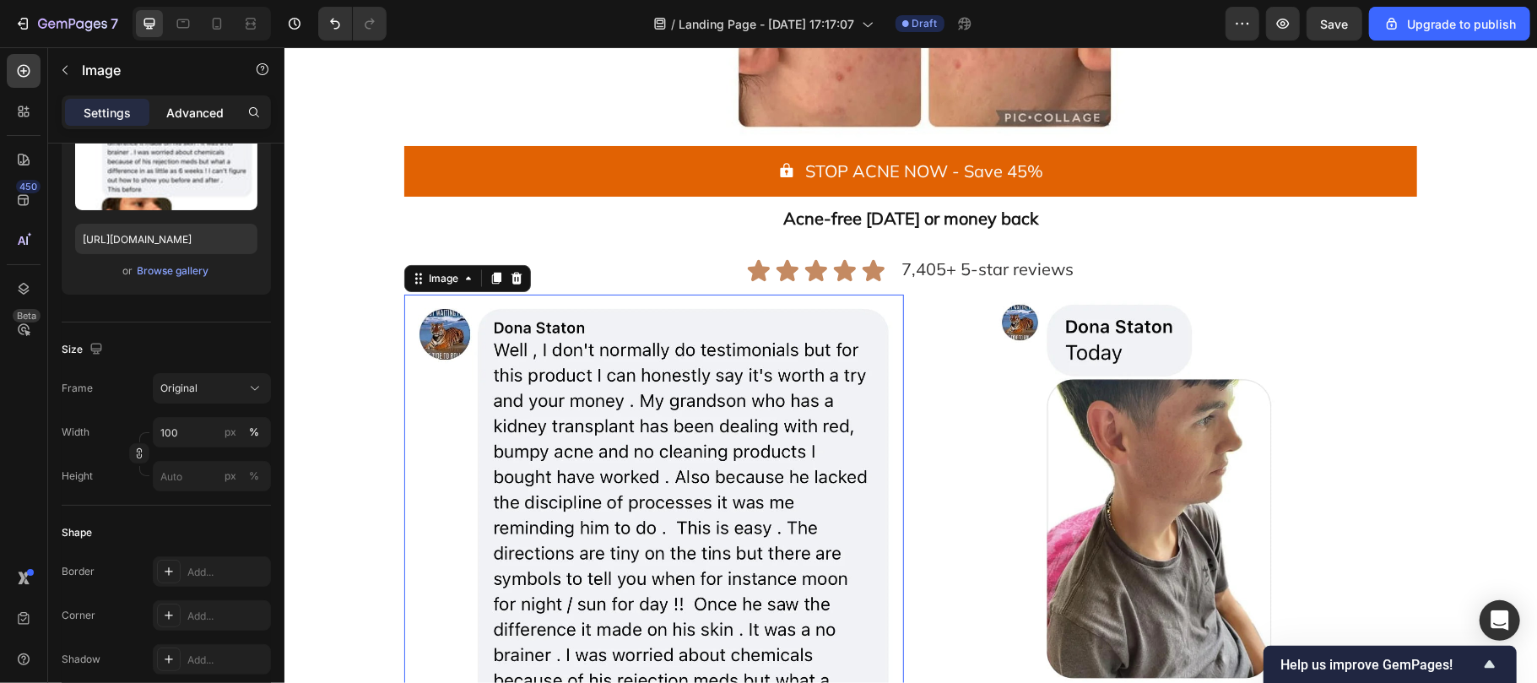
click at [193, 116] on p "Advanced" at bounding box center [194, 113] width 57 height 18
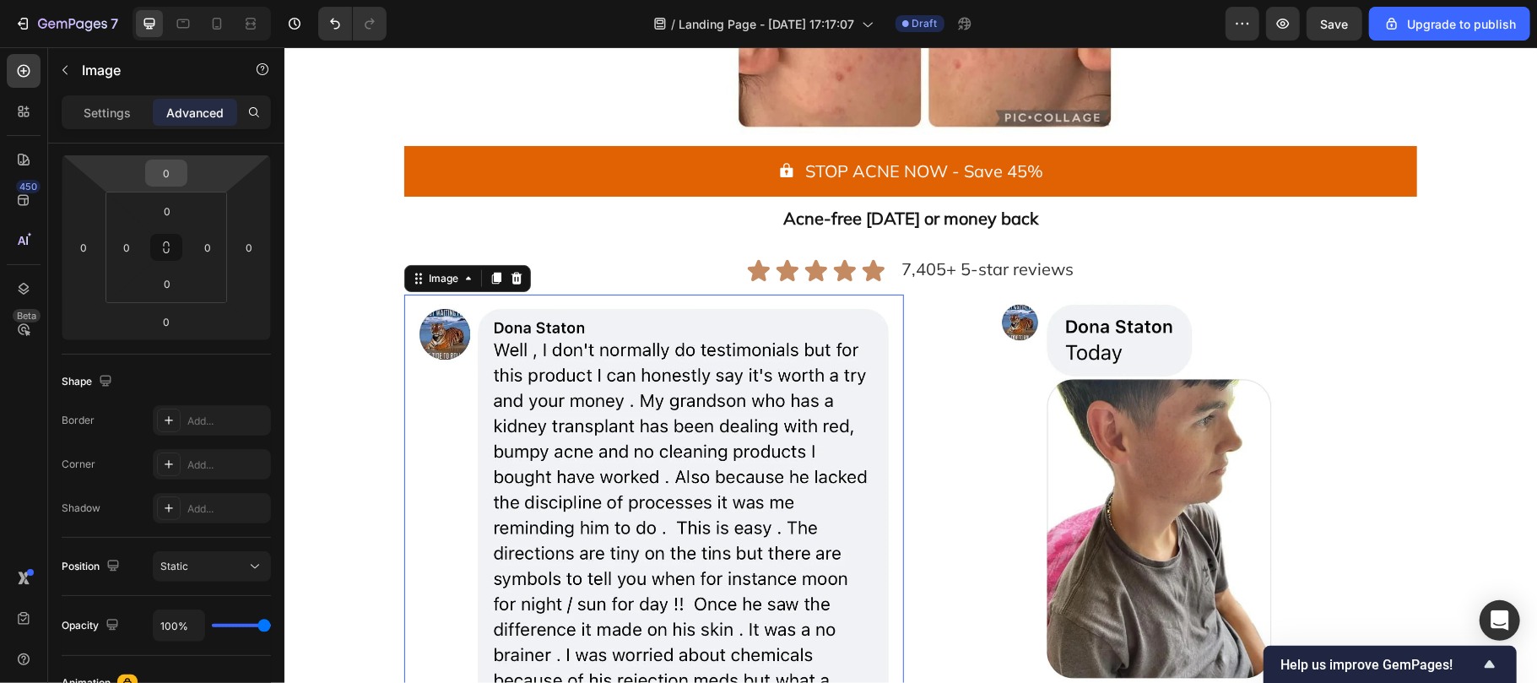
click at [170, 179] on input "0" at bounding box center [166, 172] width 34 height 25
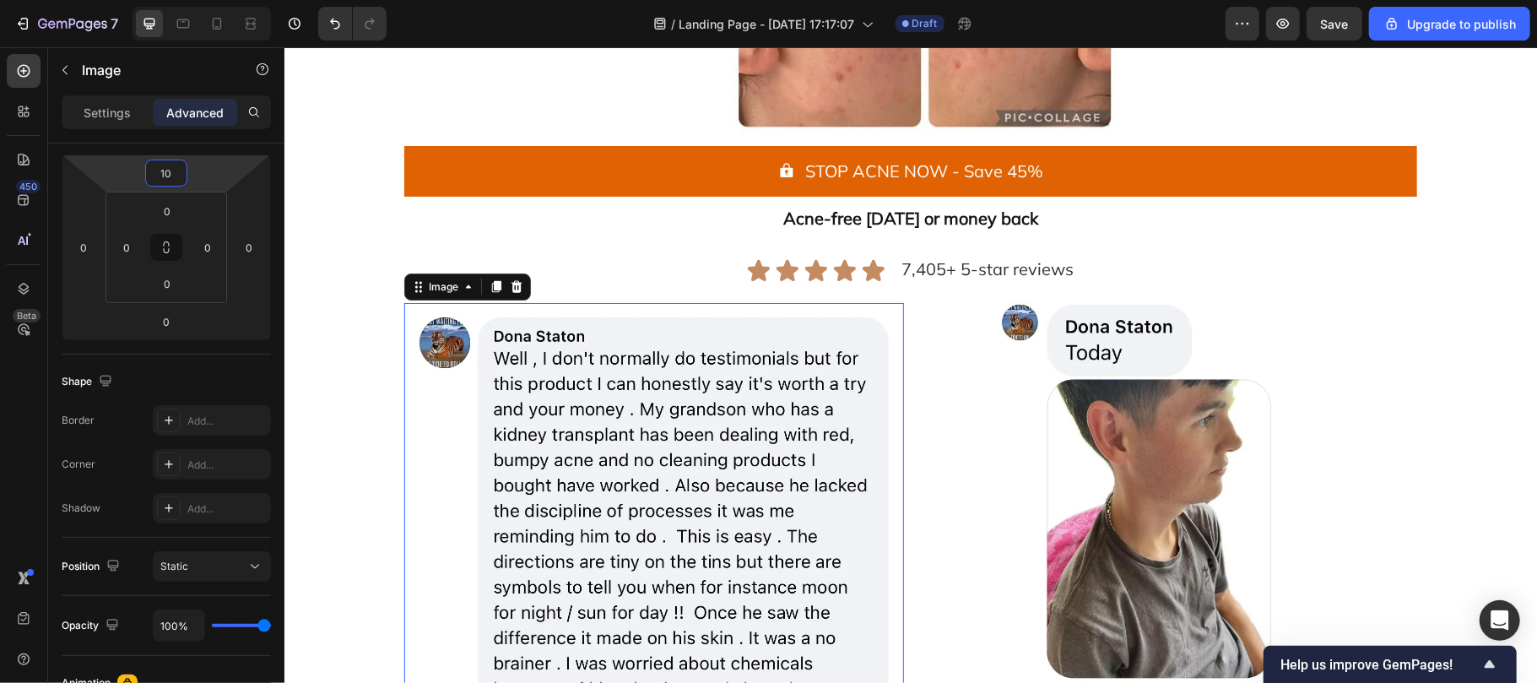
click at [170, 170] on input "10" at bounding box center [166, 172] width 34 height 25
type input "20"
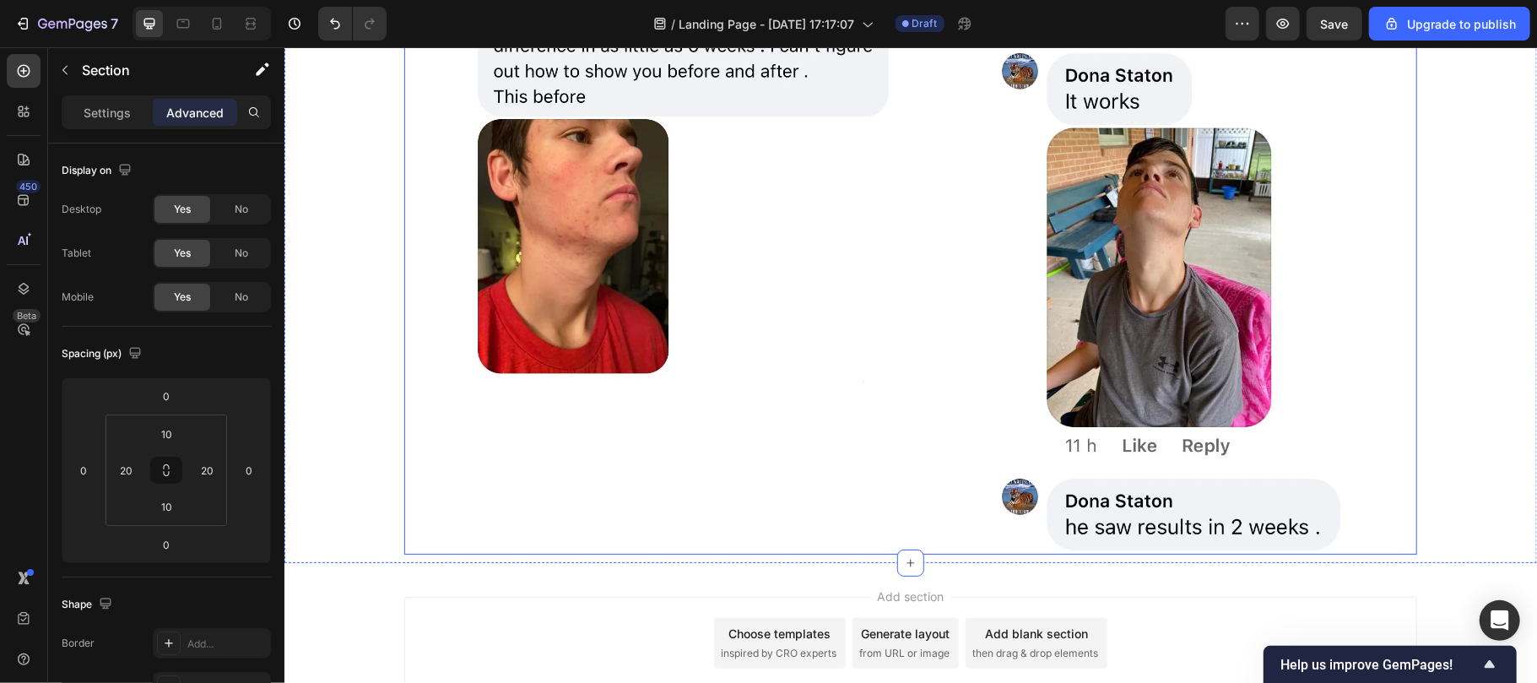
scroll to position [2579, 0]
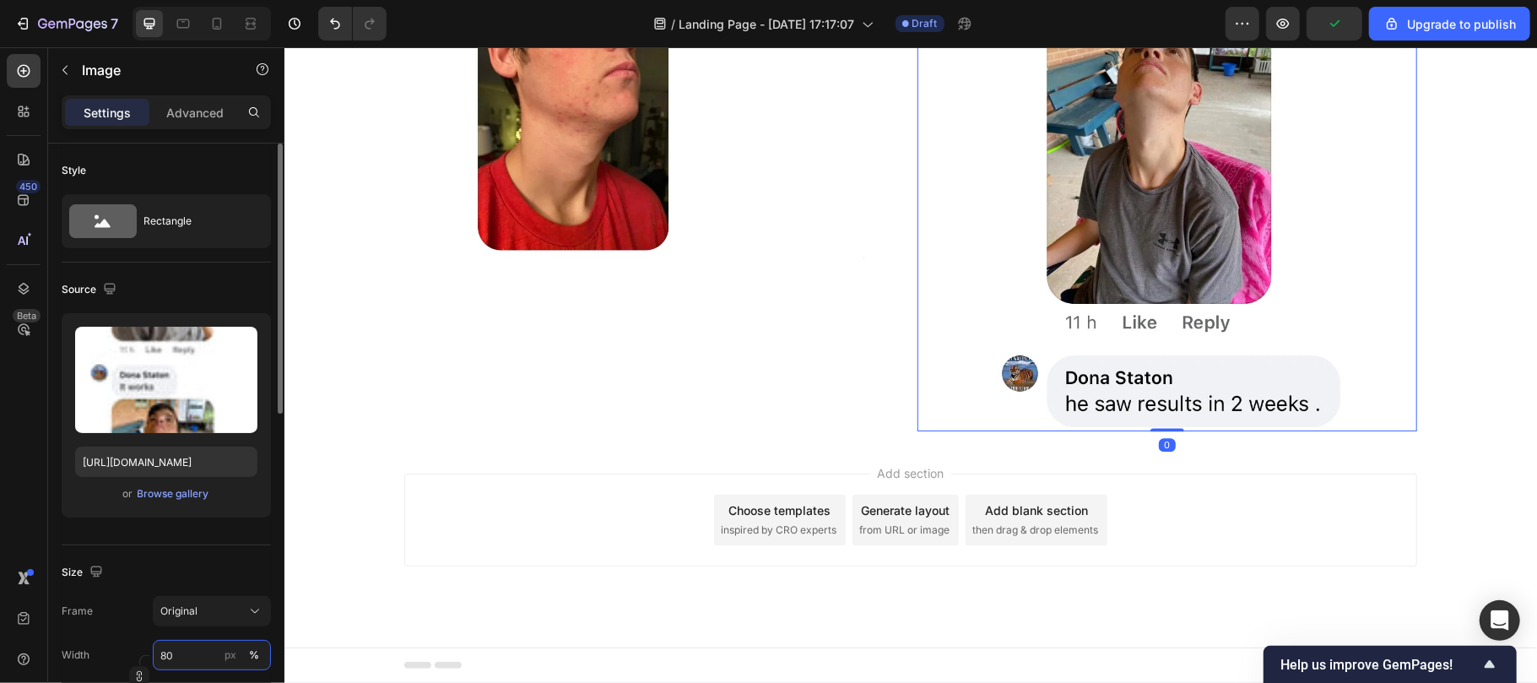
click at [187, 660] on input "80" at bounding box center [212, 655] width 118 height 30
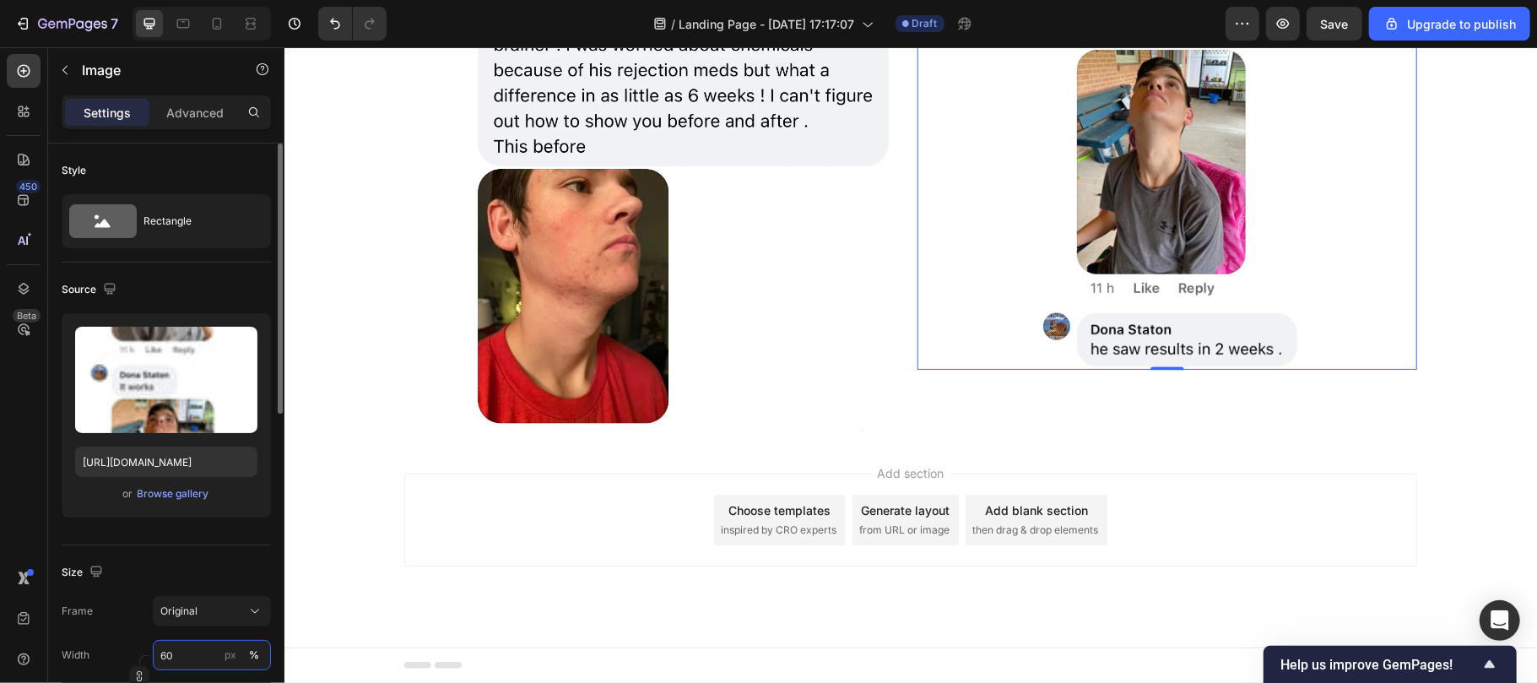
scroll to position [2405, 0]
click at [187, 660] on input "60" at bounding box center [212, 655] width 118 height 30
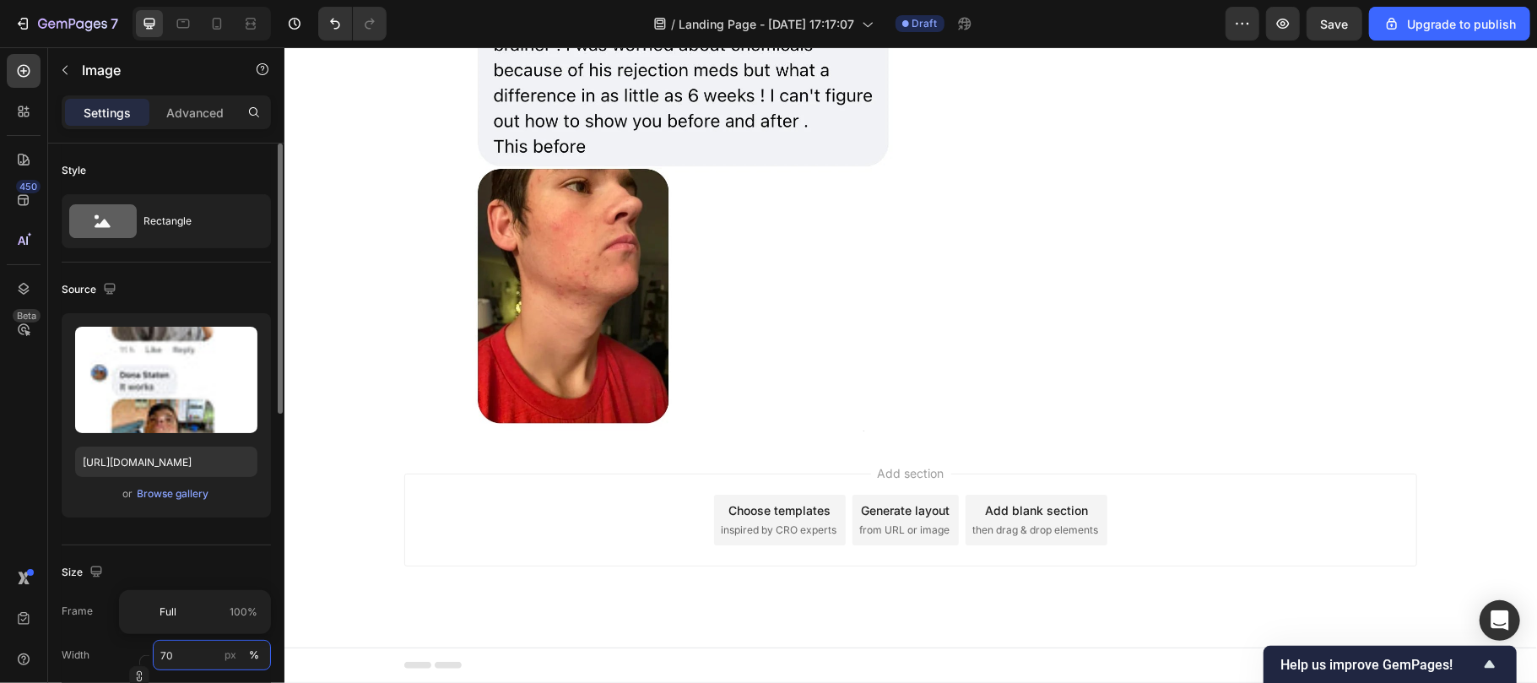
scroll to position [2462, 0]
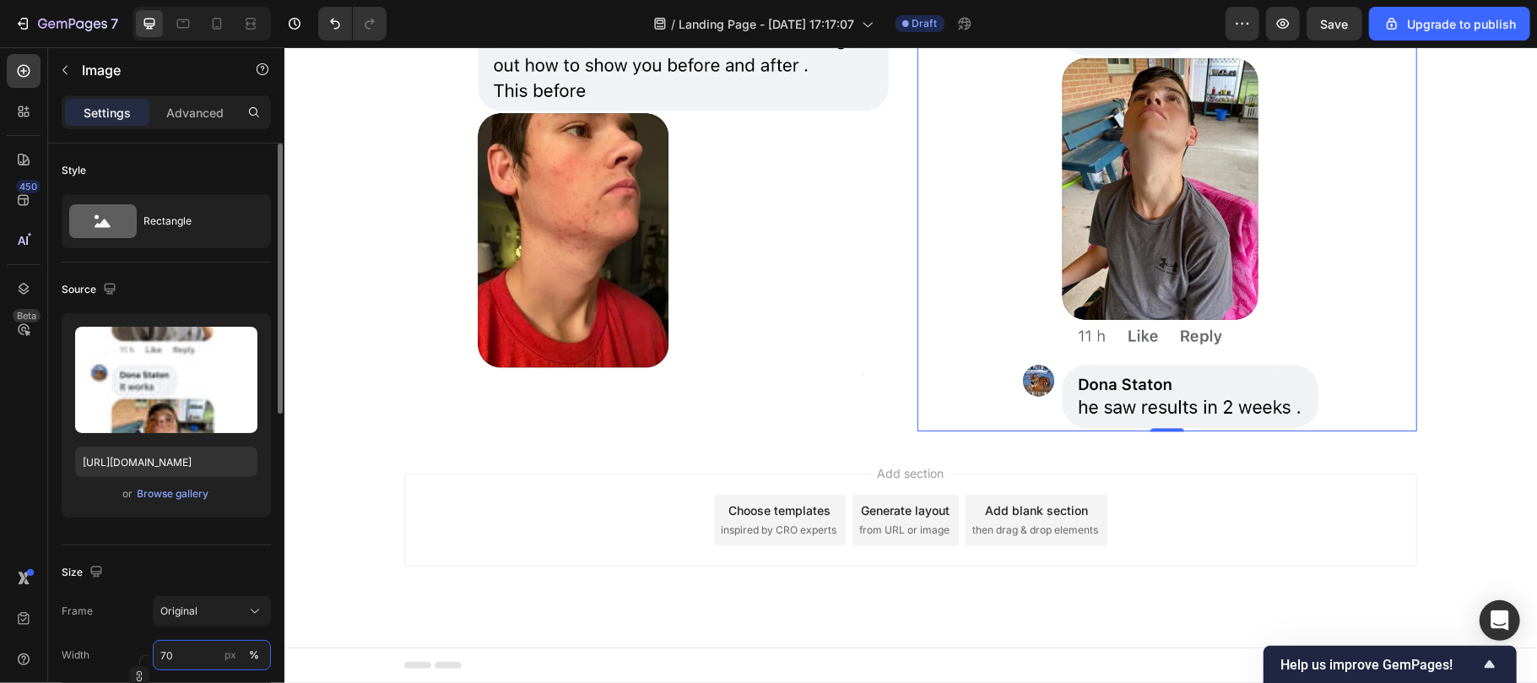
click at [182, 658] on input "70" at bounding box center [212, 655] width 118 height 30
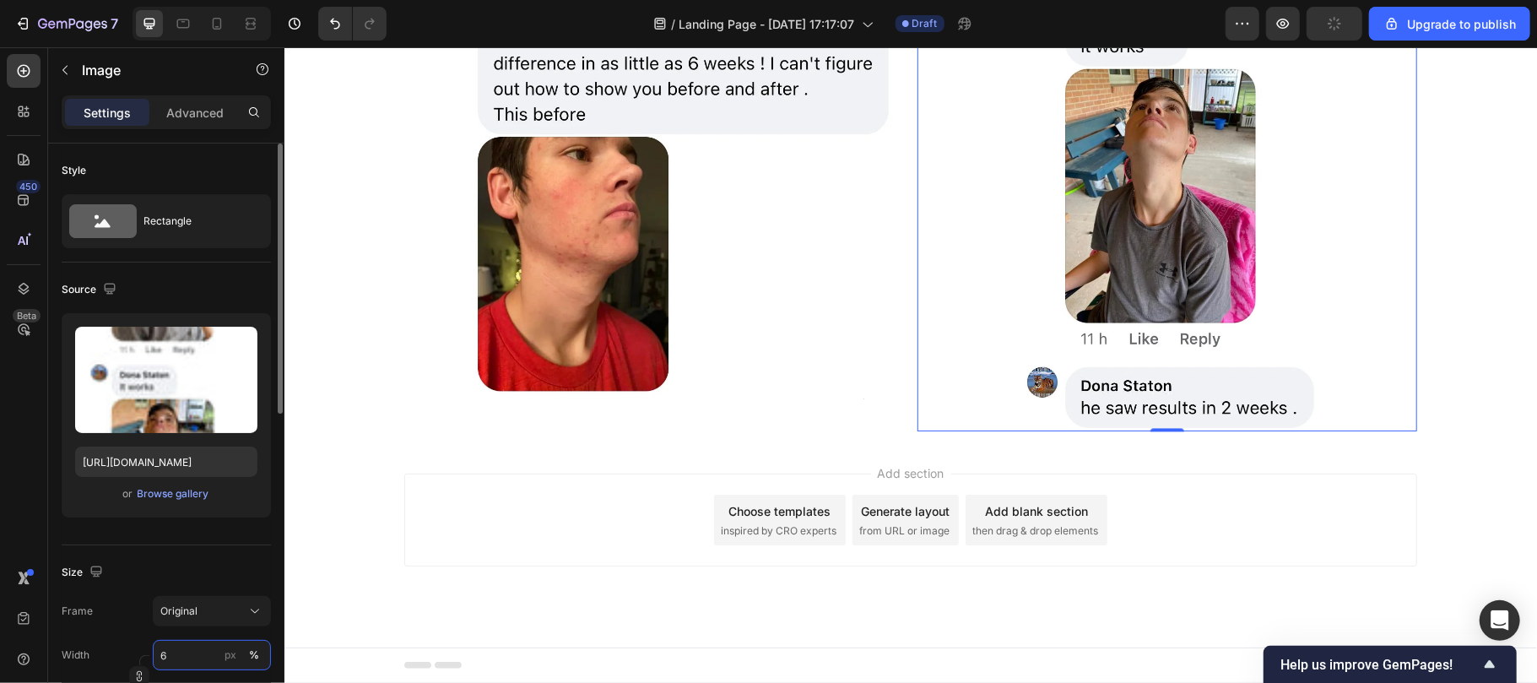
scroll to position [2415, 0]
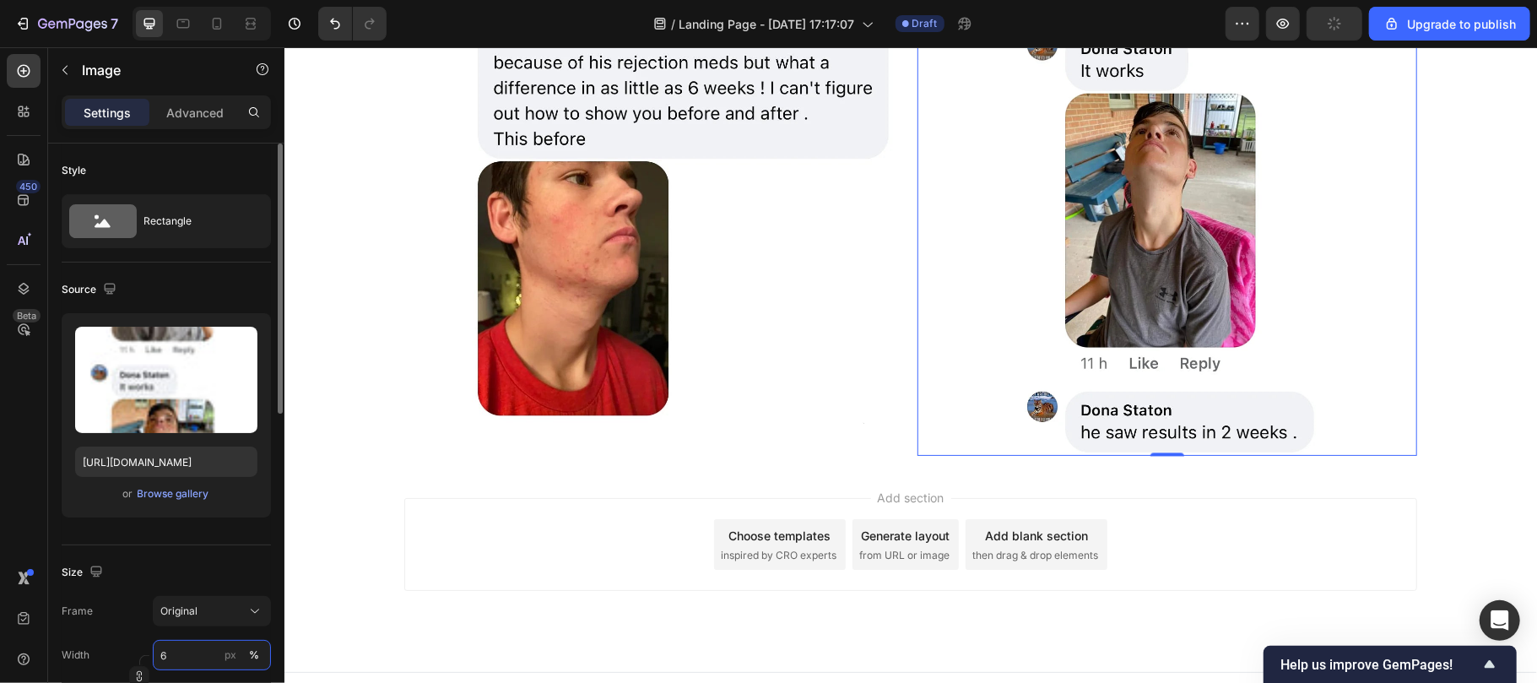
type input "66"
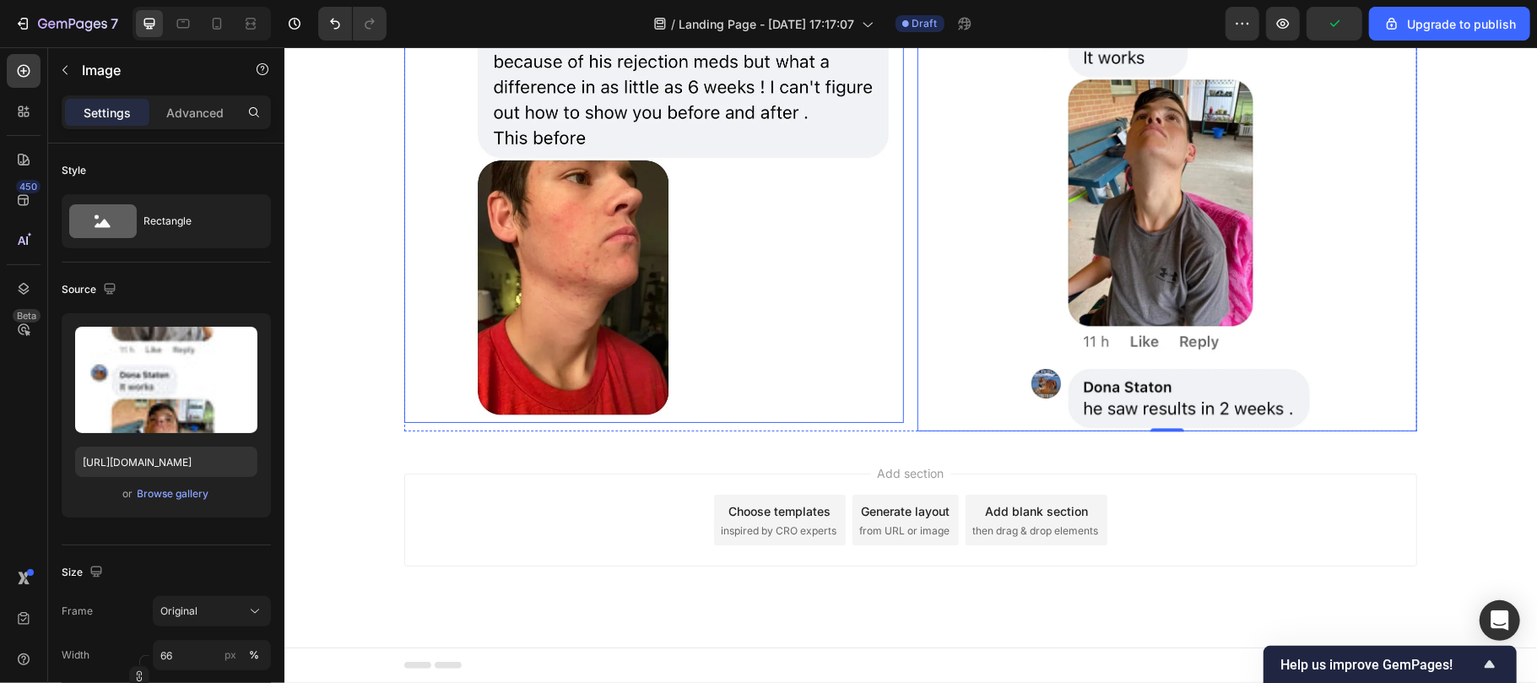
click at [778, 311] on img at bounding box center [653, 48] width 500 height 747
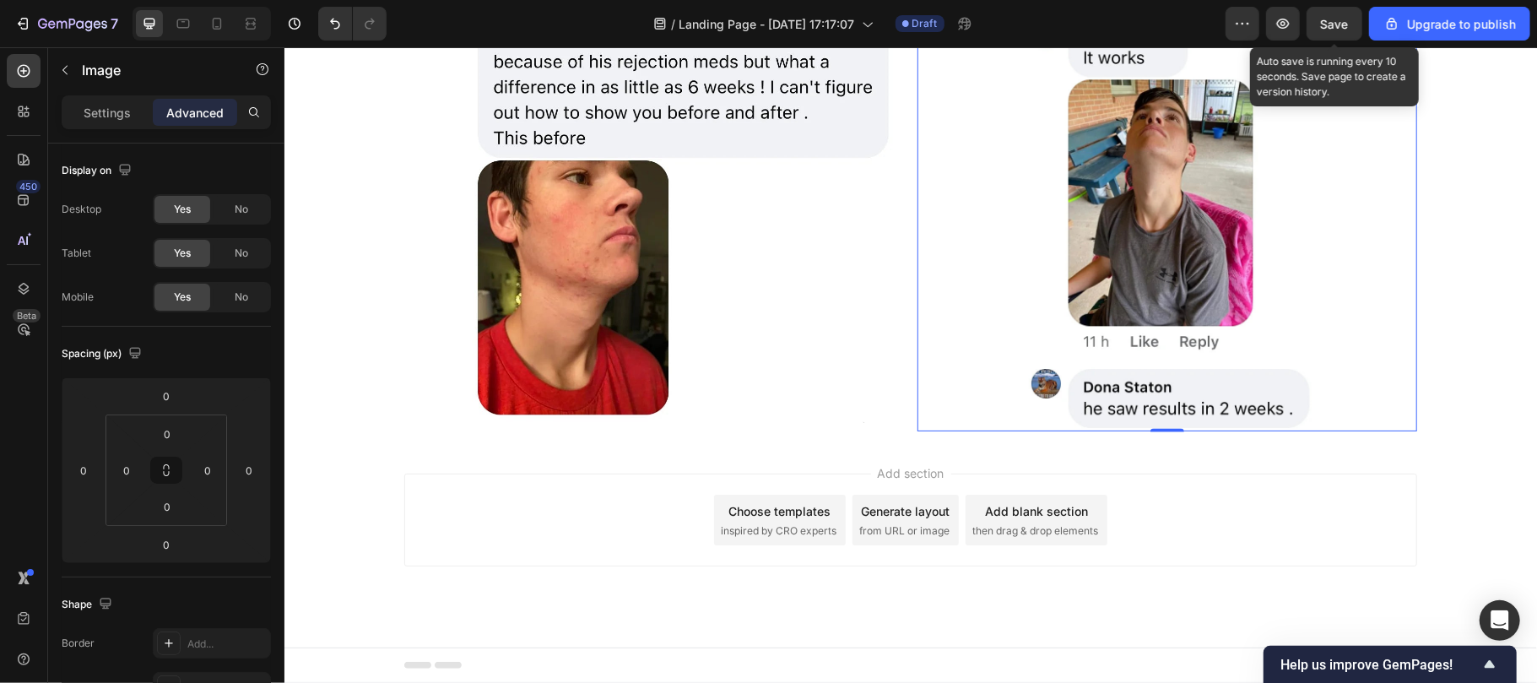
click at [1335, 20] on span "Save" at bounding box center [1335, 24] width 28 height 14
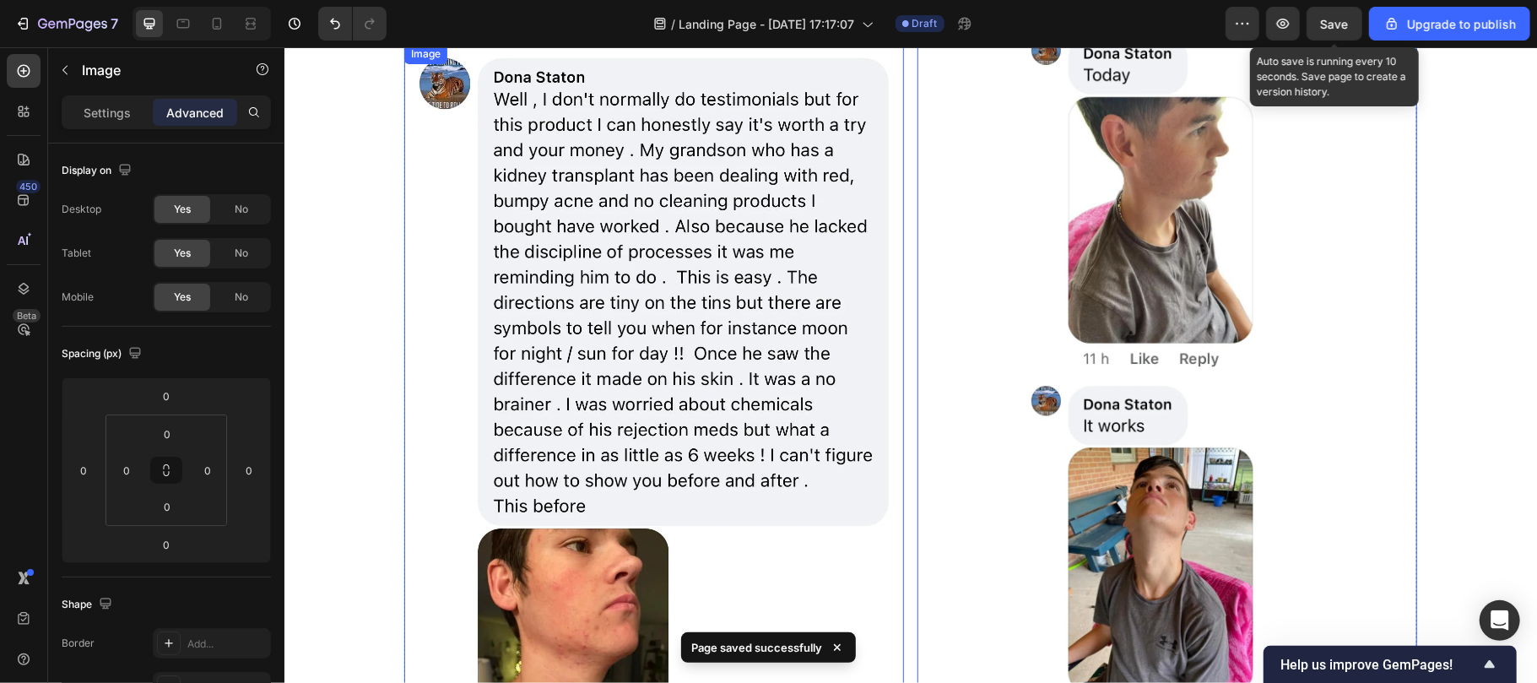
scroll to position [2044, 0]
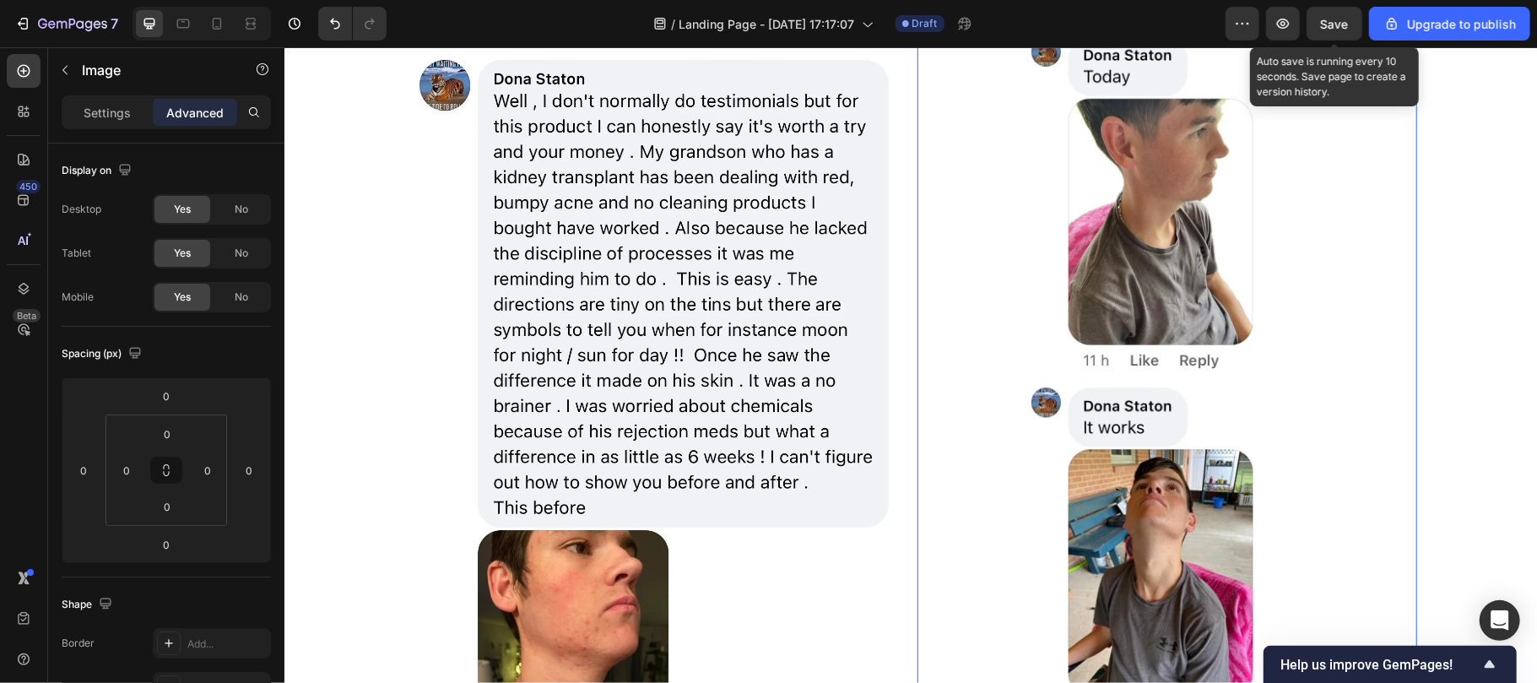
click at [1334, 29] on span "Save" at bounding box center [1335, 24] width 28 height 14
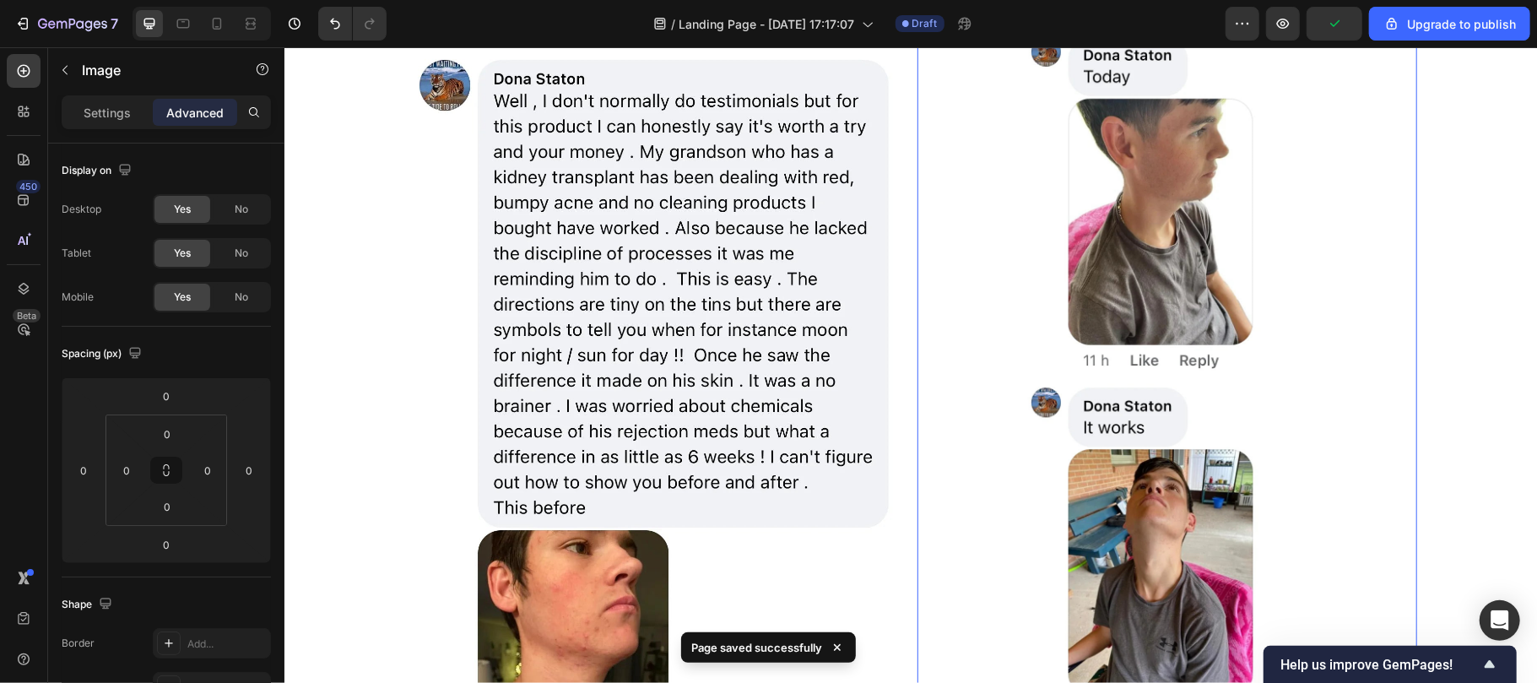
scroll to position [2415, 0]
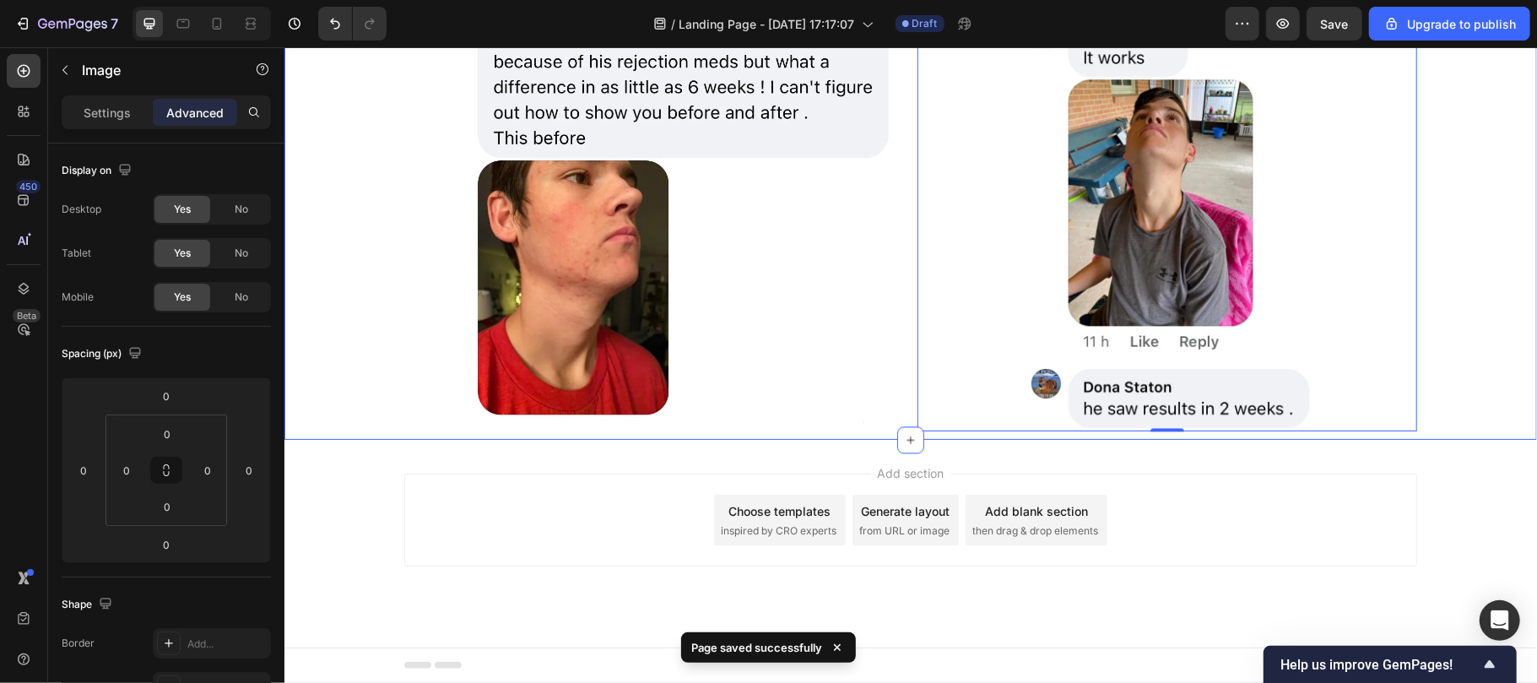
click at [327, 408] on div "Icon Icon Icon Icon Icon Icon List 7,405+ 5-star reviews Text Block Row Image I…" at bounding box center [909, 23] width 1219 height 815
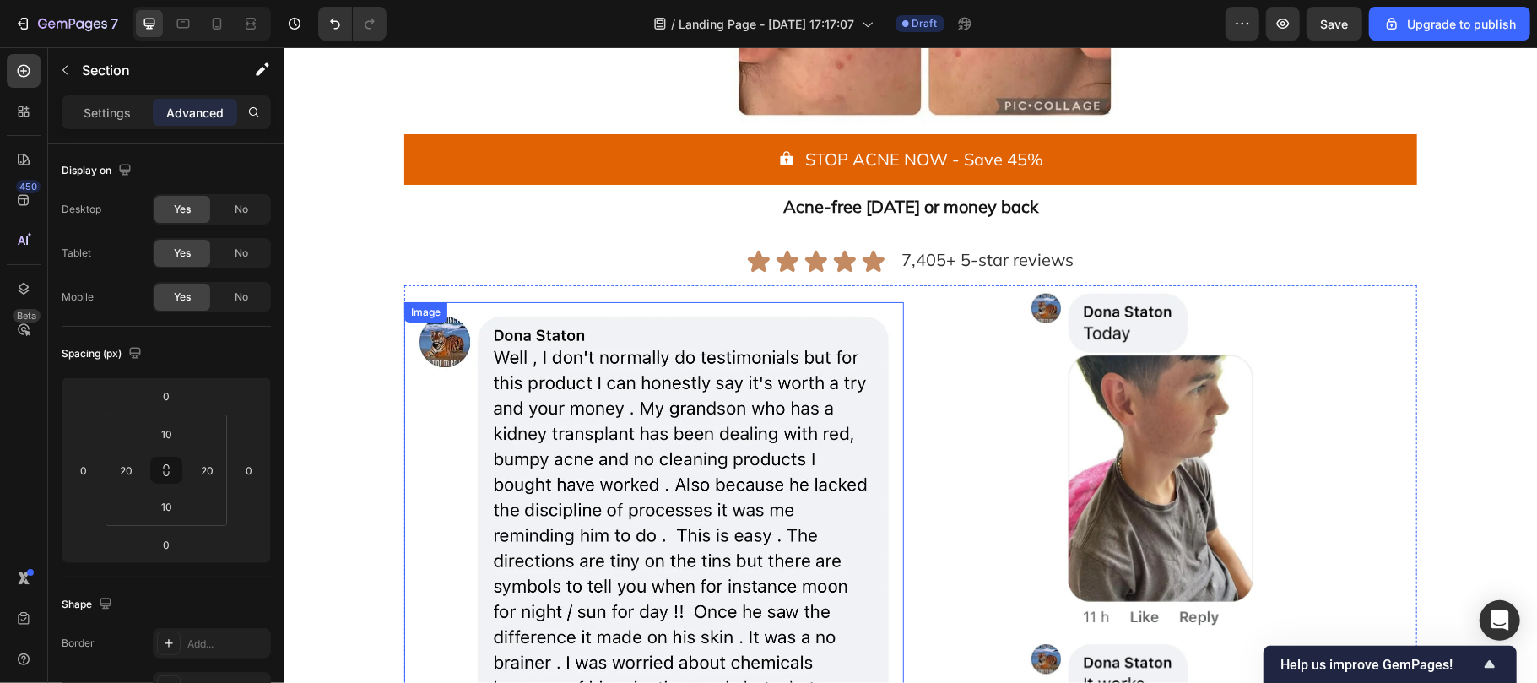
scroll to position [1626, 0]
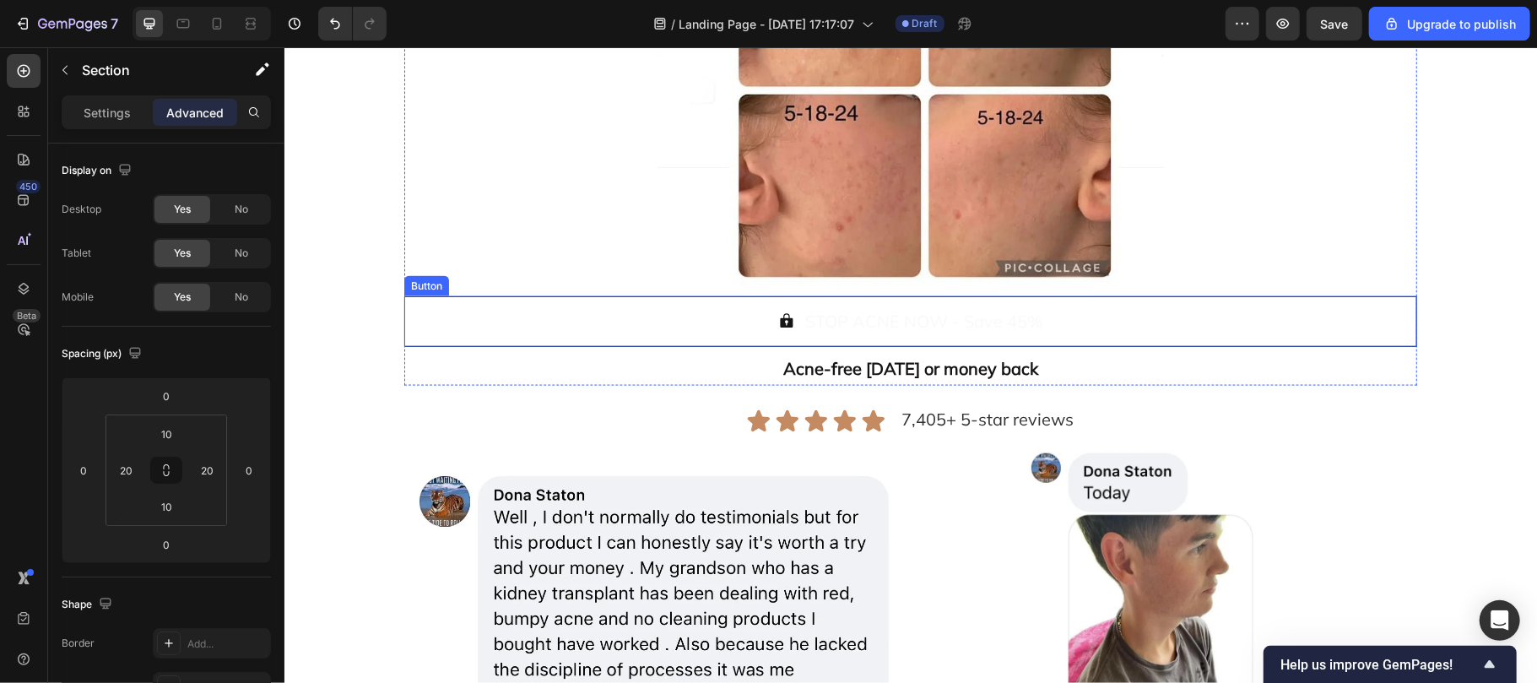
click at [500, 334] on button "STOP ACNE NOW - Save 45%" at bounding box center [909, 320] width 1013 height 51
click at [443, 303] on button "STOP ACNE NOW - Save 45%" at bounding box center [909, 320] width 1013 height 51
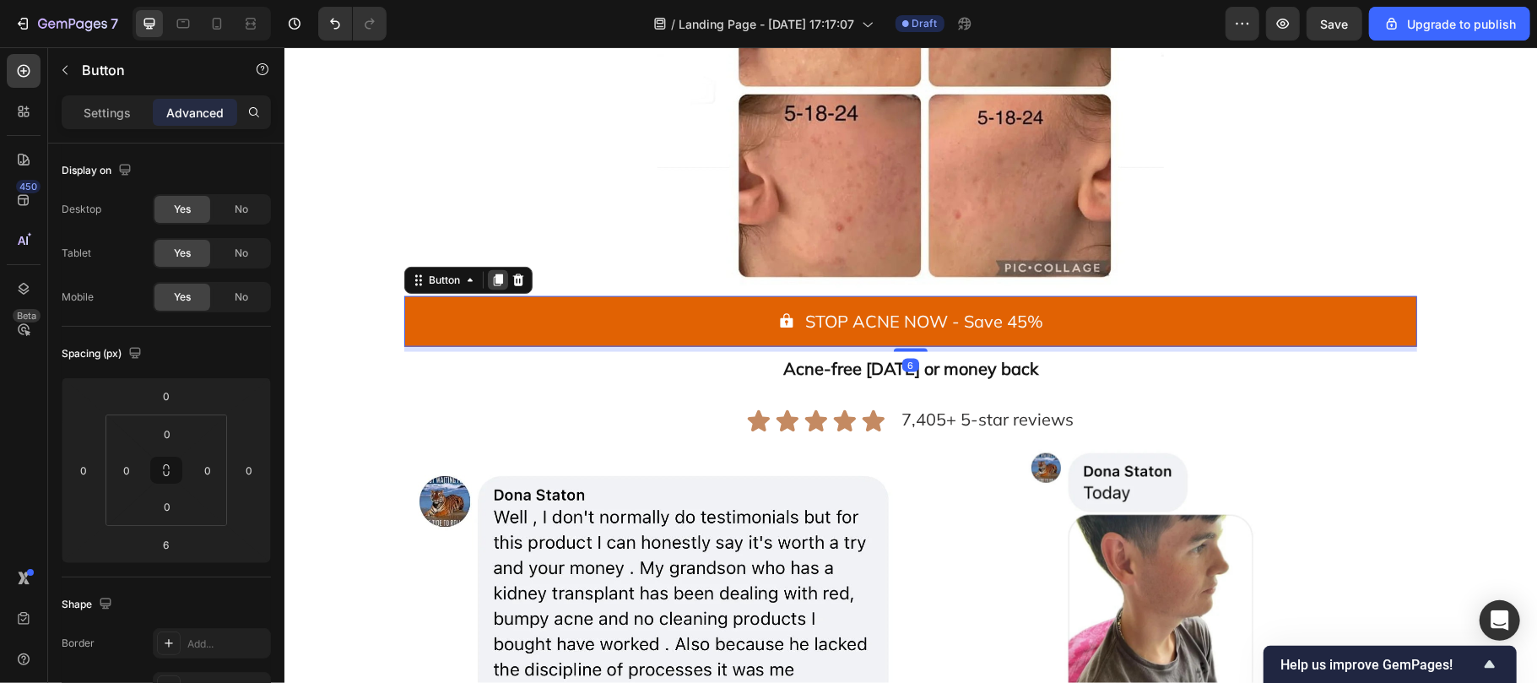
click at [493, 284] on icon at bounding box center [497, 279] width 9 height 12
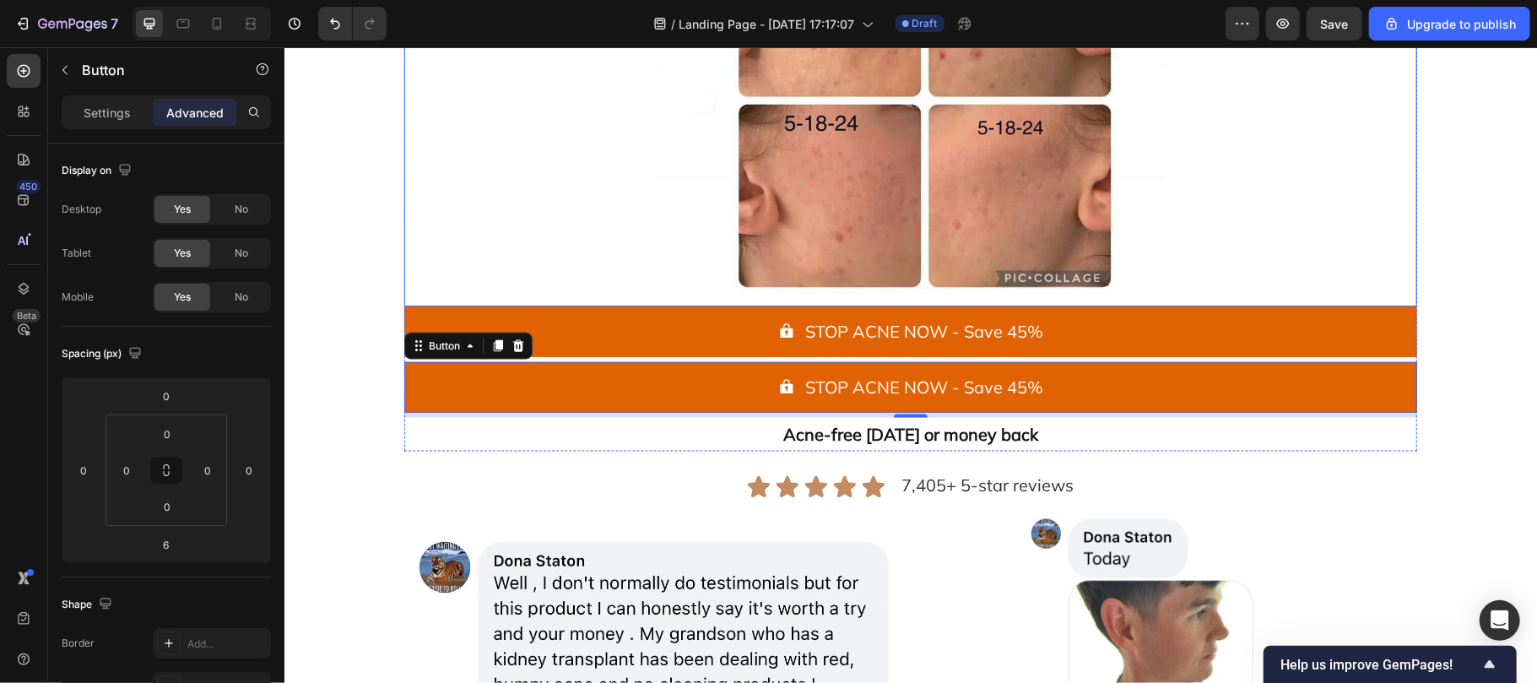
scroll to position [1611, 0]
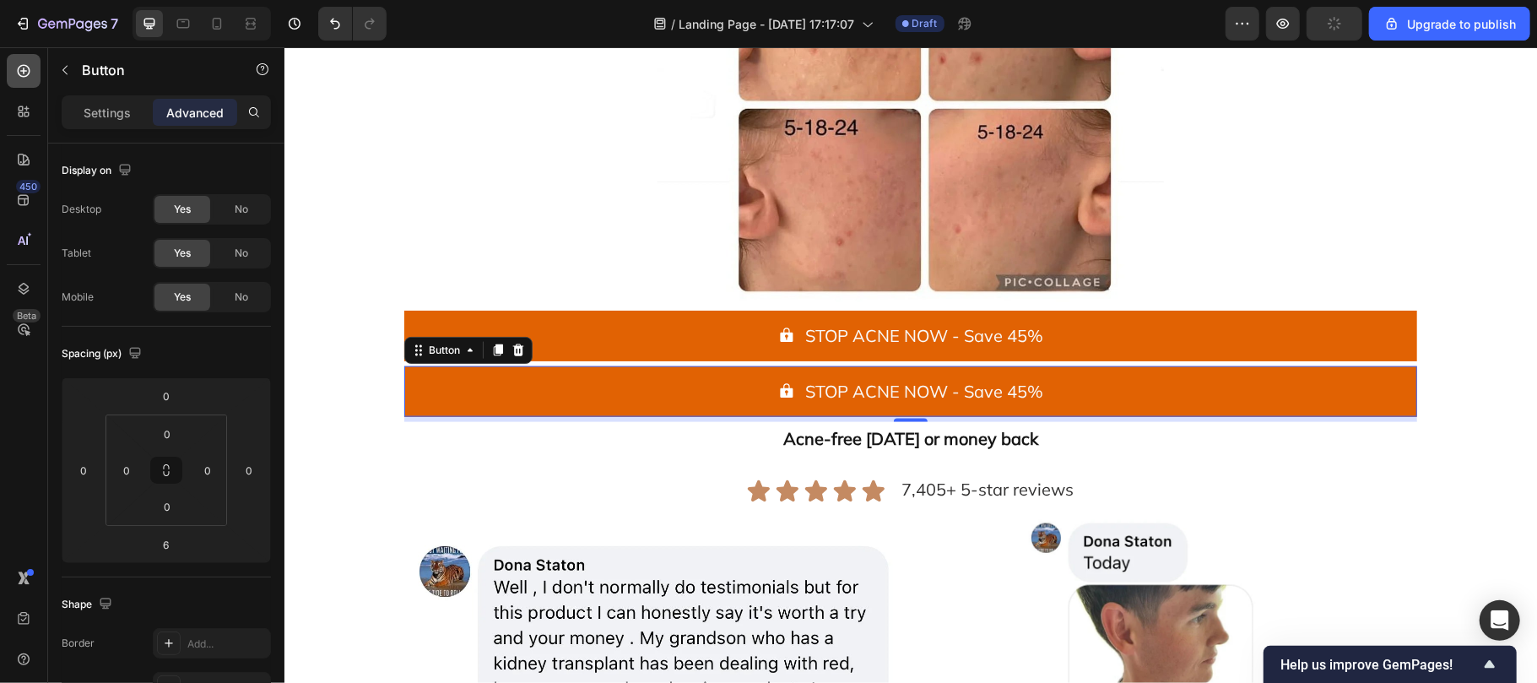
click at [19, 68] on icon at bounding box center [23, 70] width 17 height 17
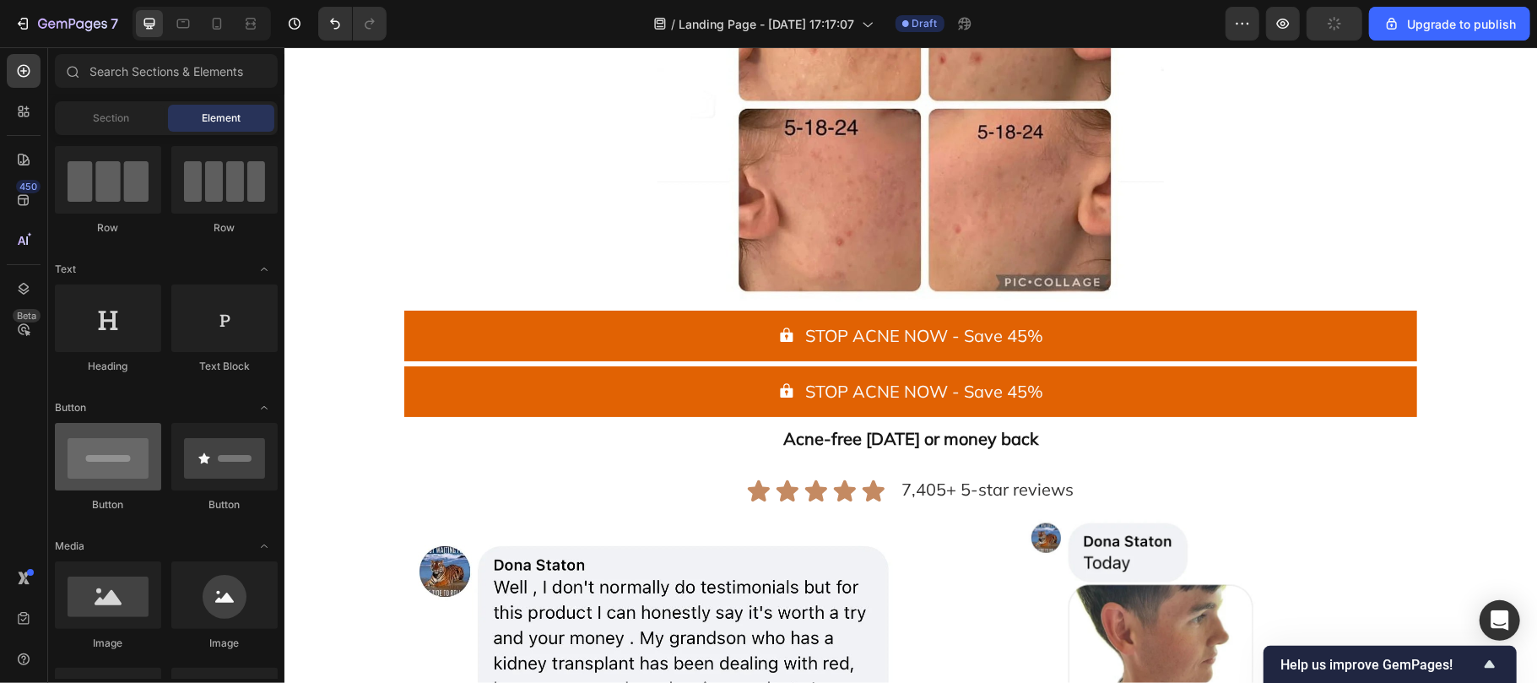
scroll to position [0, 0]
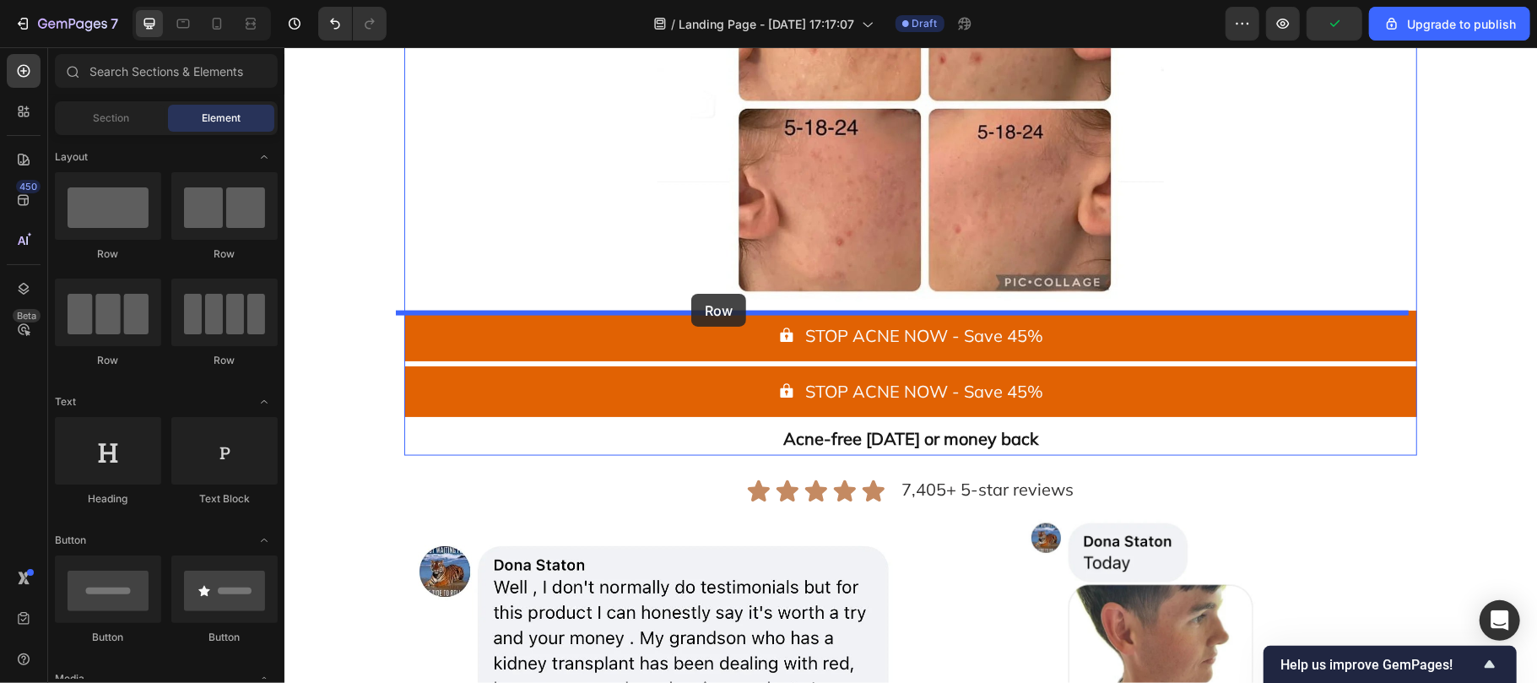
drag, startPoint x: 396, startPoint y: 257, endPoint x: 690, endPoint y: 296, distance: 296.4
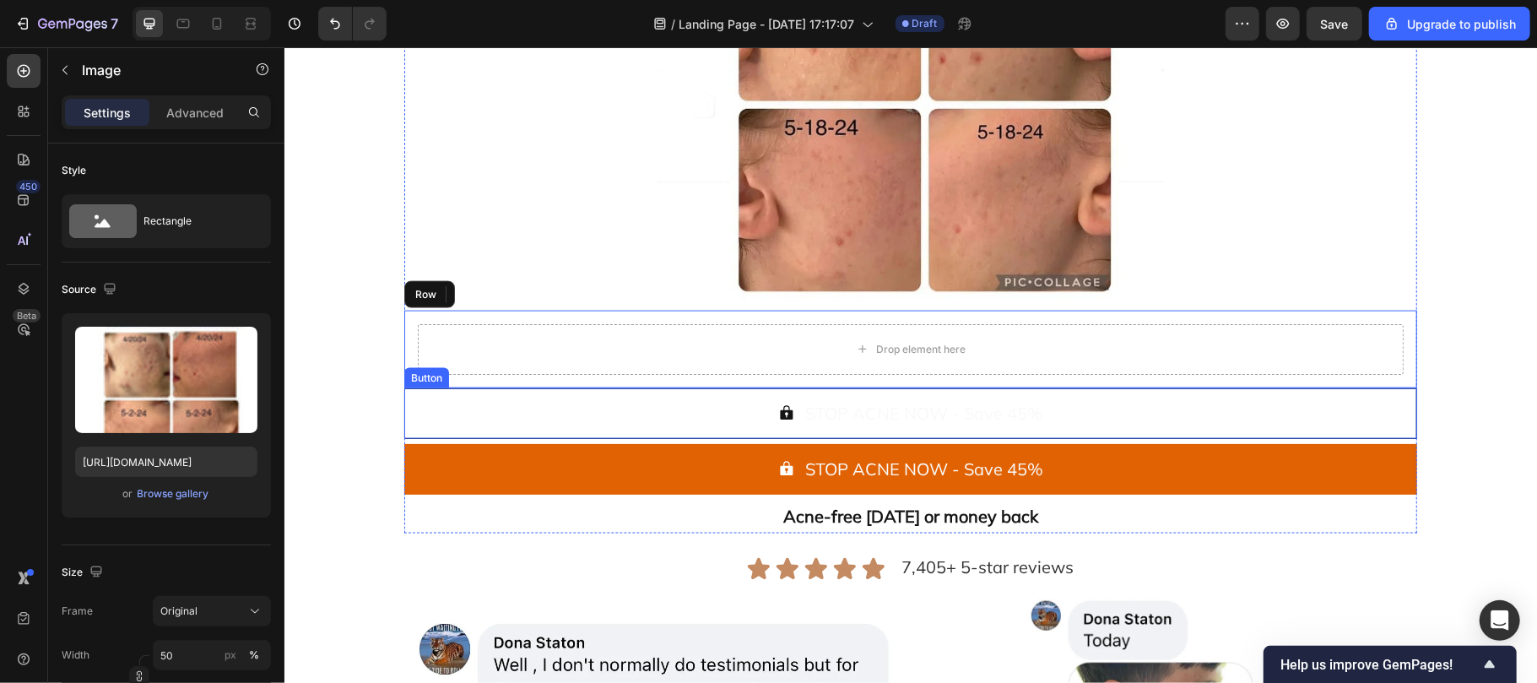
click at [474, 404] on button "STOP ACNE NOW - Save 45%" at bounding box center [909, 412] width 1013 height 51
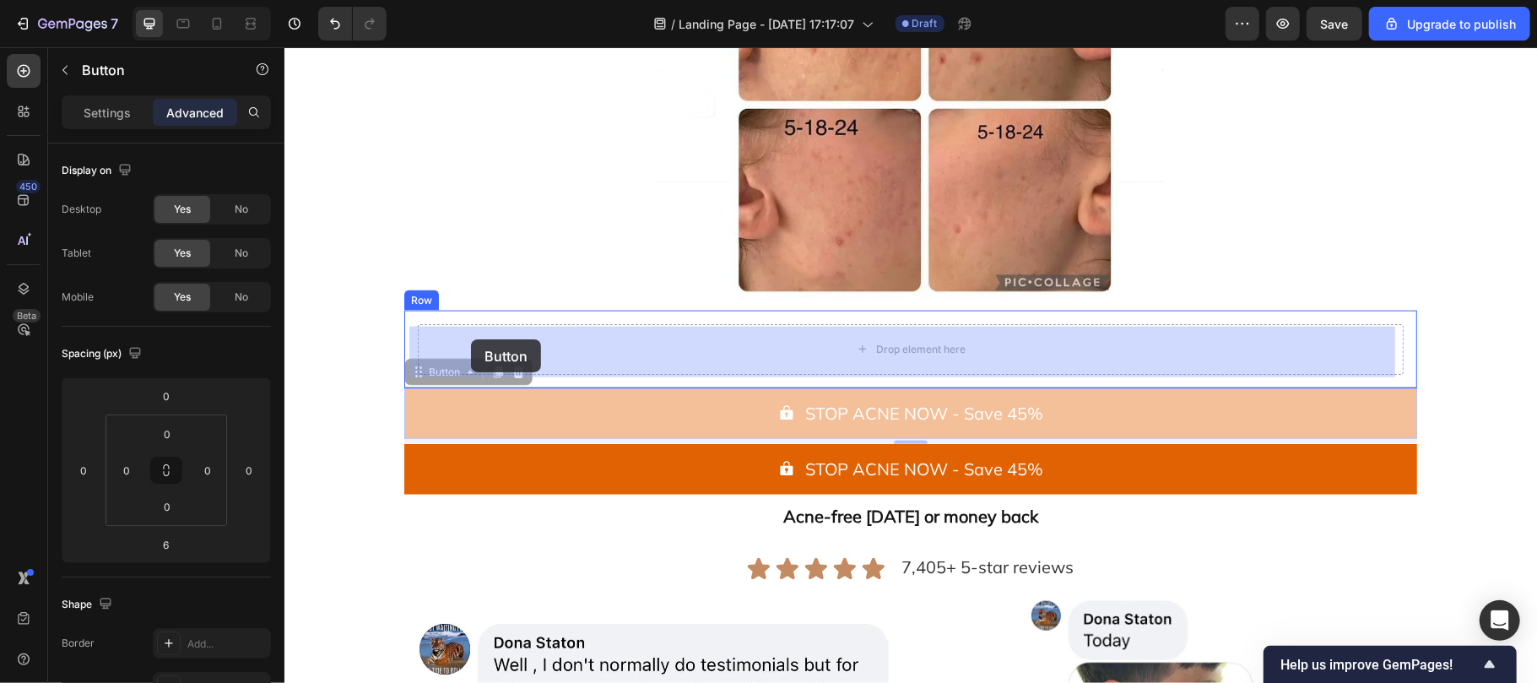
drag, startPoint x: 442, startPoint y: 371, endPoint x: 470, endPoint y: 338, distance: 43.1
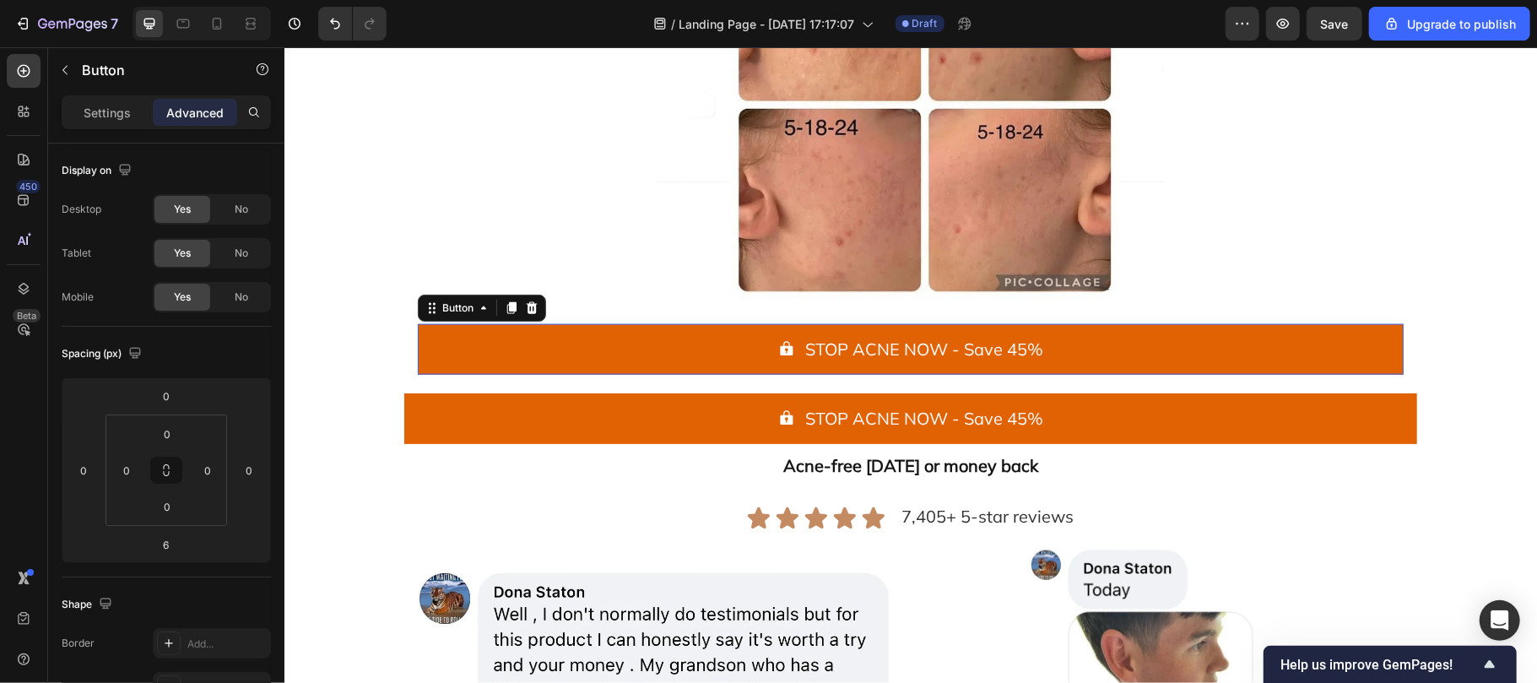
click at [470, 338] on button "STOP ACNE NOW - Save 45%" at bounding box center [910, 348] width 986 height 51
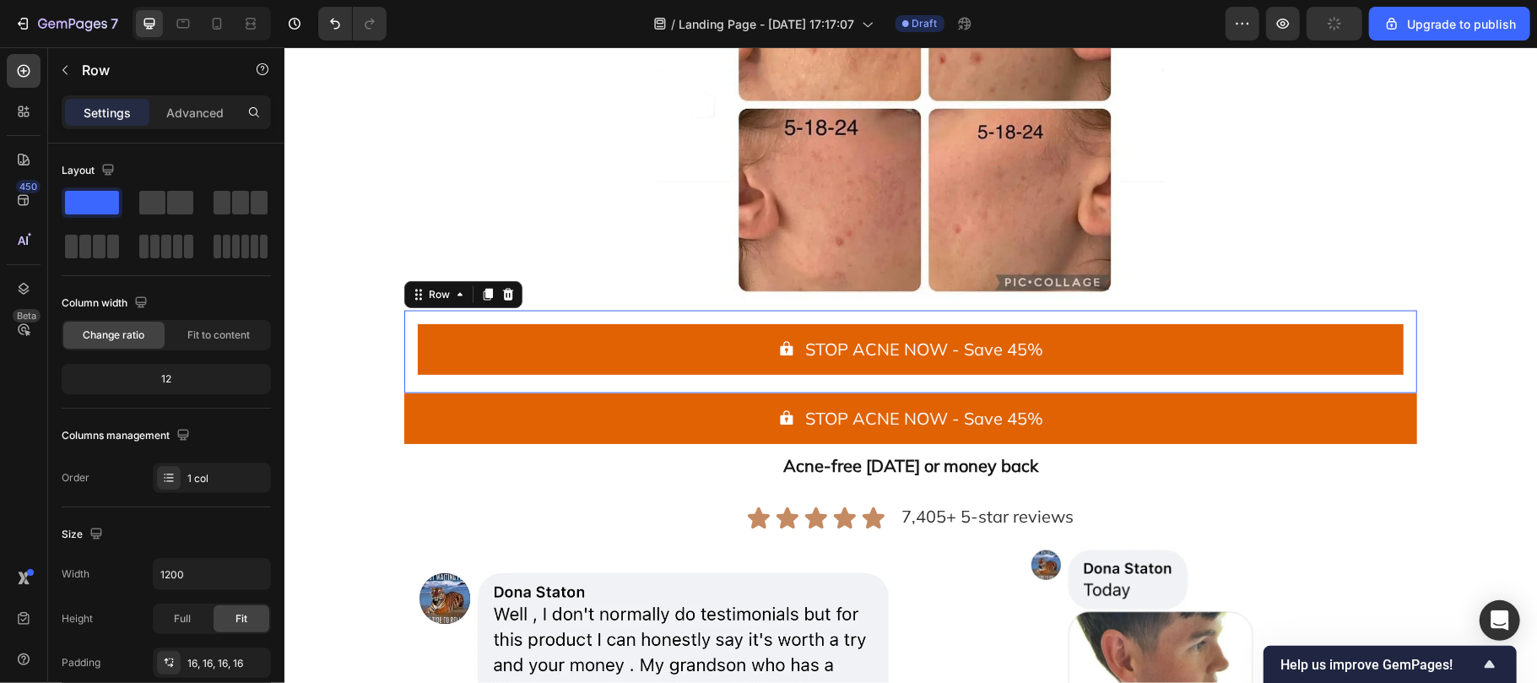
click at [403, 340] on div "STOP ACNE NOW - Save 45% Button Row 0" at bounding box center [909, 351] width 1013 height 83
click at [199, 101] on div "Advanced" at bounding box center [195, 112] width 84 height 27
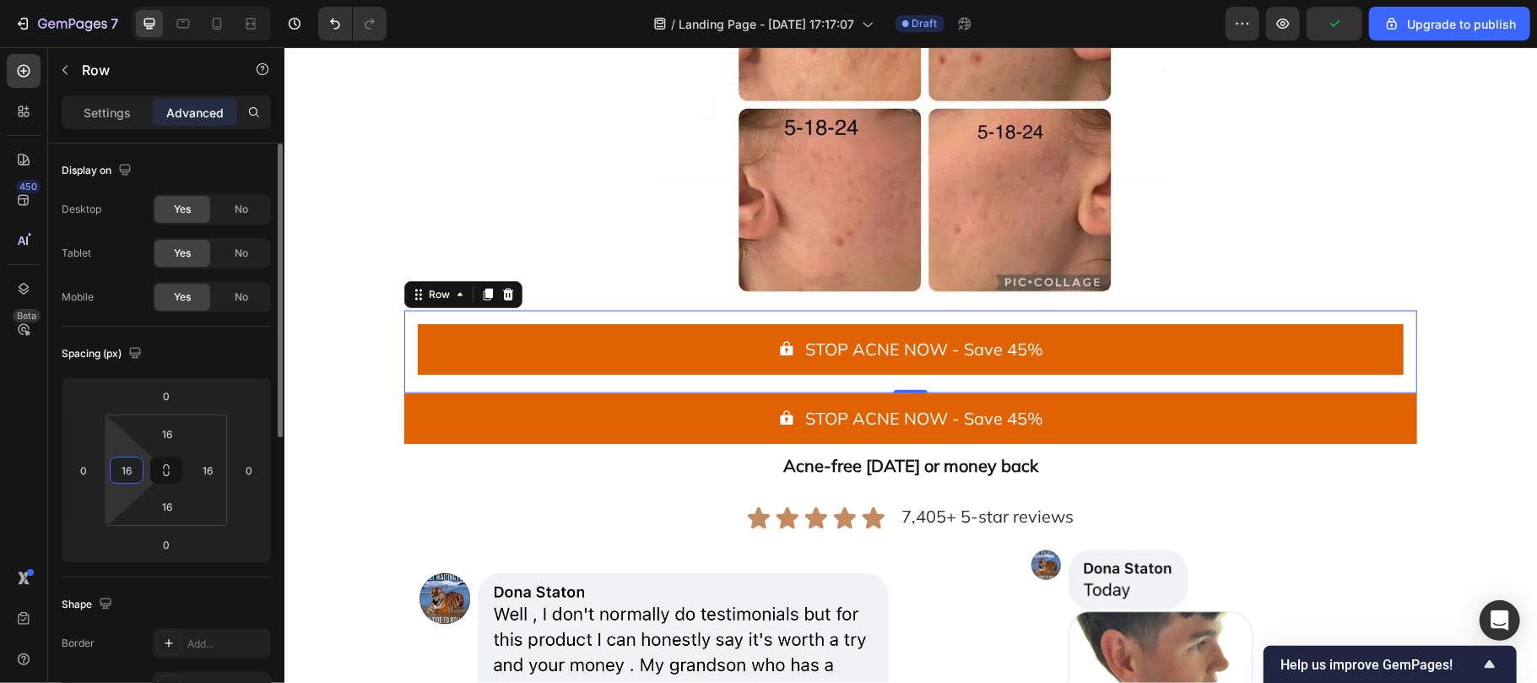
click at [132, 466] on input "16" at bounding box center [126, 469] width 25 height 25
type input "0"
click at [219, 471] on input "16" at bounding box center [207, 469] width 25 height 25
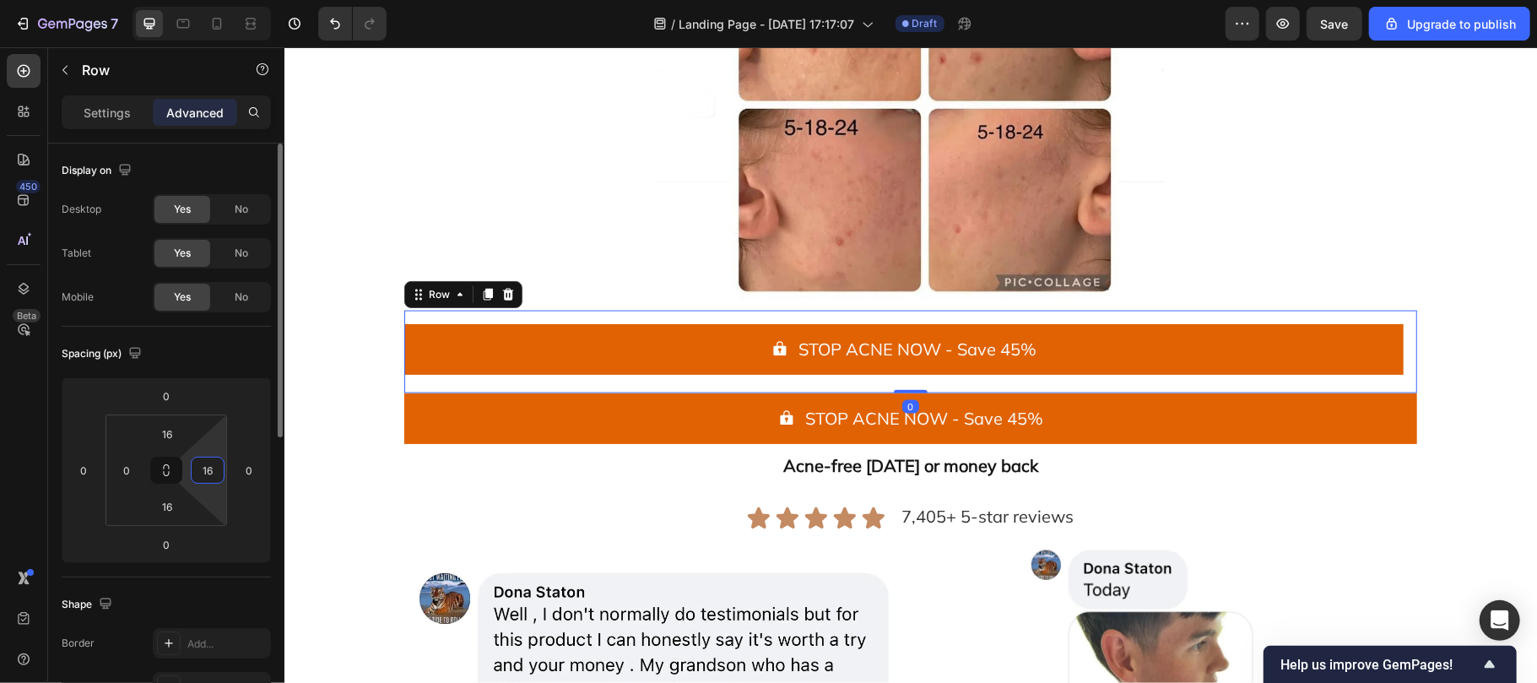
click at [219, 471] on input "16" at bounding box center [207, 469] width 25 height 25
type input "0"
click at [177, 430] on input "16" at bounding box center [167, 433] width 34 height 25
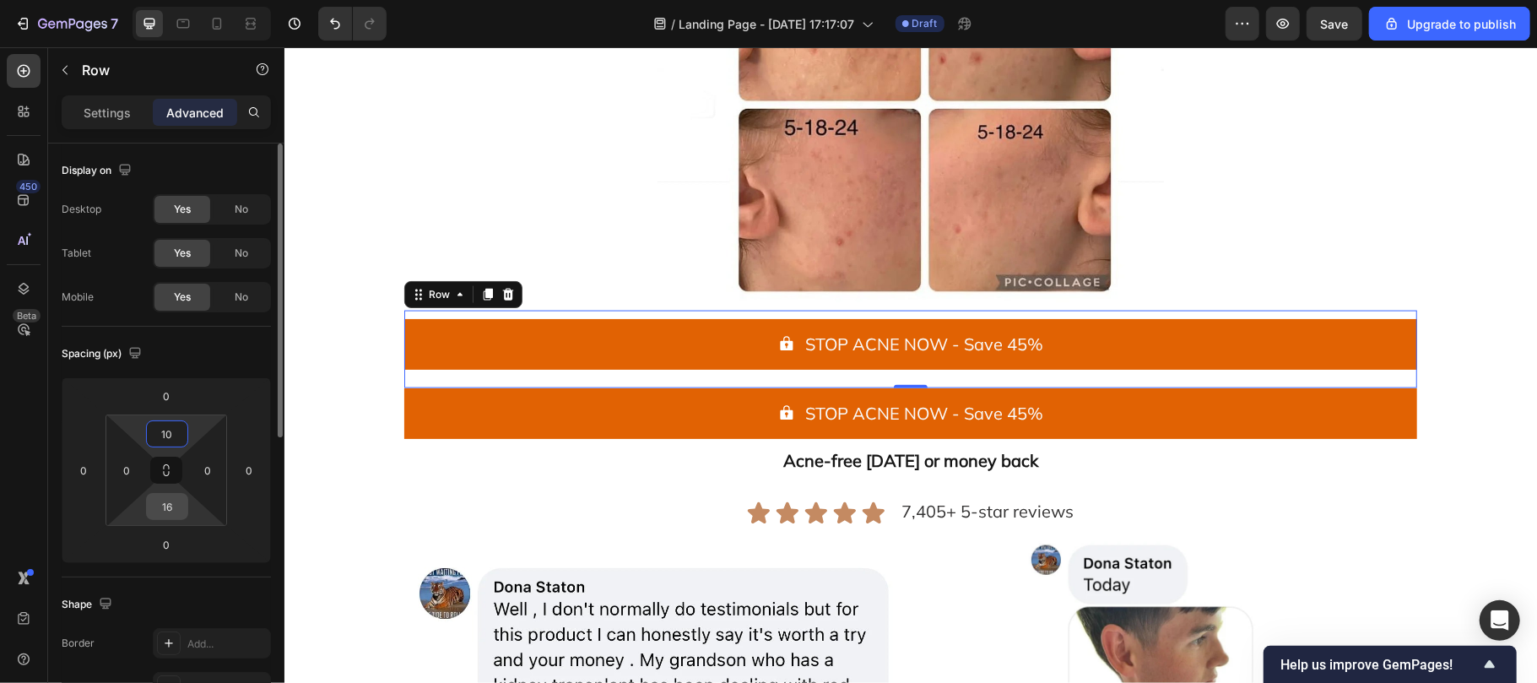
type input "10"
click at [169, 497] on input "16" at bounding box center [167, 506] width 34 height 25
type input "10"
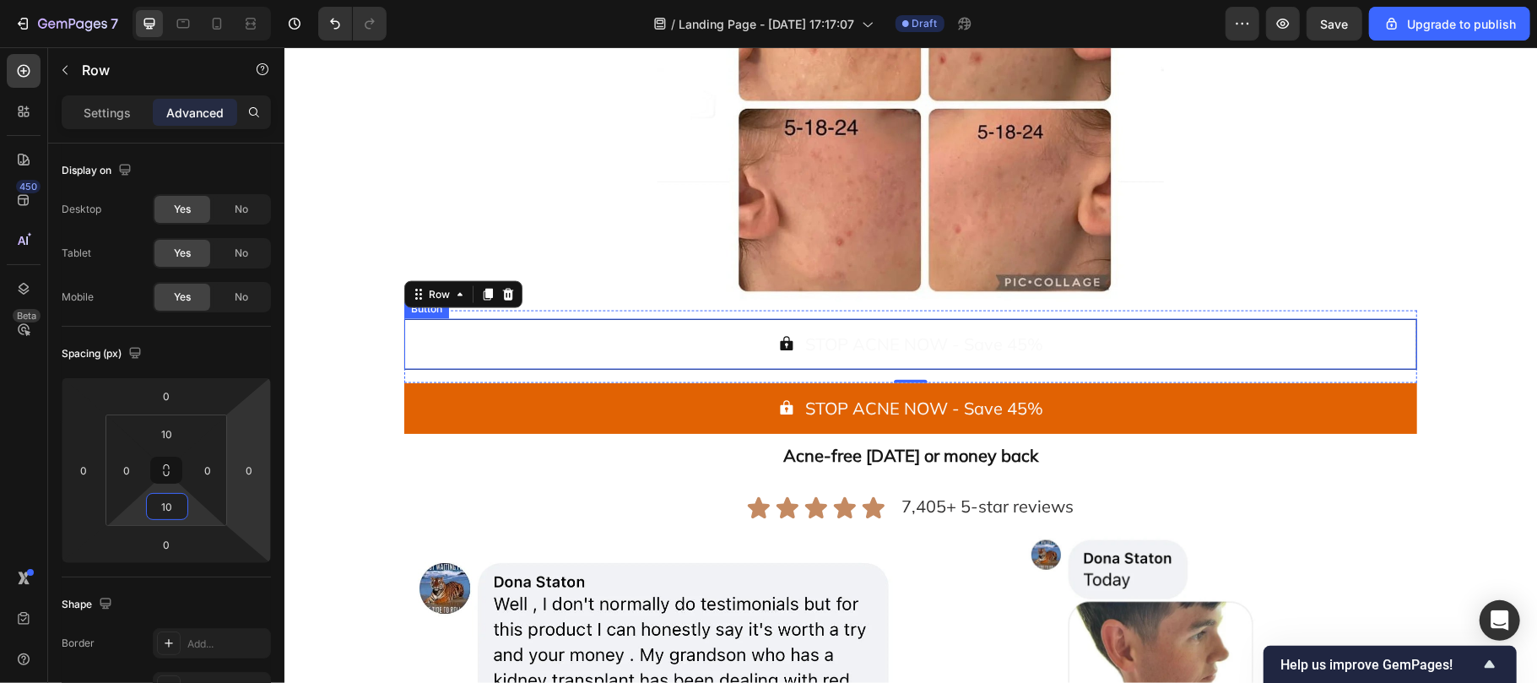
click at [538, 345] on button "STOP ACNE NOW - Save 45%" at bounding box center [909, 343] width 1013 height 51
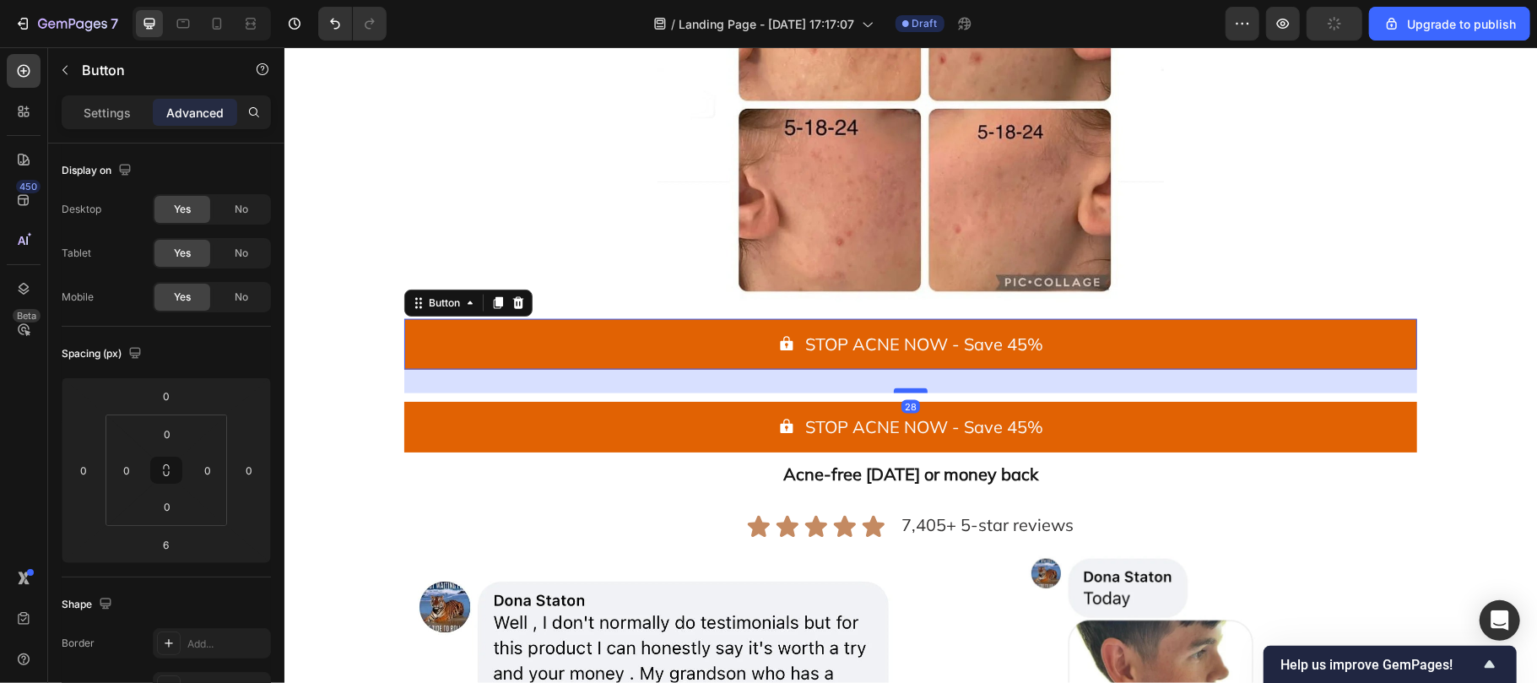
drag, startPoint x: 902, startPoint y: 372, endPoint x: 902, endPoint y: 391, distance: 18.6
click at [902, 391] on div at bounding box center [910, 389] width 34 height 5
type input "28"
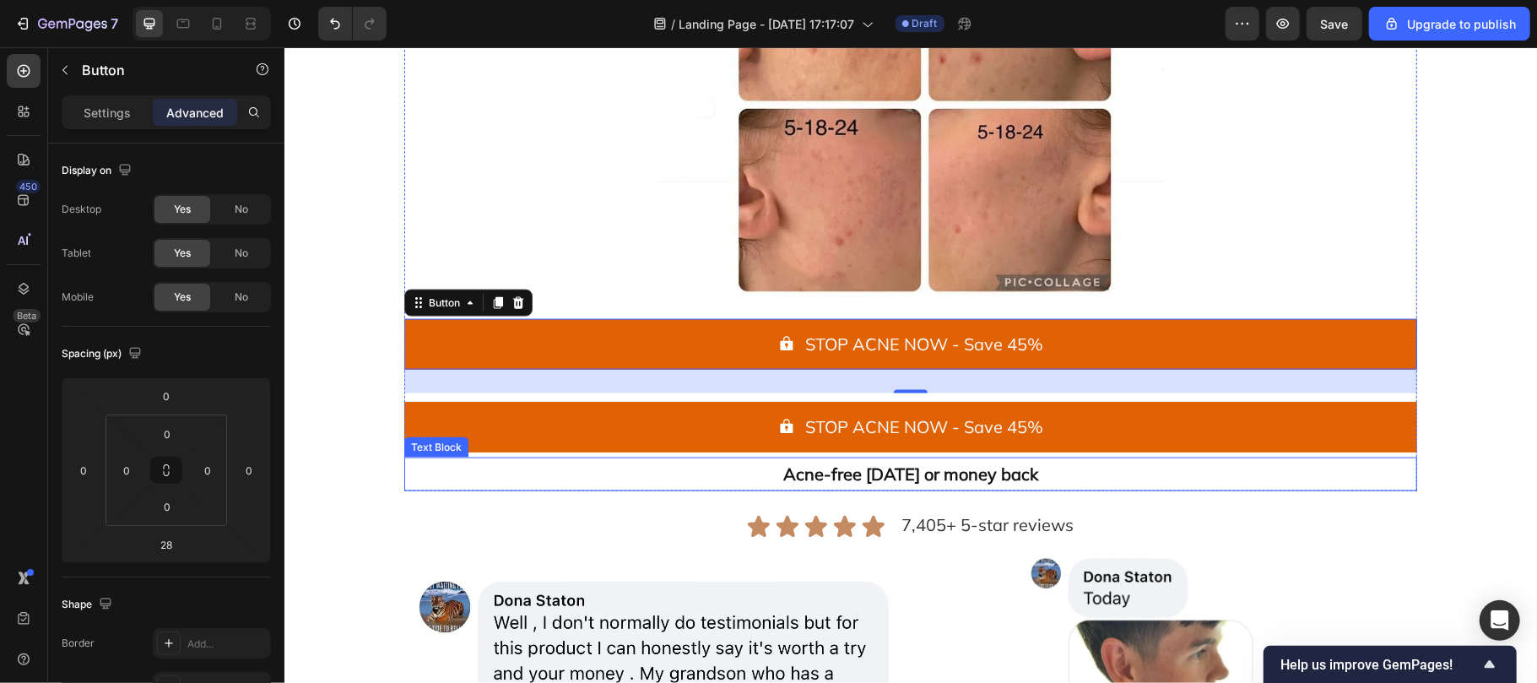
click at [452, 472] on p "Acne-free in 60 days or money back" at bounding box center [909, 473] width 1009 height 30
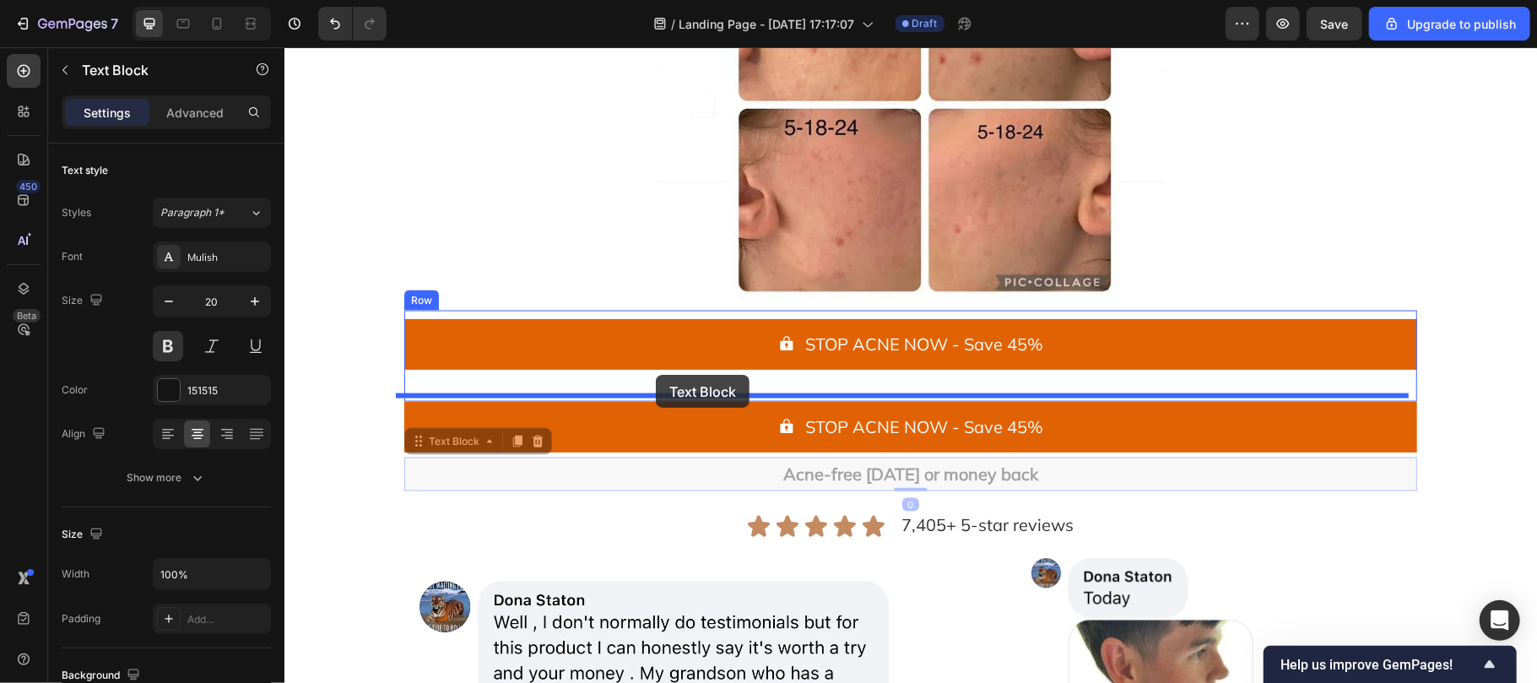
drag, startPoint x: 436, startPoint y: 445, endPoint x: 655, endPoint y: 374, distance: 229.8
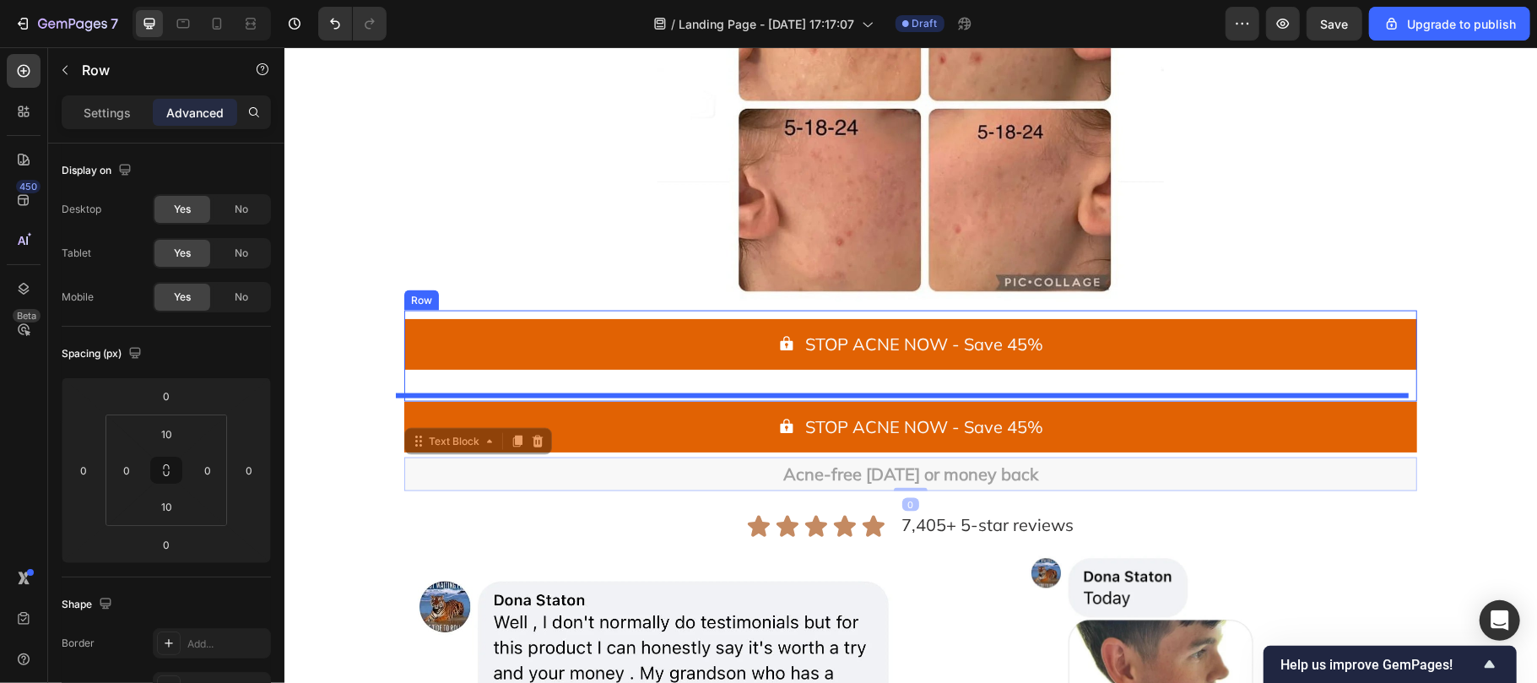
click at [655, 374] on div "STOP ACNE NOW - Save 45% Button" at bounding box center [909, 355] width 1013 height 74
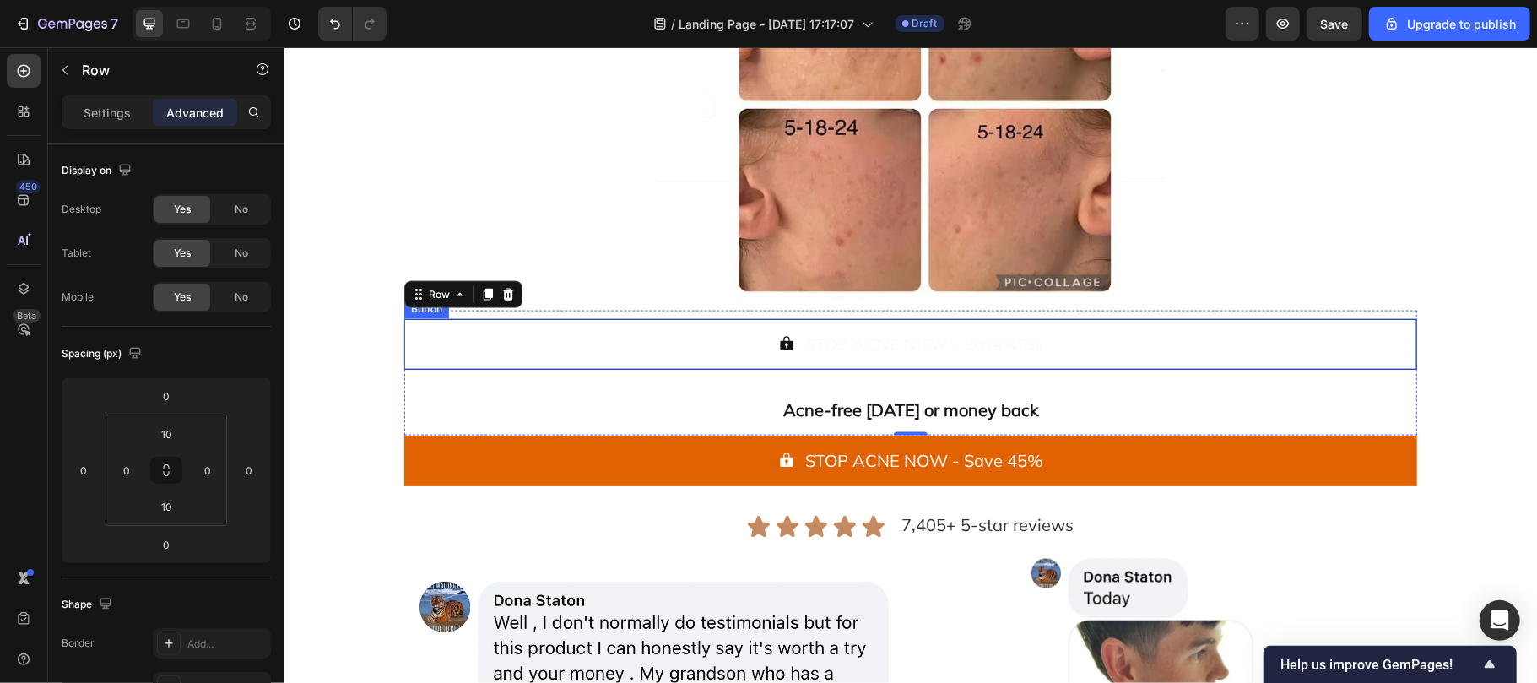
click at [866, 367] on button "STOP ACNE NOW - Save 45%" at bounding box center [909, 343] width 1013 height 51
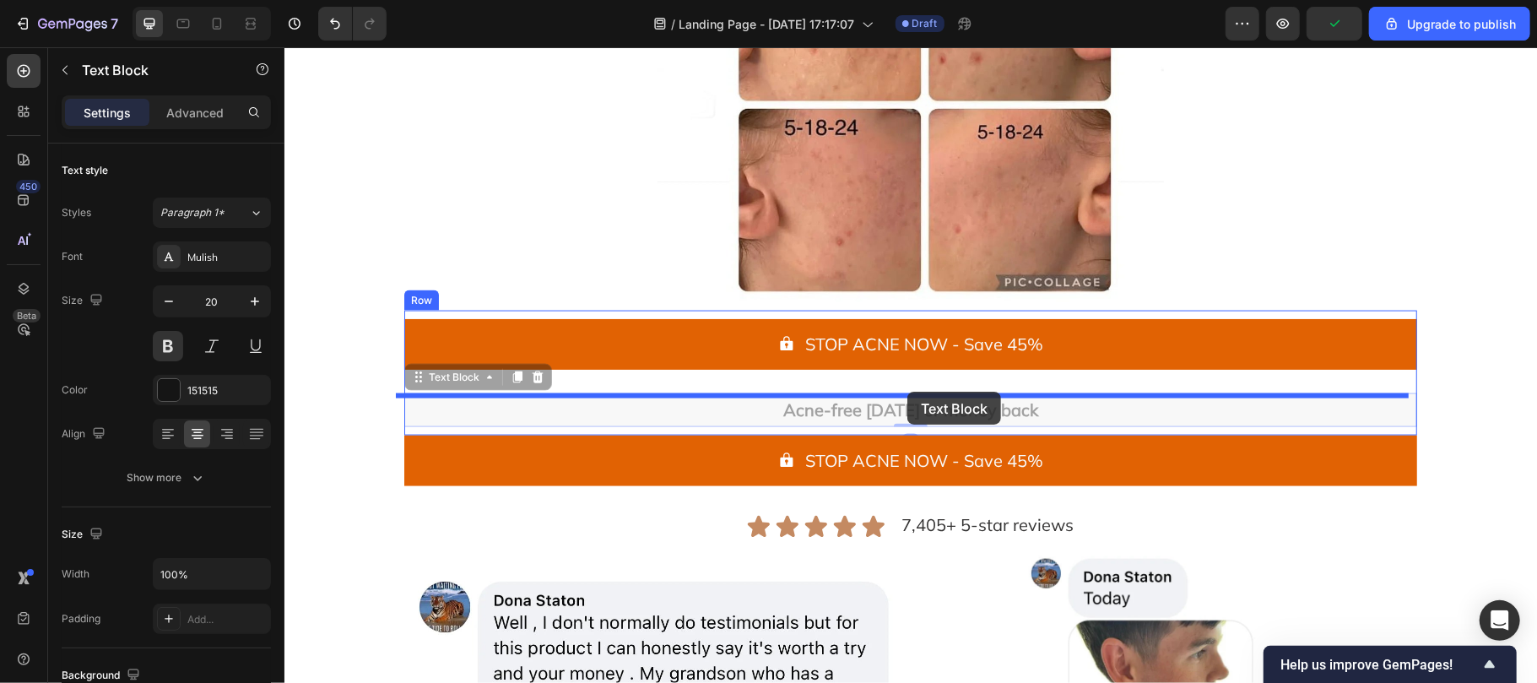
click at [908, 391] on div "Header Image Icon Icon Icon Icon Icon Icon List 2,566+ 5-star reviews Text Bloc…" at bounding box center [910, 4] width 1253 height 3138
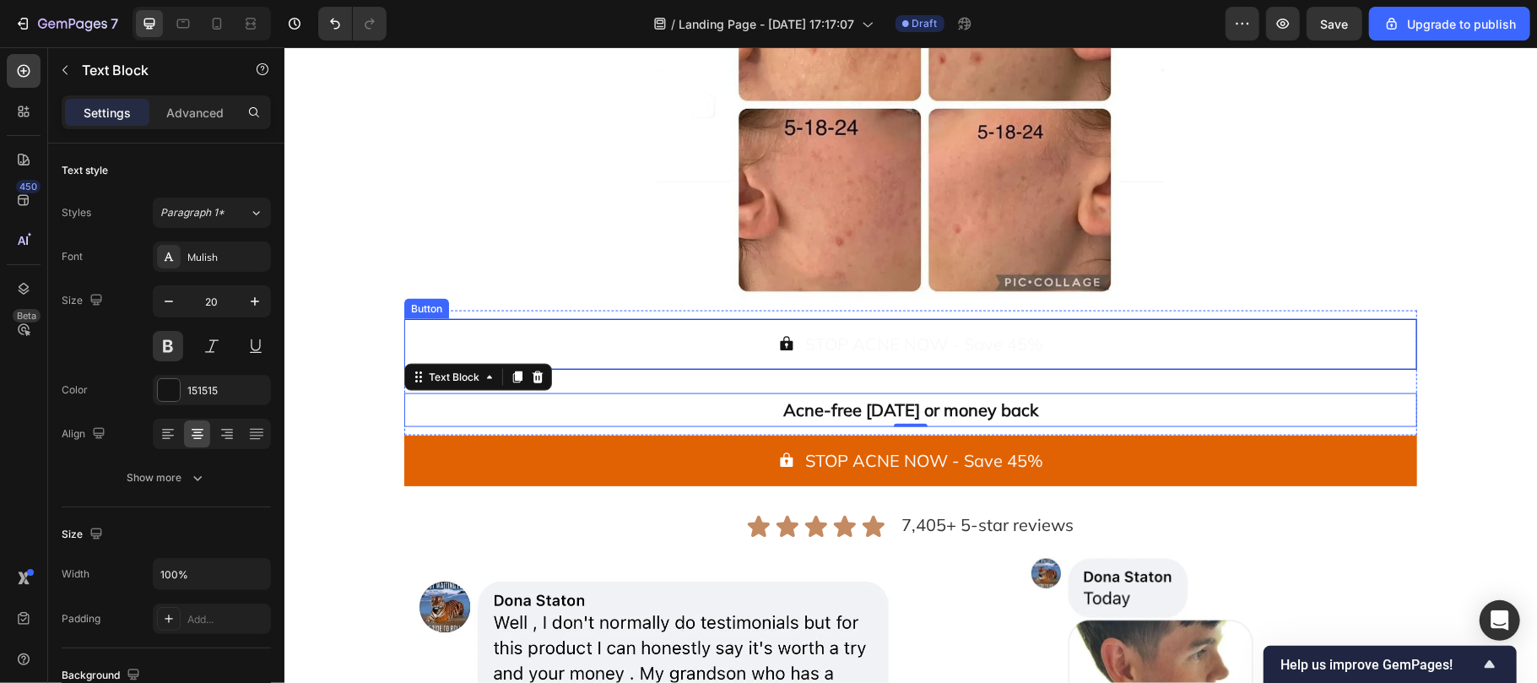
click at [493, 342] on button "STOP ACNE NOW - Save 45%" at bounding box center [909, 343] width 1013 height 51
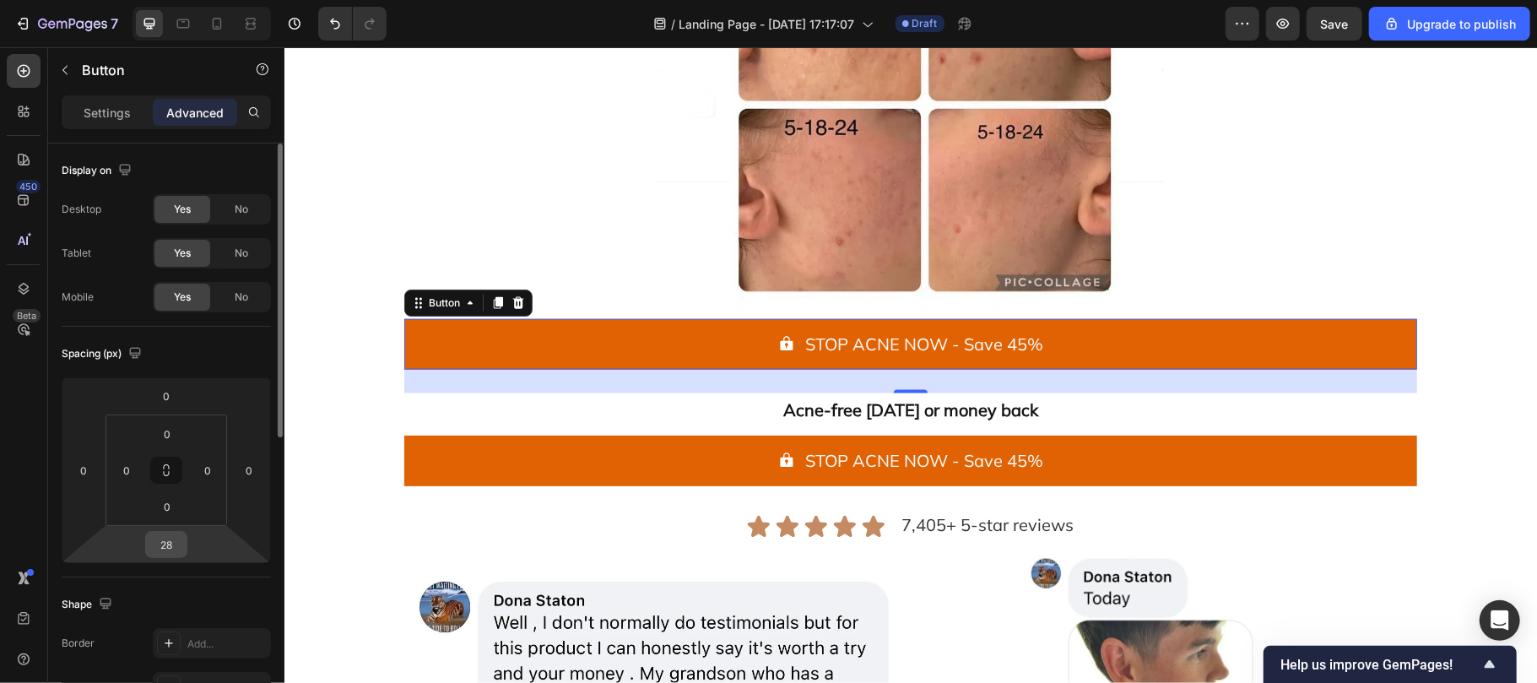
click at [176, 551] on input "28" at bounding box center [166, 544] width 34 height 25
type input "10"
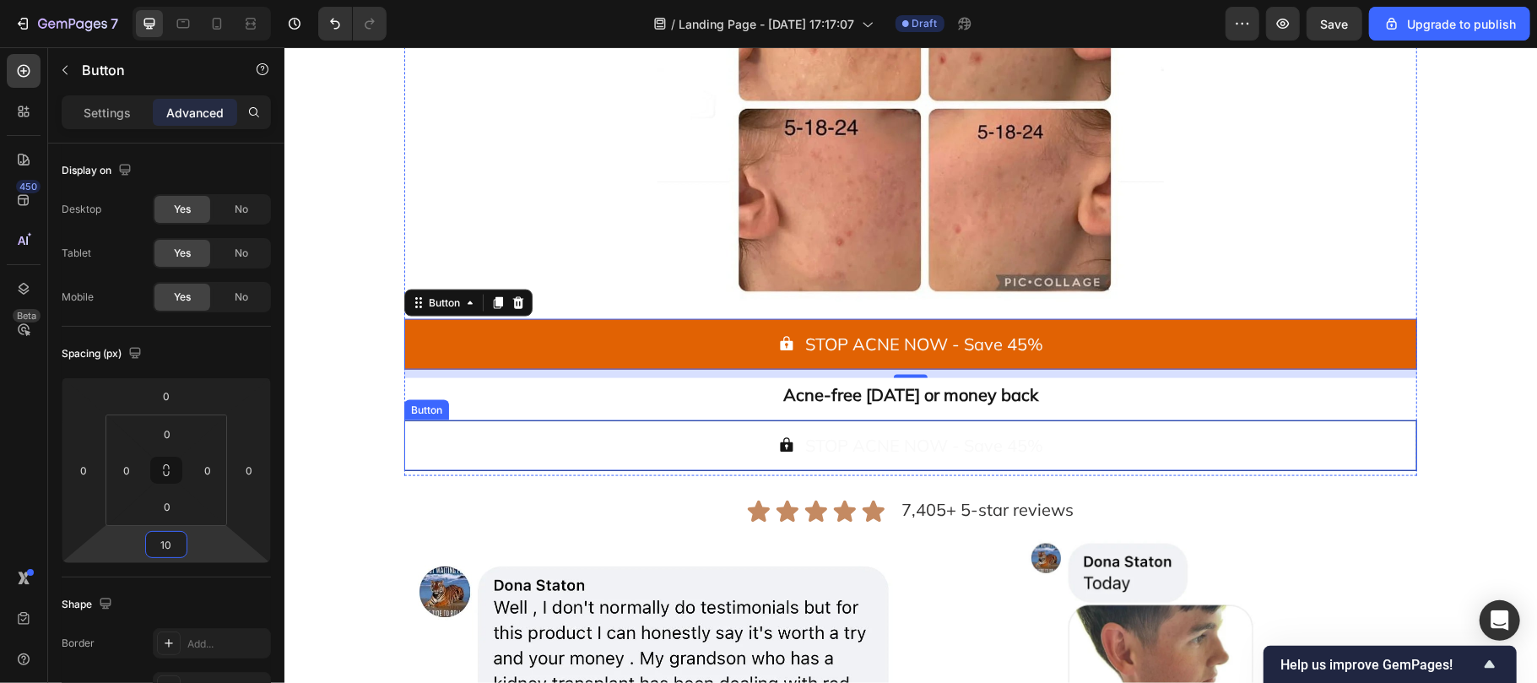
click at [432, 443] on button "STOP ACNE NOW - Save 45%" at bounding box center [909, 444] width 1013 height 51
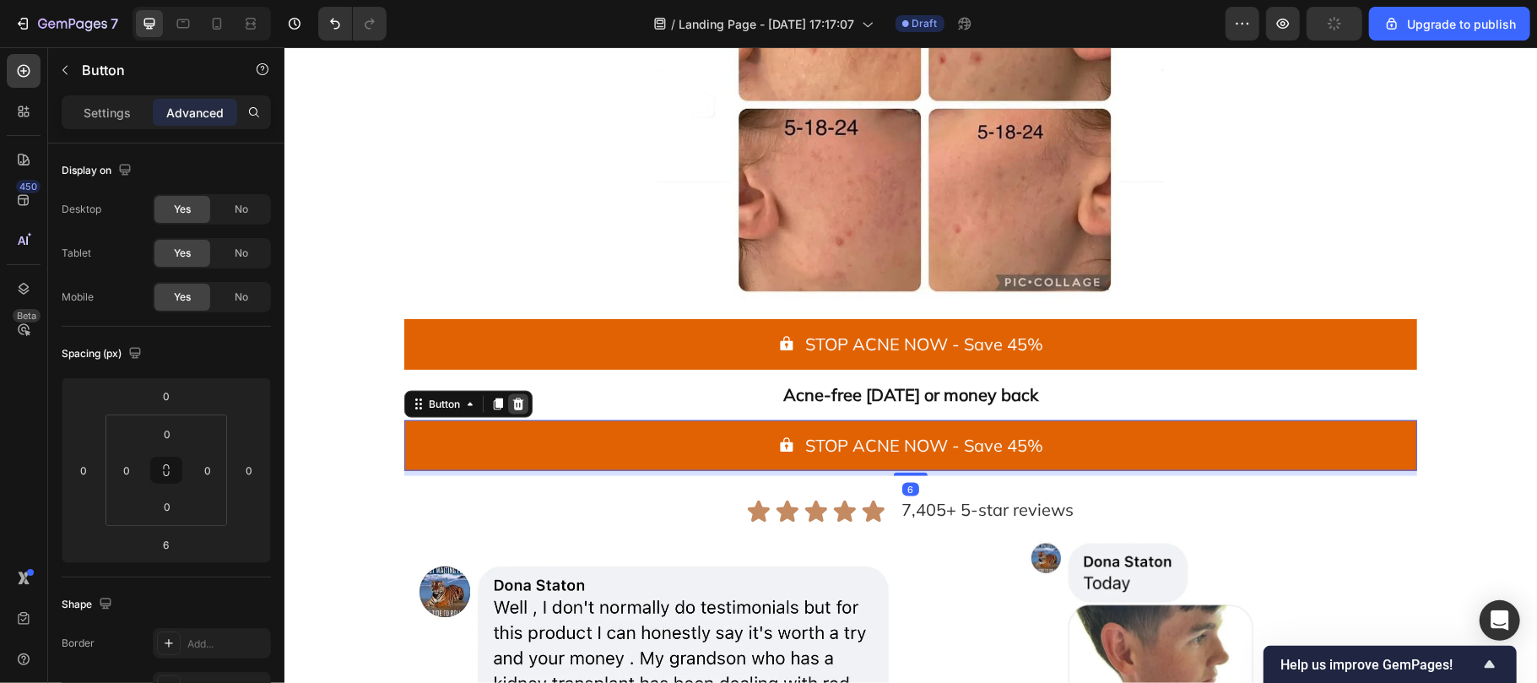
click at [513, 403] on icon at bounding box center [517, 403] width 11 height 12
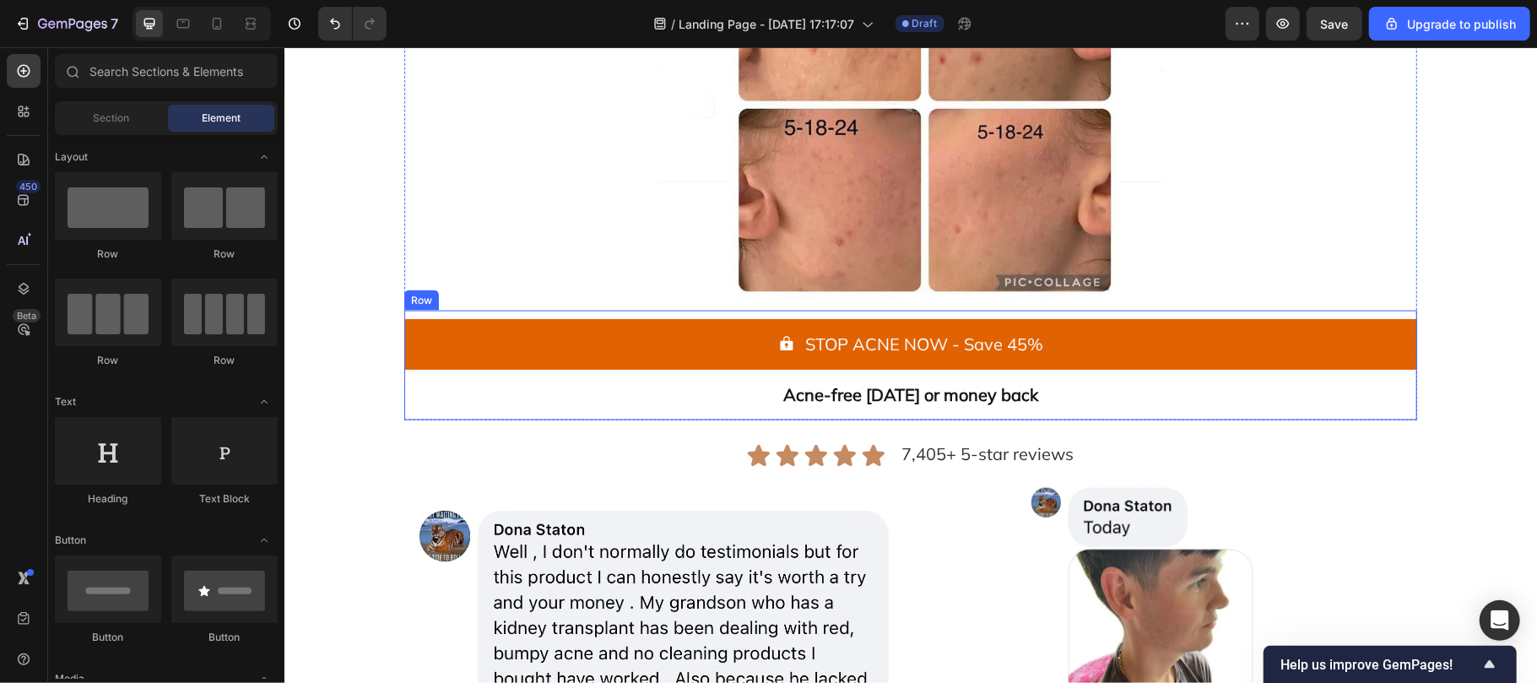
click at [606, 413] on div "STOP ACNE NOW - Save 45% Button Acne-free in 60 days or money back Text Block R…" at bounding box center [909, 365] width 1013 height 110
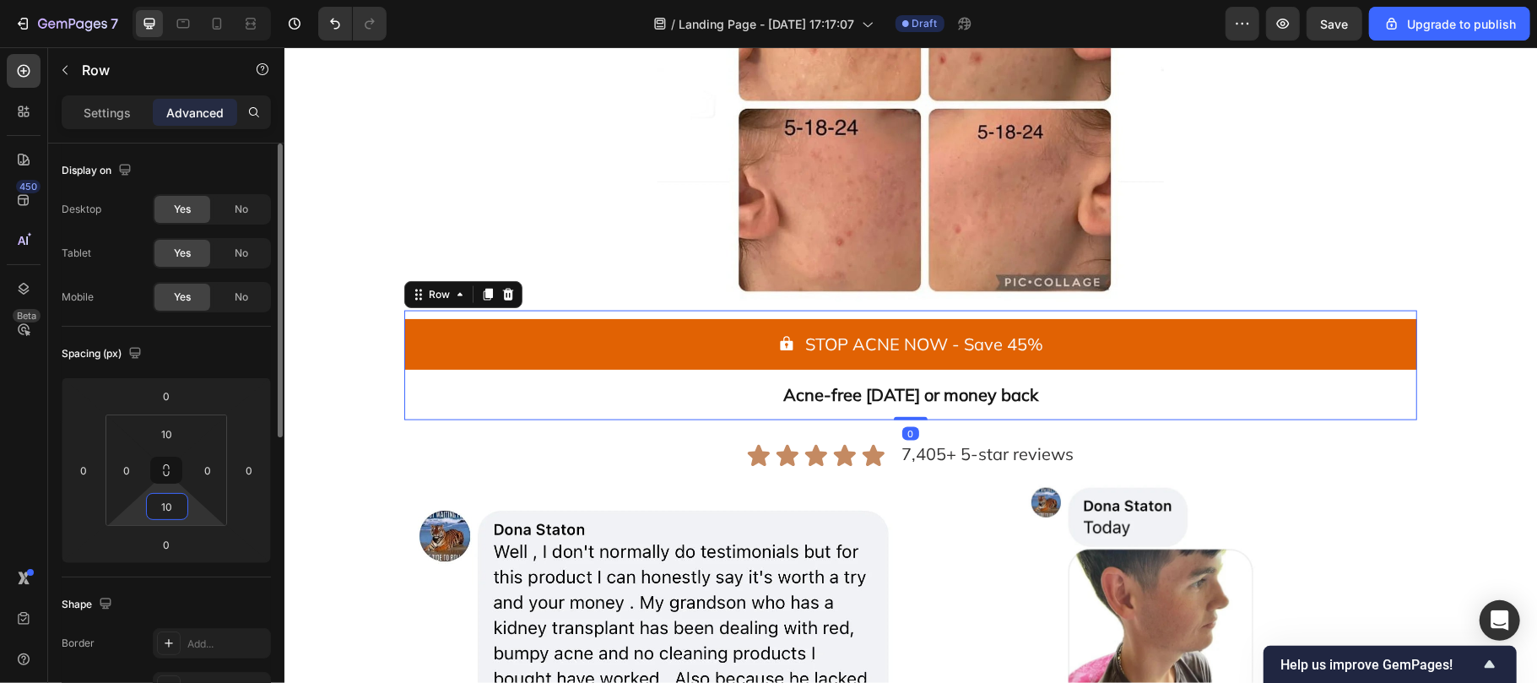
click at [176, 505] on input "10" at bounding box center [167, 506] width 34 height 25
click at [483, 298] on icon at bounding box center [487, 294] width 9 height 12
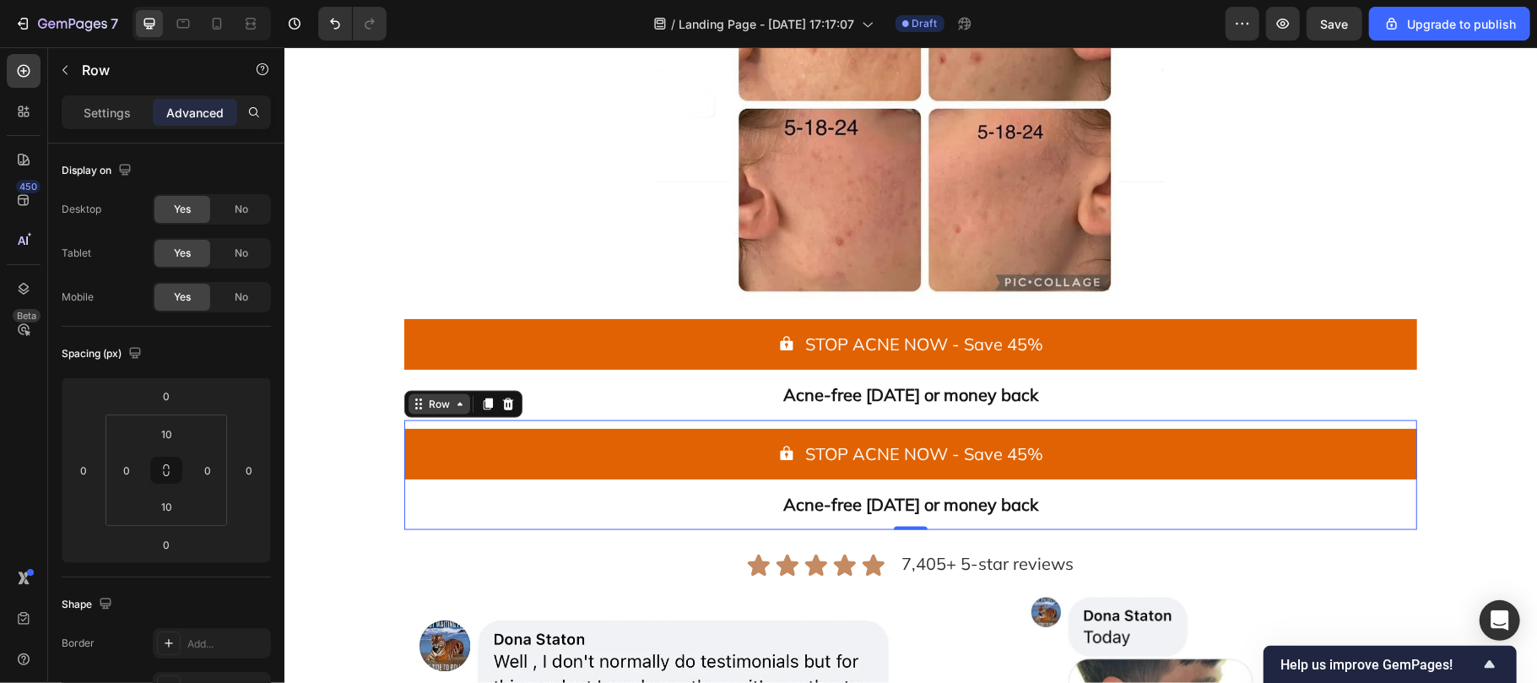
click at [436, 406] on div "Row" at bounding box center [439, 403] width 28 height 15
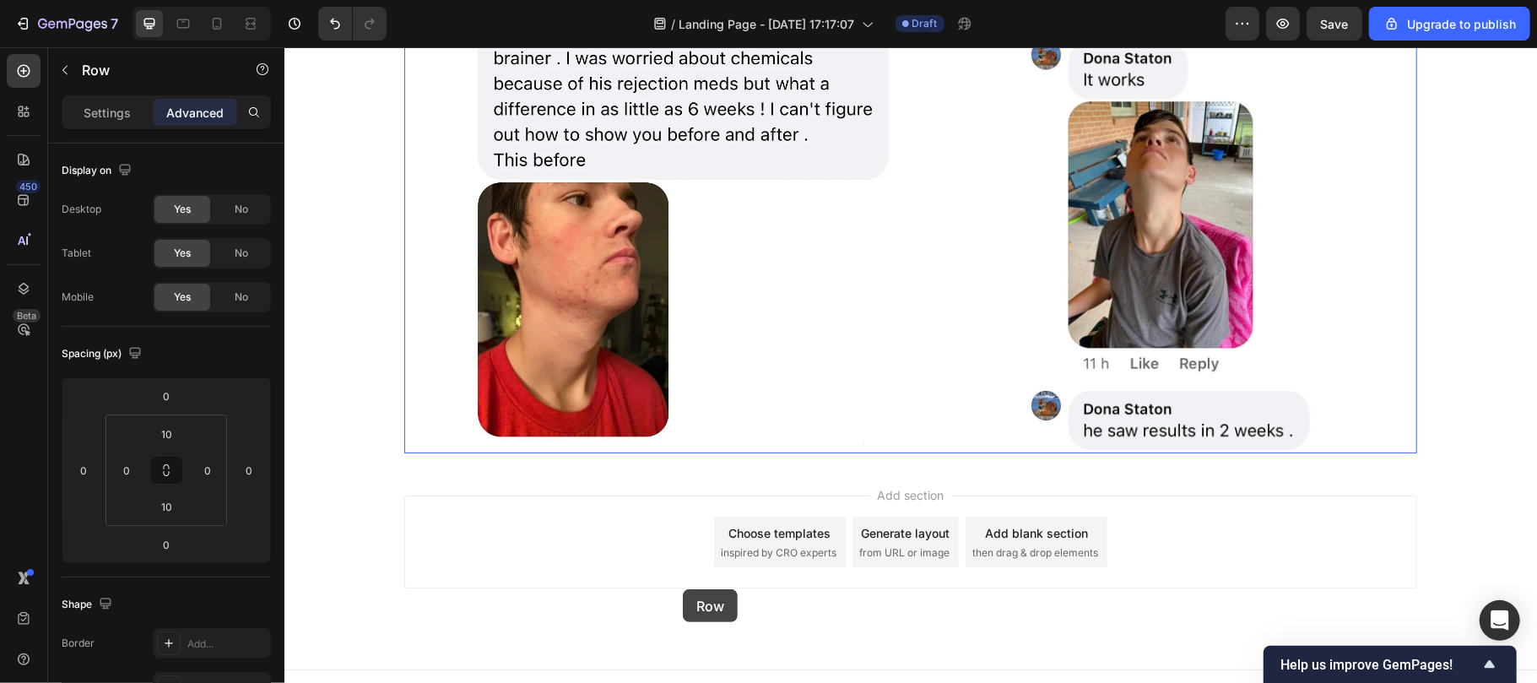
scroll to position [2546, 0]
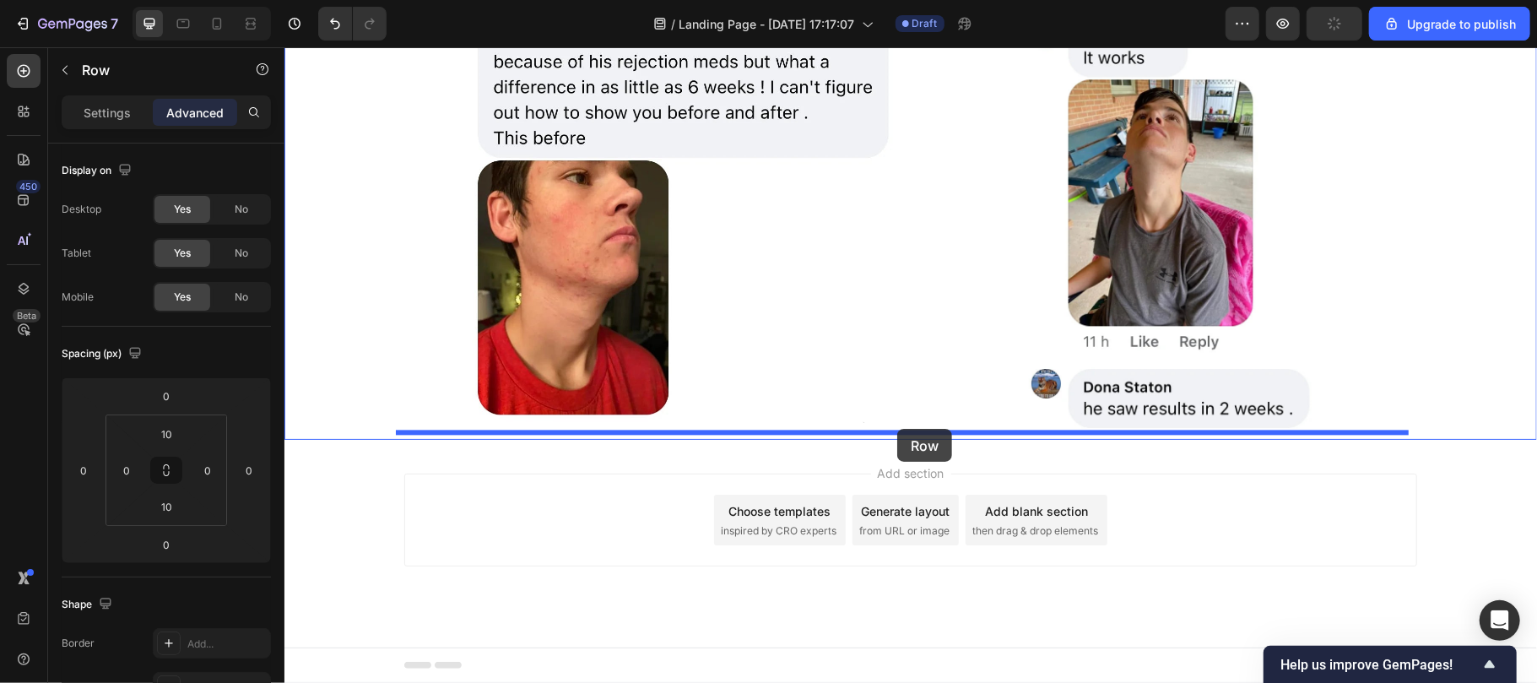
drag, startPoint x: 424, startPoint y: 405, endPoint x: 896, endPoint y: 429, distance: 473.2
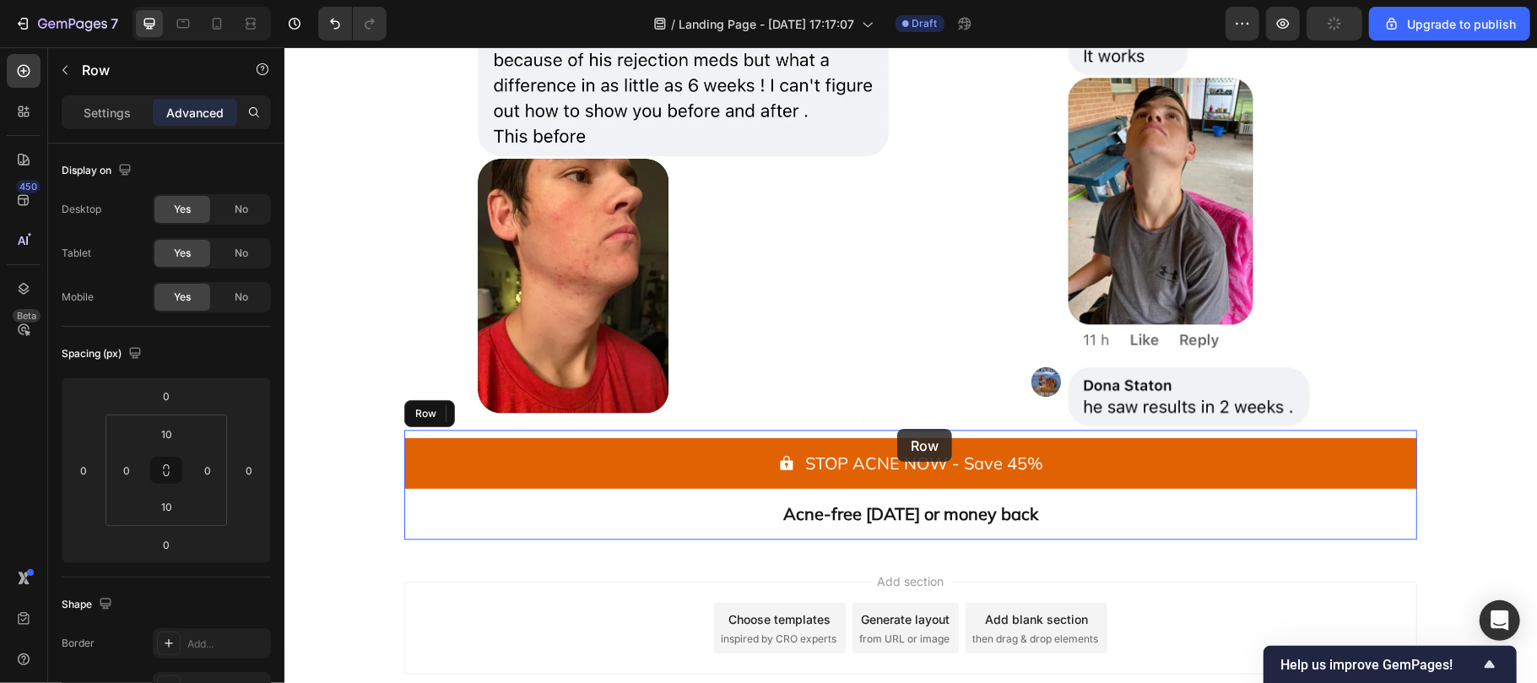
click at [896, 429] on div "STOP ACNE NOW - Save 45% Button Acne-free in 60 days or money back Text Block R…" at bounding box center [909, 484] width 1013 height 110
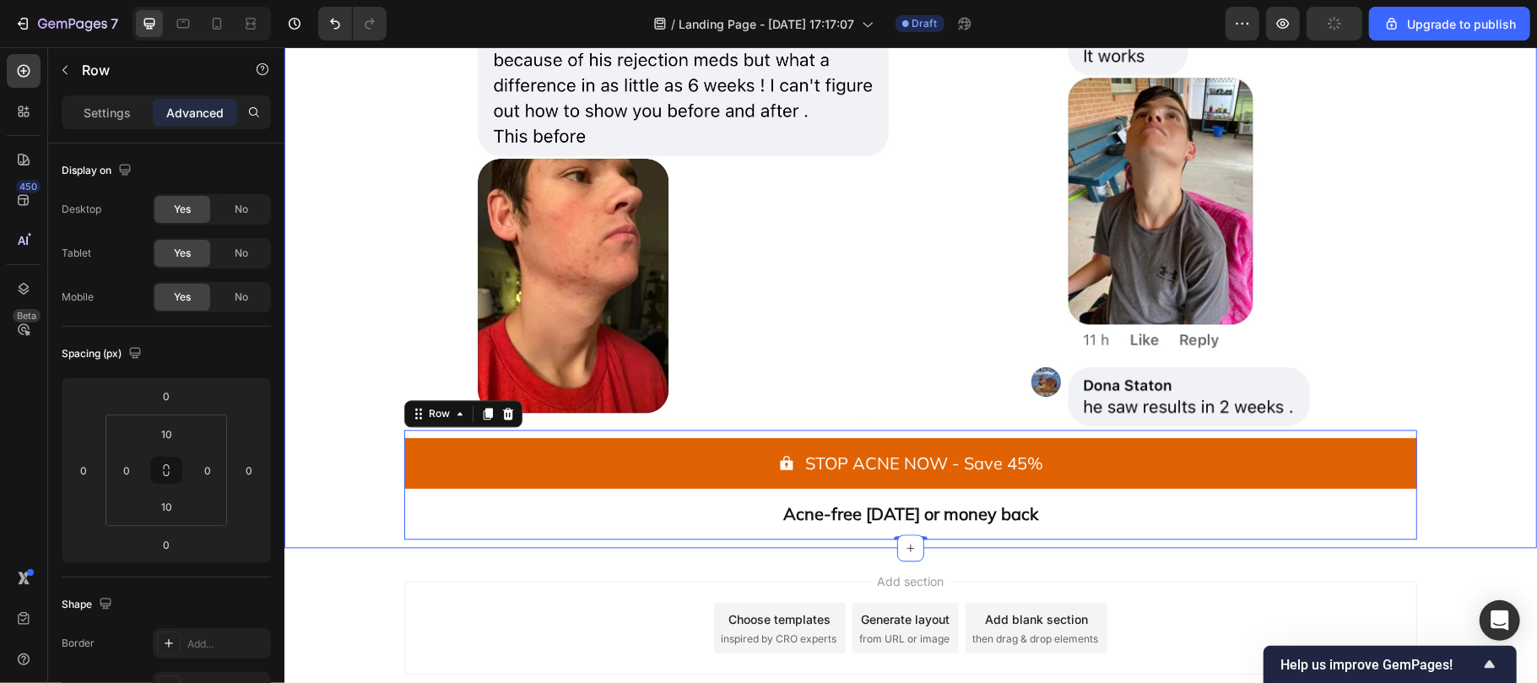
click at [360, 450] on div "Icon Icon Icon Icon Icon Icon List 7,405+ 5-star reviews Text Block Row Image I…" at bounding box center [909, 76] width 1219 height 925
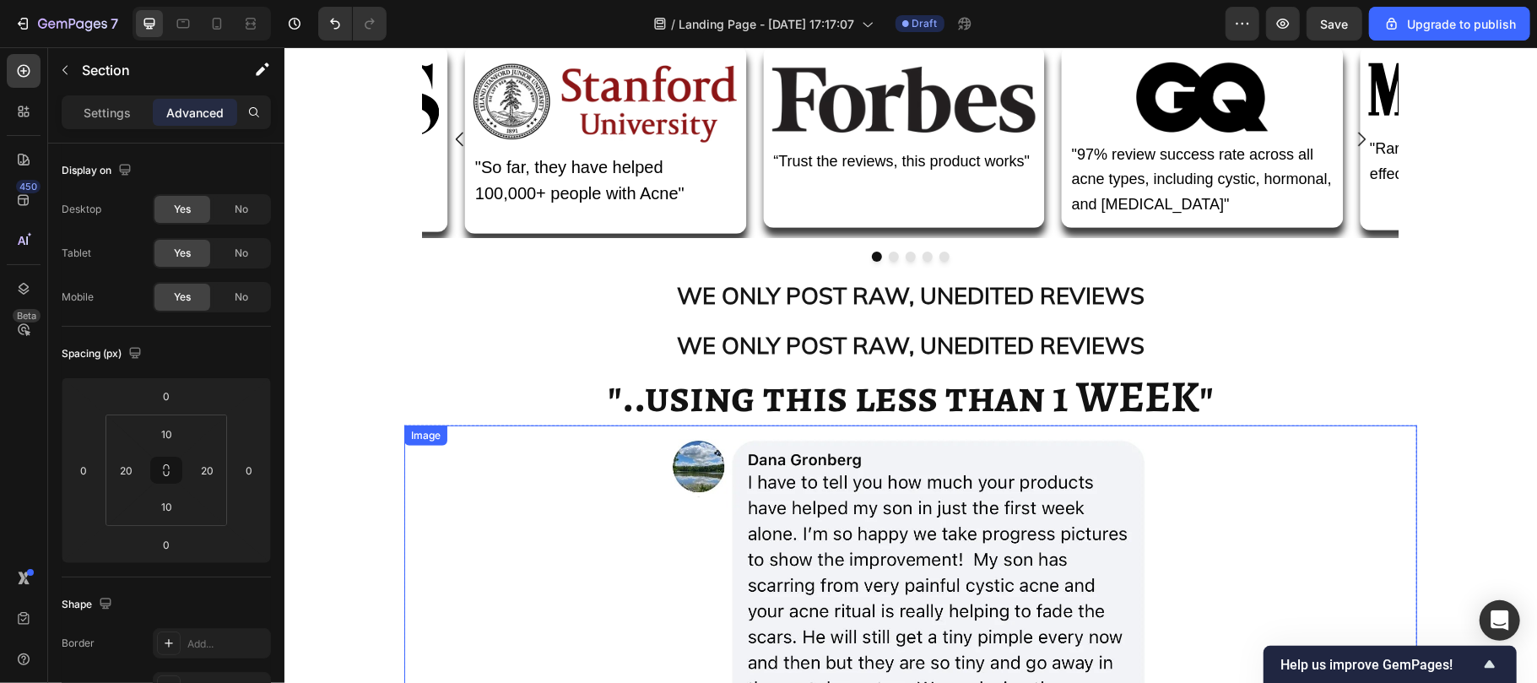
scroll to position [564, 0]
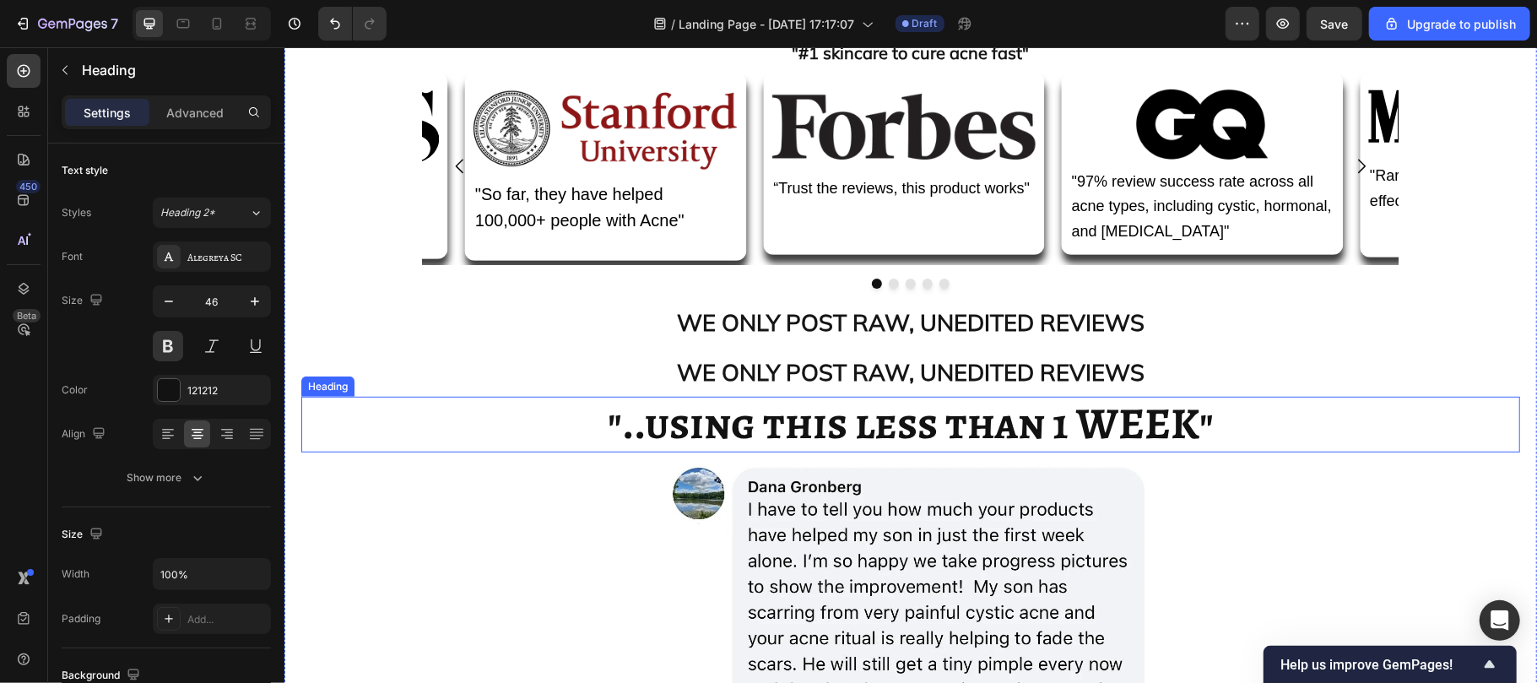
click at [798, 452] on strong ""..using this less than 1 WEEK"" at bounding box center [910, 422] width 606 height 60
click at [403, 381] on icon at bounding box center [402, 380] width 9 height 12
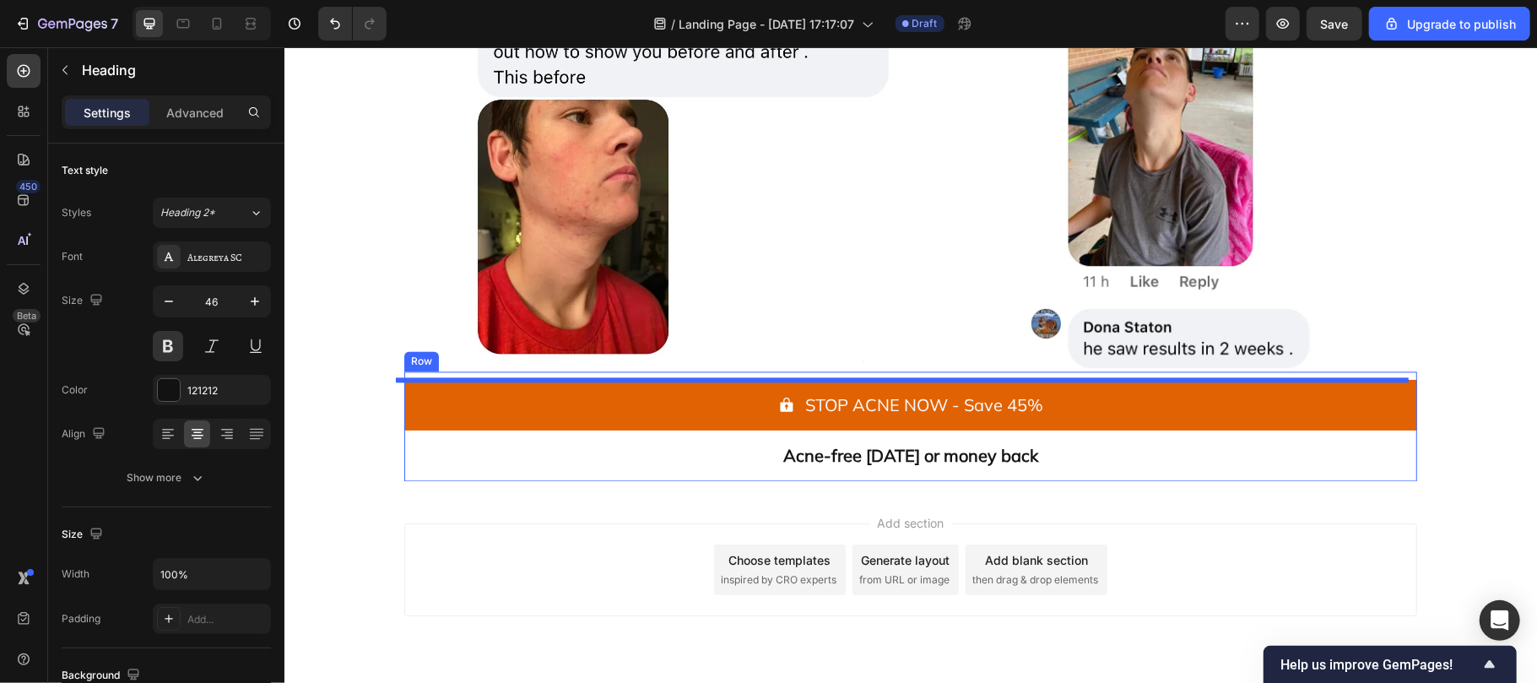
scroll to position [2601, 0]
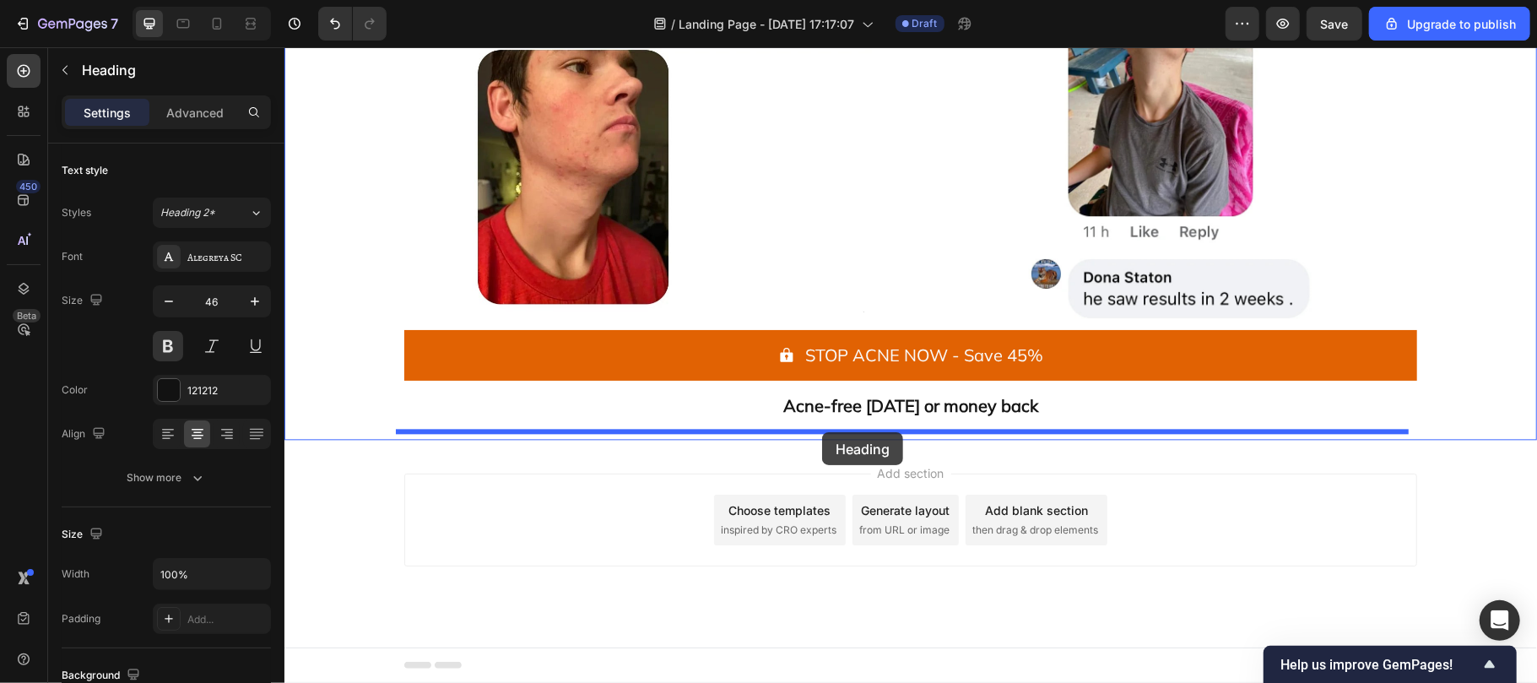
drag, startPoint x: 346, startPoint y: 436, endPoint x: 821, endPoint y: 431, distance: 475.2
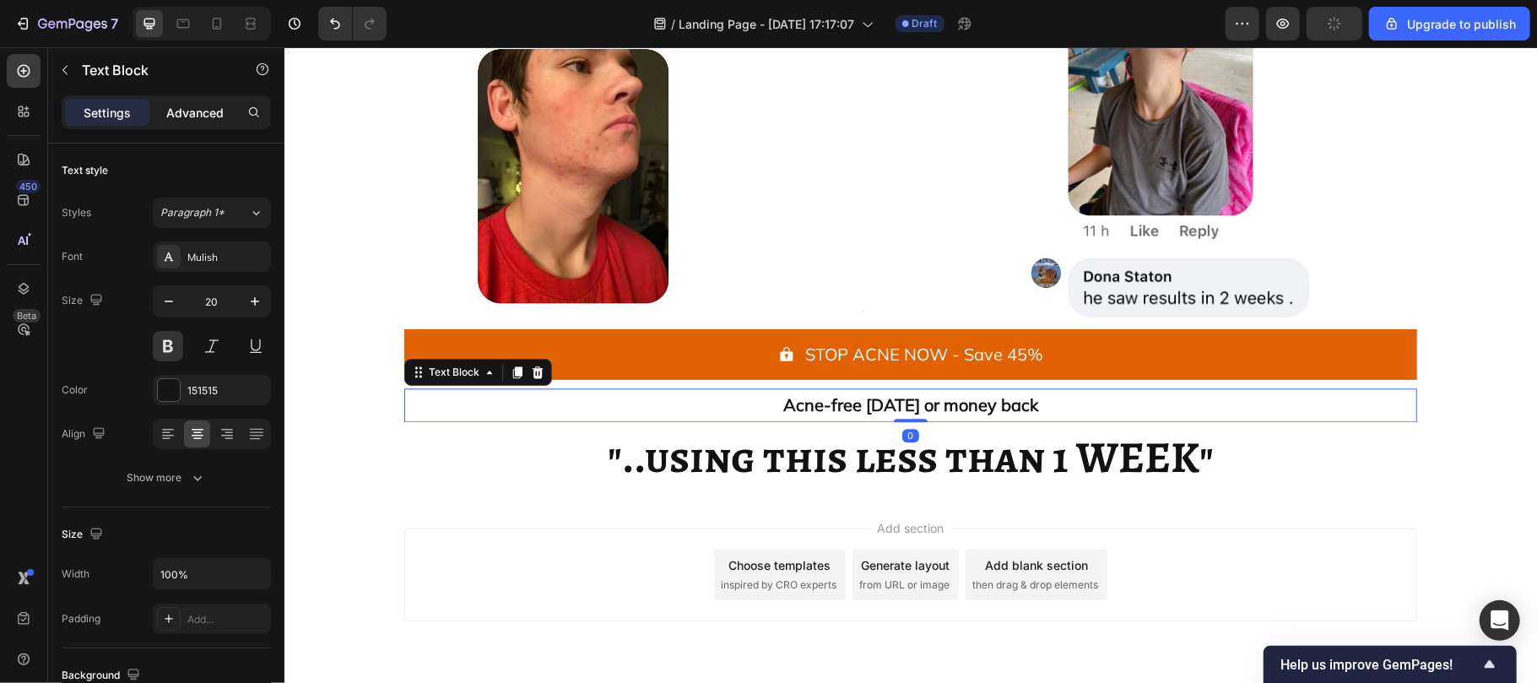
click at [187, 118] on p "Advanced" at bounding box center [194, 113] width 57 height 18
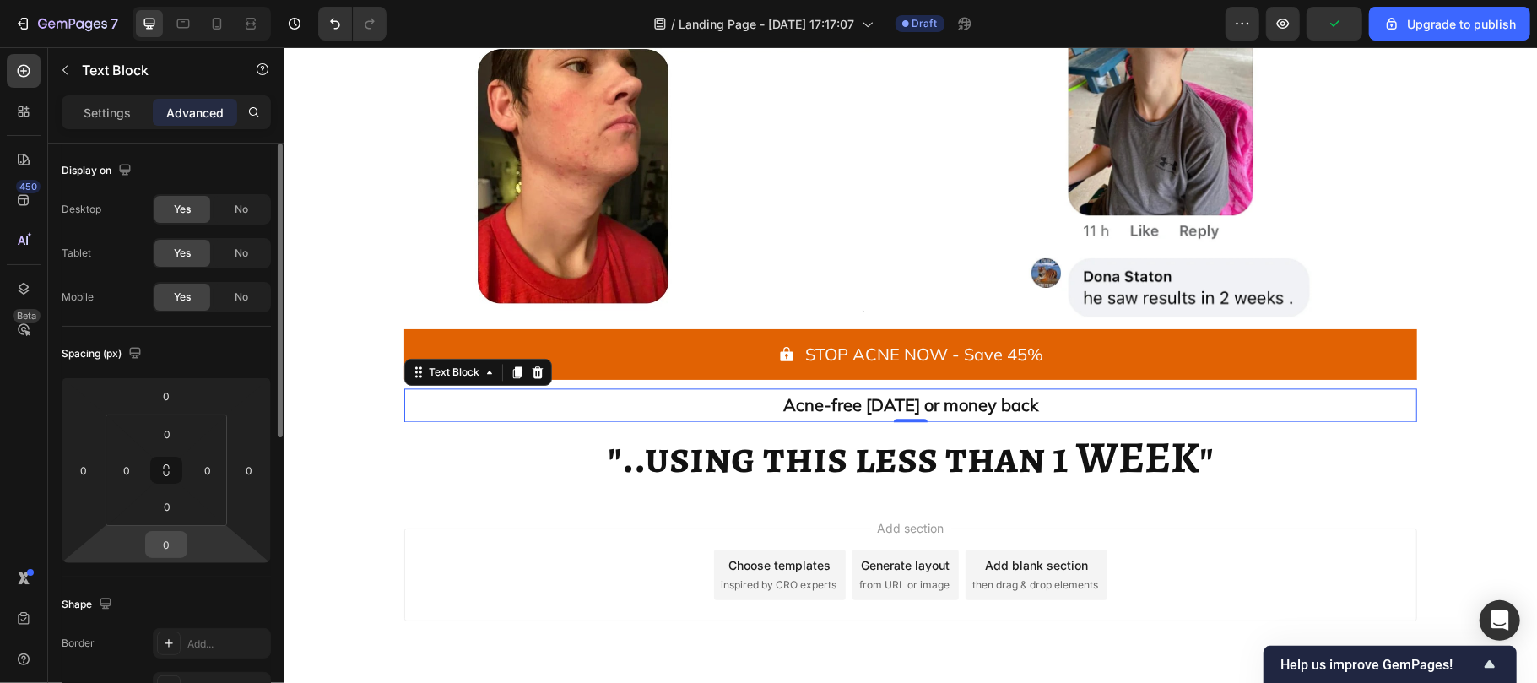
click at [172, 544] on input "0" at bounding box center [166, 544] width 34 height 25
type input "10"
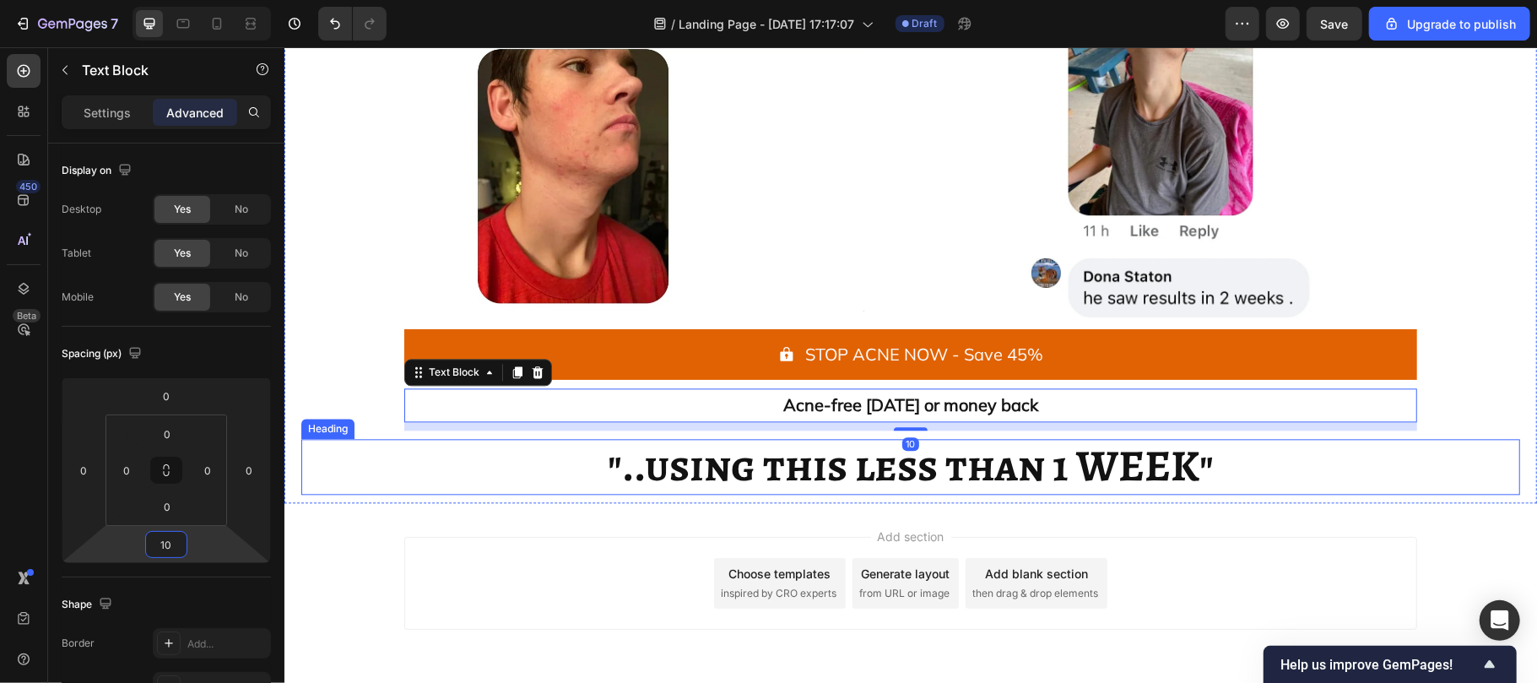
click at [788, 465] on strong ""..using this less than 1 WEEK"" at bounding box center [910, 465] width 606 height 60
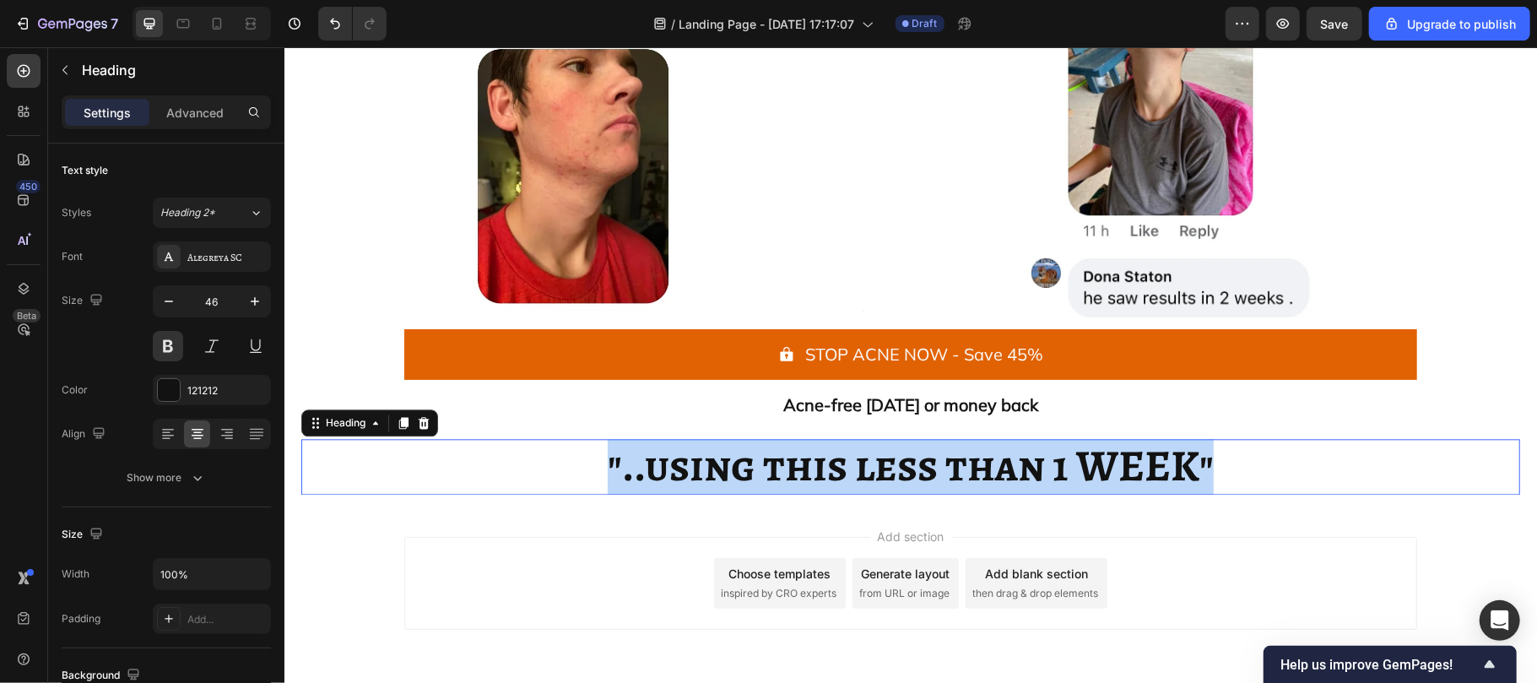
click at [788, 465] on strong ""..using this less than 1 WEEK"" at bounding box center [910, 465] width 606 height 60
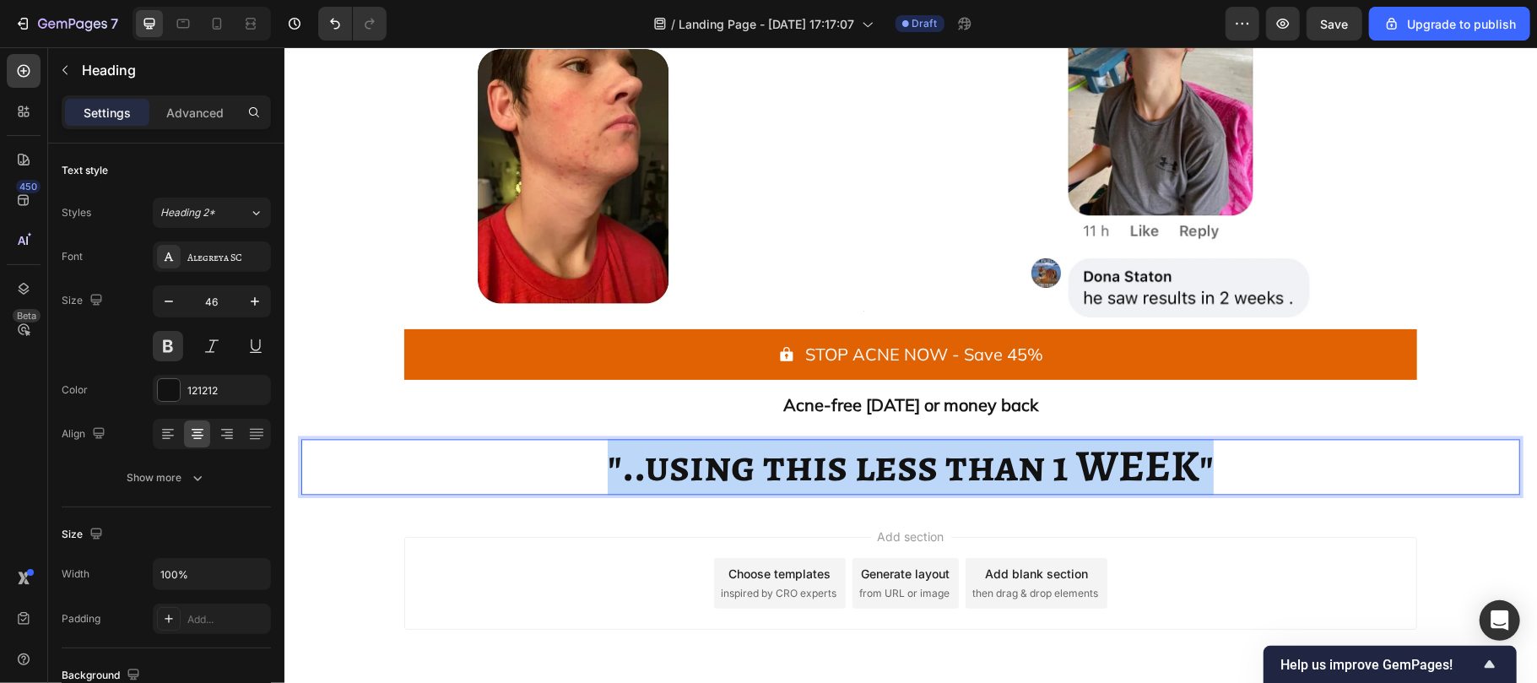
click at [788, 465] on strong ""..using this less than 1 WEEK"" at bounding box center [910, 465] width 606 height 60
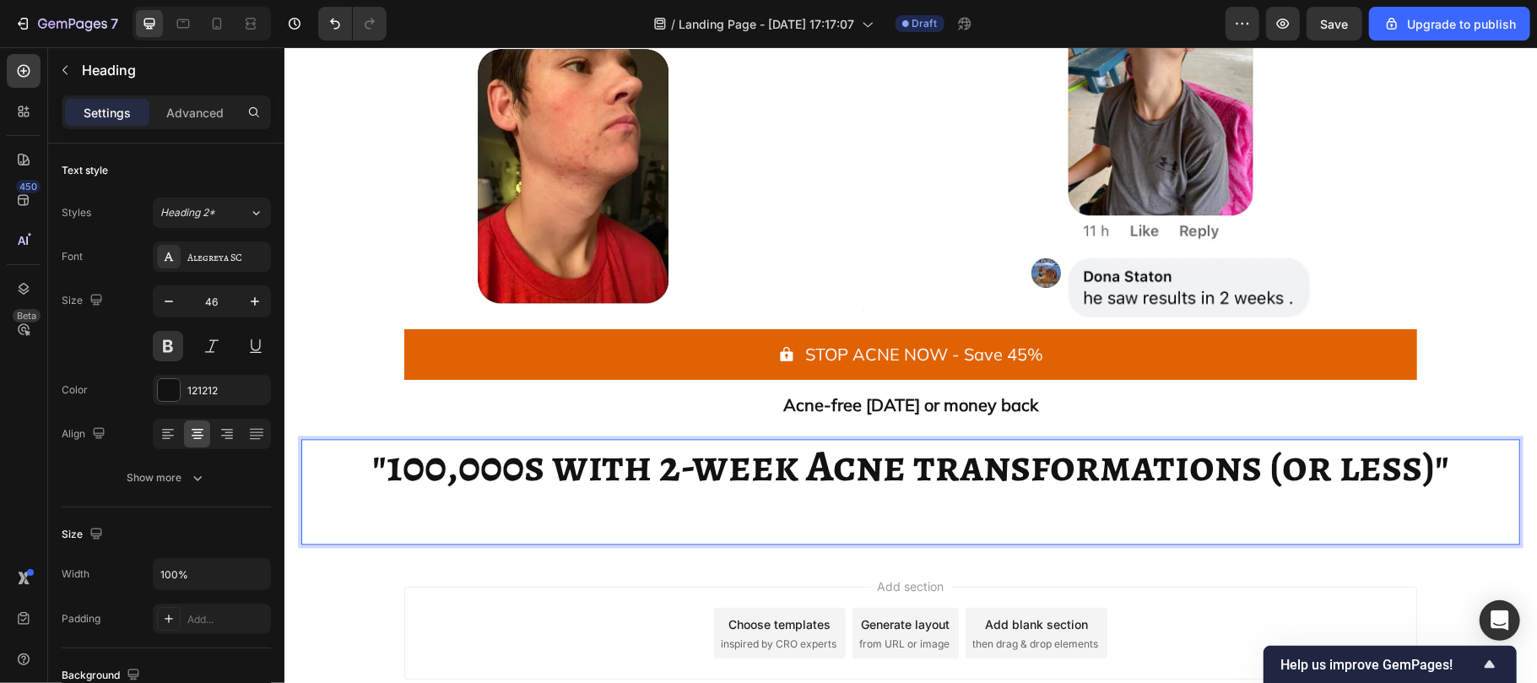
click at [788, 465] on strong ""100,000s with 2-week Acne transformations (or less)"" at bounding box center [909, 465] width 1077 height 60
click at [848, 509] on p ""100,000s with 2-week Acne transformations (or less)"" at bounding box center [909, 491] width 1215 height 103
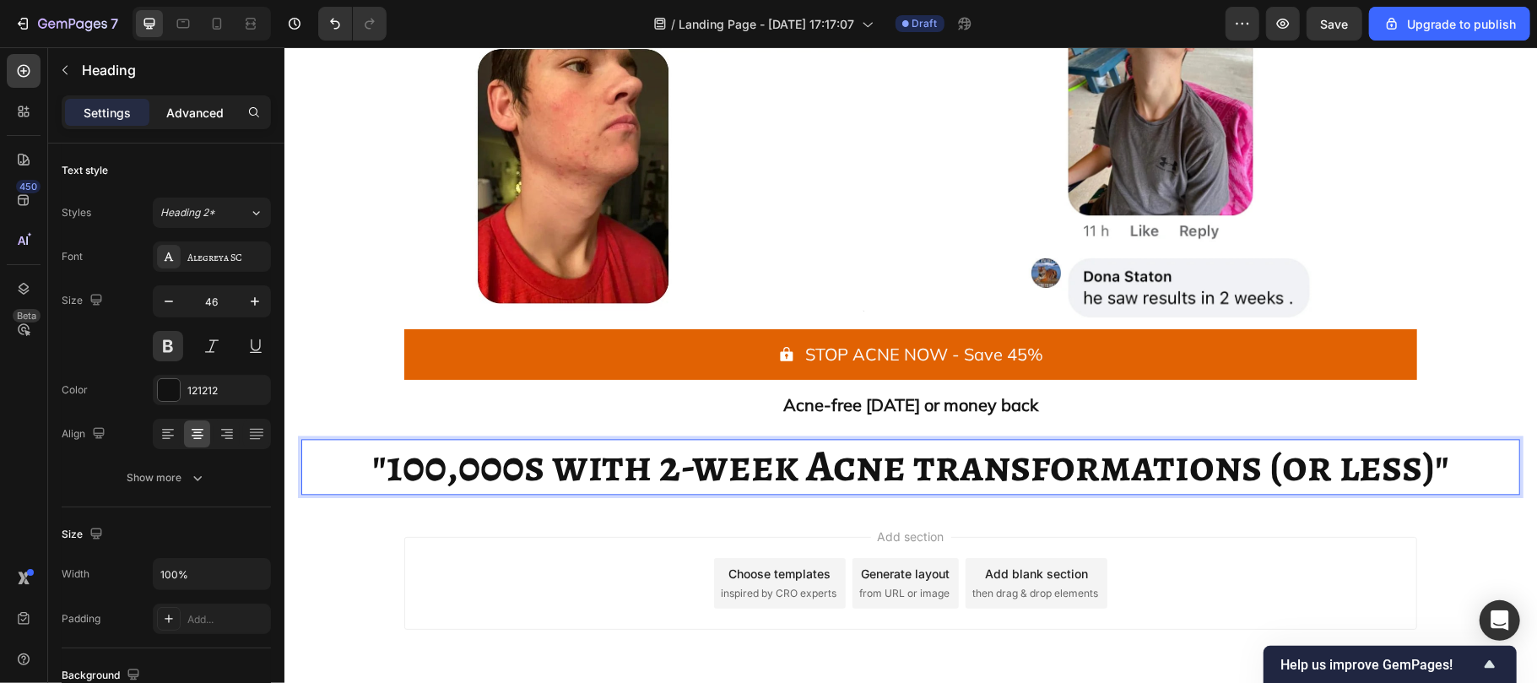
click at [187, 125] on div "Advanced" at bounding box center [195, 112] width 84 height 27
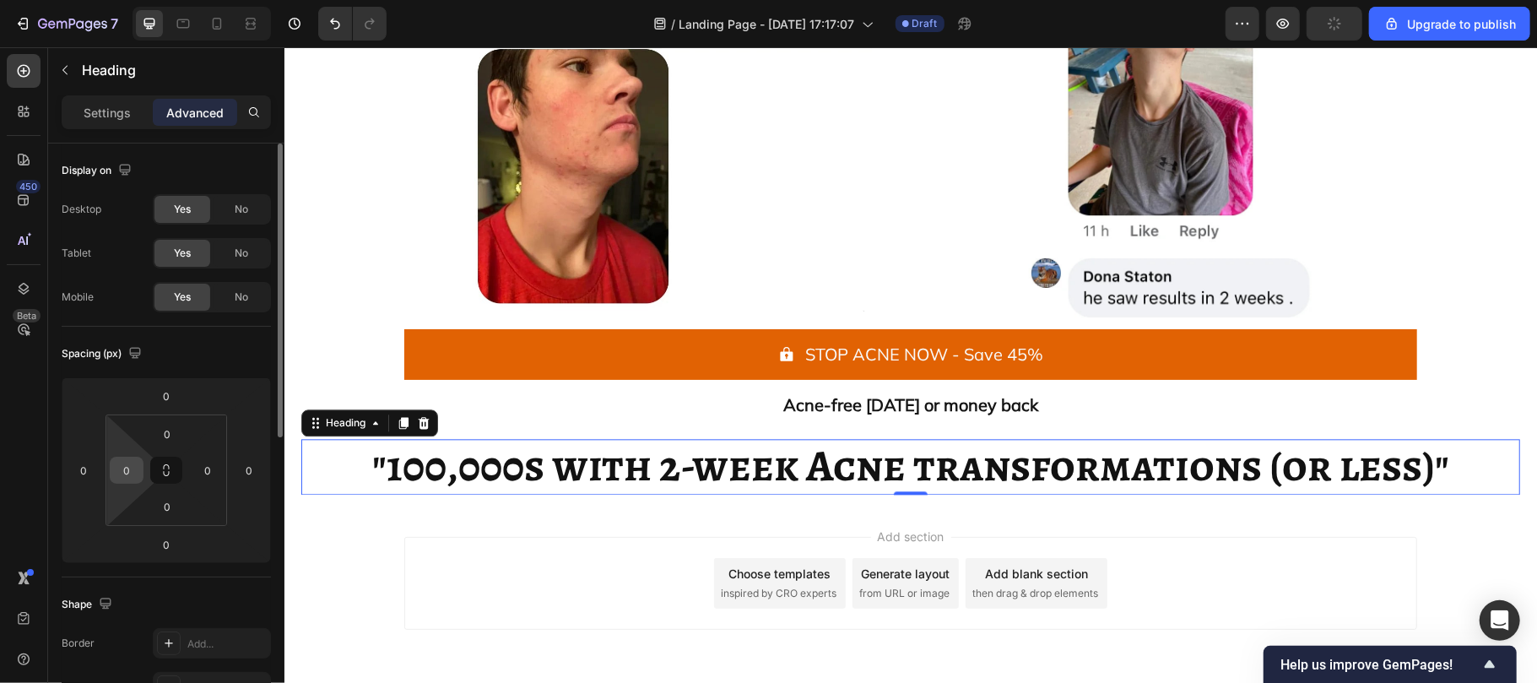
click at [125, 473] on input "0" at bounding box center [126, 469] width 25 height 25
type input "2"
click at [86, 471] on input "0" at bounding box center [83, 469] width 25 height 25
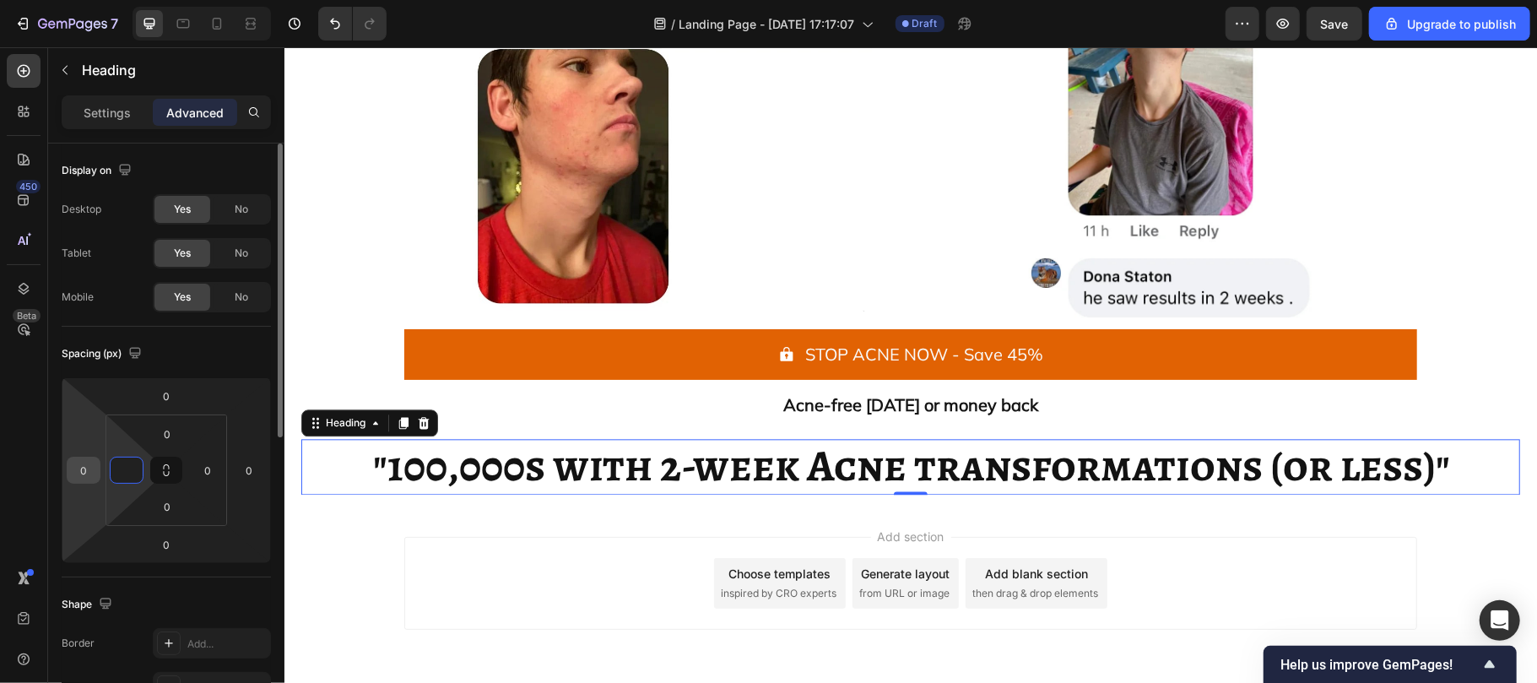
type input "0"
click at [86, 471] on input "0" at bounding box center [83, 469] width 25 height 25
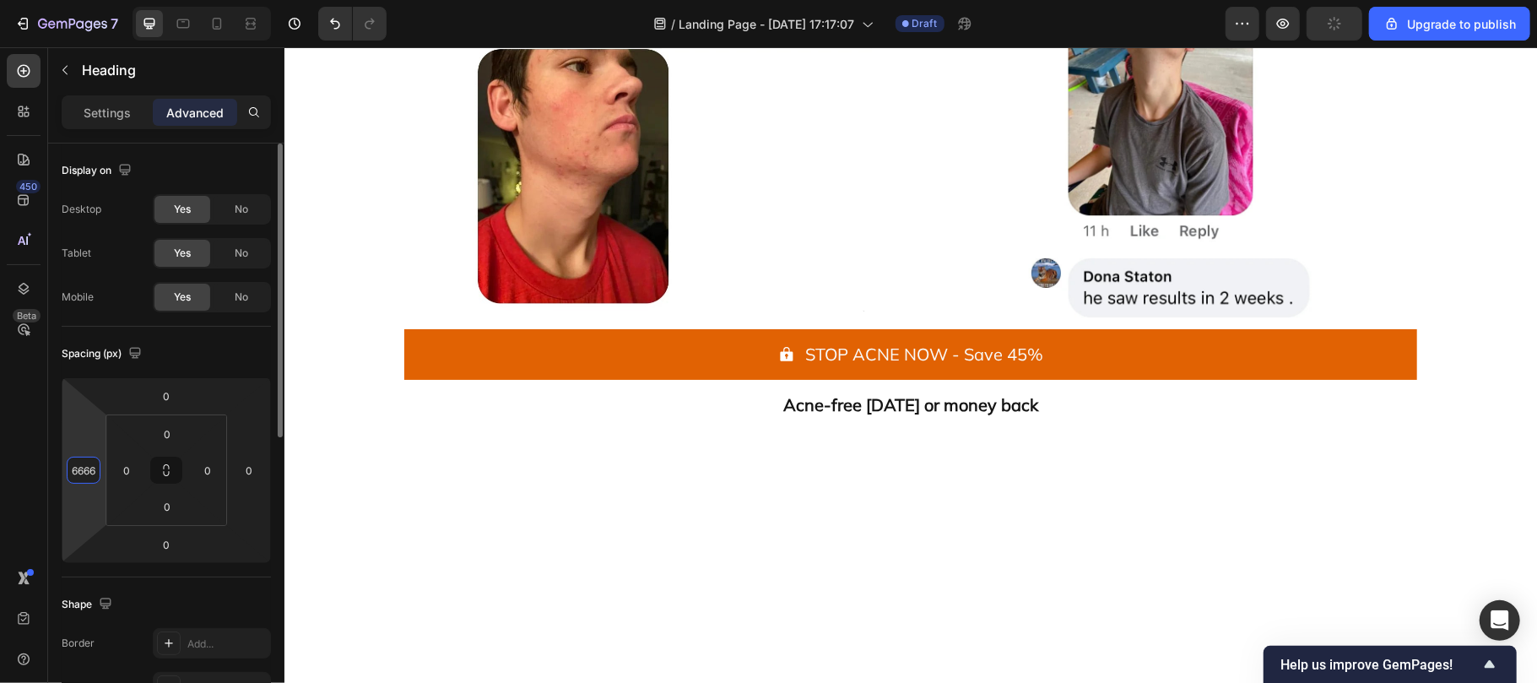
scroll to position [0, 0]
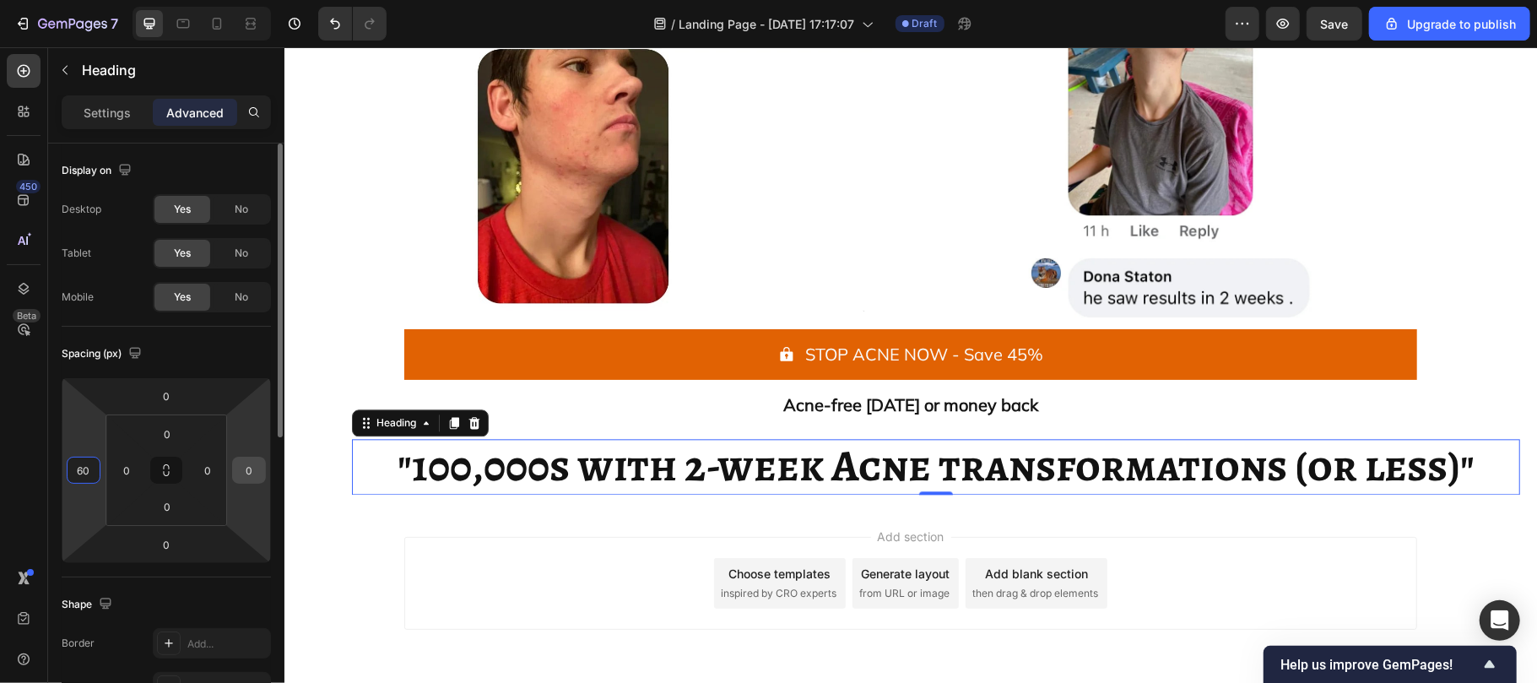
type input "60"
click at [251, 469] on input "0" at bounding box center [248, 469] width 25 height 25
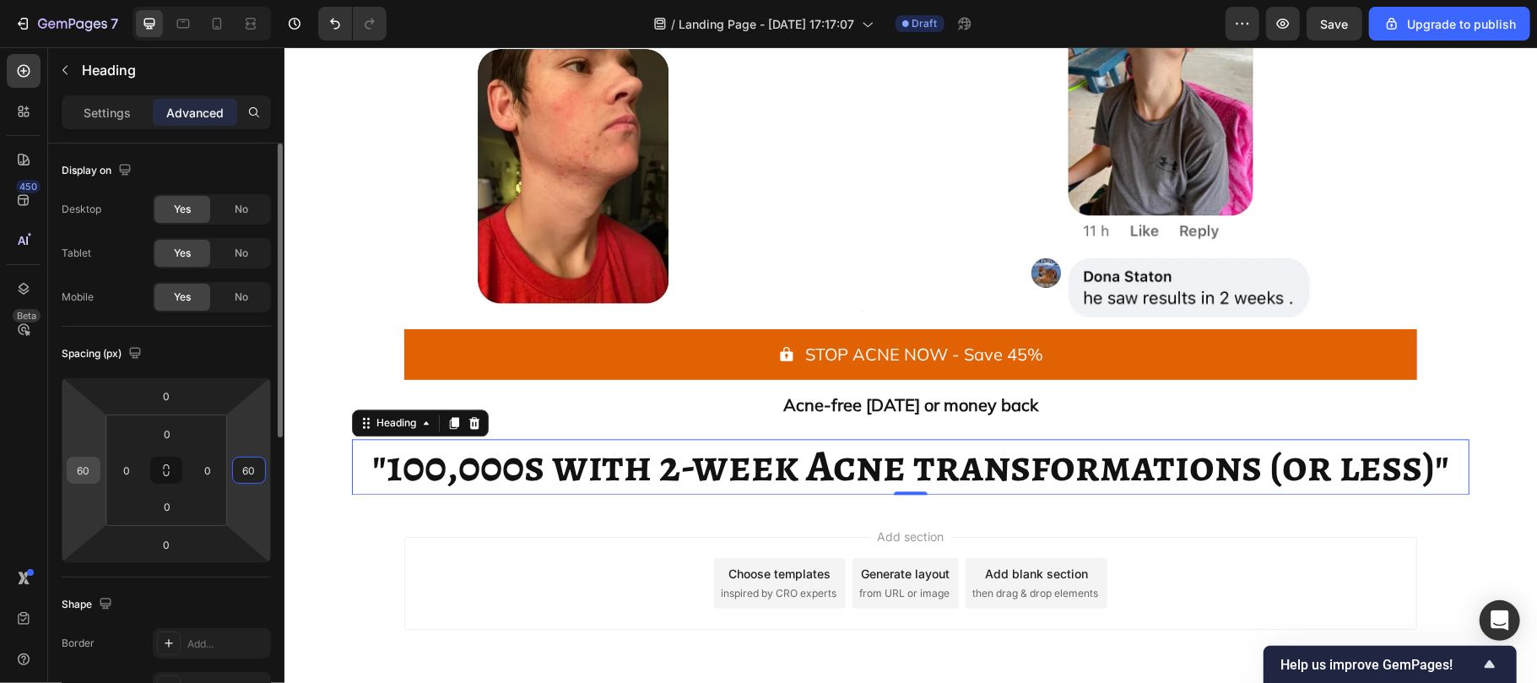
type input "60"
click at [81, 468] on input "60" at bounding box center [83, 469] width 25 height 25
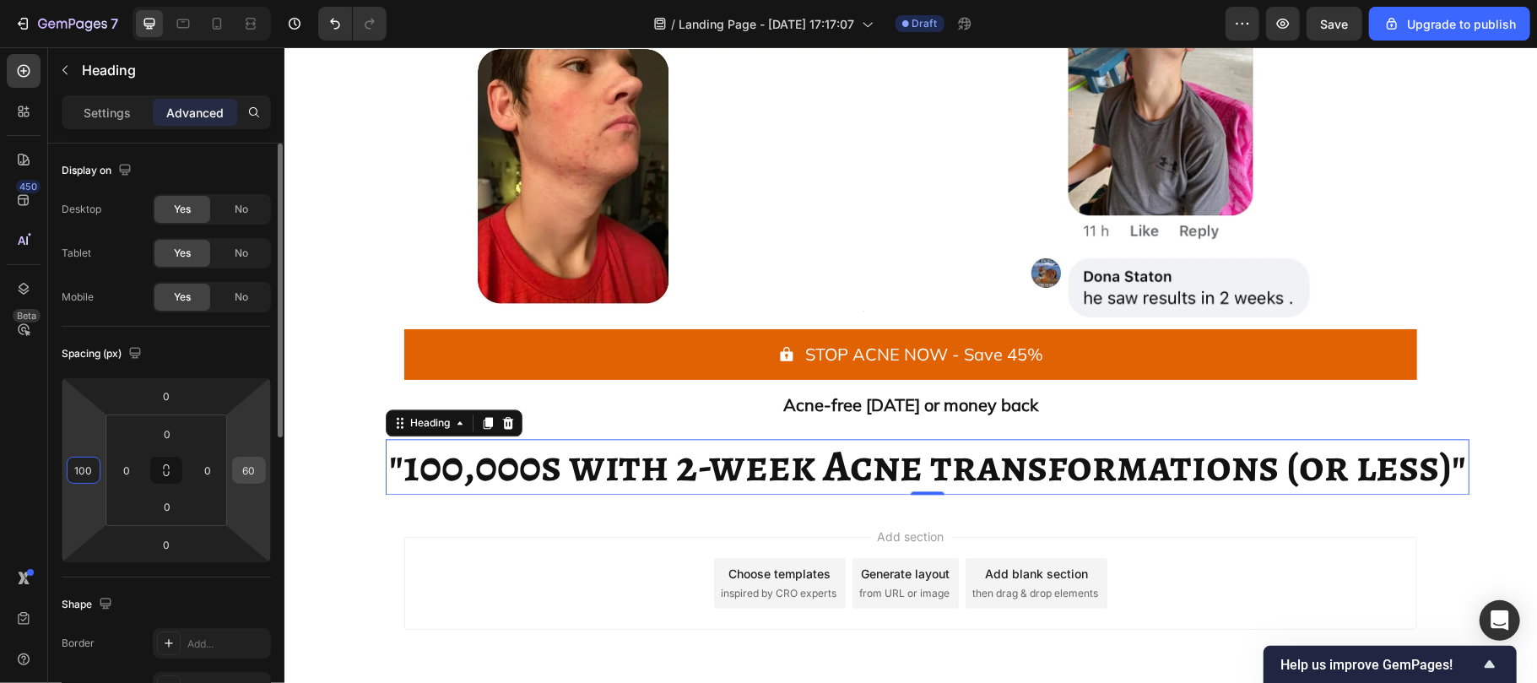
type input "100"
click at [258, 478] on input "60" at bounding box center [248, 469] width 25 height 25
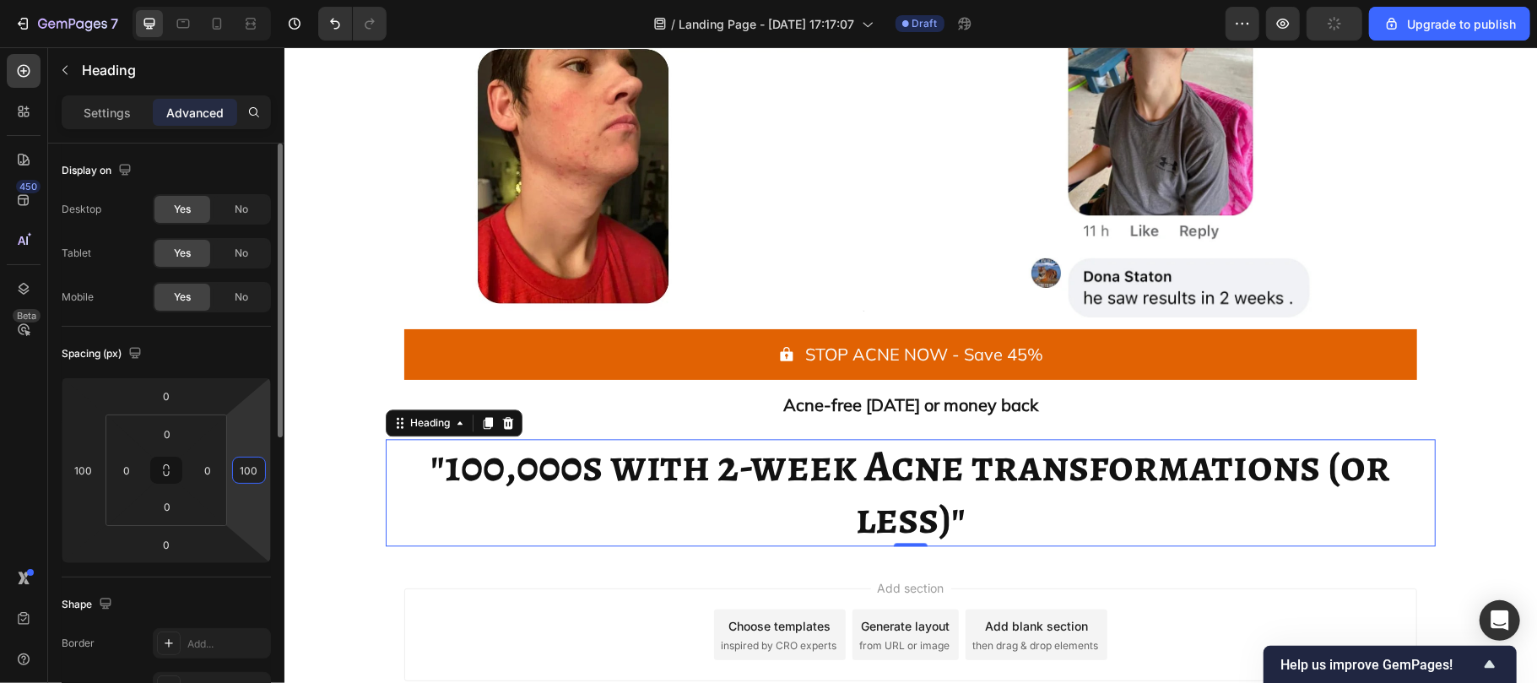
click at [257, 474] on input "100" at bounding box center [248, 469] width 25 height 25
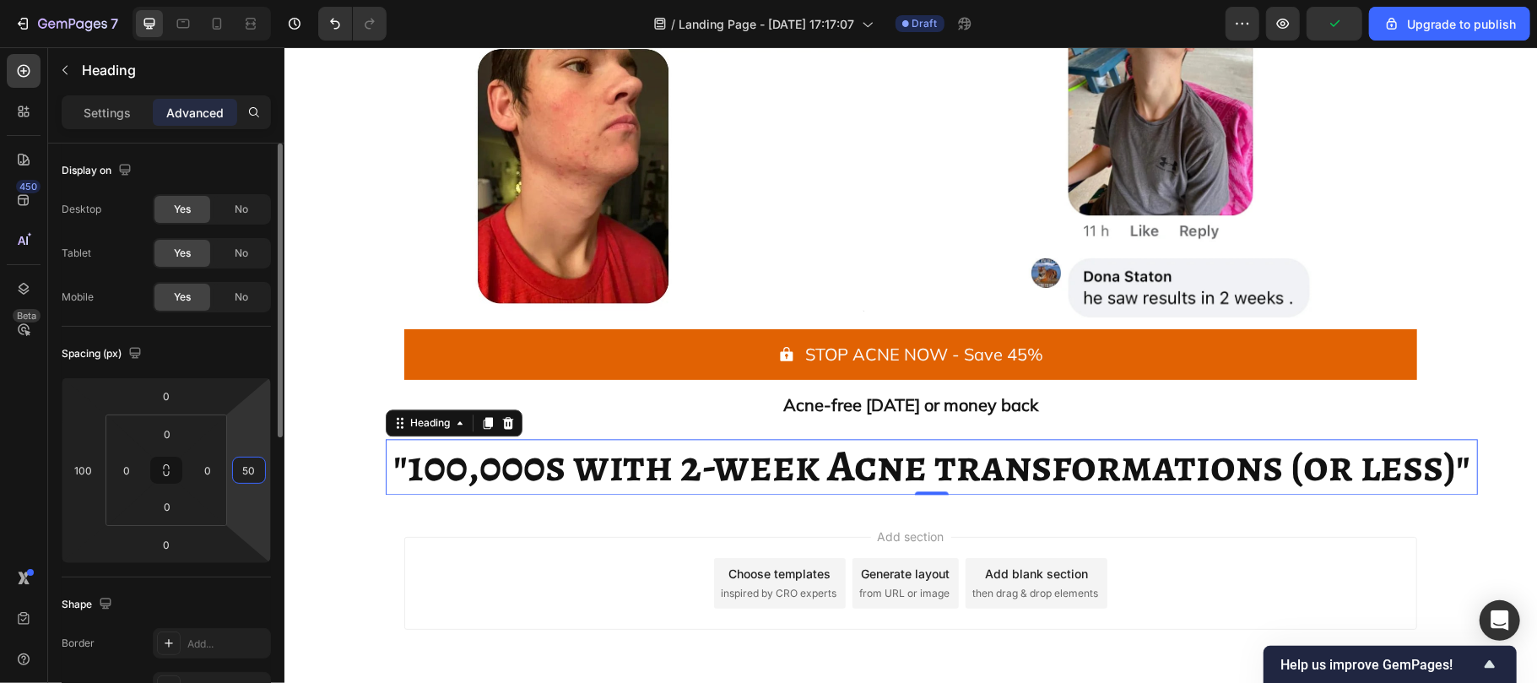
type input "500"
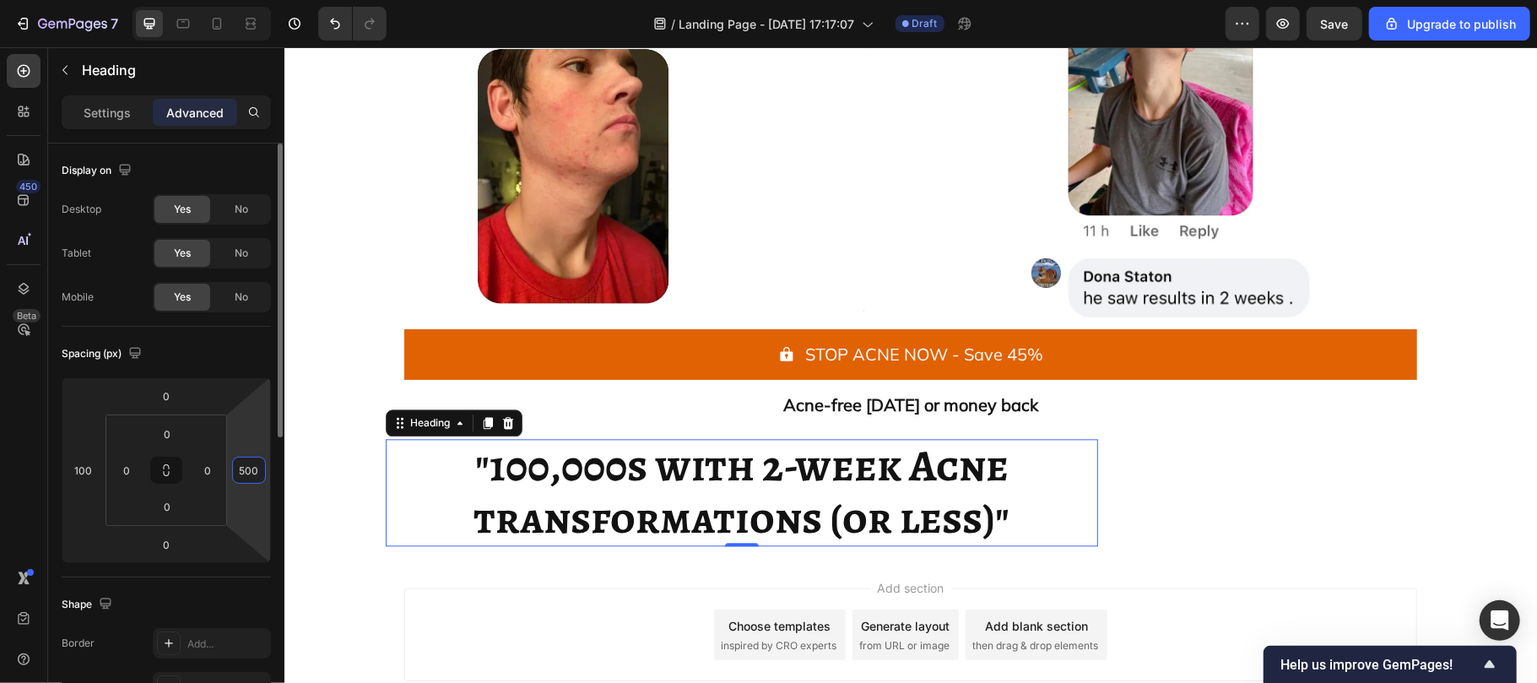
click at [247, 467] on input "500" at bounding box center [248, 469] width 25 height 25
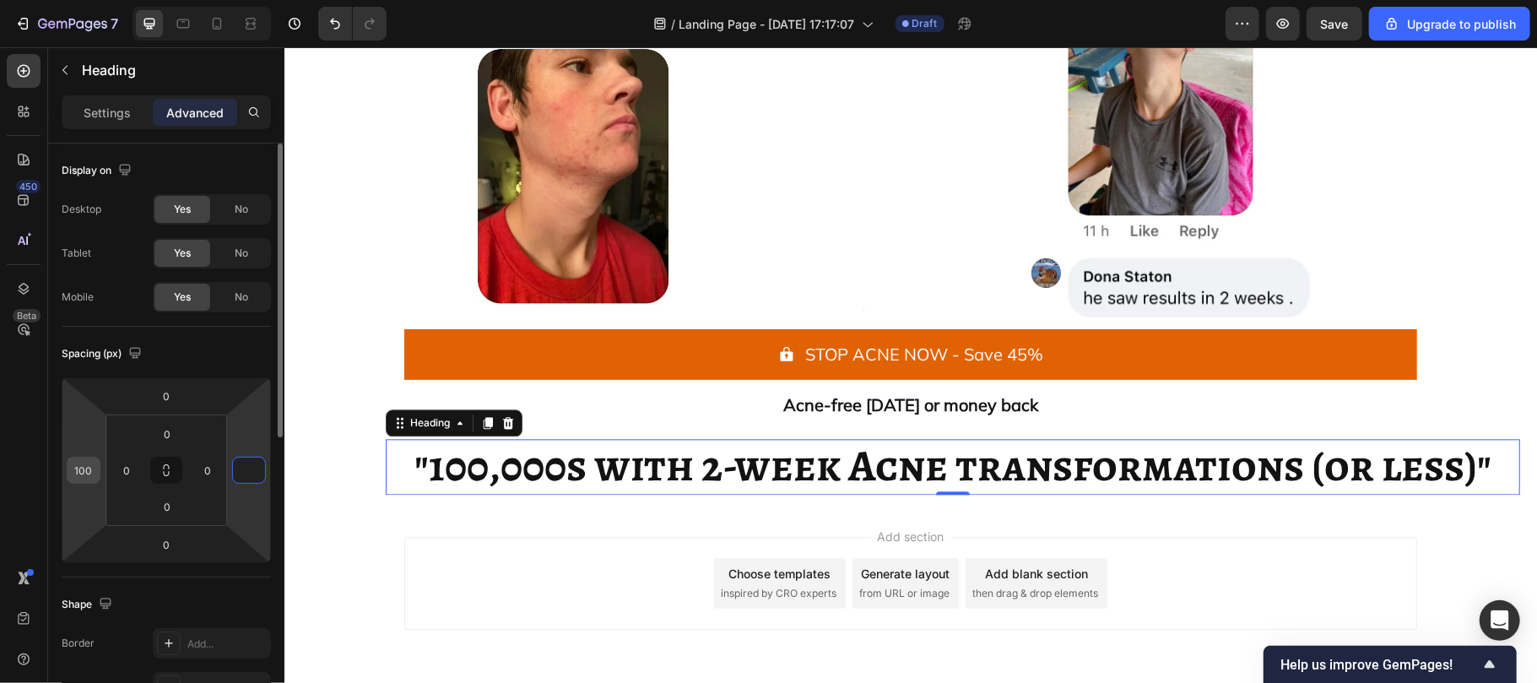
type input "0"
click at [92, 468] on input "100" at bounding box center [83, 469] width 25 height 25
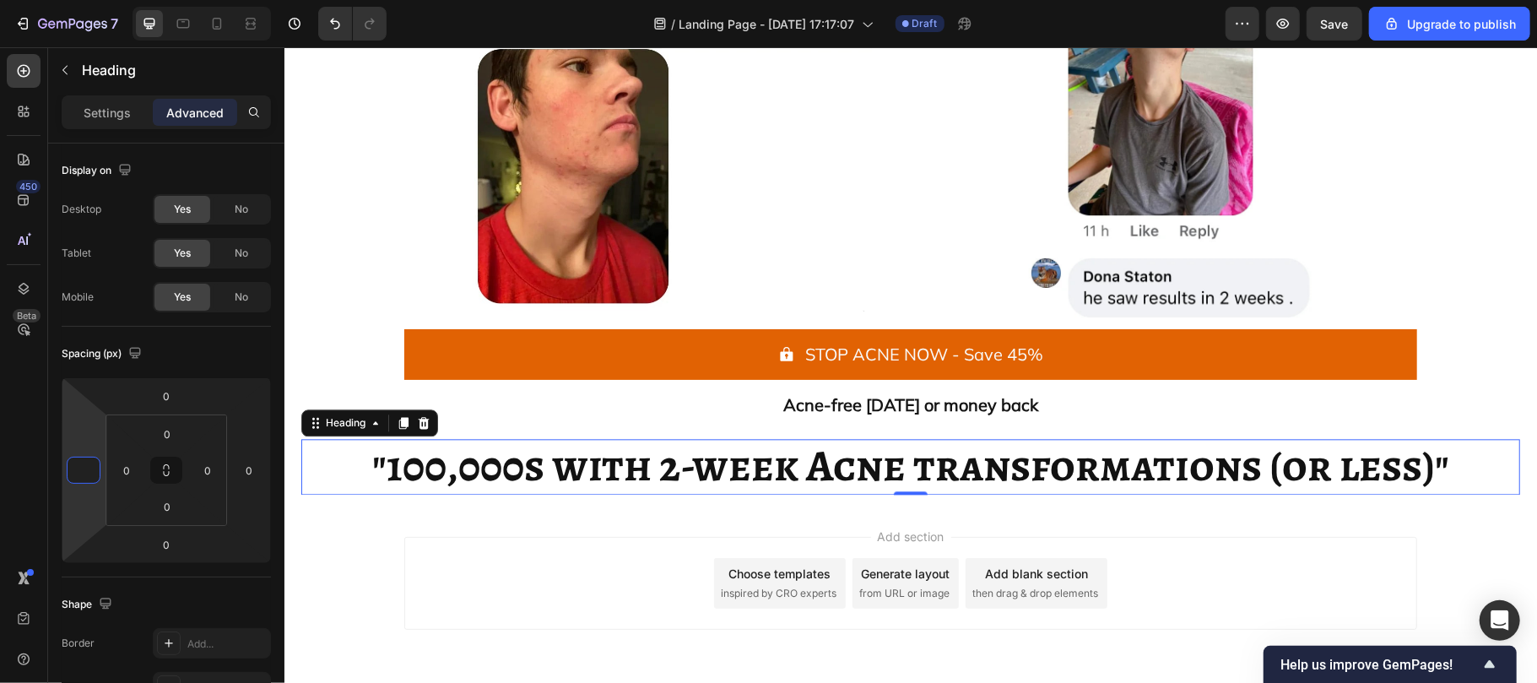
type input "0"
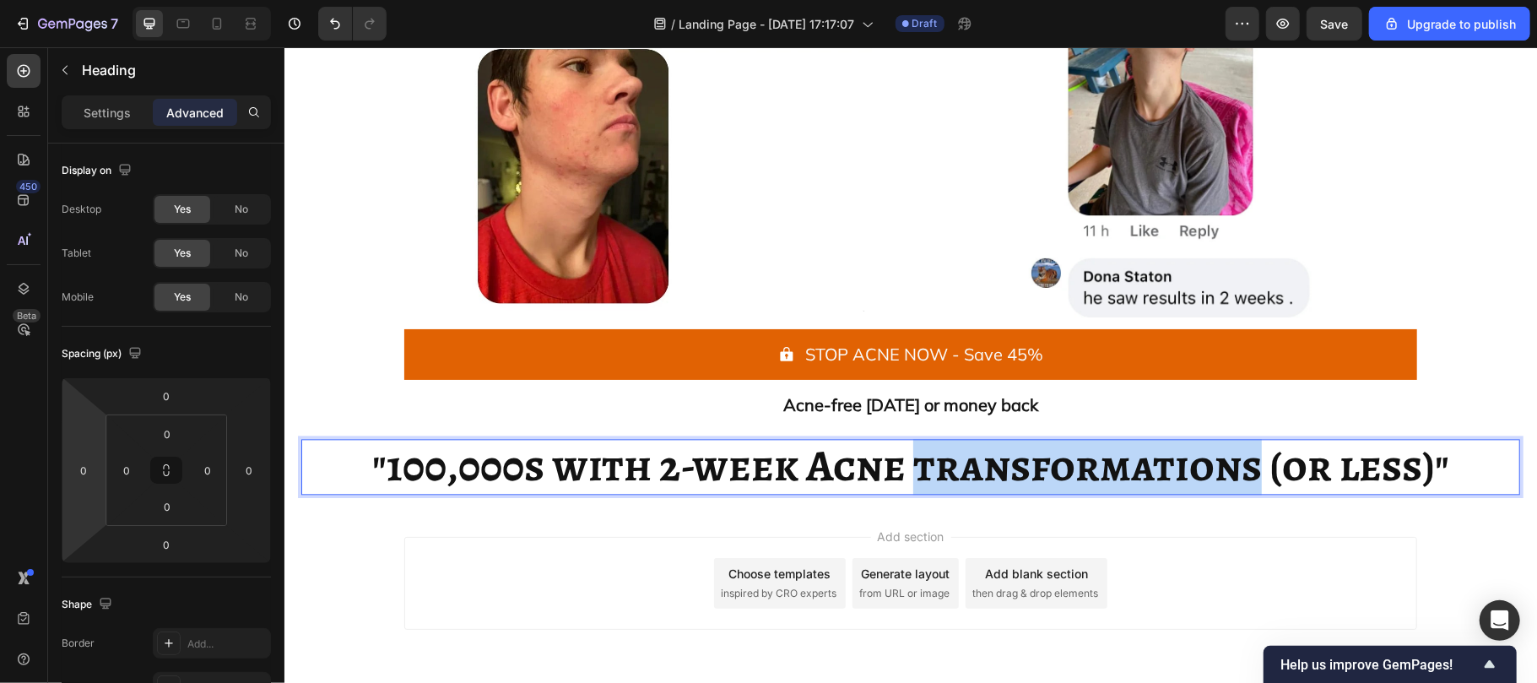
click at [908, 468] on strong ""100,000s with 2-week Acne transformations (or less)"" at bounding box center [909, 465] width 1077 height 60
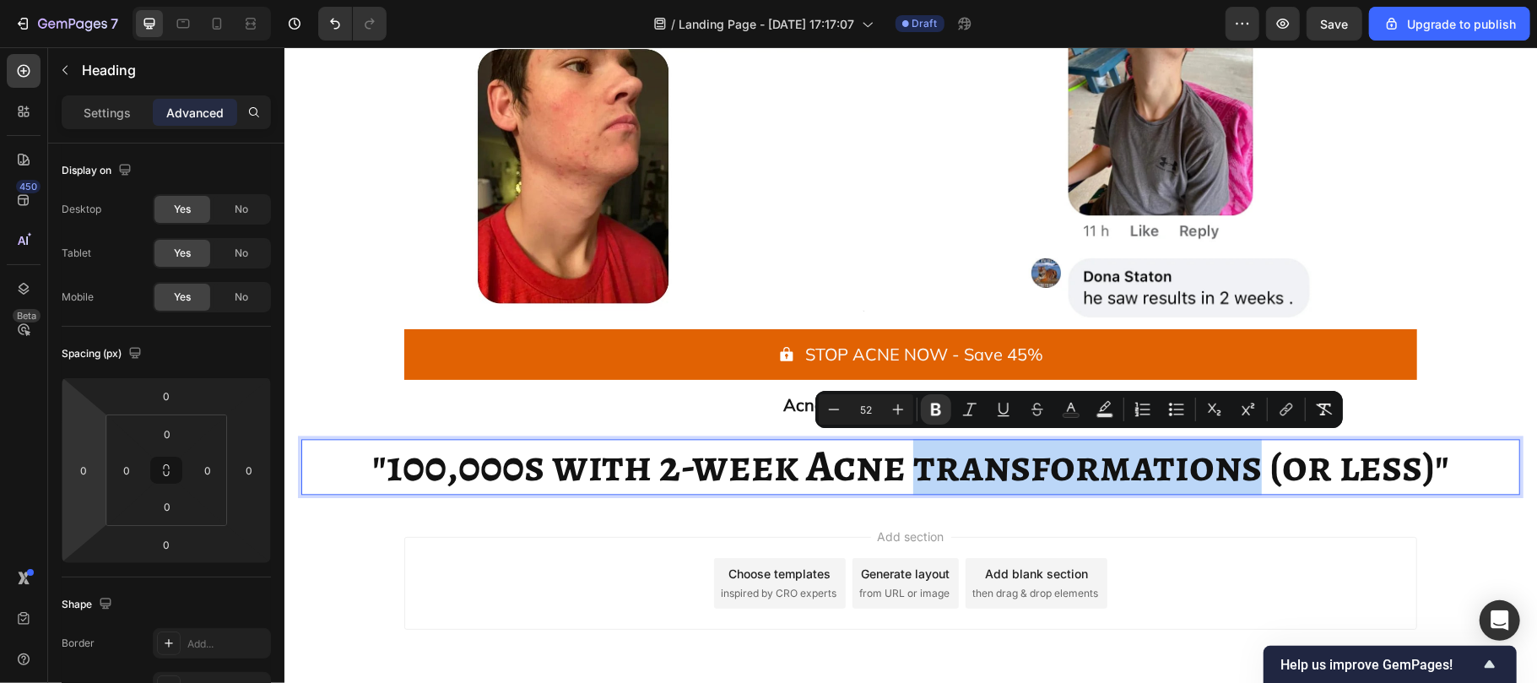
click at [908, 468] on strong ""100,000s with 2-week Acne transformations (or less)"" at bounding box center [909, 465] width 1077 height 60
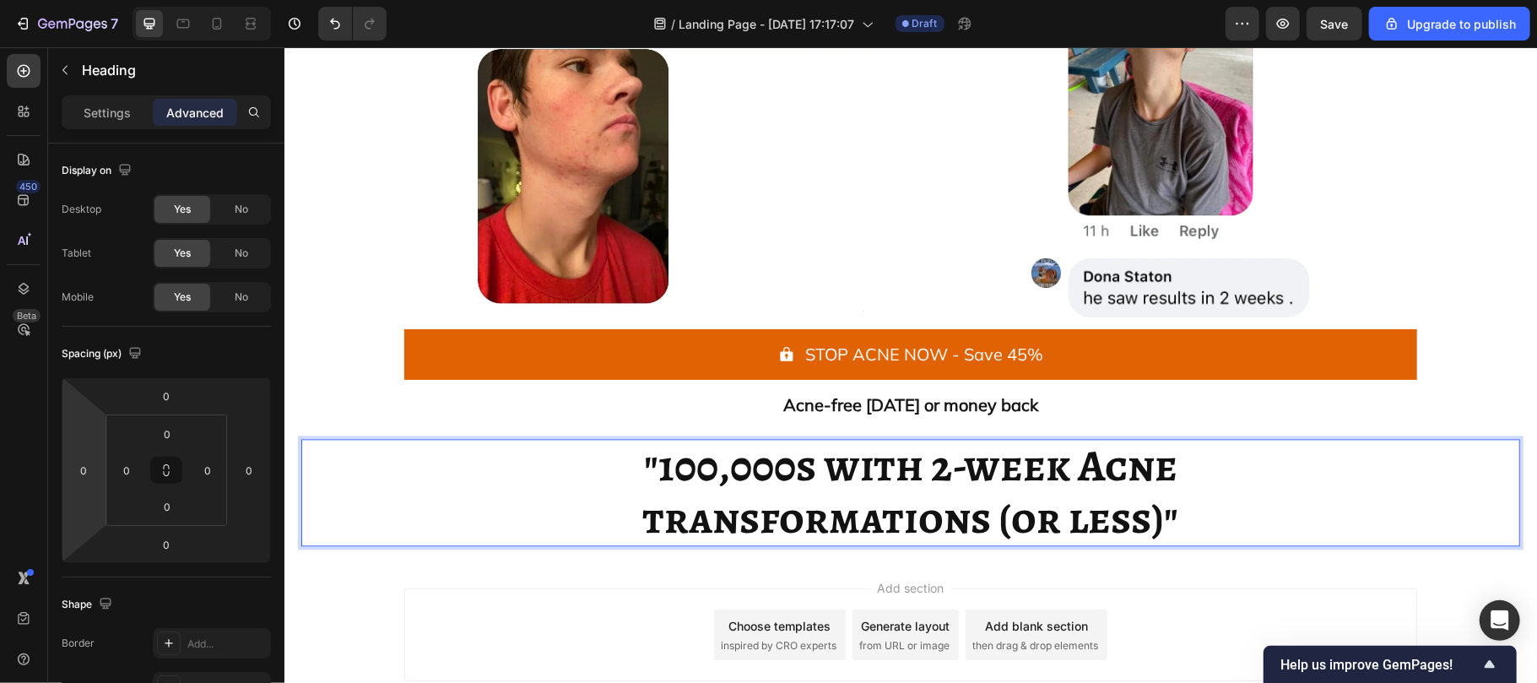
click at [812, 528] on strong "transformations (or less)"" at bounding box center [910, 517] width 536 height 60
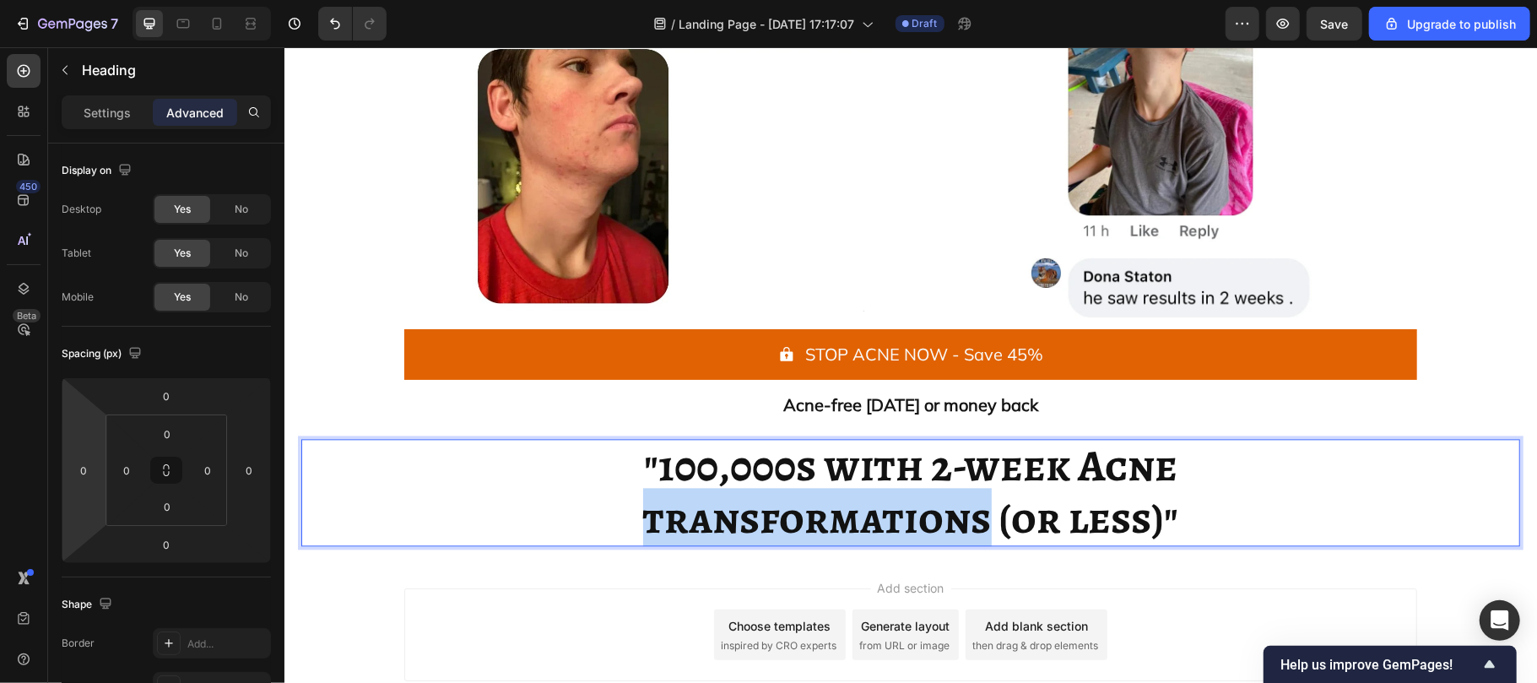
click at [812, 528] on strong "transformations (or less)"" at bounding box center [910, 517] width 536 height 60
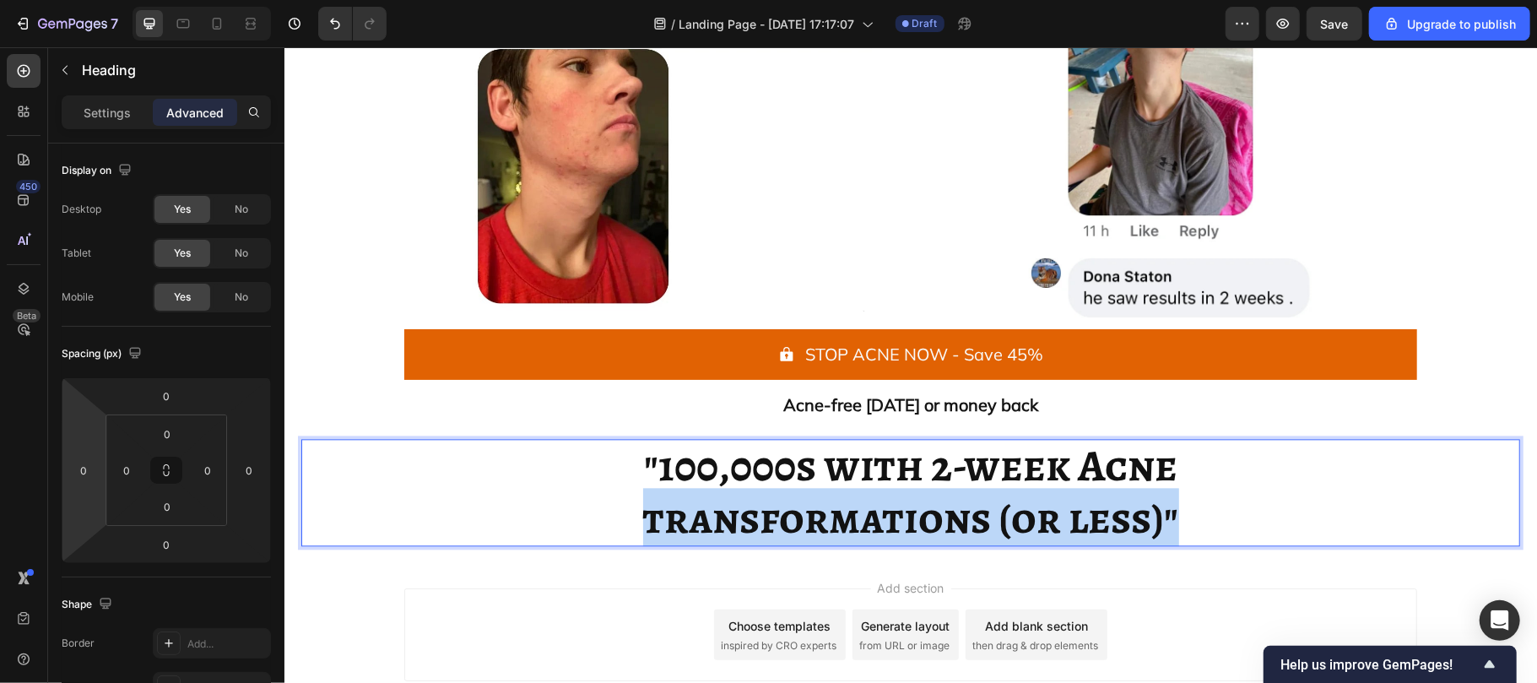
click at [812, 528] on strong "transformations (or less)"" at bounding box center [910, 517] width 536 height 60
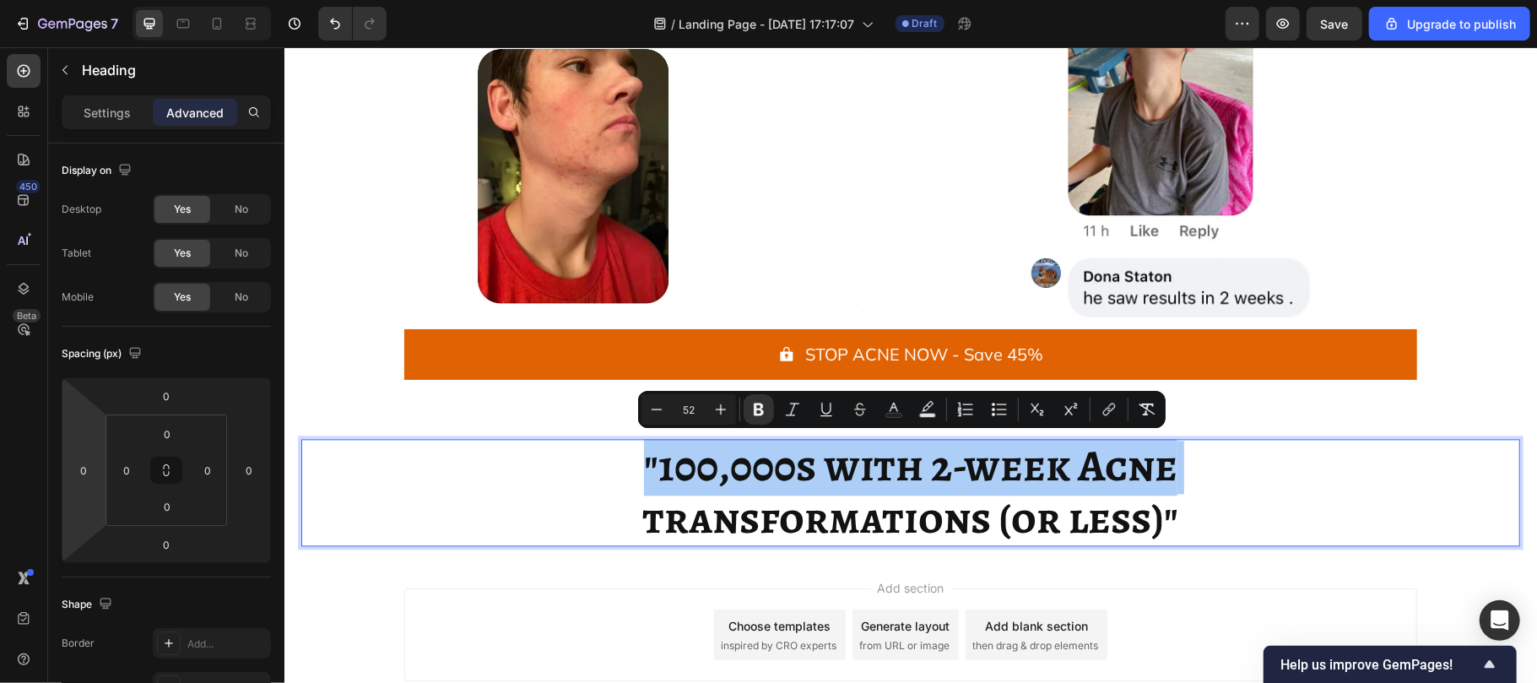
click at [696, 409] on input "52" at bounding box center [689, 409] width 34 height 20
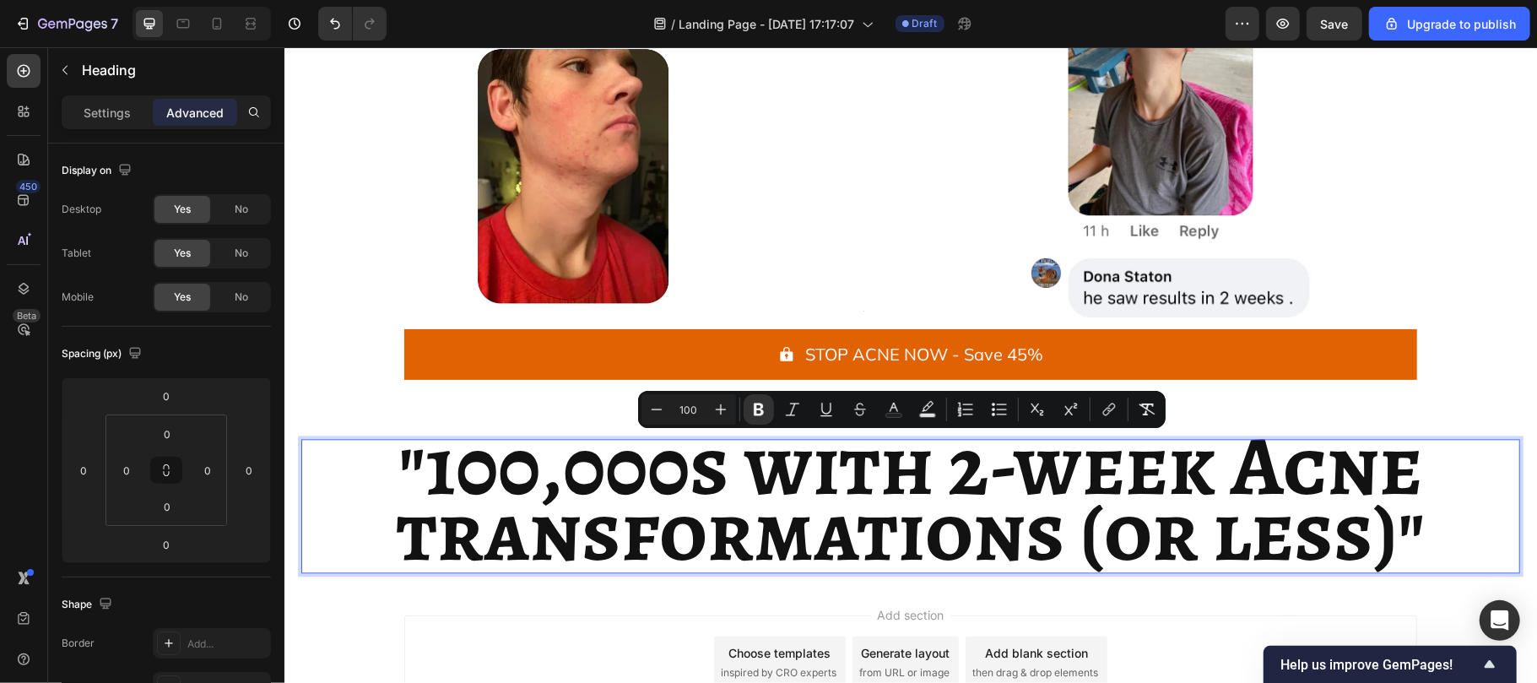
click at [694, 403] on input "100" at bounding box center [689, 409] width 34 height 20
type input "80"
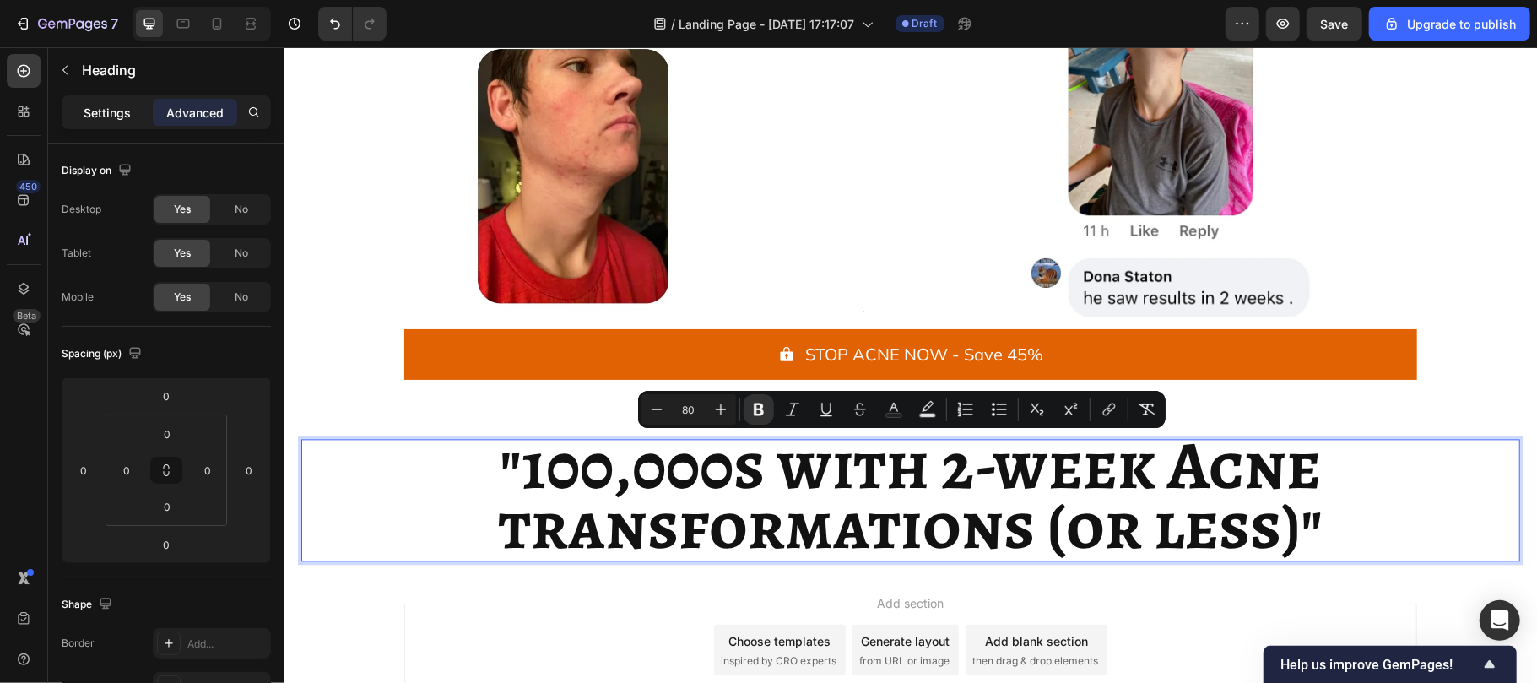
click at [113, 109] on p "Settings" at bounding box center [107, 113] width 47 height 18
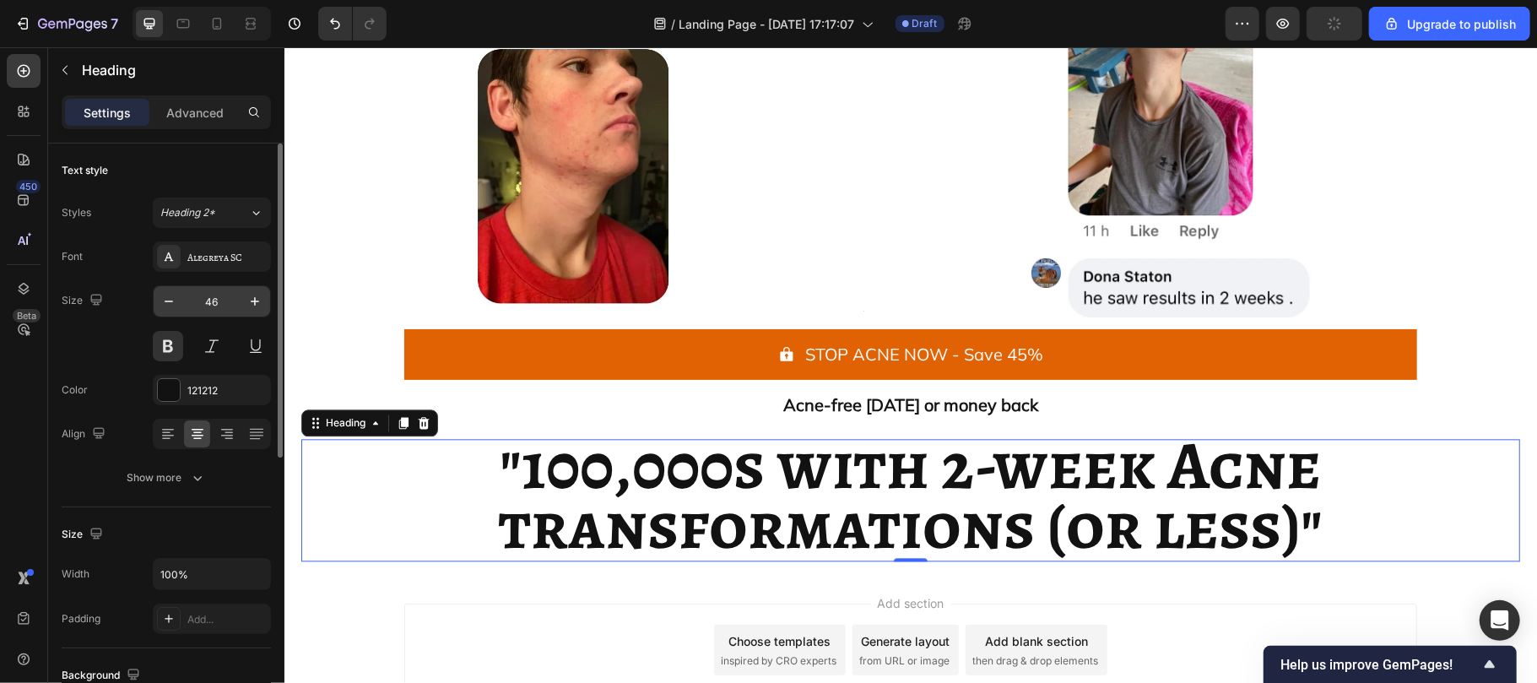
click at [218, 302] on input "46" at bounding box center [212, 301] width 56 height 30
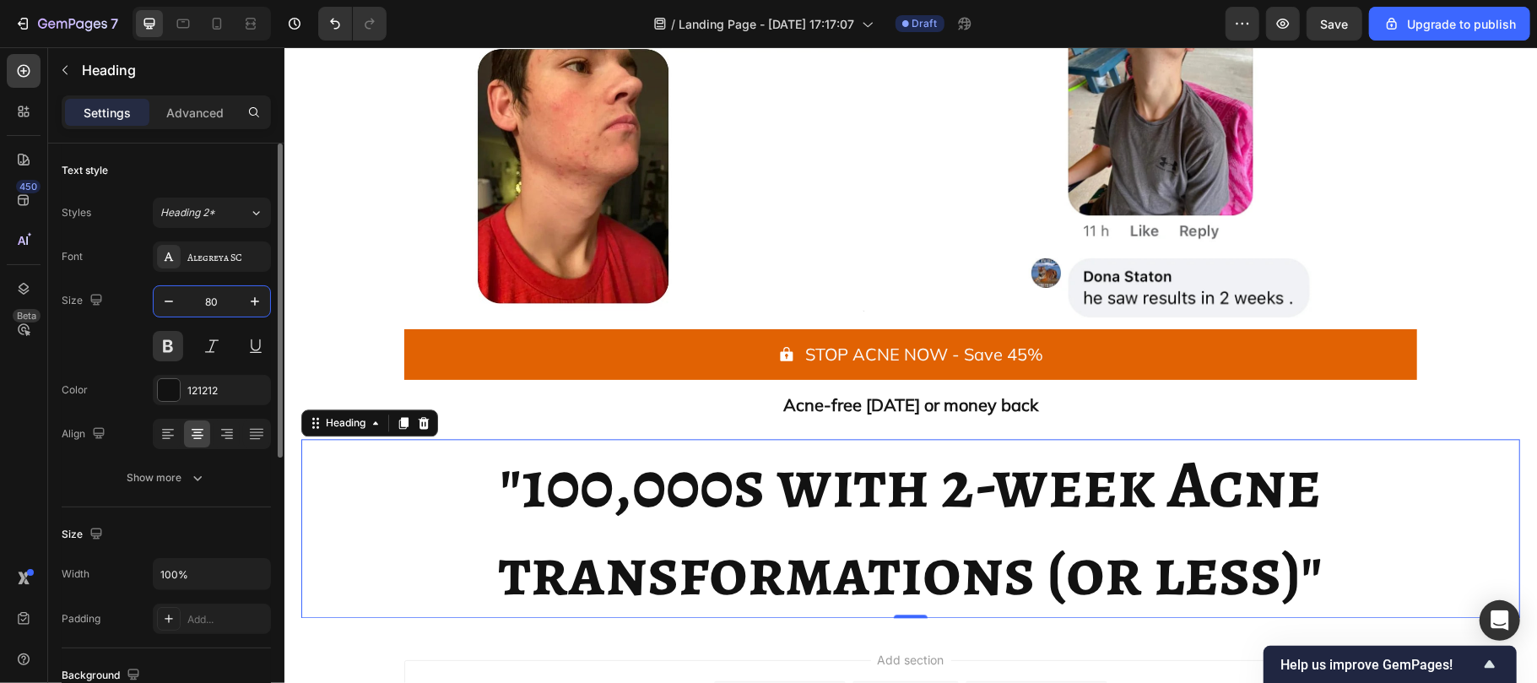
click at [218, 302] on input "80" at bounding box center [212, 301] width 56 height 30
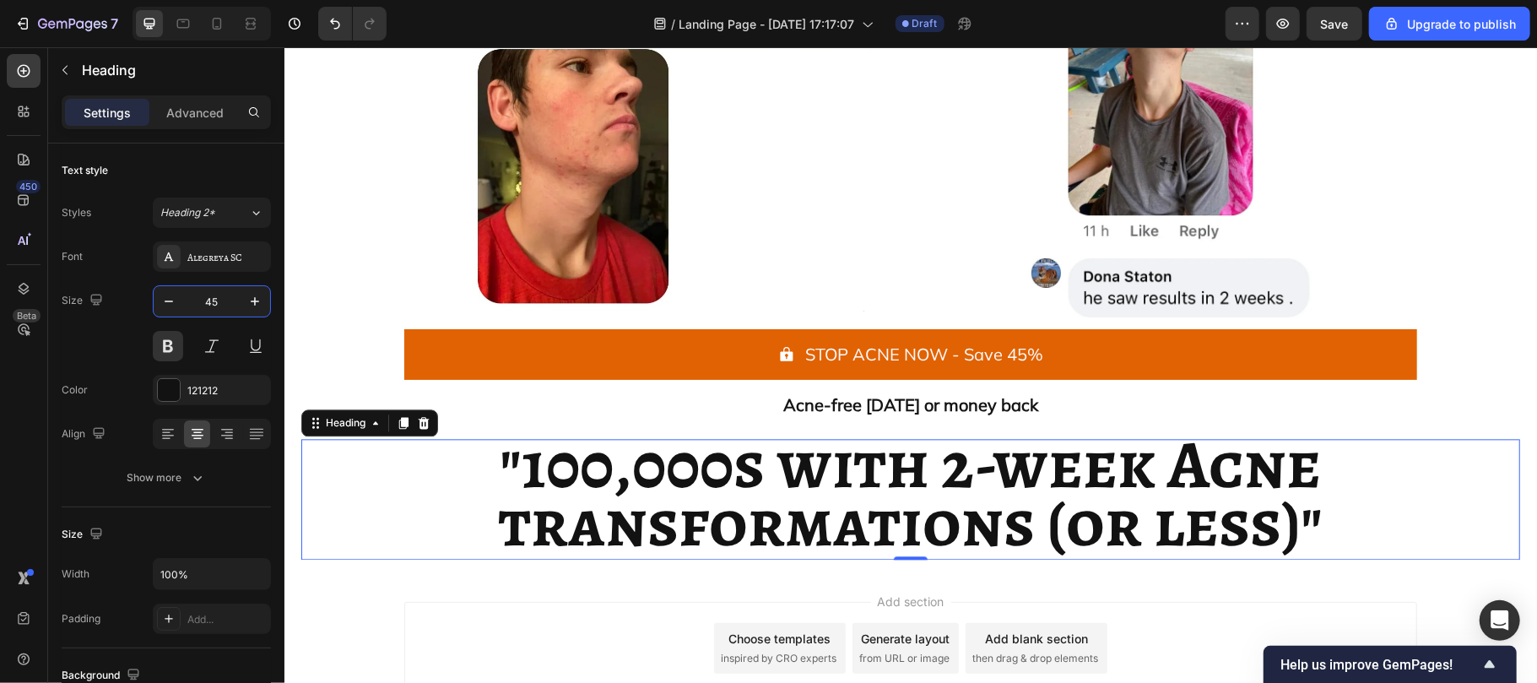
type input "45"
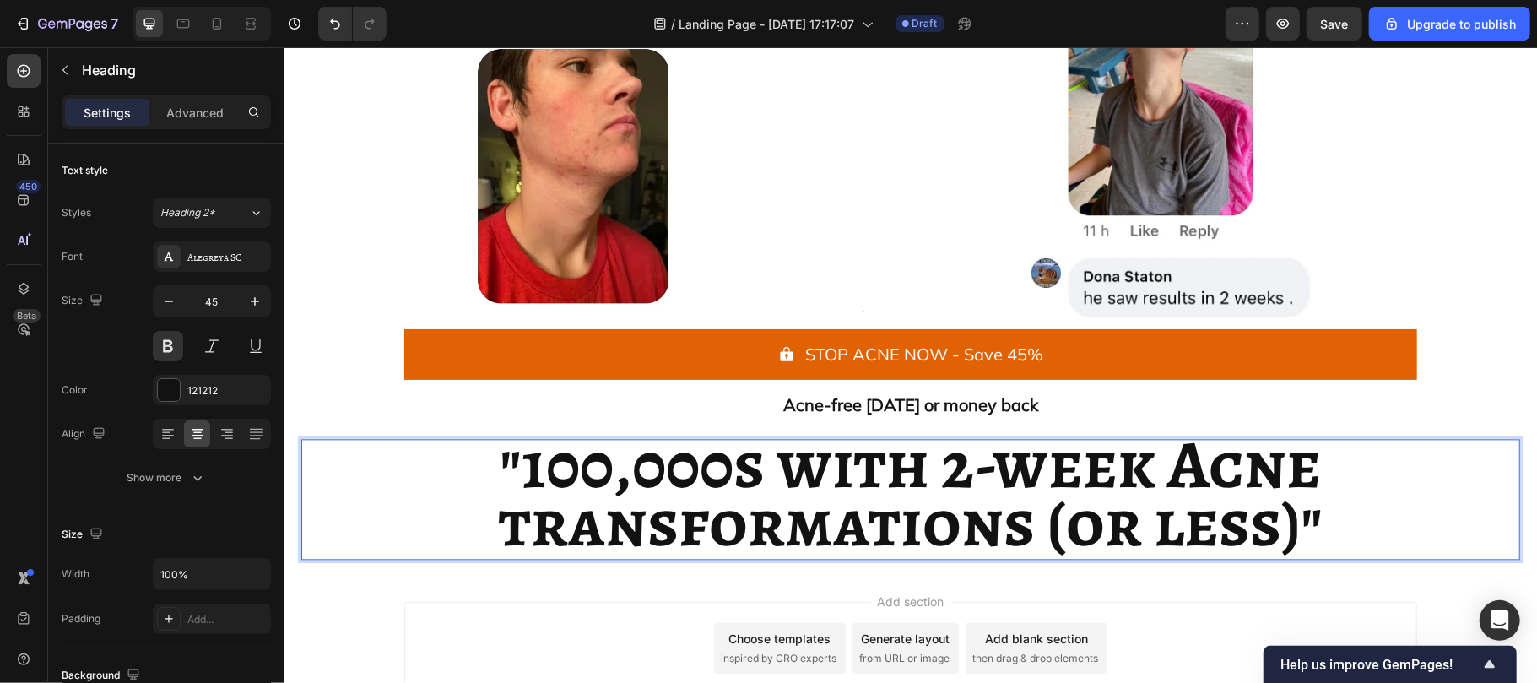
click at [1037, 514] on strong "transformations (or less)"" at bounding box center [910, 522] width 825 height 92
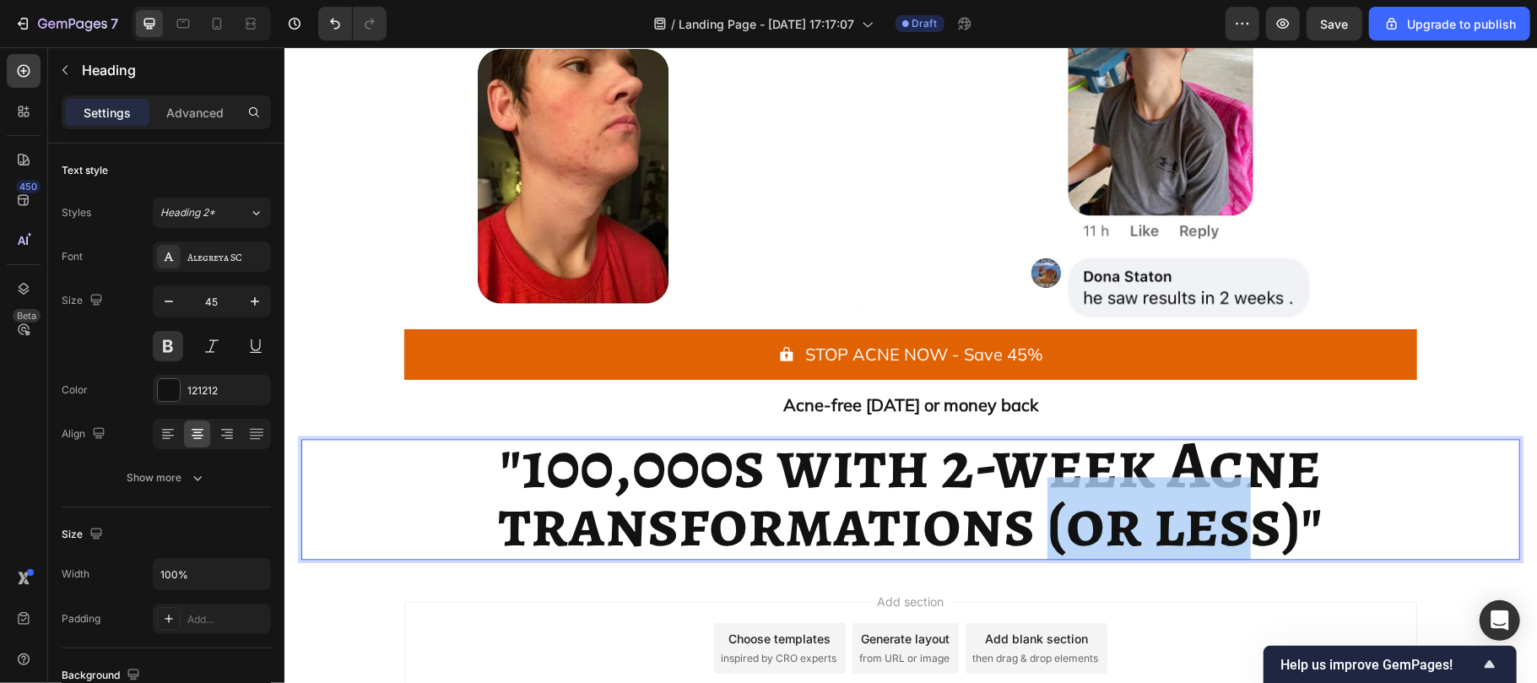
drag, startPoint x: 1037, startPoint y: 514, endPoint x: 1250, endPoint y: 538, distance: 214.0
click at [1250, 538] on strong "transformations (or less)"" at bounding box center [910, 522] width 825 height 92
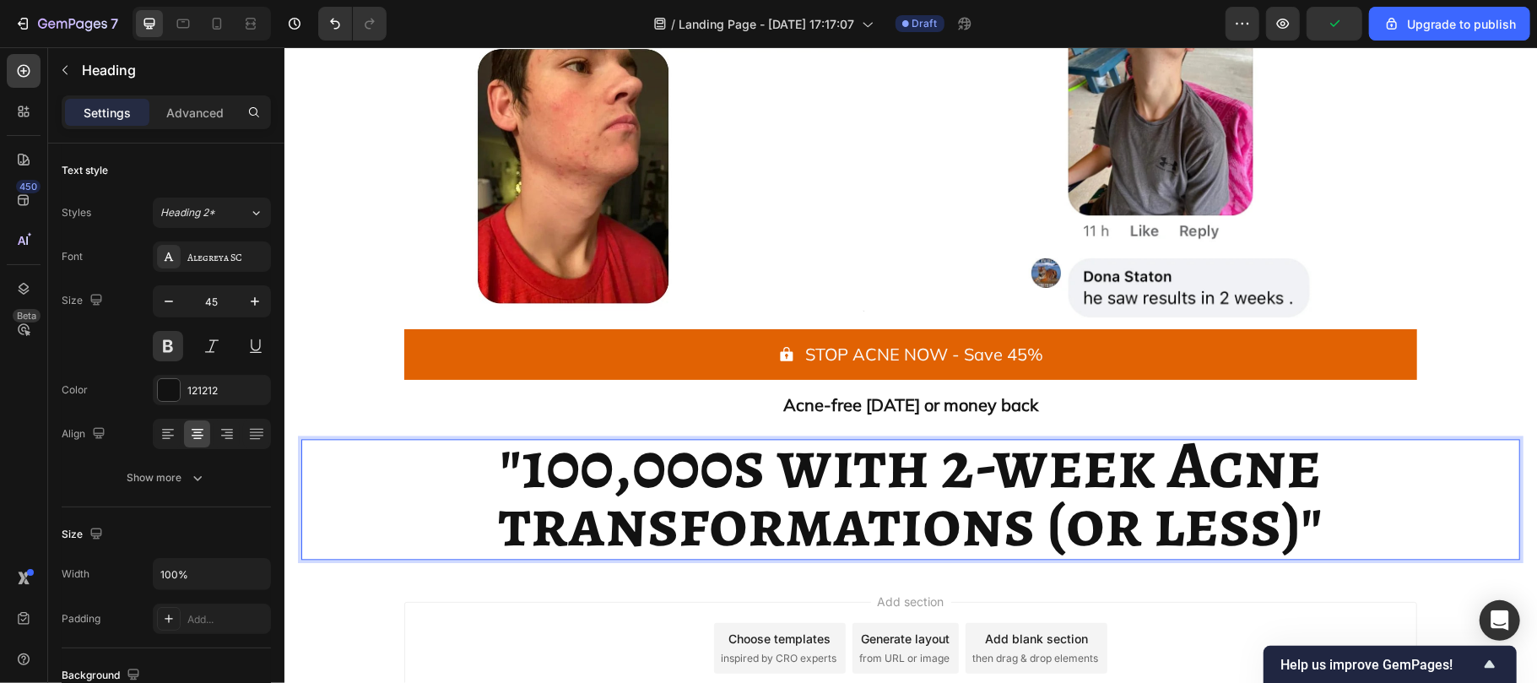
click at [719, 522] on strong "transformations (or less)"" at bounding box center [910, 522] width 825 height 92
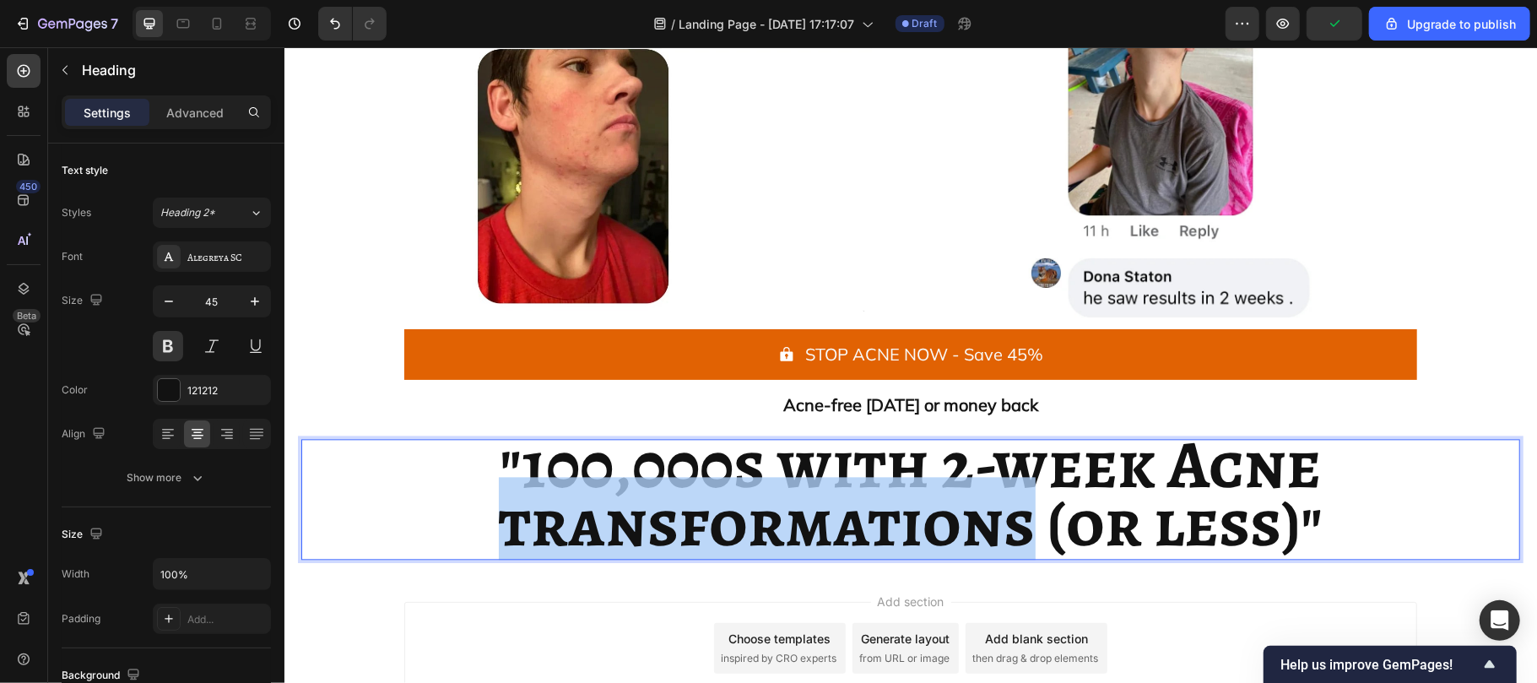
click at [719, 522] on strong "transformations (or less)"" at bounding box center [910, 522] width 825 height 92
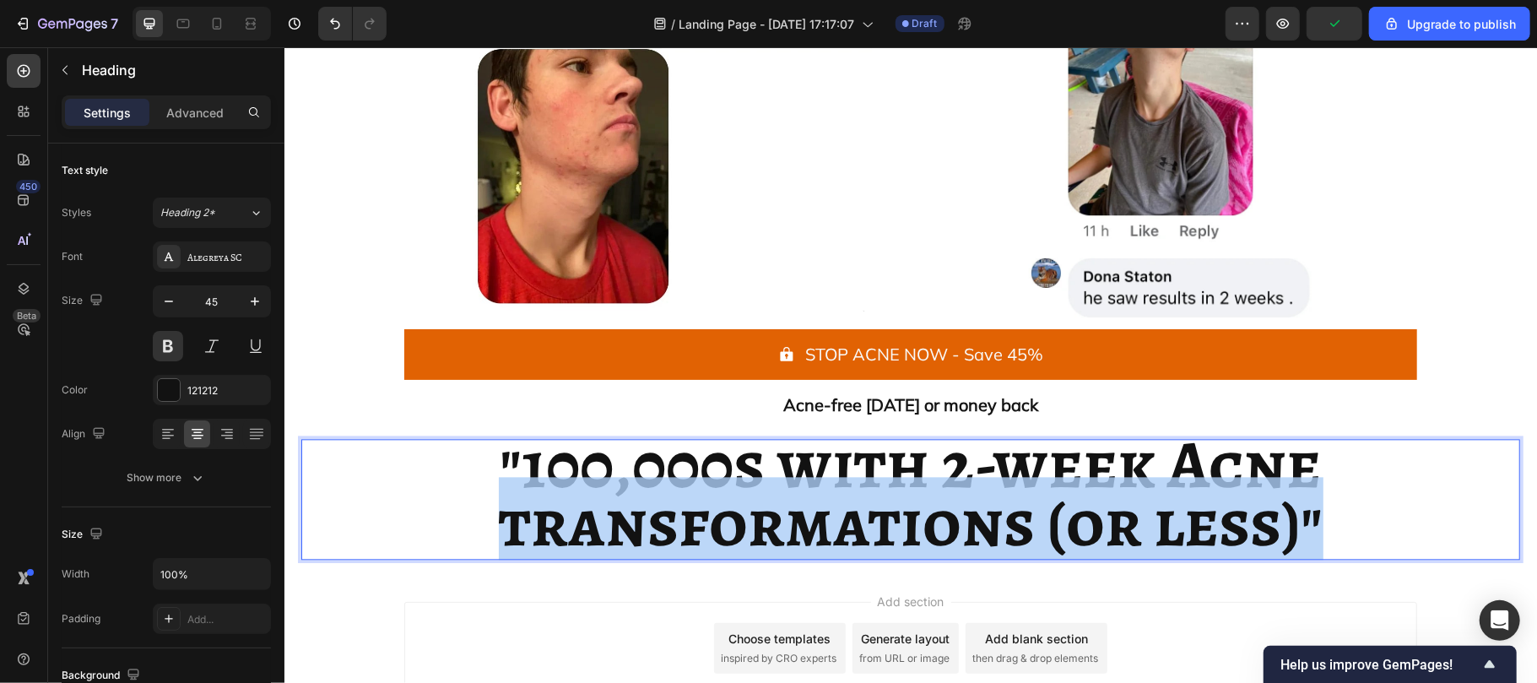
click at [719, 522] on strong "transformations (or less)"" at bounding box center [910, 522] width 825 height 92
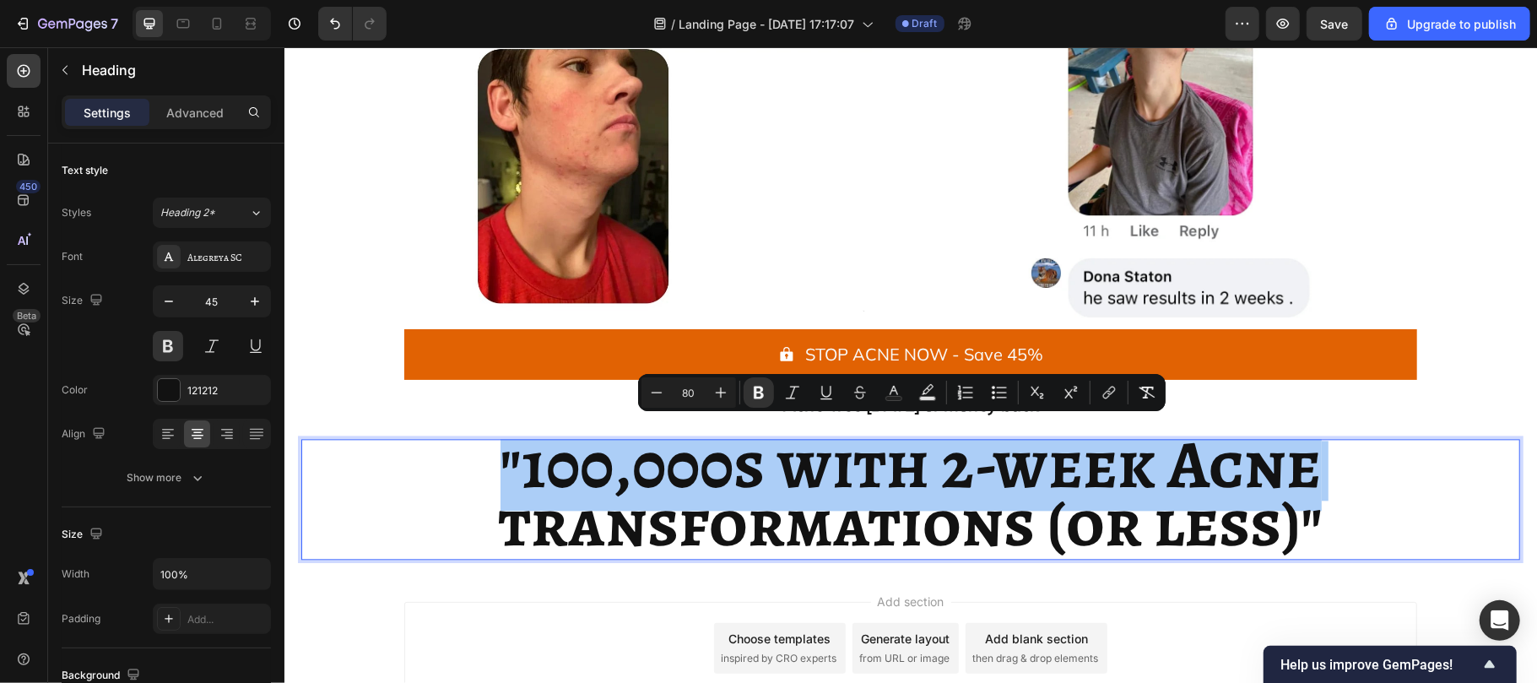
click at [696, 395] on input "80" at bounding box center [689, 392] width 34 height 20
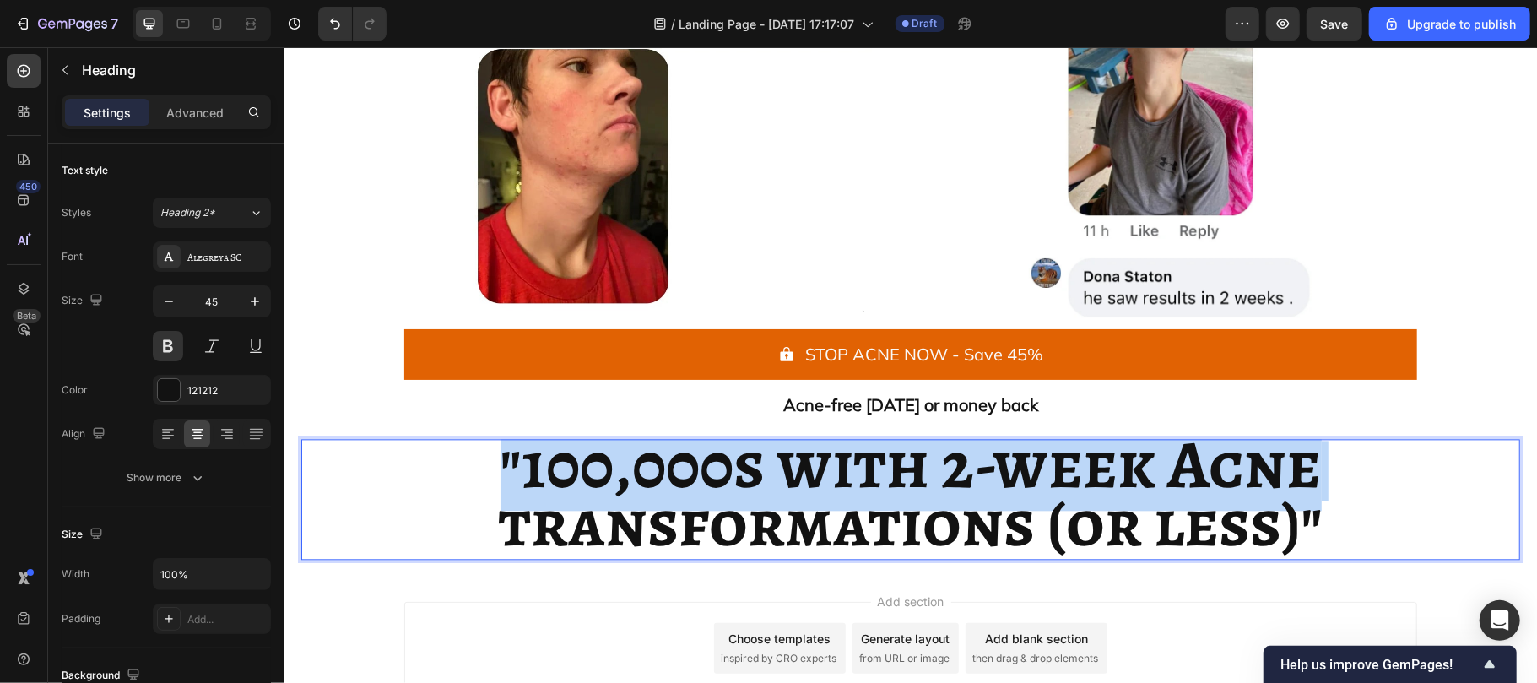
click at [686, 500] on strong "transformations (or less)"" at bounding box center [910, 522] width 825 height 92
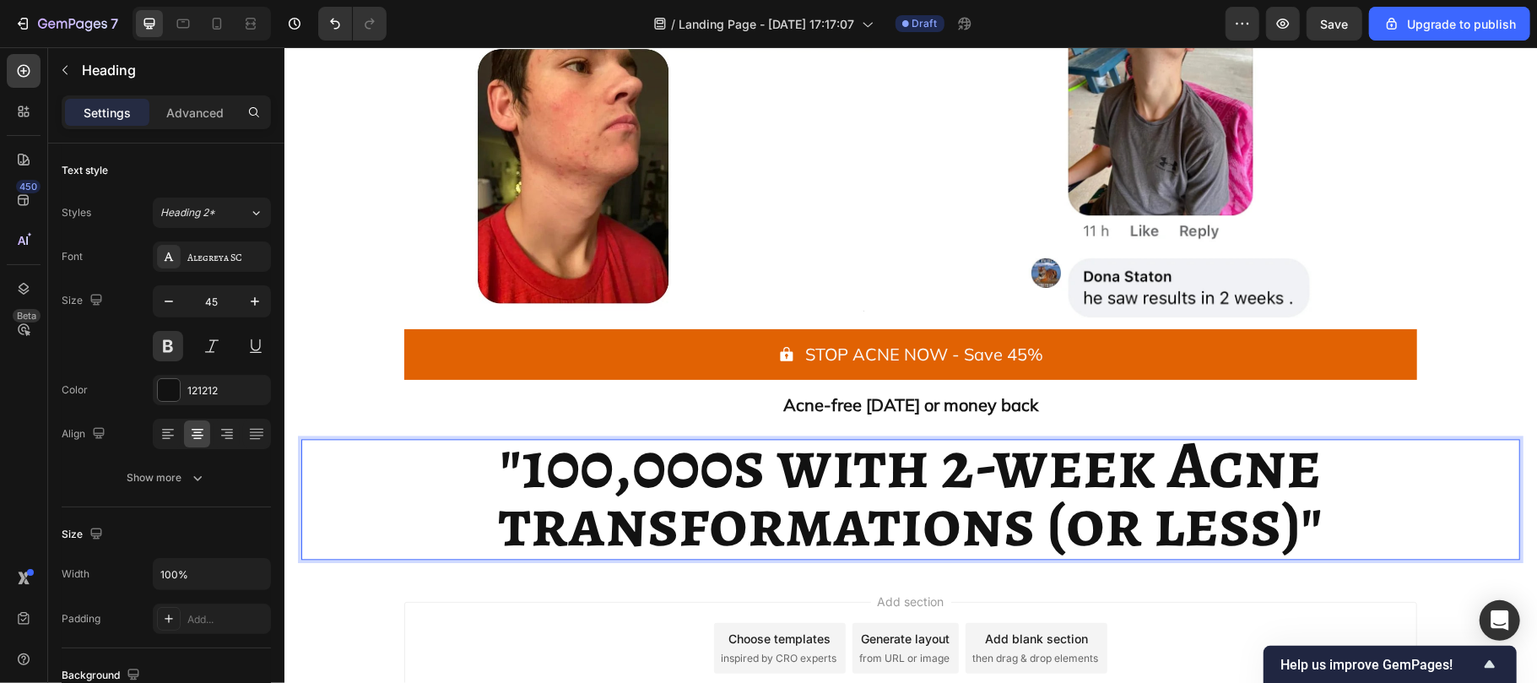
click at [686, 500] on strong "transformations (or less)"" at bounding box center [910, 522] width 825 height 92
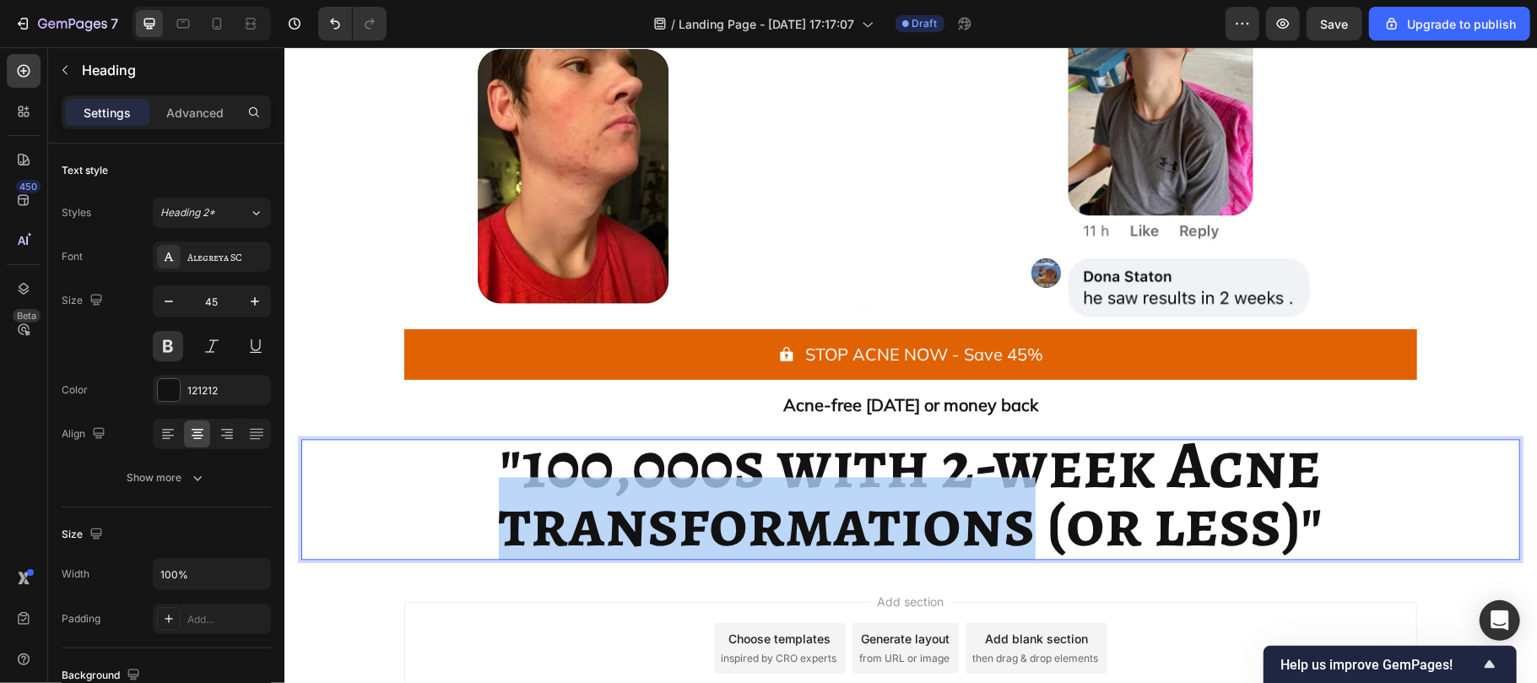
click at [686, 500] on strong "transformations (or less)"" at bounding box center [910, 522] width 825 height 92
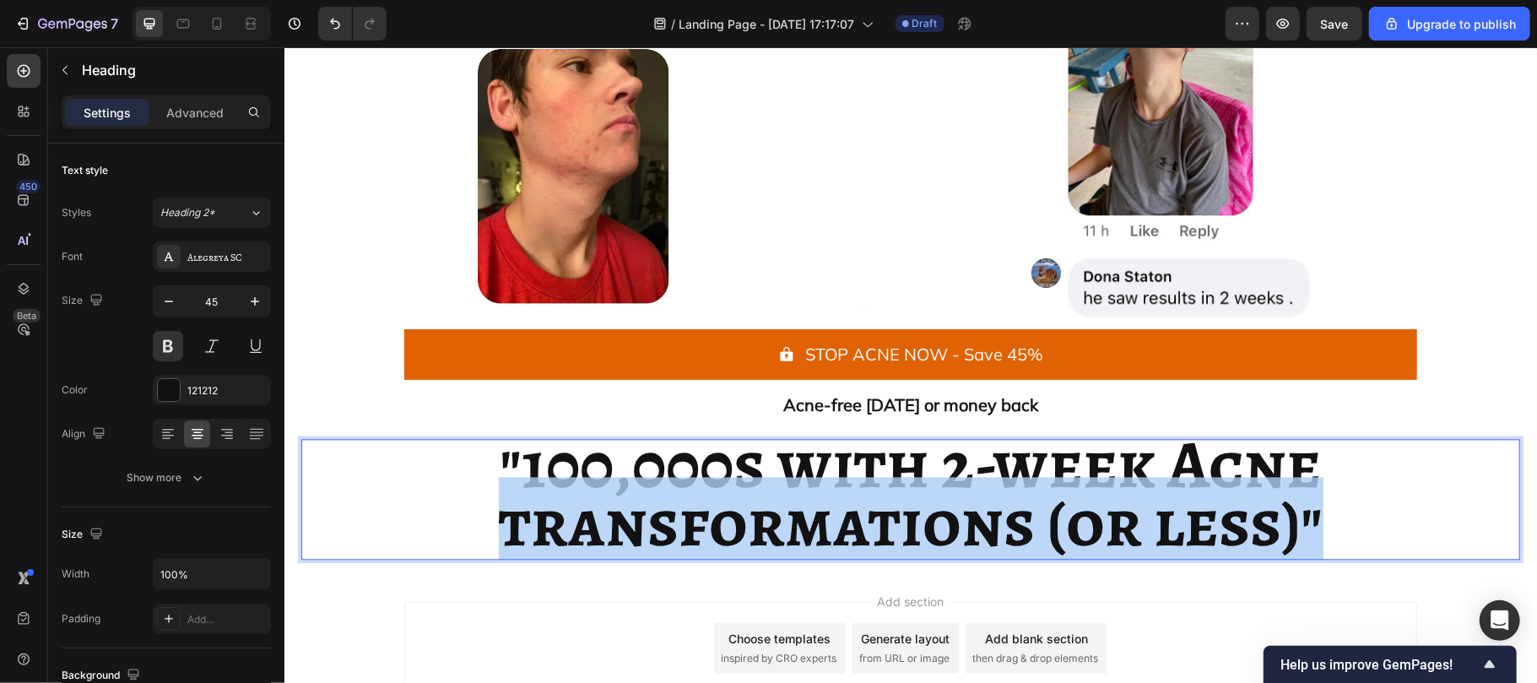
click at [686, 500] on strong "transformations (or less)"" at bounding box center [910, 522] width 825 height 92
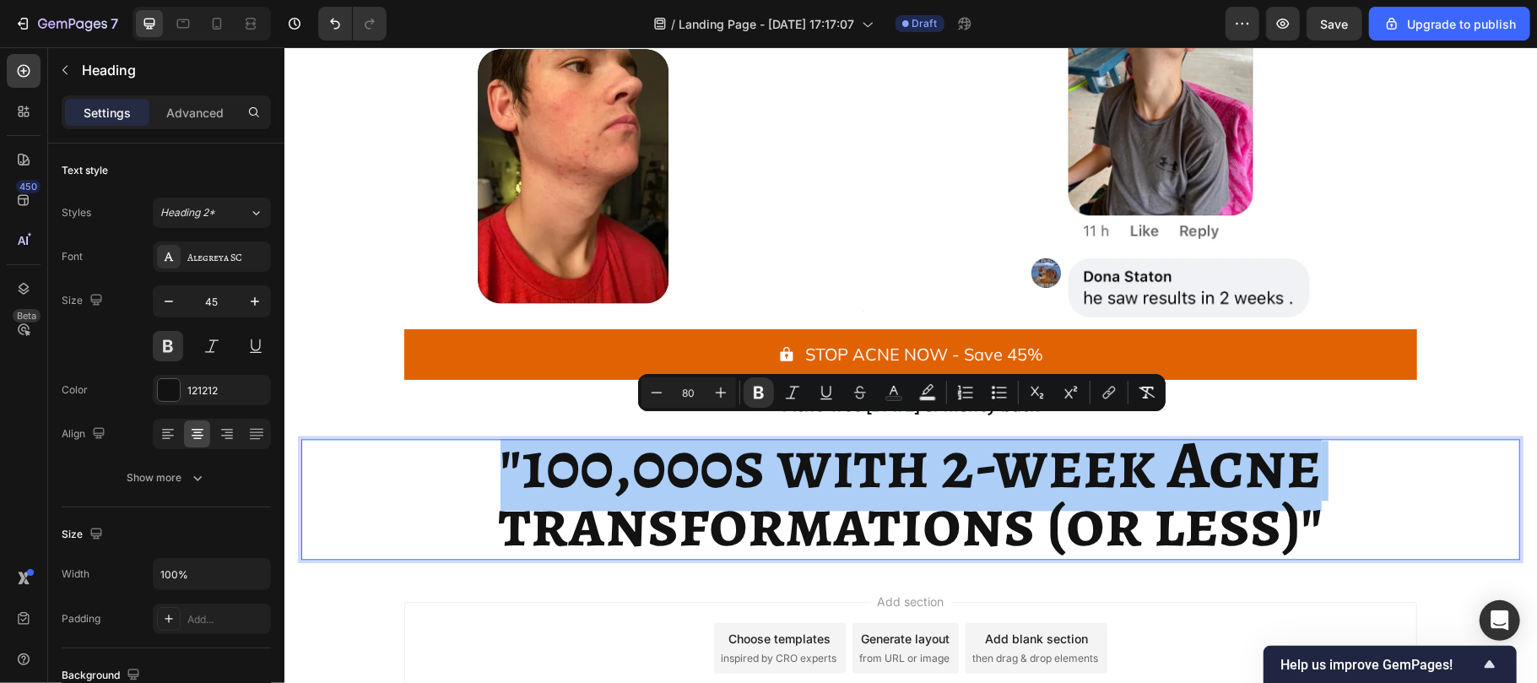
click at [694, 387] on input "80" at bounding box center [689, 392] width 34 height 20
type input "90"
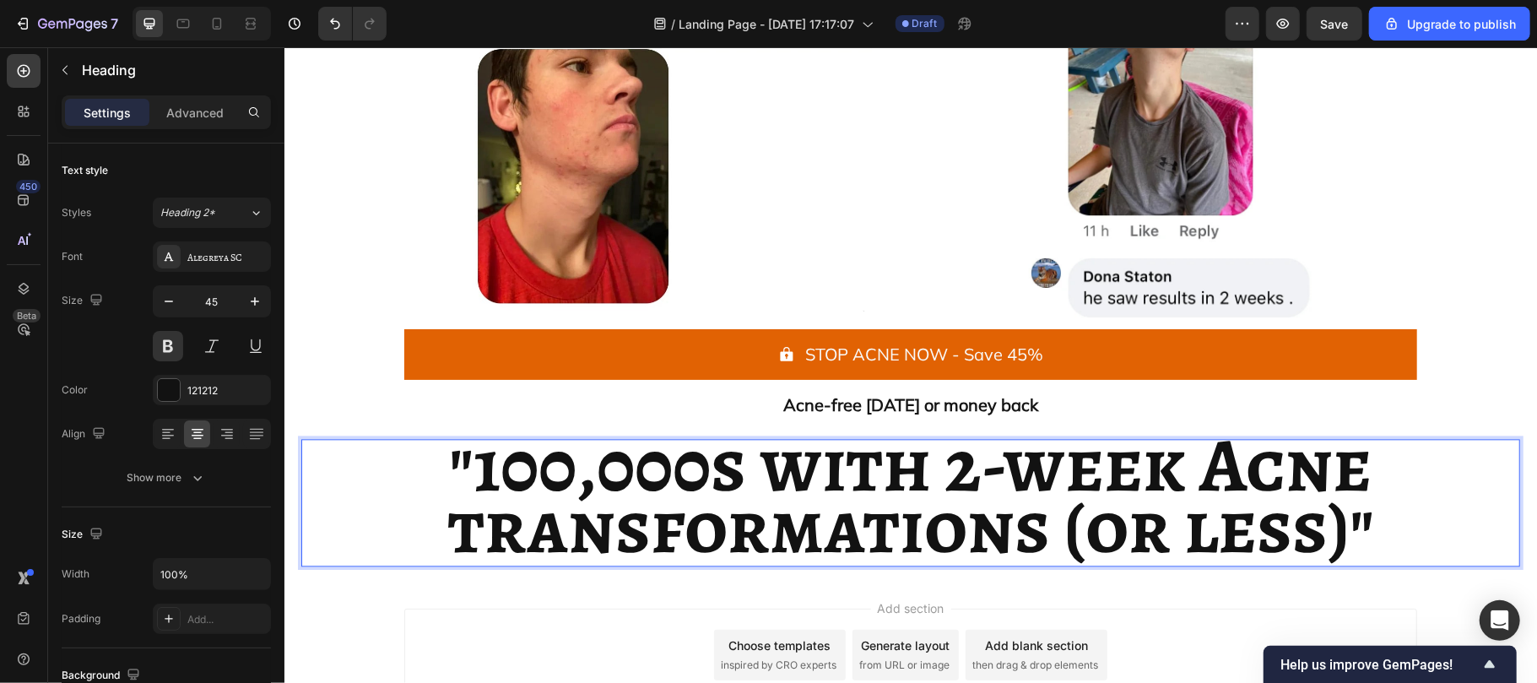
click at [744, 485] on strong "transformations (or less)"" at bounding box center [909, 525] width 927 height 103
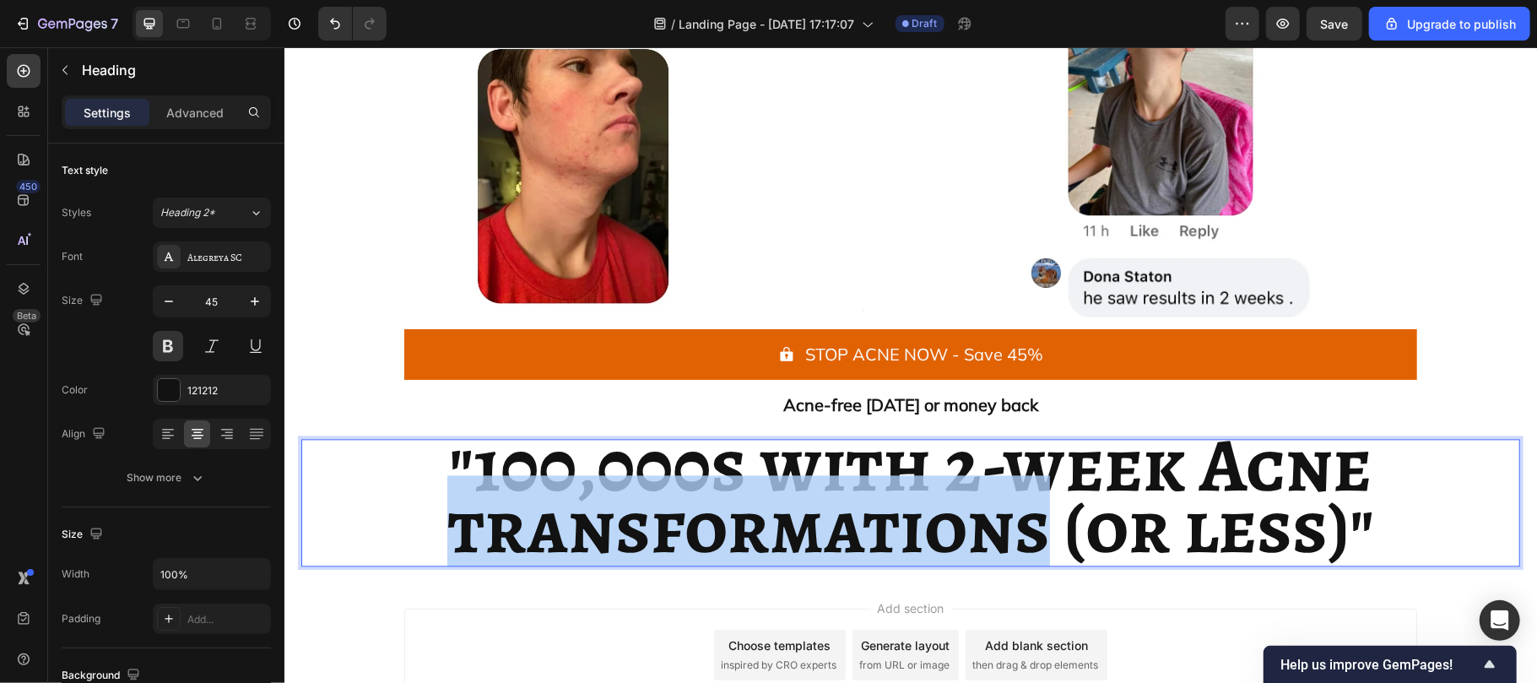
click at [744, 485] on strong "transformations (or less)"" at bounding box center [909, 525] width 927 height 103
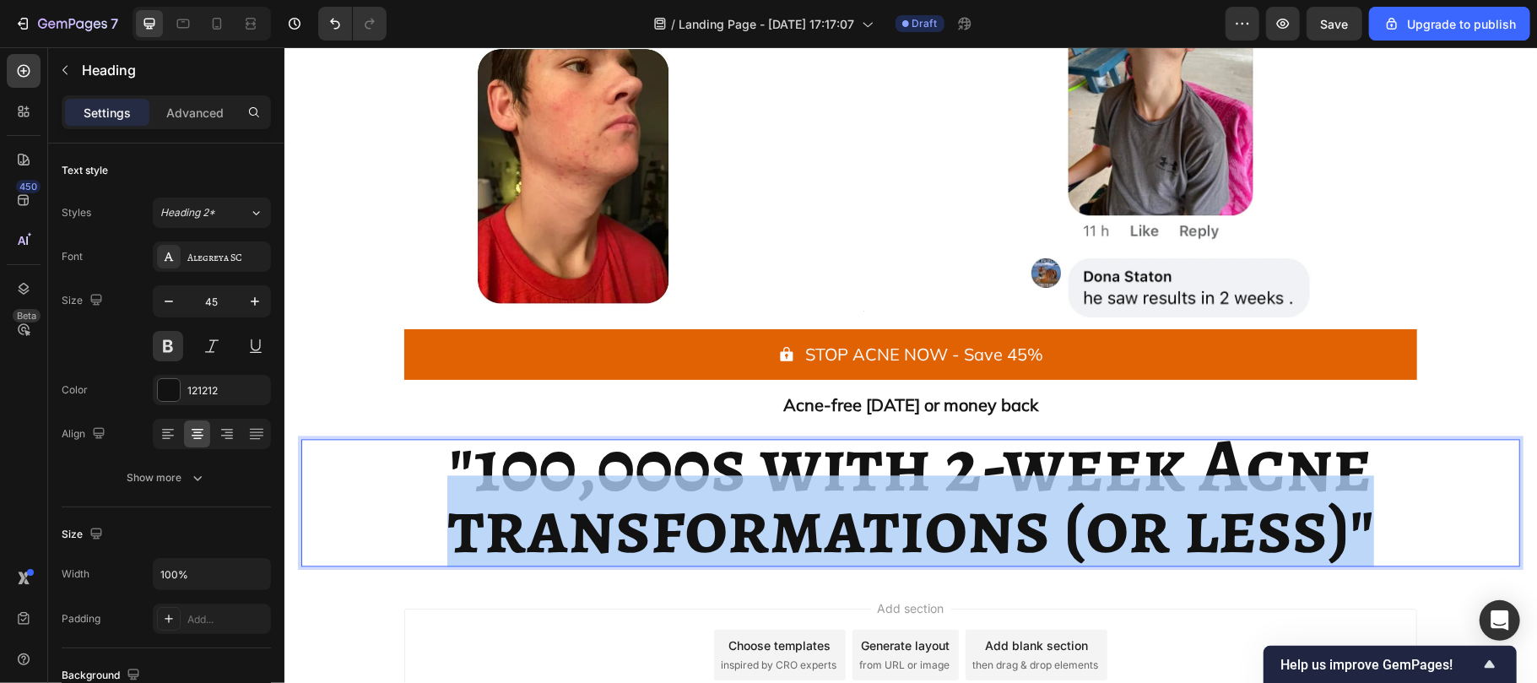
click at [744, 485] on strong "transformations (or less)"" at bounding box center [909, 525] width 927 height 103
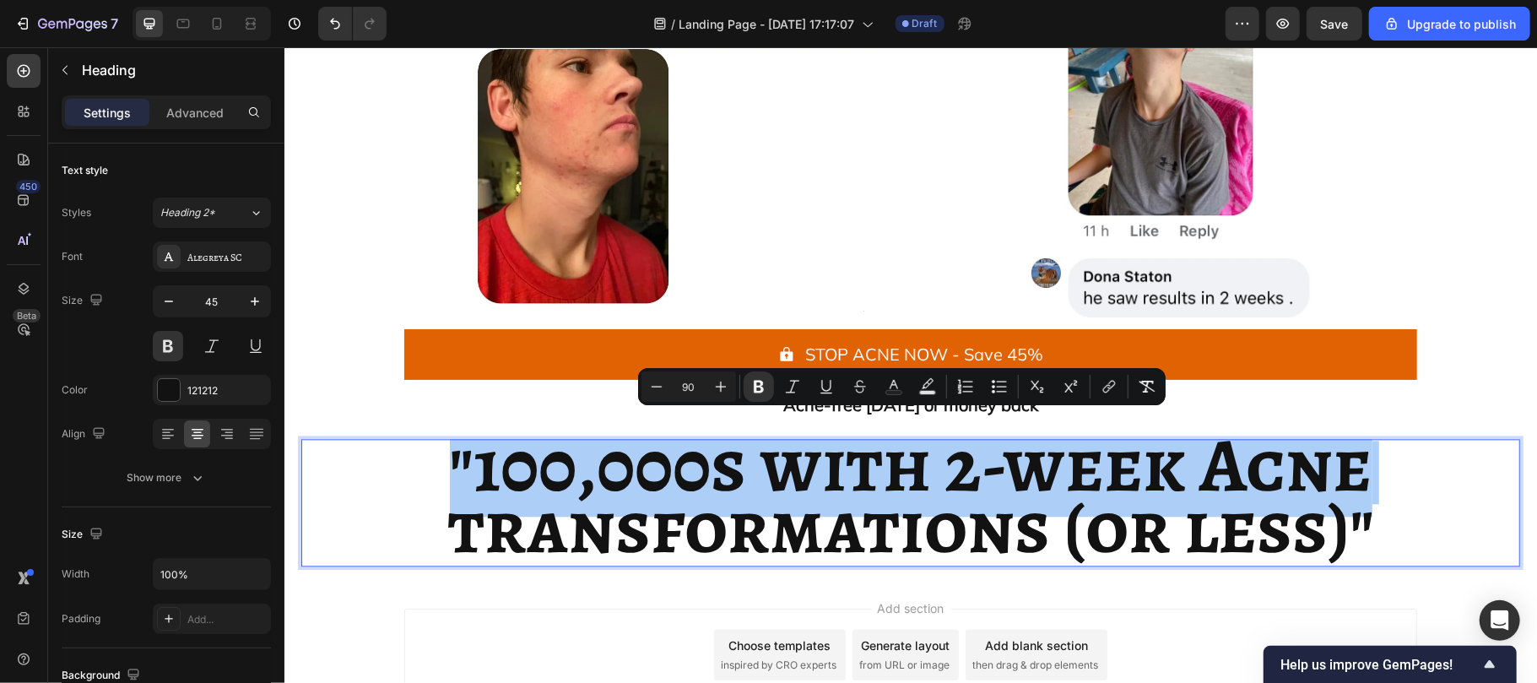
click at [693, 379] on input "90" at bounding box center [689, 386] width 34 height 20
type input "80"
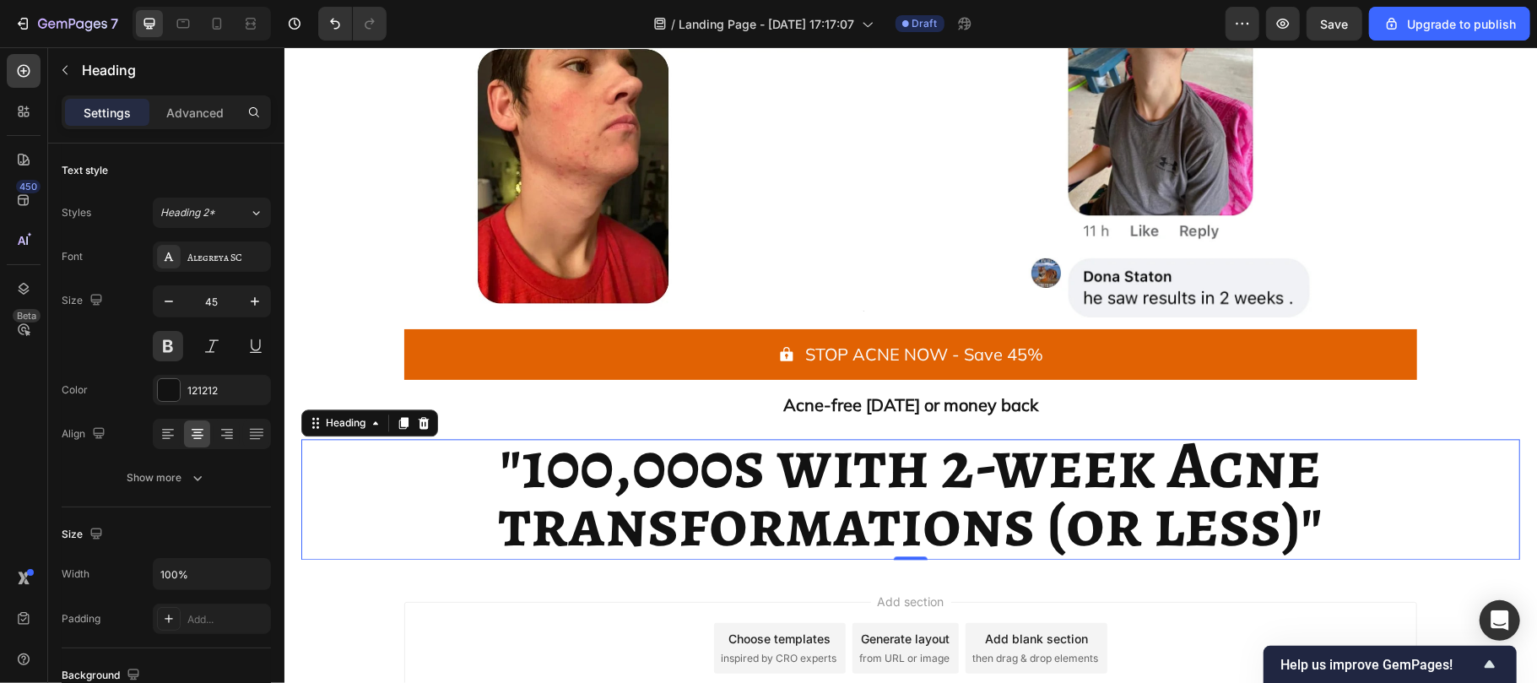
click at [1031, 526] on strong "transformations (or less)"" at bounding box center [910, 522] width 825 height 92
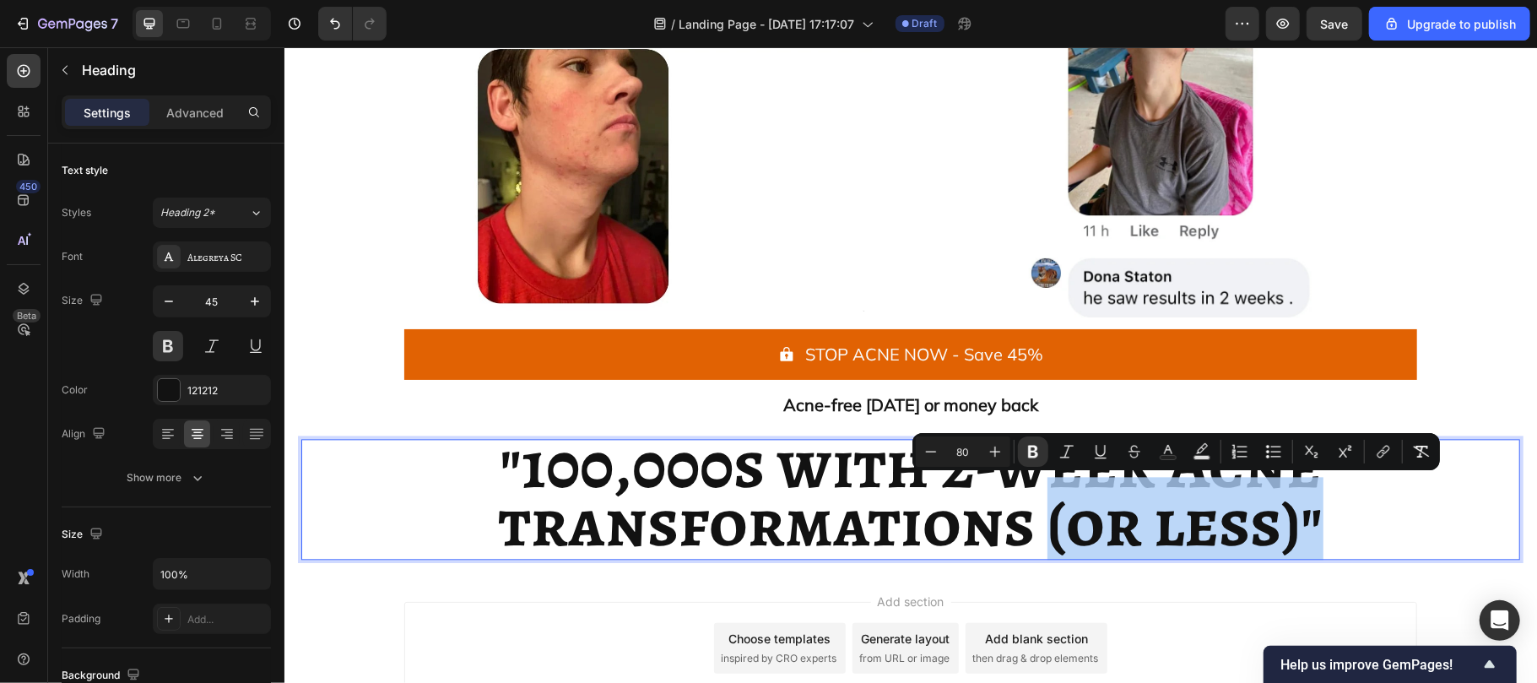
drag, startPoint x: 1033, startPoint y: 526, endPoint x: 1327, endPoint y: 541, distance: 294.1
click at [1327, 541] on p ""100,000s with 2-week Acne transformations (or less)"" at bounding box center [909, 498] width 1215 height 117
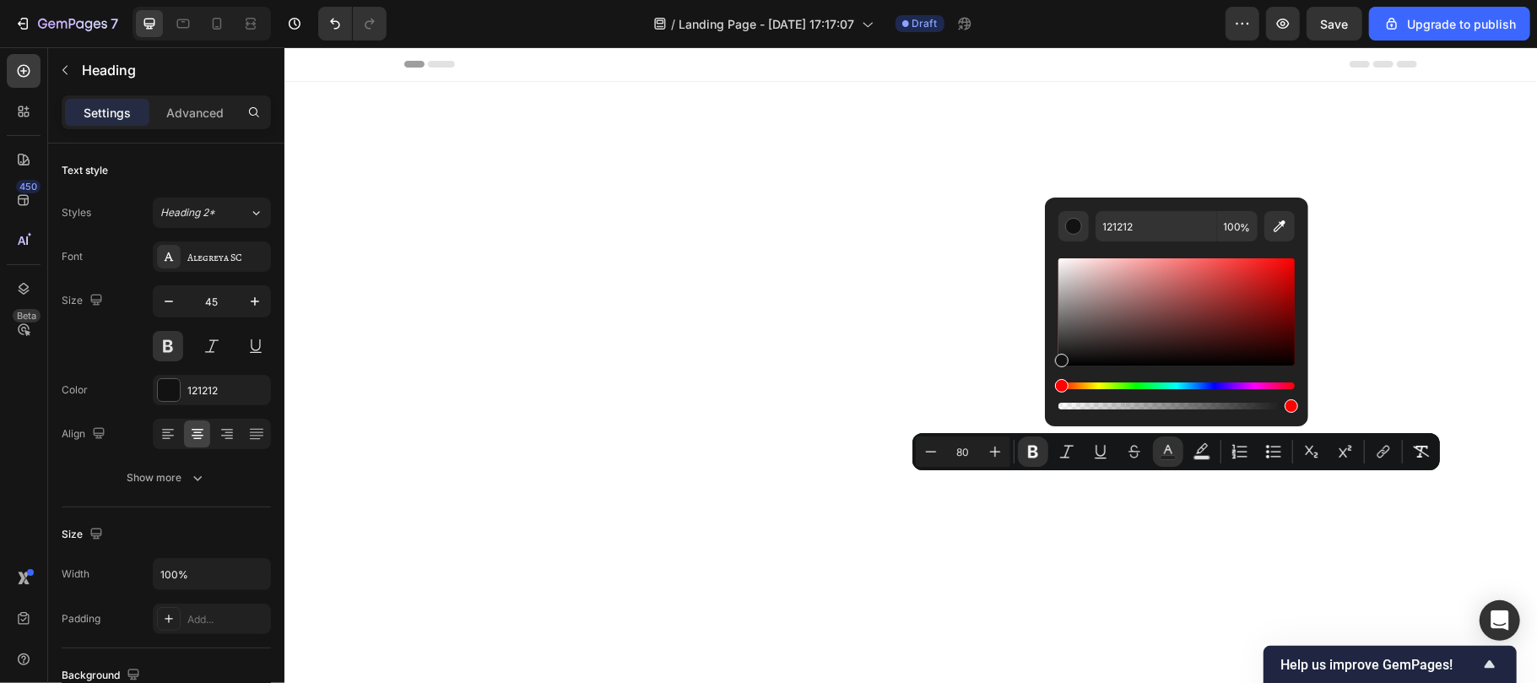
scroll to position [2601, 0]
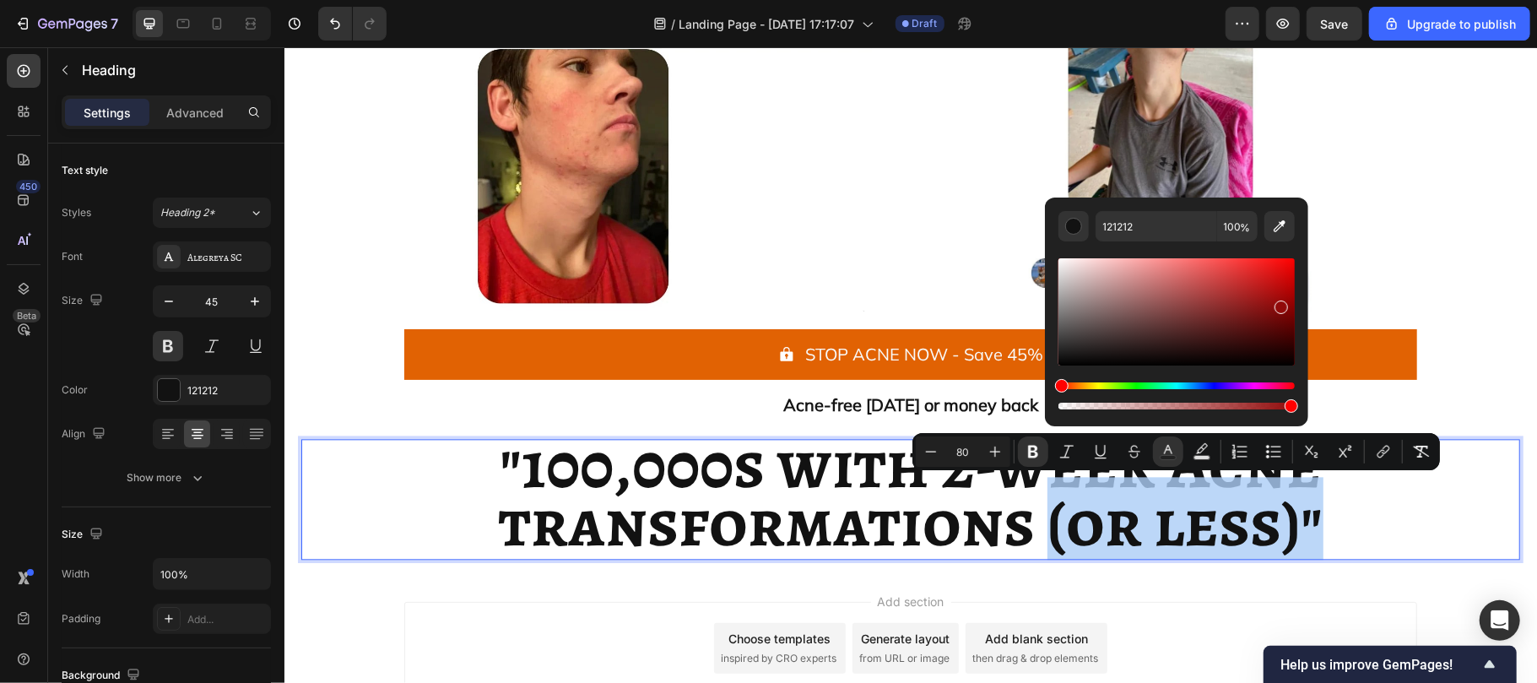
type input "910A0A"
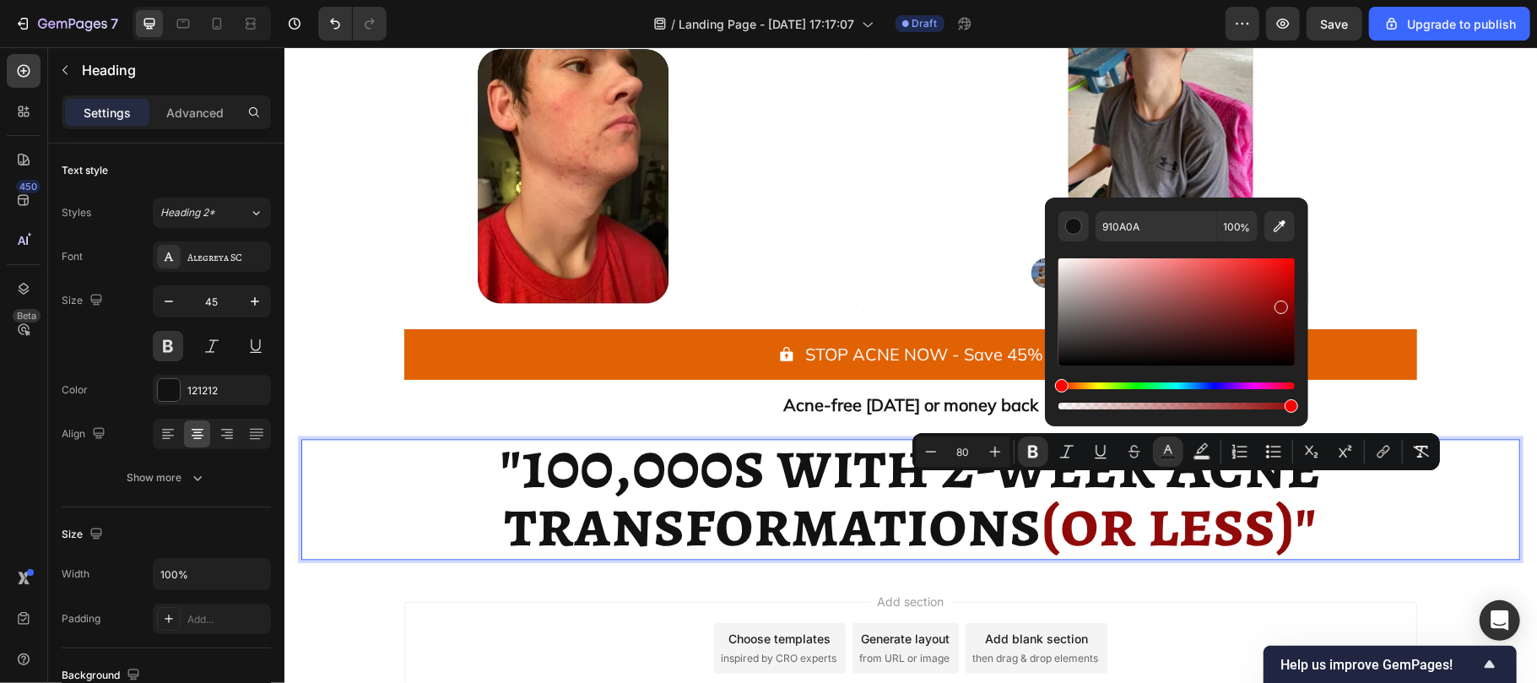
scroll to position [0, 0]
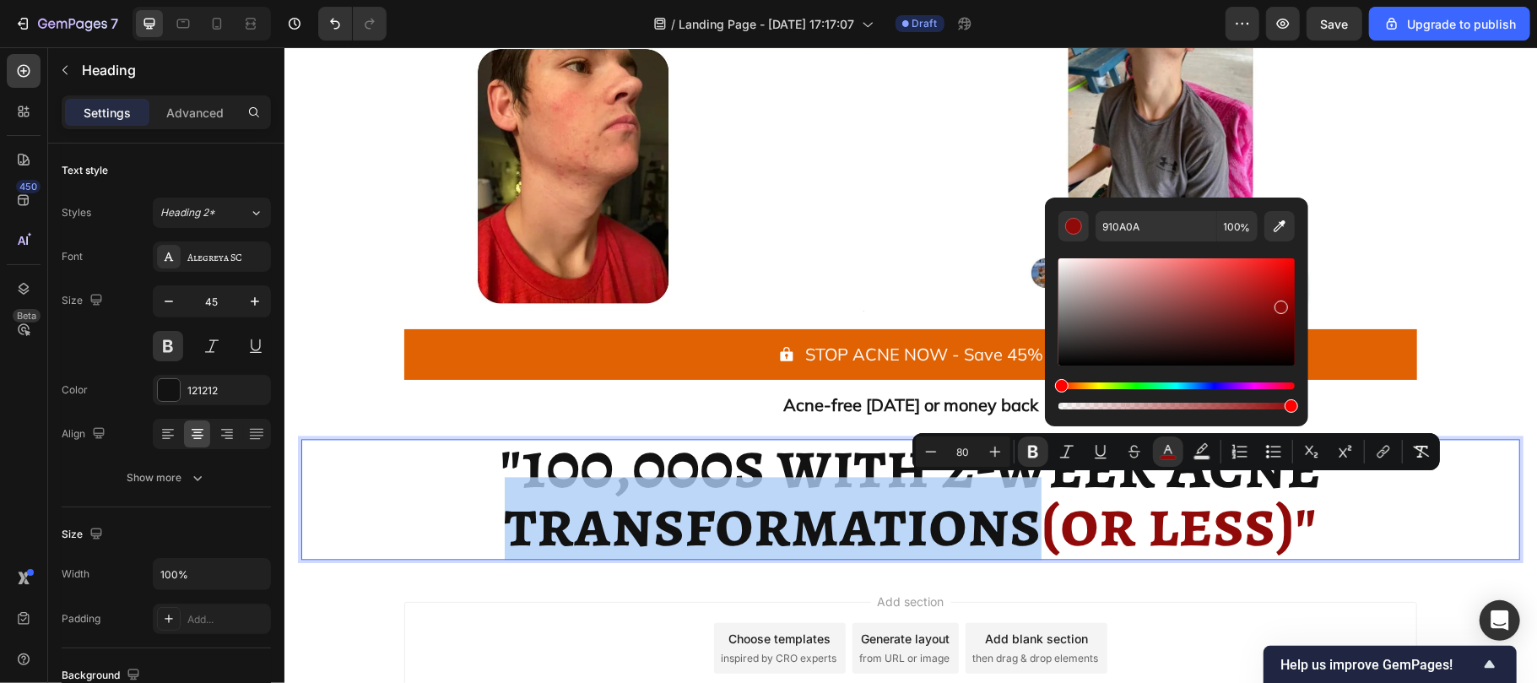
drag, startPoint x: 1058, startPoint y: 361, endPoint x: 1280, endPoint y: 304, distance: 228.5
click at [1280, 304] on div "Editor contextual toolbar" at bounding box center [1281, 307] width 14 height 14
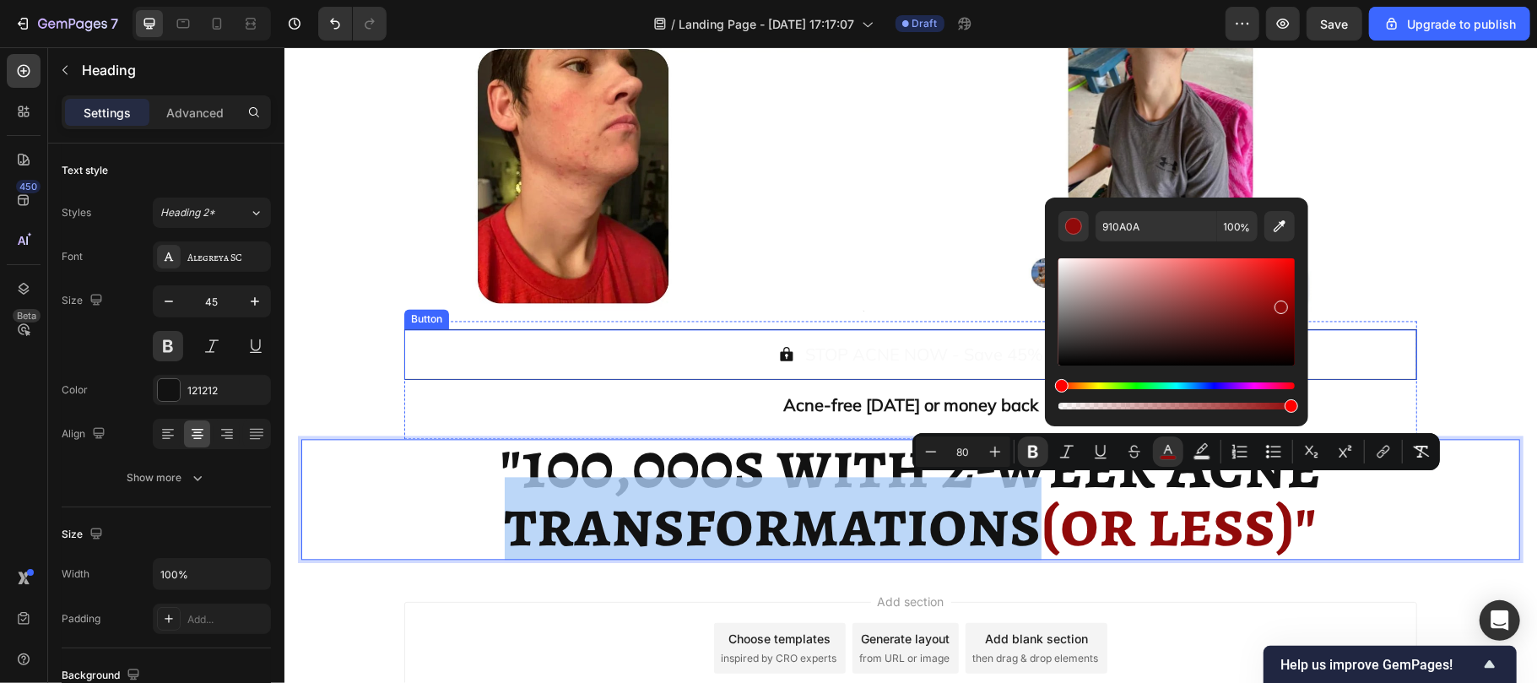
click at [1314, 345] on button "STOP ACNE NOW - Save 45%" at bounding box center [909, 353] width 1013 height 51
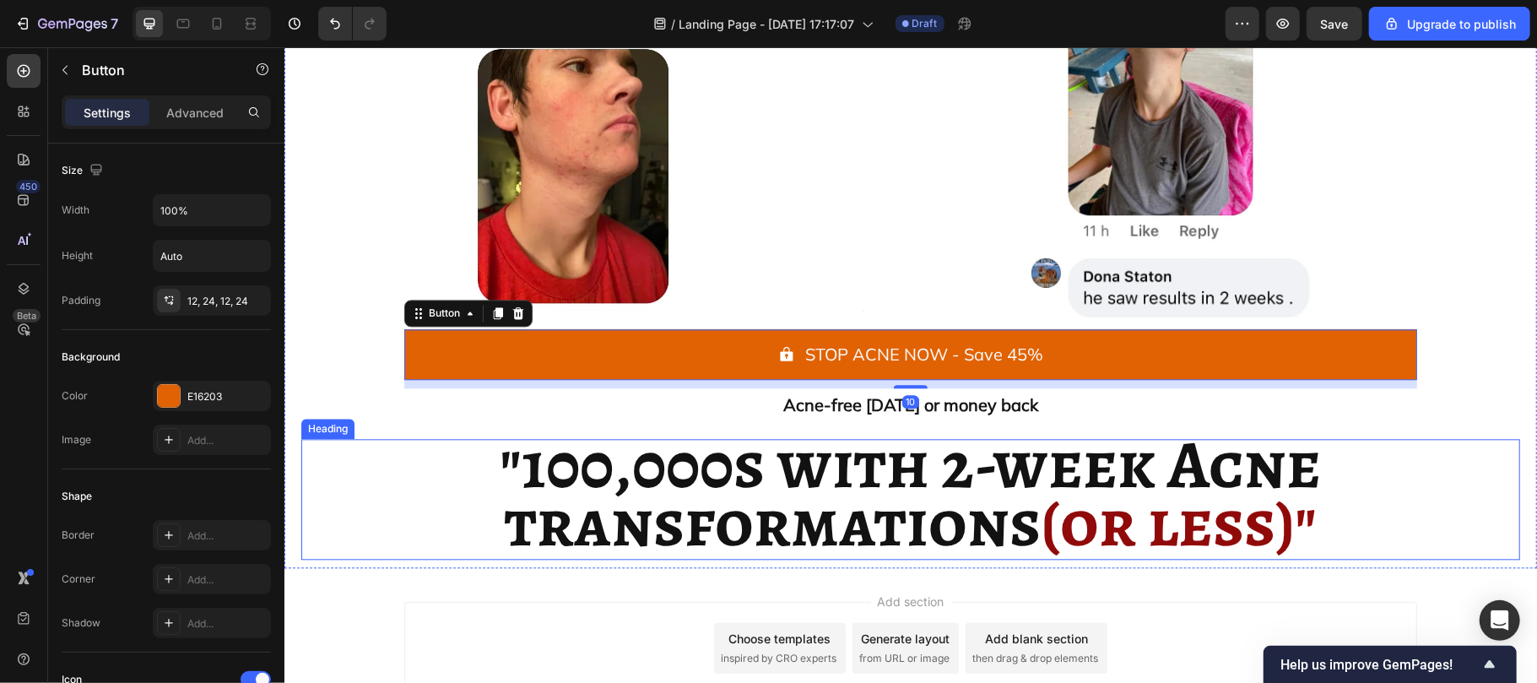
click at [1381, 462] on p "⁠⁠⁠⁠⁠⁠⁠ "100,000s with 2-week Acne transformations (or less)"" at bounding box center [909, 498] width 1215 height 117
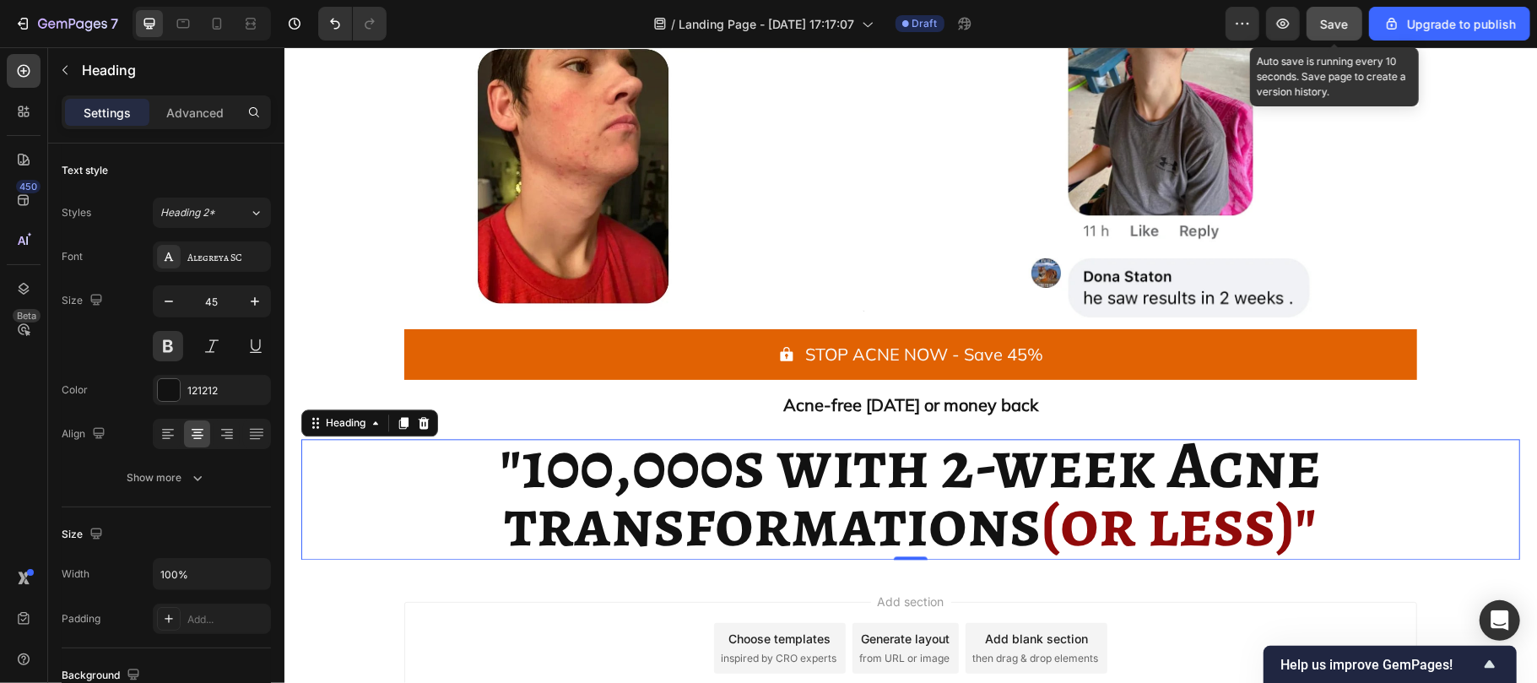
click at [1325, 24] on span "Save" at bounding box center [1335, 24] width 28 height 14
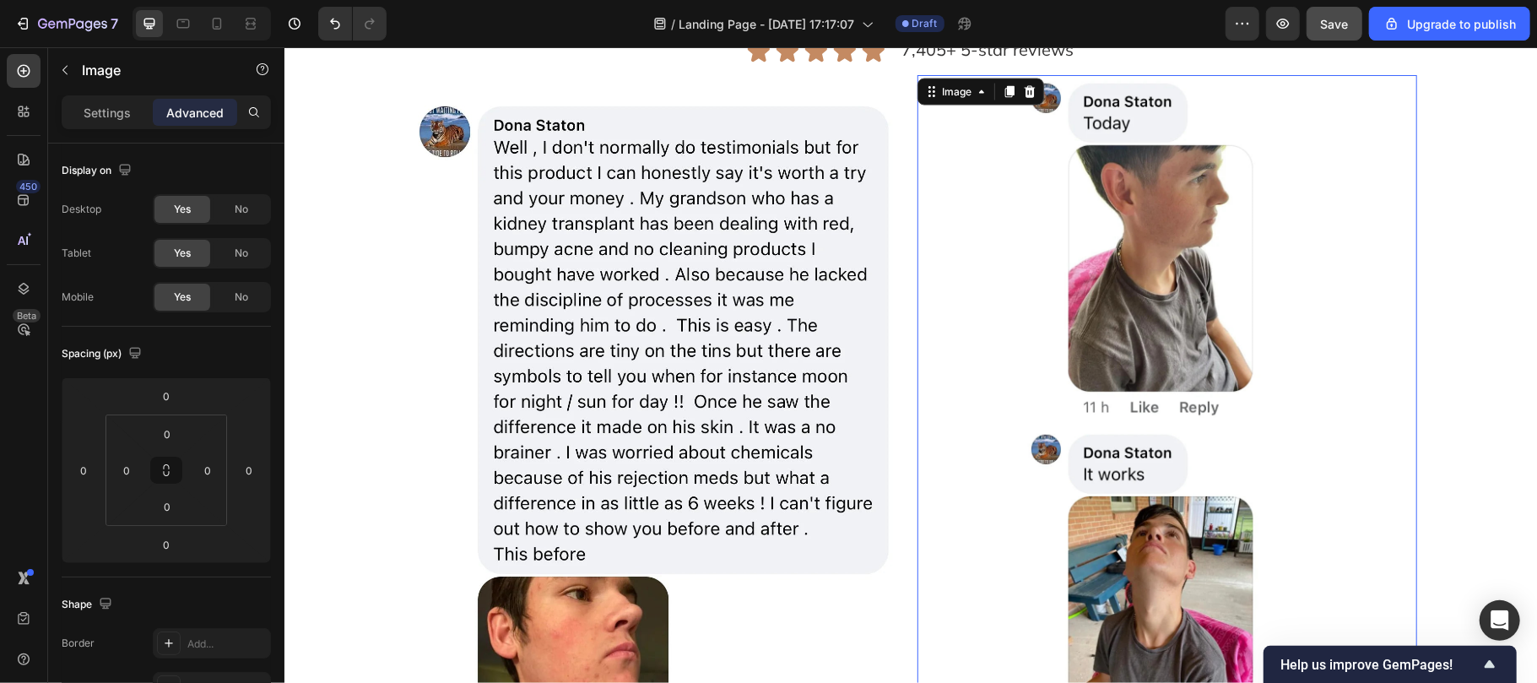
scroll to position [1543, 0]
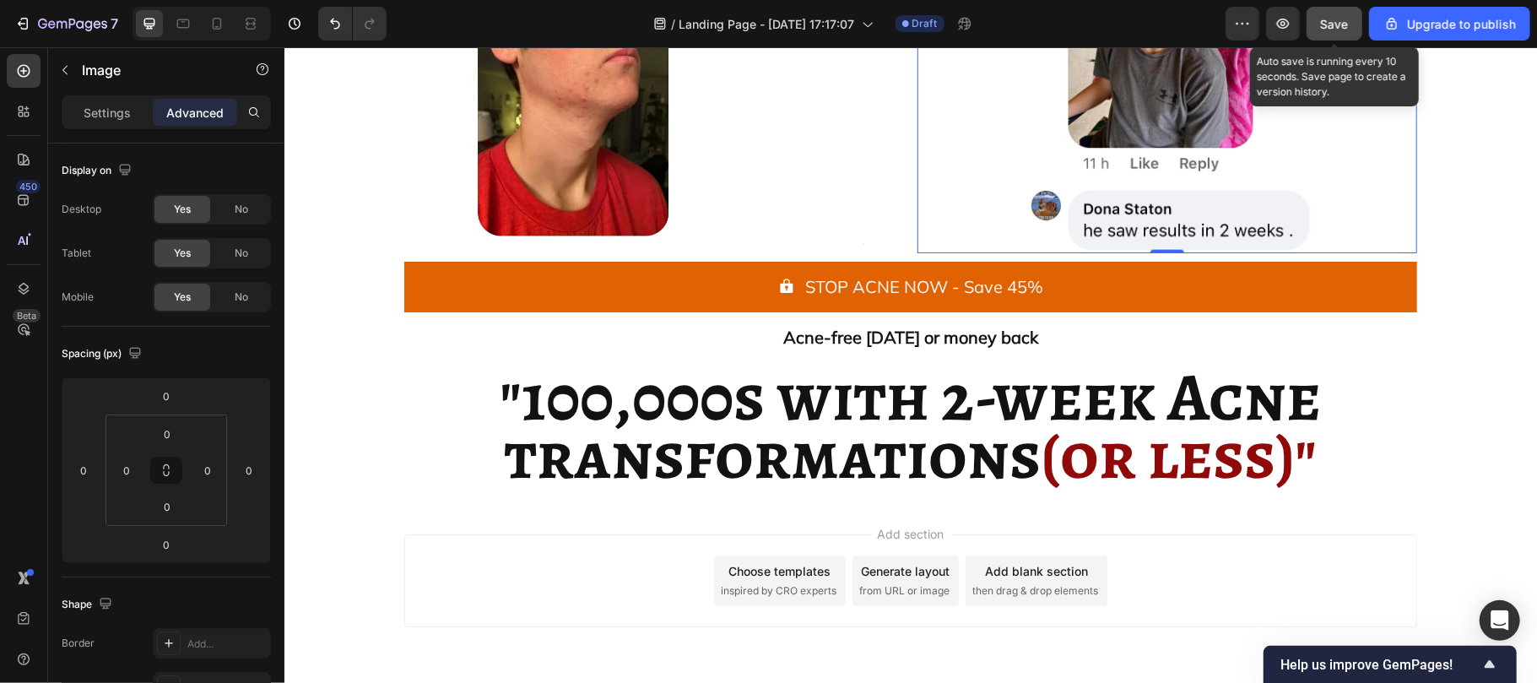
click at [1328, 17] on span "Save" at bounding box center [1335, 24] width 28 height 14
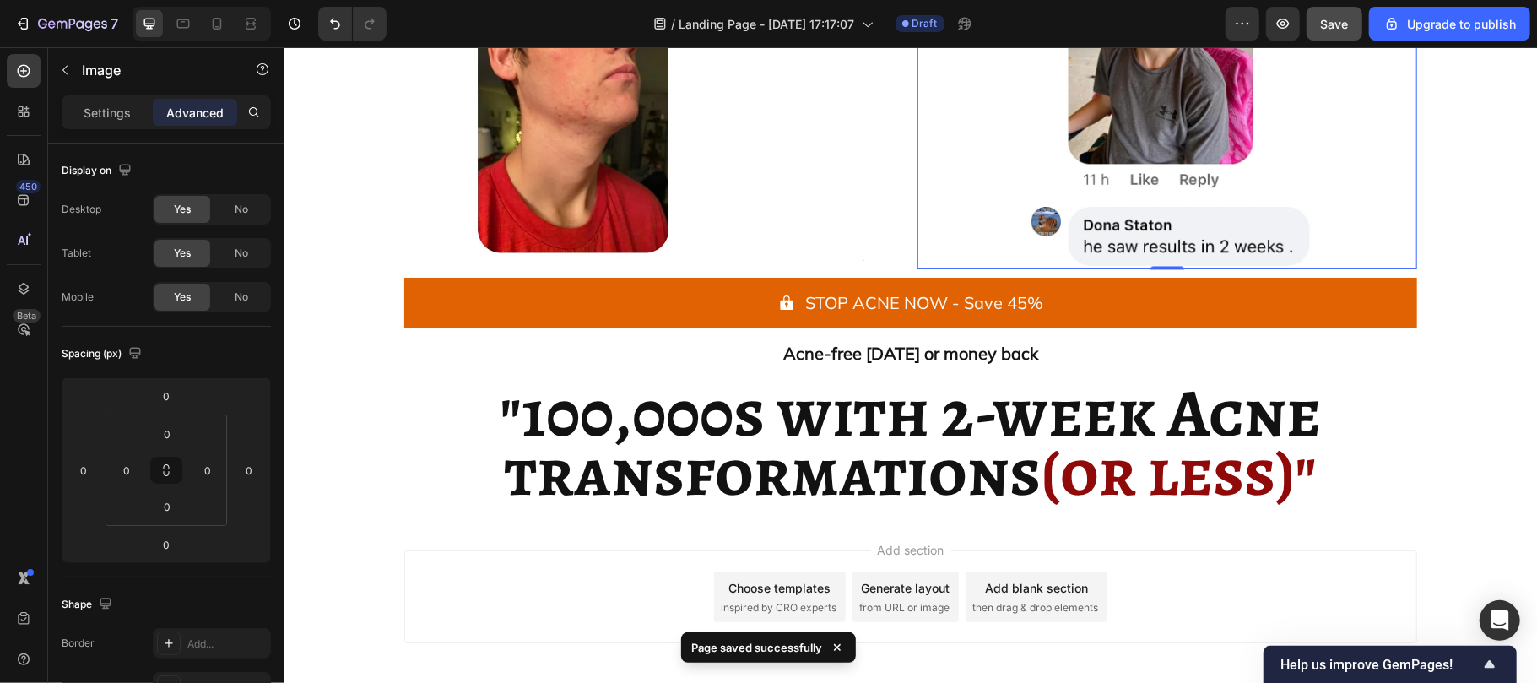
scroll to position [2676, 0]
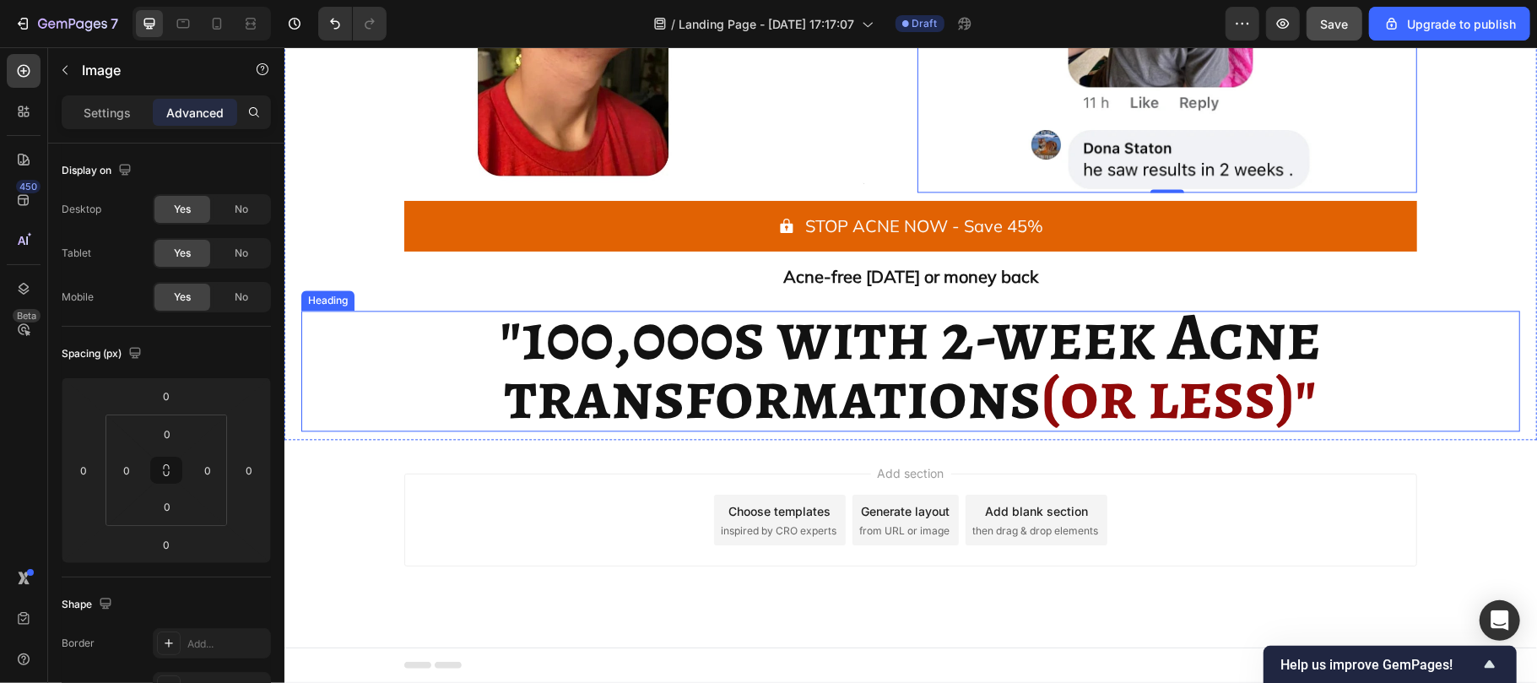
click at [457, 382] on p "⁠⁠⁠⁠⁠⁠⁠ "100,000s with 2-week Acne transformations (or less)"" at bounding box center [909, 369] width 1215 height 117
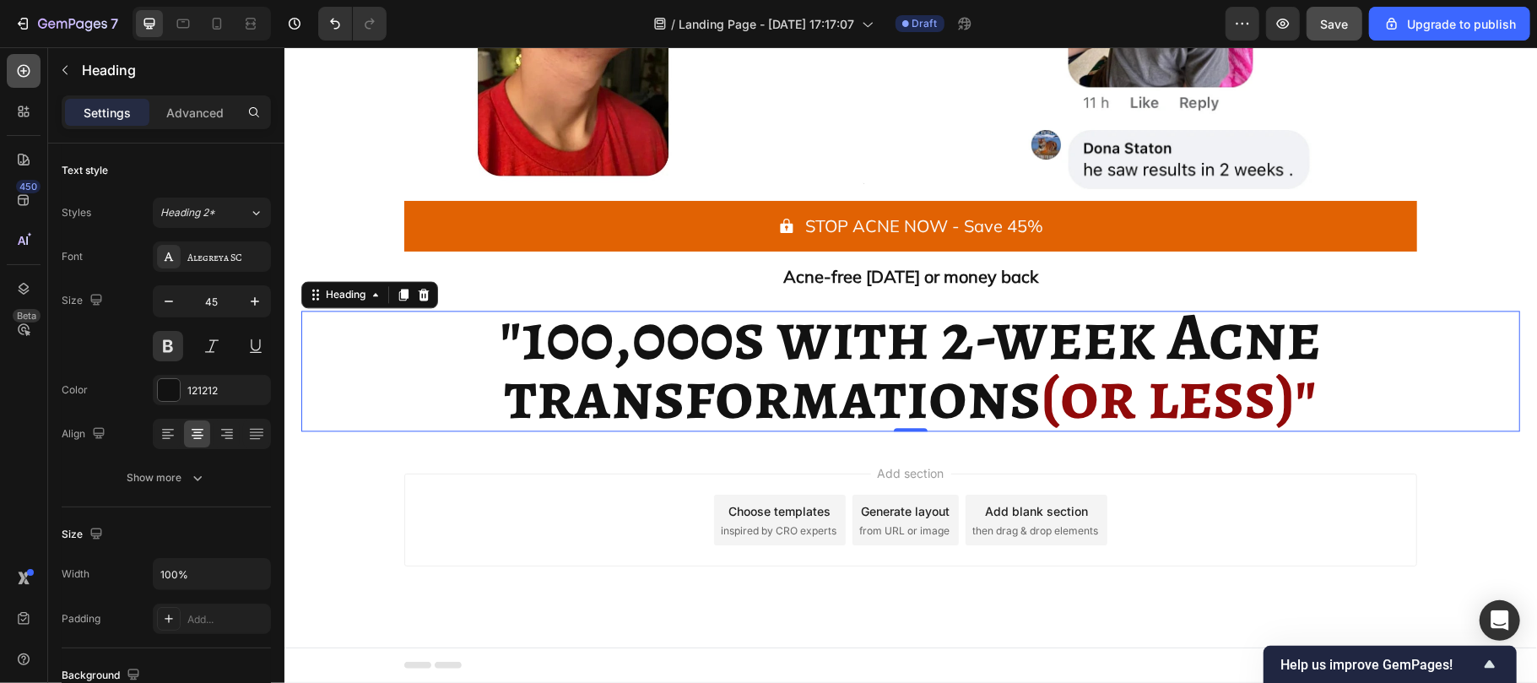
click at [19, 72] on icon at bounding box center [23, 70] width 17 height 17
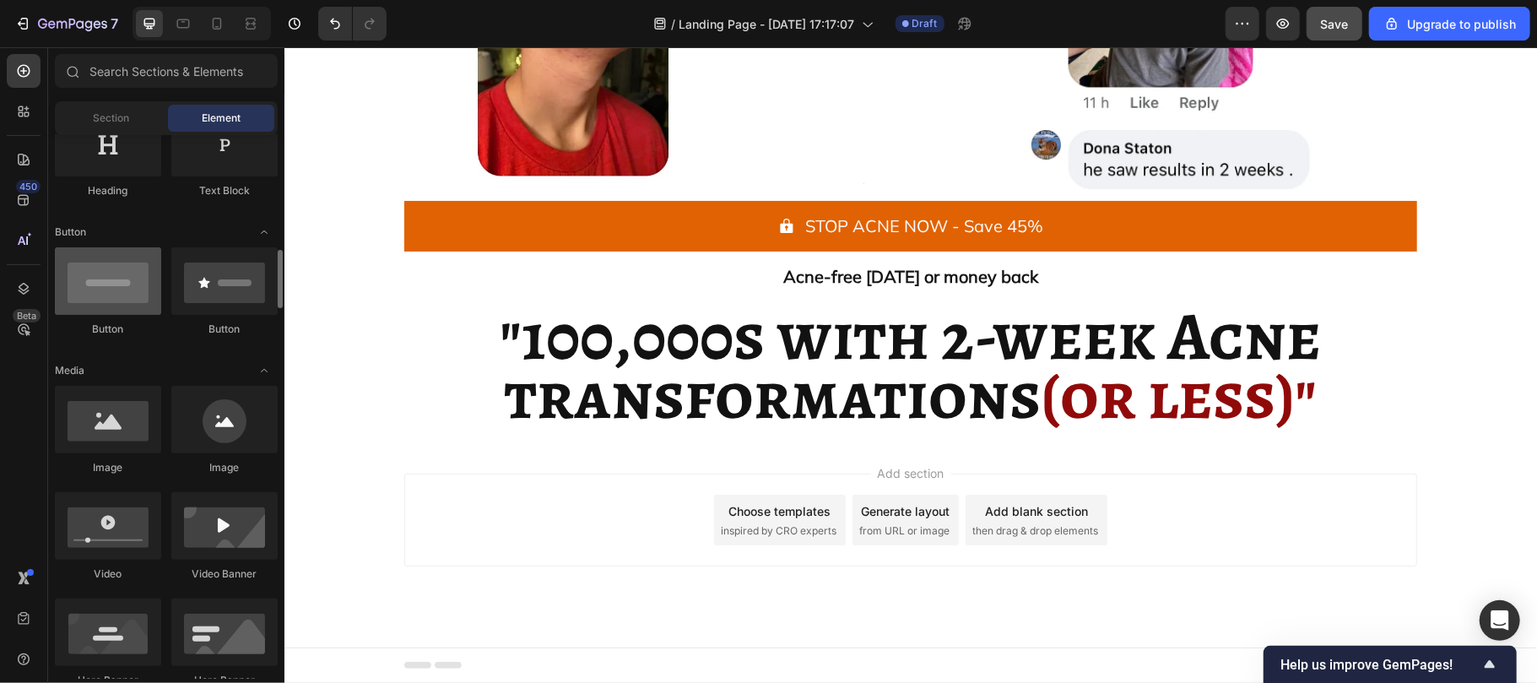
scroll to position [386, 0]
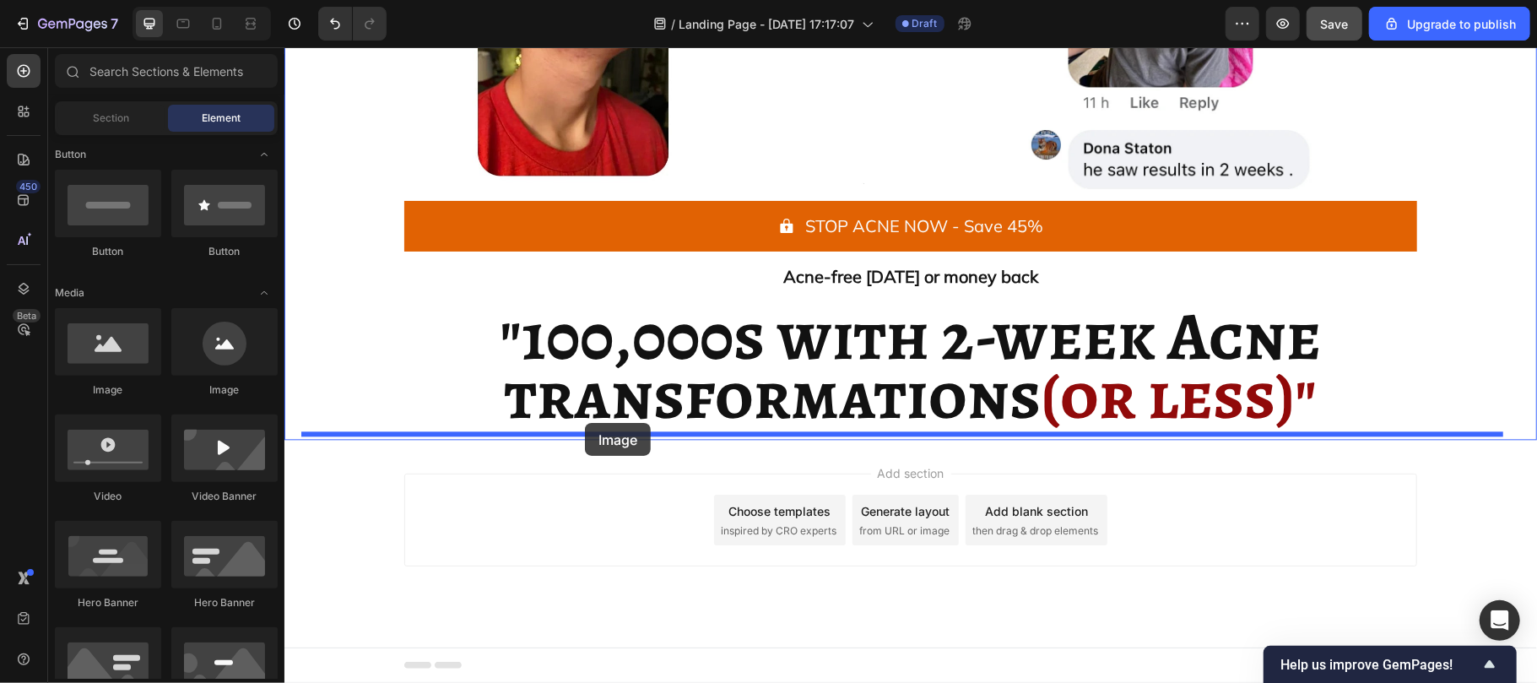
drag, startPoint x: 410, startPoint y: 411, endPoint x: 584, endPoint y: 422, distance: 174.2
click at [584, 422] on strong "transformations" at bounding box center [772, 395] width 537 height 92
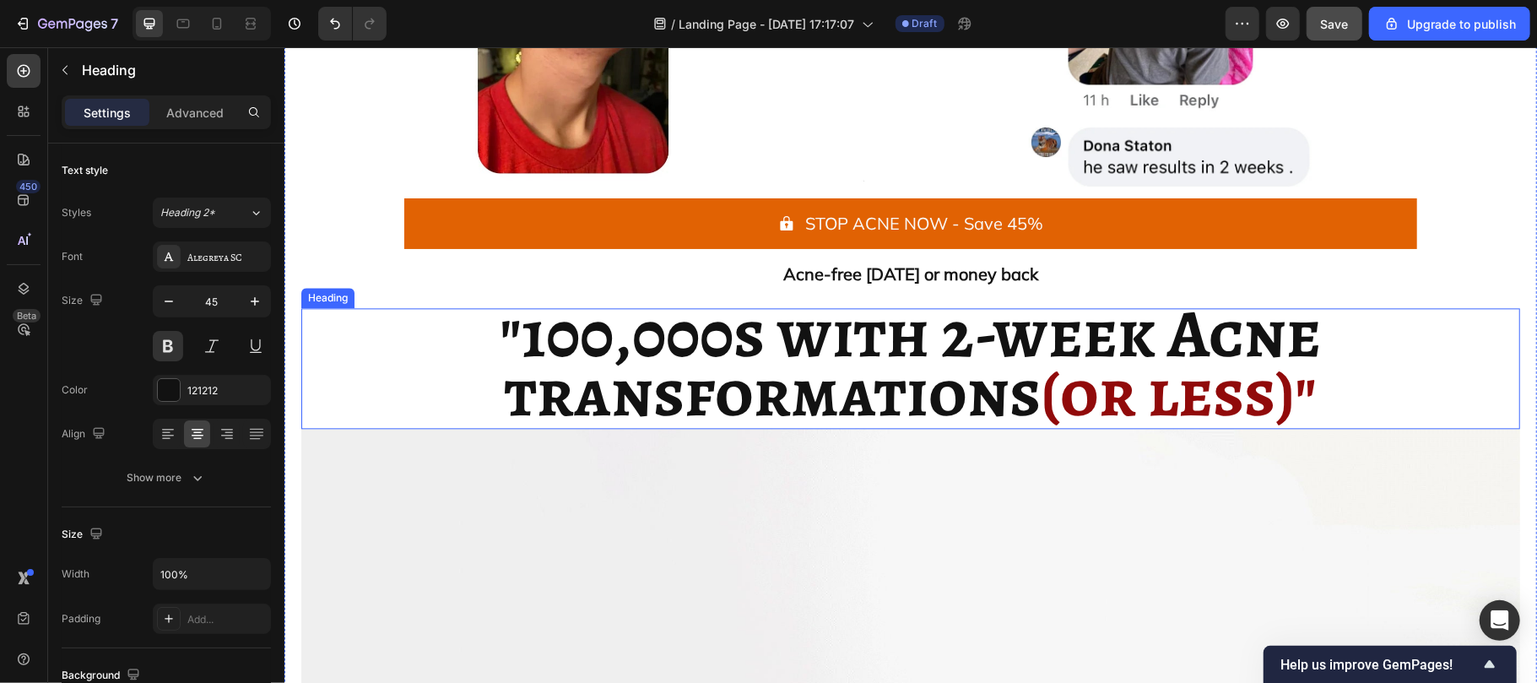
click at [587, 415] on strong "transformations" at bounding box center [772, 392] width 537 height 92
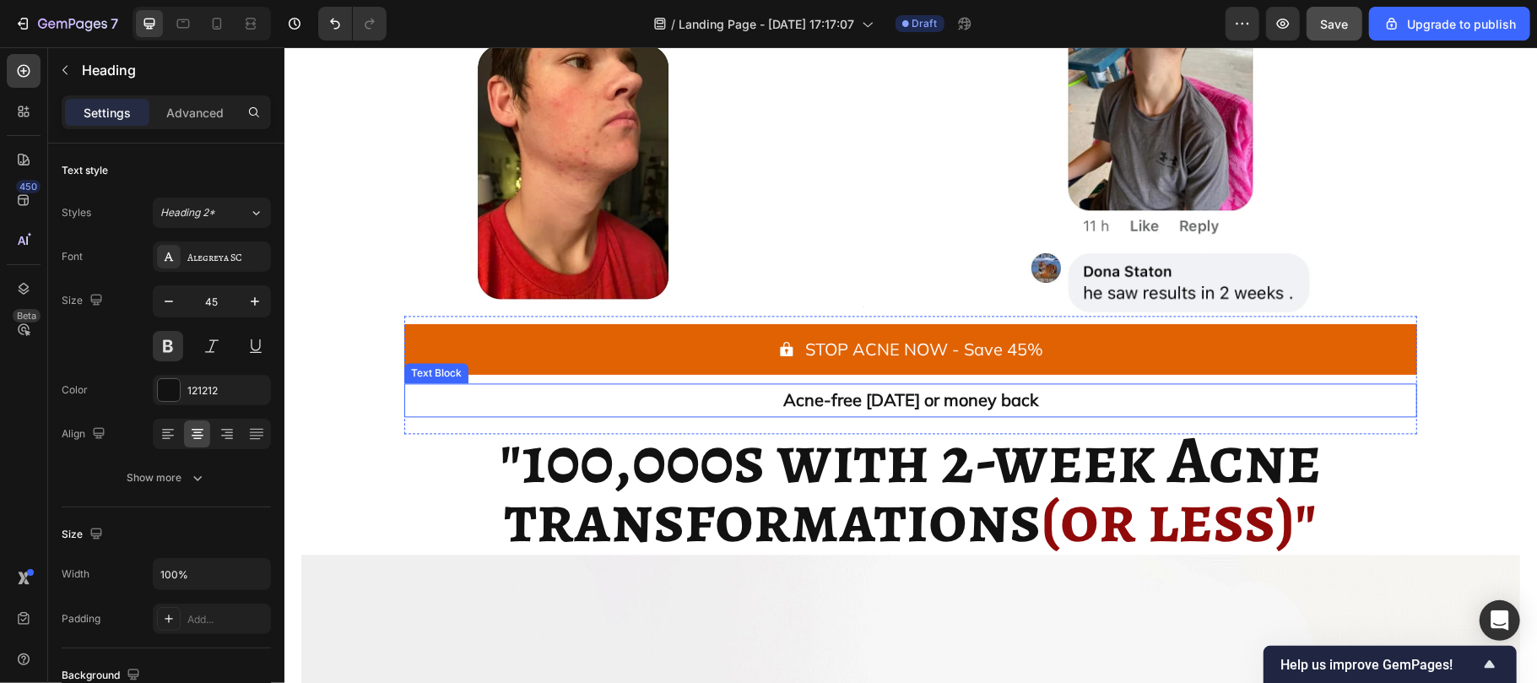
scroll to position [2549, 0]
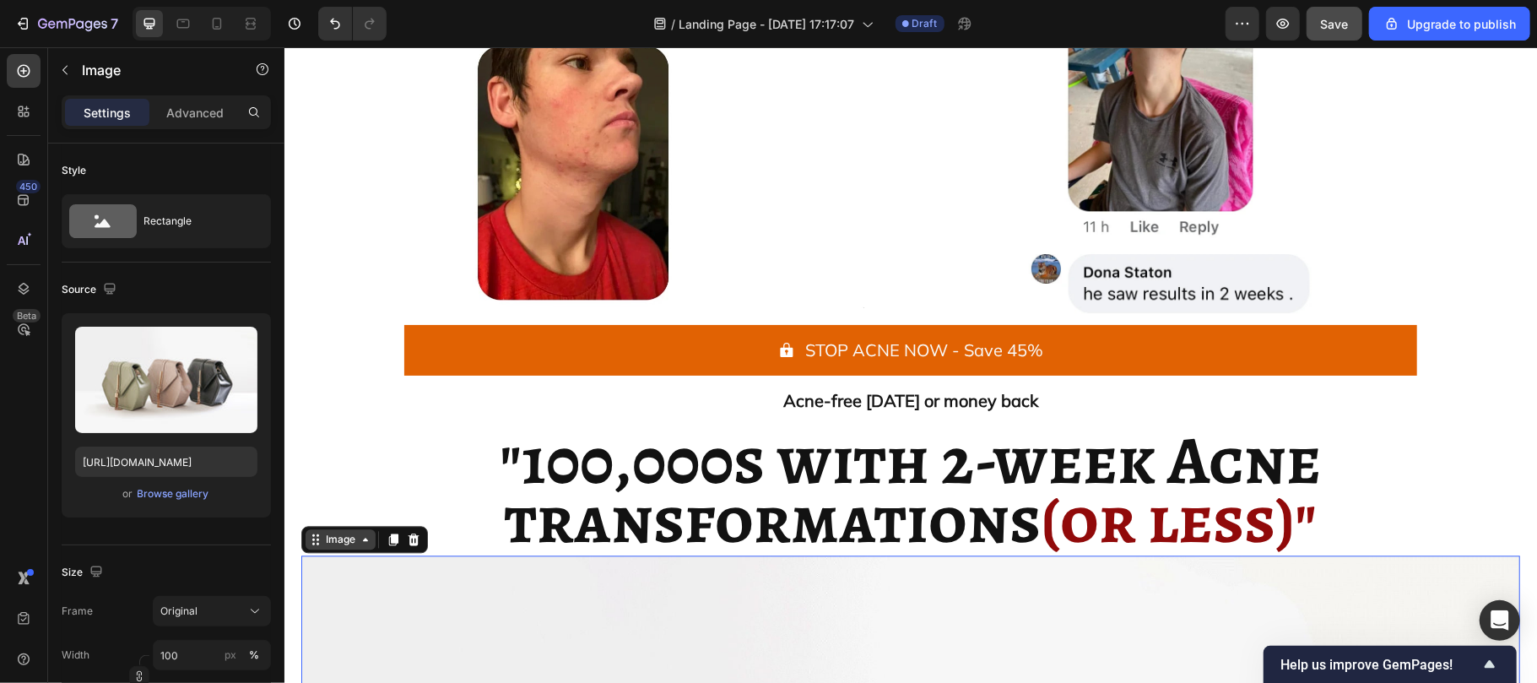
click at [343, 538] on div "Image" at bounding box center [340, 538] width 36 height 15
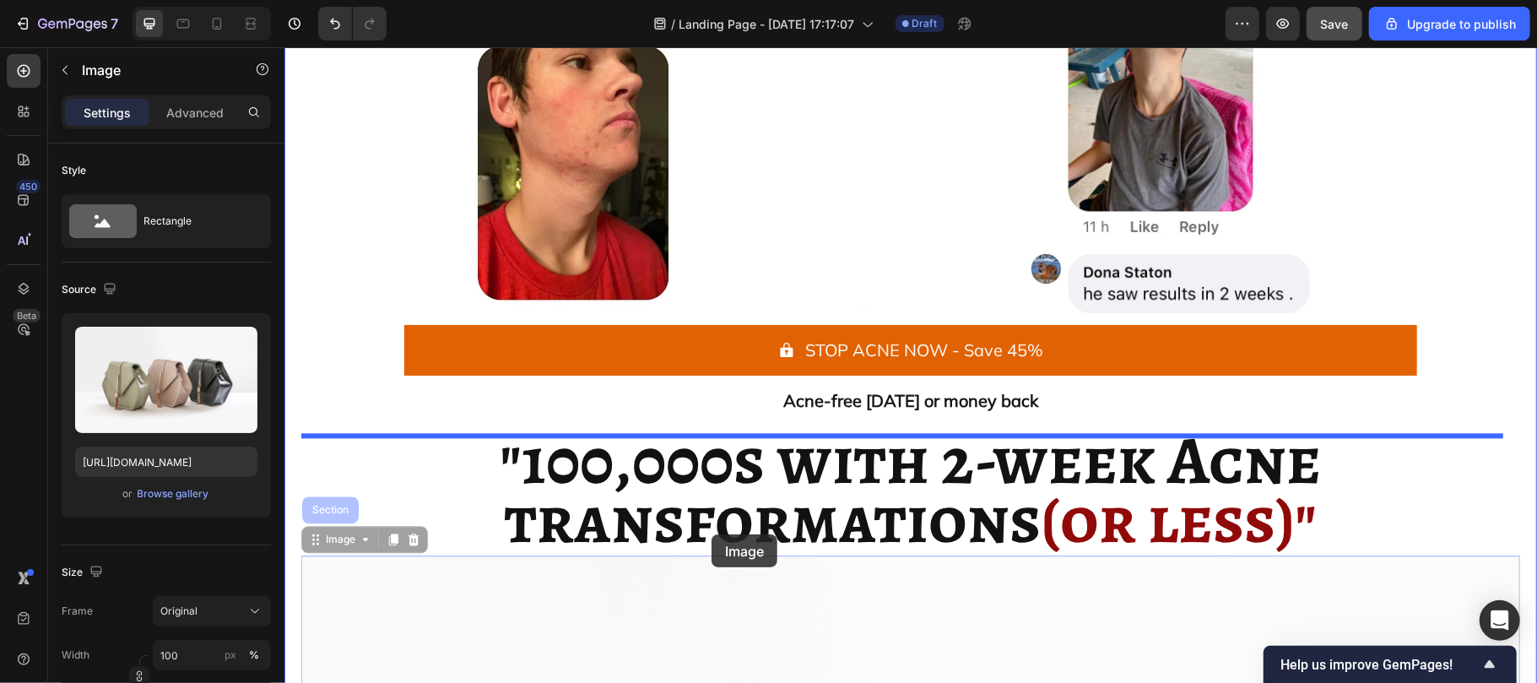
drag, startPoint x: 338, startPoint y: 546, endPoint x: 712, endPoint y: 533, distance: 374.1
click at [284, 46] on img at bounding box center [284, 46] width 0 height 0
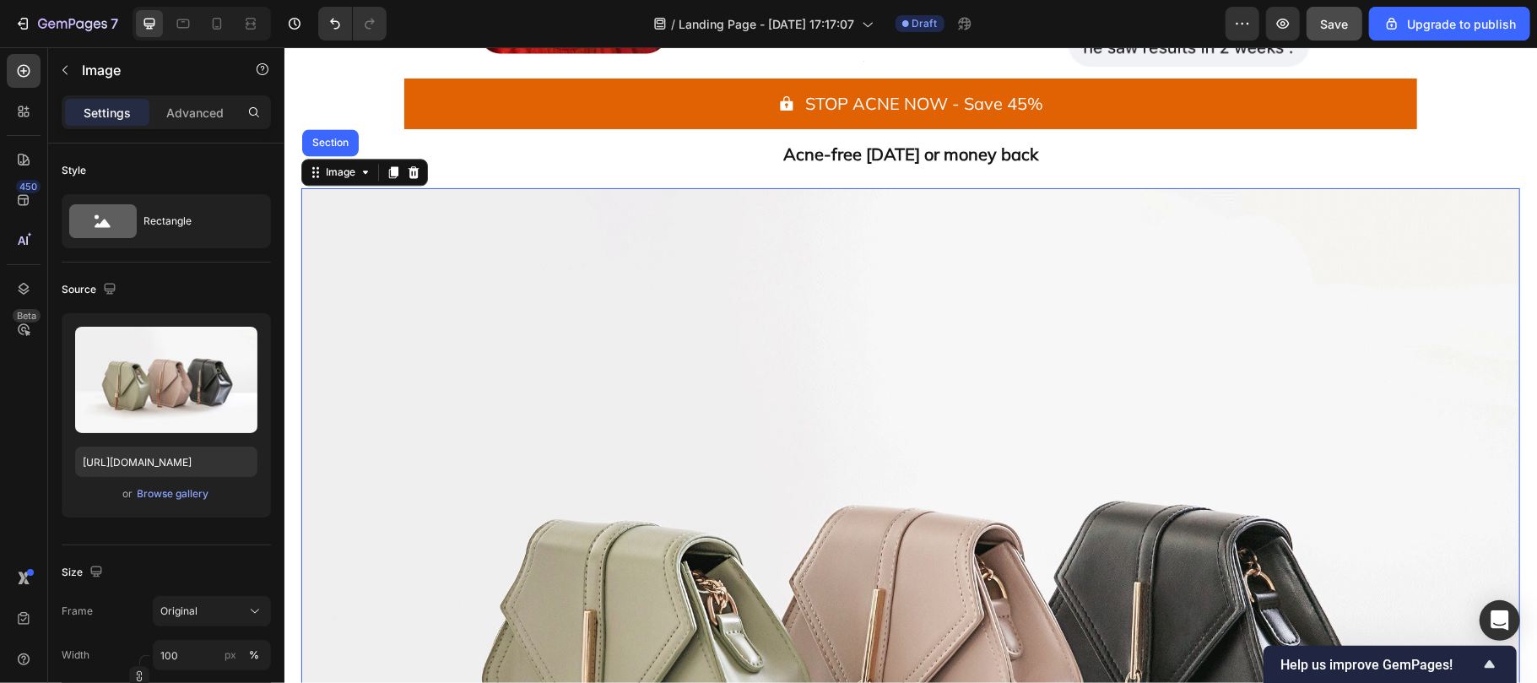
scroll to position [2670, 0]
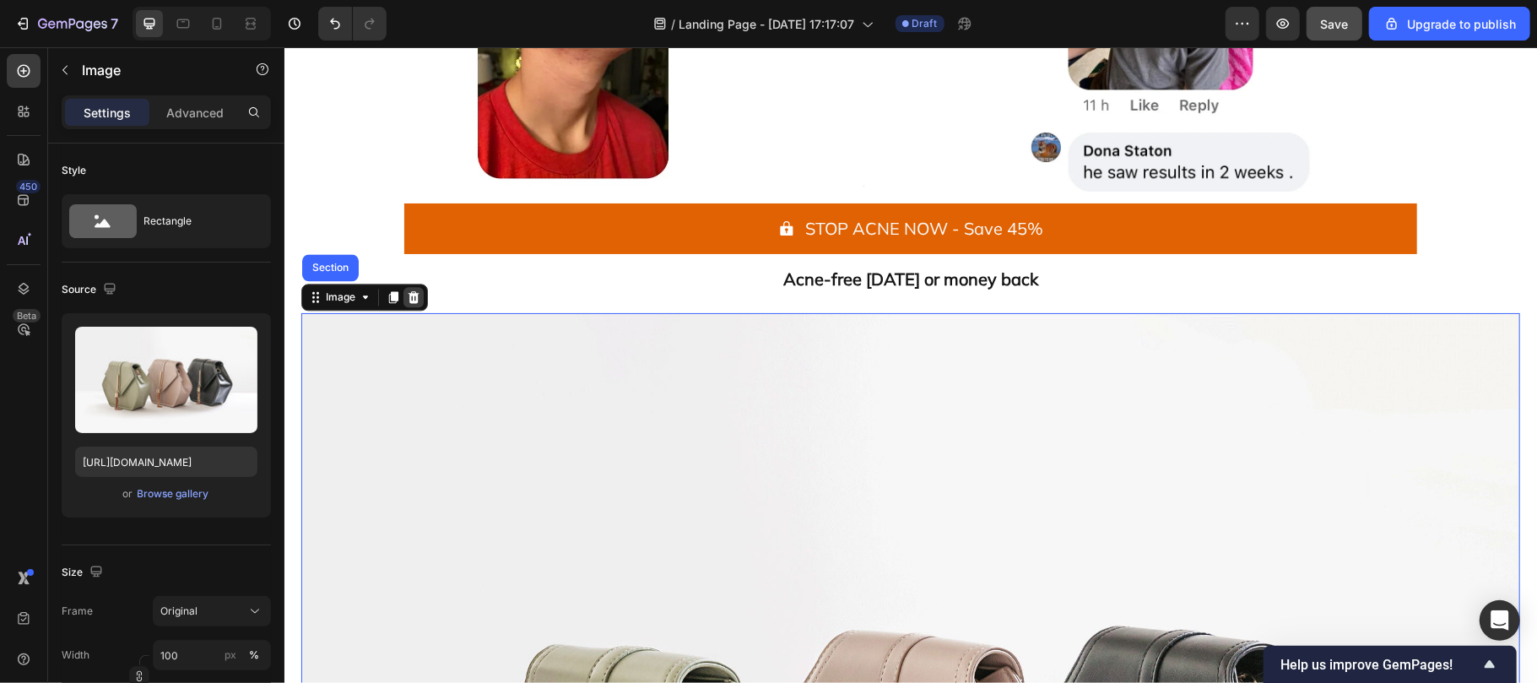
click at [414, 297] on icon at bounding box center [413, 296] width 14 height 14
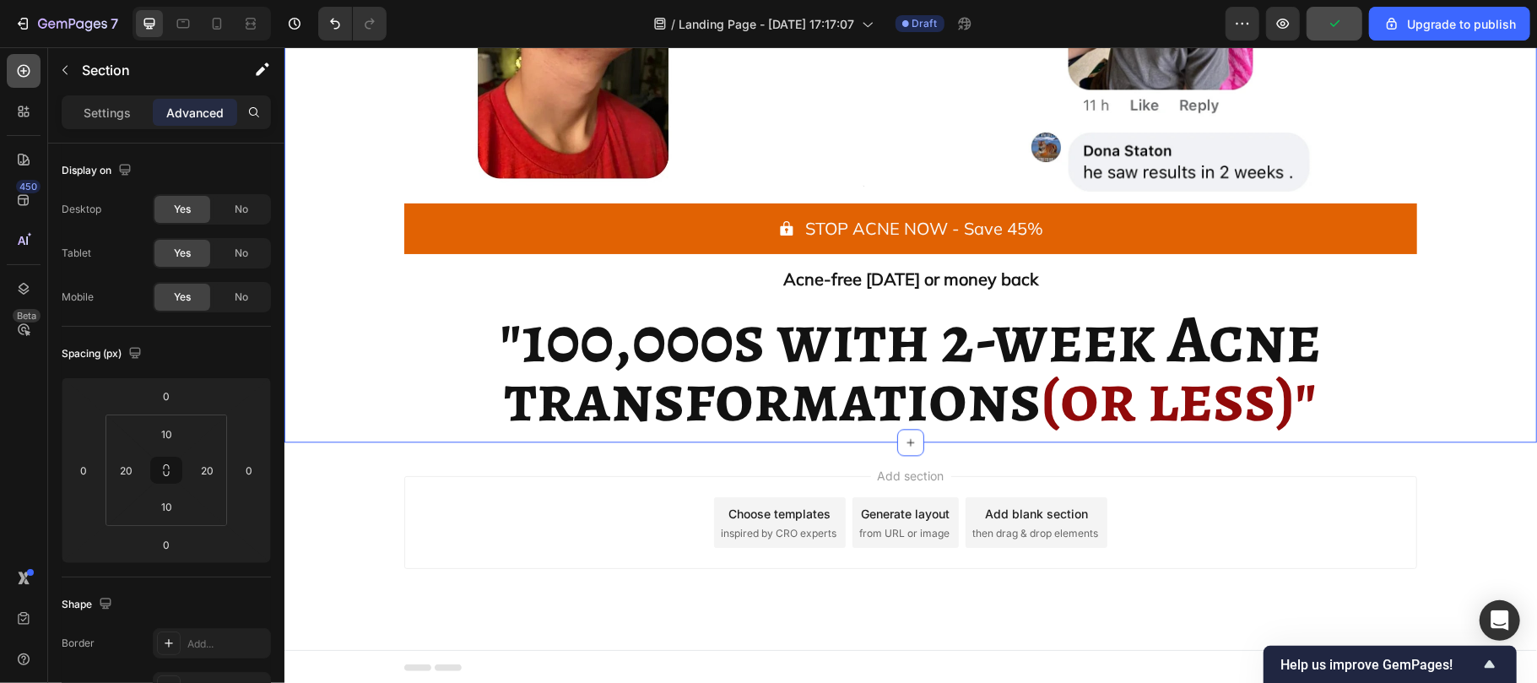
click at [19, 78] on icon at bounding box center [23, 70] width 17 height 17
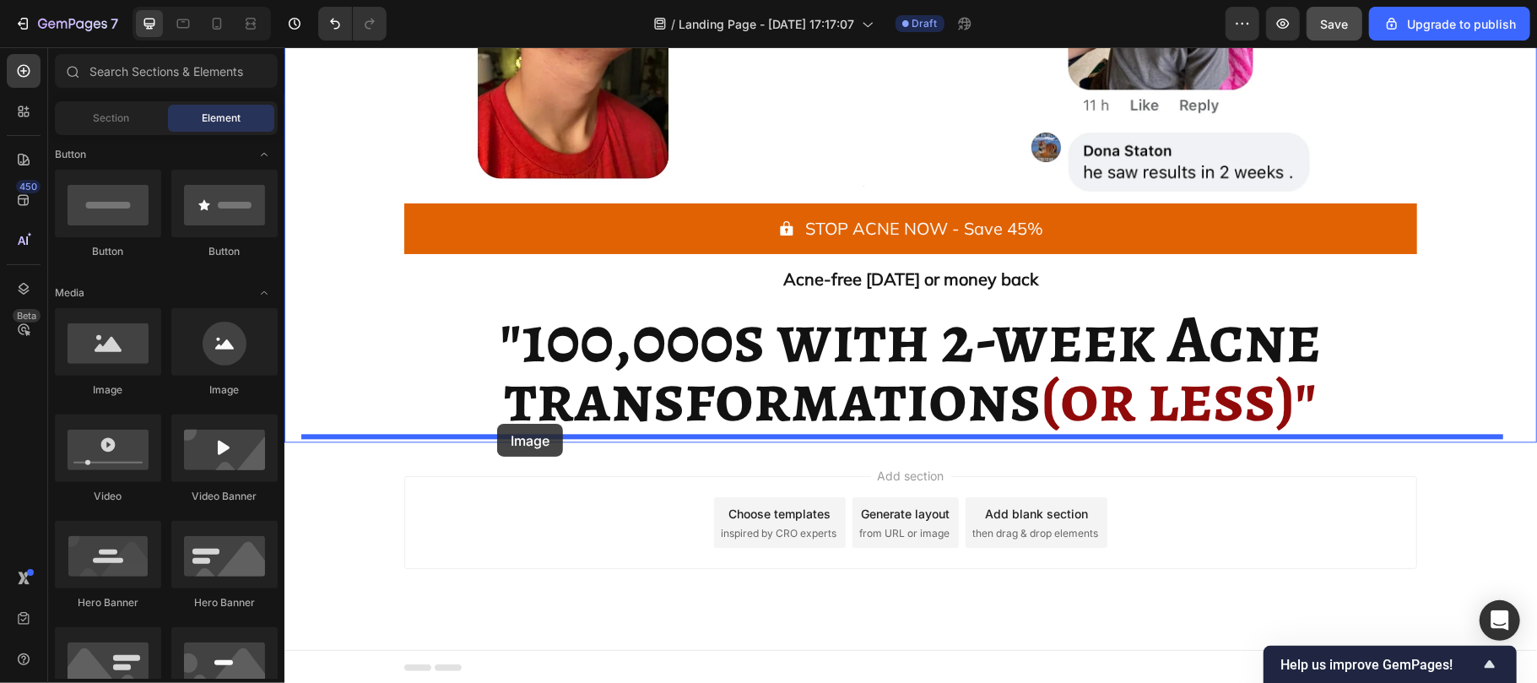
drag, startPoint x: 382, startPoint y: 399, endPoint x: 496, endPoint y: 423, distance: 116.4
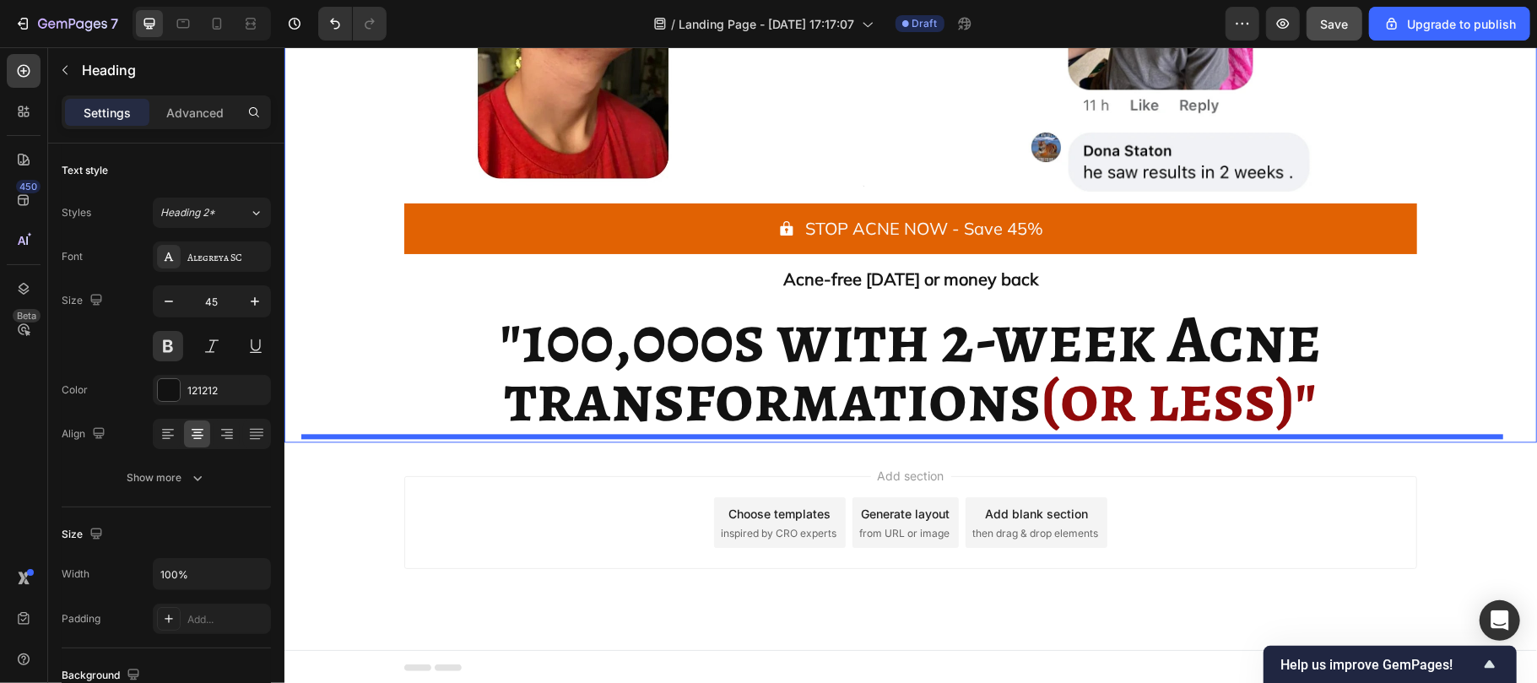
click at [504, 423] on strong "transformations" at bounding box center [772, 397] width 537 height 92
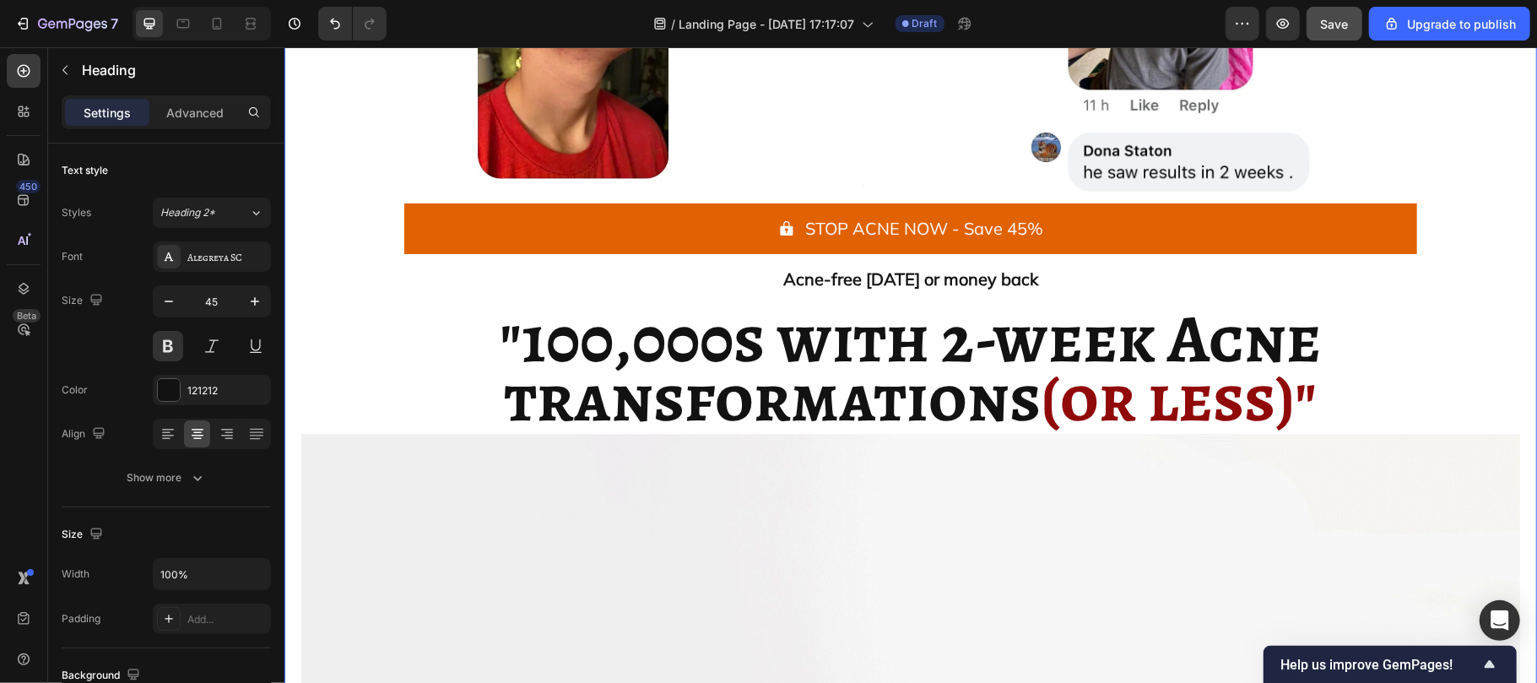
click at [298, 396] on div "Icon Icon Icon Icon Icon Icon List 7,405+ 5-star reviews Text Block Row Image I…" at bounding box center [910, 363] width 1253 height 1985
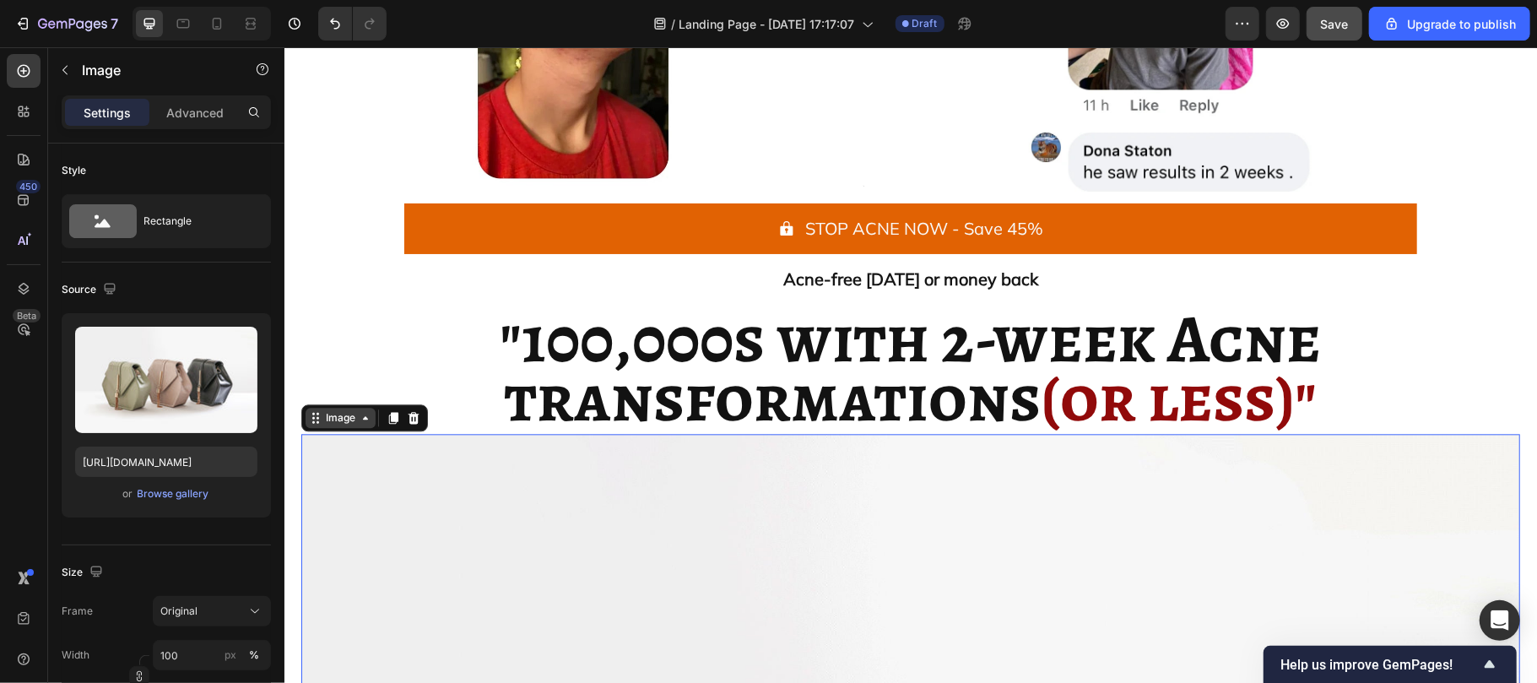
click at [338, 425] on div "Image" at bounding box center [340, 416] width 36 height 15
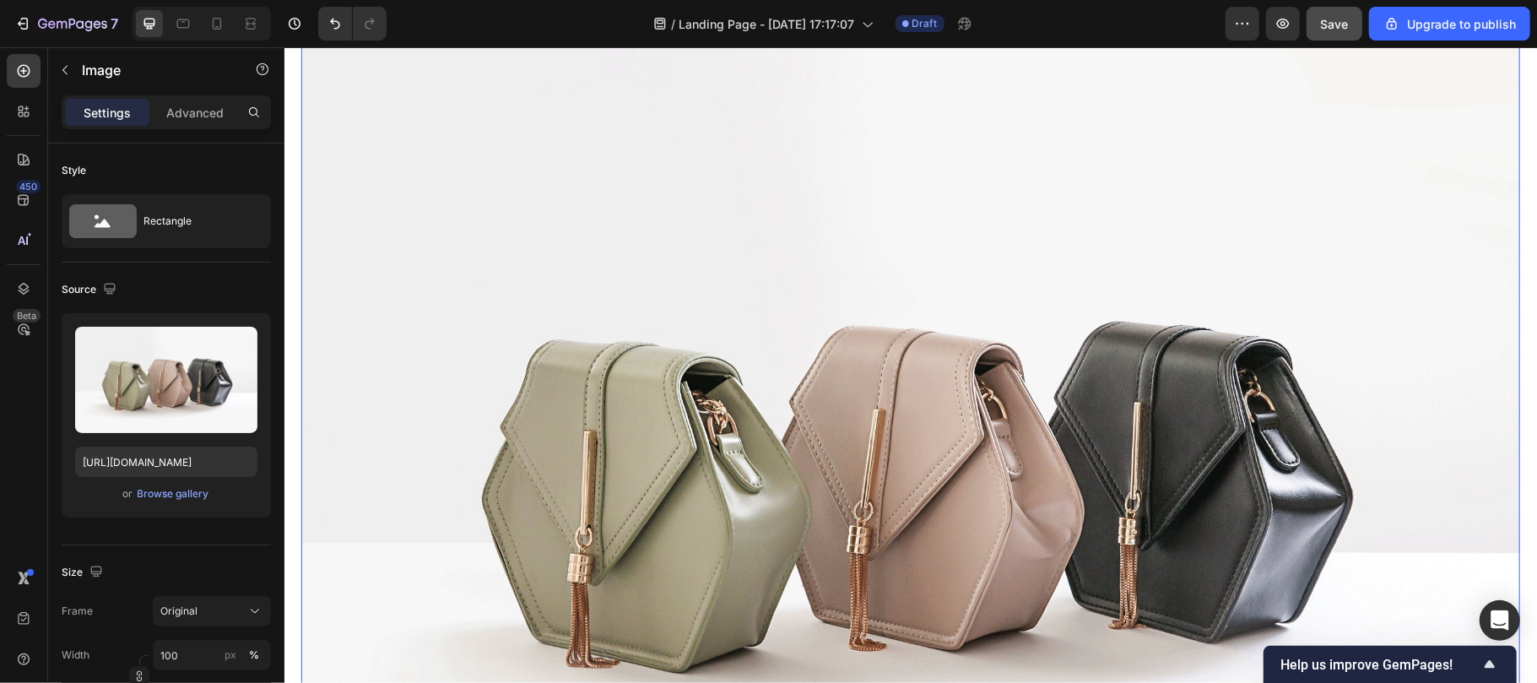
scroll to position [2958, 0]
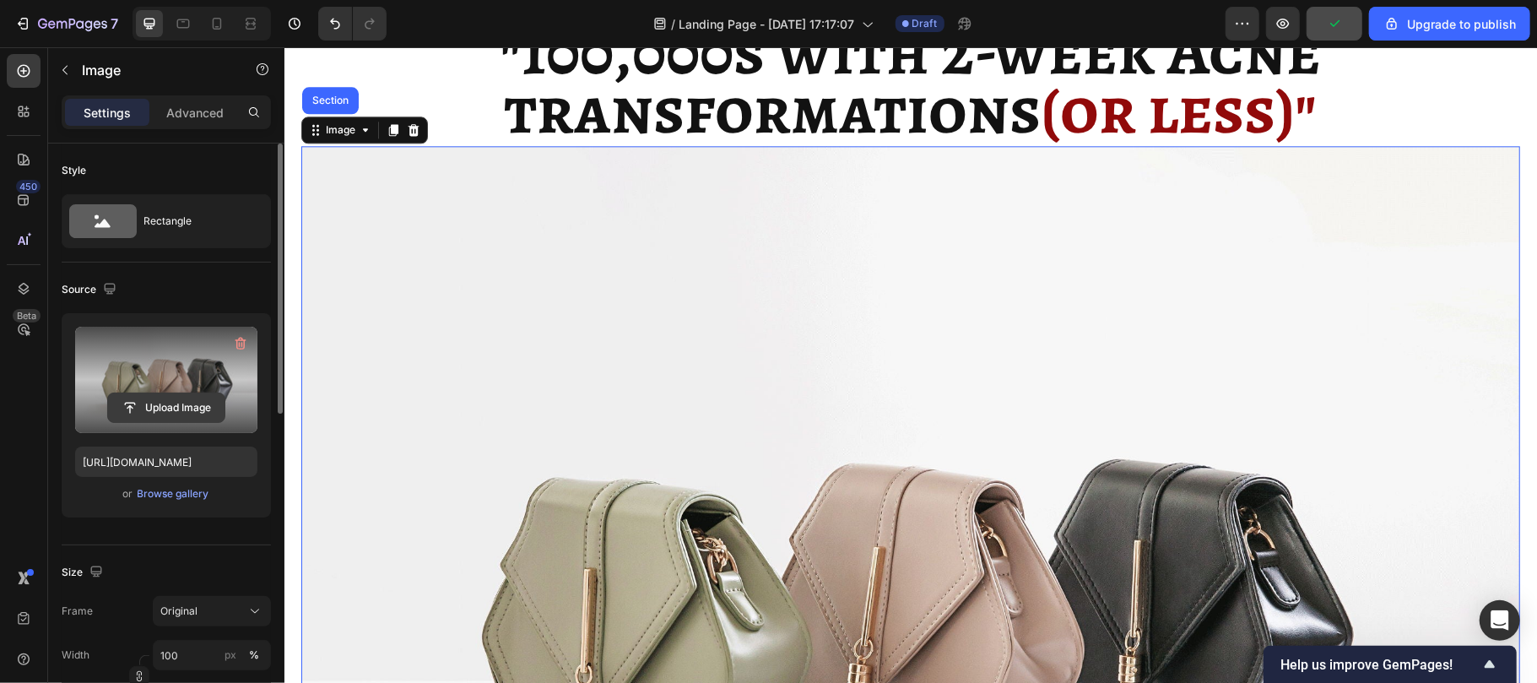
click at [153, 414] on input "file" at bounding box center [166, 407] width 116 height 29
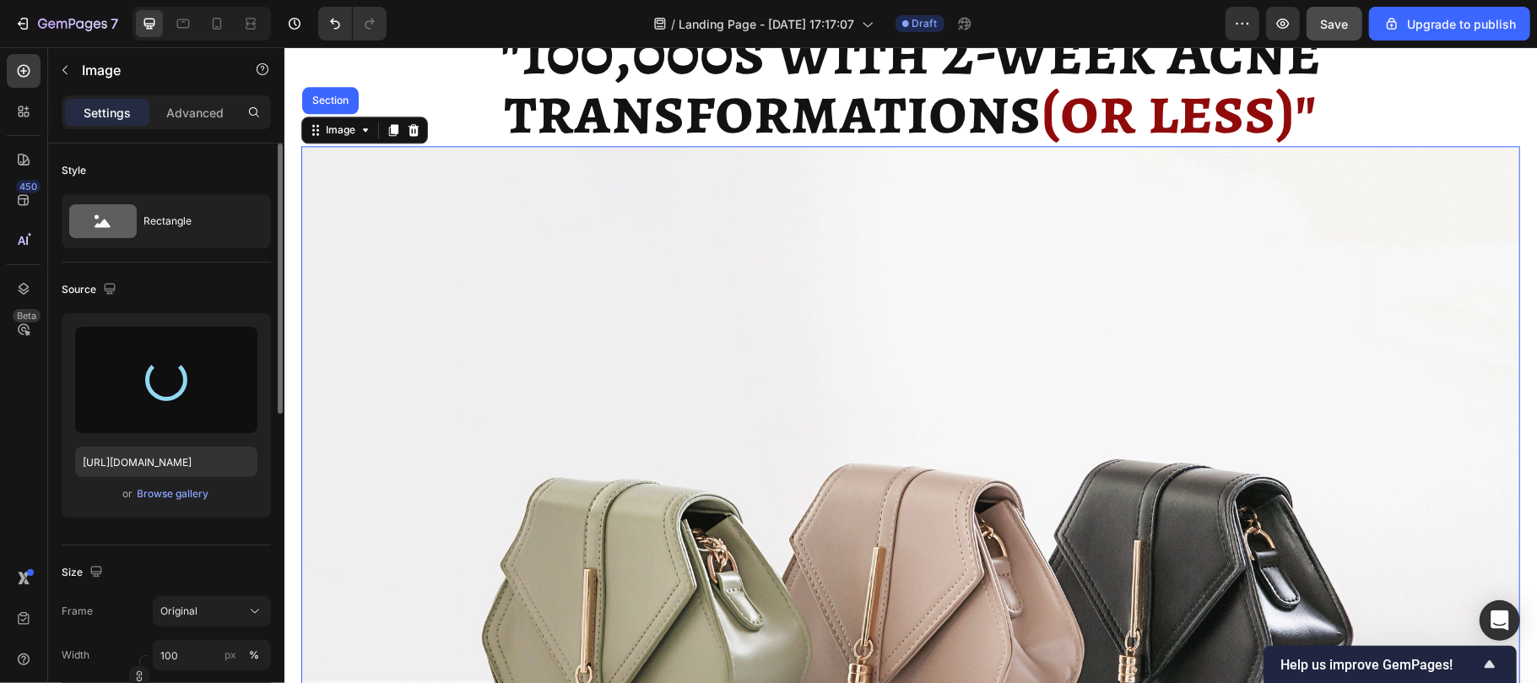
type input "https://cdn.shopify.com/s/files/1/0929/7821/7334/files/gempages_582252457871016…"
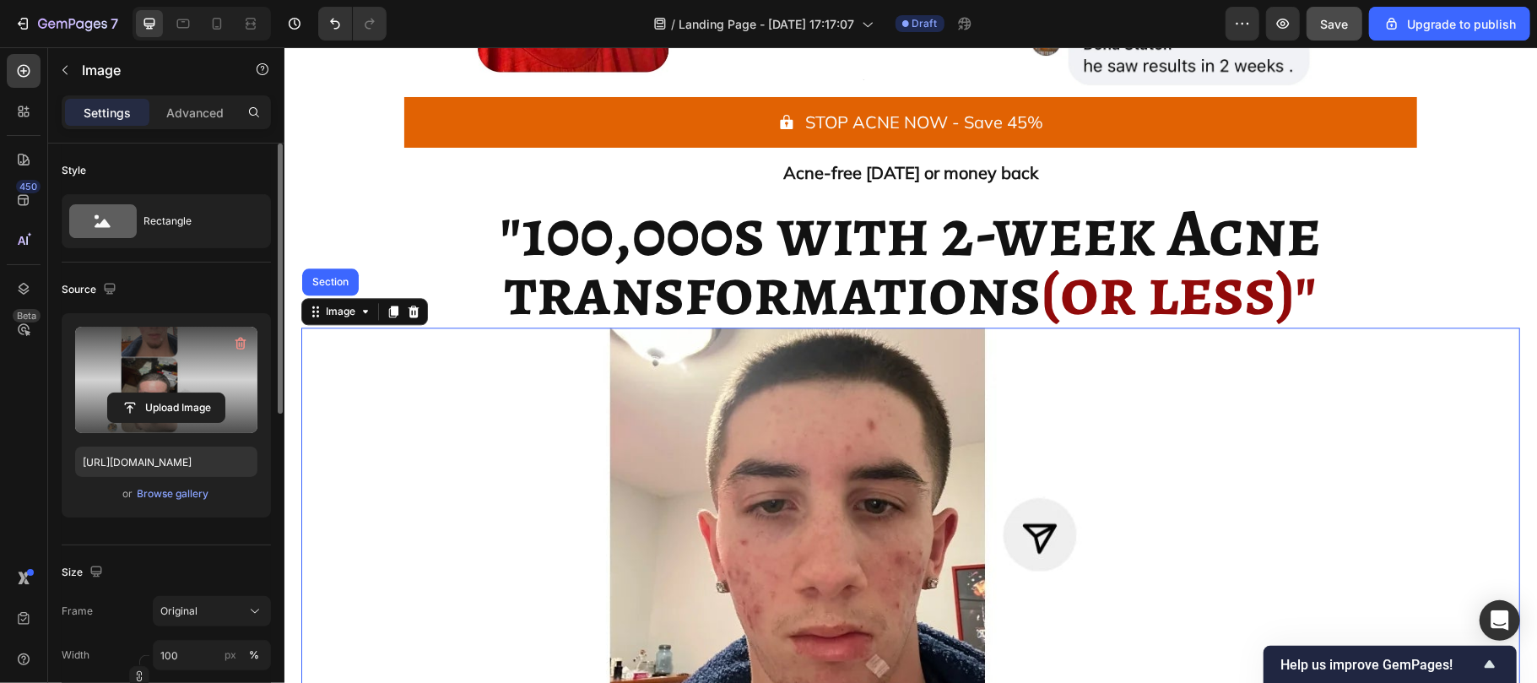
scroll to position [2776, 0]
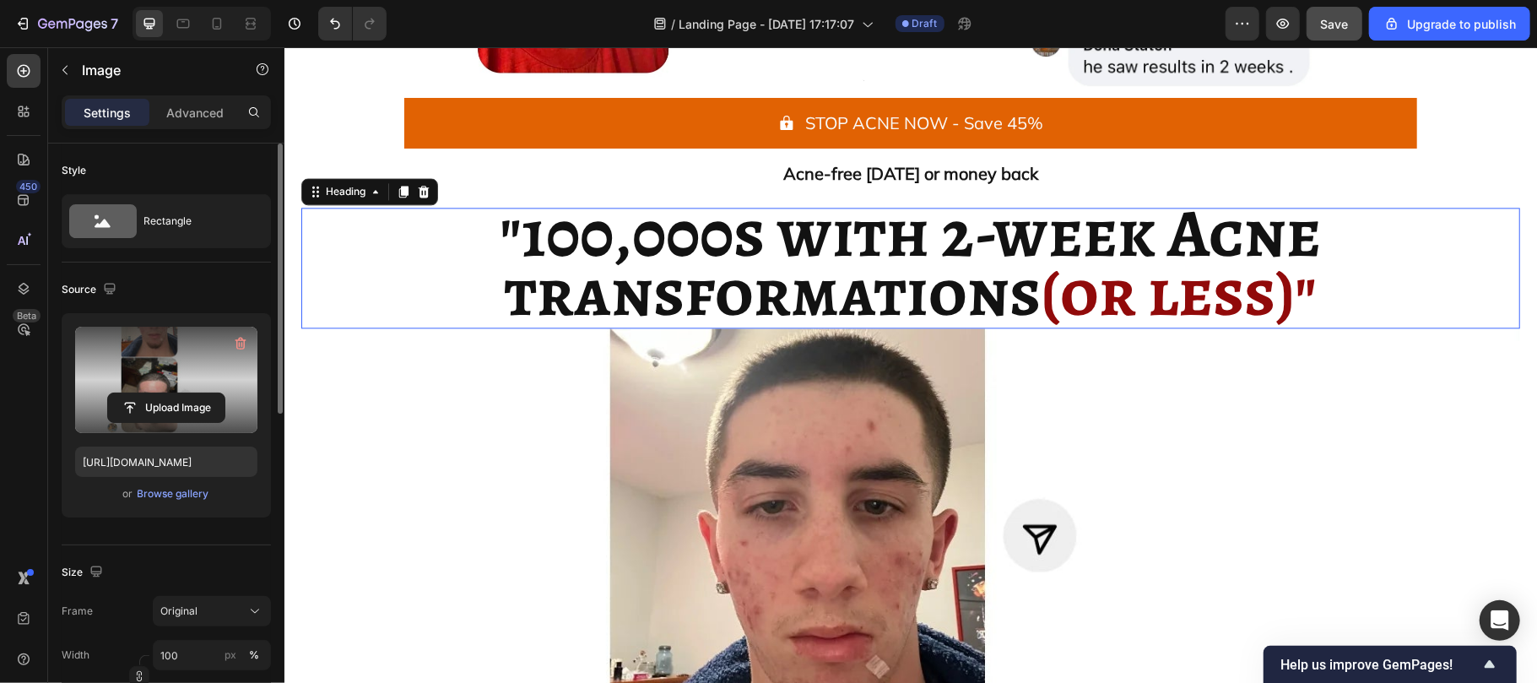
click at [776, 310] on strong "transformations" at bounding box center [772, 292] width 537 height 92
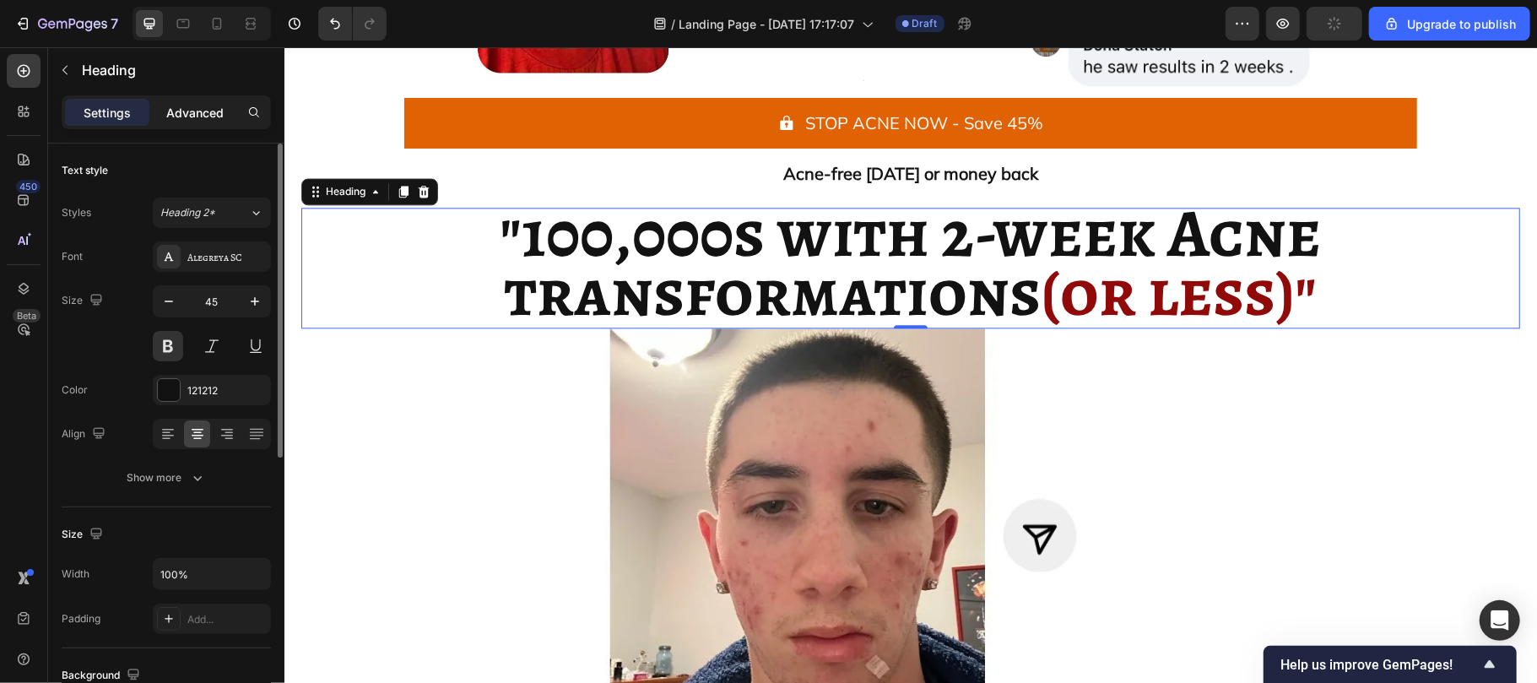
click at [187, 115] on p "Advanced" at bounding box center [194, 113] width 57 height 18
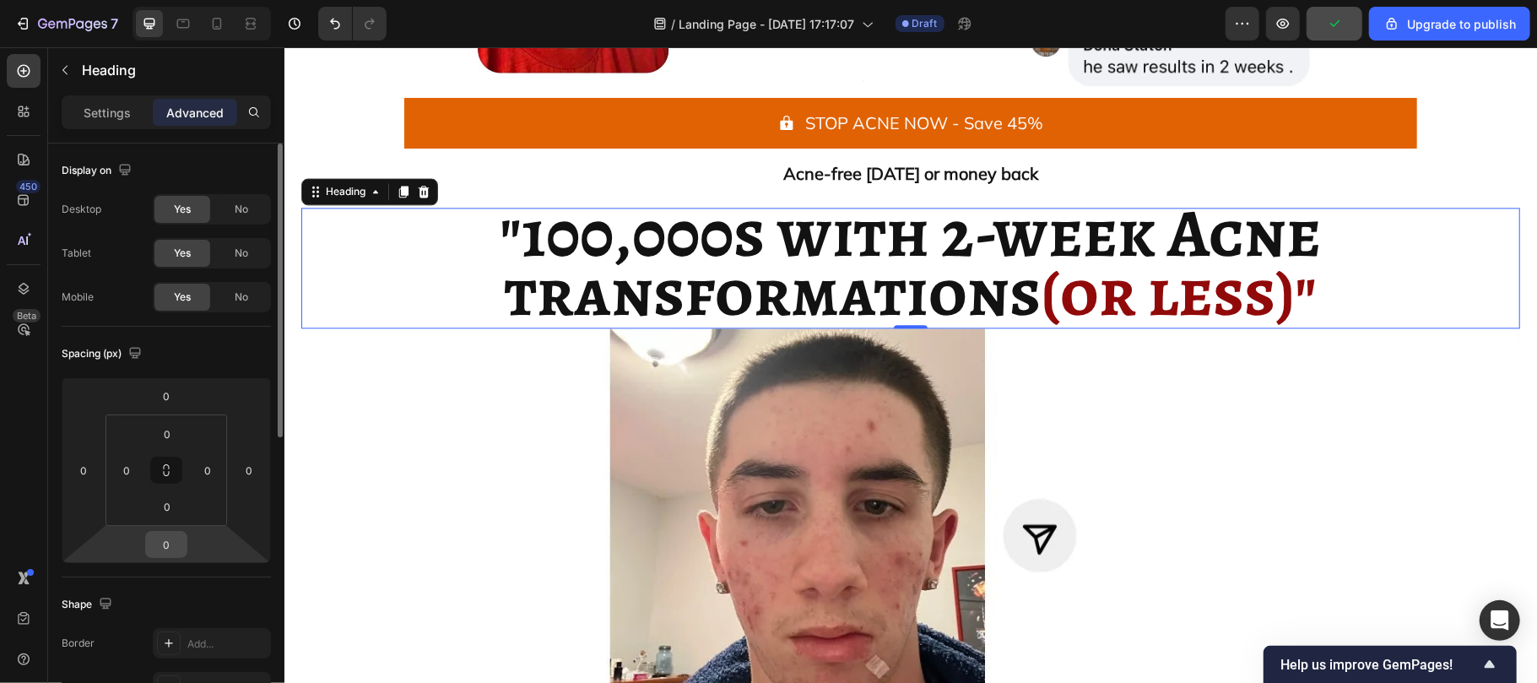
click at [176, 540] on input "0" at bounding box center [166, 544] width 34 height 25
type input "10"
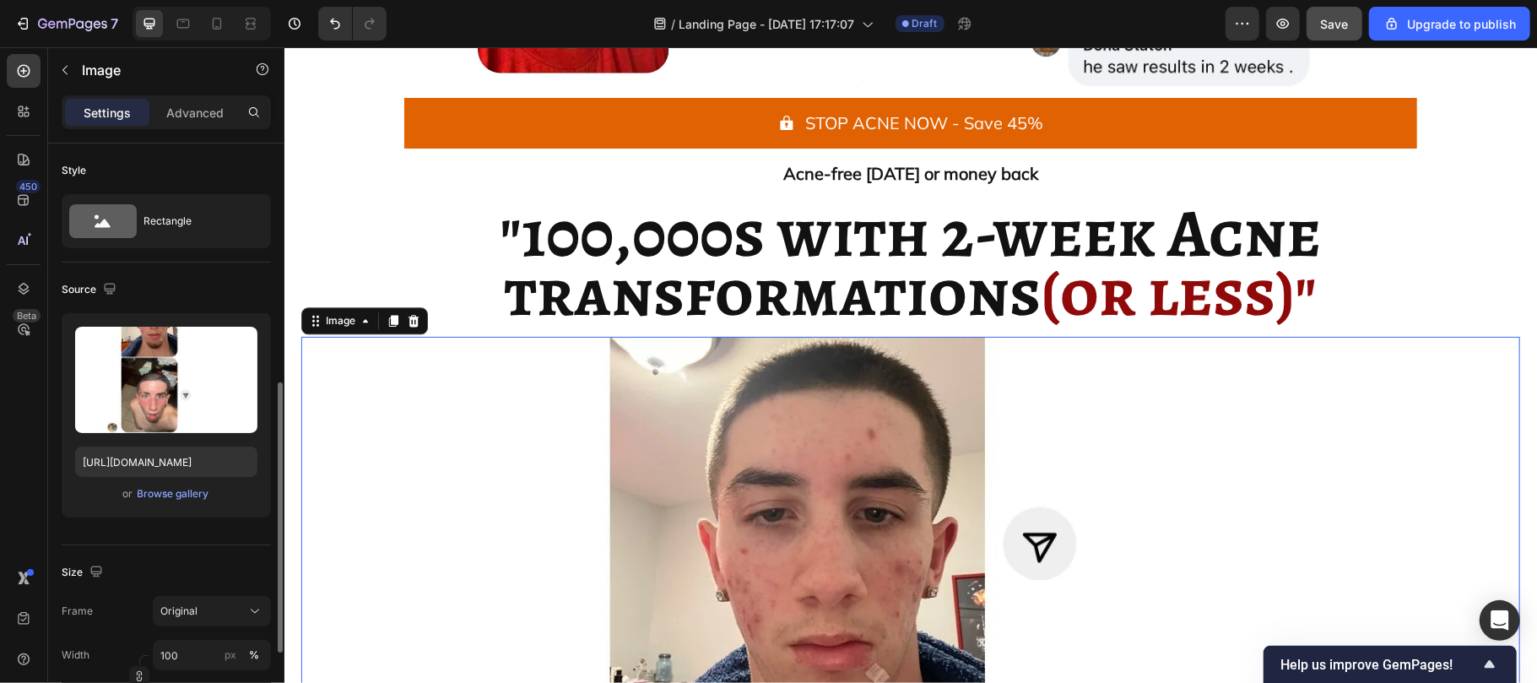
scroll to position [165, 0]
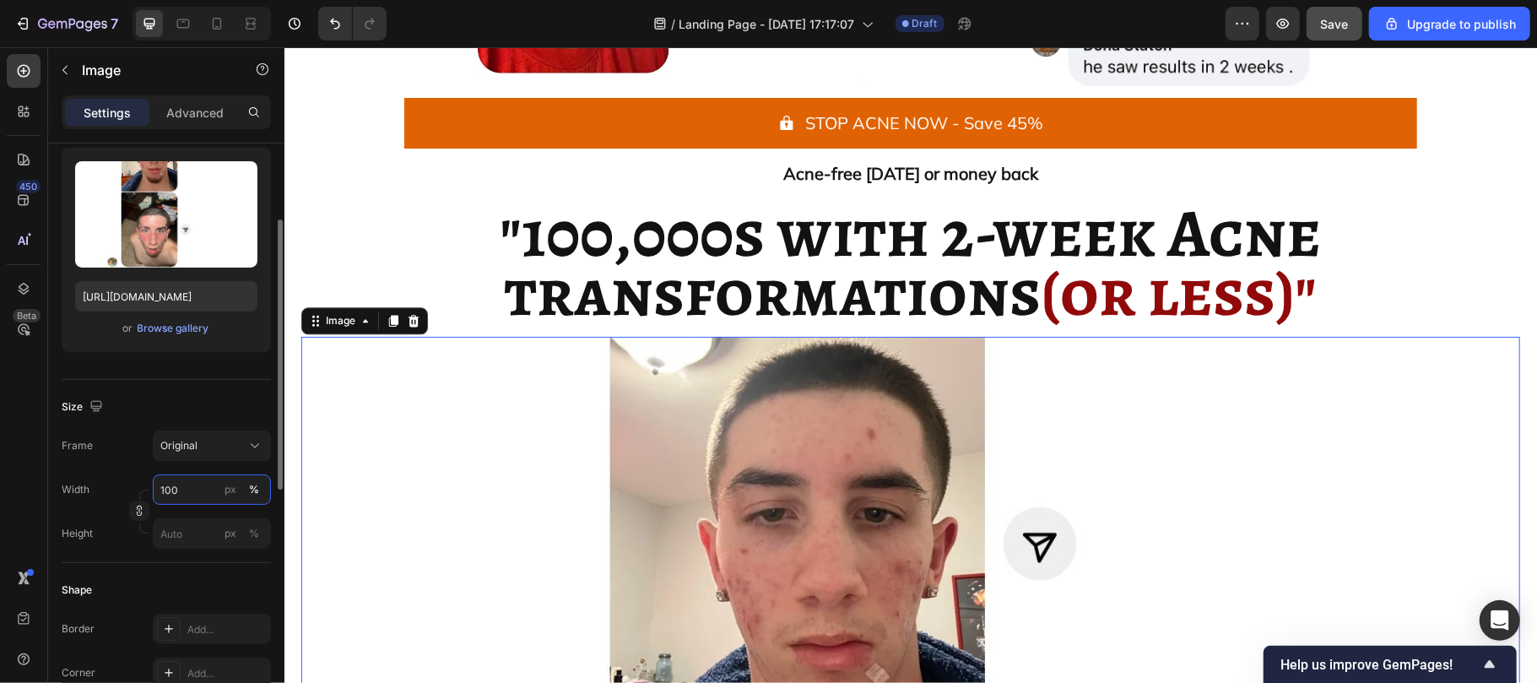
click at [189, 498] on input "100" at bounding box center [212, 489] width 118 height 30
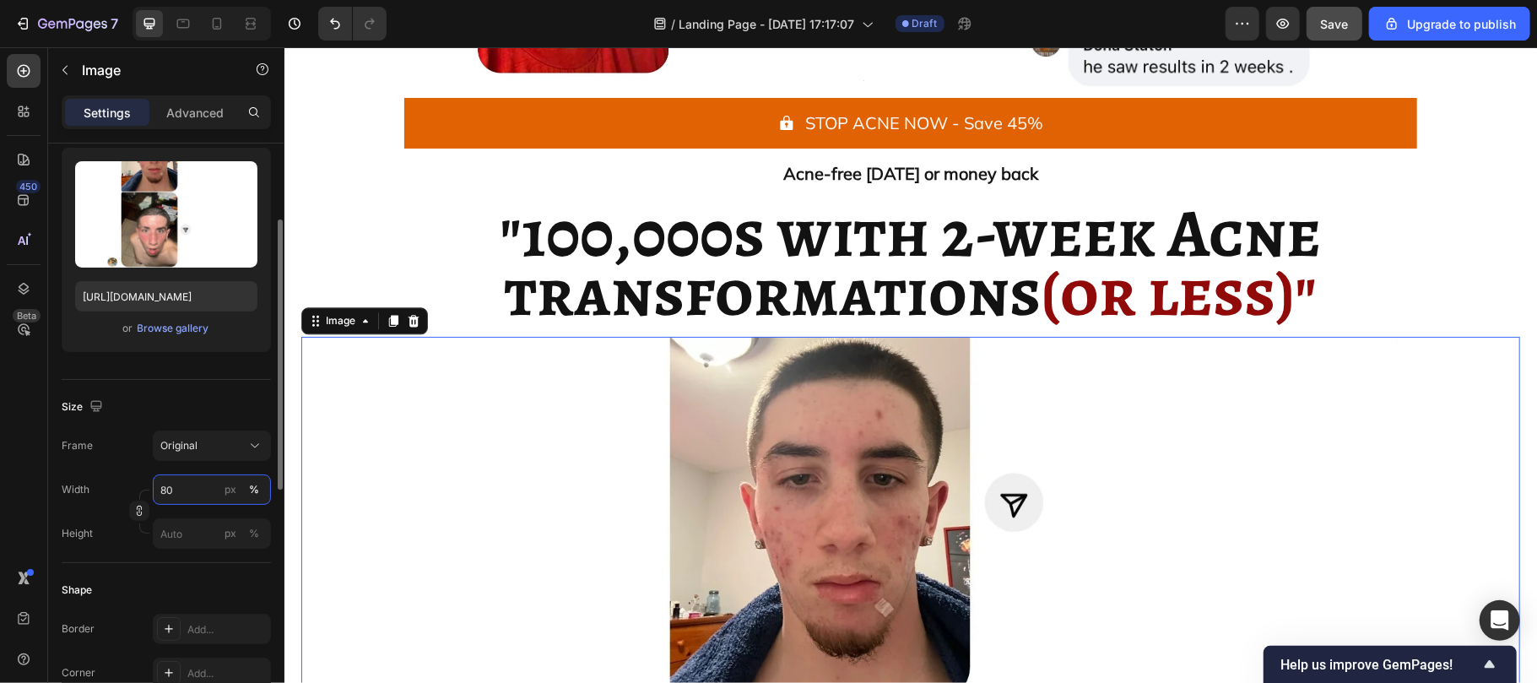
click at [189, 498] on input "80" at bounding box center [212, 489] width 118 height 30
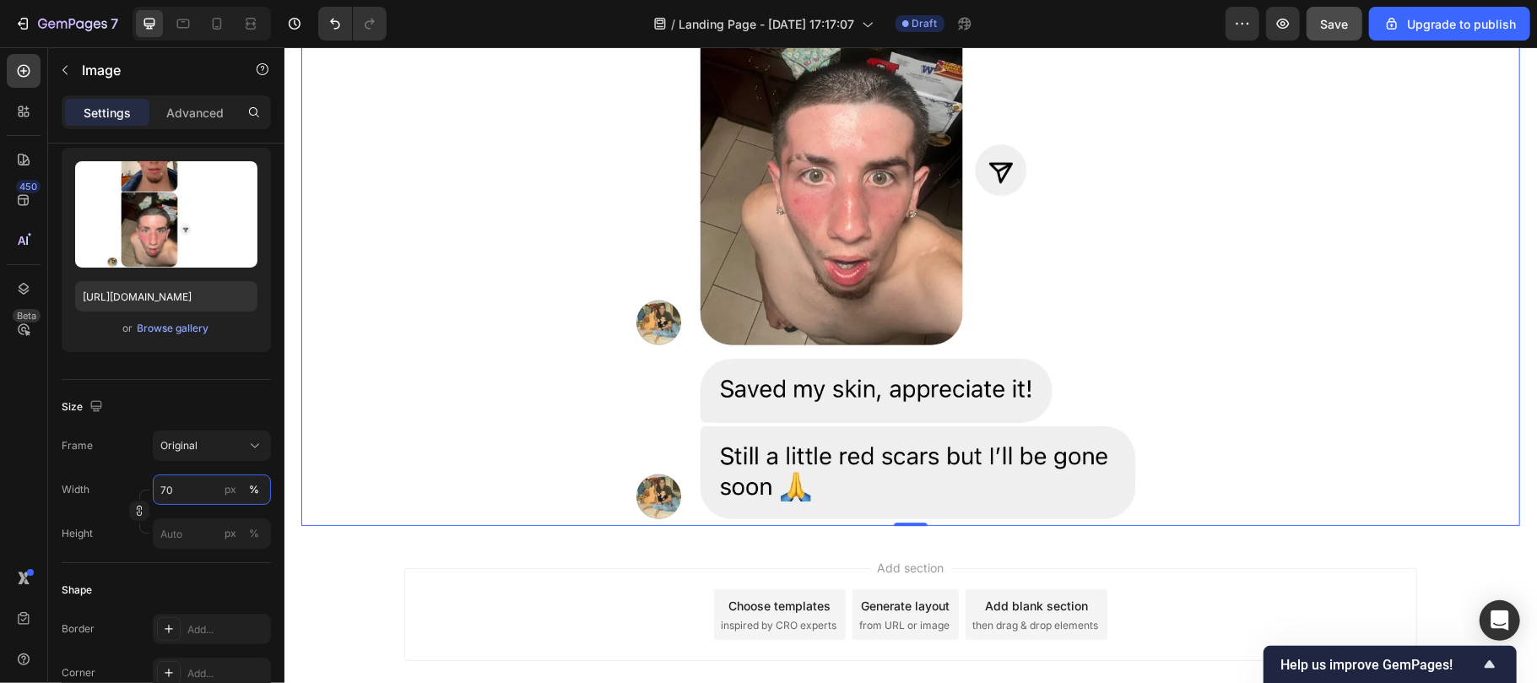
scroll to position [3421, 0]
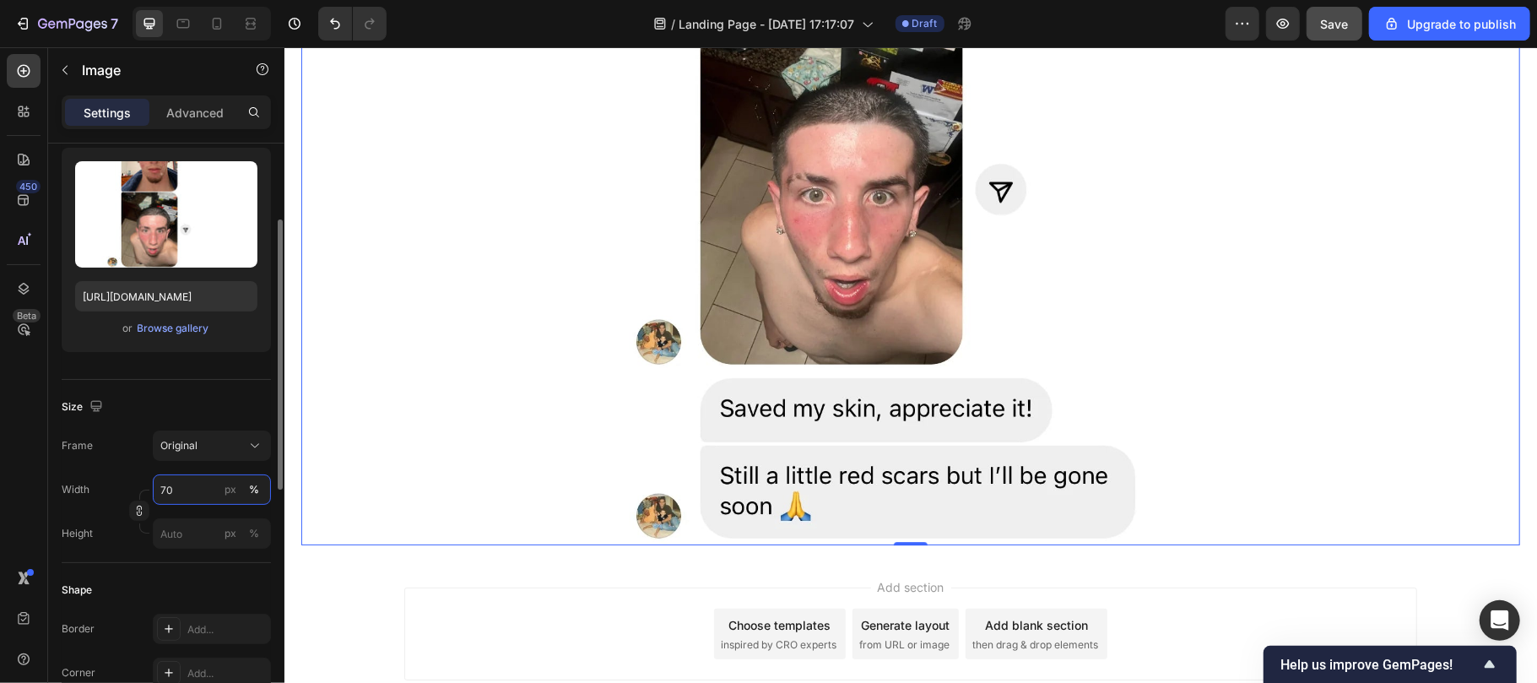
click at [179, 490] on input "70" at bounding box center [212, 489] width 118 height 30
type input "60"
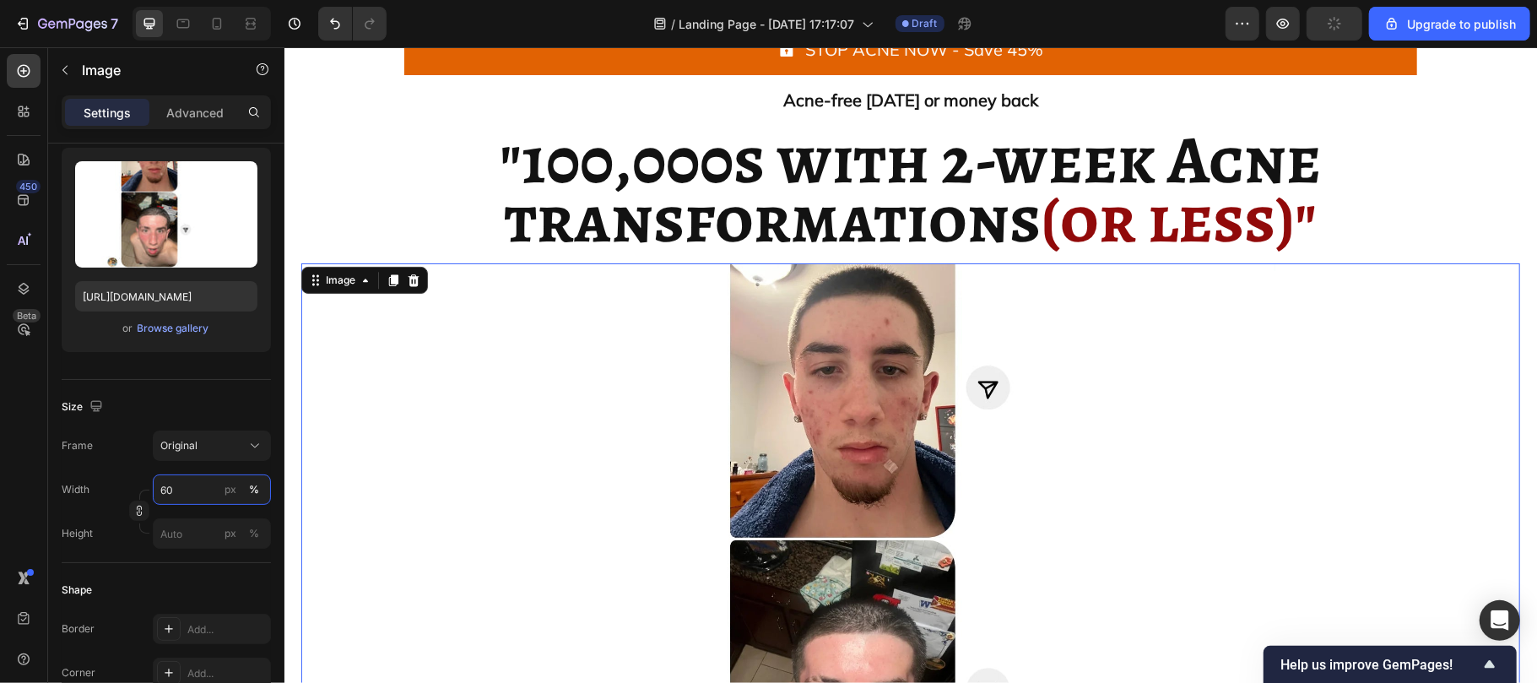
scroll to position [2816, 0]
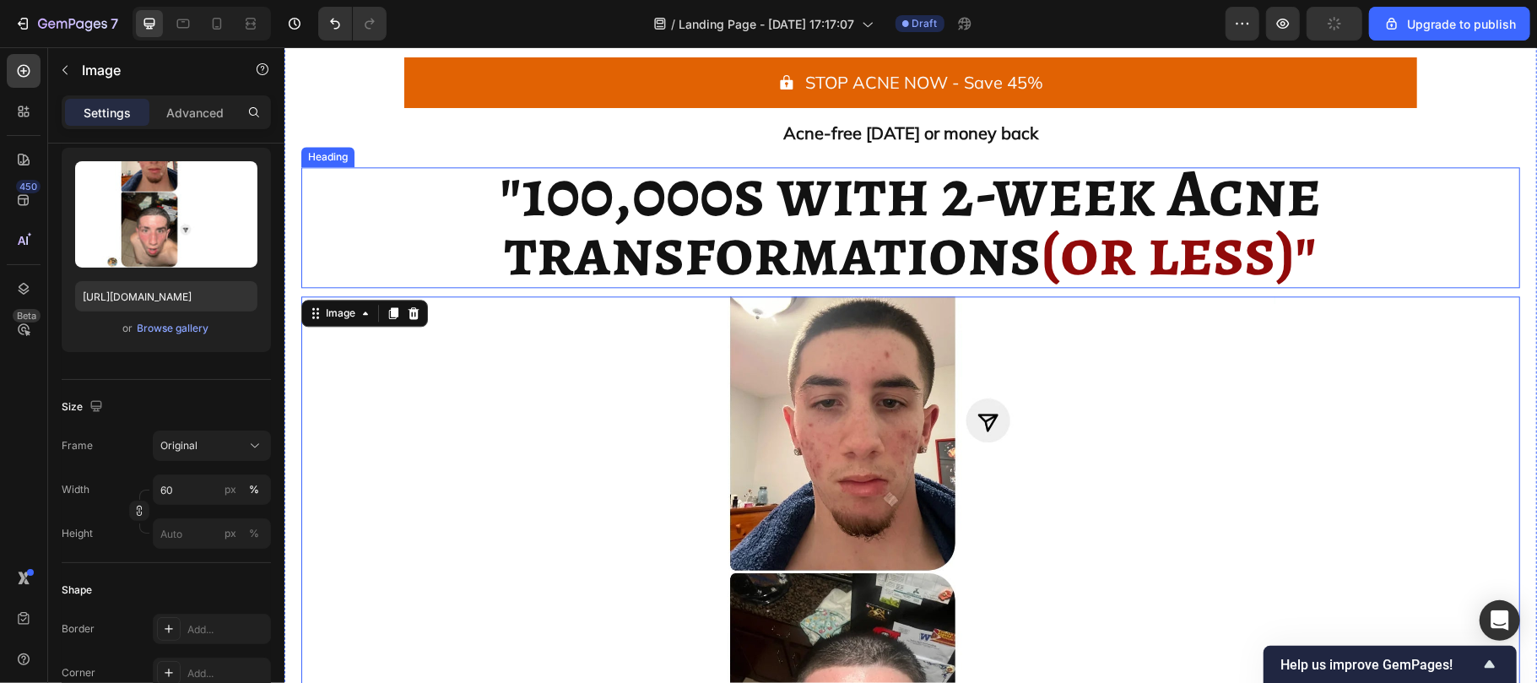
click at [1112, 187] on strong ""100,000s with 2-week Acne" at bounding box center [910, 192] width 821 height 92
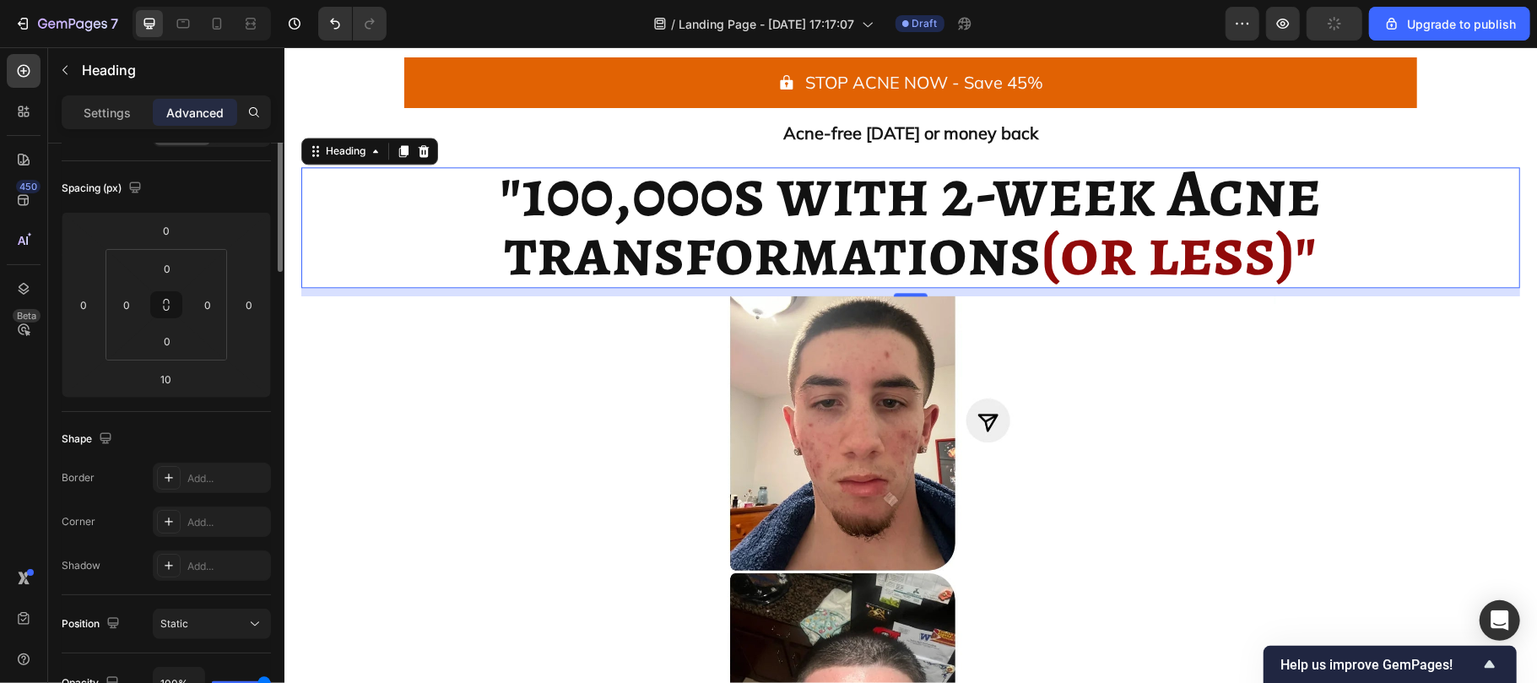
scroll to position [0, 0]
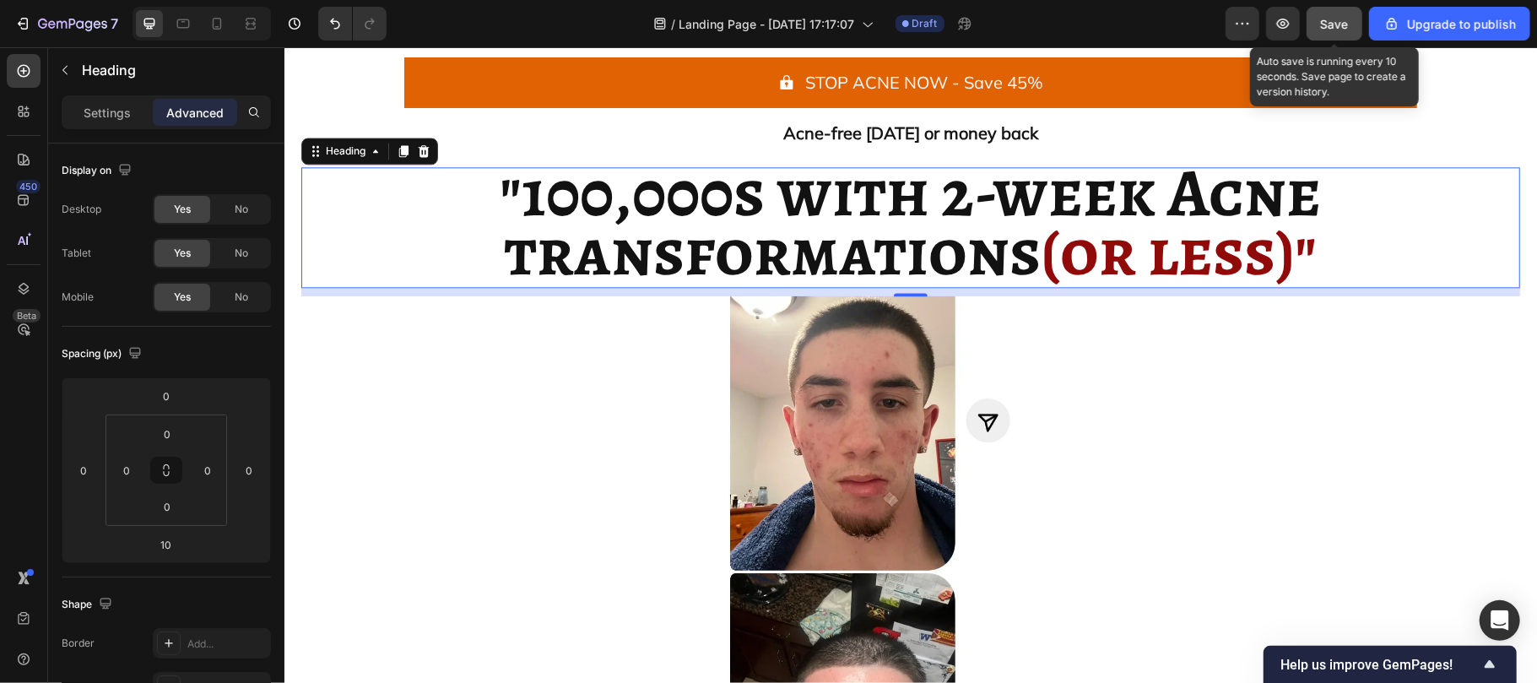
click at [1342, 28] on span "Save" at bounding box center [1335, 24] width 28 height 14
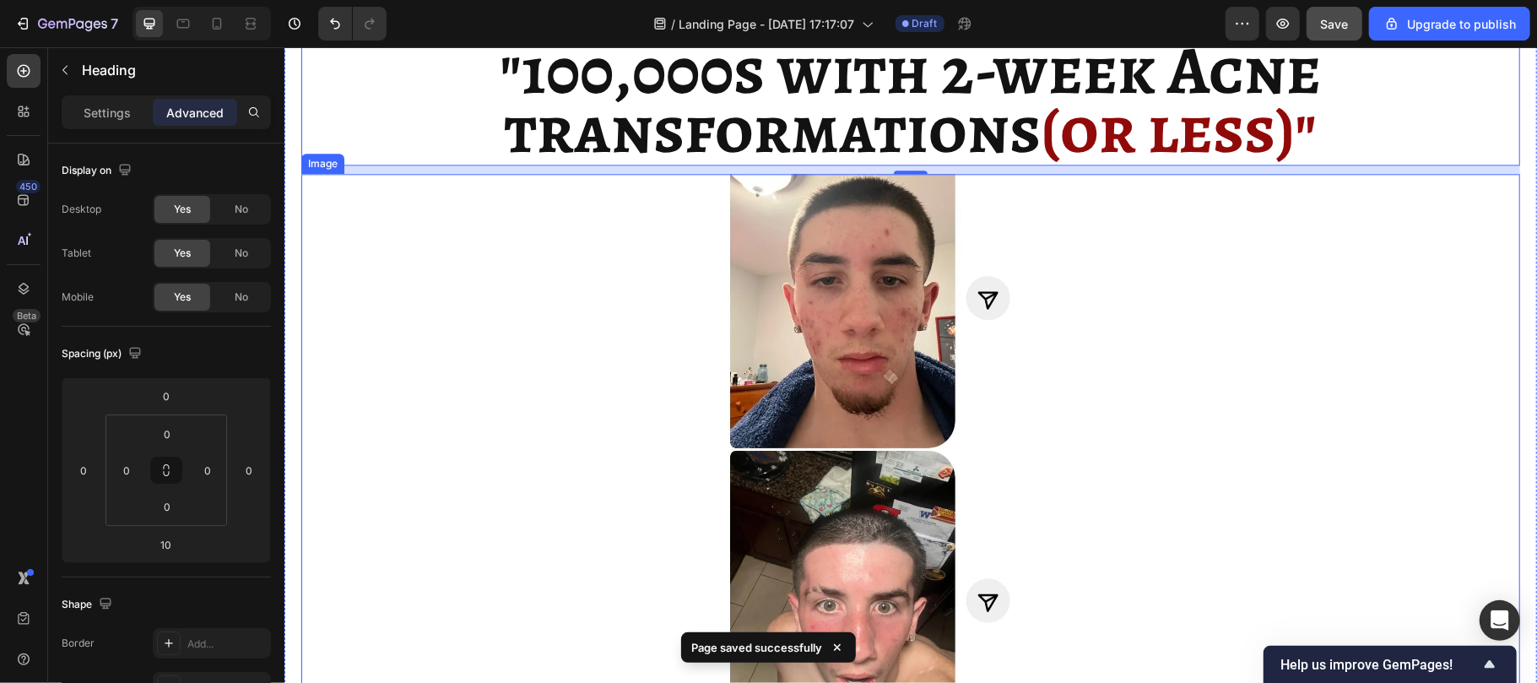
scroll to position [2794, 0]
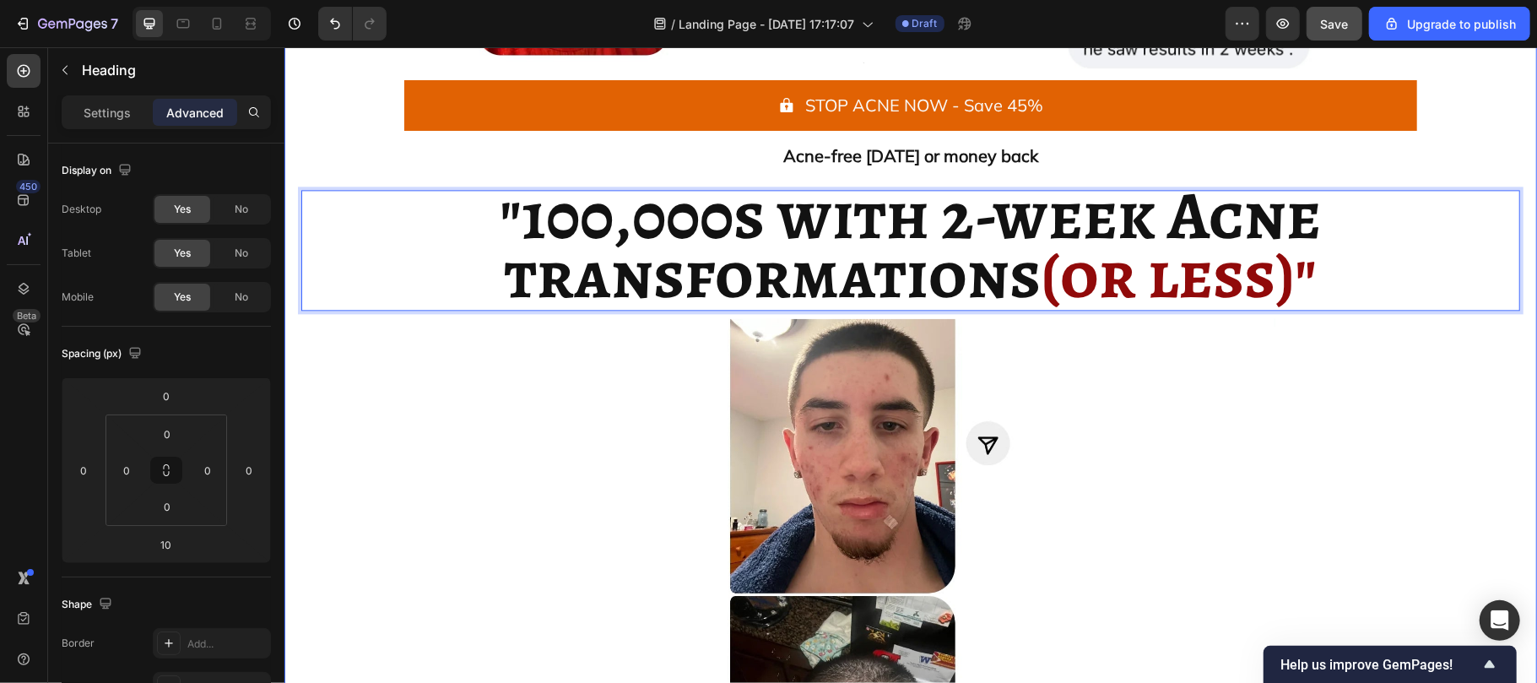
click at [295, 175] on div "Icon Icon Icon Icon Icon Icon List 7,405+ 5-star reviews Text Block Row Image I…" at bounding box center [910, 153] width 1253 height 1810
click at [480, 294] on p "⁠⁠⁠⁠⁠⁠⁠ "100,000s with 2-week Acne transformations (or less)"" at bounding box center [909, 249] width 1215 height 117
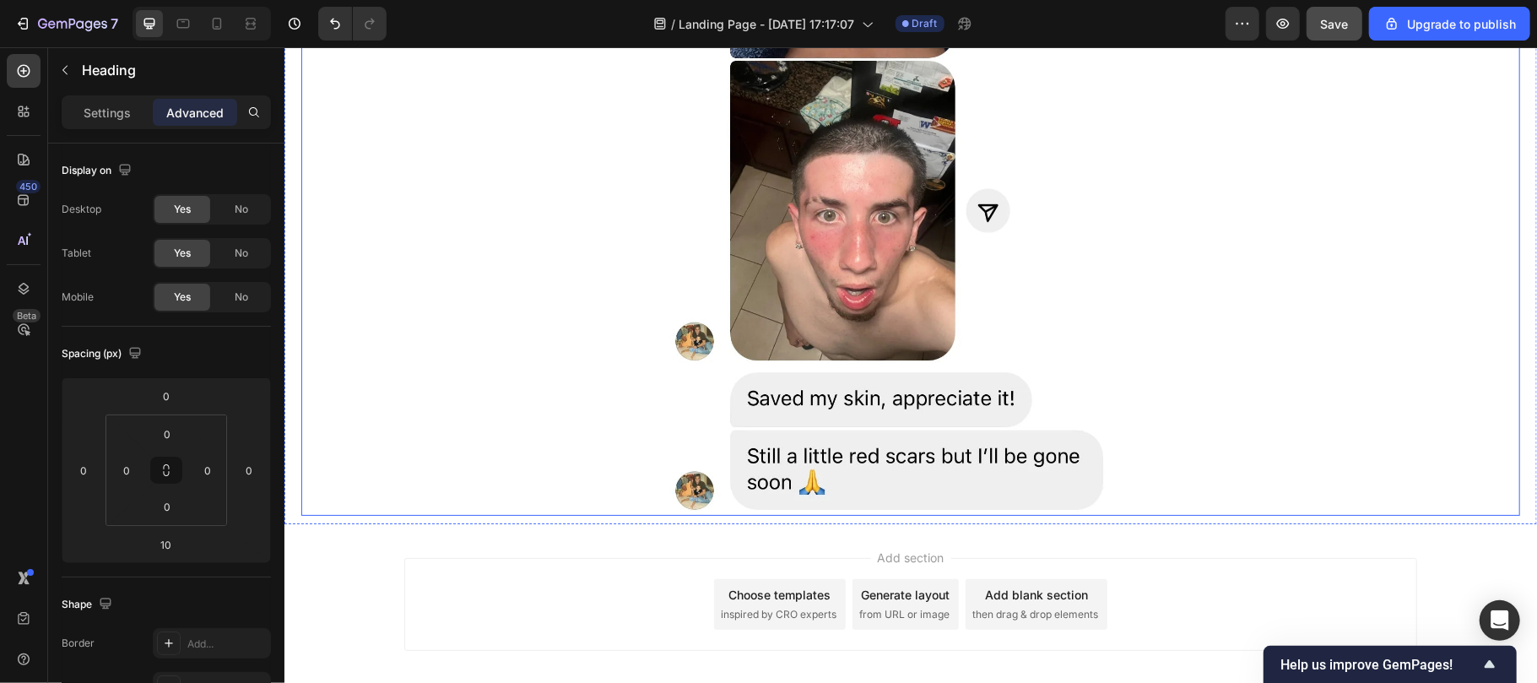
scroll to position [3405, 0]
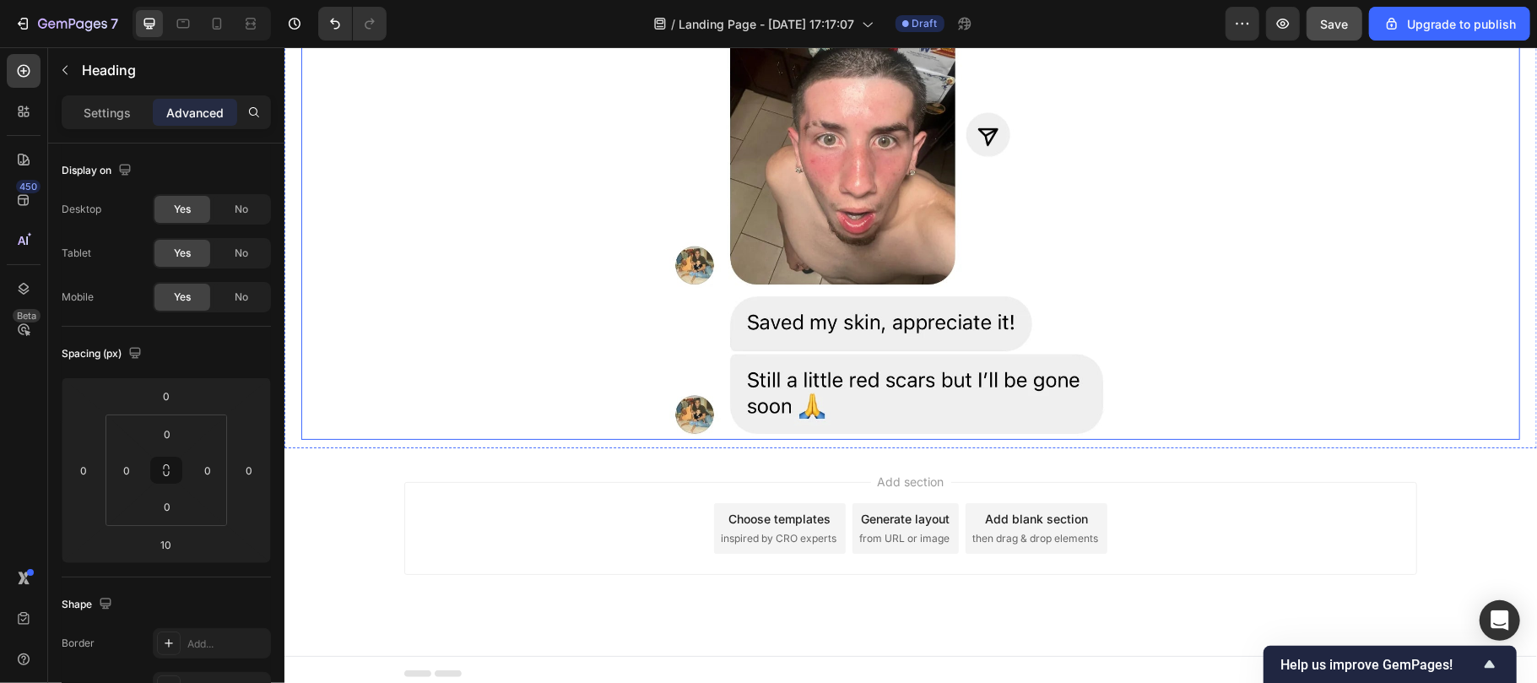
click at [565, 375] on img at bounding box center [909, 72] width 731 height 731
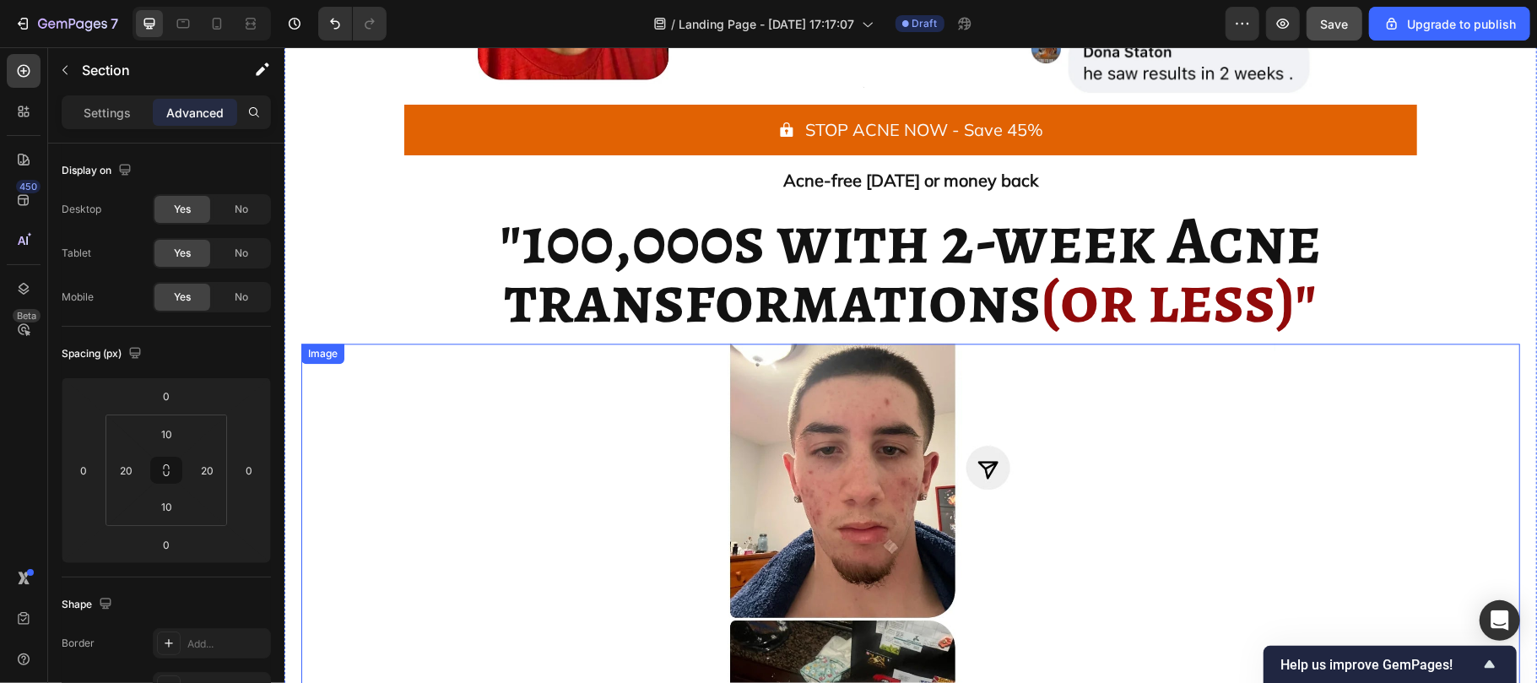
scroll to position [2736, 0]
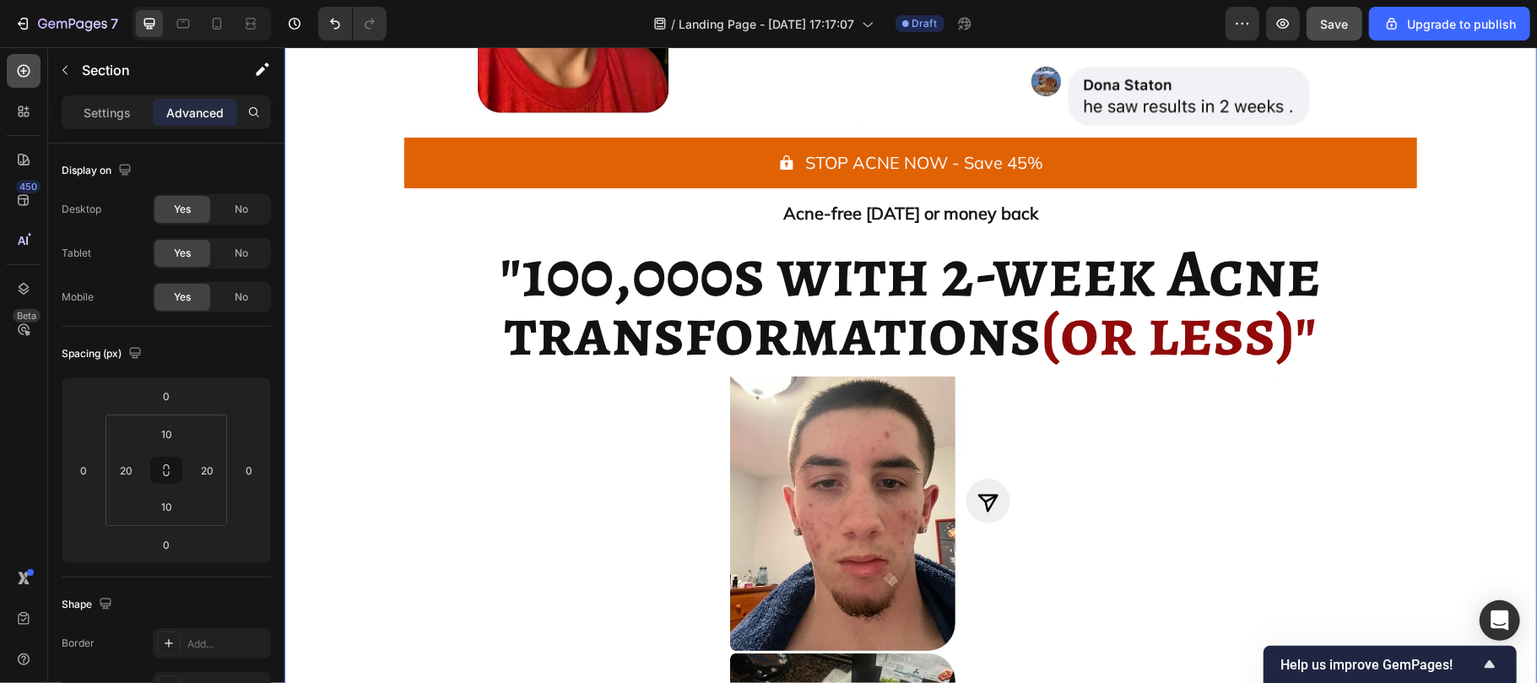
click at [24, 75] on icon at bounding box center [23, 70] width 17 height 17
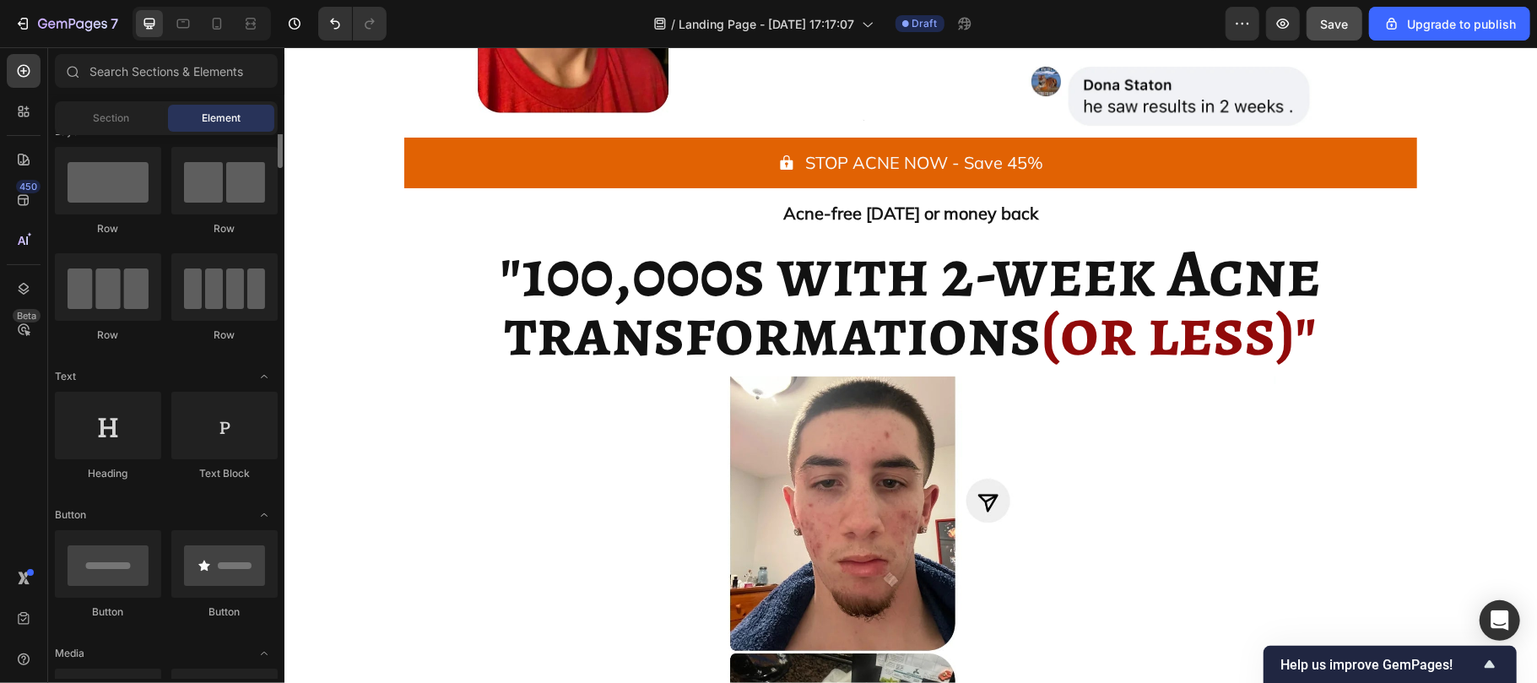
scroll to position [0, 0]
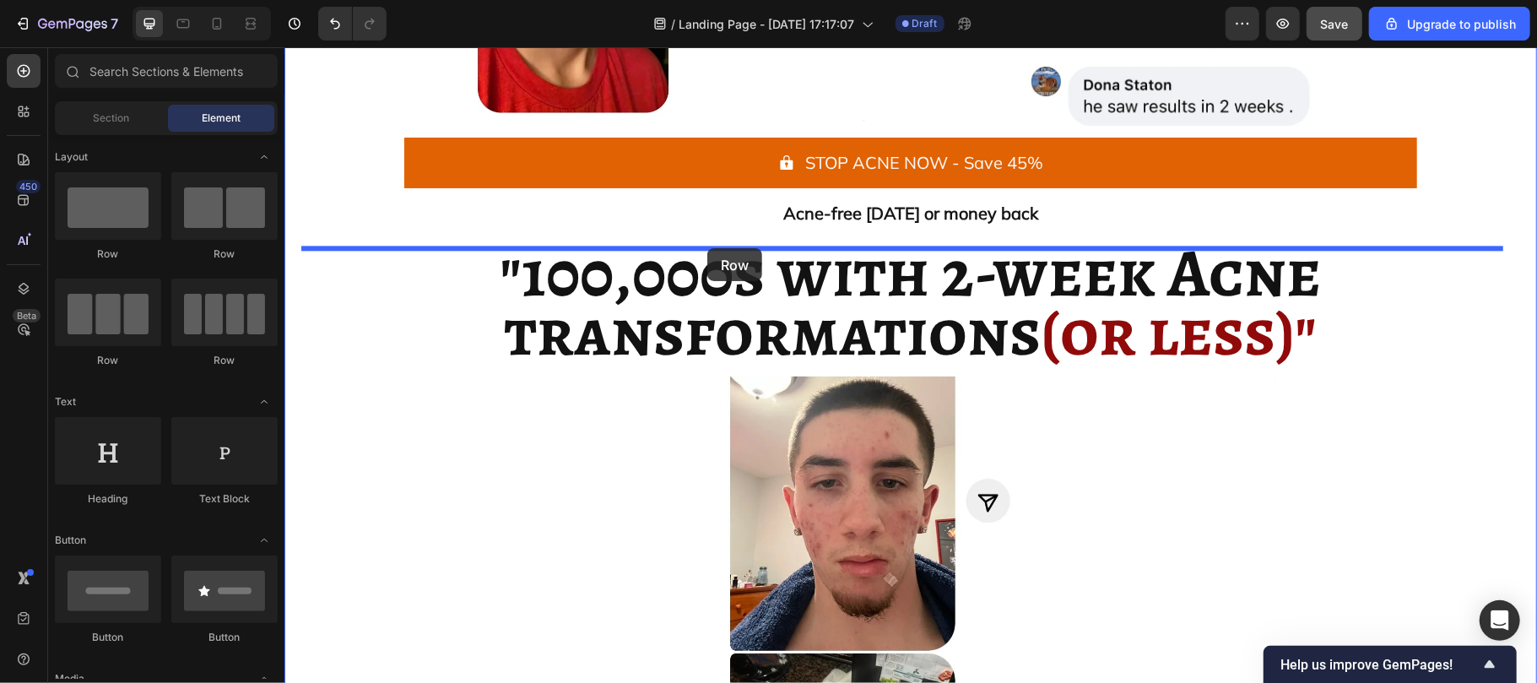
drag, startPoint x: 417, startPoint y: 260, endPoint x: 706, endPoint y: 247, distance: 289.8
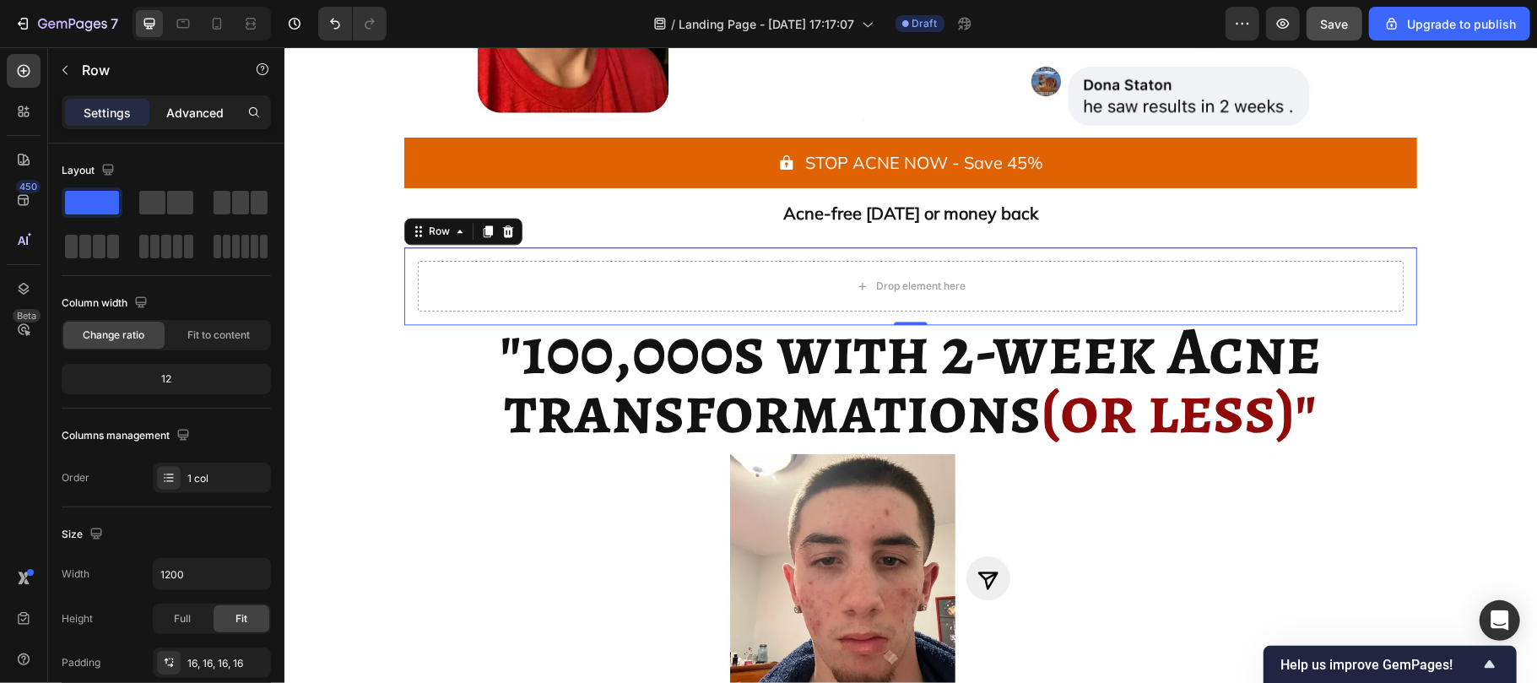
drag, startPoint x: 192, startPoint y: 129, endPoint x: 187, endPoint y: 120, distance: 10.6
click at [187, 120] on div "Settings Advanced" at bounding box center [166, 119] width 236 height 48
click at [187, 120] on p "Advanced" at bounding box center [194, 113] width 57 height 18
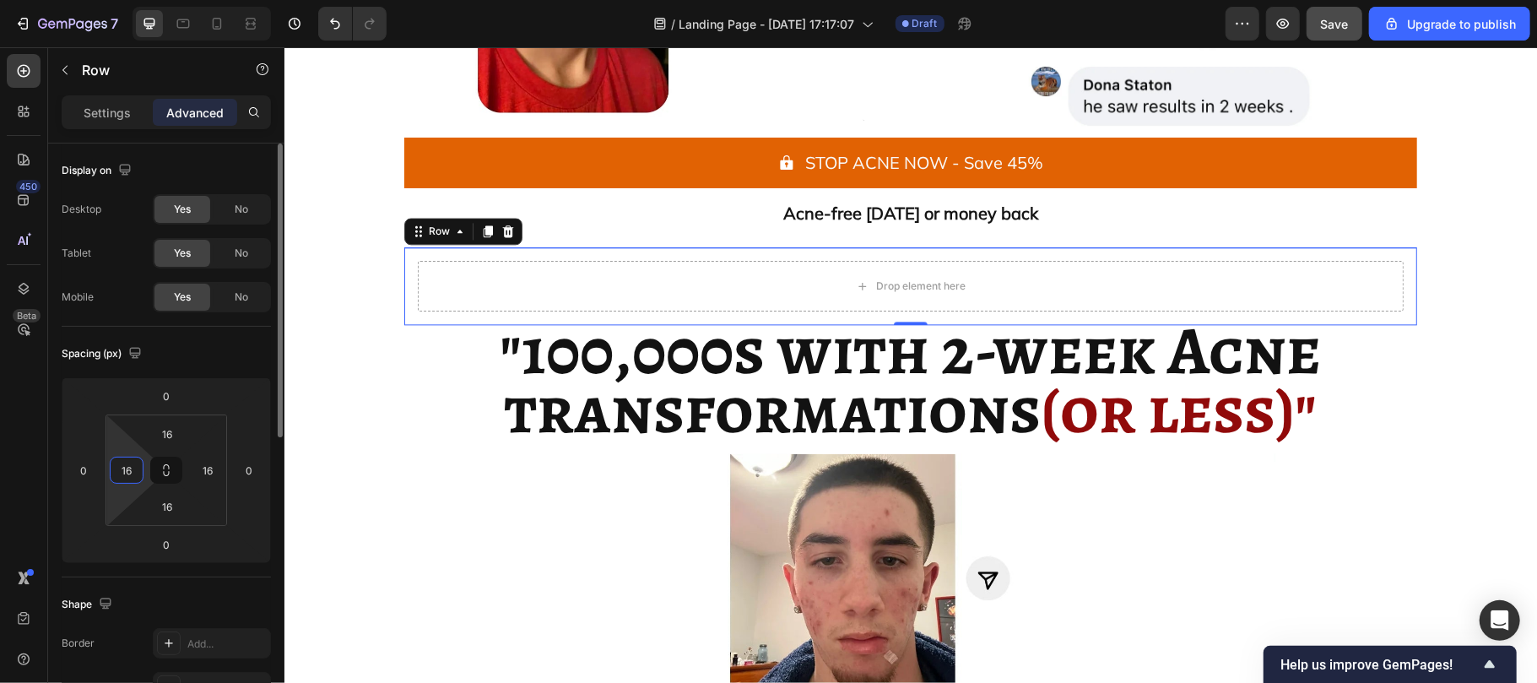
click at [137, 461] on input "16" at bounding box center [126, 469] width 25 height 25
type input "0"
click at [206, 473] on input "16" at bounding box center [207, 469] width 25 height 25
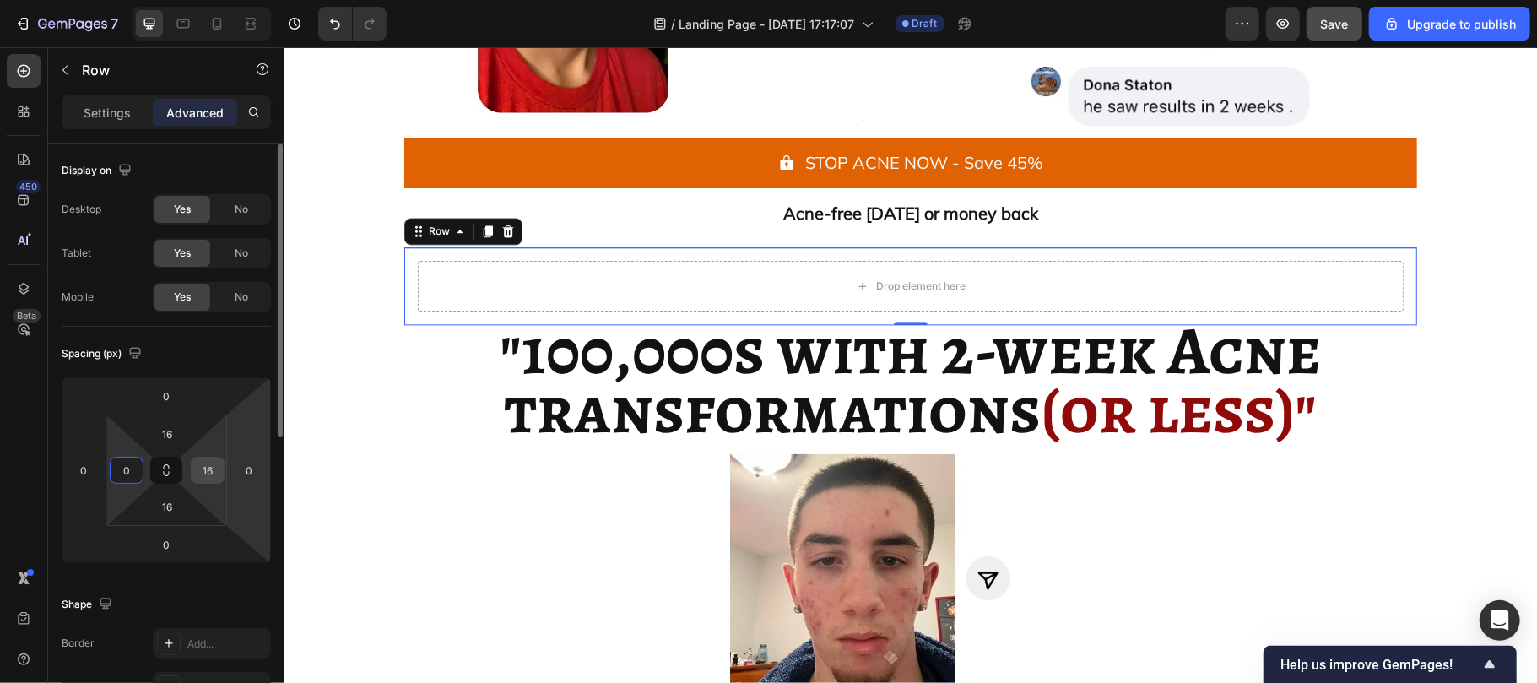
click at [206, 473] on input "16" at bounding box center [207, 469] width 25 height 25
type input "0"
click at [173, 434] on input "16" at bounding box center [167, 433] width 34 height 25
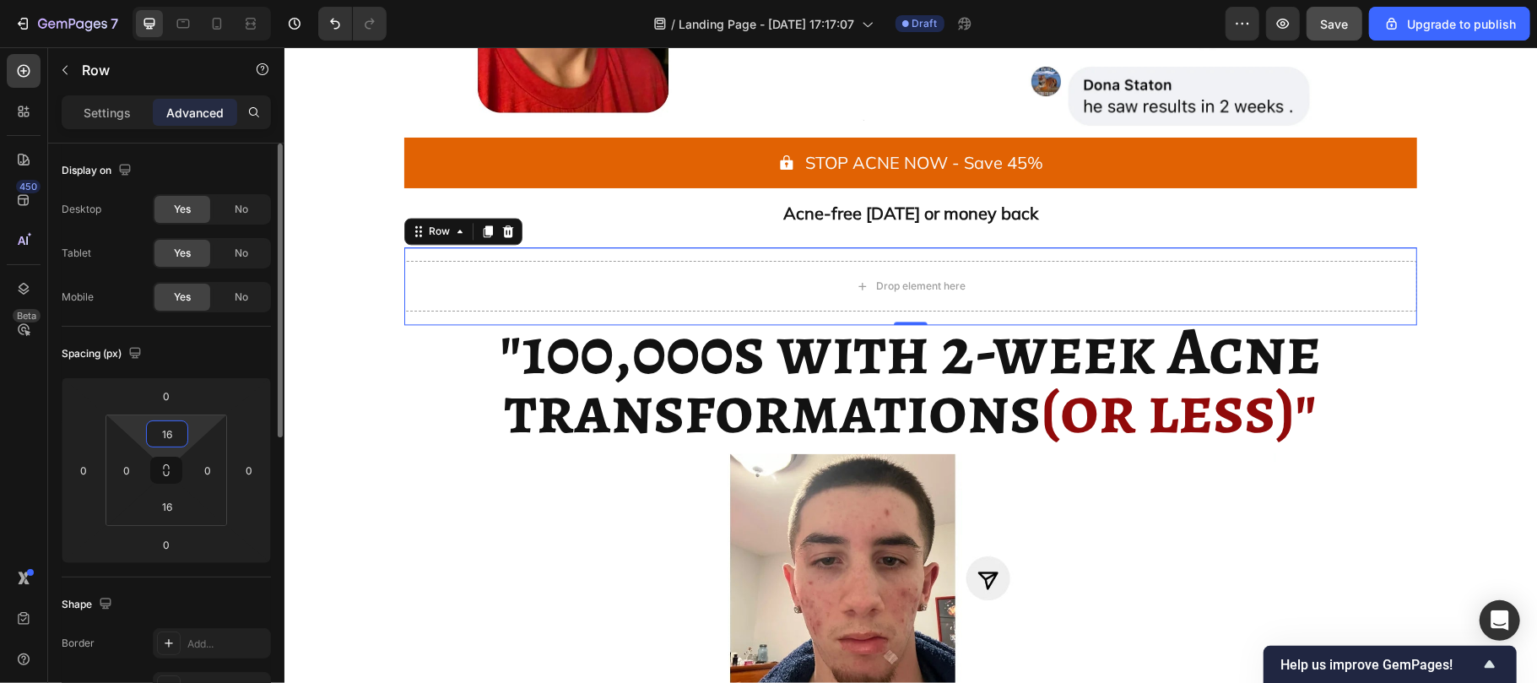
click at [173, 434] on input "16" at bounding box center [167, 433] width 34 height 25
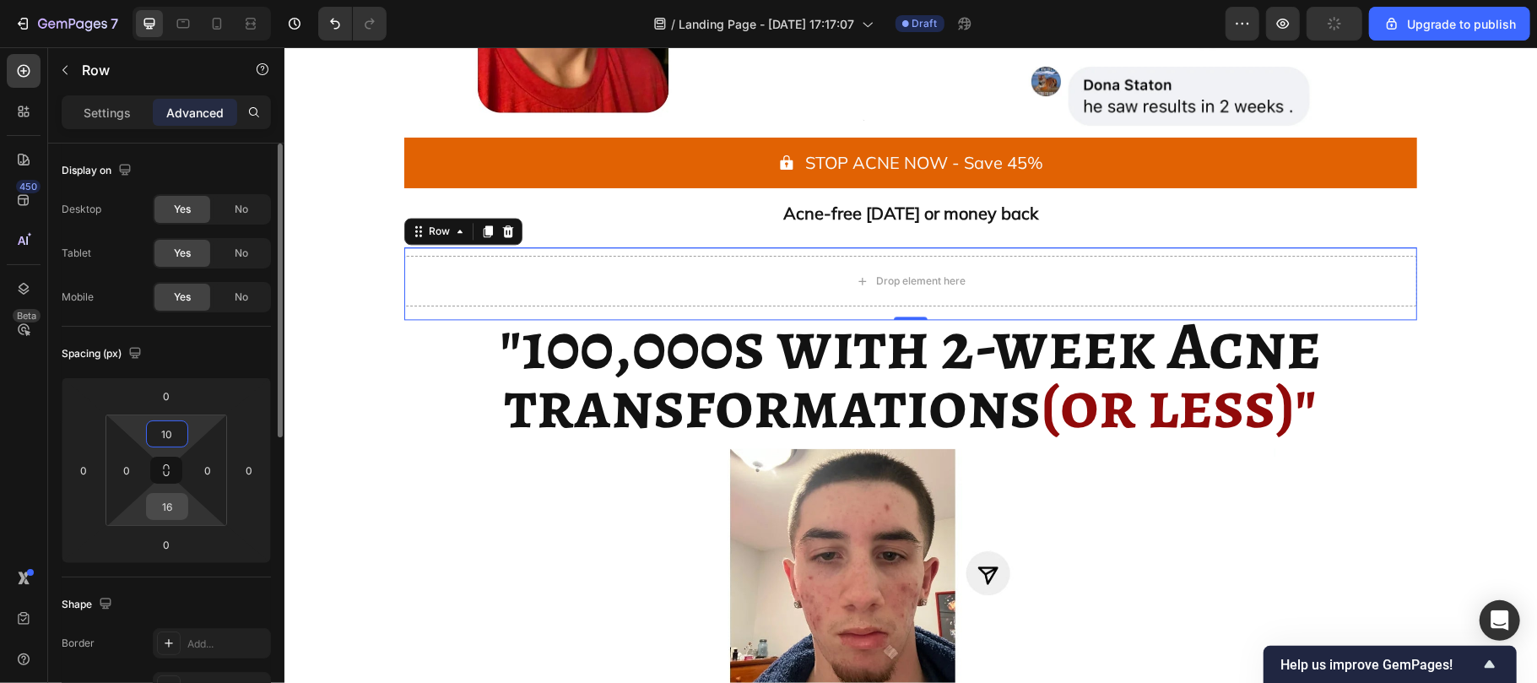
type input "10"
click at [177, 505] on input "16" at bounding box center [167, 506] width 34 height 25
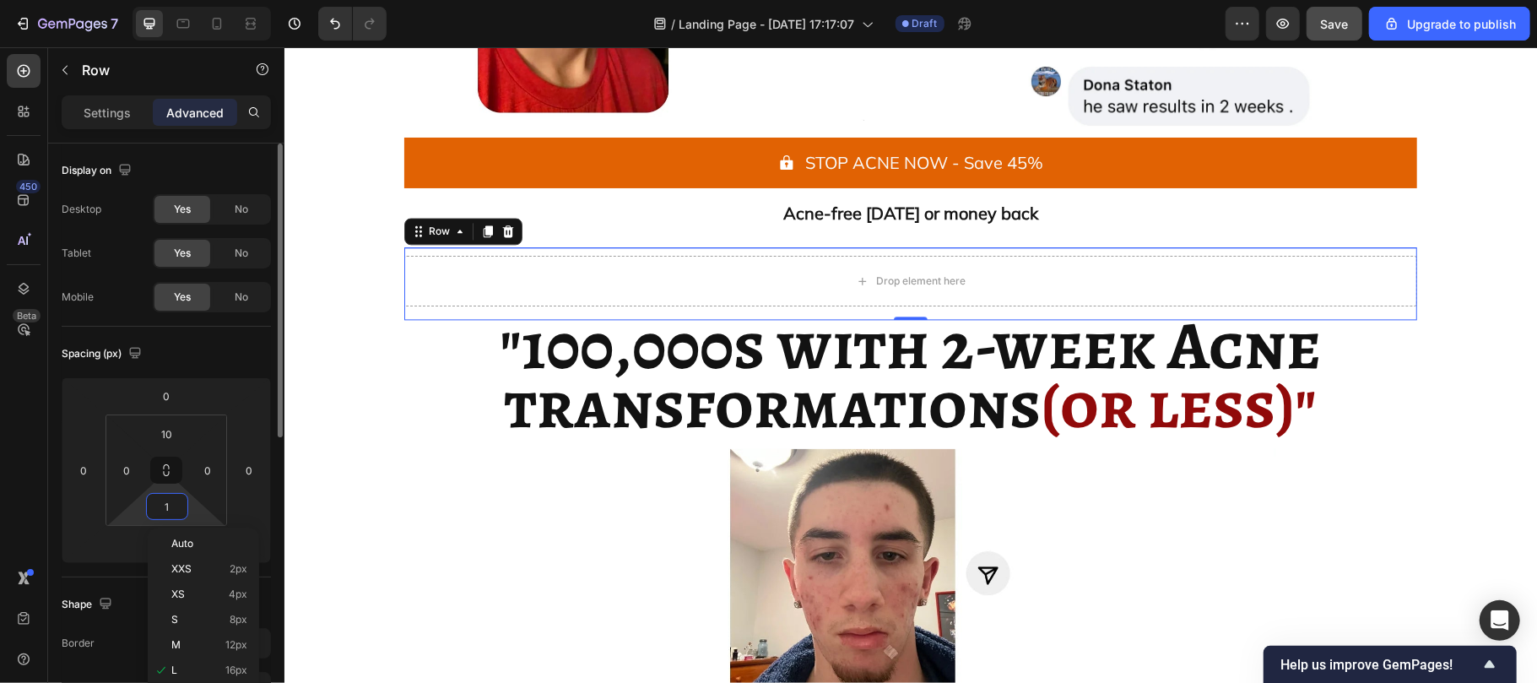
type input "10"
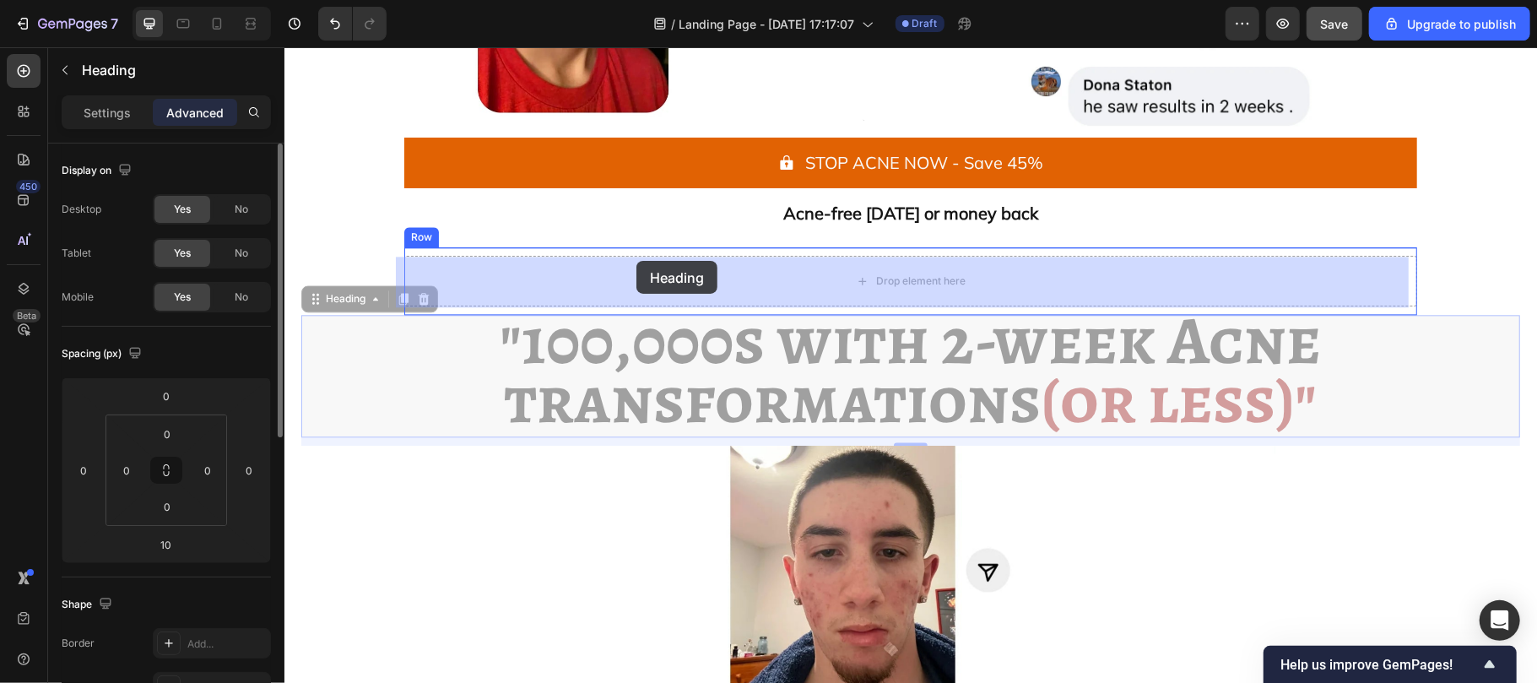
drag, startPoint x: 636, startPoint y: 379, endPoint x: 636, endPoint y: 263, distance: 115.6
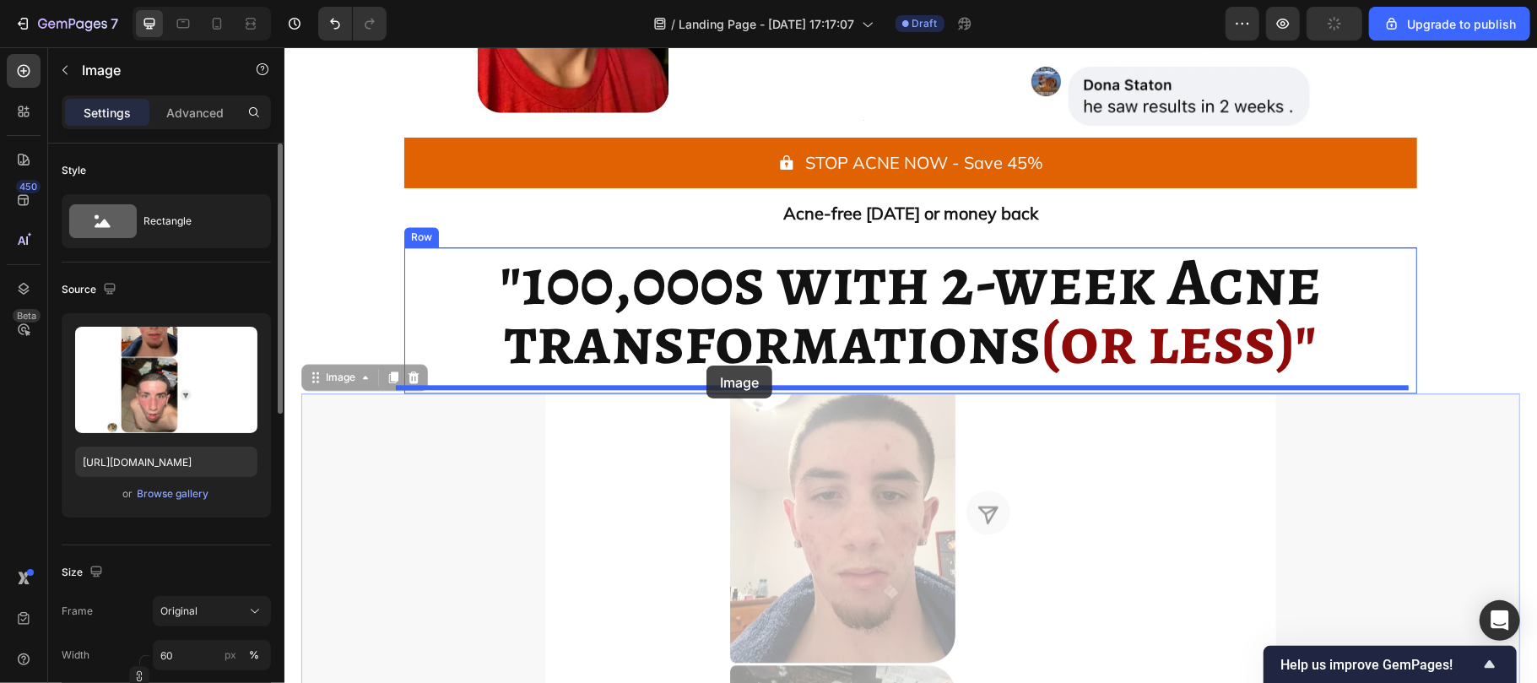
drag, startPoint x: 692, startPoint y: 453, endPoint x: 706, endPoint y: 365, distance: 89.6
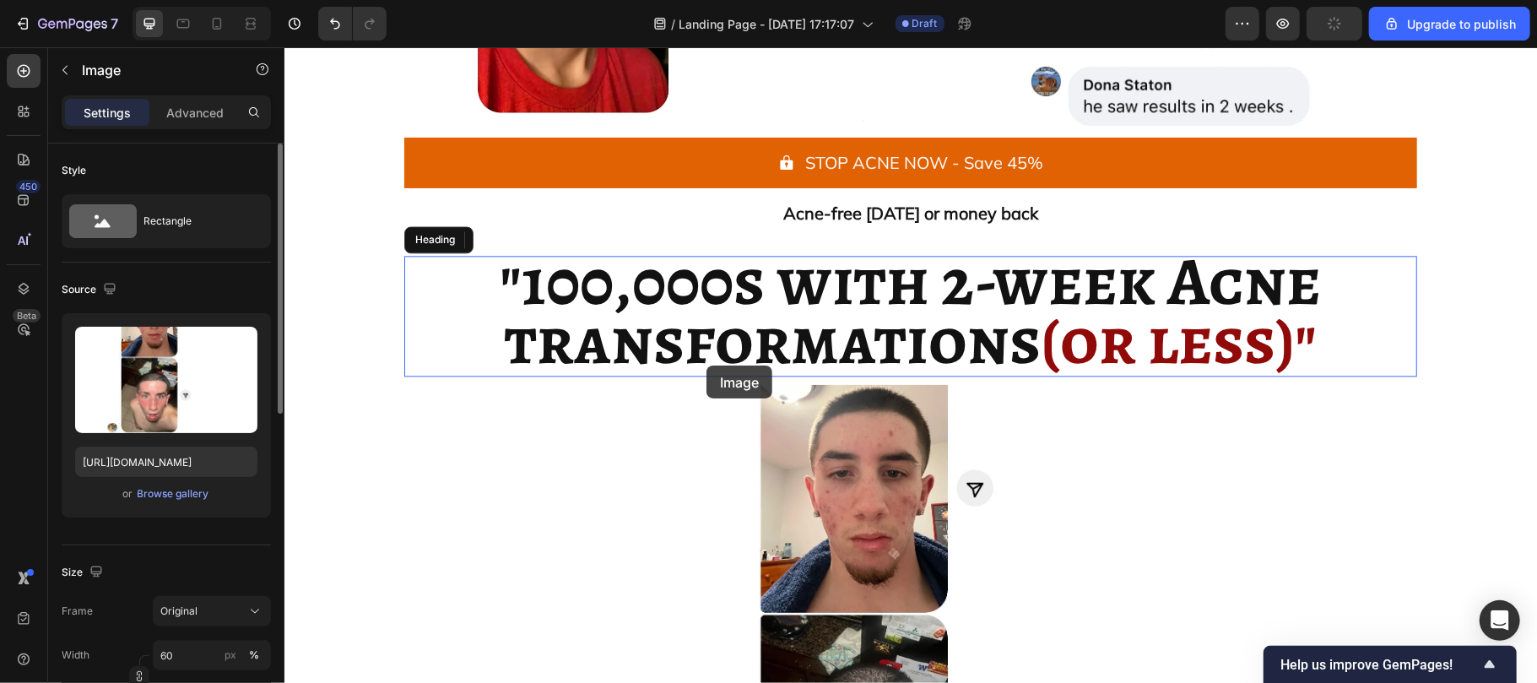
click at [706, 365] on strong "transformations" at bounding box center [772, 340] width 537 height 92
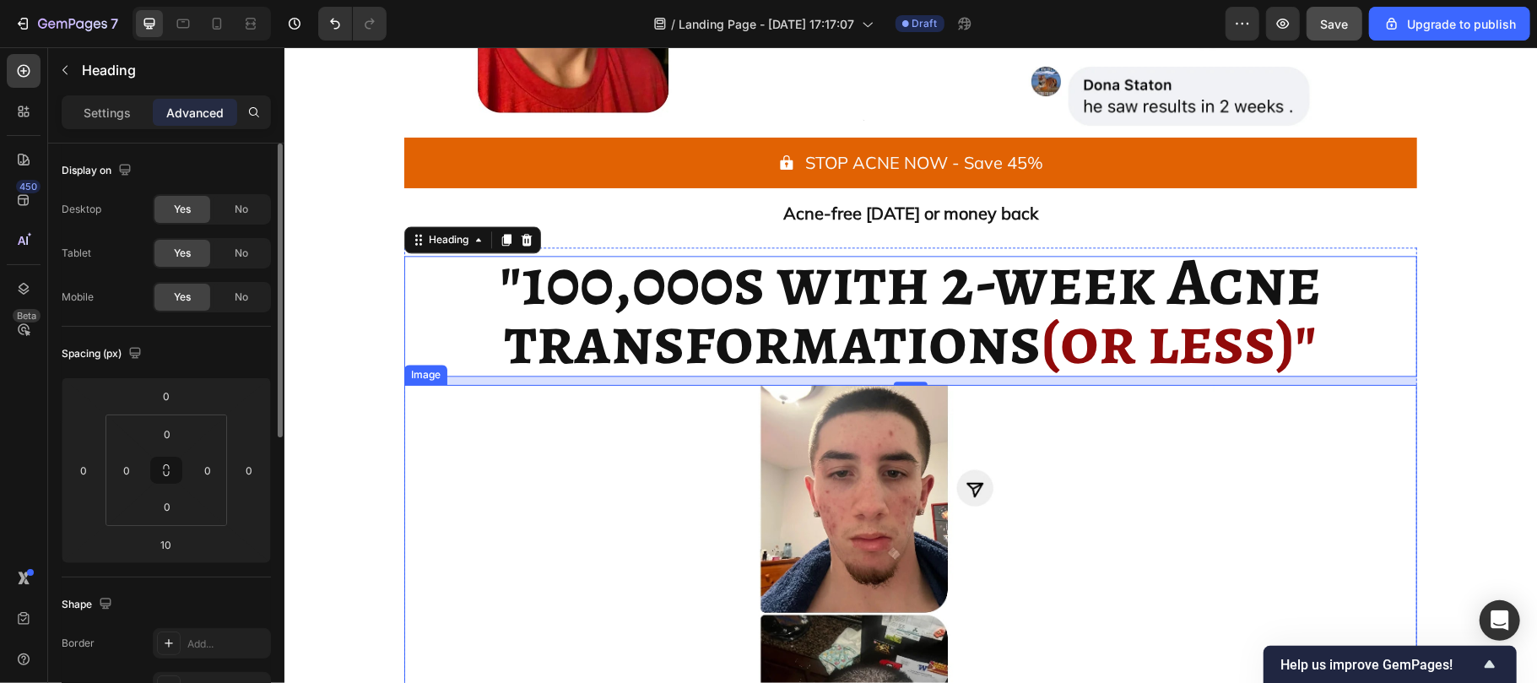
click at [436, 392] on div at bounding box center [909, 688] width 1013 height 608
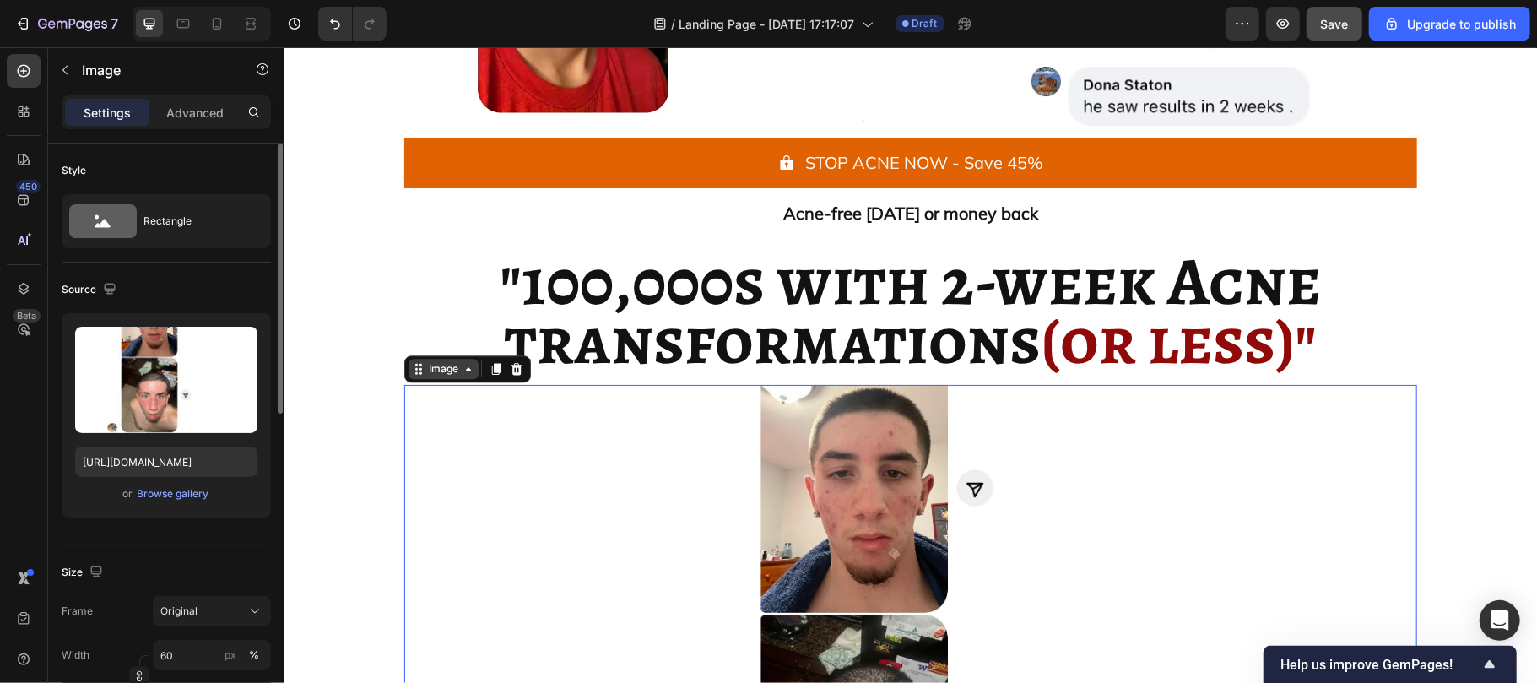
click at [430, 369] on div "Image" at bounding box center [443, 367] width 36 height 15
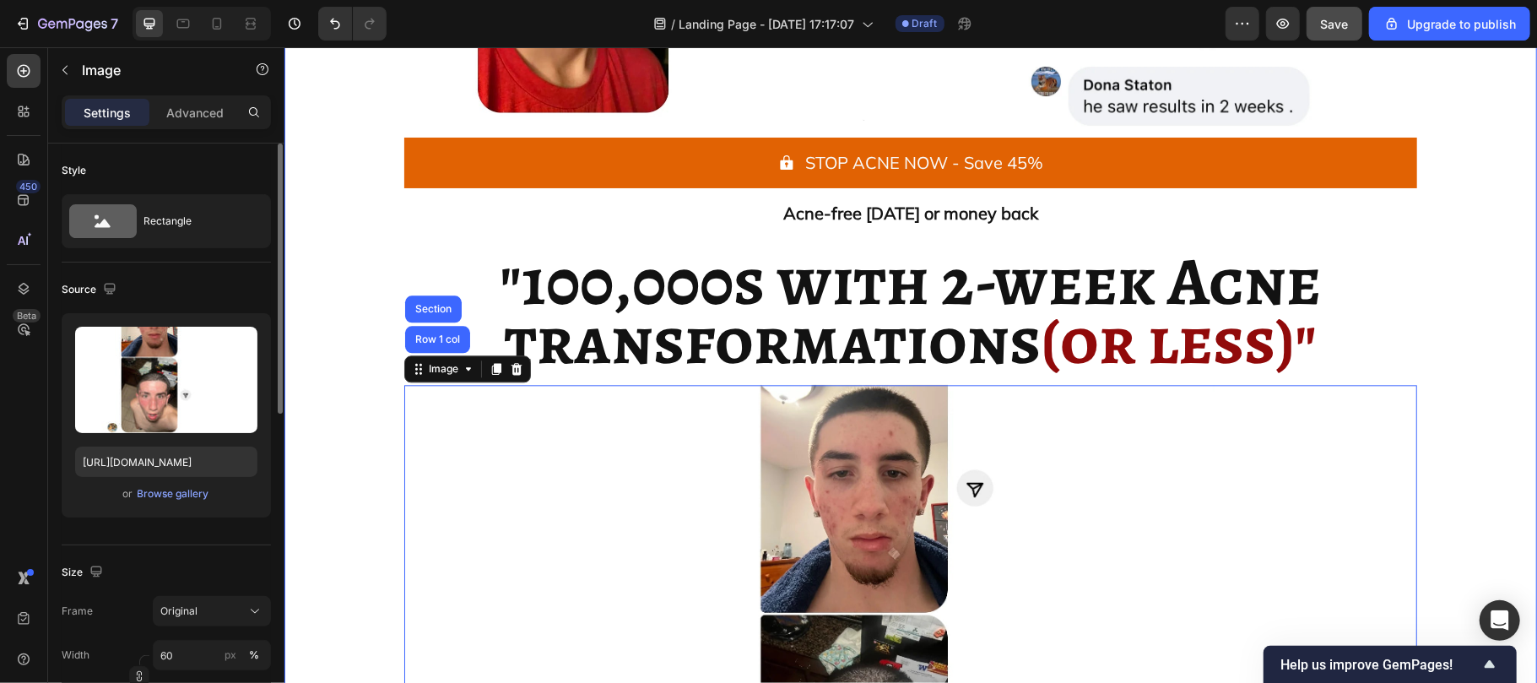
click at [352, 360] on div "Icon Icon Icon Icon Icon Icon List 7,405+ 5-star reviews Text Block Row Image I…" at bounding box center [909, 157] width 1219 height 1687
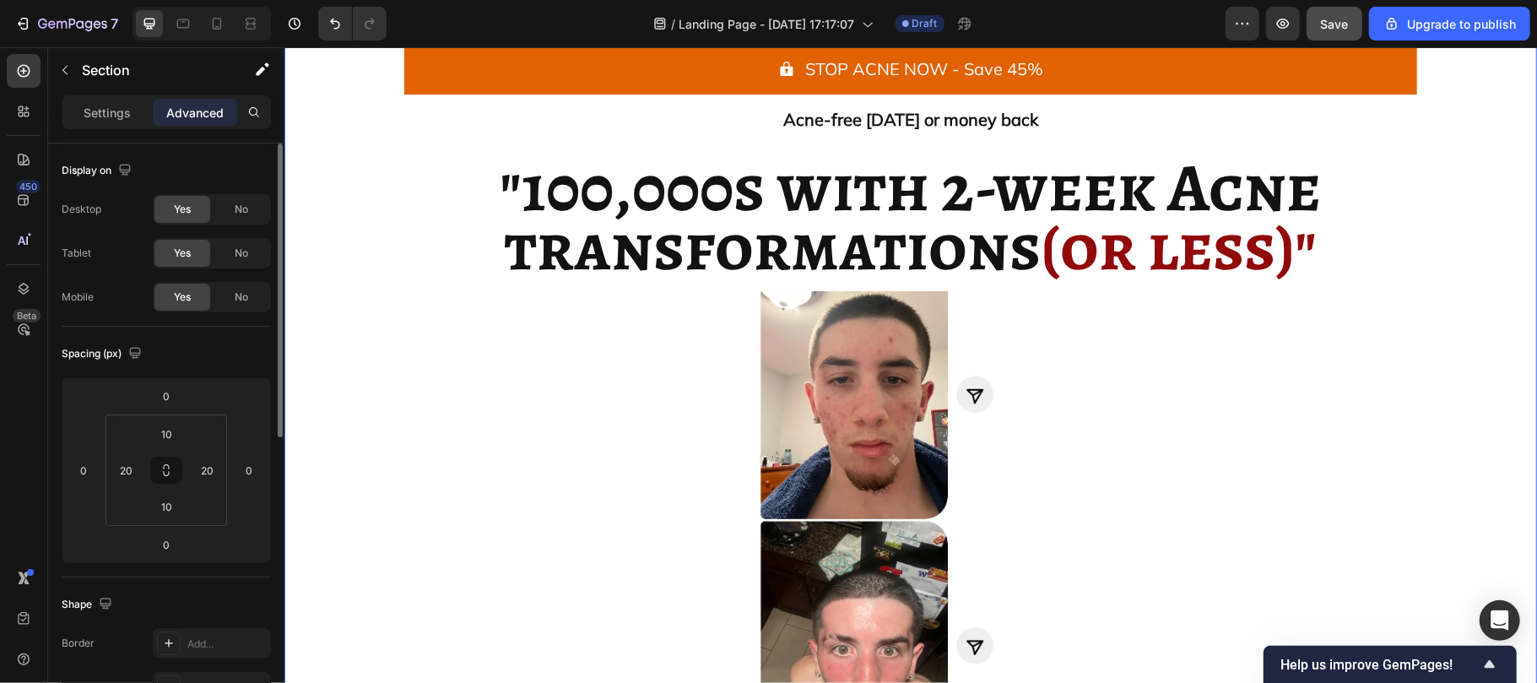
scroll to position [2829, 0]
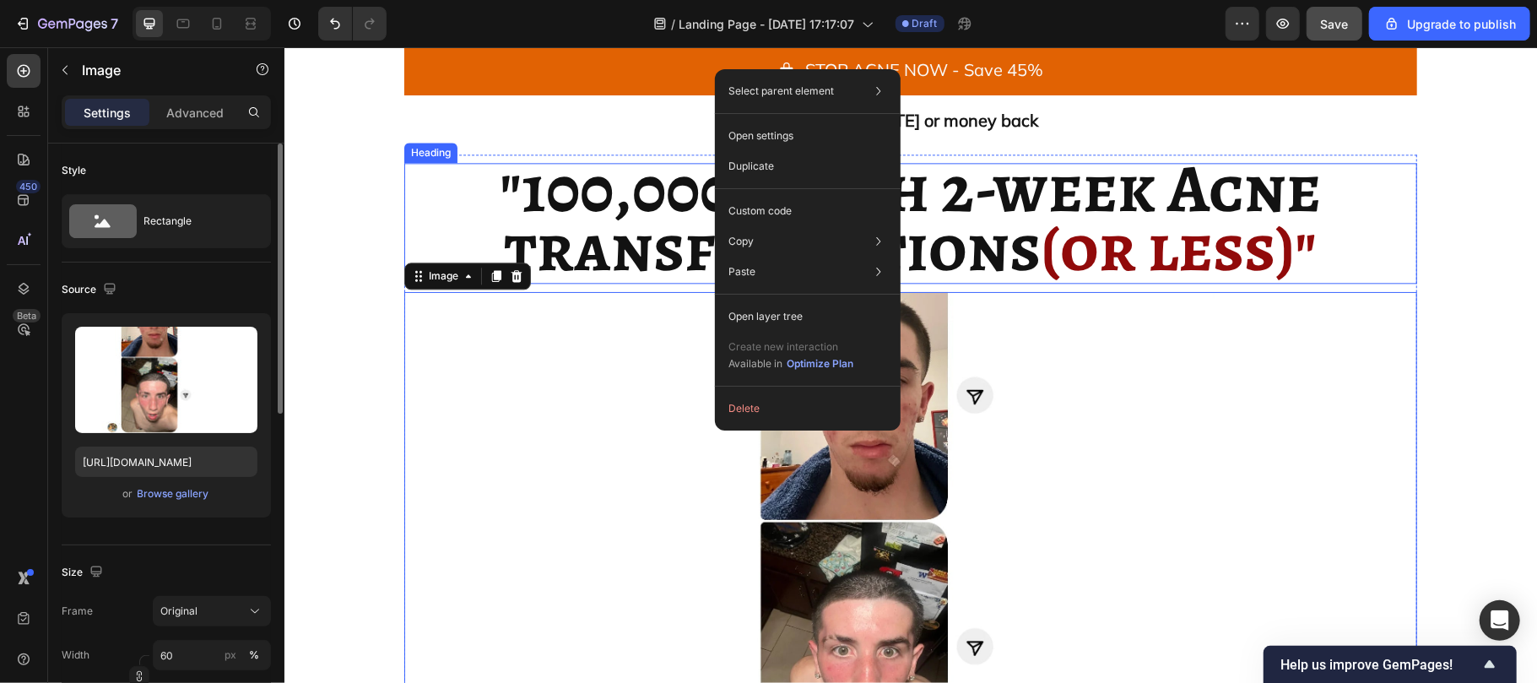
click at [666, 213] on strong "transformations" at bounding box center [772, 247] width 537 height 92
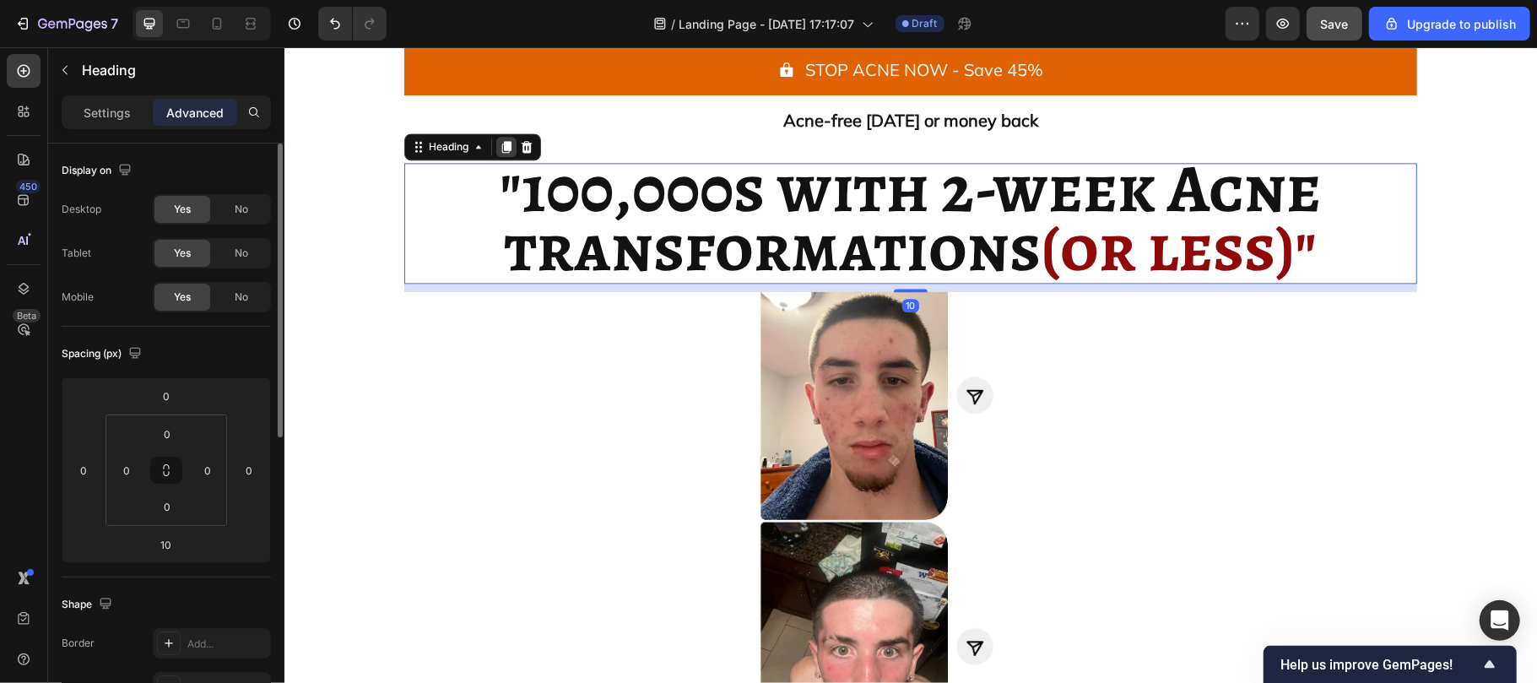
click at [501, 146] on icon at bounding box center [505, 147] width 9 height 12
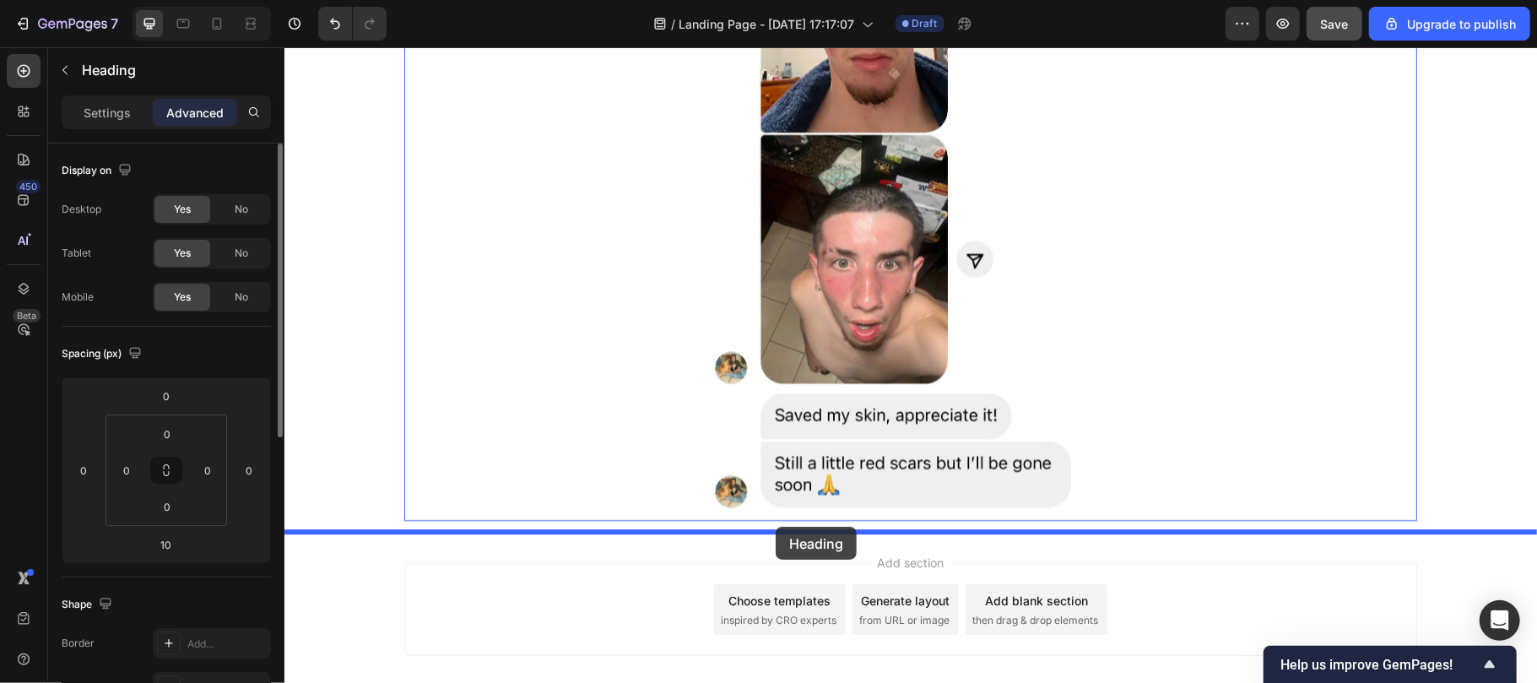
scroll to position [3384, 0]
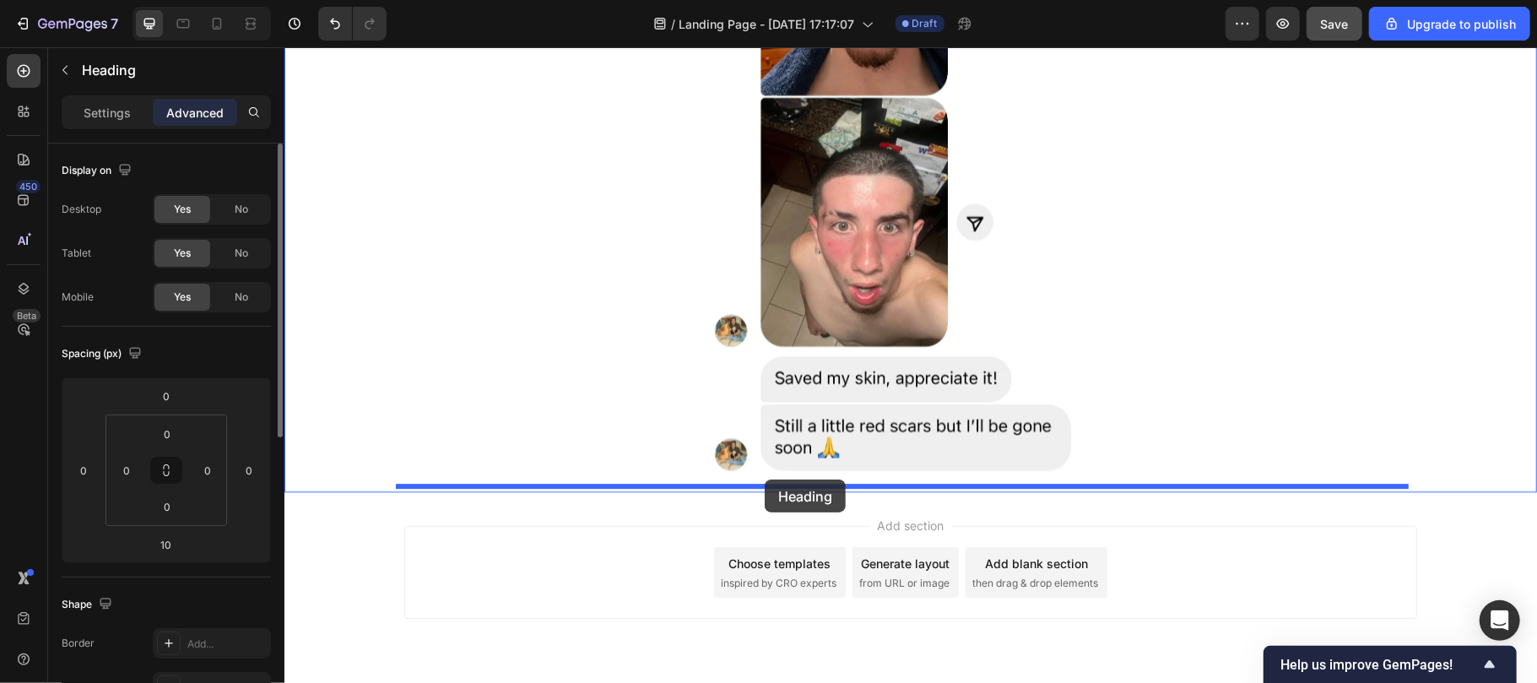
drag, startPoint x: 446, startPoint y: 280, endPoint x: 764, endPoint y: 479, distance: 374.9
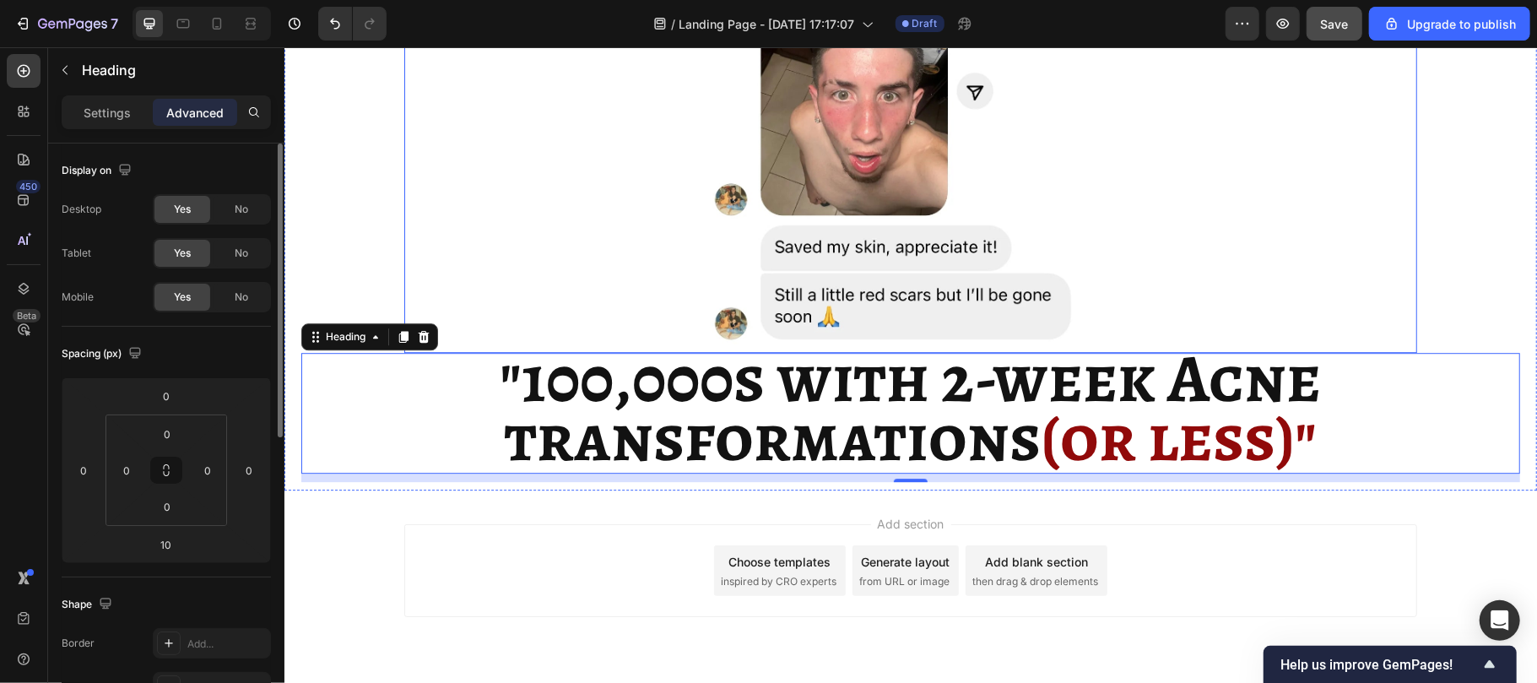
scroll to position [3255, 0]
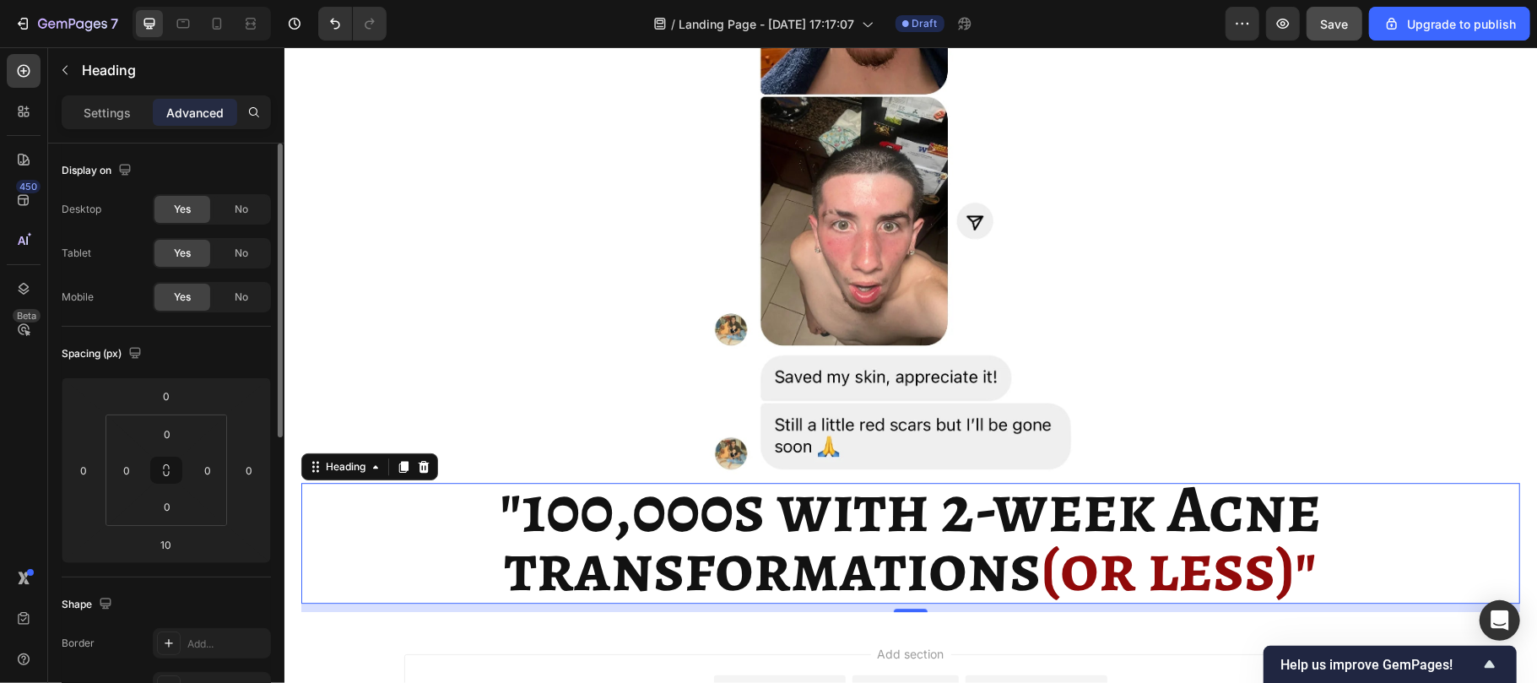
click at [703, 550] on strong "transformations" at bounding box center [772, 567] width 537 height 92
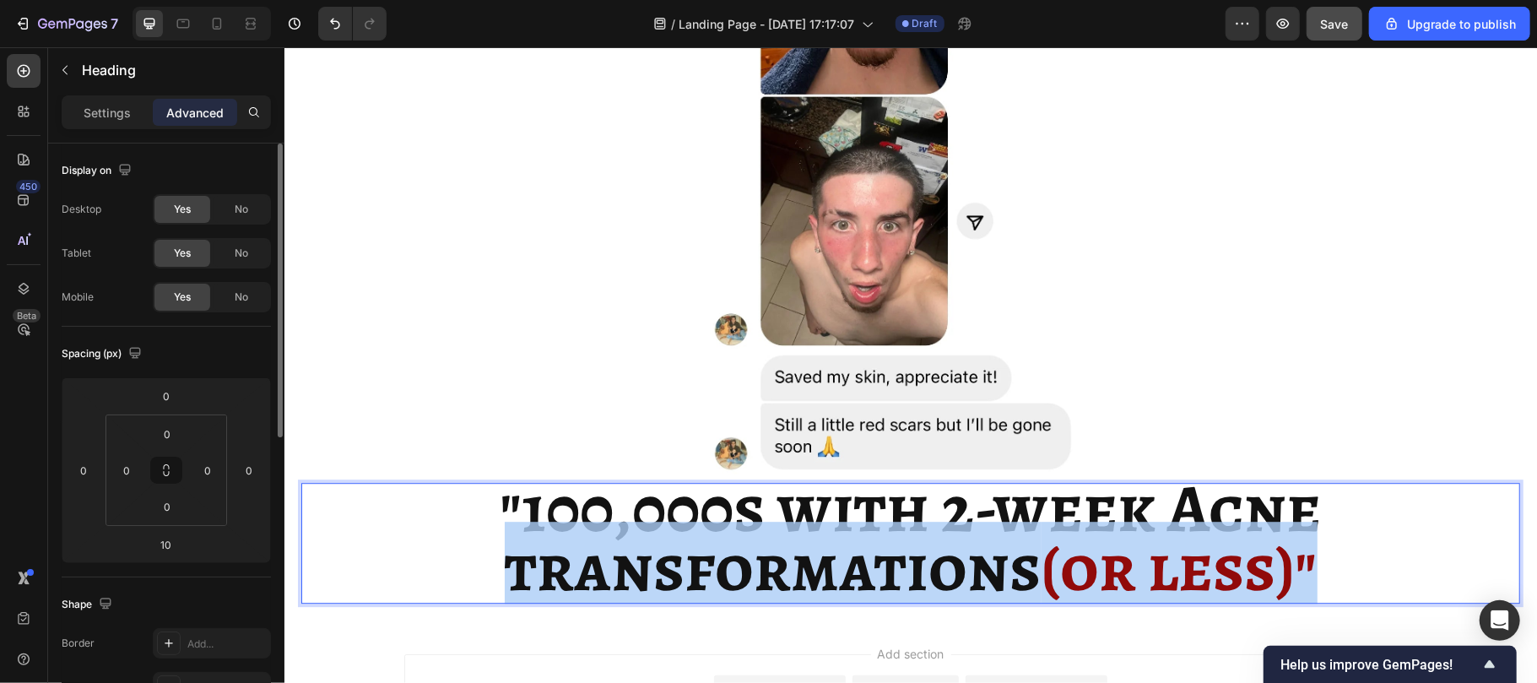
click at [703, 550] on strong "transformations" at bounding box center [772, 567] width 537 height 92
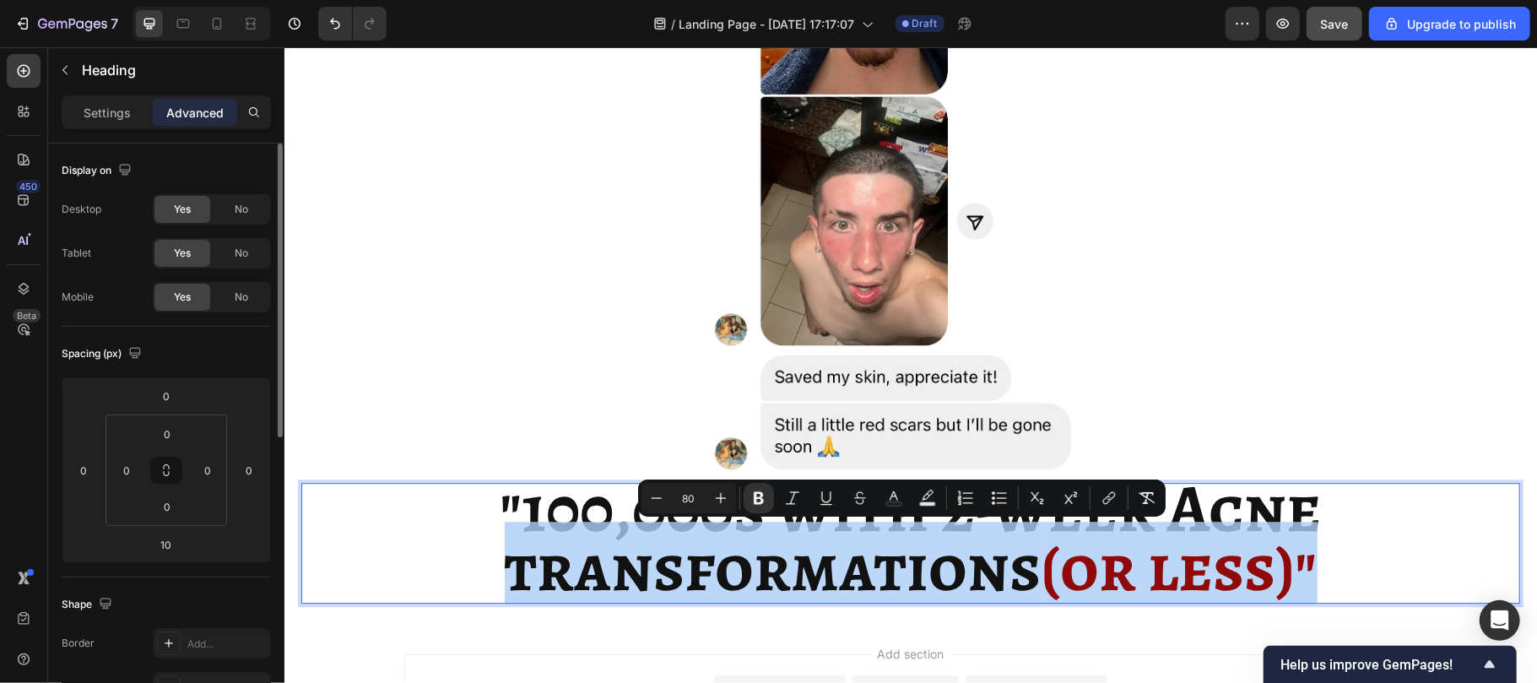
click at [703, 550] on strong "transformations" at bounding box center [772, 567] width 537 height 92
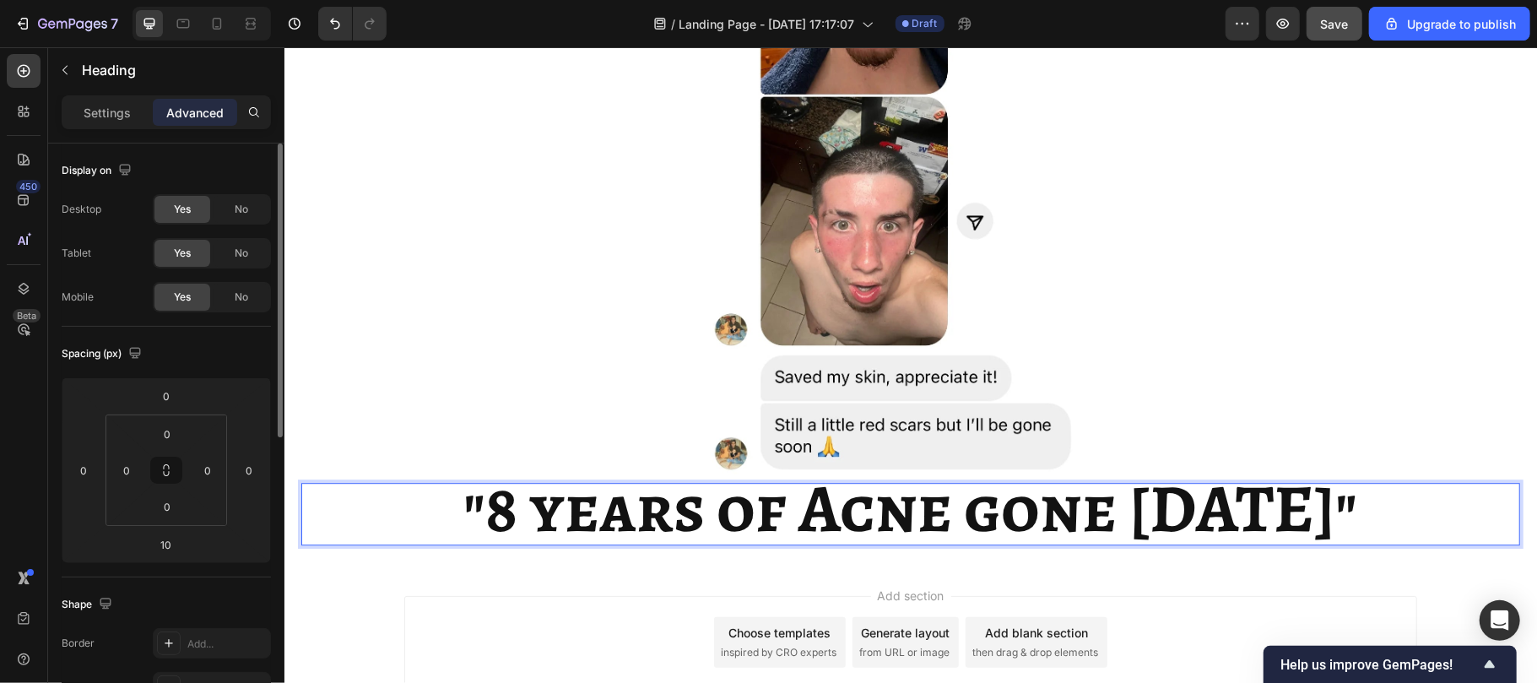
click at [929, 517] on strong ""8 years of Acne gone in 4 days"" at bounding box center [910, 508] width 894 height 92
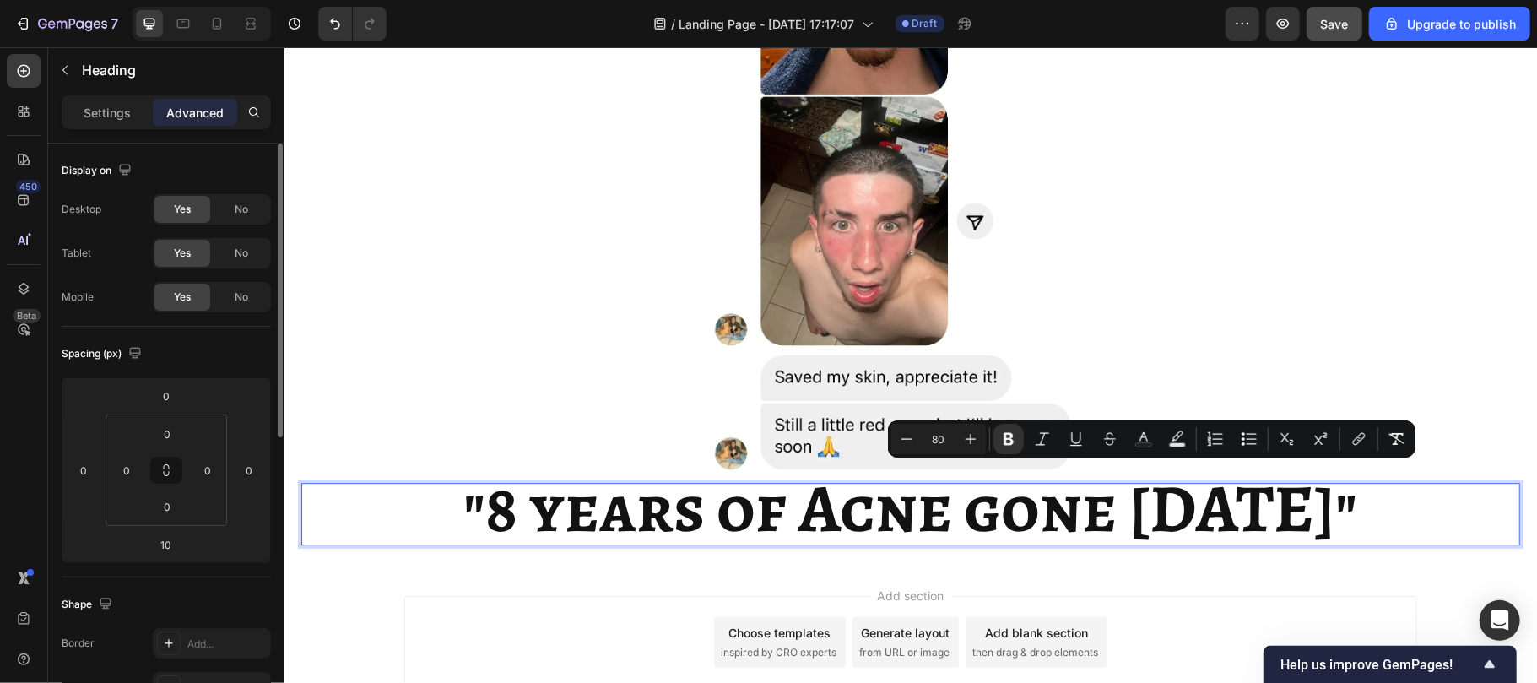
drag, startPoint x: 929, startPoint y: 517, endPoint x: 1386, endPoint y: 503, distance: 456.8
click at [1386, 503] on p ""8 years of Acne gone in 4 days"" at bounding box center [909, 513] width 1215 height 59
click at [1145, 440] on icon "Editor contextual toolbar" at bounding box center [1143, 438] width 17 height 17
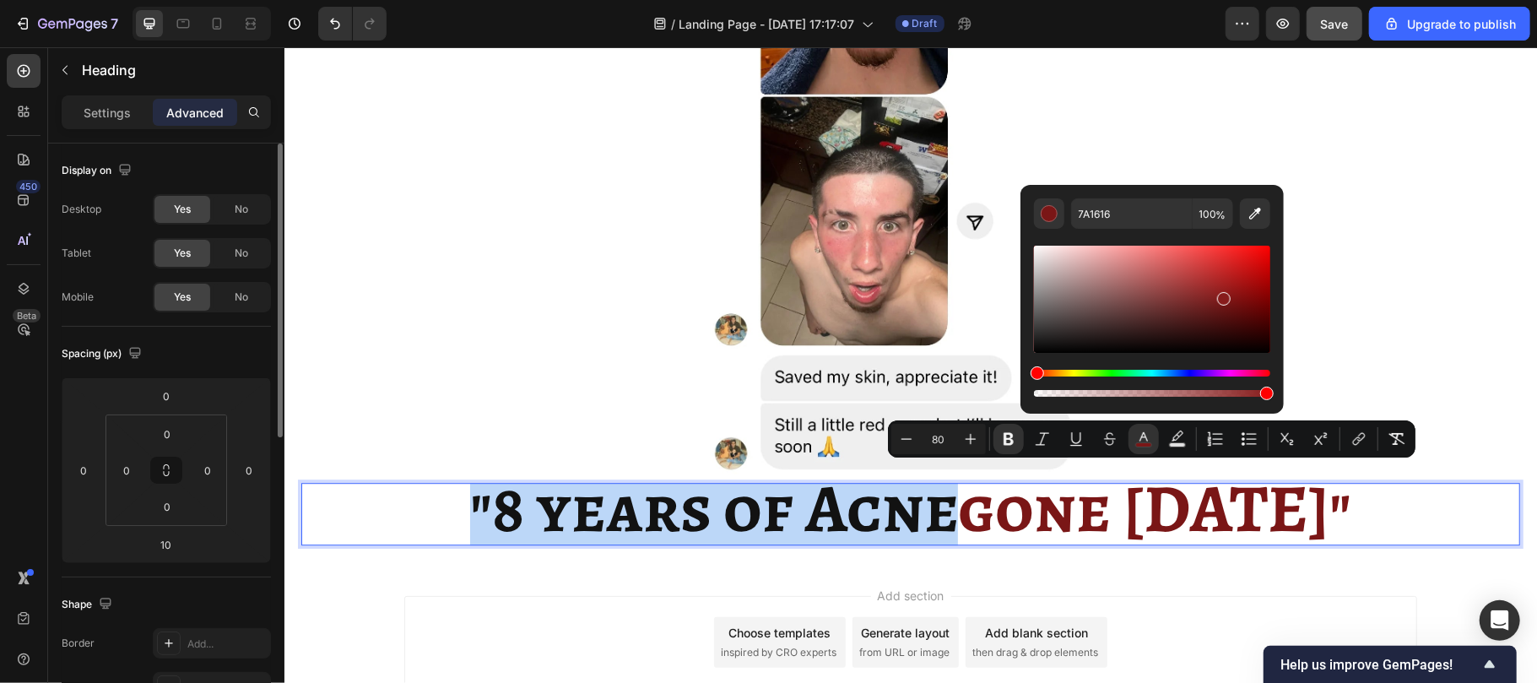
drag, startPoint x: 1035, startPoint y: 346, endPoint x: 1222, endPoint y: 295, distance: 194.1
click at [1222, 295] on div "Editor contextual toolbar" at bounding box center [1224, 299] width 14 height 14
type input "871C1C"
click at [1388, 403] on div at bounding box center [909, 170] width 1013 height 608
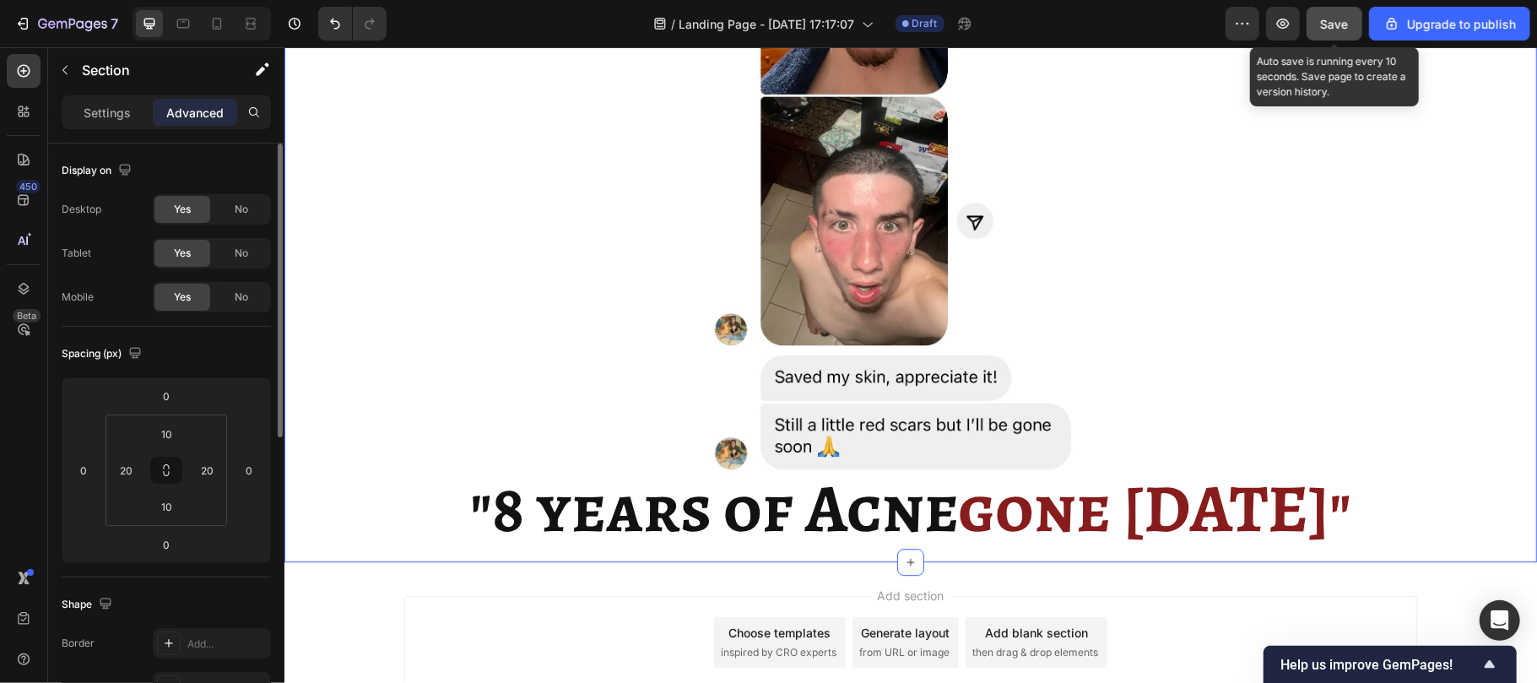
click at [1334, 19] on span "Save" at bounding box center [1335, 24] width 28 height 14
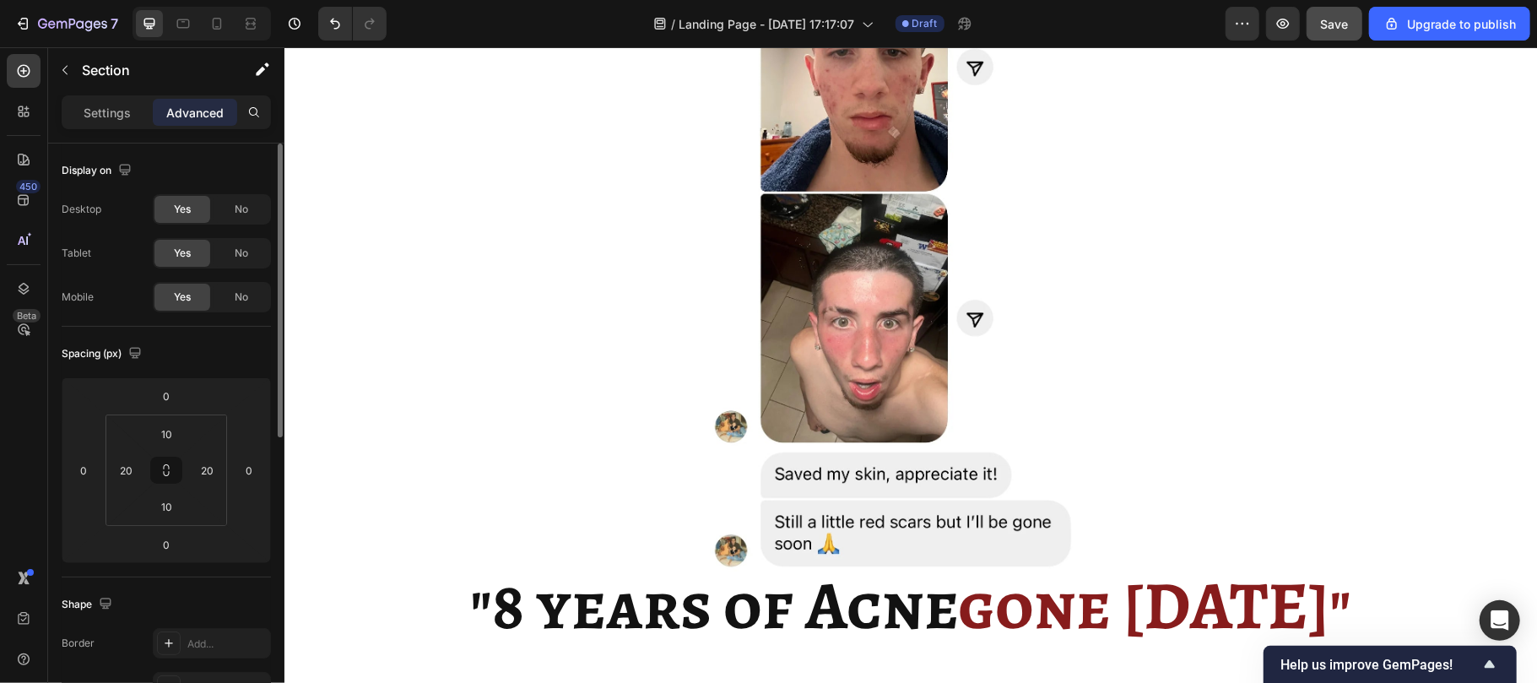
scroll to position [3380, 0]
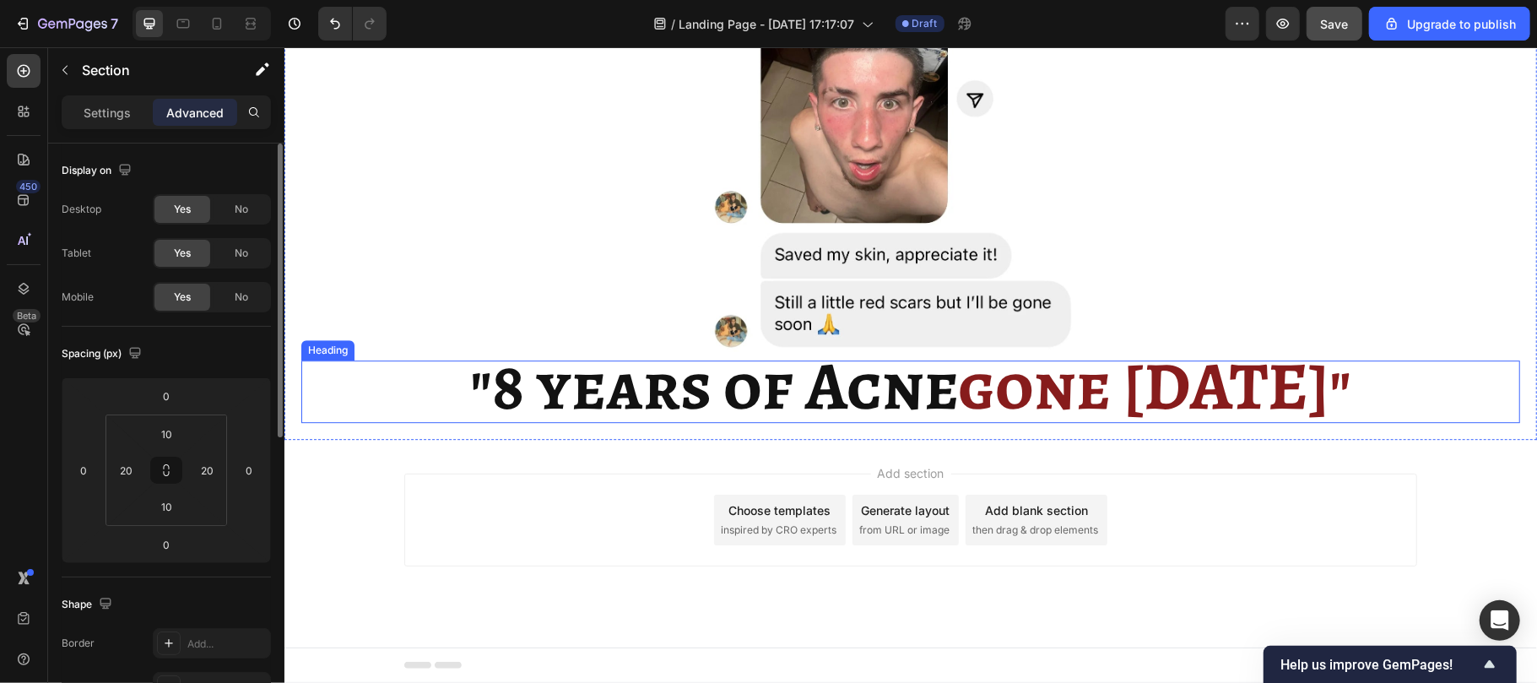
click at [388, 385] on h2 ""8 years of Acne gone in 4 days"" at bounding box center [909, 391] width 1219 height 62
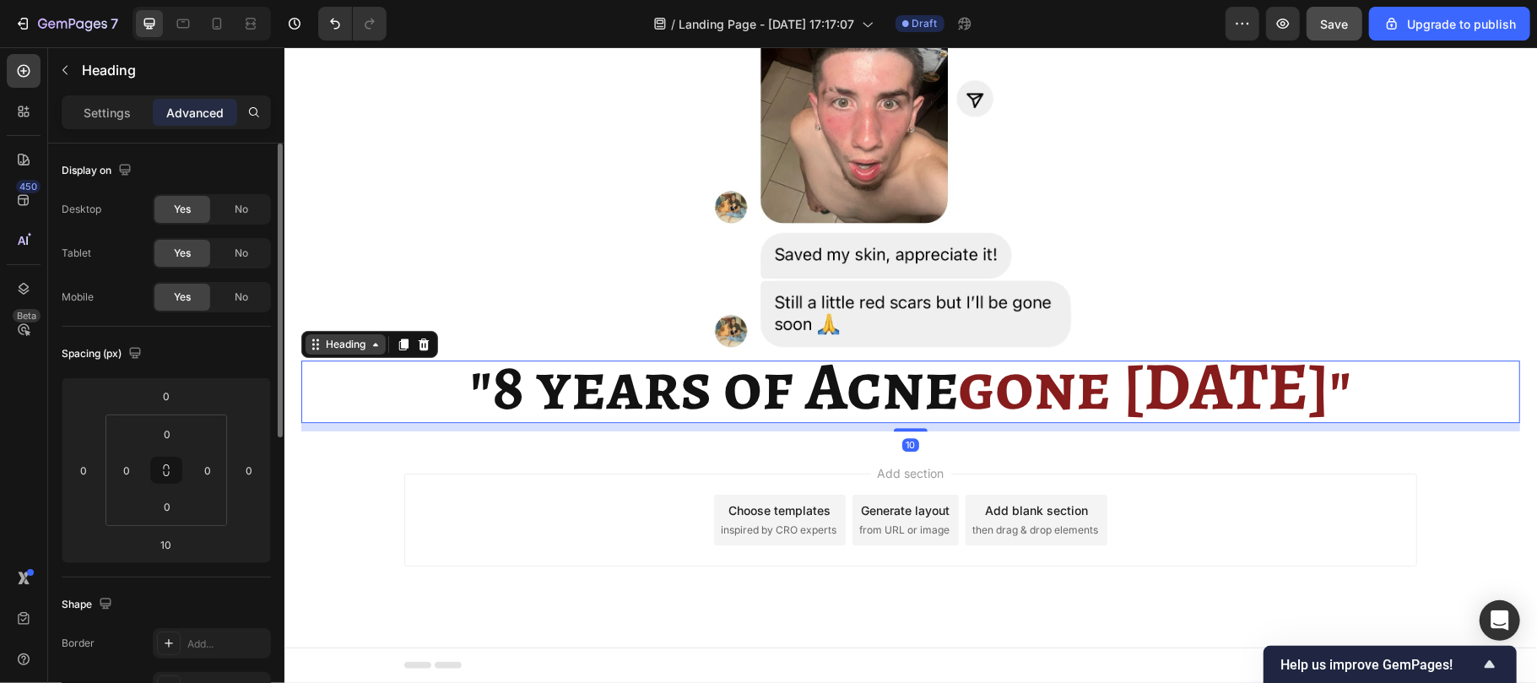
click at [349, 338] on div "Heading" at bounding box center [345, 343] width 46 height 15
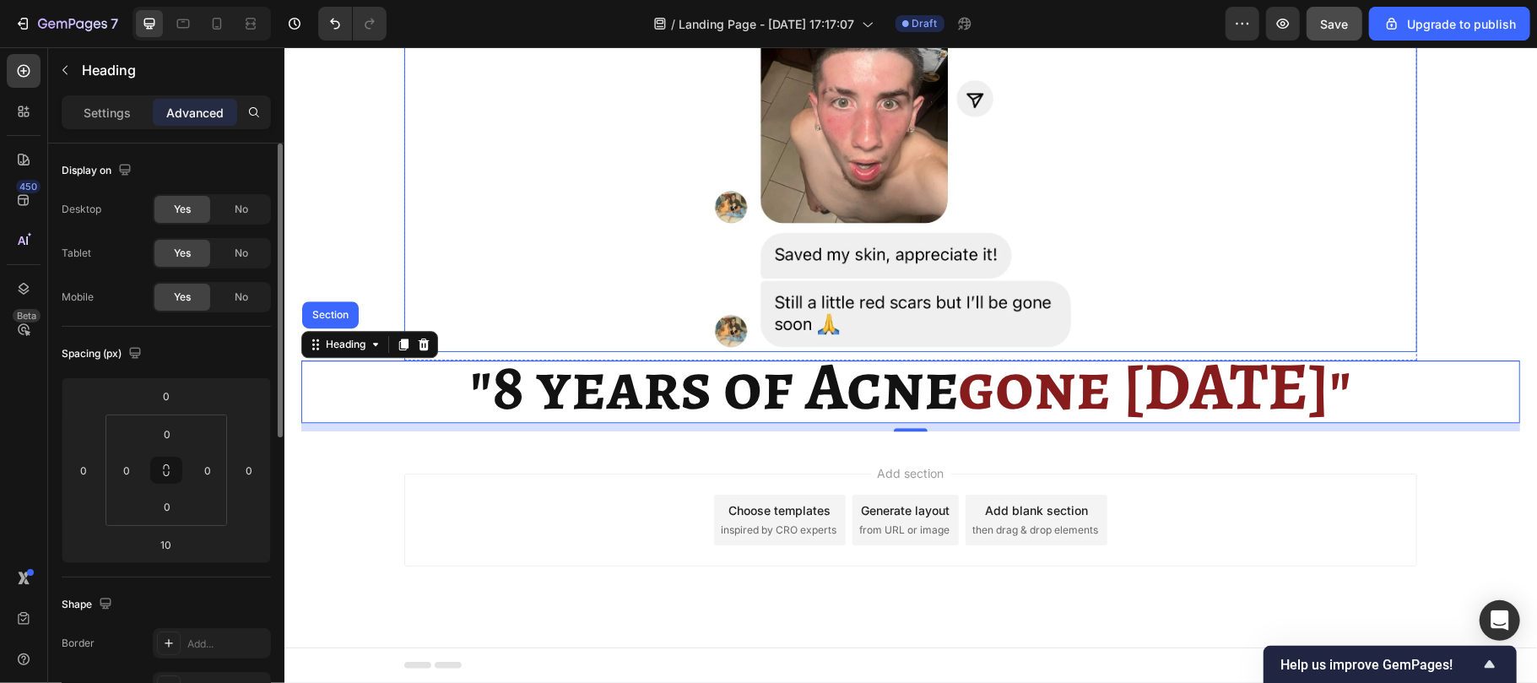
click at [554, 310] on div at bounding box center [909, 47] width 1013 height 608
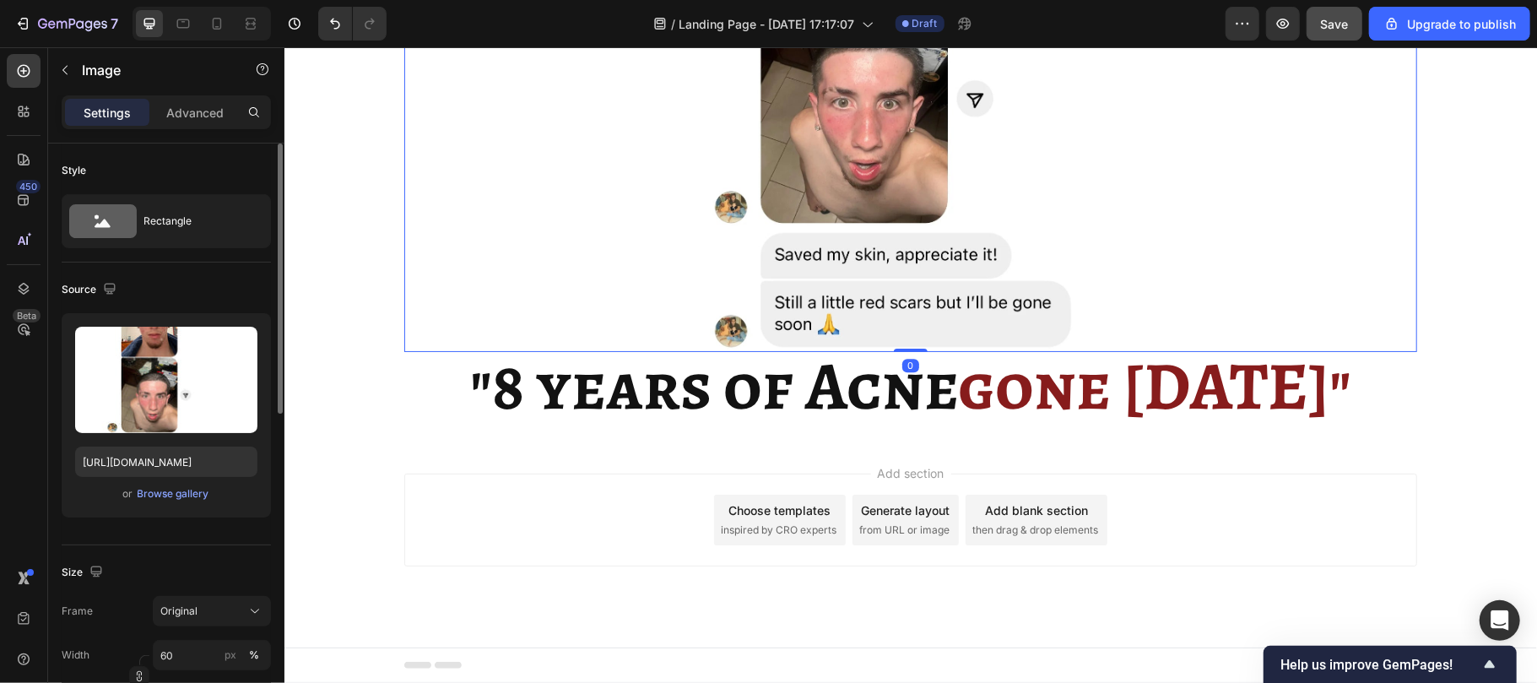
click at [554, 310] on div at bounding box center [909, 47] width 1013 height 608
click at [430, 296] on div at bounding box center [909, 47] width 1013 height 608
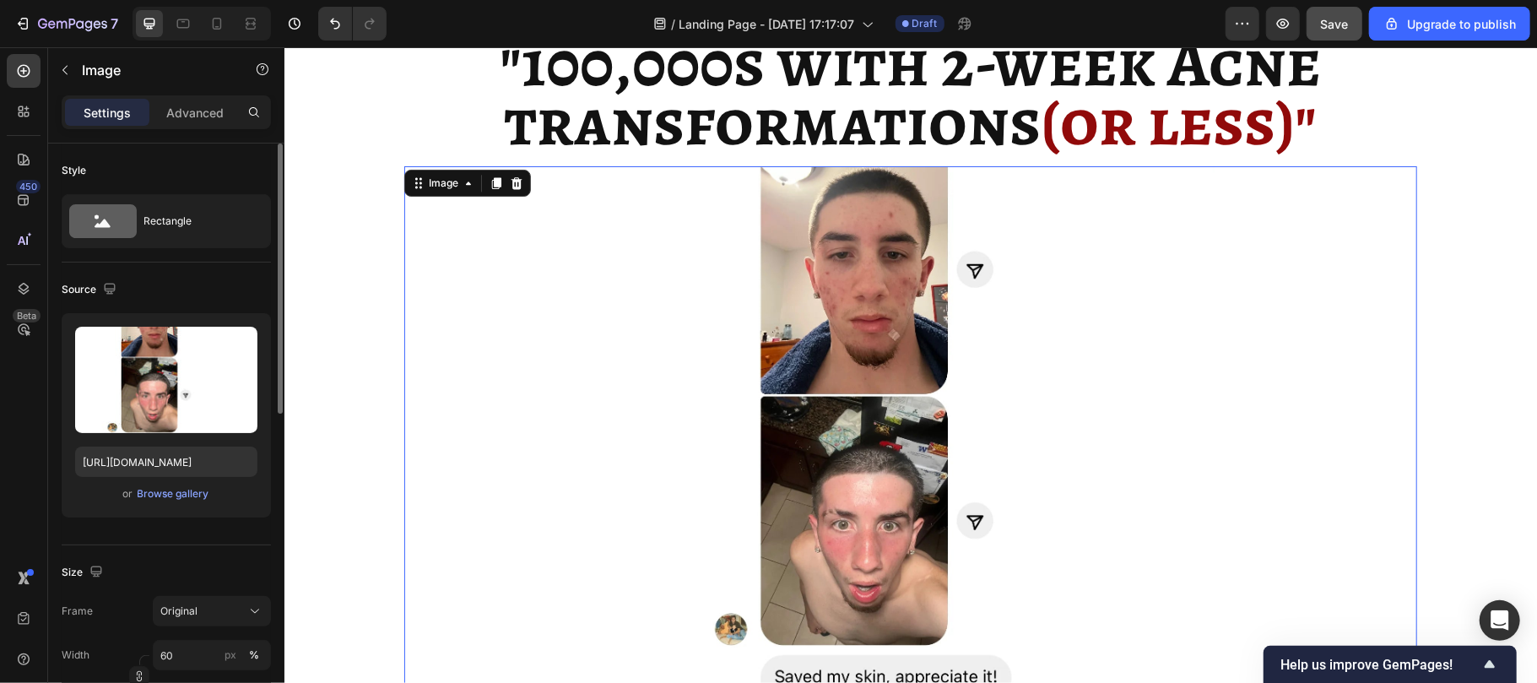
scroll to position [2952, 0]
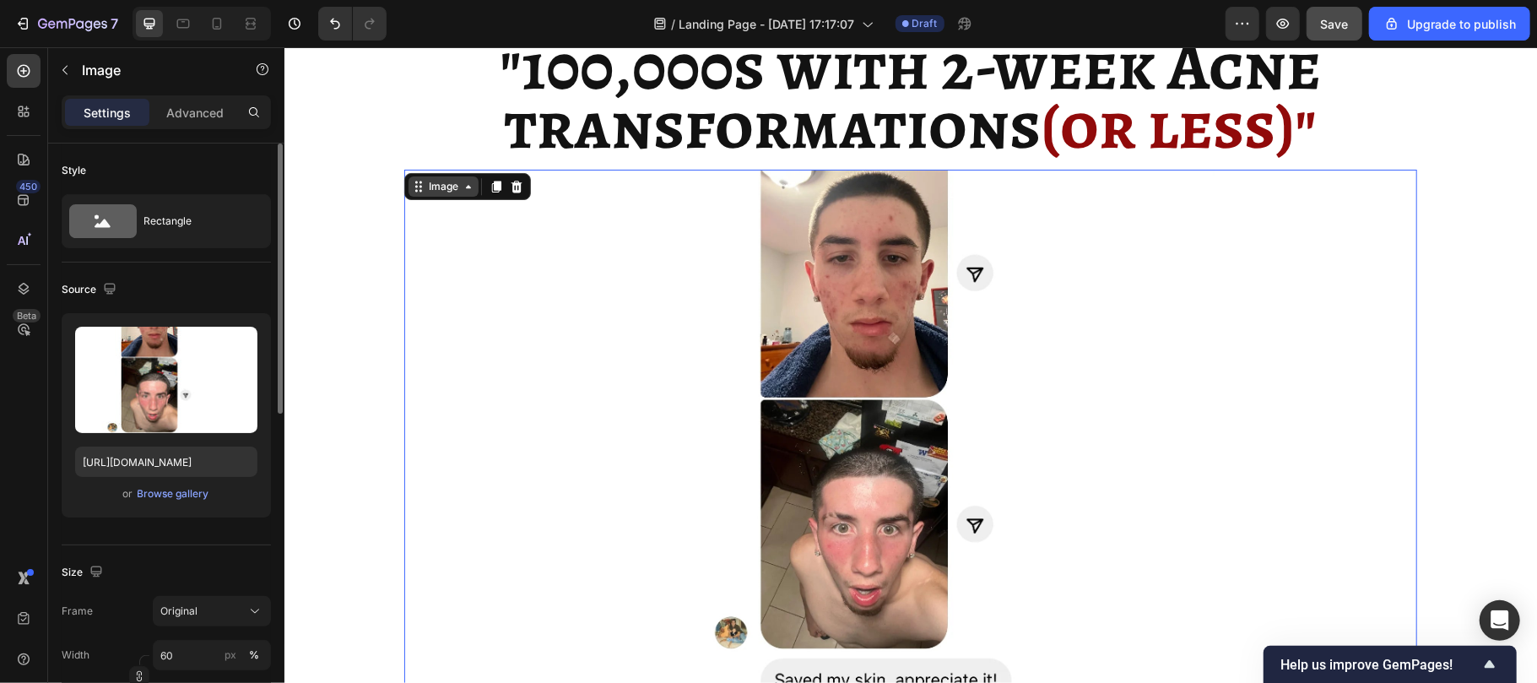
click at [425, 186] on div "Image" at bounding box center [443, 185] width 36 height 15
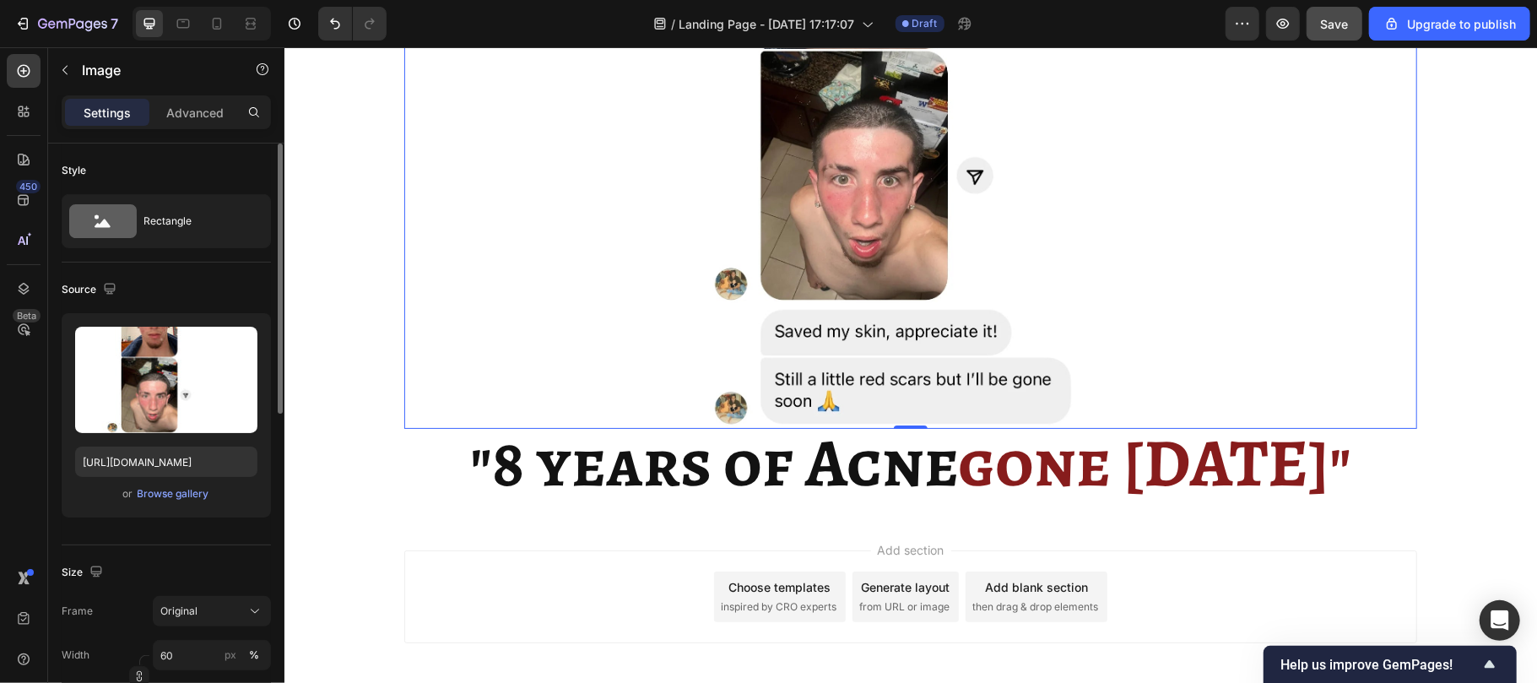
scroll to position [3380, 0]
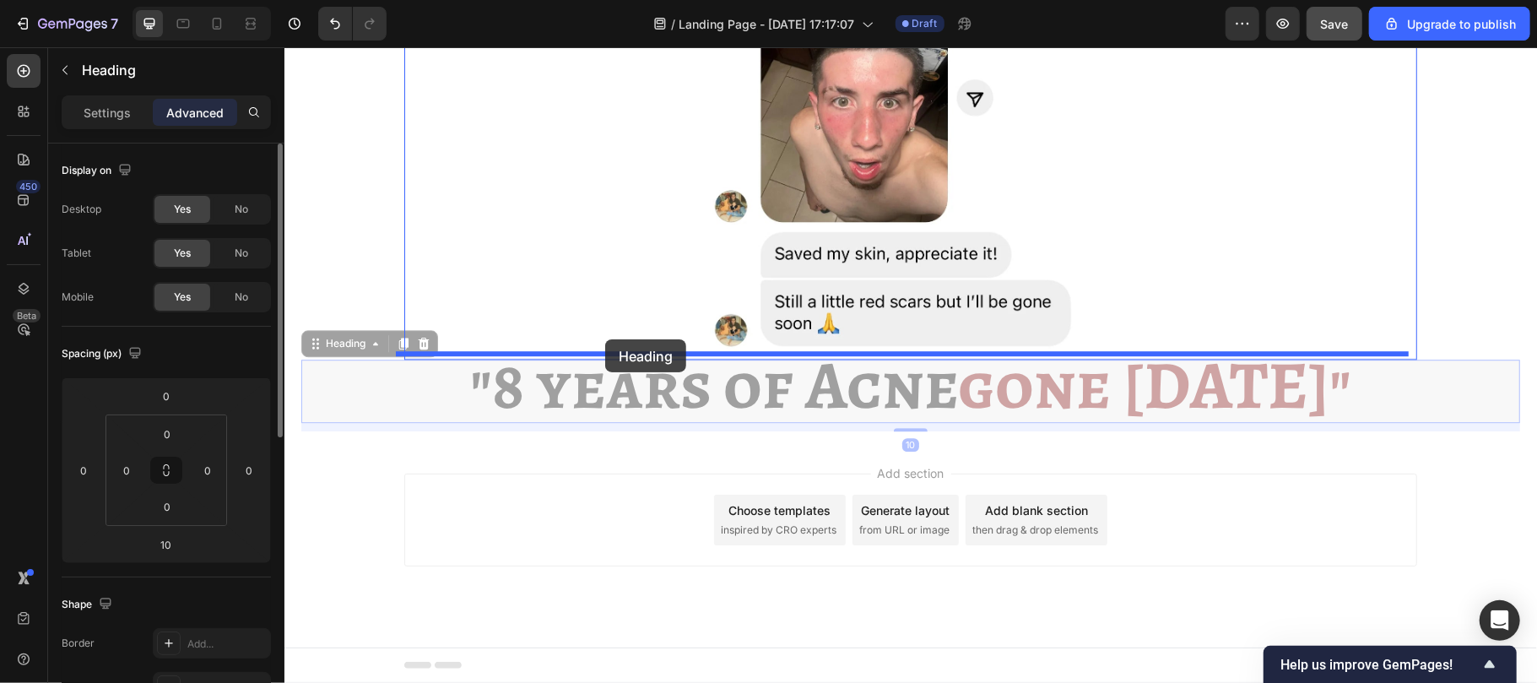
drag, startPoint x: 615, startPoint y: 381, endPoint x: 604, endPoint y: 338, distance: 44.4
click at [606, 338] on img at bounding box center [910, 47] width 608 height 608
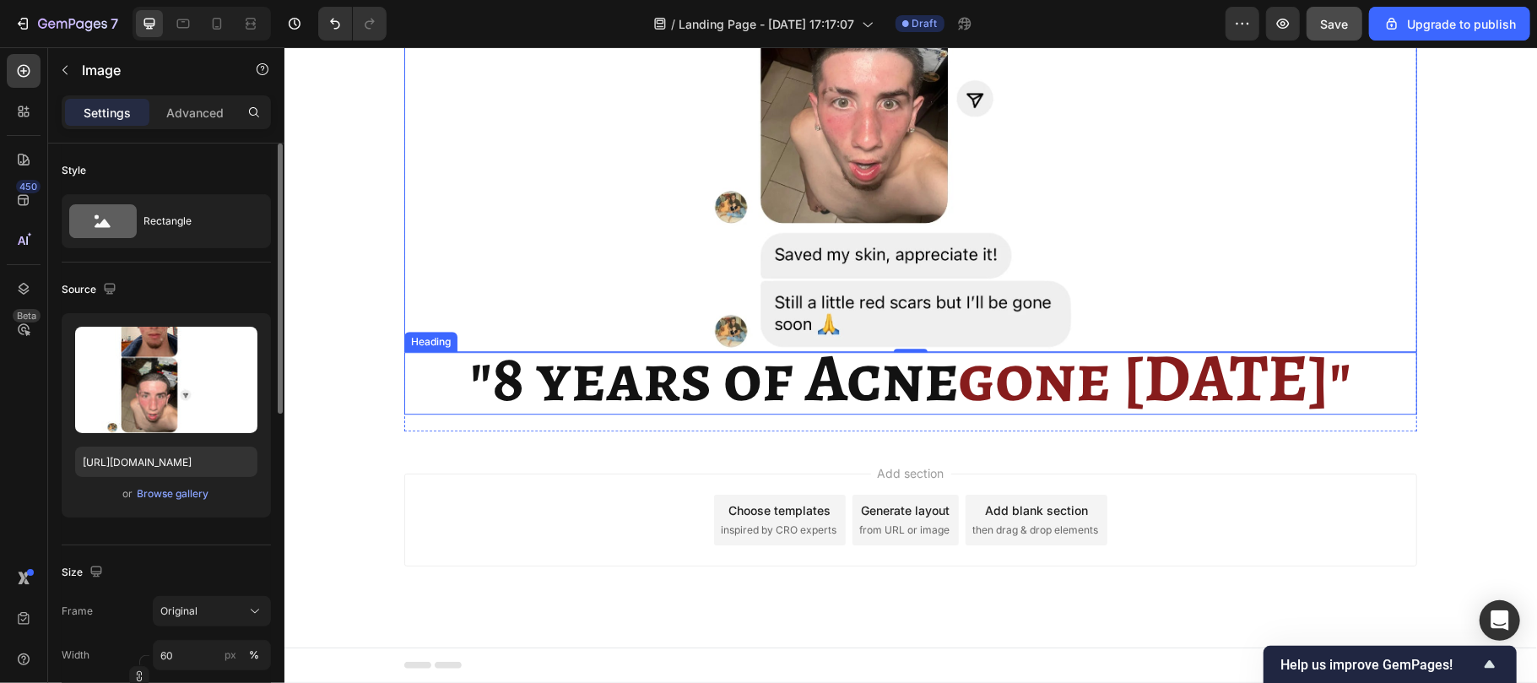
click at [579, 365] on strong ""8 years of Acne" at bounding box center [713, 377] width 488 height 92
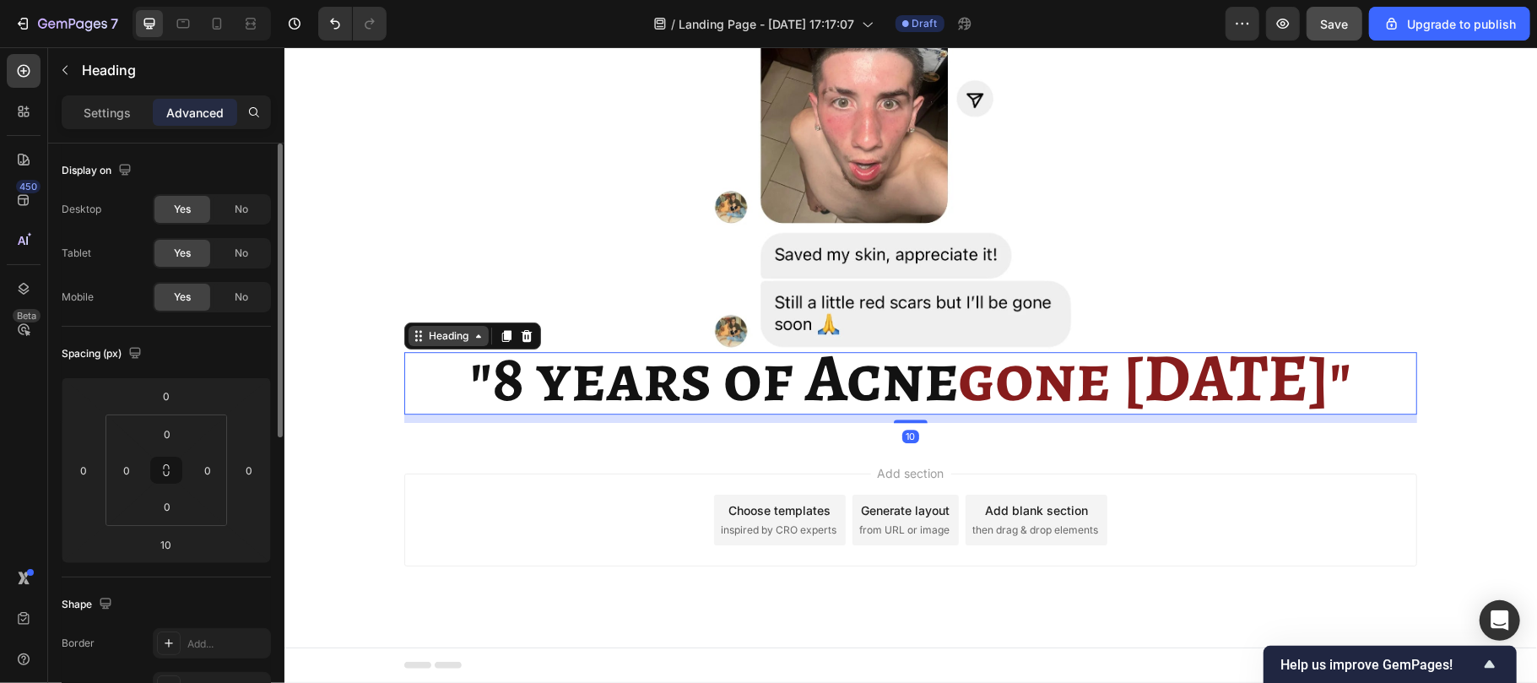
click at [434, 328] on div "Heading" at bounding box center [448, 334] width 46 height 15
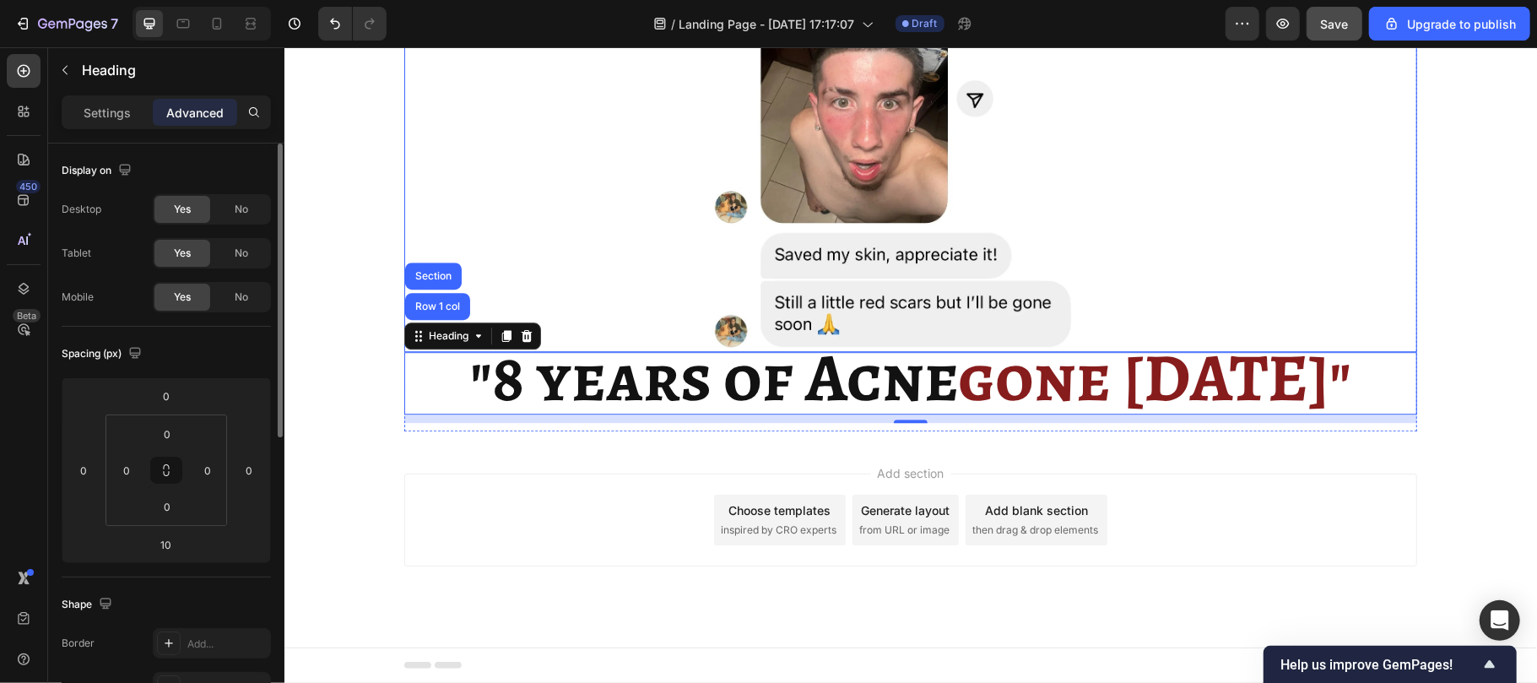
click at [625, 327] on img at bounding box center [910, 47] width 608 height 608
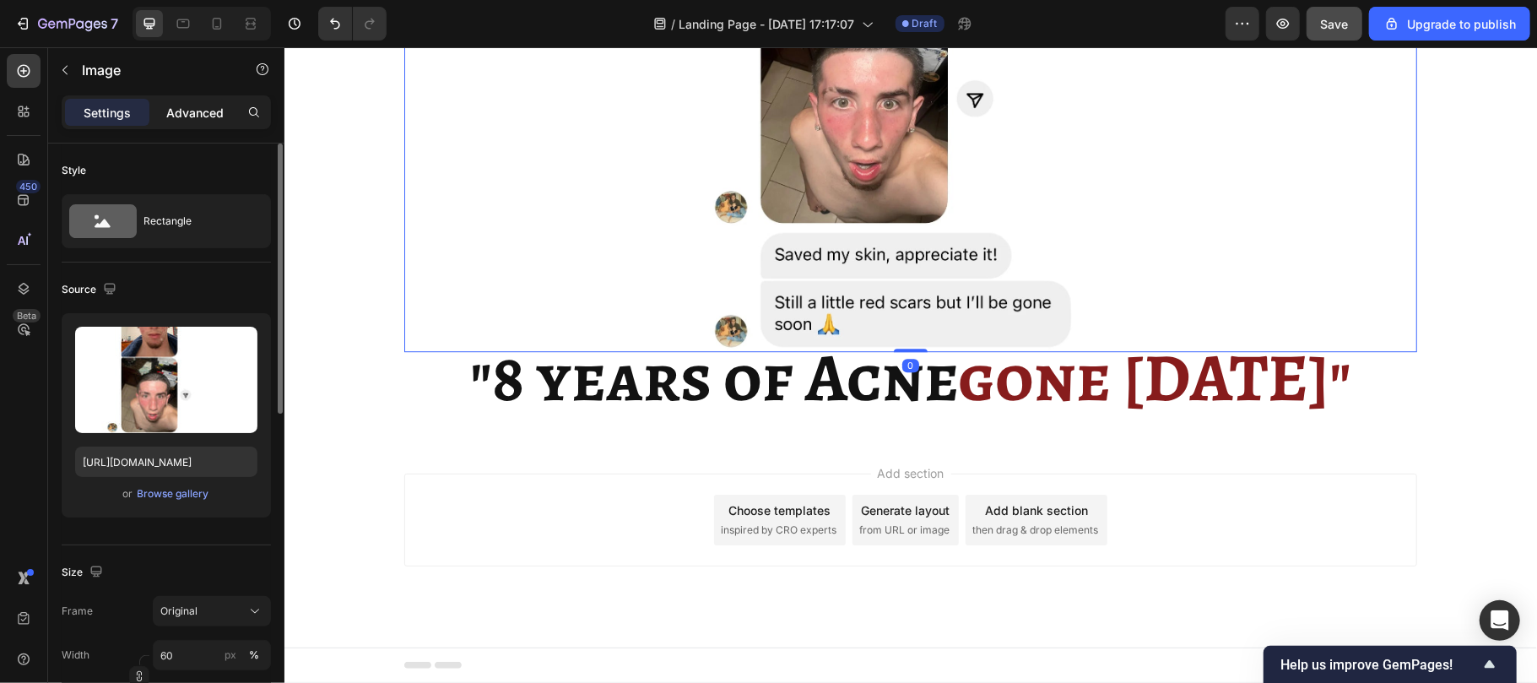
click at [179, 101] on div "Advanced" at bounding box center [195, 112] width 84 height 27
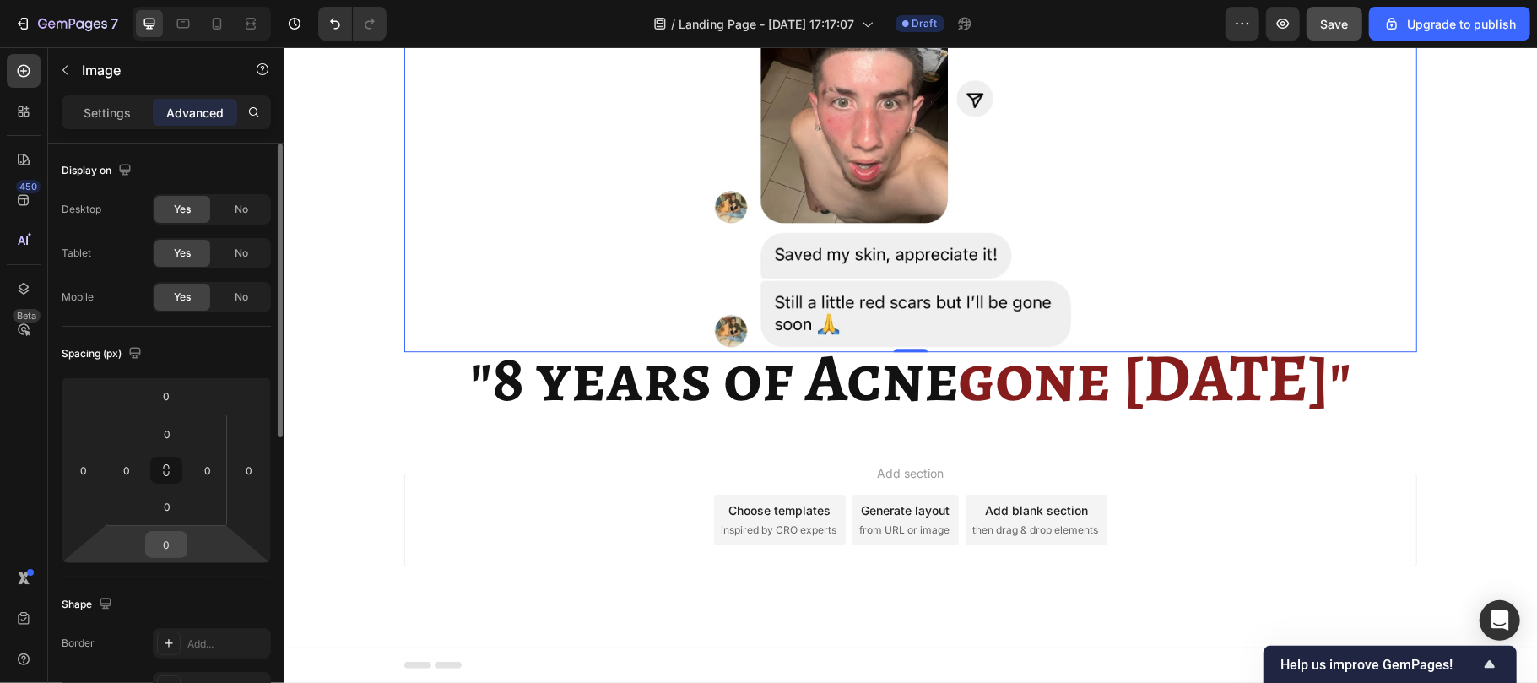
click at [170, 538] on input "0" at bounding box center [166, 544] width 34 height 25
type input "10"
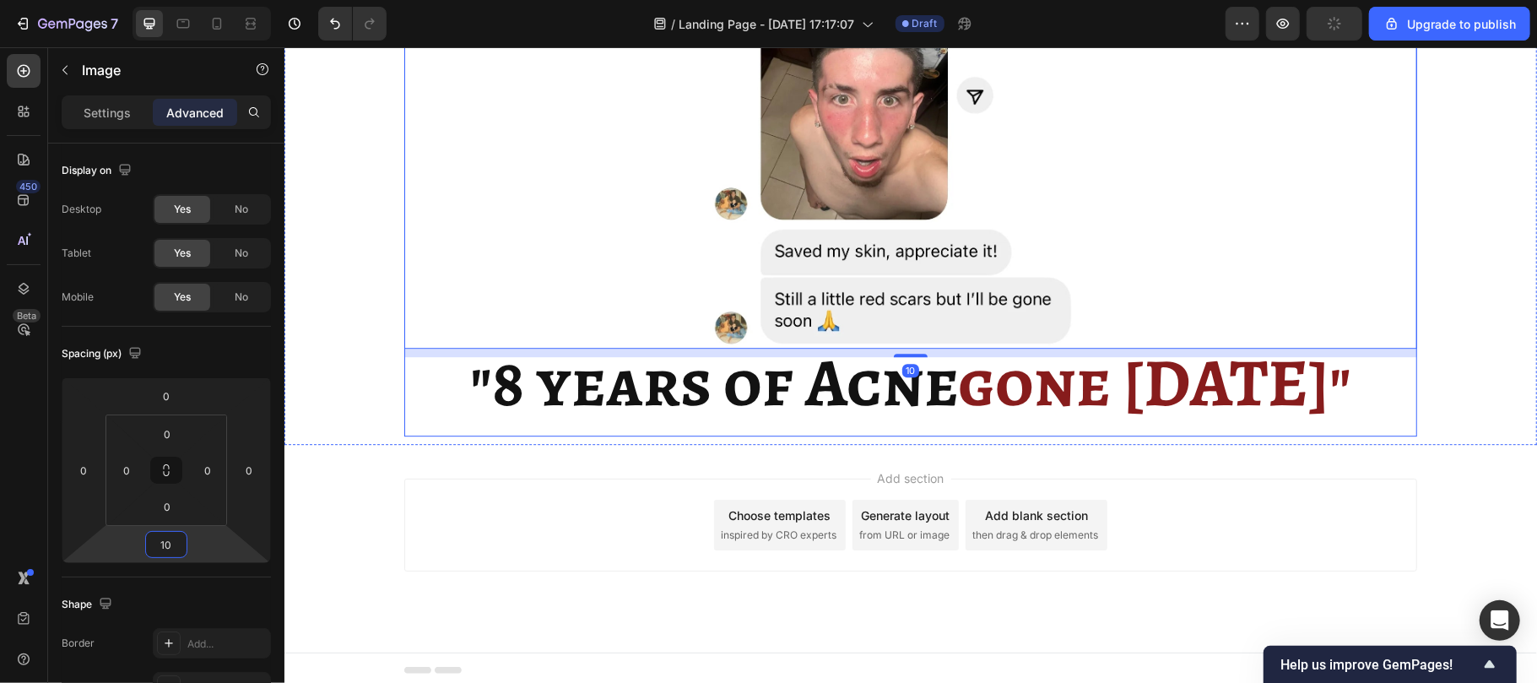
click at [582, 427] on div ""100,000s with 2-week Acne transformations (or less)" Heading Image 10 "8 years…" at bounding box center [909, 19] width 1013 height 816
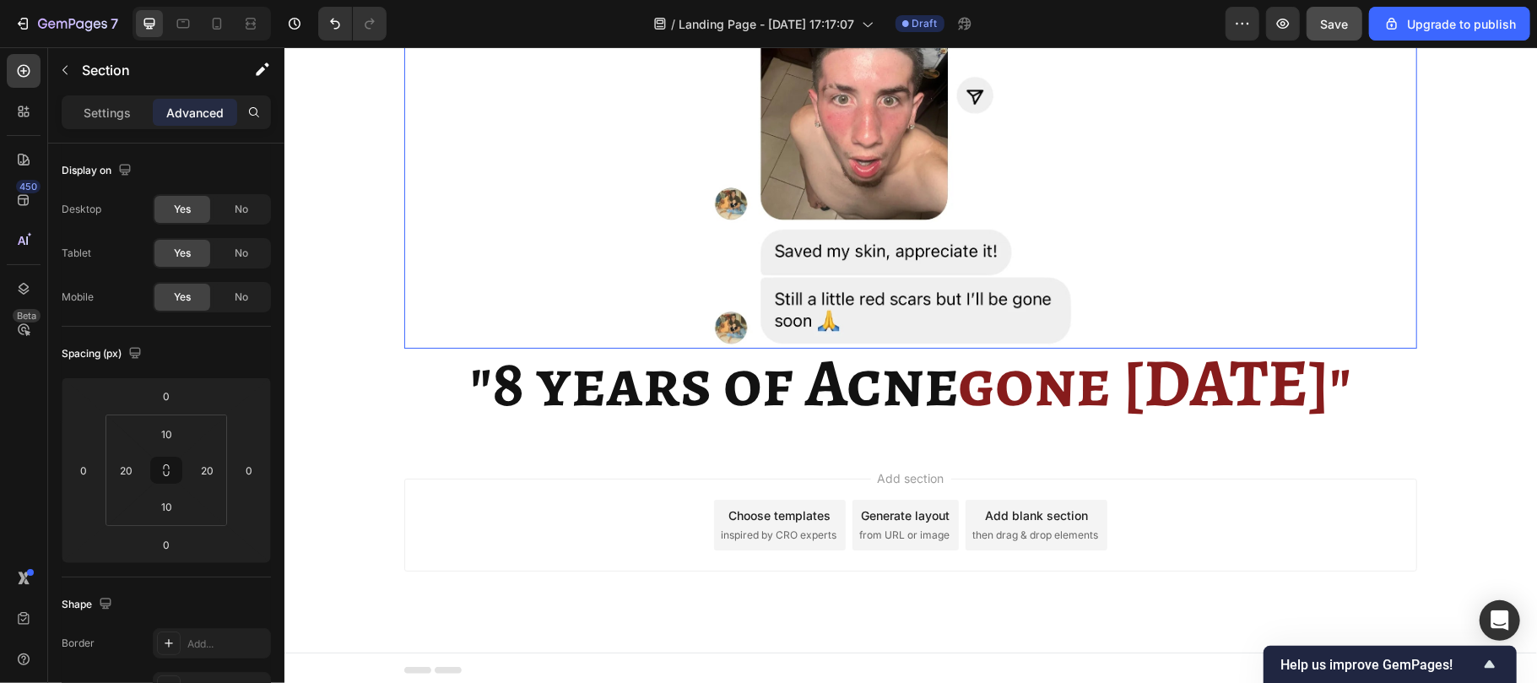
click at [699, 338] on img at bounding box center [910, 44] width 608 height 608
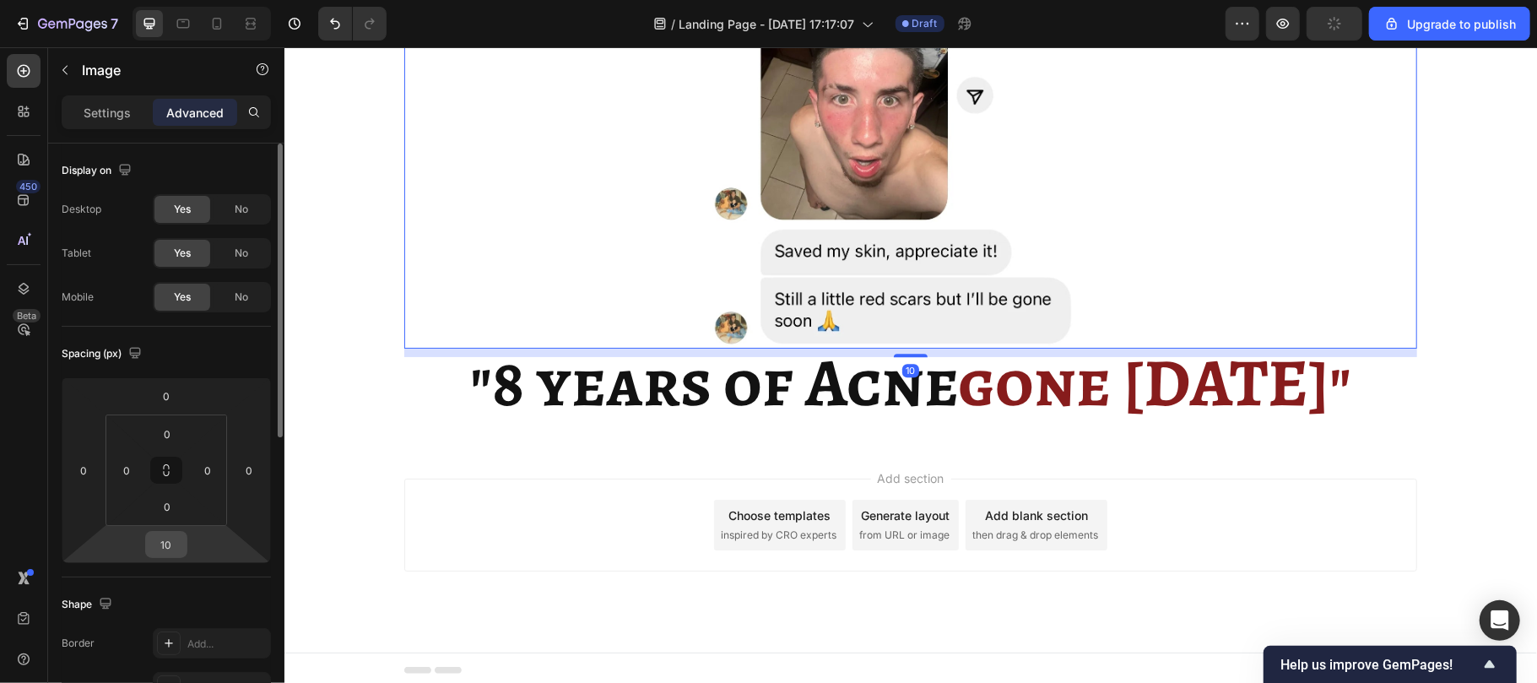
click at [170, 540] on input "10" at bounding box center [166, 544] width 34 height 25
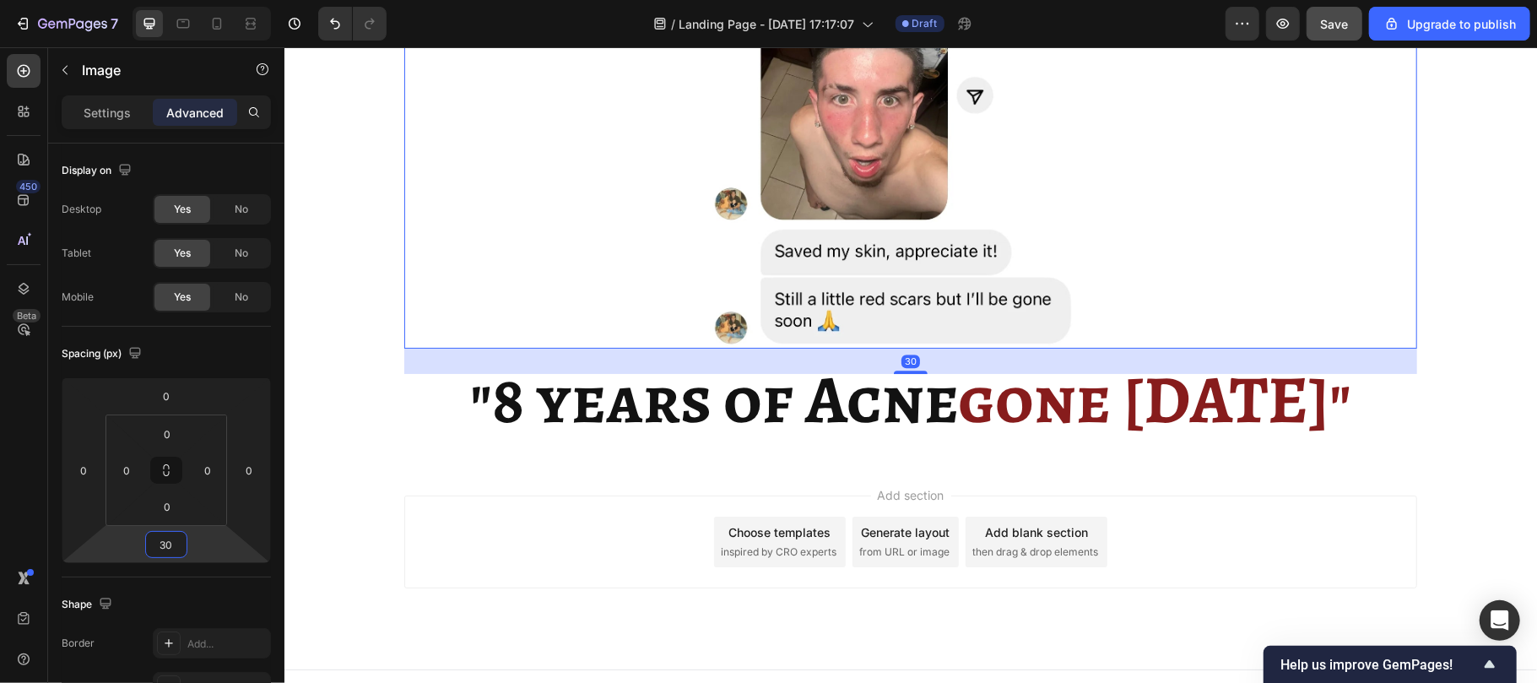
type input "30"
click at [540, 261] on div at bounding box center [909, 44] width 1013 height 608
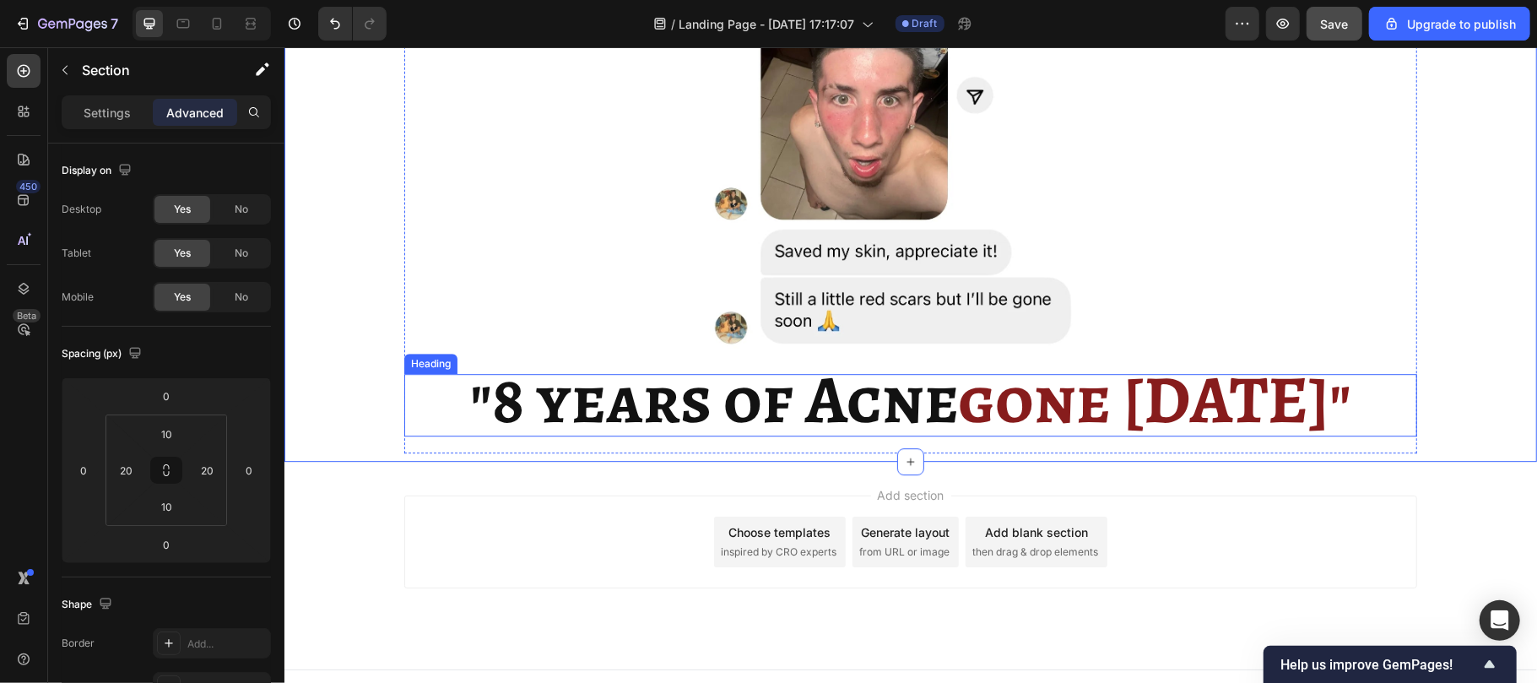
click at [728, 419] on strong ""8 years of Acne" at bounding box center [713, 399] width 488 height 92
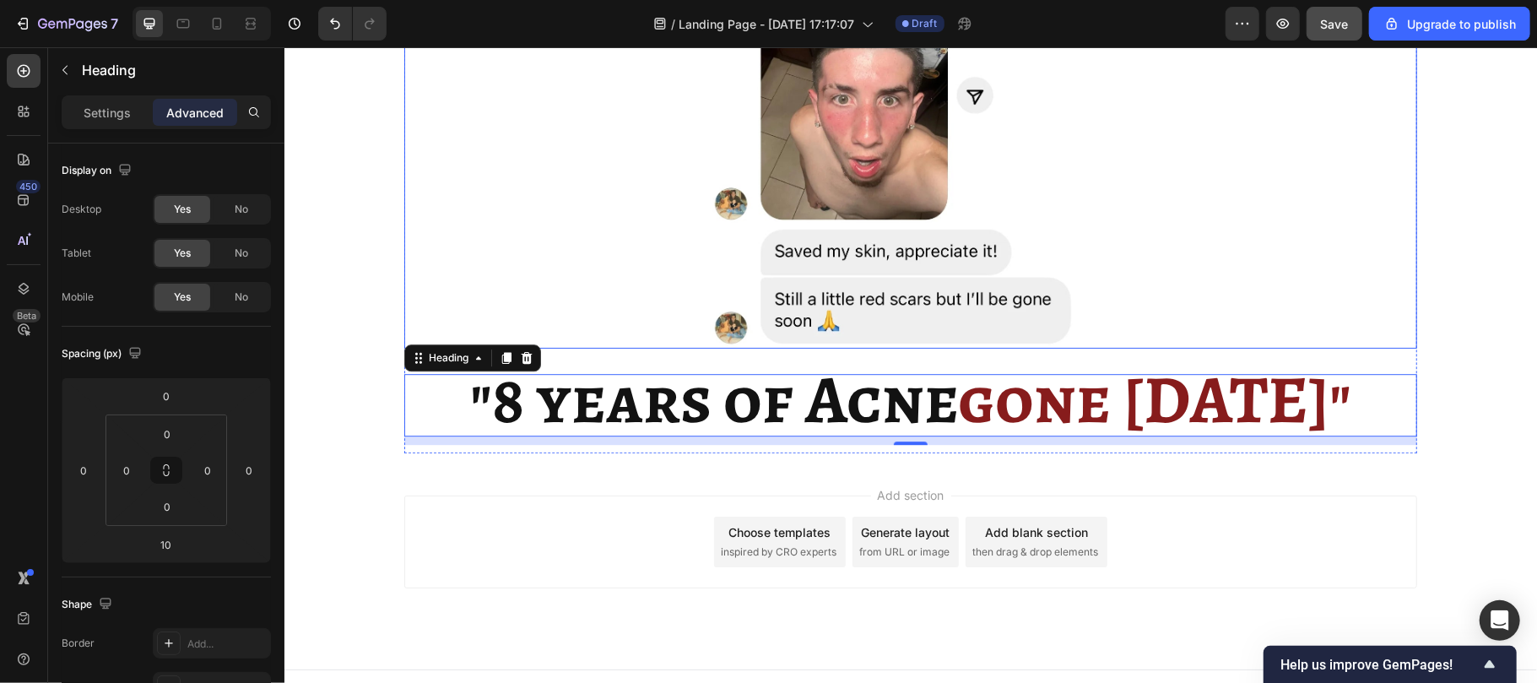
click at [635, 237] on img at bounding box center [910, 44] width 608 height 608
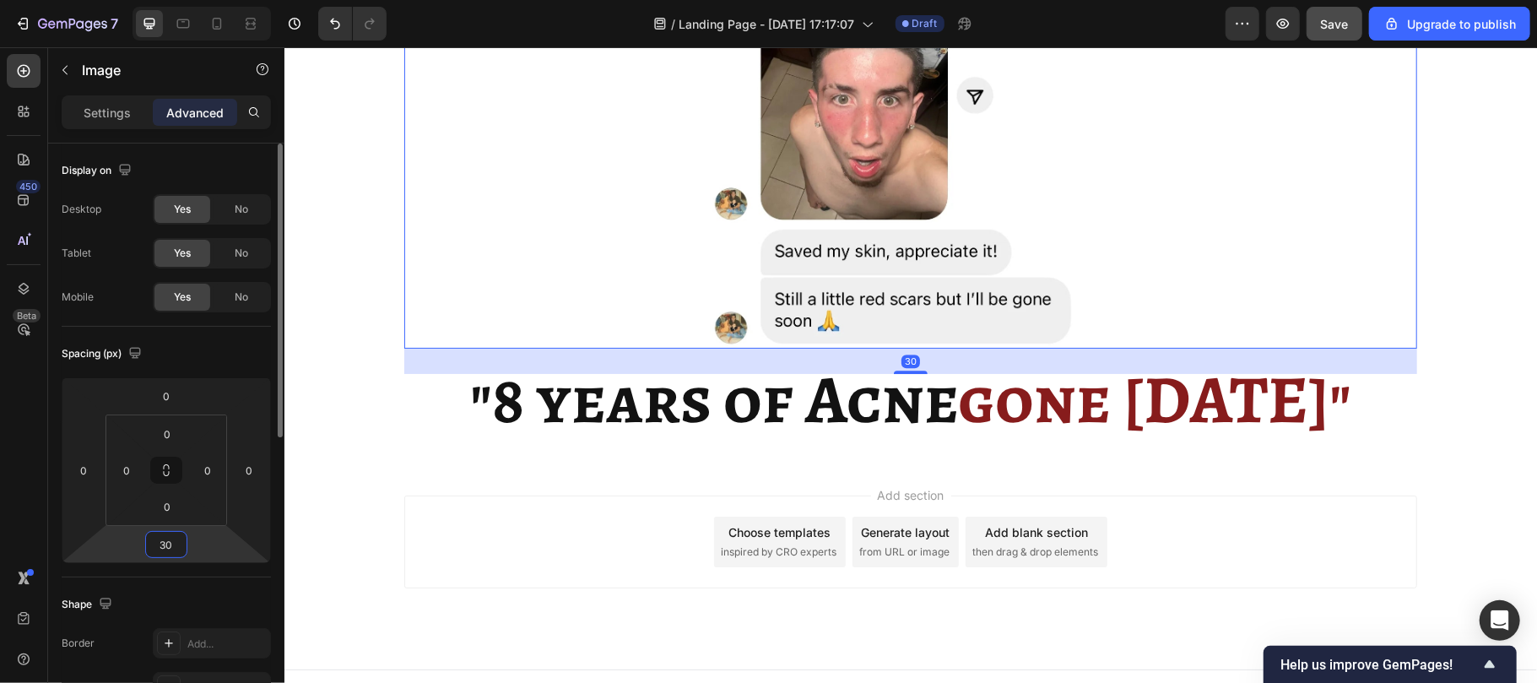
click at [172, 544] on input "30" at bounding box center [166, 544] width 34 height 25
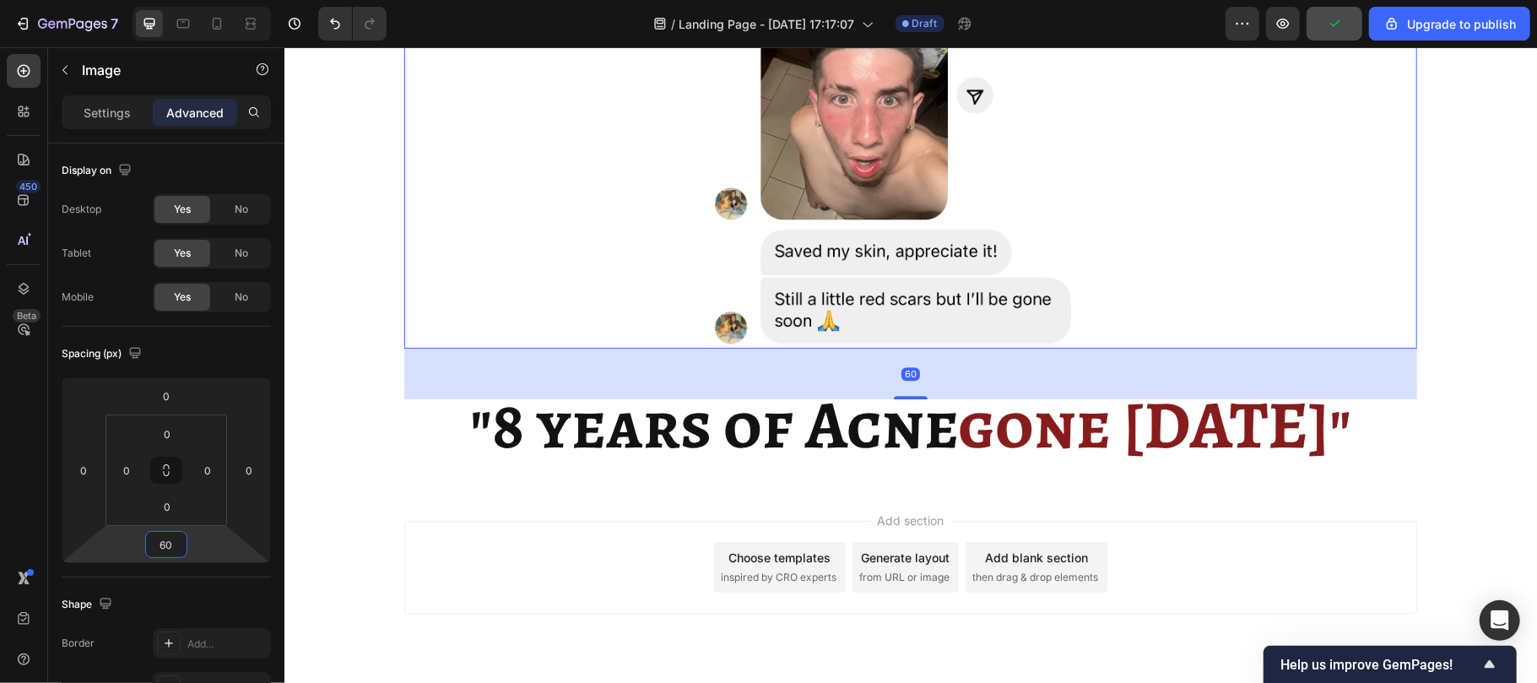
type input "60"
click at [1276, 308] on div at bounding box center [909, 44] width 1013 height 608
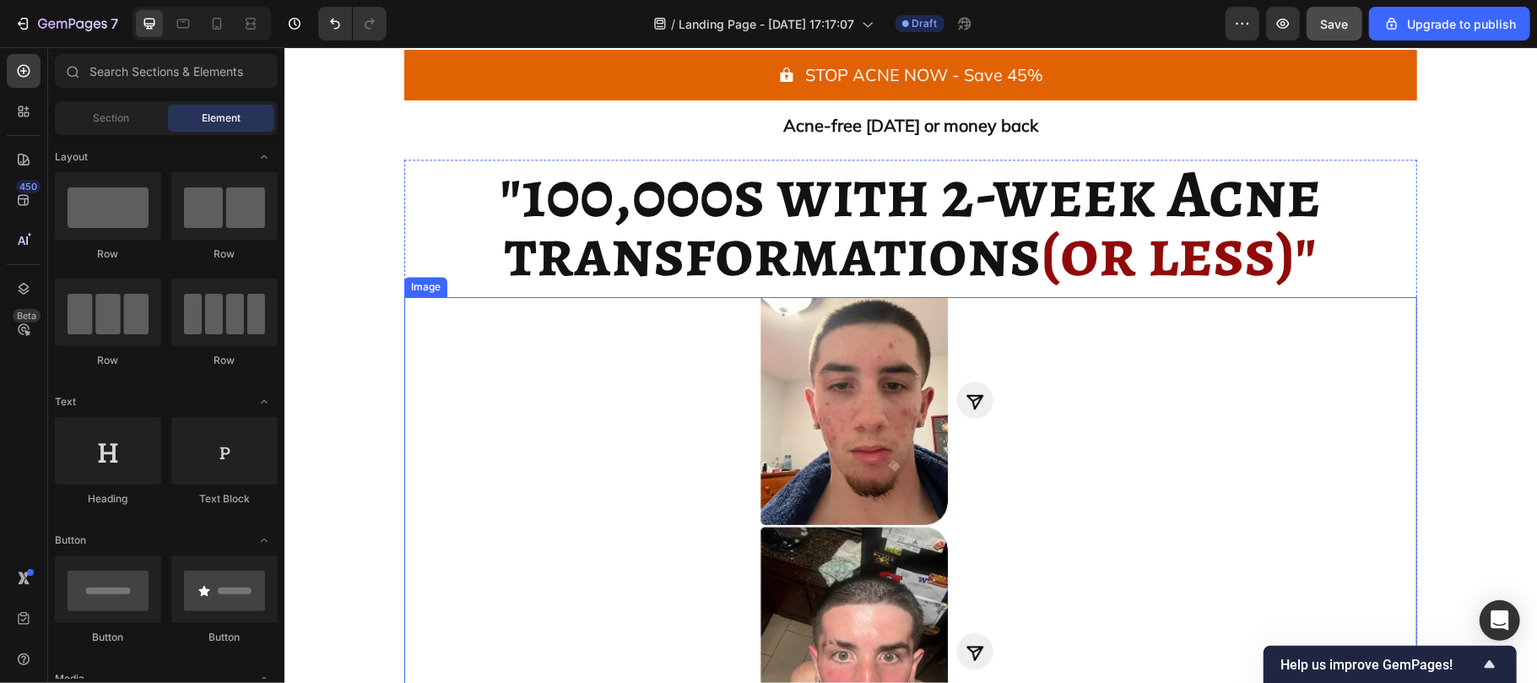
scroll to position [3431, 0]
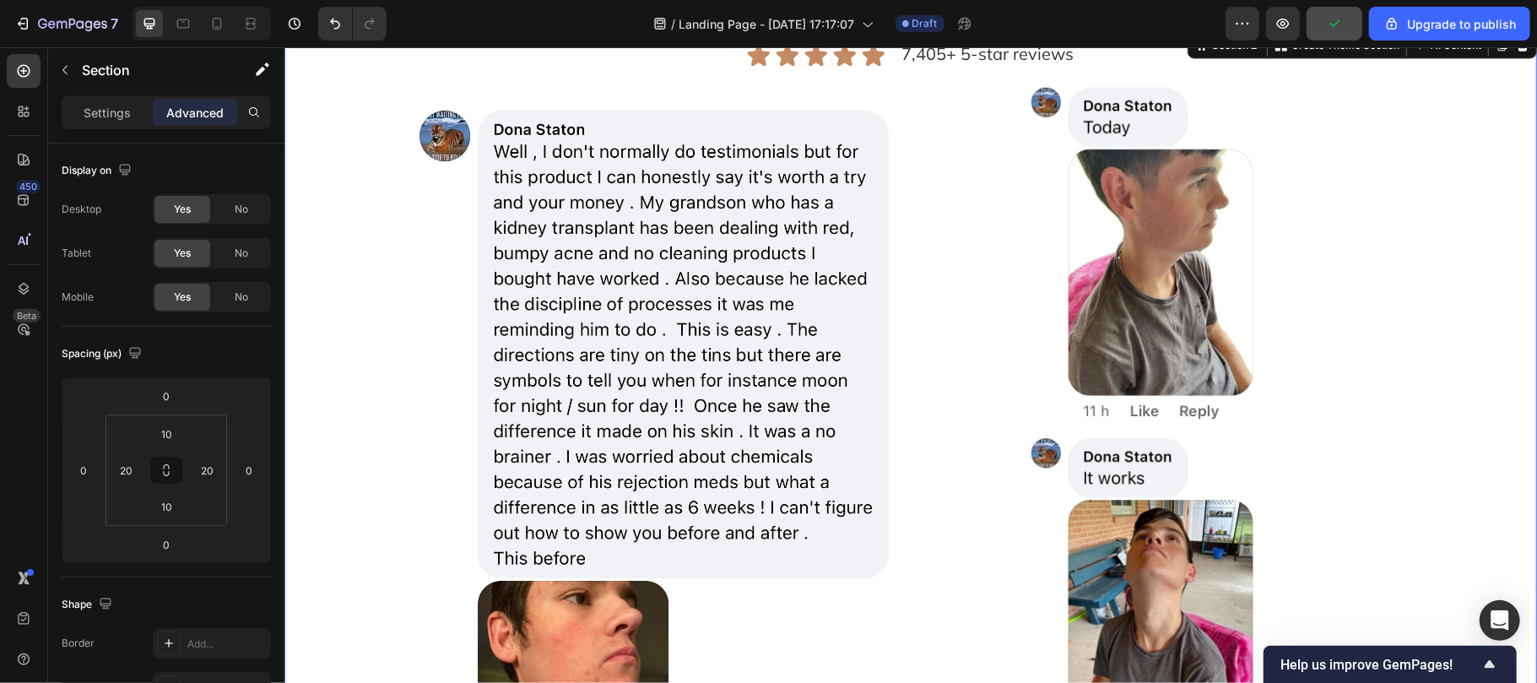
scroll to position [1655, 0]
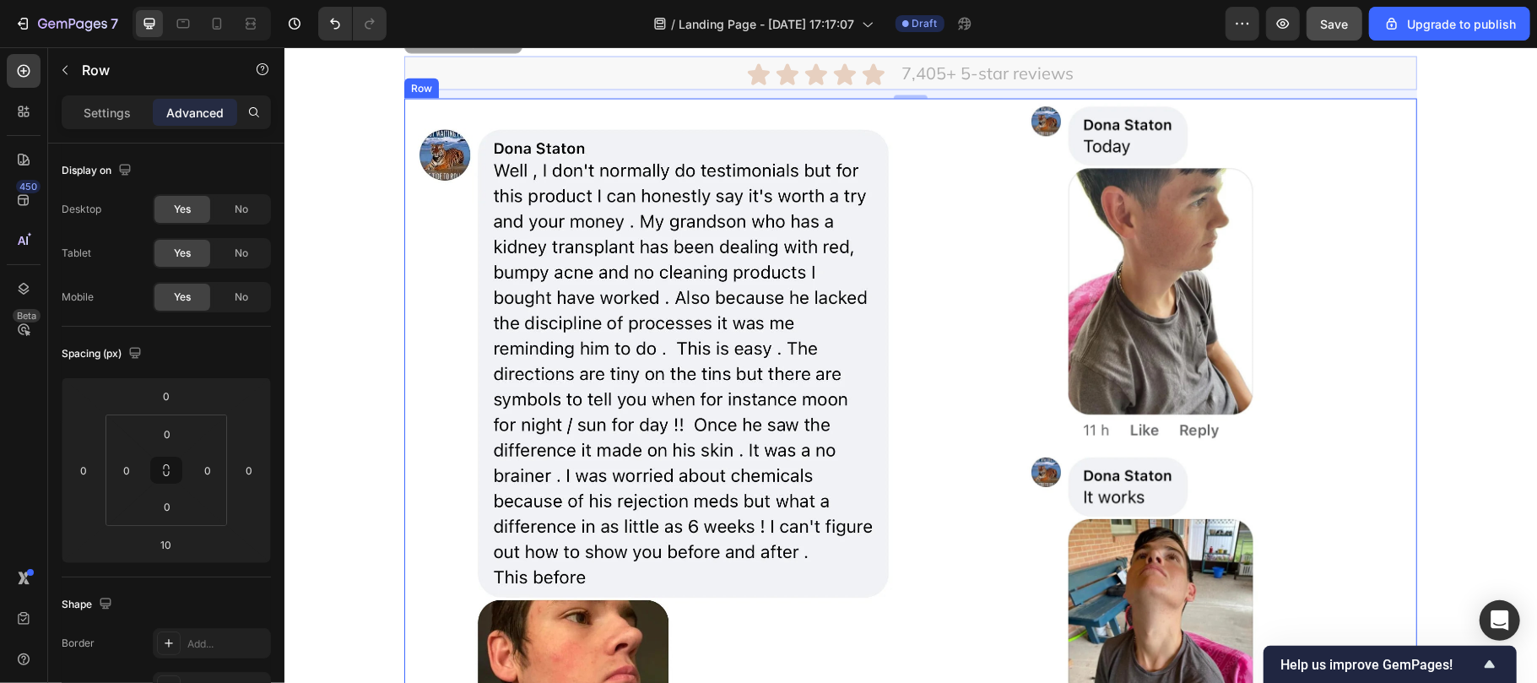
drag, startPoint x: 432, startPoint y: 422, endPoint x: 689, endPoint y: 699, distance: 377.5
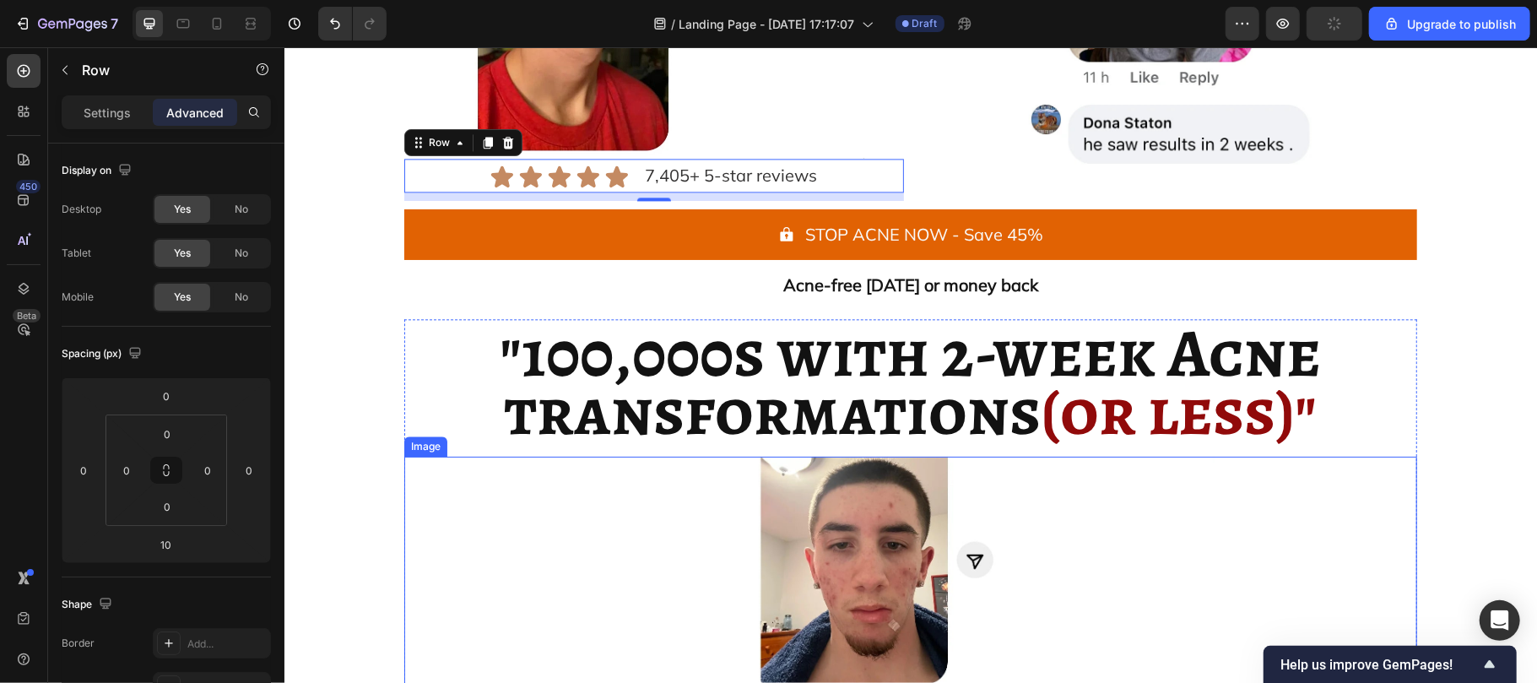
scroll to position [2697, 0]
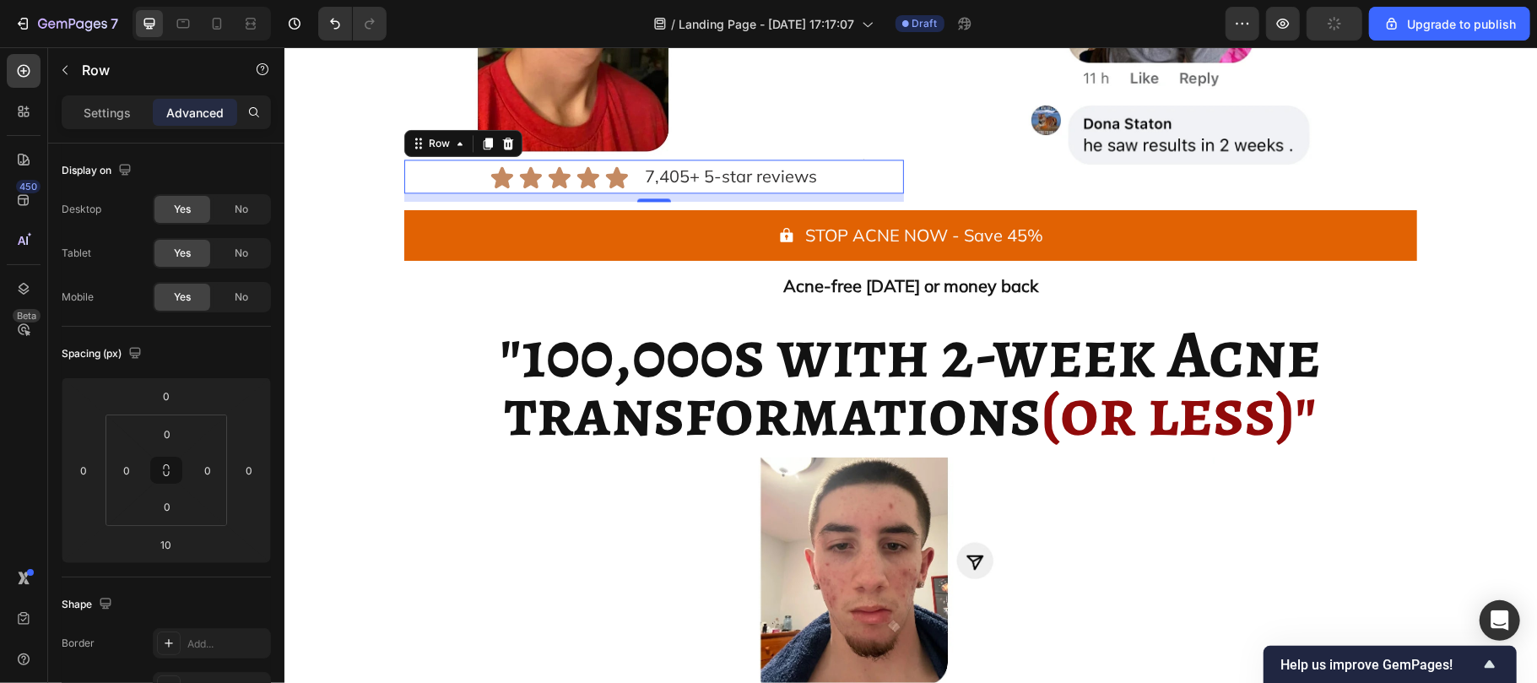
drag, startPoint x: 430, startPoint y: 141, endPoint x: 594, endPoint y: 318, distance: 241.3
click at [594, 318] on div "Icon Icon Icon Icon Icon Icon List 7,405+ 5-star reviews Text Block Row Image I…" at bounding box center [909, 274] width 1219 height 1842
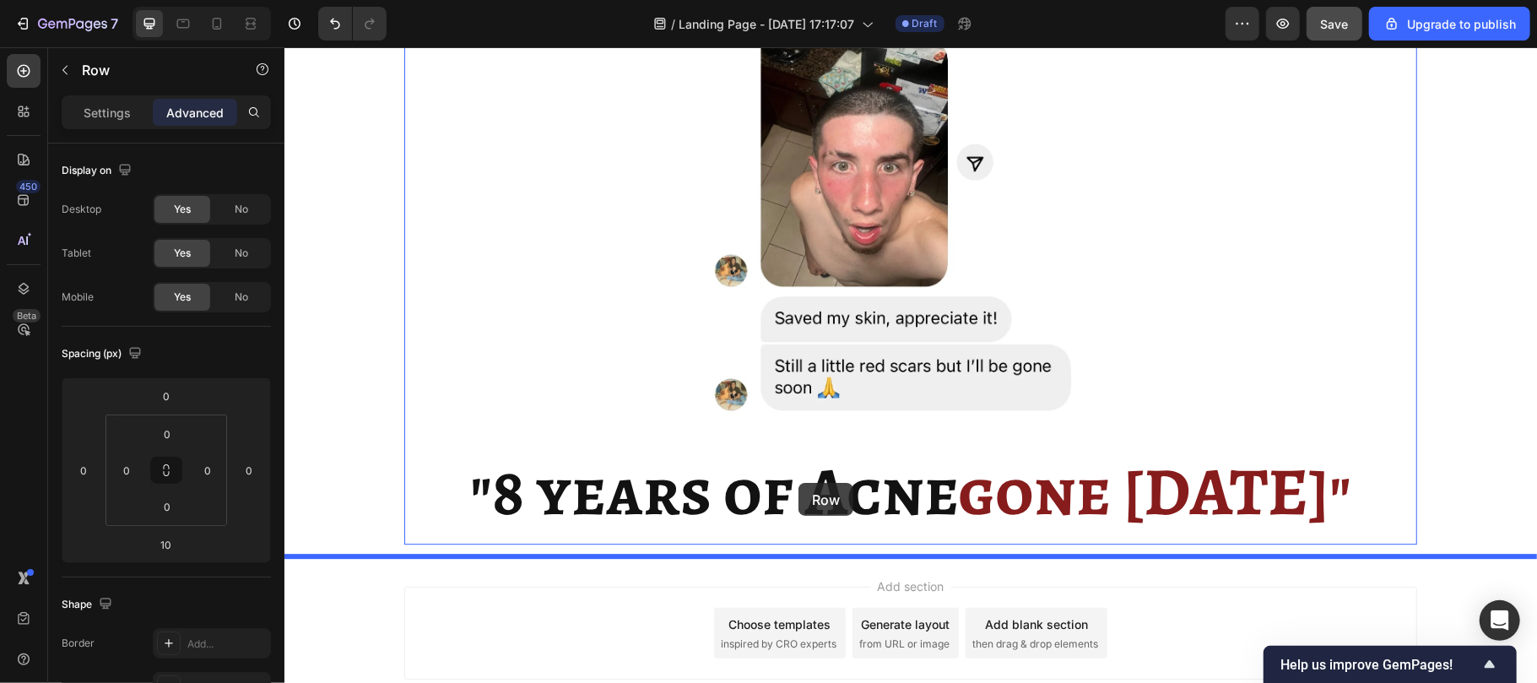
scroll to position [3424, 0]
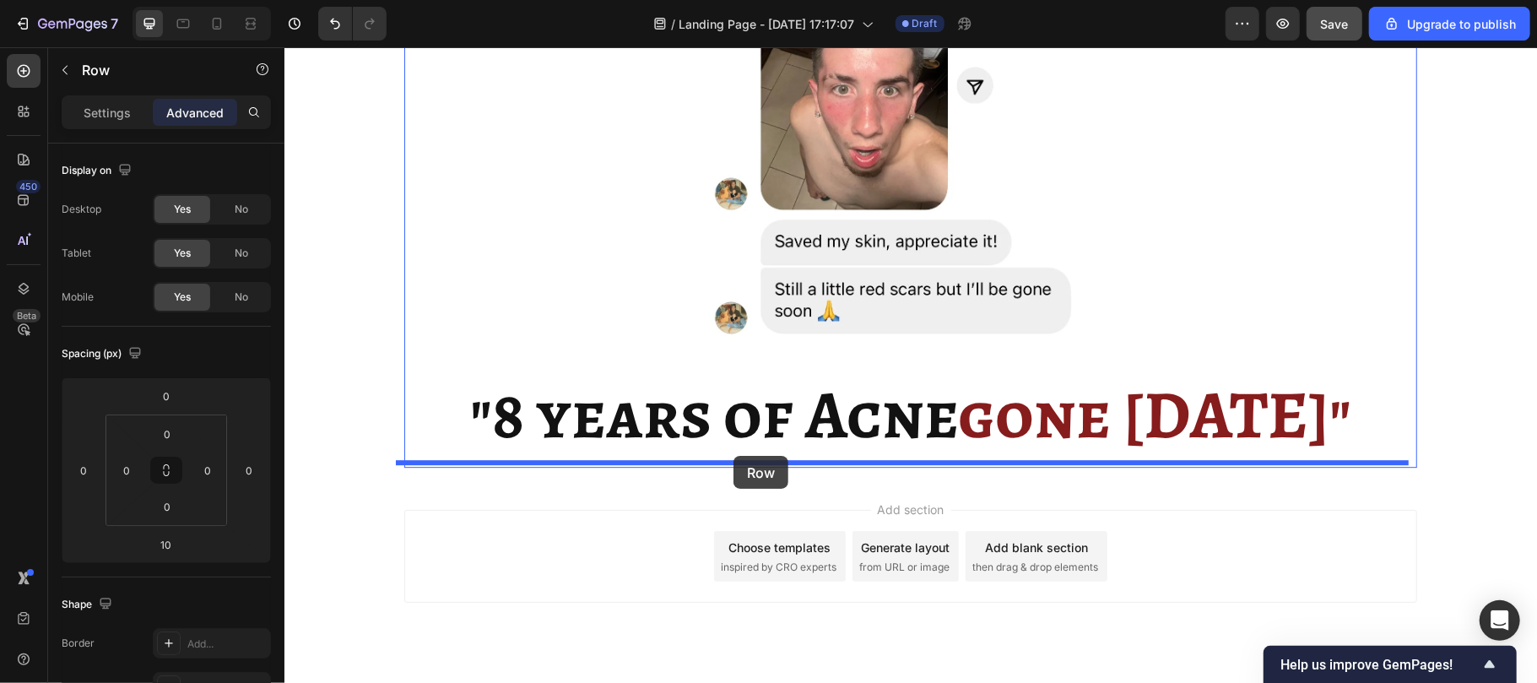
drag, startPoint x: 426, startPoint y: 146, endPoint x: 733, endPoint y: 455, distance: 435.1
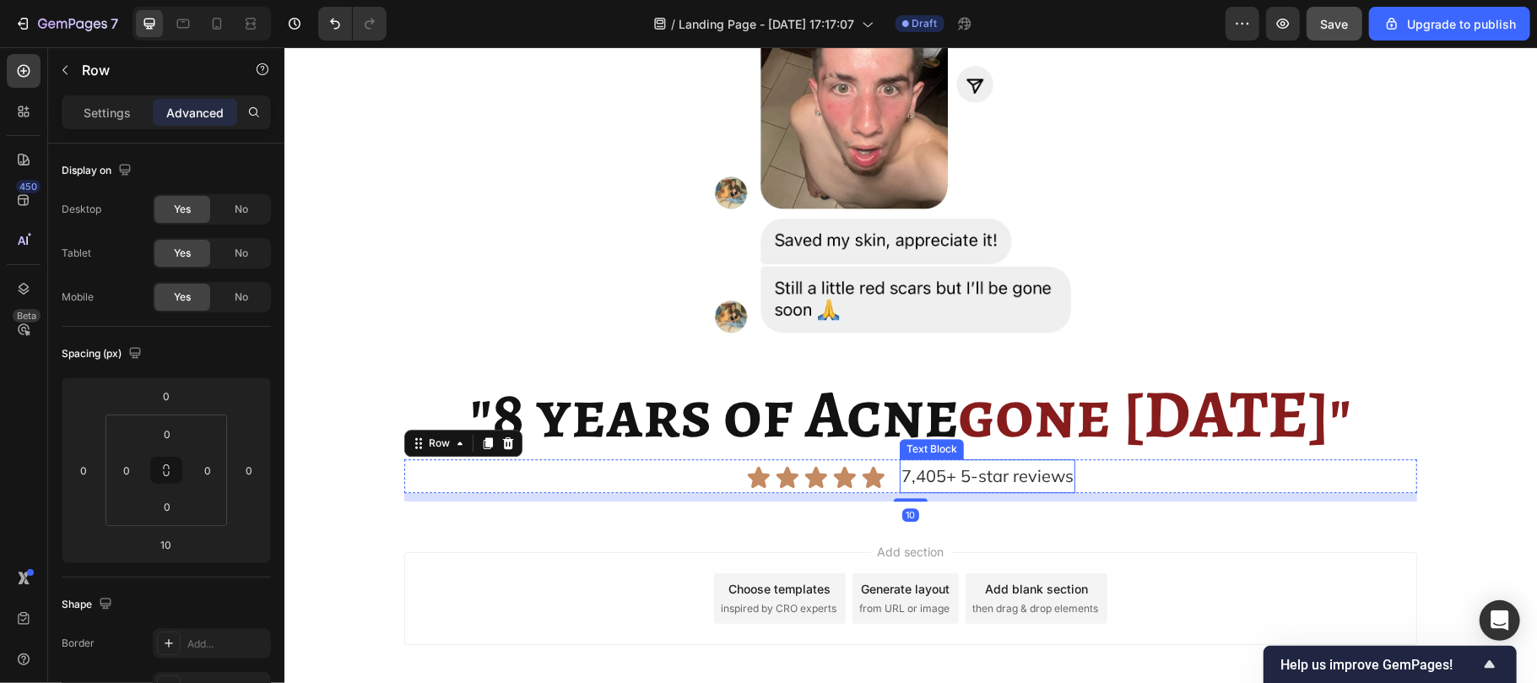
click at [901, 475] on span "7,405+ 5-star reviews" at bounding box center [987, 474] width 172 height 21
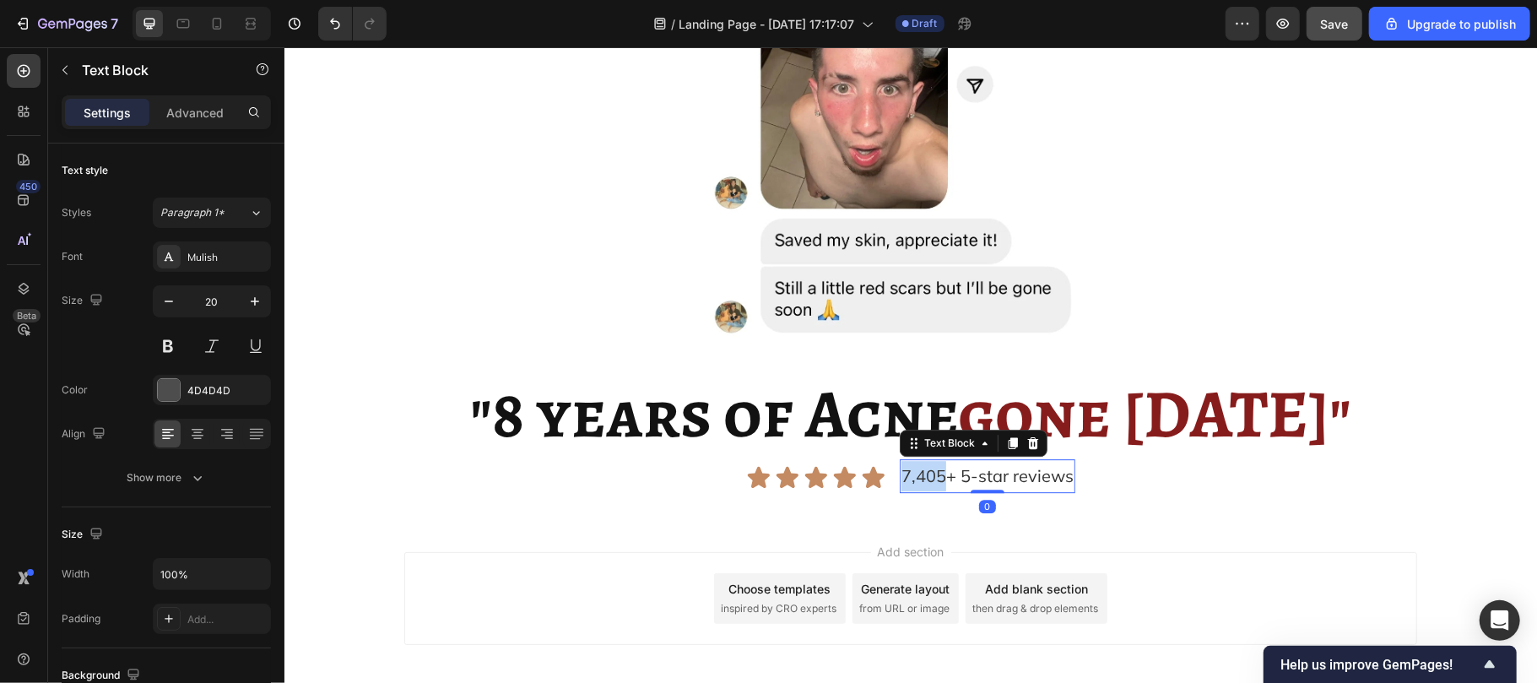
click at [901, 475] on span "7,405+ 5-star reviews" at bounding box center [987, 474] width 172 height 21
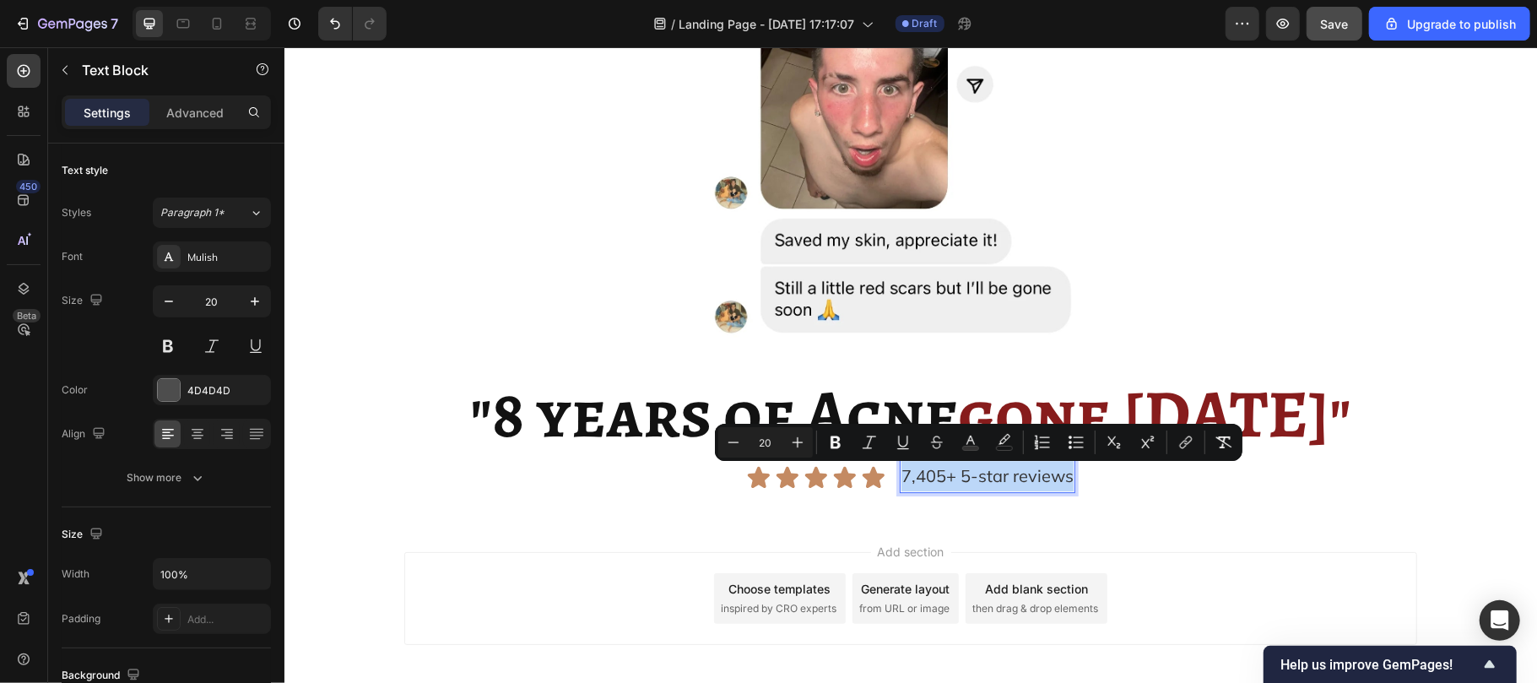
click at [901, 475] on span "7,405+ 5-star reviews" at bounding box center [987, 474] width 172 height 21
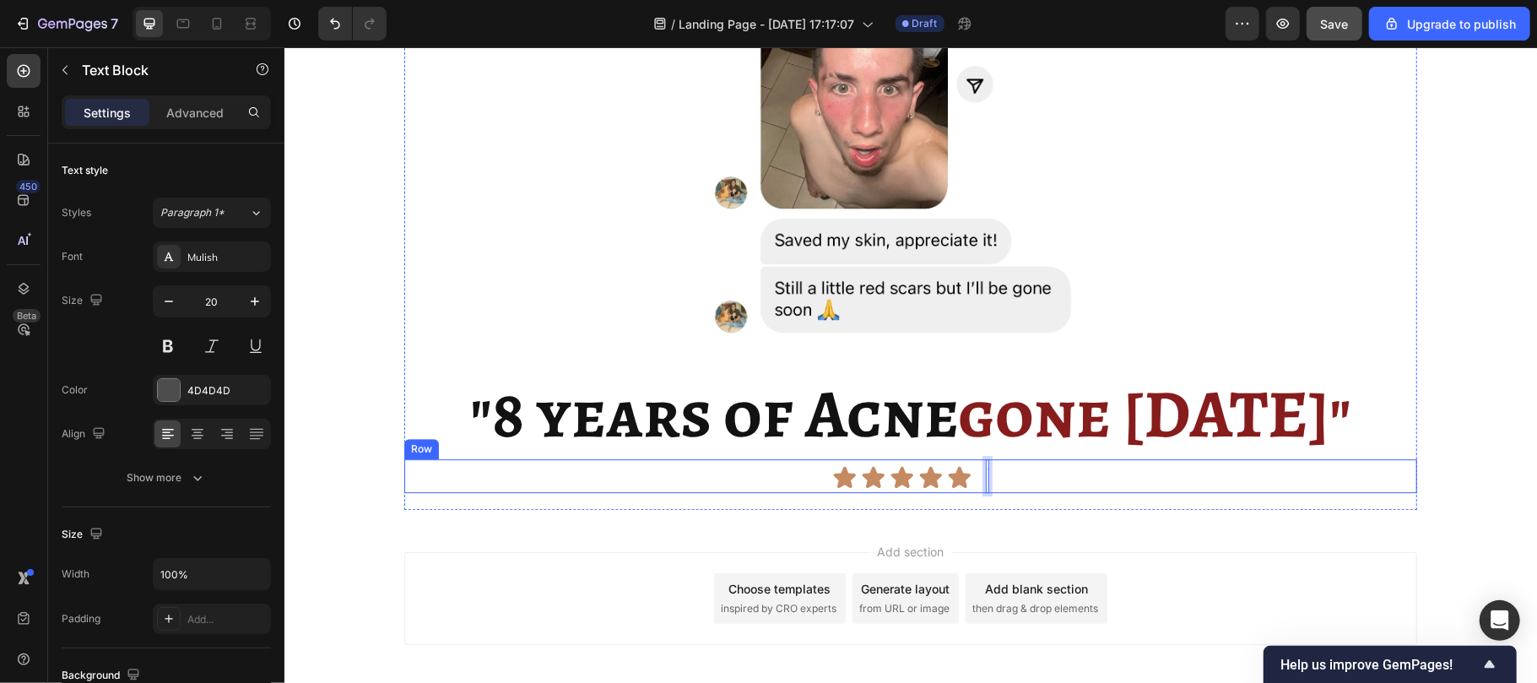
click at [790, 480] on div "Icon Icon Icon Icon Icon Icon List Text Block 0 Row" at bounding box center [909, 475] width 1013 height 34
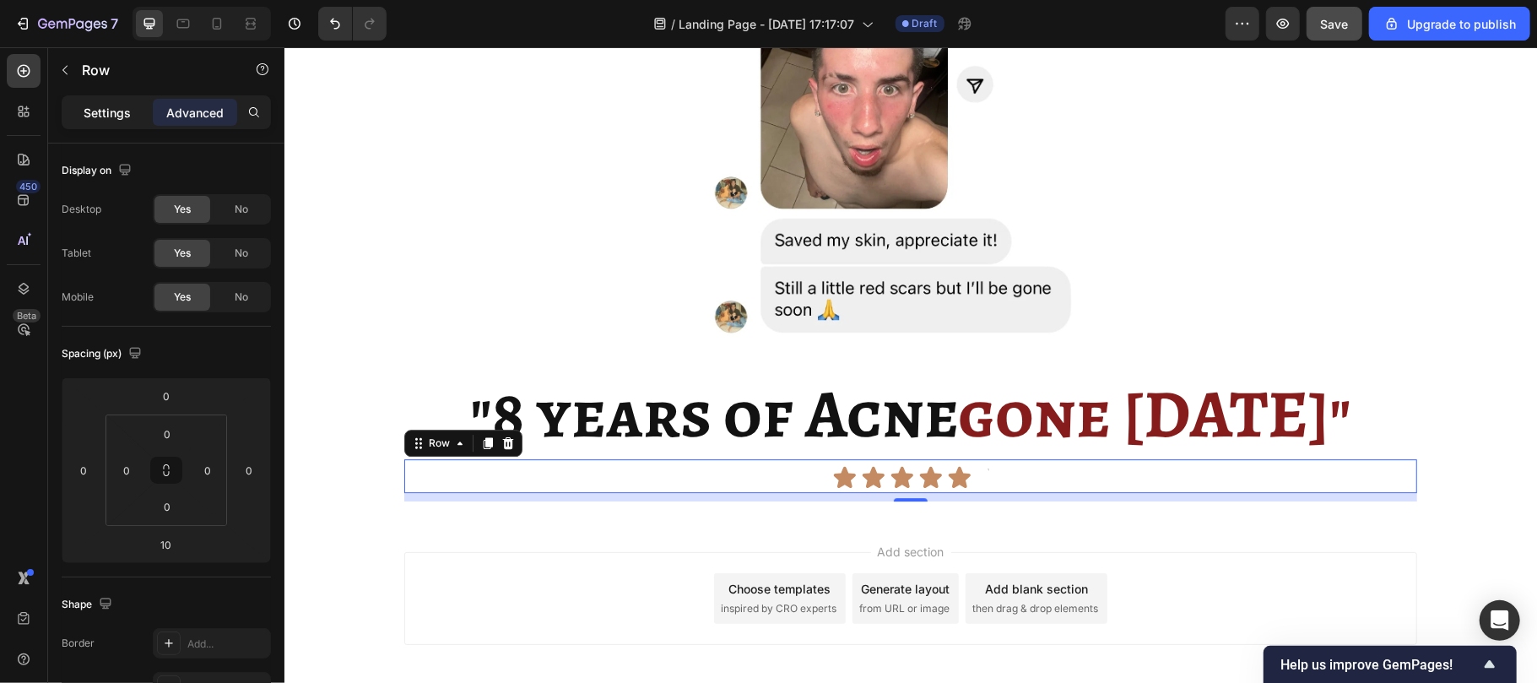
click at [103, 106] on p "Settings" at bounding box center [107, 113] width 47 height 18
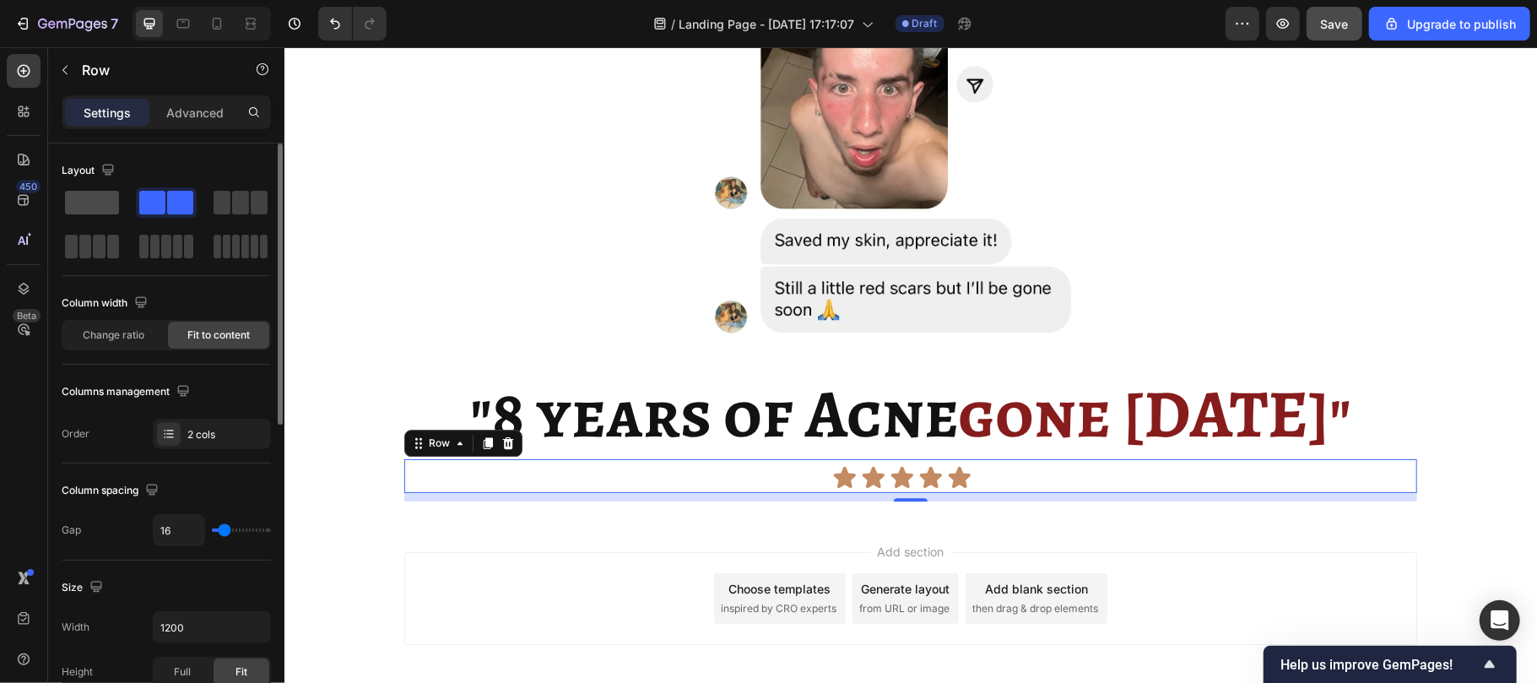
click at [95, 207] on span at bounding box center [92, 203] width 54 height 24
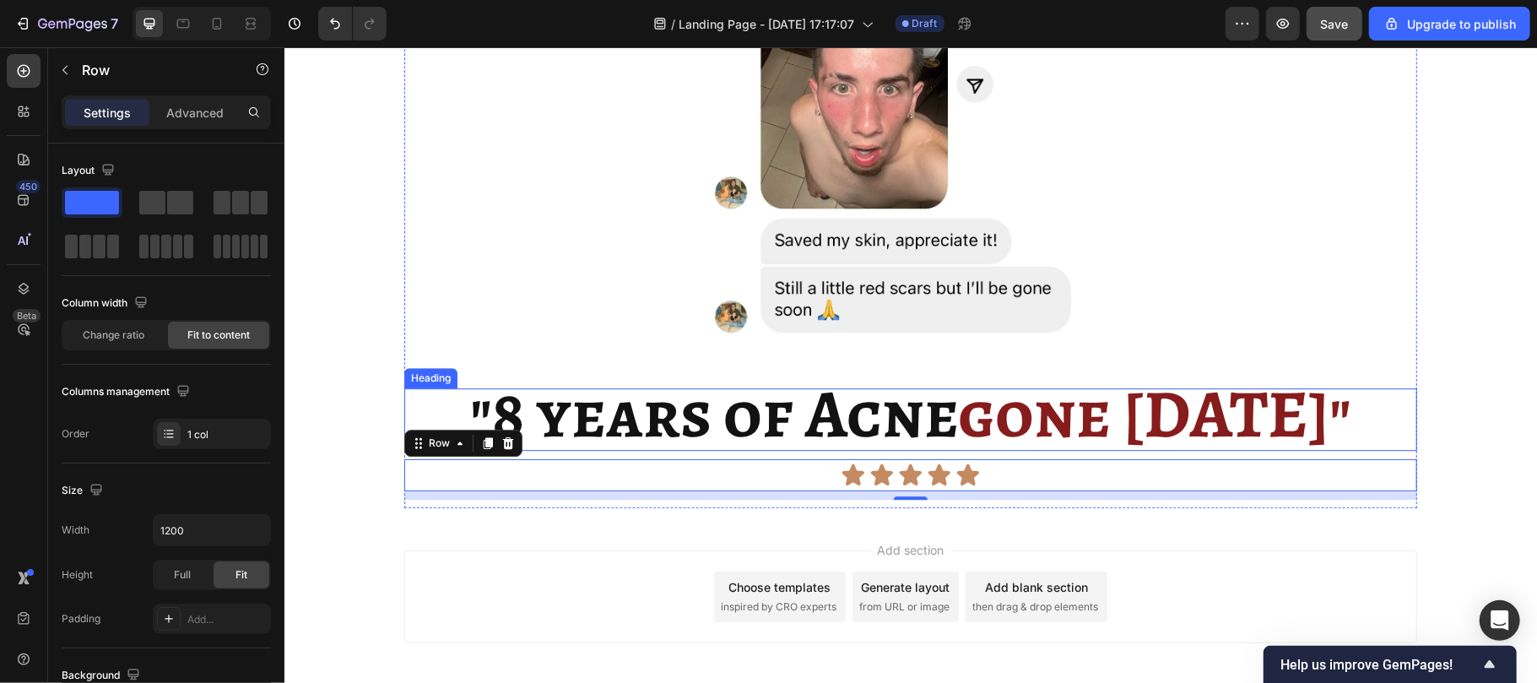
click at [847, 438] on strong ""8 years of Acne" at bounding box center [713, 413] width 488 height 92
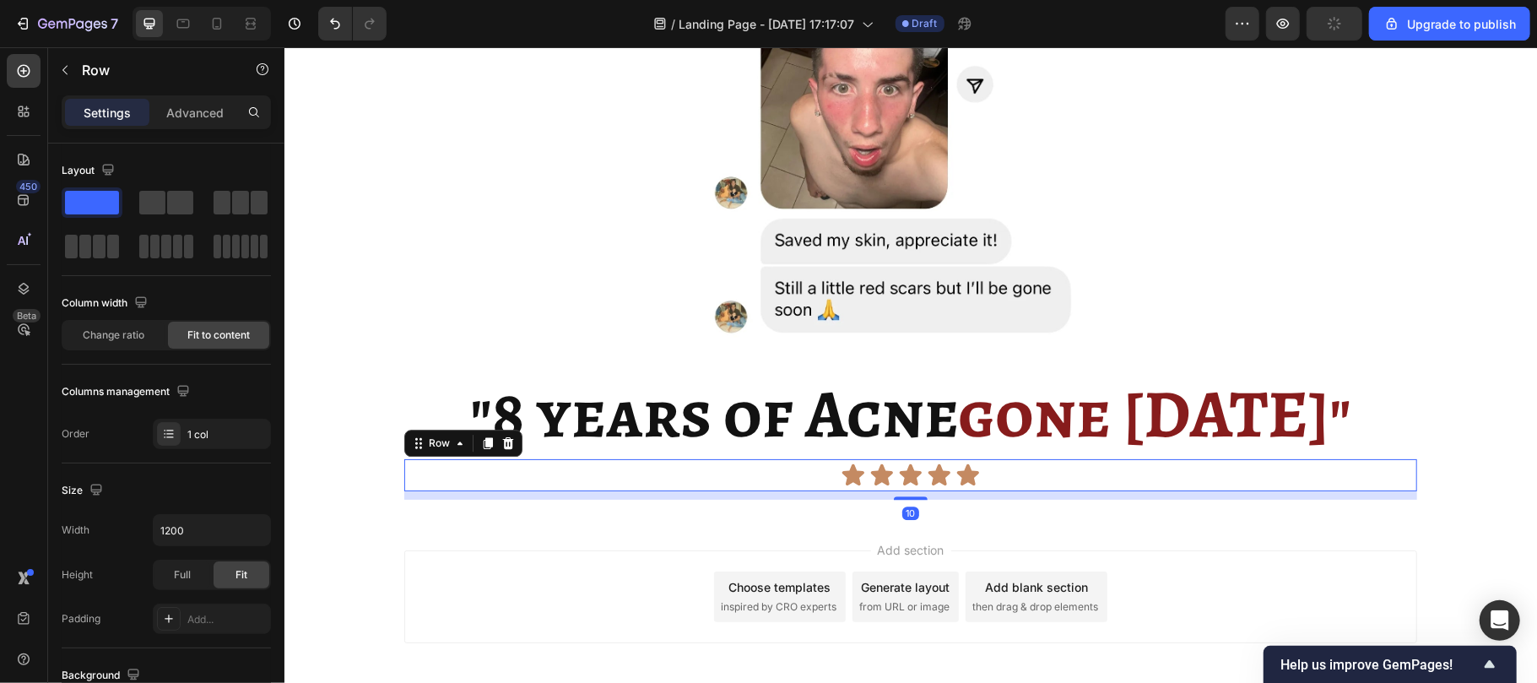
scroll to position [3471, 0]
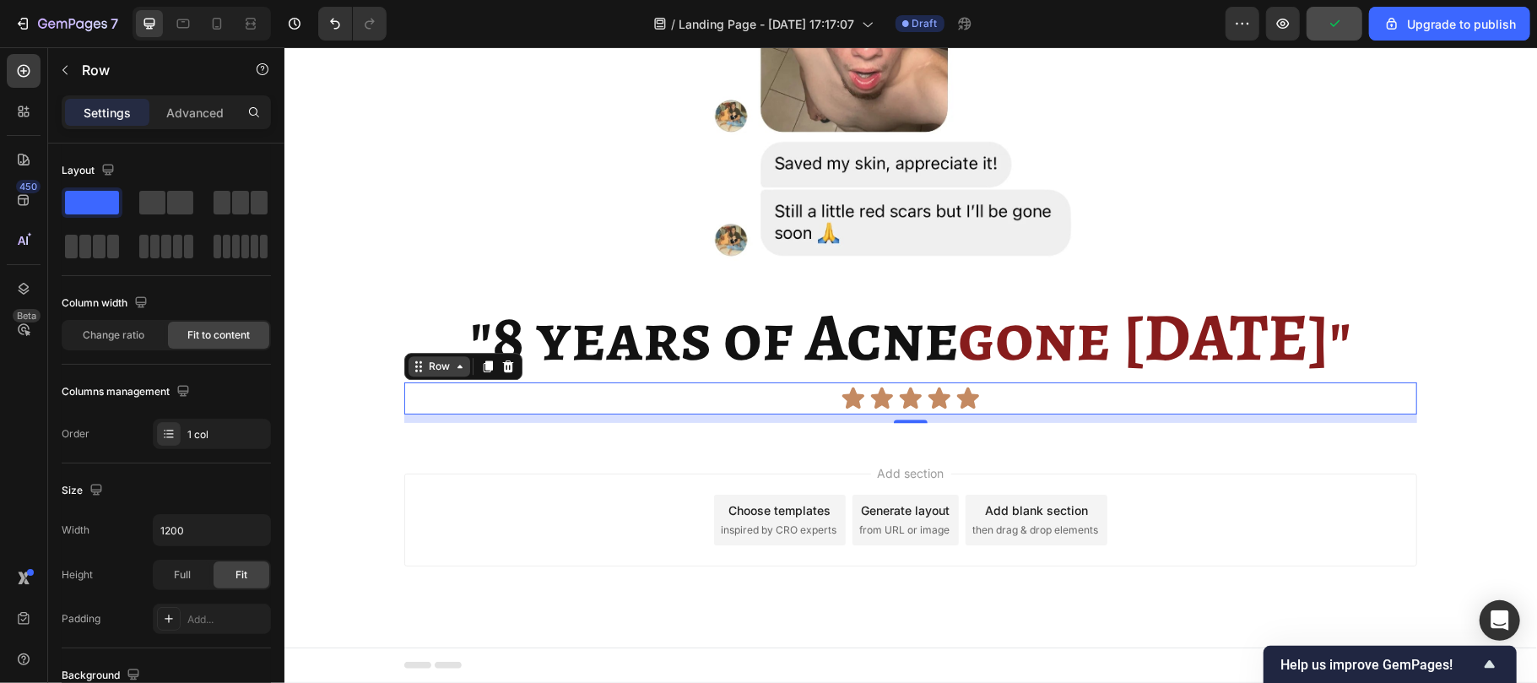
click at [436, 364] on div "Row" at bounding box center [439, 365] width 28 height 15
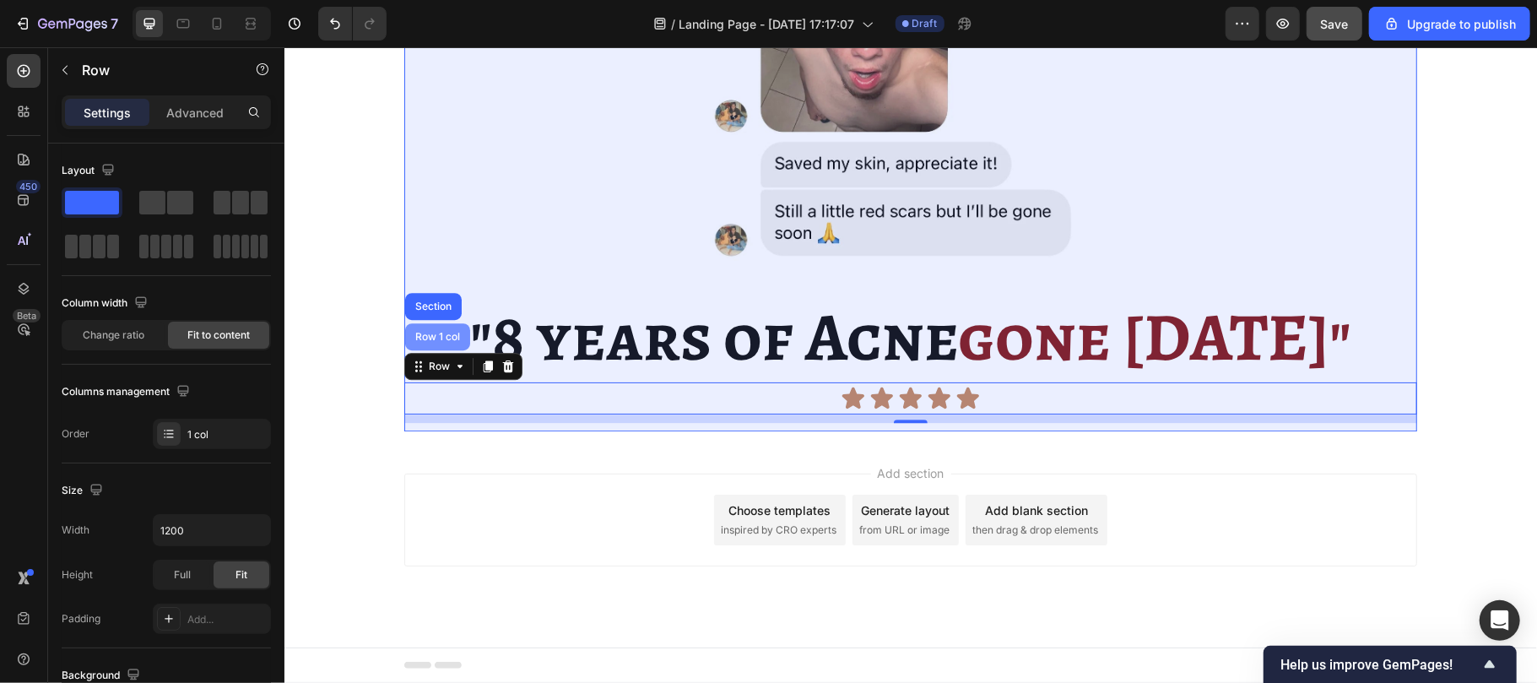
click at [430, 340] on div "Row 1 col" at bounding box center [436, 336] width 51 height 10
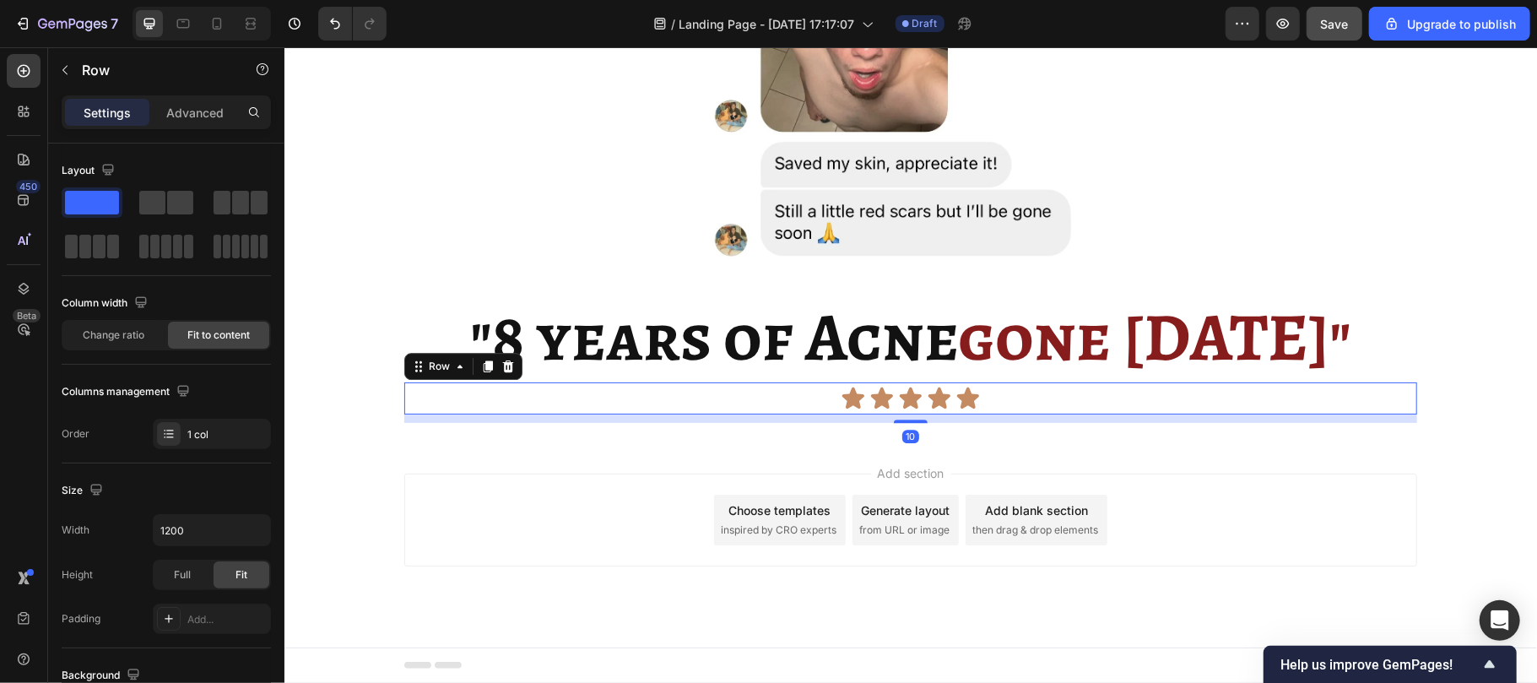
click at [814, 385] on div "Icon Icon Icon Icon Icon Icon List Text Block Row 10" at bounding box center [909, 397] width 1013 height 32
click at [430, 360] on div "Row" at bounding box center [439, 365] width 28 height 15
click at [841, 398] on icon at bounding box center [852, 397] width 22 height 21
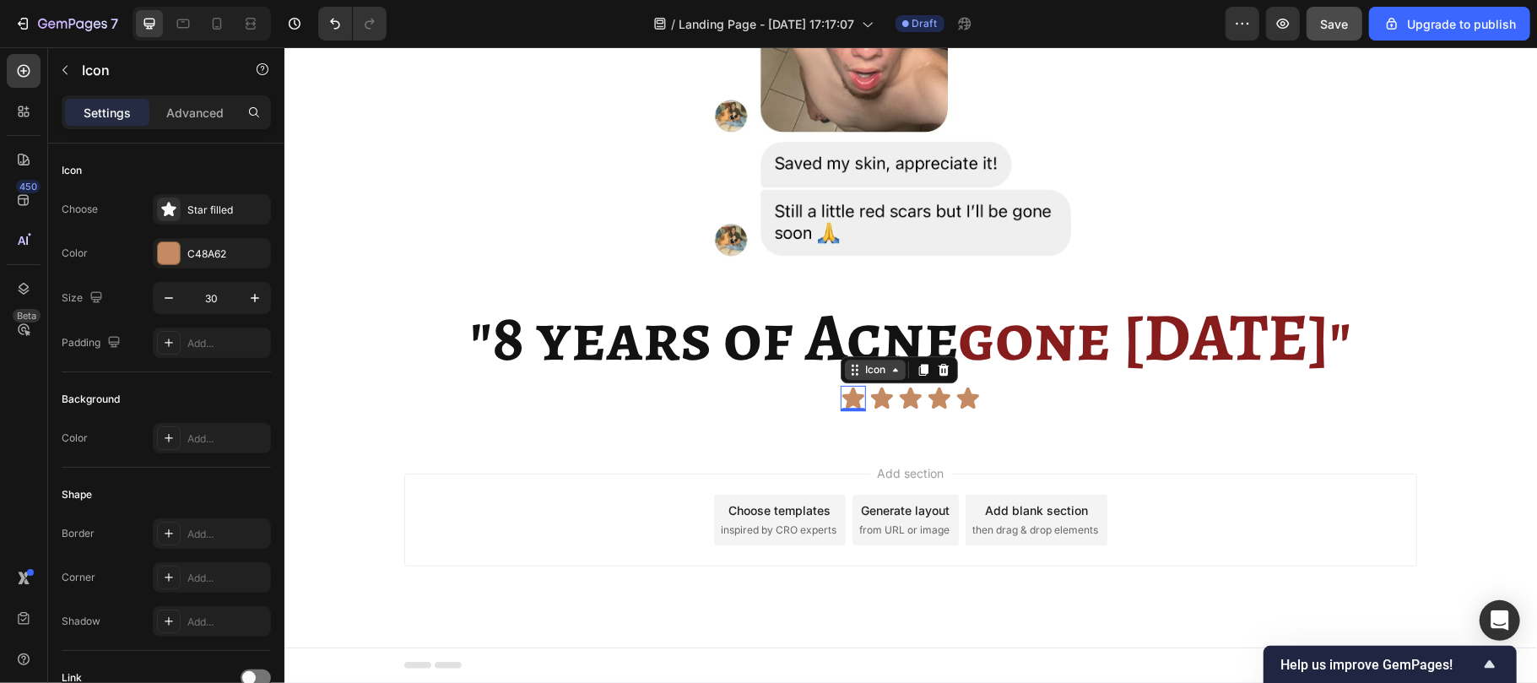
click at [865, 369] on div "Icon" at bounding box center [874, 369] width 27 height 0
click at [855, 338] on div "Icon List" at bounding box center [870, 339] width 46 height 10
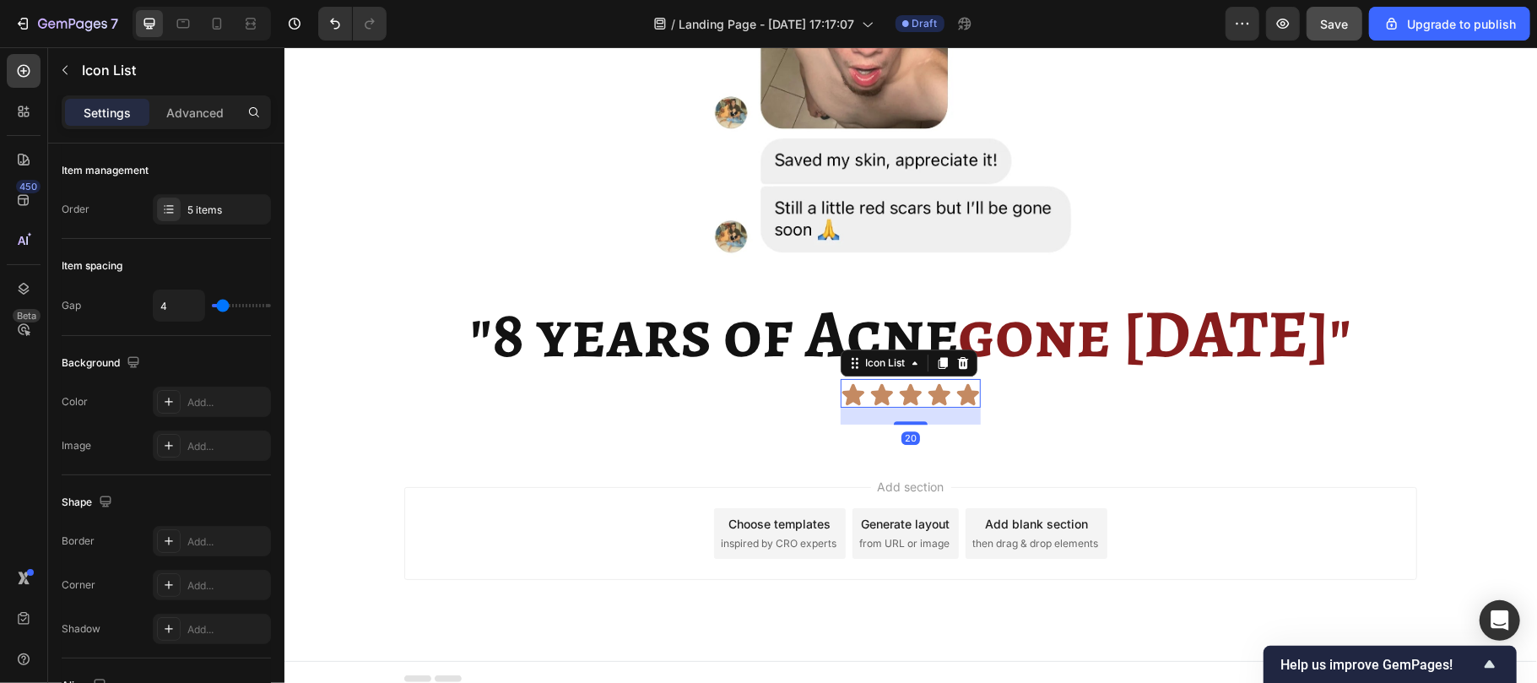
drag, startPoint x: 900, startPoint y: 409, endPoint x: 900, endPoint y: 425, distance: 16.9
click at [900, 424] on div at bounding box center [910, 421] width 34 height 3
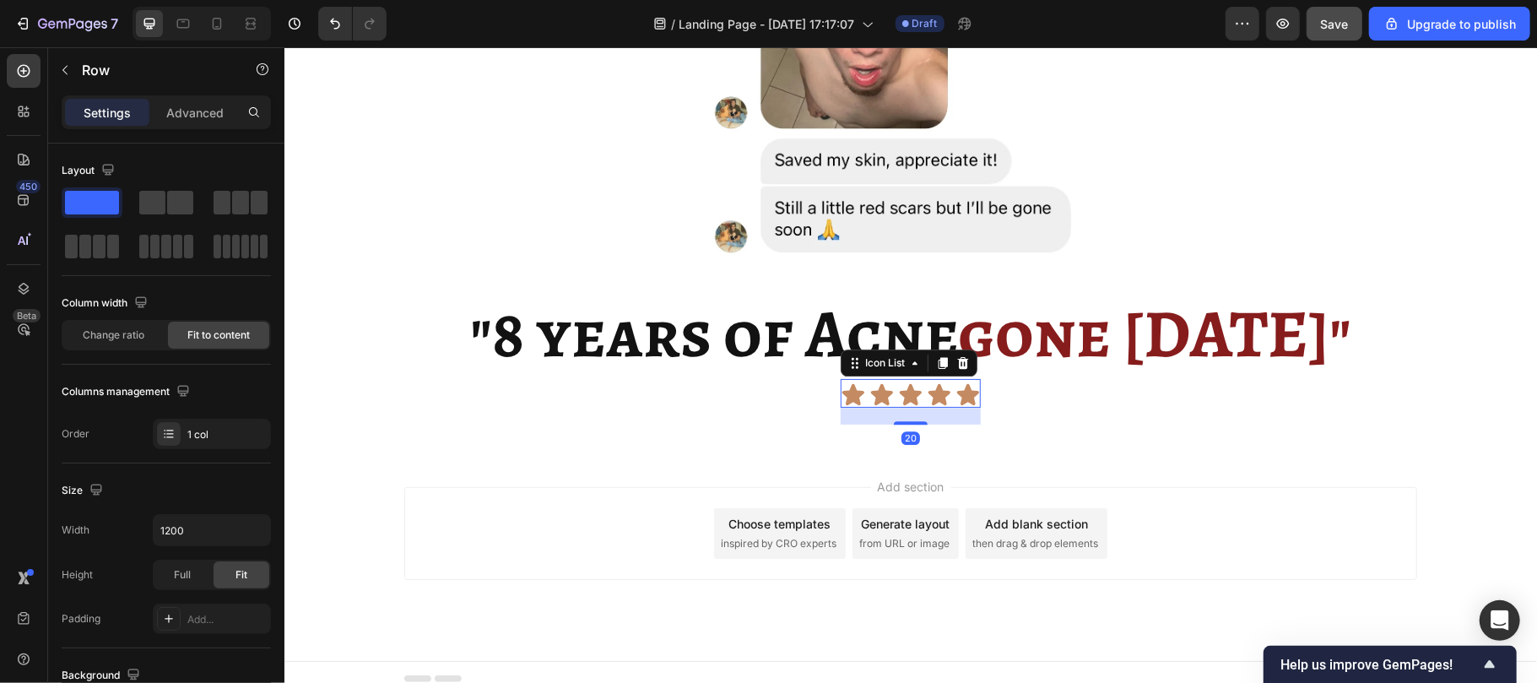
click at [758, 394] on div "Icon Icon Icon Icon Icon Icon List 20 Text Block Row" at bounding box center [909, 402] width 1013 height 49
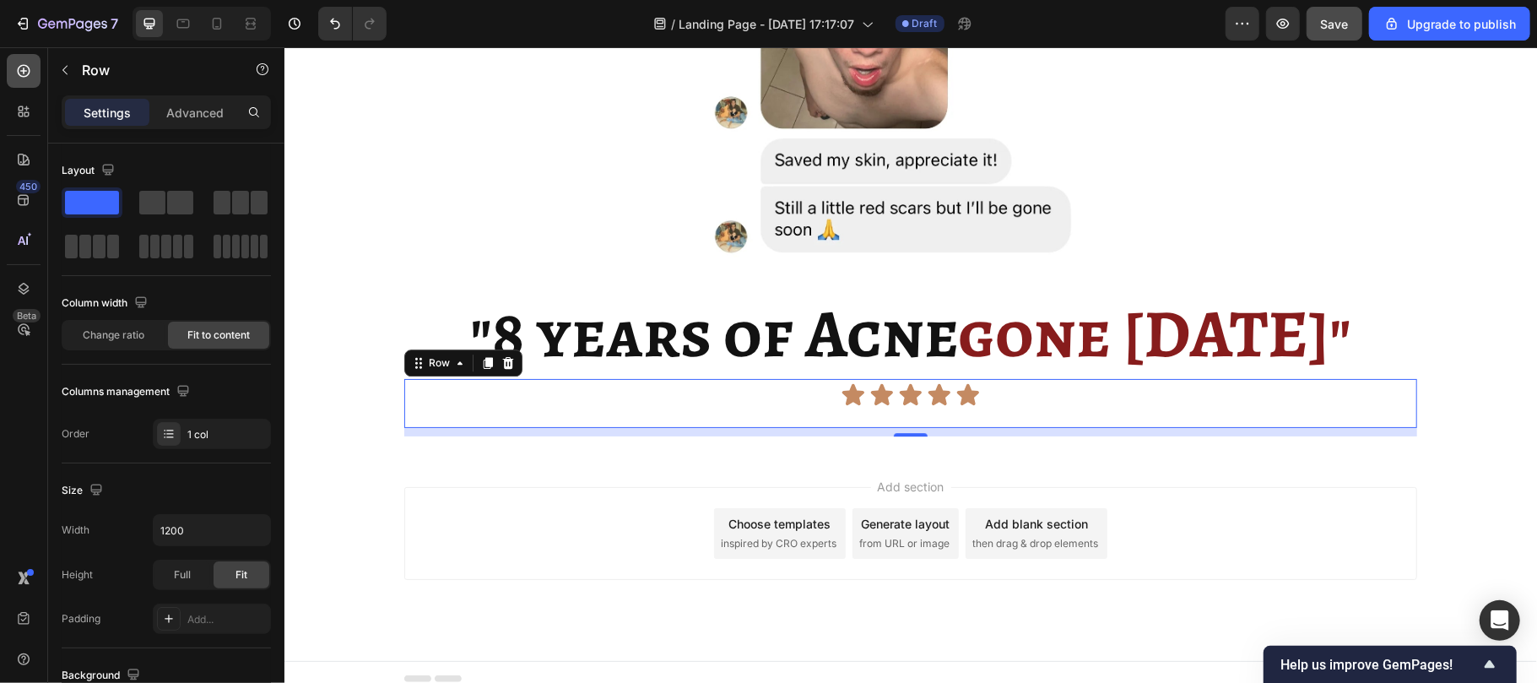
click at [19, 66] on icon at bounding box center [24, 71] width 13 height 13
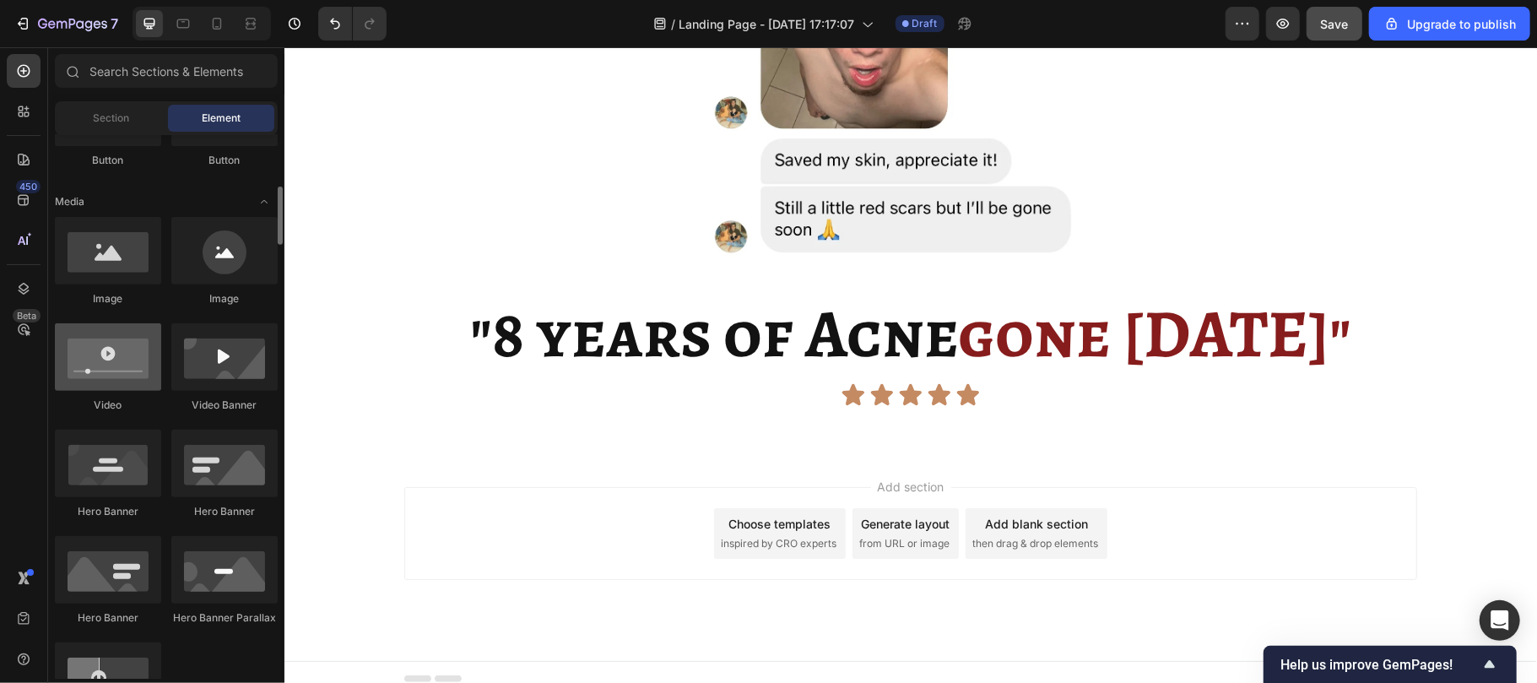
scroll to position [481, 0]
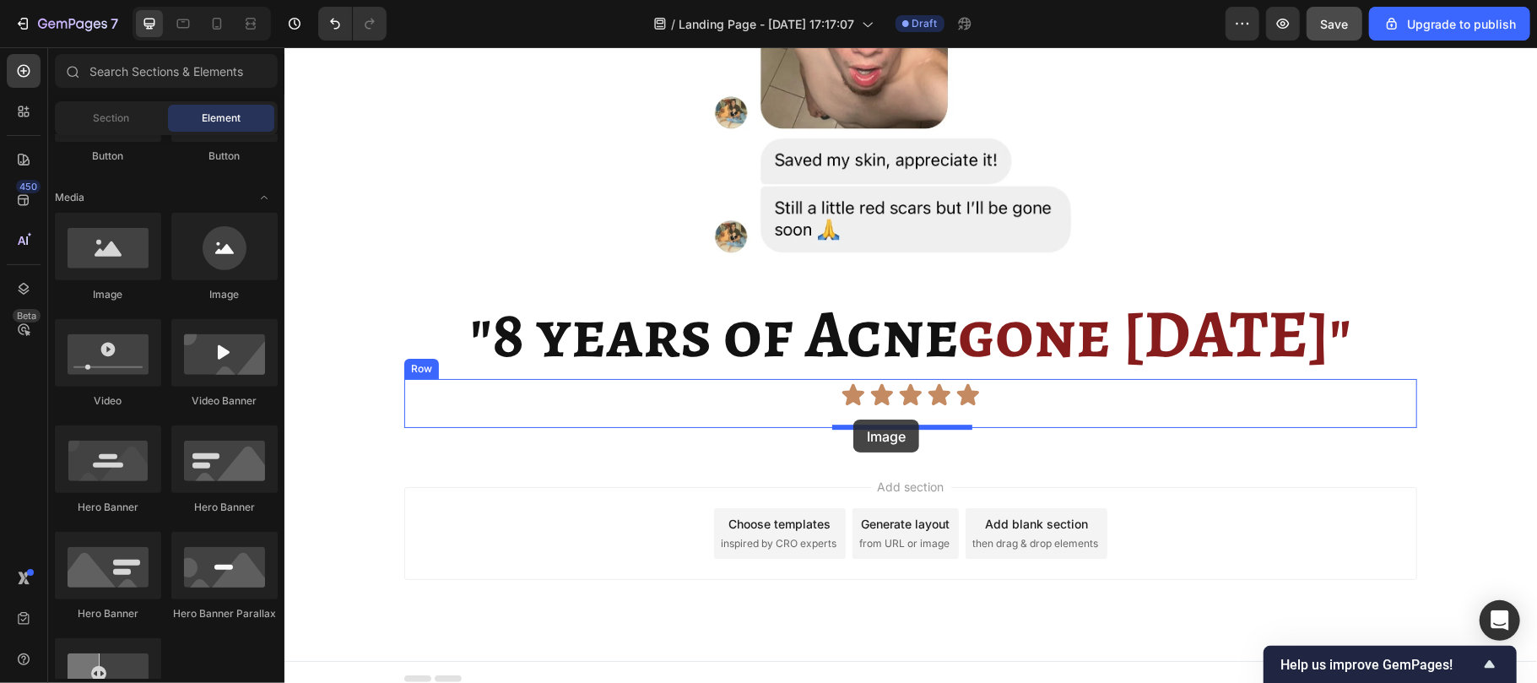
drag, startPoint x: 383, startPoint y: 291, endPoint x: 852, endPoint y: 419, distance: 486.3
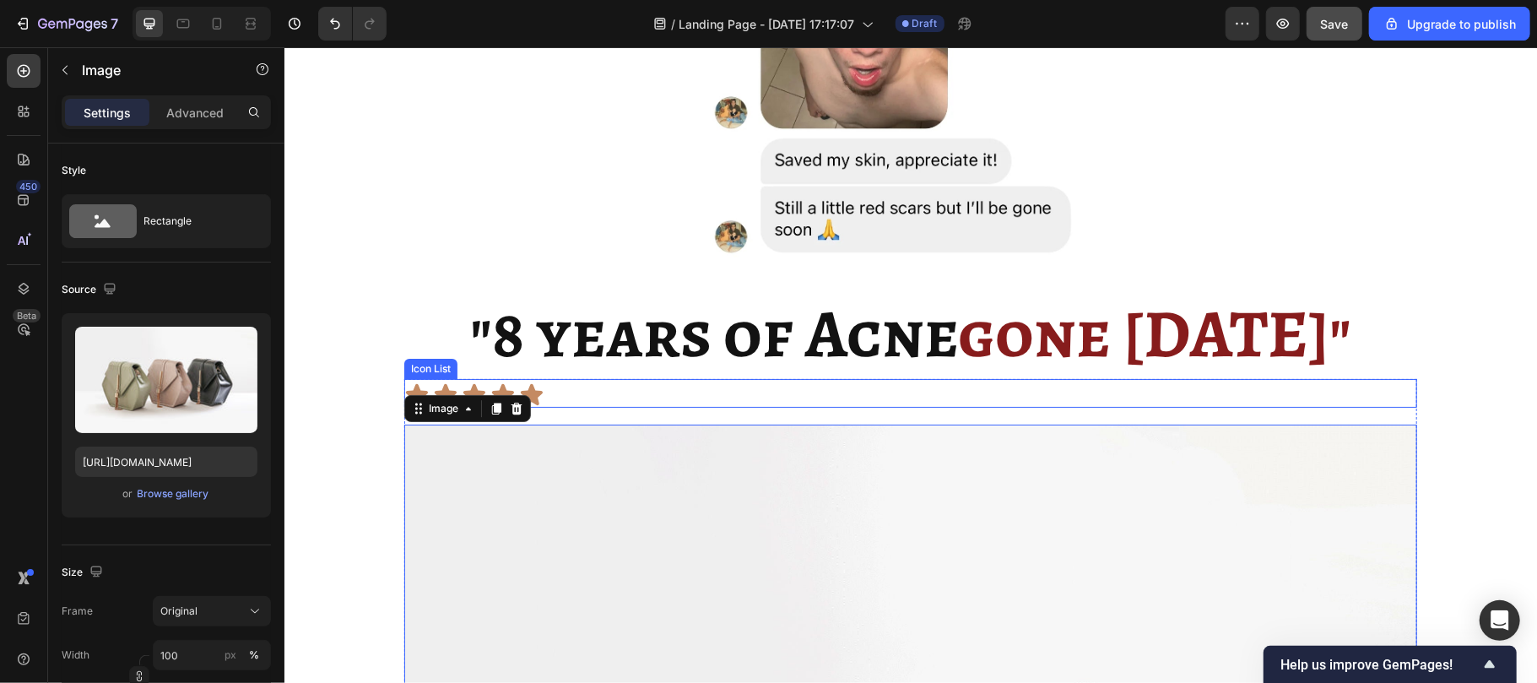
click at [547, 392] on div "Icon Icon Icon Icon Icon" at bounding box center [909, 393] width 1013 height 25
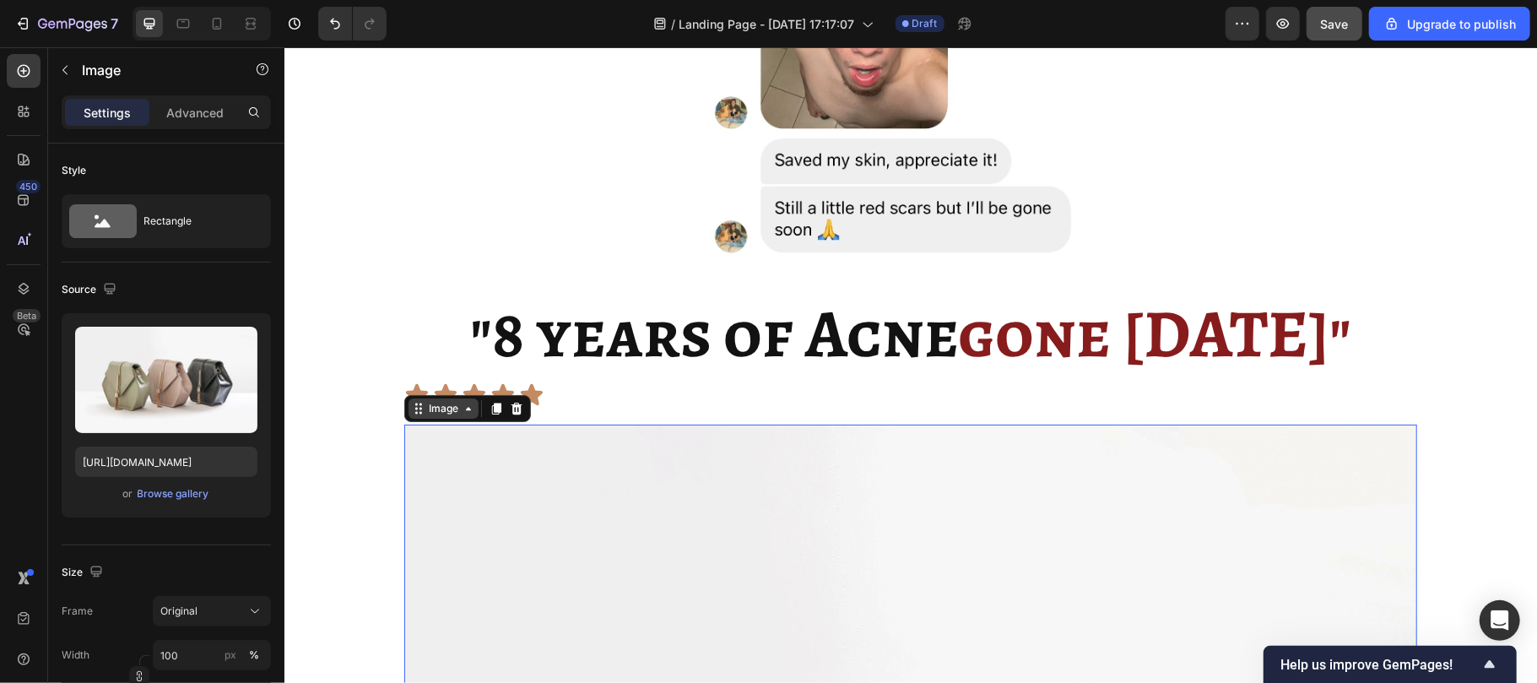
click at [436, 404] on div "Image" at bounding box center [443, 407] width 36 height 15
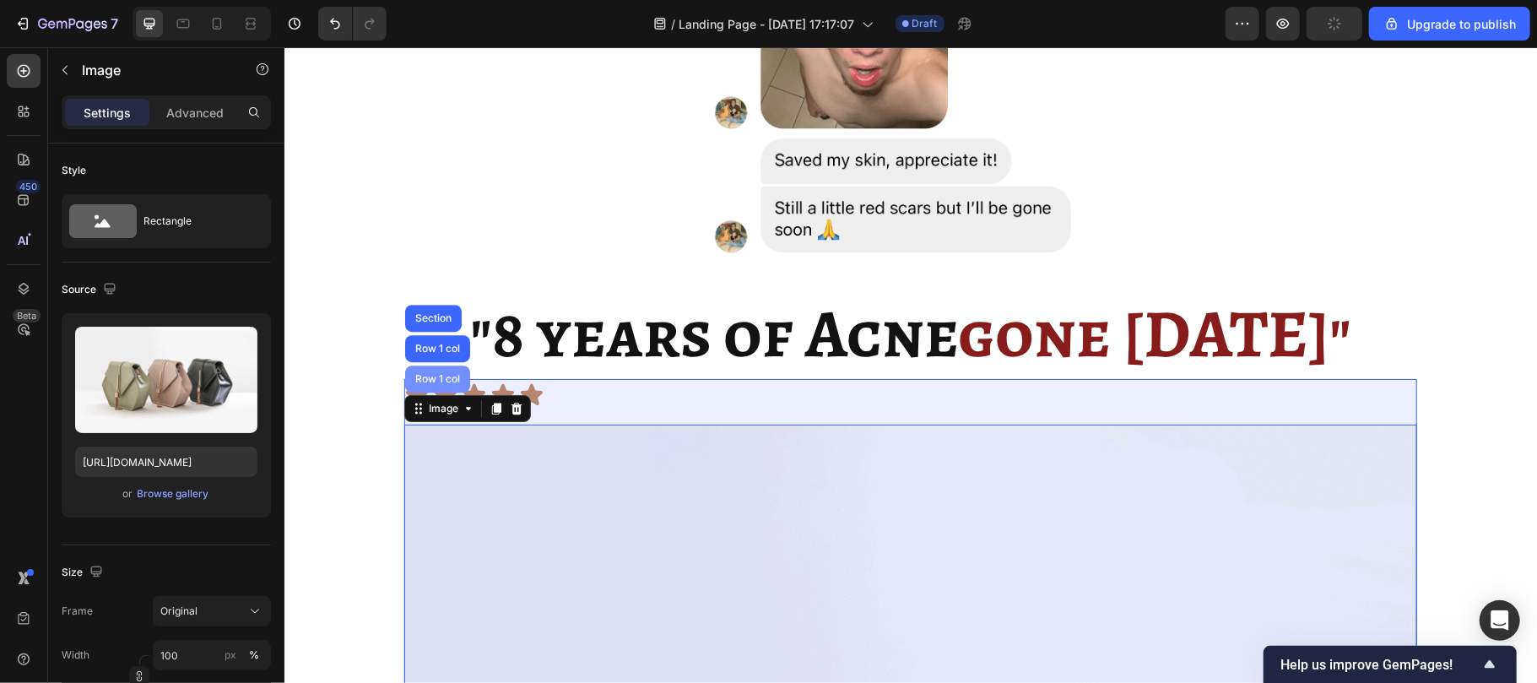
click at [424, 376] on div "Row 1 col" at bounding box center [436, 378] width 51 height 10
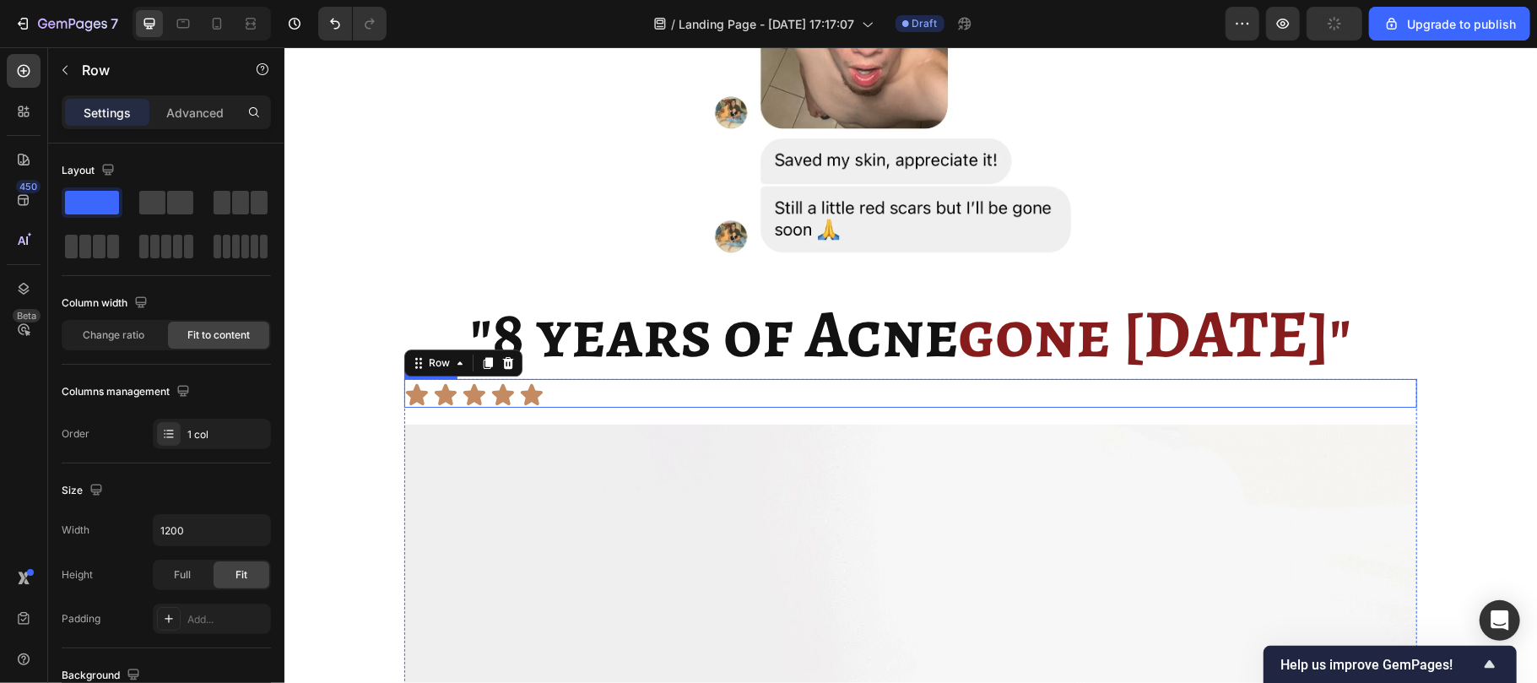
click at [564, 391] on div "Icon Icon Icon Icon Icon" at bounding box center [909, 393] width 1013 height 25
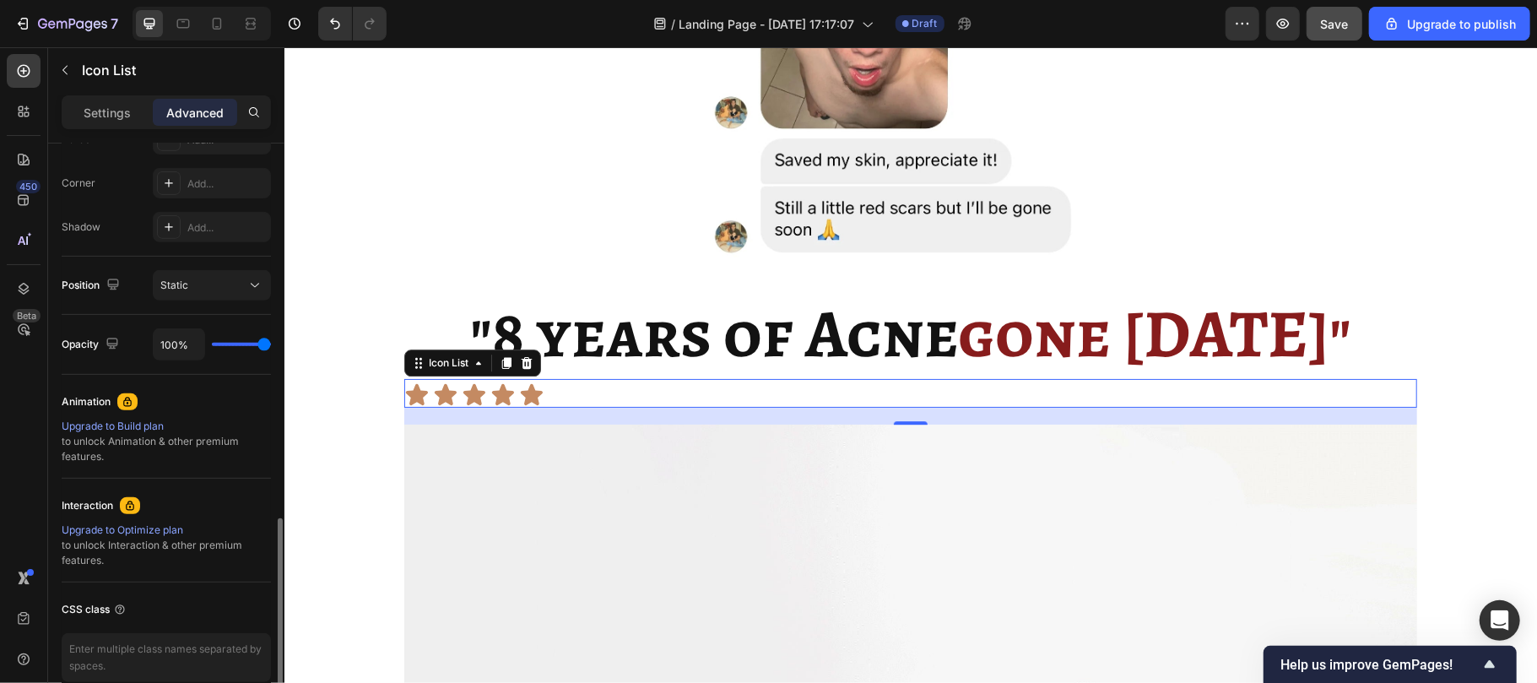
scroll to position [586, 0]
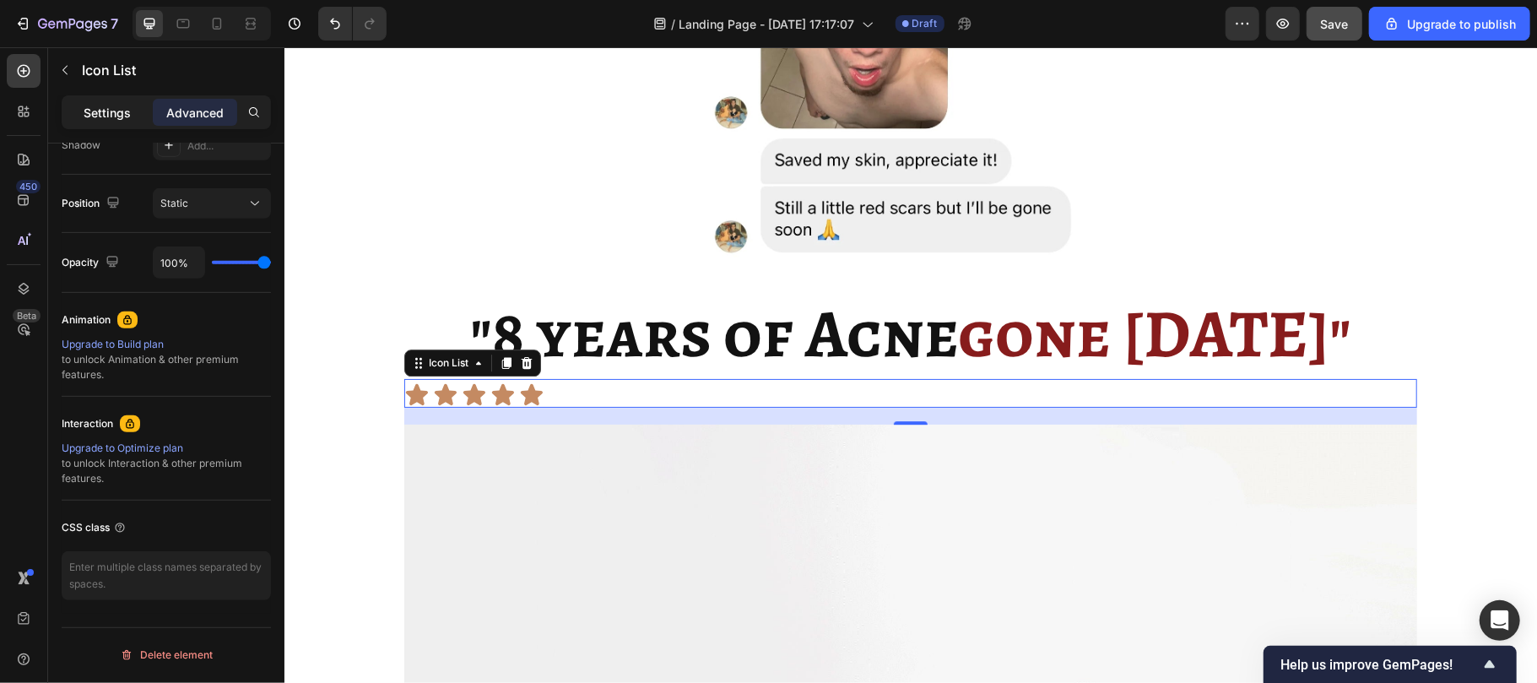
click at [116, 116] on p "Settings" at bounding box center [107, 113] width 47 height 18
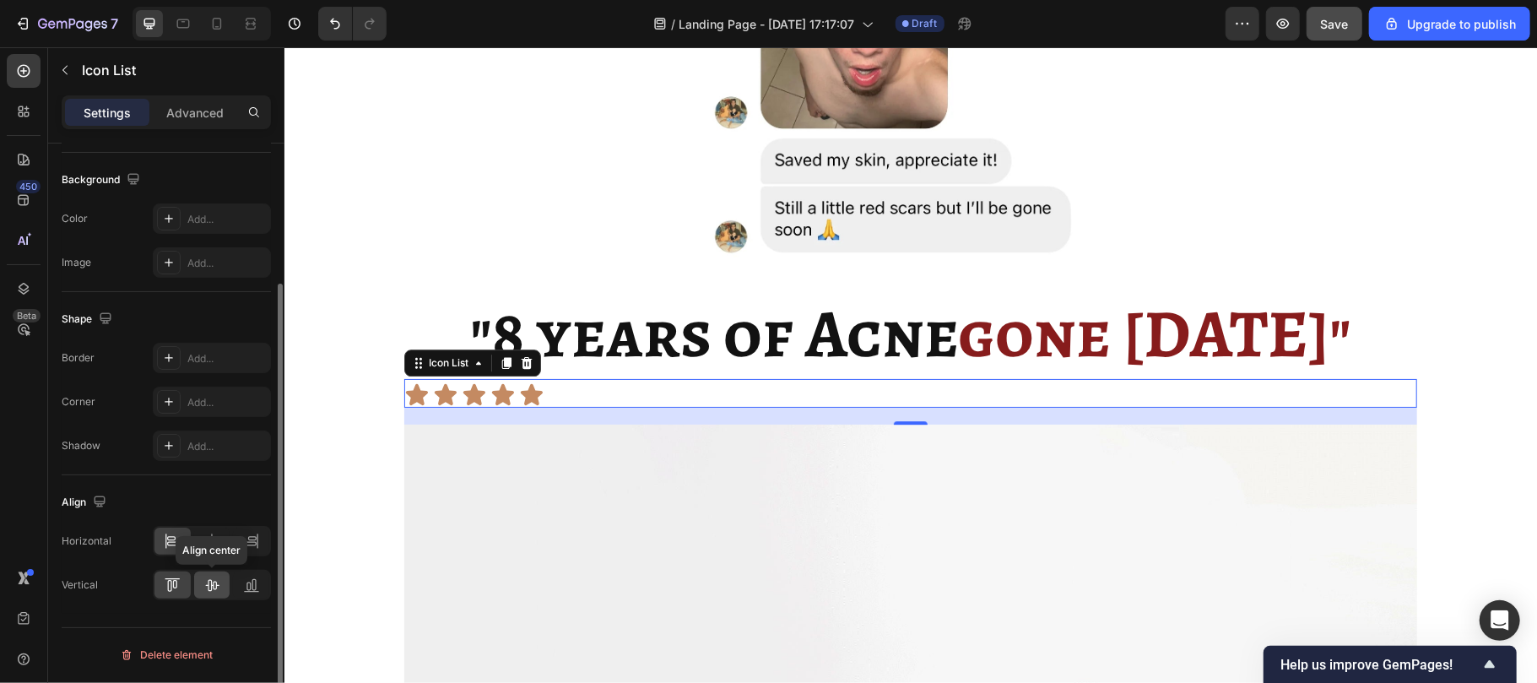
click at [216, 582] on icon at bounding box center [211, 584] width 17 height 17
click at [207, 538] on icon at bounding box center [211, 541] width 17 height 17
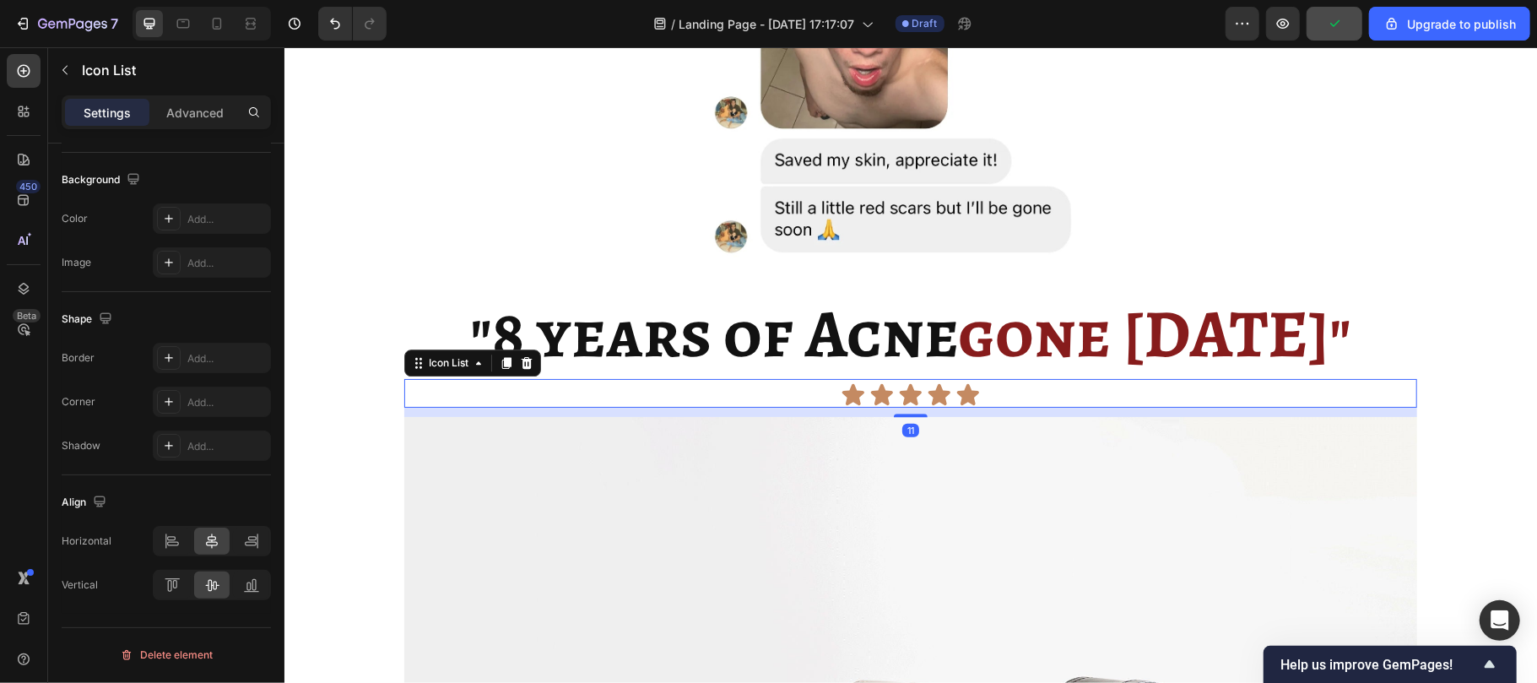
click at [901, 407] on div "11" at bounding box center [909, 407] width 1013 height 0
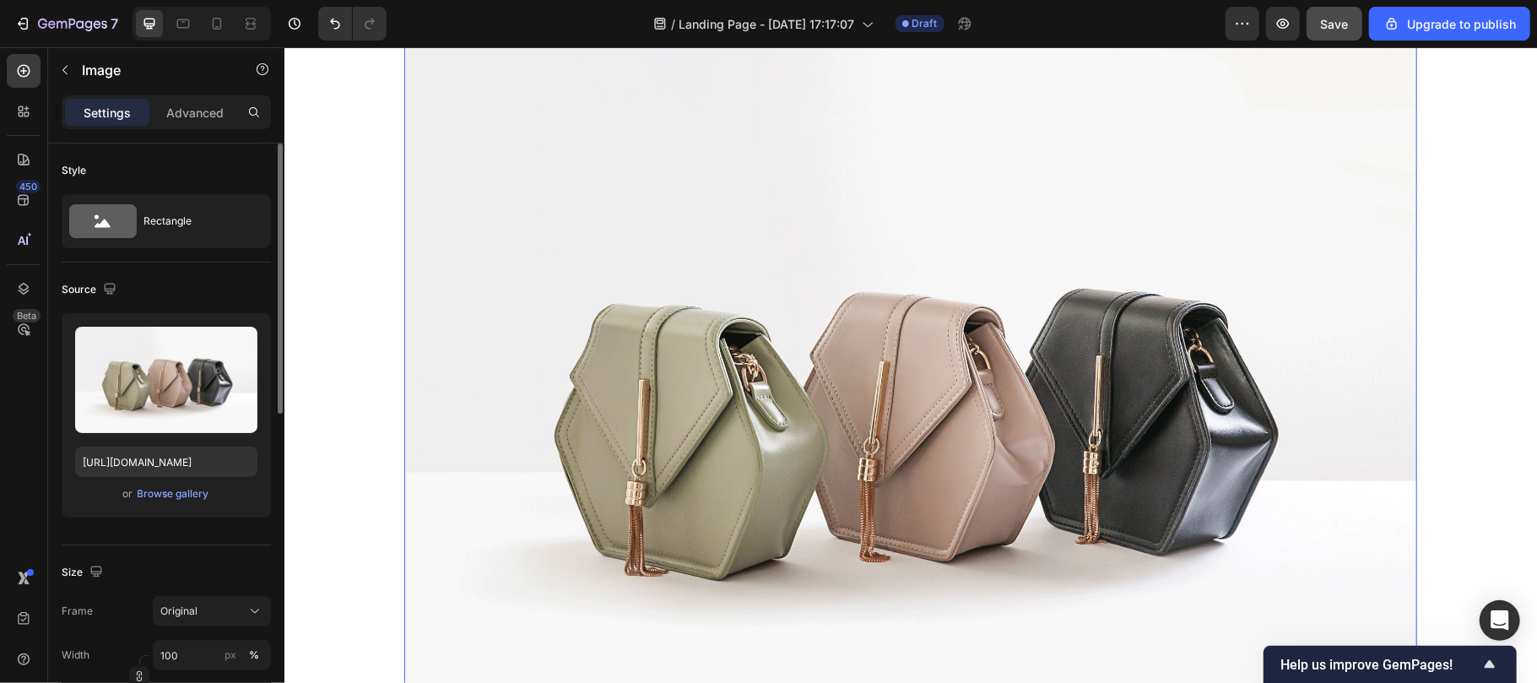
scroll to position [3866, 0]
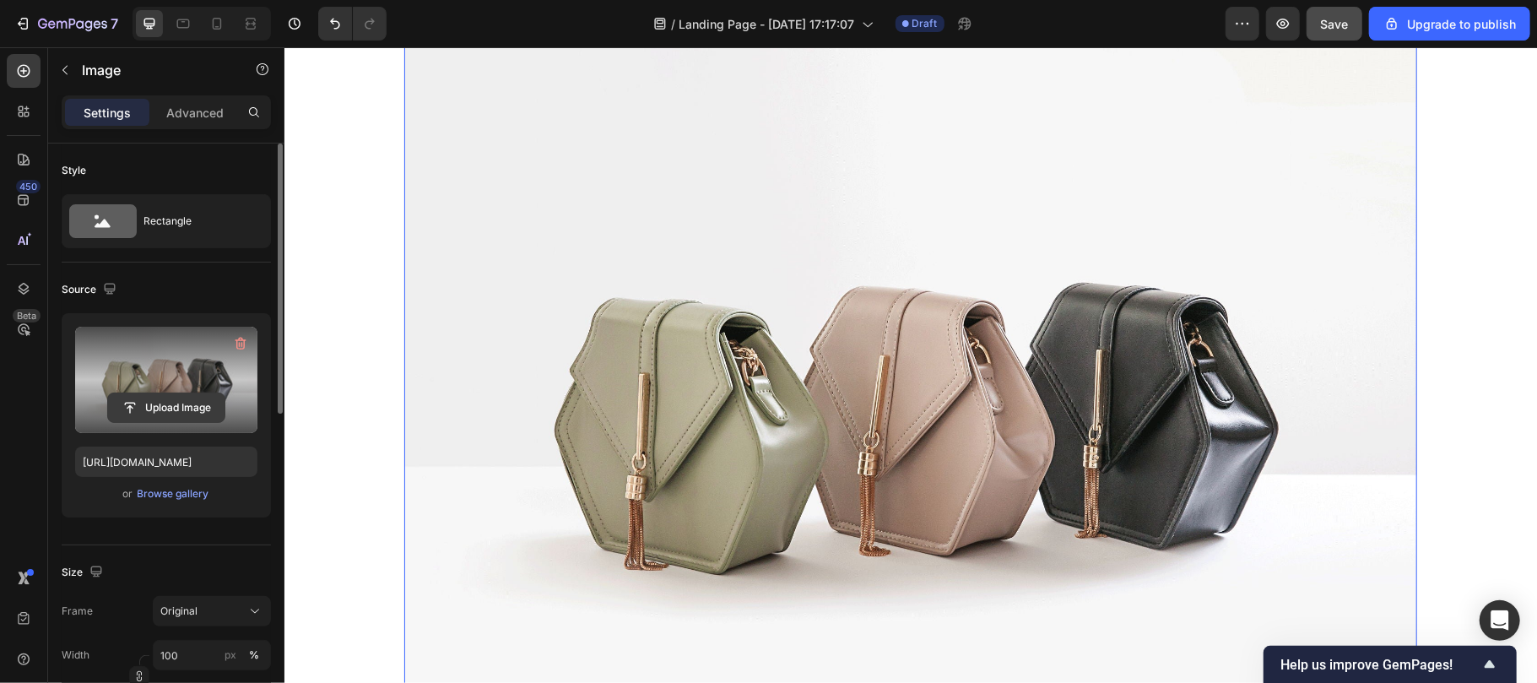
click at [147, 409] on input "file" at bounding box center [166, 407] width 116 height 29
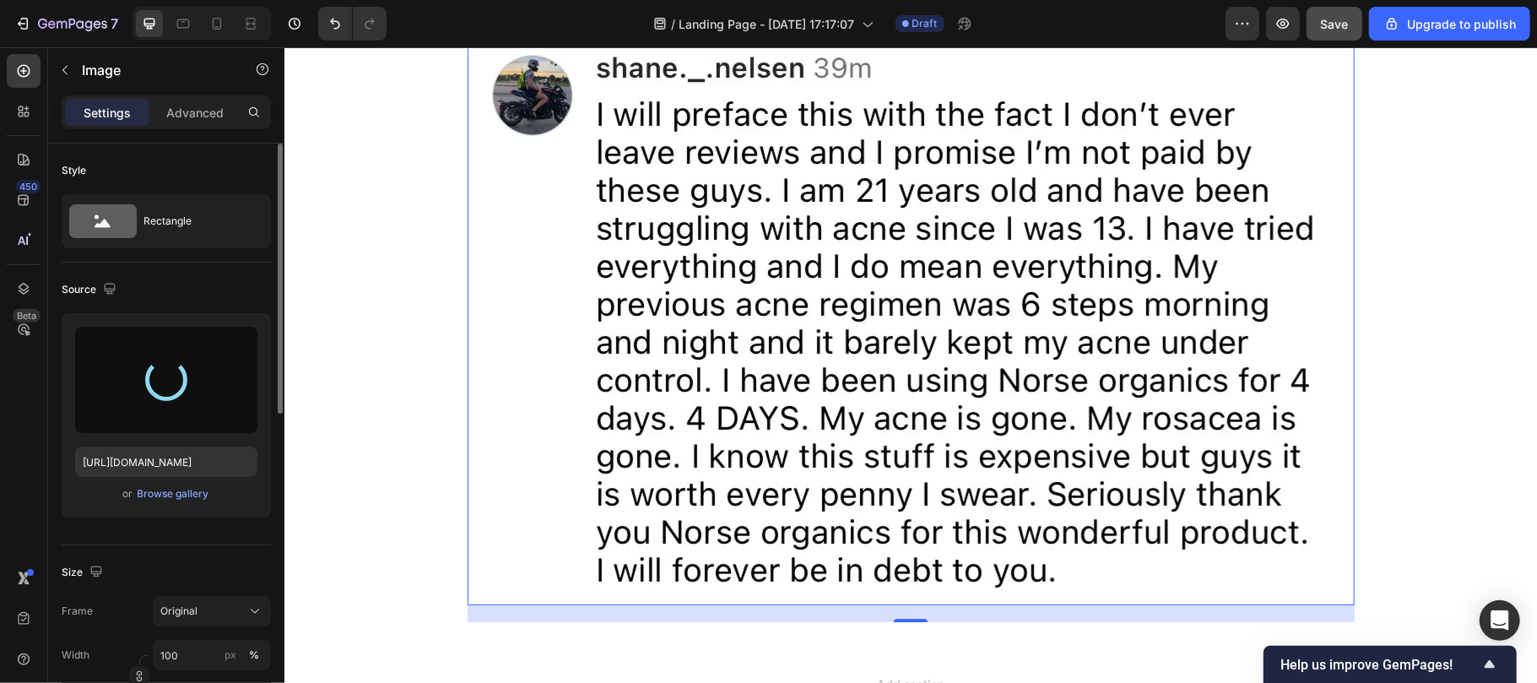
type input "https://cdn.shopify.com/s/files/1/0929/7821/7334/files/gempages_582252457871016…"
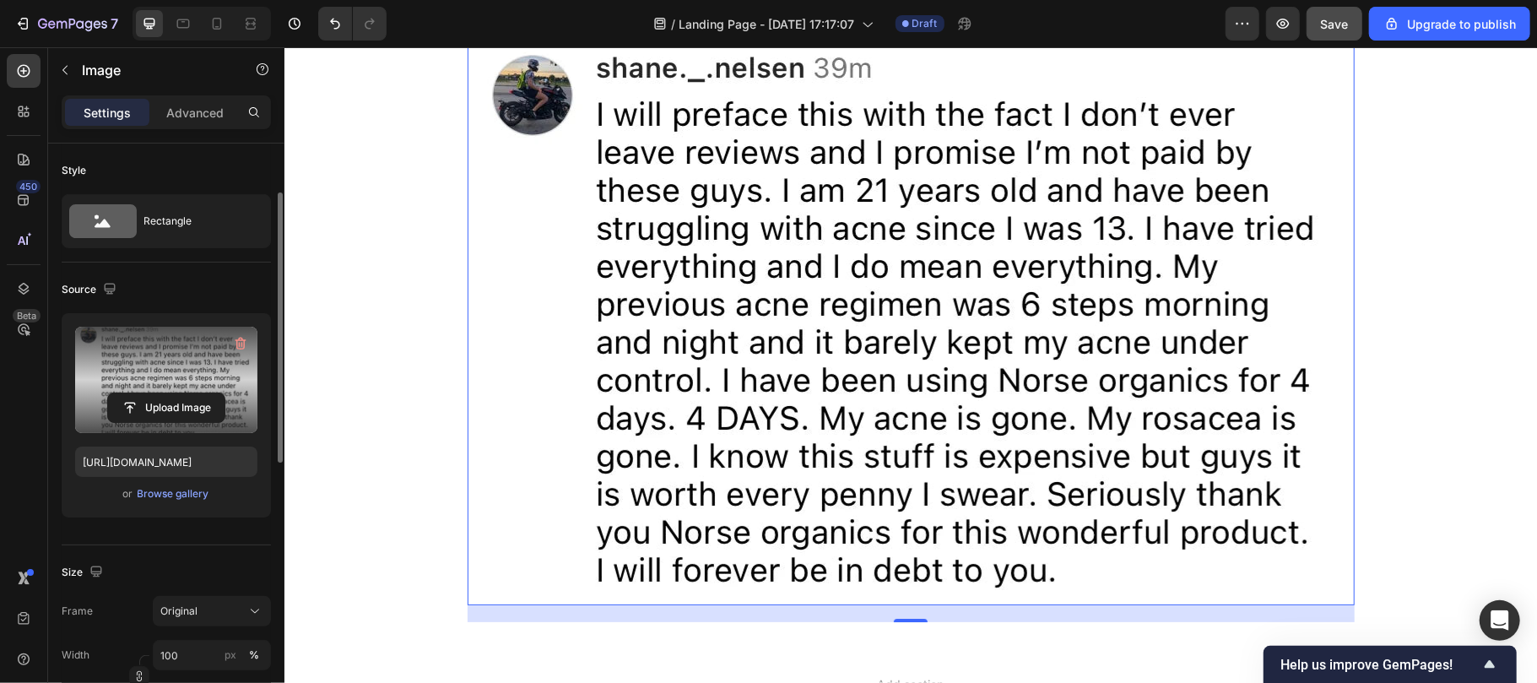
scroll to position [37, 0]
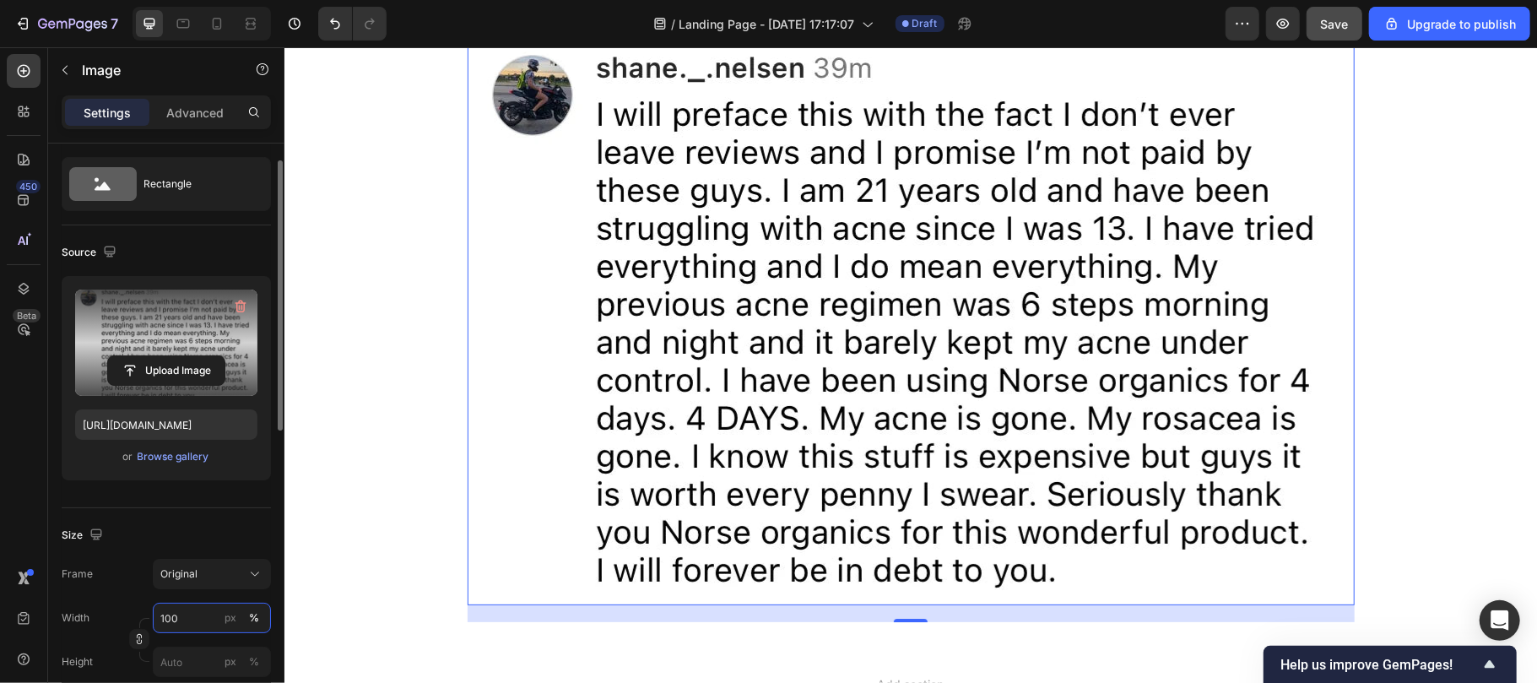
click at [187, 614] on input "100" at bounding box center [212, 618] width 118 height 30
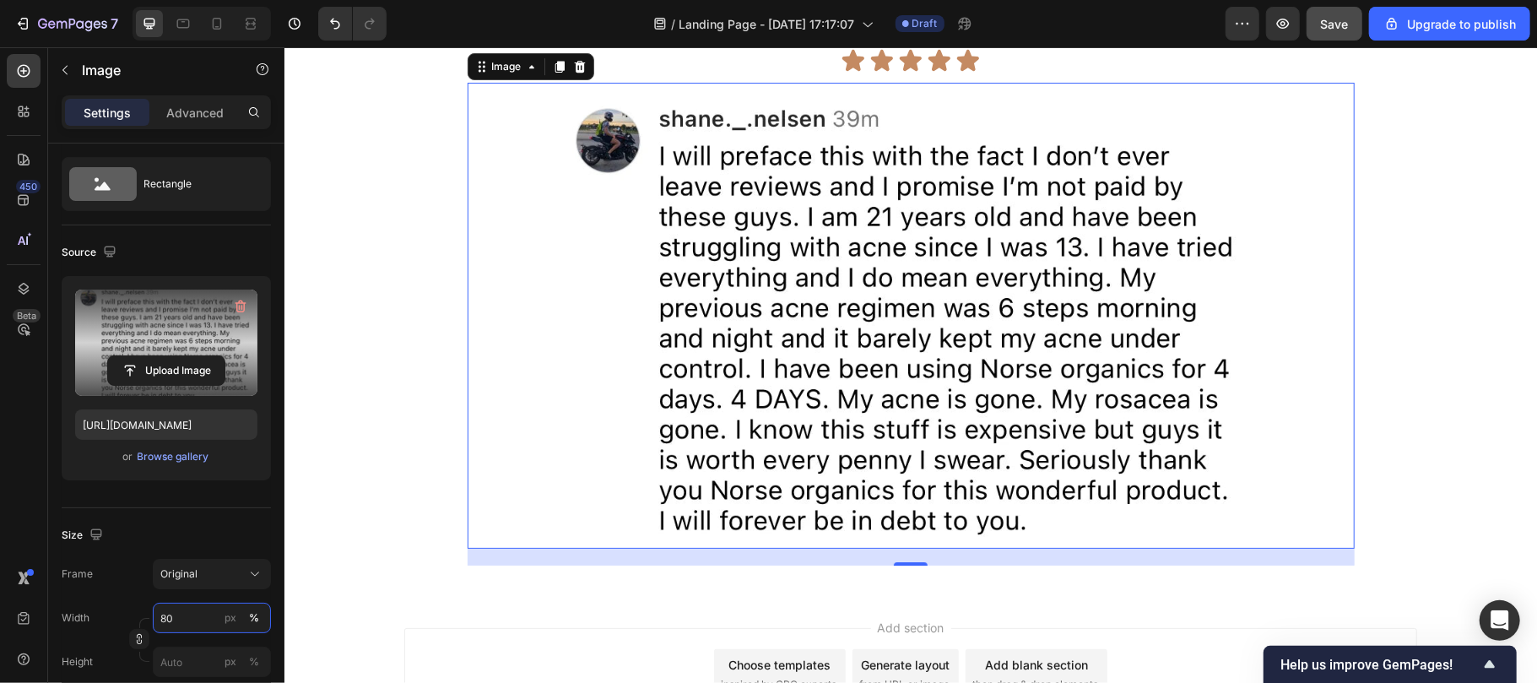
scroll to position [3810, 0]
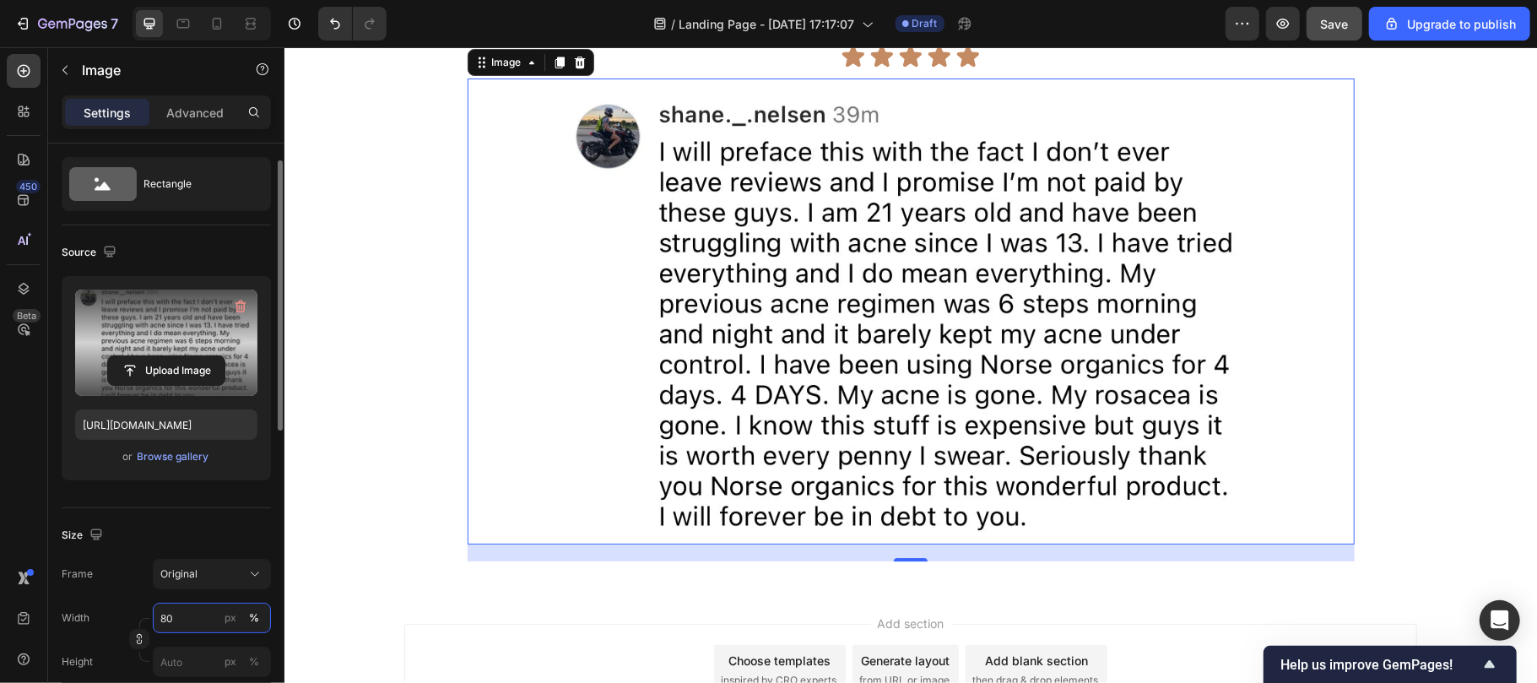
click at [203, 613] on input "80" at bounding box center [212, 618] width 118 height 30
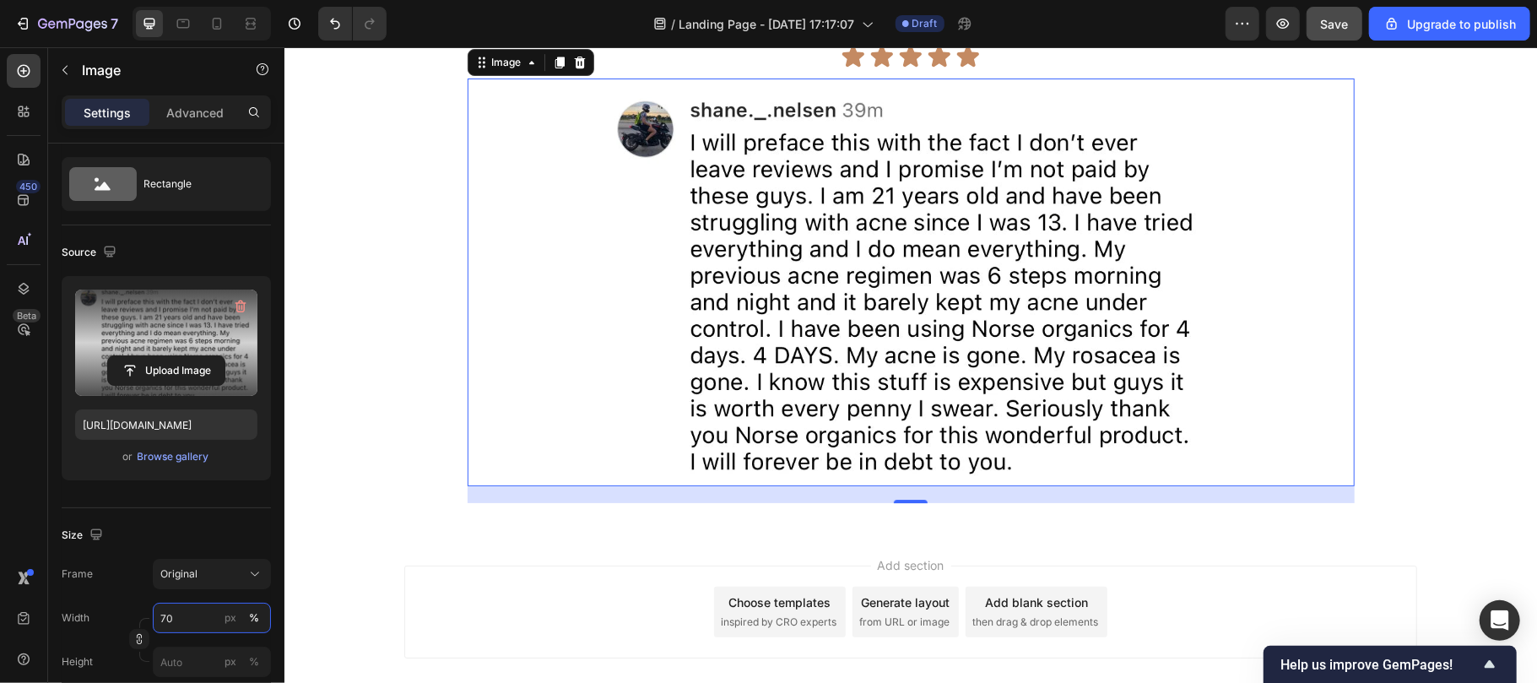
type input "70"
click at [881, 311] on img at bounding box center [909, 282] width 621 height 408
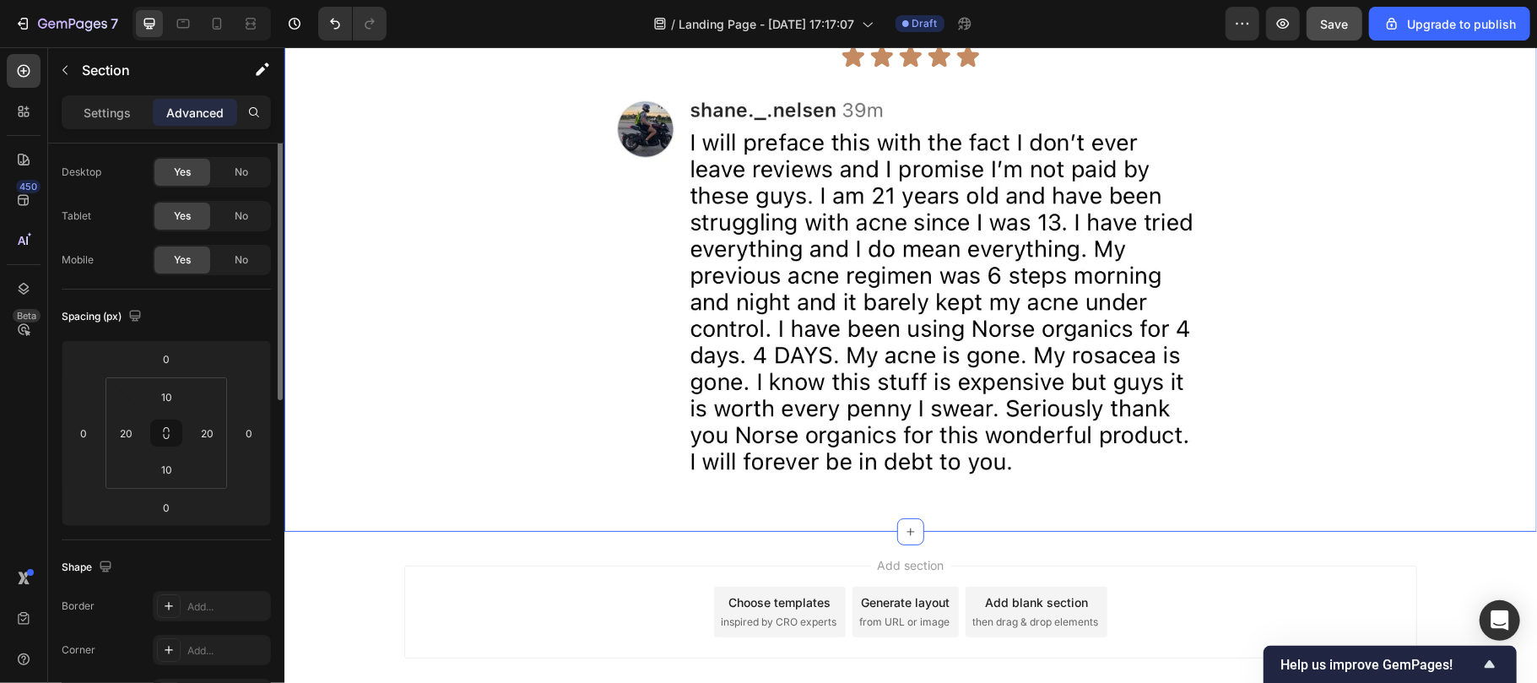
scroll to position [0, 0]
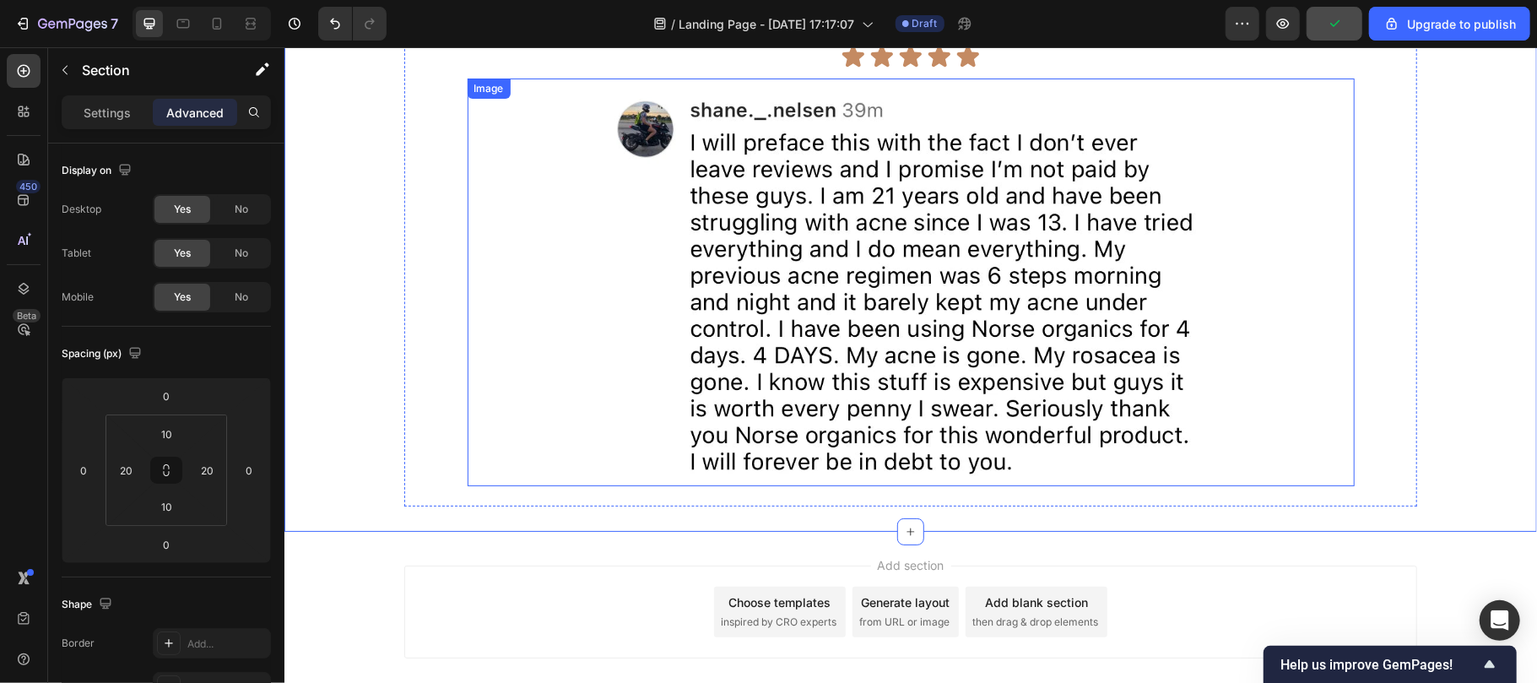
click at [716, 341] on img at bounding box center [909, 282] width 621 height 408
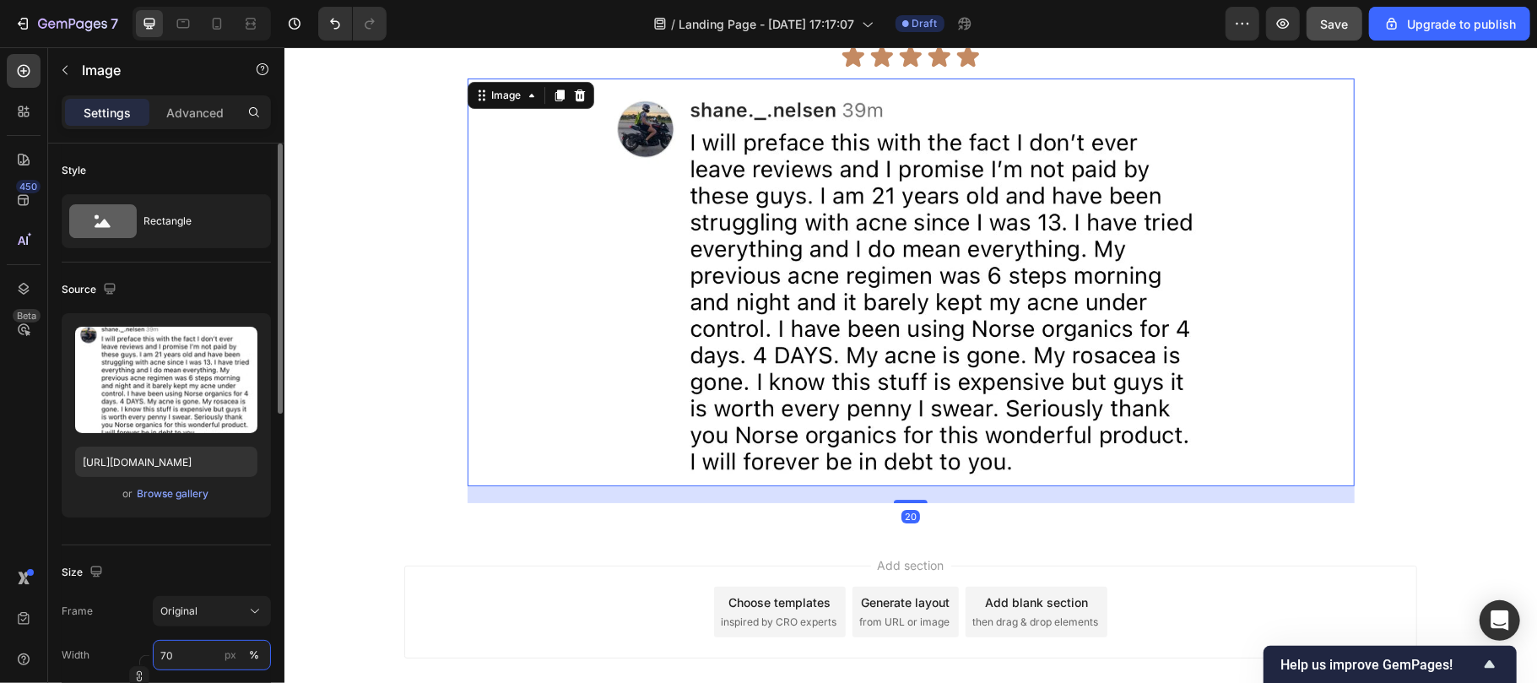
click at [197, 656] on input "70" at bounding box center [212, 655] width 118 height 30
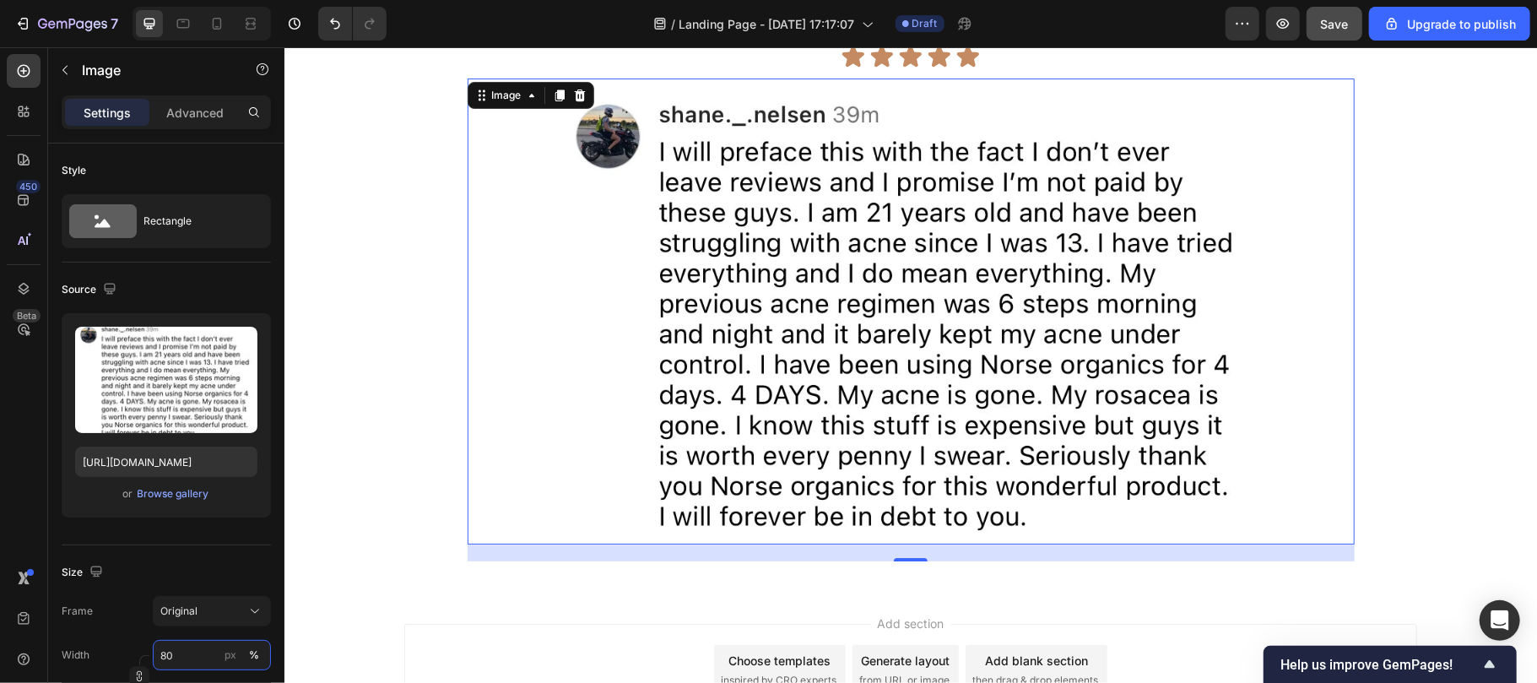
type input "80"
click at [676, 458] on img at bounding box center [910, 311] width 710 height 466
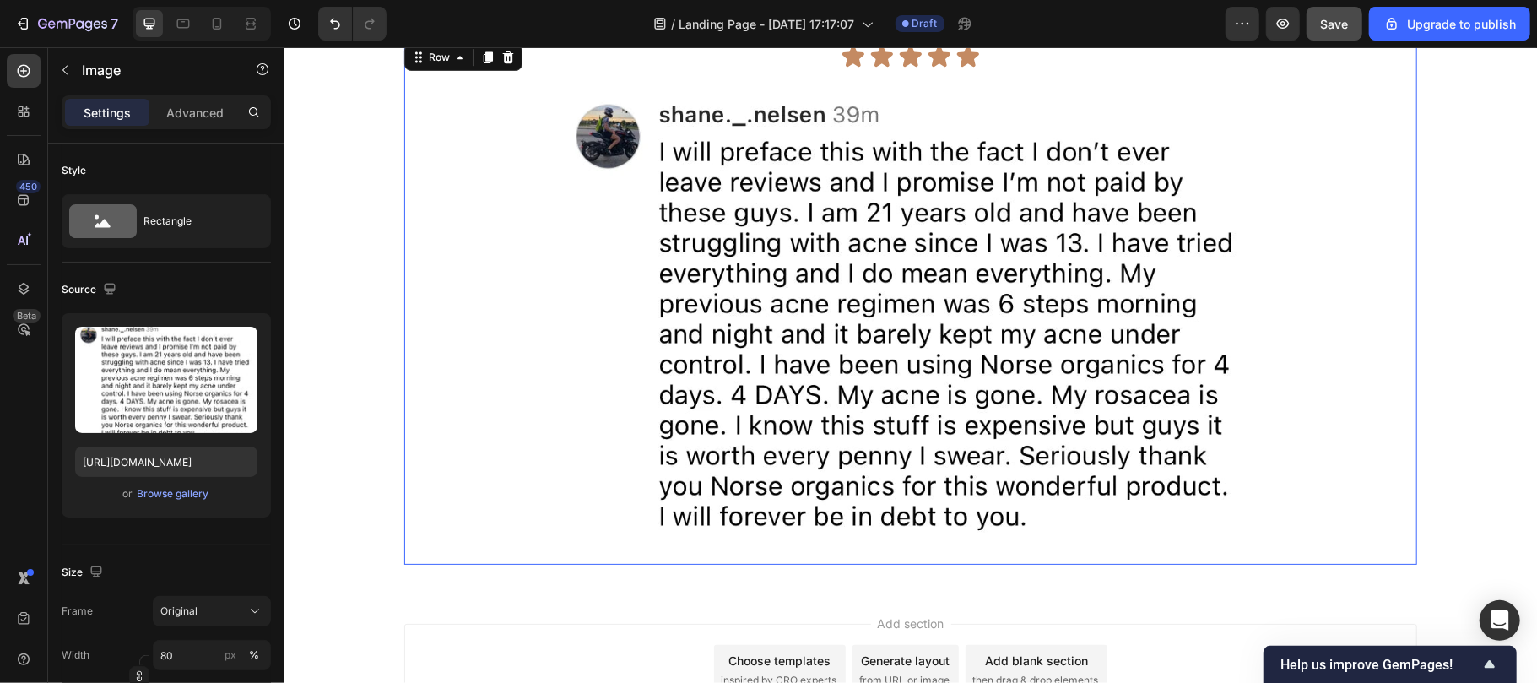
click at [405, 367] on div "Icon Icon Icon Icon Icon Icon List Image Text Block Row 0" at bounding box center [909, 302] width 1013 height 524
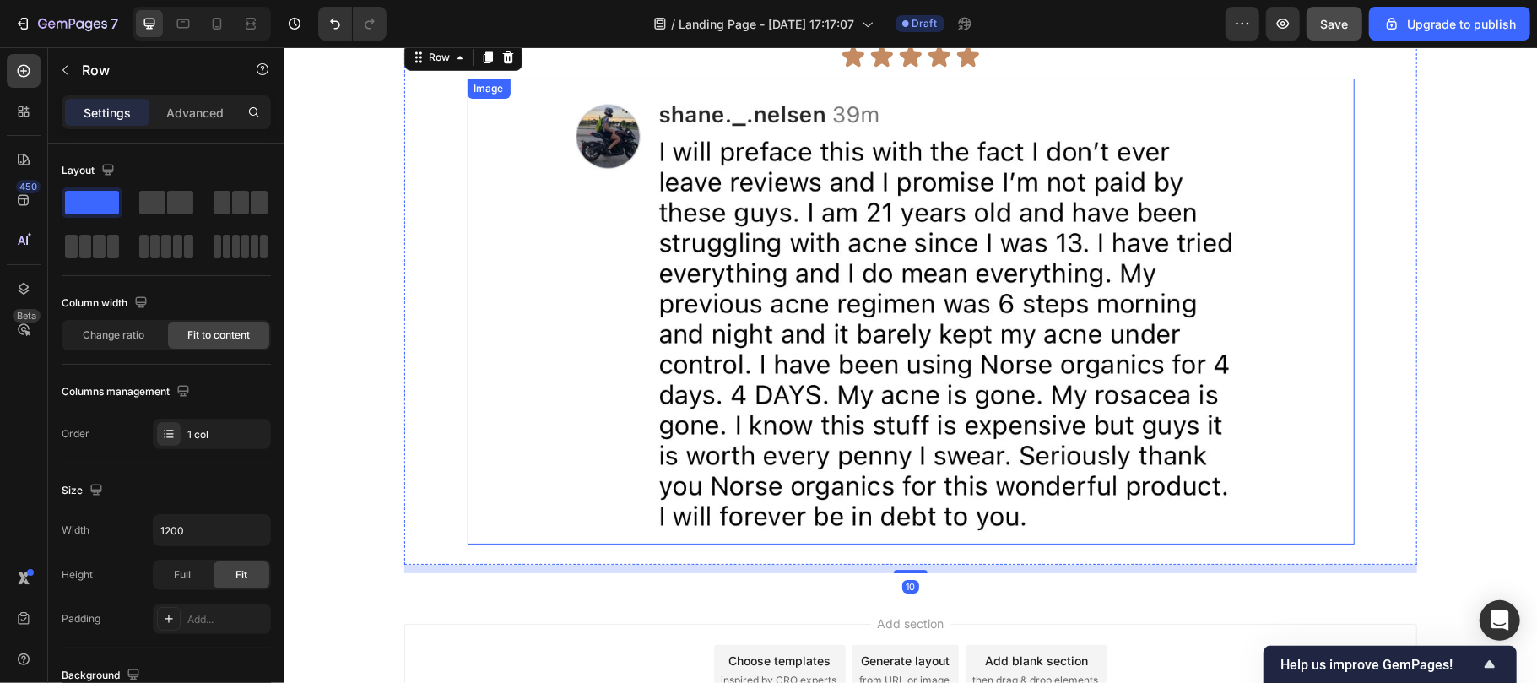
scroll to position [3963, 0]
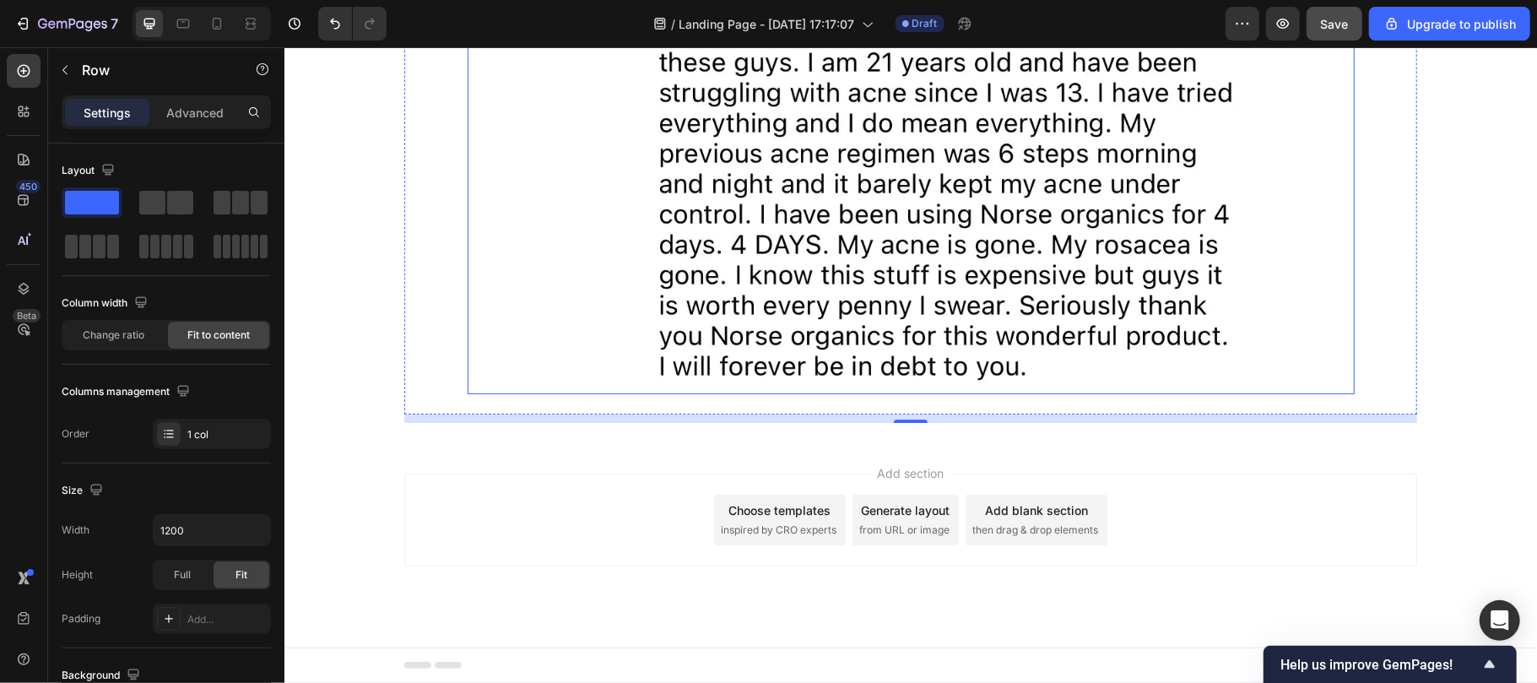
click at [736, 317] on img at bounding box center [910, 160] width 710 height 466
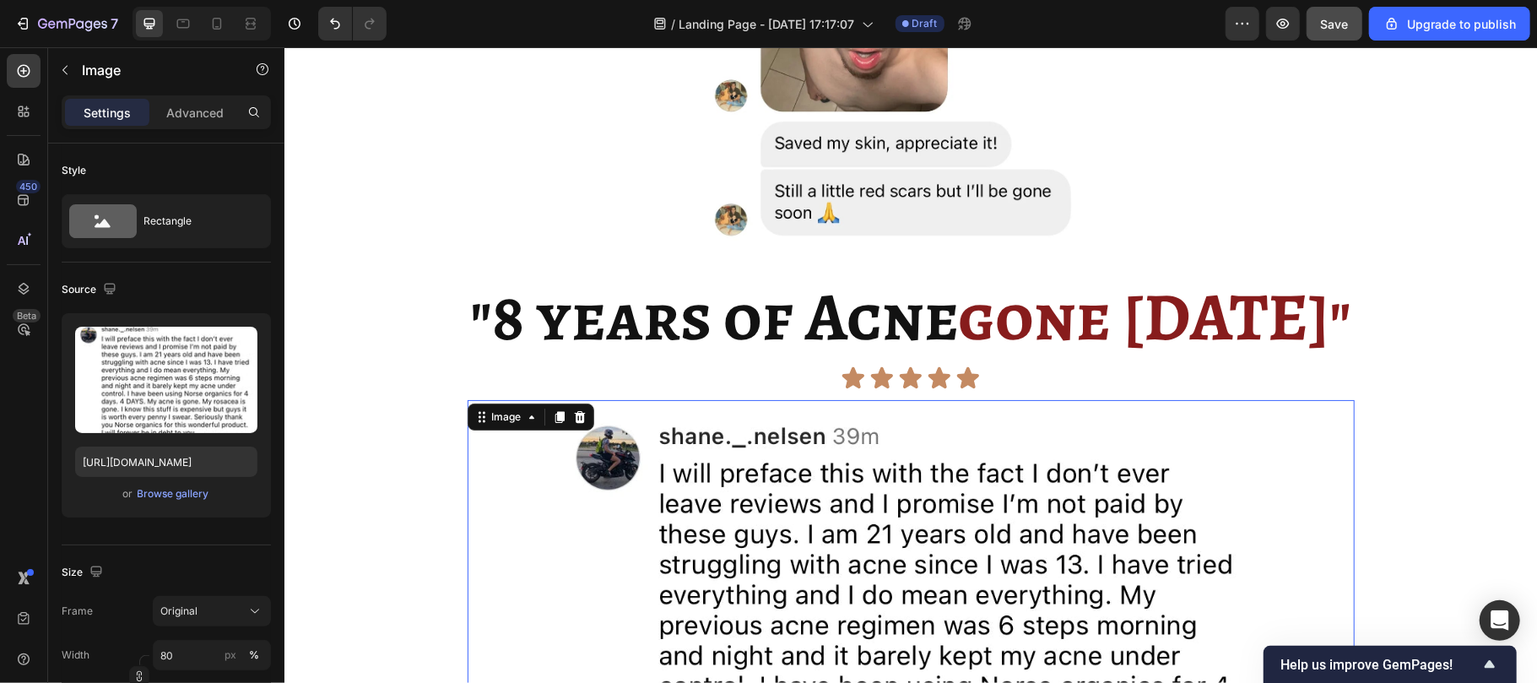
scroll to position [3640, 0]
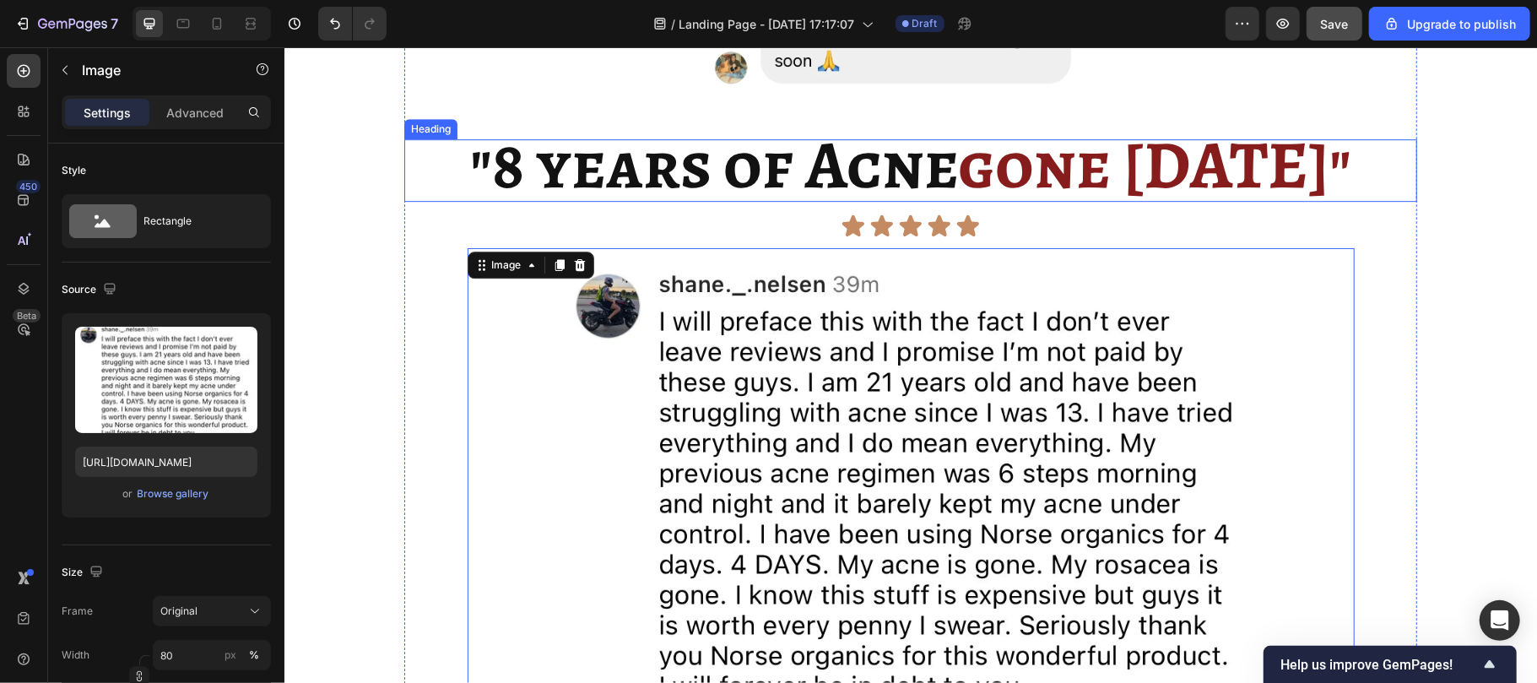
click at [606, 170] on strong ""8 years of Acne" at bounding box center [713, 164] width 488 height 92
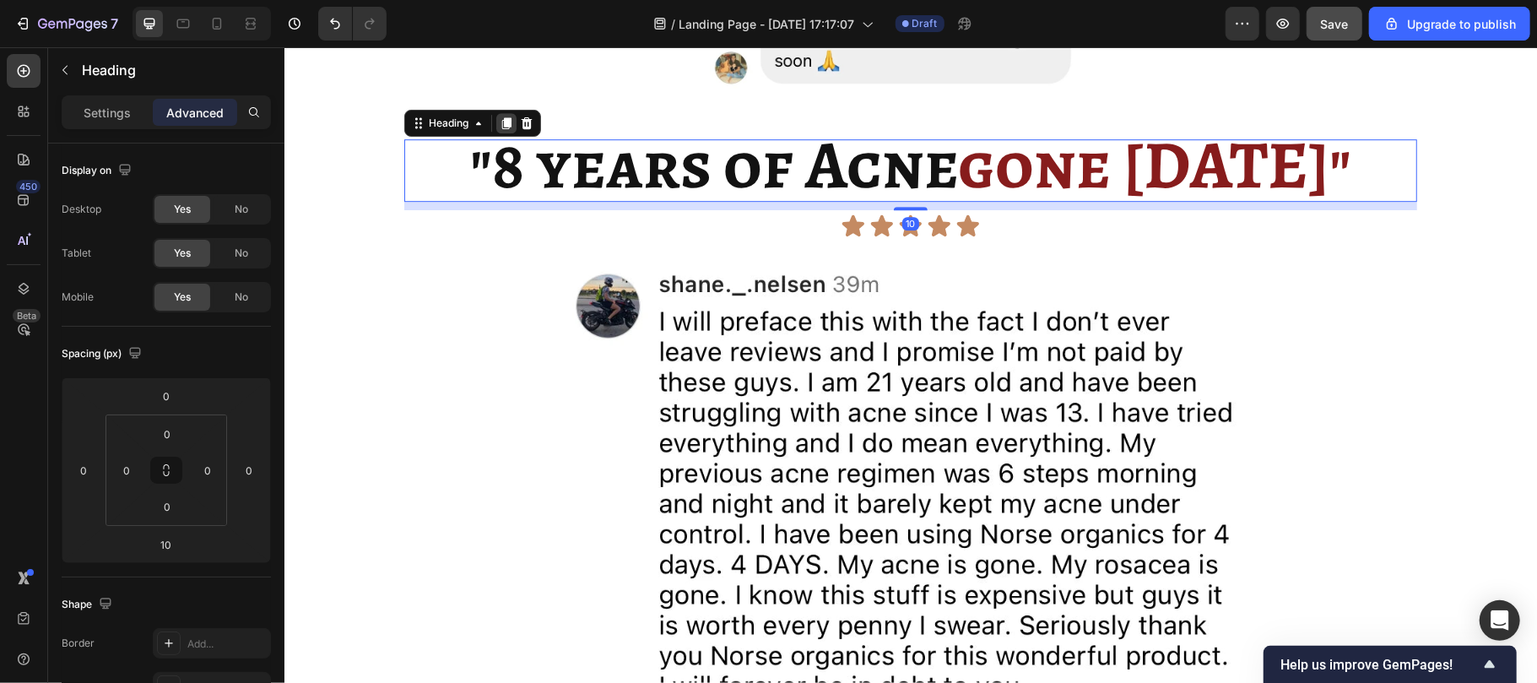
click at [499, 125] on icon at bounding box center [506, 123] width 14 height 14
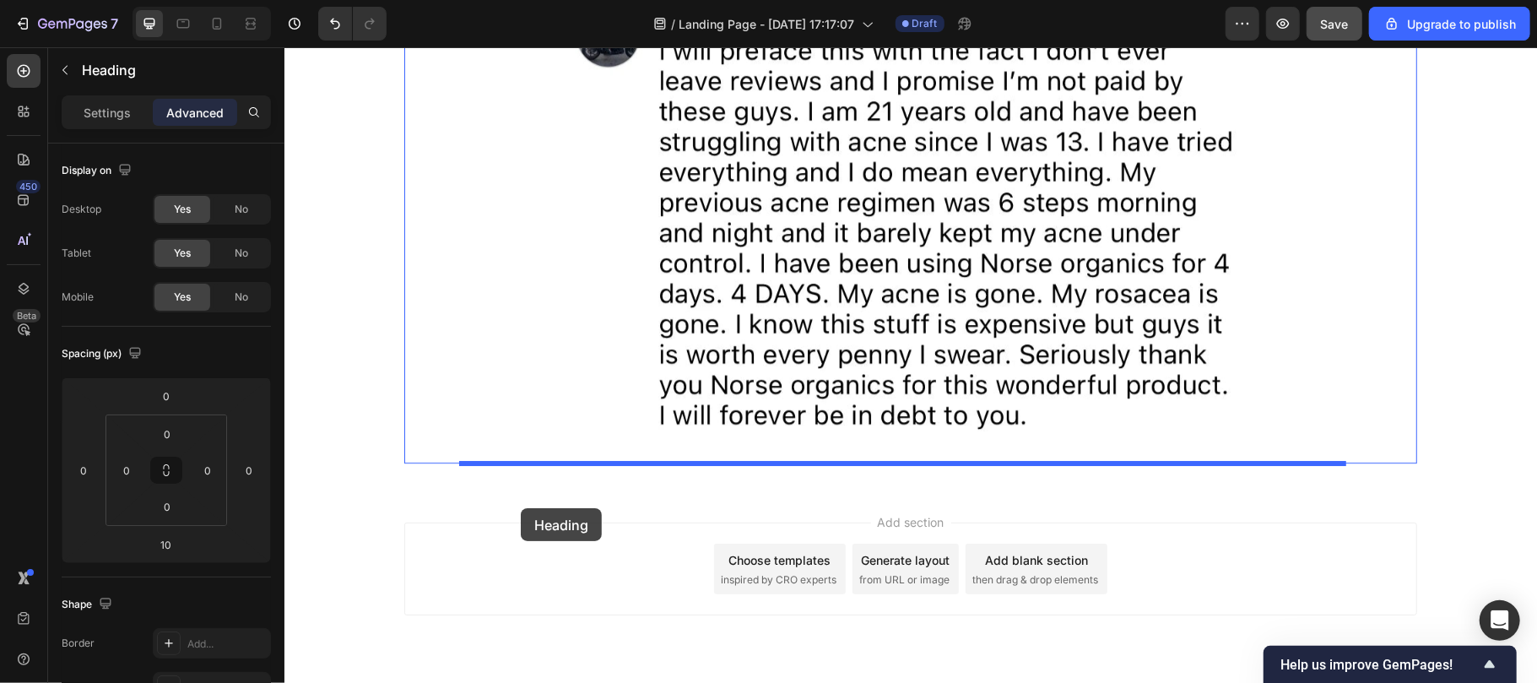
scroll to position [4035, 0]
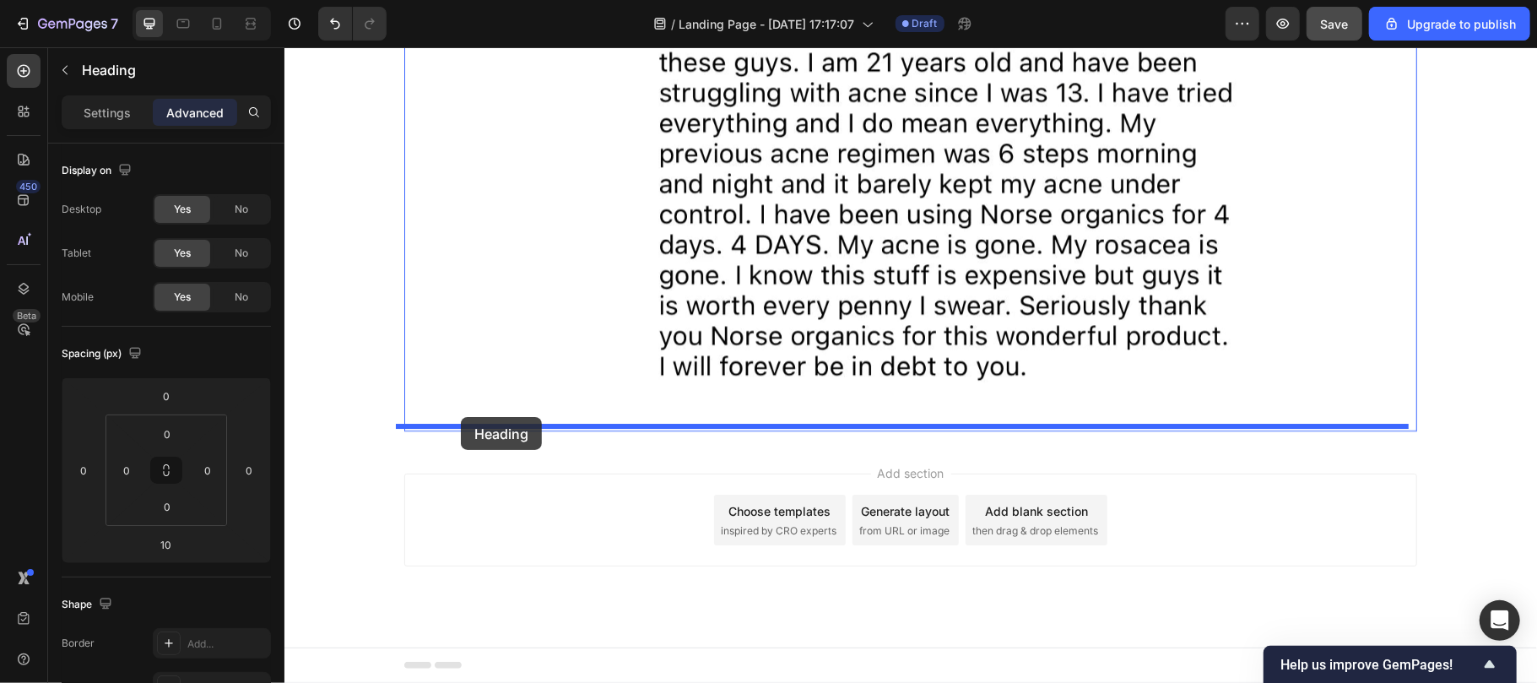
drag, startPoint x: 433, startPoint y: 82, endPoint x: 460, endPoint y: 416, distance: 335.3
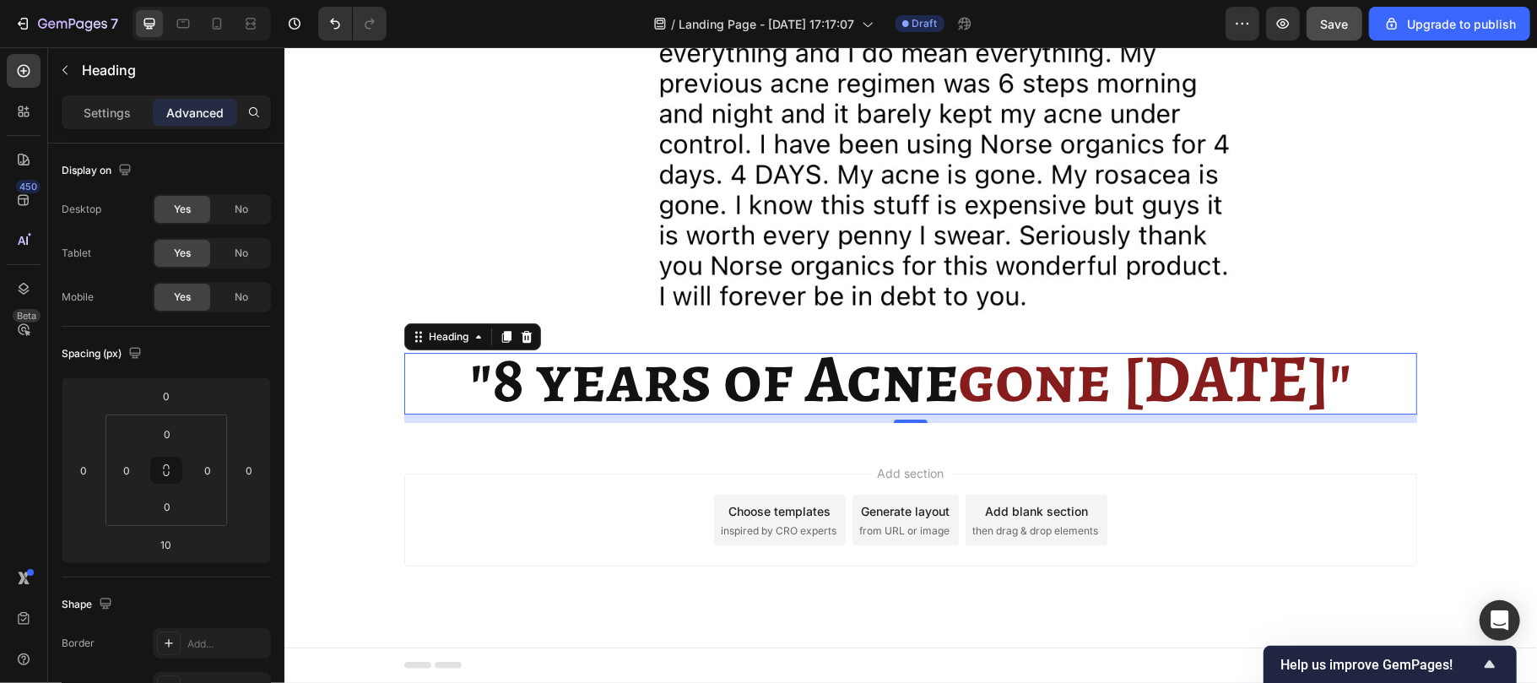
scroll to position [3964, 0]
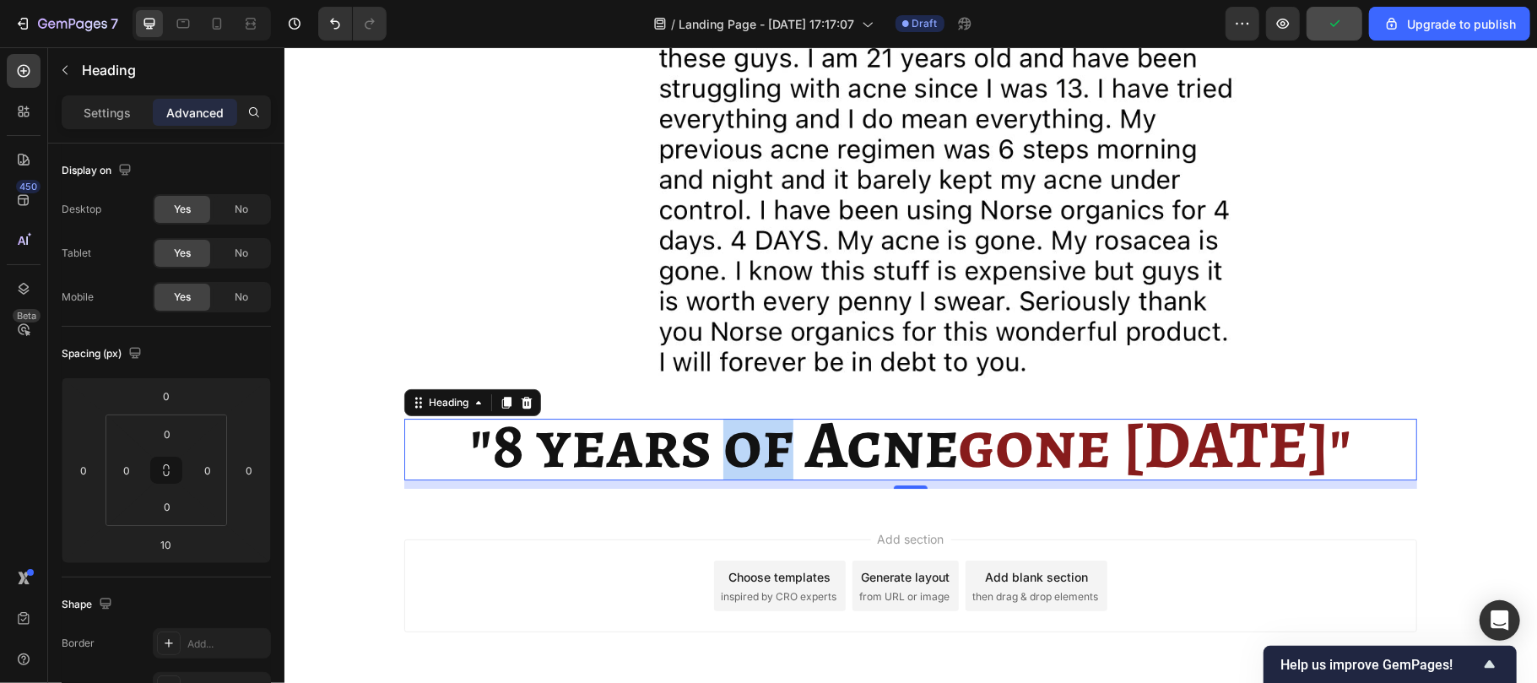
click at [697, 438] on strong ""8 years of Acne" at bounding box center [713, 444] width 488 height 92
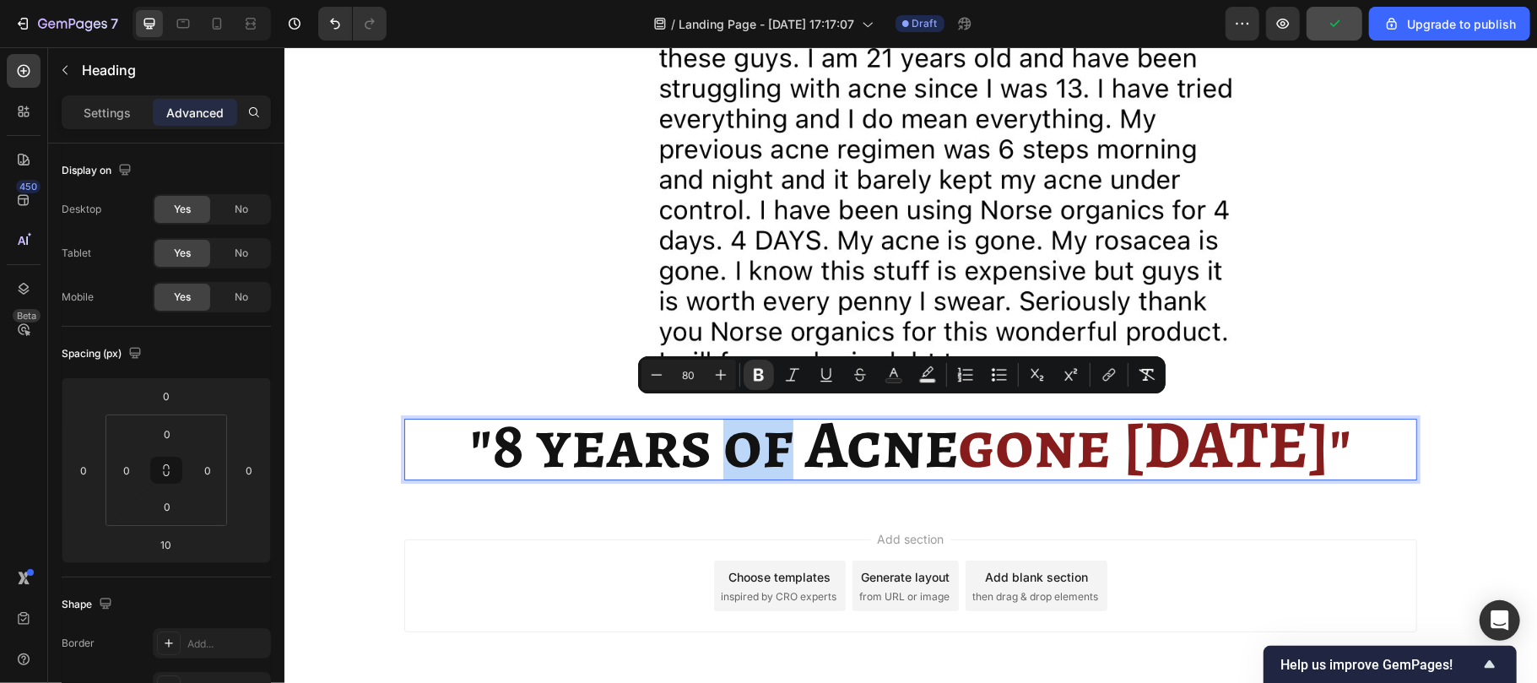
click at [697, 438] on strong ""8 years of Acne" at bounding box center [713, 444] width 488 height 92
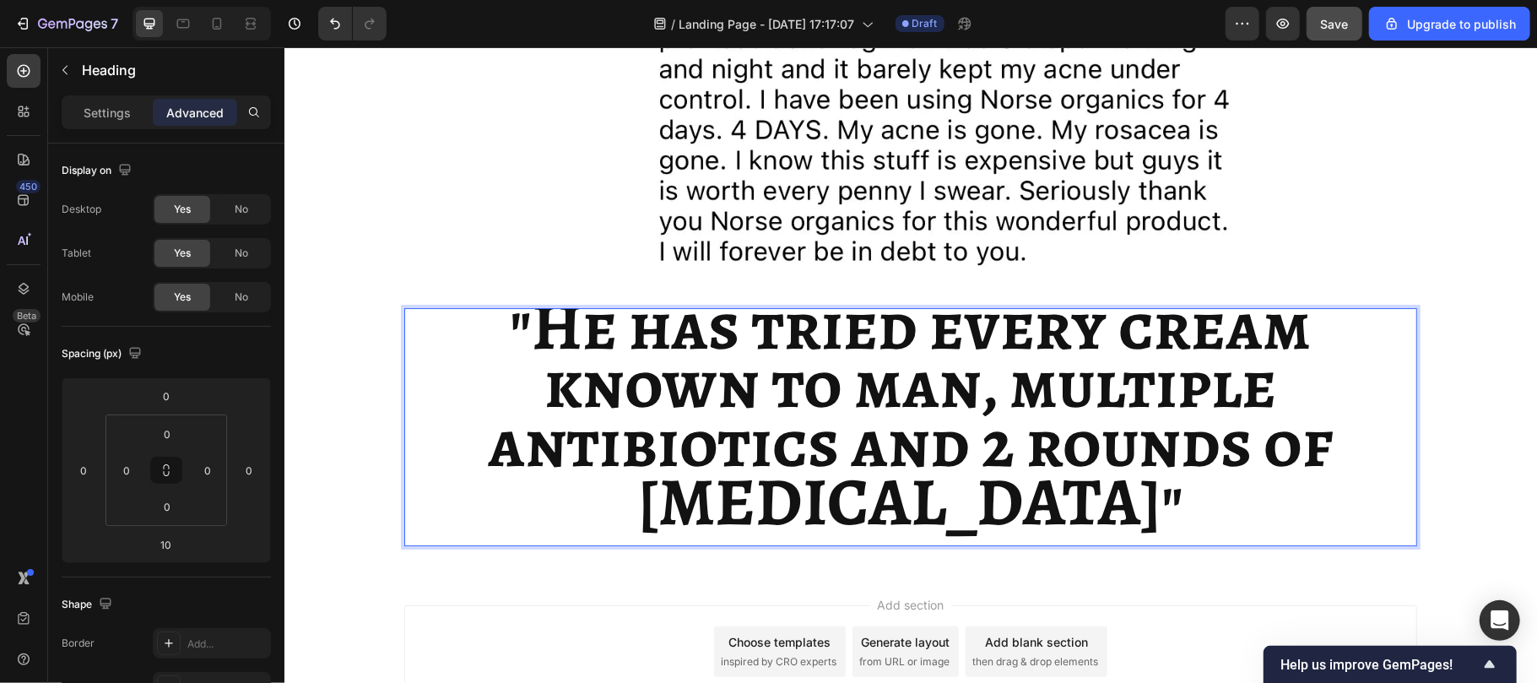
scroll to position [4076, 0]
click at [834, 371] on strong ""He has tried every cream known to man, multiple antibiotics and 2 rounds of [M…" at bounding box center [910, 413] width 846 height 268
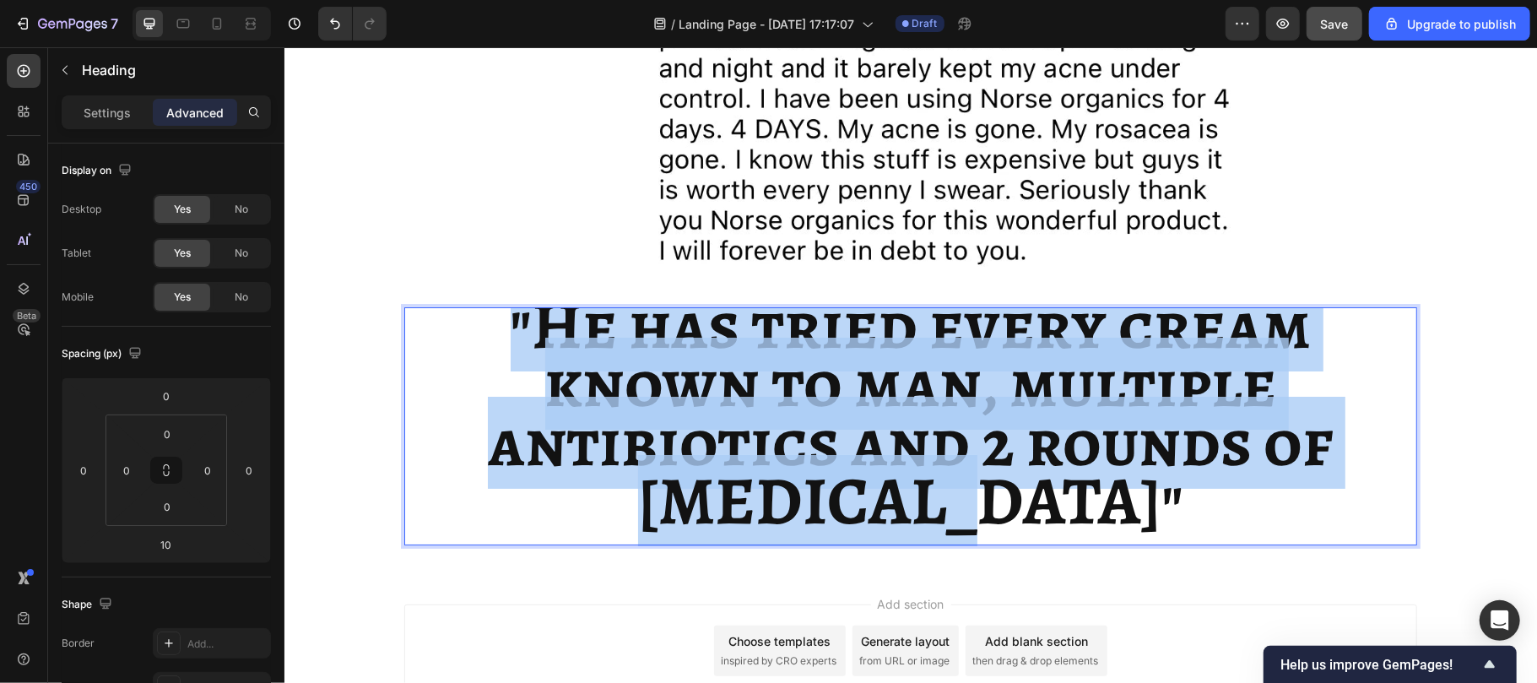
click at [834, 371] on strong ""He has tried every cream known to man, multiple antibiotics and 2 rounds of [M…" at bounding box center [910, 413] width 846 height 268
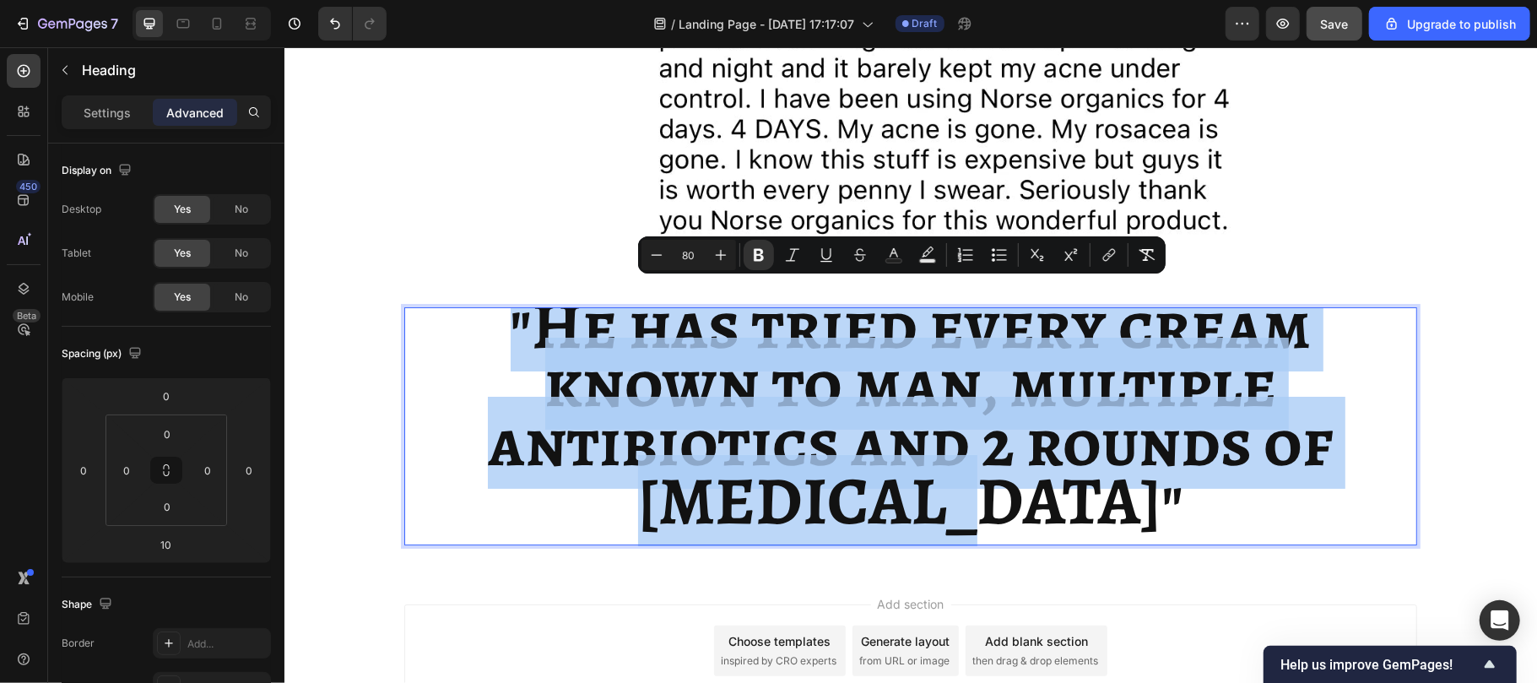
click at [834, 371] on strong ""He has tried every cream known to man, multiple antibiotics and 2 rounds of [M…" at bounding box center [910, 413] width 846 height 268
click at [702, 342] on strong ""He has tried every cream known to man, multiple antibiotics and 2 rounds of [M…" at bounding box center [910, 413] width 846 height 268
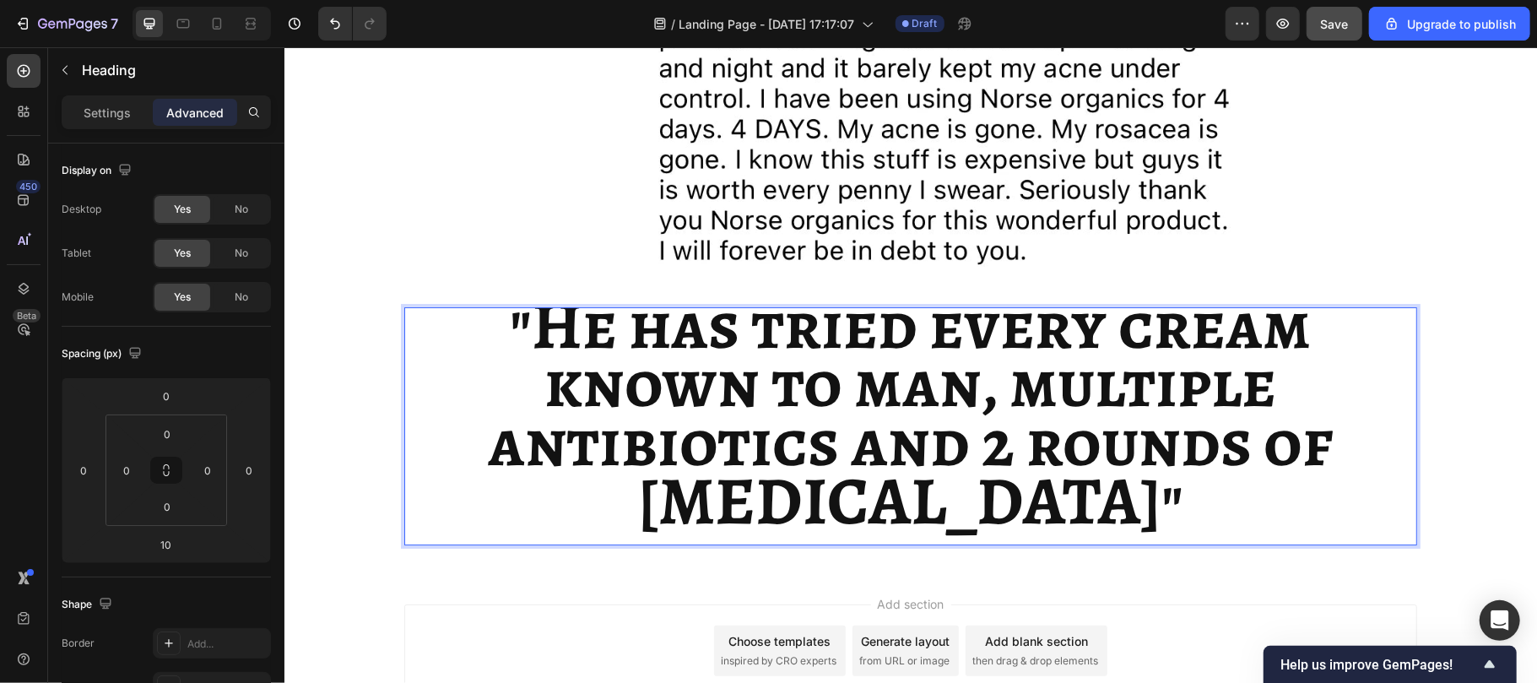
click at [702, 342] on strong ""He has tried every cream known to man, multiple antibiotics and 2 rounds of [M…" at bounding box center [910, 413] width 846 height 268
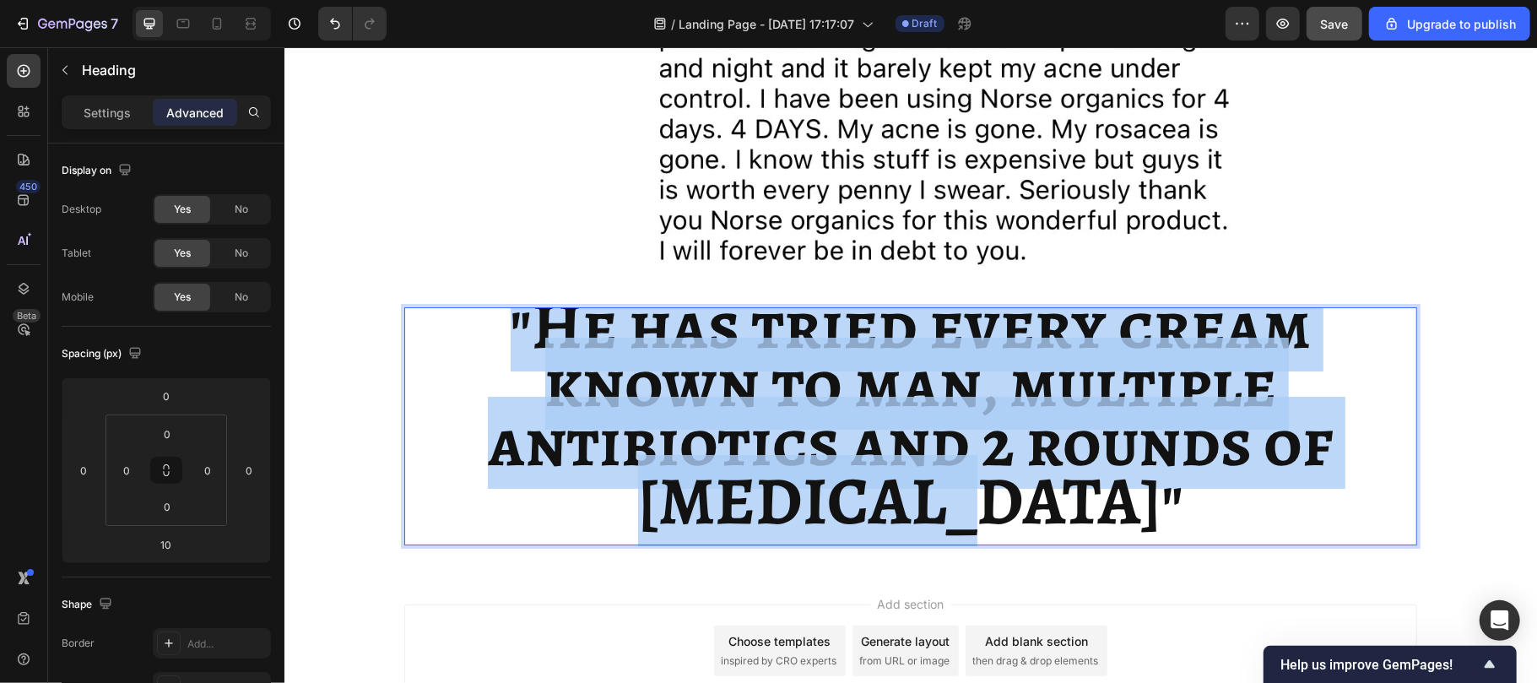
click at [702, 342] on strong ""He has tried every cream known to man, multiple antibiotics and 2 rounds of [M…" at bounding box center [910, 413] width 846 height 268
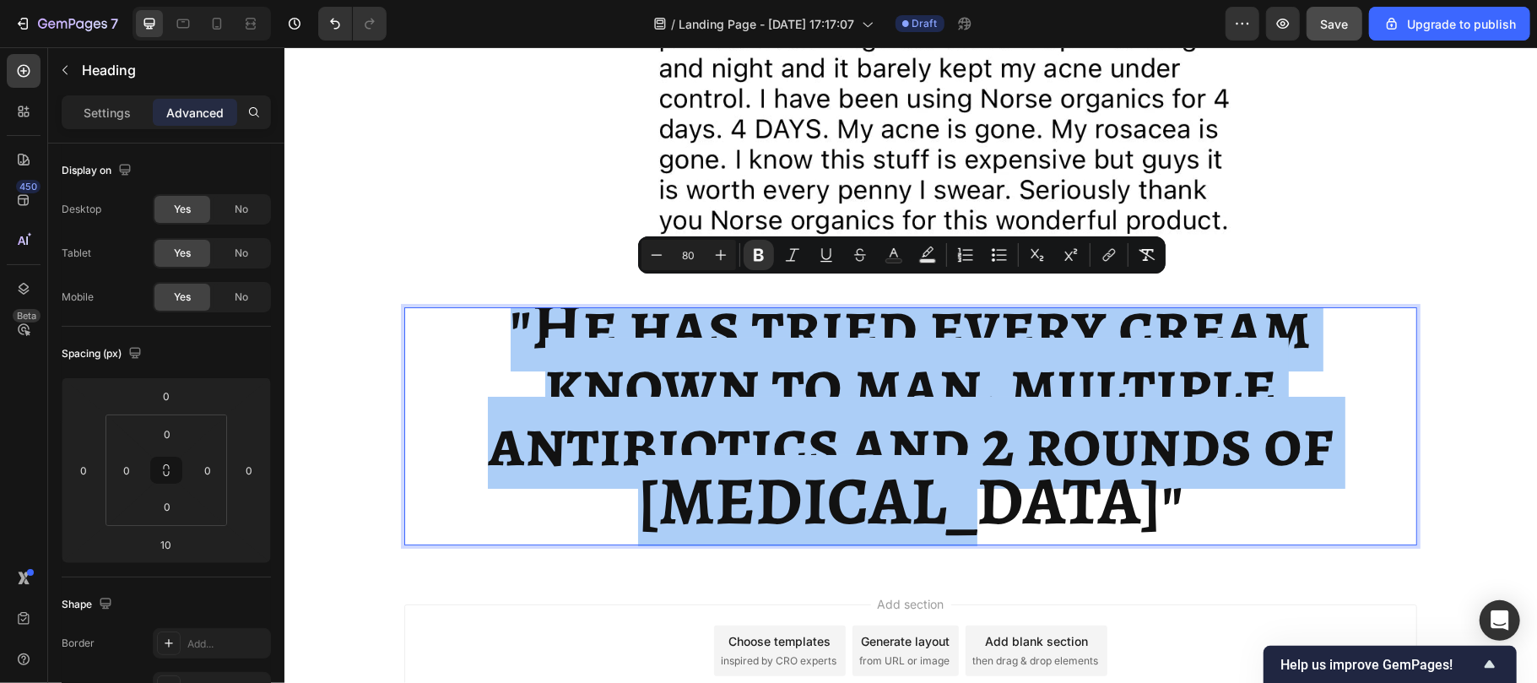
click at [695, 251] on input "80" at bounding box center [689, 255] width 34 height 20
type input "42"
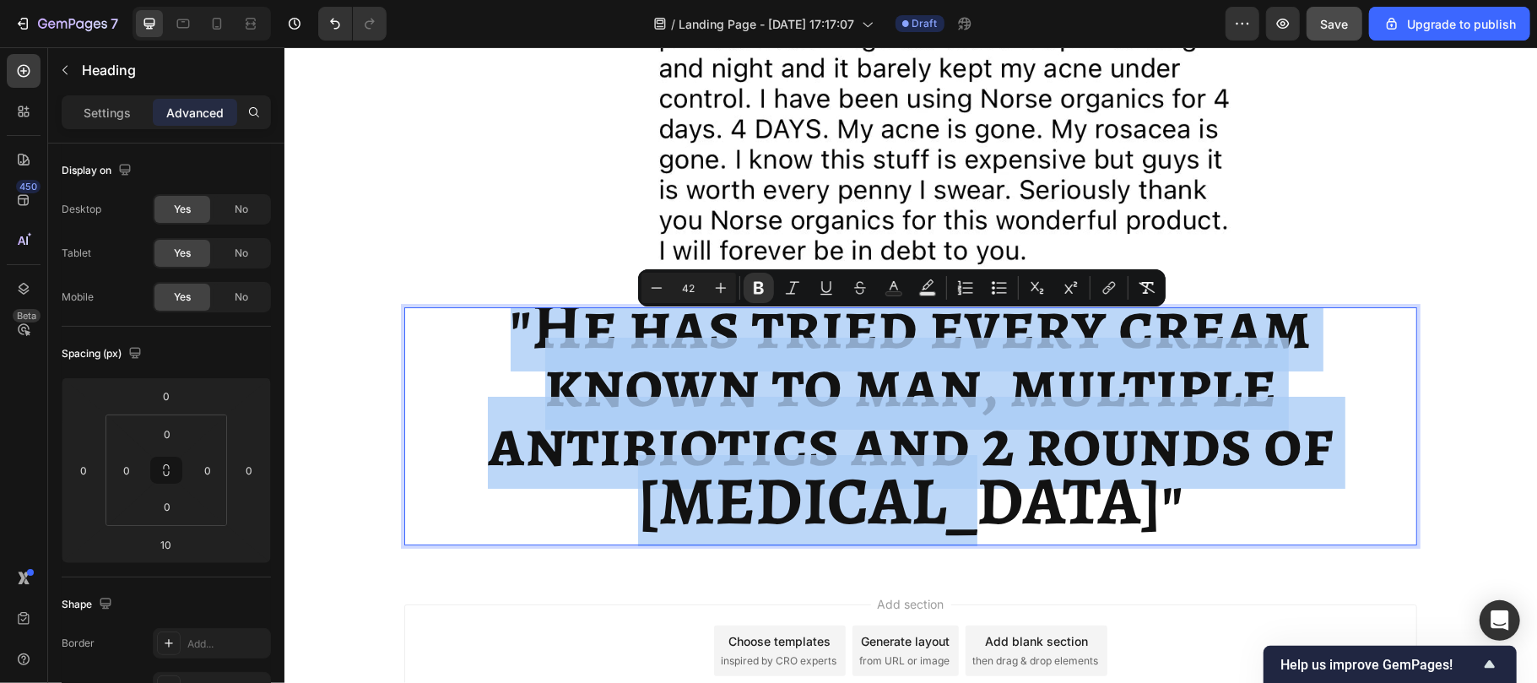
scroll to position [0, 0]
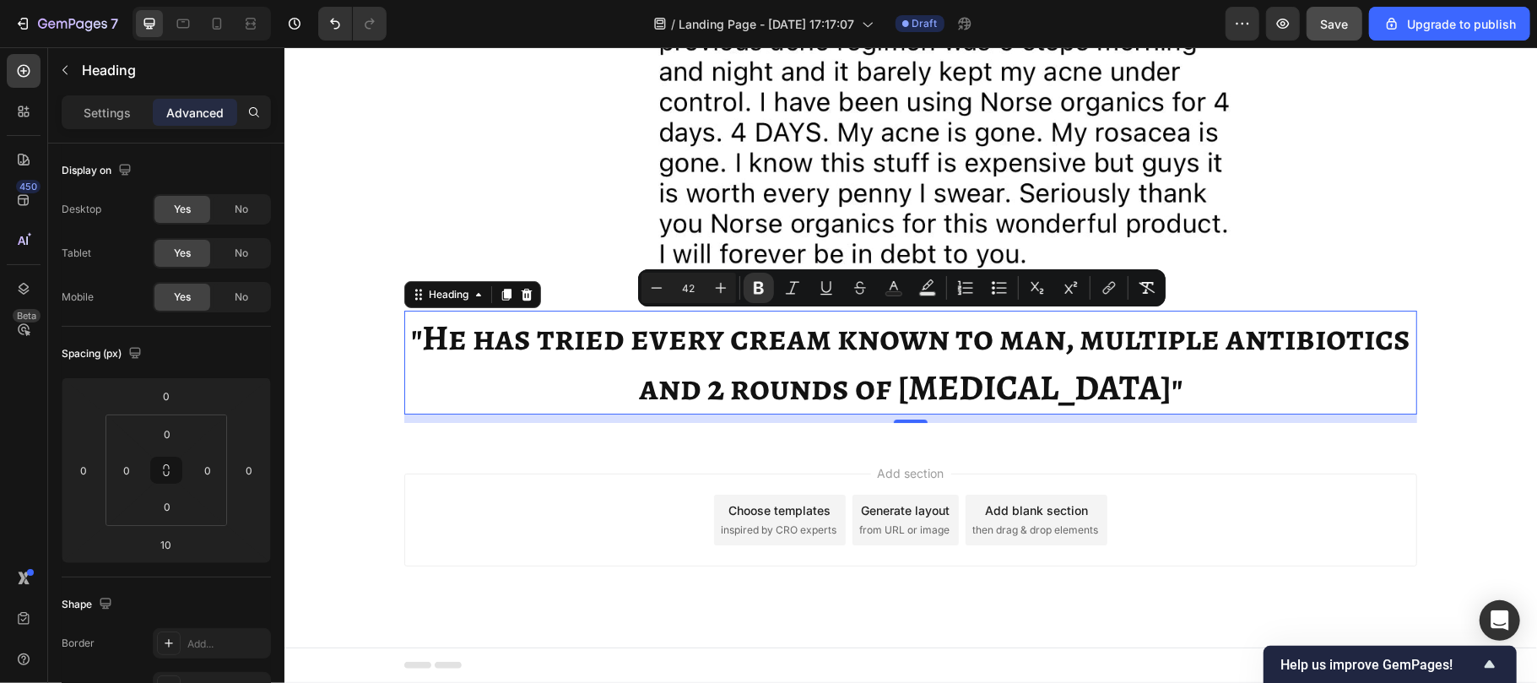
click at [746, 334] on strong ""He has tried every cream known to man, multiple antibiotics and 2 rounds of [M…" at bounding box center [909, 361] width 999 height 99
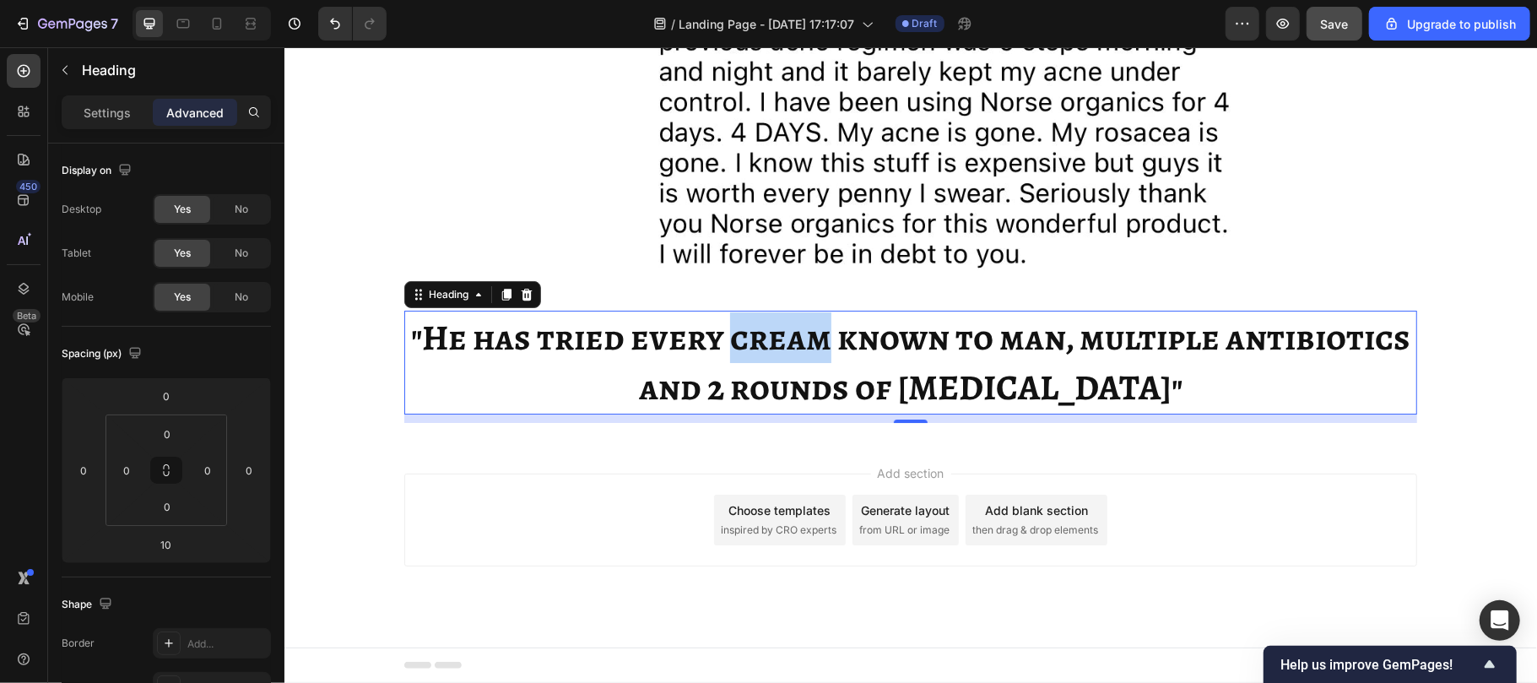
click at [746, 334] on strong ""He has tried every cream known to man, multiple antibiotics and 2 rounds of [M…" at bounding box center [909, 361] width 999 height 99
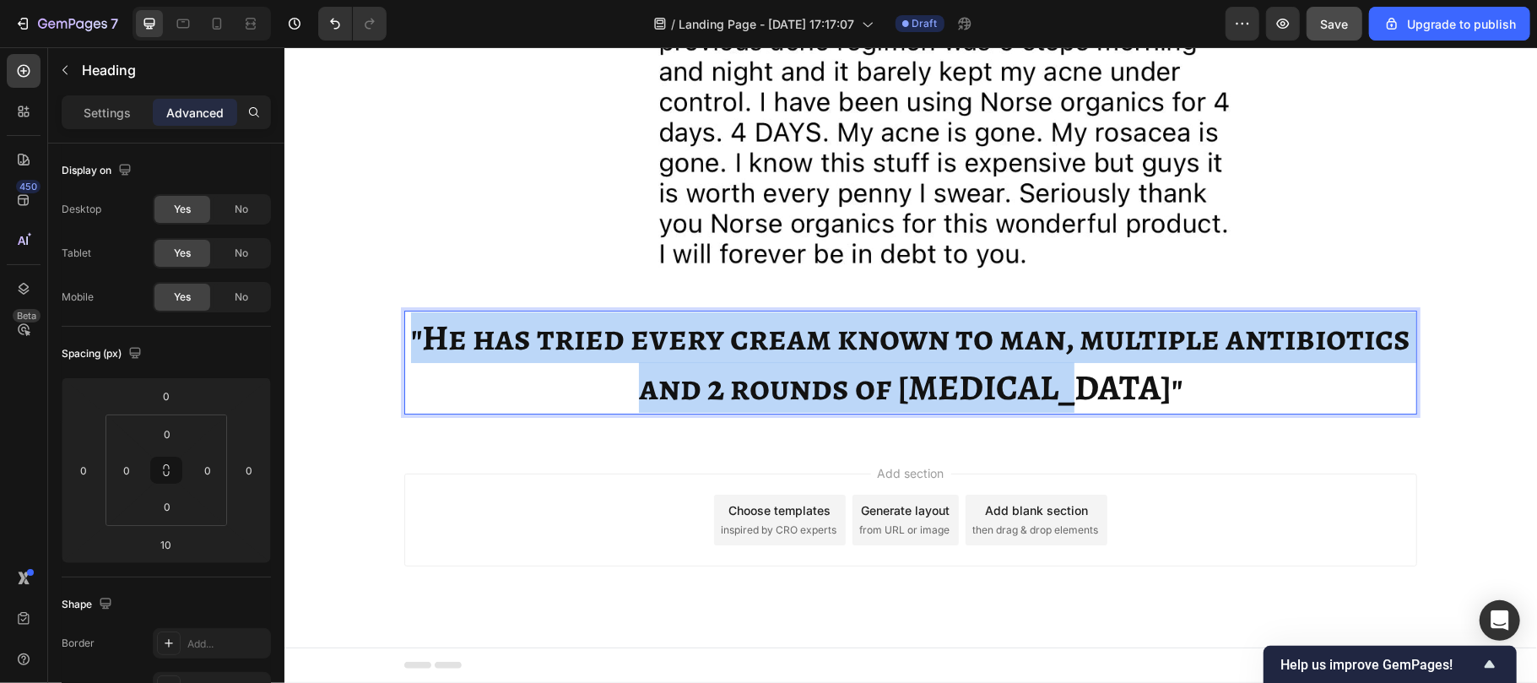
click at [746, 334] on strong ""He has tried every cream known to man, multiple antibiotics and 2 rounds of [M…" at bounding box center [909, 361] width 999 height 99
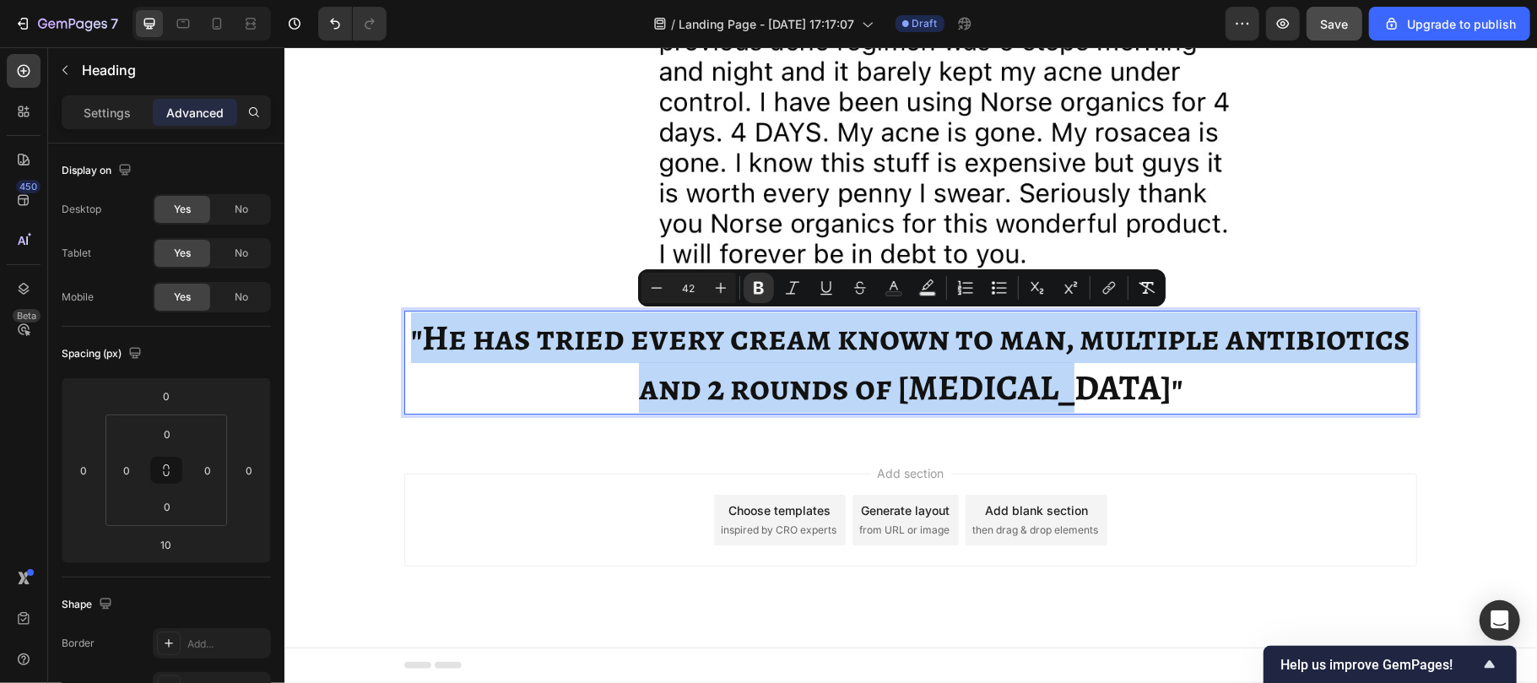
click at [746, 334] on strong ""He has tried every cream known to man, multiple antibiotics and 2 rounds of [M…" at bounding box center [909, 361] width 999 height 99
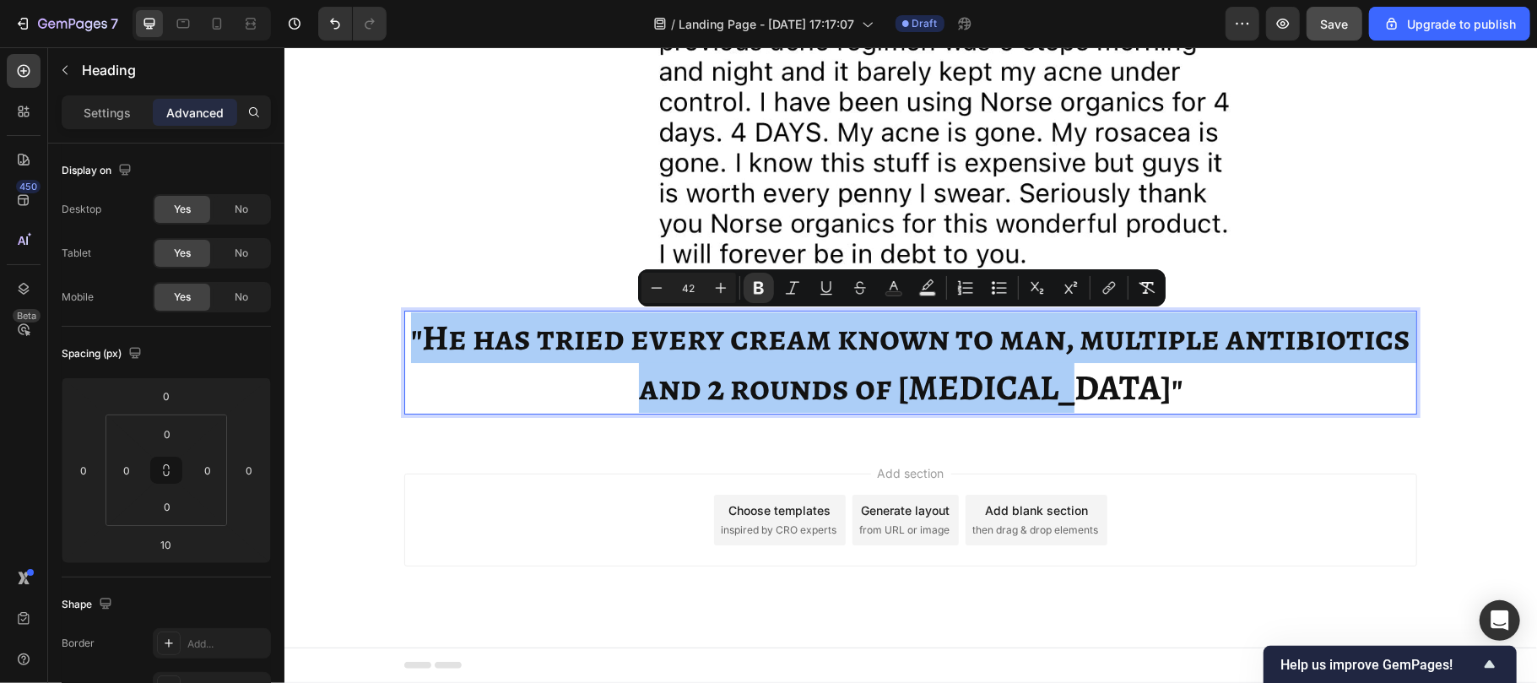
click at [700, 280] on input "42" at bounding box center [689, 288] width 34 height 20
type input "62"
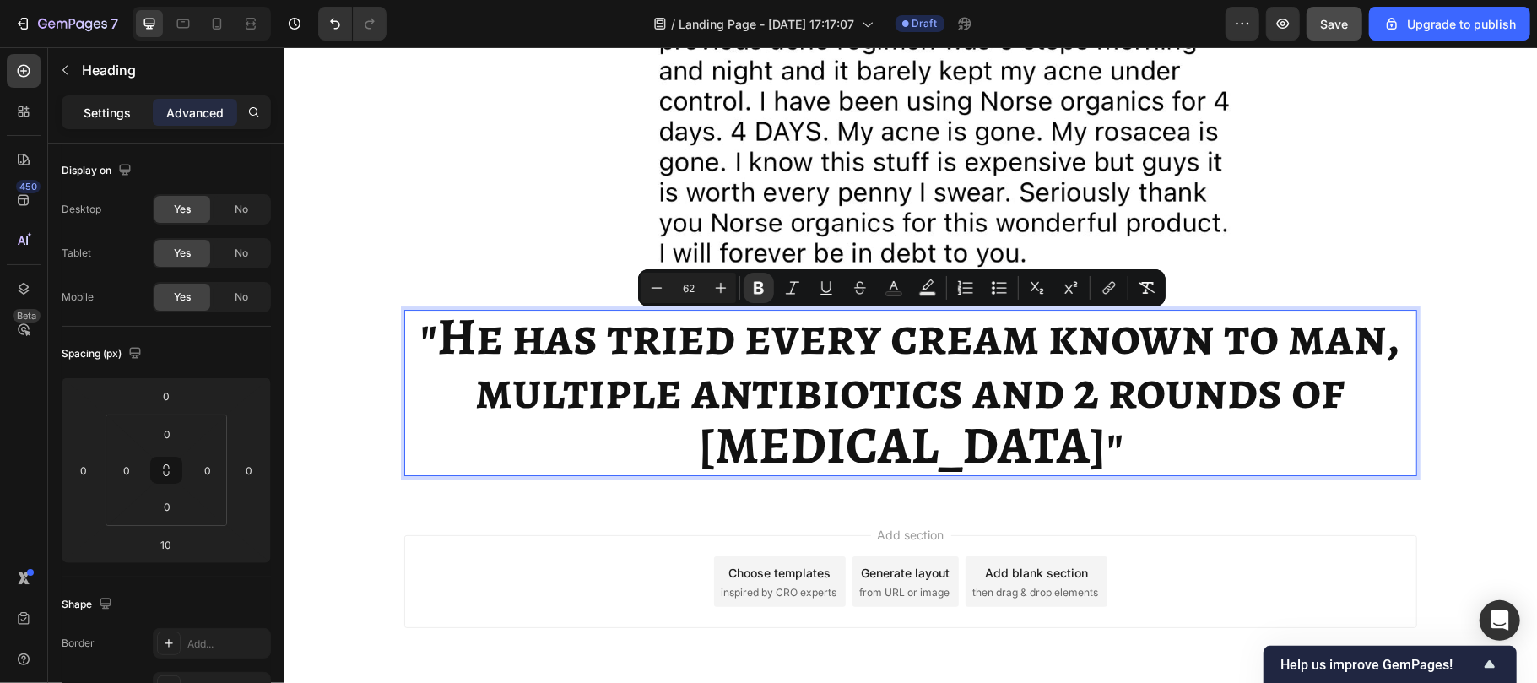
click at [91, 116] on p "Settings" at bounding box center [107, 113] width 47 height 18
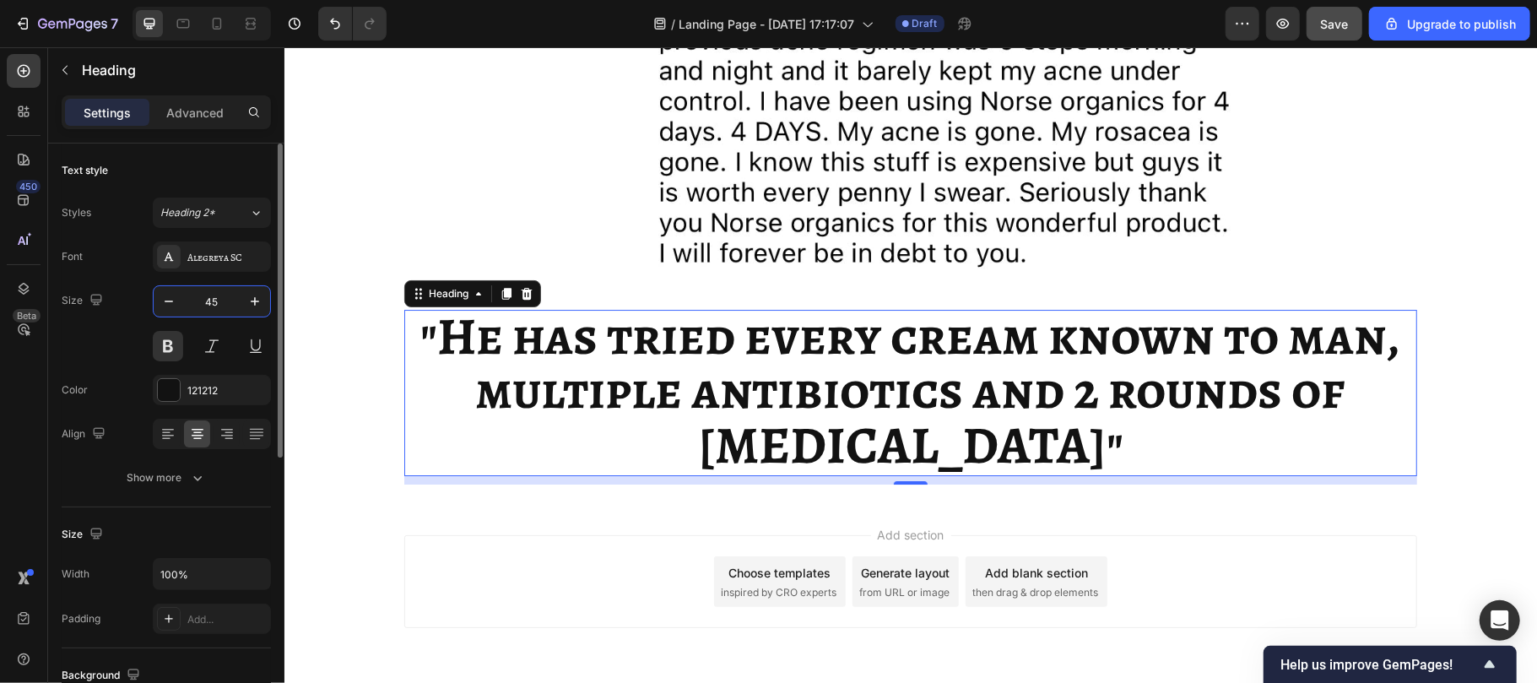
click at [228, 299] on input "45" at bounding box center [212, 301] width 56 height 30
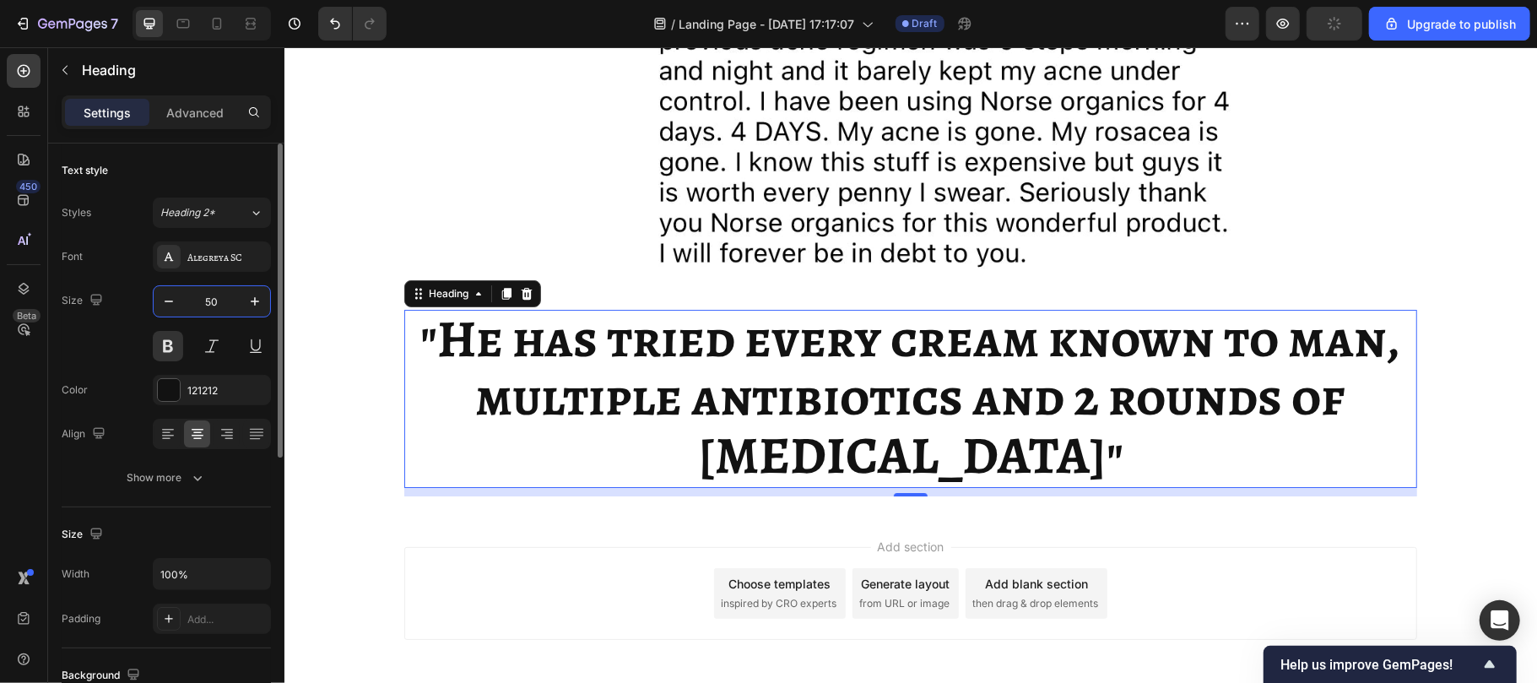
type input "5"
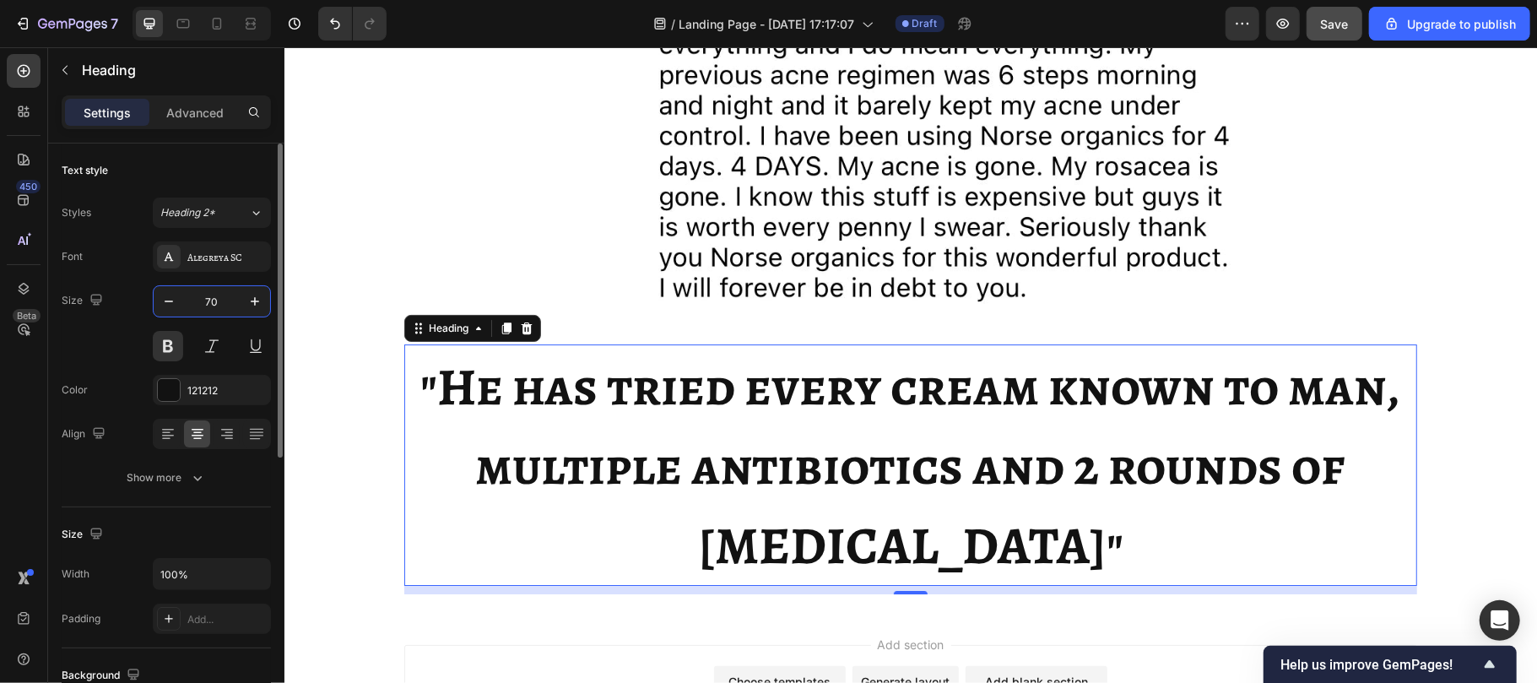
scroll to position [4073, 0]
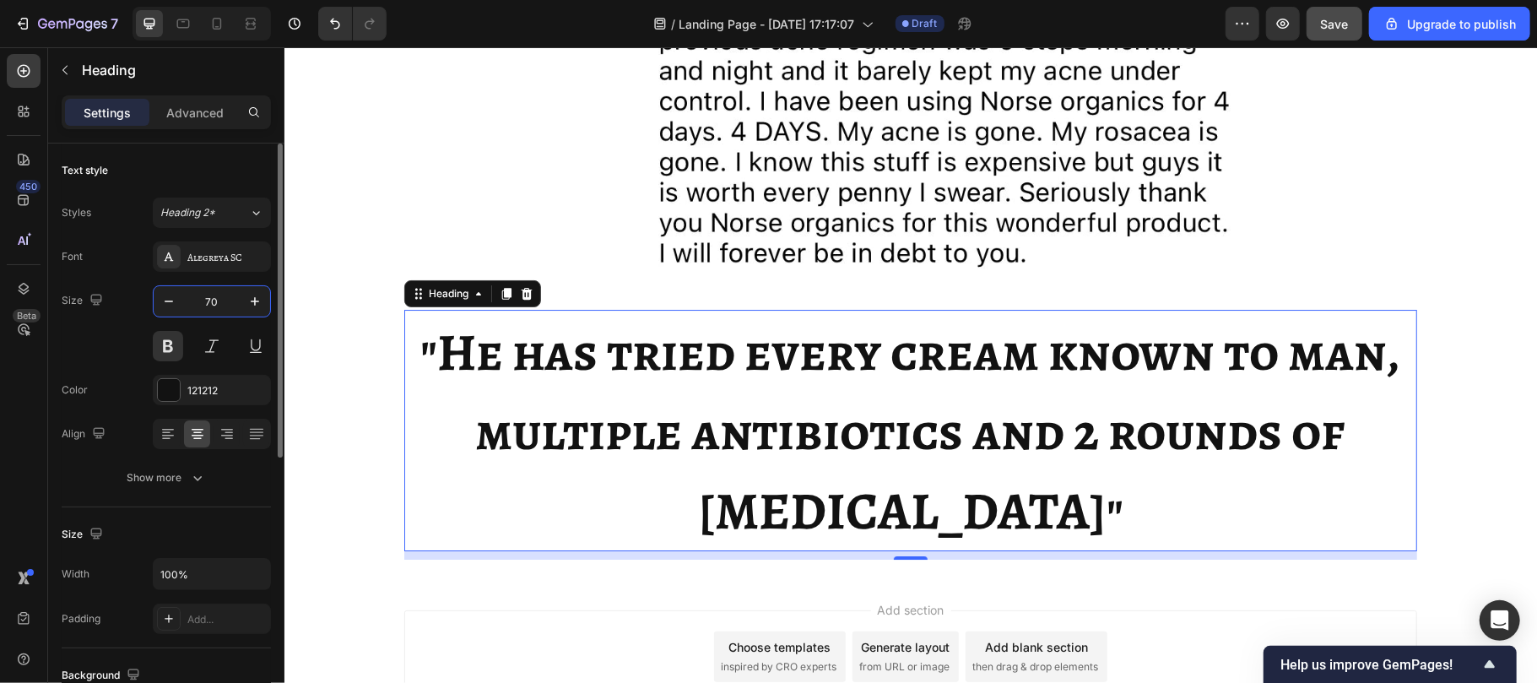
type input "7"
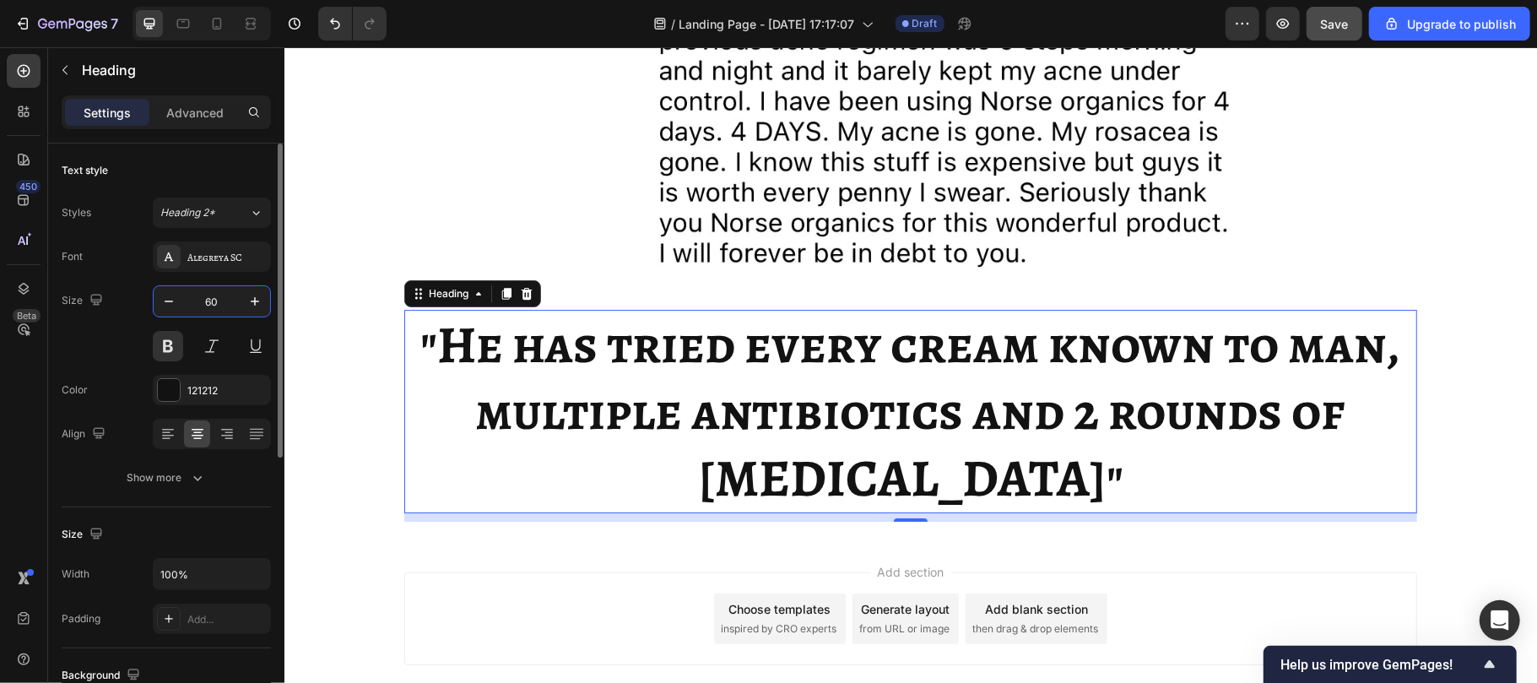
type input "6"
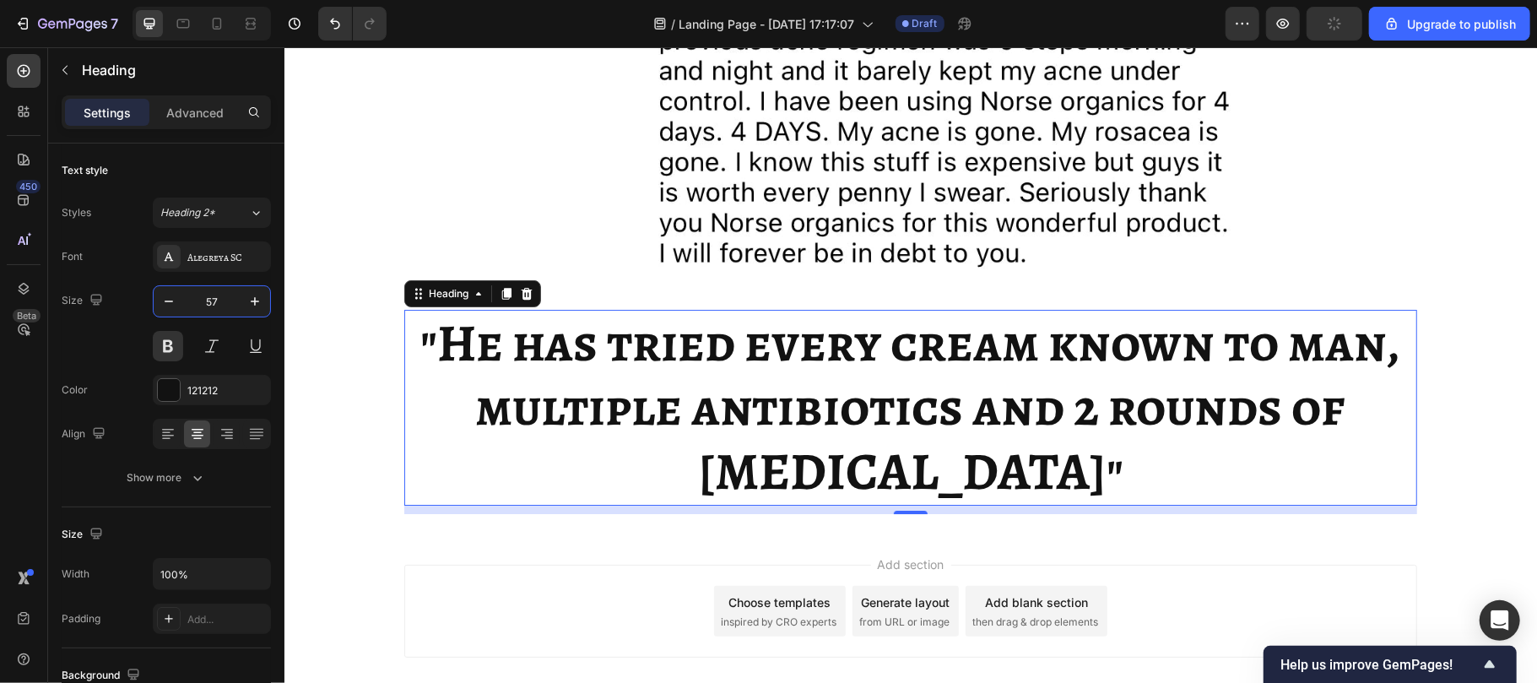
type input "57"
click at [787, 472] on strong ""He has tried every cream known to man, multiple antibiotics and 2 rounds of [M…" at bounding box center [910, 405] width 980 height 199
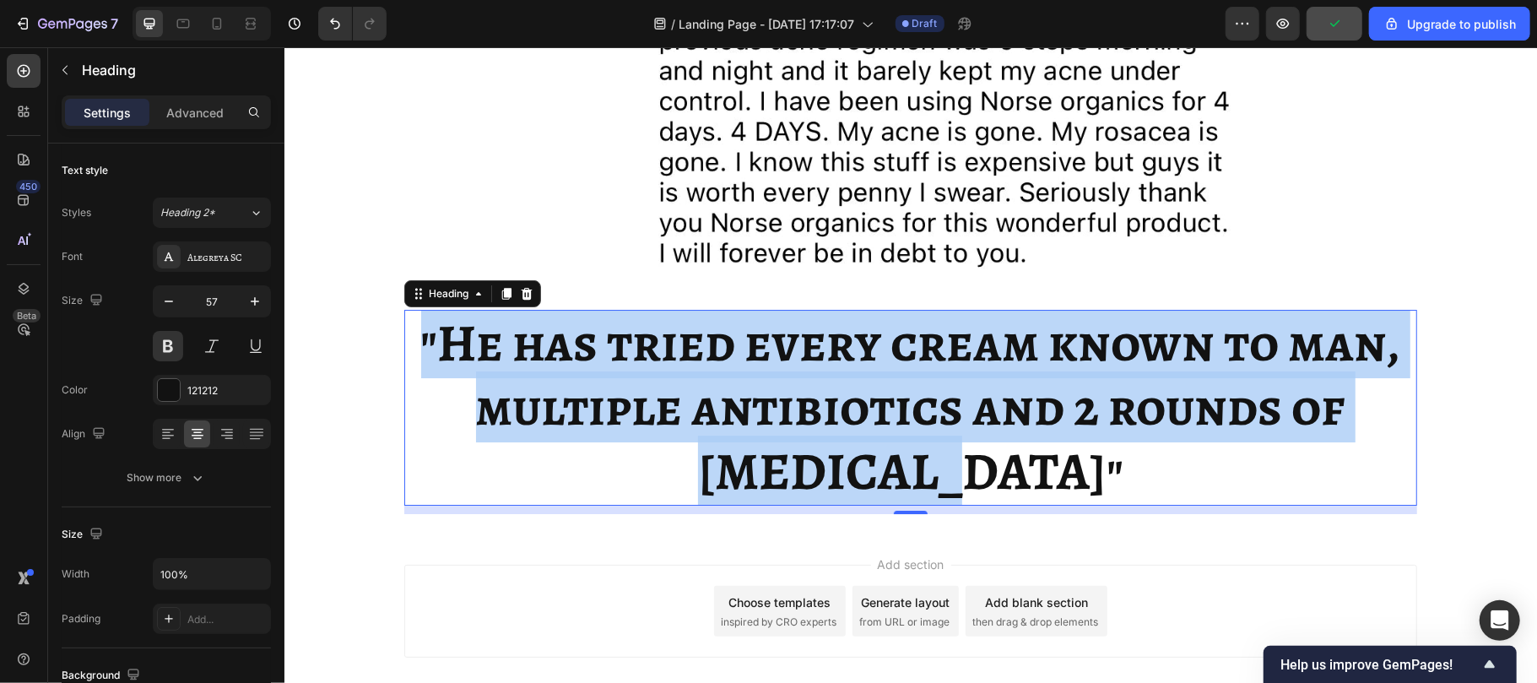
click at [787, 472] on strong ""He has tried every cream known to man, multiple antibiotics and 2 rounds of [M…" at bounding box center [910, 405] width 980 height 199
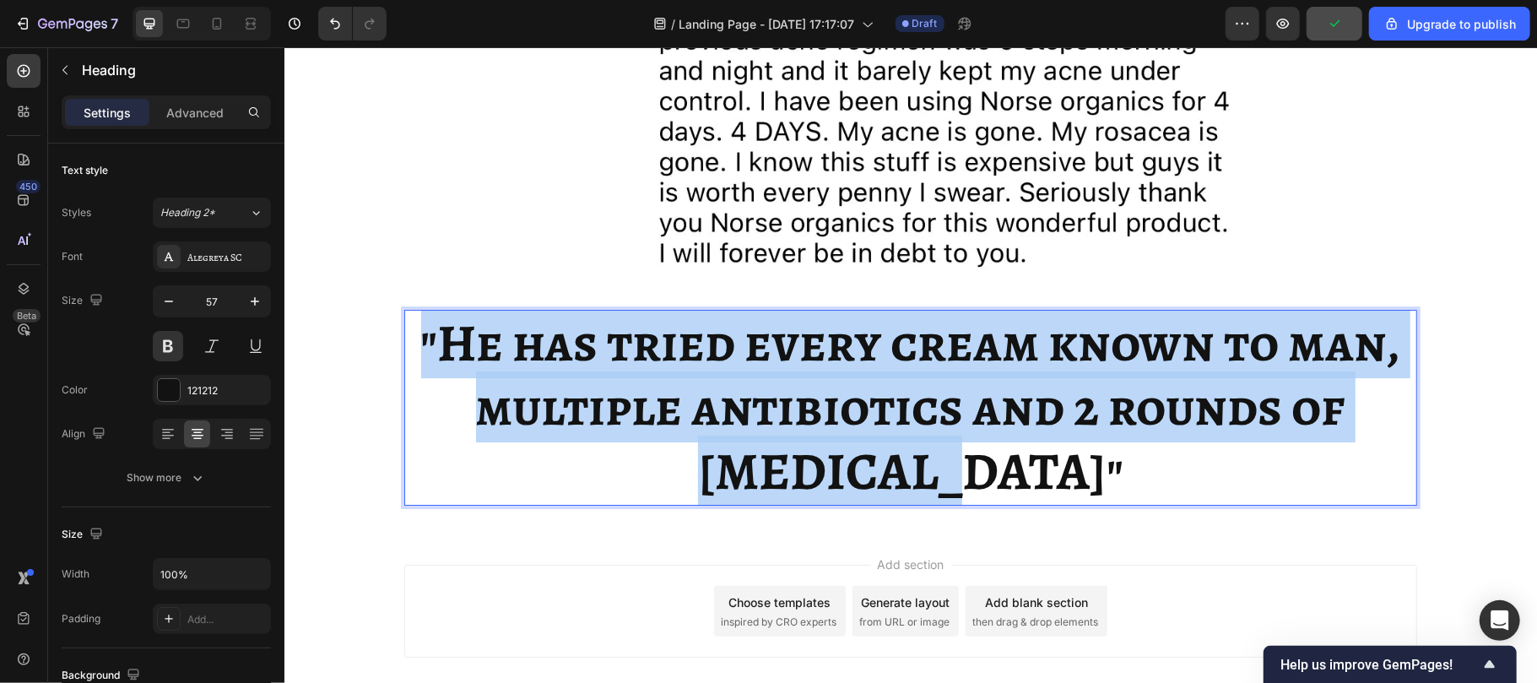
click at [787, 472] on strong ""He has tried every cream known to man, multiple antibiotics and 2 rounds of [M…" at bounding box center [910, 405] width 980 height 199
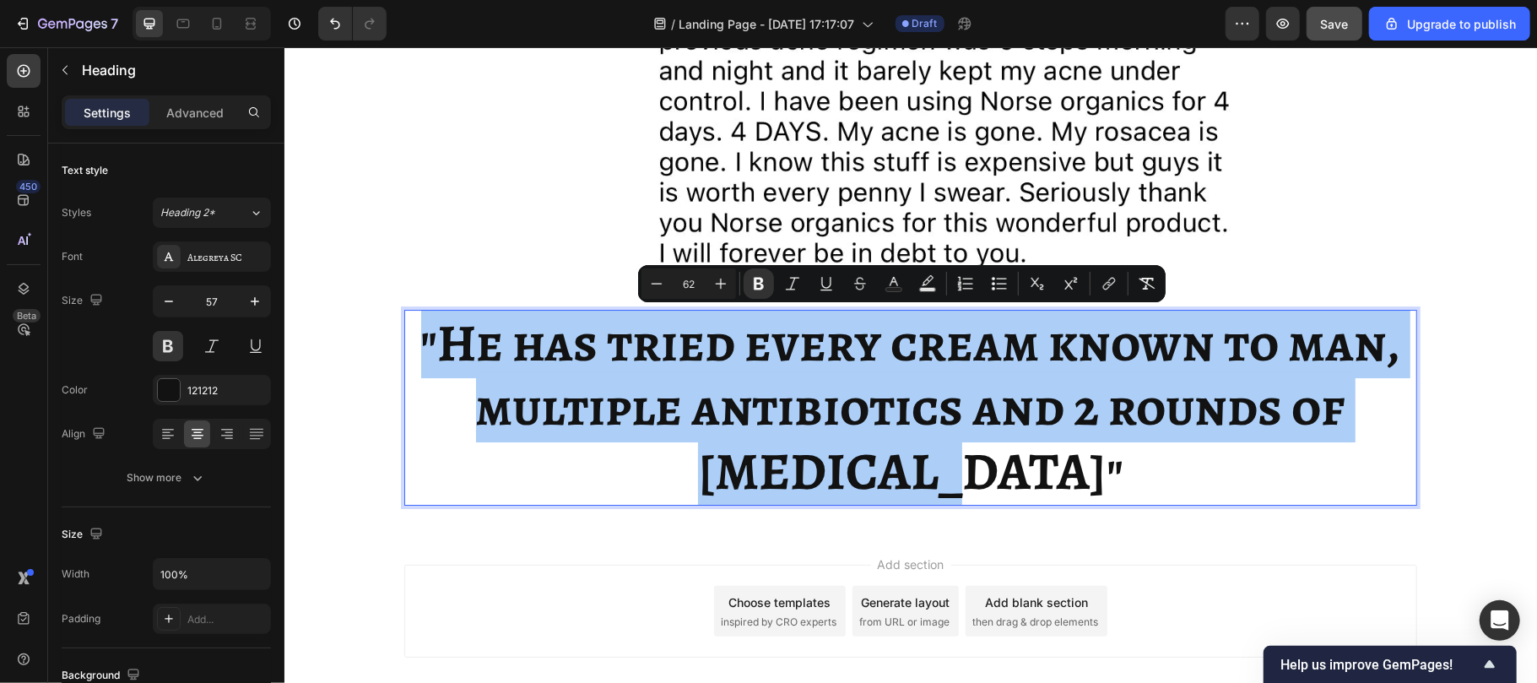
click at [692, 281] on input "62" at bounding box center [689, 283] width 34 height 20
type input "55555558"
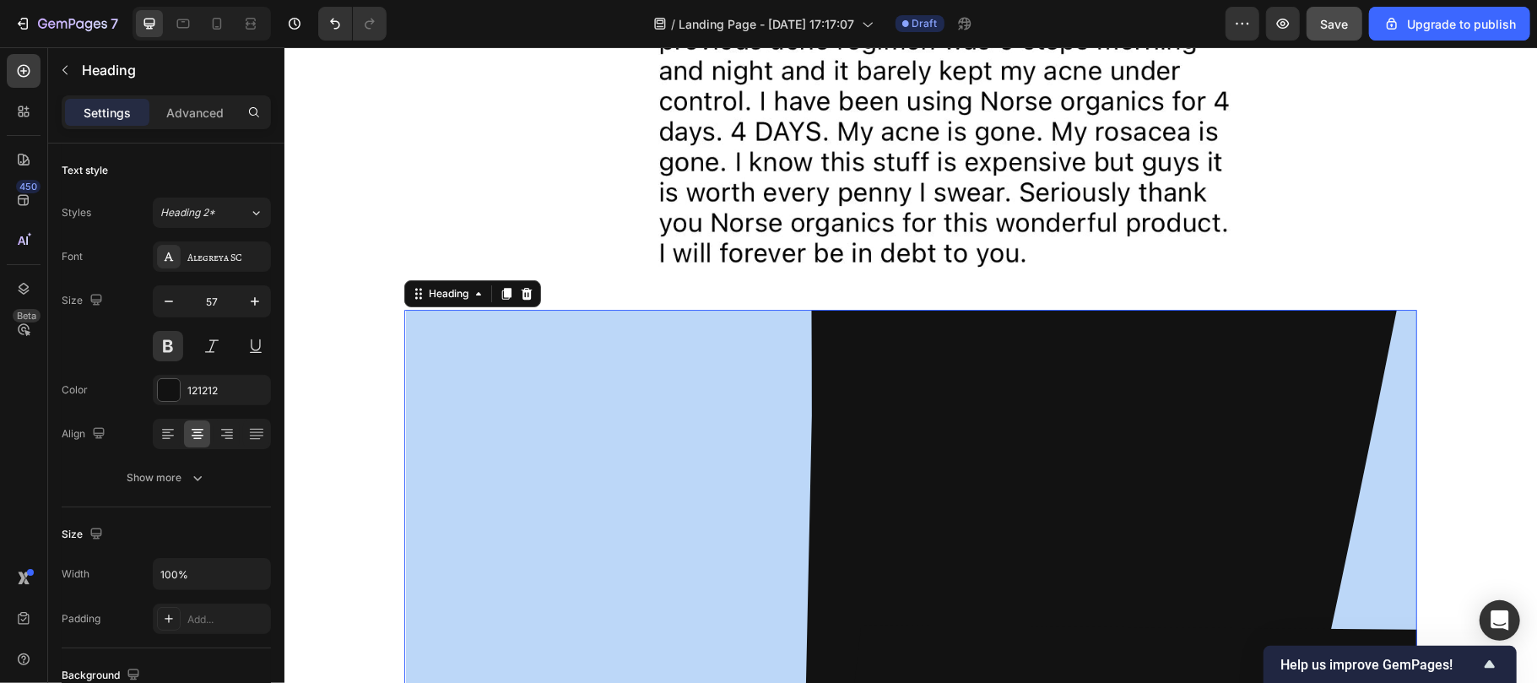
scroll to position [0, 0]
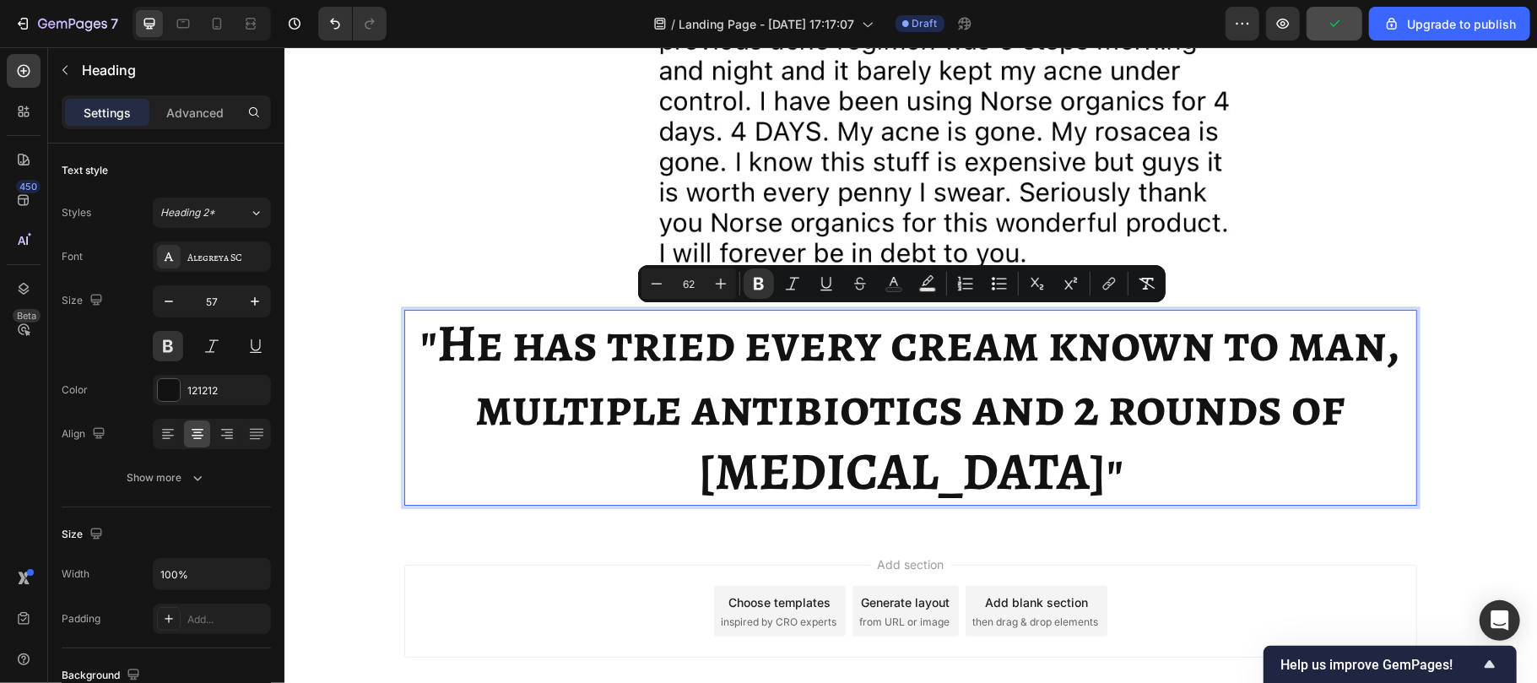
click at [694, 292] on input "62" at bounding box center [689, 283] width 34 height 20
type input "555558"
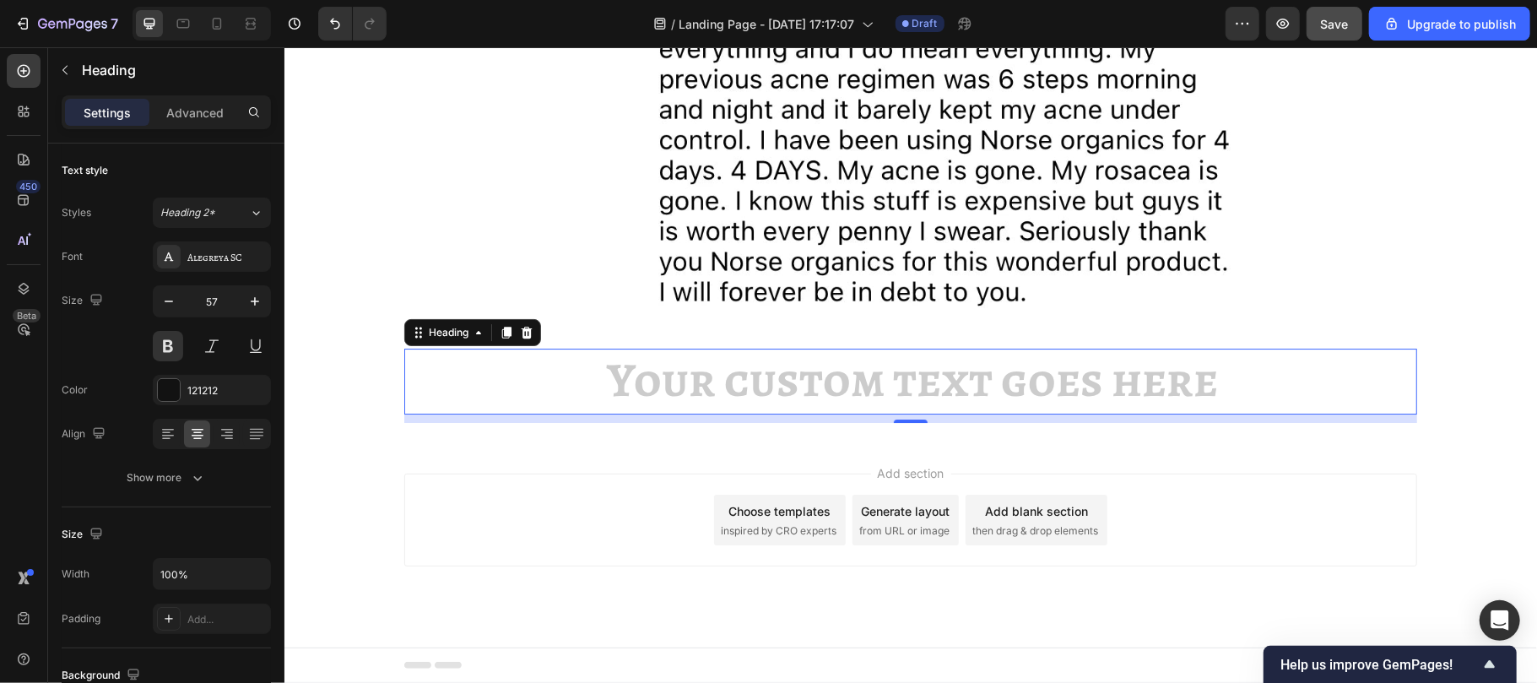
scroll to position [4038, 0]
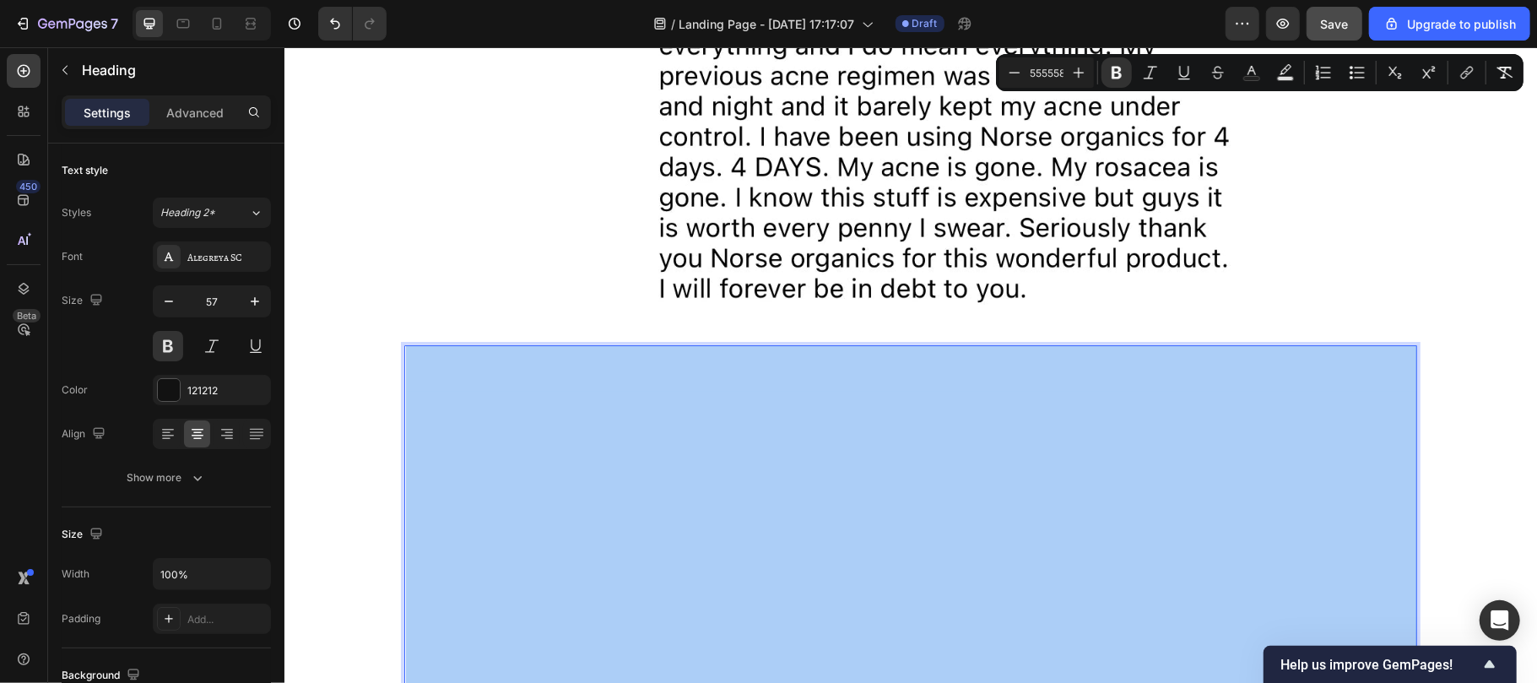
click at [1045, 75] on input "555558" at bounding box center [1047, 72] width 34 height 20
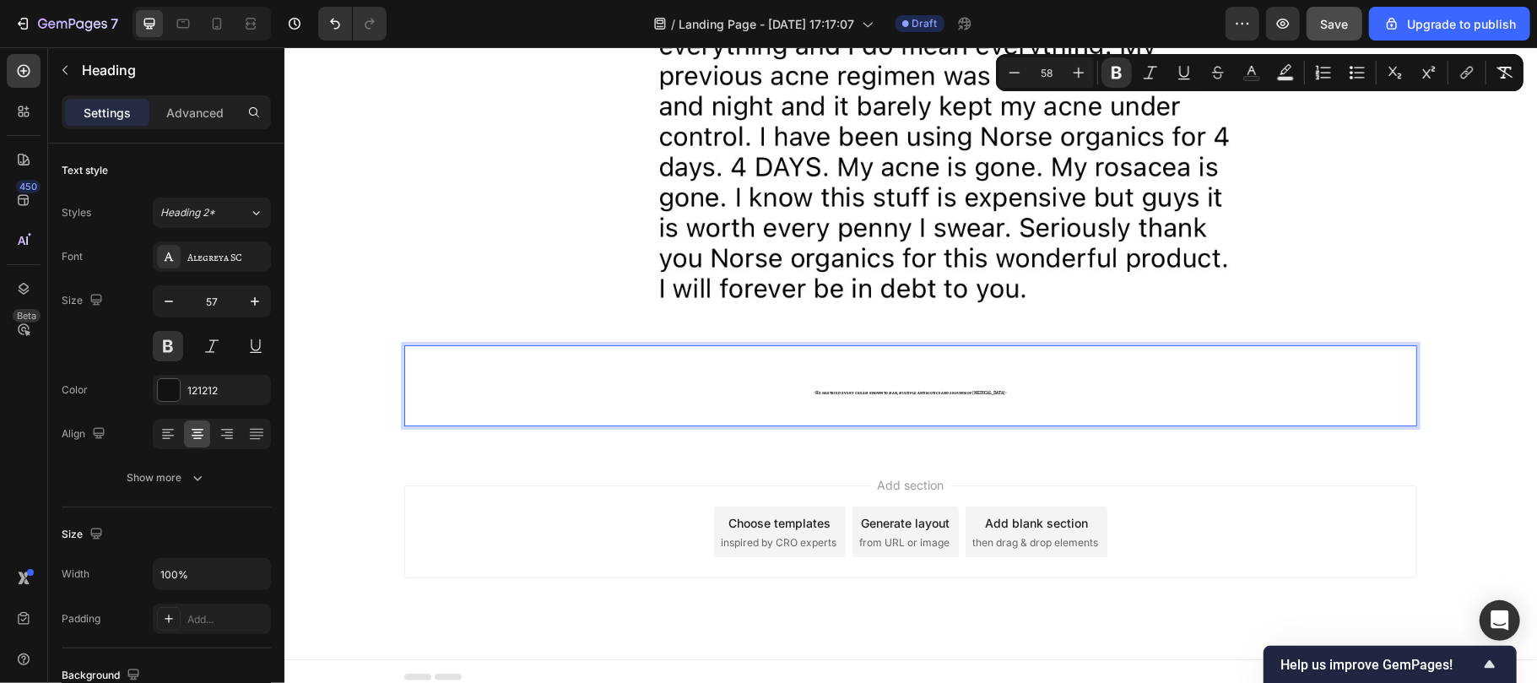
type input "58"
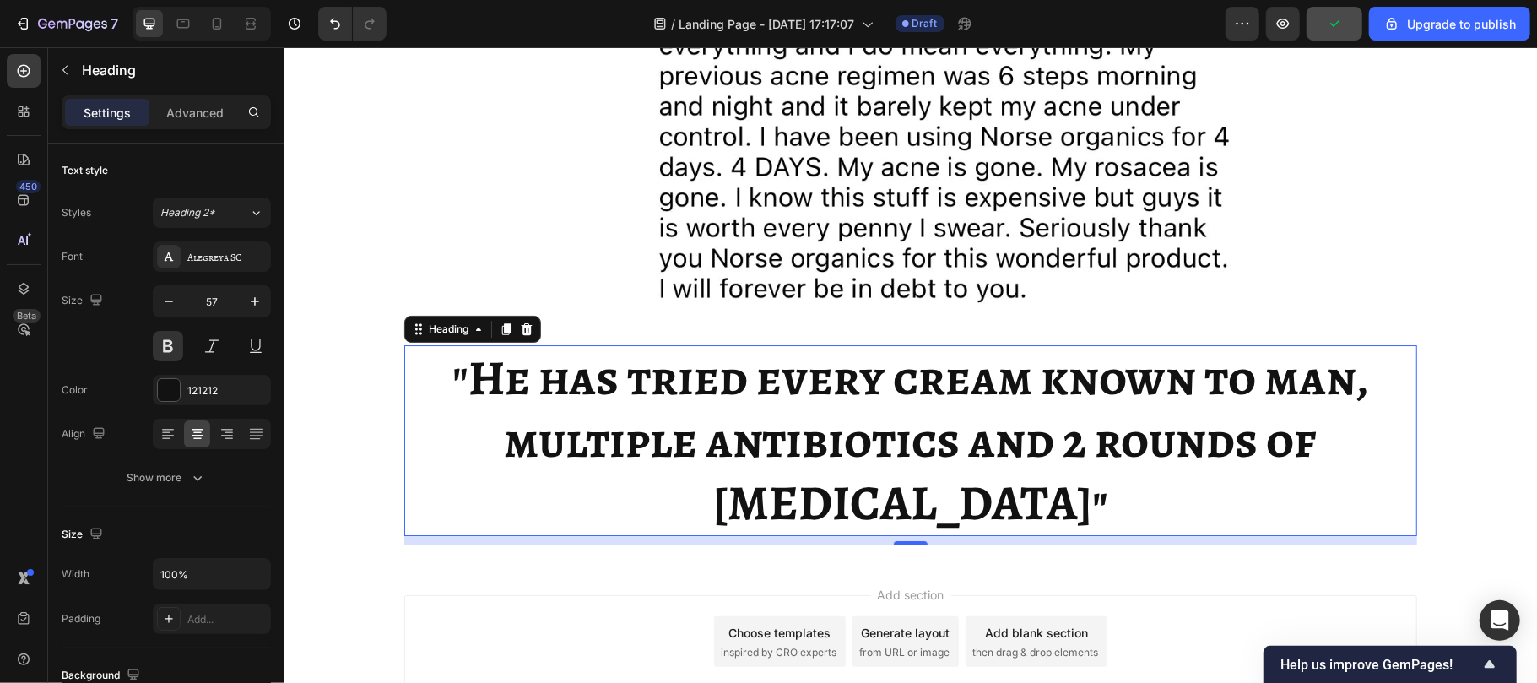
click at [920, 458] on strong ""He has tried every cream known to man, multiple antibiotics and 2 rounds of [M…" at bounding box center [910, 440] width 917 height 192
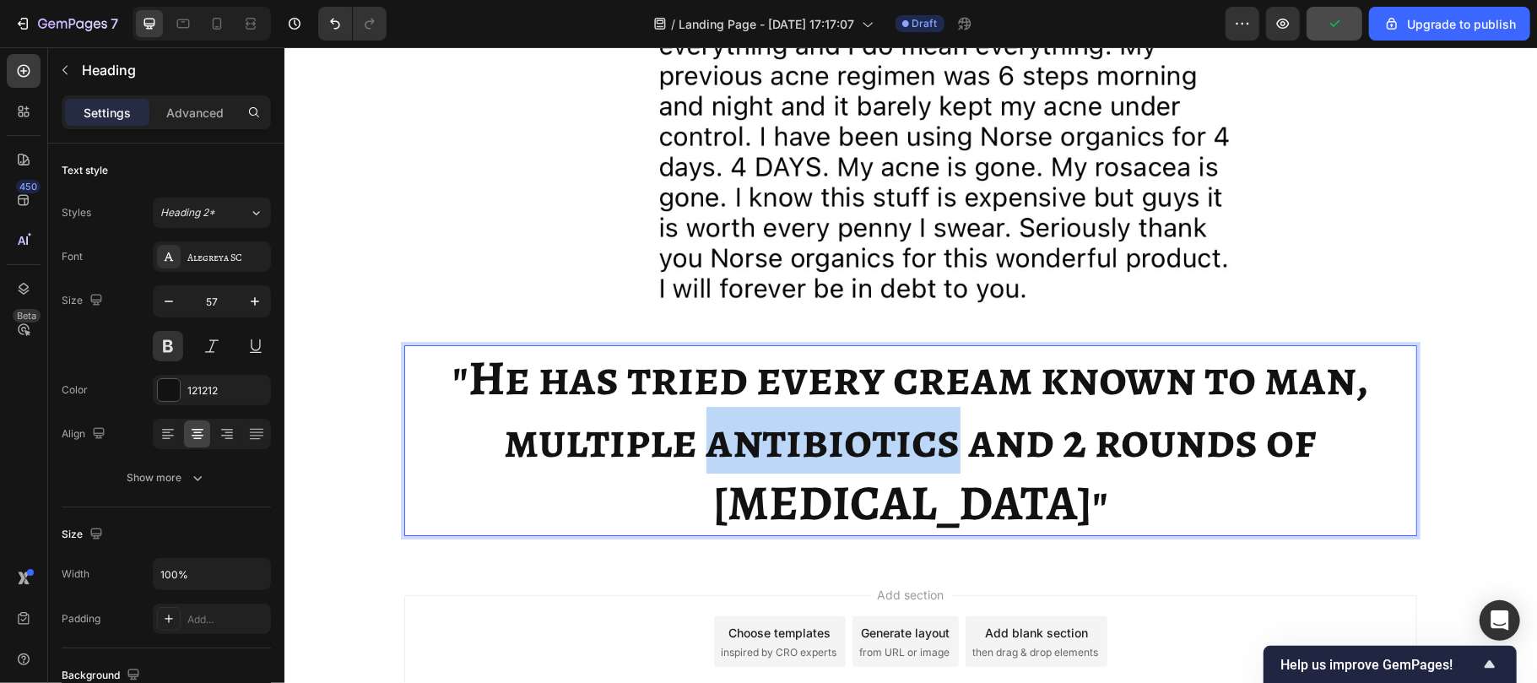
click at [920, 458] on strong ""He has tried every cream known to man, multiple antibiotics and 2 rounds of [M…" at bounding box center [910, 440] width 917 height 192
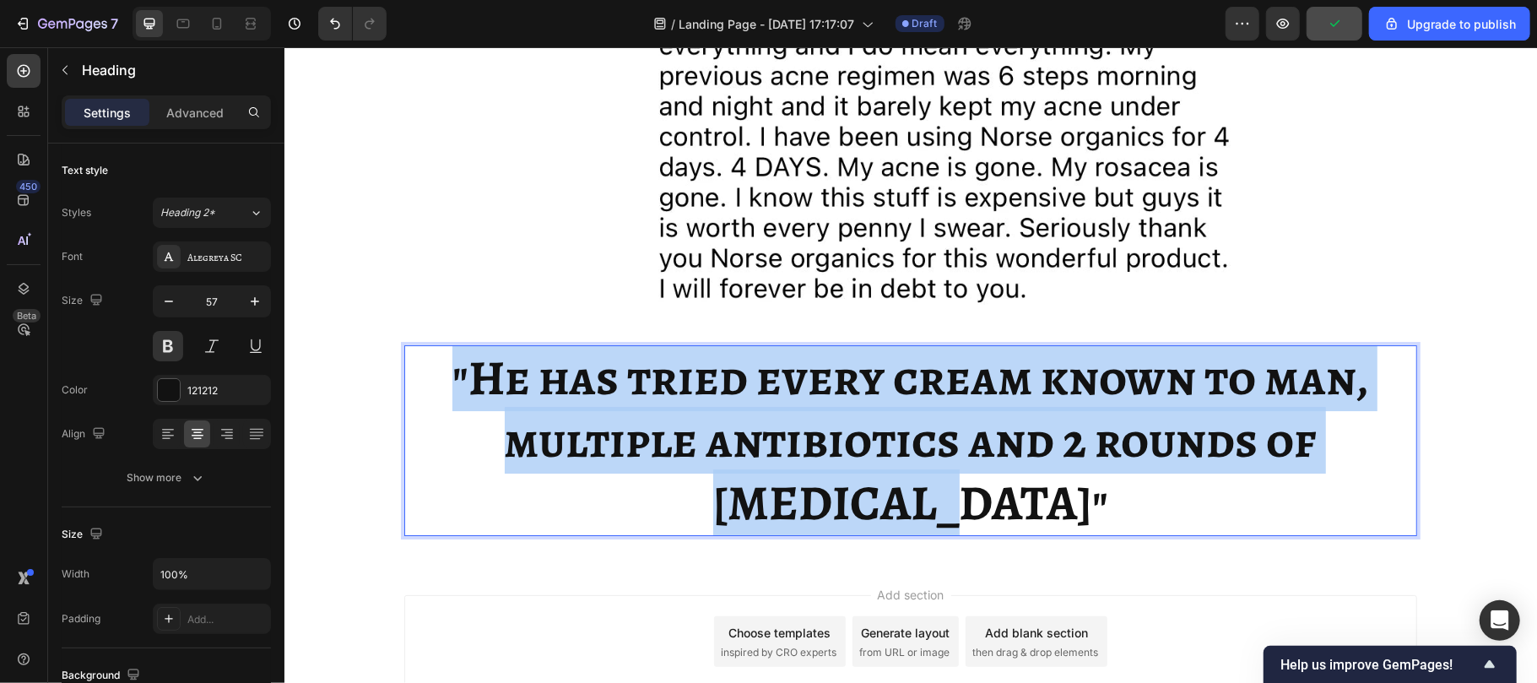
click at [920, 458] on strong ""He has tried every cream known to man, multiple antibiotics and 2 rounds of [M…" at bounding box center [910, 440] width 917 height 192
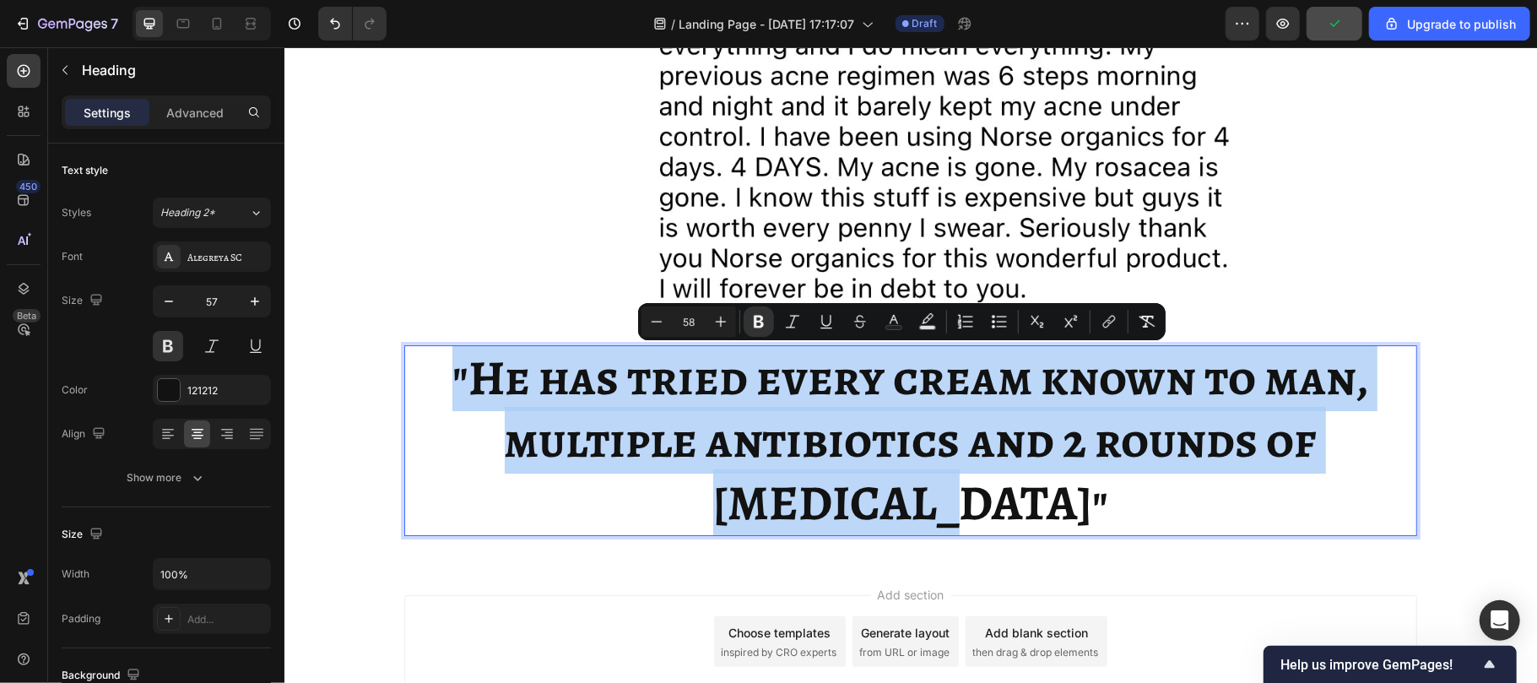
click at [920, 458] on strong ""He has tried every cream known to man, multiple antibiotics and 2 rounds of [M…" at bounding box center [910, 440] width 917 height 192
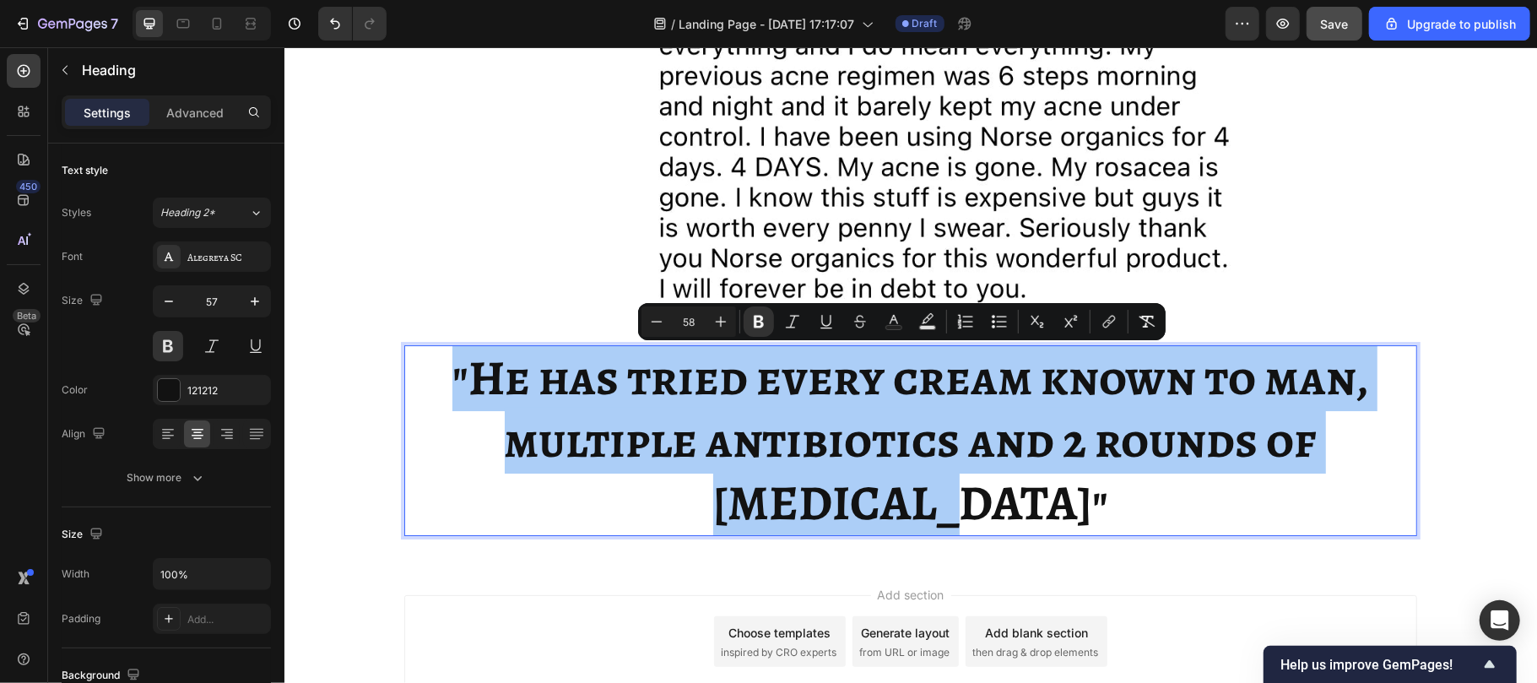
click at [694, 315] on input "58" at bounding box center [689, 321] width 34 height 20
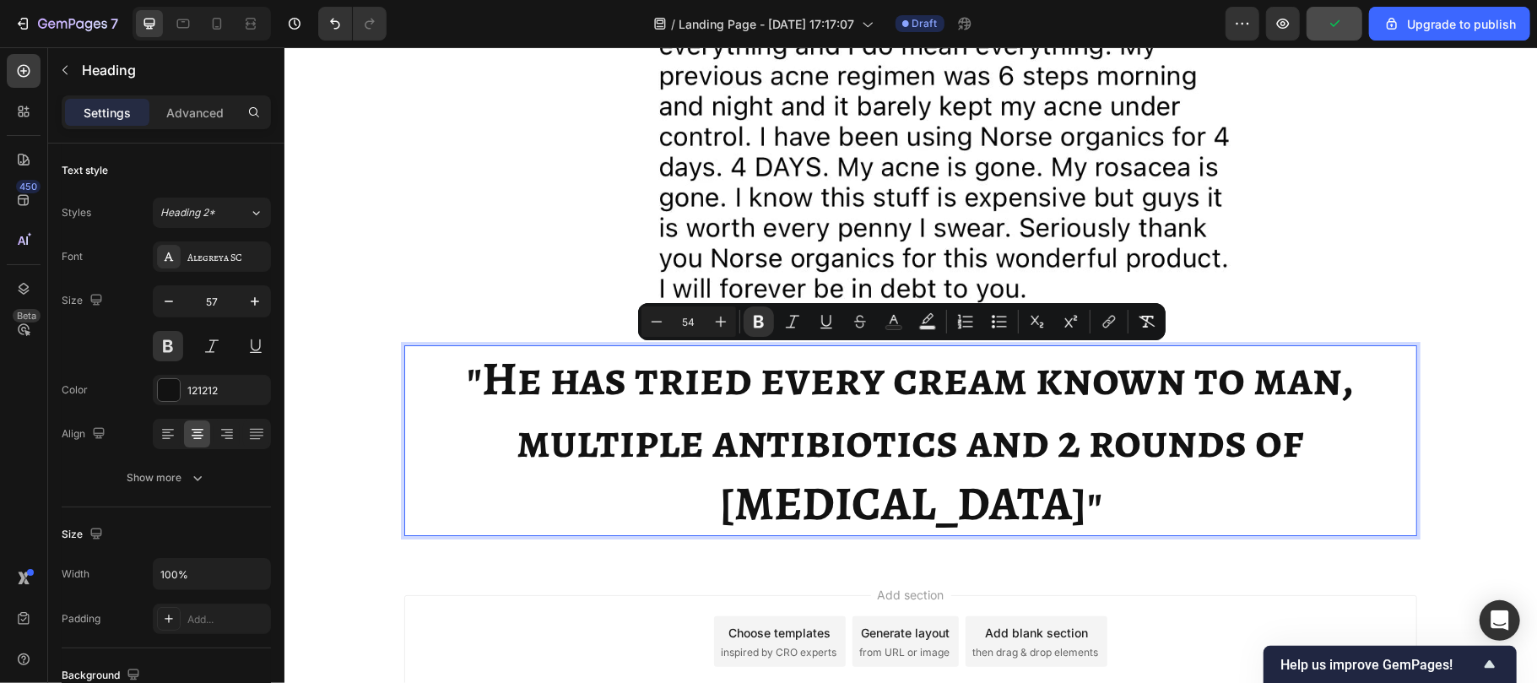
type input "54"
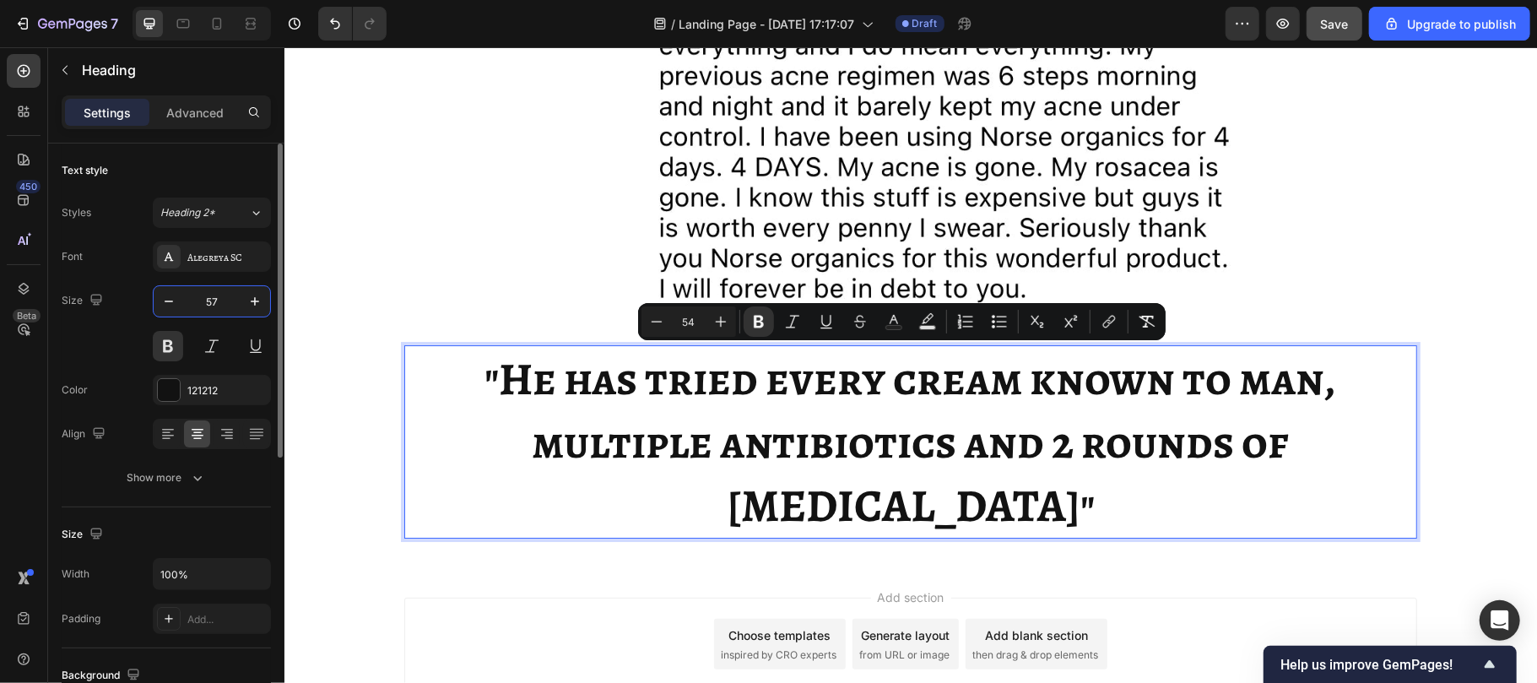
click at [220, 300] on input "57" at bounding box center [212, 301] width 56 height 30
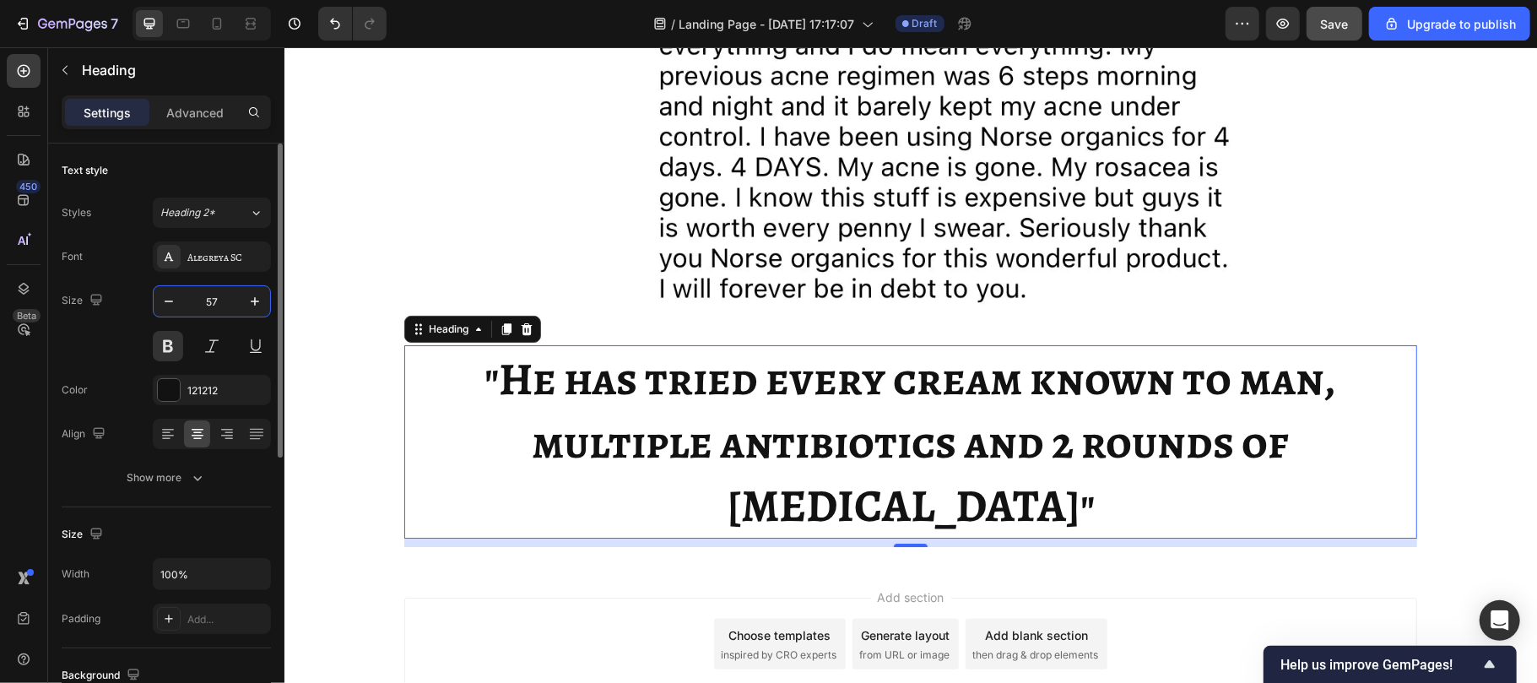
click at [220, 300] on input "57" at bounding box center [212, 301] width 56 height 30
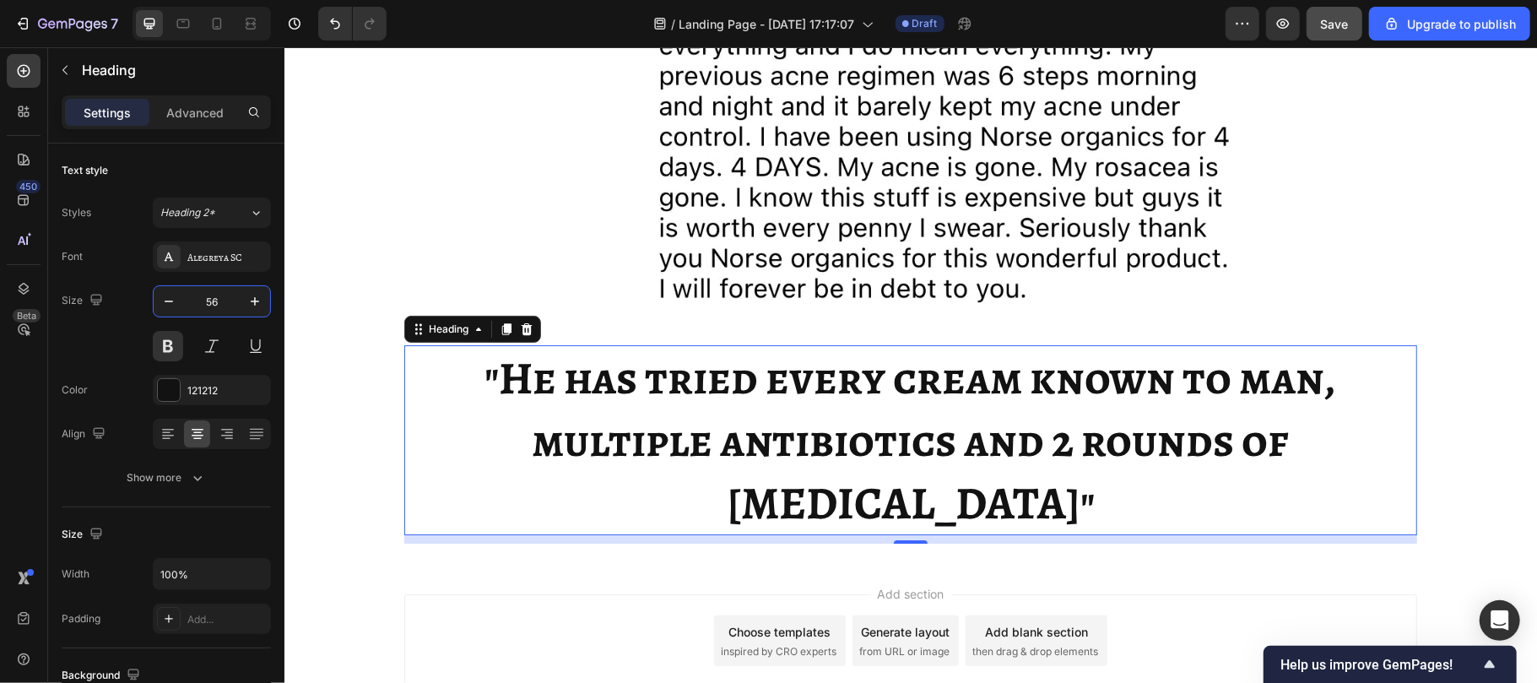
type input "56"
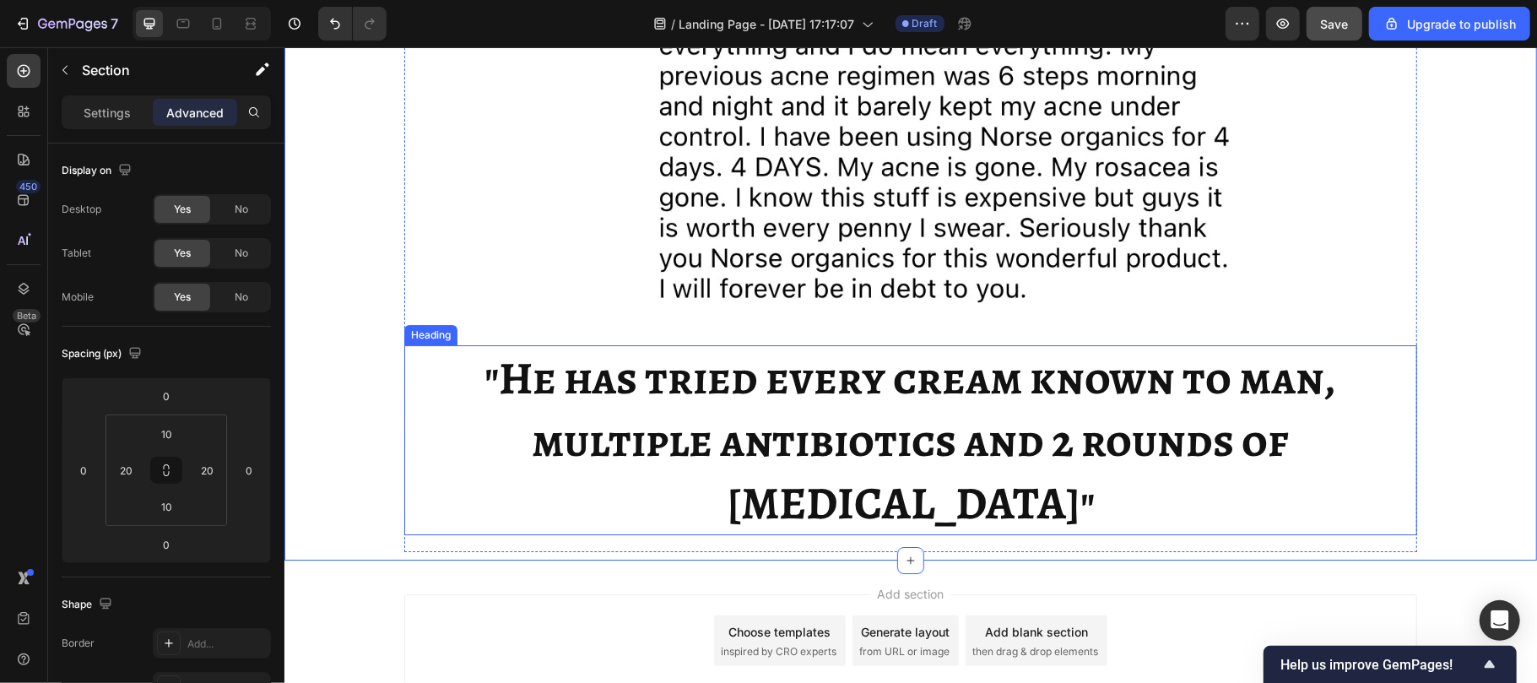
scroll to position [4100, 0]
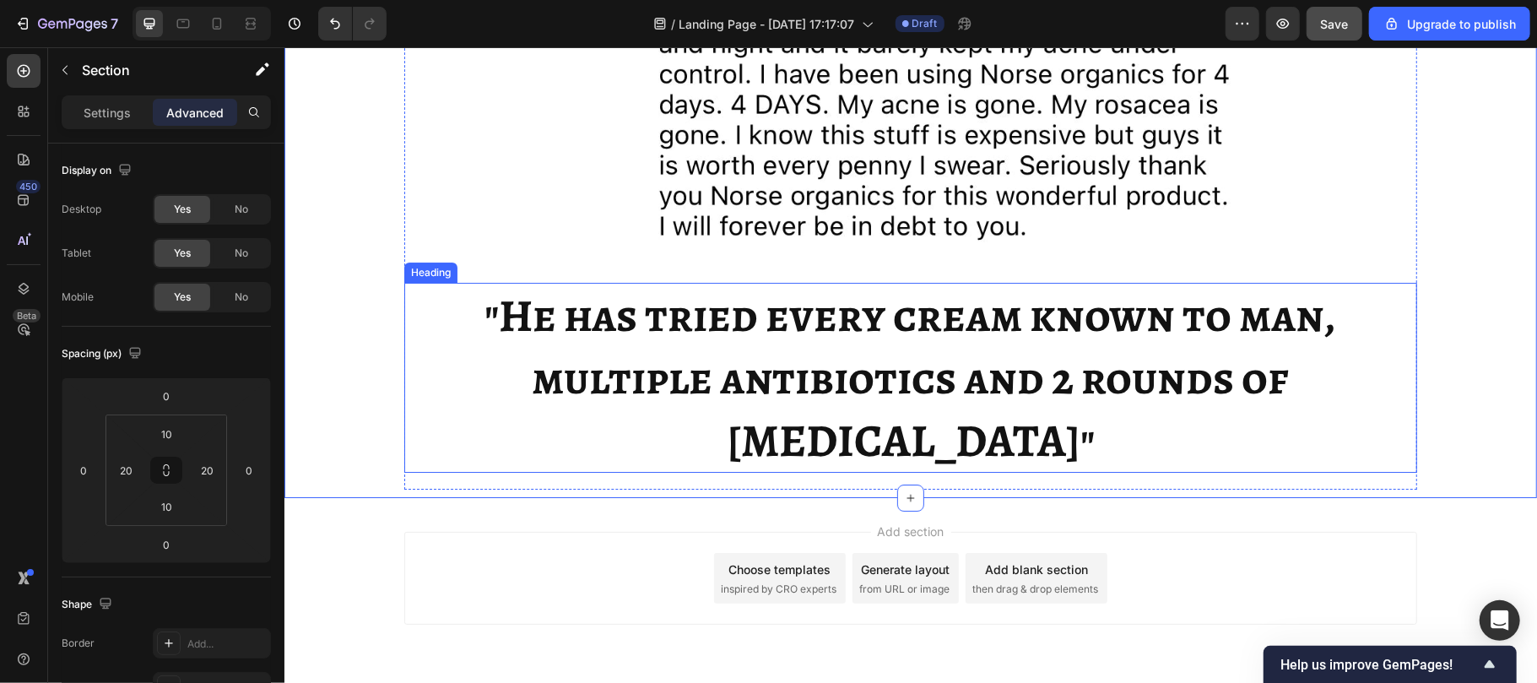
click at [636, 365] on strong ""He has tried every cream known to man, multiple antibiotics and 2 rounds of [M…" at bounding box center [910, 377] width 852 height 187
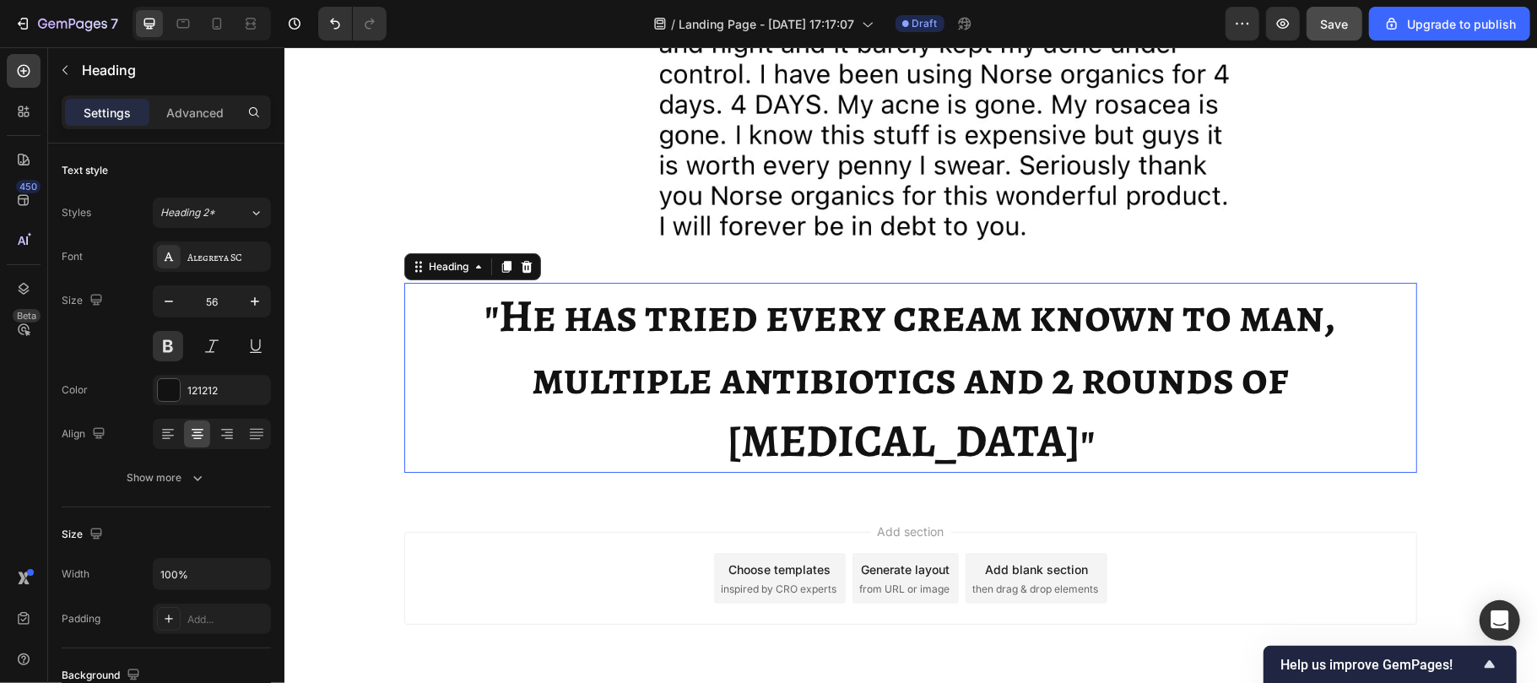
click at [636, 365] on strong ""He has tried every cream known to man, multiple antibiotics and 2 rounds of [M…" at bounding box center [910, 377] width 852 height 187
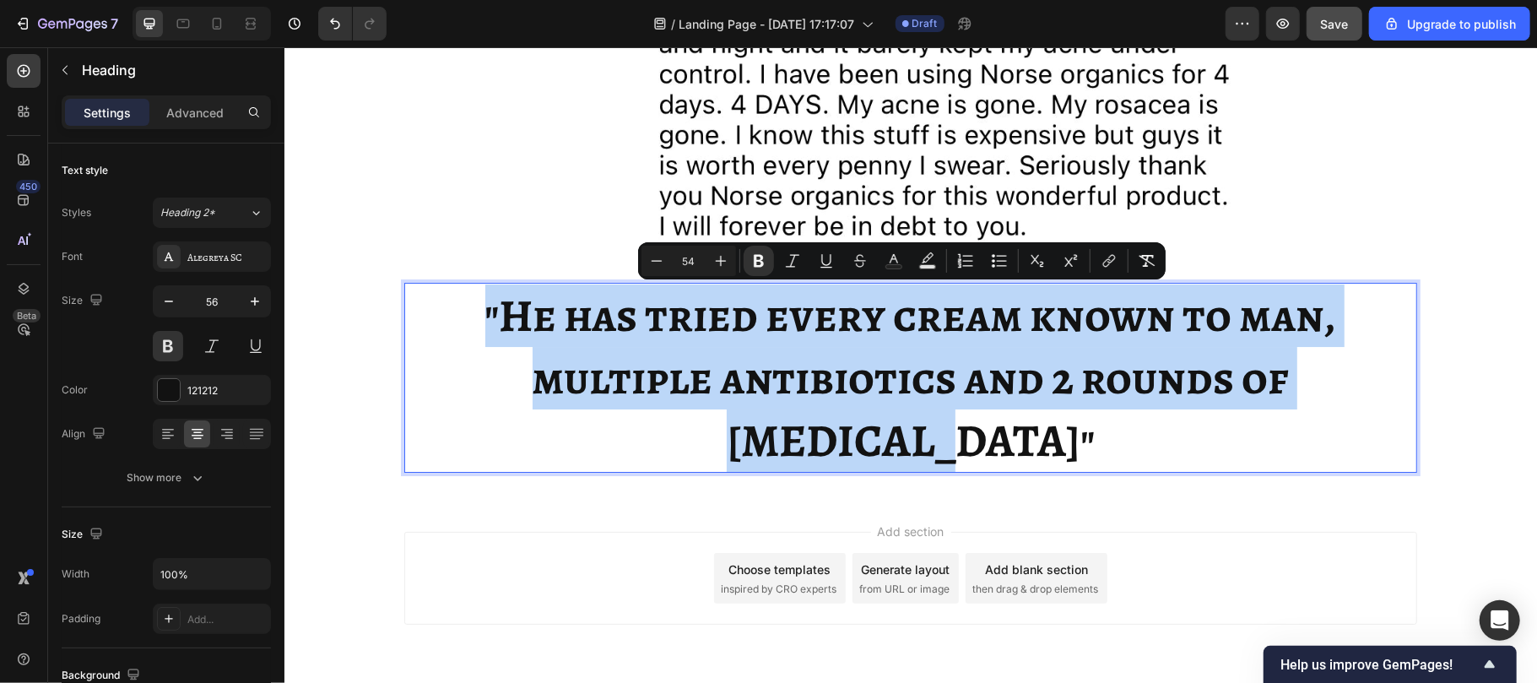
click at [636, 365] on strong ""He has tried every cream known to man, multiple antibiotics and 2 rounds of [M…" at bounding box center [910, 377] width 852 height 187
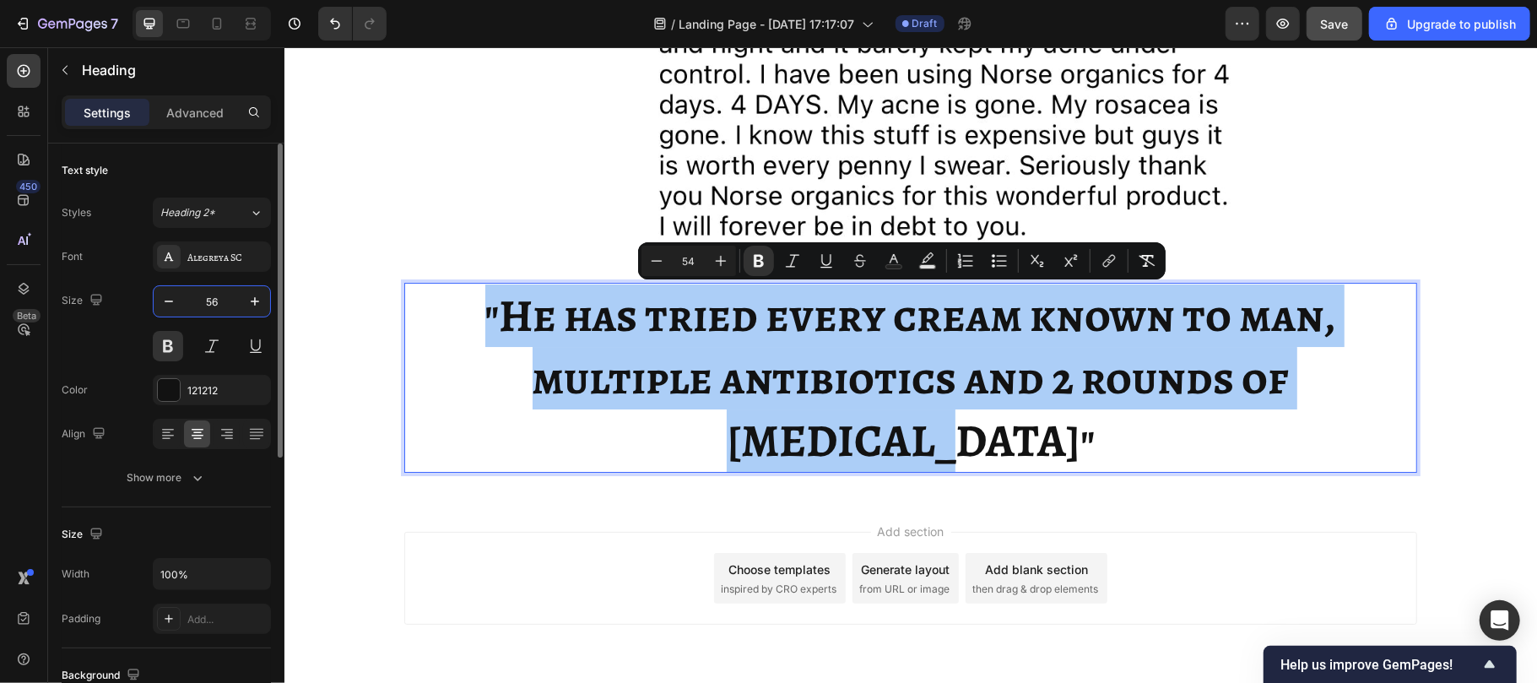
click at [226, 295] on input "56" at bounding box center [212, 301] width 56 height 30
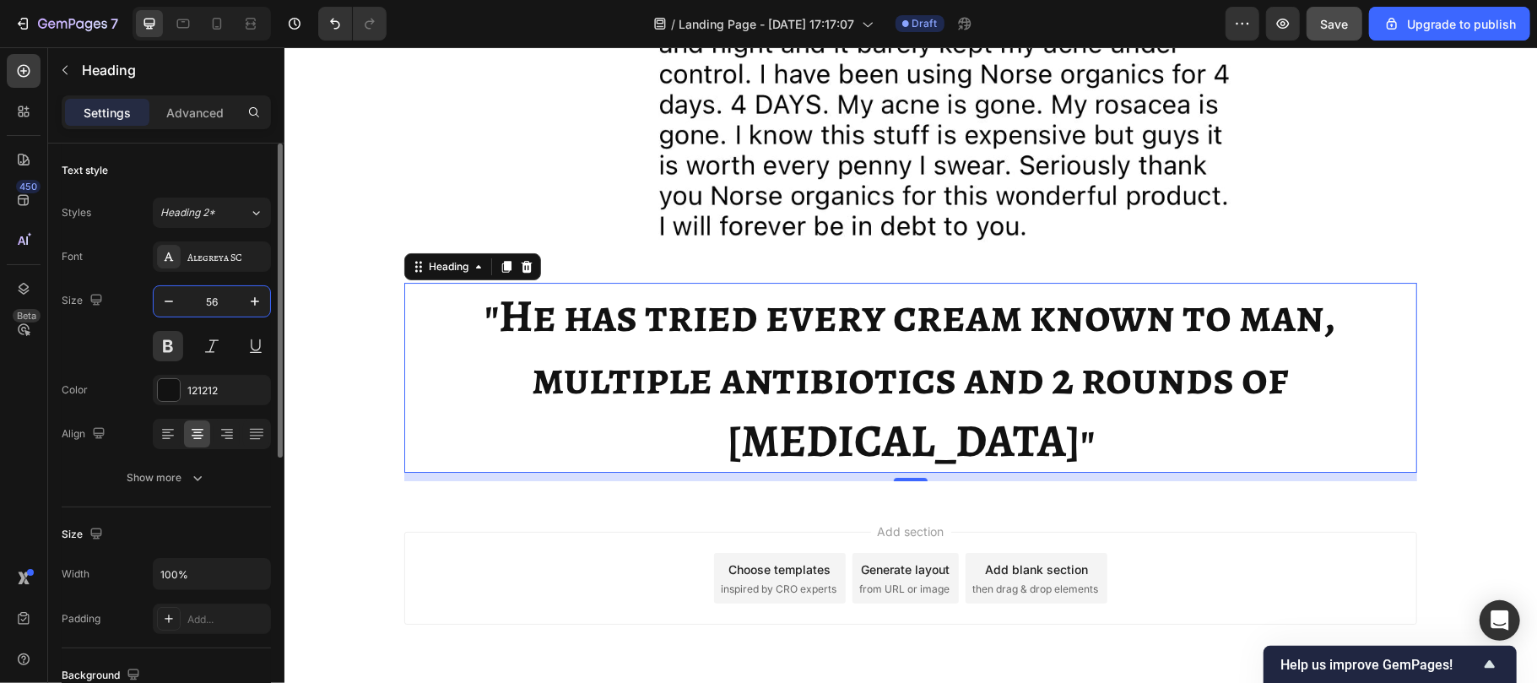
click at [227, 297] on input "56" at bounding box center [212, 301] width 56 height 30
click at [592, 300] on strong ""He has tried every cream known to man, multiple antibiotics and 2 rounds of [M…" at bounding box center [910, 377] width 852 height 187
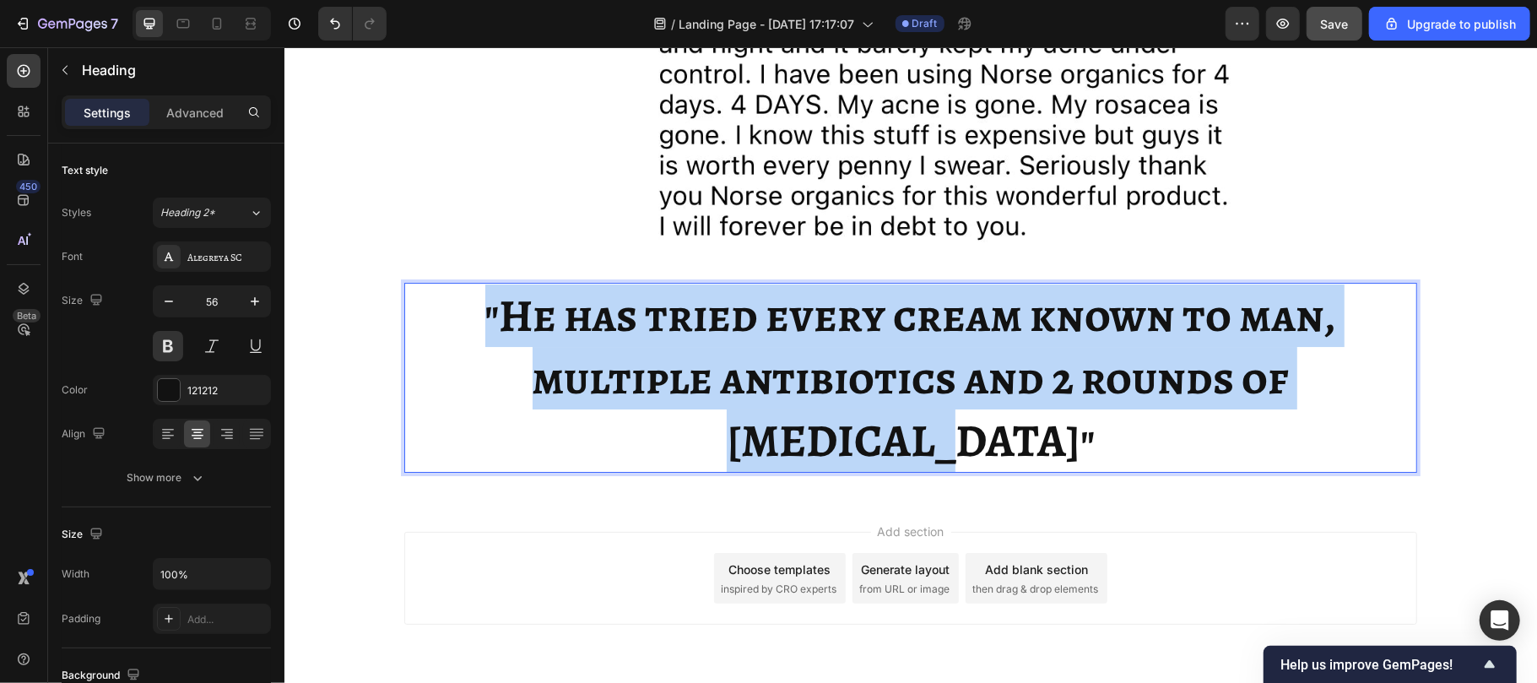
click at [592, 300] on strong ""He has tried every cream known to man, multiple antibiotics and 2 rounds of [M…" at bounding box center [910, 377] width 852 height 187
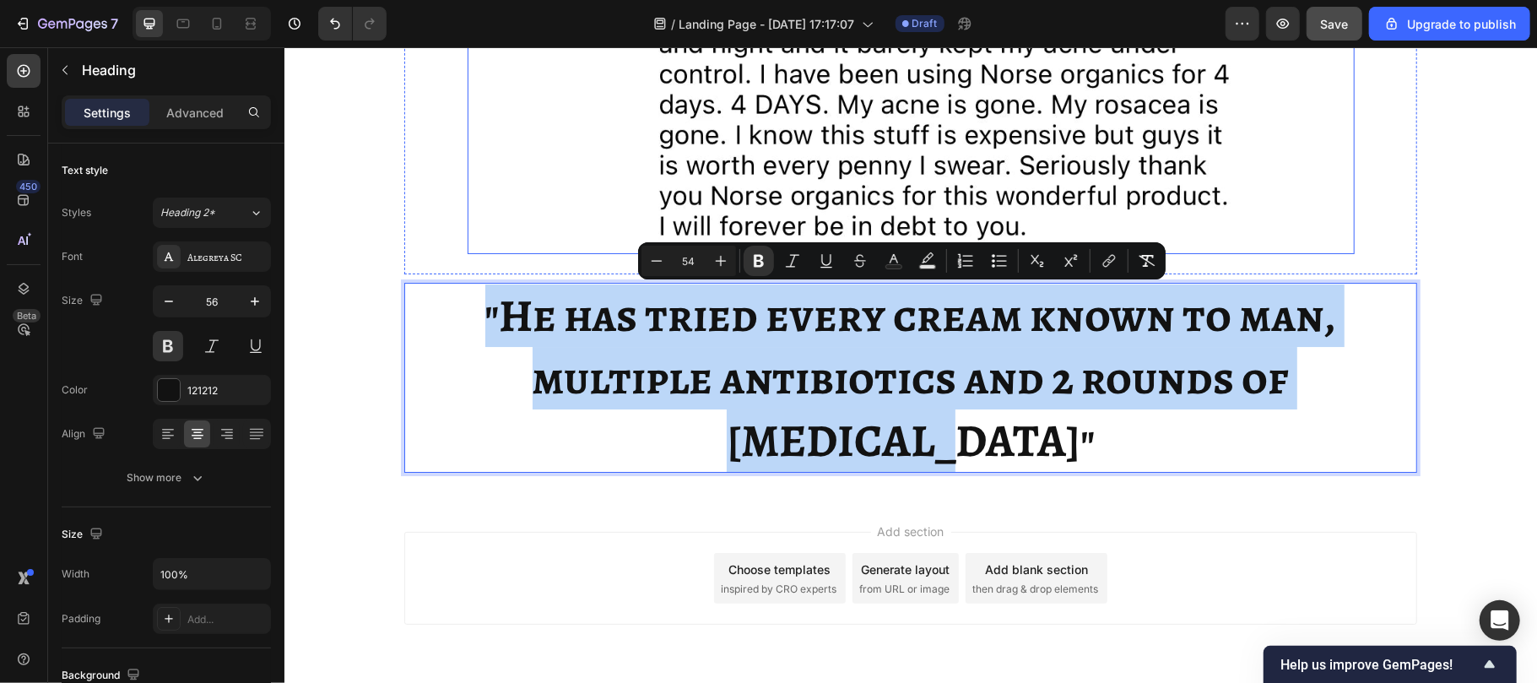
drag, startPoint x: 592, startPoint y: 300, endPoint x: 697, endPoint y: 256, distance: 113.8
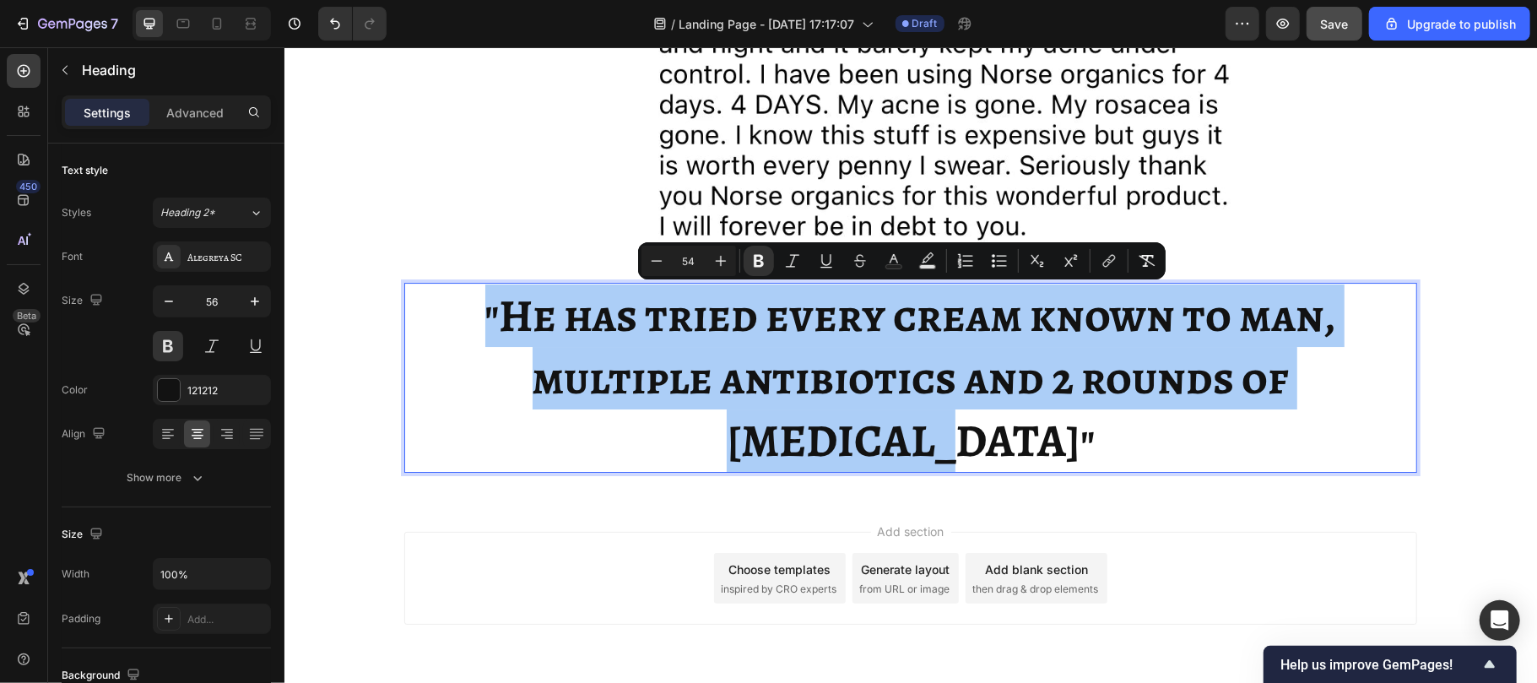
click at [699, 257] on input "54" at bounding box center [689, 261] width 34 height 20
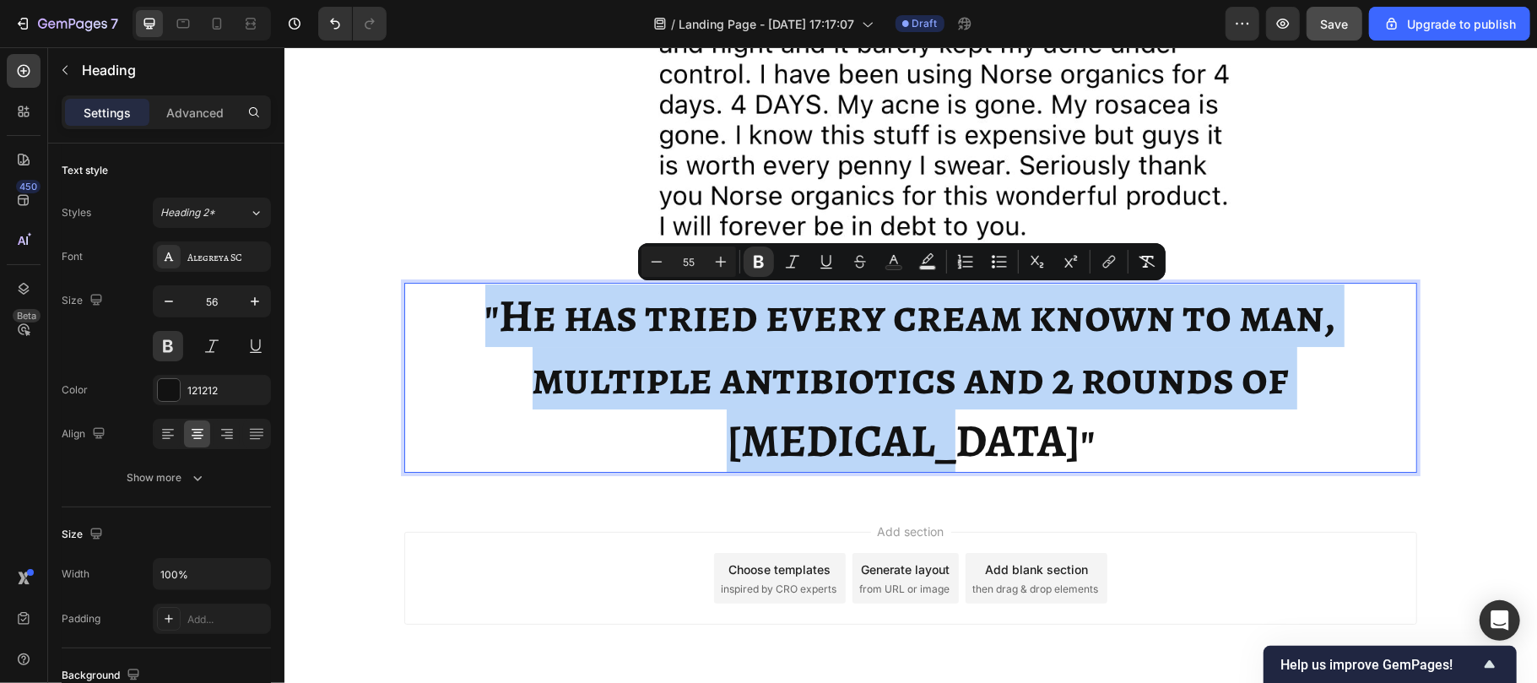
scroll to position [4099, 0]
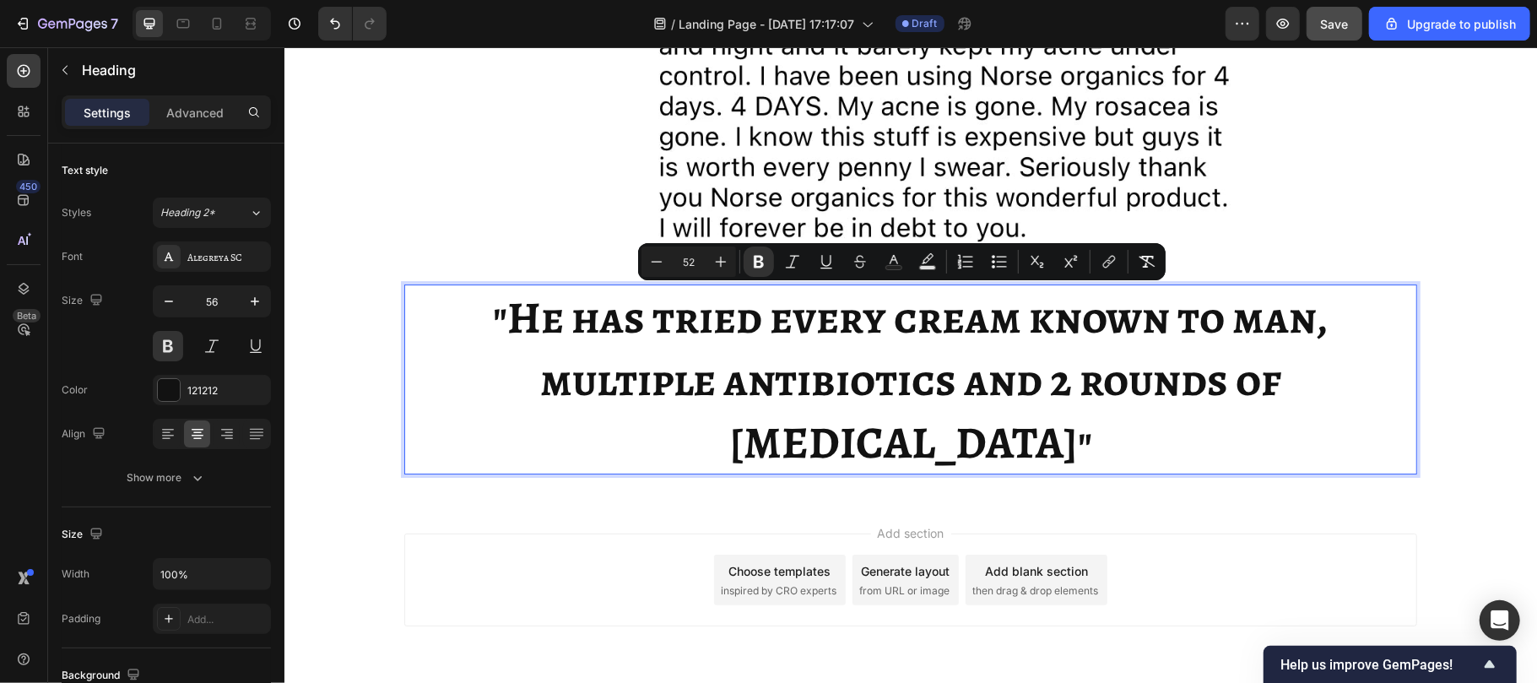
type input "52"
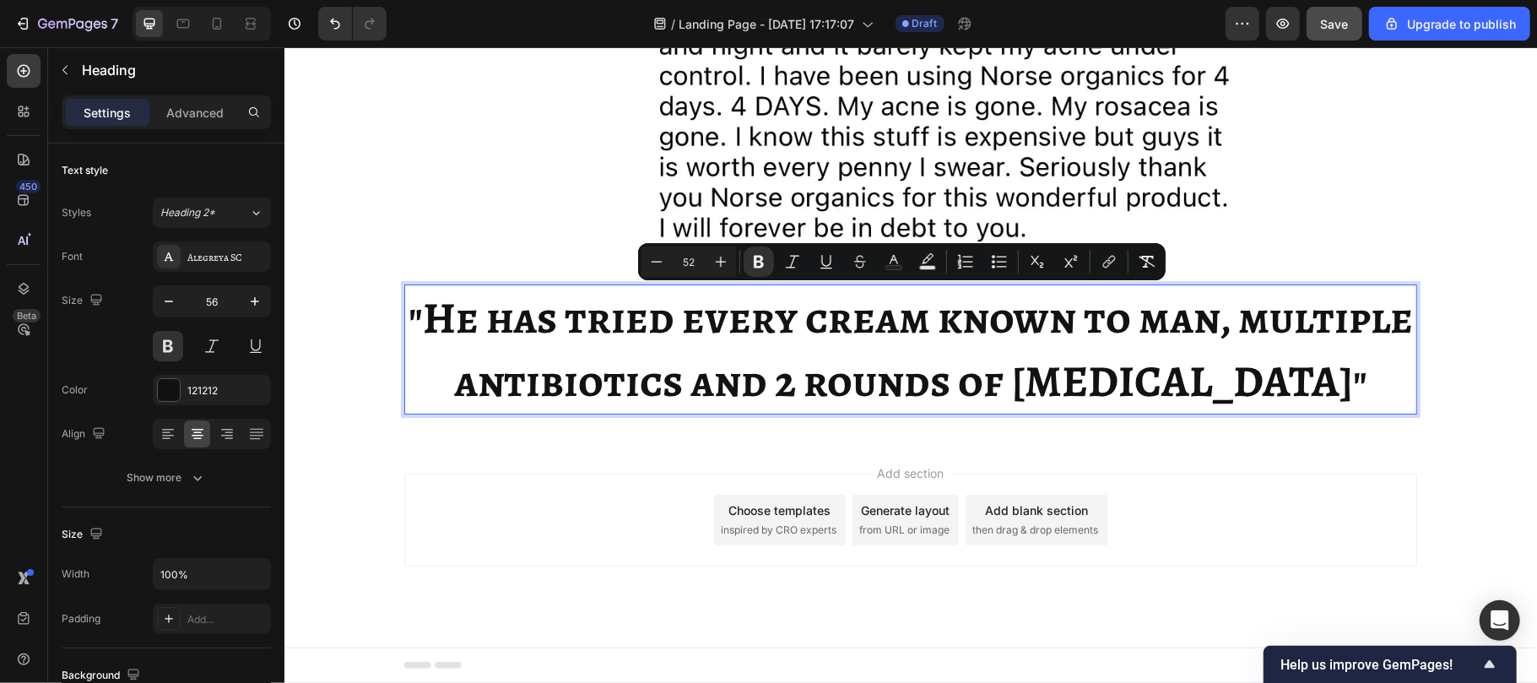
click at [517, 520] on div "Add section Choose templates inspired by CRO experts Generate layout from URL o…" at bounding box center [909, 519] width 1013 height 93
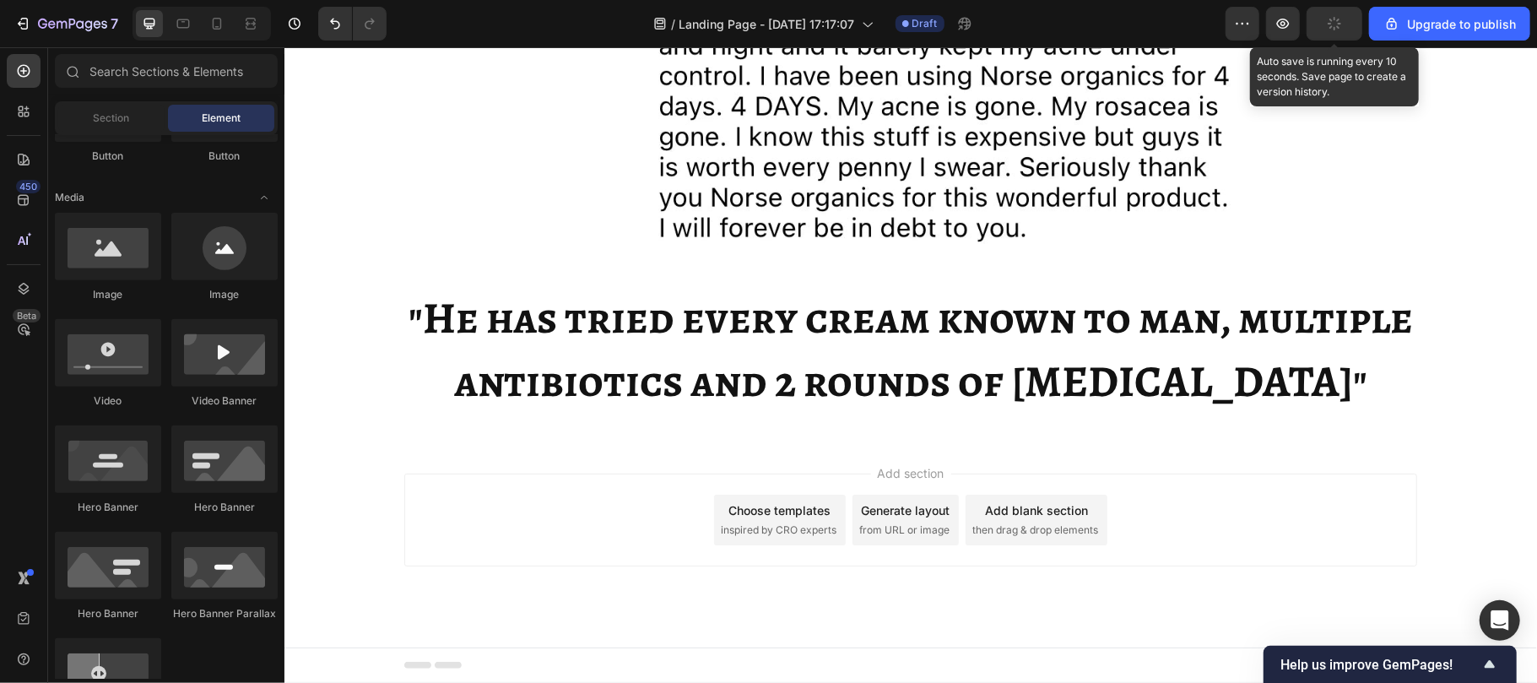
click at [1339, 14] on button "button" at bounding box center [1335, 24] width 56 height 34
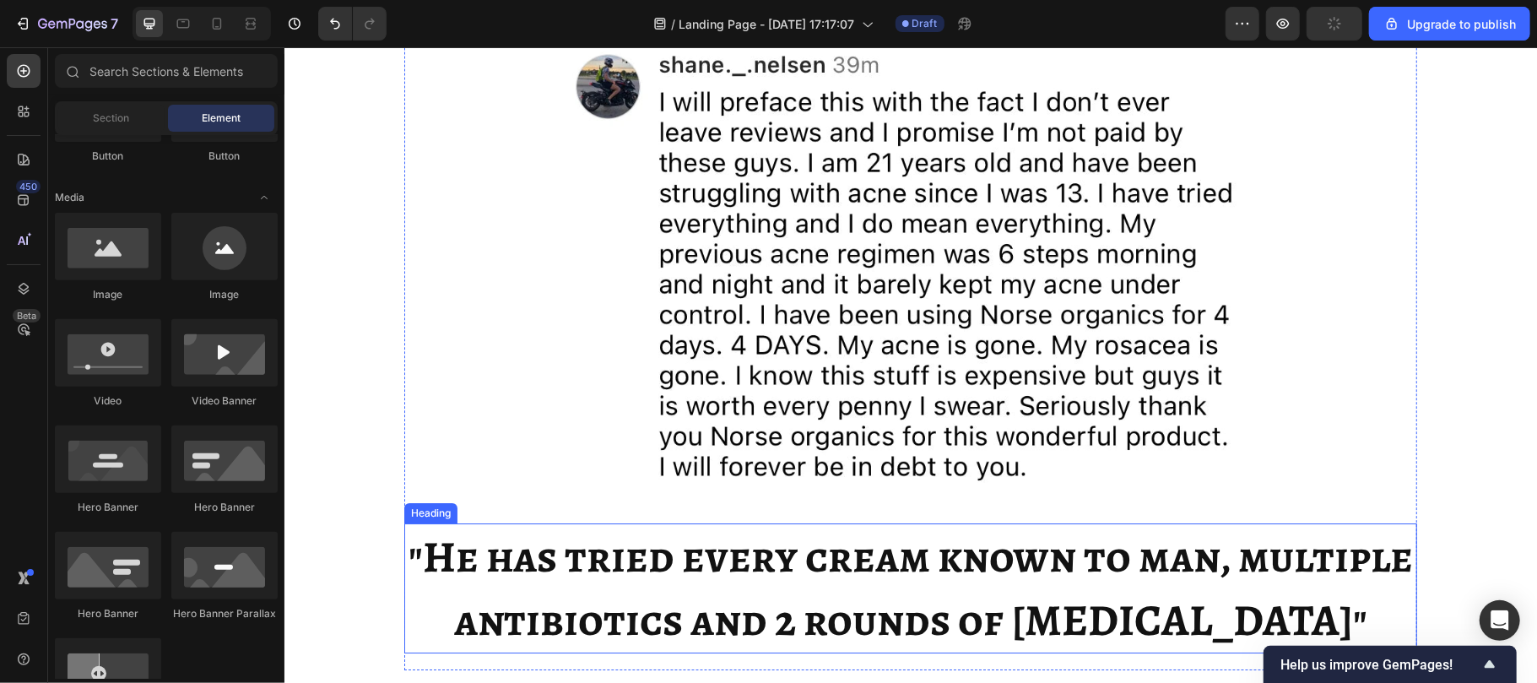
scroll to position [4100, 0]
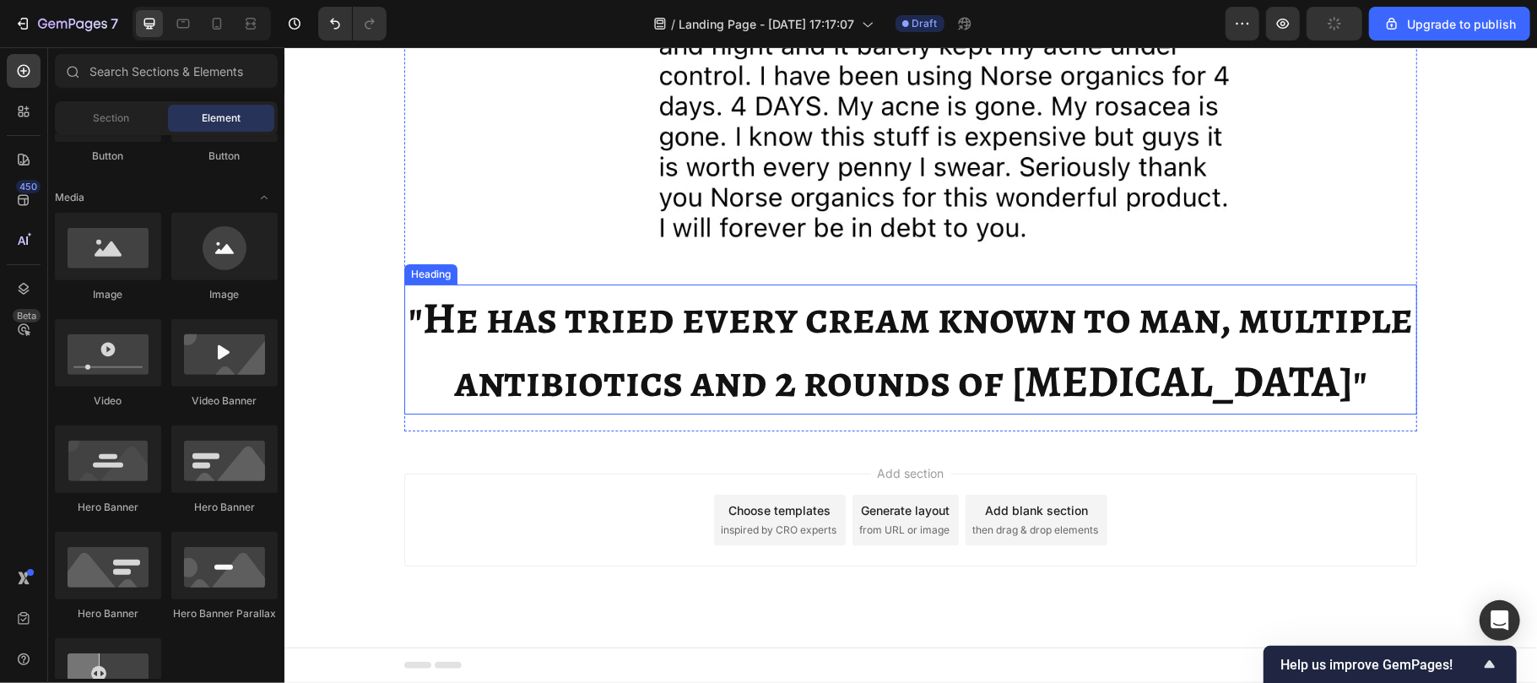
click at [532, 408] on strong ""He has tried every cream known to man, multiple antibiotics and 2 rounds of [M…" at bounding box center [910, 348] width 1004 height 123
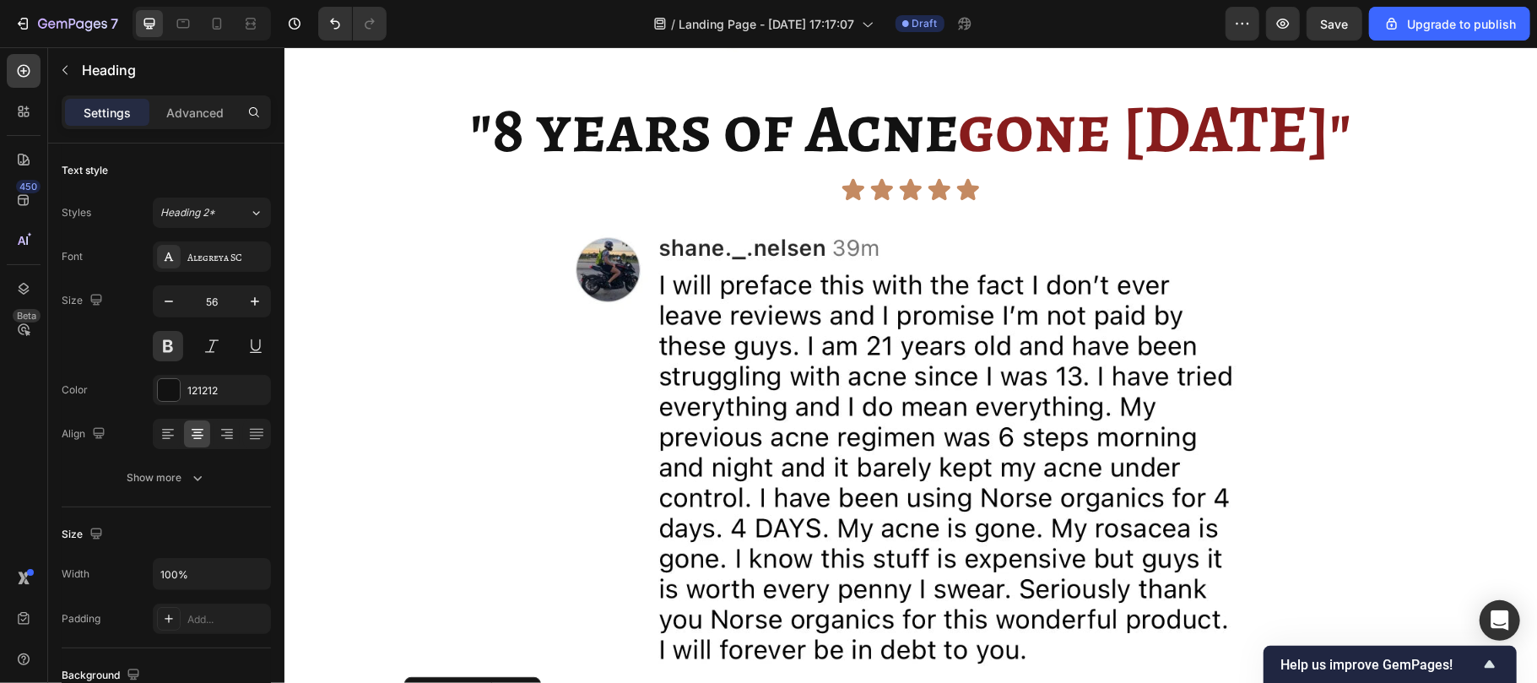
scroll to position [3673, 0]
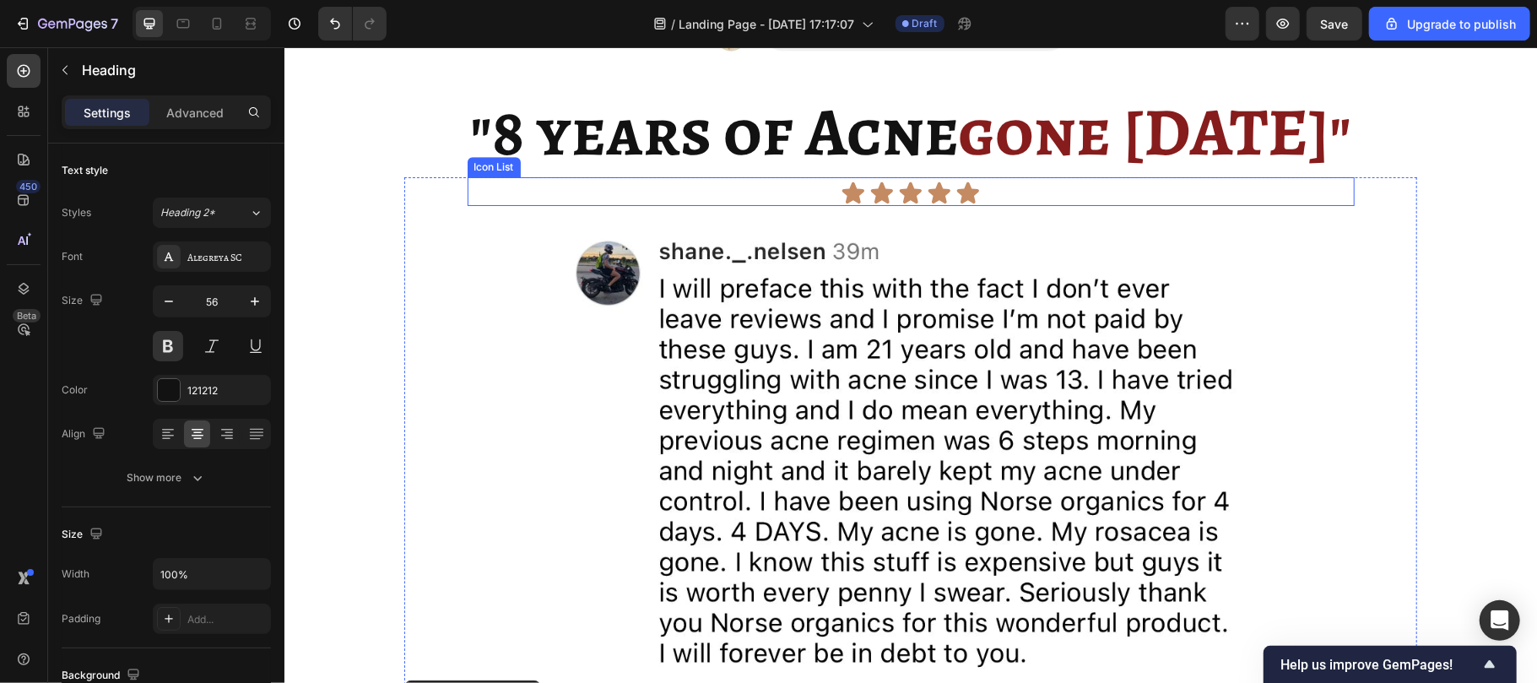
click at [828, 192] on div "Icon Icon Icon Icon Icon" at bounding box center [910, 192] width 887 height 25
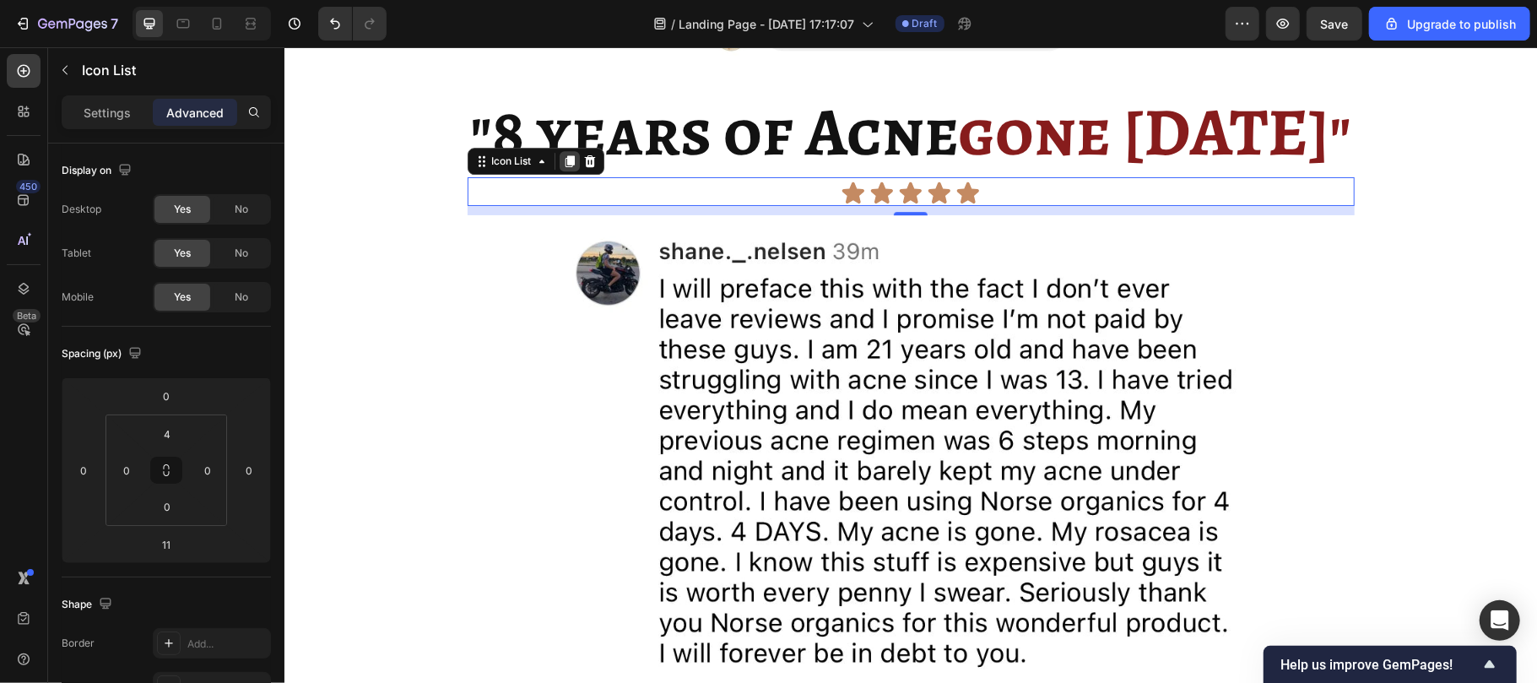
click at [568, 165] on div at bounding box center [569, 160] width 20 height 20
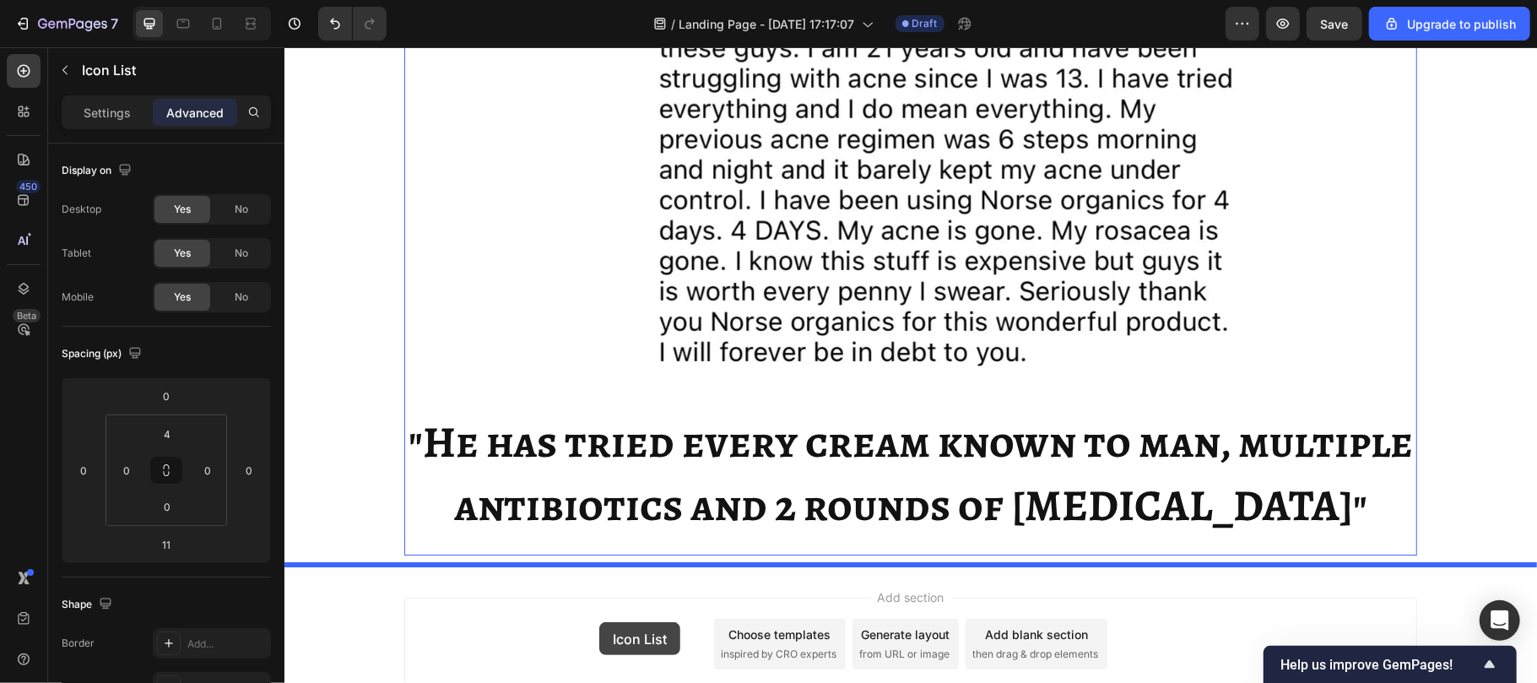
scroll to position [4016, 0]
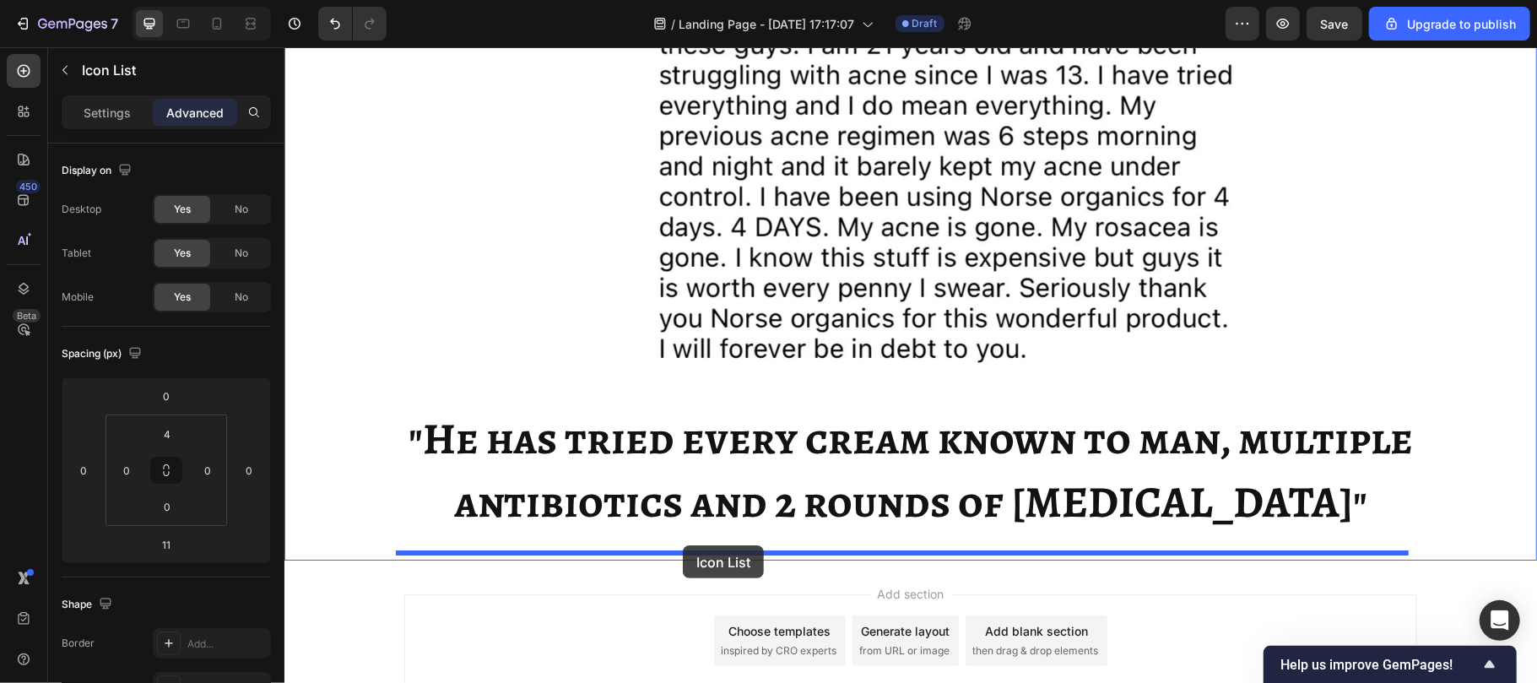
drag, startPoint x: 517, startPoint y: 207, endPoint x: 682, endPoint y: 544, distance: 376.0
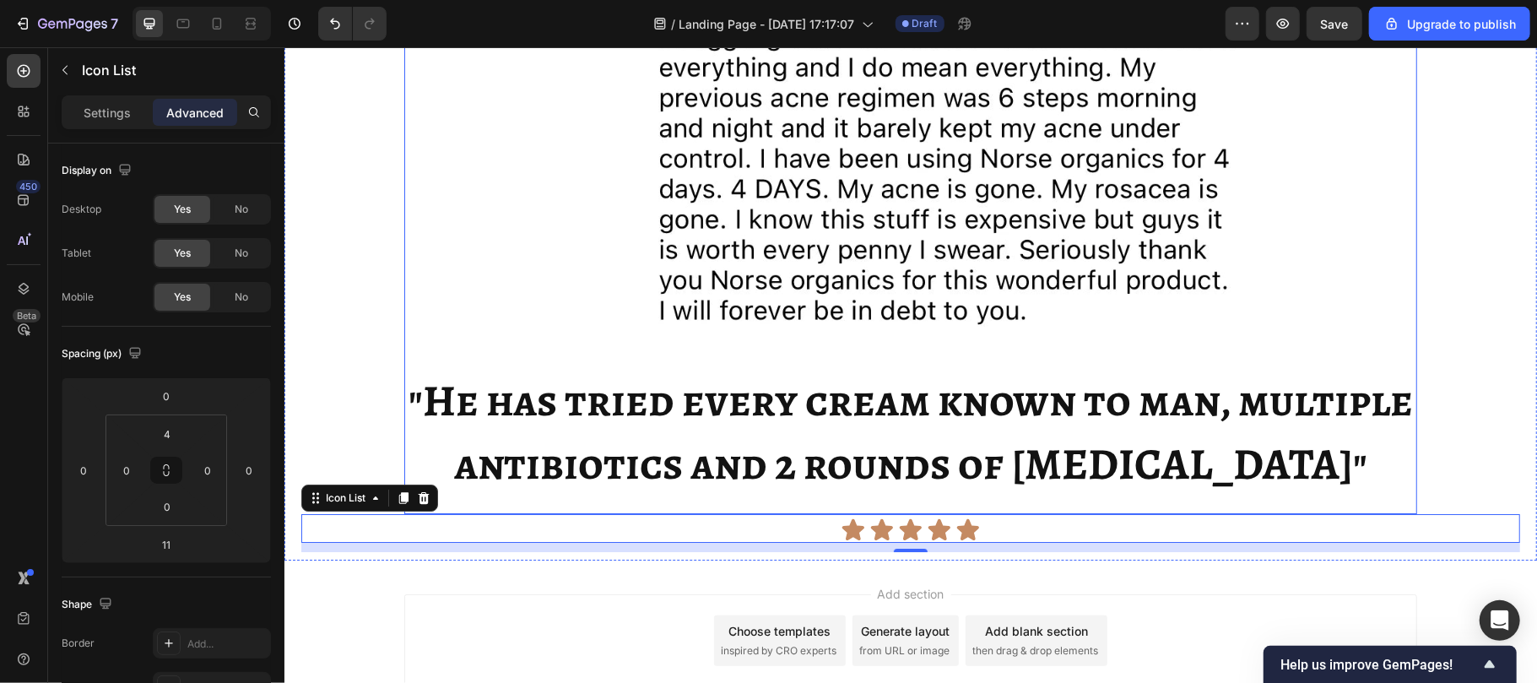
scroll to position [3979, 0]
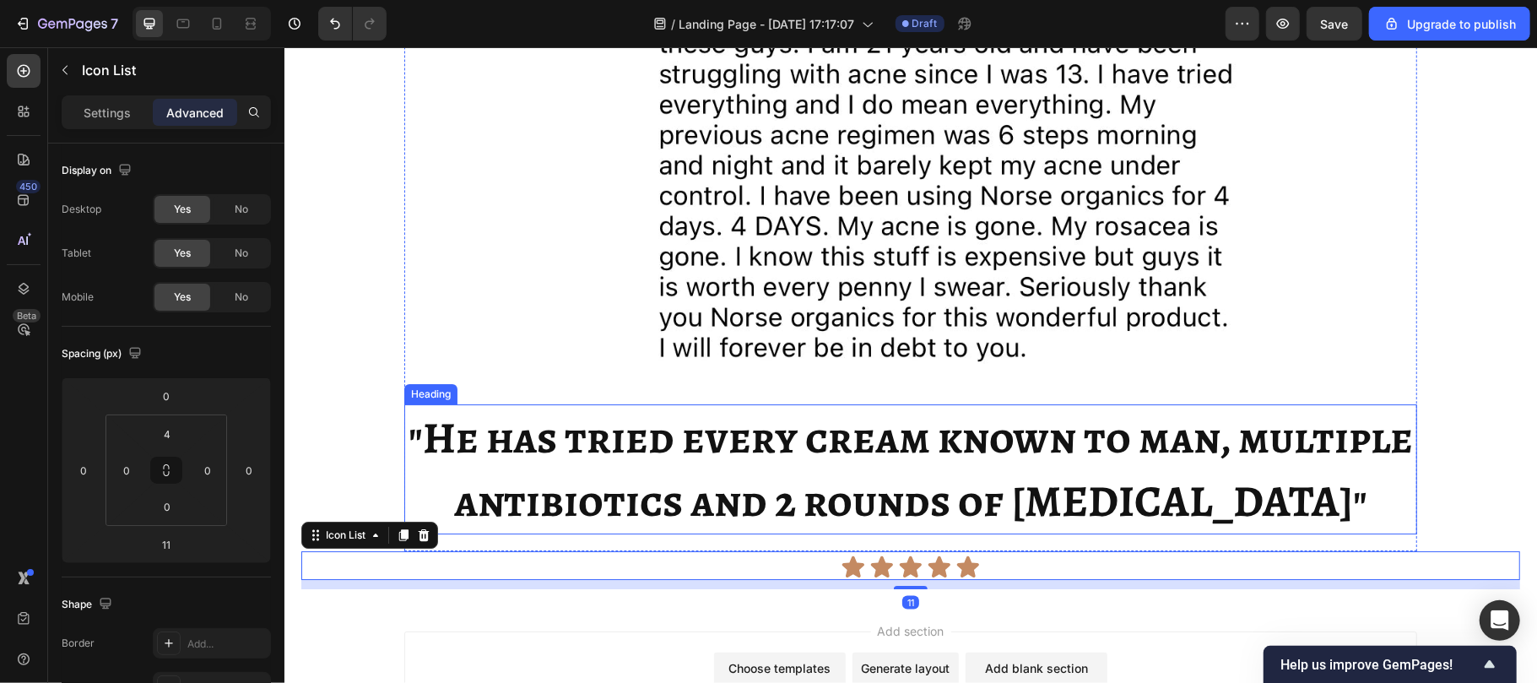
click at [747, 529] on strong ""He has tried every cream known to man, multiple antibiotics and 2 rounds of [M…" at bounding box center [910, 468] width 1004 height 123
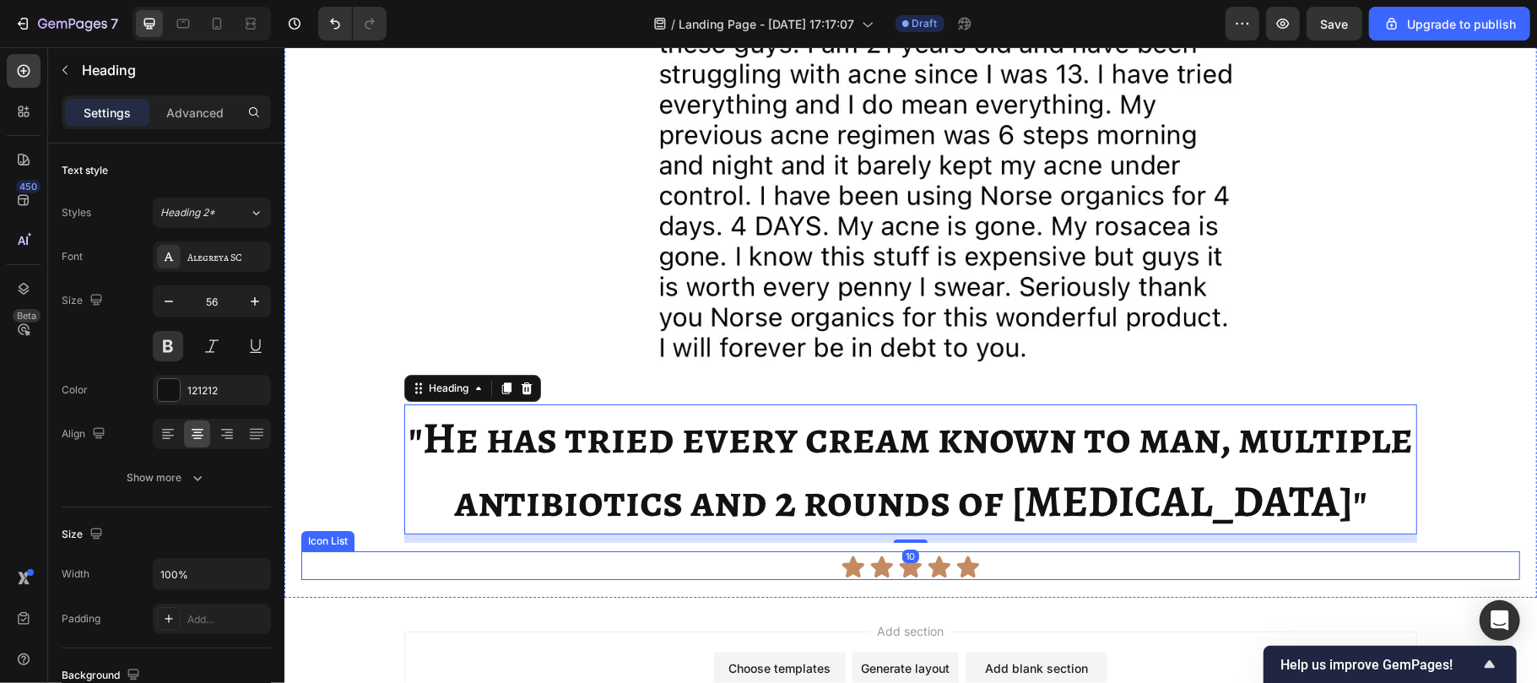
click at [373, 558] on div "Icon Icon Icon Icon Icon" at bounding box center [909, 566] width 1219 height 25
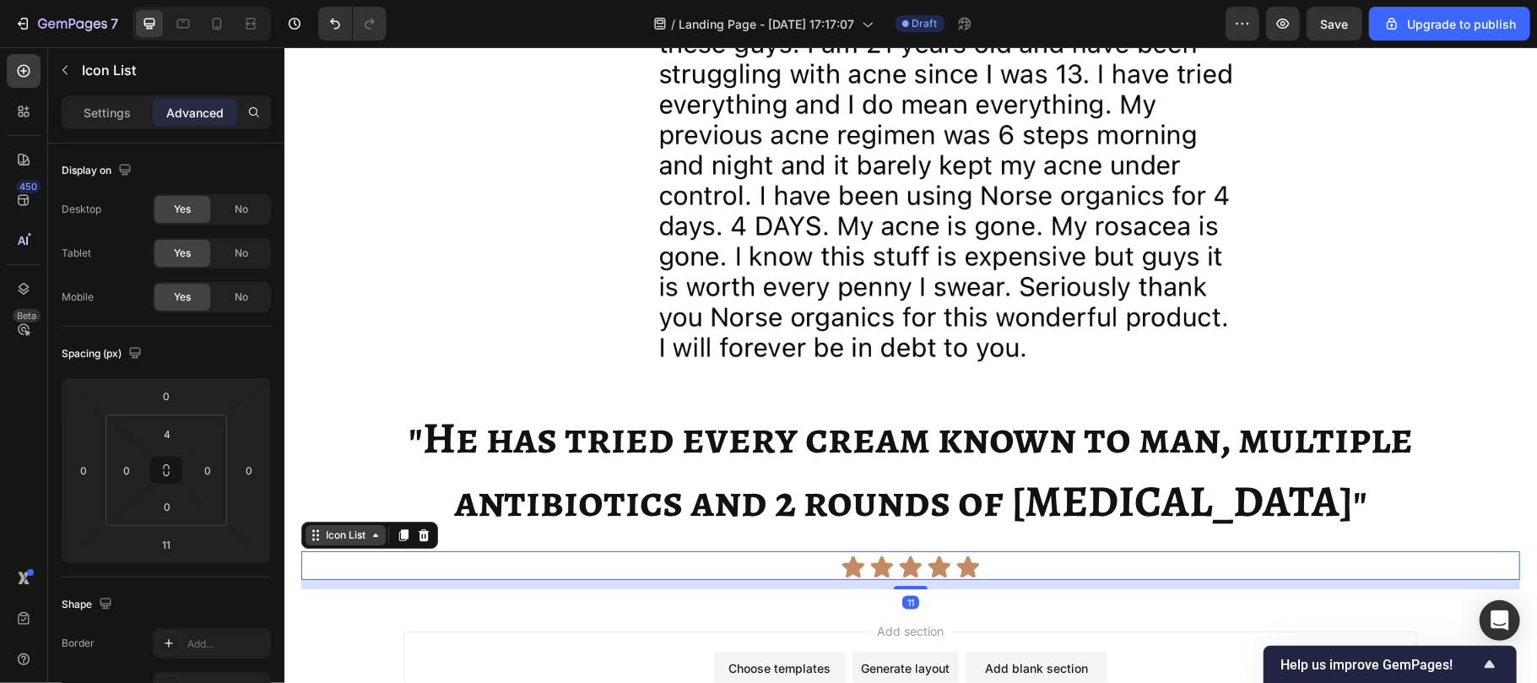
click at [352, 537] on div "Icon List" at bounding box center [345, 534] width 46 height 15
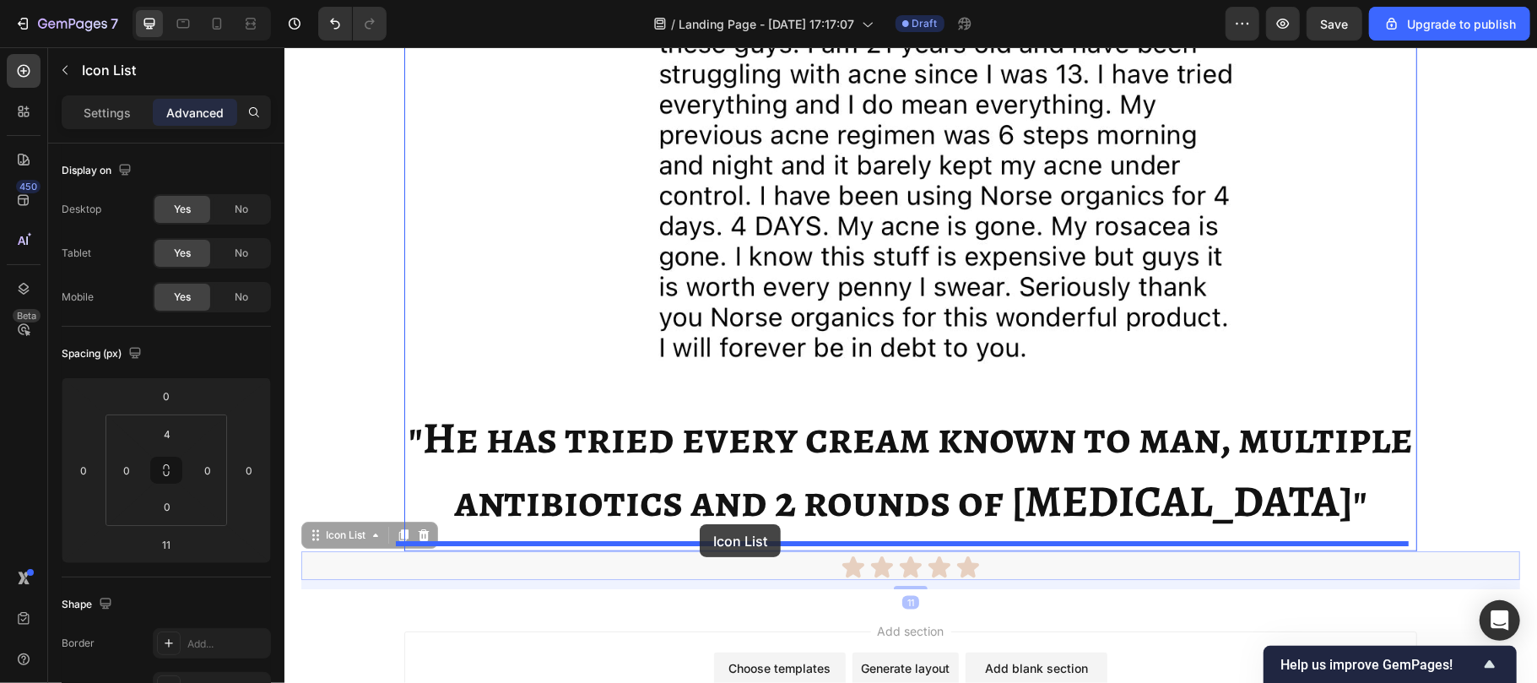
drag, startPoint x: 596, startPoint y: 571, endPoint x: 699, endPoint y: 523, distance: 113.7
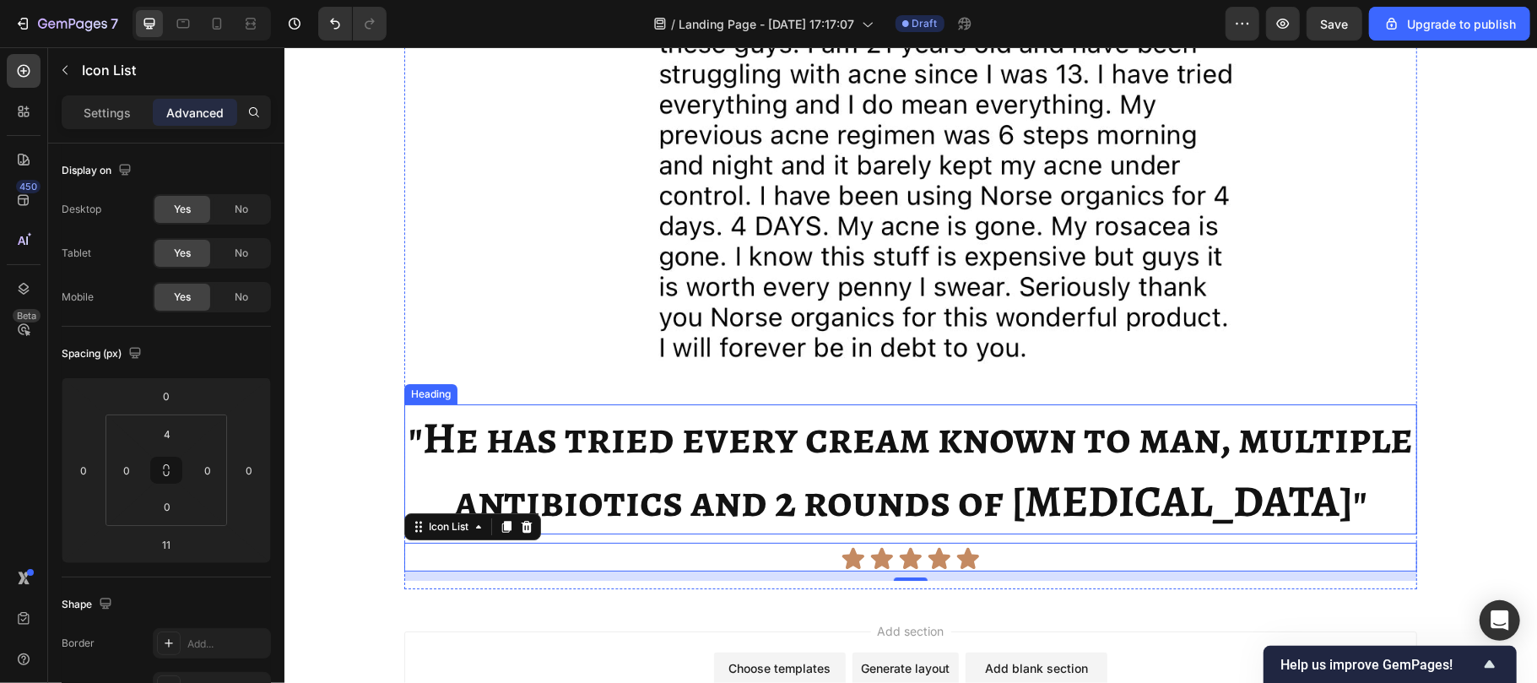
scroll to position [4139, 0]
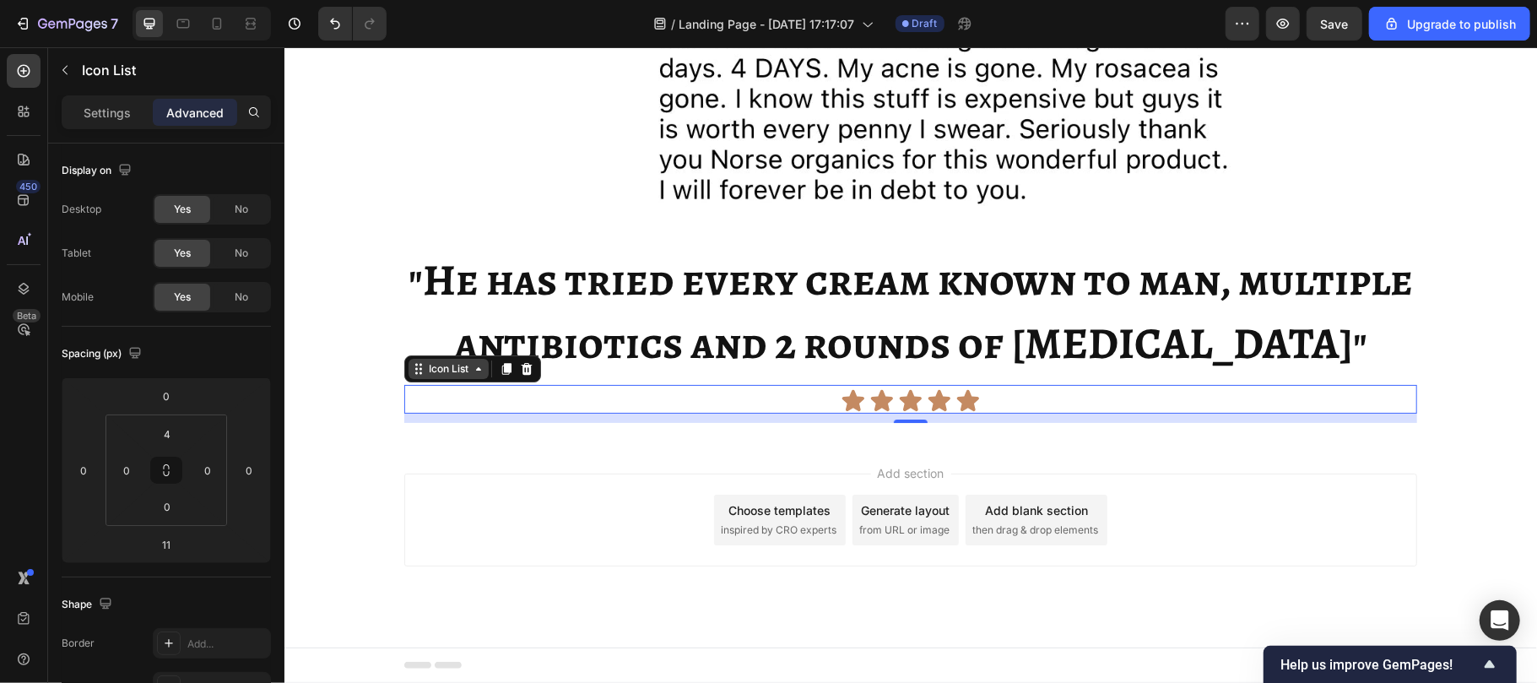
click at [427, 372] on div "Icon List" at bounding box center [448, 367] width 46 height 15
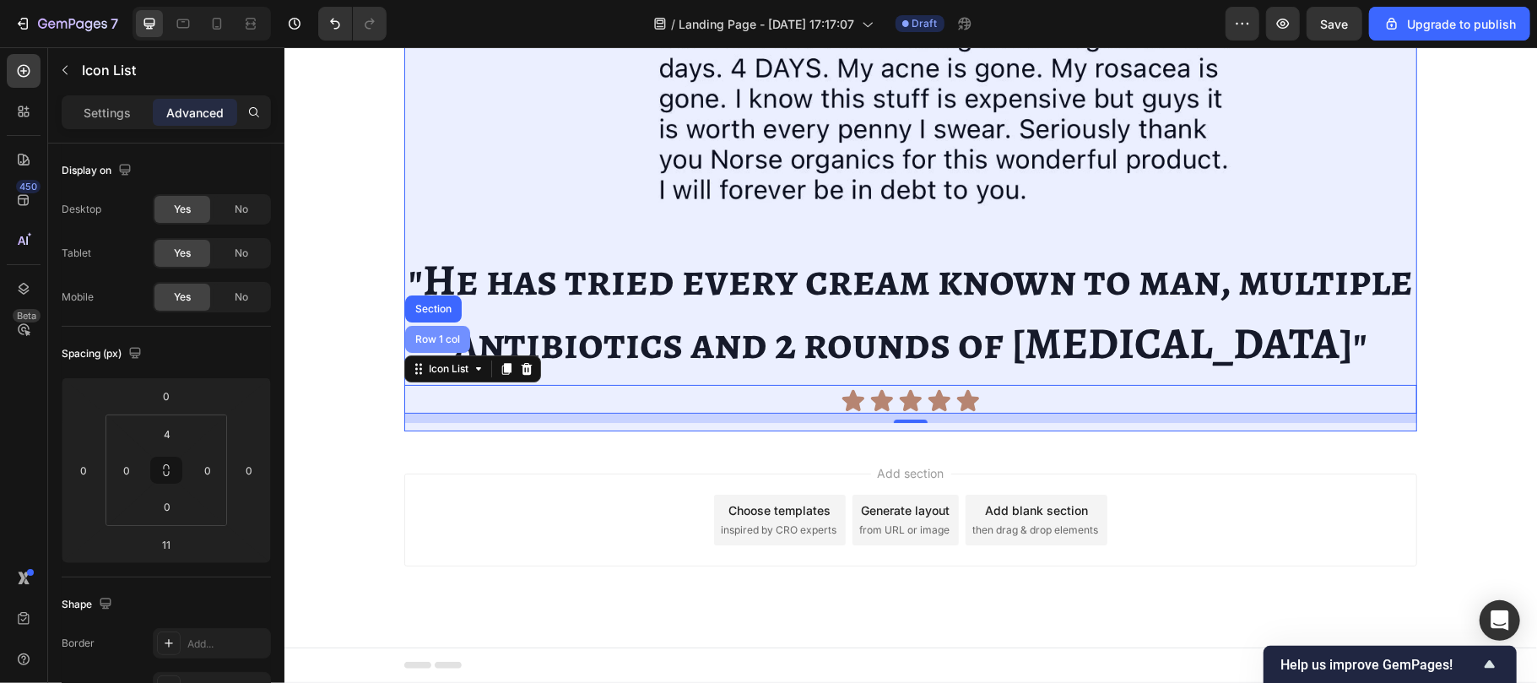
click at [444, 333] on div "Row 1 col" at bounding box center [436, 338] width 51 height 10
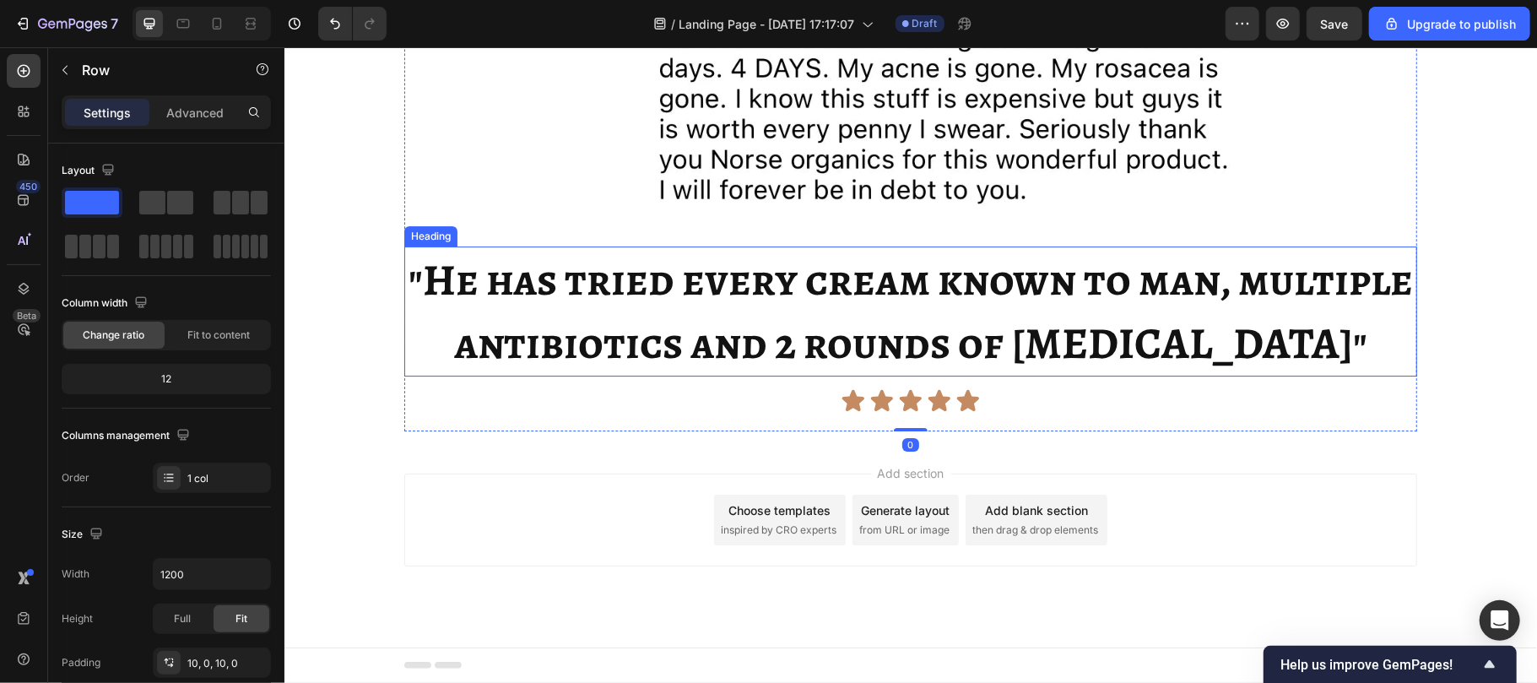
click at [640, 295] on strong ""He has tried every cream known to man, multiple antibiotics and 2 rounds of [M…" at bounding box center [910, 310] width 1004 height 123
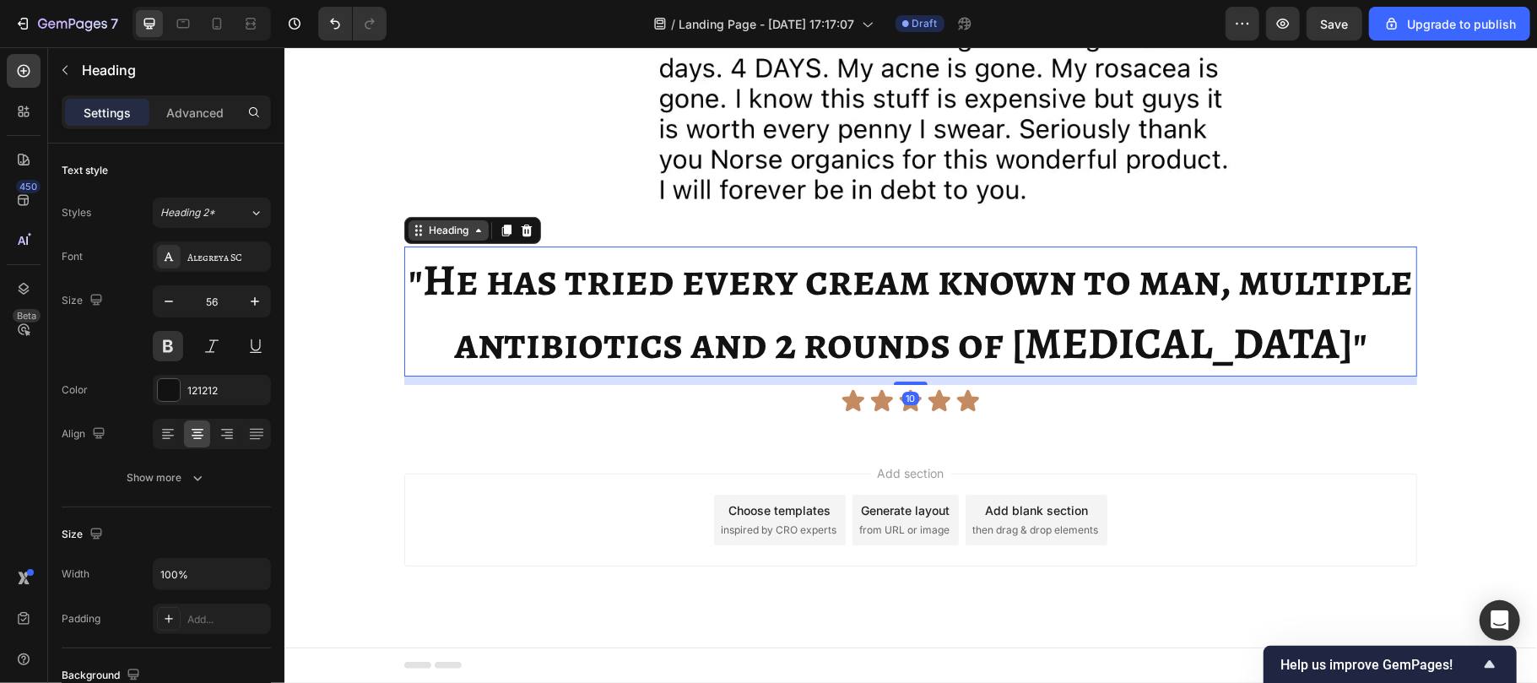
click at [456, 230] on div "Heading" at bounding box center [448, 229] width 46 height 15
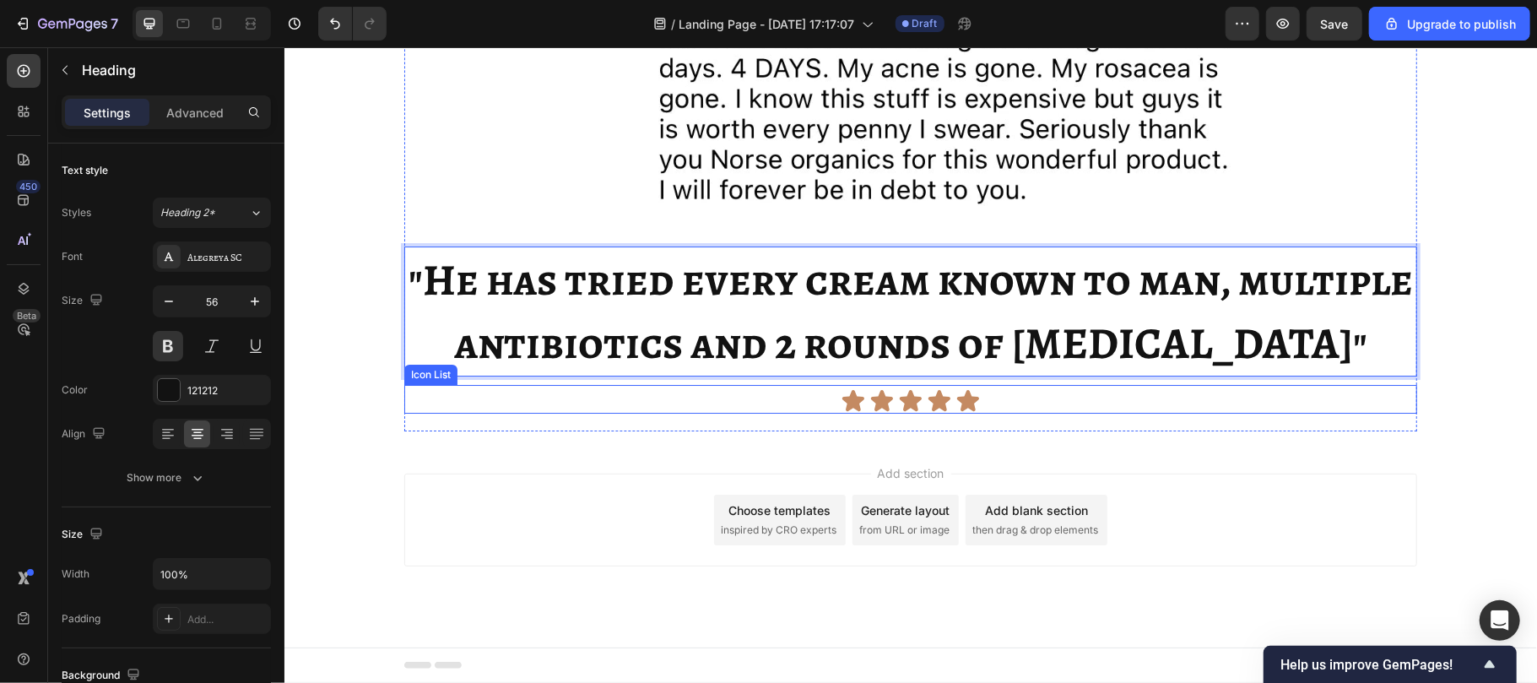
click at [615, 399] on div "Icon Icon Icon Icon Icon" at bounding box center [909, 399] width 1013 height 25
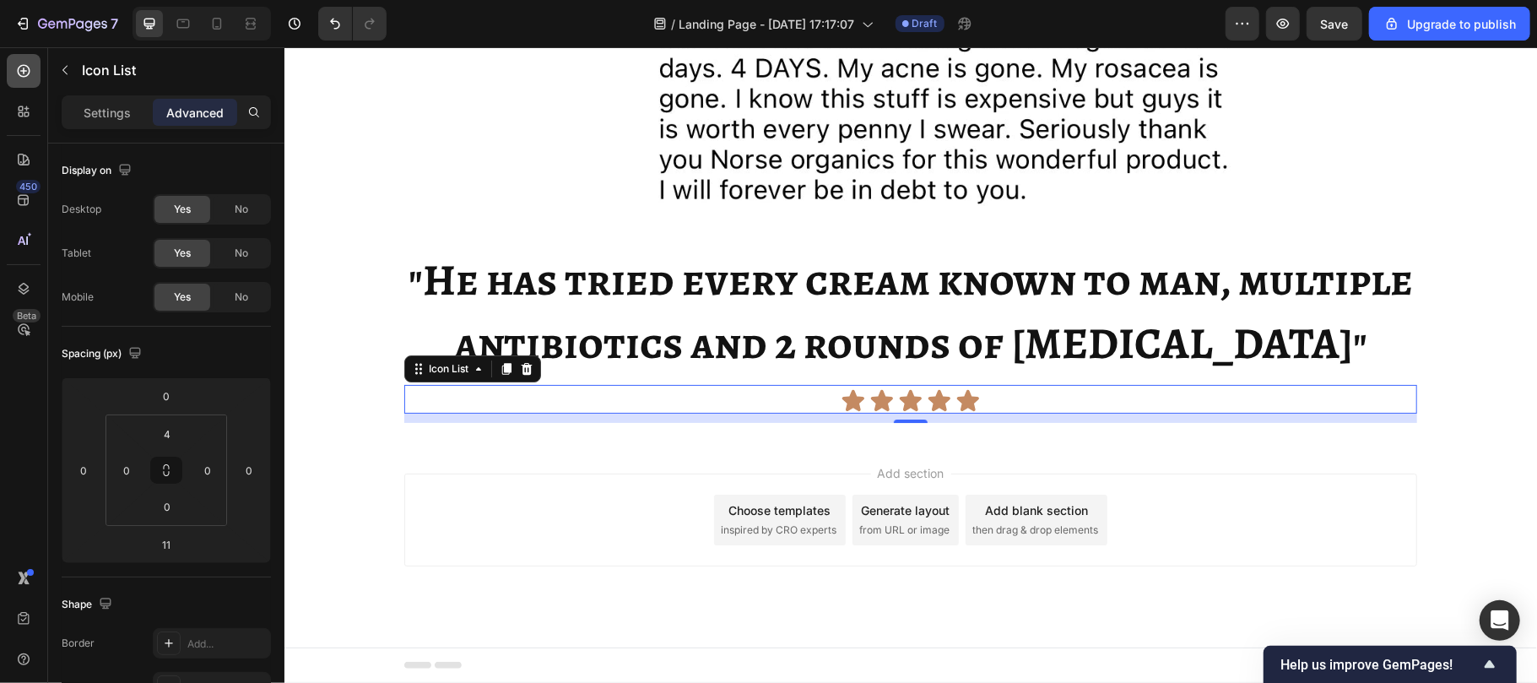
click at [22, 65] on icon at bounding box center [24, 71] width 13 height 13
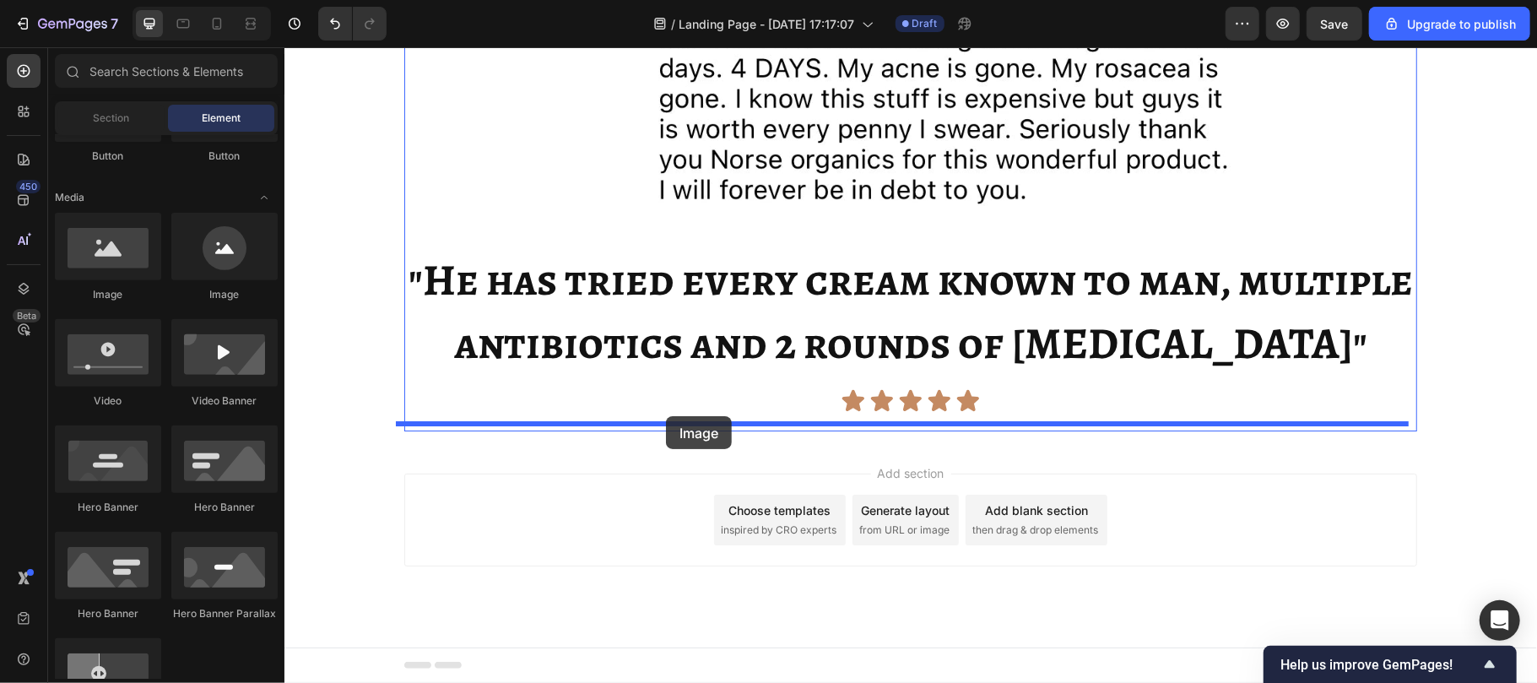
drag, startPoint x: 407, startPoint y: 296, endPoint x: 665, endPoint y: 415, distance: 284.4
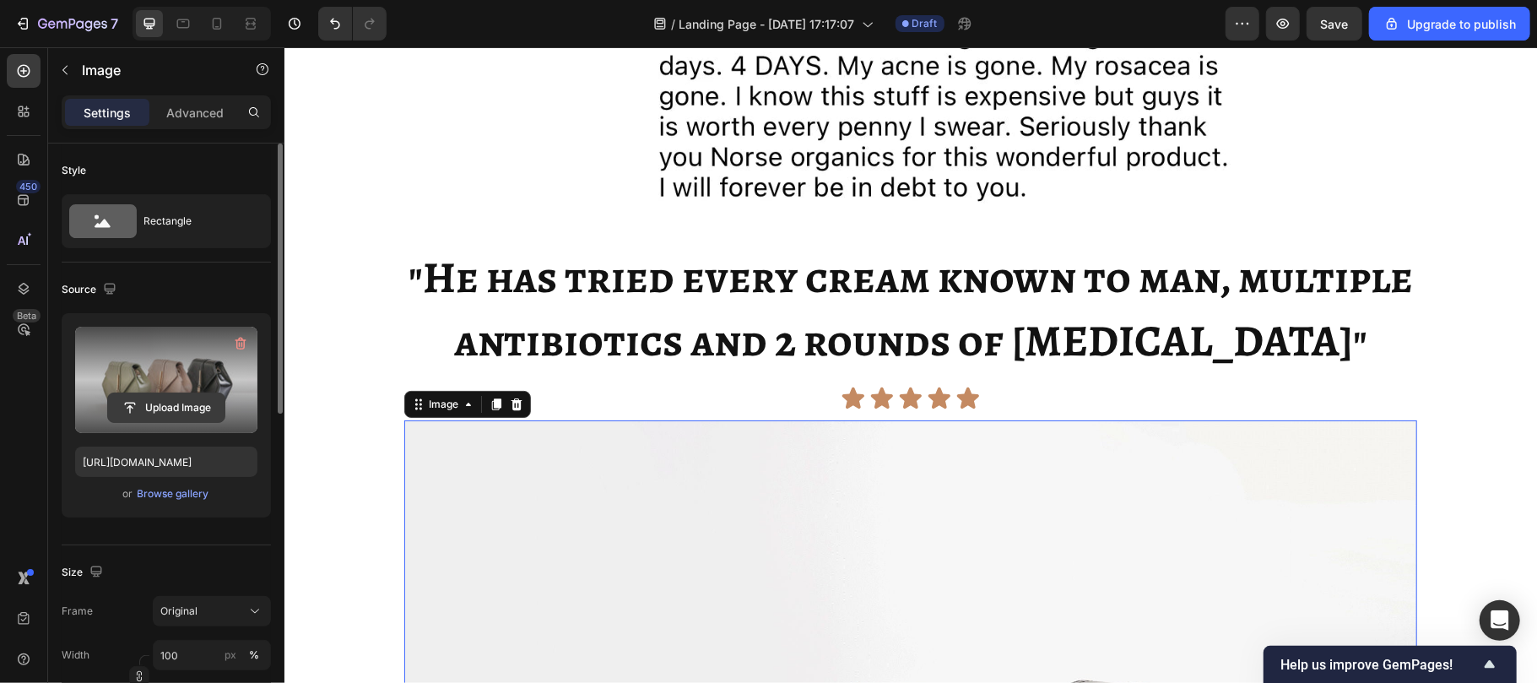
click at [176, 416] on input "file" at bounding box center [166, 407] width 116 height 29
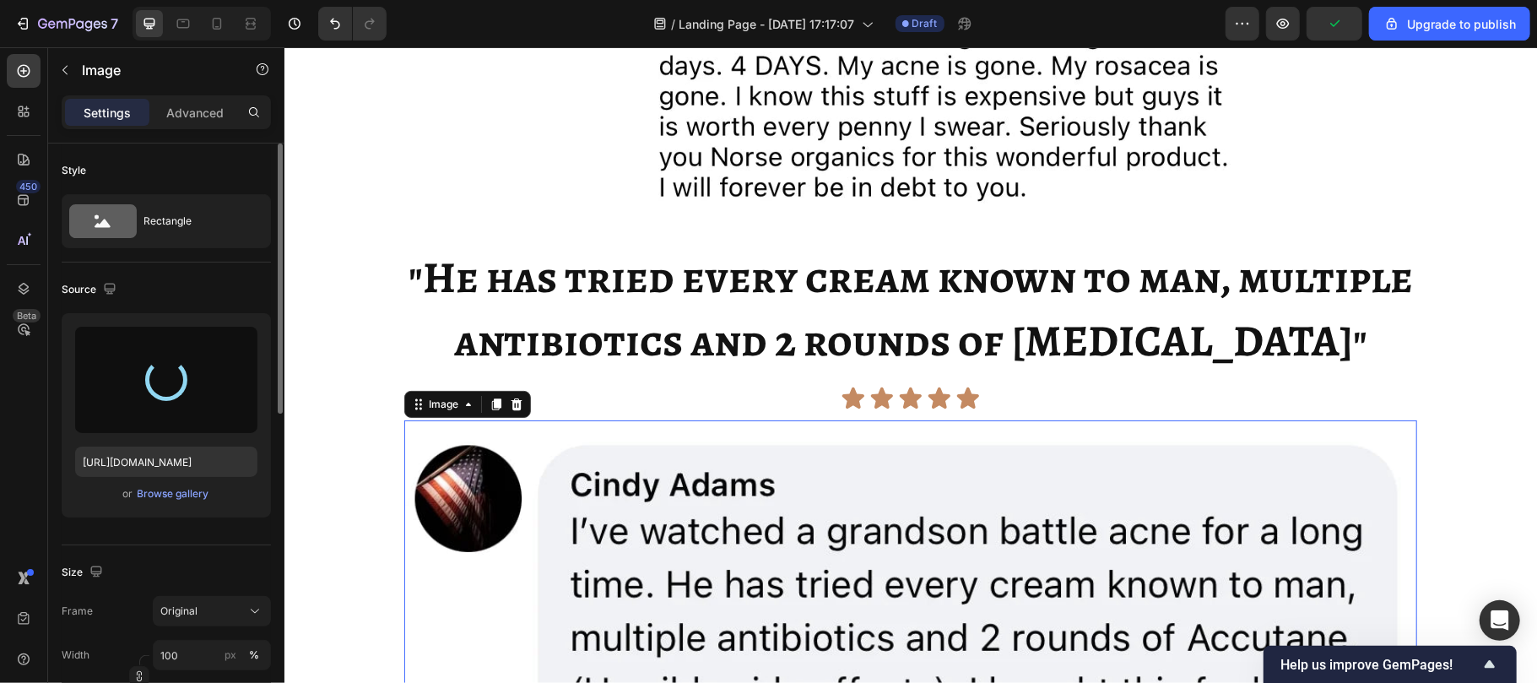
type input "https://cdn.shopify.com/s/files/1/0929/7821/7334/files/gempages_582252457871016…"
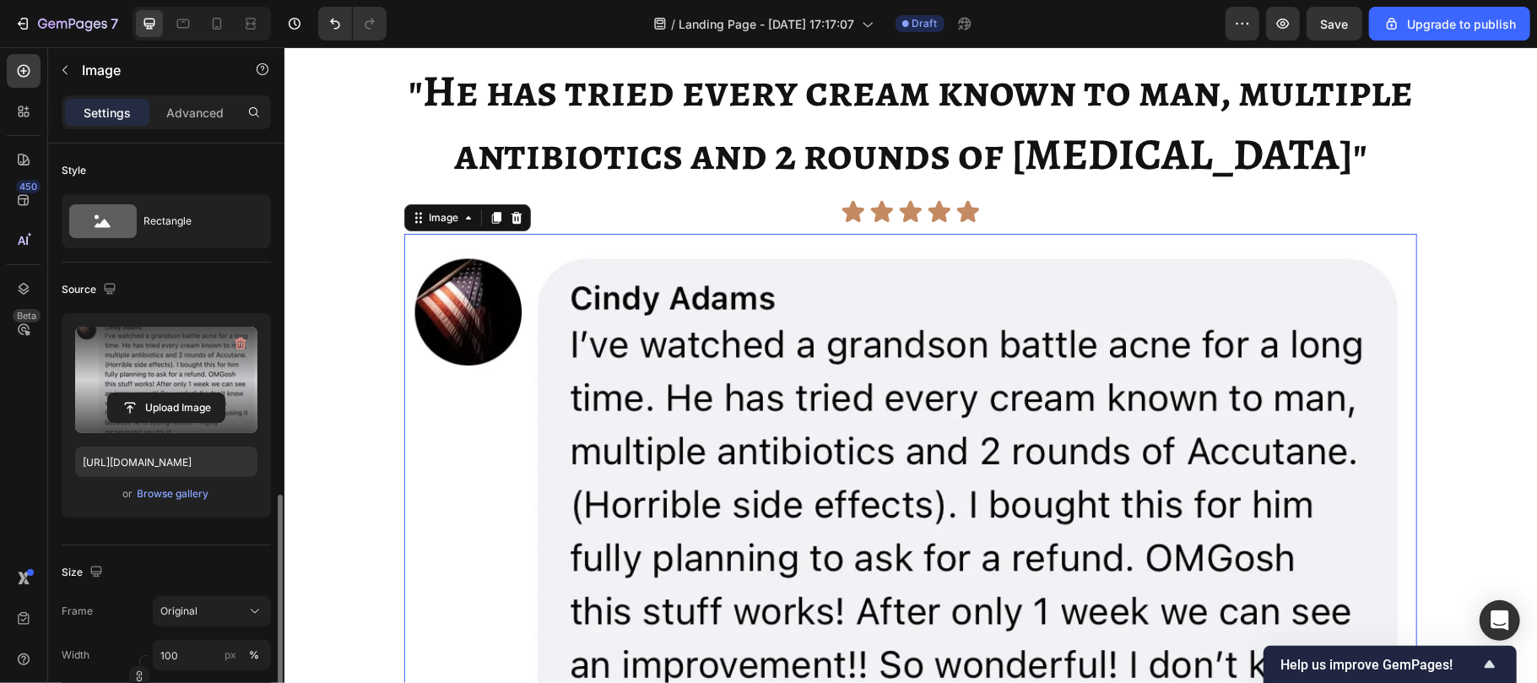
scroll to position [250, 0]
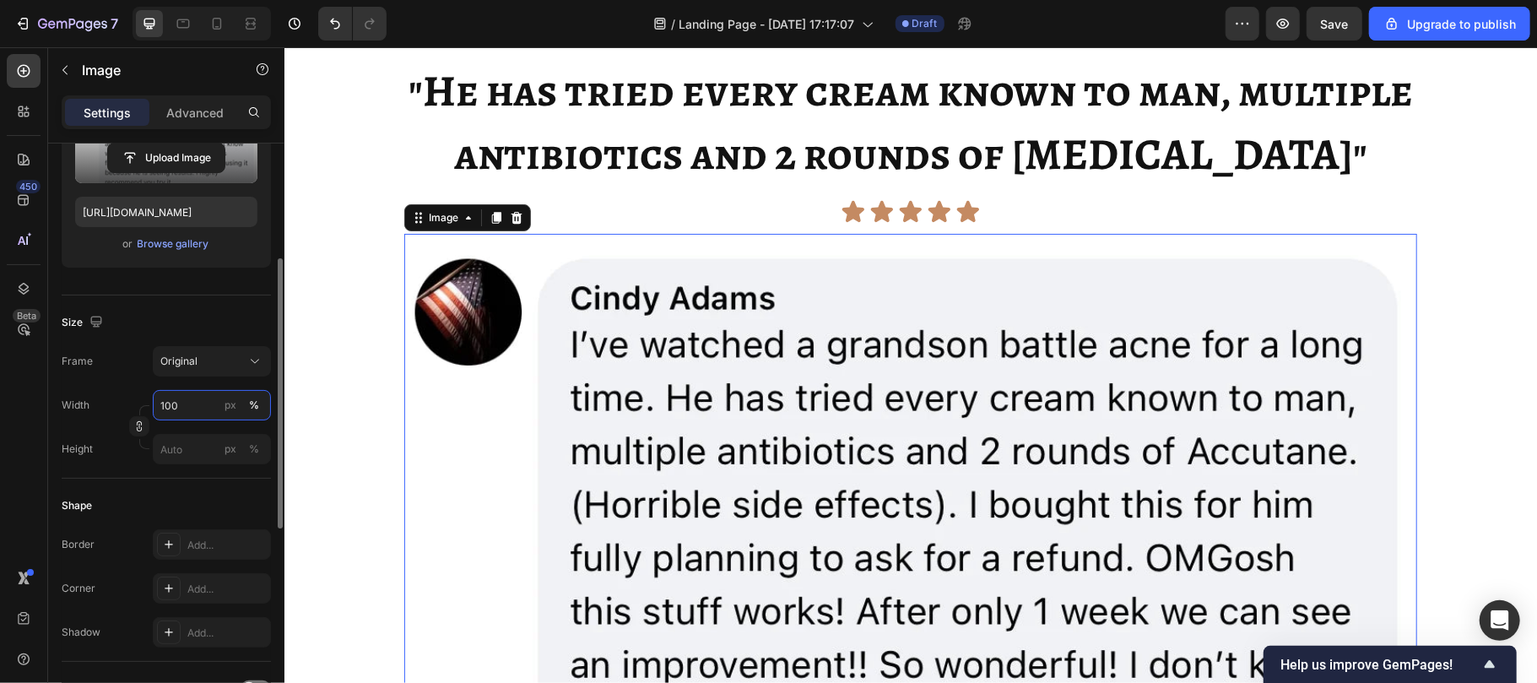
click at [182, 397] on input "100" at bounding box center [212, 405] width 118 height 30
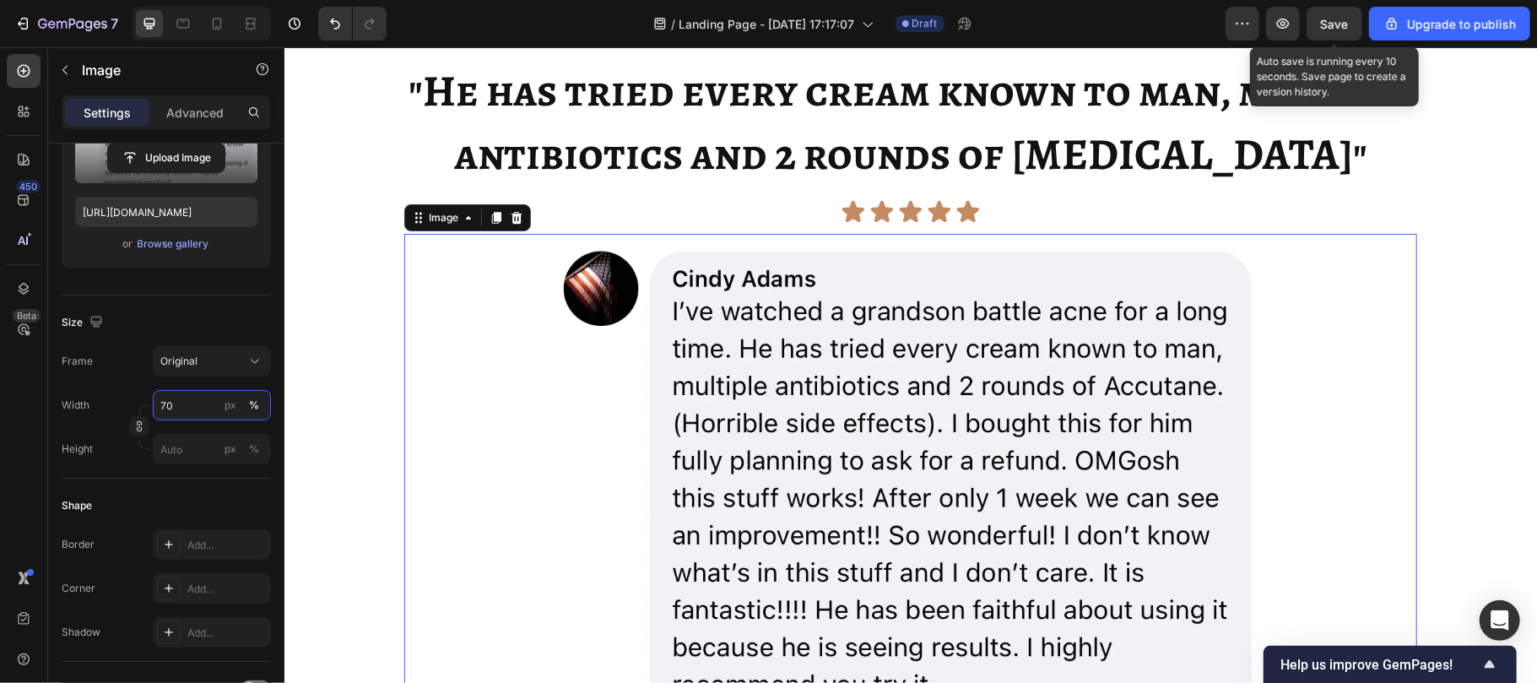
type input "70"
click at [1338, 24] on span "Save" at bounding box center [1335, 24] width 28 height 14
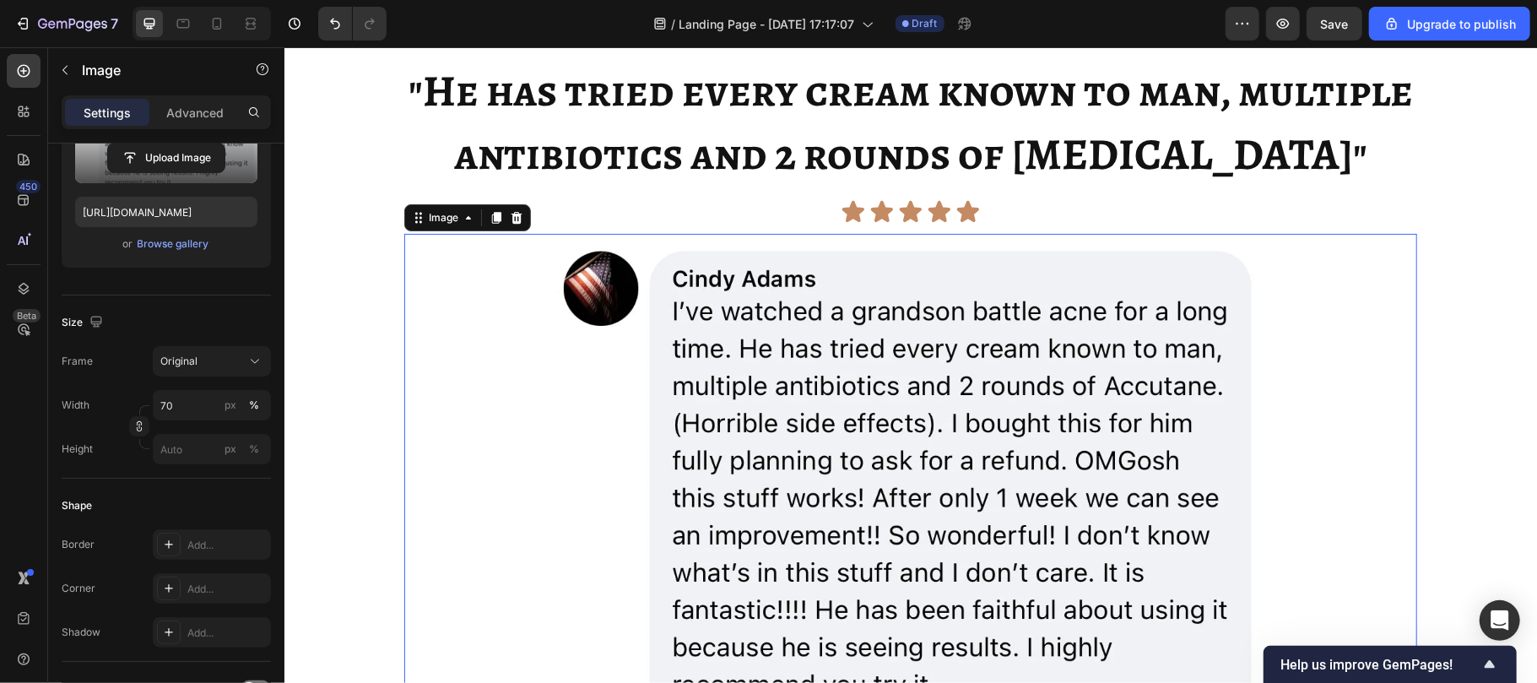
scroll to position [4636, 0]
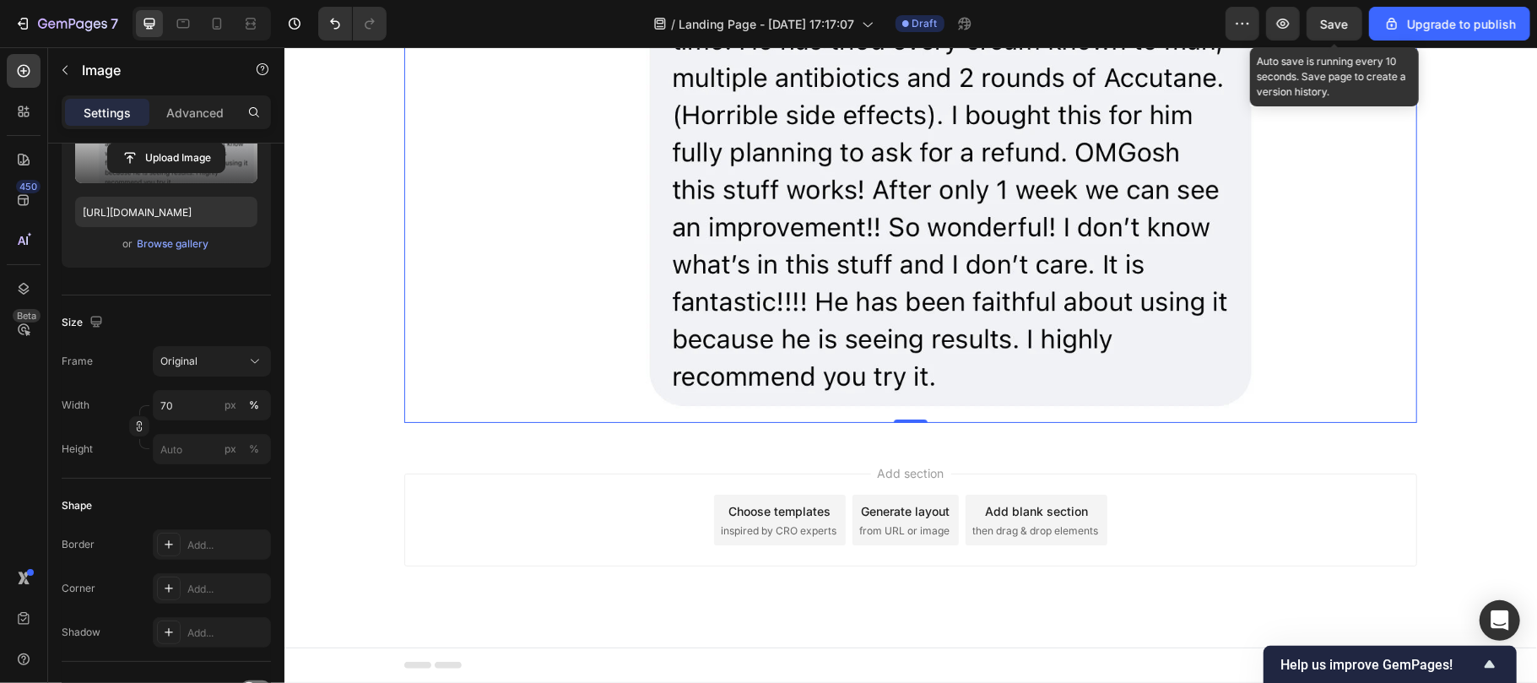
click at [1334, 22] on span "Save" at bounding box center [1335, 24] width 28 height 14
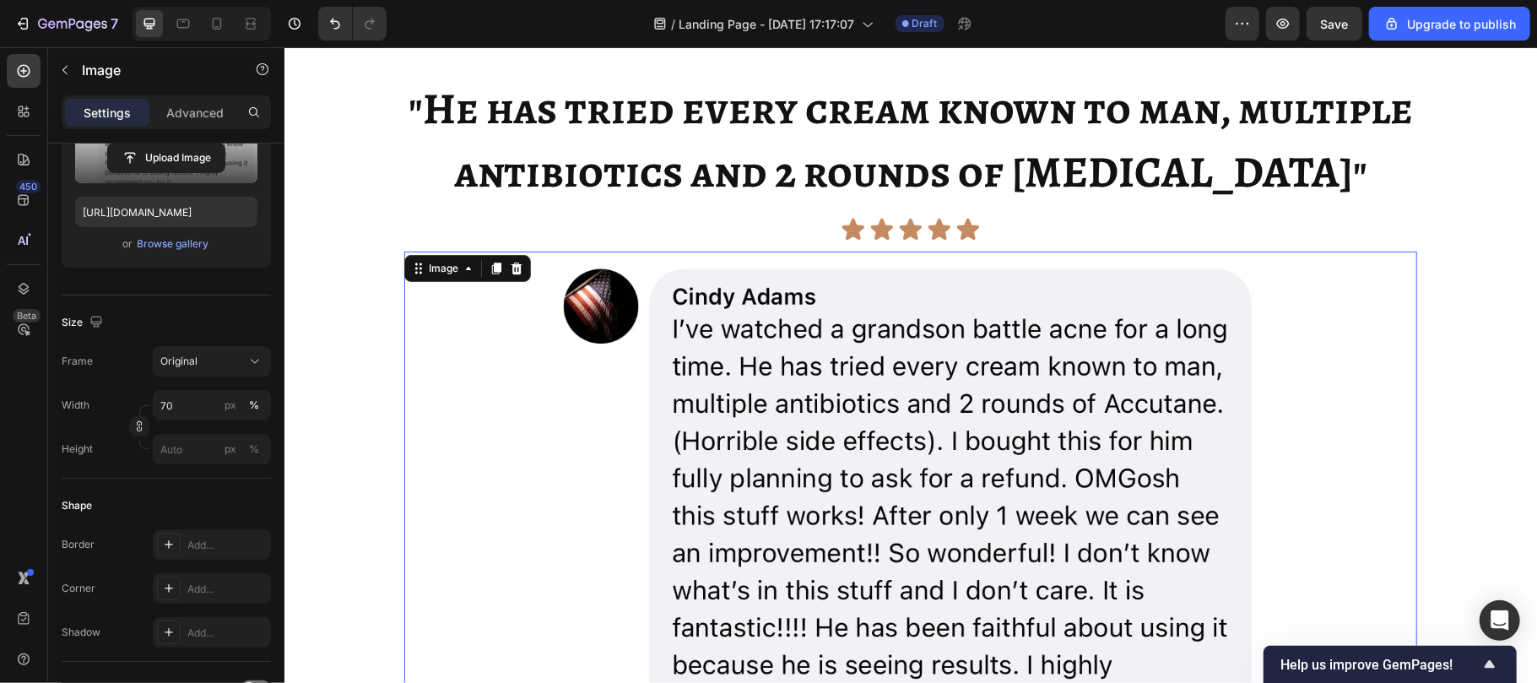
scroll to position [4306, 0]
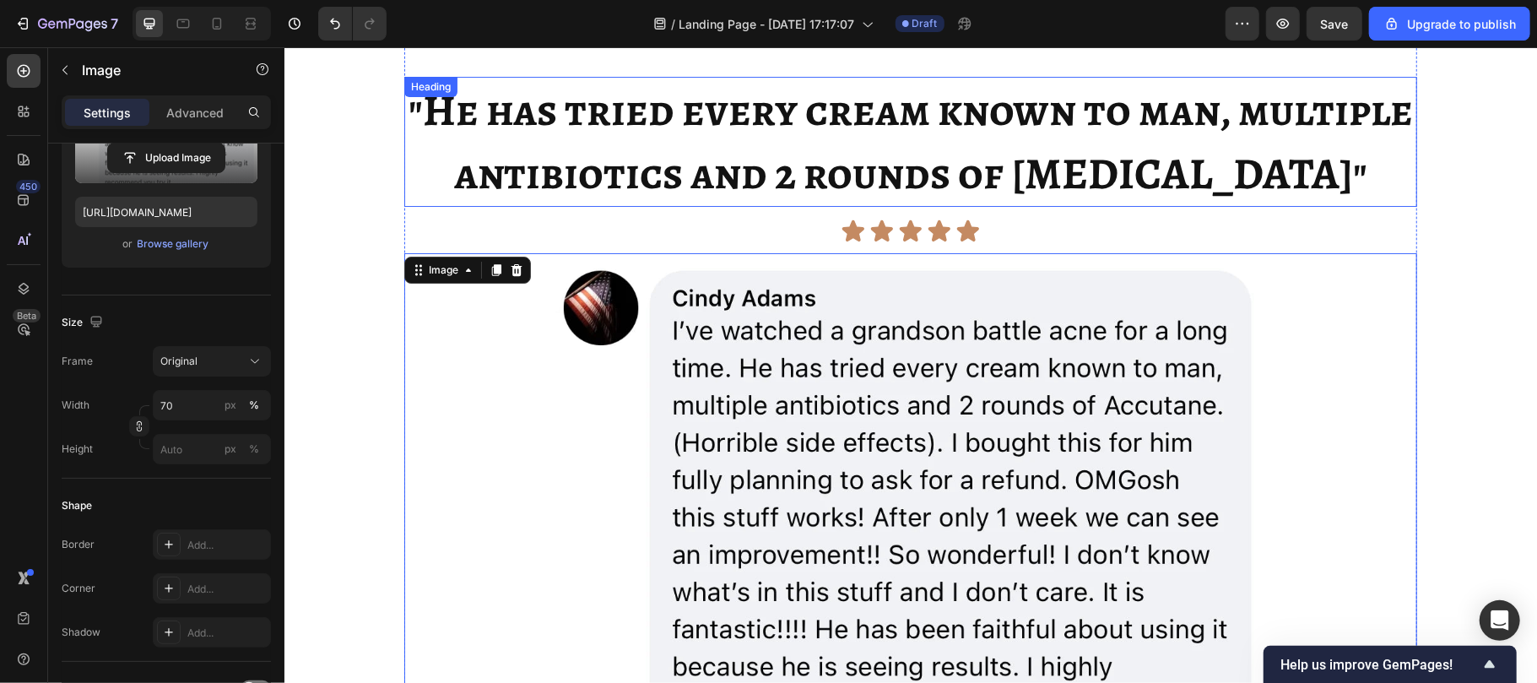
click at [614, 171] on strong ""He has tried every cream known to man, multiple antibiotics and 2 rounds of [M…" at bounding box center [910, 140] width 1004 height 123
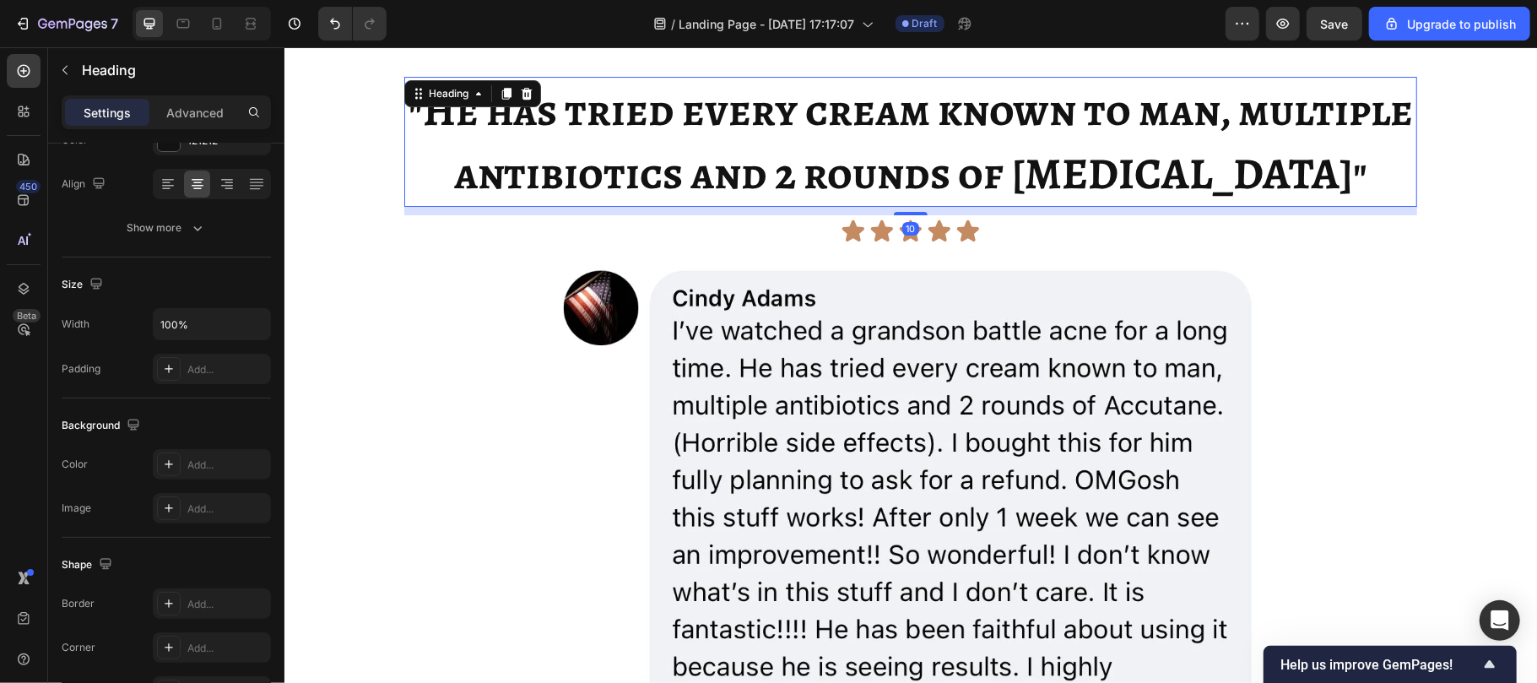
scroll to position [0, 0]
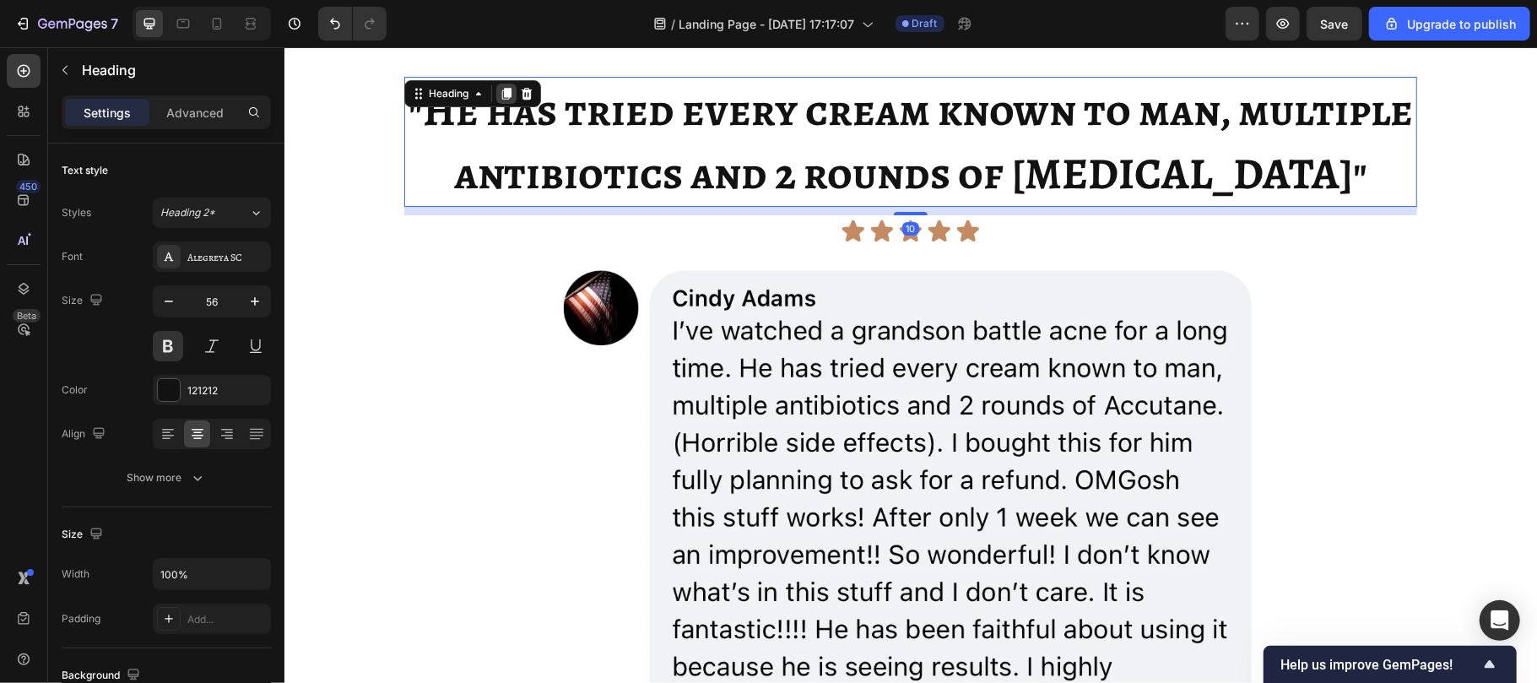
click at [501, 92] on icon at bounding box center [505, 93] width 9 height 12
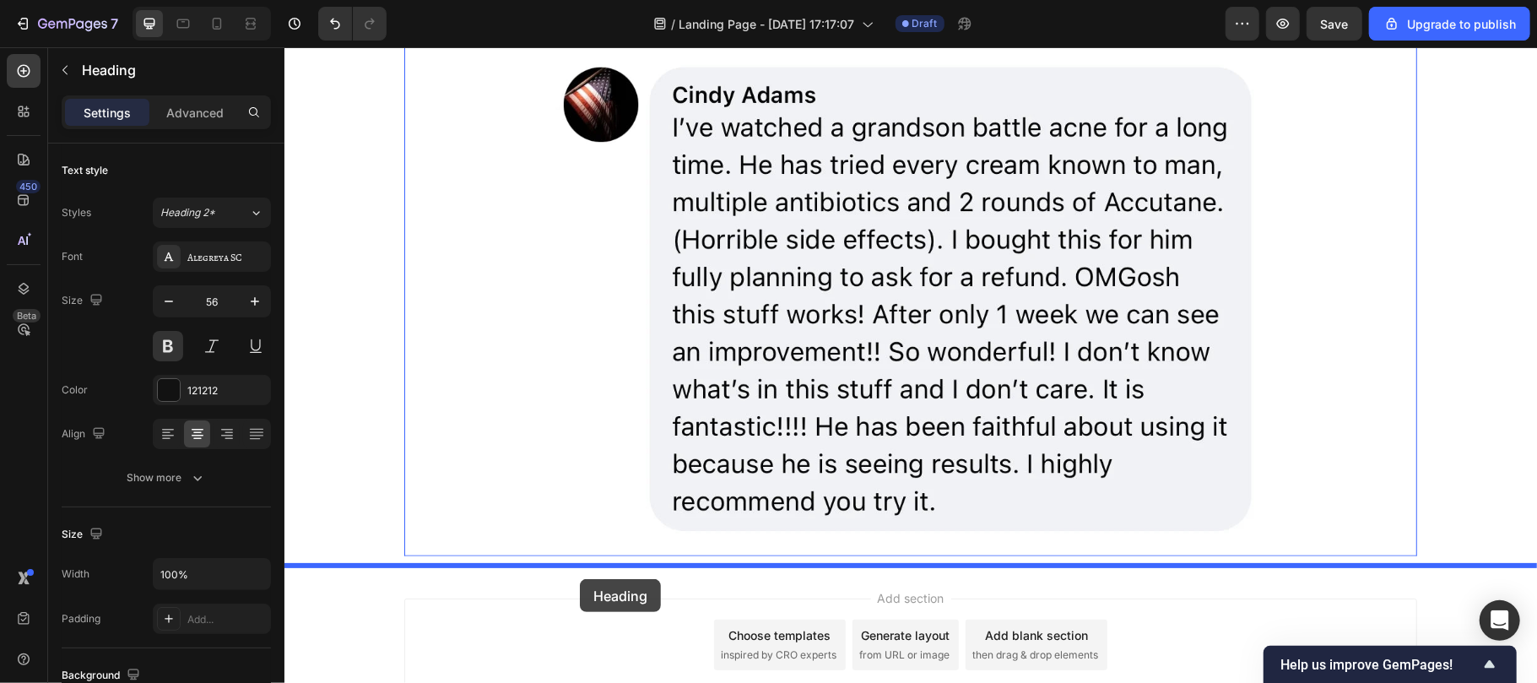
scroll to position [4677, 0]
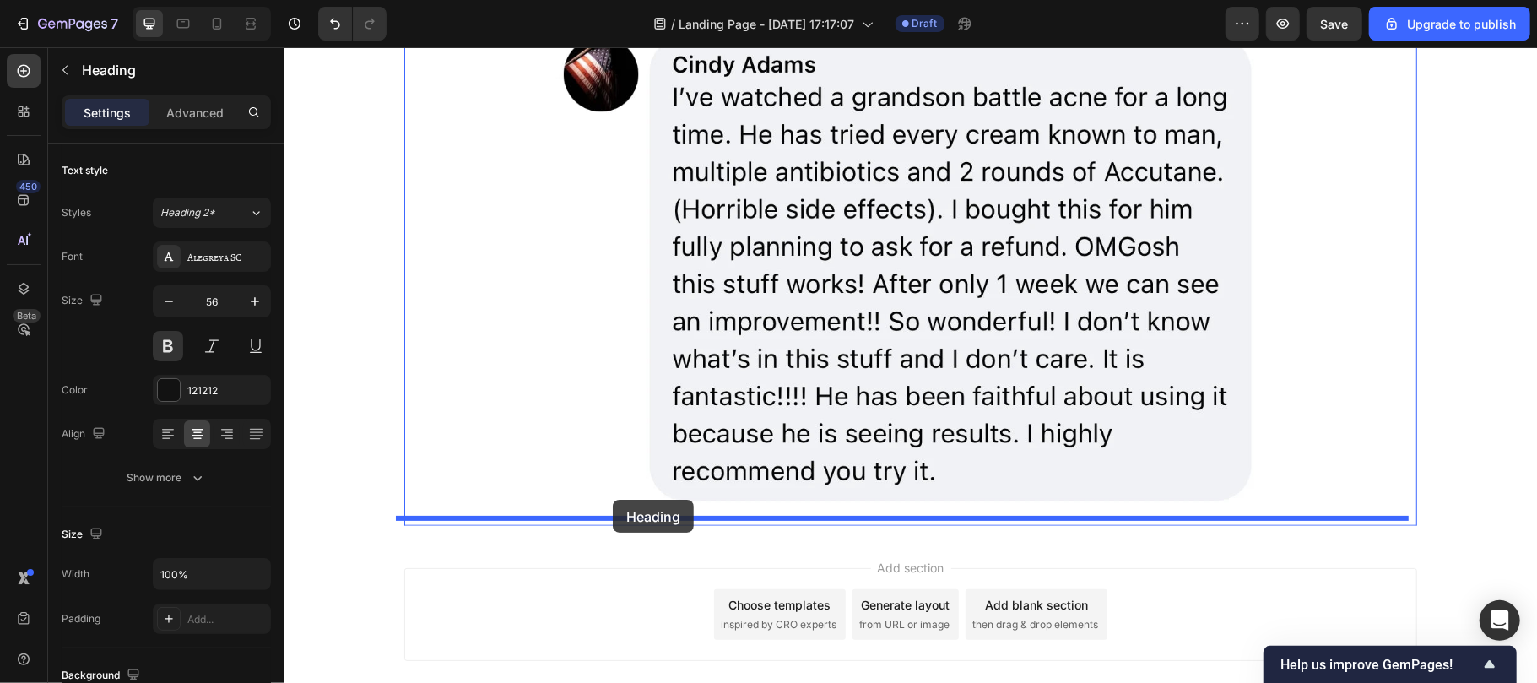
drag, startPoint x: 436, startPoint y: 198, endPoint x: 612, endPoint y: 499, distance: 348.4
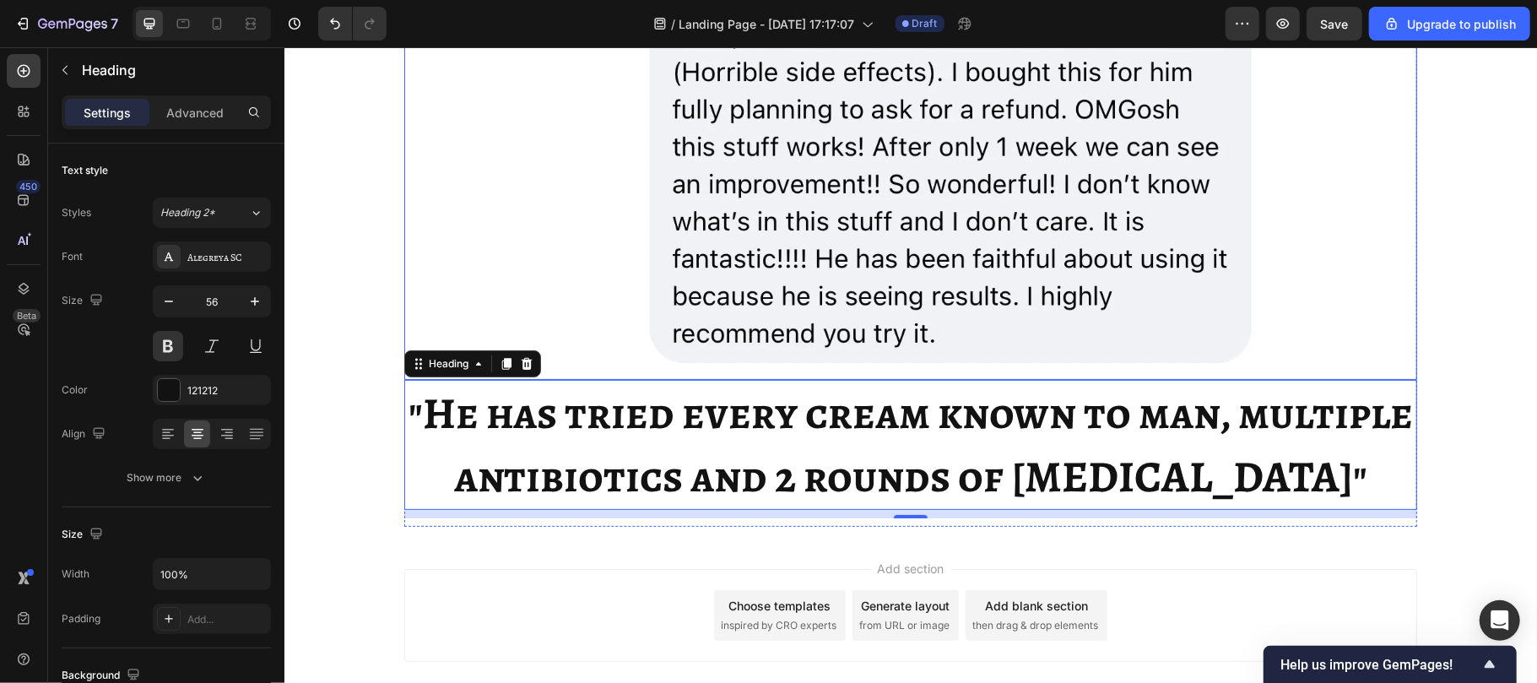
scroll to position [4541, 0]
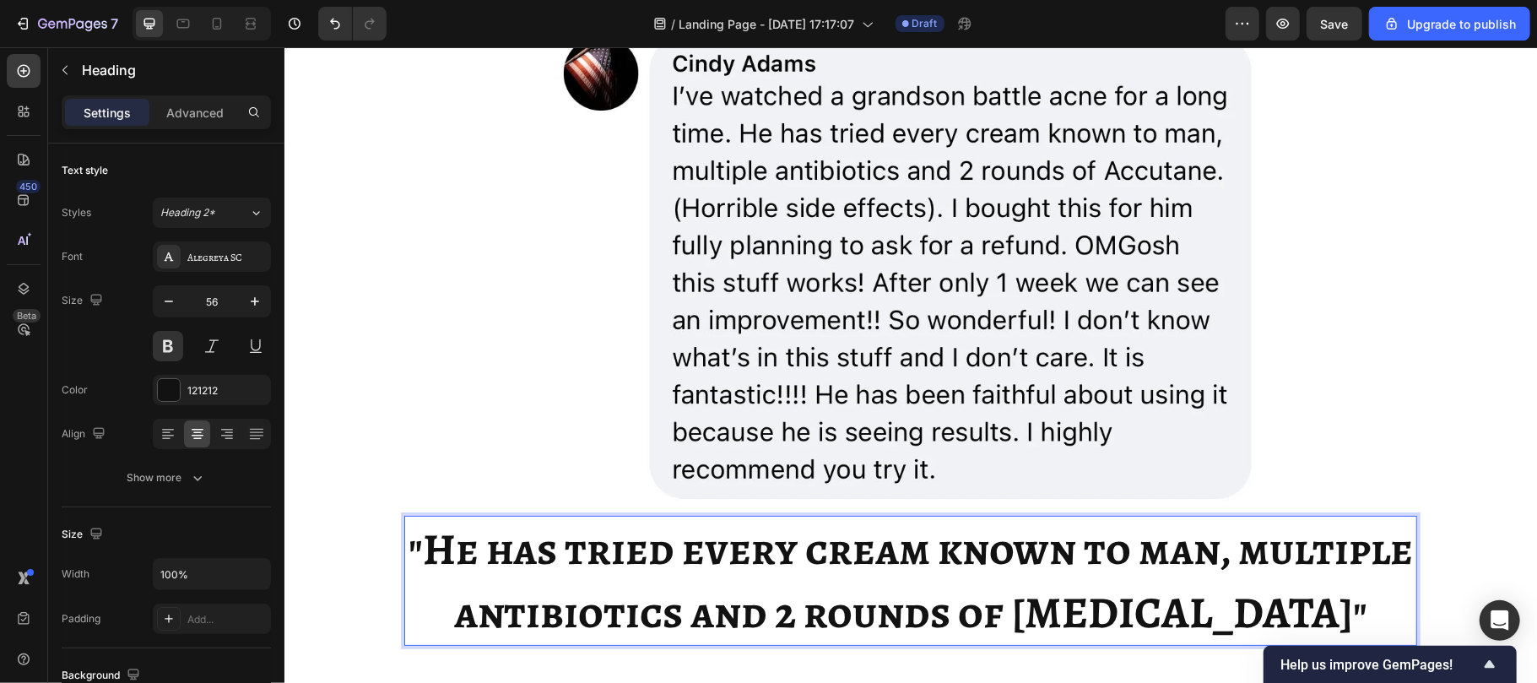
click at [798, 566] on strong ""He has tried every cream known to man, multiple antibiotics and 2 rounds of [M…" at bounding box center [910, 579] width 1004 height 123
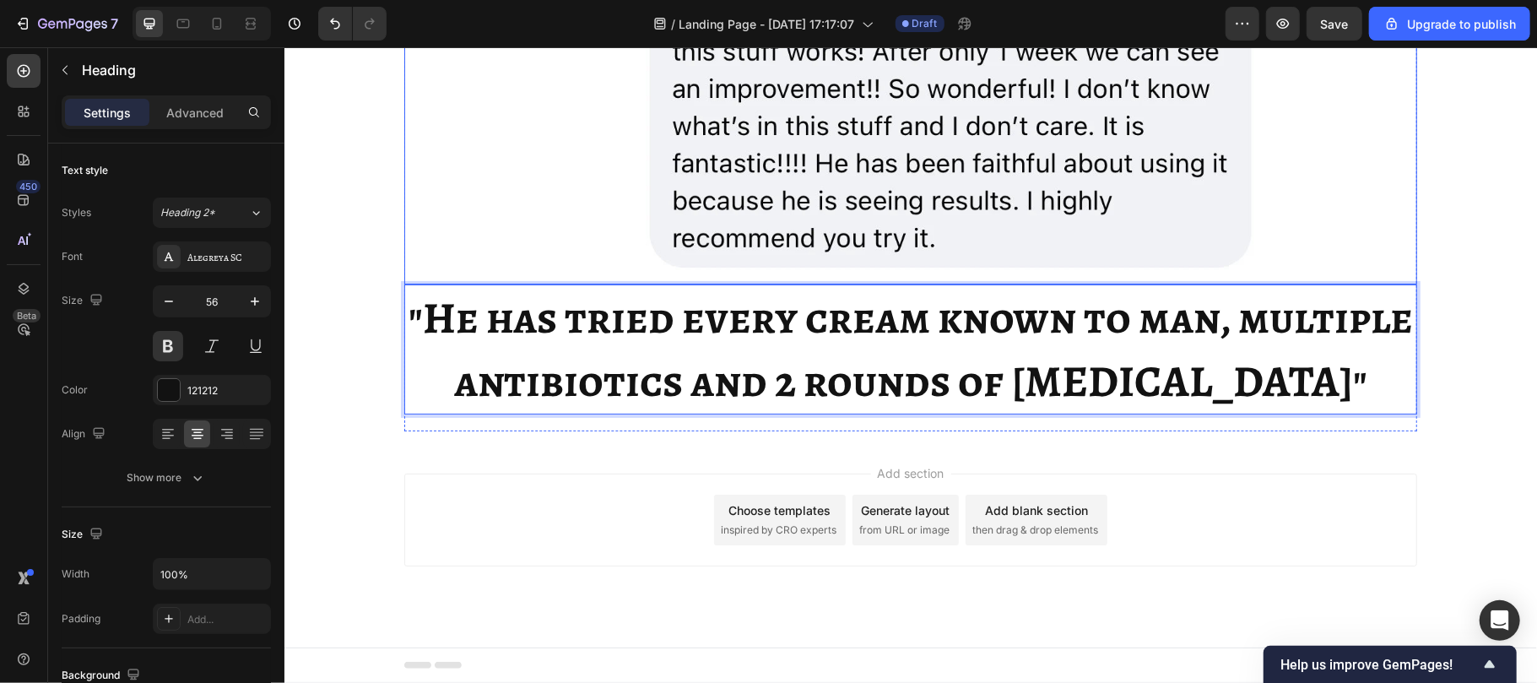
click at [434, 244] on div at bounding box center [909, 35] width 1013 height 498
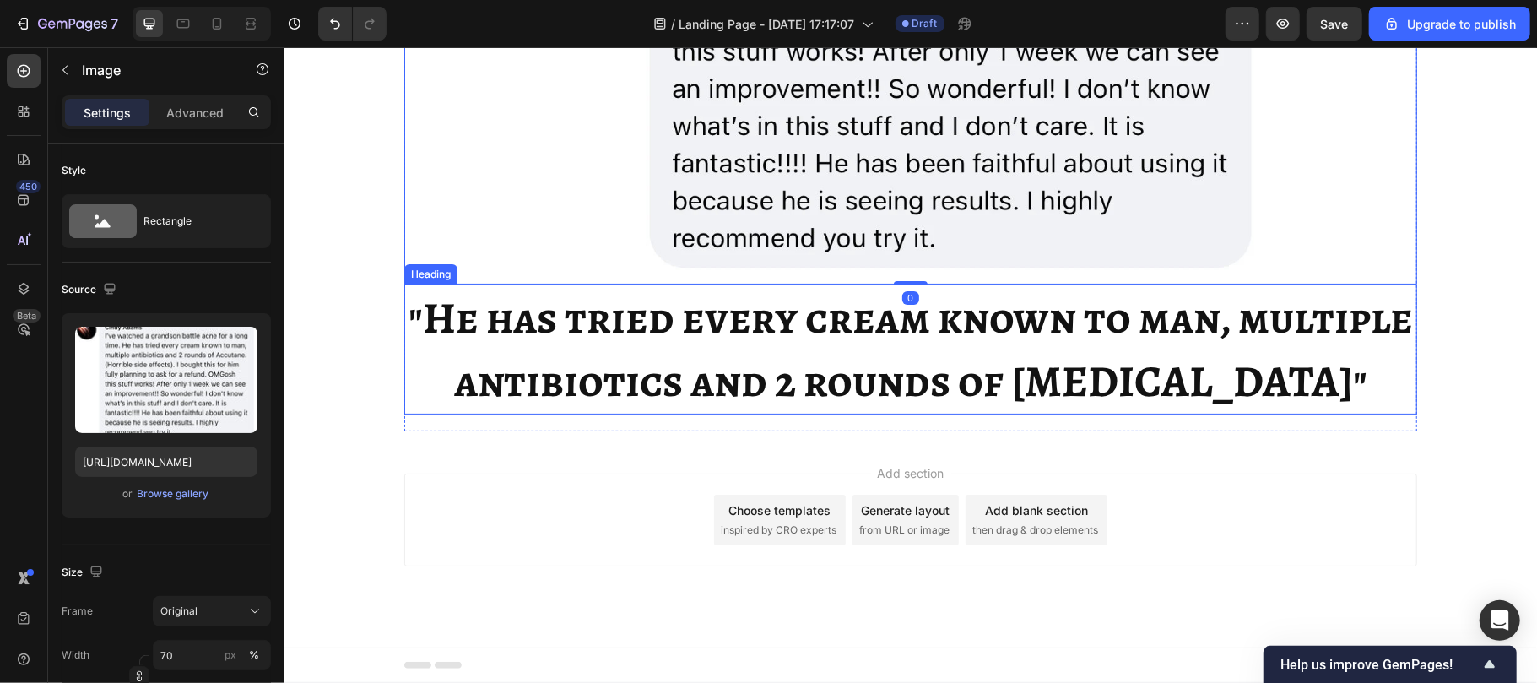
click at [429, 367] on p "⁠⁠⁠⁠⁠⁠⁠ "He has tried every cream known to man, multiple antibiotics and 2 roun…" at bounding box center [909, 348] width 1009 height 127
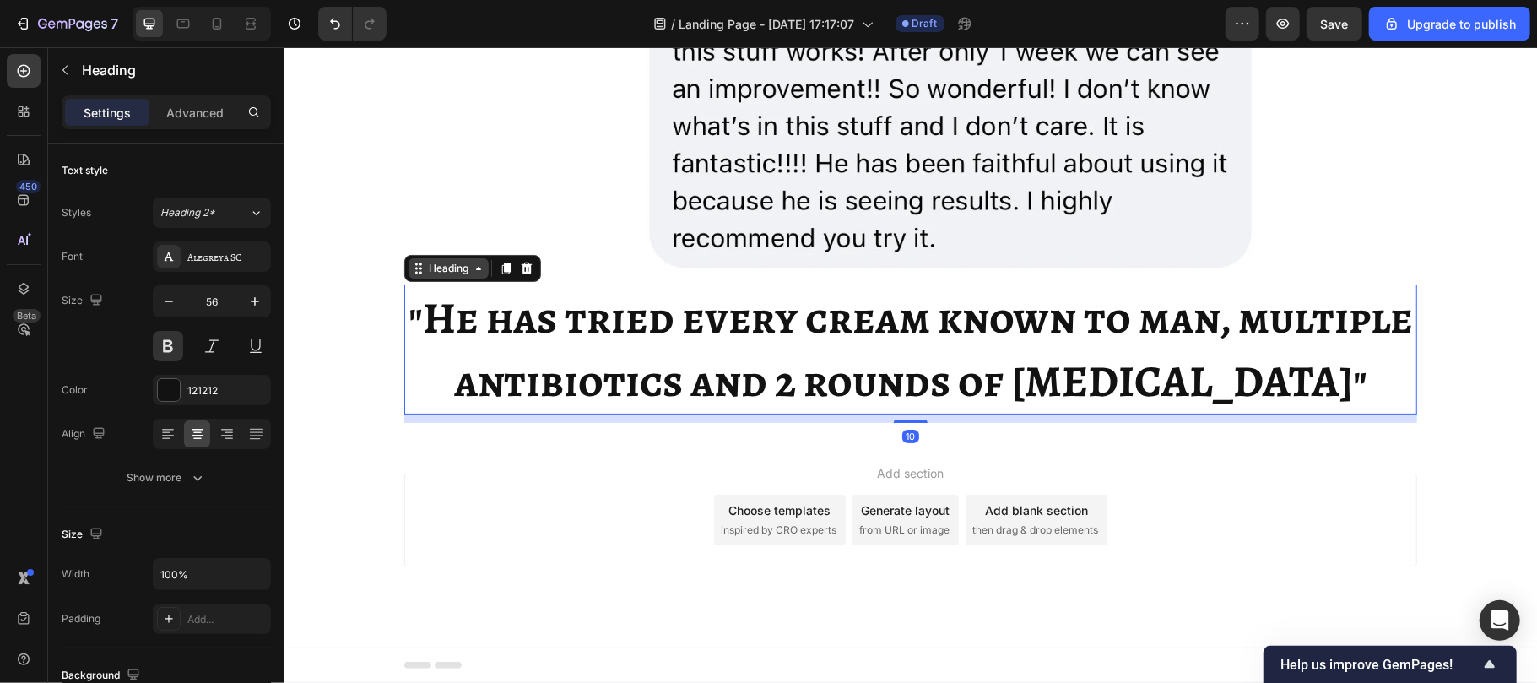
click at [436, 266] on div "Heading" at bounding box center [448, 267] width 46 height 15
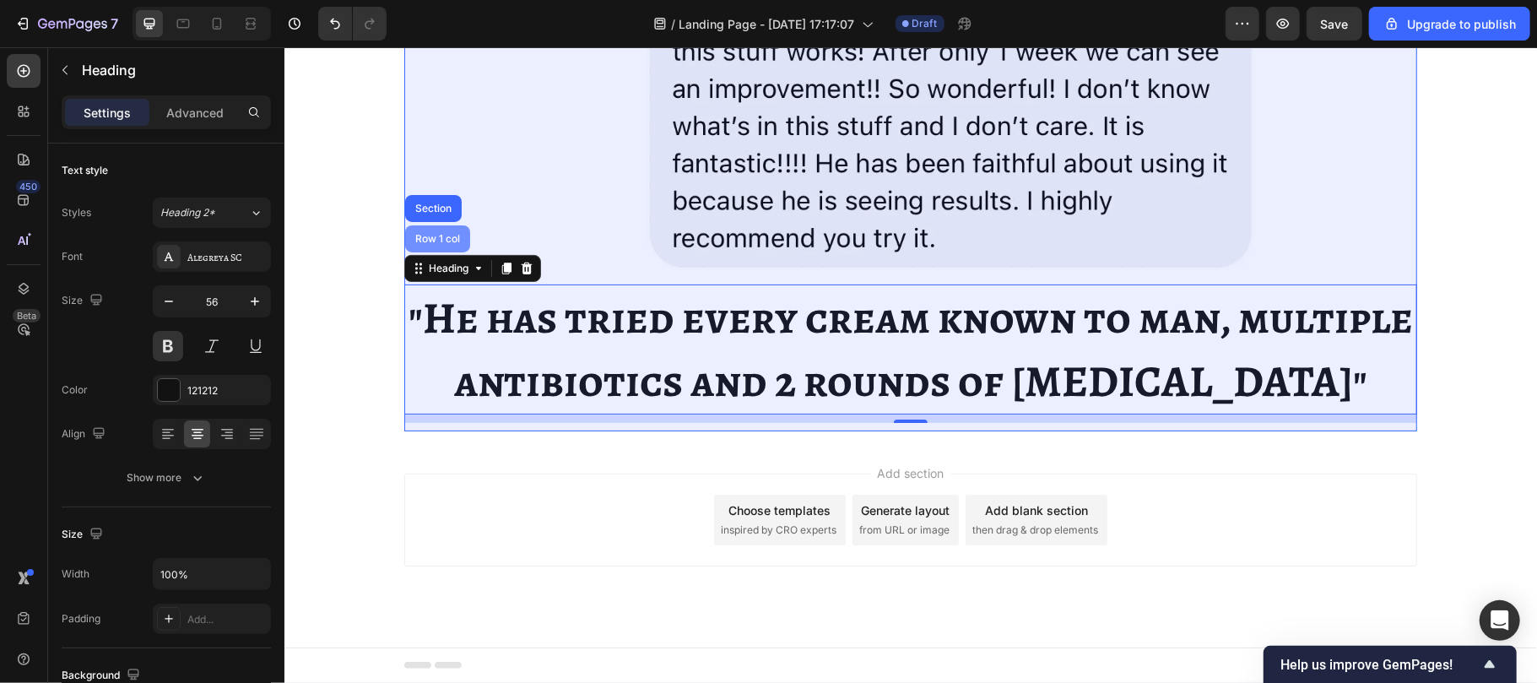
click at [422, 232] on div "Row 1 col" at bounding box center [436, 238] width 65 height 27
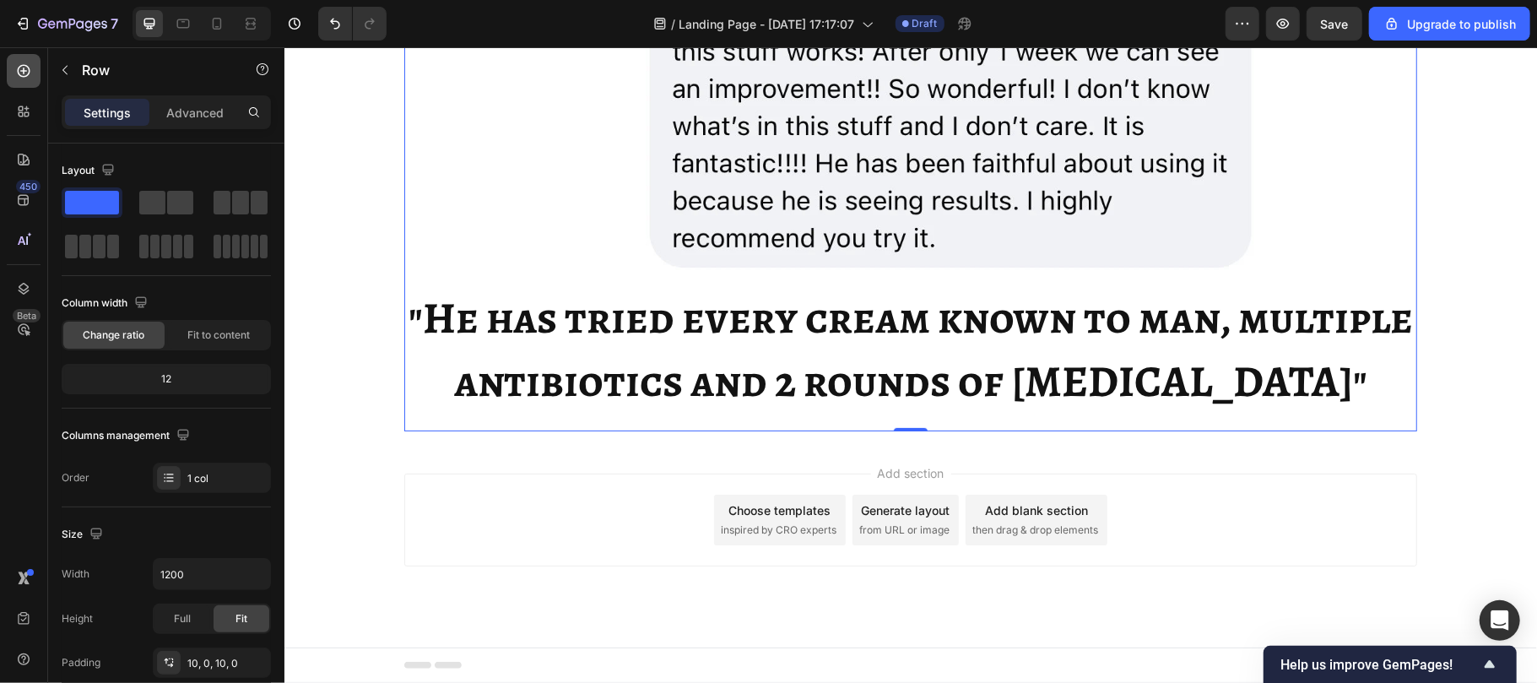
click at [11, 71] on div at bounding box center [24, 71] width 34 height 34
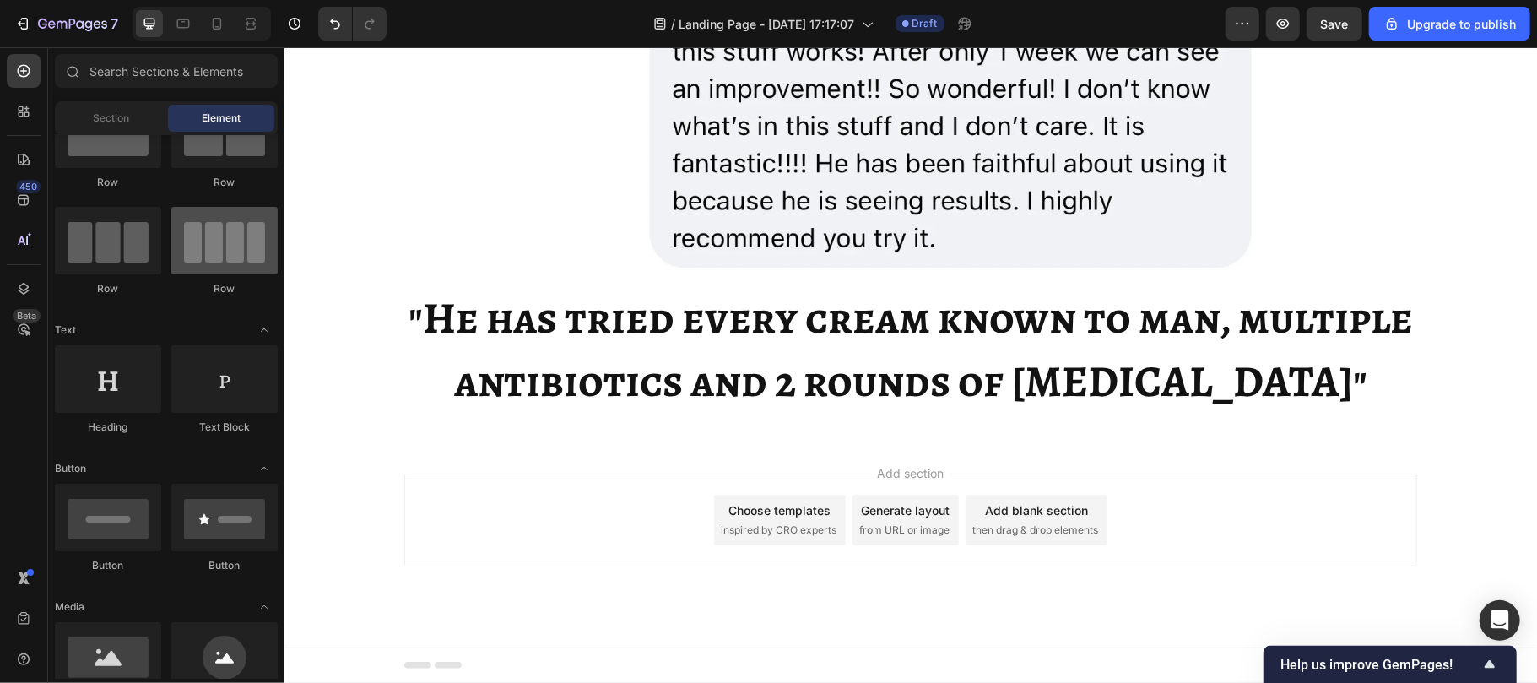
scroll to position [0, 0]
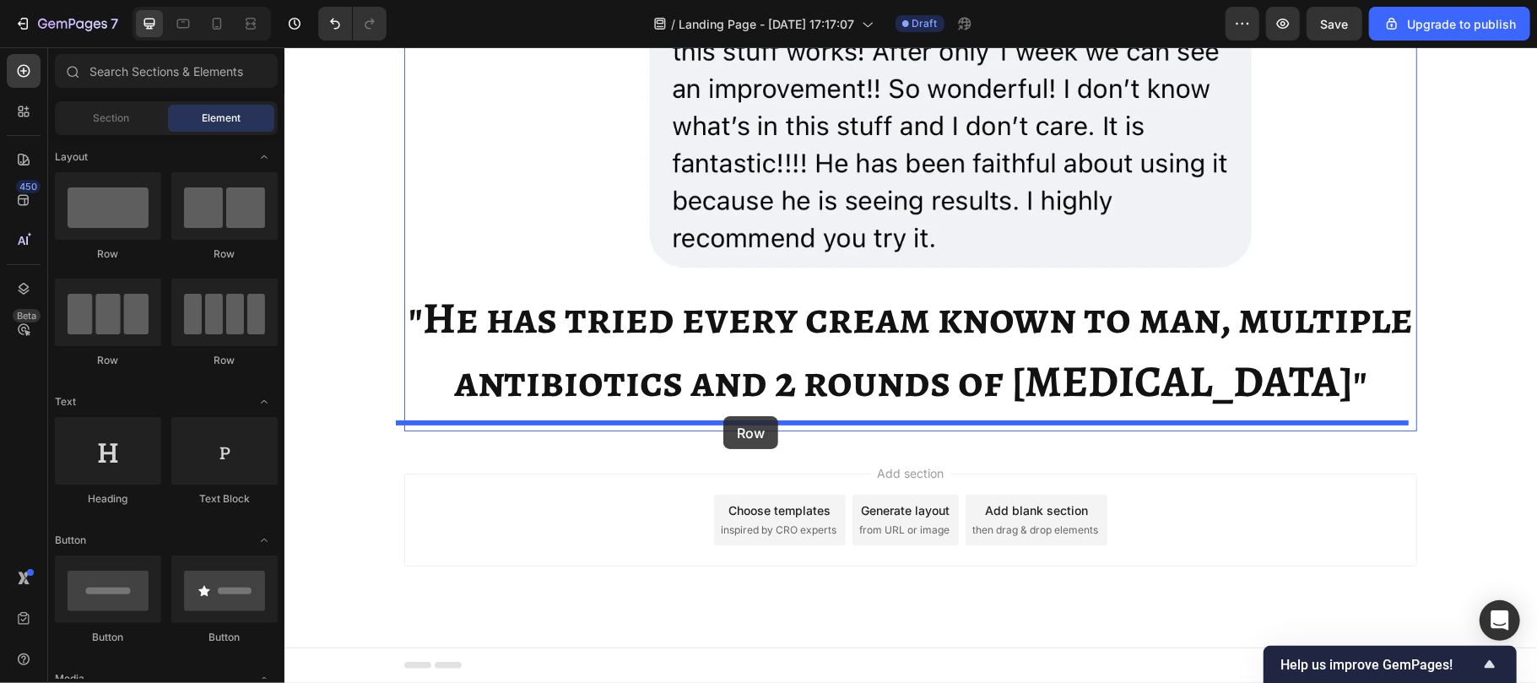
drag, startPoint x: 399, startPoint y: 381, endPoint x: 722, endPoint y: 415, distance: 325.1
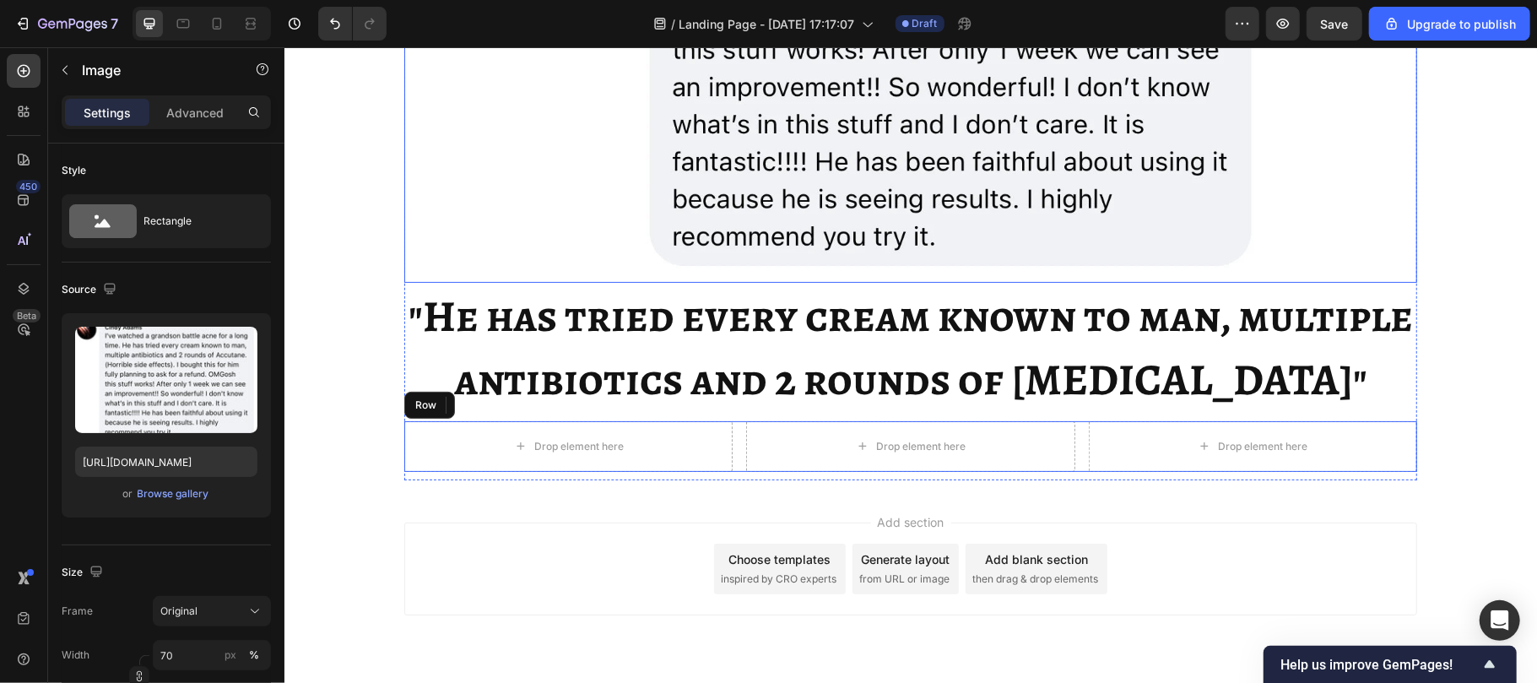
click at [615, 257] on img at bounding box center [909, 34] width 709 height 498
click at [192, 96] on div "Settings Advanced" at bounding box center [166, 112] width 209 height 34
click at [201, 109] on p "Advanced" at bounding box center [194, 113] width 57 height 18
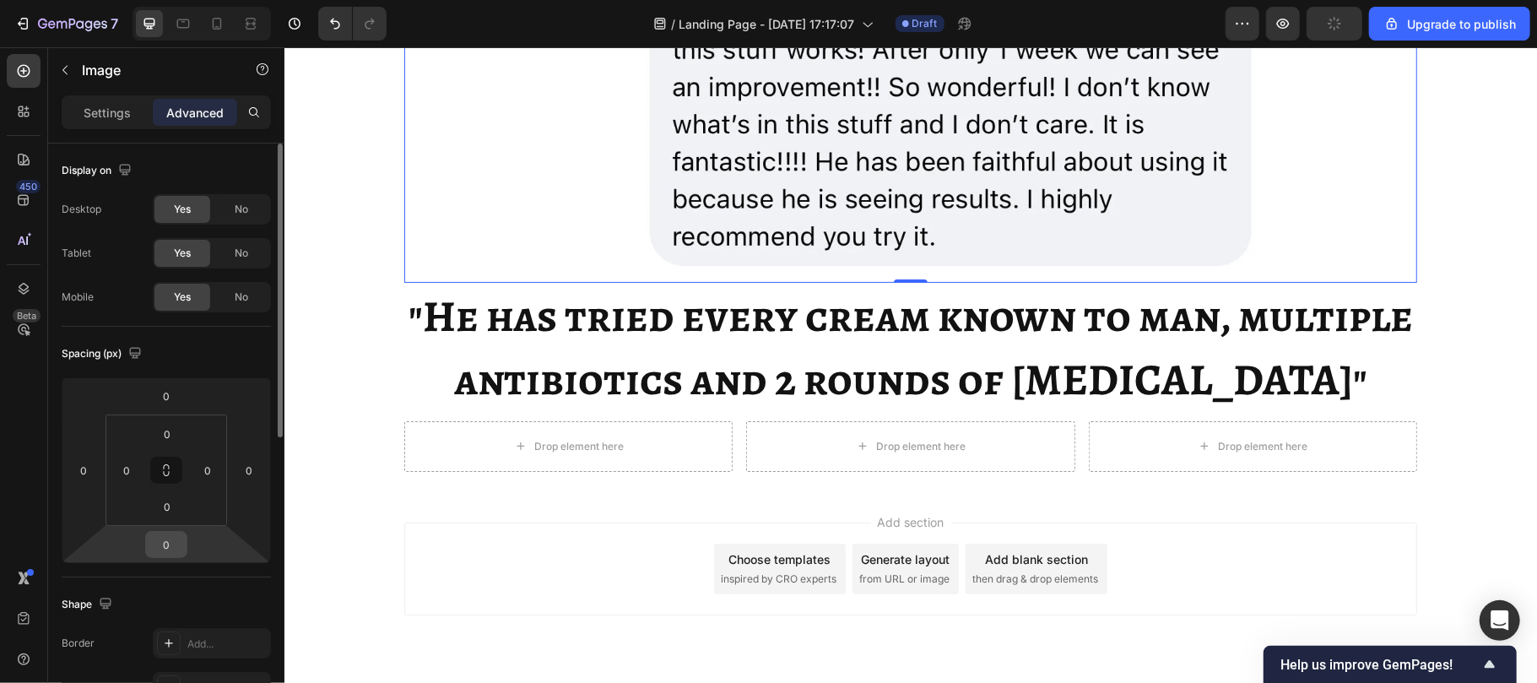
click at [169, 544] on input "0" at bounding box center [166, 544] width 34 height 25
type input "30"
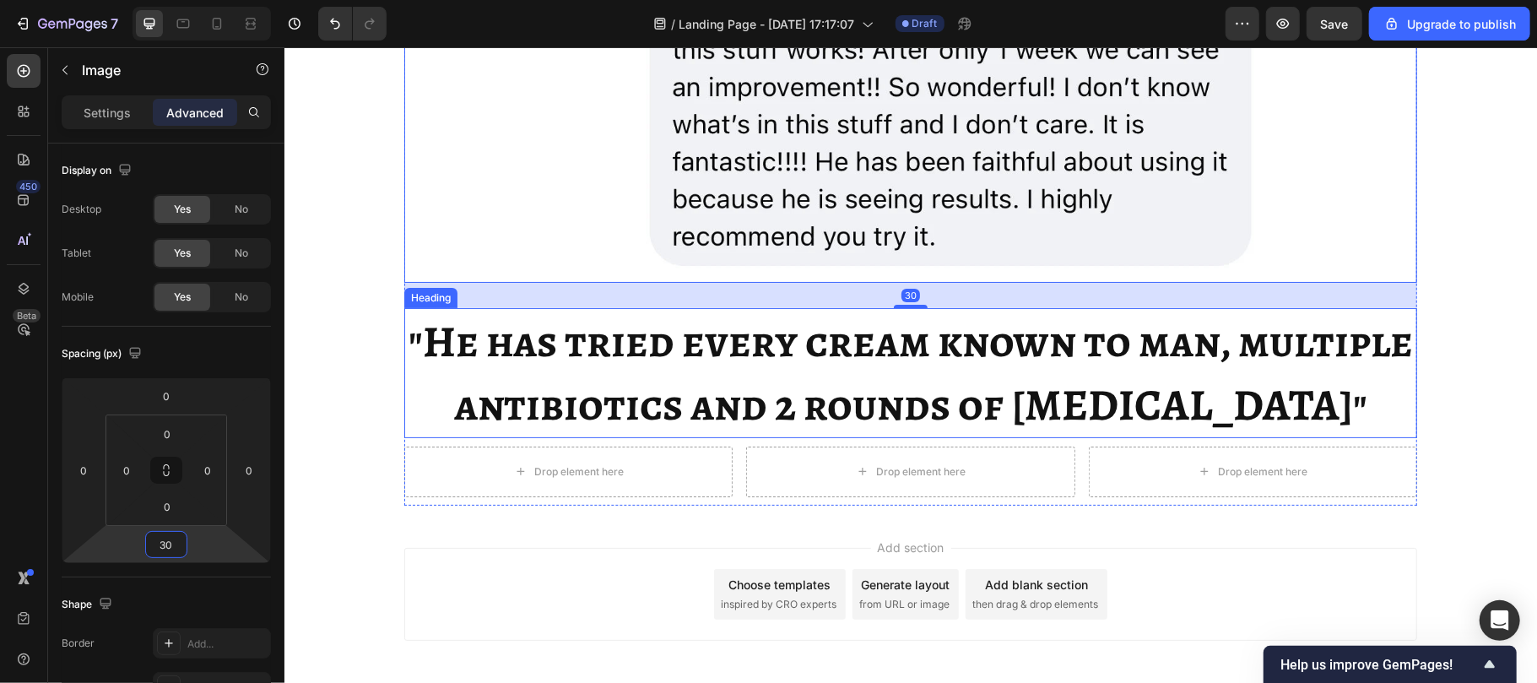
click at [989, 315] on strong ""He has tried every cream known to man, multiple antibiotics and 2 rounds of [M…" at bounding box center [910, 372] width 1004 height 123
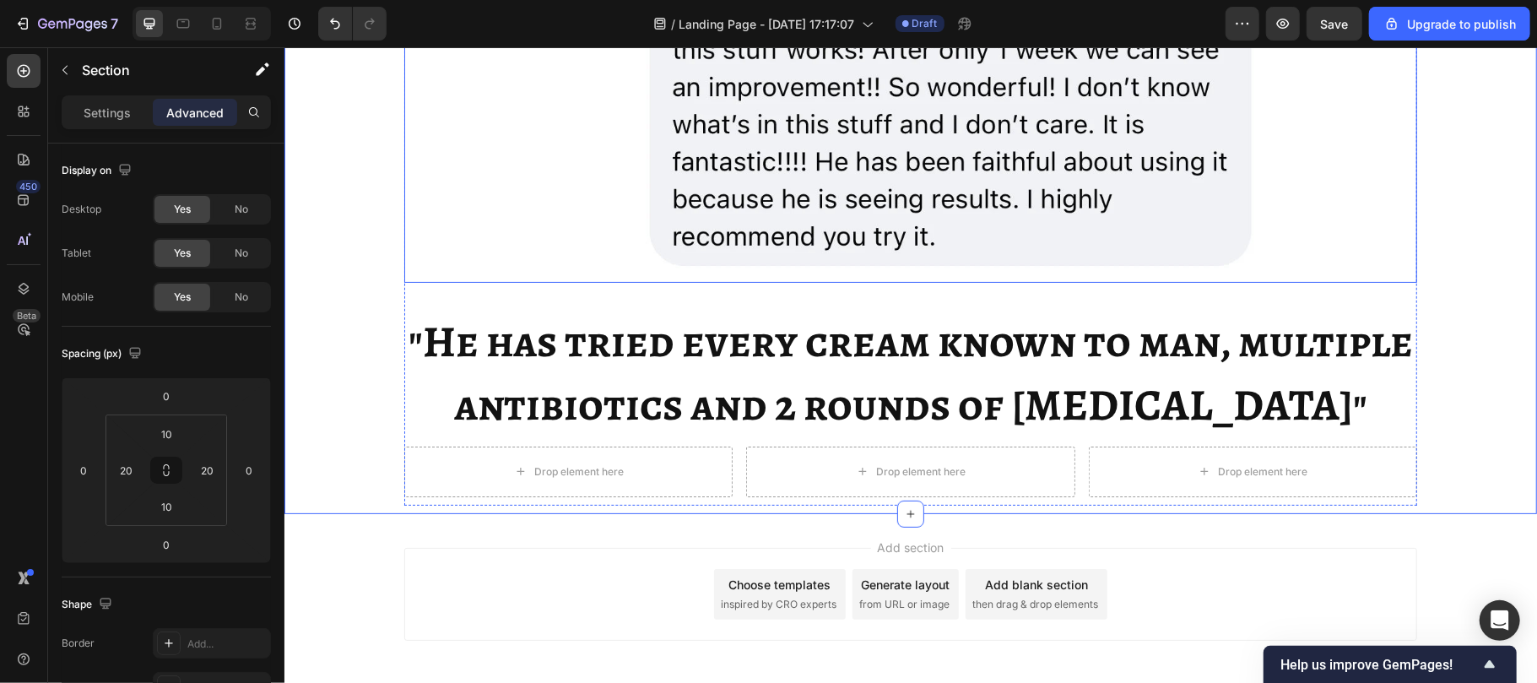
click at [1030, 273] on img at bounding box center [909, 34] width 709 height 498
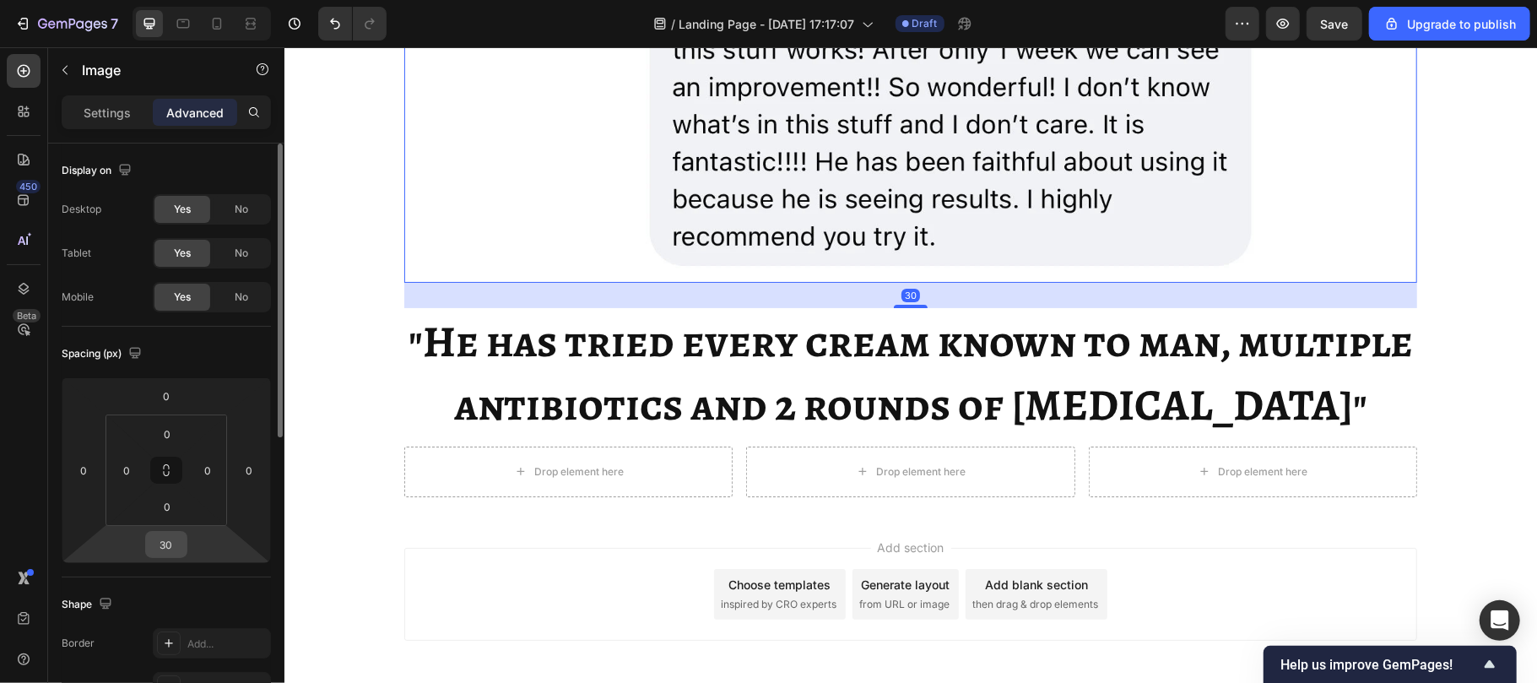
click at [174, 544] on input "30" at bounding box center [166, 544] width 34 height 25
type input "40"
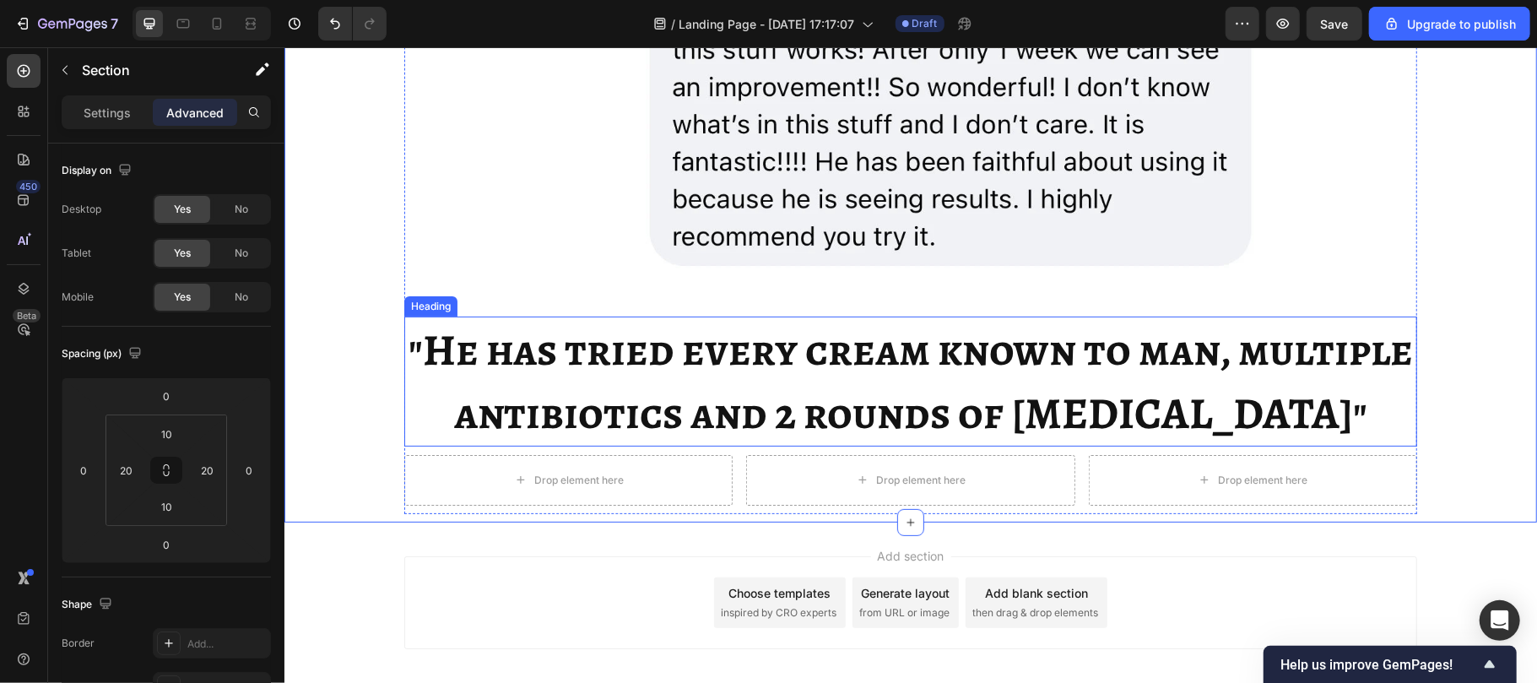
click at [954, 421] on strong ""He has tried every cream known to man, multiple antibiotics and 2 rounds of [M…" at bounding box center [910, 380] width 1004 height 123
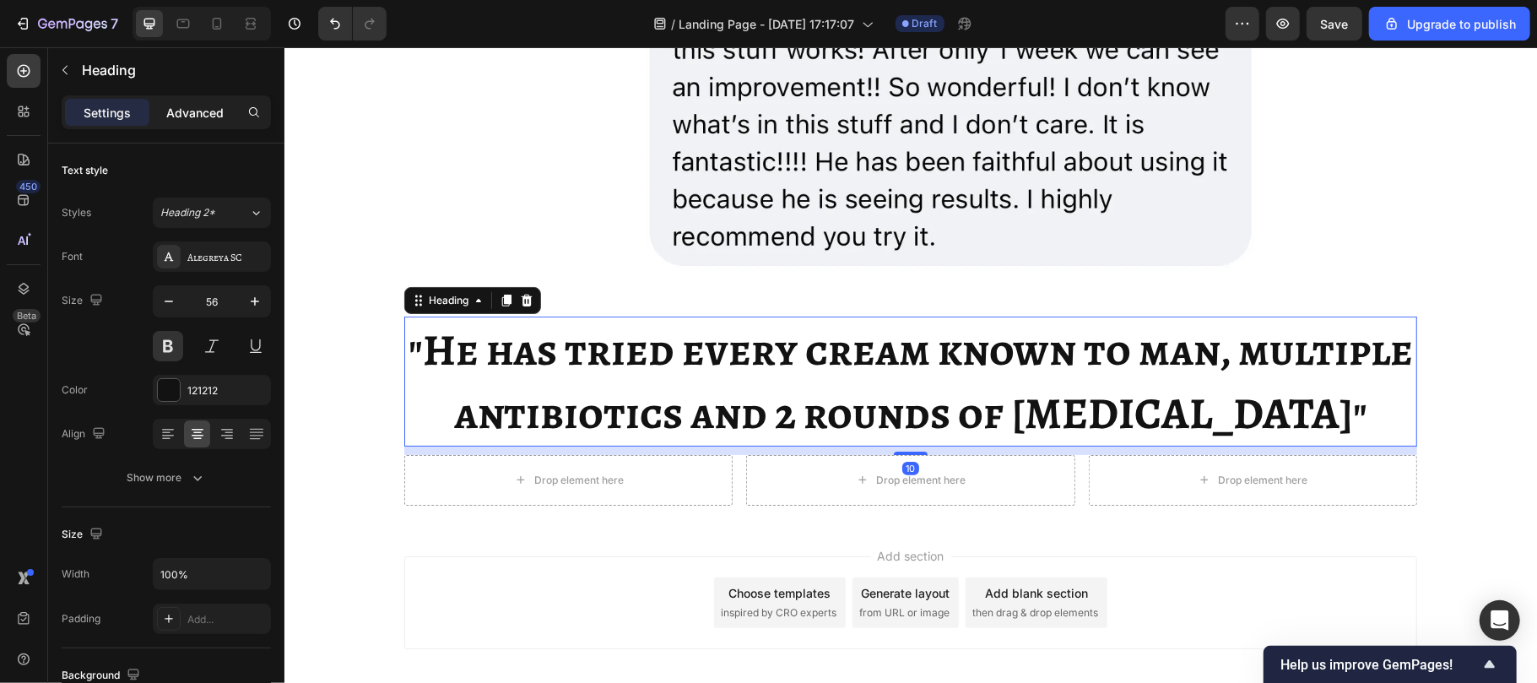
click at [191, 110] on p "Advanced" at bounding box center [194, 113] width 57 height 18
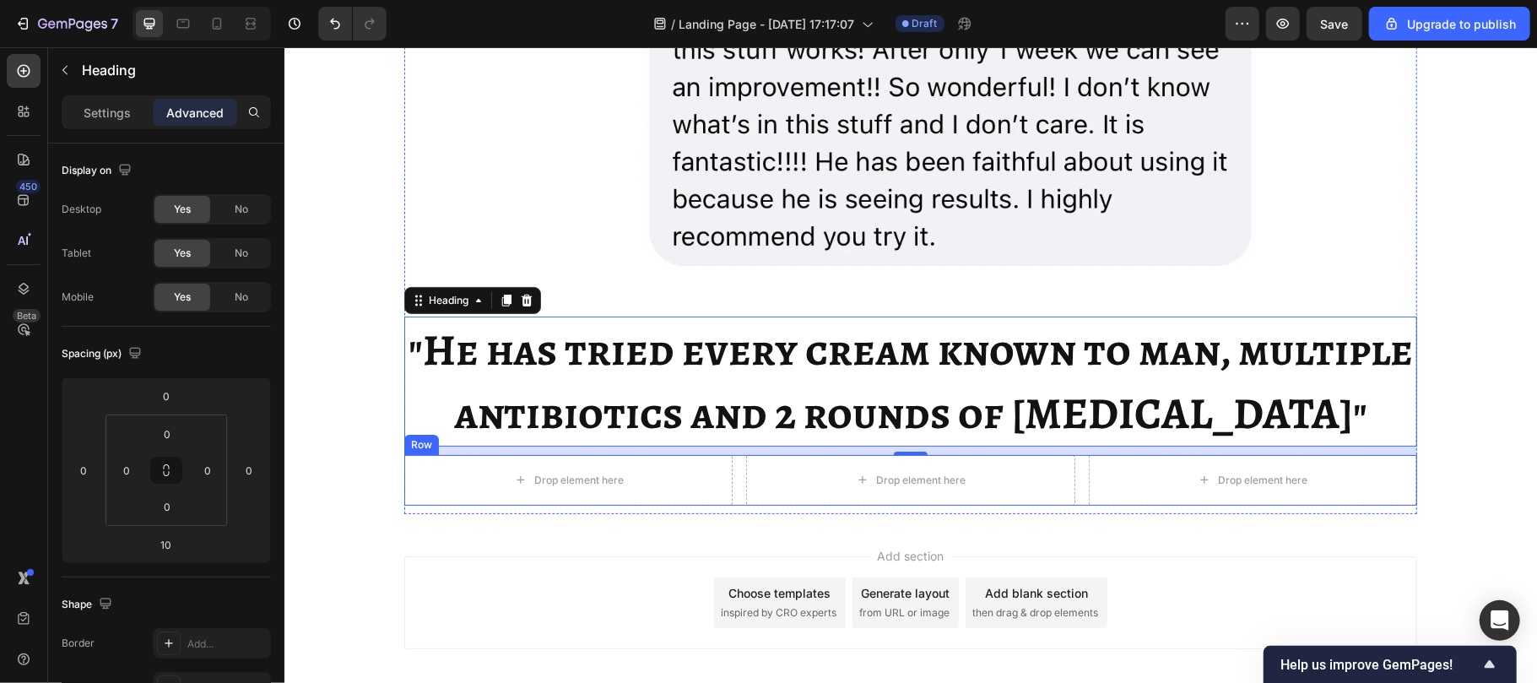
click at [727, 499] on div "Drop element here Drop element here Drop element here Row" at bounding box center [909, 479] width 1013 height 51
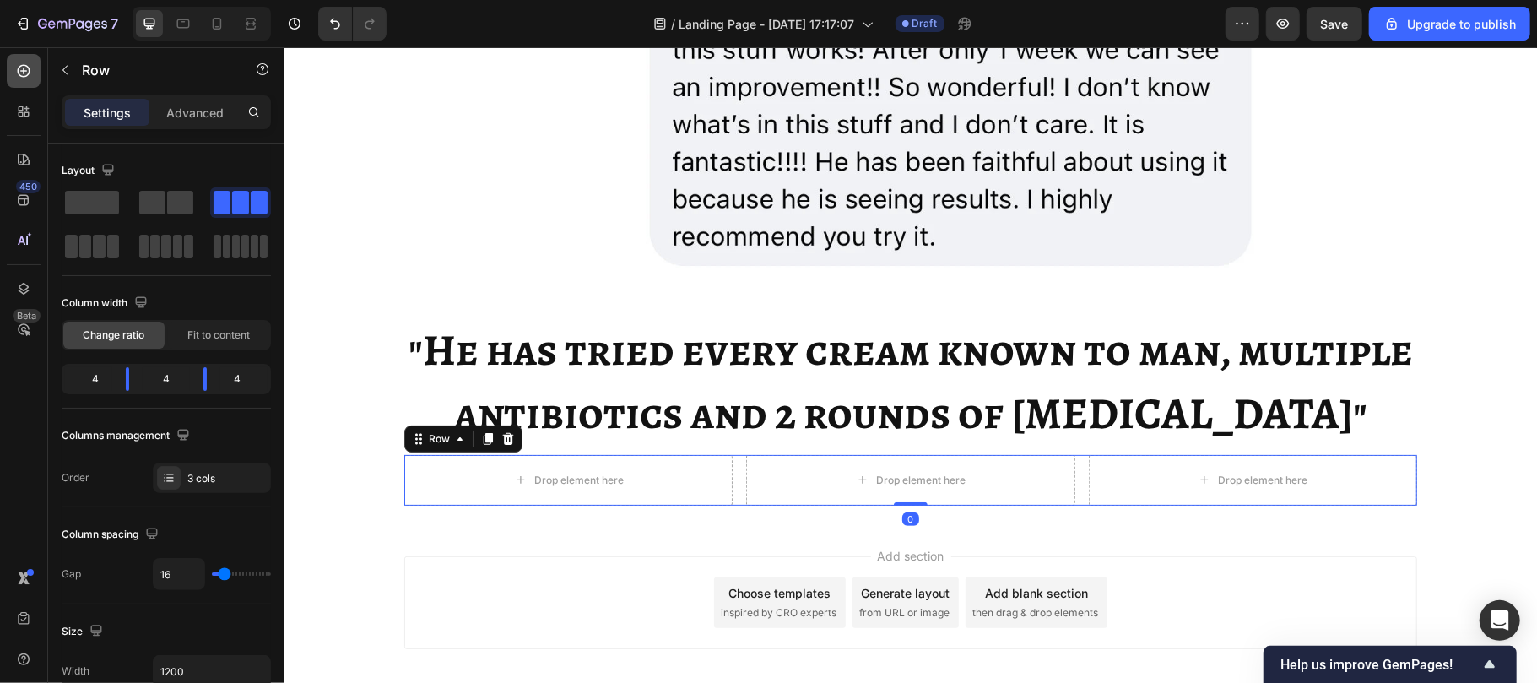
click at [18, 66] on icon at bounding box center [23, 70] width 17 height 17
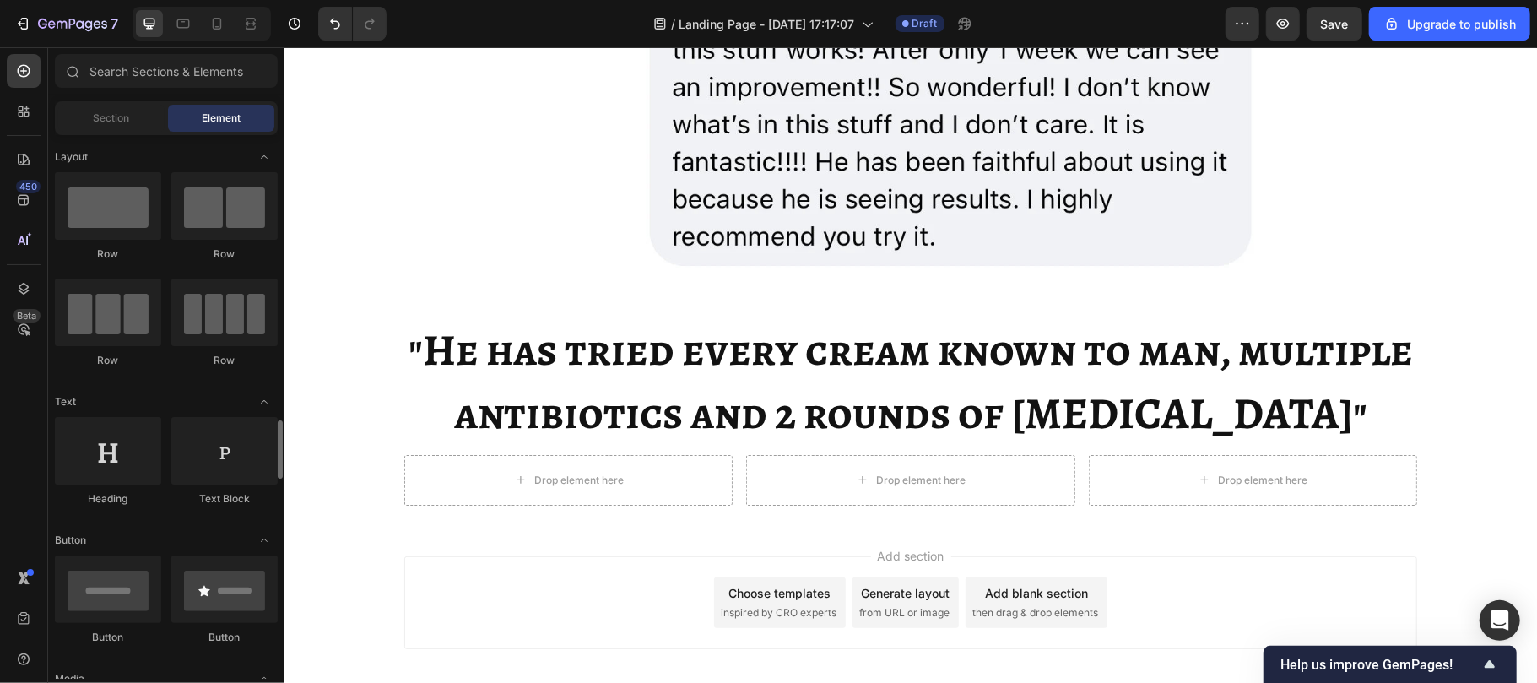
scroll to position [258, 0]
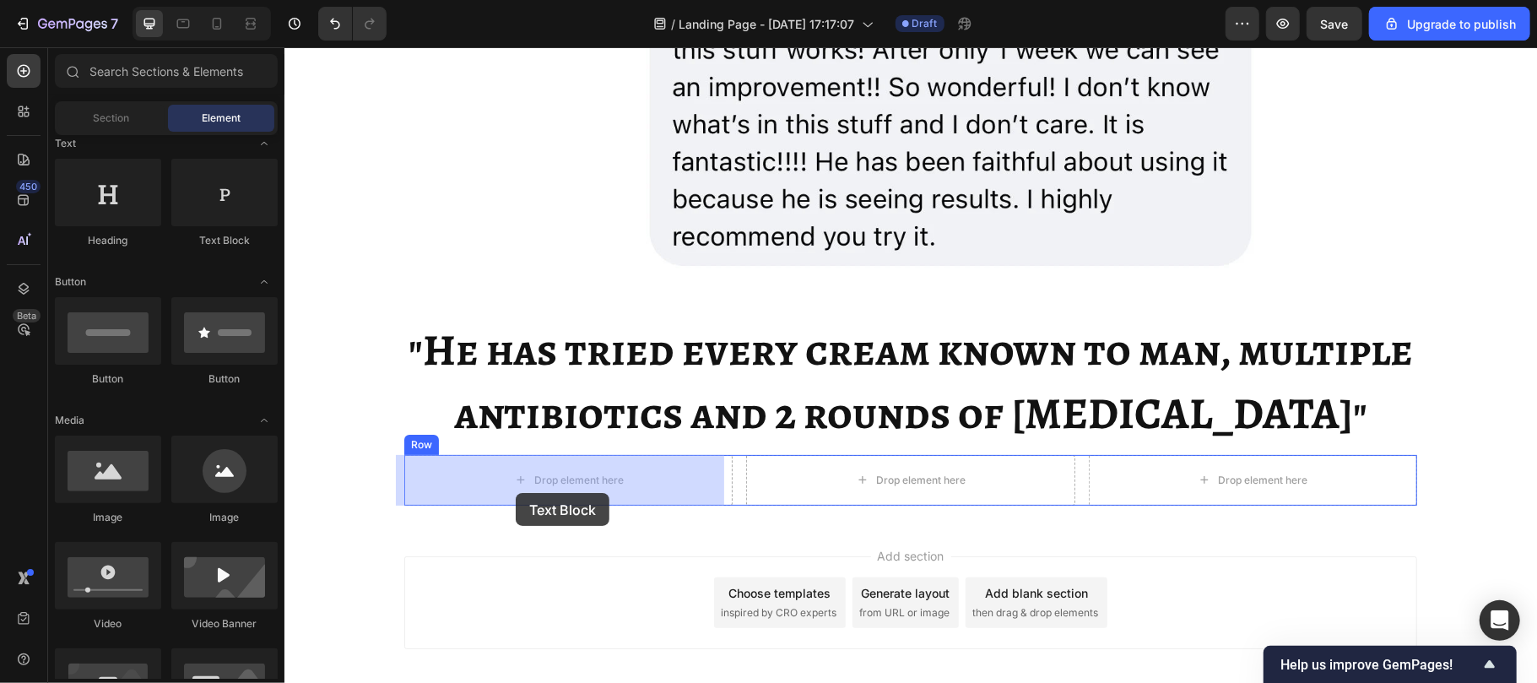
drag, startPoint x: 478, startPoint y: 252, endPoint x: 515, endPoint y: 490, distance: 240.9
click at [515, 490] on div "Drop element here" at bounding box center [567, 479] width 328 height 51
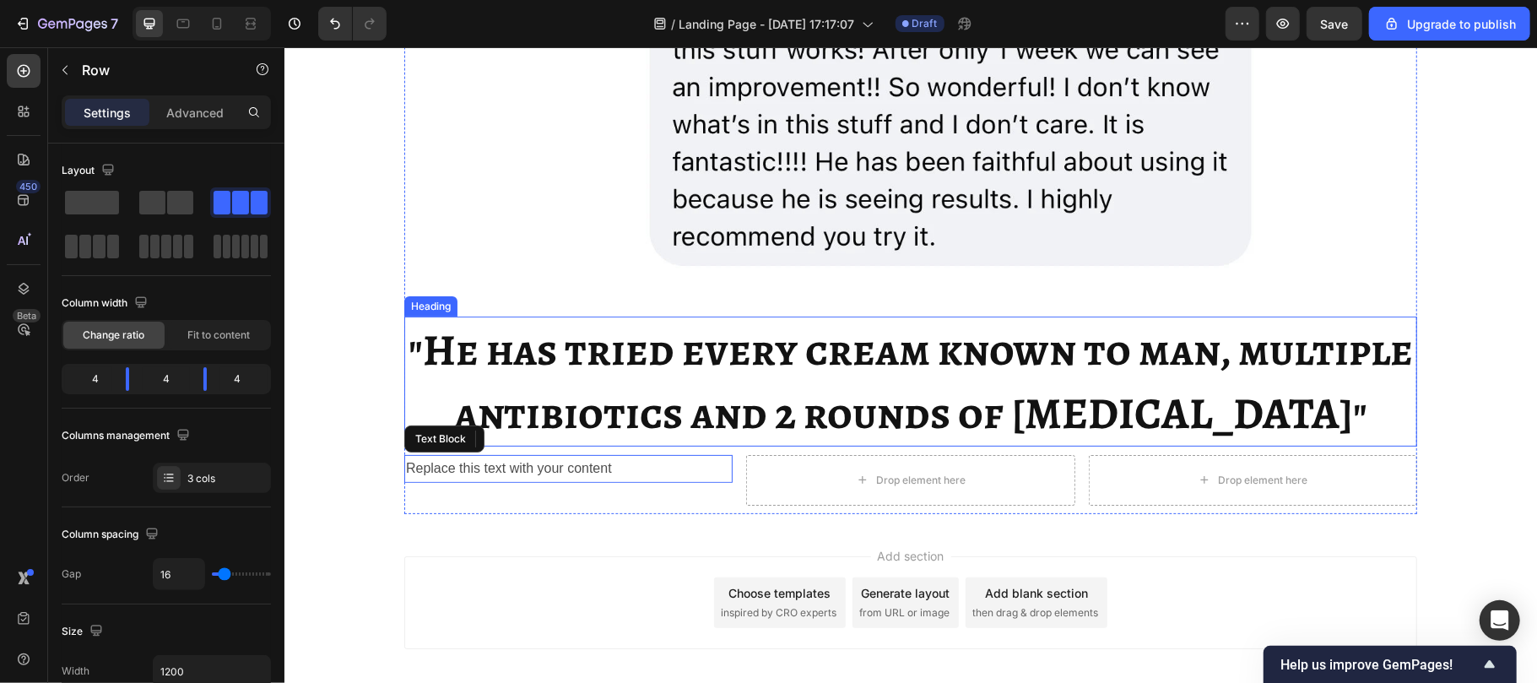
click at [636, 404] on strong ""He has tried every cream known to man, multiple antibiotics and 2 rounds of [M…" at bounding box center [910, 380] width 1004 height 123
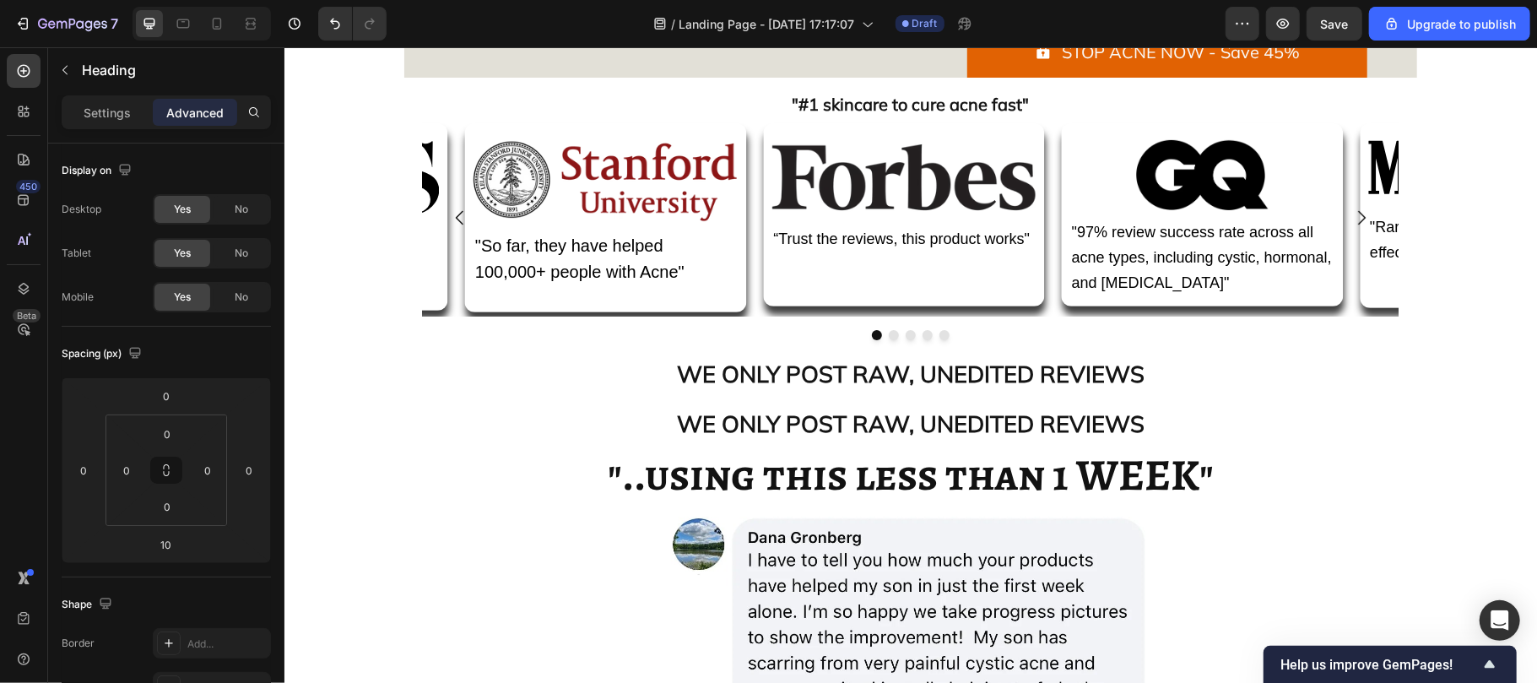
scroll to position [407, 0]
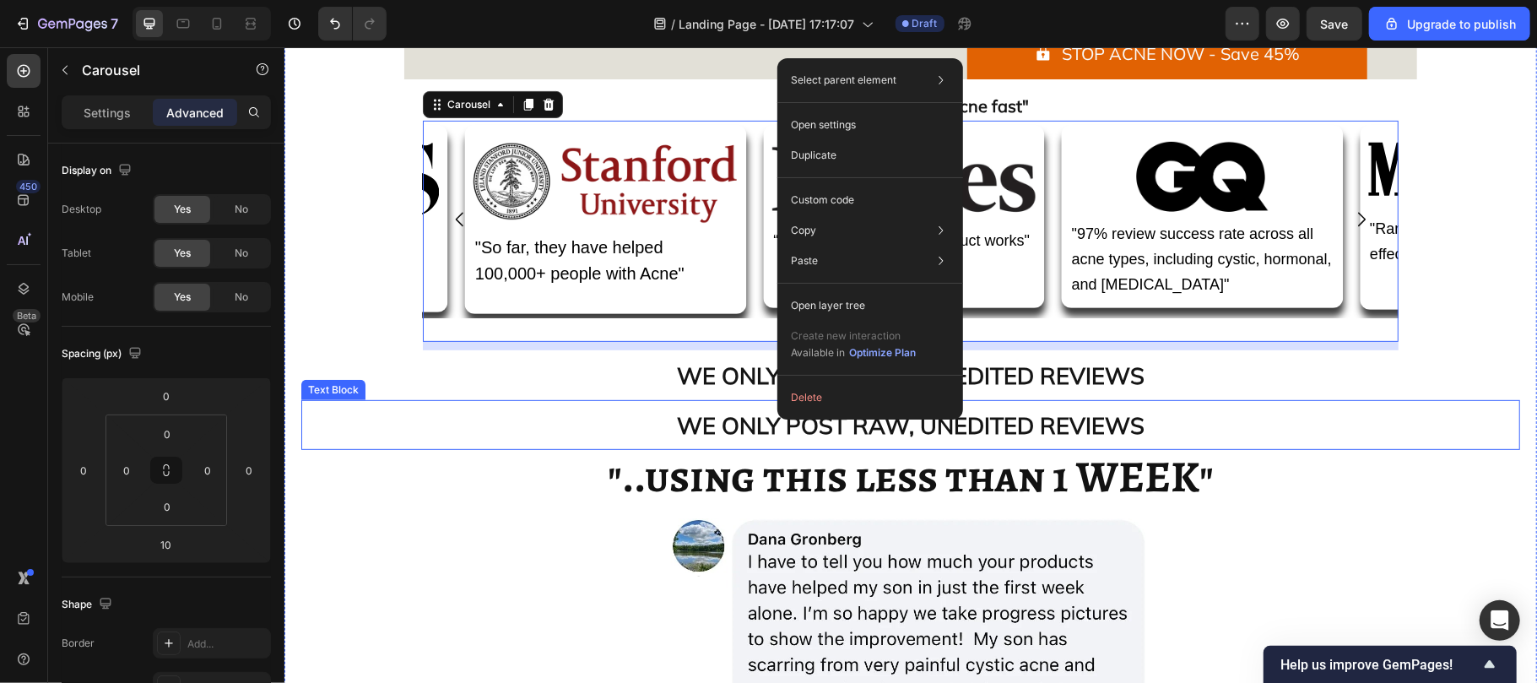
click at [800, 439] on strong "WE ONLY POST RAW, UNEDITED REVIEWS" at bounding box center [910, 424] width 468 height 29
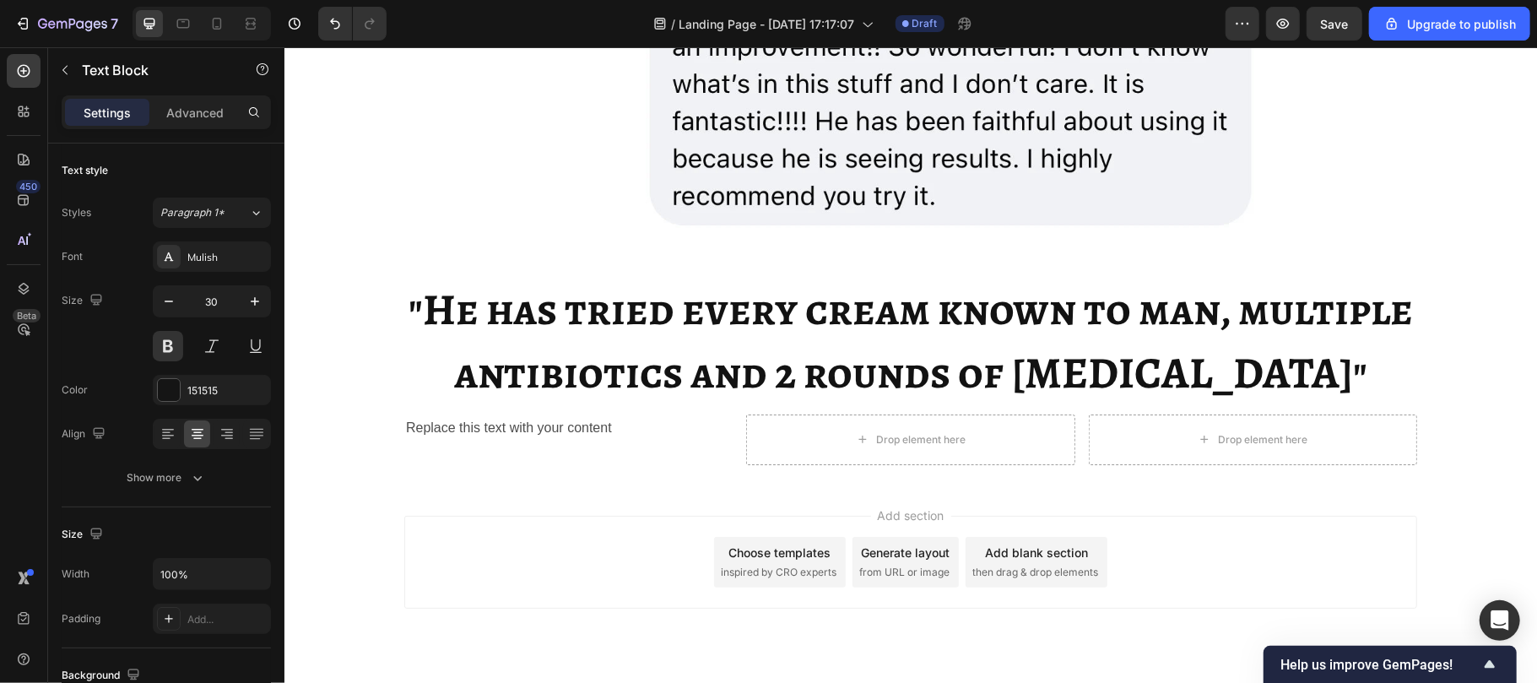
scroll to position [4858, 0]
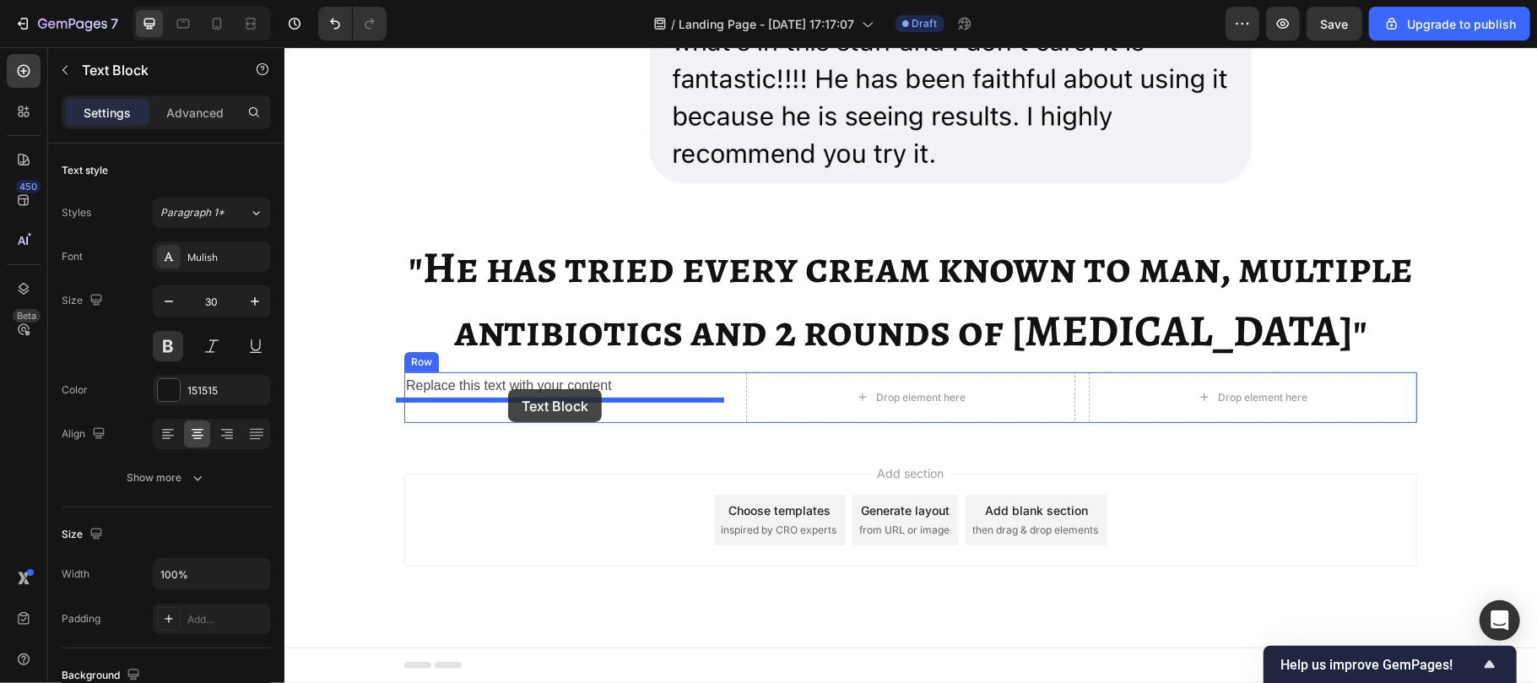
drag, startPoint x: 360, startPoint y: 490, endPoint x: 507, endPoint y: 388, distance: 179.1
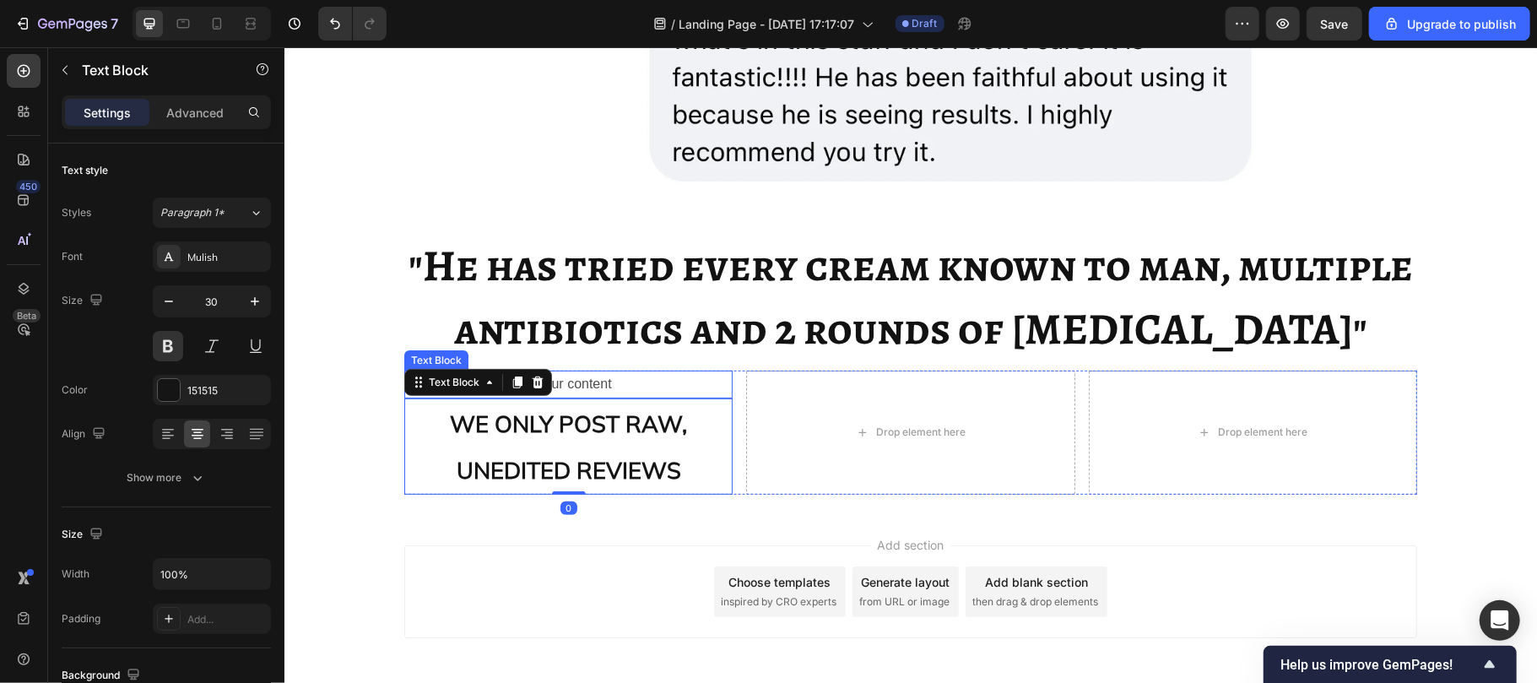
click at [592, 377] on div "Replace this text with your content" at bounding box center [567, 384] width 328 height 28
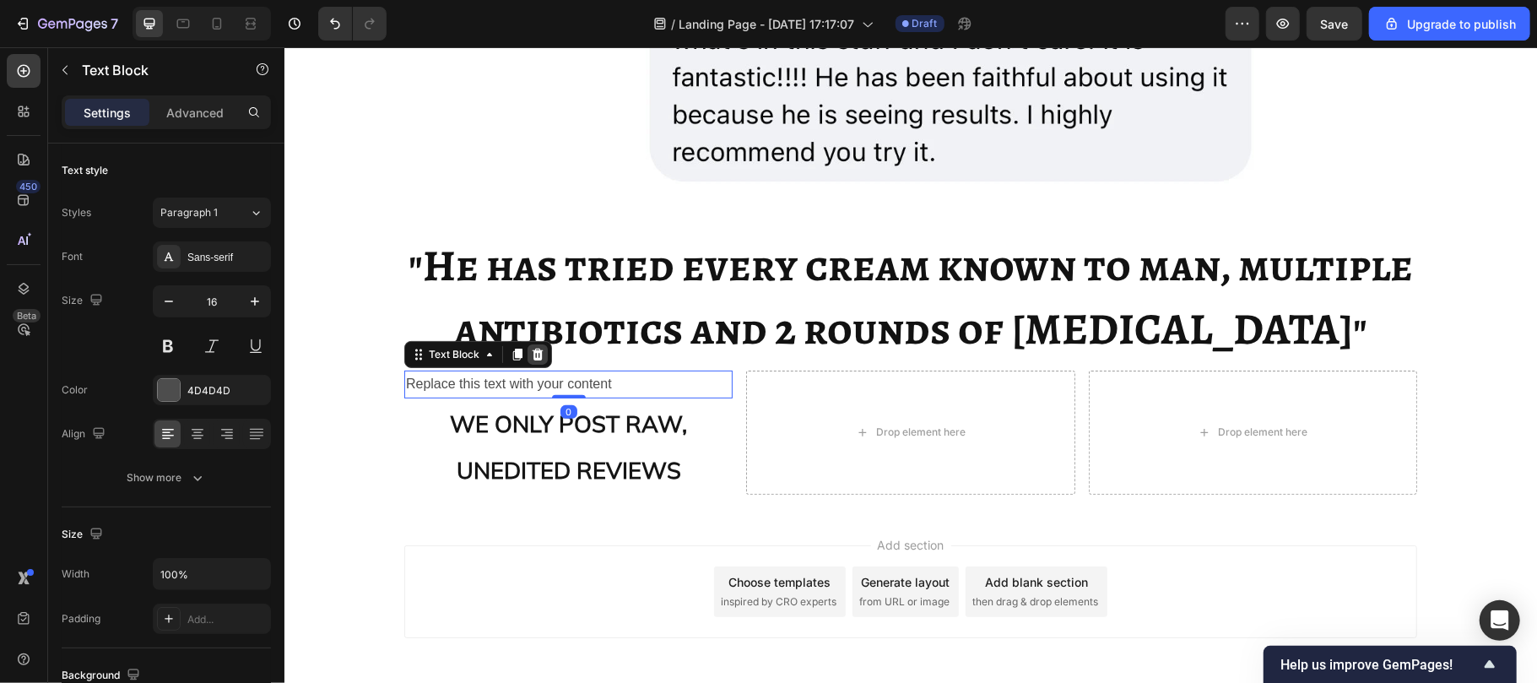
click at [530, 349] on icon at bounding box center [537, 354] width 14 height 14
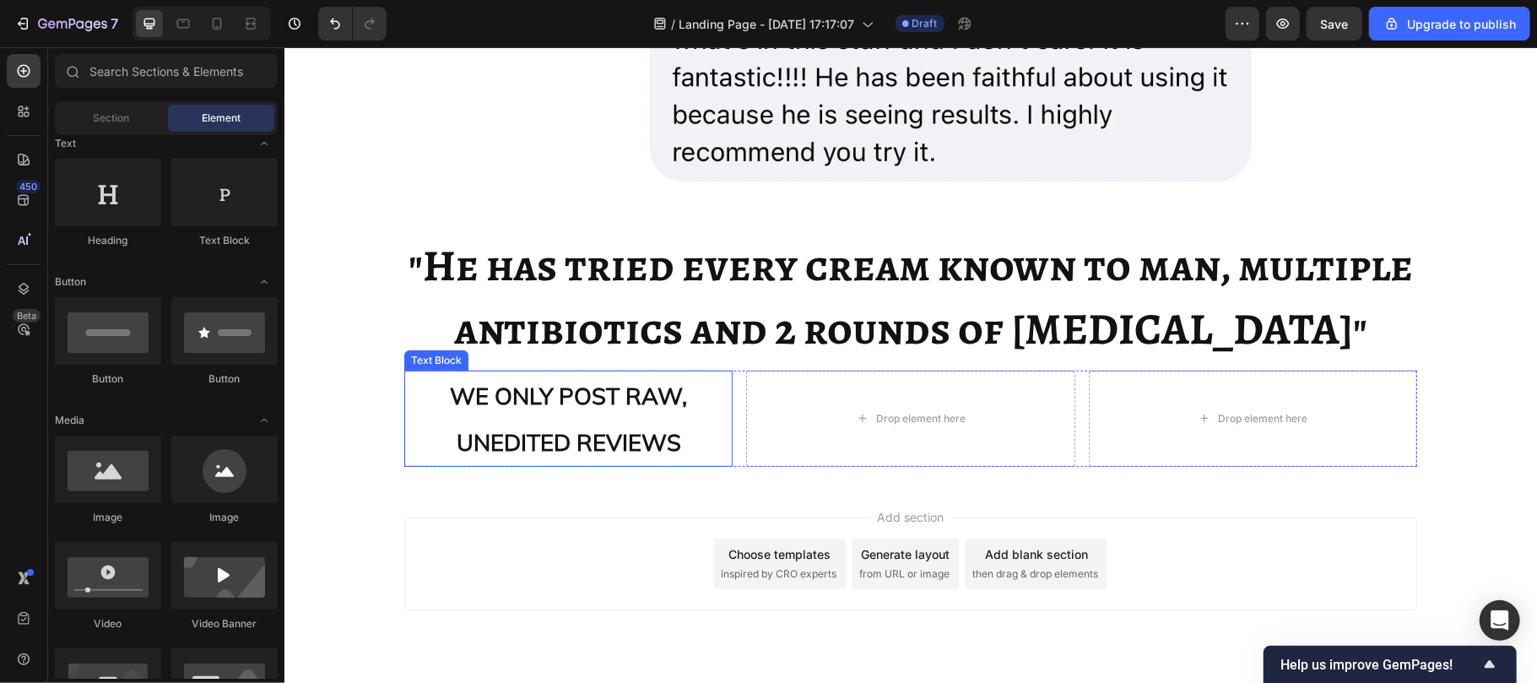
click at [538, 392] on strong "WE ONLY POST RAW, UNEDITED REVIEWS" at bounding box center [567, 418] width 237 height 75
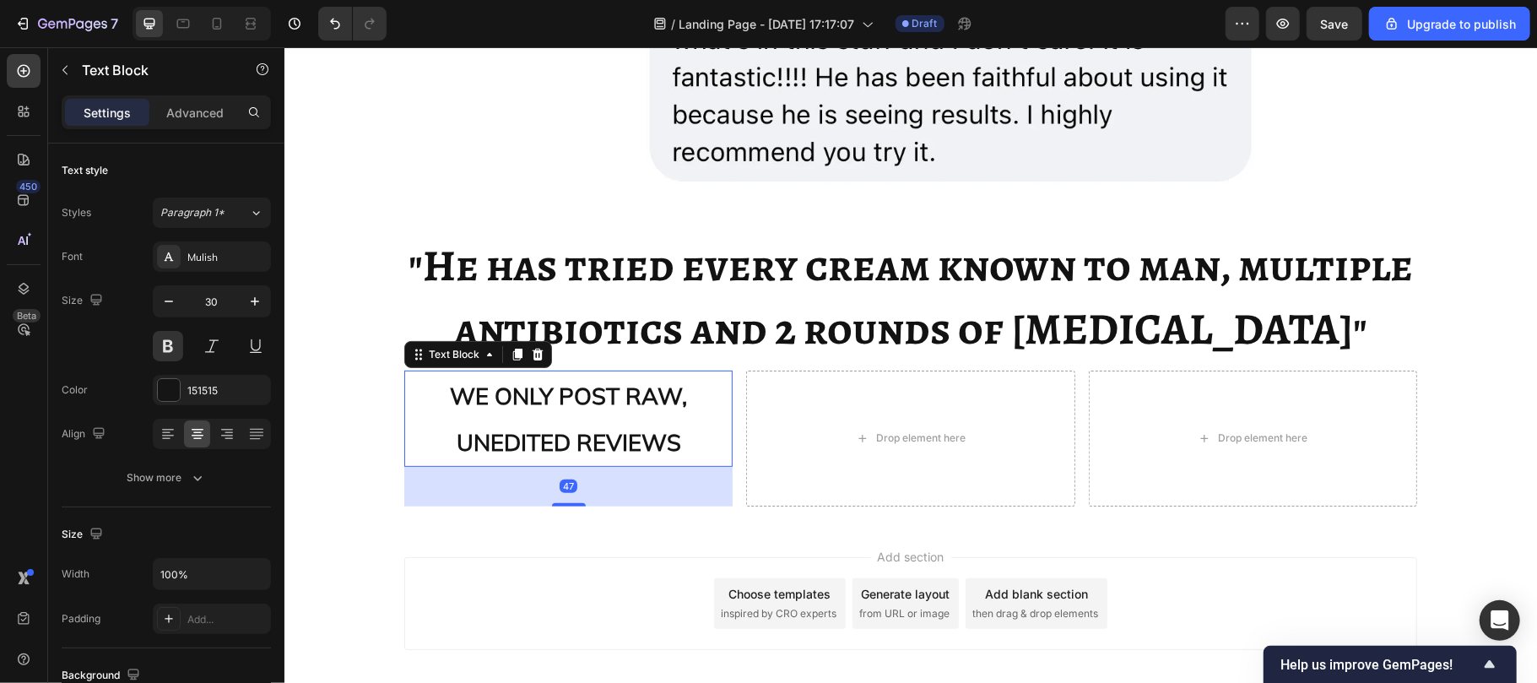
drag, startPoint x: 565, startPoint y: 463, endPoint x: 628, endPoint y: 463, distance: 63.3
click at [569, 502] on div at bounding box center [568, 503] width 34 height 3
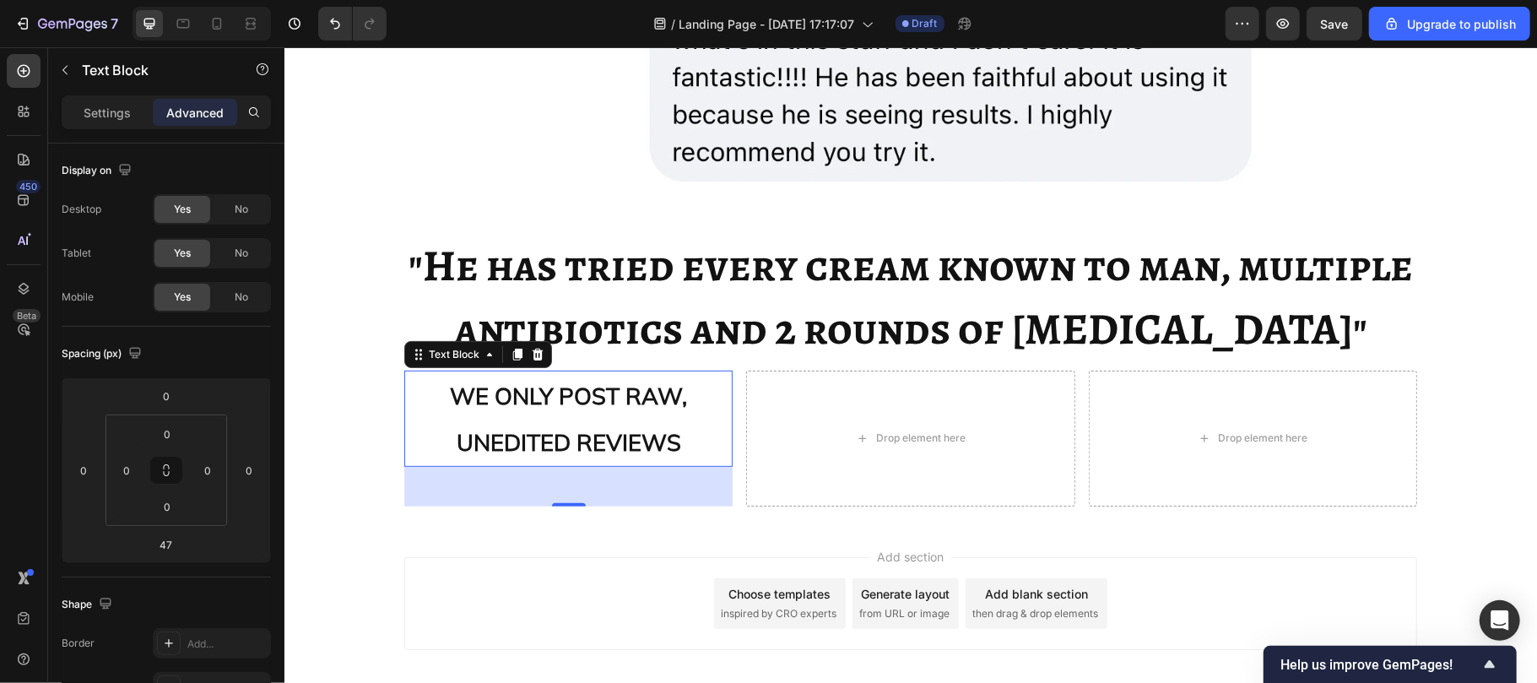
click at [602, 449] on strong "WE ONLY POST RAW, UNEDITED REVIEWS" at bounding box center [567, 418] width 237 height 75
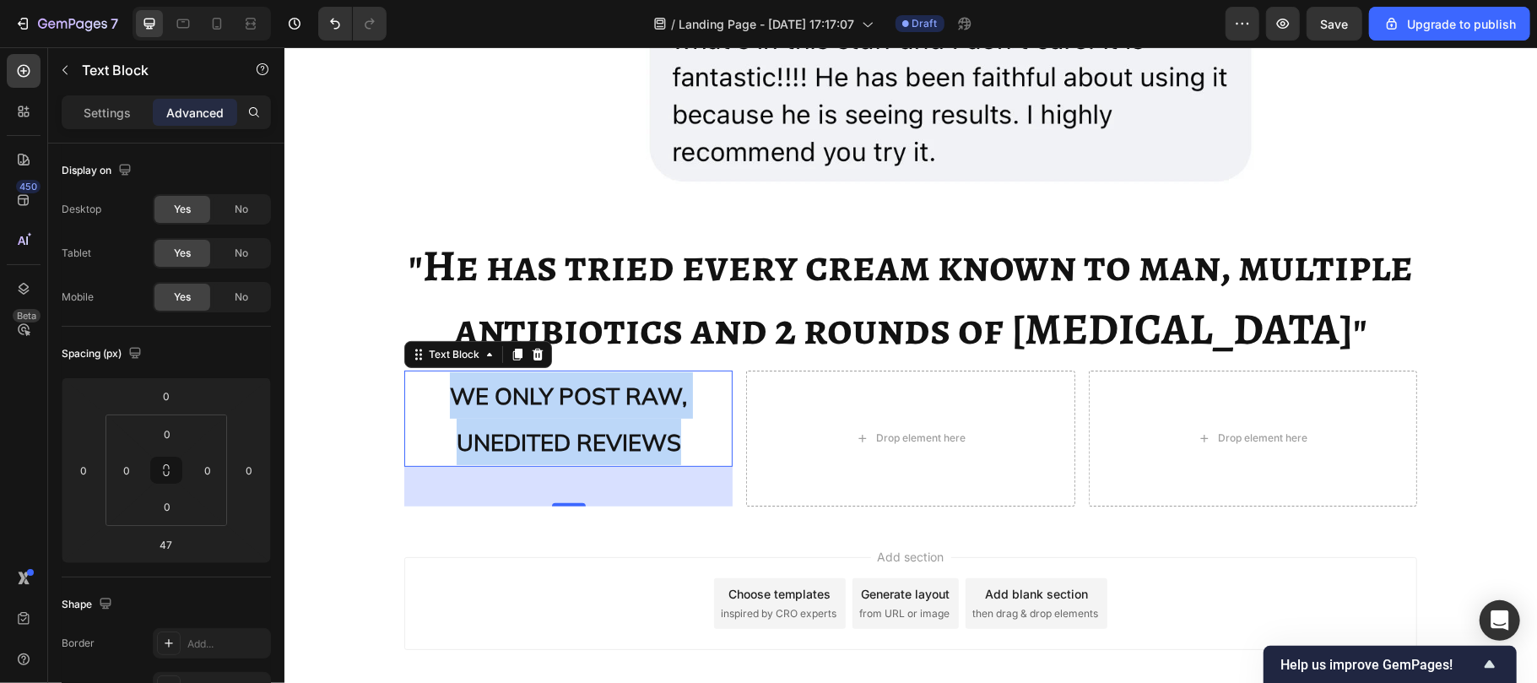
click at [602, 449] on strong "WE ONLY POST RAW, UNEDITED REVIEWS" at bounding box center [567, 418] width 237 height 75
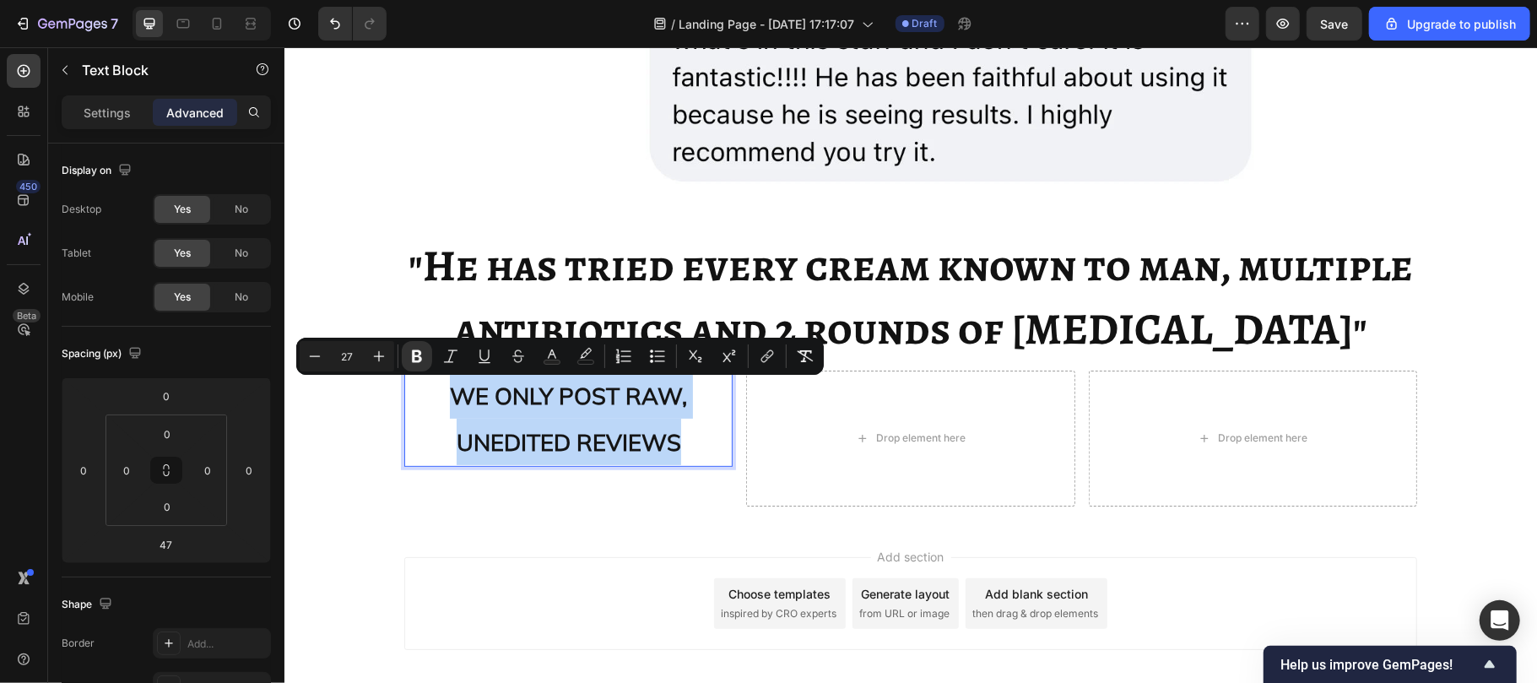
click at [602, 449] on strong "WE ONLY POST RAW, UNEDITED REVIEWS" at bounding box center [567, 418] width 237 height 75
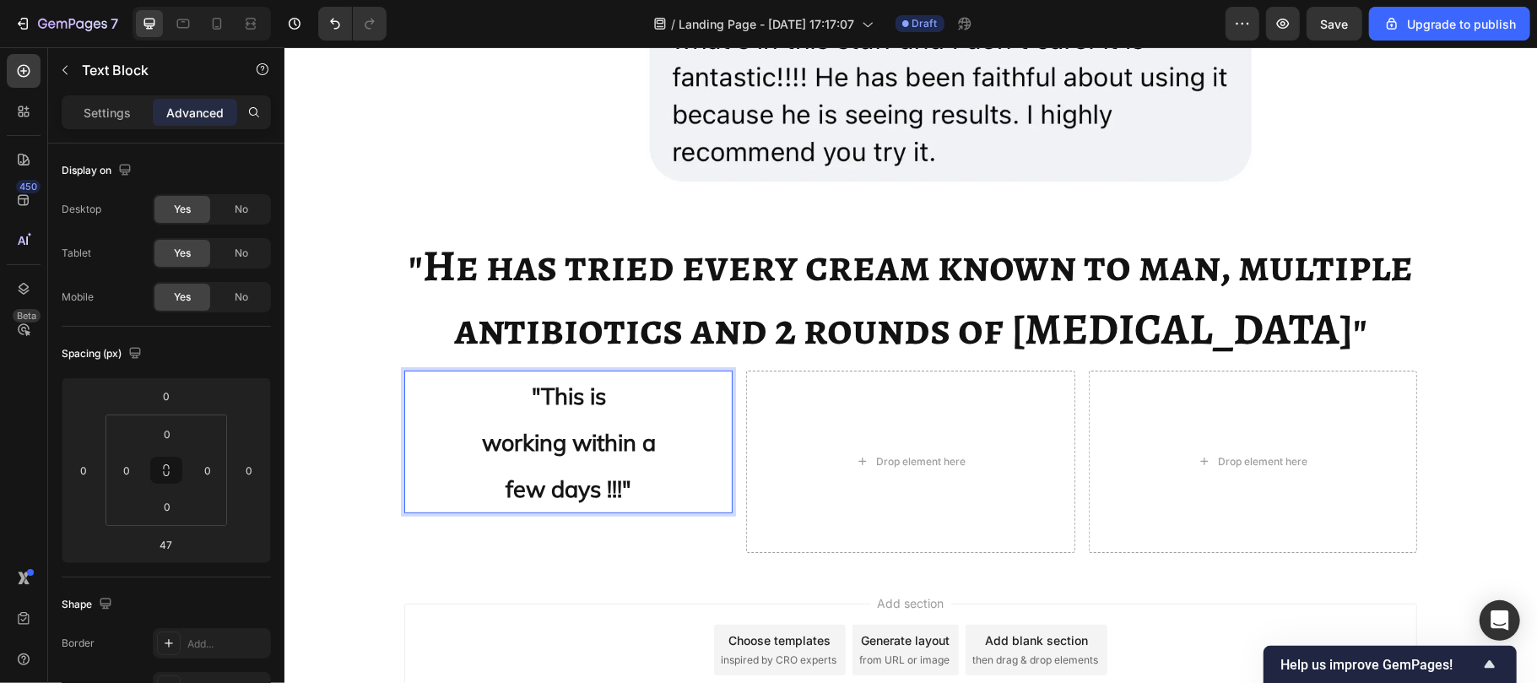
click at [517, 439] on strong "working within a" at bounding box center [568, 441] width 174 height 29
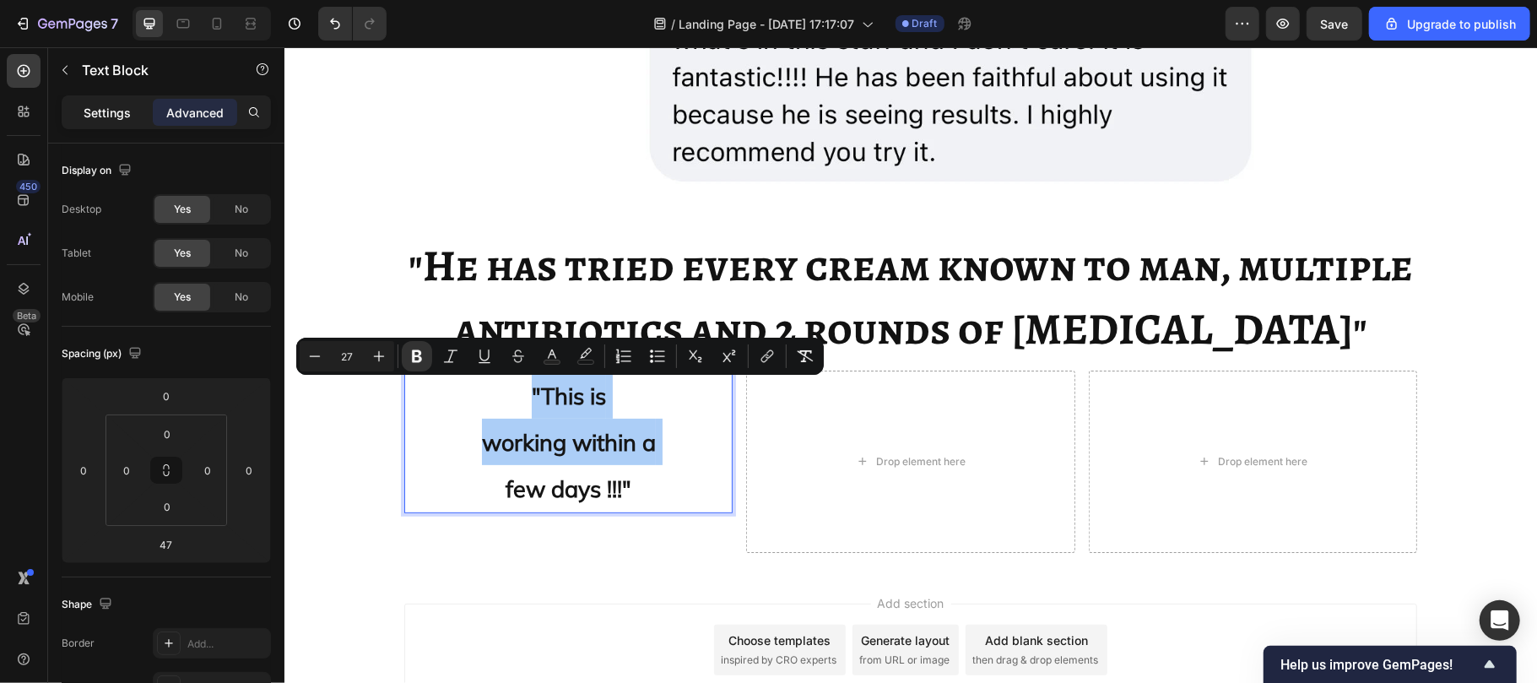
click at [106, 110] on p "Settings" at bounding box center [107, 113] width 47 height 18
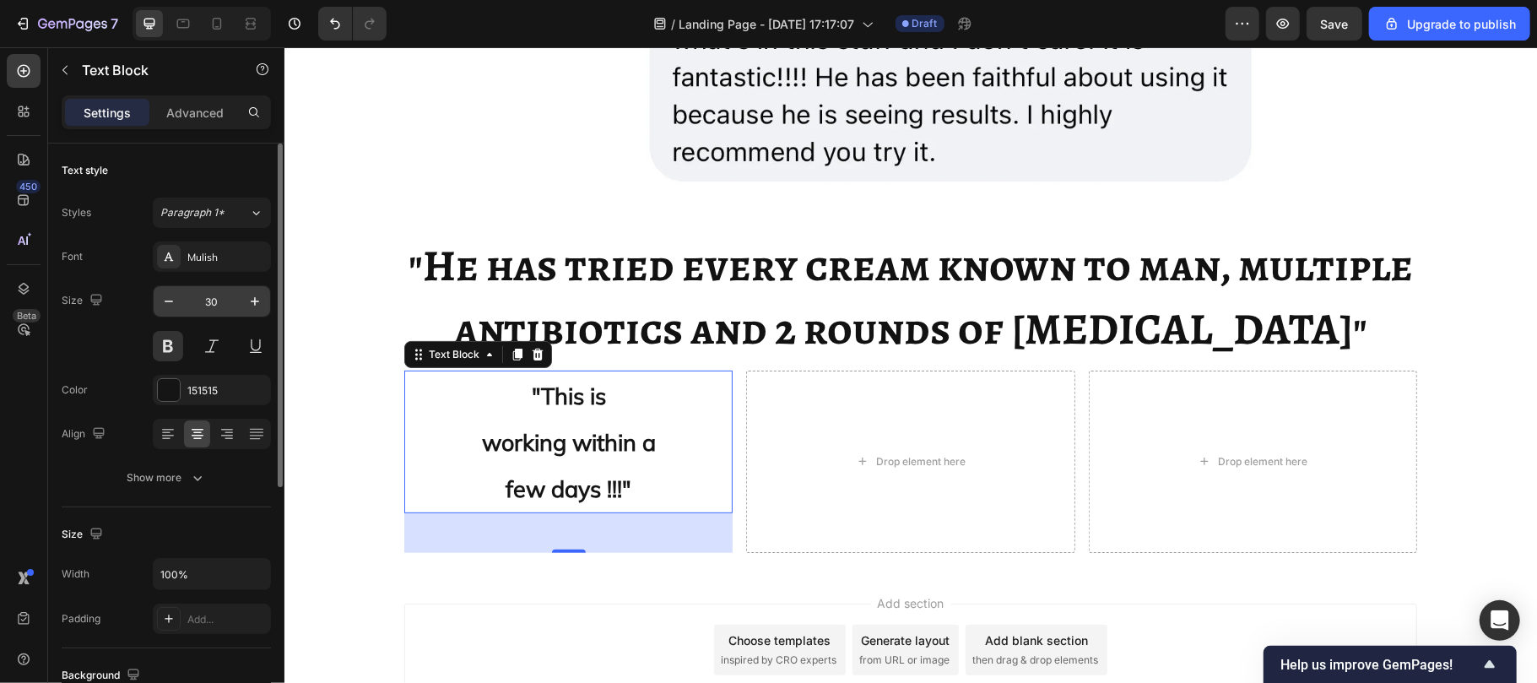
click at [223, 292] on input "30" at bounding box center [212, 301] width 56 height 30
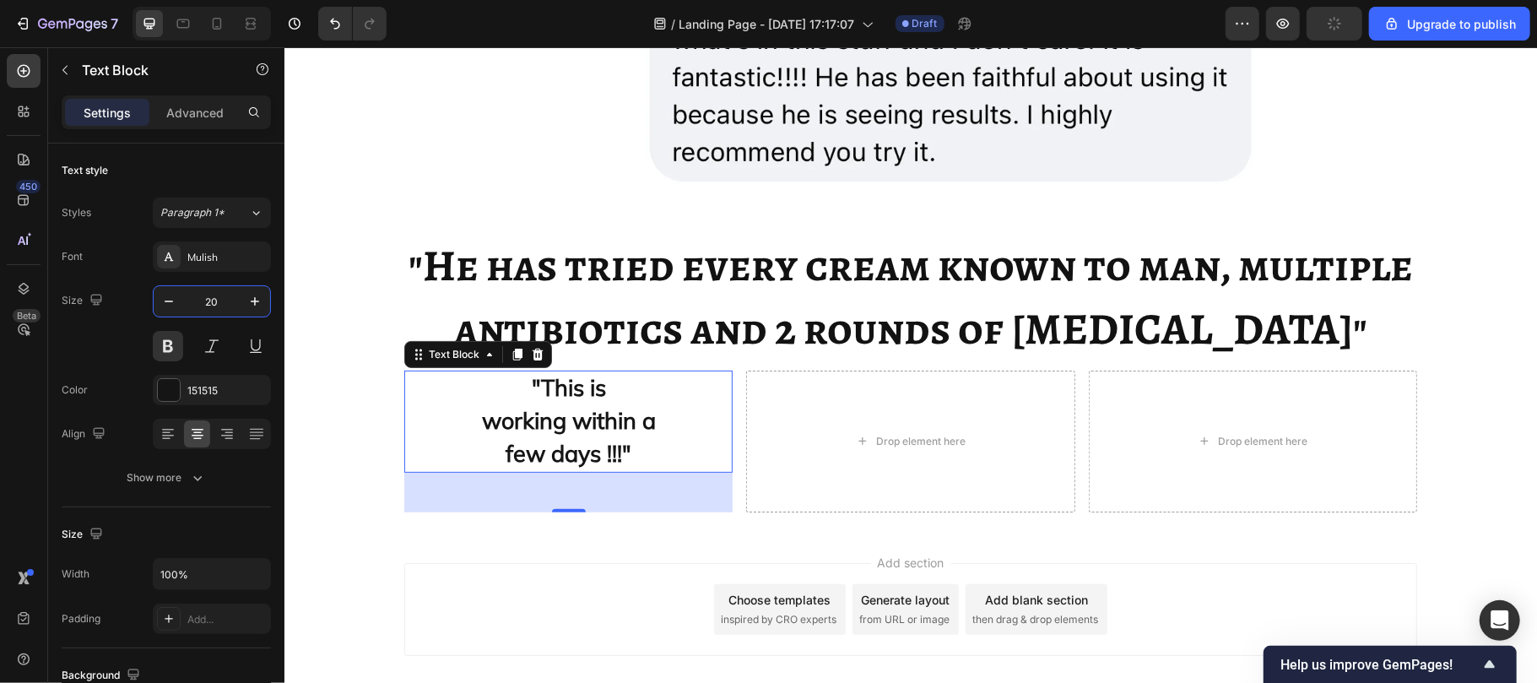
type input "20"
click at [560, 405] on strong "working within a" at bounding box center [568, 419] width 174 height 29
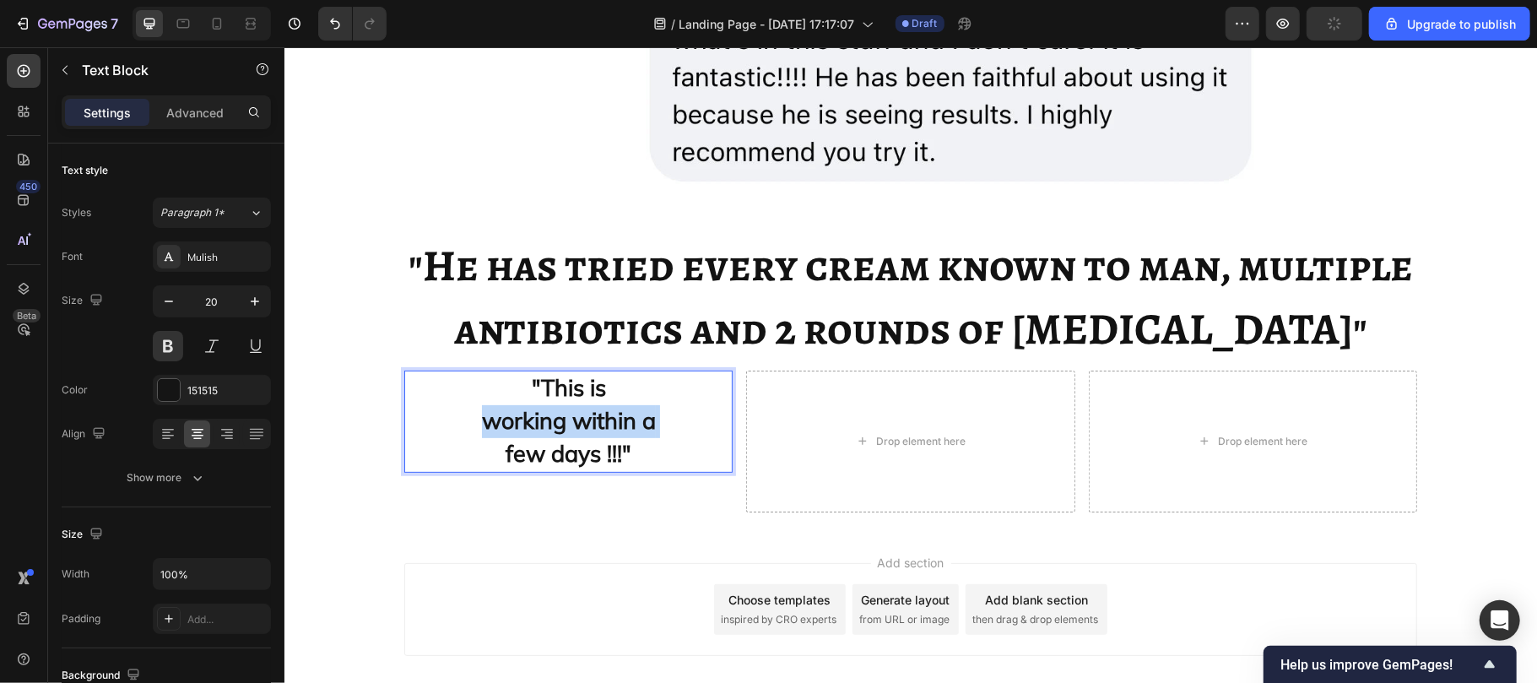
click at [560, 405] on strong "working within a" at bounding box center [568, 419] width 174 height 29
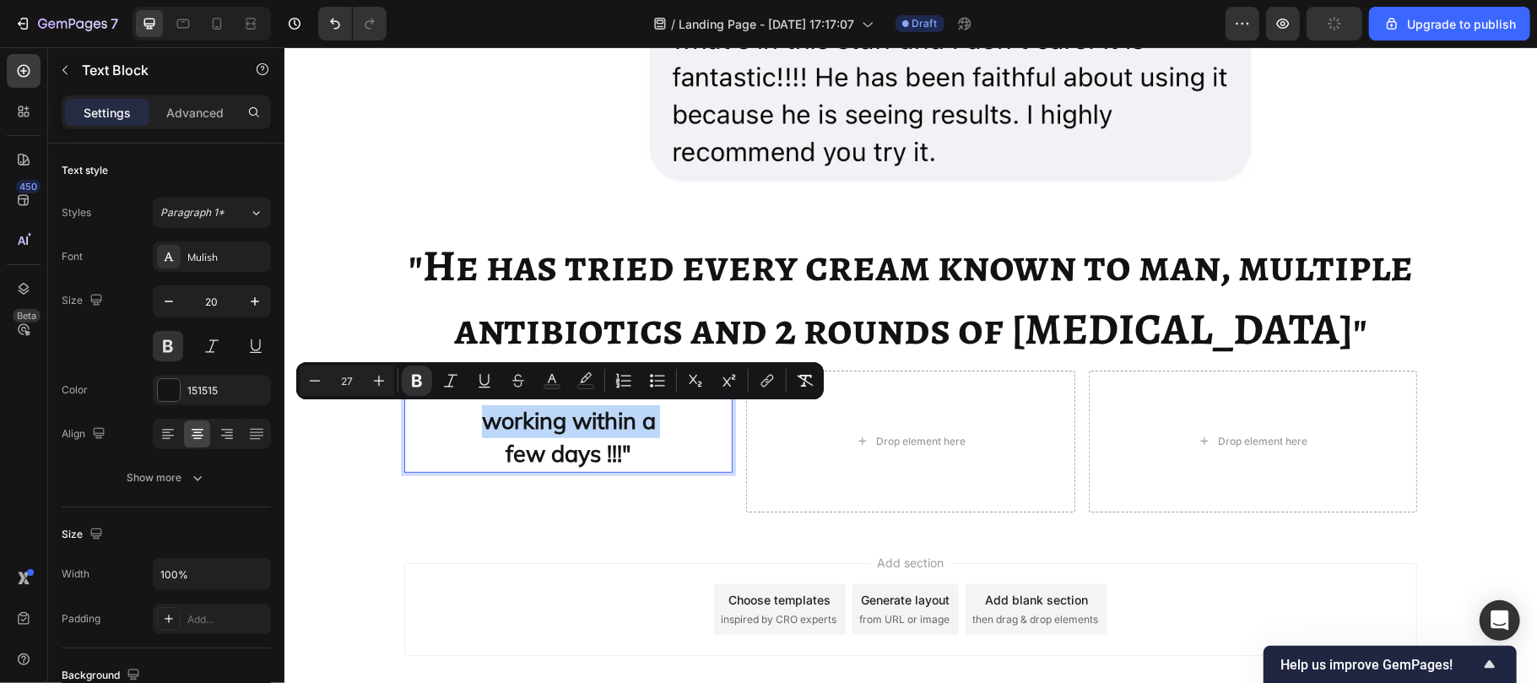
click at [560, 405] on strong "working within a" at bounding box center [568, 419] width 174 height 29
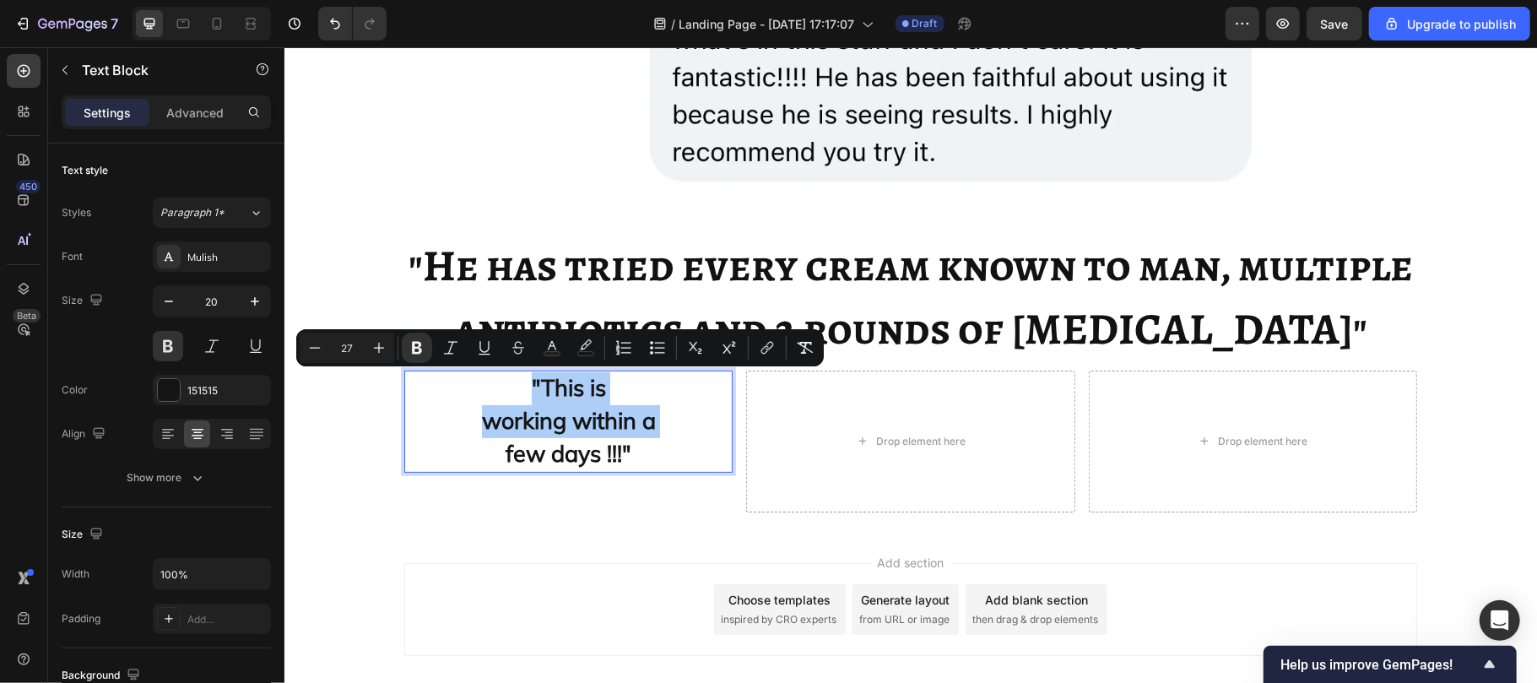
click at [351, 343] on input "27" at bounding box center [347, 348] width 34 height 20
type input "20"
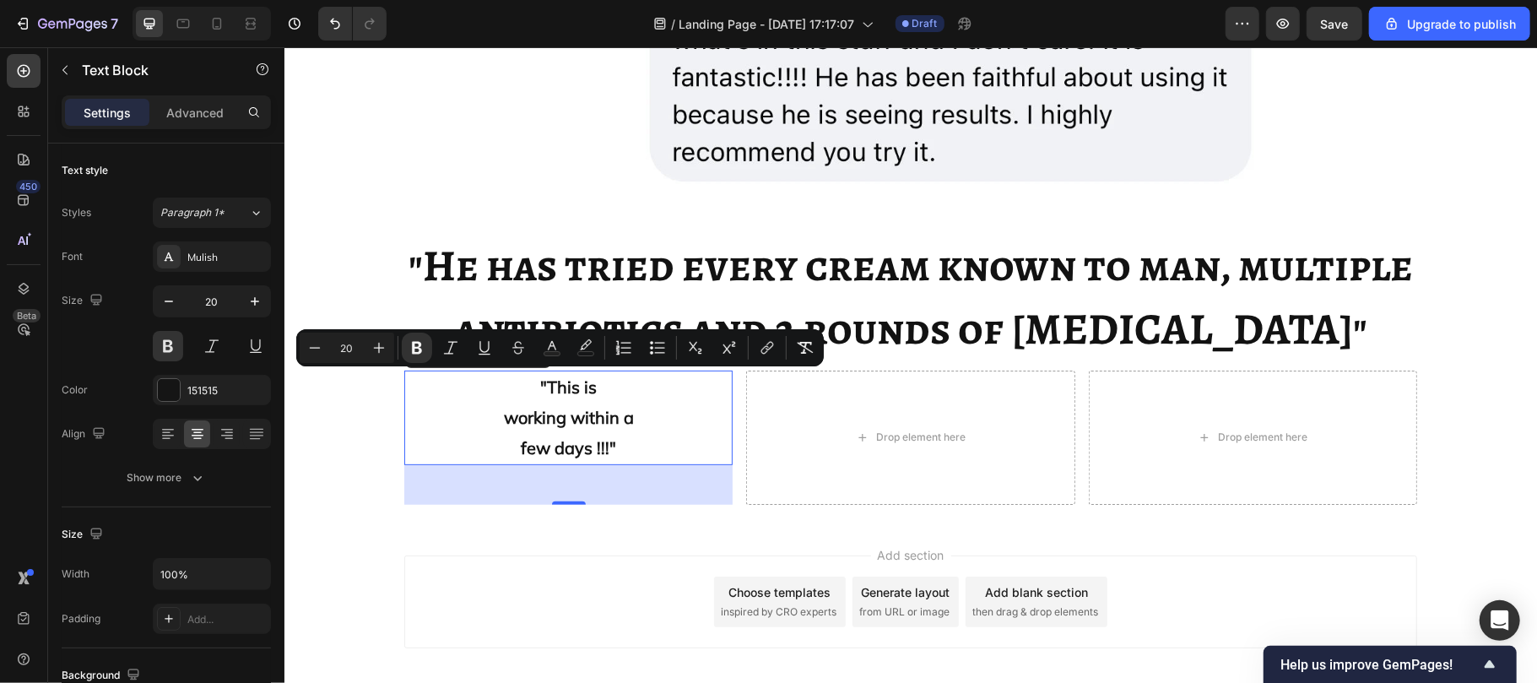
click at [483, 419] on p ""This is working within a few days !!!"" at bounding box center [567, 416] width 325 height 91
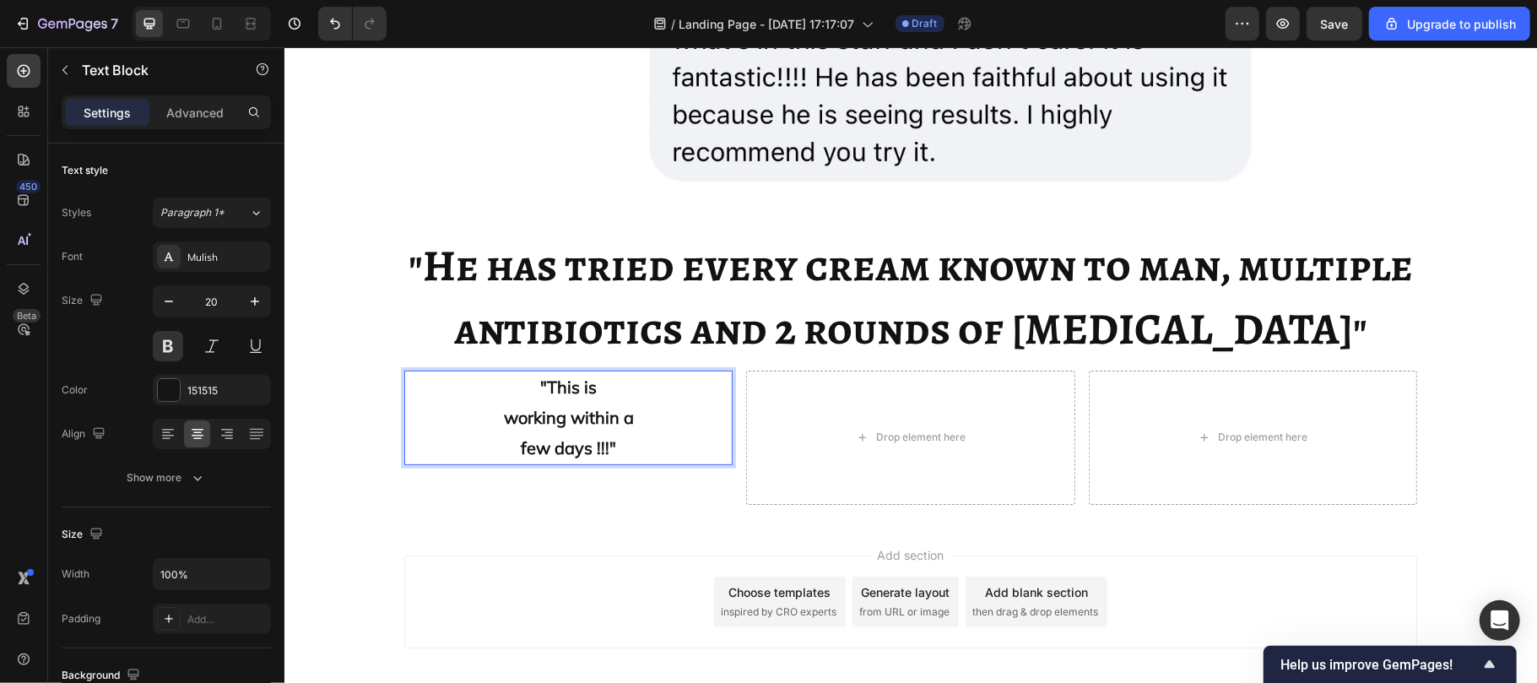
click at [409, 408] on p ""This is working within a few days !!!"" at bounding box center [567, 416] width 325 height 91
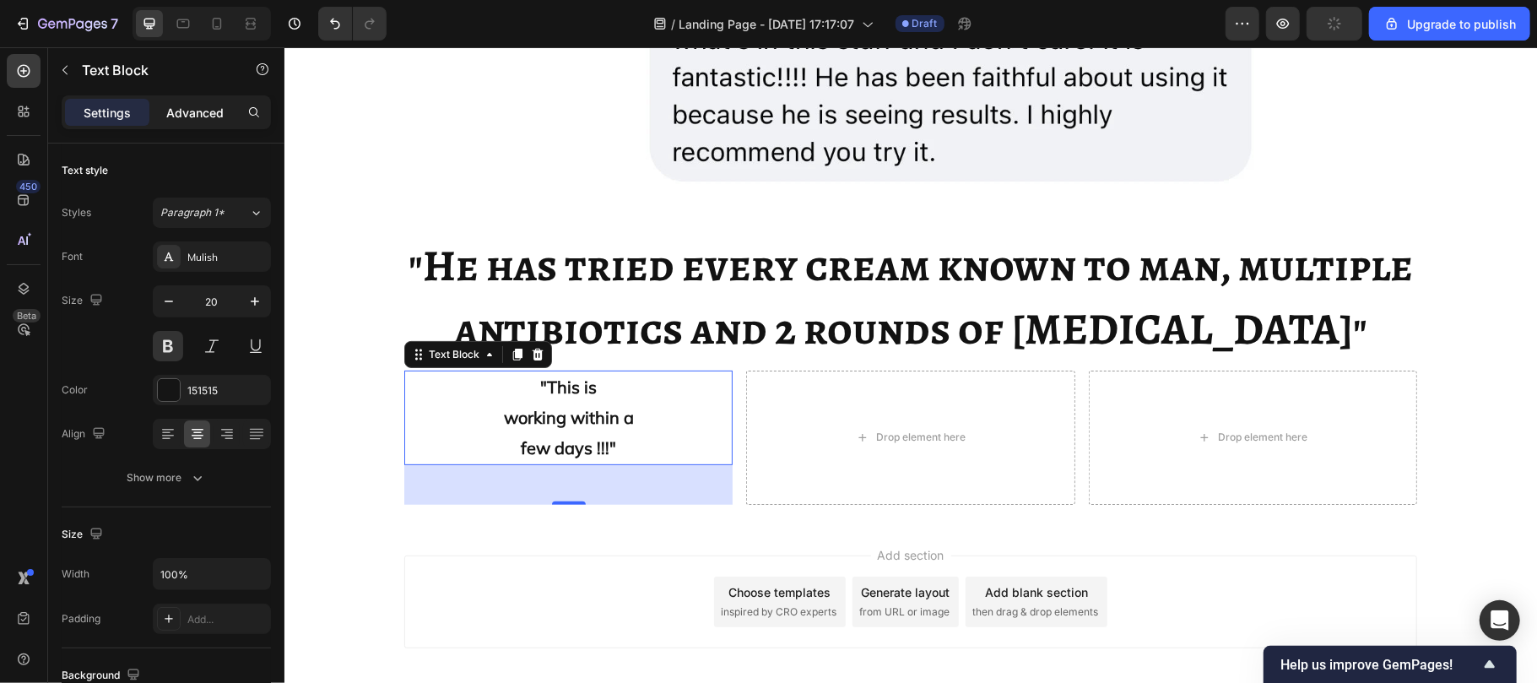
drag, startPoint x: 203, startPoint y: 96, endPoint x: 203, endPoint y: 116, distance: 20.3
click at [203, 116] on div "Settings Advanced" at bounding box center [166, 112] width 209 height 34
click at [203, 116] on p "Advanced" at bounding box center [194, 113] width 57 height 18
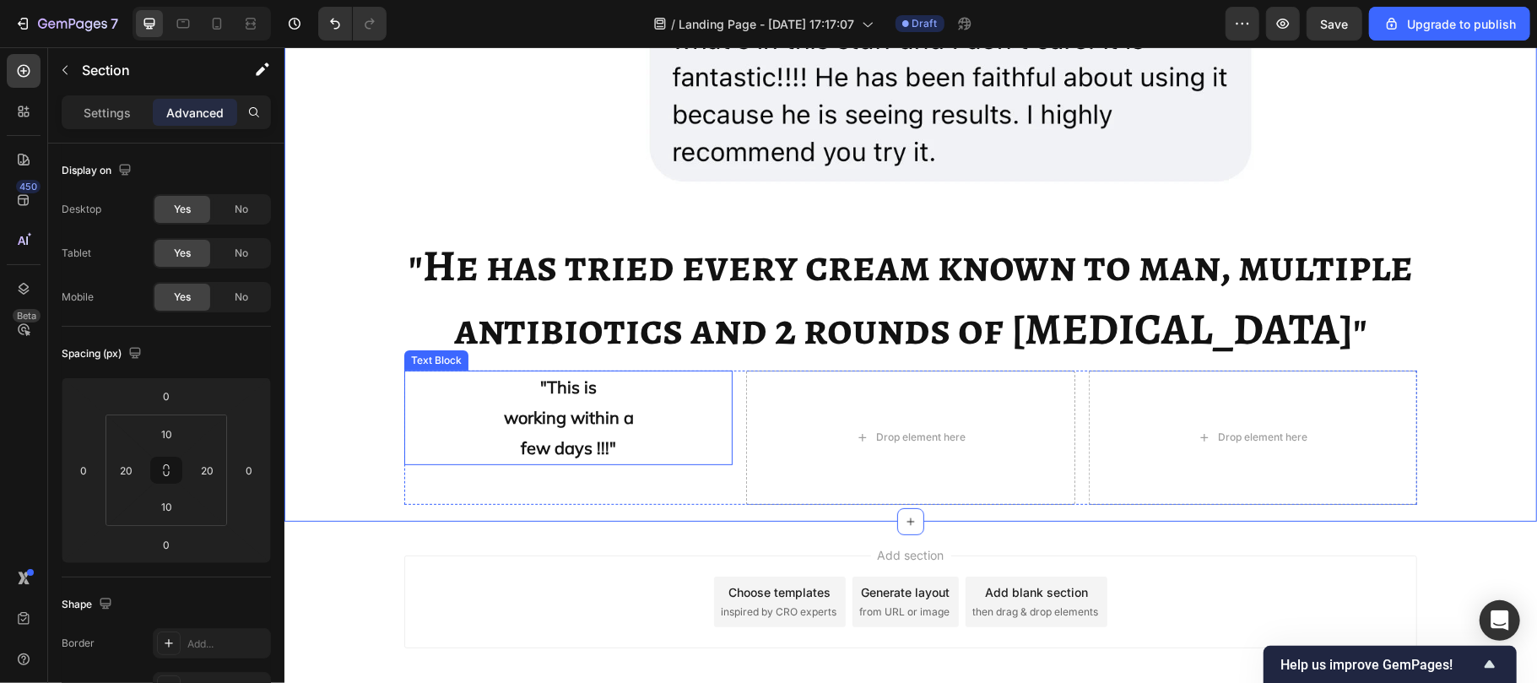
click at [567, 436] on p ""This is working within a few days !!!"" at bounding box center [567, 416] width 325 height 91
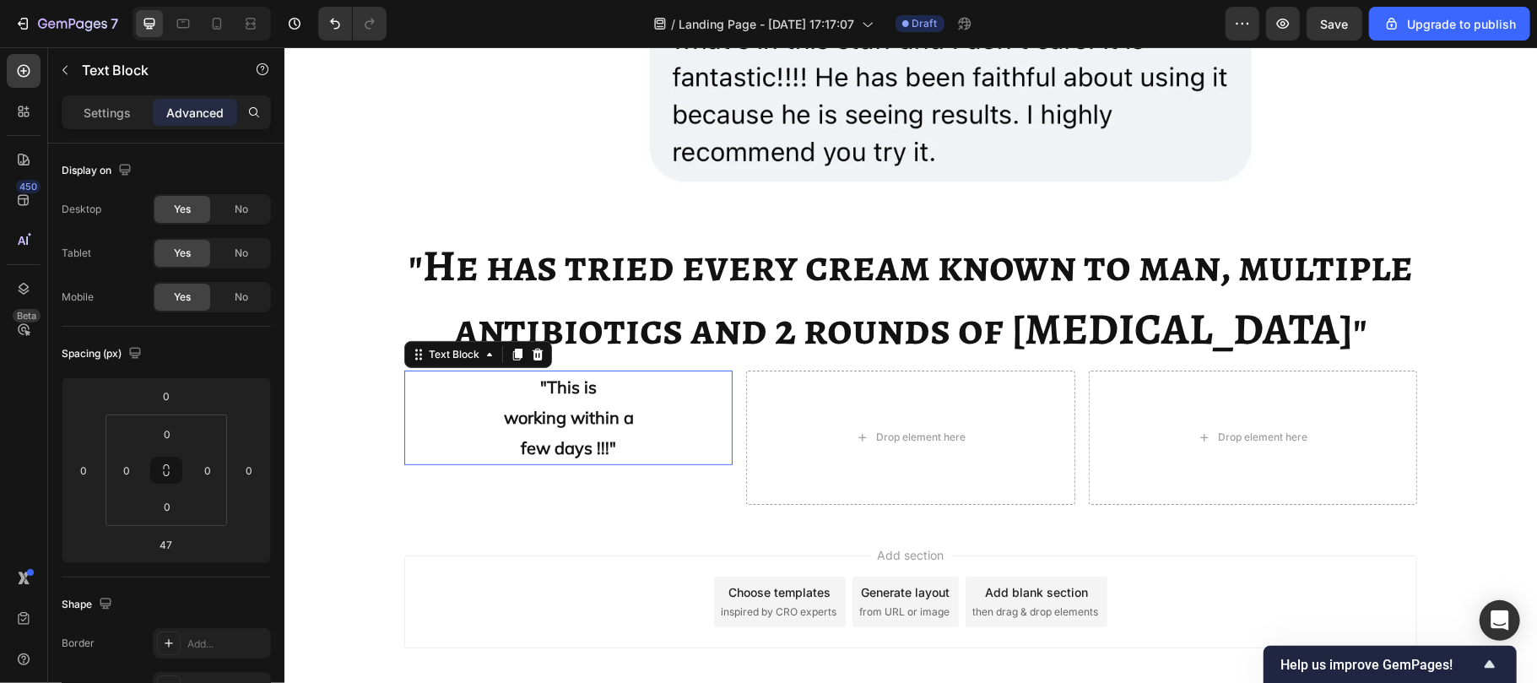
click at [567, 436] on p ""This is working within a few days !!!"" at bounding box center [567, 416] width 325 height 91
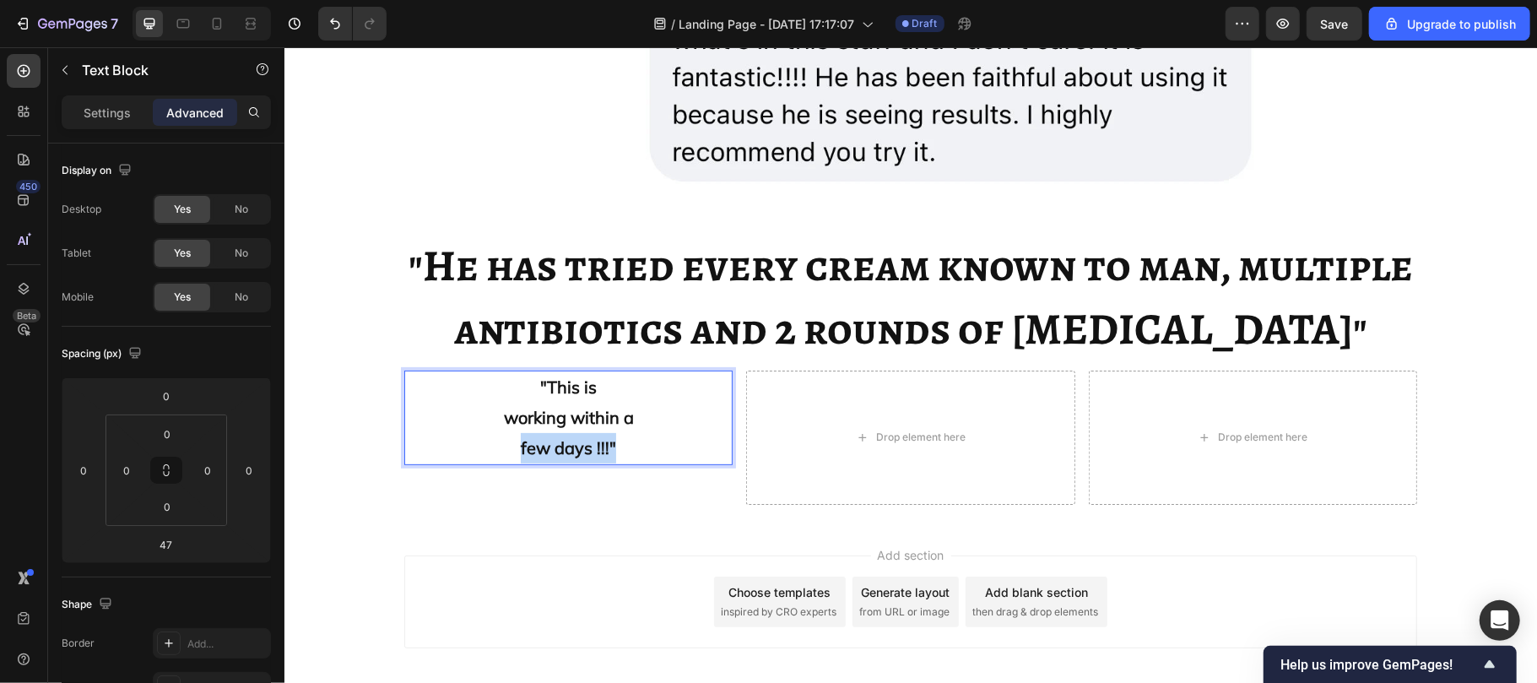
click at [567, 436] on p ""This is working within a few days !!!"" at bounding box center [567, 416] width 325 height 91
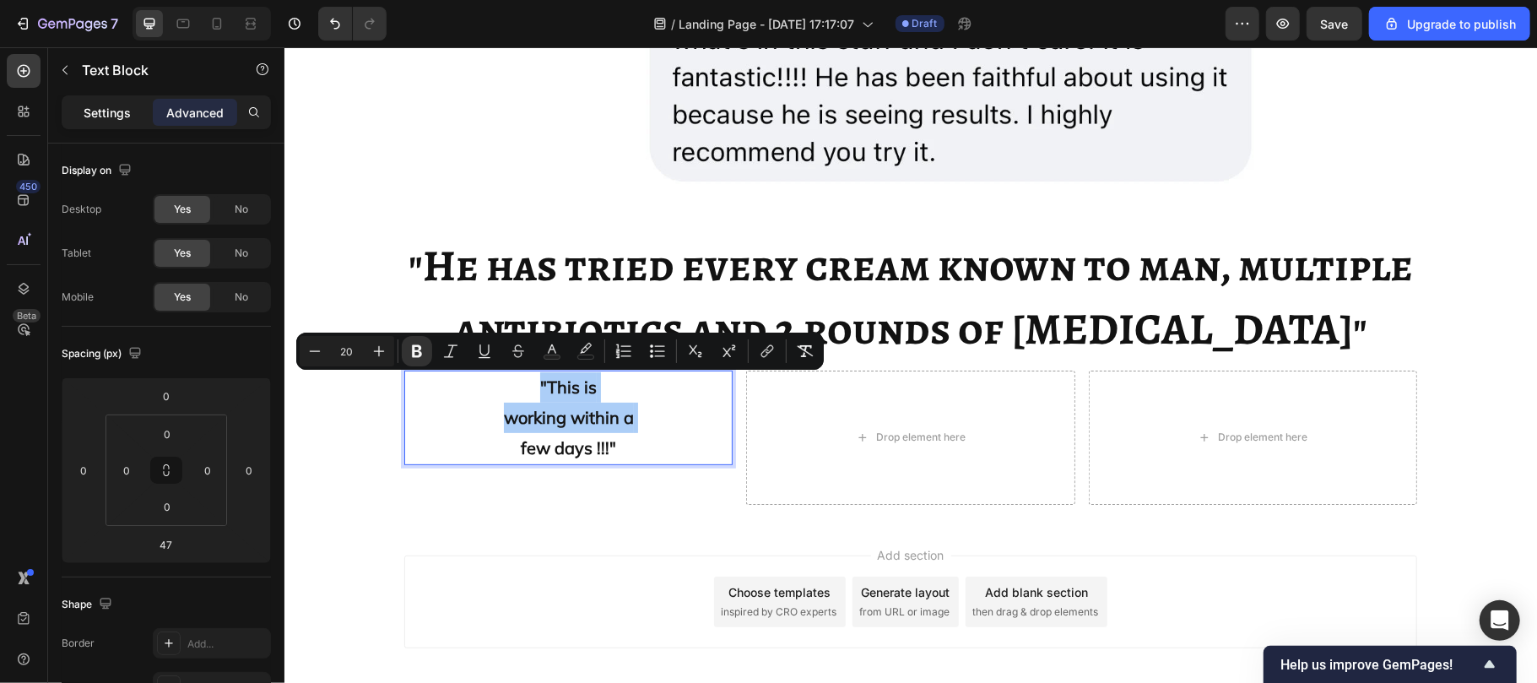
click at [100, 113] on p "Settings" at bounding box center [107, 113] width 47 height 18
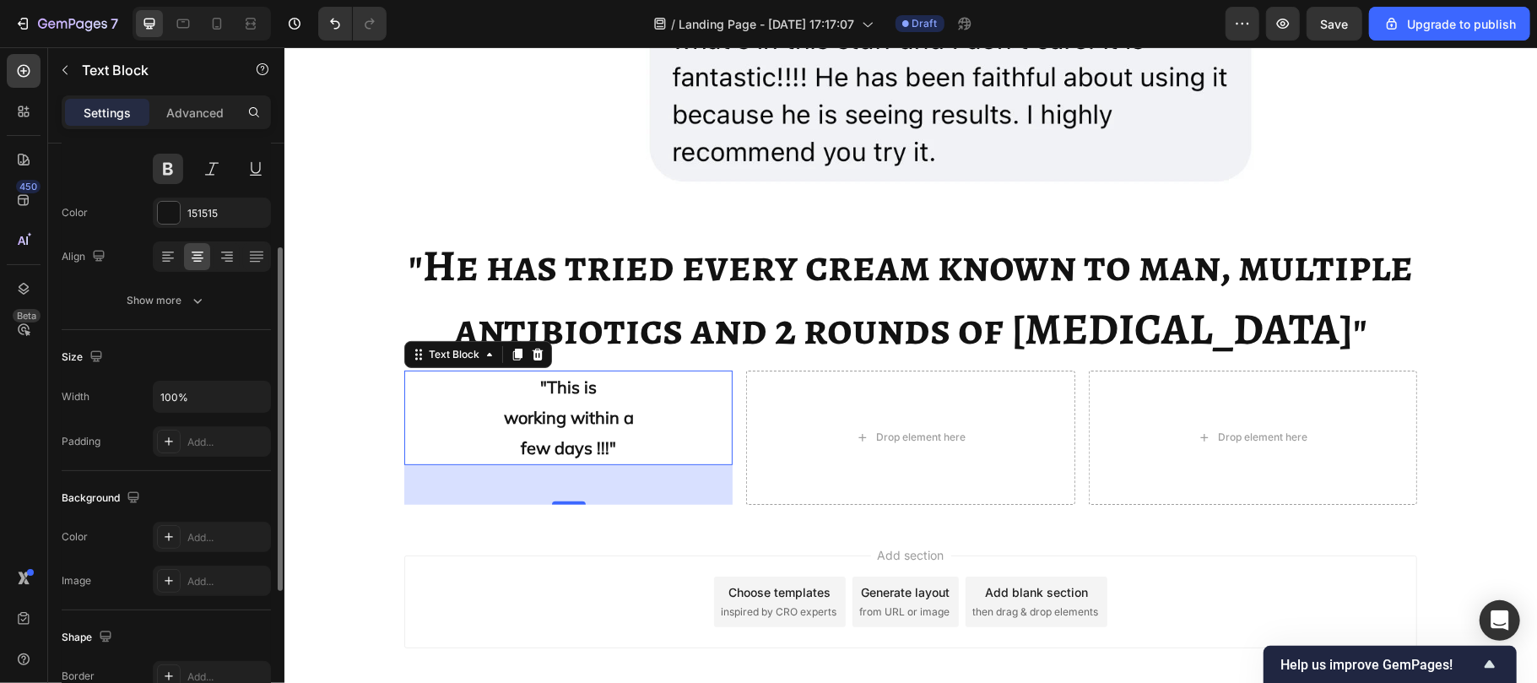
scroll to position [415, 0]
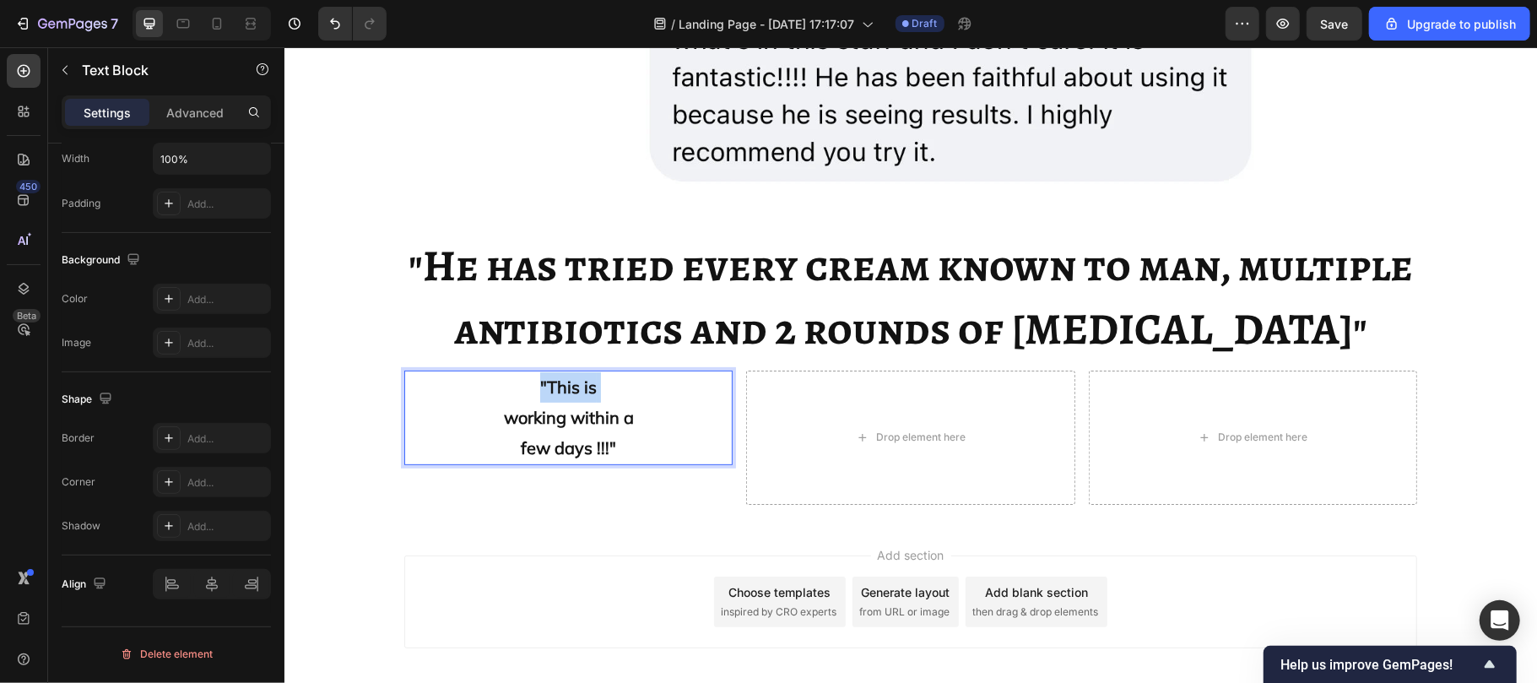
click at [592, 399] on p ""This is working within a few days !!!"" at bounding box center [567, 416] width 325 height 91
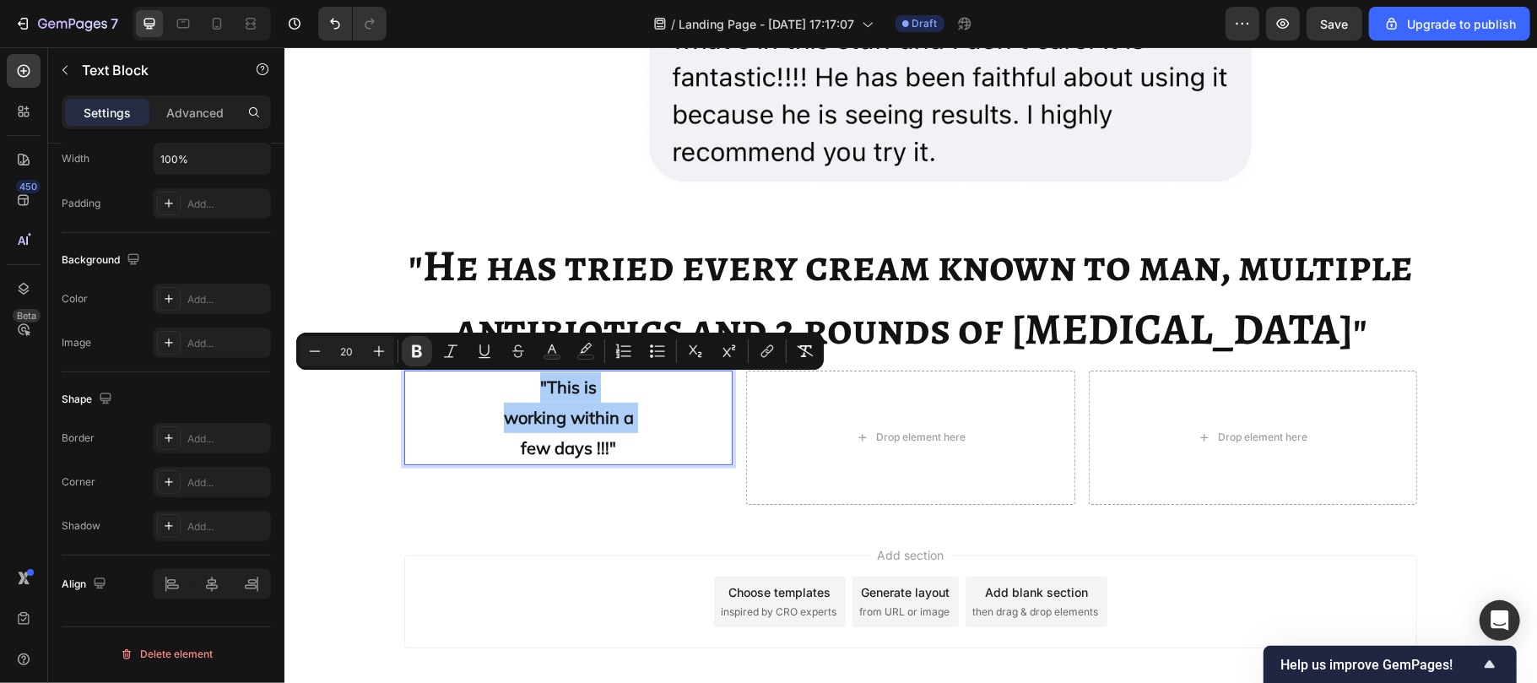
click at [356, 346] on input "20" at bounding box center [347, 351] width 34 height 20
type input "30"
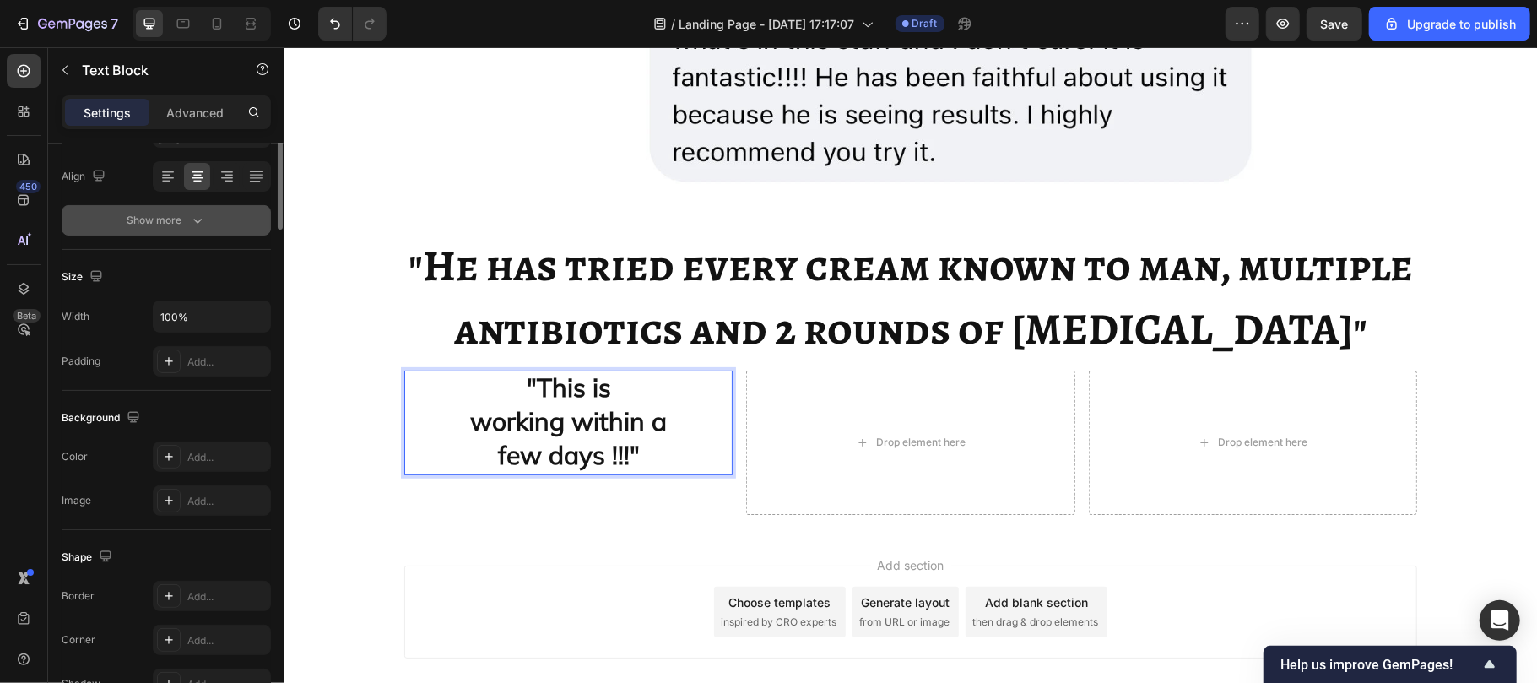
scroll to position [0, 0]
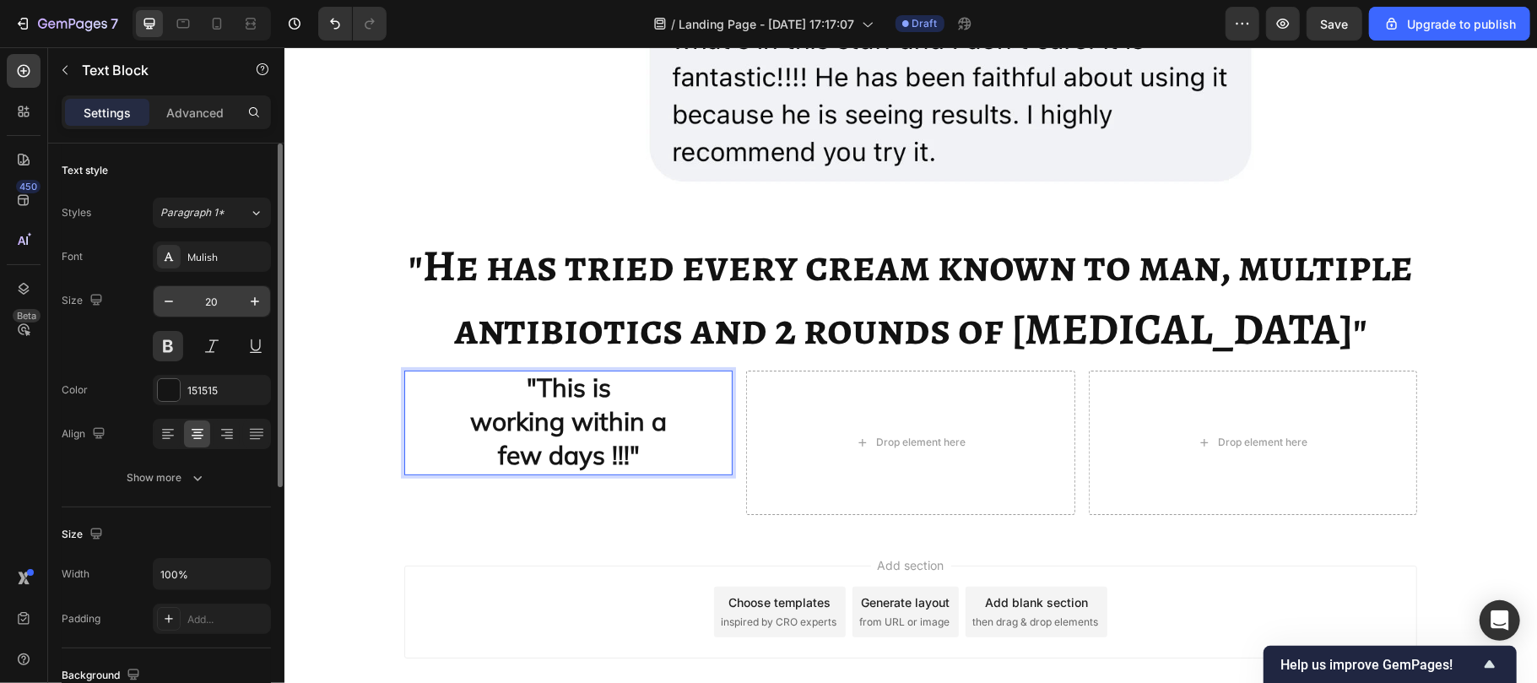
click at [230, 301] on input "20" at bounding box center [212, 301] width 56 height 30
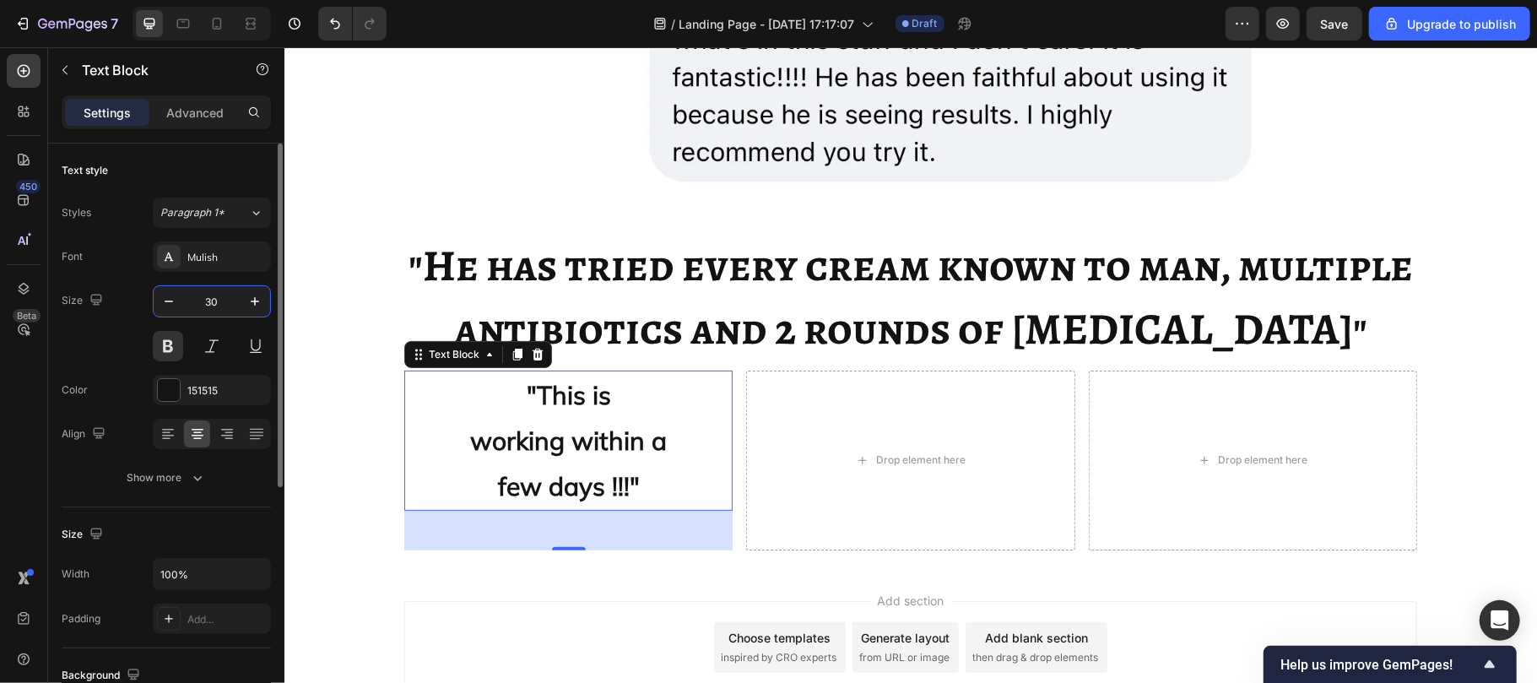
click at [224, 304] on input "30" at bounding box center [212, 301] width 56 height 30
drag, startPoint x: 224, startPoint y: 304, endPoint x: 85, endPoint y: 319, distance: 139.2
click at [224, 304] on input "30" at bounding box center [212, 301] width 56 height 30
type input "20"
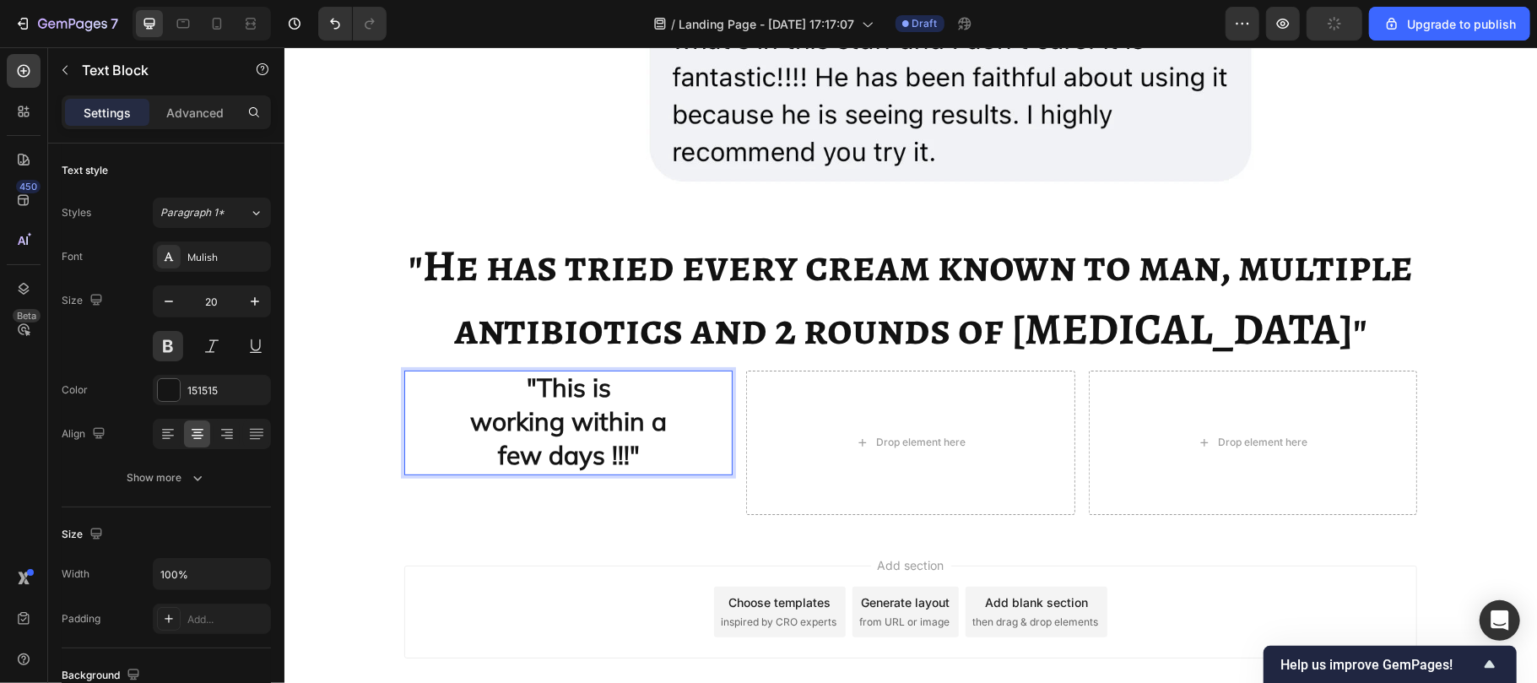
click at [544, 411] on strong "working within a" at bounding box center [567, 420] width 197 height 32
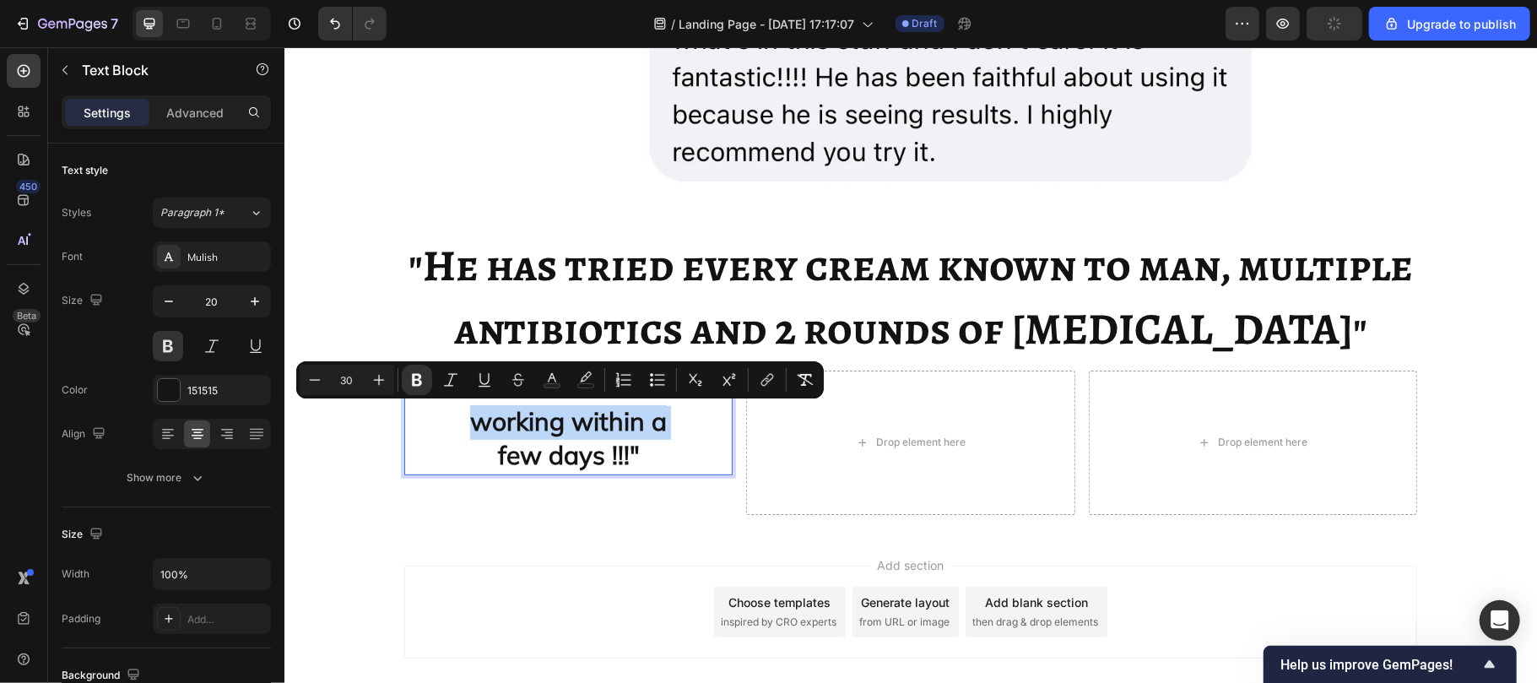
click at [544, 411] on strong "working within a" at bounding box center [567, 420] width 197 height 32
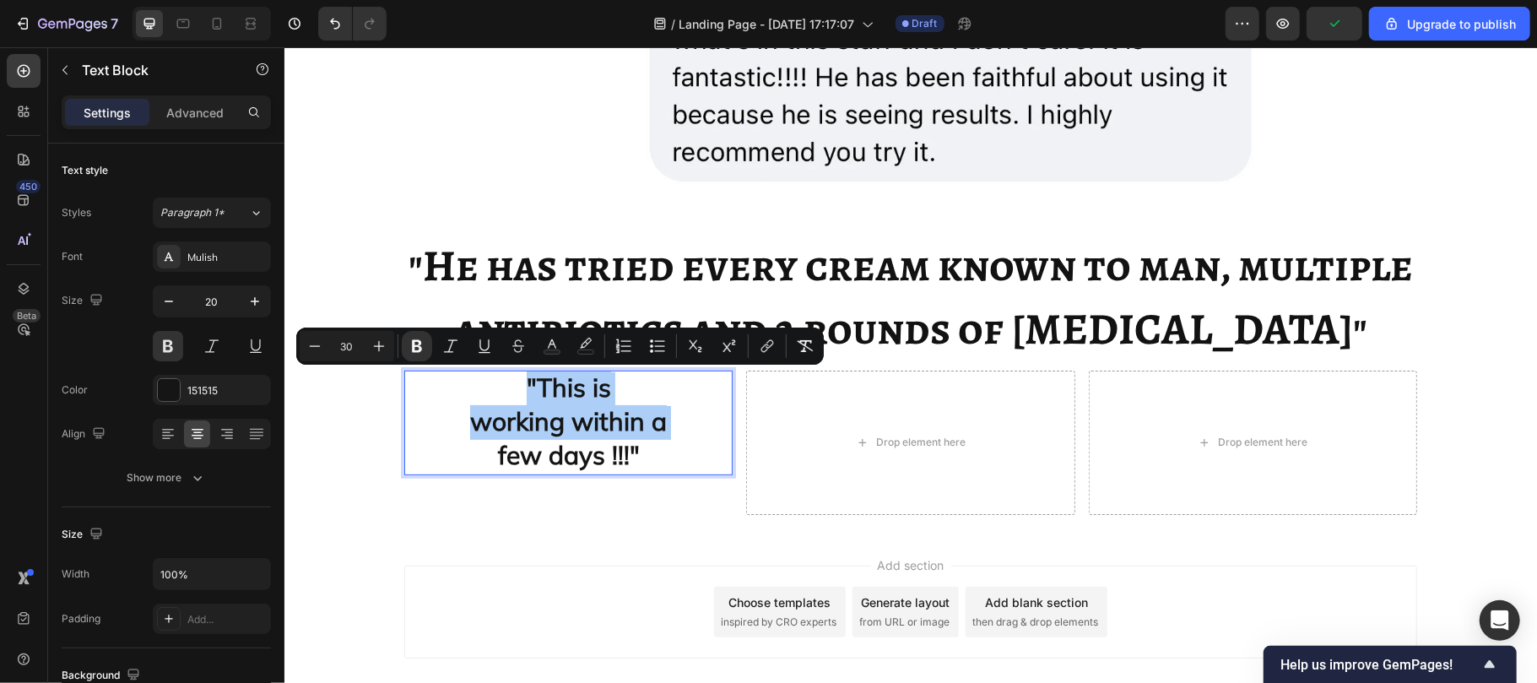
click at [359, 342] on input "30" at bounding box center [347, 346] width 34 height 20
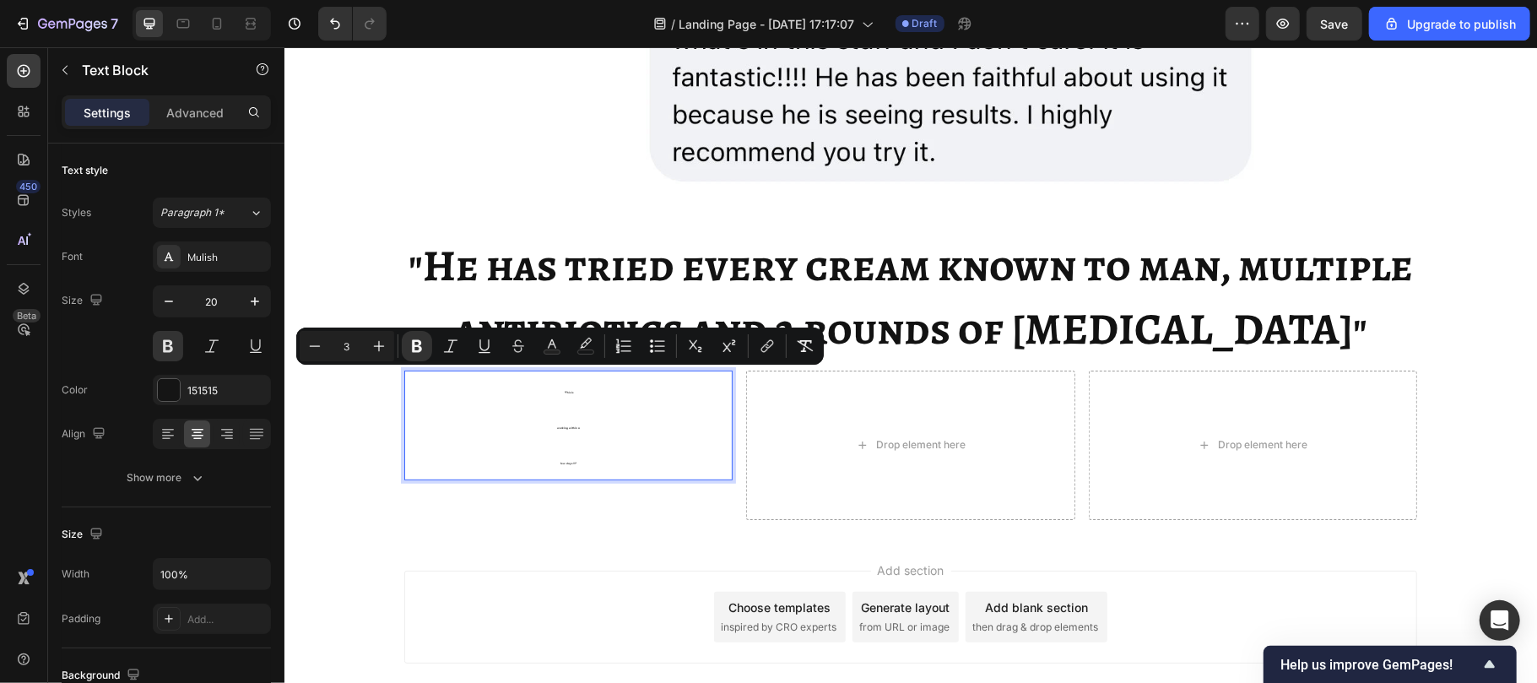
click at [359, 342] on input "3" at bounding box center [347, 346] width 34 height 20
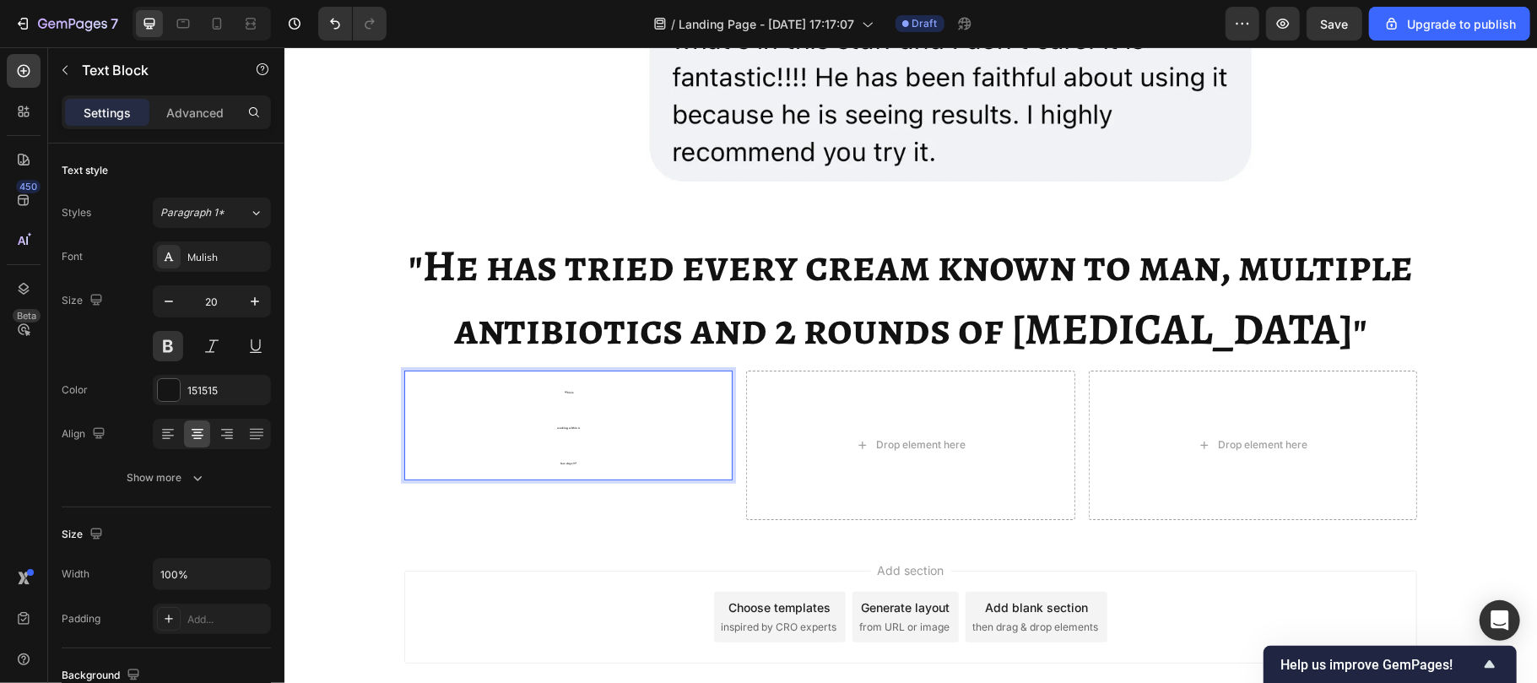
type input "355555555"
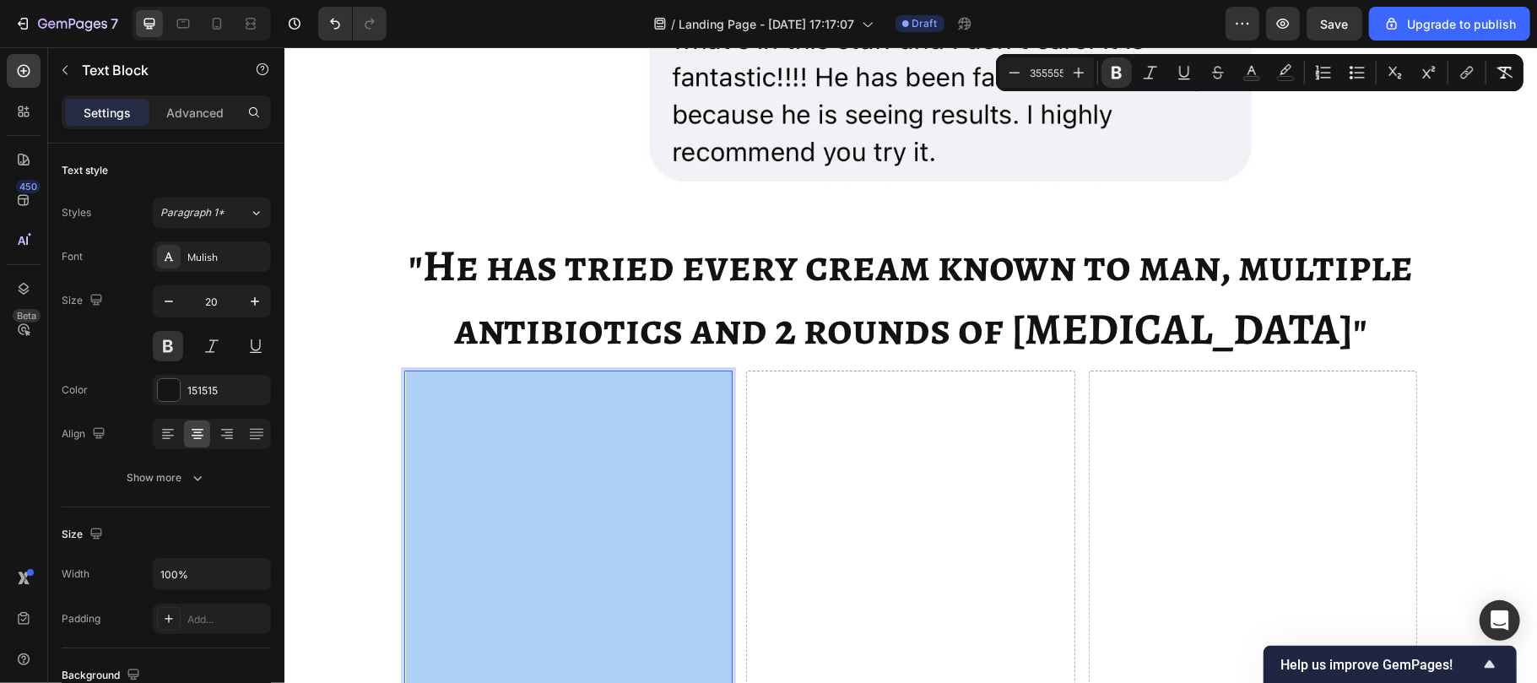
click at [1057, 73] on input "355555555" at bounding box center [1047, 72] width 34 height 20
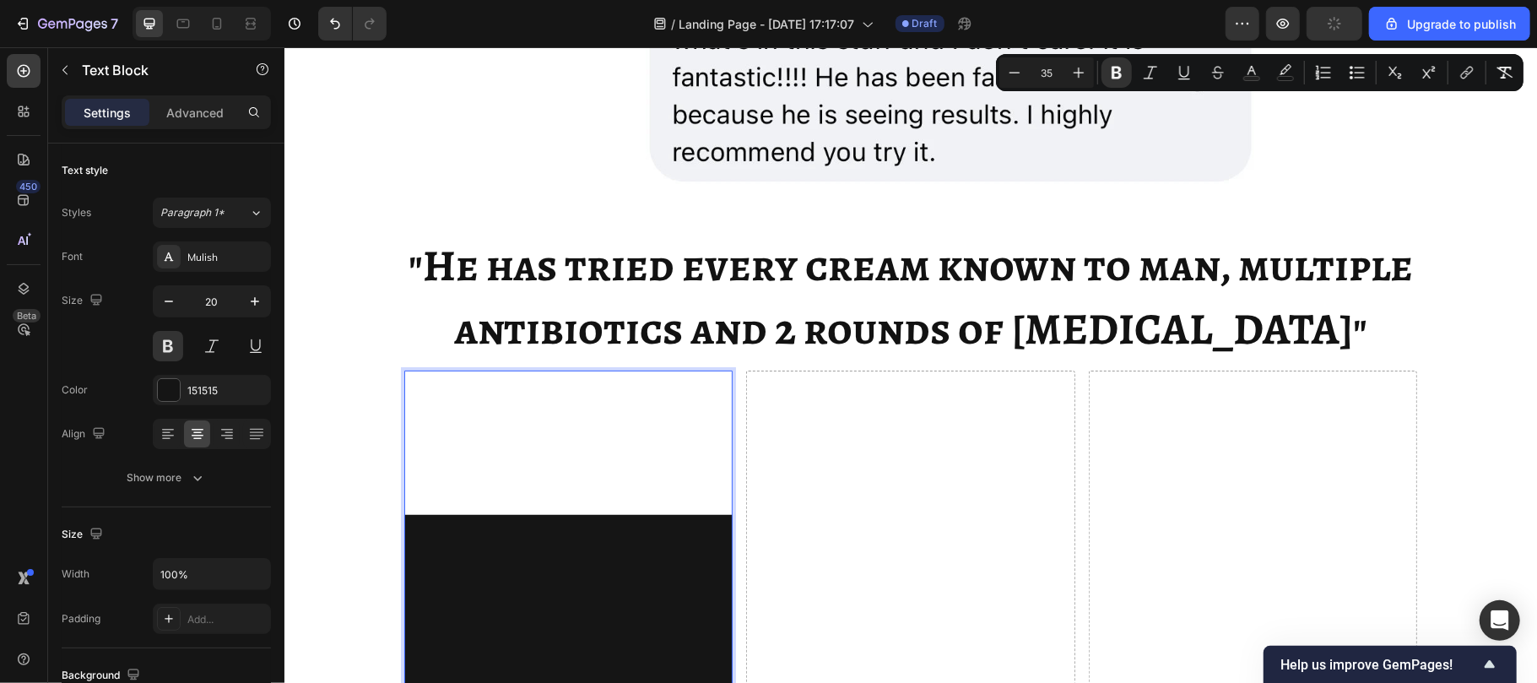
type input "35"
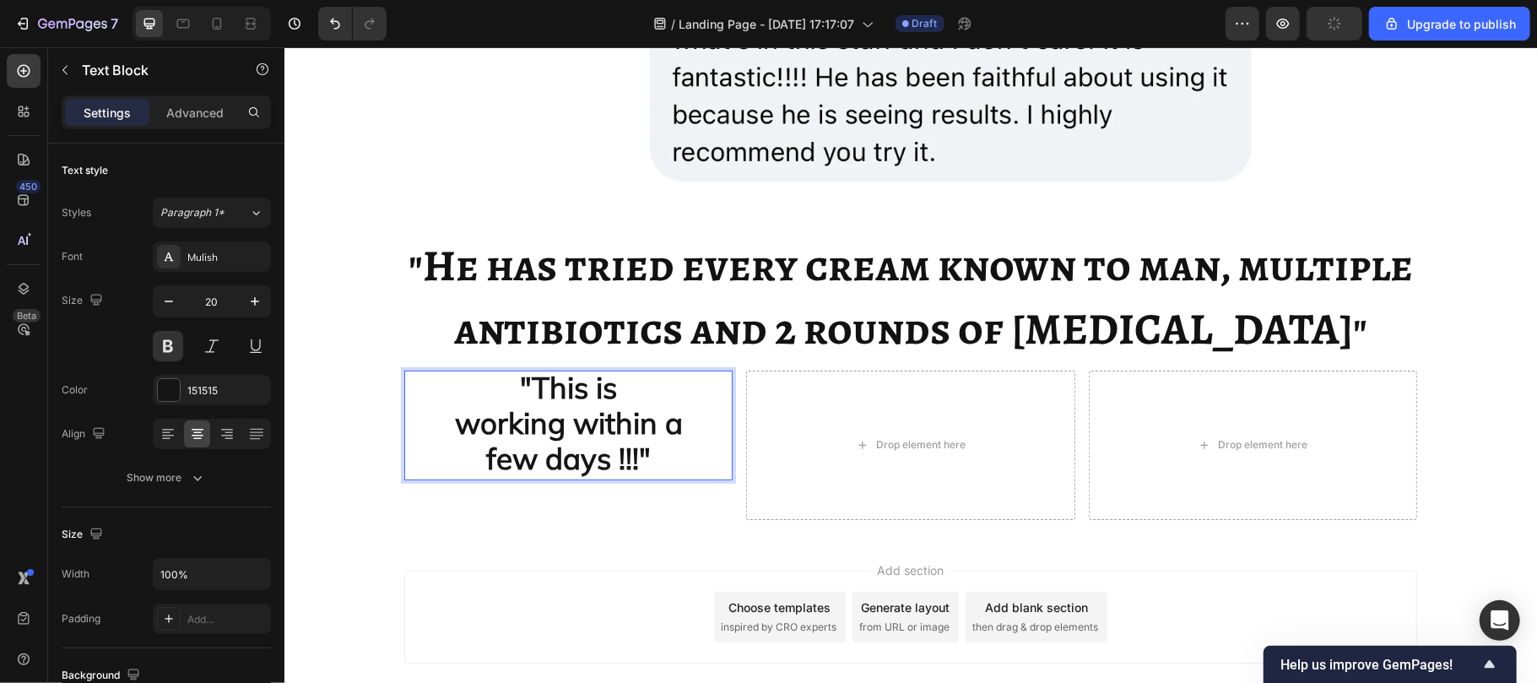
click at [638, 413] on strong "working within a" at bounding box center [568, 421] width 228 height 37
click at [559, 418] on strong "working within a" at bounding box center [568, 421] width 228 height 37
click at [562, 419] on strong "working within a" at bounding box center [568, 421] width 228 height 37
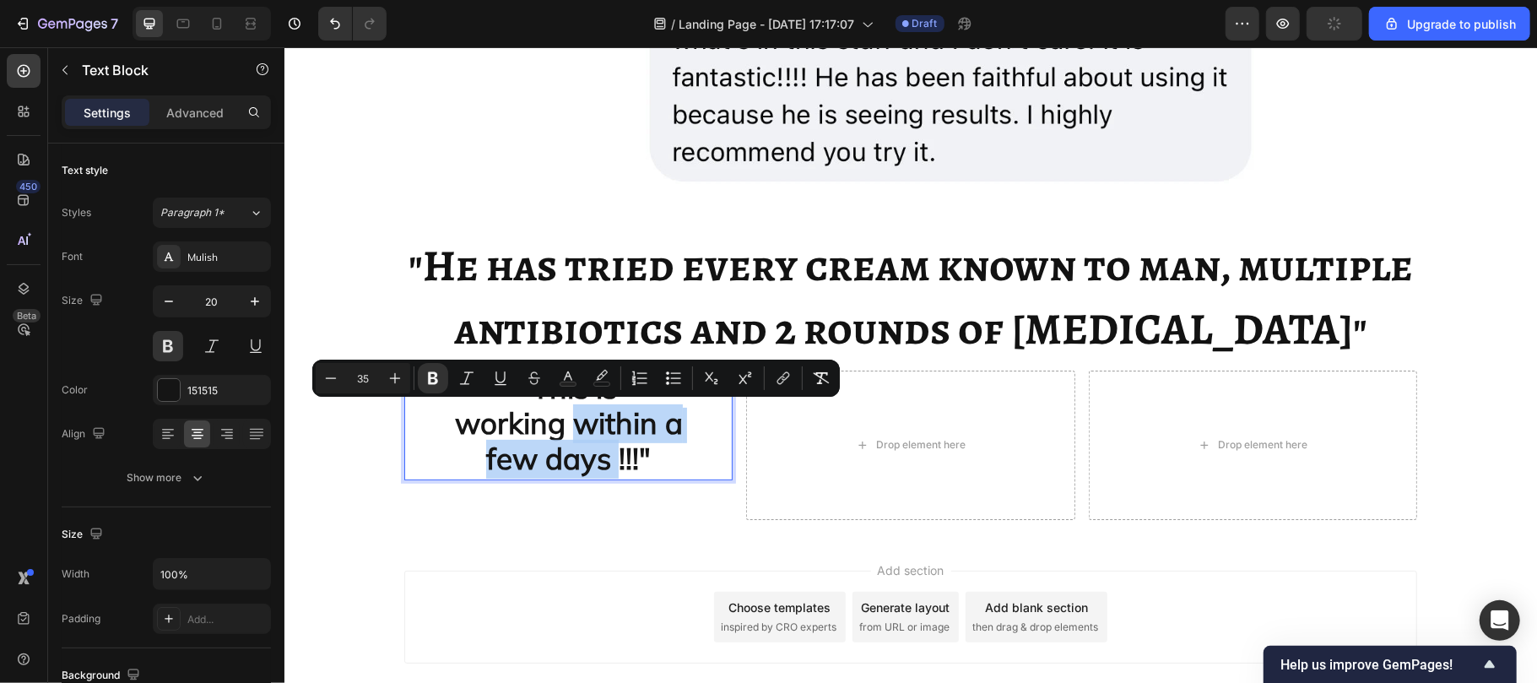
drag, startPoint x: 562, startPoint y: 419, endPoint x: 602, endPoint y: 458, distance: 56.1
click at [602, 458] on p ""This is working within a few days !!!"" at bounding box center [567, 424] width 325 height 106
click at [559, 365] on button "Text Color" at bounding box center [568, 378] width 30 height 30
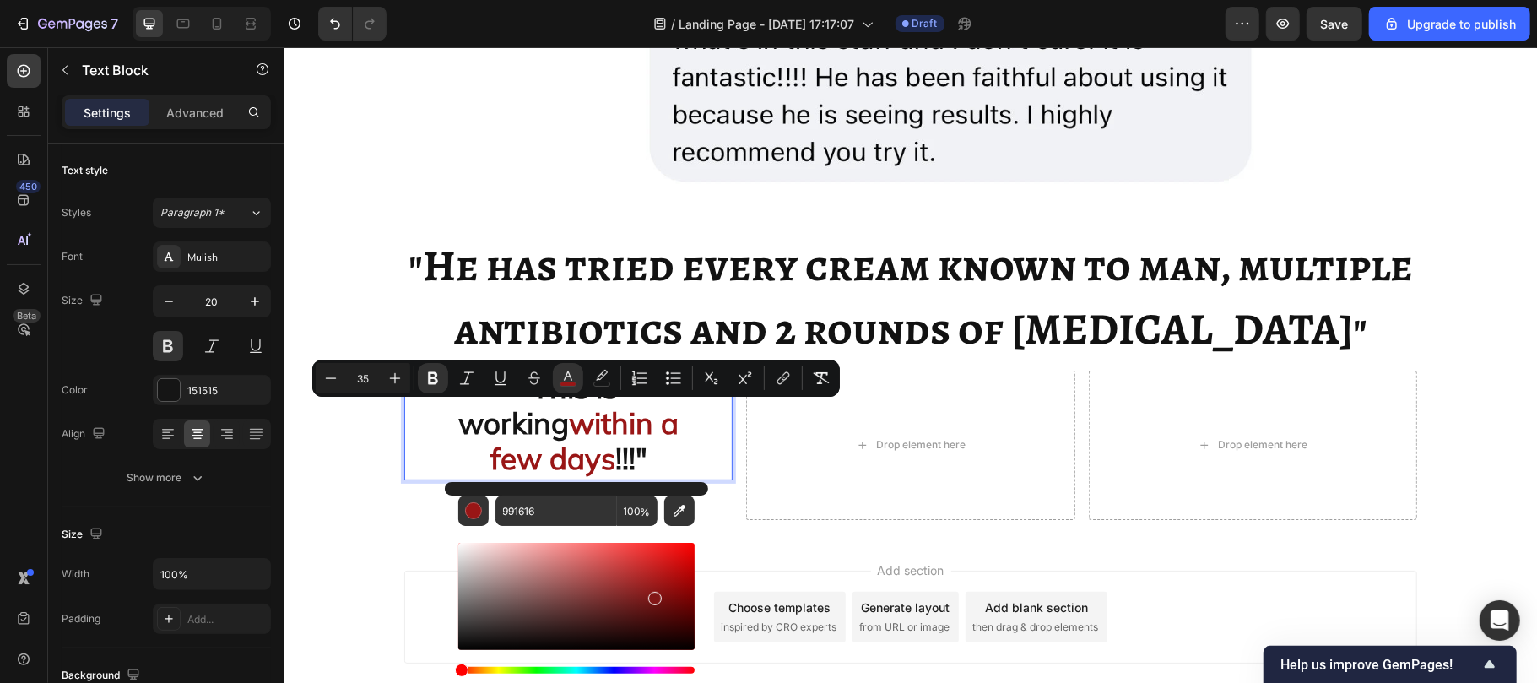
drag, startPoint x: 463, startPoint y: 646, endPoint x: 653, endPoint y: 595, distance: 196.5
click at [653, 595] on div "Editor contextual toolbar" at bounding box center [655, 599] width 14 height 14
type input "821717"
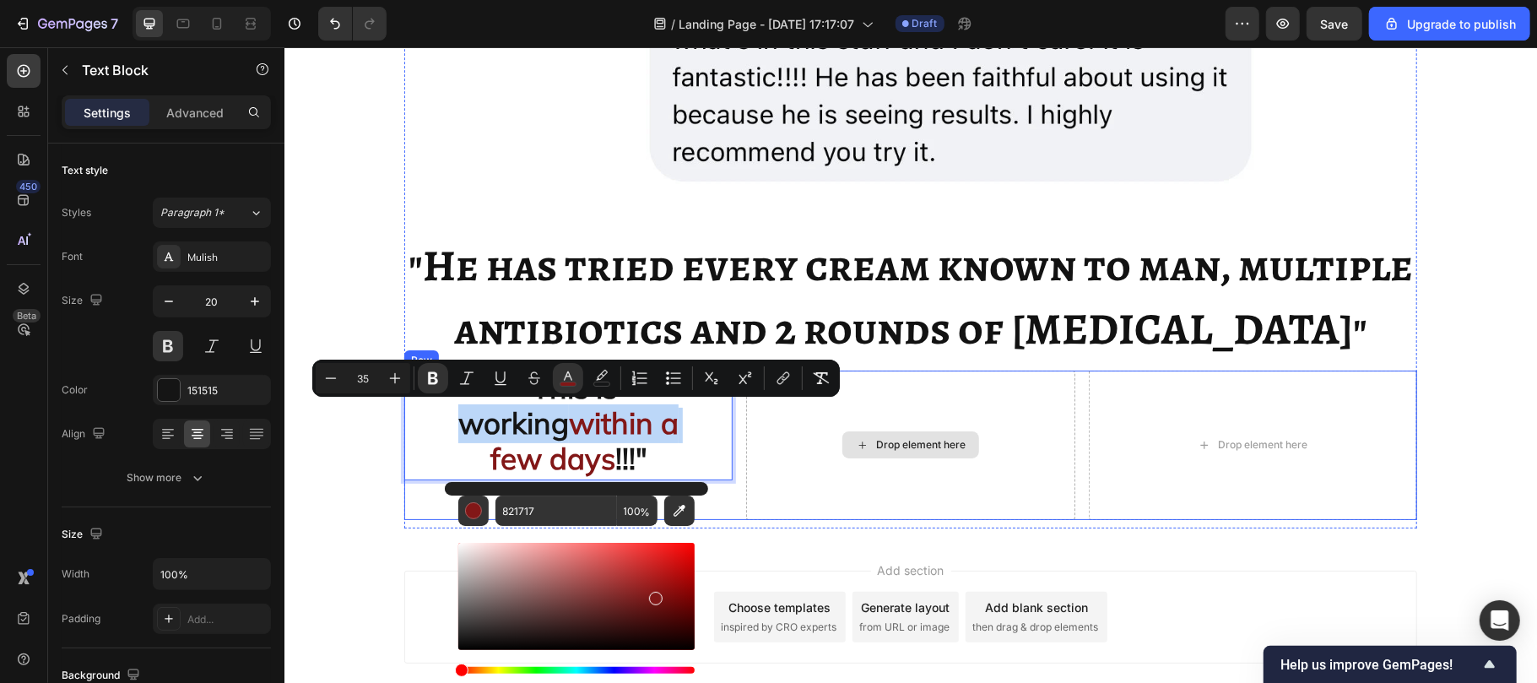
click at [778, 445] on div "Drop element here" at bounding box center [909, 444] width 328 height 149
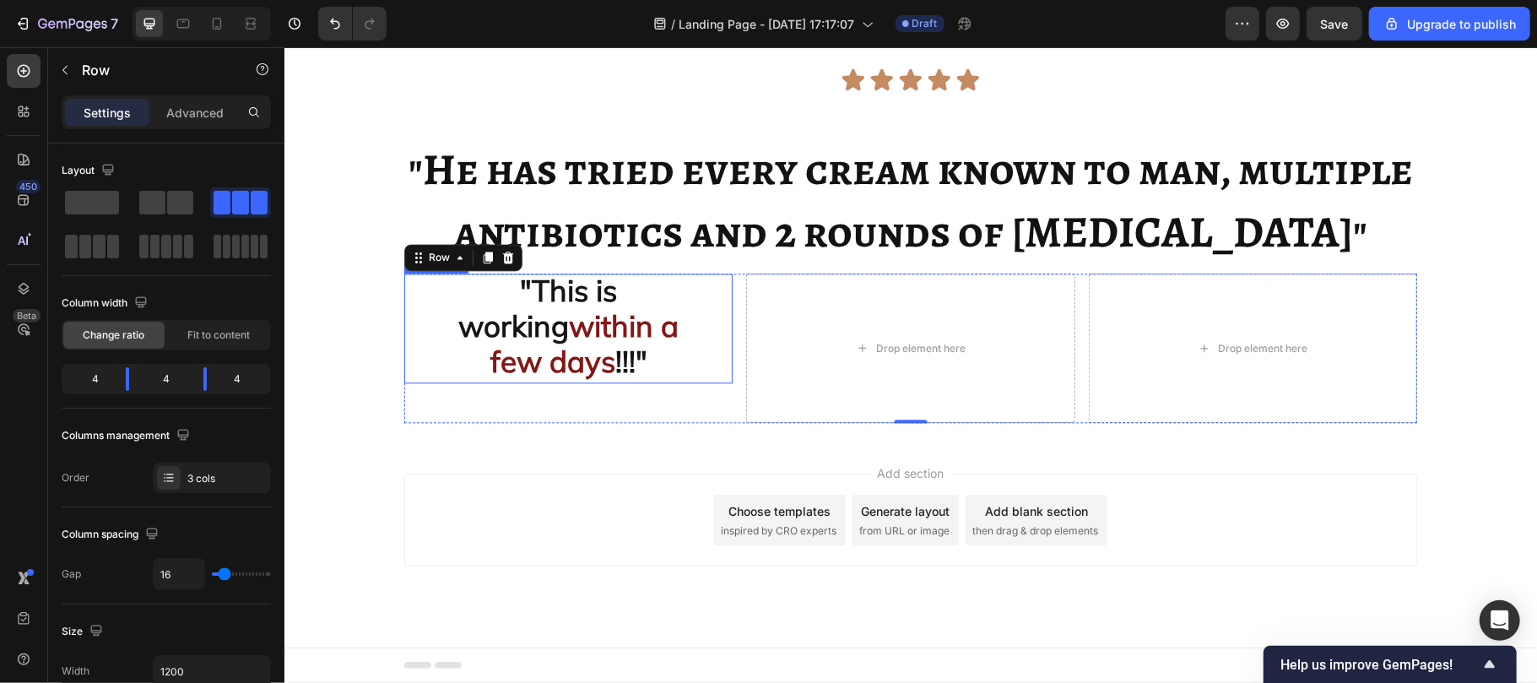
scroll to position [4858, 0]
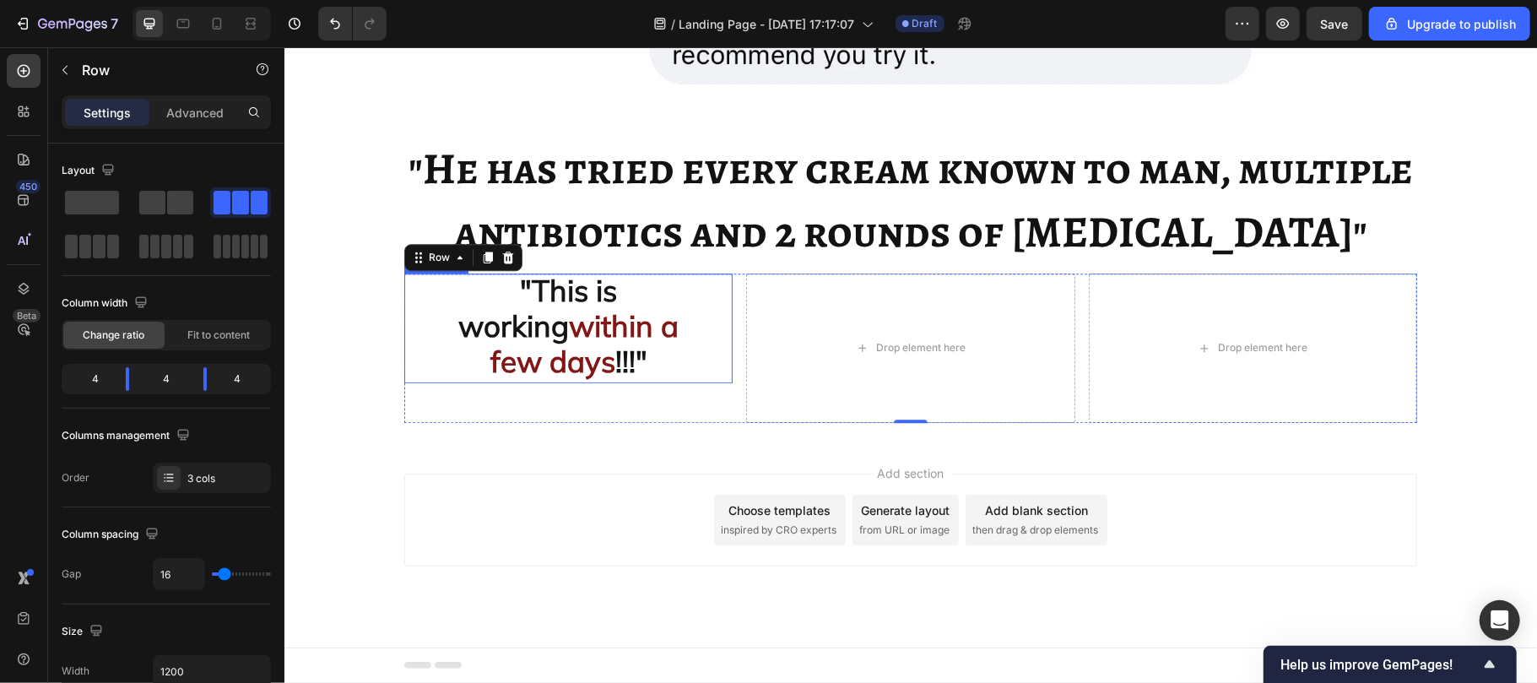
click at [659, 381] on p ""This is working within a few days !!!"" at bounding box center [567, 327] width 325 height 106
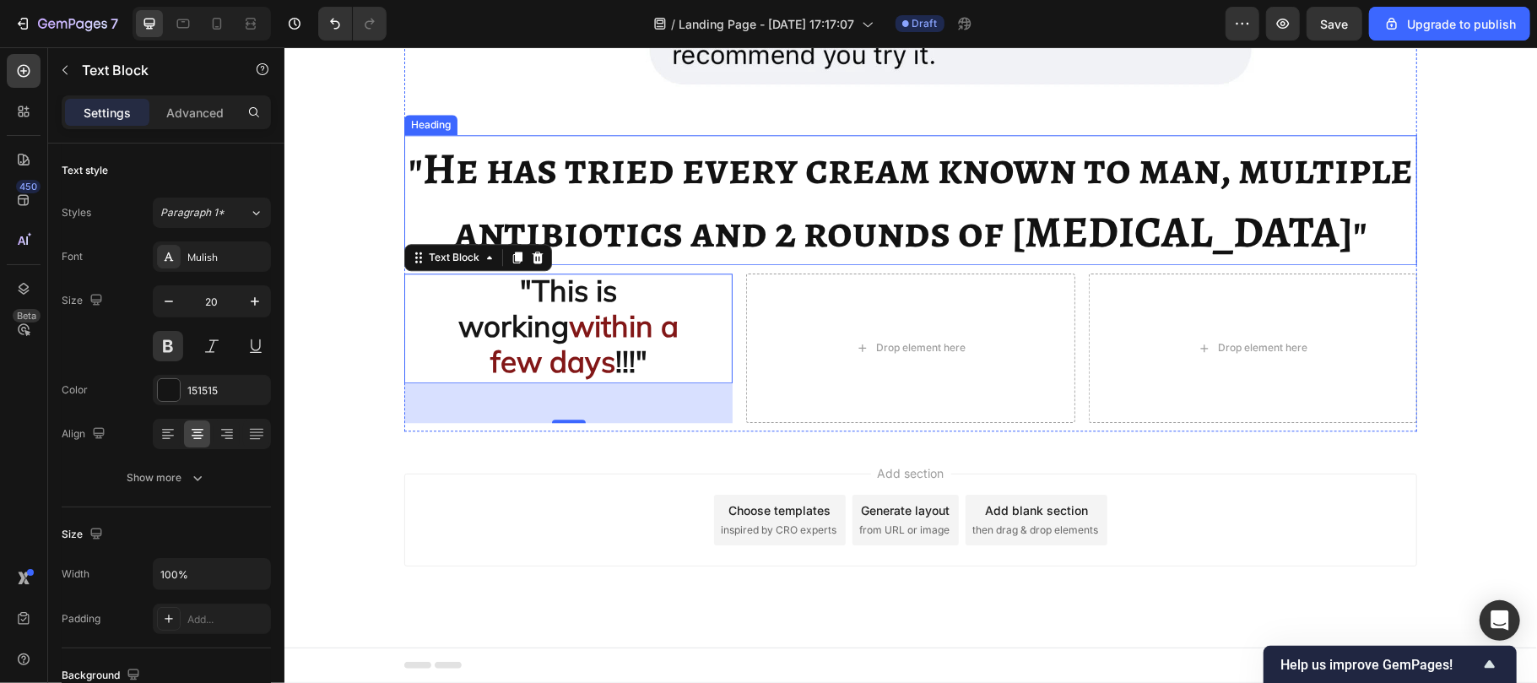
scroll to position [4228, 0]
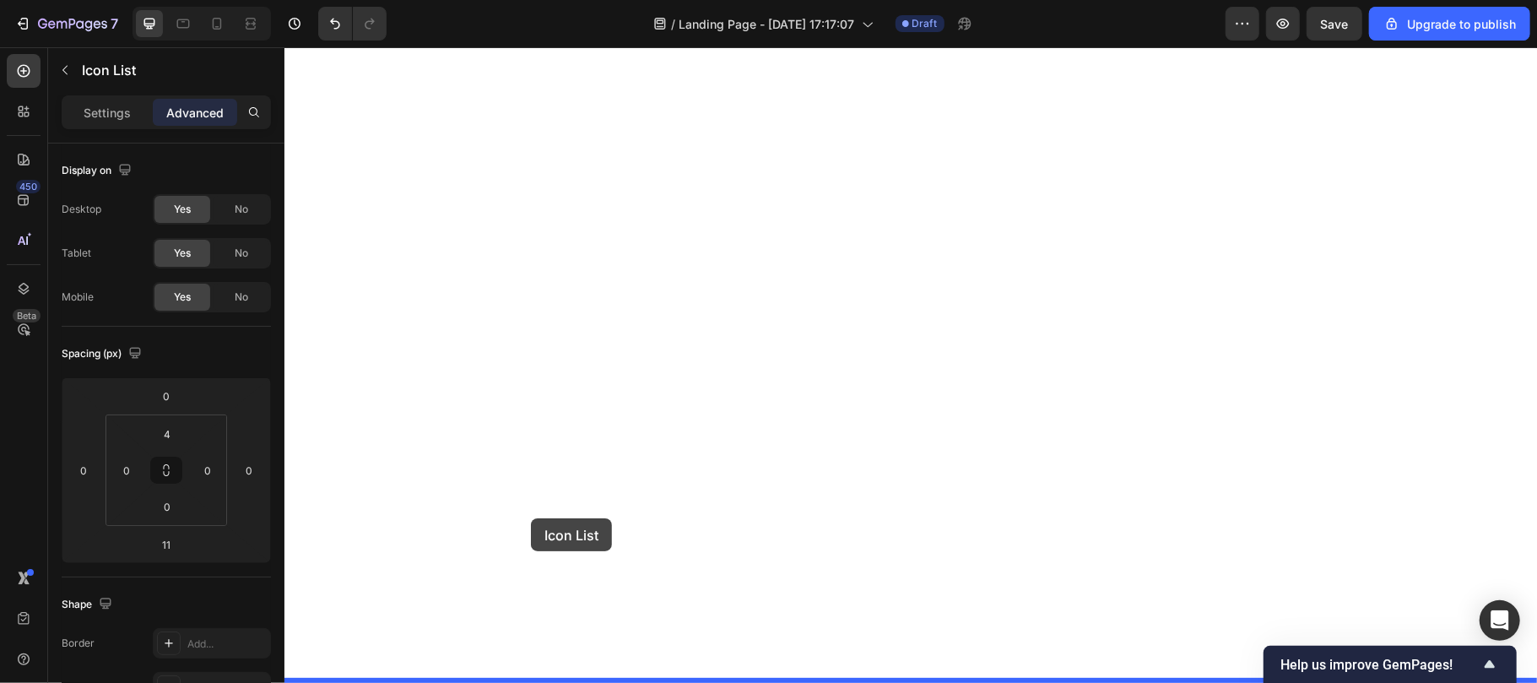
scroll to position [4993, 0]
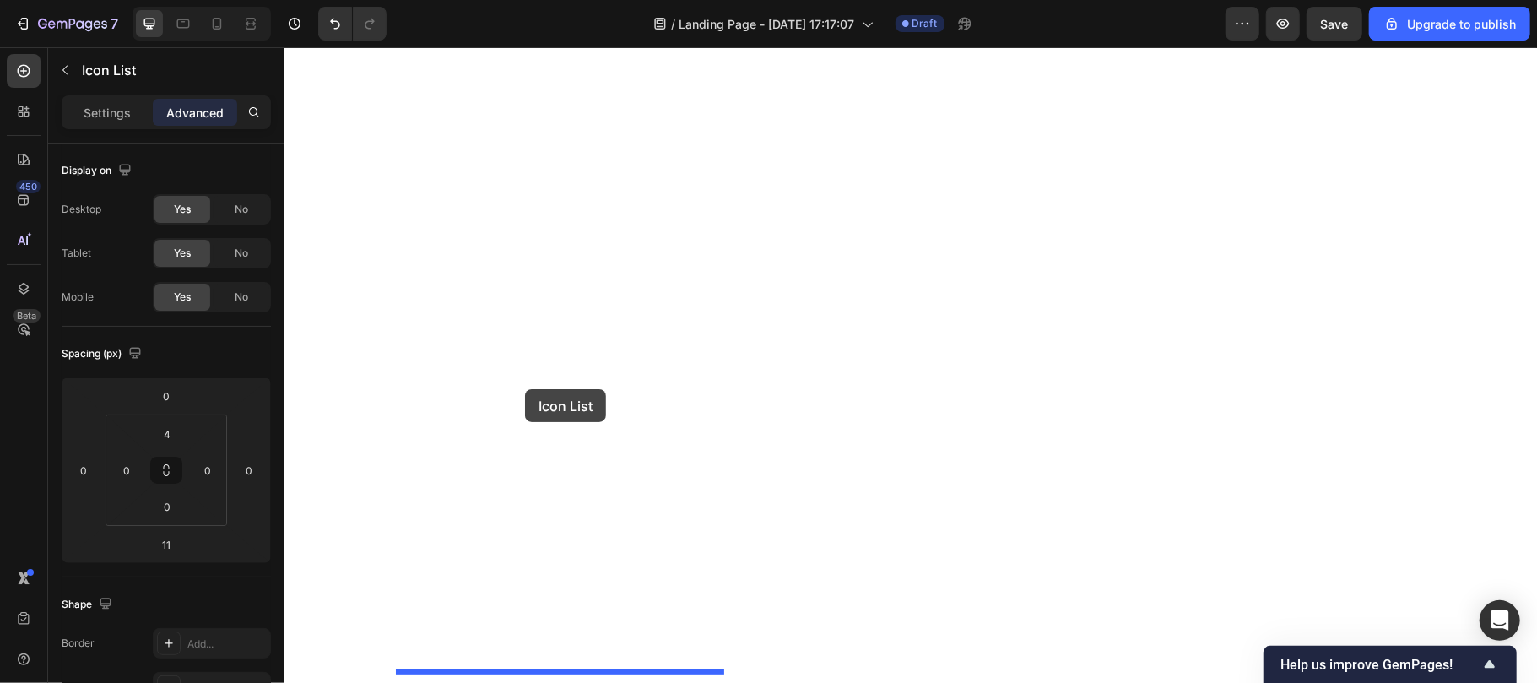
drag, startPoint x: 451, startPoint y: 314, endPoint x: 524, endPoint y: 391, distance: 106.3
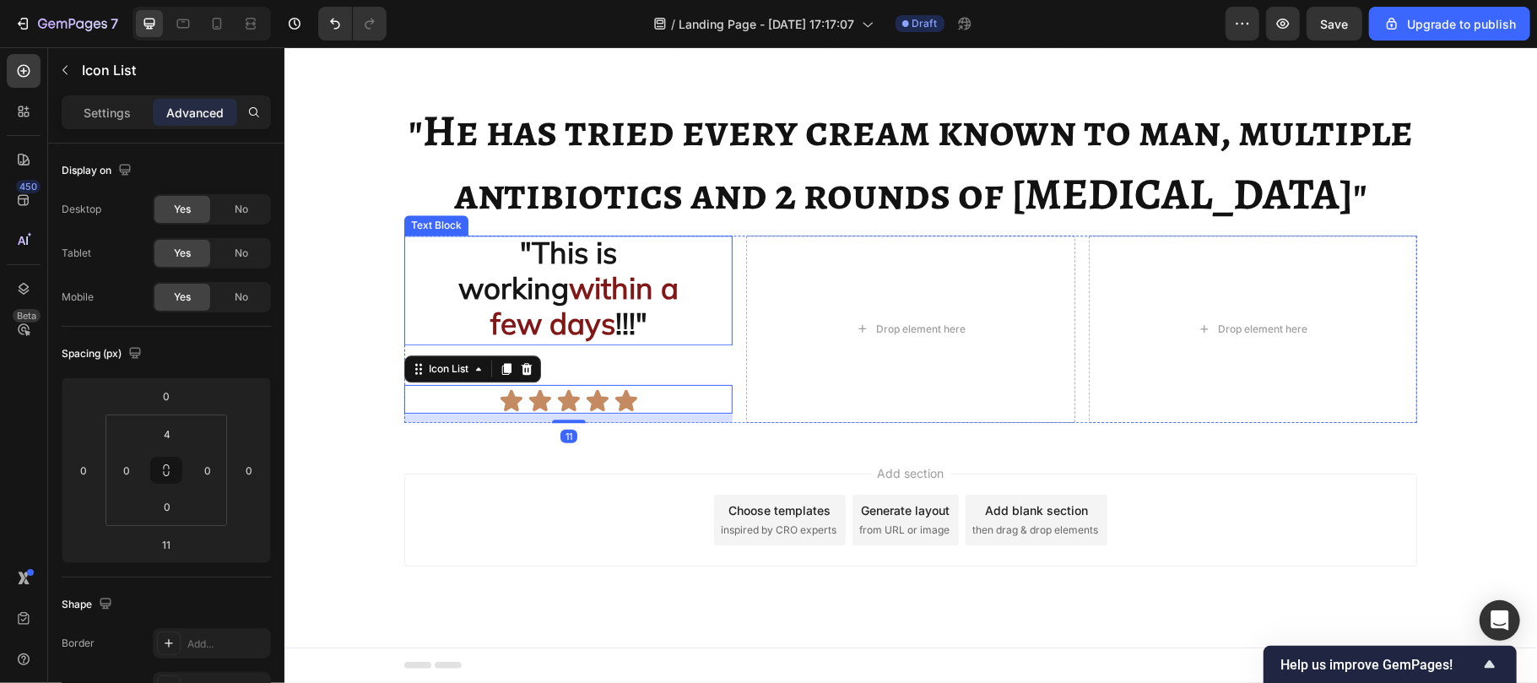
click at [578, 341] on strong "few days" at bounding box center [552, 322] width 125 height 37
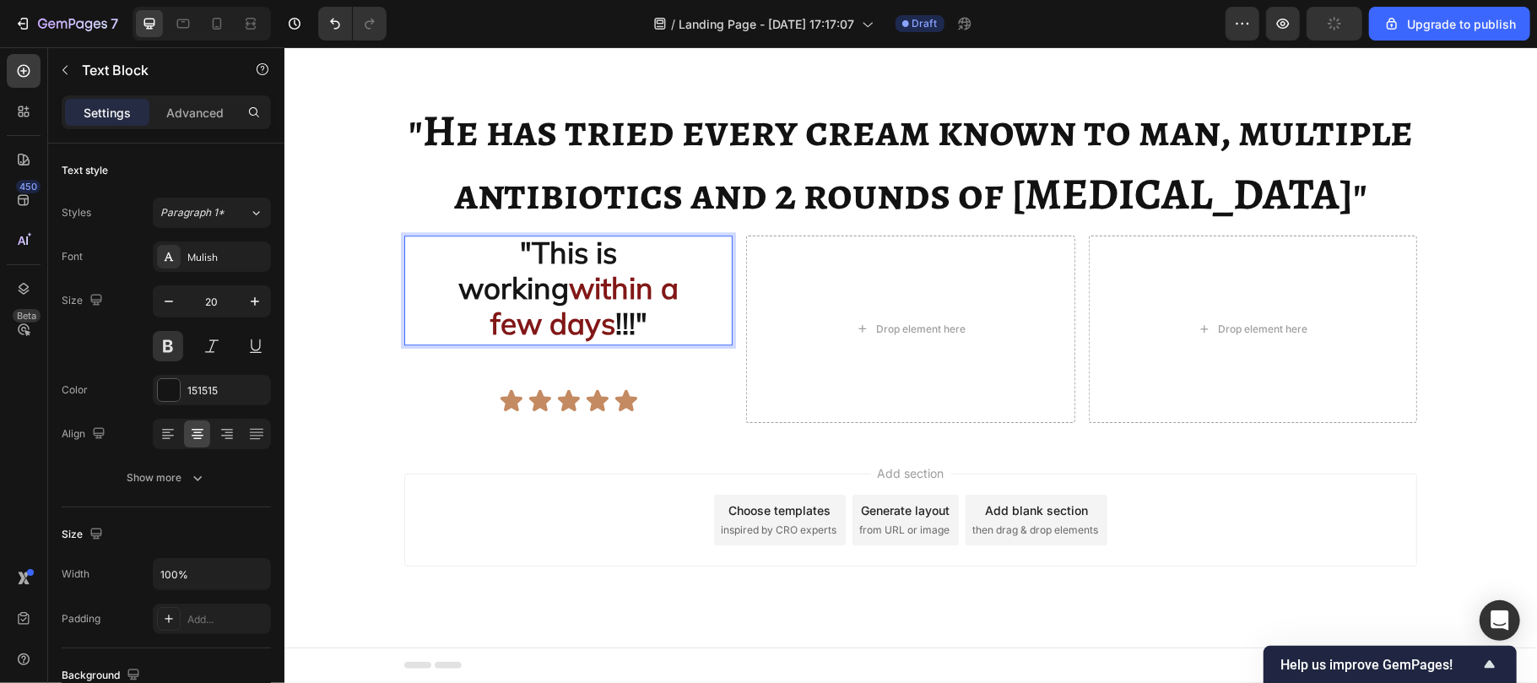
click at [524, 341] on strong "few days" at bounding box center [552, 322] width 125 height 37
click at [452, 343] on p ""This is working within a few days !!!"" at bounding box center [567, 289] width 325 height 106
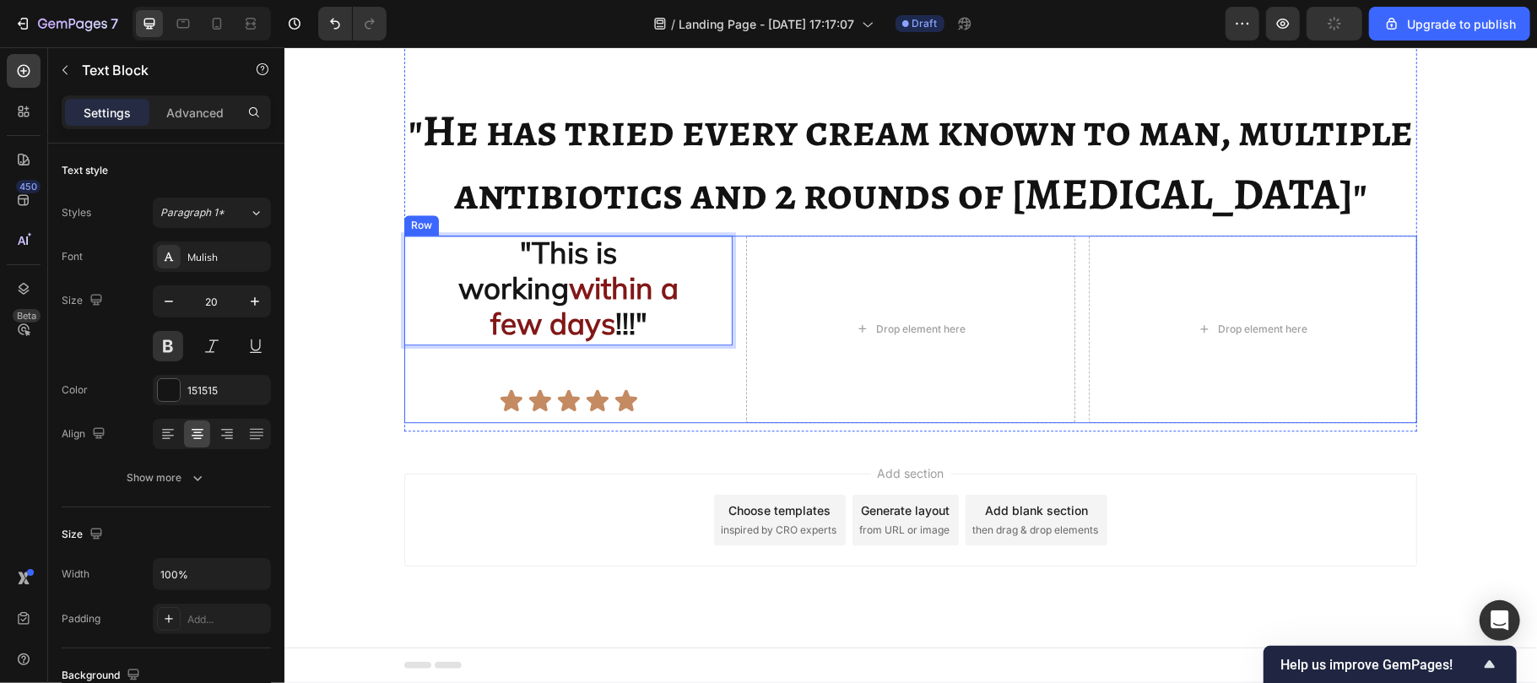
click at [517, 388] on div ""This is working within a few days !!!" Text Block 47 Icon Icon Icon Icon Icon …" at bounding box center [567, 328] width 328 height 187
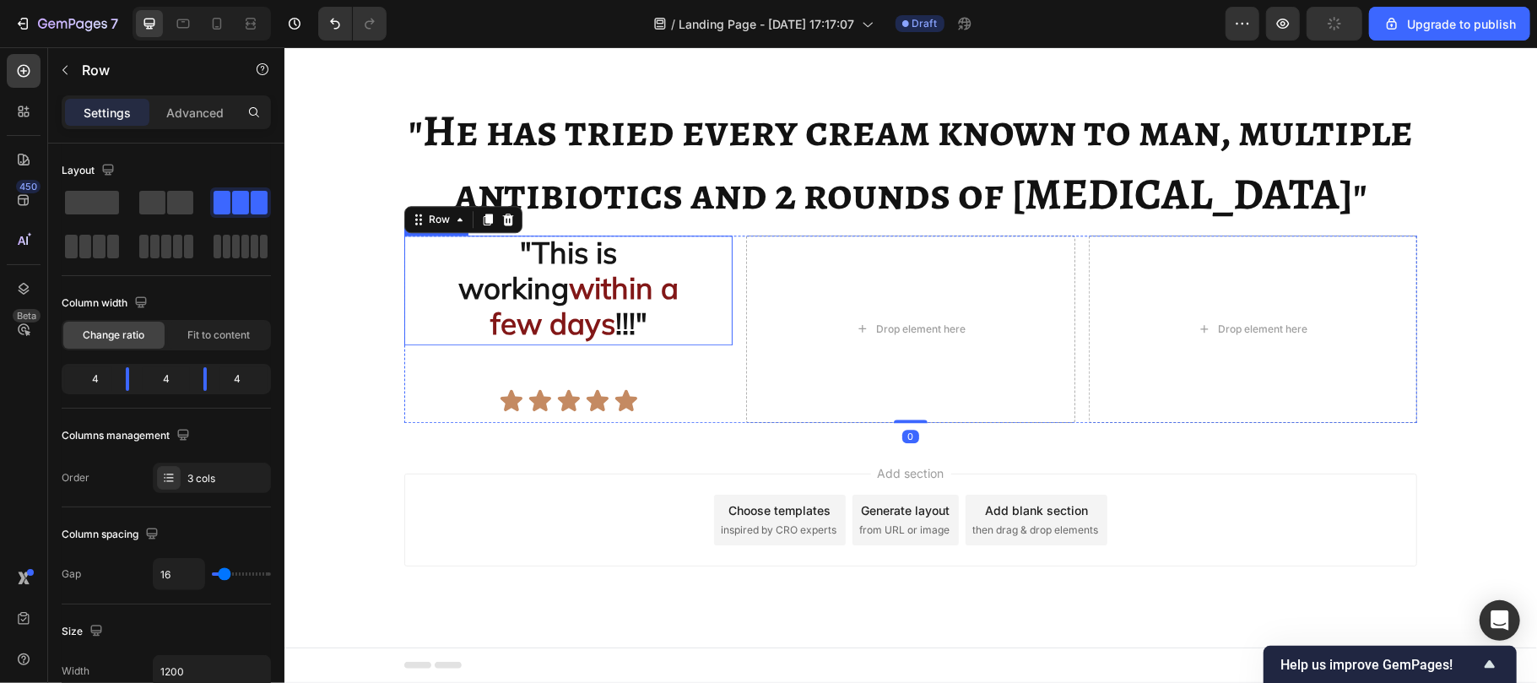
click at [552, 341] on strong "few days" at bounding box center [552, 322] width 125 height 37
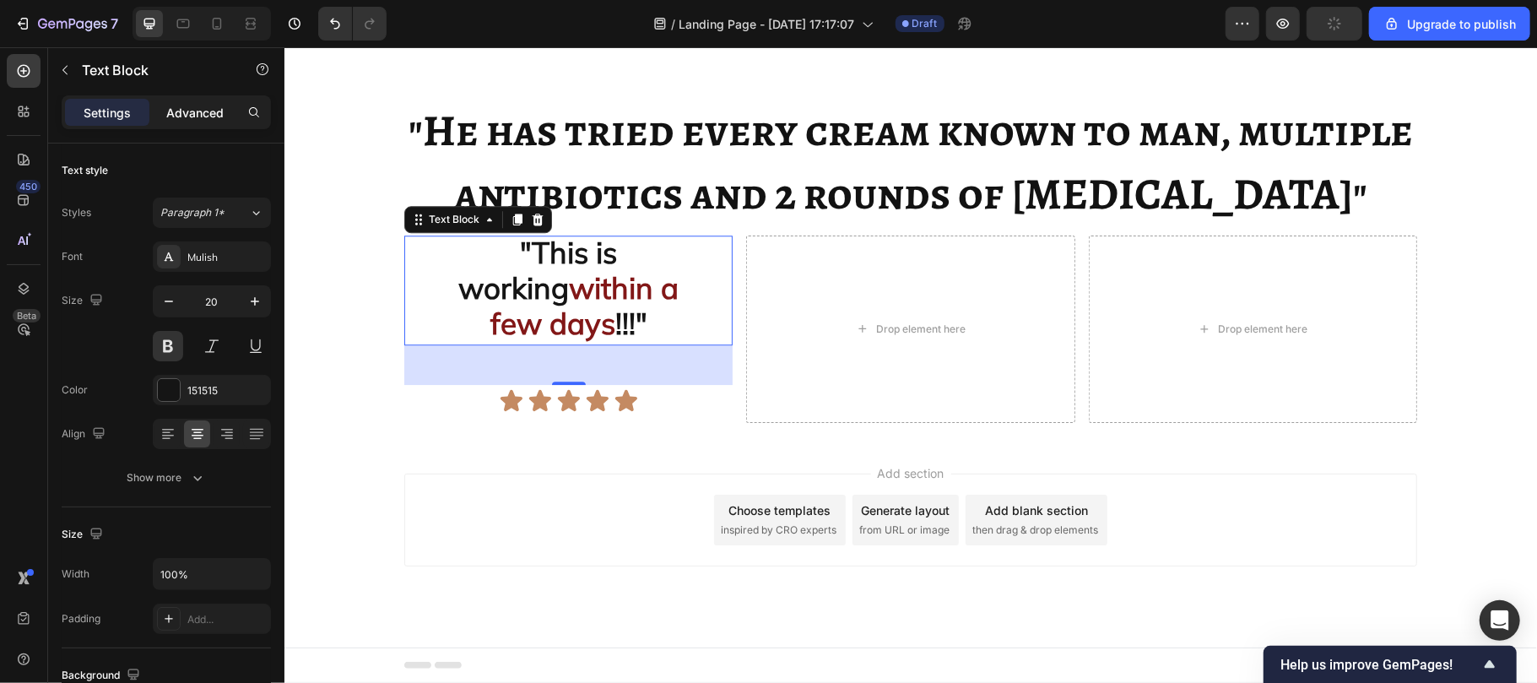
click at [214, 109] on p "Advanced" at bounding box center [194, 113] width 57 height 18
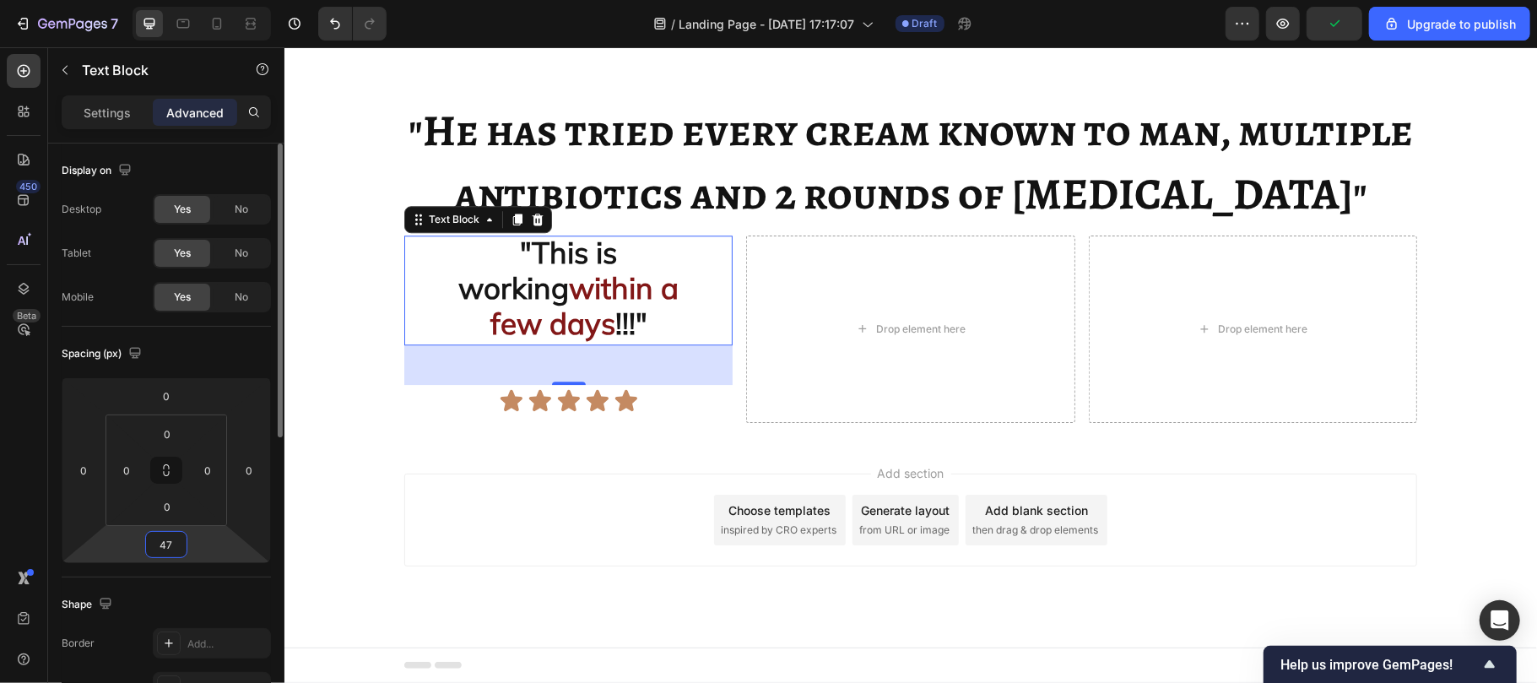
click at [176, 538] on input "47" at bounding box center [166, 544] width 34 height 25
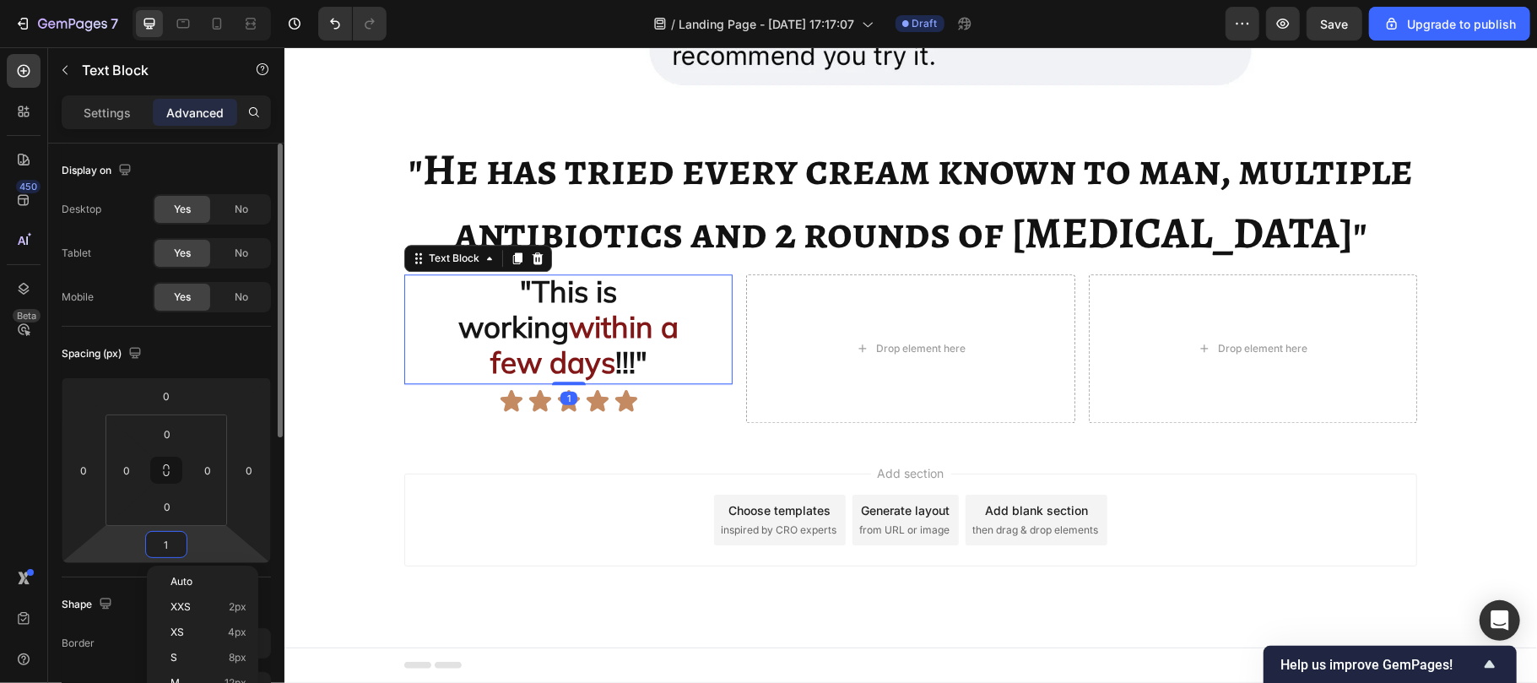
type input "10"
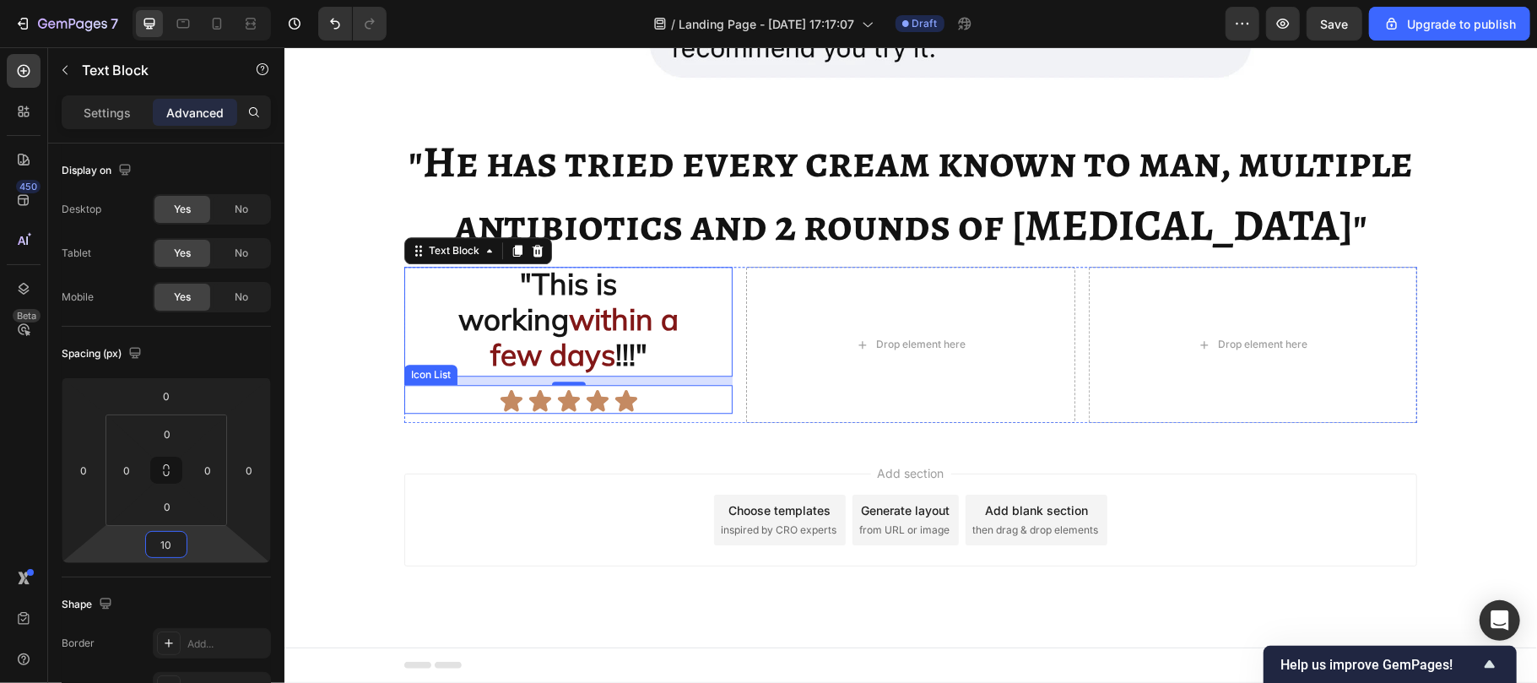
click at [682, 402] on div "Icon Icon Icon Icon Icon" at bounding box center [567, 399] width 328 height 25
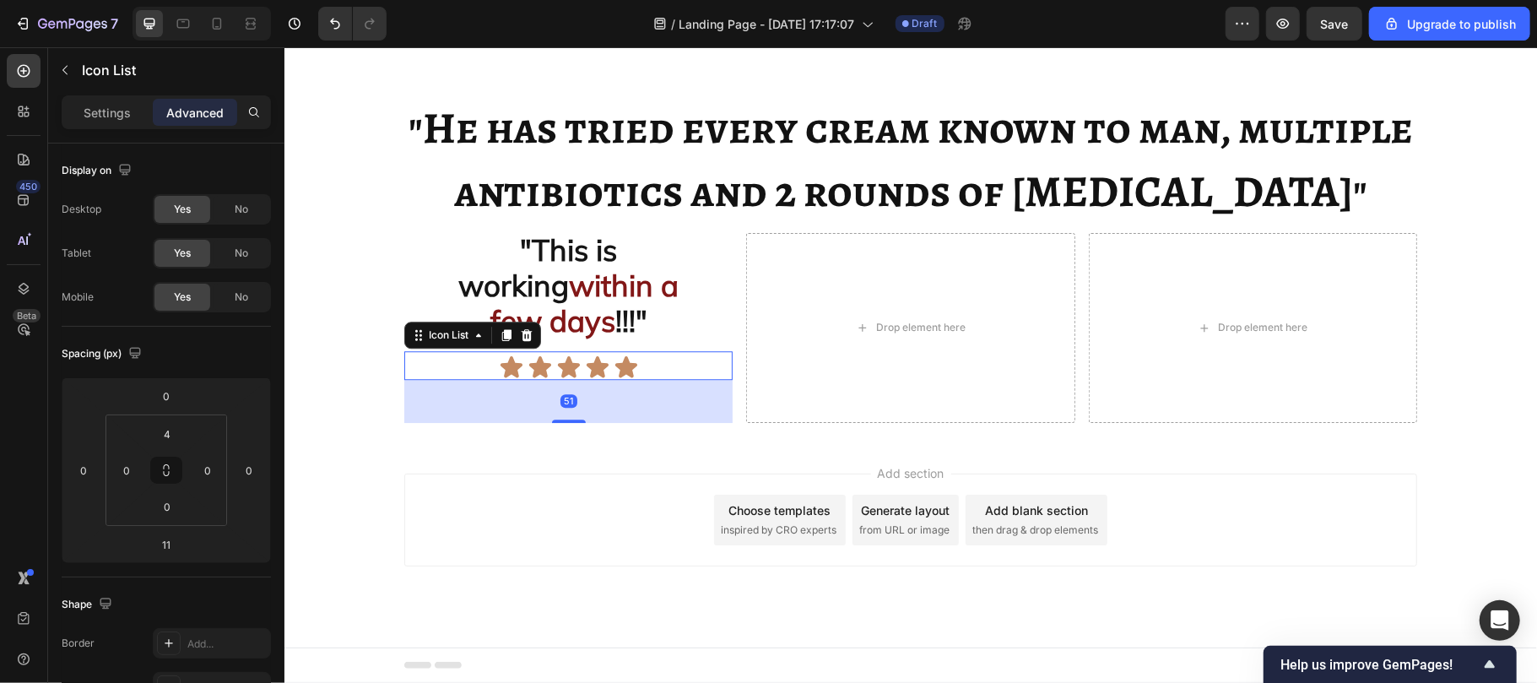
drag, startPoint x: 559, startPoint y: 425, endPoint x: 557, endPoint y: 458, distance: 33.8
click at [557, 422] on div at bounding box center [568, 420] width 34 height 3
type input "51"
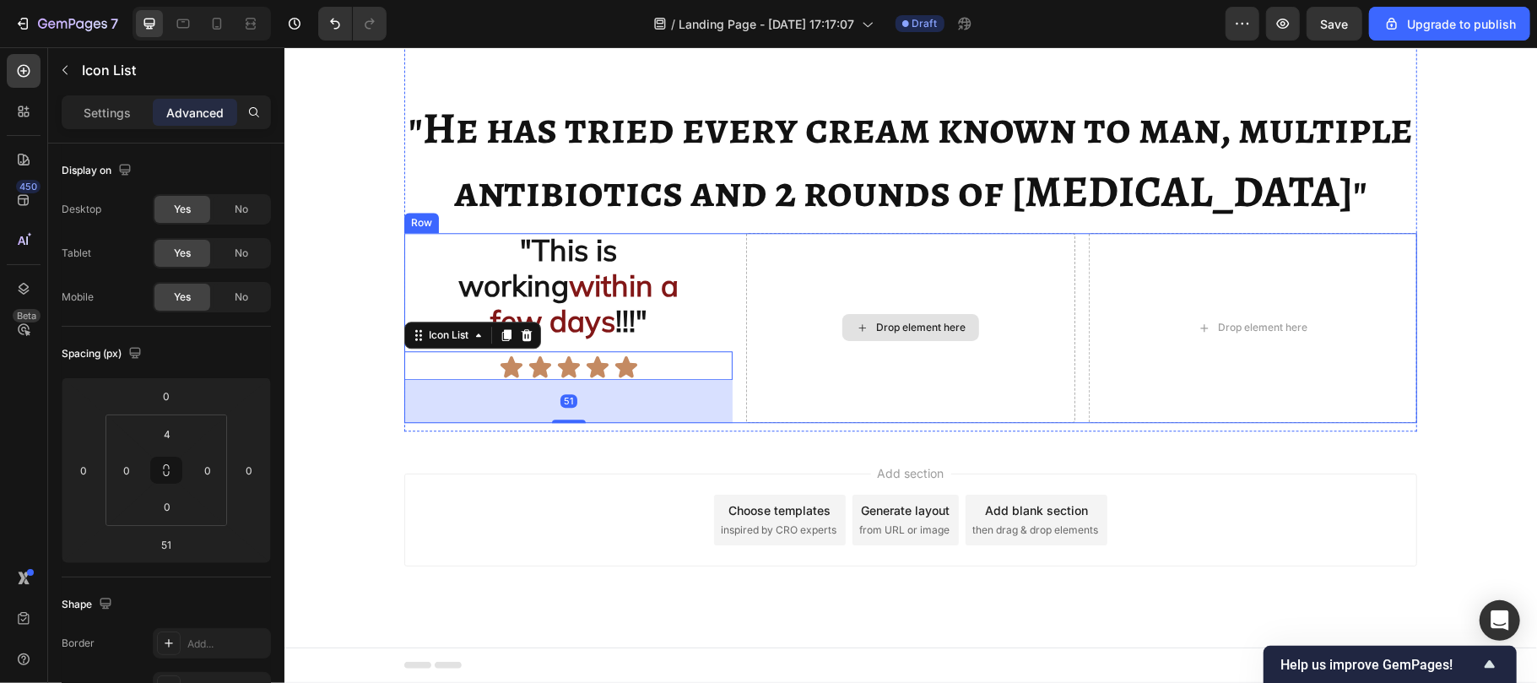
click at [754, 421] on div "Drop element here" at bounding box center [909, 327] width 328 height 190
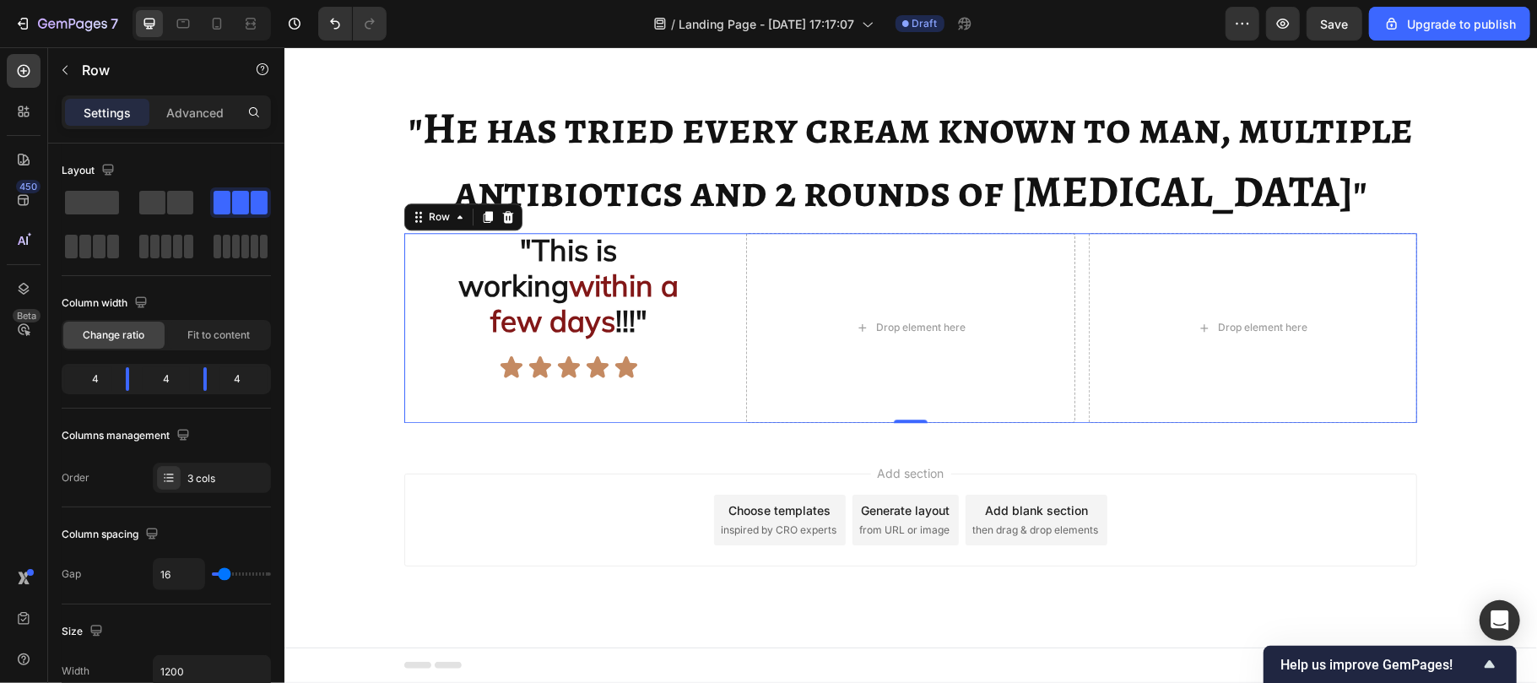
click at [531, 422] on div ""This is working within a few days !!!" Text Block Icon Icon Icon Icon Icon Ico…" at bounding box center [567, 327] width 328 height 190
click at [479, 379] on div "Icon Icon Icon Icon Icon" at bounding box center [567, 366] width 328 height 25
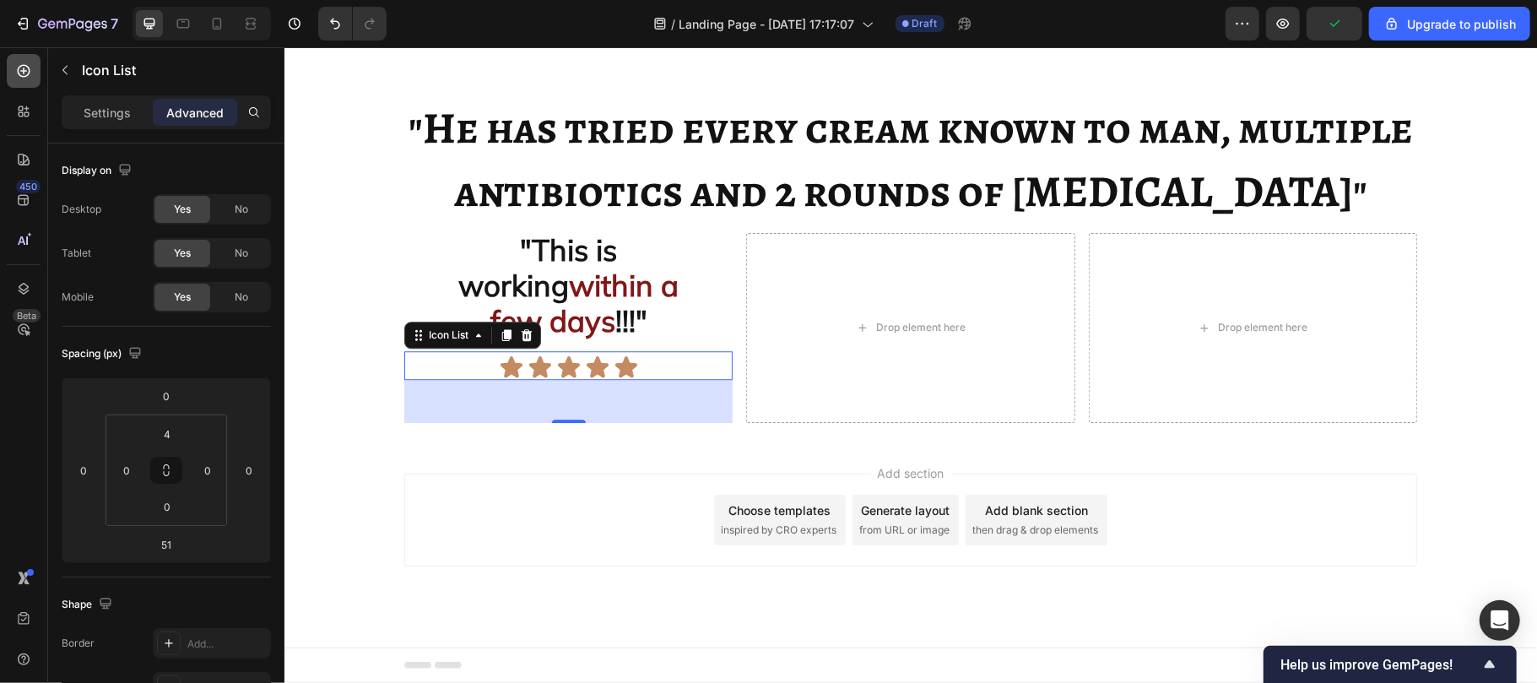
click at [19, 68] on icon at bounding box center [24, 71] width 13 height 13
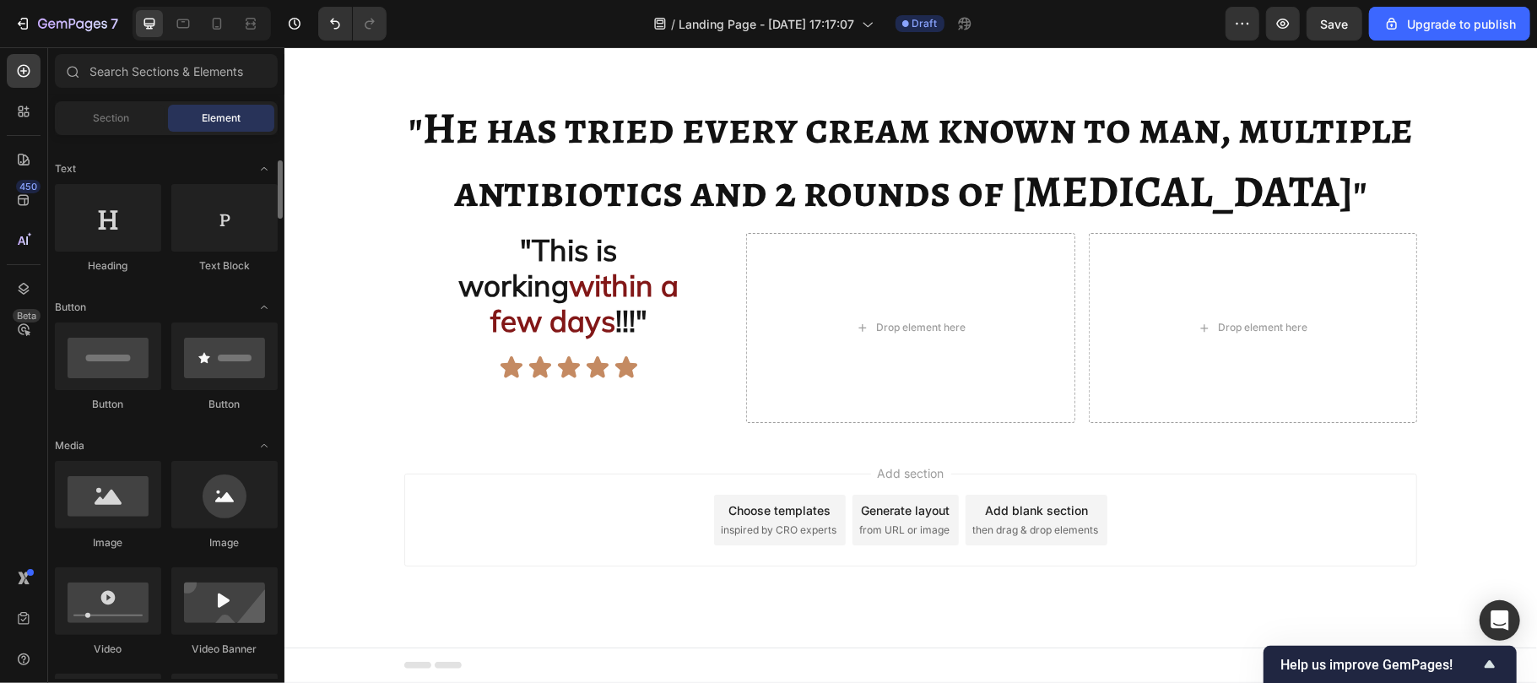
scroll to position [231, 0]
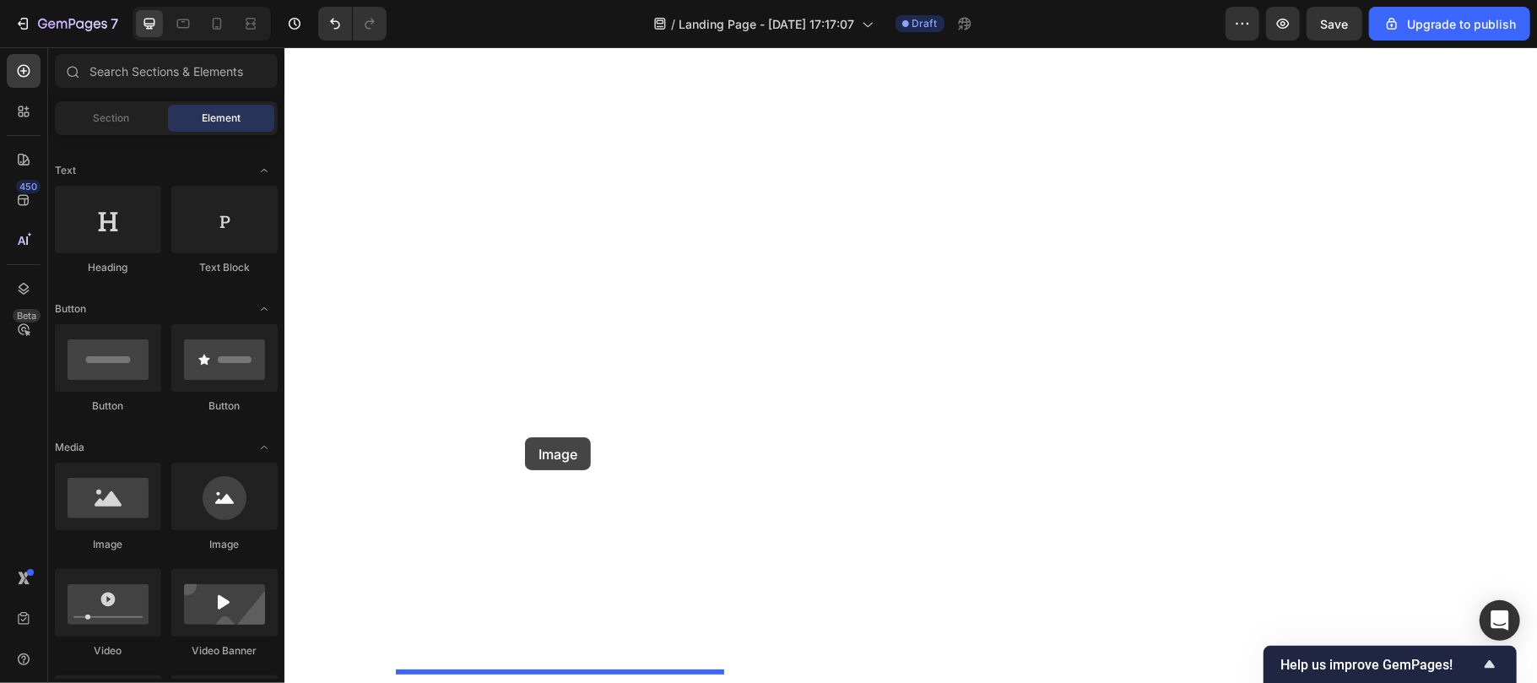
drag, startPoint x: 375, startPoint y: 571, endPoint x: 524, endPoint y: 436, distance: 200.8
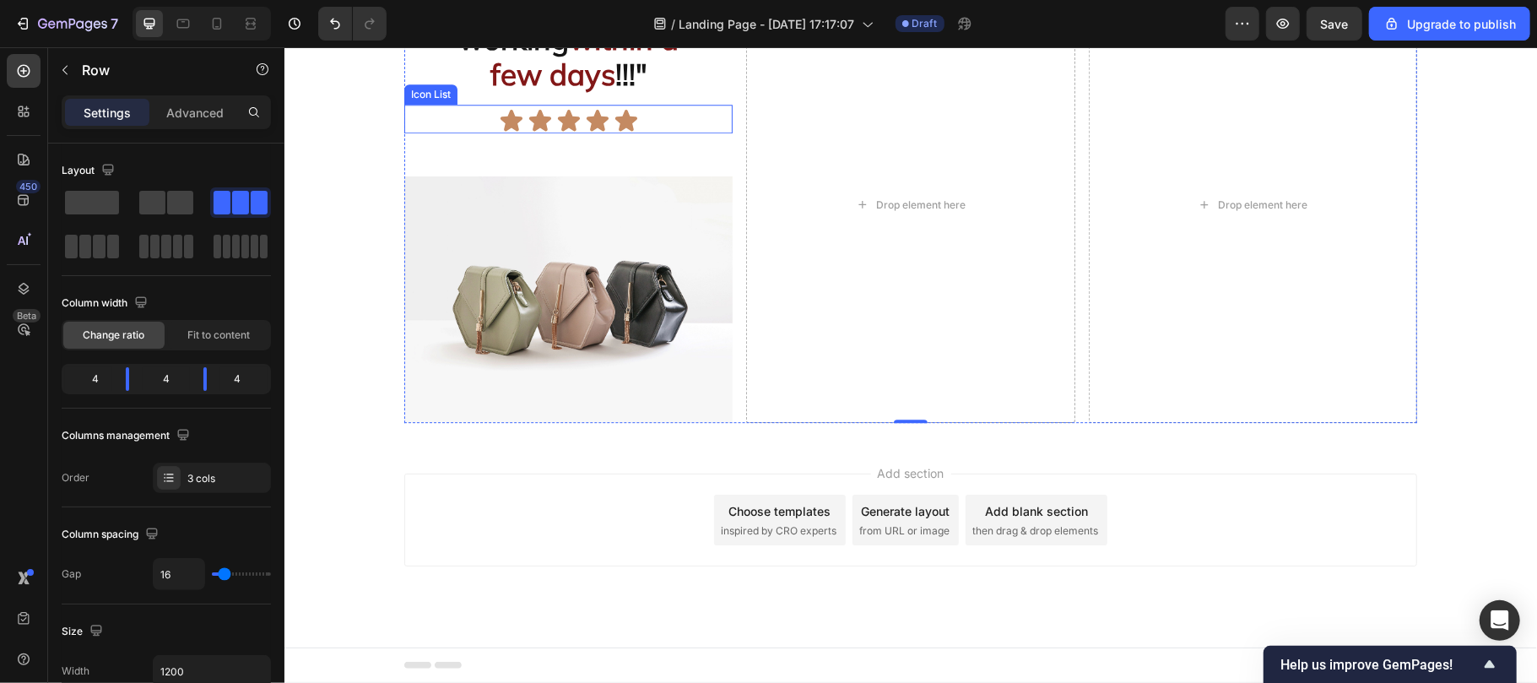
click at [470, 133] on div "Icon Icon Icon Icon Icon" at bounding box center [567, 119] width 328 height 25
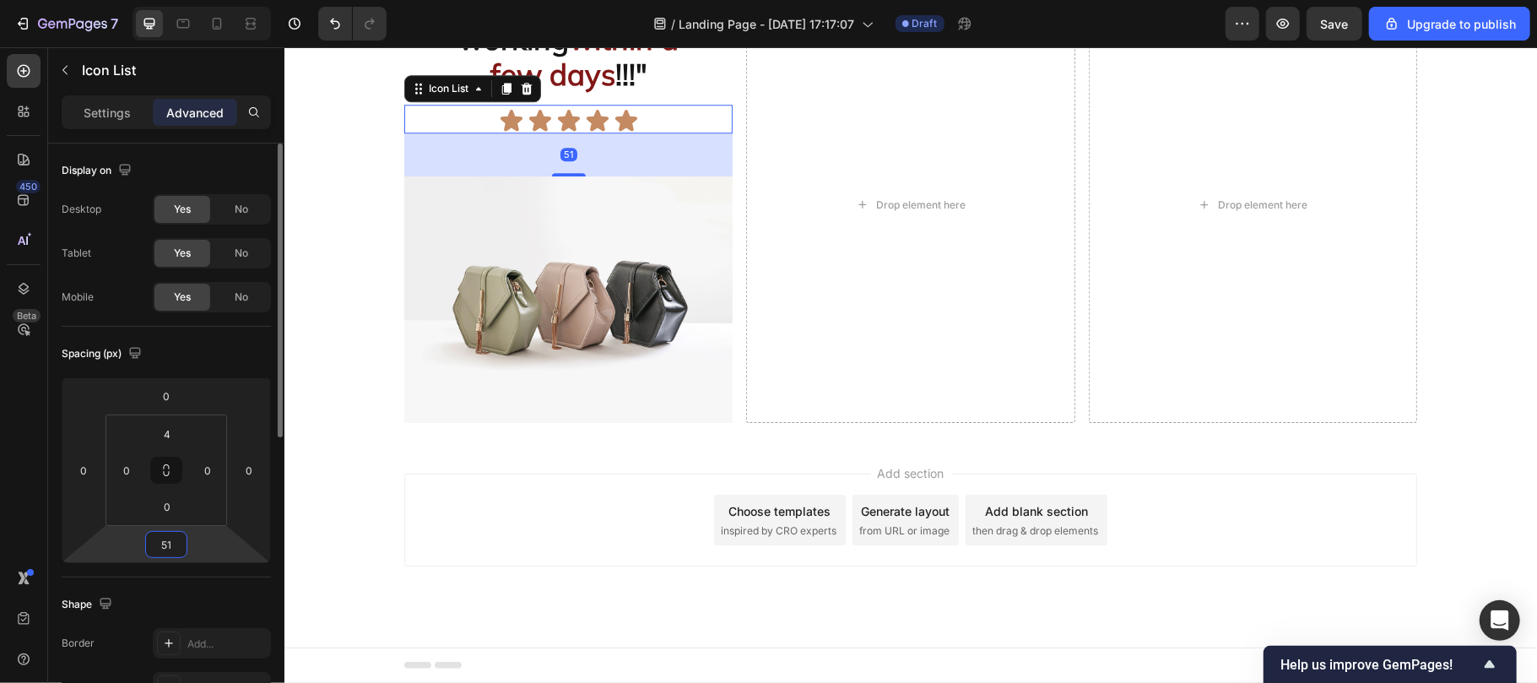
click at [173, 542] on input "51" at bounding box center [166, 544] width 34 height 25
type input "10"
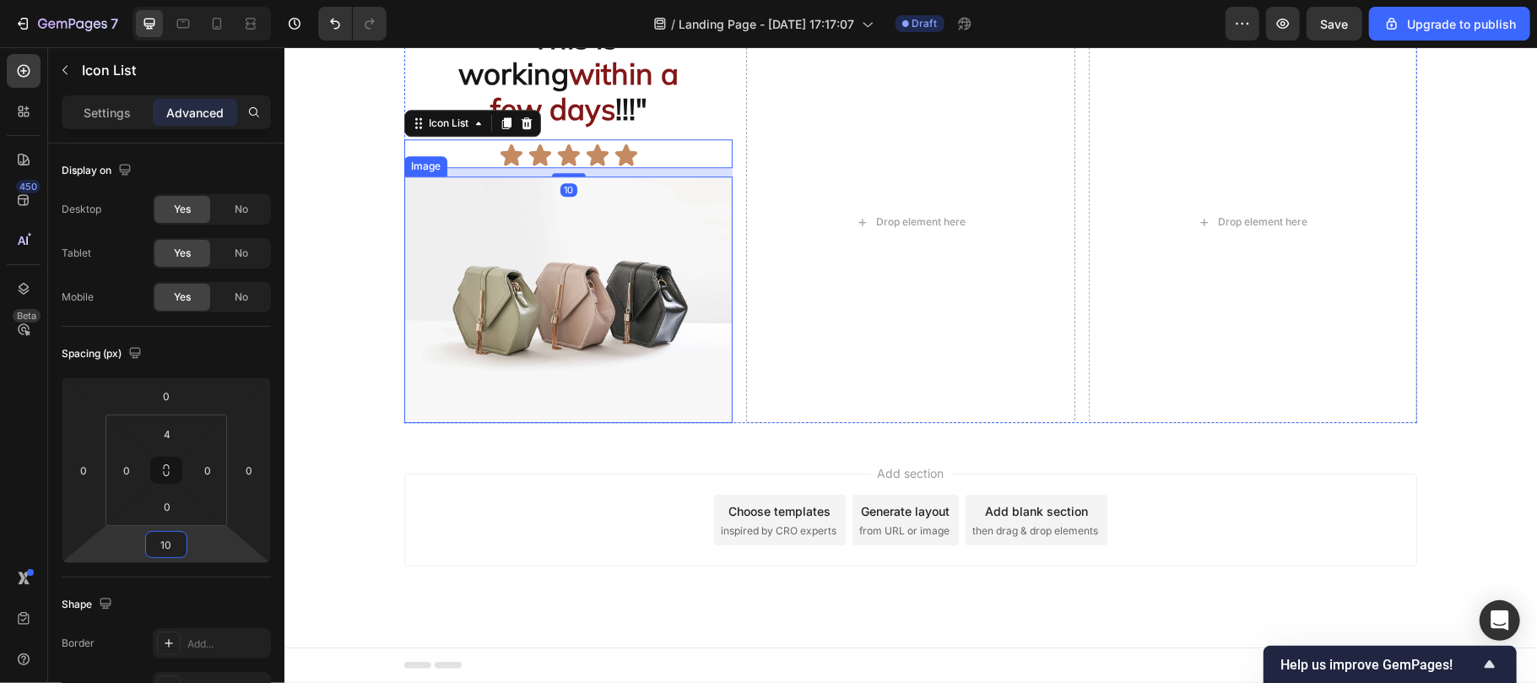
click at [622, 422] on img at bounding box center [567, 299] width 328 height 246
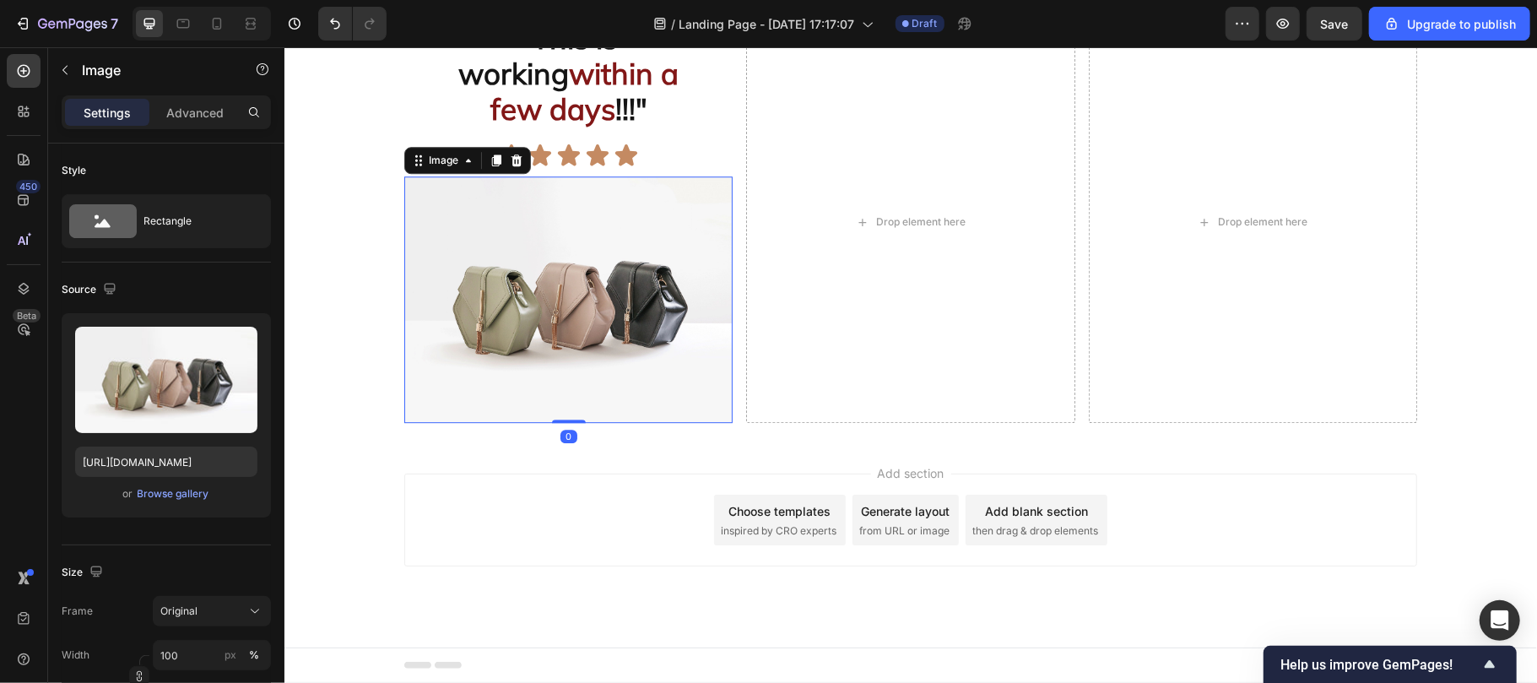
scroll to position [5170, 0]
click at [176, 496] on div "Browse gallery" at bounding box center [174, 493] width 72 height 15
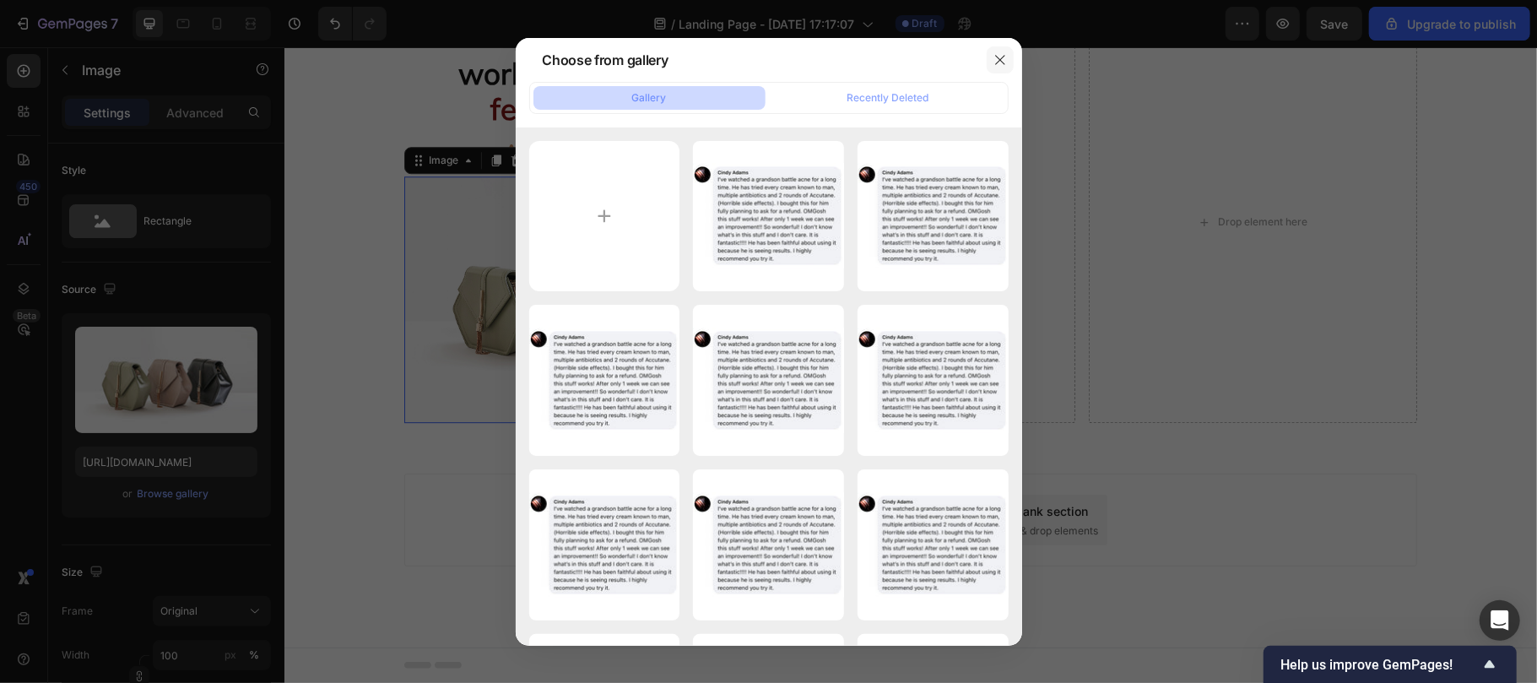
click at [1000, 53] on icon "button" at bounding box center [1000, 60] width 14 height 14
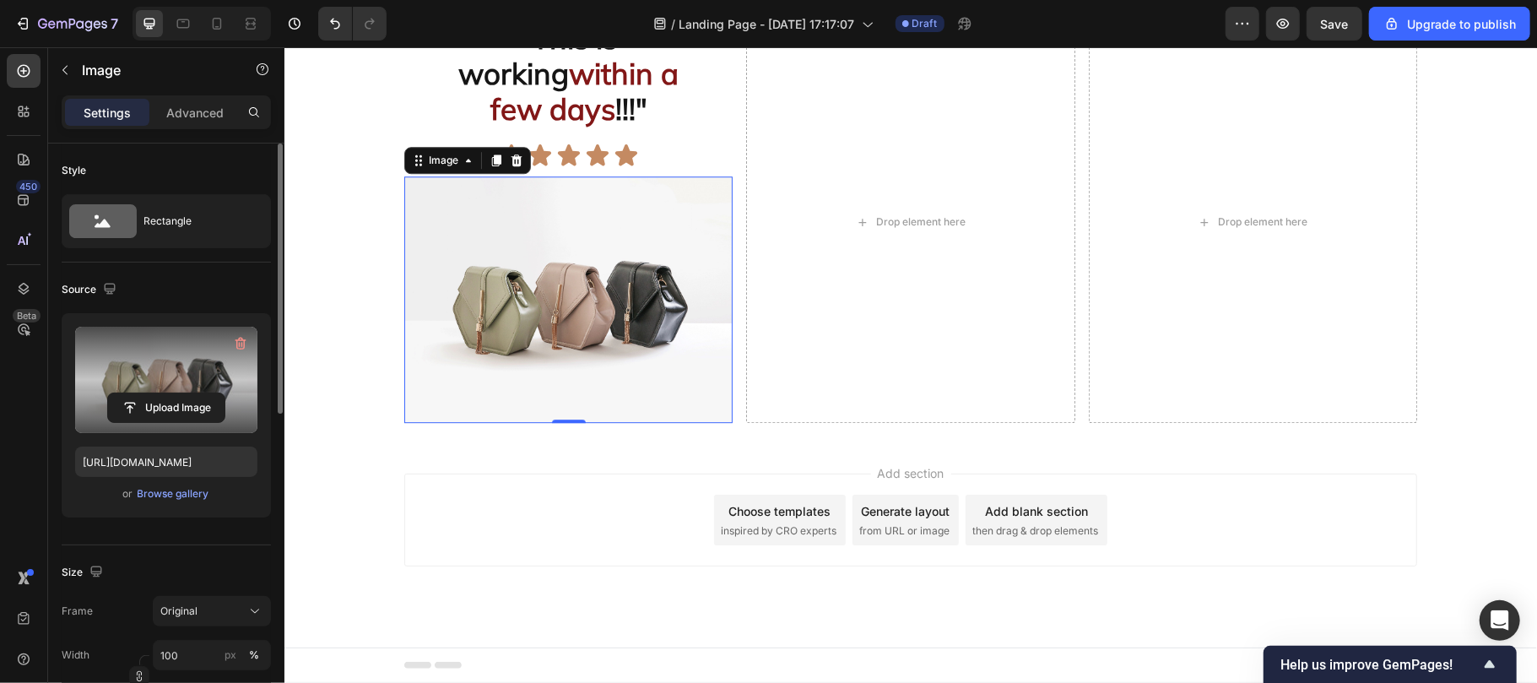
click at [184, 366] on label at bounding box center [166, 380] width 182 height 106
click at [184, 393] on input "file" at bounding box center [166, 407] width 116 height 29
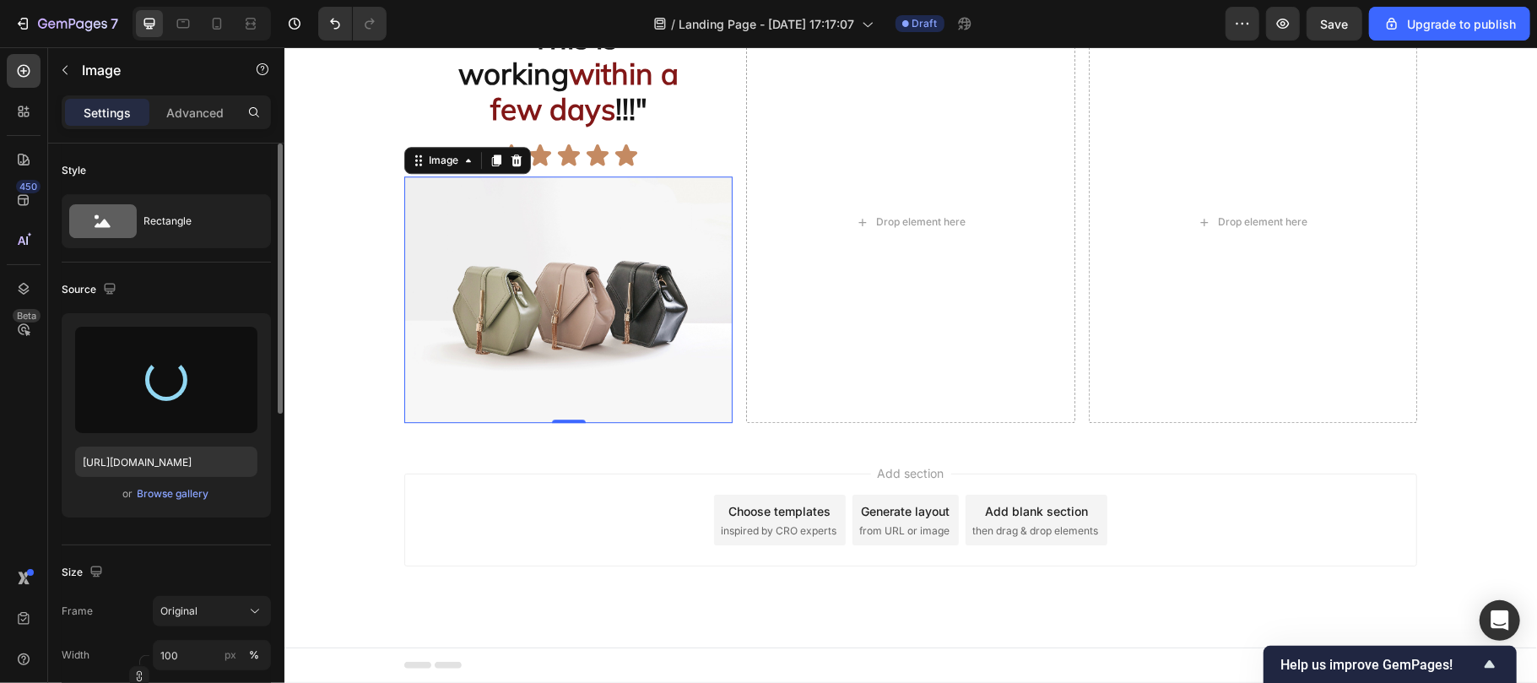
type input "[URL][DOMAIN_NAME]"
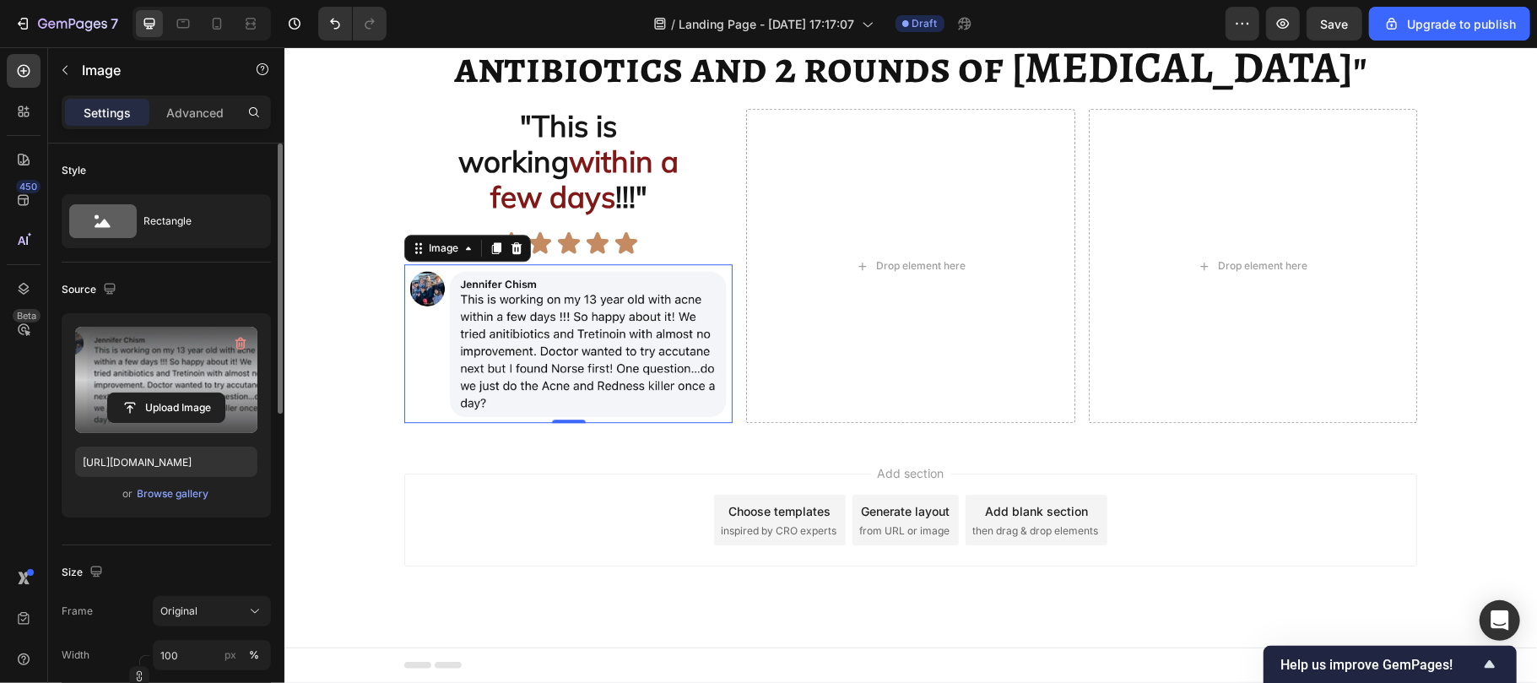
scroll to position [5119, 0]
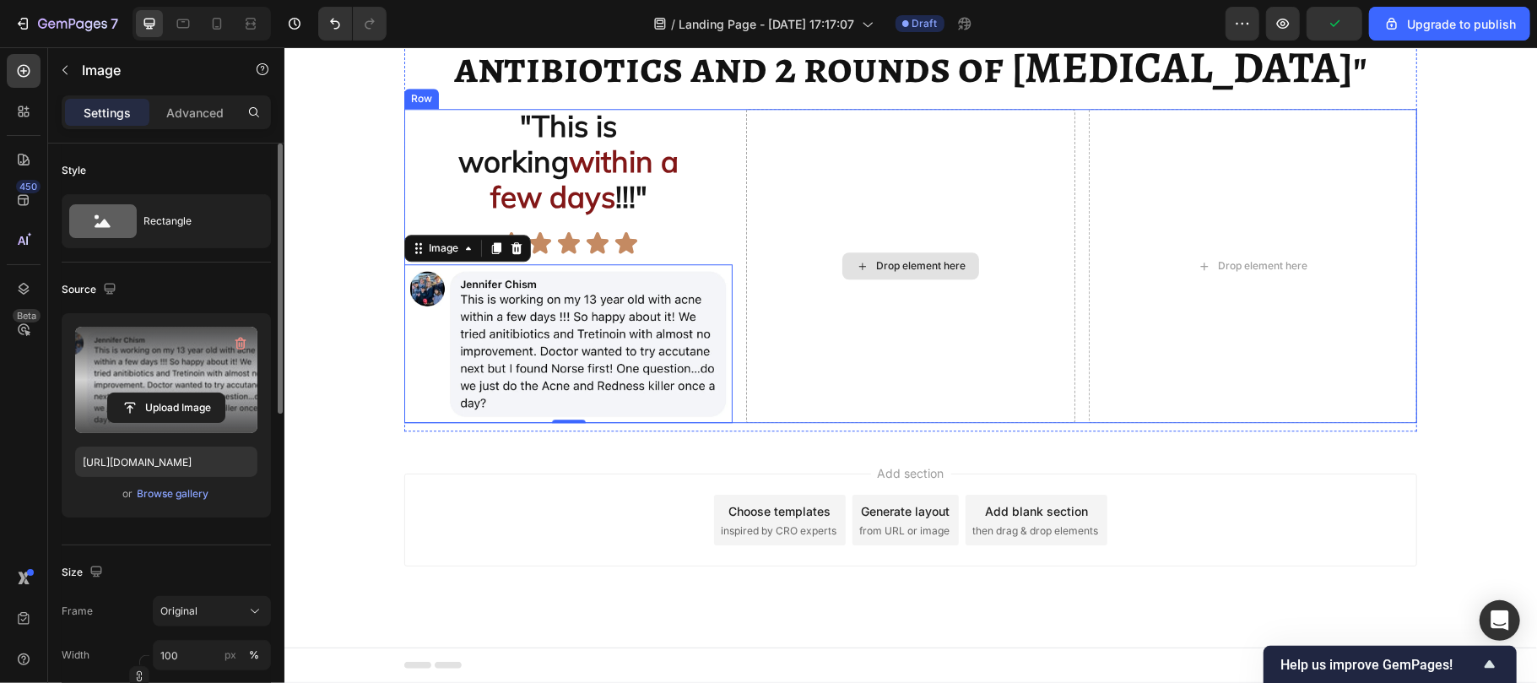
click at [916, 199] on div "Drop element here" at bounding box center [909, 265] width 328 height 315
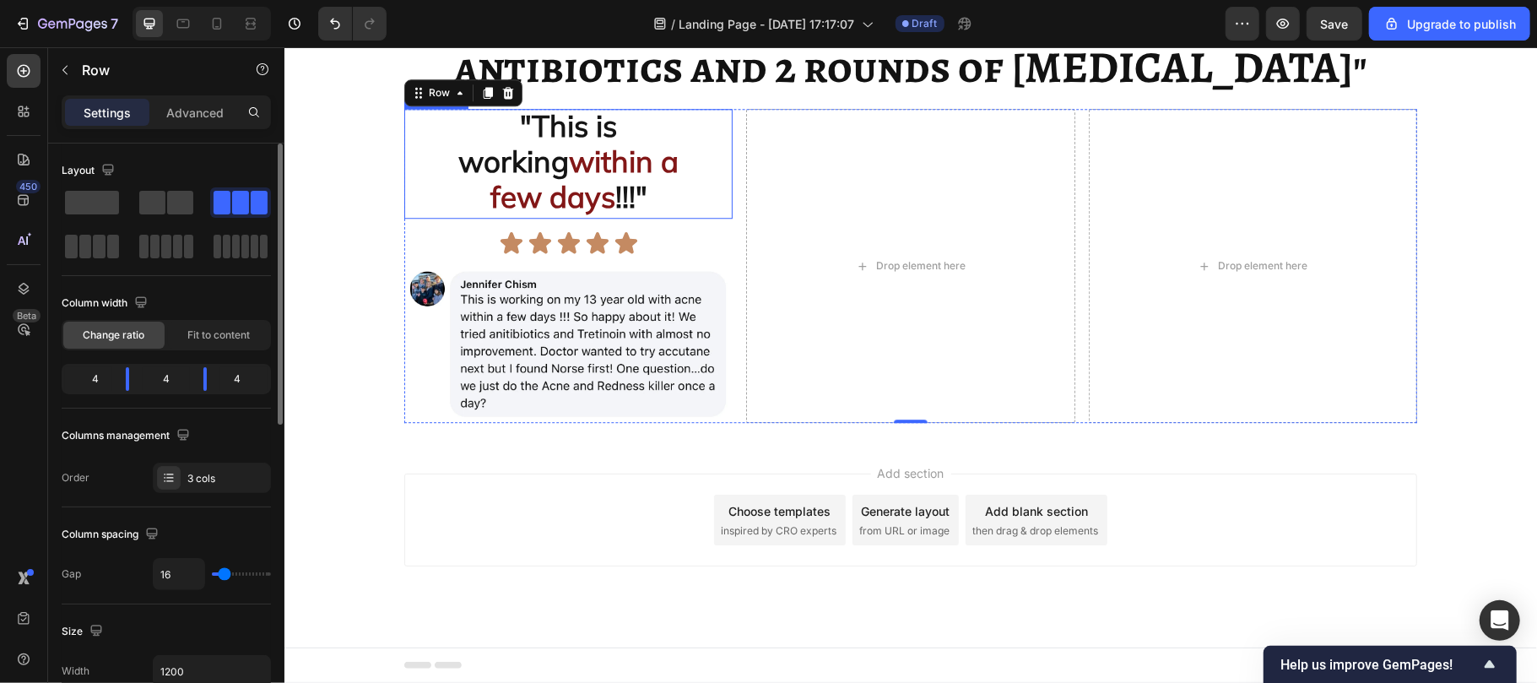
click at [419, 133] on p ""This is working within a few days !!!"" at bounding box center [567, 163] width 325 height 106
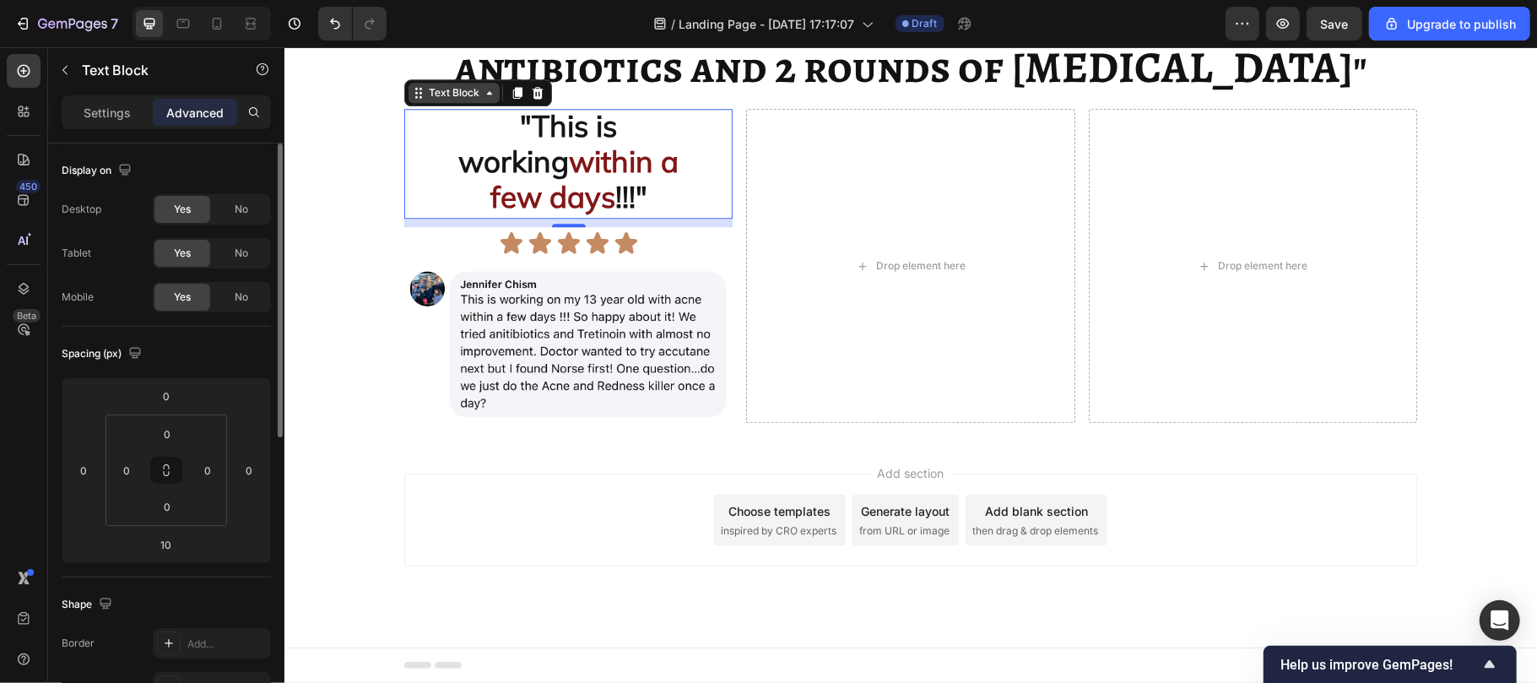
click at [437, 95] on div "Text Block" at bounding box center [453, 91] width 57 height 15
click at [511, 87] on icon at bounding box center [517, 92] width 14 height 14
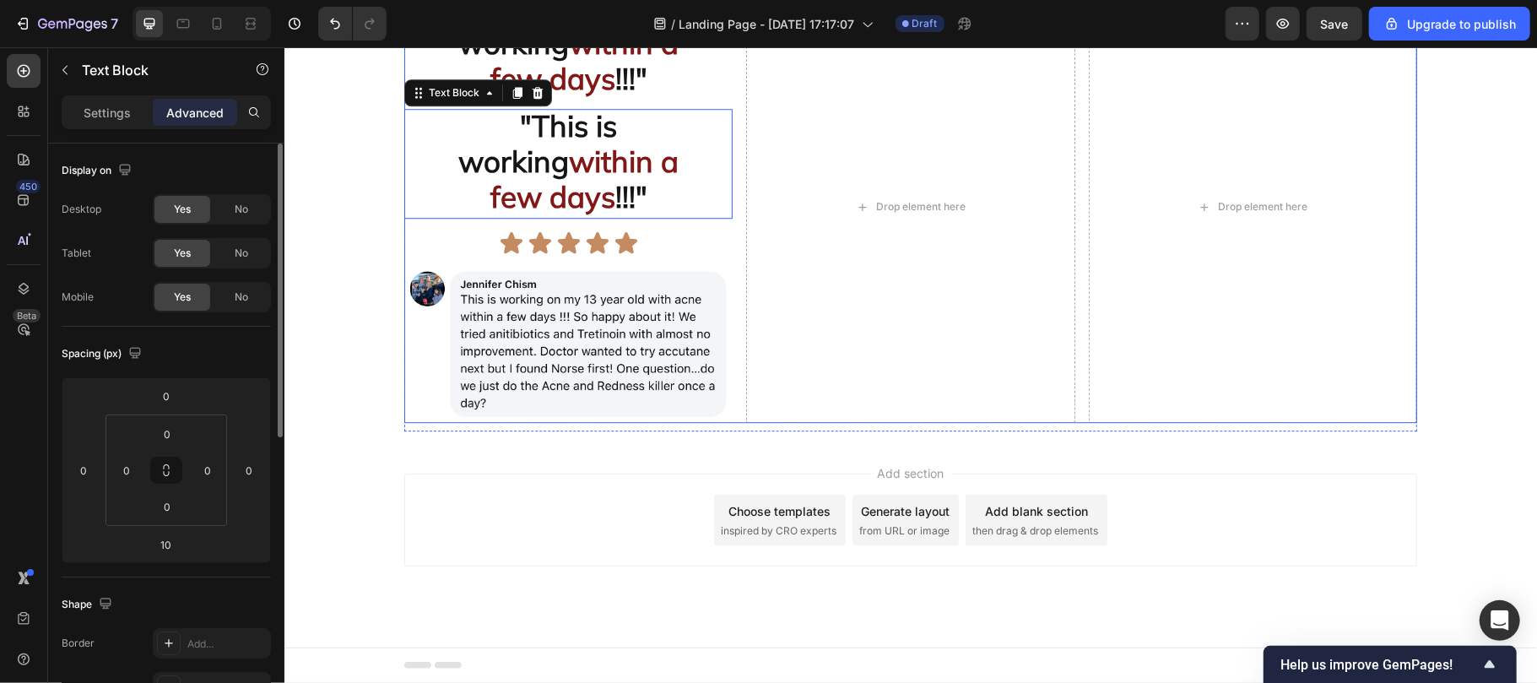
scroll to position [5170, 0]
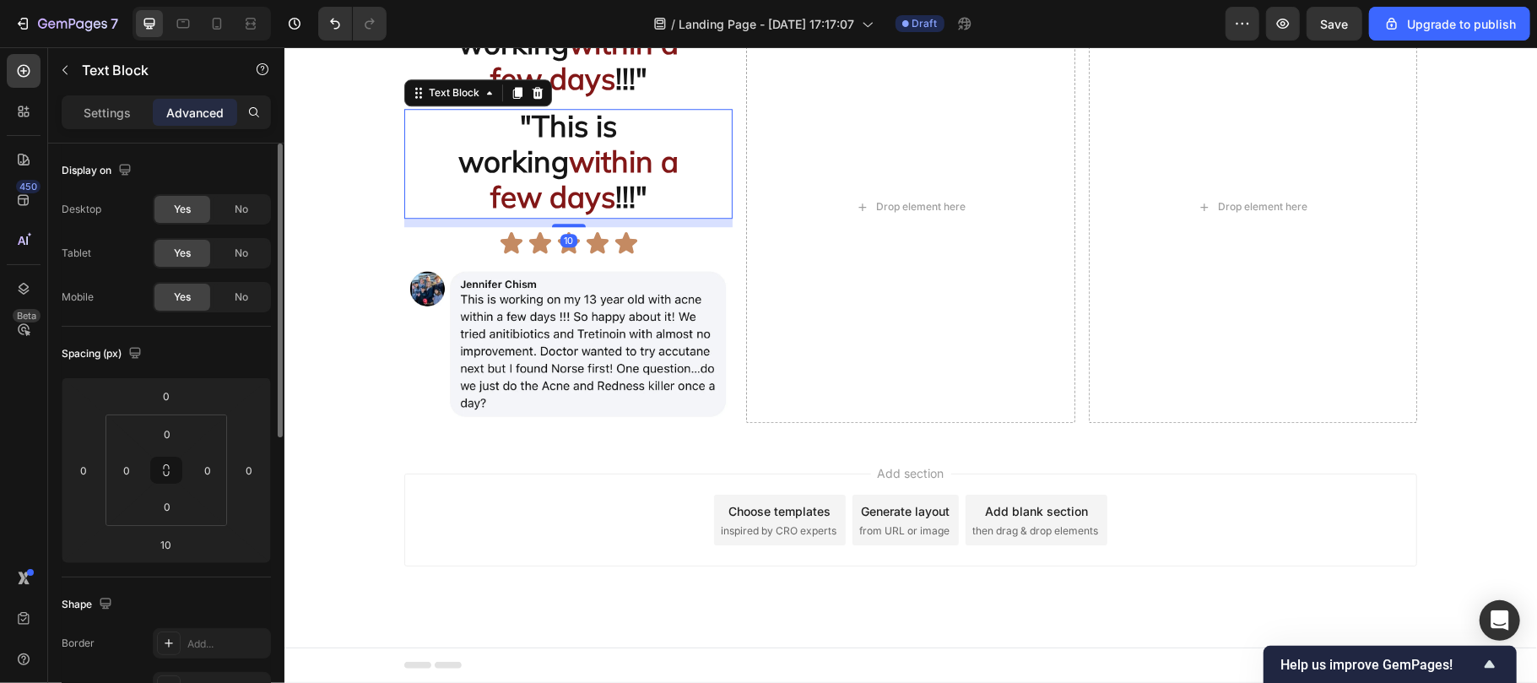
click at [538, 179] on strong "working" at bounding box center [512, 160] width 111 height 37
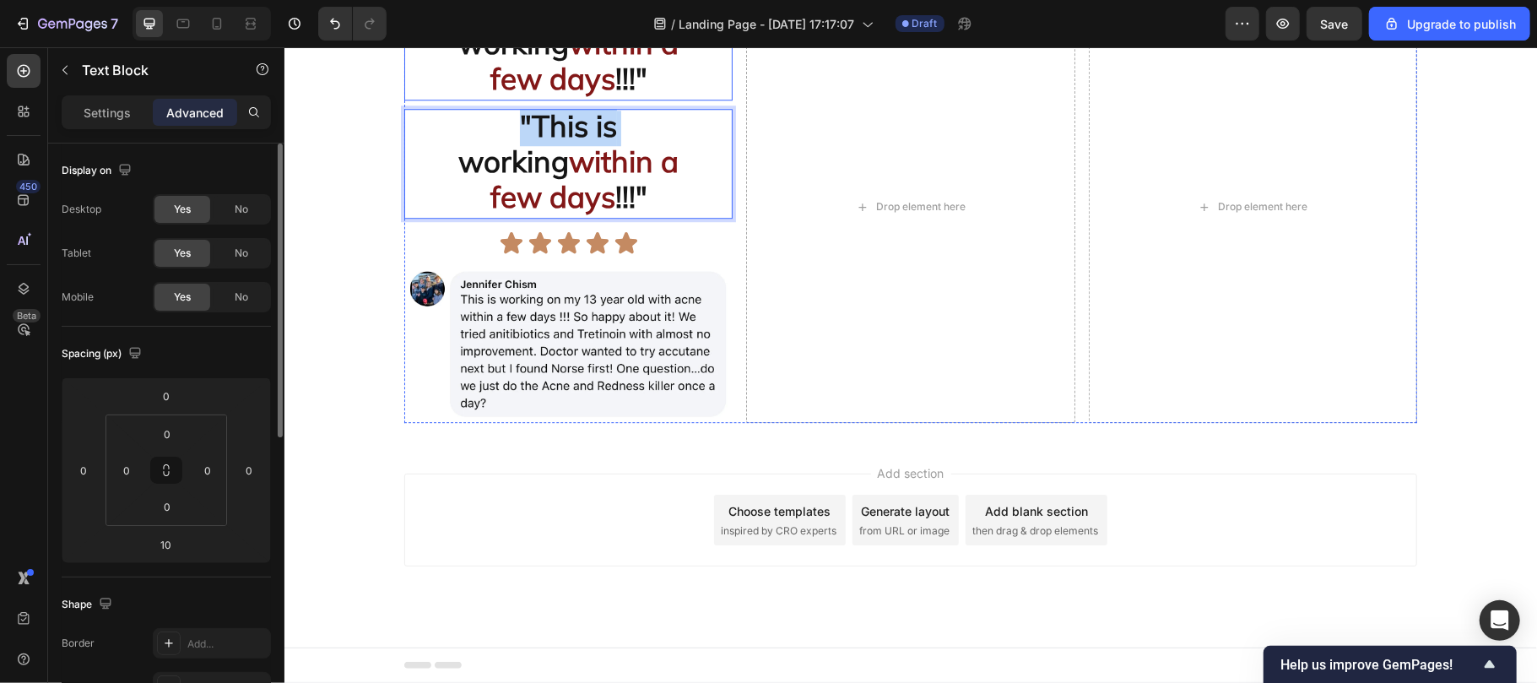
drag, startPoint x: 440, startPoint y: 224, endPoint x: 449, endPoint y: 104, distance: 120.2
click at [449, 104] on div ""This is working within a few days !!!" Text Block "This is working within a fe…" at bounding box center [567, 206] width 328 height 433
click at [457, 61] on strong "working" at bounding box center [512, 42] width 111 height 37
click at [434, 186] on p ""This is working within a few days !!!"" at bounding box center [567, 163] width 325 height 106
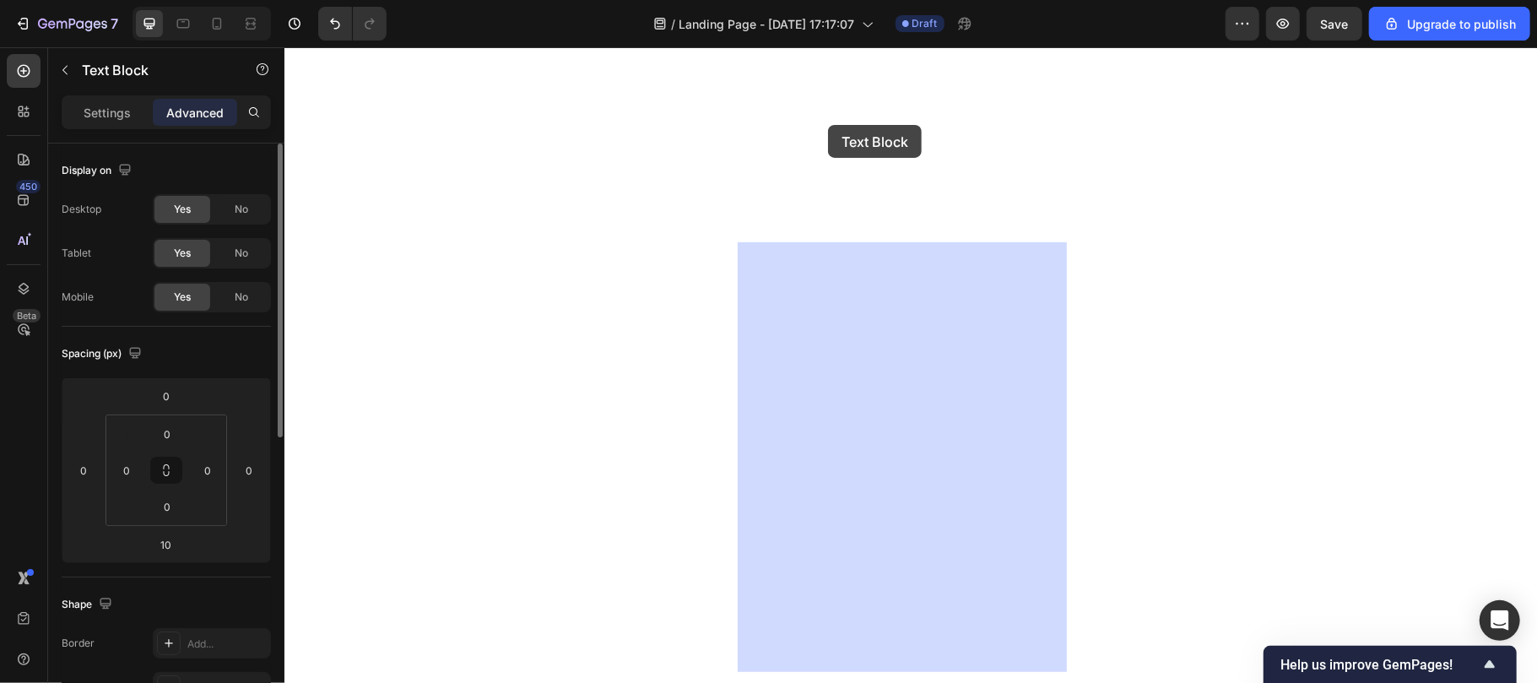
drag, startPoint x: 436, startPoint y: 165, endPoint x: 825, endPoint y: 124, distance: 391.3
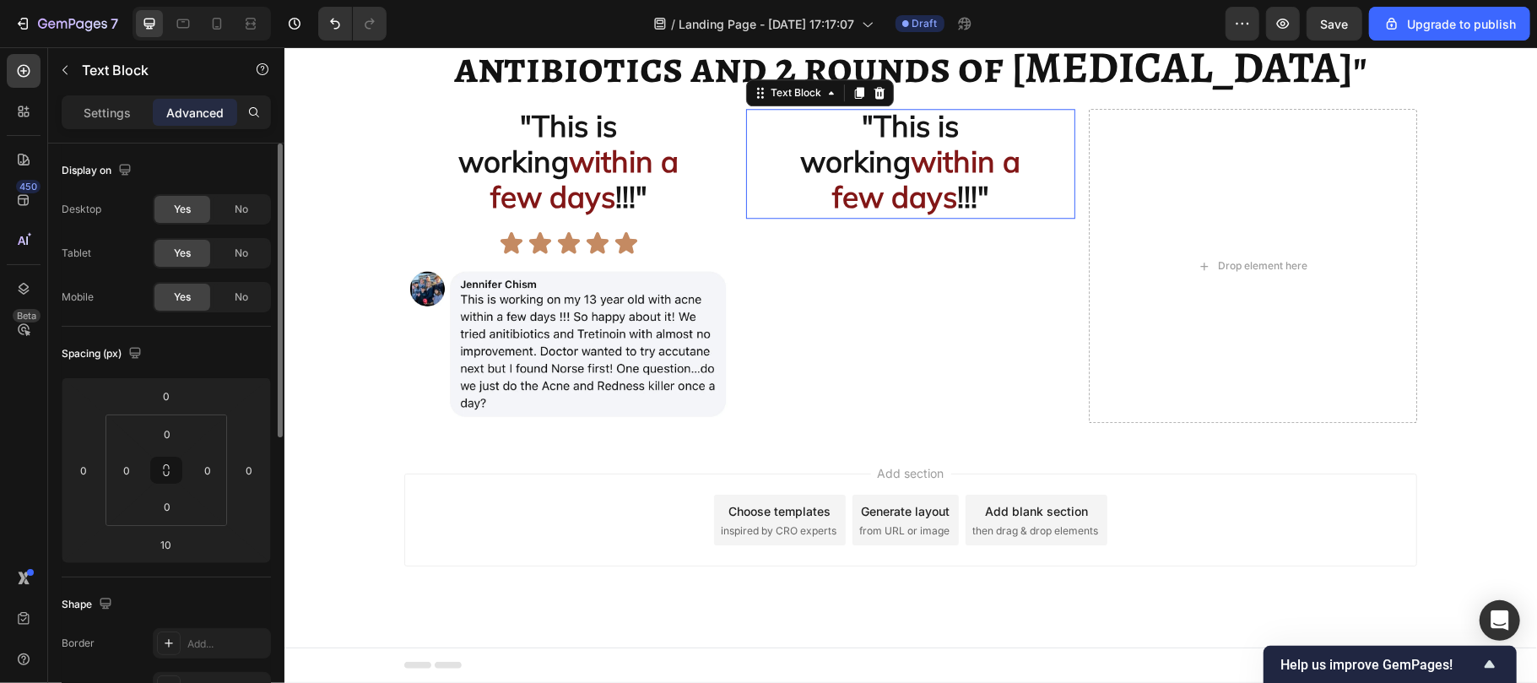
scroll to position [5119, 0]
click at [467, 235] on div "Icon Icon Icon Icon Icon" at bounding box center [567, 242] width 328 height 25
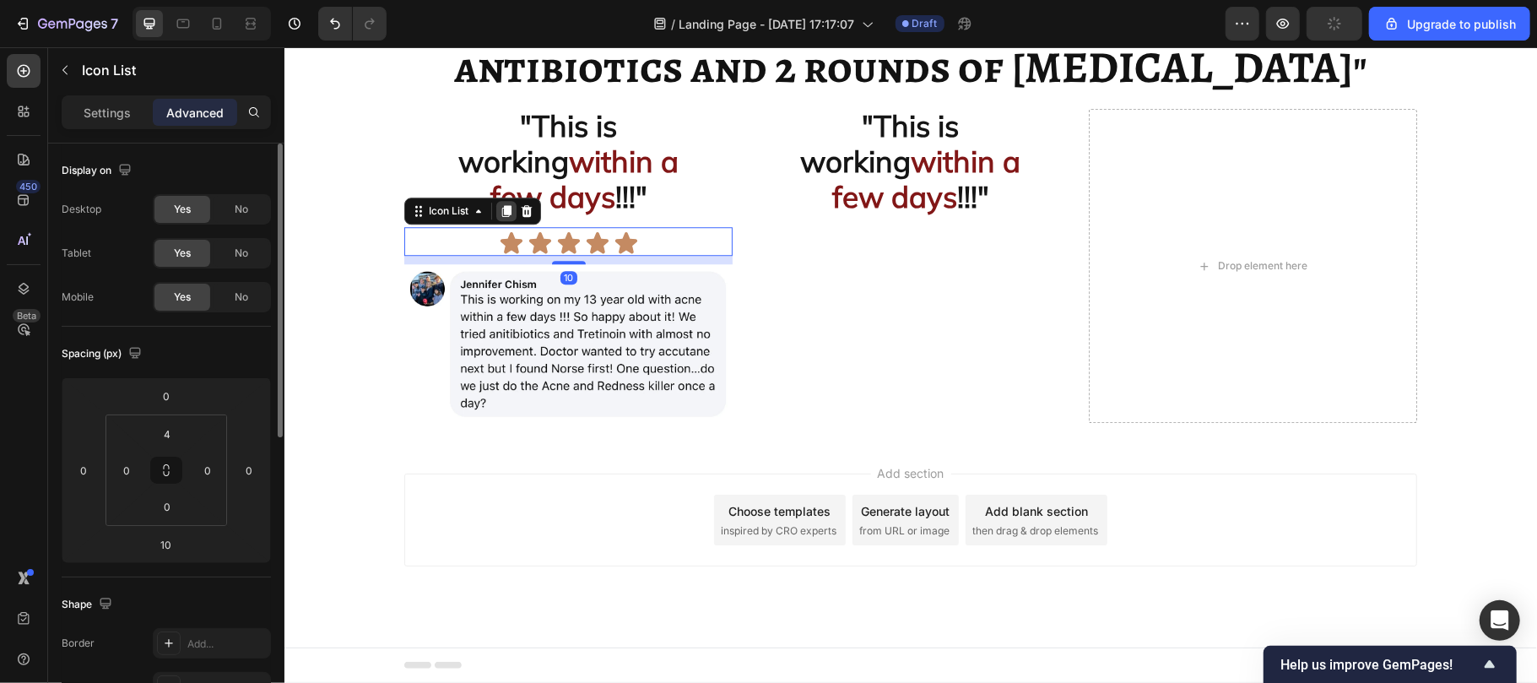
click at [504, 214] on icon at bounding box center [506, 210] width 14 height 14
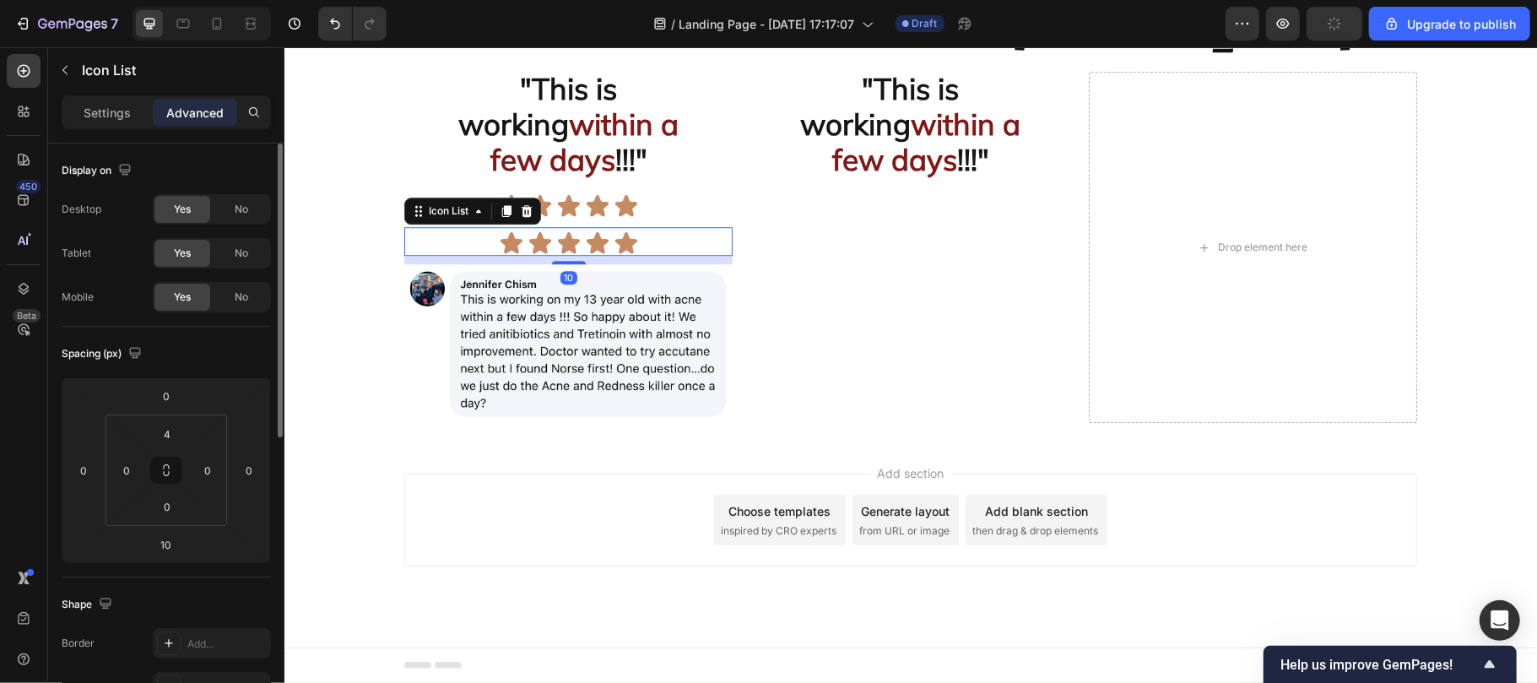
scroll to position [5156, 0]
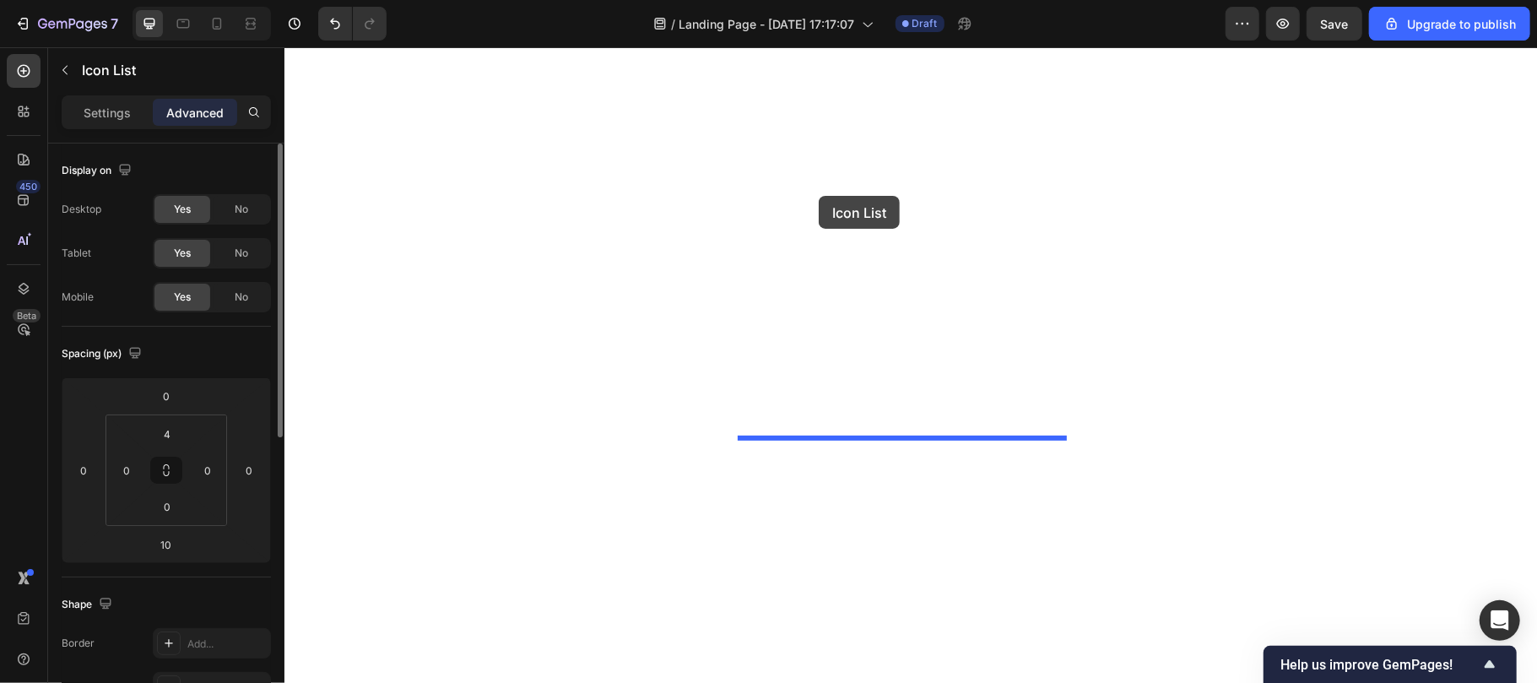
drag, startPoint x: 441, startPoint y: 207, endPoint x: 818, endPoint y: 195, distance: 377.5
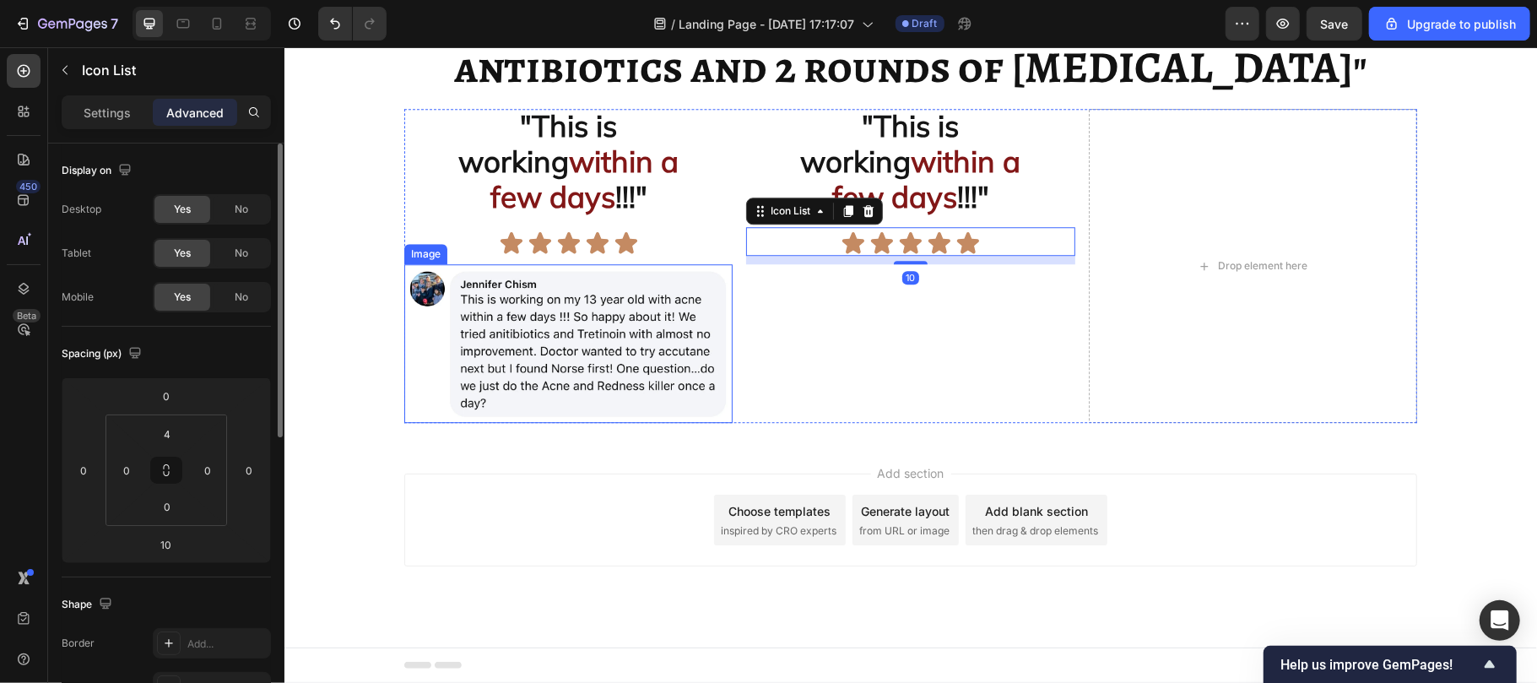
scroll to position [5119, 0]
click at [561, 328] on img at bounding box center [567, 343] width 328 height 160
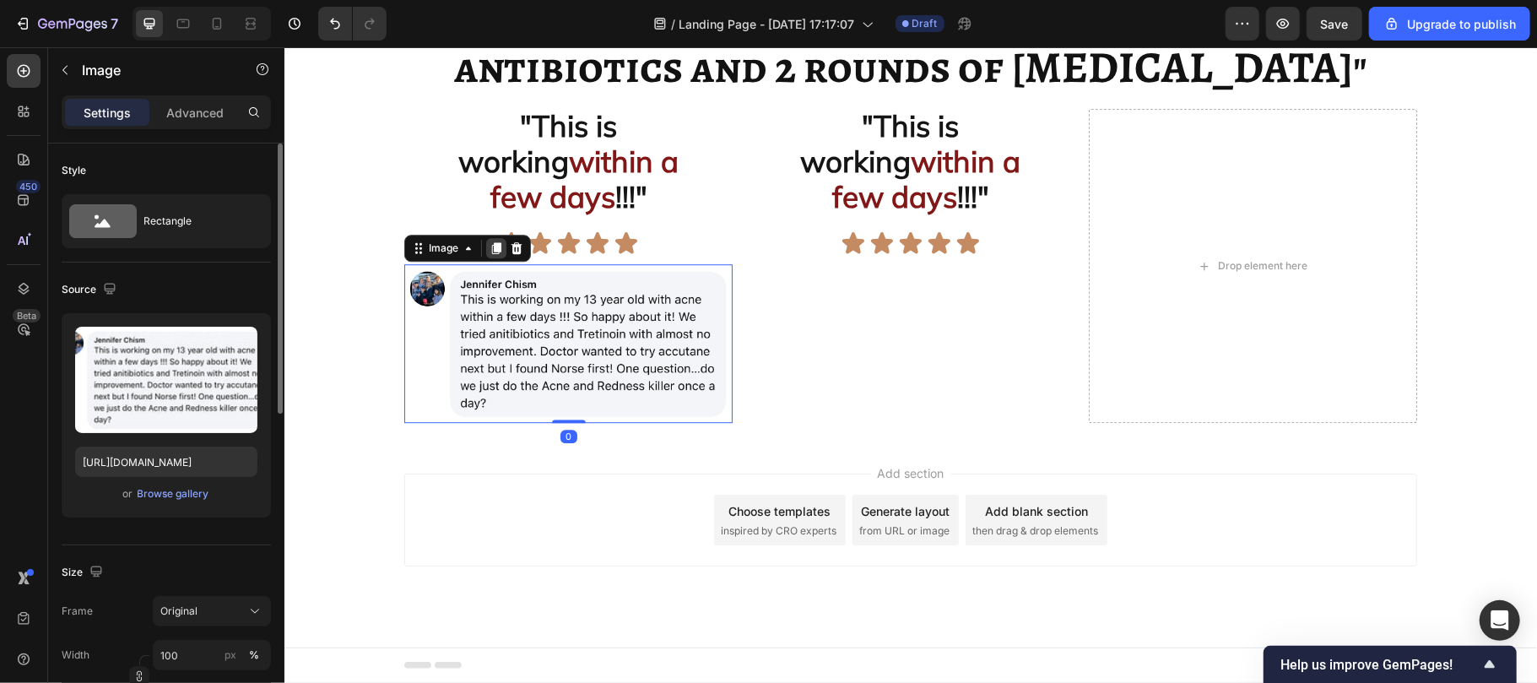
click at [491, 247] on icon at bounding box center [495, 247] width 9 height 12
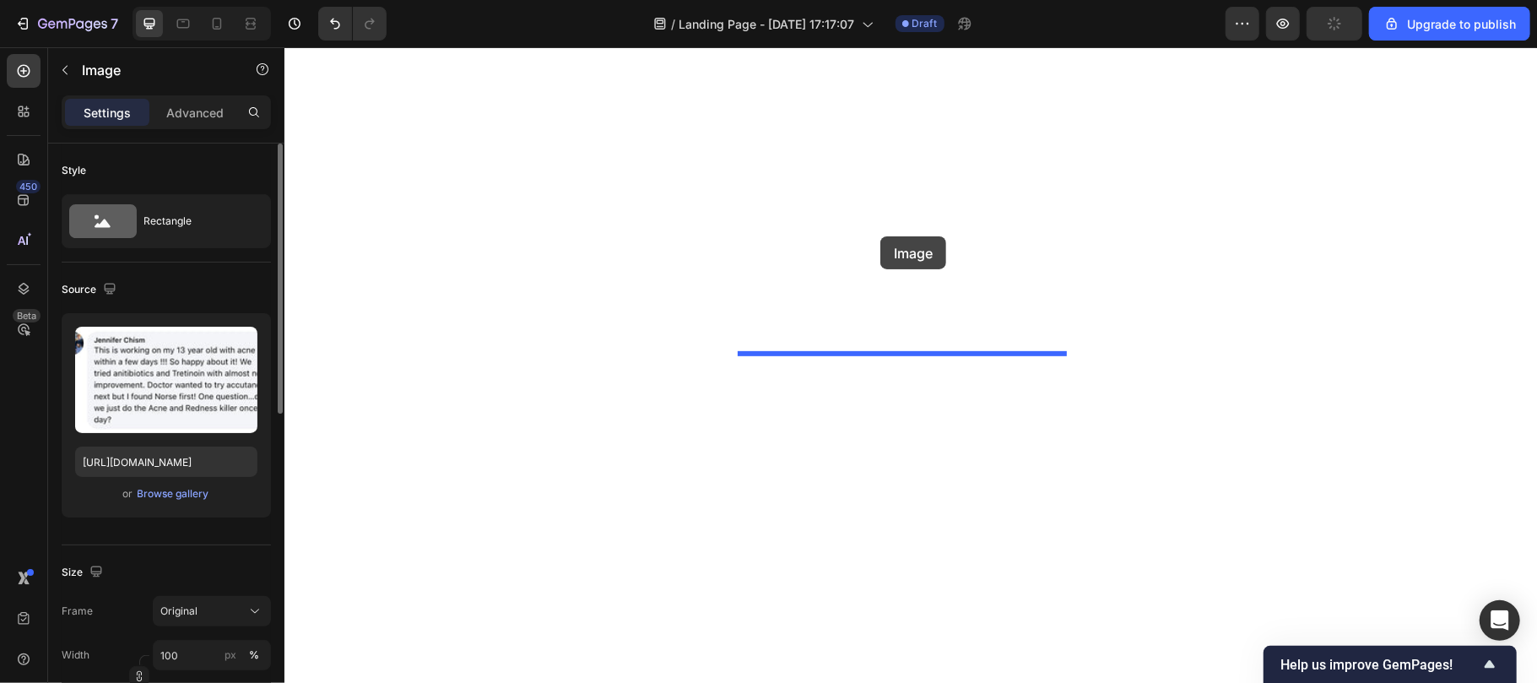
drag, startPoint x: 436, startPoint y: 350, endPoint x: 879, endPoint y: 235, distance: 458.5
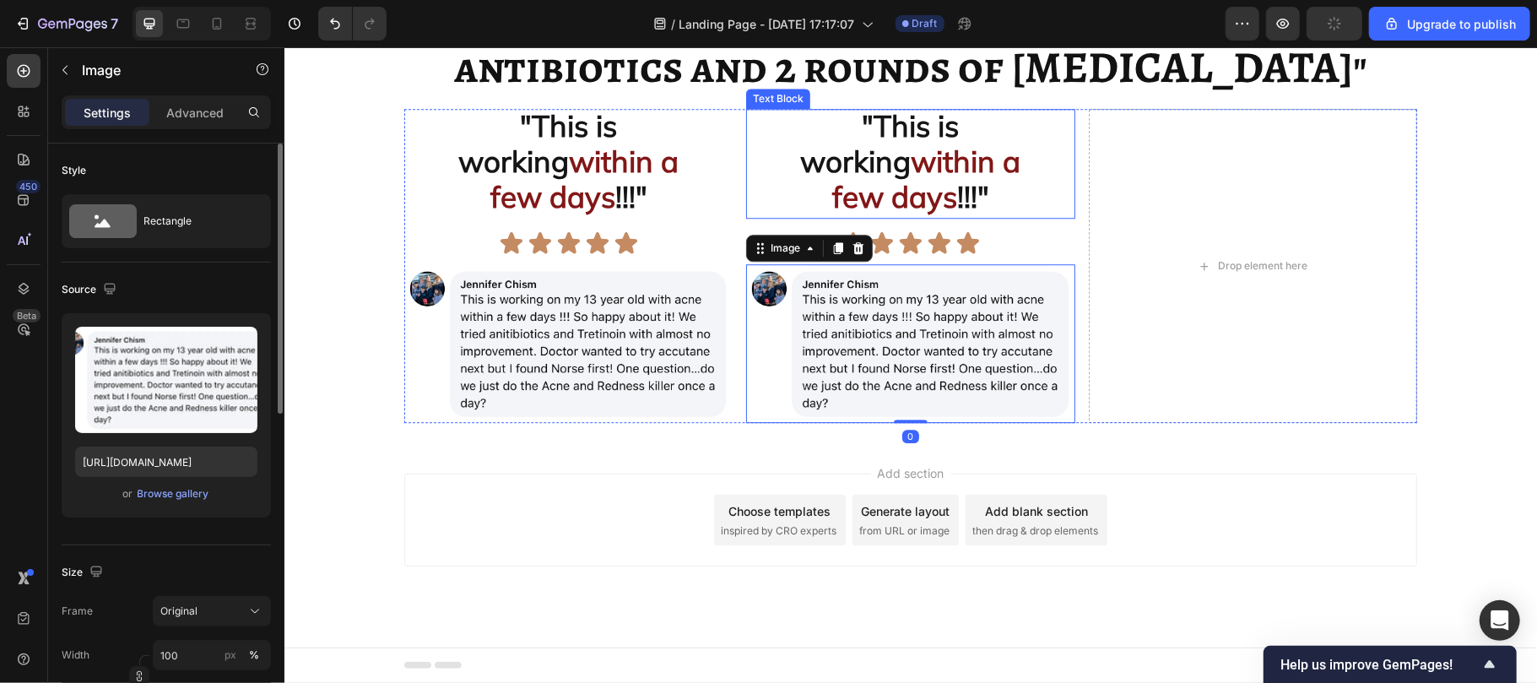
scroll to position [5071, 0]
click at [858, 179] on strong "working" at bounding box center [854, 160] width 111 height 37
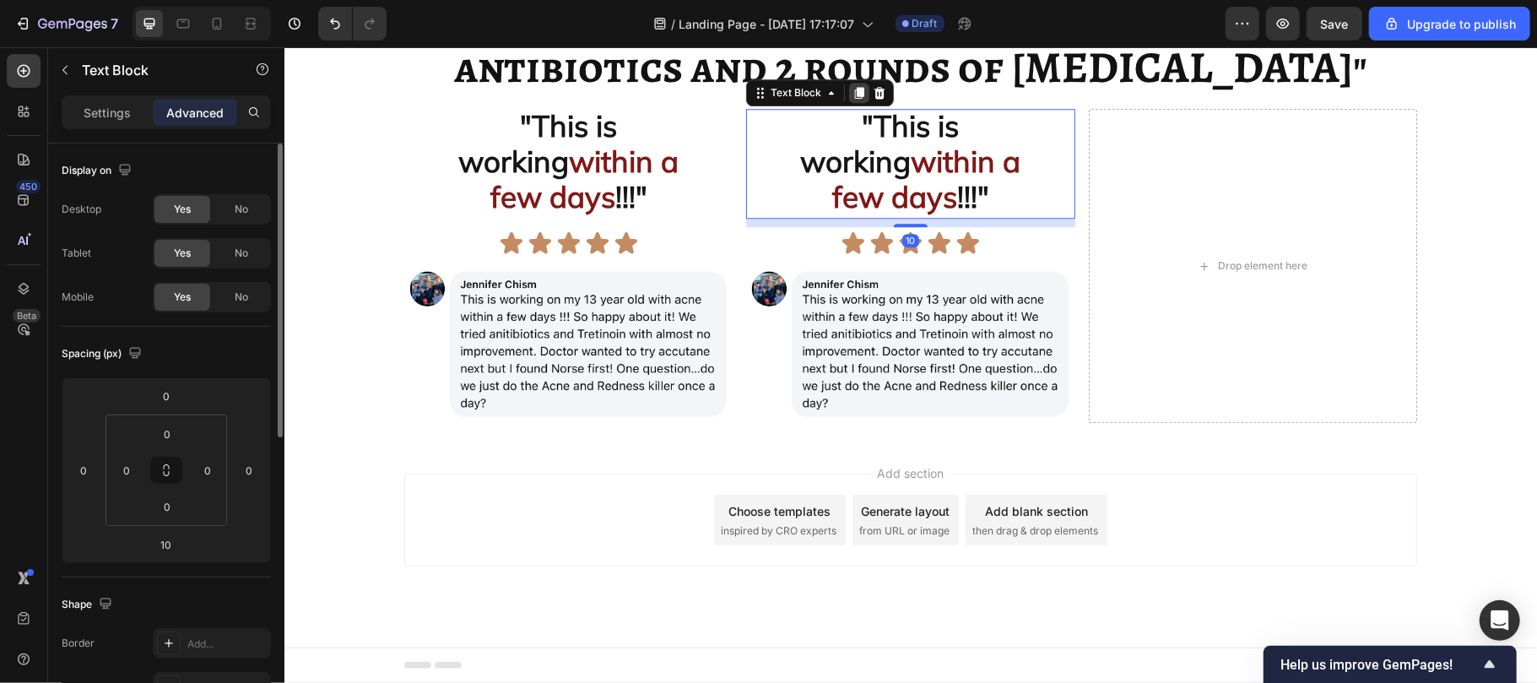
click at [854, 99] on icon at bounding box center [859, 92] width 14 height 14
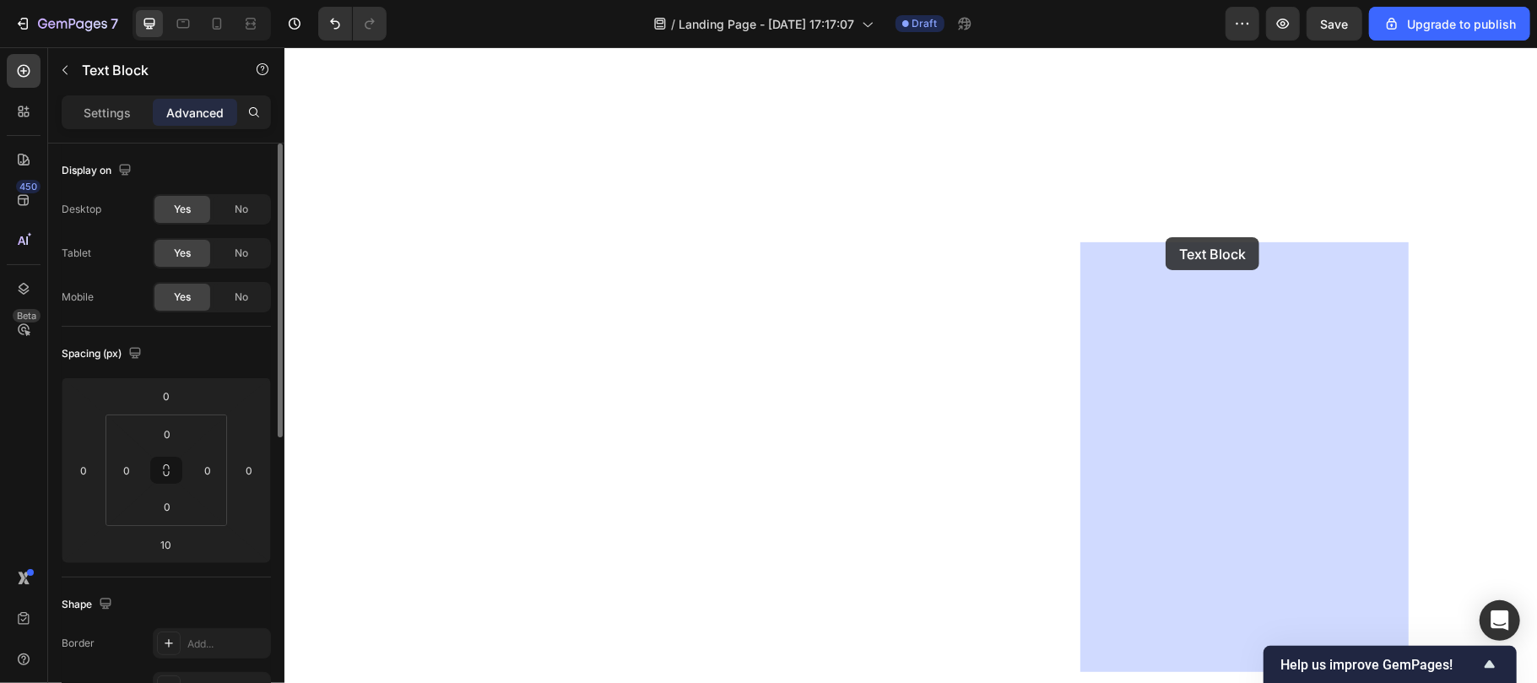
drag, startPoint x: 790, startPoint y: 257, endPoint x: 1162, endPoint y: 236, distance: 372.8
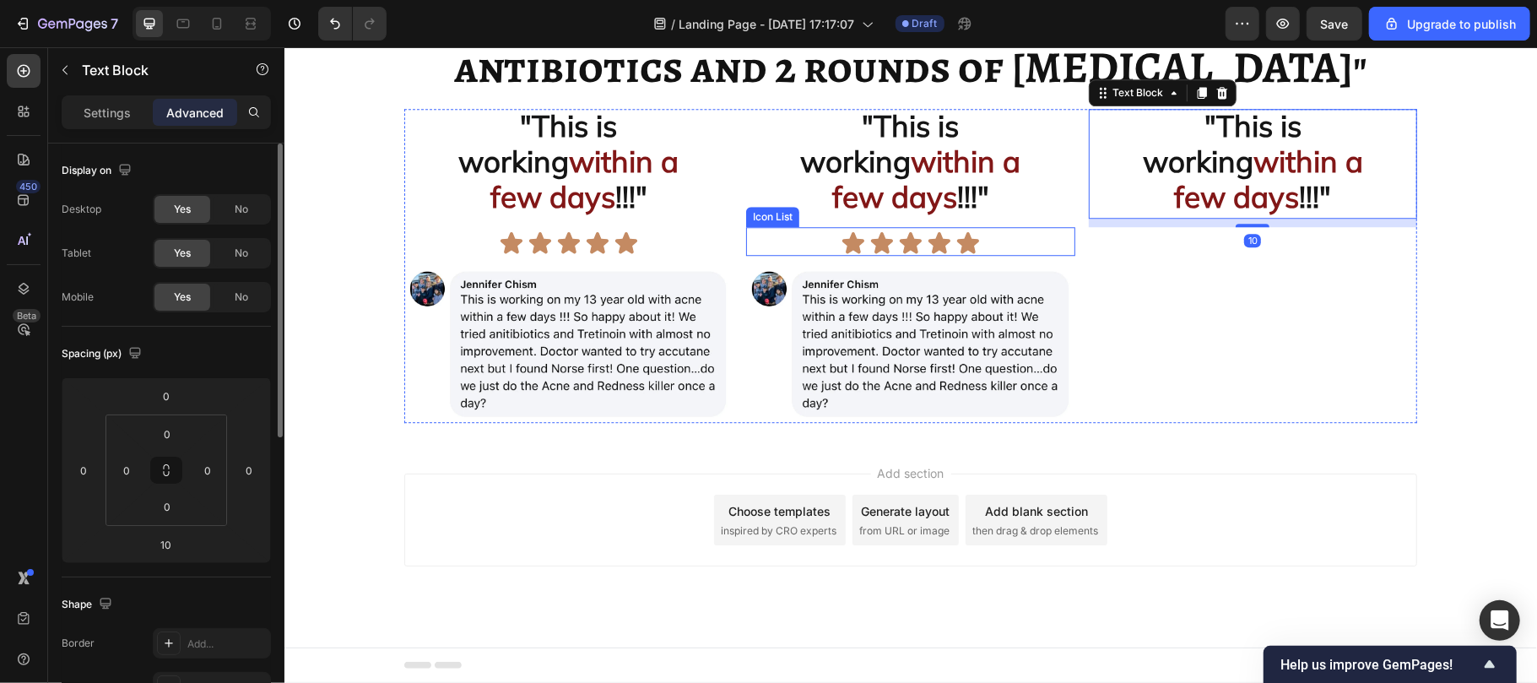
click at [824, 255] on div "Icon Icon Icon Icon Icon" at bounding box center [909, 242] width 328 height 25
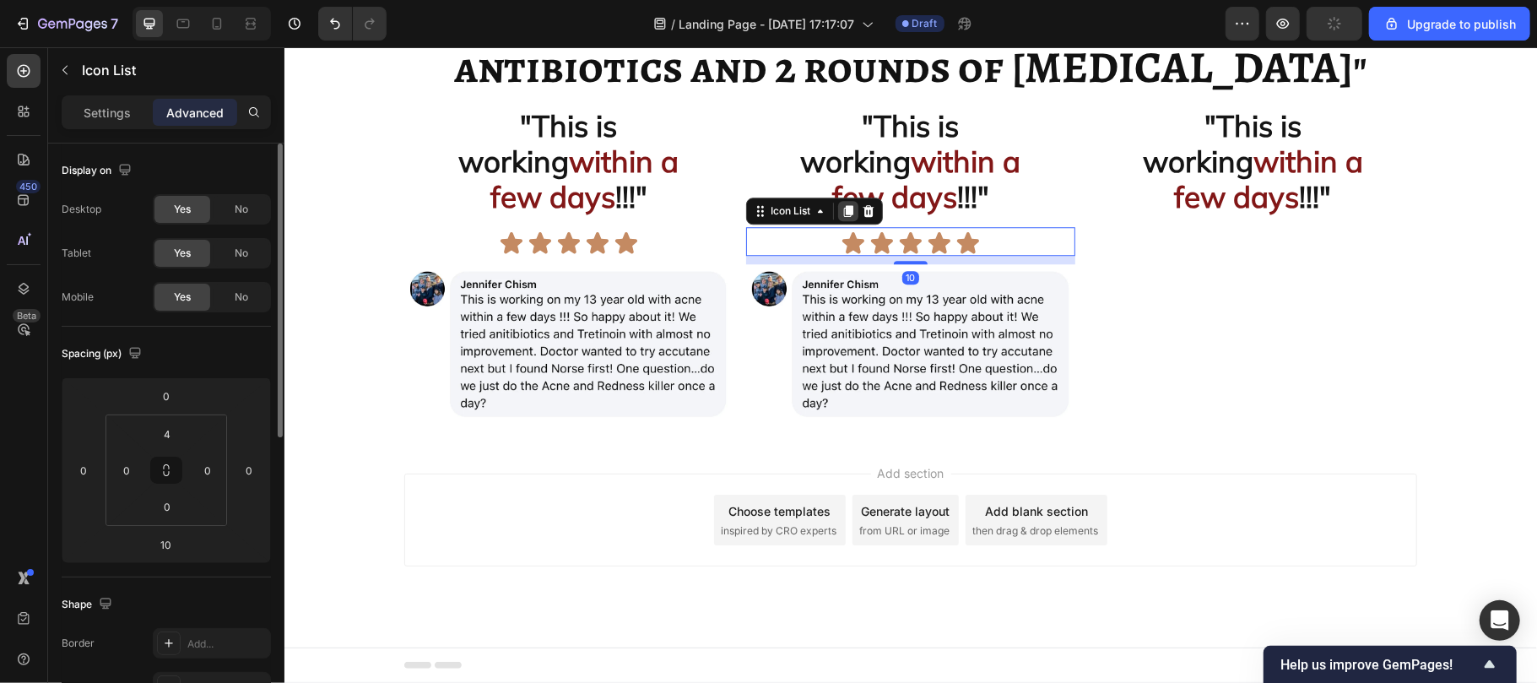
click at [846, 217] on icon at bounding box center [848, 210] width 14 height 14
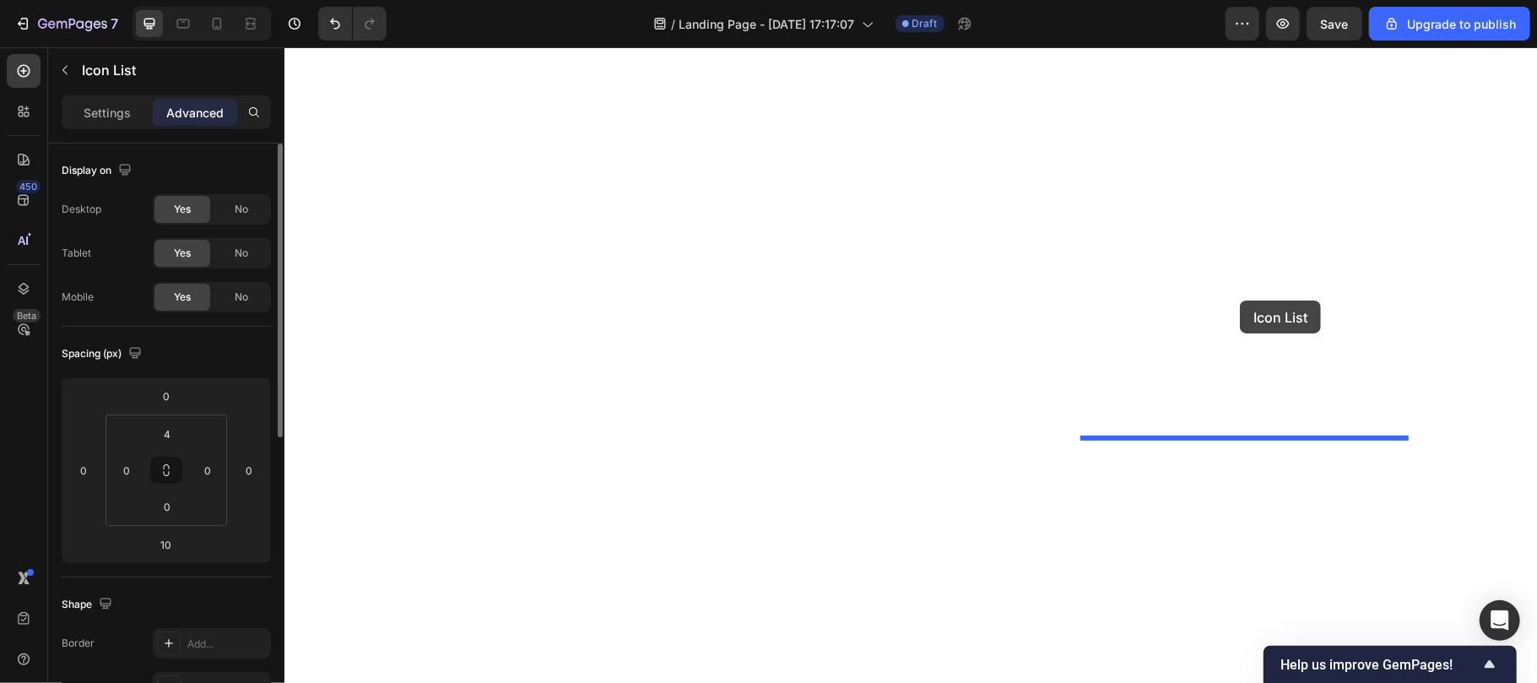
drag, startPoint x: 776, startPoint y: 294, endPoint x: 1239, endPoint y: 300, distance: 462.6
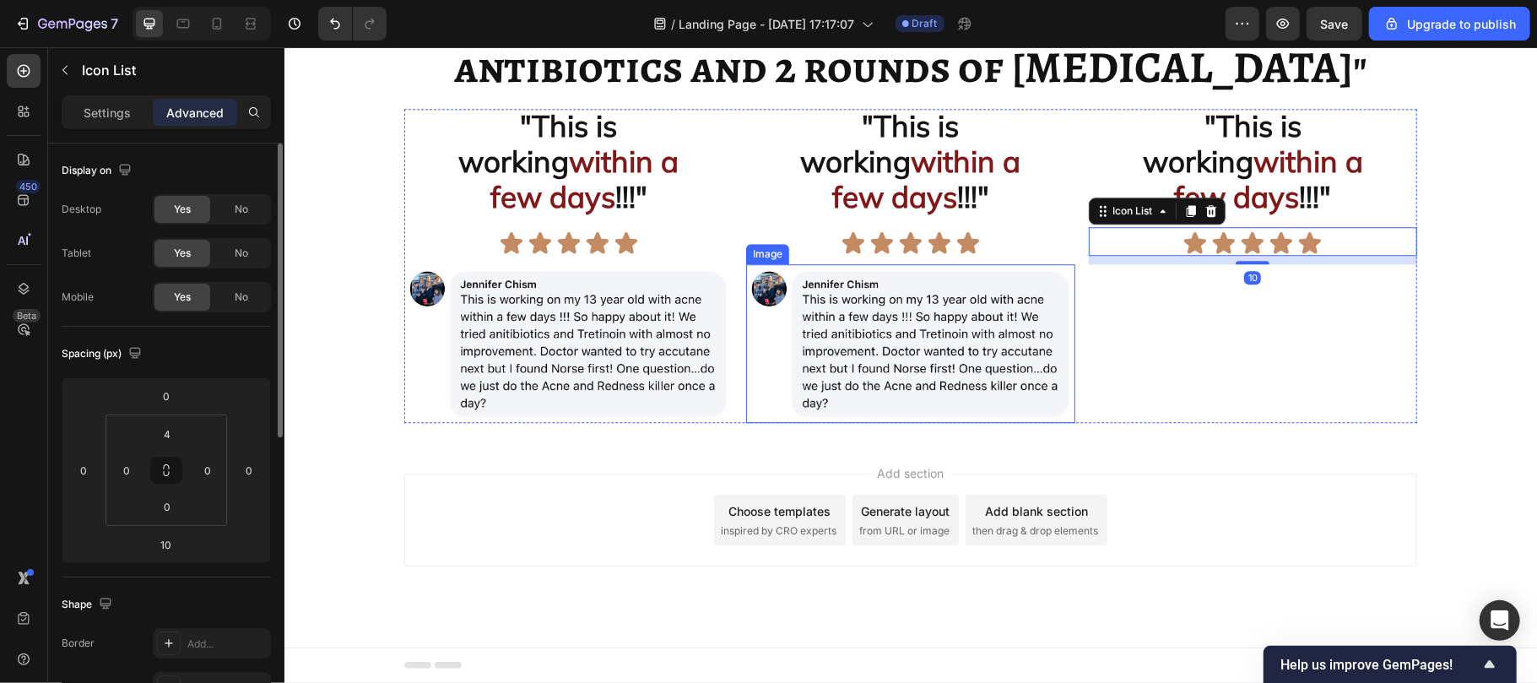
click at [923, 418] on img at bounding box center [909, 343] width 328 height 160
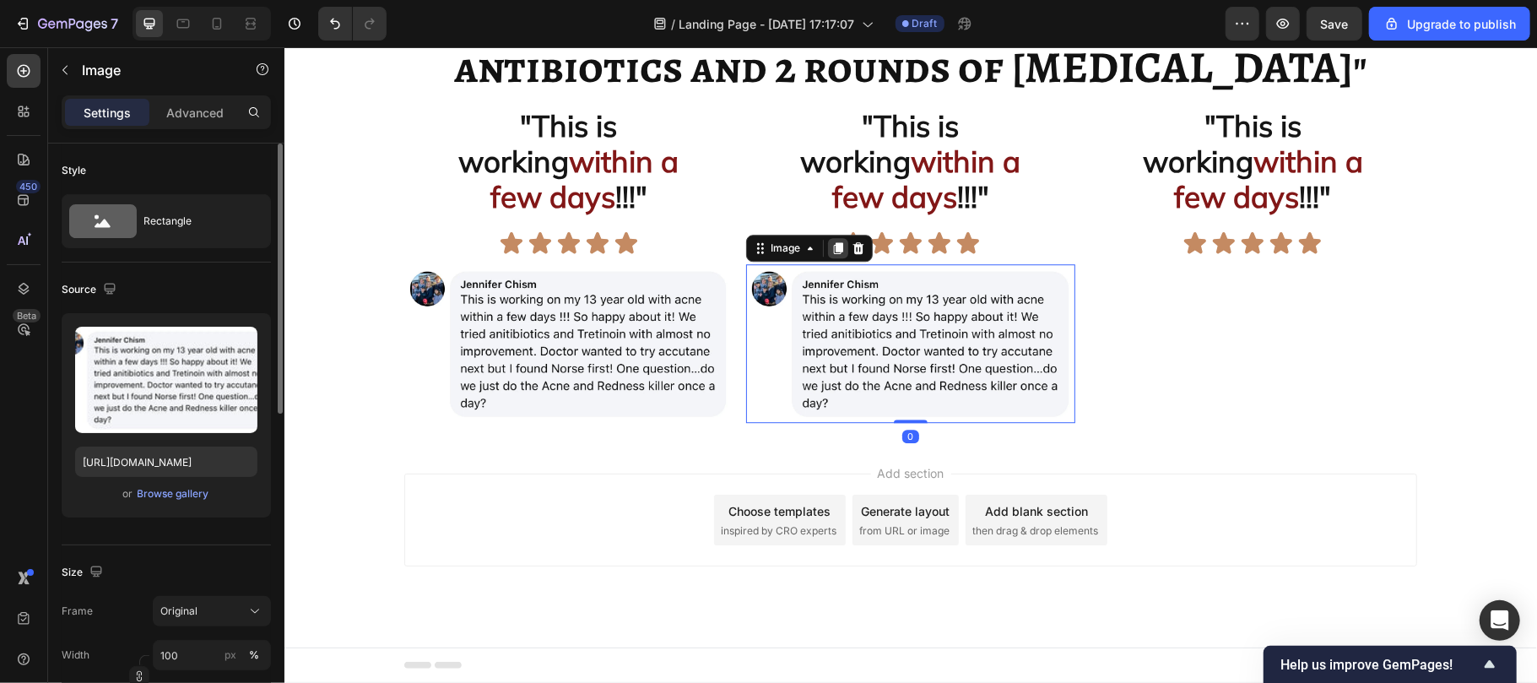
click at [833, 253] on icon at bounding box center [837, 247] width 9 height 12
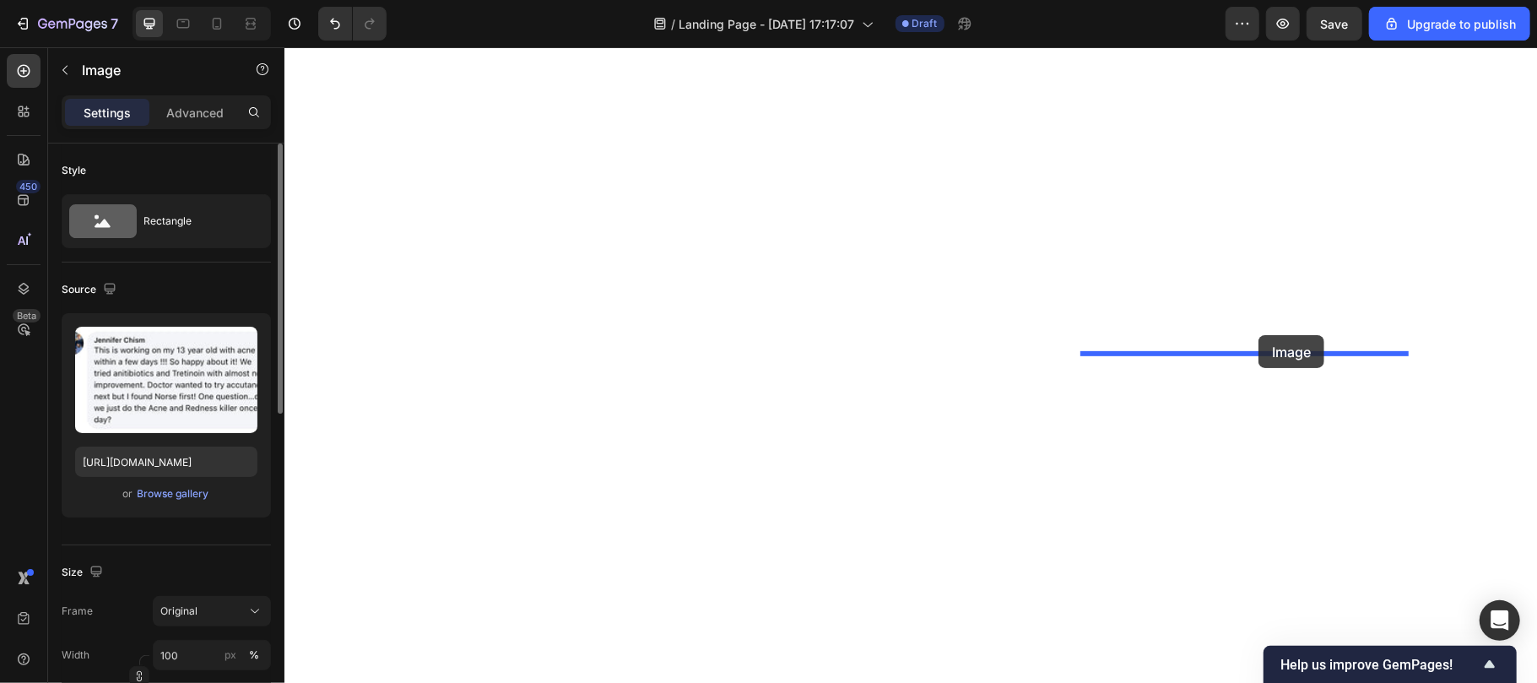
drag, startPoint x: 788, startPoint y: 452, endPoint x: 1258, endPoint y: 334, distance: 483.7
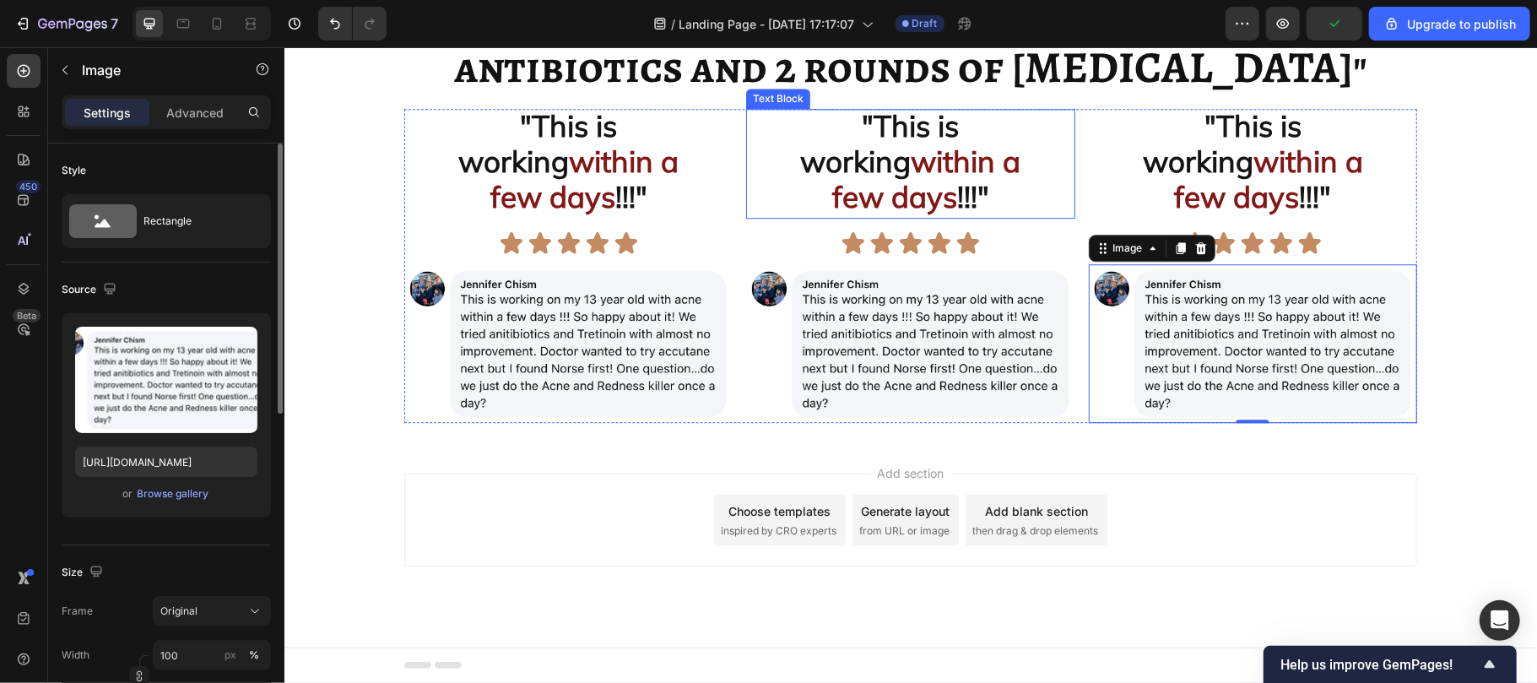
click at [959, 187] on p ""This is working within a few days !!!"" at bounding box center [909, 163] width 325 height 106
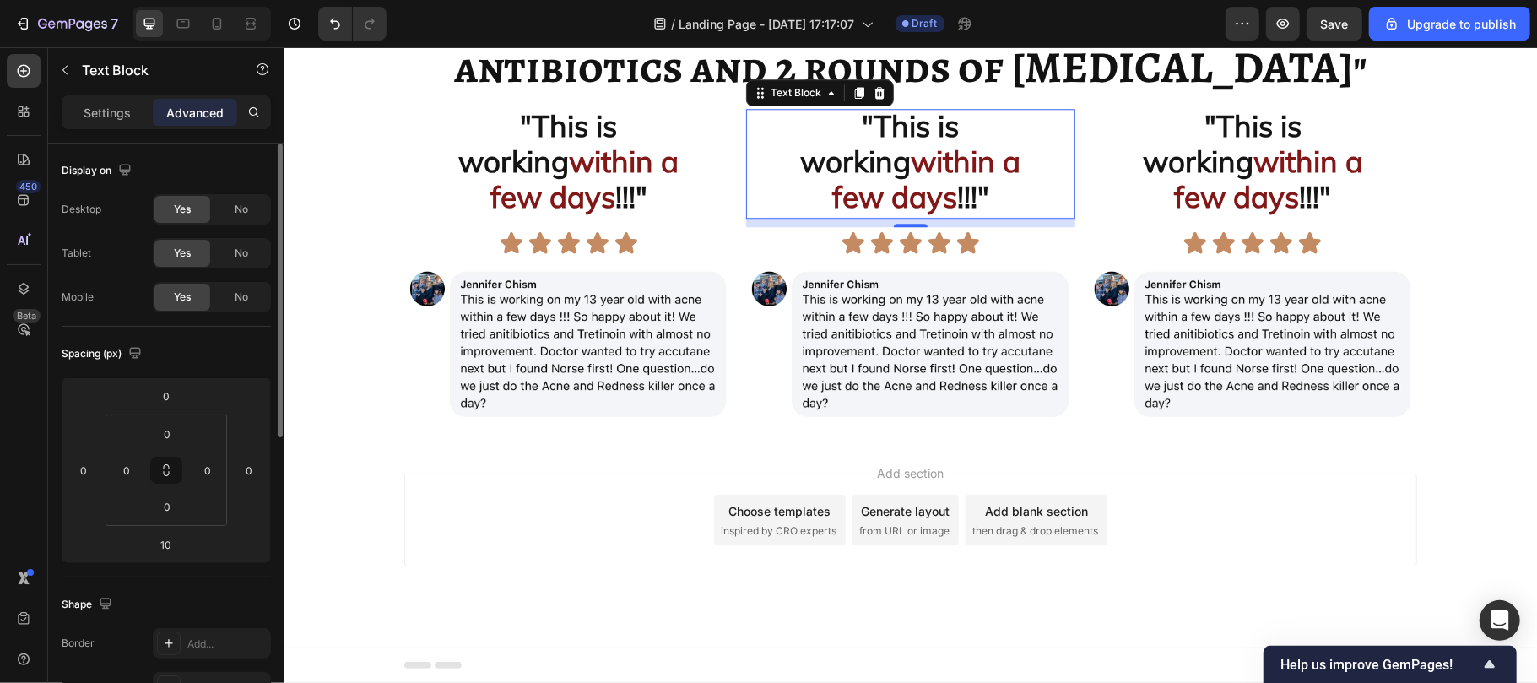
click at [868, 214] on strong "few days" at bounding box center [893, 195] width 125 height 37
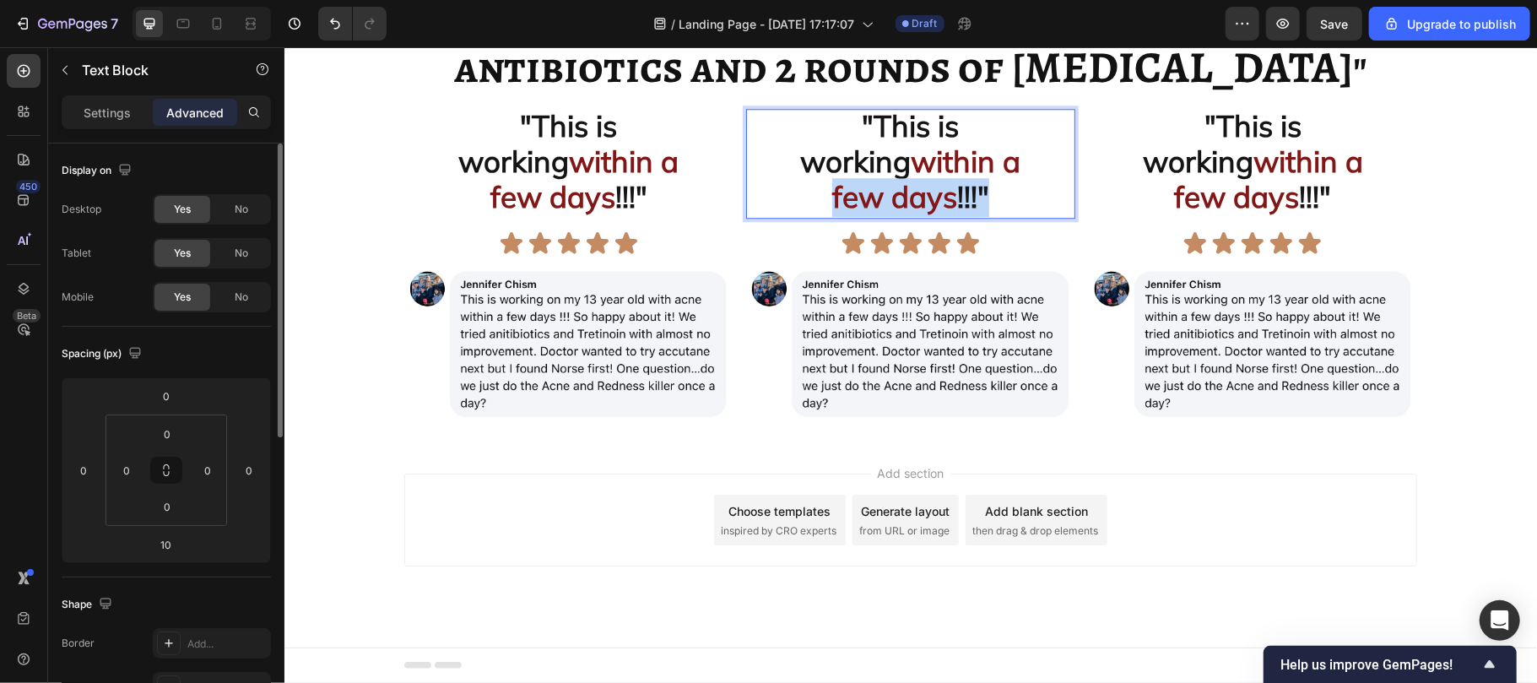
click at [868, 214] on strong "few days" at bounding box center [893, 195] width 125 height 37
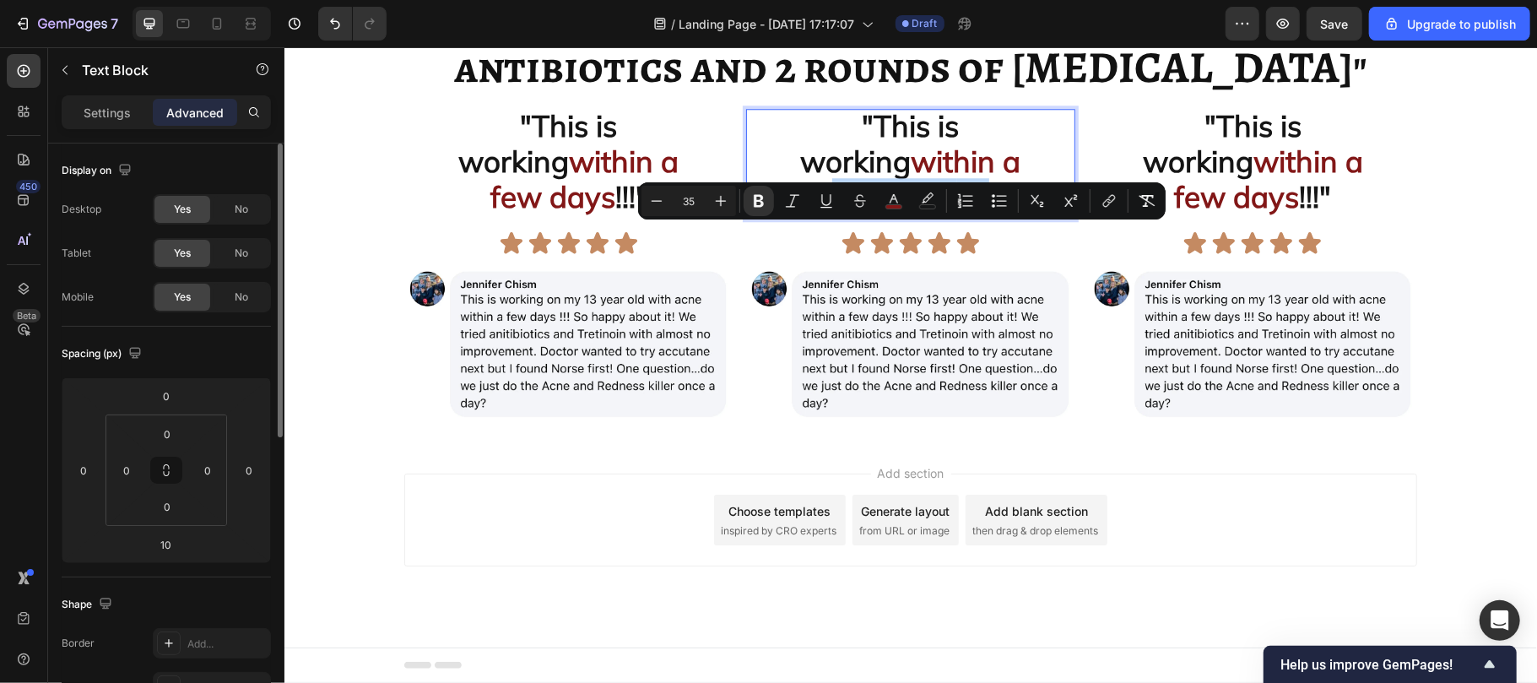
click at [868, 214] on strong "few days" at bounding box center [893, 195] width 125 height 37
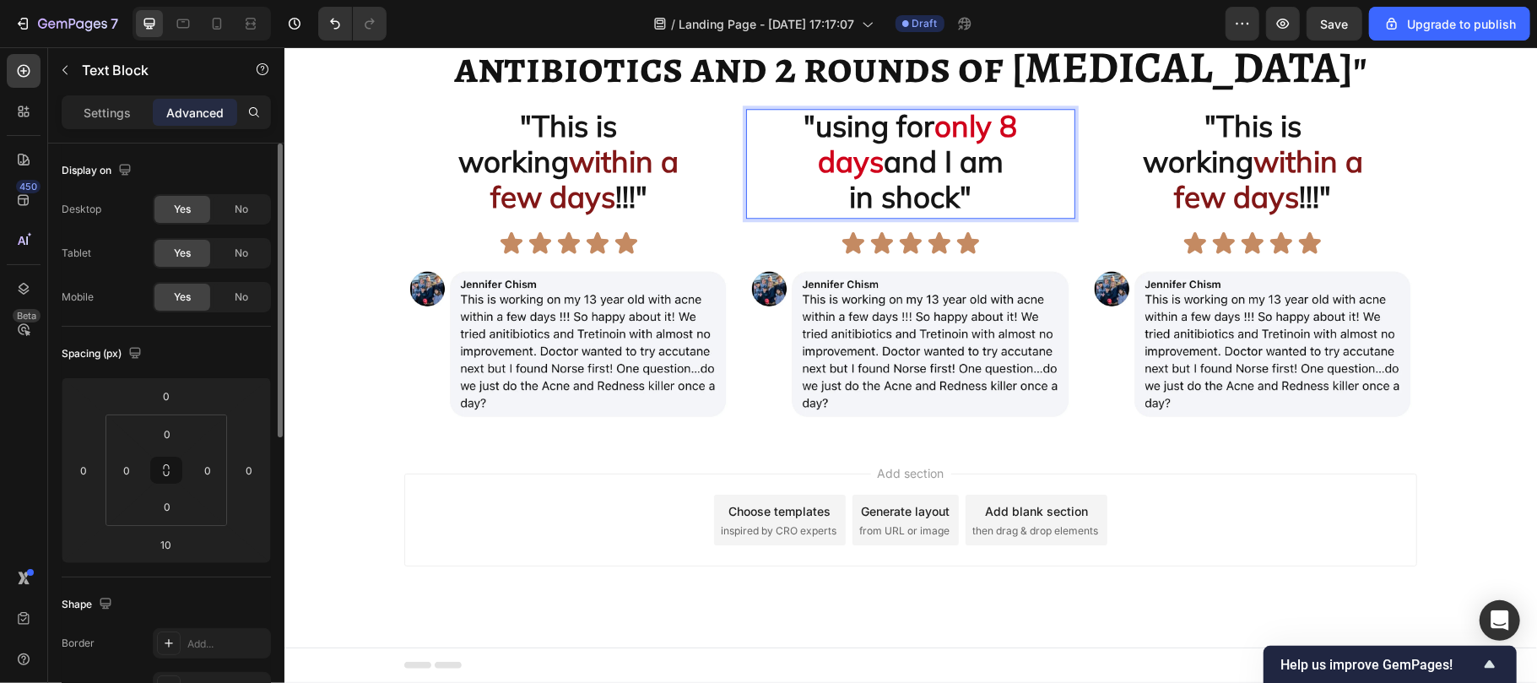
click at [885, 179] on strong "and I am" at bounding box center [943, 160] width 120 height 37
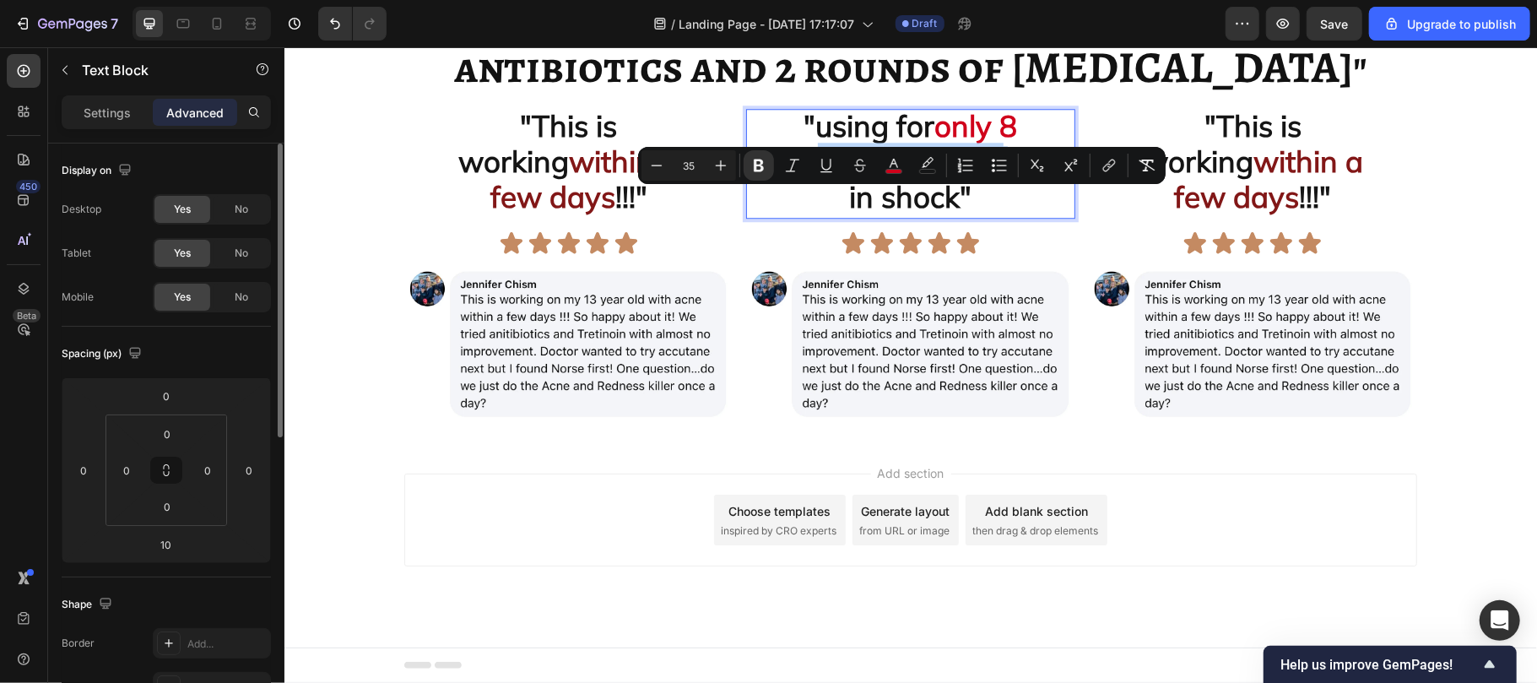
click at [885, 179] on strong "and I am" at bounding box center [943, 160] width 120 height 37
click at [126, 115] on p "Settings" at bounding box center [107, 113] width 47 height 18
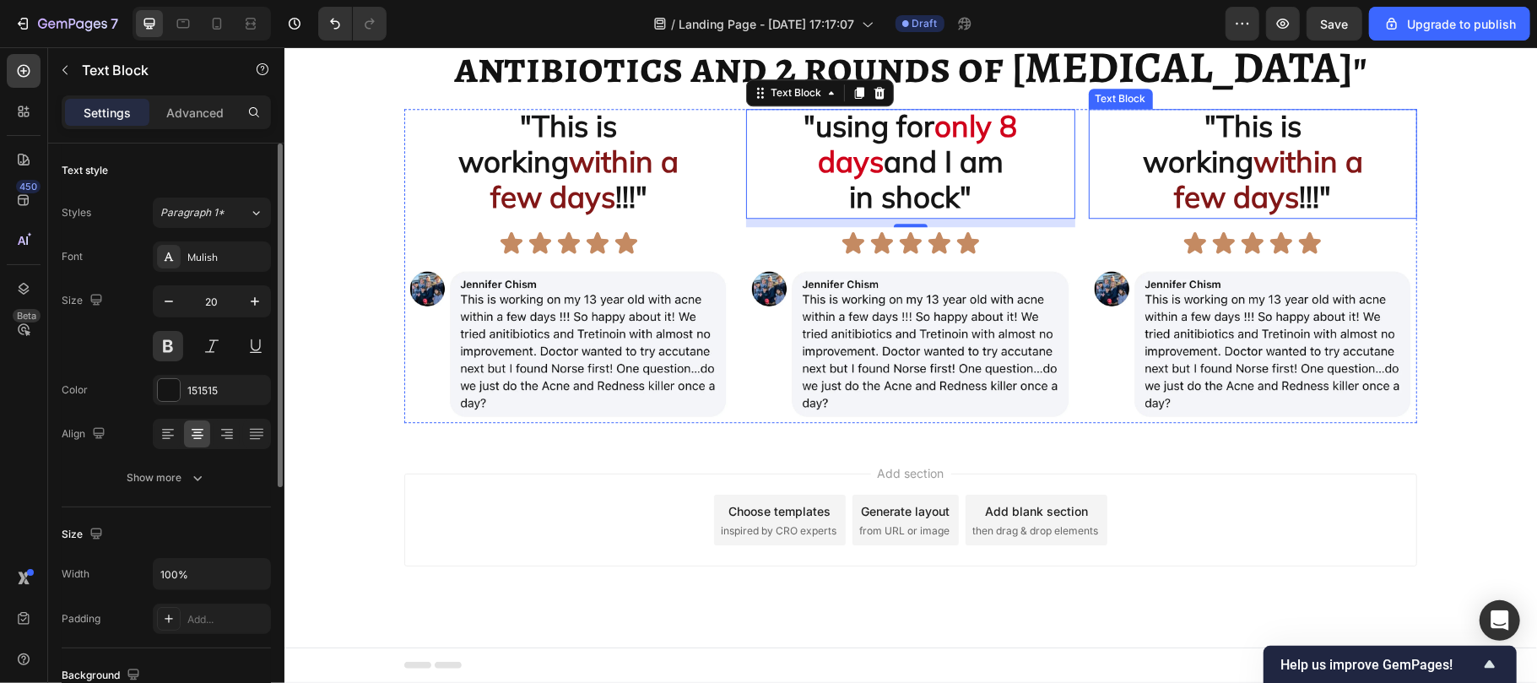
click at [1231, 179] on strong "working" at bounding box center [1197, 160] width 111 height 37
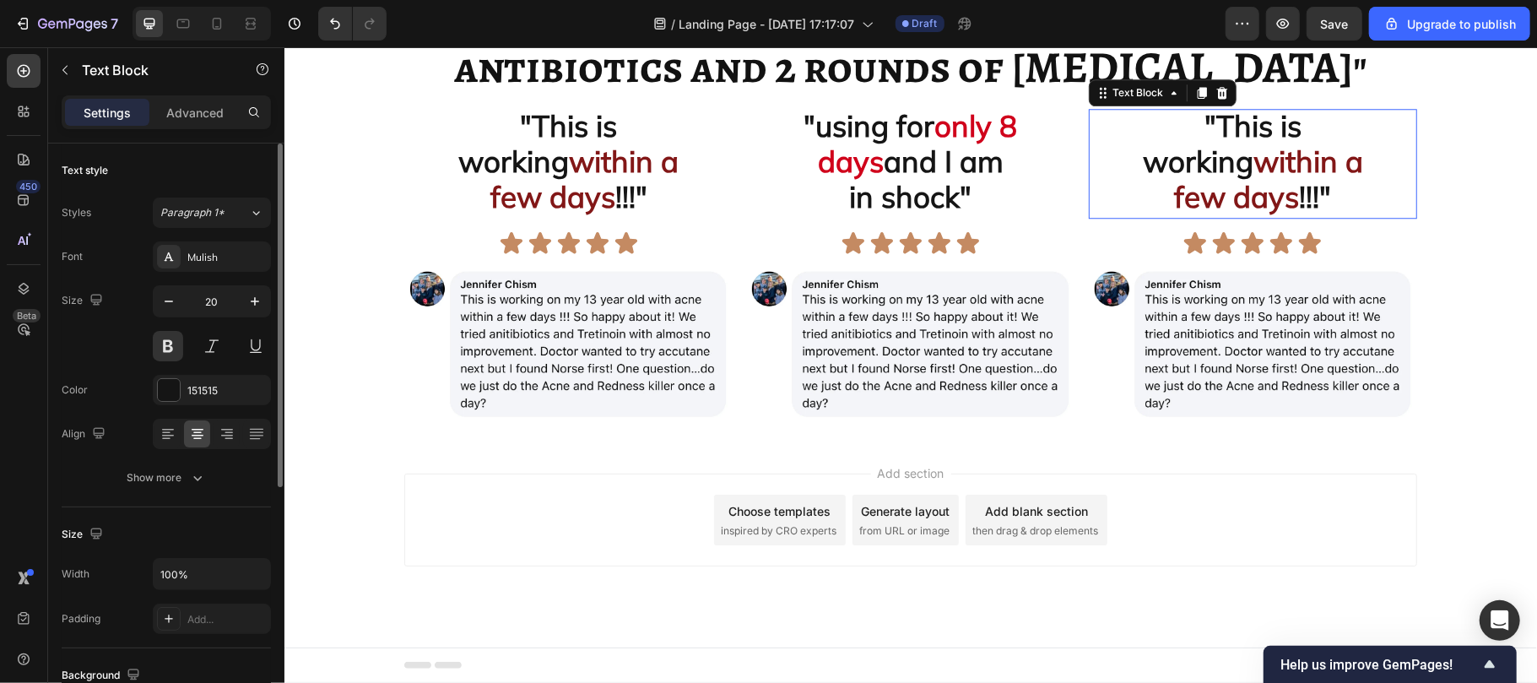
click at [1231, 179] on strong "working" at bounding box center [1197, 160] width 111 height 37
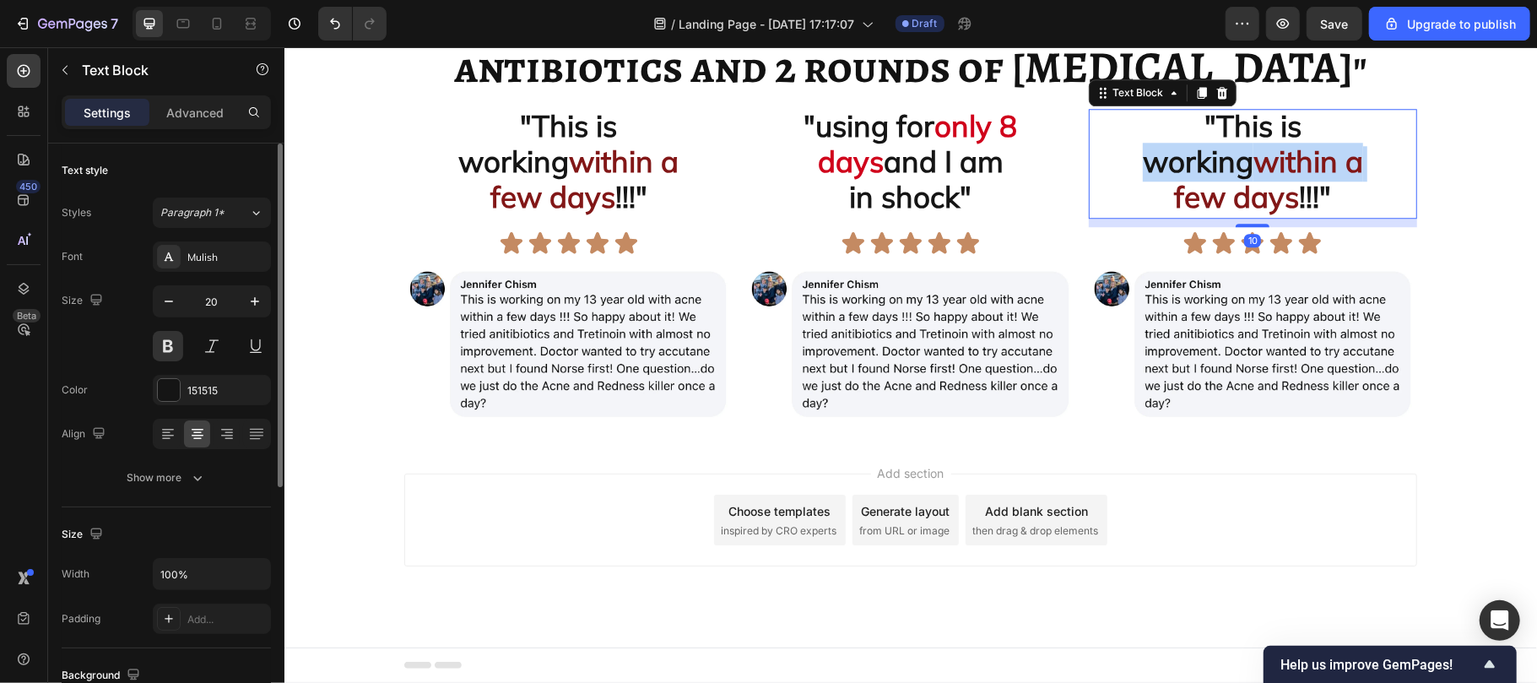
click at [1231, 179] on strong "working" at bounding box center [1197, 160] width 111 height 37
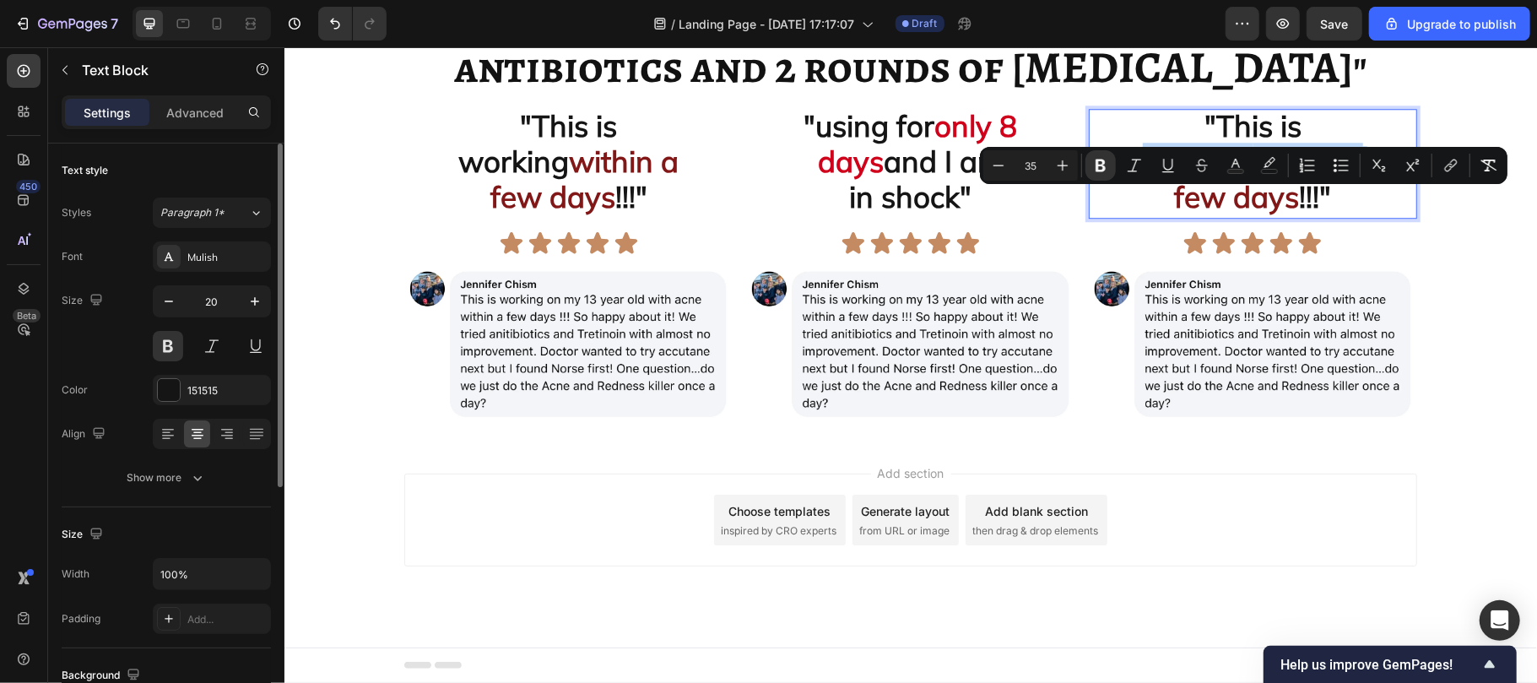
click at [1231, 179] on strong "working" at bounding box center [1197, 160] width 111 height 37
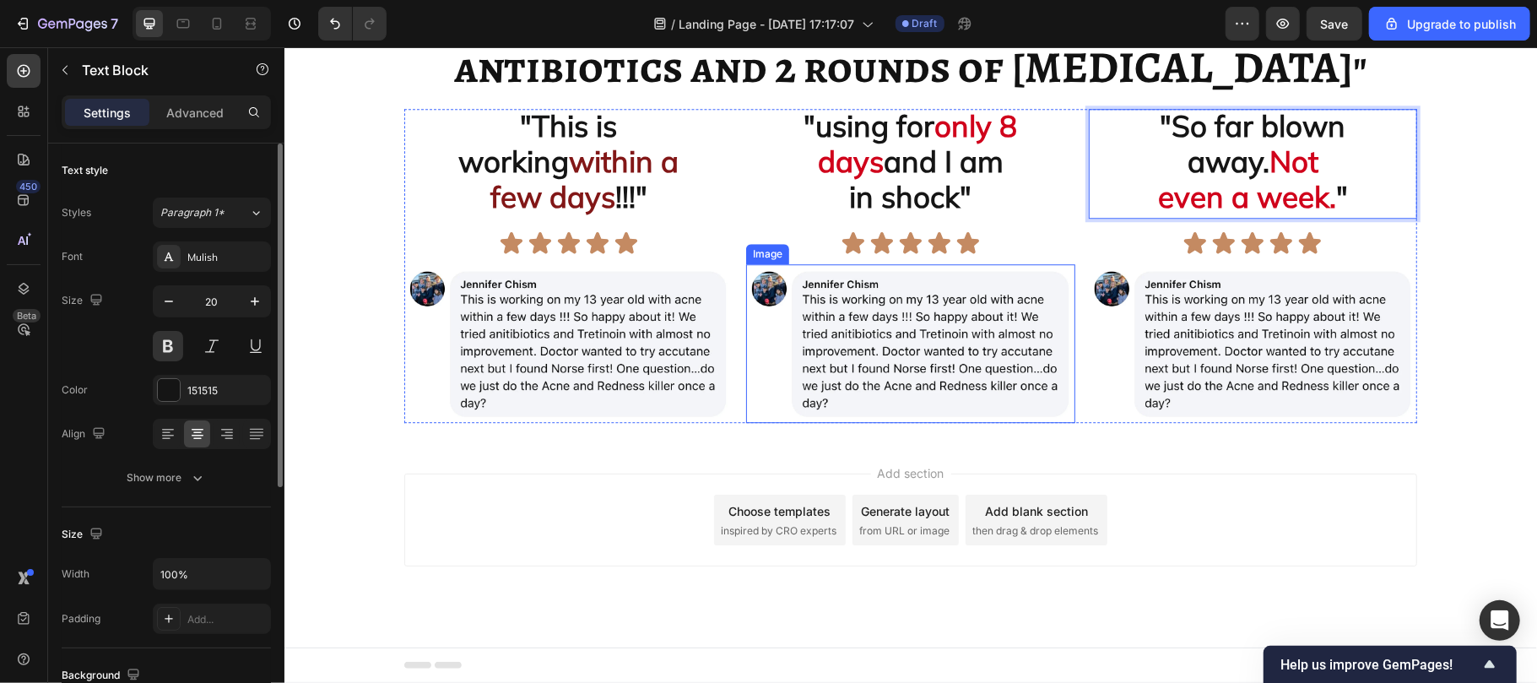
click at [849, 423] on img at bounding box center [909, 343] width 328 height 160
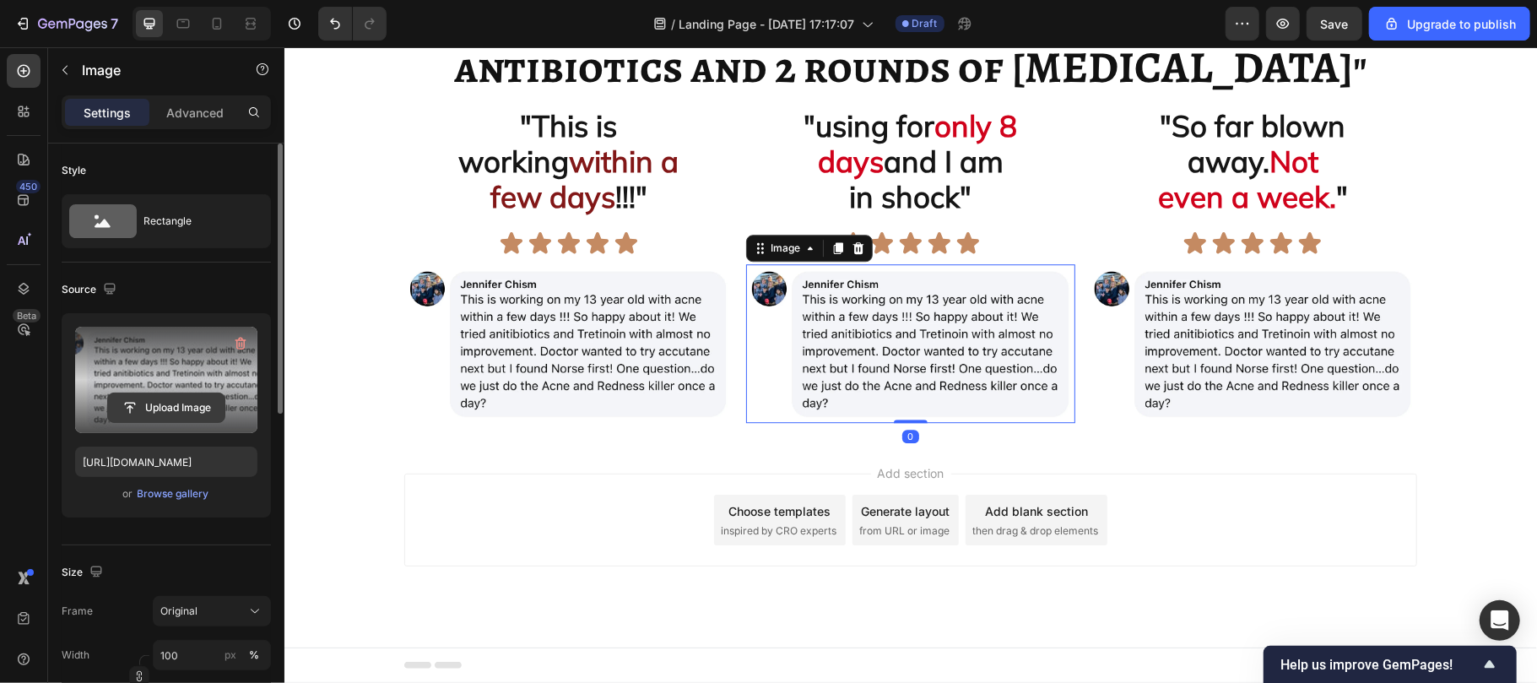
click at [167, 403] on input "file" at bounding box center [166, 407] width 116 height 29
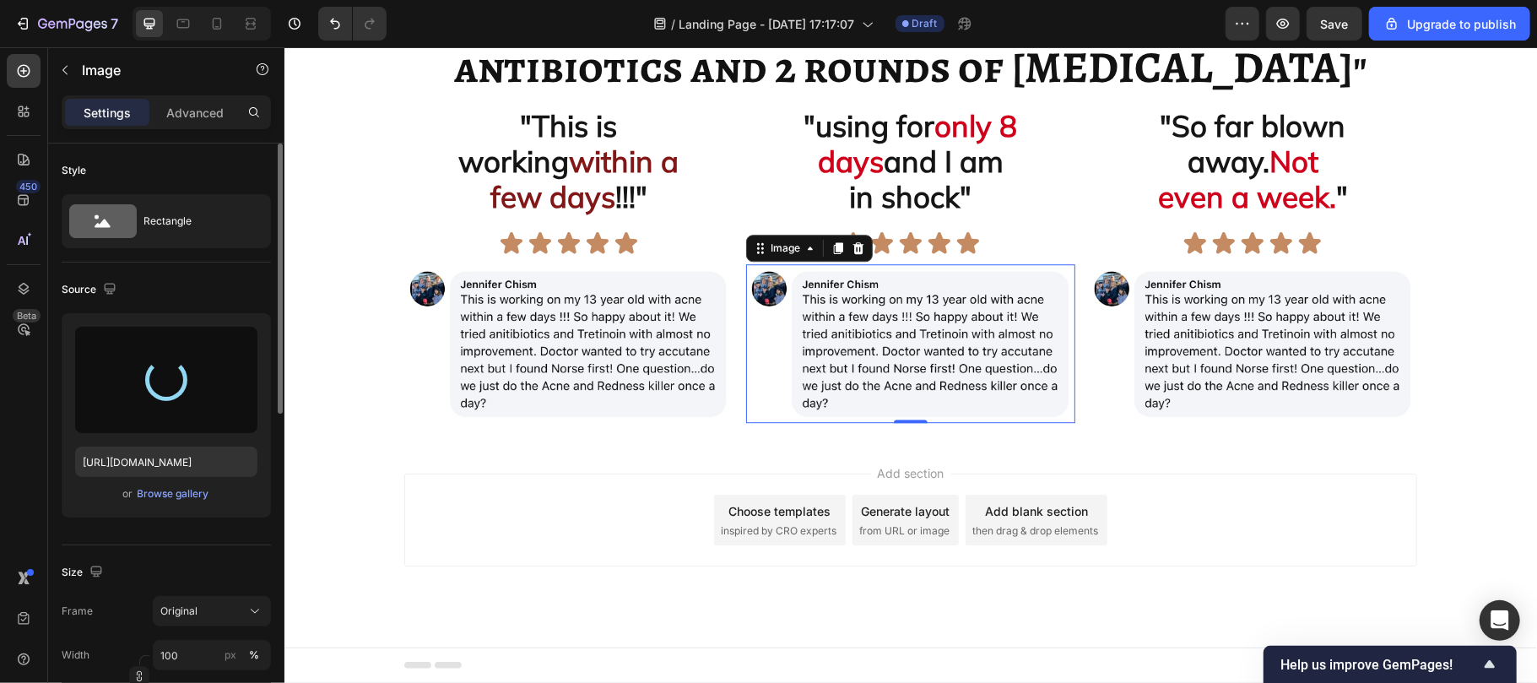
type input "[URL][DOMAIN_NAME]"
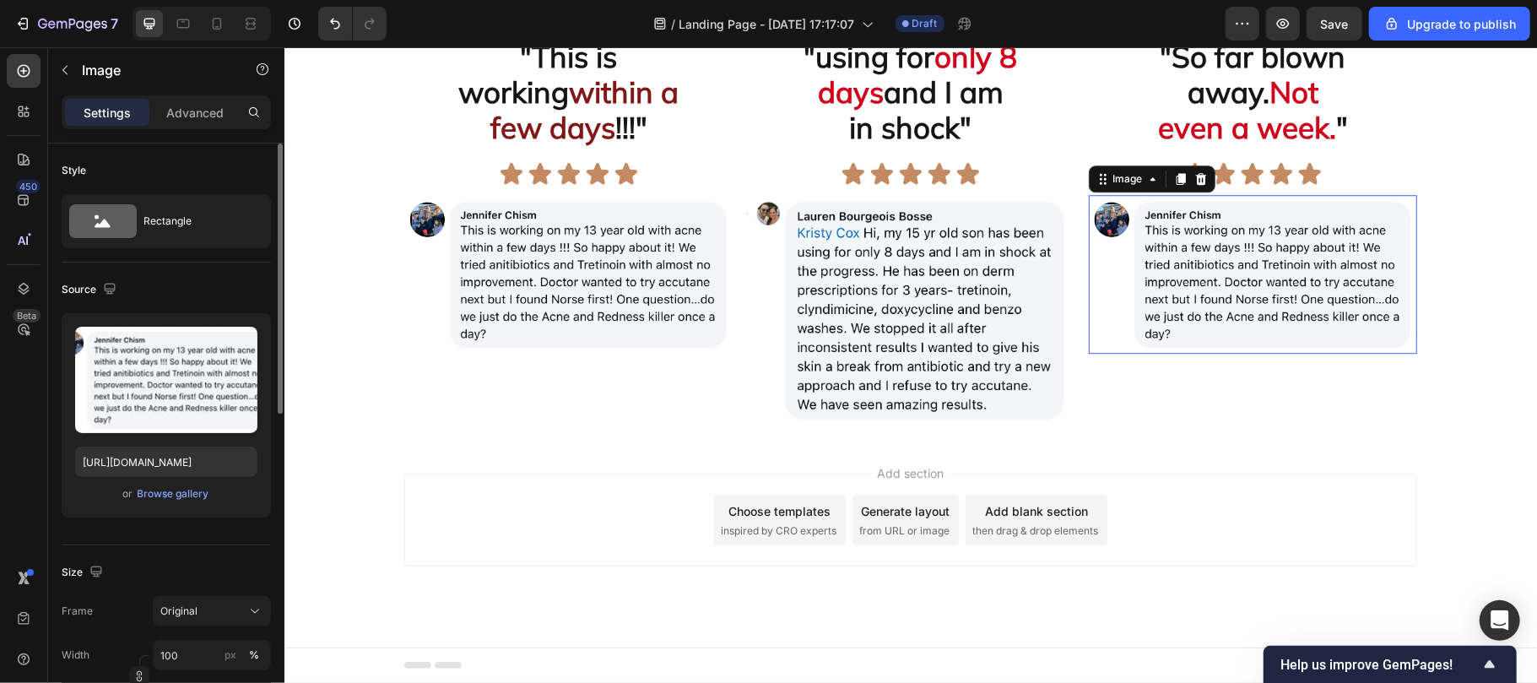
click at [1220, 354] on img at bounding box center [1252, 274] width 328 height 160
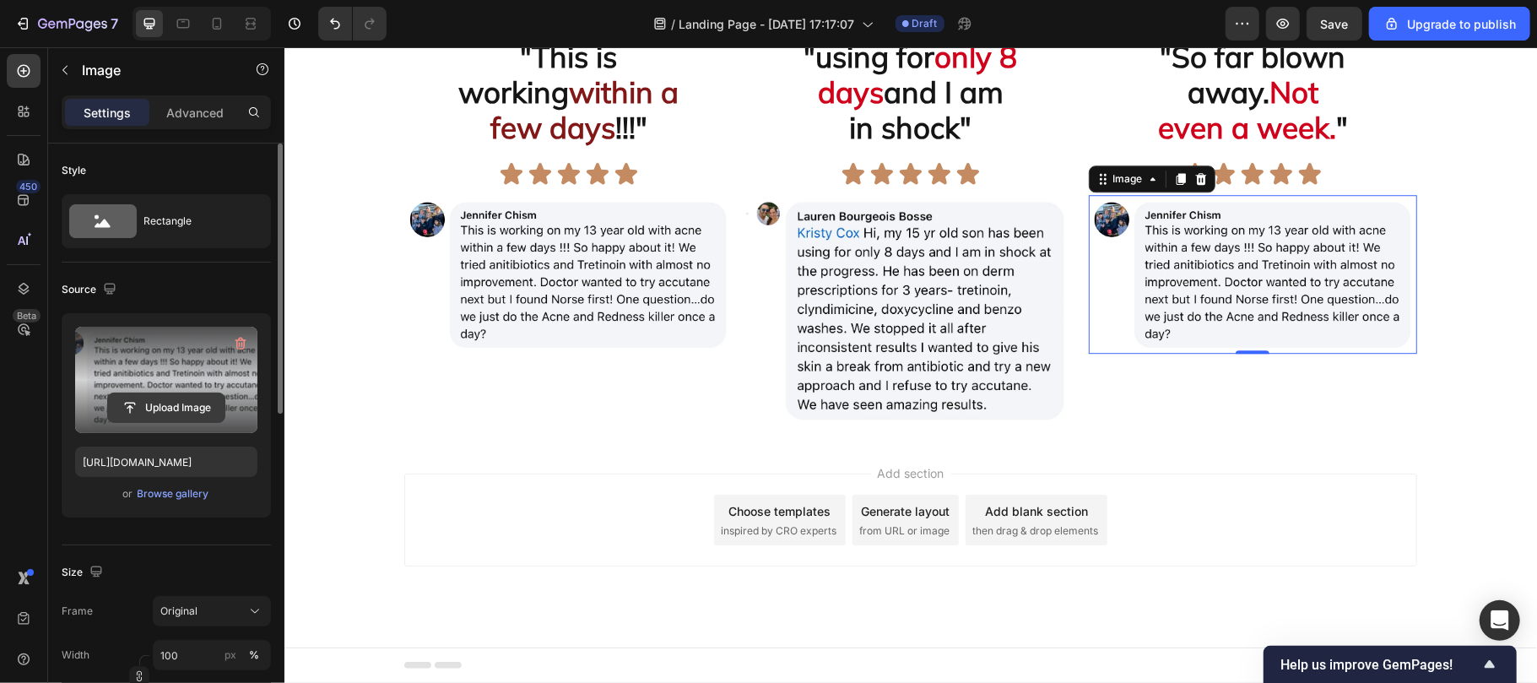
click at [170, 409] on input "file" at bounding box center [166, 407] width 116 height 29
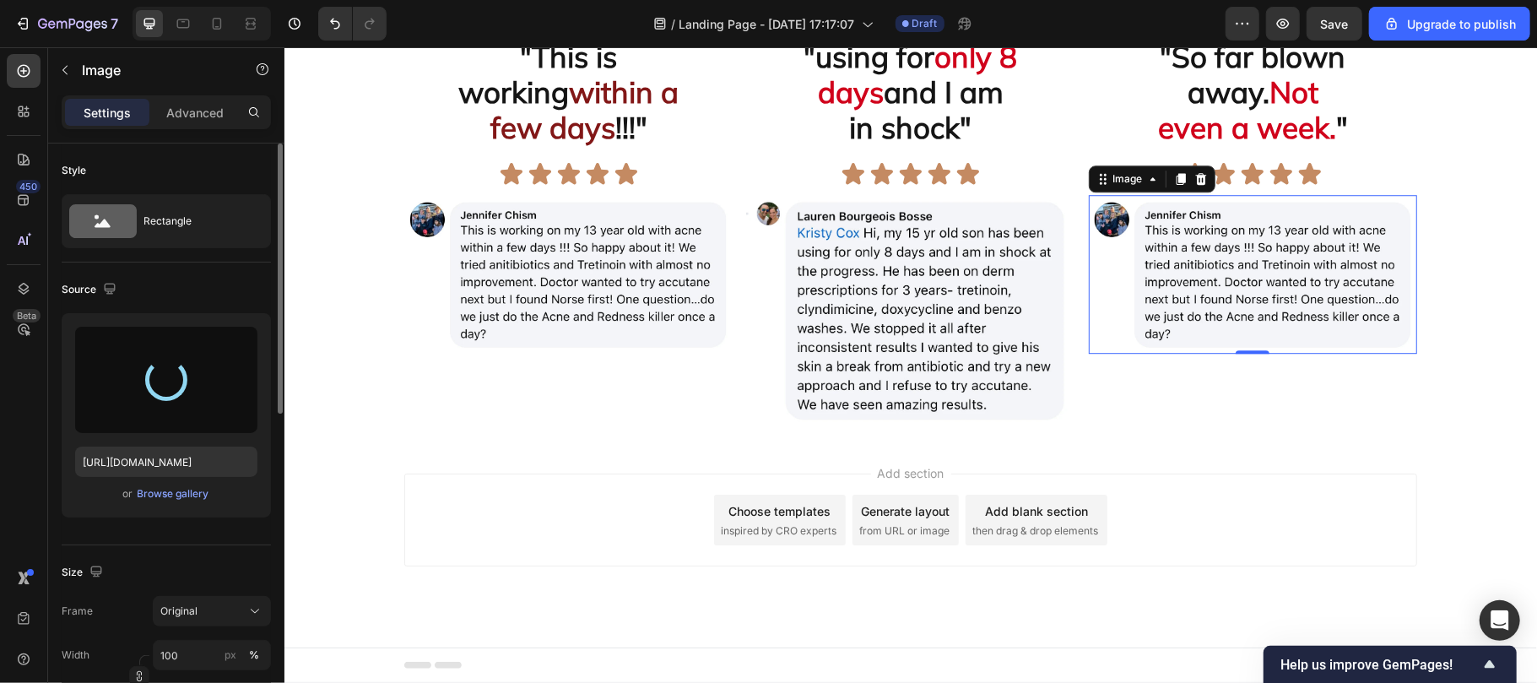
type input "[URL][DOMAIN_NAME]"
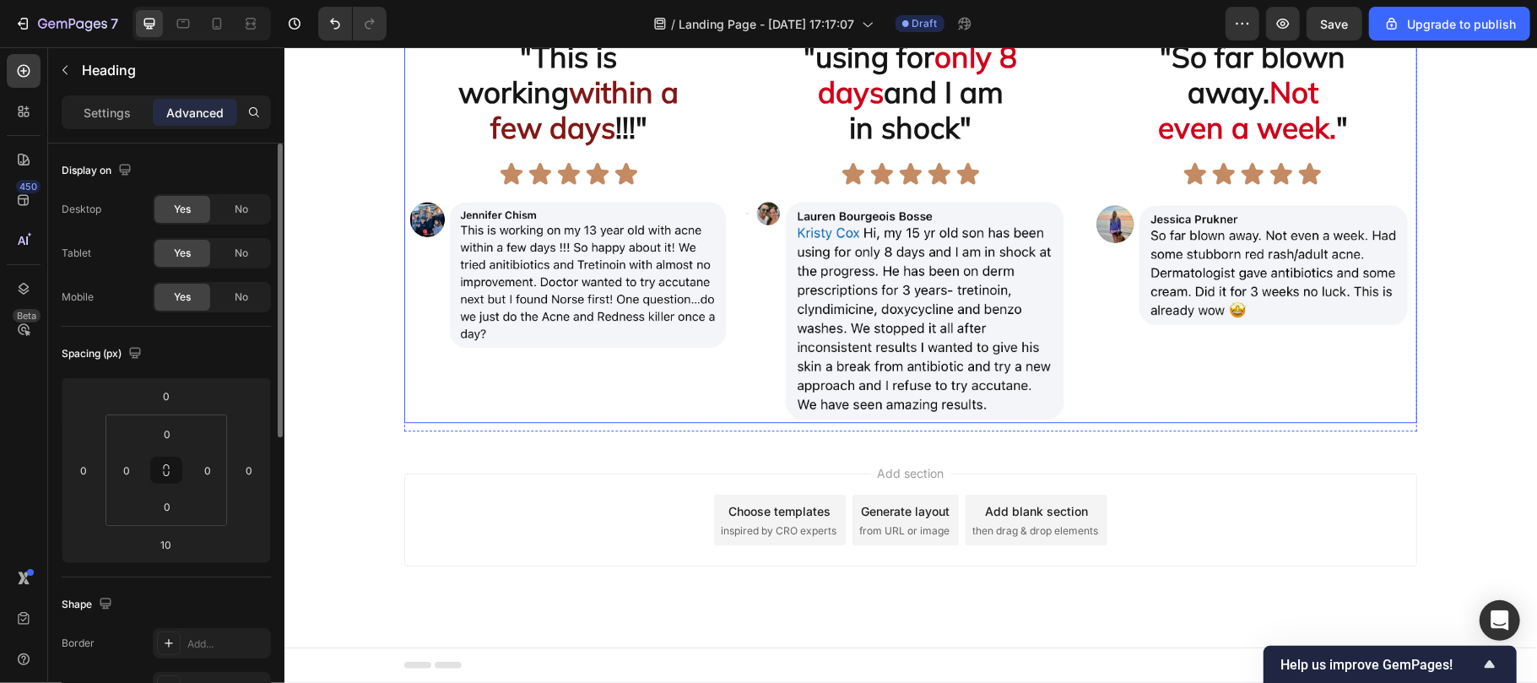
click at [712, 422] on div ""This is working within a few days !!!" Text Block Icon Icon Icon Icon Icon Ico…" at bounding box center [567, 230] width 328 height 383
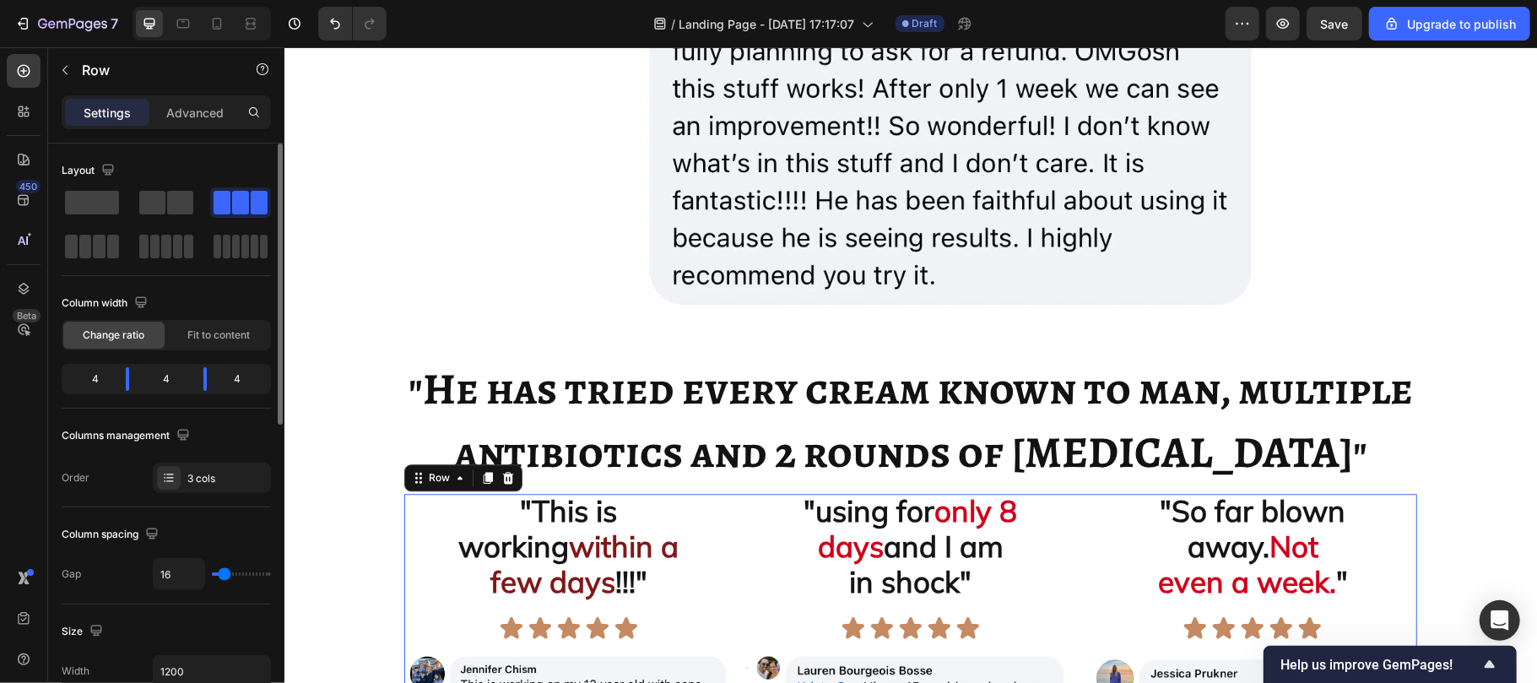
scroll to position [2662, 0]
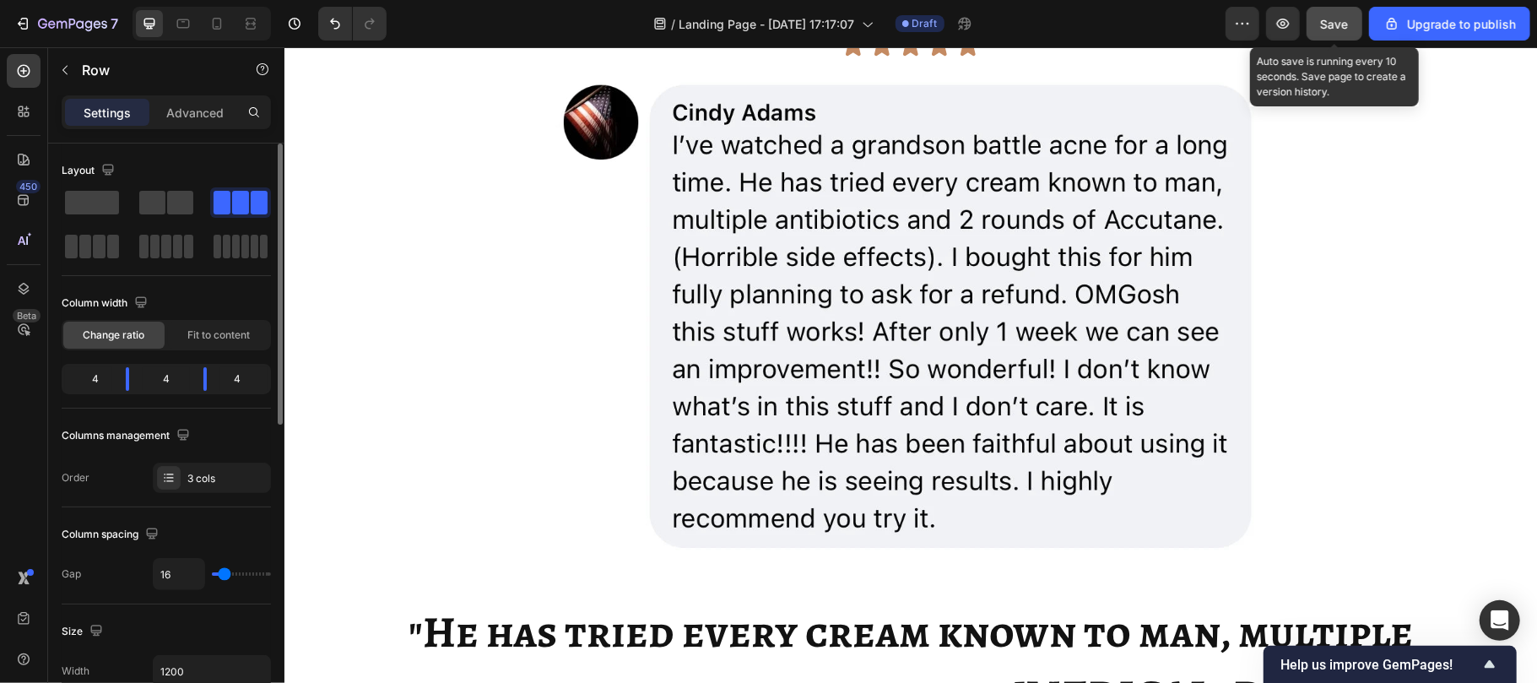
click at [1325, 20] on span "Save" at bounding box center [1335, 24] width 28 height 14
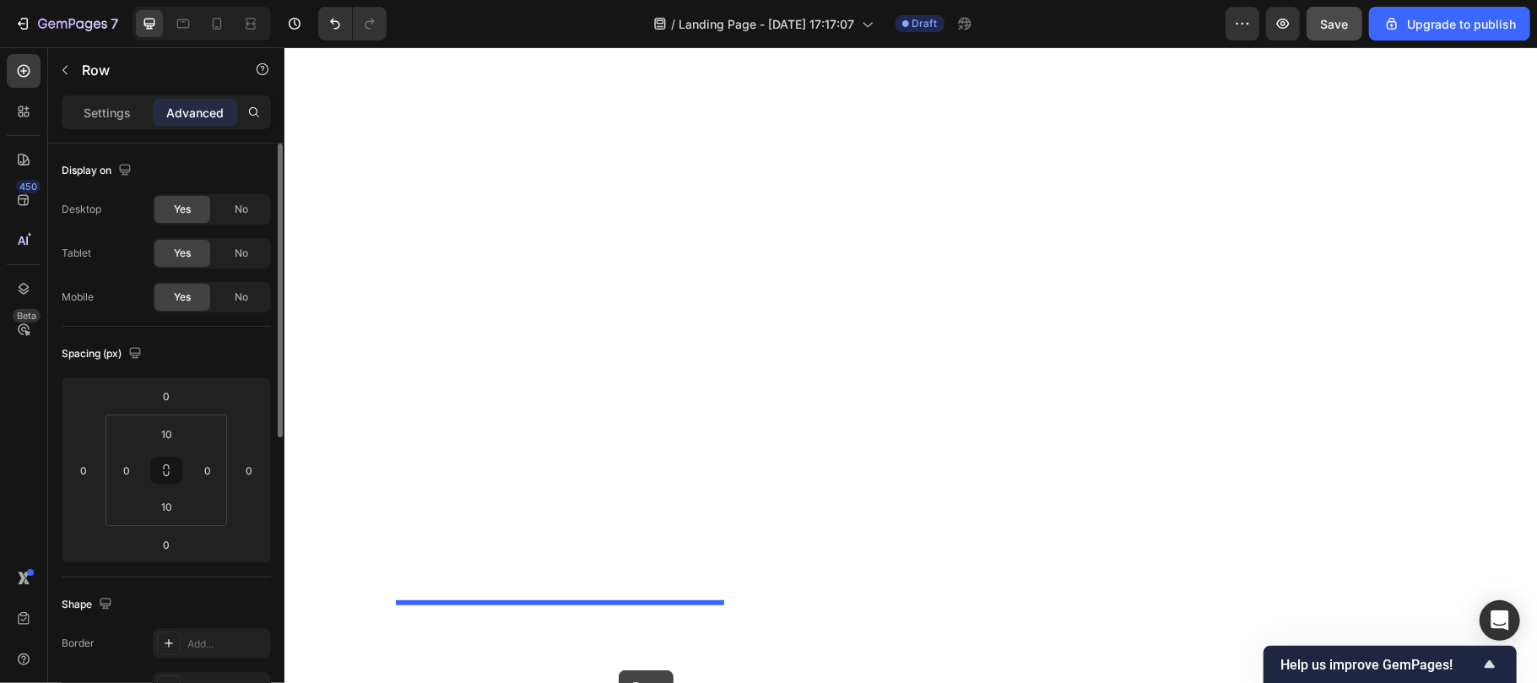
scroll to position [5307, 0]
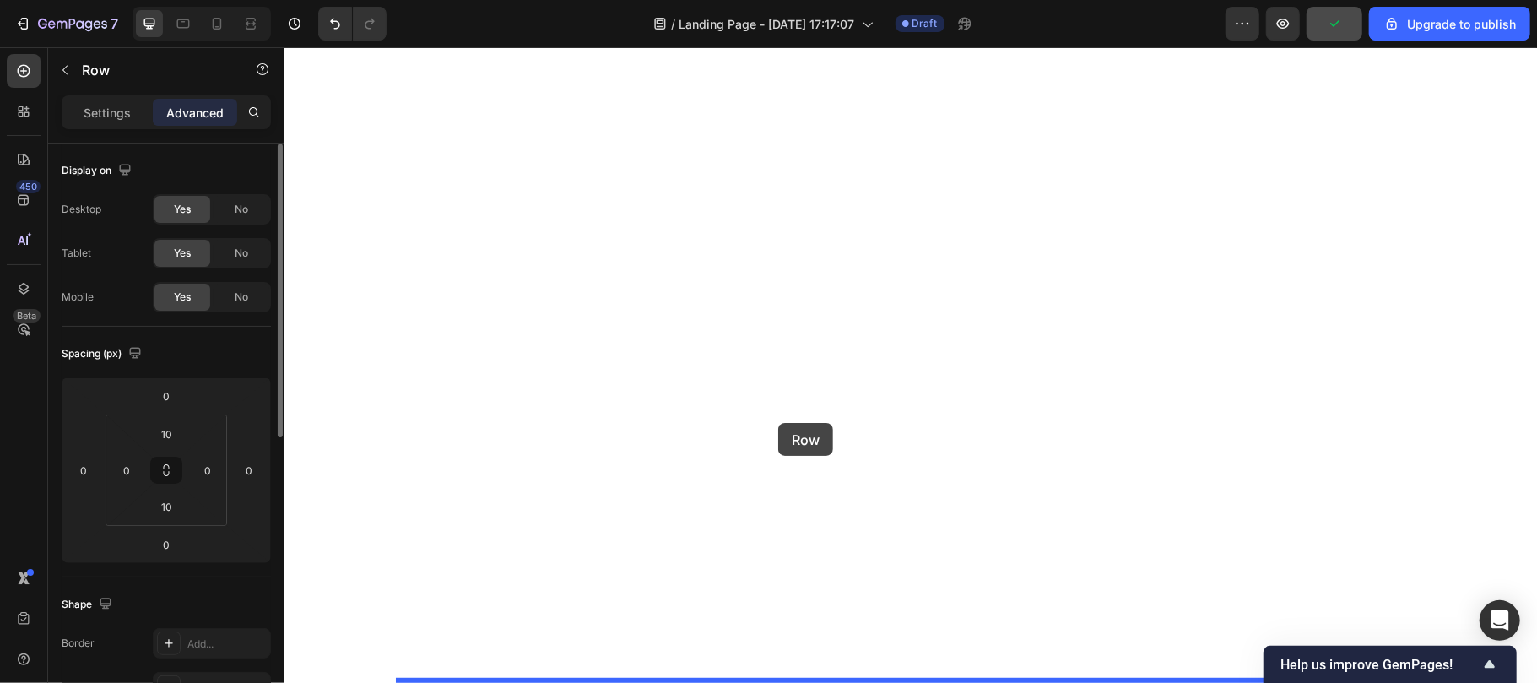
drag, startPoint x: 427, startPoint y: 301, endPoint x: 777, endPoint y: 422, distance: 370.5
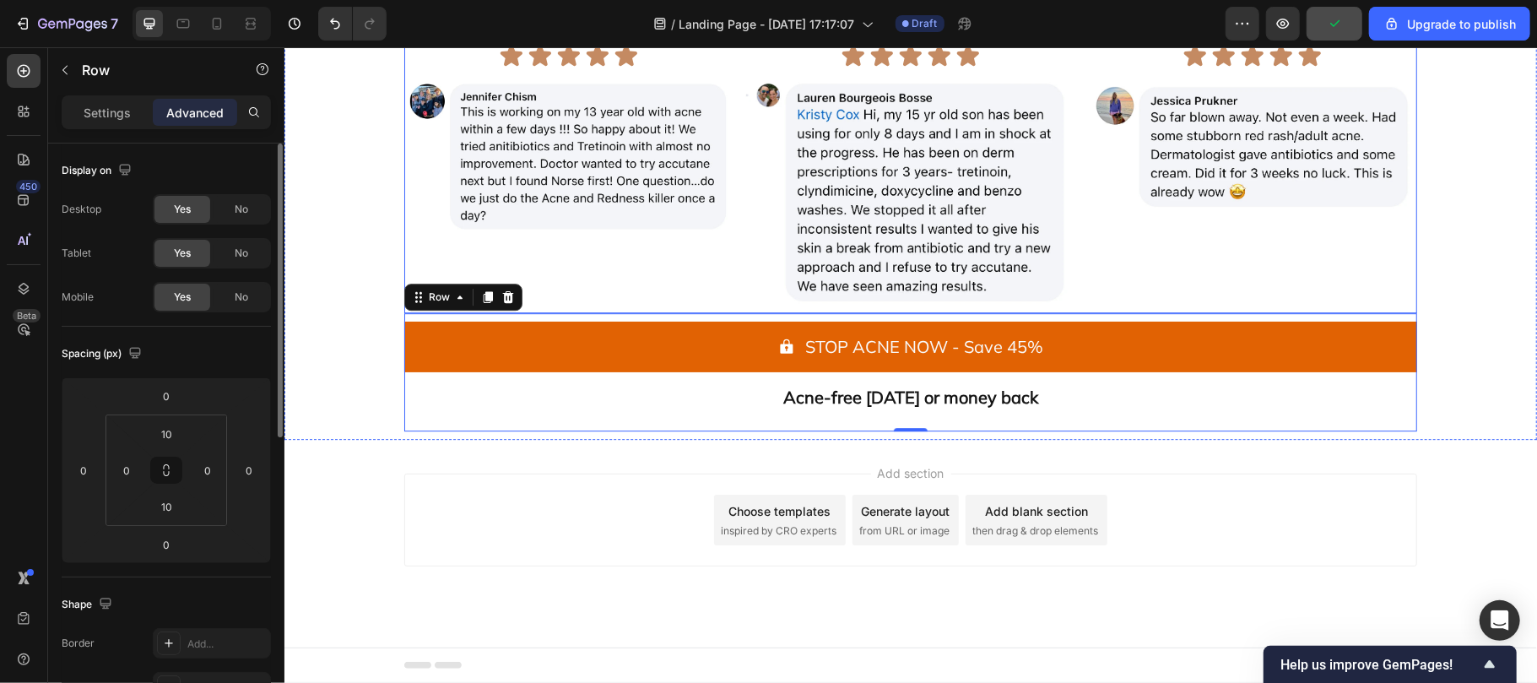
scroll to position [5189, 0]
click at [452, 303] on icon at bounding box center [459, 296] width 14 height 14
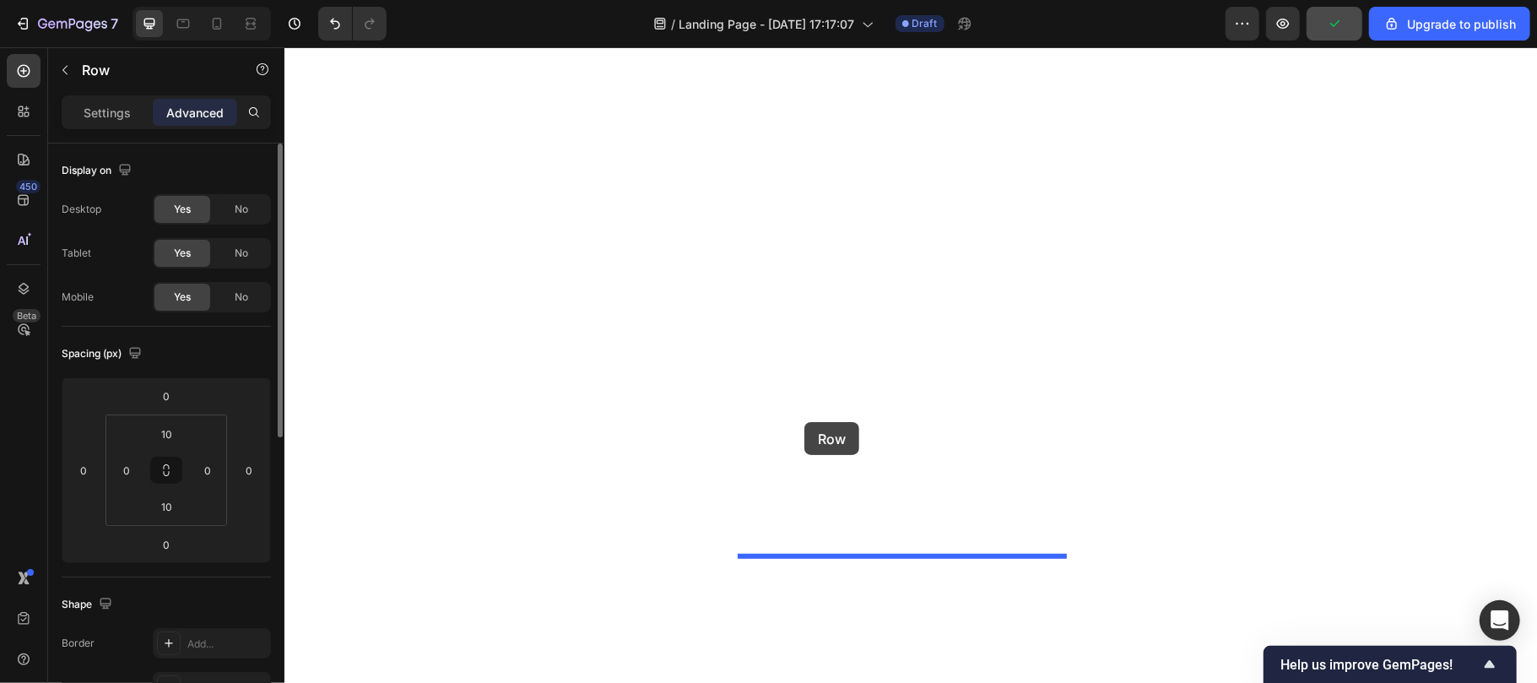
drag, startPoint x: 439, startPoint y: 415, endPoint x: 803, endPoint y: 421, distance: 364.7
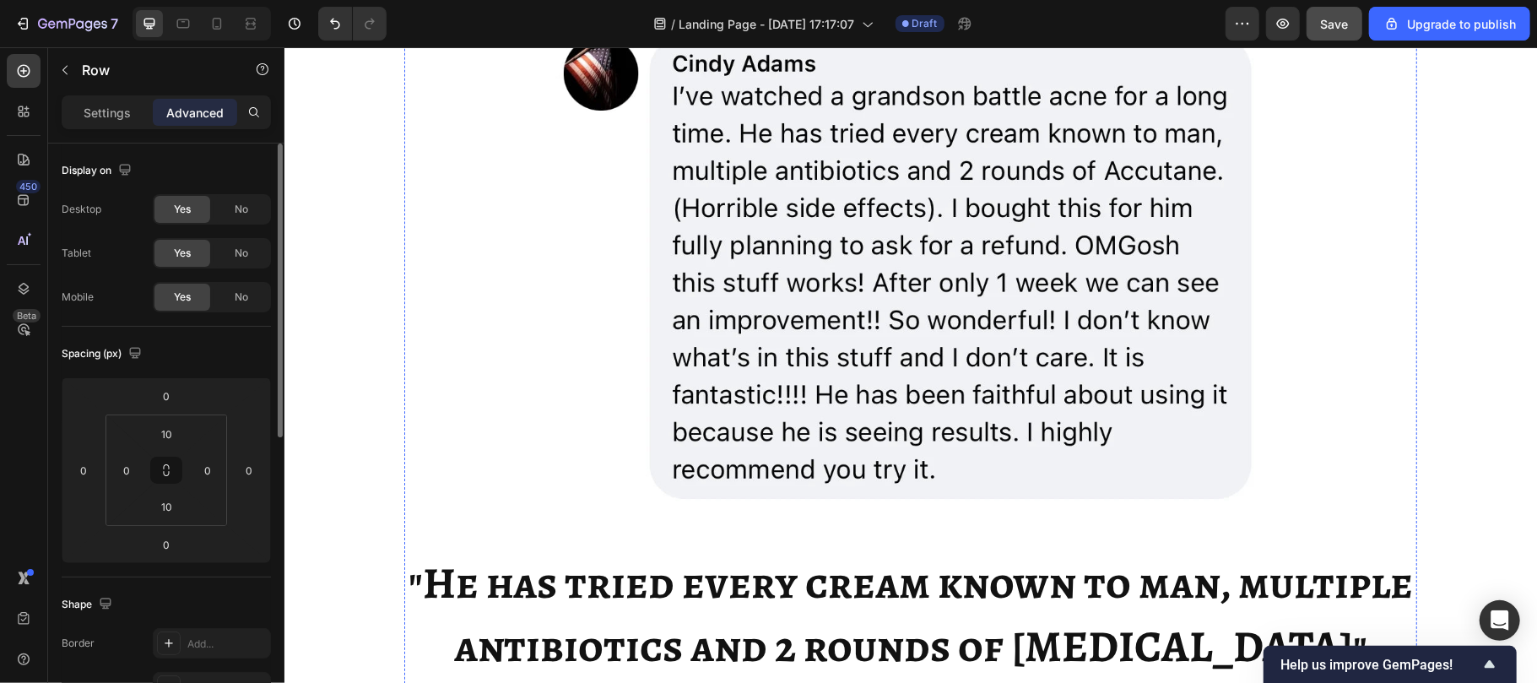
scroll to position [2830, 0]
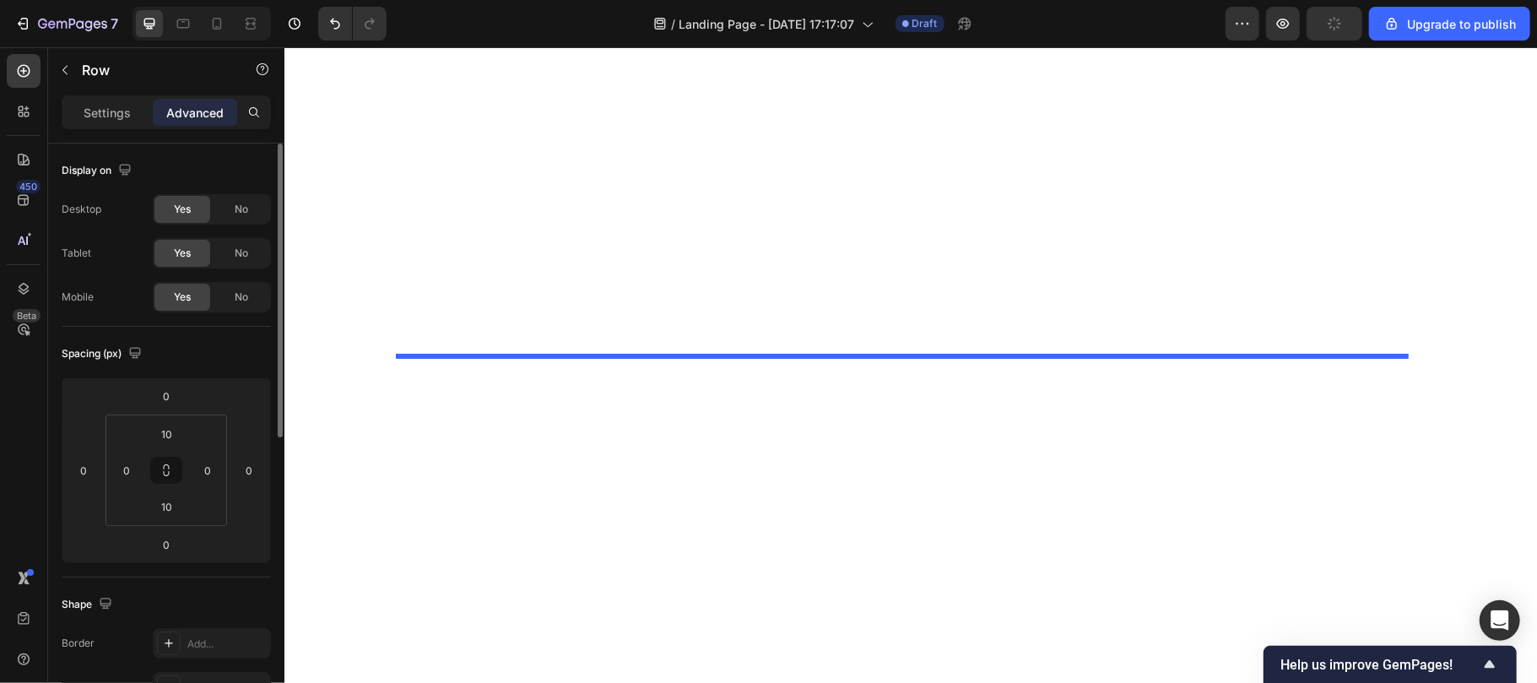
drag, startPoint x: 430, startPoint y: 171, endPoint x: 677, endPoint y: 713, distance: 595.6
type input "11"
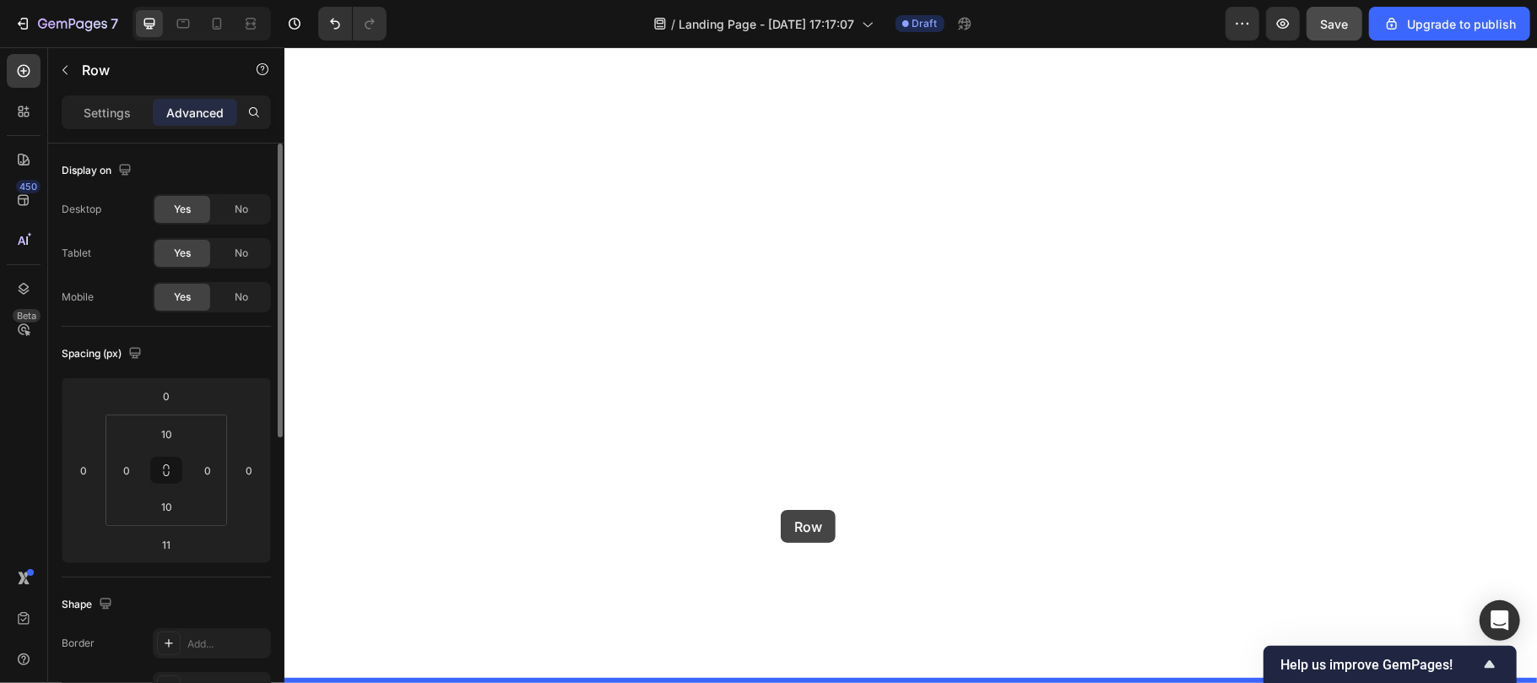
scroll to position [5284, 0]
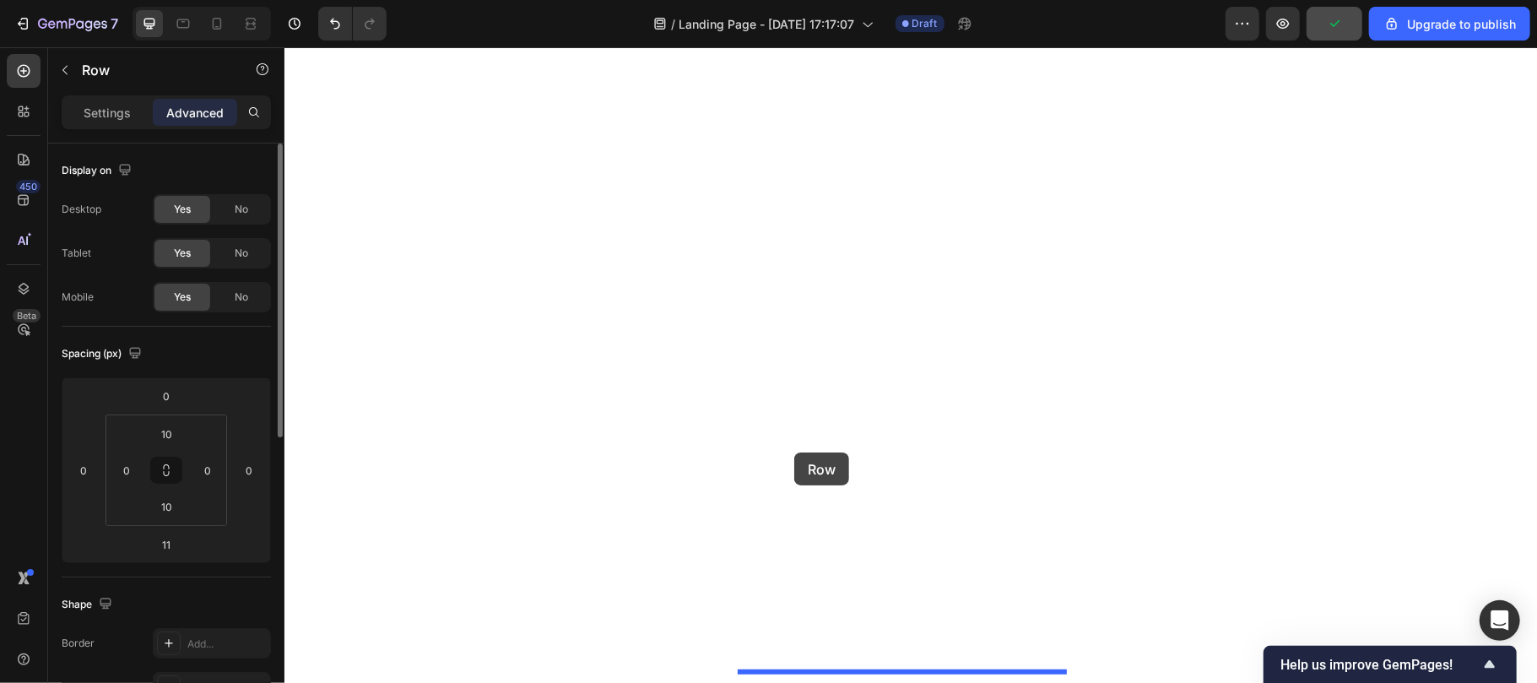
drag, startPoint x: 420, startPoint y: 203, endPoint x: 793, endPoint y: 452, distance: 448.0
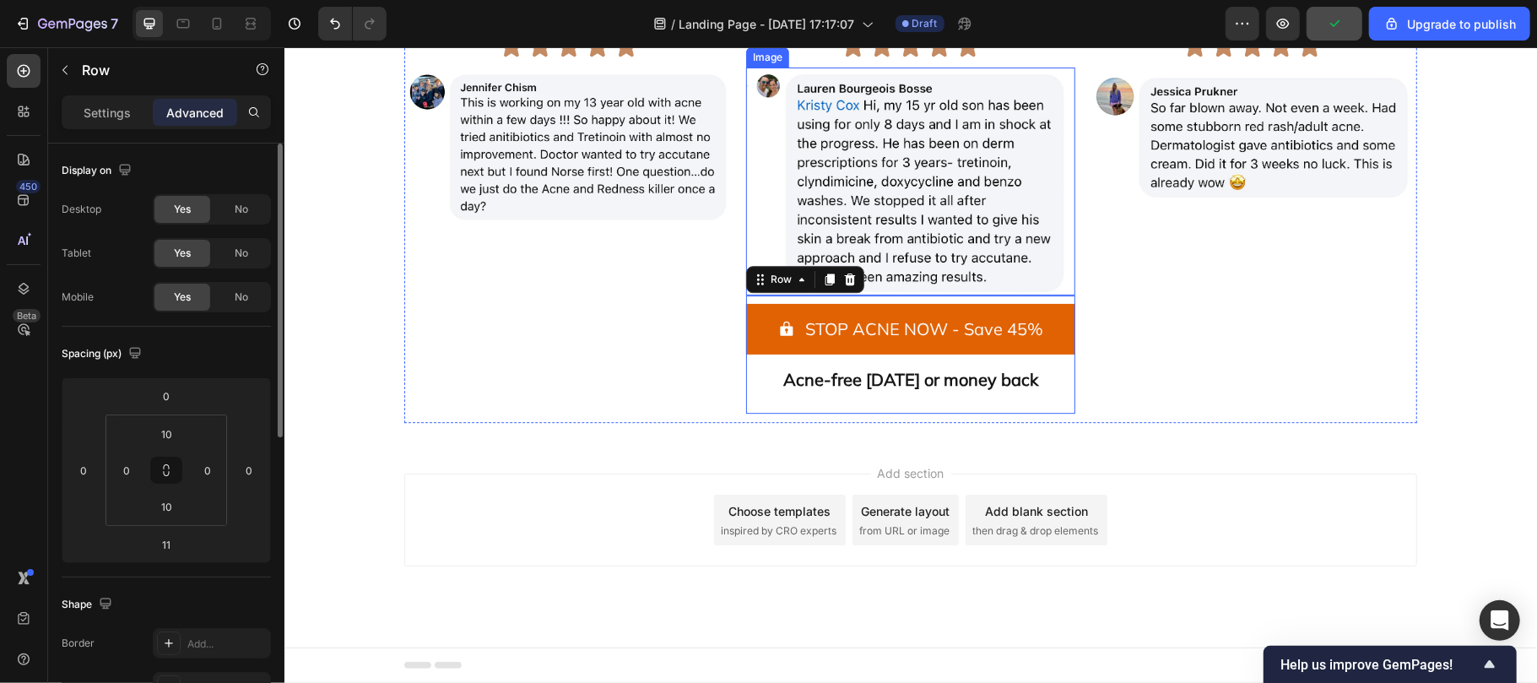
scroll to position [5156, 0]
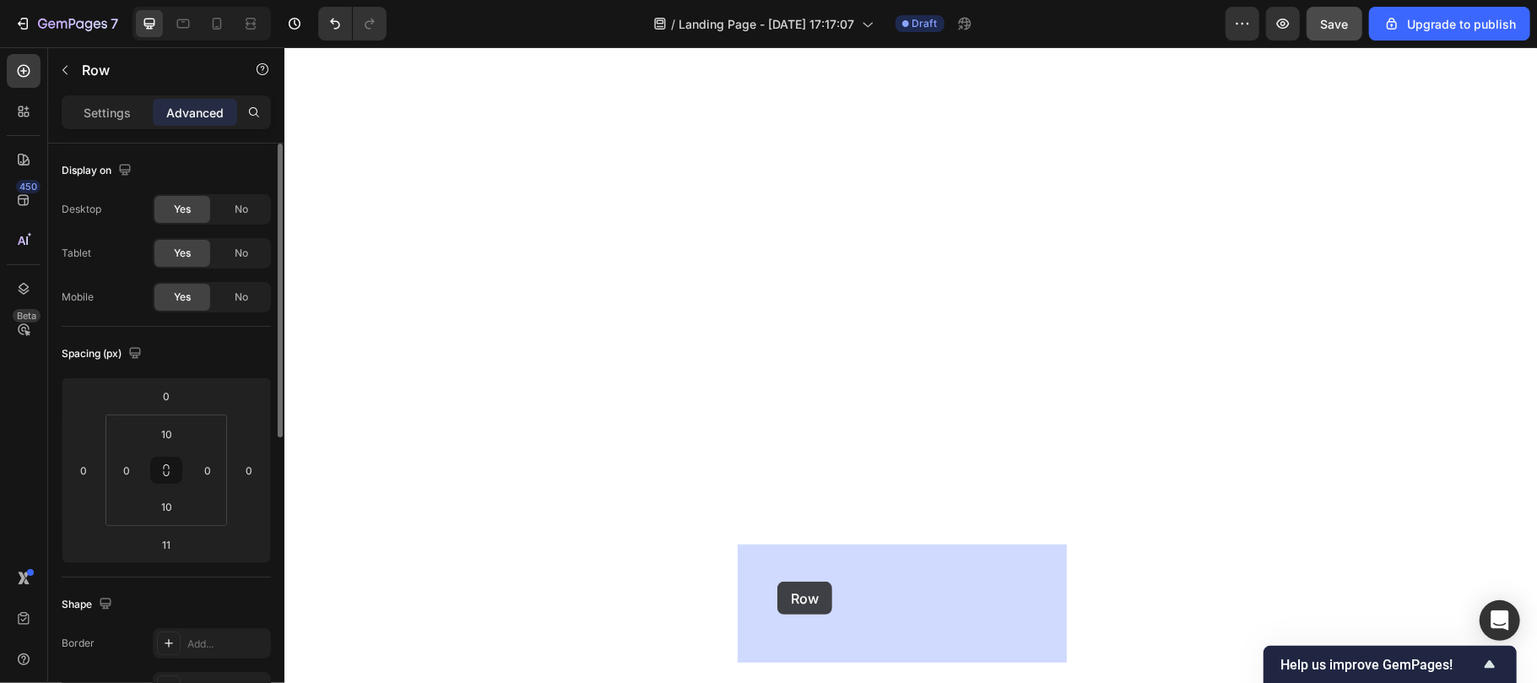
drag, startPoint x: 778, startPoint y: 439, endPoint x: 776, endPoint y: 581, distance: 141.8
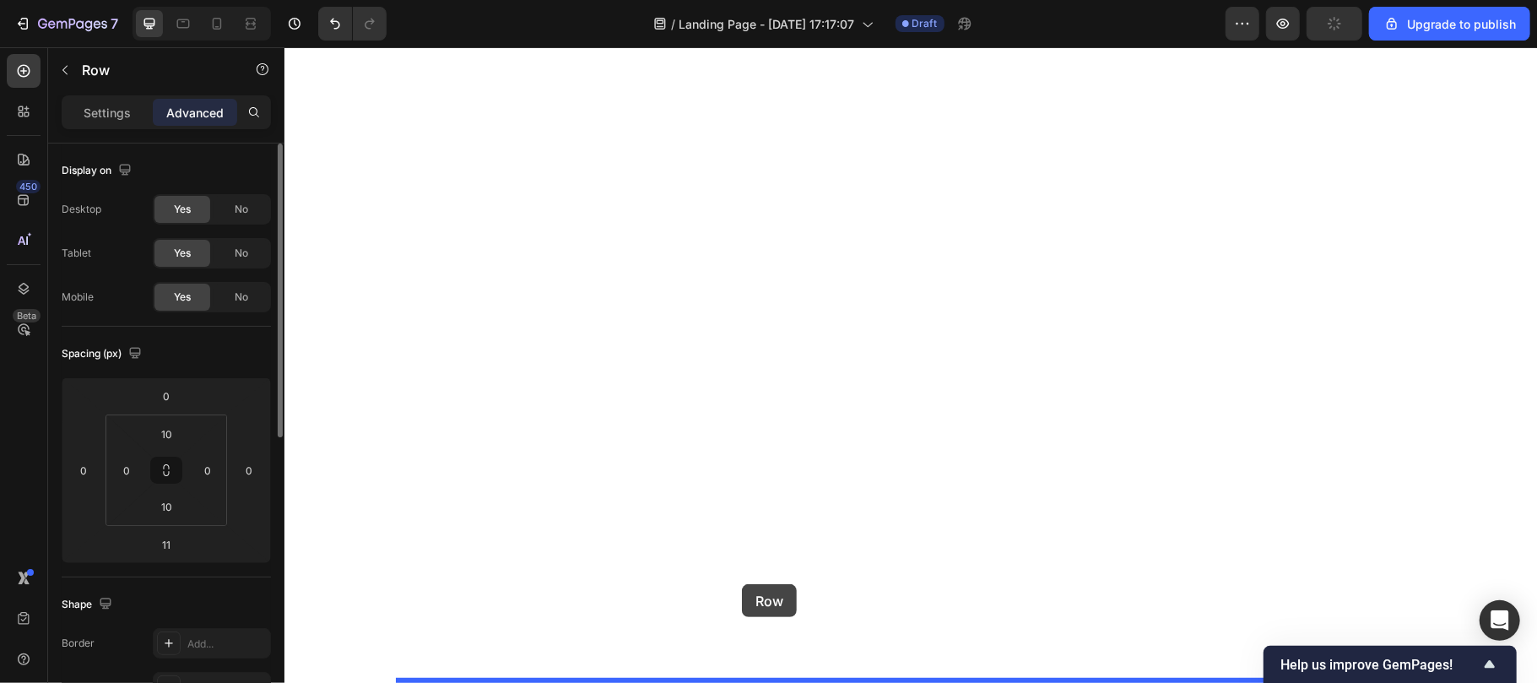
drag, startPoint x: 764, startPoint y: 445, endPoint x: 738, endPoint y: 583, distance: 140.9
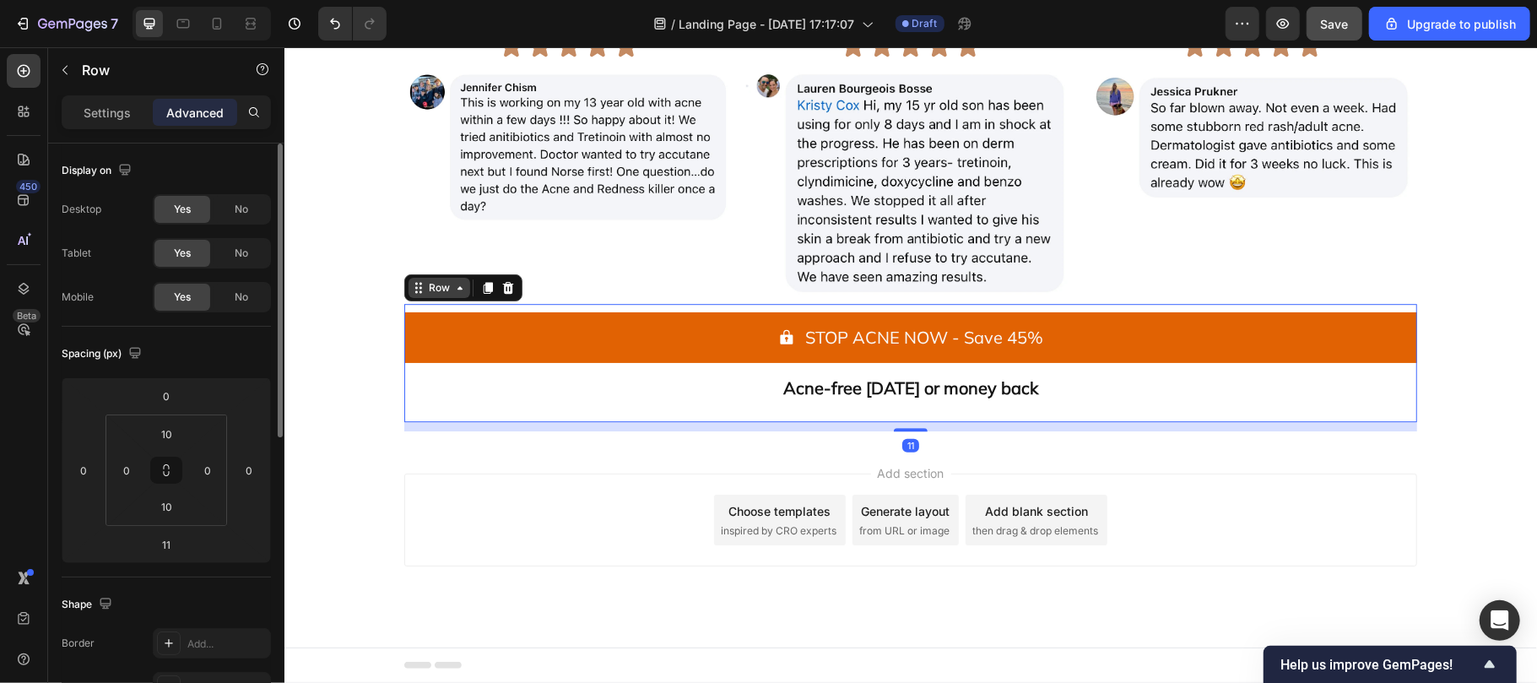
click at [425, 295] on div "Row" at bounding box center [439, 286] width 28 height 15
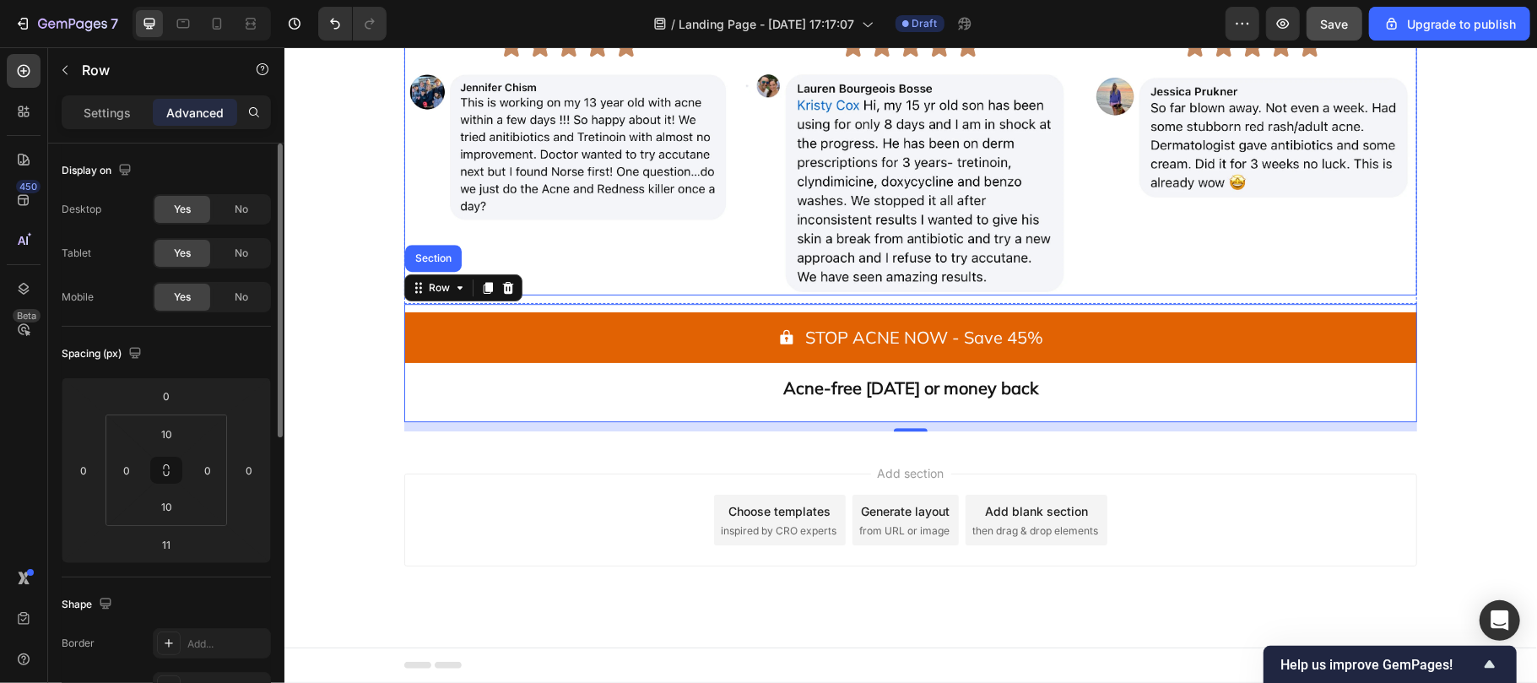
click at [579, 295] on div ""This is working within a few days !!!" Text Block Icon Icon Icon Icon Icon Ico…" at bounding box center [567, 102] width 328 height 383
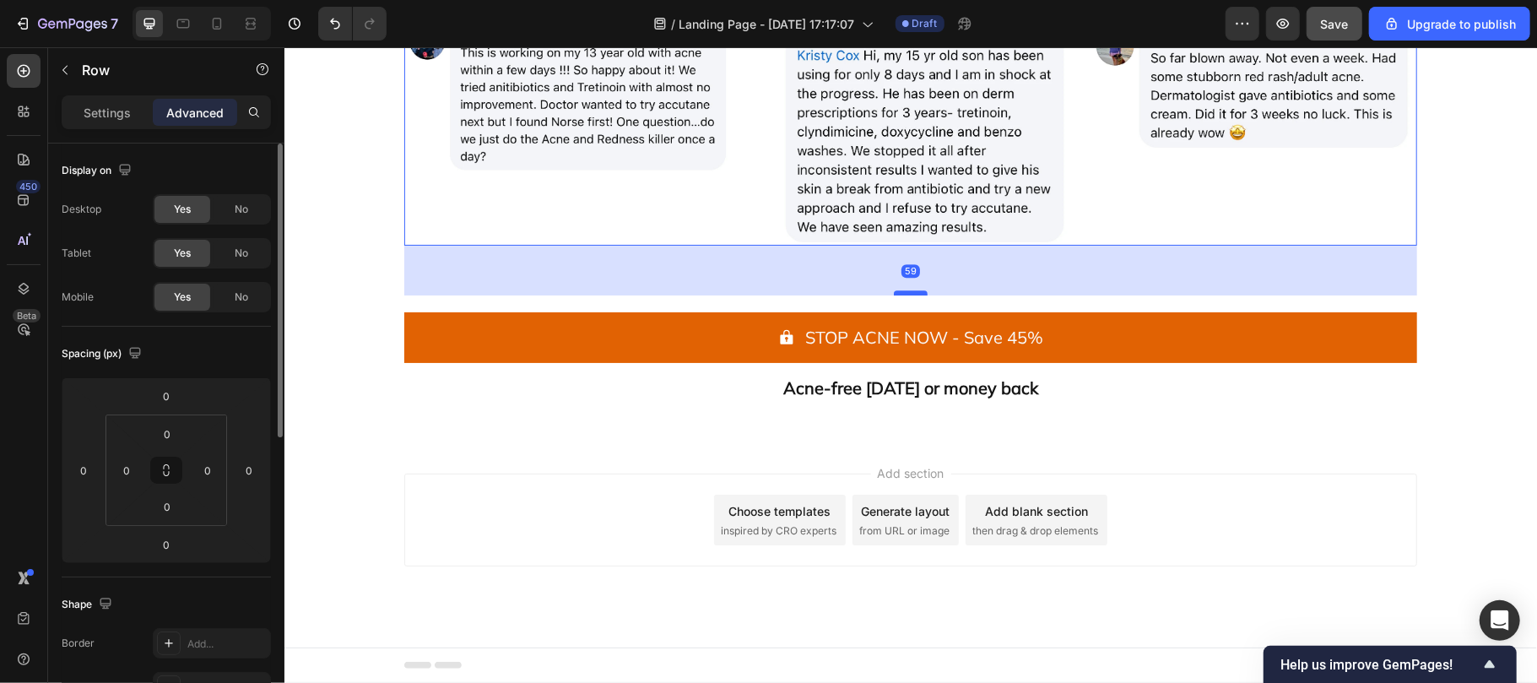
drag, startPoint x: 901, startPoint y: 450, endPoint x: 901, endPoint y: 500, distance: 49.8
click at [901, 295] on div at bounding box center [910, 291] width 34 height 5
type input "59"
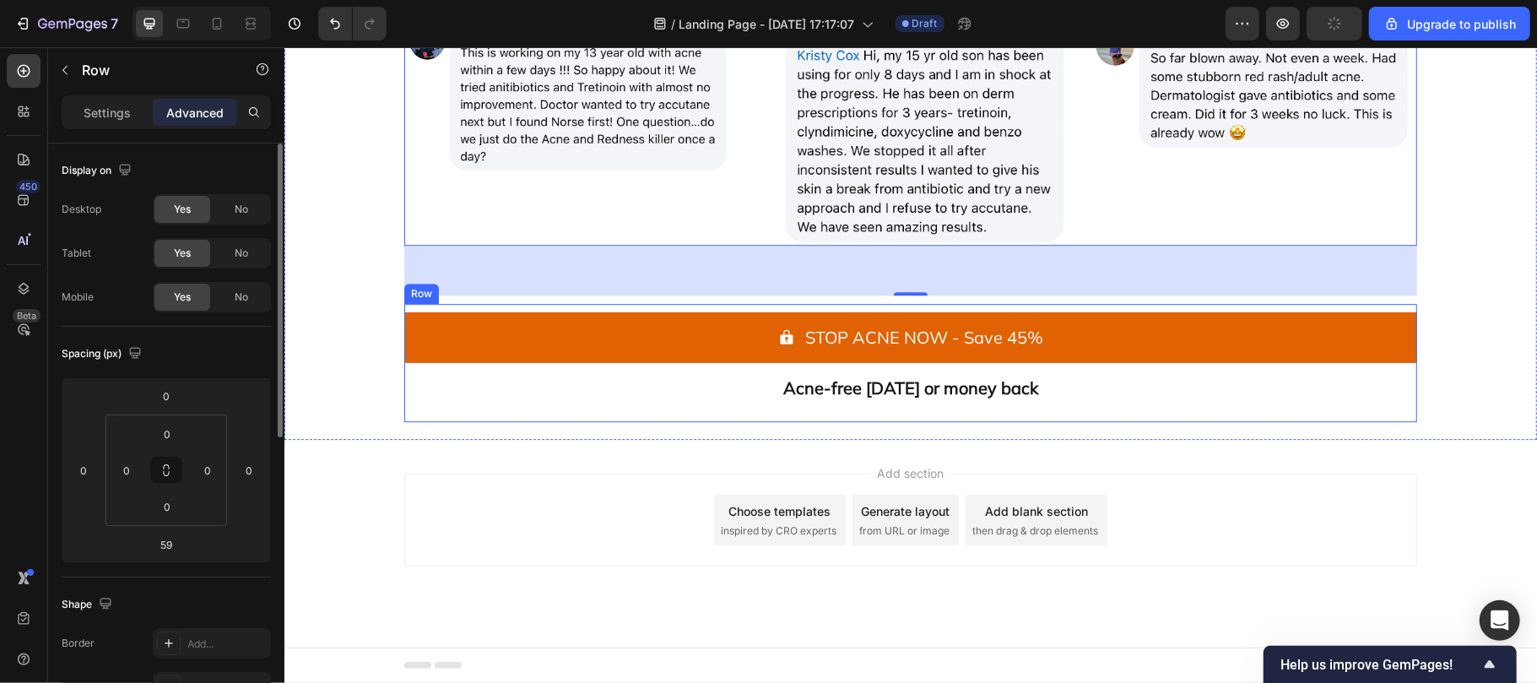
click at [403, 371] on div "STOP ACNE NOW - Save 45% Button" at bounding box center [909, 340] width 1013 height 59
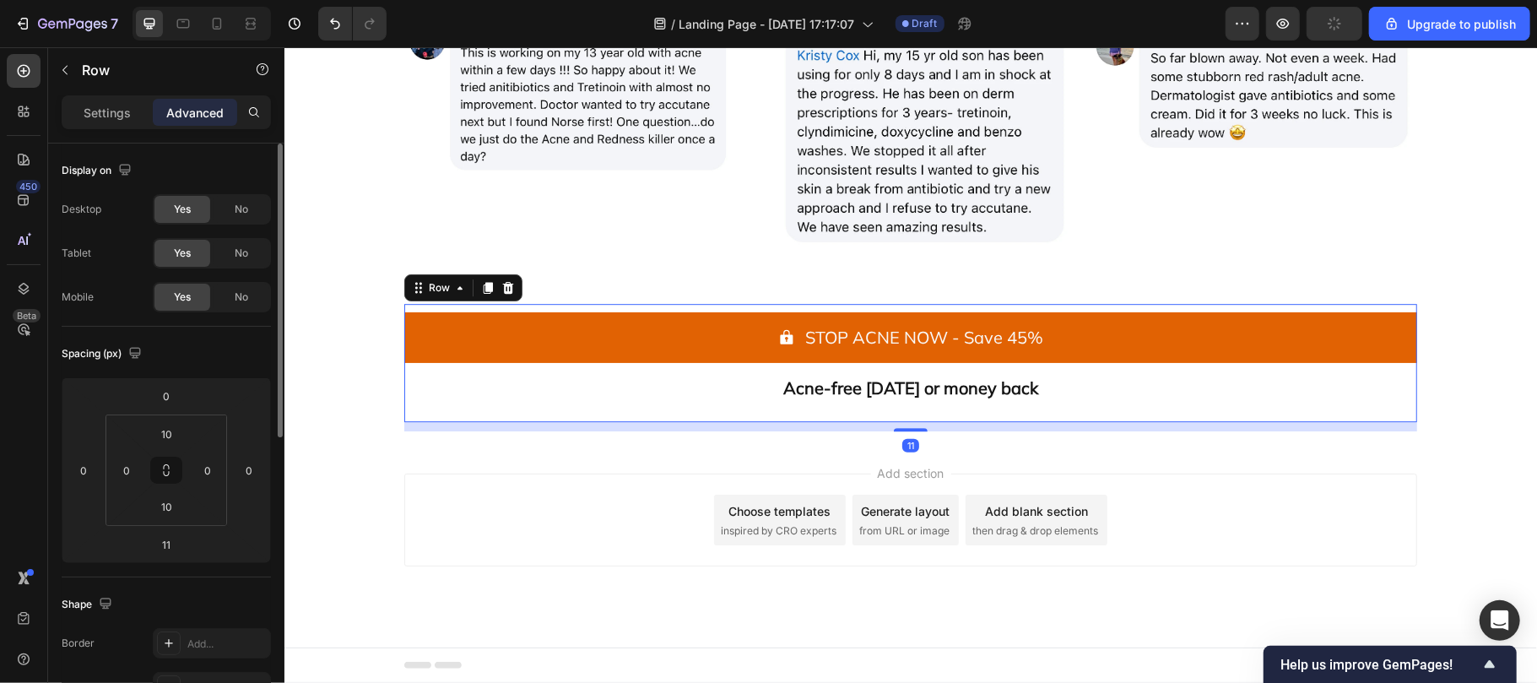
click at [403, 371] on div "STOP ACNE NOW - Save 45% Button" at bounding box center [909, 340] width 1013 height 59
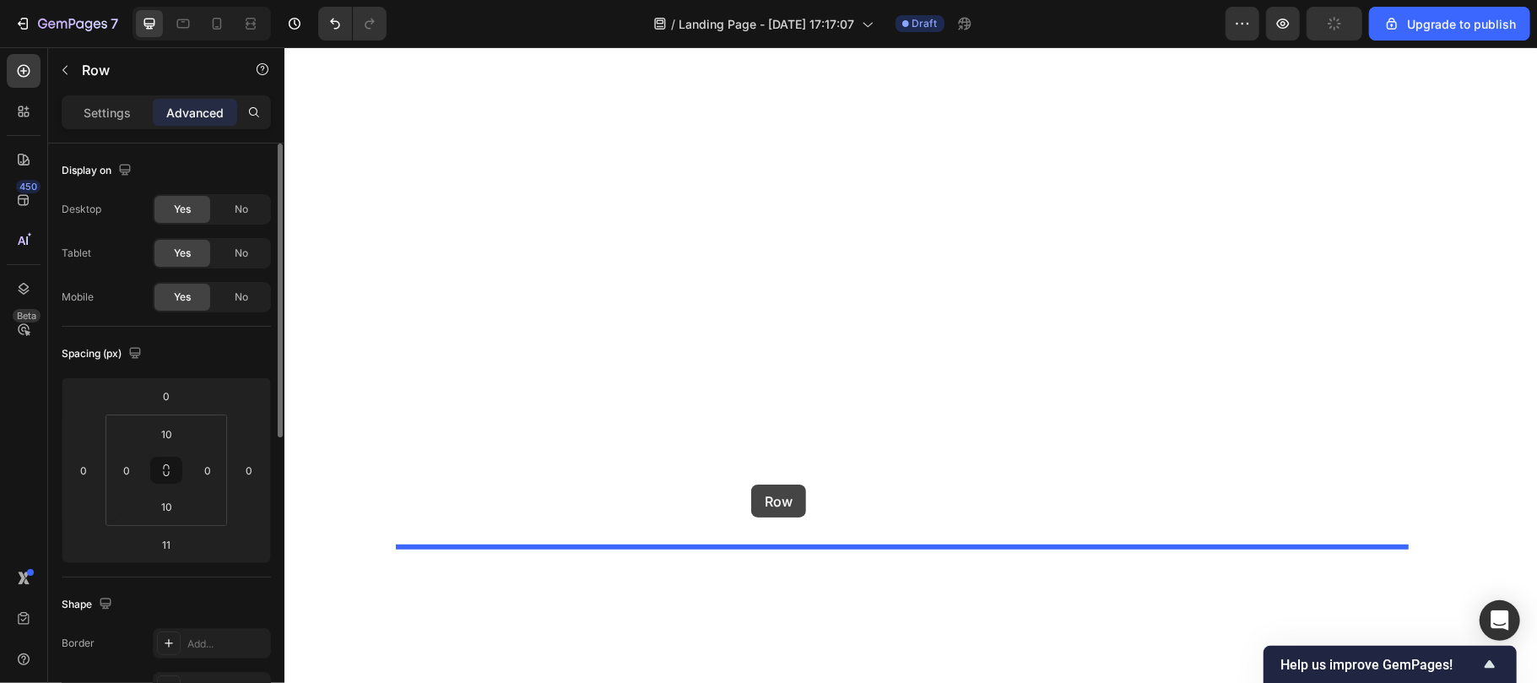
drag, startPoint x: 417, startPoint y: 502, endPoint x: 750, endPoint y: 484, distance: 333.9
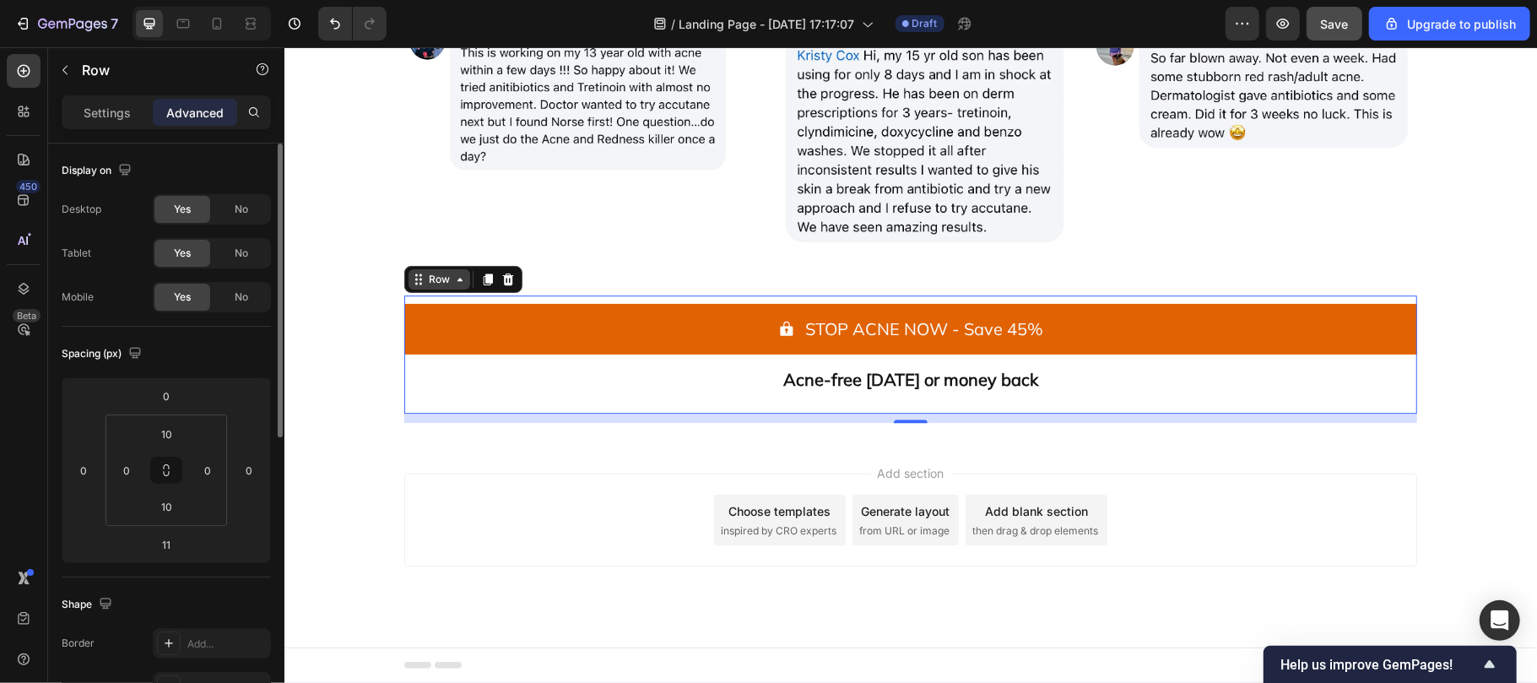
click at [439, 286] on div "Row" at bounding box center [439, 278] width 28 height 15
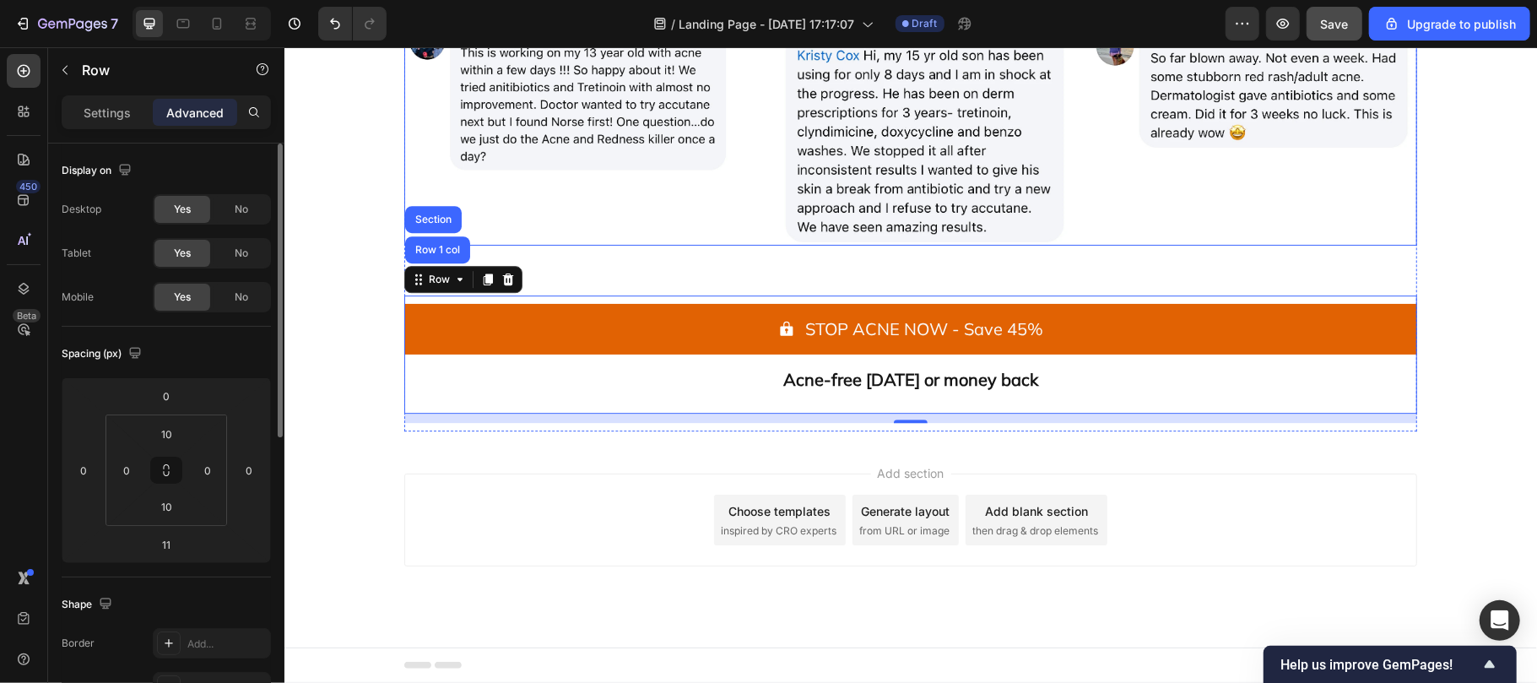
click at [696, 245] on div ""This is working within a few days !!!" Text Block Icon Icon Icon Icon Icon Ico…" at bounding box center [567, 53] width 328 height 383
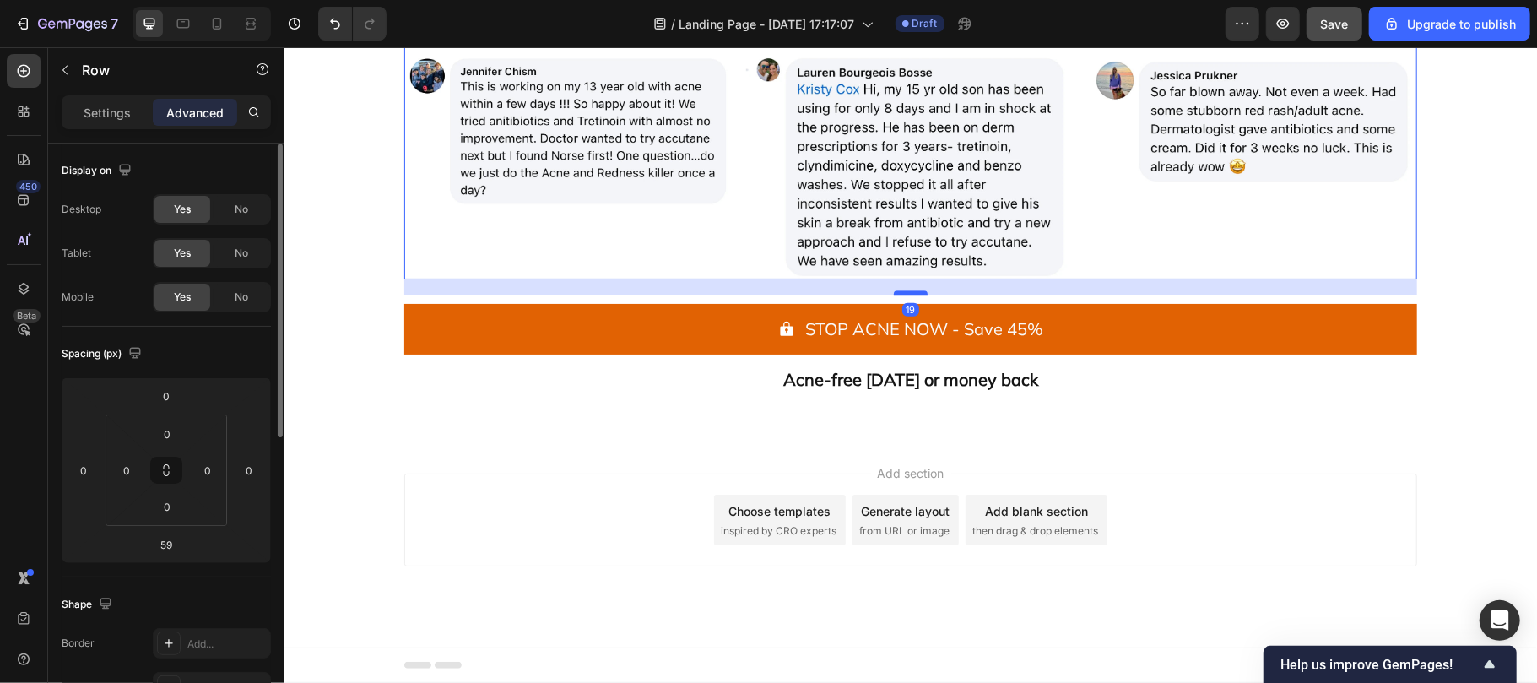
drag, startPoint x: 908, startPoint y: 500, endPoint x: 891, endPoint y: 467, distance: 37.7
click at [893, 295] on div at bounding box center [910, 291] width 34 height 5
type input "19"
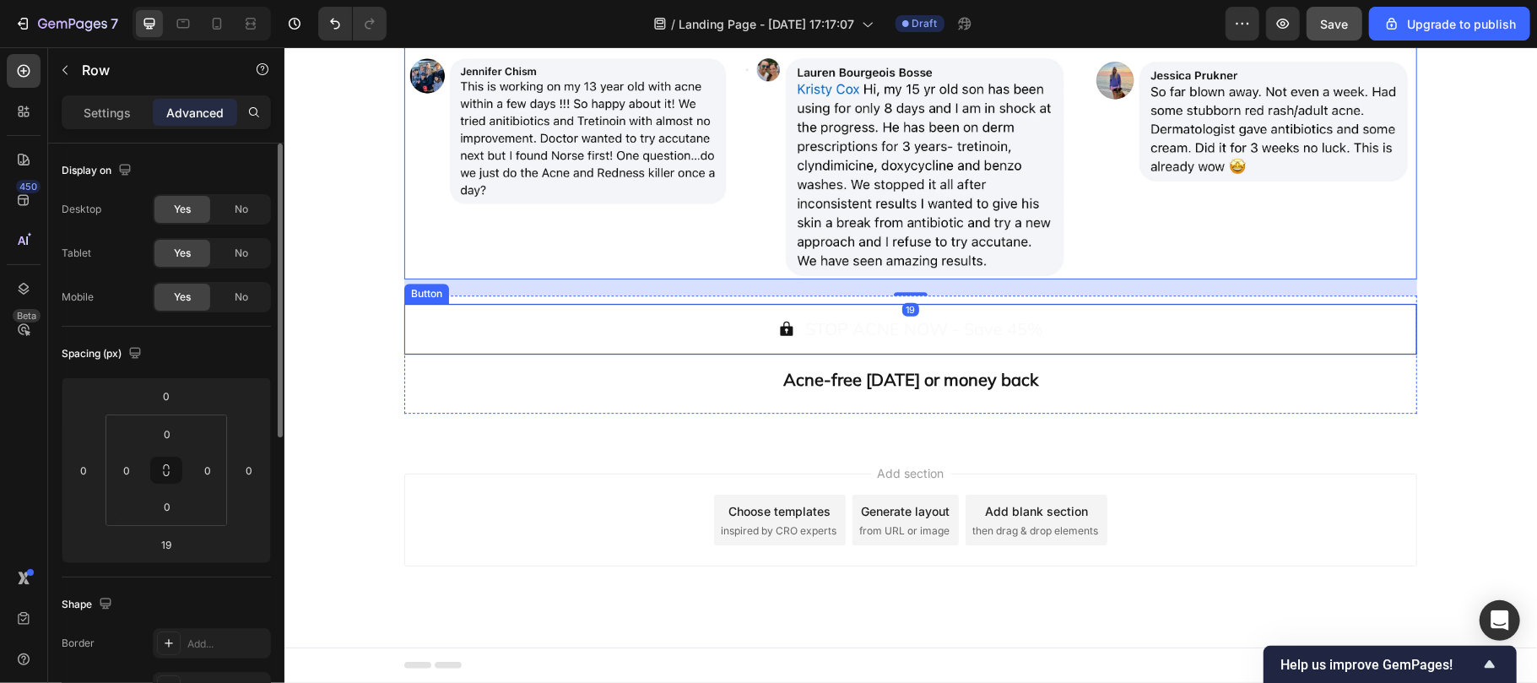
click at [684, 354] on button "STOP ACNE NOW - Save 45%" at bounding box center [909, 328] width 1013 height 51
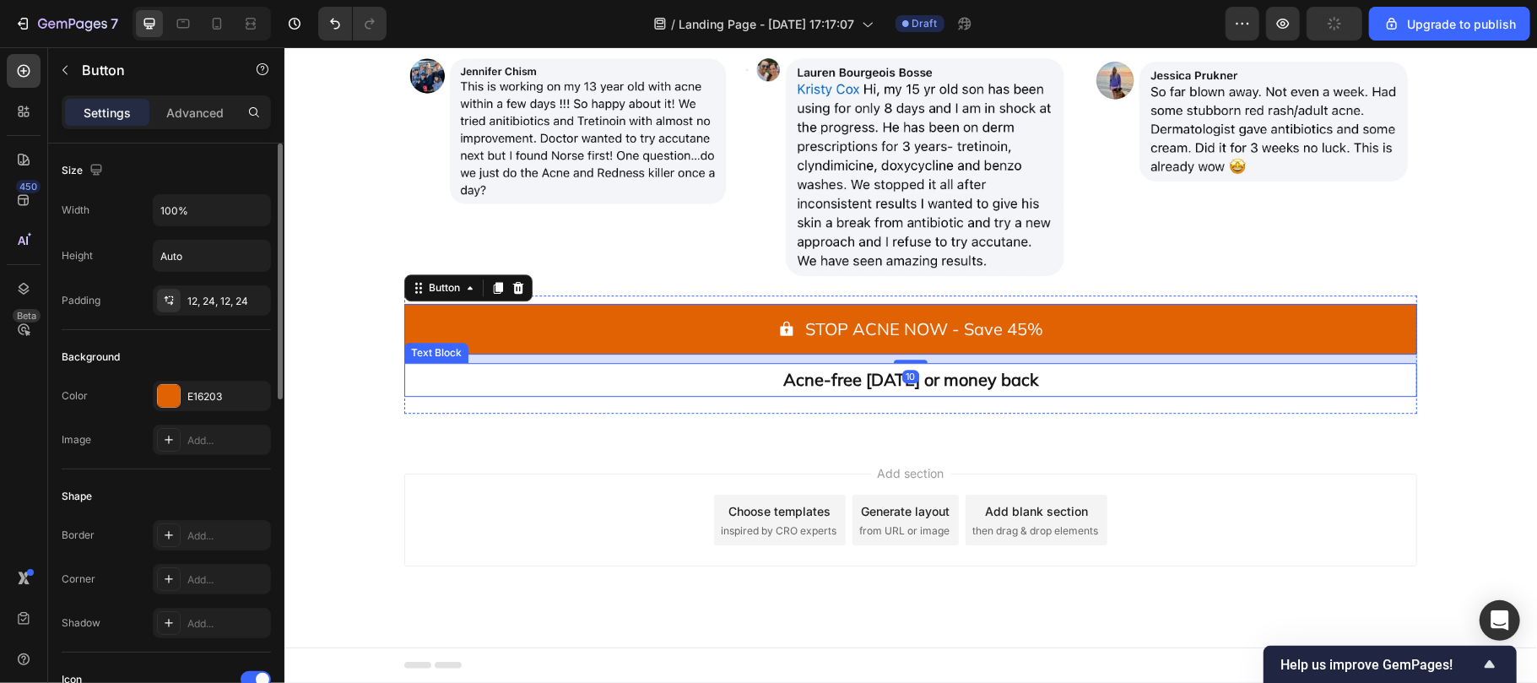
click at [430, 394] on p "Acne-free [DATE] or money back" at bounding box center [909, 379] width 1009 height 30
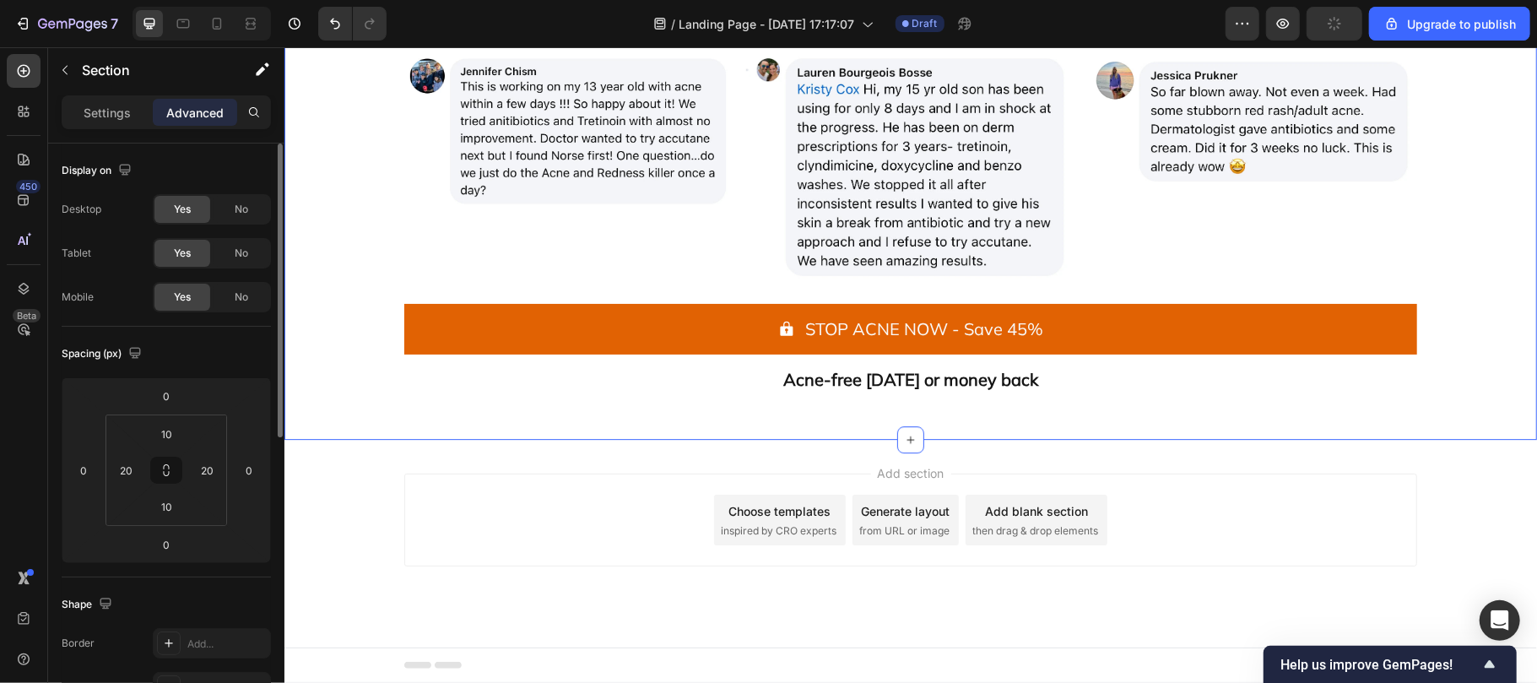
scroll to position [5332, 0]
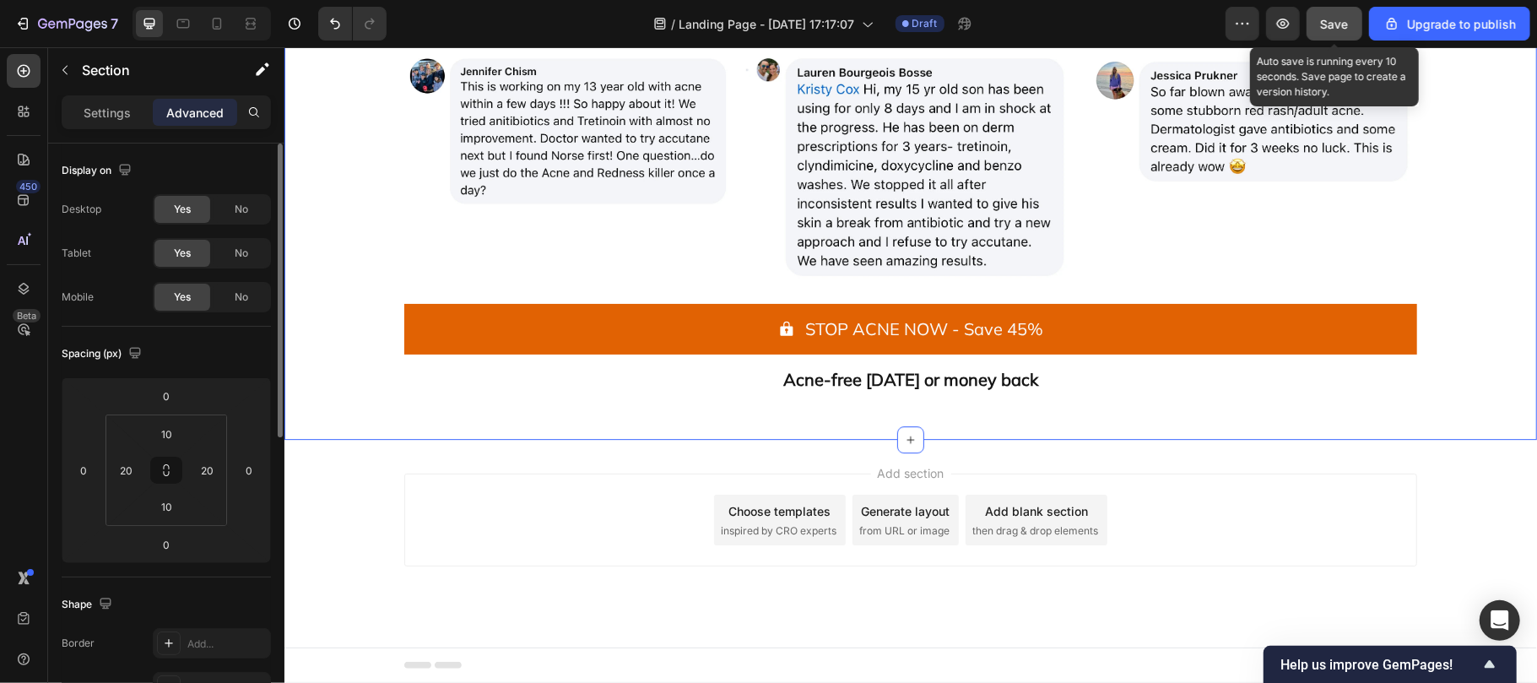
click at [1334, 32] on button "Save" at bounding box center [1335, 24] width 56 height 34
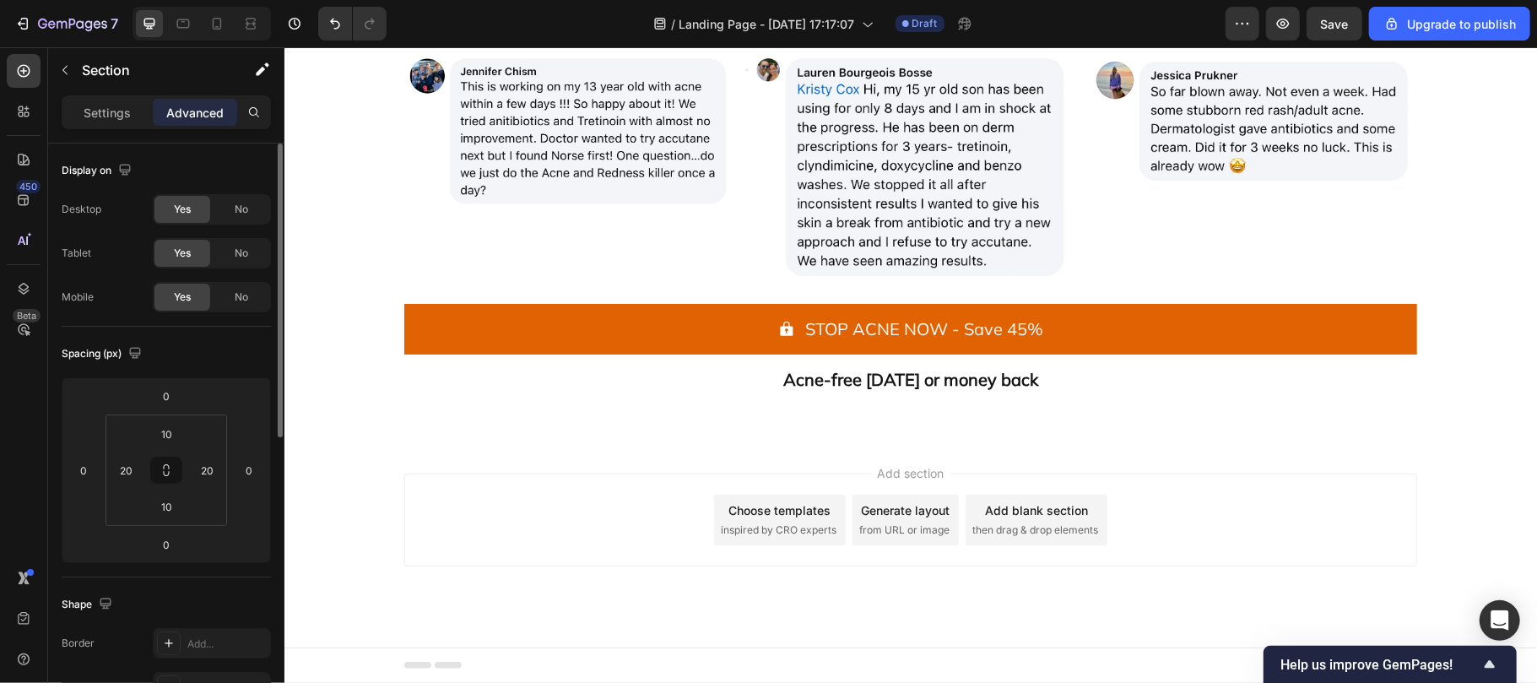
scroll to position [5282, 0]
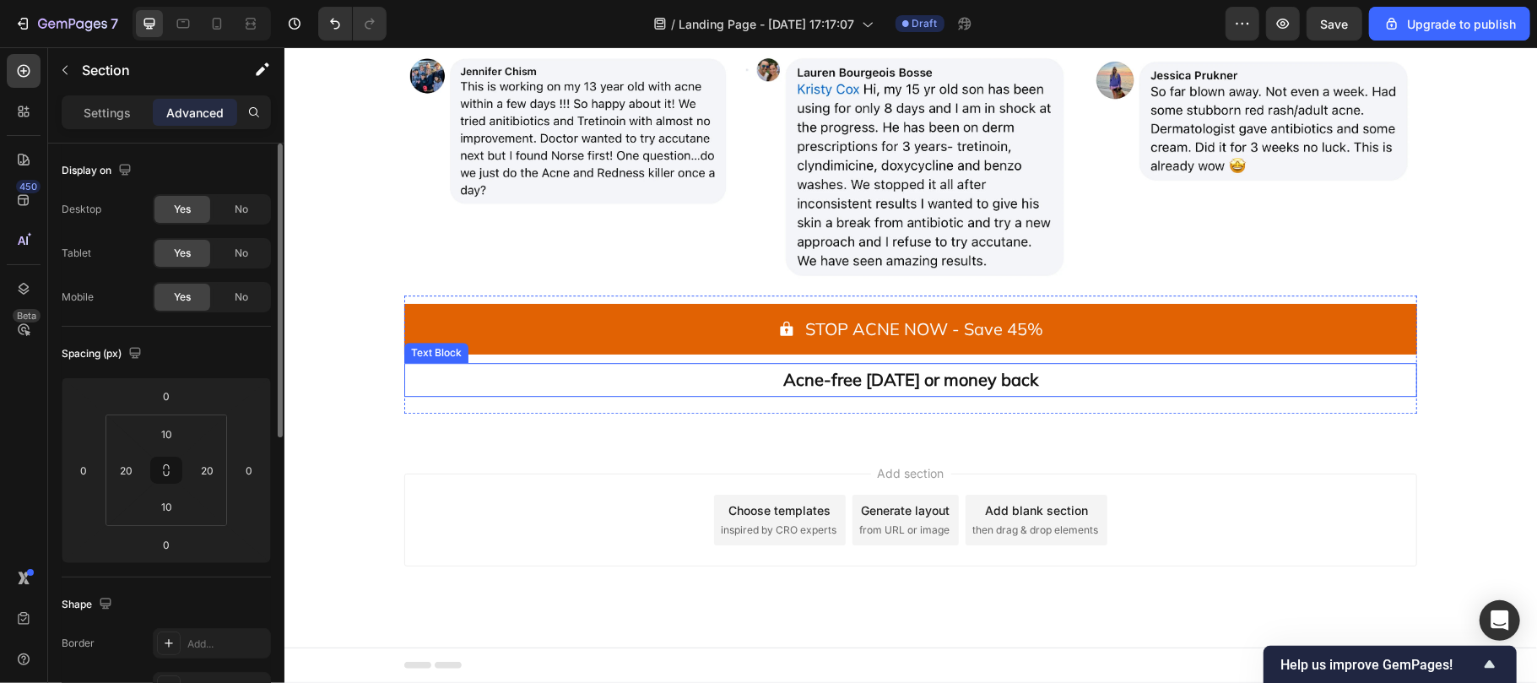
click at [470, 372] on p "Acne-free [DATE] or money back" at bounding box center [909, 379] width 1009 height 30
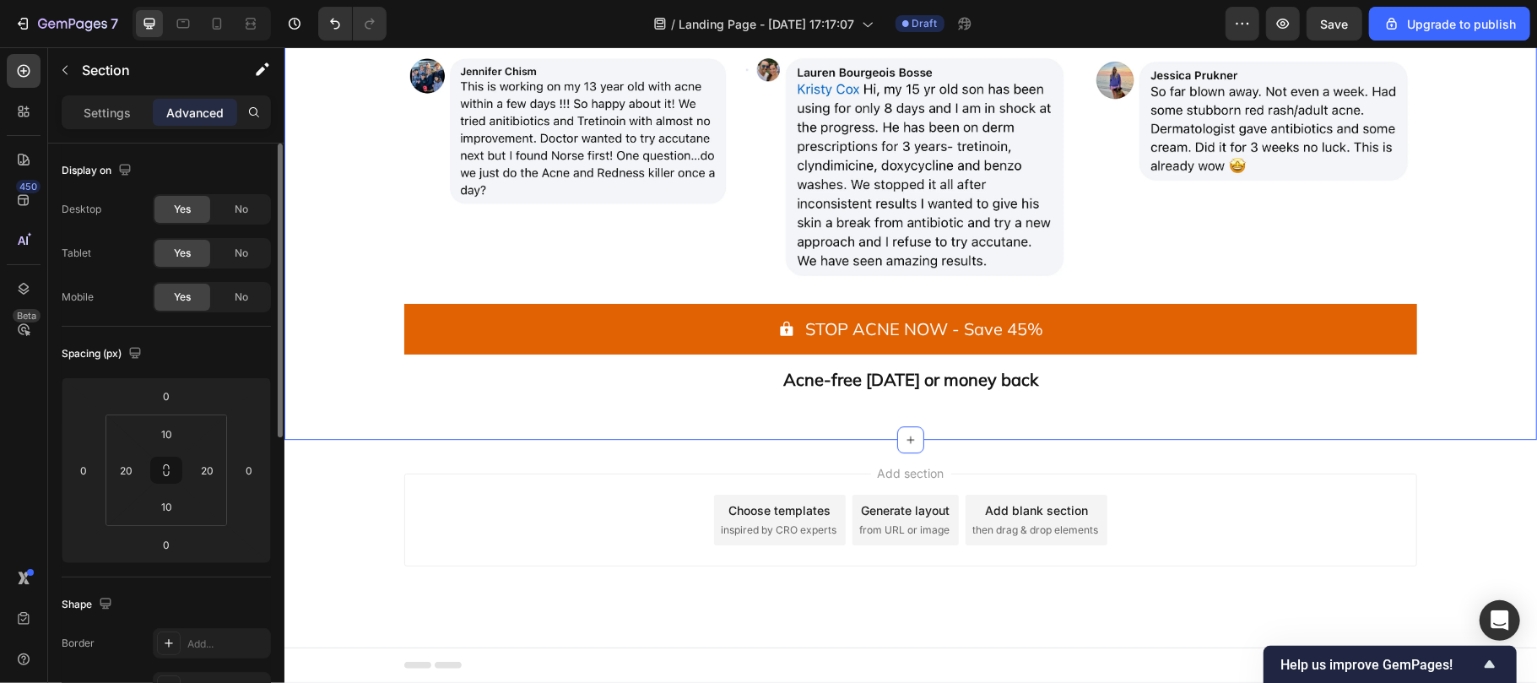
click at [984, 511] on div "Add blank section" at bounding box center [1035, 509] width 103 height 18
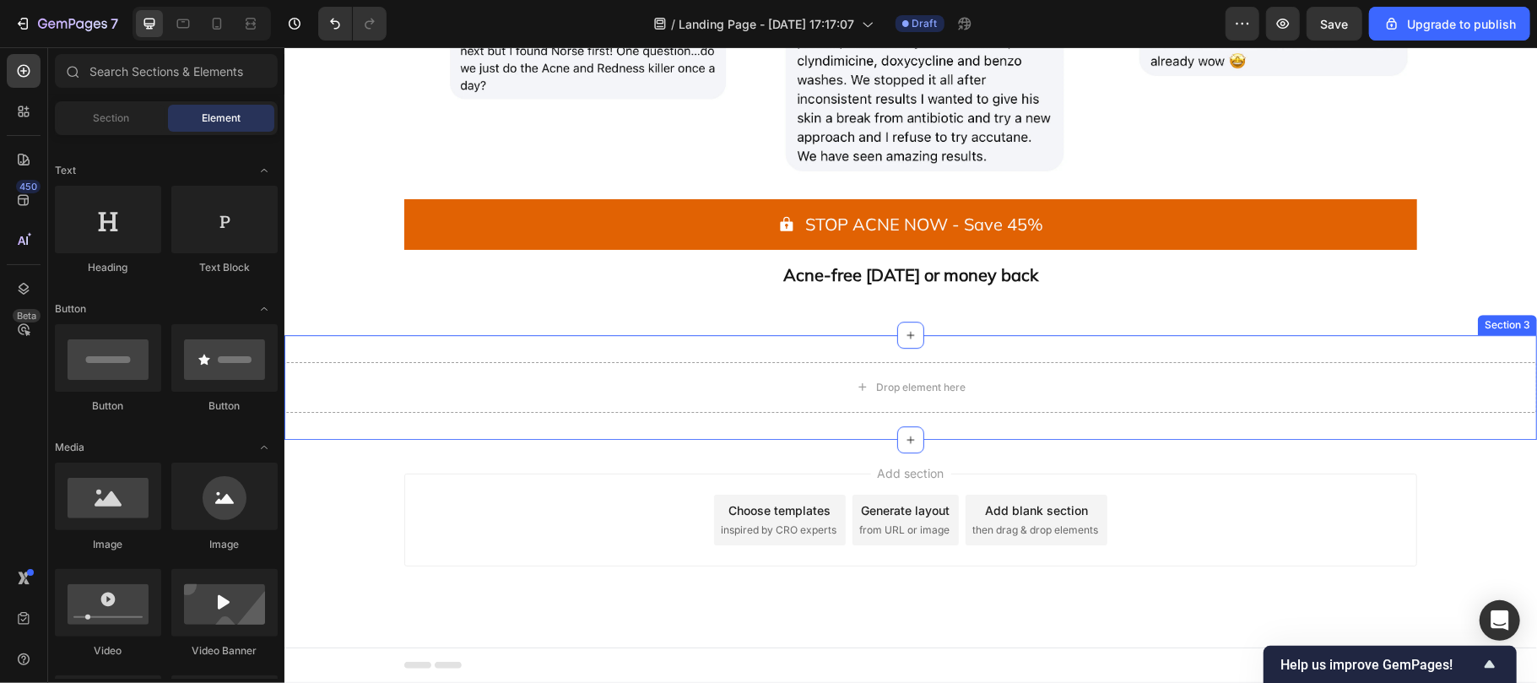
click at [571, 439] on div "Drop element here Section 3" at bounding box center [910, 386] width 1253 height 105
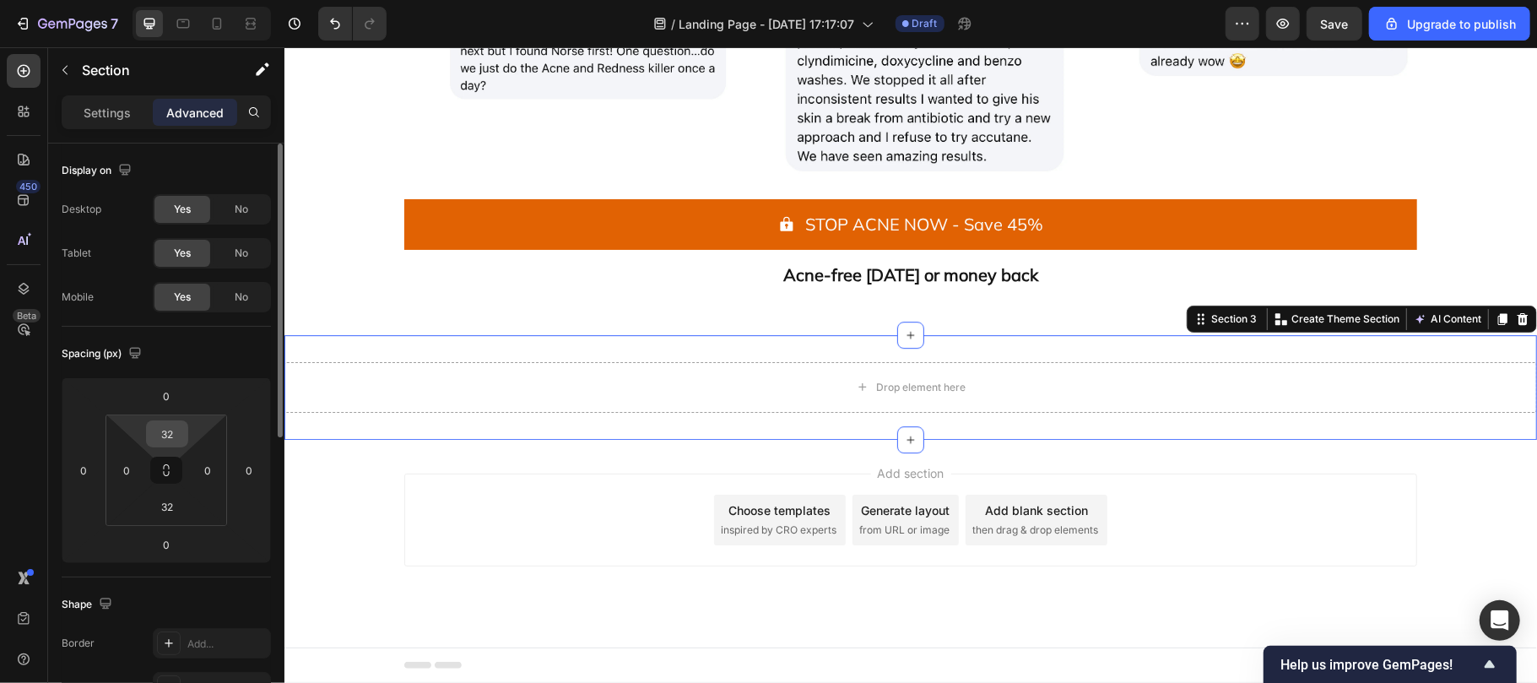
click at [179, 439] on input "32" at bounding box center [167, 433] width 34 height 25
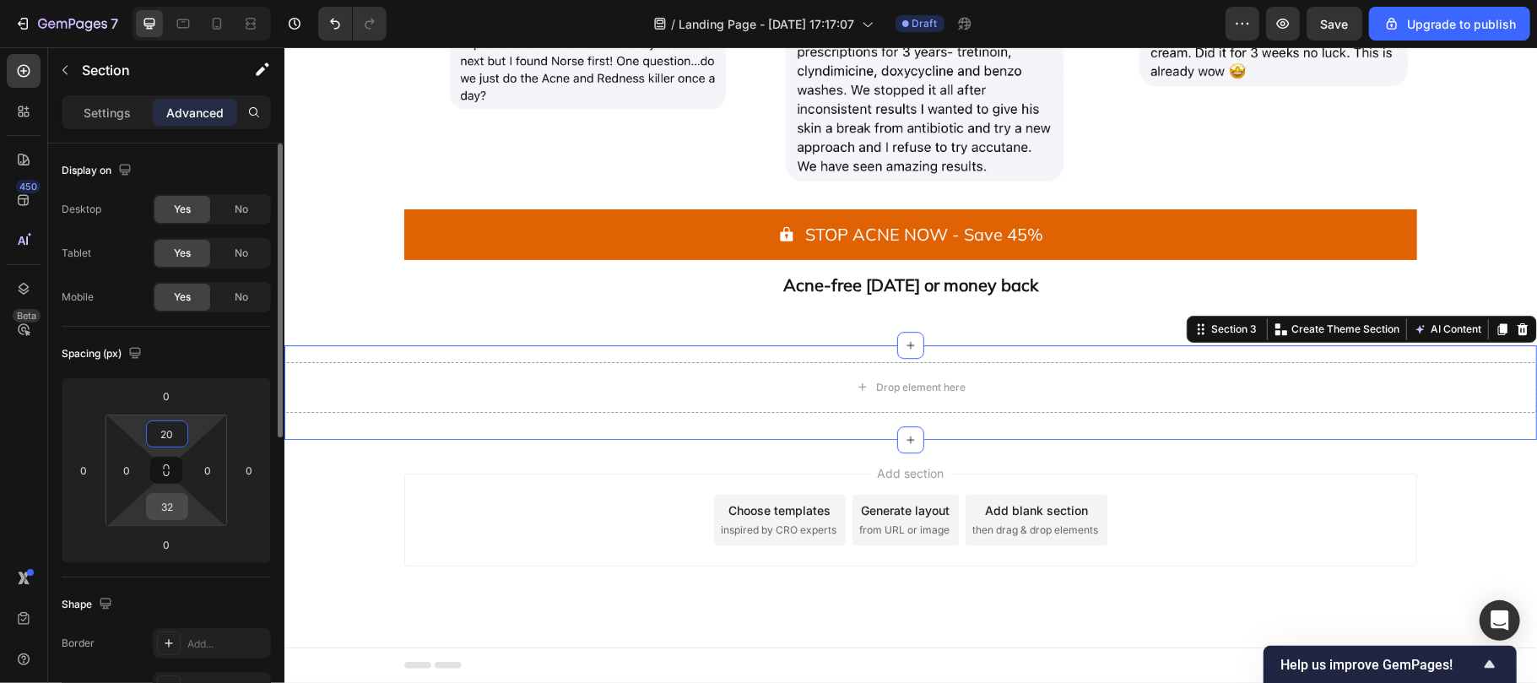
type input "20"
click at [170, 508] on input "32" at bounding box center [167, 506] width 34 height 25
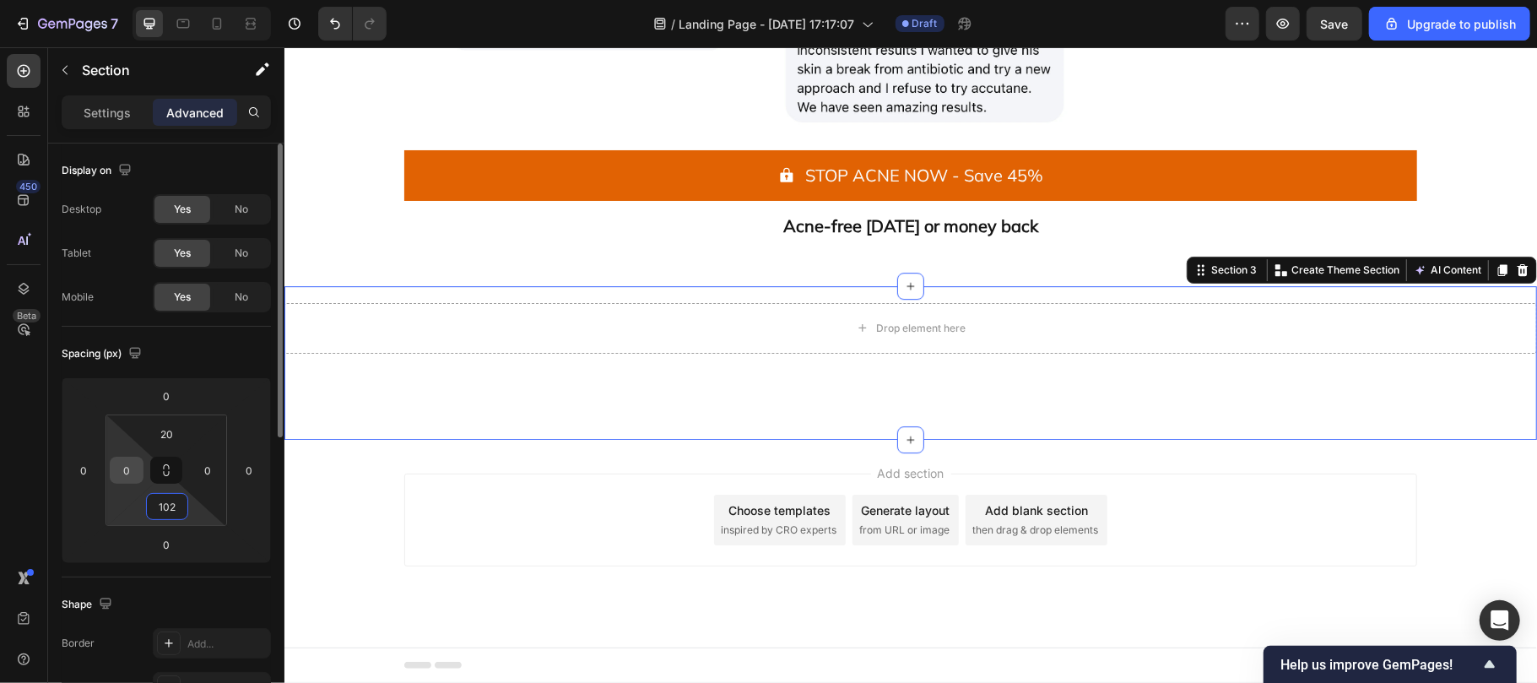
click at [133, 467] on input "0" at bounding box center [126, 469] width 25 height 25
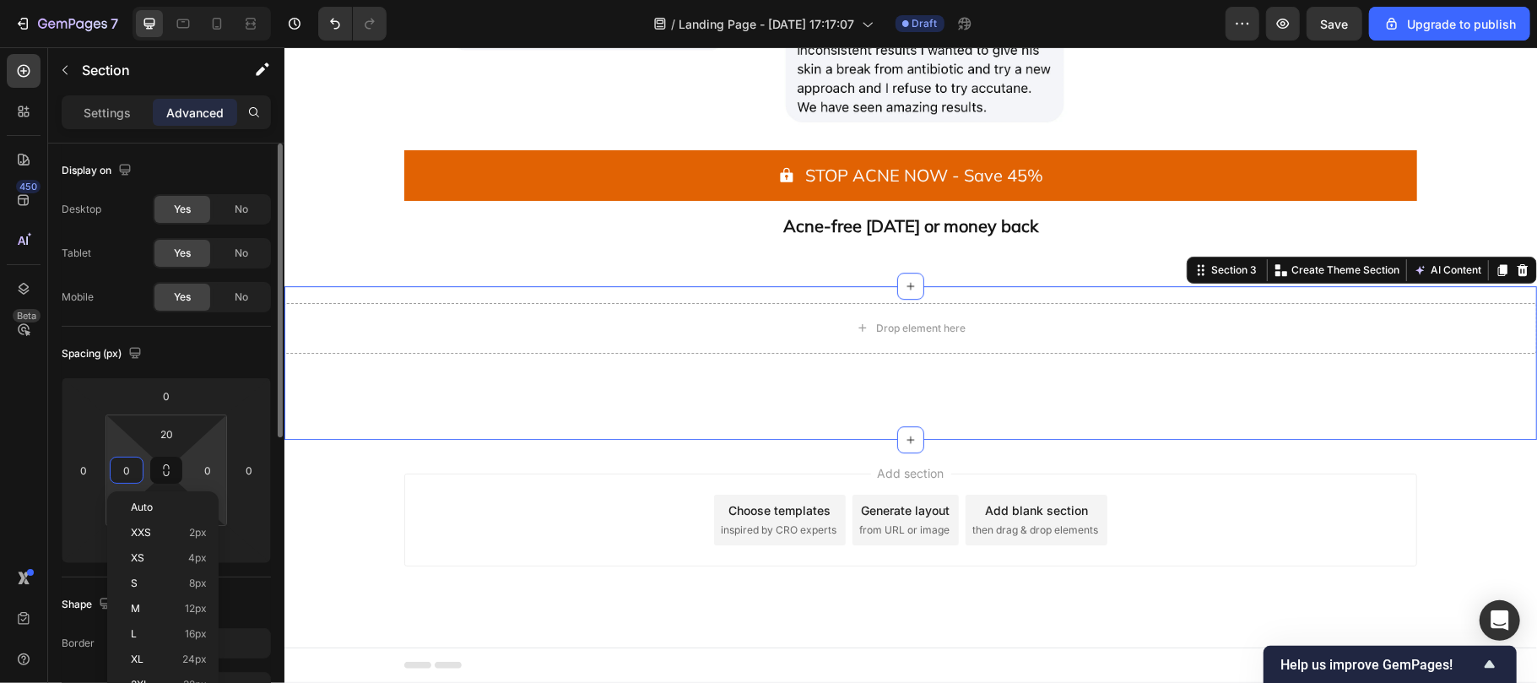
click at [225, 0] on html "7 / Landing Page - [DATE] 17:17:07 Draft Preview Save Upgrade to publish 450 Be…" at bounding box center [768, 0] width 1537 height 0
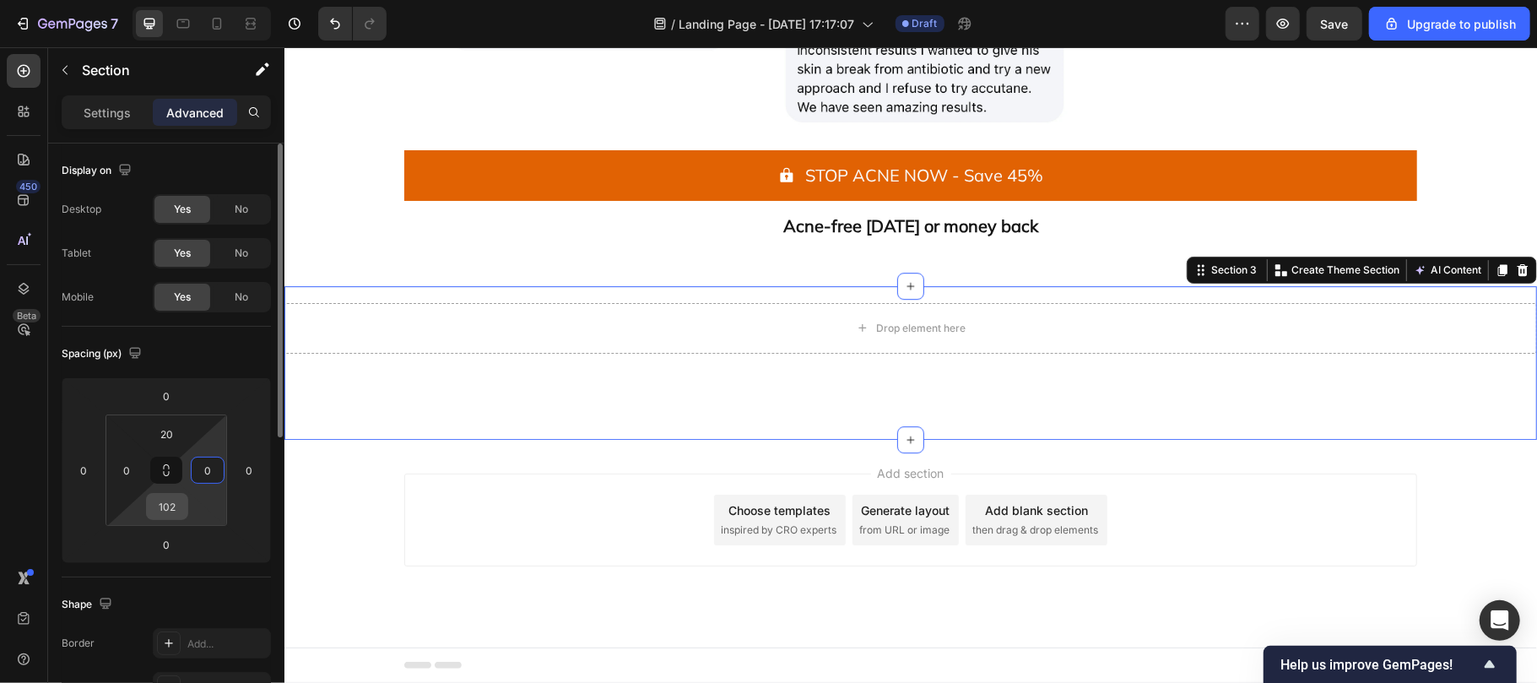
click at [169, 497] on input "102" at bounding box center [167, 506] width 34 height 25
type input "2"
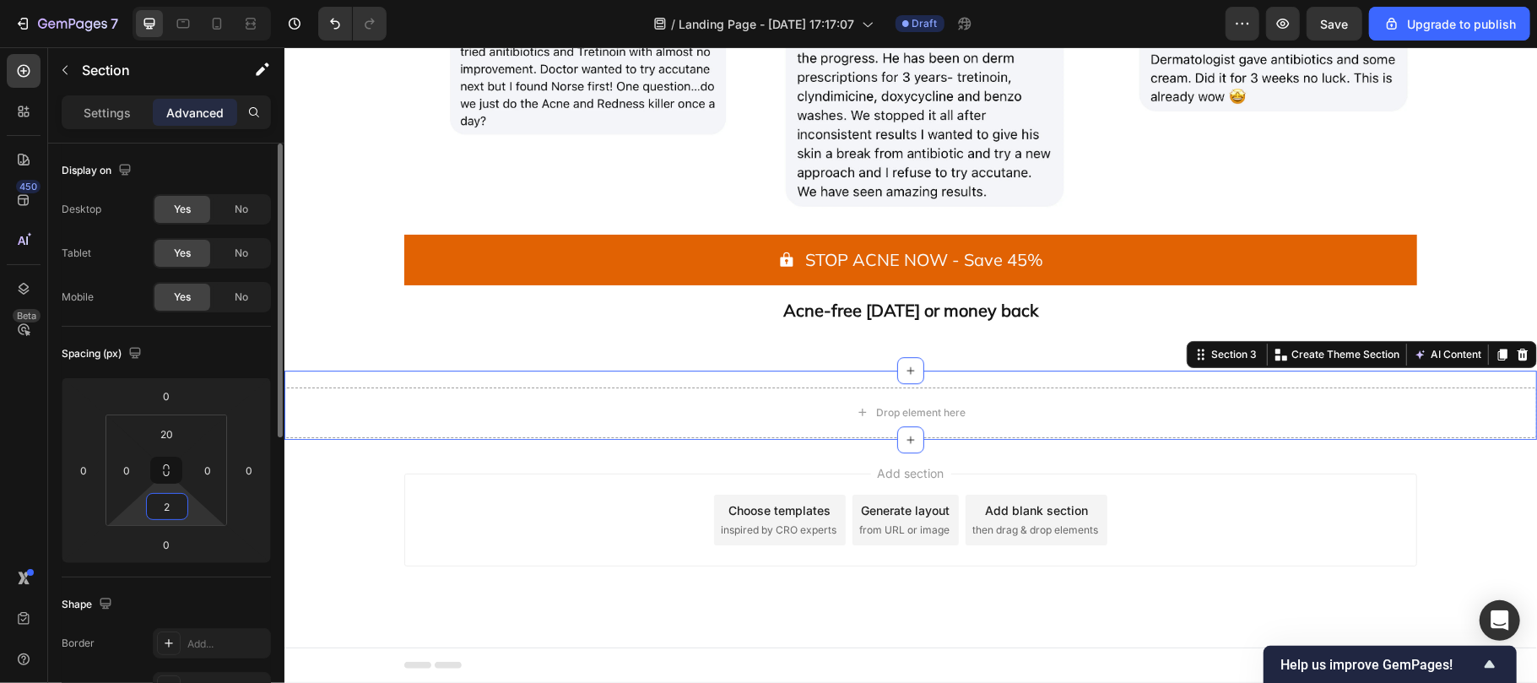
click at [176, 501] on input "2" at bounding box center [167, 506] width 34 height 25
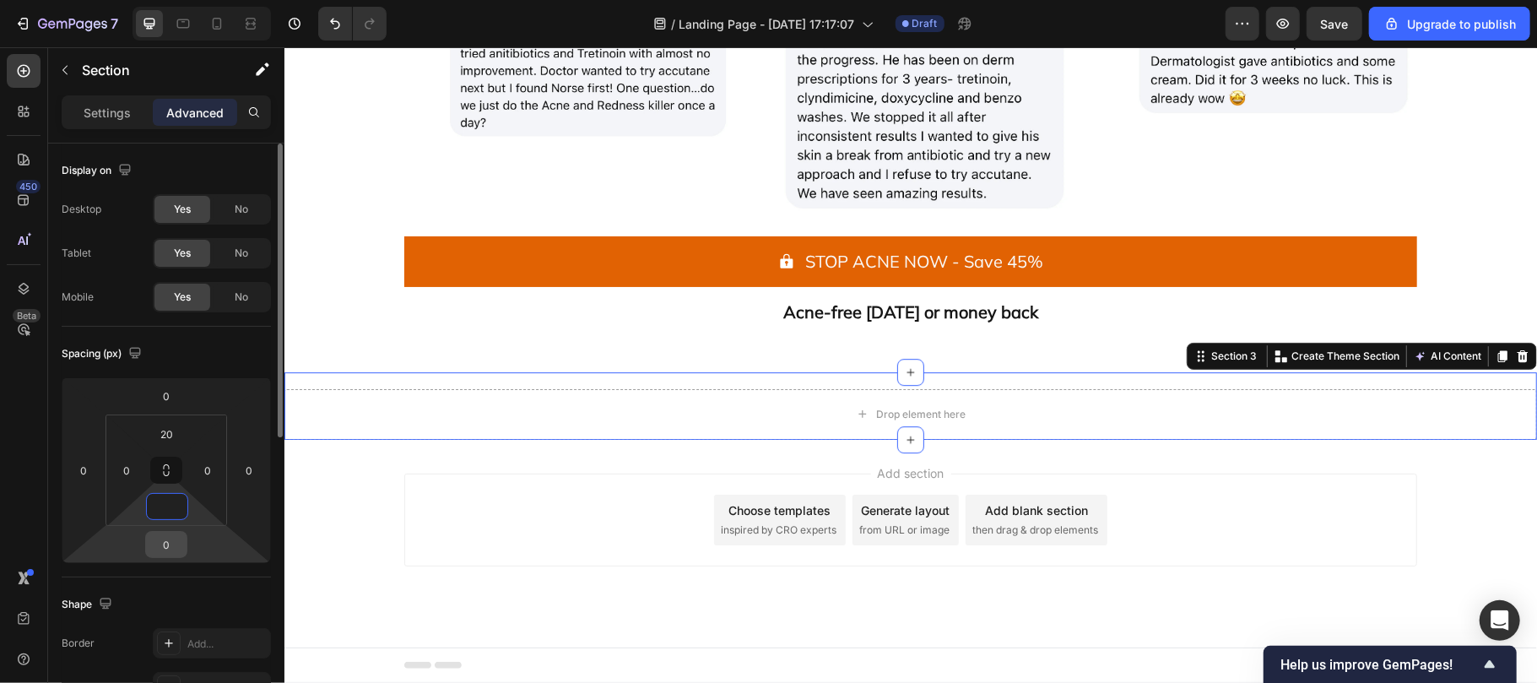
type input "0"
click at [179, 549] on input "0" at bounding box center [166, 544] width 34 height 25
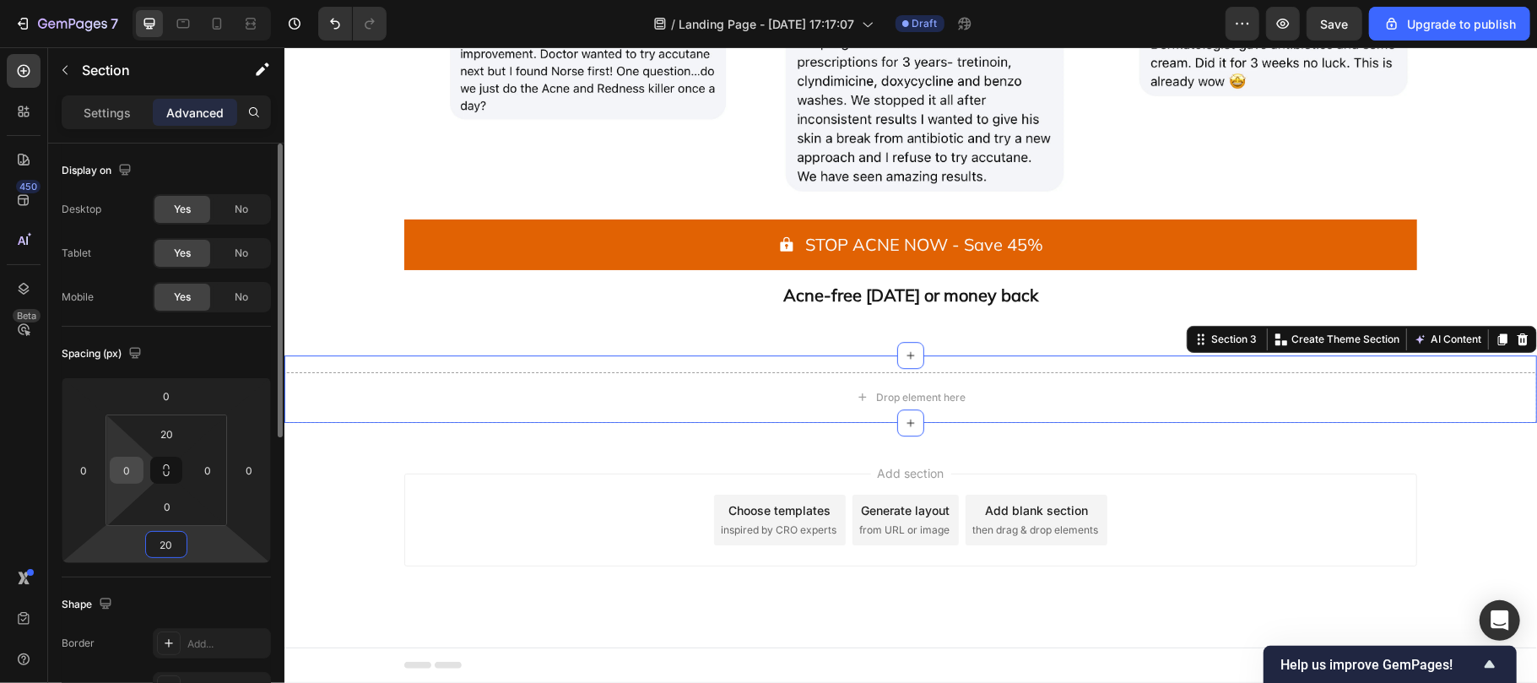
type input "20"
click at [133, 473] on input "0" at bounding box center [126, 469] width 25 height 25
type input "20"
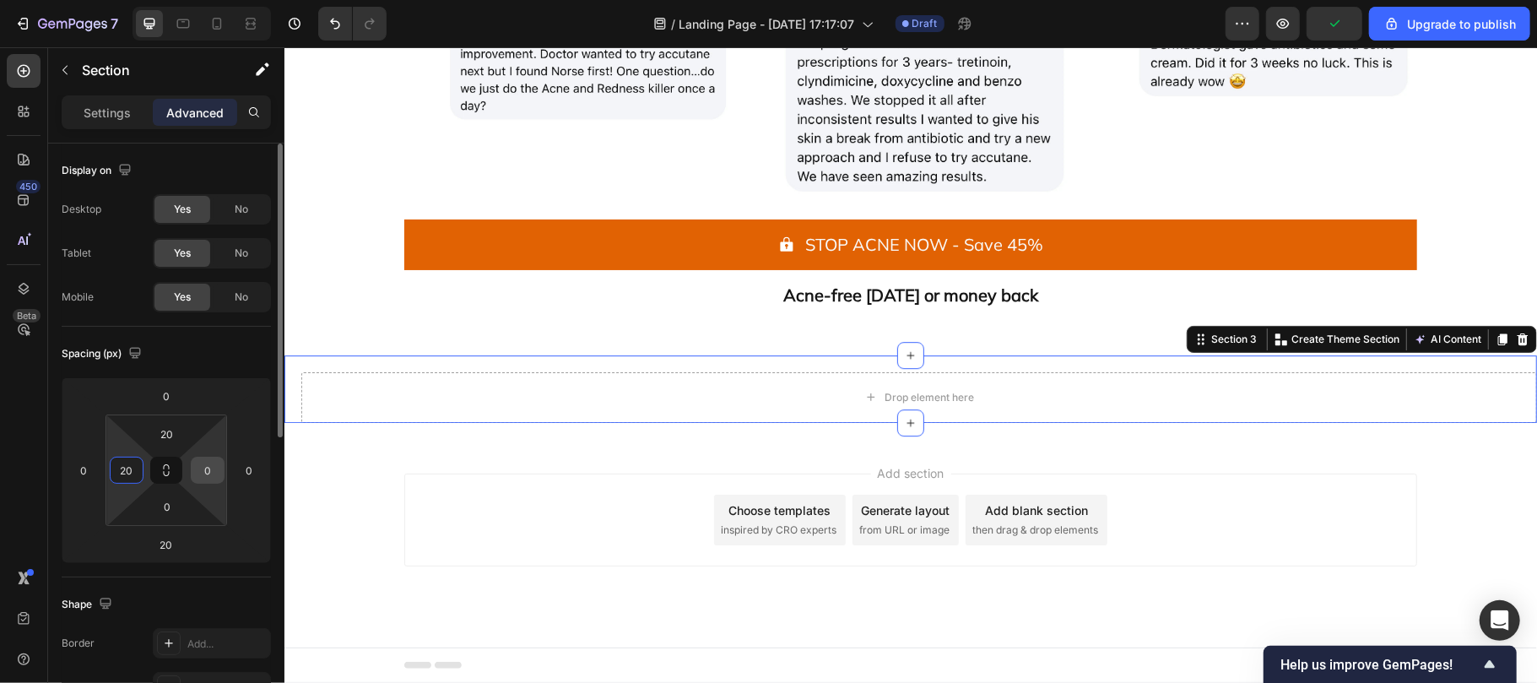
click at [214, 470] on input "0" at bounding box center [207, 469] width 25 height 25
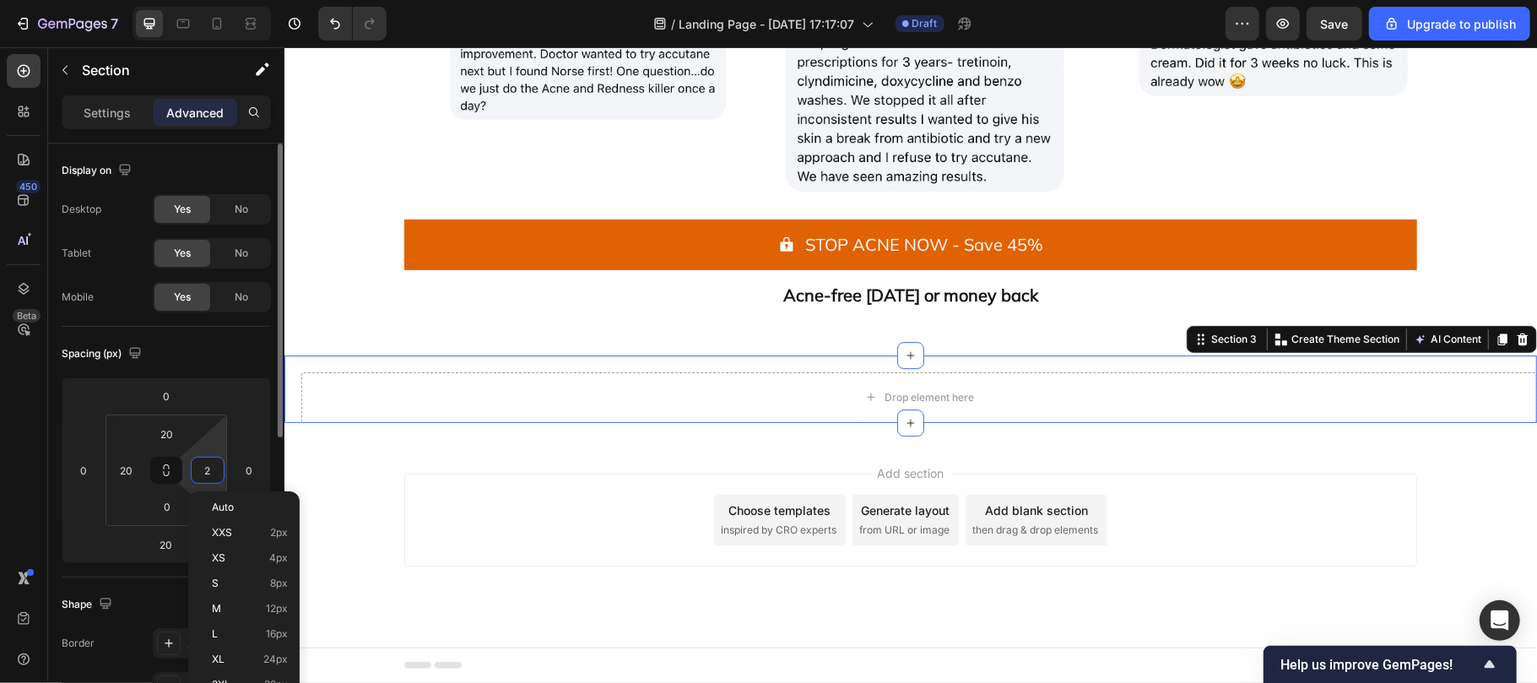
type input "20"
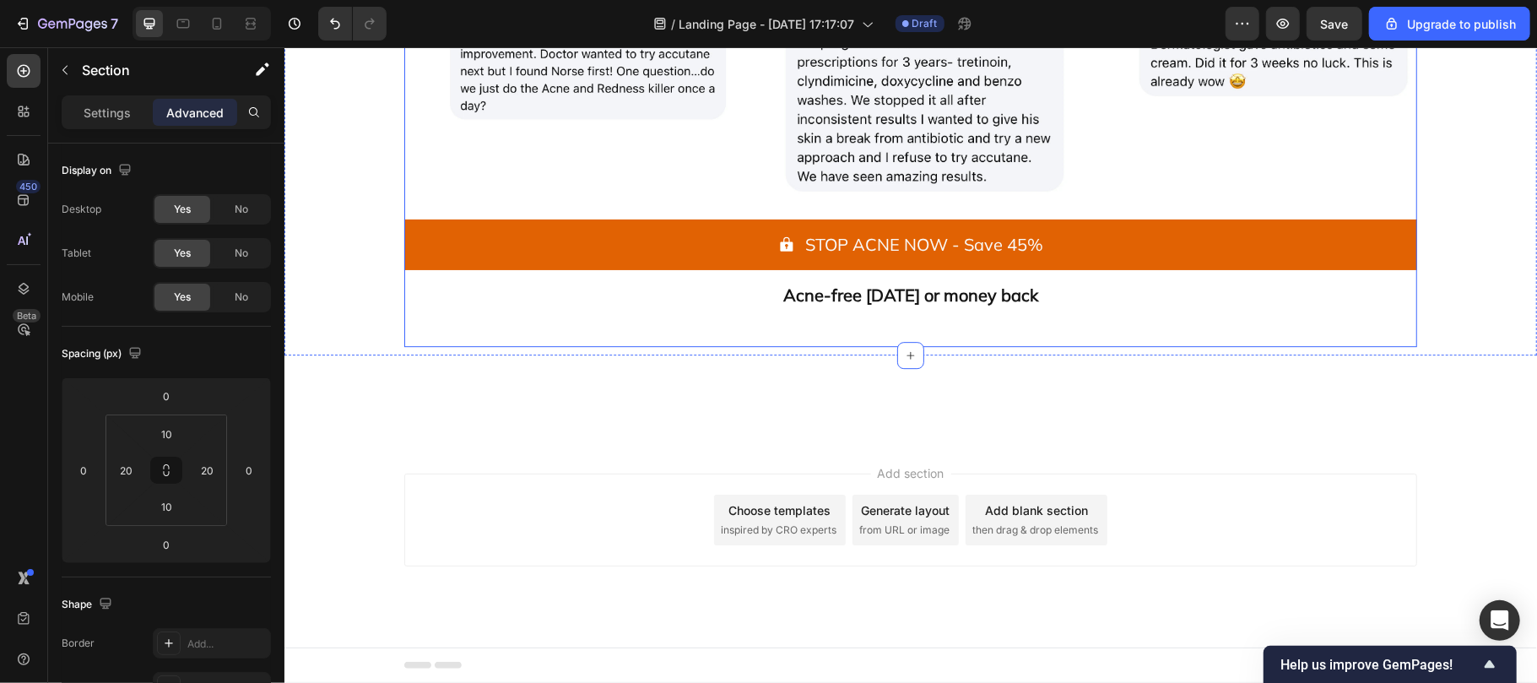
scroll to position [4788, 0]
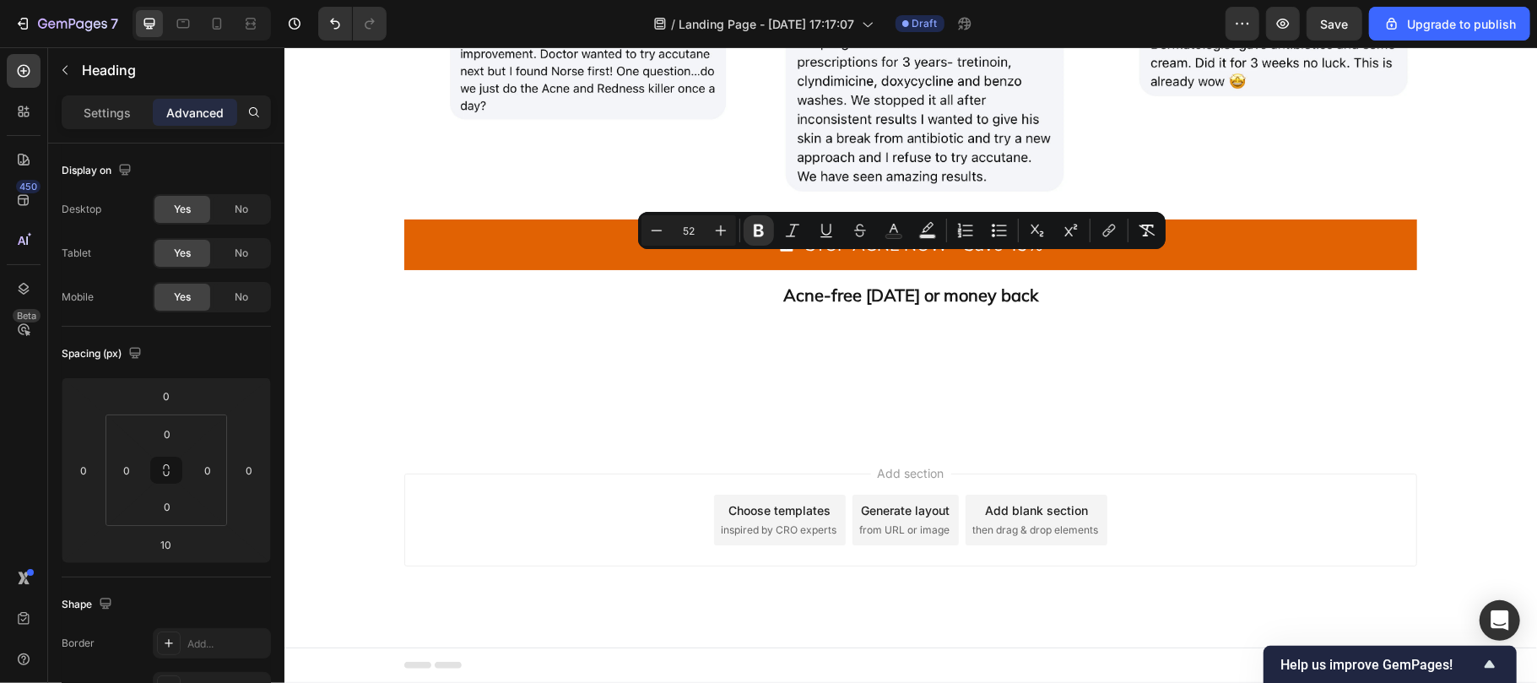
type input "56"
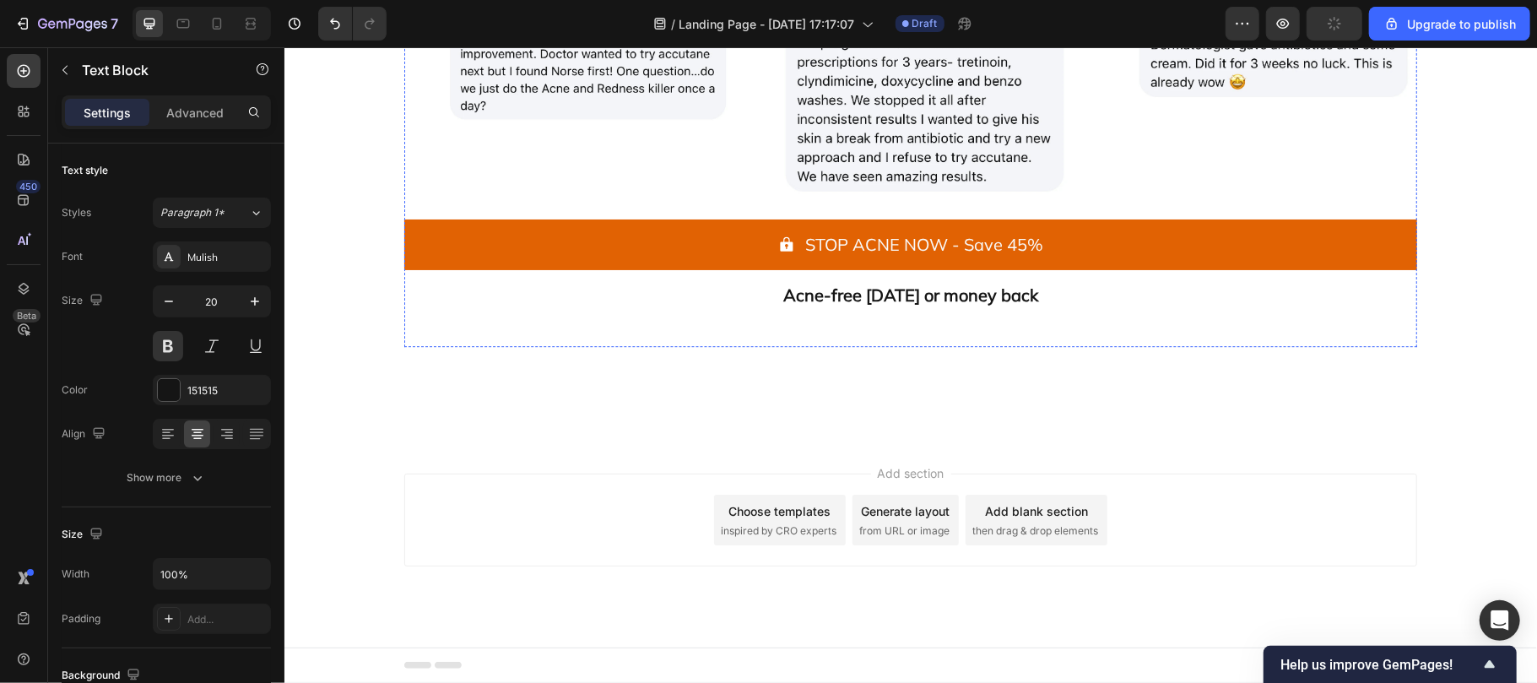
scroll to position [4805, 0]
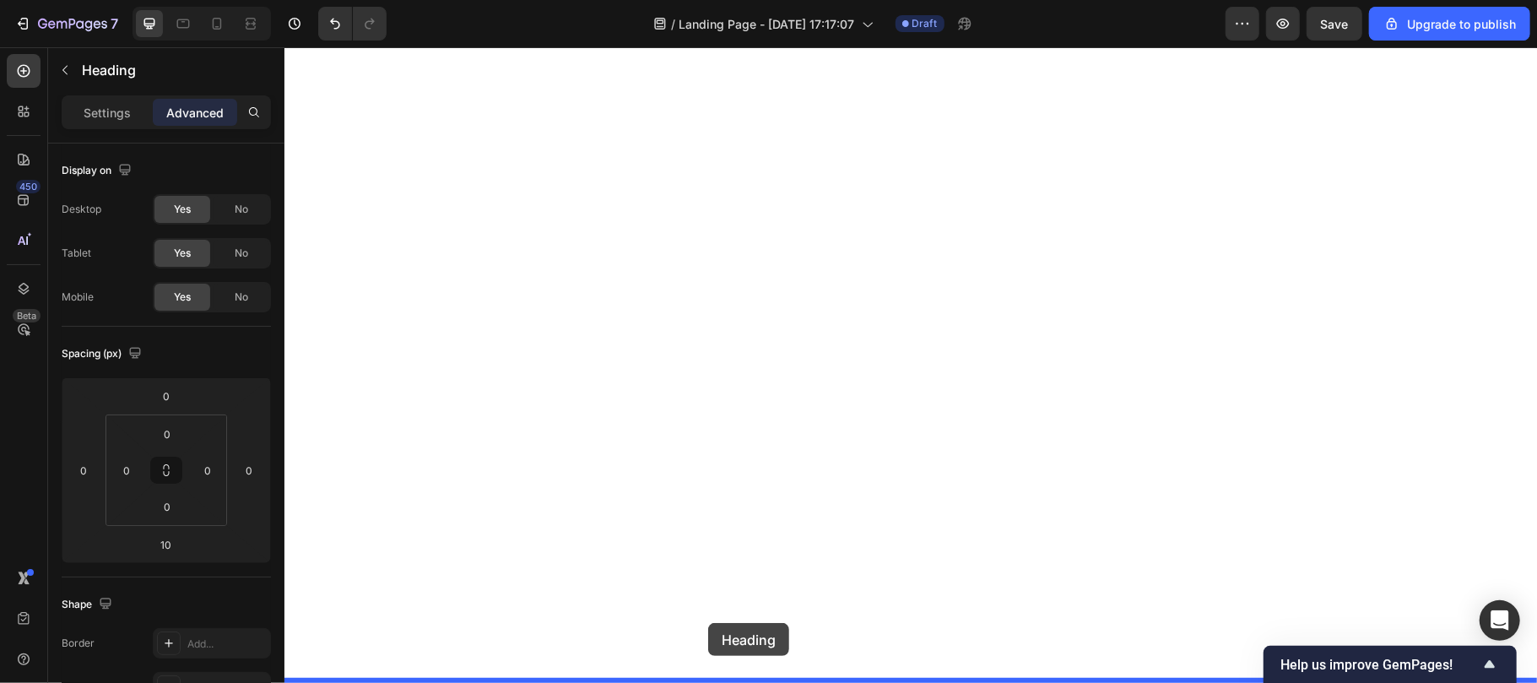
scroll to position [5261, 0]
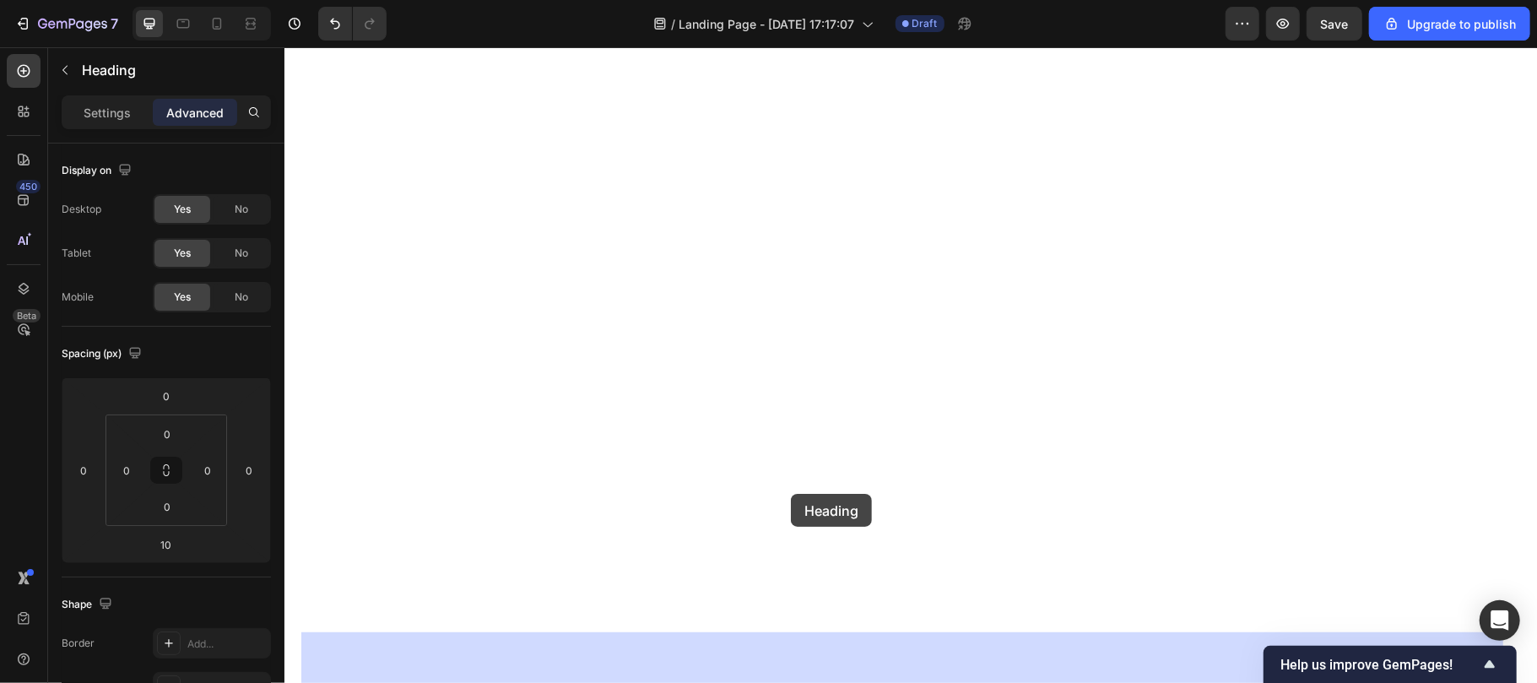
drag, startPoint x: 447, startPoint y: 294, endPoint x: 790, endPoint y: 493, distance: 396.4
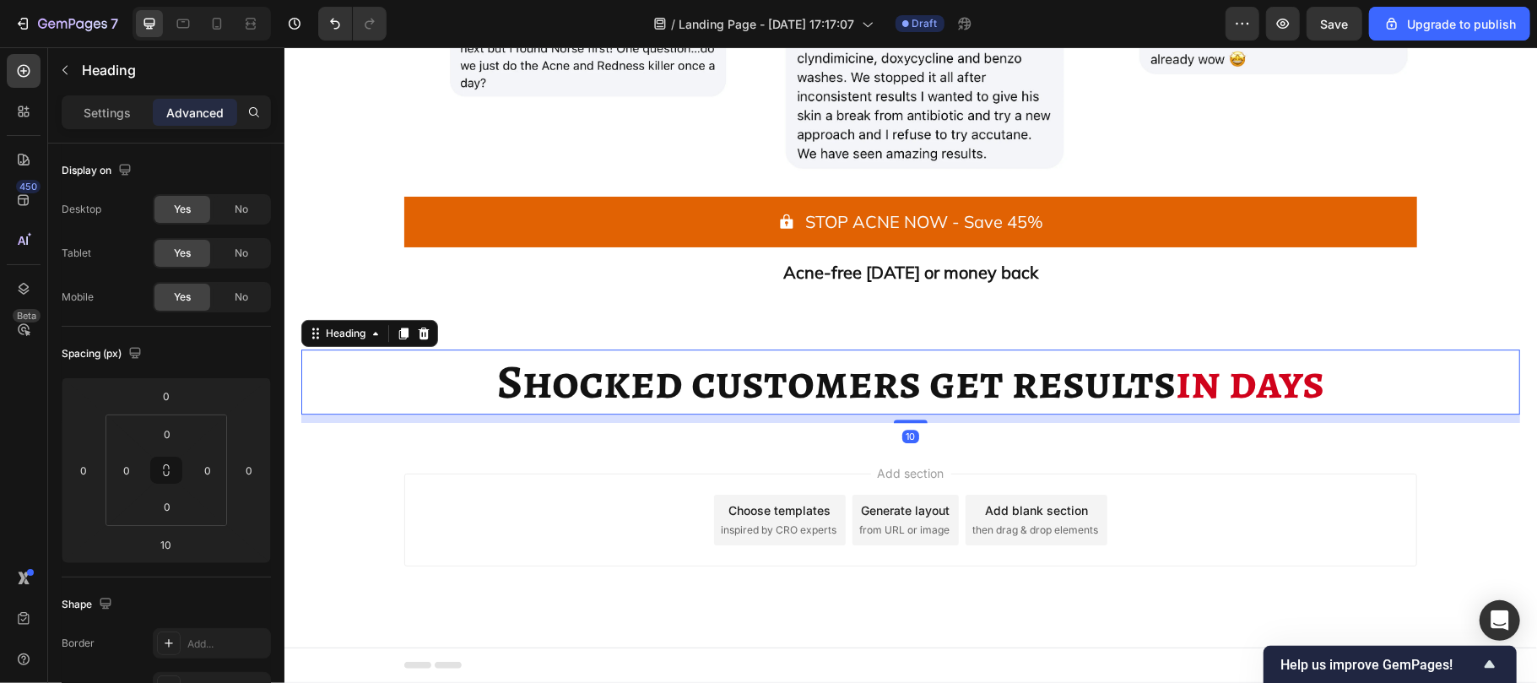
scroll to position [5325, 0]
click at [775, 378] on h2 "Shocked customers get results in days" at bounding box center [909, 381] width 1219 height 65
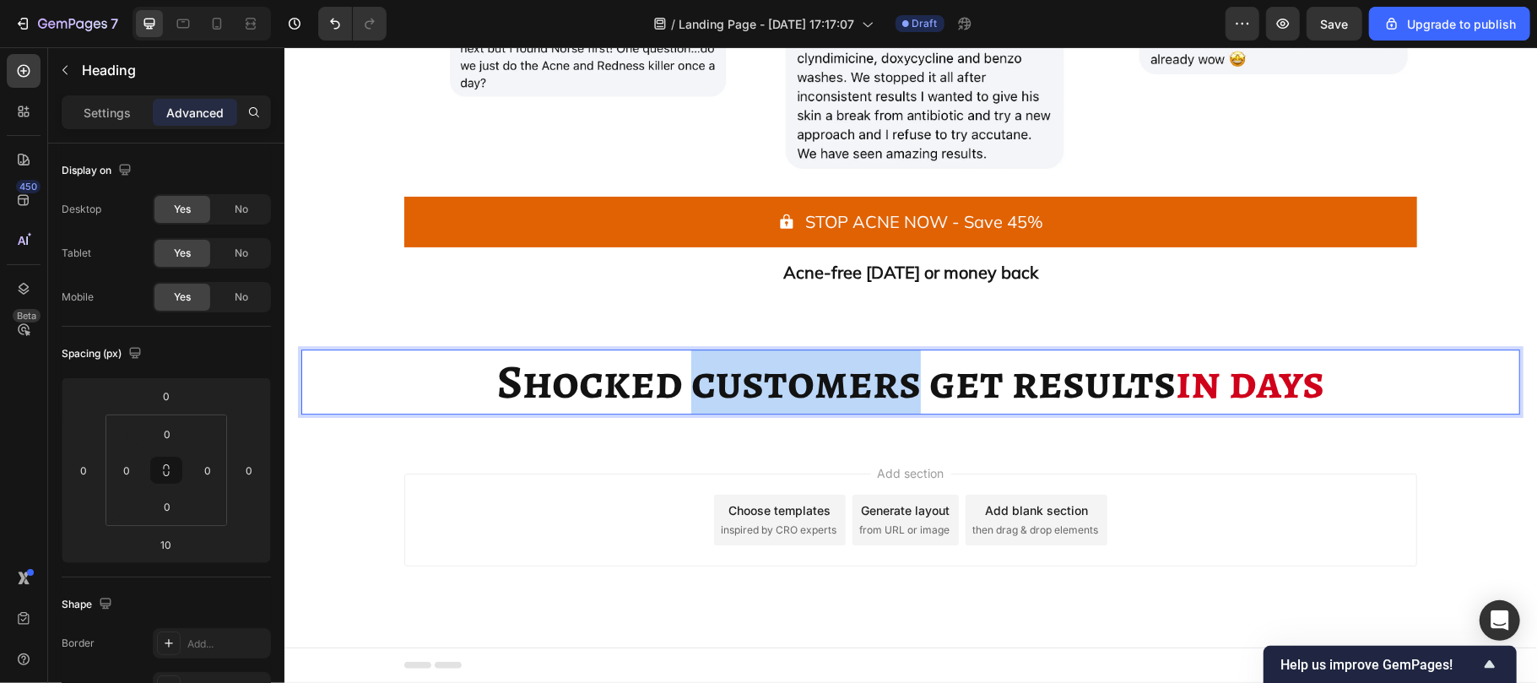
click at [775, 378] on p "Shocked customers get results in days" at bounding box center [909, 381] width 1215 height 62
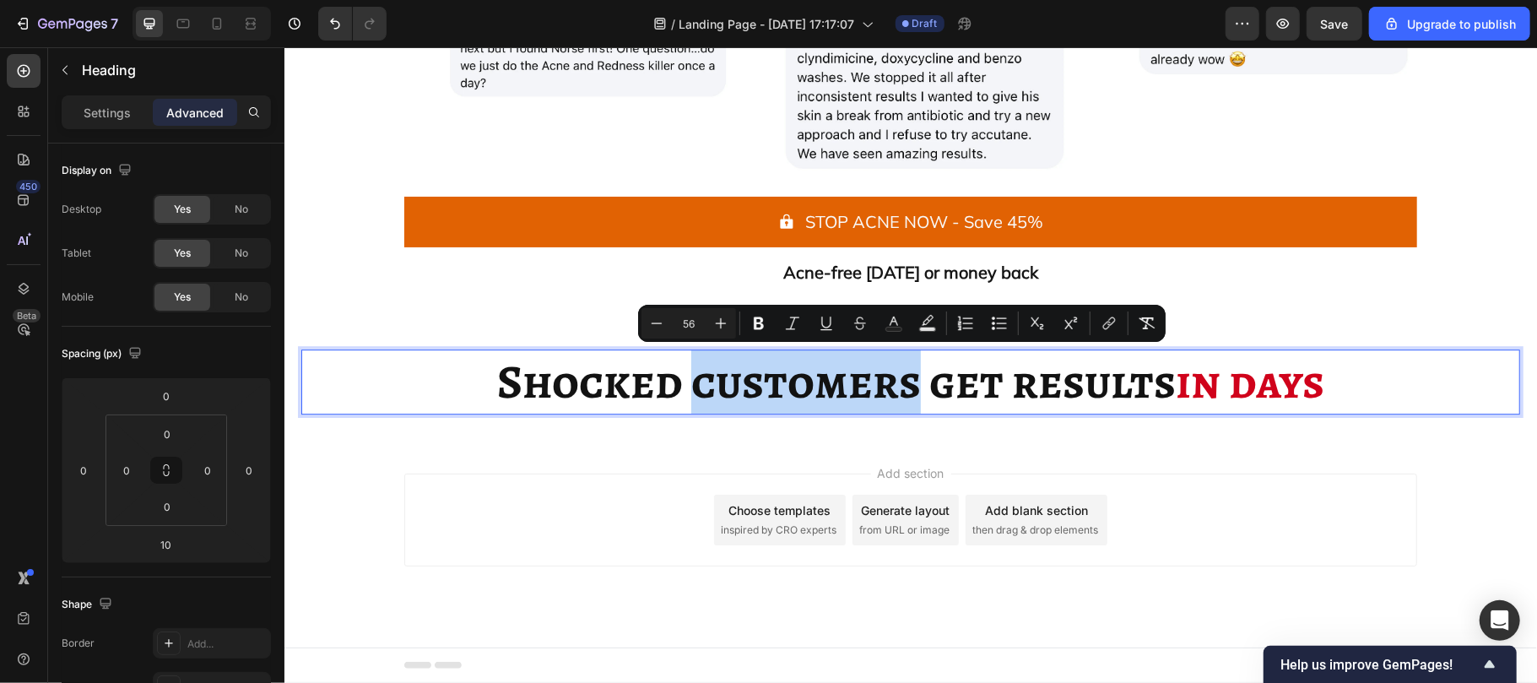
click at [663, 401] on p "Shocked customers get results in days" at bounding box center [909, 381] width 1215 height 62
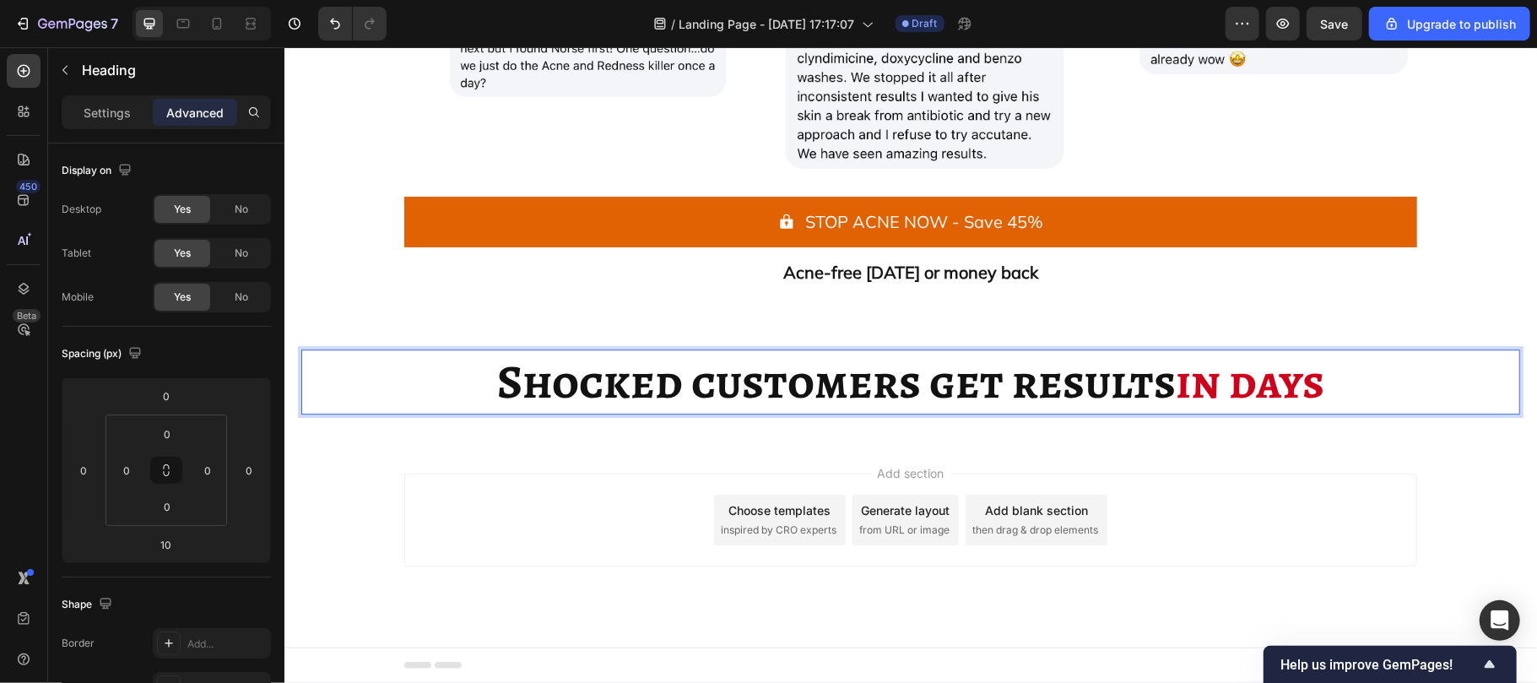
click at [741, 419] on div "Shocked customers get results in days Heading 10" at bounding box center [909, 385] width 1219 height 73
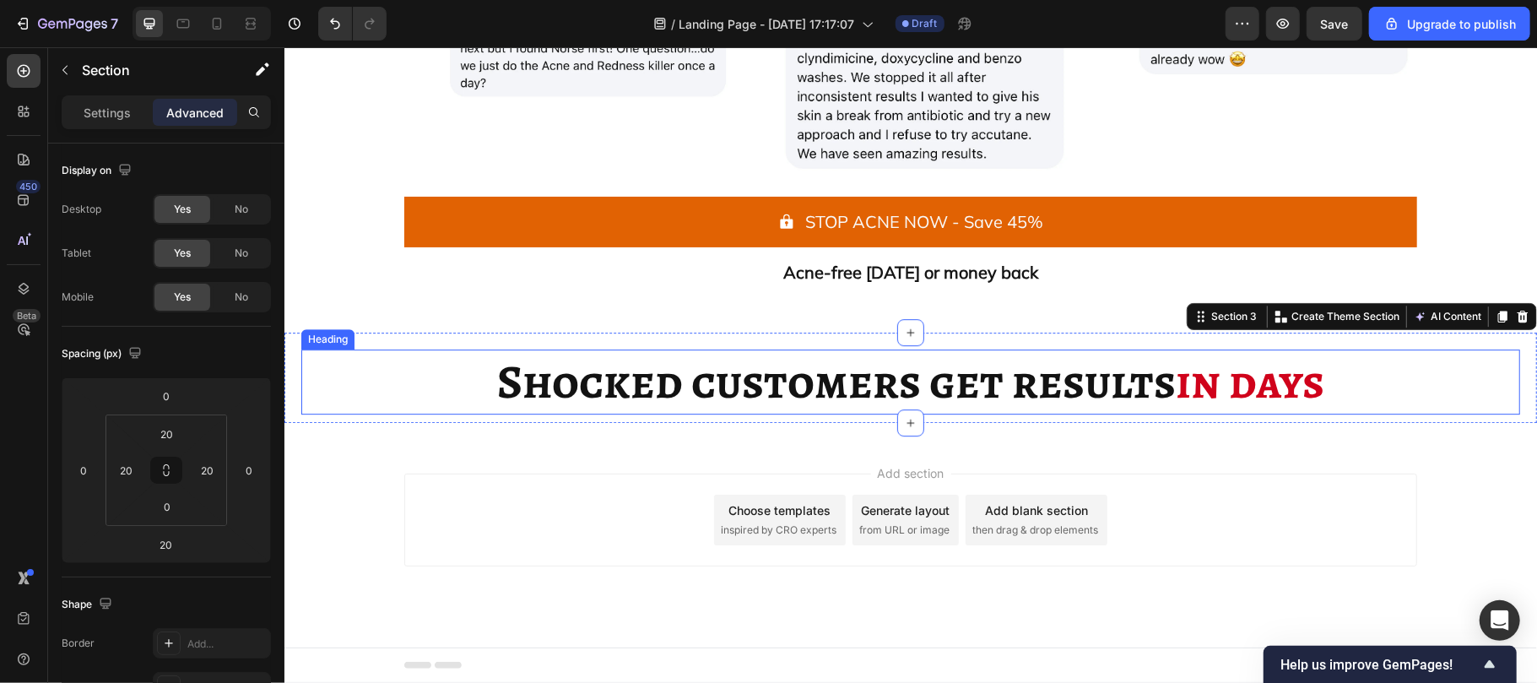
click at [733, 391] on p "Shocked customers get results in days" at bounding box center [909, 381] width 1215 height 62
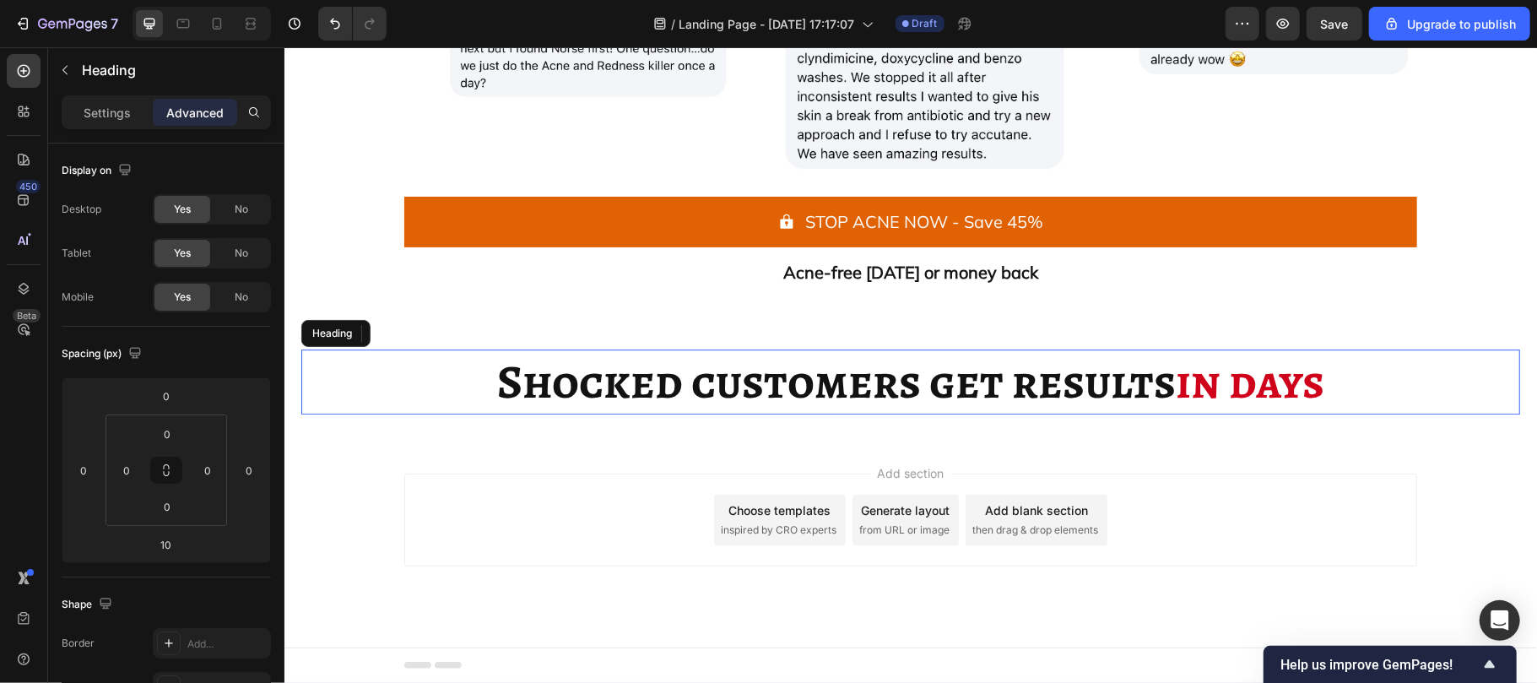
click at [733, 391] on p "Shocked customers get results in days" at bounding box center [909, 381] width 1215 height 62
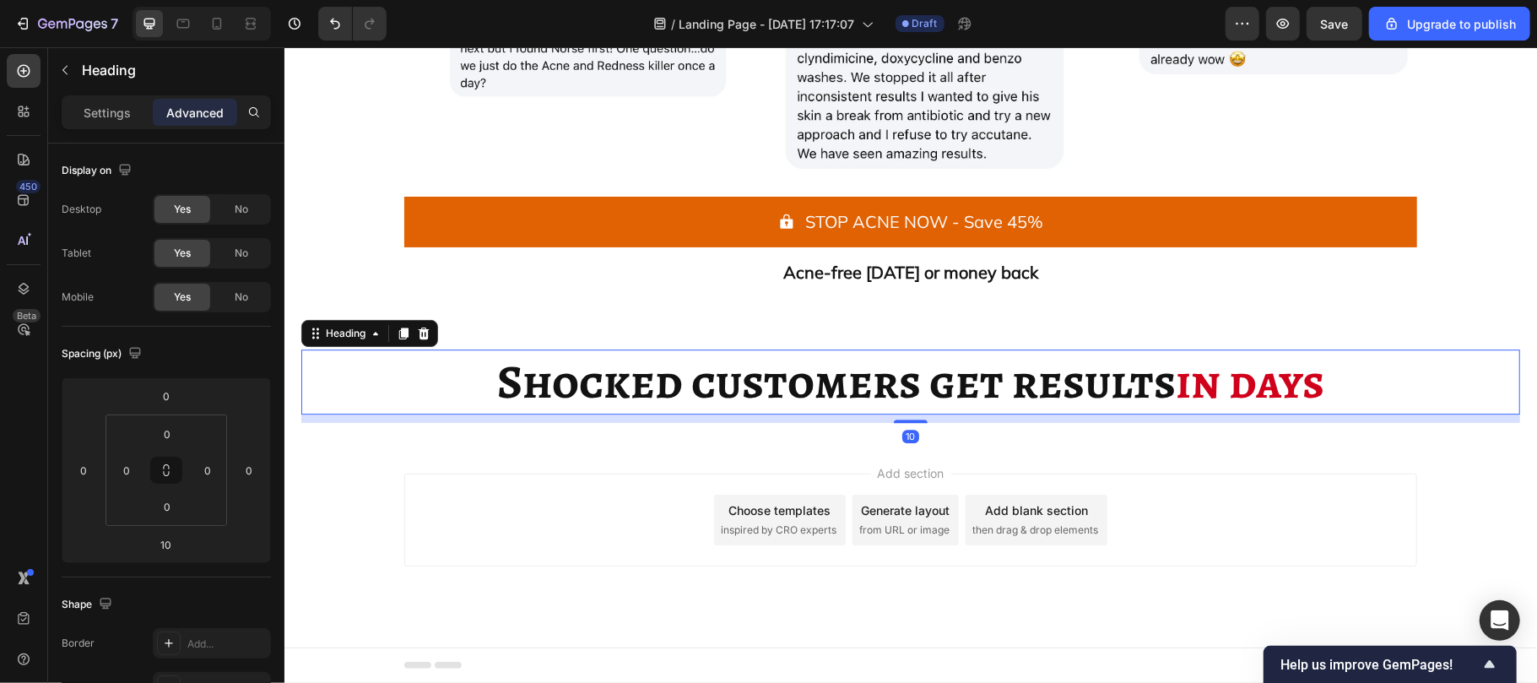
click at [733, 391] on p "Shocked customers get results in days" at bounding box center [909, 381] width 1215 height 62
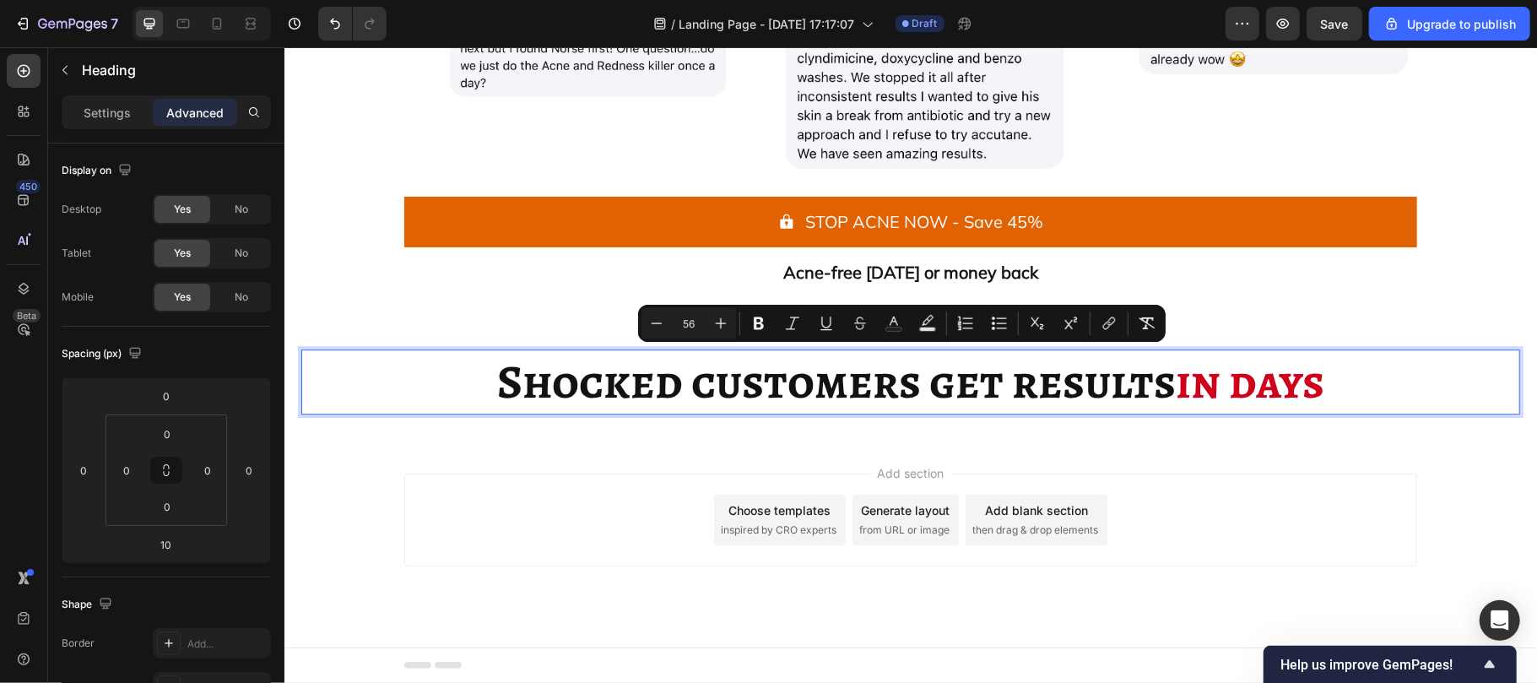
click at [733, 391] on p "Shocked customers get results in days" at bounding box center [909, 381] width 1215 height 62
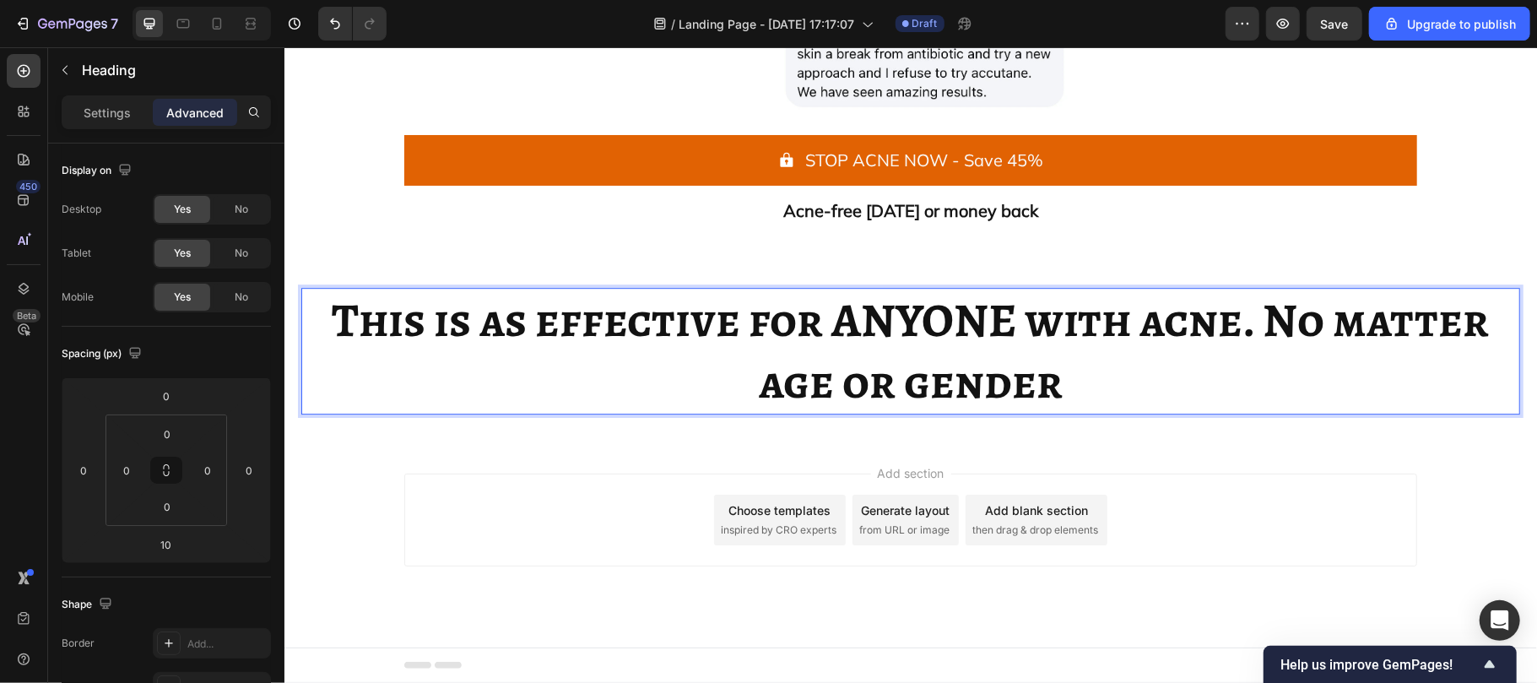
click at [1247, 375] on p "This is as effective for ANYONE with acne. No matter age or gender" at bounding box center [909, 350] width 1215 height 123
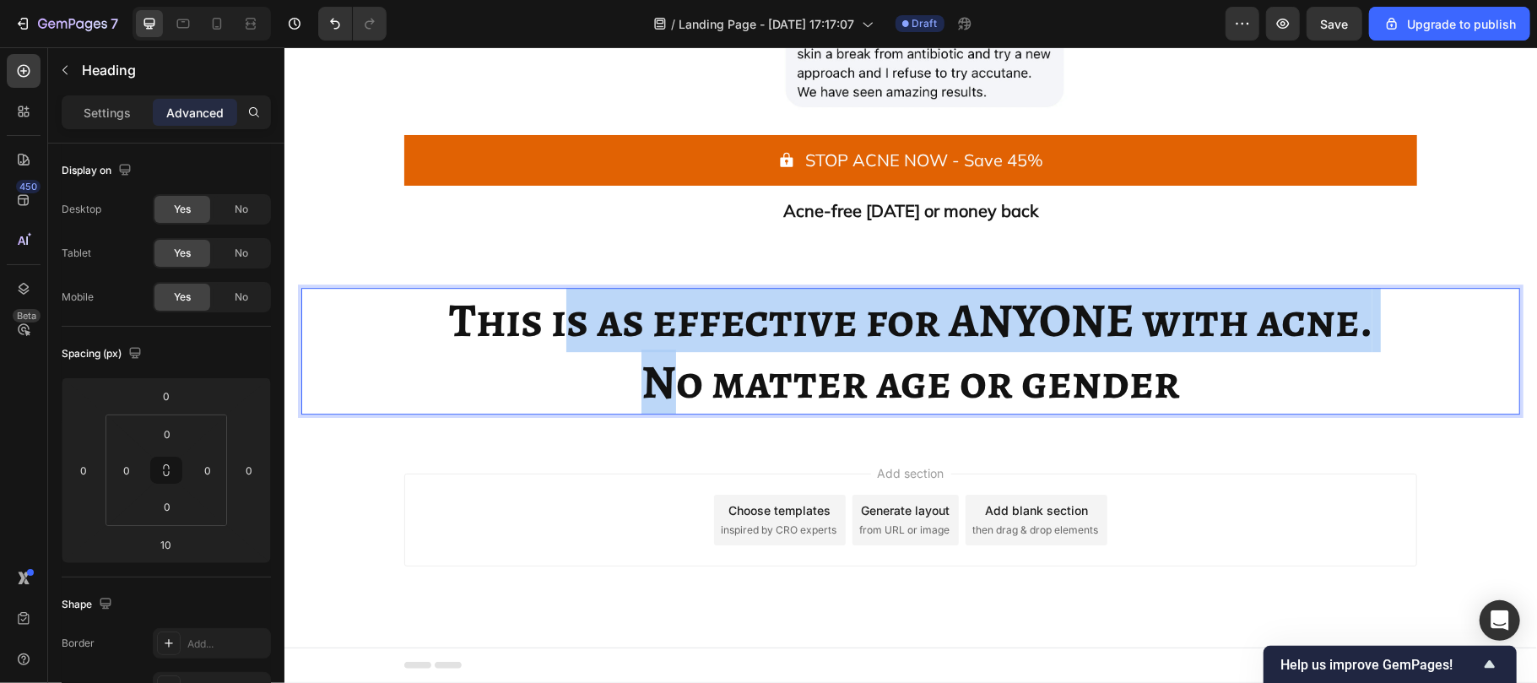
drag, startPoint x: 565, startPoint y: 411, endPoint x: 636, endPoint y: 446, distance: 78.1
click at [636, 412] on p "This is as effective for ANYONE with acne. No matter age or gender" at bounding box center [909, 350] width 1215 height 123
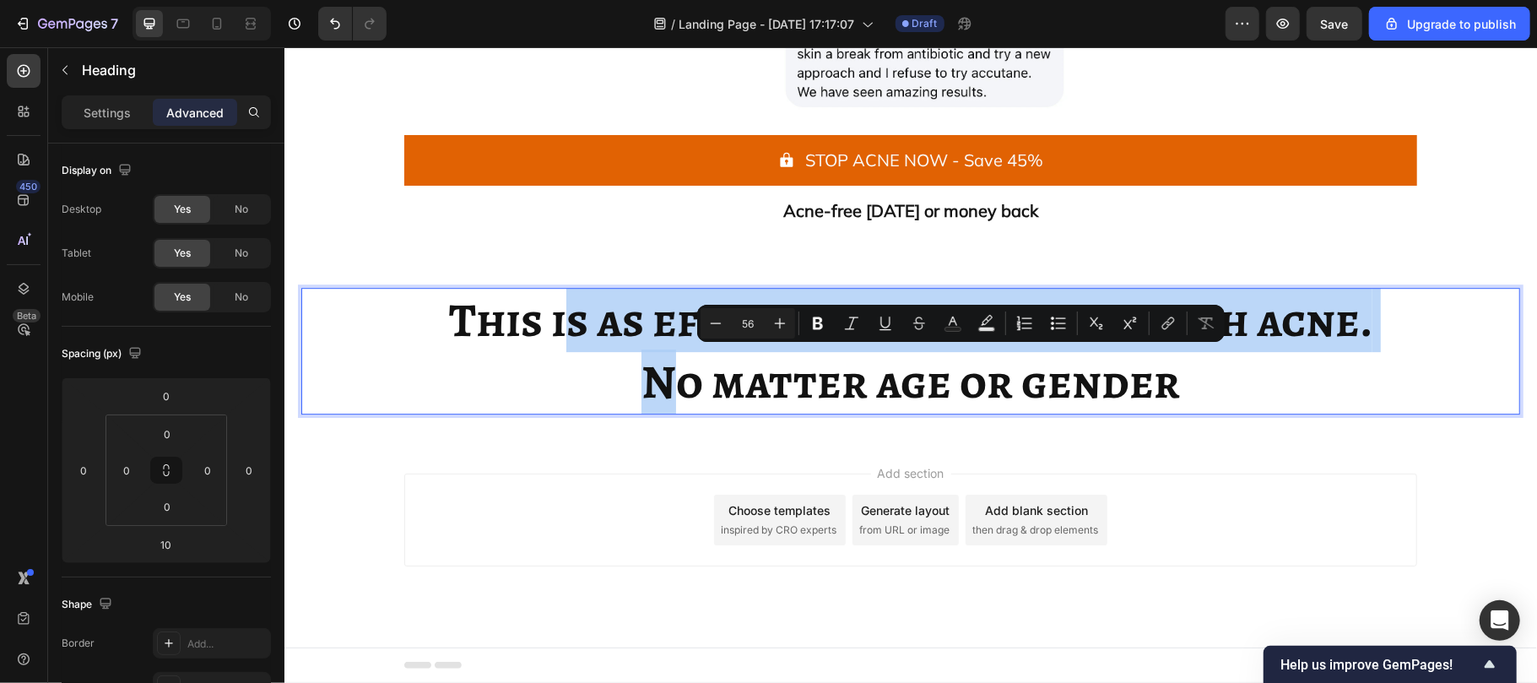
click at [636, 412] on p "This is as effective for ANYONE with acne. No matter age or gender" at bounding box center [909, 350] width 1215 height 123
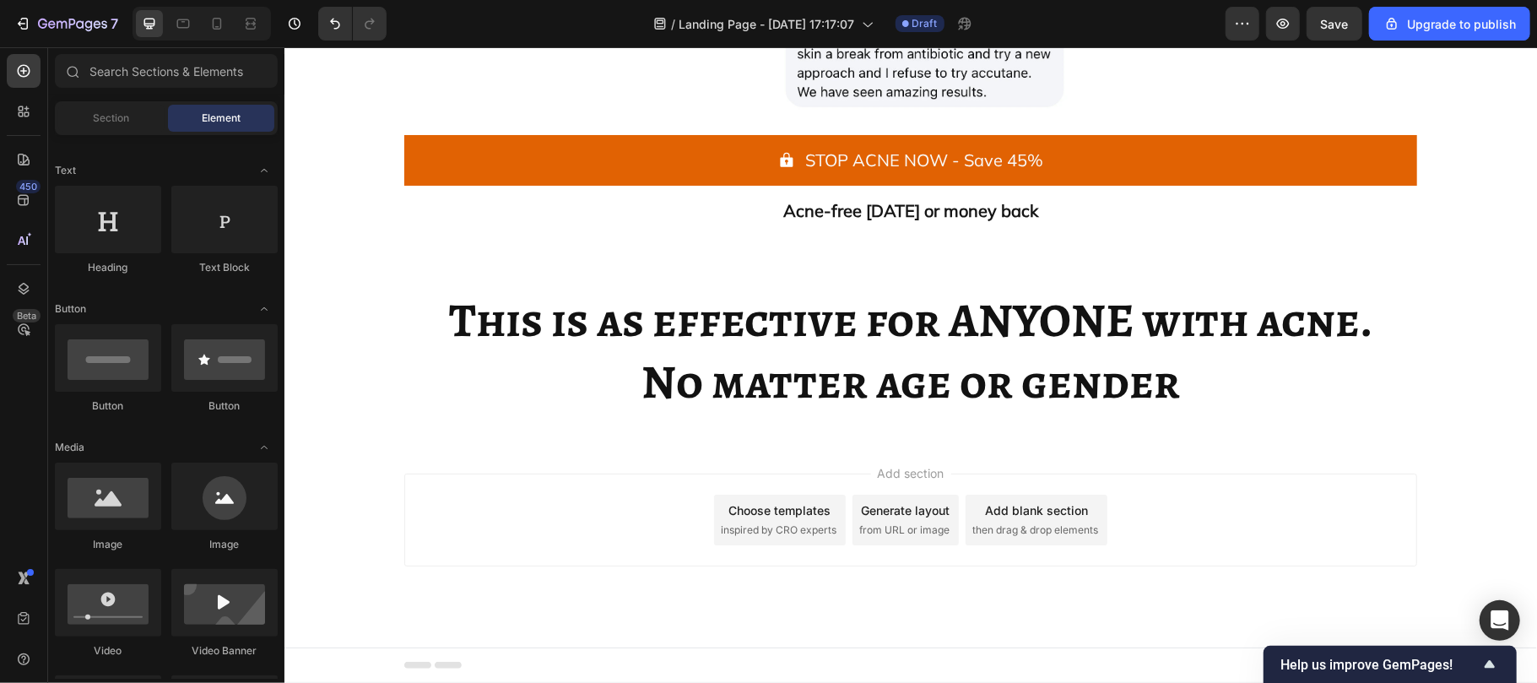
click at [670, 527] on div "Add section Choose templates inspired by CRO experts Generate layout from URL o…" at bounding box center [910, 543] width 1253 height 208
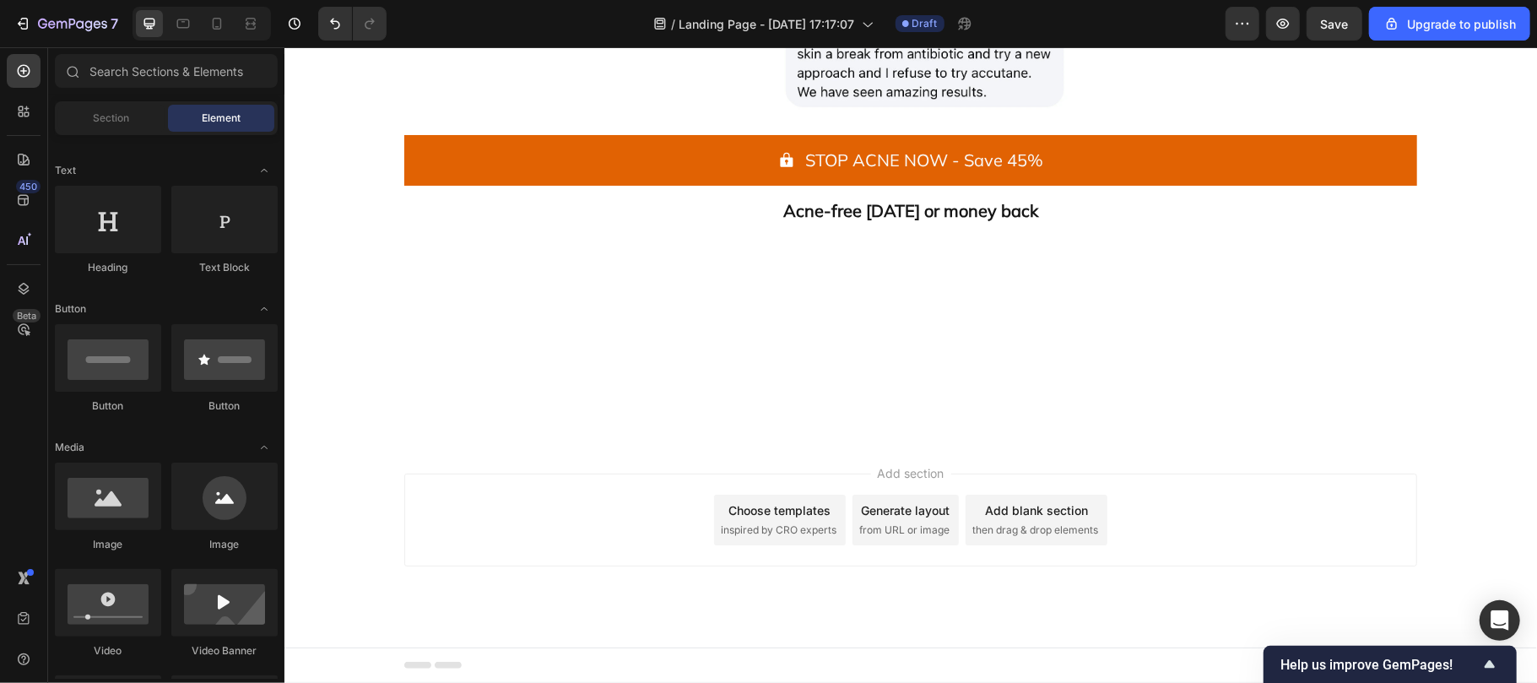
scroll to position [4981, 0]
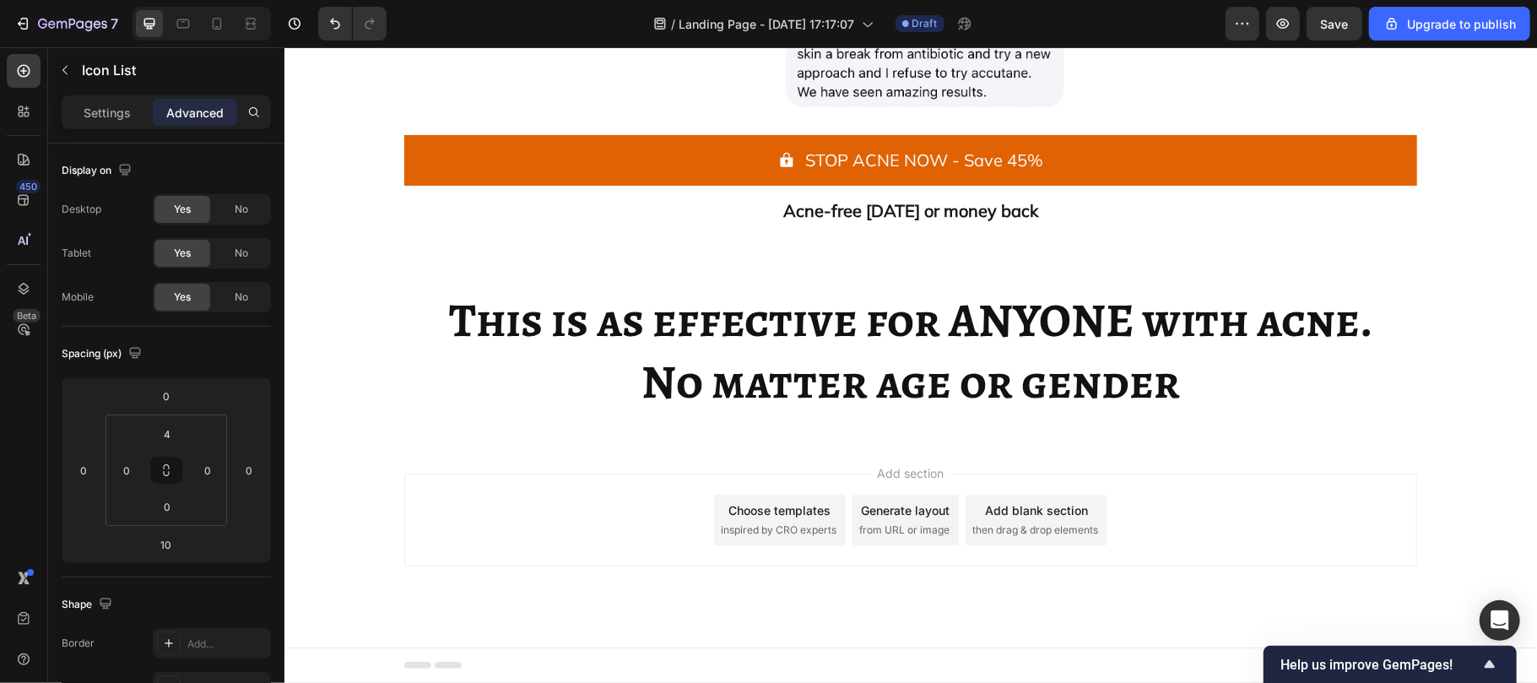
click at [586, 244] on div "STOP ACNE NOW - Save 45% Button Acne-free [DATE] or money back Text Block Row" at bounding box center [909, 185] width 1013 height 118
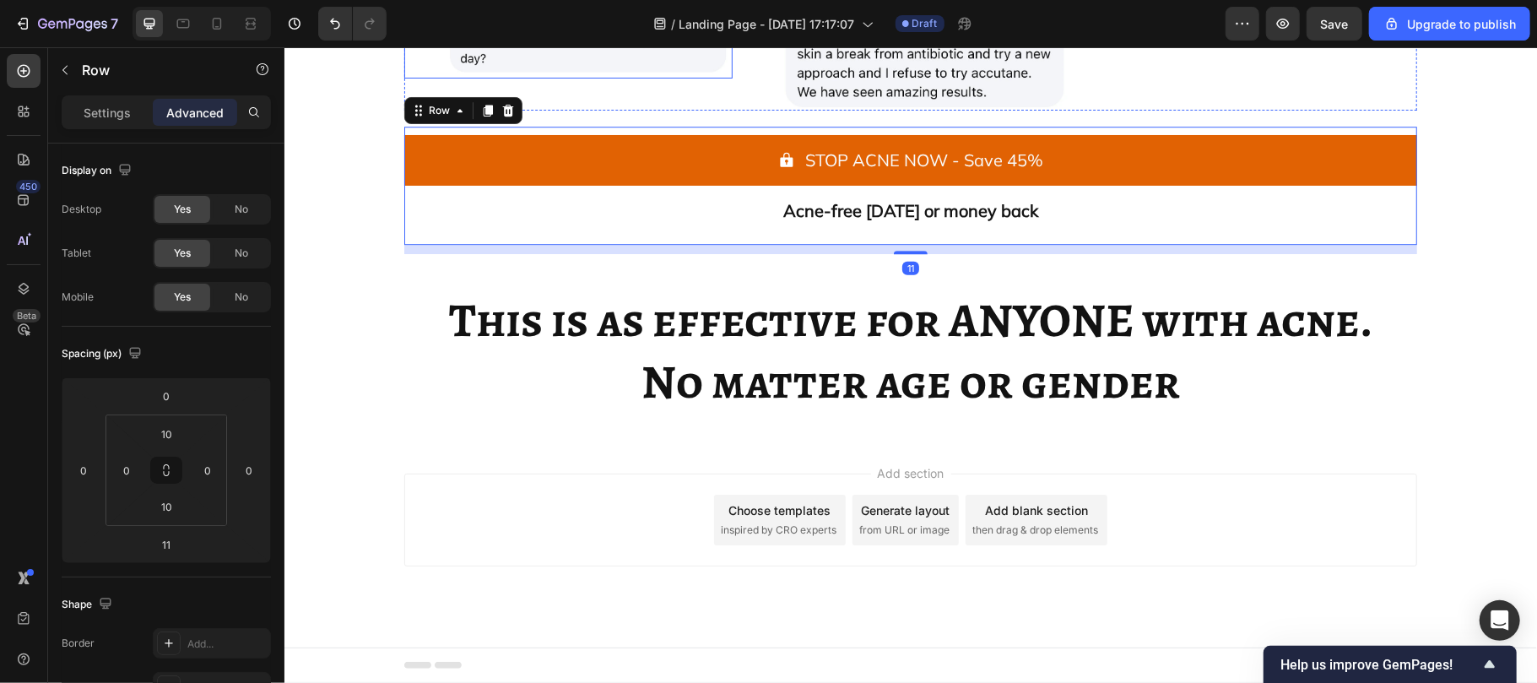
scroll to position [5180, 0]
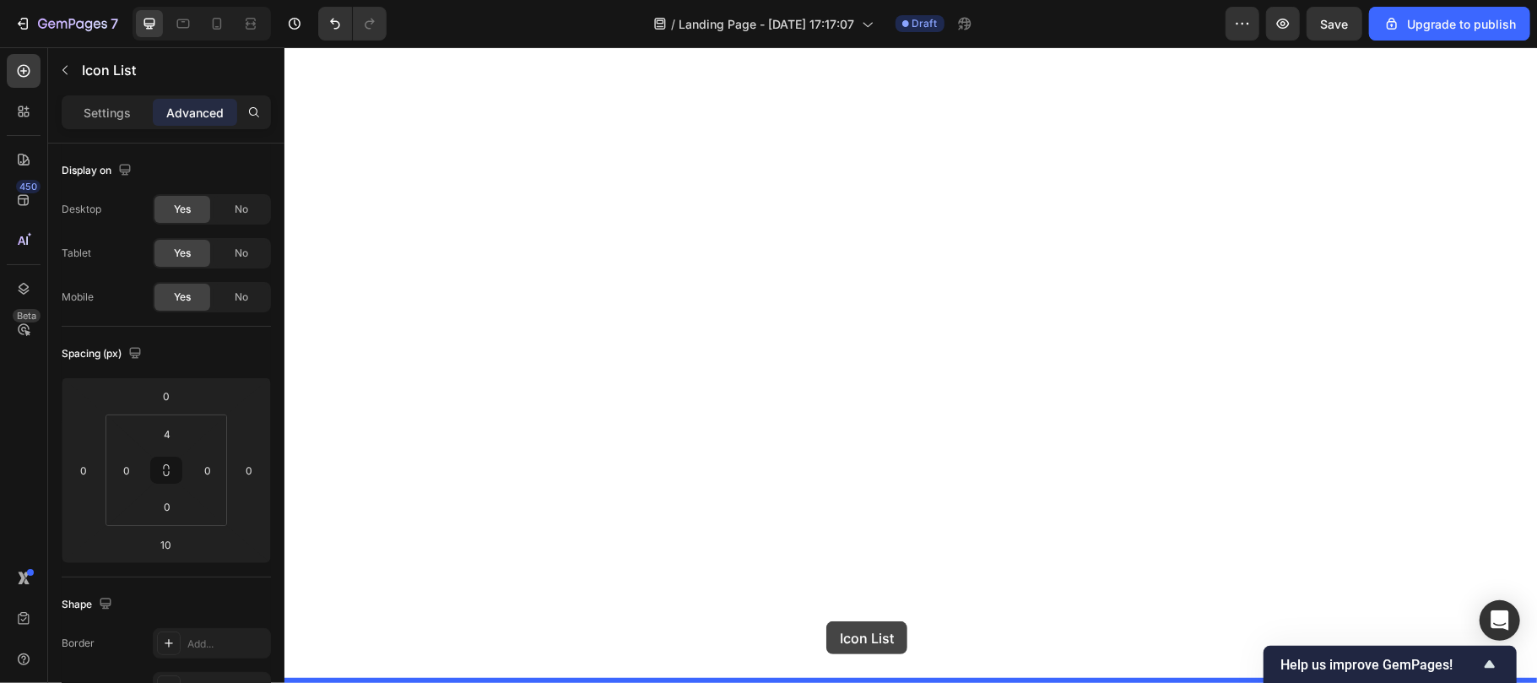
scroll to position [5217, 0]
drag, startPoint x: 436, startPoint y: 132, endPoint x: 848, endPoint y: 570, distance: 601.3
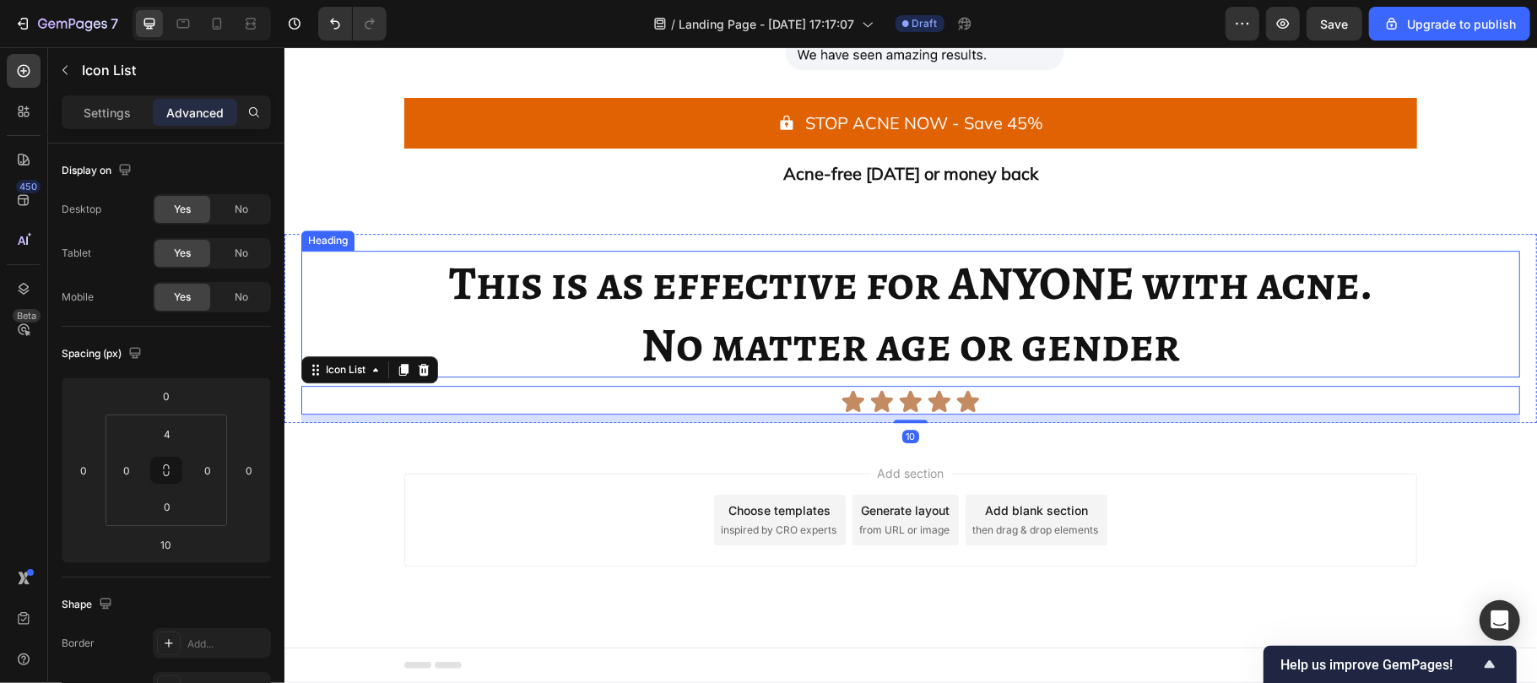
scroll to position [5424, 0]
click at [587, 361] on h2 "This is as effective for ANYONE with acne. No matter age or gender" at bounding box center [909, 313] width 1219 height 127
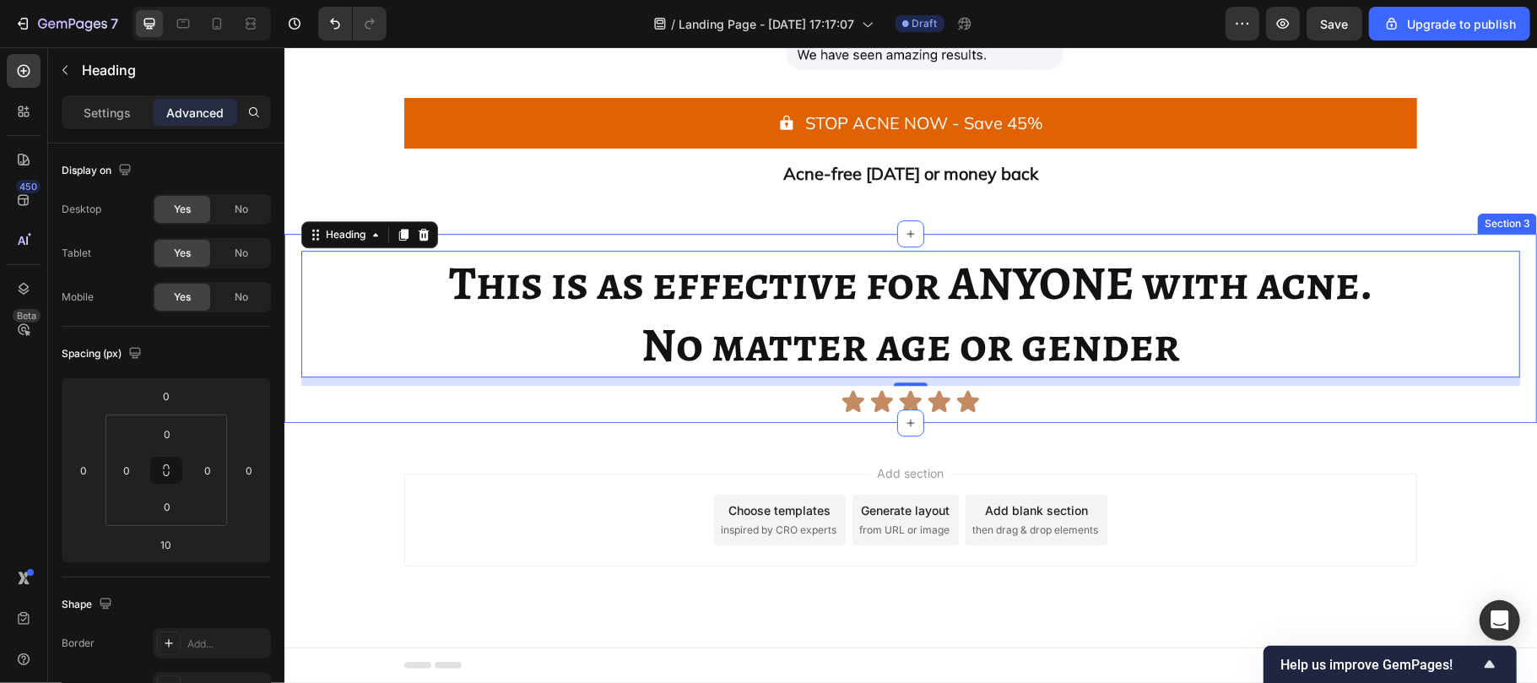
click at [649, 418] on div "This is as effective for ANYONE with acne. No matter age or gender Heading 10 I…" at bounding box center [909, 336] width 1219 height 172
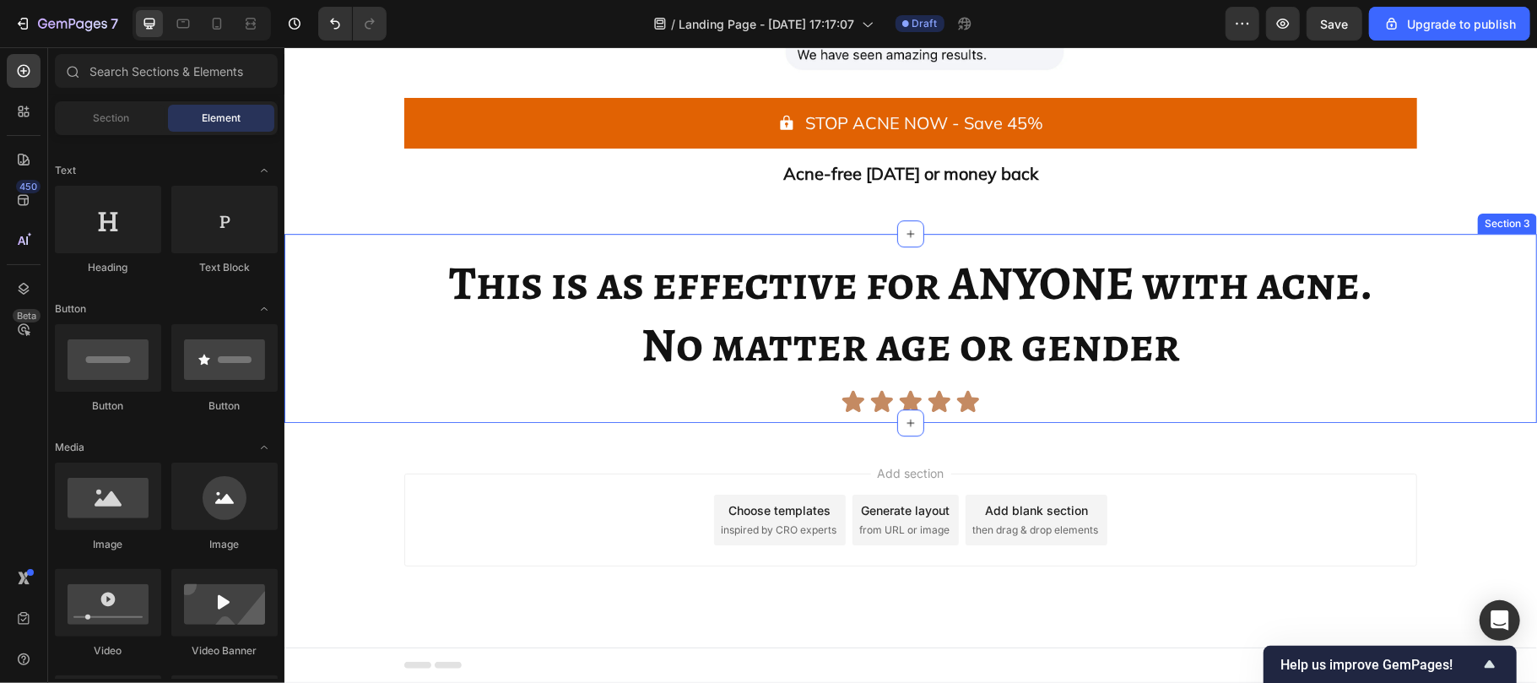
click at [294, 355] on div "This is as effective for ANYONE with acne. No matter age or gender Heading Icon…" at bounding box center [910, 327] width 1253 height 189
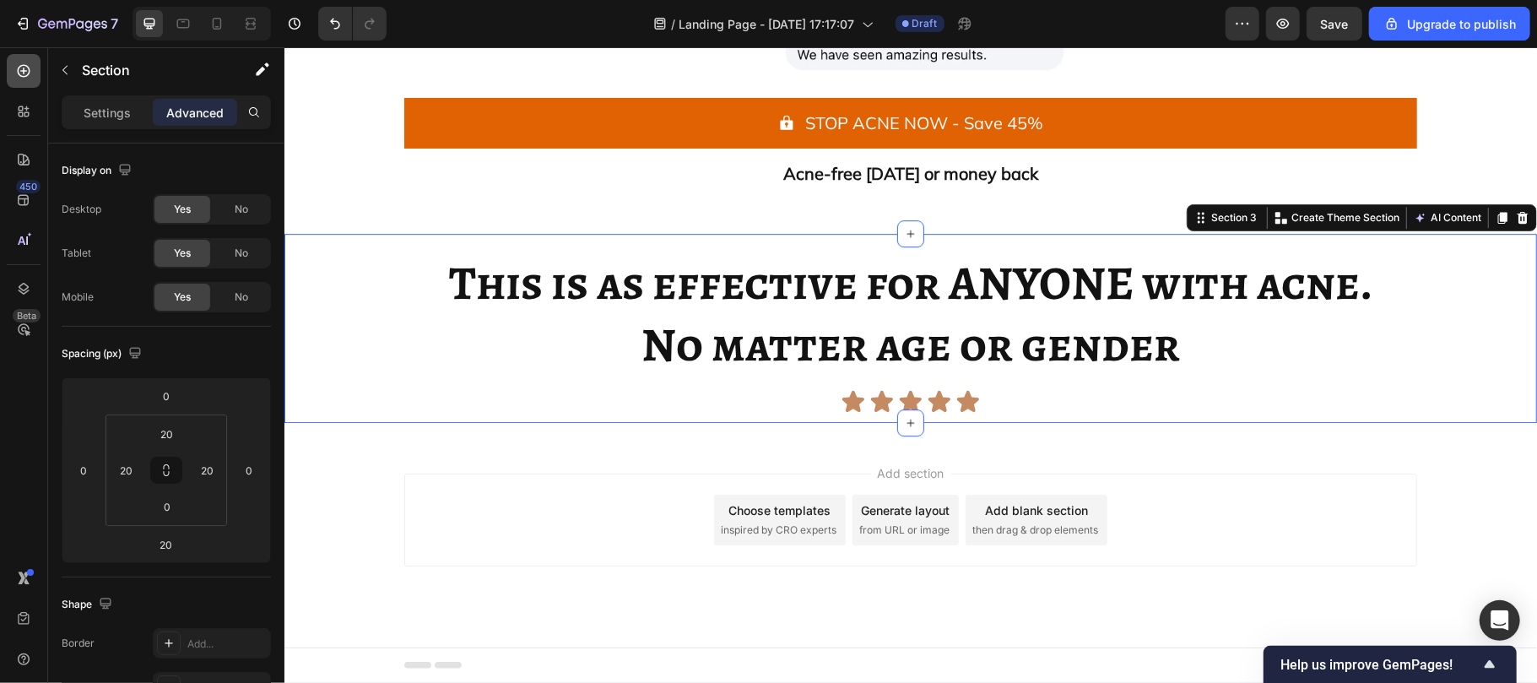
click at [17, 64] on icon at bounding box center [23, 70] width 17 height 17
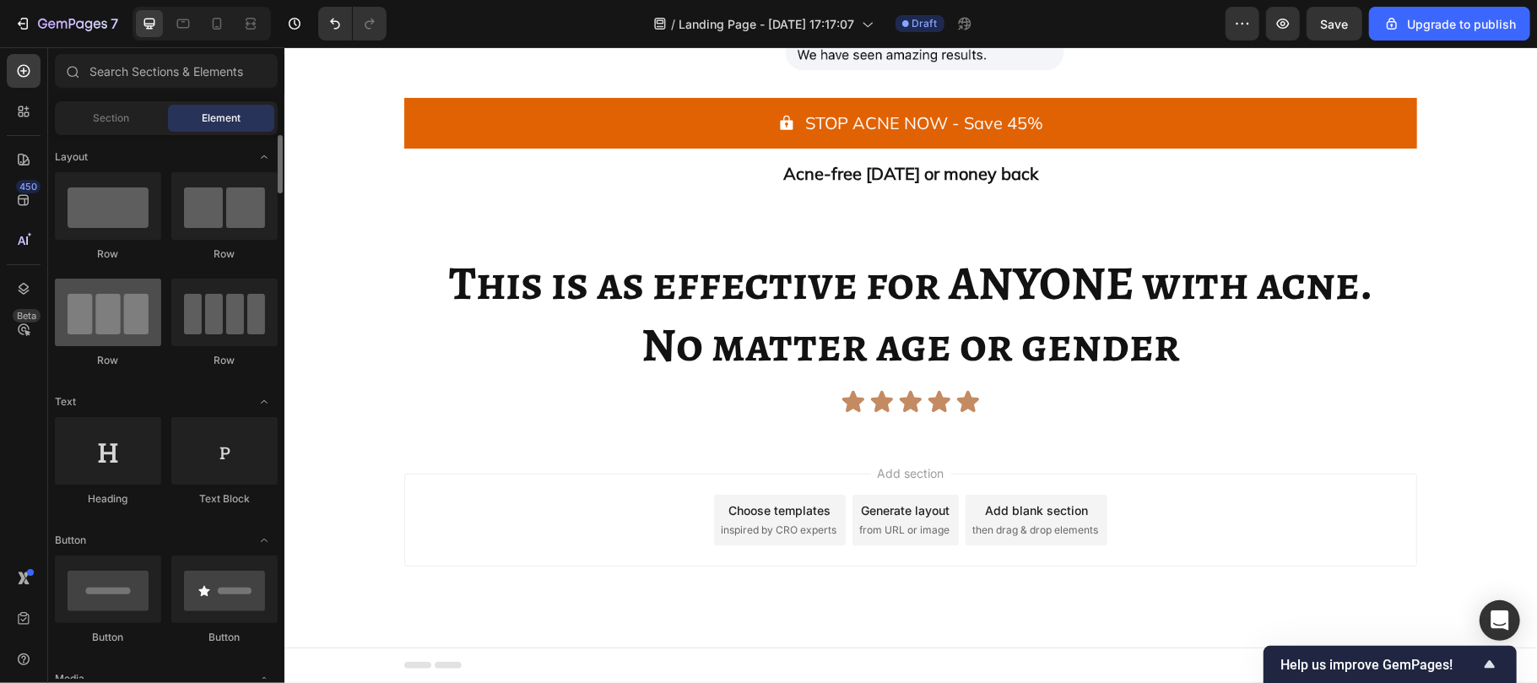
scroll to position [0, 0]
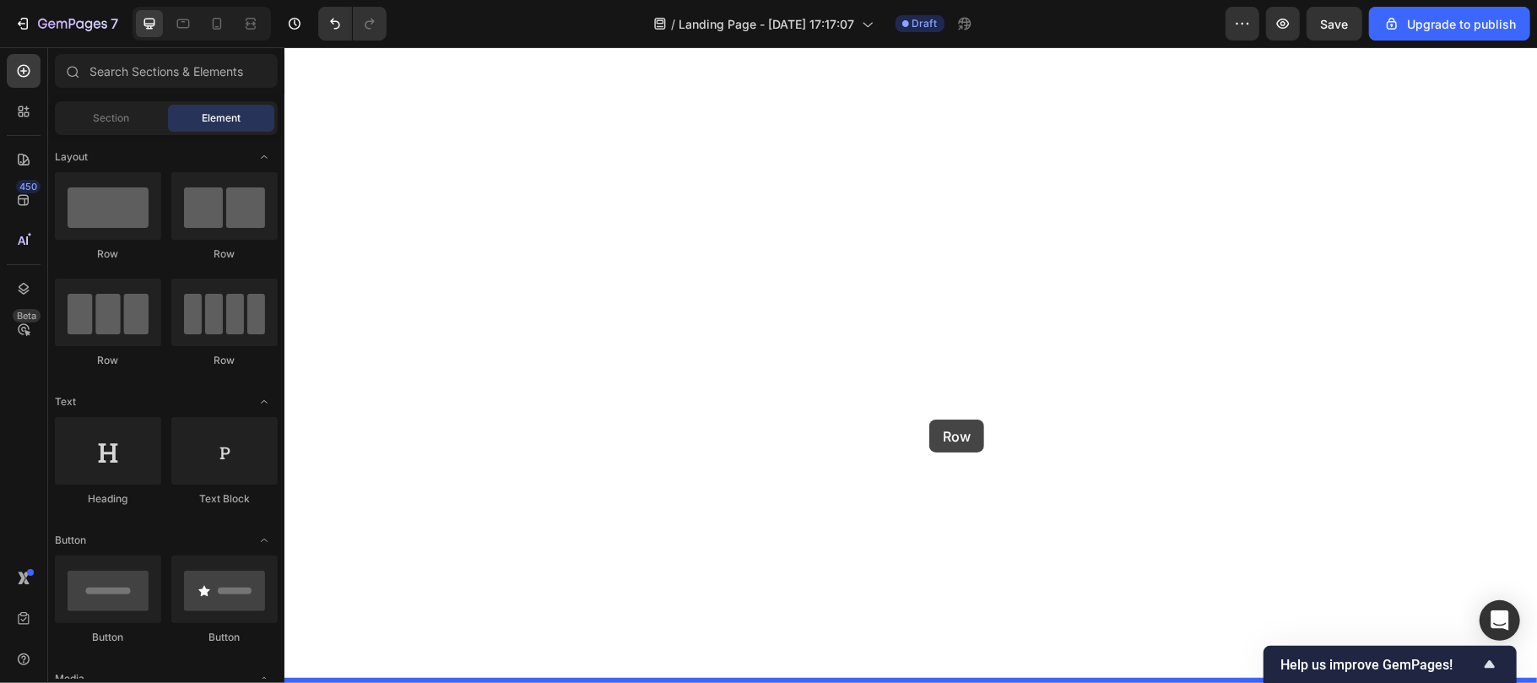
drag, startPoint x: 393, startPoint y: 369, endPoint x: 928, endPoint y: 419, distance: 537.4
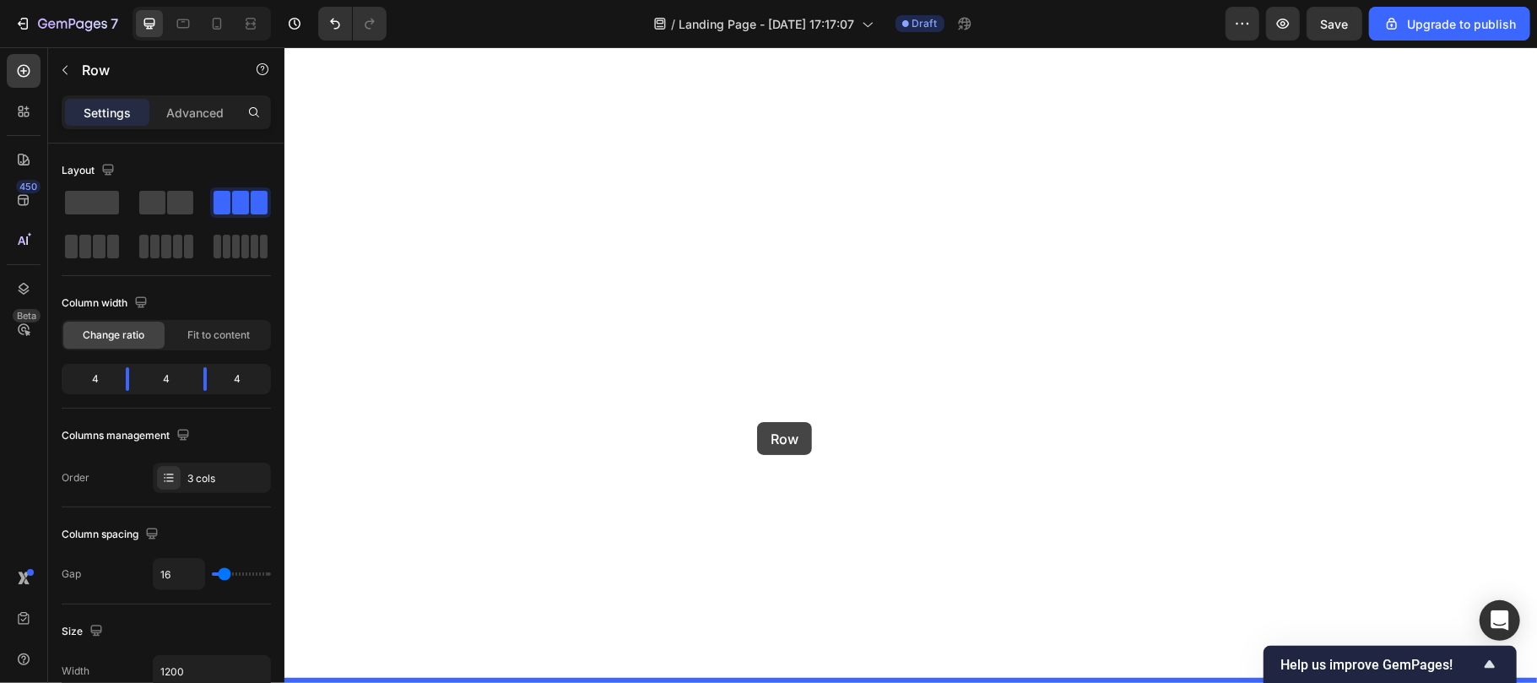
drag, startPoint x: 424, startPoint y: 450, endPoint x: 756, endPoint y: 421, distance: 333.8
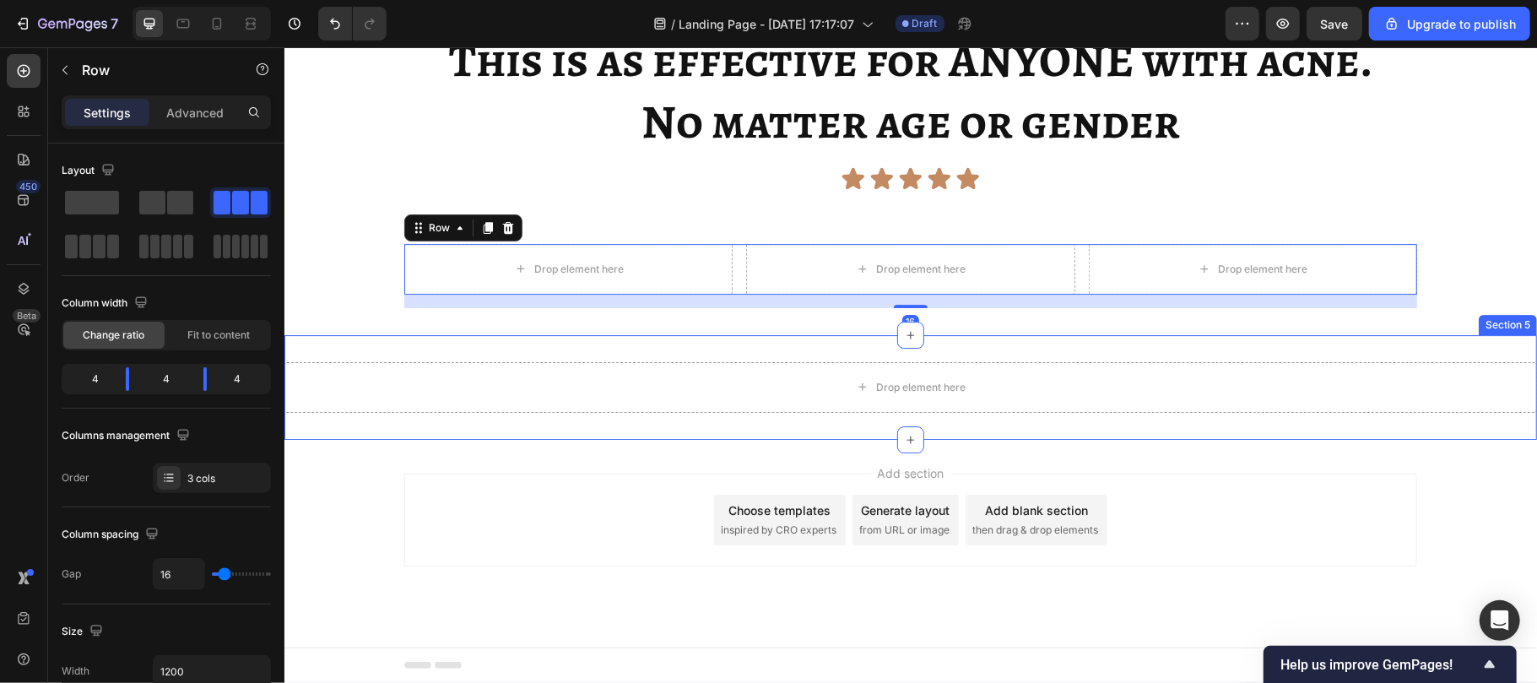
click at [676, 439] on div "Drop element here Section 5" at bounding box center [910, 386] width 1253 height 105
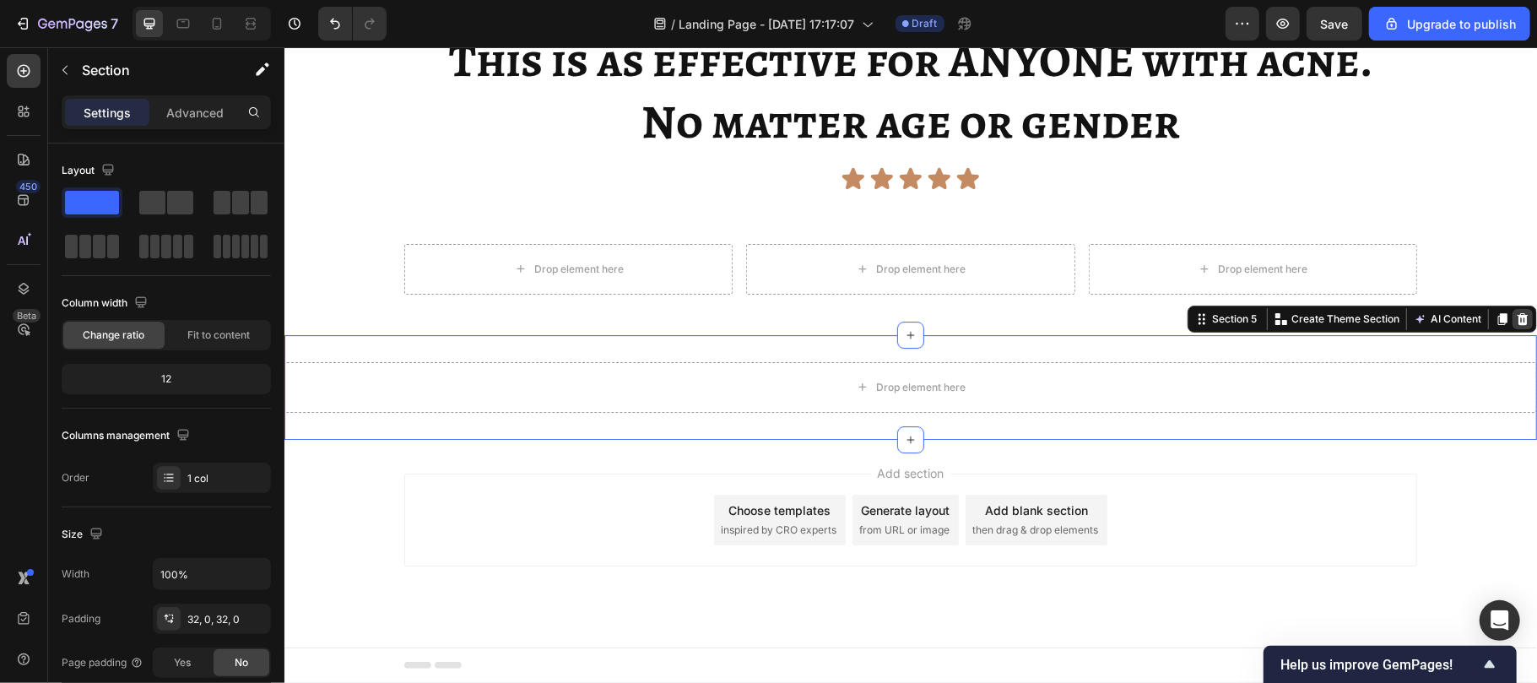
click at [1517, 324] on icon at bounding box center [1522, 318] width 11 height 12
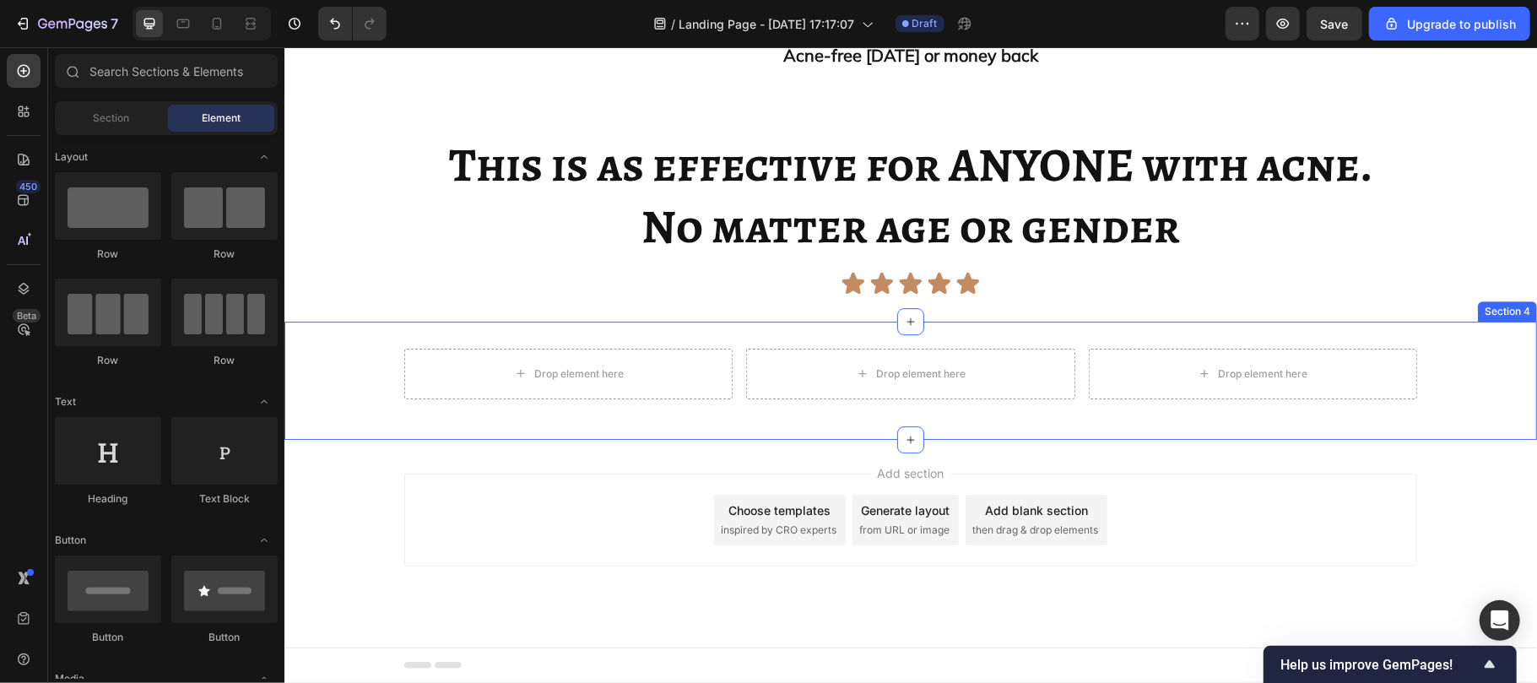
click at [994, 439] on div "Drop element here Drop element here Drop element here Row Section 4" at bounding box center [910, 380] width 1253 height 118
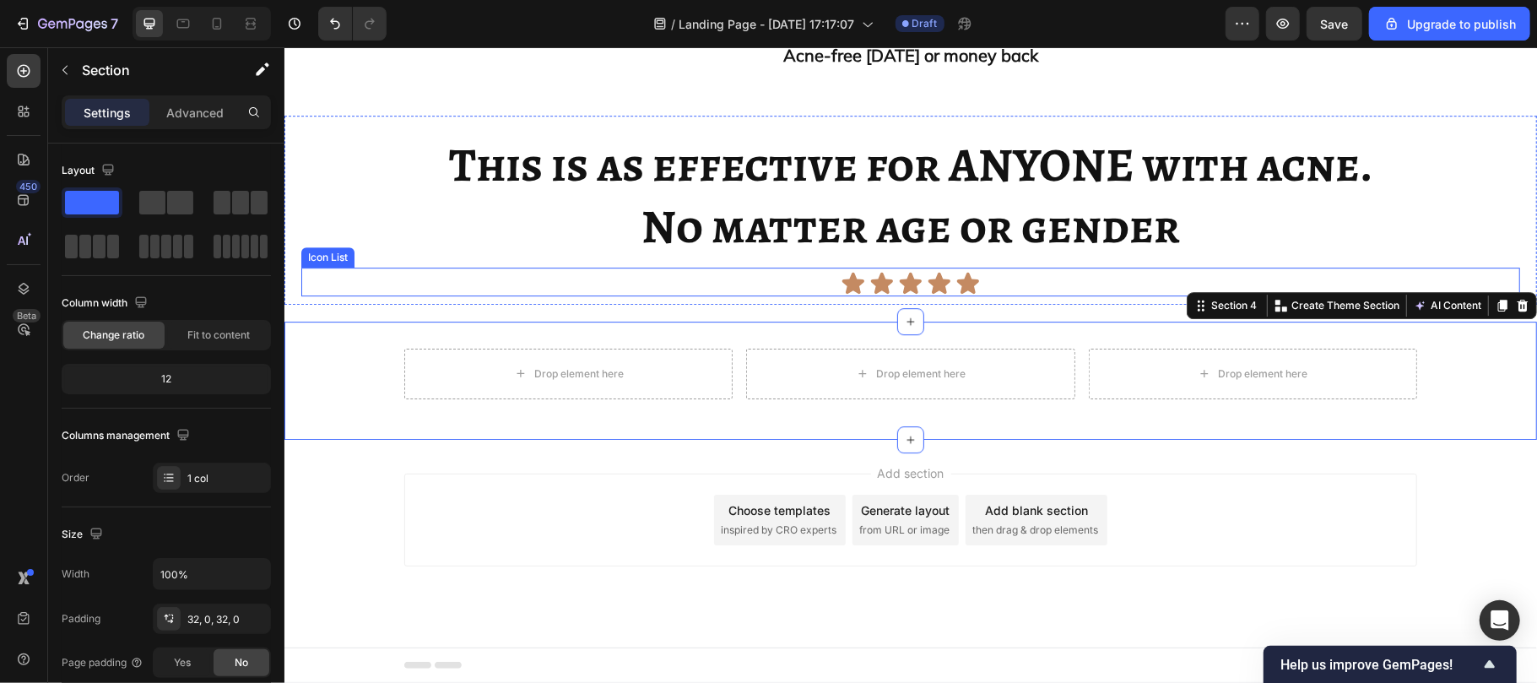
click at [706, 295] on div "Icon Icon Icon Icon Icon" at bounding box center [909, 282] width 1219 height 25
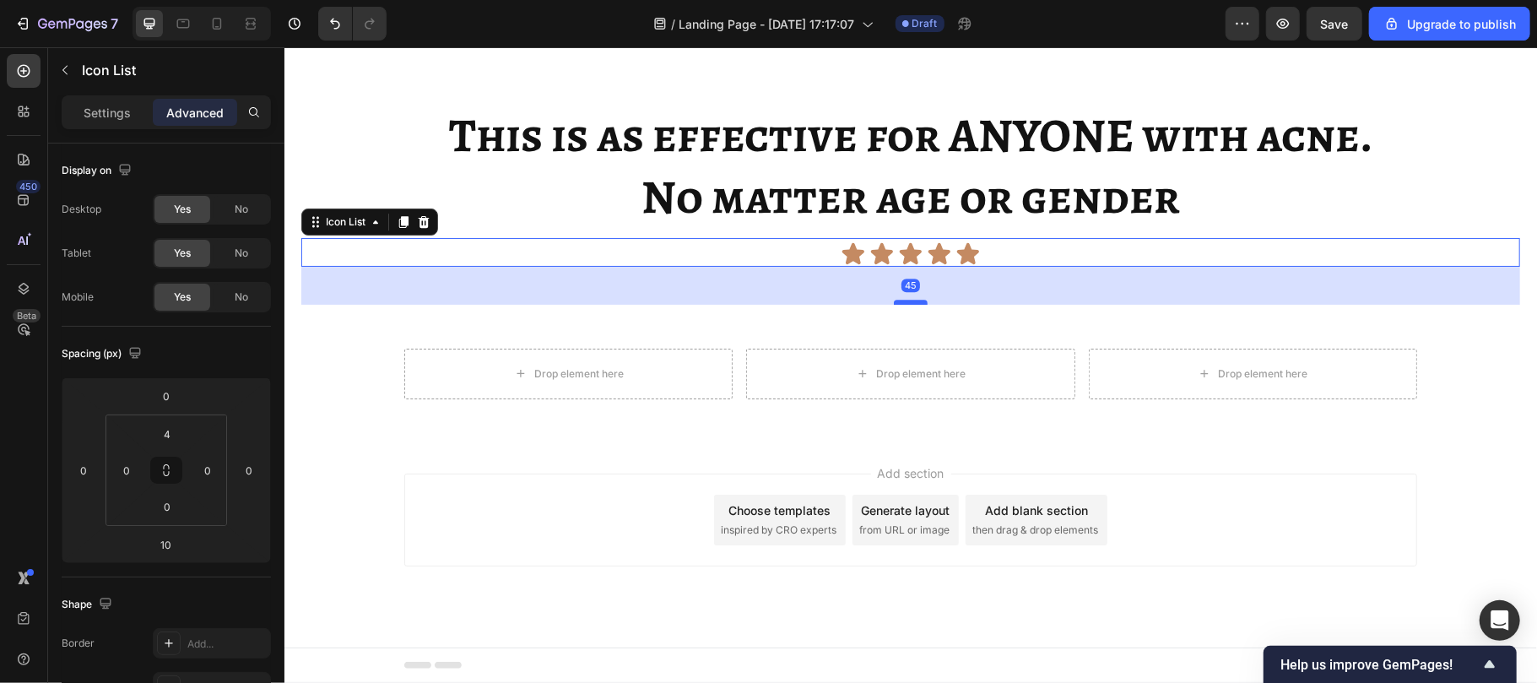
drag, startPoint x: 906, startPoint y: 419, endPoint x: 905, endPoint y: 448, distance: 29.6
click at [905, 304] on div at bounding box center [910, 301] width 34 height 5
type input "45"
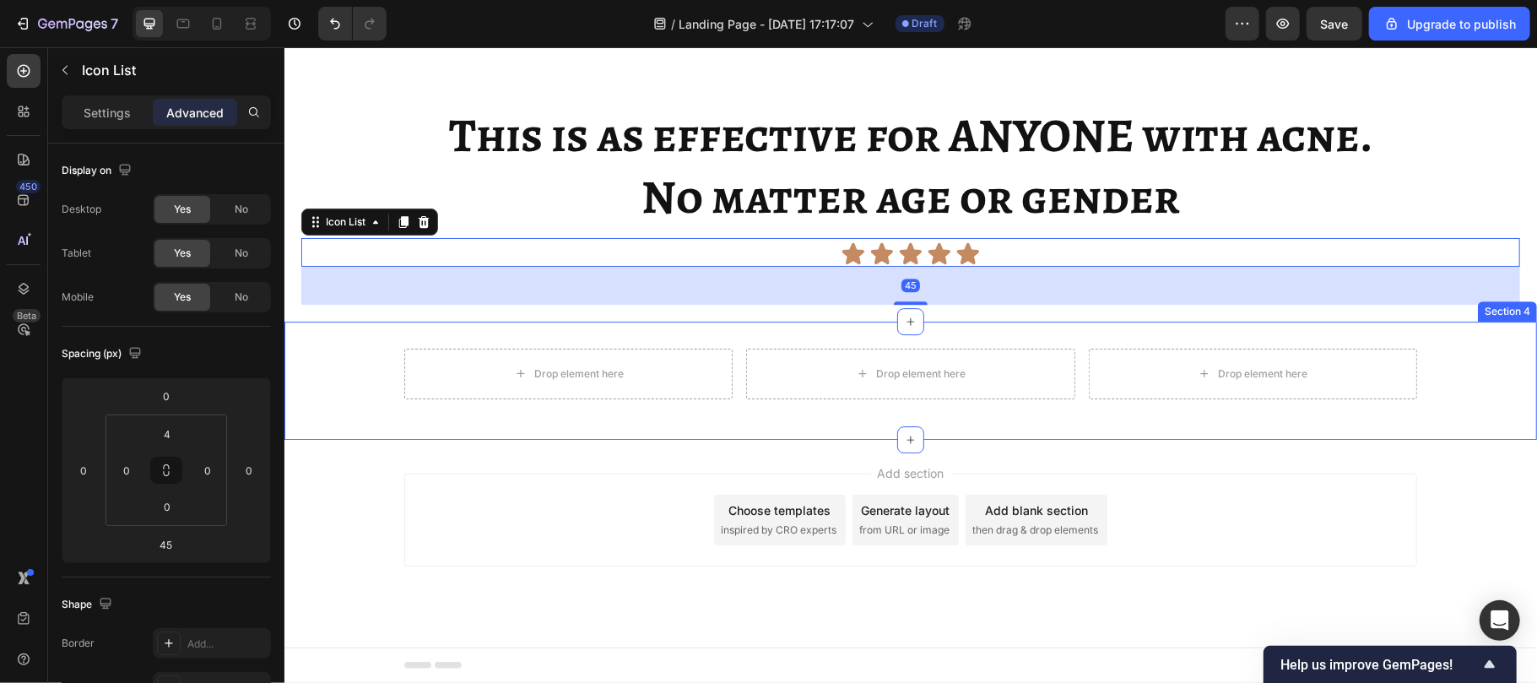
click at [382, 439] on div "Drop element here Drop element here Drop element here Row Section 4" at bounding box center [910, 380] width 1253 height 118
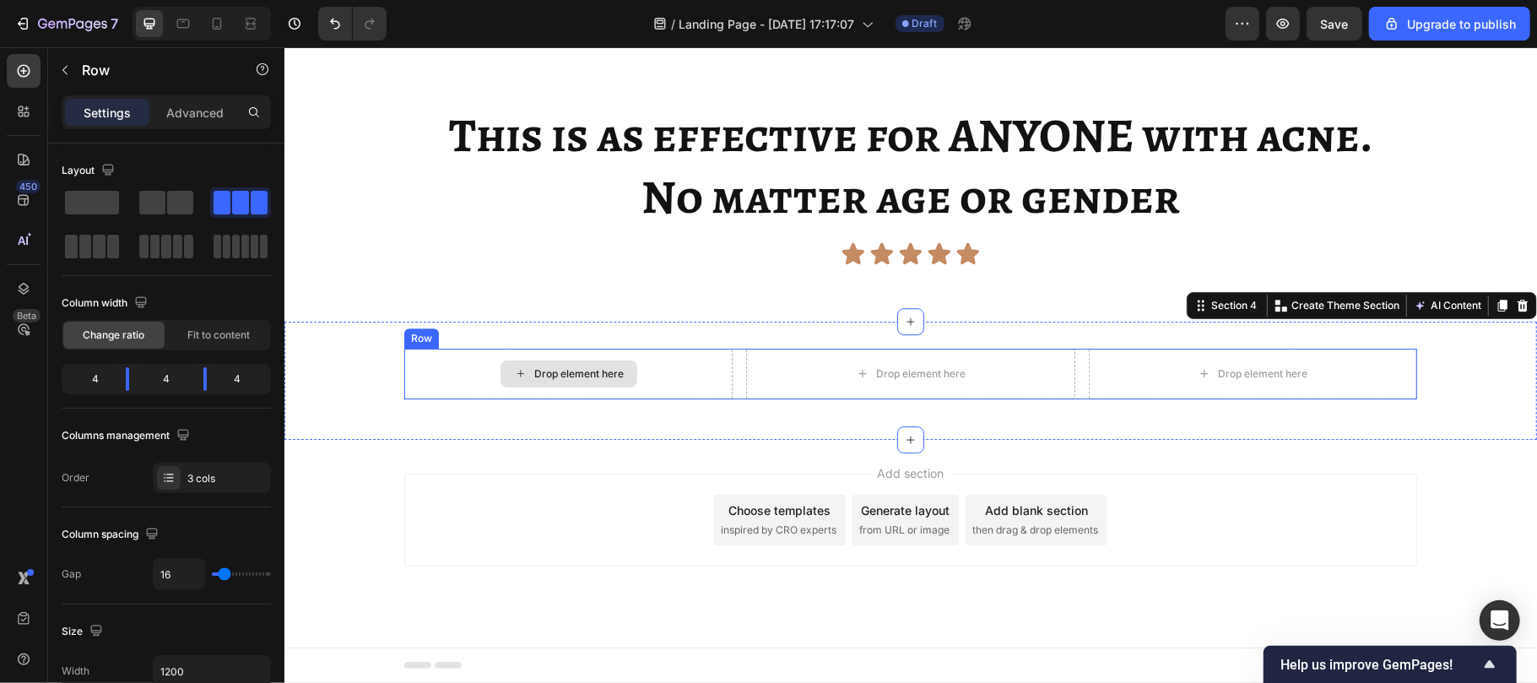
click at [412, 398] on div "Drop element here" at bounding box center [567, 373] width 328 height 51
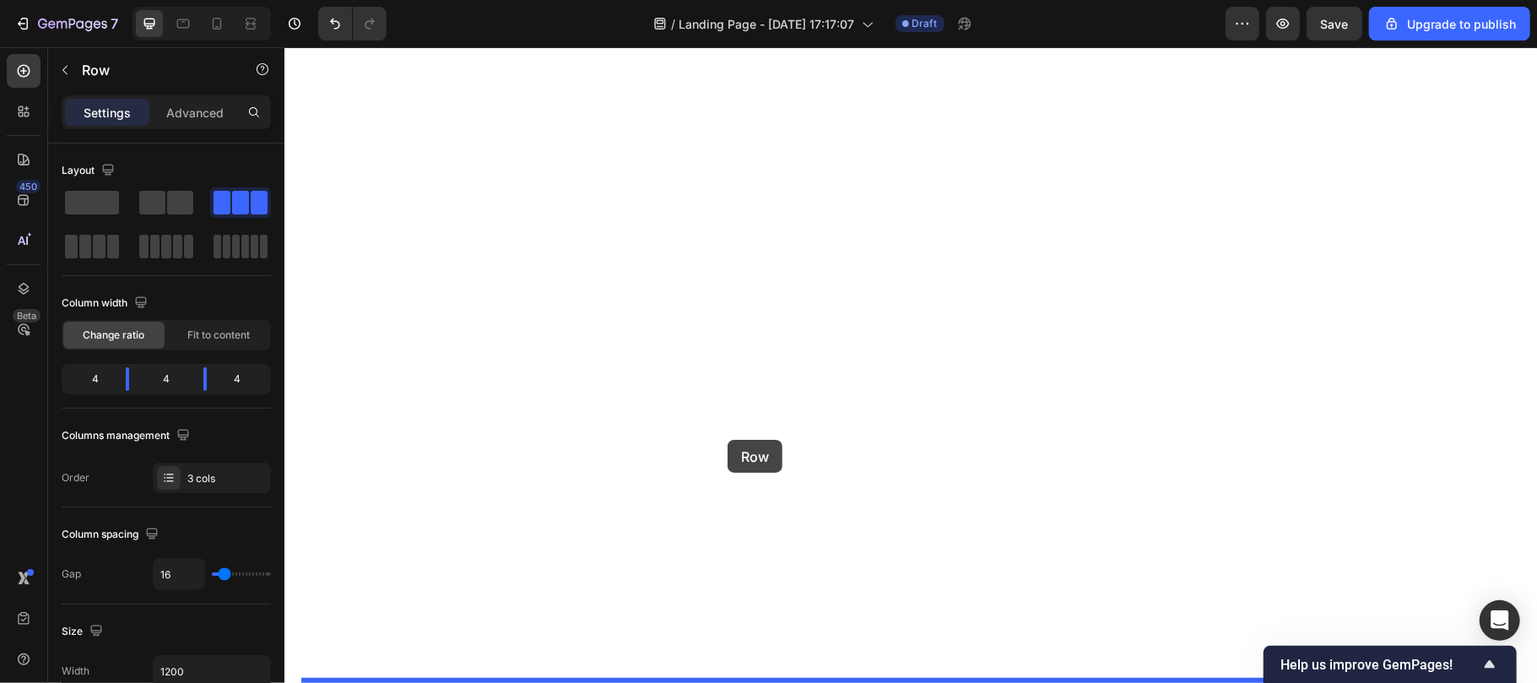
drag, startPoint x: 429, startPoint y: 479, endPoint x: 727, endPoint y: 439, distance: 300.6
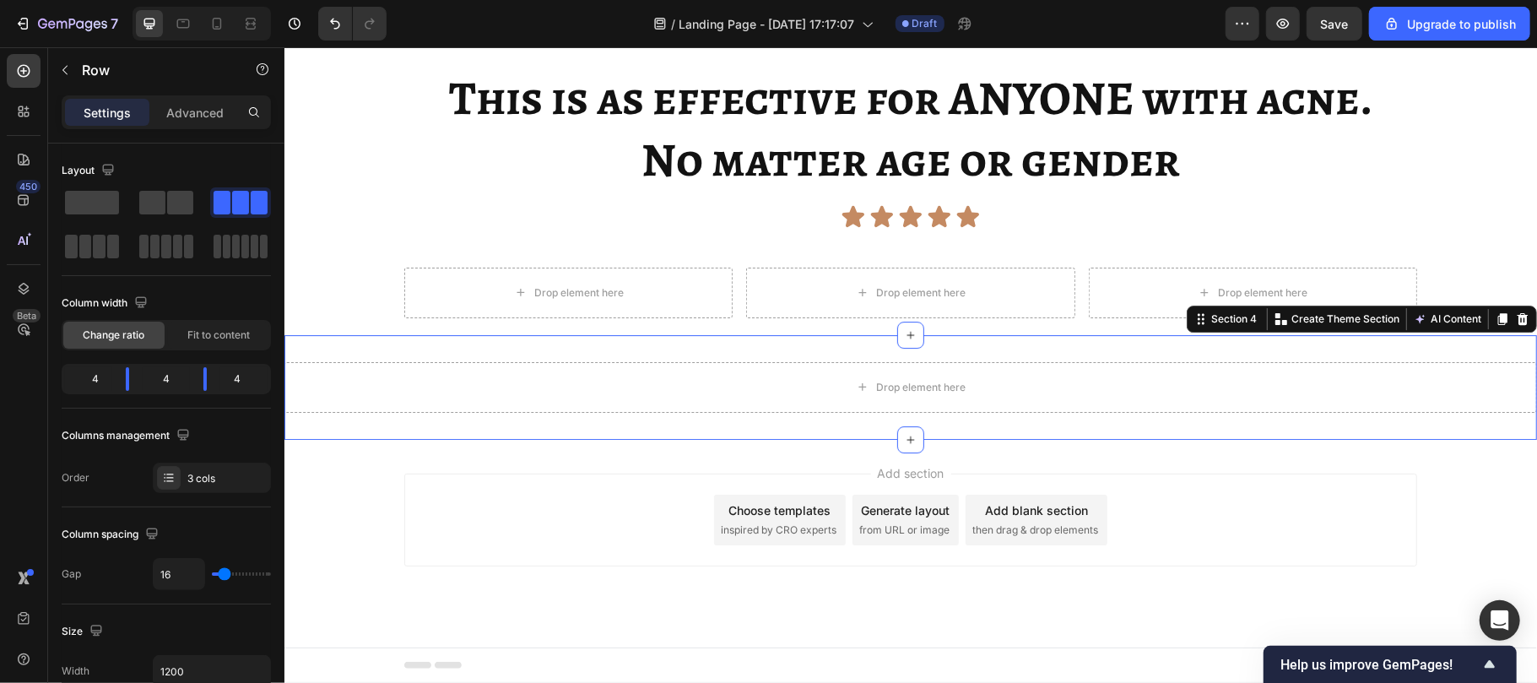
click at [602, 439] on div "Drop element here Section 4 You can create reusable sections Create Theme Secti…" at bounding box center [910, 386] width 1253 height 105
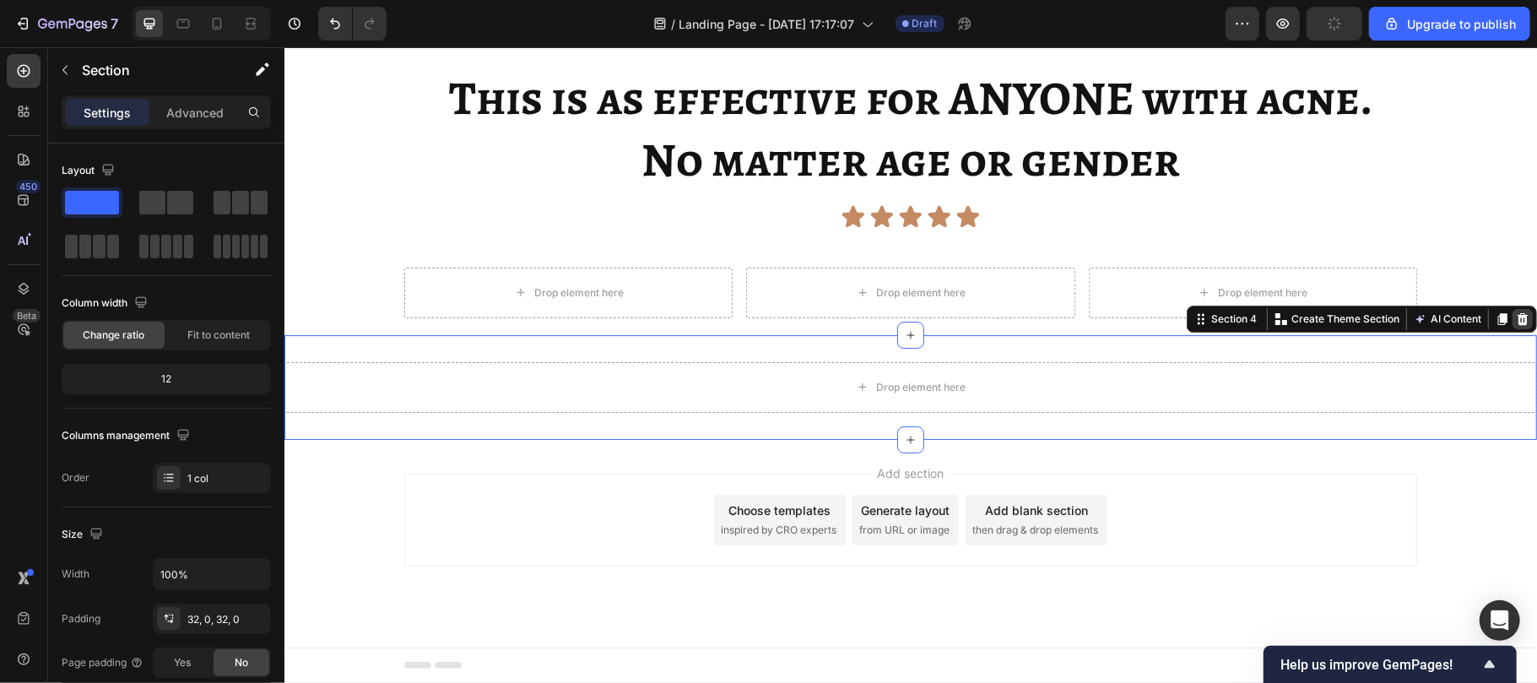
click at [1515, 325] on icon at bounding box center [1522, 318] width 14 height 14
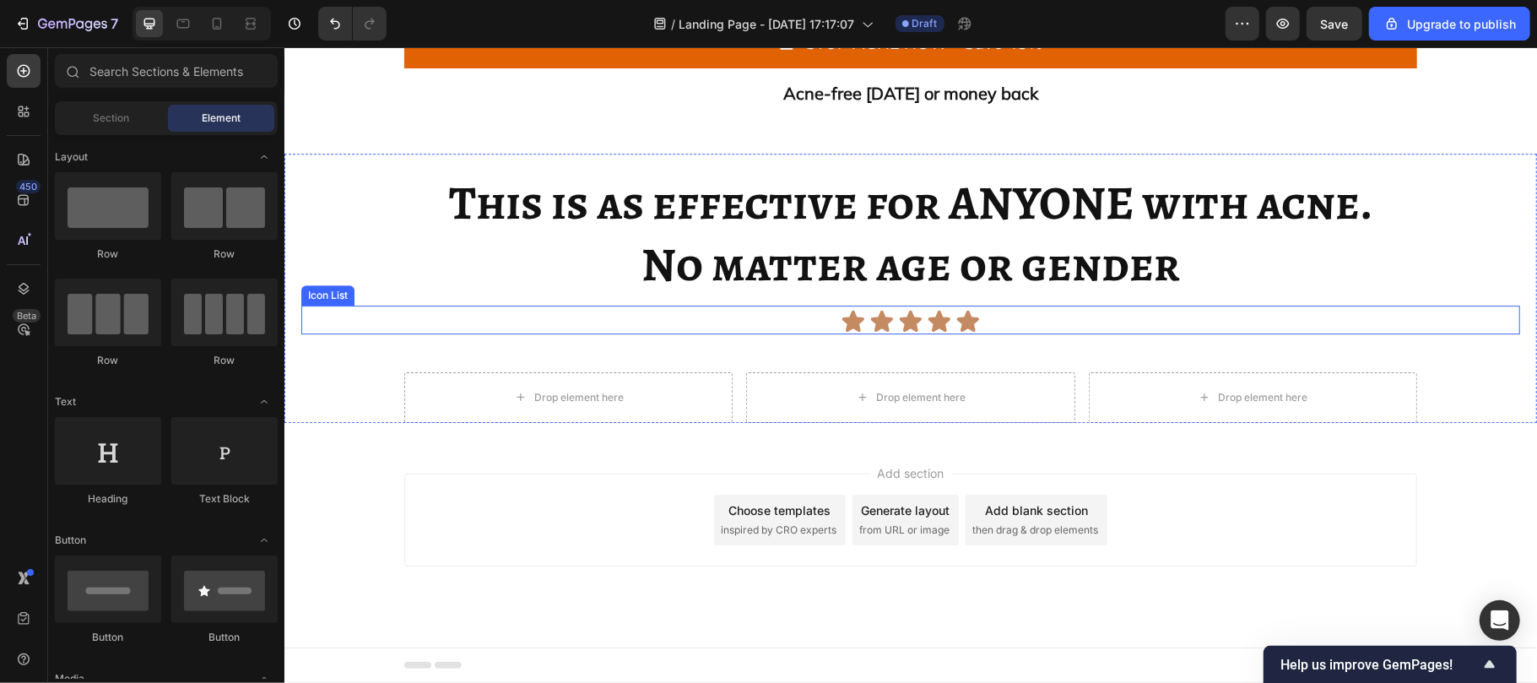
click at [819, 333] on div "Icon Icon Icon Icon Icon" at bounding box center [909, 320] width 1219 height 25
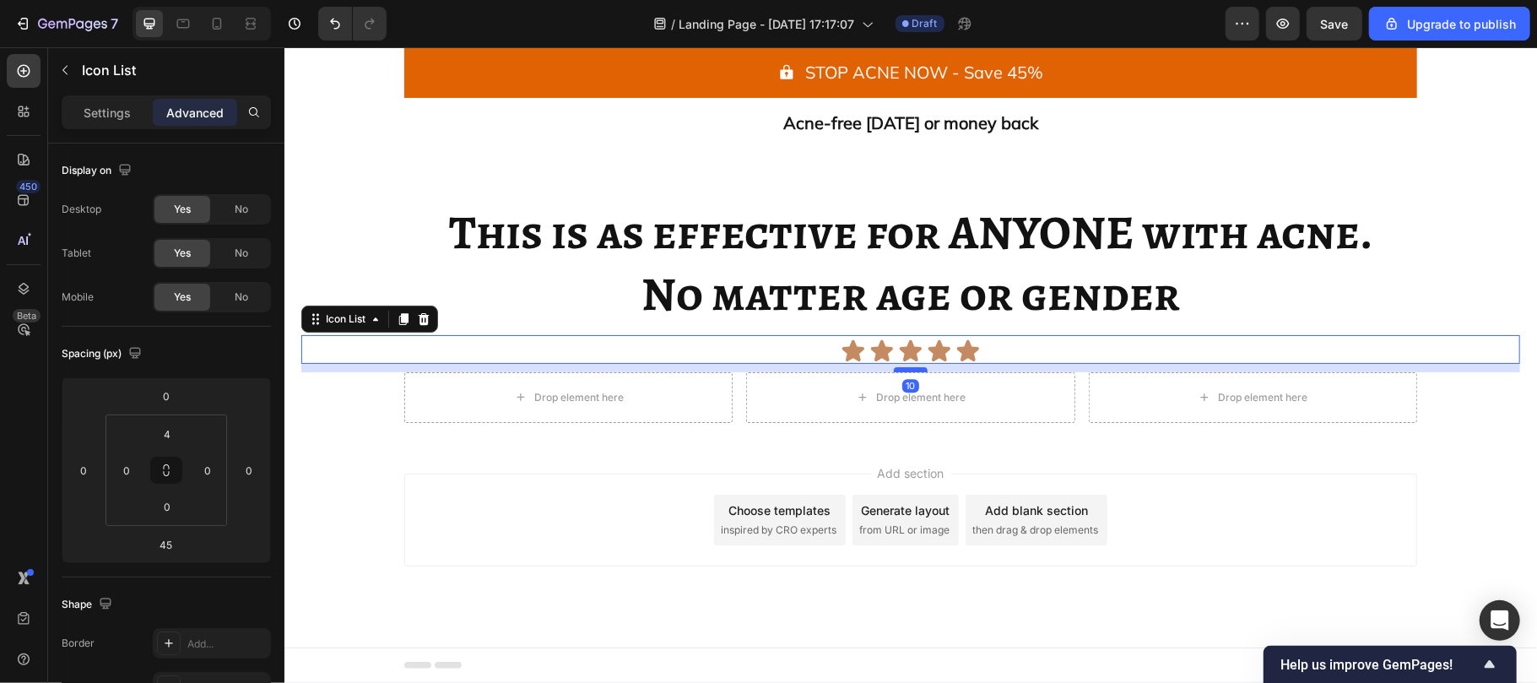
drag, startPoint x: 895, startPoint y: 449, endPoint x: 890, endPoint y: 419, distance: 30.1
click at [893, 371] on div at bounding box center [910, 368] width 34 height 5
type input "10"
click at [695, 422] on div "Drop element here" at bounding box center [567, 396] width 328 height 51
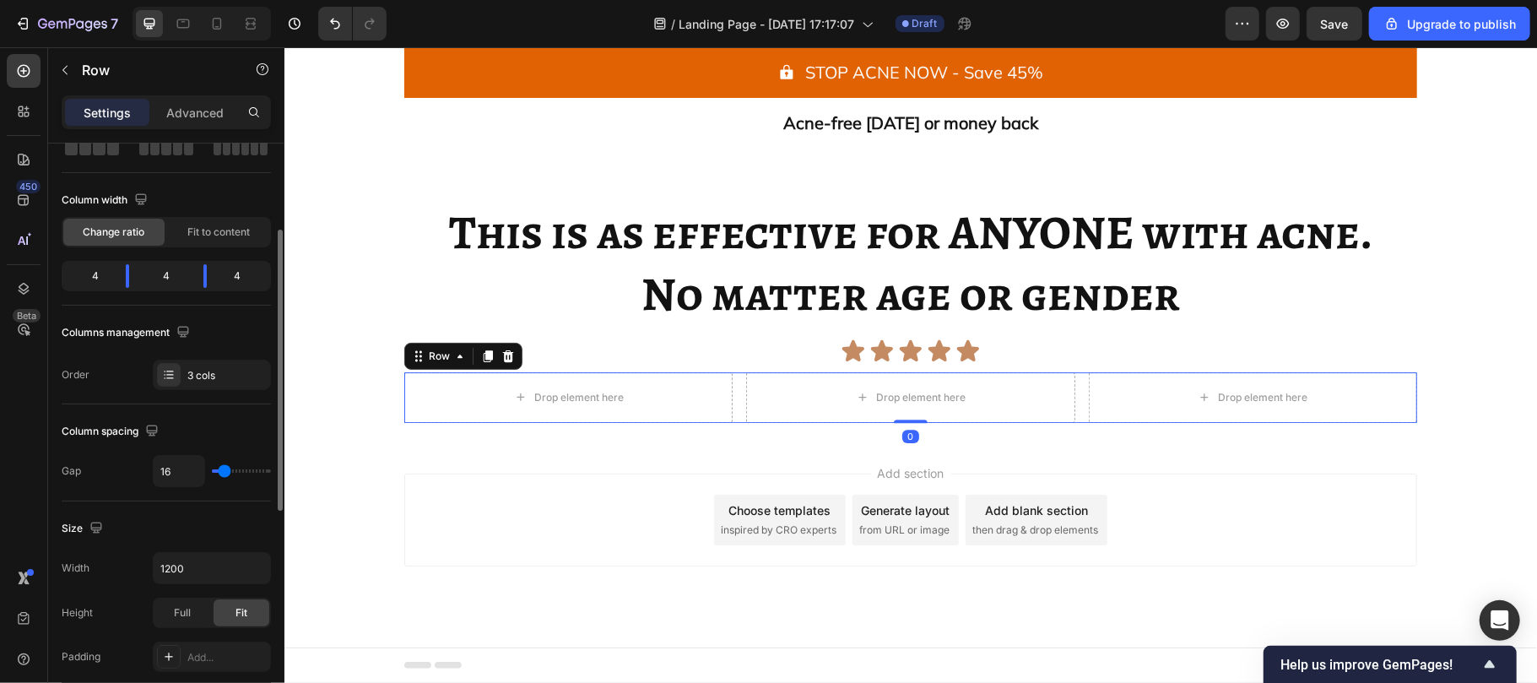
scroll to position [130, 0]
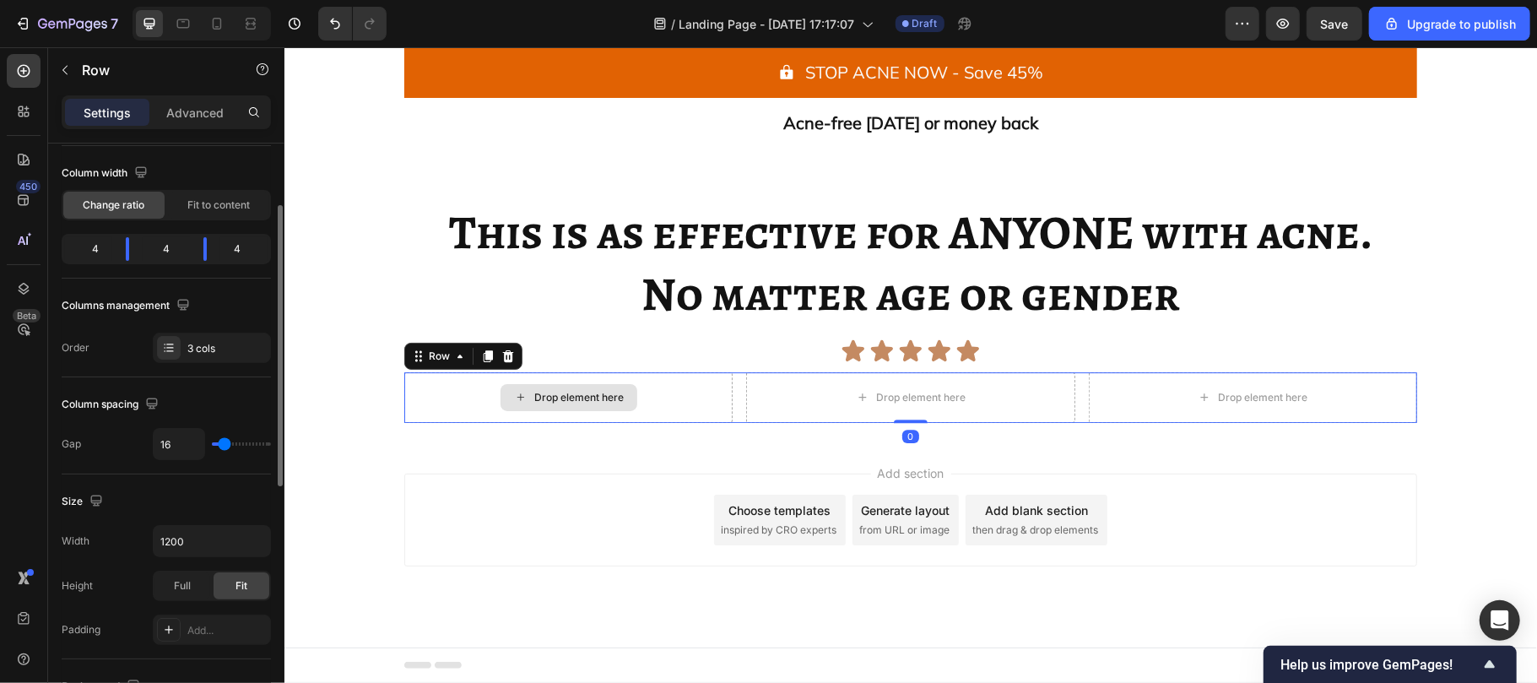
click at [548, 403] on div "Drop element here" at bounding box center [577, 397] width 89 height 14
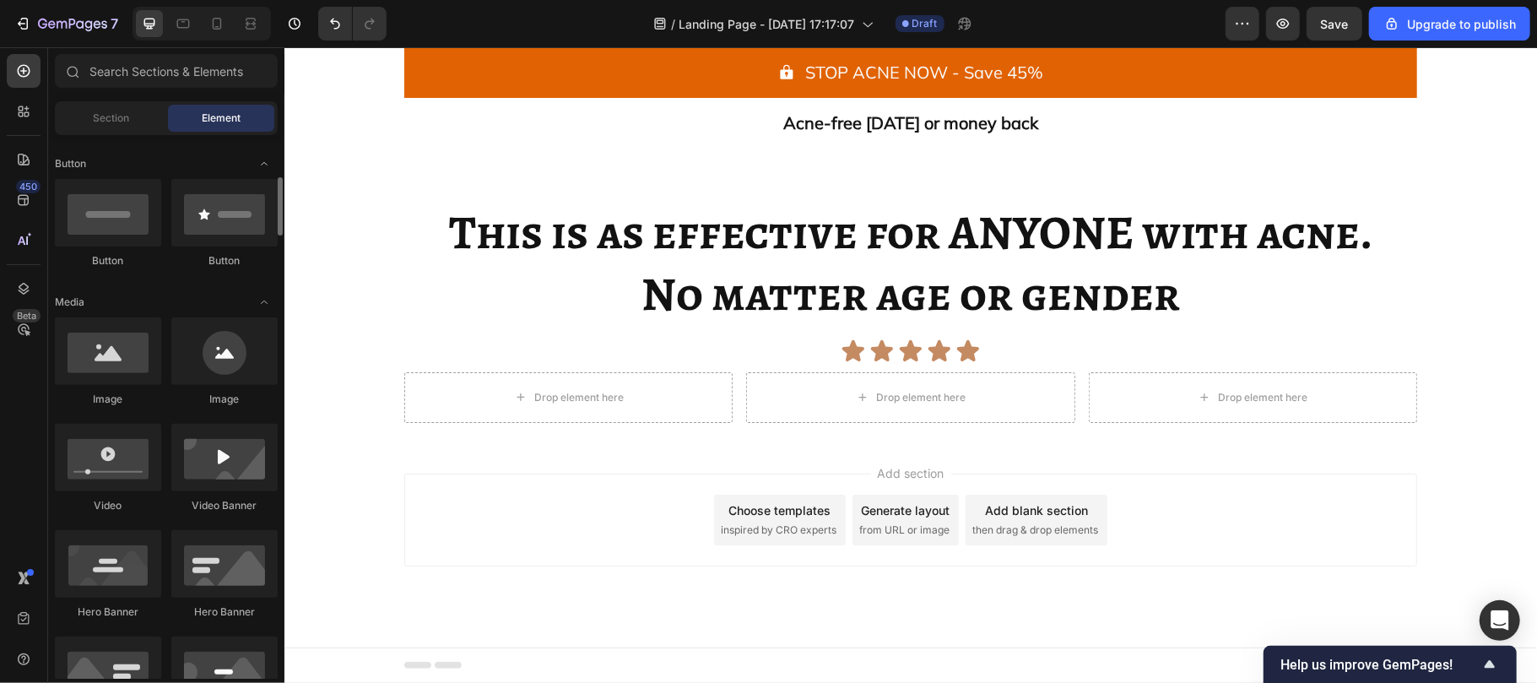
scroll to position [378, 0]
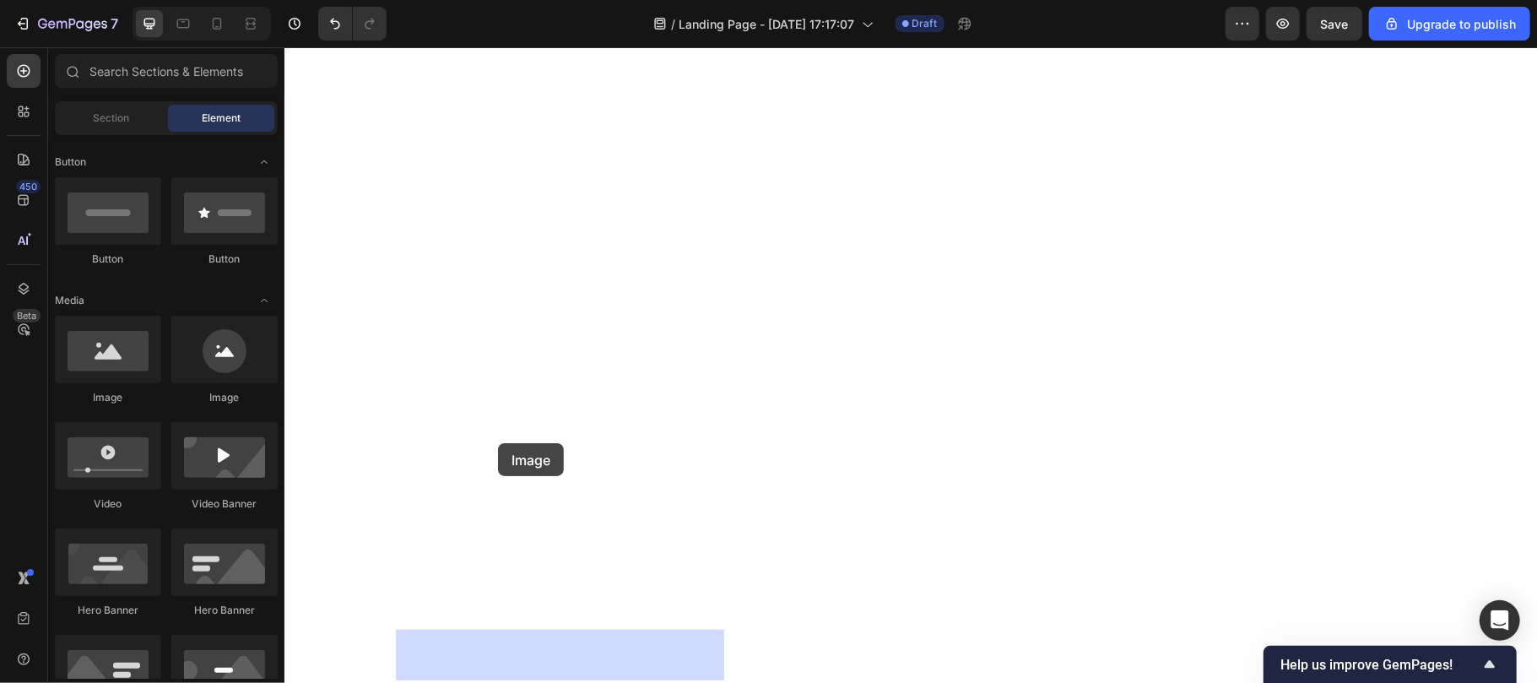
drag, startPoint x: 376, startPoint y: 398, endPoint x: 503, endPoint y: 446, distance: 136.5
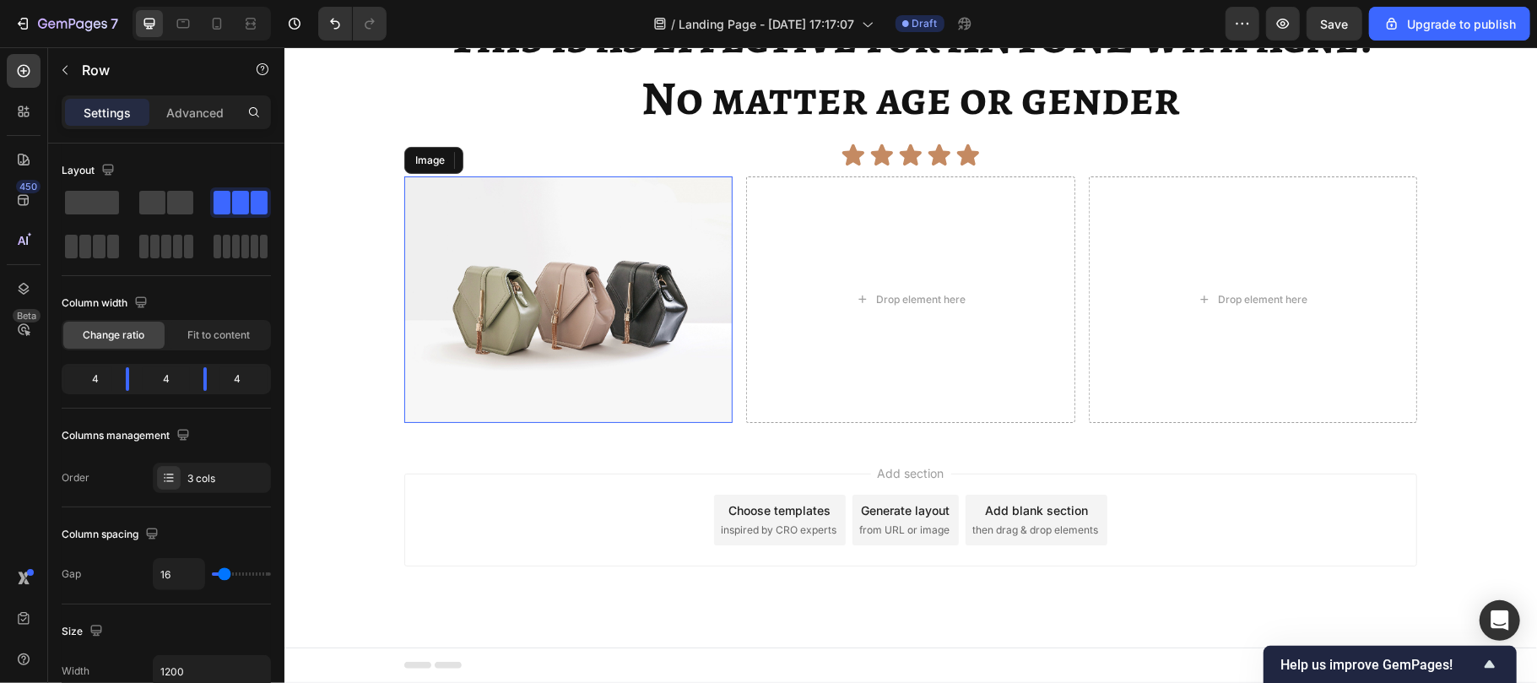
scroll to position [5457, 0]
click at [488, 422] on img at bounding box center [567, 299] width 328 height 246
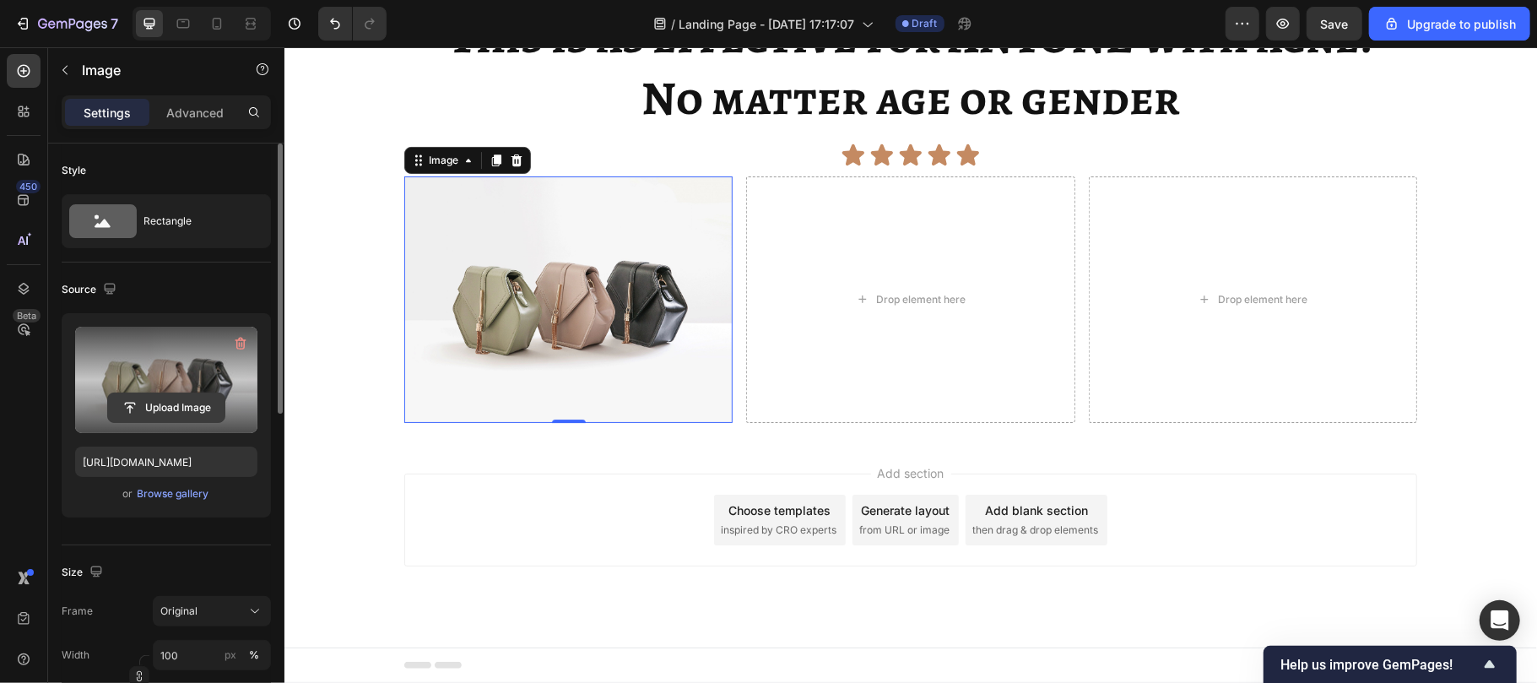
click at [153, 410] on input "file" at bounding box center [166, 407] width 116 height 29
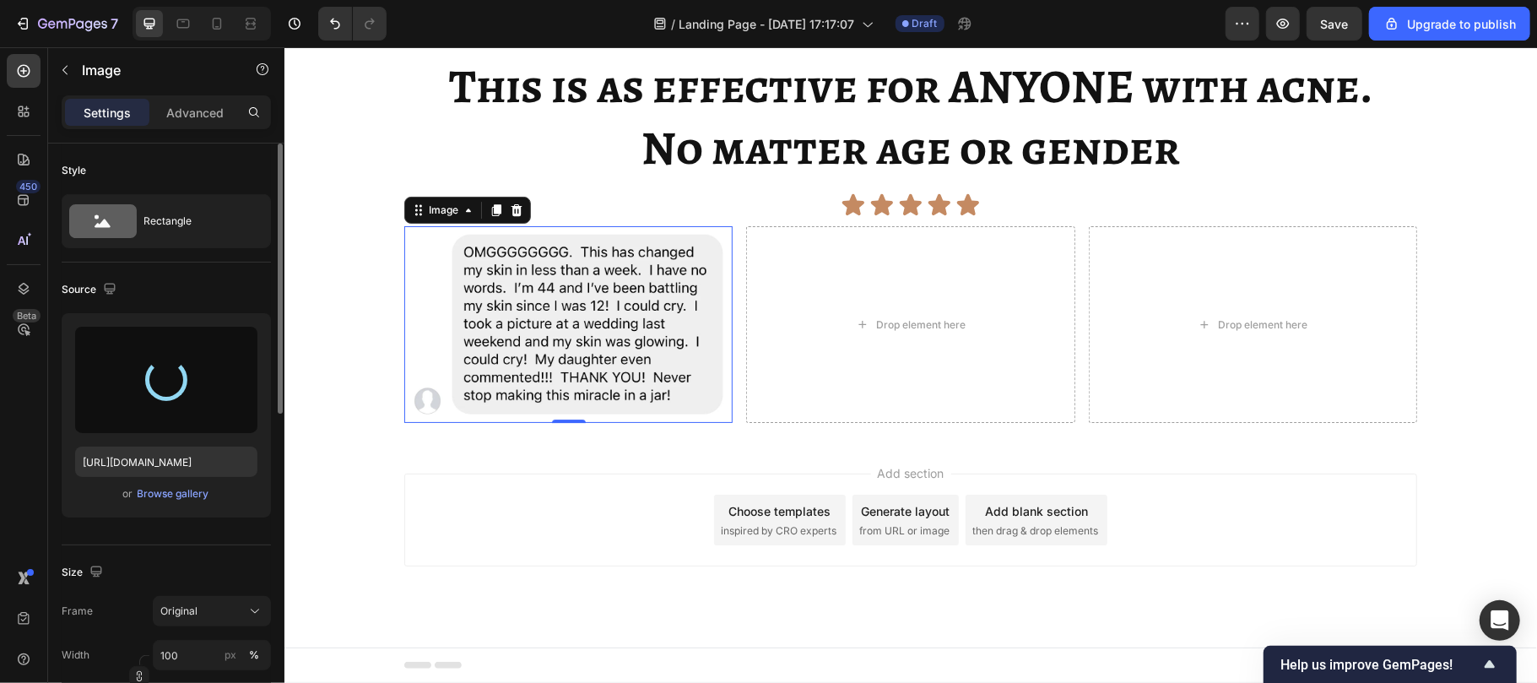
type input "[URL][DOMAIN_NAME]"
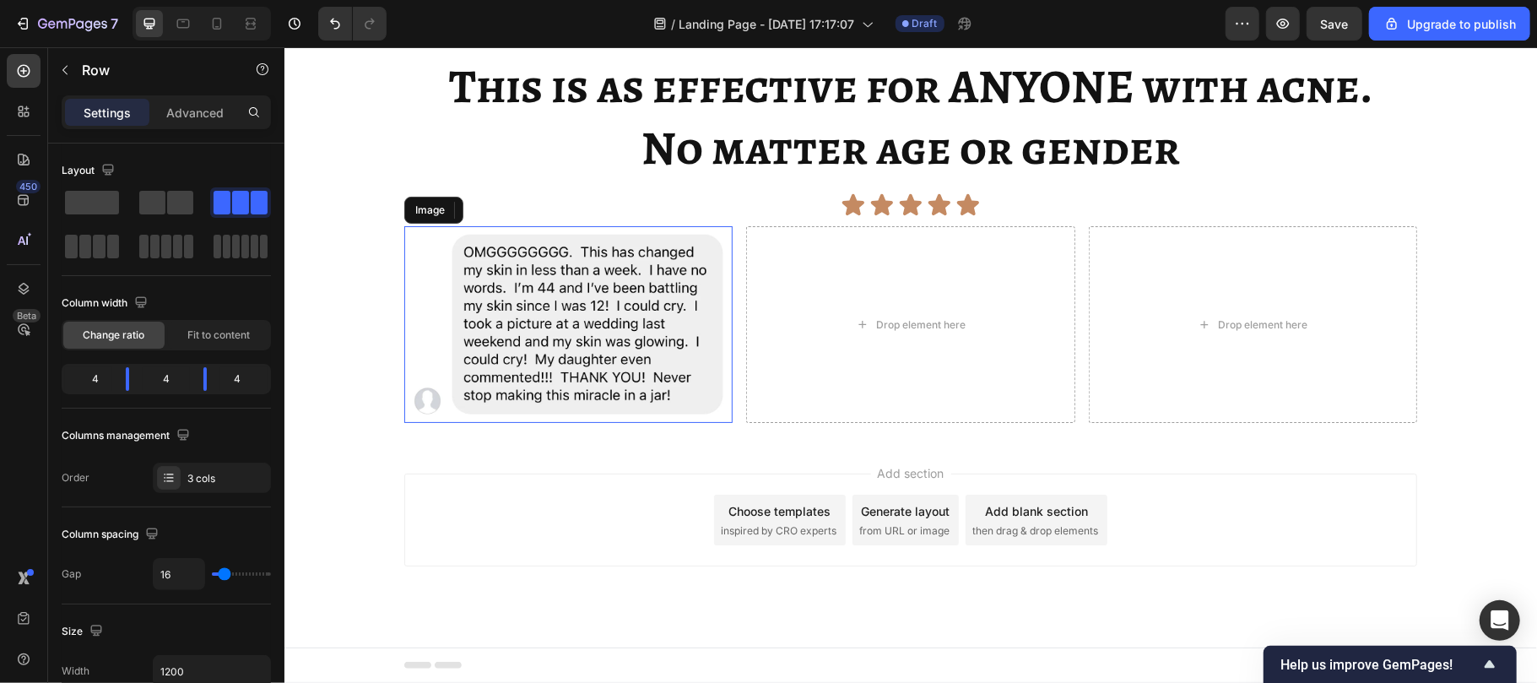
click at [604, 423] on img at bounding box center [567, 323] width 328 height 197
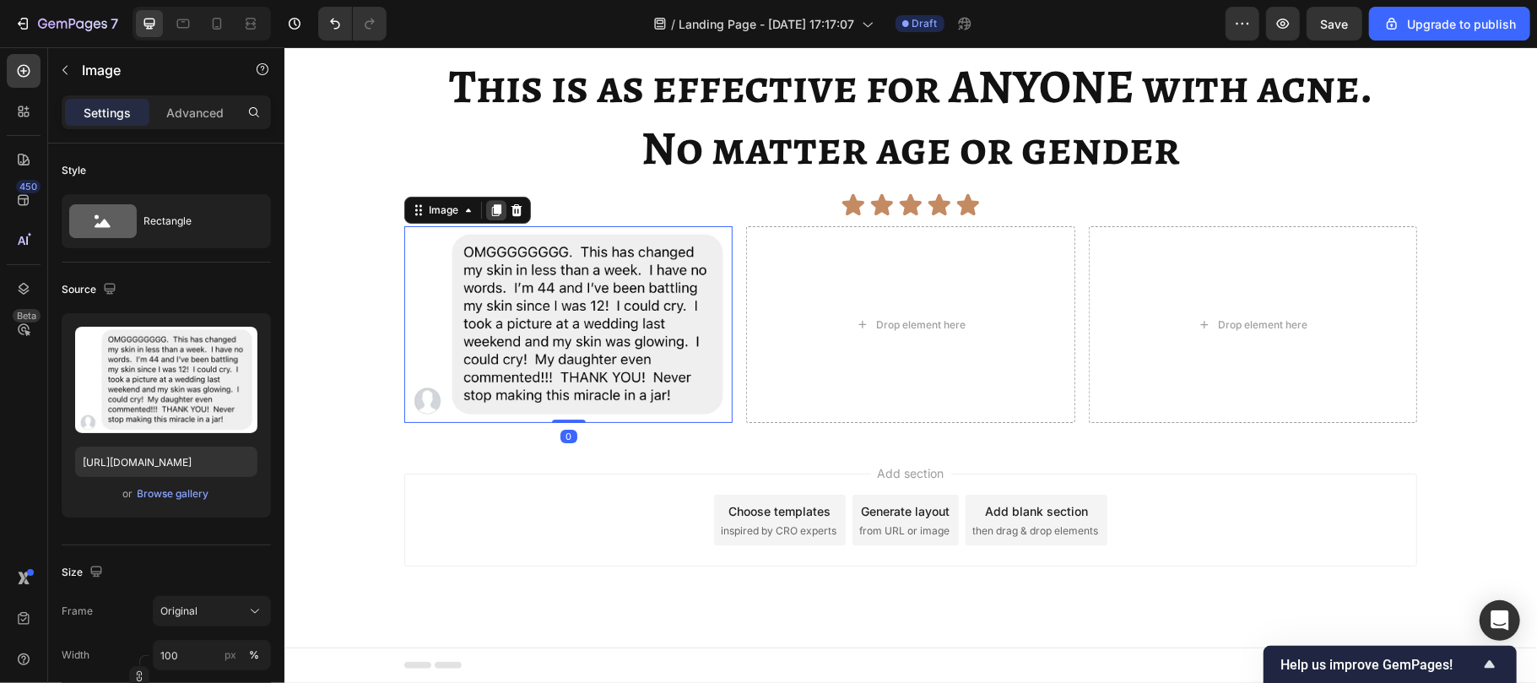
click at [485, 219] on div at bounding box center [495, 209] width 20 height 20
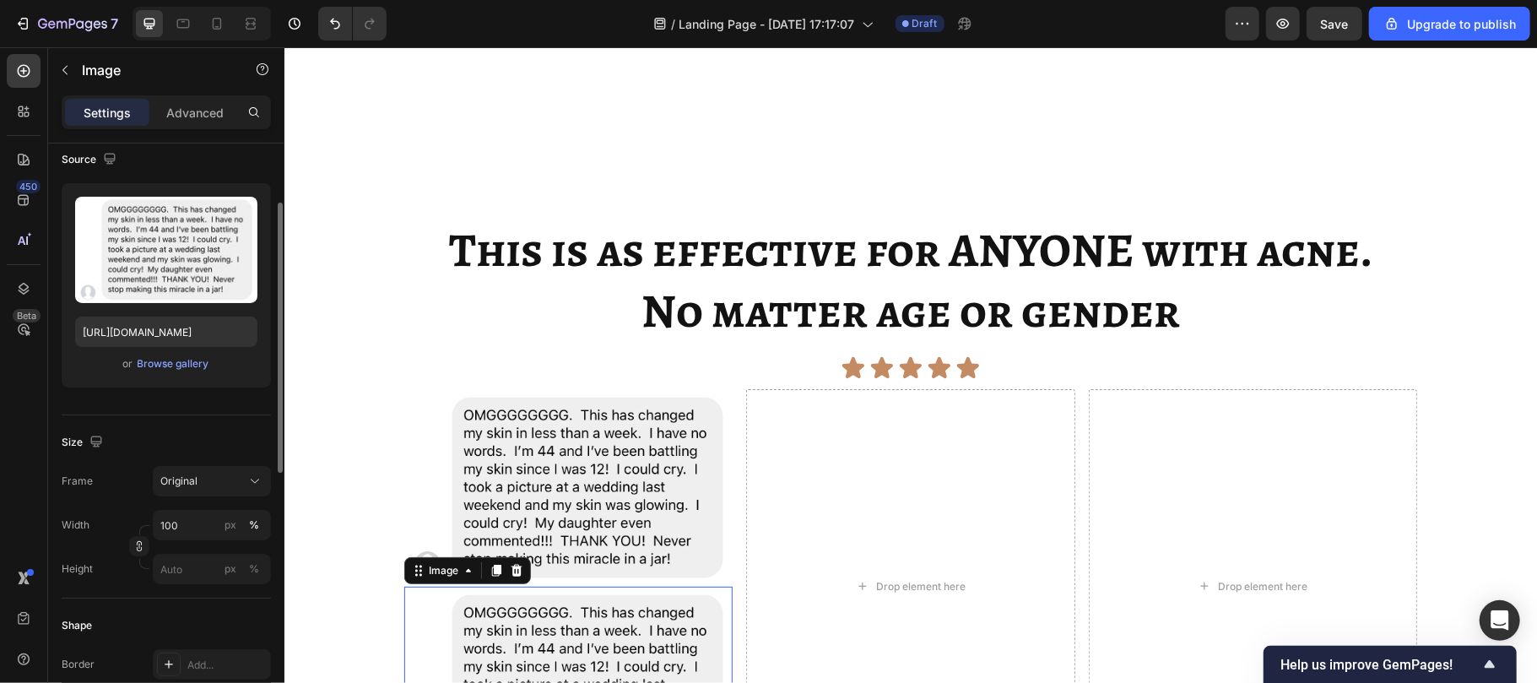
scroll to position [5819, 0]
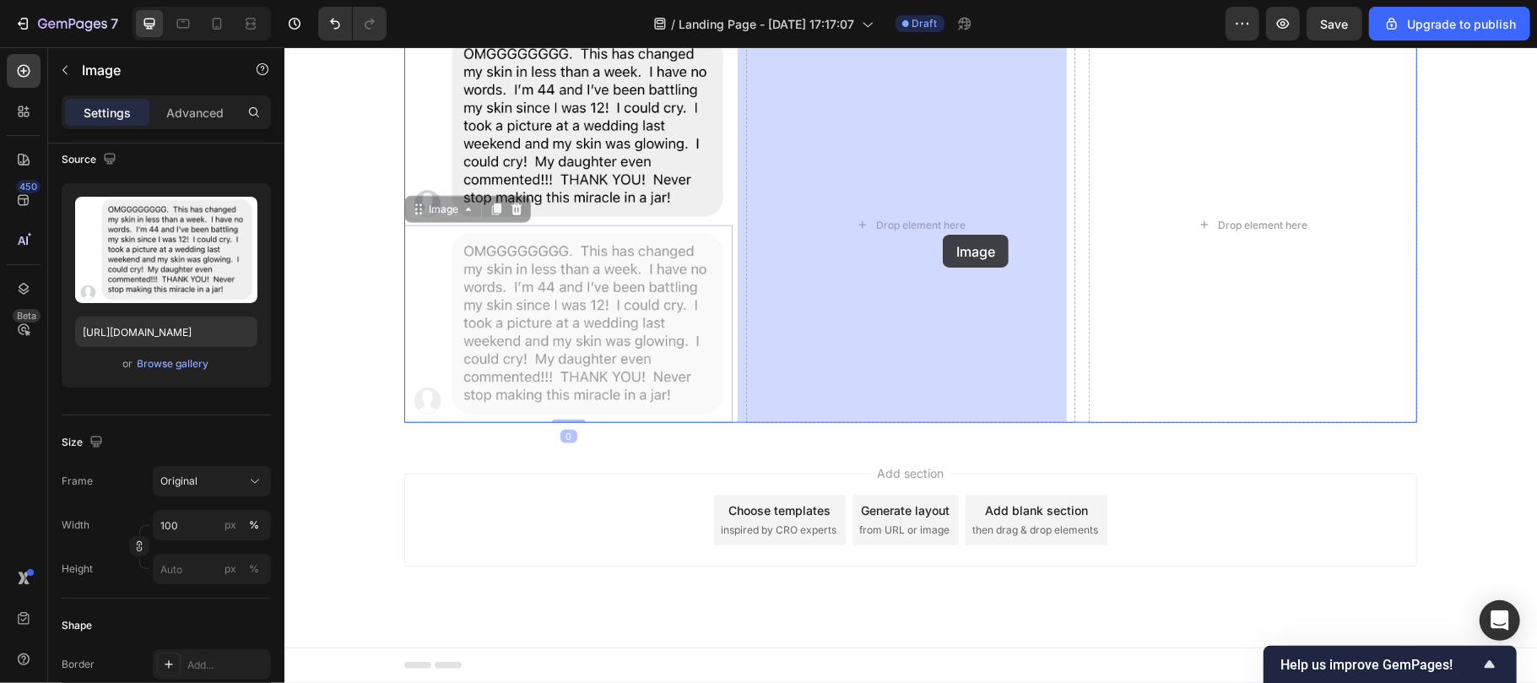
drag, startPoint x: 528, startPoint y: 306, endPoint x: 942, endPoint y: 234, distance: 419.9
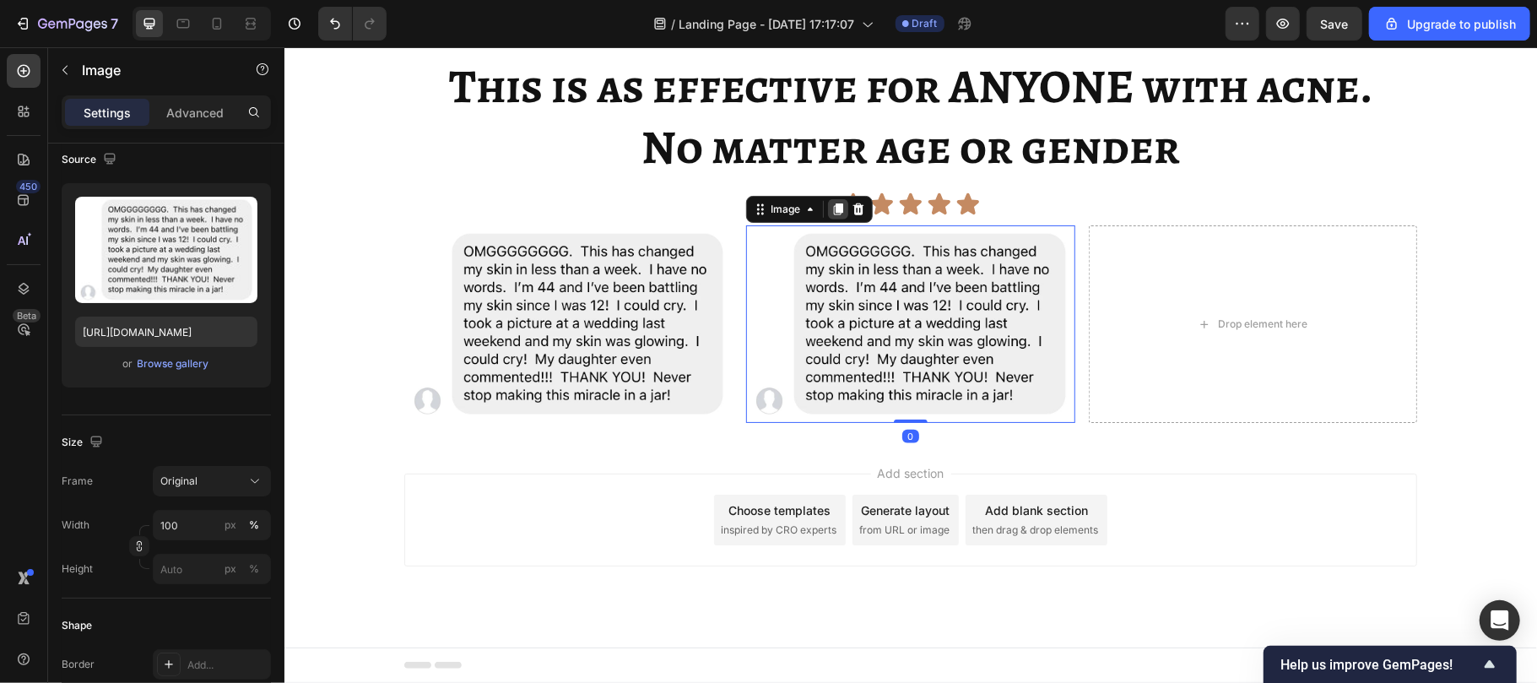
scroll to position [5596, 0]
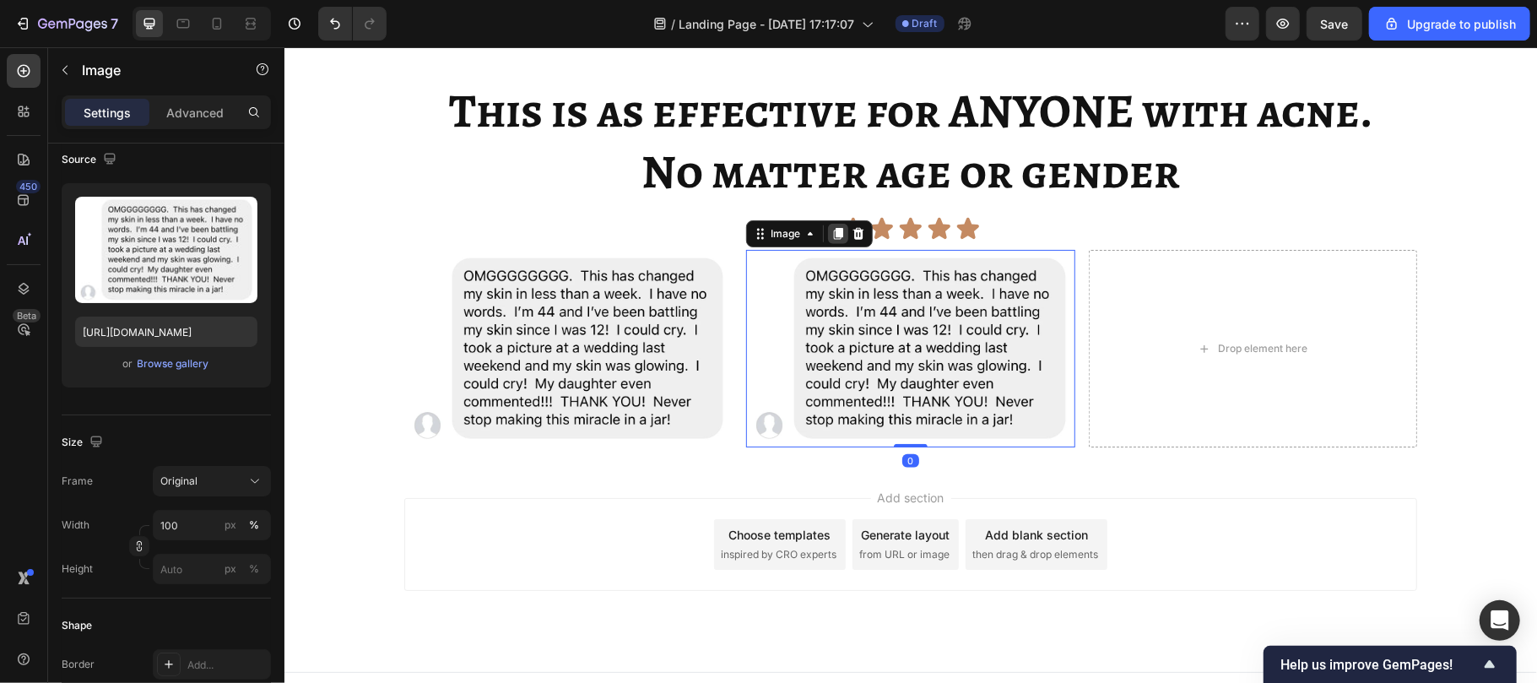
click at [831, 226] on icon at bounding box center [838, 233] width 14 height 14
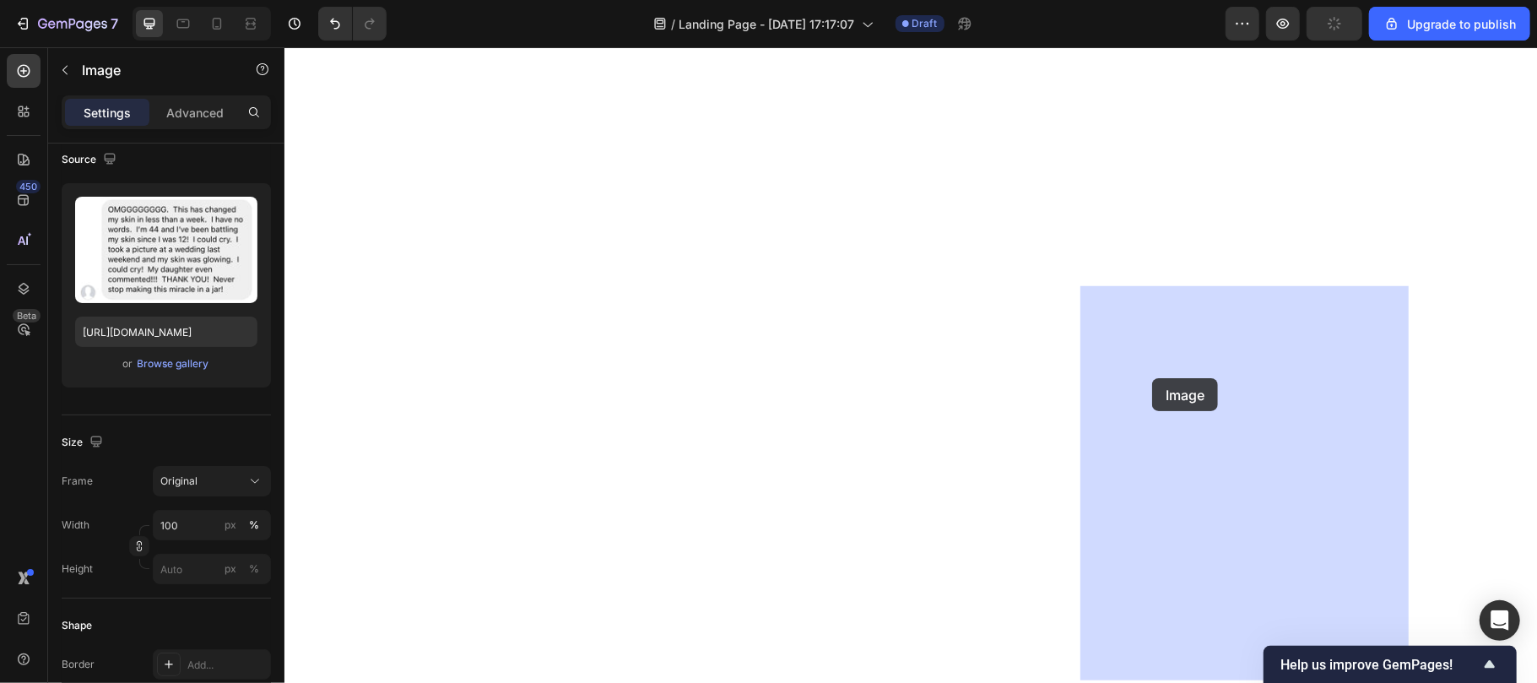
drag, startPoint x: 771, startPoint y: 425, endPoint x: 1128, endPoint y: 388, distance: 358.1
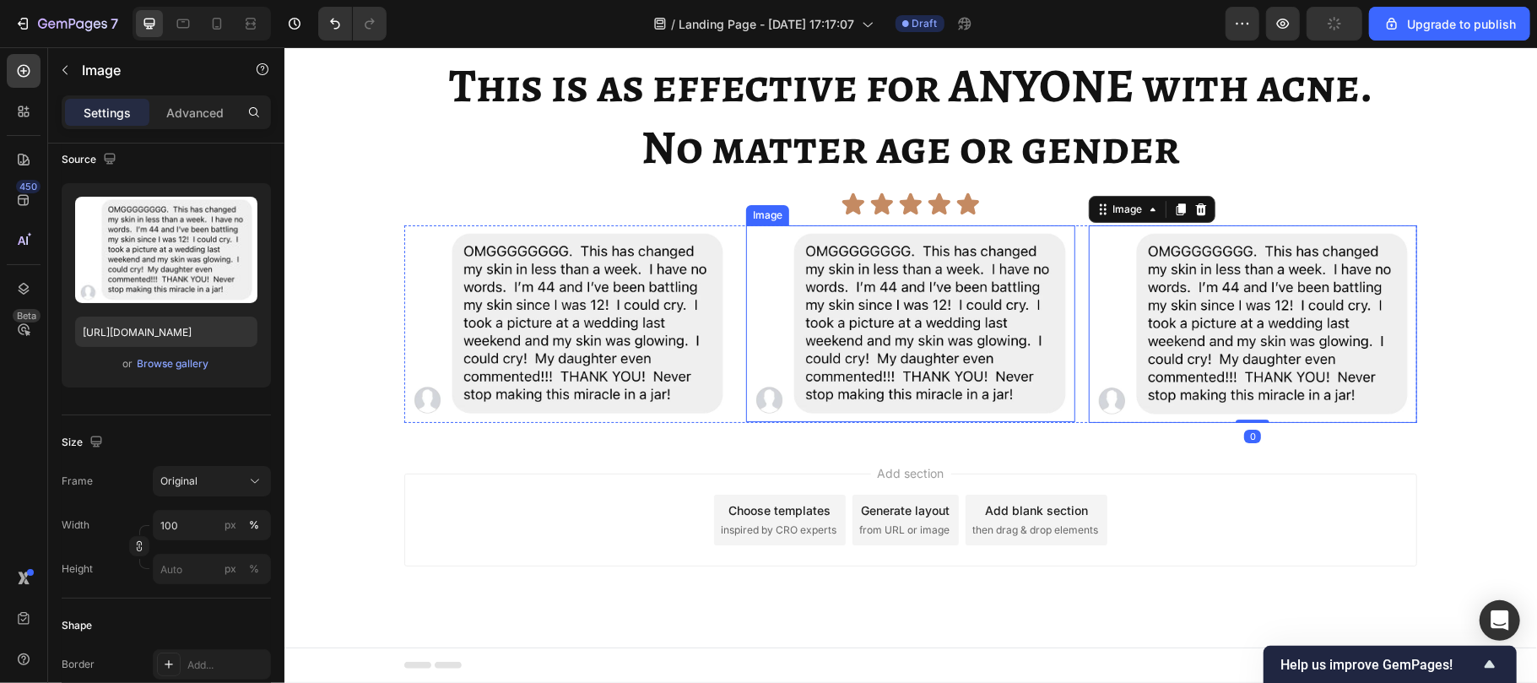
click at [976, 328] on img at bounding box center [909, 323] width 328 height 197
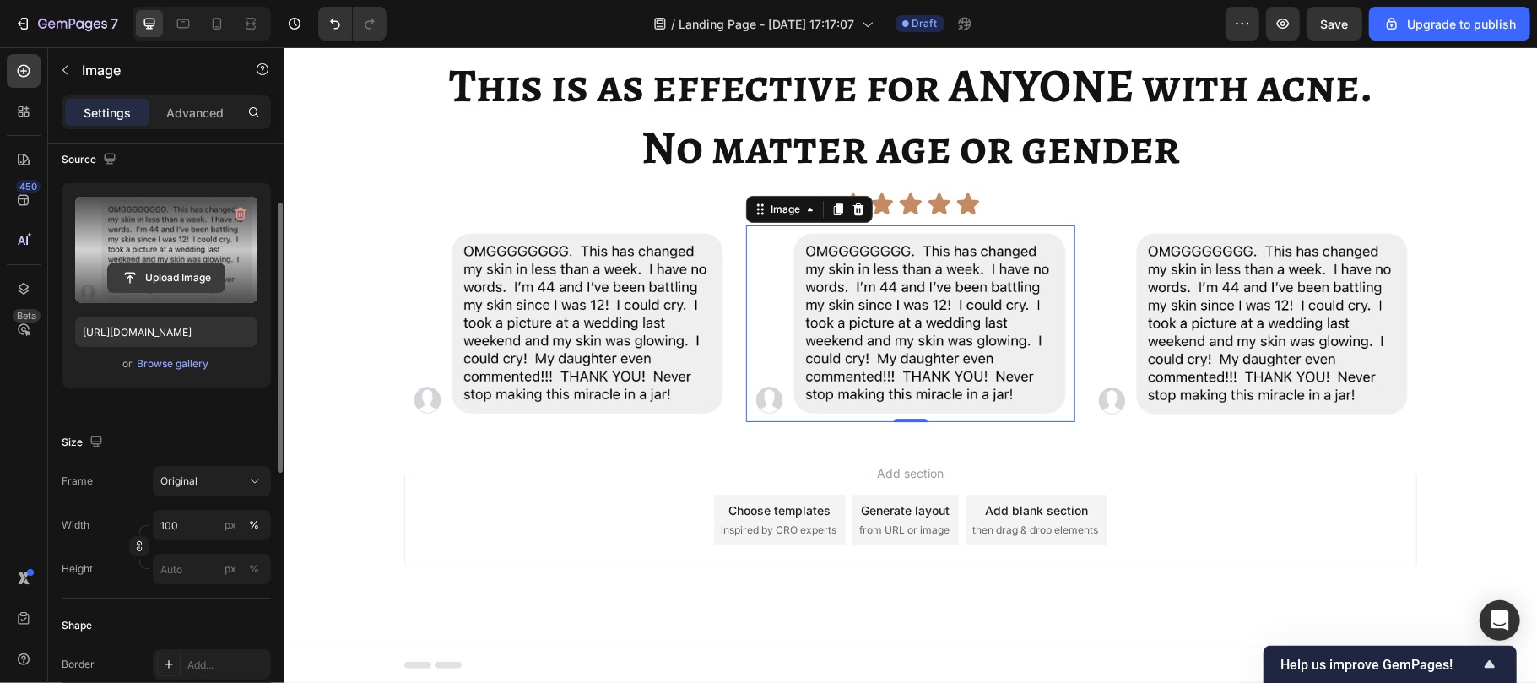
click at [187, 277] on input "file" at bounding box center [166, 277] width 116 height 29
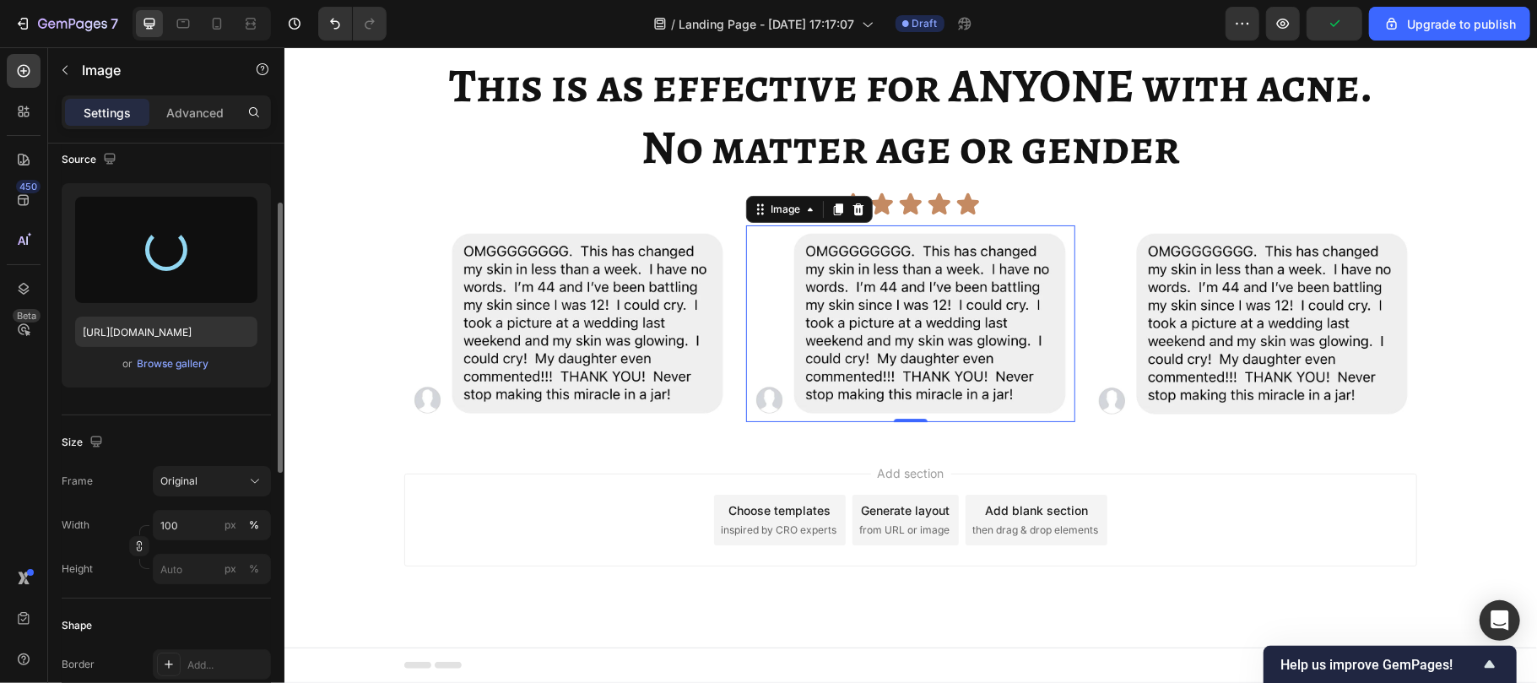
type input "[URL][DOMAIN_NAME]"
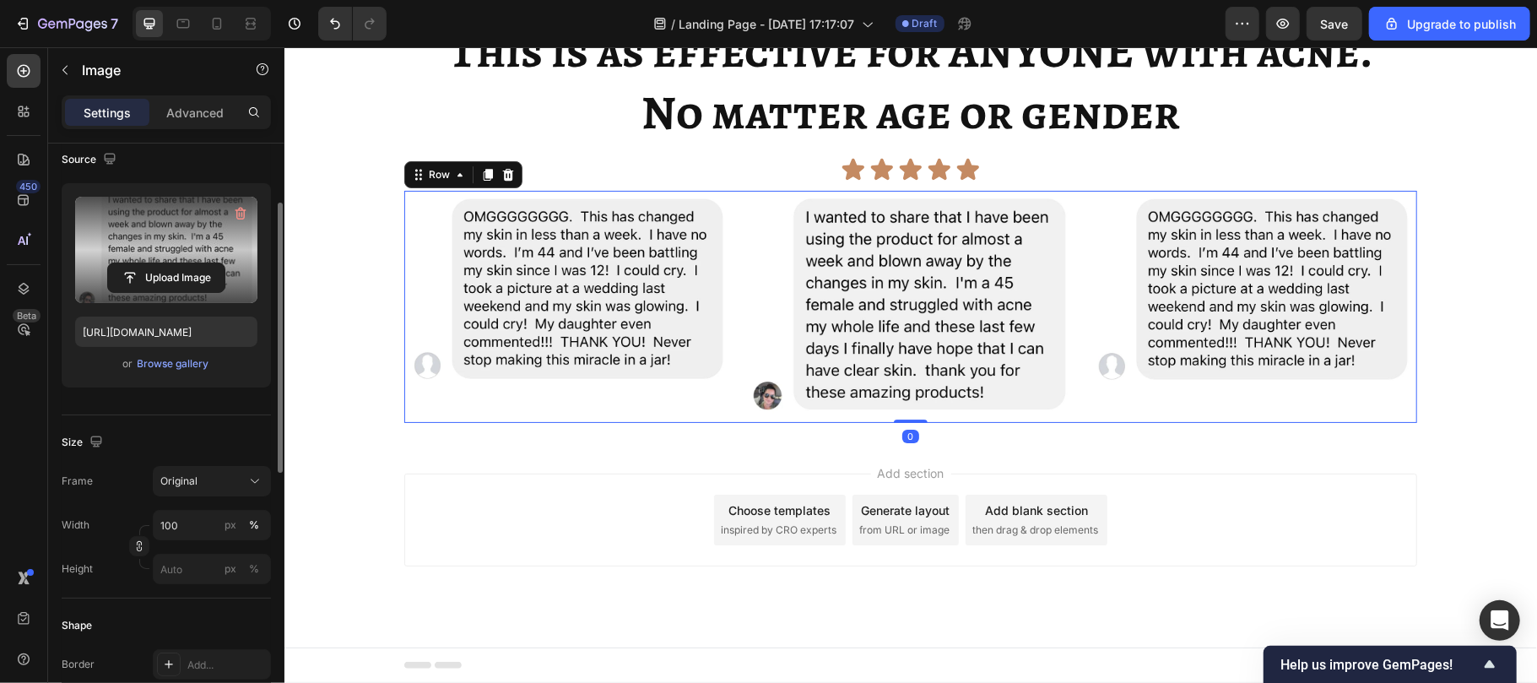
click at [1158, 422] on div "Image" at bounding box center [1252, 306] width 328 height 232
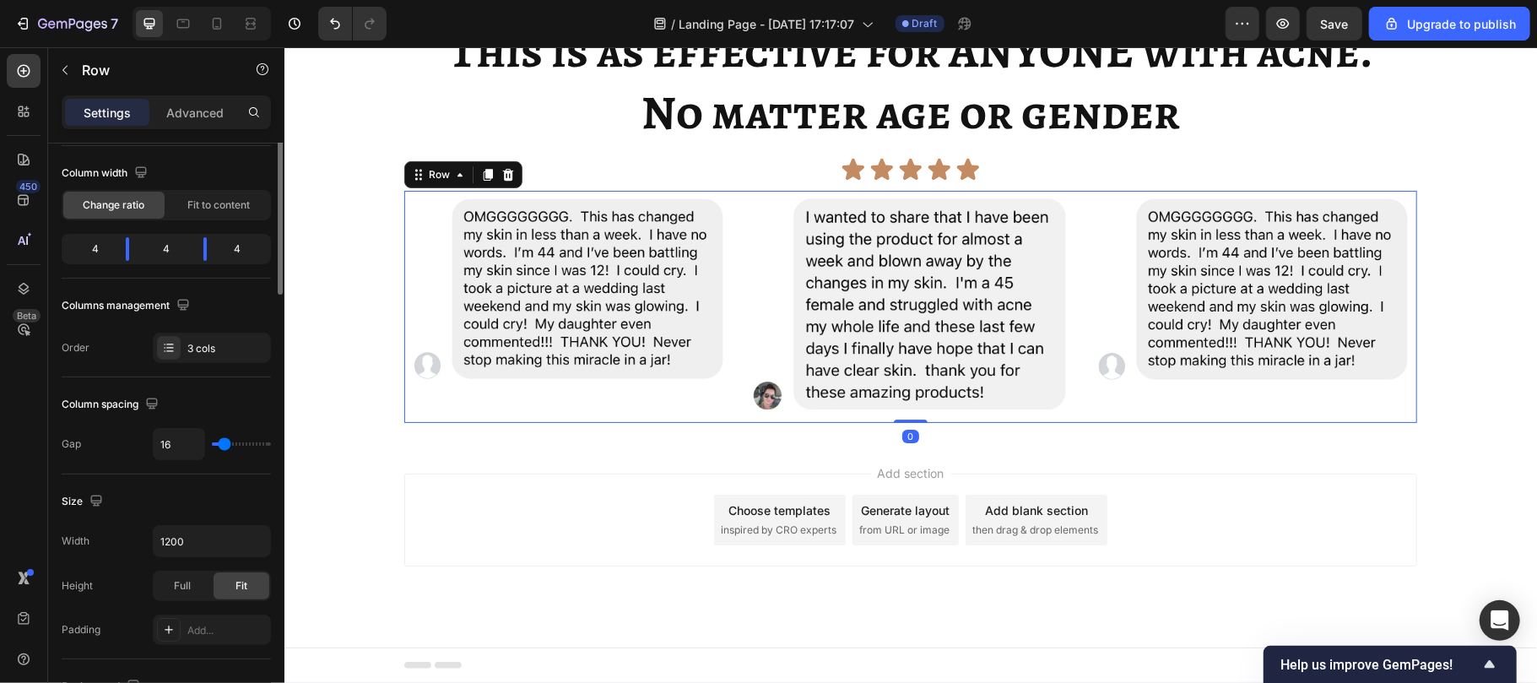
scroll to position [0, 0]
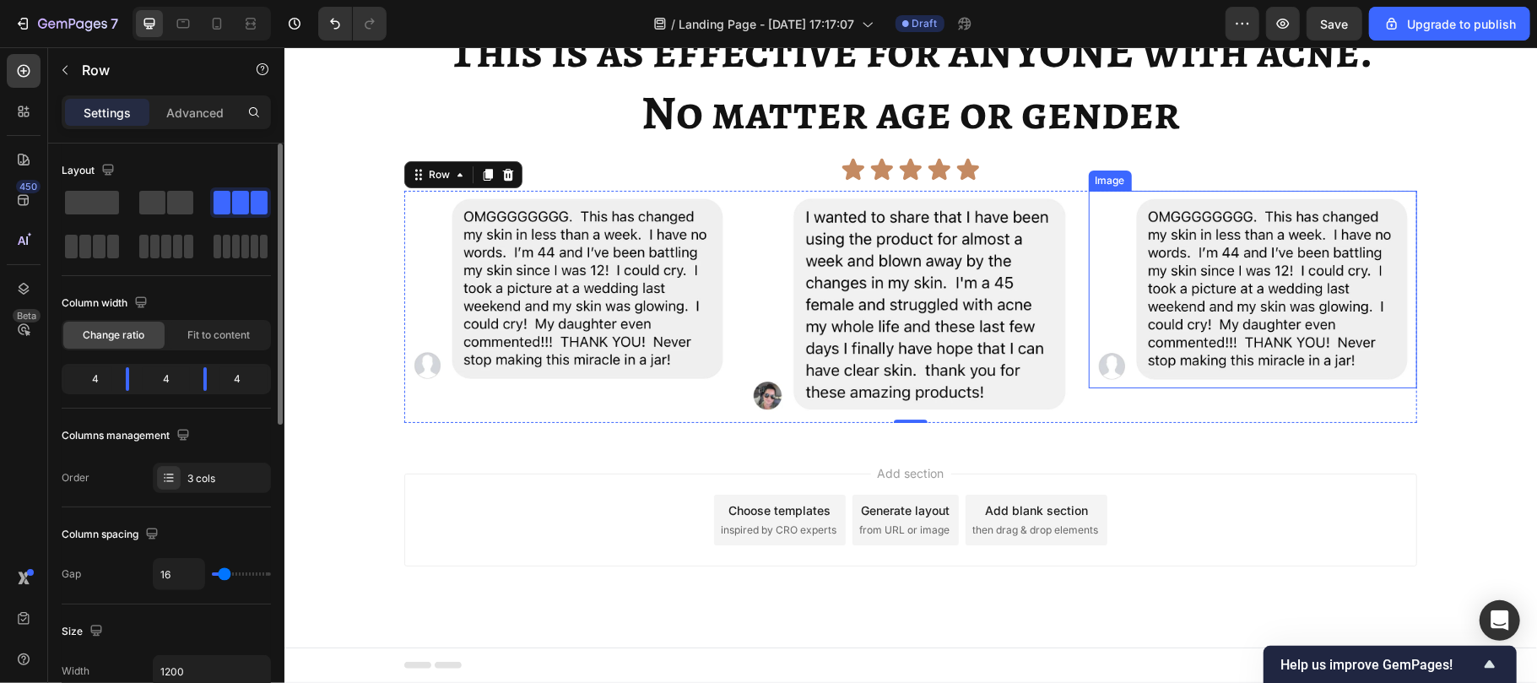
click at [1163, 387] on img at bounding box center [1252, 288] width 328 height 197
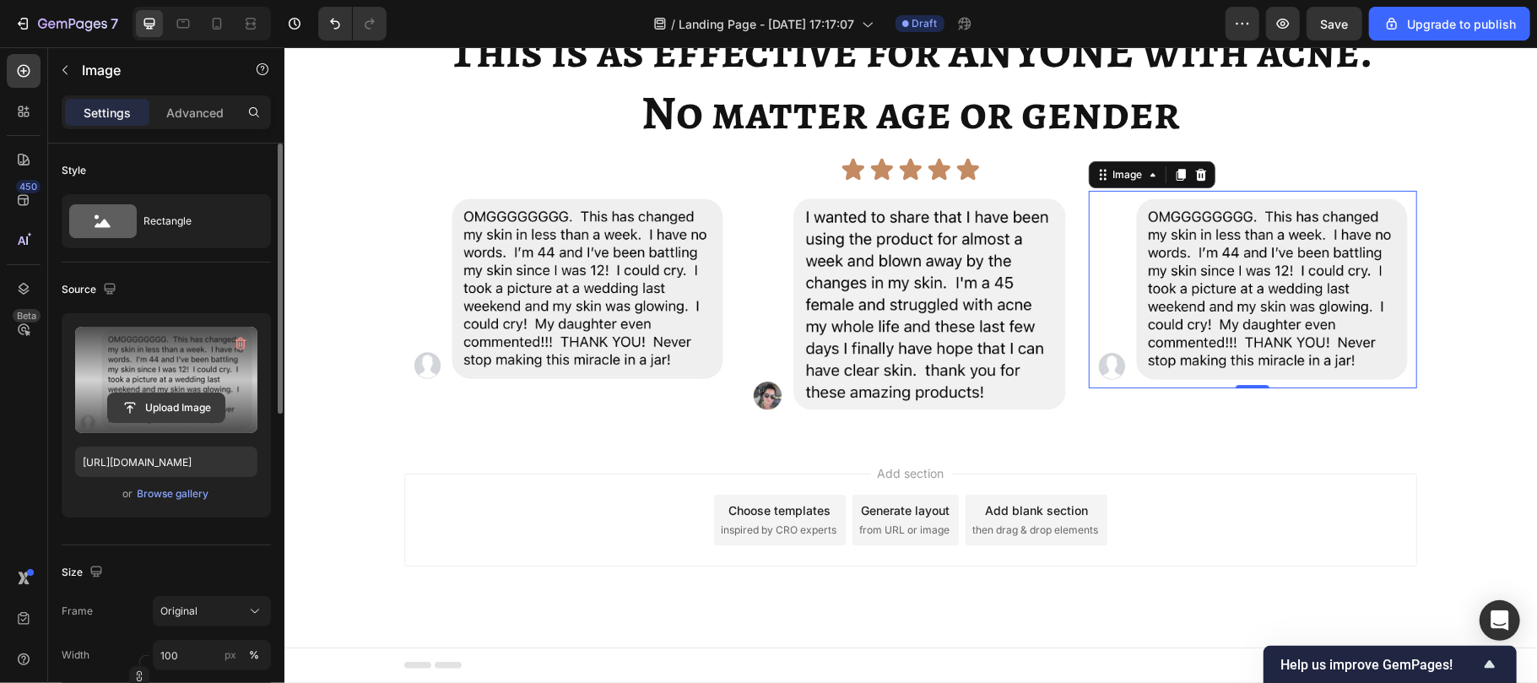
click at [149, 407] on input "file" at bounding box center [166, 407] width 116 height 29
click at [153, 415] on input "file" at bounding box center [166, 407] width 116 height 29
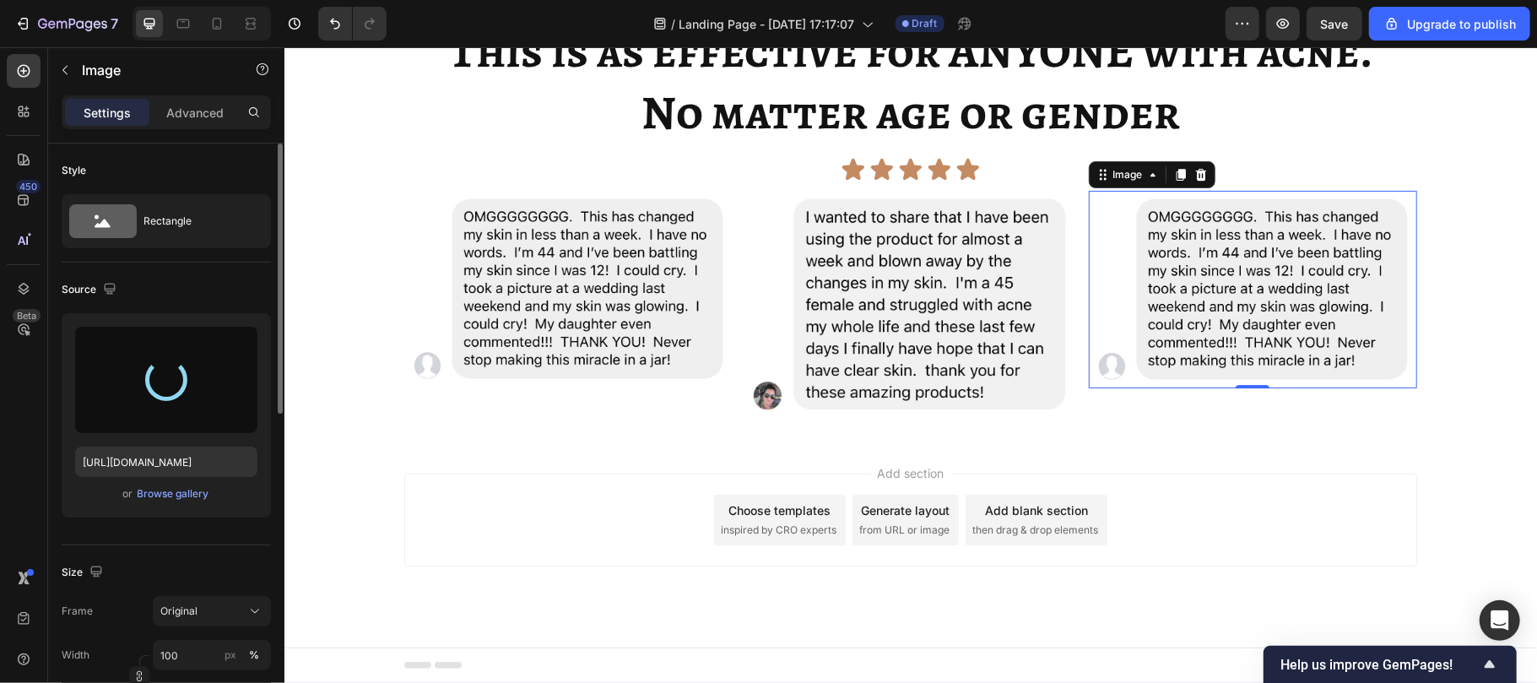
type input "[URL][DOMAIN_NAME]"
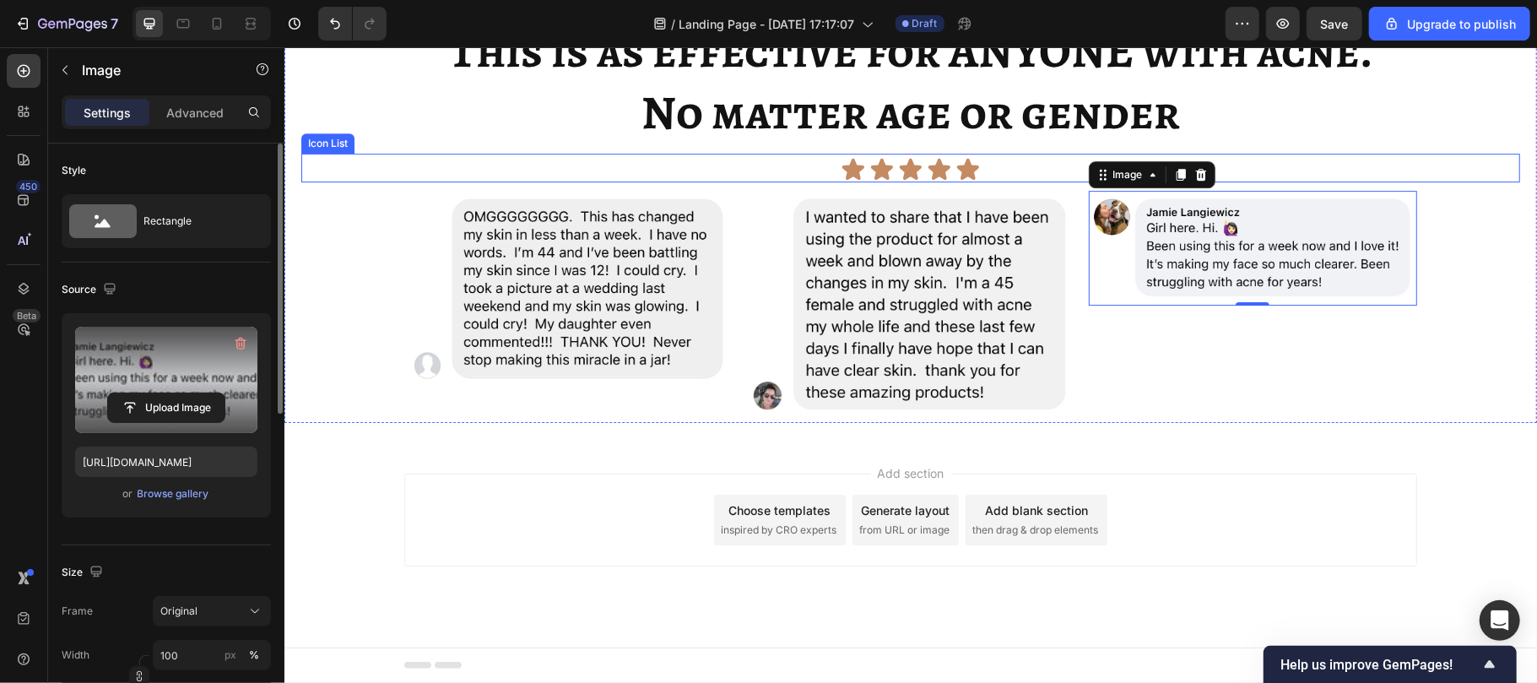
click at [733, 181] on div "Icon Icon Icon Icon Icon" at bounding box center [909, 168] width 1219 height 25
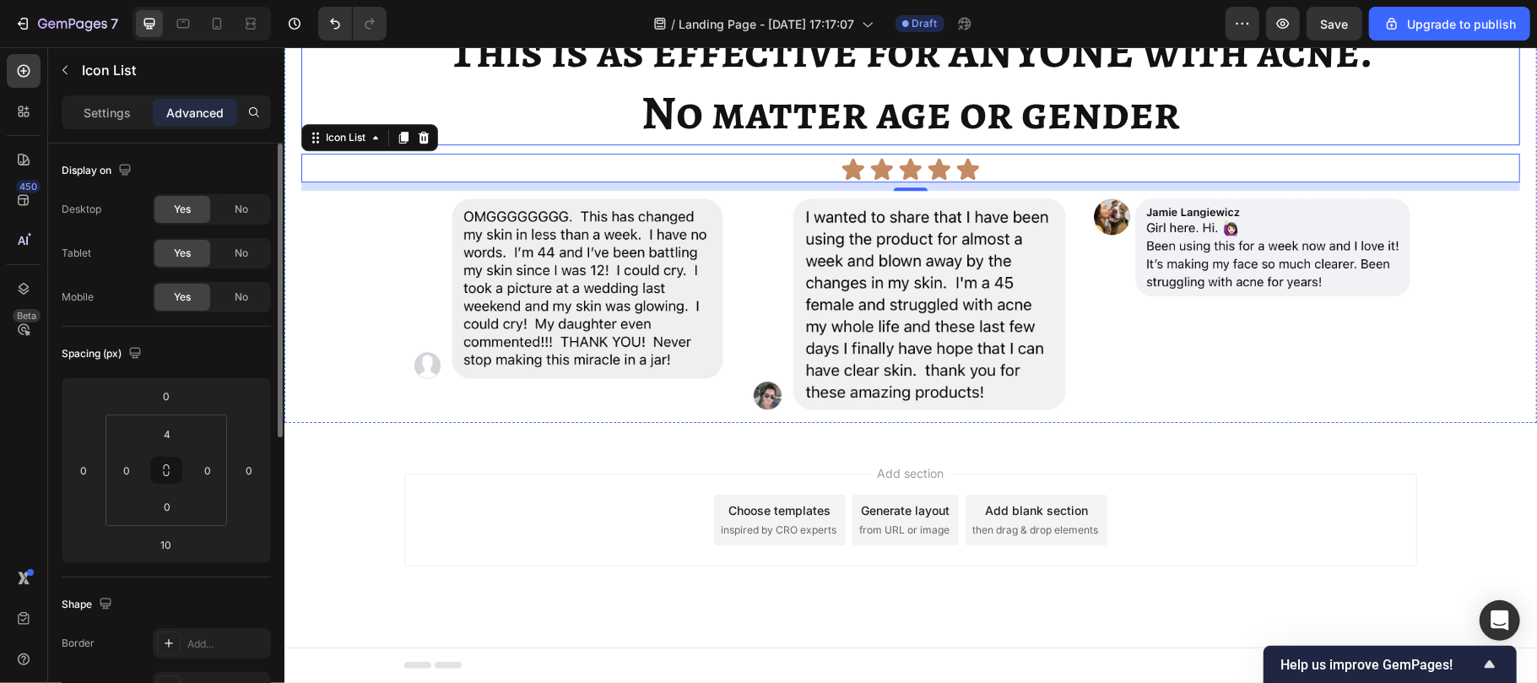
click at [828, 144] on h2 "This is as effective for ANYONE with acne. No matter age or gender" at bounding box center [909, 81] width 1219 height 127
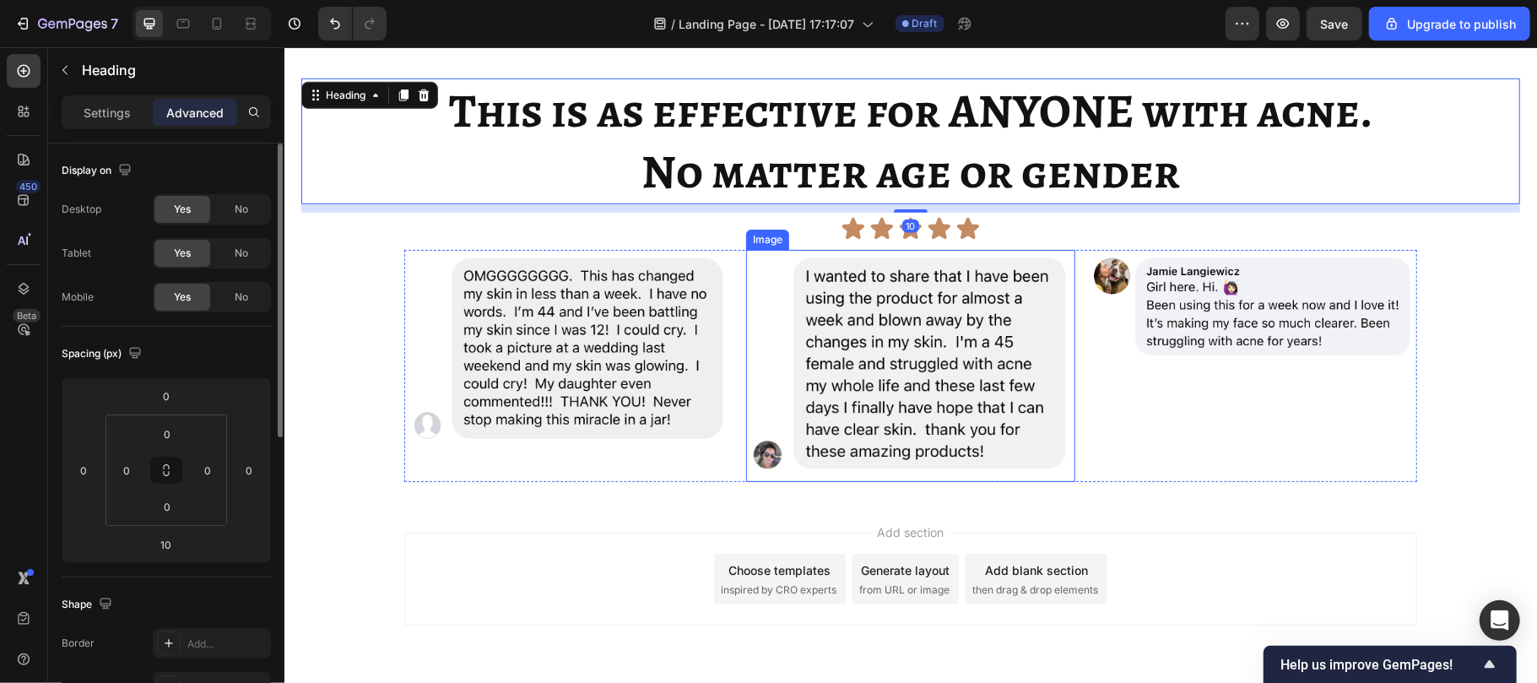
scroll to position [5656, 0]
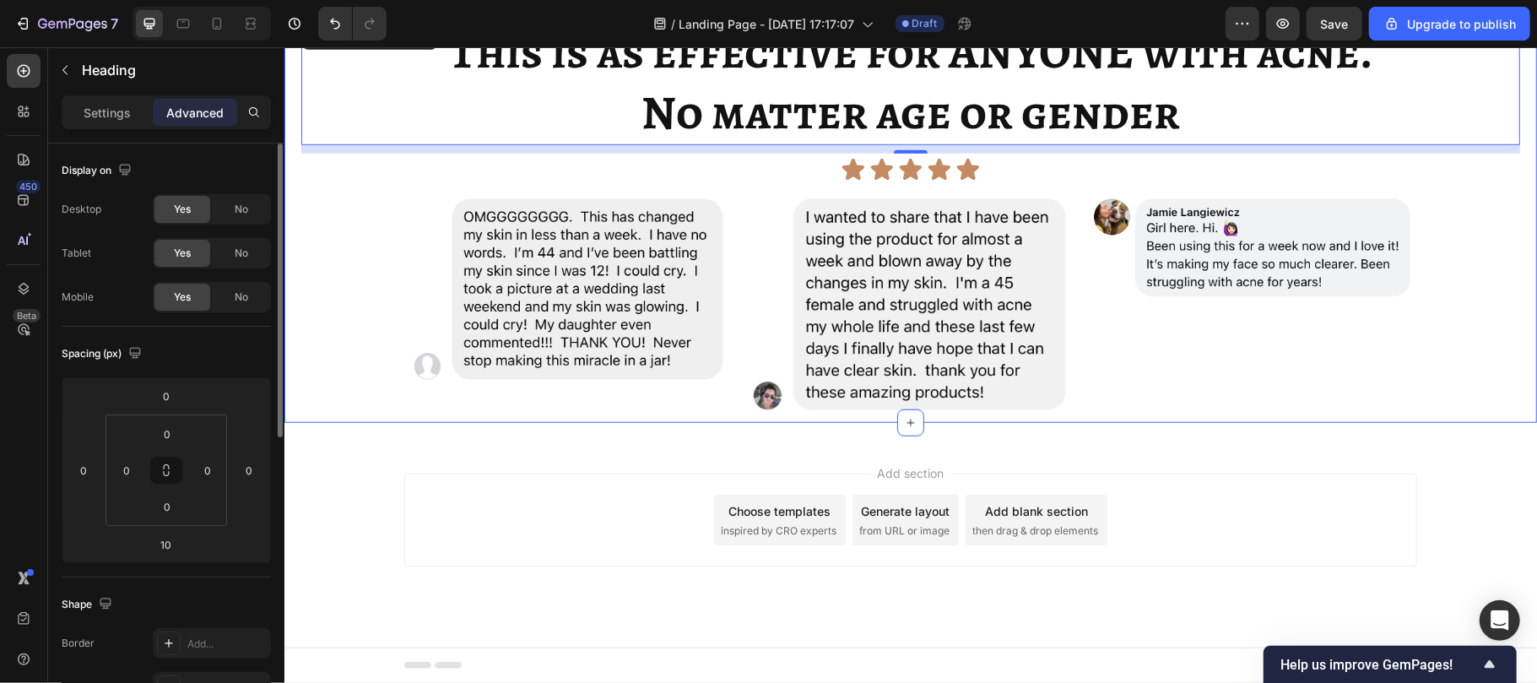
click at [338, 273] on div "This is as effective for ANYONE with acne. No matter age or gender Heading 10 I…" at bounding box center [909, 221] width 1219 height 404
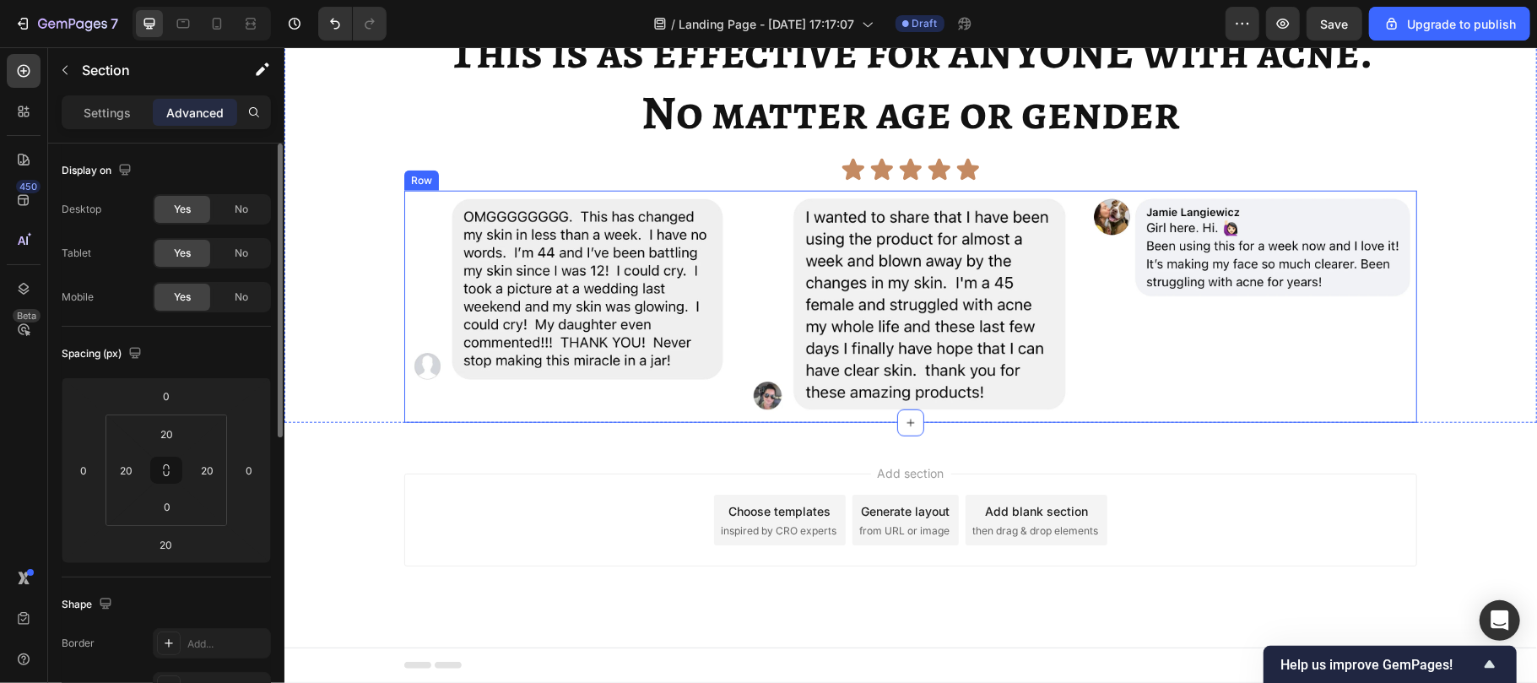
click at [414, 396] on div "Image" at bounding box center [567, 306] width 328 height 232
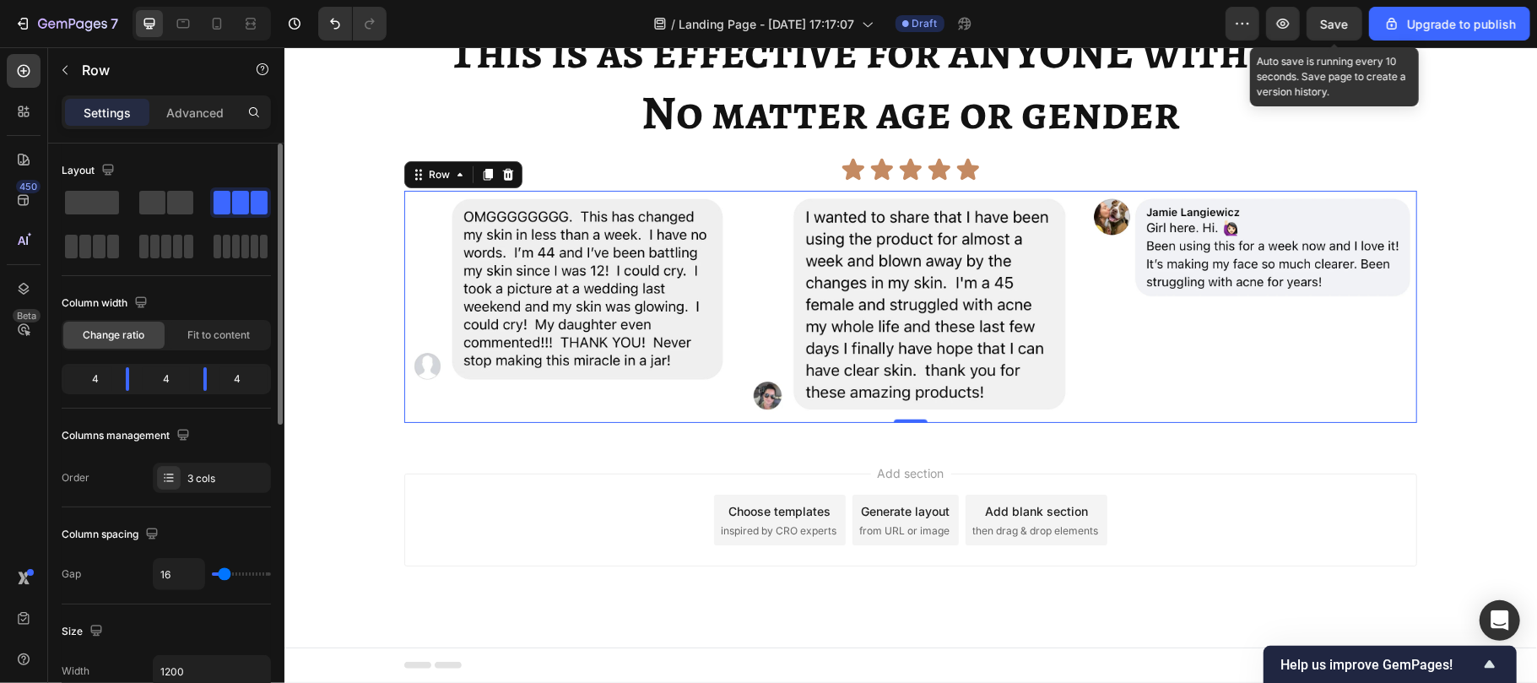
click at [1331, 19] on span "Save" at bounding box center [1335, 24] width 28 height 14
